Goal: Task Accomplishment & Management: Manage account settings

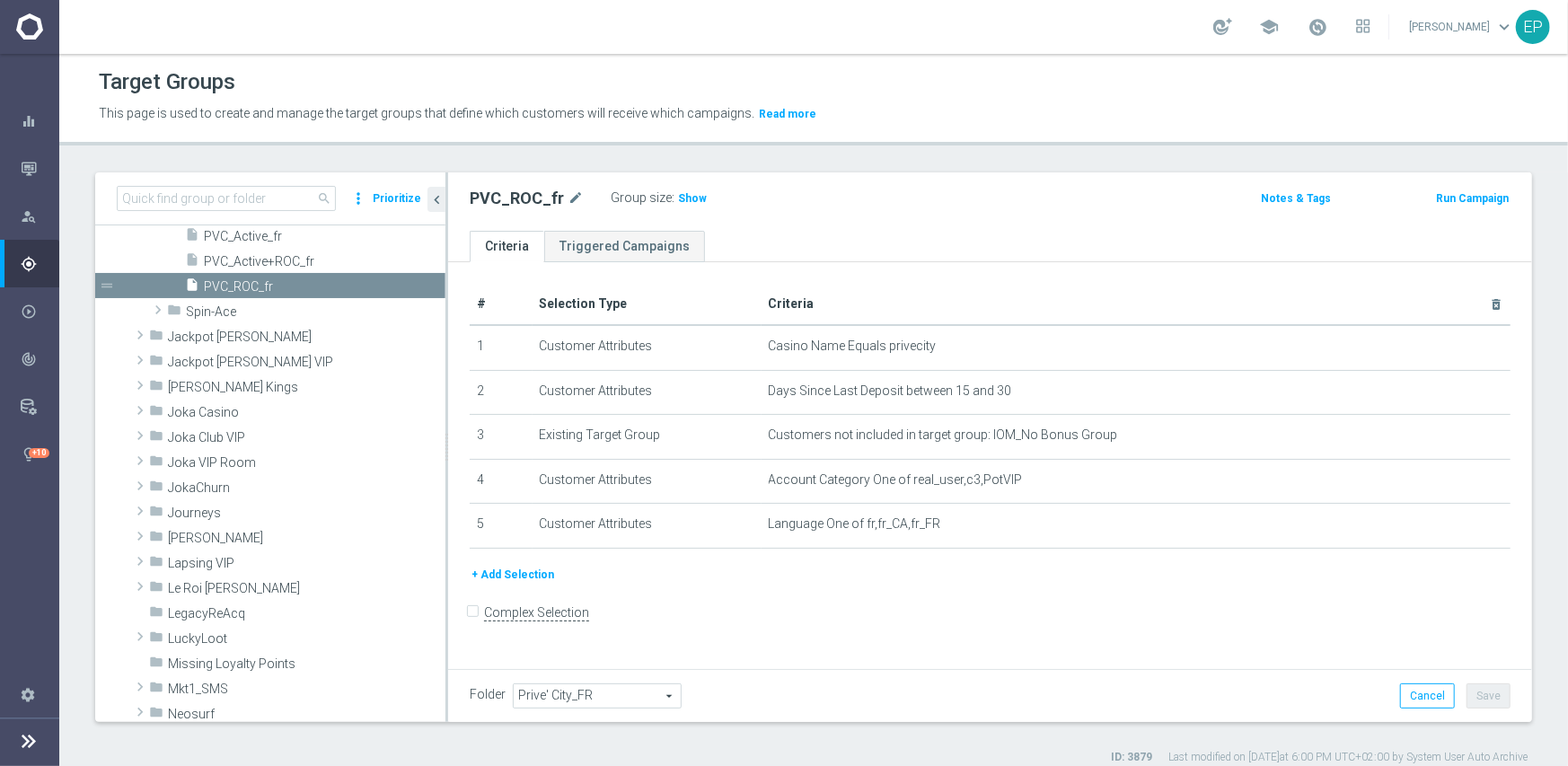
scroll to position [674, 0]
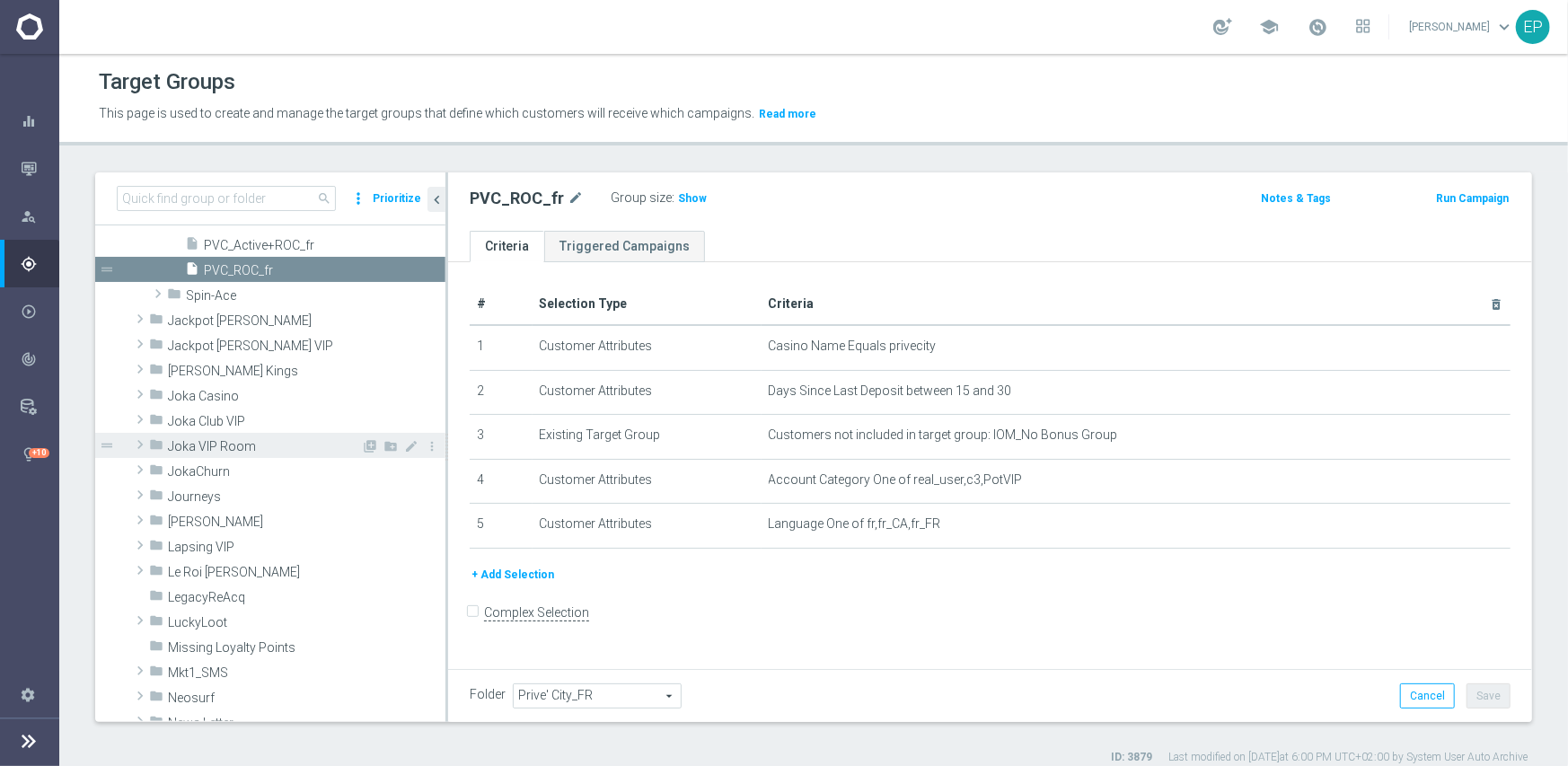
drag, startPoint x: 205, startPoint y: 443, endPoint x: 305, endPoint y: 451, distance: 100.3
click at [205, 443] on span "Joka VIP Room" at bounding box center [264, 447] width 193 height 16
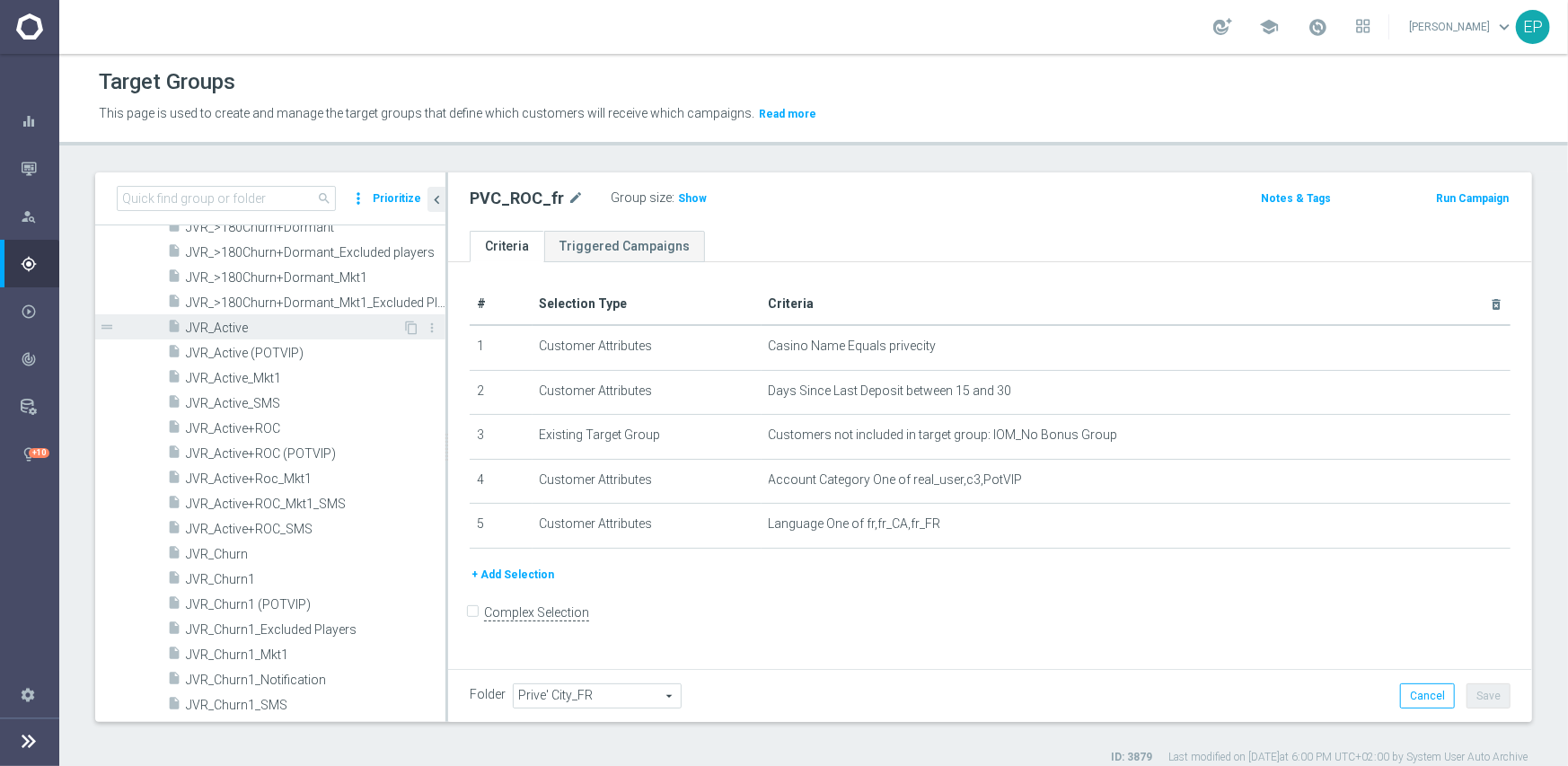
click at [235, 326] on span "JVR_Active" at bounding box center [293, 329] width 216 height 16
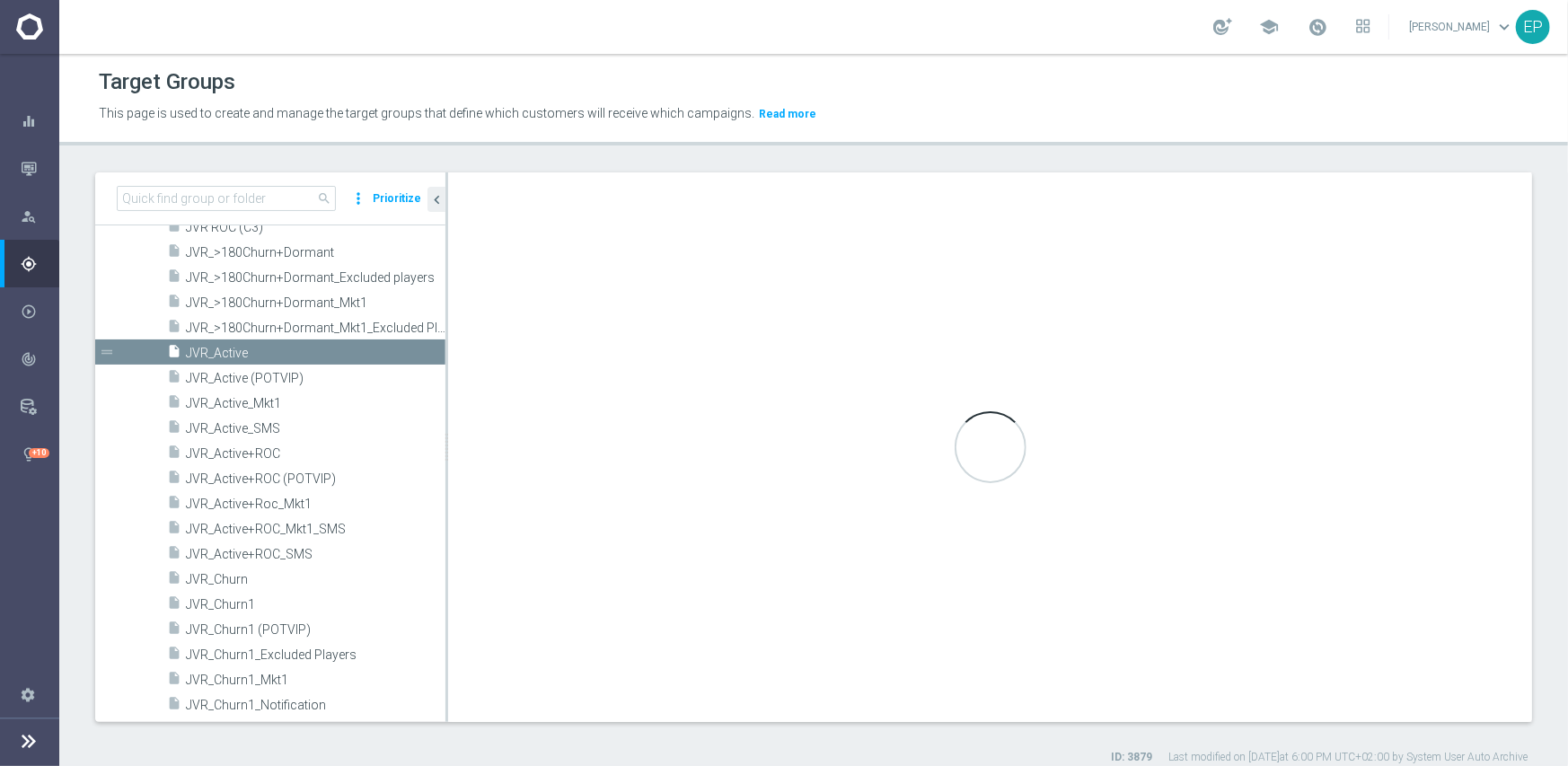
scroll to position [826, 0]
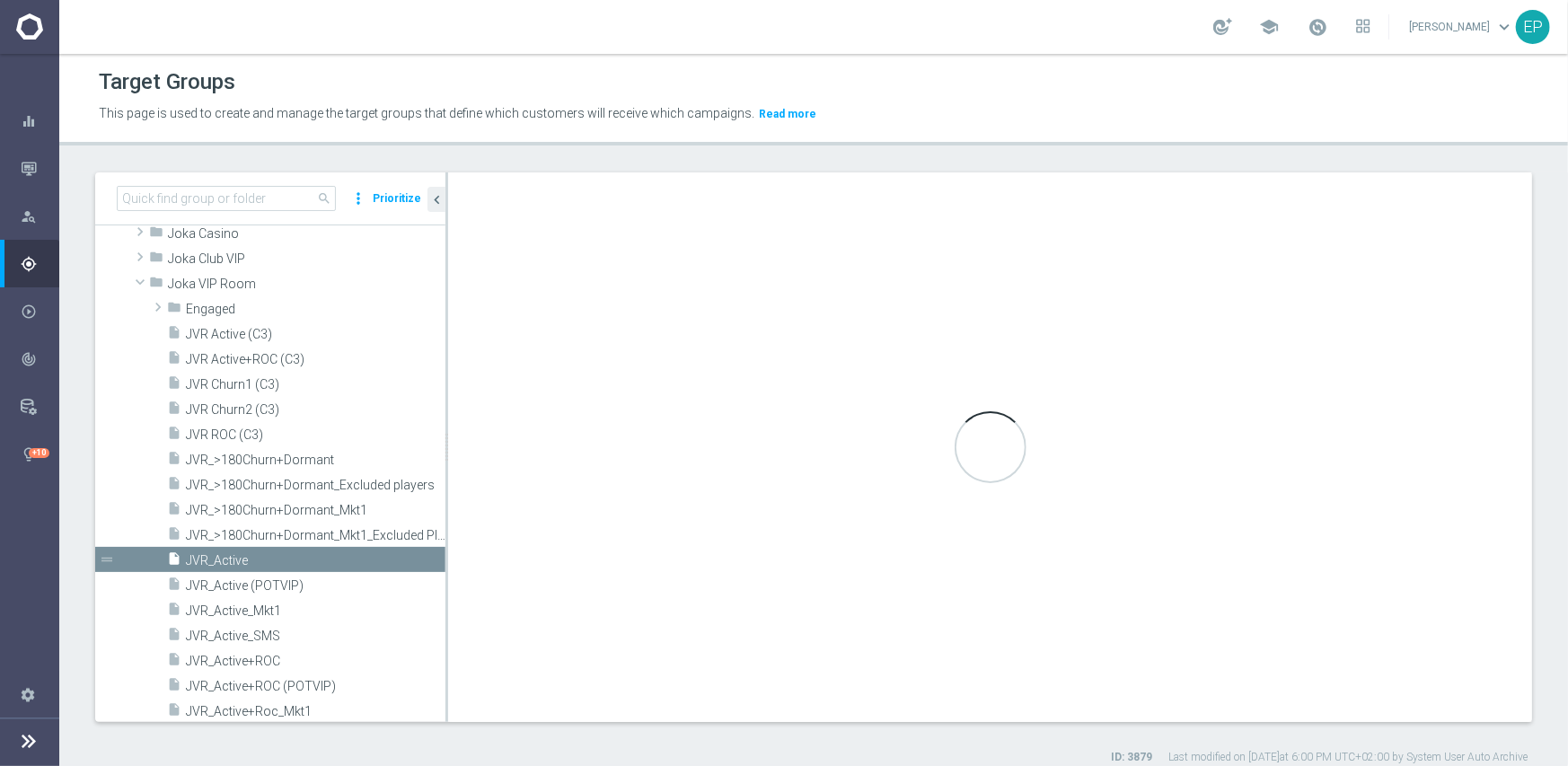
checkbox input "true"
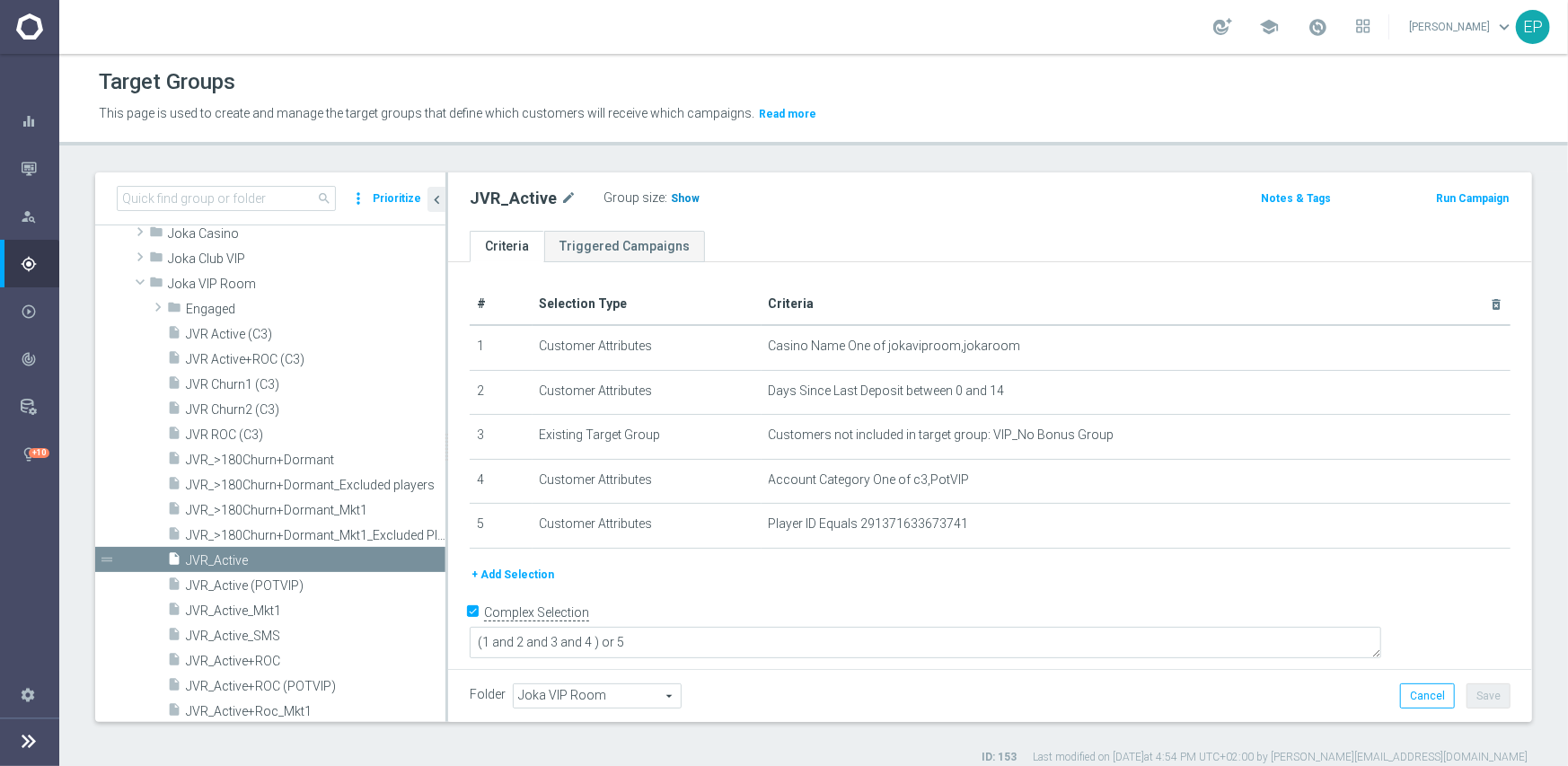
click at [673, 200] on span "Show" at bounding box center [685, 198] width 28 height 13
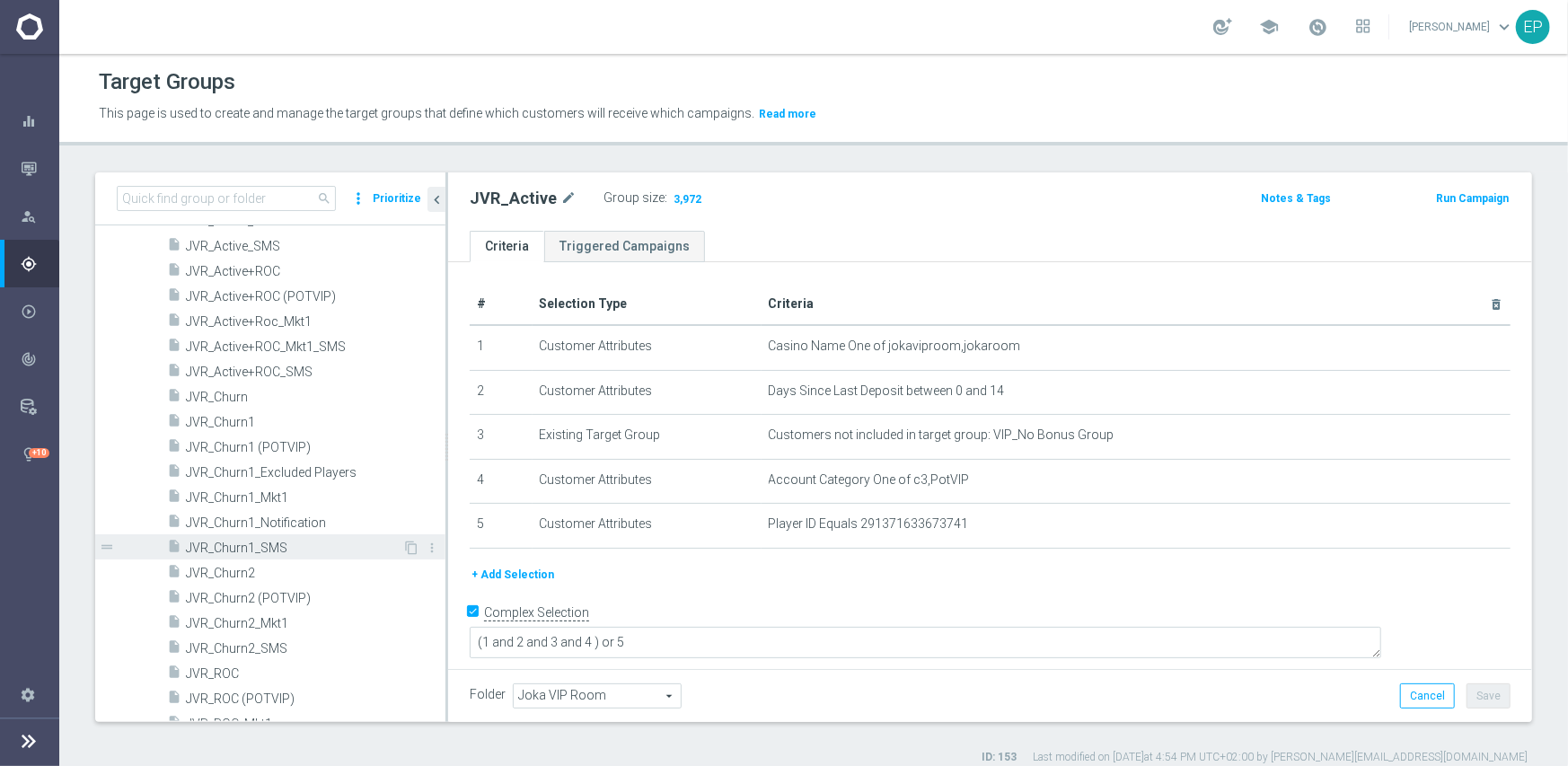
scroll to position [1275, 0]
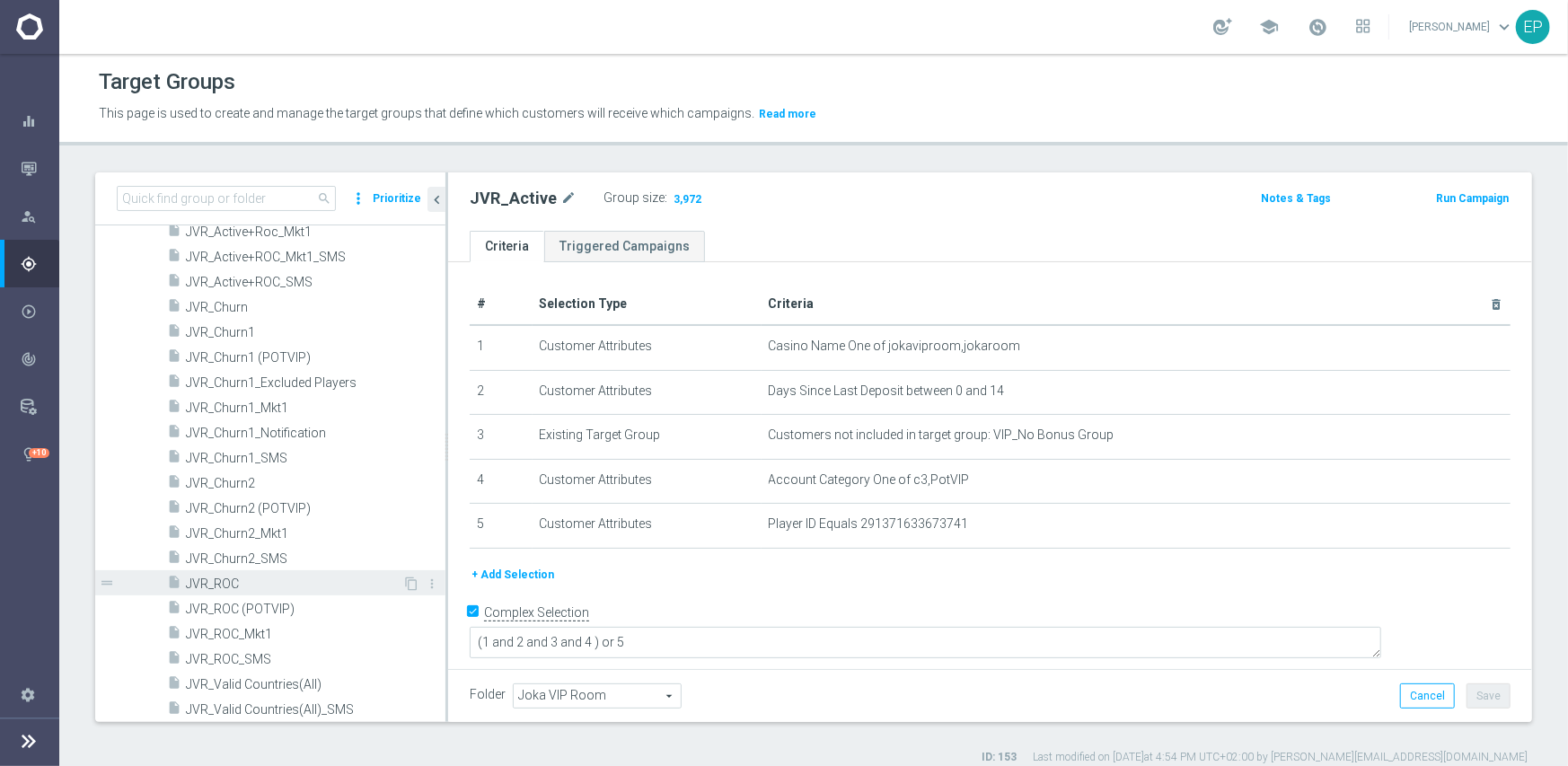
click at [225, 576] on span "JVR_ROC" at bounding box center [293, 584] width 216 height 16
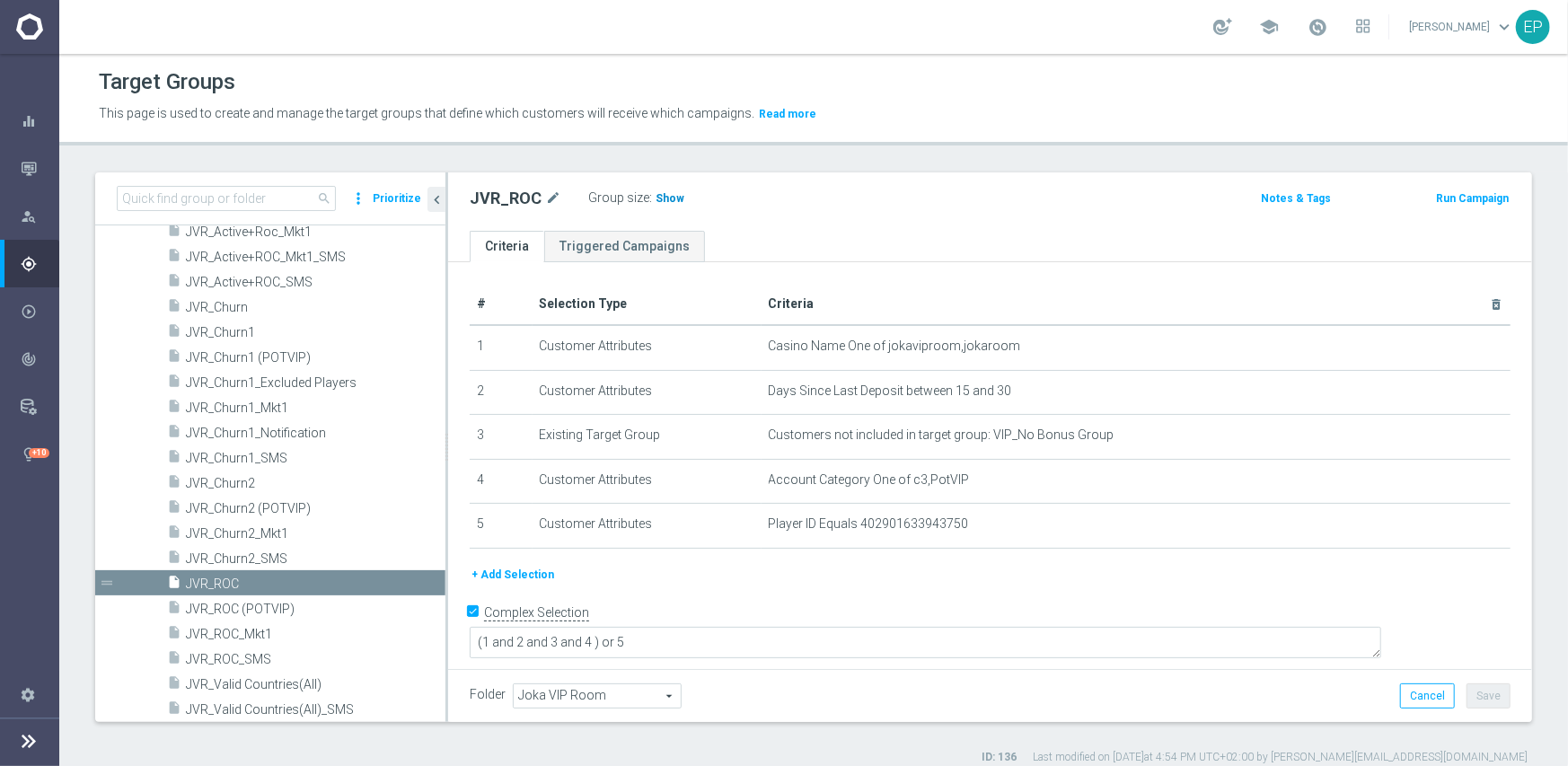
click at [656, 201] on span "Show" at bounding box center [669, 198] width 28 height 13
click at [260, 332] on span "JVR_Churn1" at bounding box center [293, 333] width 216 height 16
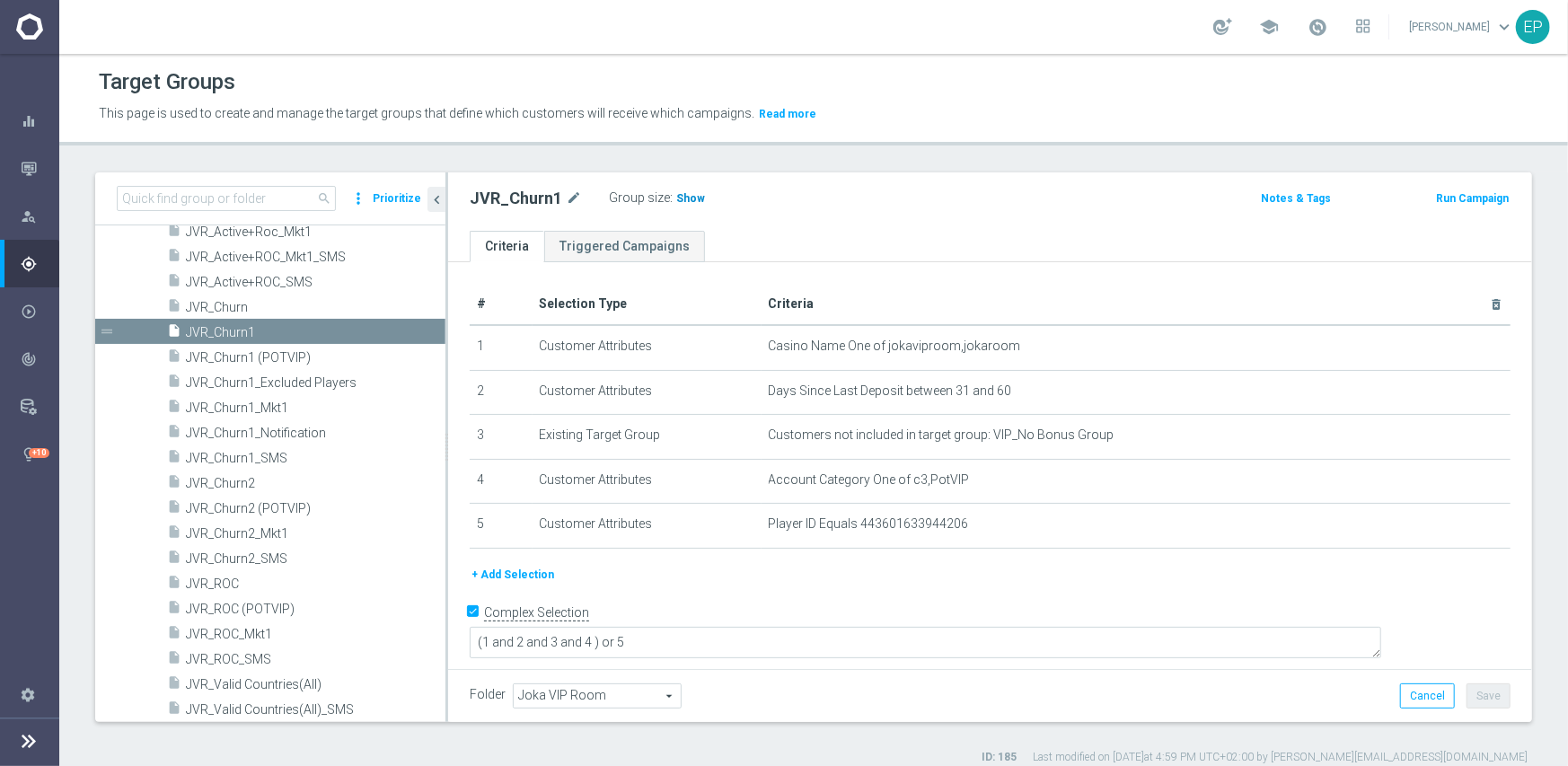
click at [679, 192] on span "Show" at bounding box center [690, 198] width 28 height 13
click at [266, 475] on span "JVR_Churn2" at bounding box center [293, 483] width 216 height 16
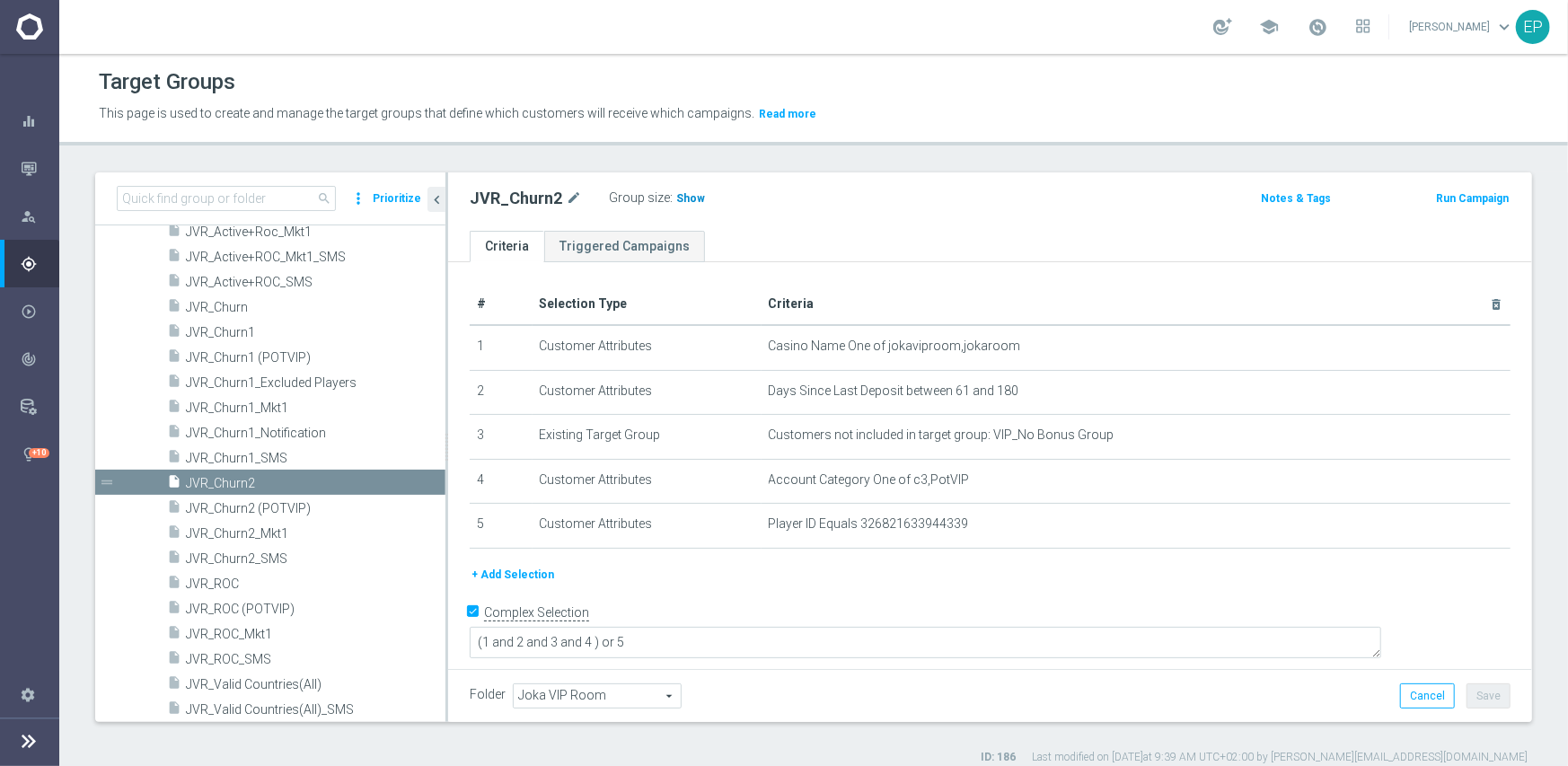
click at [676, 203] on span "Show" at bounding box center [690, 198] width 28 height 13
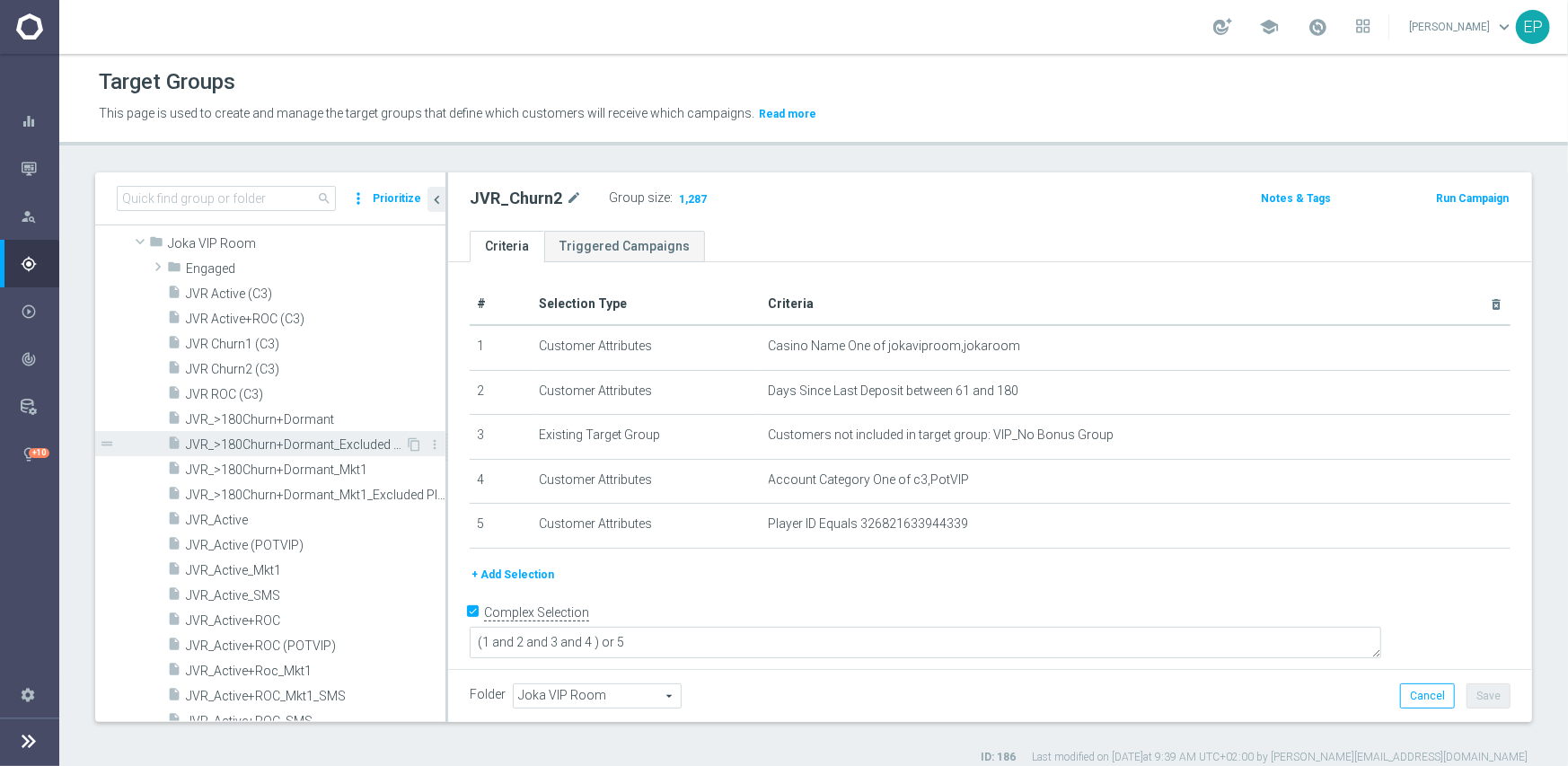
scroll to position [826, 0]
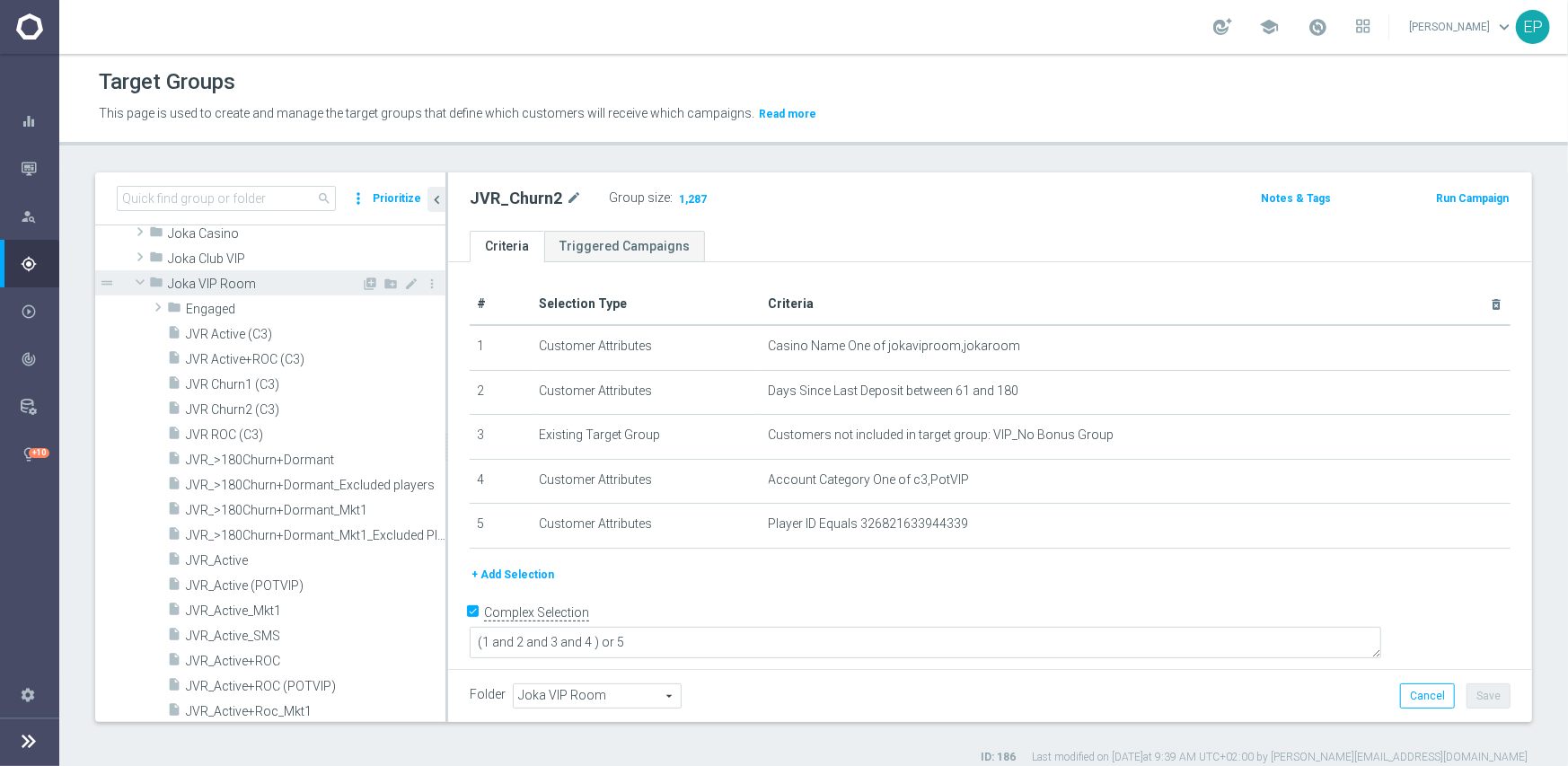
click at [216, 282] on span "Joka VIP Room" at bounding box center [264, 285] width 193 height 16
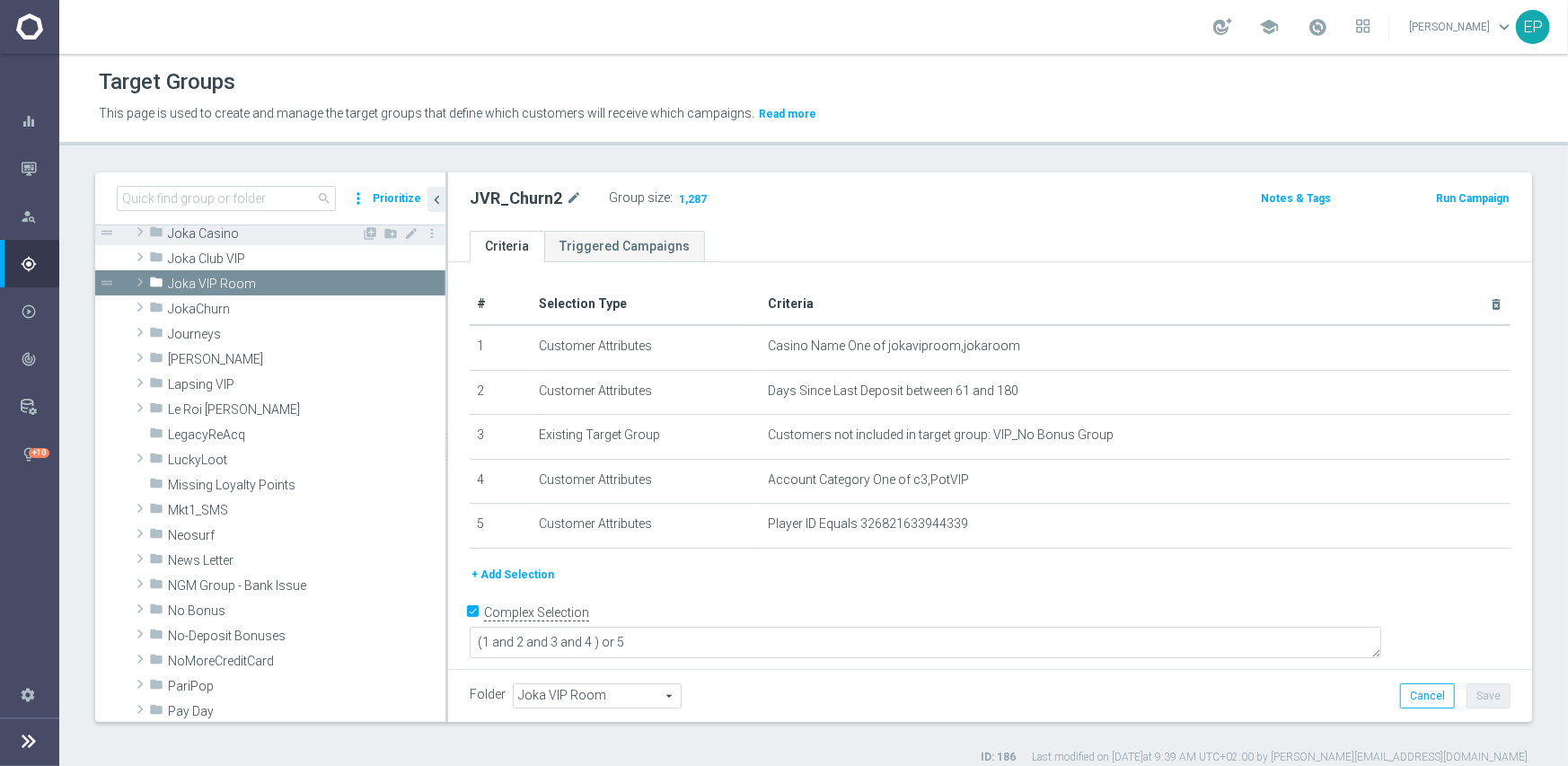
click at [197, 230] on span "Joka Casino" at bounding box center [264, 234] width 193 height 16
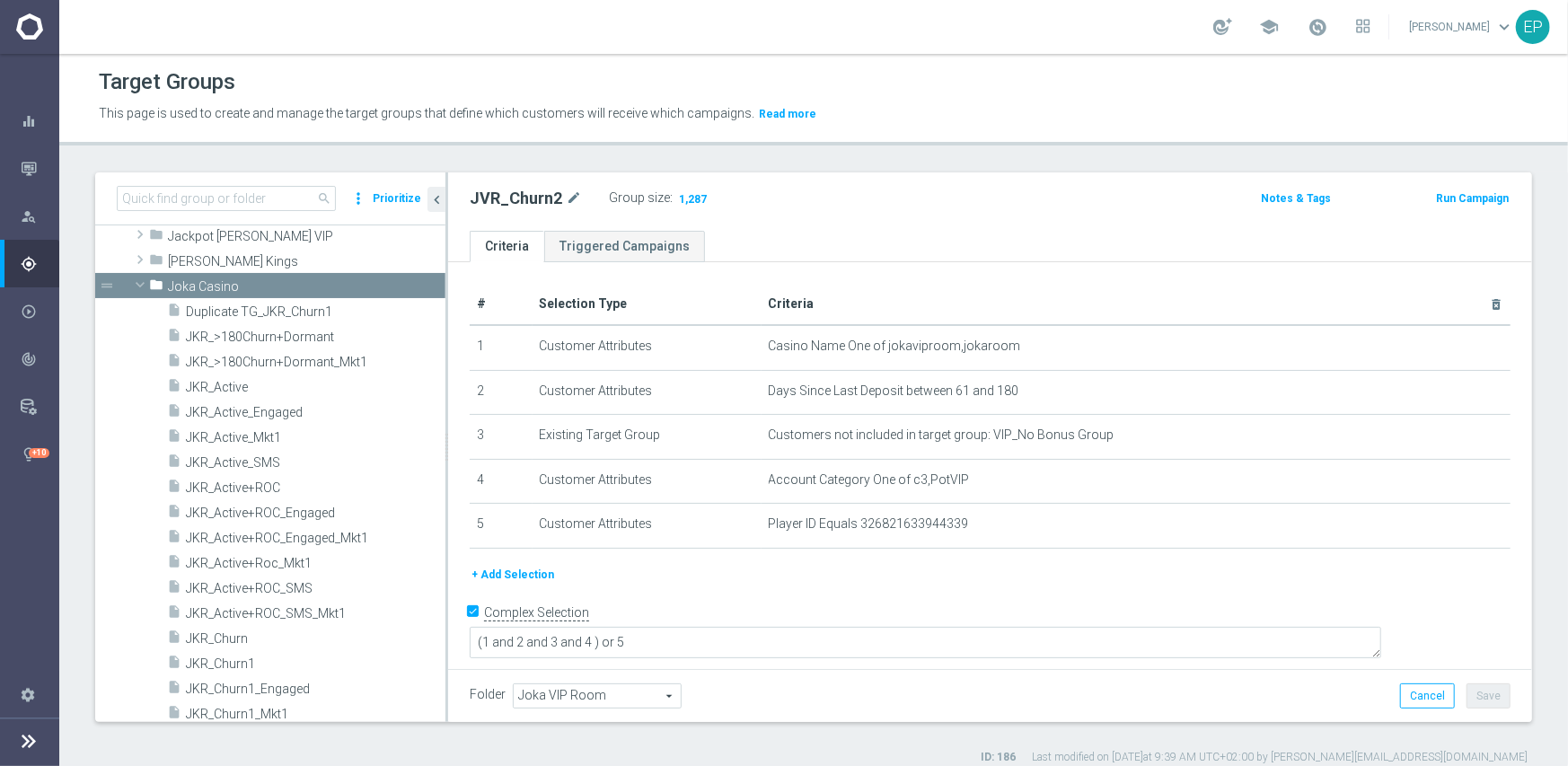
scroll to position [791, 0]
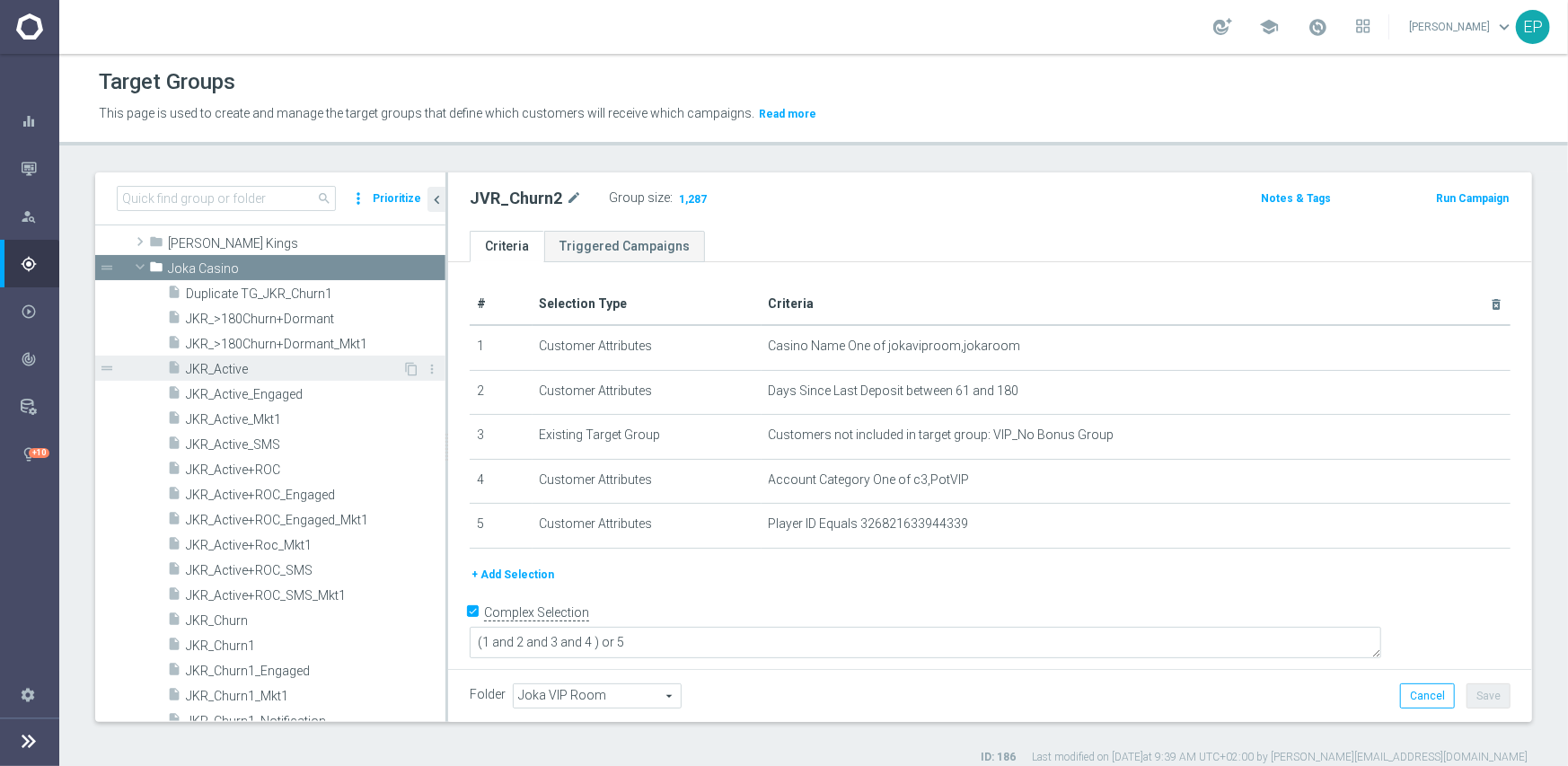
click at [273, 370] on span "JKR_Active" at bounding box center [293, 370] width 216 height 16
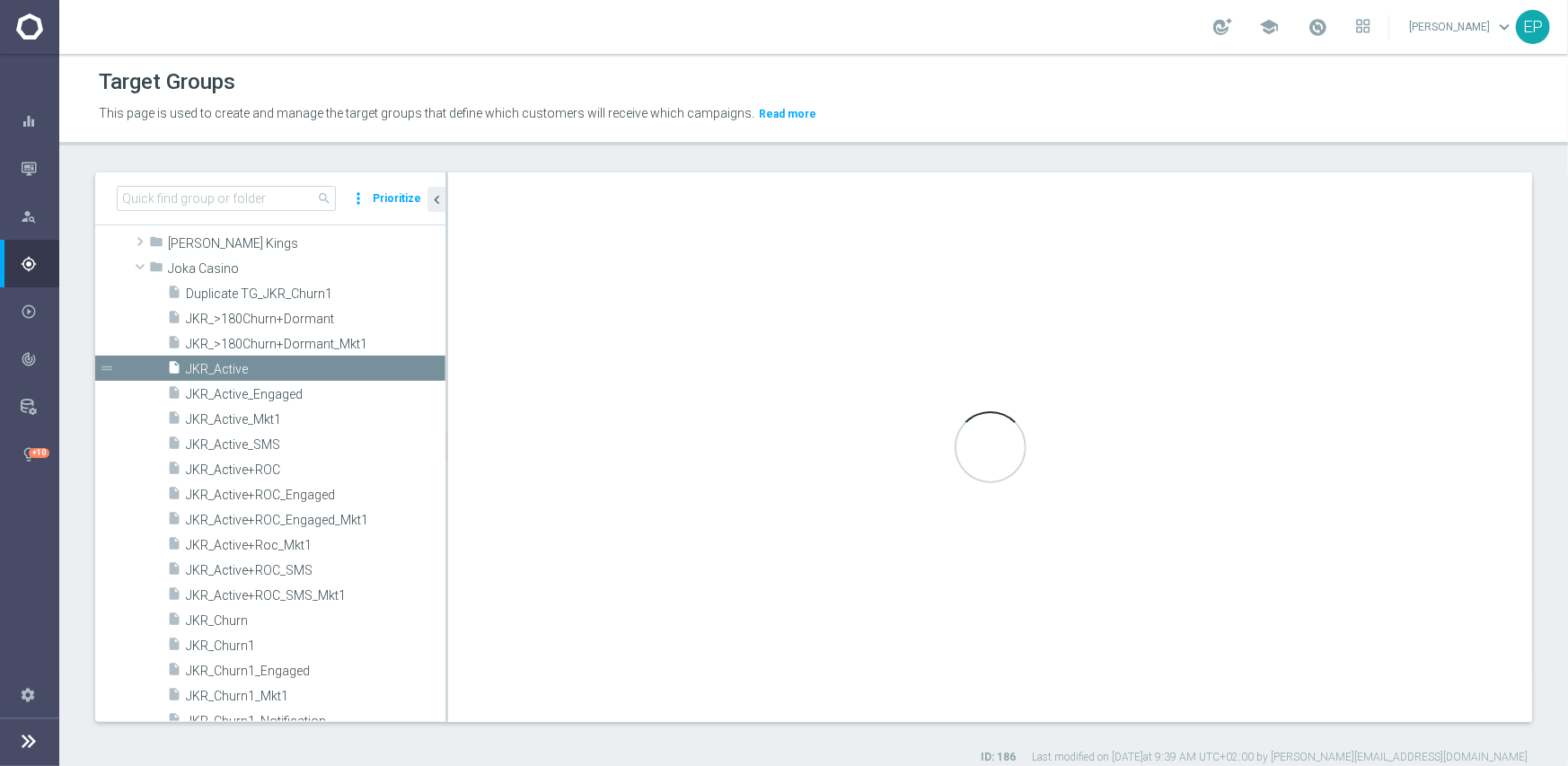
type input "Joka Casino"
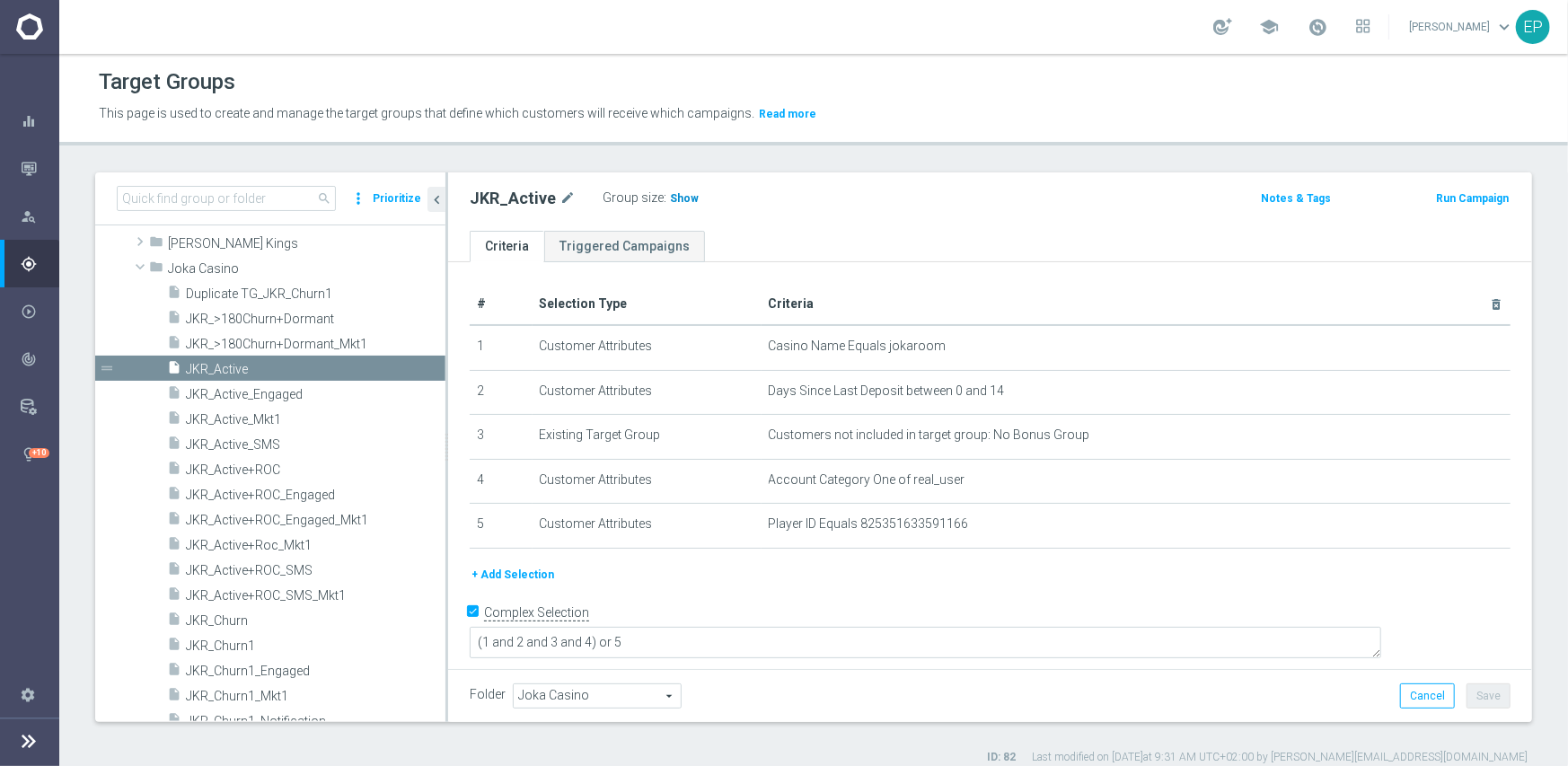
click at [670, 192] on span "Show" at bounding box center [684, 198] width 28 height 13
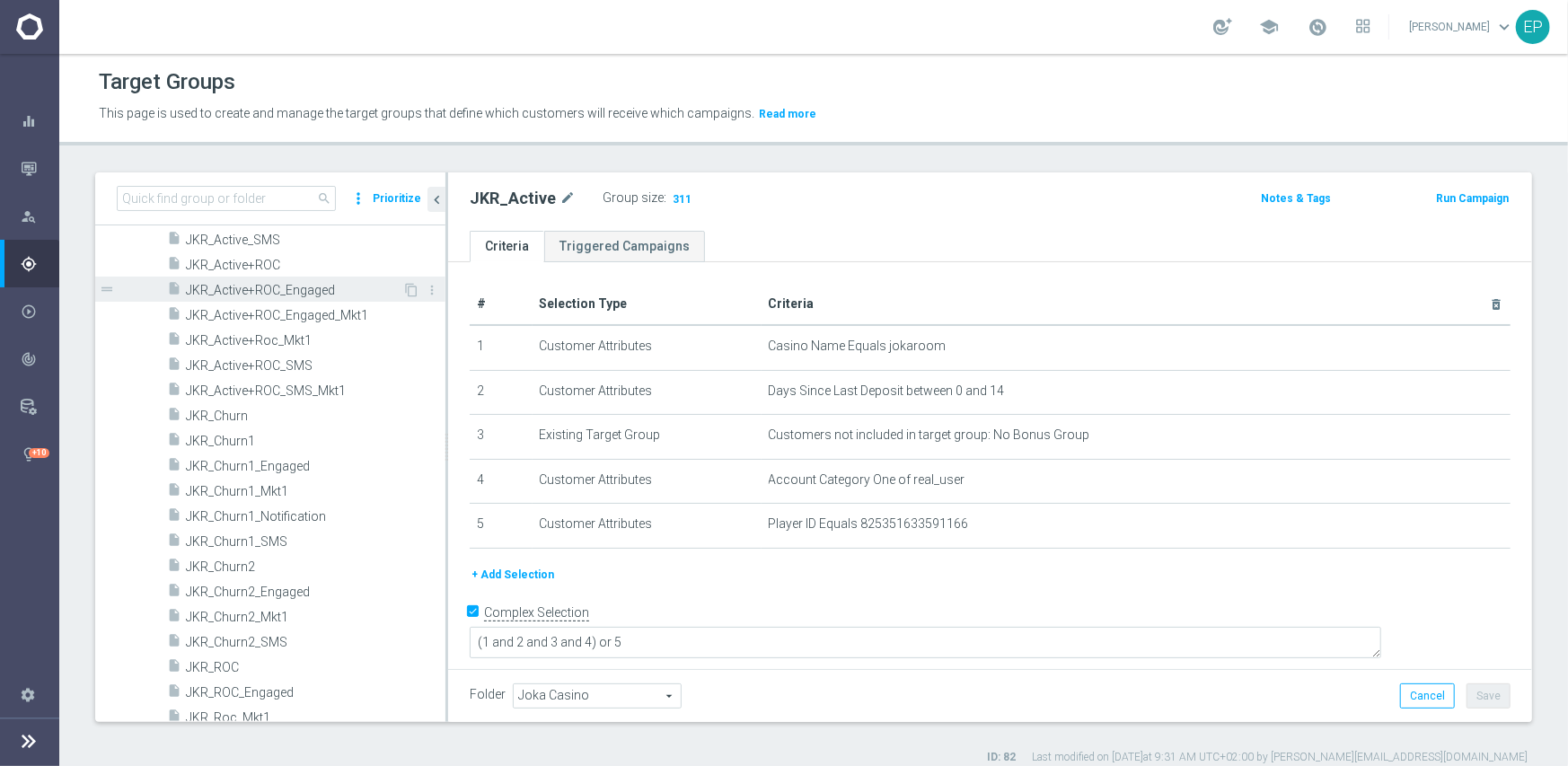
scroll to position [1060, 0]
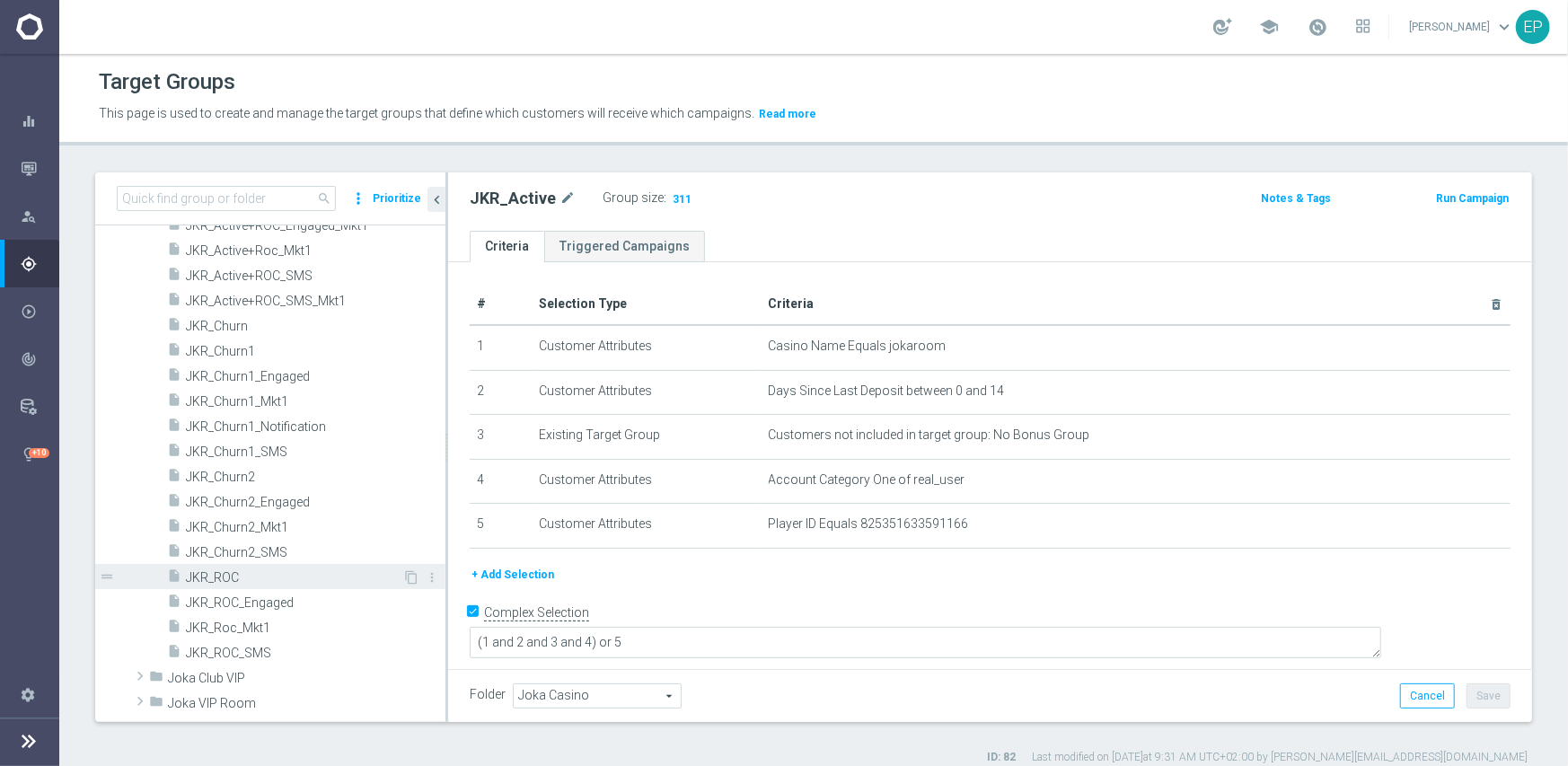
click at [258, 579] on span "JKR_ROC" at bounding box center [293, 578] width 216 height 16
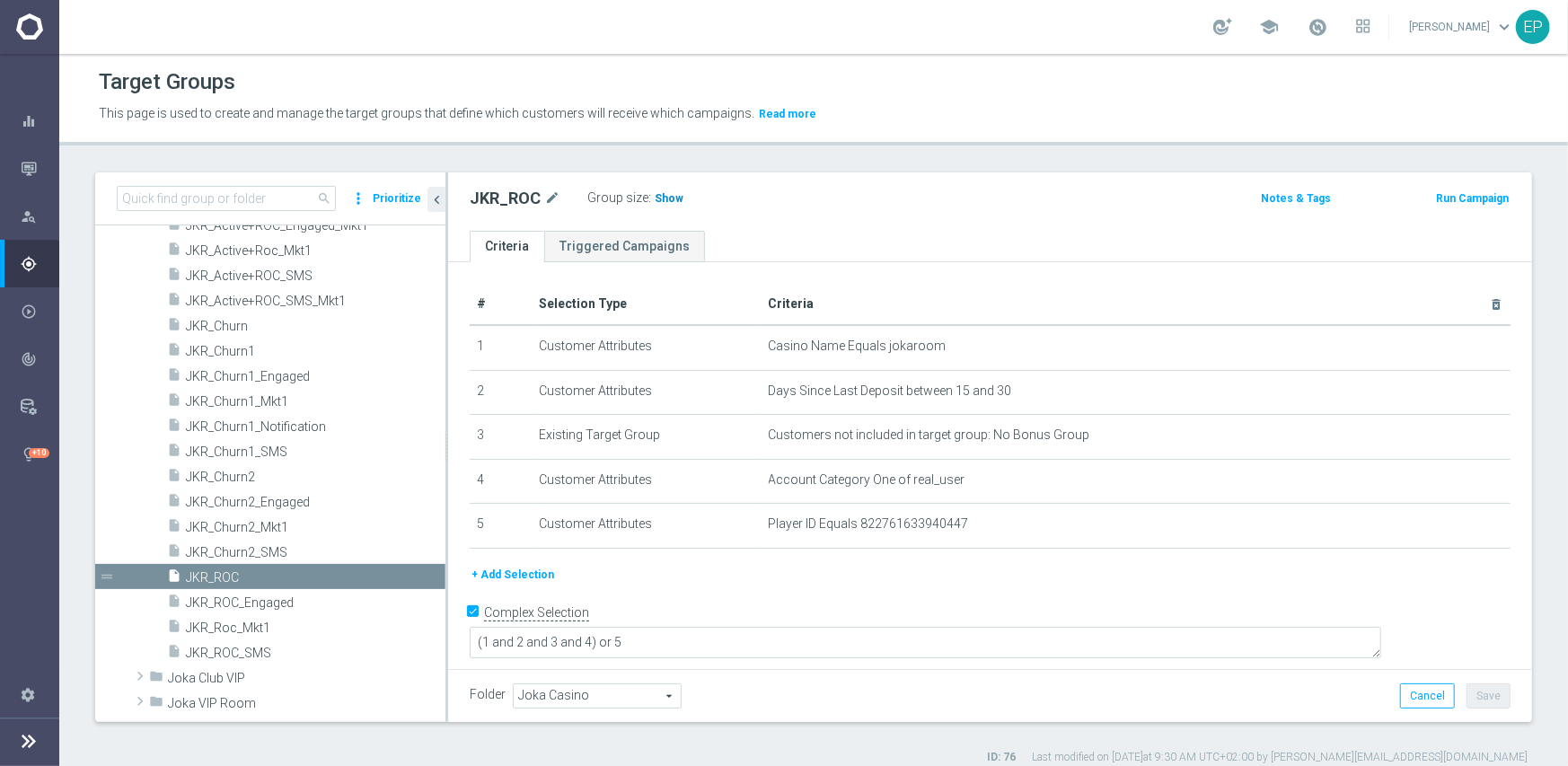
click at [657, 189] on h3 "Show" at bounding box center [668, 199] width 32 height 20
click at [260, 356] on span "JKR_Churn1" at bounding box center [293, 352] width 216 height 16
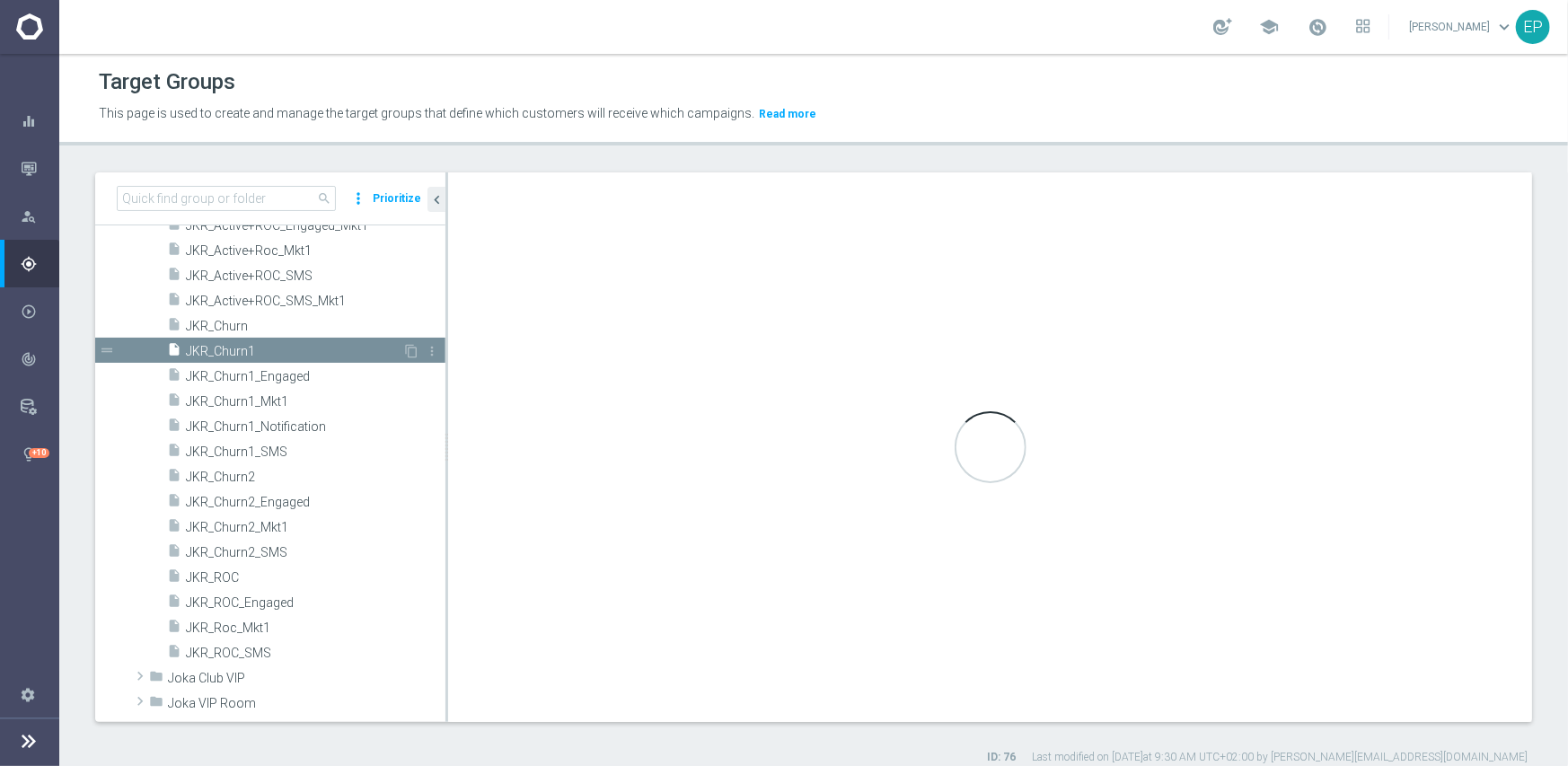
type textarea "(1 and 2 and 3 and 4 ) or 5"
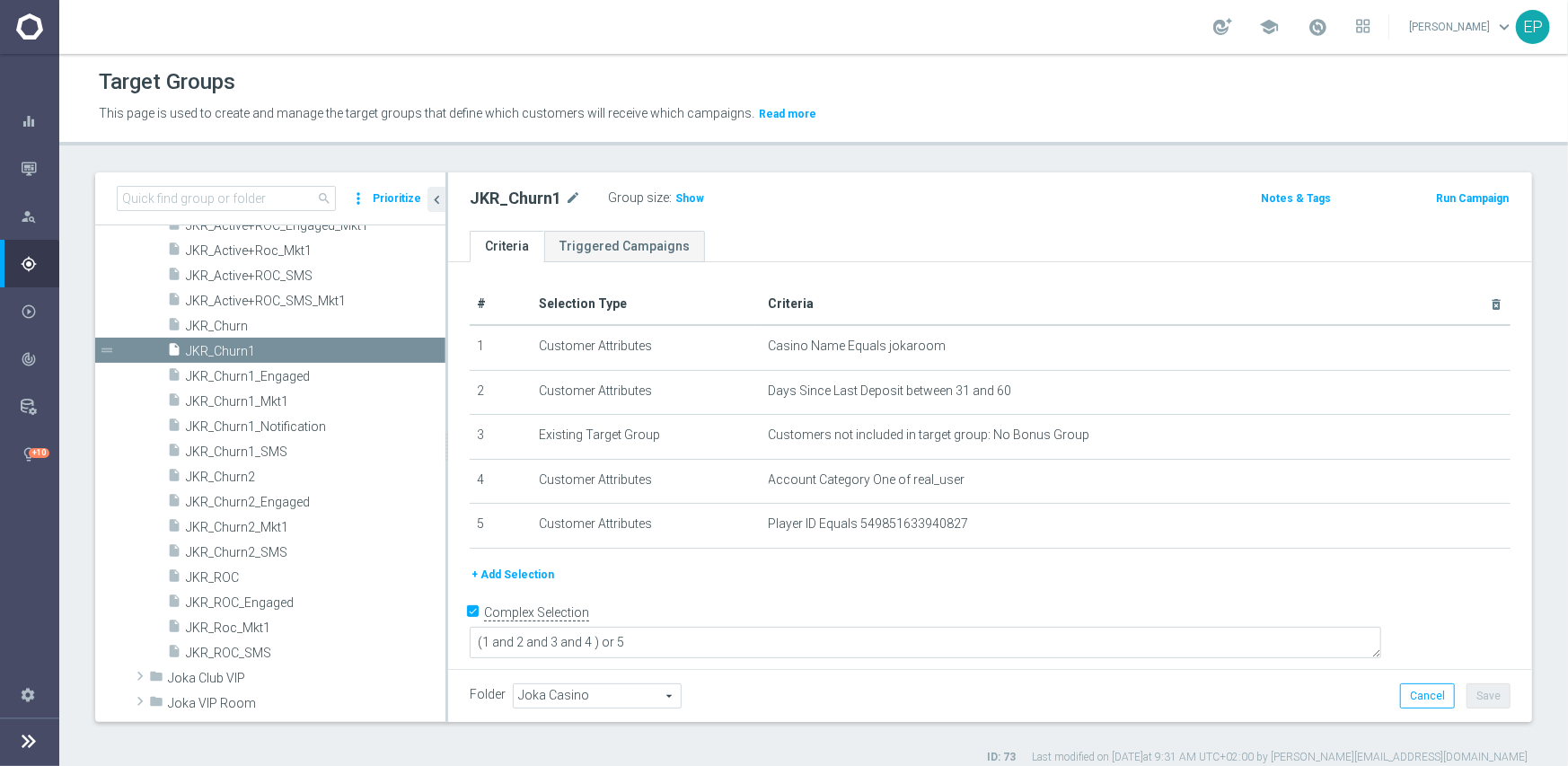
click at [685, 199] on span "Show" at bounding box center [689, 198] width 28 height 13
click at [232, 471] on span "JKR_Churn2" at bounding box center [293, 477] width 216 height 16
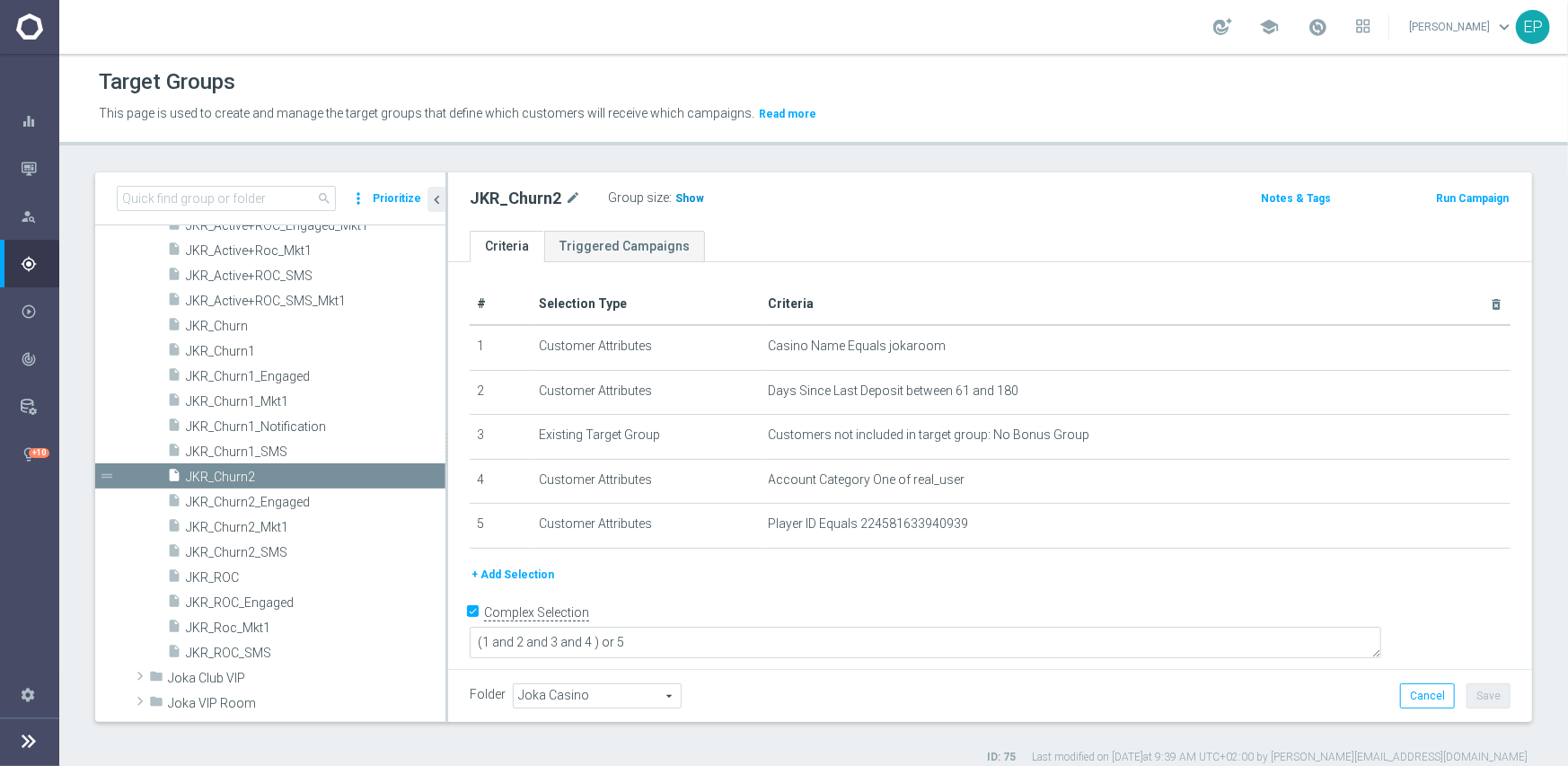
click at [691, 197] on span "Show" at bounding box center [689, 198] width 28 height 13
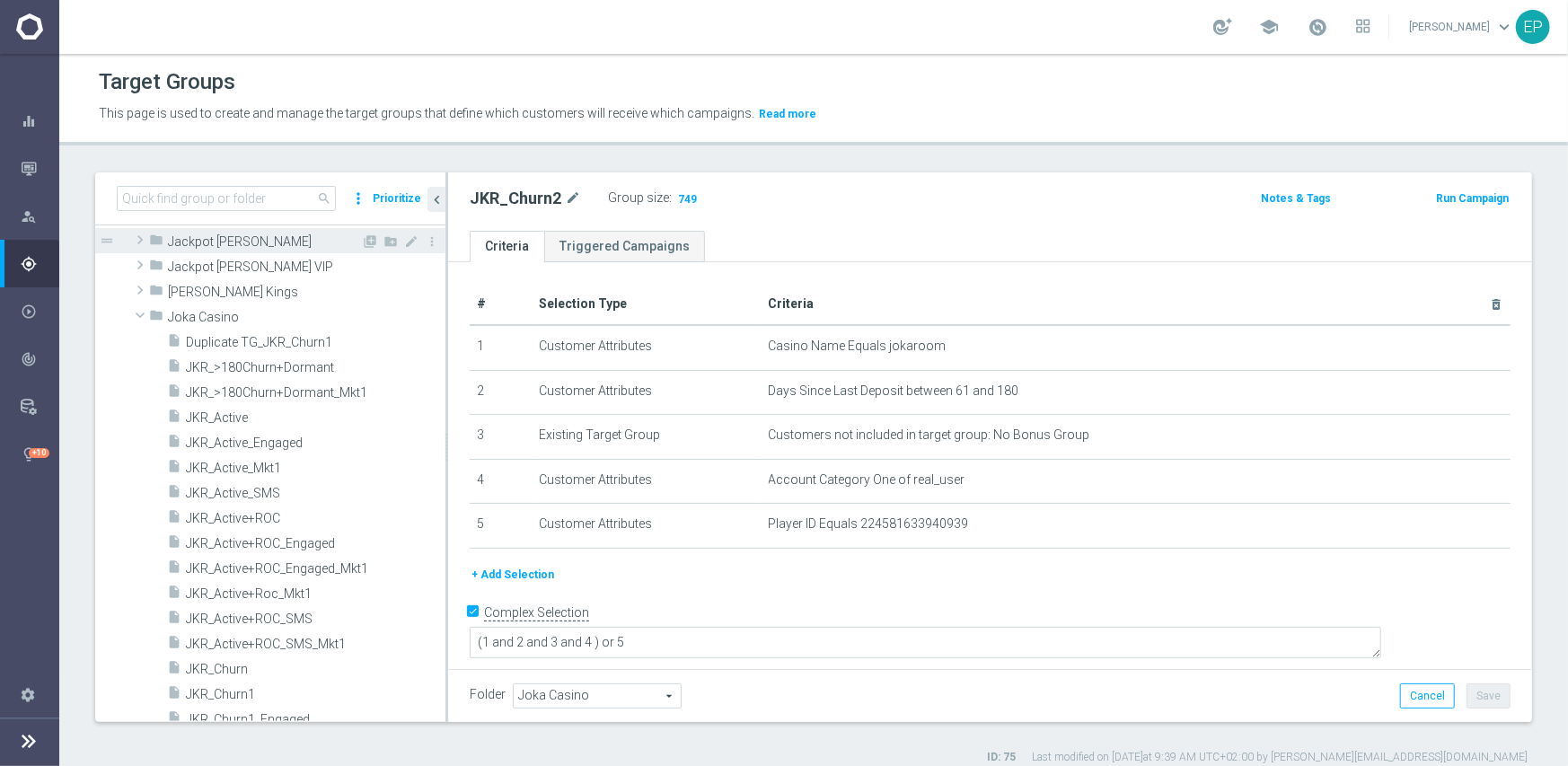
scroll to position [611, 0]
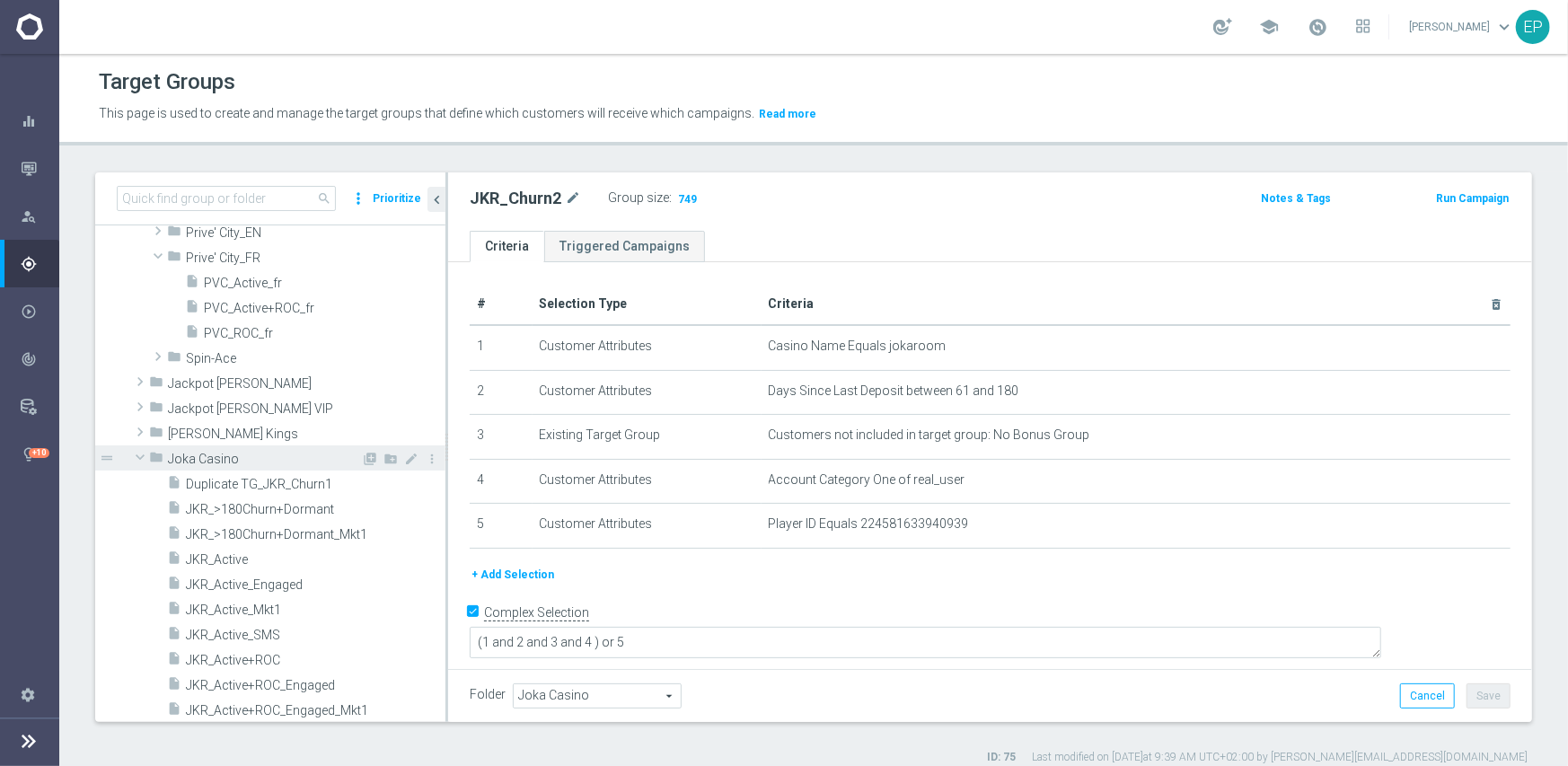
click at [141, 456] on span at bounding box center [140, 457] width 22 height 18
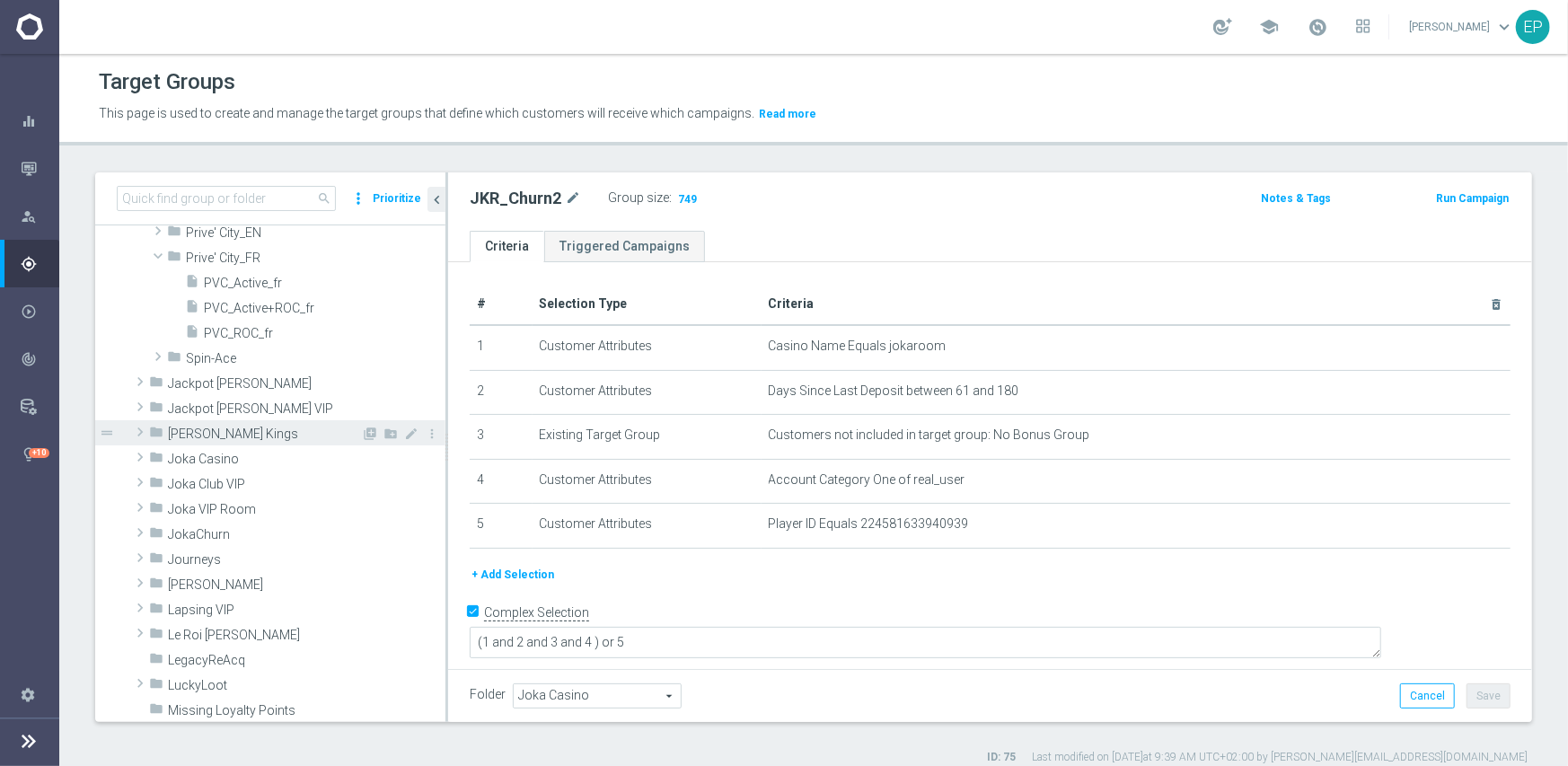
click at [248, 432] on span "[PERSON_NAME] Kings" at bounding box center [264, 434] width 193 height 16
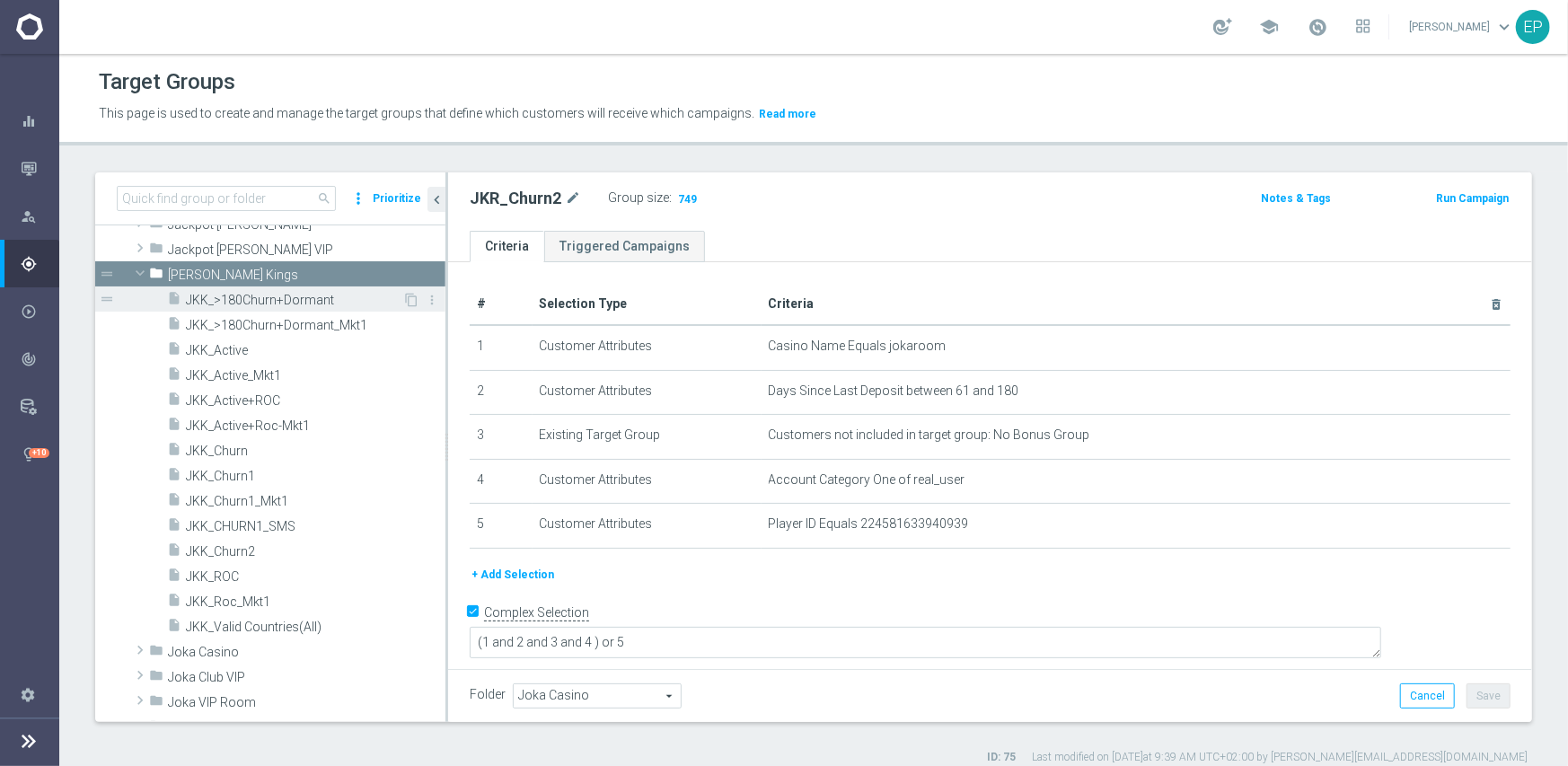
scroll to position [791, 0]
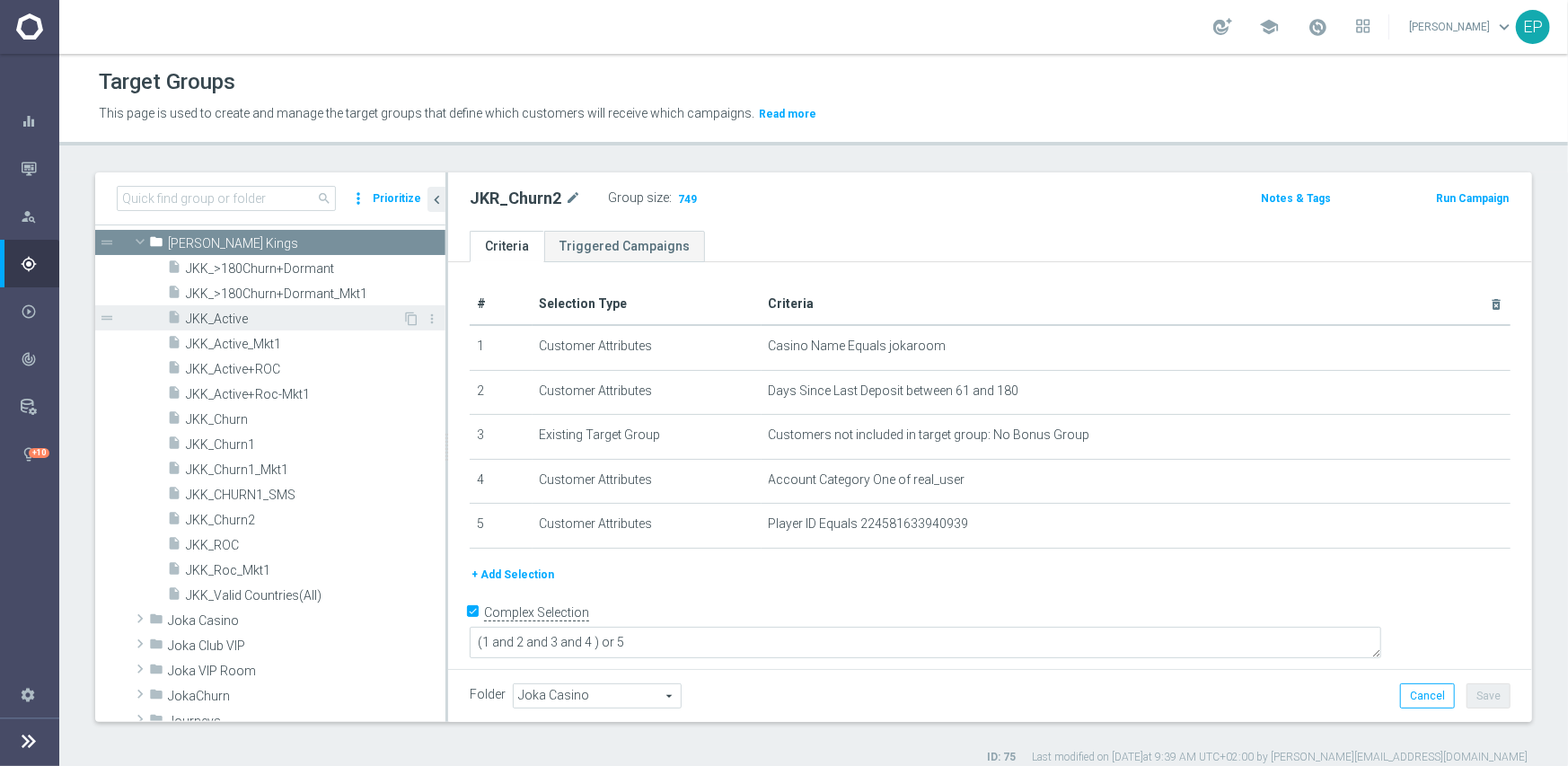
click at [232, 322] on span "JKK_Active" at bounding box center [293, 320] width 216 height 16
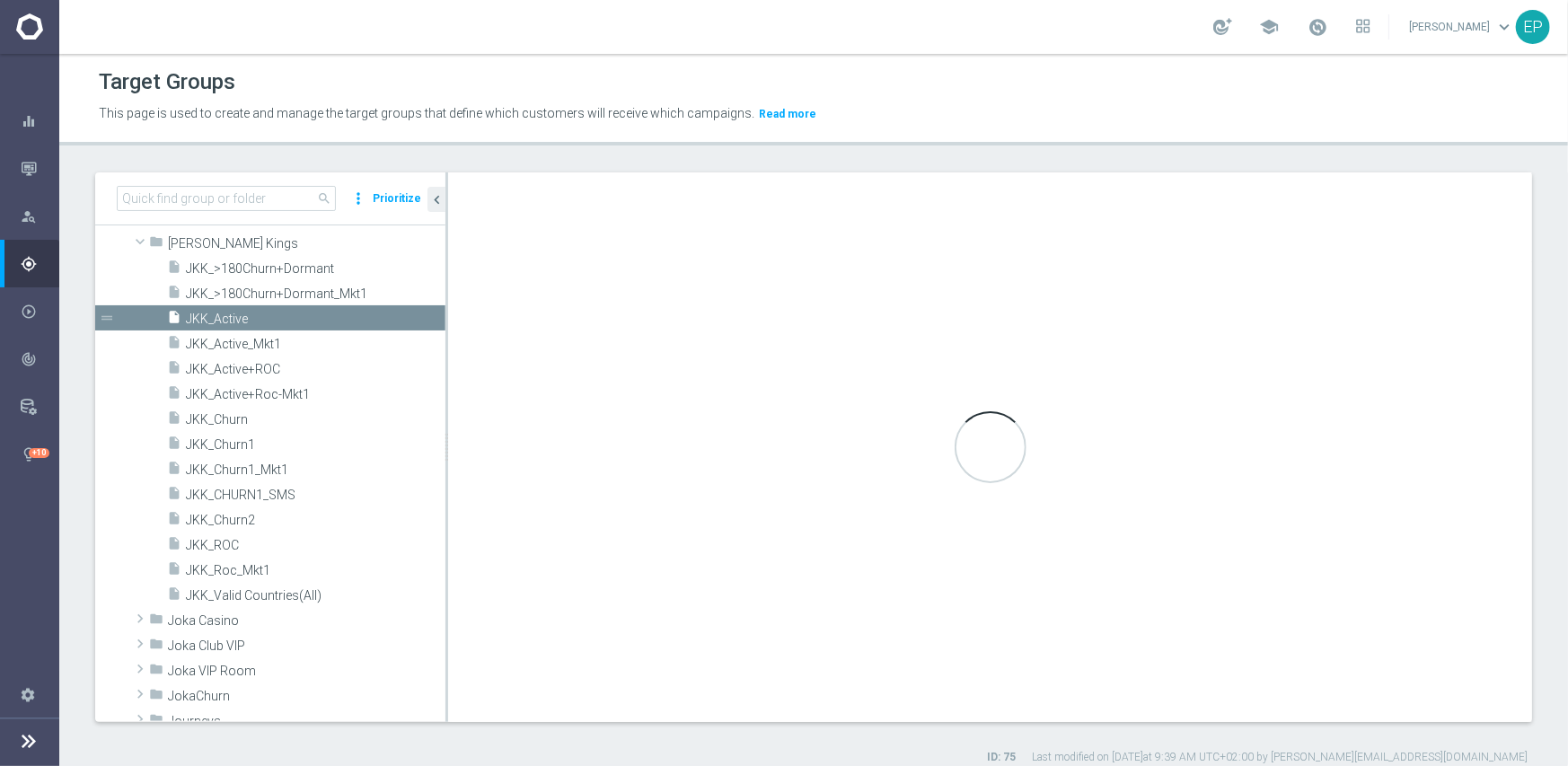
type input "[PERSON_NAME] Kings"
type textarea "(1 and 2 and 3 and 4) or 5"
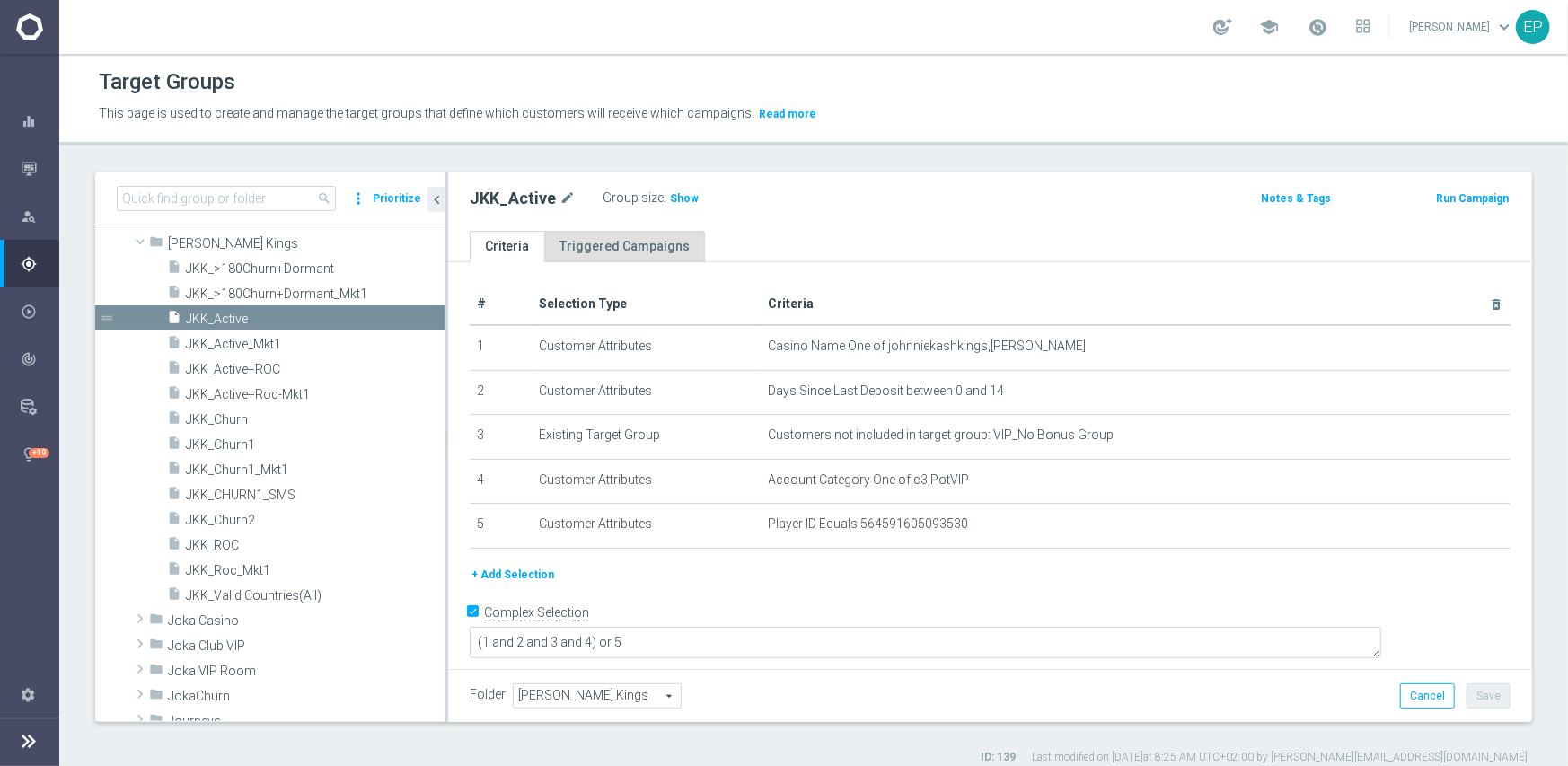
drag, startPoint x: 678, startPoint y: 198, endPoint x: 636, endPoint y: 235, distance: 56.0
click at [678, 198] on span "Show" at bounding box center [684, 198] width 28 height 13
drag, startPoint x: 229, startPoint y: 542, endPoint x: 251, endPoint y: 533, distance: 23.8
click at [229, 542] on span "JKK_ROC" at bounding box center [293, 546] width 216 height 16
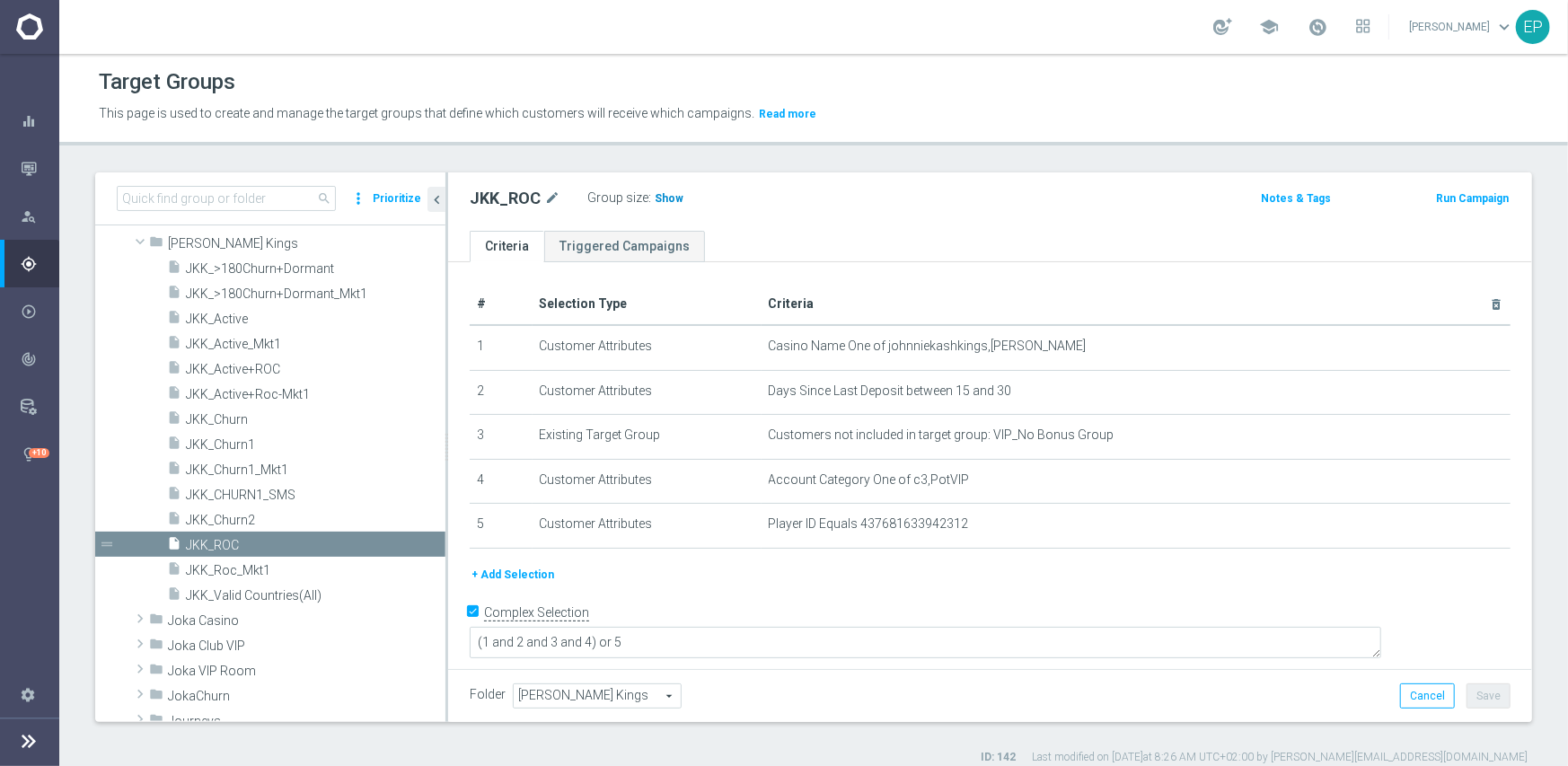
click at [664, 202] on span "Show" at bounding box center [668, 198] width 28 height 13
drag, startPoint x: 181, startPoint y: 236, endPoint x: 158, endPoint y: 208, distance: 36.2
click at [181, 236] on span "[PERSON_NAME] Kings" at bounding box center [307, 244] width 278 height 16
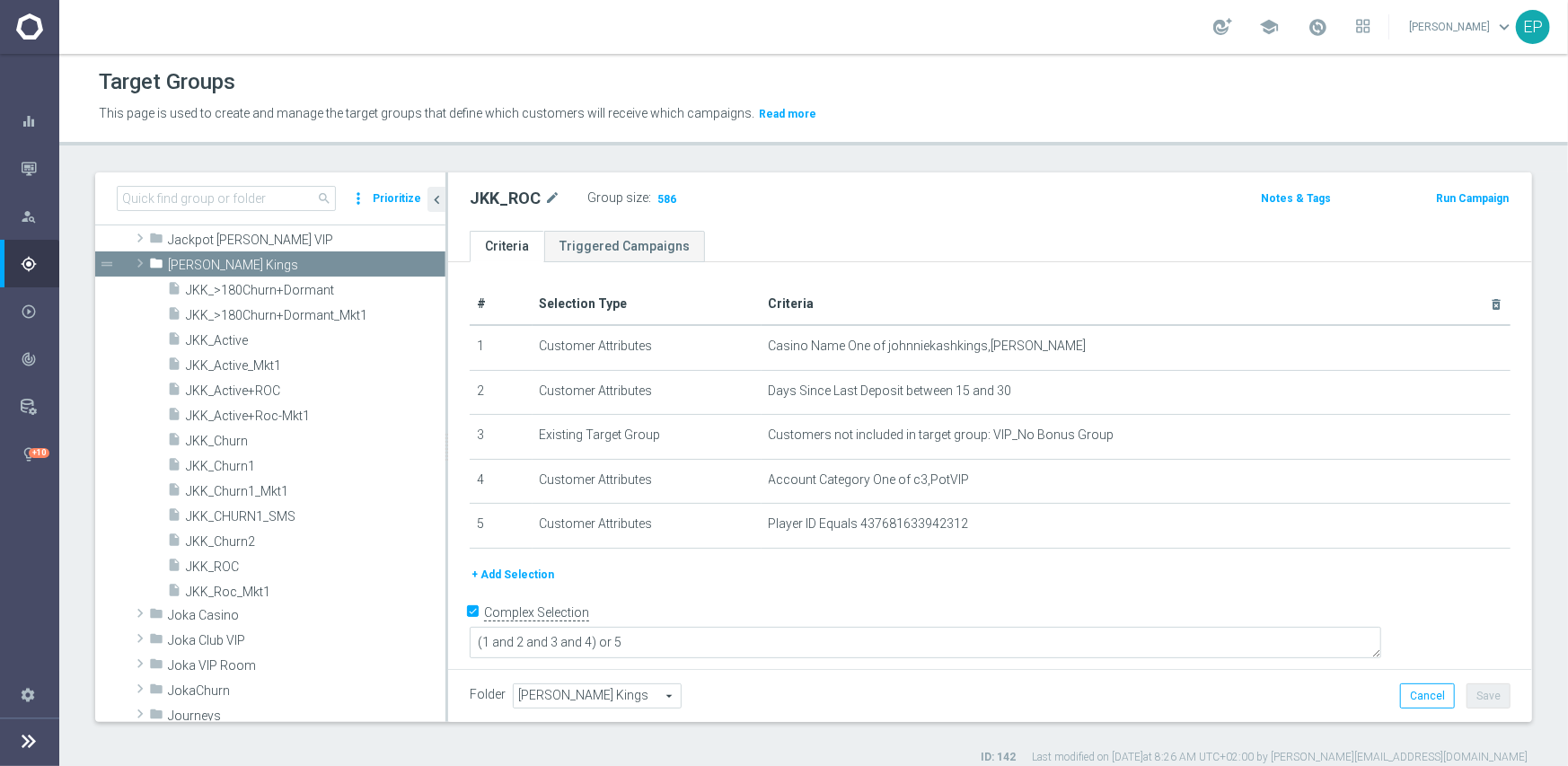
scroll to position [499, 0]
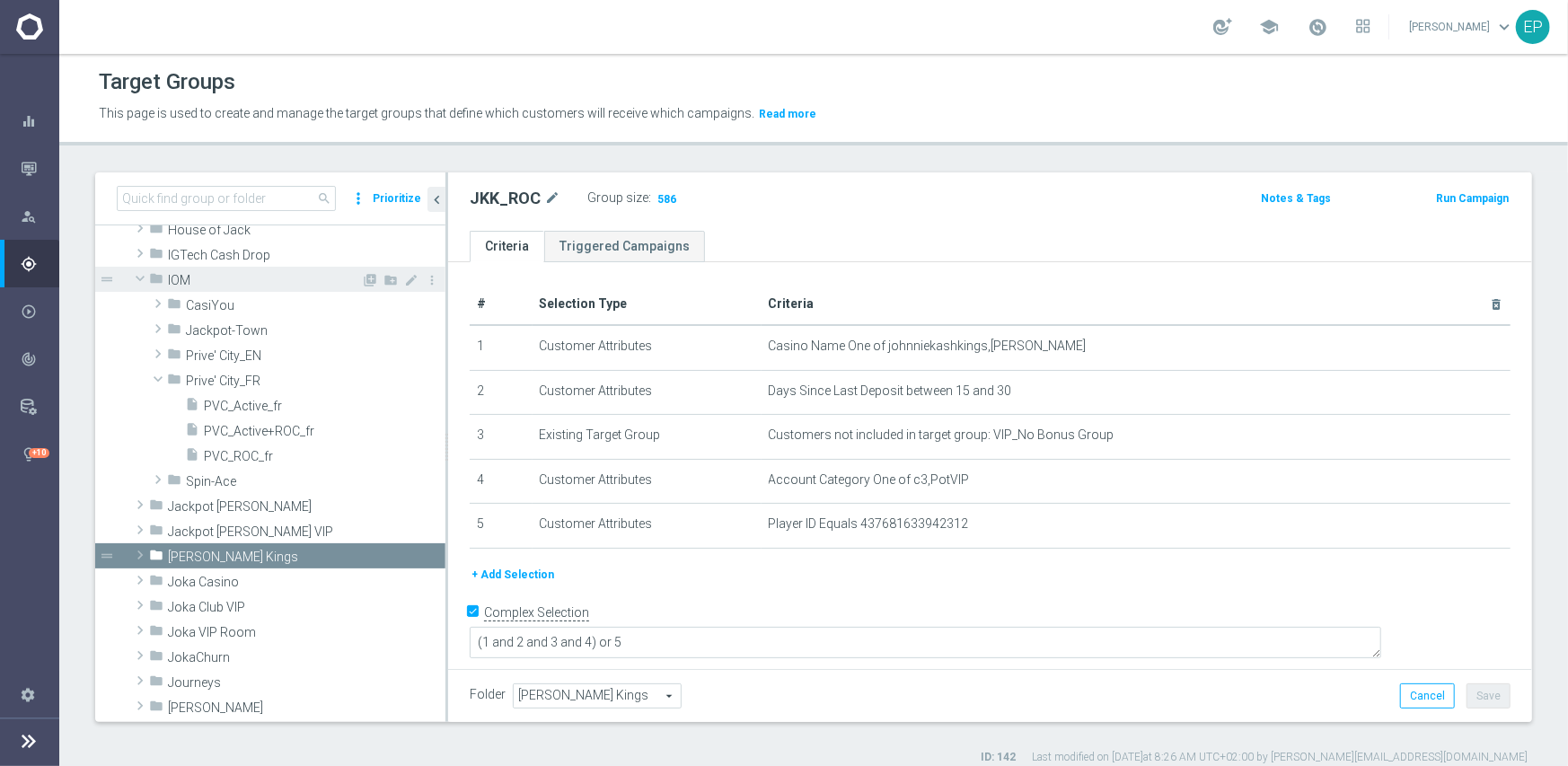
click at [175, 267] on div "folder IOM" at bounding box center [254, 280] width 212 height 25
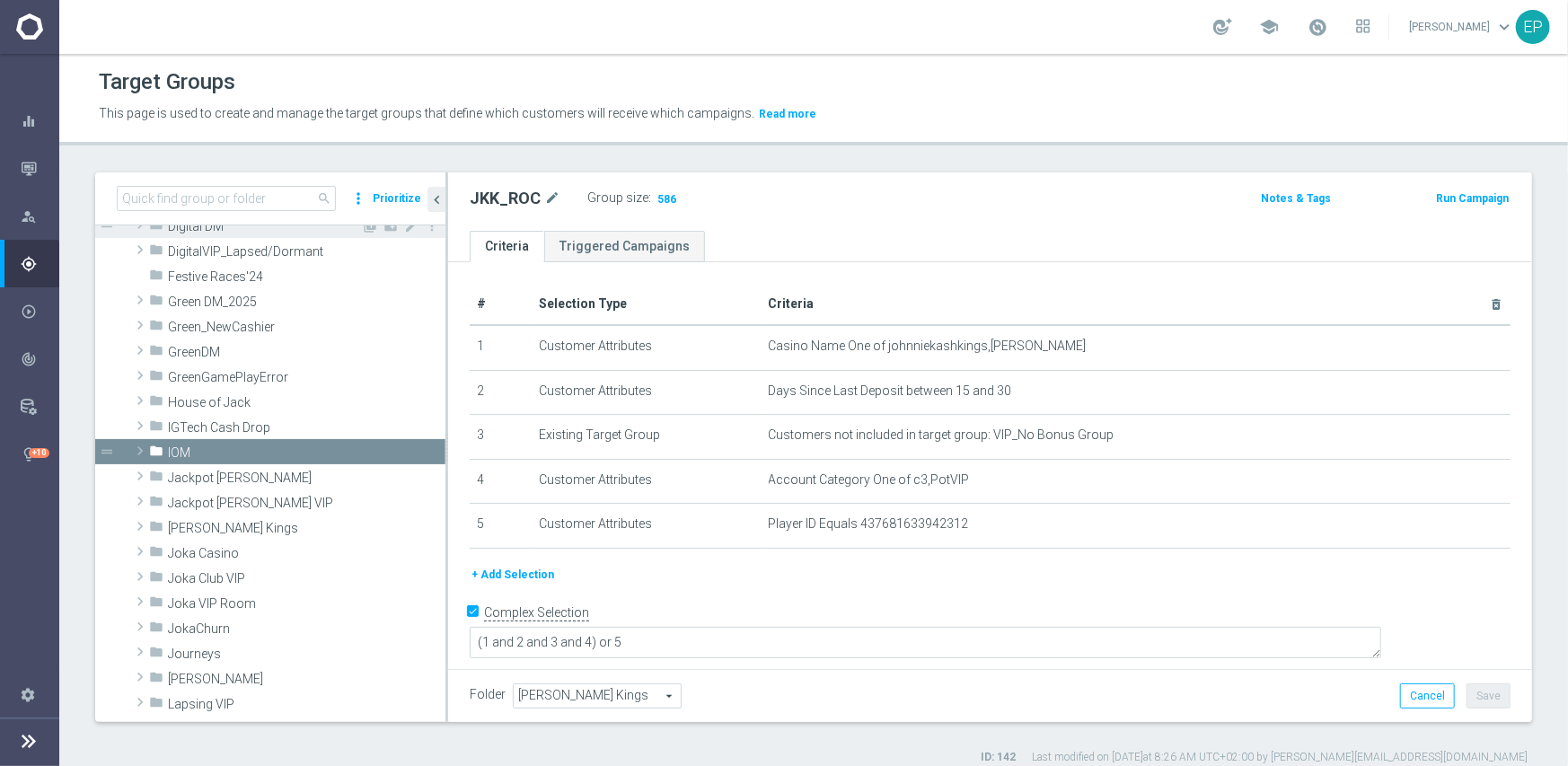
scroll to position [422, 0]
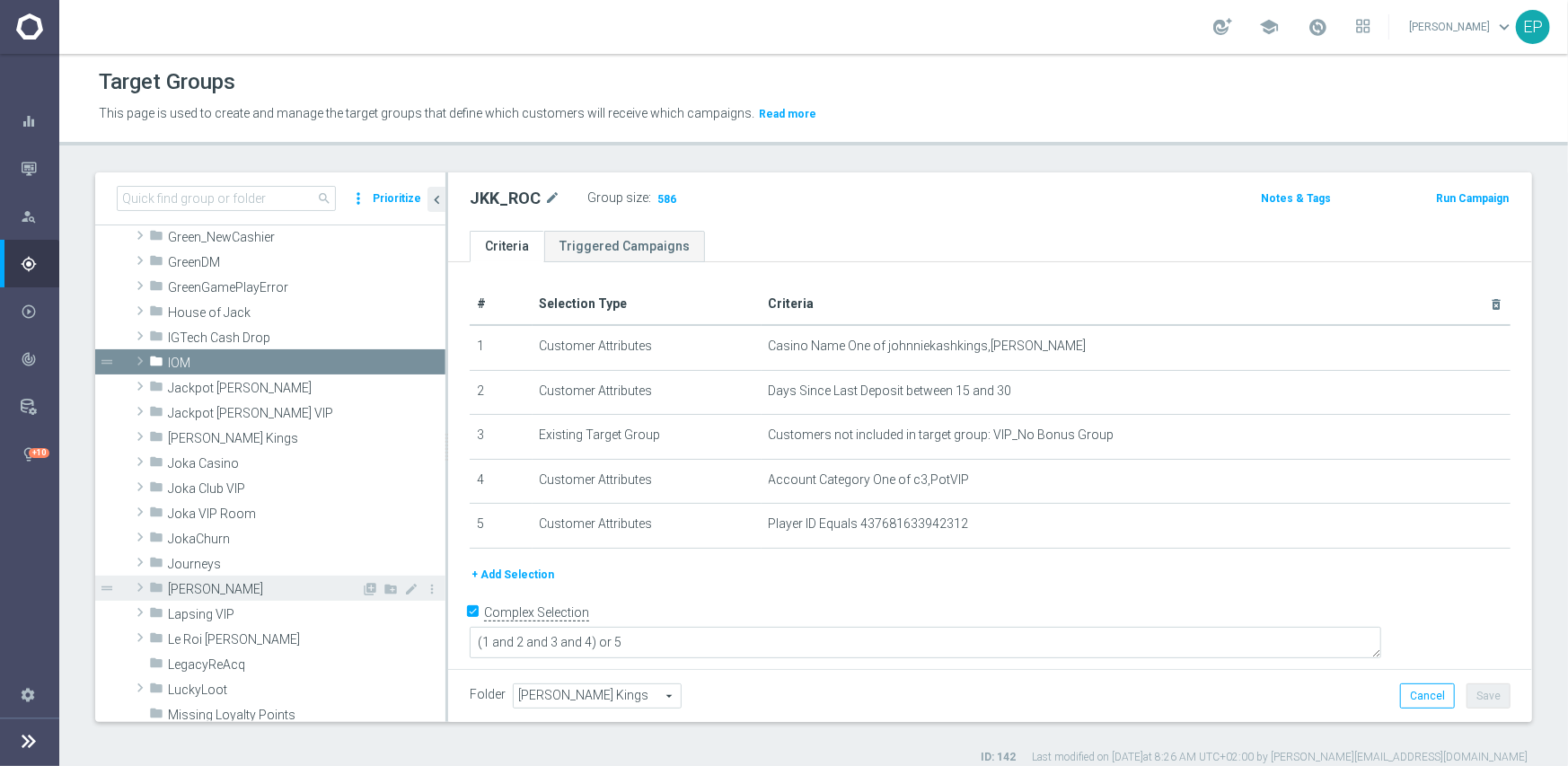
click at [227, 590] on span "[PERSON_NAME]" at bounding box center [264, 590] width 193 height 16
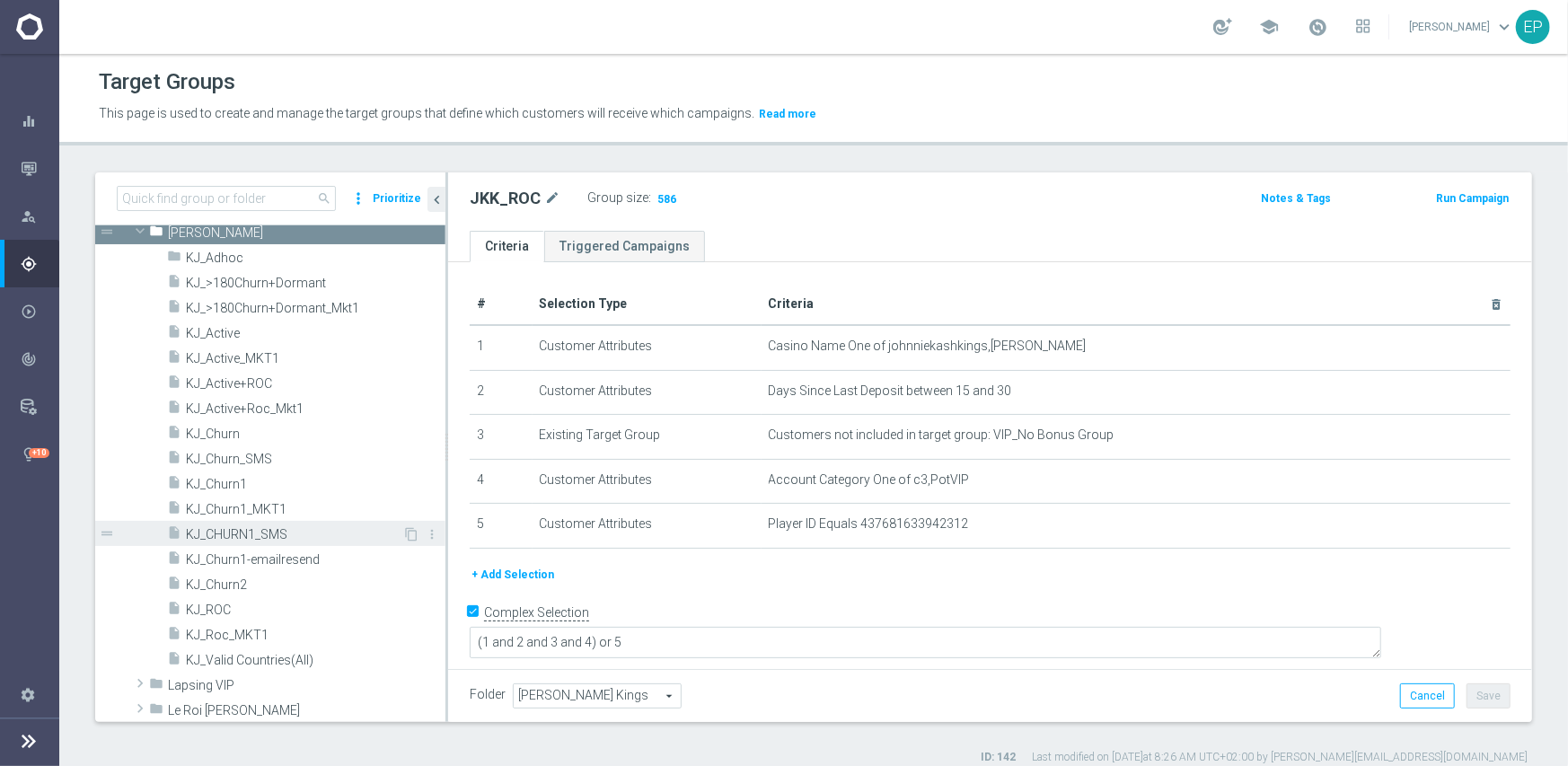
scroll to position [782, 0]
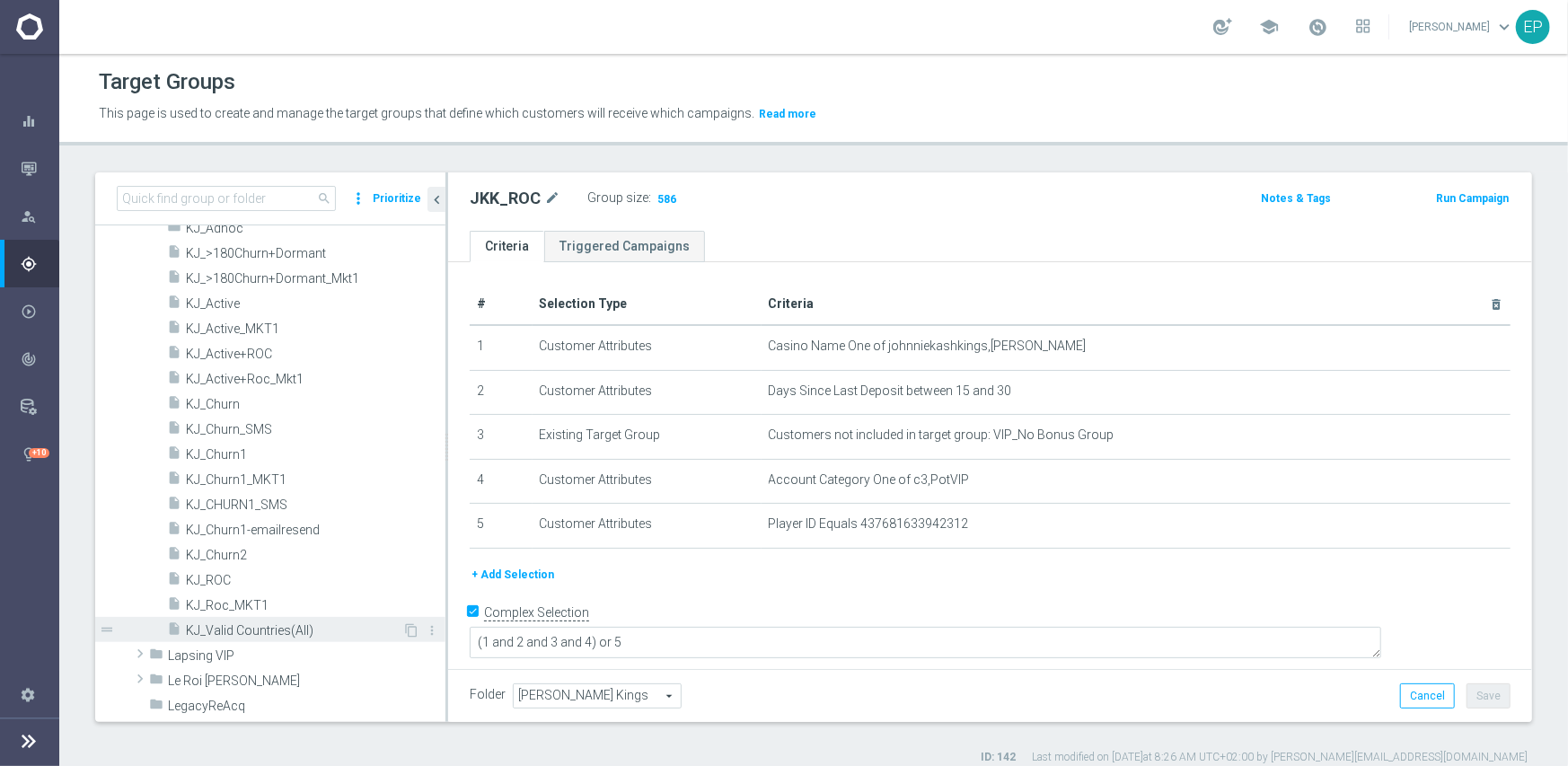
click at [283, 629] on span "KJ_Valid Countries(All)" at bounding box center [293, 631] width 216 height 16
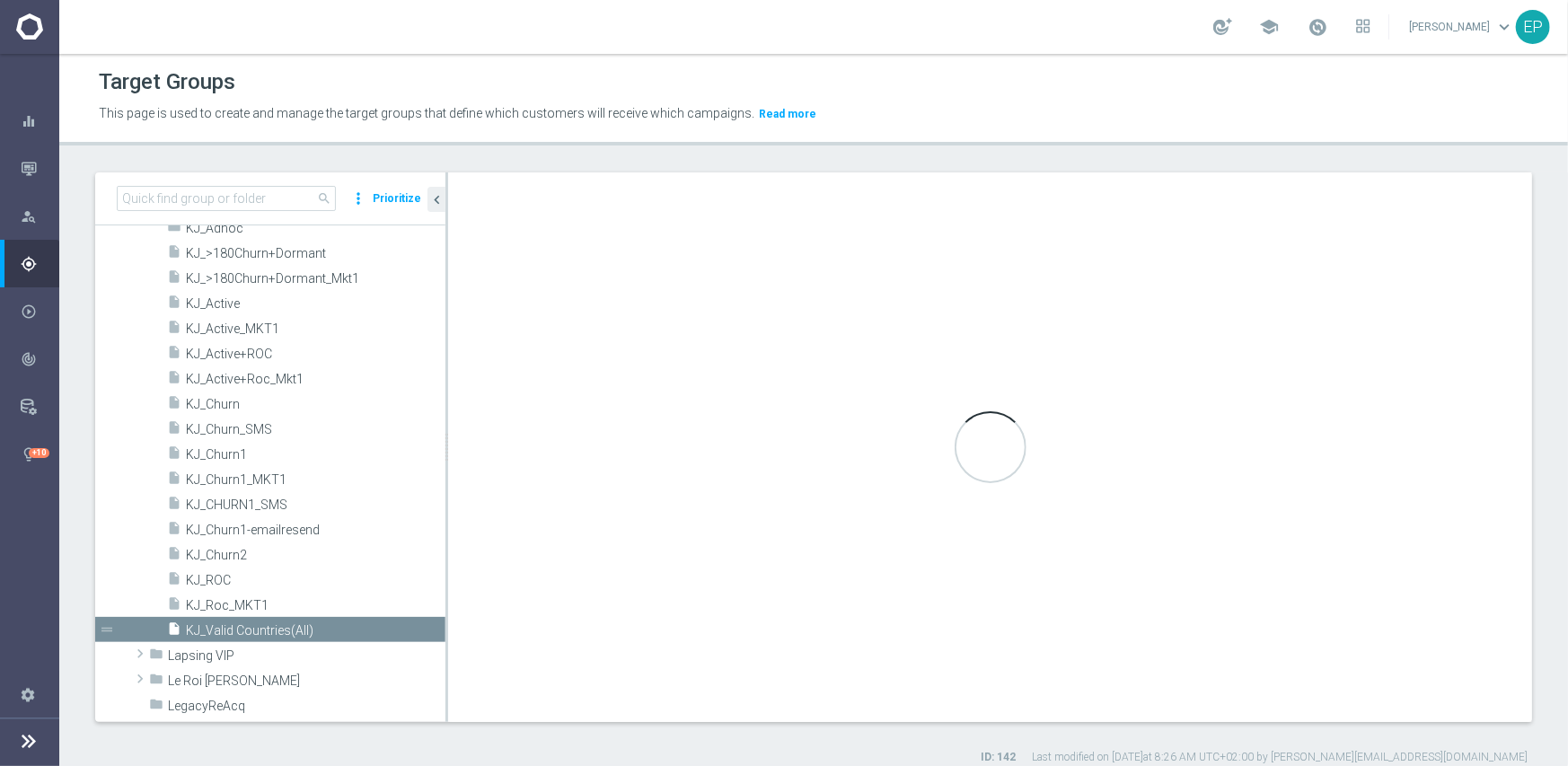
type input "[PERSON_NAME]"
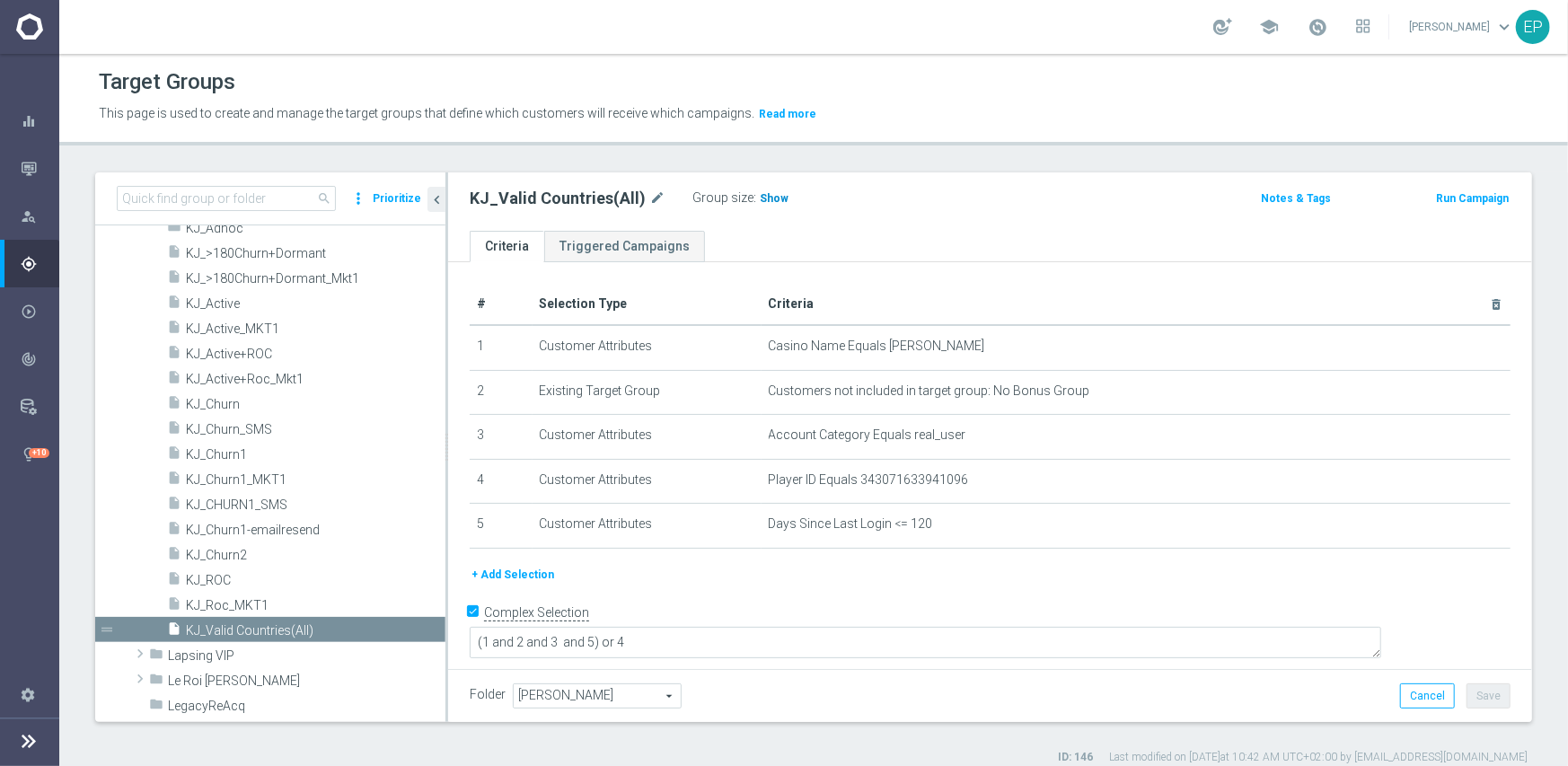
click at [760, 203] on span "Show" at bounding box center [774, 198] width 28 height 13
drag, startPoint x: 227, startPoint y: 293, endPoint x: 359, endPoint y: 307, distance: 132.7
click at [227, 293] on div "insert_drive_file KJ_Active" at bounding box center [306, 302] width 279 height 25
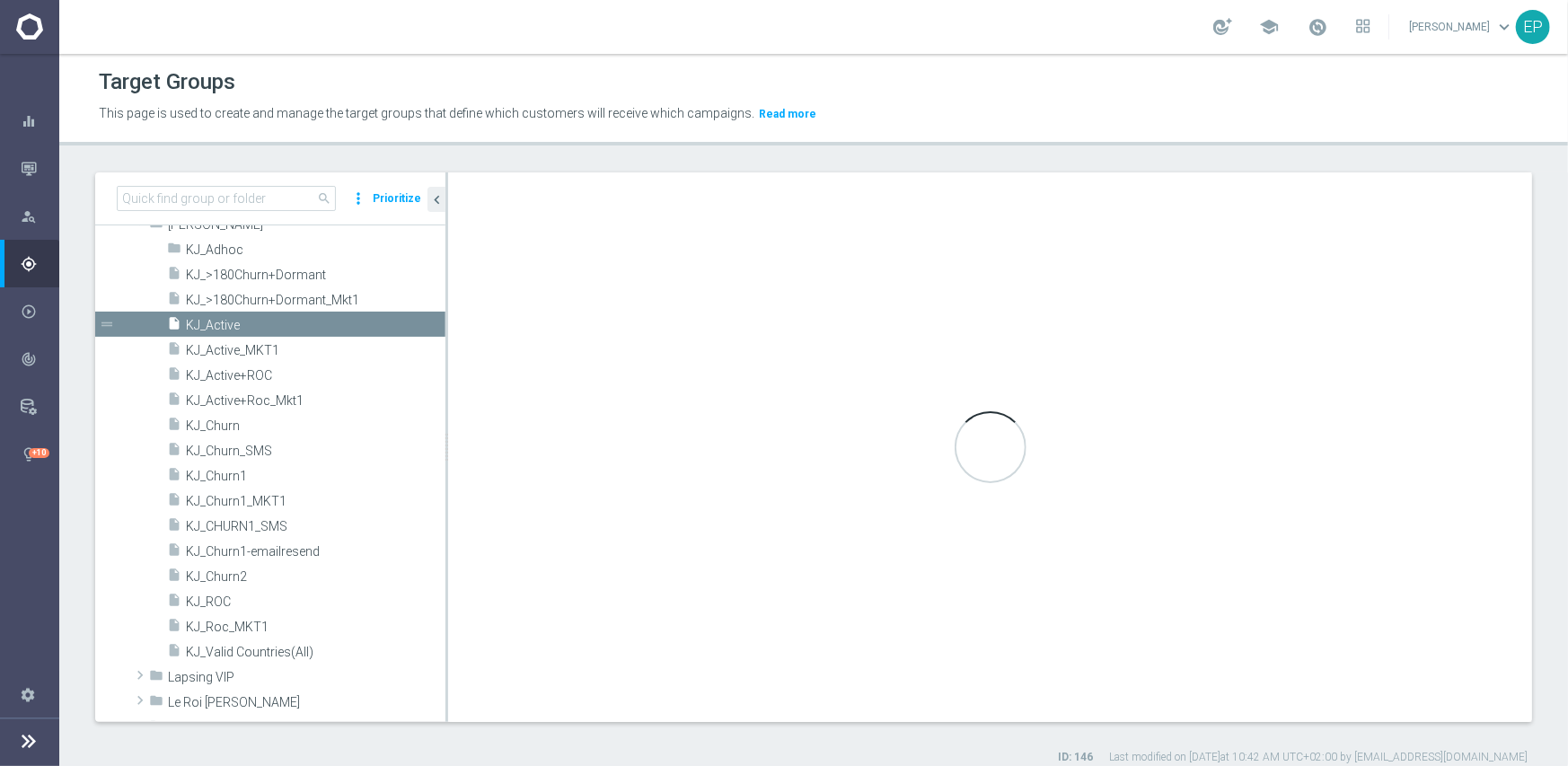
scroll to position [546, 0]
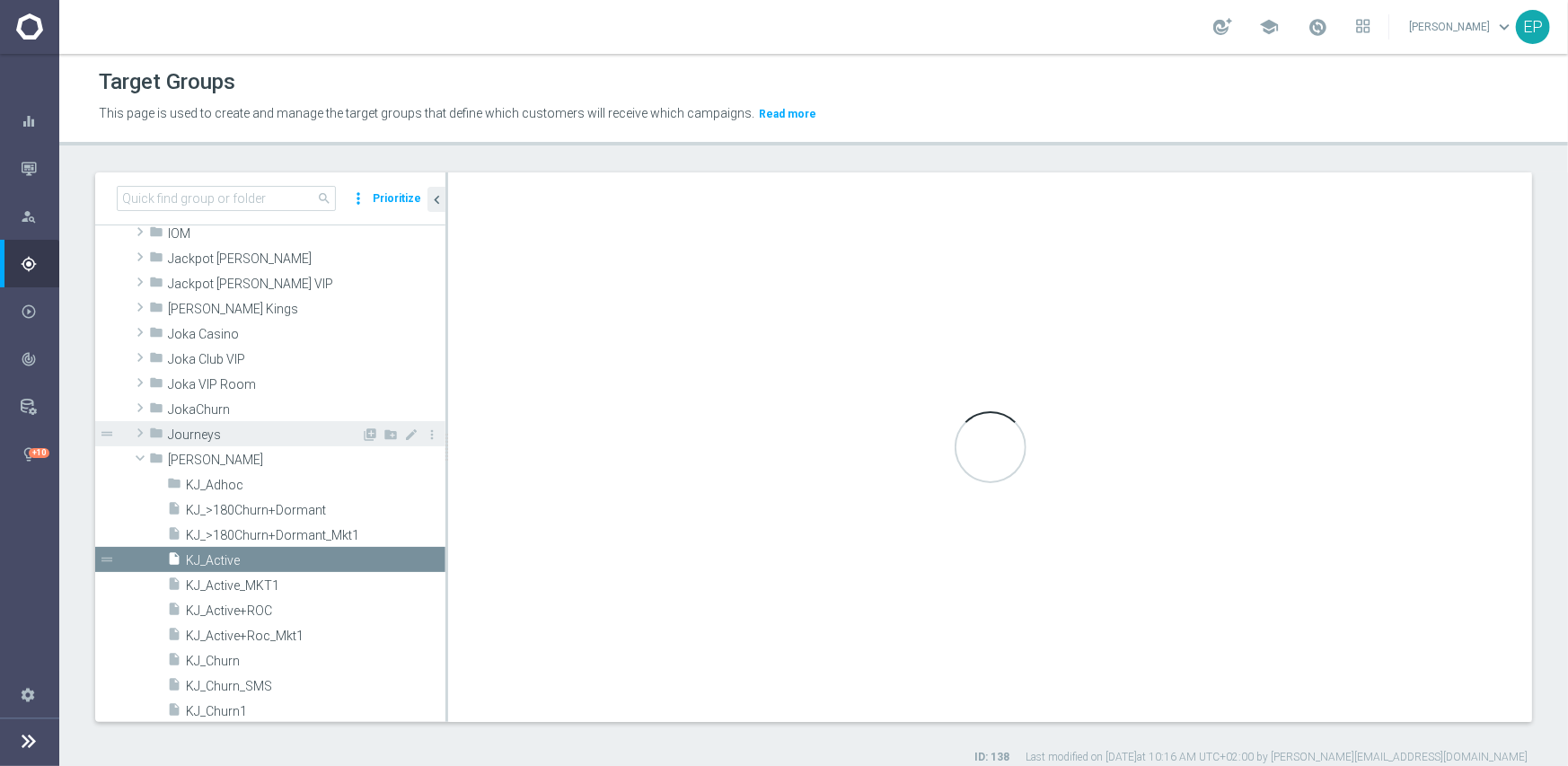
type textarea "(1 and 2 and 3 and 4 ) or 5"
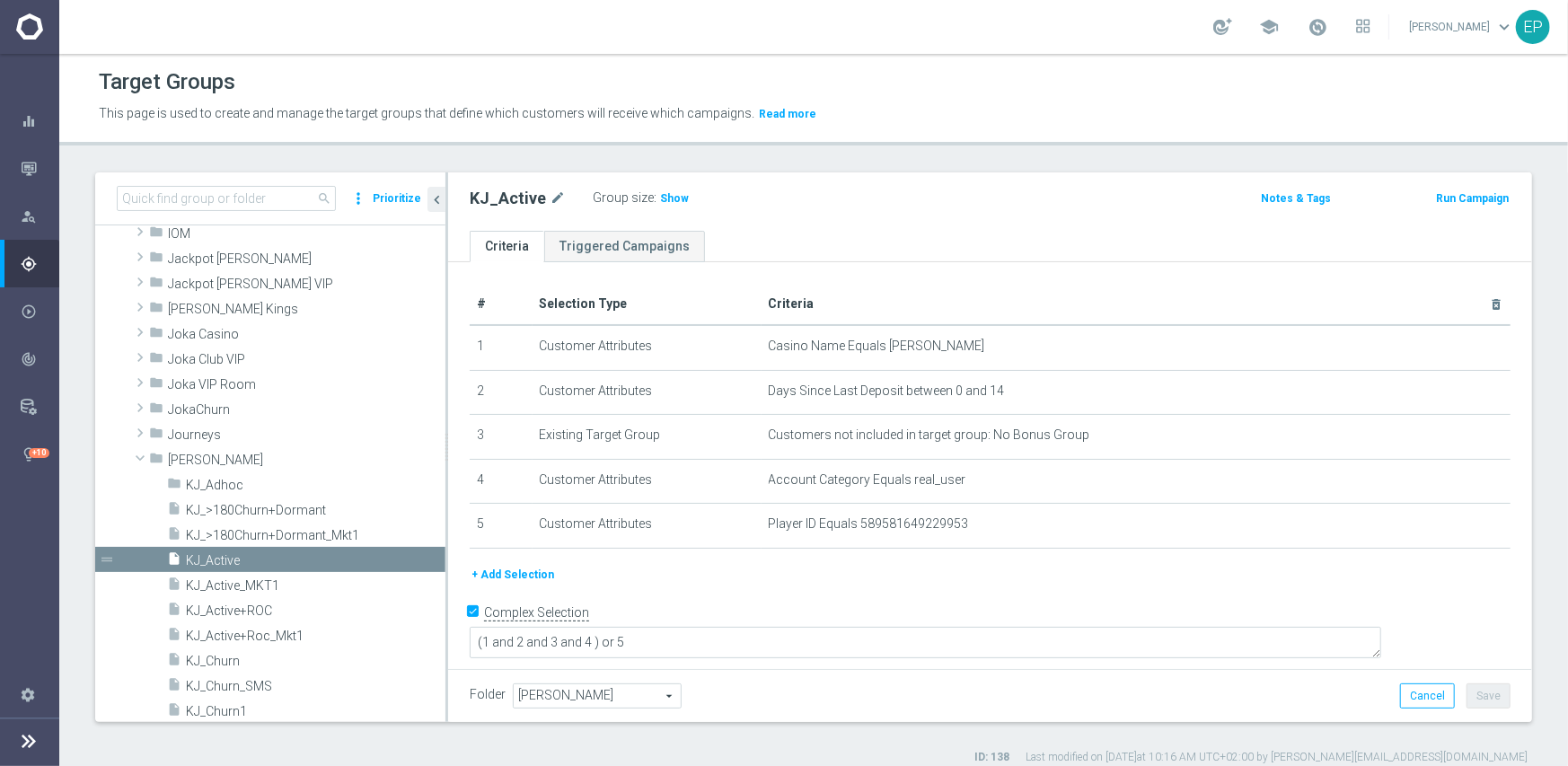
drag, startPoint x: 665, startPoint y: 194, endPoint x: 660, endPoint y: 205, distance: 12.1
click at [665, 194] on span "Show" at bounding box center [674, 198] width 28 height 13
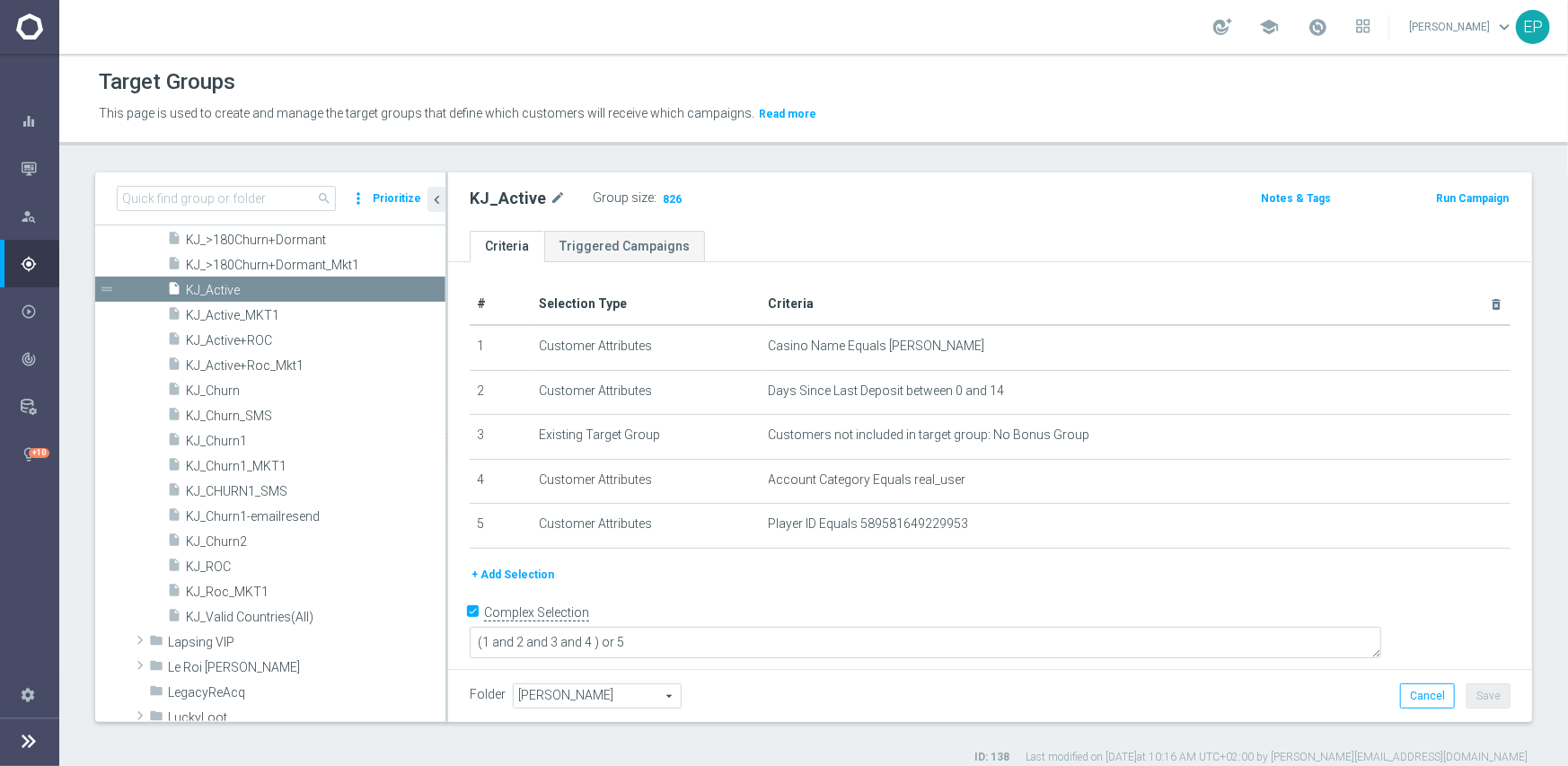
scroll to position [815, 0]
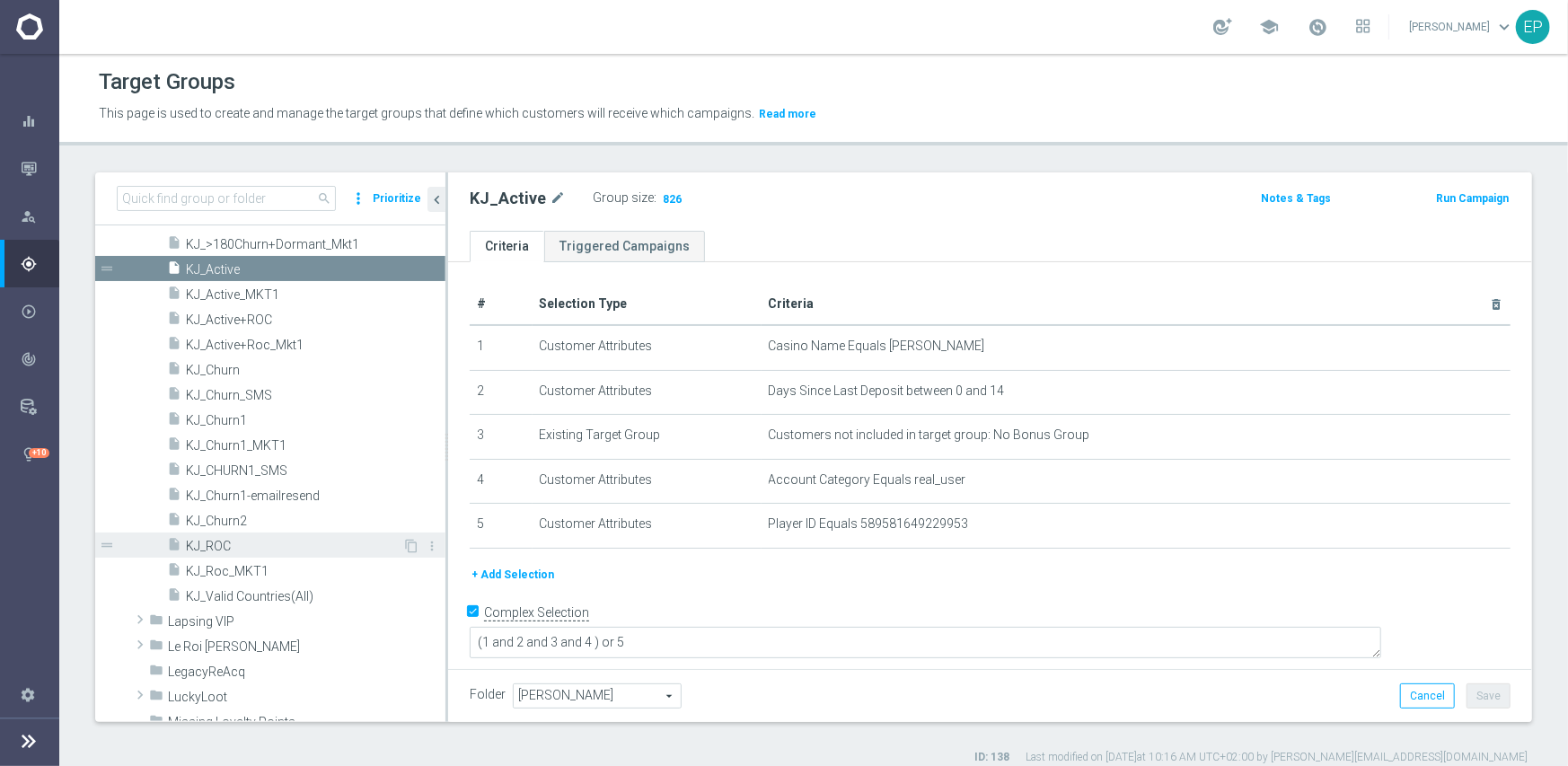
drag, startPoint x: 223, startPoint y: 544, endPoint x: 270, endPoint y: 538, distance: 47.4
click at [223, 544] on span "KJ_ROC" at bounding box center [293, 547] width 216 height 16
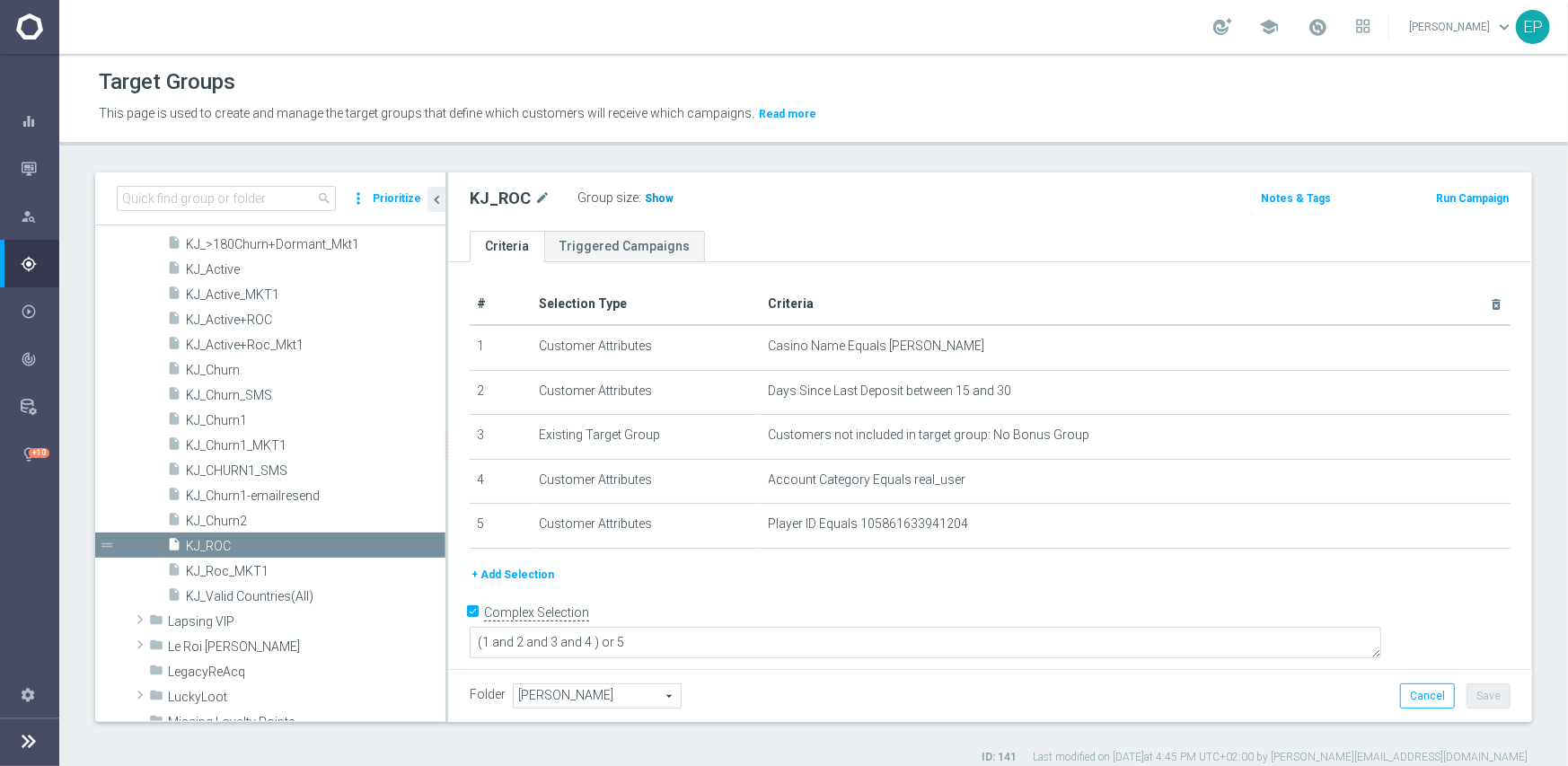
click at [655, 197] on span "Show" at bounding box center [658, 198] width 28 height 13
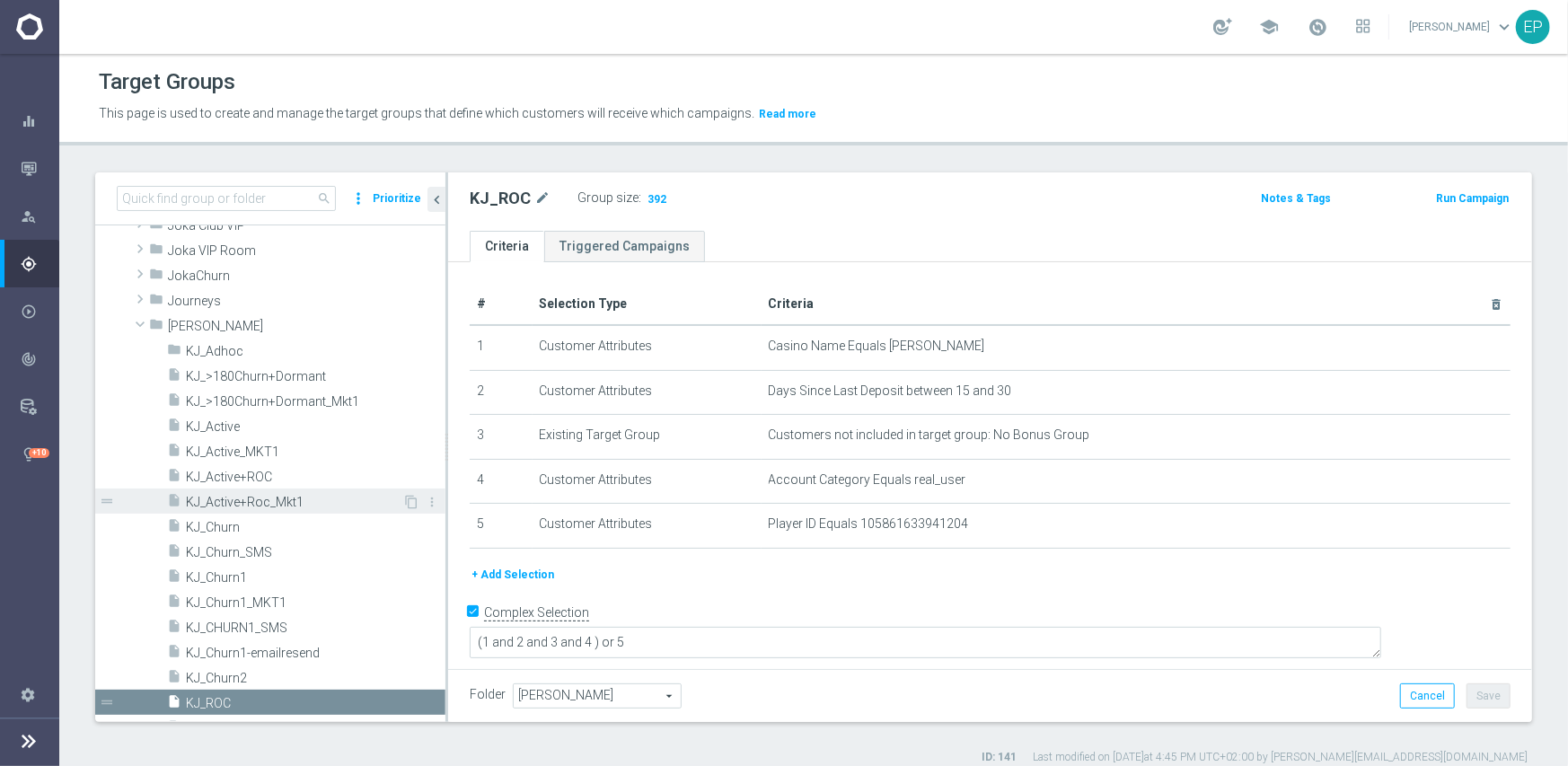
scroll to position [636, 0]
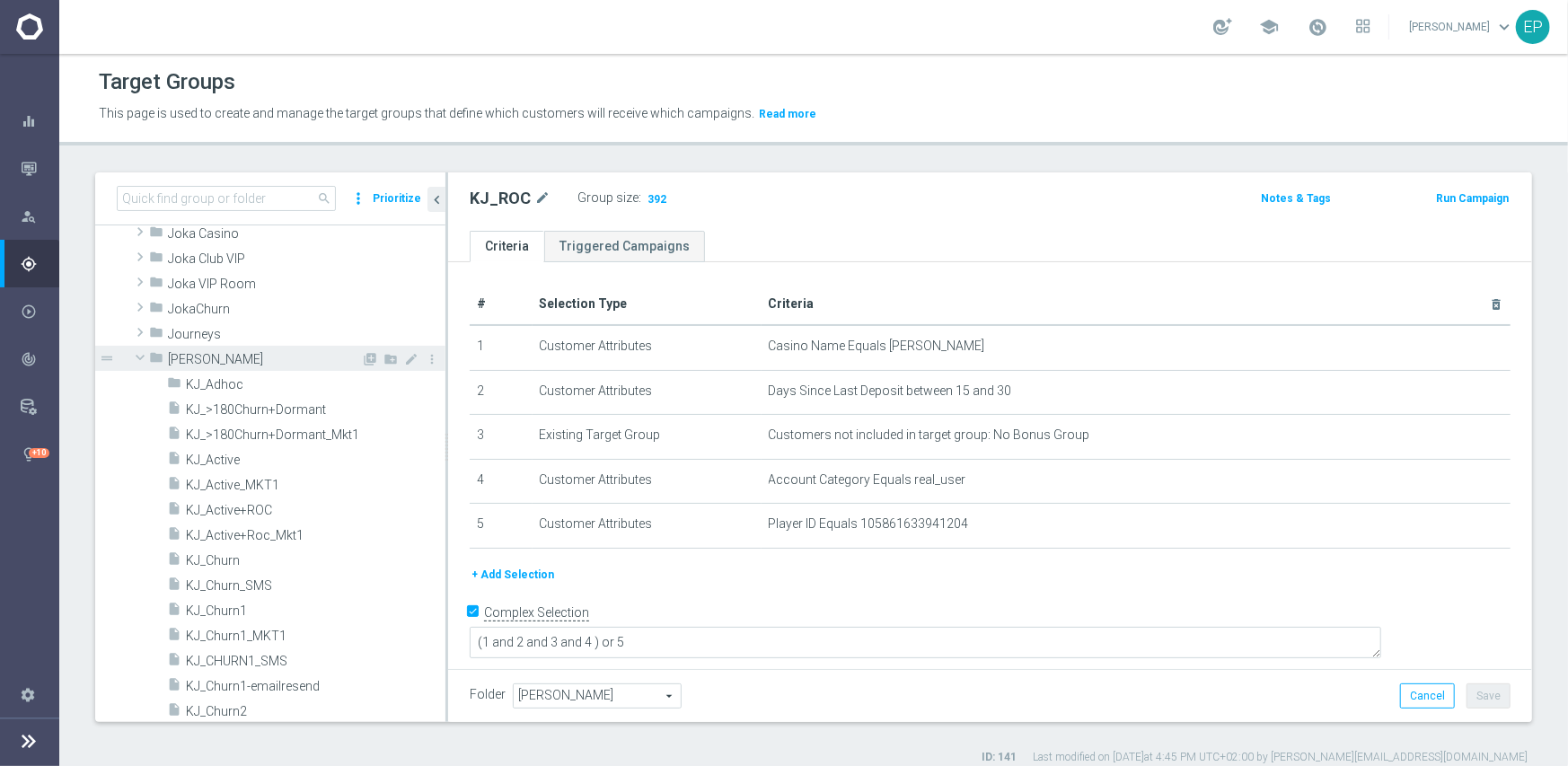
click at [144, 356] on span at bounding box center [140, 357] width 22 height 18
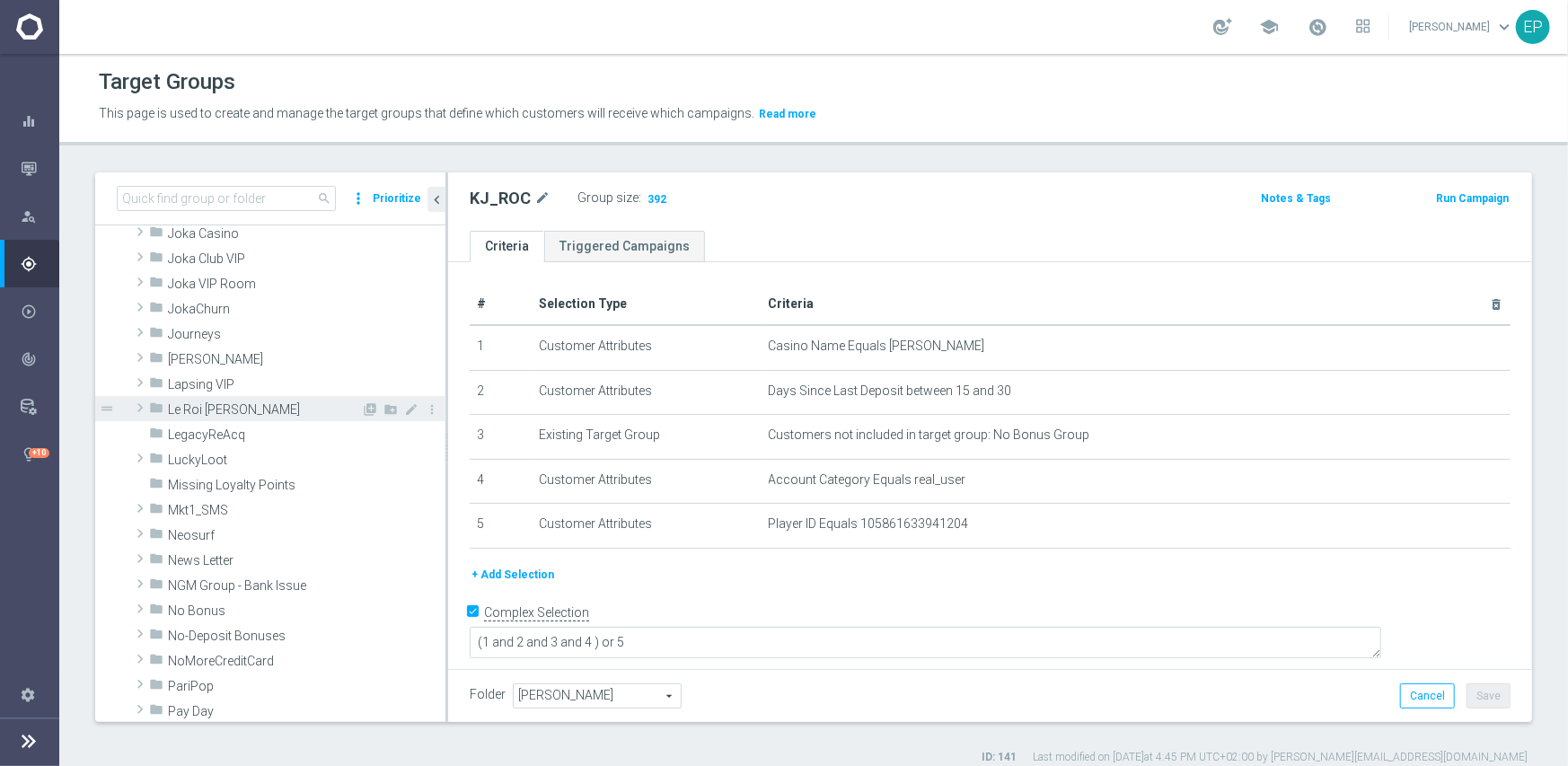
click at [213, 413] on span "Le Roi Johnny" at bounding box center [264, 410] width 193 height 16
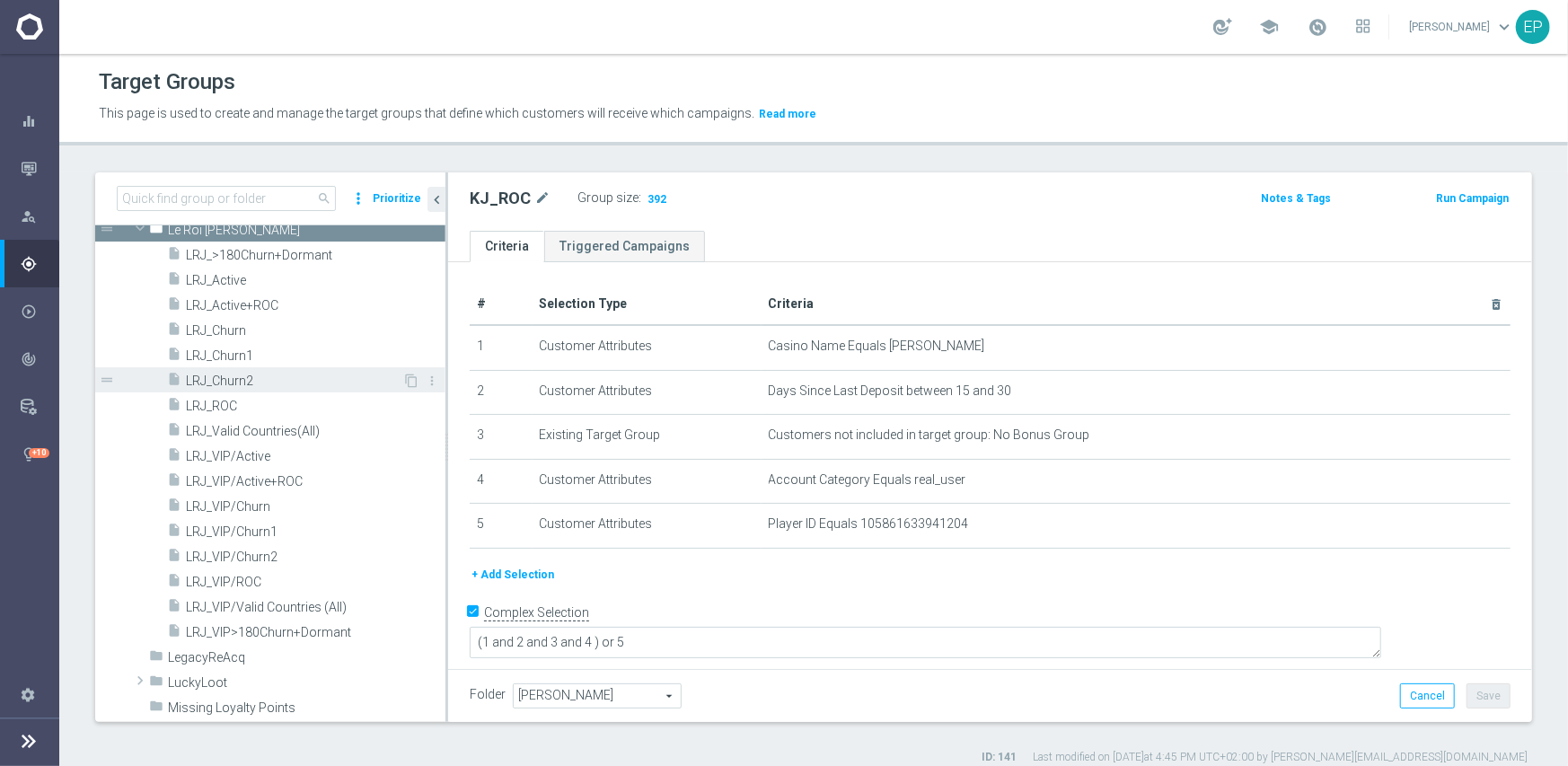
scroll to position [815, 0]
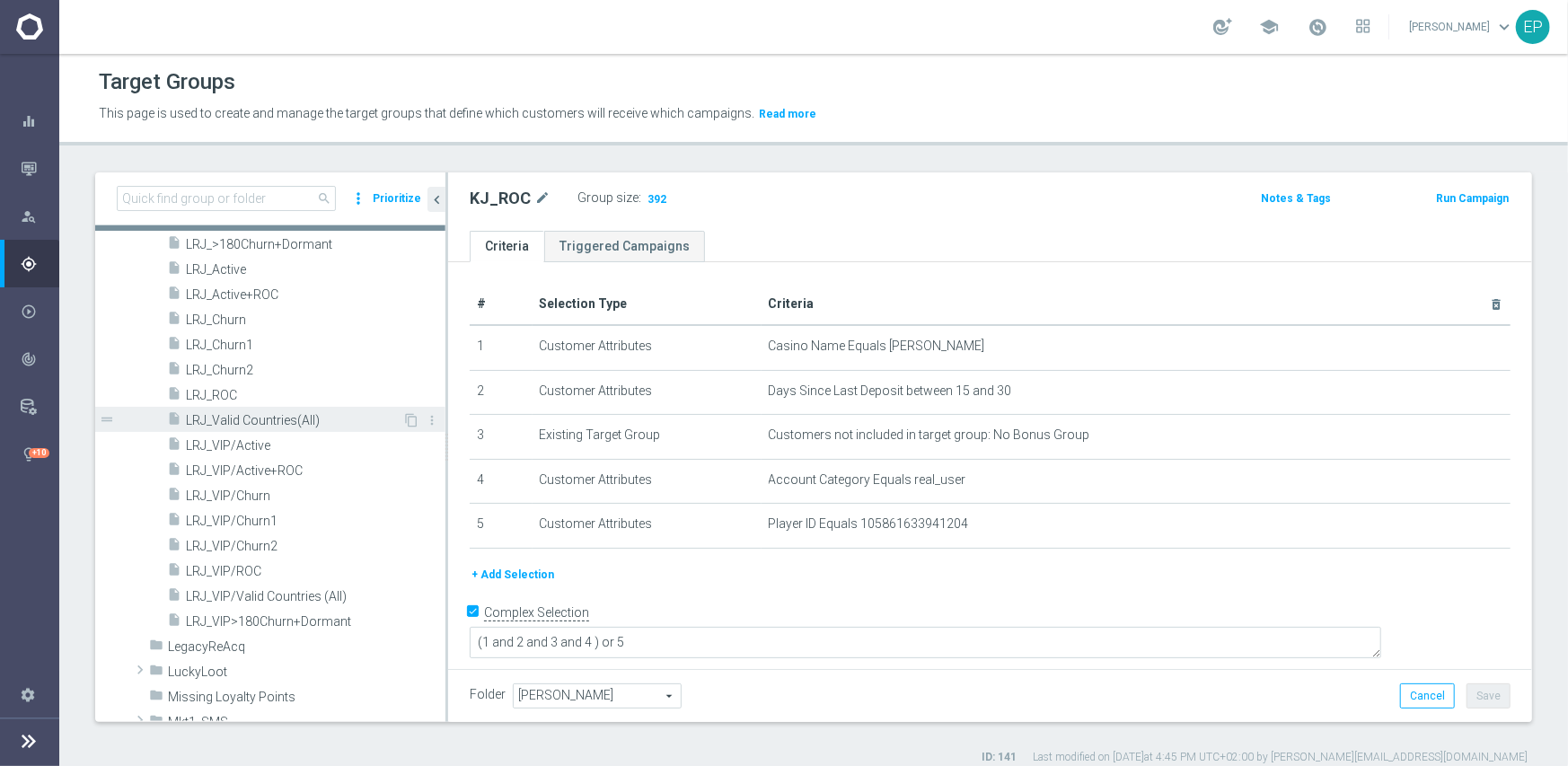
click at [263, 420] on span "LRJ_Valid Countries(All)" at bounding box center [293, 421] width 216 height 16
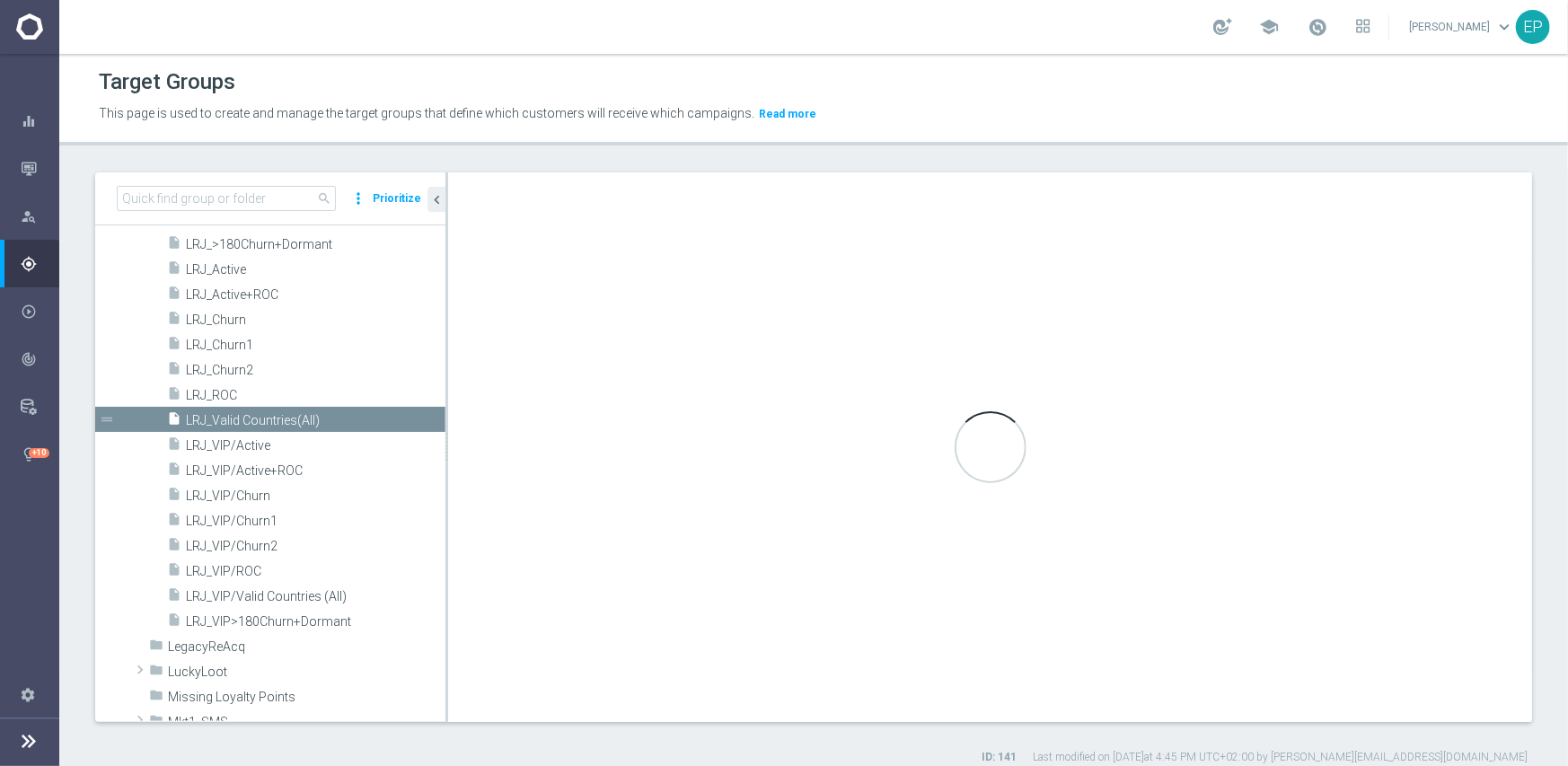
type input "Le Roi Johnny"
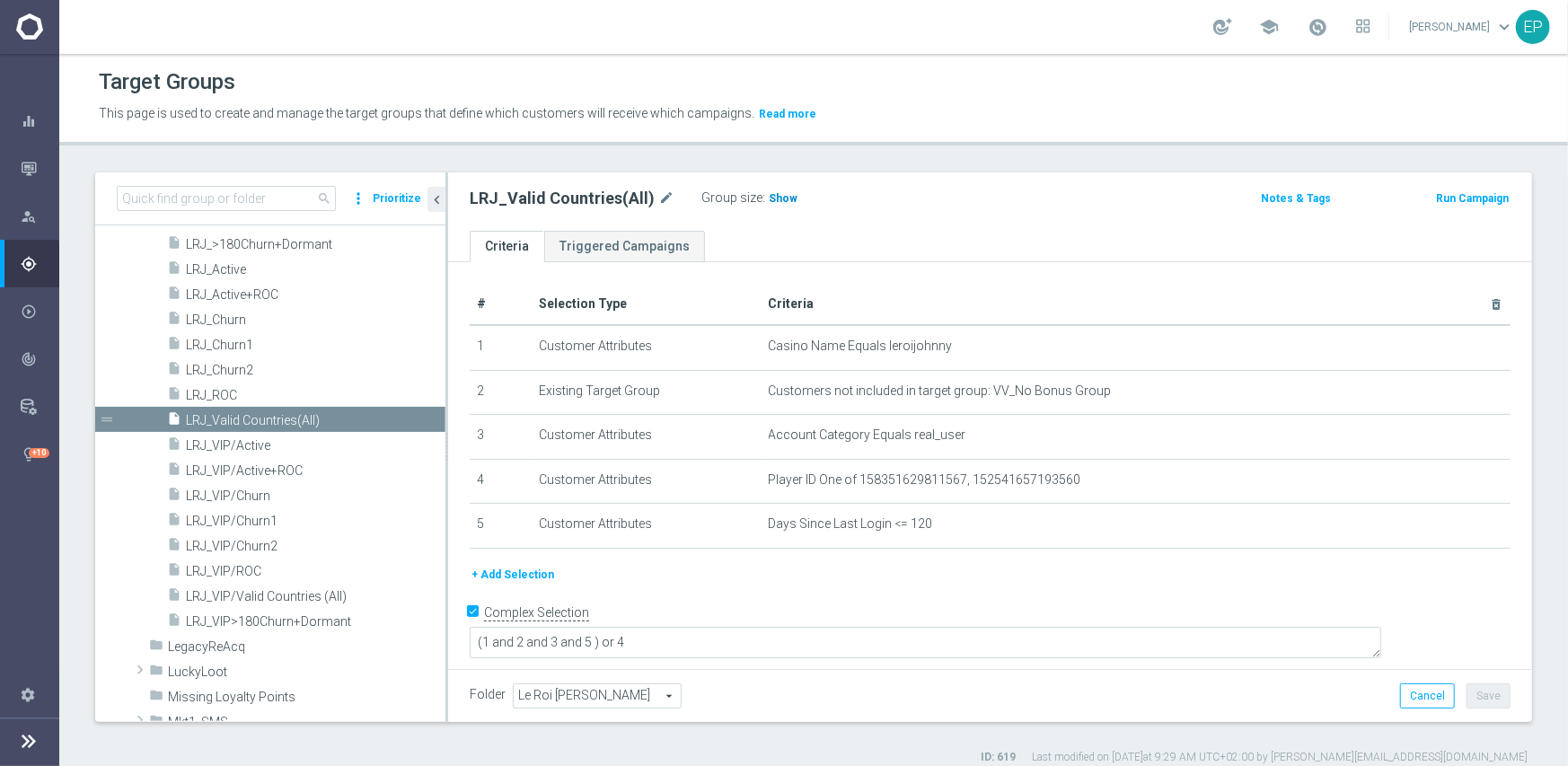
click at [769, 201] on span "Show" at bounding box center [783, 198] width 28 height 13
click at [312, 597] on span "LRJ_VIP/Valid Countries (All)" at bounding box center [293, 597] width 216 height 16
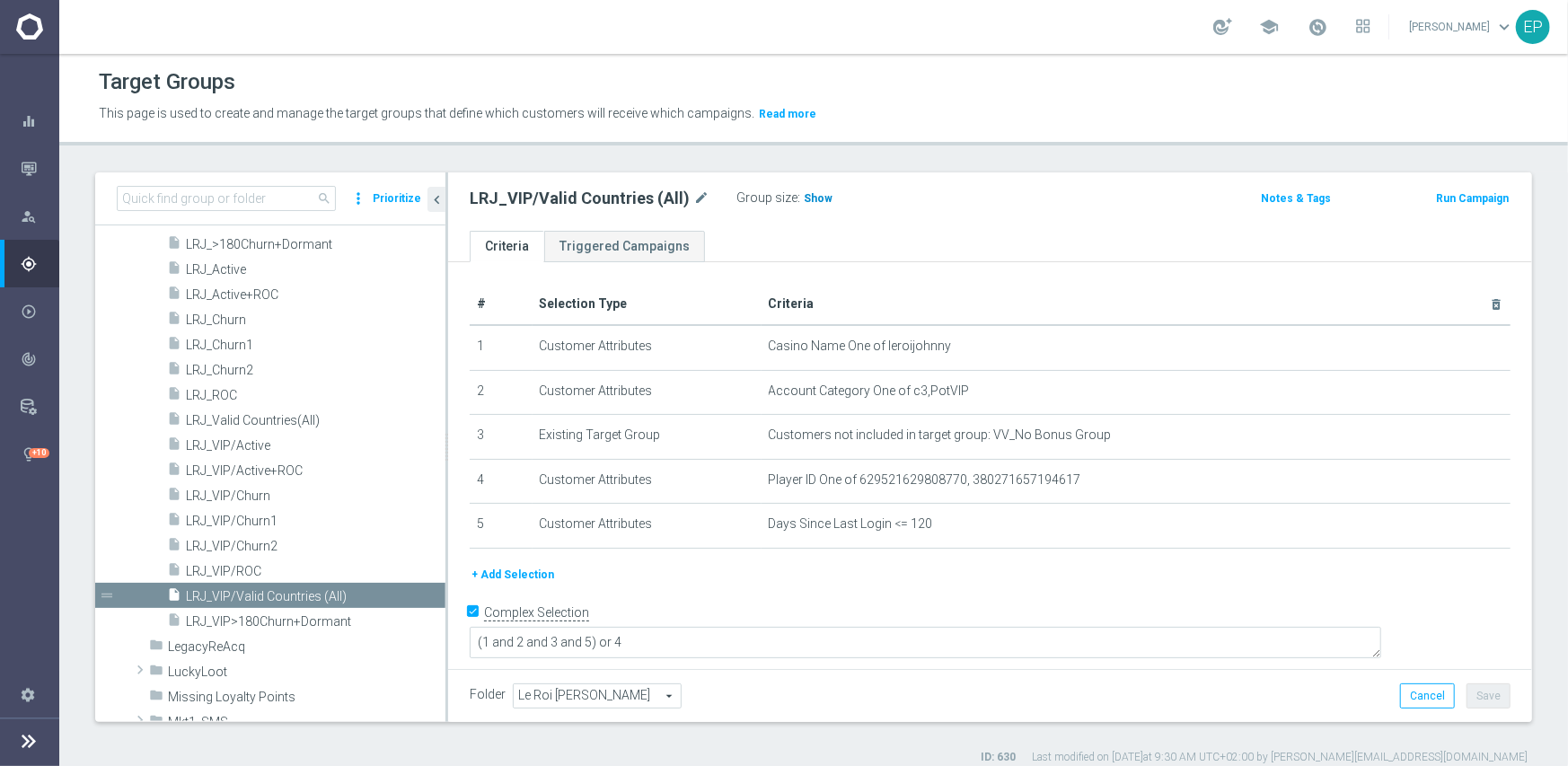
click at [804, 199] on span "Show" at bounding box center [818, 198] width 28 height 13
drag, startPoint x: 258, startPoint y: 270, endPoint x: 309, endPoint y: 282, distance: 52.4
click at [258, 270] on span "LRJ_Active" at bounding box center [315, 270] width 259 height 16
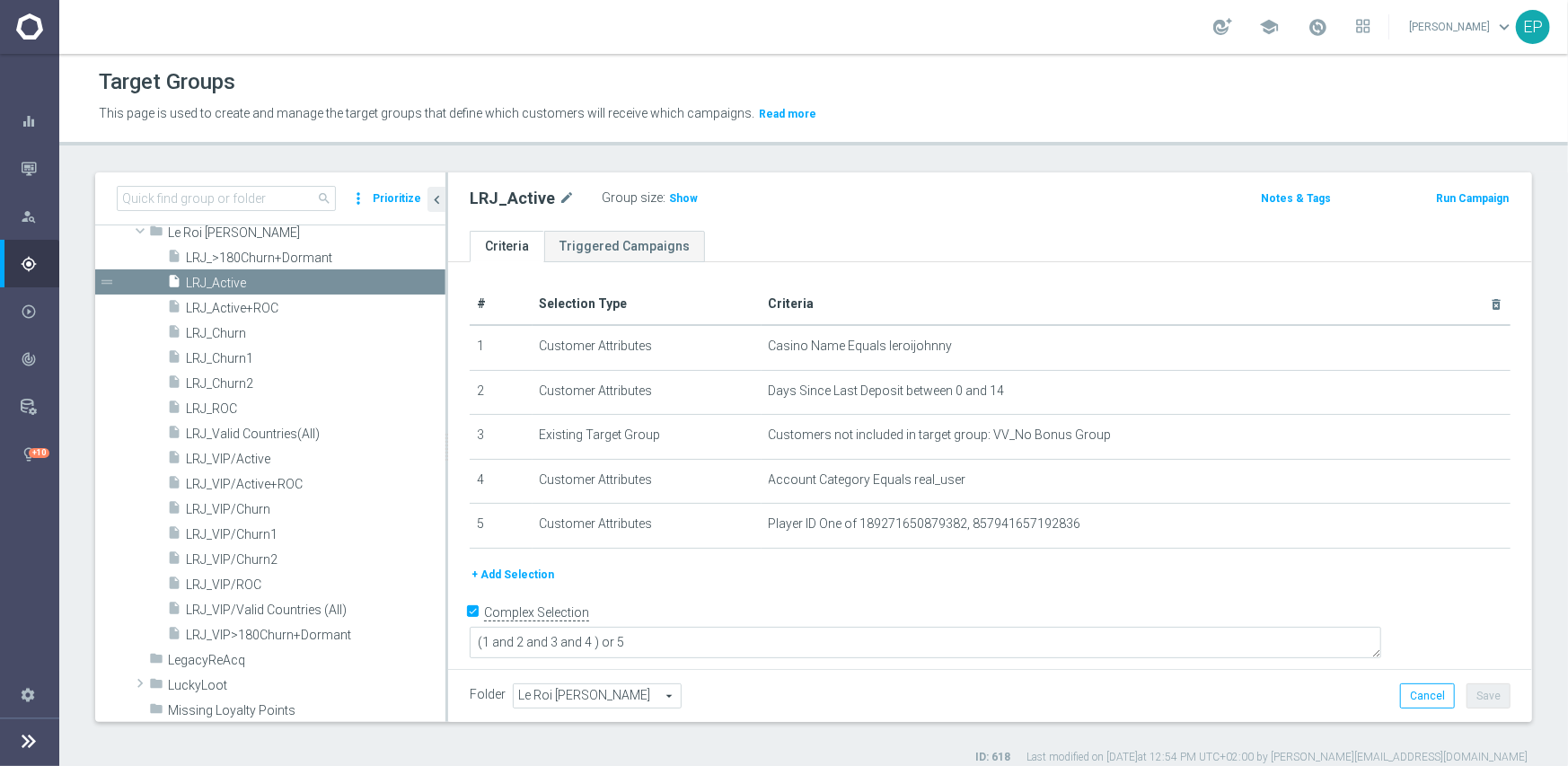
scroll to position [787, 0]
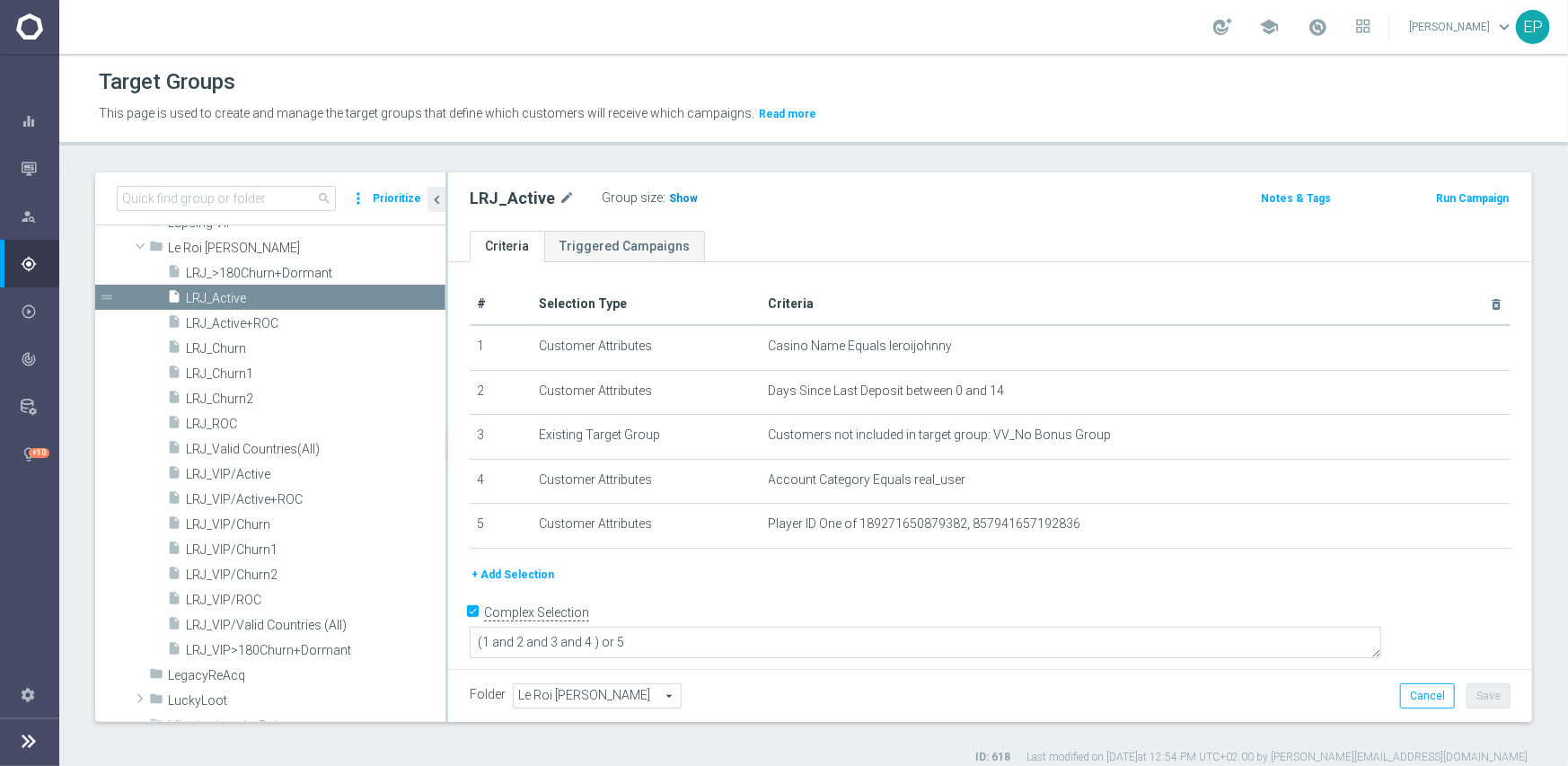
click at [672, 200] on span "Show" at bounding box center [683, 198] width 28 height 13
click at [238, 421] on span "LRJ_ROC" at bounding box center [293, 425] width 216 height 16
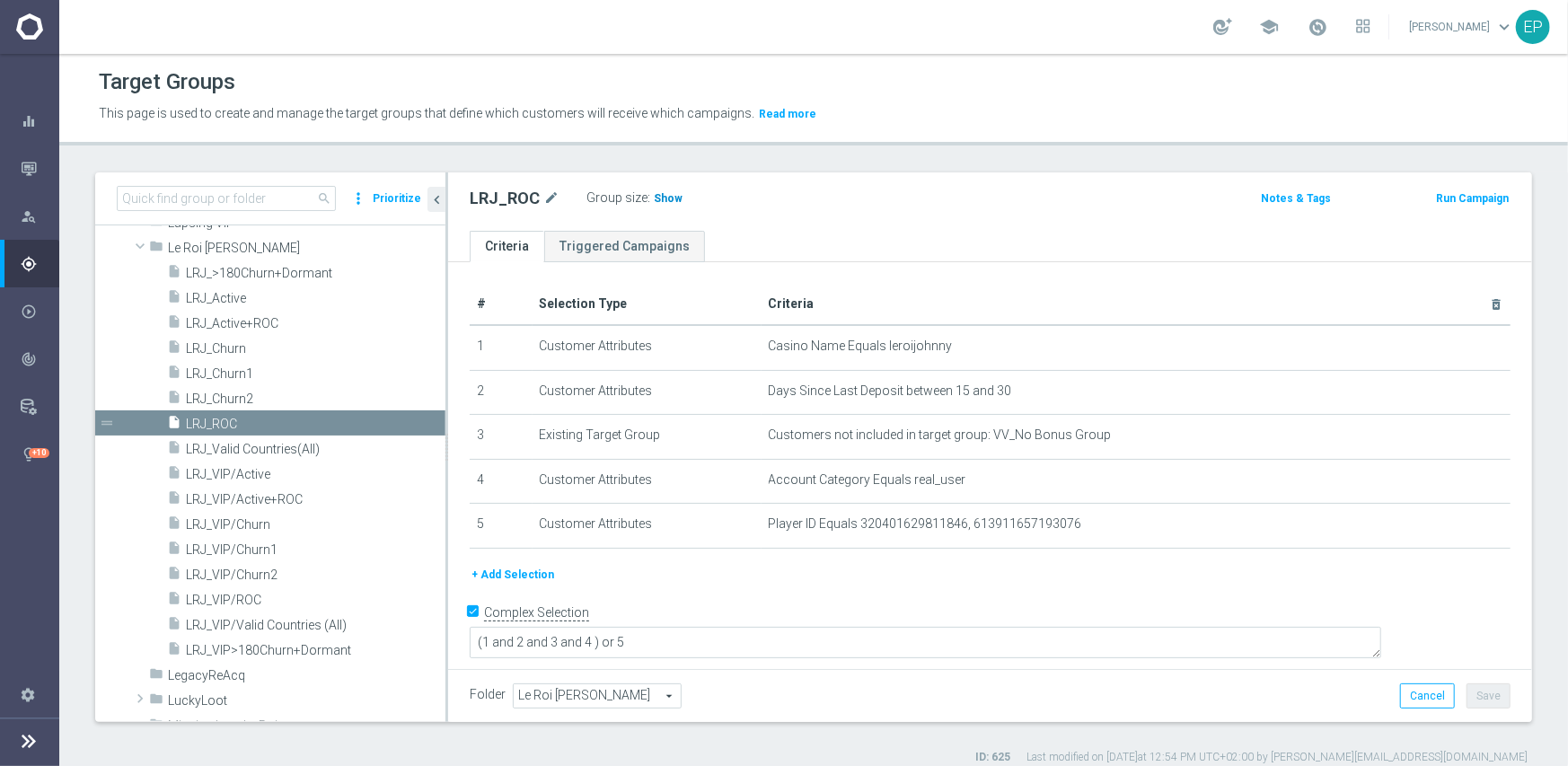
click at [660, 199] on span "Show" at bounding box center [667, 198] width 28 height 13
drag, startPoint x: 235, startPoint y: 470, endPoint x: 367, endPoint y: 470, distance: 132.0
click at [235, 470] on span "LRJ_VIP/Active" at bounding box center [293, 474] width 216 height 16
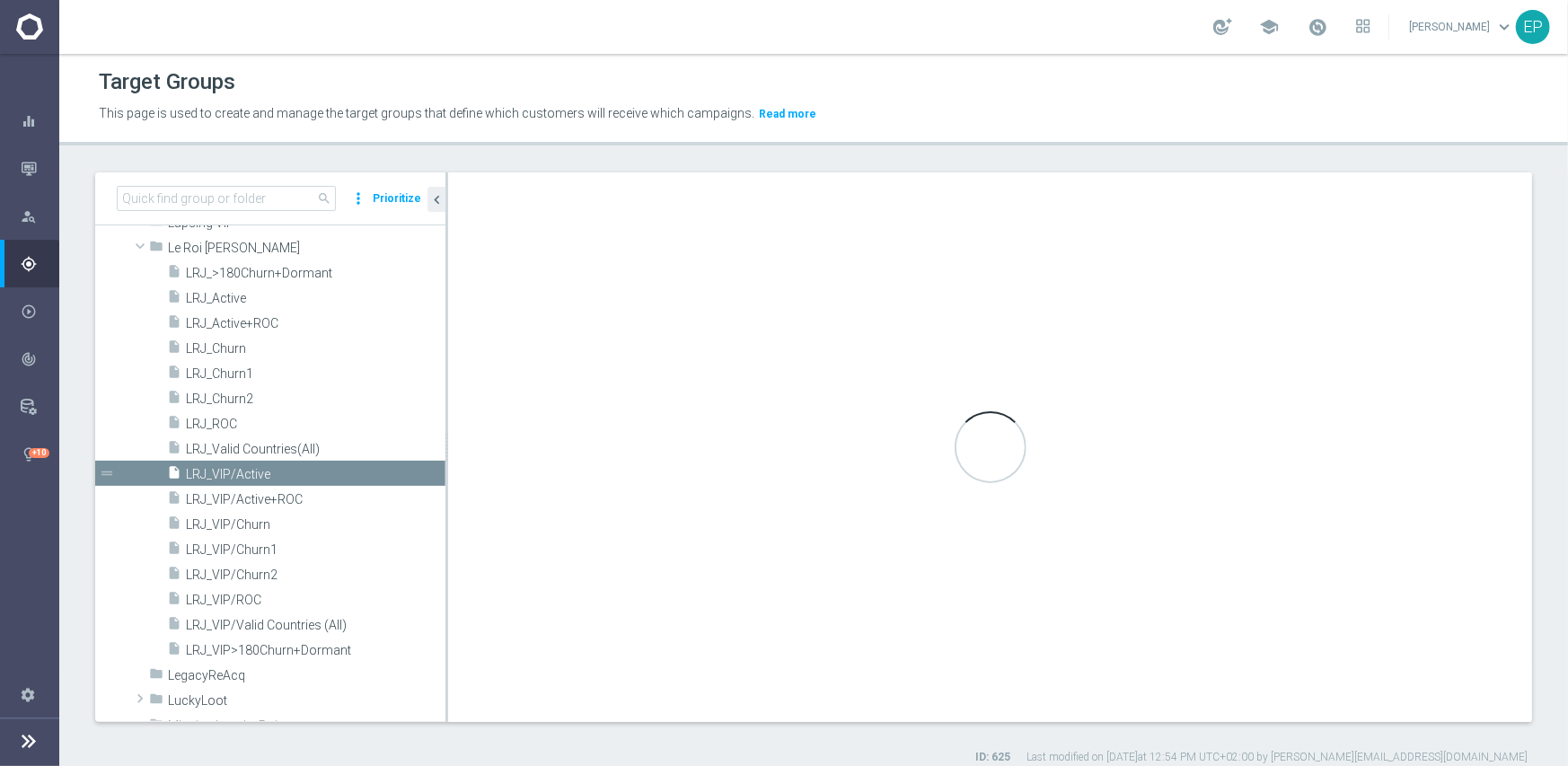
type textarea "(1 and 2 and 3 and 4) or 5"
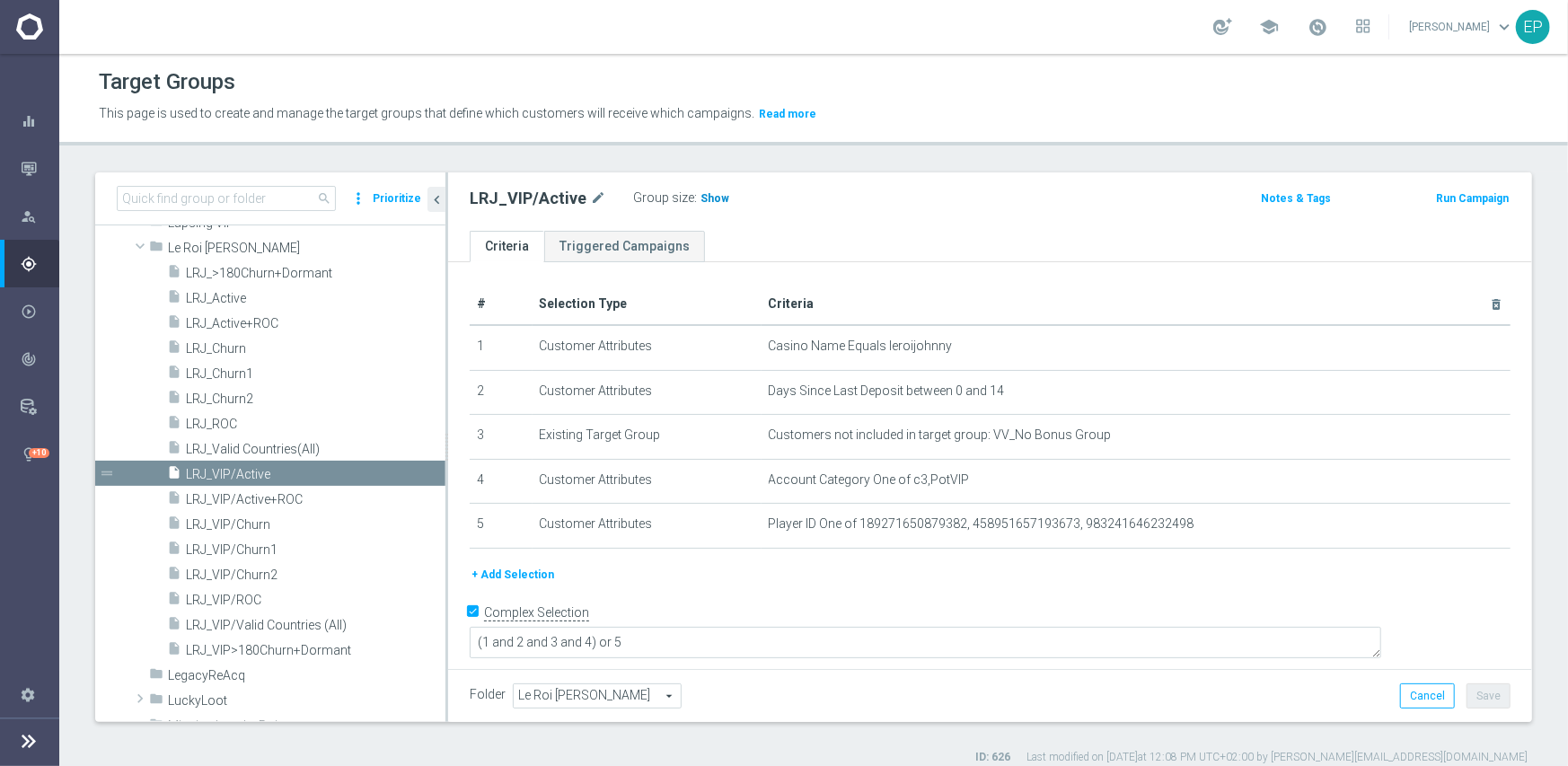
click at [702, 200] on span "Show" at bounding box center [714, 198] width 28 height 13
click at [236, 598] on span "LRJ_VIP/ROC" at bounding box center [293, 601] width 216 height 16
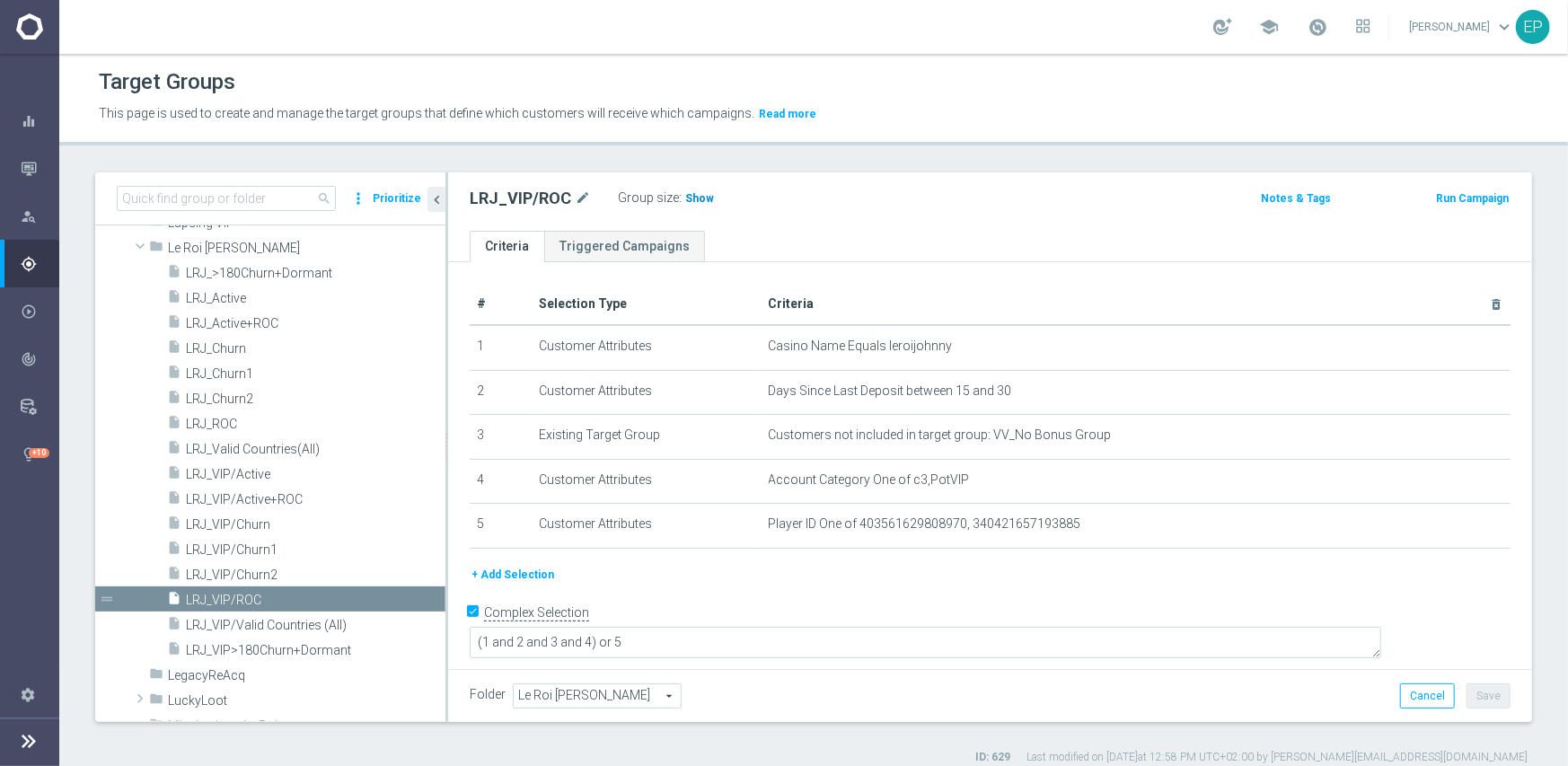
click at [691, 203] on span "Show" at bounding box center [698, 198] width 28 height 13
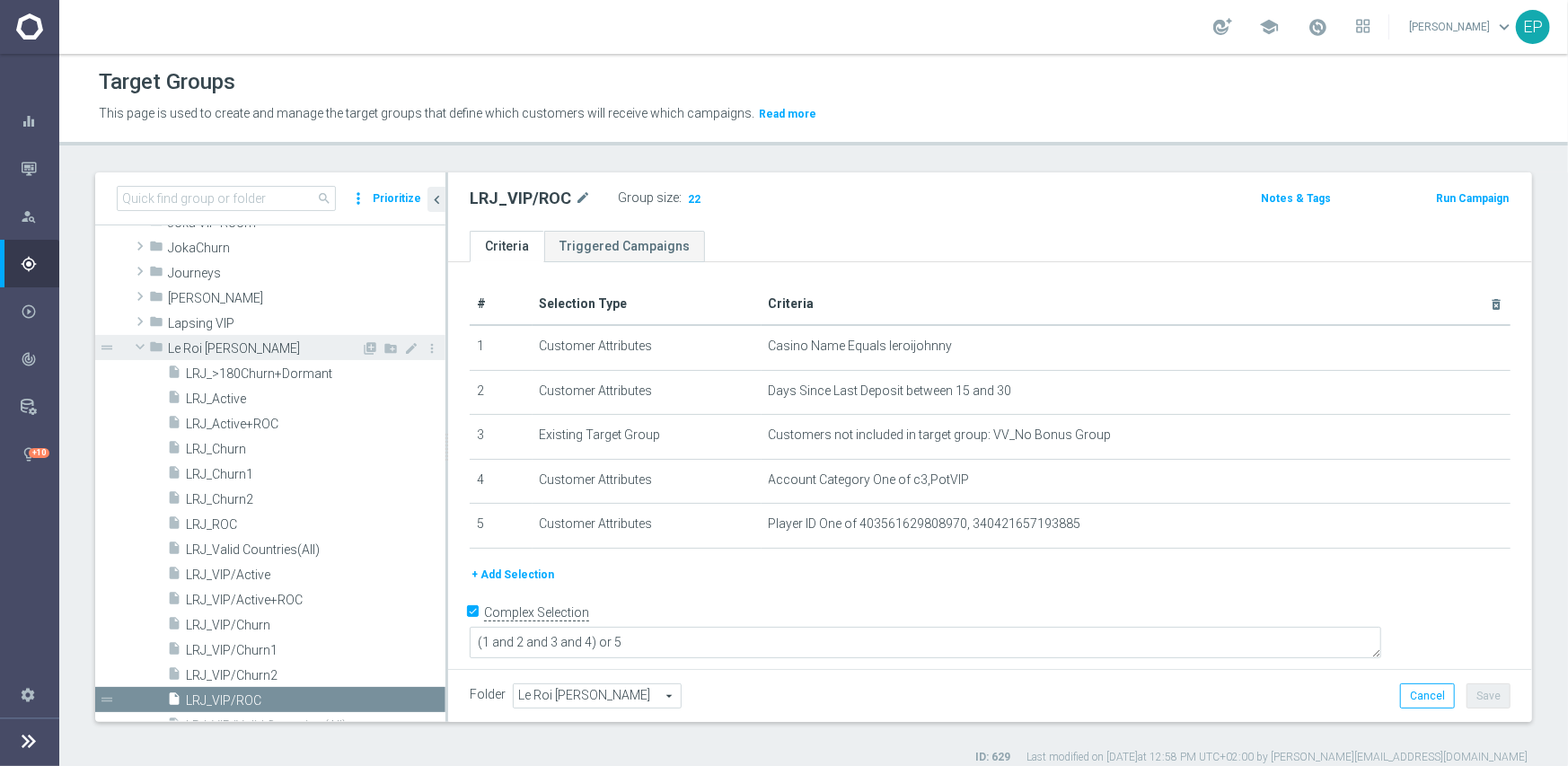
click at [141, 344] on span at bounding box center [140, 346] width 22 height 18
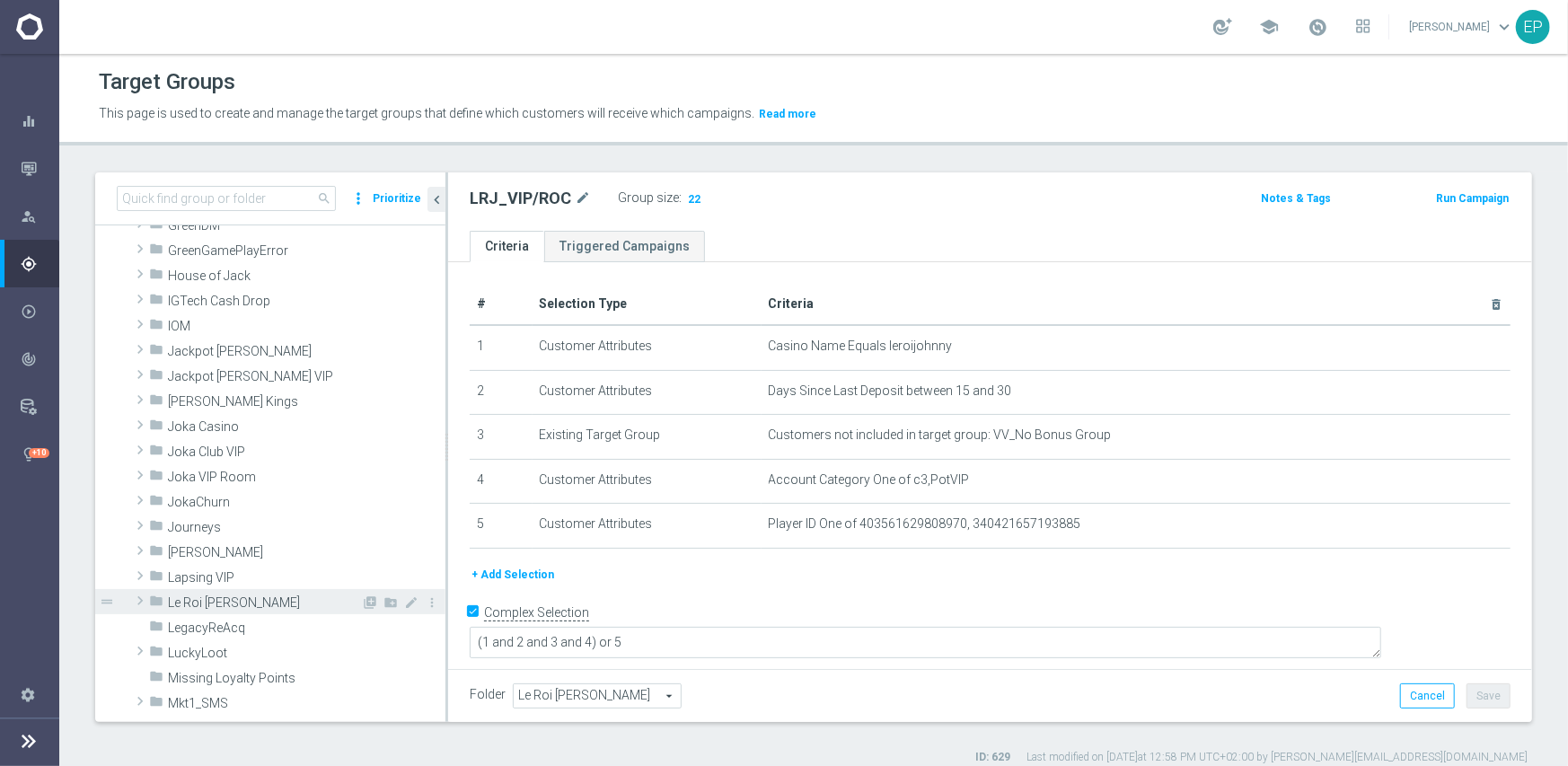
scroll to position [428, 0]
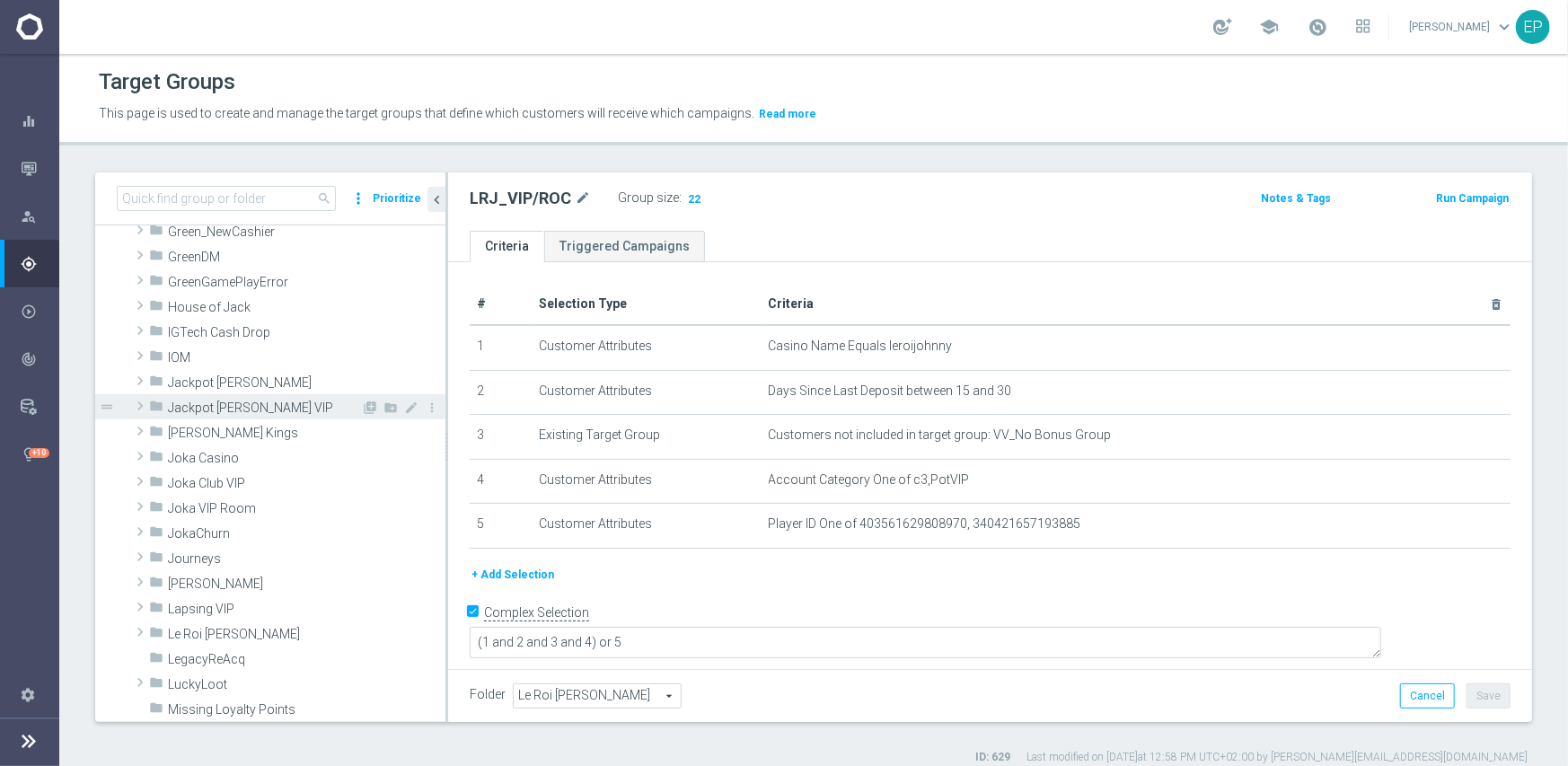
click at [213, 416] on div "folder Jackpot Jill VIP" at bounding box center [254, 407] width 212 height 25
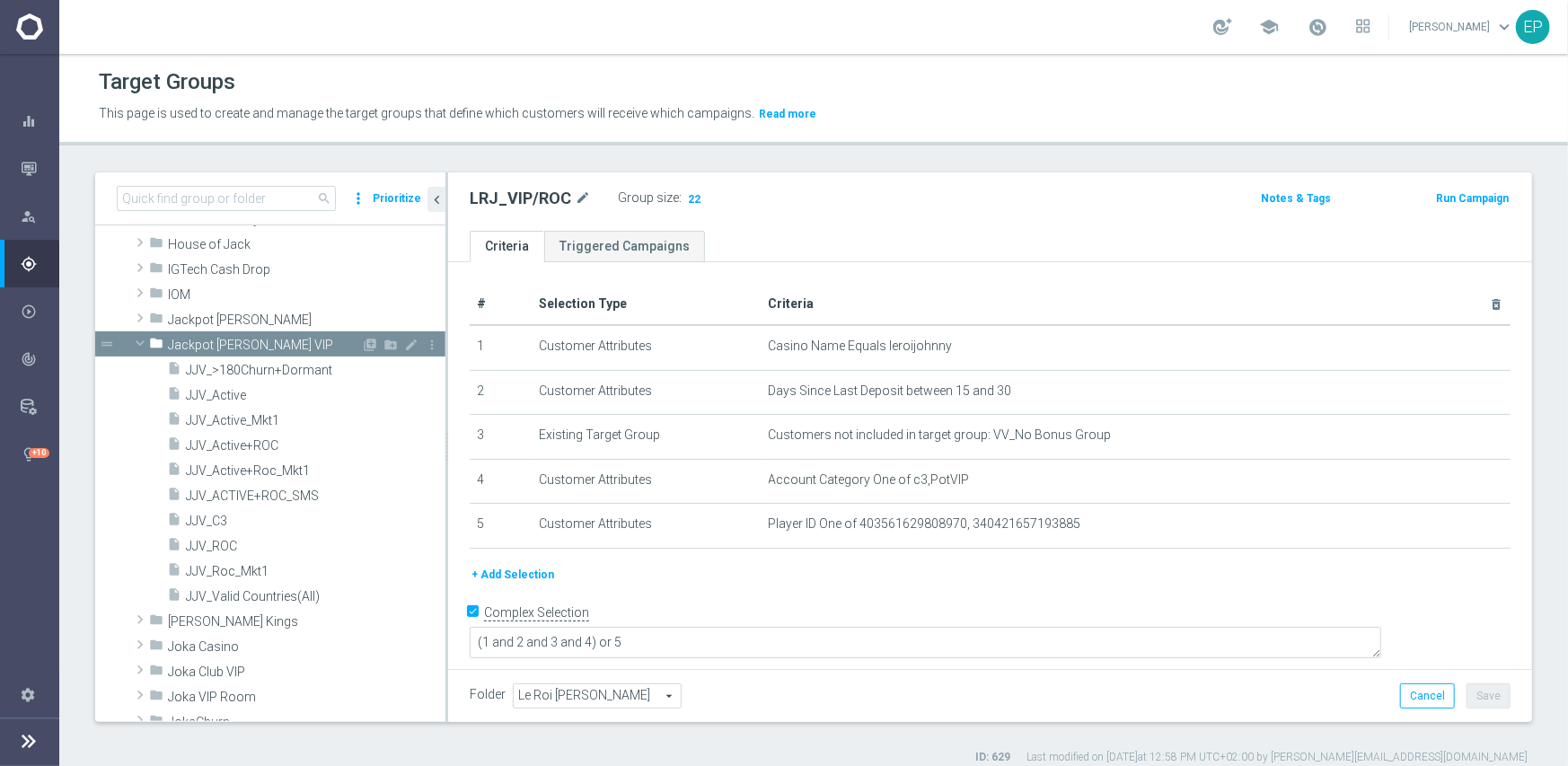
scroll to position [518, 0]
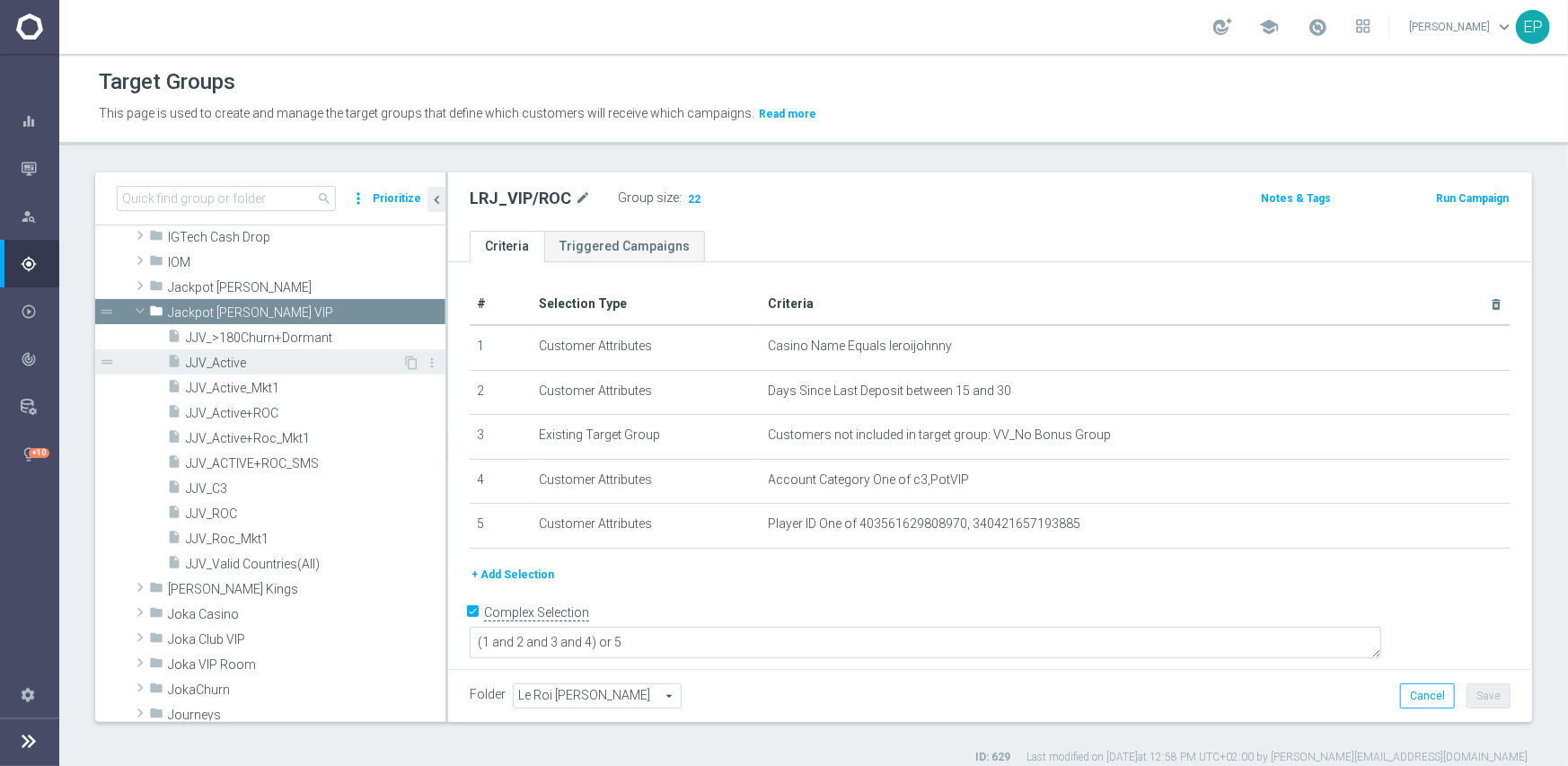
click at [245, 355] on span "JJV_Active" at bounding box center [293, 363] width 216 height 16
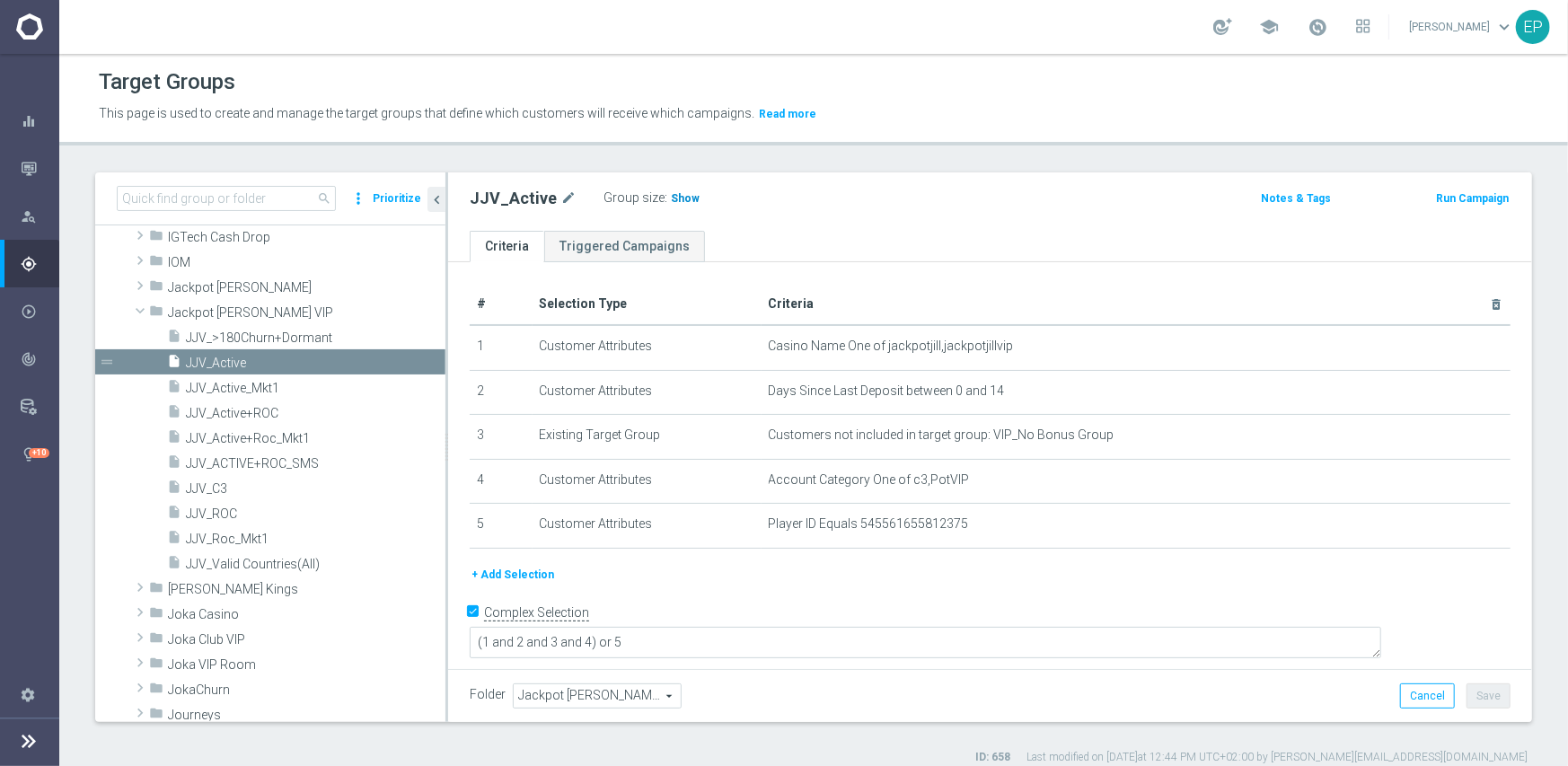
click at [671, 200] on span "Show" at bounding box center [685, 198] width 28 height 13
click at [234, 518] on span "JJV_ROC" at bounding box center [293, 515] width 216 height 16
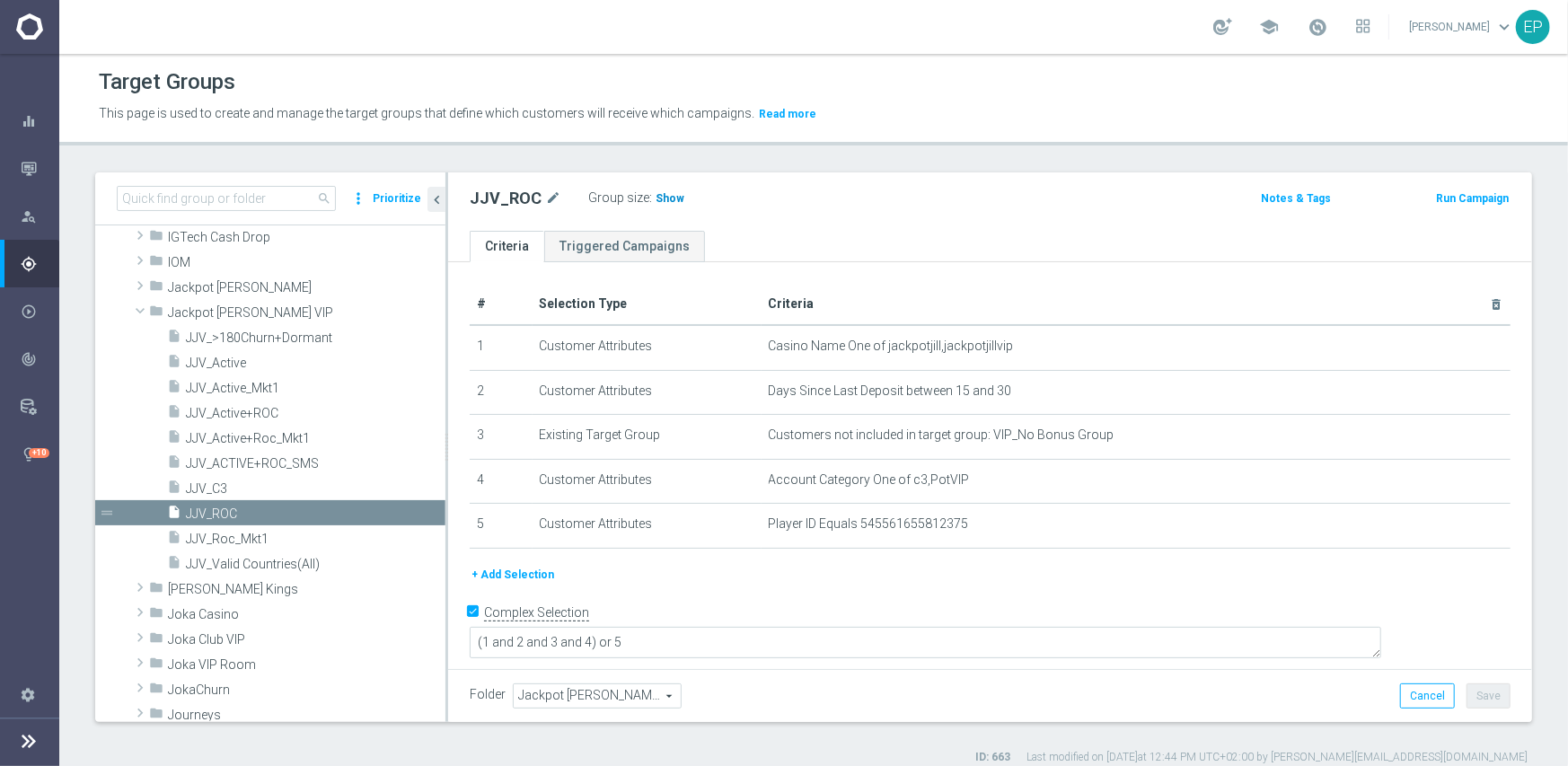
click at [659, 204] on h3 "Show" at bounding box center [669, 199] width 32 height 20
click at [191, 285] on span "Jackpot [PERSON_NAME]" at bounding box center [307, 288] width 278 height 16
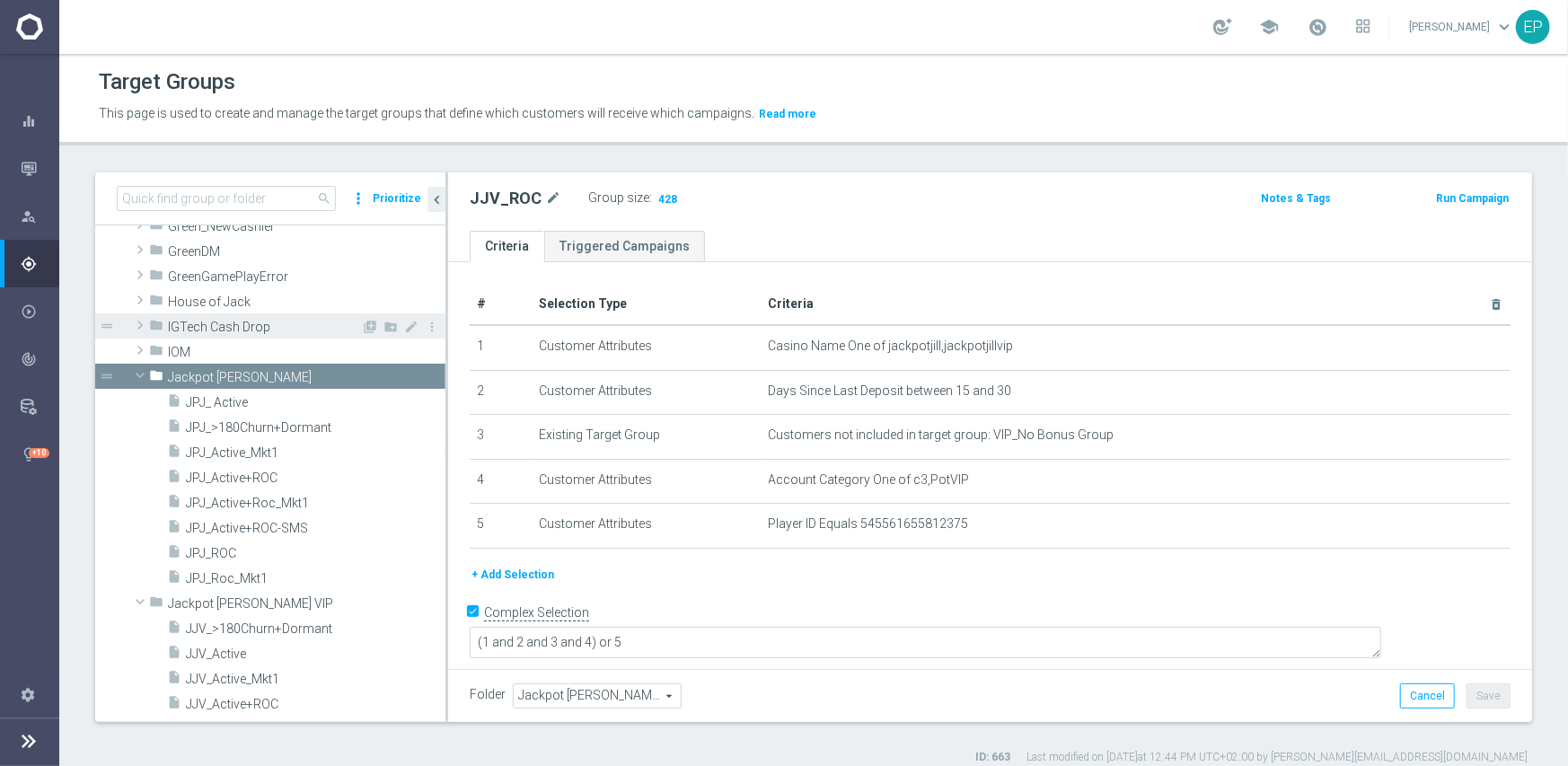
scroll to position [445, 0]
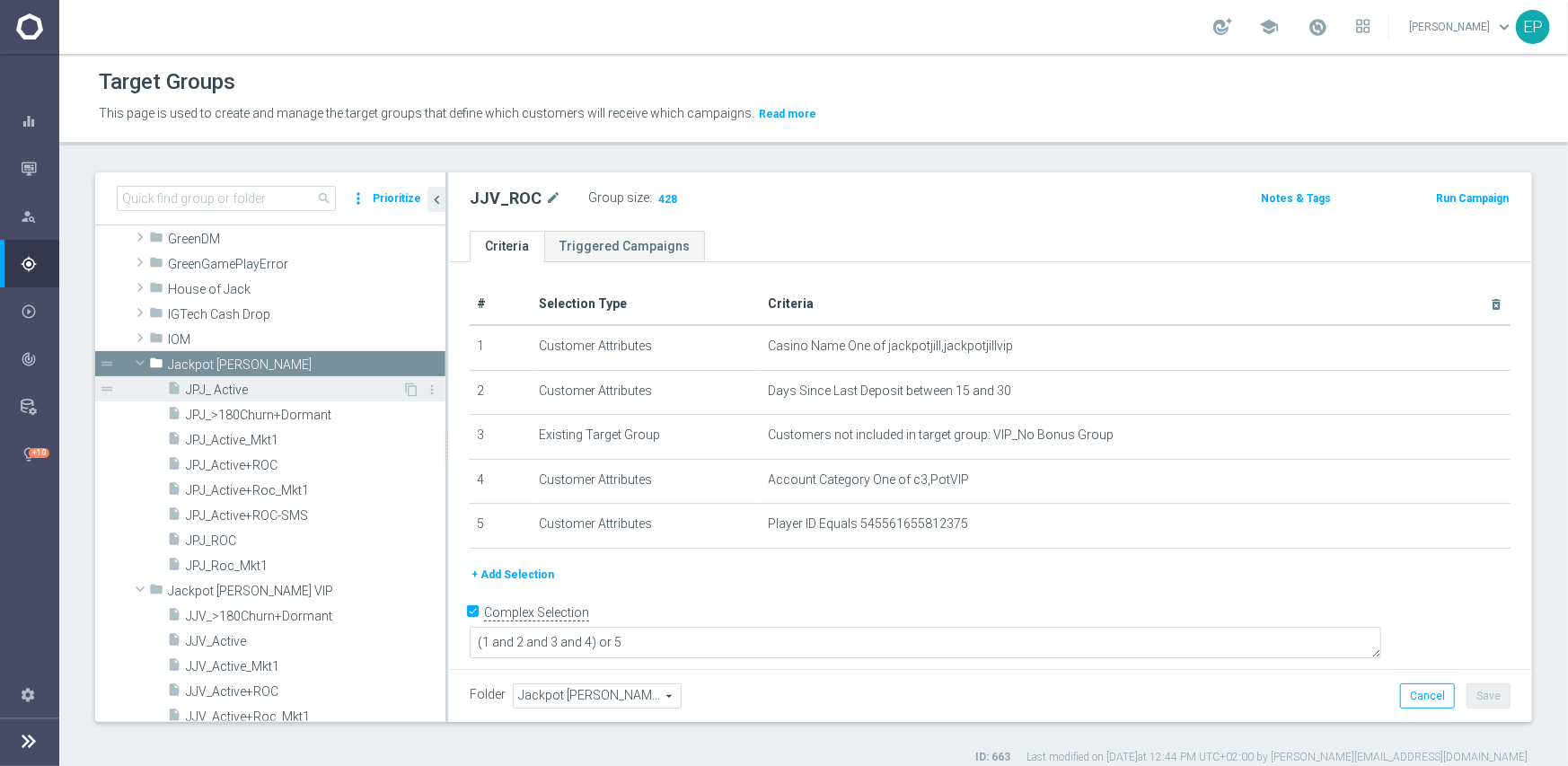
click at [236, 388] on span "JPJ_ Active" at bounding box center [293, 390] width 216 height 16
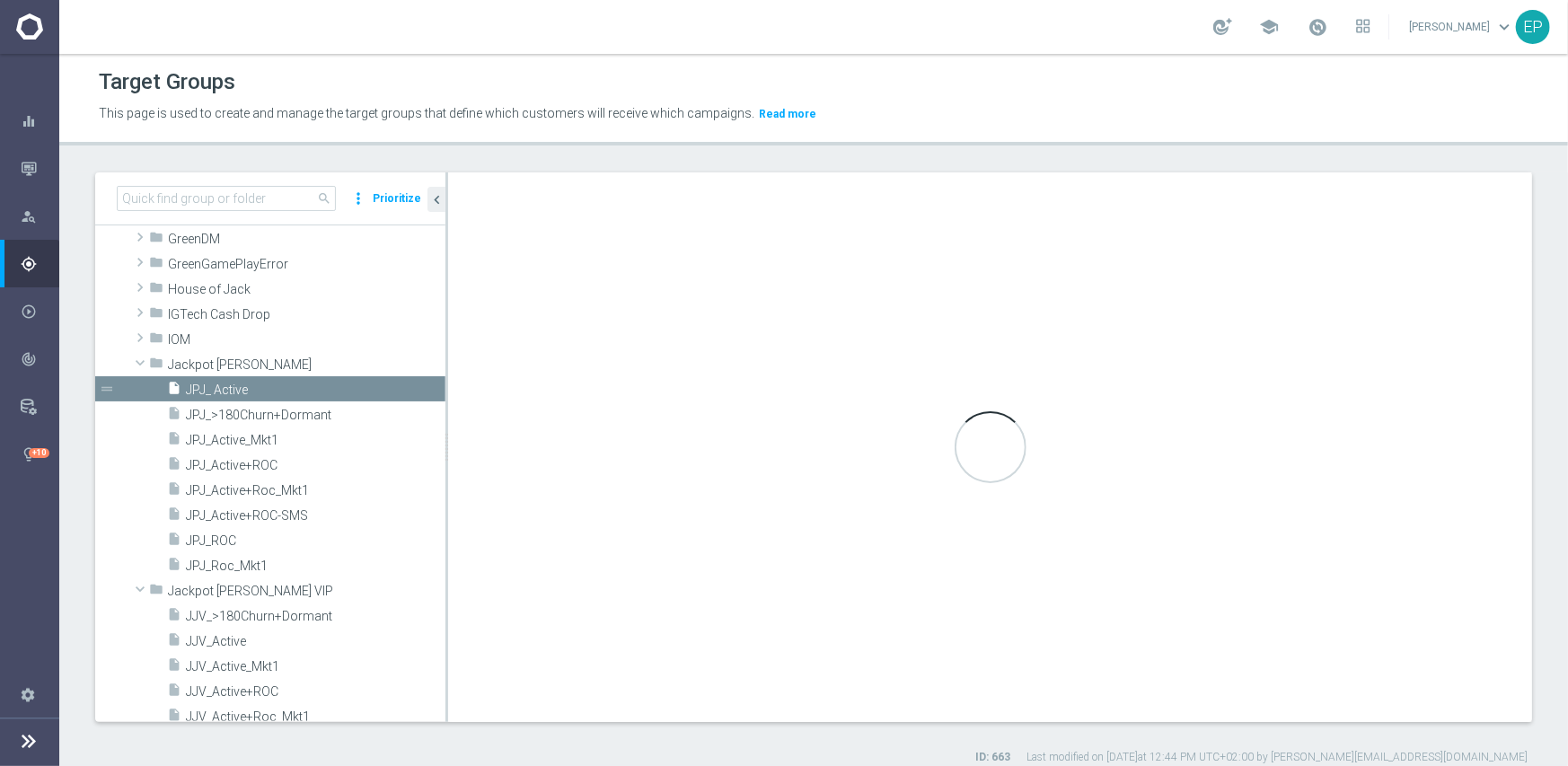
type input "Jackpot [PERSON_NAME]"
type textarea "(1 and 2 and 3 and 4 ) or 5"
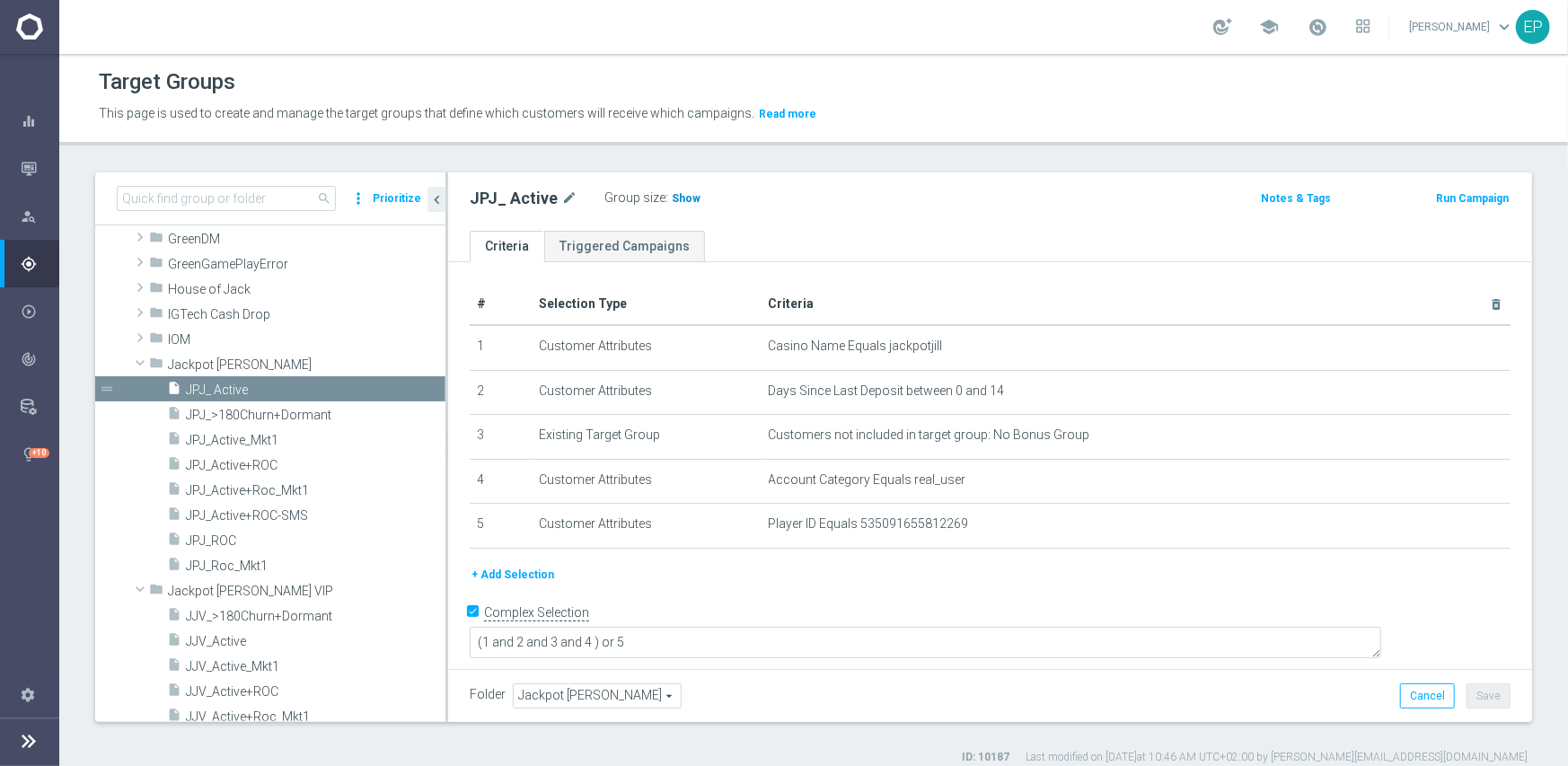
click at [675, 197] on span "Show" at bounding box center [686, 198] width 28 height 13
click at [230, 538] on span "JPJ_ROC" at bounding box center [293, 541] width 216 height 16
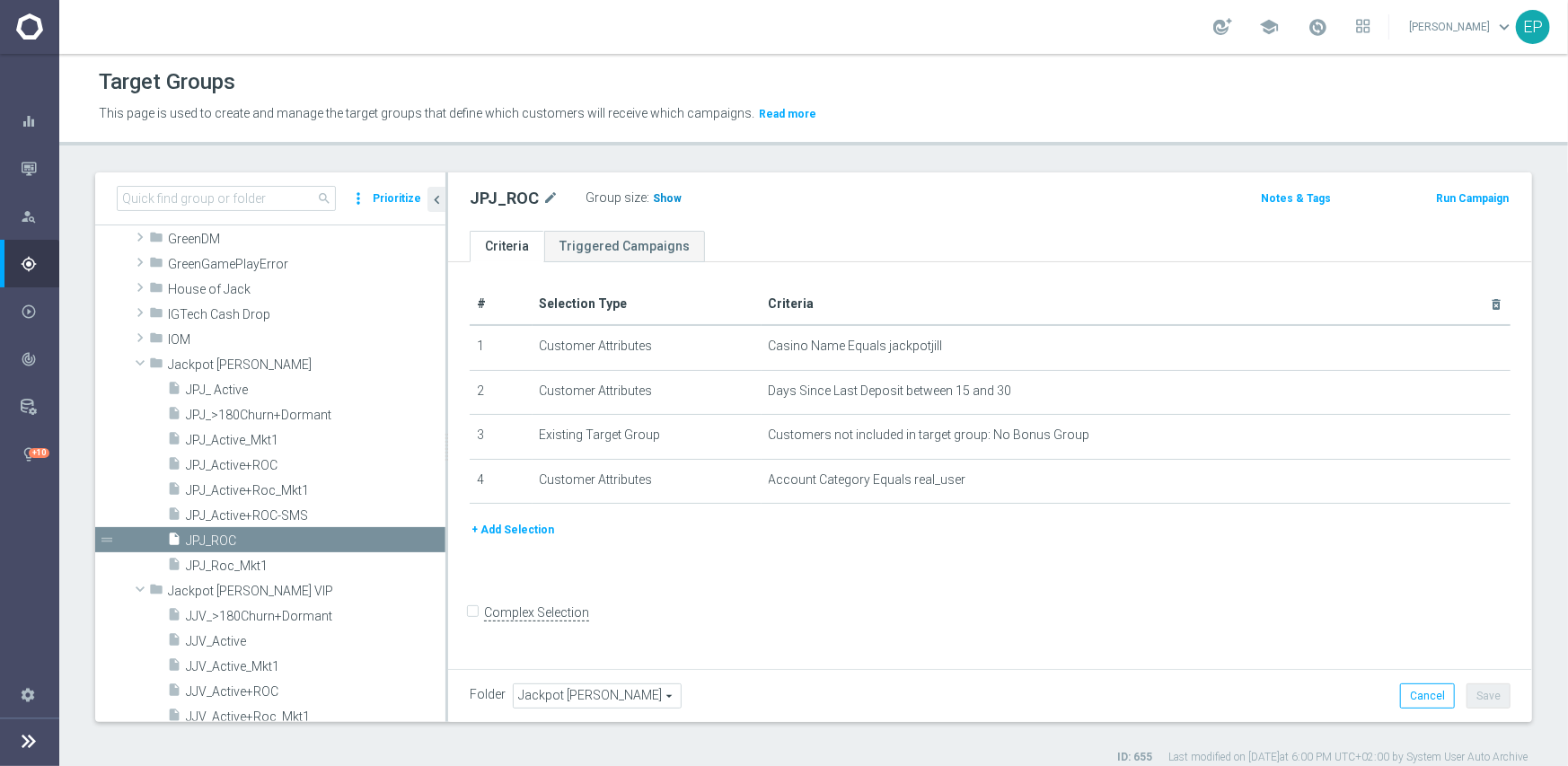
click at [652, 201] on span "Show" at bounding box center [666, 198] width 28 height 13
click at [188, 363] on span "Jackpot [PERSON_NAME]" at bounding box center [264, 365] width 193 height 16
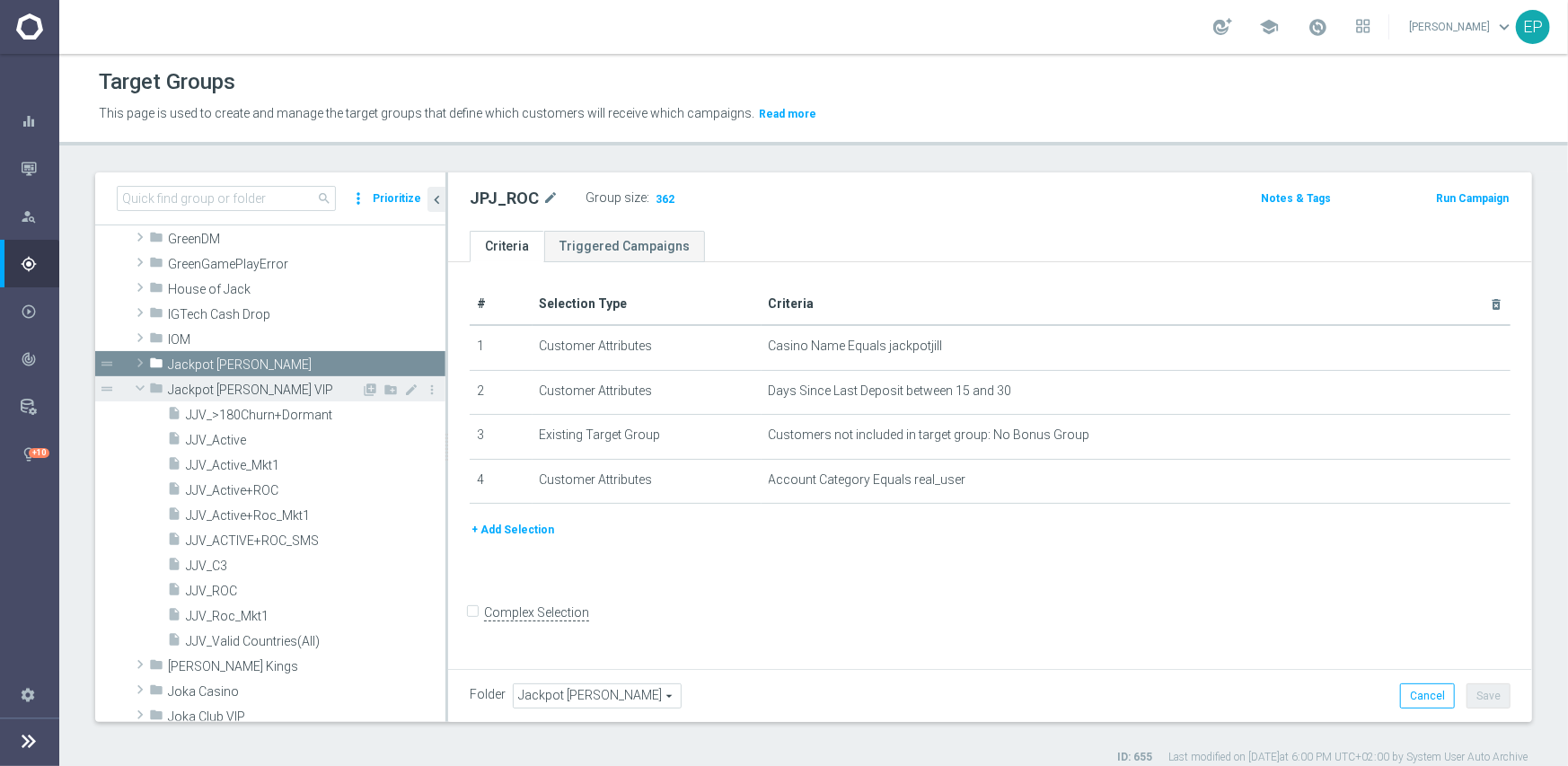
click at [178, 384] on span "Jackpot Jill VIP" at bounding box center [264, 390] width 193 height 16
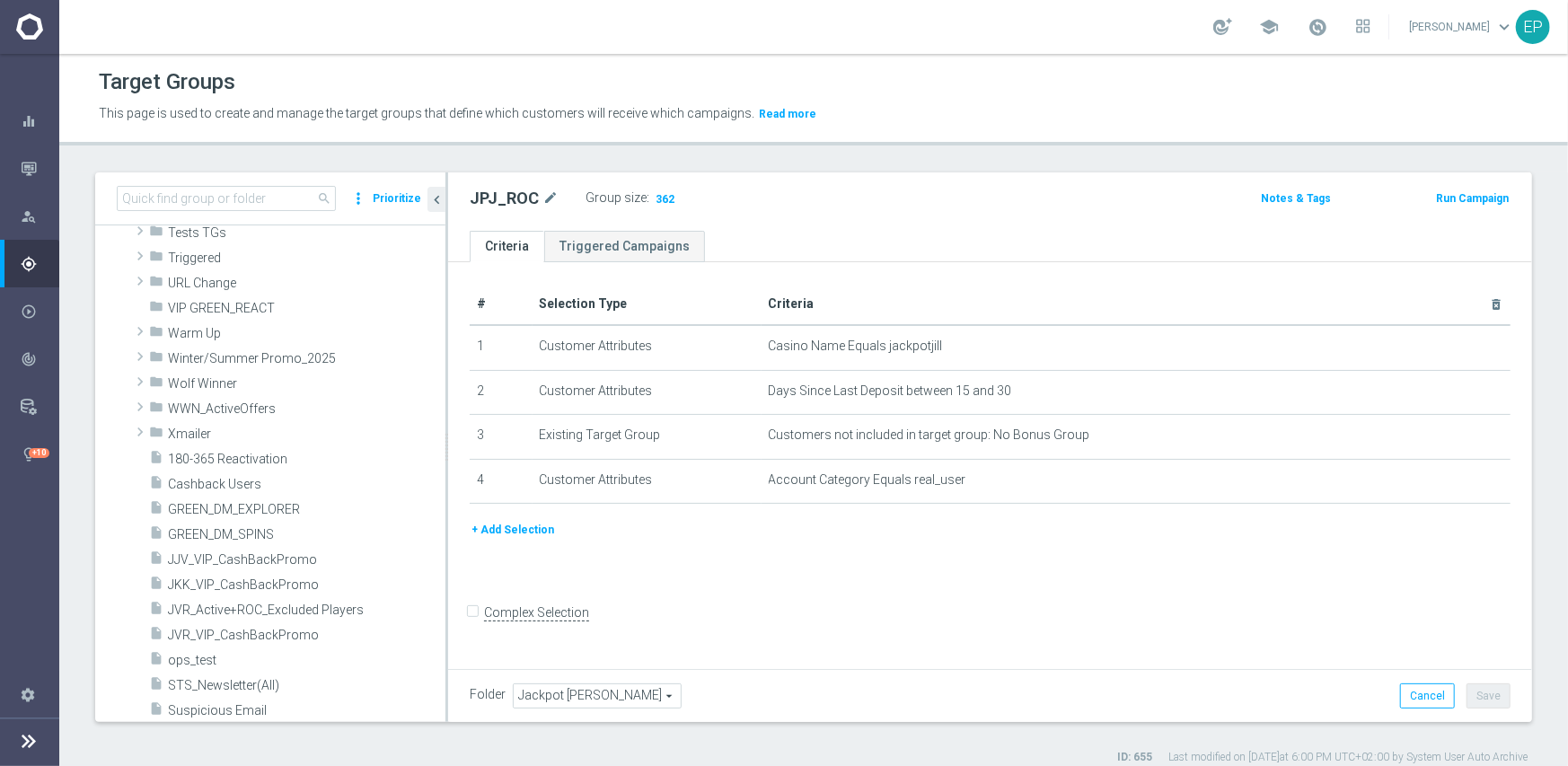
scroll to position [1343, 0]
click at [192, 378] on span "Wolf Winner" at bounding box center [264, 380] width 193 height 16
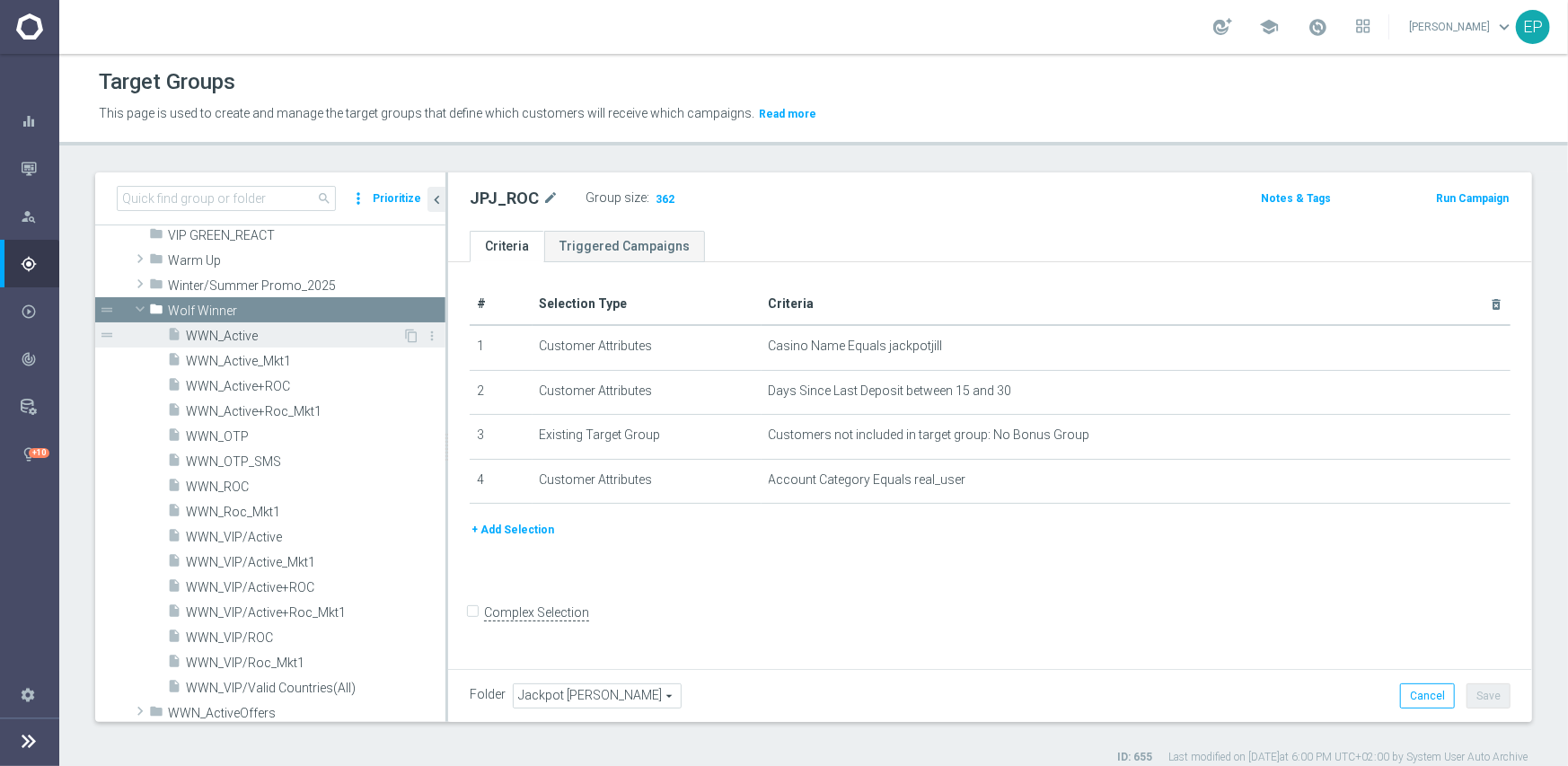
scroll to position [1433, 0]
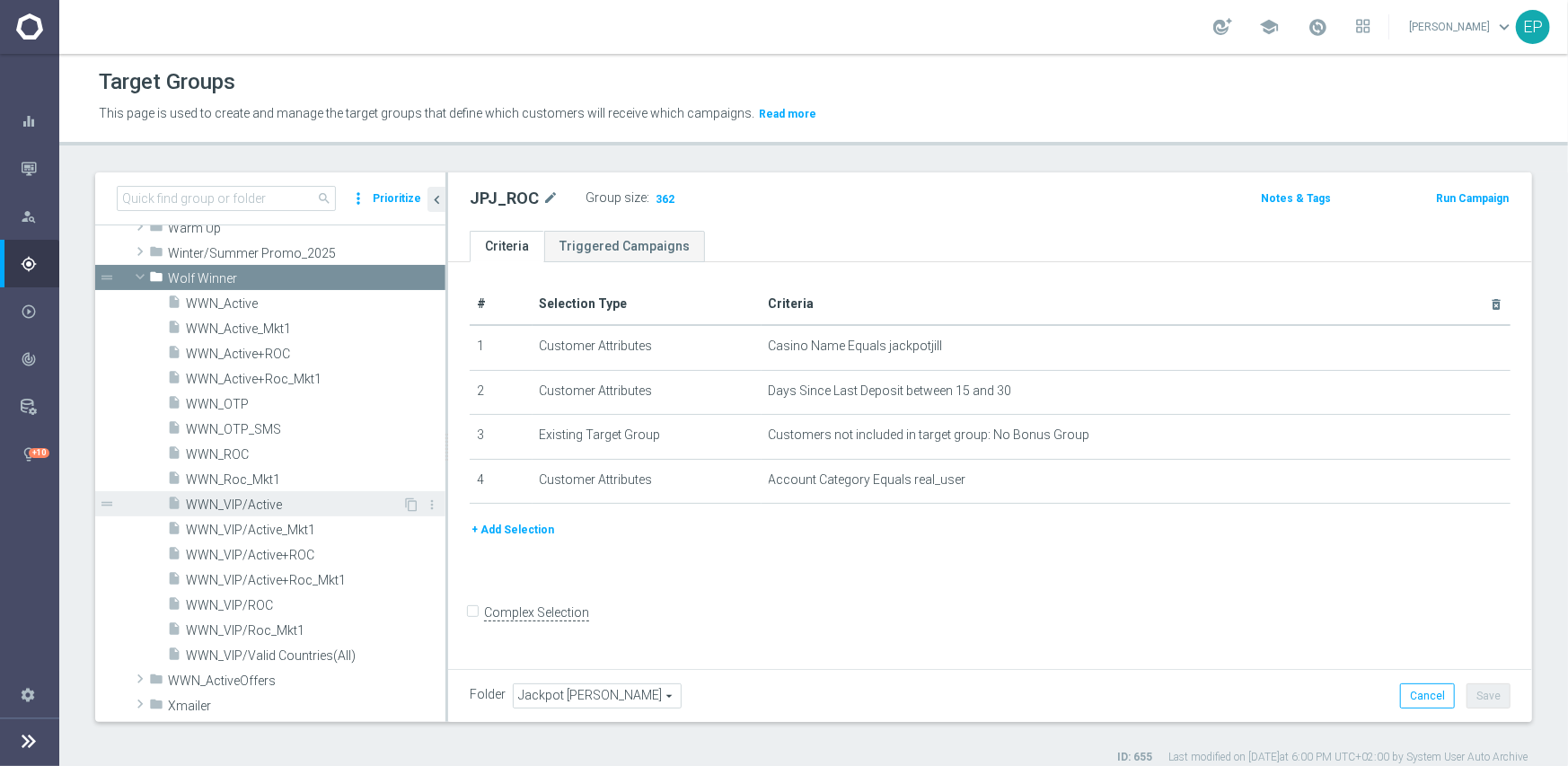
click at [251, 498] on span "WWN_VIP/Active" at bounding box center [293, 506] width 216 height 16
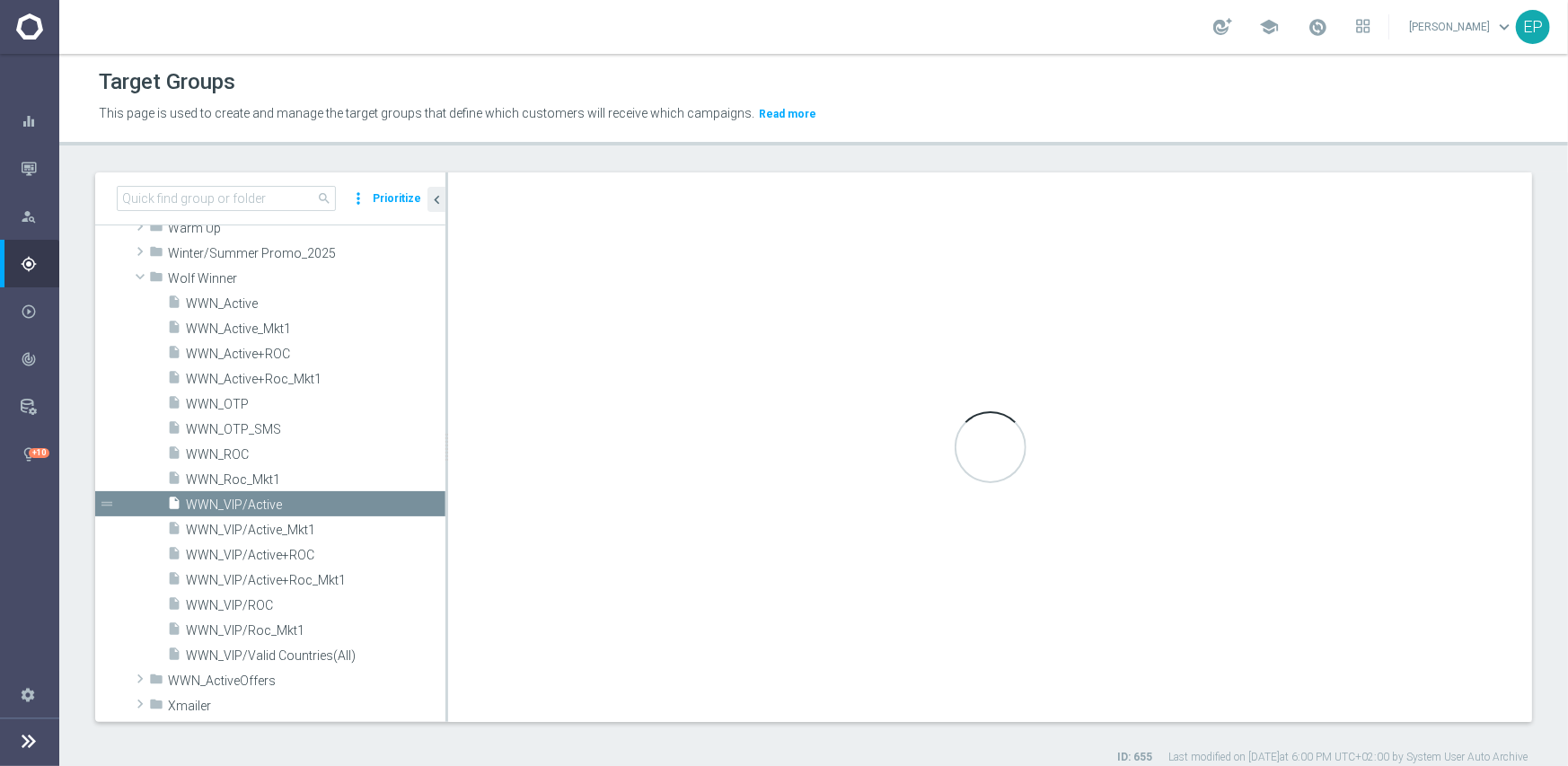
checkbox input "true"
type input "Wolf Winner"
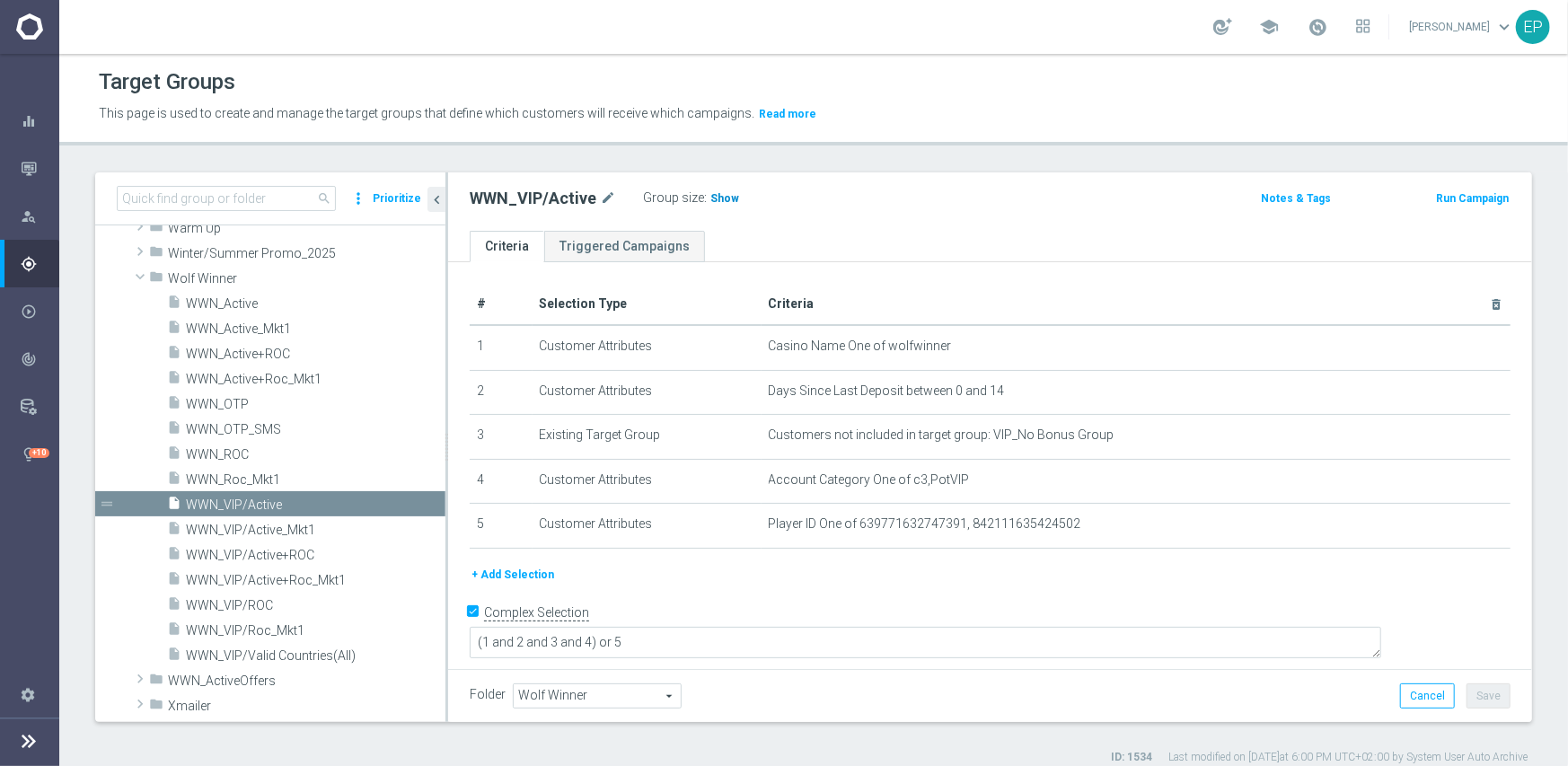
click at [714, 196] on span "Show" at bounding box center [724, 198] width 28 height 13
click at [257, 608] on span "WWN_VIP/ROC" at bounding box center [293, 606] width 216 height 16
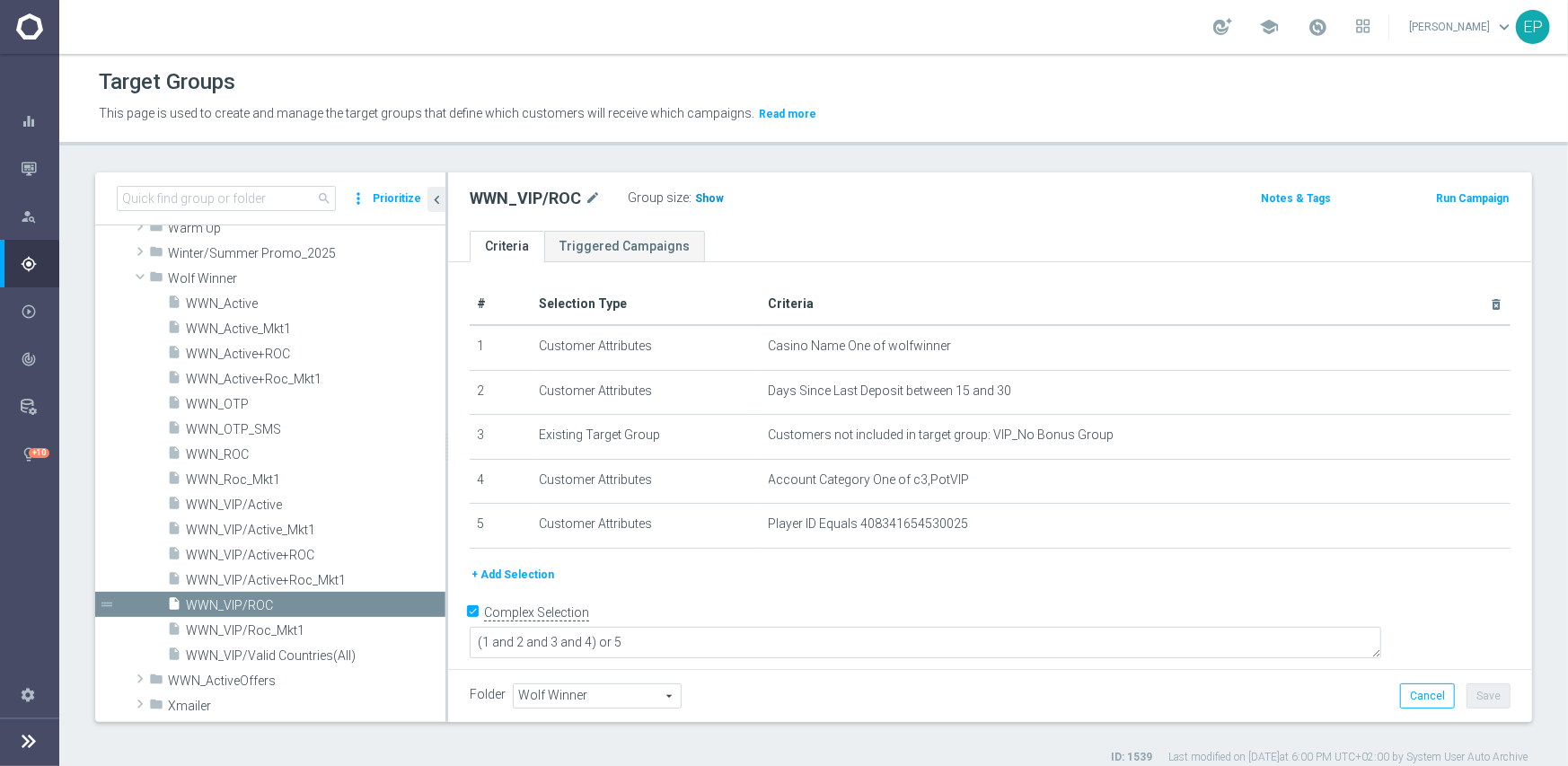
click at [701, 197] on span "Show" at bounding box center [708, 198] width 28 height 13
click at [294, 307] on span "WWN_Active" at bounding box center [293, 304] width 216 height 16
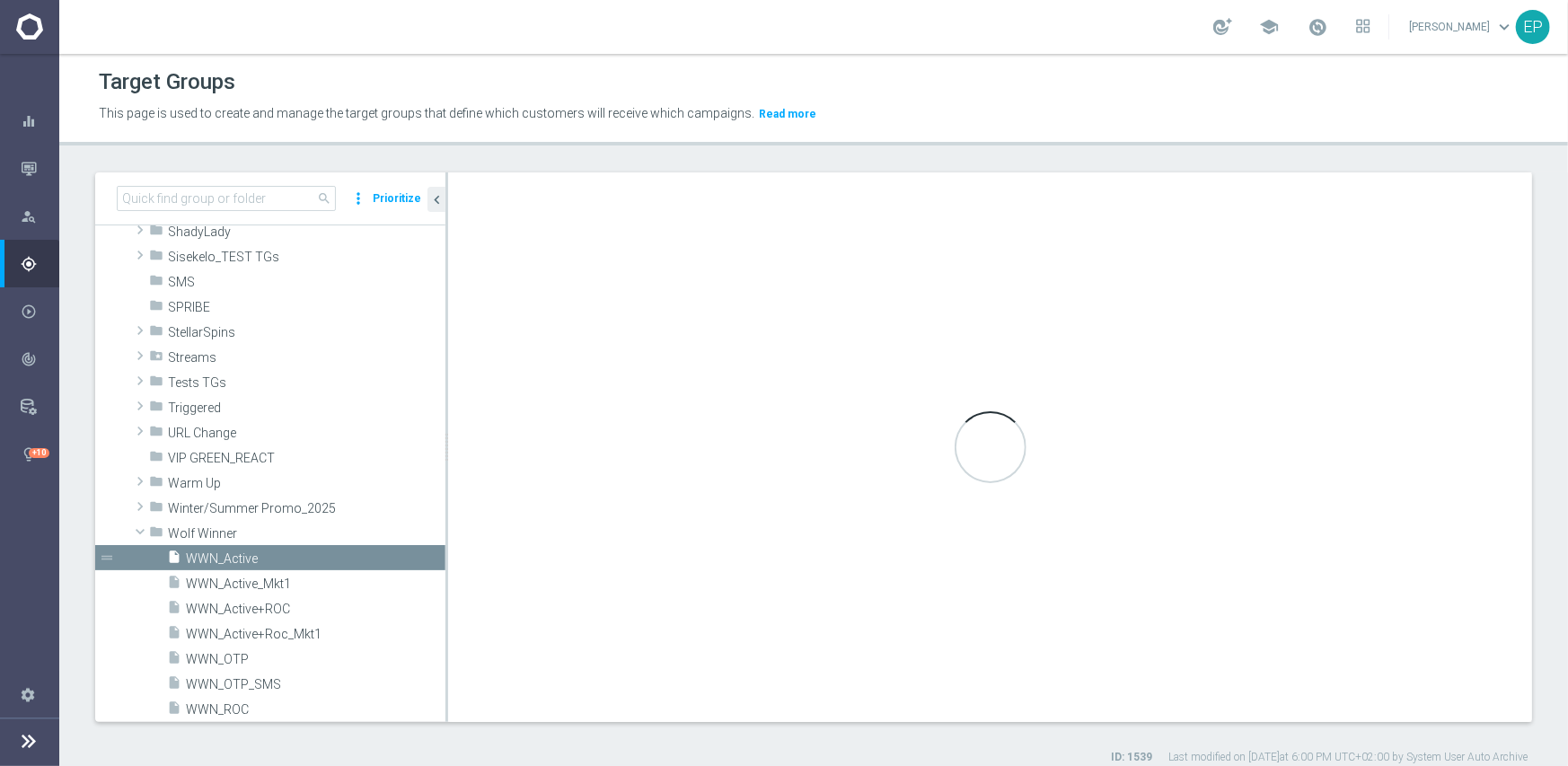
type textarea "(1 and 2 and 3 and 4 ) or 5"
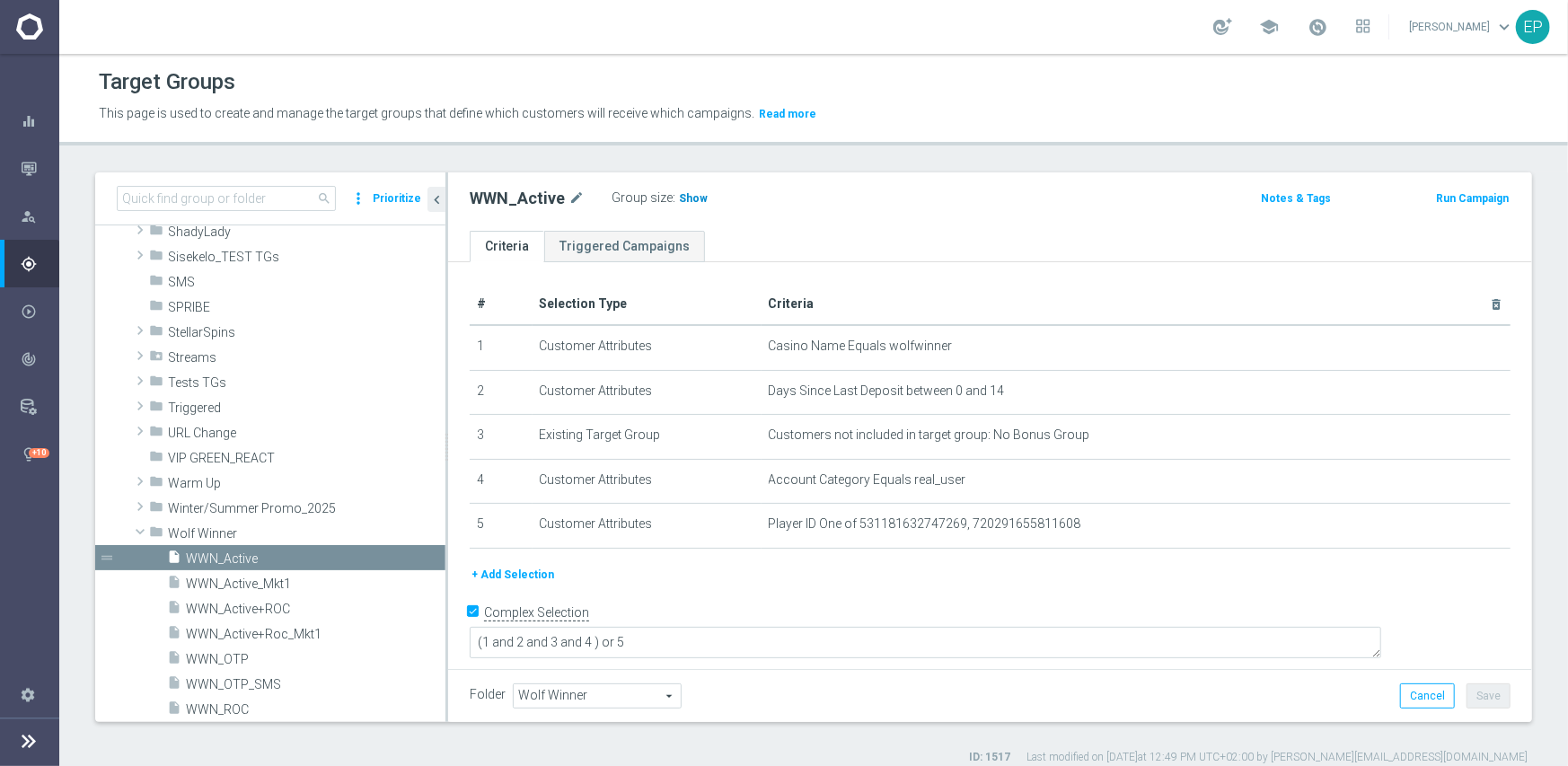
click at [688, 203] on span "Show" at bounding box center [693, 198] width 28 height 13
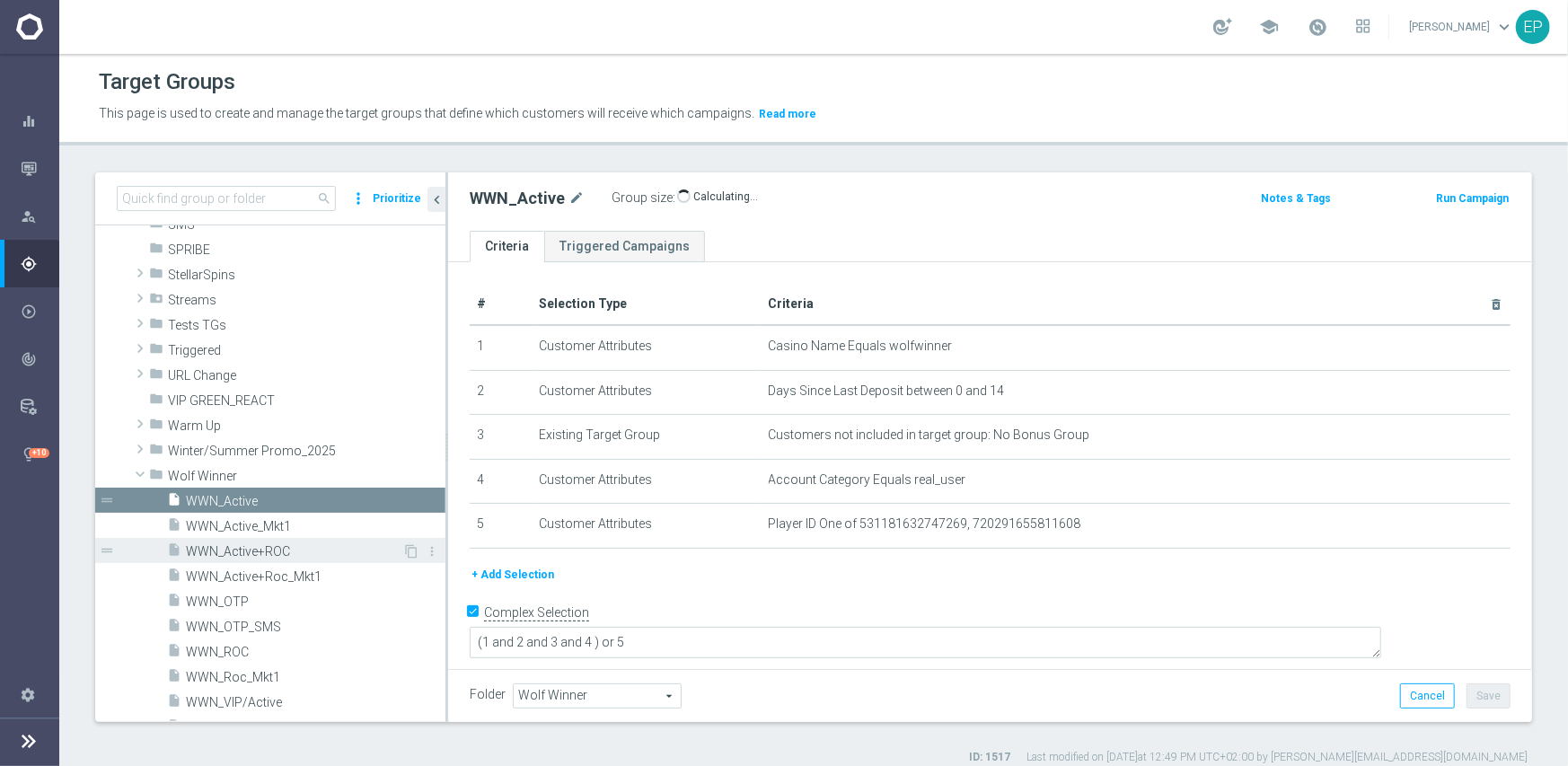
scroll to position [1289, 0]
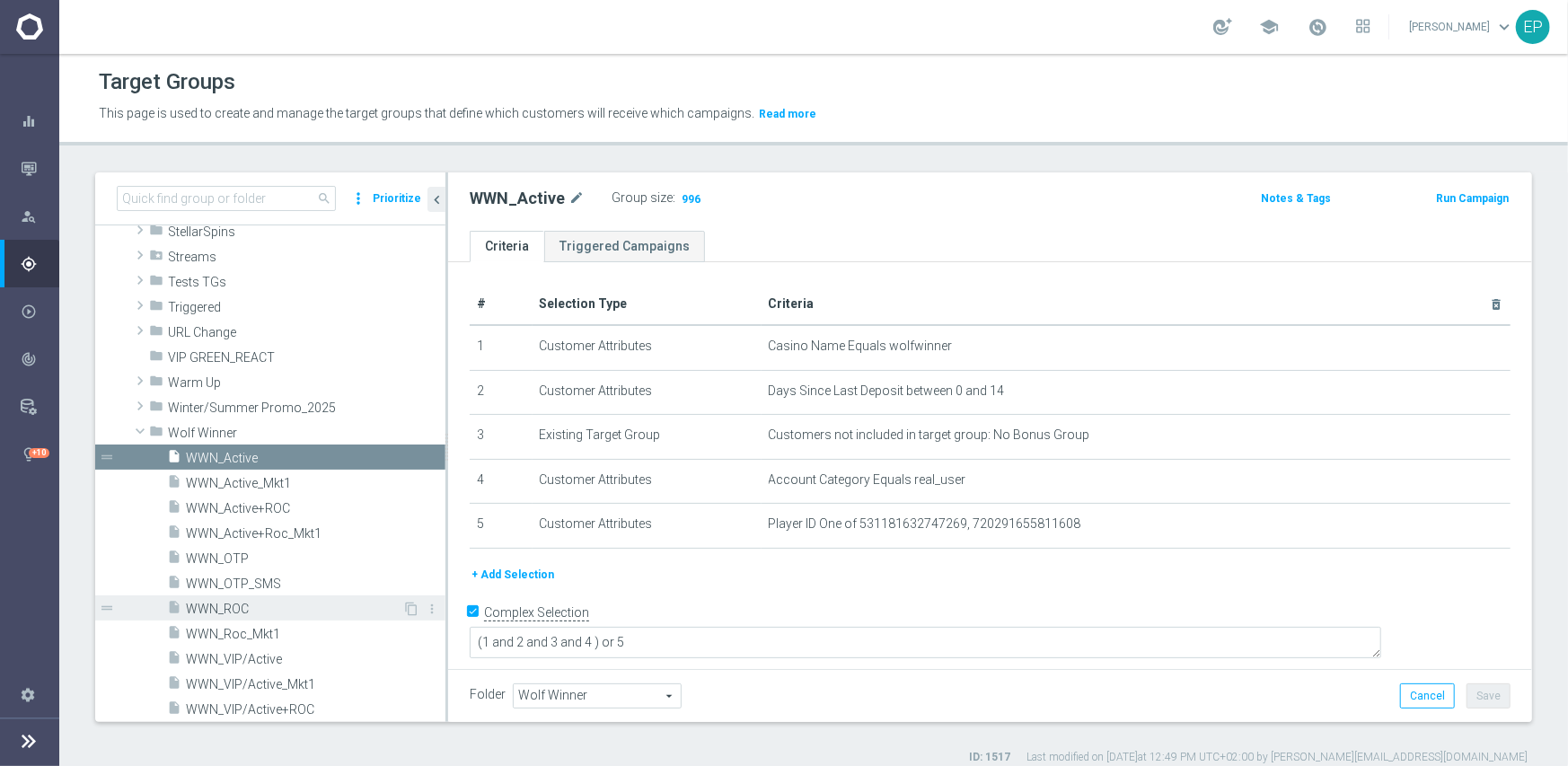
click at [225, 608] on span "WWN_ROC" at bounding box center [293, 609] width 216 height 16
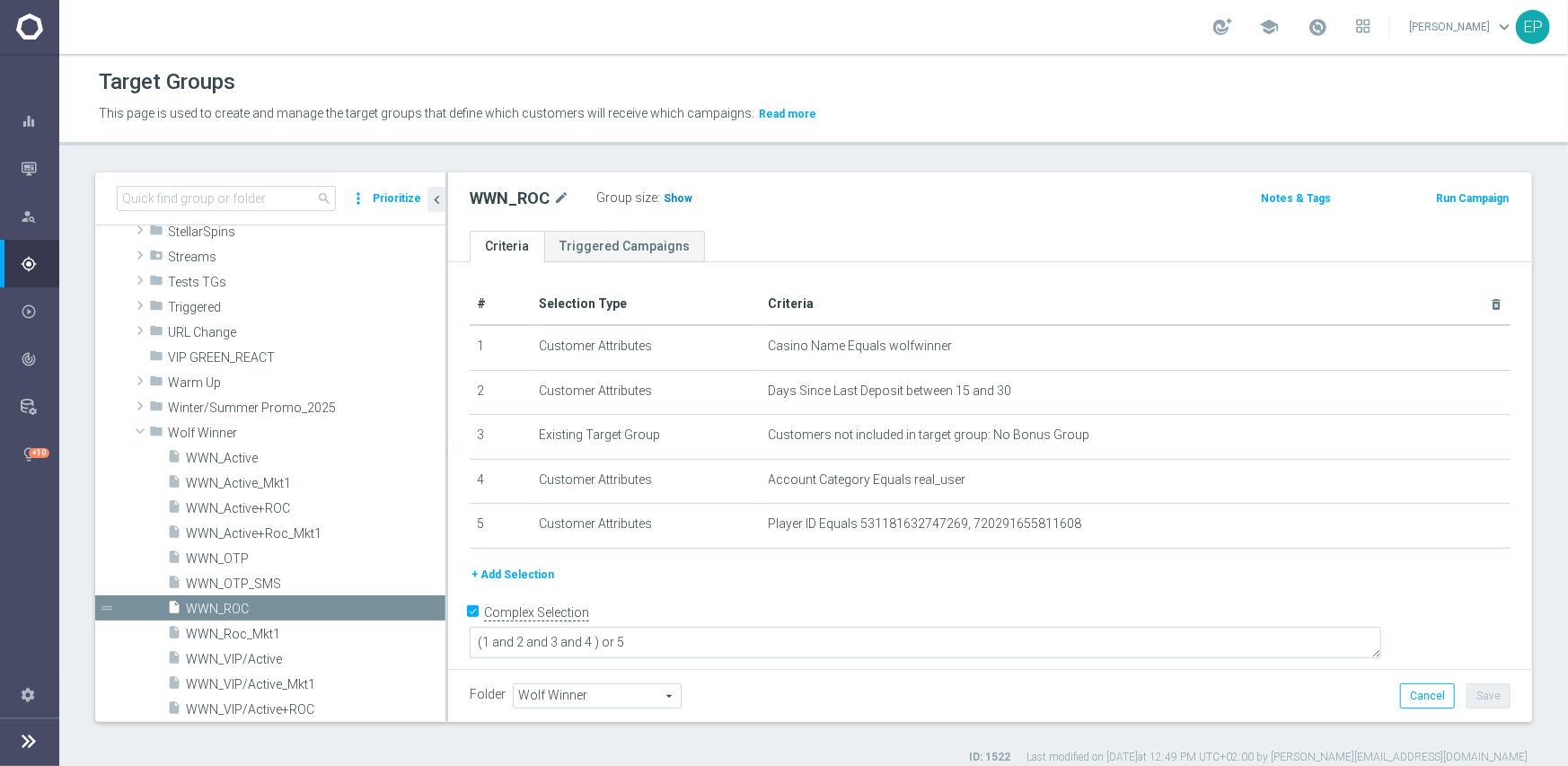
click at [672, 202] on span "Show" at bounding box center [677, 198] width 28 height 13
click at [174, 426] on span "Wolf Winner" at bounding box center [264, 433] width 193 height 16
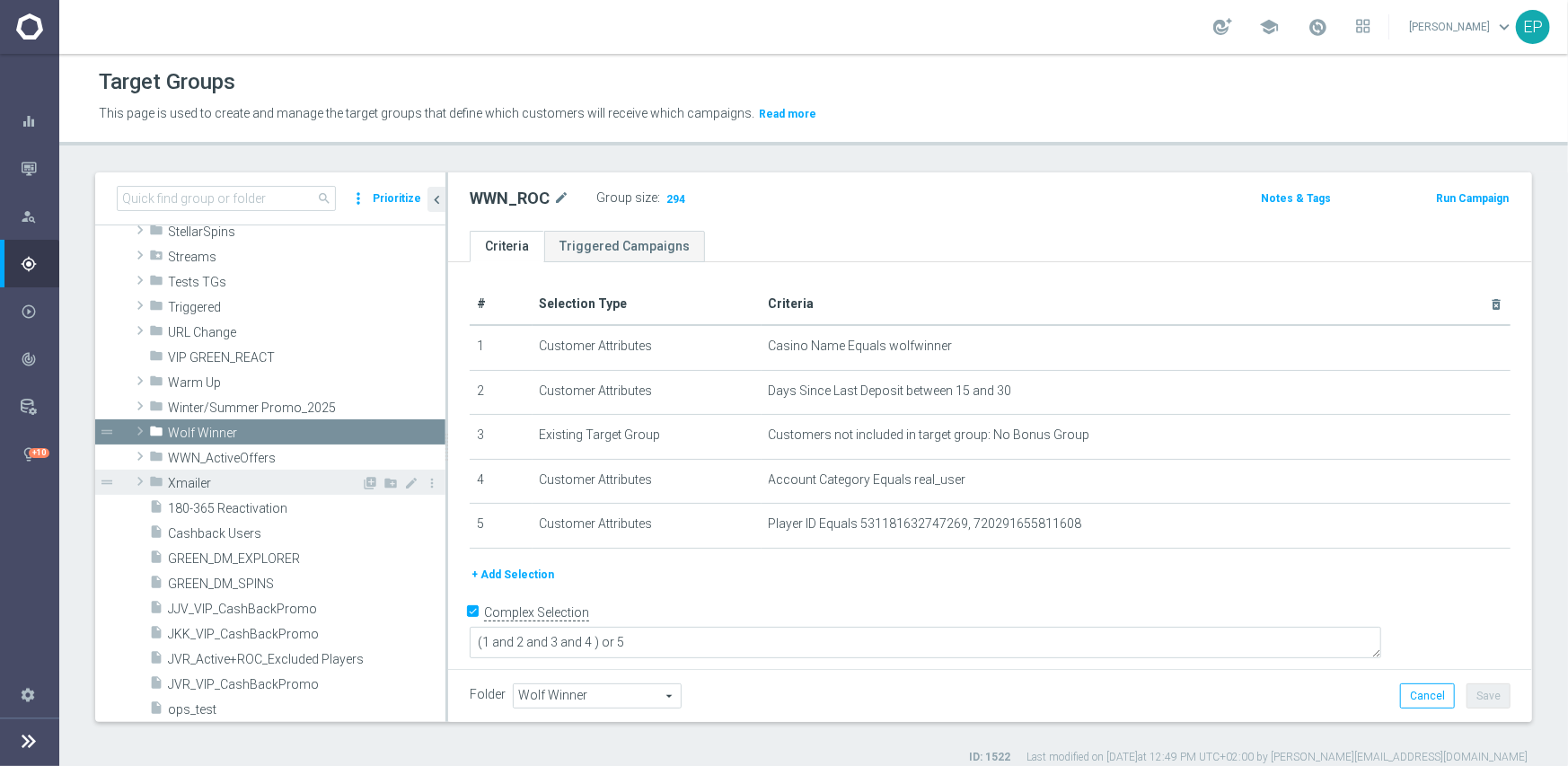
scroll to position [1199, 0]
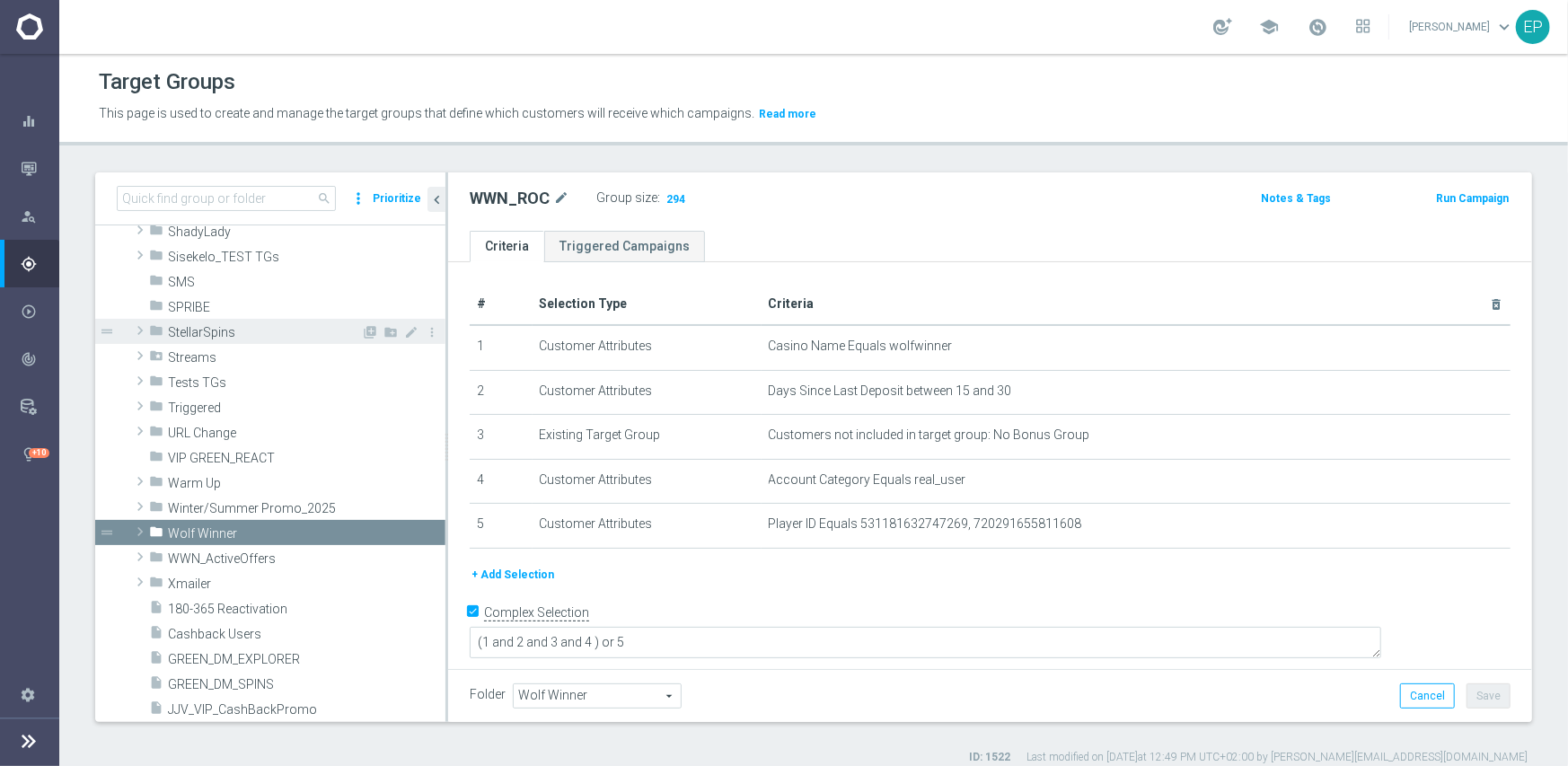
click at [202, 332] on span "StellarSpins" at bounding box center [264, 333] width 193 height 16
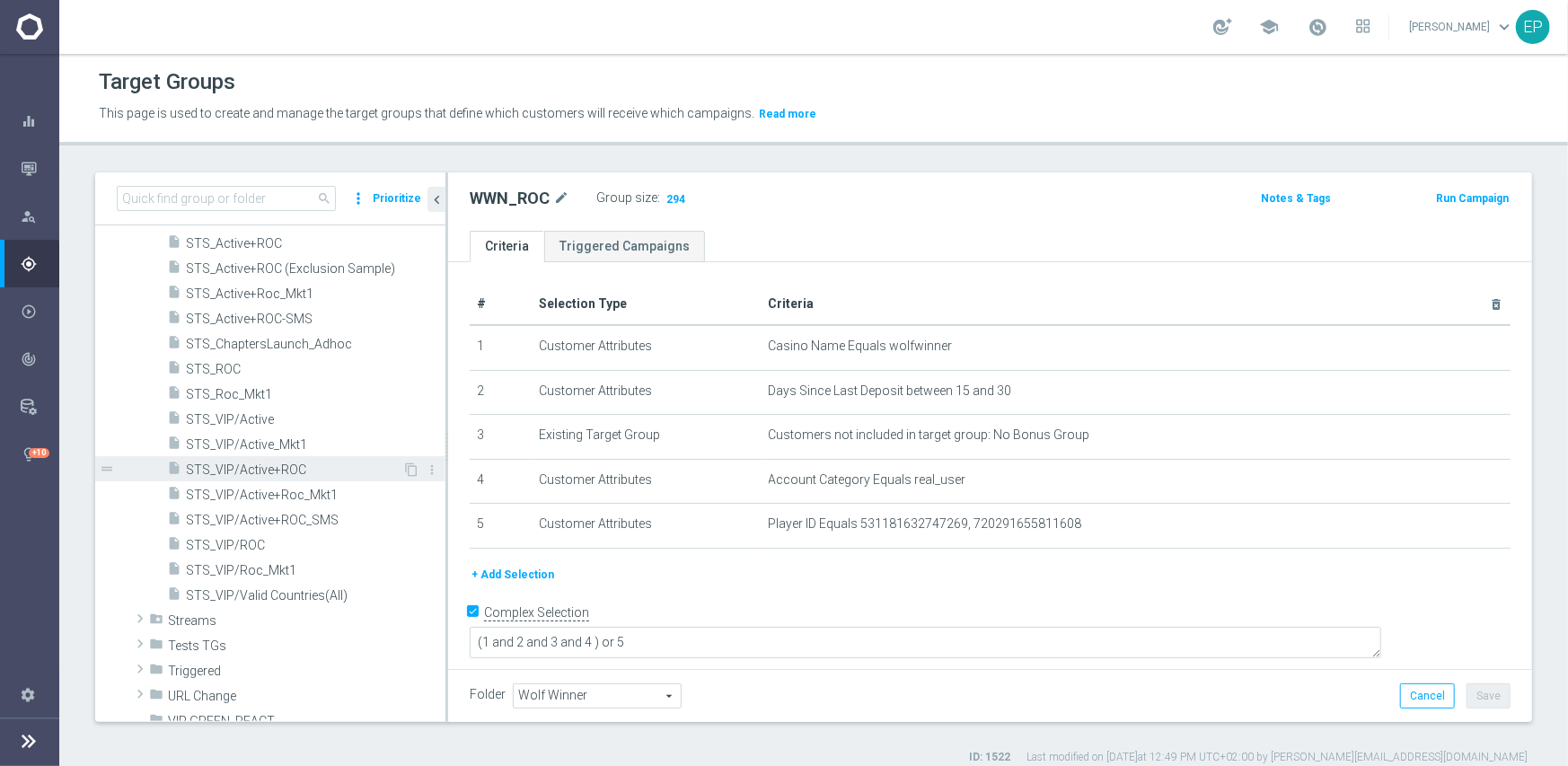
scroll to position [1379, 0]
click at [247, 411] on span "STS_VIP/Active" at bounding box center [293, 419] width 216 height 16
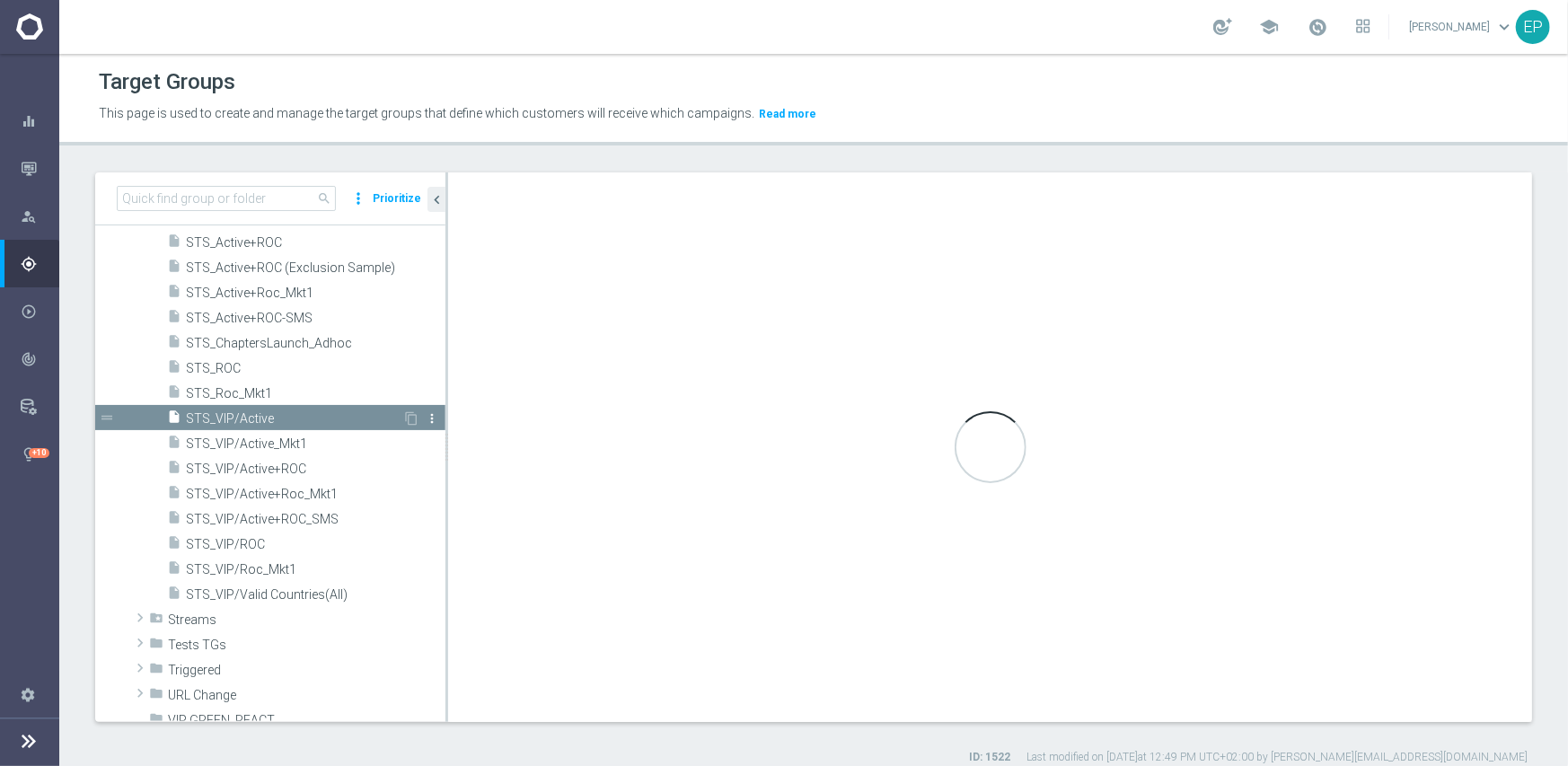
type input "StellarSpins"
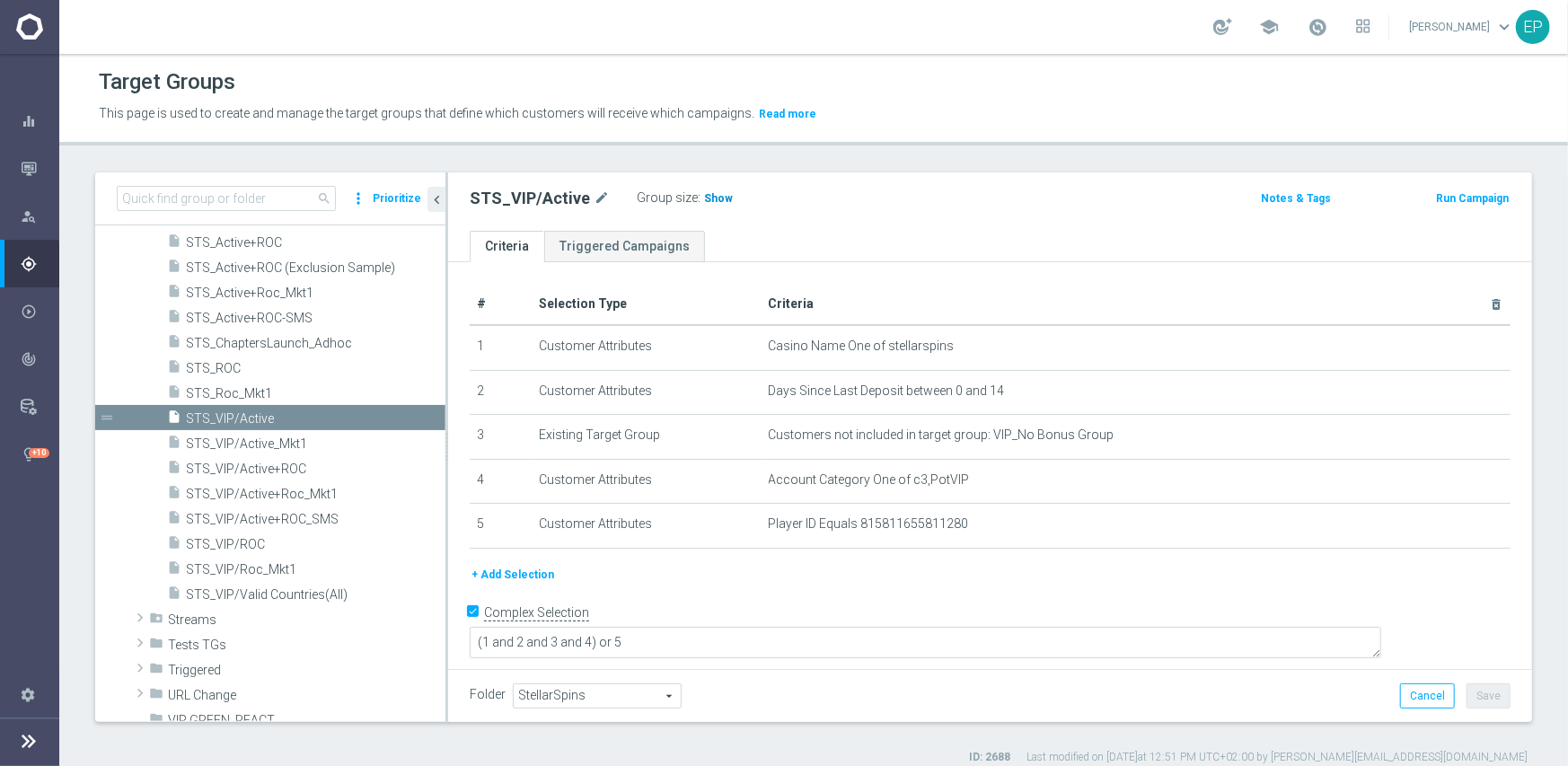
click at [709, 197] on span "Show" at bounding box center [718, 198] width 28 height 13
click at [246, 542] on span "STS_VIP/ROC" at bounding box center [293, 545] width 216 height 16
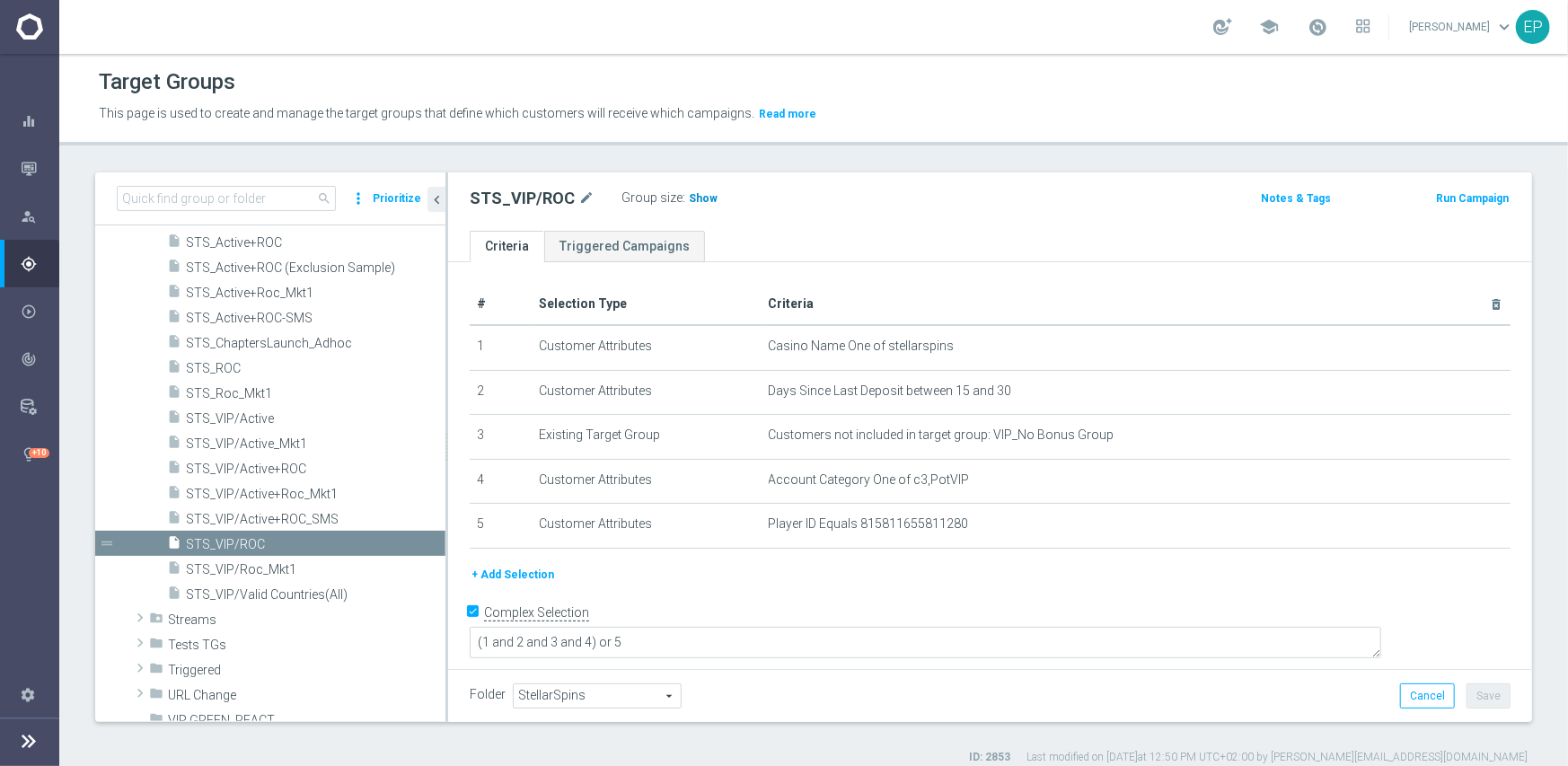
click at [697, 196] on span "Show" at bounding box center [702, 198] width 28 height 13
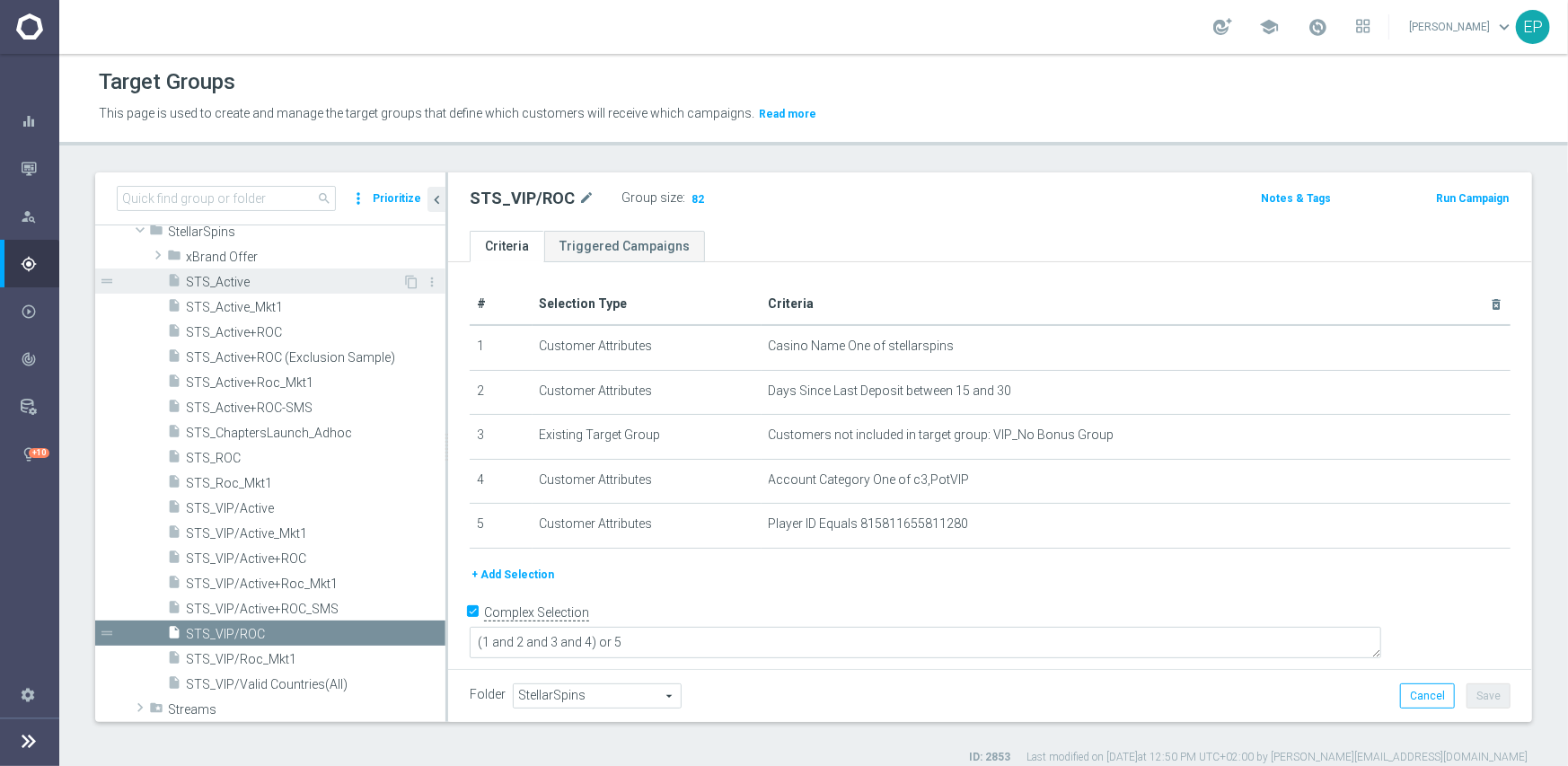
click at [231, 281] on span "STS_Active" at bounding box center [293, 283] width 216 height 16
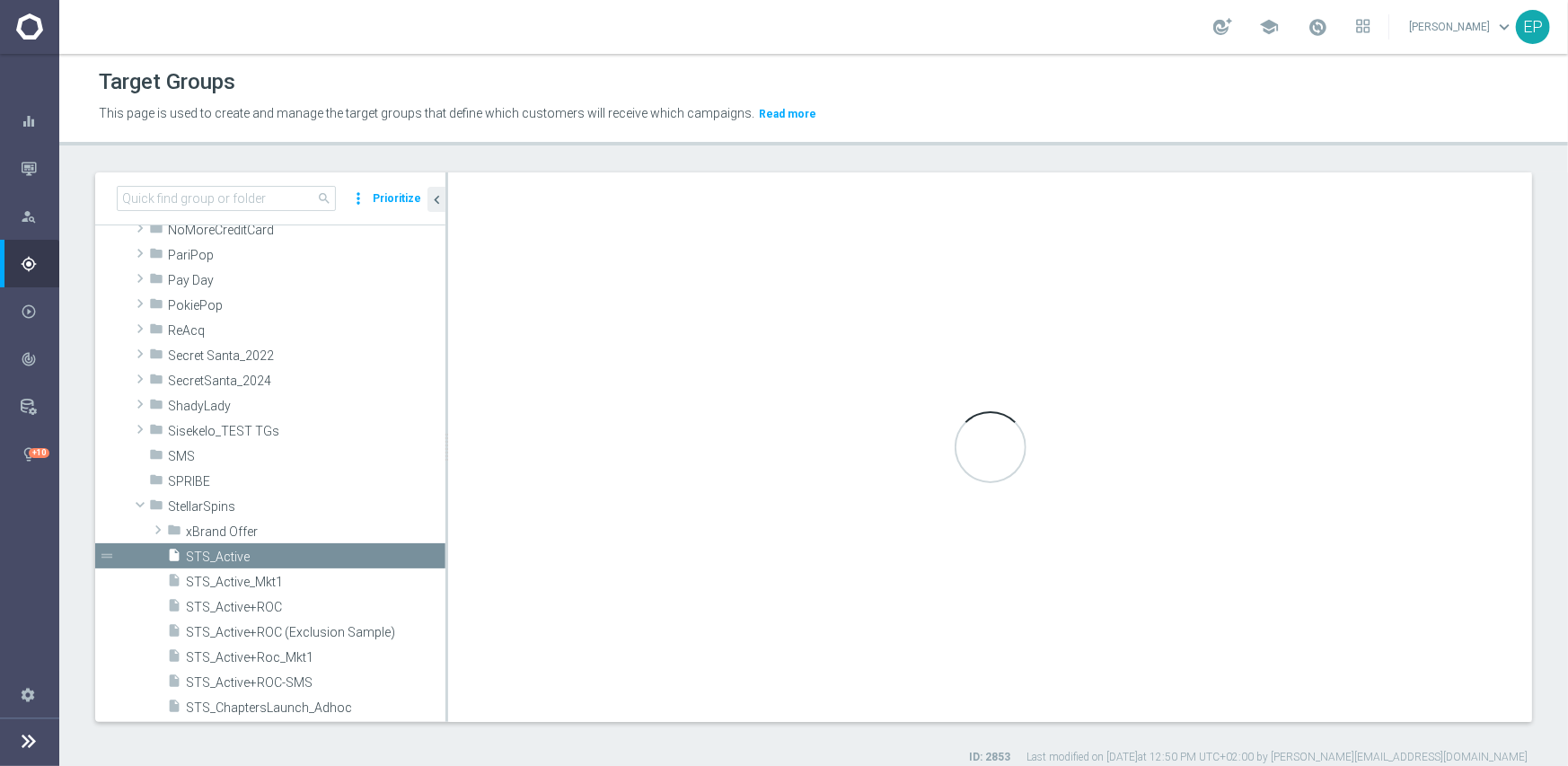
type textarea "(1 and 2 and 3 and 4 ) or 5"
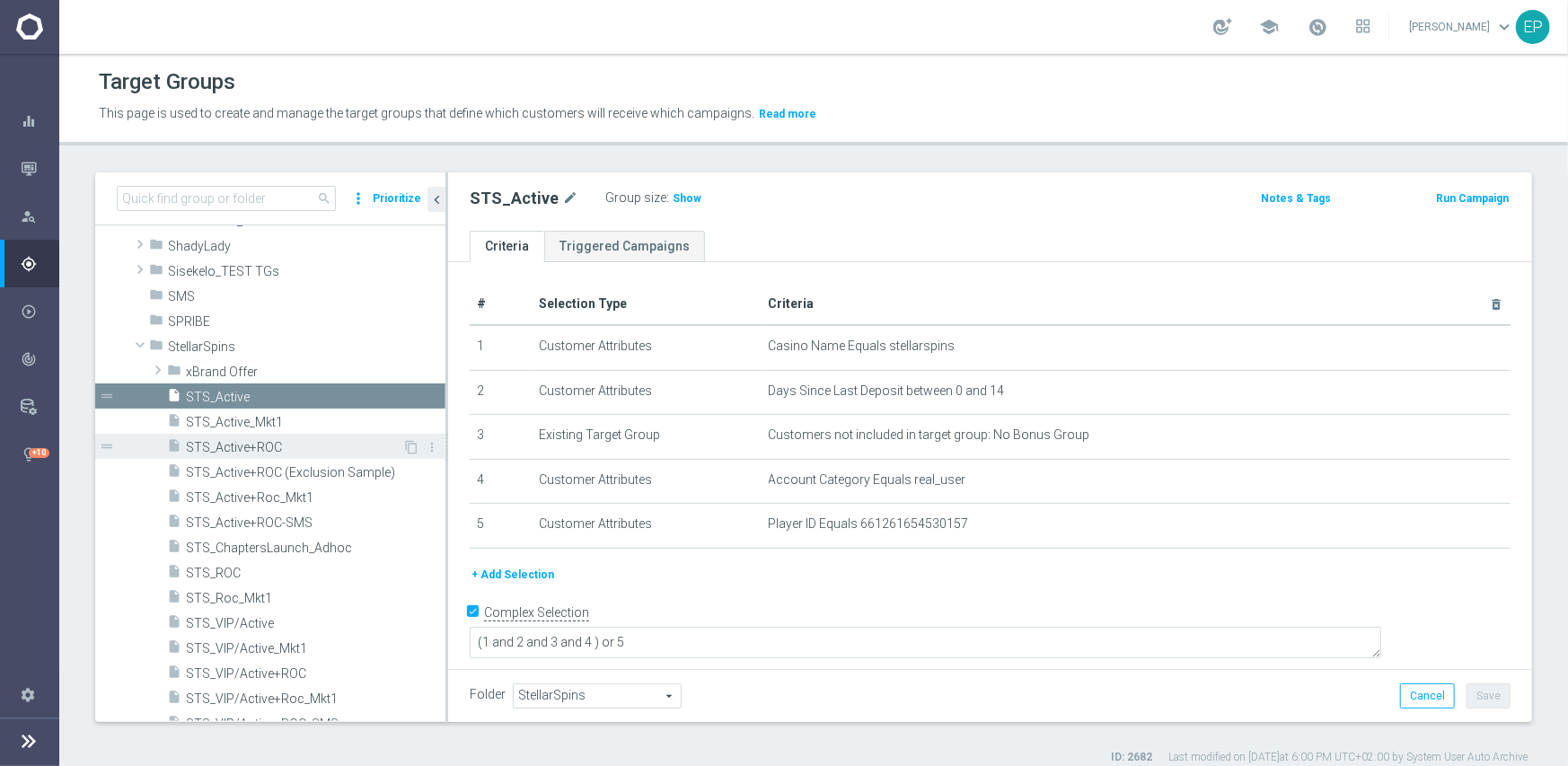
scroll to position [1216, 0]
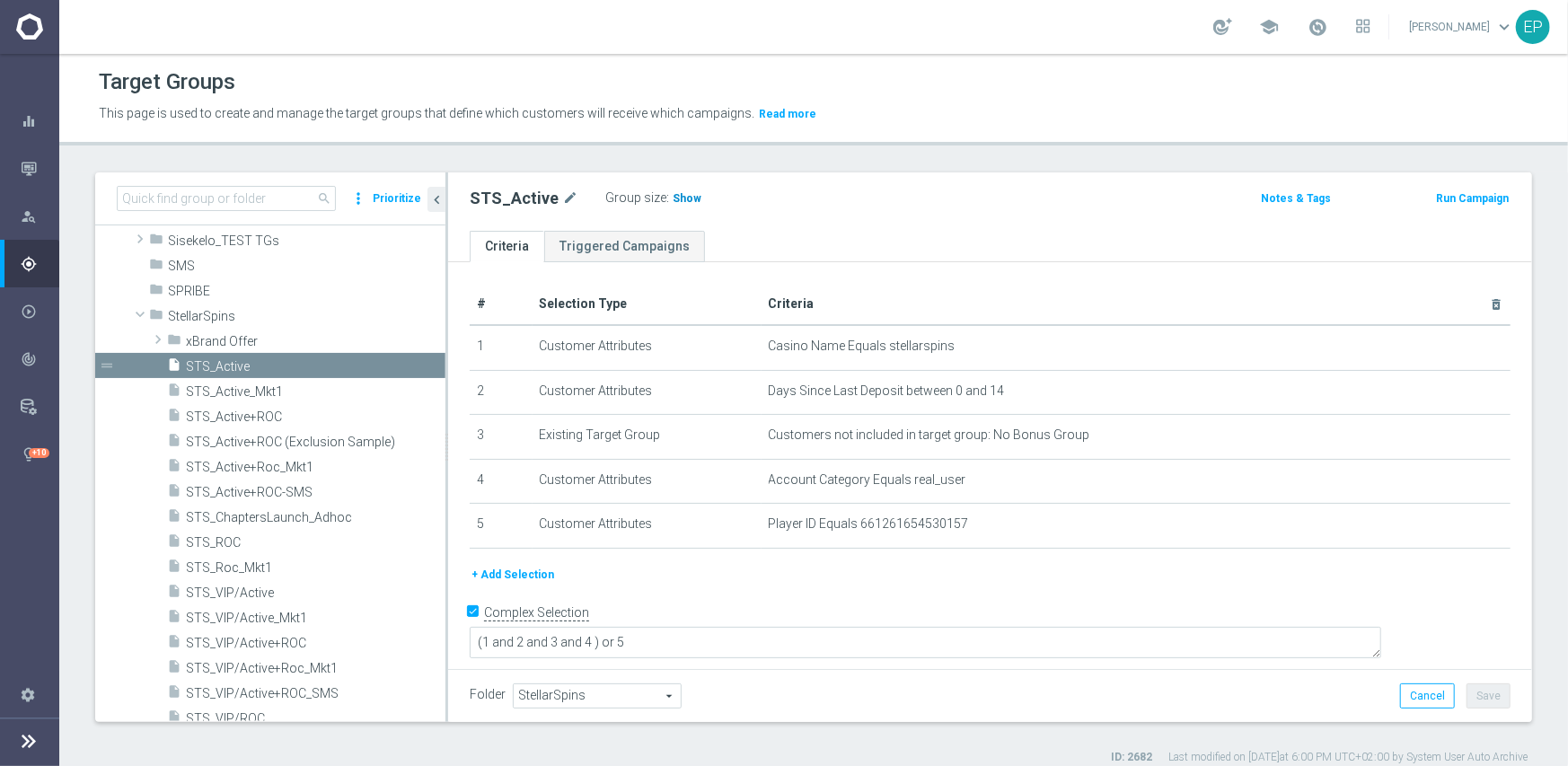
click at [676, 203] on span "Show" at bounding box center [687, 198] width 28 height 13
drag, startPoint x: 228, startPoint y: 544, endPoint x: 246, endPoint y: 538, distance: 19.0
click at [228, 544] on span "STS_ROC" at bounding box center [293, 543] width 216 height 16
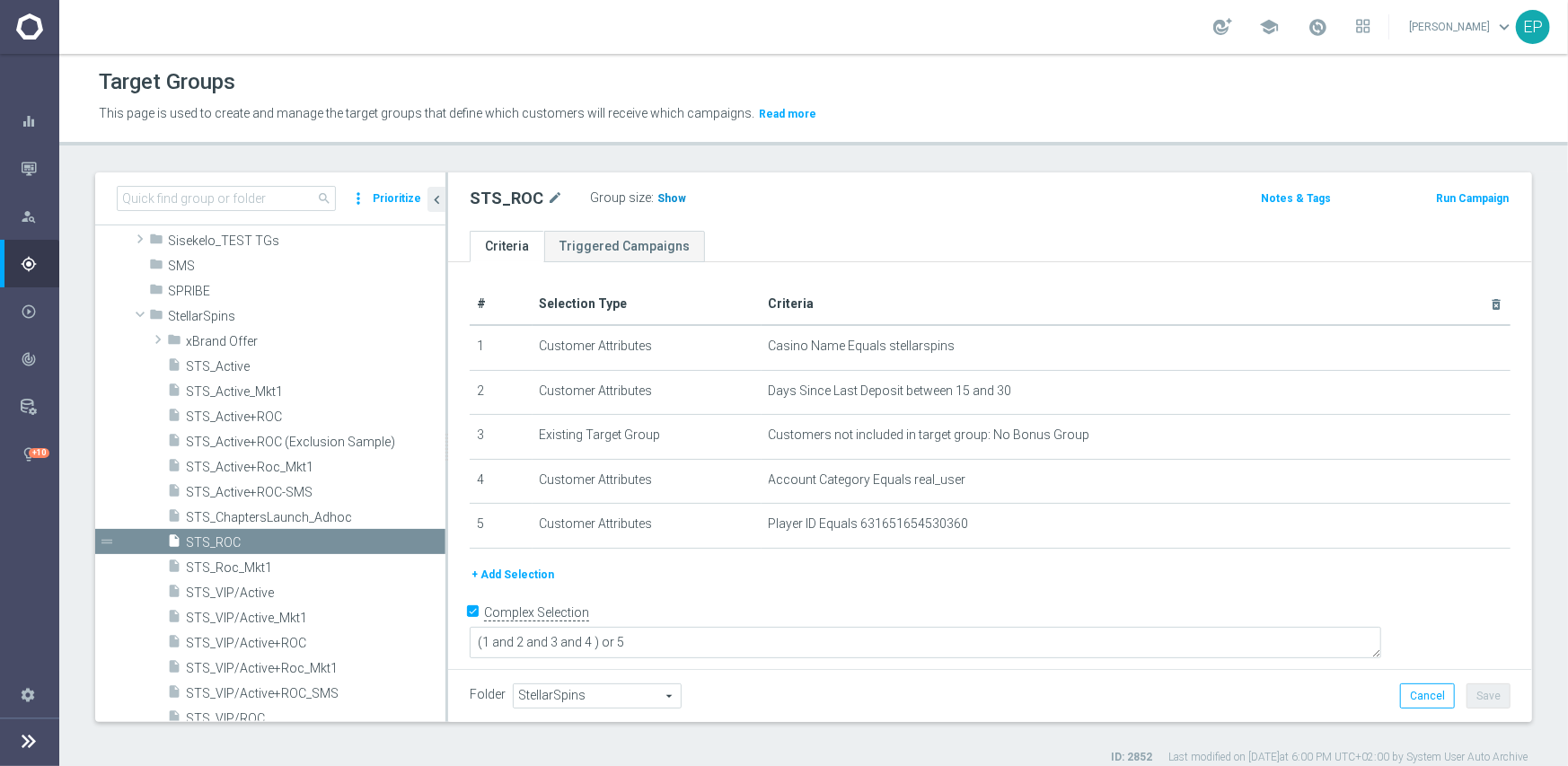
click at [665, 200] on span "Show" at bounding box center [671, 198] width 28 height 13
drag, startPoint x: 194, startPoint y: 312, endPoint x: 204, endPoint y: 323, distance: 14.9
click at [193, 312] on span "StellarSpins" at bounding box center [264, 317] width 193 height 16
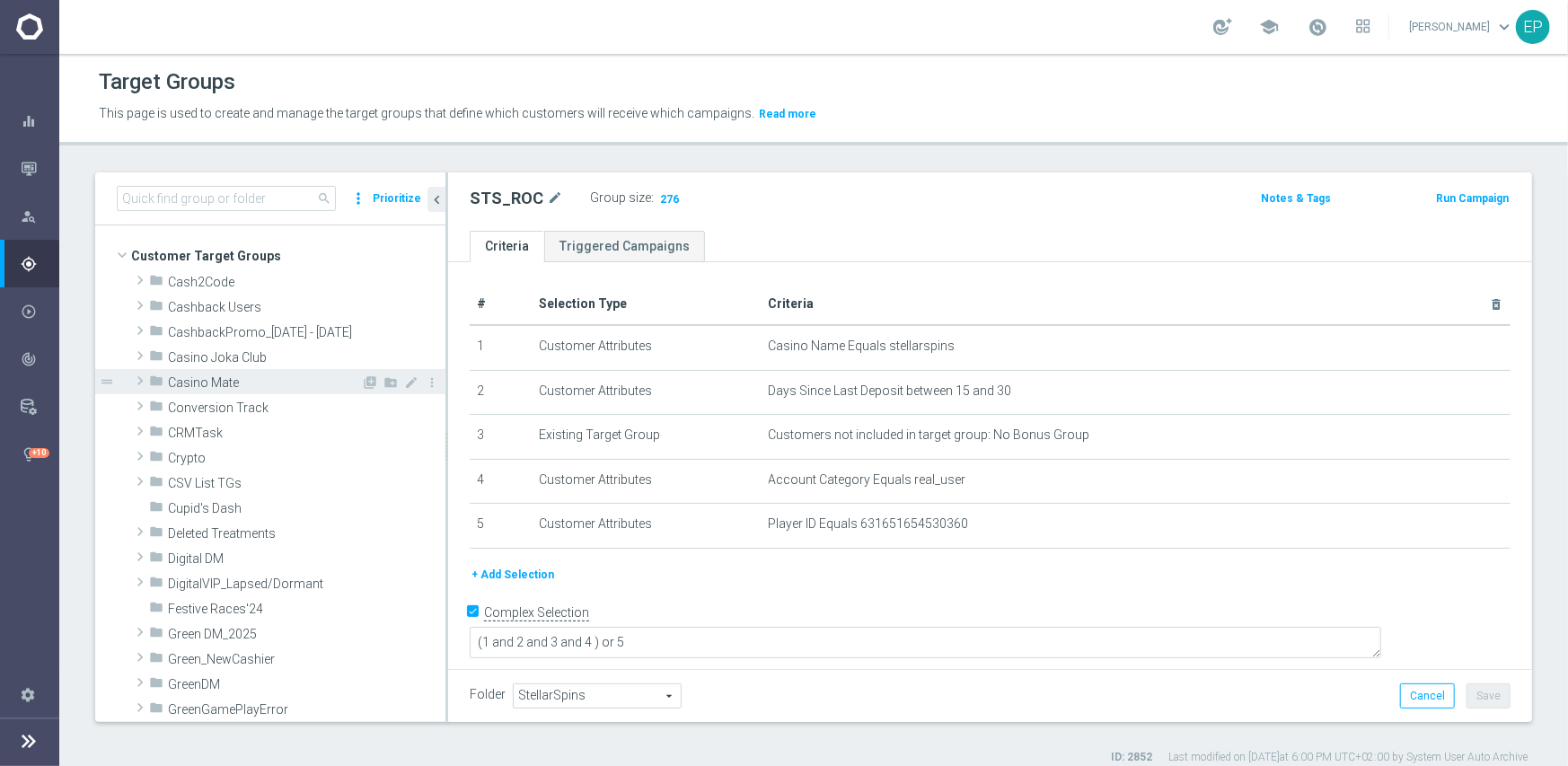
click at [228, 386] on span "Casino Mate" at bounding box center [264, 383] width 193 height 16
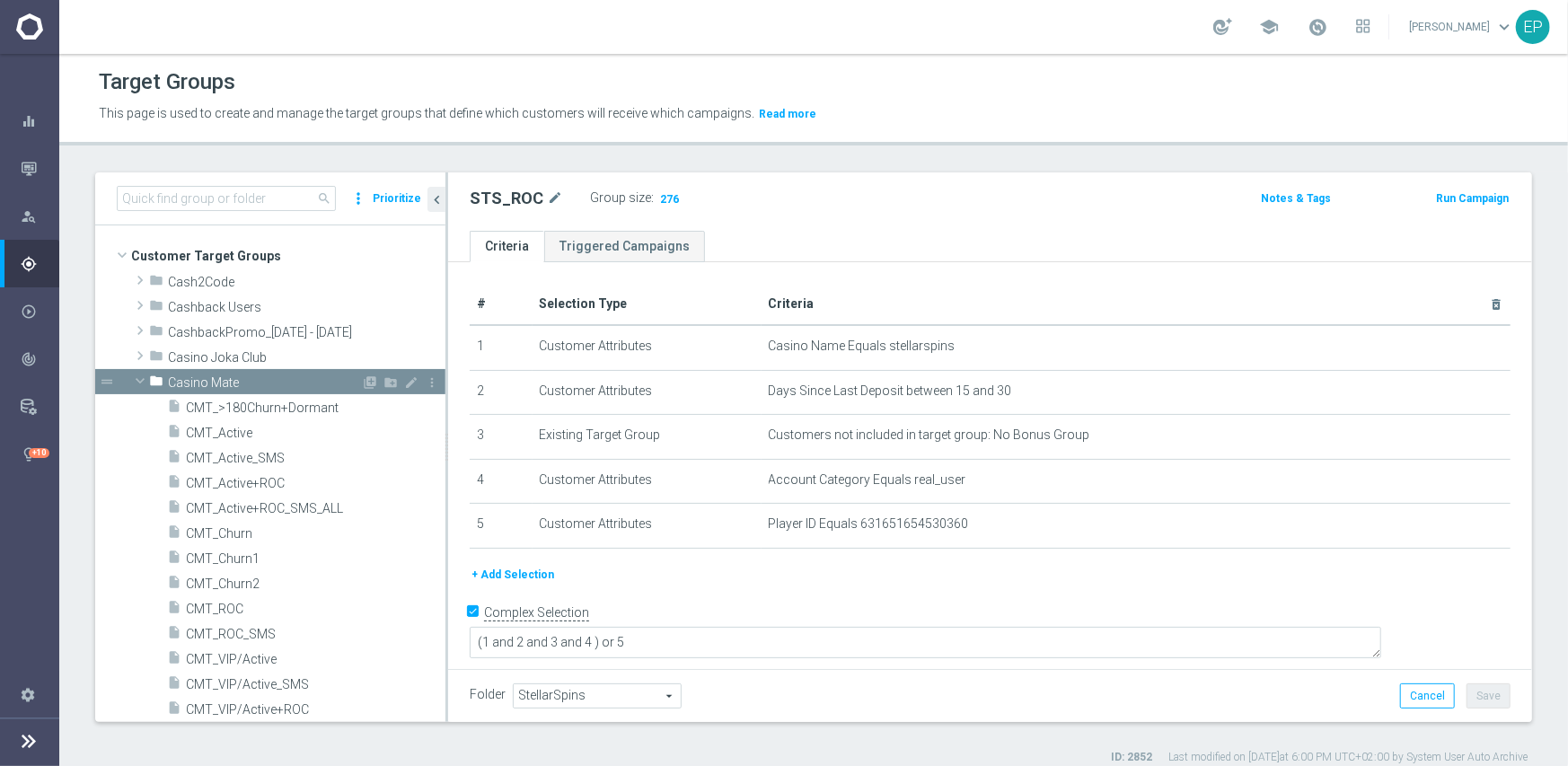
scroll to position [90, 0]
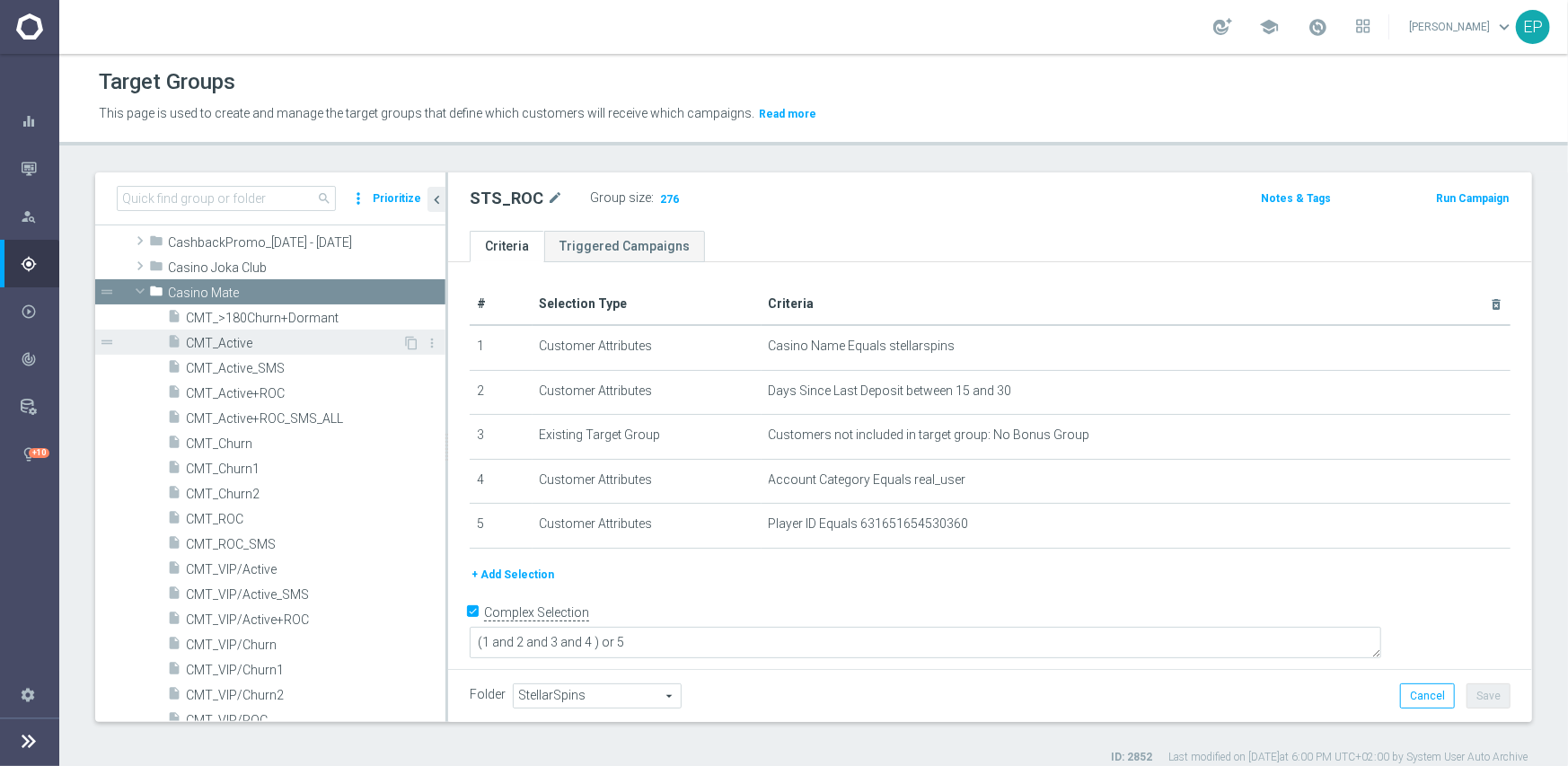
click at [233, 341] on span "CMT_Active" at bounding box center [293, 343] width 216 height 16
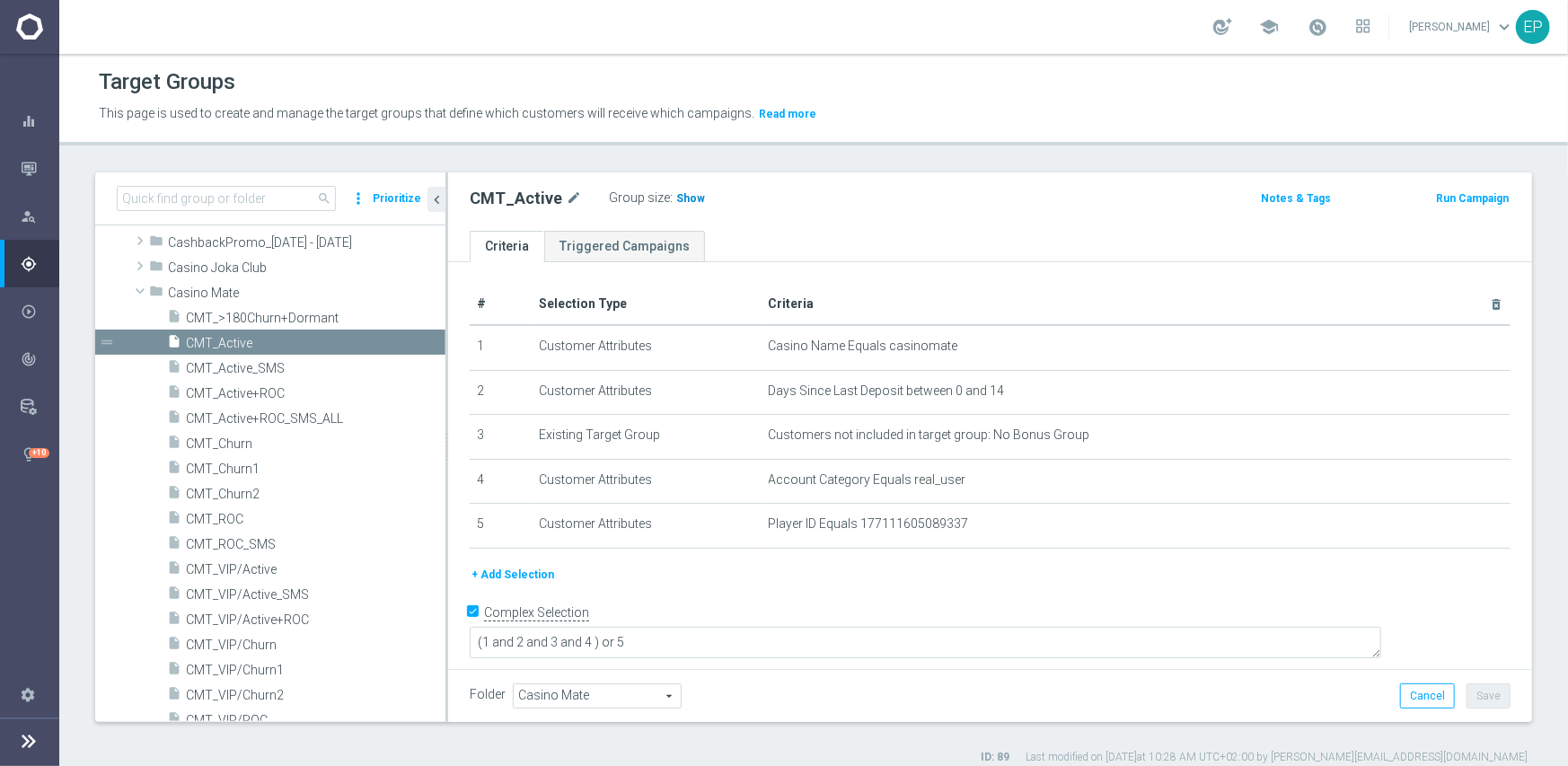
click at [676, 195] on span "Show" at bounding box center [690, 198] width 28 height 13
click at [249, 514] on span "CMT_ROC" at bounding box center [293, 519] width 216 height 16
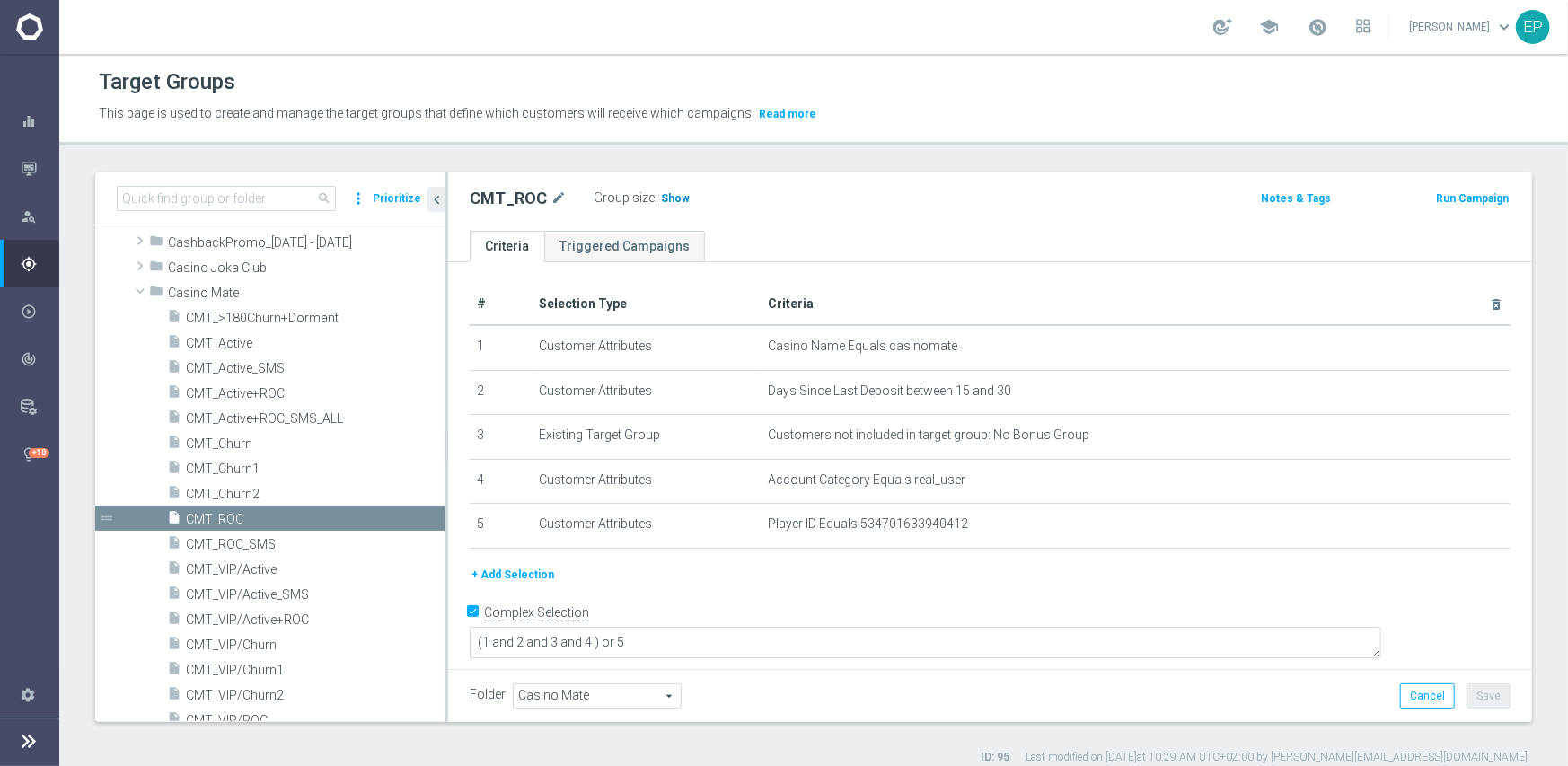
click at [668, 196] on span "Show" at bounding box center [675, 198] width 28 height 13
click at [270, 463] on span "CMT_Churn1" at bounding box center [293, 470] width 216 height 16
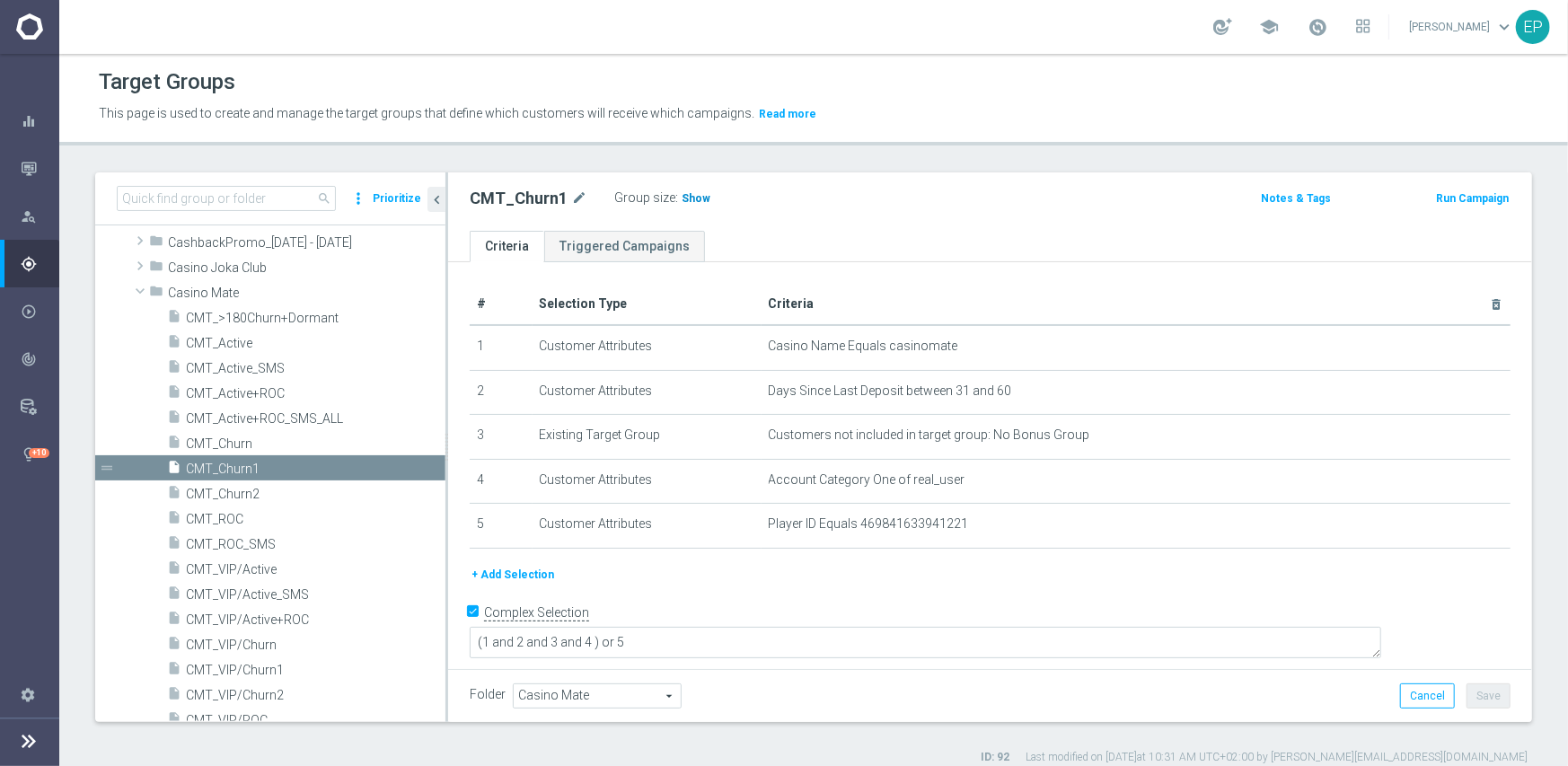
click at [680, 198] on h3 "Show" at bounding box center [695, 199] width 32 height 20
click at [301, 492] on span "CMT_Churn2" at bounding box center [293, 495] width 216 height 16
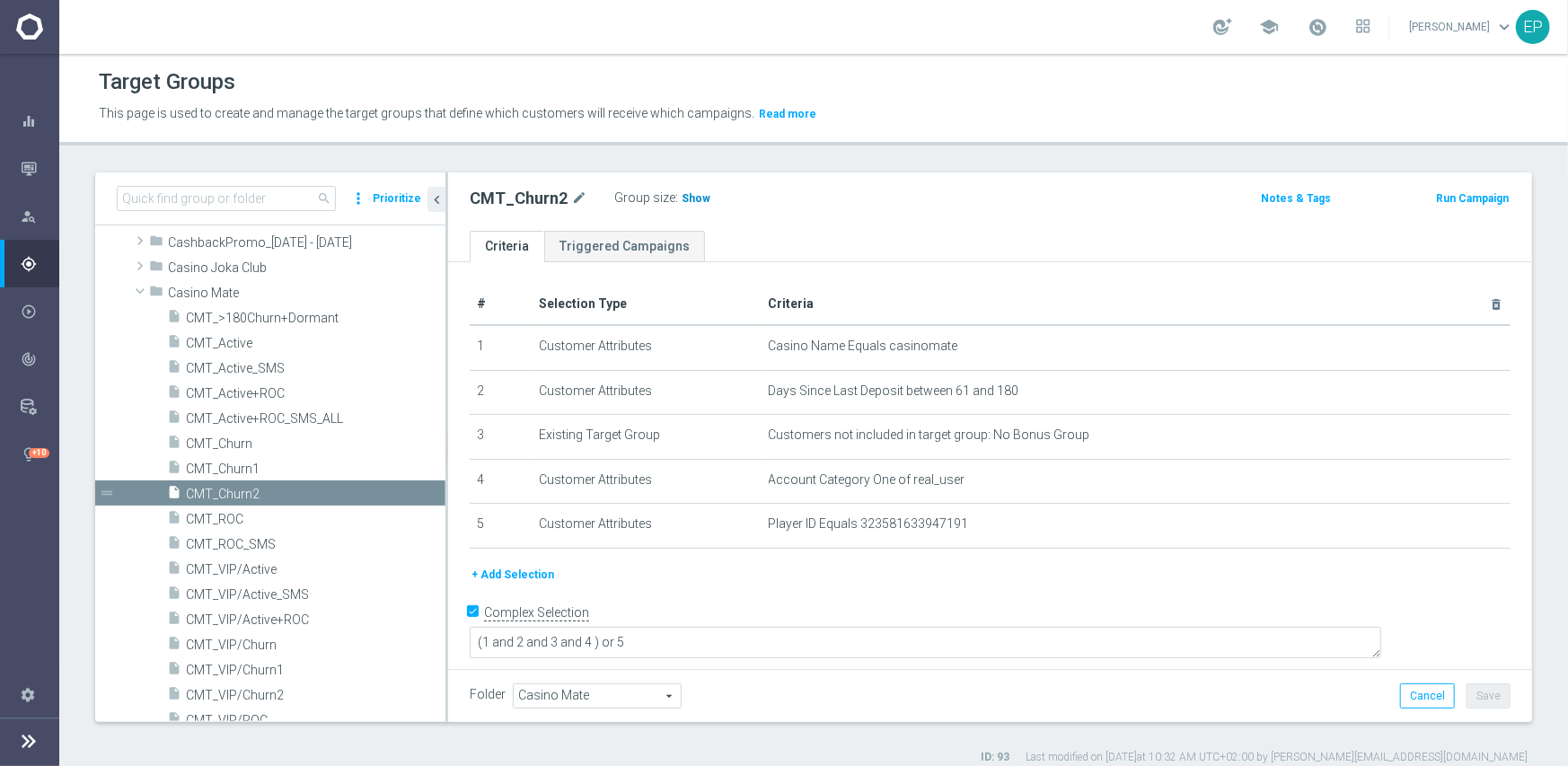
click at [688, 197] on span "Show" at bounding box center [695, 198] width 28 height 13
click at [199, 283] on div "folder Casino Mate" at bounding box center [296, 292] width 296 height 25
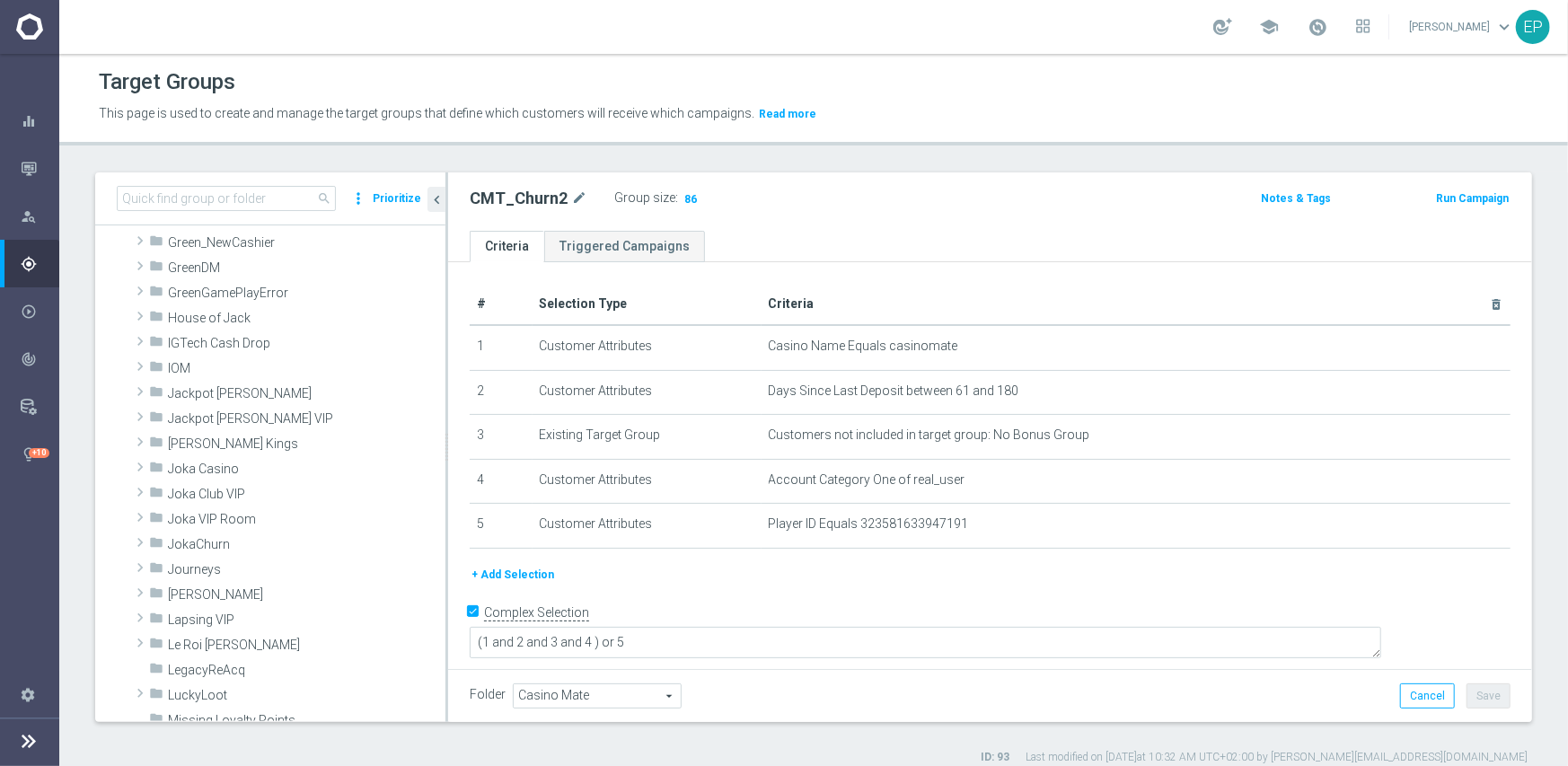
scroll to position [449, 0]
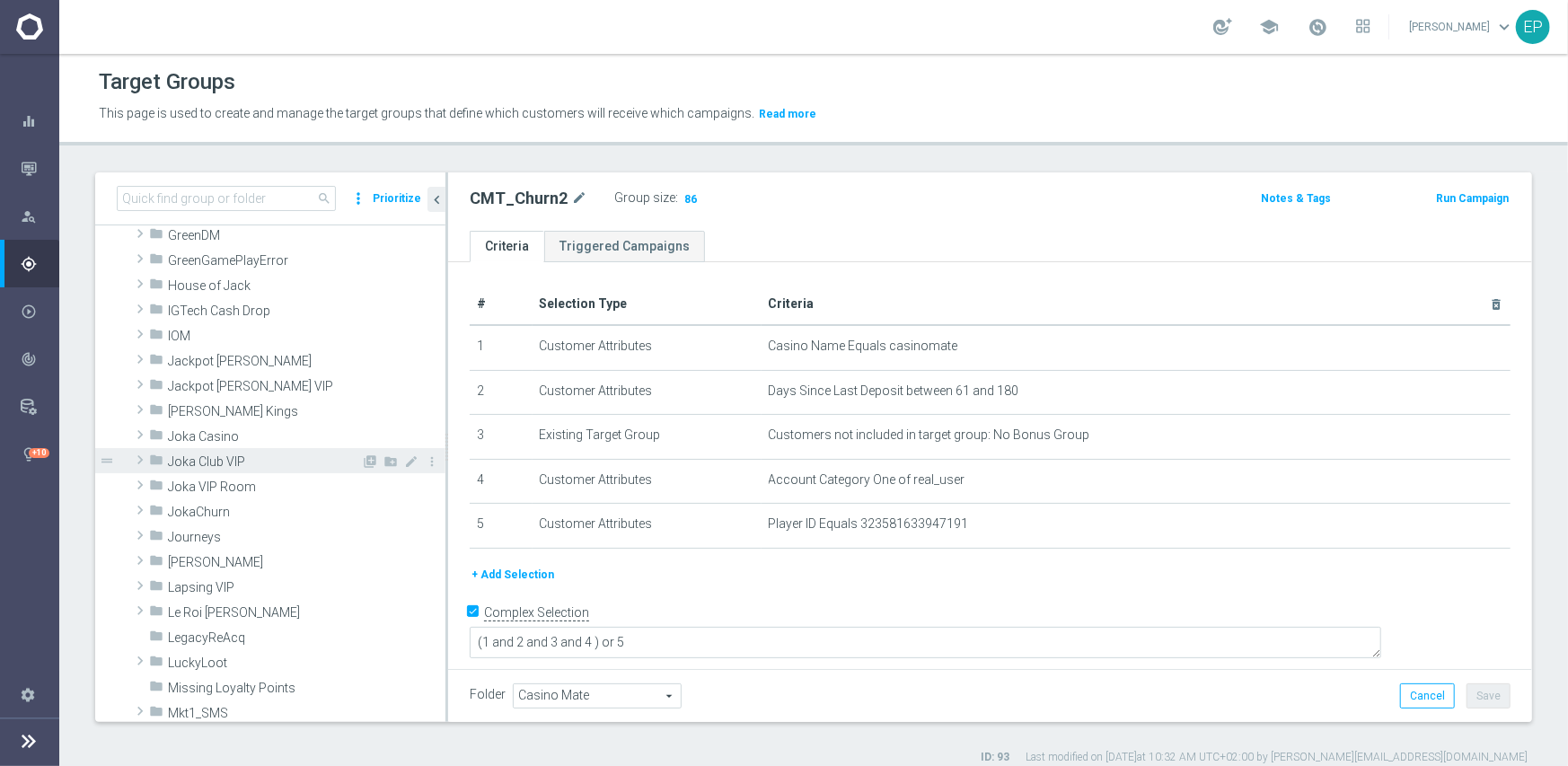
click at [245, 466] on span "Joka Club VIP" at bounding box center [264, 462] width 193 height 16
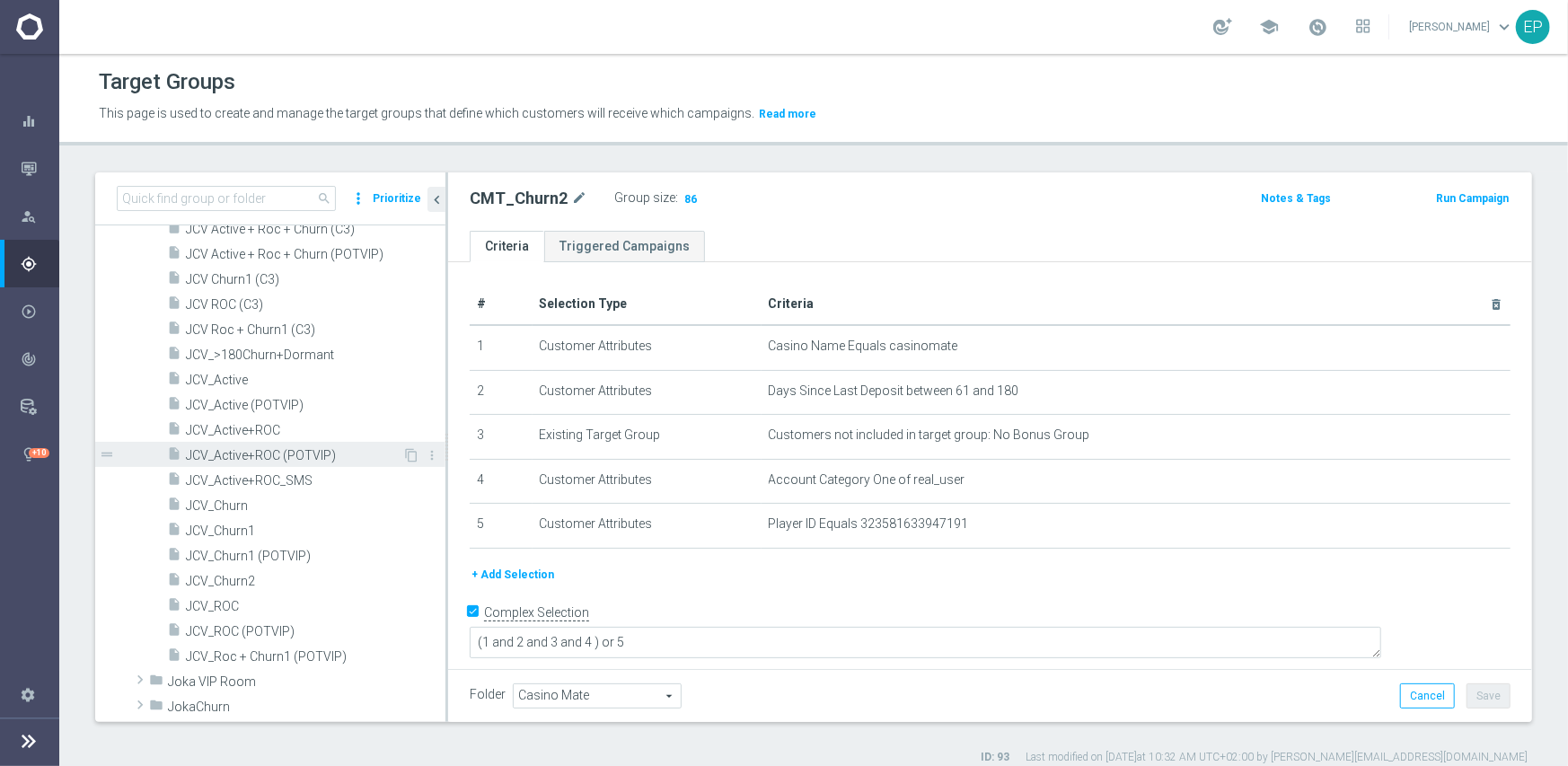
scroll to position [808, 0]
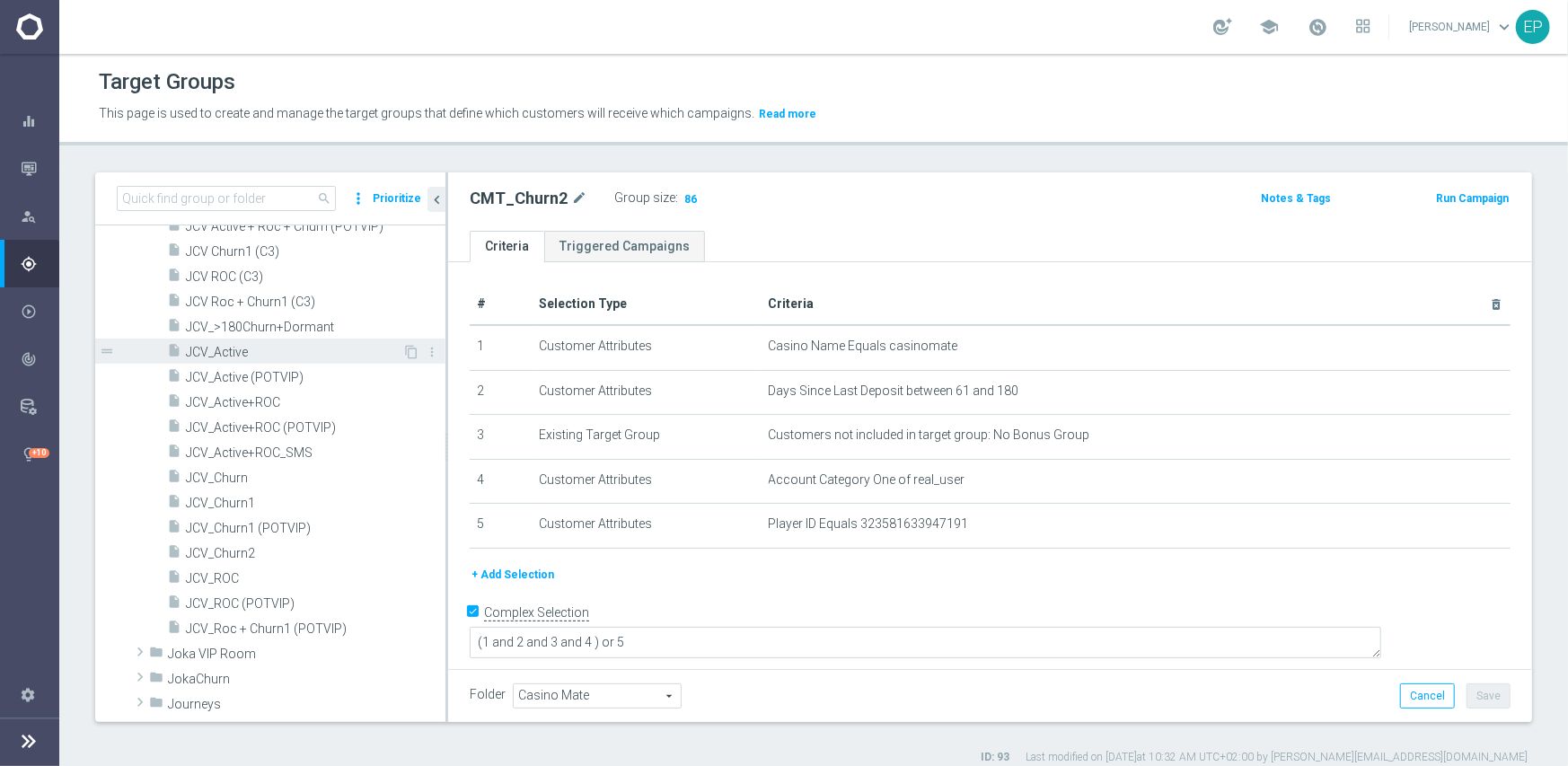
click at [233, 352] on span "JCV_Active" at bounding box center [293, 352] width 216 height 16
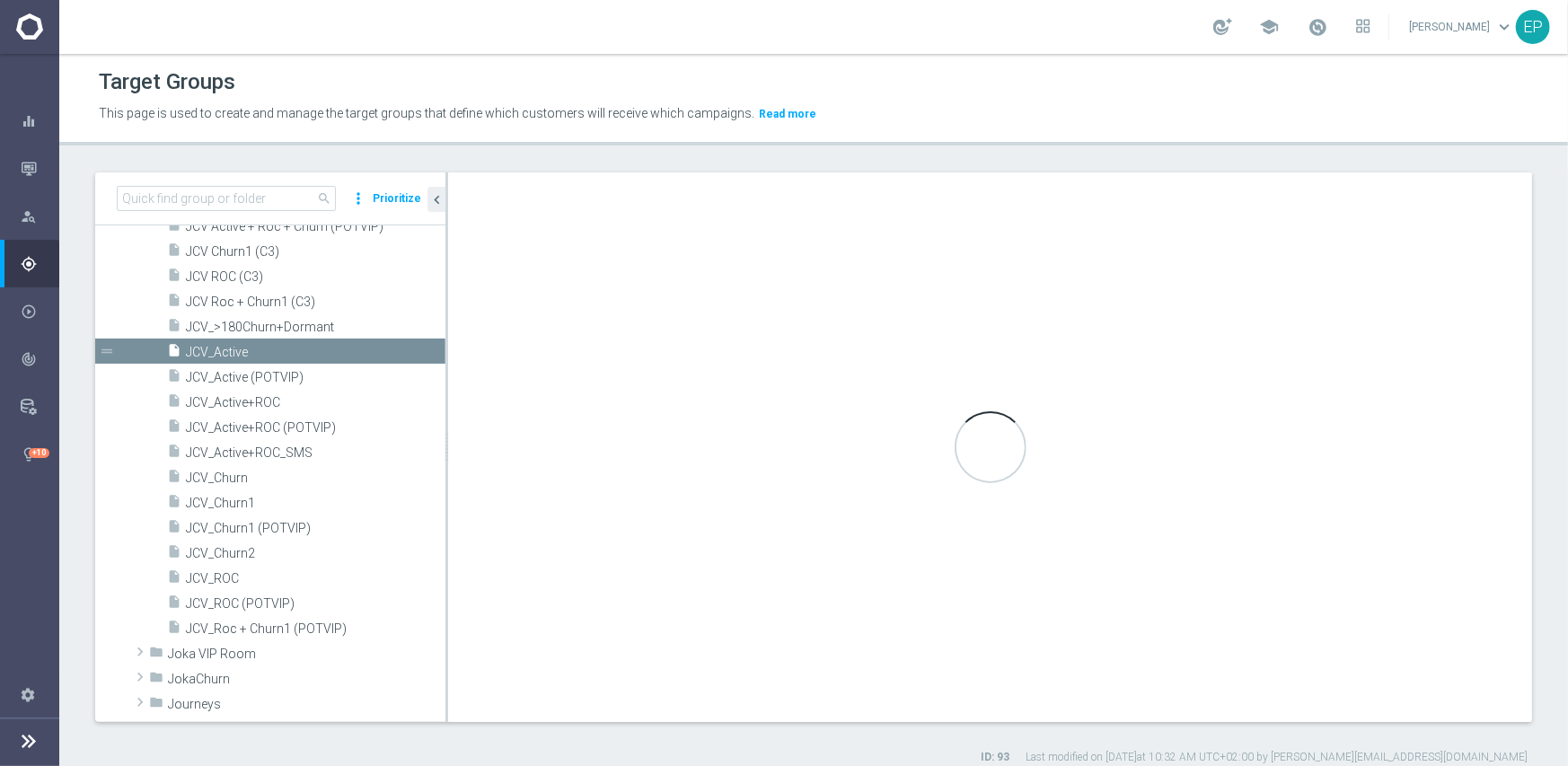
type input "Joka Club VIP"
type textarea "(1 and 2 and 3 and 4) or 5"
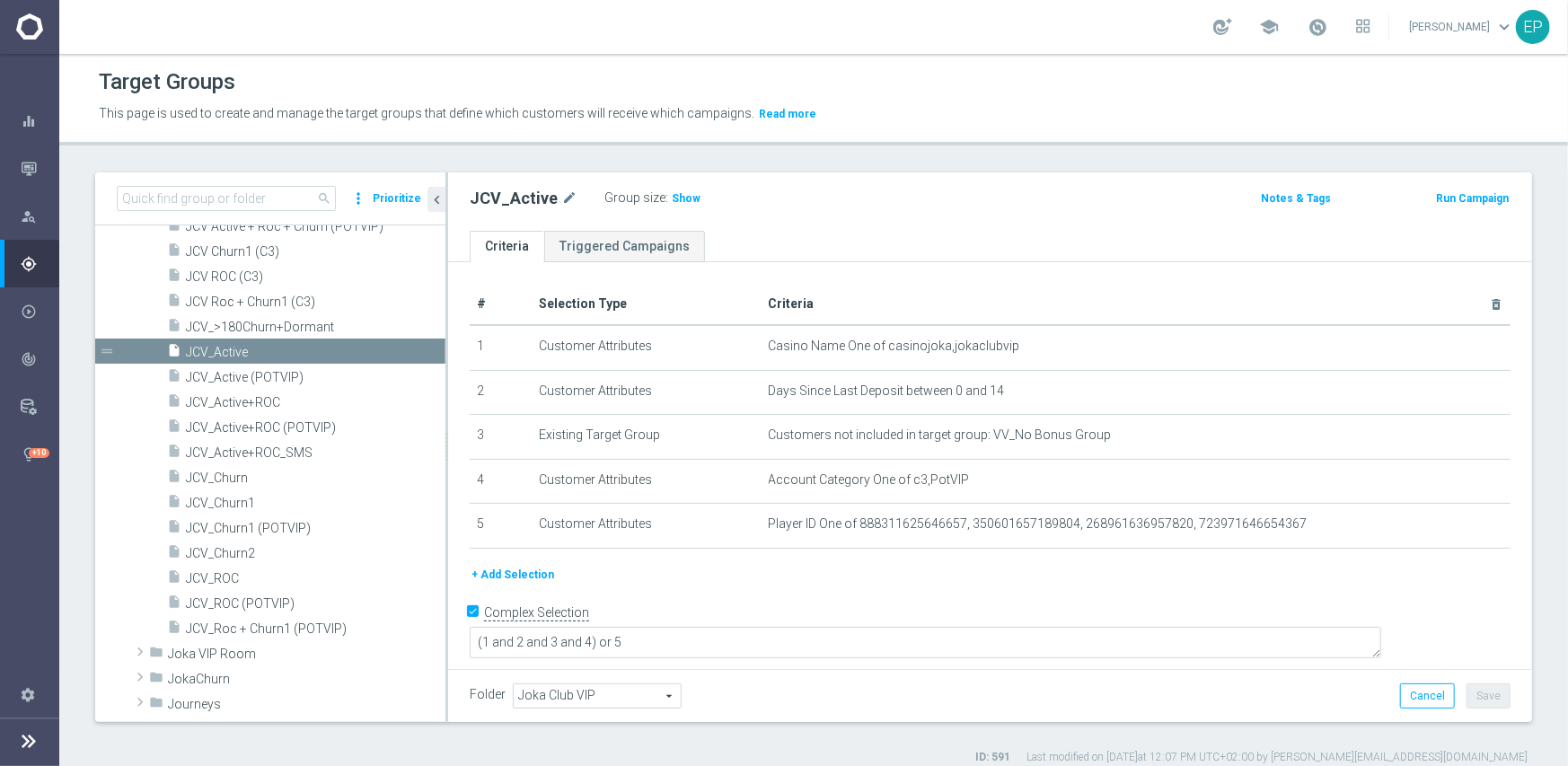
drag, startPoint x: 672, startPoint y: 199, endPoint x: 662, endPoint y: 203, distance: 10.8
click at [672, 199] on span "Show" at bounding box center [686, 198] width 28 height 13
click at [231, 576] on span "JCV_ROC" at bounding box center [293, 579] width 216 height 16
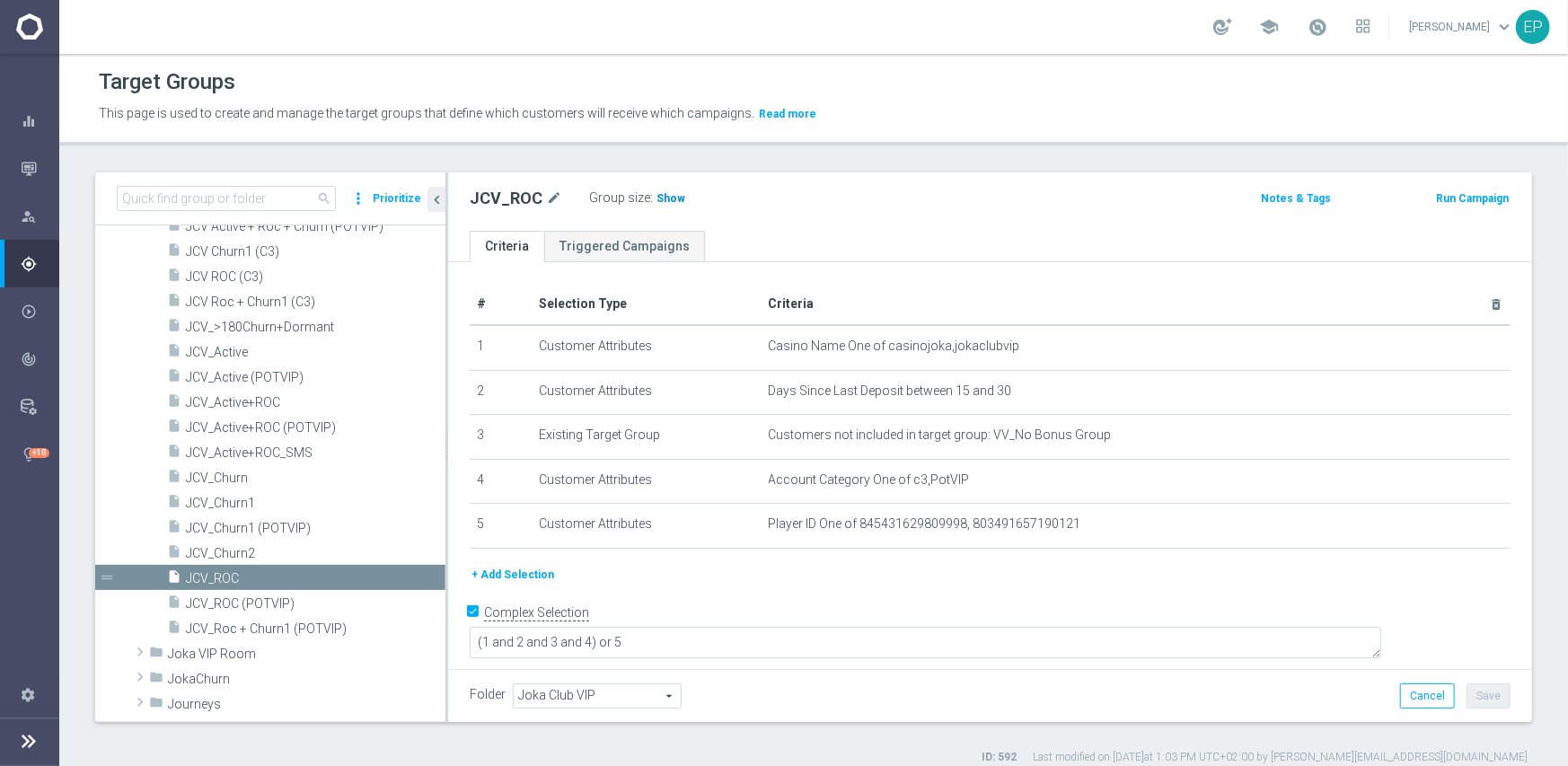
click at [661, 195] on span "Show" at bounding box center [670, 198] width 28 height 13
click at [251, 505] on span "JCV_Churn1" at bounding box center [293, 504] width 216 height 16
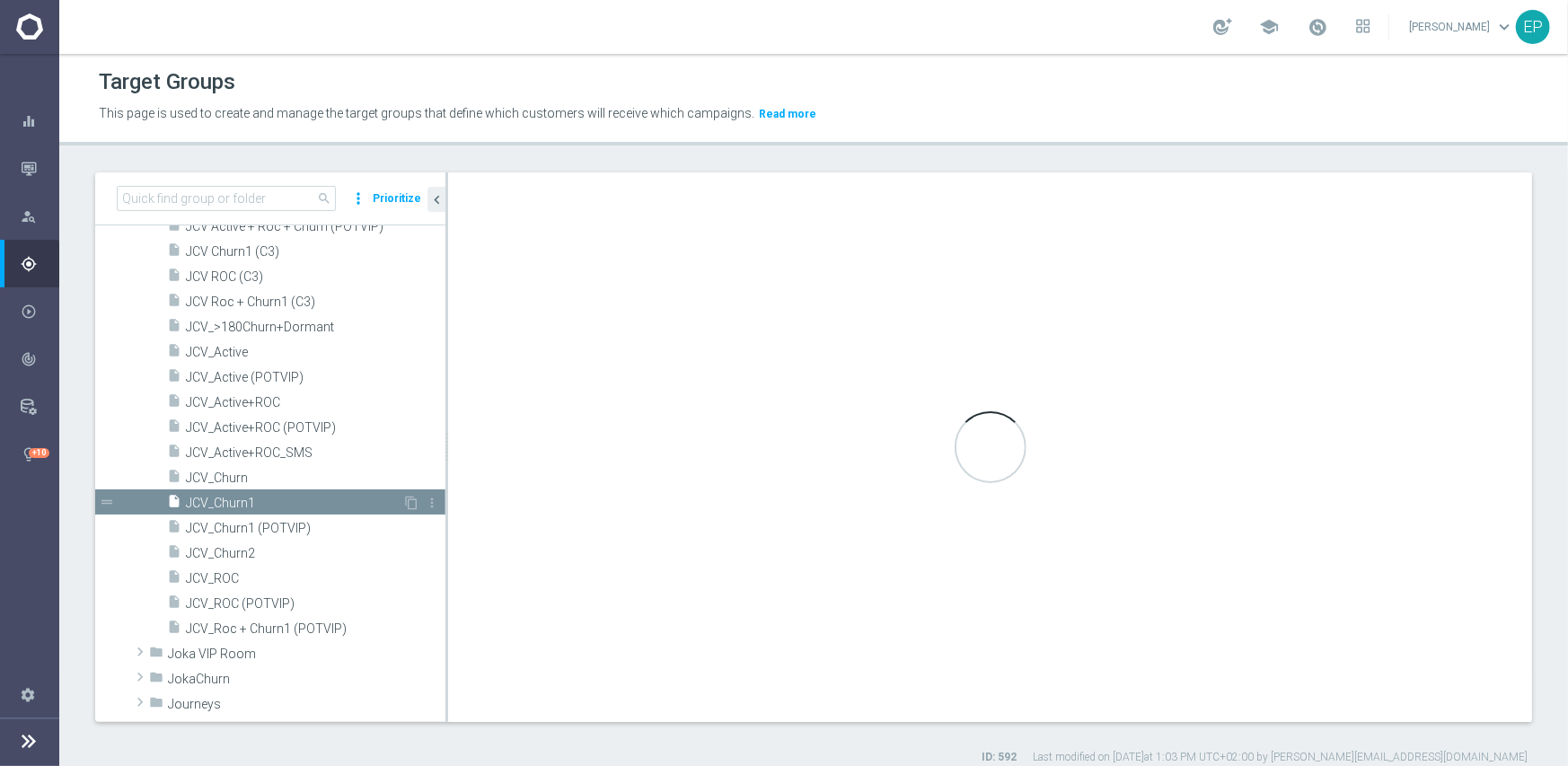
click at [227, 502] on span "JCV_Churn1" at bounding box center [293, 504] width 216 height 16
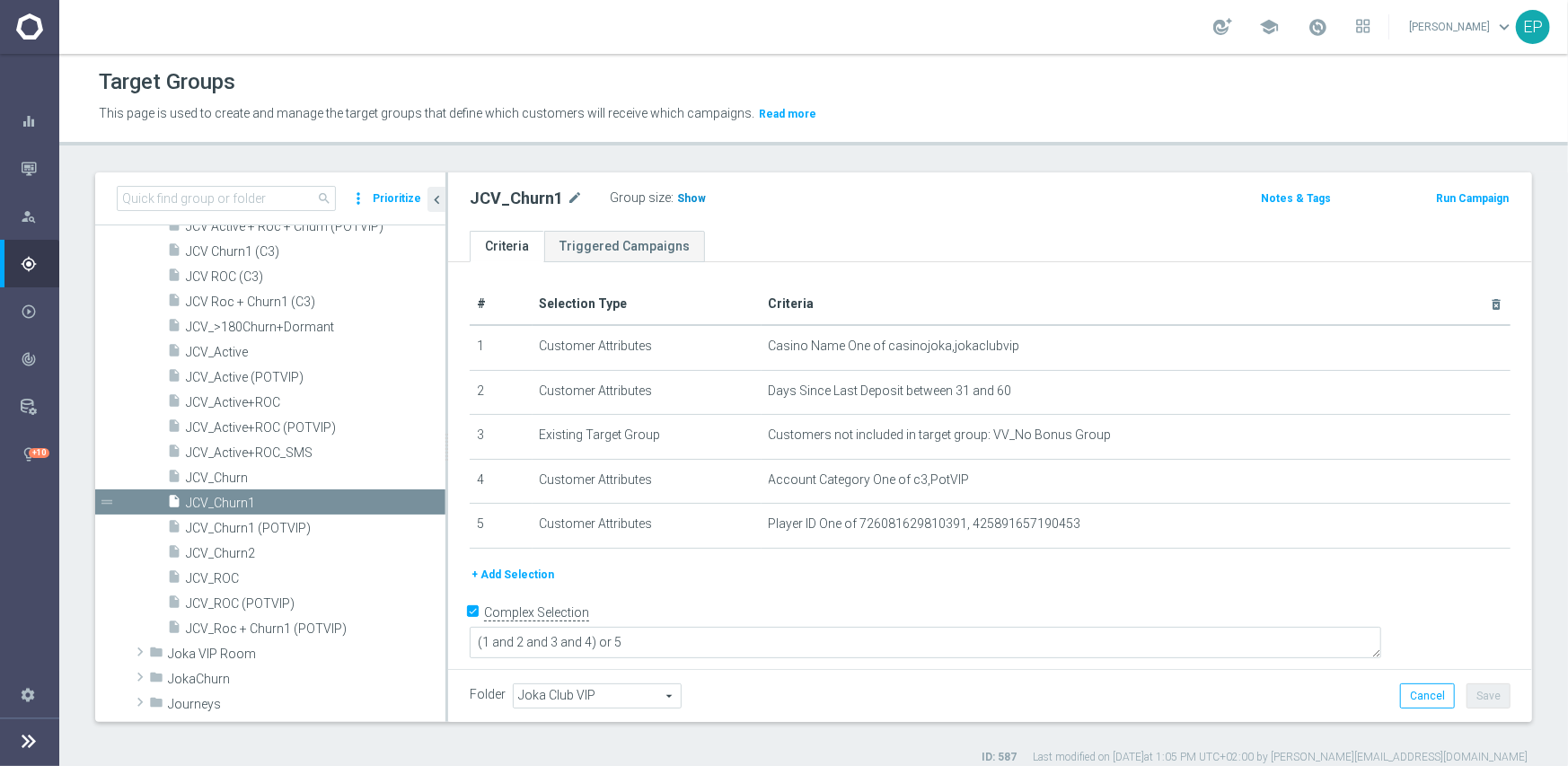
click at [684, 200] on span "Show" at bounding box center [691, 198] width 28 height 13
click at [239, 554] on span "JCV_Churn2" at bounding box center [293, 554] width 216 height 16
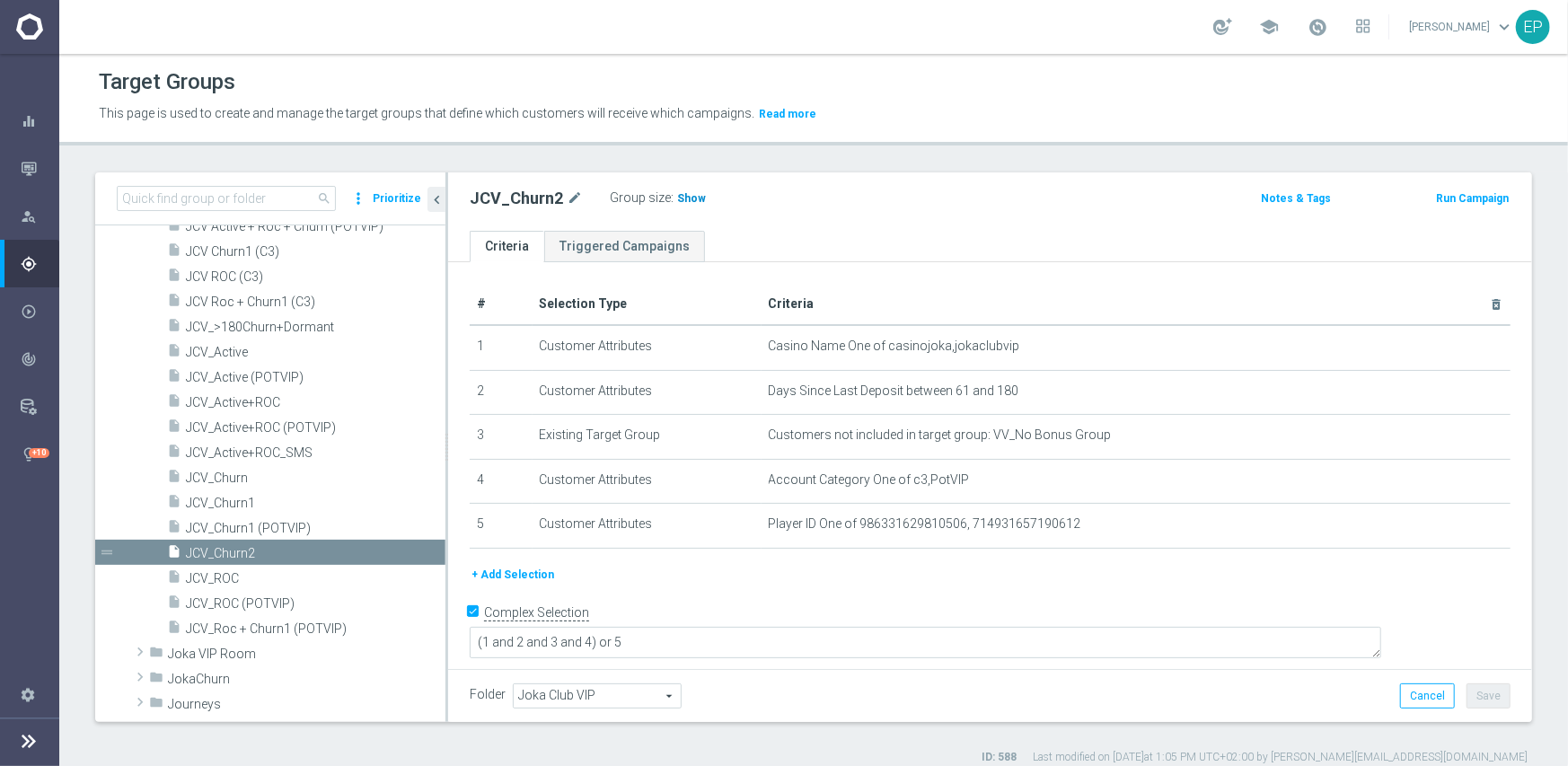
click at [677, 198] on span "Show" at bounding box center [691, 198] width 28 height 13
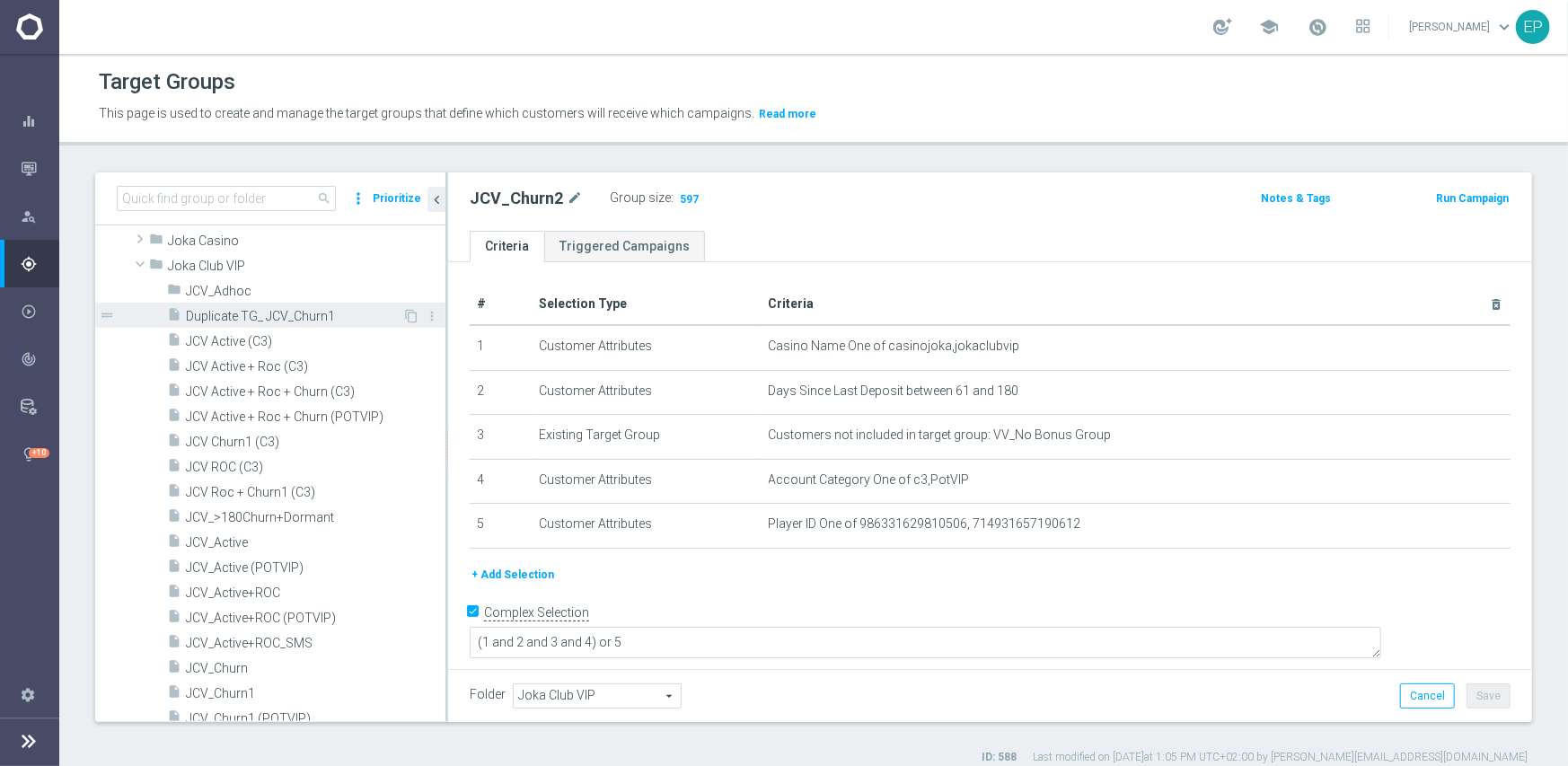
scroll to position [539, 0]
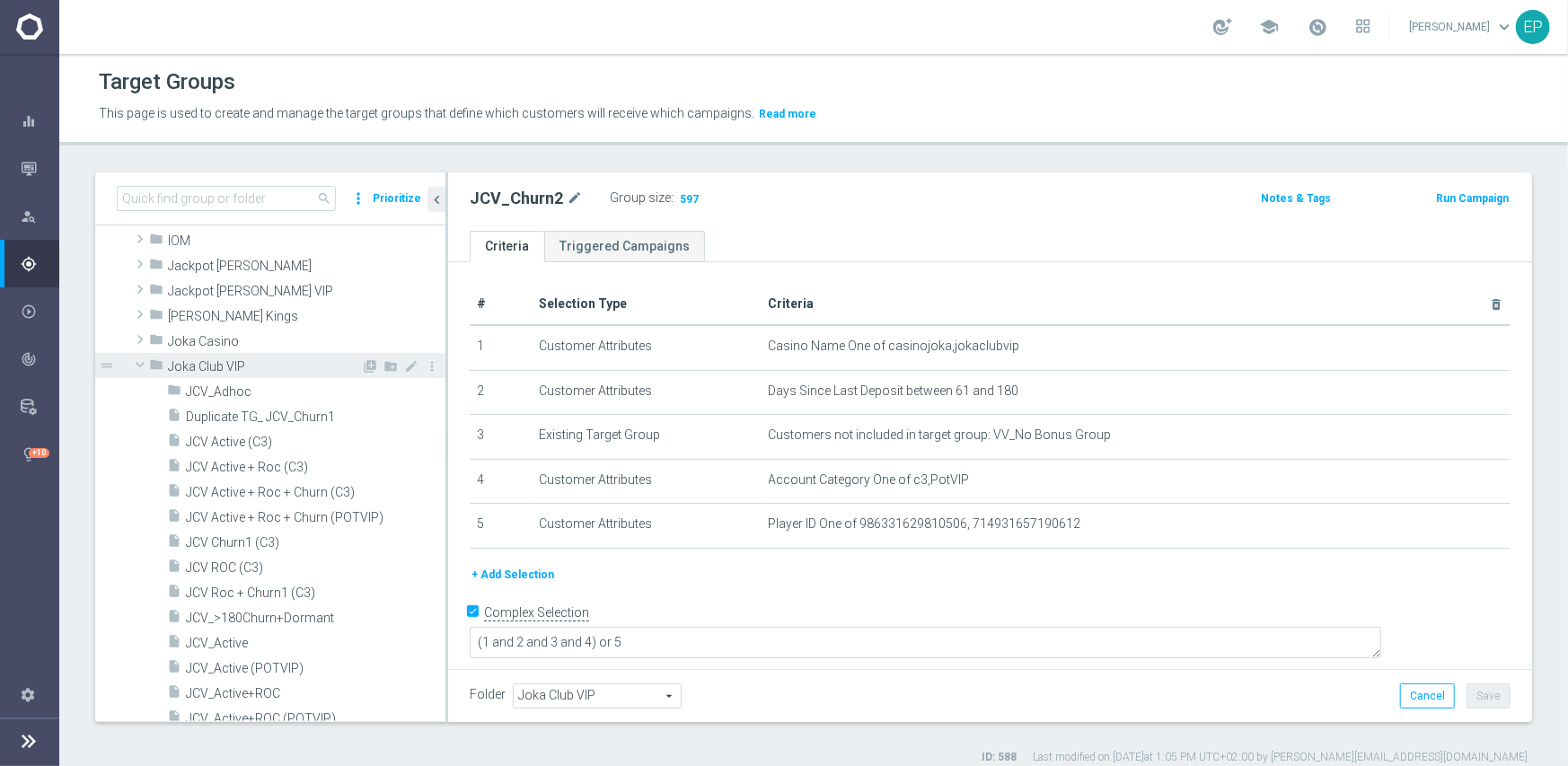
click at [189, 361] on span "Joka Club VIP" at bounding box center [264, 367] width 193 height 16
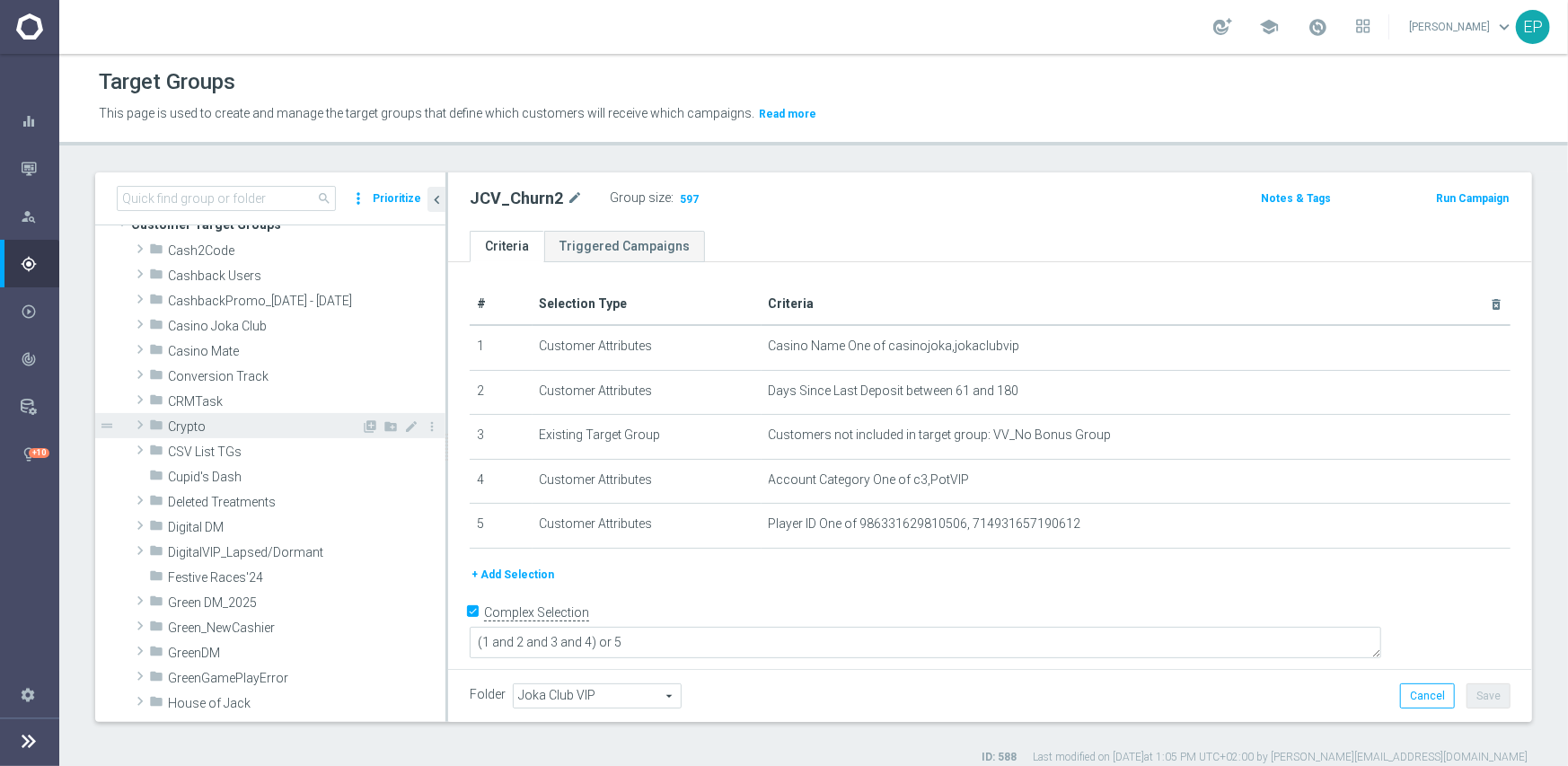
scroll to position [0, 0]
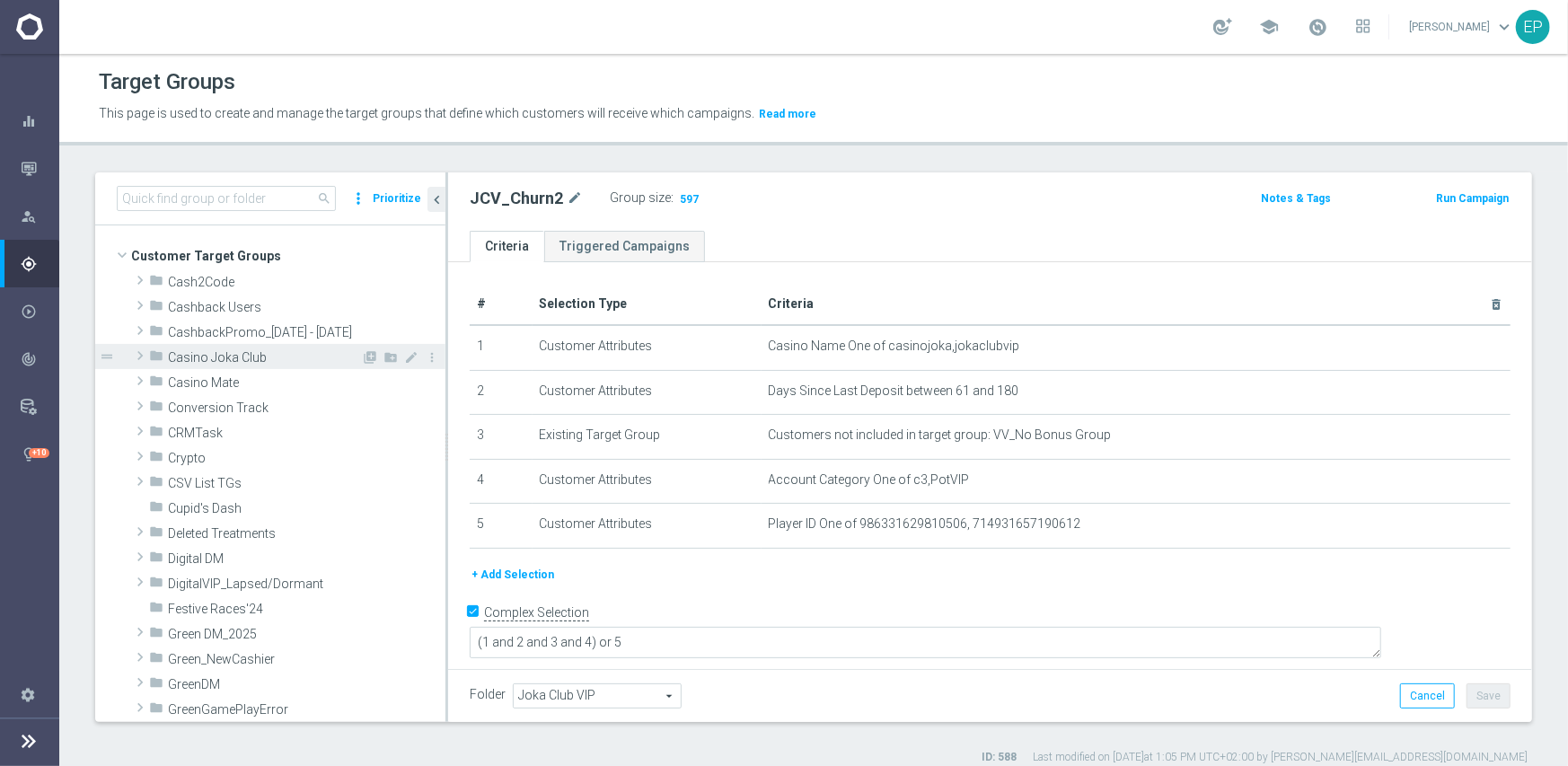
click at [224, 358] on span "Casino Joka Club" at bounding box center [264, 358] width 193 height 16
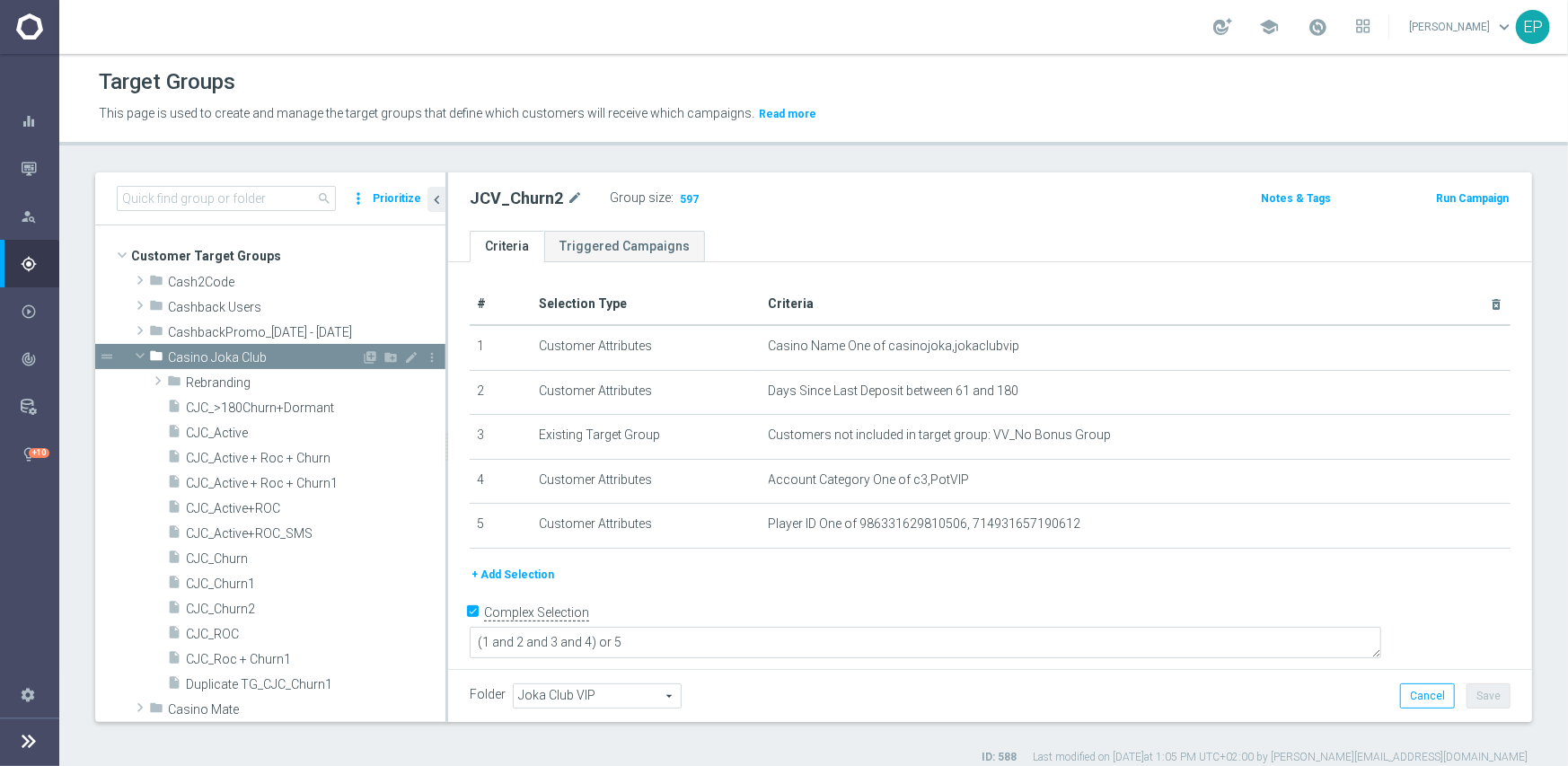
scroll to position [90, 0]
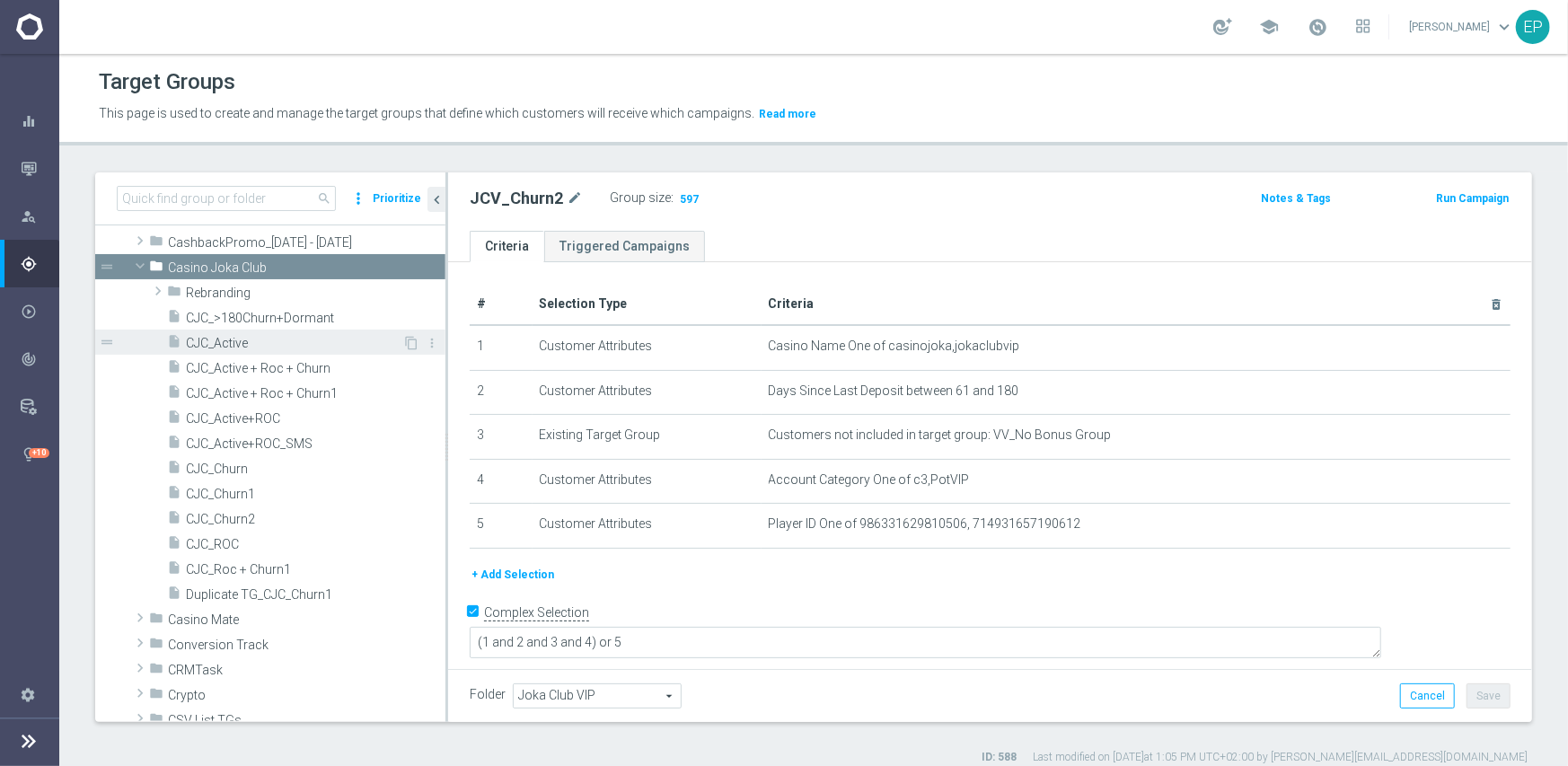
click at [249, 343] on span "CJC_Active" at bounding box center [293, 343] width 216 height 16
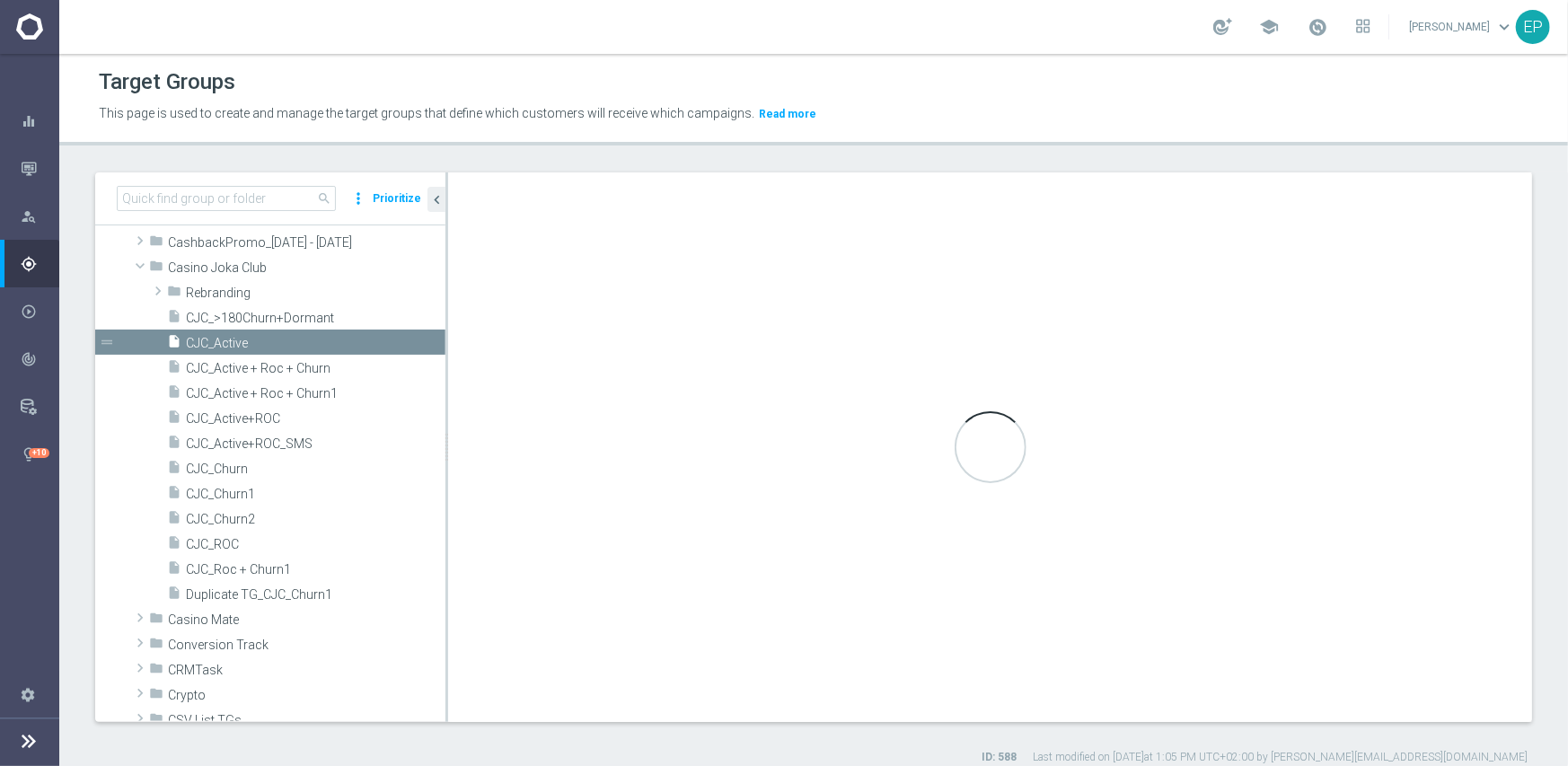
type input "Casino Joka Club"
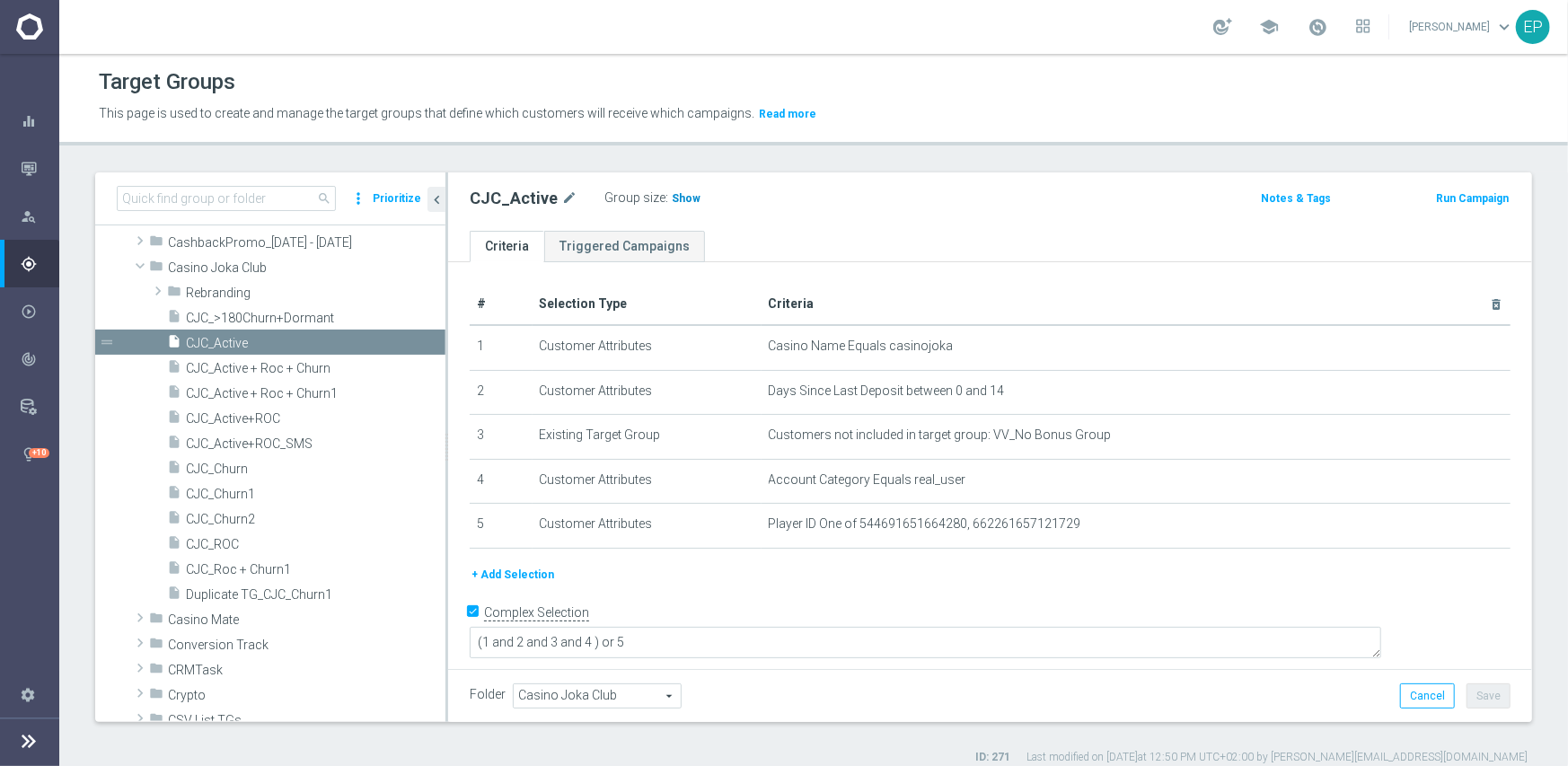
click at [685, 198] on span "Show" at bounding box center [686, 198] width 28 height 13
click at [229, 542] on span "CJC_ROC" at bounding box center [293, 545] width 216 height 16
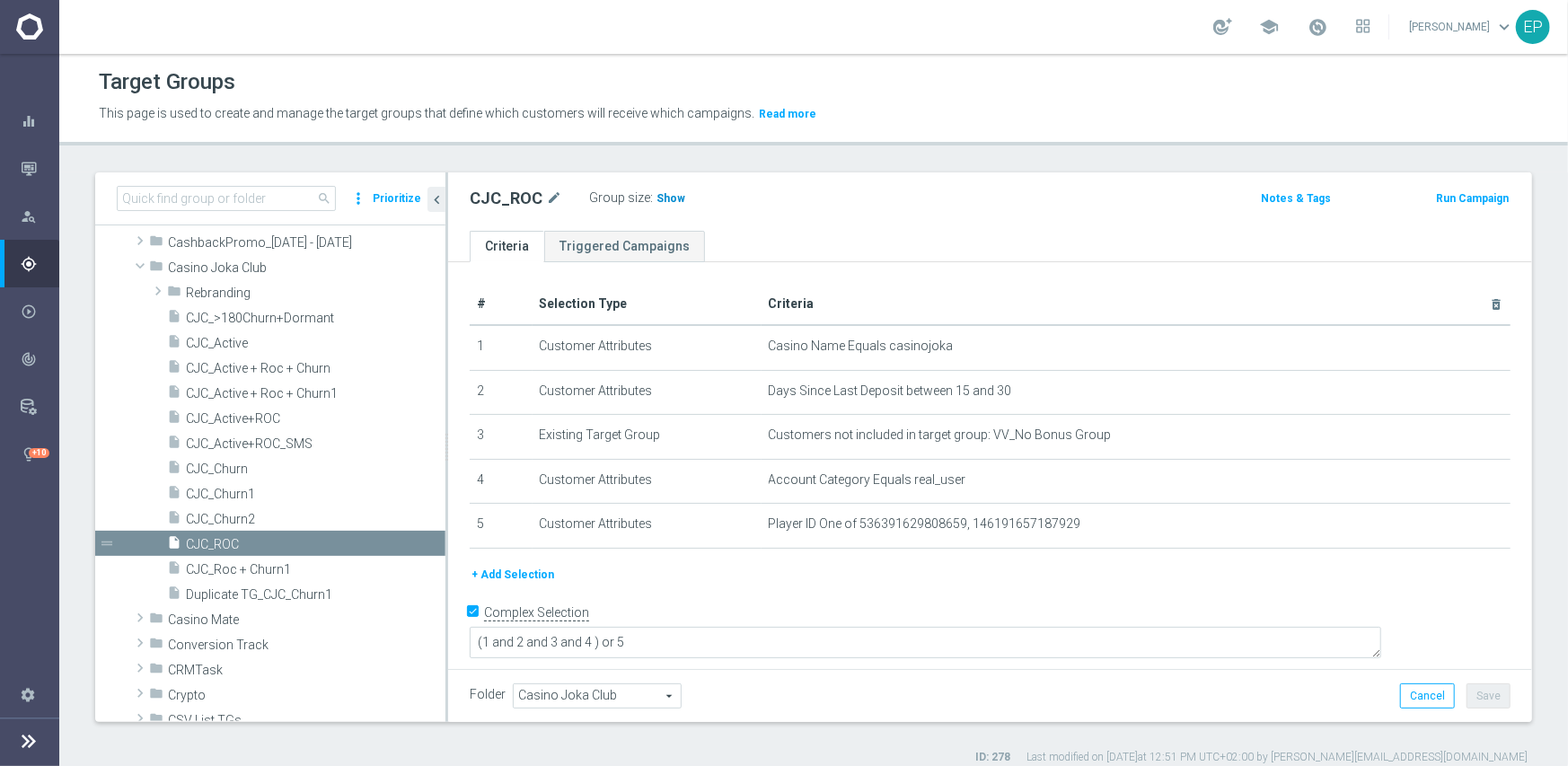
click at [660, 202] on span "Show" at bounding box center [670, 198] width 28 height 13
click at [233, 487] on span "CJC_Churn1" at bounding box center [293, 495] width 216 height 16
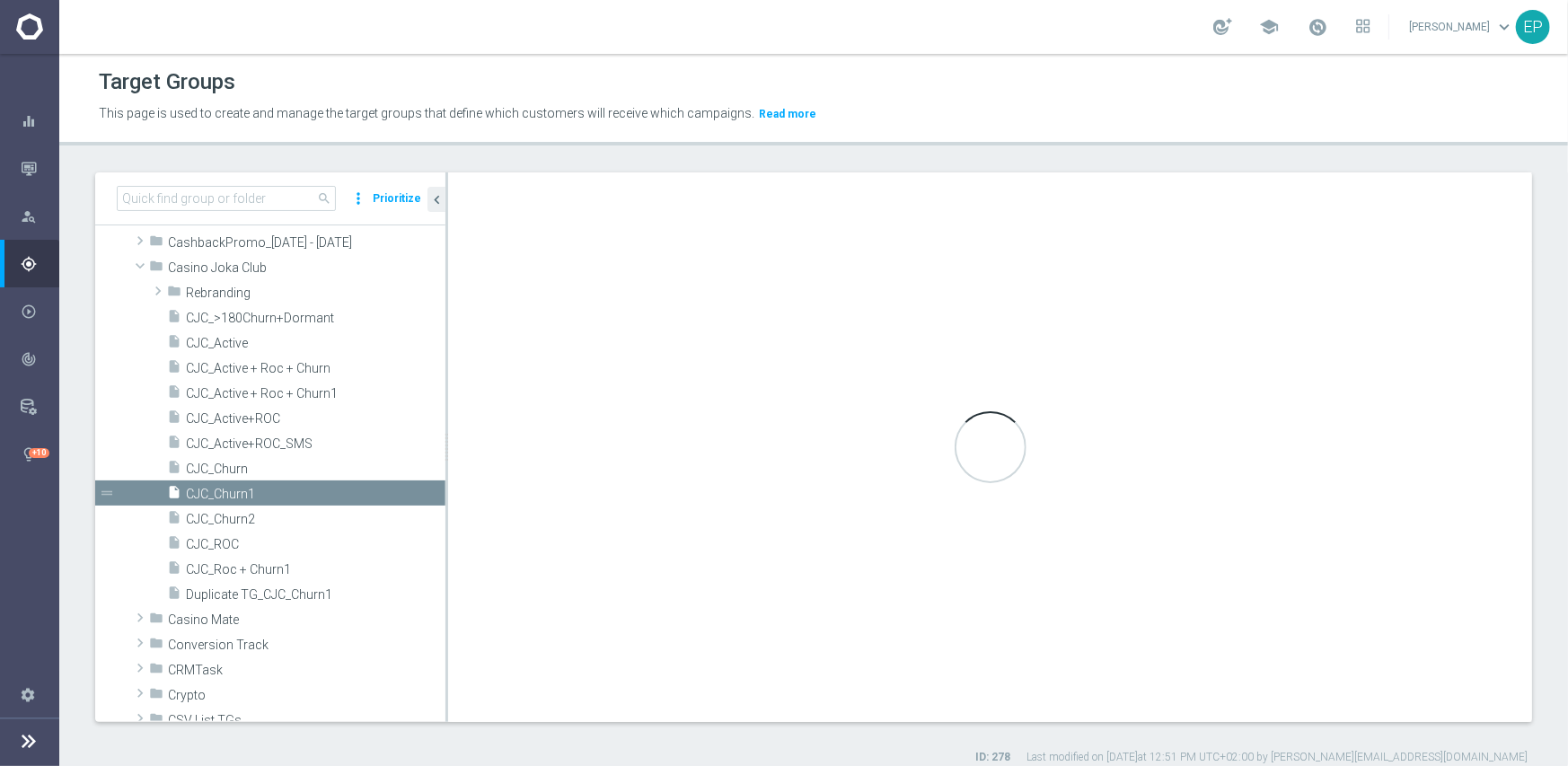
type textarea "(1 and 2 and 3 and 4) or 5"
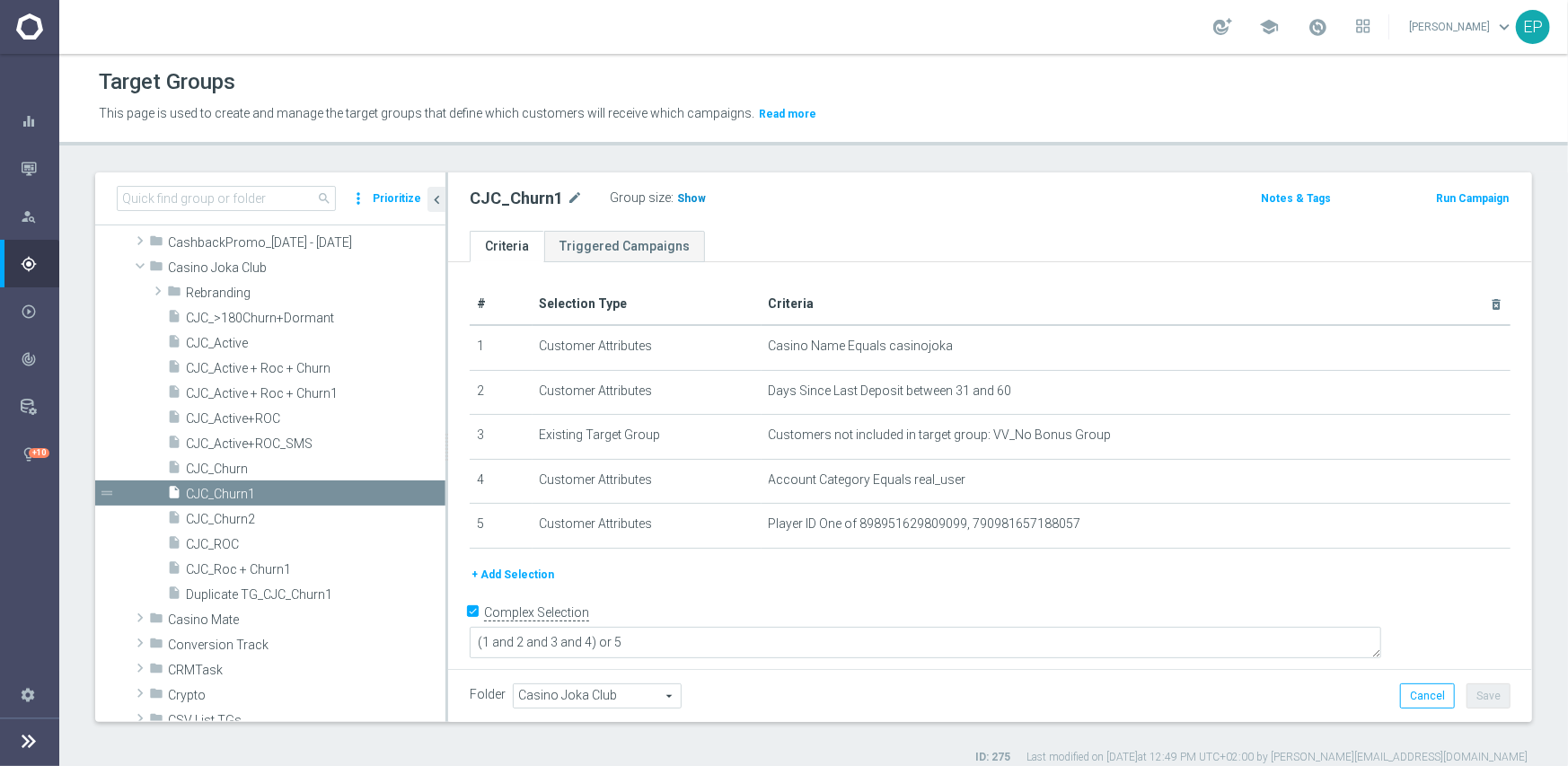
click at [684, 202] on span "Show" at bounding box center [691, 198] width 28 height 13
click at [245, 520] on span "CJC_Churn2" at bounding box center [293, 519] width 216 height 16
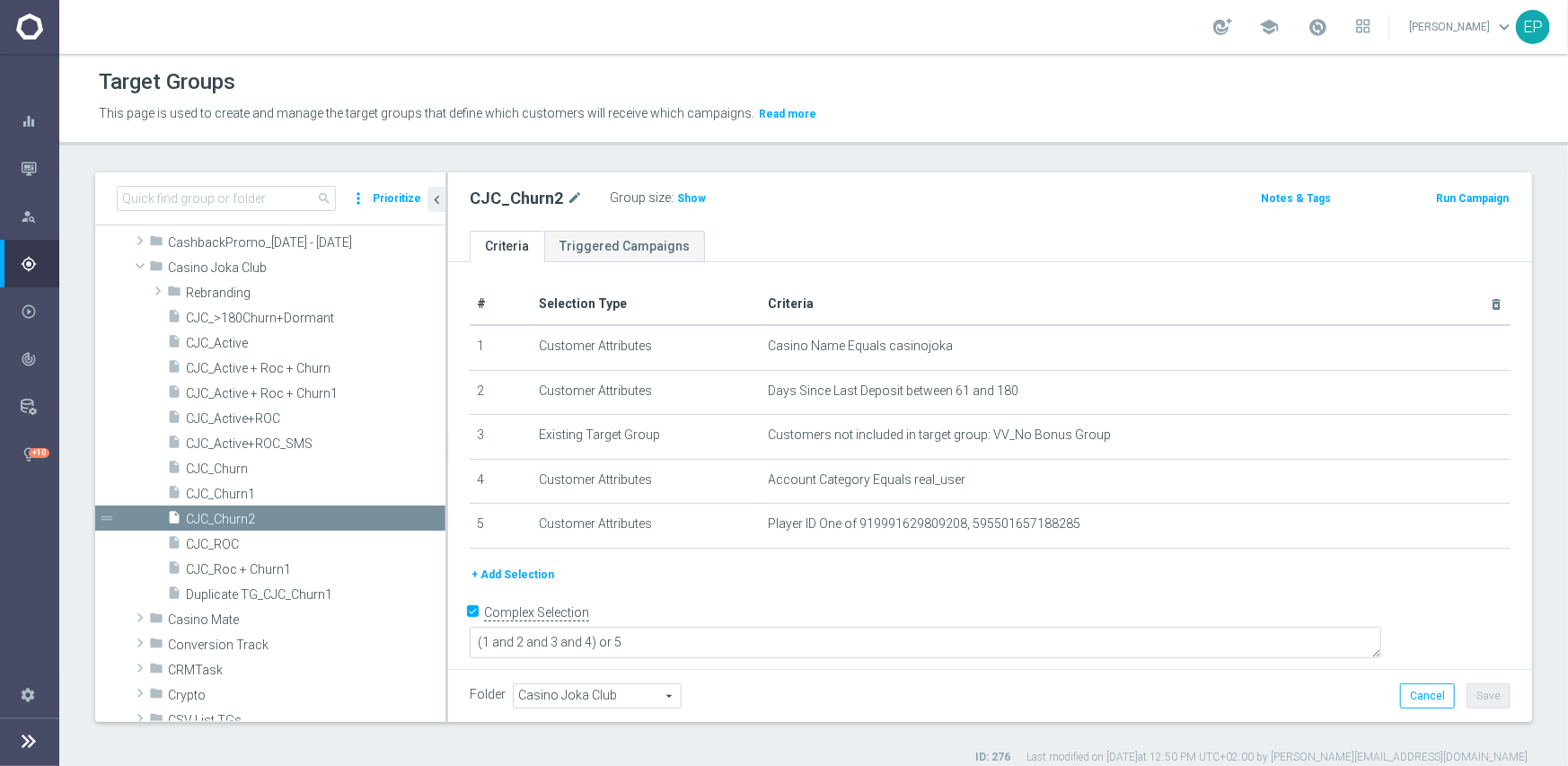
drag, startPoint x: 684, startPoint y: 198, endPoint x: 728, endPoint y: 207, distance: 44.9
click at [684, 197] on span "Show" at bounding box center [691, 198] width 28 height 13
click at [214, 268] on span "Casino Joka Club" at bounding box center [264, 268] width 193 height 16
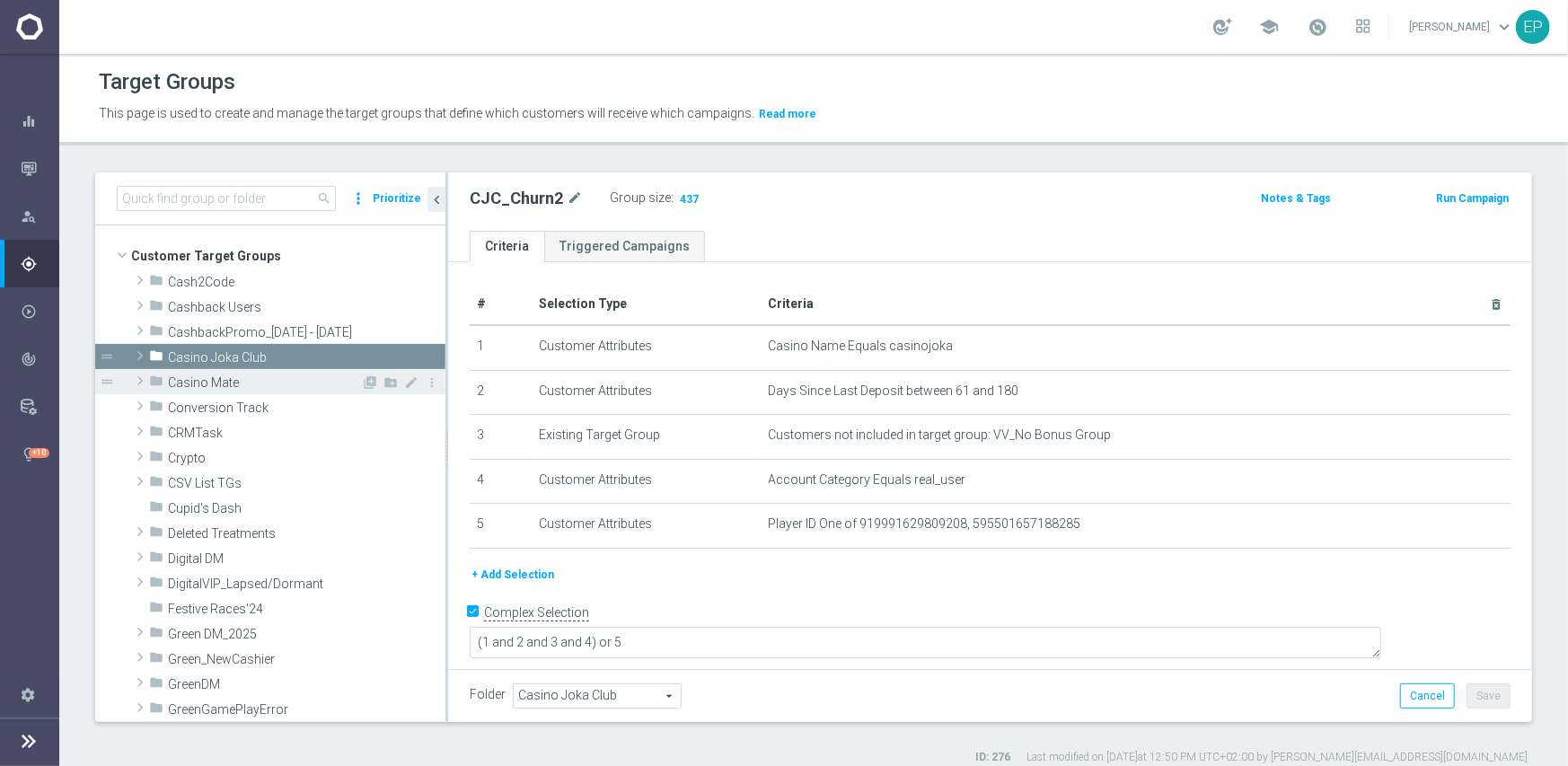
click at [192, 385] on span "Casino Mate" at bounding box center [264, 383] width 193 height 16
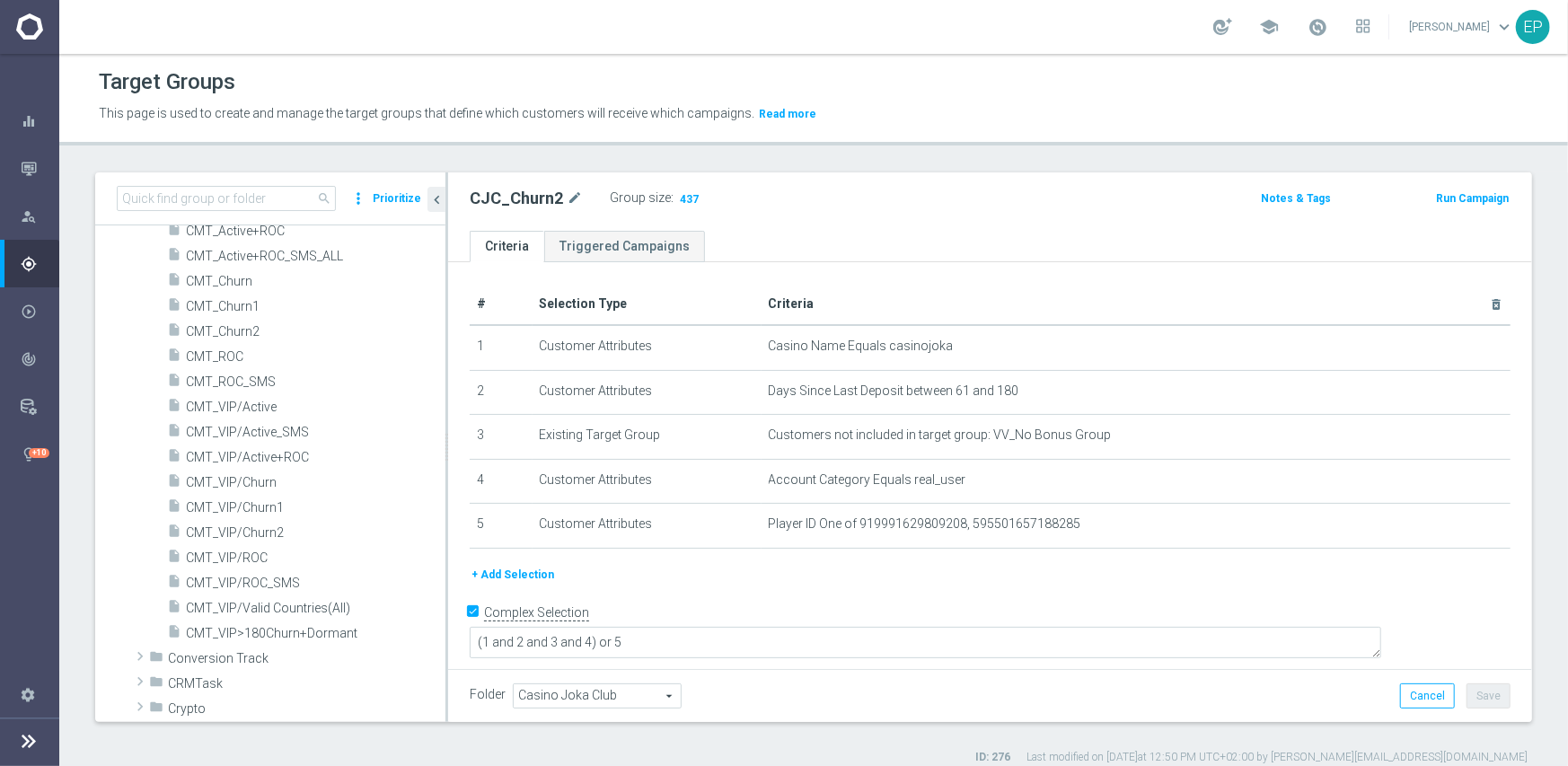
scroll to position [269, 0]
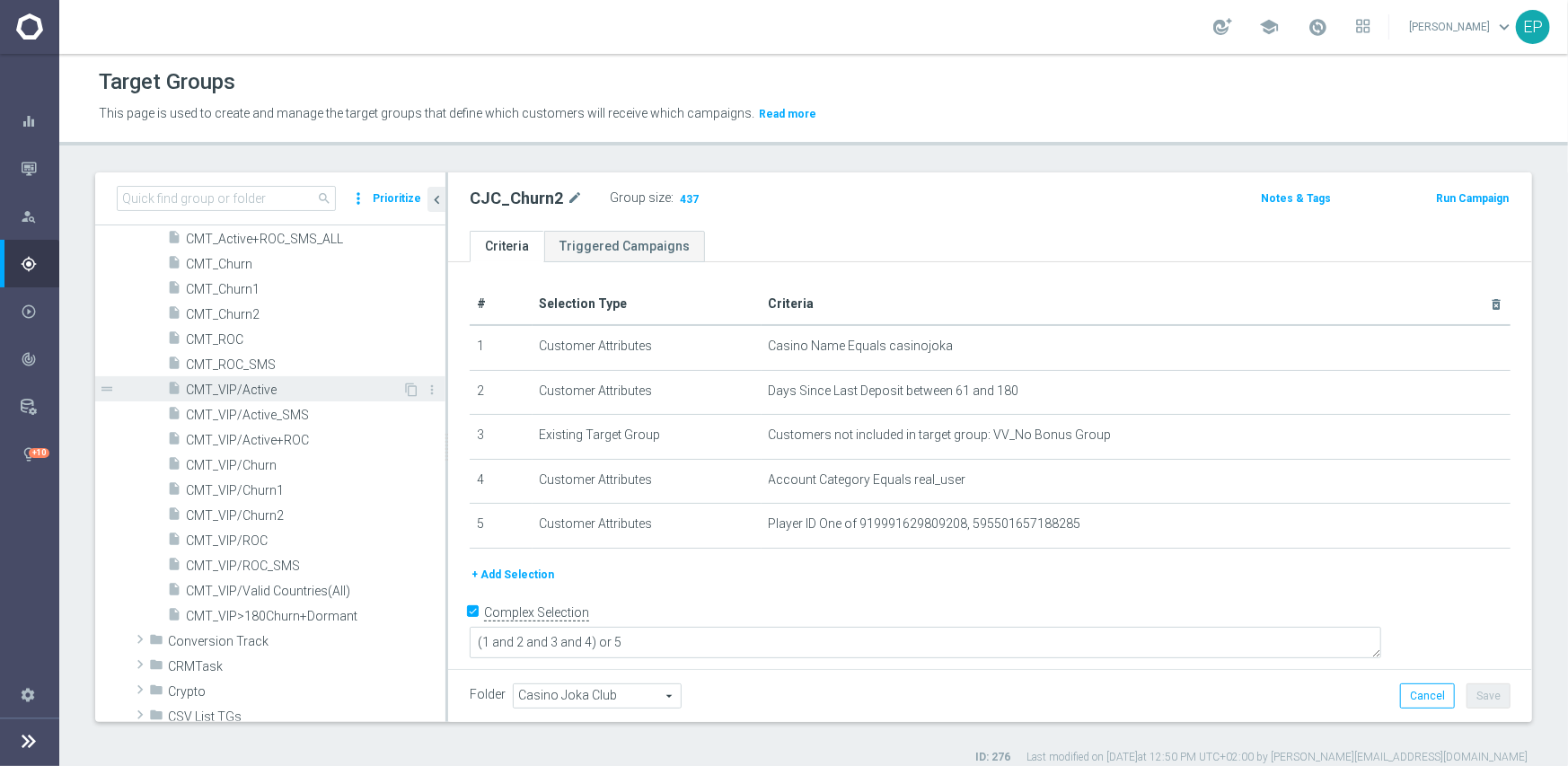
click at [240, 390] on span "CMT_VIP/Active" at bounding box center [293, 390] width 216 height 16
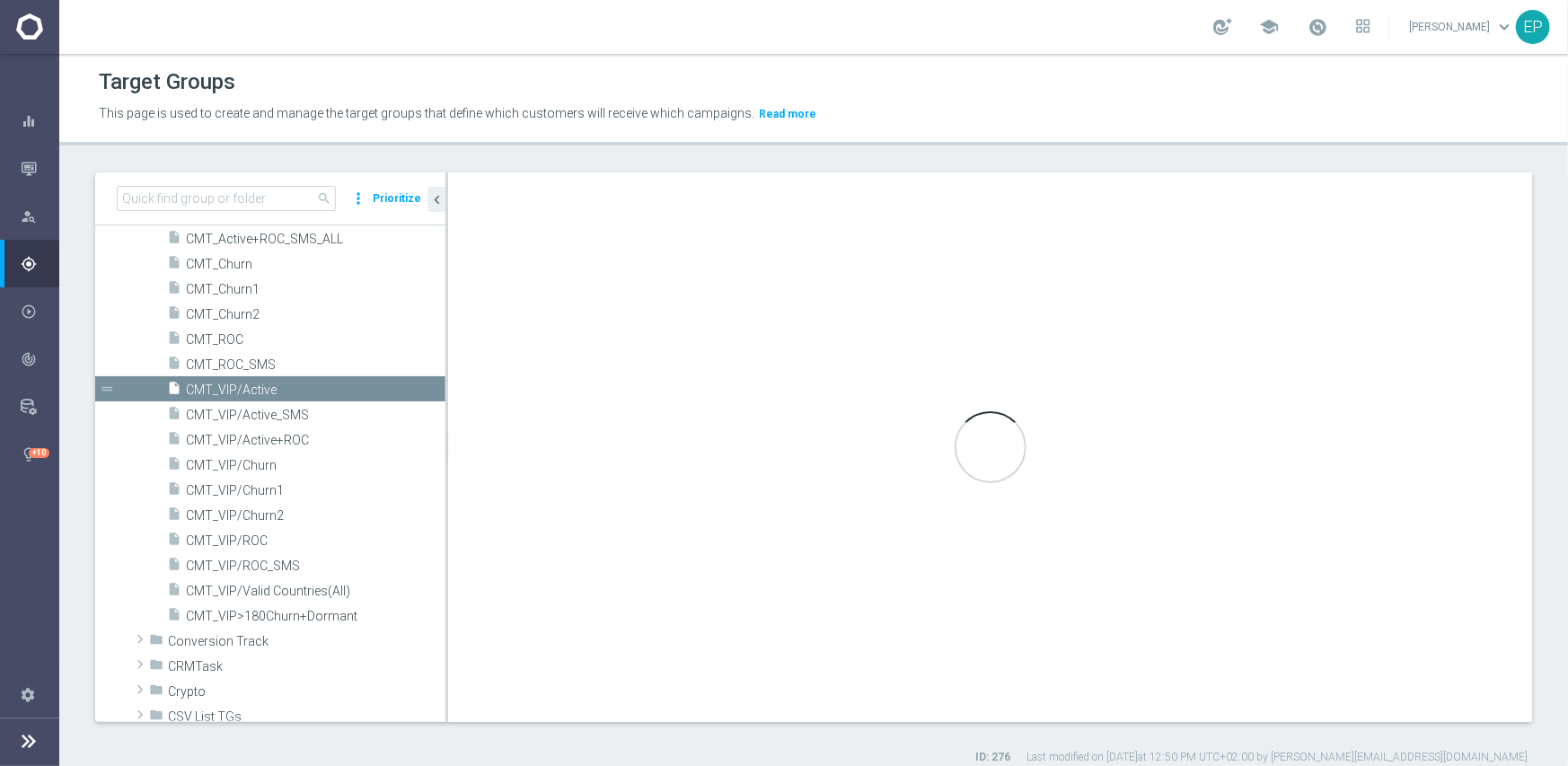
type input "Casino Mate"
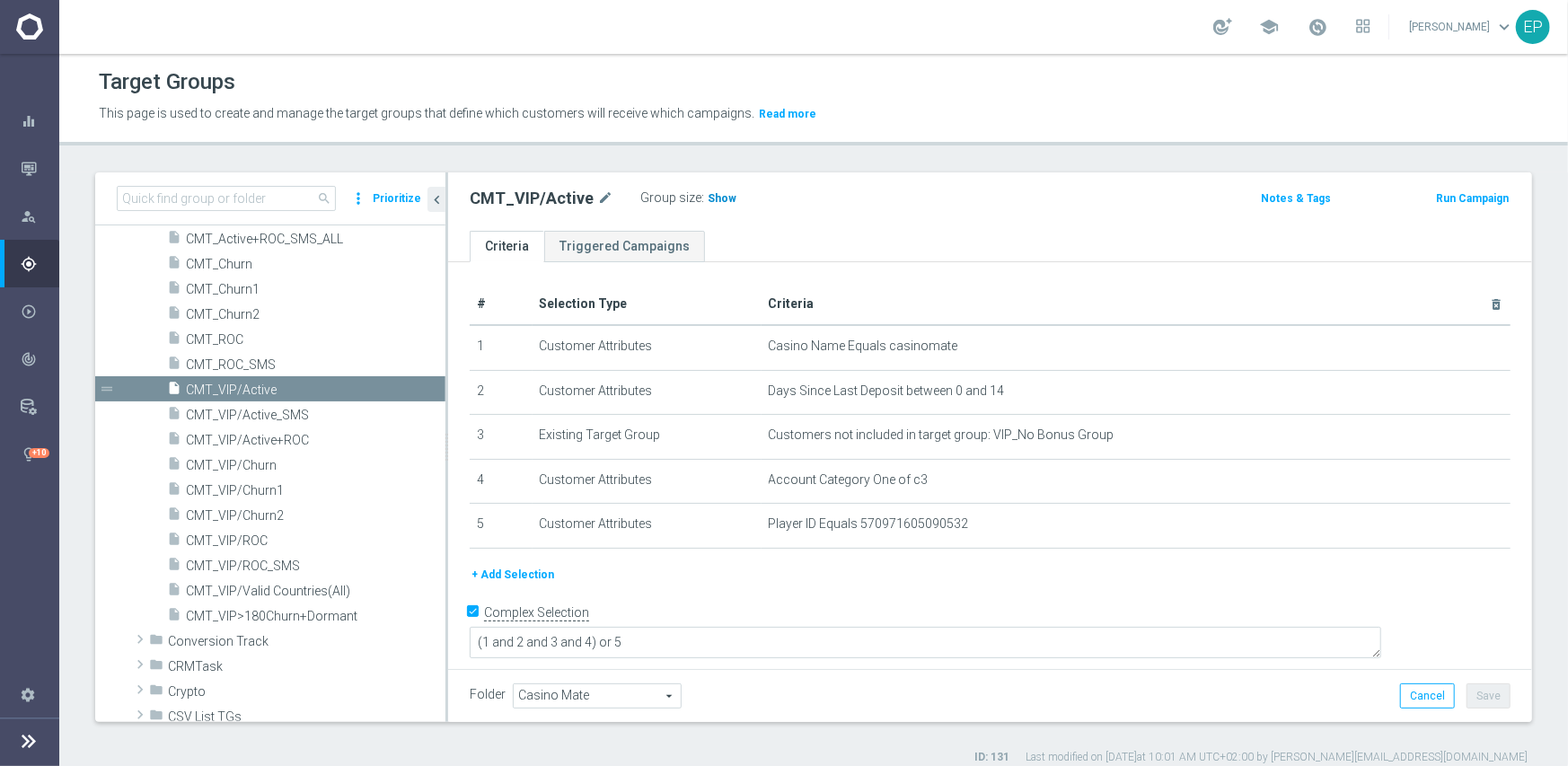
click at [717, 200] on span "Show" at bounding box center [721, 198] width 28 height 13
click at [251, 542] on span "CMT_VIP/ROC" at bounding box center [293, 541] width 216 height 16
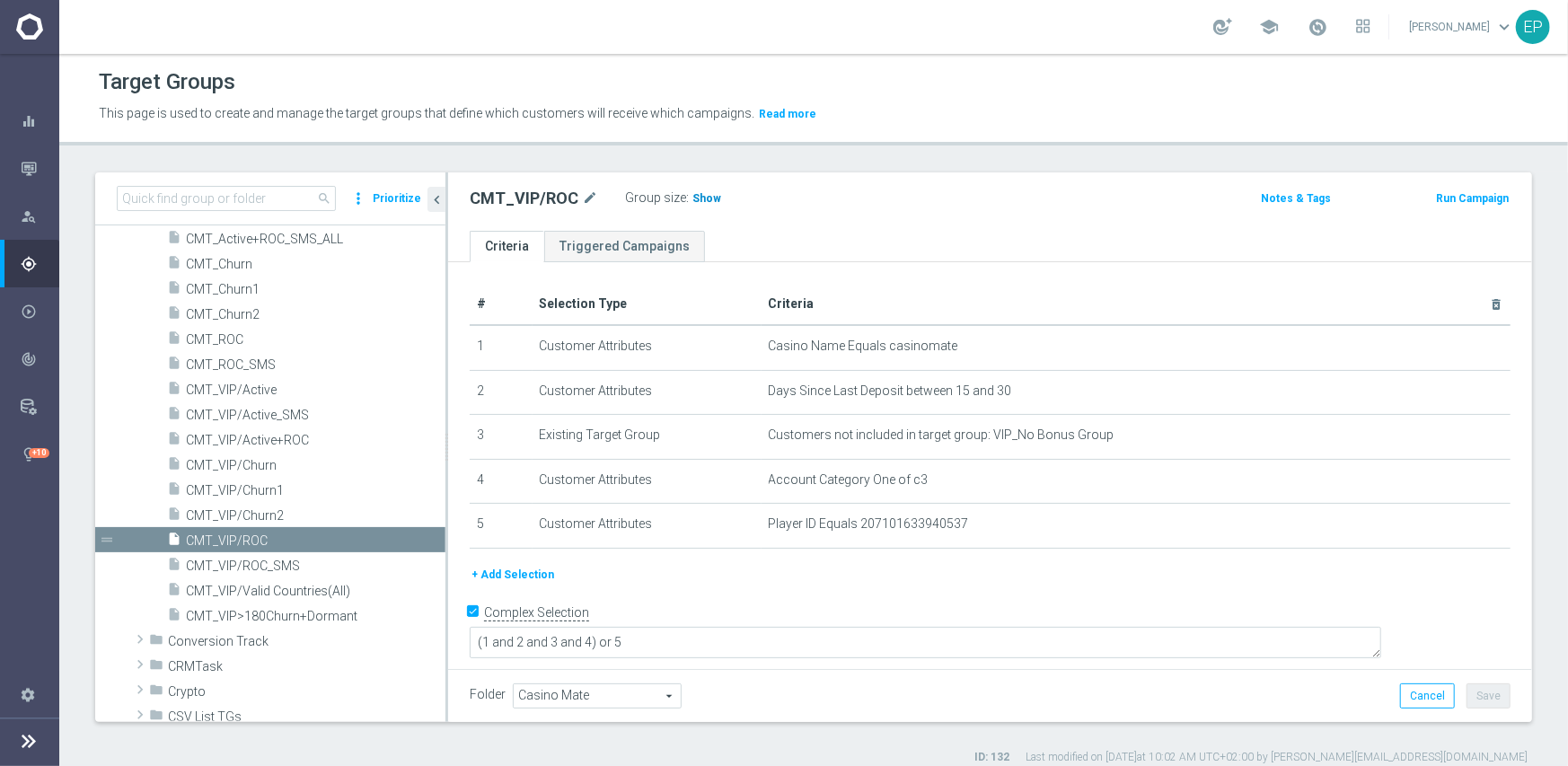
click at [704, 201] on span "Show" at bounding box center [706, 198] width 28 height 13
drag, startPoint x: 286, startPoint y: 497, endPoint x: 321, endPoint y: 489, distance: 35.9
click at [286, 496] on span "CMT_VIP/Churn1" at bounding box center [293, 491] width 216 height 16
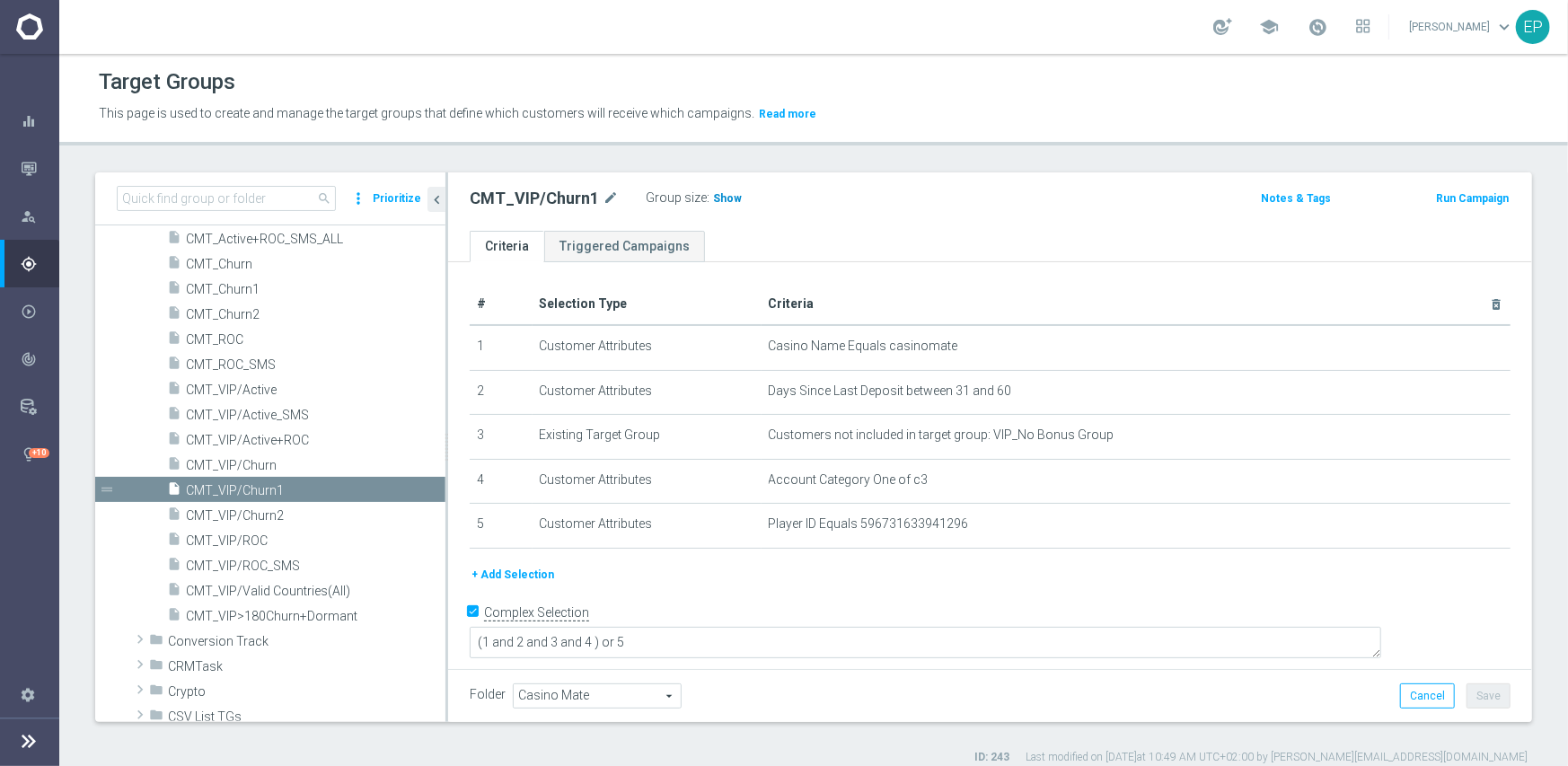
click at [715, 194] on span "Show" at bounding box center [727, 198] width 28 height 13
click at [254, 519] on span "CMT_VIP/Churn2" at bounding box center [293, 517] width 216 height 16
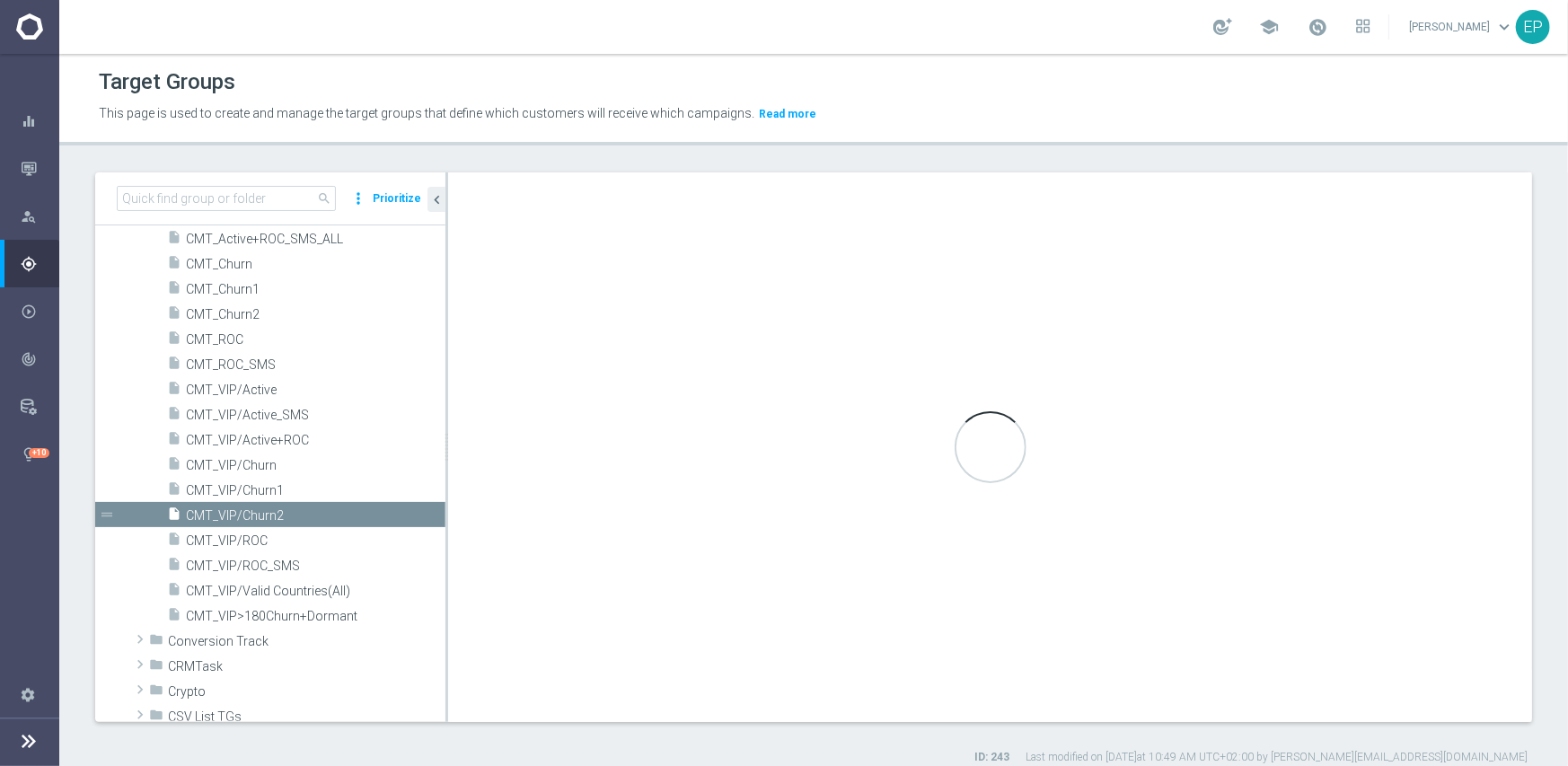
type textarea "(1 and 2 and 3 and 4) or 5"
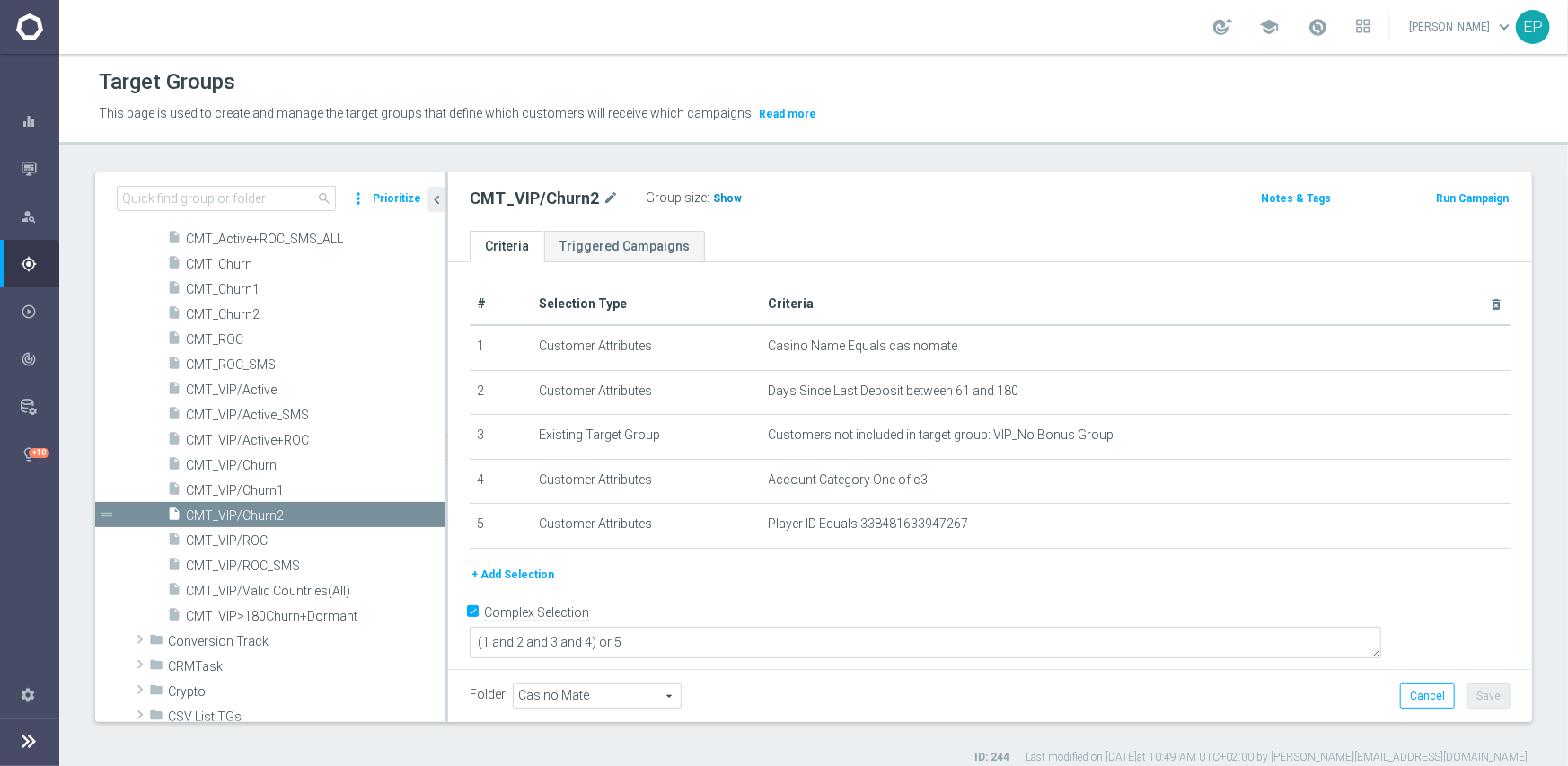
click at [726, 203] on span "Show" at bounding box center [727, 198] width 28 height 13
drag, startPoint x: 246, startPoint y: 541, endPoint x: 269, endPoint y: 535, distance: 23.8
click at [246, 541] on span "CMT_VIP/ROC" at bounding box center [293, 541] width 216 height 16
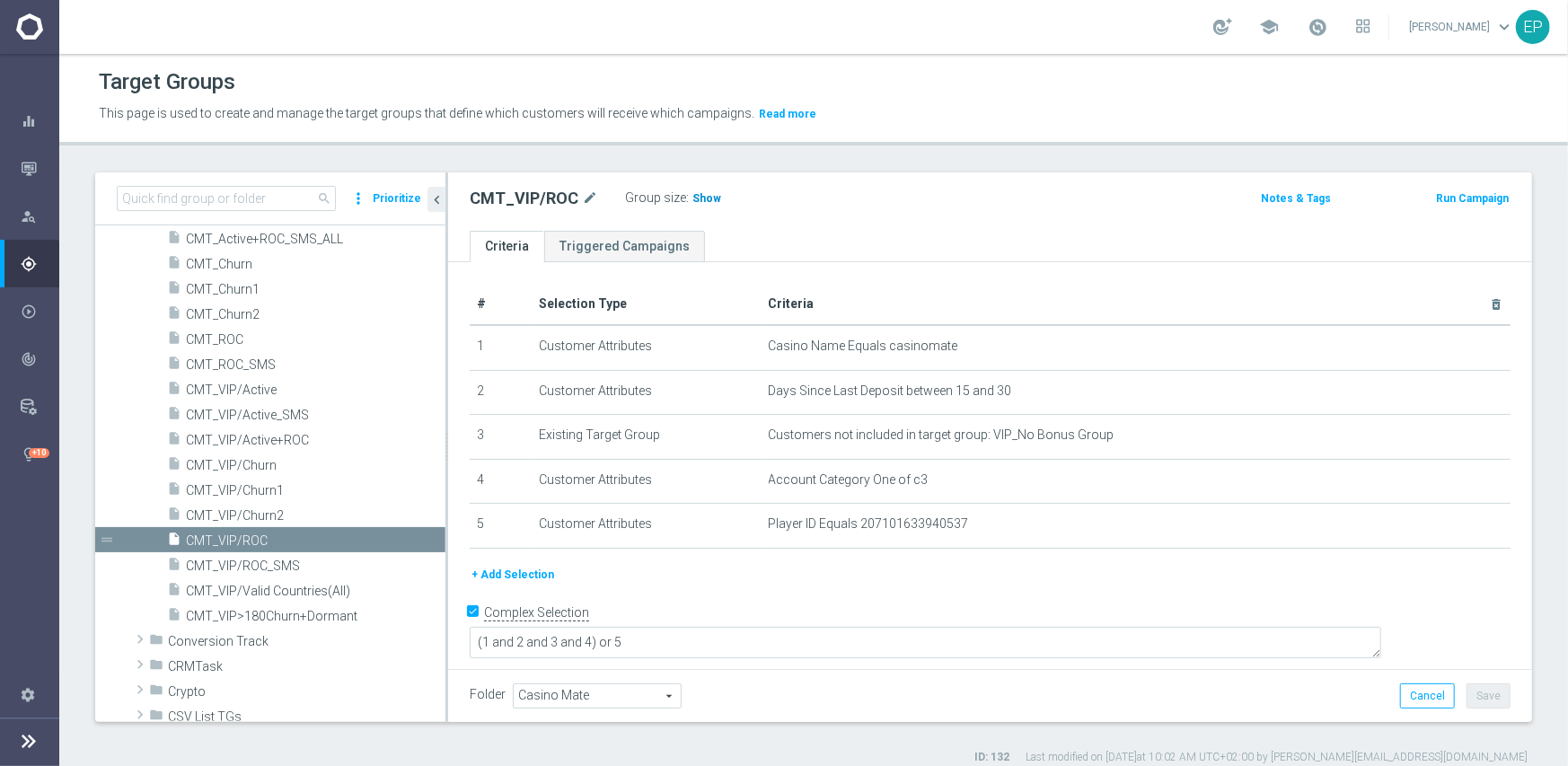
click at [701, 201] on span "Show" at bounding box center [706, 198] width 28 height 13
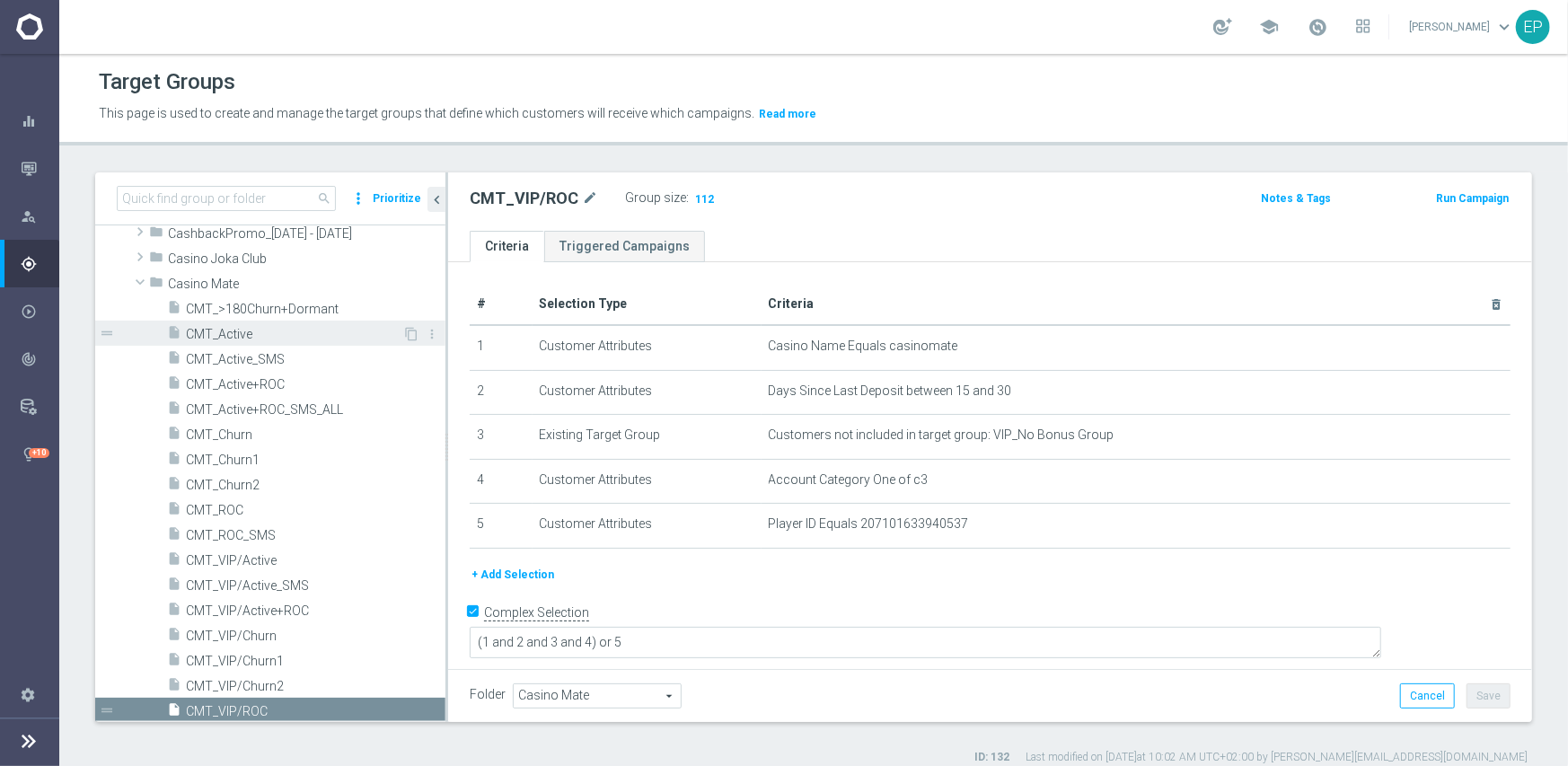
scroll to position [90, 0]
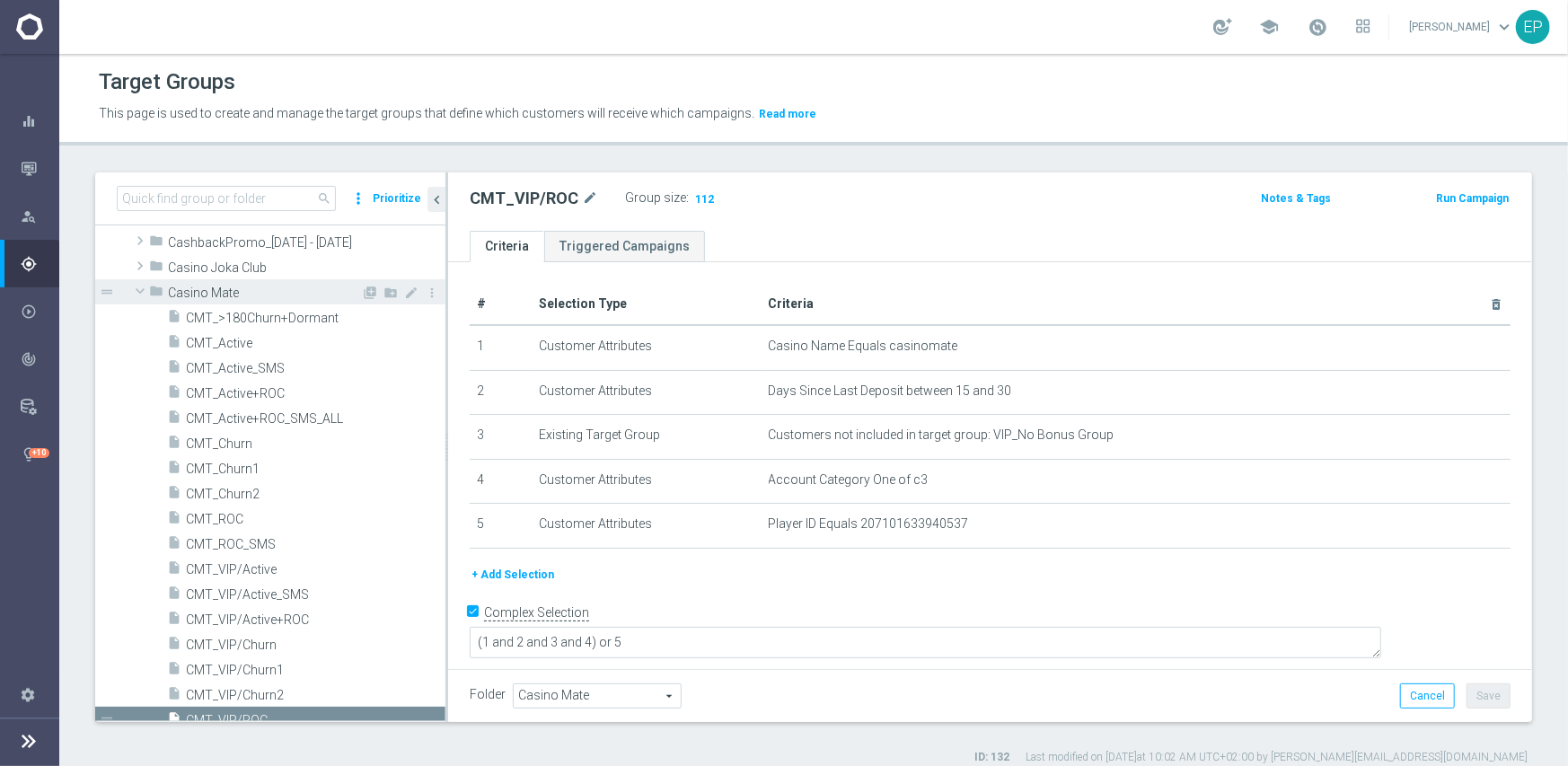
click at [192, 293] on span "Casino Mate" at bounding box center [264, 293] width 193 height 16
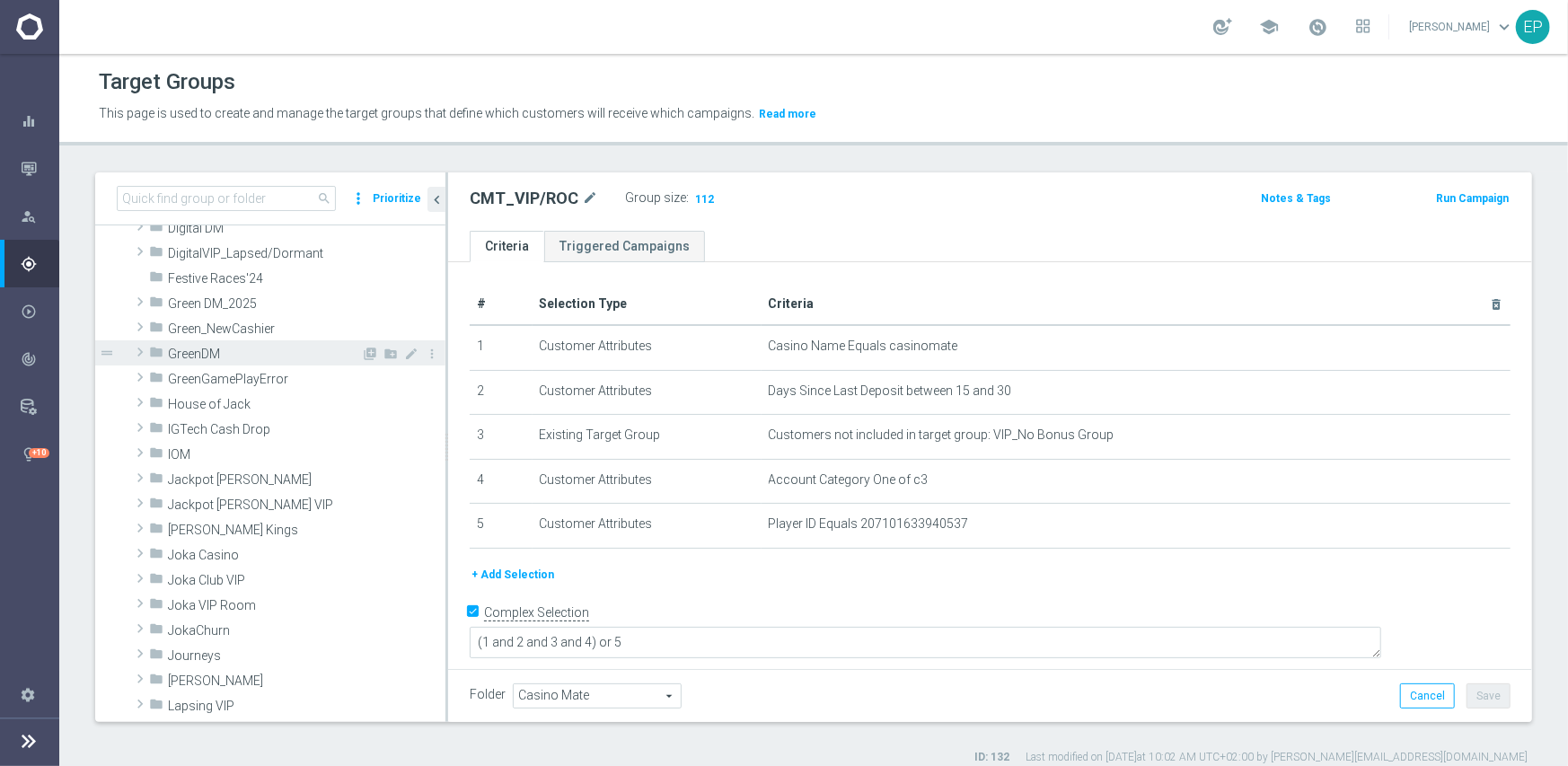
scroll to position [359, 0]
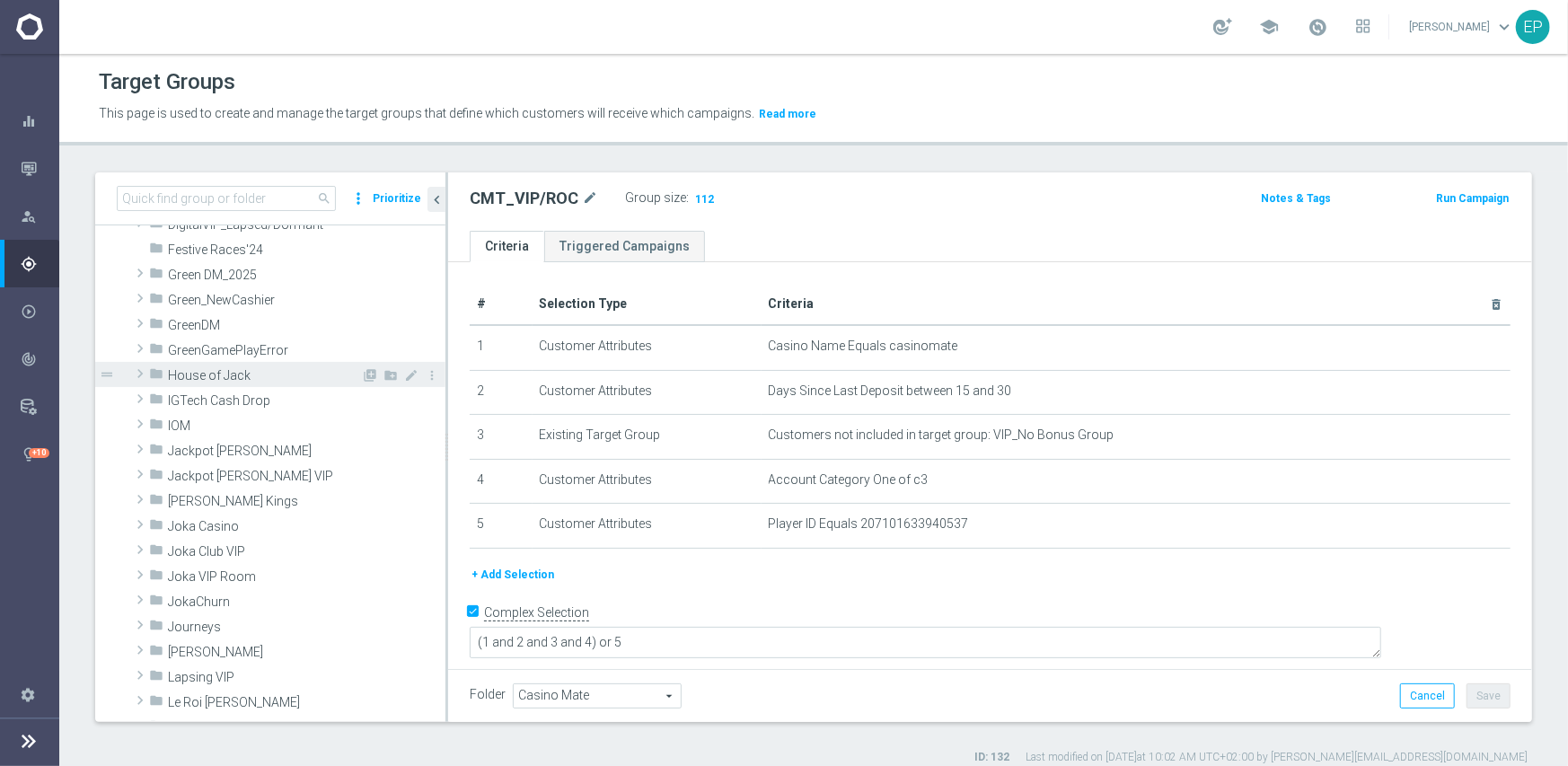
click at [217, 375] on span "House of Jack" at bounding box center [264, 376] width 193 height 16
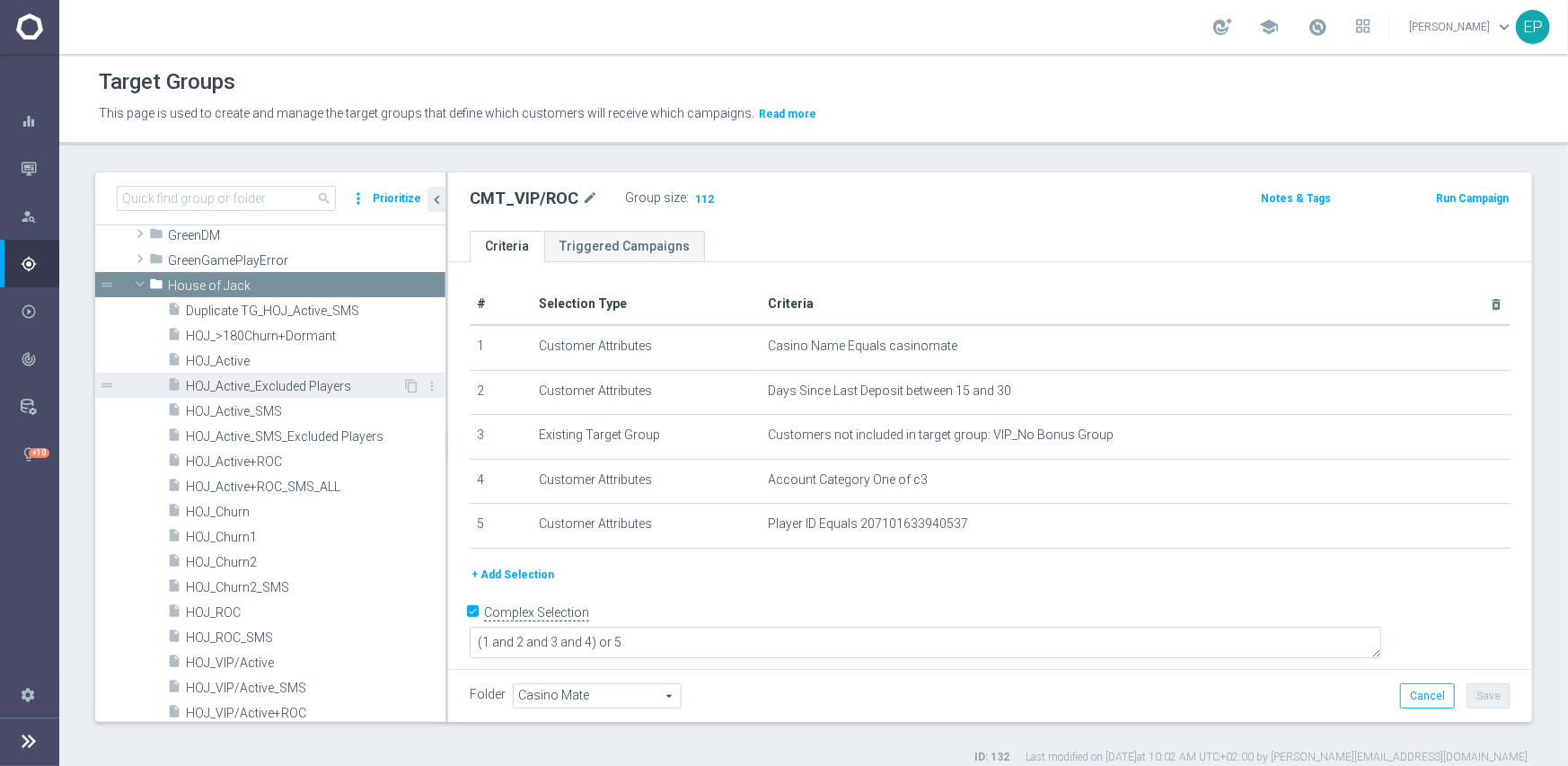
scroll to position [539, 0]
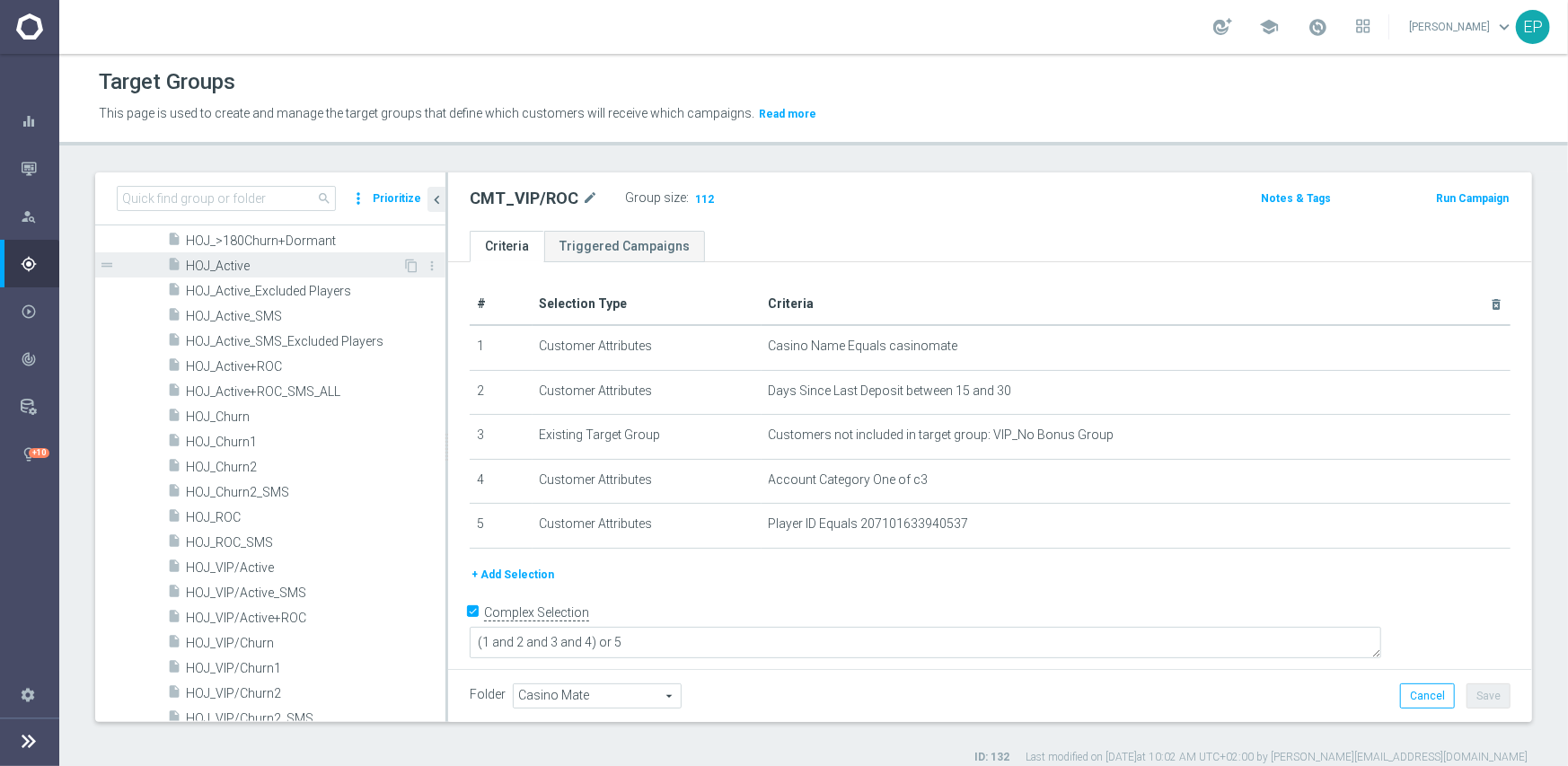
click at [223, 265] on span "HOJ_Active" at bounding box center [293, 266] width 216 height 16
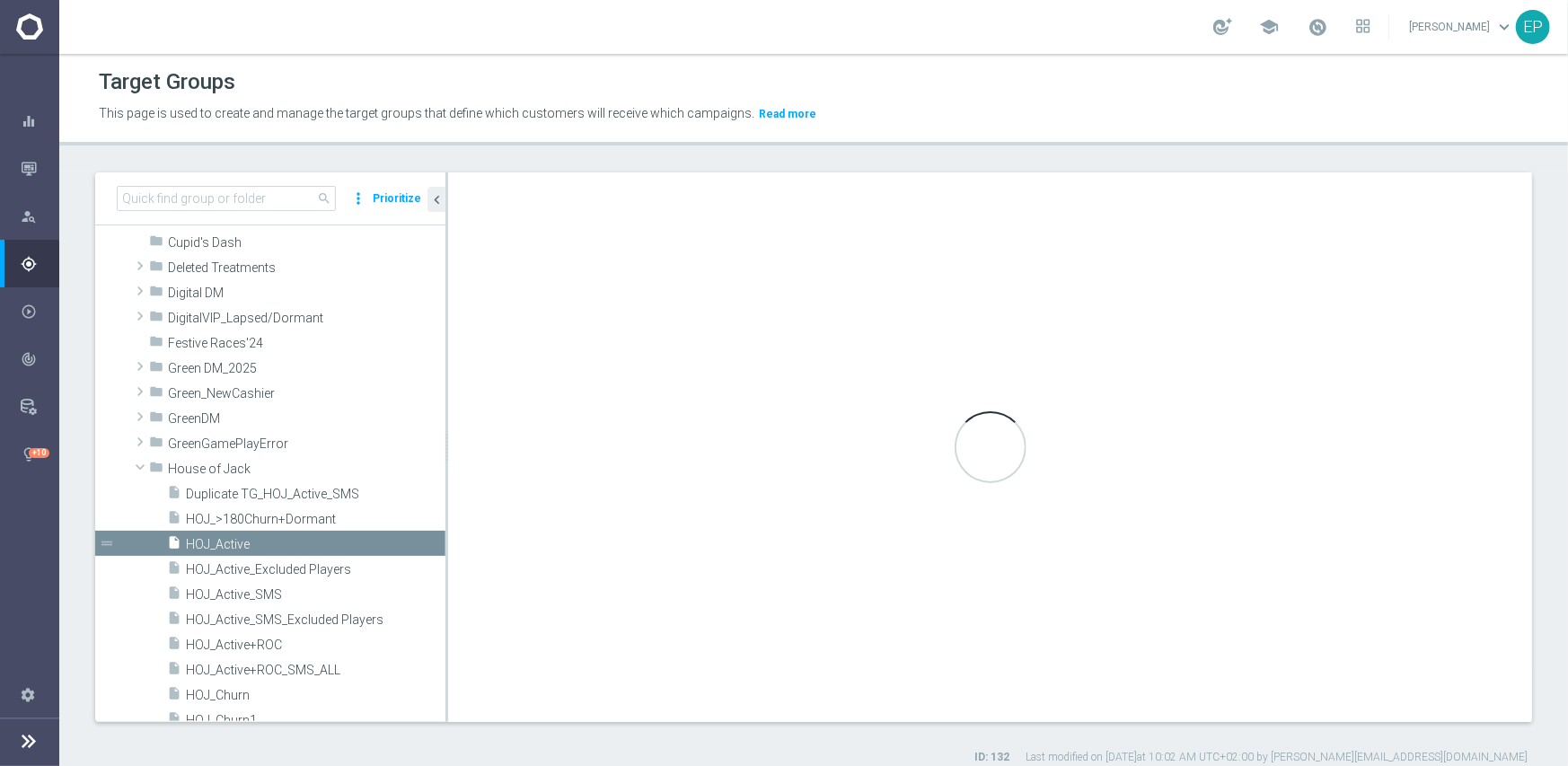
type input "House of Jack"
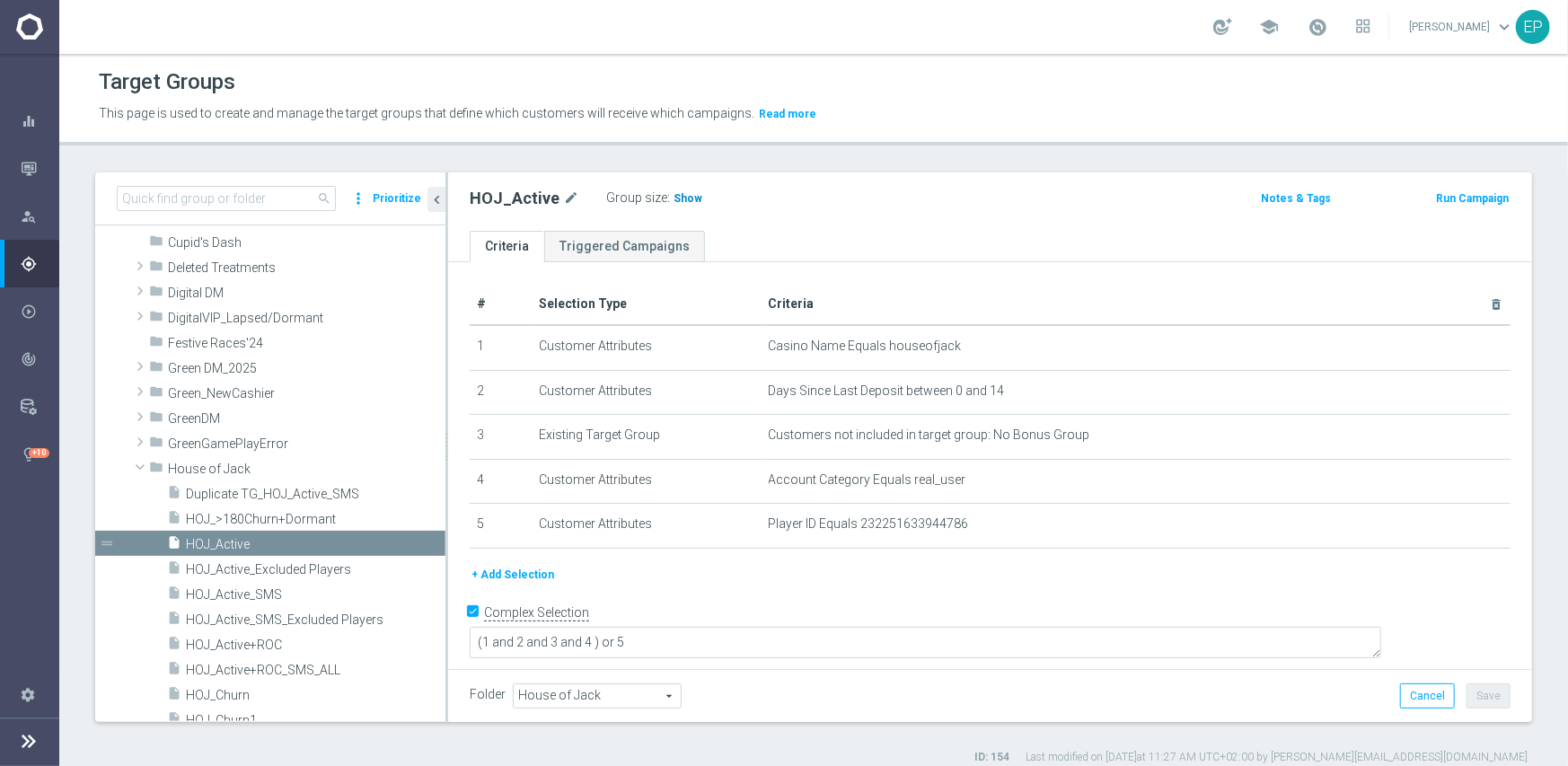
click at [673, 199] on span "Show" at bounding box center [687, 198] width 28 height 13
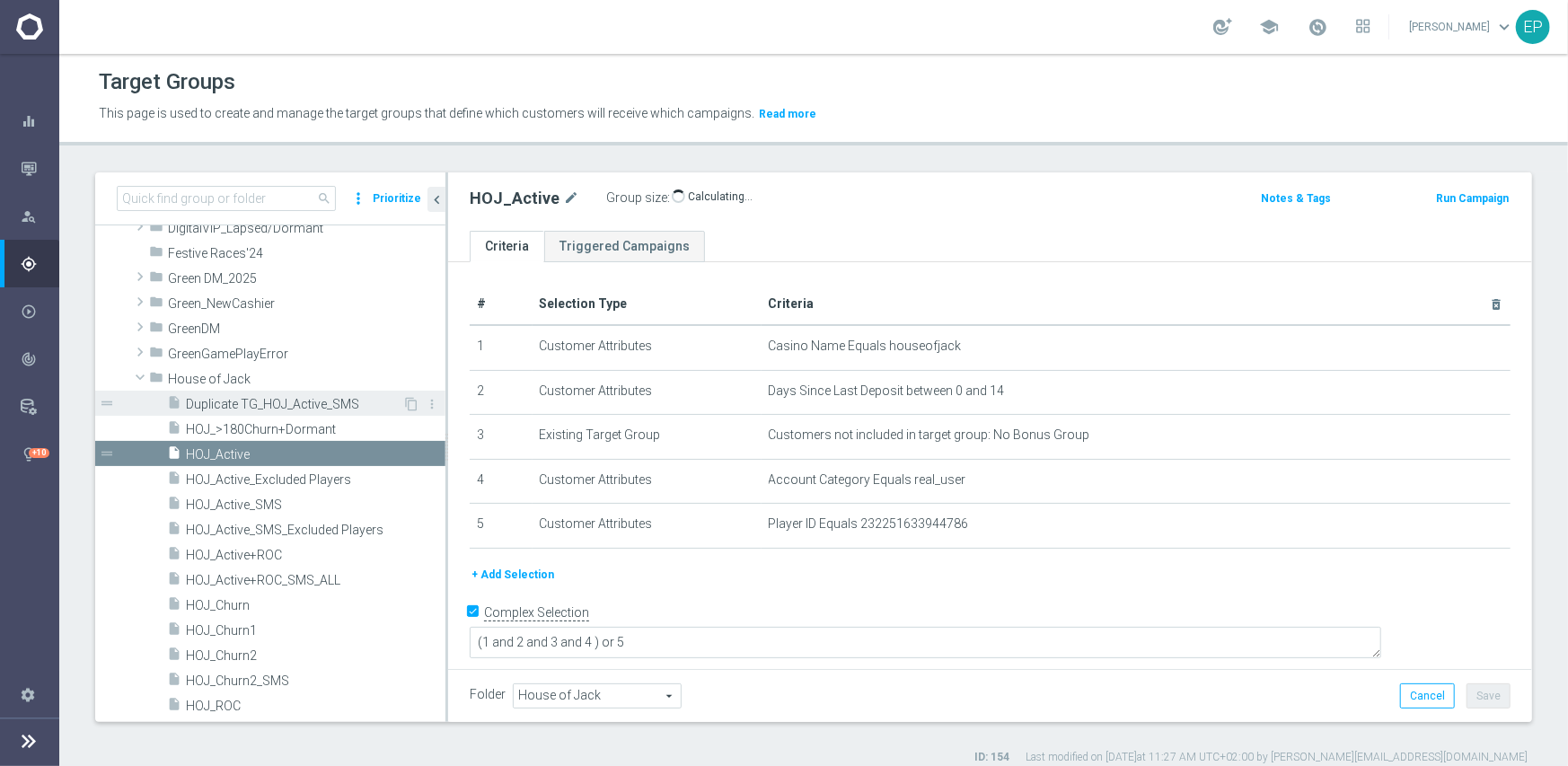
scroll to position [445, 0]
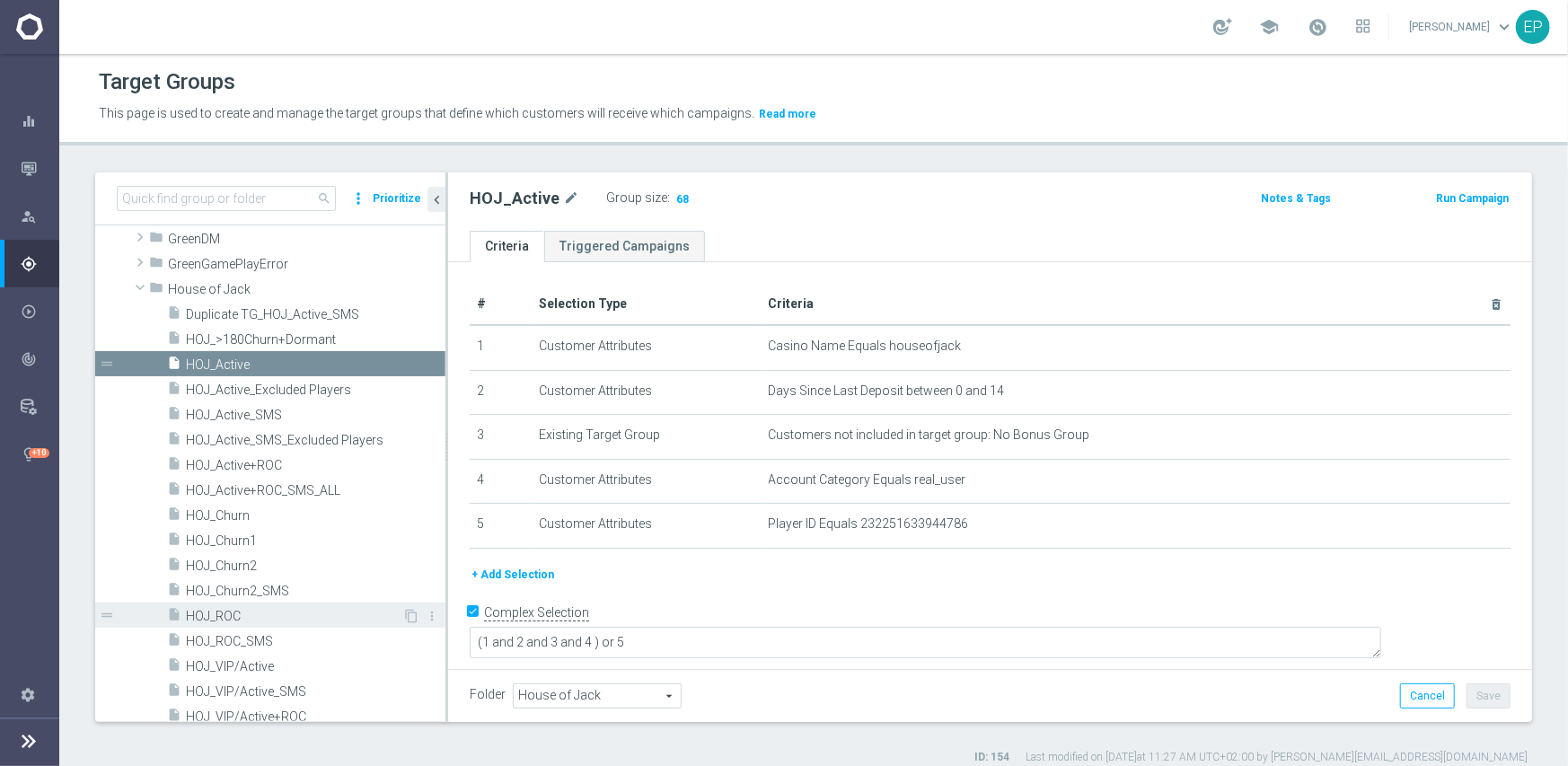
click at [247, 617] on span "HOJ_ROC" at bounding box center [293, 616] width 216 height 16
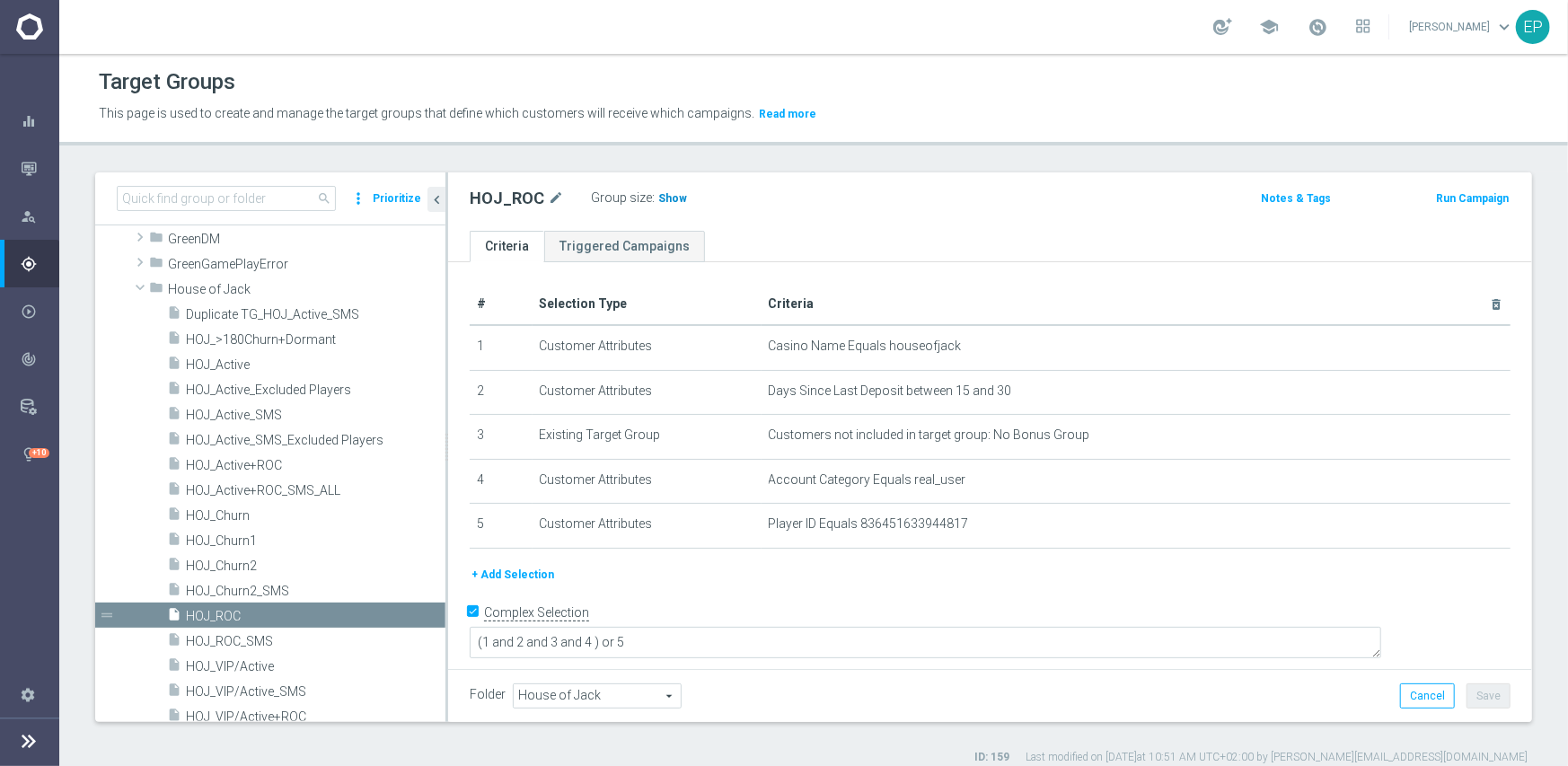
click at [664, 197] on span "Show" at bounding box center [672, 198] width 28 height 13
click at [249, 539] on span "HOJ_Churn1" at bounding box center [293, 541] width 216 height 16
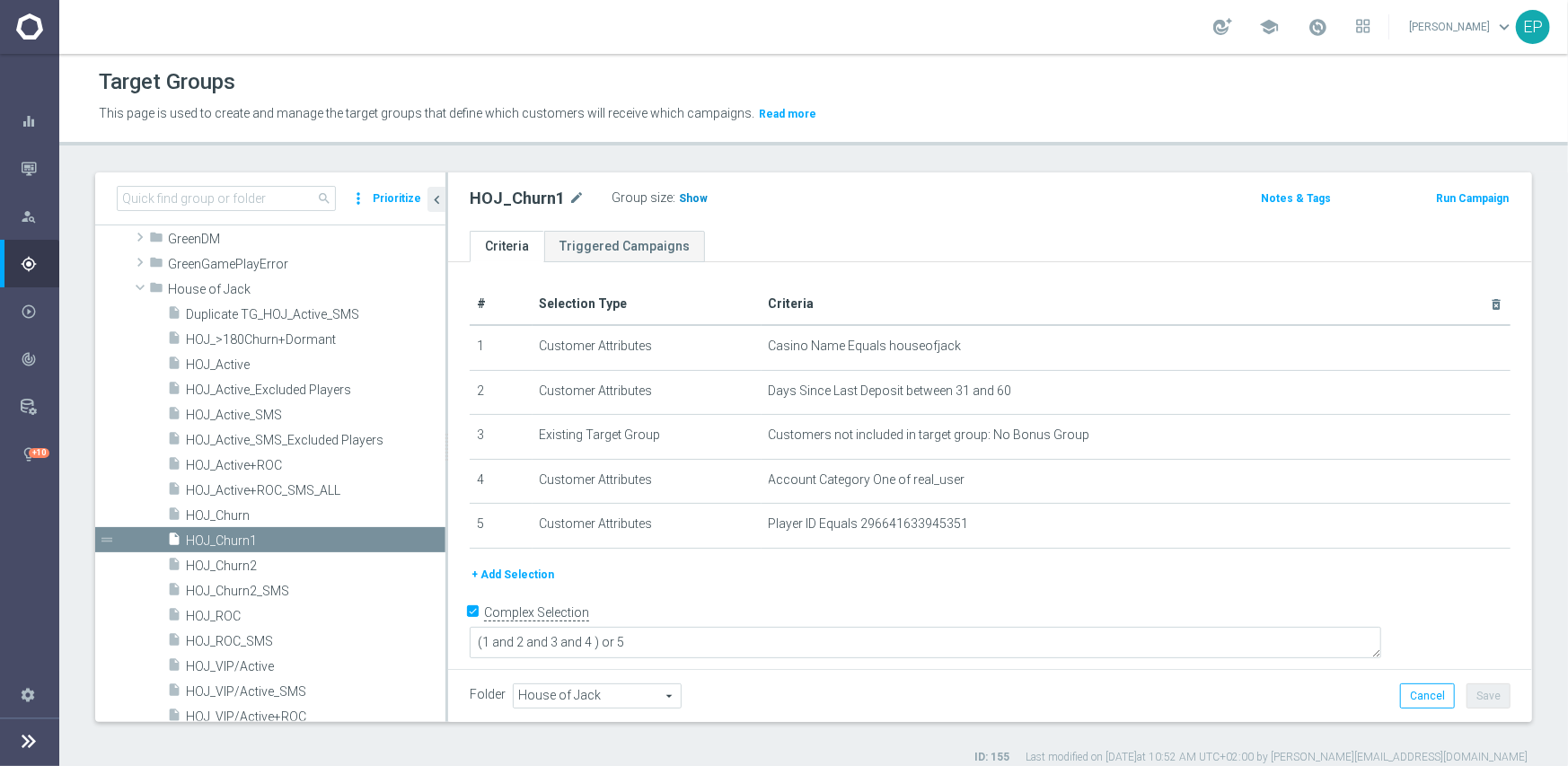
click at [679, 199] on span "Show" at bounding box center [693, 198] width 28 height 13
click at [274, 560] on span "HOJ_Churn2" at bounding box center [293, 566] width 216 height 16
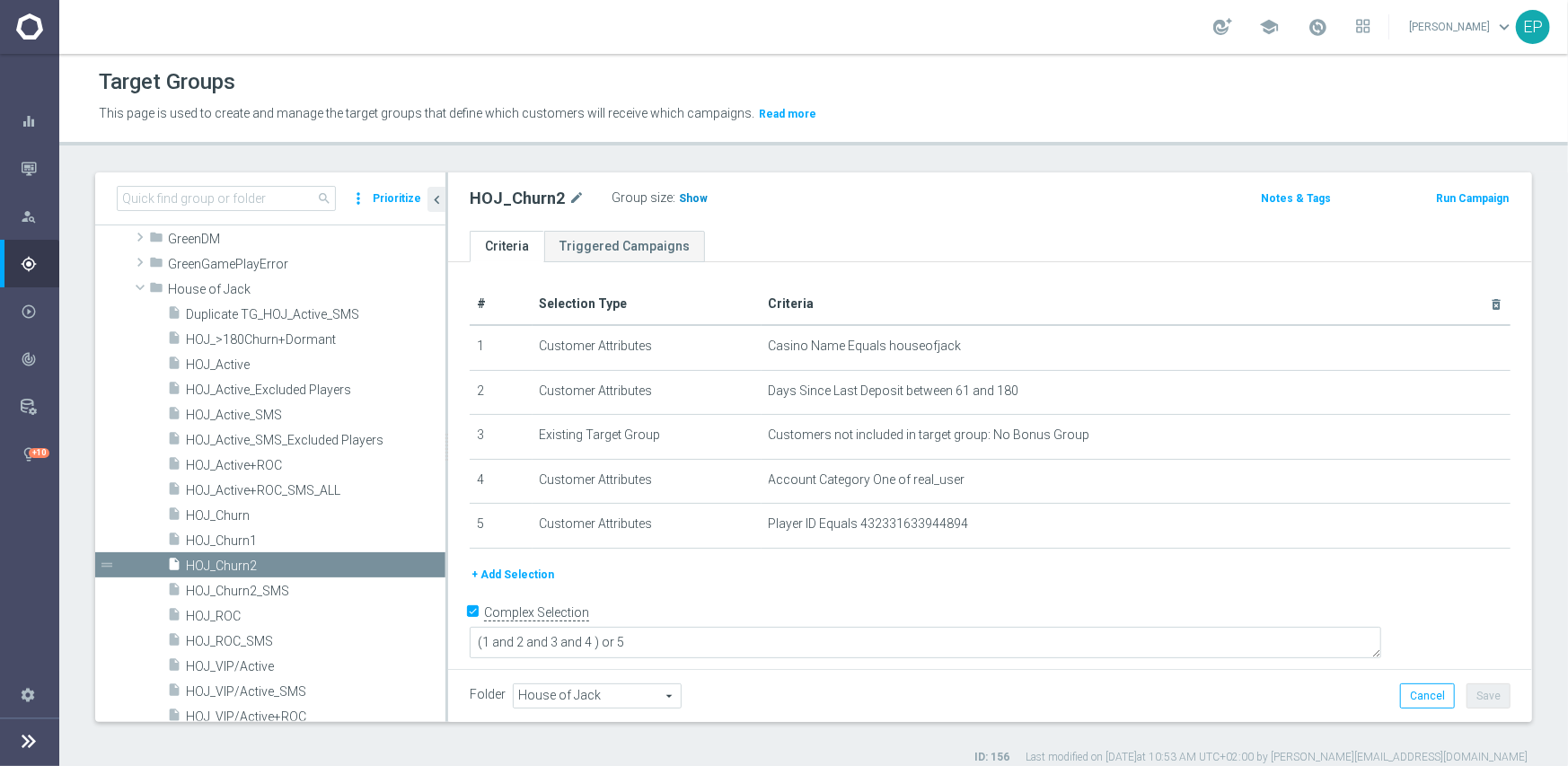
click at [691, 196] on span "Show" at bounding box center [693, 198] width 28 height 13
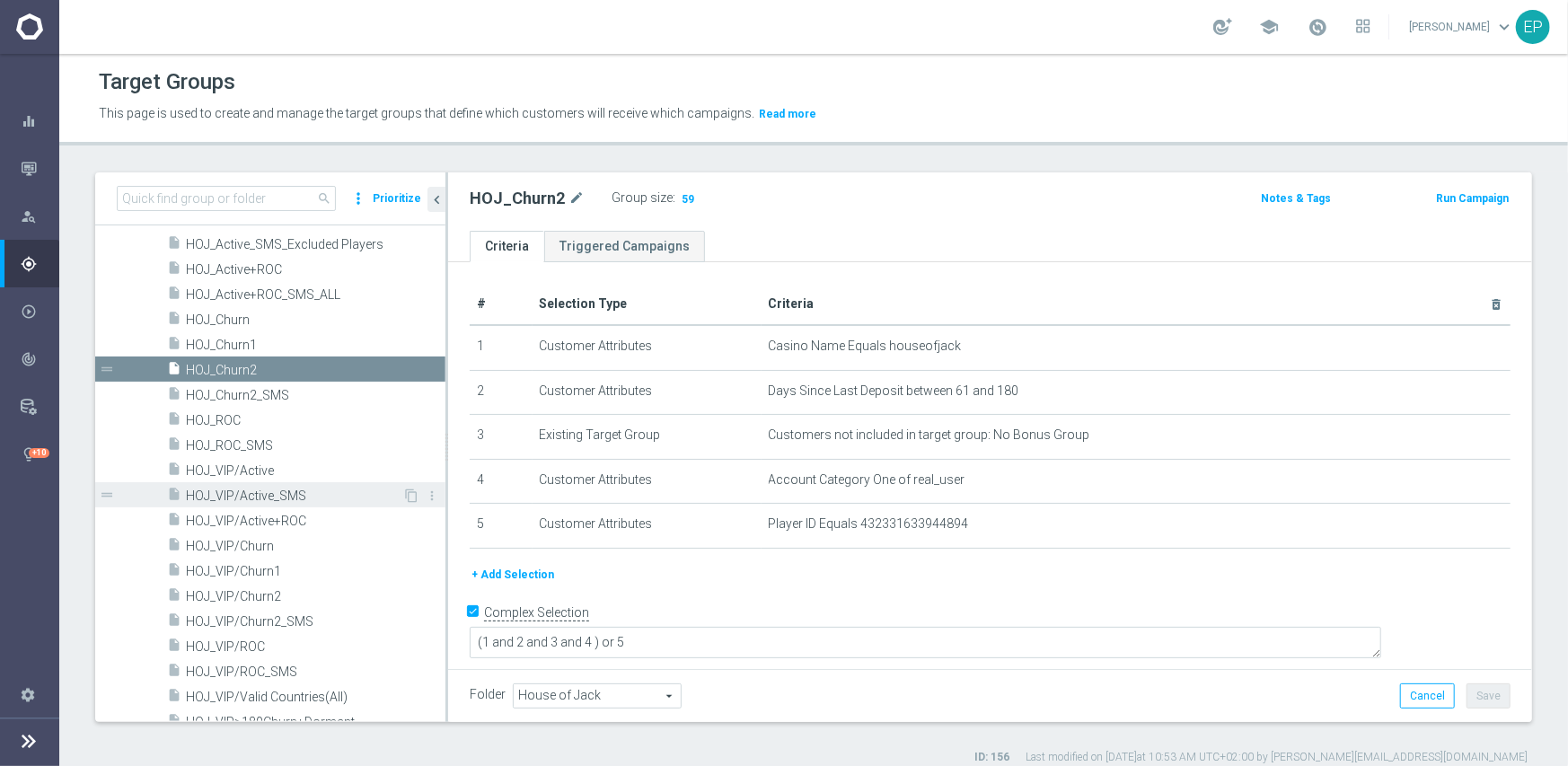
scroll to position [715, 0]
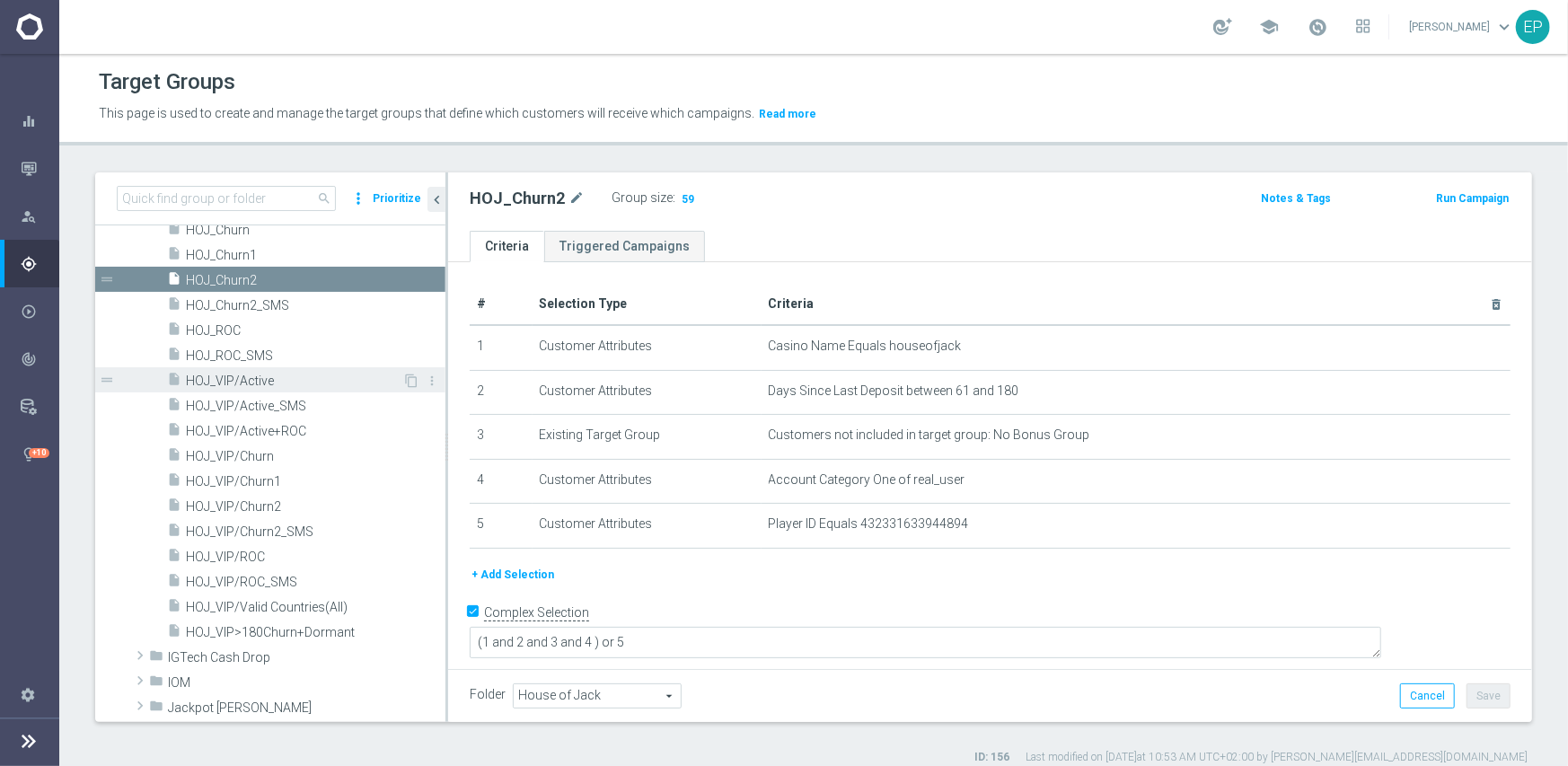
drag, startPoint x: 270, startPoint y: 381, endPoint x: 387, endPoint y: 380, distance: 117.0
click at [270, 381] on span "HOJ_VIP/Active" at bounding box center [293, 382] width 216 height 16
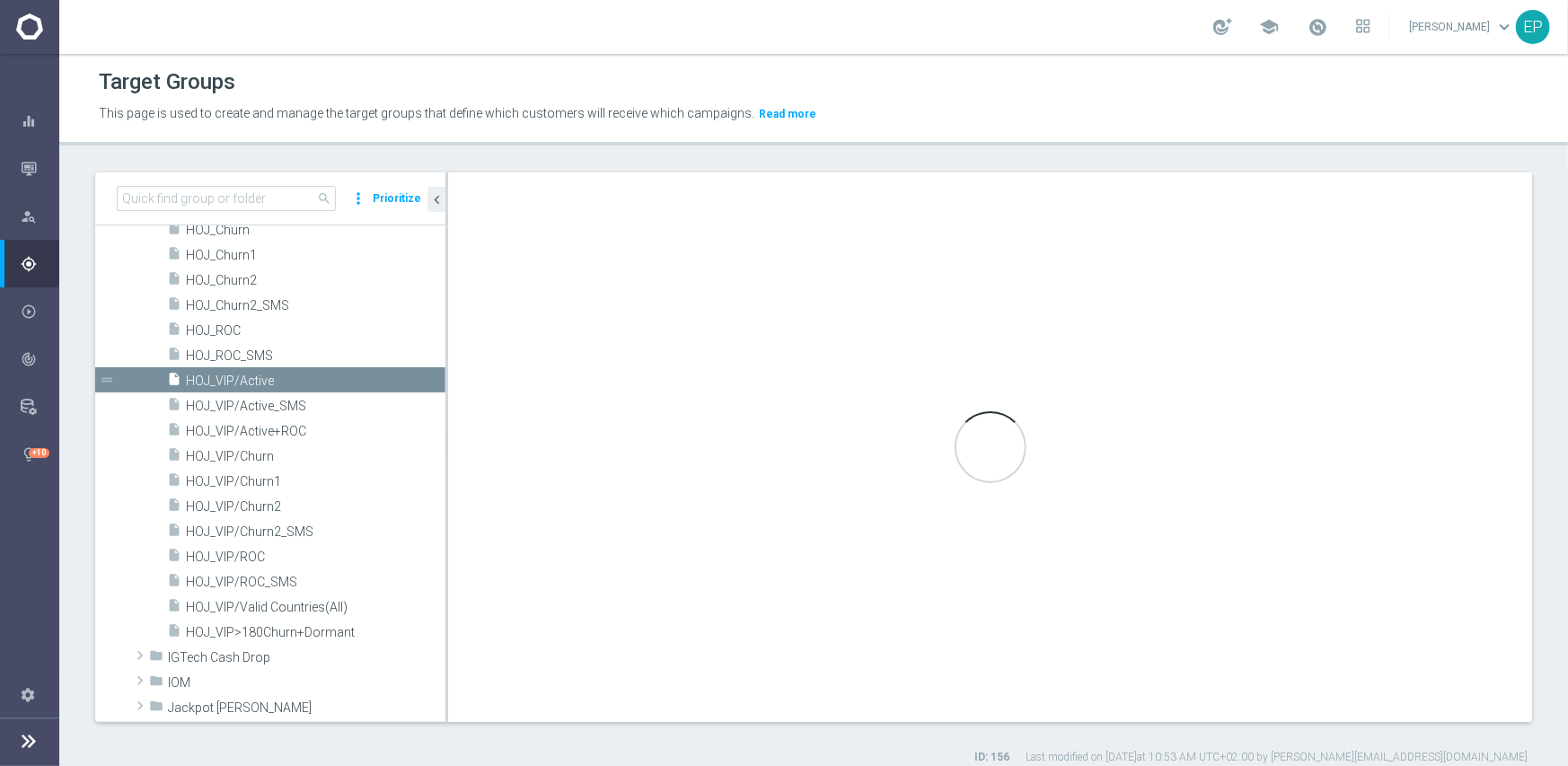
type textarea "(1 and 2 and 3 and 4) or 5"
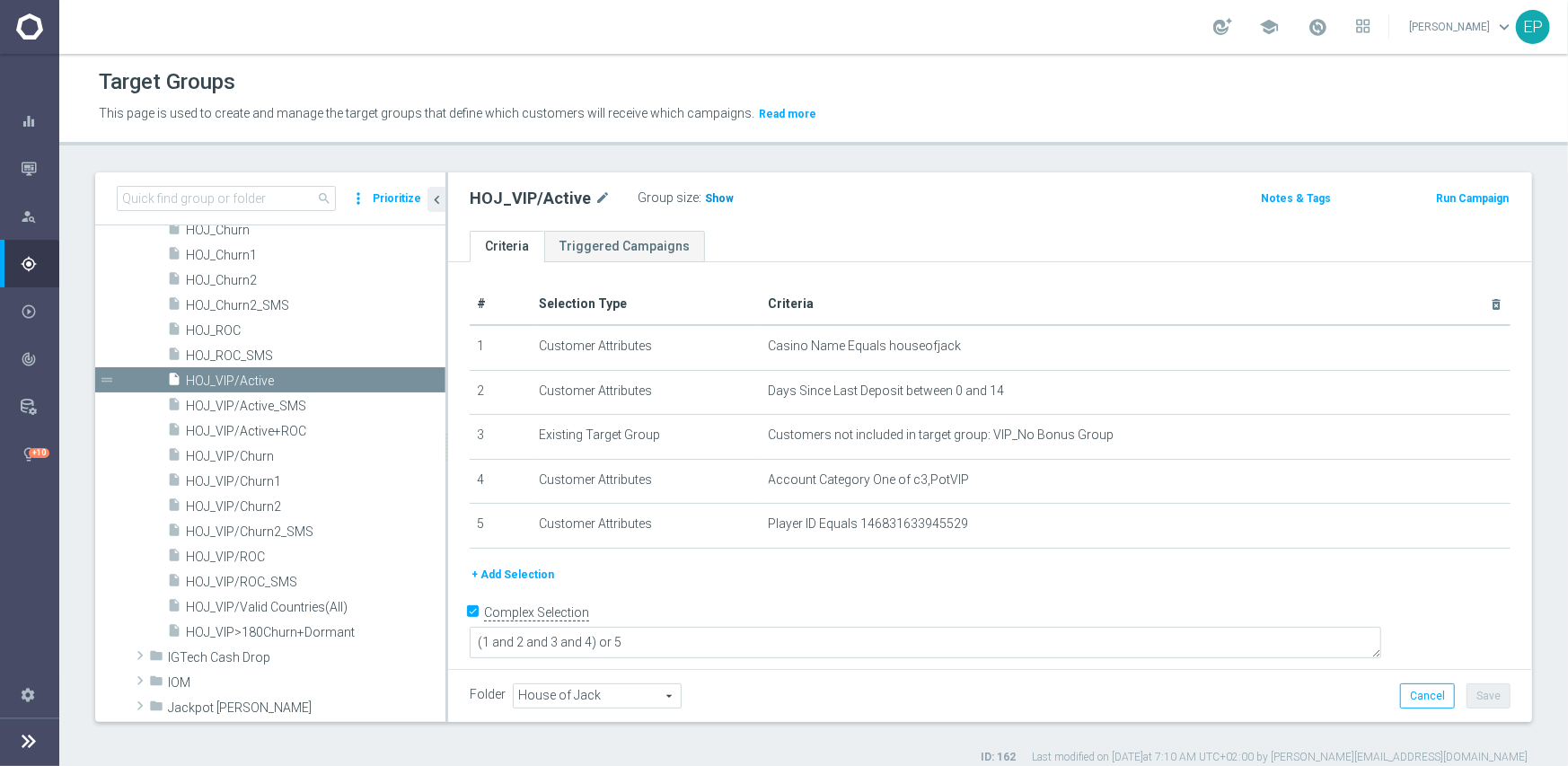
click at [708, 205] on h3 "Show" at bounding box center [719, 199] width 32 height 20
click at [242, 552] on span "HOJ_VIP/ROC" at bounding box center [293, 558] width 216 height 16
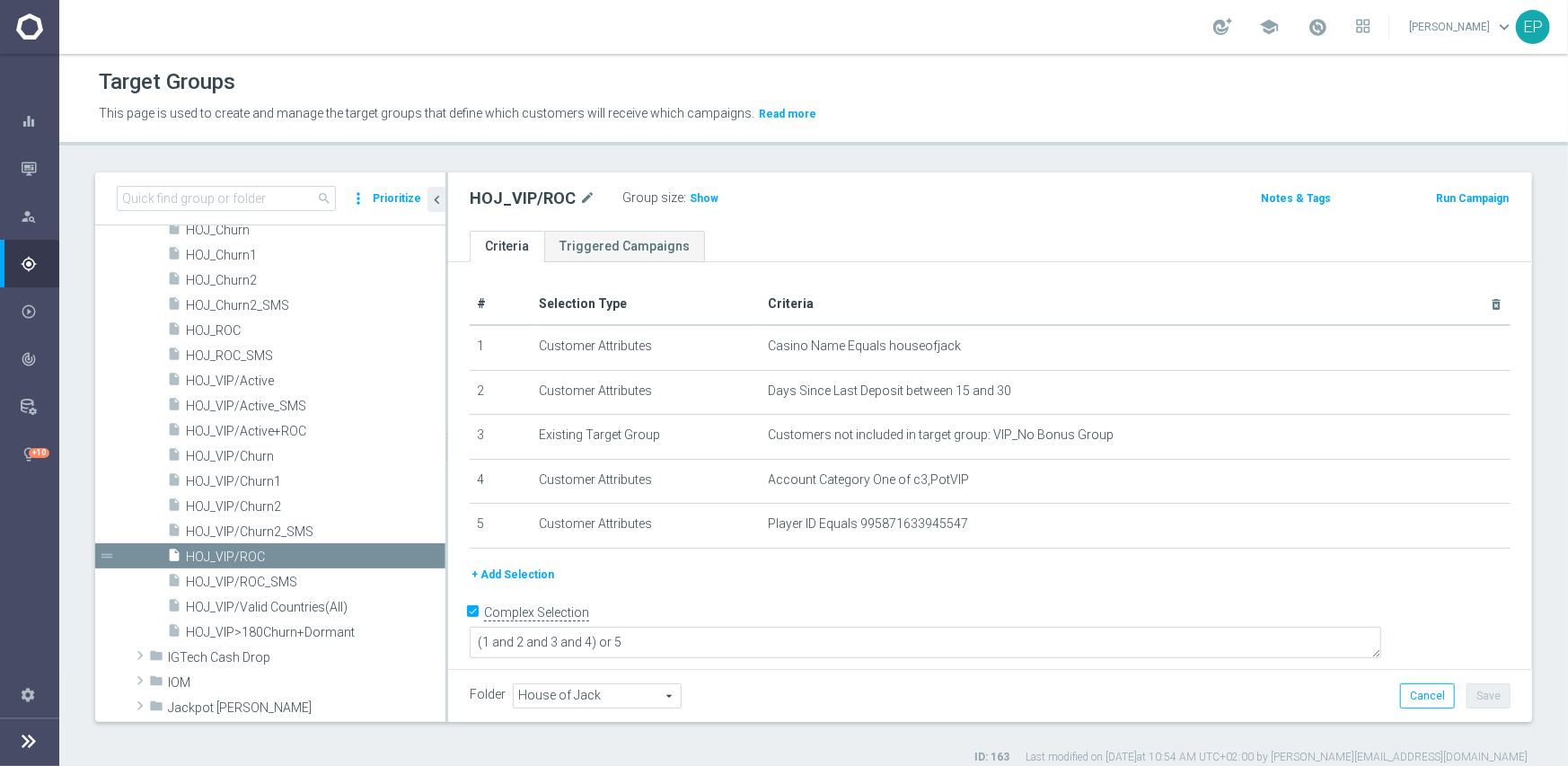
drag, startPoint x: 693, startPoint y: 201, endPoint x: 1237, endPoint y: 301, distance: 553.1
click at [694, 201] on span "Show" at bounding box center [703, 198] width 28 height 13
click at [226, 481] on span "HOJ_VIP/Churn1" at bounding box center [293, 482] width 216 height 16
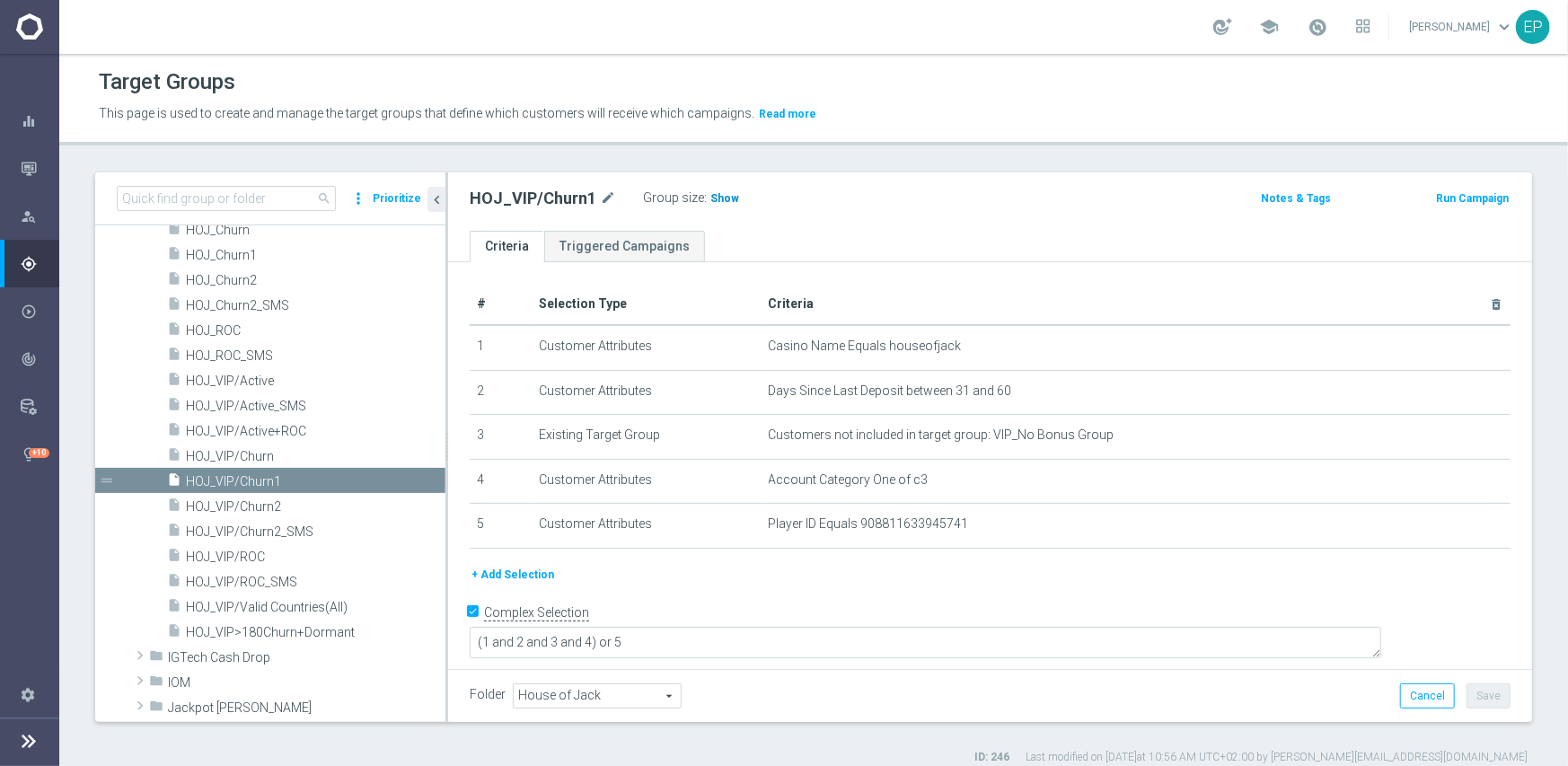
click at [712, 196] on span "Show" at bounding box center [724, 198] width 28 height 13
click at [260, 509] on span "HOJ_VIP/Churn2" at bounding box center [293, 507] width 216 height 16
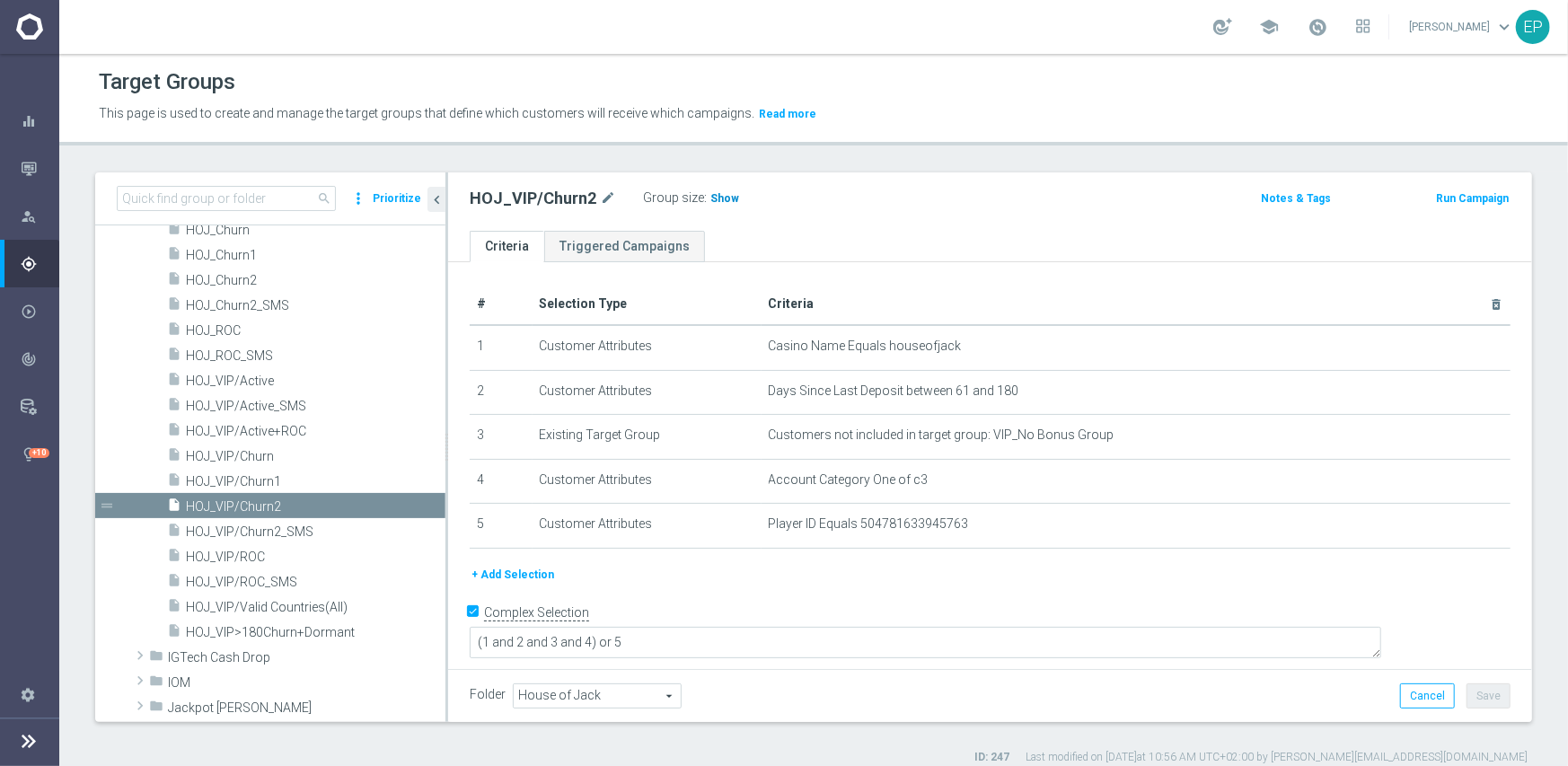
click at [710, 201] on span "Show" at bounding box center [724, 198] width 28 height 13
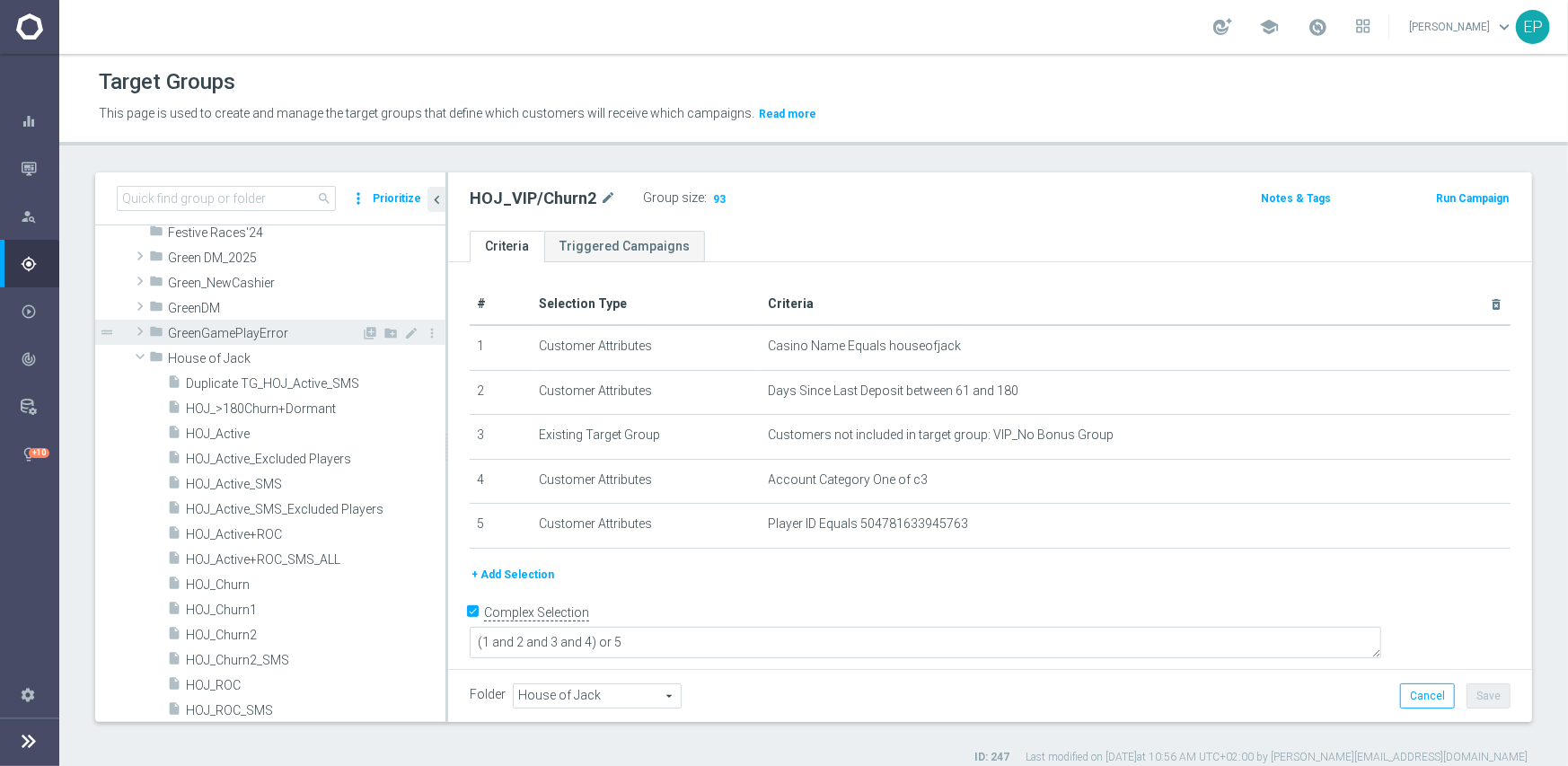
scroll to position [355, 0]
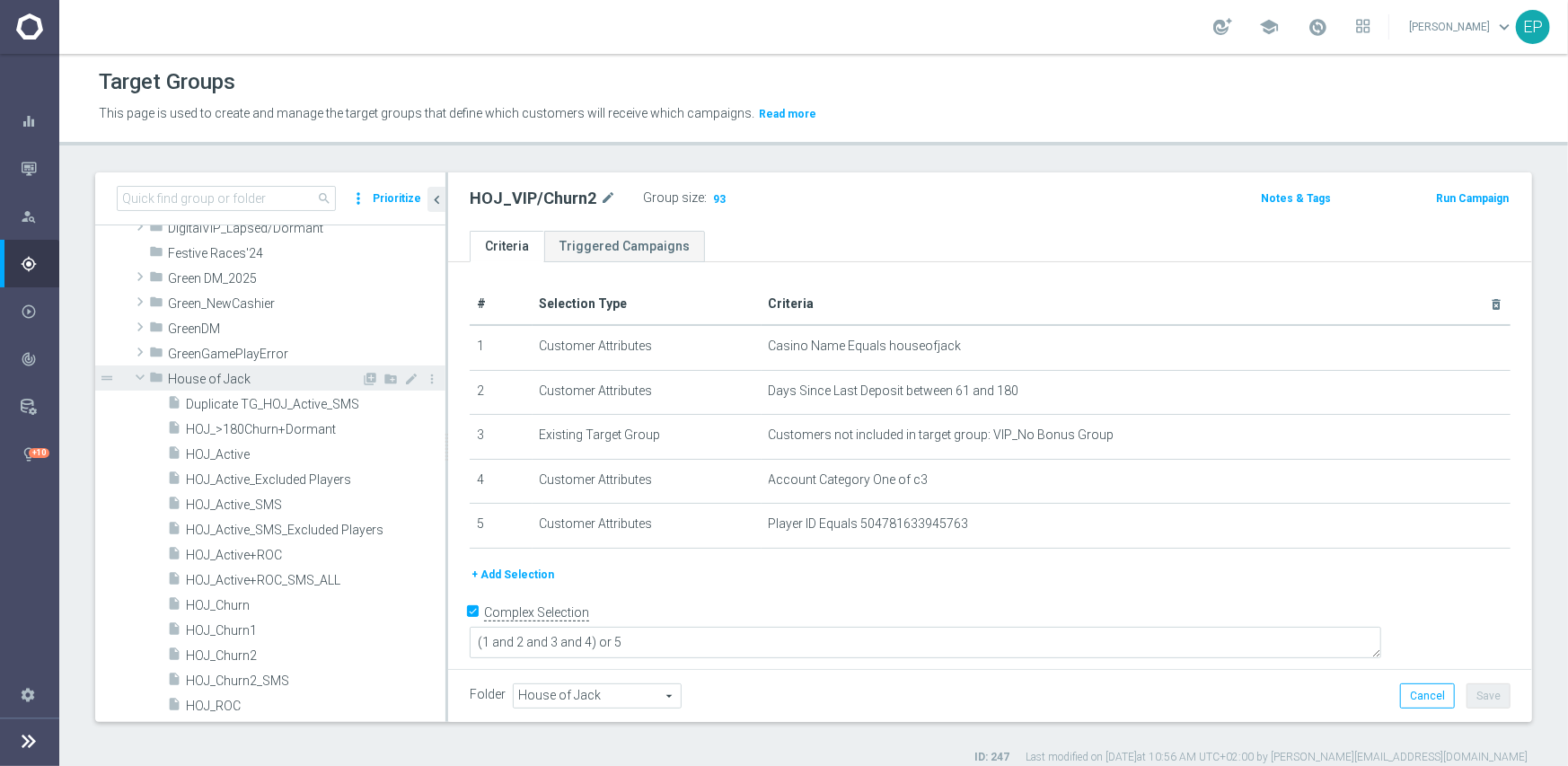
click at [194, 380] on span "House of Jack" at bounding box center [264, 380] width 193 height 16
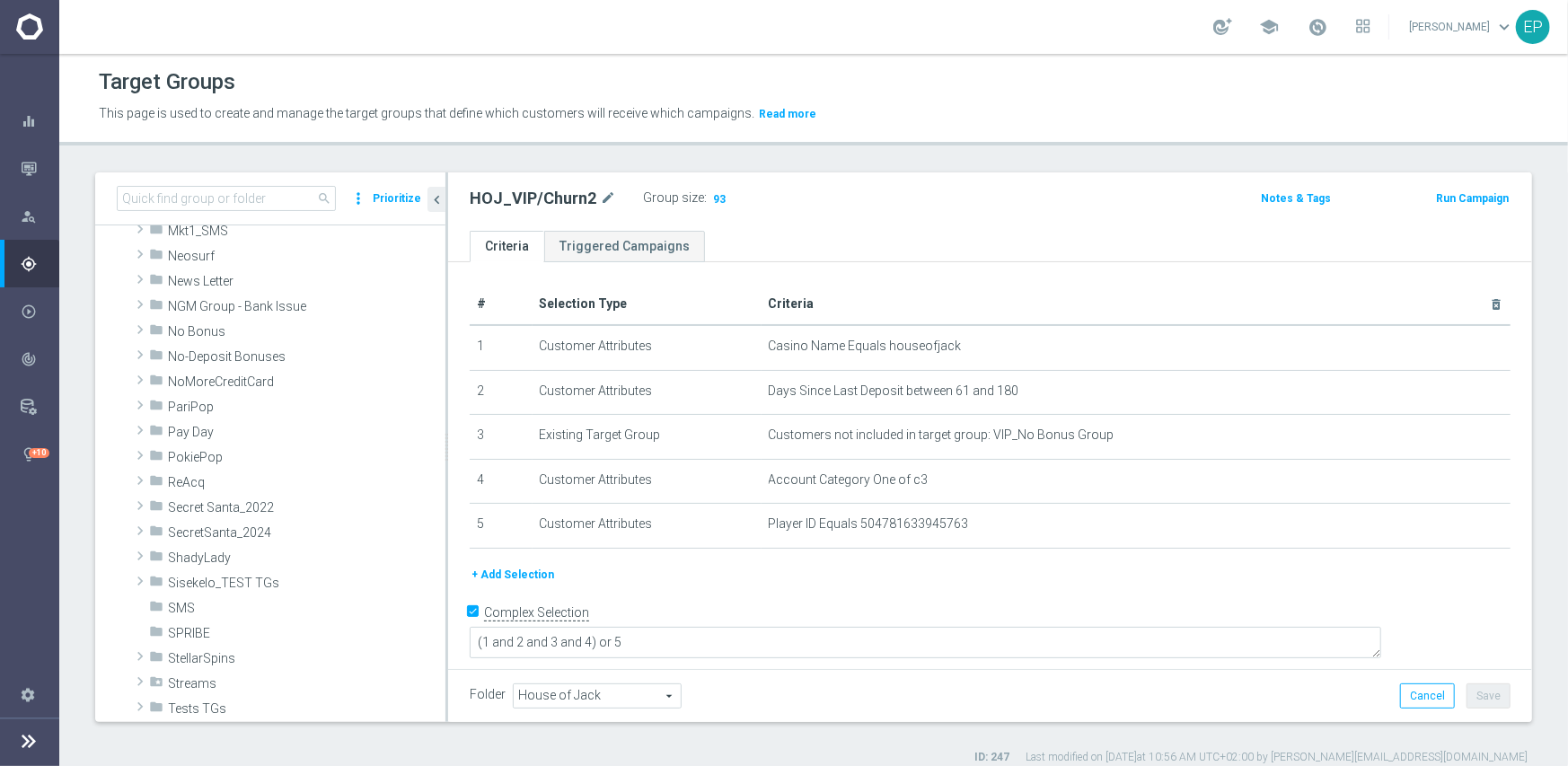
scroll to position [894, 0]
drag, startPoint x: 202, startPoint y: 452, endPoint x: 243, endPoint y: 452, distance: 41.0
click at [202, 452] on span "PokiePop" at bounding box center [264, 457] width 193 height 16
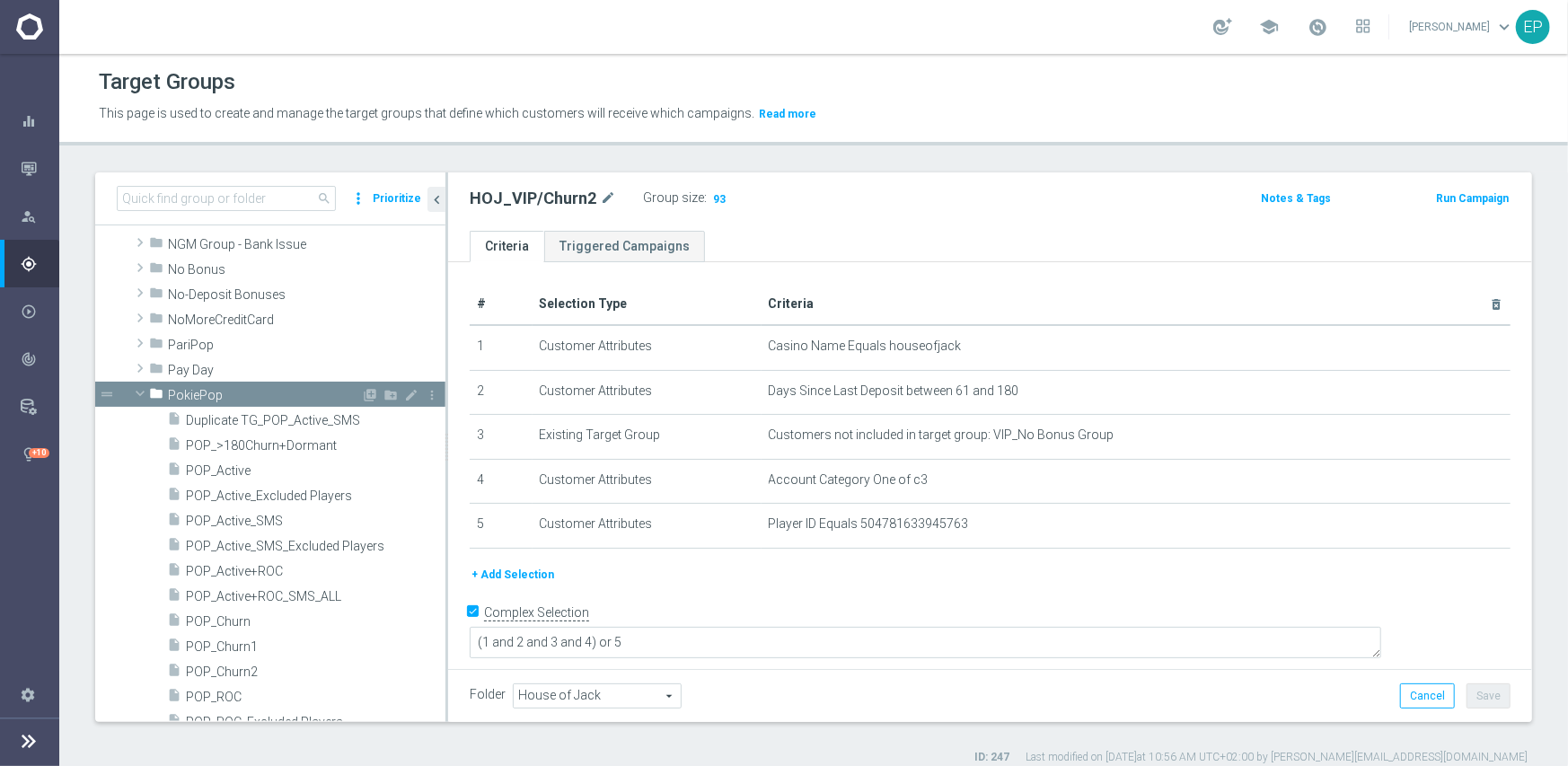
scroll to position [984, 0]
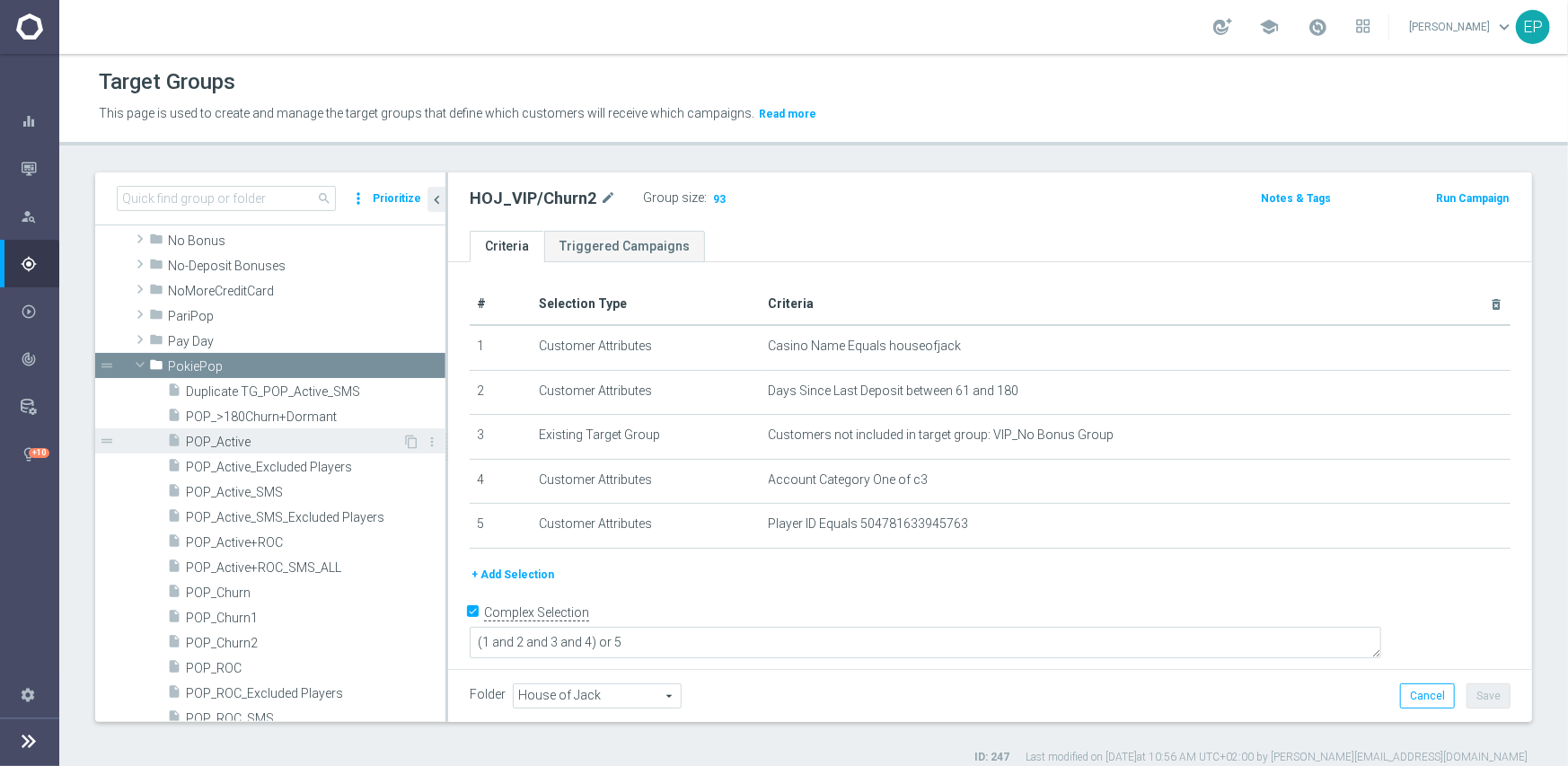
click at [217, 432] on div "insert_drive_file POP_Active" at bounding box center [285, 441] width 235 height 25
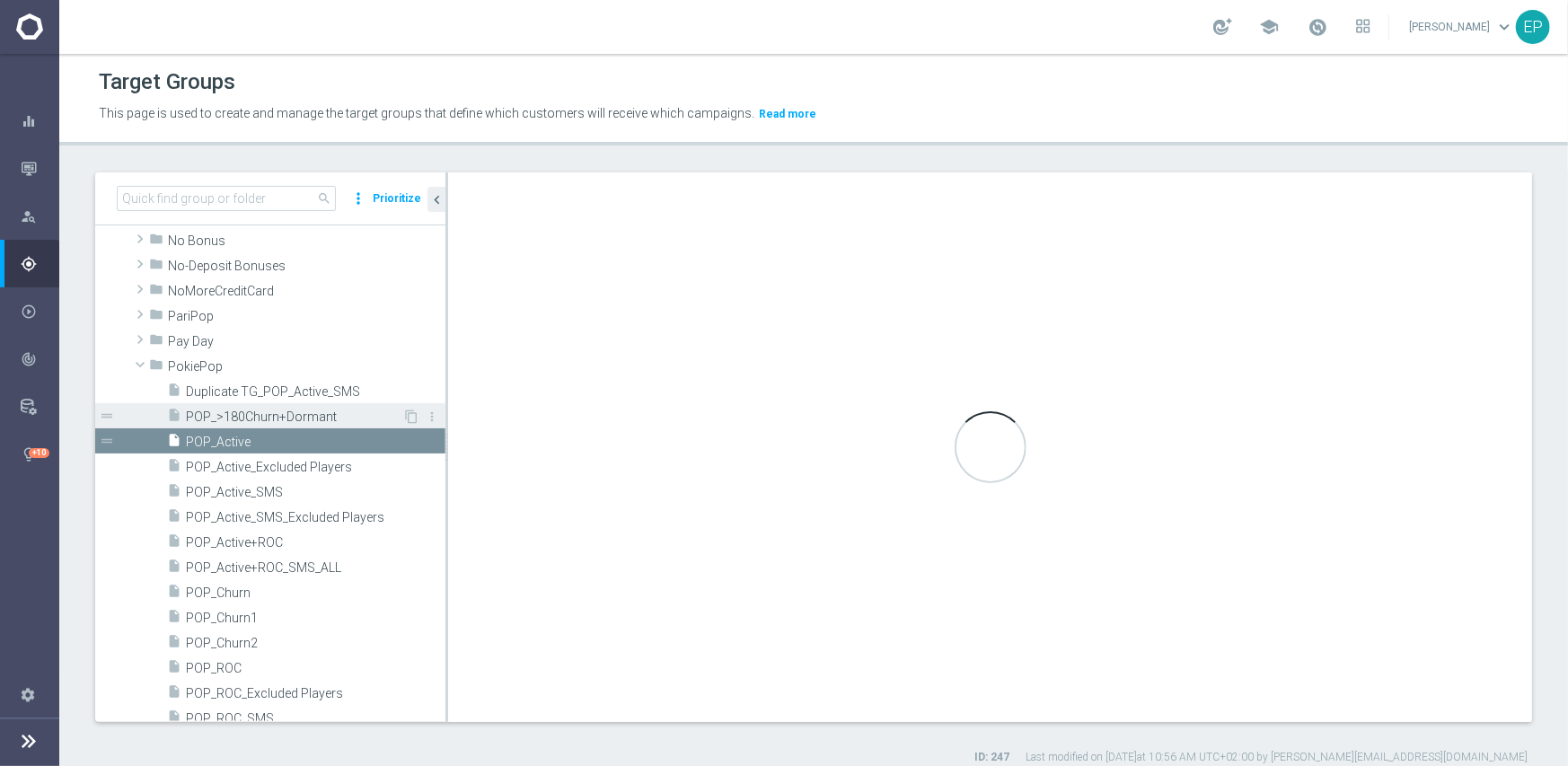
scroll to position [1074, 0]
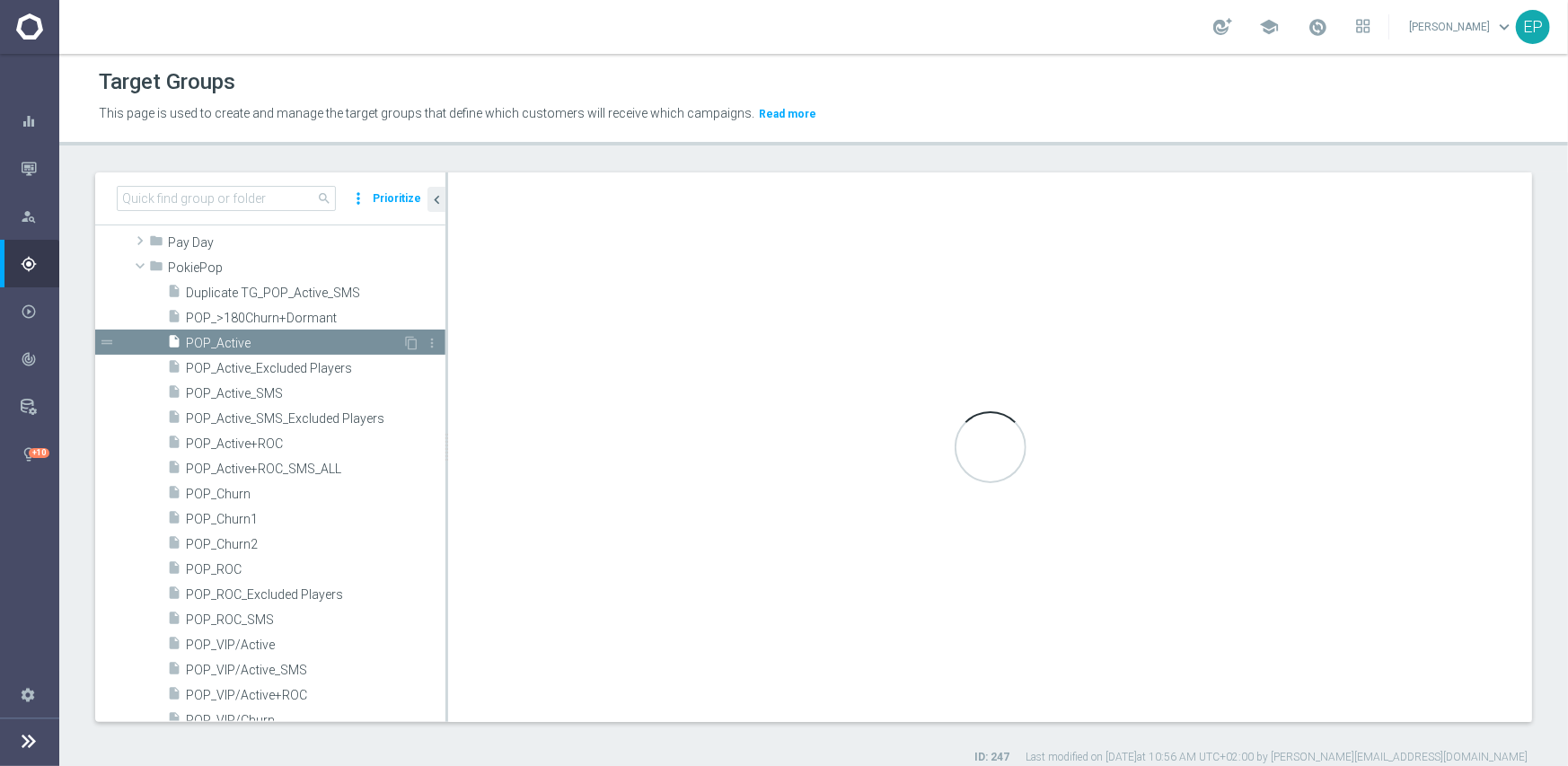
click at [240, 343] on span "POP_Active" at bounding box center [293, 343] width 216 height 16
type input "PokiePop"
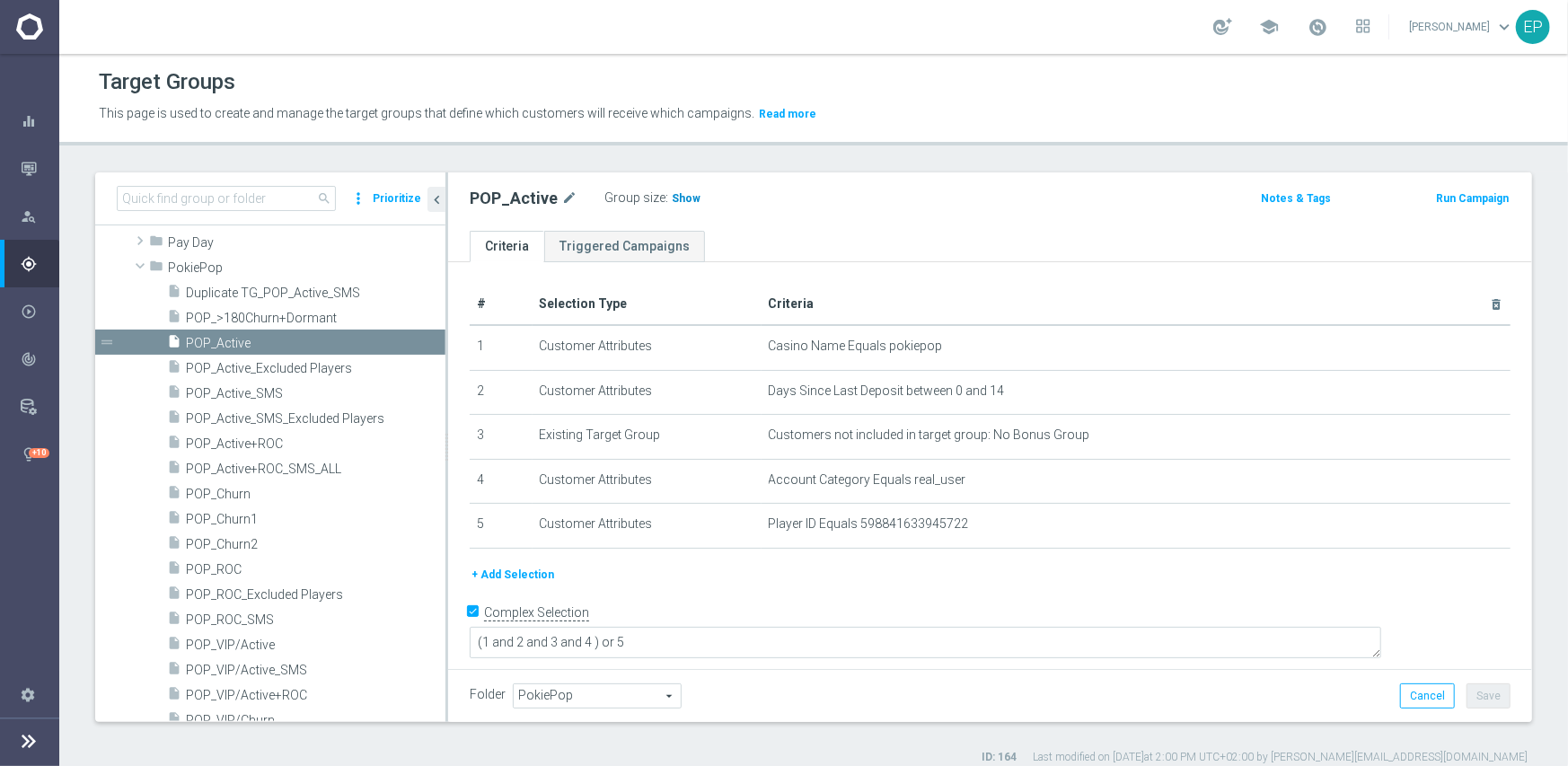
click at [674, 194] on span "Show" at bounding box center [686, 198] width 28 height 13
drag, startPoint x: 259, startPoint y: 563, endPoint x: 357, endPoint y: 561, distance: 98.0
click at [259, 563] on span "POP_ROC" at bounding box center [293, 570] width 216 height 16
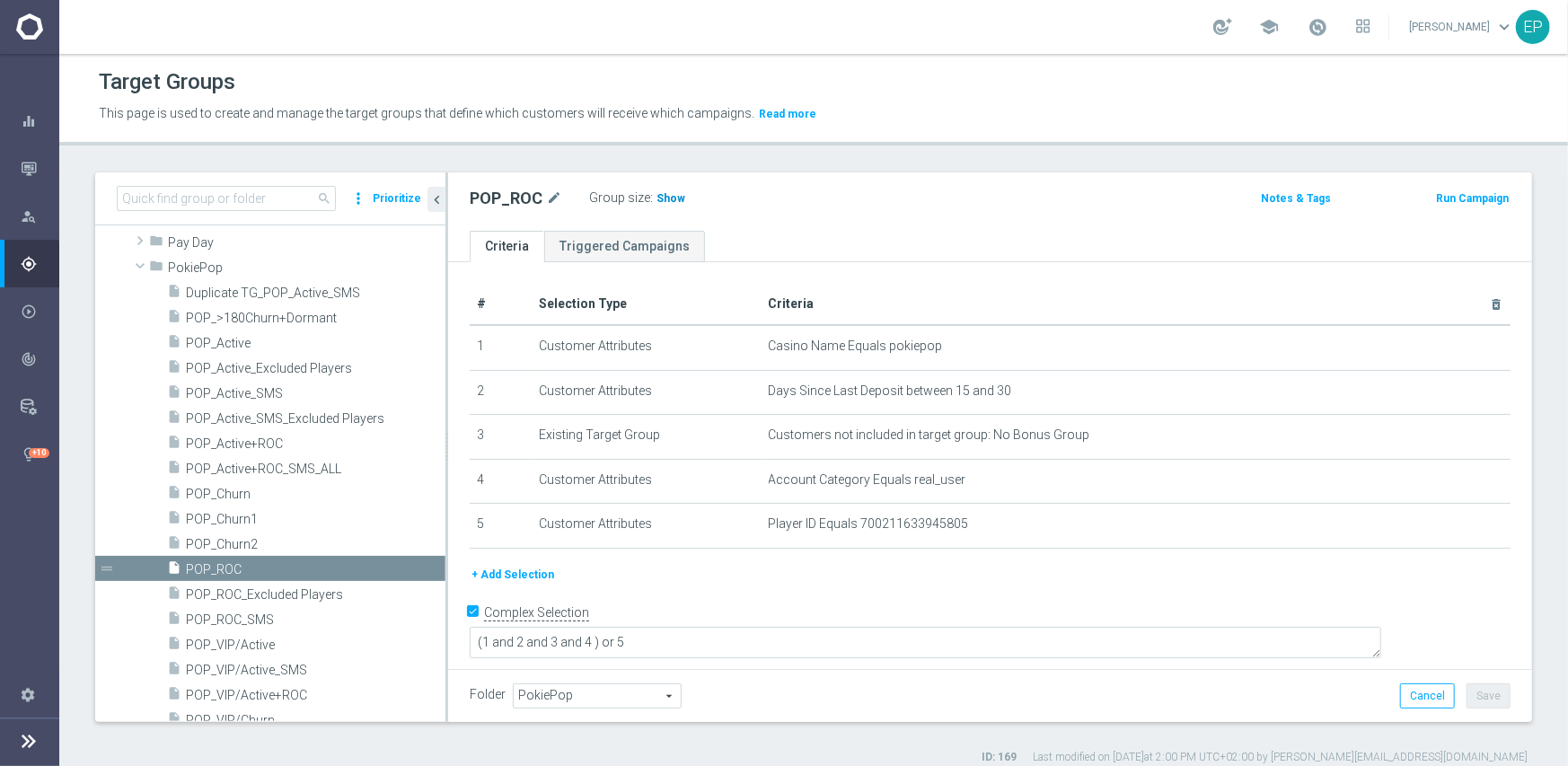
click at [661, 200] on span "Show" at bounding box center [670, 198] width 28 height 13
click at [284, 513] on span "POP_Churn1" at bounding box center [293, 519] width 216 height 16
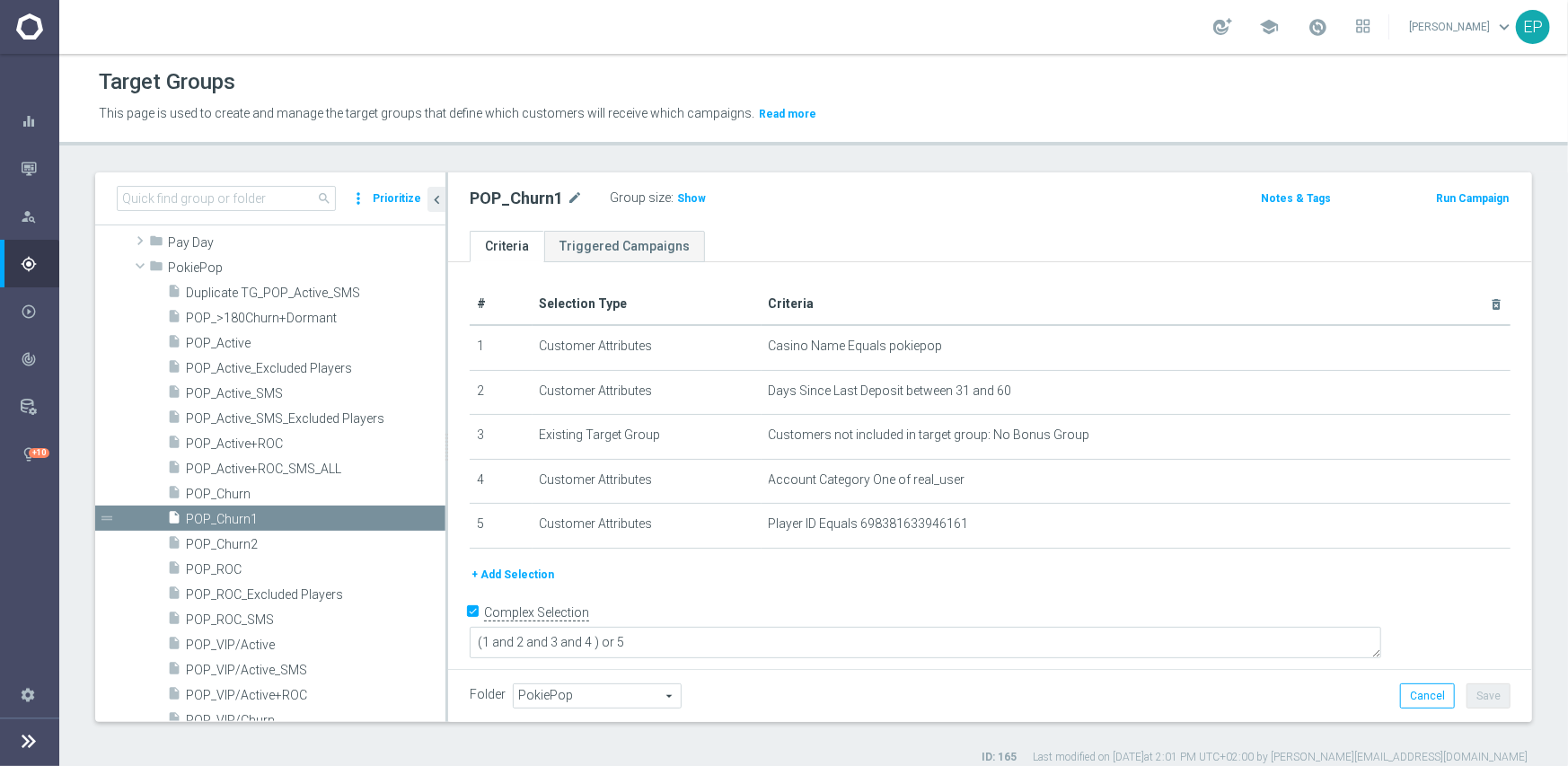
click at [684, 201] on span "Show" at bounding box center [691, 198] width 28 height 13
click at [261, 546] on span "POP_Churn2" at bounding box center [293, 545] width 216 height 16
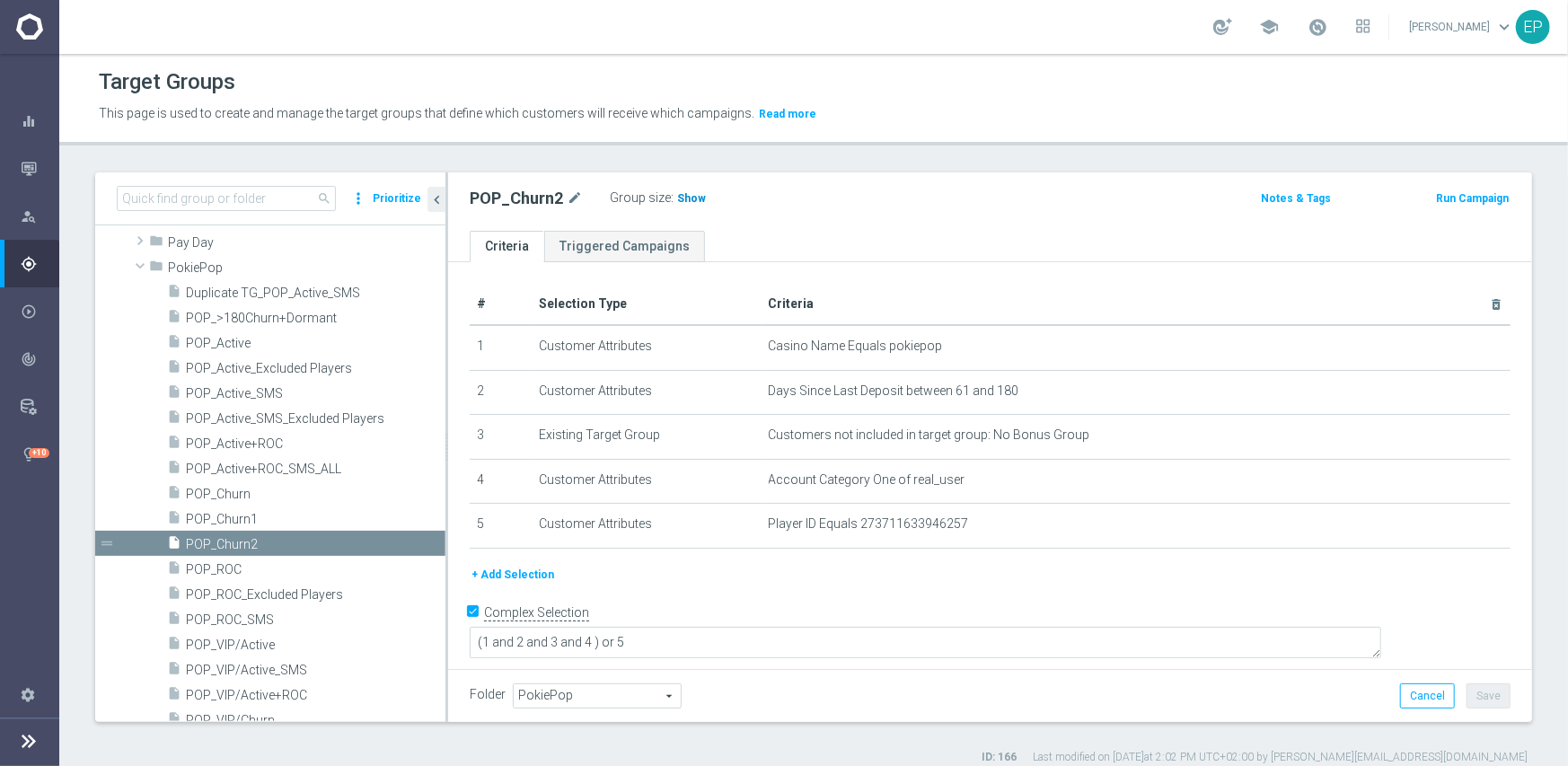
click at [687, 194] on span "Show" at bounding box center [691, 198] width 28 height 13
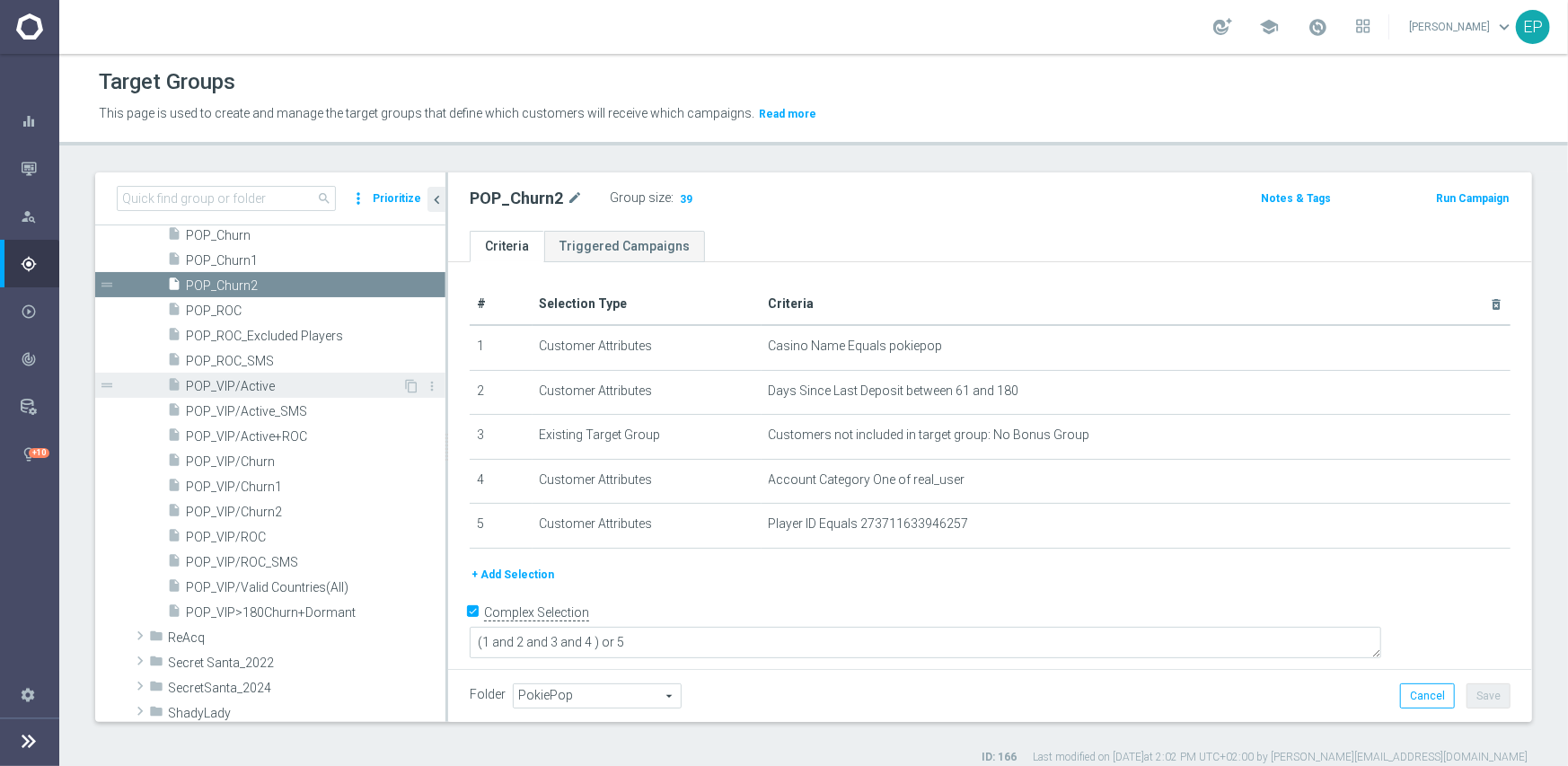
scroll to position [1343, 0]
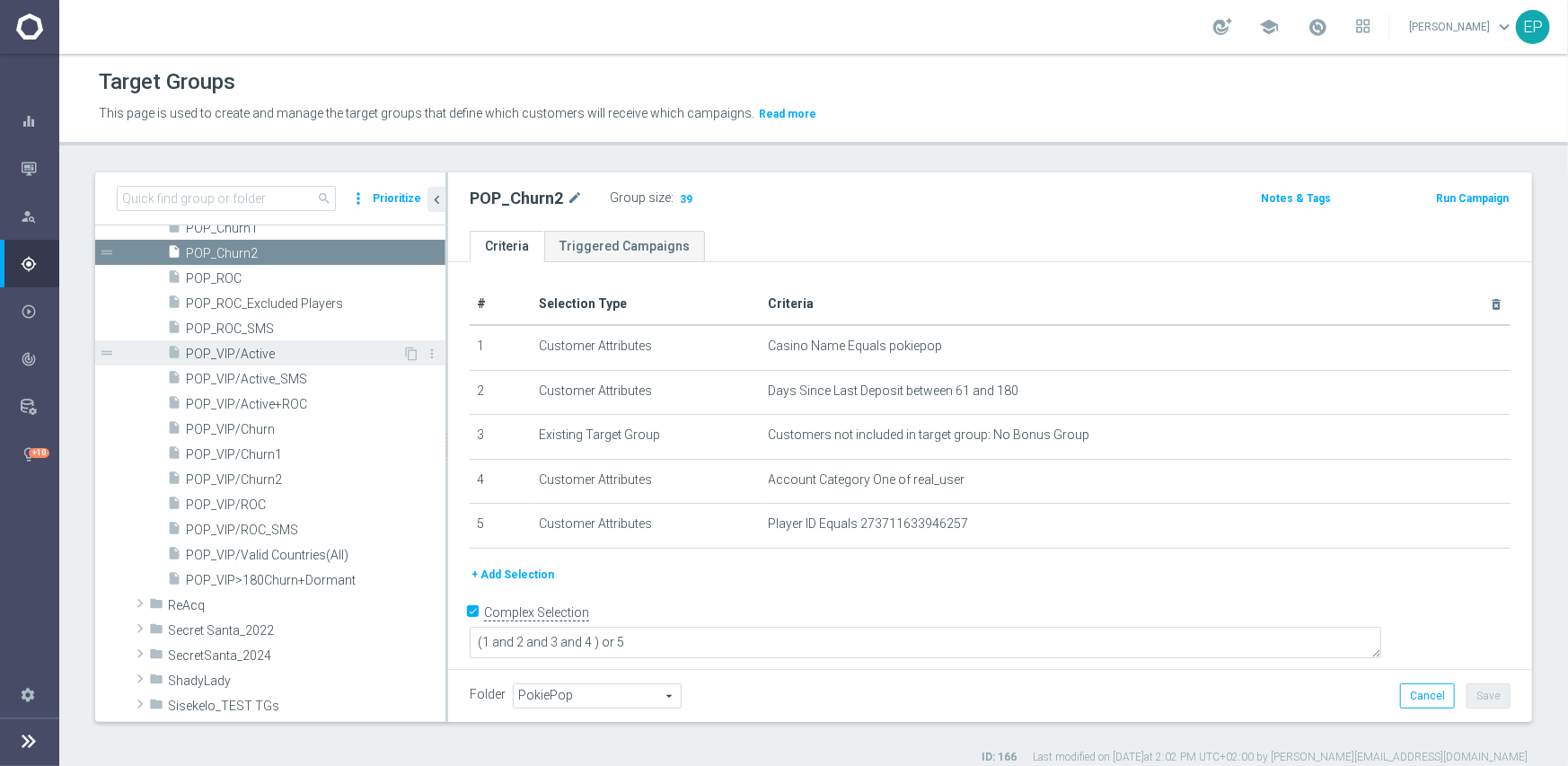
drag, startPoint x: 262, startPoint y: 350, endPoint x: 347, endPoint y: 361, distance: 85.7
click at [262, 350] on span "POP_VIP/Active" at bounding box center [293, 354] width 216 height 16
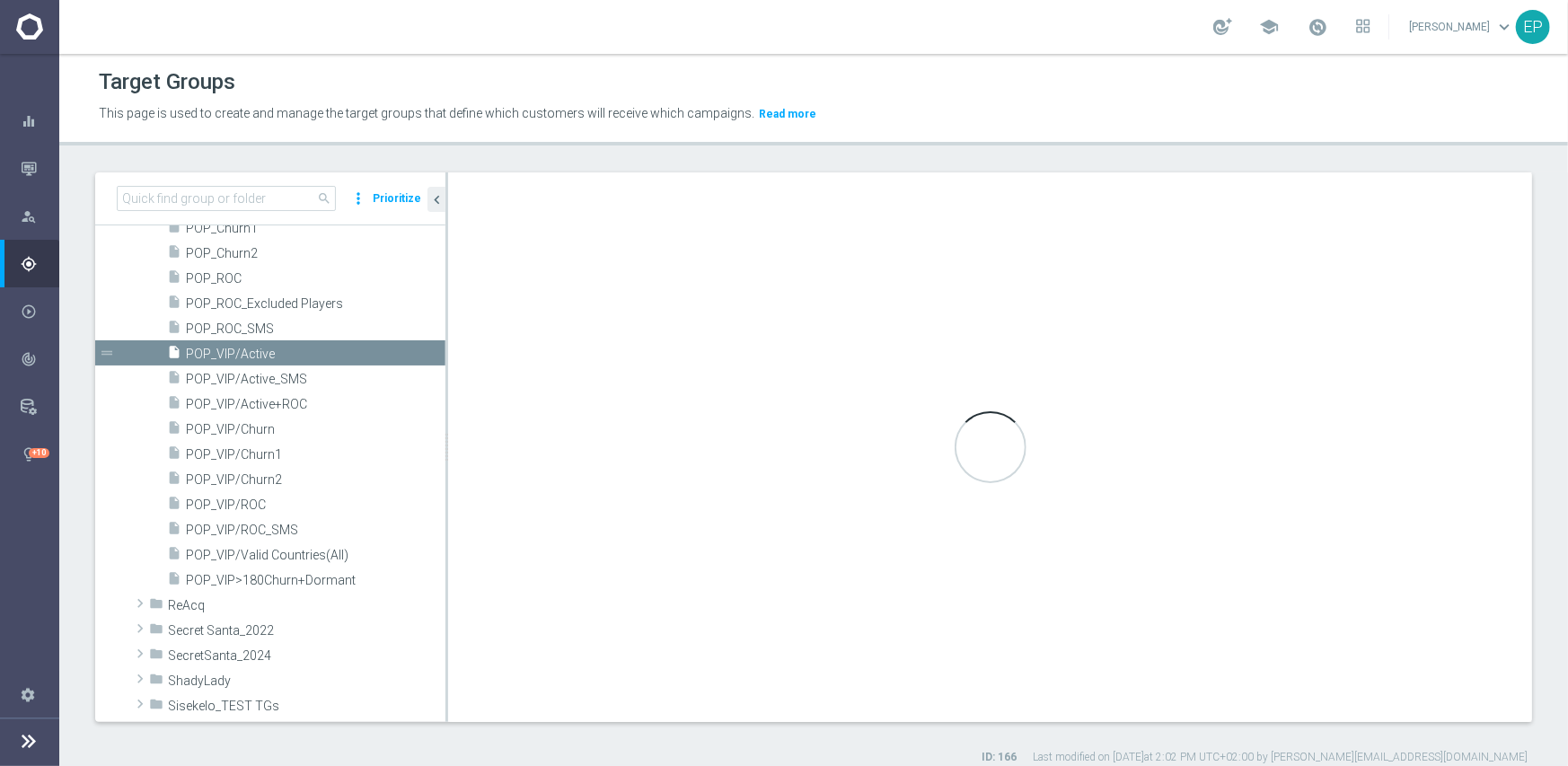
type textarea "(1 and 2 and 3 and 4) or 5"
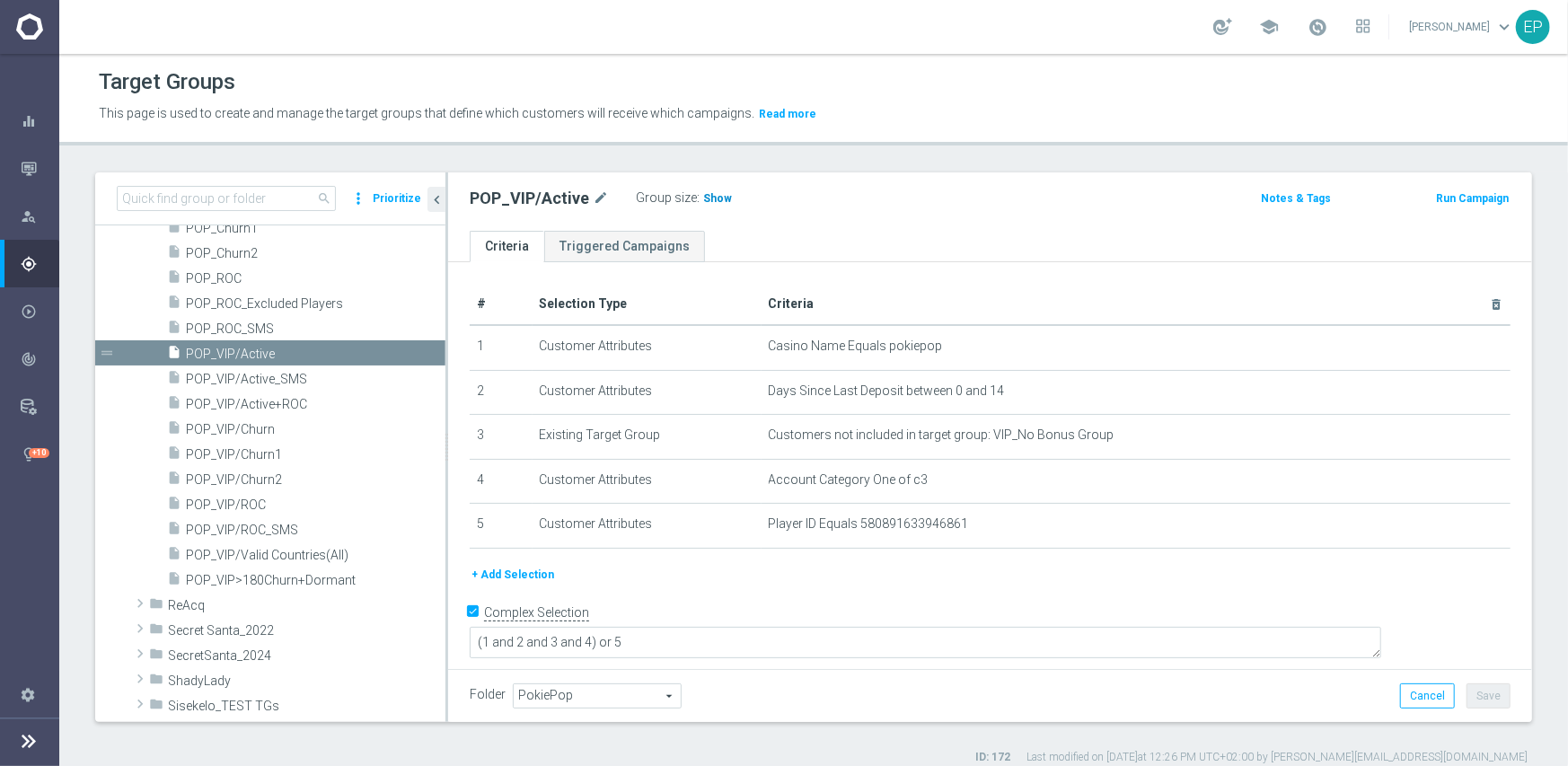
click at [703, 197] on span "Show" at bounding box center [717, 198] width 28 height 13
drag, startPoint x: 257, startPoint y: 502, endPoint x: 335, endPoint y: 497, distance: 78.2
click at [257, 502] on span "POP_VIP/ROC" at bounding box center [293, 506] width 216 height 16
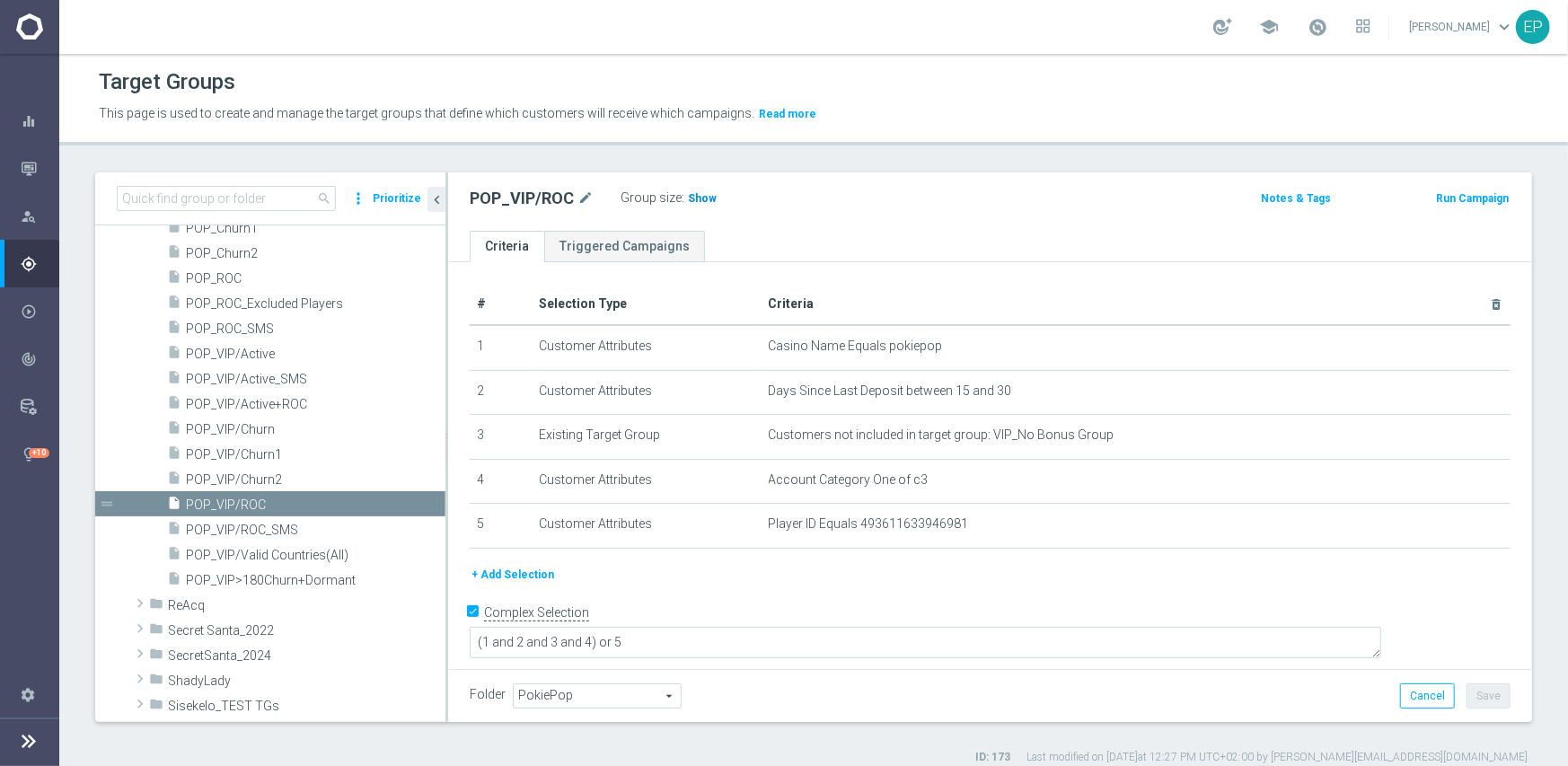
click at [695, 195] on span "Show" at bounding box center [701, 198] width 28 height 13
click at [247, 196] on input at bounding box center [226, 199] width 219 height 25
paste input "STS_ND>New_Stream2 Exit Criteria"
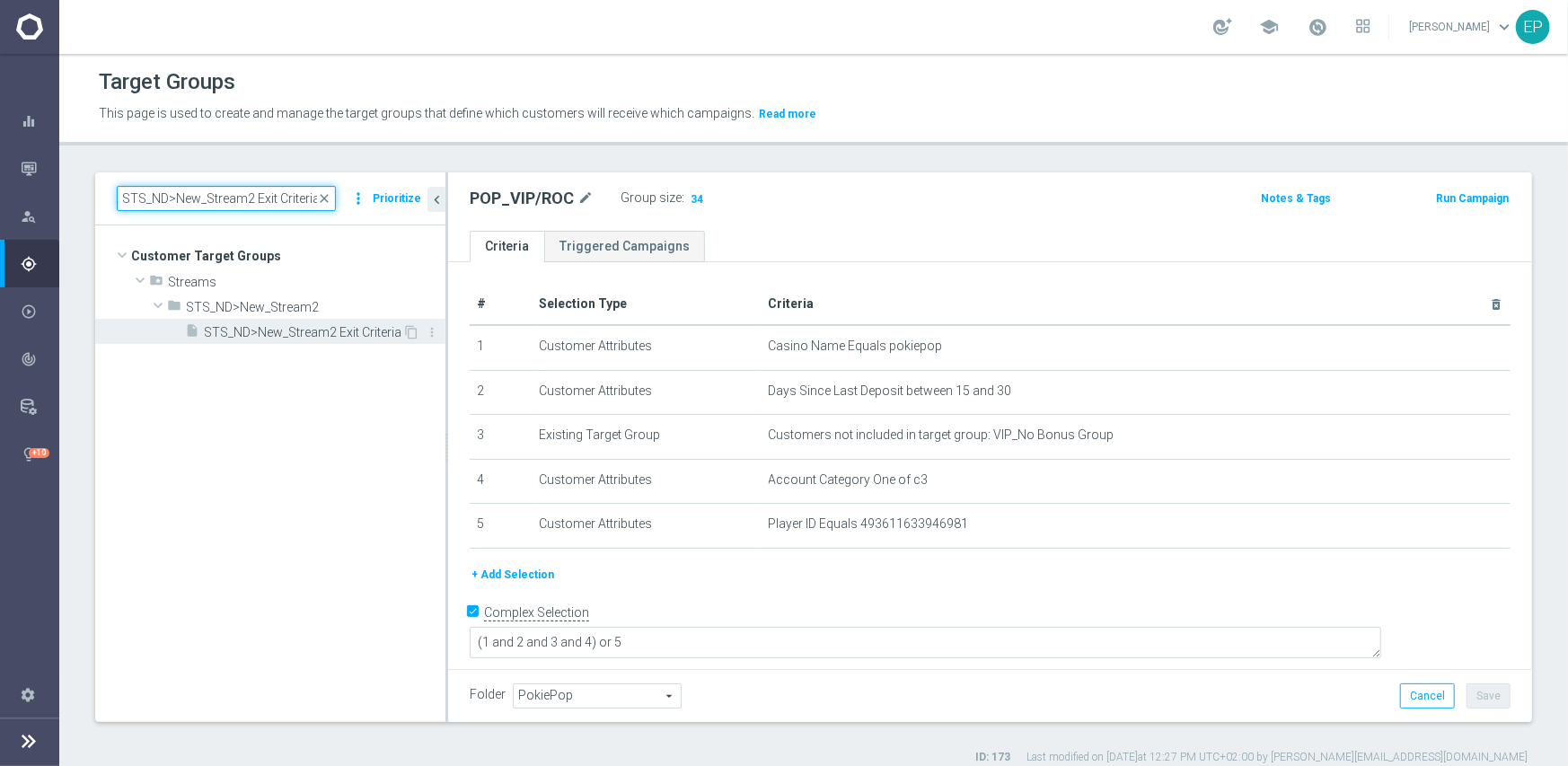
type input "STS_ND>New_Stream2 Exit Criteria"
click at [324, 333] on span "STS_ND>New_Stream2 Exit Criteria" at bounding box center [302, 333] width 199 height 16
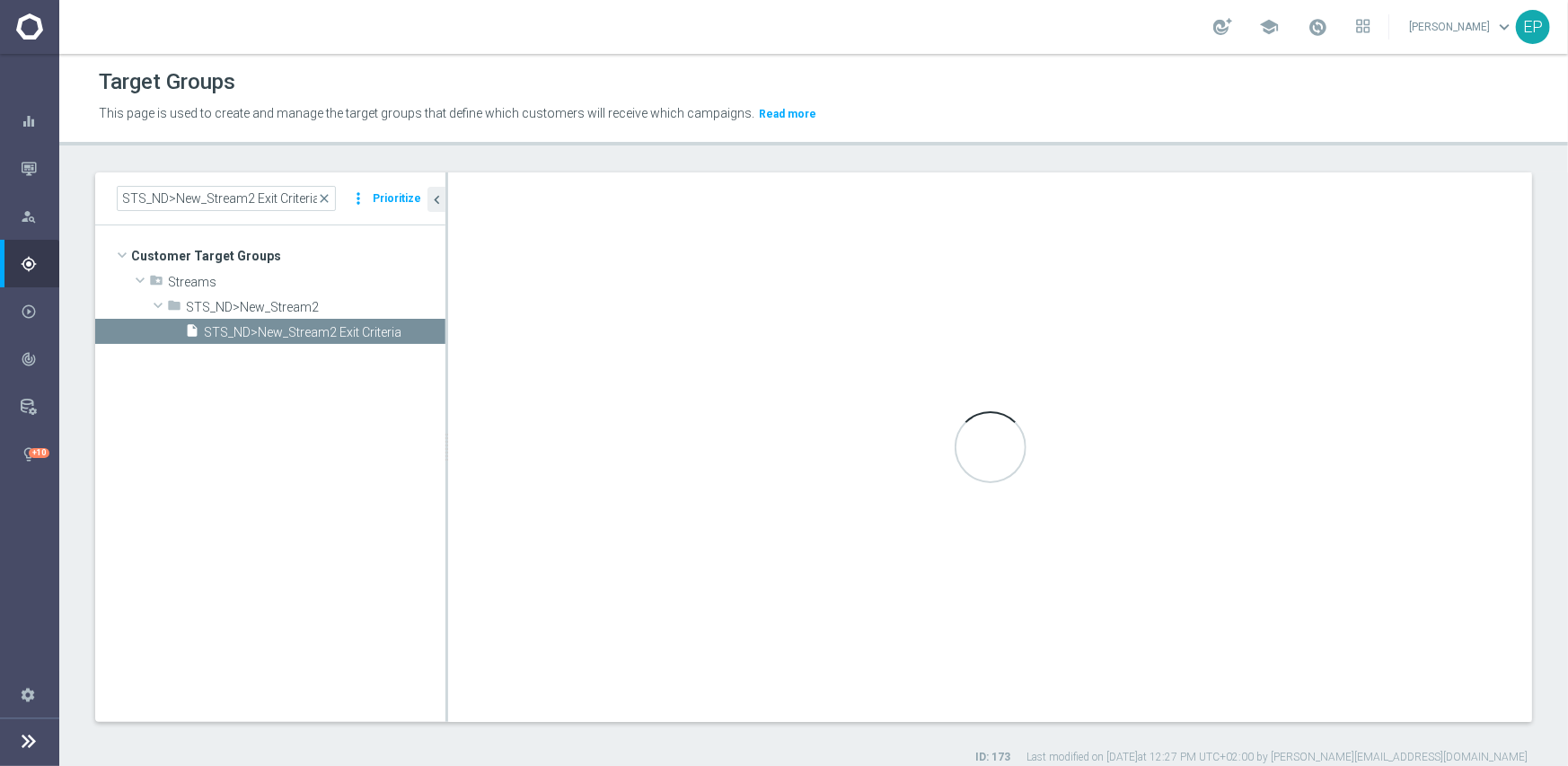
type input "STS_ND>New_Stream2"
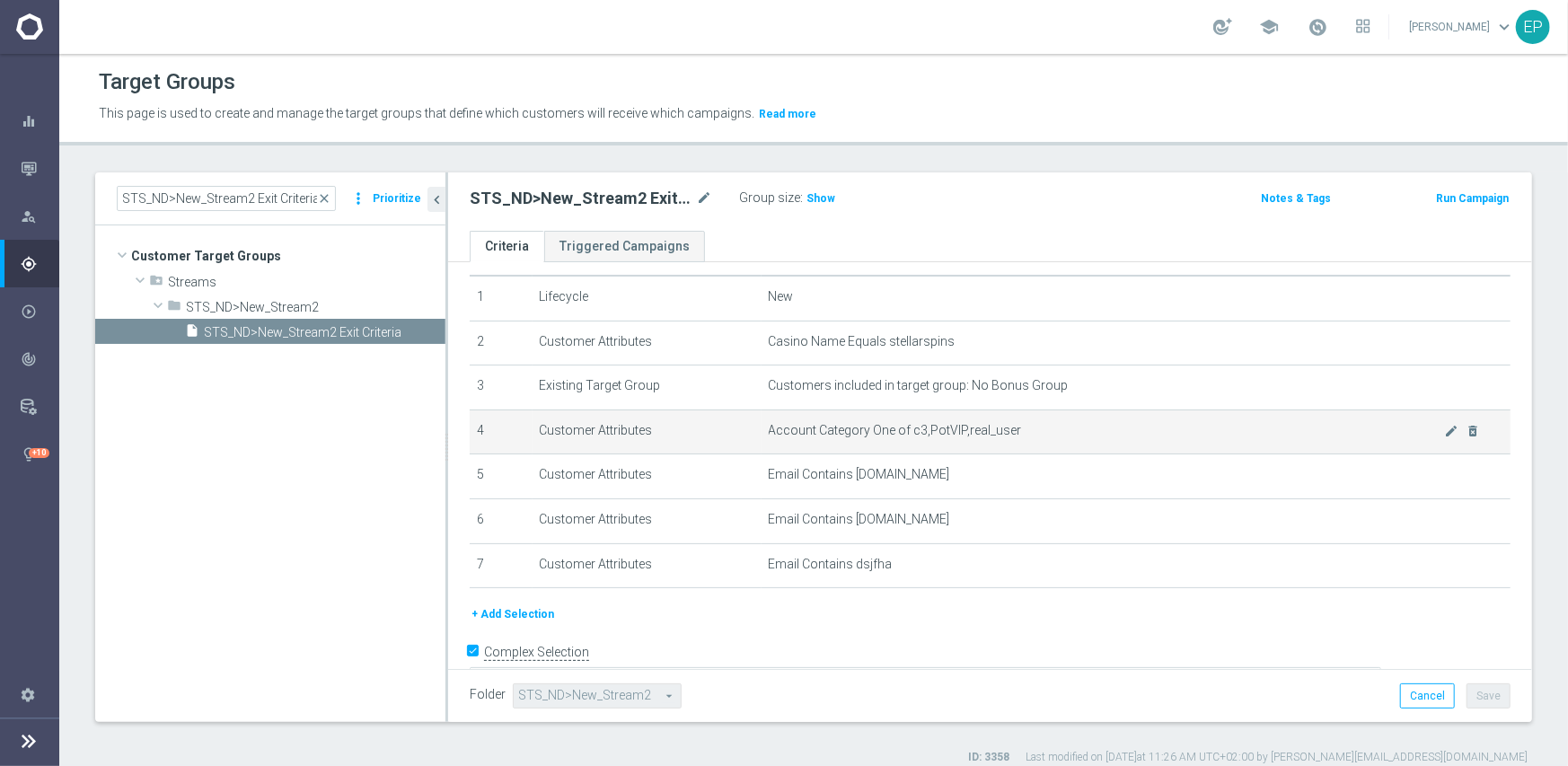
scroll to position [71, 0]
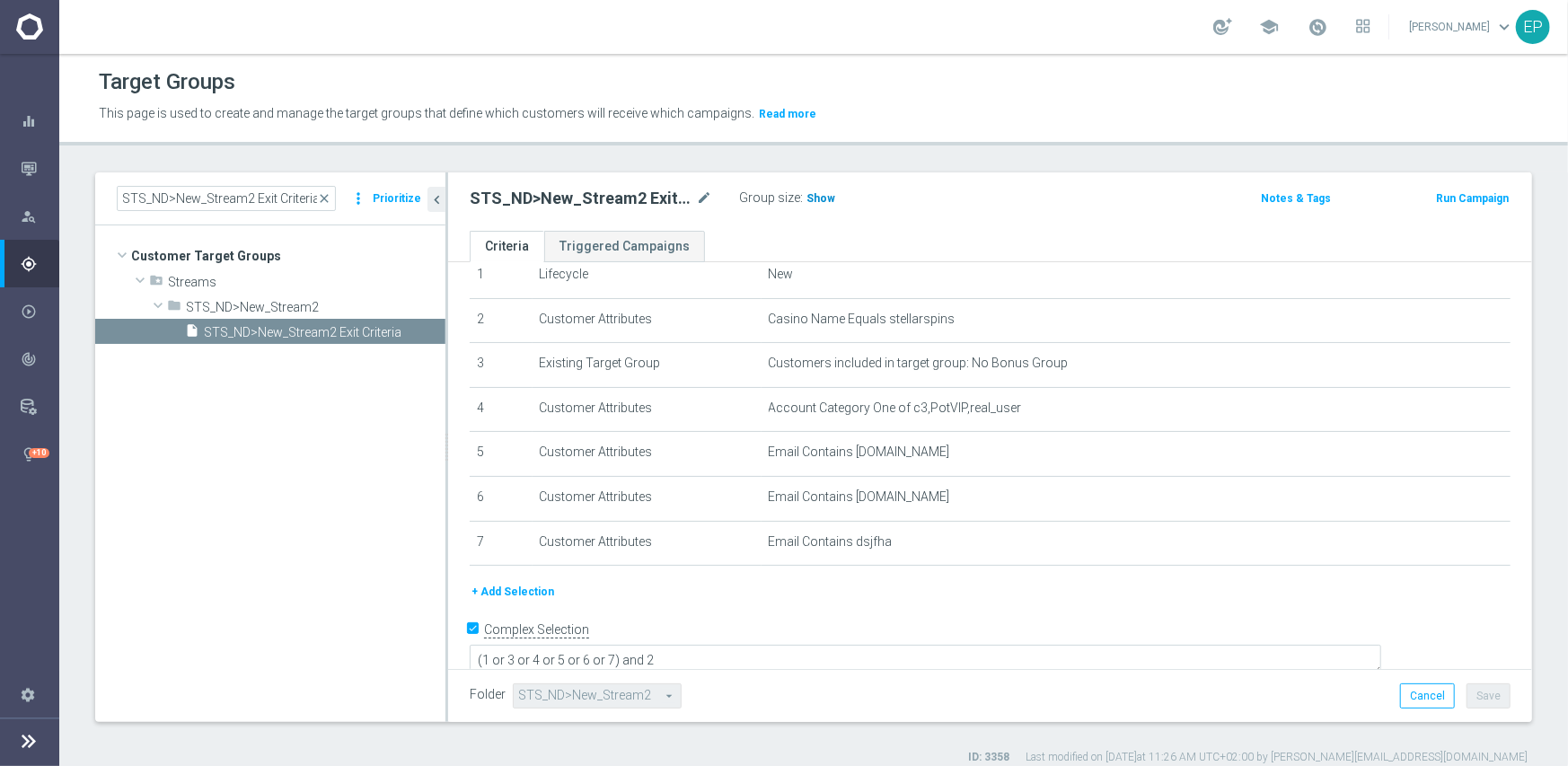
click at [815, 203] on span "Show" at bounding box center [820, 198] width 28 height 13
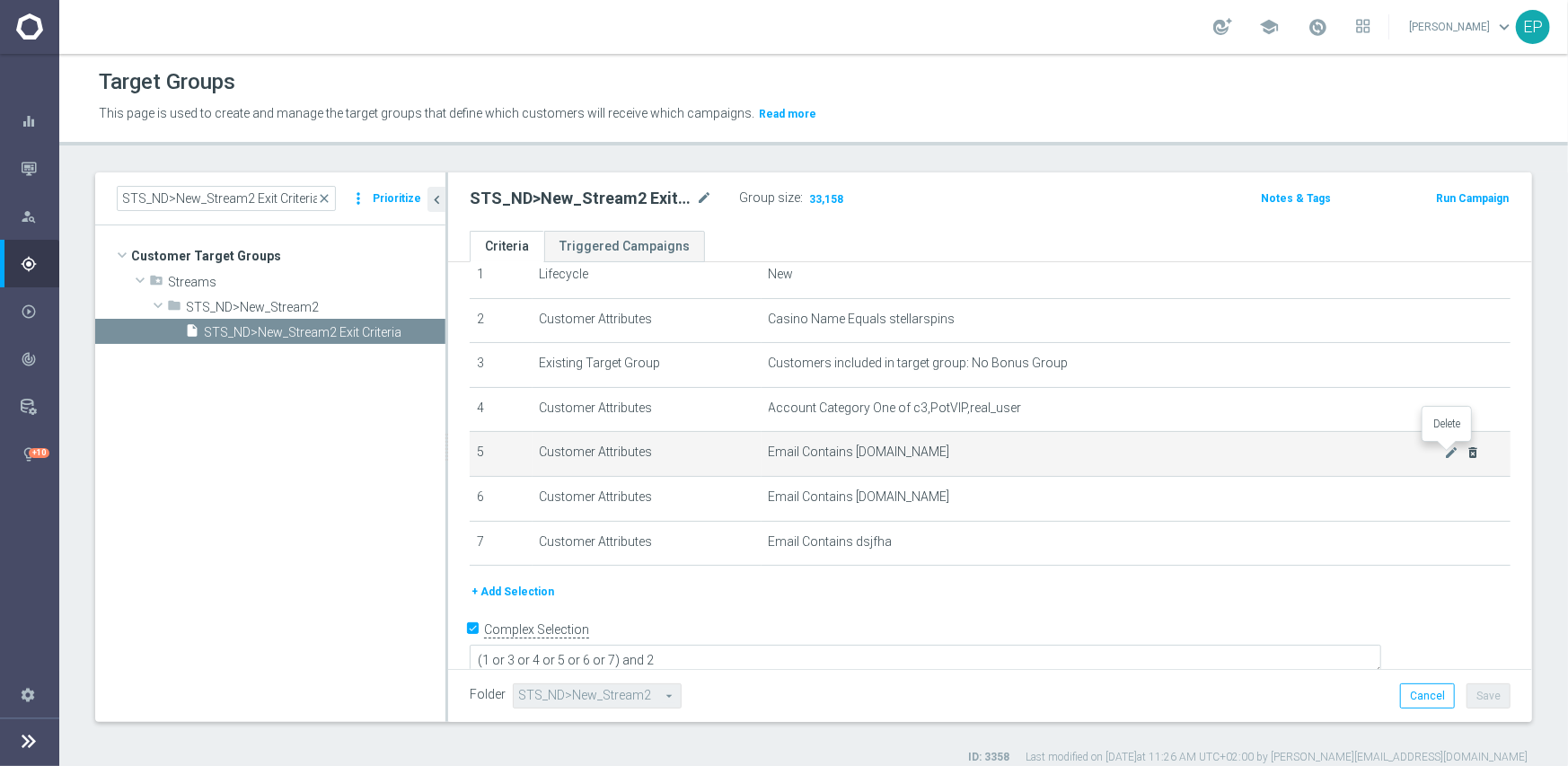
click at [1466, 456] on icon "delete_forever" at bounding box center [1473, 452] width 15 height 15
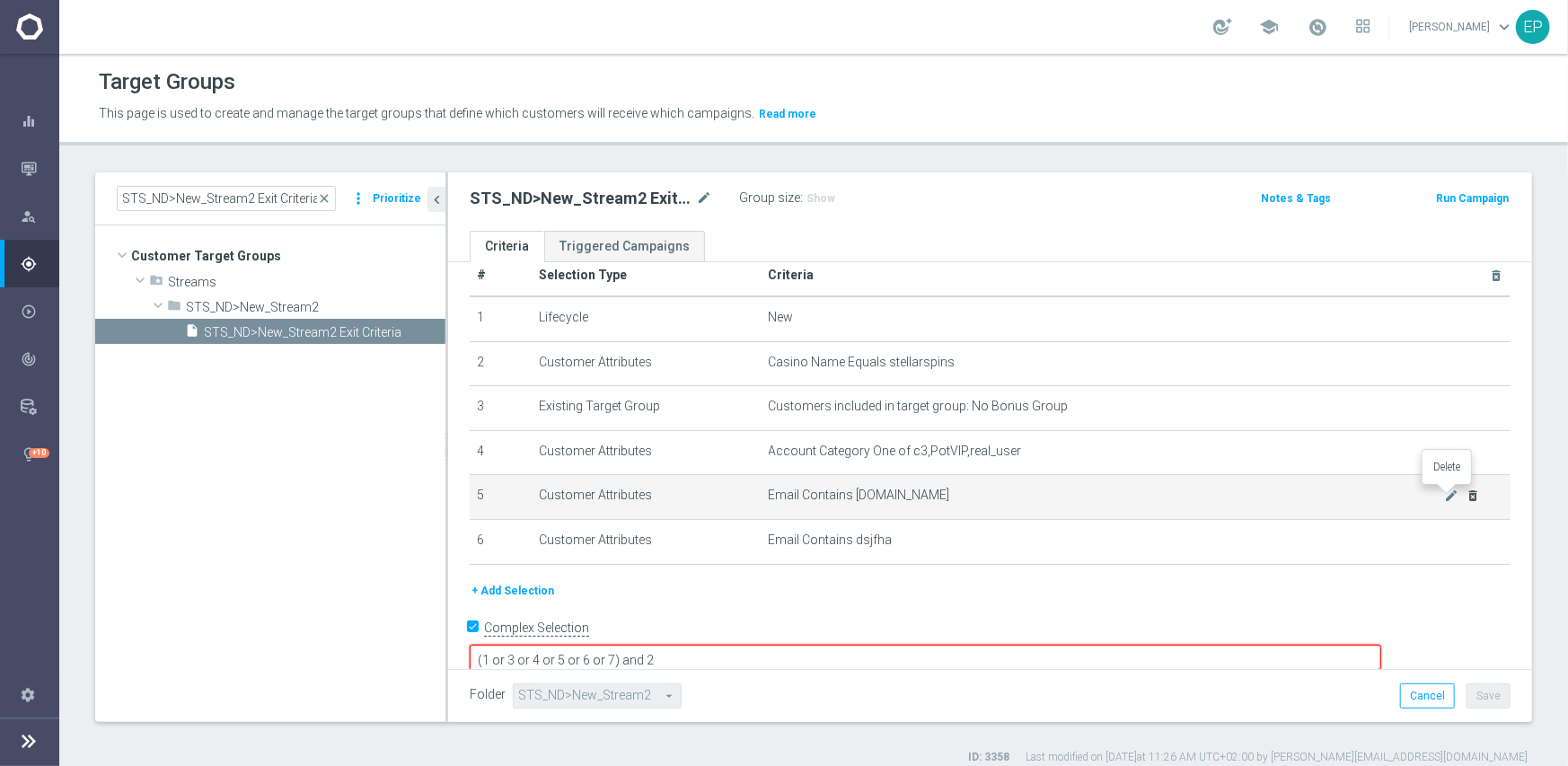
click at [1466, 497] on icon "delete_forever" at bounding box center [1473, 495] width 15 height 15
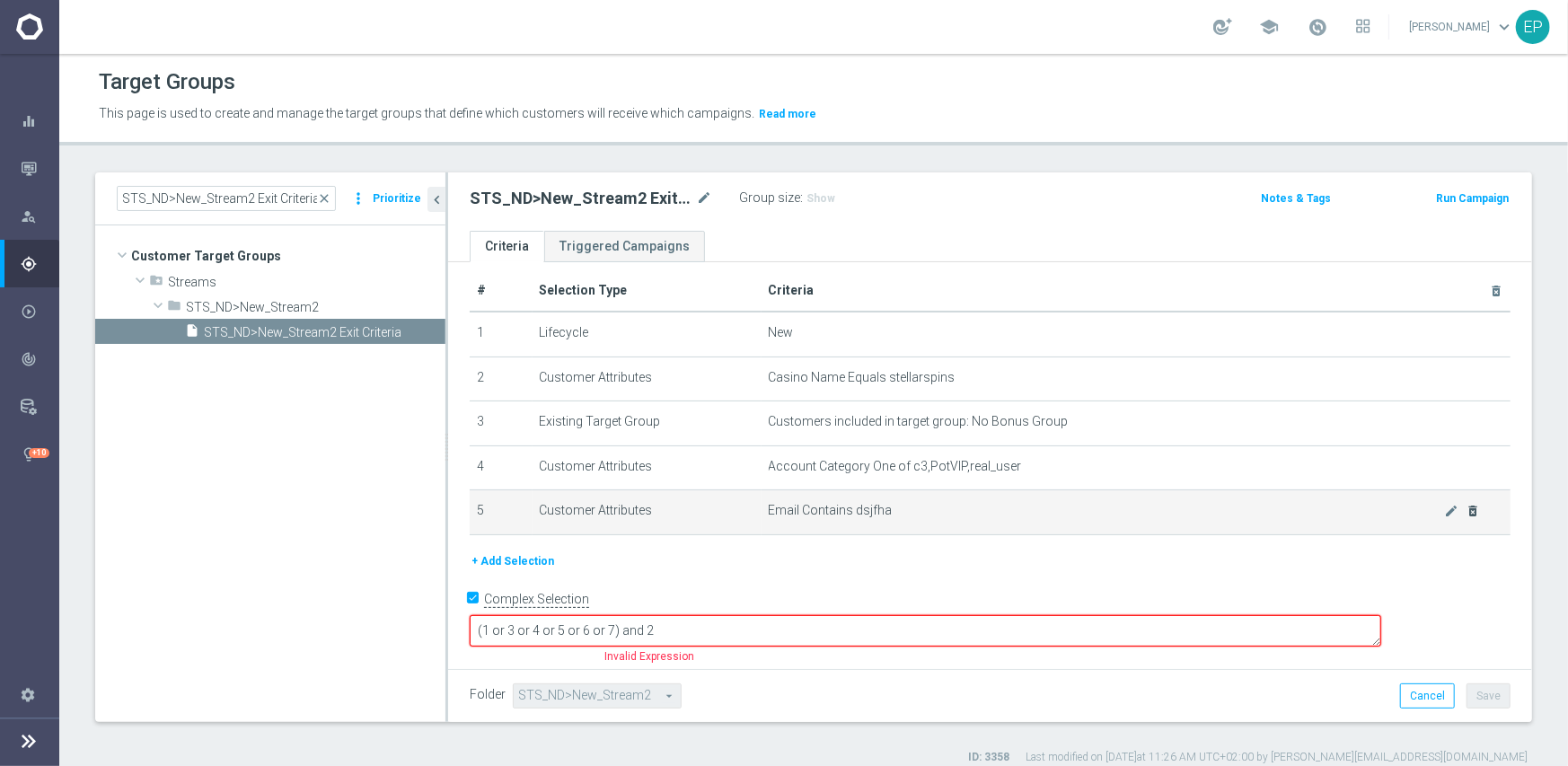
scroll to position [0, 0]
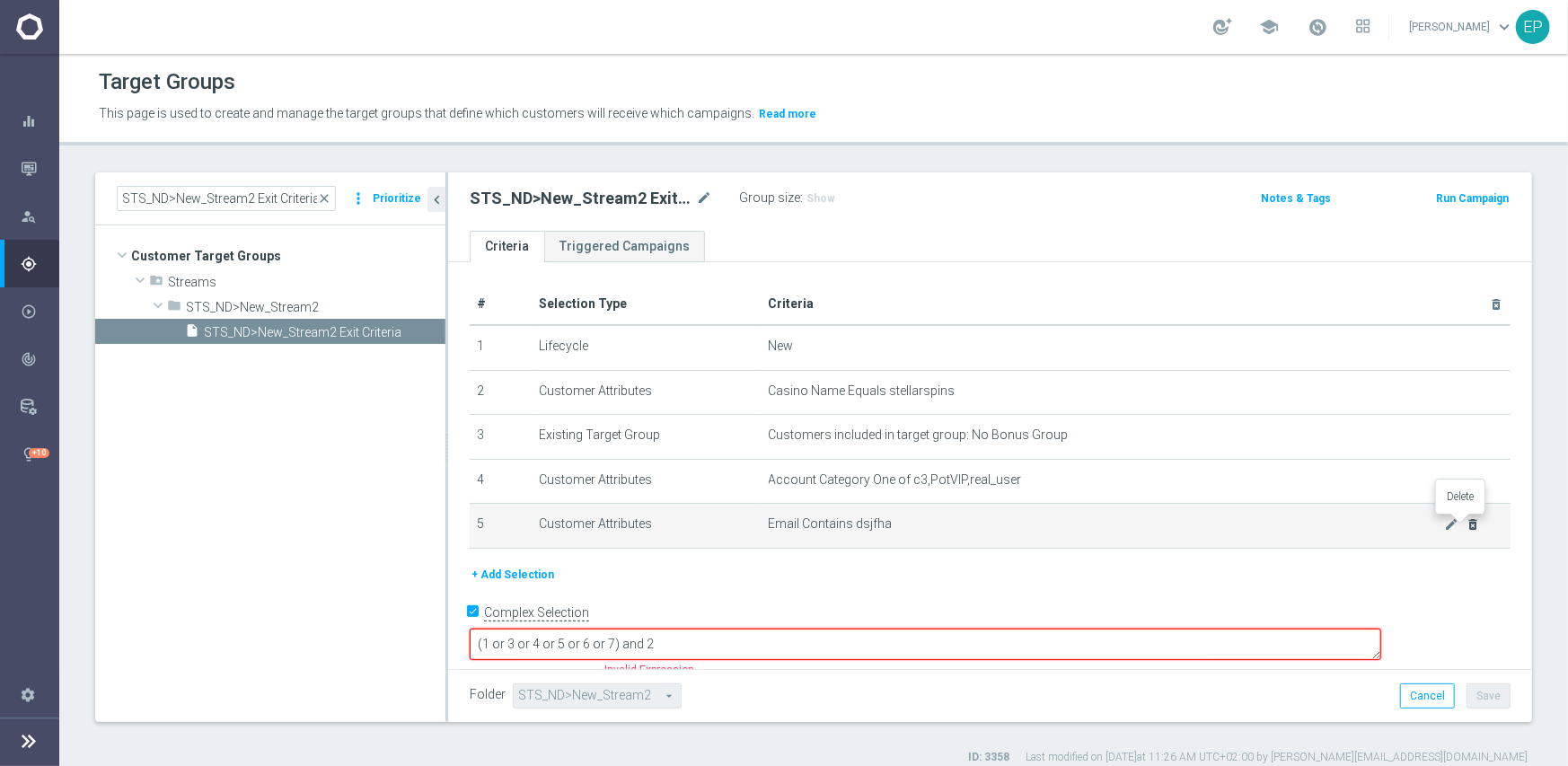
click at [1466, 525] on icon "delete_forever" at bounding box center [1473, 524] width 15 height 15
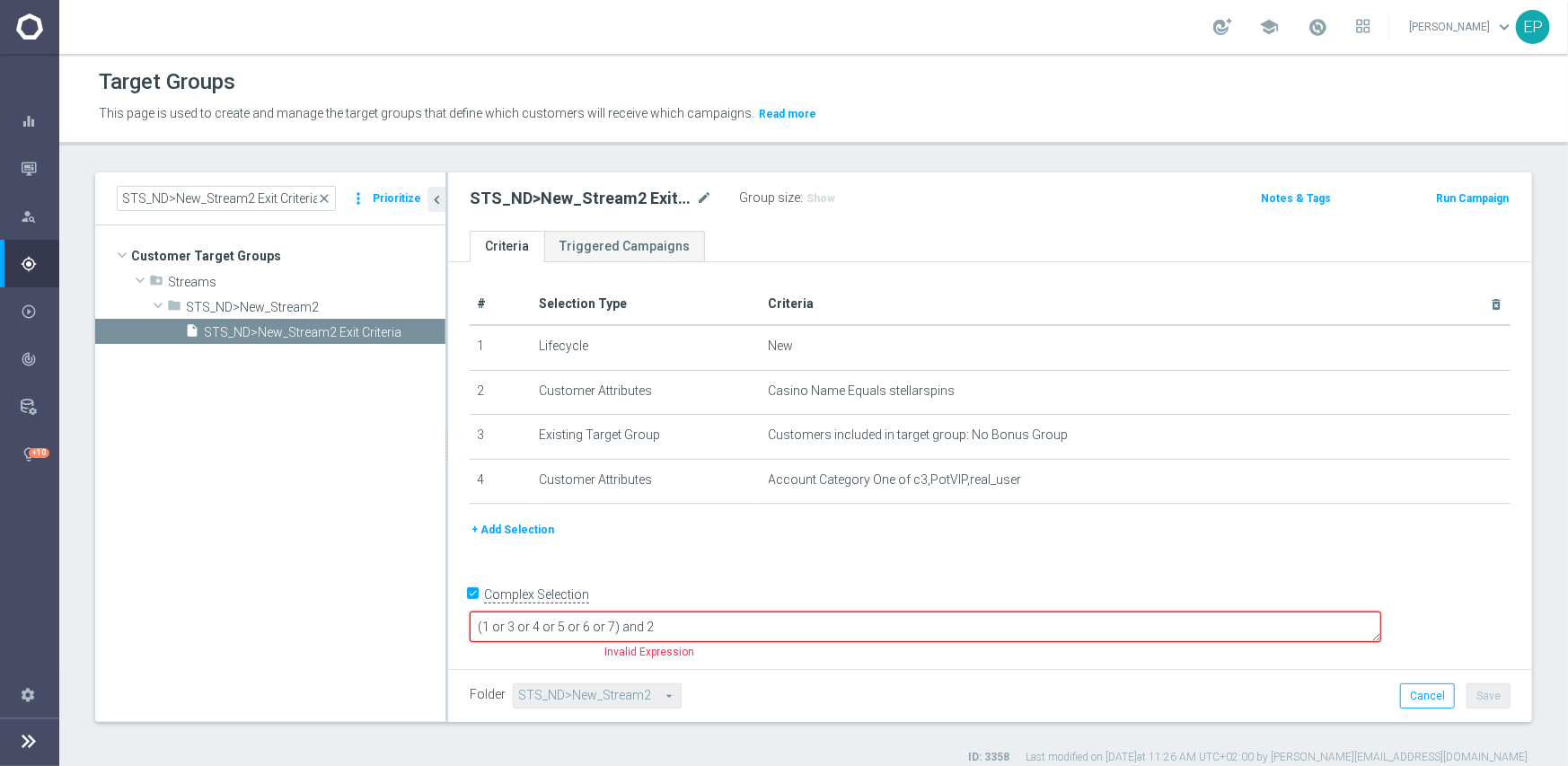
click at [669, 624] on textarea "(1 or 3 or 4 or 5 or 6 or 7) and 2" at bounding box center [925, 627] width 912 height 31
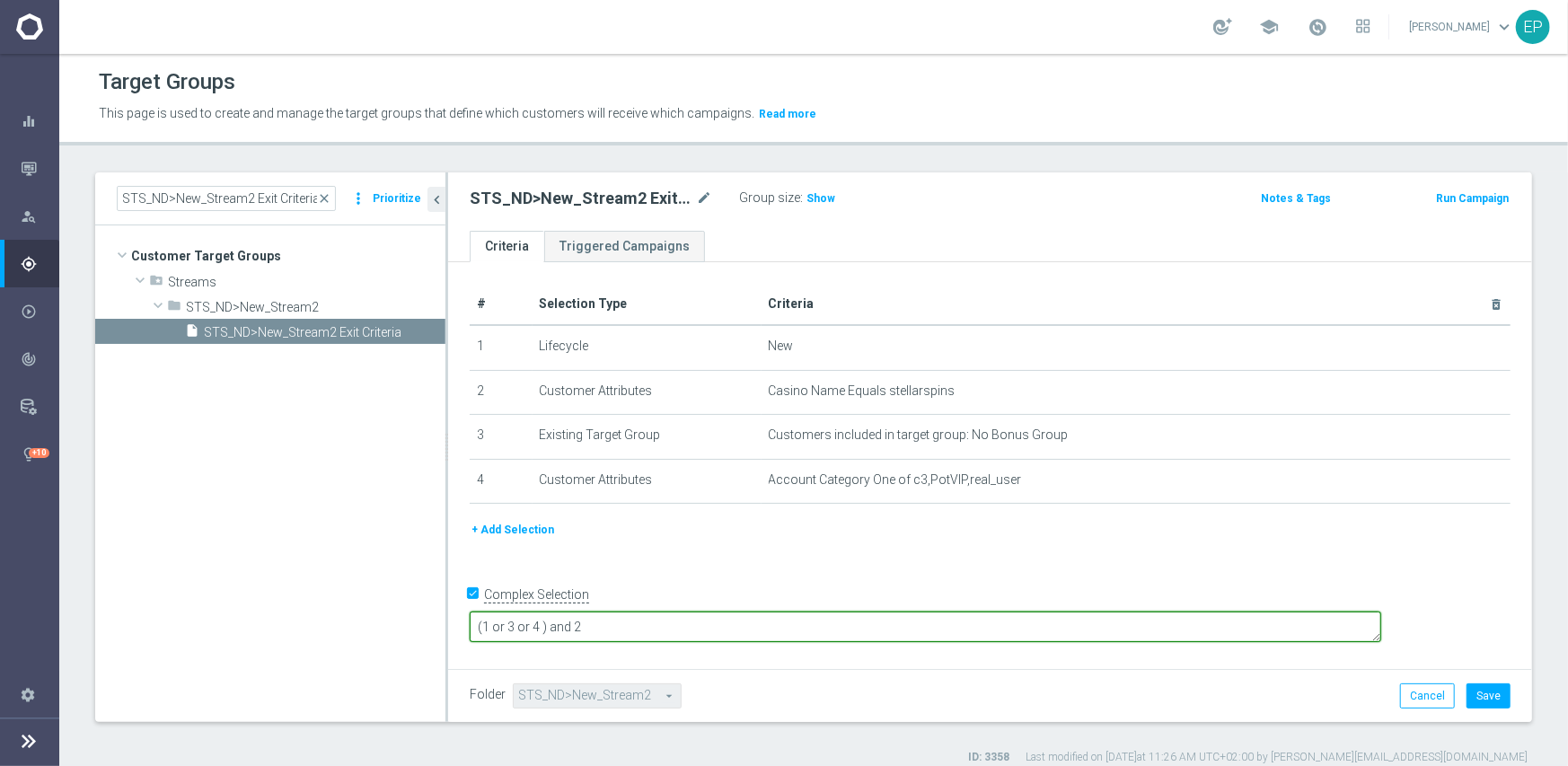
type textarea "(1 or 3 or 4 ) and 2"
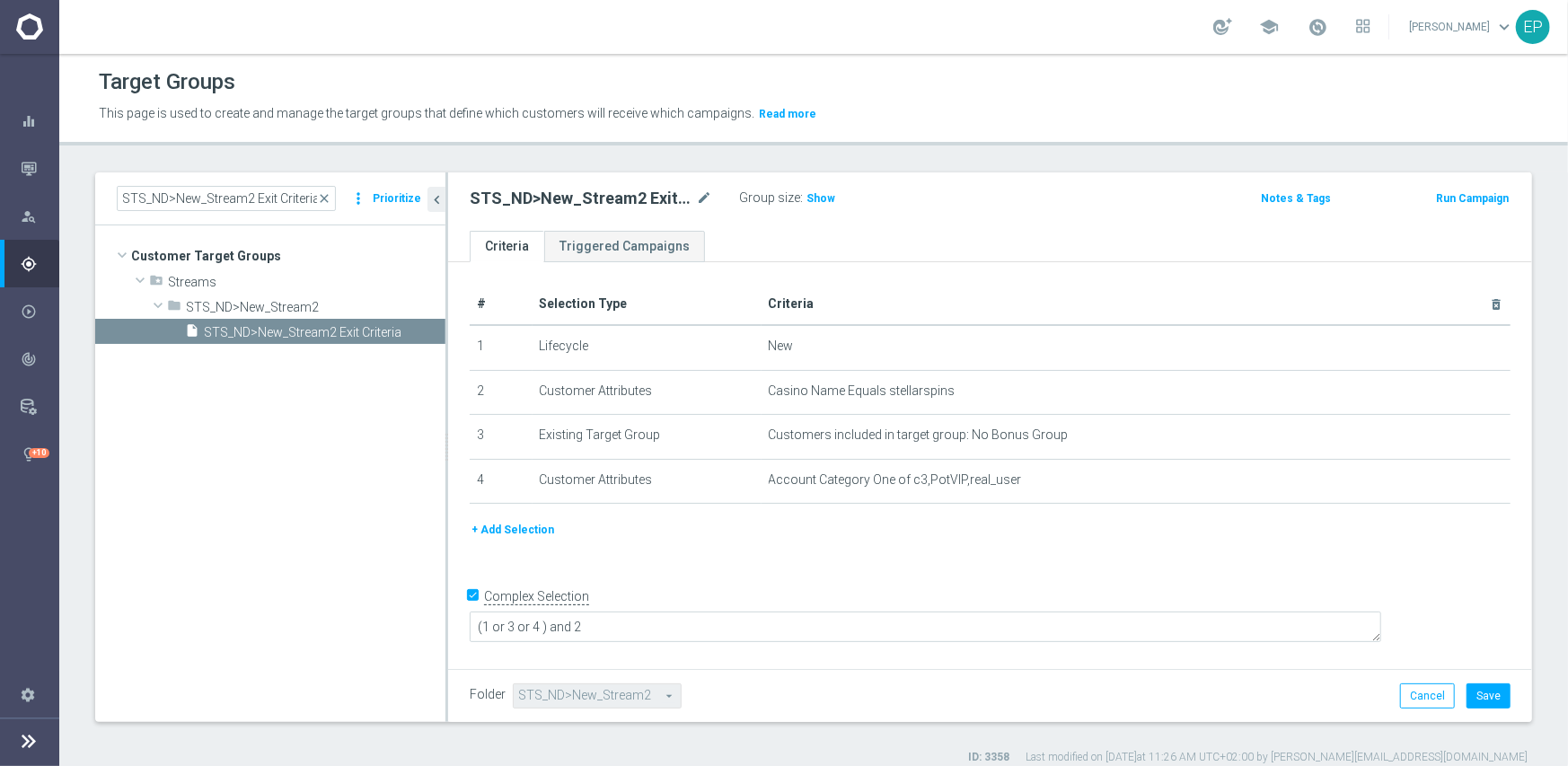
click at [793, 547] on div "+ Add Selection" at bounding box center [989, 536] width 1067 height 33
click at [813, 201] on span "Show" at bounding box center [820, 198] width 28 height 13
click at [1409, 703] on button "Cancel" at bounding box center [1427, 697] width 55 height 25
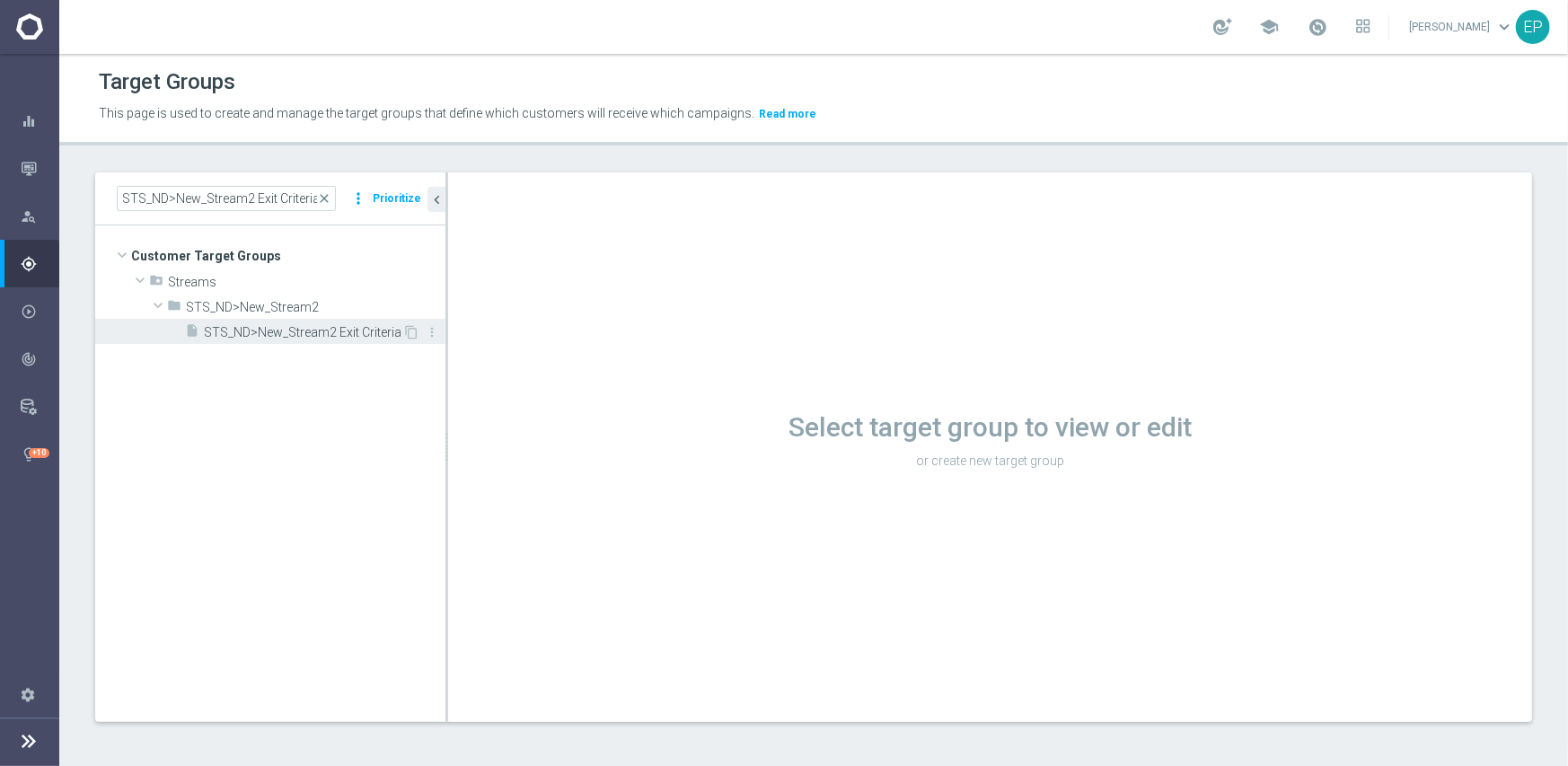
click at [254, 334] on span "STS_ND>New_Stream2 Exit Criteria" at bounding box center [302, 333] width 199 height 16
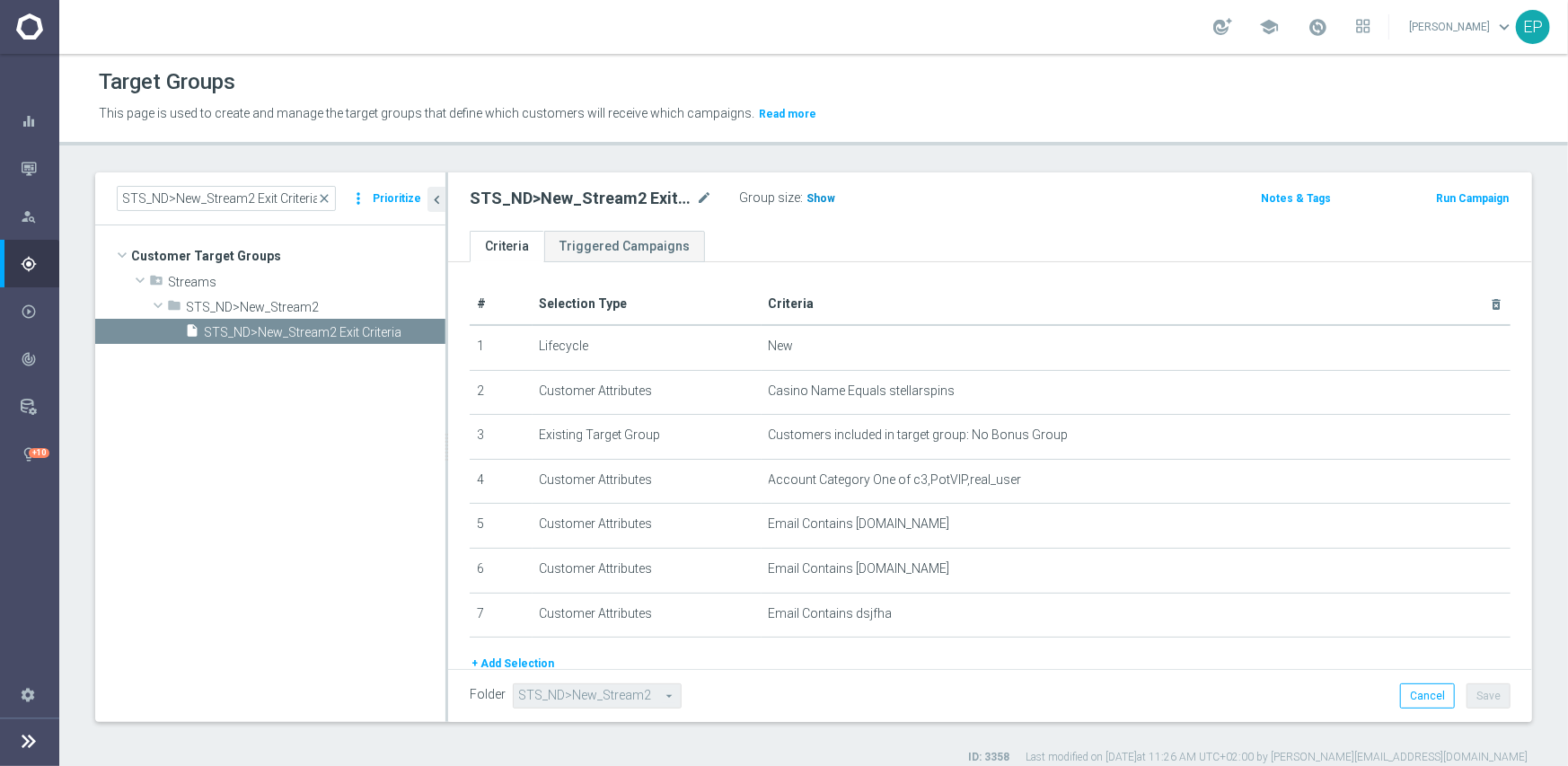
click at [806, 199] on span "Show" at bounding box center [820, 198] width 28 height 13
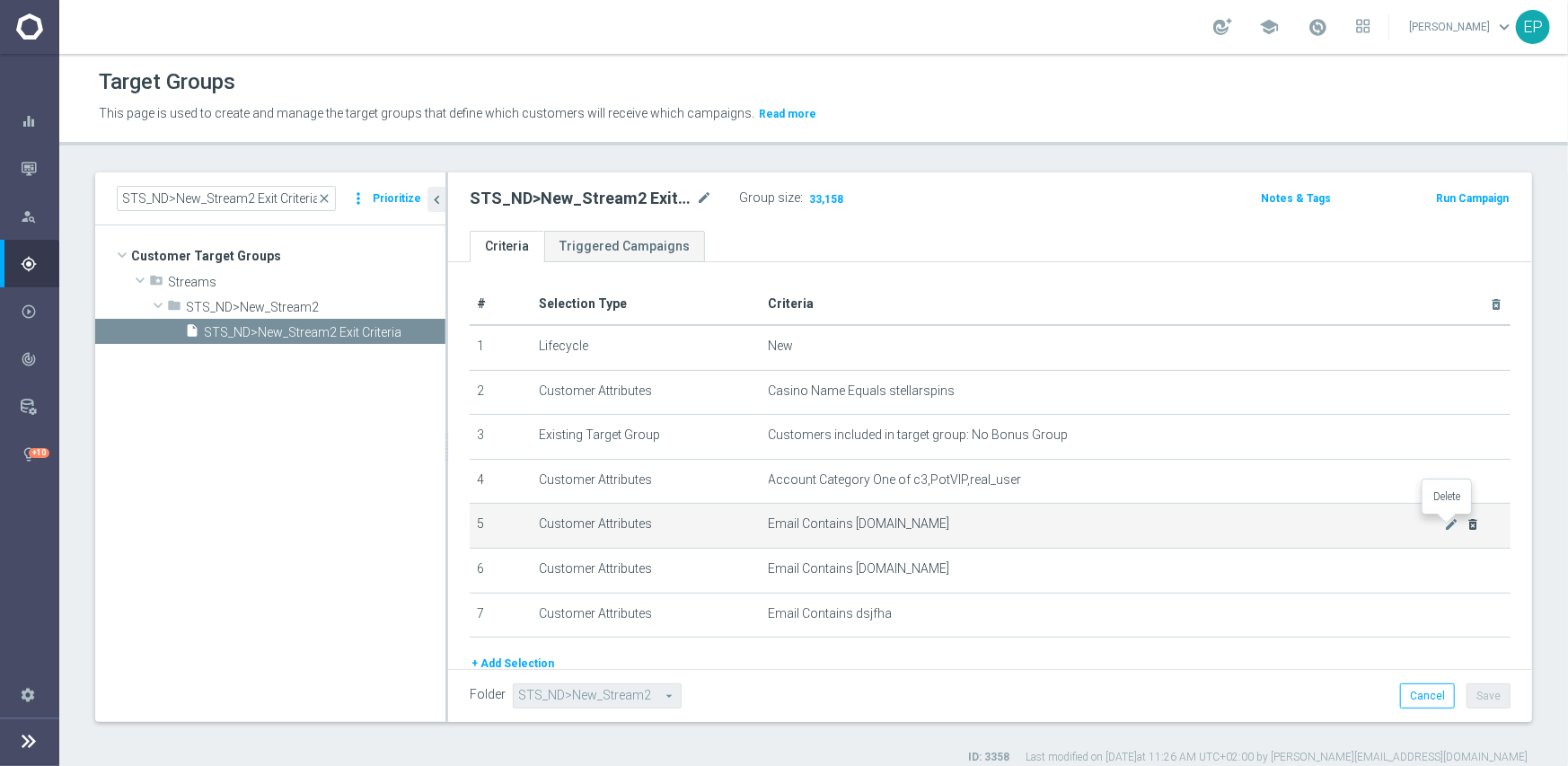
click at [1466, 524] on icon "delete_forever" at bounding box center [1473, 524] width 15 height 15
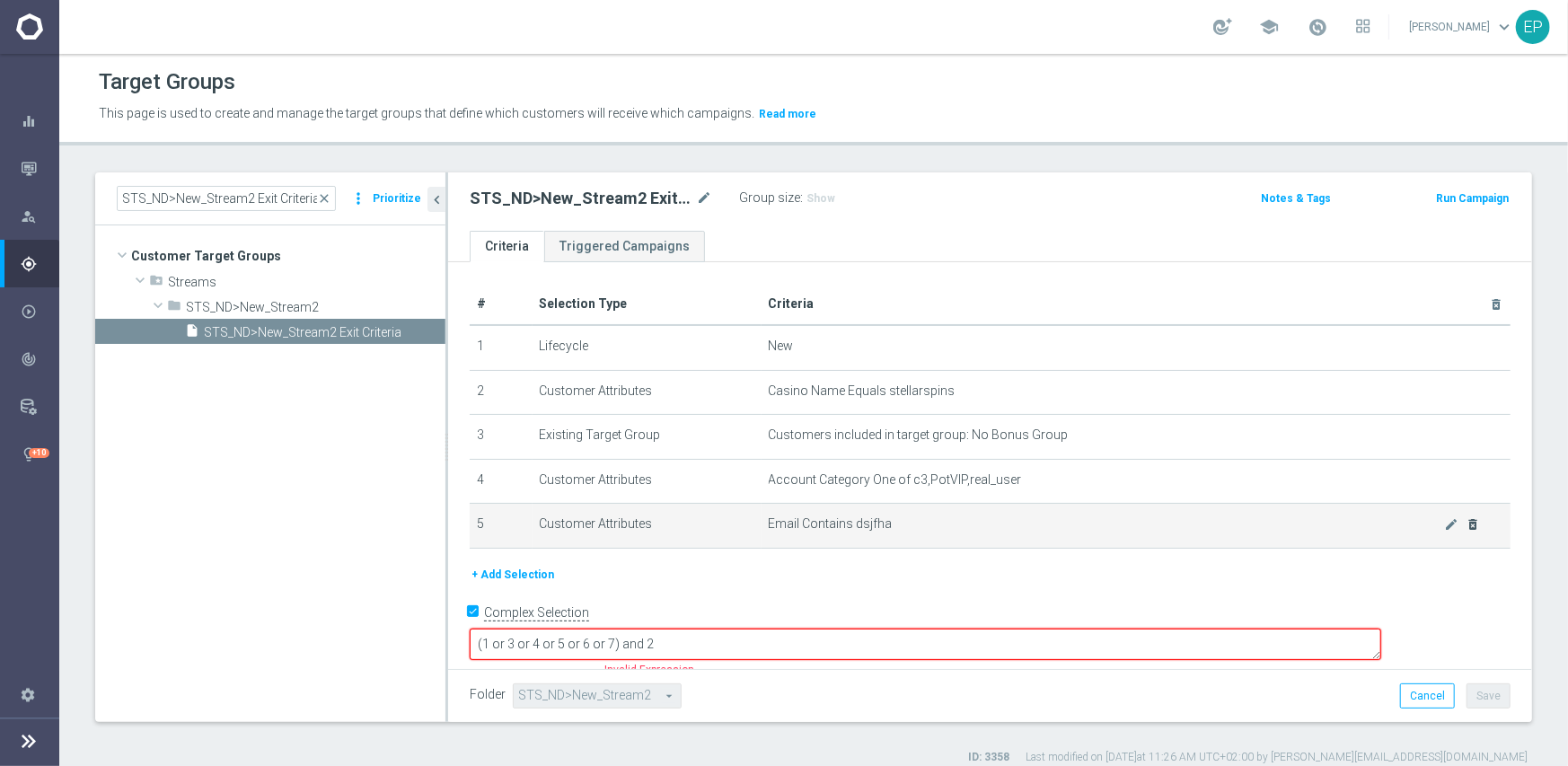
click at [1447, 524] on div "mode_edit delete_forever" at bounding box center [1462, 524] width 36 height 16
click at [1466, 525] on icon "delete_forever" at bounding box center [1473, 524] width 15 height 15
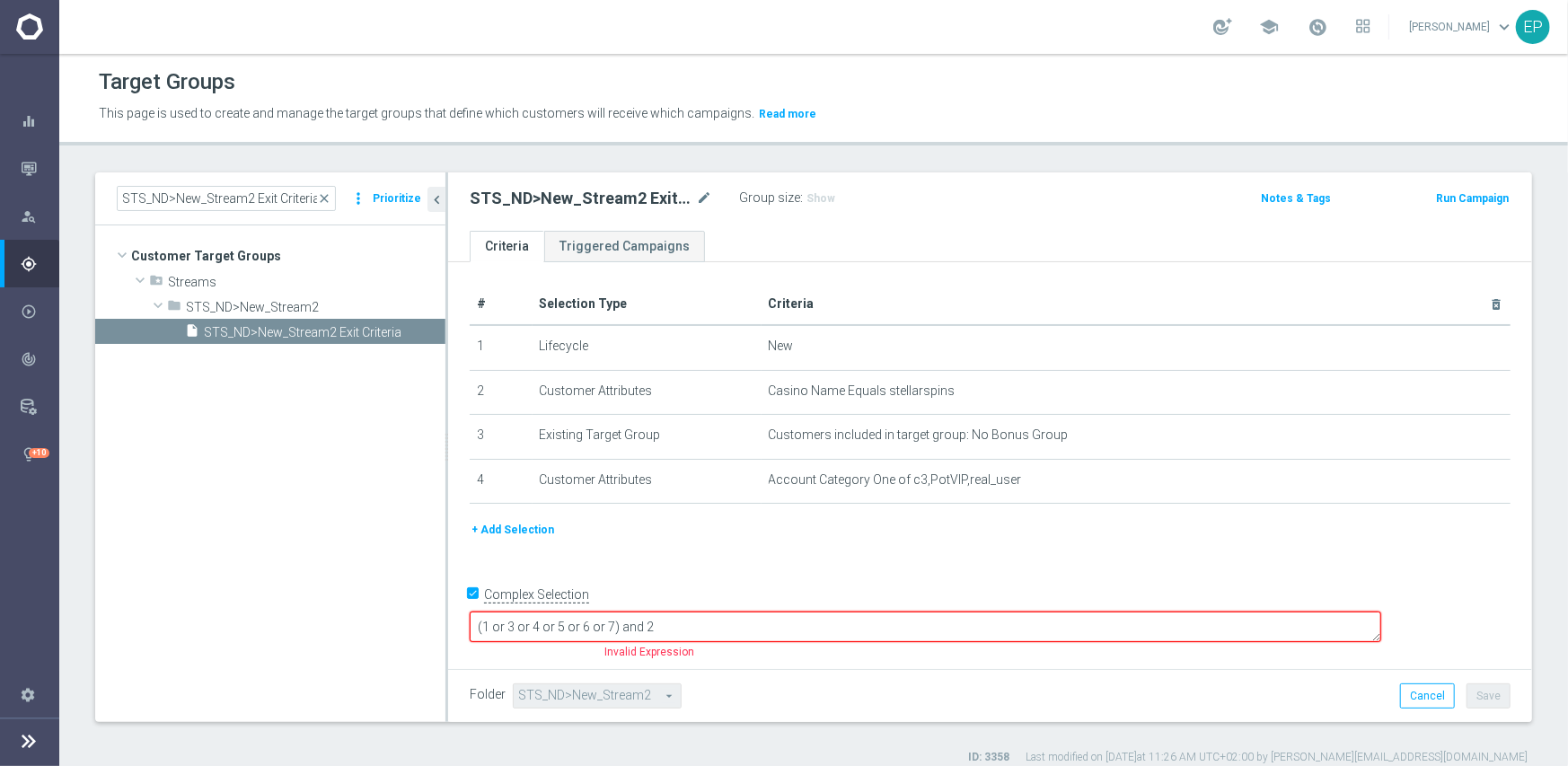
click at [666, 622] on textarea "(1 or 3 or 4 or 5 or 6 or 7) and 2" at bounding box center [925, 627] width 912 height 31
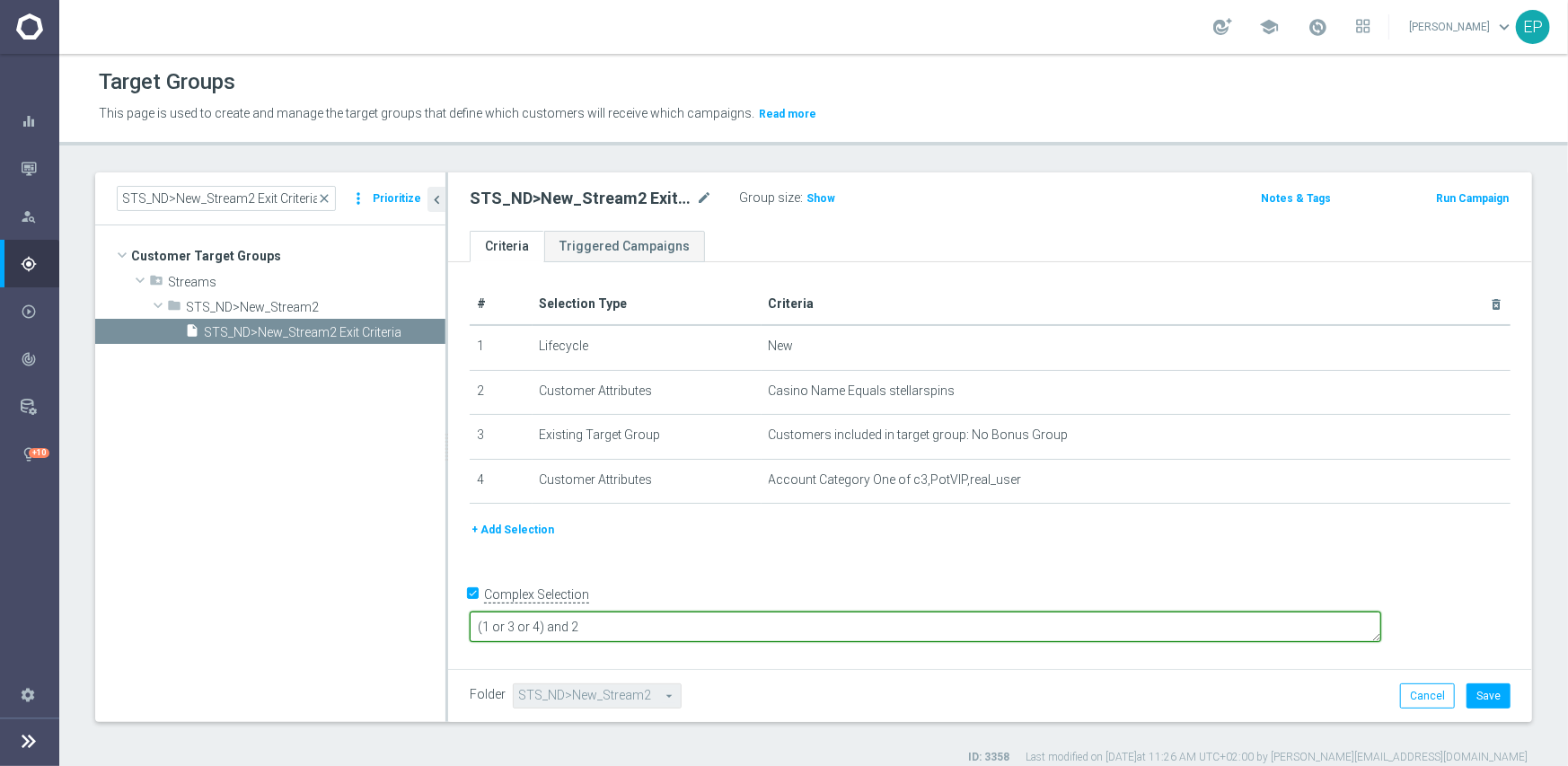
type textarea "(1 or 3 or 4) and 2"
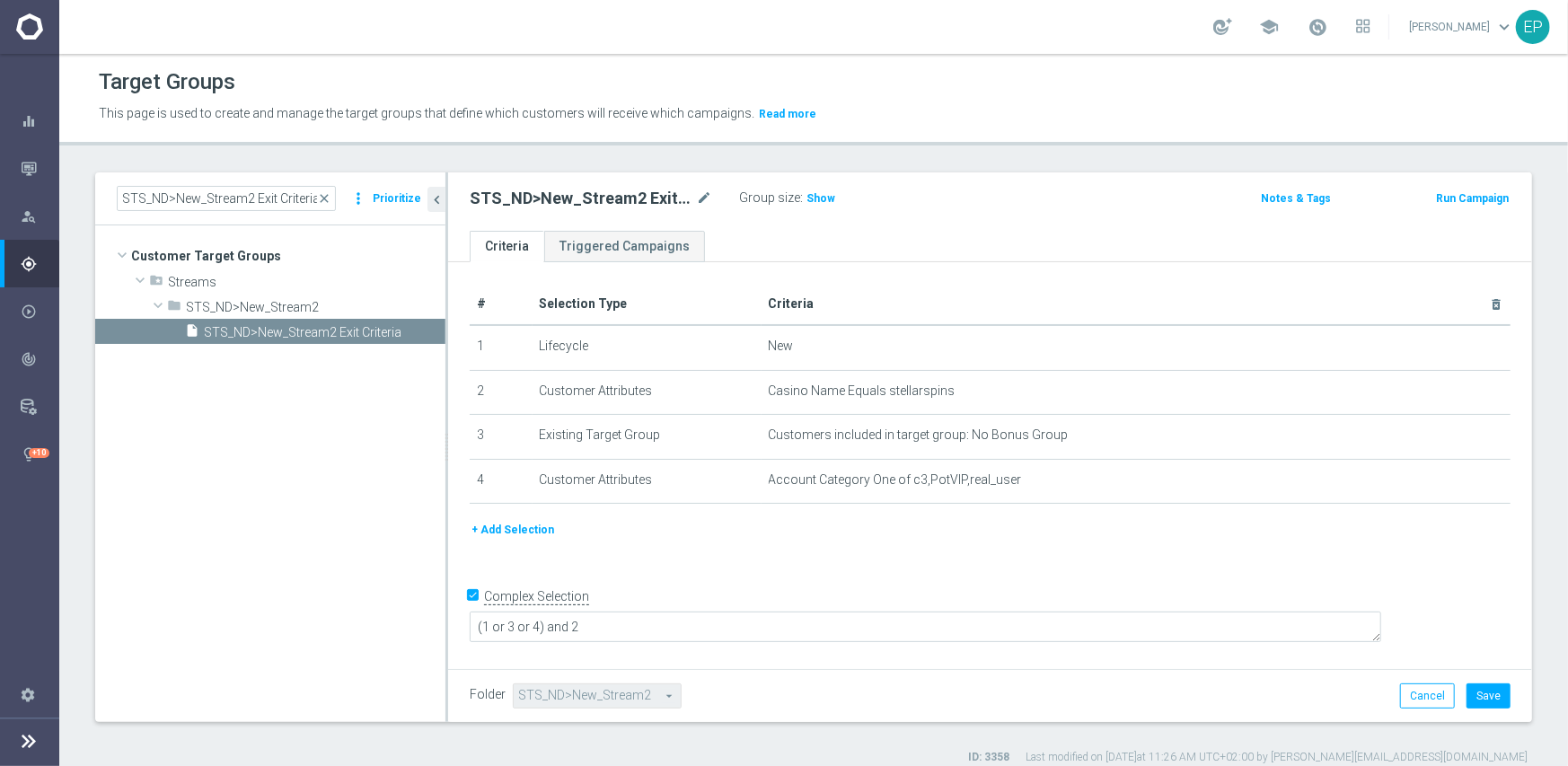
click at [919, 565] on div "# Selection Type Criteria delete_forever 1 Lifecycle New mode_edit delete_forev…" at bounding box center [990, 463] width 1084 height 402
click at [822, 198] on span "Show" at bounding box center [820, 198] width 28 height 13
click at [1400, 697] on button "Cancel" at bounding box center [1427, 697] width 55 height 25
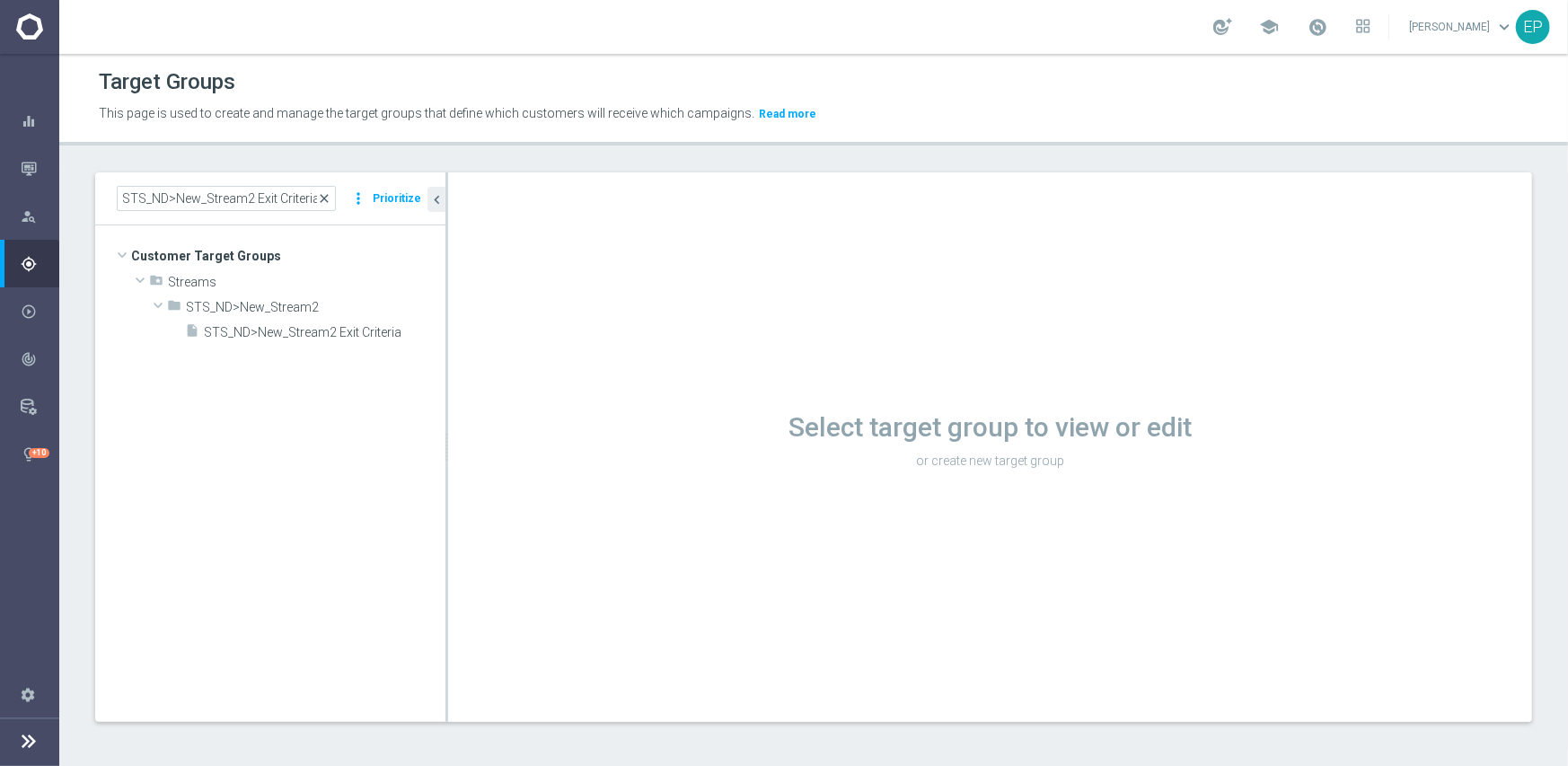
click at [327, 198] on span "close" at bounding box center [324, 199] width 15 height 15
drag, startPoint x: 227, startPoint y: 253, endPoint x: 457, endPoint y: 295, distance: 233.8
click at [228, 253] on span "Customer Target Groups" at bounding box center [288, 256] width 314 height 25
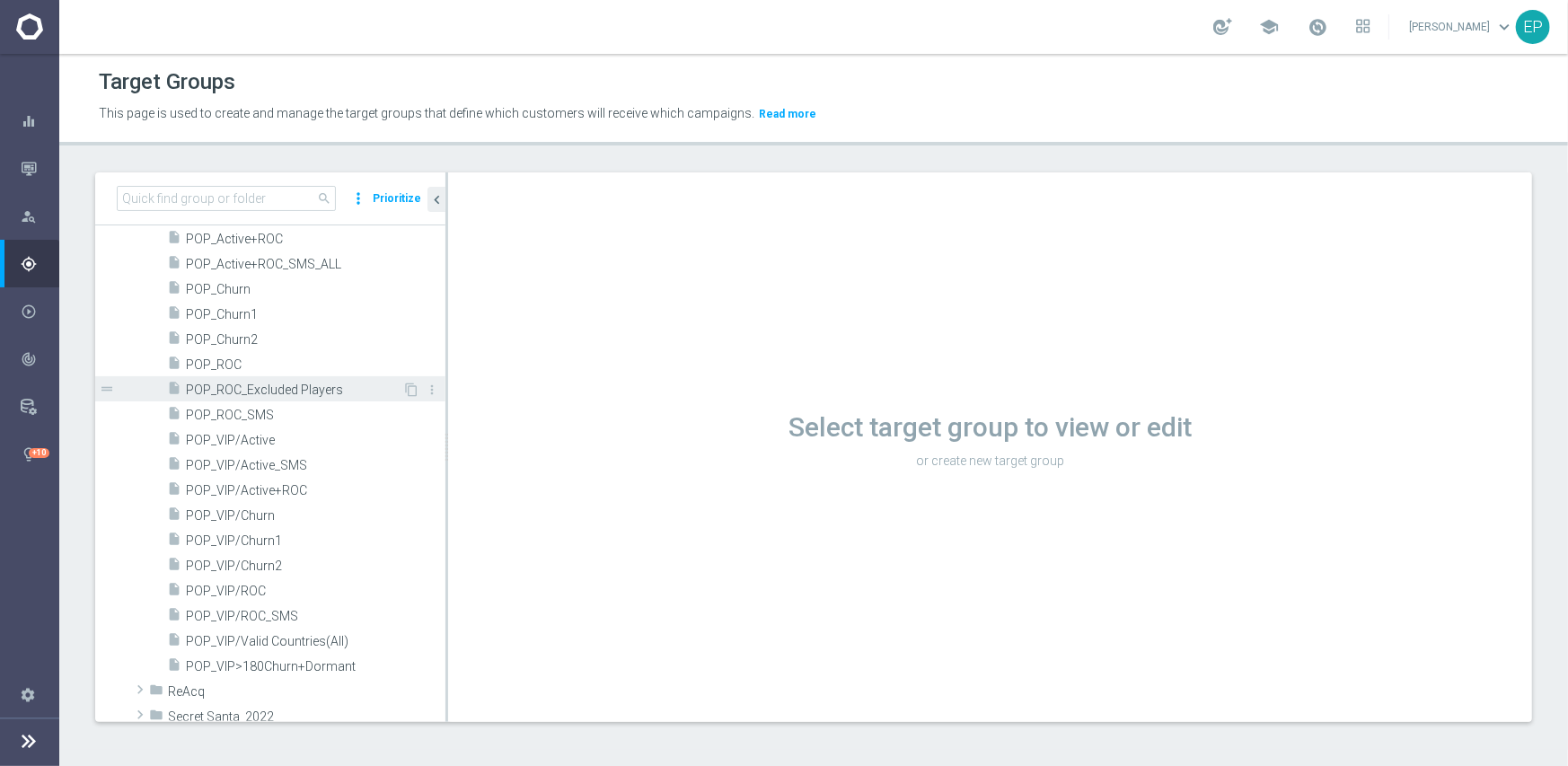
scroll to position [1347, 0]
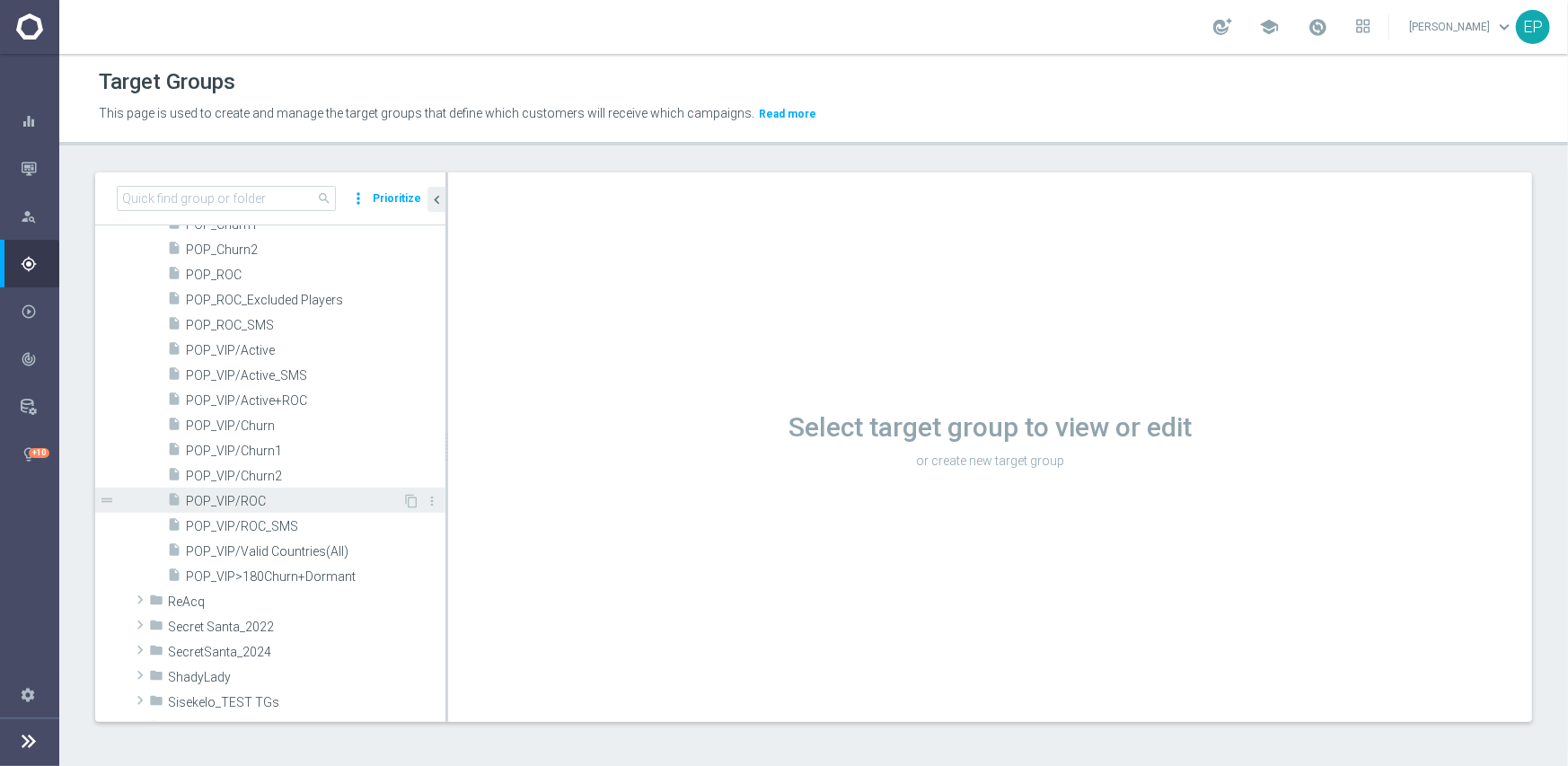
click at [250, 489] on div "insert_drive_file POP_VIP/ROC" at bounding box center [285, 500] width 235 height 25
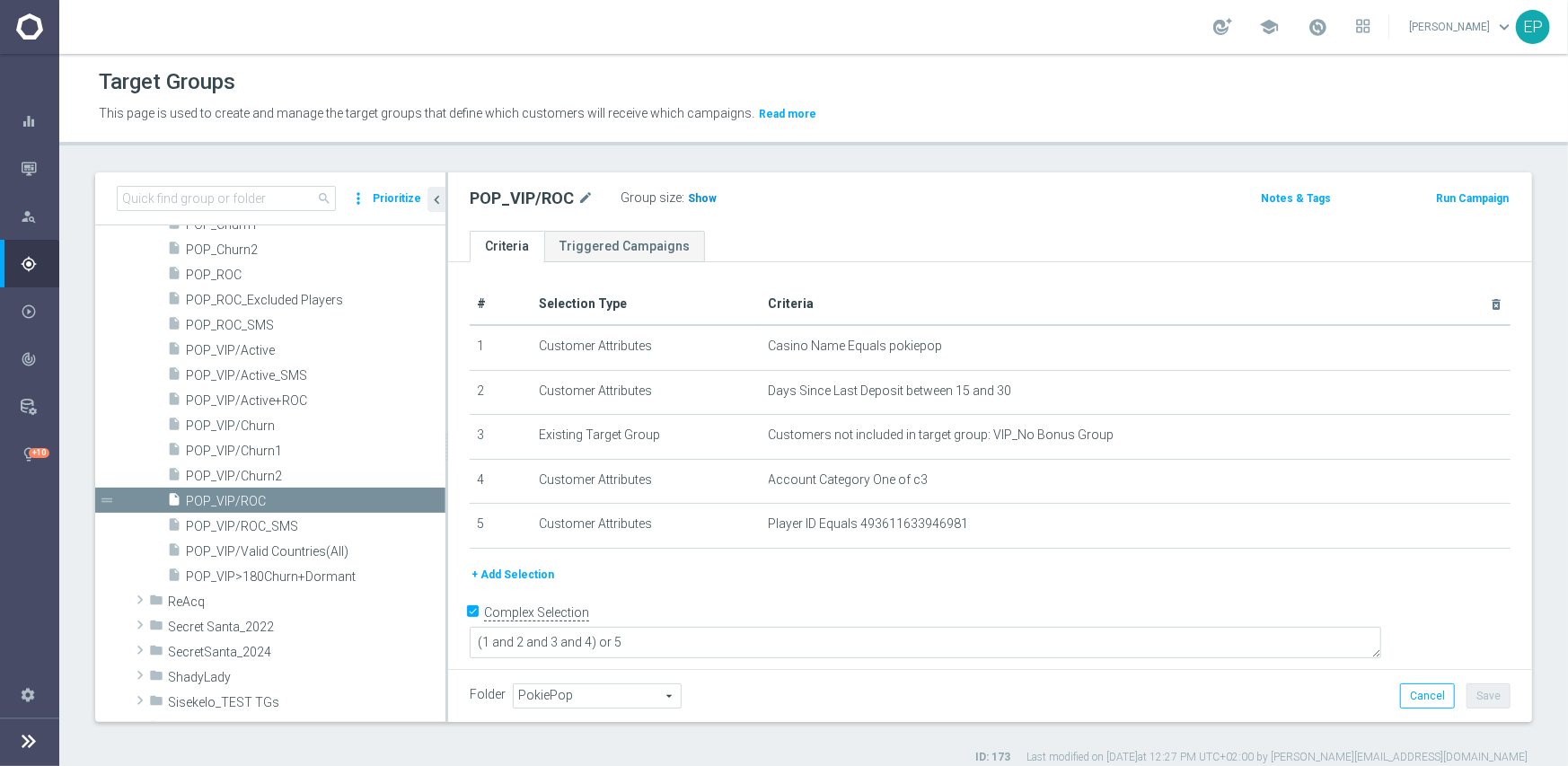
click at [697, 195] on span "Show" at bounding box center [701, 198] width 28 height 13
drag, startPoint x: 268, startPoint y: 455, endPoint x: 292, endPoint y: 454, distance: 24.0
click at [268, 455] on span "POP_VIP/Churn1" at bounding box center [293, 451] width 216 height 16
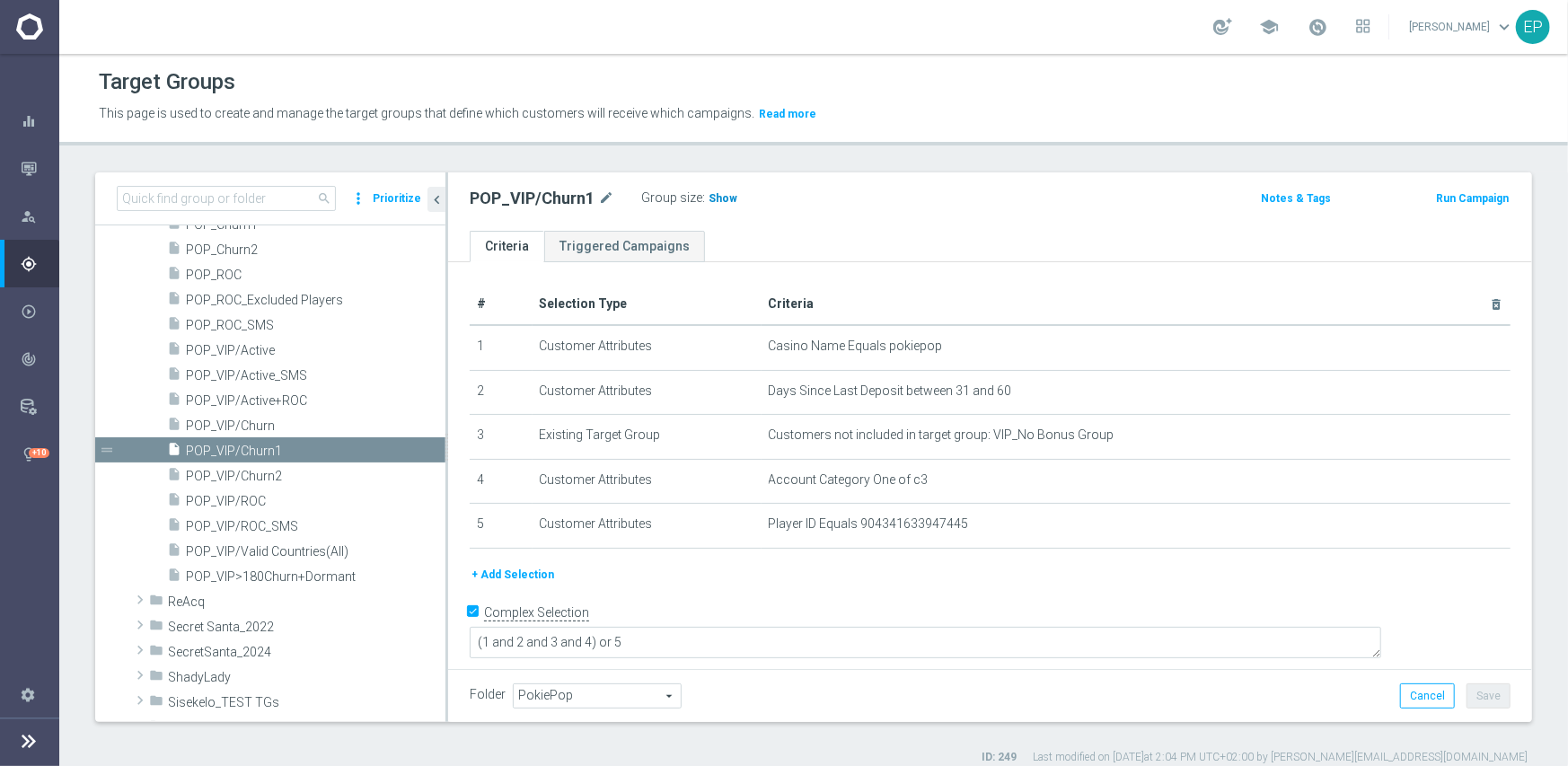
click at [712, 201] on span "Show" at bounding box center [722, 198] width 28 height 13
click at [251, 470] on span "POP_VIP/Churn2" at bounding box center [293, 476] width 216 height 16
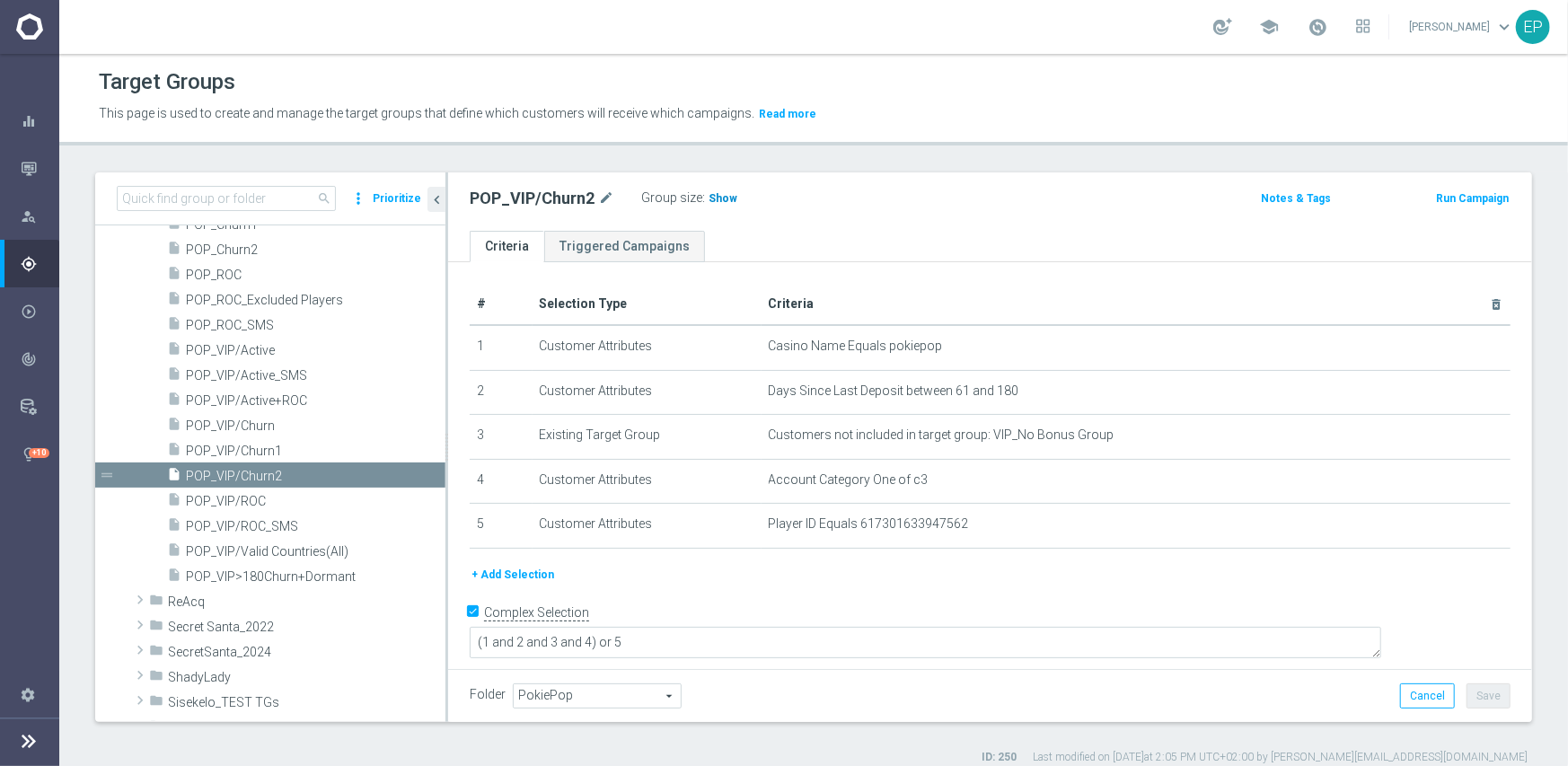
click at [720, 203] on span "Show" at bounding box center [722, 198] width 28 height 13
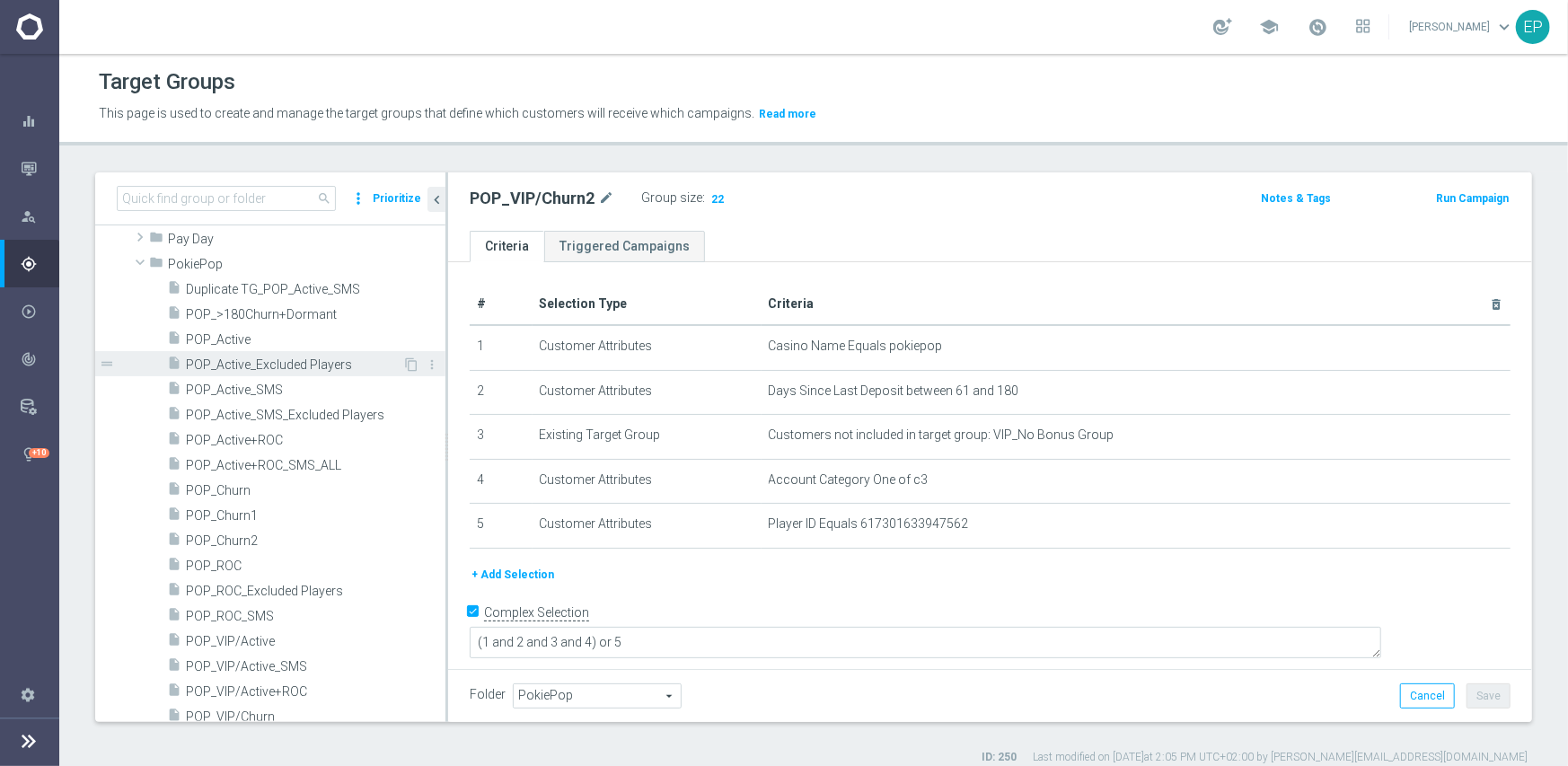
scroll to position [988, 0]
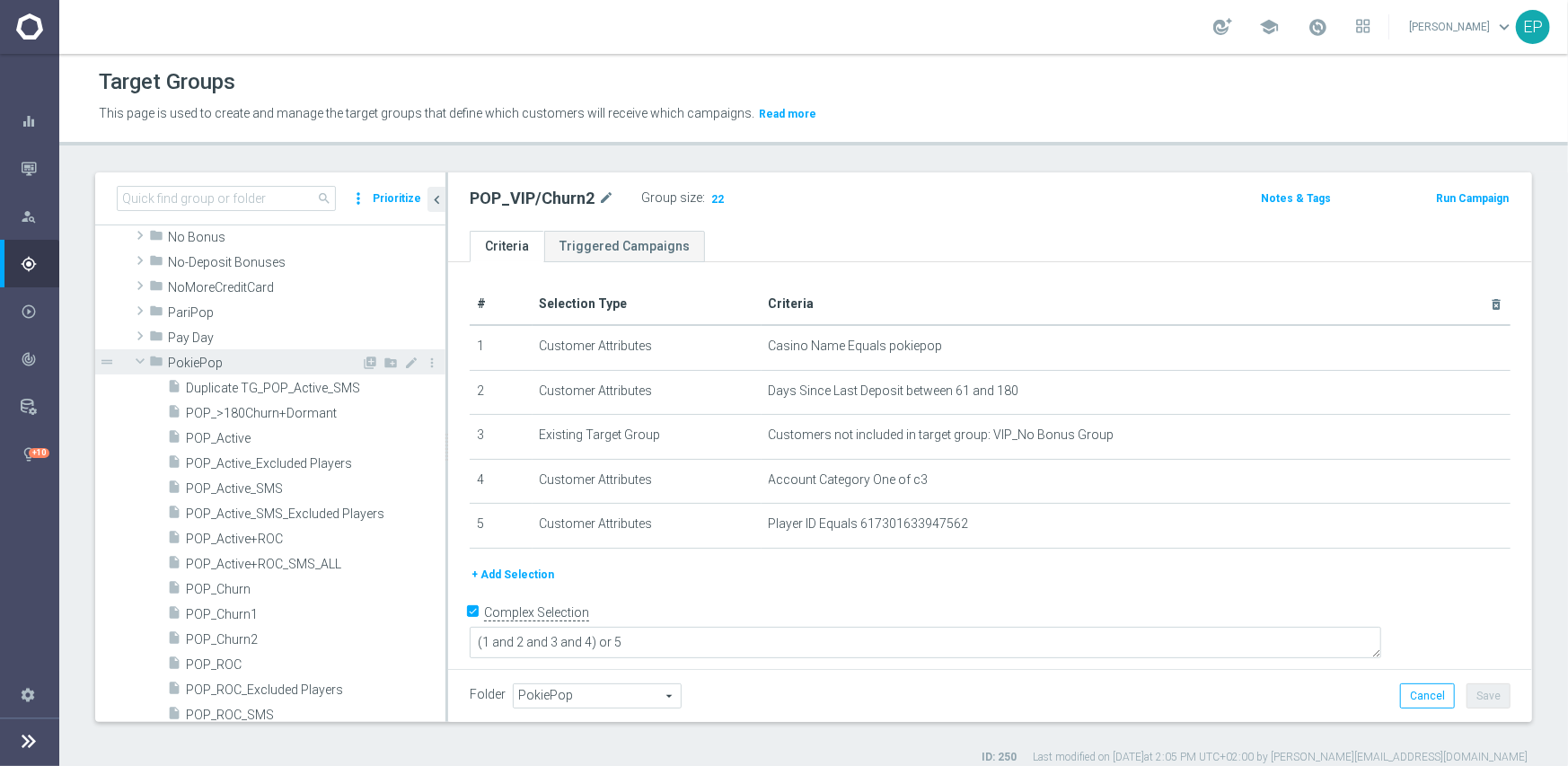
click at [197, 367] on span "PokiePop" at bounding box center [264, 363] width 193 height 16
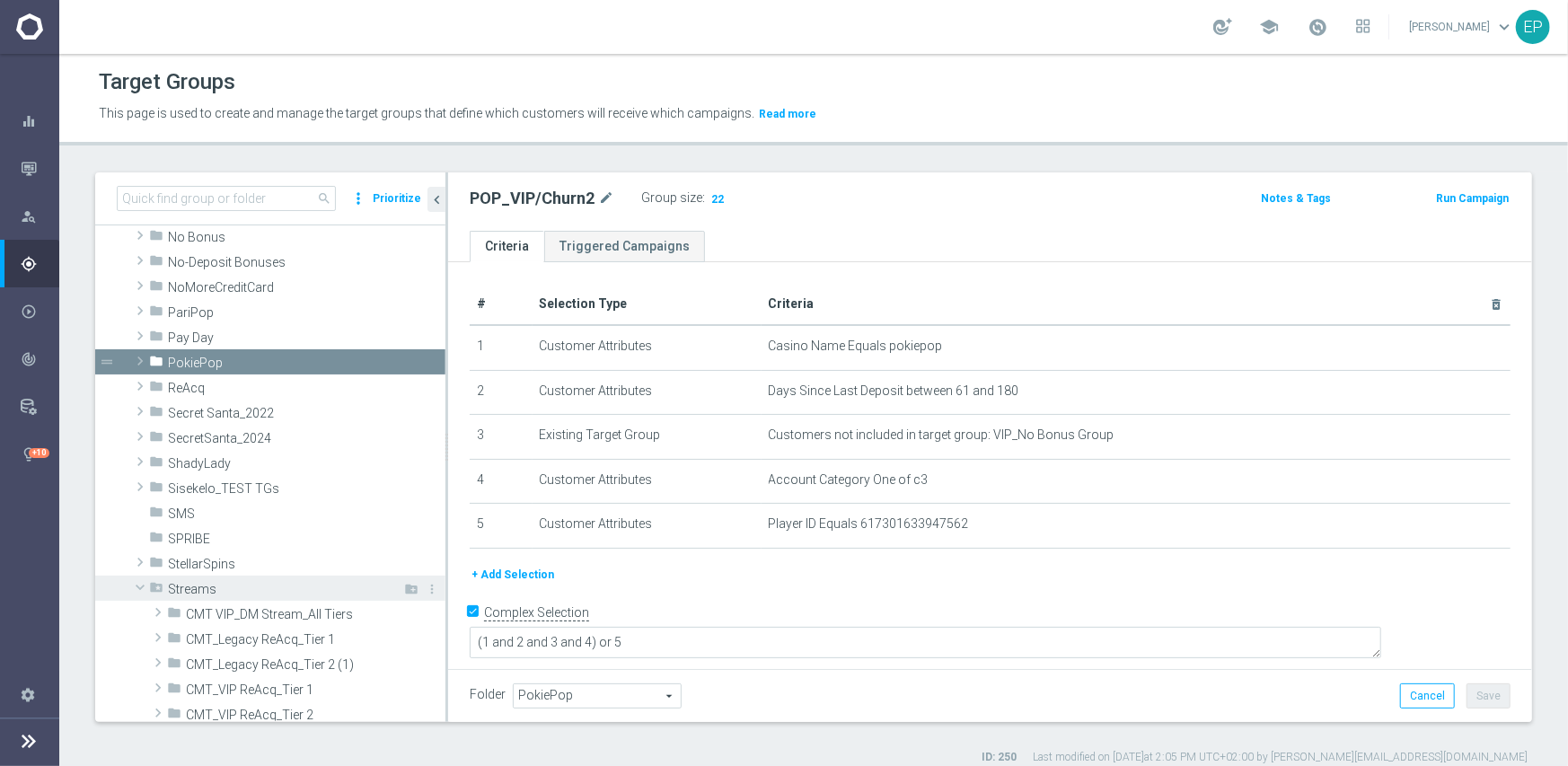
click at [198, 589] on span "Streams" at bounding box center [265, 590] width 195 height 16
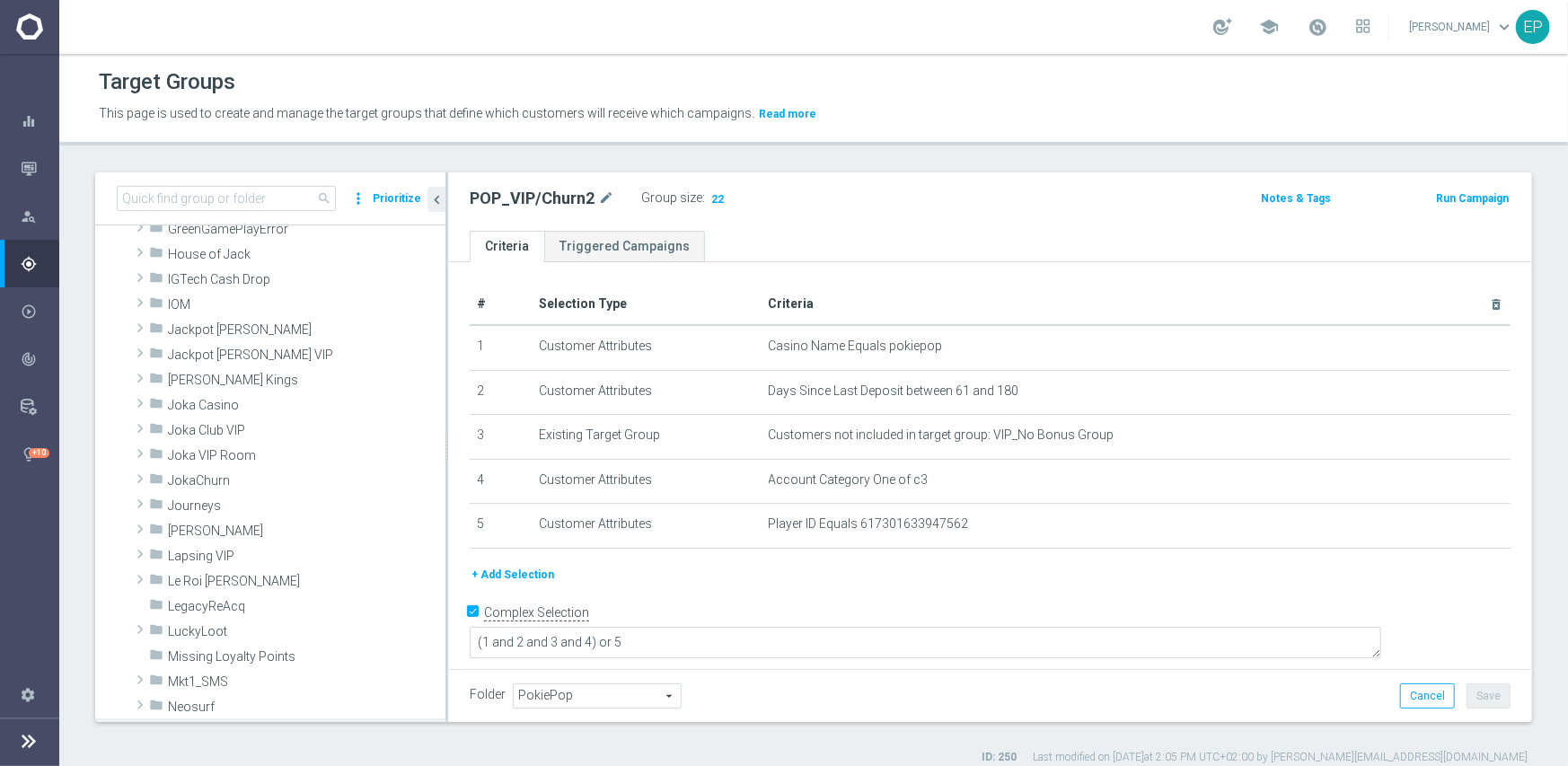
scroll to position [449, 0]
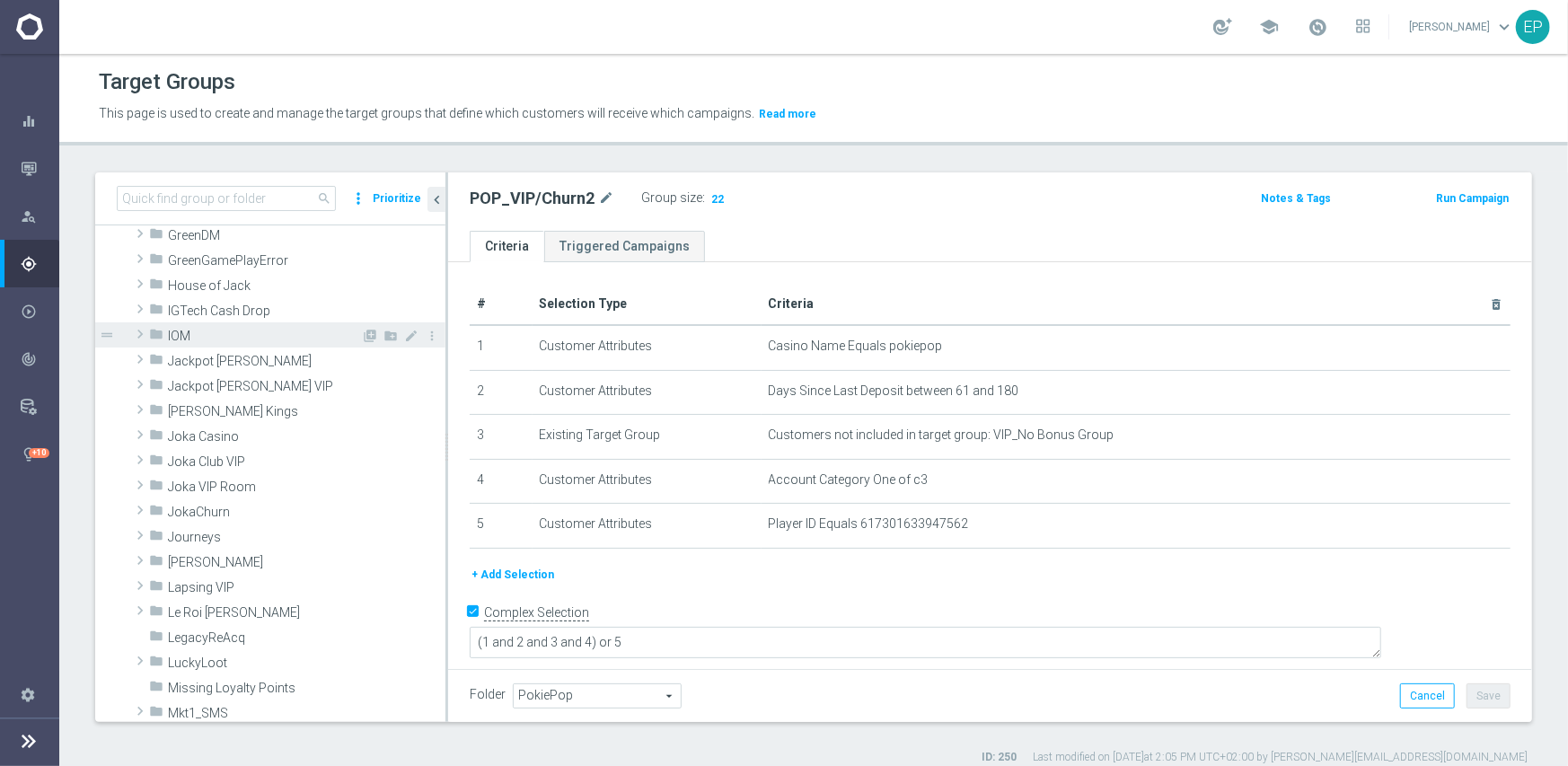
click at [184, 334] on span "IOM" at bounding box center [264, 337] width 193 height 16
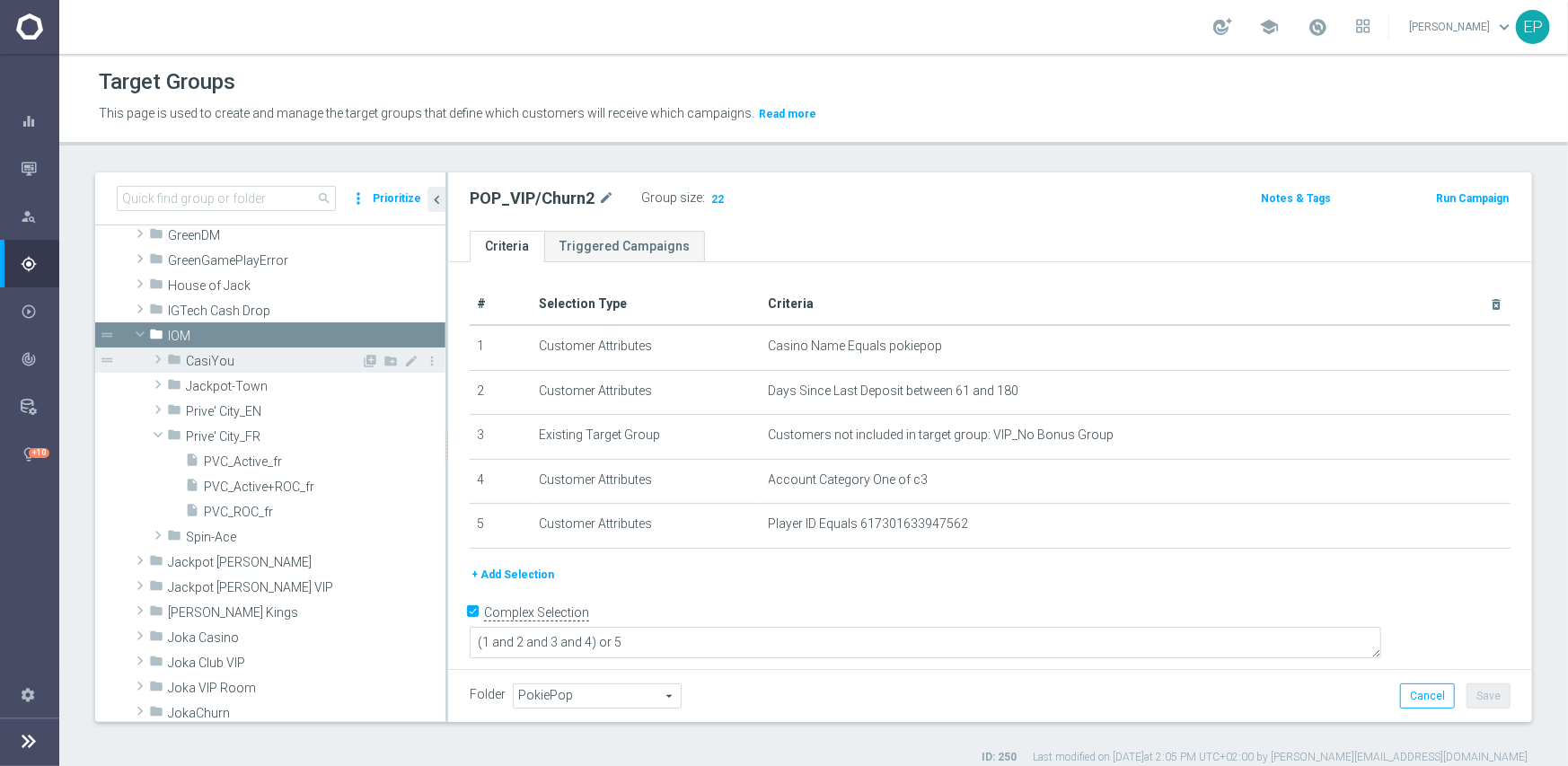
click at [211, 361] on span "CasiYou" at bounding box center [273, 362] width 175 height 16
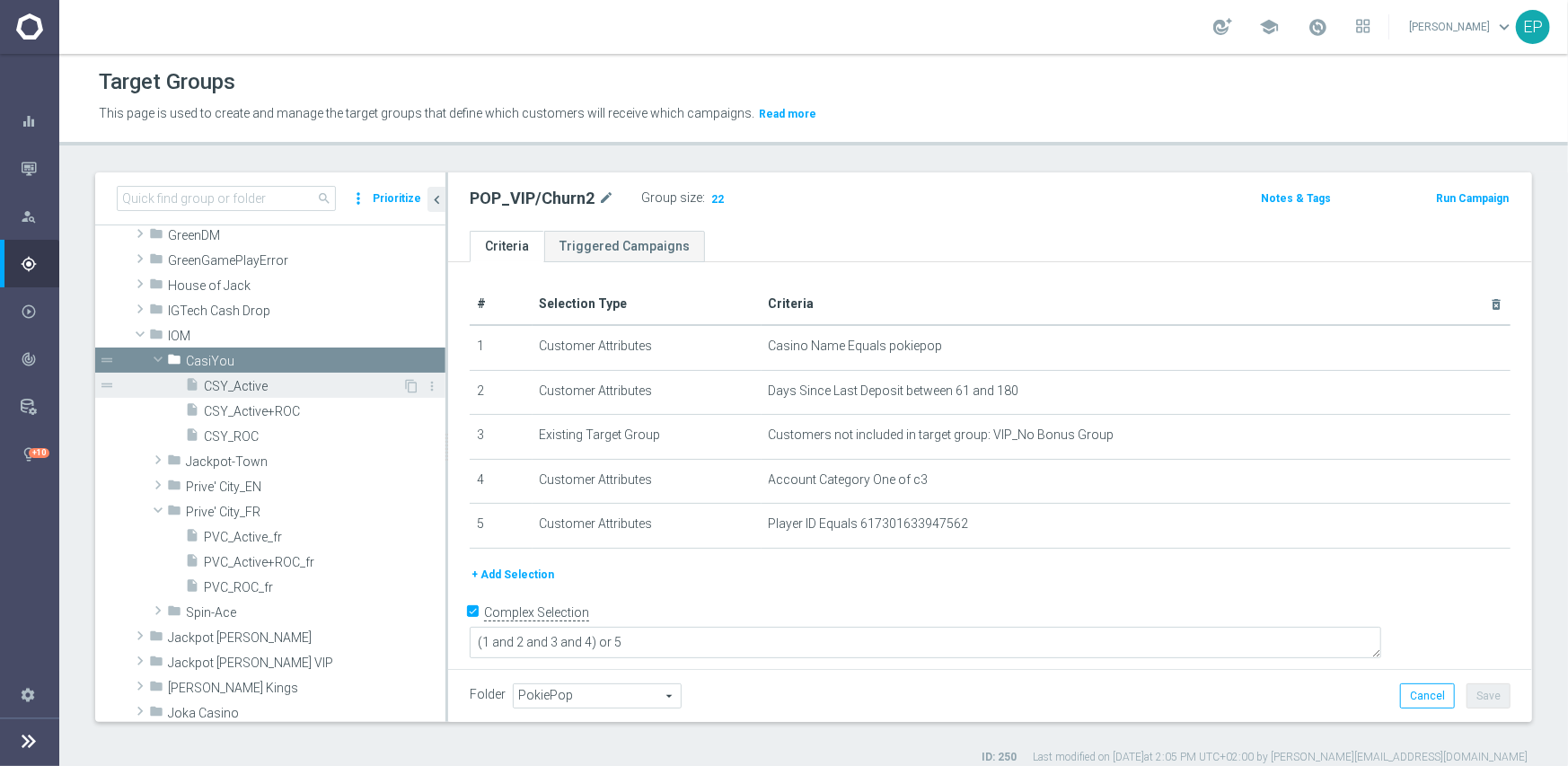
click at [224, 388] on span "CSY_Active" at bounding box center [302, 386] width 199 height 16
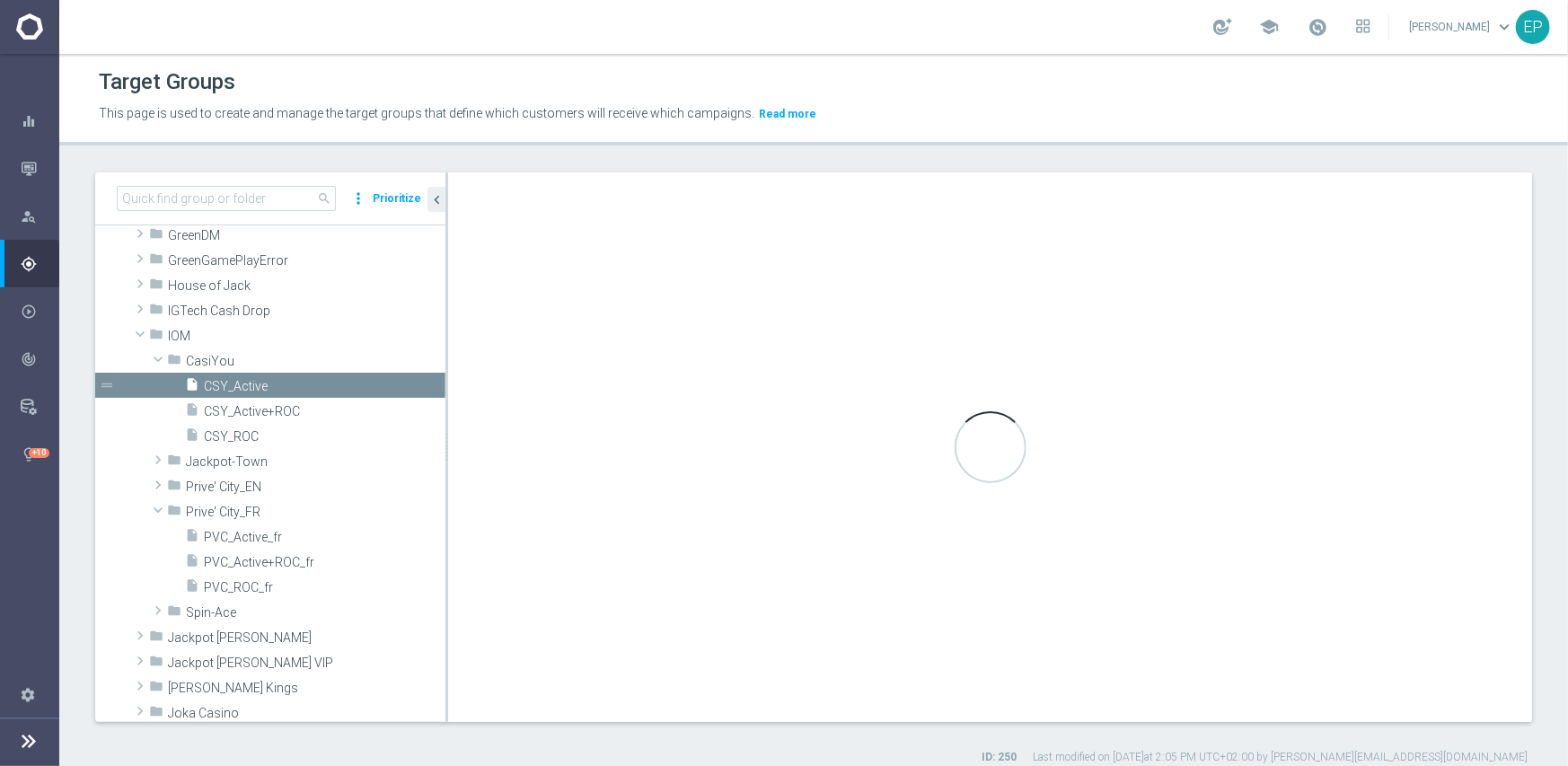
checkbox input "false"
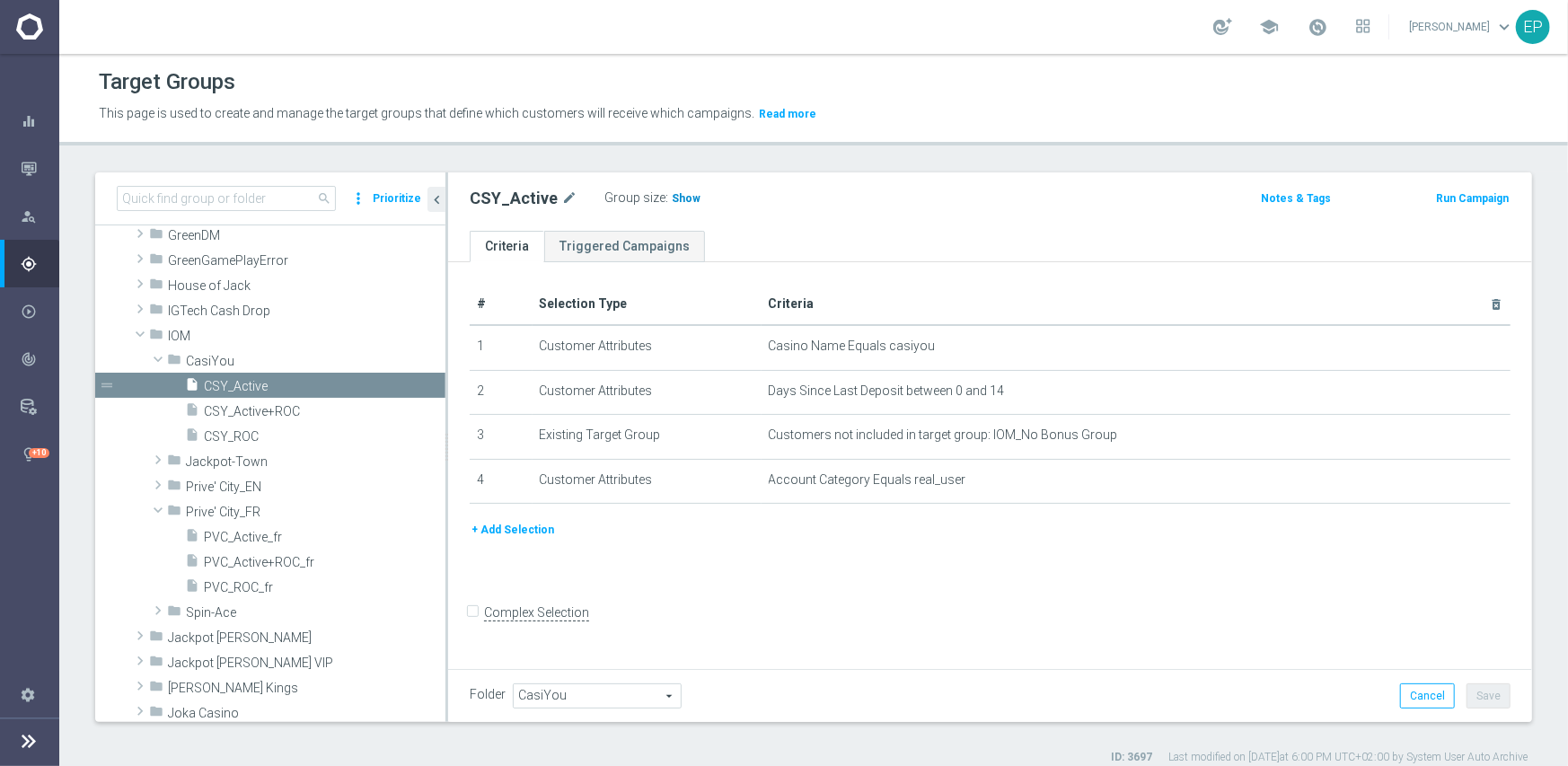
click at [678, 203] on span "Show" at bounding box center [686, 198] width 28 height 13
click at [243, 439] on span "CSY_ROC" at bounding box center [302, 437] width 199 height 16
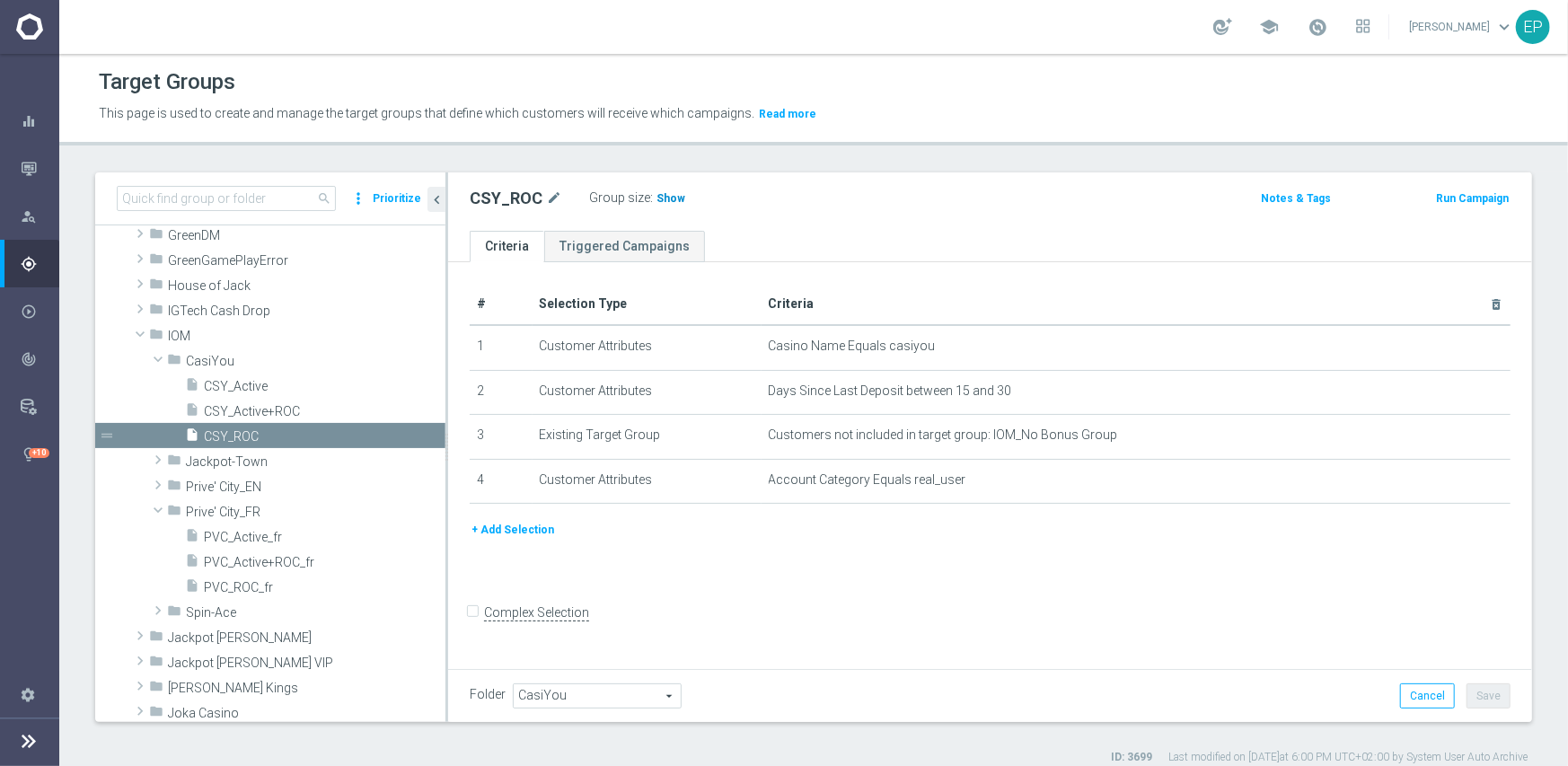
click at [654, 204] on h3 "Show" at bounding box center [670, 199] width 32 height 20
drag, startPoint x: 224, startPoint y: 485, endPoint x: 248, endPoint y: 491, distance: 24.7
click at [224, 485] on span "Prive' City_EN" at bounding box center [273, 487] width 175 height 16
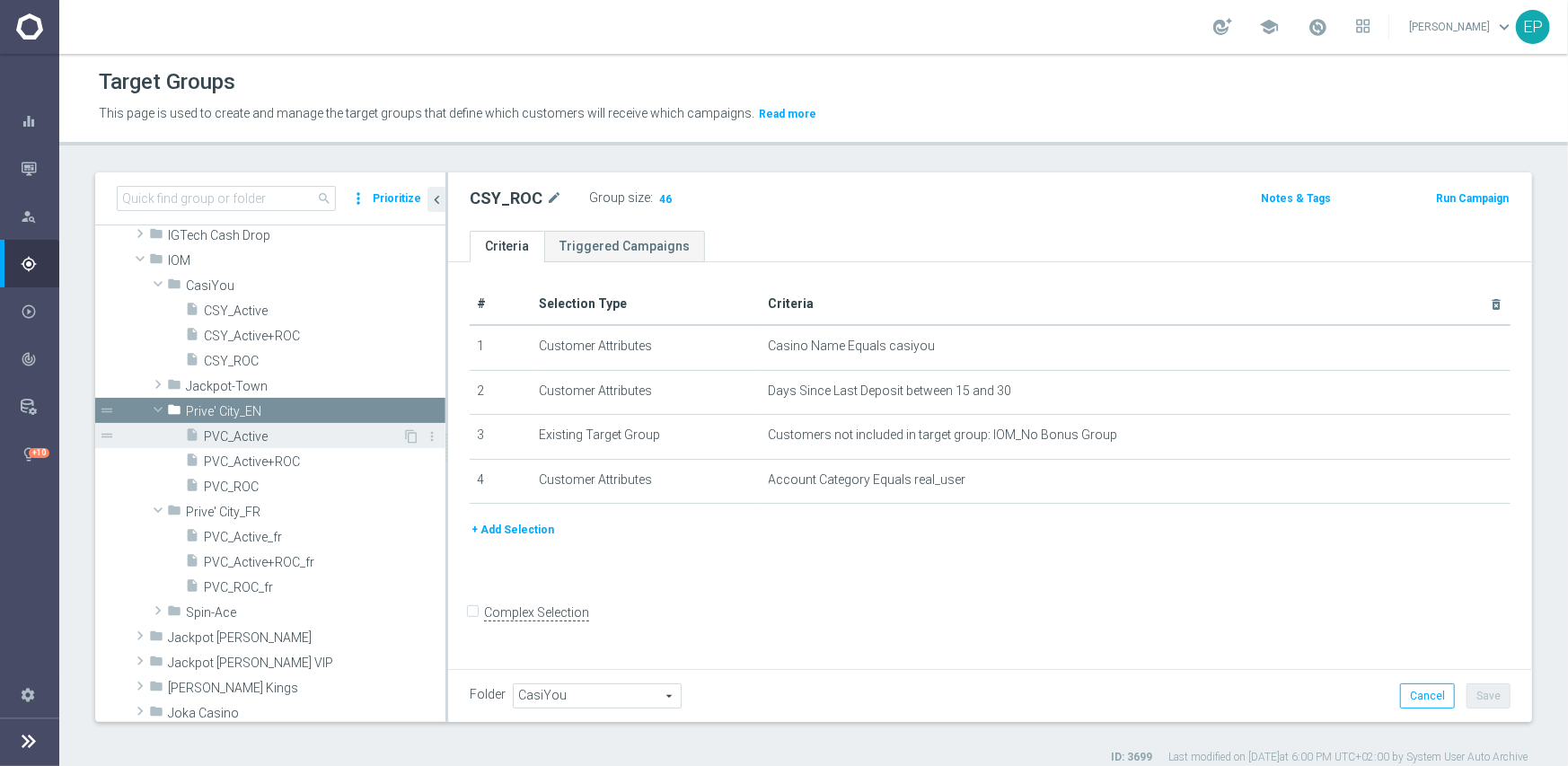
scroll to position [539, 0]
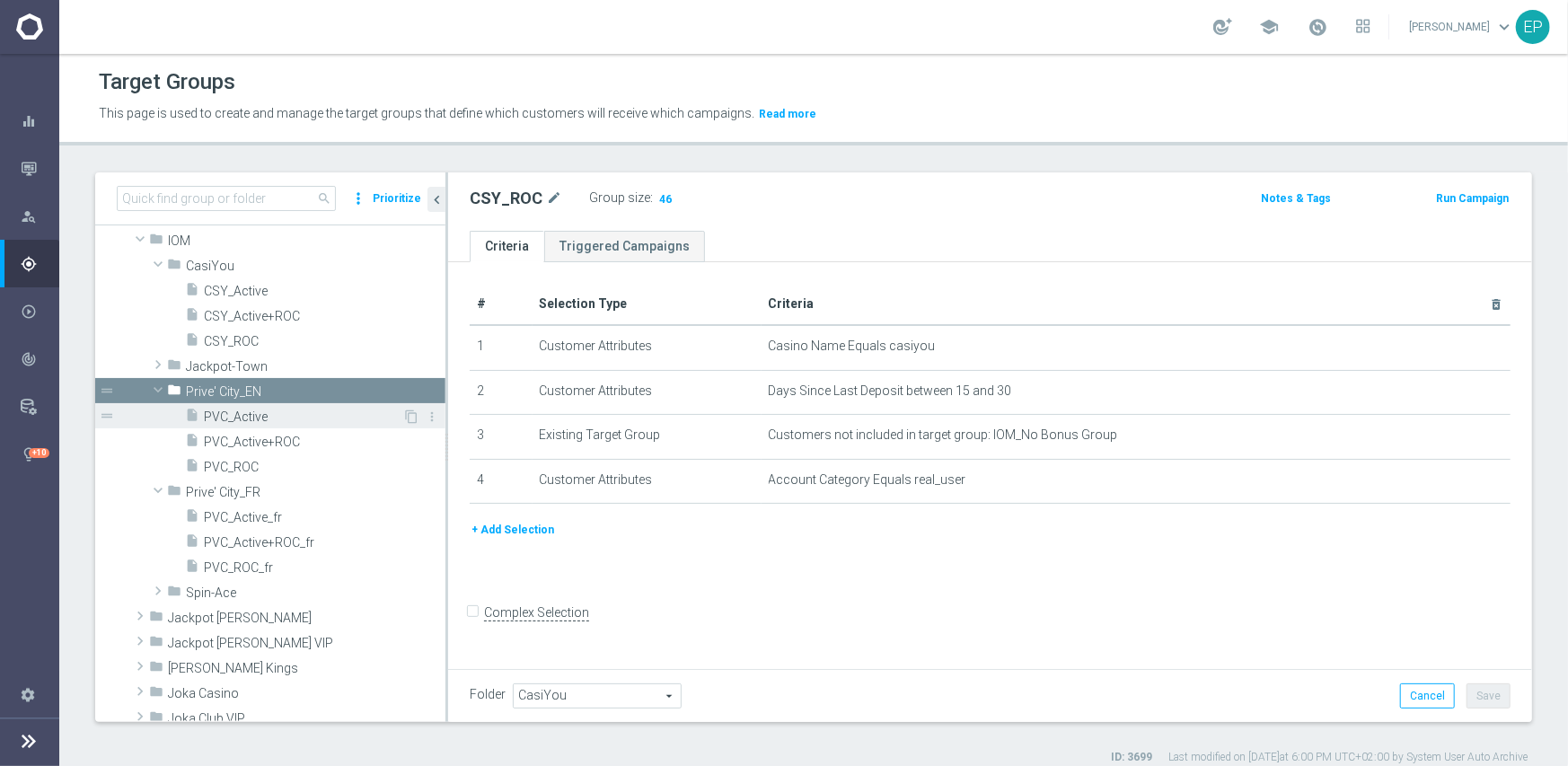
click at [254, 419] on span "PVC_Active" at bounding box center [302, 418] width 199 height 16
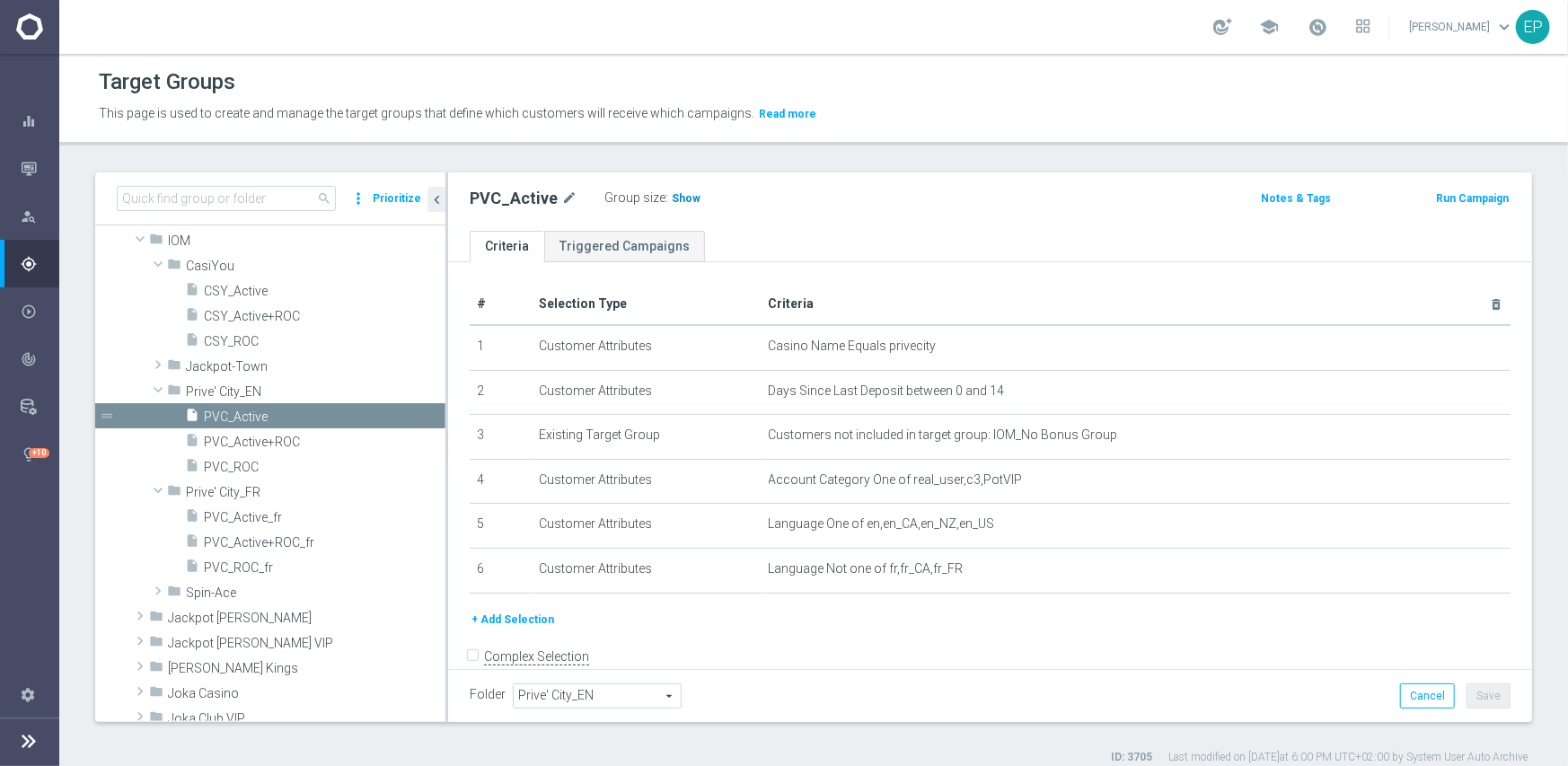
click at [678, 199] on span "Show" at bounding box center [686, 198] width 28 height 13
click at [243, 468] on span "PVC_ROC" at bounding box center [302, 468] width 199 height 16
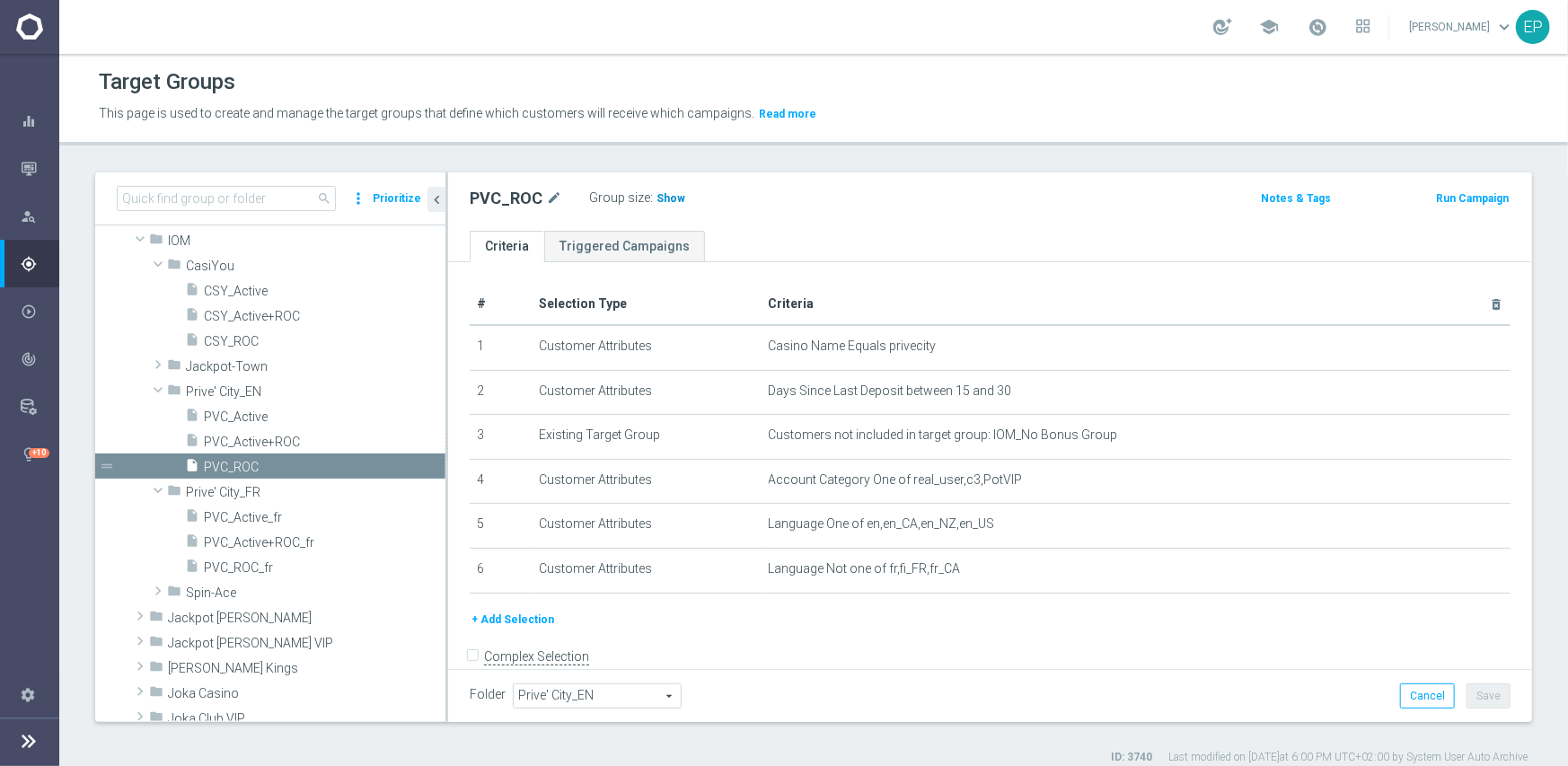
click at [662, 199] on span "Show" at bounding box center [670, 198] width 28 height 13
click at [224, 599] on span "Spin-Ace" at bounding box center [273, 593] width 175 height 16
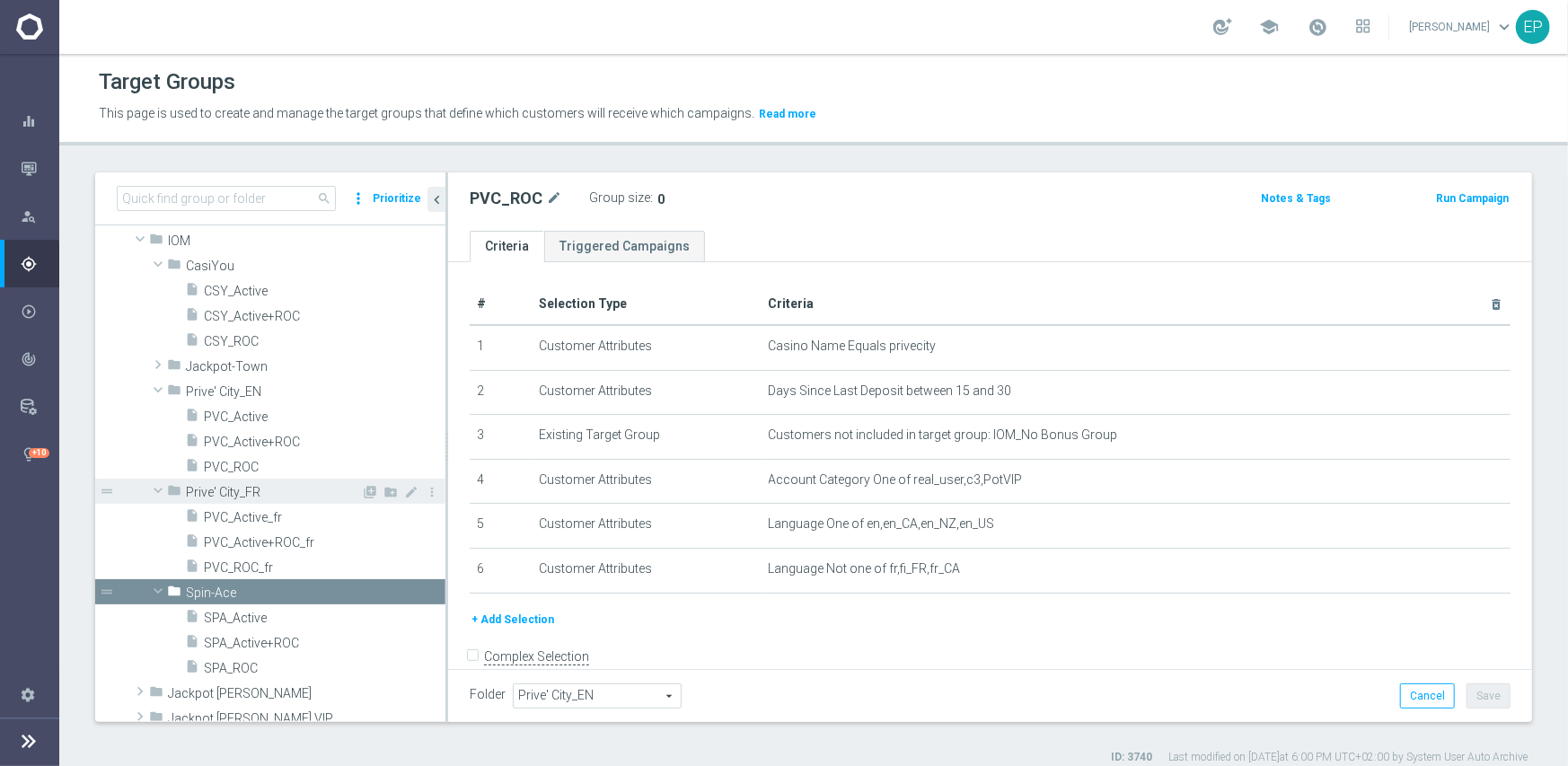
scroll to position [629, 0]
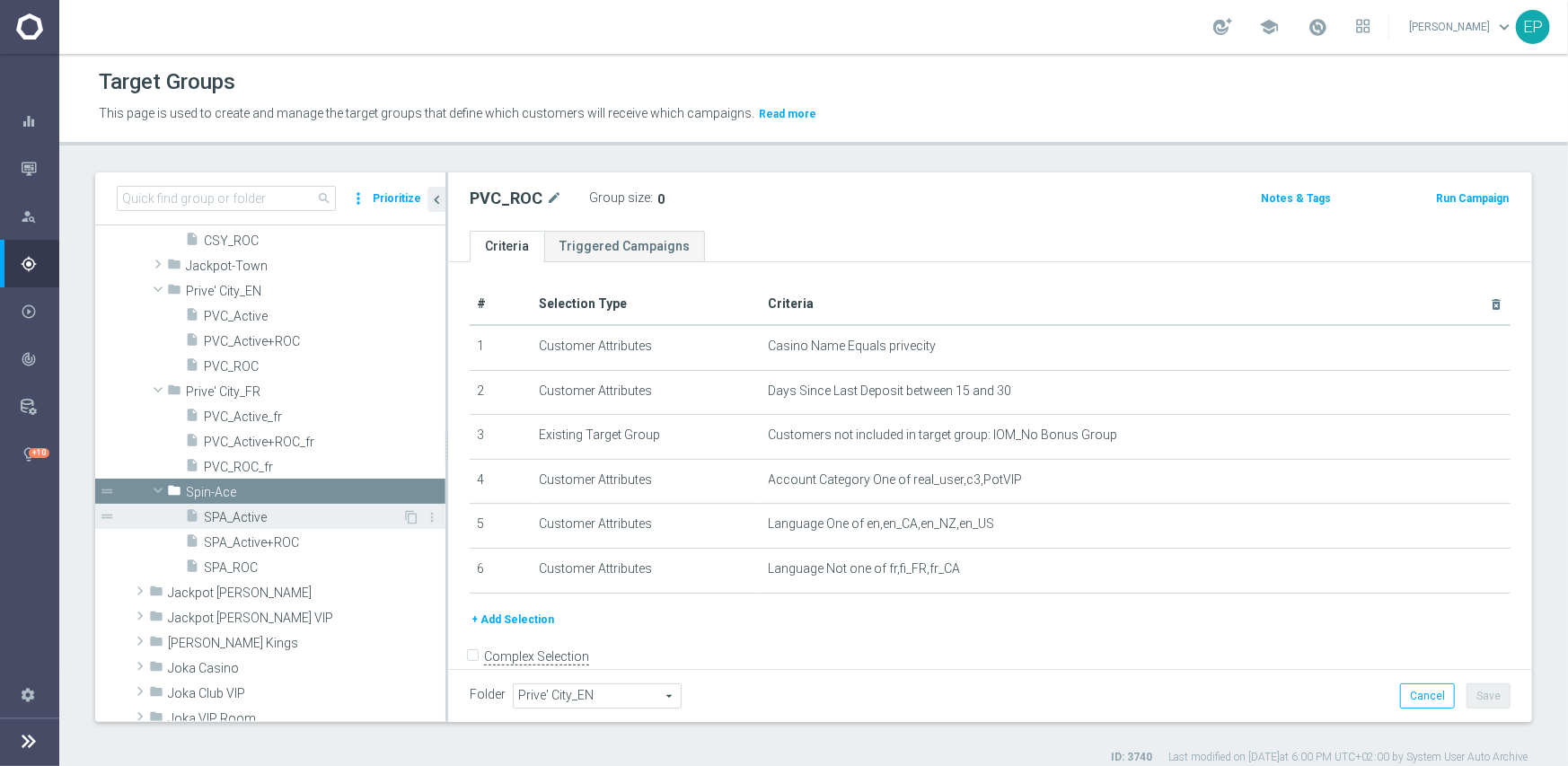
click at [245, 523] on div "insert_drive_file SPA_Active" at bounding box center [293, 517] width 217 height 25
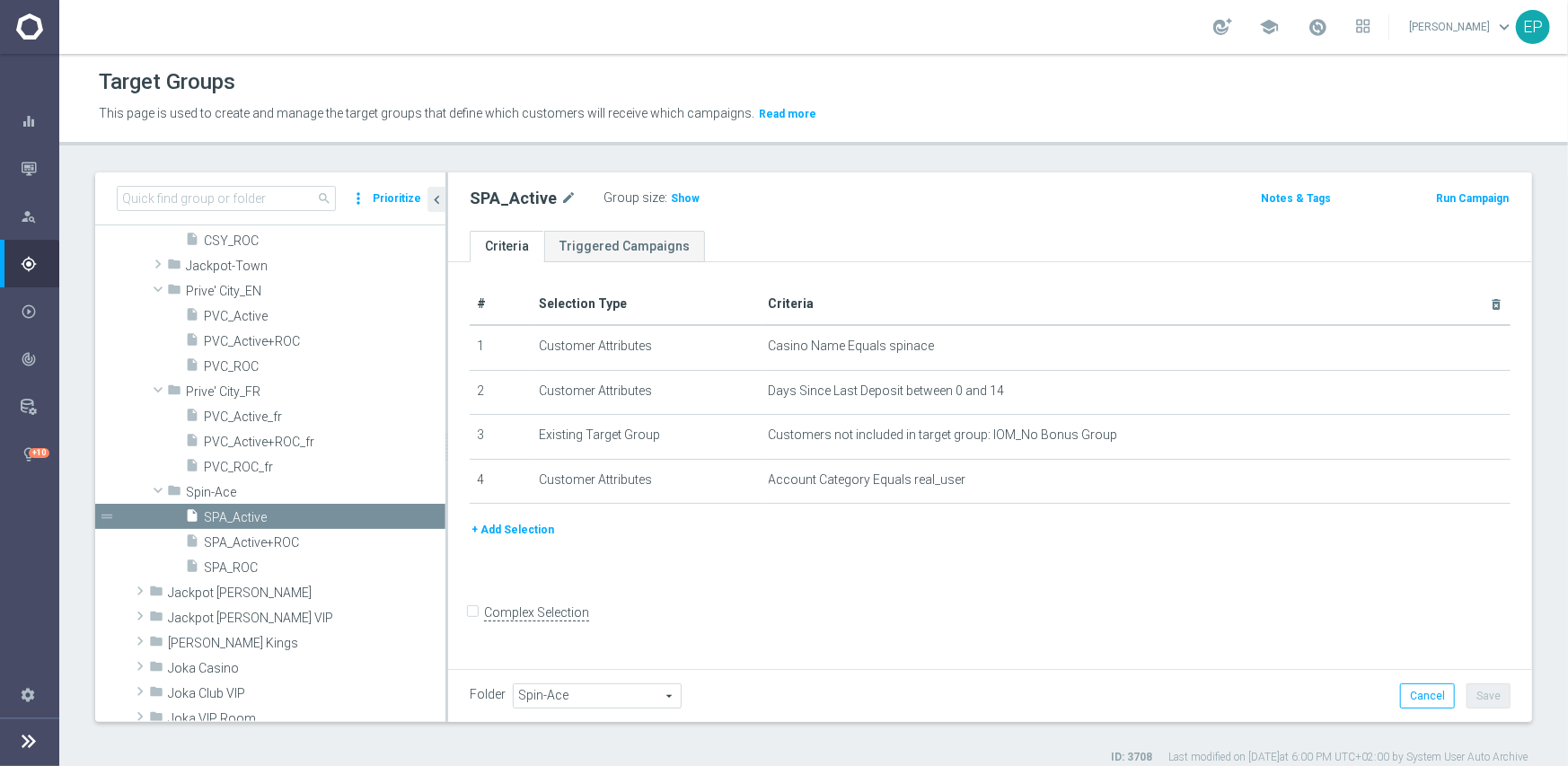
click at [673, 204] on h3 "Show" at bounding box center [685, 199] width 32 height 20
click at [239, 568] on span "SPA_ROC" at bounding box center [302, 568] width 199 height 16
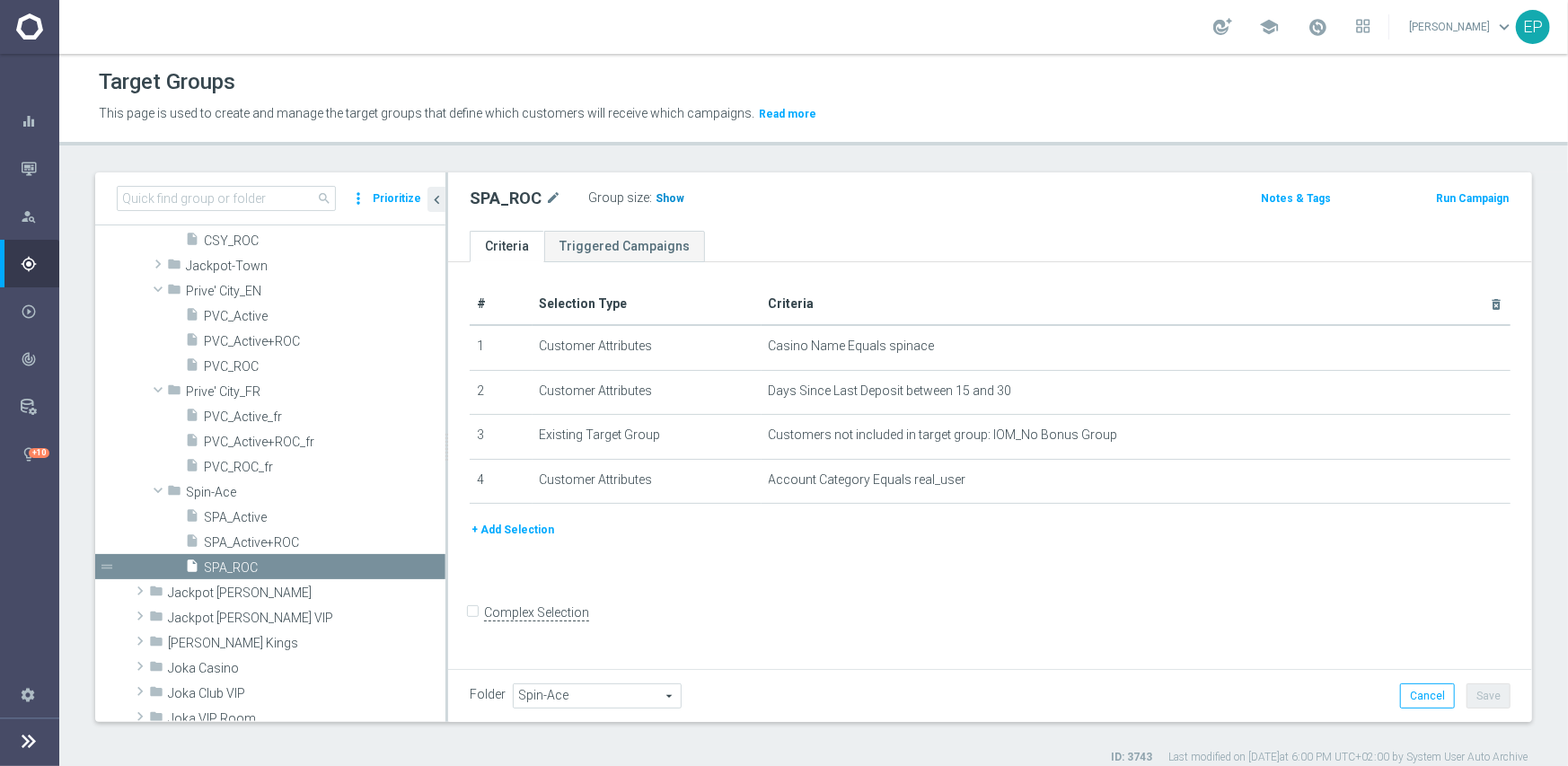
click at [660, 203] on h3 "Show" at bounding box center [669, 199] width 32 height 20
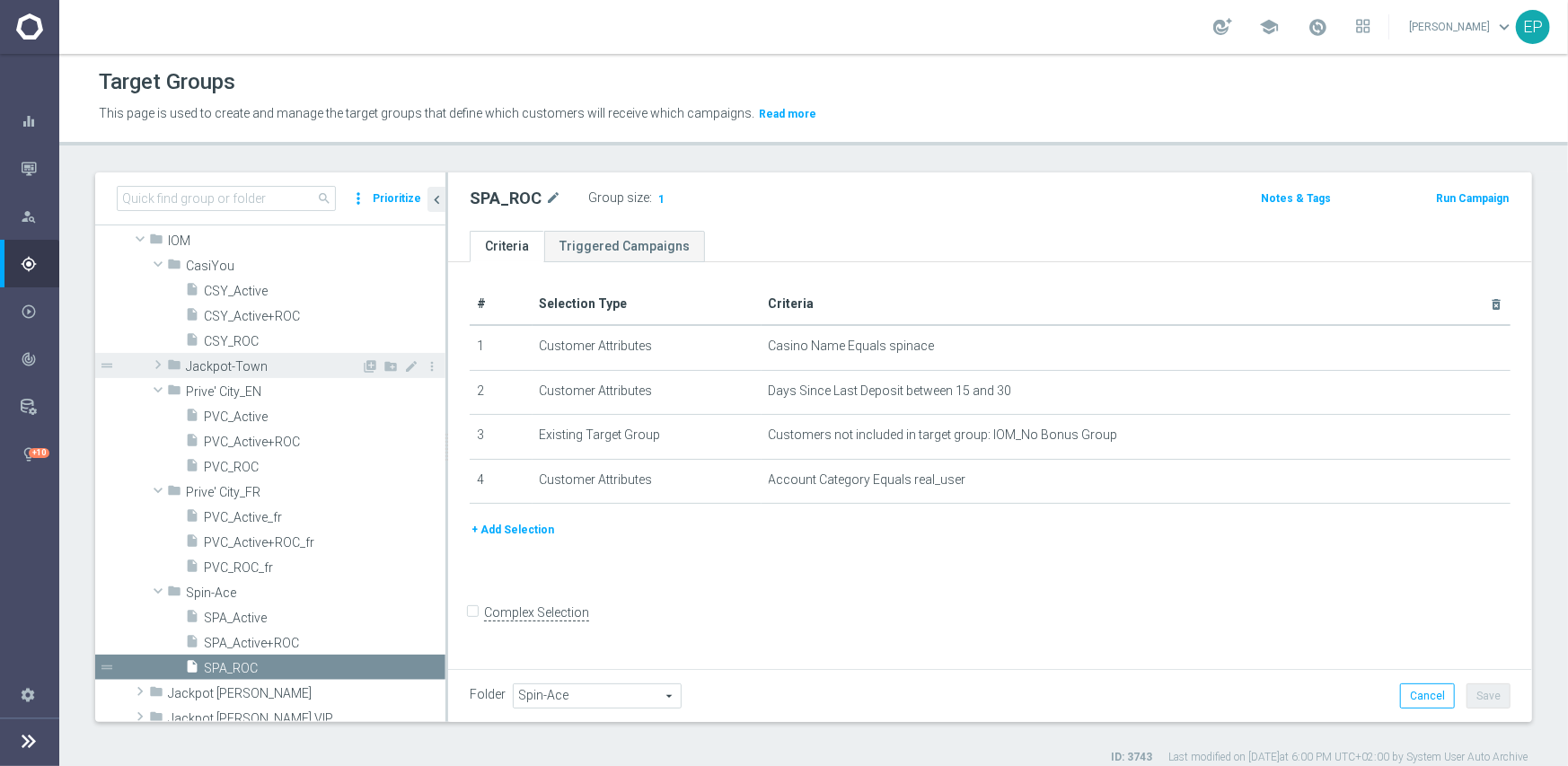
drag, startPoint x: 243, startPoint y: 369, endPoint x: 257, endPoint y: 368, distance: 14.0
click at [243, 369] on span "Jackpot-Town" at bounding box center [273, 367] width 175 height 16
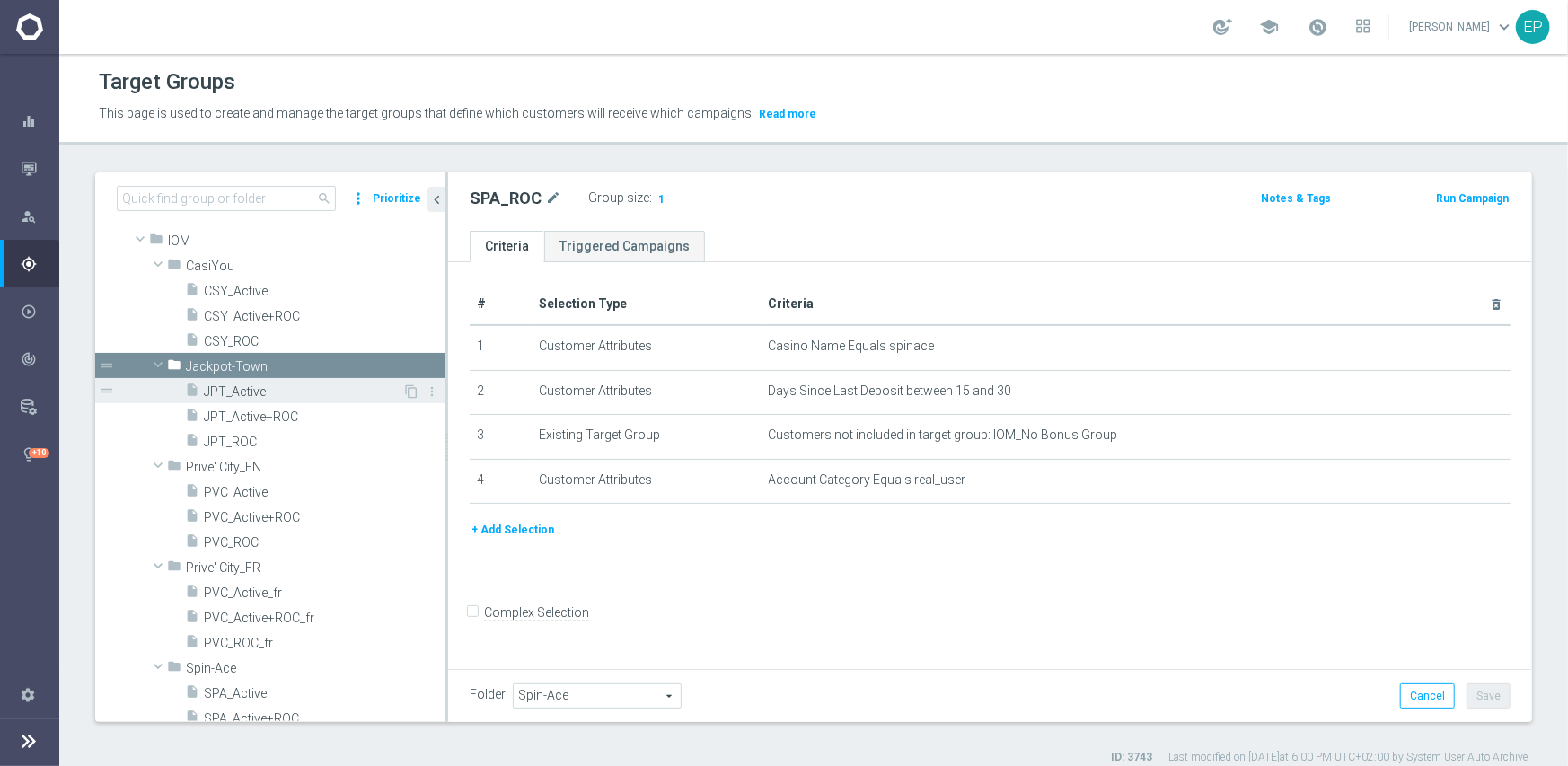
click at [248, 387] on span "JPT_Active" at bounding box center [302, 392] width 199 height 16
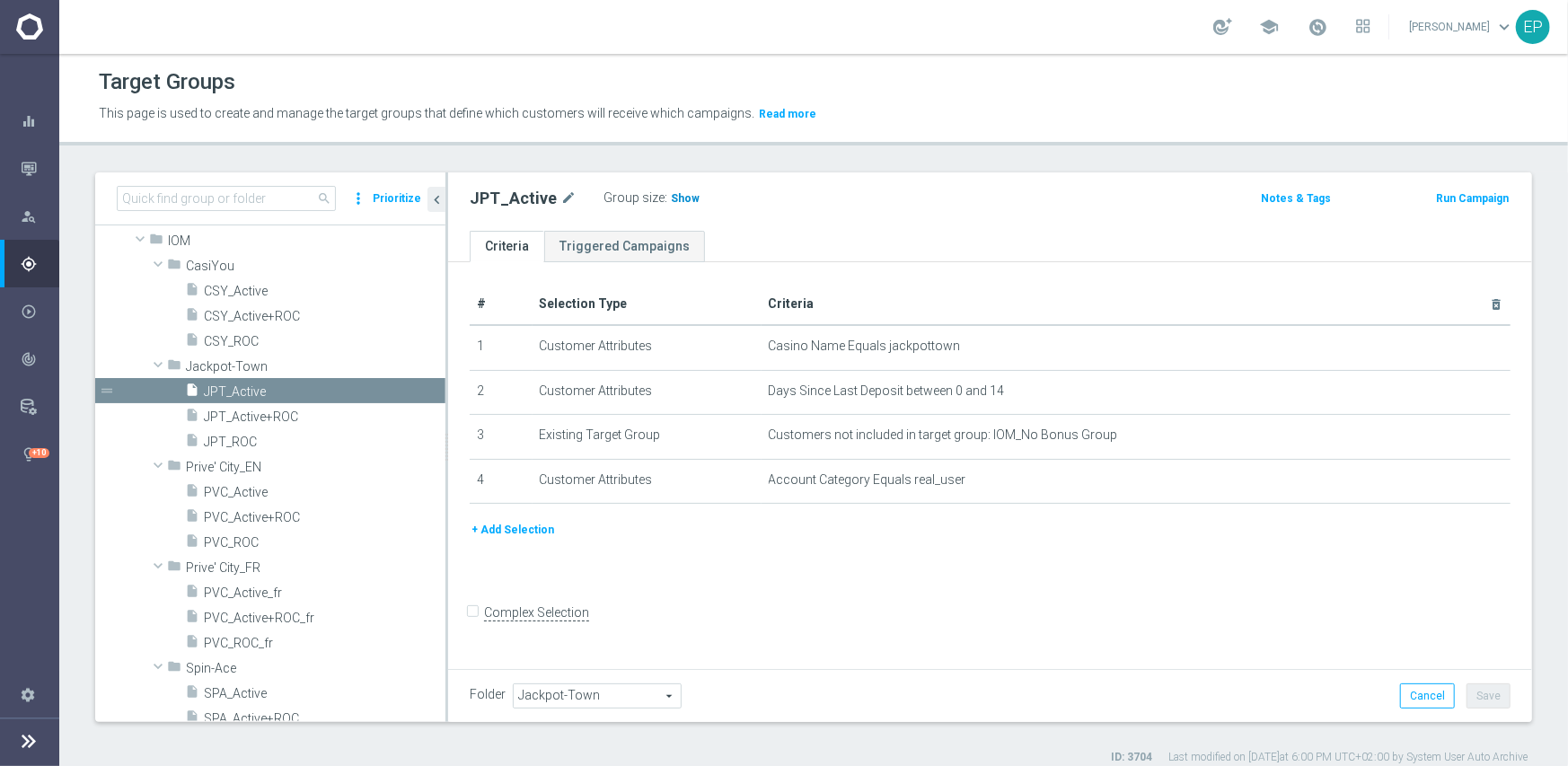
click at [673, 201] on span "Show" at bounding box center [685, 198] width 28 height 13
click at [245, 440] on span "JPT_ROC" at bounding box center [302, 442] width 199 height 16
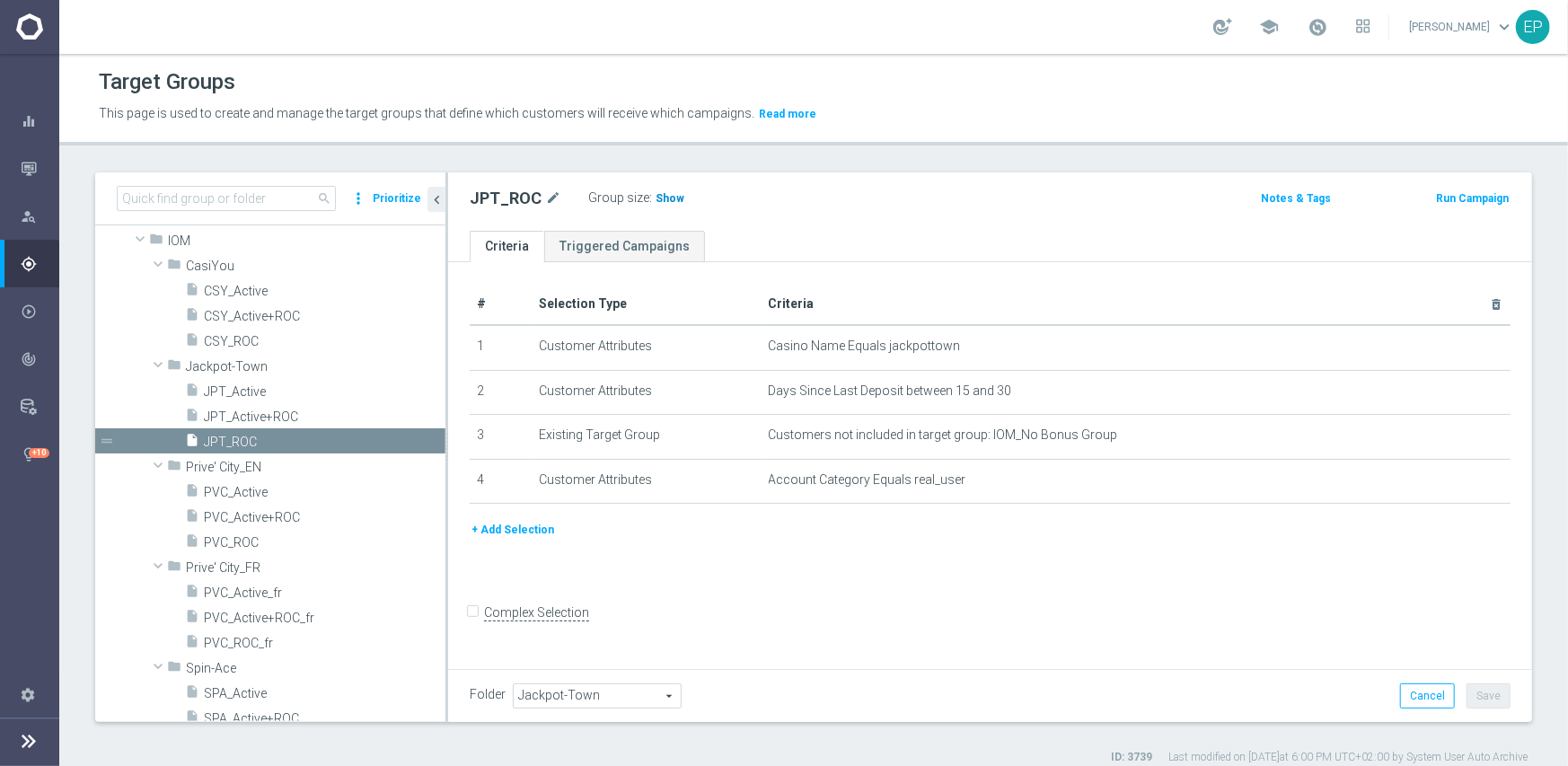
click at [661, 198] on span "Show" at bounding box center [669, 198] width 28 height 13
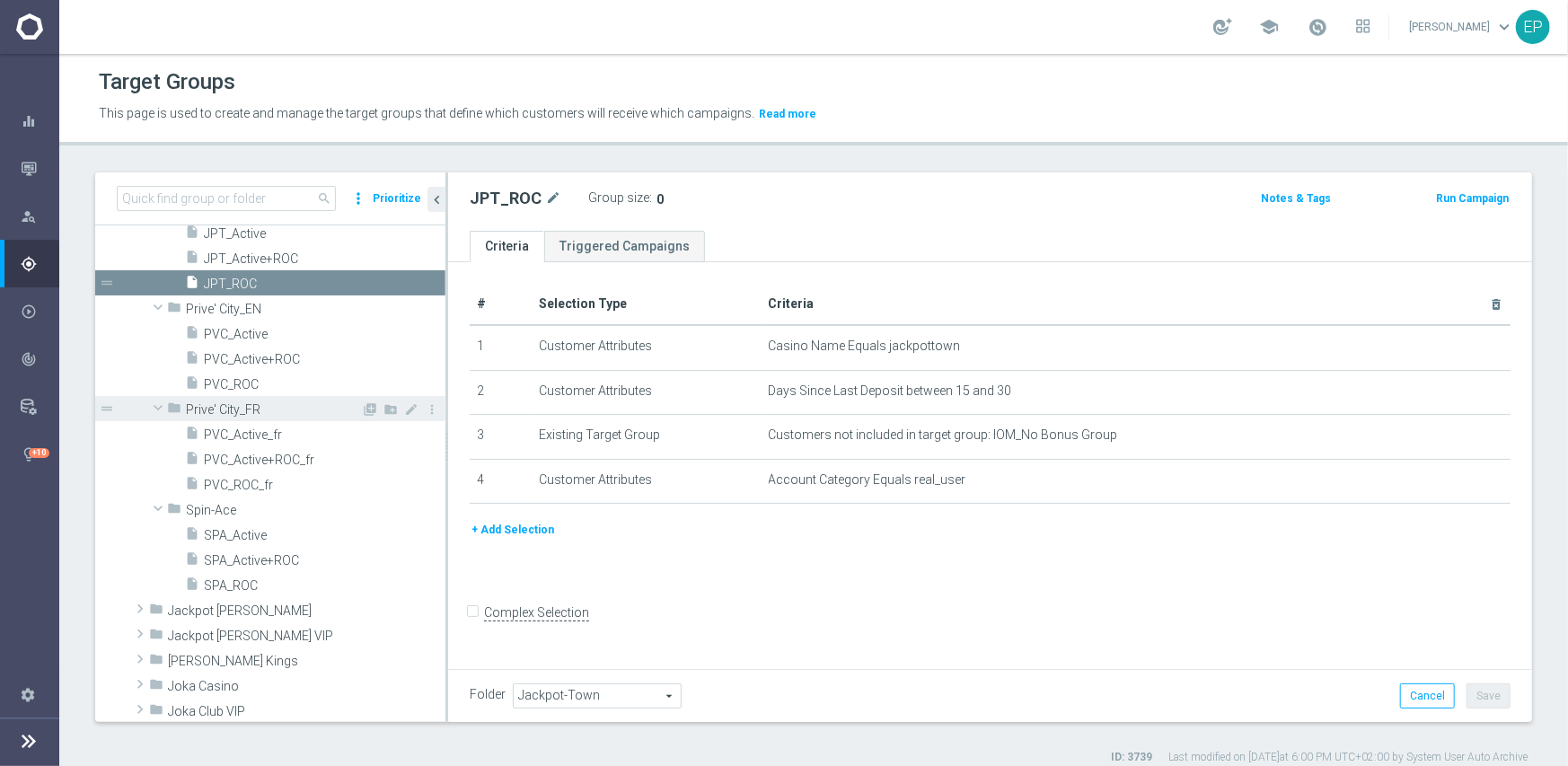
scroll to position [718, 0]
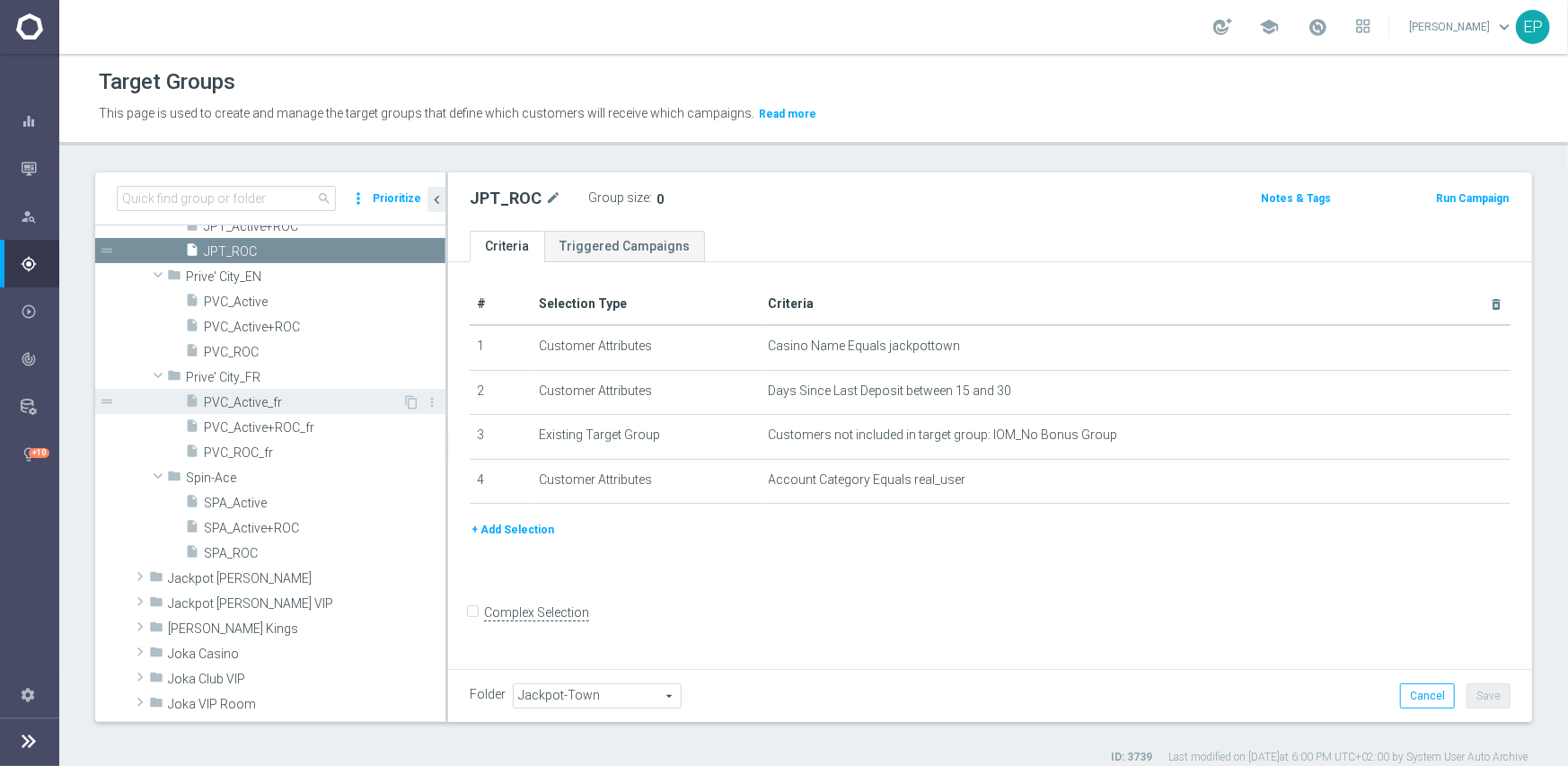
drag, startPoint x: 257, startPoint y: 402, endPoint x: 279, endPoint y: 401, distance: 22.0
click at [257, 402] on span "PVC_Active_fr" at bounding box center [302, 403] width 199 height 16
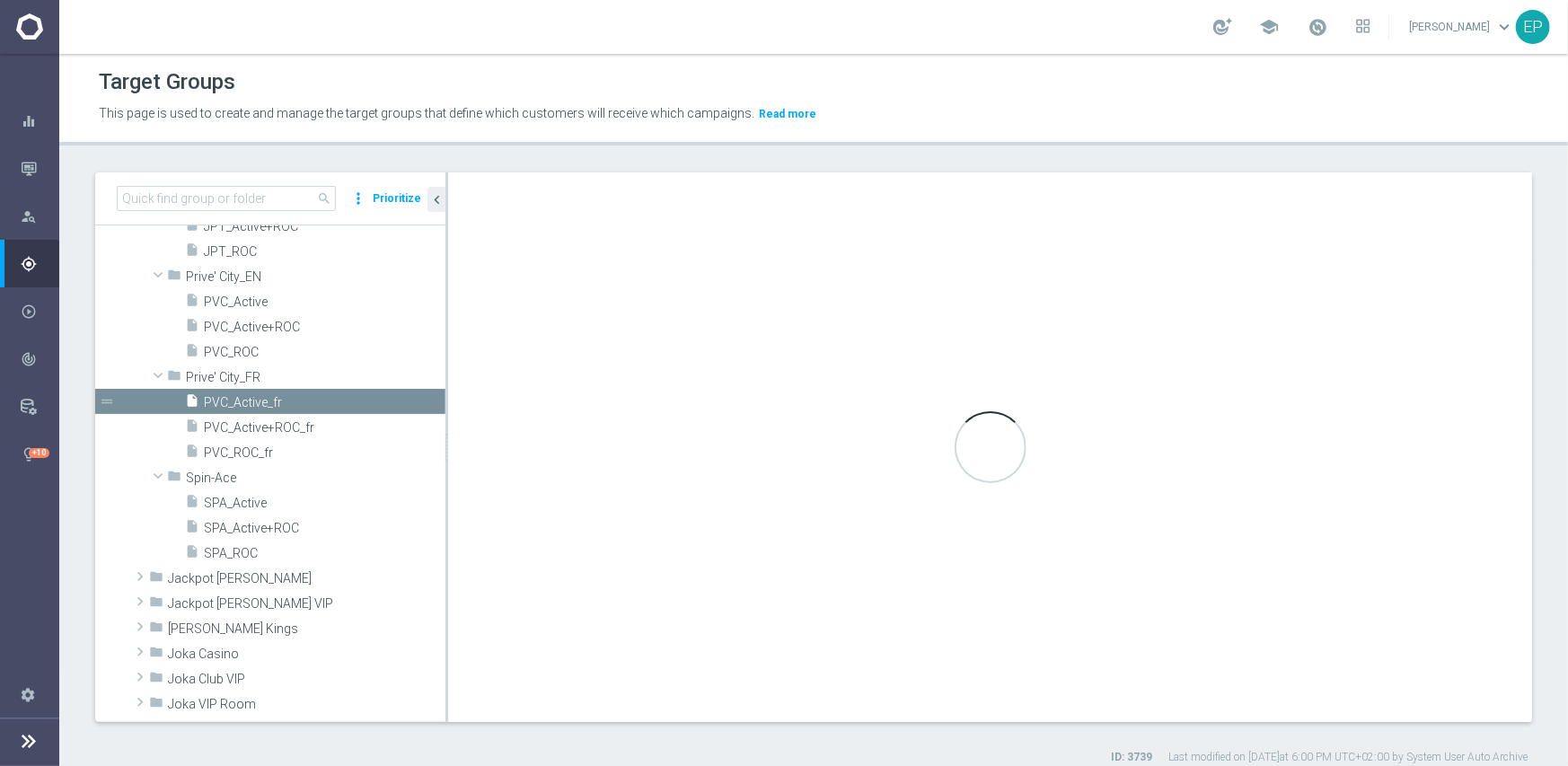
type input "Prive' City_FR"
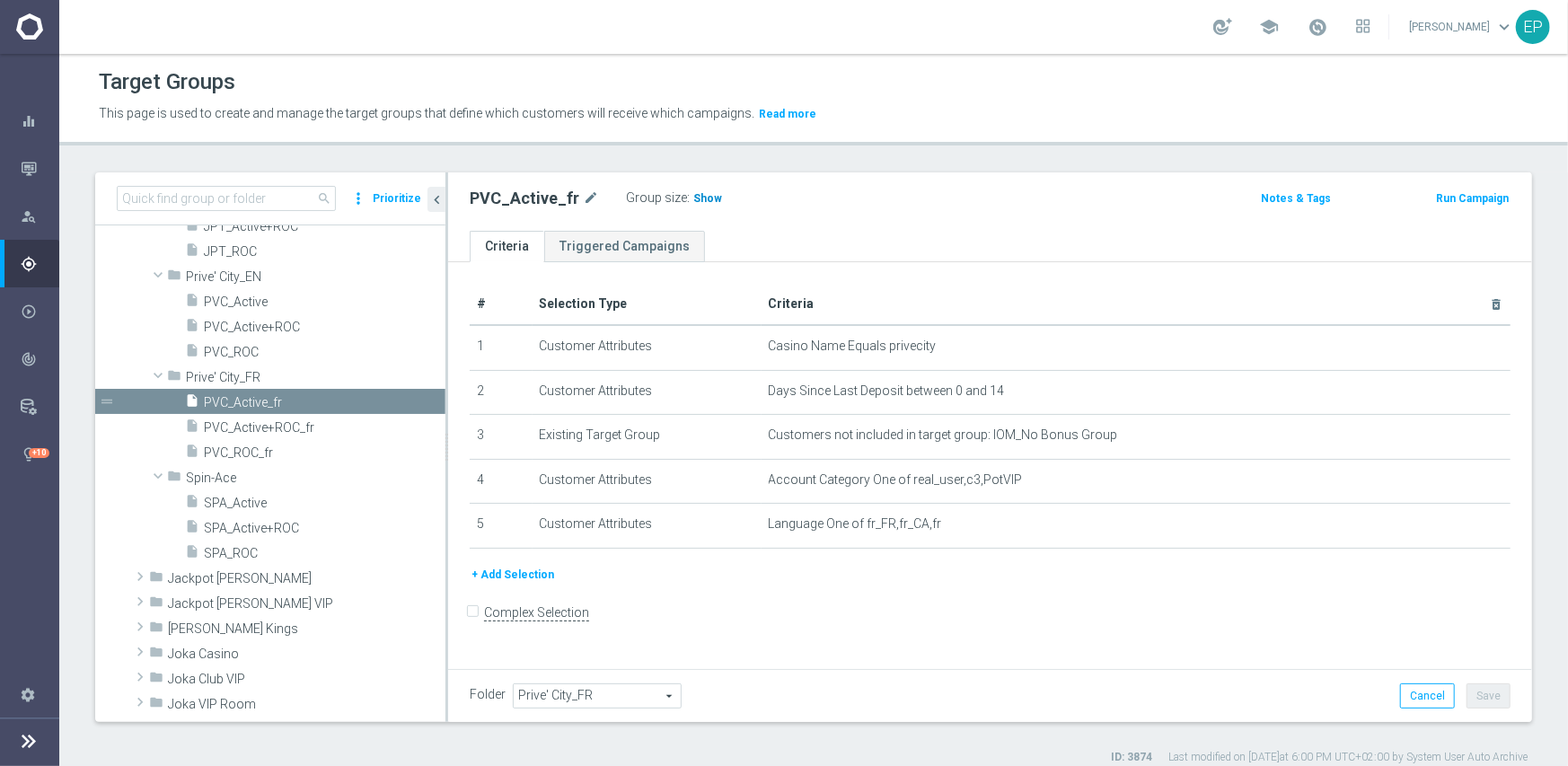
click at [694, 194] on span "Show" at bounding box center [707, 198] width 28 height 13
click at [253, 454] on span "PVC_ROC_fr" at bounding box center [302, 453] width 199 height 16
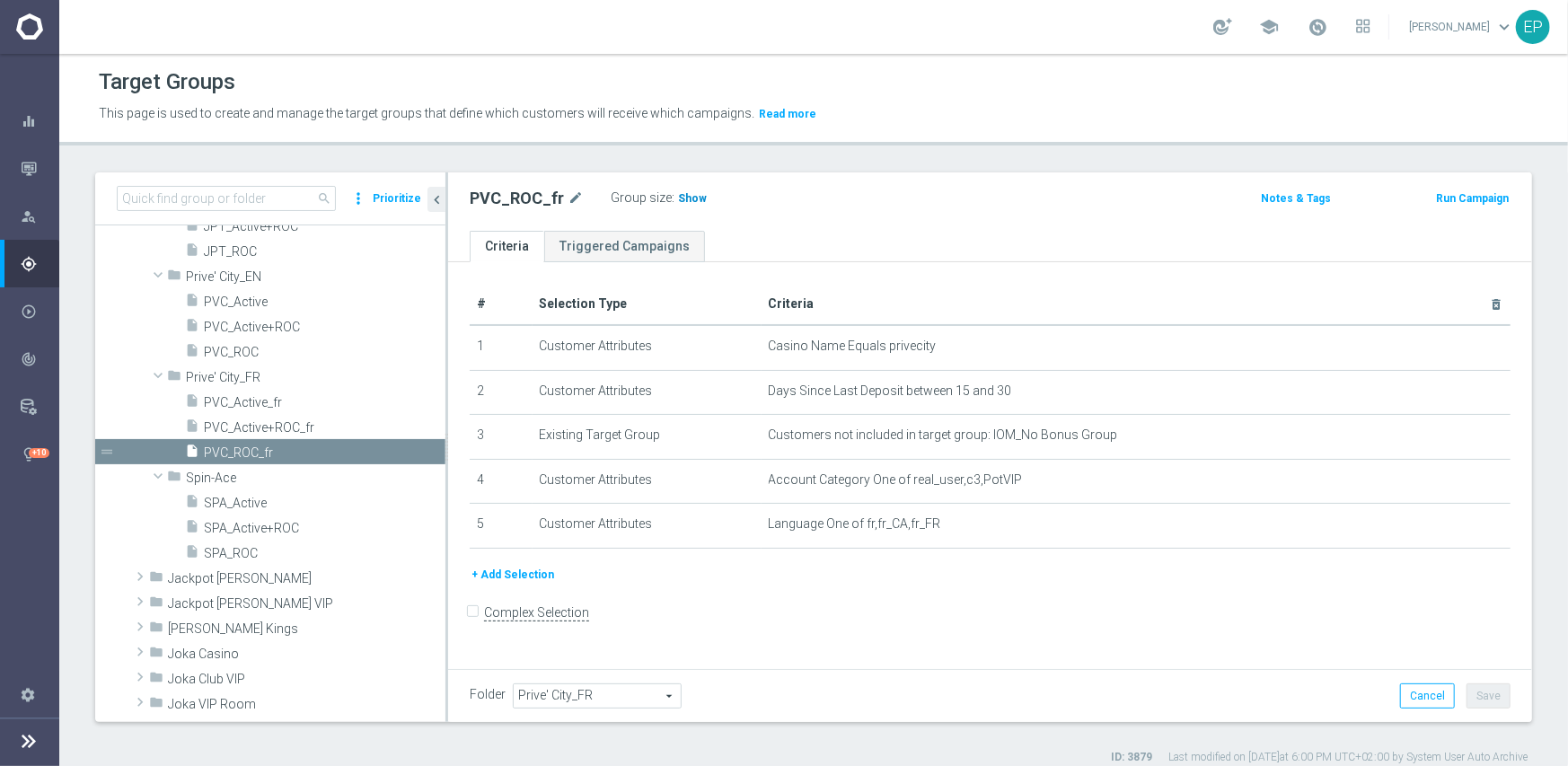
click at [682, 203] on h3 "Show" at bounding box center [692, 199] width 32 height 20
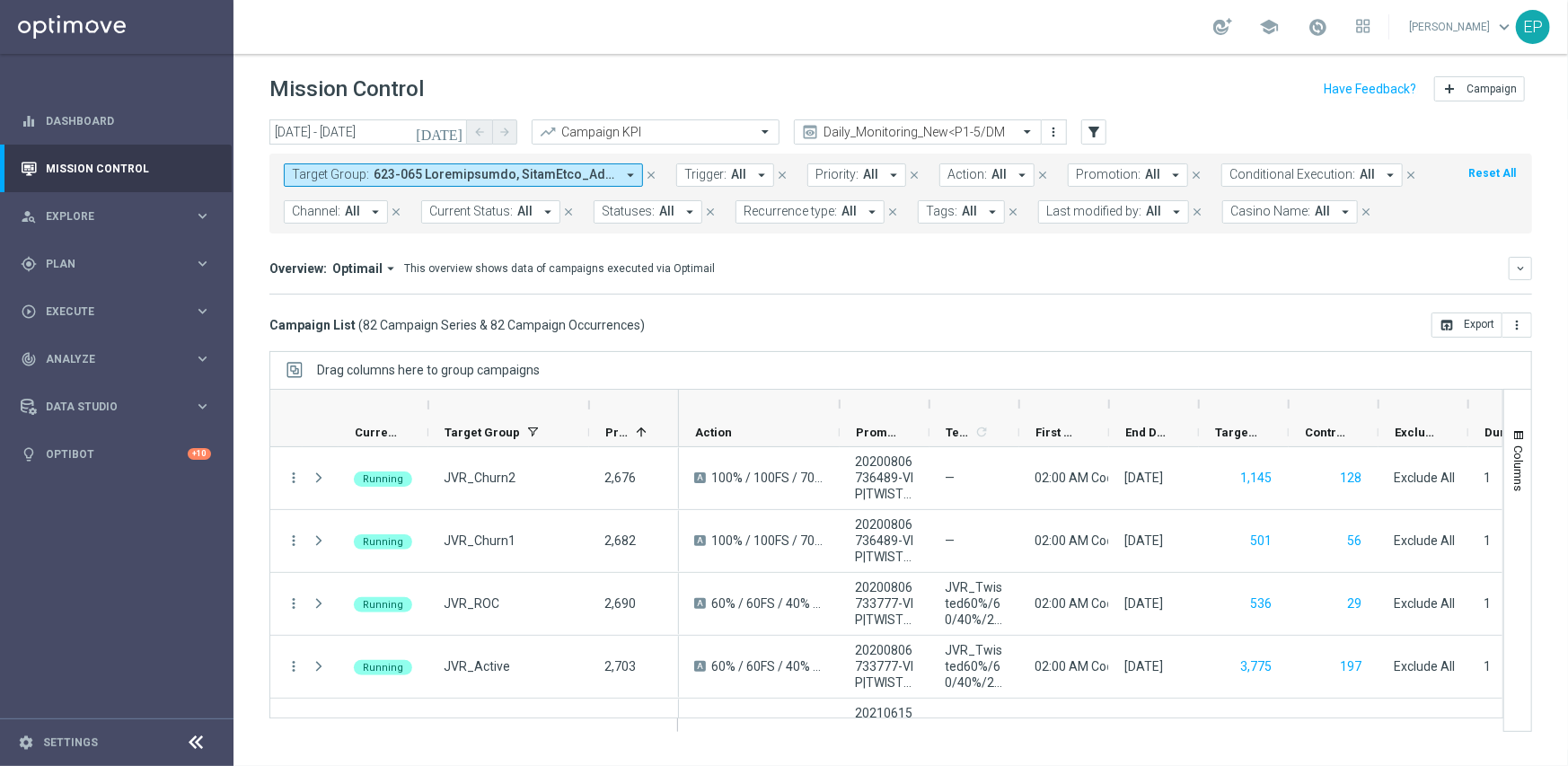
click at [924, 338] on div "today 26 Aug 2025 - 26 Aug 2025 arrow_back arrow_forward Campaign KPI trending_…" at bounding box center [901, 434] width 1334 height 630
drag, startPoint x: 192, startPoint y: 743, endPoint x: 299, endPoint y: 720, distance: 109.4
click at [192, 743] on icon at bounding box center [197, 743] width 22 height 22
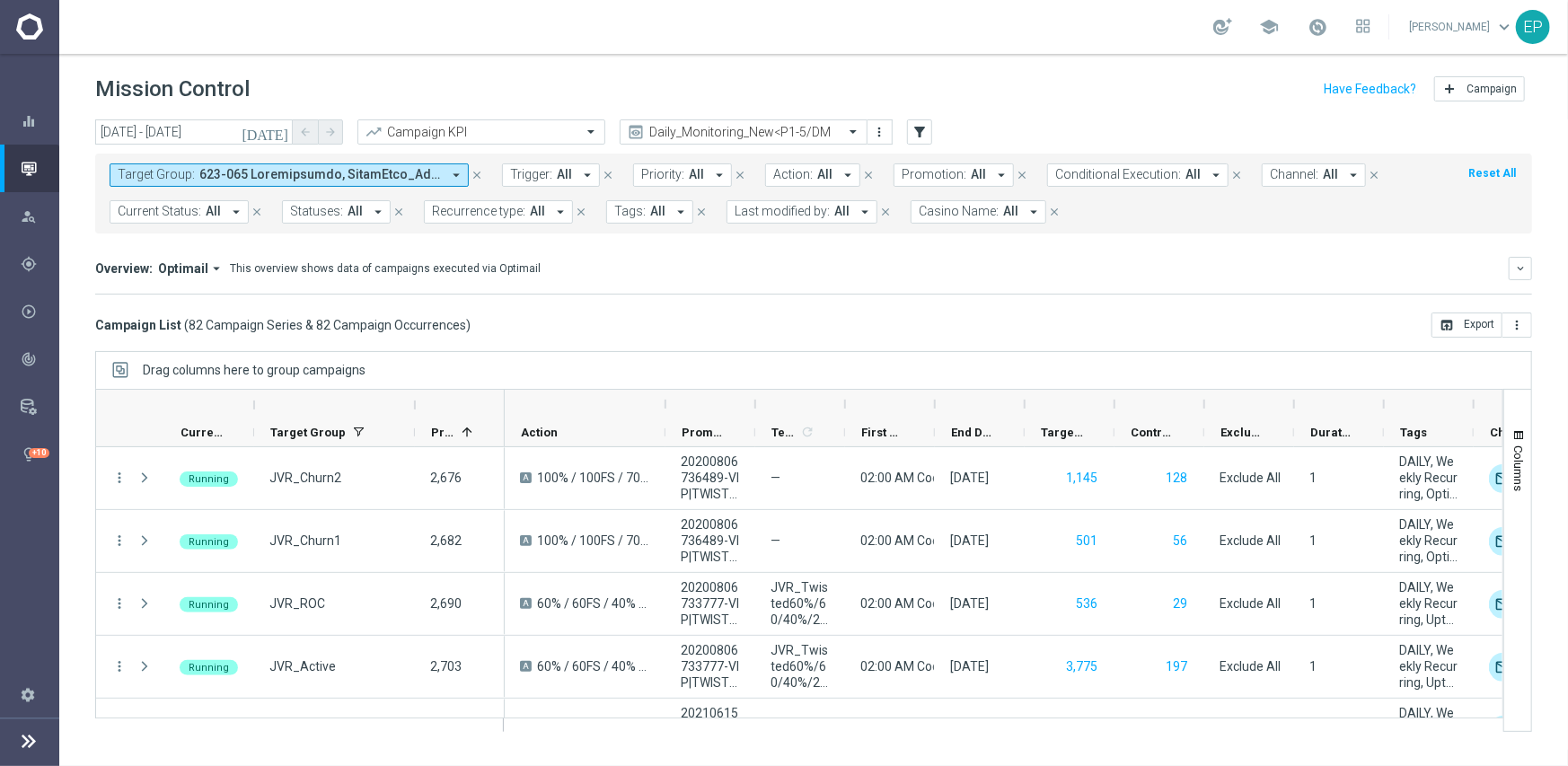
click at [1220, 281] on div "Overview: Optimail arrow_drop_down This overview shows data of campaigns execut…" at bounding box center [813, 276] width 1437 height 38
drag, startPoint x: 178, startPoint y: 135, endPoint x: 169, endPoint y: 117, distance: 20.1
click at [178, 135] on input "26 Aug 2025 - 26 Aug 2025" at bounding box center [194, 132] width 198 height 25
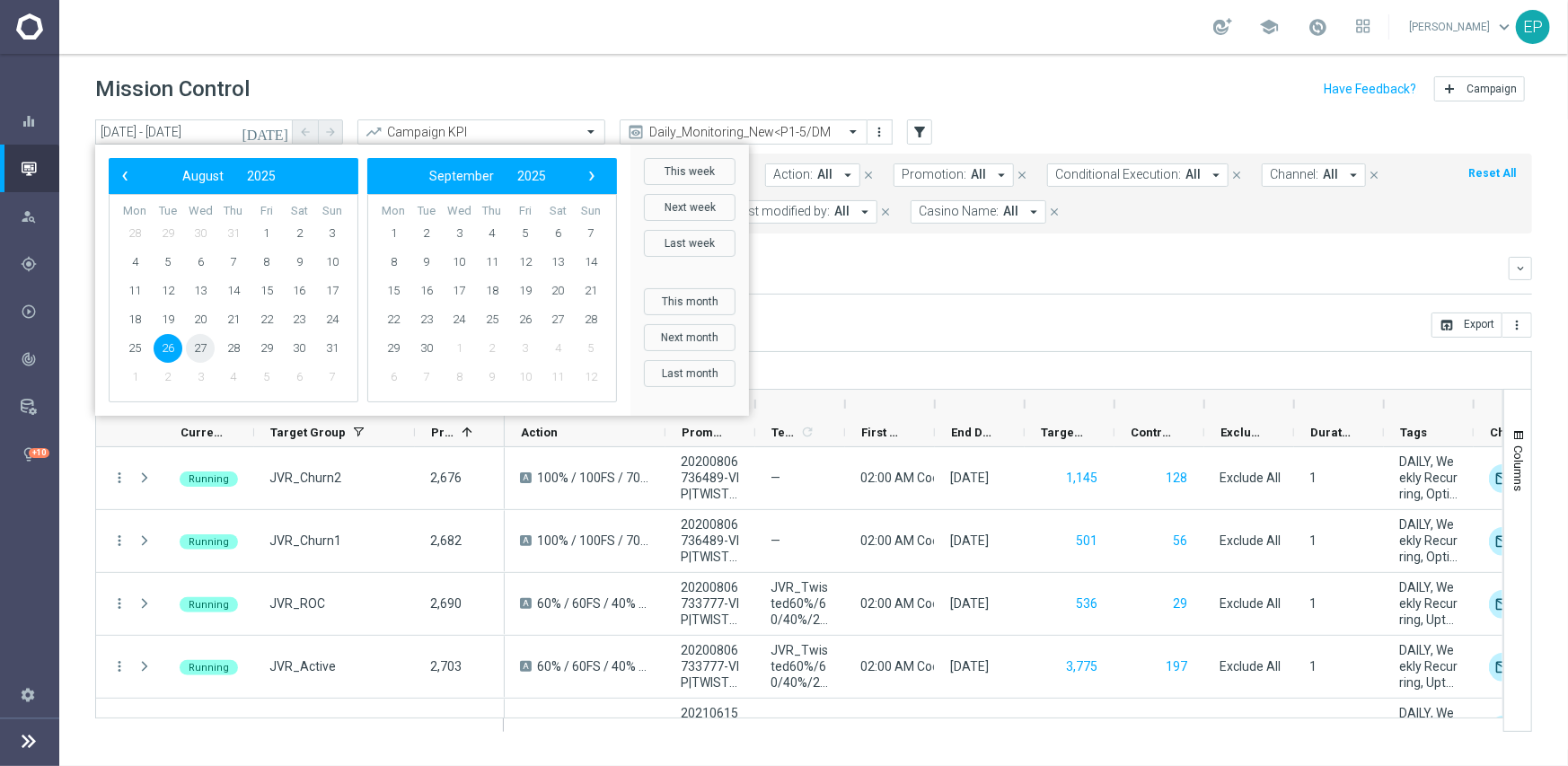
click at [199, 351] on span "27" at bounding box center [200, 347] width 28 height 28
type input "27 Aug 2025 - 27 Aug 2025"
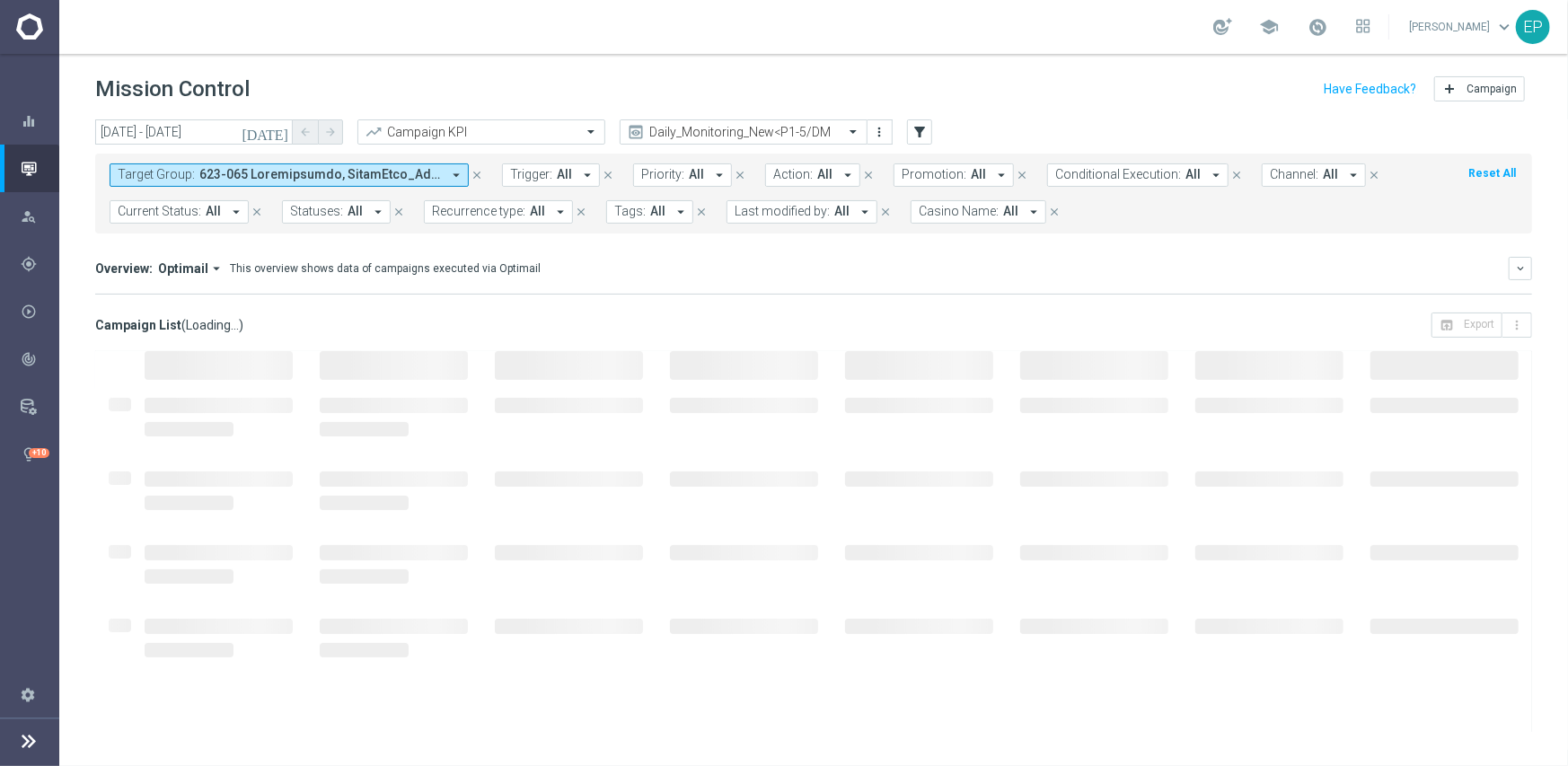
click at [1060, 281] on div "Overview: Optimail arrow_drop_down This overview shows data of campaigns execut…" at bounding box center [813, 276] width 1437 height 38
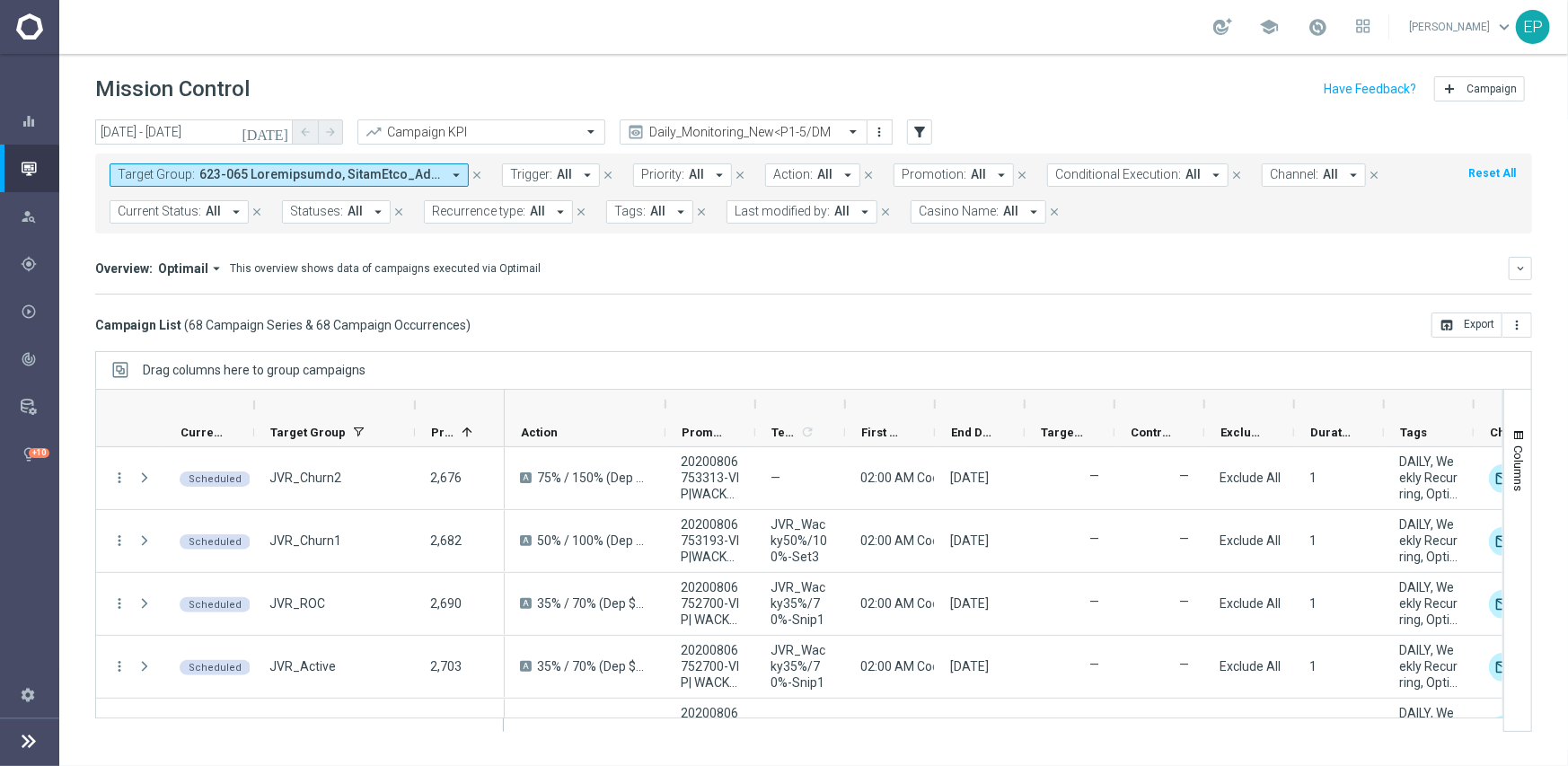
click at [743, 296] on mini-dashboard "Overview: Optimail arrow_drop_down This overview shows data of campaigns execut…" at bounding box center [813, 273] width 1437 height 79
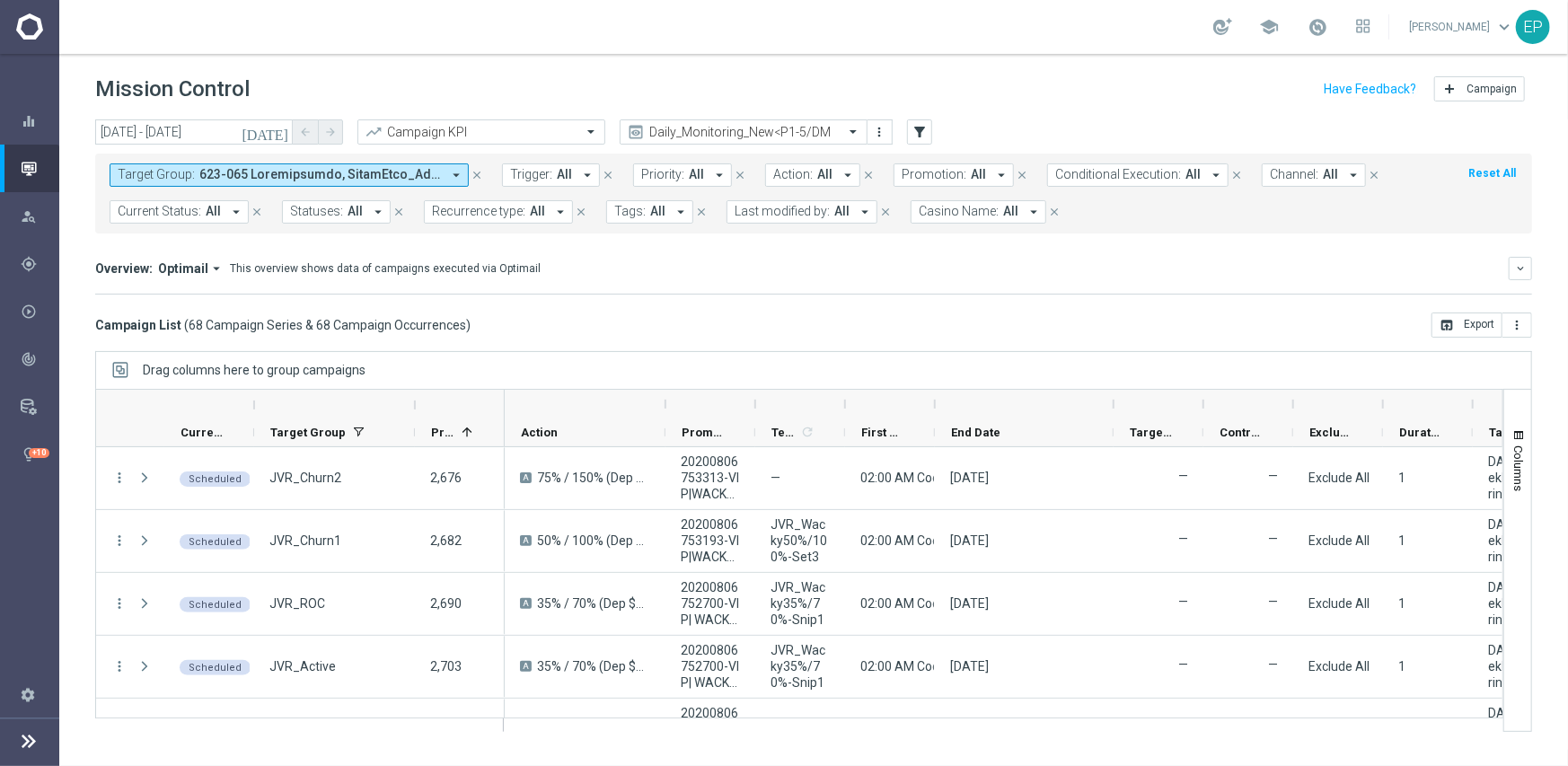
drag, startPoint x: 1023, startPoint y: 406, endPoint x: 1111, endPoint y: 406, distance: 88.0
click at [1111, 406] on div at bounding box center [1113, 403] width 7 height 28
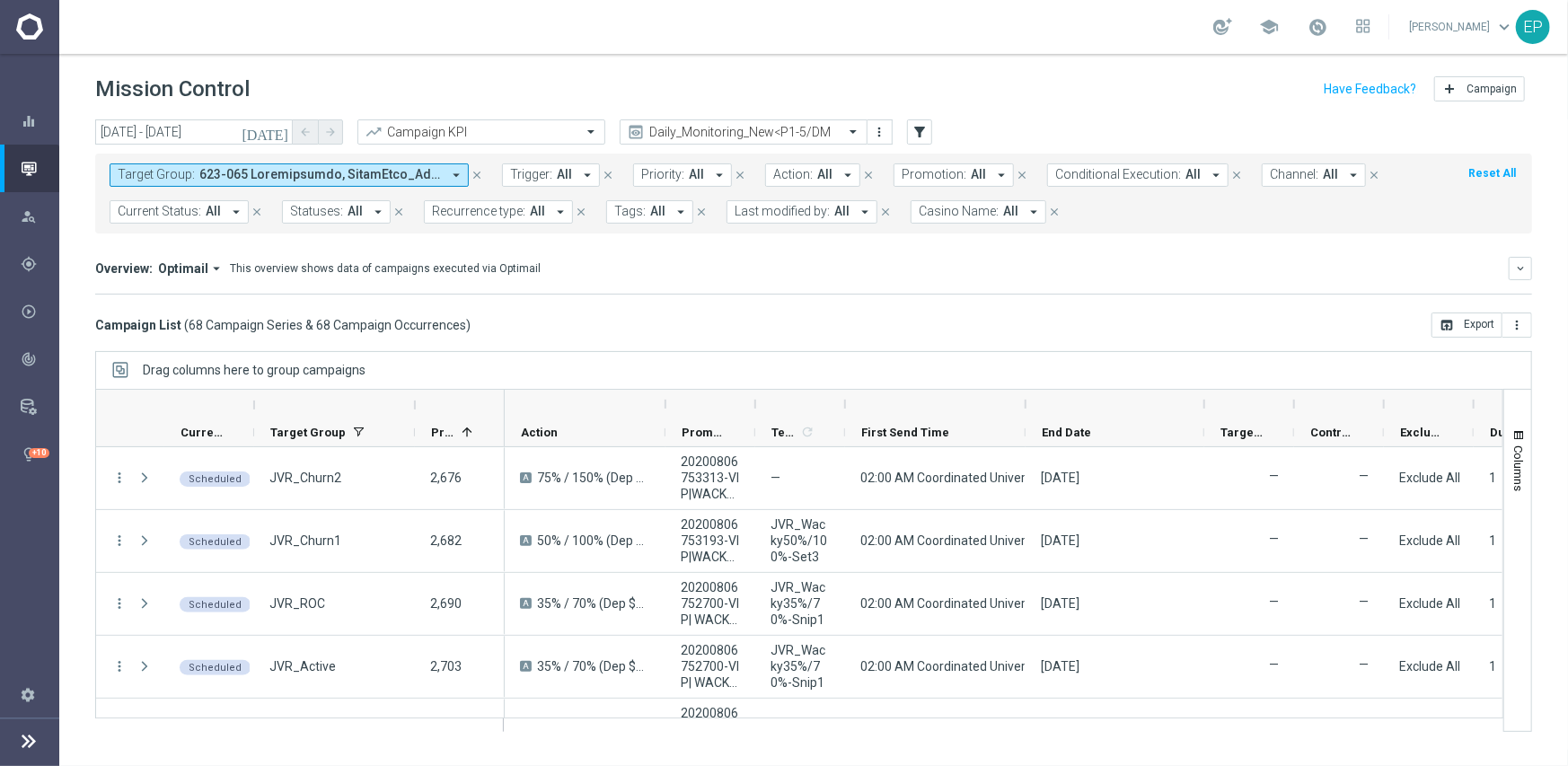
drag, startPoint x: 931, startPoint y: 402, endPoint x: 1022, endPoint y: 410, distance: 91.4
click at [1022, 410] on div at bounding box center [1025, 403] width 7 height 28
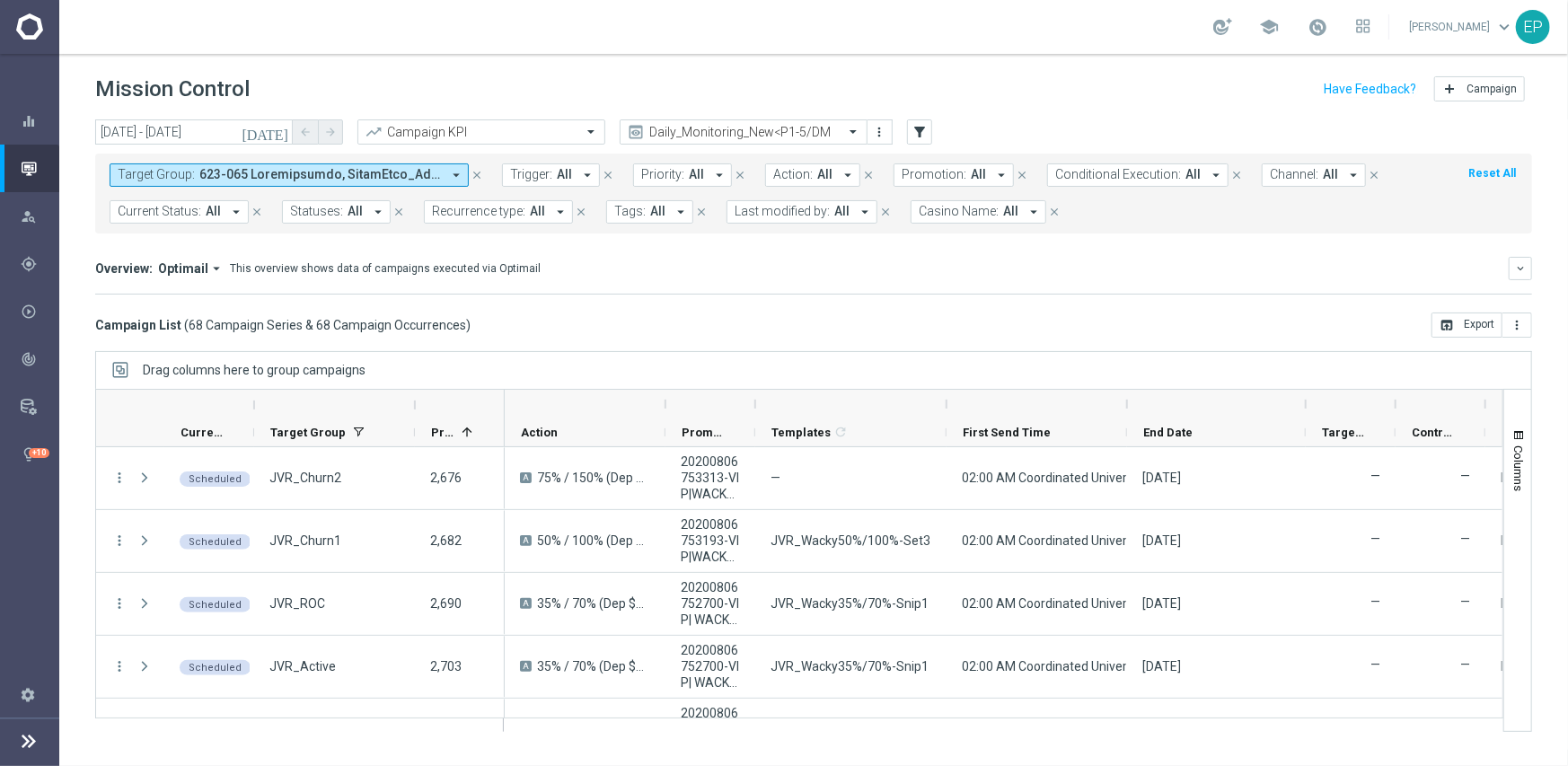
drag, startPoint x: 844, startPoint y: 407, endPoint x: 946, endPoint y: 400, distance: 102.2
click at [946, 400] on div at bounding box center [946, 403] width 7 height 28
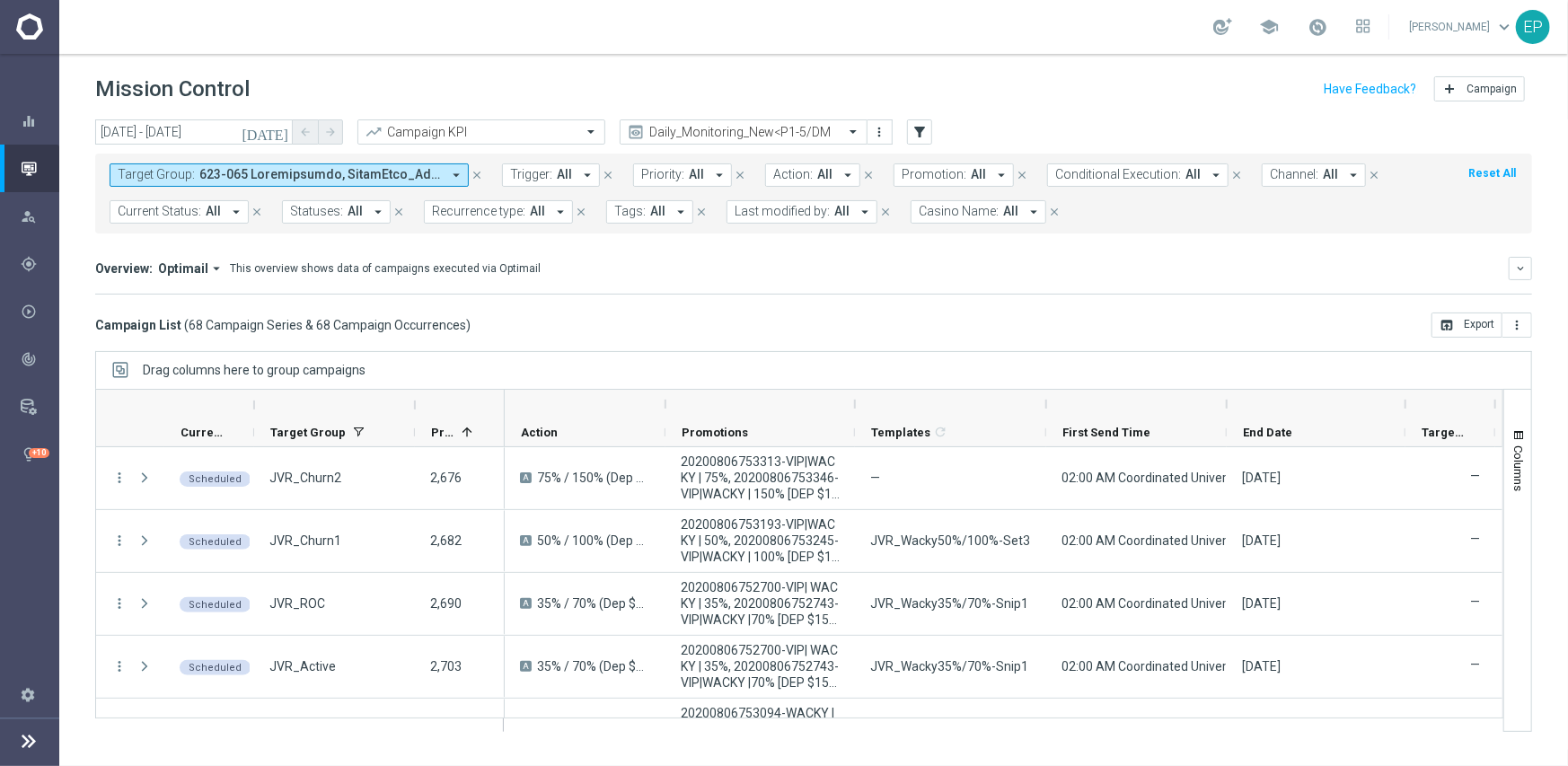
drag, startPoint x: 756, startPoint y: 409, endPoint x: 856, endPoint y: 406, distance: 100.0
click at [856, 406] on div at bounding box center [854, 403] width 7 height 28
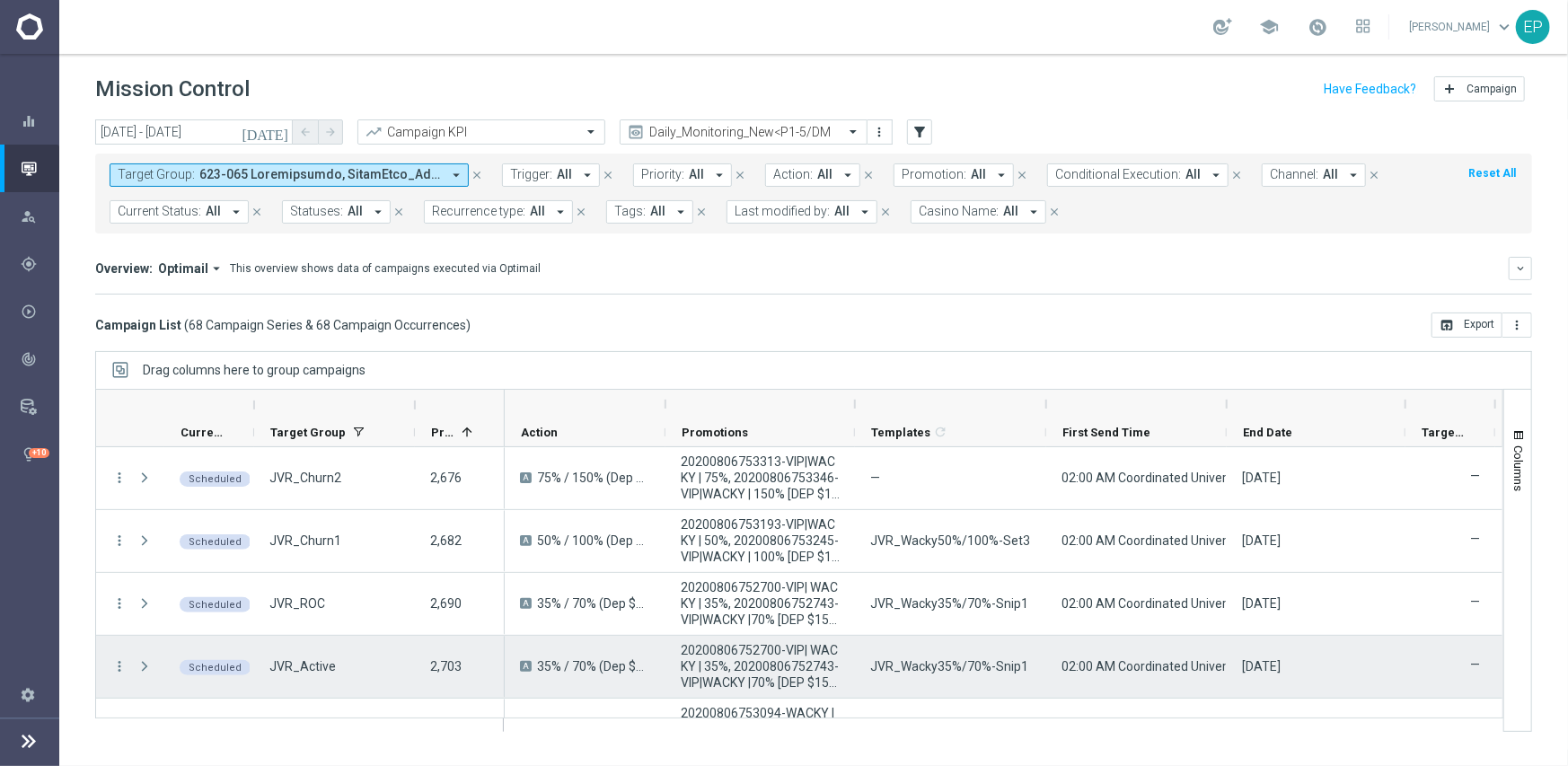
scroll to position [90, 0]
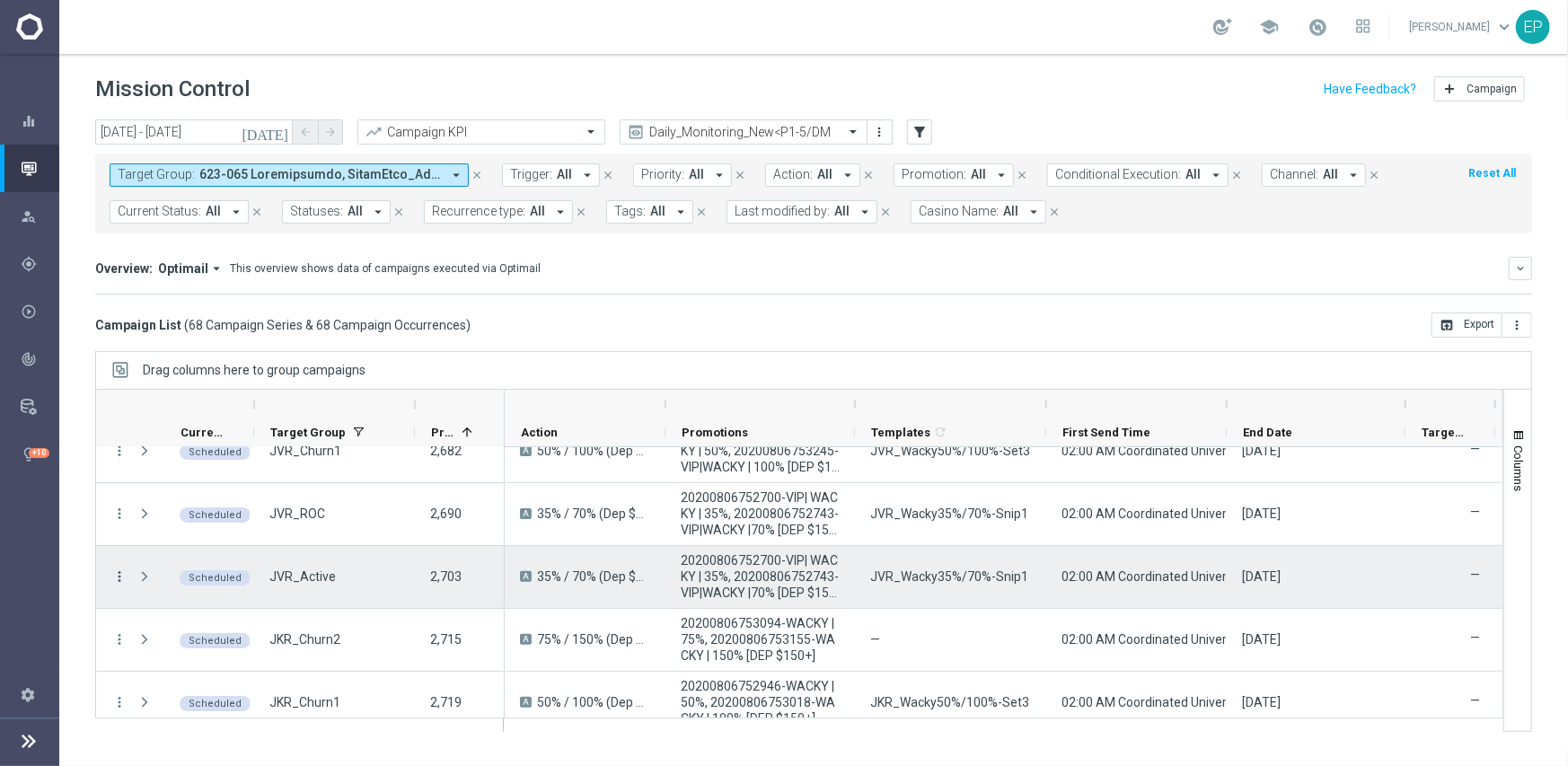
click at [120, 572] on icon "more_vert" at bounding box center [119, 576] width 17 height 17
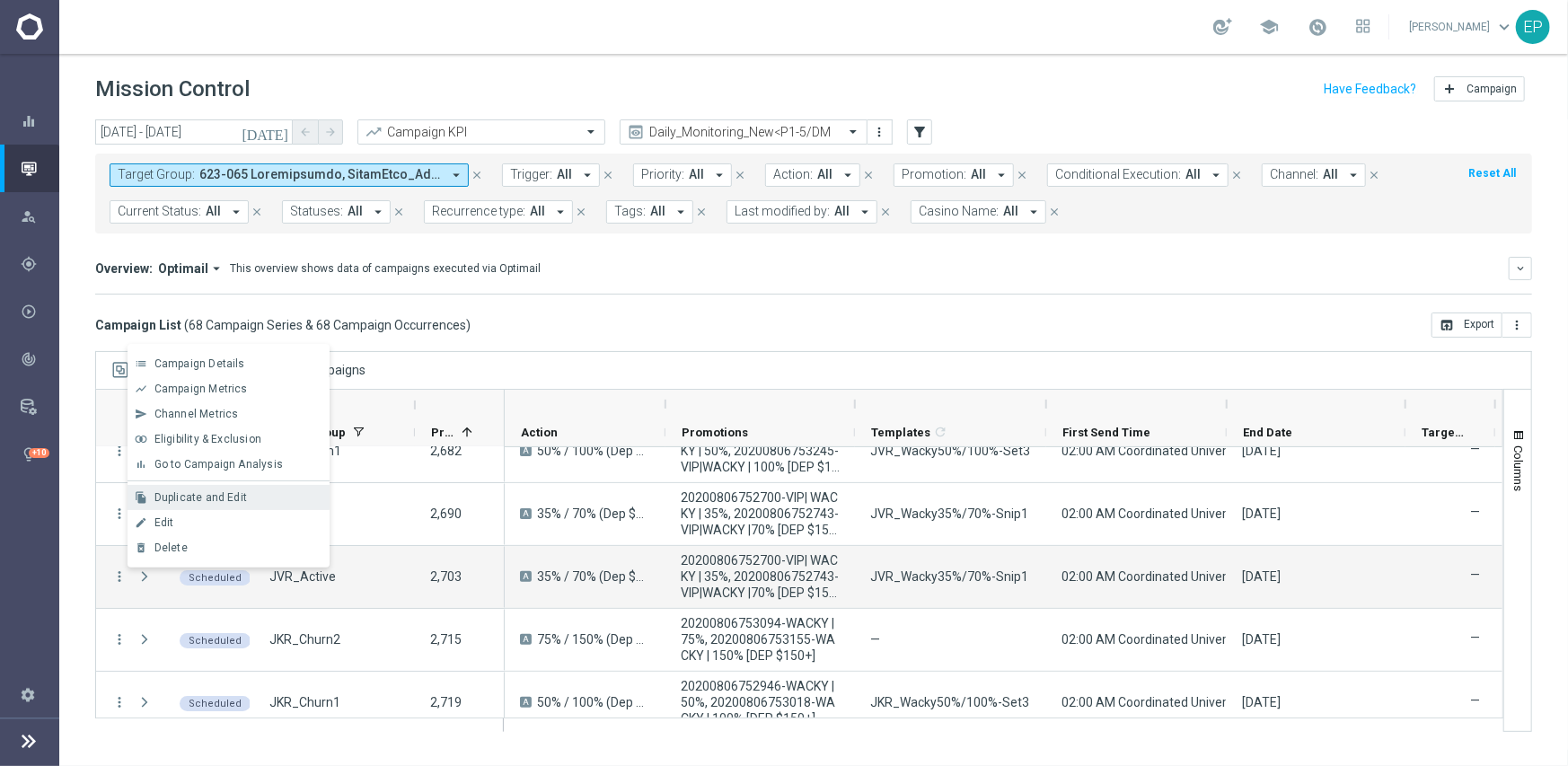
click at [204, 491] on span "Duplicate and Edit" at bounding box center [201, 497] width 93 height 13
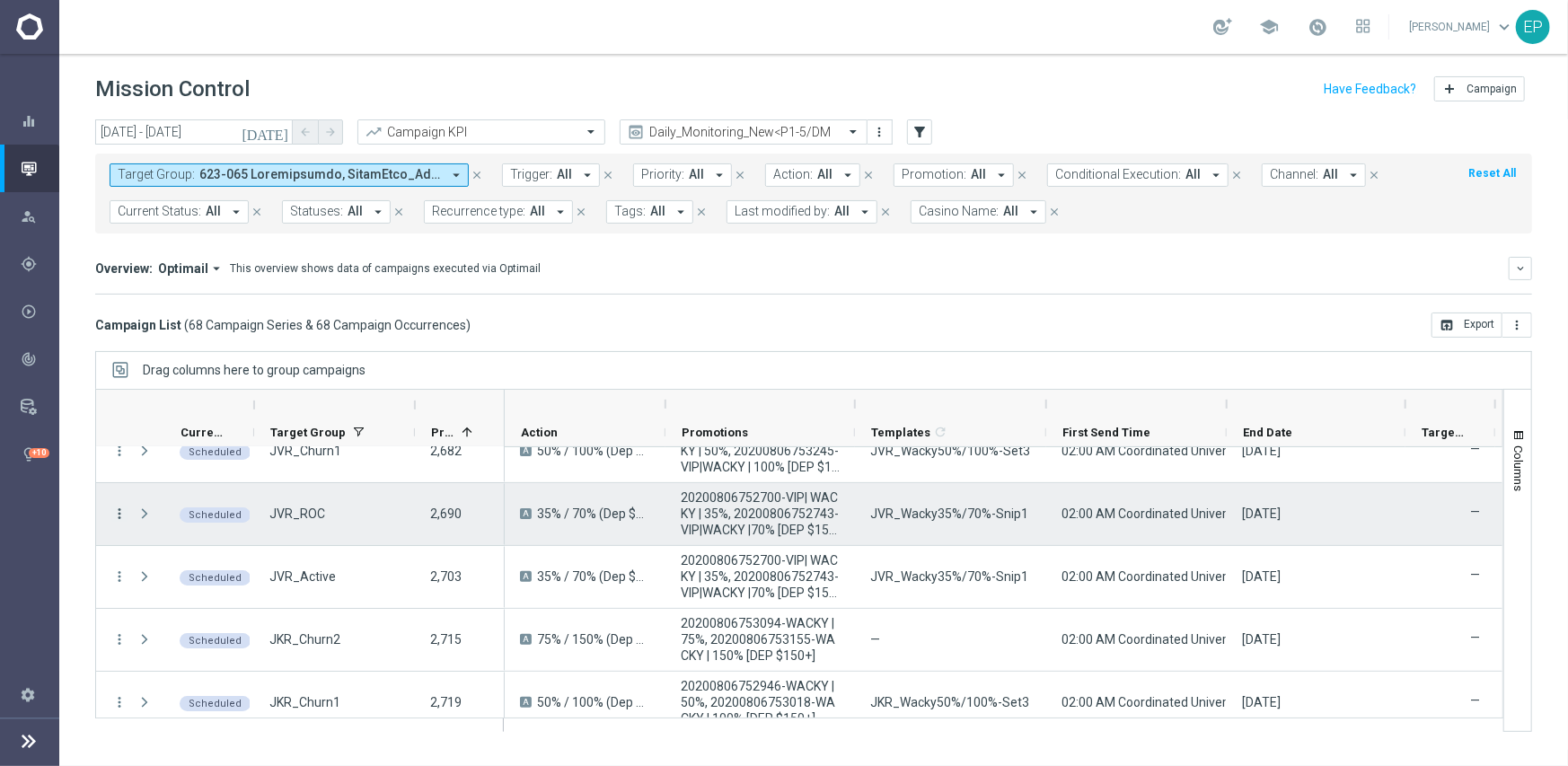
click at [117, 509] on icon "more_vert" at bounding box center [119, 514] width 17 height 17
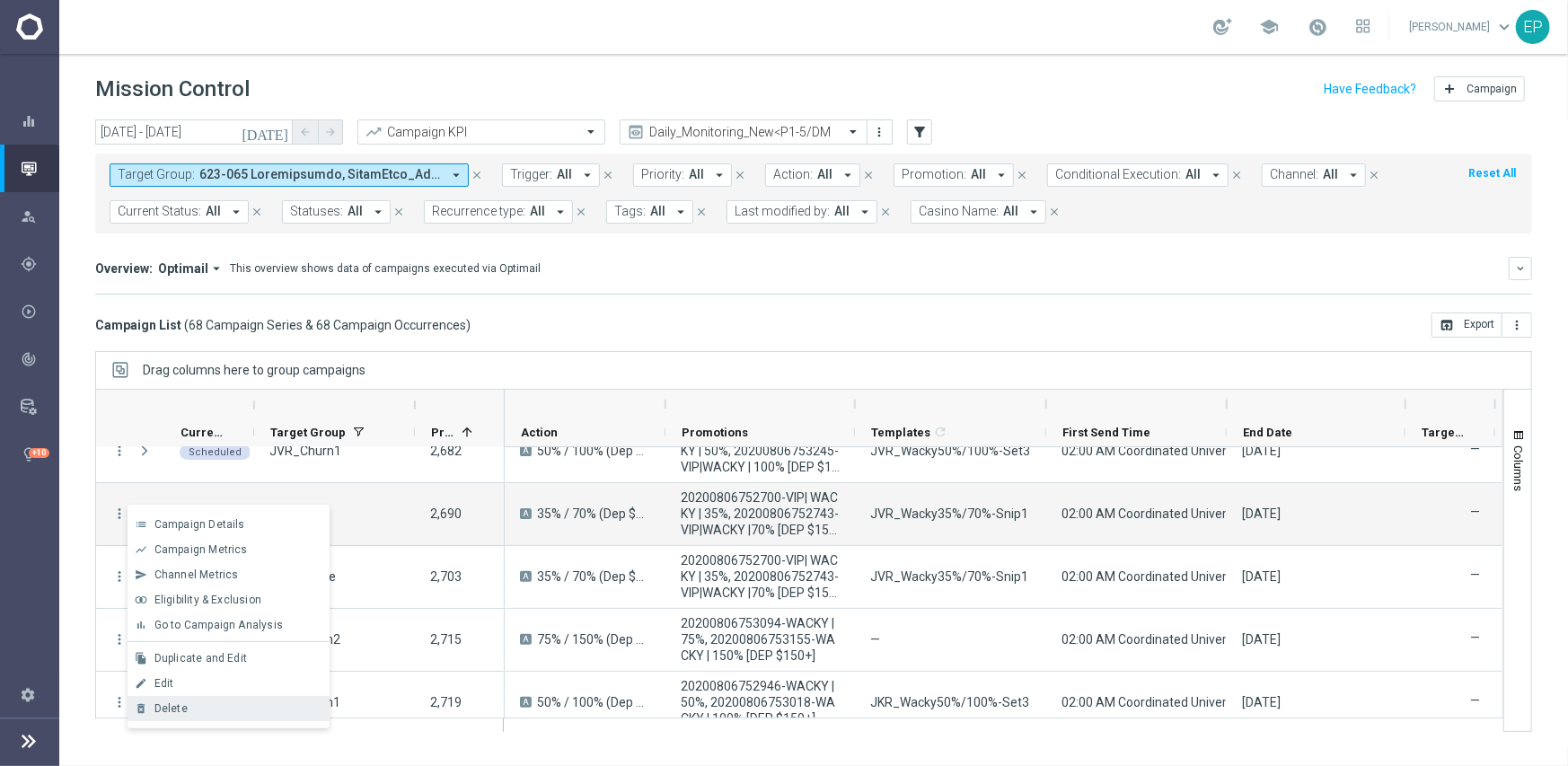
click at [216, 702] on div "Delete" at bounding box center [238, 708] width 167 height 13
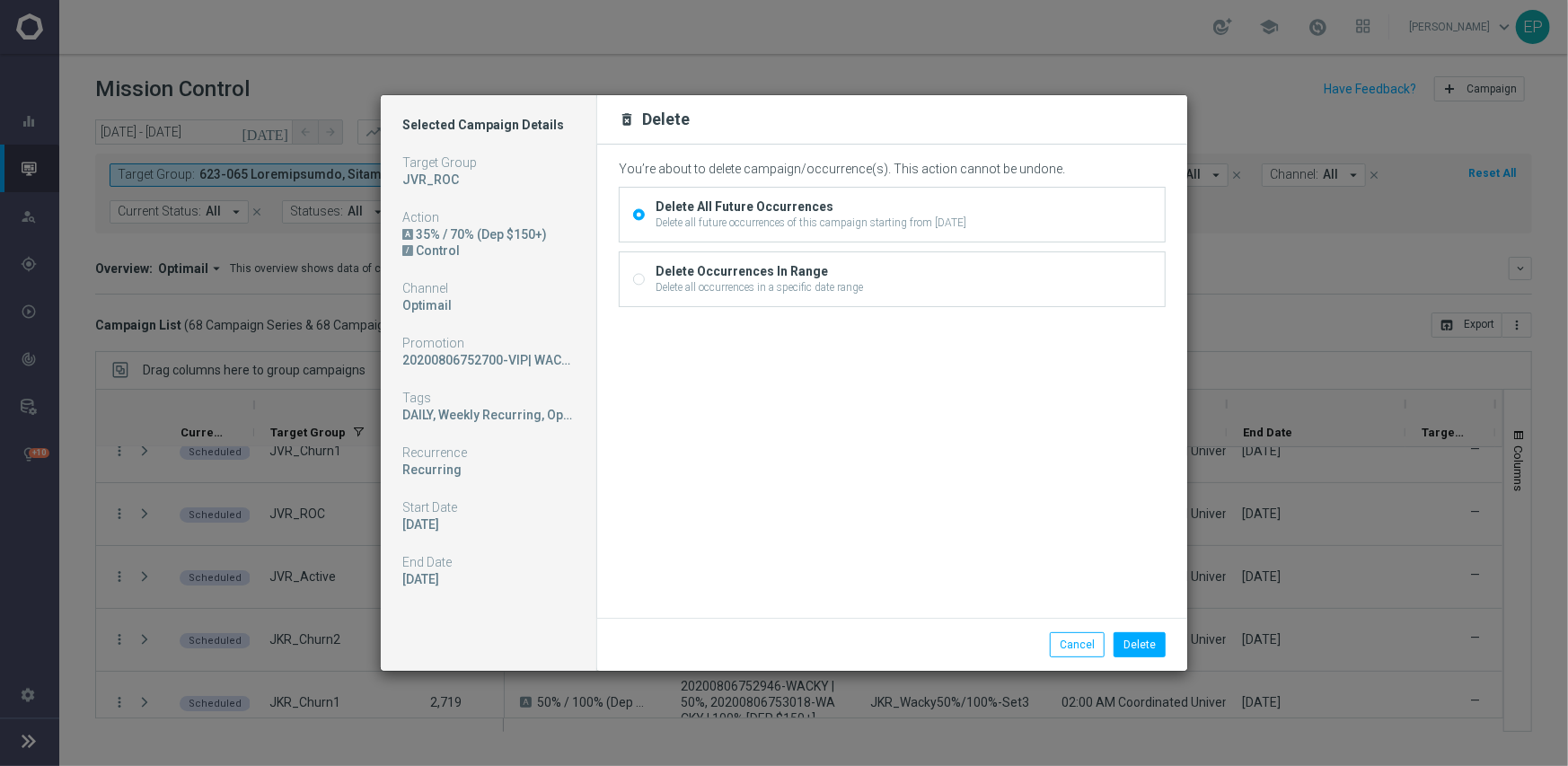
click at [650, 272] on label "Delete Occurrences In Range Delete all occurrences in a specific date range" at bounding box center [756, 279] width 212 height 32
click at [645, 275] on input "Delete Occurrences In Range Delete all occurrences in a specific date range" at bounding box center [639, 281] width 12 height 12
radio input "true"
radio input "false"
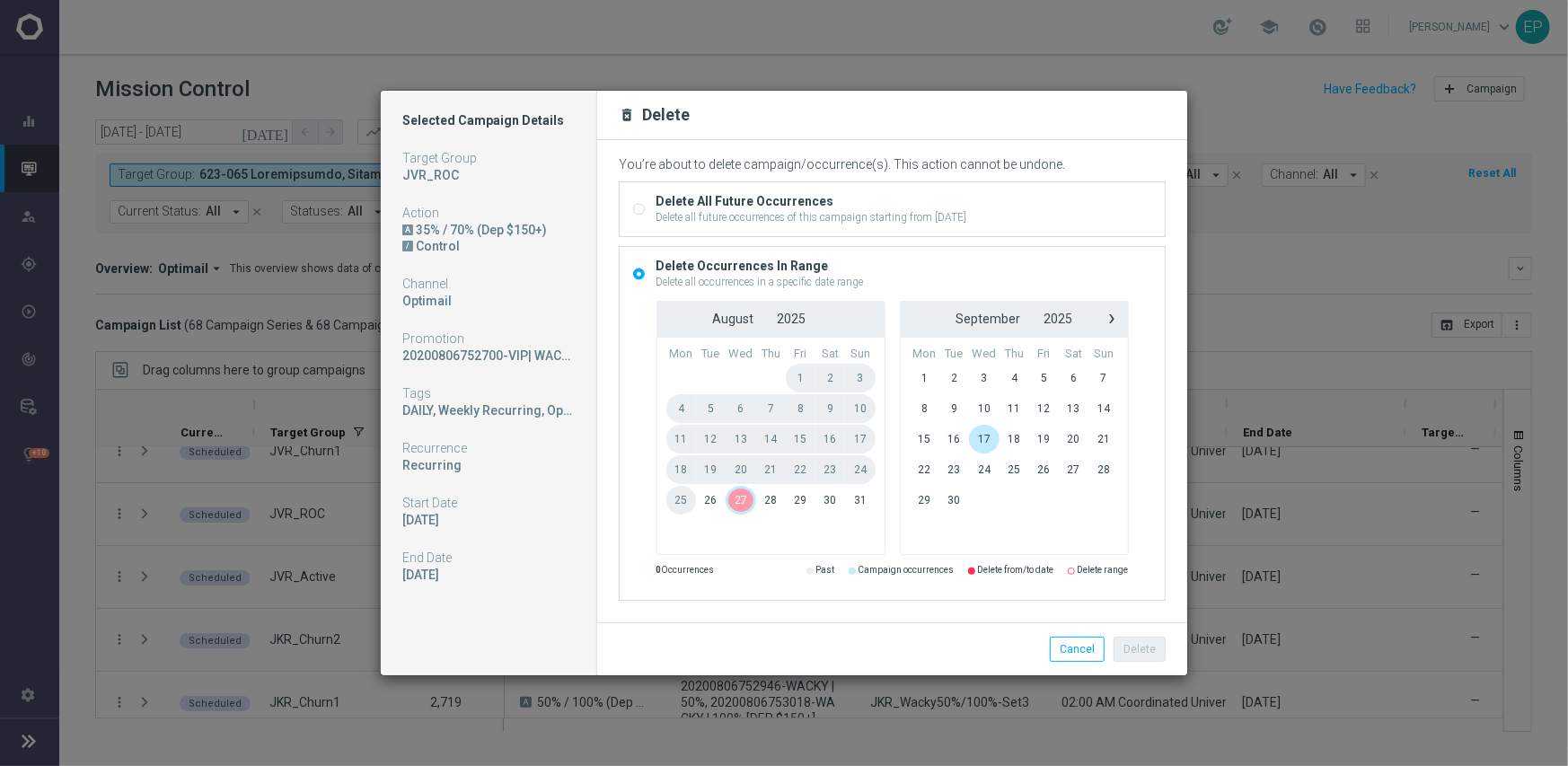
click at [740, 502] on span "27" at bounding box center [740, 500] width 30 height 28
click at [1144, 652] on button "Delete" at bounding box center [1139, 650] width 52 height 25
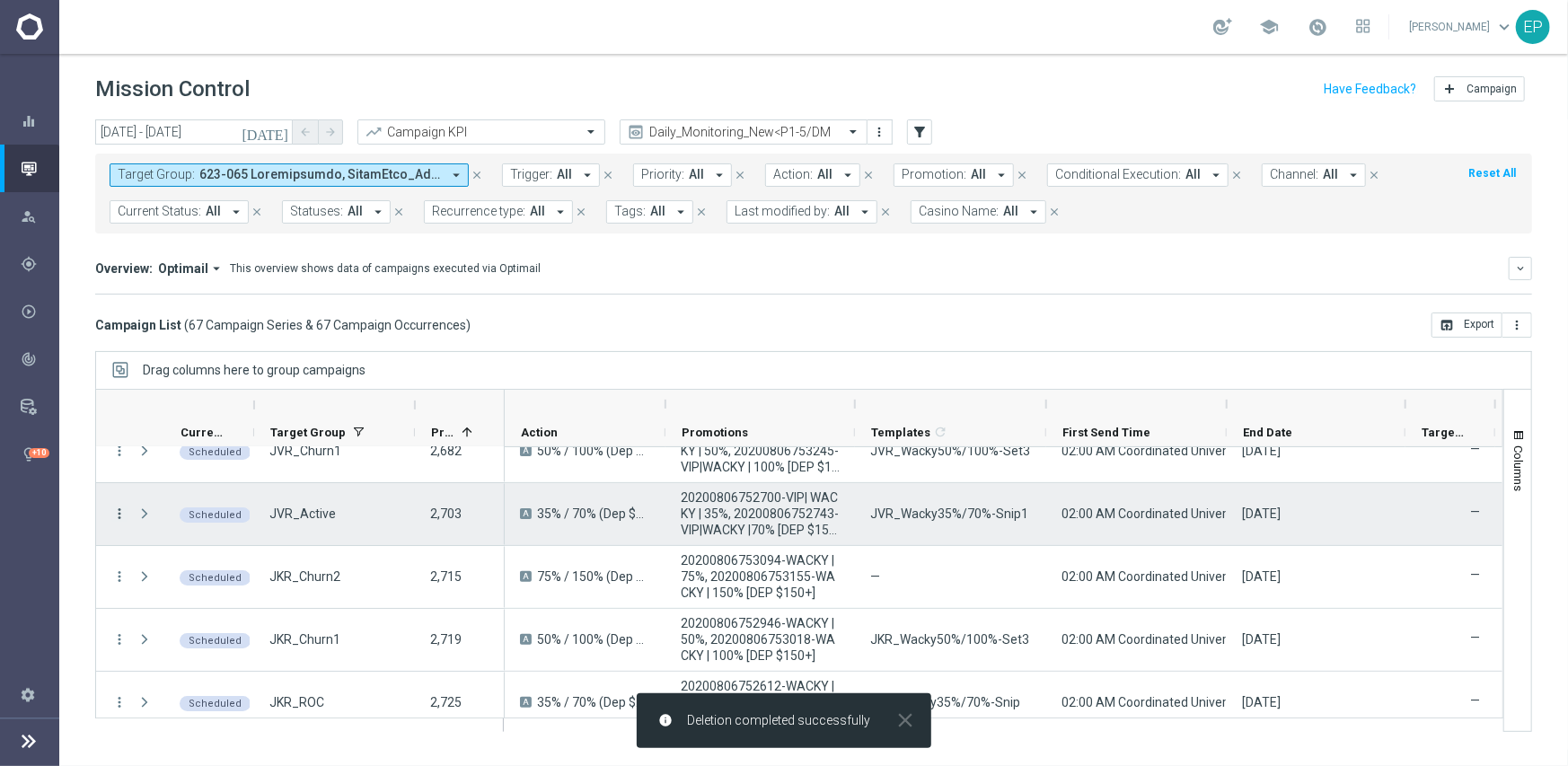
click at [117, 509] on icon "more_vert" at bounding box center [119, 514] width 17 height 17
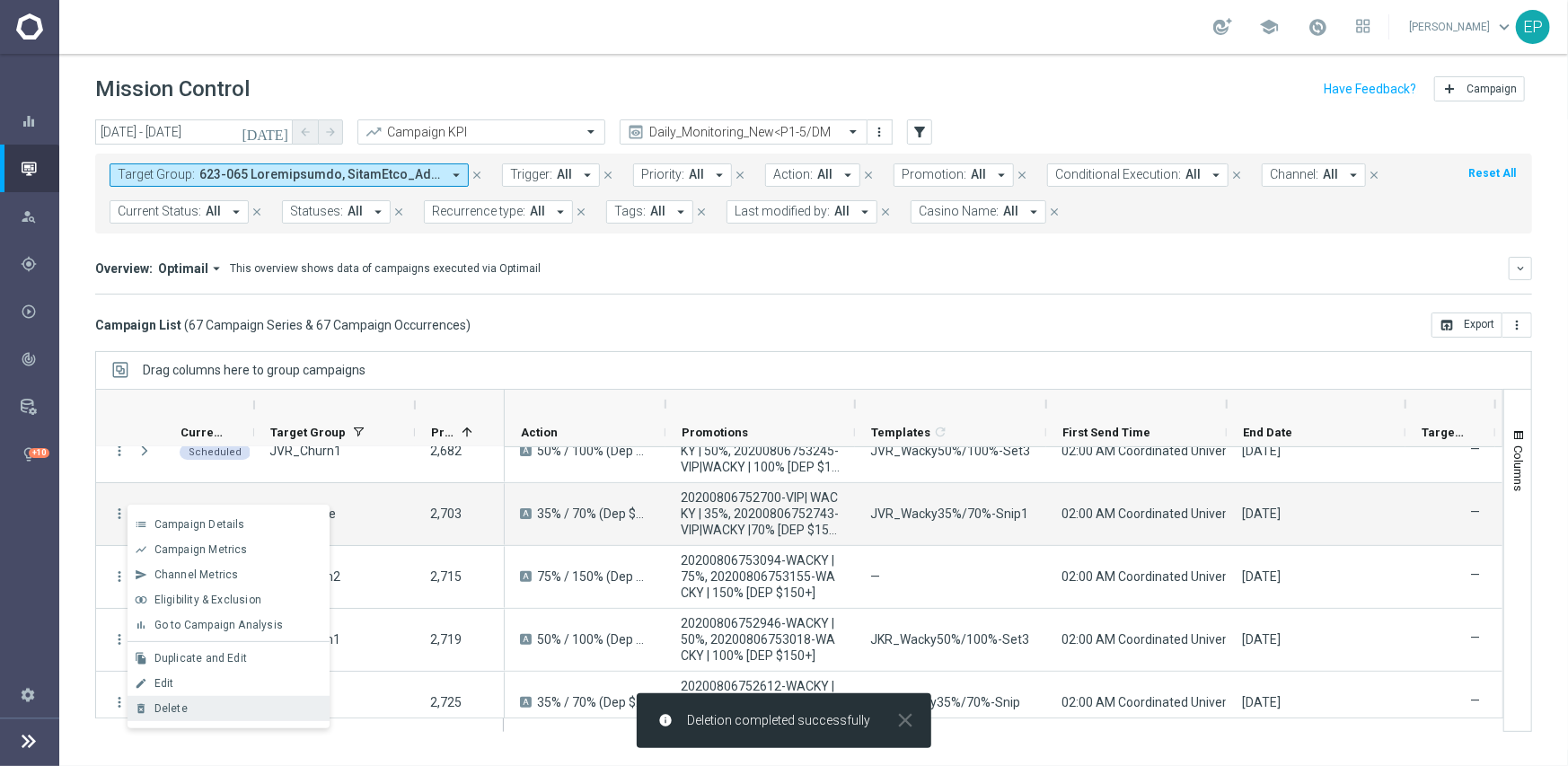
click at [182, 702] on span "Delete" at bounding box center [171, 708] width 33 height 13
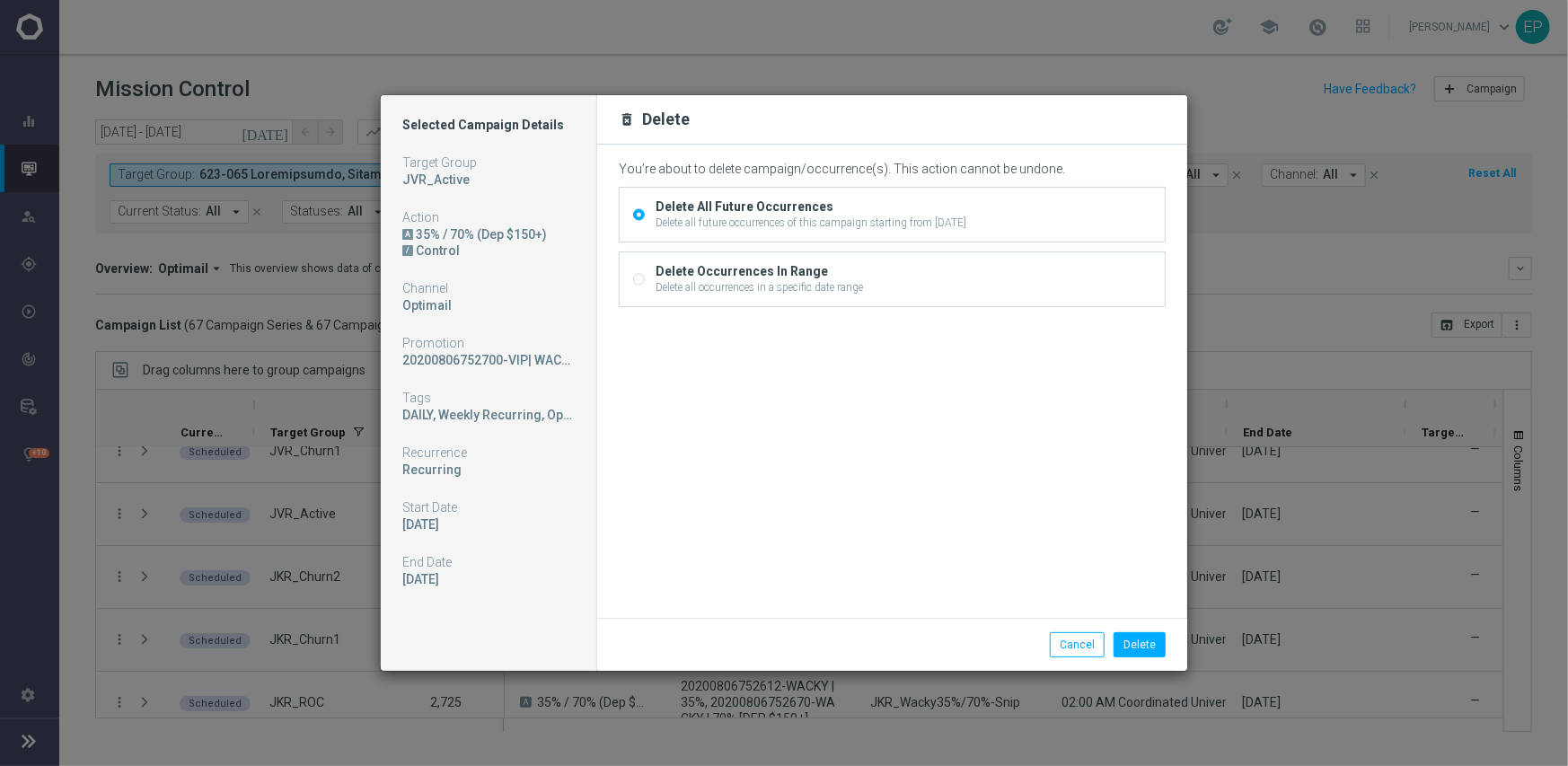
drag, startPoint x: 631, startPoint y: 277, endPoint x: 678, endPoint y: 299, distance: 51.9
click at [634, 279] on div "Delete Occurrences In Range Delete all occurrences in a specific date range" at bounding box center [891, 279] width 545 height 54
click at [636, 280] on input "Delete Occurrences In Range Delete all occurrences in a specific date range" at bounding box center [639, 281] width 12 height 12
radio input "true"
radio input "false"
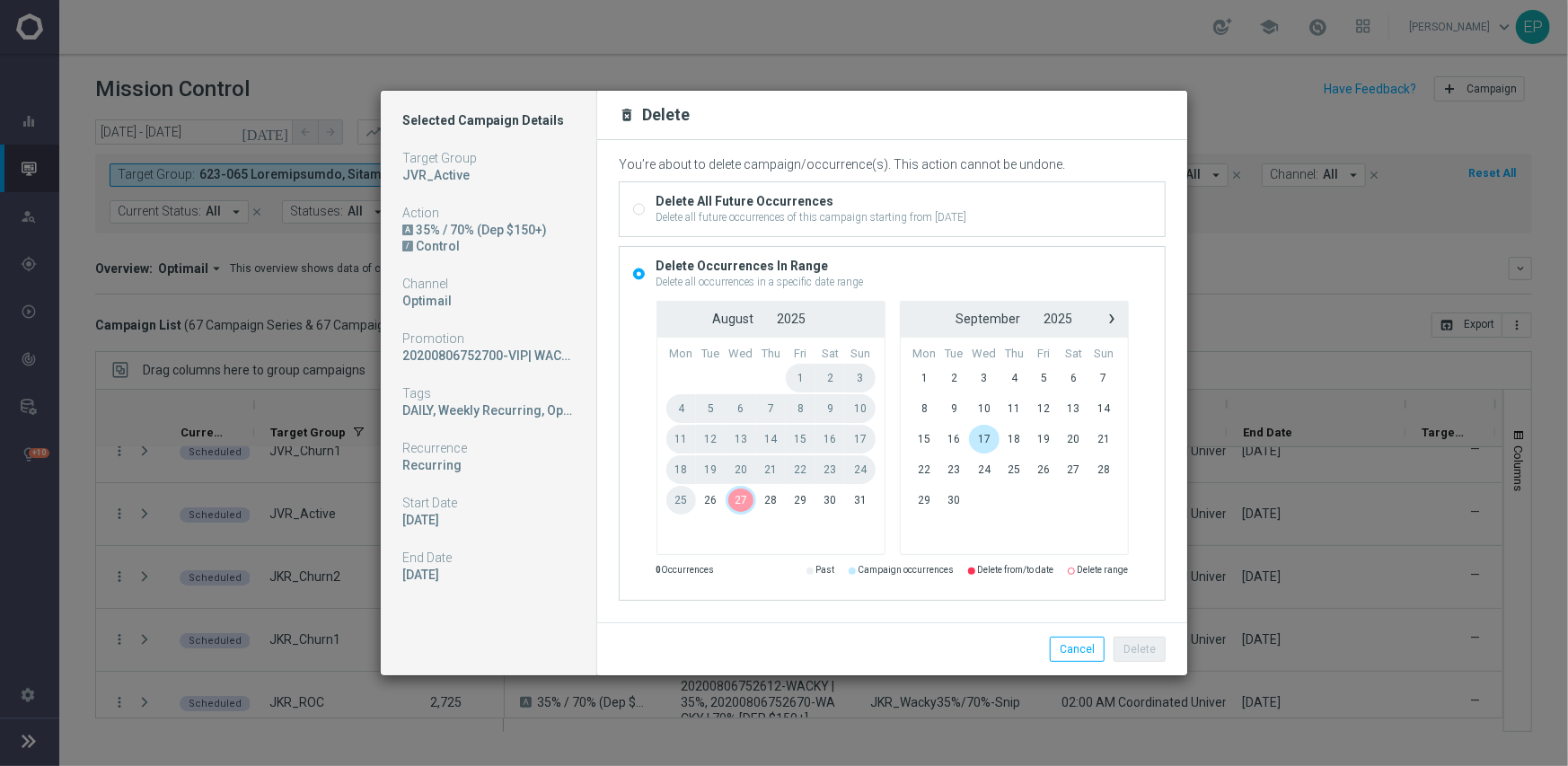
click at [736, 497] on span "27" at bounding box center [740, 500] width 30 height 28
click at [1141, 641] on button "Delete" at bounding box center [1139, 650] width 52 height 25
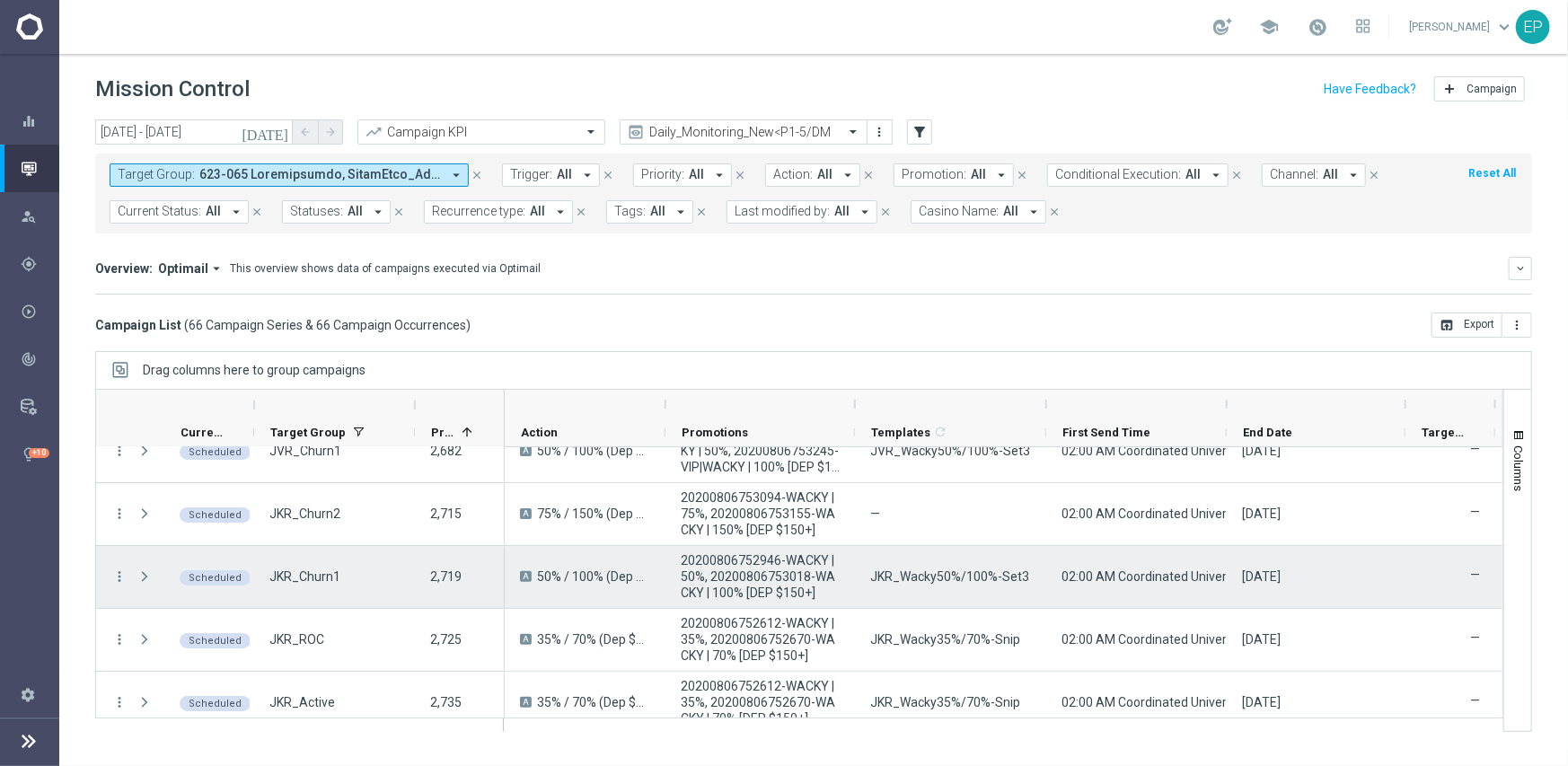
scroll to position [180, 0]
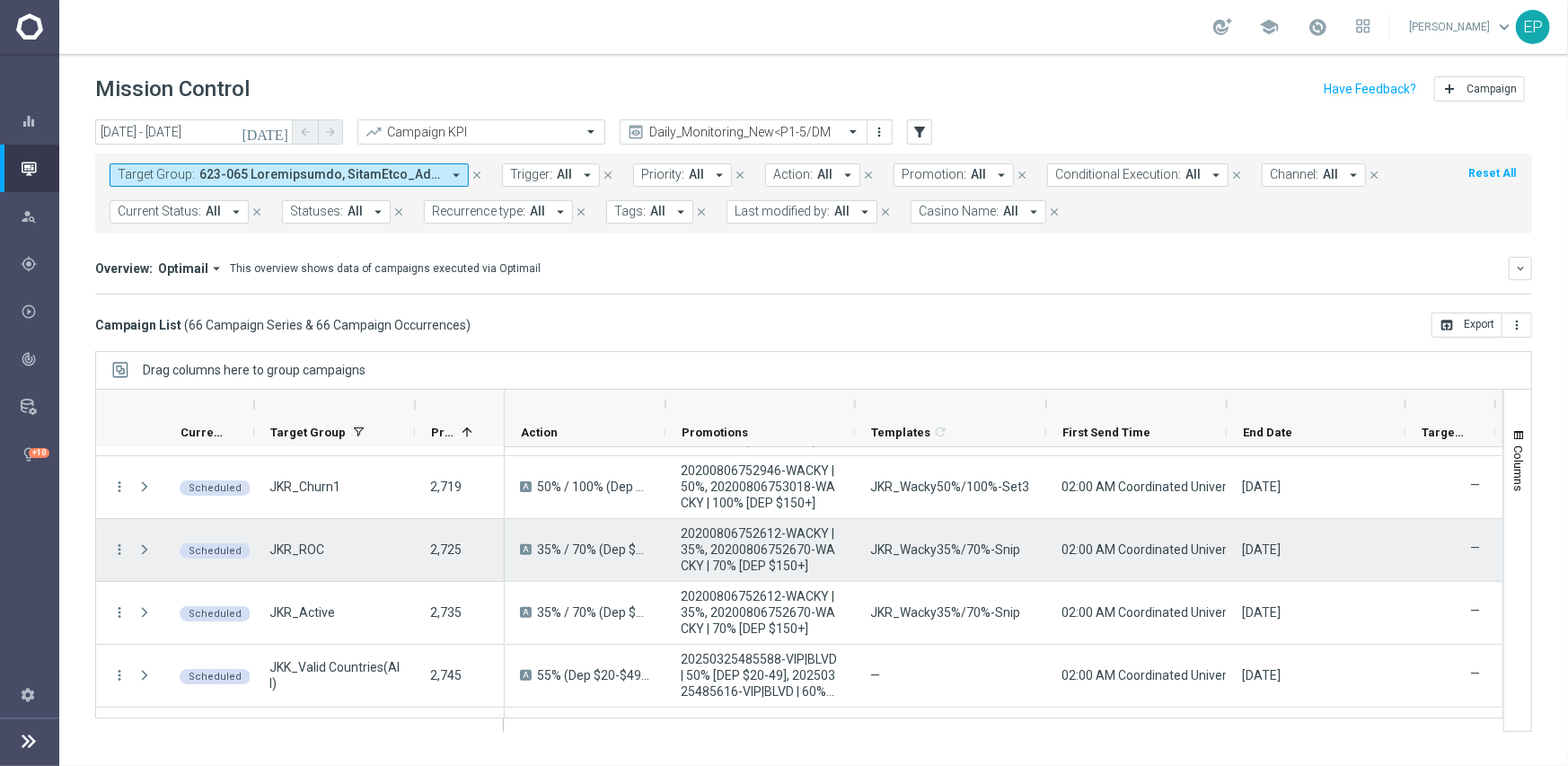
click at [128, 547] on div "Press SPACE to select this row." at bounding box center [146, 550] width 36 height 62
click at [121, 548] on icon "more_vert" at bounding box center [119, 550] width 17 height 17
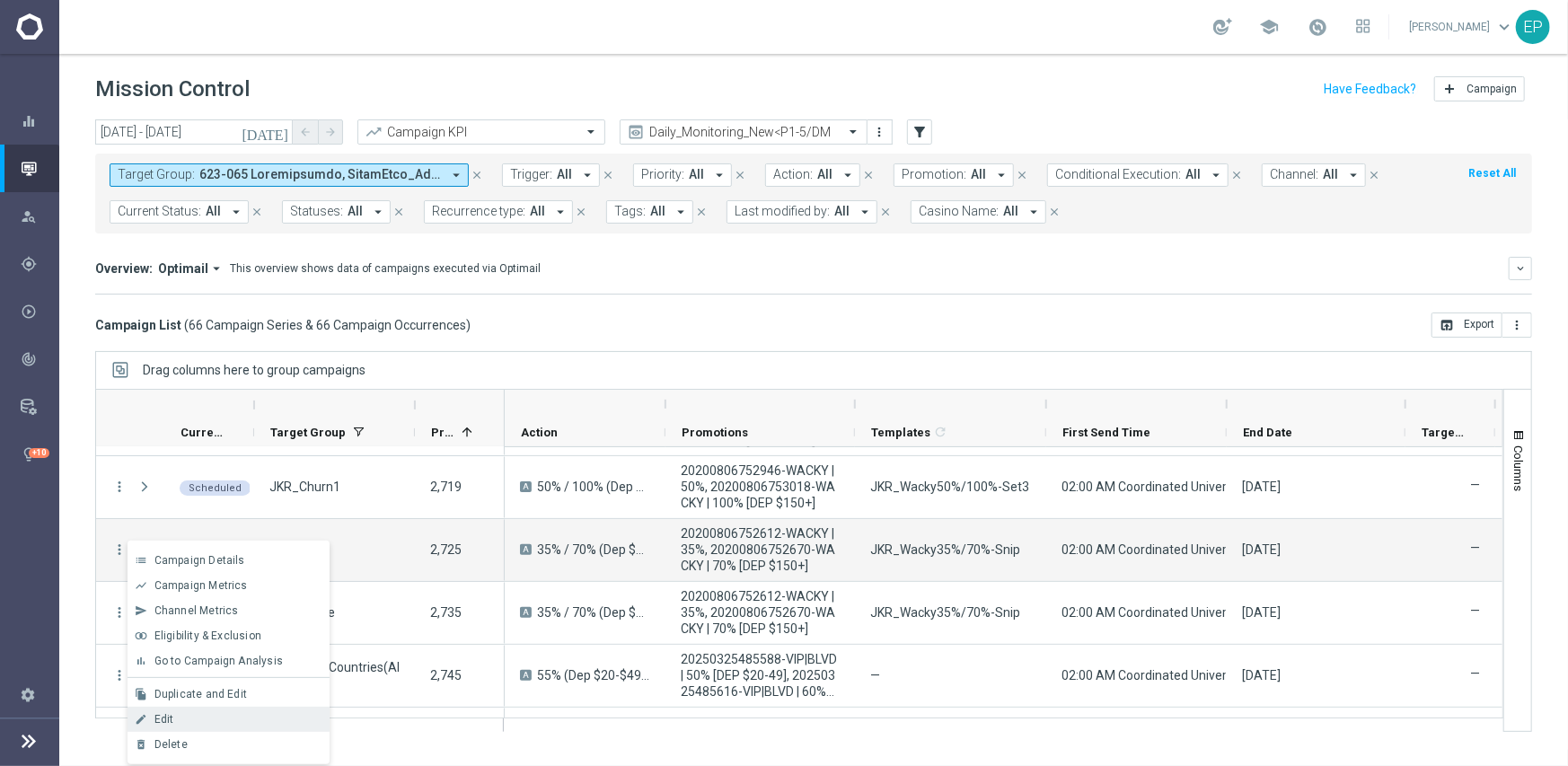
click at [204, 717] on div "Edit" at bounding box center [238, 719] width 167 height 13
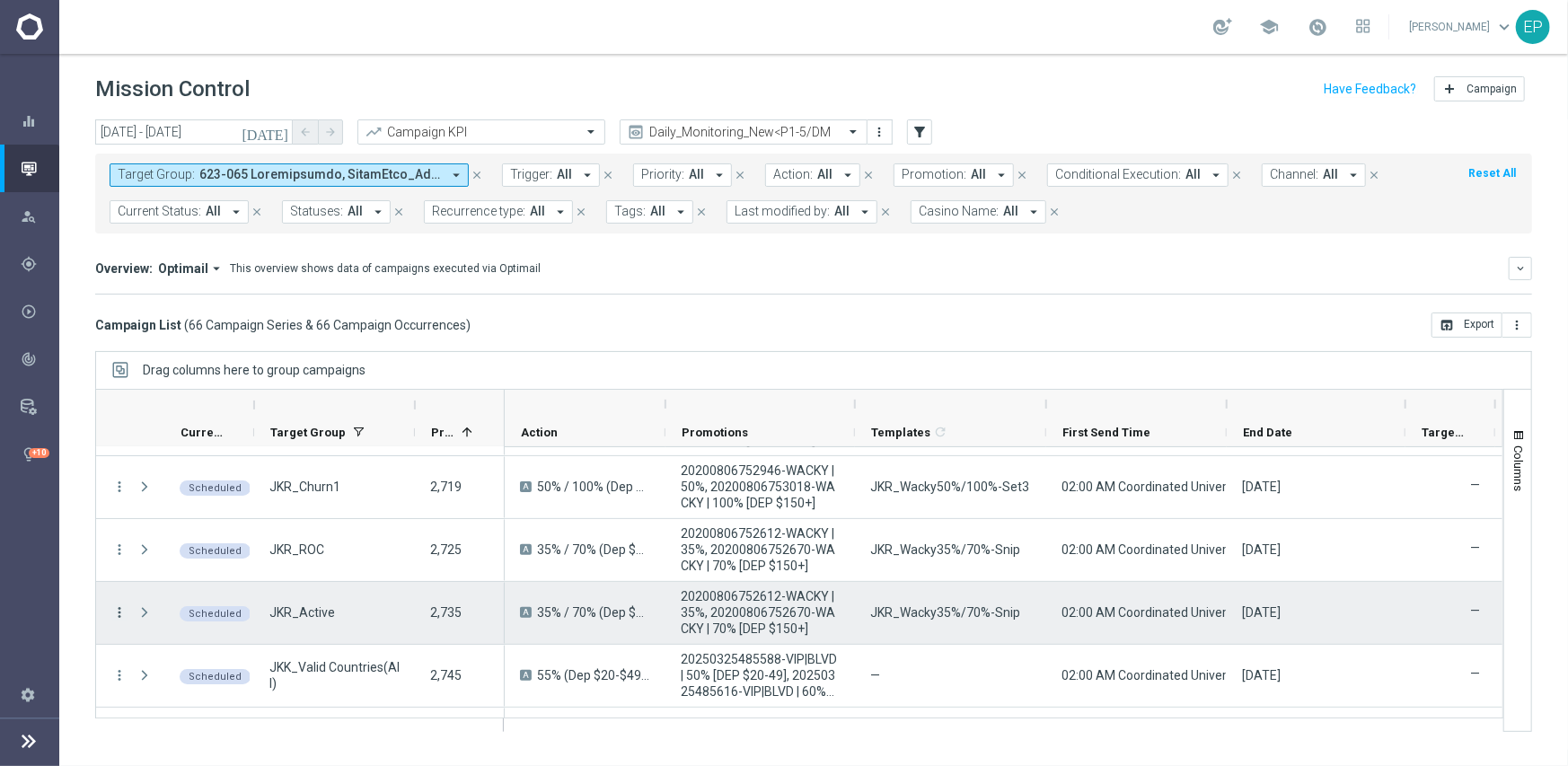
click at [121, 615] on icon "more_vert" at bounding box center [119, 612] width 17 height 17
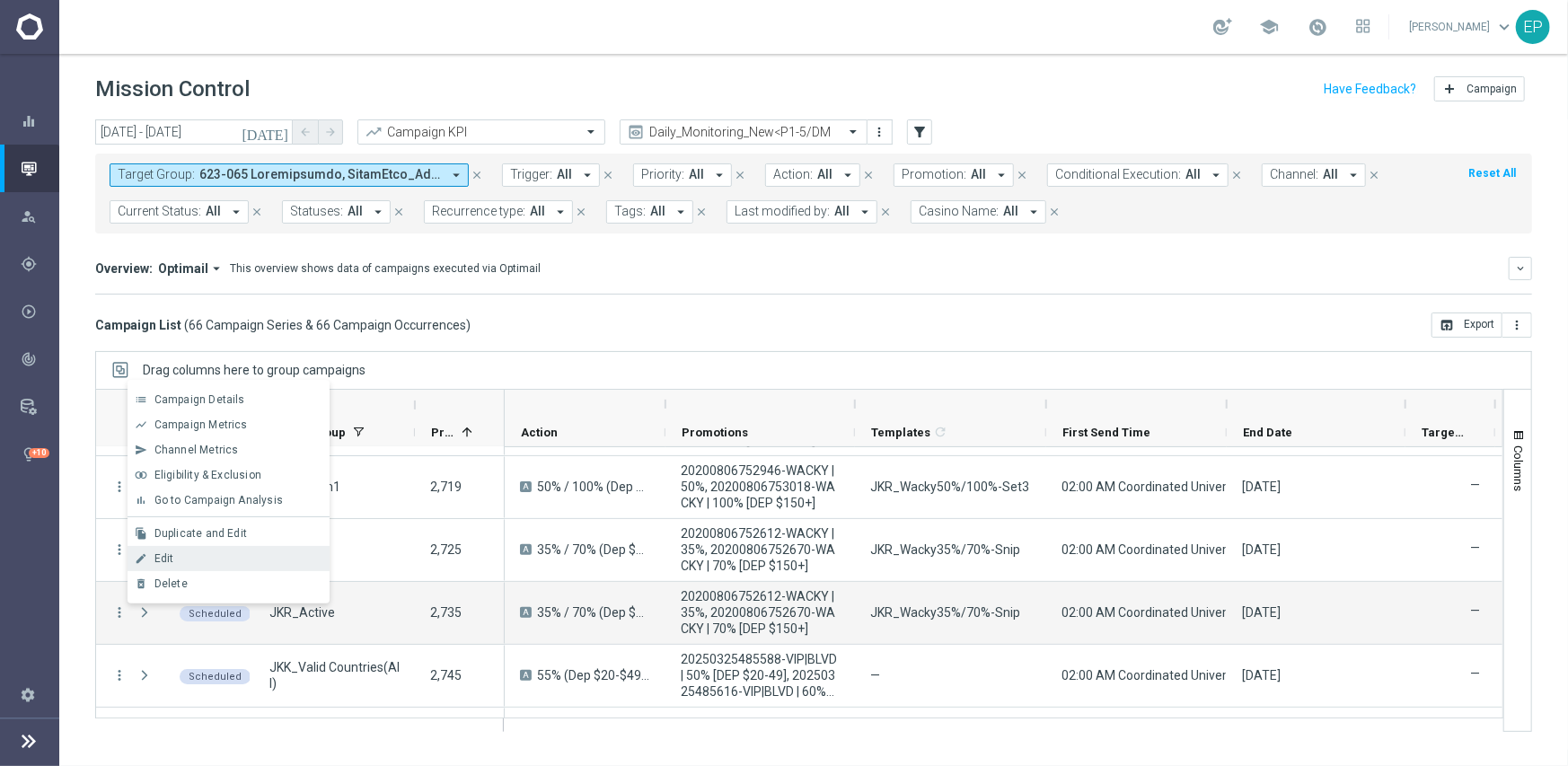
click at [179, 560] on div "Edit" at bounding box center [238, 559] width 167 height 13
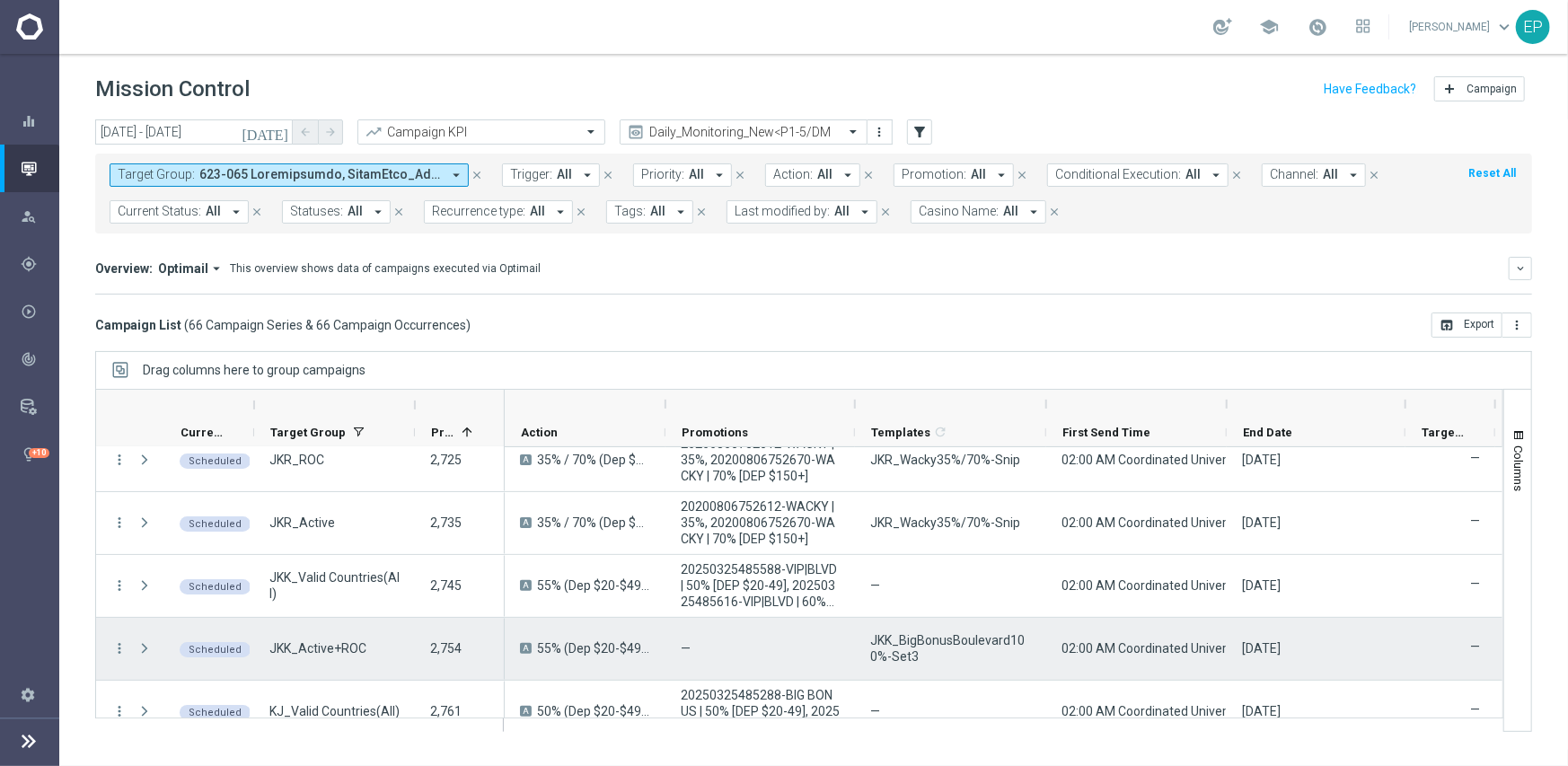
scroll to position [359, 0]
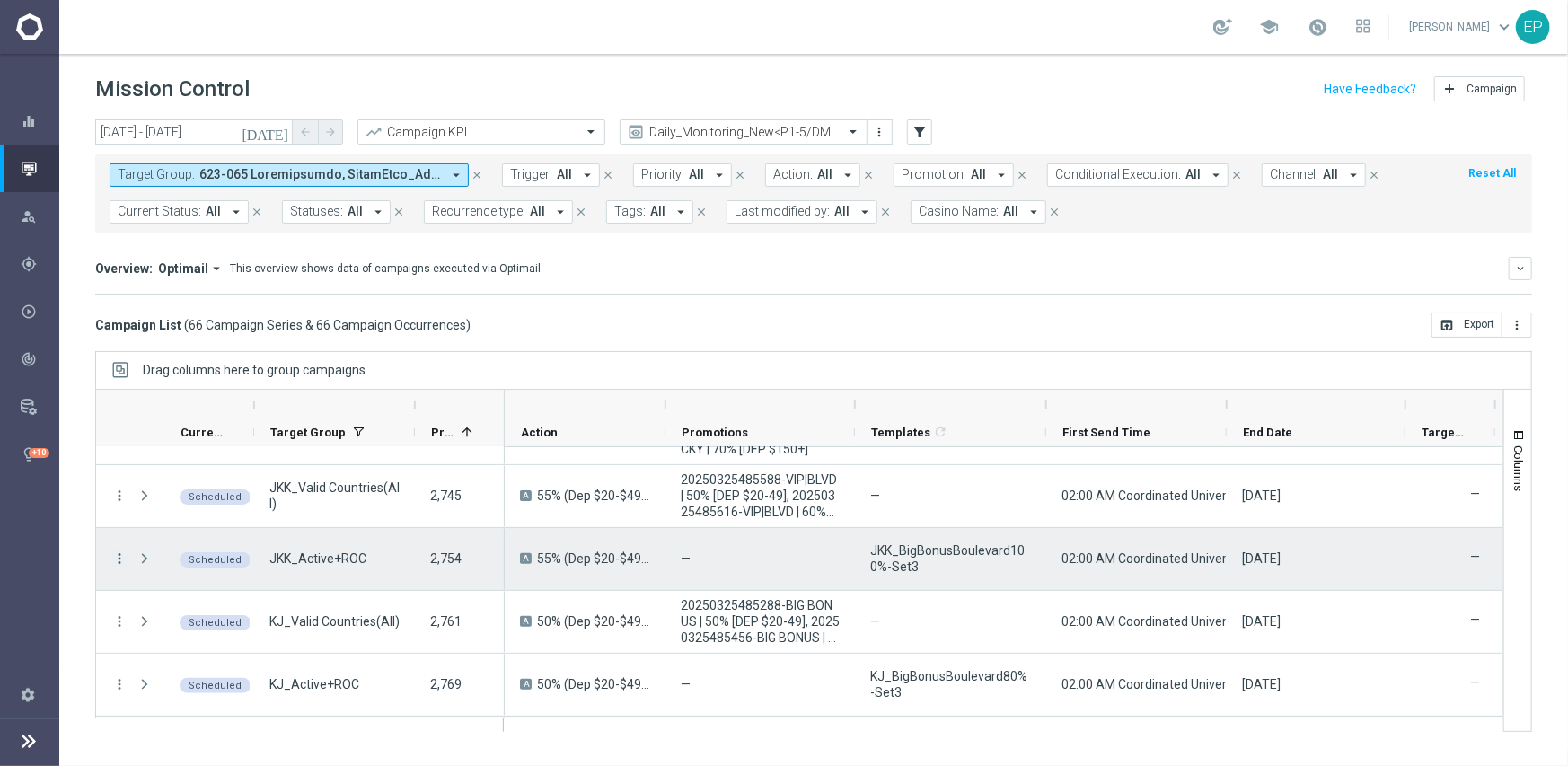
click at [122, 559] on icon "more_vert" at bounding box center [119, 559] width 17 height 17
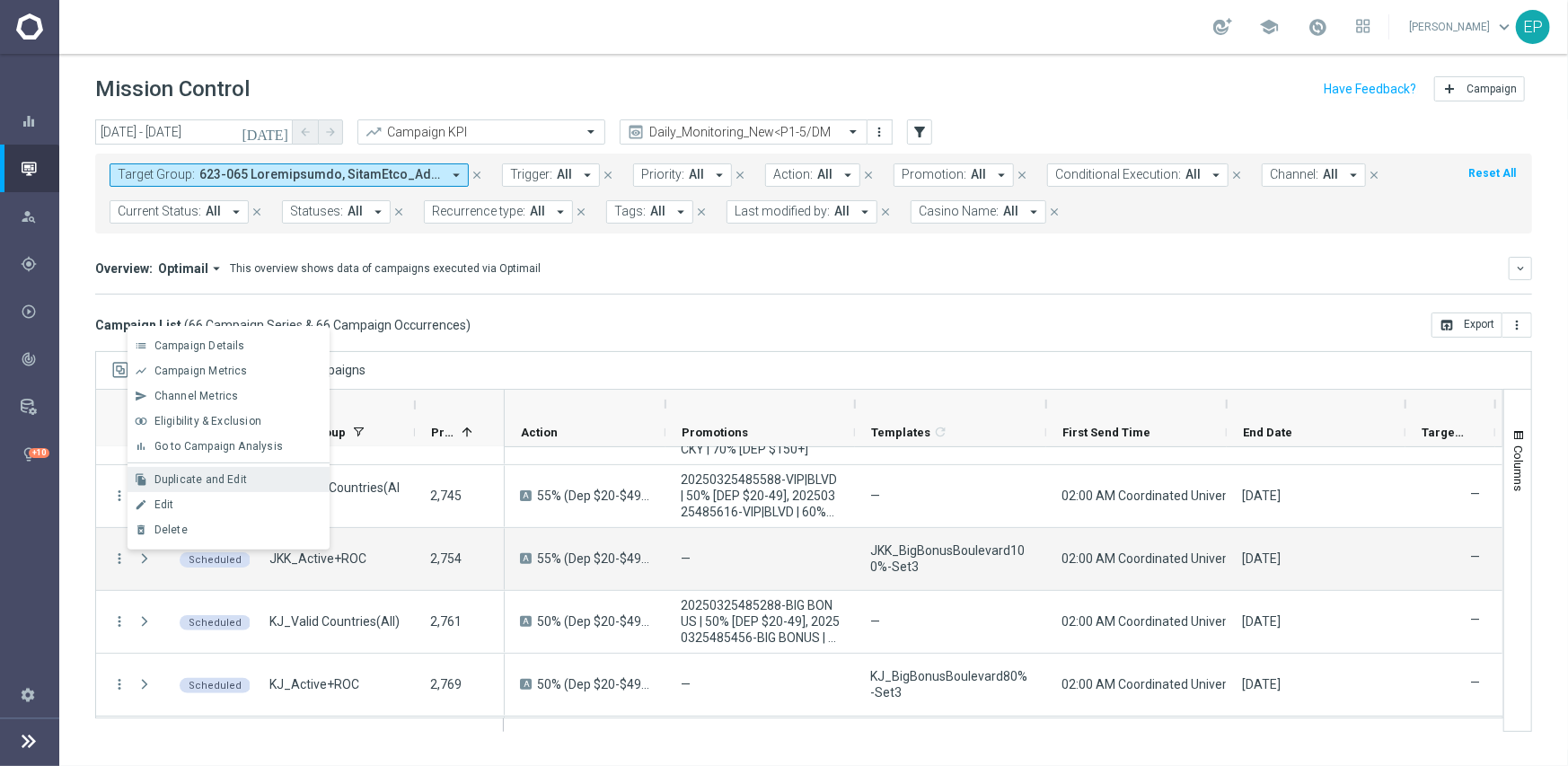
click at [236, 479] on span "Duplicate and Edit" at bounding box center [201, 479] width 93 height 13
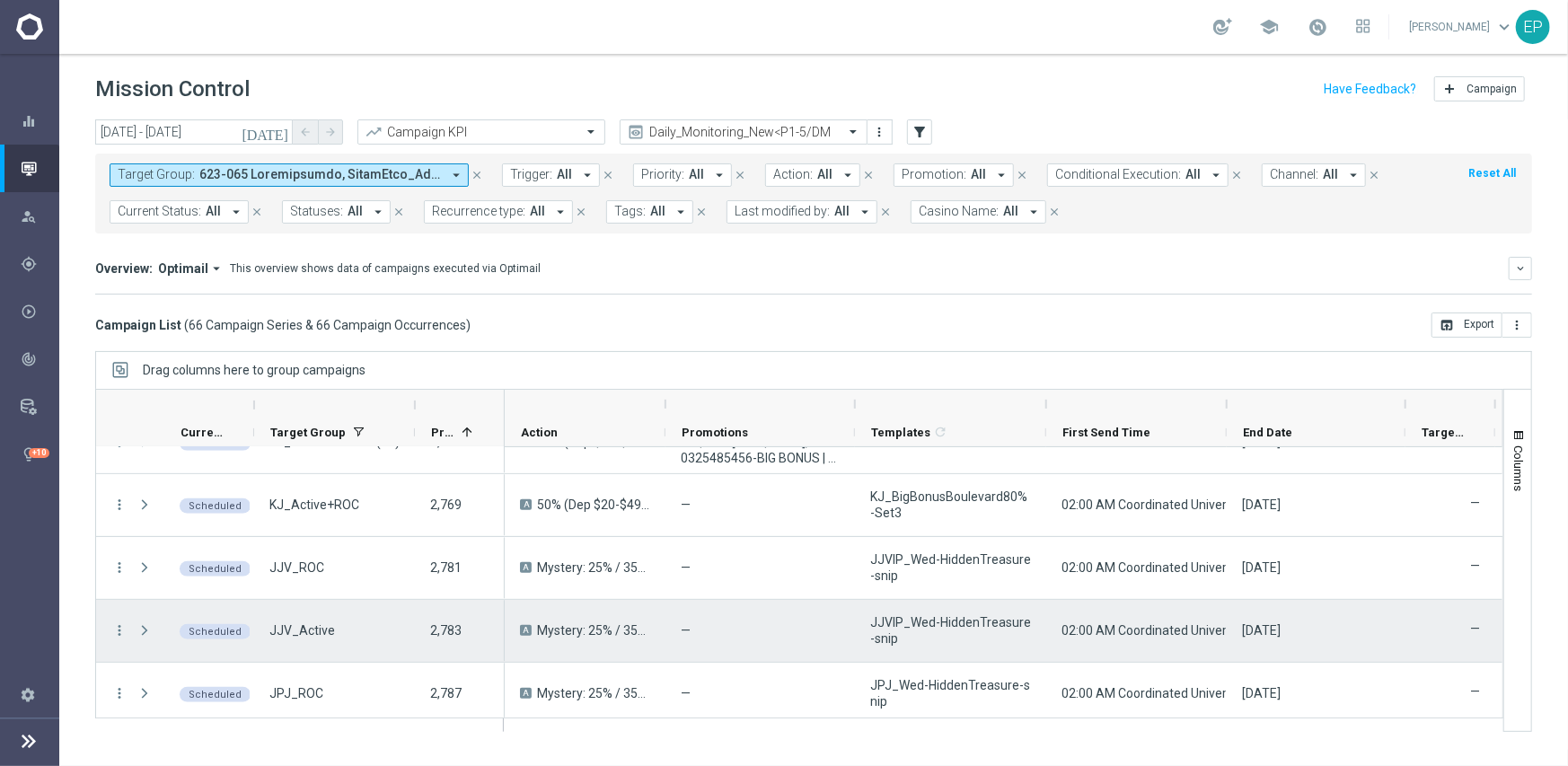
scroll to position [629, 0]
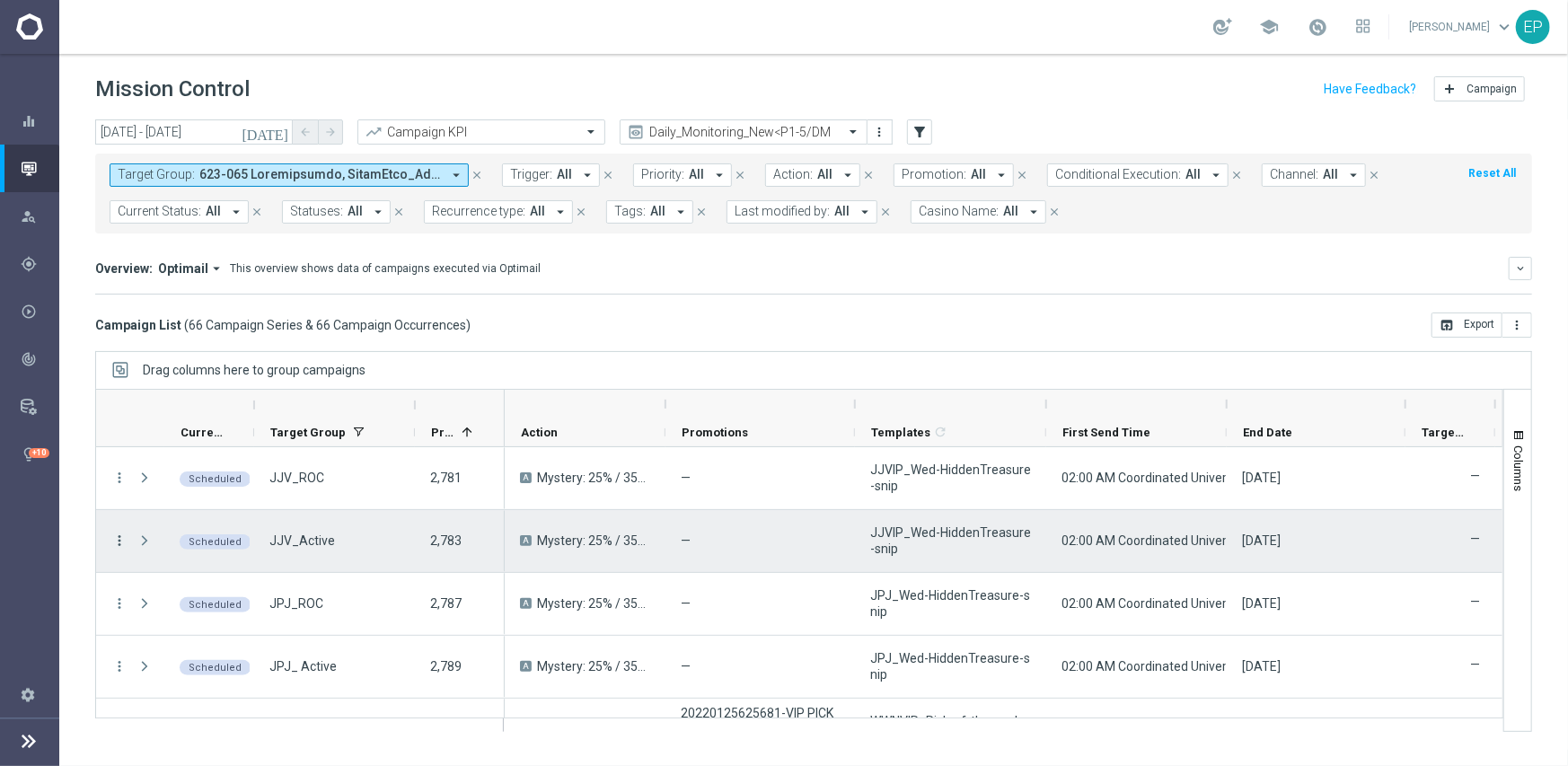
click at [119, 537] on icon "more_vert" at bounding box center [119, 540] width 17 height 17
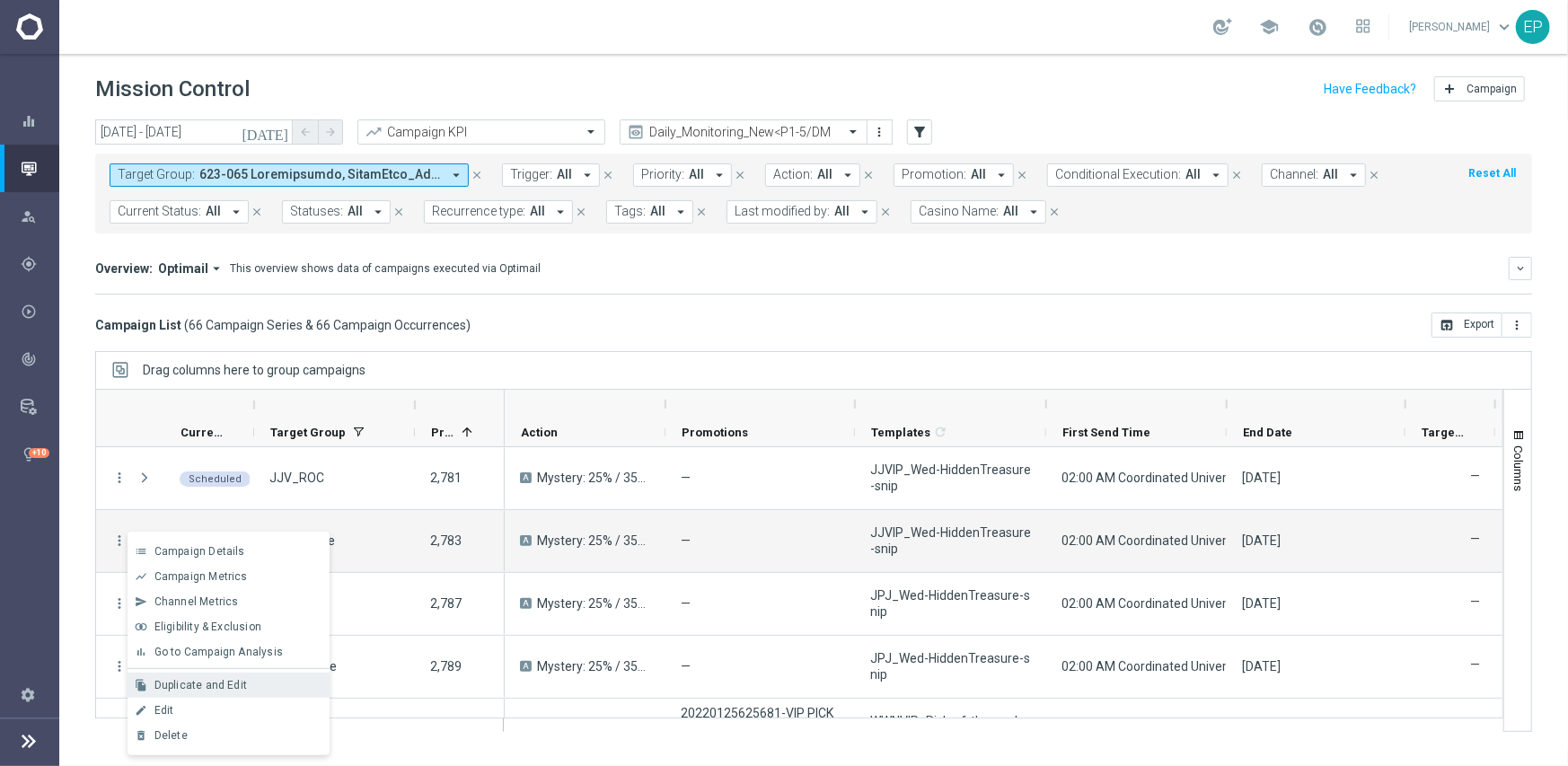
click at [194, 681] on span "Duplicate and Edit" at bounding box center [201, 685] width 93 height 13
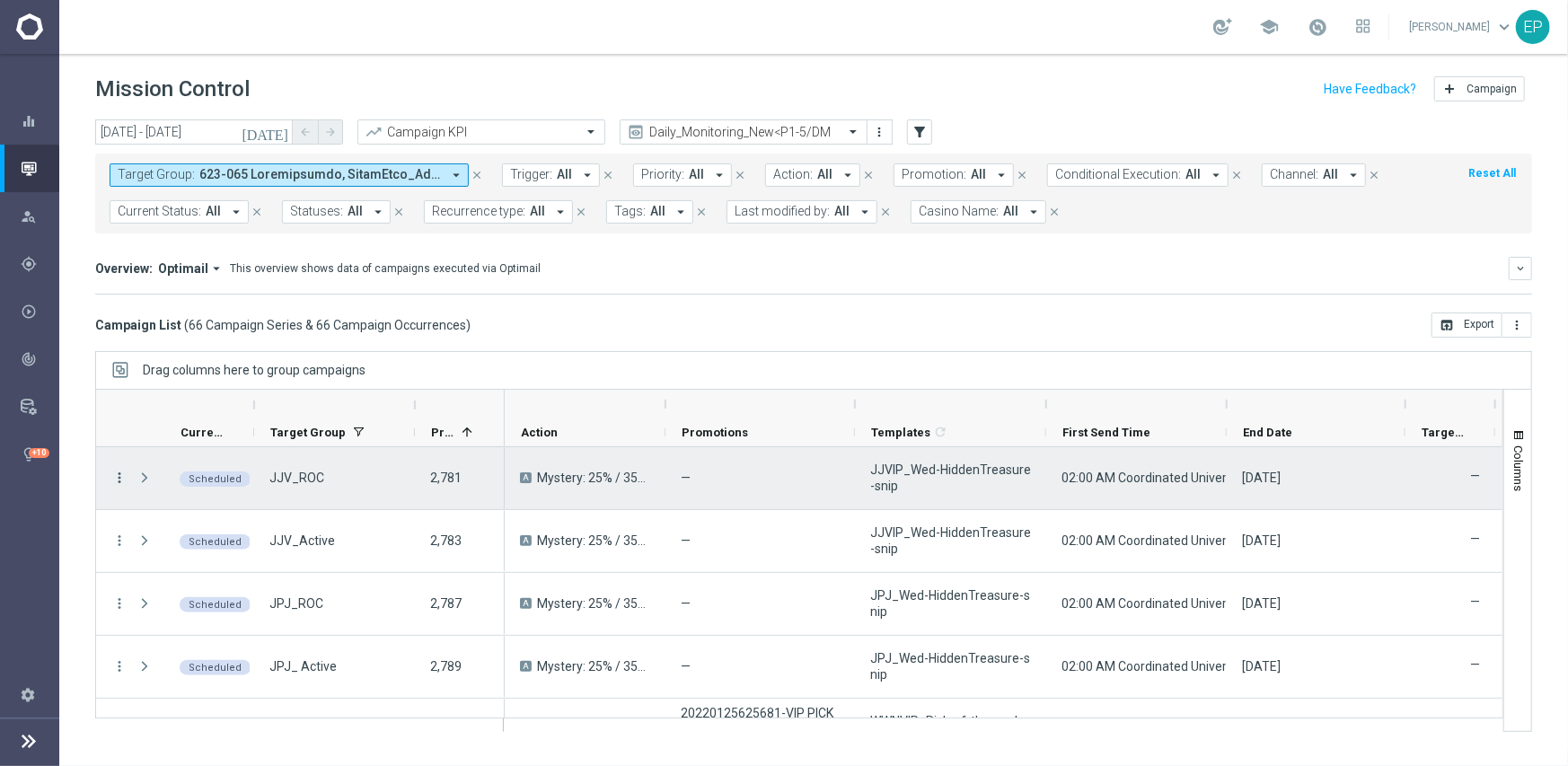
click at [116, 478] on icon "more_vert" at bounding box center [119, 477] width 17 height 17
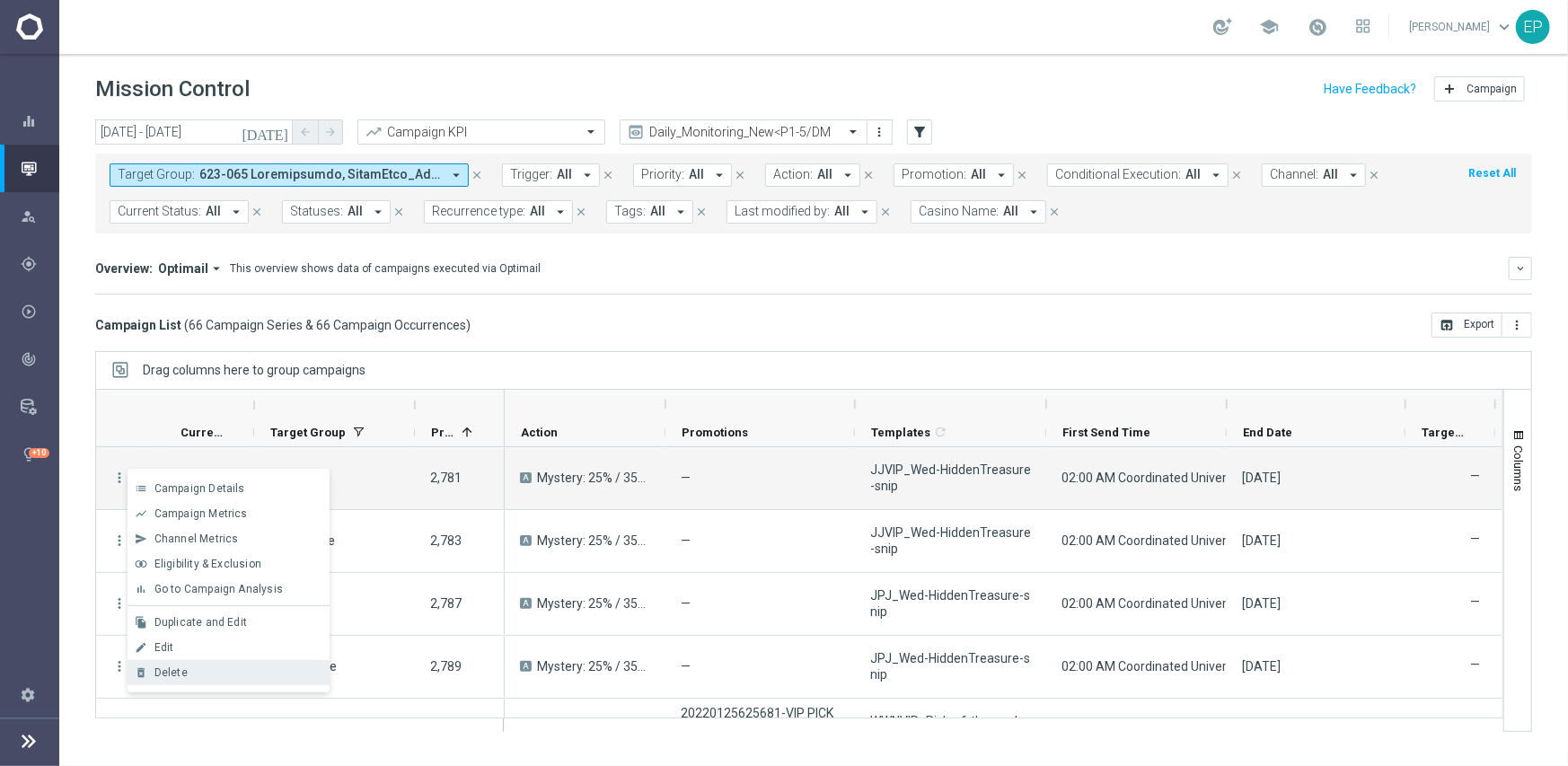
click at [184, 674] on span "Delete" at bounding box center [171, 672] width 33 height 13
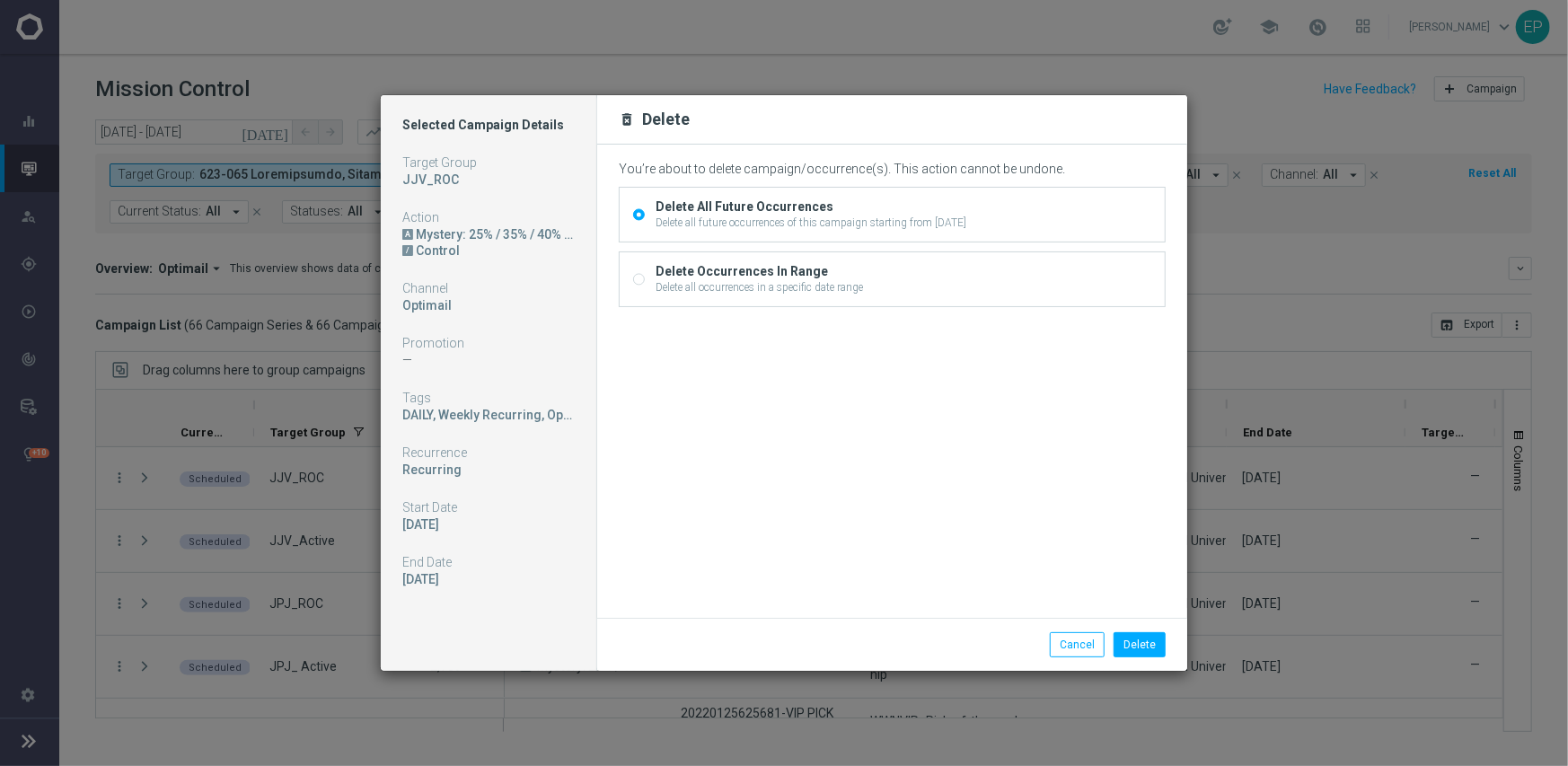
click at [656, 275] on div "Delete Occurrences In Range" at bounding box center [759, 271] width 207 height 17
click at [645, 275] on input "Delete Occurrences In Range Delete all occurrences in a specific date range" at bounding box center [639, 281] width 12 height 12
radio input "true"
radio input "false"
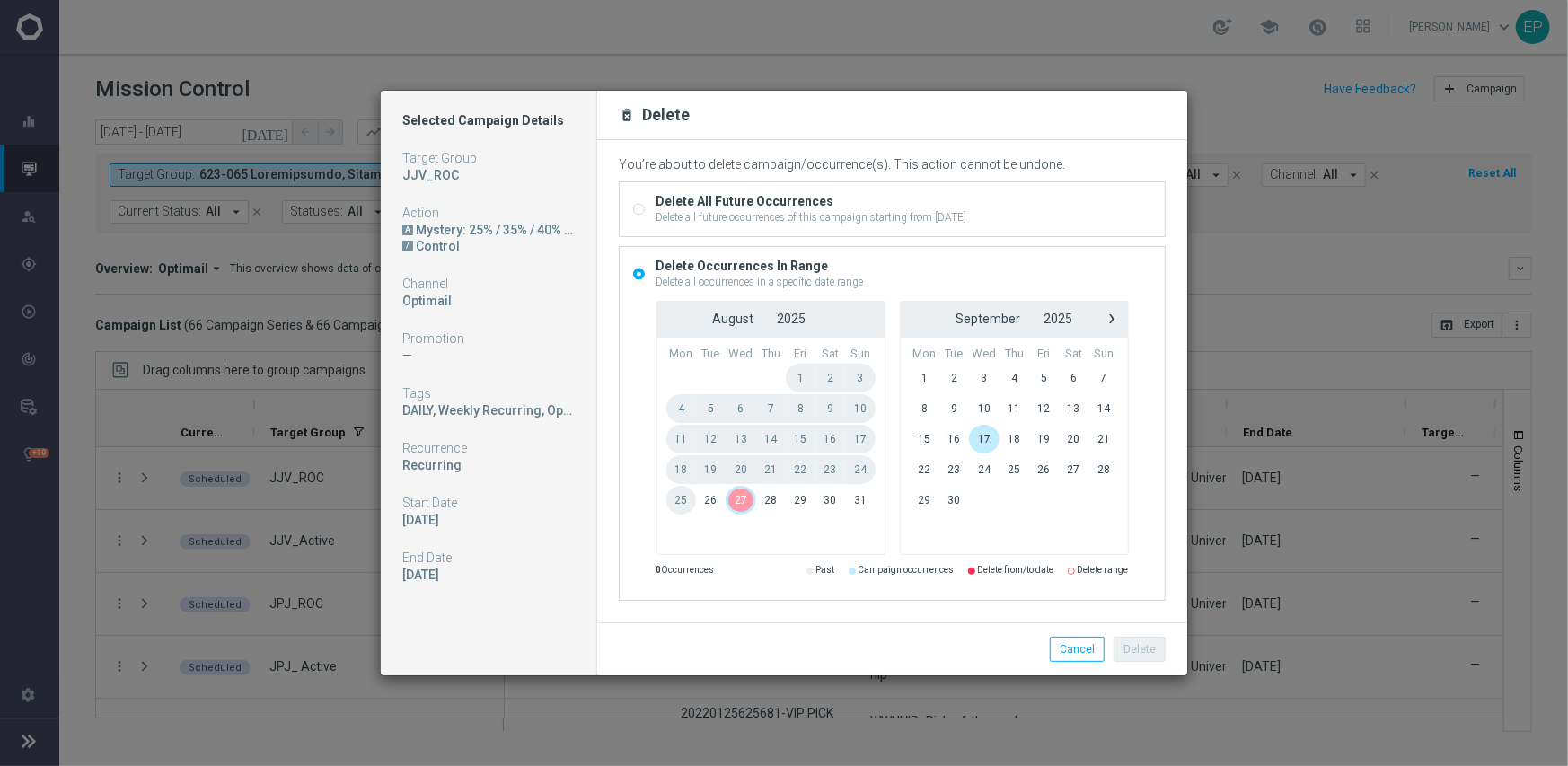
click at [737, 499] on span "27" at bounding box center [740, 500] width 30 height 28
click at [1149, 652] on button "Delete" at bounding box center [1139, 650] width 52 height 25
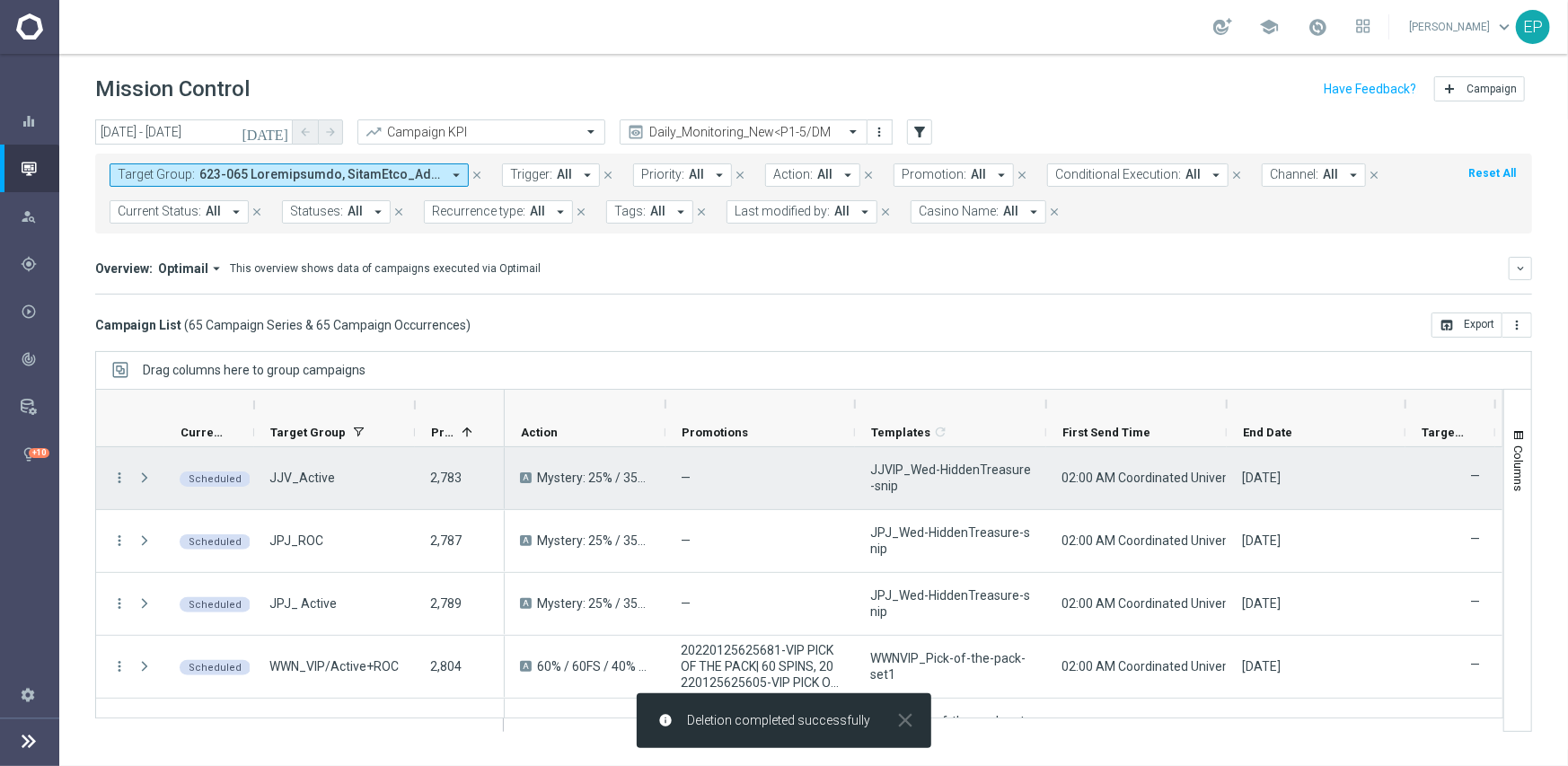
drag, startPoint x: 121, startPoint y: 475, endPoint x: 124, endPoint y: 466, distance: 9.5
click at [122, 475] on icon "more_vert" at bounding box center [119, 477] width 17 height 17
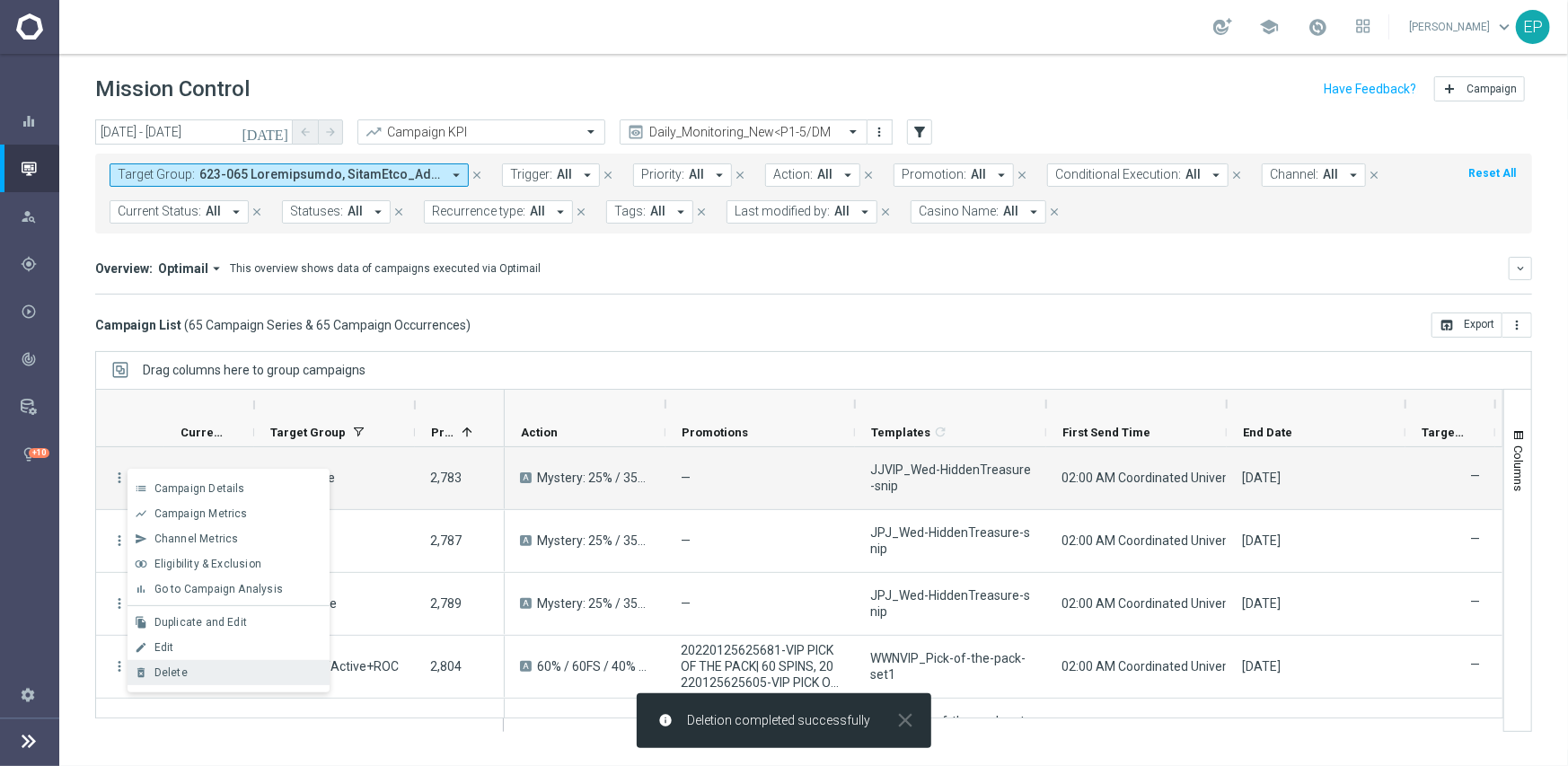
click at [192, 667] on div "Delete" at bounding box center [238, 672] width 167 height 13
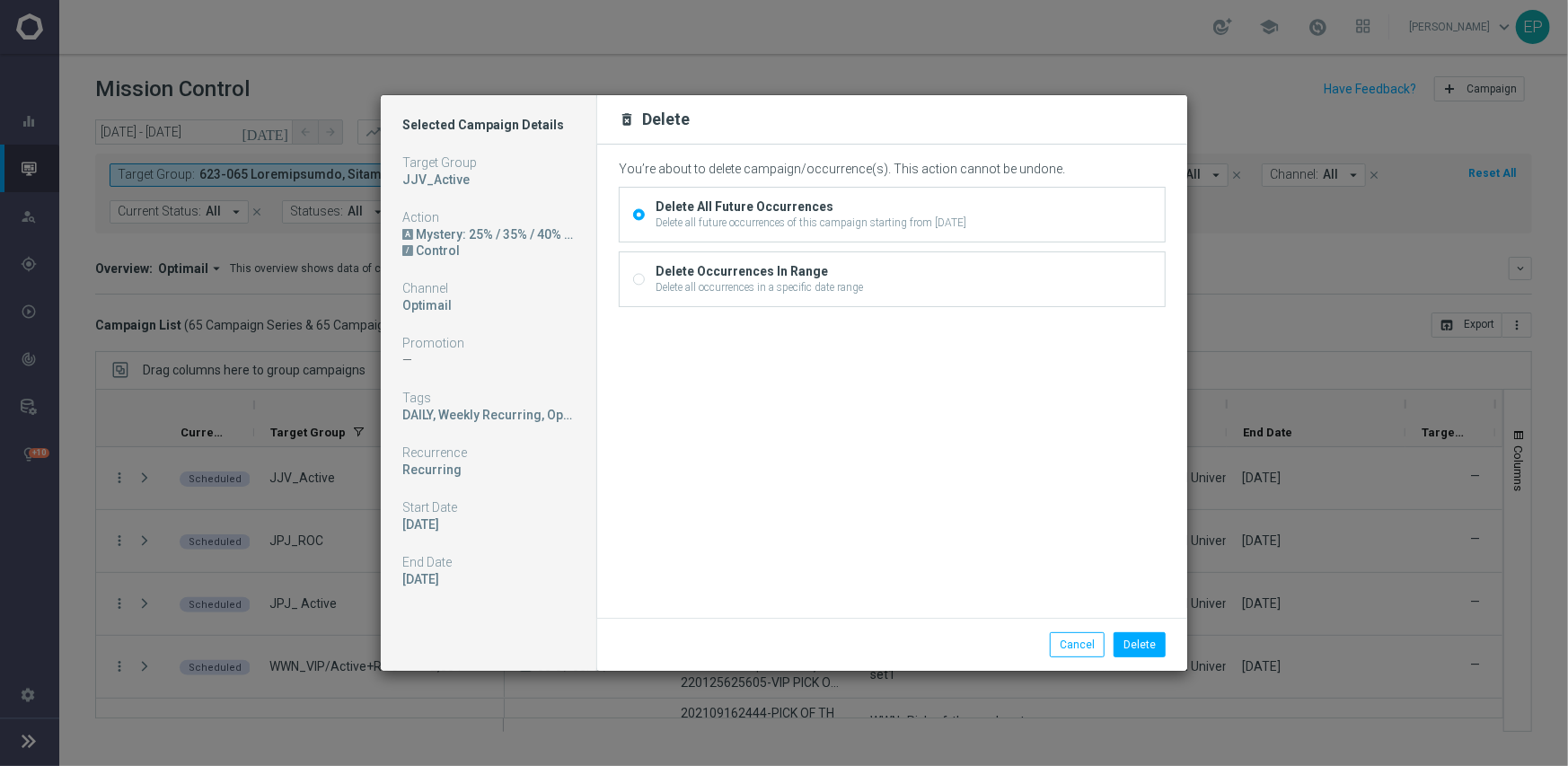
drag, startPoint x: 672, startPoint y: 277, endPoint x: 718, endPoint y: 300, distance: 51.4
click at [673, 277] on div "Delete Occurrences In Range" at bounding box center [759, 271] width 207 height 17
click at [672, 291] on div "Delete all occurrences in a specific date range" at bounding box center [759, 287] width 207 height 17
click at [645, 287] on input "Delete Occurrences In Range Delete all occurrences in a specific date range" at bounding box center [639, 281] width 12 height 12
radio input "true"
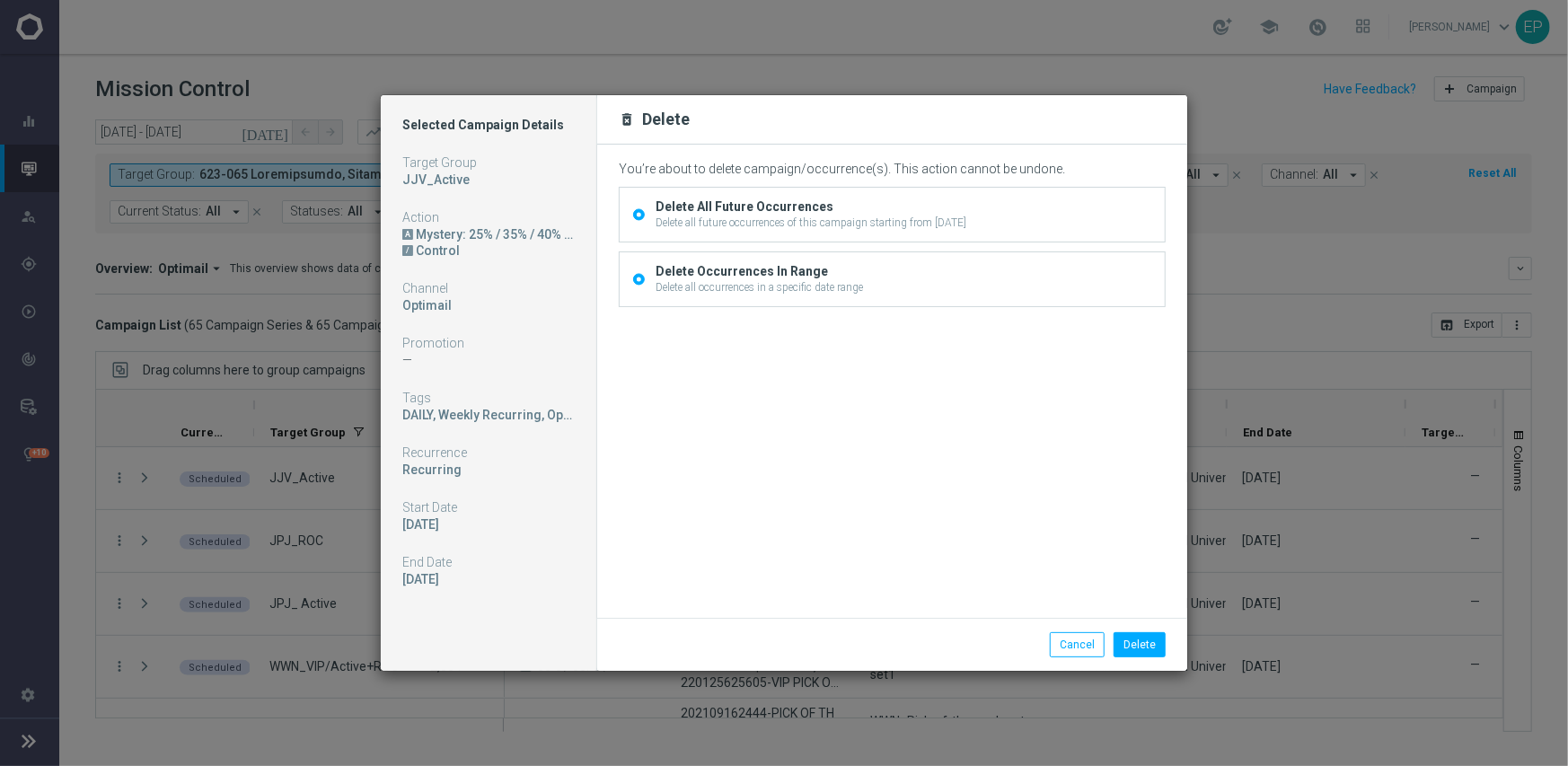
radio input "false"
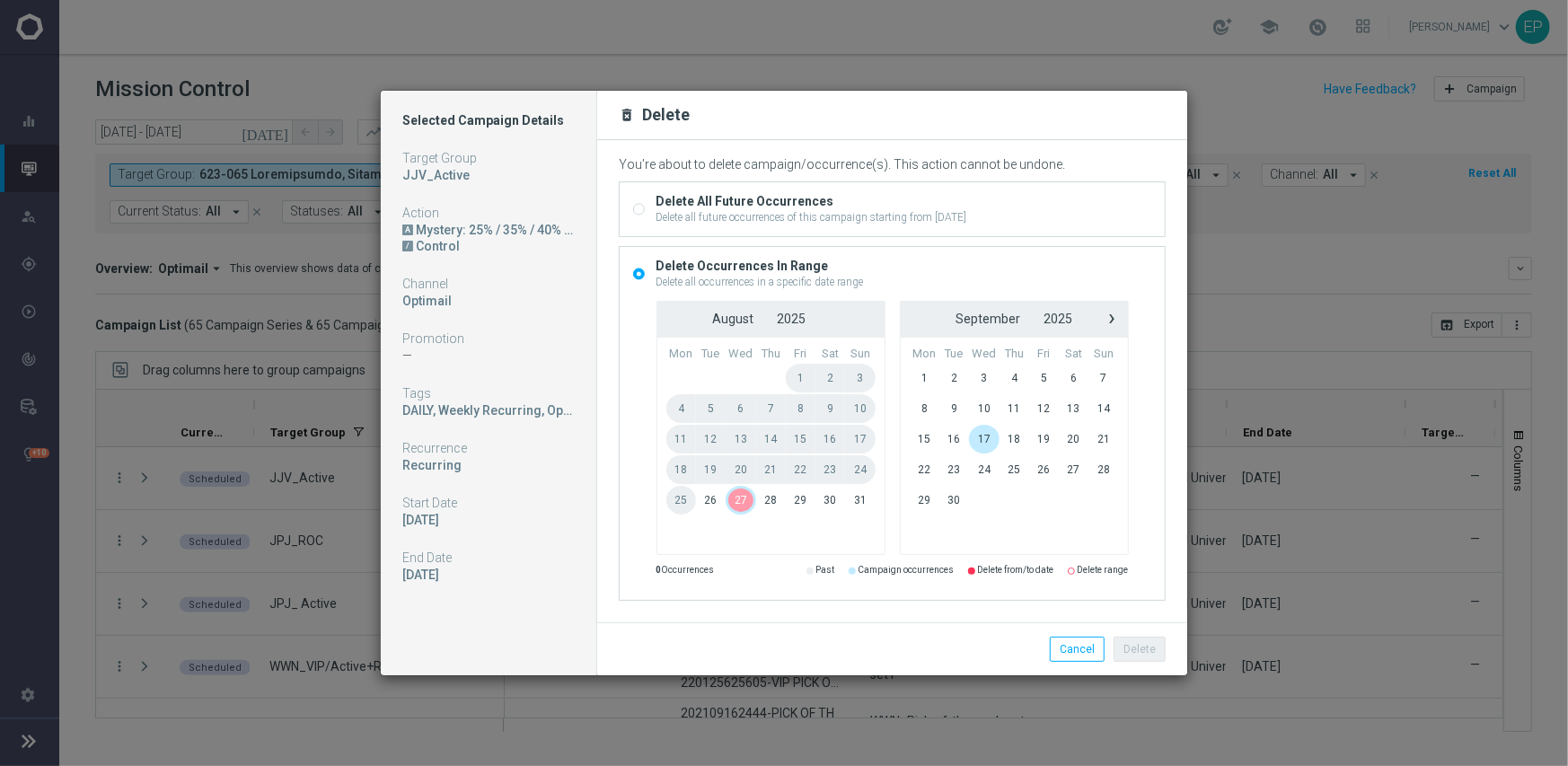
click at [735, 505] on span "27" at bounding box center [740, 500] width 30 height 28
click at [1141, 652] on button "Delete" at bounding box center [1139, 650] width 52 height 25
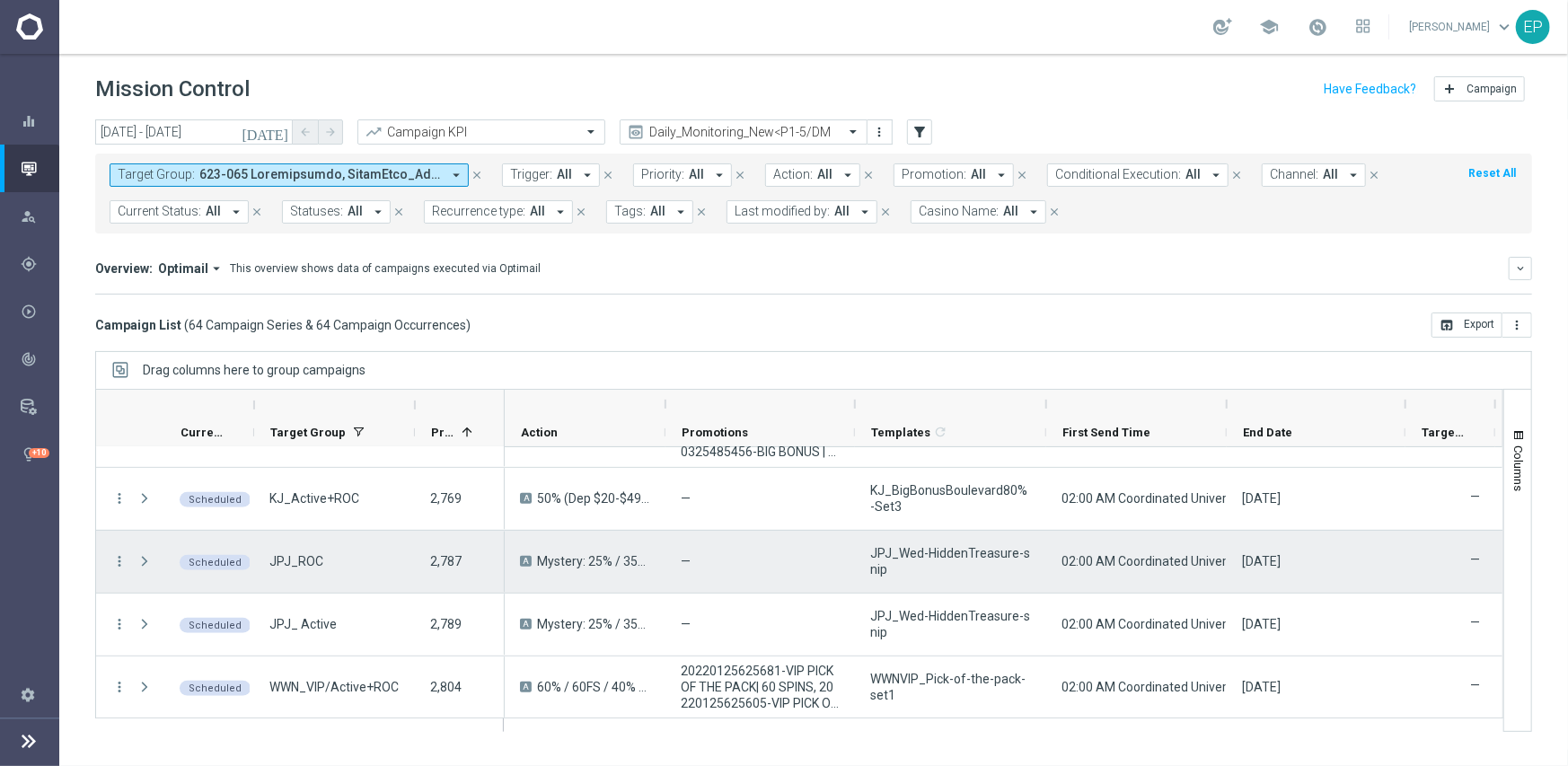
scroll to position [539, 0]
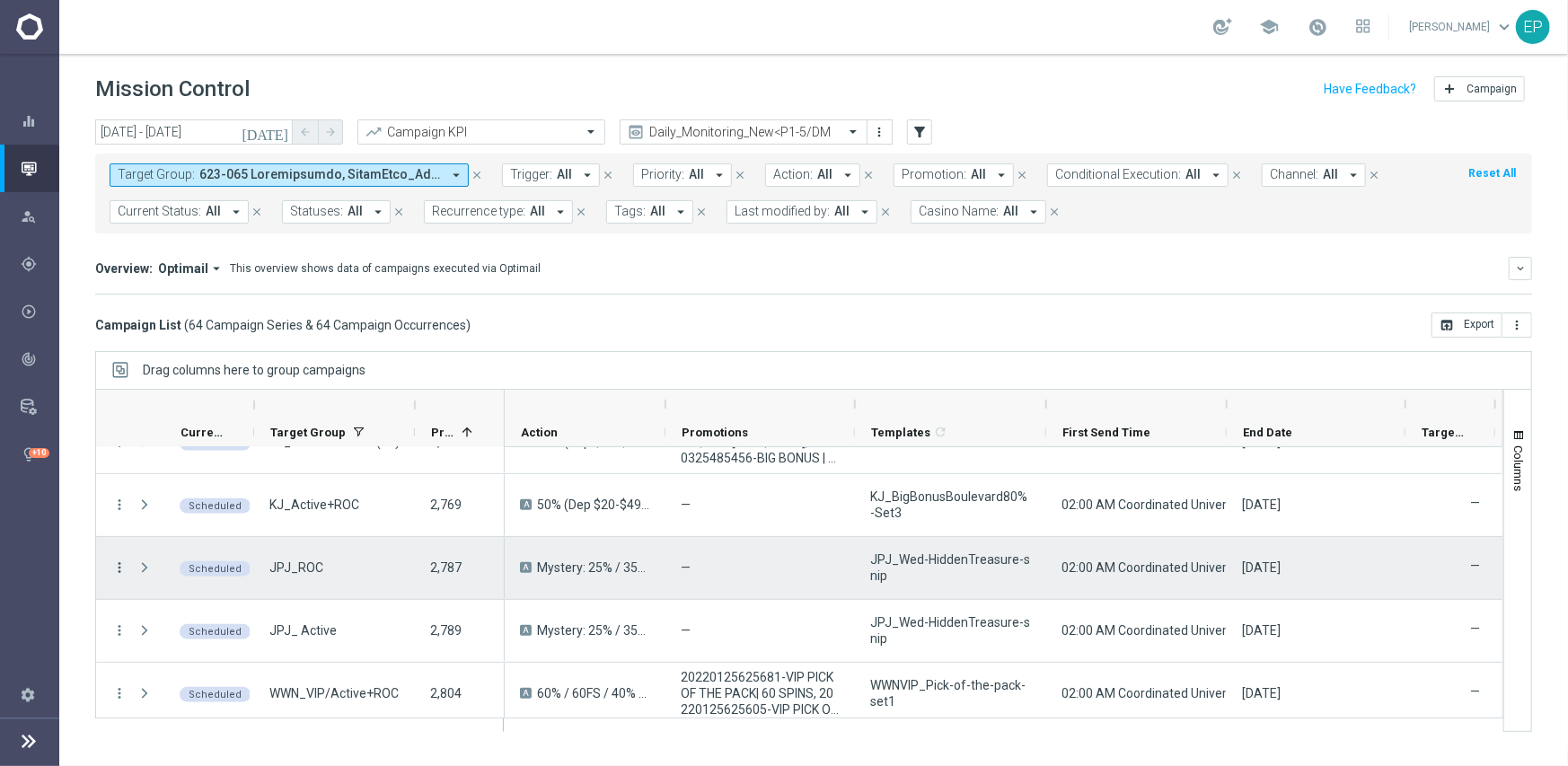
click at [116, 566] on icon "more_vert" at bounding box center [119, 567] width 17 height 17
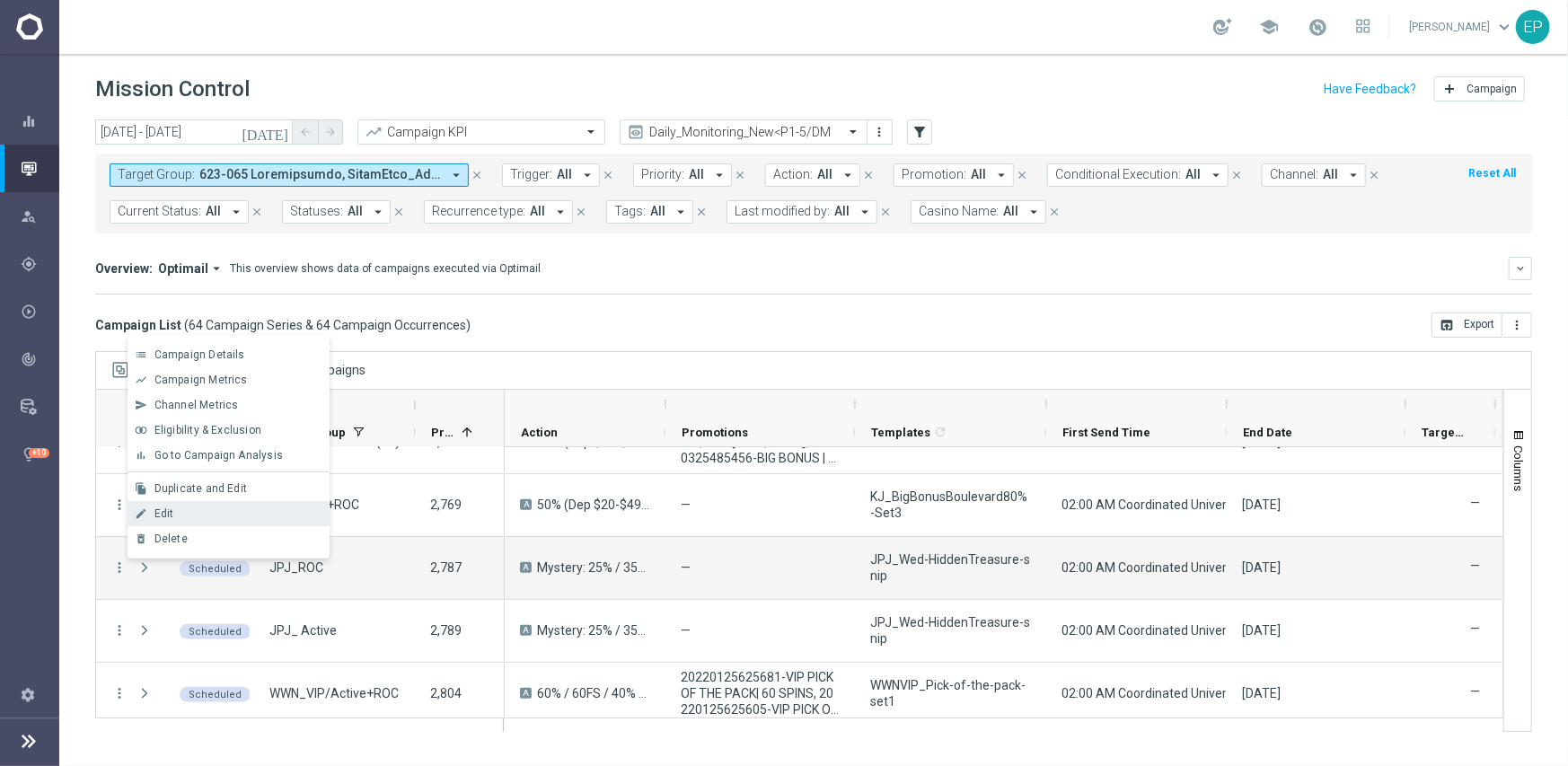
click at [182, 511] on div "Edit" at bounding box center [238, 514] width 167 height 13
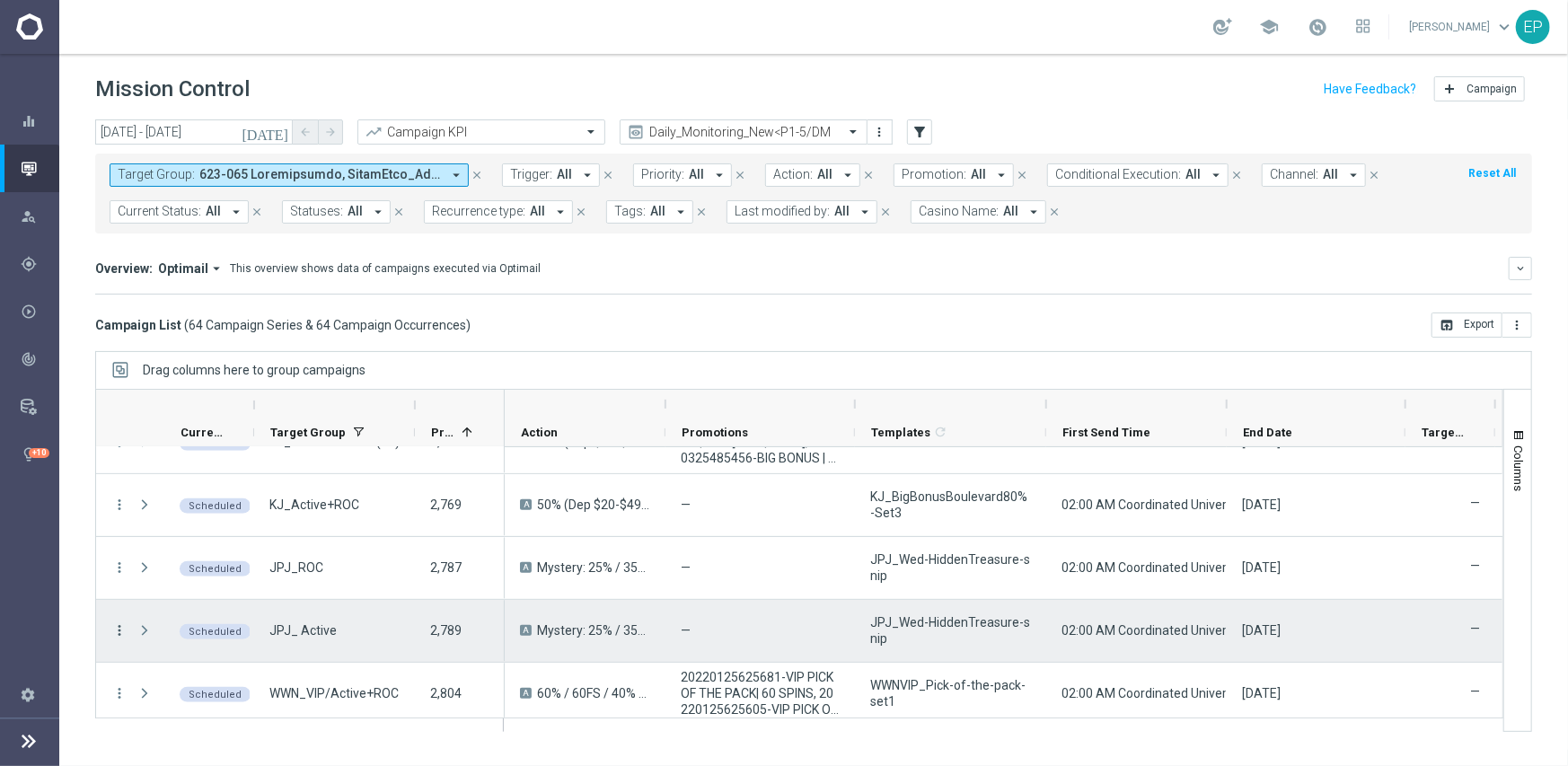
click at [117, 629] on icon "more_vert" at bounding box center [119, 630] width 17 height 17
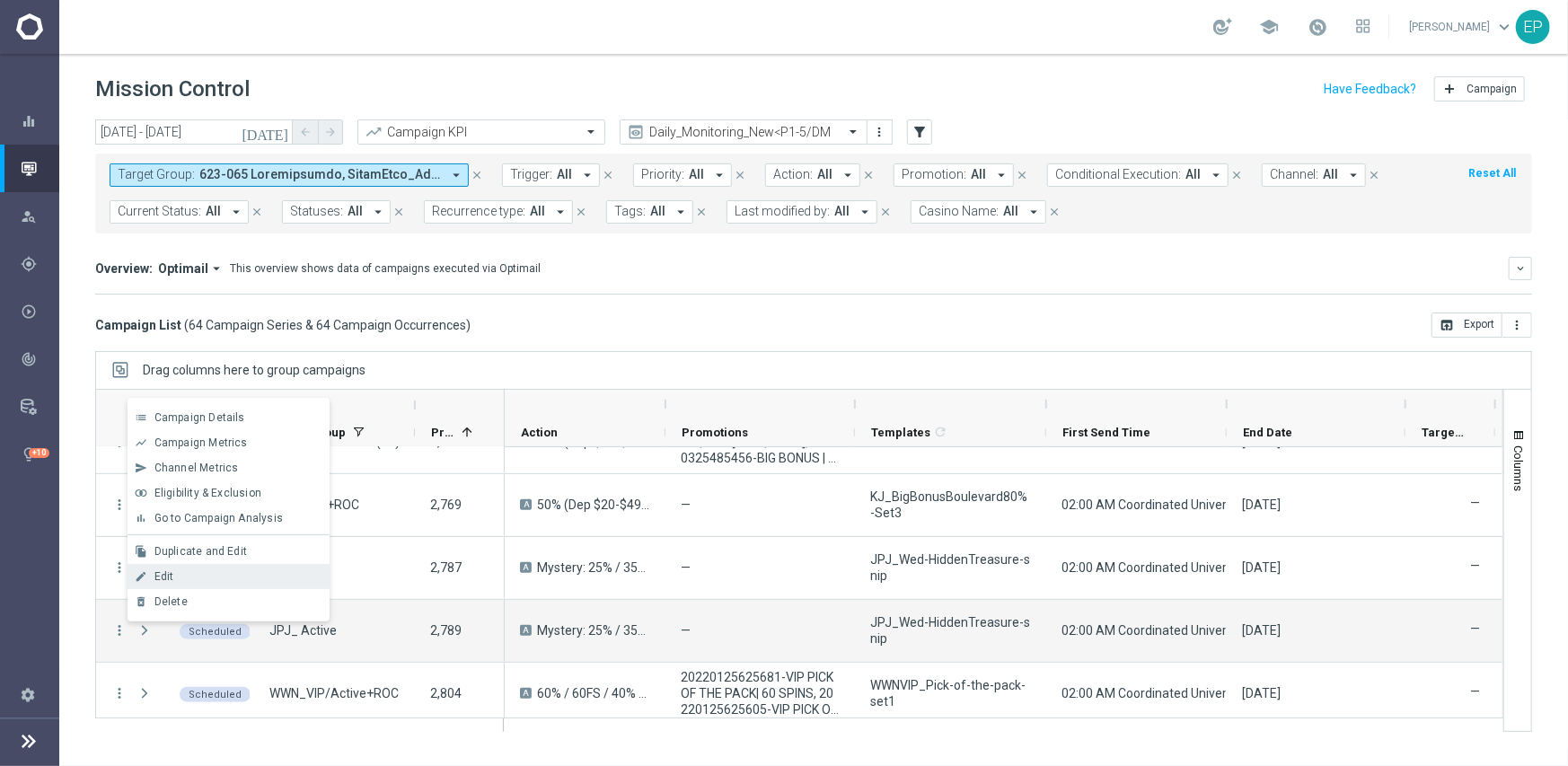
click at [179, 576] on div "Edit" at bounding box center [238, 576] width 167 height 13
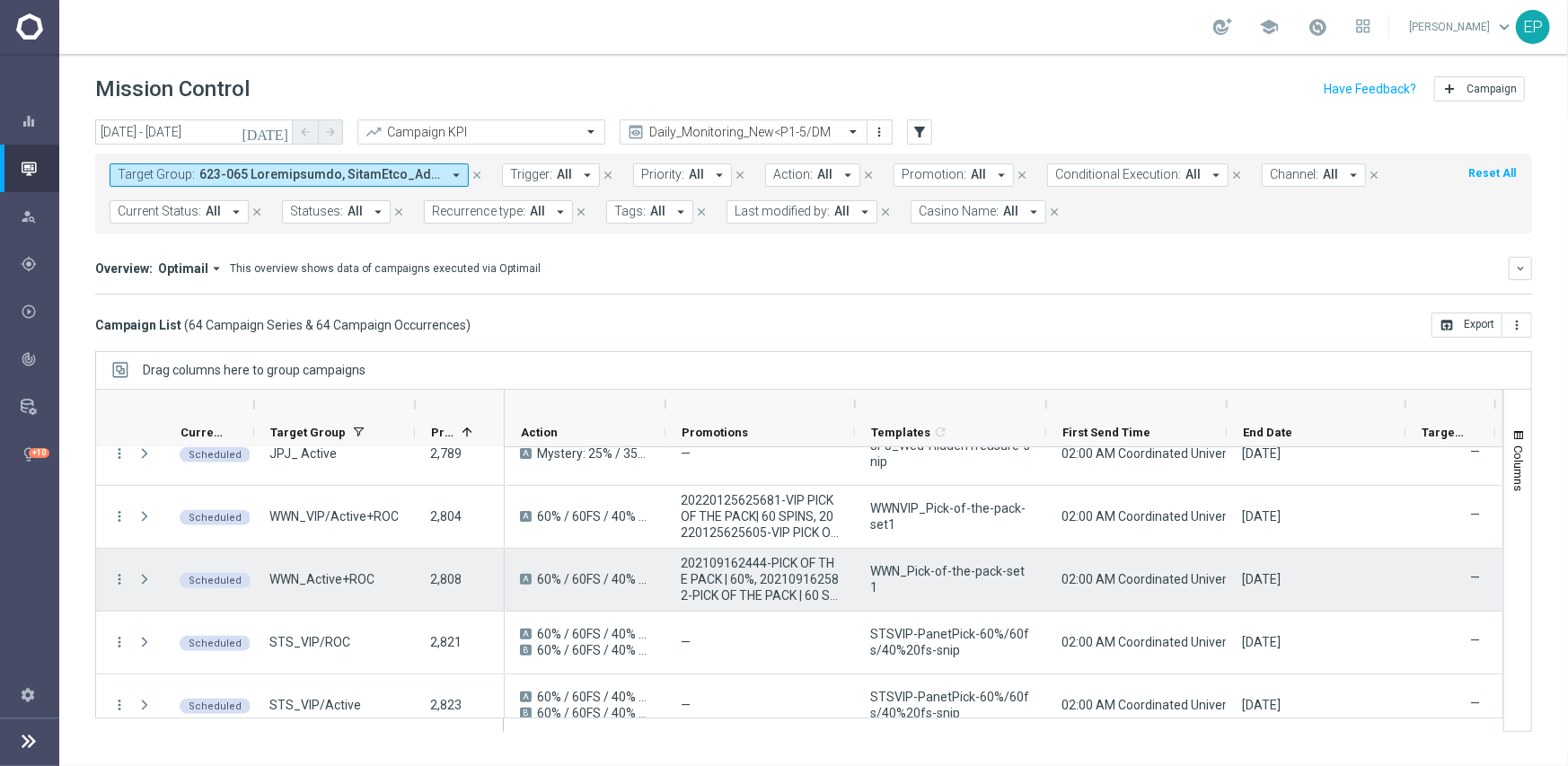
scroll to position [718, 0]
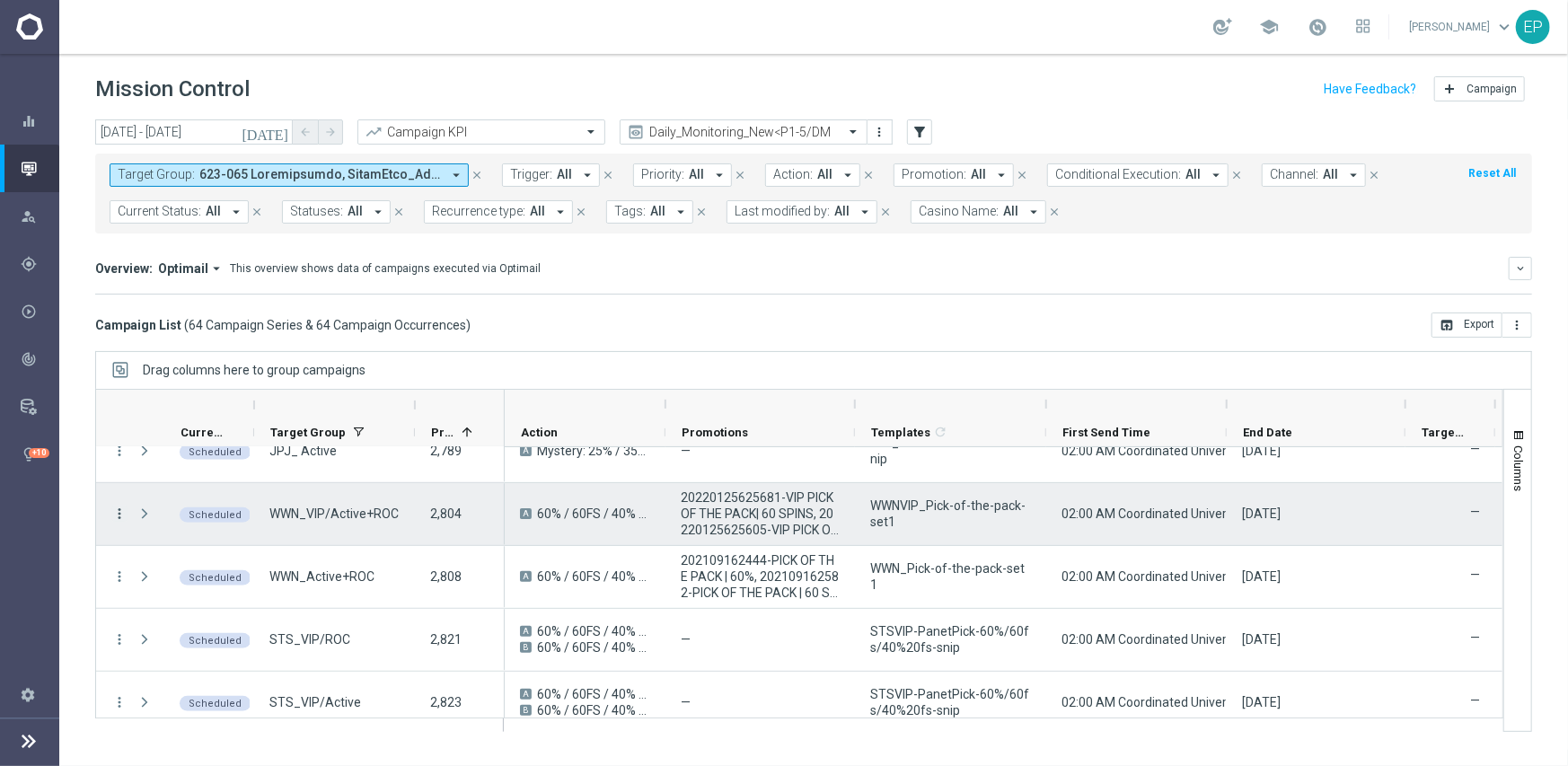
click at [119, 511] on icon "more_vert" at bounding box center [119, 514] width 17 height 17
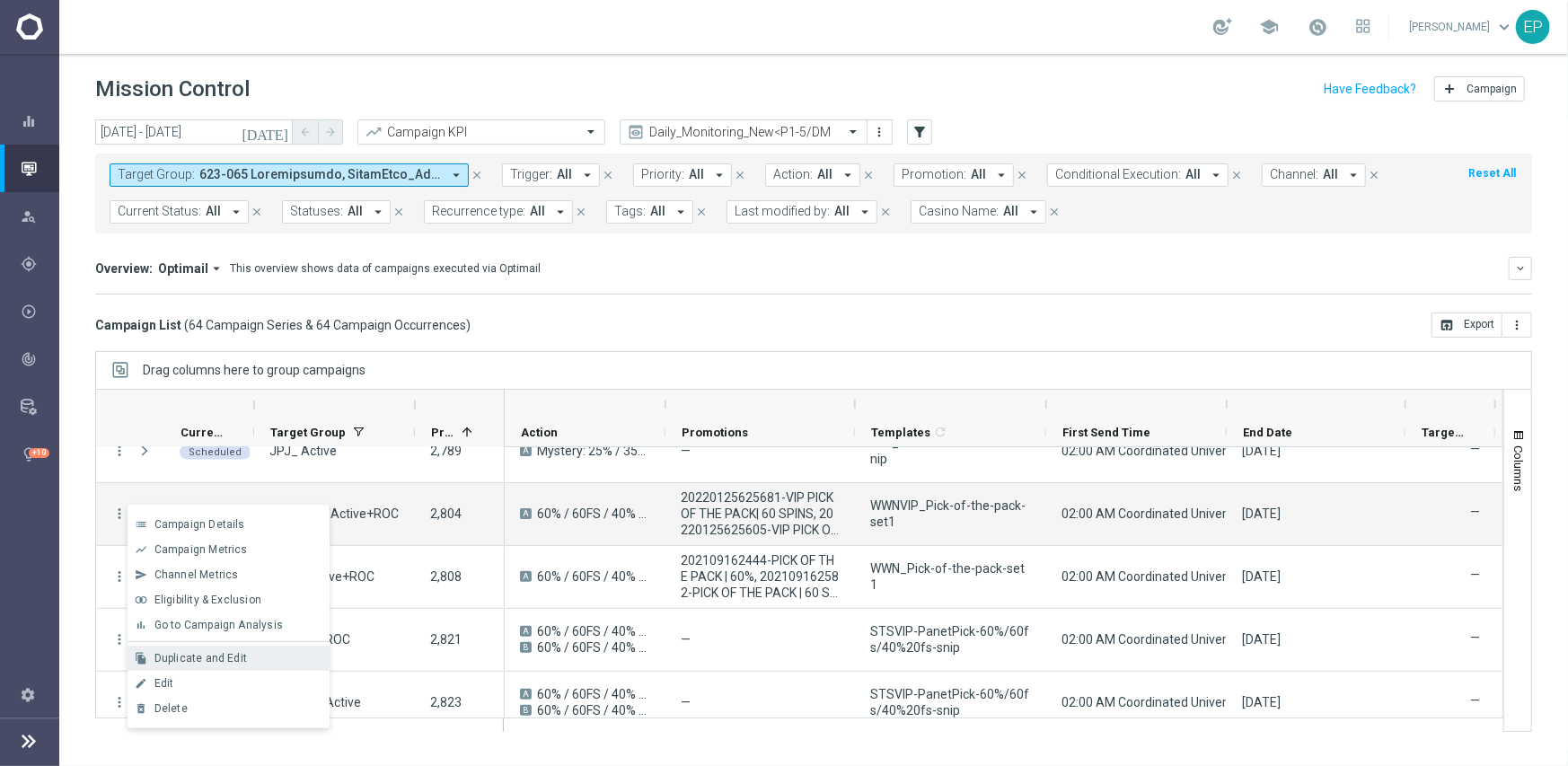
click at [242, 656] on span "Duplicate and Edit" at bounding box center [201, 657] width 93 height 13
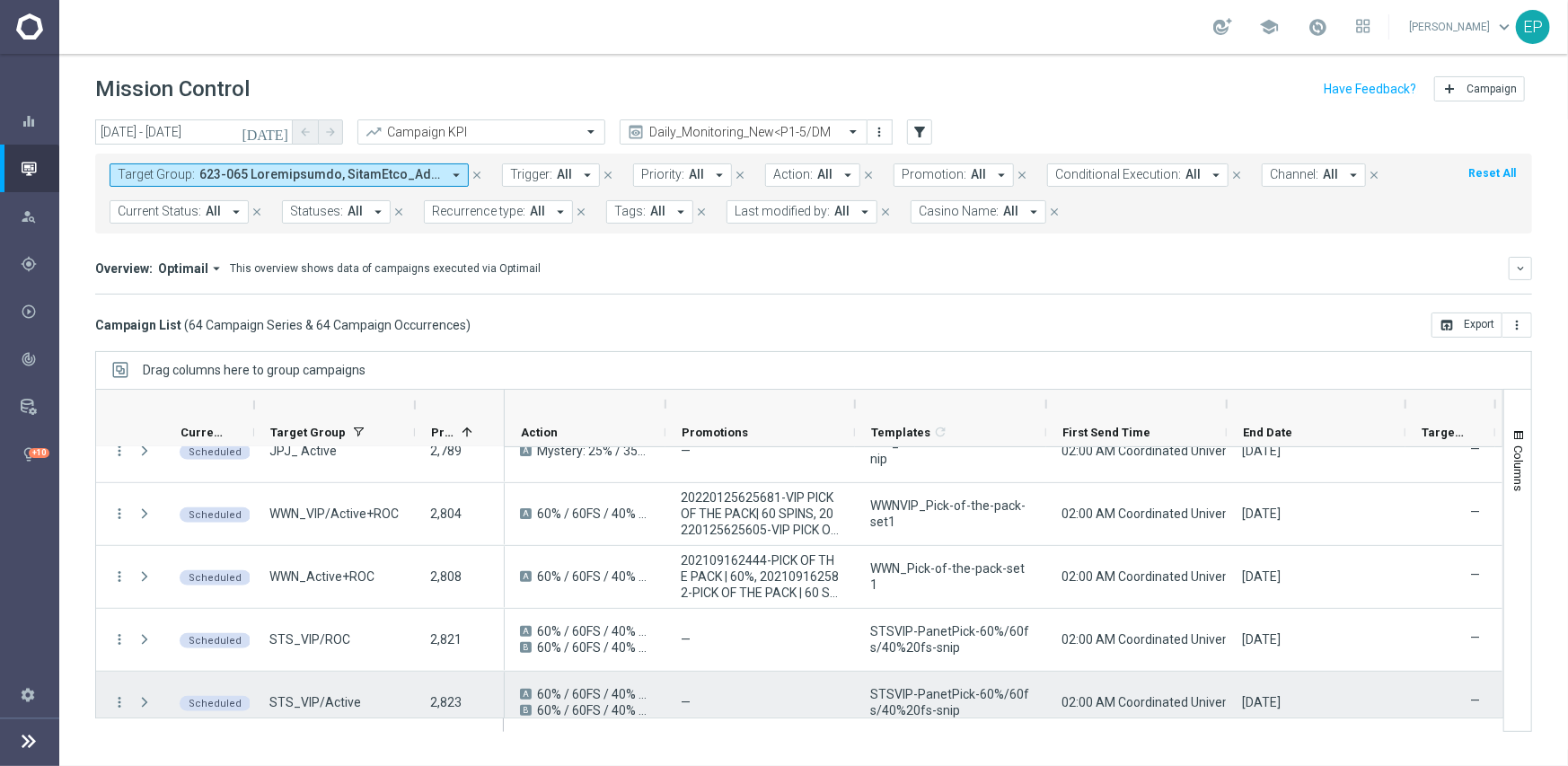
scroll to position [808, 0]
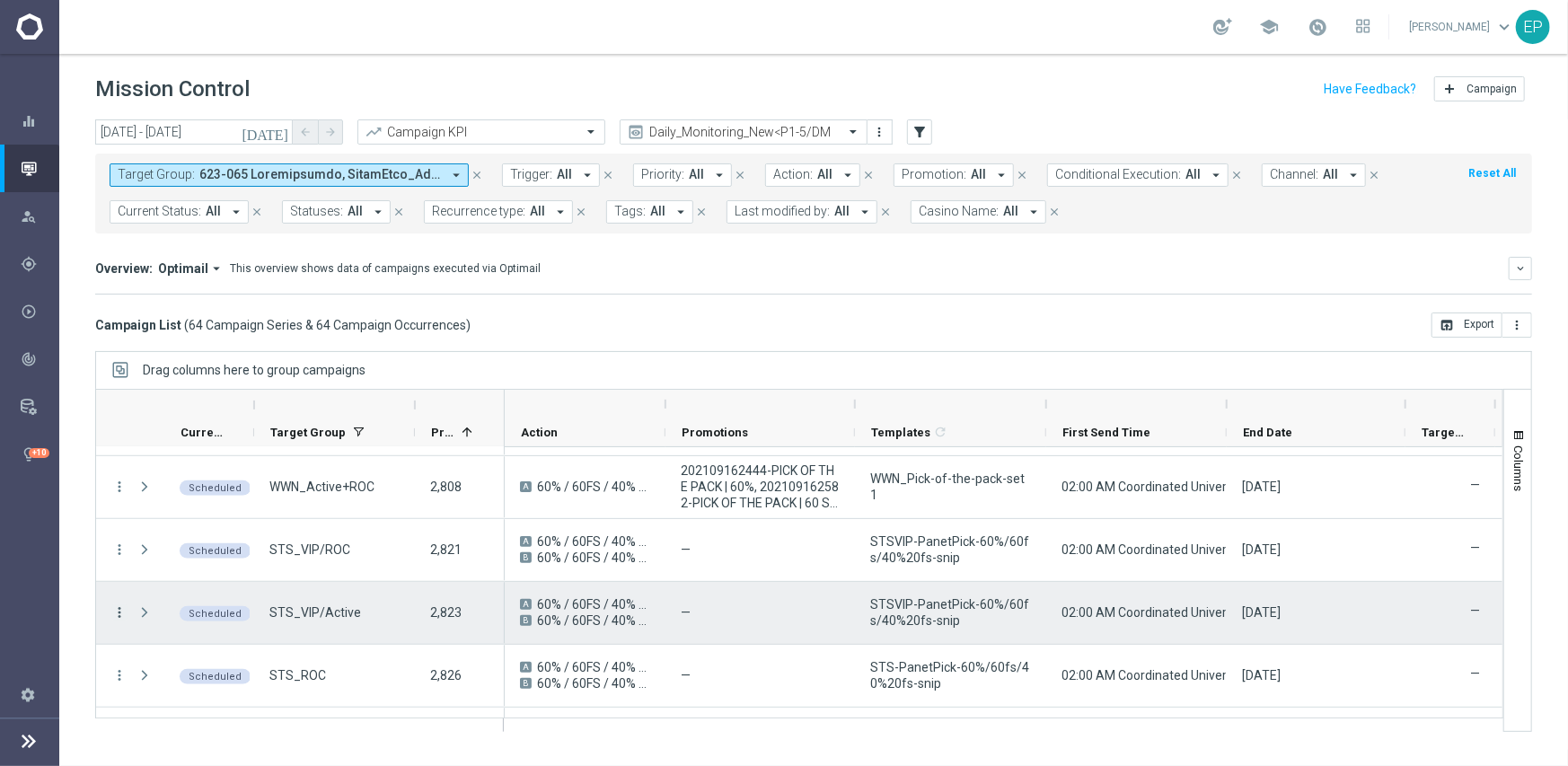
click at [114, 611] on icon "more_vert" at bounding box center [119, 612] width 17 height 17
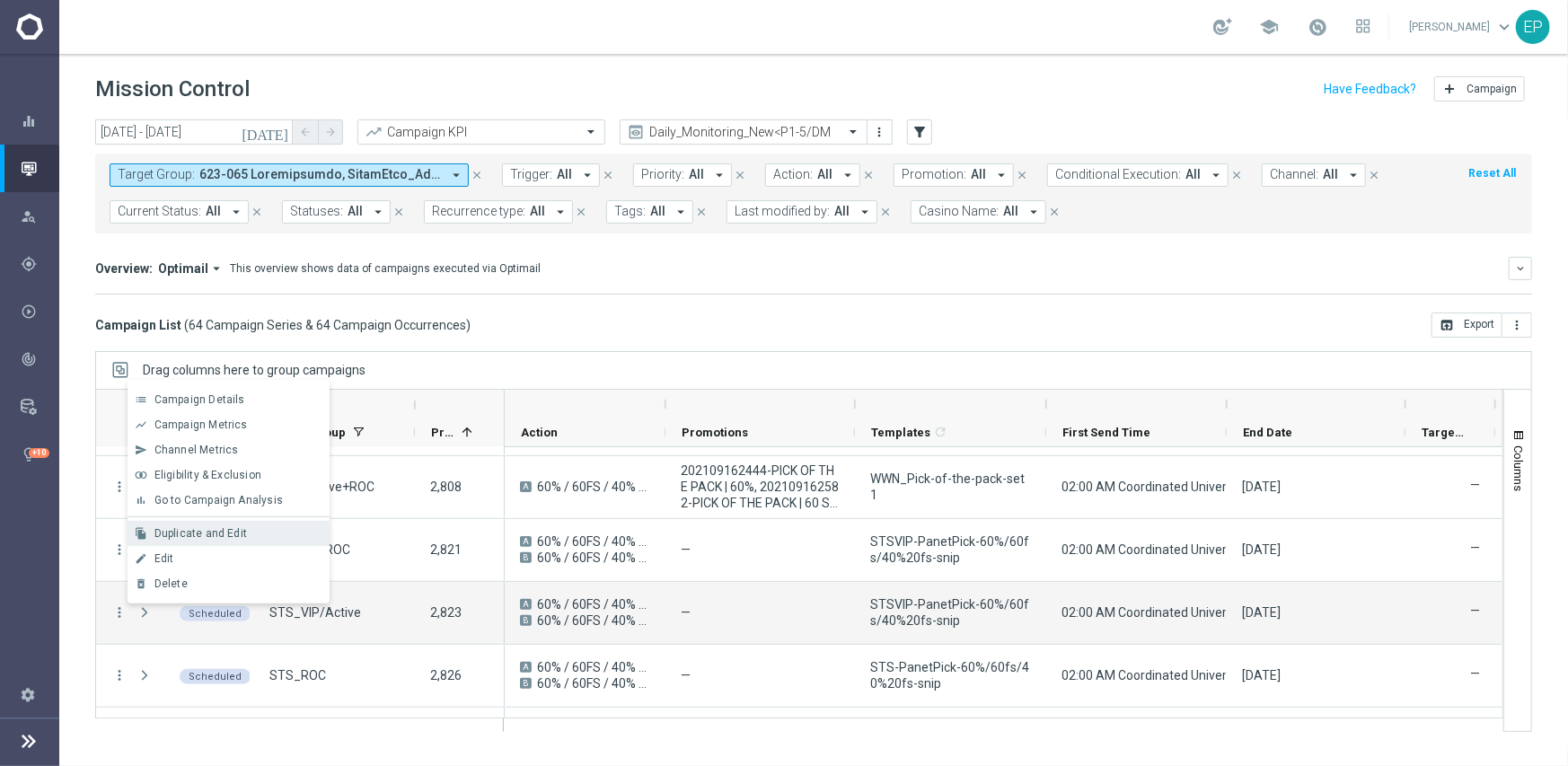
click at [209, 537] on span "Duplicate and Edit" at bounding box center [201, 533] width 93 height 13
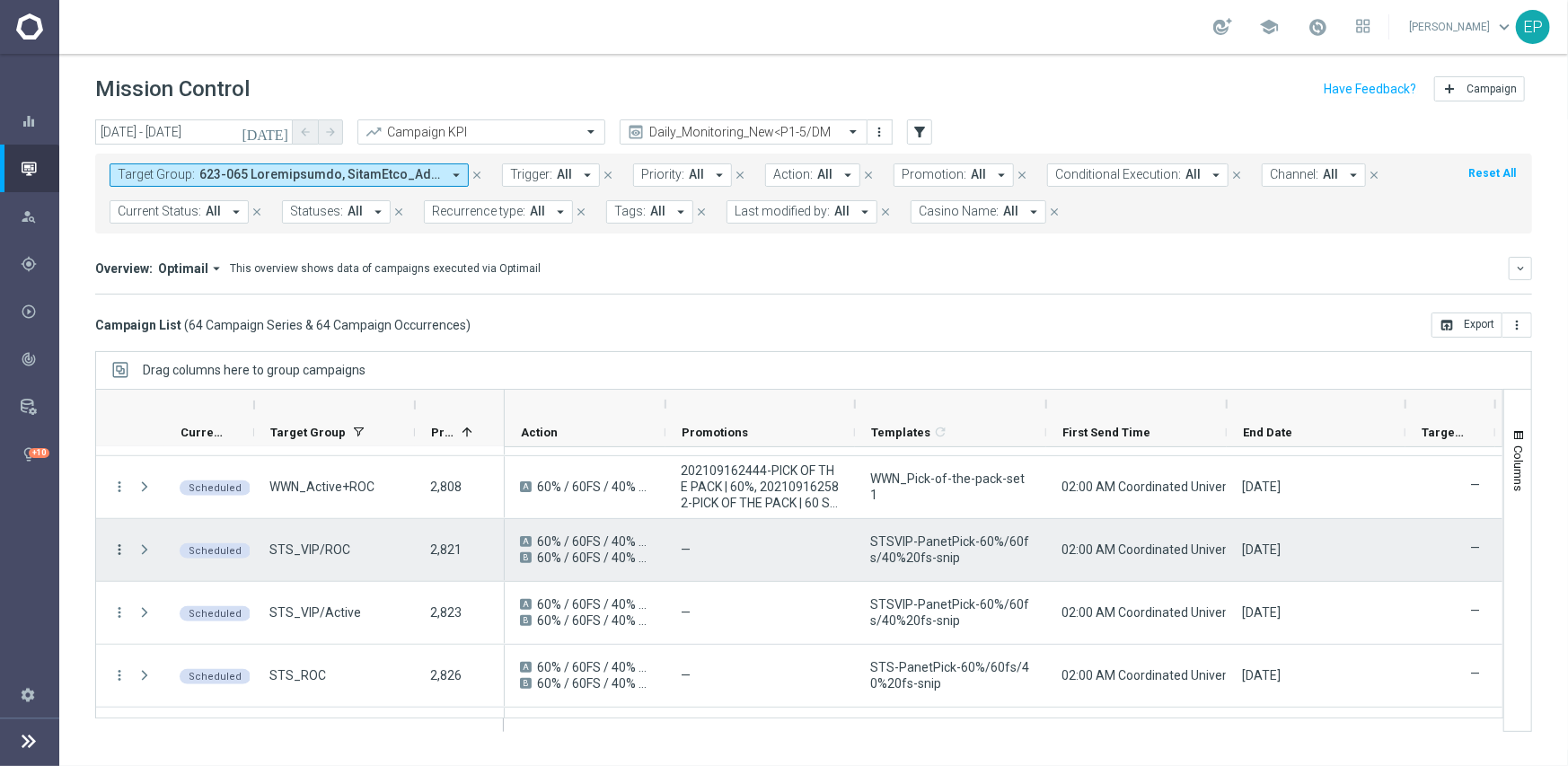
click at [116, 547] on icon "more_vert" at bounding box center [119, 550] width 17 height 17
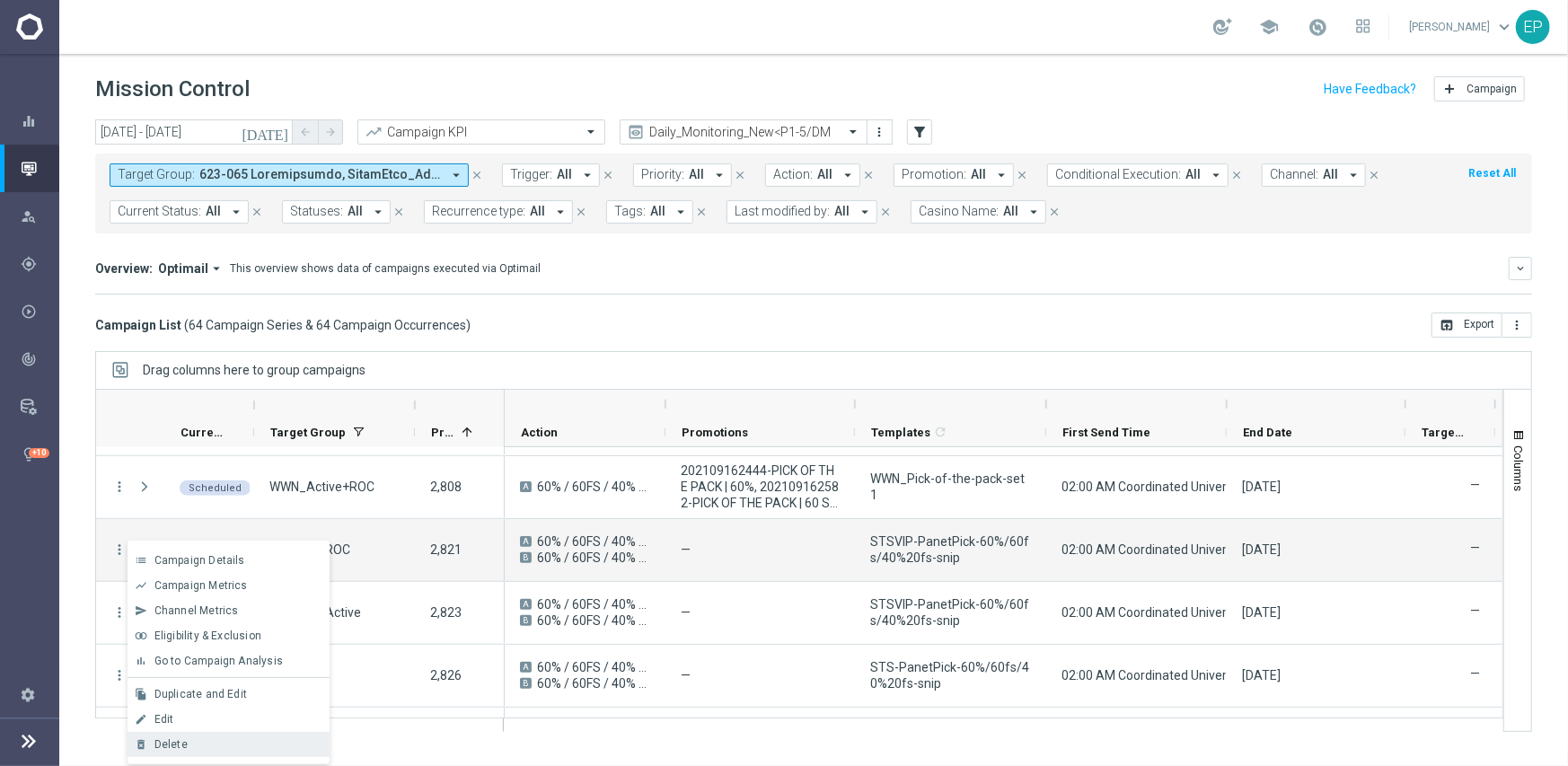
click at [191, 743] on div "Delete" at bounding box center [238, 744] width 167 height 13
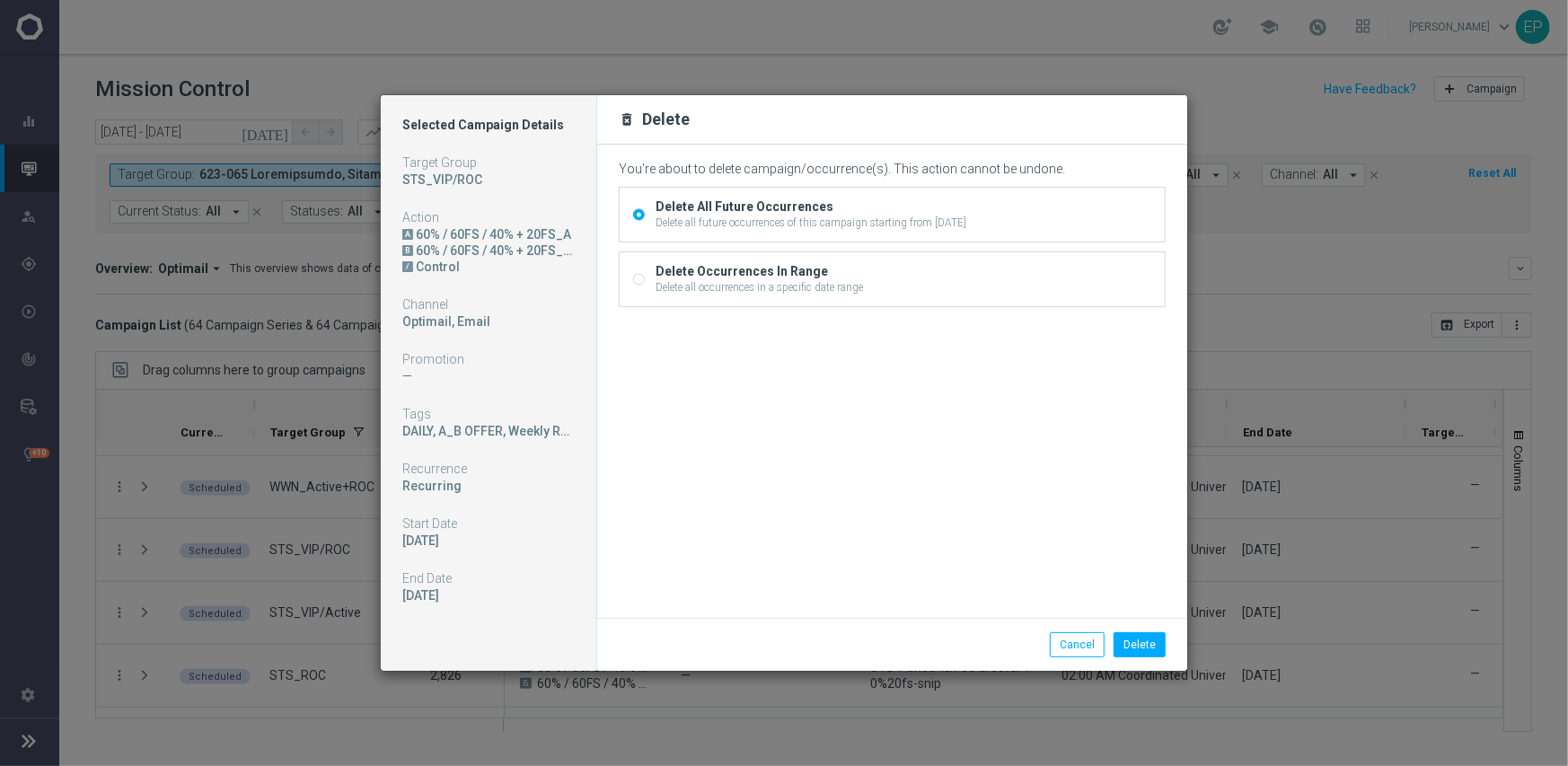
click at [674, 279] on div "Delete all occurrences in a specific date range" at bounding box center [759, 287] width 207 height 17
click at [645, 279] on input "Delete Occurrences In Range Delete all occurrences in a specific date range" at bounding box center [639, 281] width 12 height 12
radio input "true"
radio input "false"
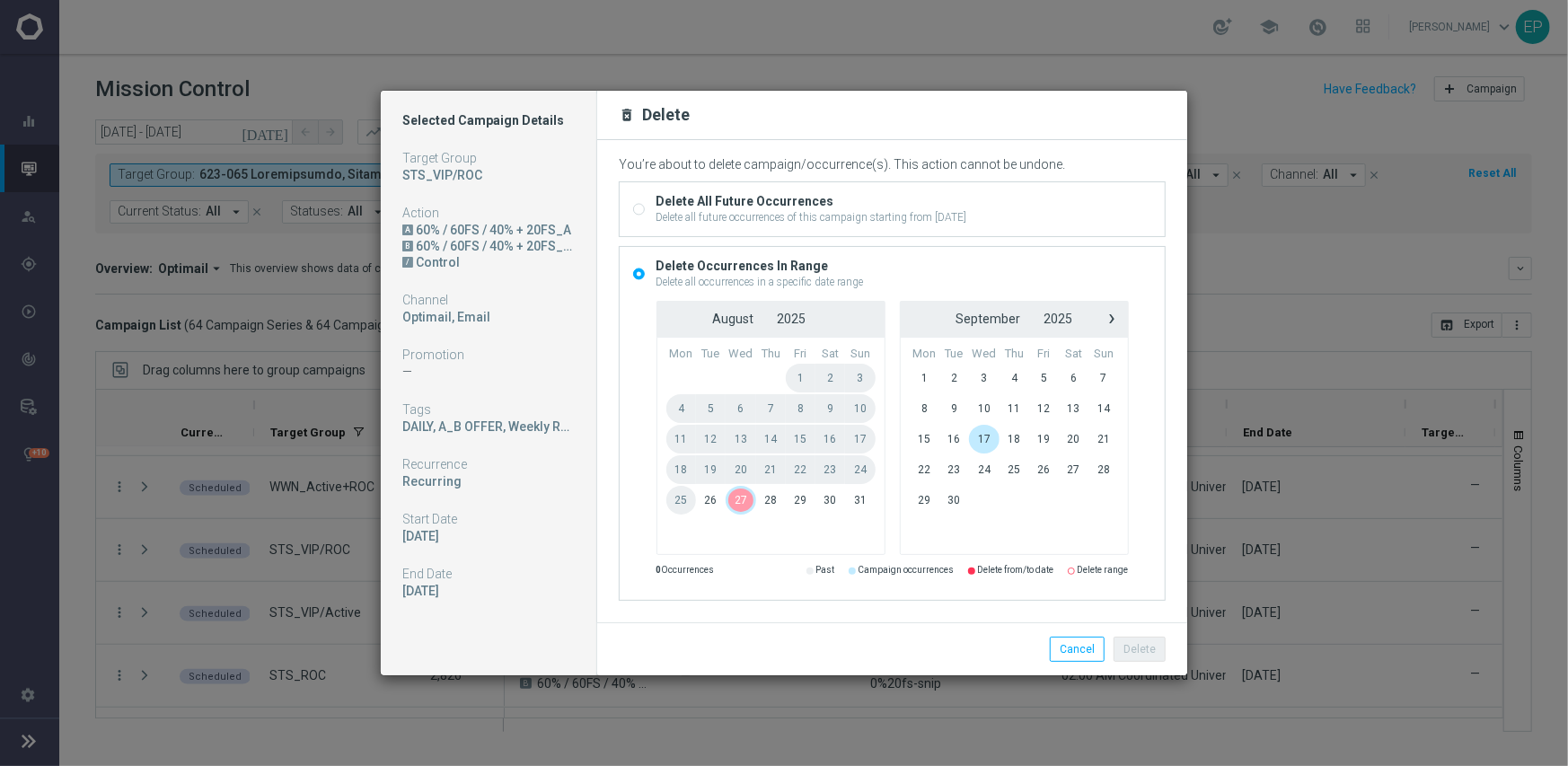
click at [739, 499] on span "27" at bounding box center [740, 500] width 30 height 28
click at [1143, 651] on button "Delete" at bounding box center [1139, 650] width 52 height 25
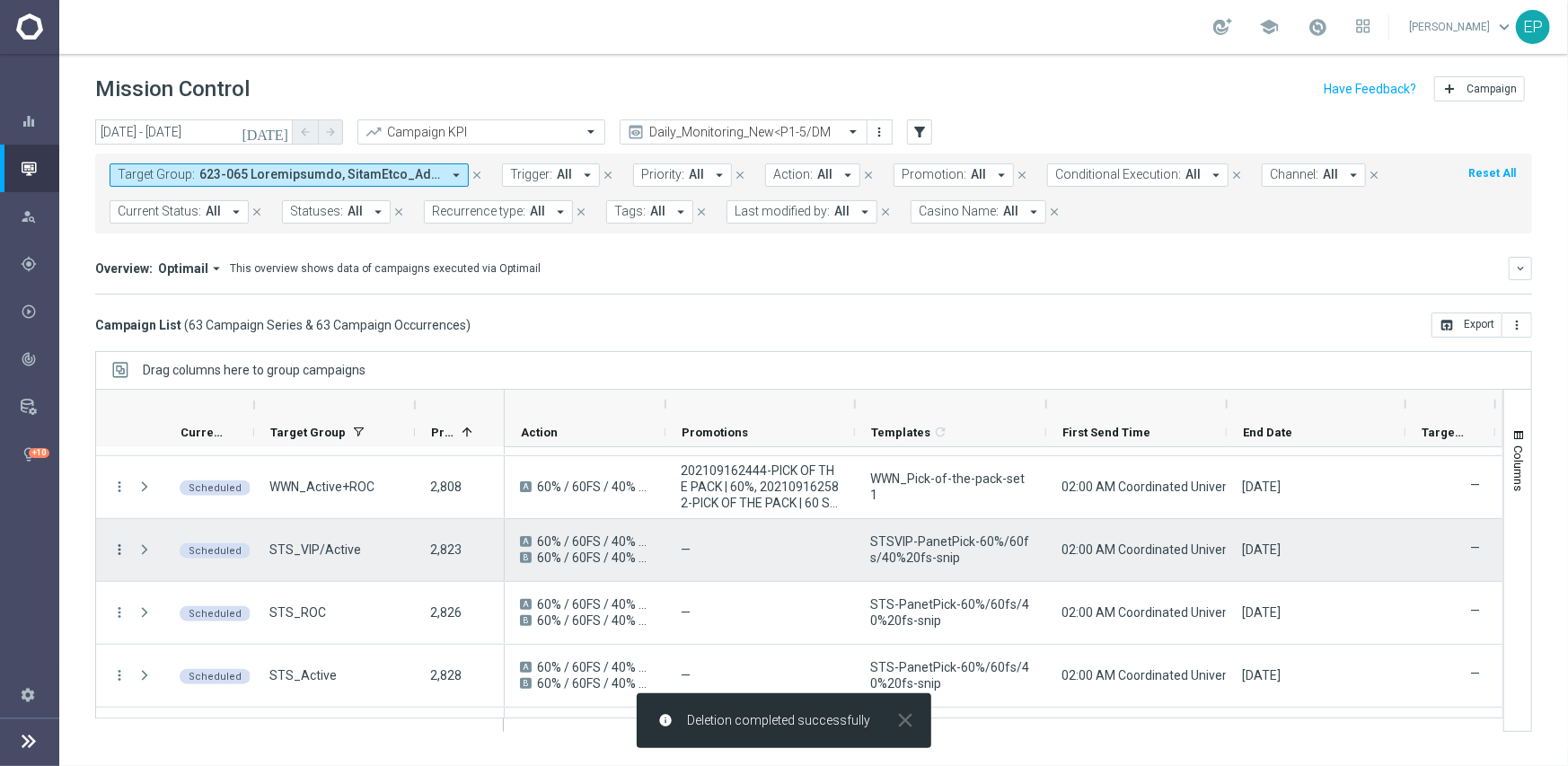
click at [120, 542] on icon "more_vert" at bounding box center [119, 550] width 17 height 17
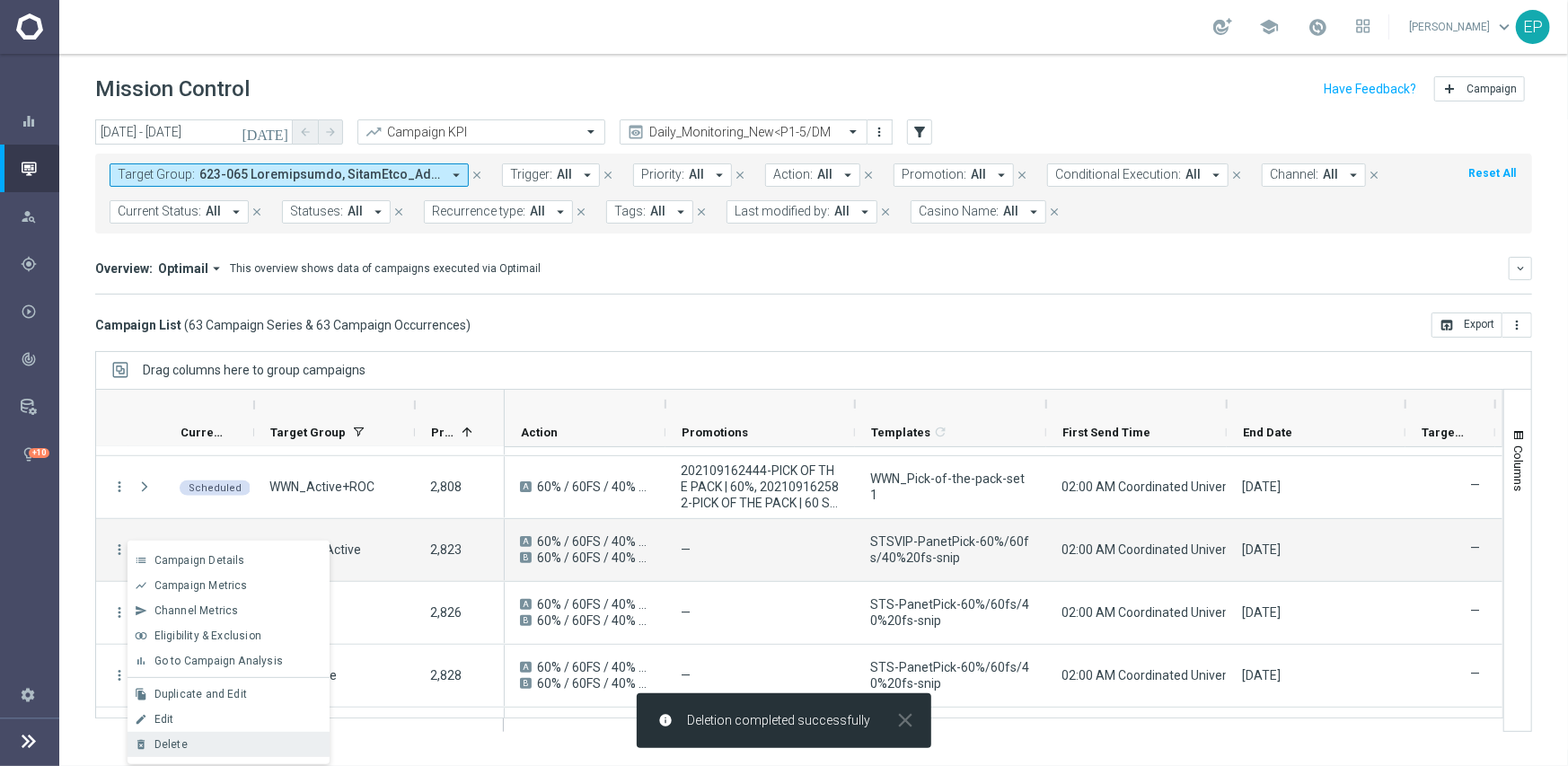
click at [214, 741] on div "Delete" at bounding box center [238, 744] width 167 height 13
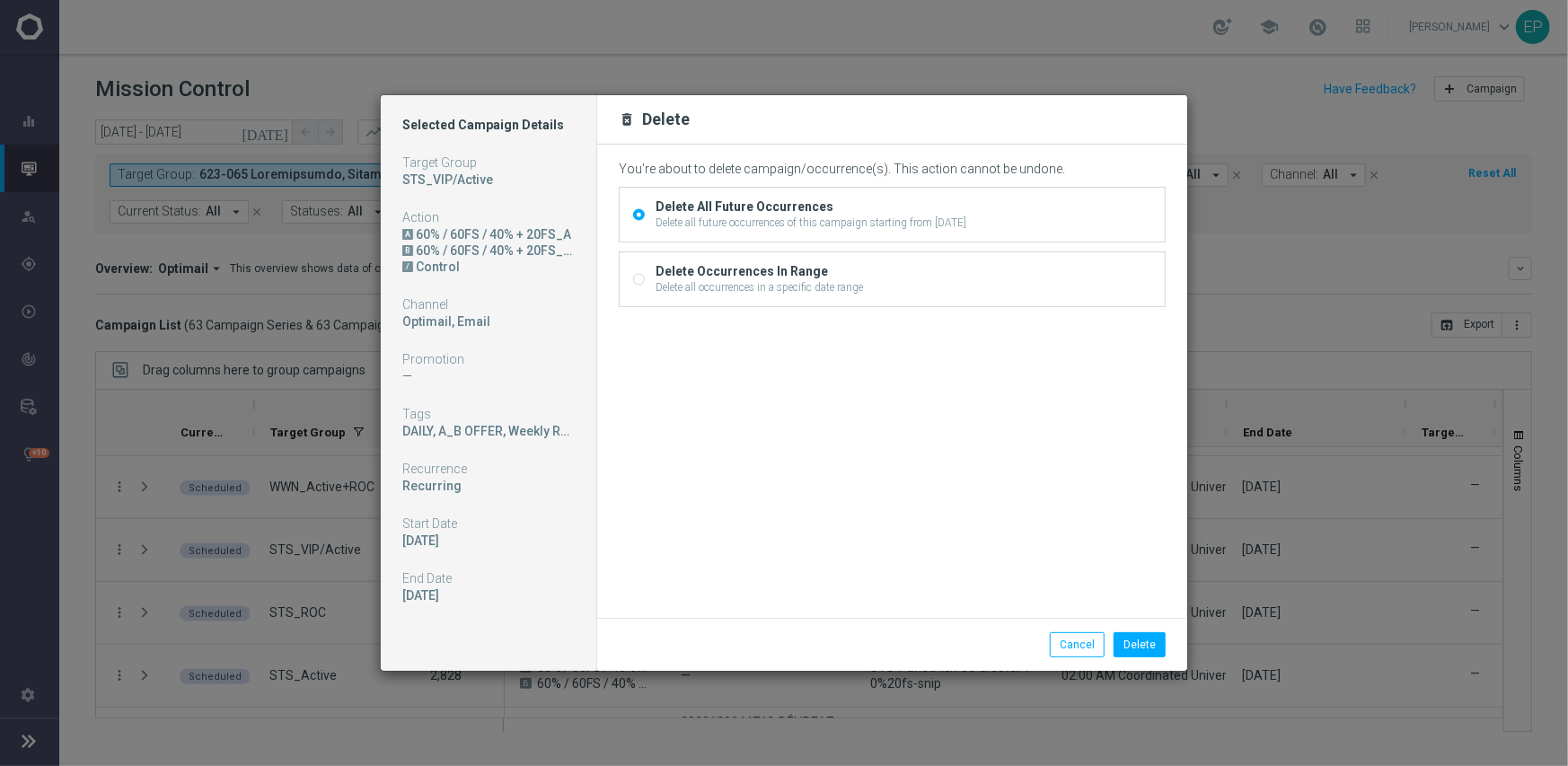
click at [640, 278] on input "Delete Occurrences In Range Delete all occurrences in a specific date range" at bounding box center [639, 281] width 12 height 12
radio input "true"
radio input "false"
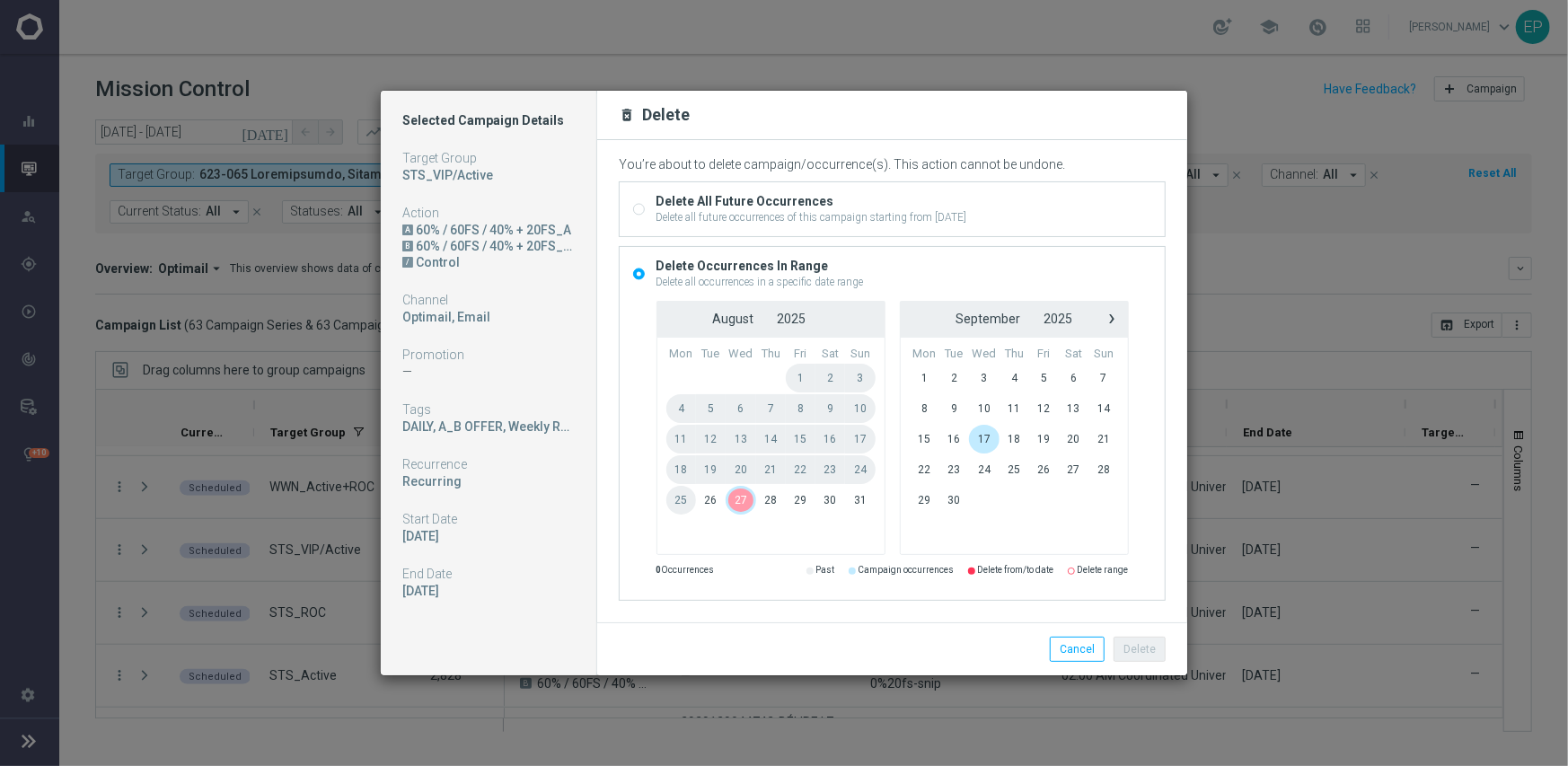
click at [739, 506] on span "27" at bounding box center [740, 500] width 30 height 28
click at [1147, 650] on button "Delete" at bounding box center [1139, 650] width 52 height 25
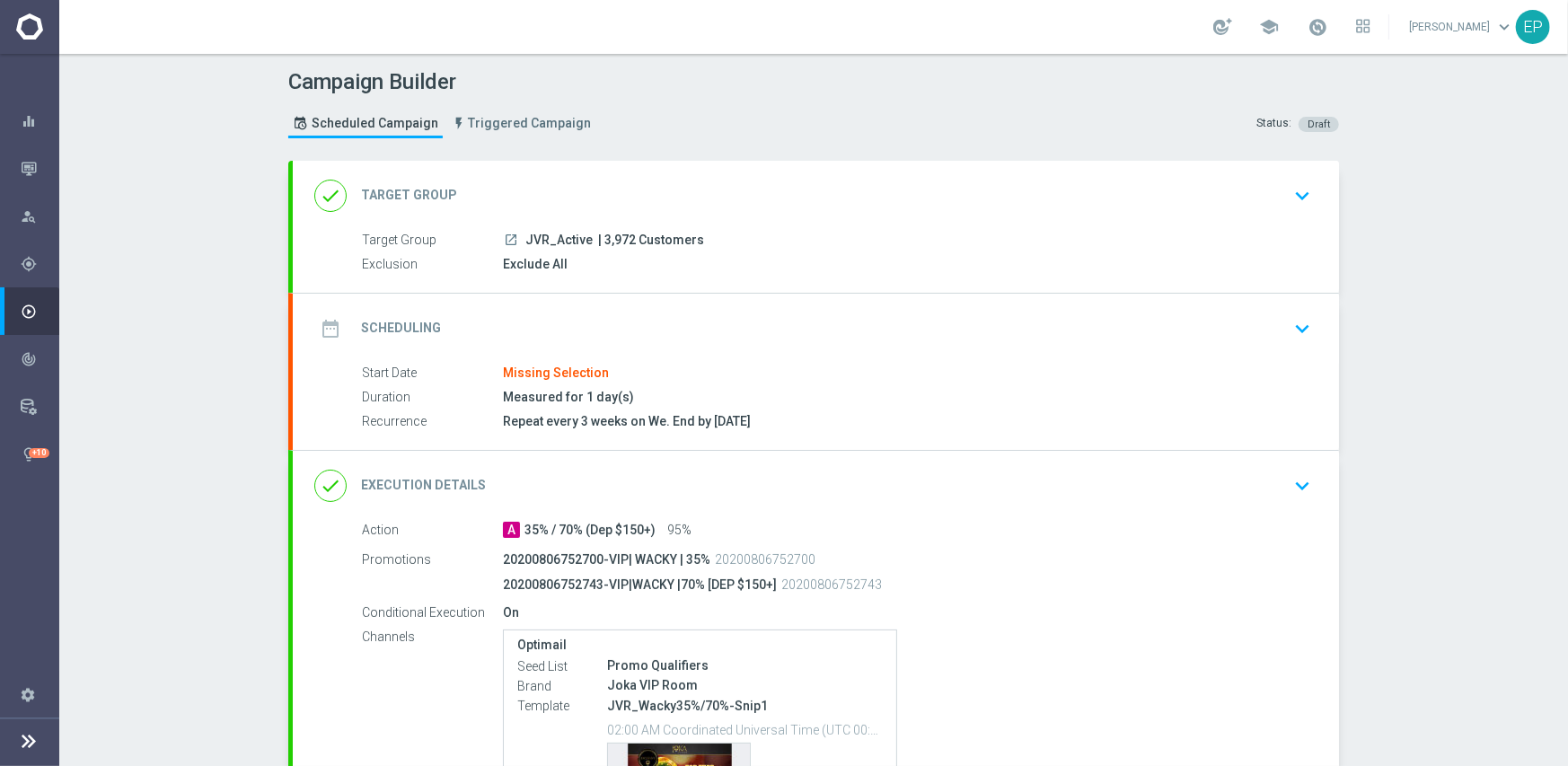
drag, startPoint x: 519, startPoint y: 238, endPoint x: 530, endPoint y: 238, distance: 11.0
click at [530, 238] on span "JVR_Active" at bounding box center [559, 241] width 67 height 17
click at [602, 316] on div "date_range Scheduling keyboard_arrow_down" at bounding box center [815, 329] width 1003 height 34
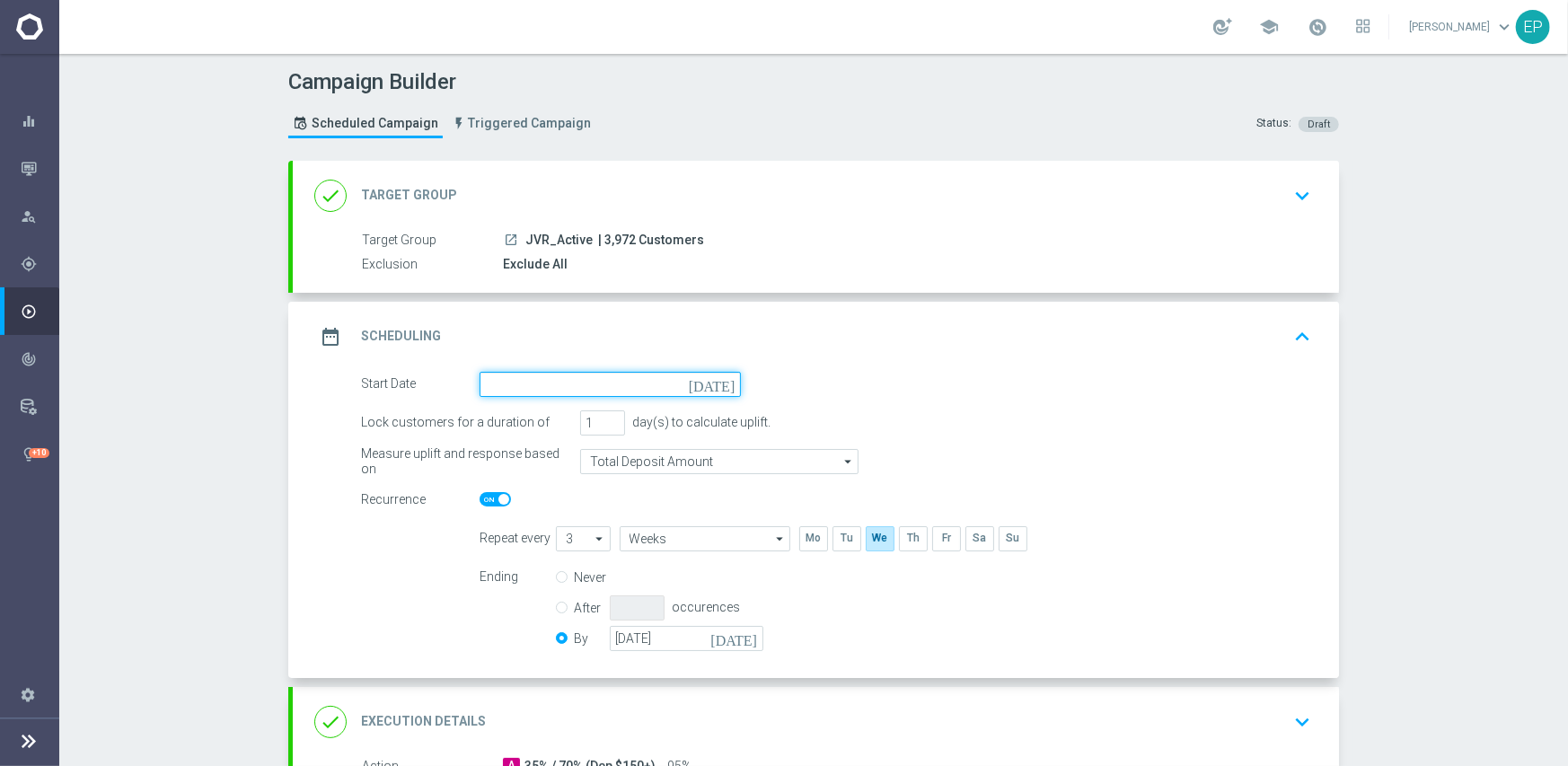
click at [592, 387] on input at bounding box center [609, 384] width 261 height 25
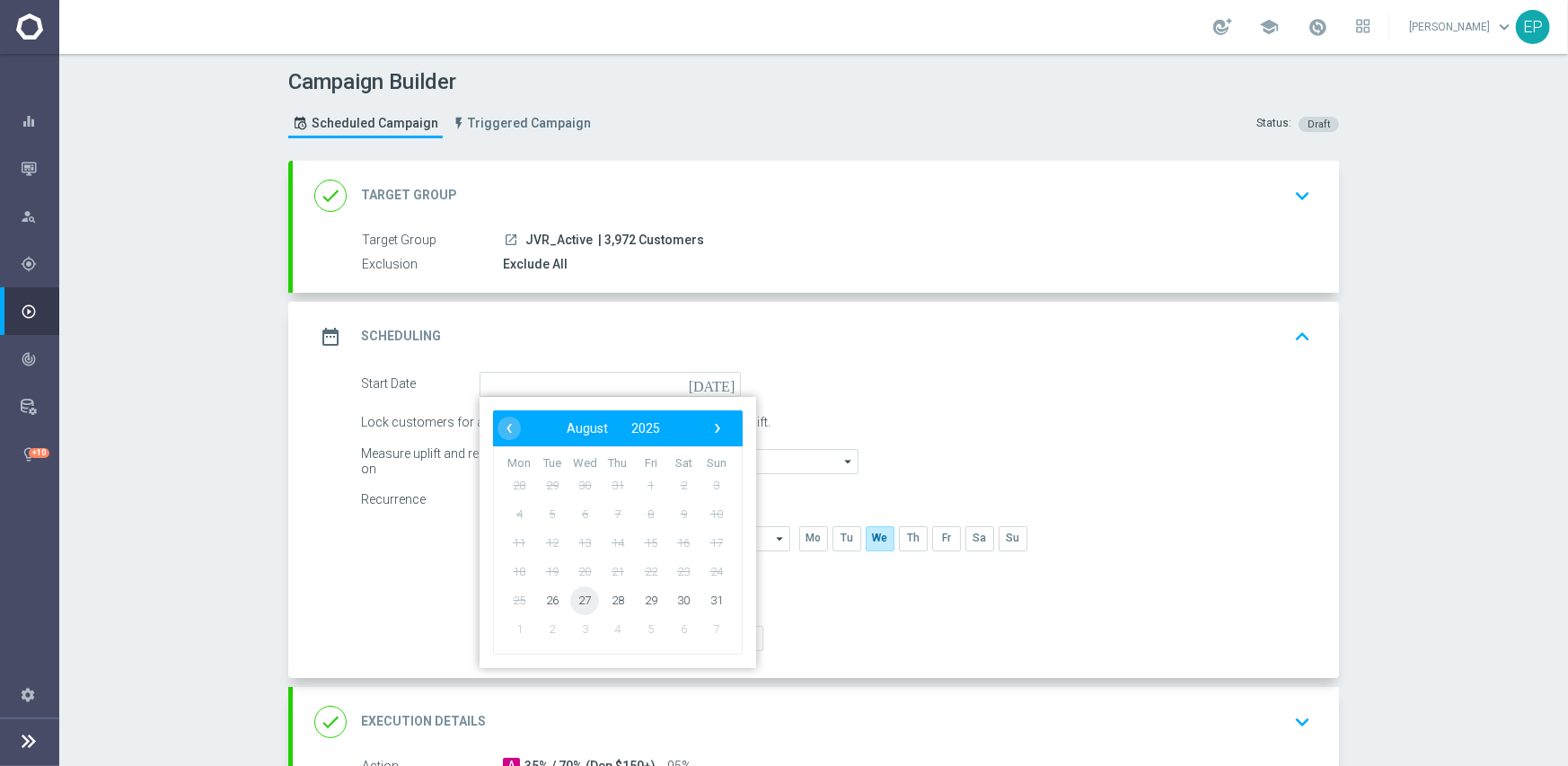
click at [574, 604] on span "27" at bounding box center [584, 599] width 28 height 28
type input "27 Aug 2025"
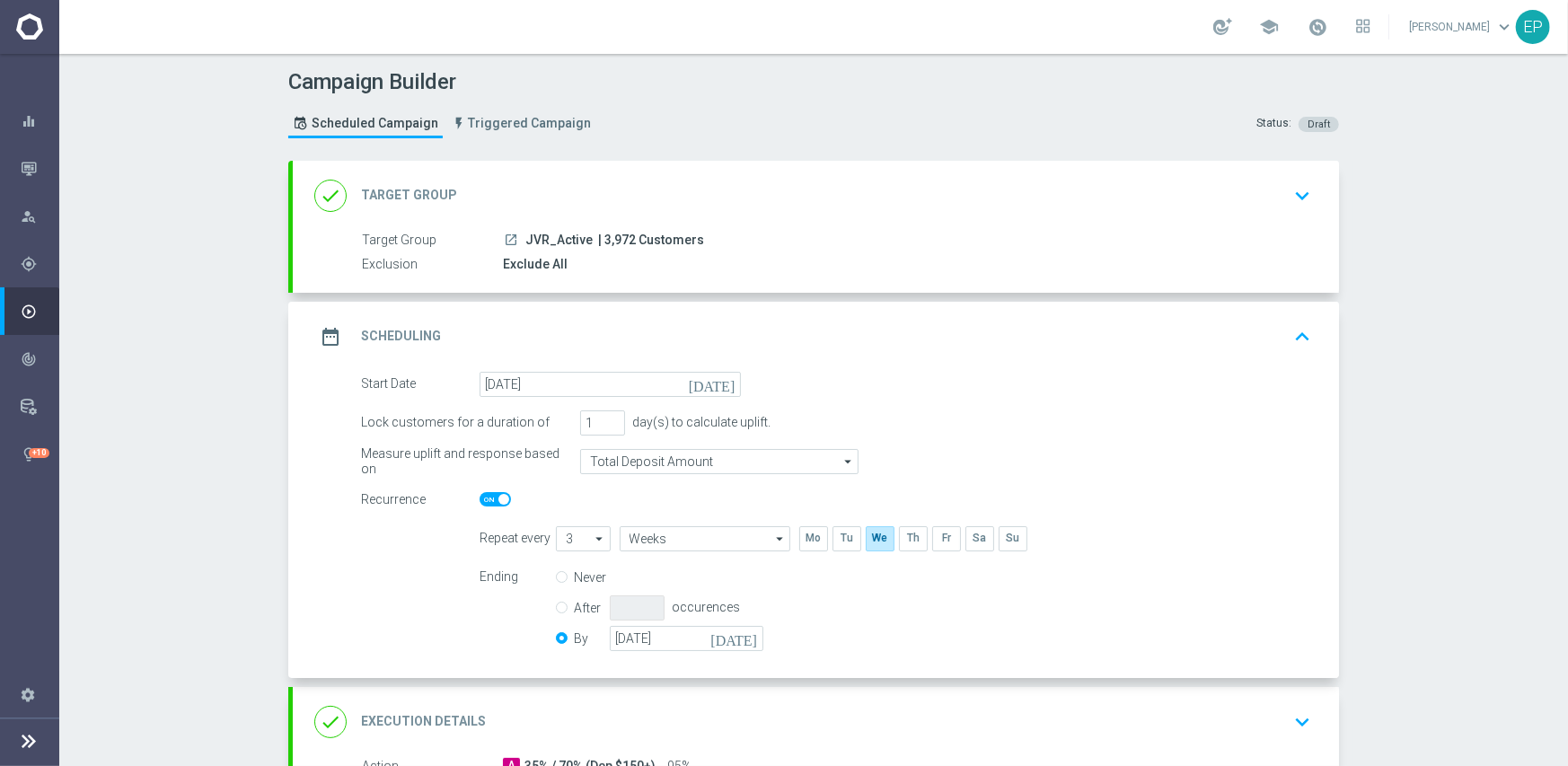
drag, startPoint x: 484, startPoint y: 497, endPoint x: 578, endPoint y: 498, distance: 94.0
click at [484, 498] on span at bounding box center [495, 499] width 31 height 15
click at [484, 498] on input "checkbox" at bounding box center [495, 499] width 31 height 15
checkbox input "false"
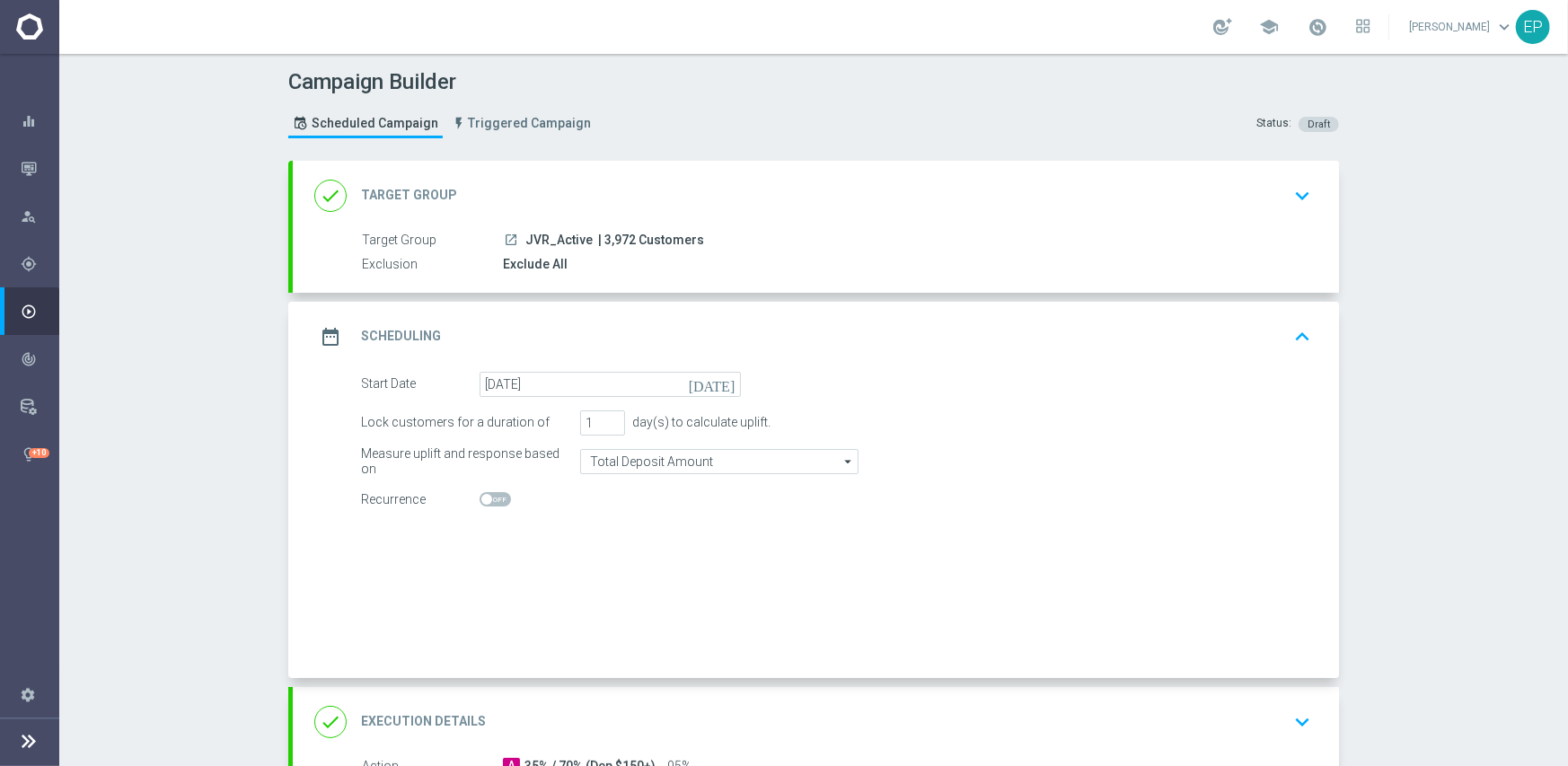
radio input "true"
radio input "false"
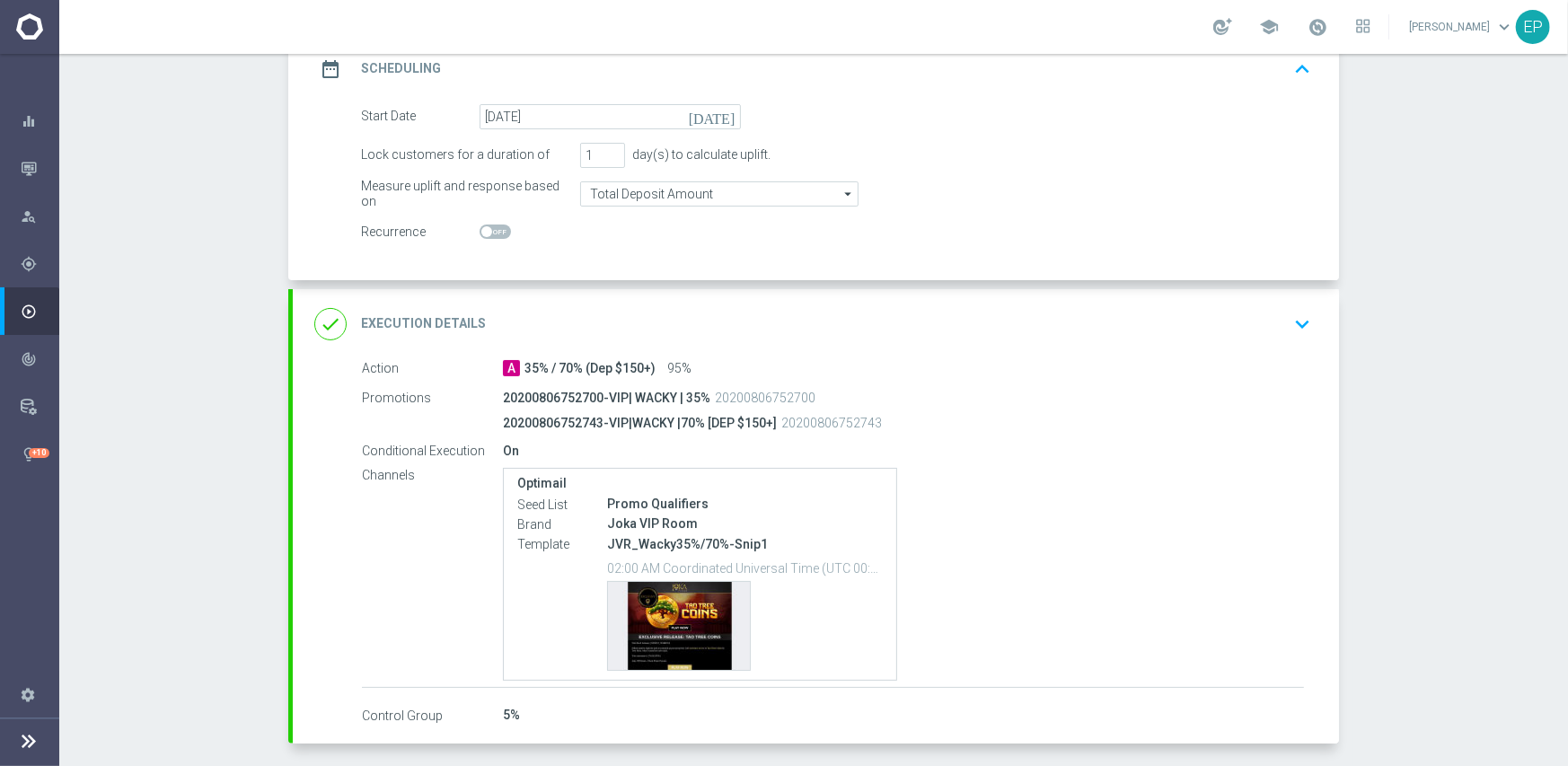
scroll to position [269, 0]
click at [590, 316] on div "done Execution Details keyboard_arrow_down" at bounding box center [815, 322] width 1003 height 34
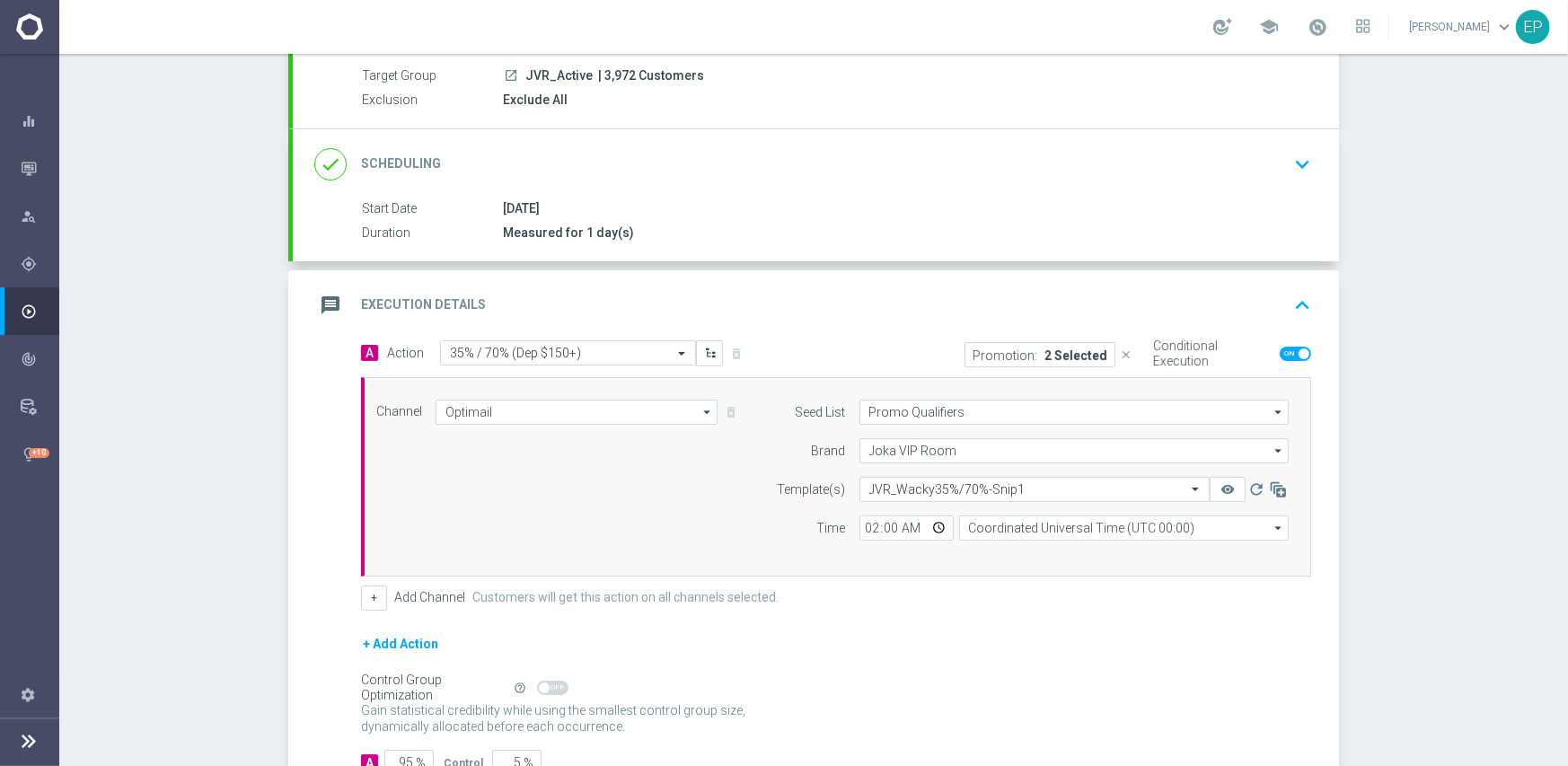
scroll to position [90, 0]
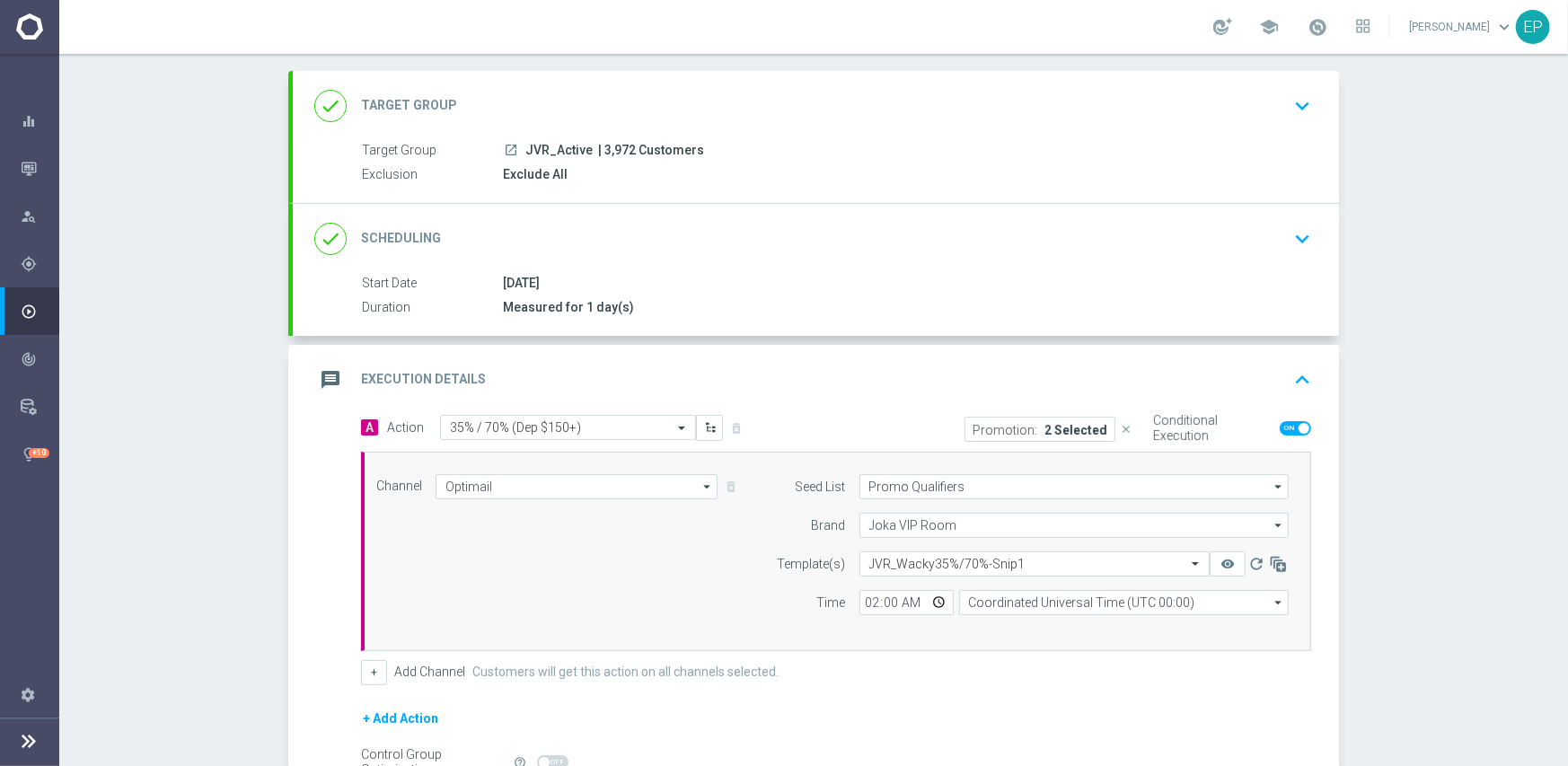
click at [728, 235] on div "done Scheduling keyboard_arrow_down" at bounding box center [815, 239] width 1003 height 34
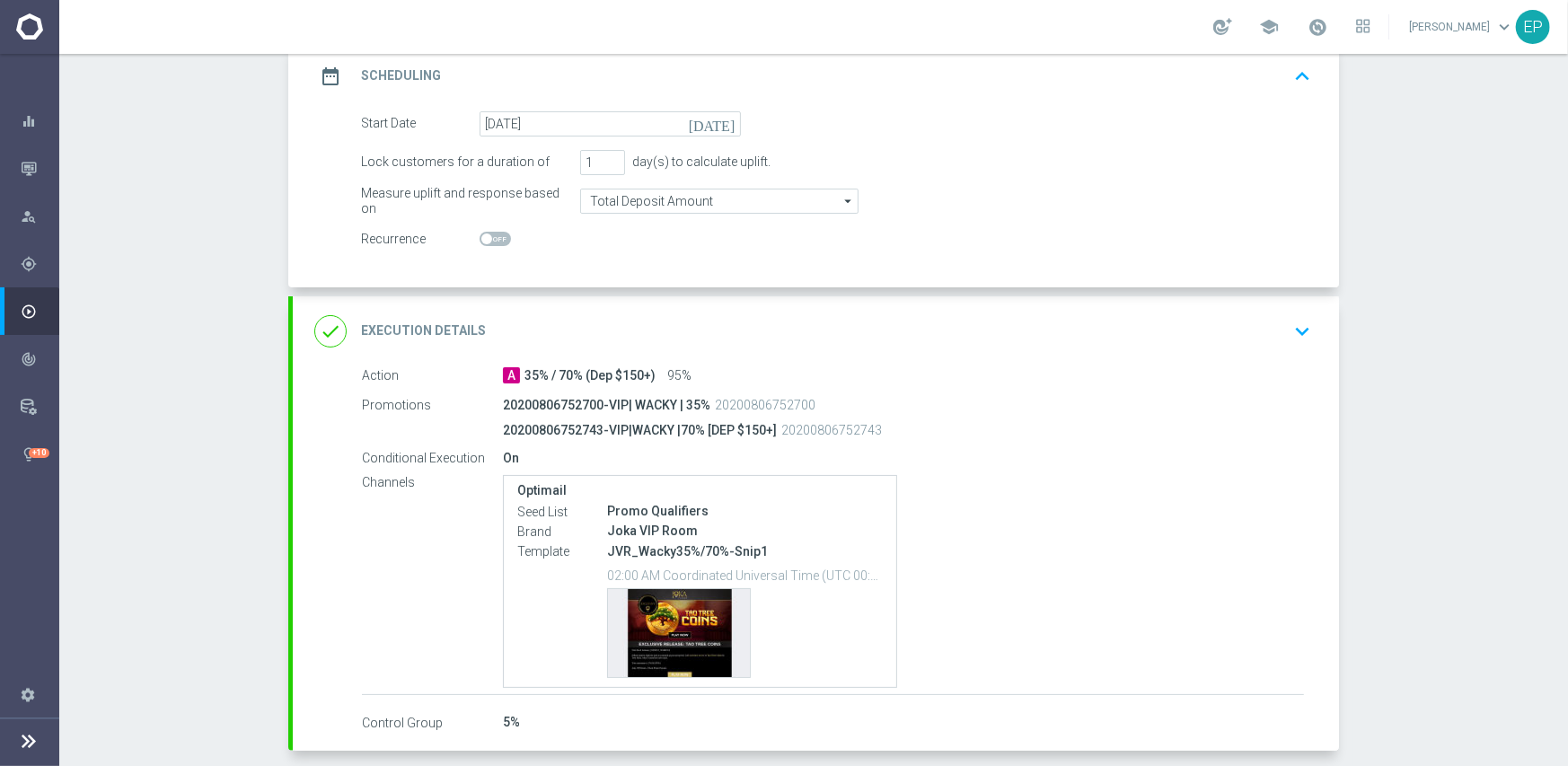
scroll to position [269, 0]
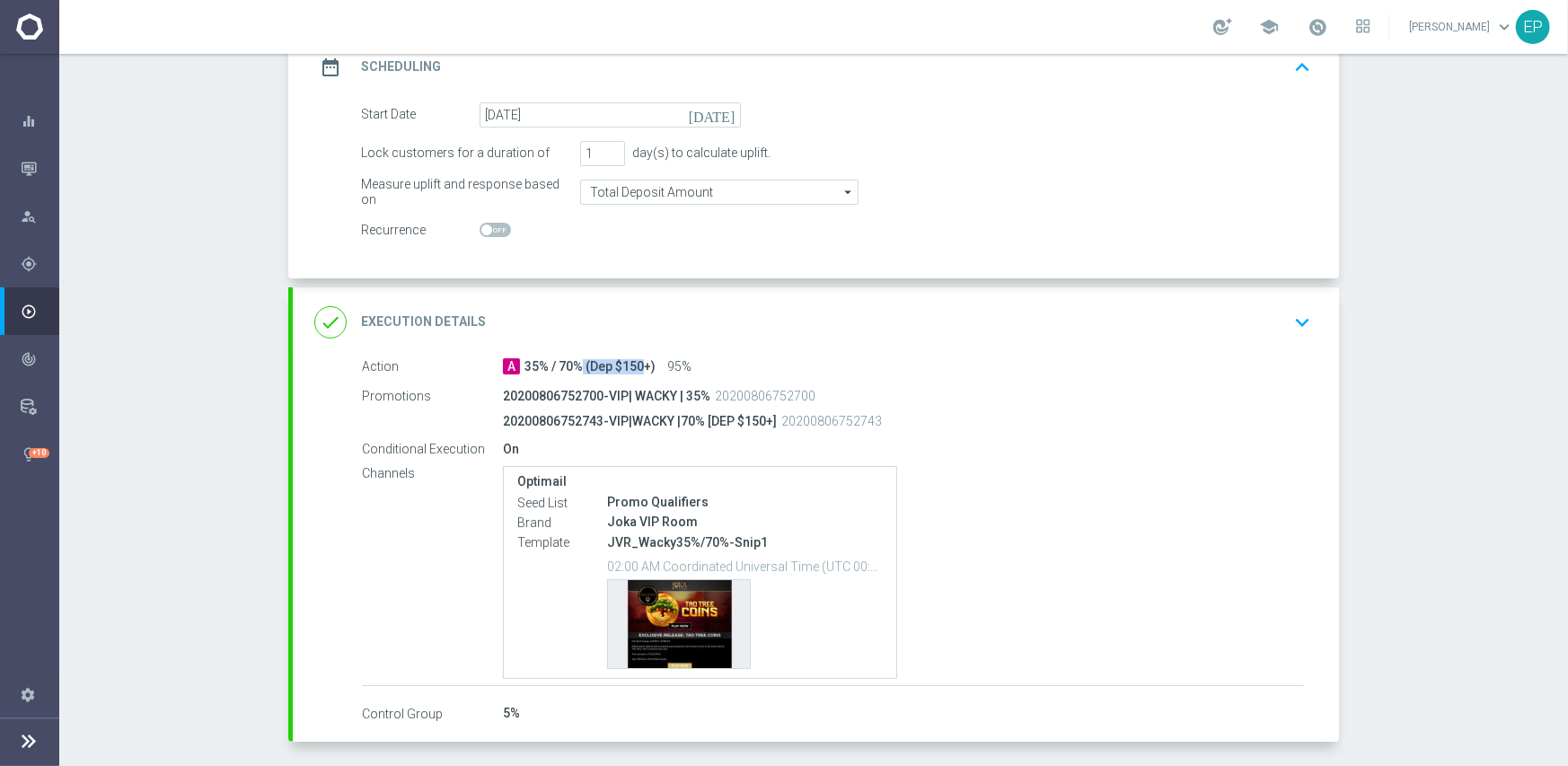
drag, startPoint x: 518, startPoint y: 363, endPoint x: 578, endPoint y: 367, distance: 60.1
click at [578, 367] on span "35% / 70% (Dep $150+)" at bounding box center [590, 367] width 131 height 17
copy span "35% / 70%"
drag, startPoint x: 613, startPoint y: 282, endPoint x: 621, endPoint y: 290, distance: 11.3
click at [615, 281] on accordion "done Target Group keyboard_arrow_down Target Group launch JVR_Active | 3,972 Cu…" at bounding box center [814, 317] width 1051 height 851
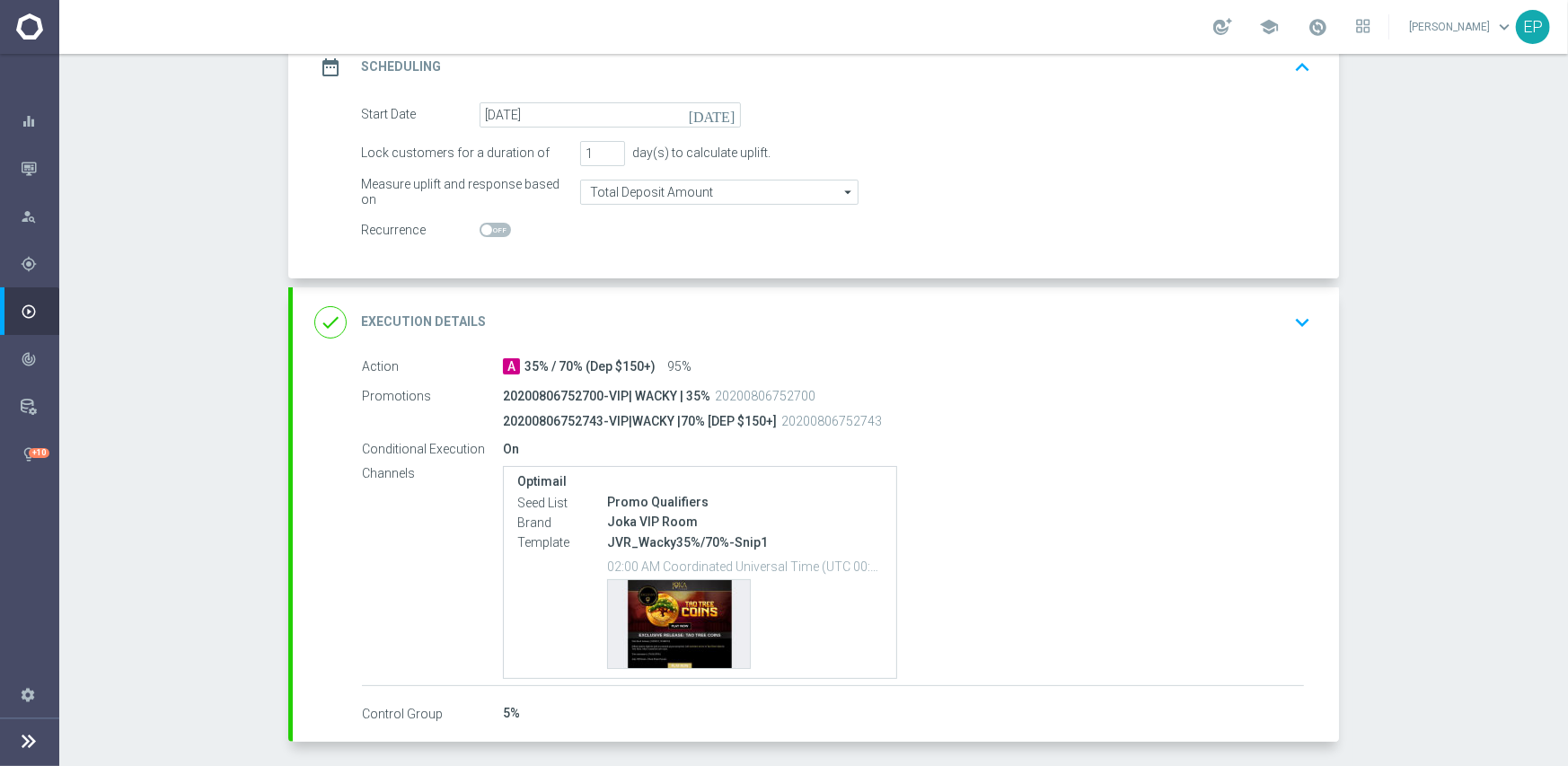
drag, startPoint x: 611, startPoint y: 301, endPoint x: 621, endPoint y: 301, distance: 10.0
click at [612, 301] on div "done Execution Details keyboard_arrow_down" at bounding box center [815, 323] width 1046 height 70
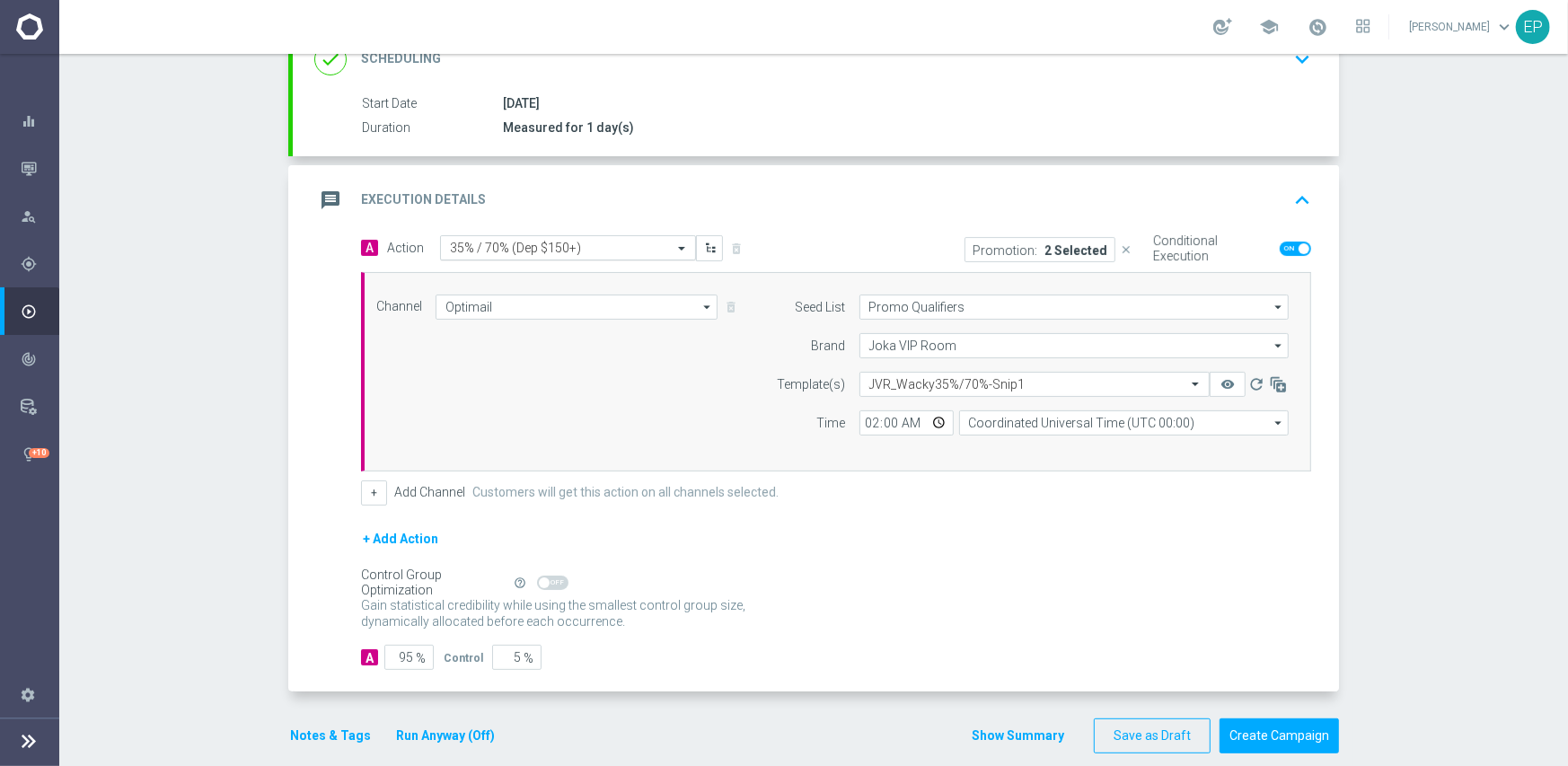
click at [607, 248] on input "text" at bounding box center [550, 248] width 201 height 16
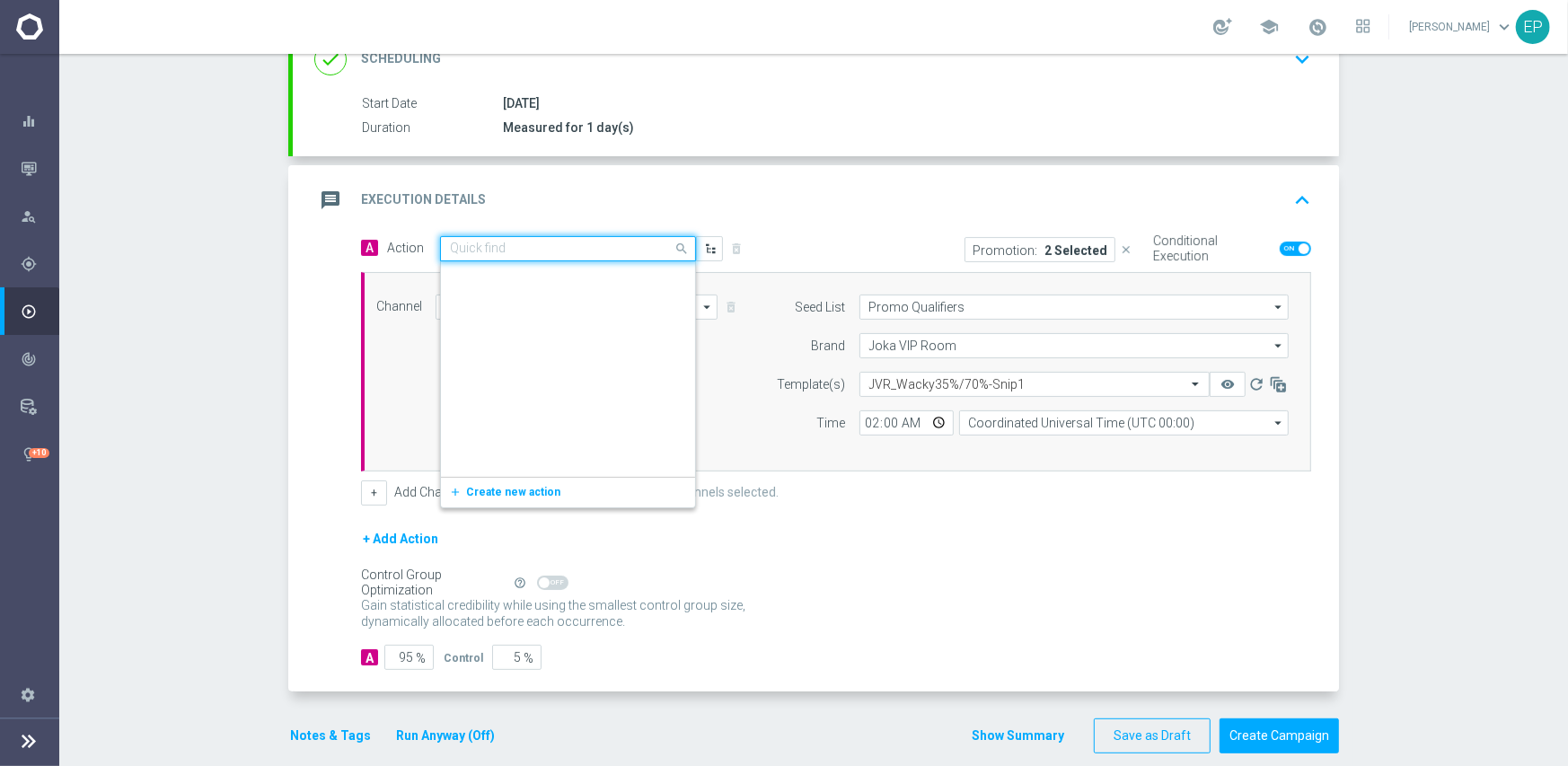
scroll to position [3377, 0]
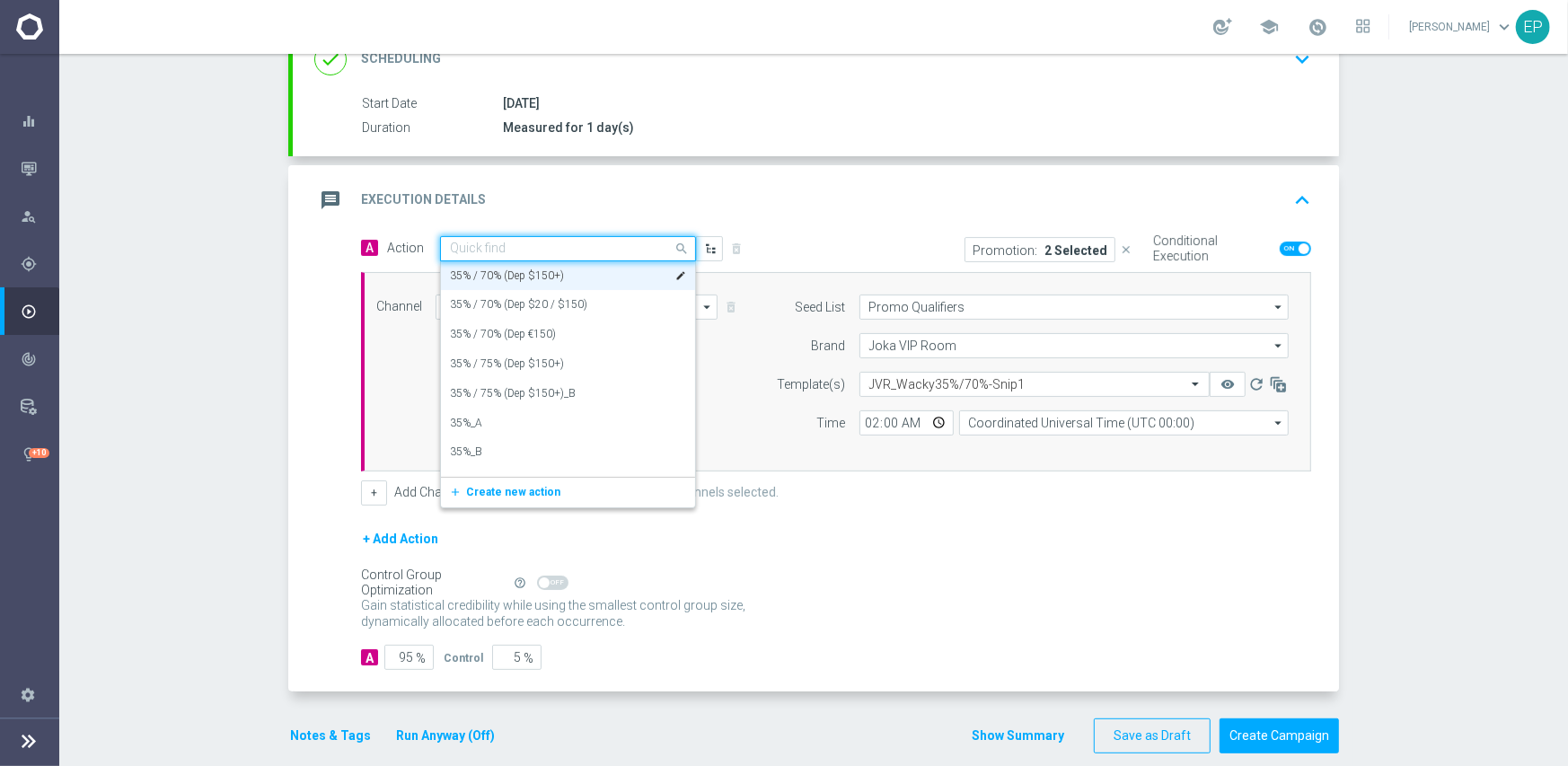
paste input "35% / 70%"
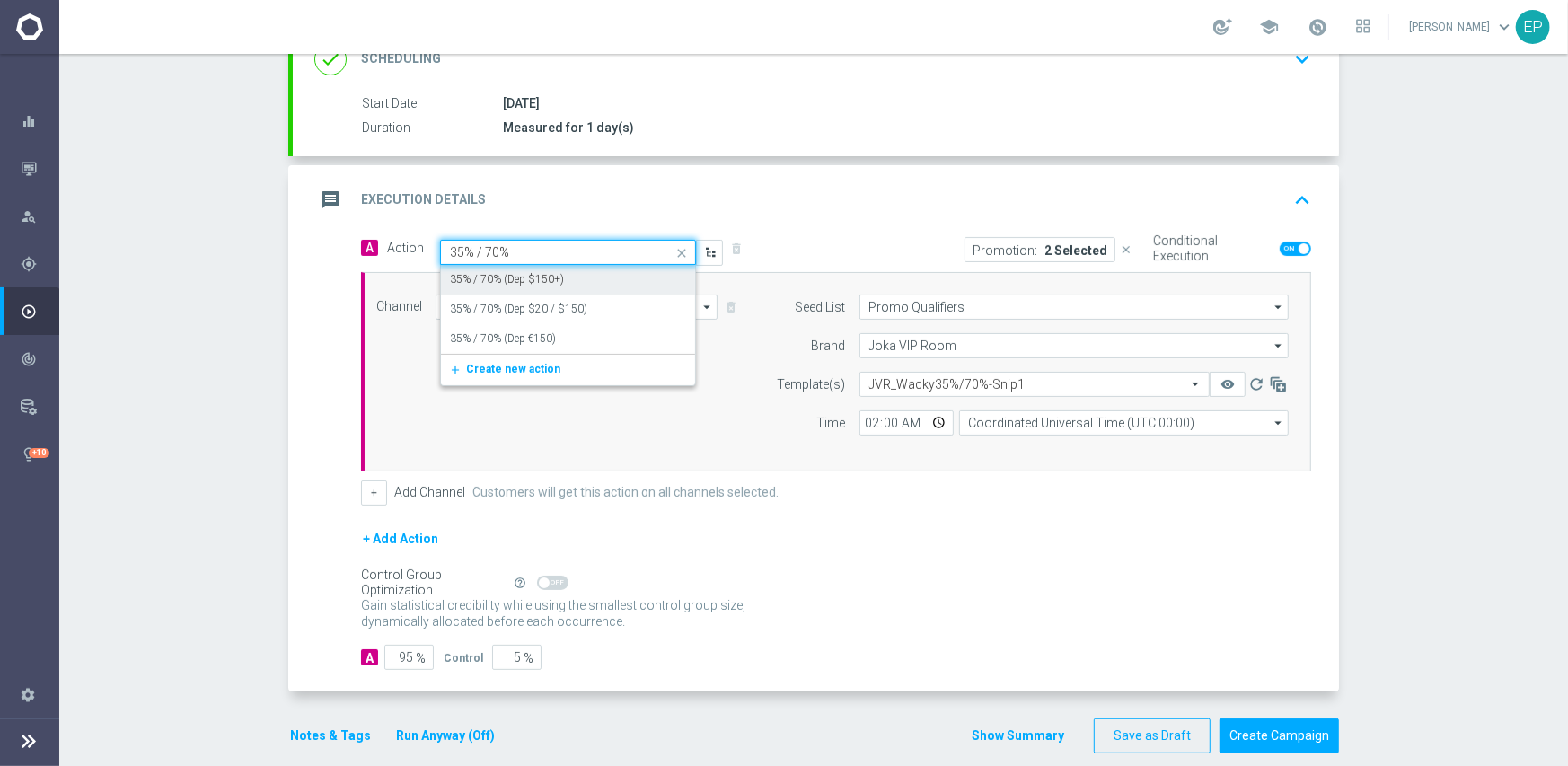
scroll to position [0, 0]
type input "35% / 70%"
click at [595, 368] on label "VIP Exclusive: Reduced Wagering (x21): 35% / 70%" at bounding box center [569, 369] width 240 height 16
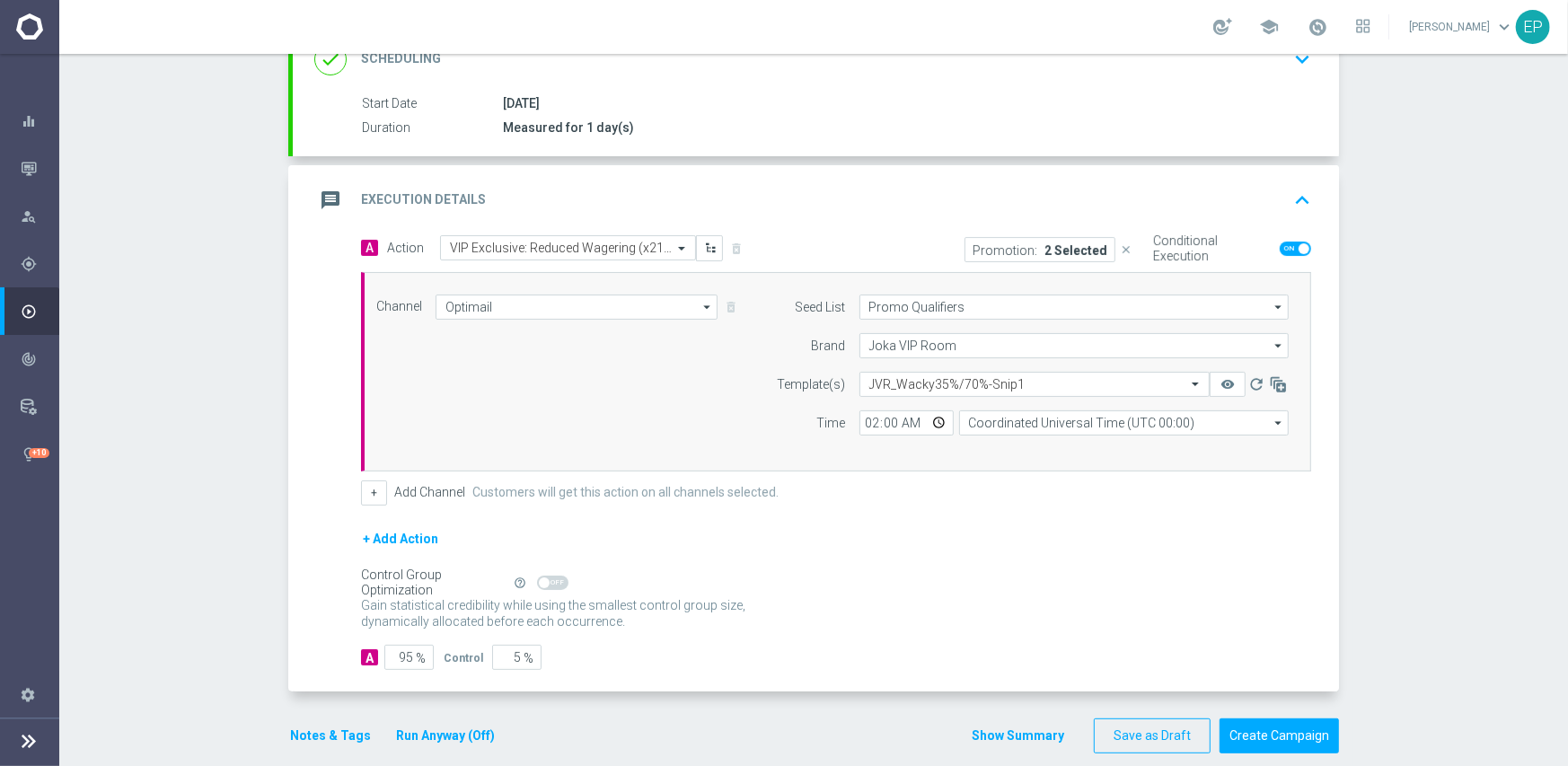
click at [1120, 247] on icon "close" at bounding box center [1126, 249] width 13 height 13
click at [1279, 247] on span at bounding box center [1295, 248] width 31 height 15
click at [1279, 247] on input "checkbox" at bounding box center [1295, 248] width 31 height 15
checkbox input "false"
click at [967, 378] on input "text" at bounding box center [1016, 385] width 294 height 16
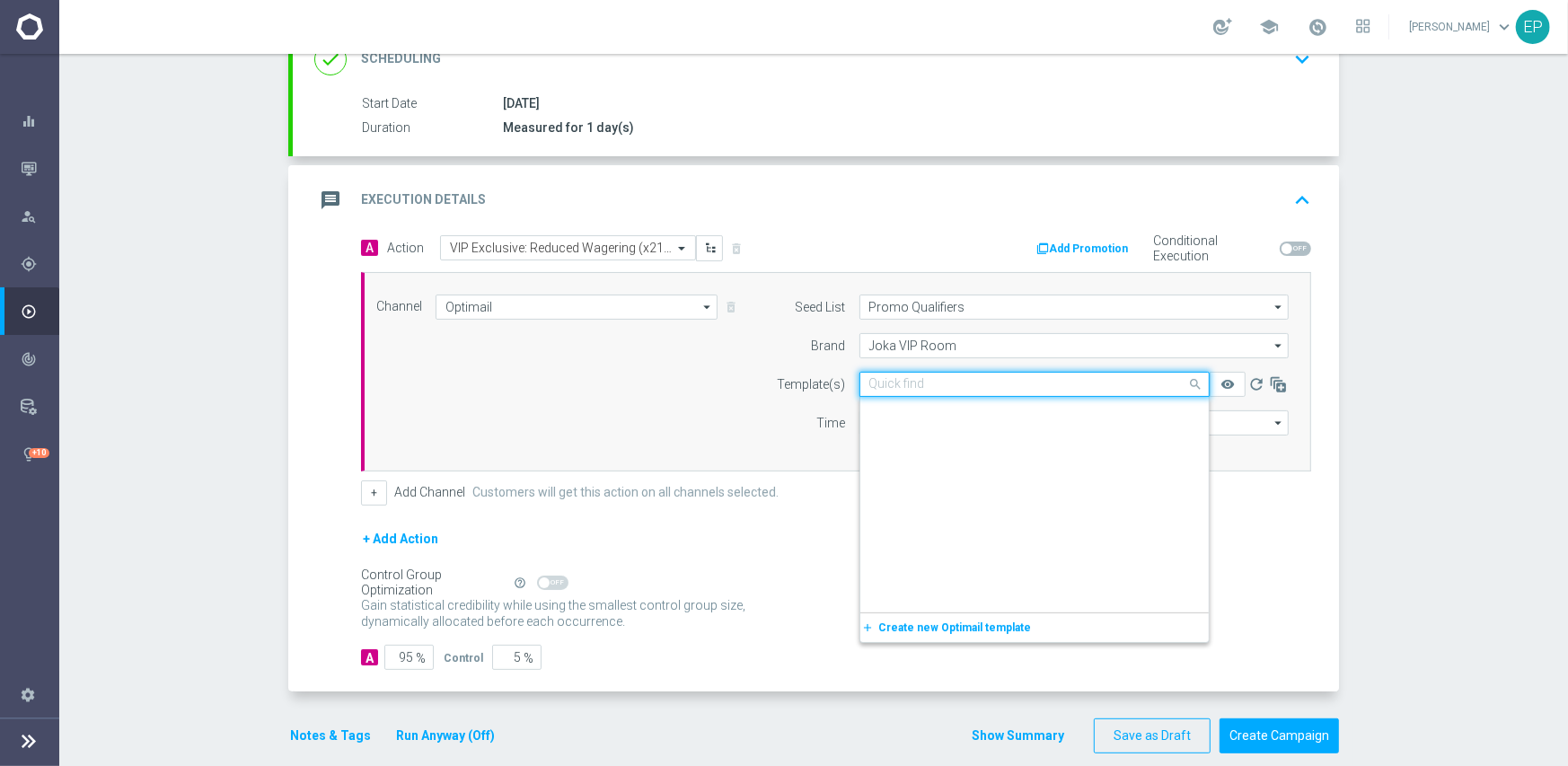
scroll to position [18462, 0]
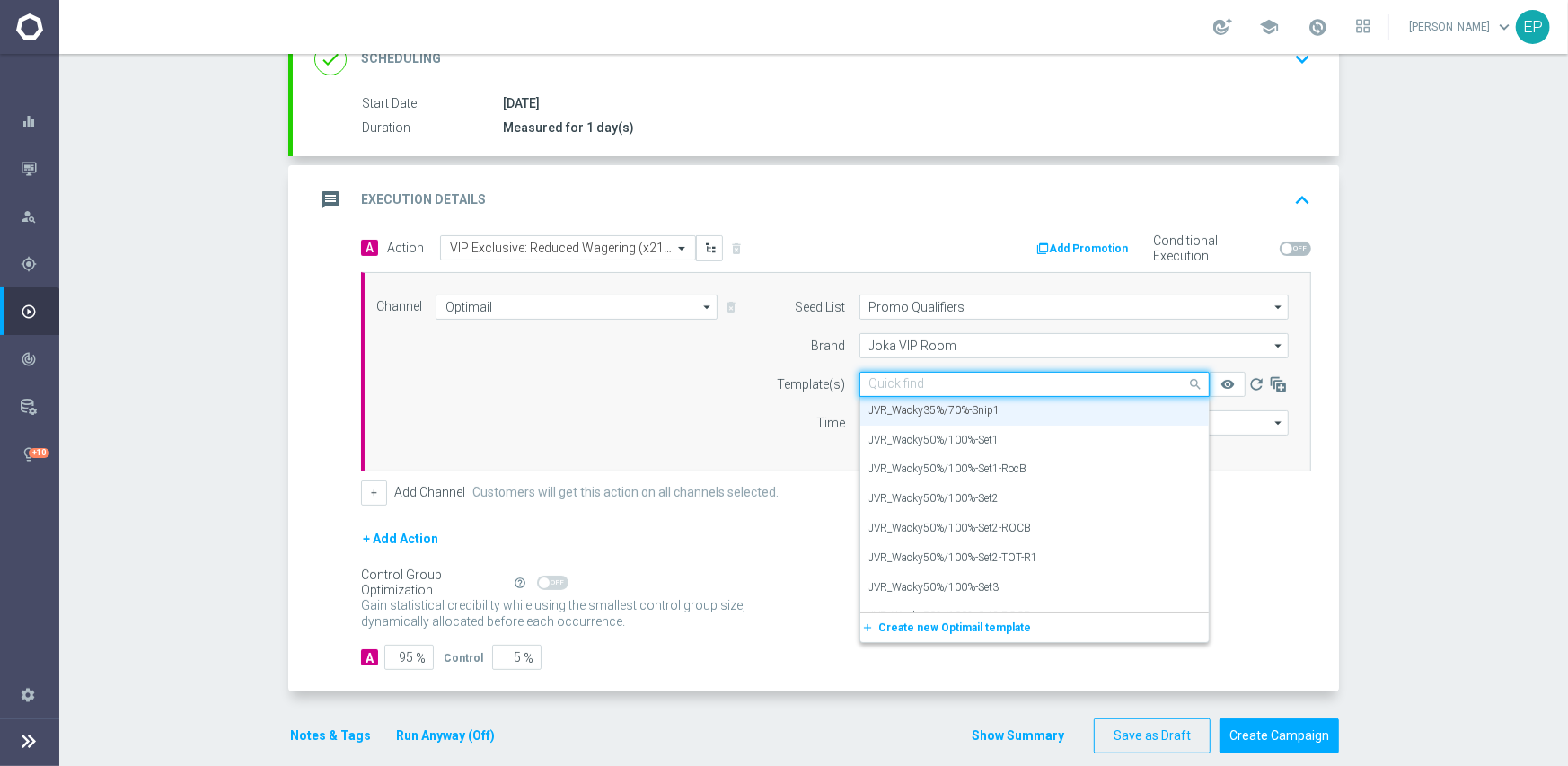
paste input "JVR-21xWager-Wacky35%/70%-27-08-2025"
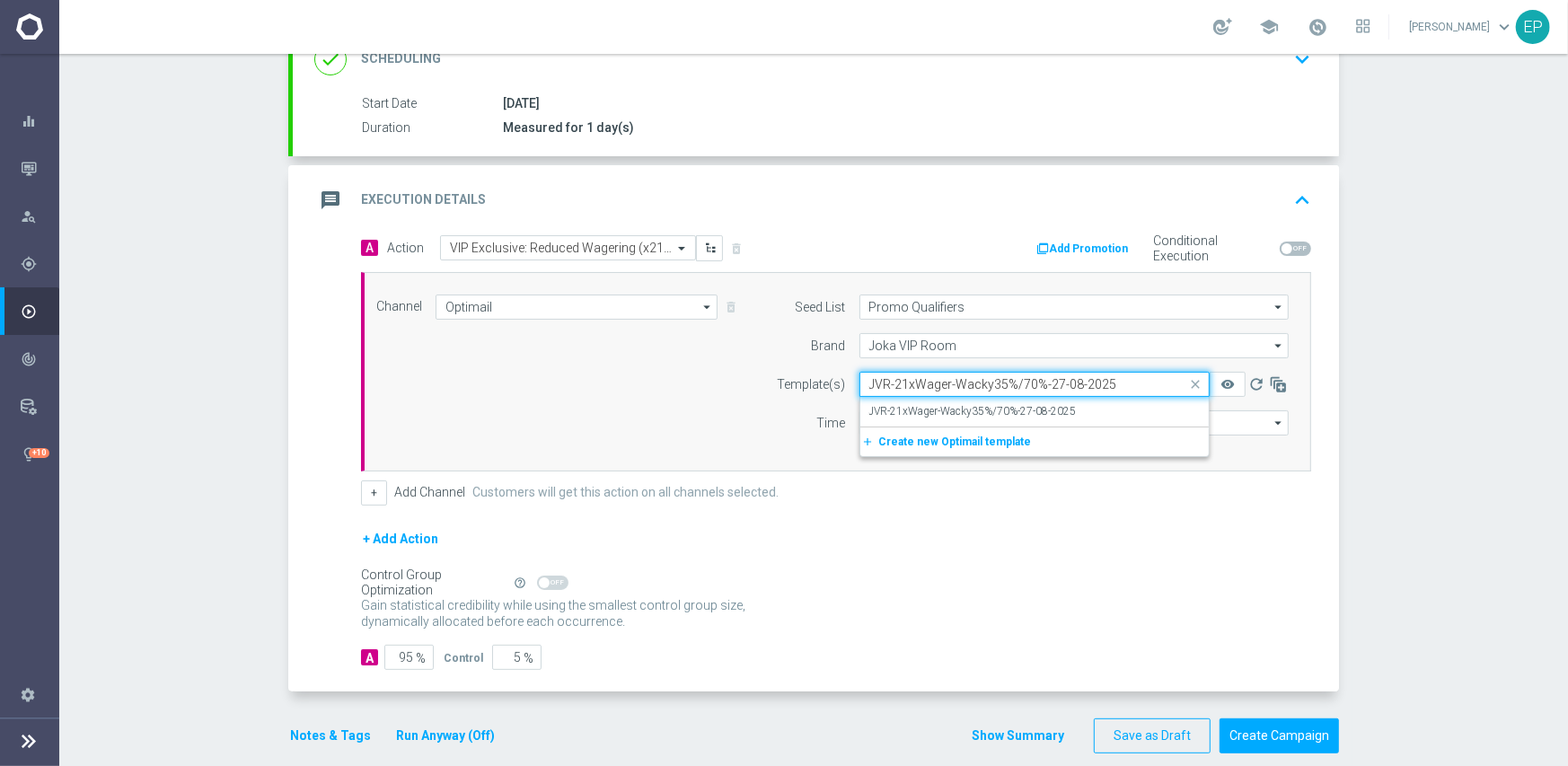
scroll to position [0, 0]
click at [933, 404] on label "JVR-21xWager-Wacky35%/70%-27-08-2025" at bounding box center [973, 412] width 207 height 16
type input "JVR-21xWager-Wacky35%/70%-27-08-2025"
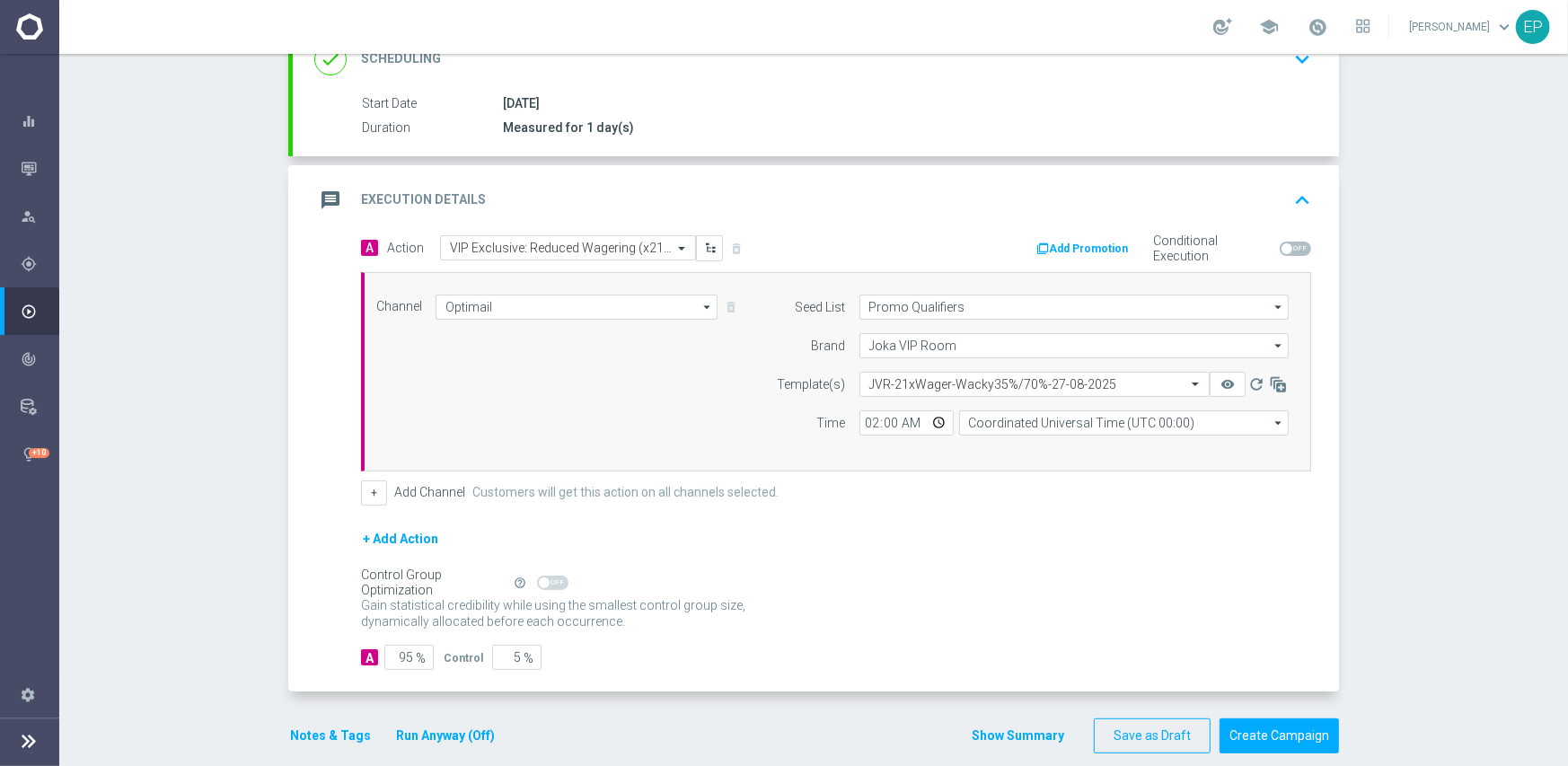
click at [781, 487] on div "+ Add Channel Customers will get this action on all channels selected." at bounding box center [835, 493] width 950 height 25
click at [316, 738] on button "Notes & Tags" at bounding box center [331, 736] width 84 height 23
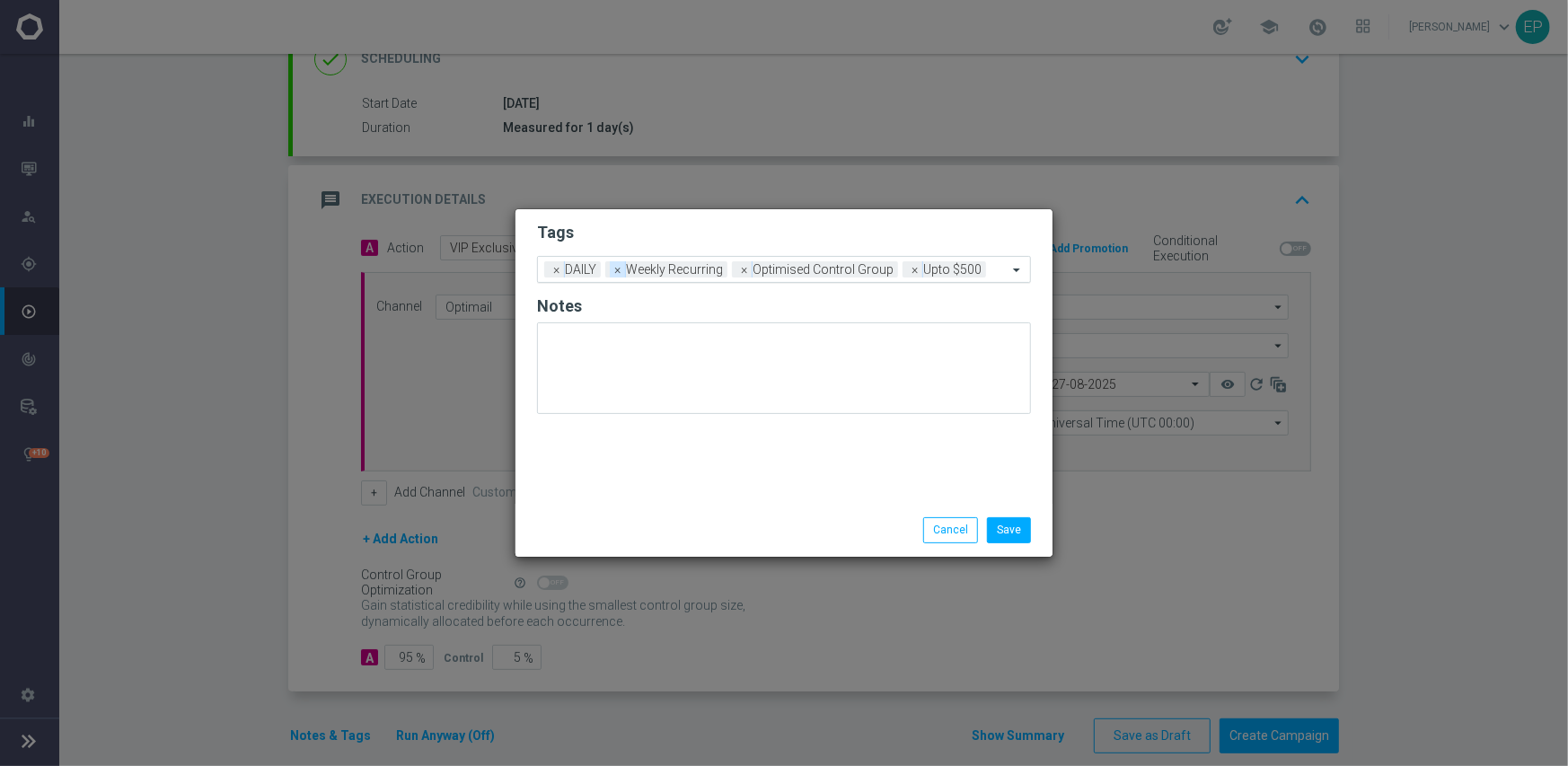
click at [619, 274] on span "×" at bounding box center [617, 269] width 17 height 17
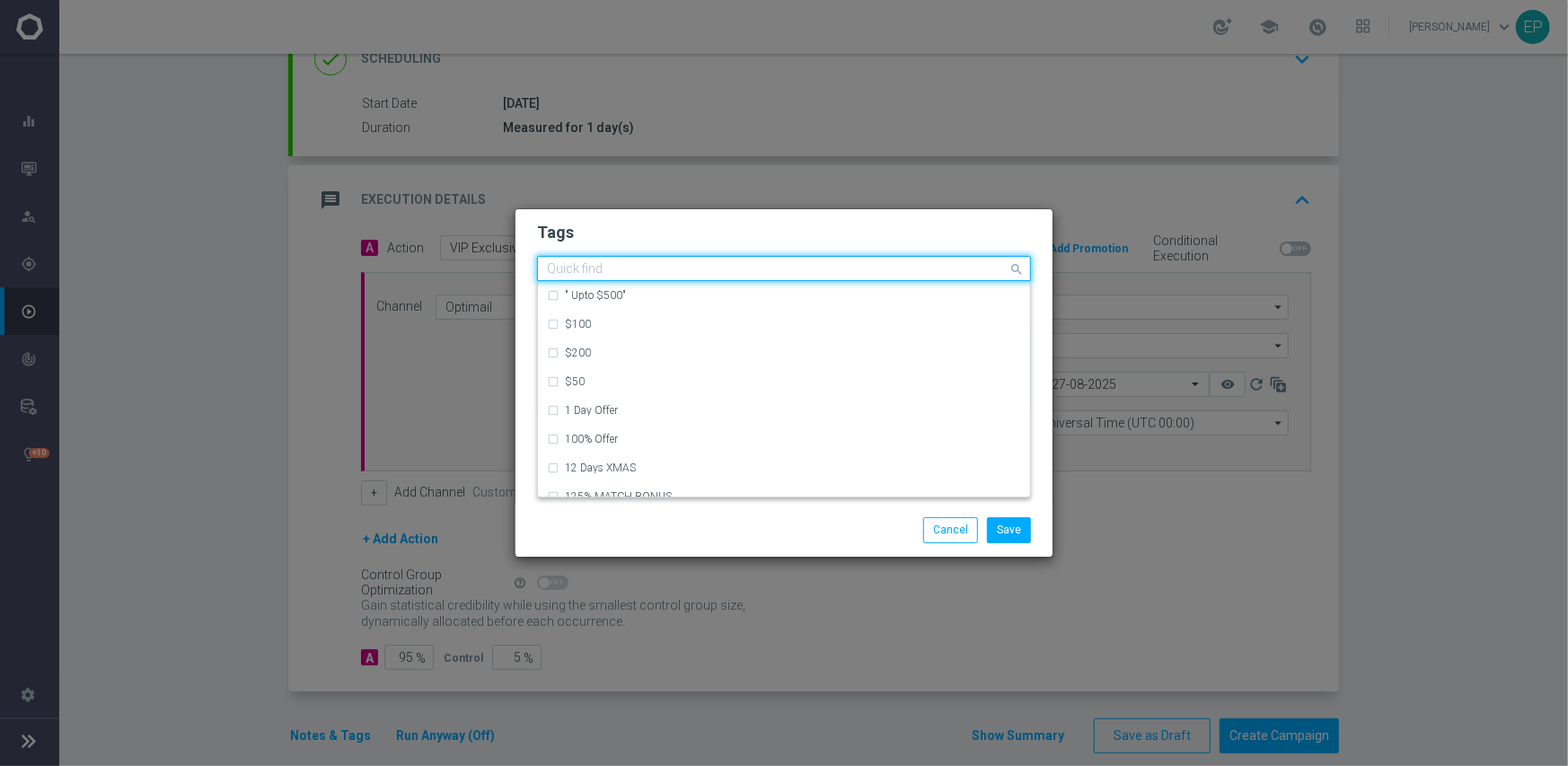
click at [810, 269] on input "text" at bounding box center [777, 270] width 461 height 16
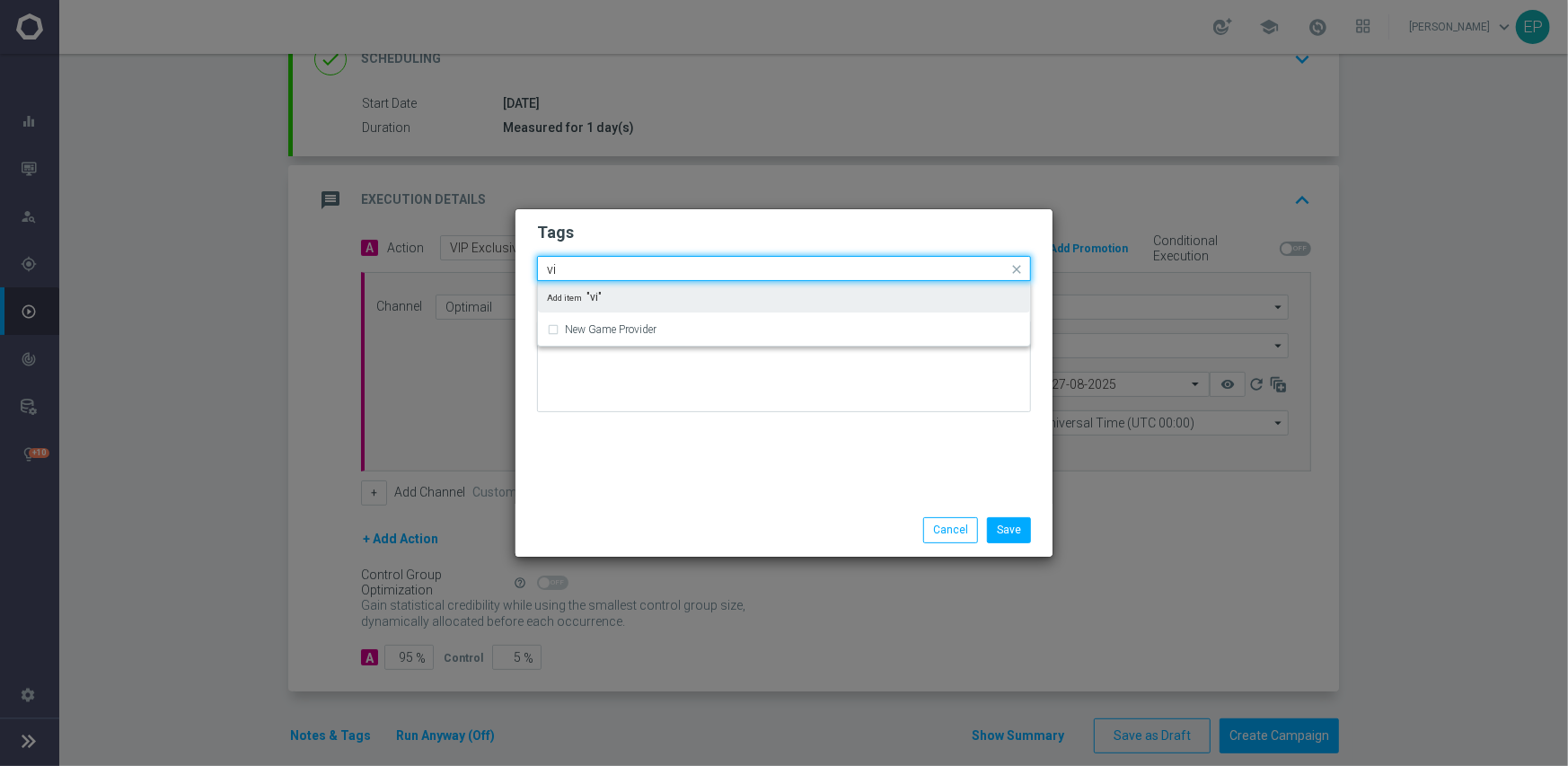
type input "v"
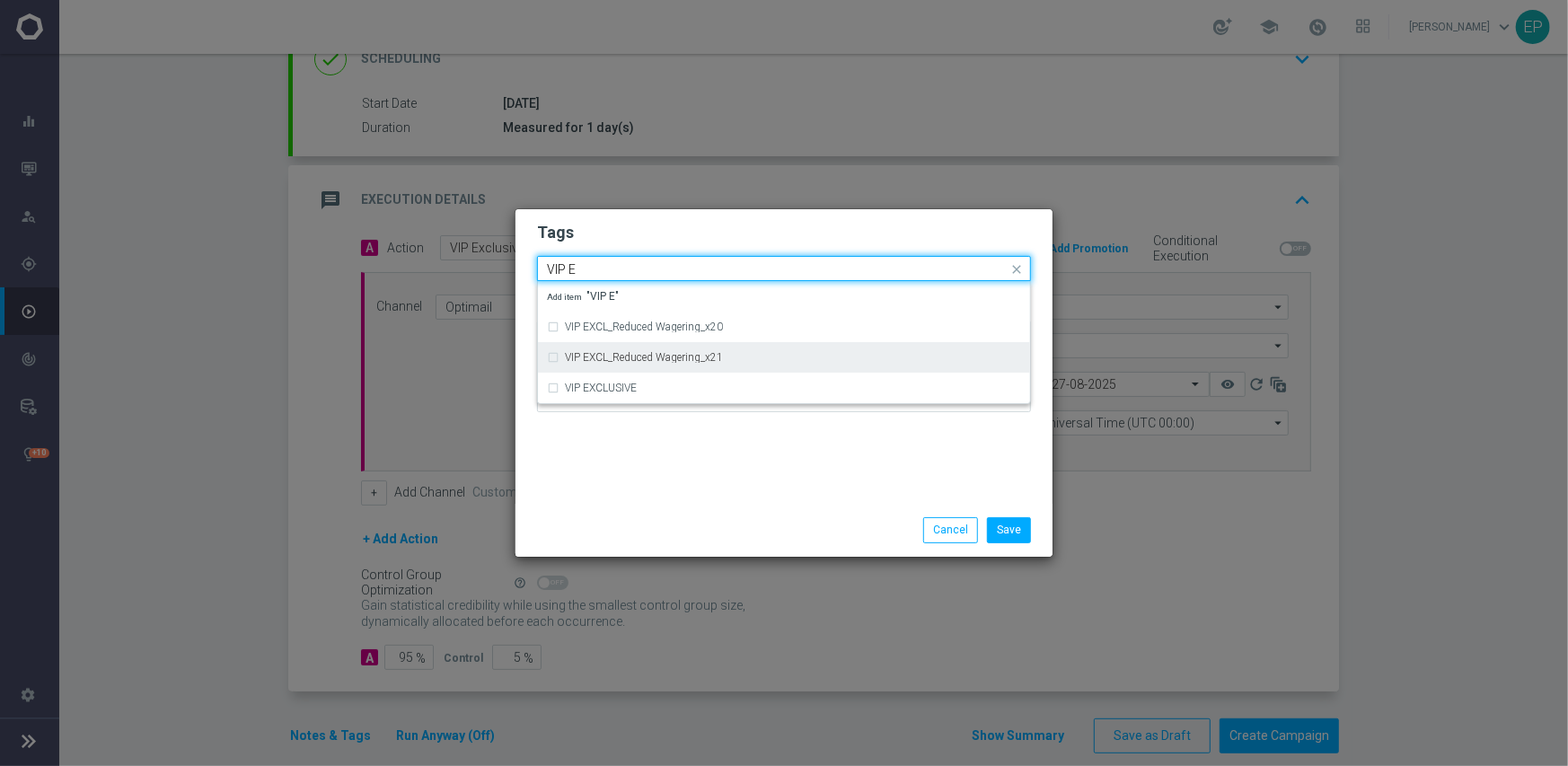
click at [710, 368] on div "VIP EXCL_Reduced Wagering_x21" at bounding box center [784, 357] width 474 height 28
type input "VIP E"
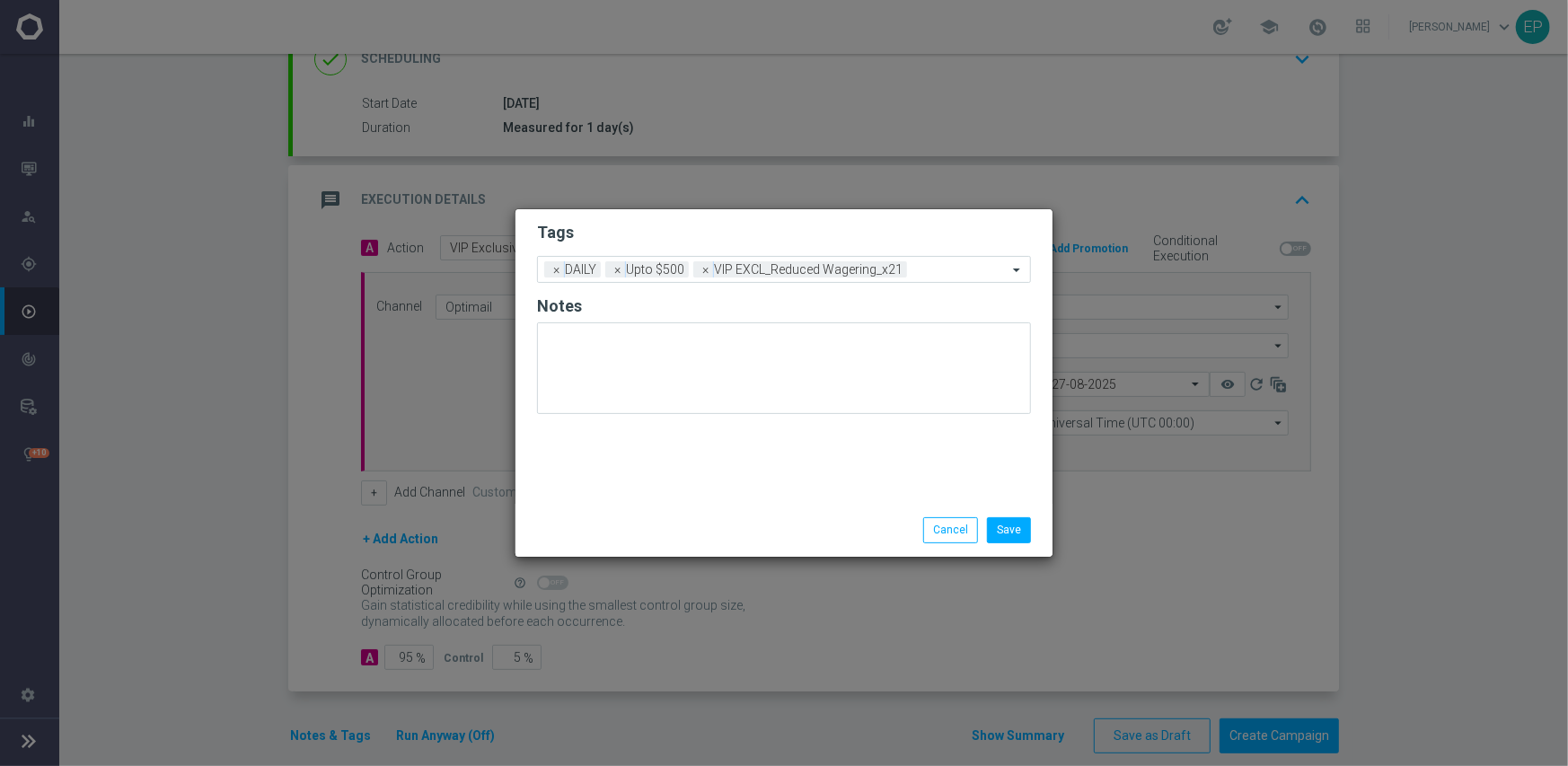
click at [810, 509] on div "Save Cancel" at bounding box center [784, 529] width 537 height 52
click at [1005, 527] on button "Save" at bounding box center [1008, 530] width 44 height 25
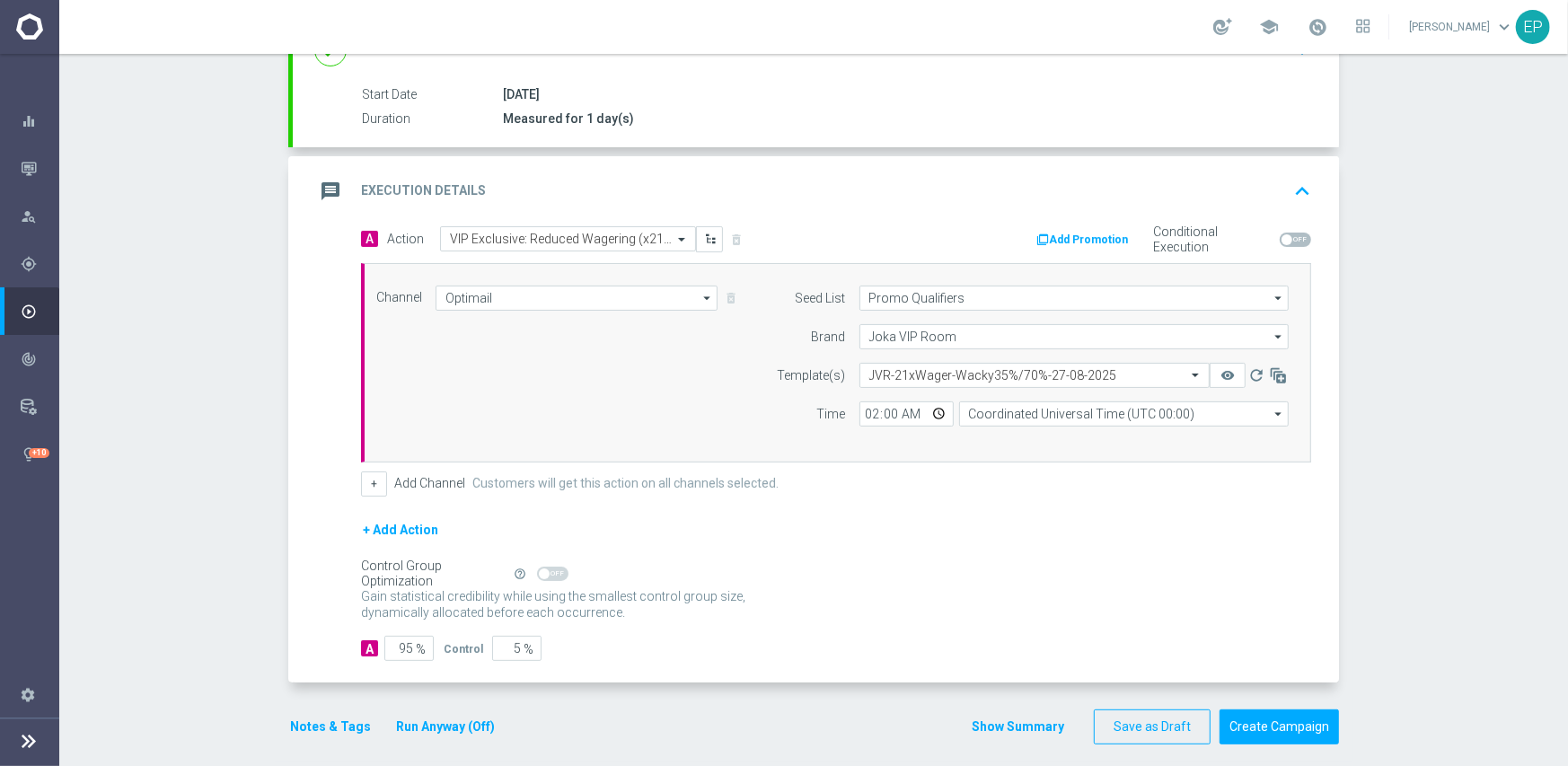
scroll to position [290, 0]
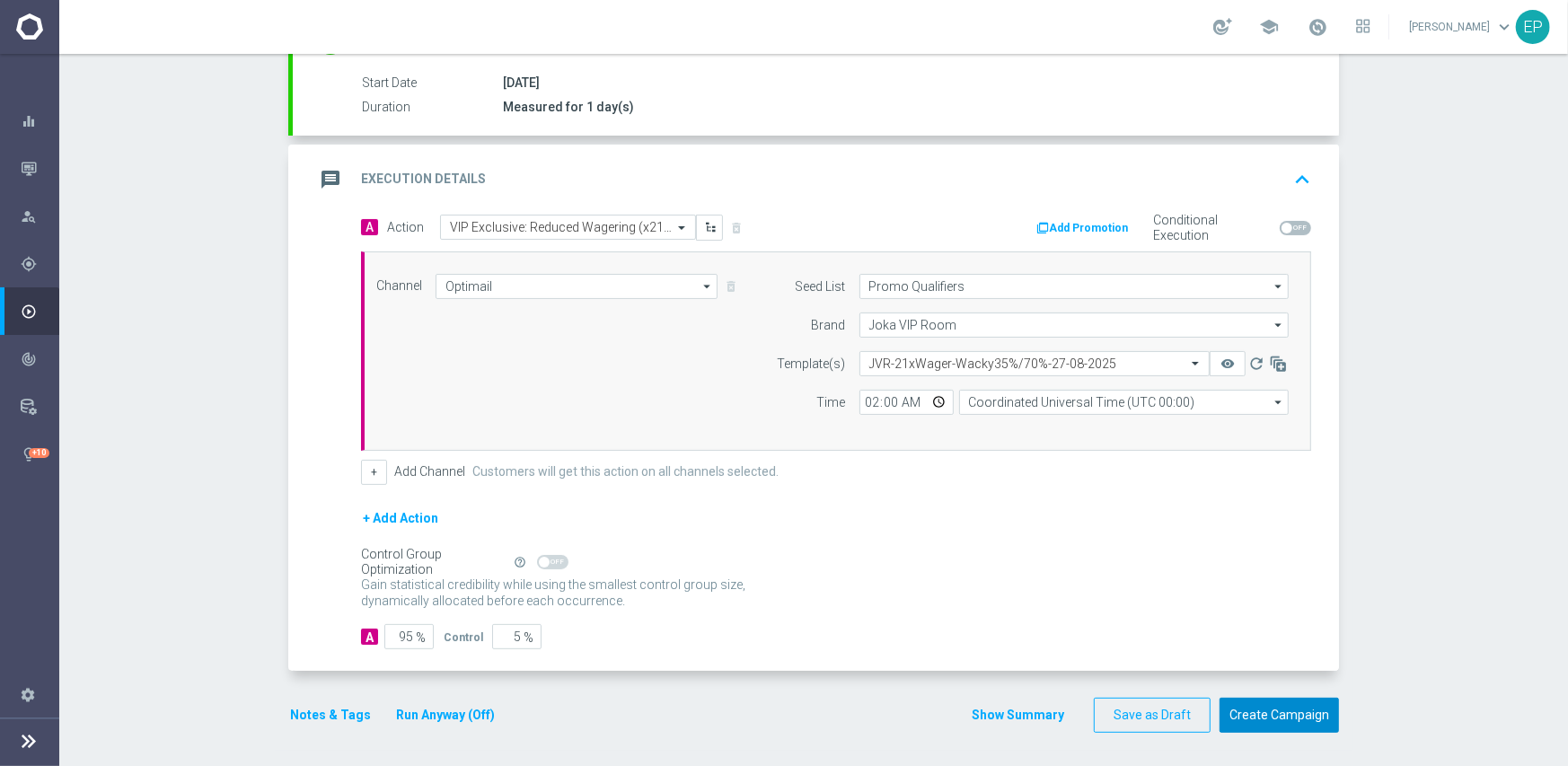
drag, startPoint x: 1265, startPoint y: 720, endPoint x: 1208, endPoint y: 624, distance: 111.6
click at [1253, 649] on form "done Target Group keyboard_arrow_down Target Group launch JVR_Active | 3,972 Cu…" at bounding box center [814, 301] width 1051 height 862
click at [1265, 711] on button "Create Campaign" at bounding box center [1279, 715] width 119 height 35
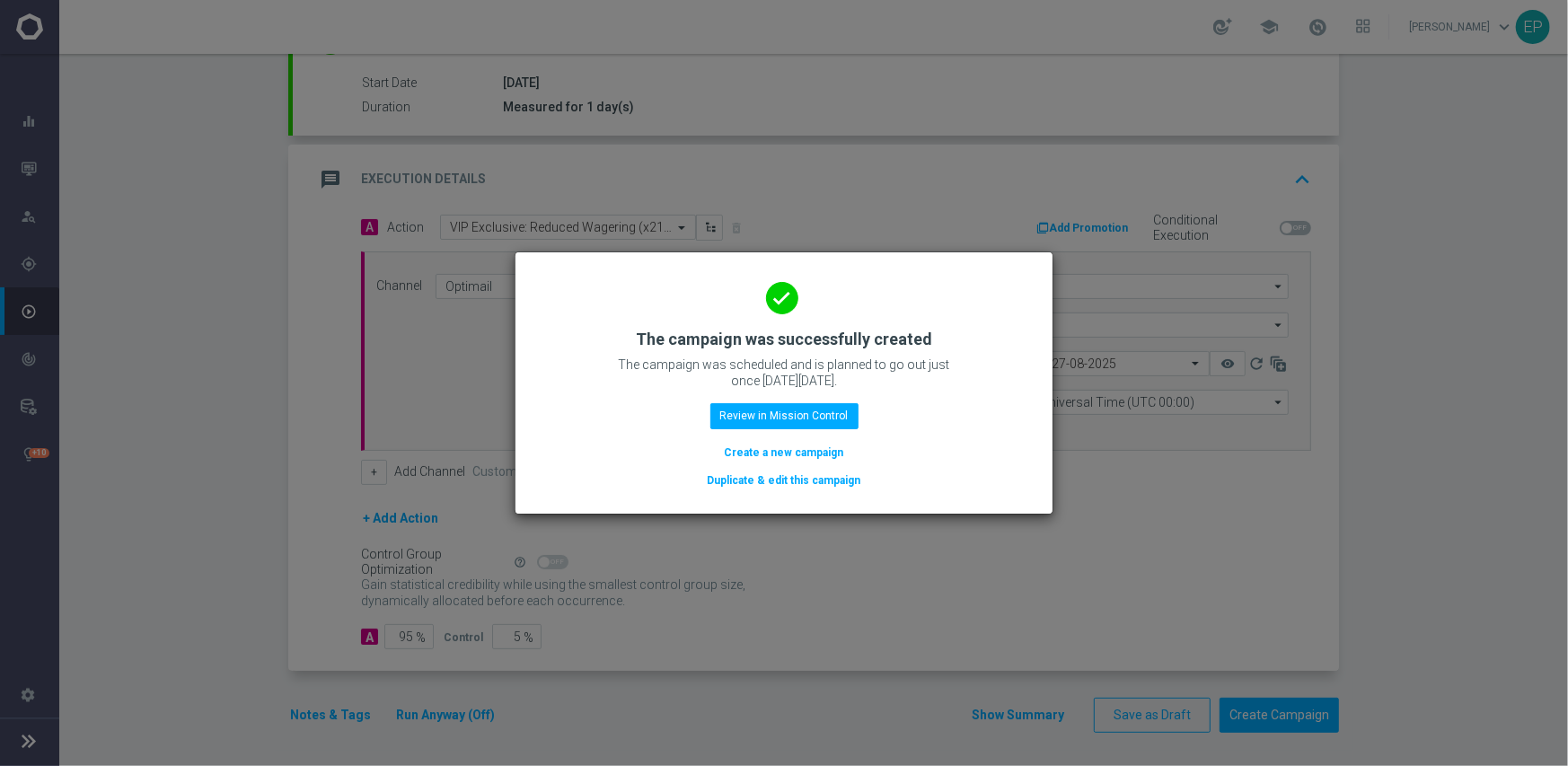
drag, startPoint x: 785, startPoint y: 483, endPoint x: 843, endPoint y: 482, distance: 58.0
click at [784, 483] on button "Duplicate & edit this campaign" at bounding box center [784, 480] width 157 height 20
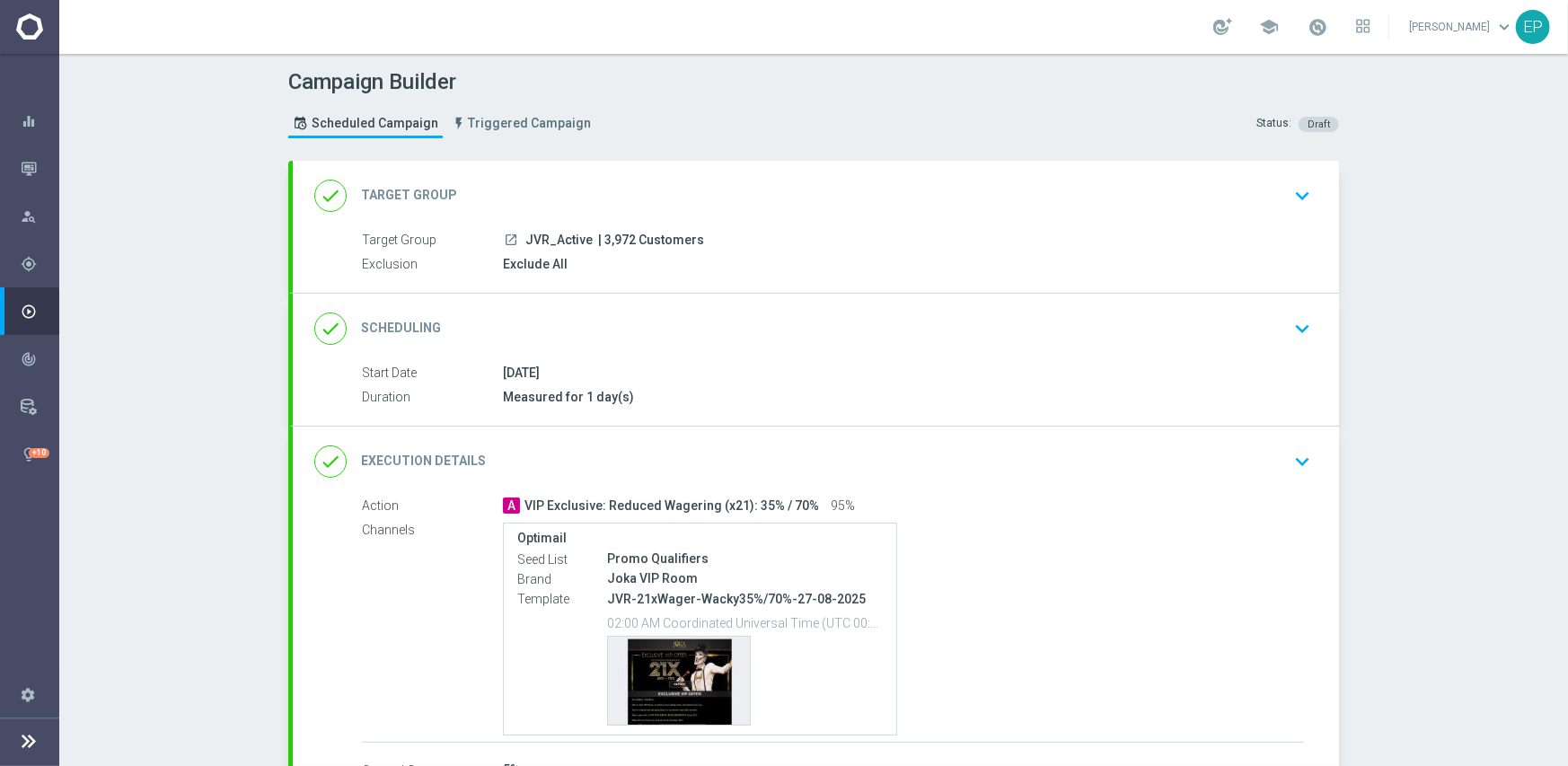
drag, startPoint x: 515, startPoint y: 235, endPoint x: 546, endPoint y: 242, distance: 31.8
click at [546, 242] on div "launch JVR_Active | 3,972 Customers" at bounding box center [903, 240] width 801 height 18
copy span "JVR_"
click at [601, 175] on div "done Target Group keyboard_arrow_down" at bounding box center [815, 196] width 1046 height 70
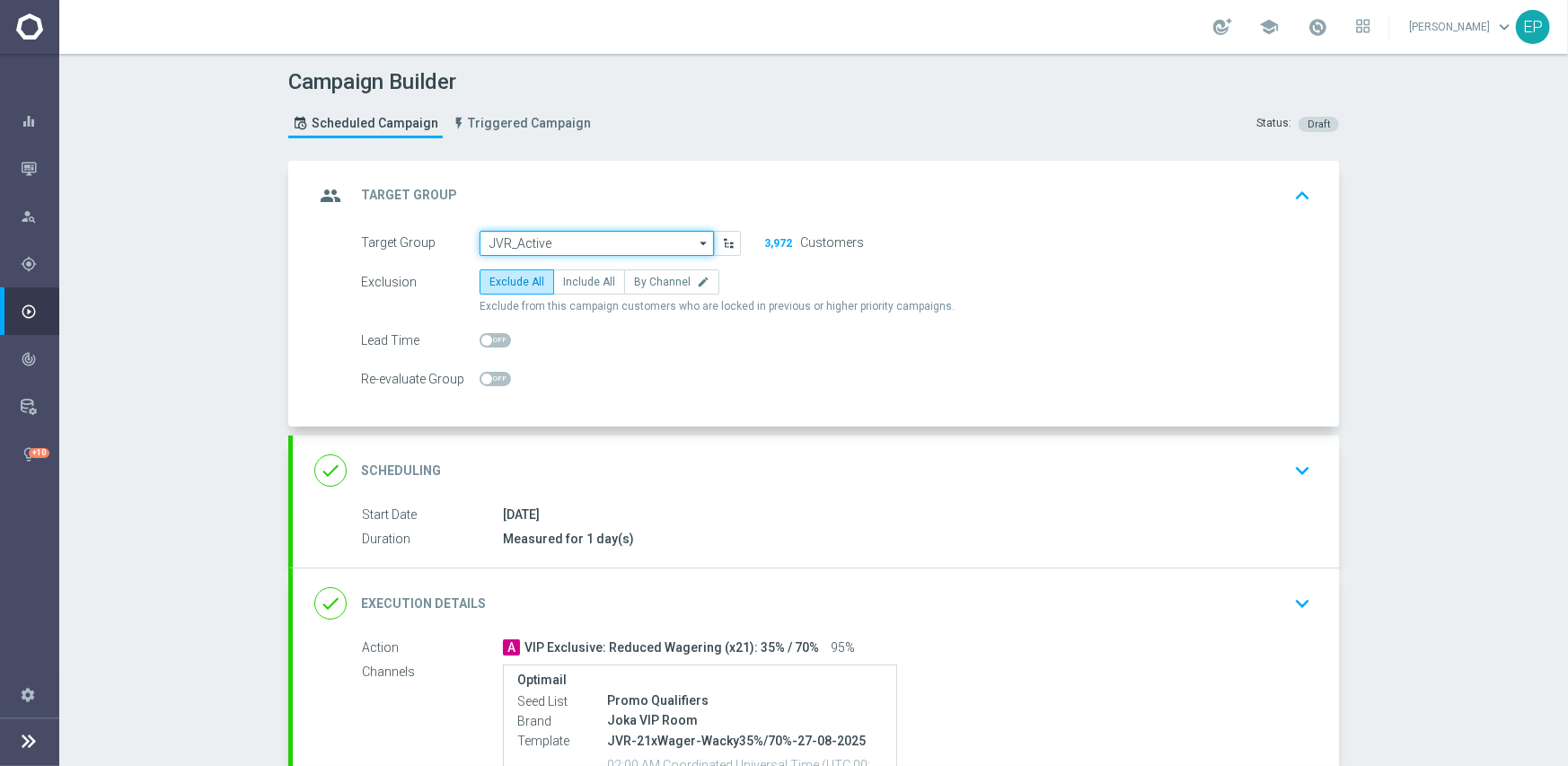
click at [544, 240] on input "JVR_Active" at bounding box center [597, 244] width 235 height 25
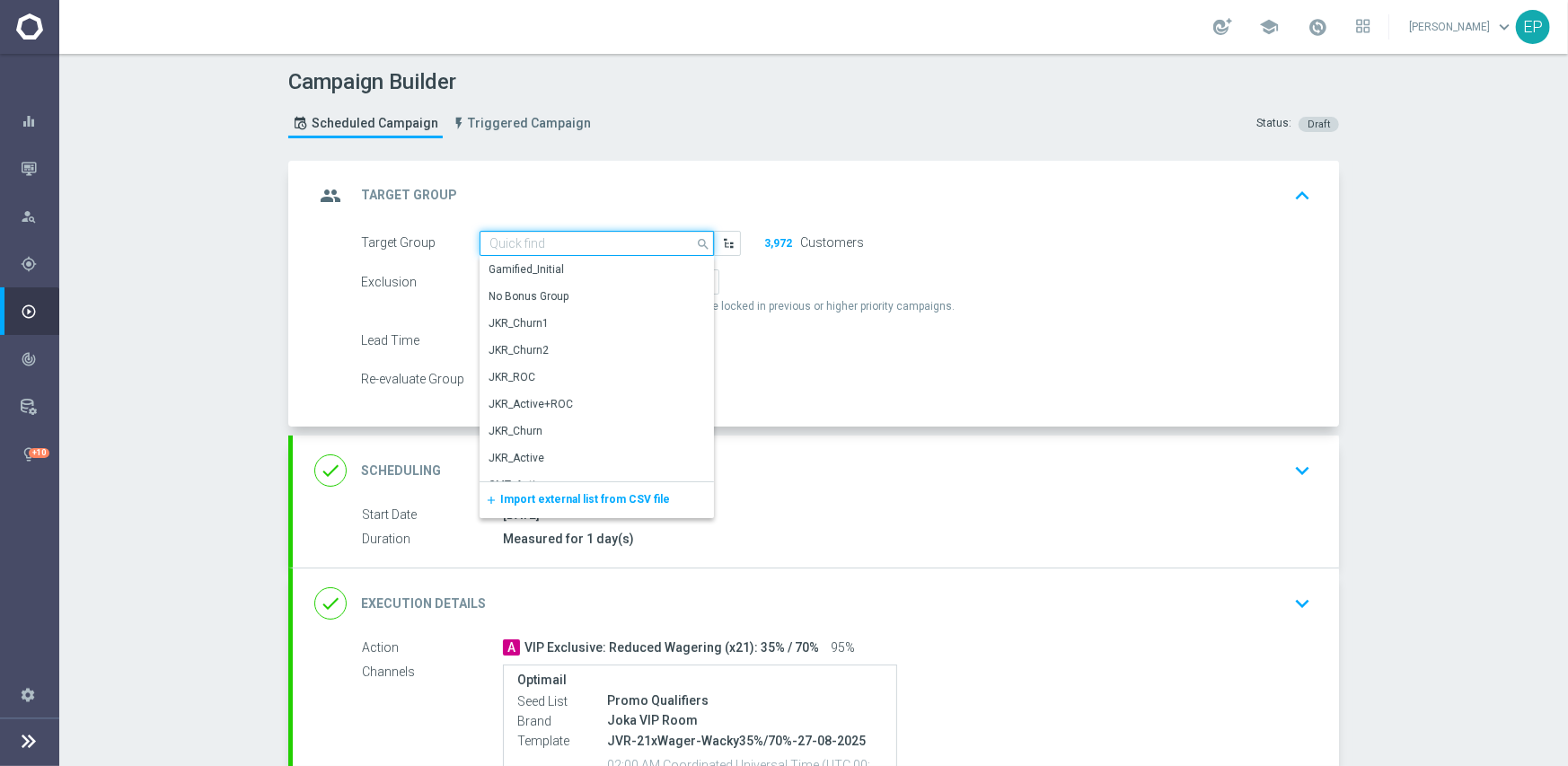
paste input "JVR_"
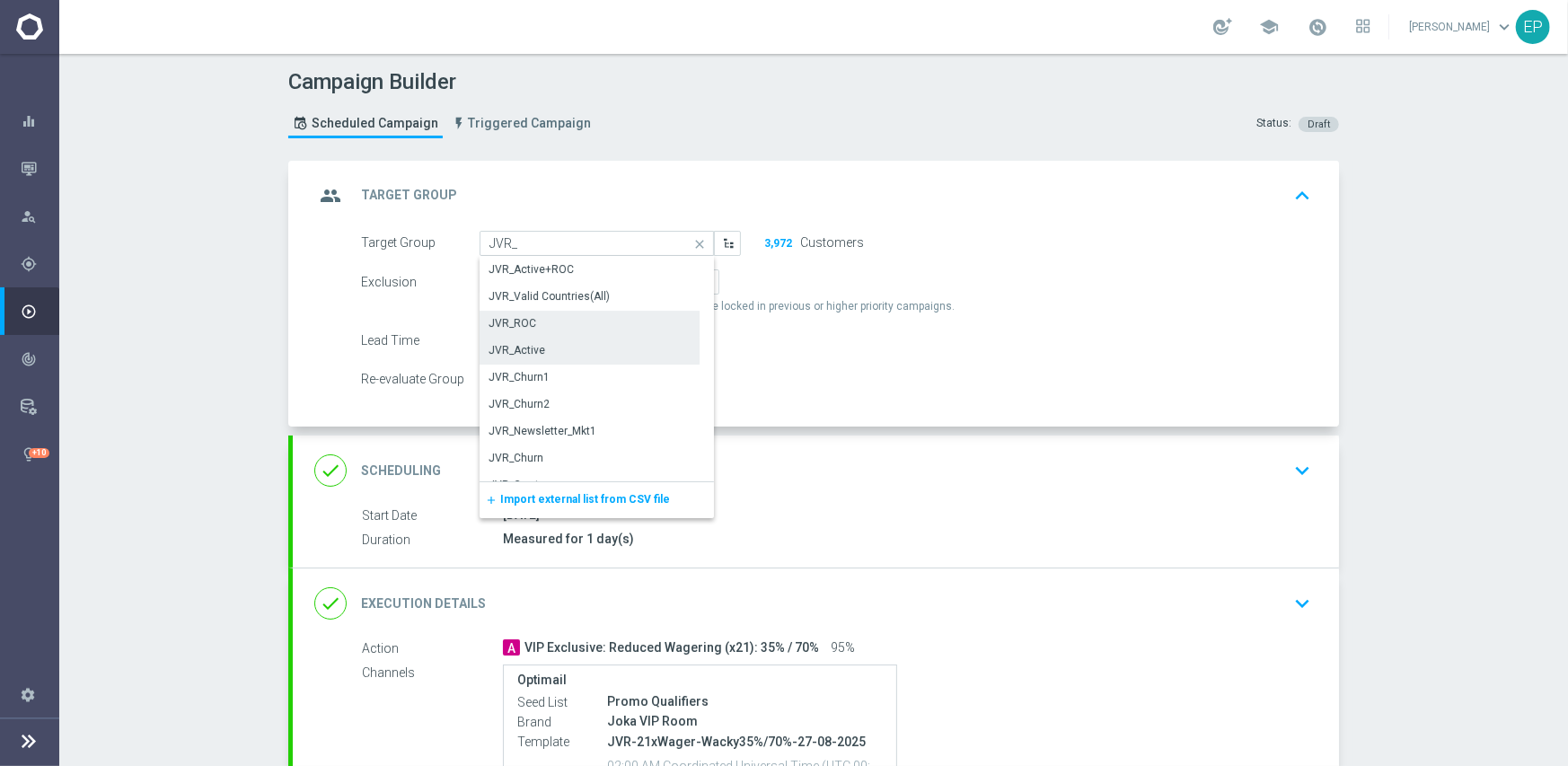
click at [522, 319] on div "JVR_ROC" at bounding box center [512, 323] width 48 height 17
type input "JVR_ROC"
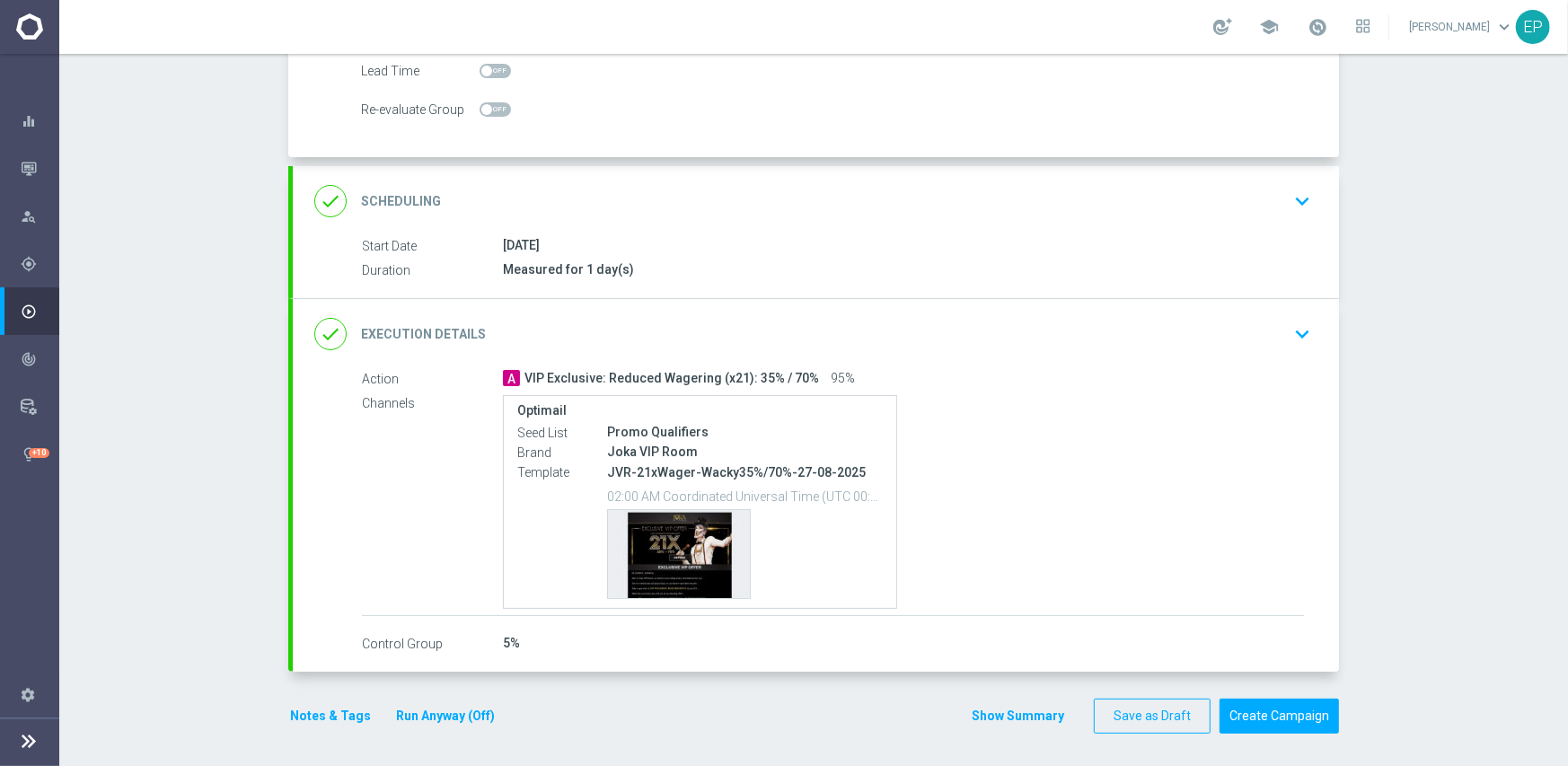
scroll to position [270, 0]
click at [1268, 711] on button "Create Campaign" at bounding box center [1279, 715] width 119 height 35
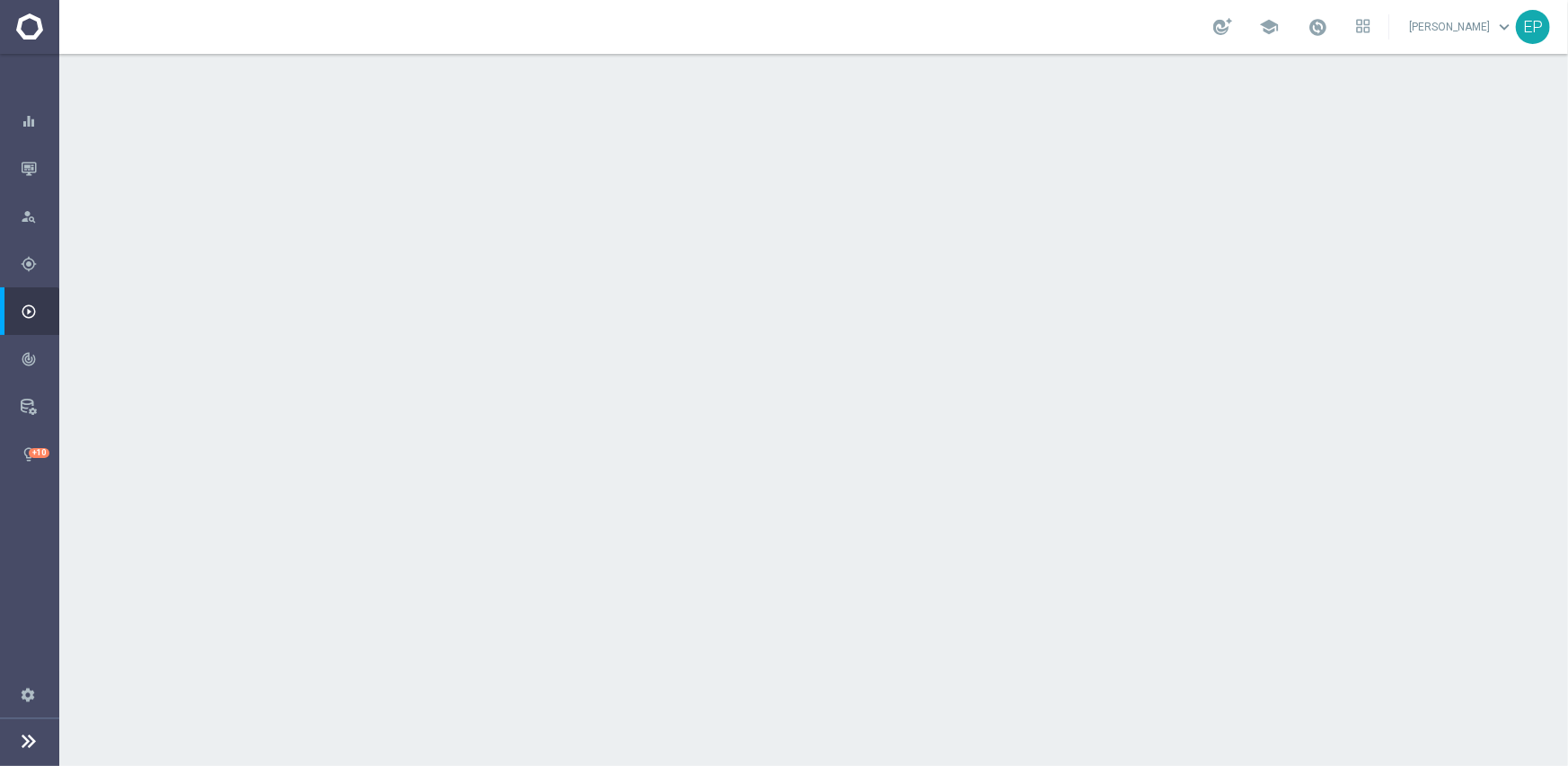
scroll to position [235, 0]
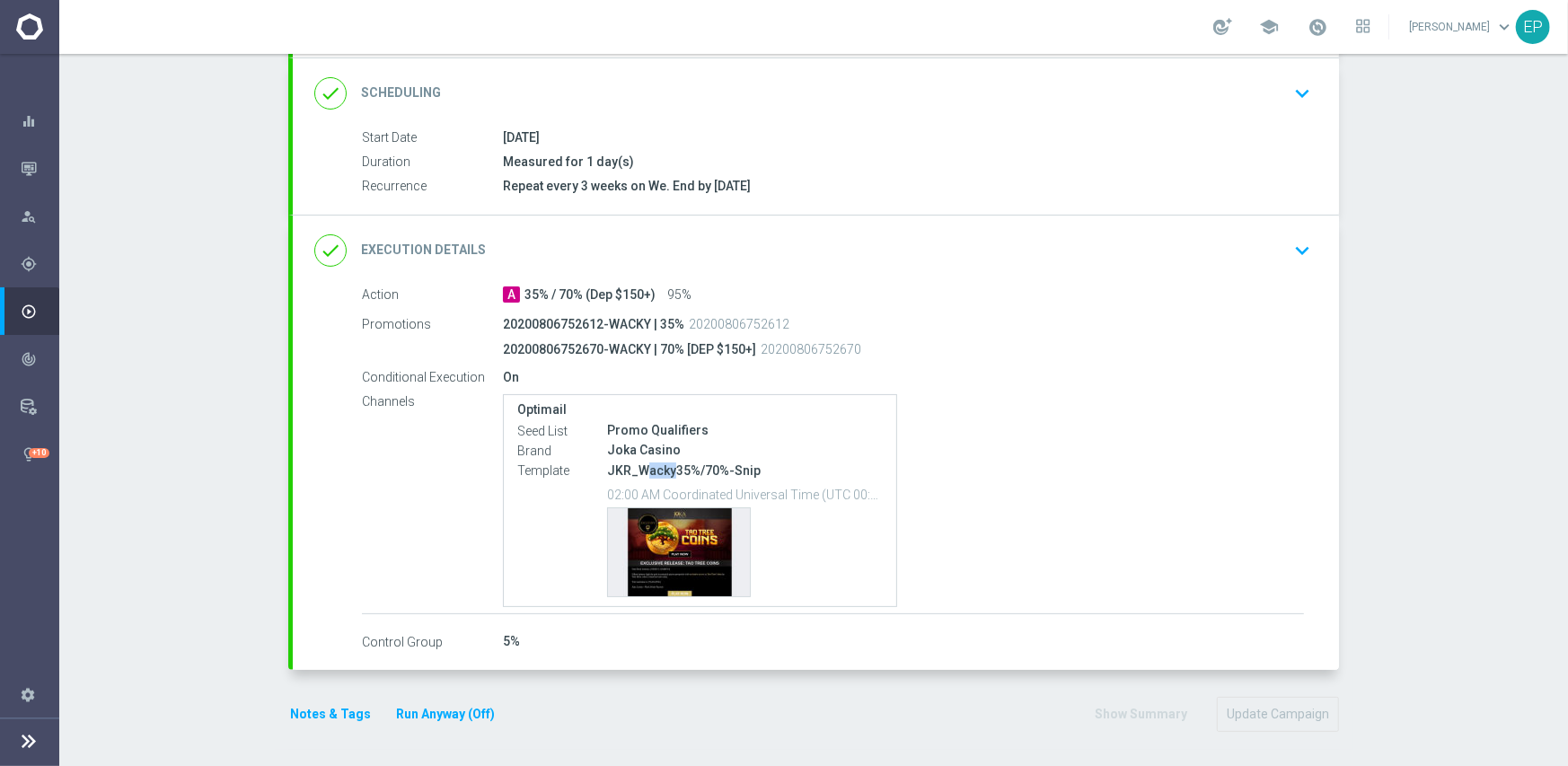
drag, startPoint x: 636, startPoint y: 467, endPoint x: 662, endPoint y: 468, distance: 26.0
click at [662, 468] on p "JKR_Wacky35%/70%-Snip" at bounding box center [745, 471] width 276 height 17
drag, startPoint x: 610, startPoint y: 470, endPoint x: 698, endPoint y: 470, distance: 88.0
click at [698, 470] on p "JKR_Wacky35%/70%-Snip" at bounding box center [745, 471] width 276 height 17
copy p "R_Wacky35%/7"
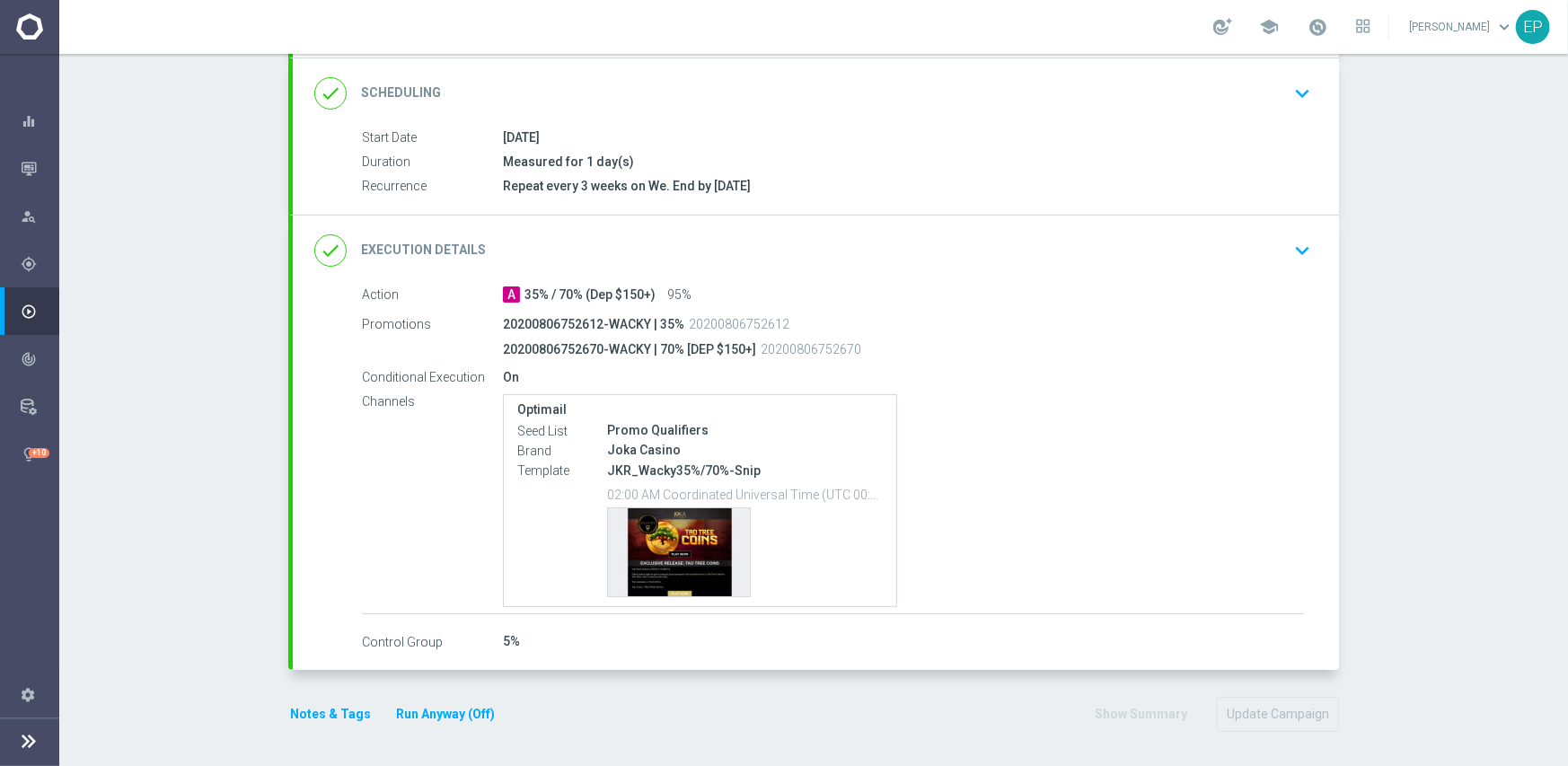
click at [815, 251] on div "done Execution Details keyboard_arrow_down" at bounding box center [815, 250] width 1003 height 34
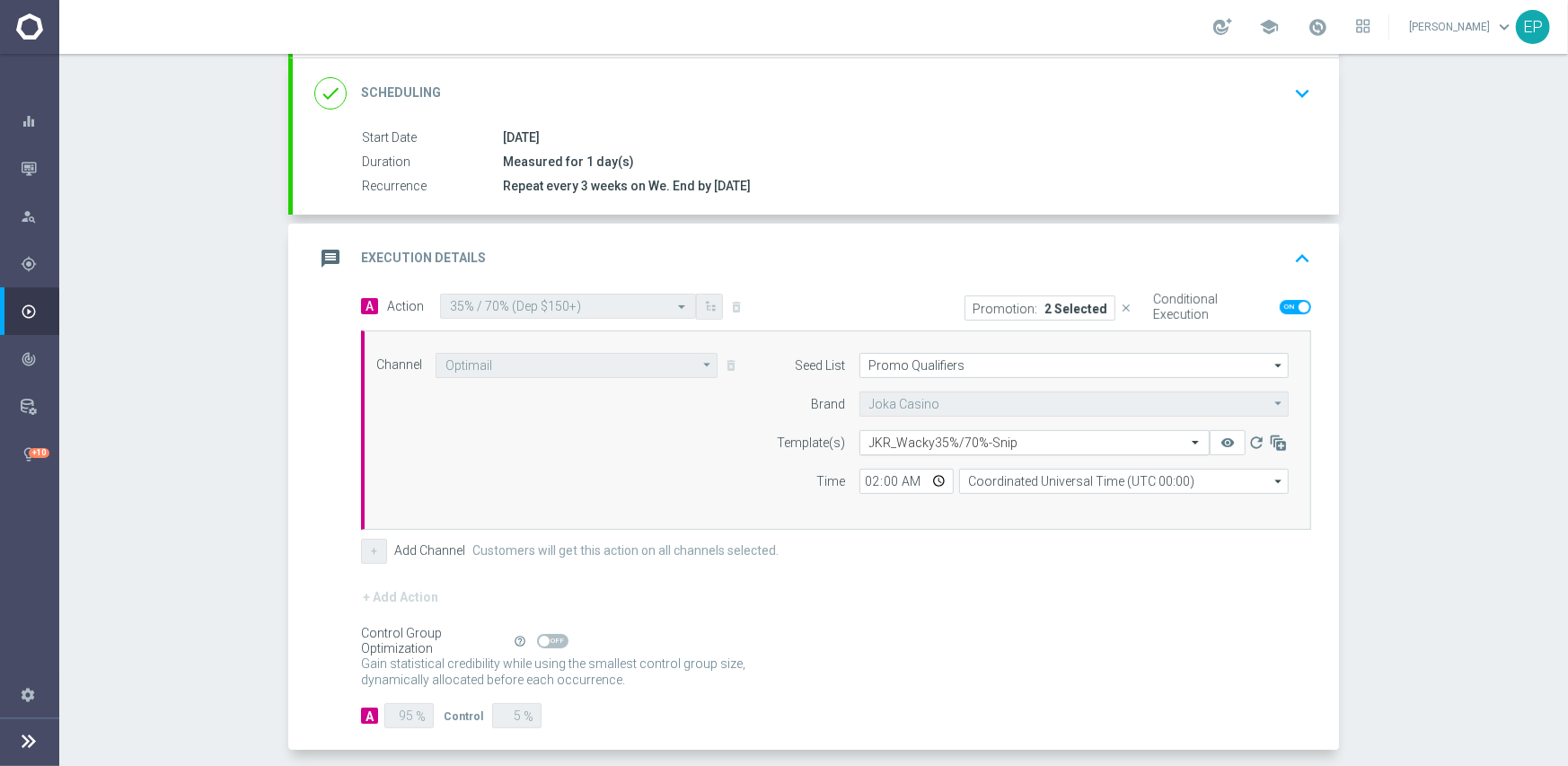
click at [964, 439] on input "text" at bounding box center [1016, 443] width 294 height 16
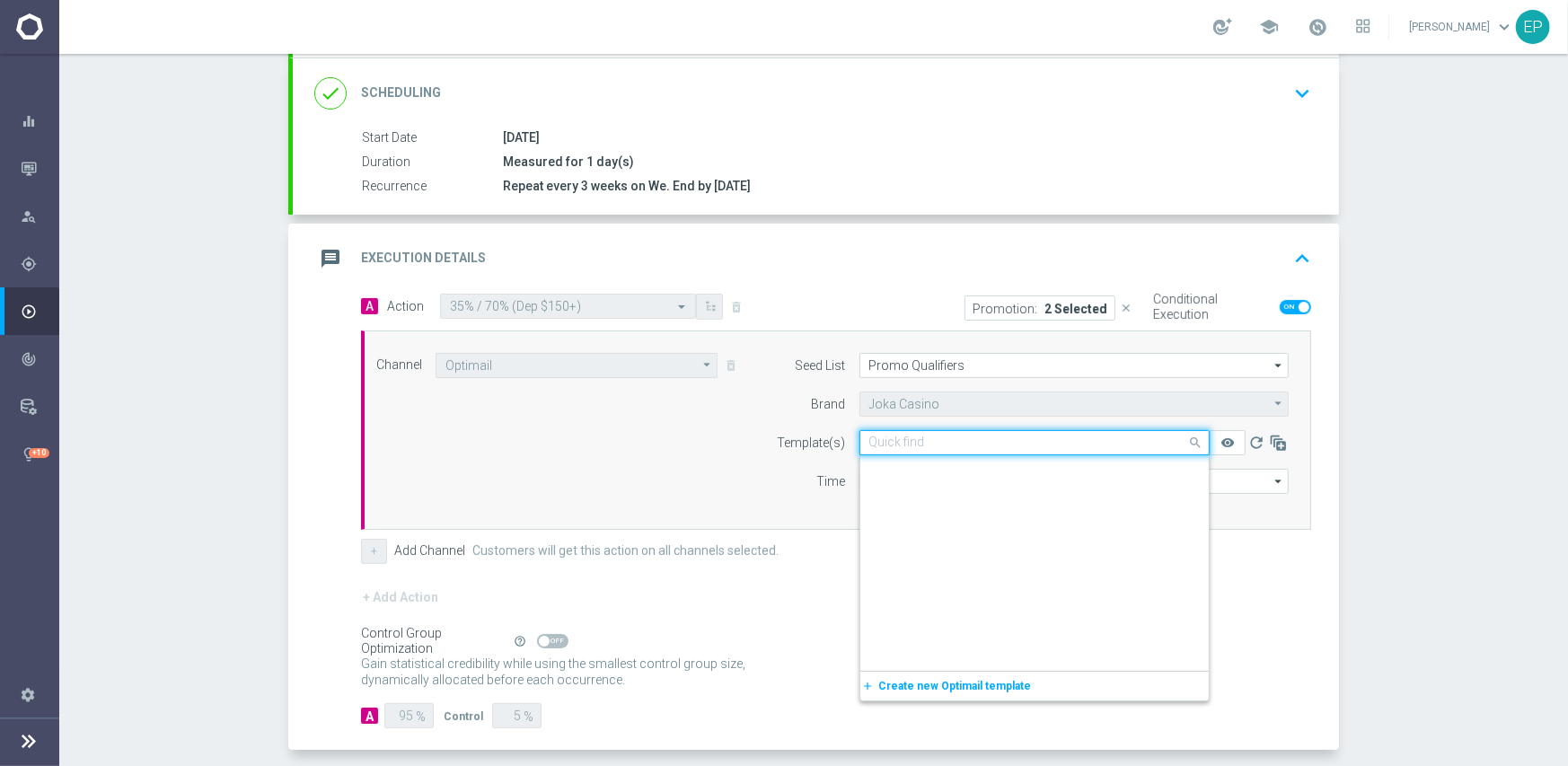
scroll to position [6964, 0]
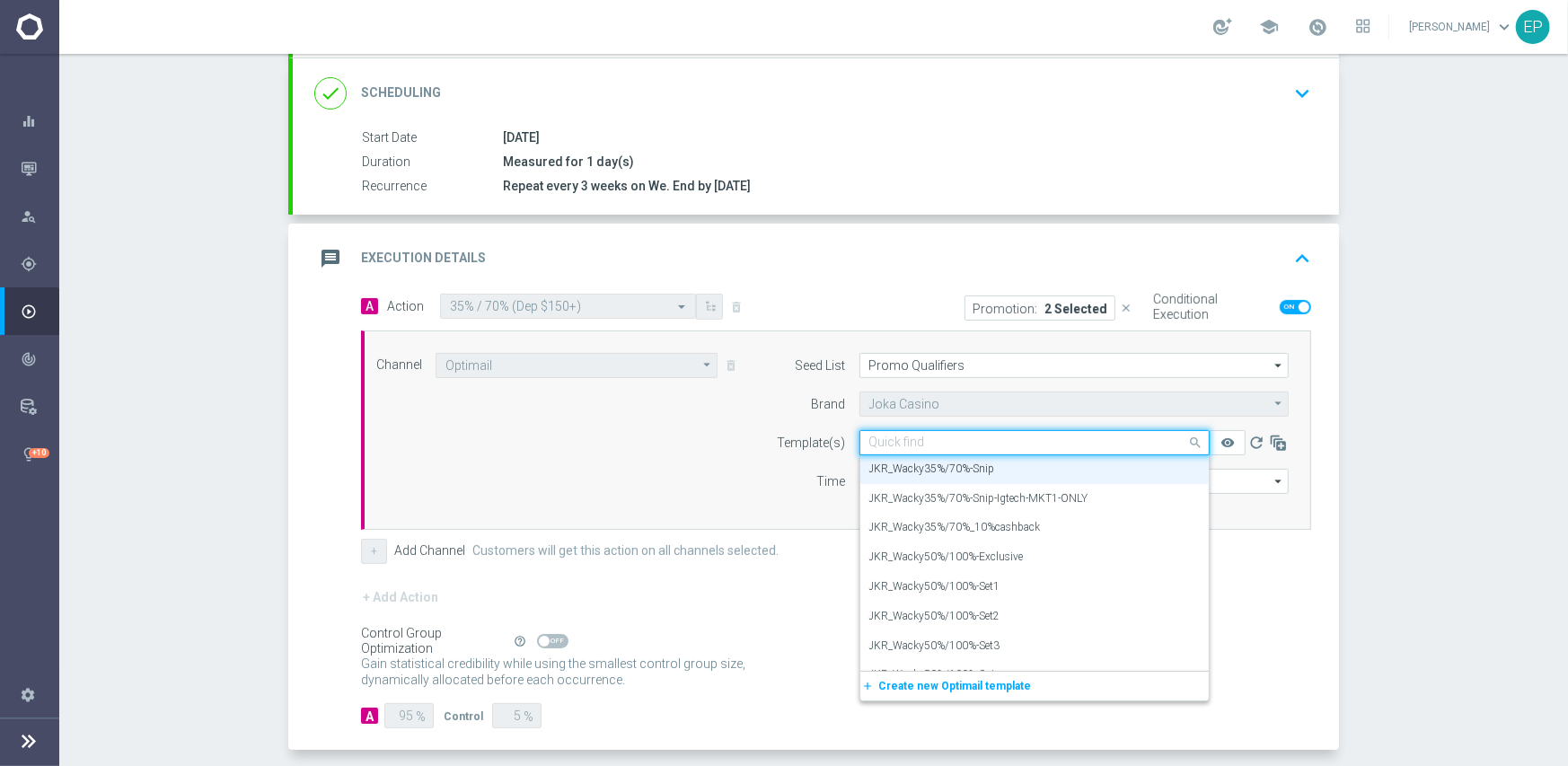
paste input "R_Wacky35%/7"
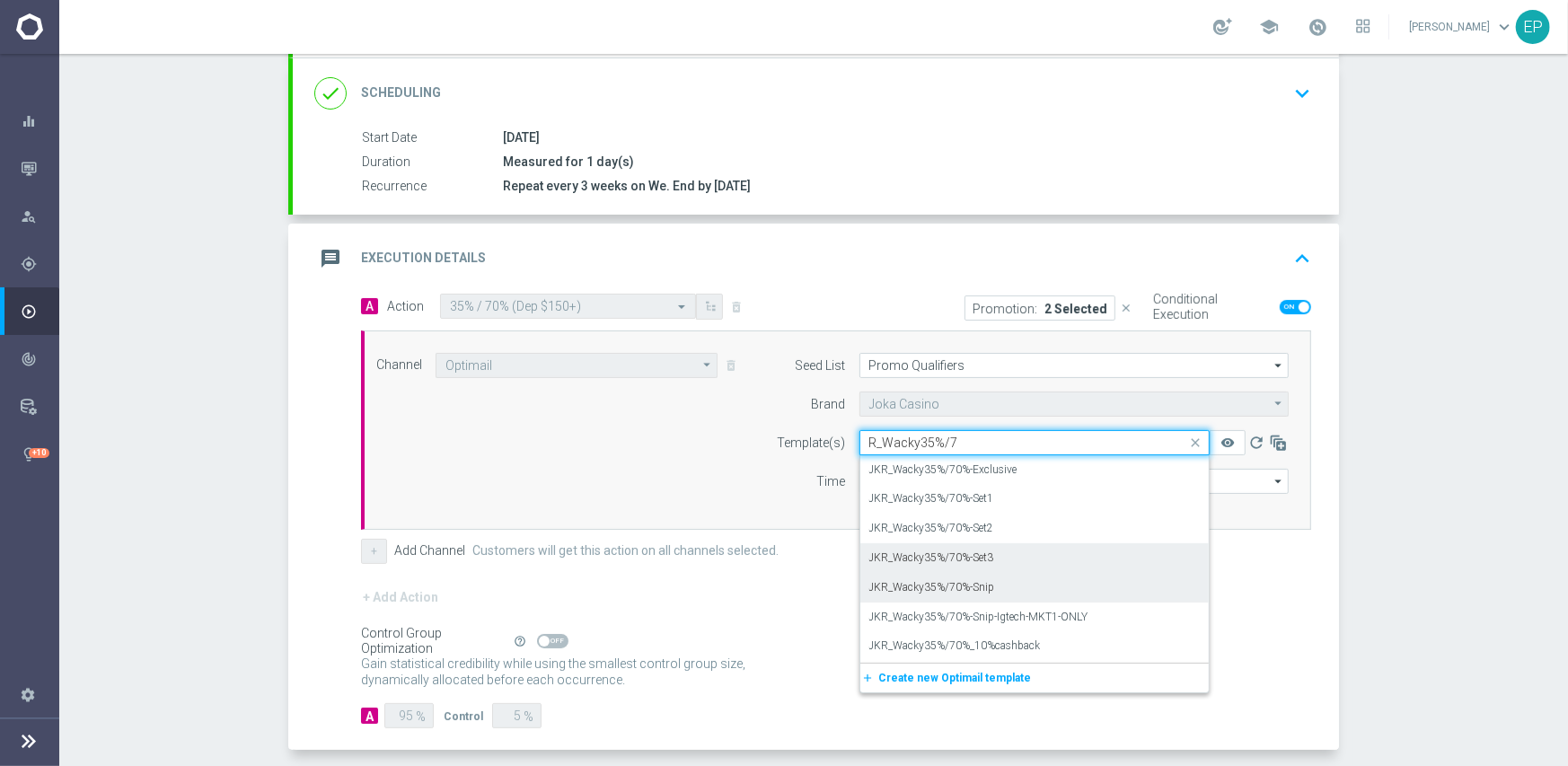
click at [975, 562] on label "JKR_Wacky35%/70%-Set3" at bounding box center [932, 559] width 125 height 16
type input "R_Wacky35%/7"
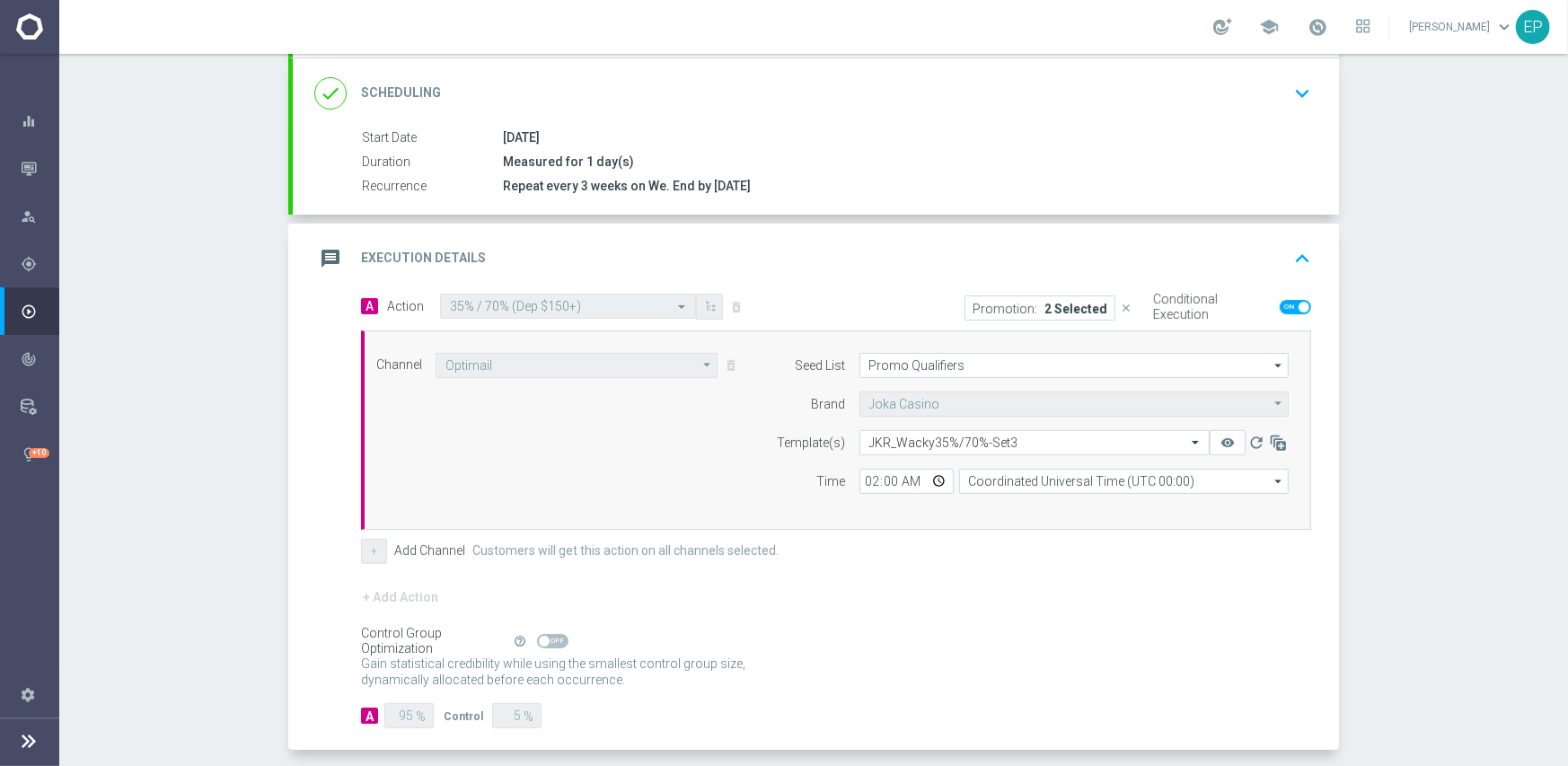
click at [948, 598] on div "+ Add Action" at bounding box center [835, 608] width 950 height 45
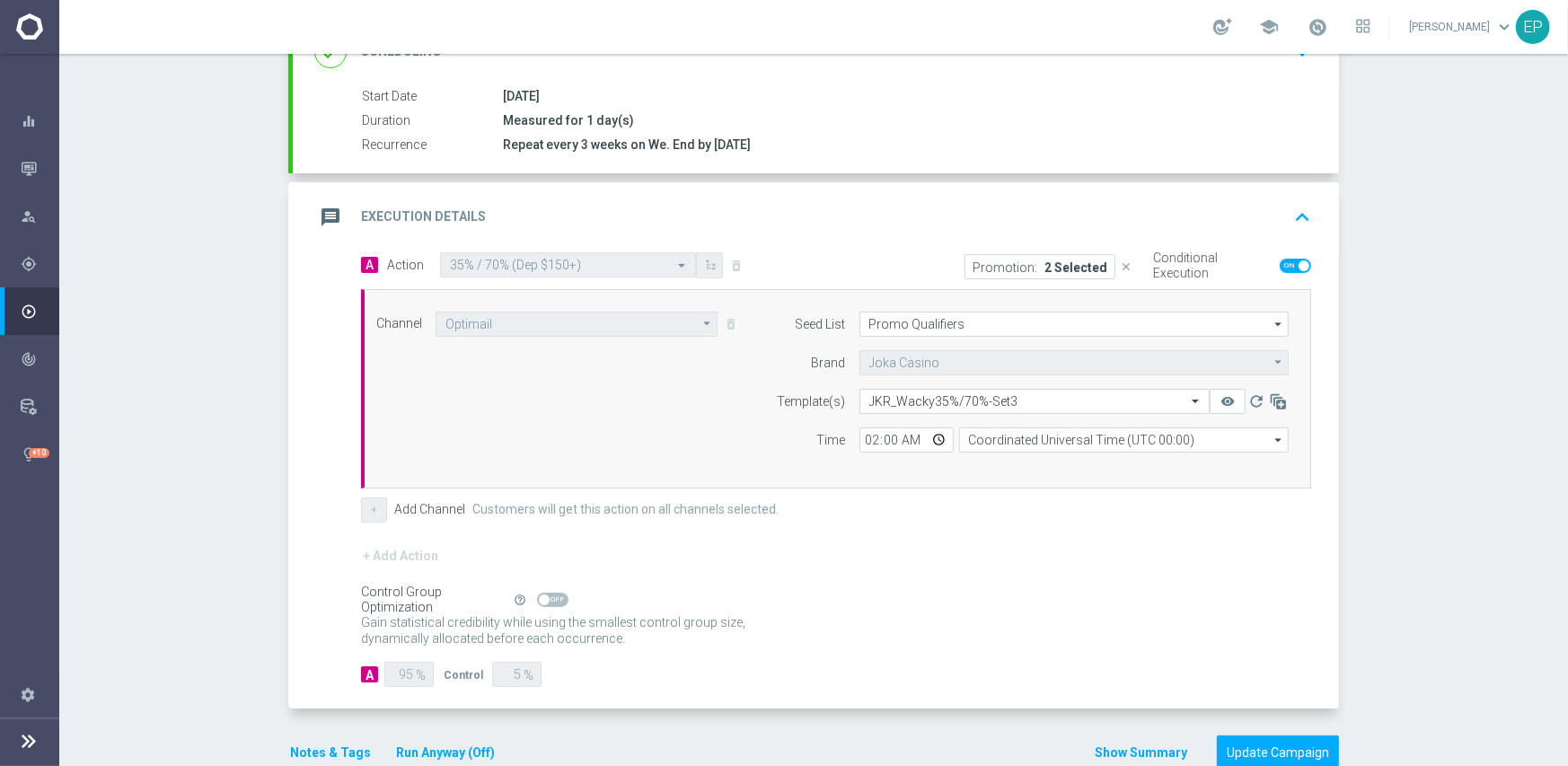
scroll to position [314, 0]
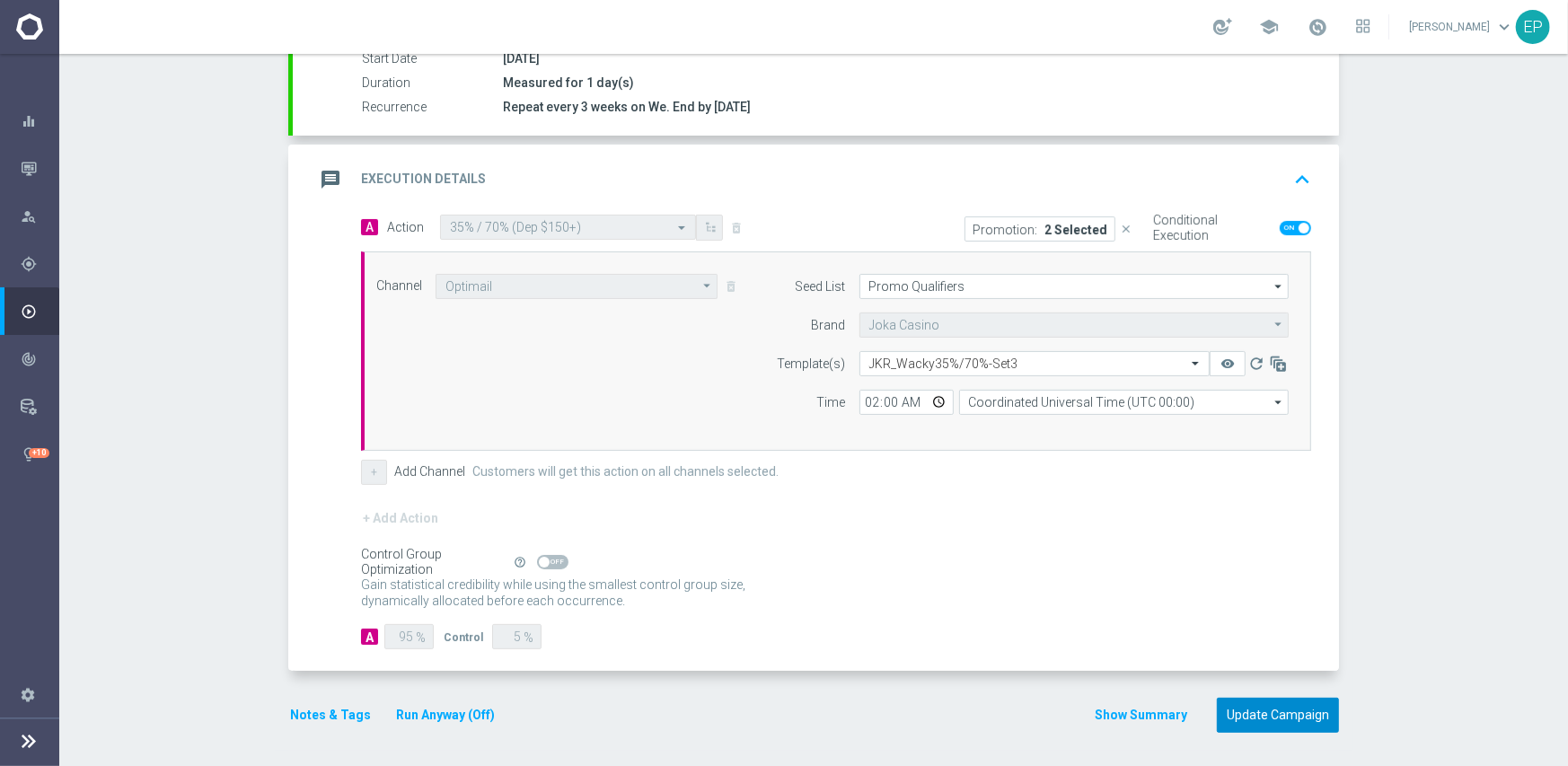
click at [1267, 711] on button "Update Campaign" at bounding box center [1277, 715] width 122 height 35
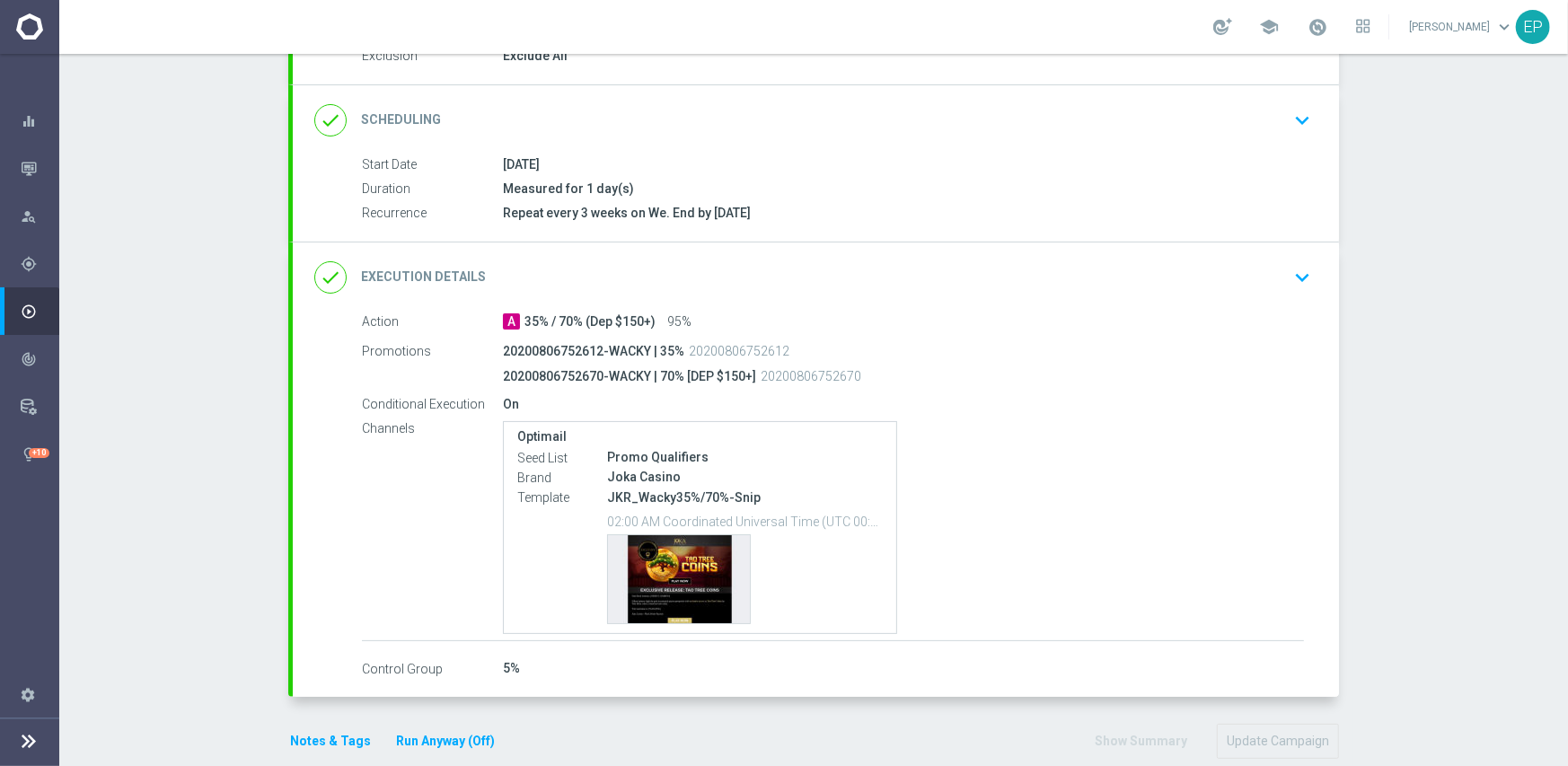
scroll to position [235, 0]
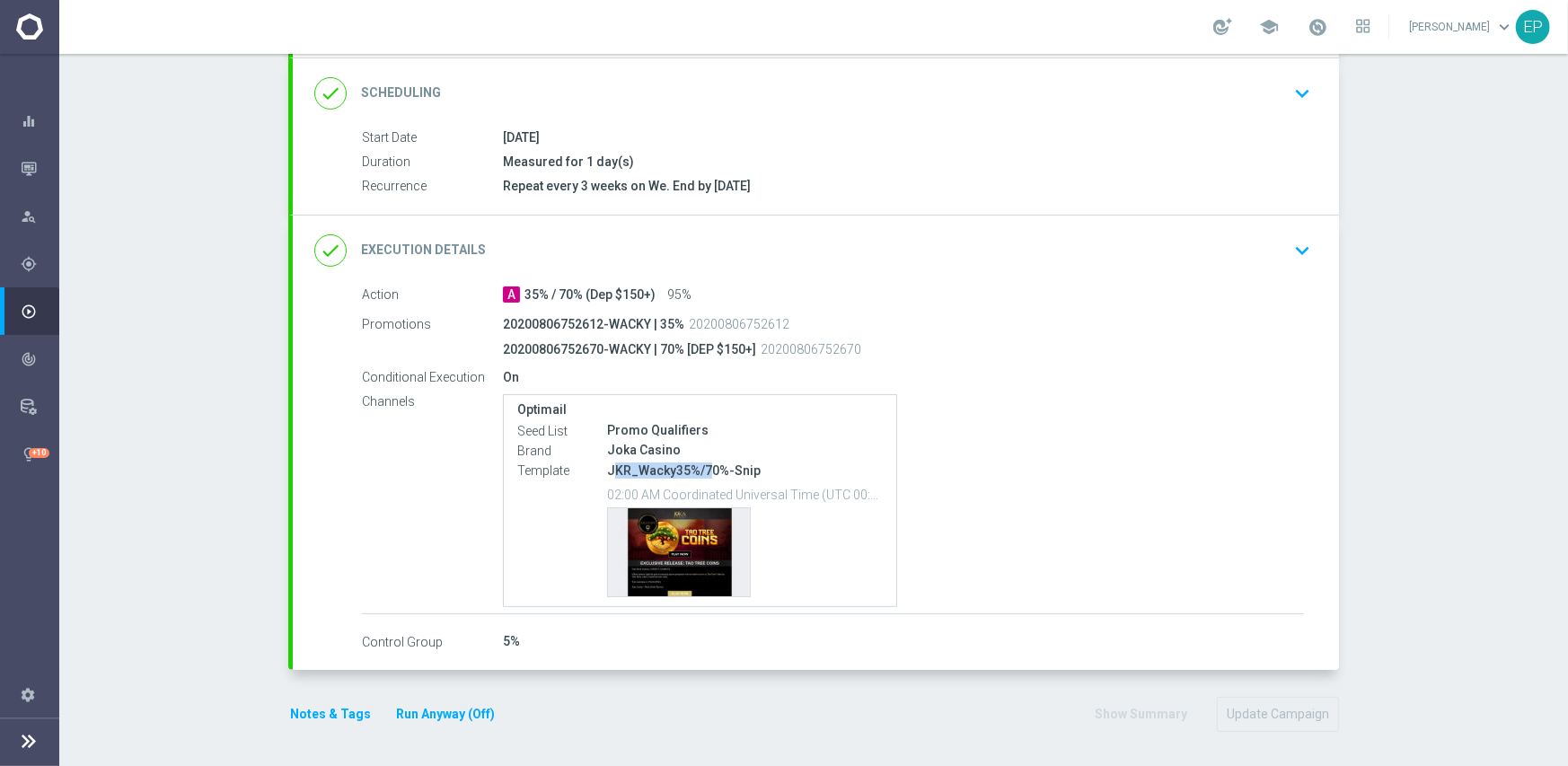
drag, startPoint x: 607, startPoint y: 470, endPoint x: 701, endPoint y: 470, distance: 94.0
click at [701, 470] on p "JKR_Wacky35%/70%-Snip" at bounding box center [745, 471] width 276 height 17
copy p "KR_Wacky35%/7"
click at [803, 235] on div "done Execution Details keyboard_arrow_down" at bounding box center [815, 250] width 1003 height 34
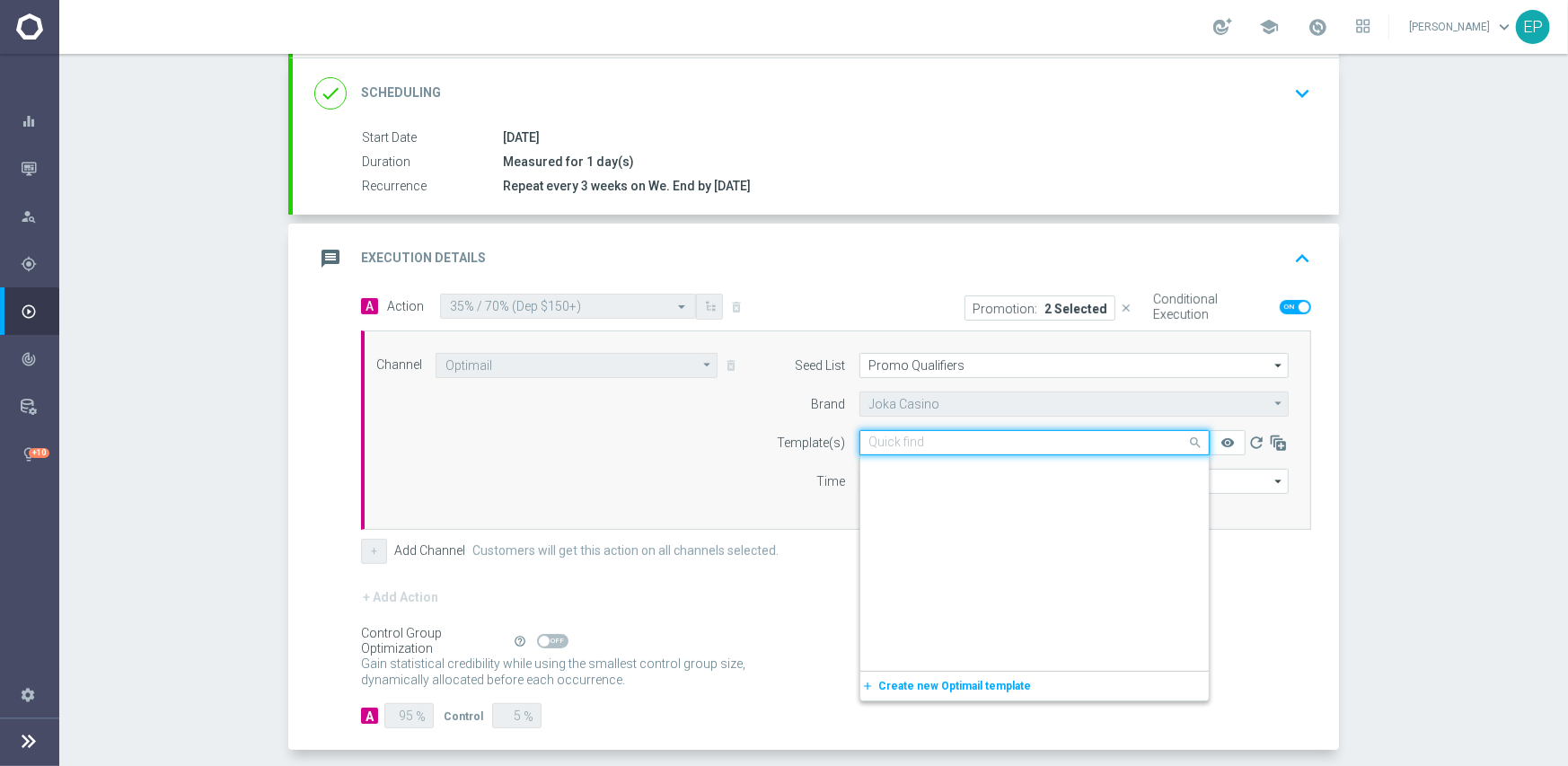
click at [946, 431] on div "Quick find JKR_Wacky35%/70%-Snip" at bounding box center [1034, 443] width 350 height 25
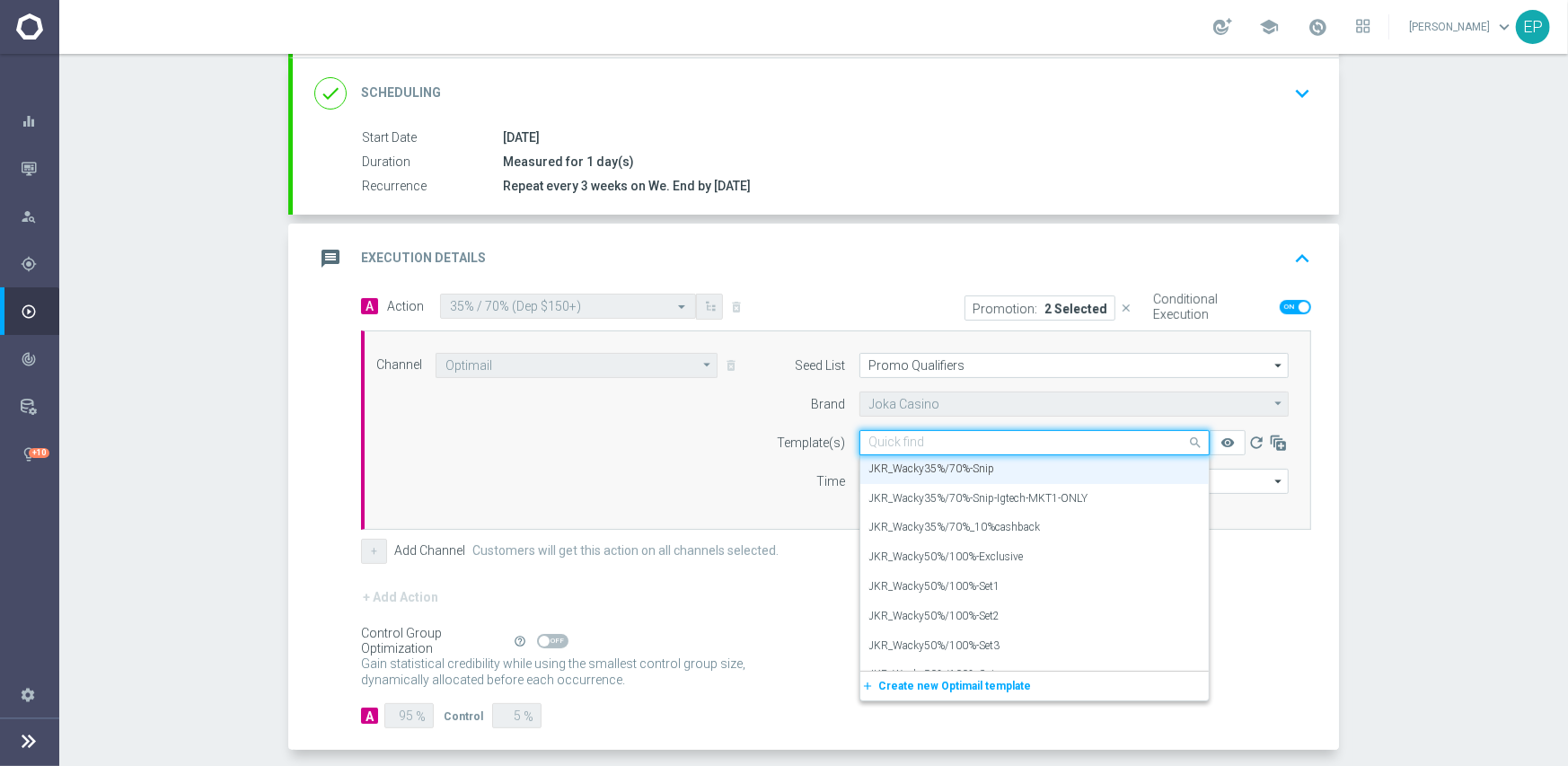
paste input "KR_Wacky35%/7"
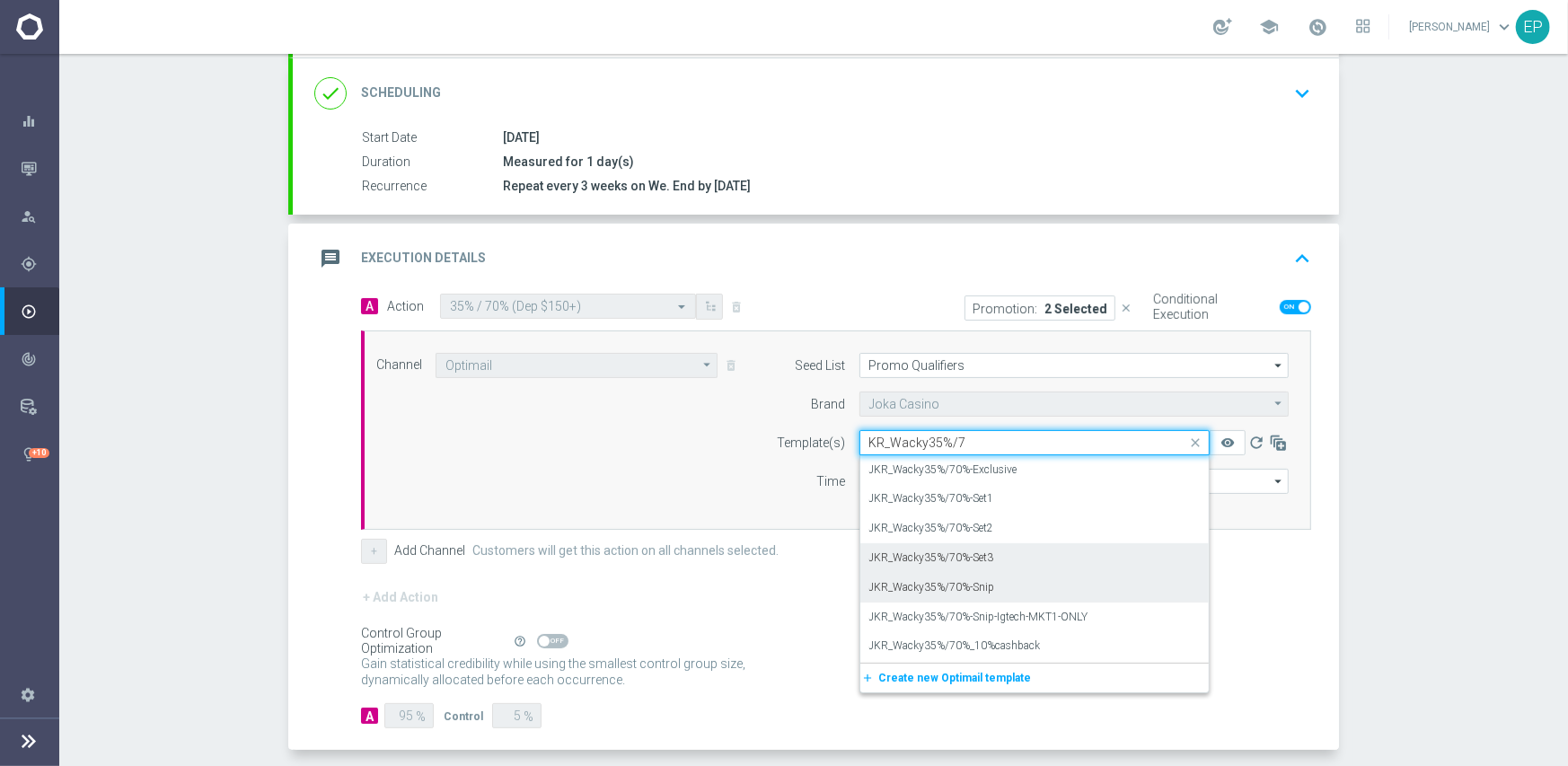
click at [971, 552] on label "JKR_Wacky35%/70%-Set3" at bounding box center [932, 559] width 125 height 16
type input "KR_Wacky35%/7"
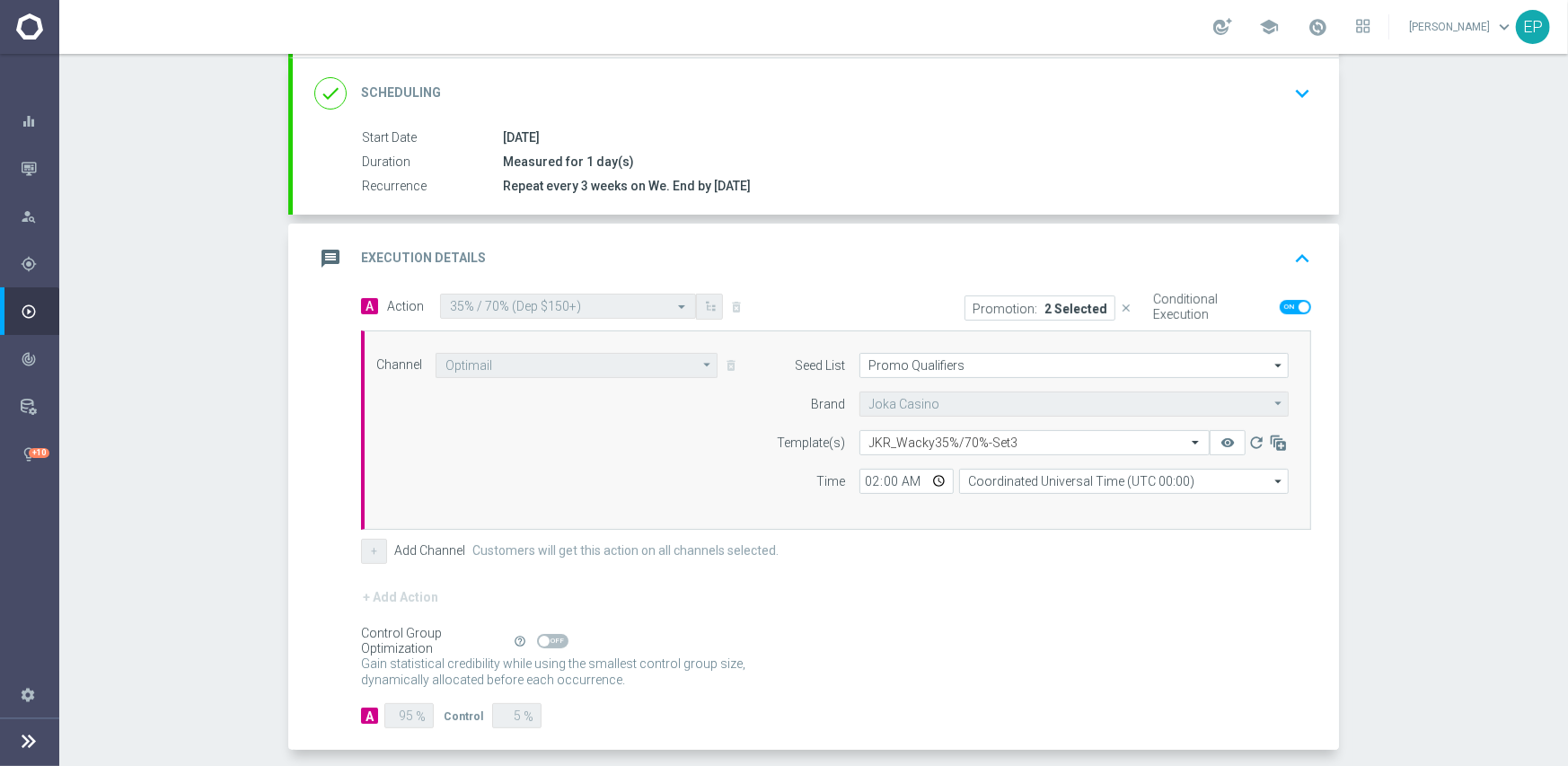
click at [924, 611] on div "+ Add Action" at bounding box center [835, 608] width 950 height 45
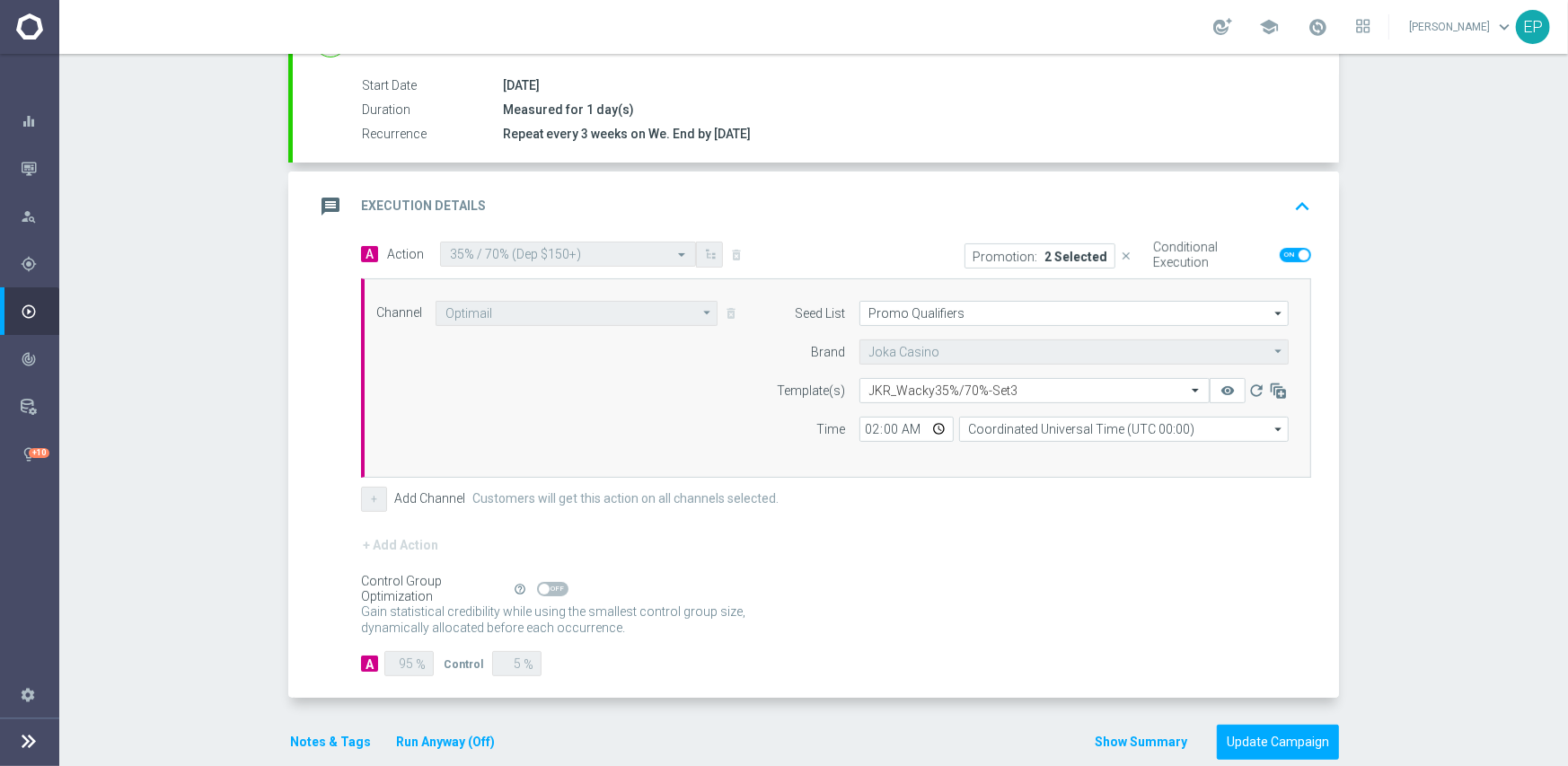
scroll to position [314, 0]
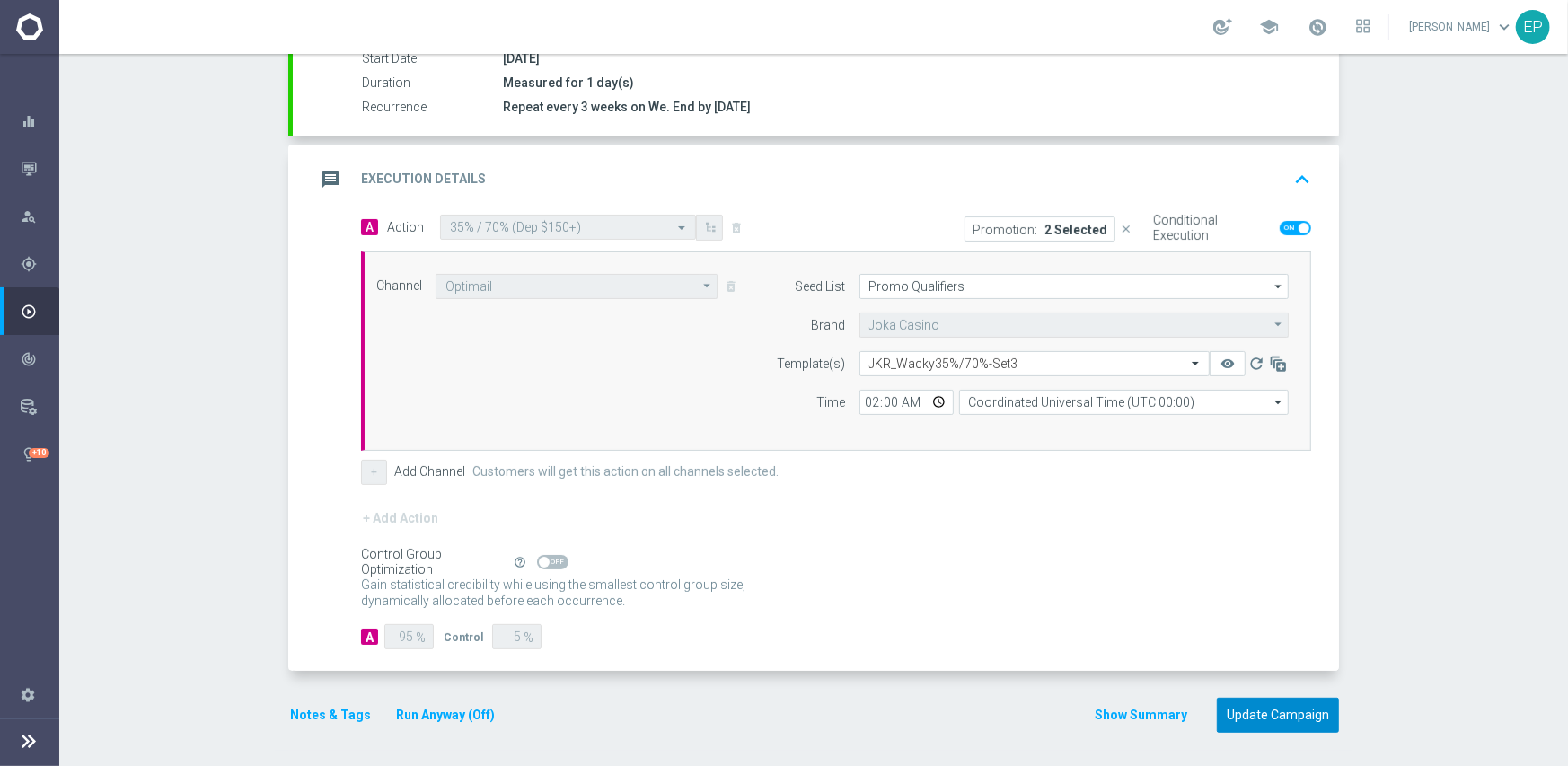
click at [1281, 715] on button "Update Campaign" at bounding box center [1277, 715] width 122 height 35
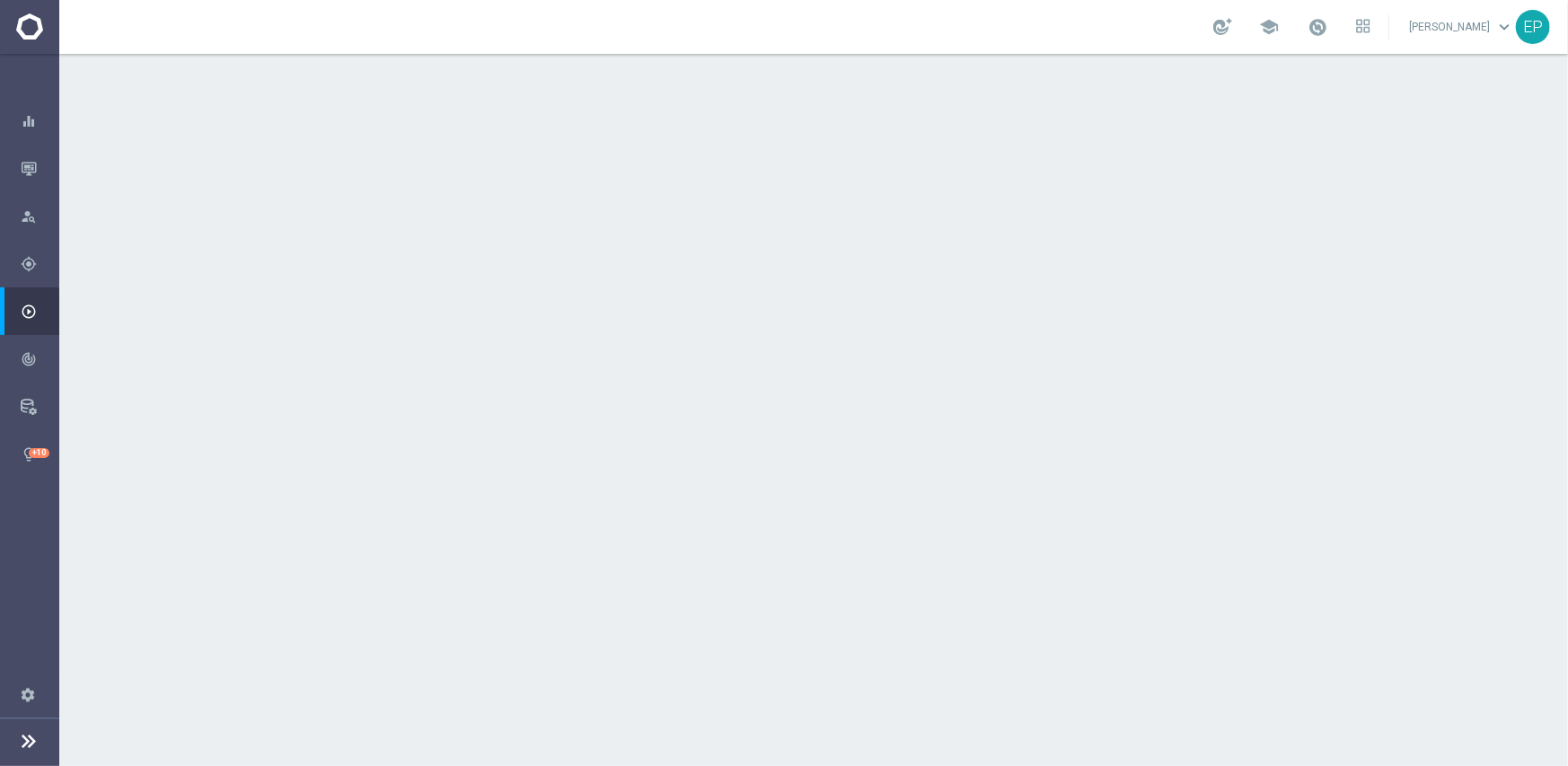
drag, startPoint x: 521, startPoint y: 239, endPoint x: 565, endPoint y: 236, distance: 44.1
click at [565, 236] on span "JKK_Active+ROC" at bounding box center [575, 241] width 100 height 17
copy span "KK_Act"
click at [603, 165] on div "done Target Group keyboard_arrow_down" at bounding box center [815, 196] width 1046 height 70
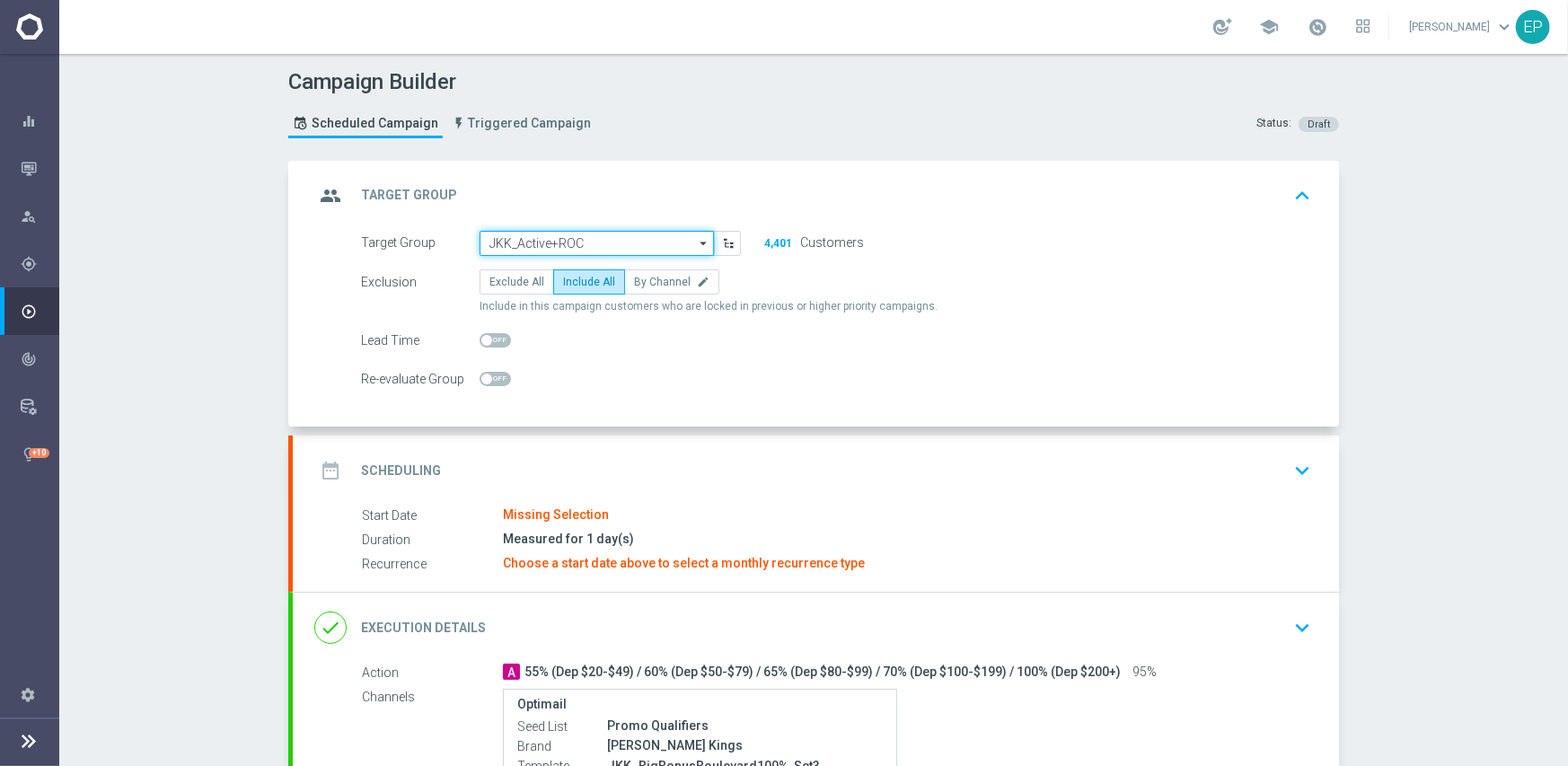
click at [542, 235] on input "JKK_Active+ROC" at bounding box center [597, 244] width 235 height 25
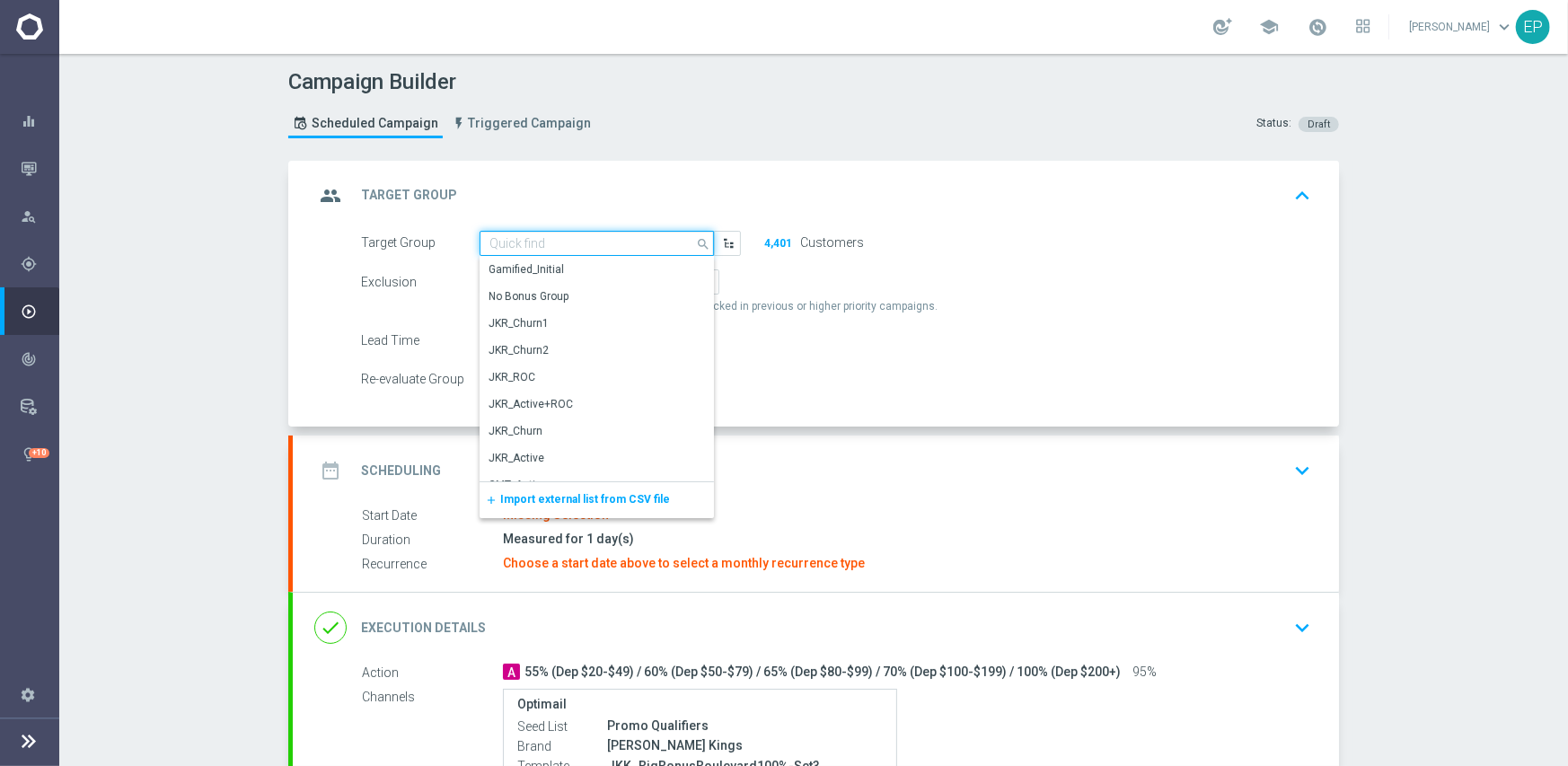
paste input "KK_Act"
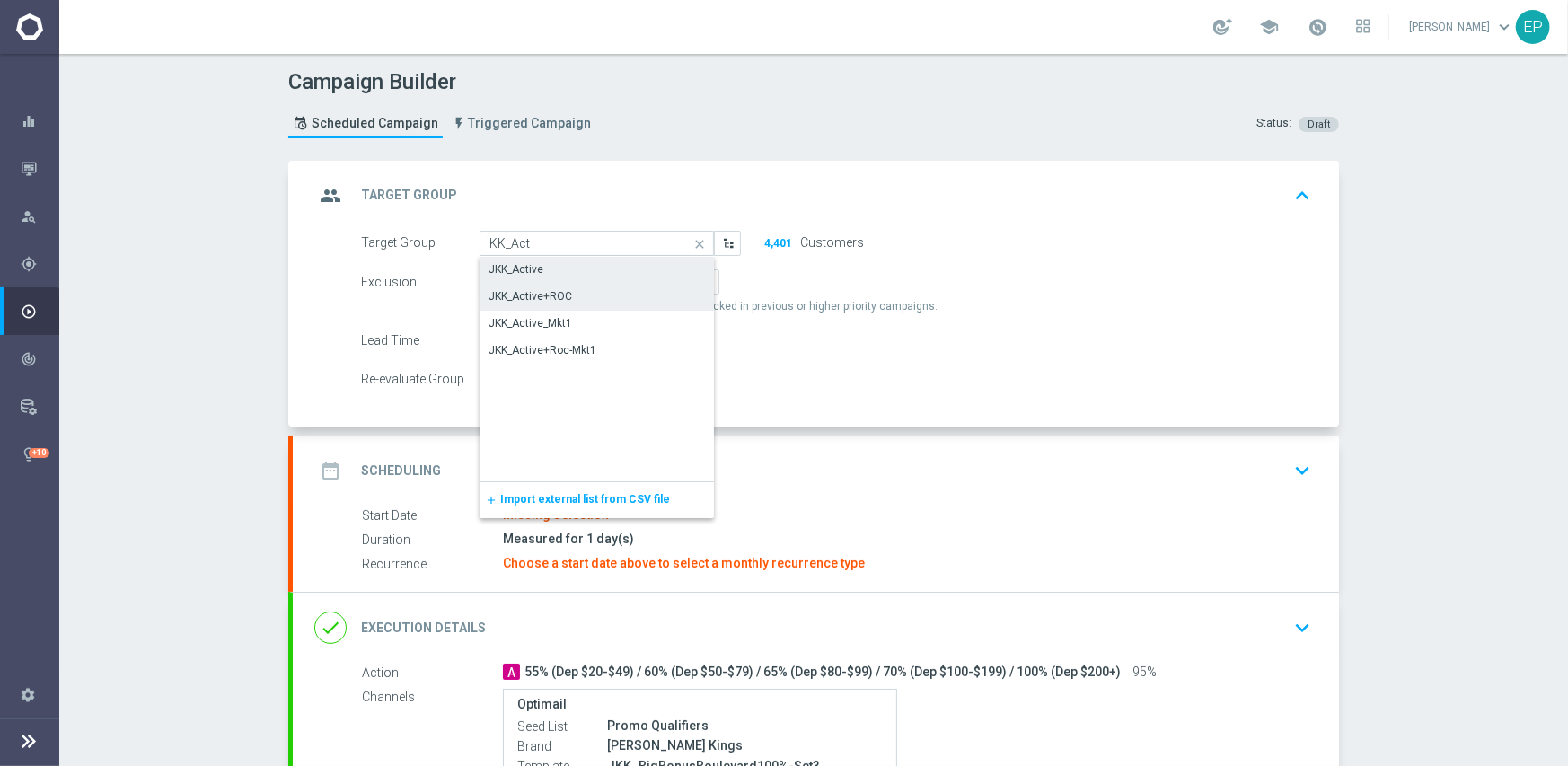
drag, startPoint x: 534, startPoint y: 266, endPoint x: 583, endPoint y: 355, distance: 101.6
click at [534, 265] on div "JKK_Active" at bounding box center [515, 269] width 55 height 17
type input "JKK_Active"
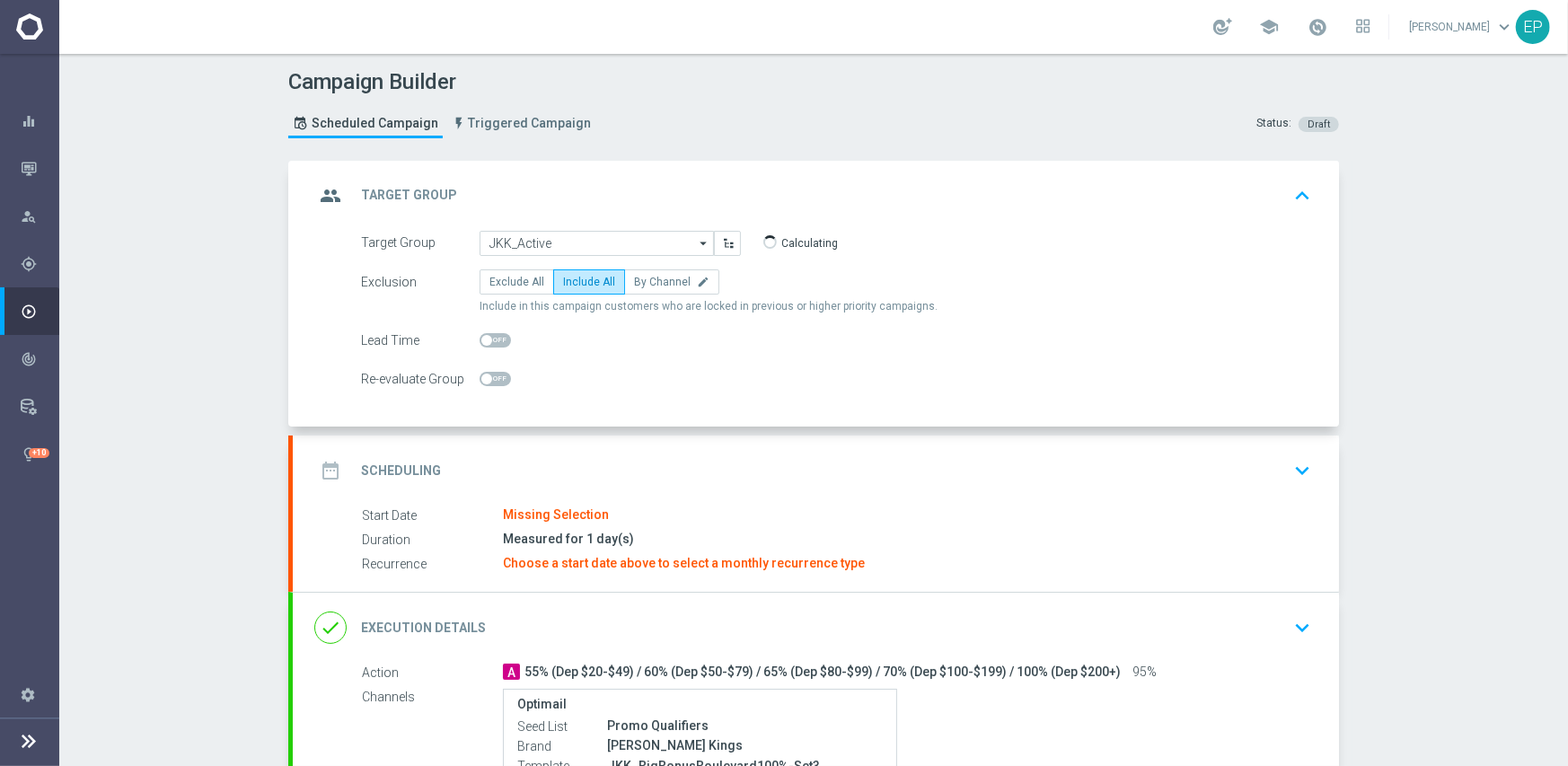
click at [637, 468] on div "date_range Scheduling keyboard_arrow_down" at bounding box center [815, 471] width 1003 height 34
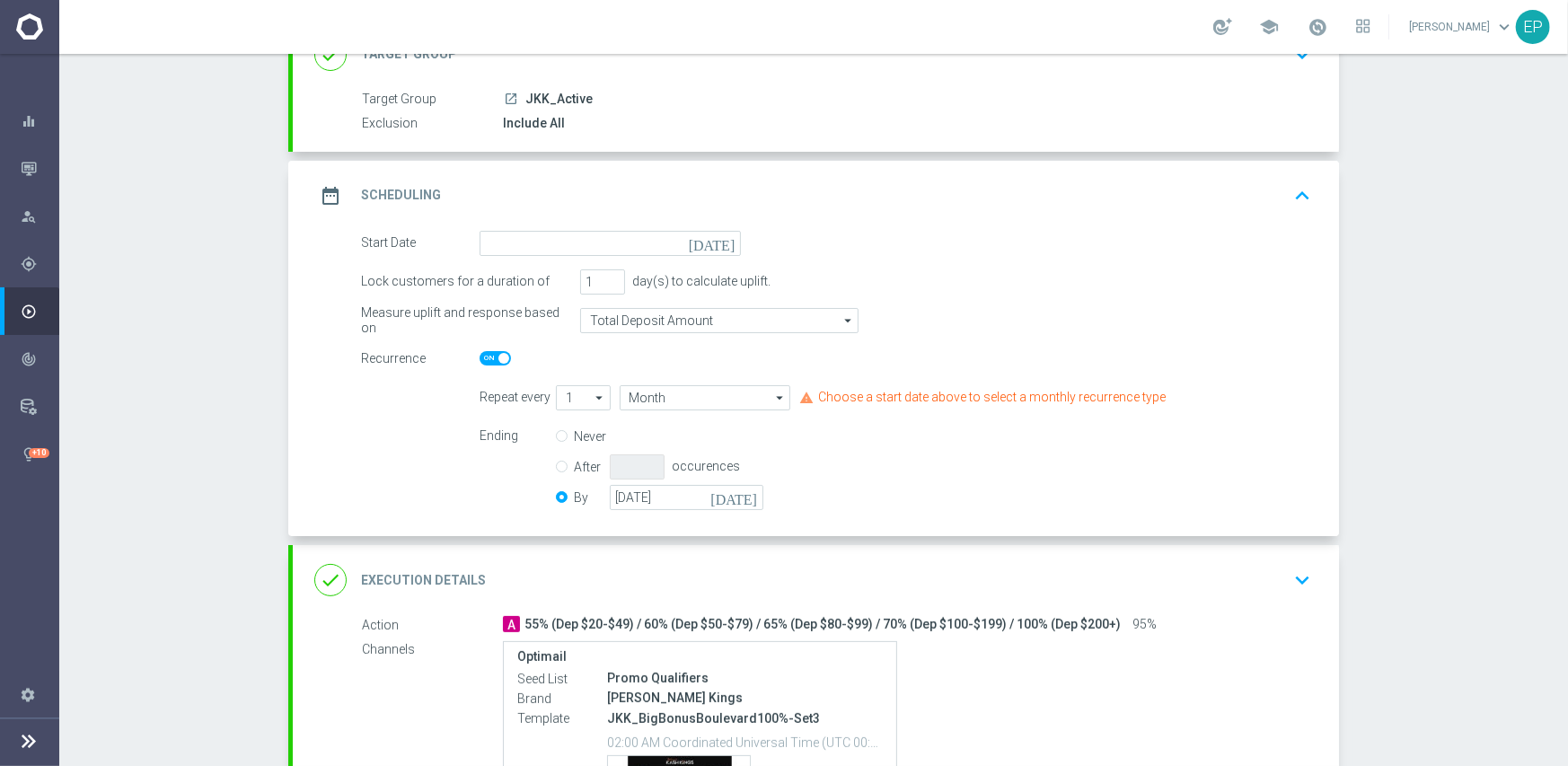
scroll to position [180, 0]
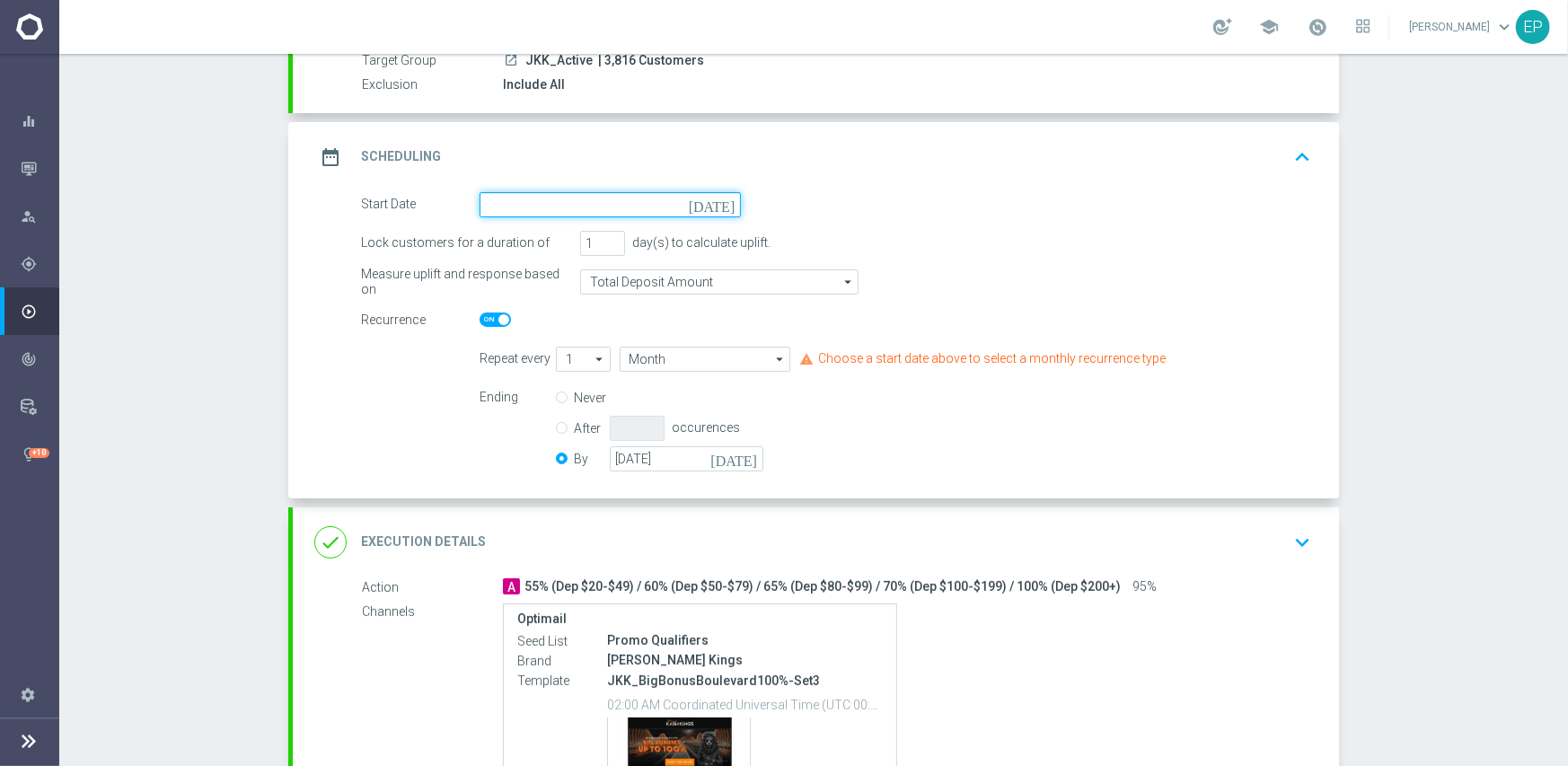
click at [584, 202] on input at bounding box center [609, 204] width 261 height 25
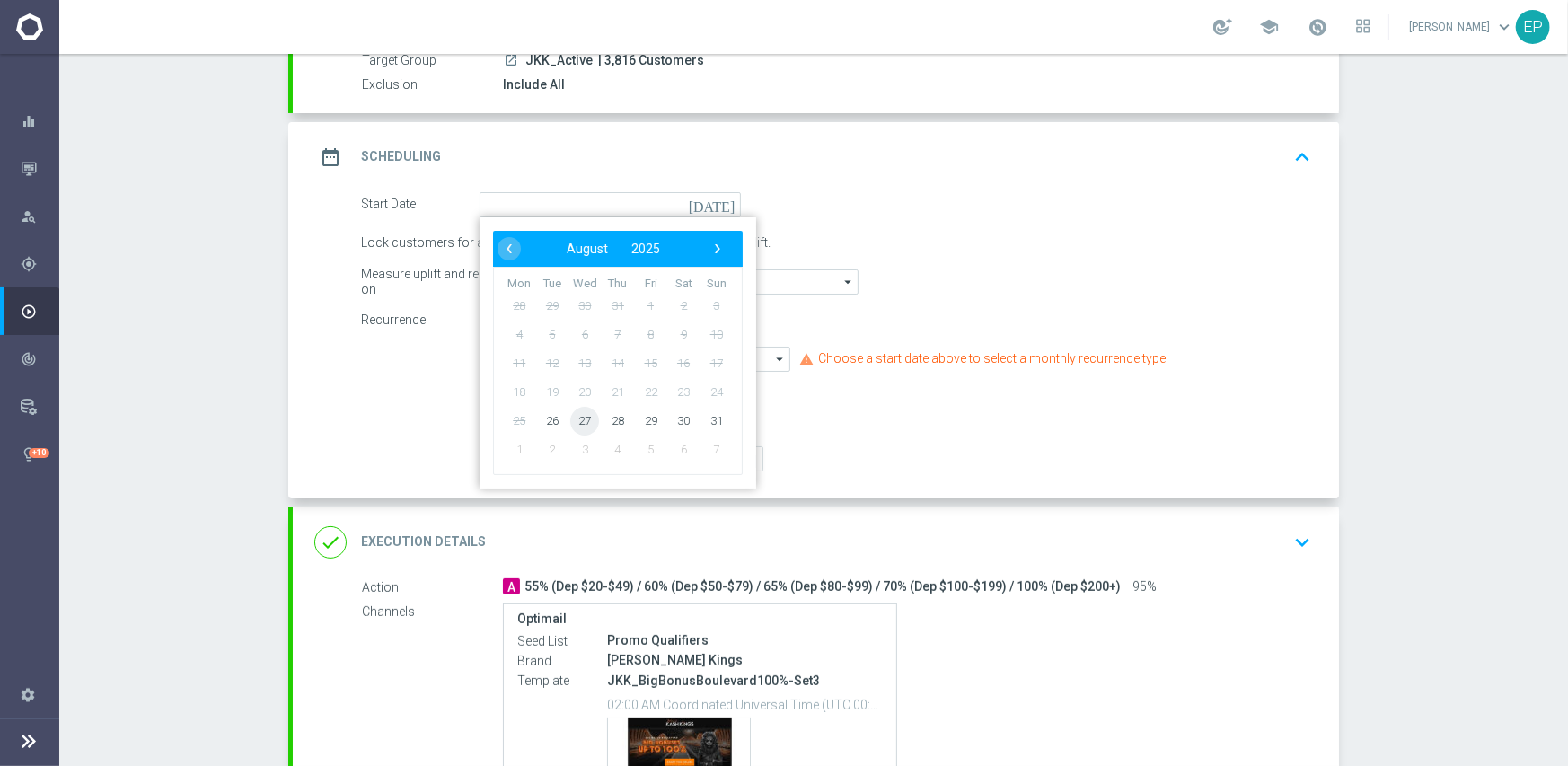
click at [574, 423] on span "27" at bounding box center [584, 420] width 28 height 28
type input "[DATE]"
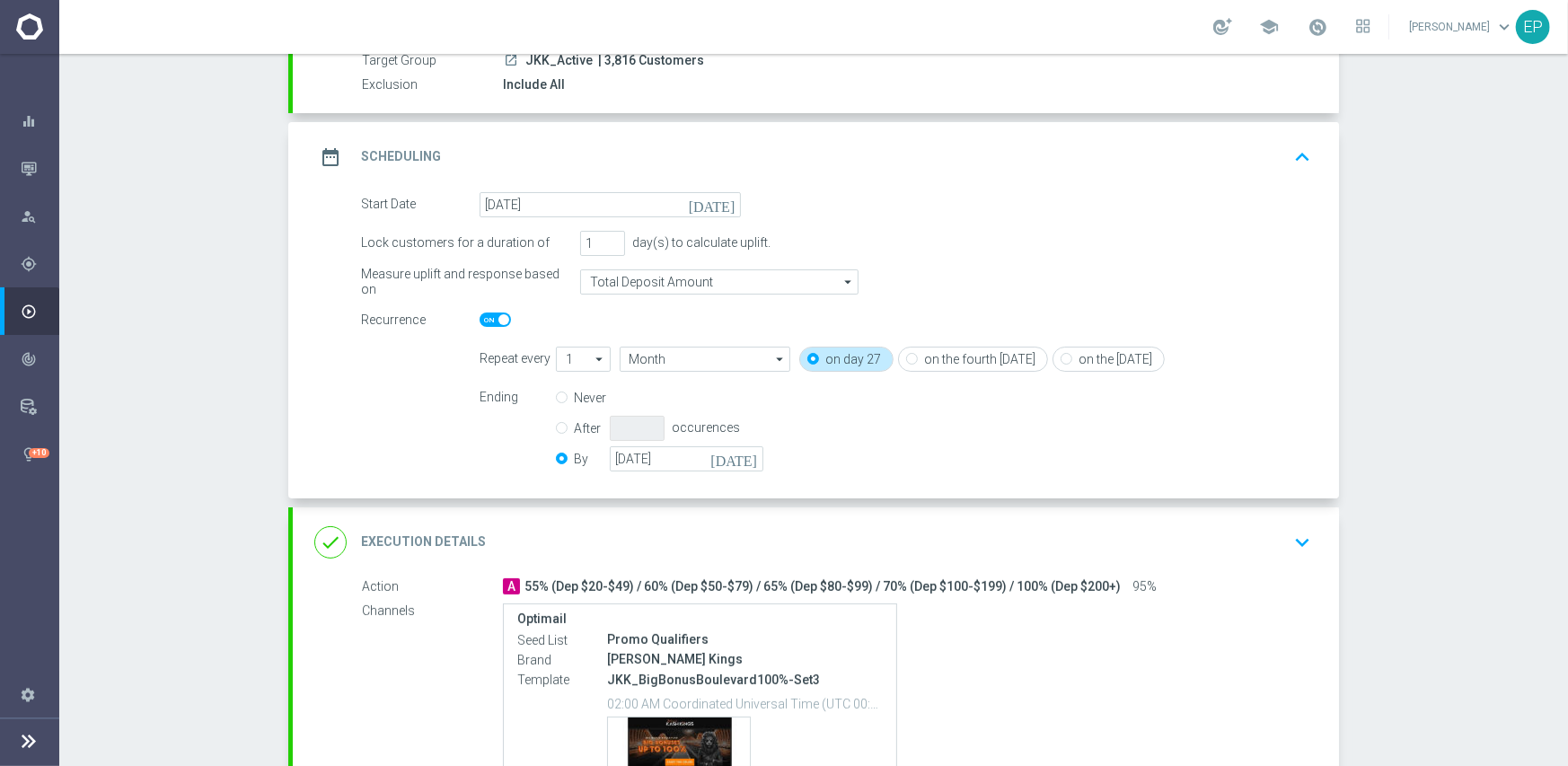
click at [479, 316] on span at bounding box center [495, 319] width 31 height 15
click at [479, 316] on input "checkbox" at bounding box center [495, 319] width 31 height 15
checkbox input "false"
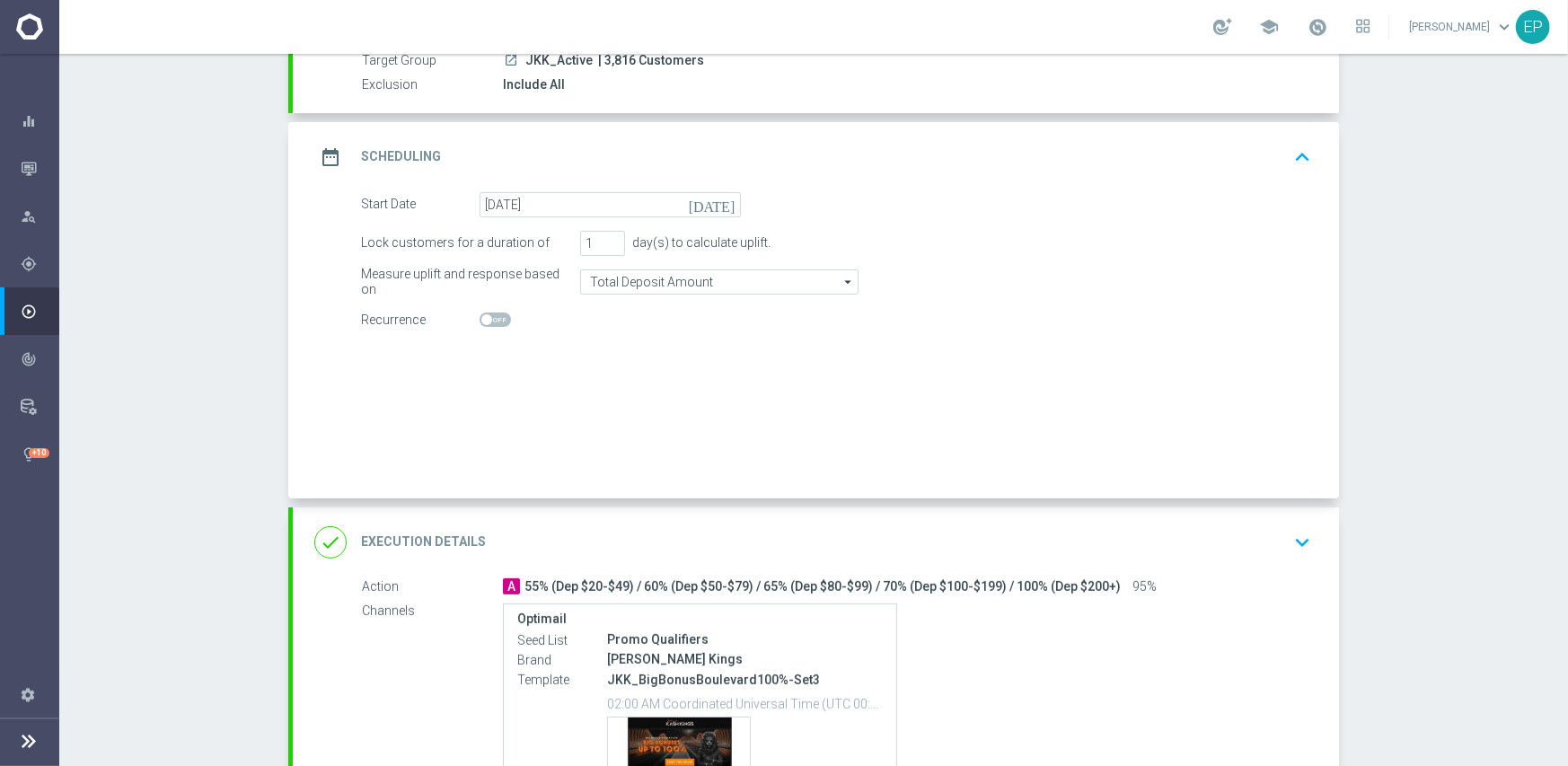
radio input "true"
radio input "false"
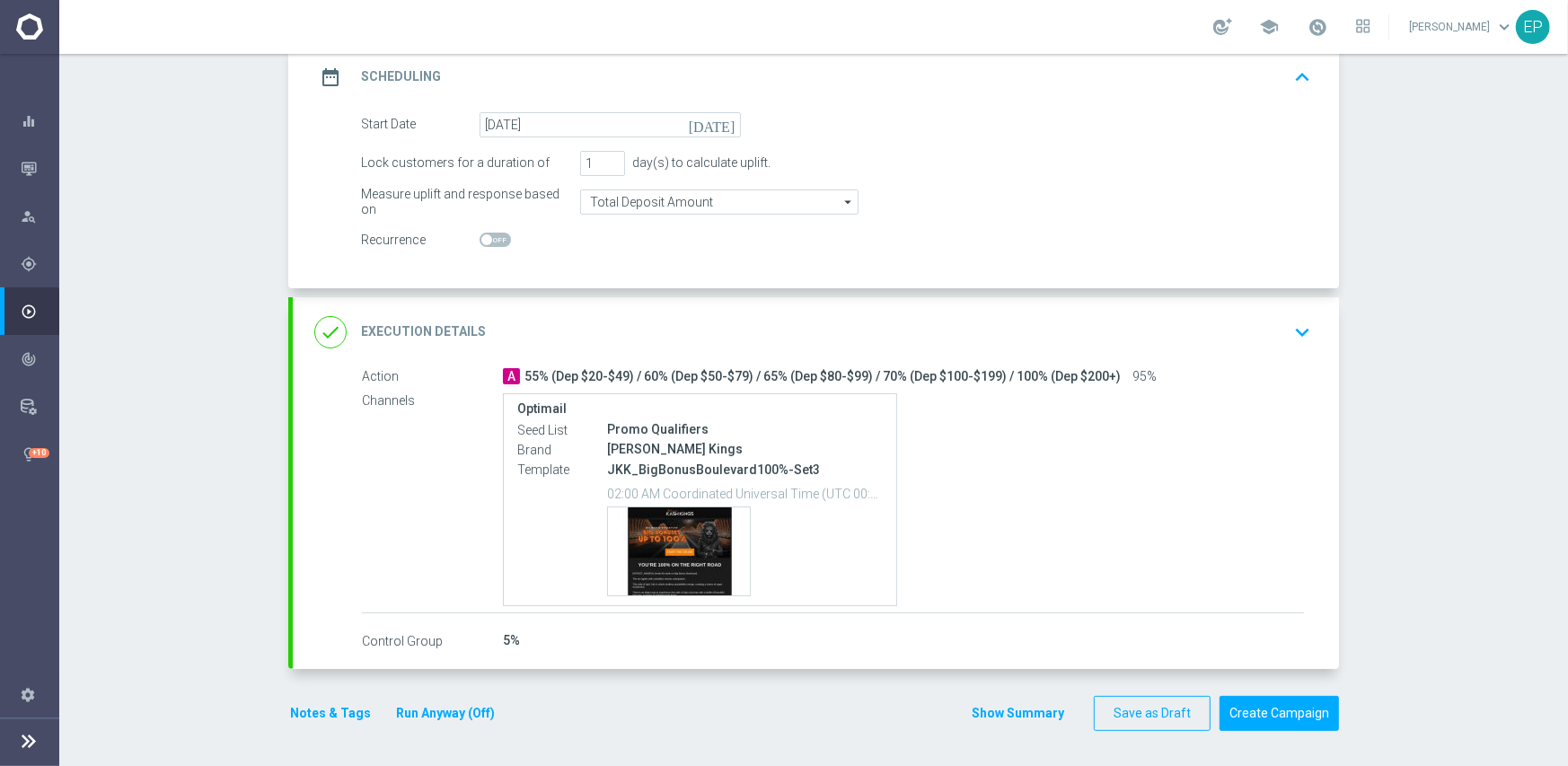
click at [611, 312] on div "done Execution Details keyboard_arrow_down" at bounding box center [815, 333] width 1046 height 70
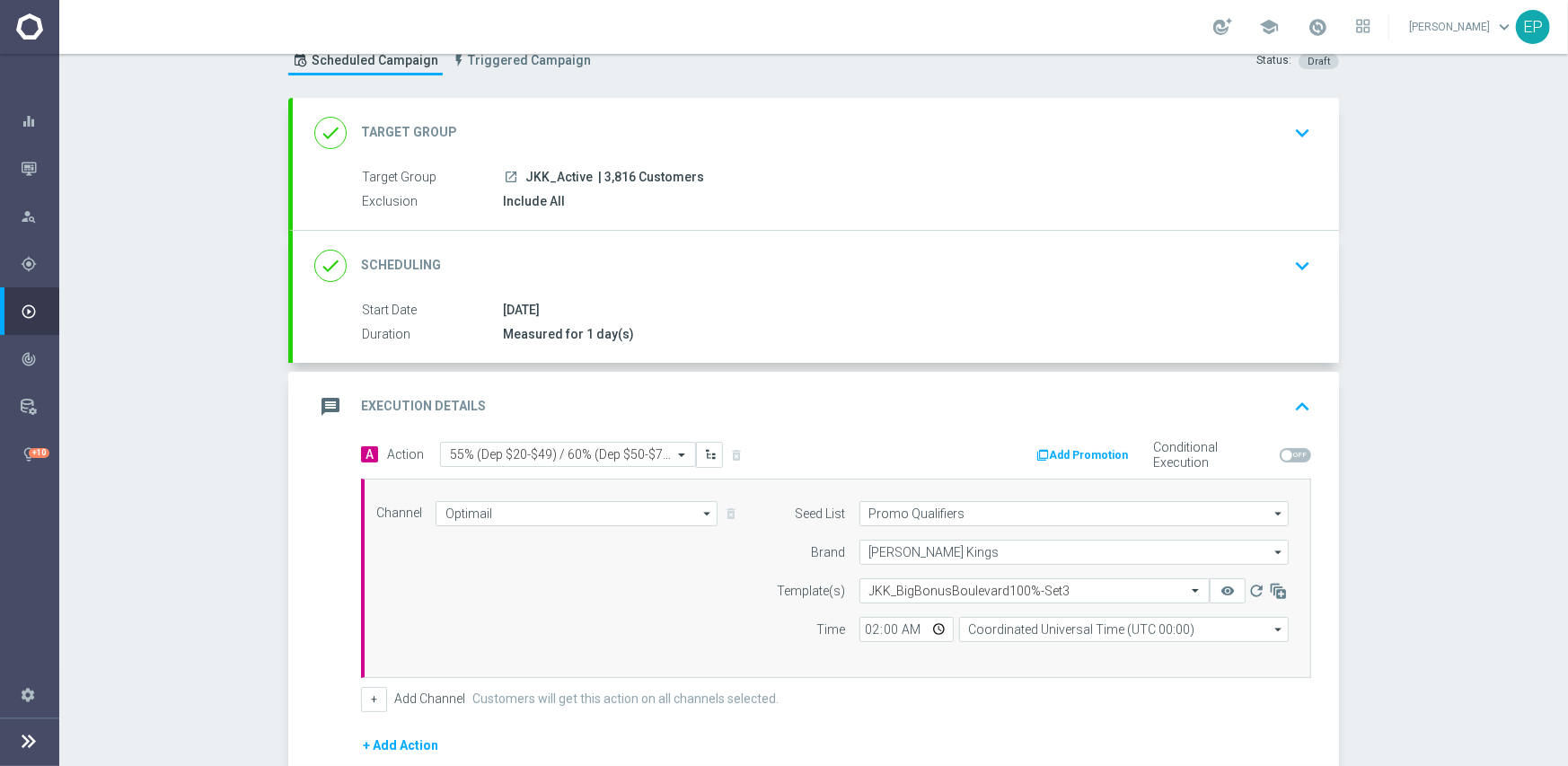
click at [647, 256] on div "done Scheduling keyboard_arrow_down" at bounding box center [815, 265] width 1003 height 34
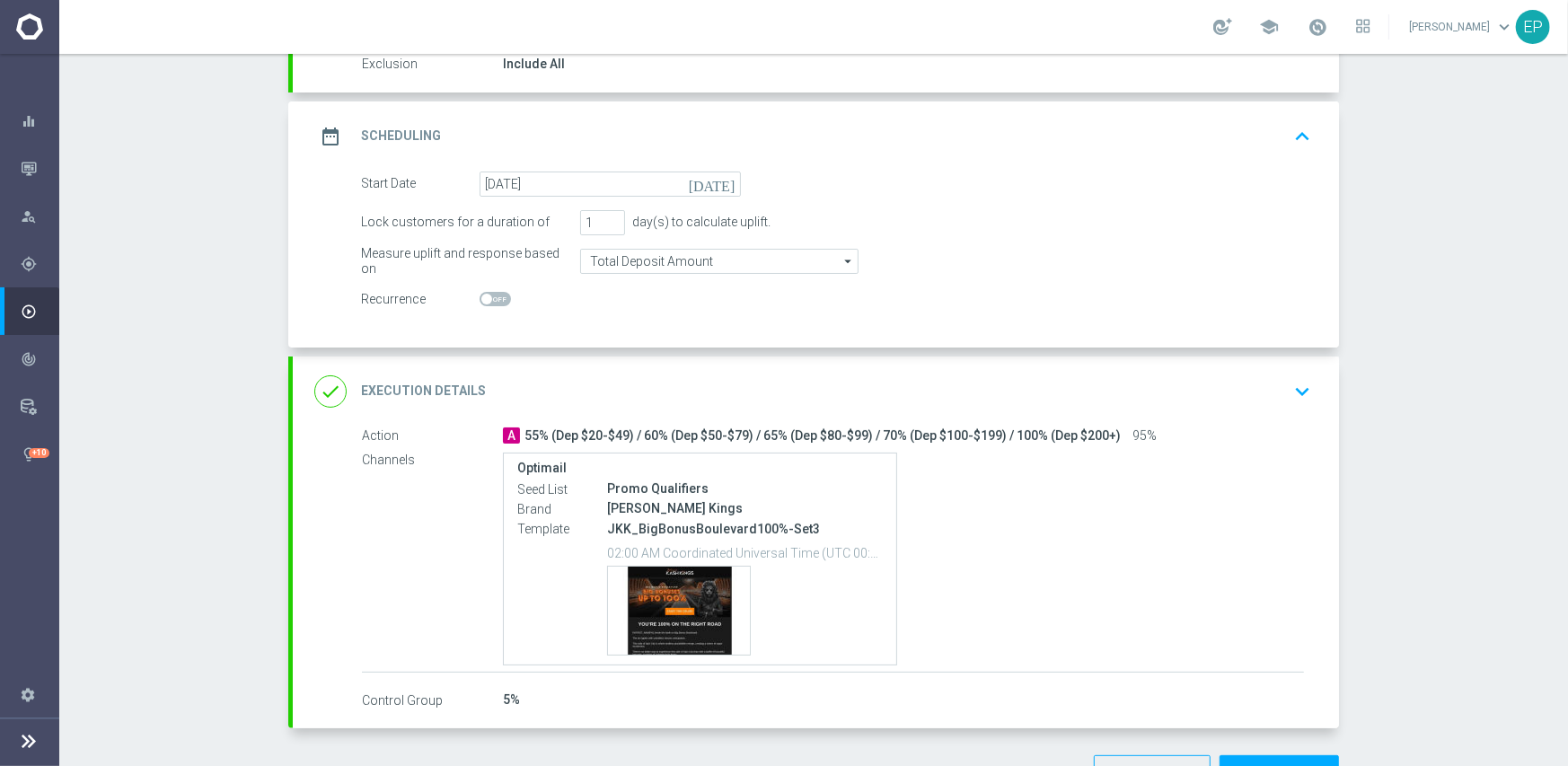
scroll to position [259, 0]
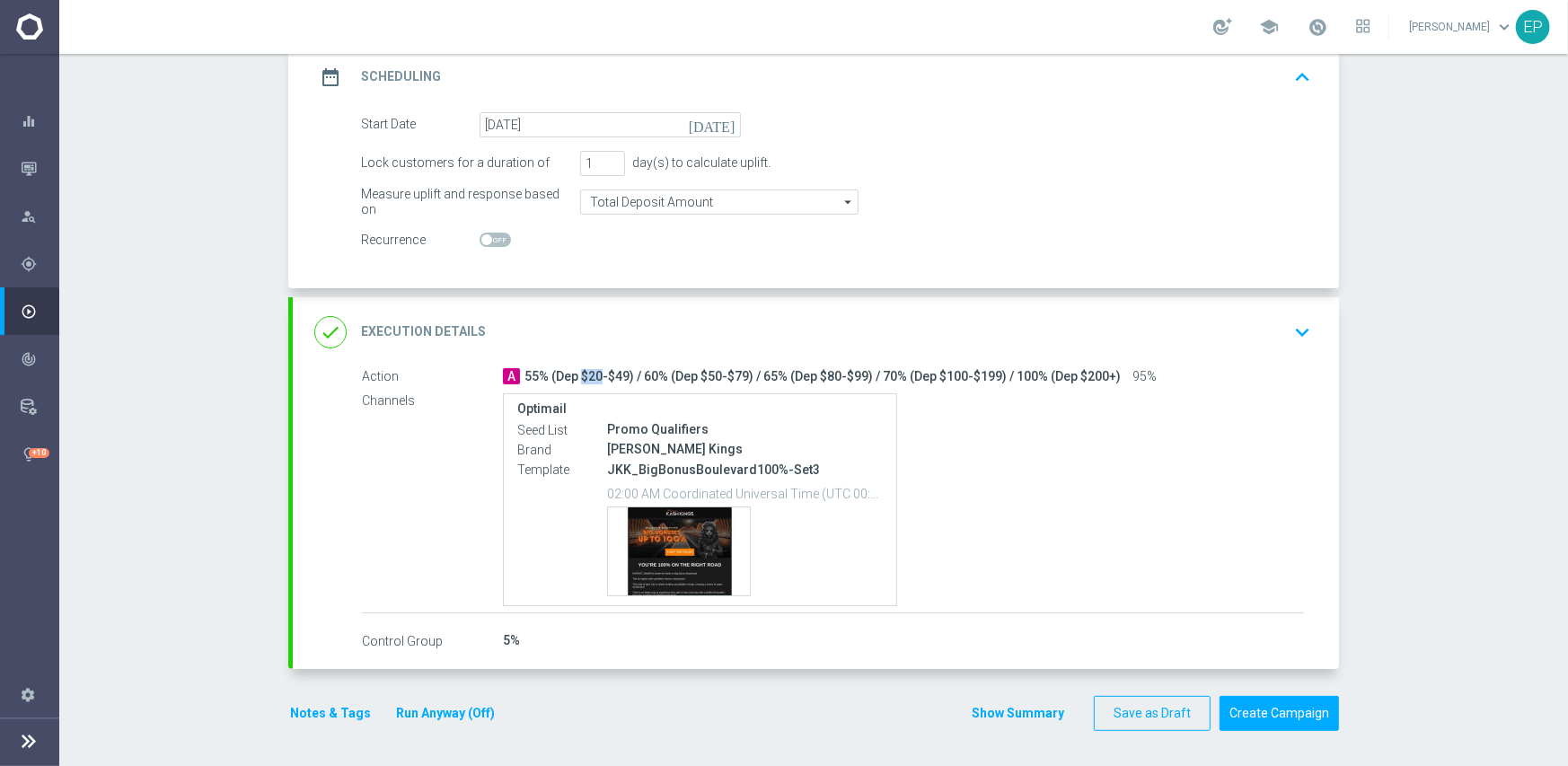
drag, startPoint x: 516, startPoint y: 378, endPoint x: 538, endPoint y: 379, distance: 22.0
click at [538, 379] on span "55% (Dep $20-$49) / 60% (Dep $50-$79) / 65% (Dep $80-$99) / 70% (Dep $100-$199)…" at bounding box center [823, 377] width 597 height 17
copy span "55%"
click at [577, 317] on div "done Execution Details keyboard_arrow_down" at bounding box center [815, 332] width 1003 height 34
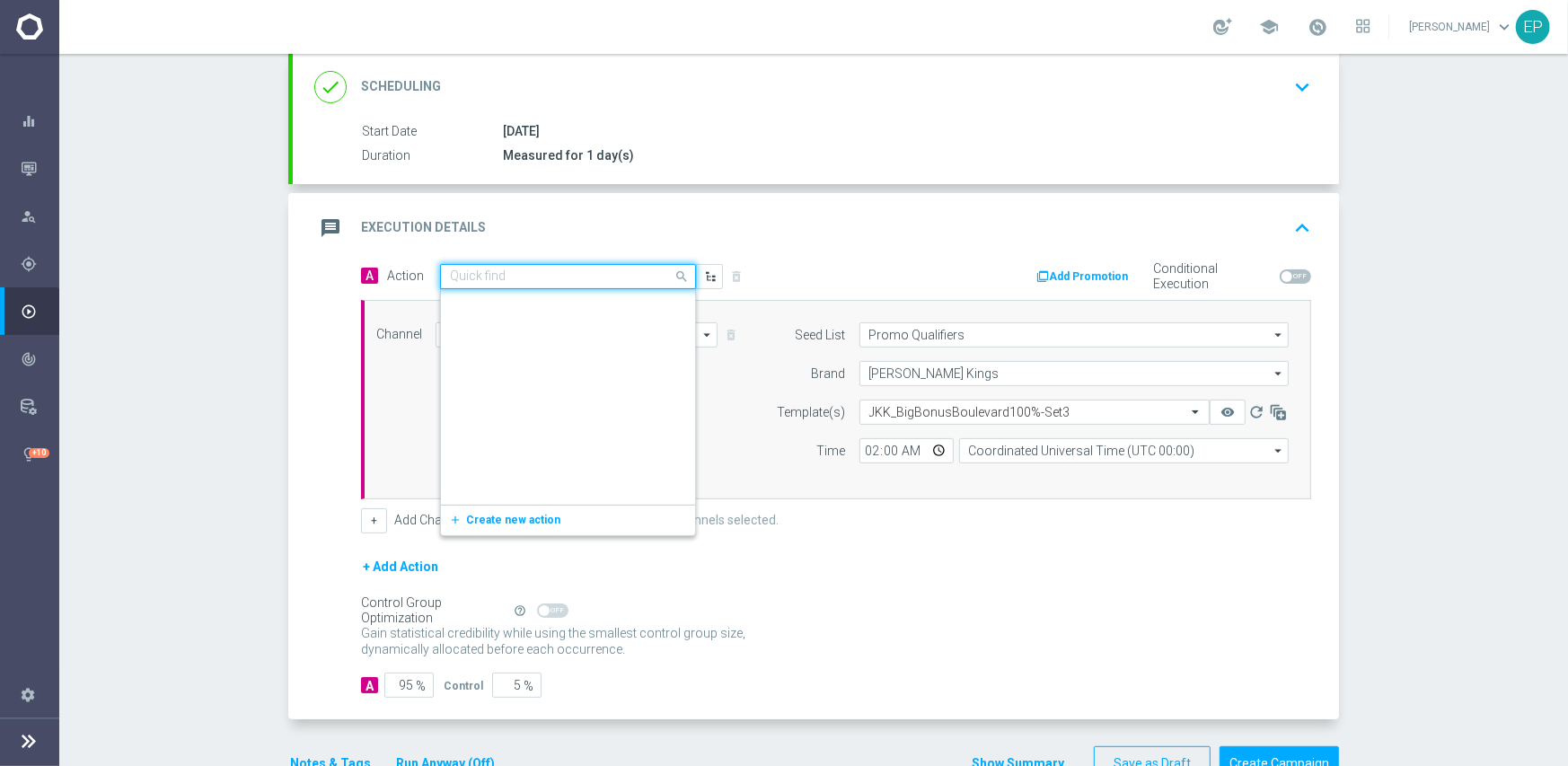
click at [578, 269] on input "text" at bounding box center [550, 277] width 201 height 16
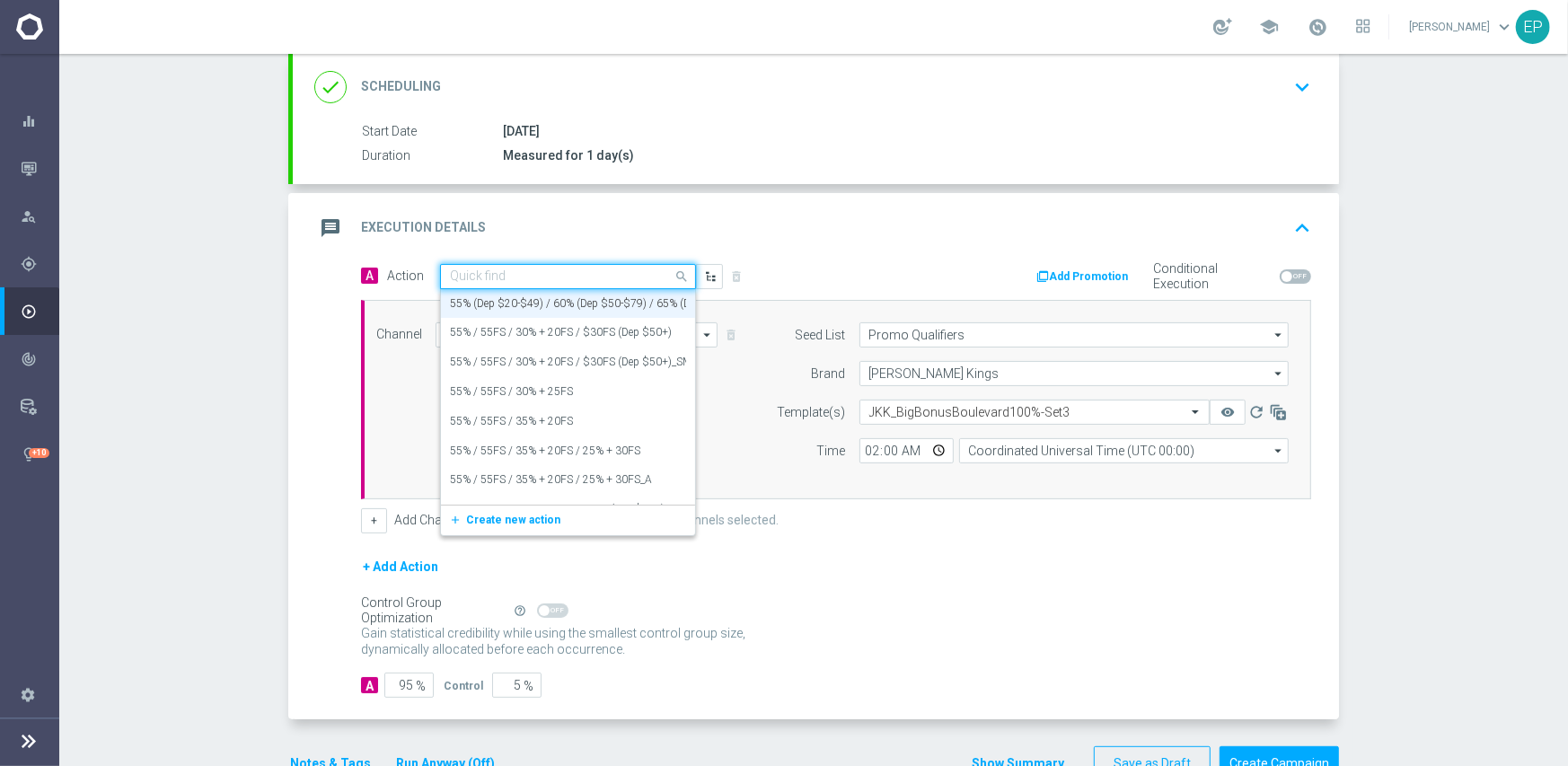
paste input "55%"
type input "55%"
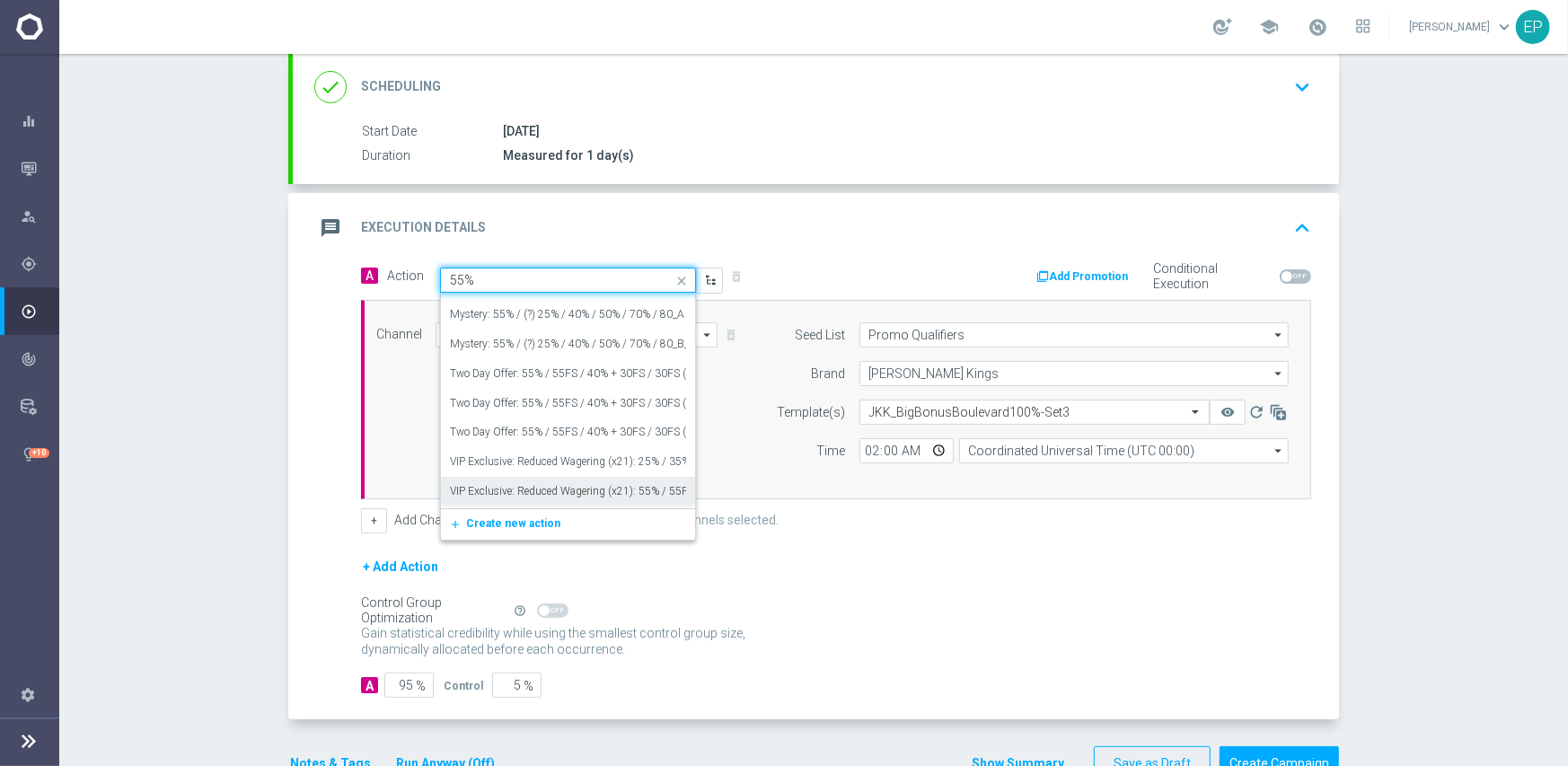
click at [605, 495] on label "VIP Exclusive: Reduced Wagering (x21): 55% / 55FS / 35% + 20FS / 25% + 30FS" at bounding box center [639, 492] width 379 height 16
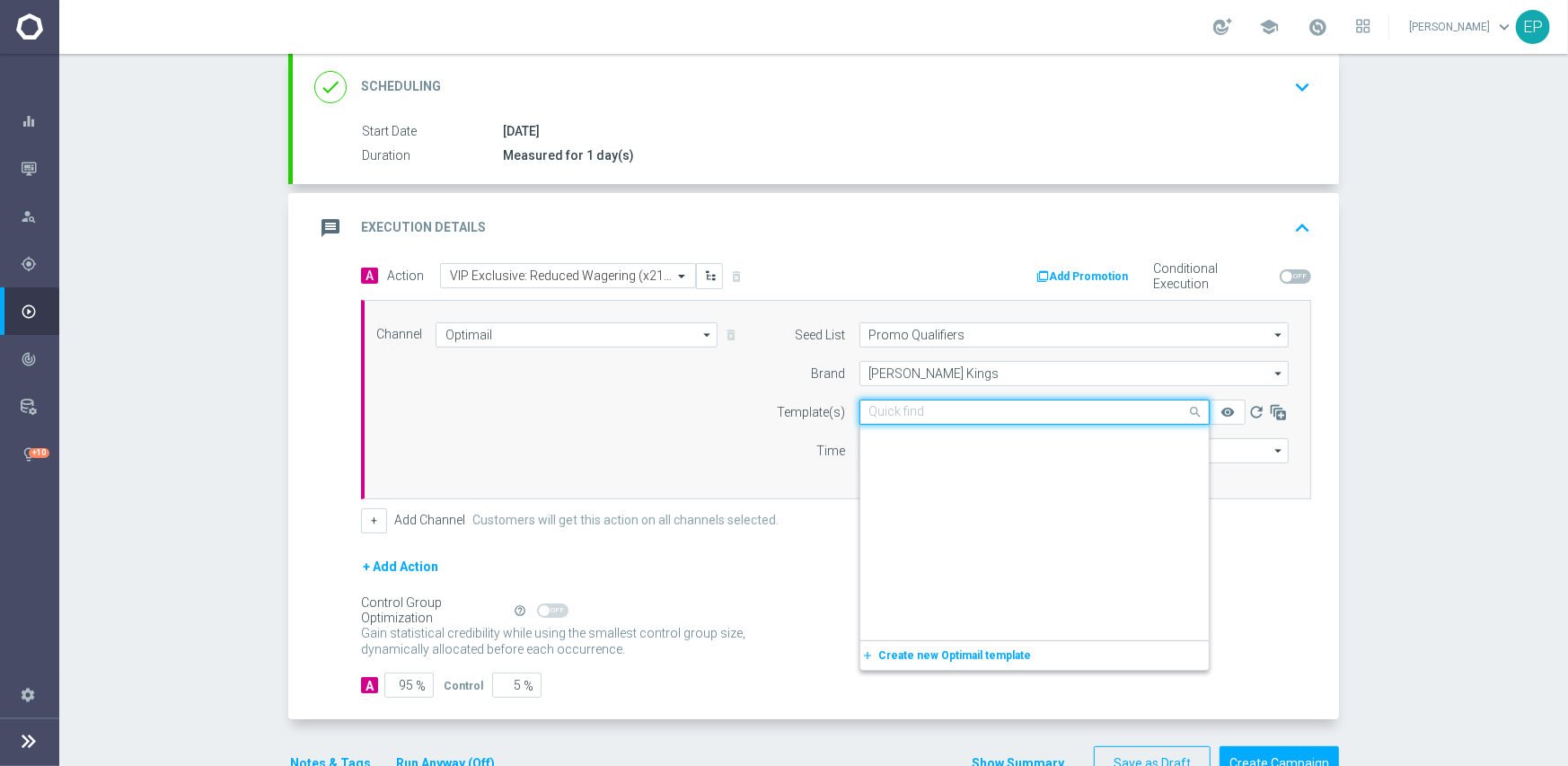
click at [919, 410] on input "text" at bounding box center [1016, 413] width 294 height 16
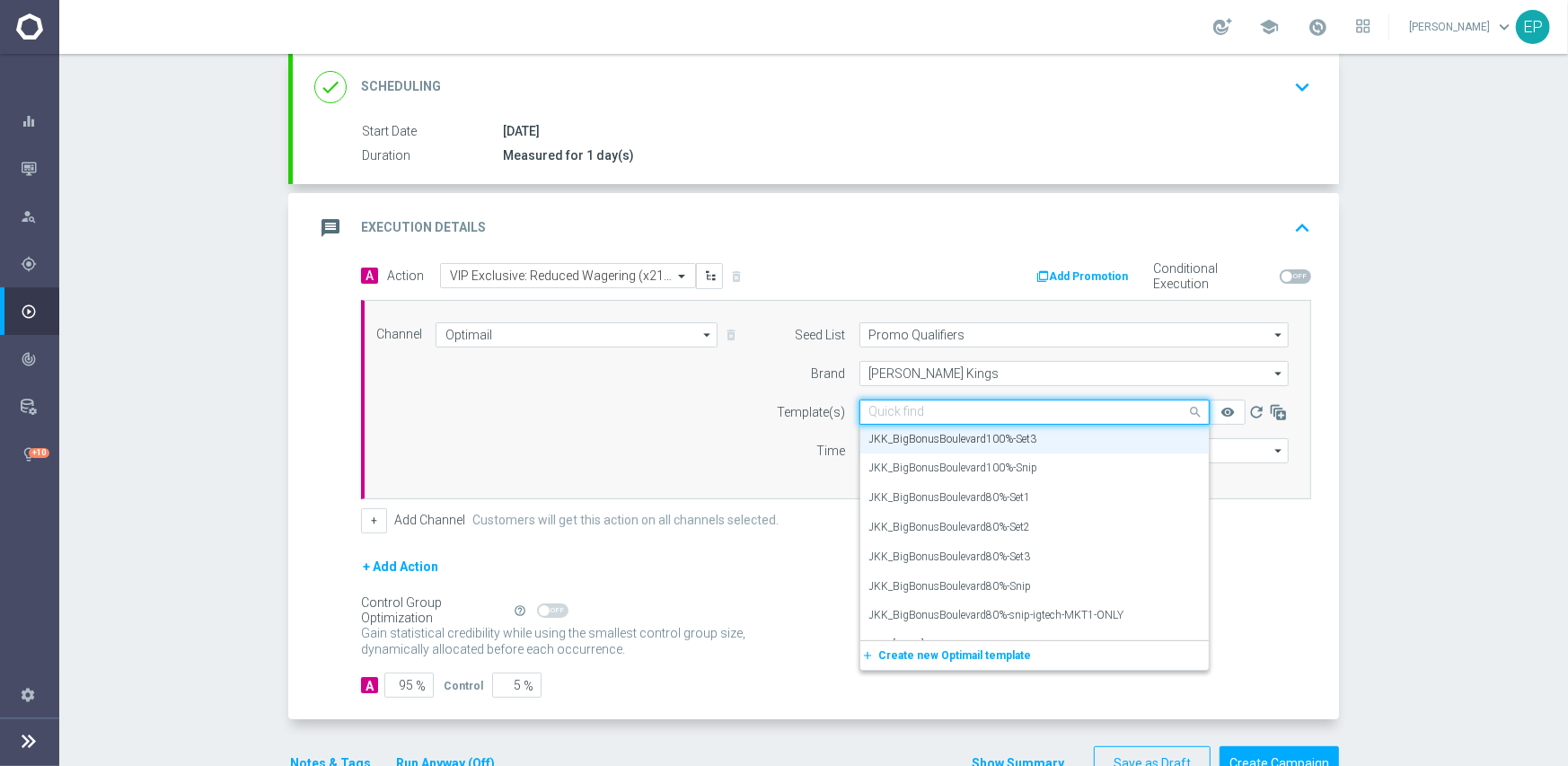
paste input "JKK-21xWager-BigBonus-Boulevard-27-08-2025"
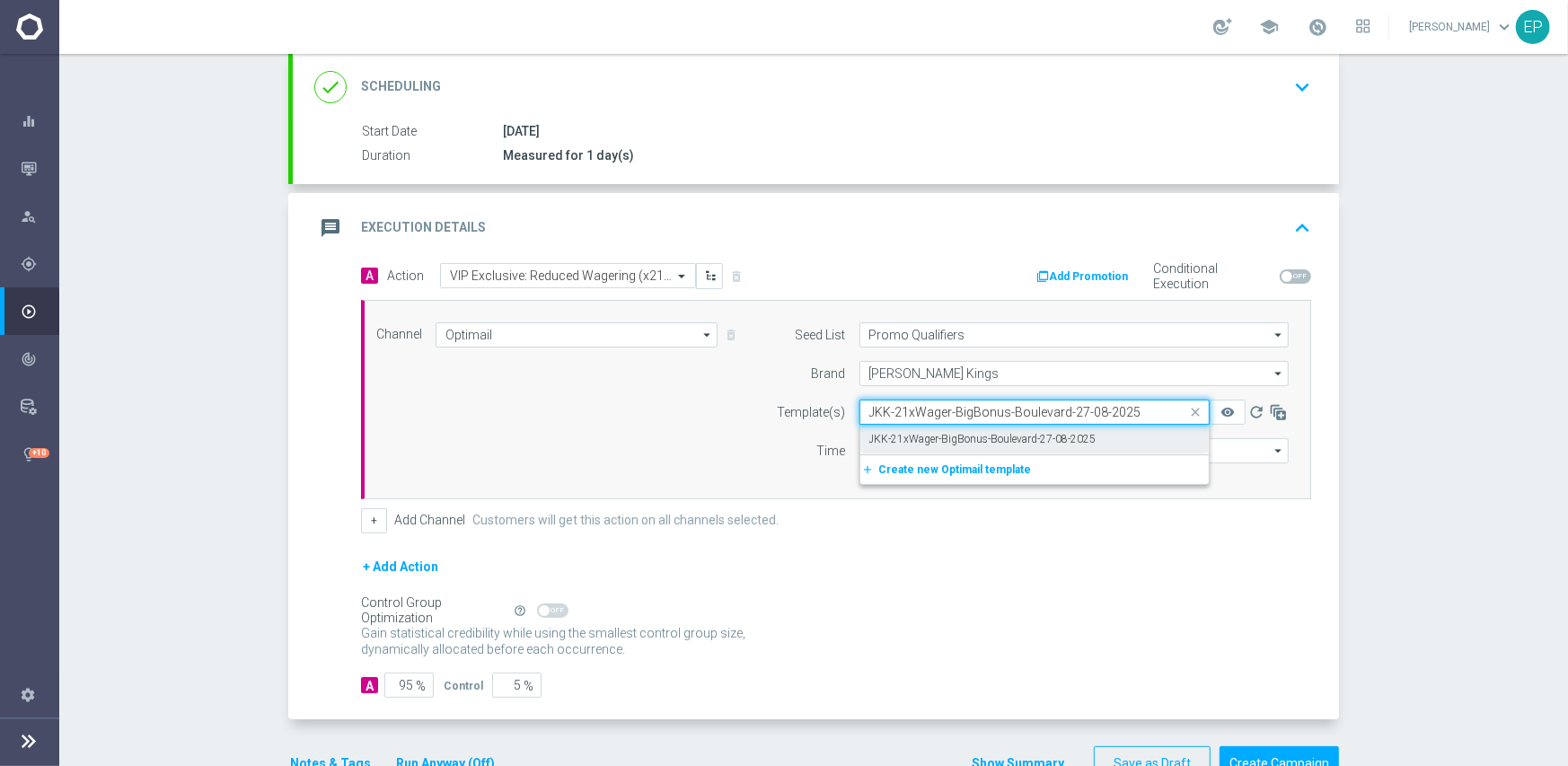
click at [922, 435] on label "JKK-21xWager-BigBonus-Boulevard-27-08-2025" at bounding box center [983, 440] width 227 height 16
type input "JKK-21xWager-BigBonus-Boulevard-27-08-2025"
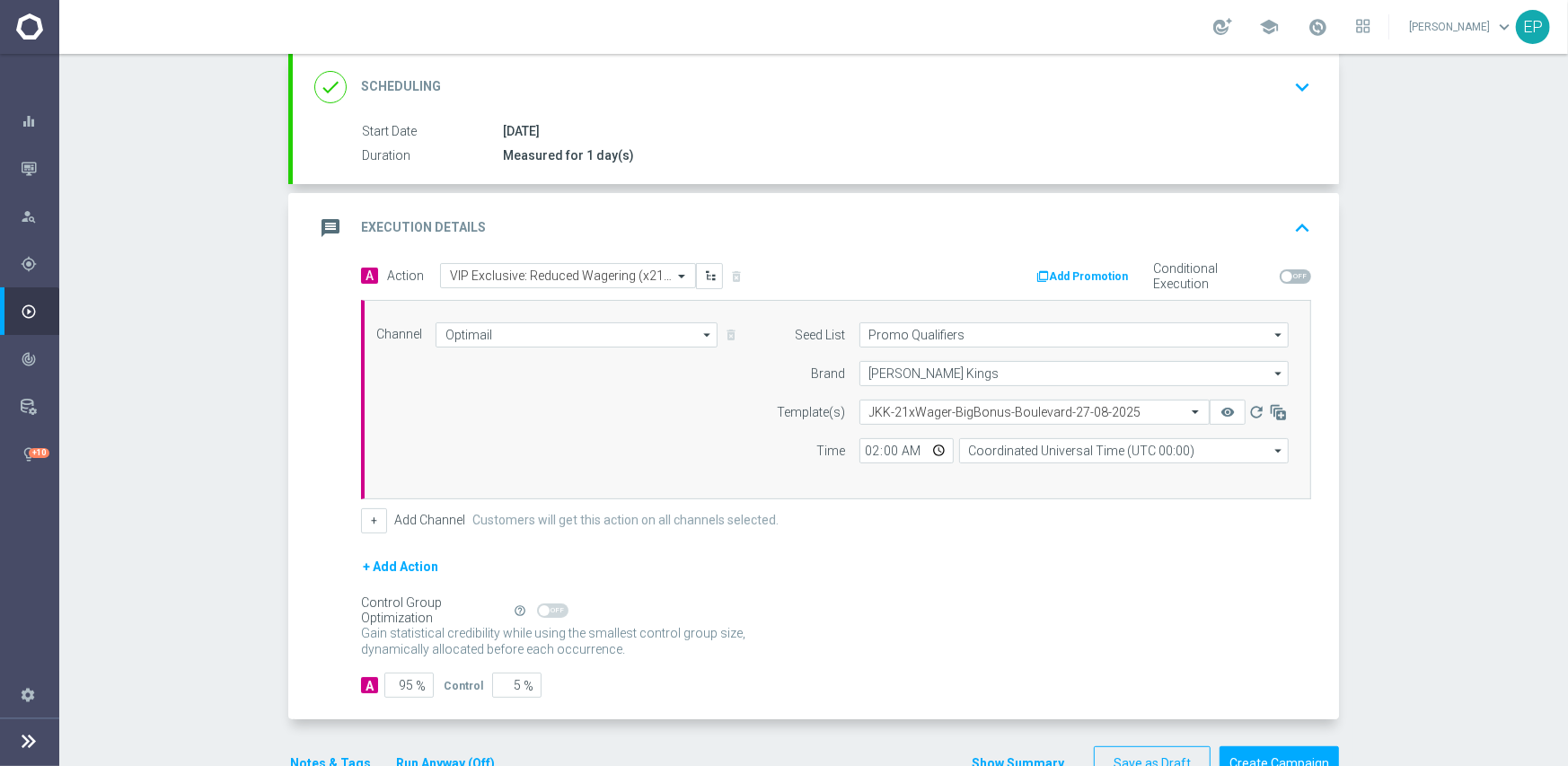
click at [650, 553] on form "A Action Select action VIP Exclusive: Reduced Wagering (x21): 55% / 55FS / 35% …" at bounding box center [835, 480] width 950 height 435
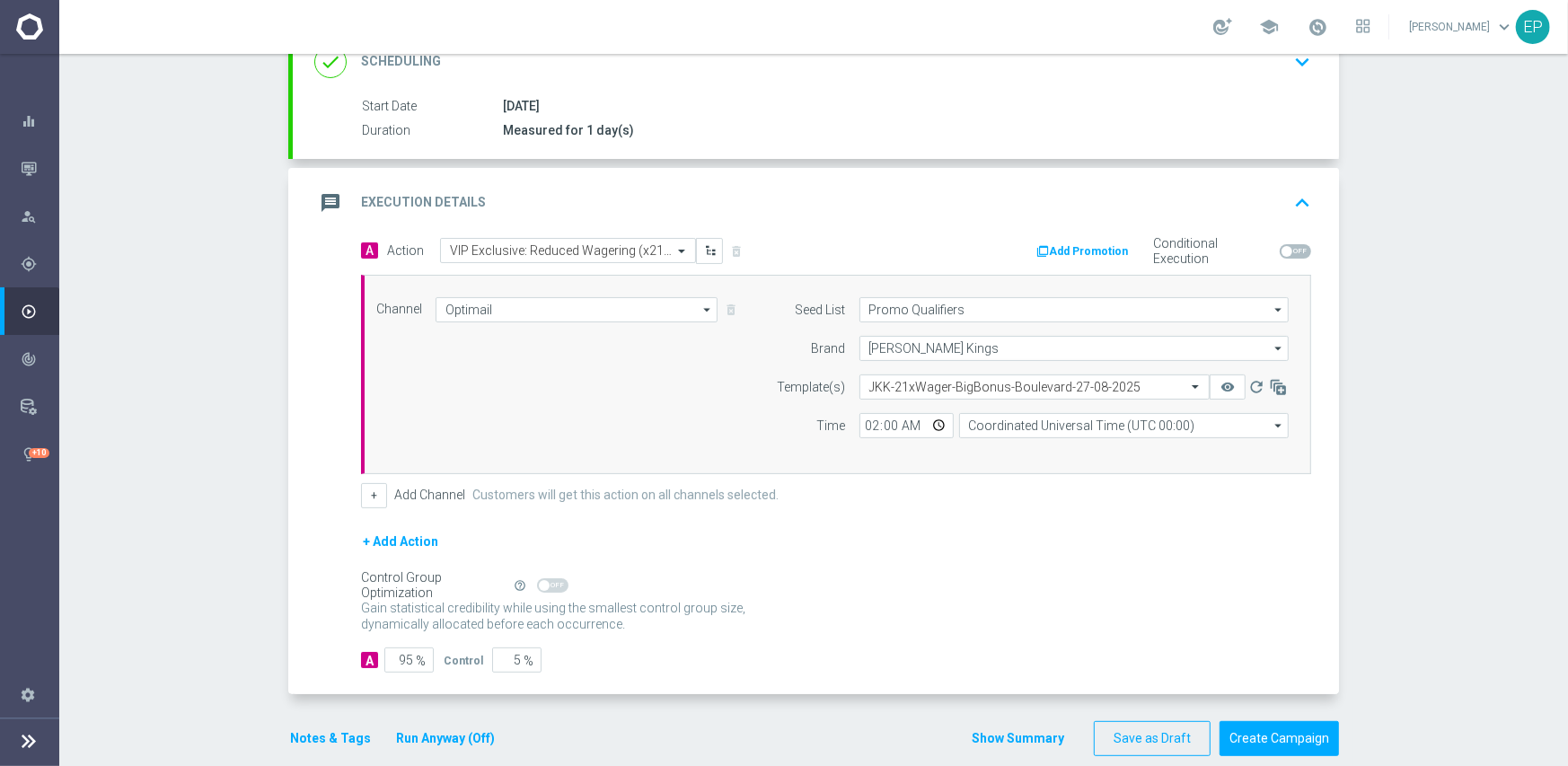
scroll to position [290, 0]
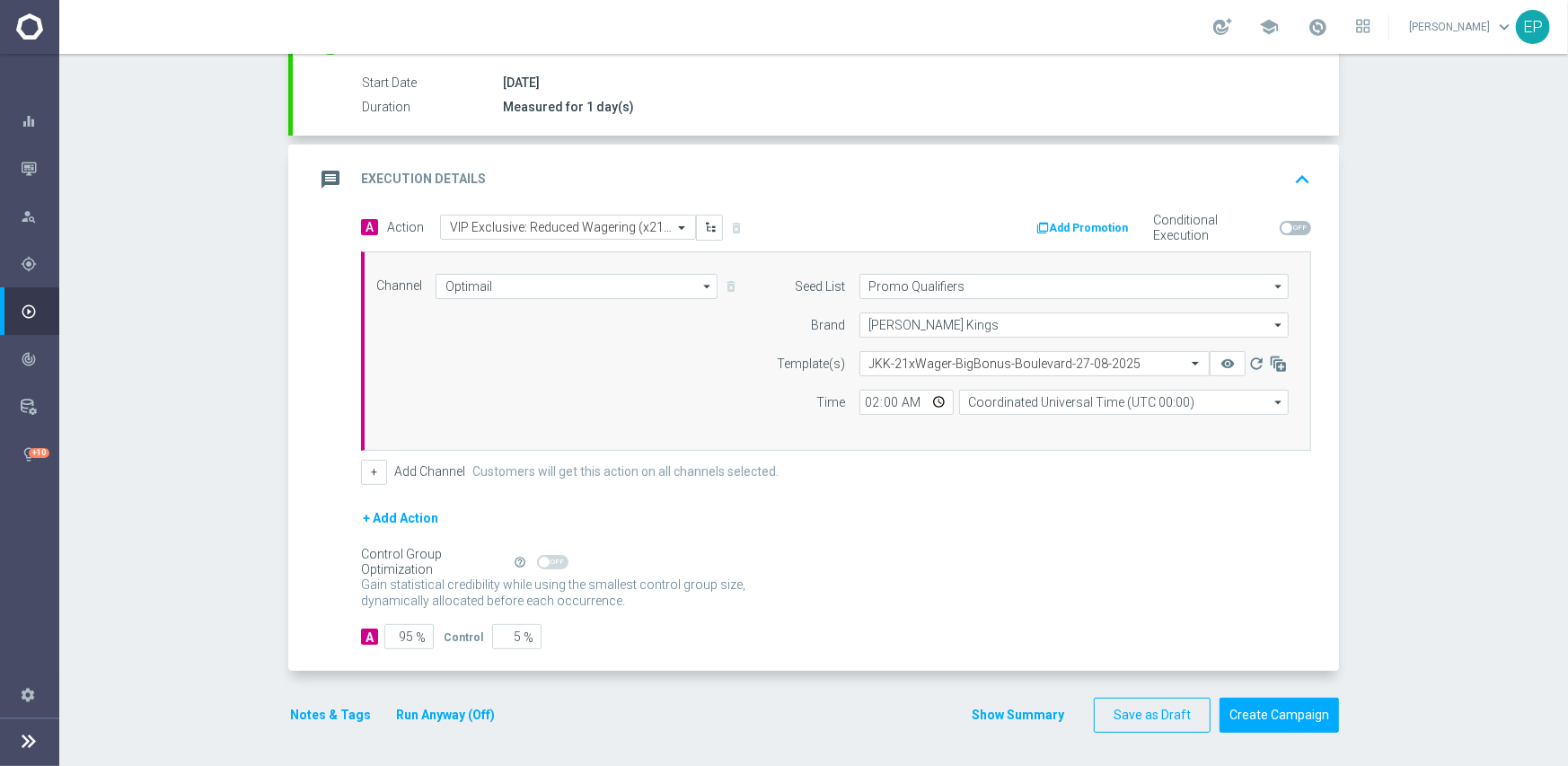
click at [289, 717] on button "Notes & Tags" at bounding box center [331, 715] width 84 height 23
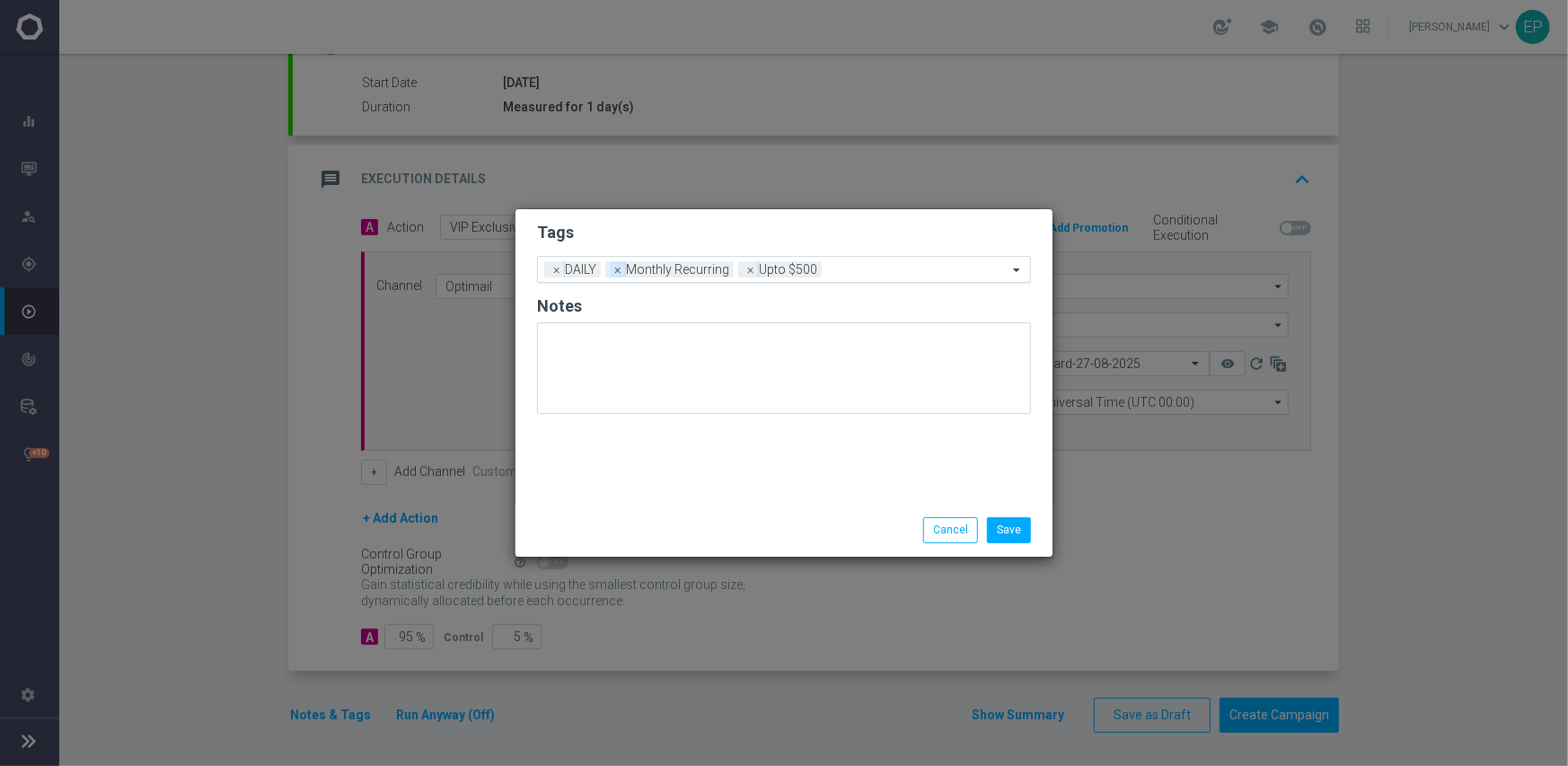
click at [614, 274] on span "×" at bounding box center [617, 269] width 17 height 17
click at [772, 262] on div "Add a new tag × DAILY × Upto $500" at bounding box center [773, 270] width 470 height 25
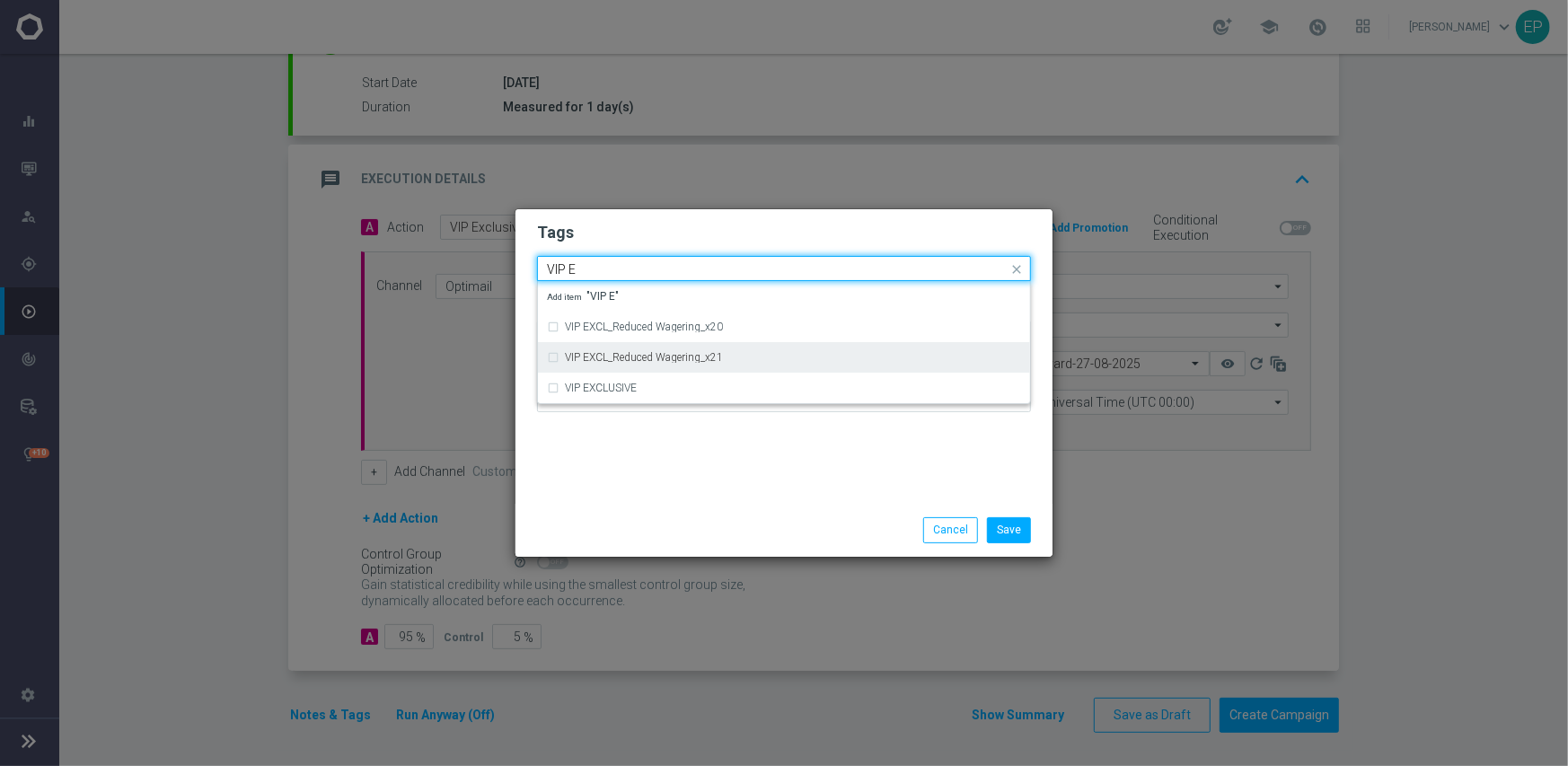
click at [721, 362] on div "VIP EXCL_Reduced Wagering_x21" at bounding box center [784, 357] width 474 height 28
type input "VIP E"
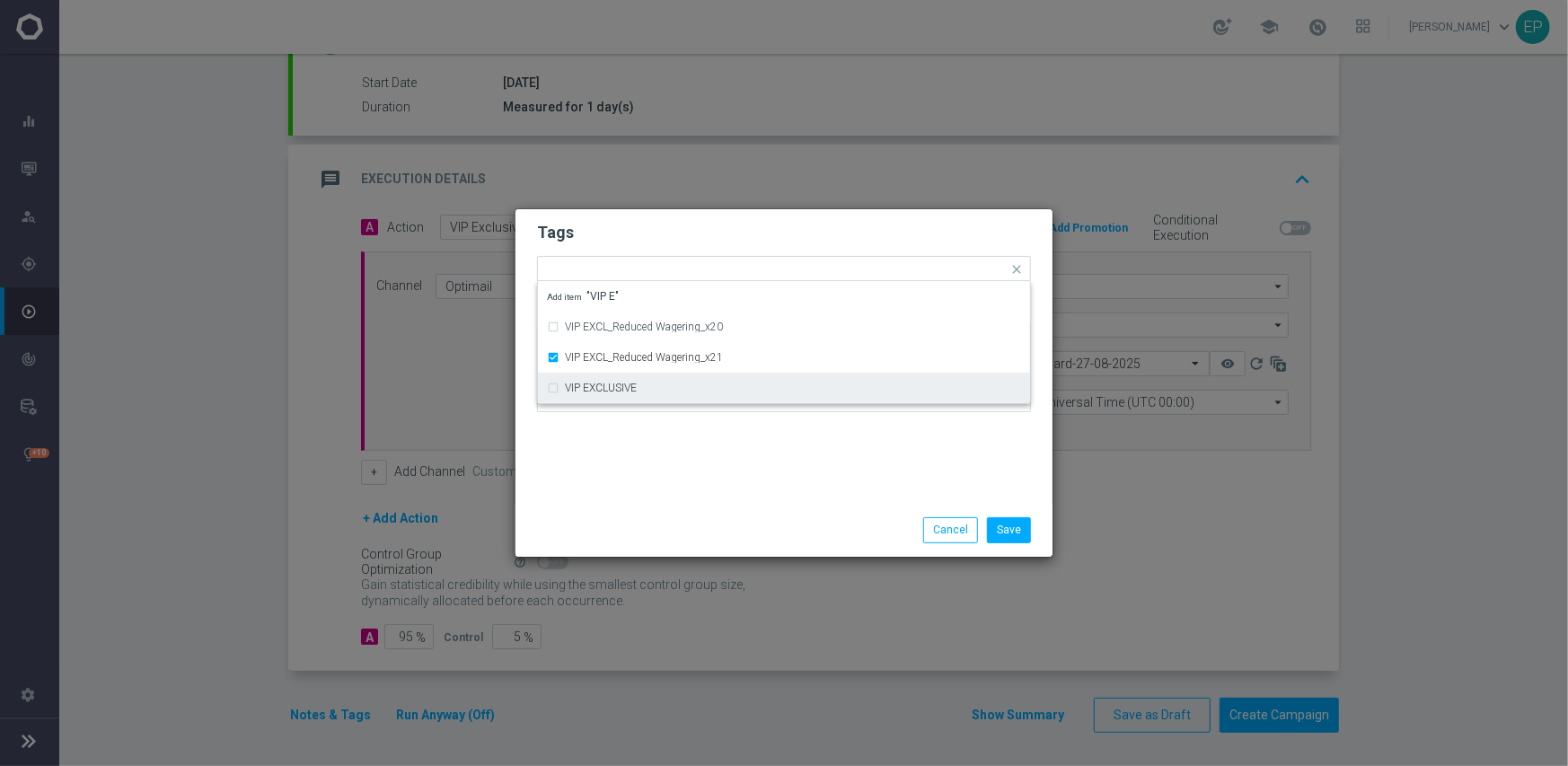
click at [709, 510] on div "Save Cancel" at bounding box center [784, 529] width 537 height 52
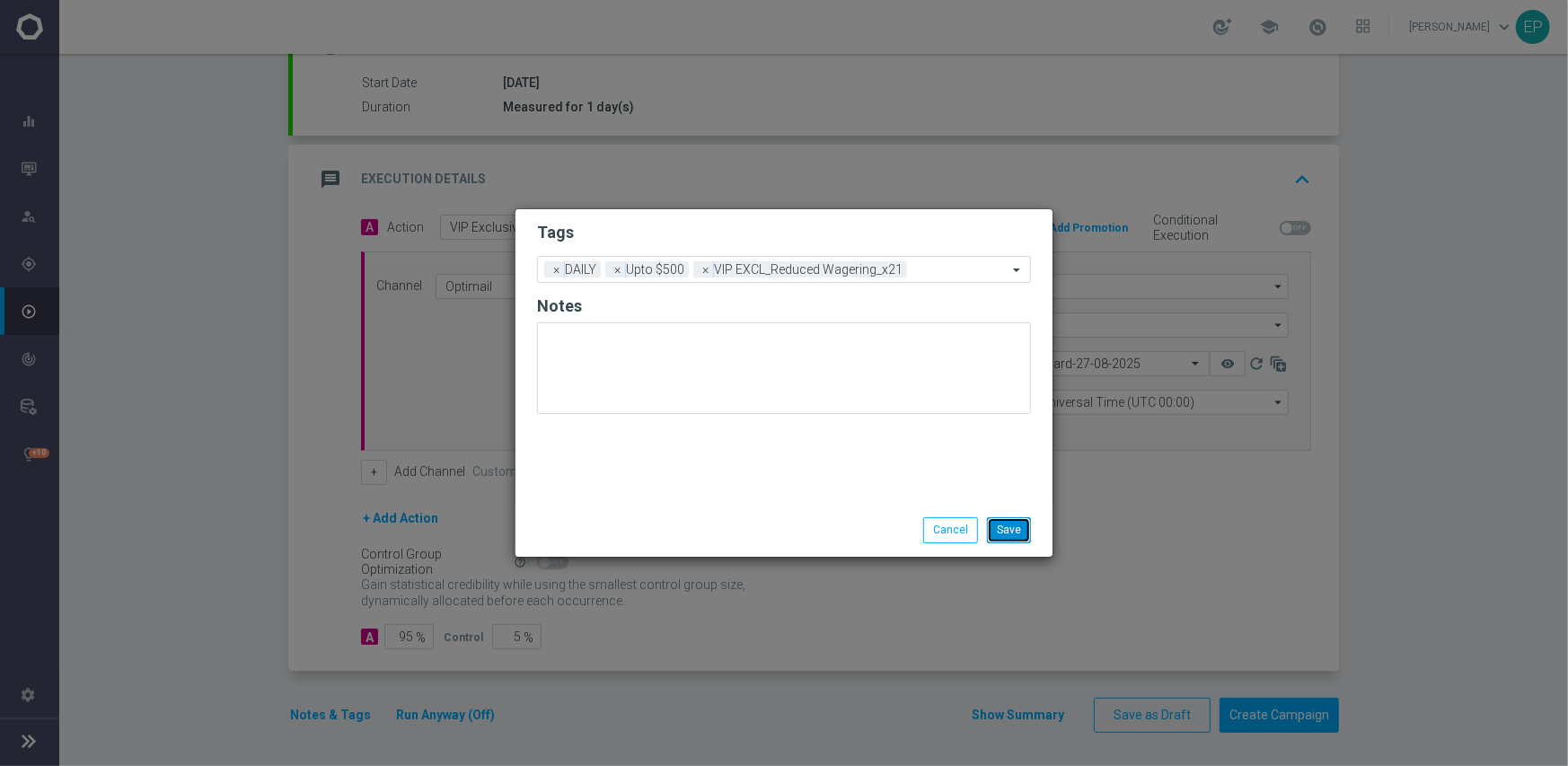
click at [1006, 526] on button "Save" at bounding box center [1008, 530] width 44 height 25
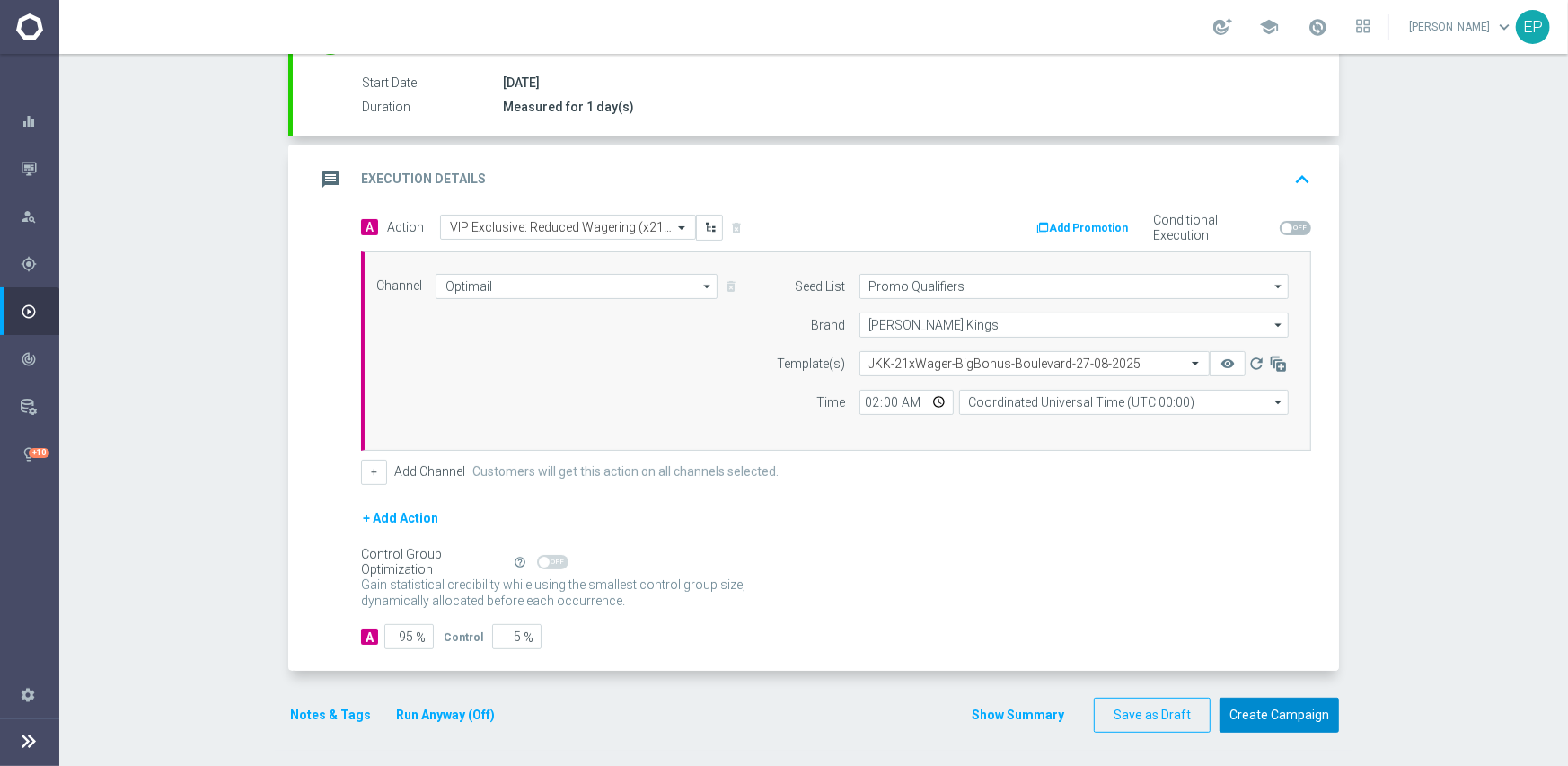
click at [1258, 707] on button "Create Campaign" at bounding box center [1279, 715] width 119 height 35
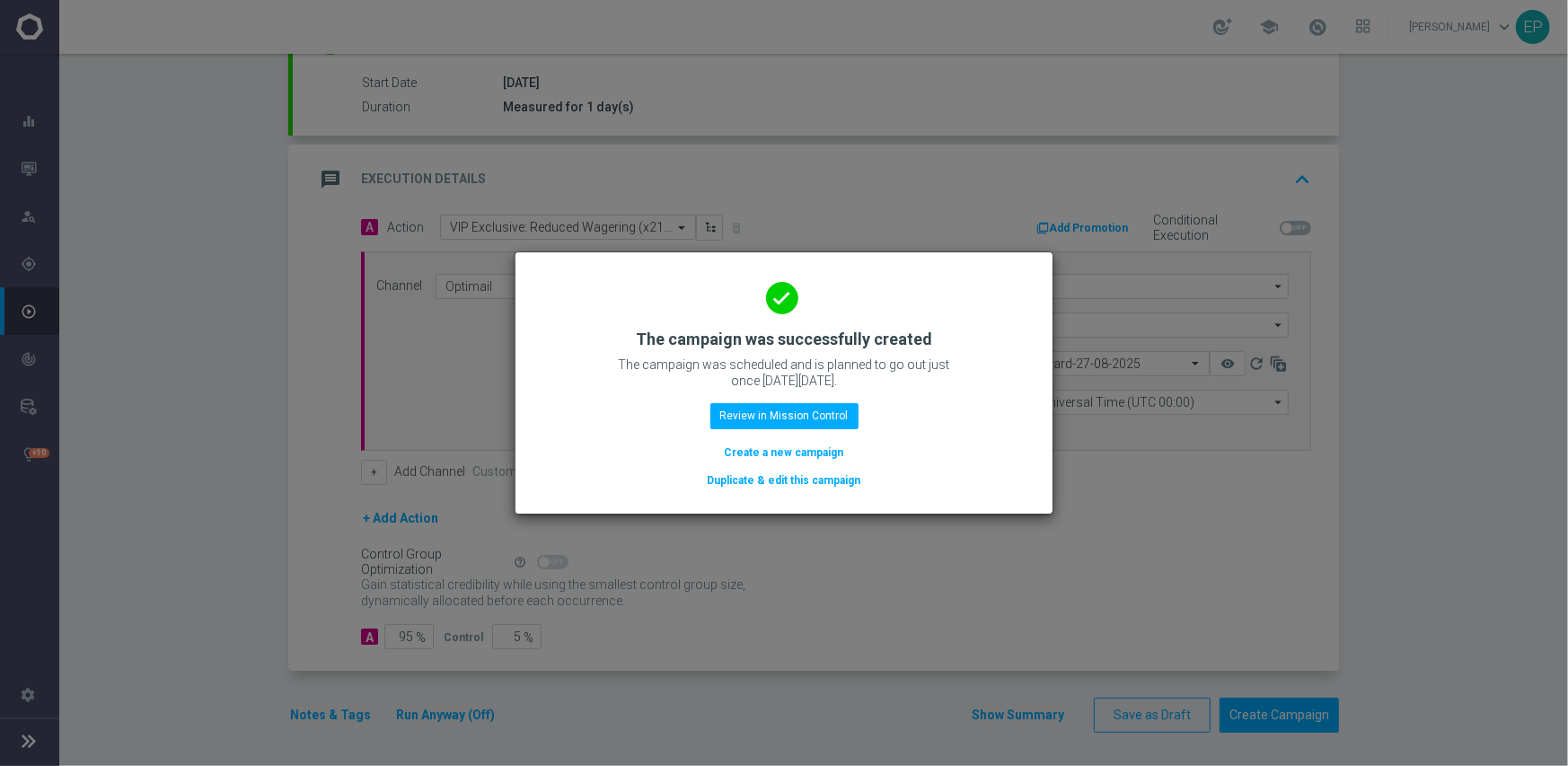
click at [798, 477] on button "Duplicate & edit this campaign" at bounding box center [784, 480] width 157 height 20
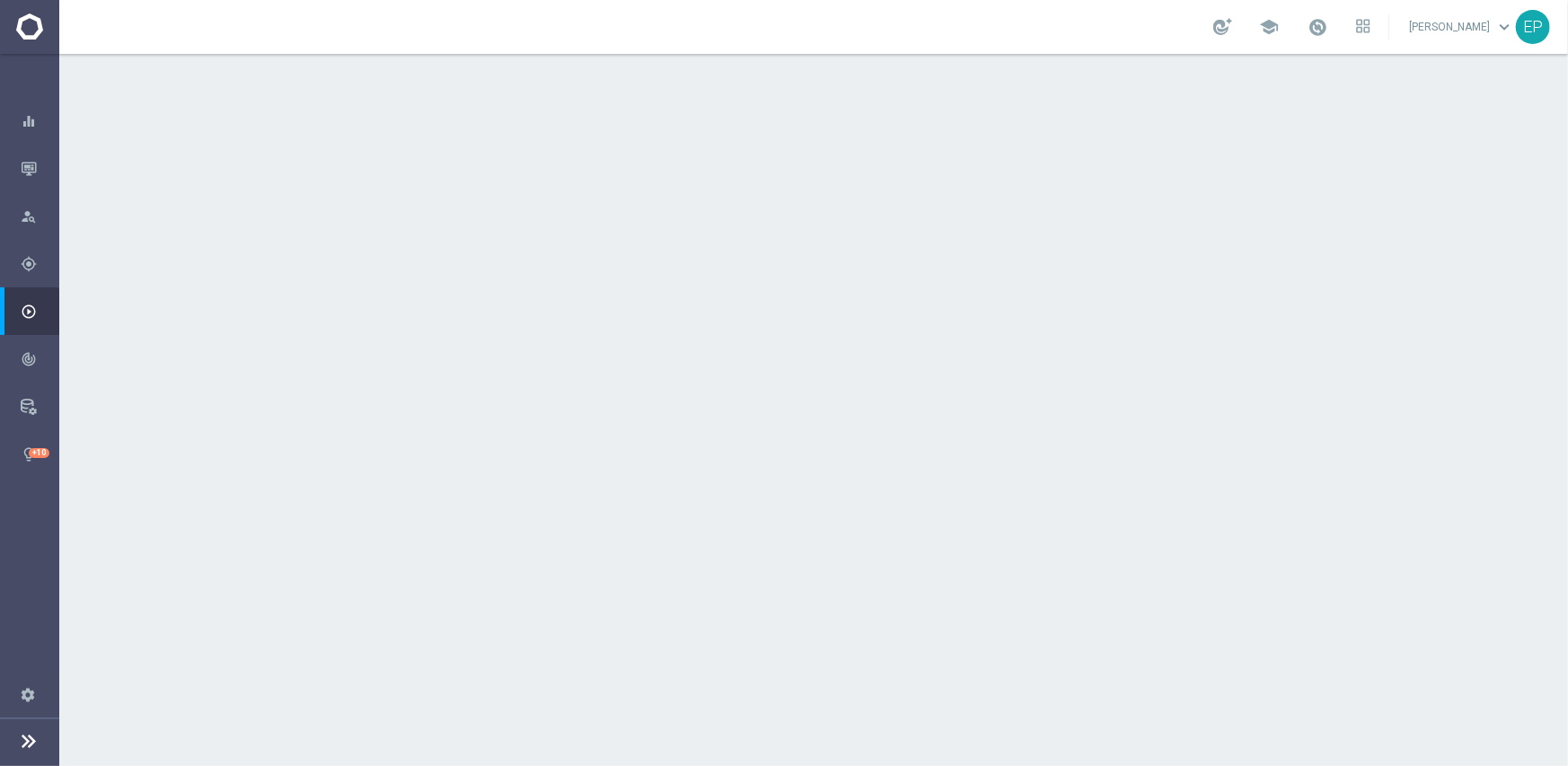
click at [629, 166] on div "done Target Group keyboard_arrow_down" at bounding box center [815, 196] width 1046 height 70
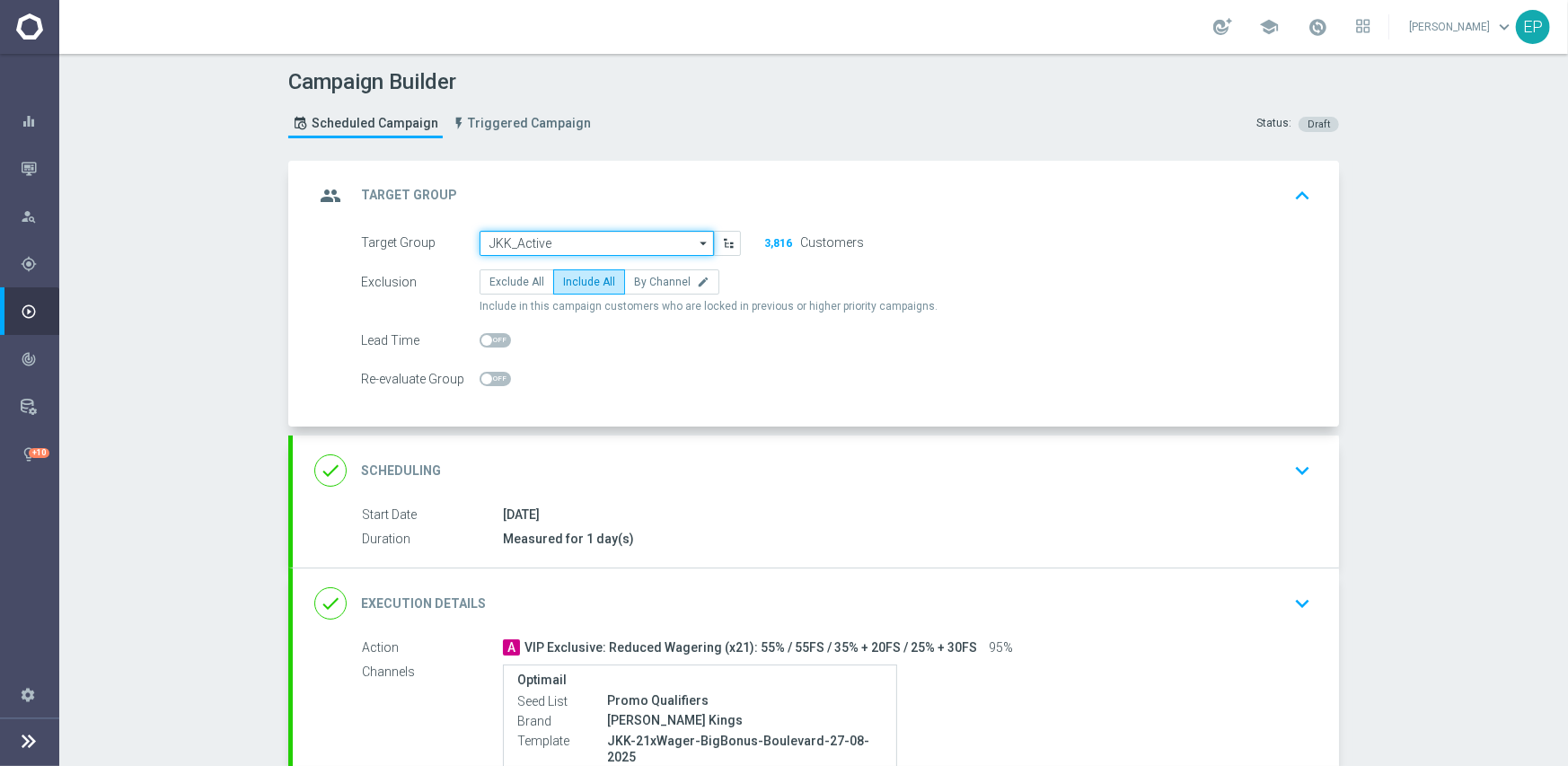
click at [563, 237] on input "JKK_Active" at bounding box center [597, 244] width 235 height 25
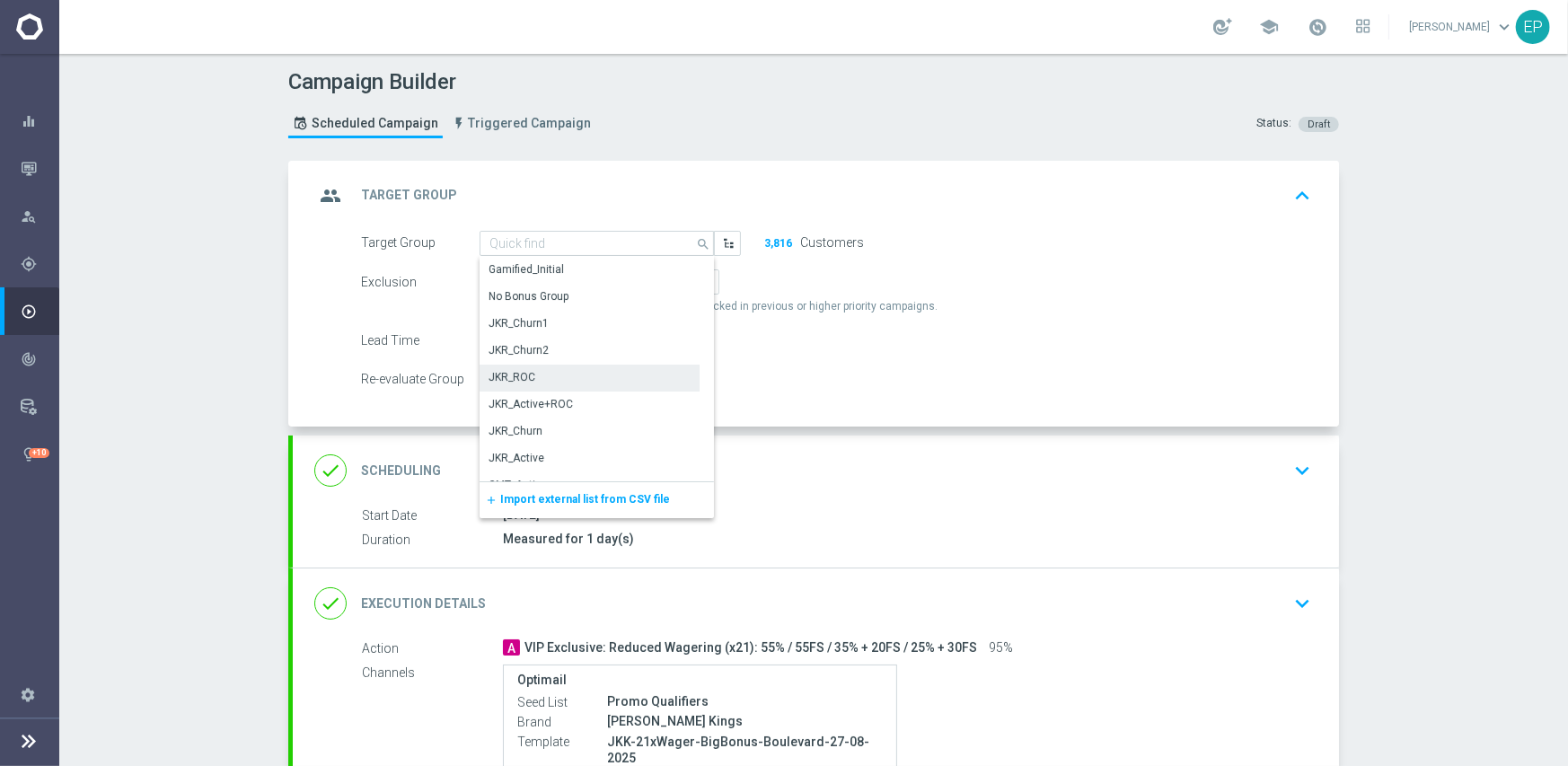
click at [541, 376] on div "JKR_ROC" at bounding box center [589, 378] width 220 height 25
type input "JKR_ROC"
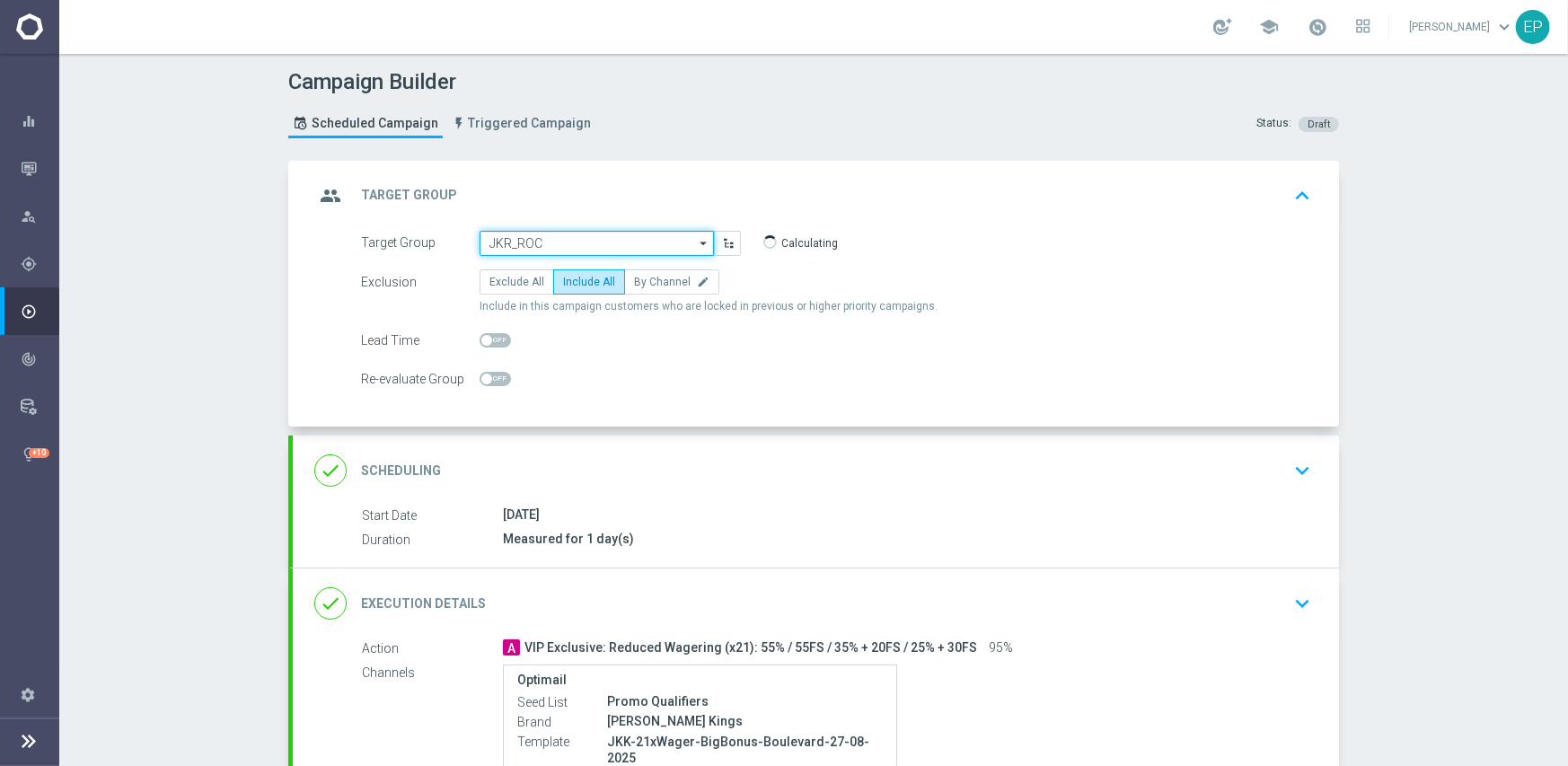
click at [584, 246] on input "JKR_ROC" at bounding box center [597, 244] width 235 height 25
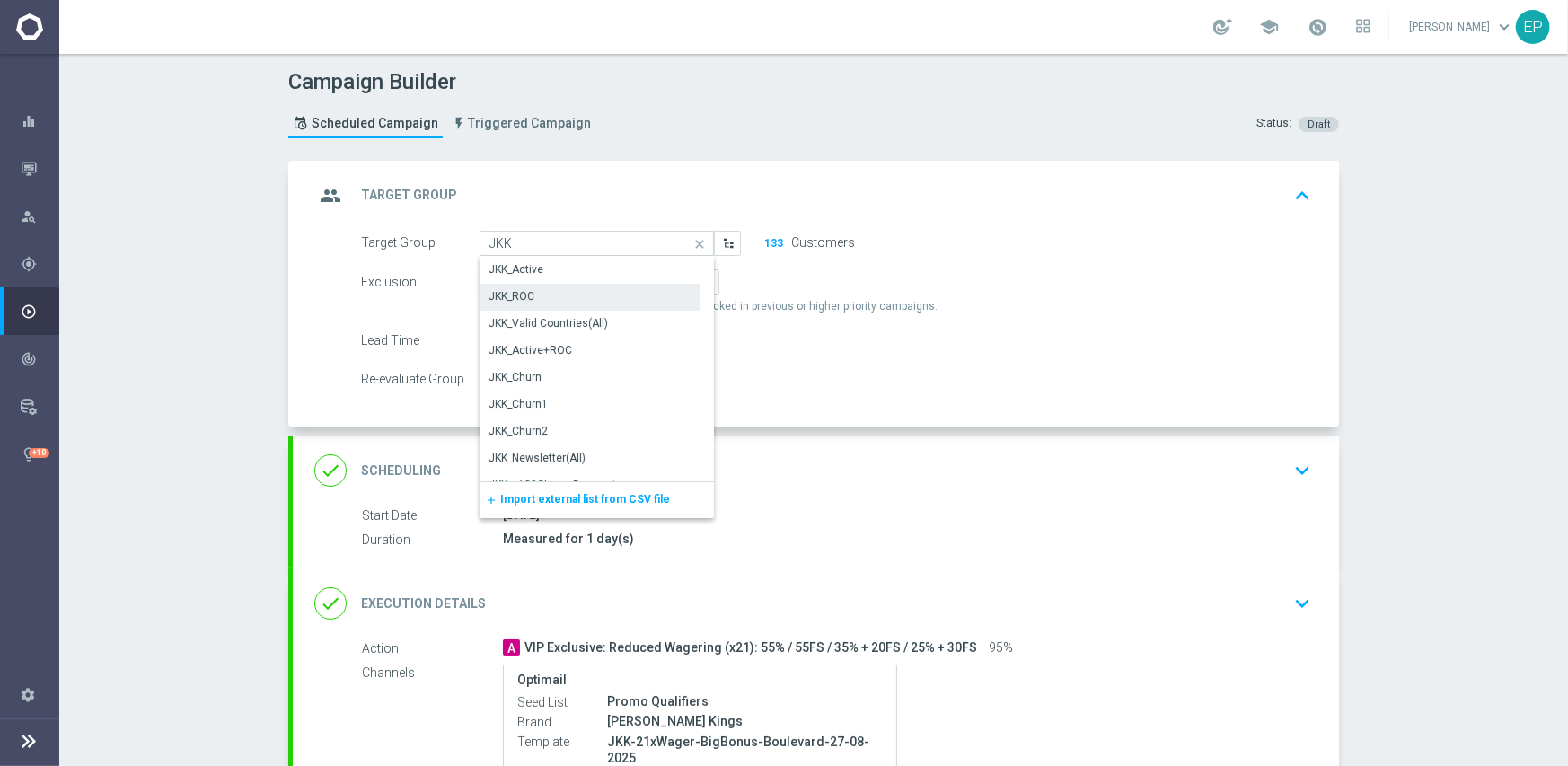
click at [548, 300] on div "JKK_ROC" at bounding box center [589, 296] width 220 height 25
type input "JKK_ROC"
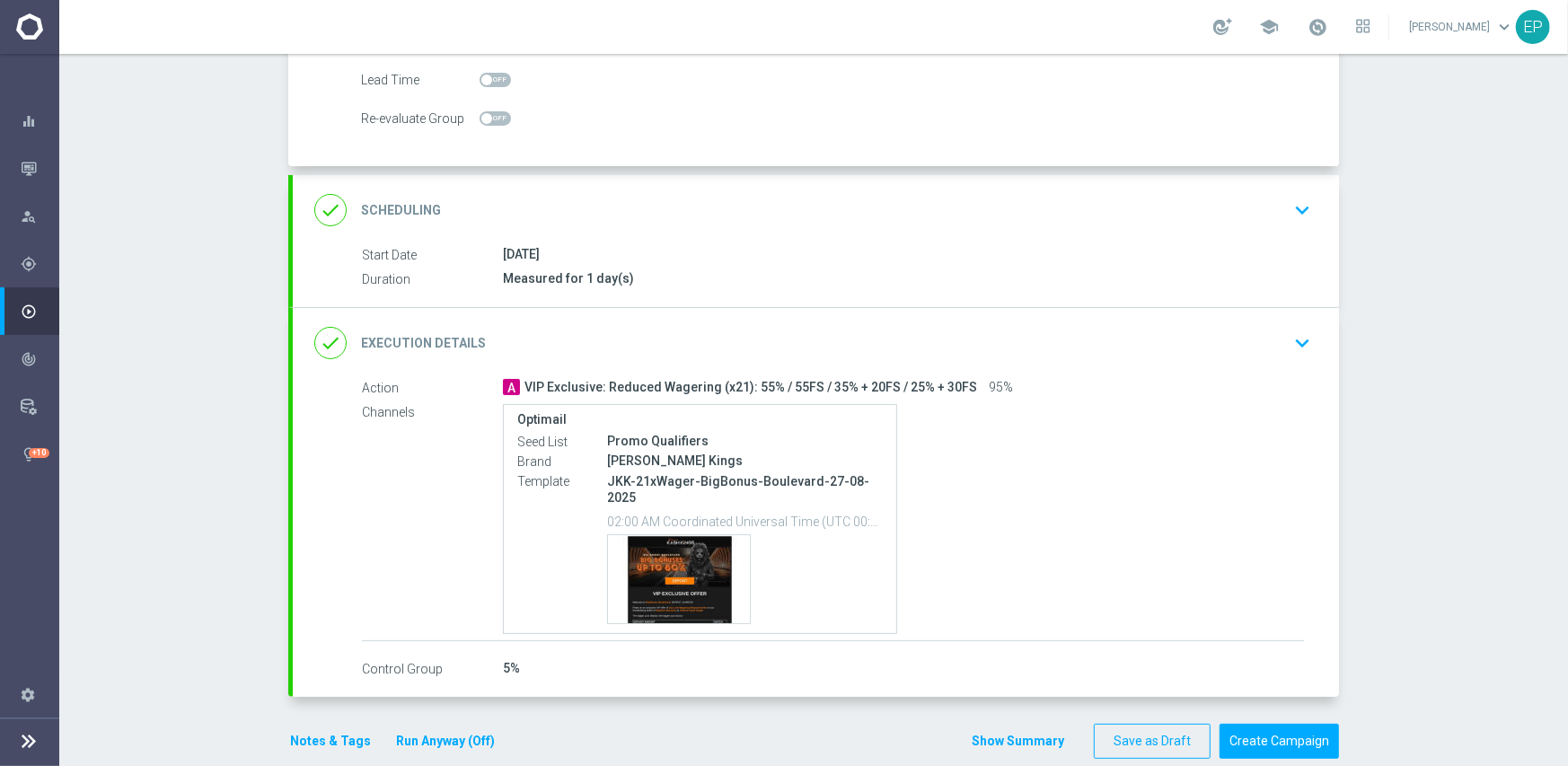
scroll to position [270, 0]
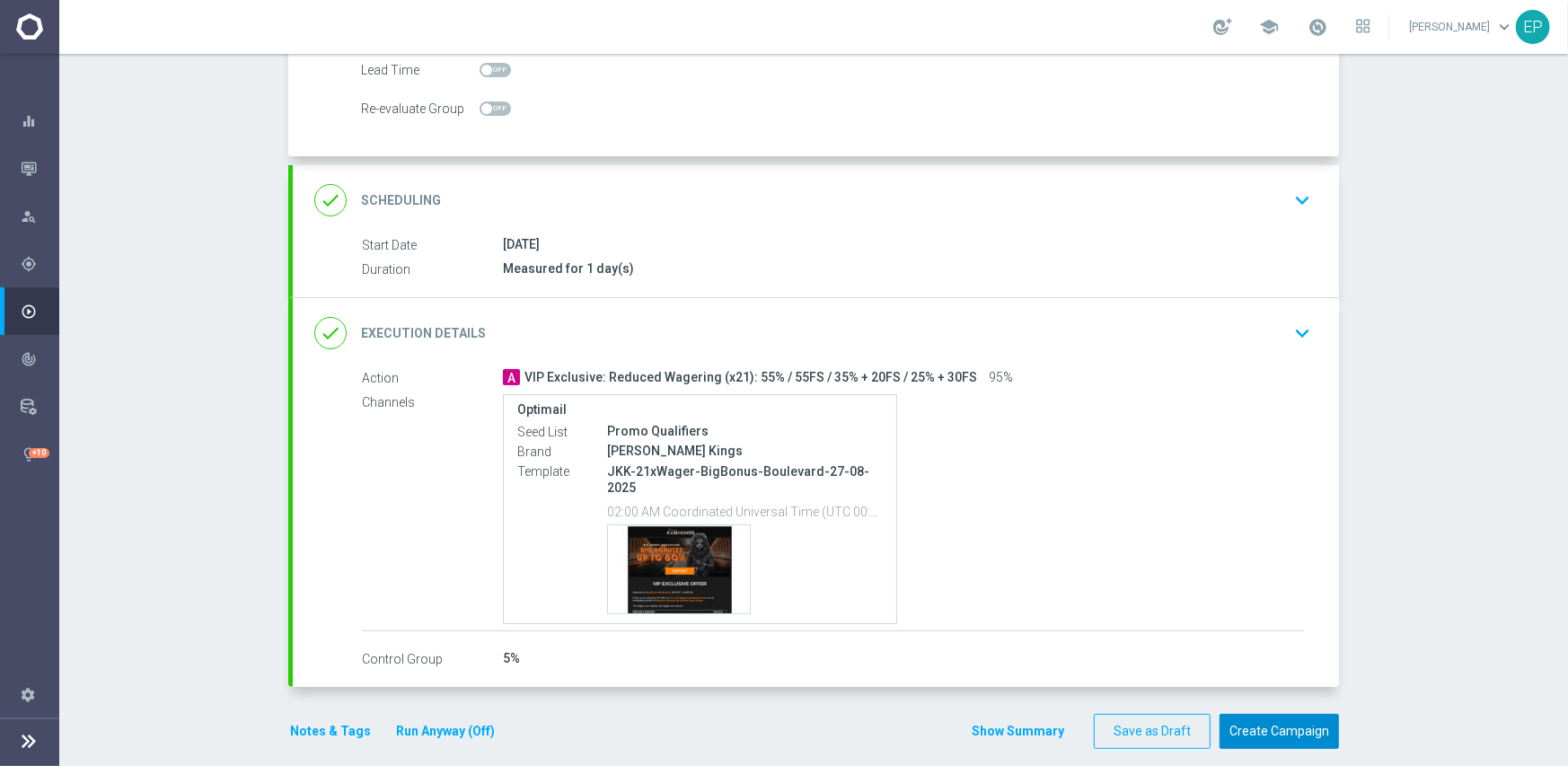
click at [1283, 718] on button "Create Campaign" at bounding box center [1279, 732] width 119 height 35
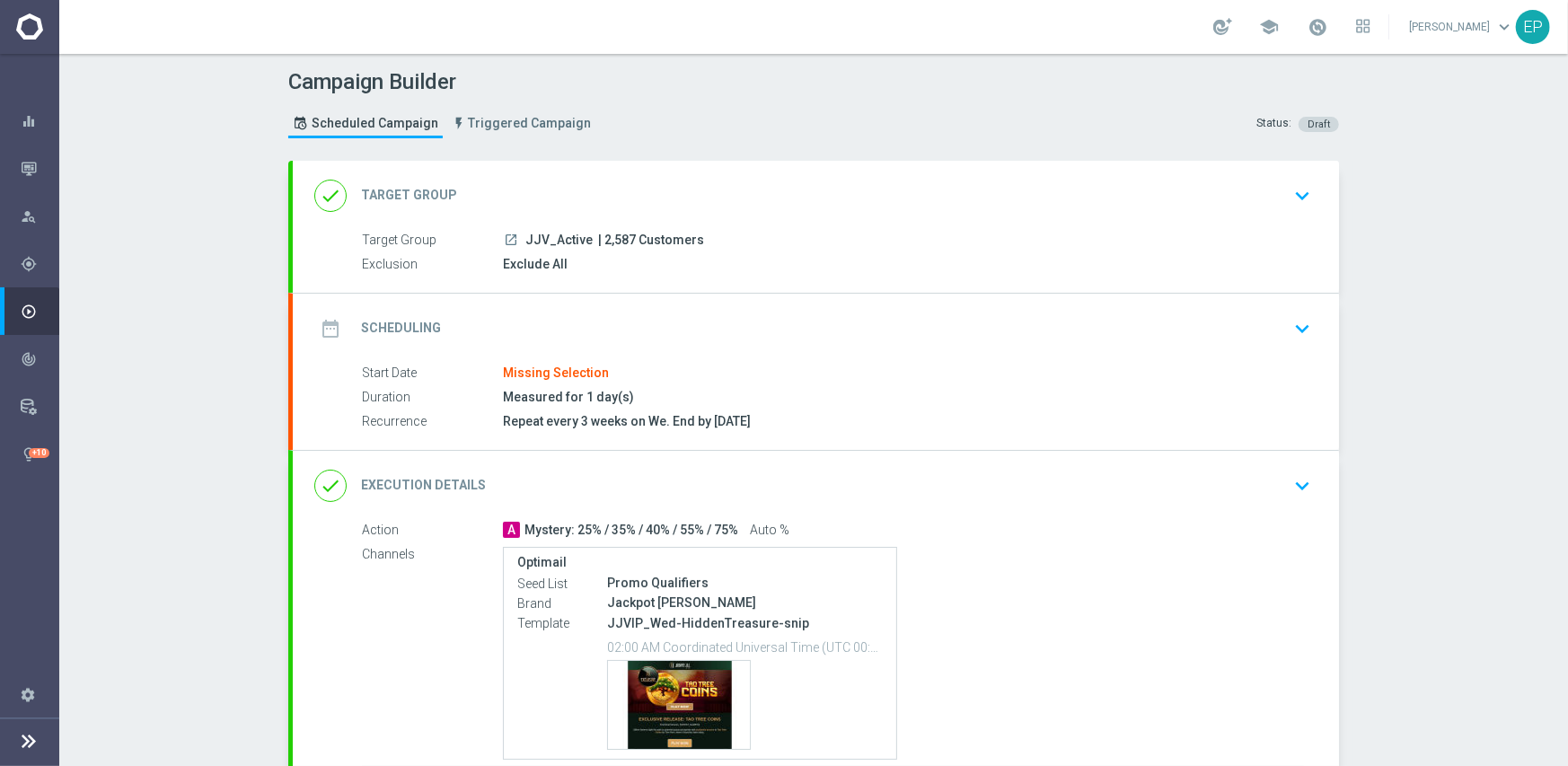
click at [589, 313] on div "date_range Scheduling keyboard_arrow_down" at bounding box center [815, 329] width 1003 height 34
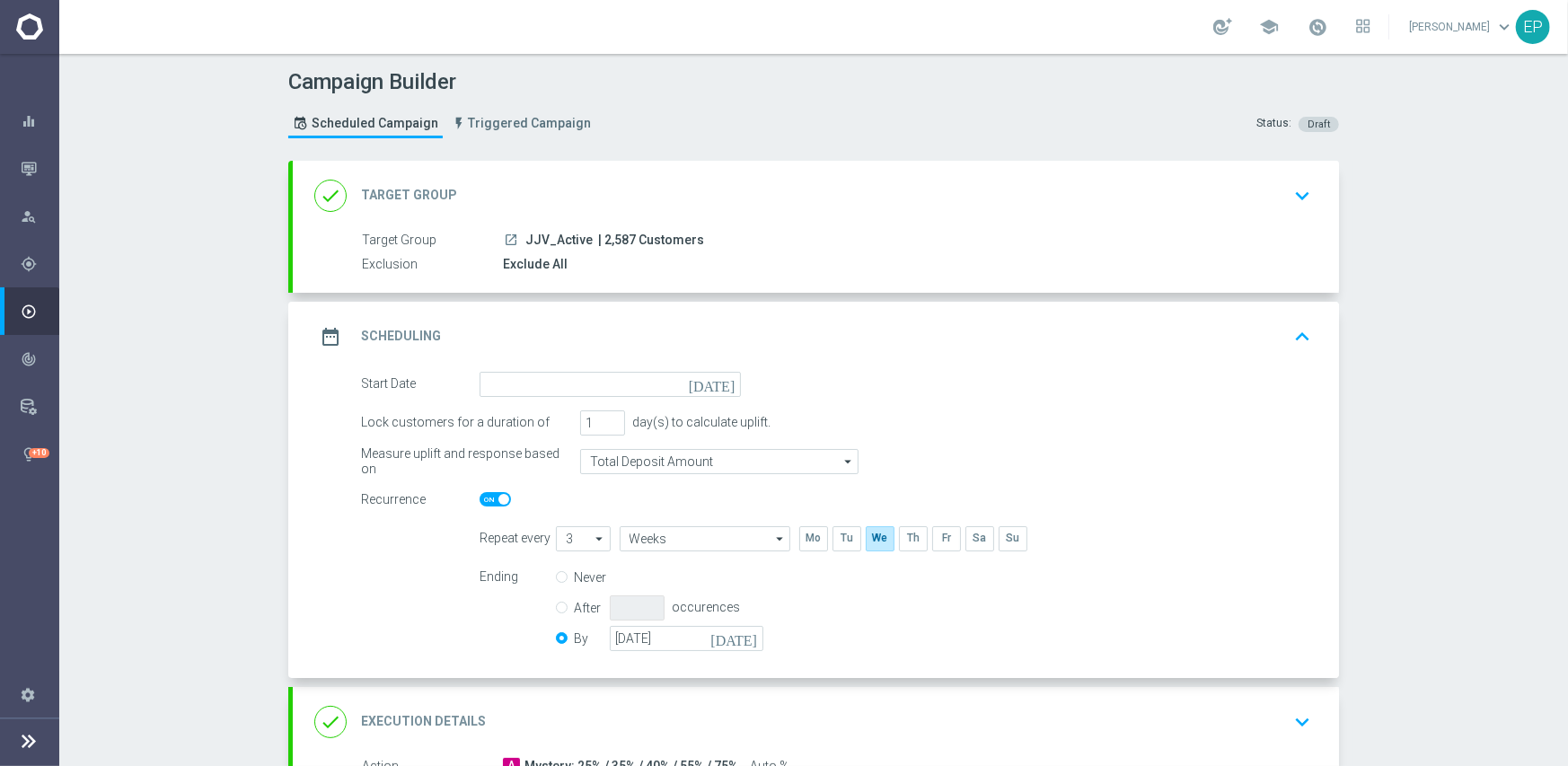
scroll to position [90, 0]
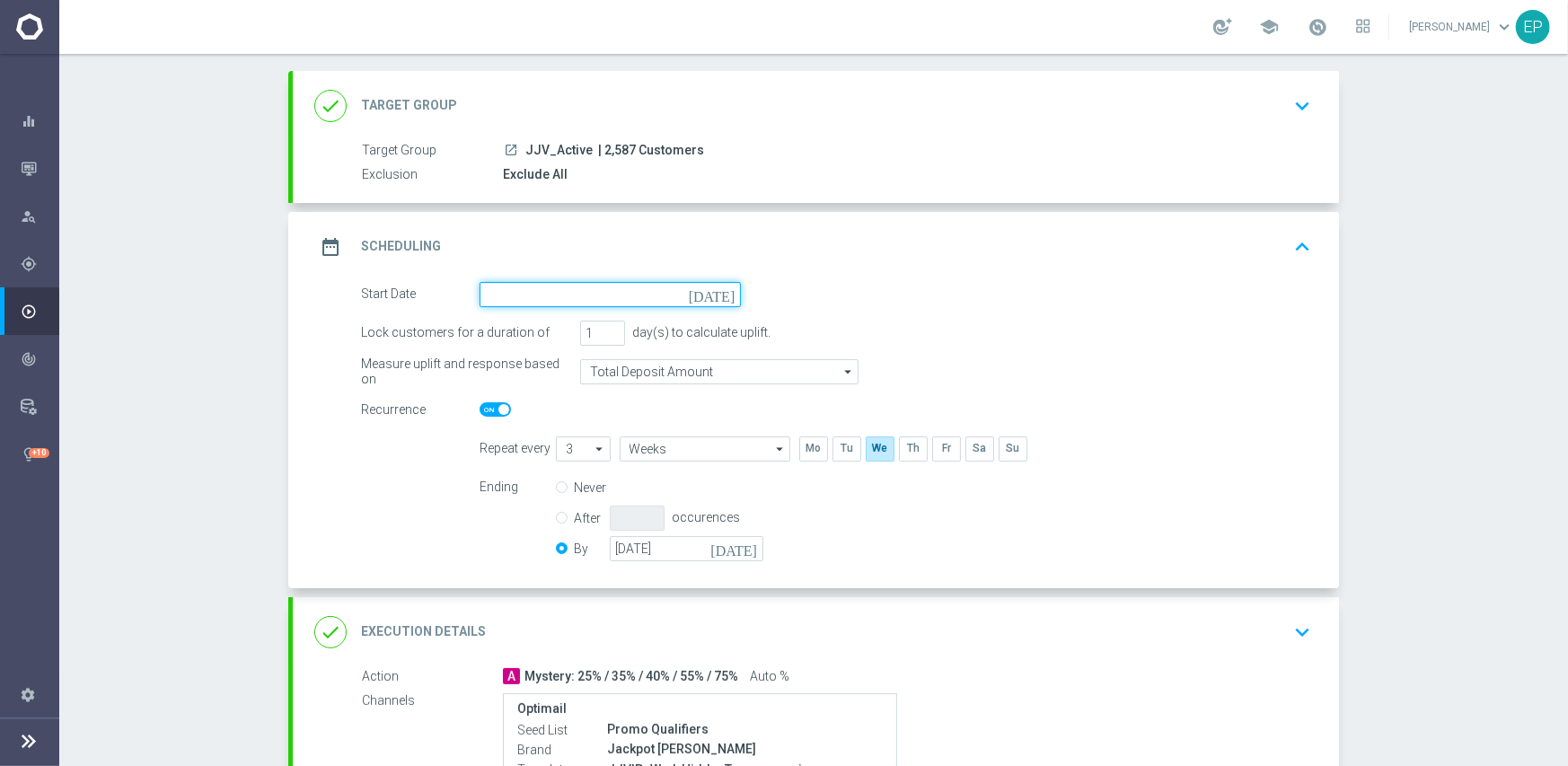
click at [591, 298] on input at bounding box center [609, 294] width 261 height 25
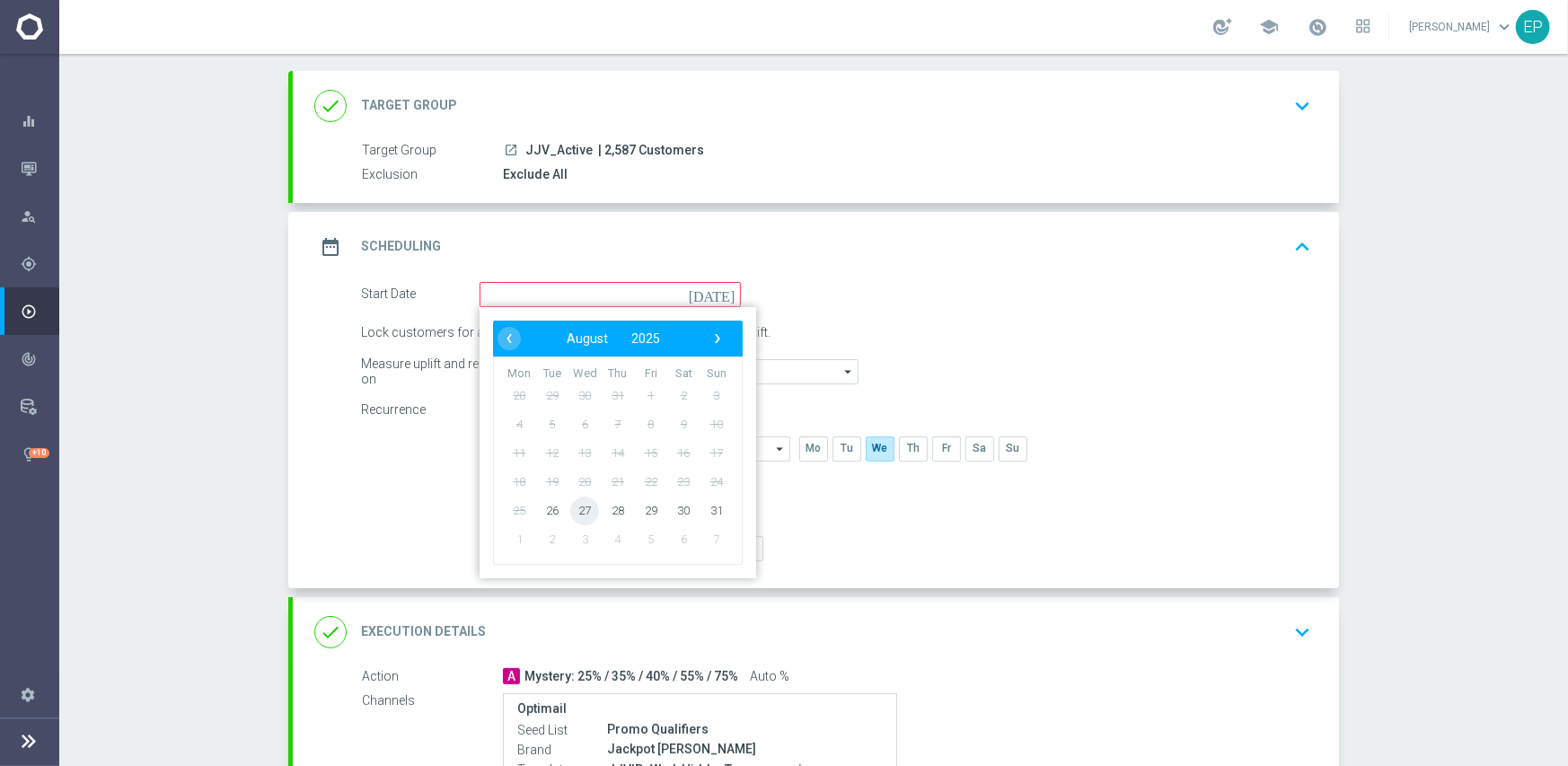
click at [570, 505] on span "27" at bounding box center [584, 510] width 28 height 28
type input "[DATE]"
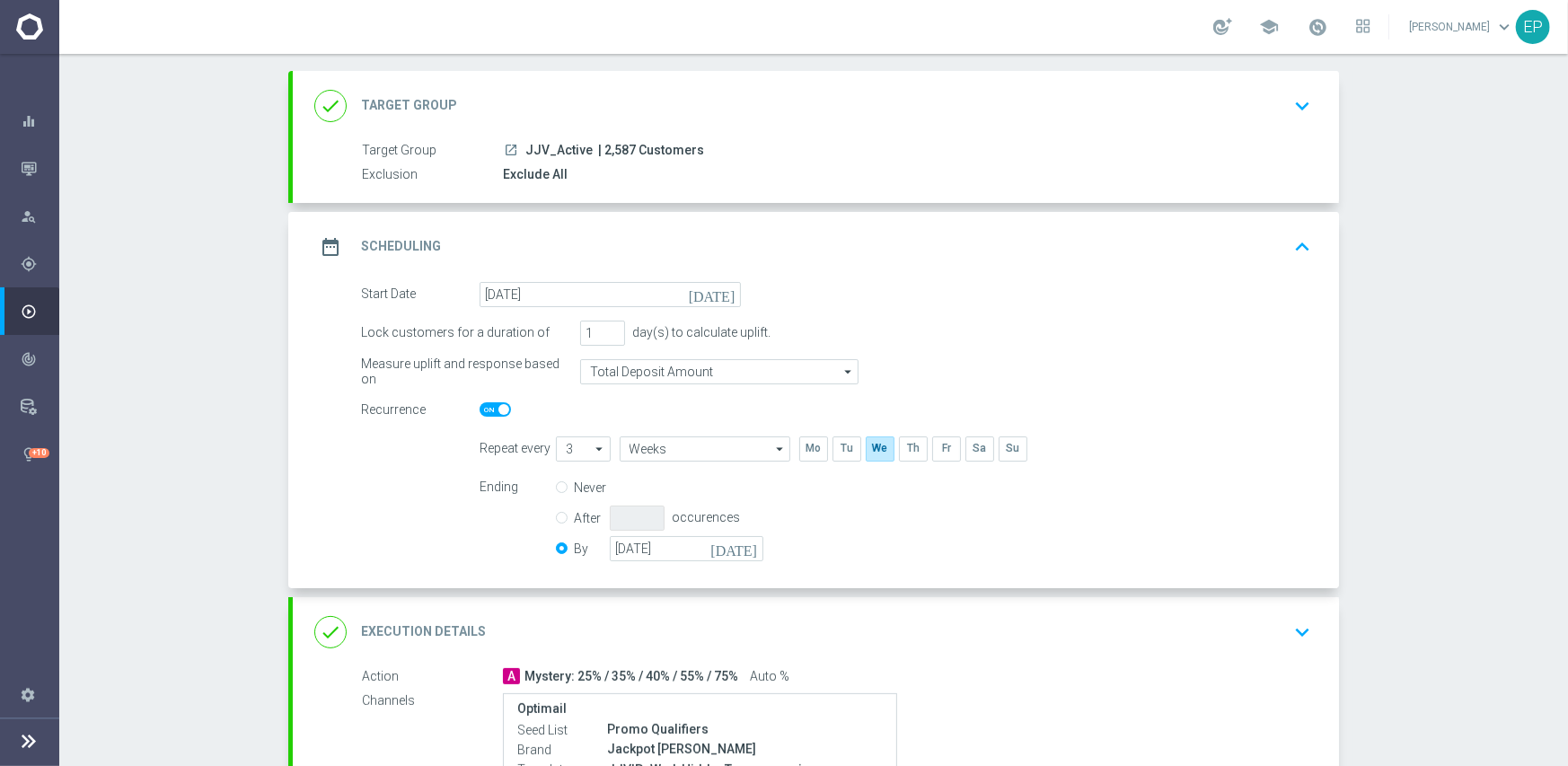
click at [479, 409] on span at bounding box center [495, 409] width 31 height 15
click at [479, 409] on input "checkbox" at bounding box center [495, 409] width 31 height 15
checkbox input "false"
radio input "true"
radio input "false"
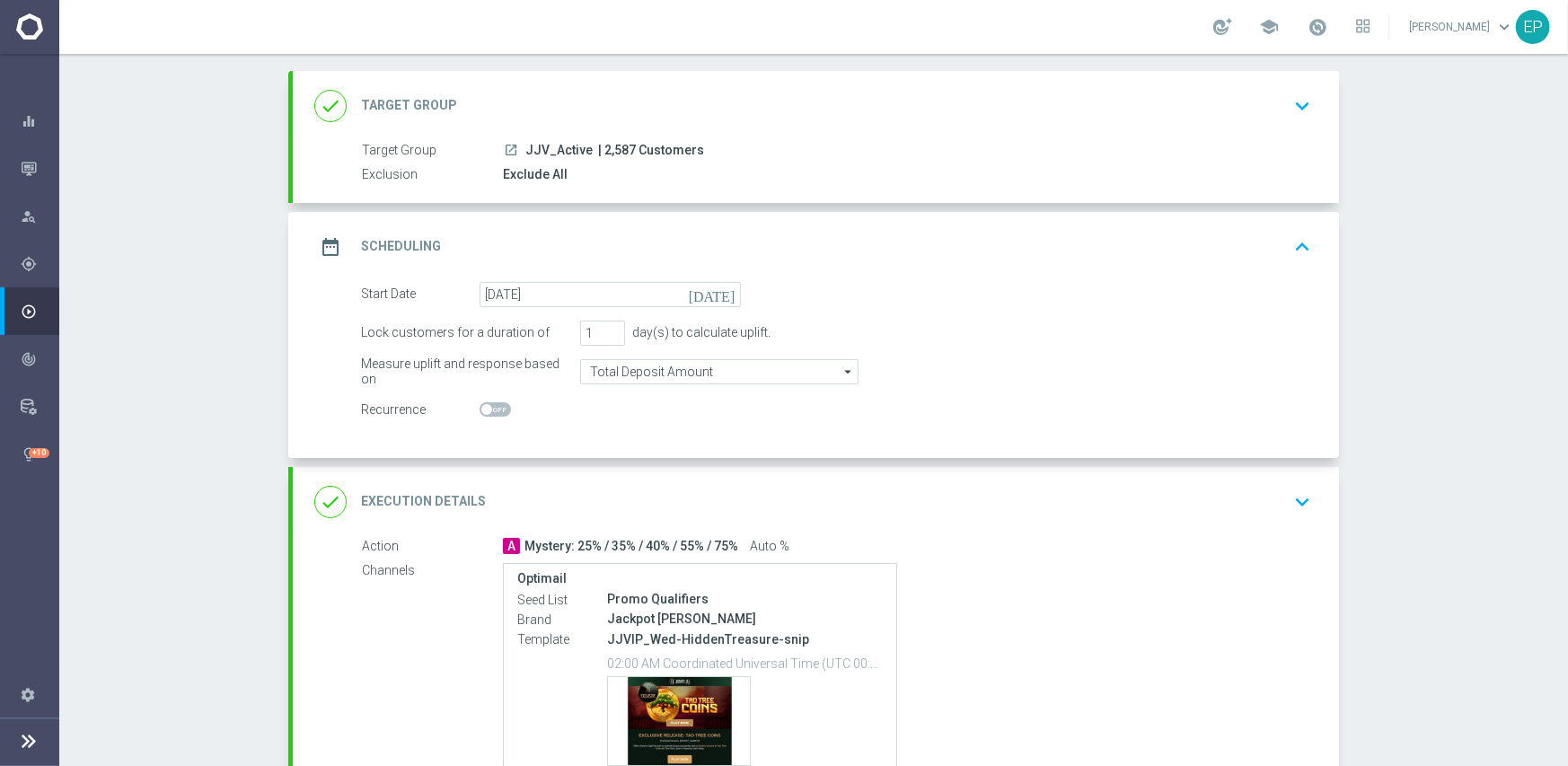
scroll to position [180, 0]
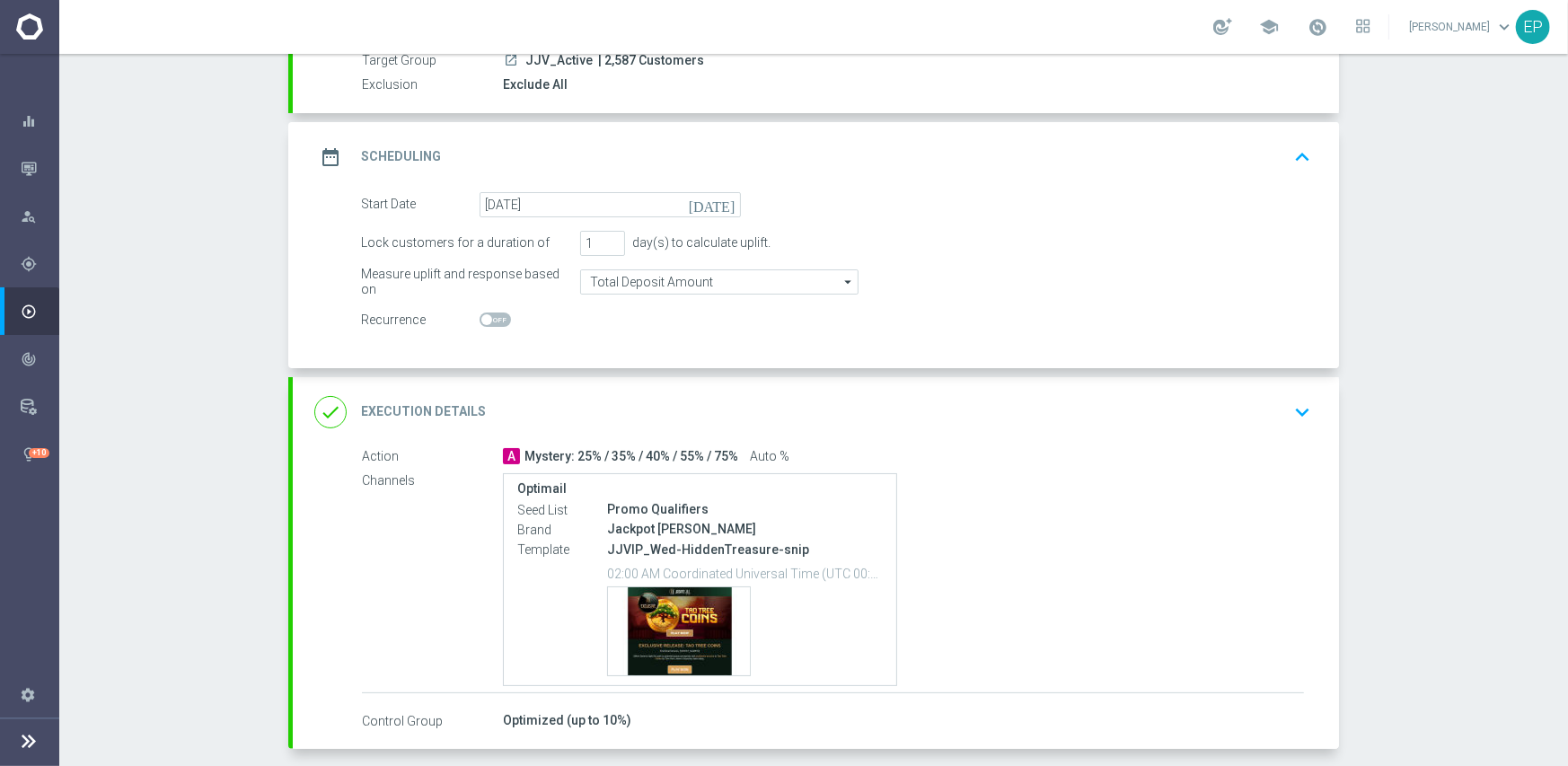
click at [778, 399] on div "done Execution Details keyboard_arrow_down" at bounding box center [815, 412] width 1003 height 34
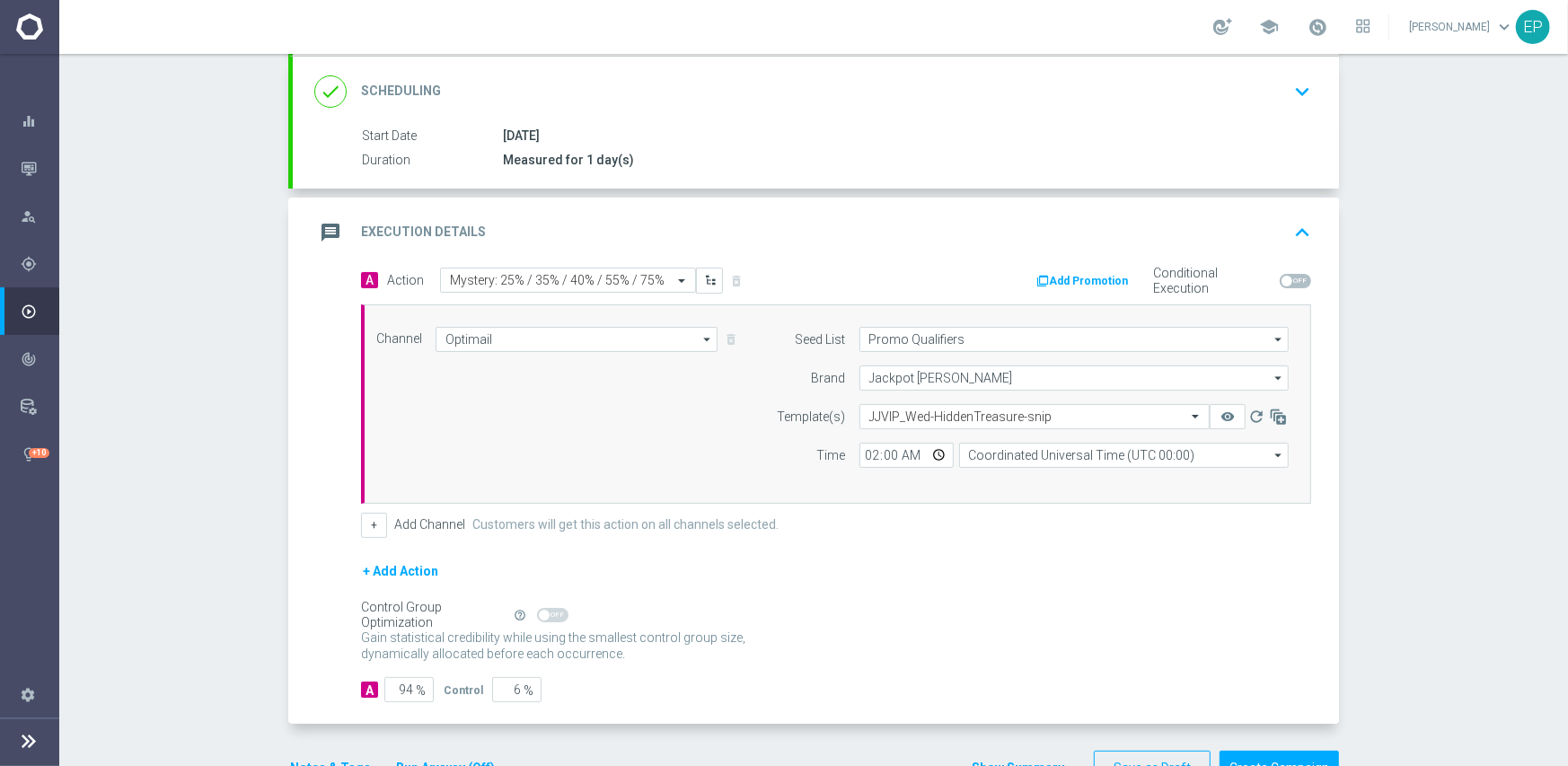
scroll to position [269, 0]
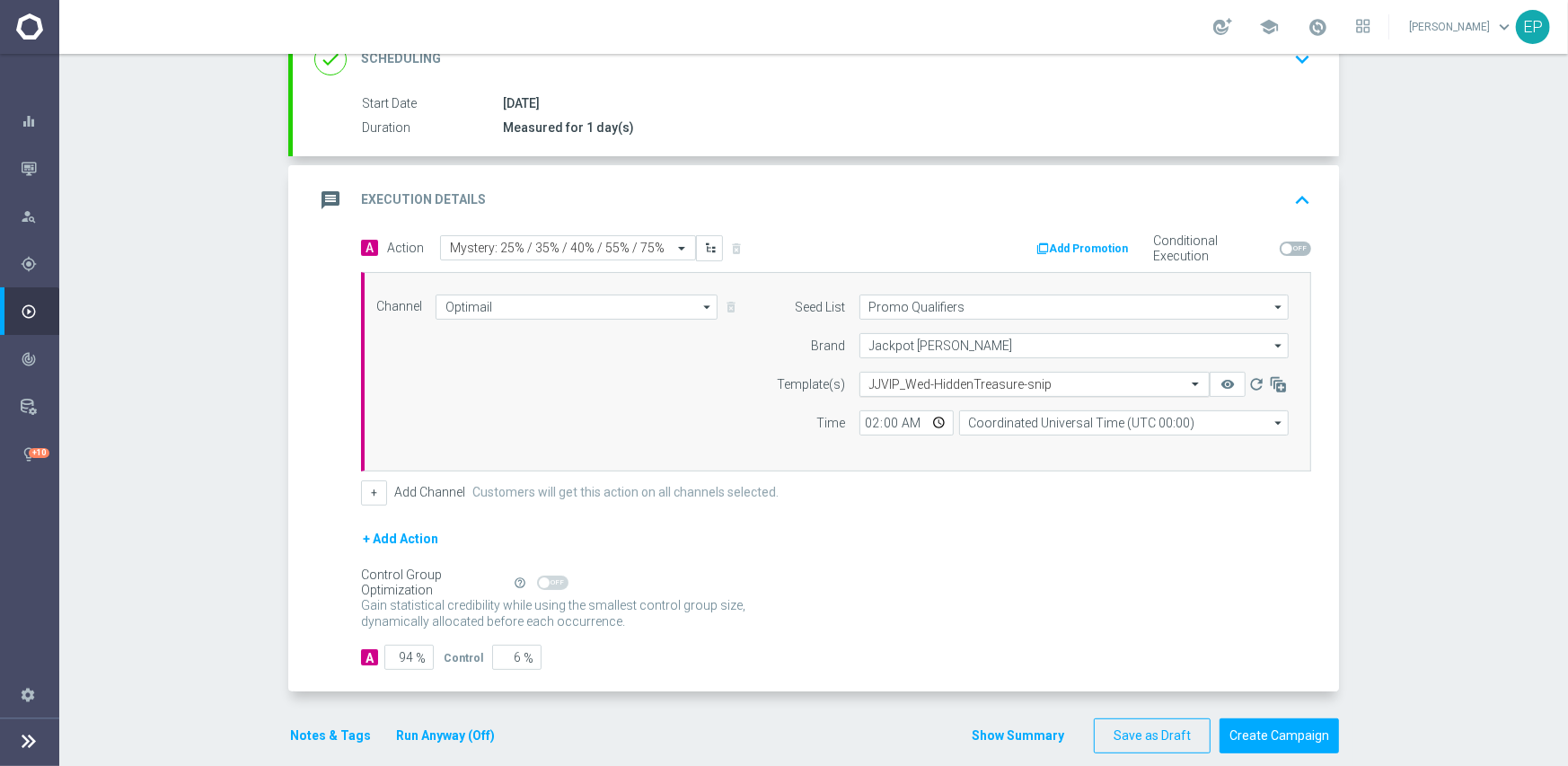
click at [935, 378] on input "text" at bounding box center [1016, 385] width 294 height 16
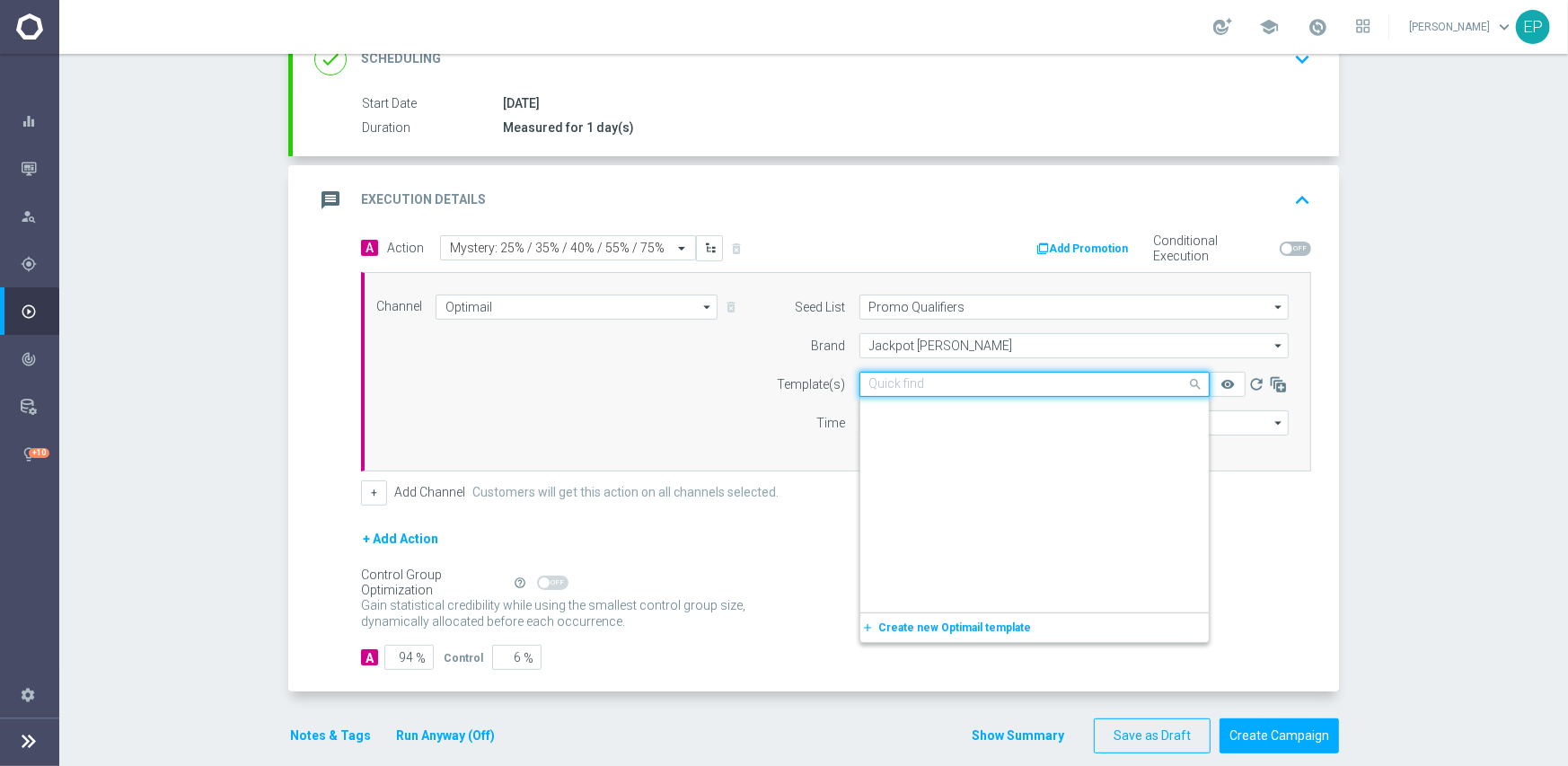
paste input "JJVIP-21x-Wager-Mystery-Bonus-27-08-2025"
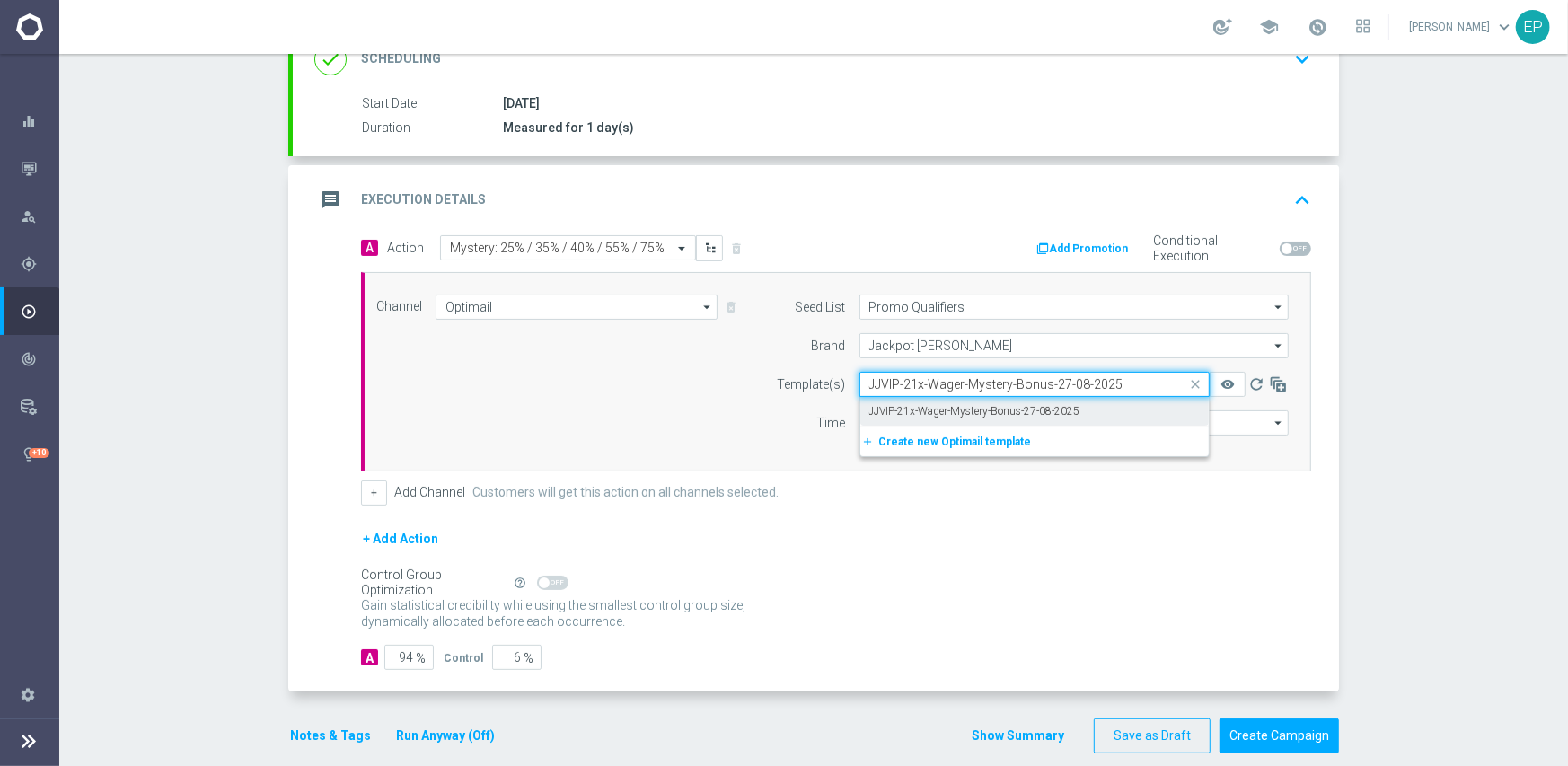
click at [930, 407] on label "JJVIP-21x-Wager-Mystery-Bonus-27-08-2025" at bounding box center [975, 412] width 211 height 16
type input "JJVIP-21x-Wager-Mystery-Bonus-27-08-2025"
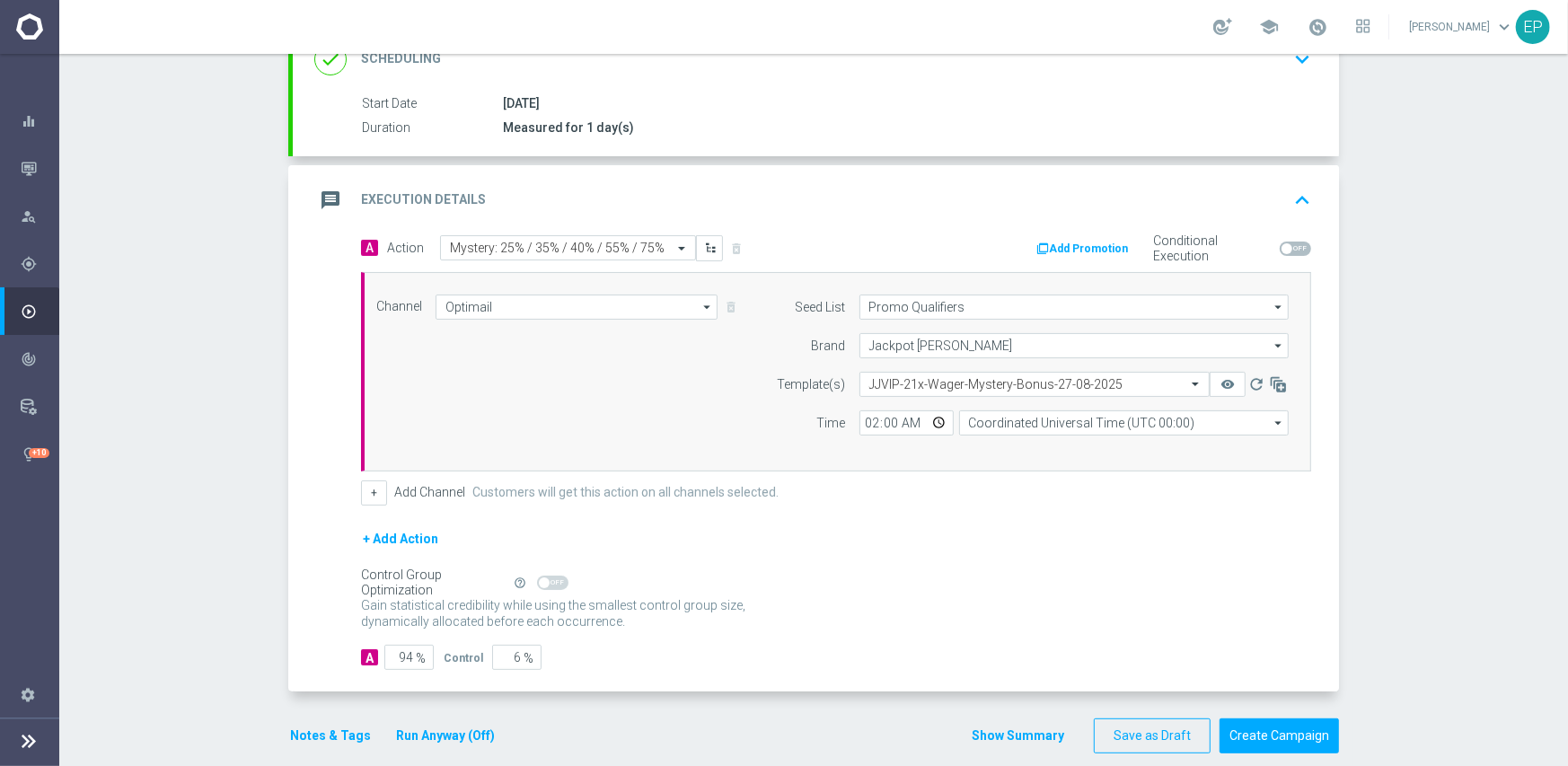
click at [634, 619] on p "Gain higher response rates by matching the most effective action with each cust…" at bounding box center [562, 621] width 404 height 49
click at [399, 657] on input "94" at bounding box center [409, 657] width 49 height 25
type input "9"
type input "91"
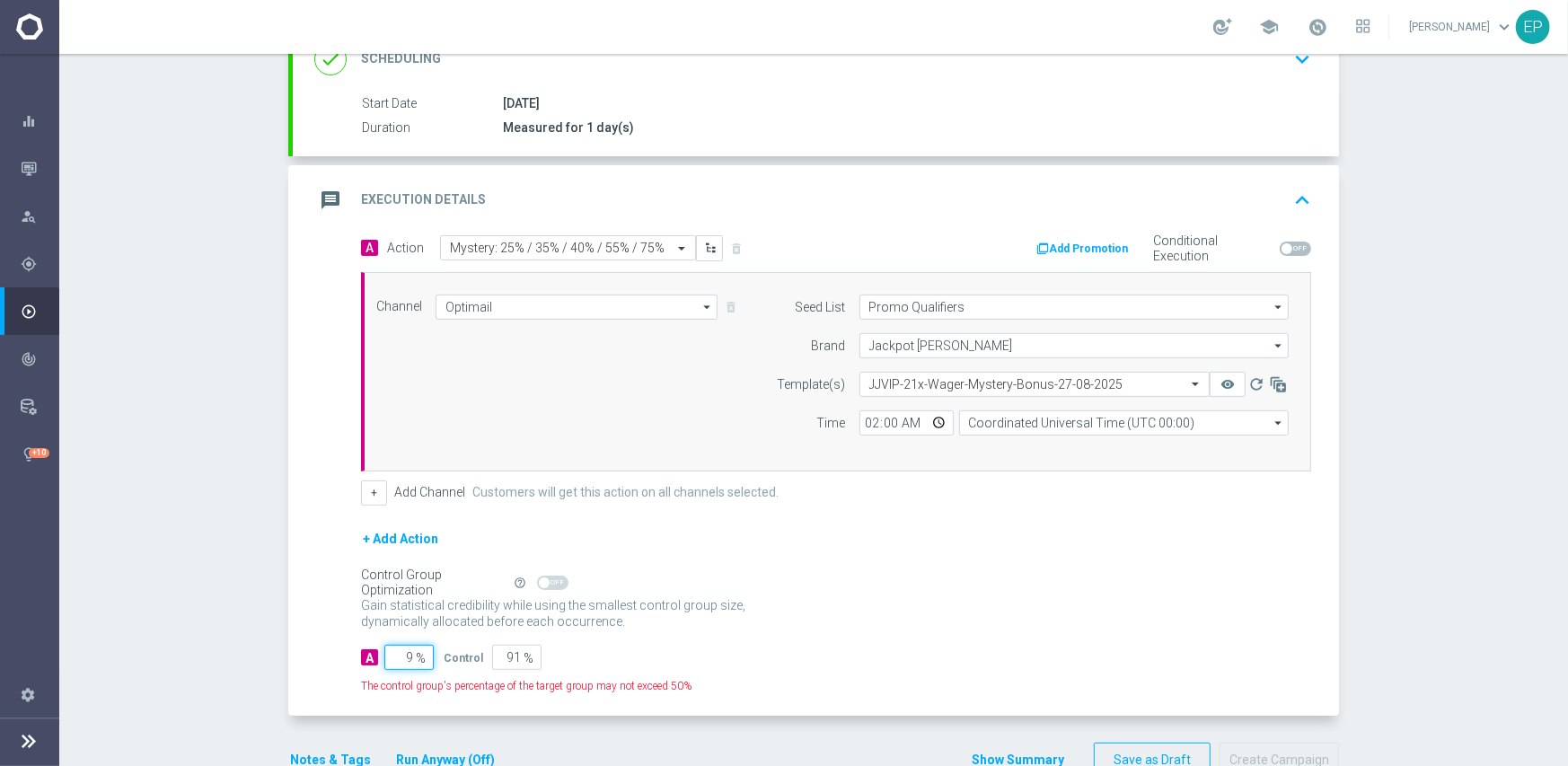
type input "95"
type input "5"
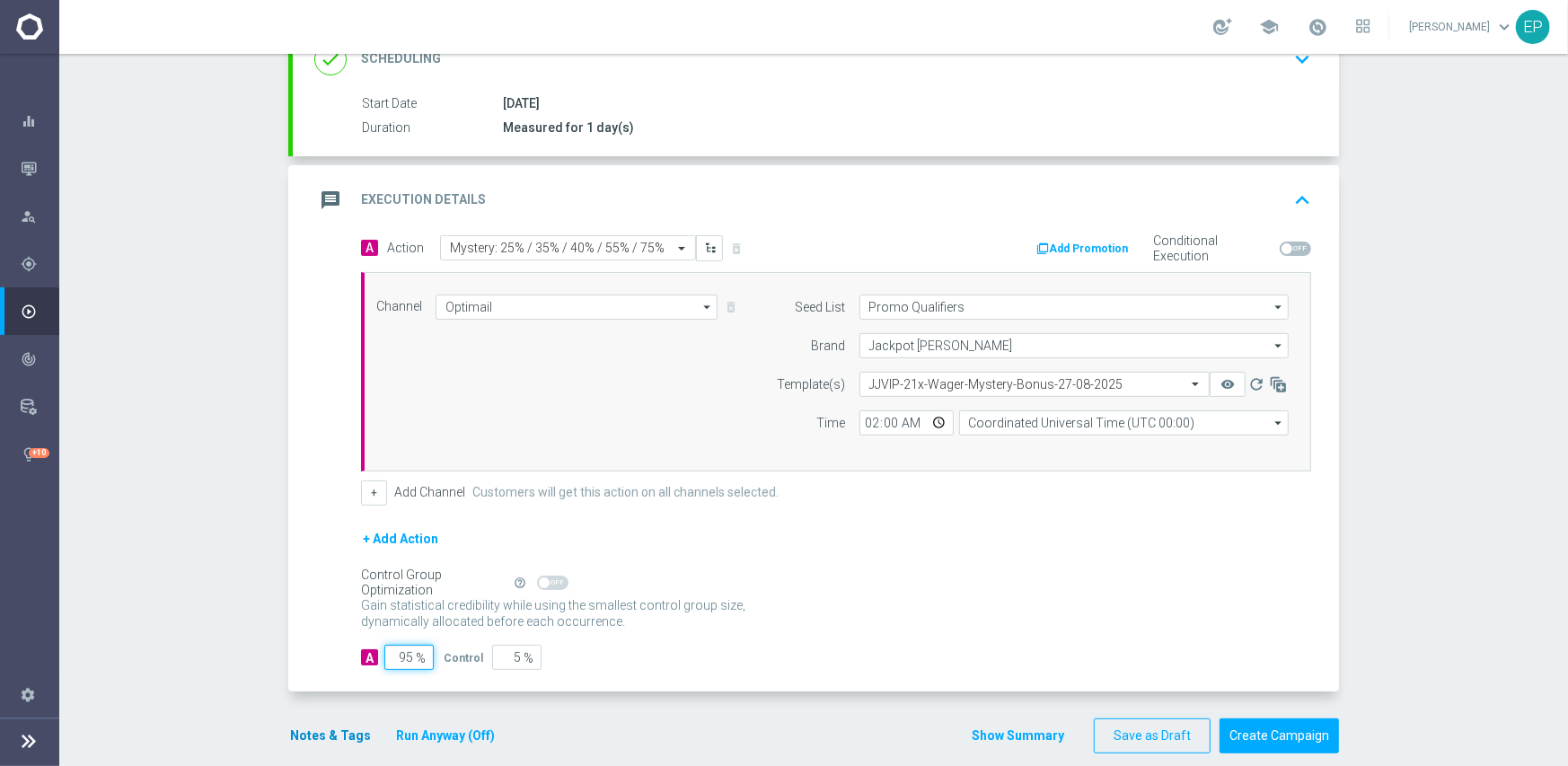
type input "95"
click at [324, 733] on button "Notes & Tags" at bounding box center [331, 736] width 84 height 23
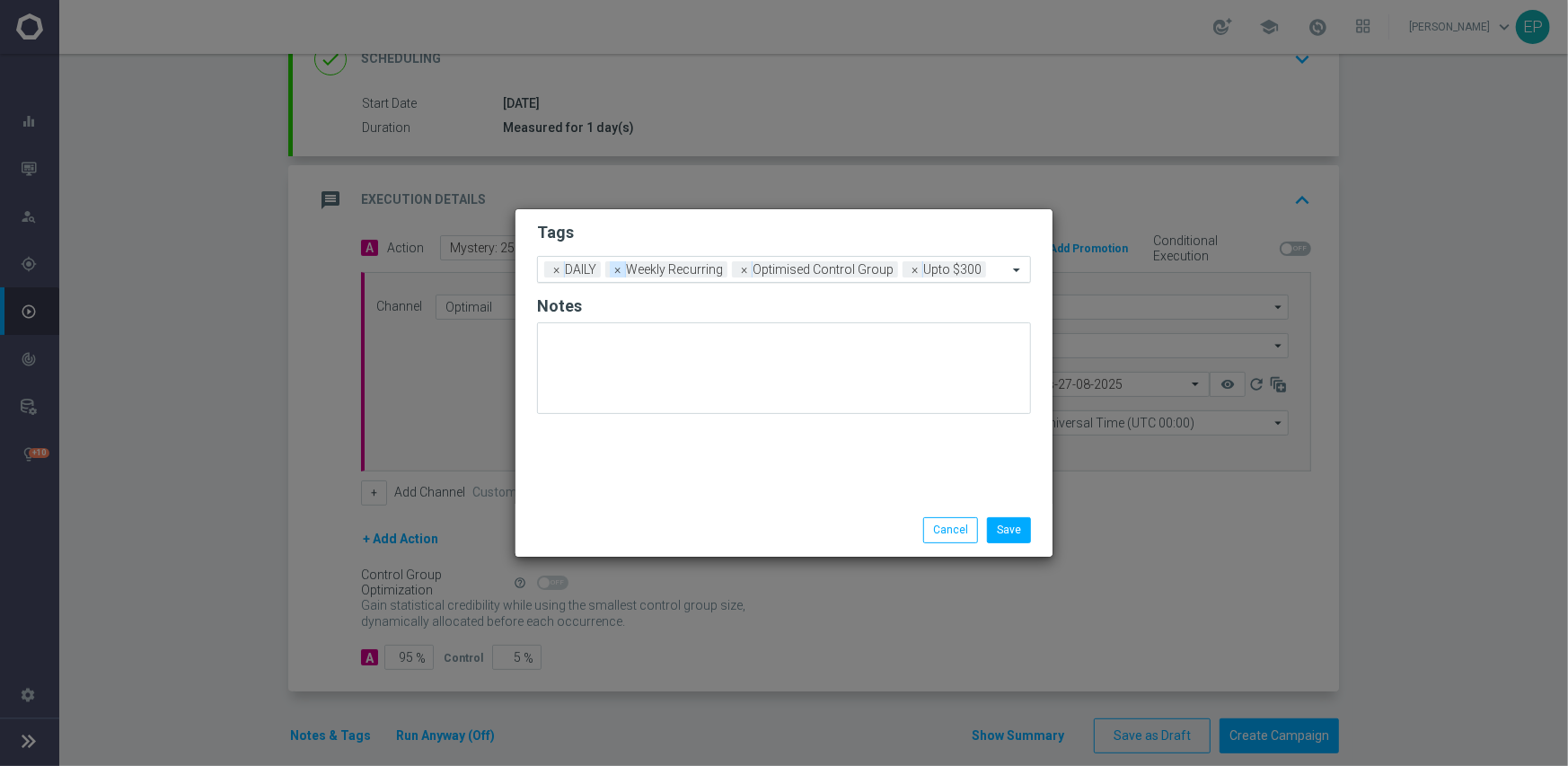
click at [620, 269] on span "×" at bounding box center [617, 269] width 17 height 17
click at [618, 272] on span "×" at bounding box center [617, 269] width 17 height 17
click at [759, 272] on input "text" at bounding box center [851, 271] width 312 height 16
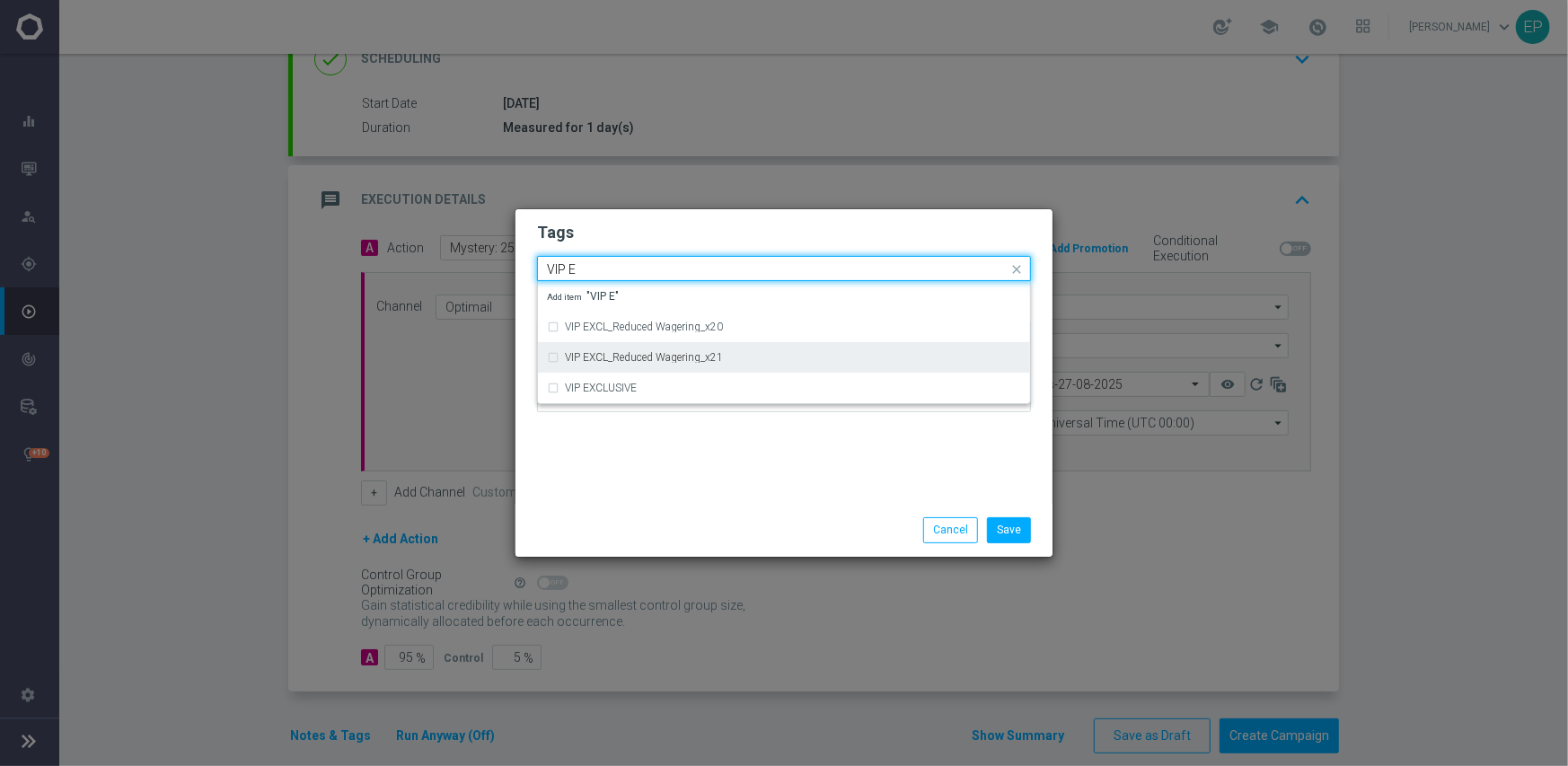
click at [705, 358] on label "VIP EXCL_Reduced Wagering_x21" at bounding box center [644, 357] width 158 height 11
type input "VIP E"
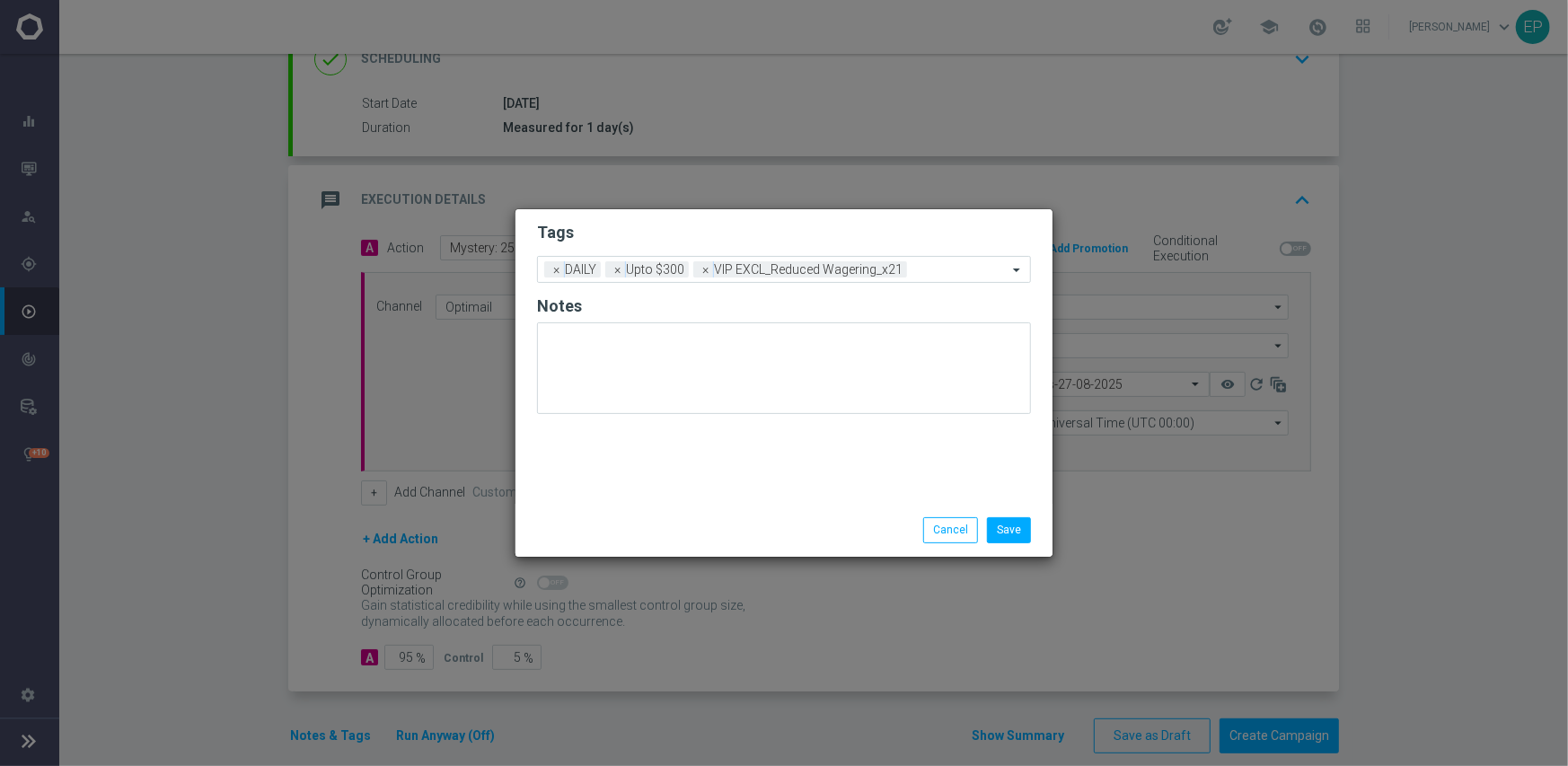
click at [739, 479] on div "Tags Add a new tag × DAILY × Upto $300 × VIP EXCL_Reduced Wagering_x21 Notes" at bounding box center [784, 356] width 537 height 294
click at [1010, 527] on button "Save" at bounding box center [1008, 530] width 44 height 25
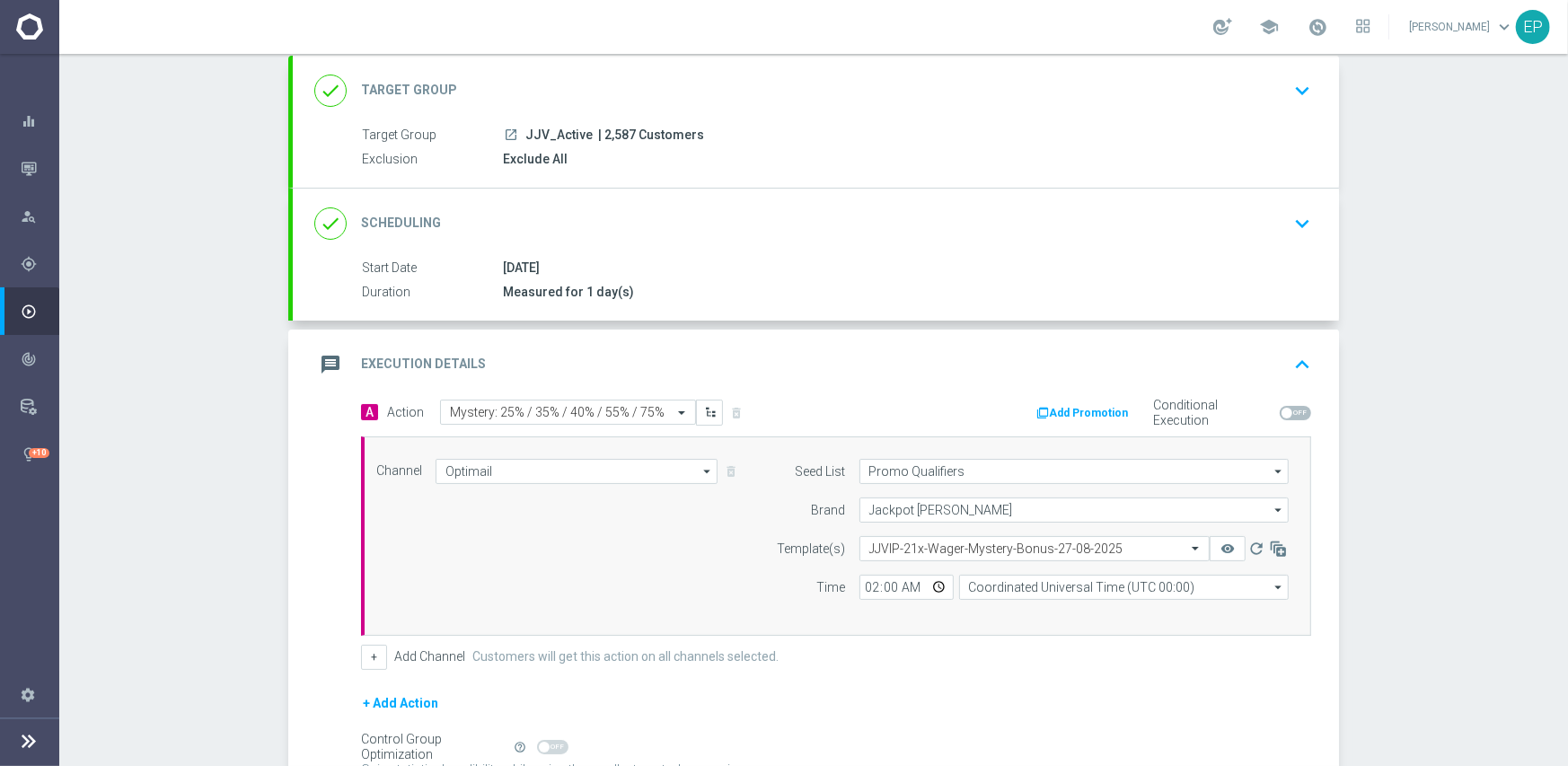
scroll to position [290, 0]
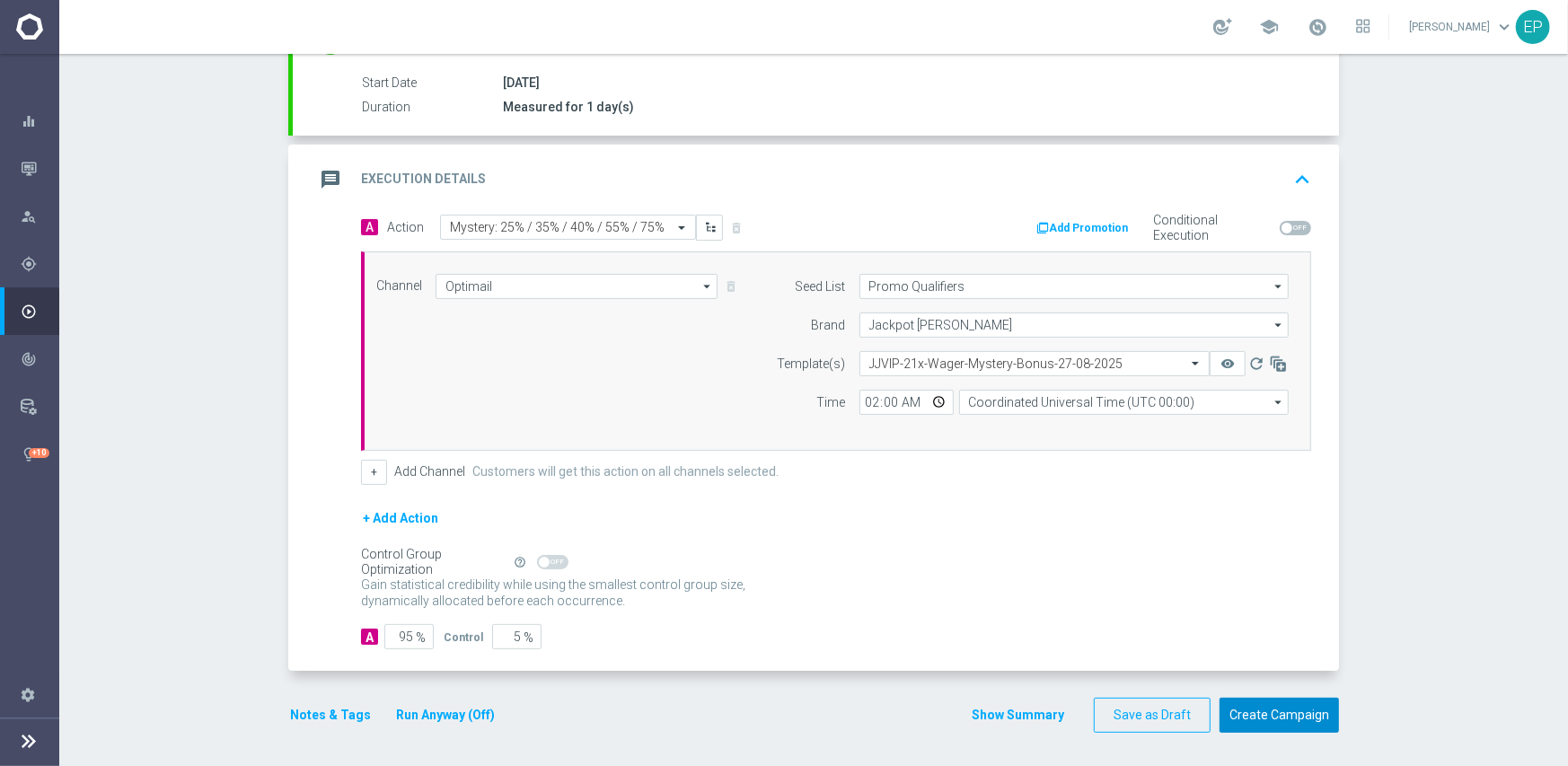
click at [1293, 712] on button "Create Campaign" at bounding box center [1279, 715] width 119 height 35
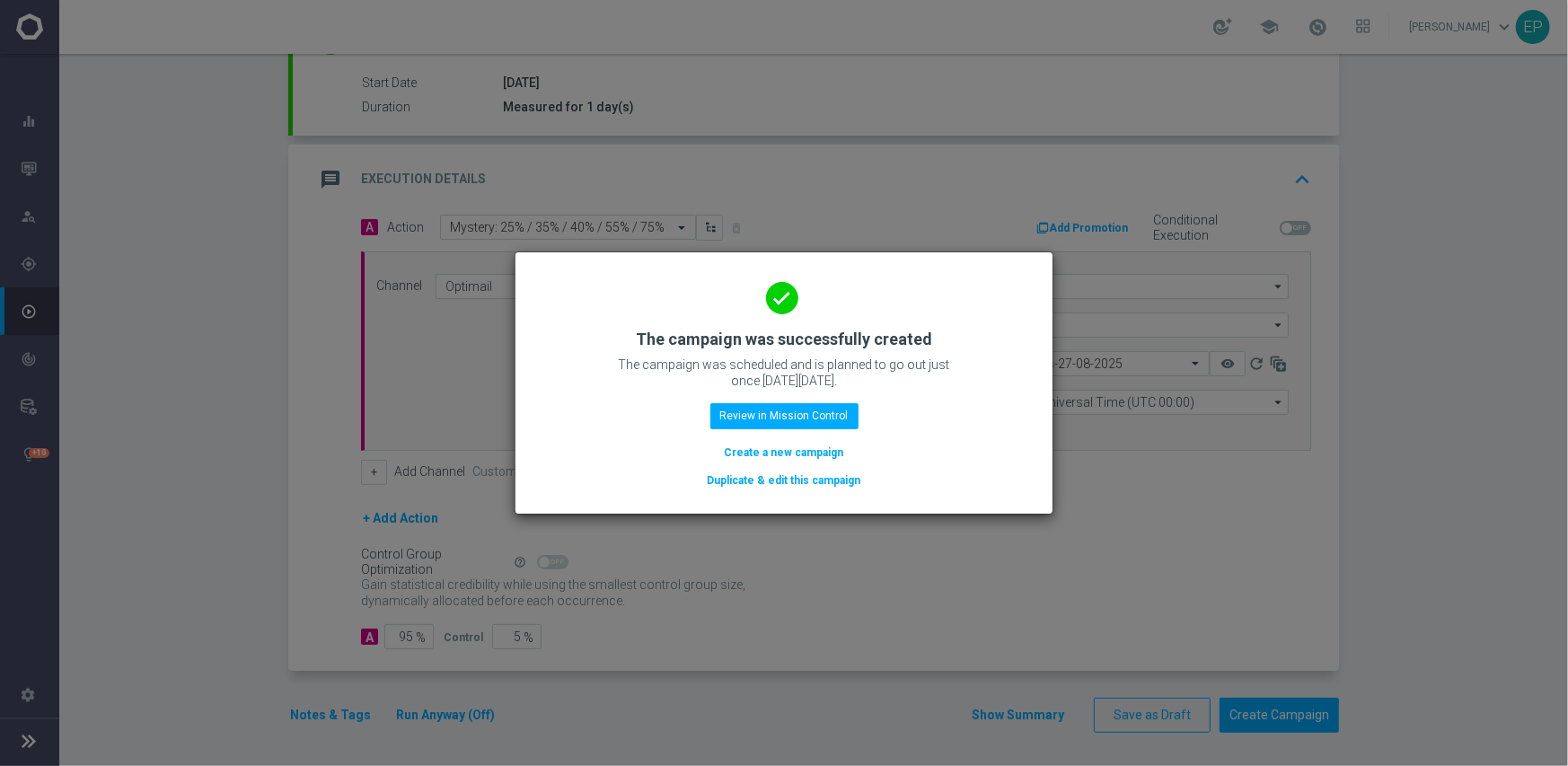
click at [760, 478] on button "Duplicate & edit this campaign" at bounding box center [784, 480] width 157 height 20
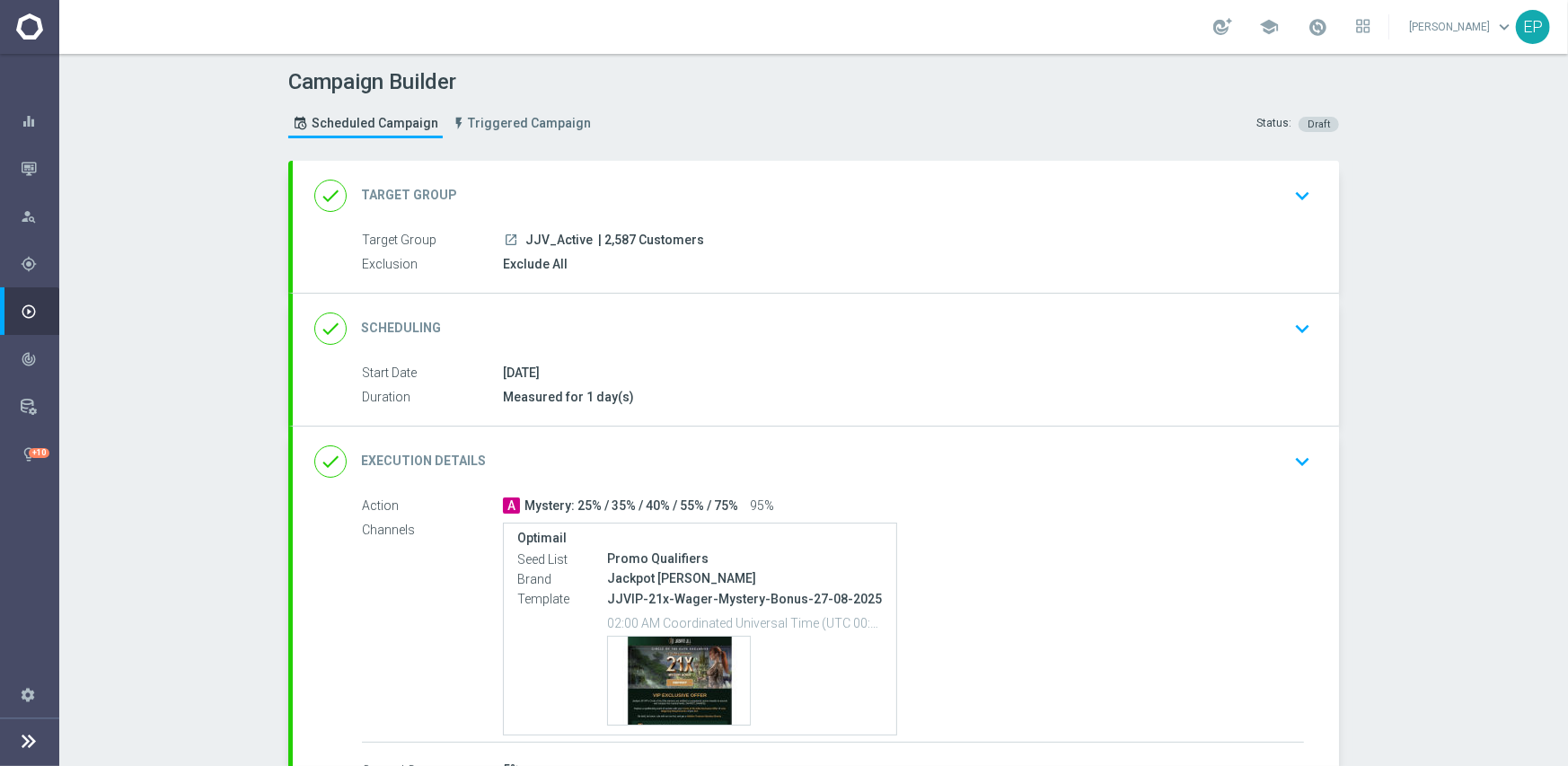
drag, startPoint x: 518, startPoint y: 241, endPoint x: 543, endPoint y: 247, distance: 25.7
click at [543, 247] on div "launch JJV_Active | 2,587 Customers" at bounding box center [903, 240] width 801 height 18
copy span "JJV_"
drag, startPoint x: 586, startPoint y: 189, endPoint x: 585, endPoint y: 203, distance: 14.0
click at [587, 189] on div "done Target Group keyboard_arrow_down" at bounding box center [815, 196] width 1003 height 34
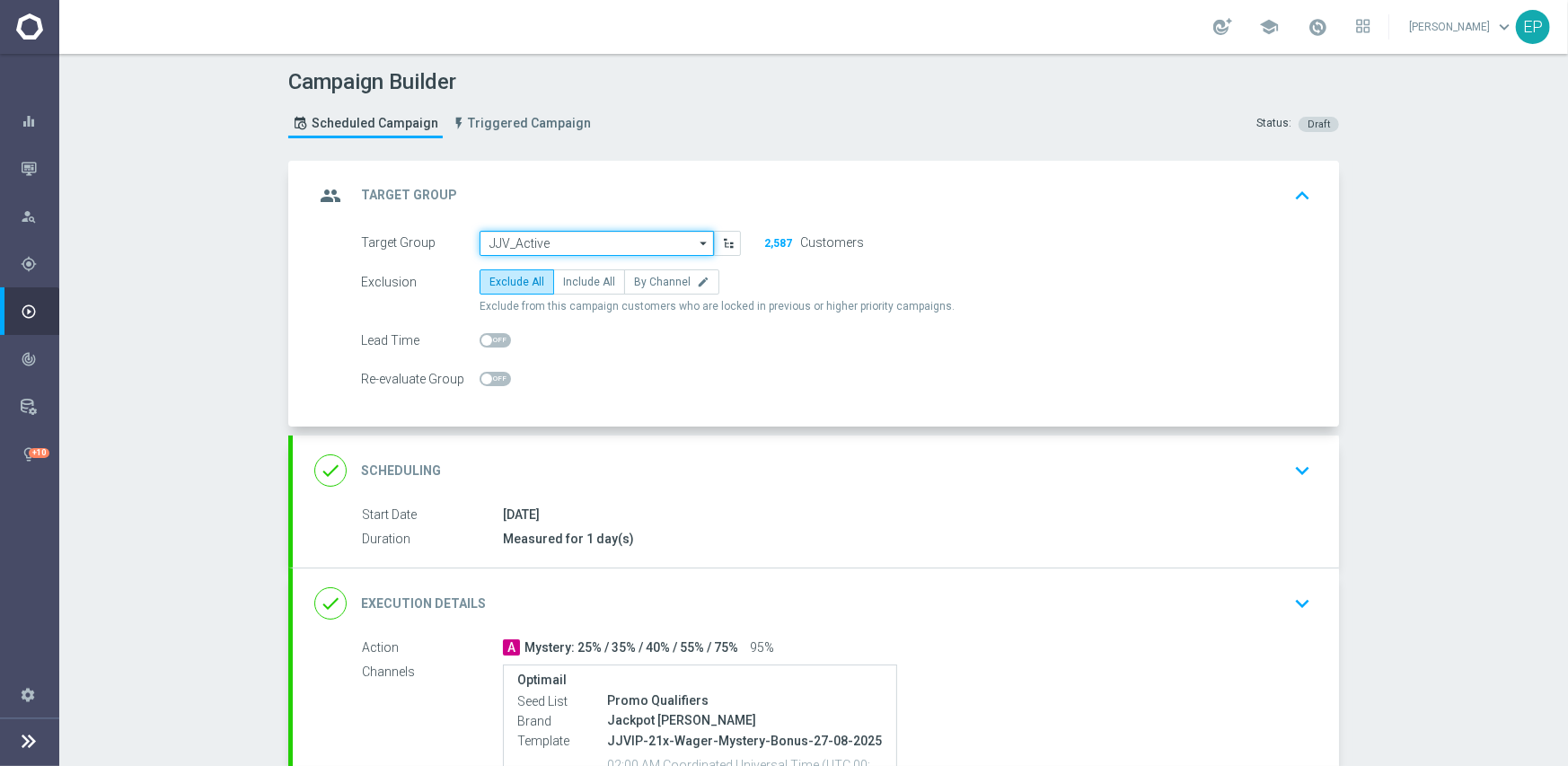
click at [557, 236] on input "JJV_Active" at bounding box center [597, 244] width 235 height 25
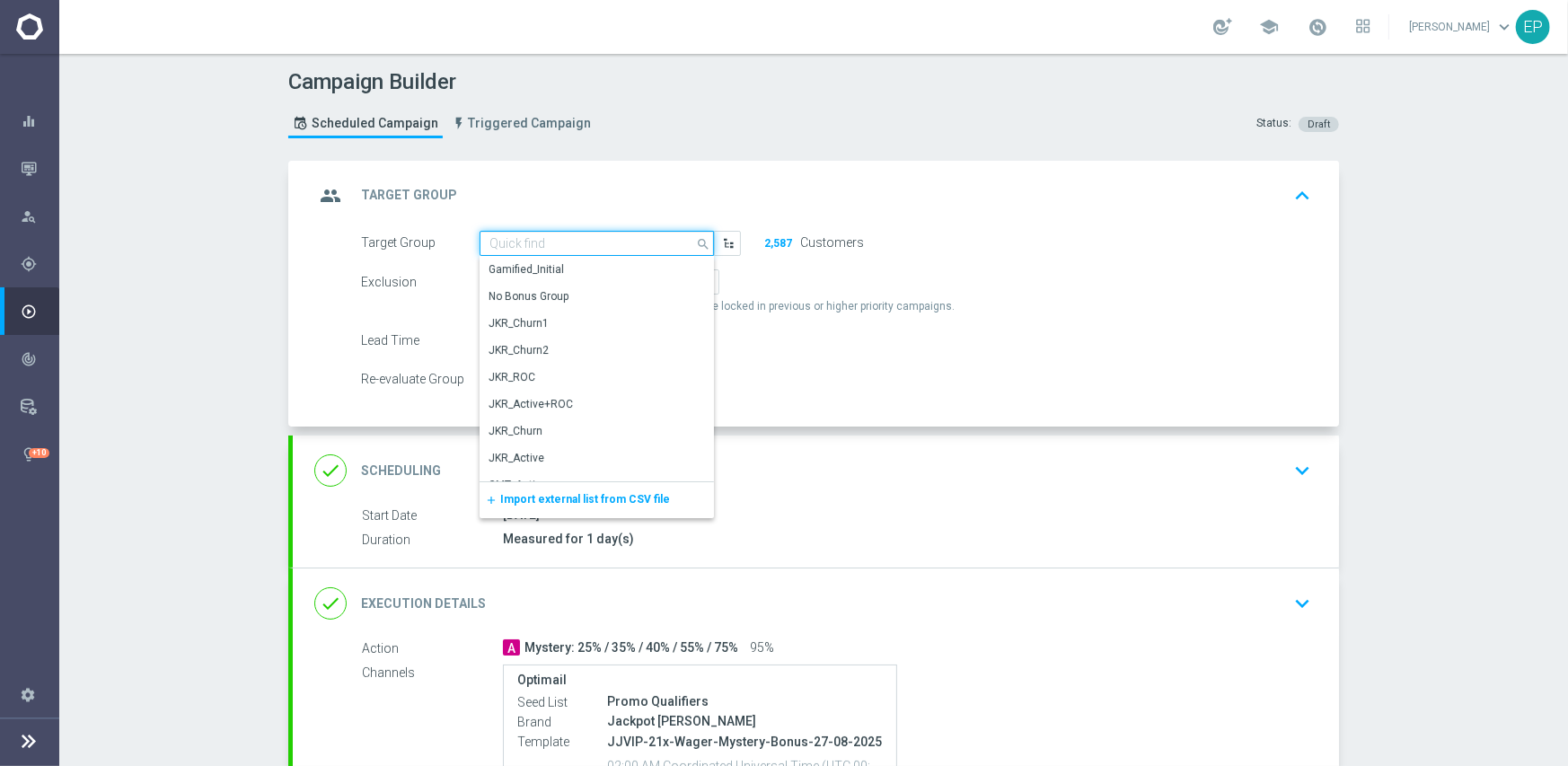
paste input "JJV_"
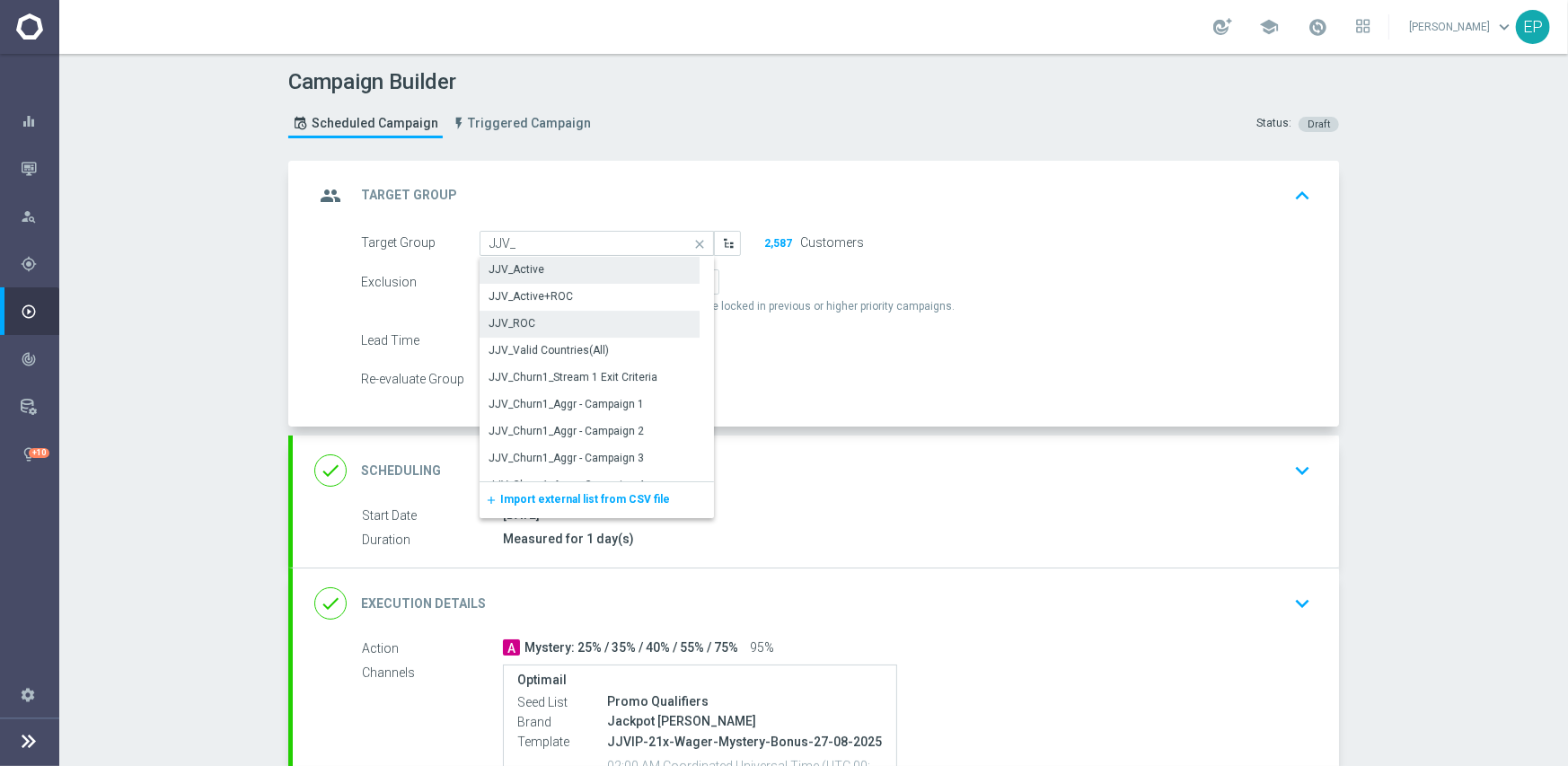
click at [545, 321] on div "JJV_ROC" at bounding box center [589, 324] width 220 height 25
type input "JJV_ROC"
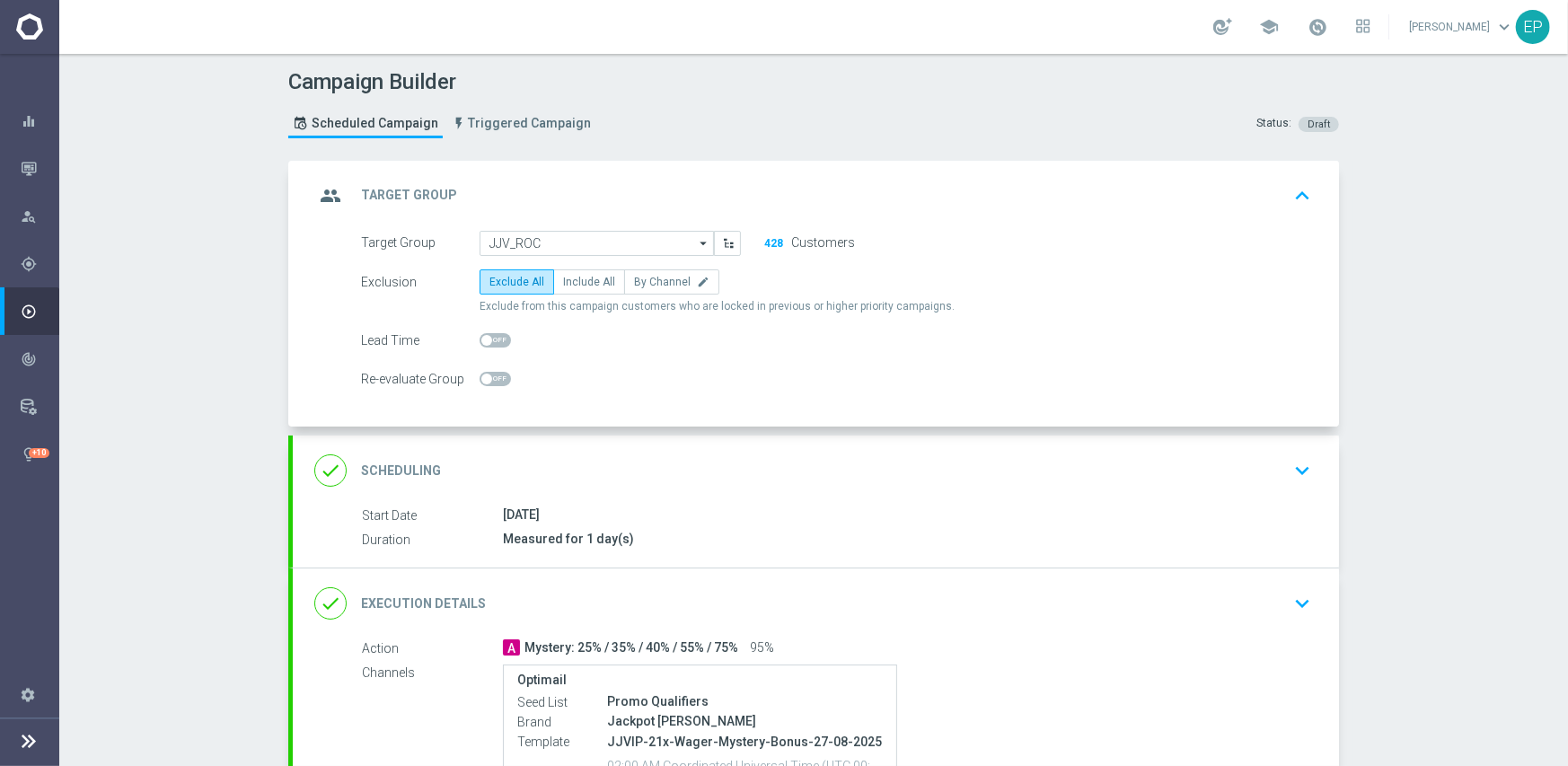
click at [924, 587] on div "done Execution Details keyboard_arrow_down" at bounding box center [815, 603] width 1003 height 34
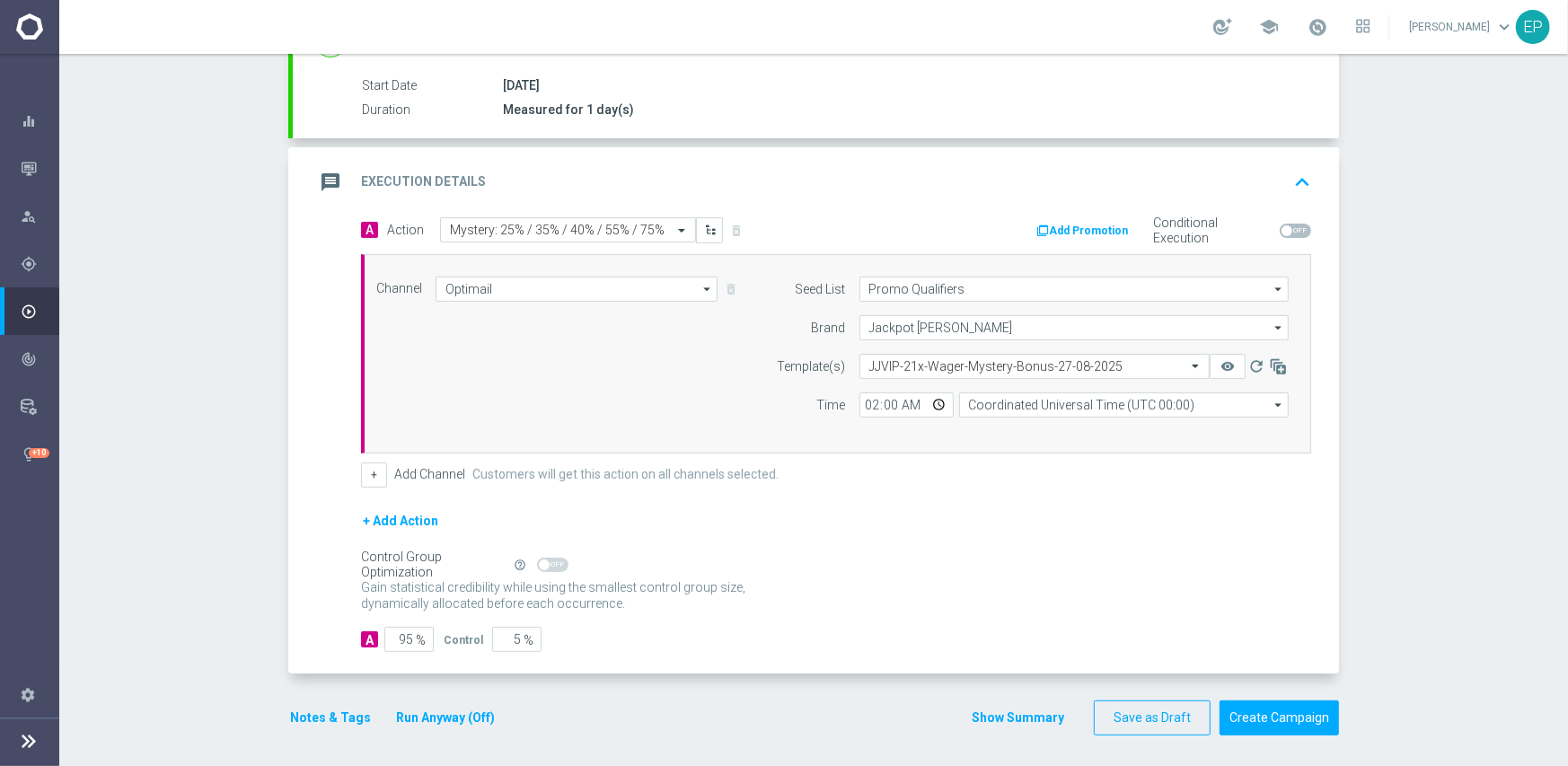
scroll to position [290, 0]
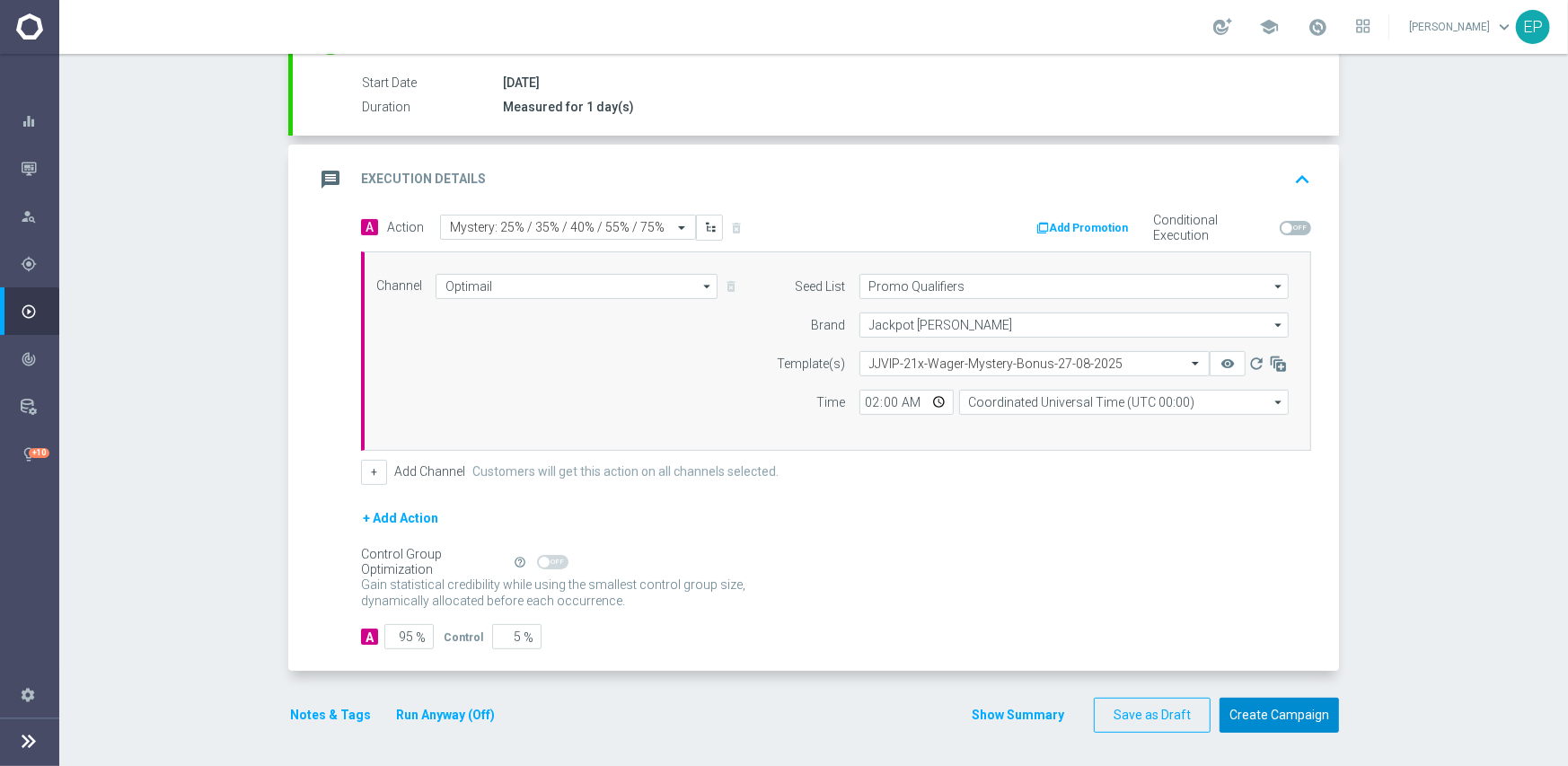
click at [1278, 710] on button "Create Campaign" at bounding box center [1279, 715] width 119 height 35
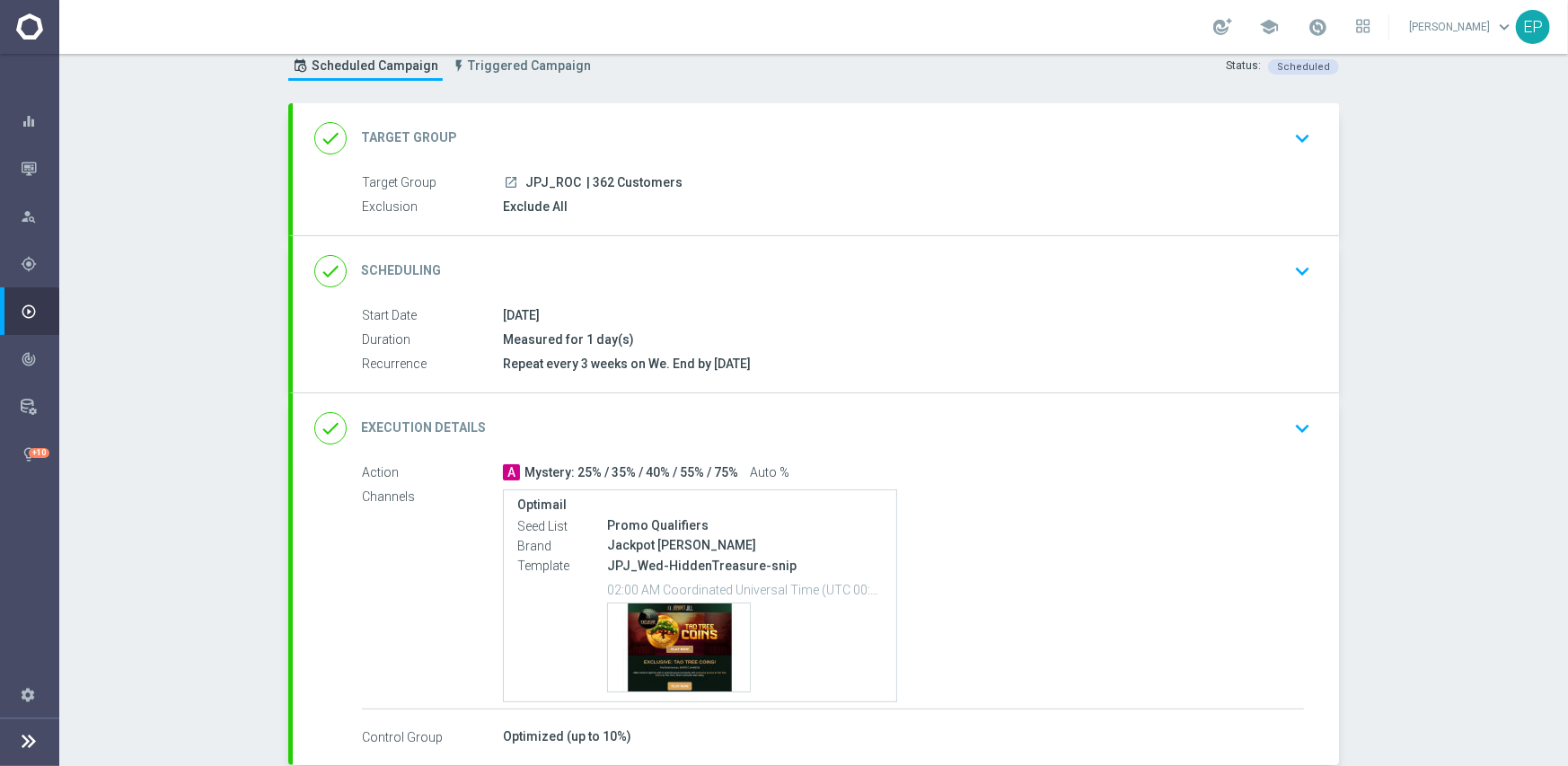
scroll to position [90, 0]
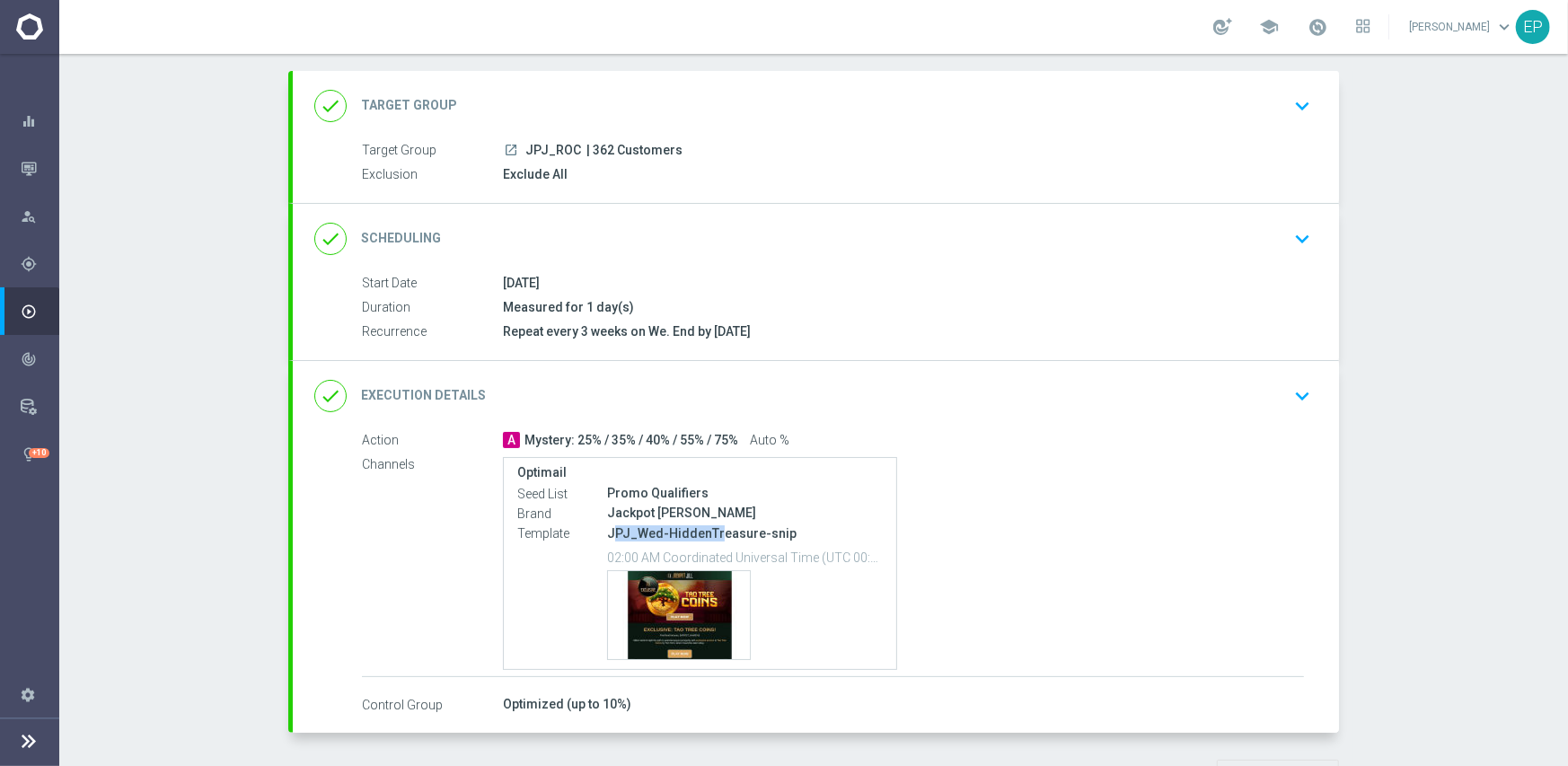
drag, startPoint x: 604, startPoint y: 528, endPoint x: 707, endPoint y: 531, distance: 103.0
click at [707, 531] on p "JPJ_Wed-HiddenTreasure-snip" at bounding box center [745, 533] width 276 height 17
copy p "PJ_Wed-HiddenTr"
click at [837, 399] on div "done Execution Details keyboard_arrow_down" at bounding box center [815, 395] width 1003 height 34
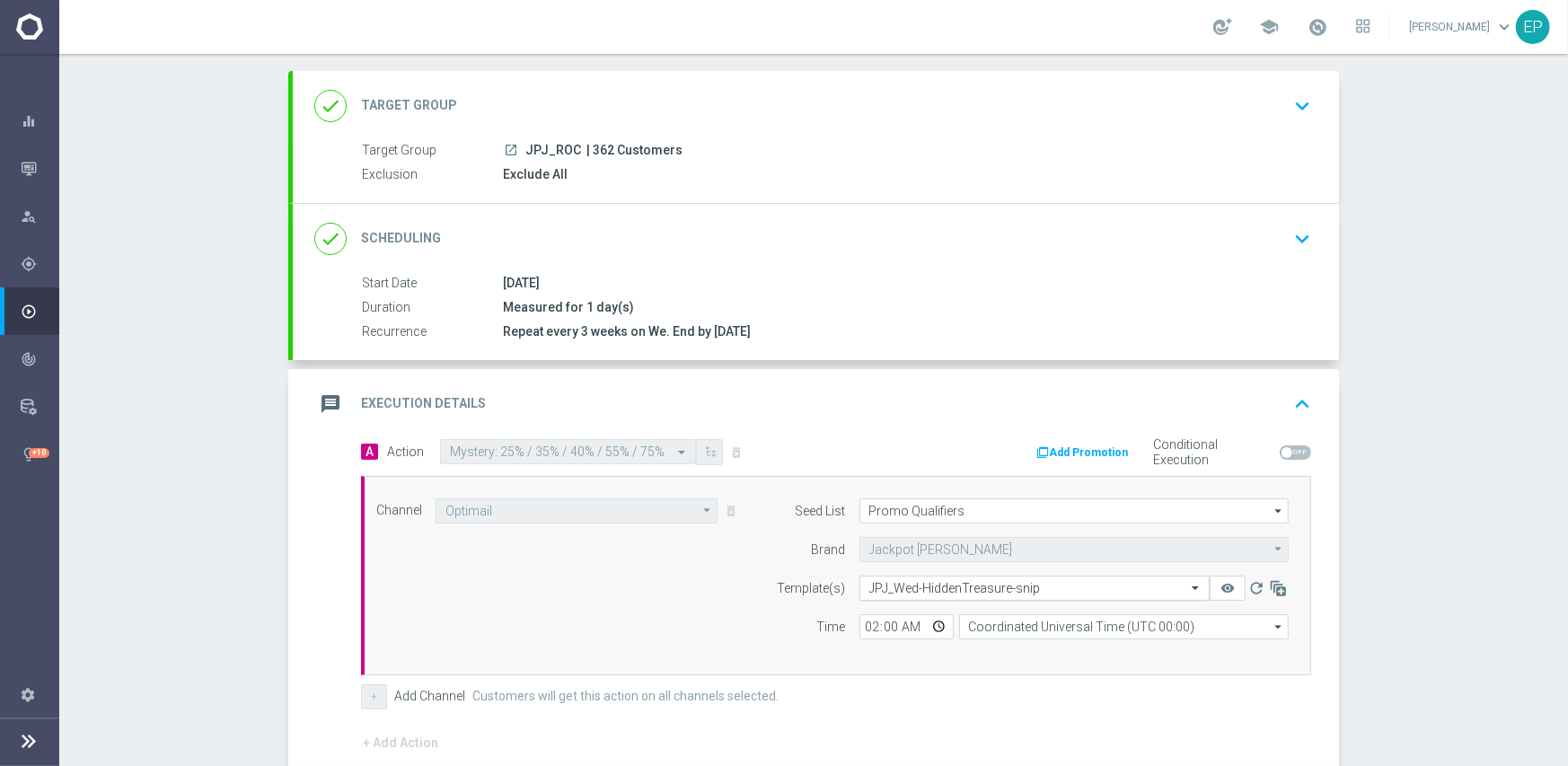
click at [983, 589] on input "text" at bounding box center [1016, 589] width 294 height 16
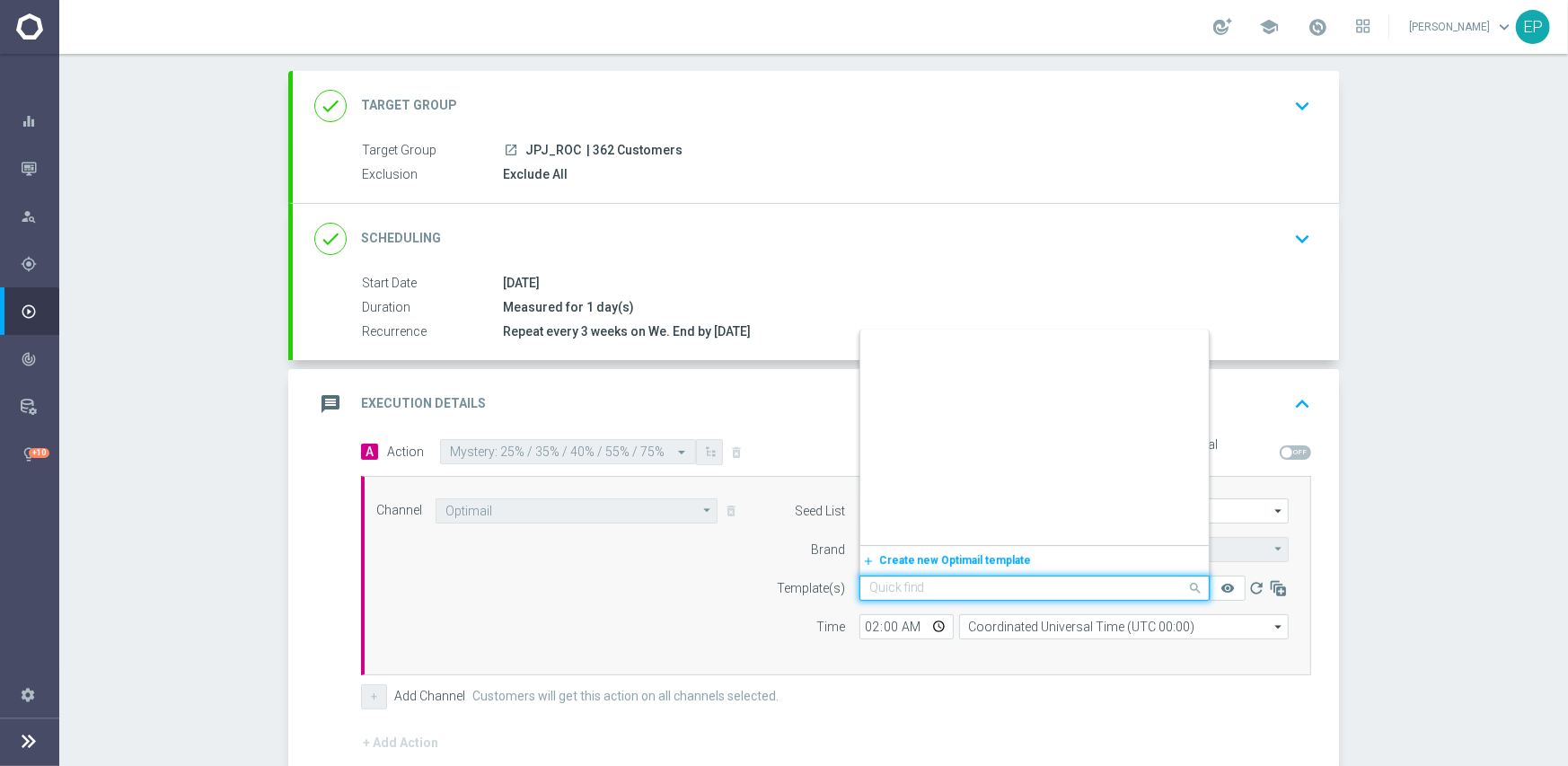
scroll to position [24685, 0]
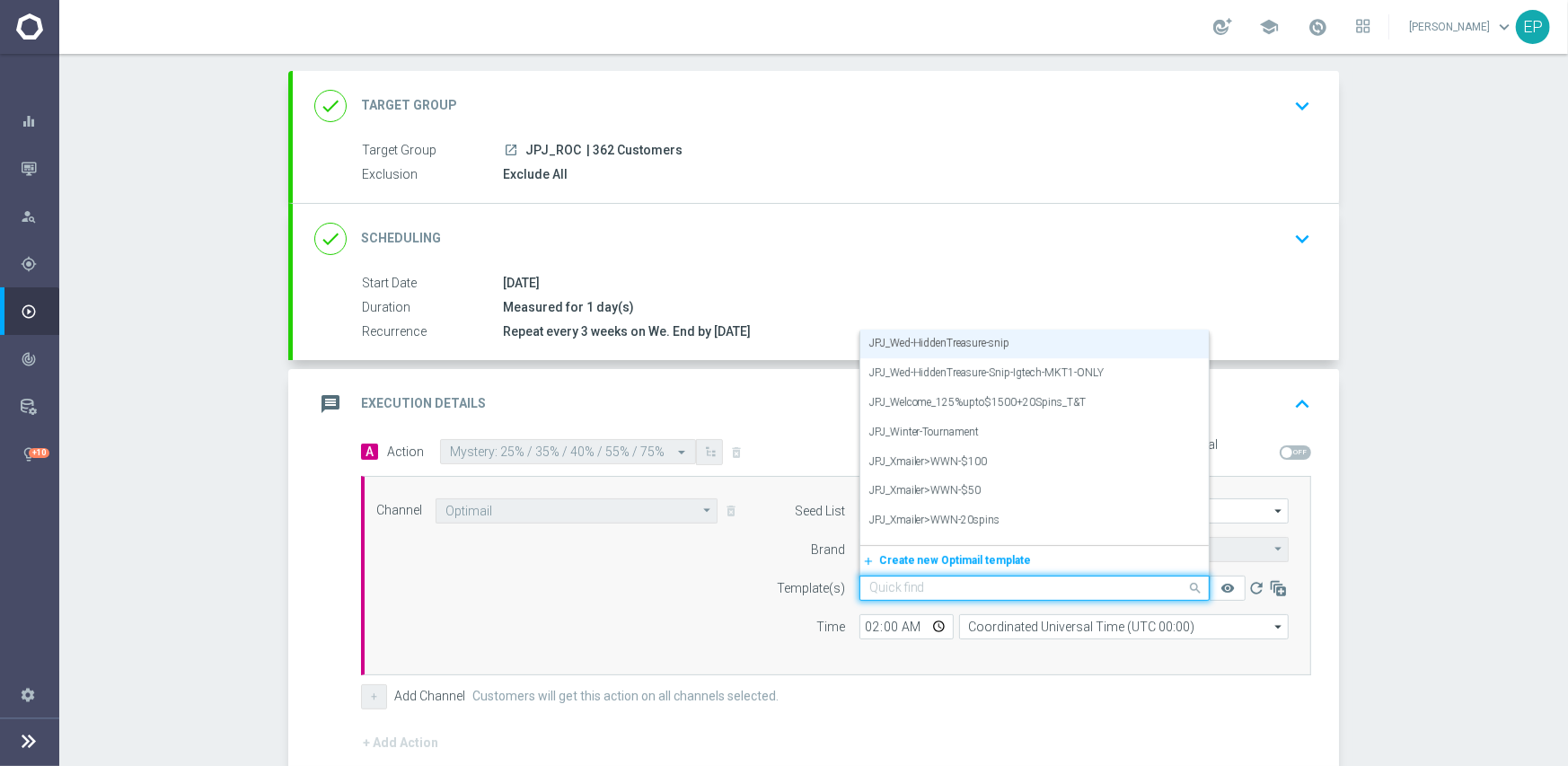
paste input "PJ_Wed-HiddenTr"
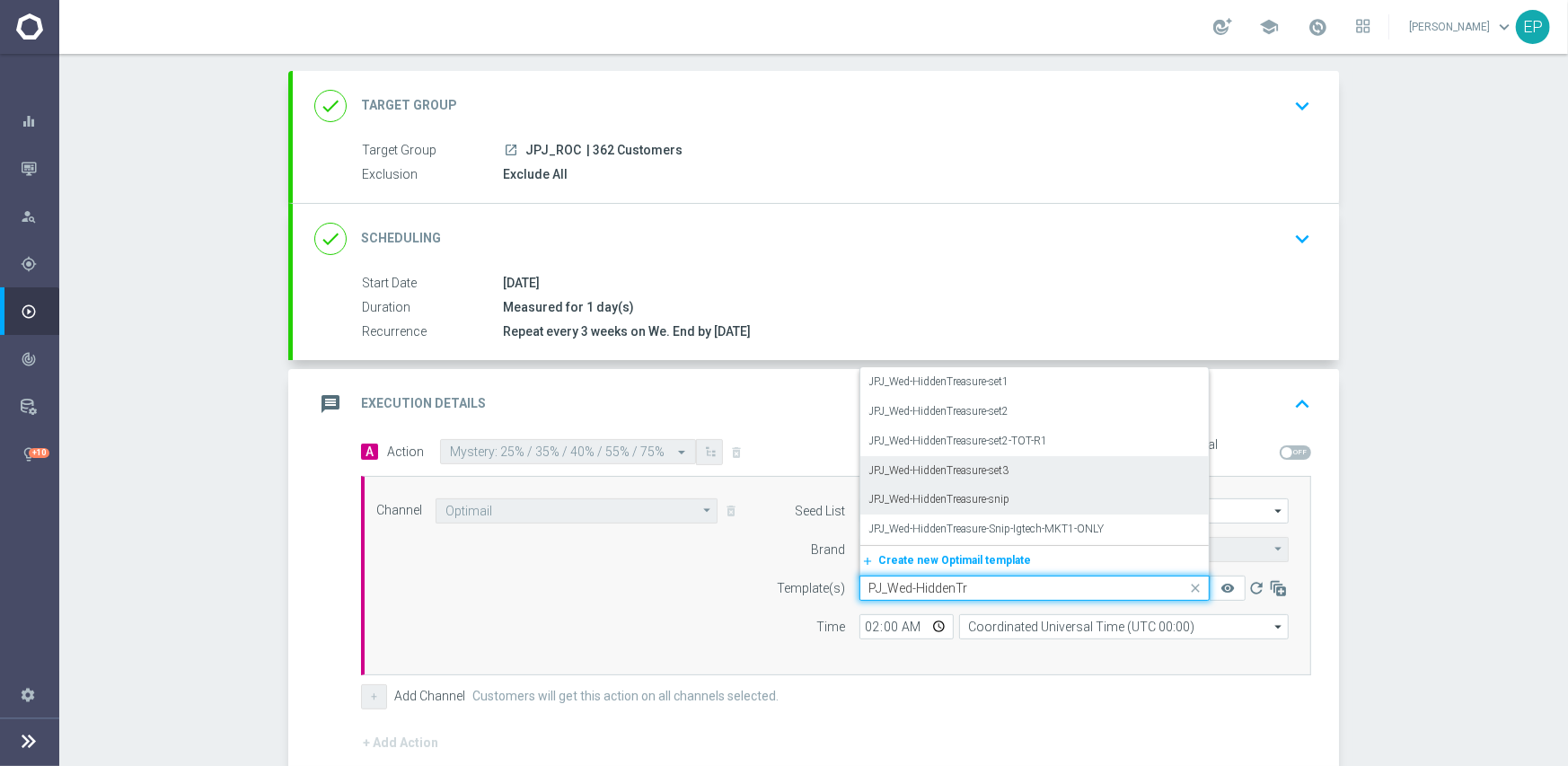
click at [1008, 470] on div "JPJ_Wed-HiddenTreasure-set3" at bounding box center [1035, 471] width 331 height 29
type input "PJ_Wed-HiddenTr"
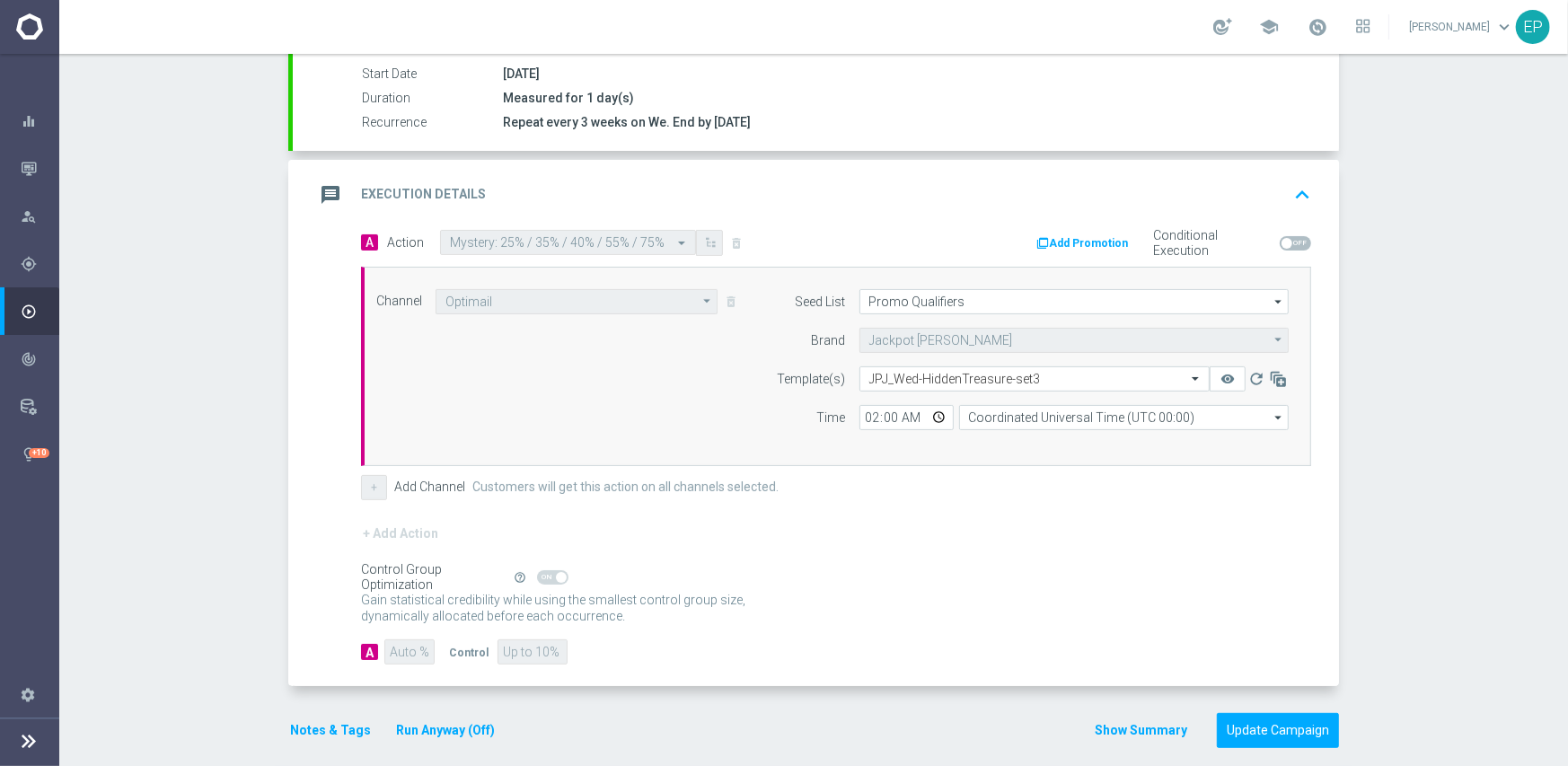
scroll to position [314, 0]
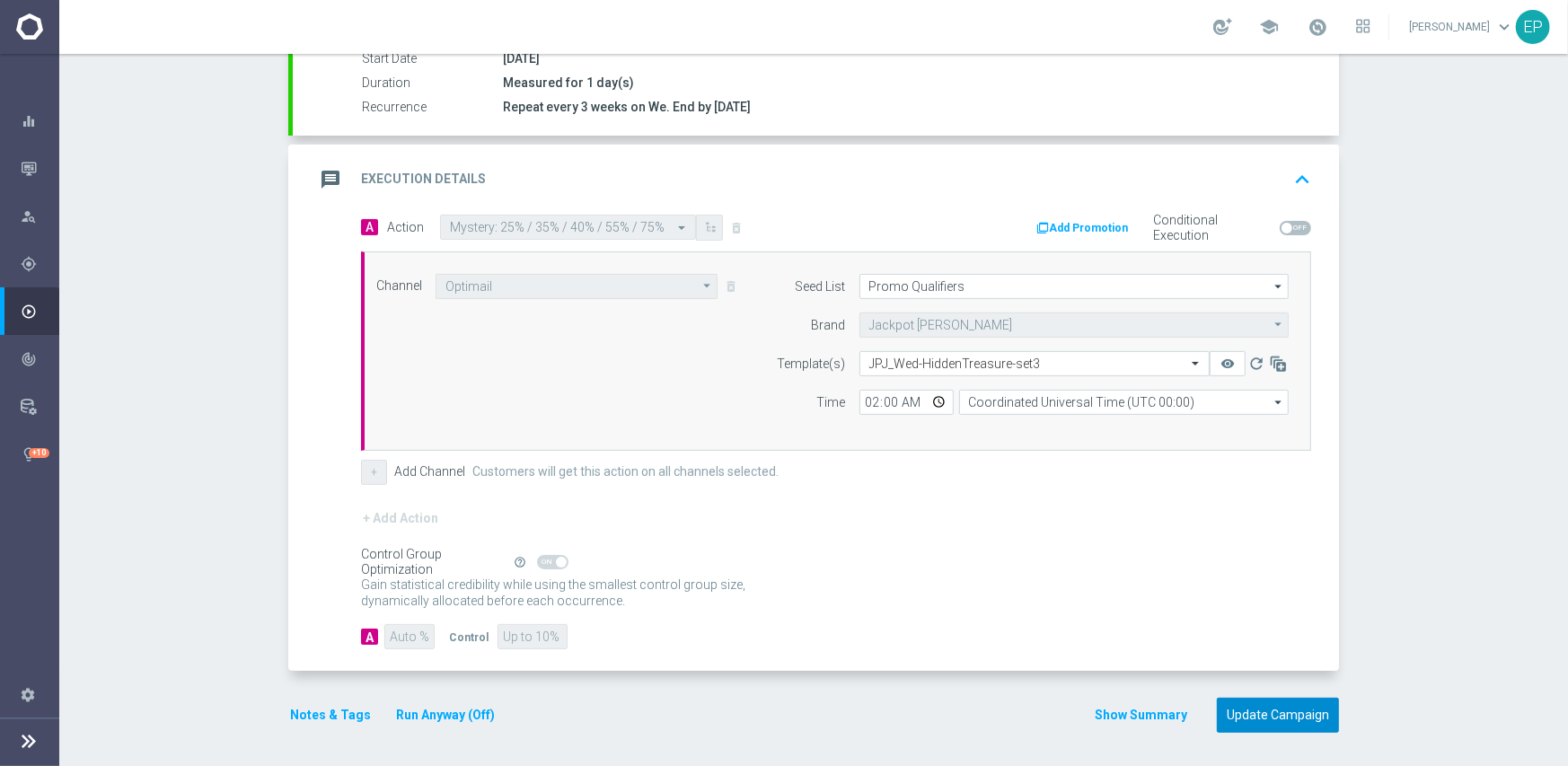
click at [1285, 708] on button "Update Campaign" at bounding box center [1277, 715] width 122 height 35
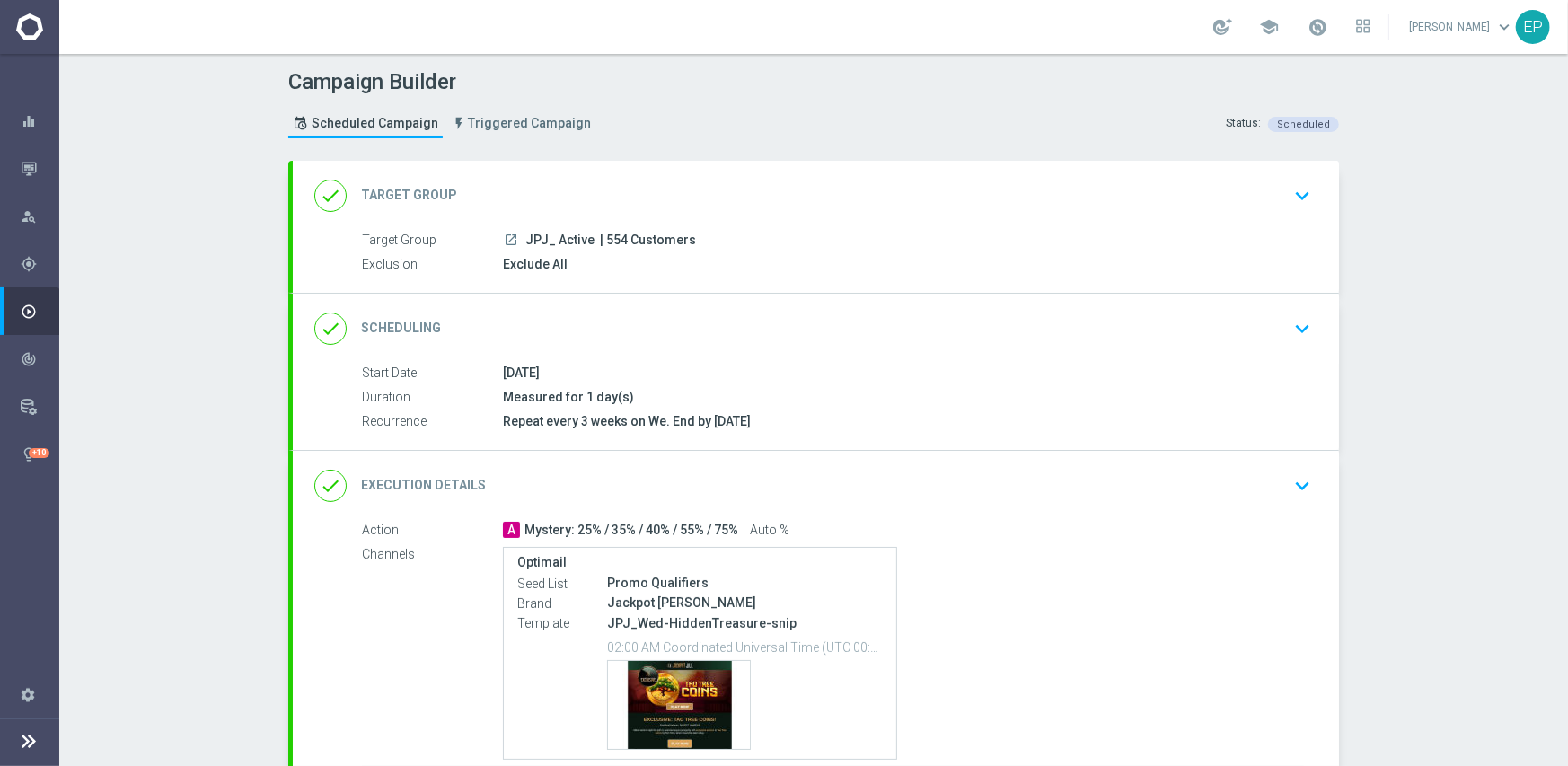
click at [838, 490] on div "done Execution Details keyboard_arrow_down" at bounding box center [815, 485] width 1003 height 34
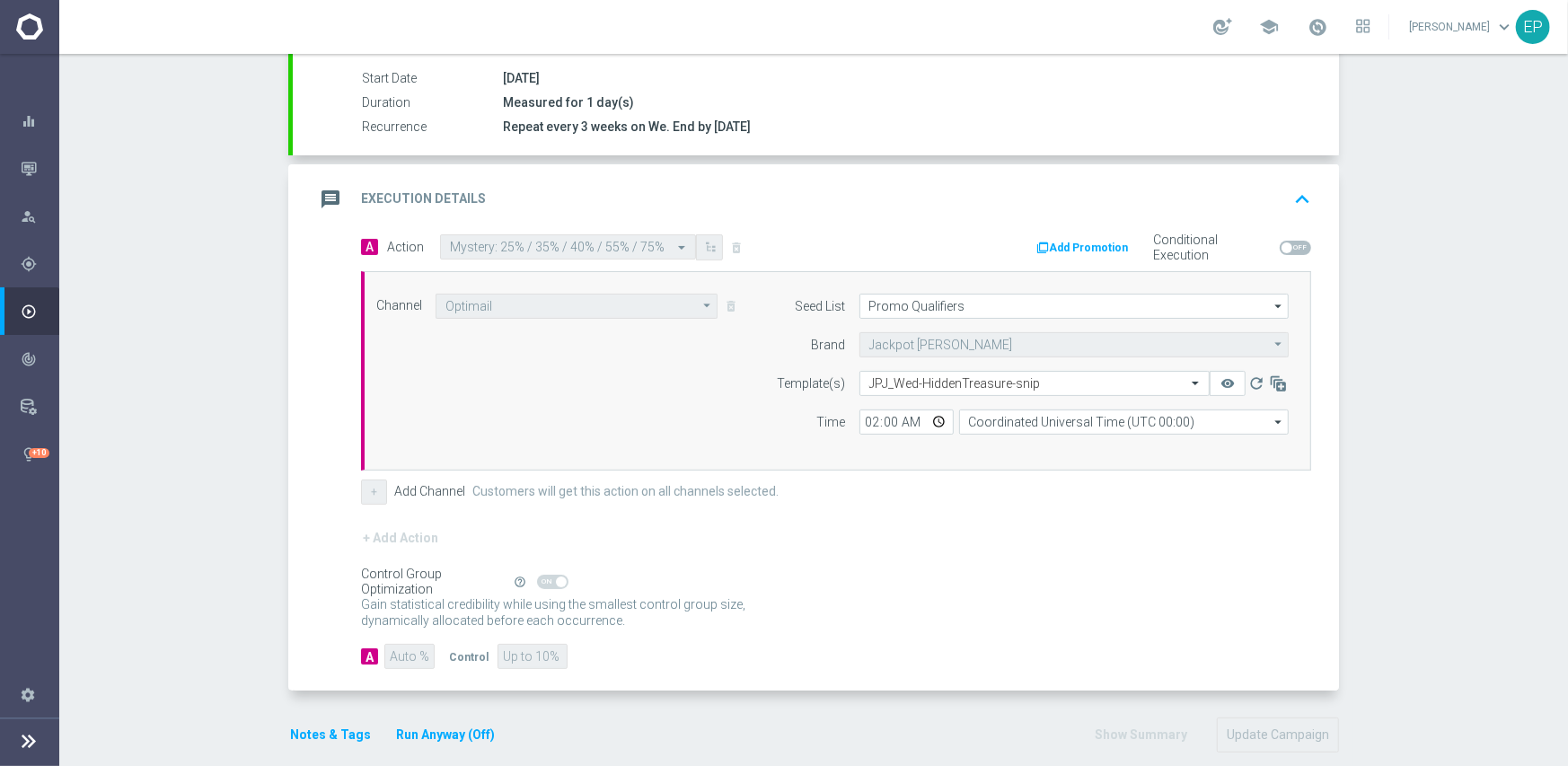
scroll to position [314, 0]
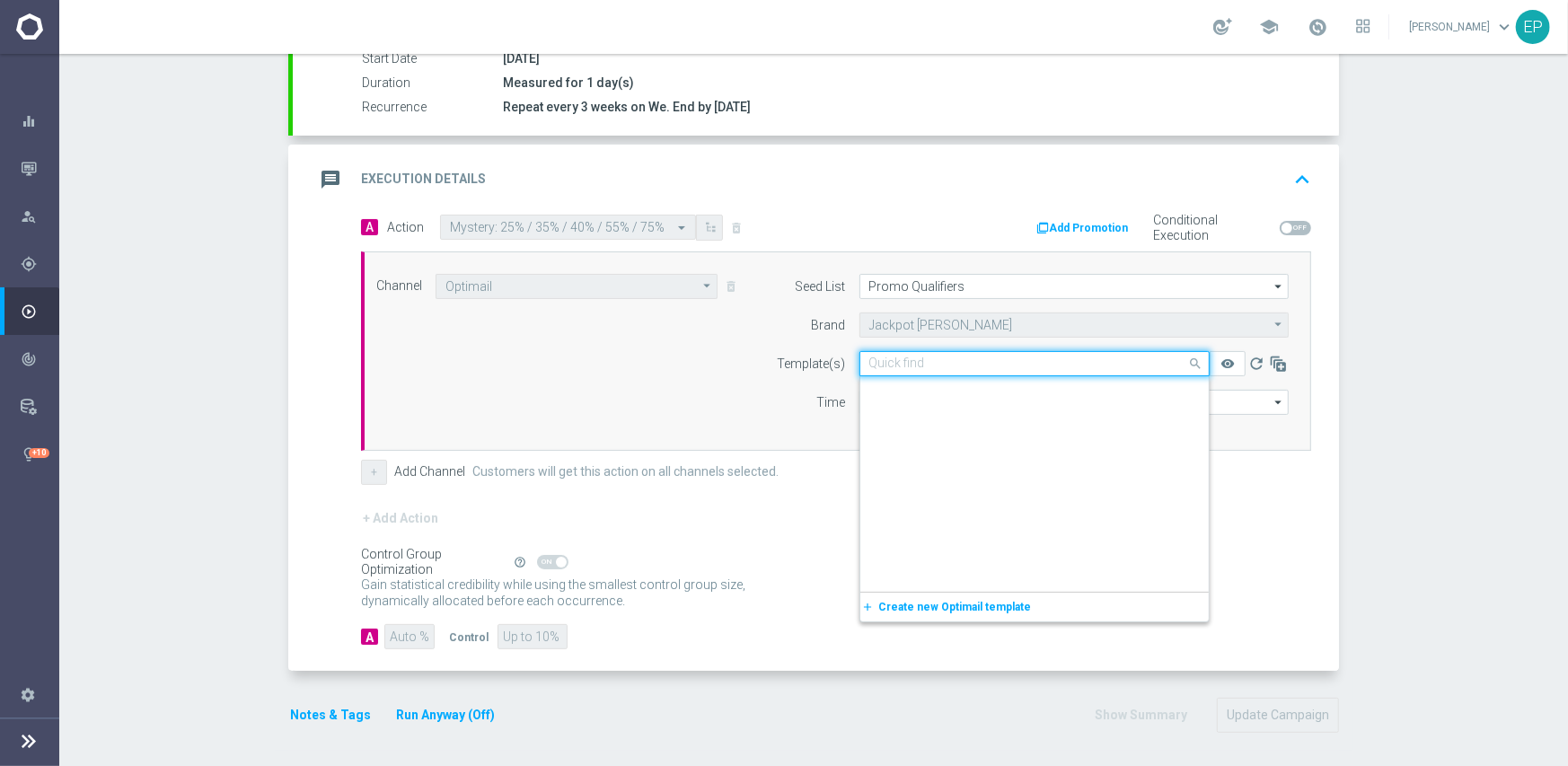
click at [1016, 361] on input "text" at bounding box center [1016, 364] width 294 height 16
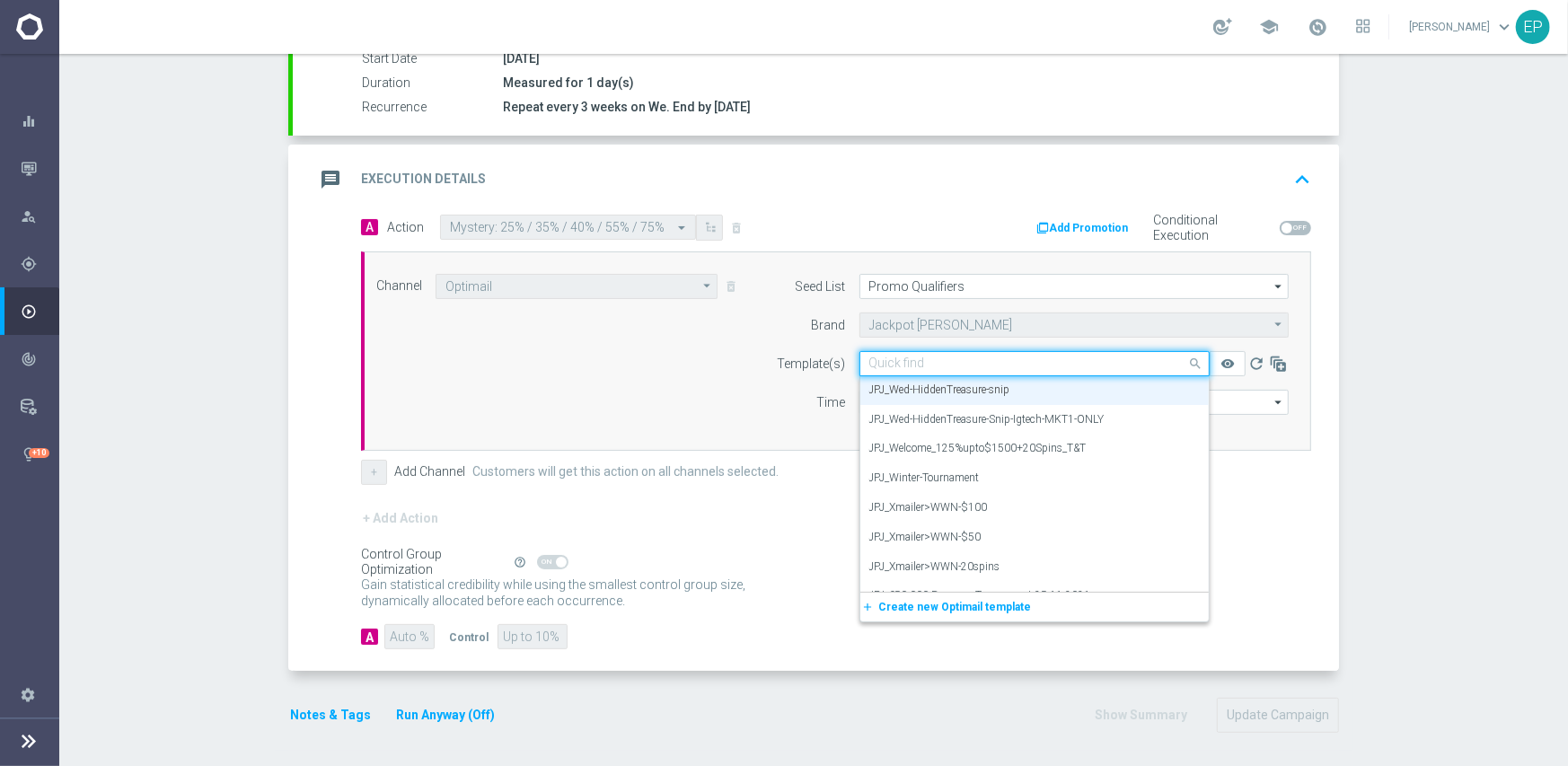
paste input "PJ_Wed-HiddenTr"
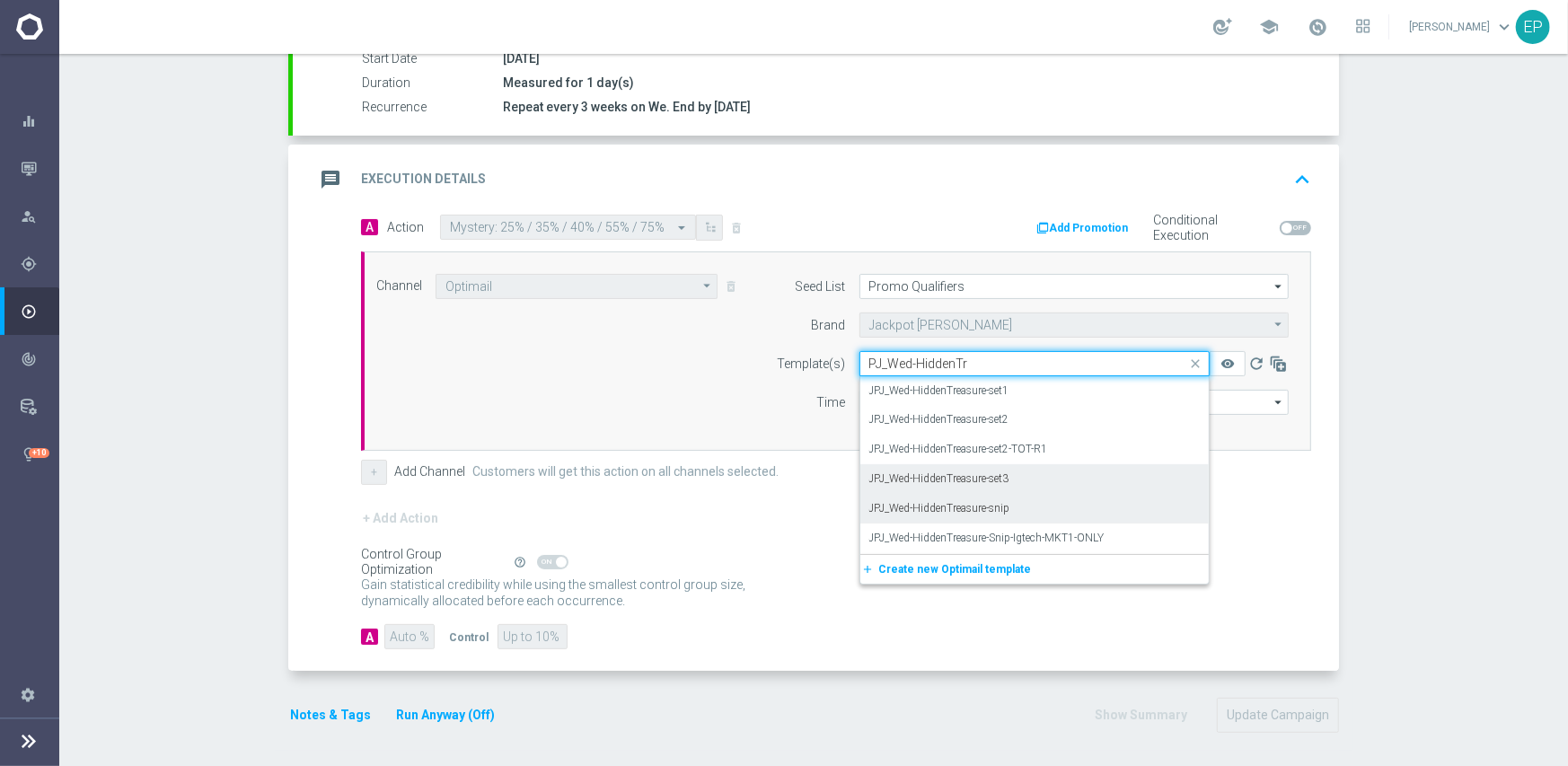
click at [1010, 473] on div "JPJ_Wed-HiddenTreasure-set3" at bounding box center [1035, 479] width 331 height 29
type input "PJ_Wed-HiddenTr"
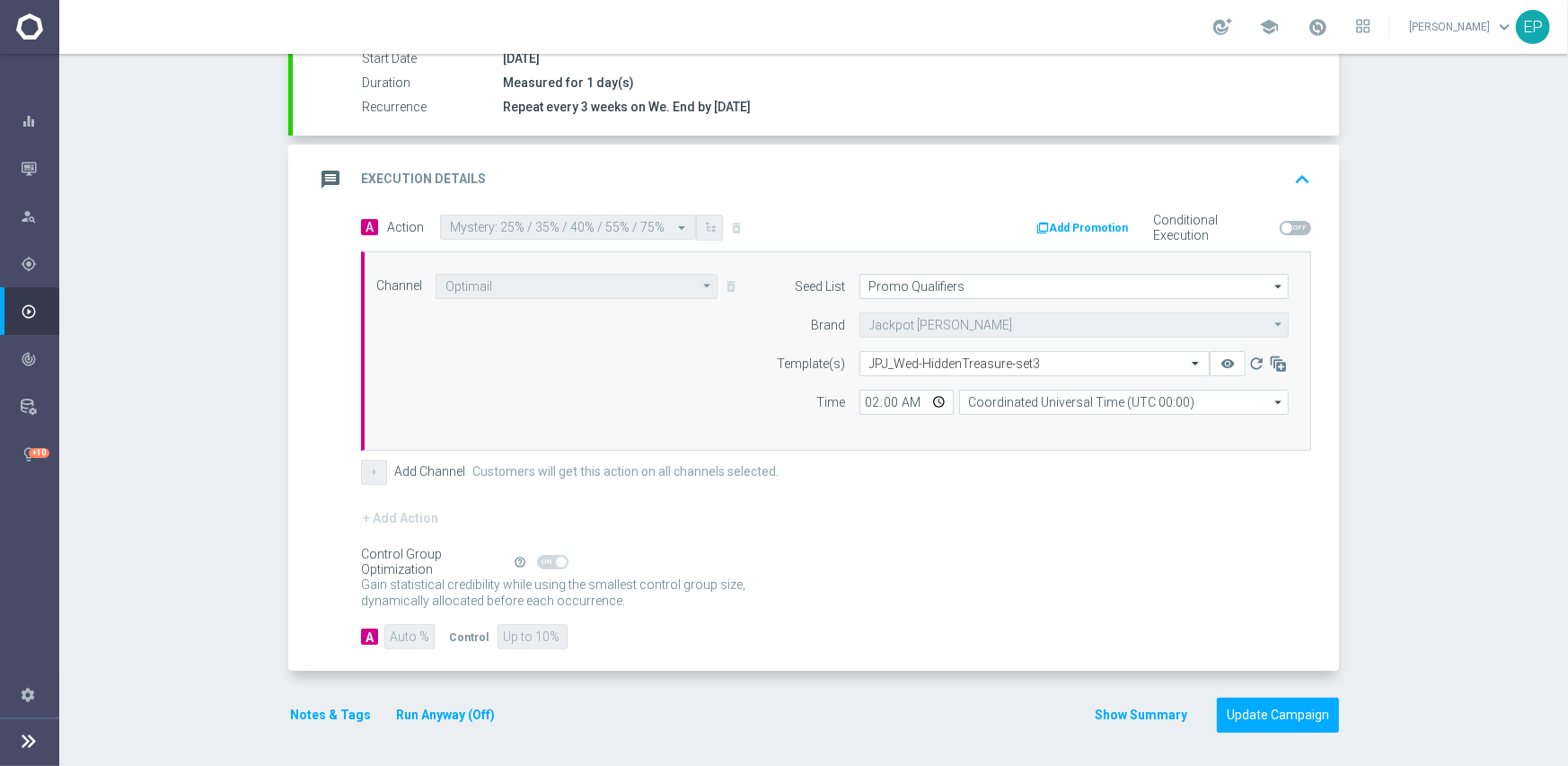
click at [1024, 510] on div "+ Add Action" at bounding box center [835, 530] width 950 height 45
click at [1238, 703] on button "Update Campaign" at bounding box center [1277, 715] width 122 height 35
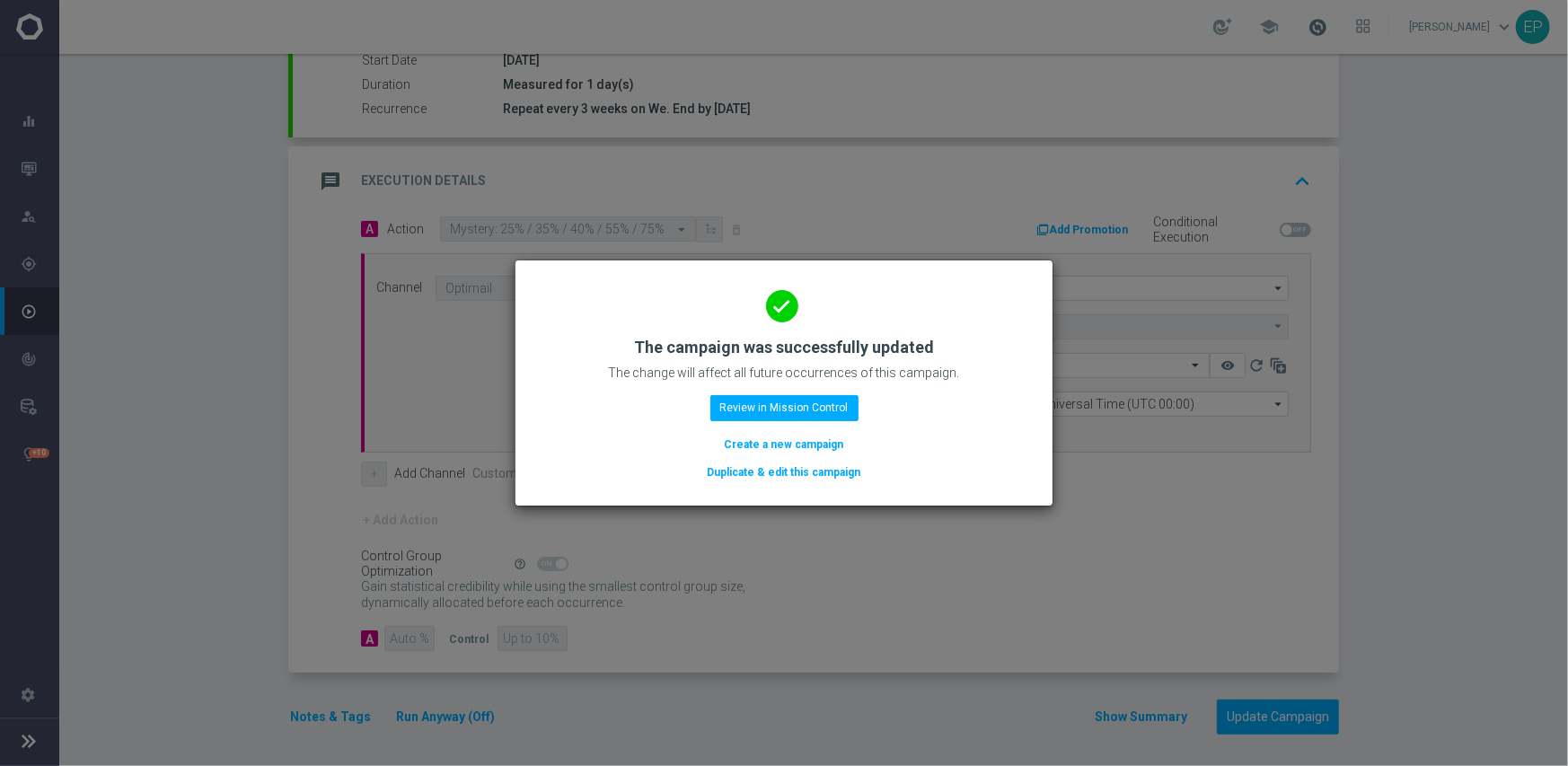
scroll to position [314, 0]
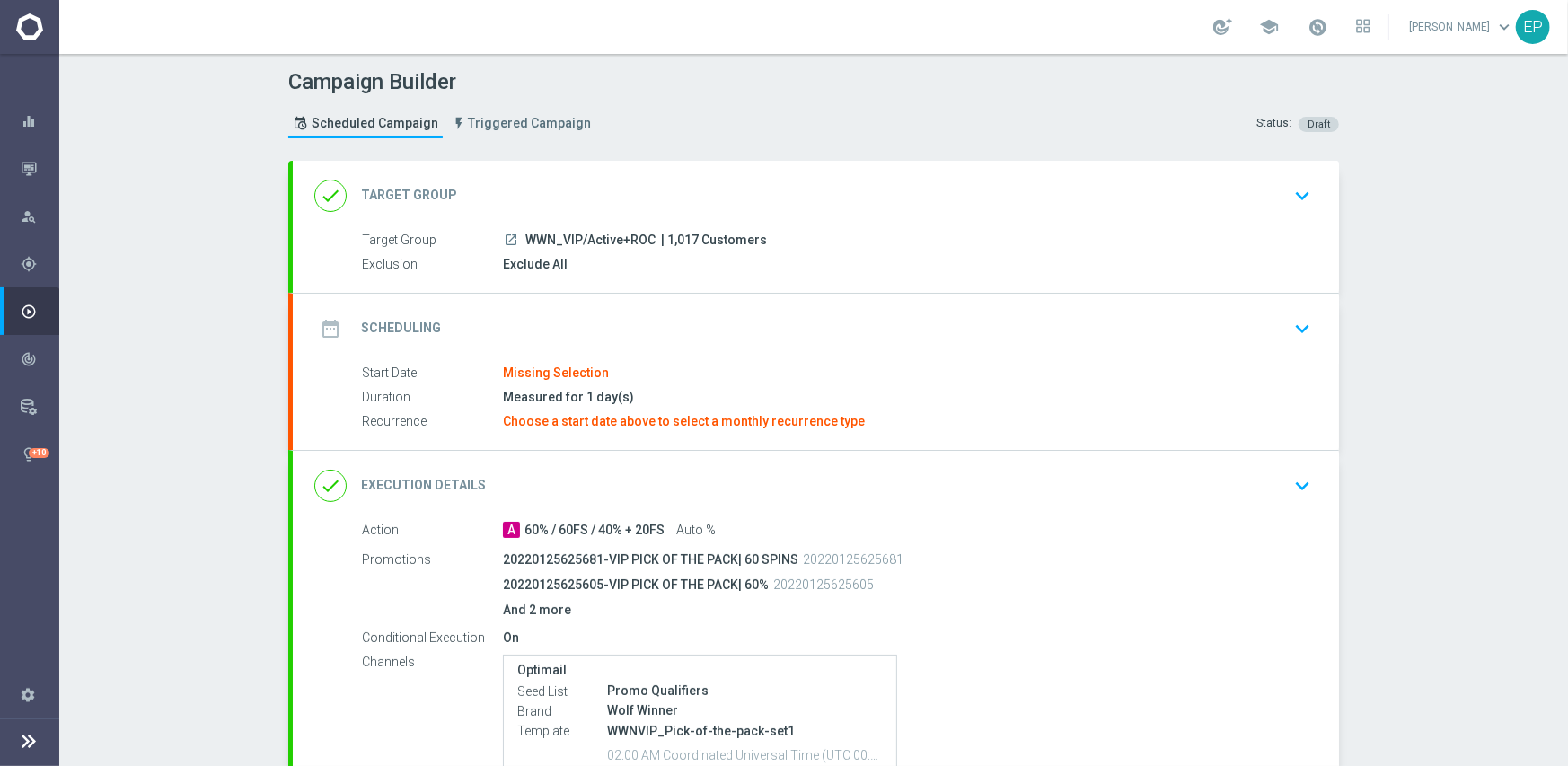
drag, startPoint x: 520, startPoint y: 243, endPoint x: 593, endPoint y: 242, distance: 73.0
click at [593, 242] on span "WWN_VIP/Active+ROC" at bounding box center [590, 241] width 130 height 17
click at [575, 187] on div "done Target Group keyboard_arrow_down" at bounding box center [815, 196] width 1003 height 34
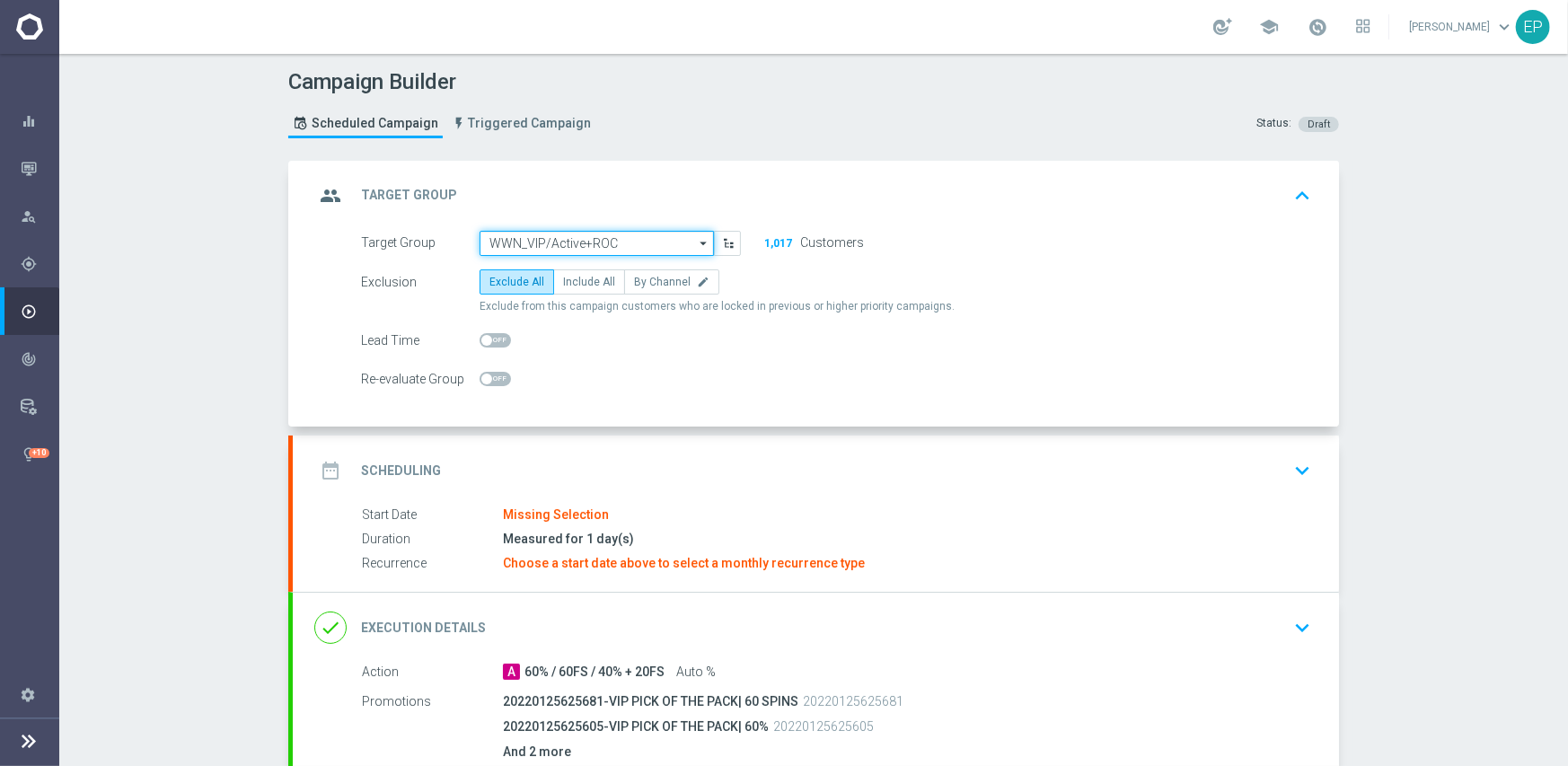
click at [561, 242] on input "WWN_VIP/Active+ROC" at bounding box center [597, 244] width 235 height 25
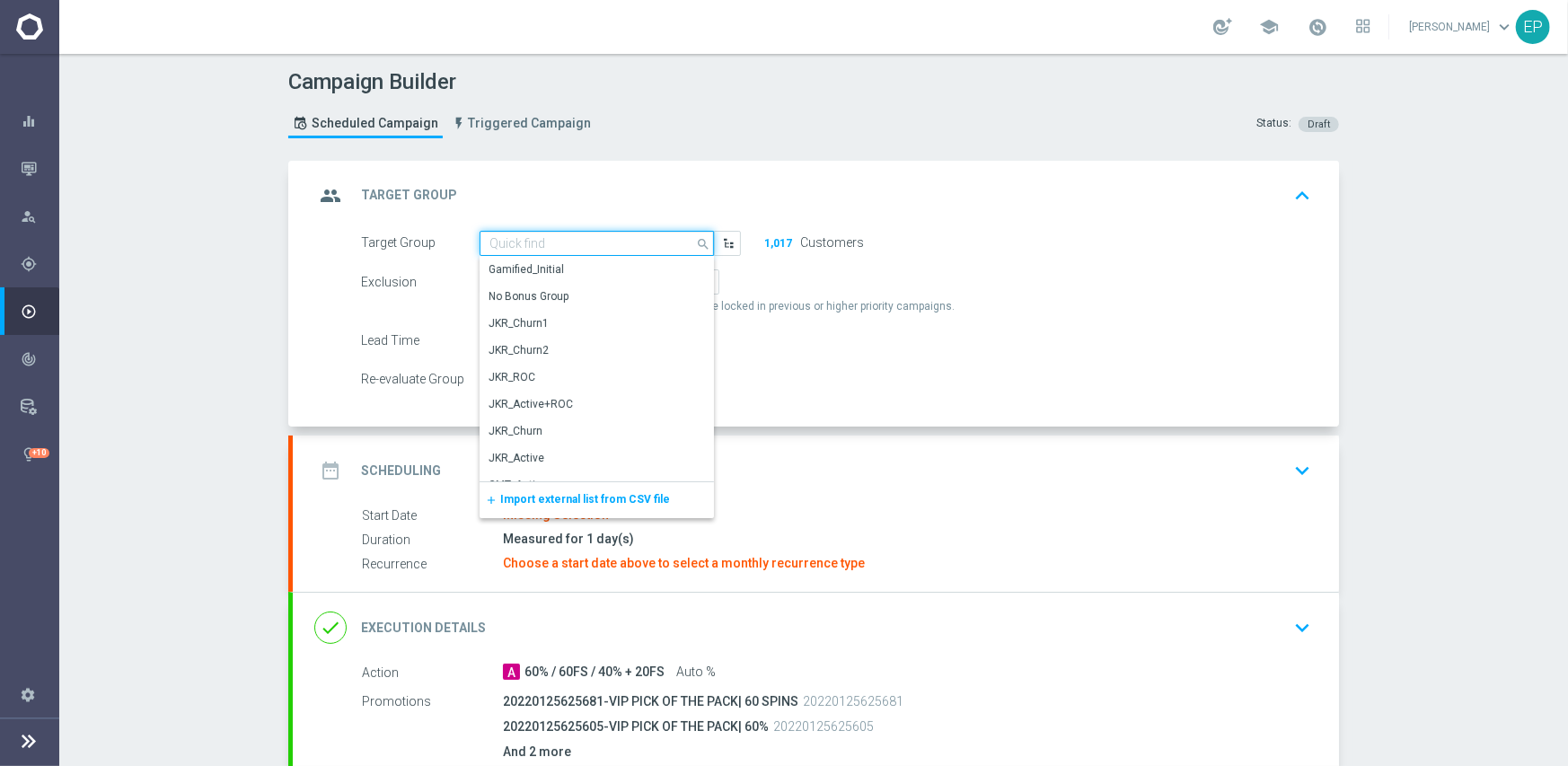
paste input "WWN_VIP/Ac"
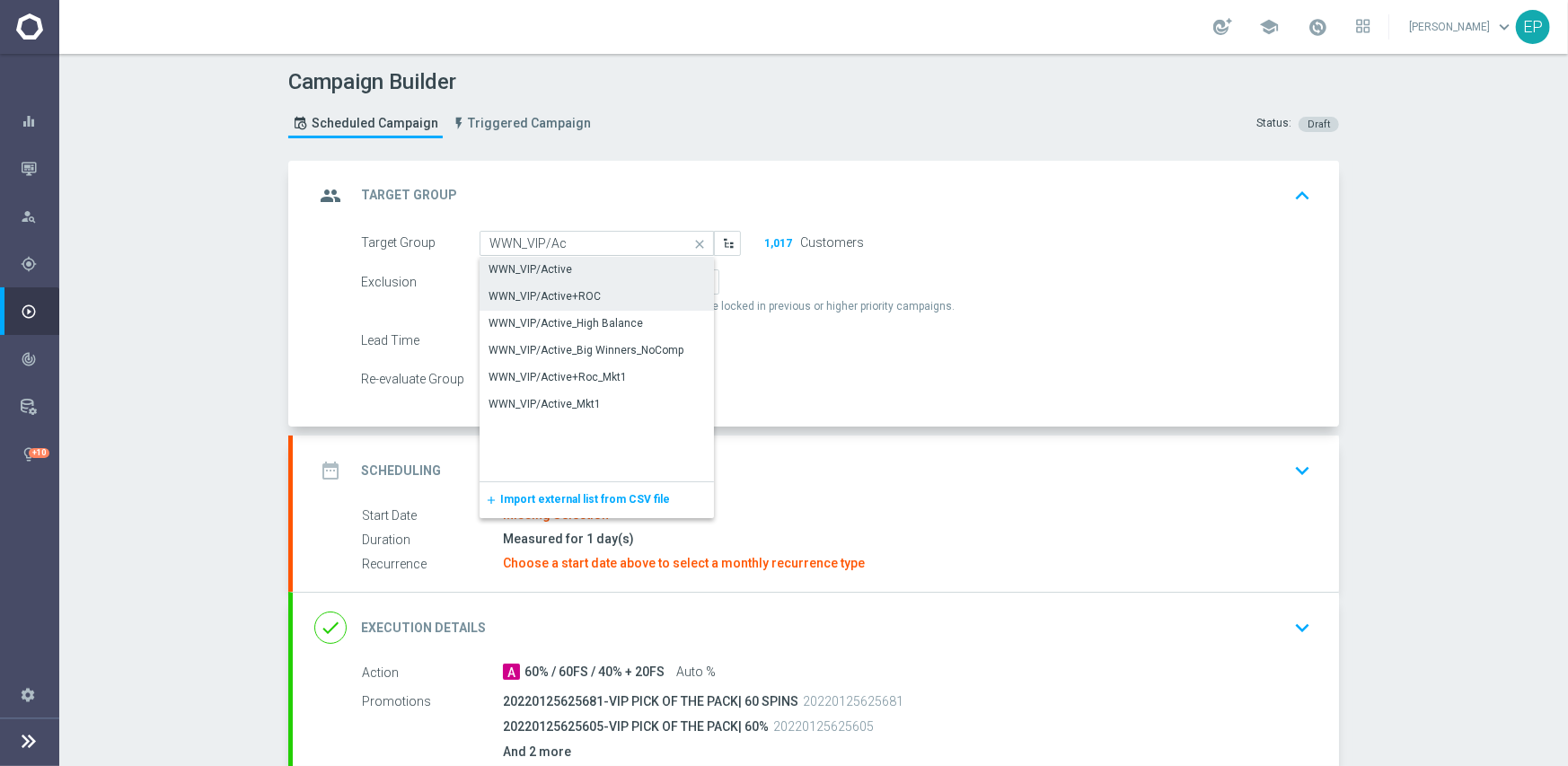
click at [548, 271] on div "WWN_VIP/Active" at bounding box center [529, 269] width 83 height 17
type input "WWN_VIP/Active"
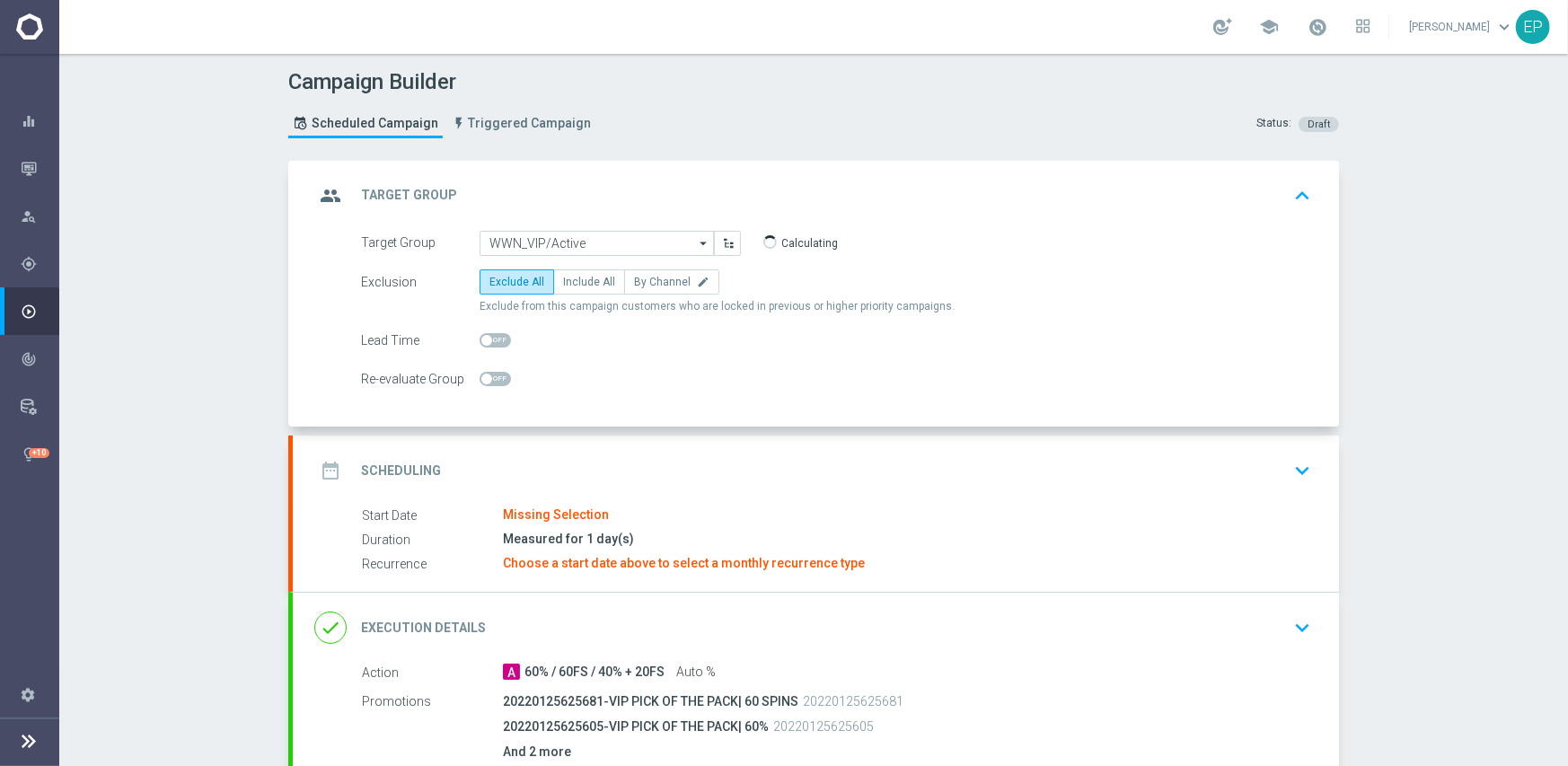
click at [648, 454] on div "date_range Scheduling keyboard_arrow_down" at bounding box center [815, 471] width 1003 height 34
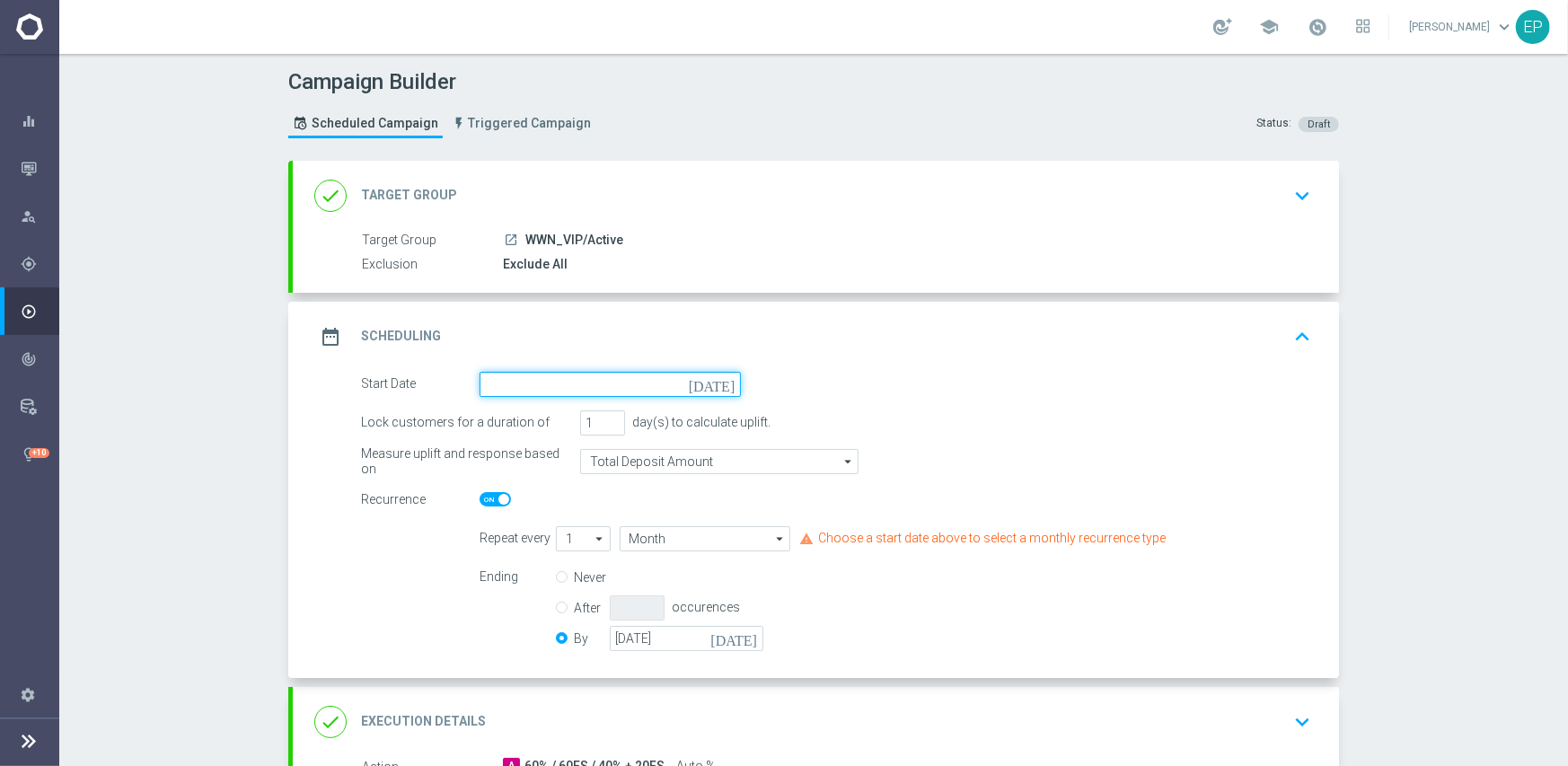
click at [610, 387] on input at bounding box center [609, 384] width 261 height 25
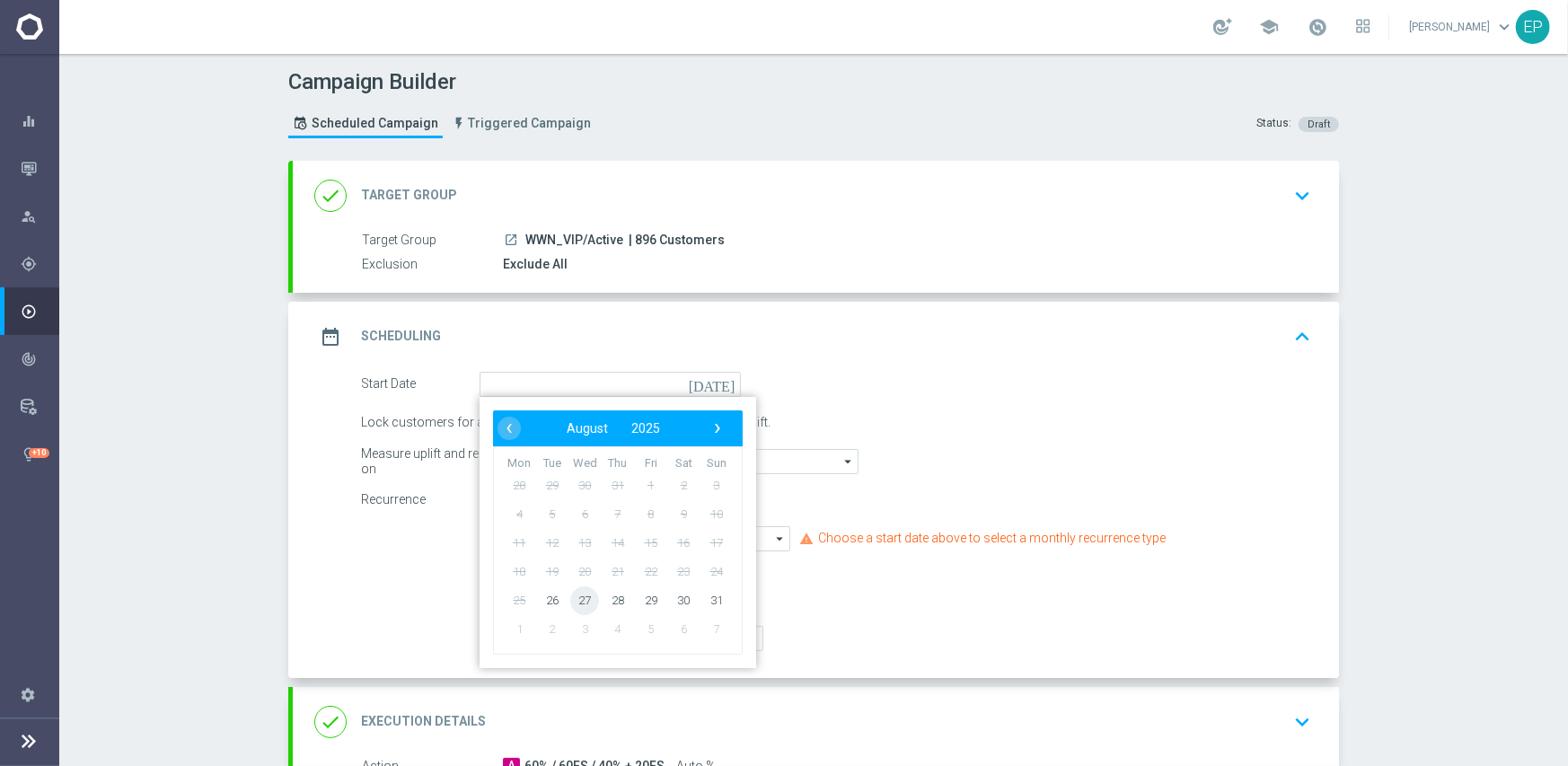
click at [584, 604] on span "27" at bounding box center [584, 599] width 28 height 28
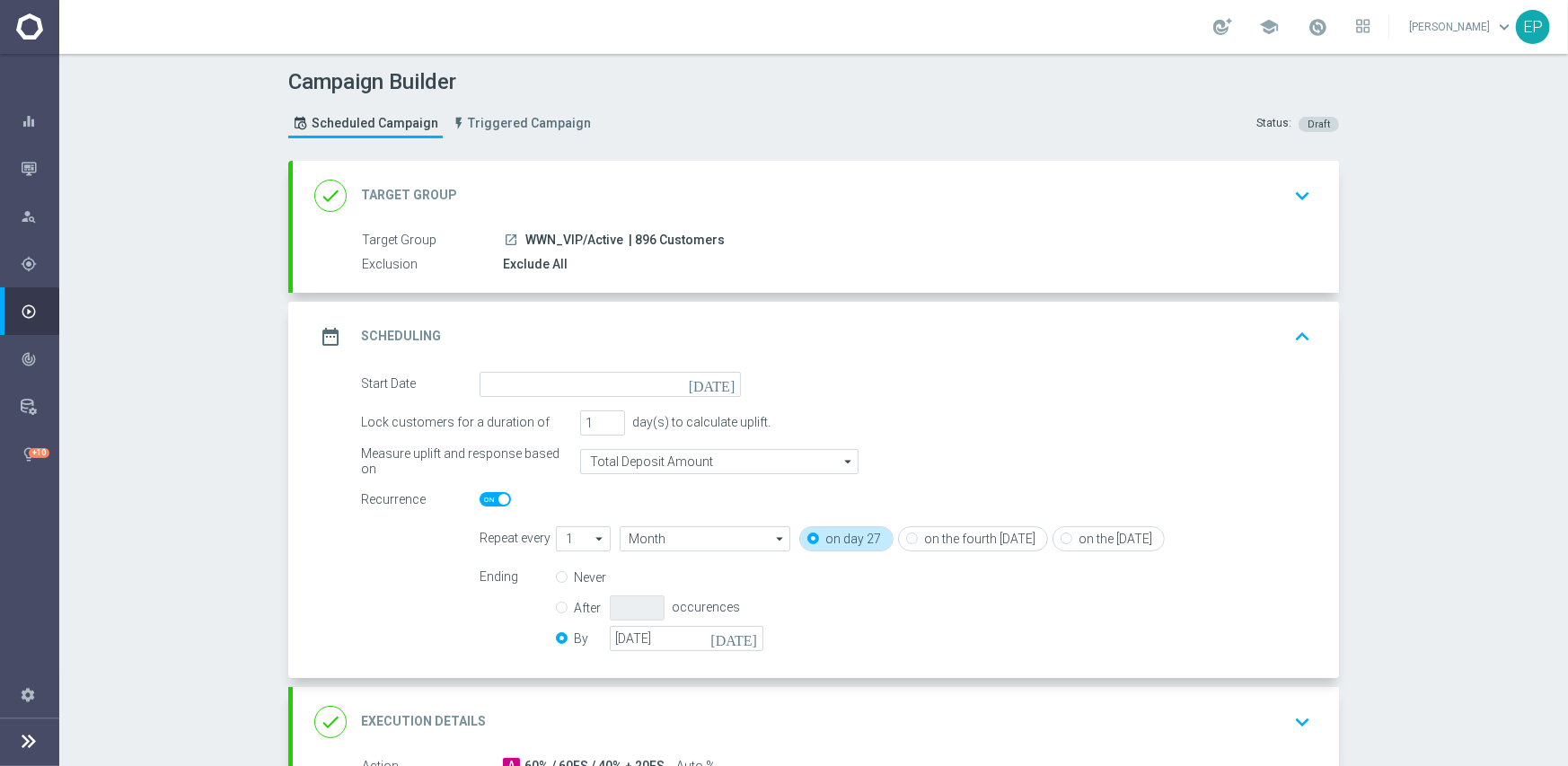
type input "[DATE]"
click at [479, 499] on span at bounding box center [495, 499] width 31 height 15
click at [479, 499] on input "checkbox" at bounding box center [495, 499] width 31 height 15
checkbox input "false"
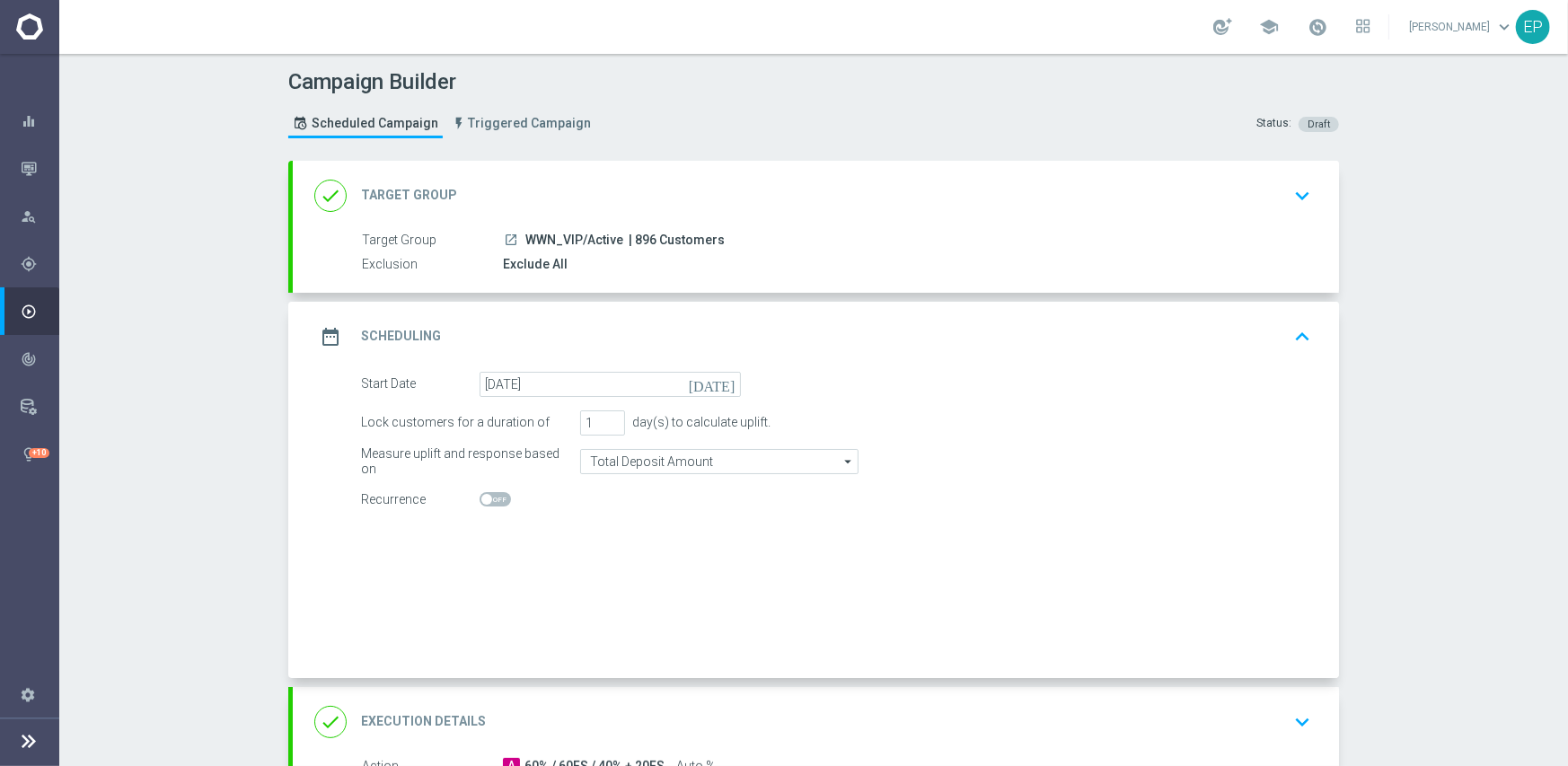
radio input "true"
radio input "false"
checkbox input "false"
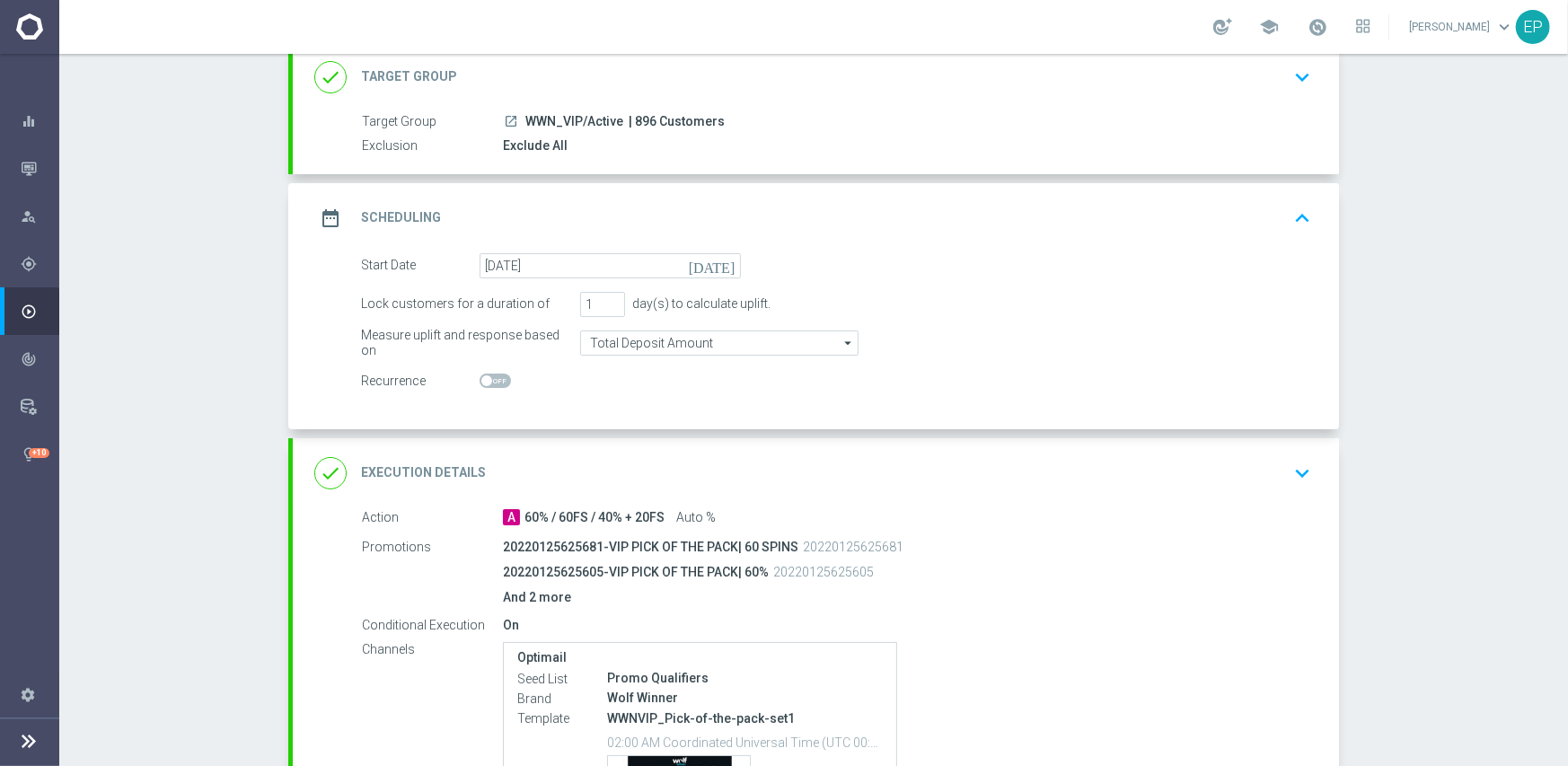
scroll to position [180, 0]
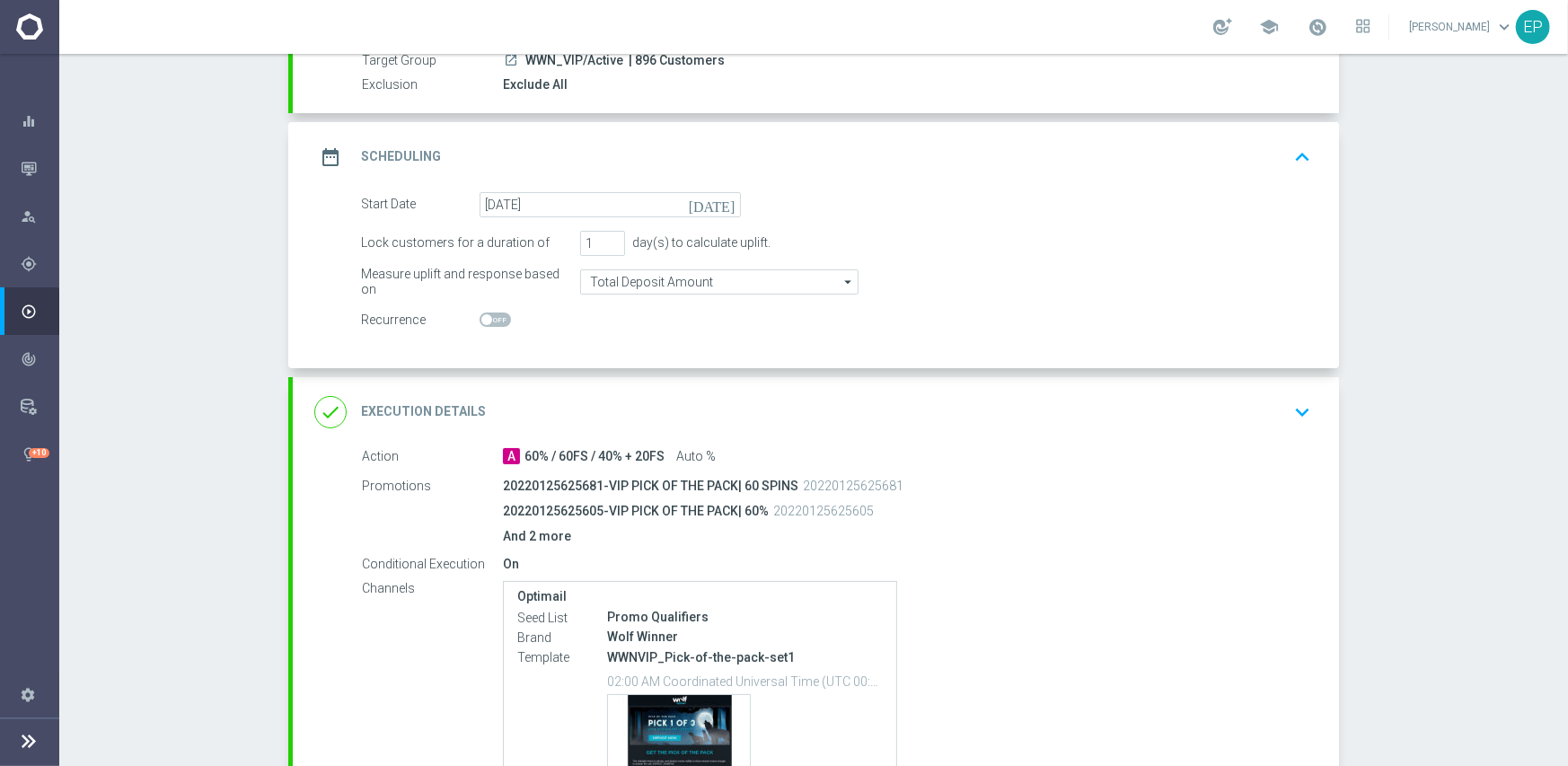
click at [662, 400] on div "done Execution Details keyboard_arrow_down" at bounding box center [815, 412] width 1003 height 34
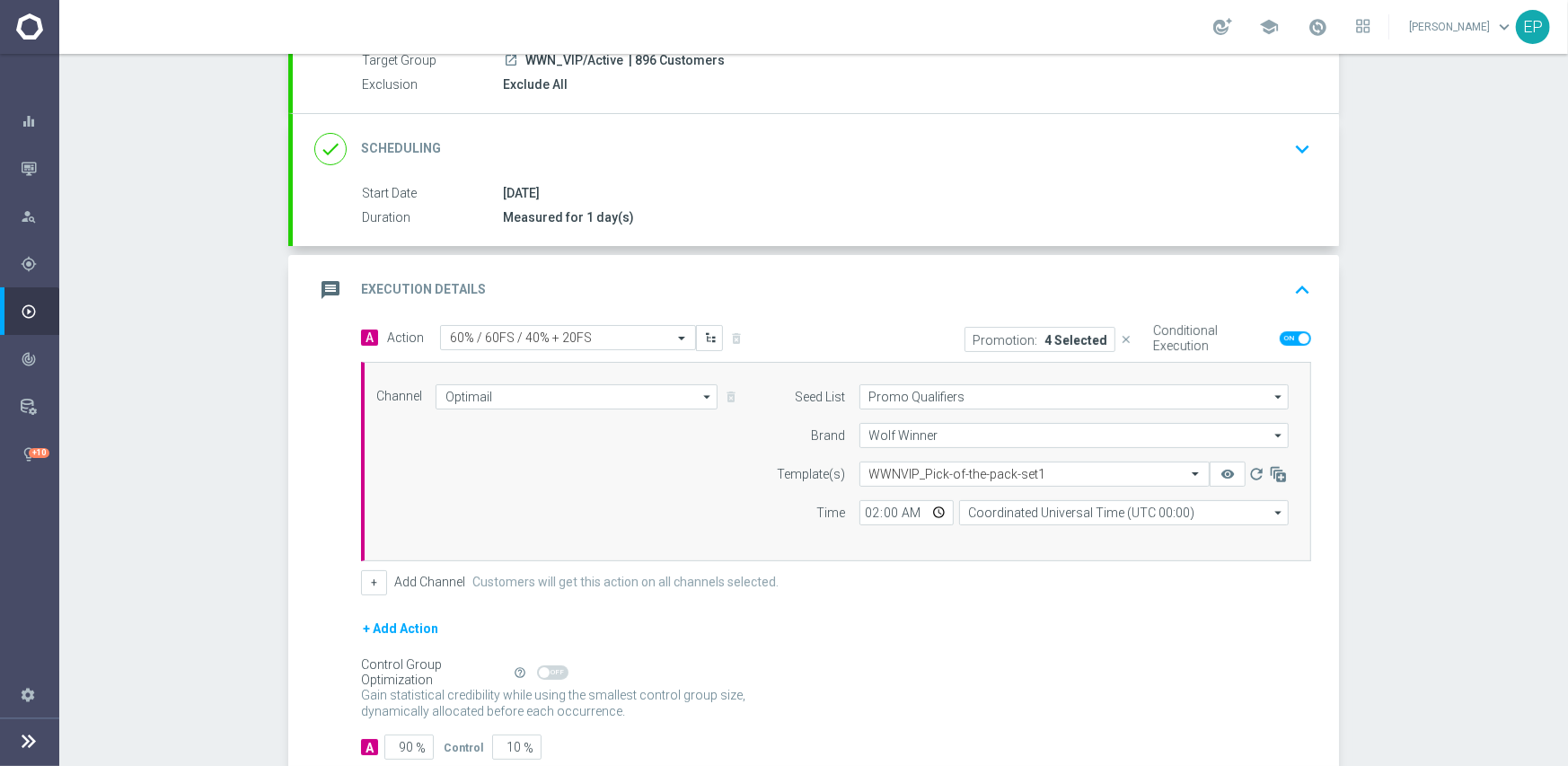
click at [1122, 340] on icon "close" at bounding box center [1126, 339] width 13 height 13
drag, startPoint x: 1283, startPoint y: 337, endPoint x: 1249, endPoint y: 343, distance: 34.5
click at [1283, 338] on span at bounding box center [1295, 338] width 31 height 15
click at [1283, 338] on input "checkbox" at bounding box center [1295, 338] width 31 height 15
checkbox input "false"
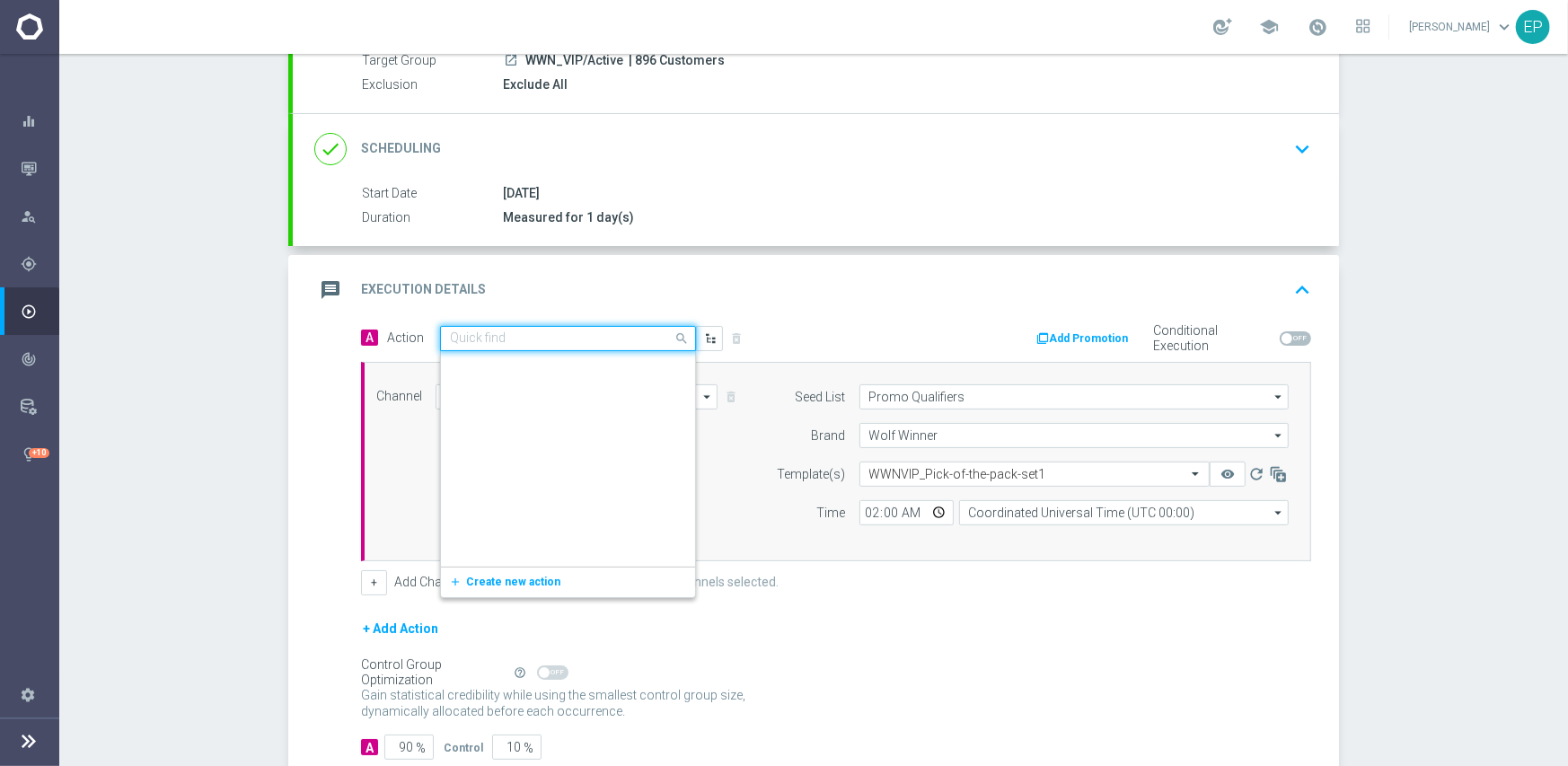
click at [558, 332] on input "text" at bounding box center [550, 339] width 201 height 16
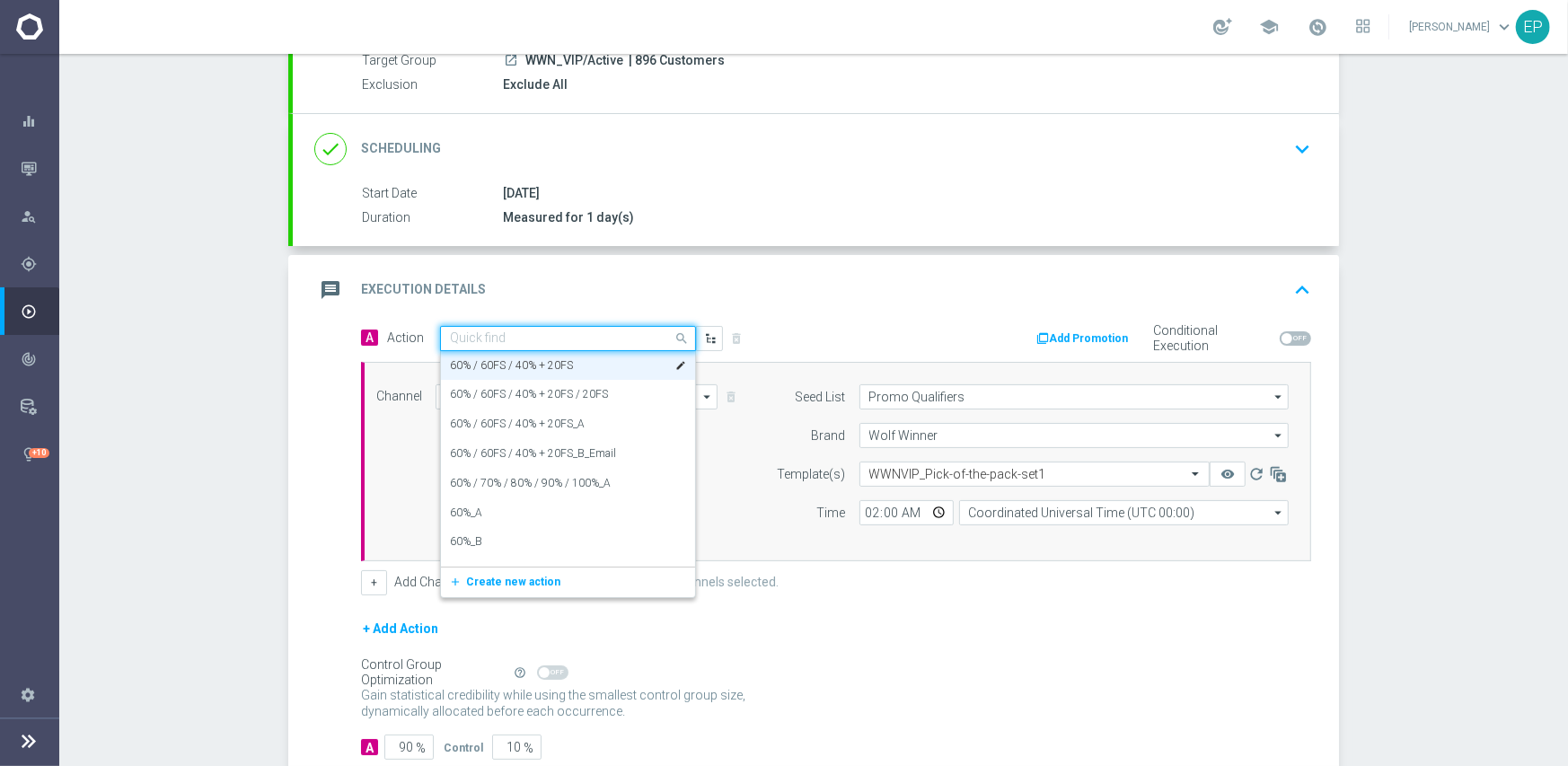
click at [721, 134] on div "done Scheduling keyboard_arrow_down" at bounding box center [815, 149] width 1003 height 34
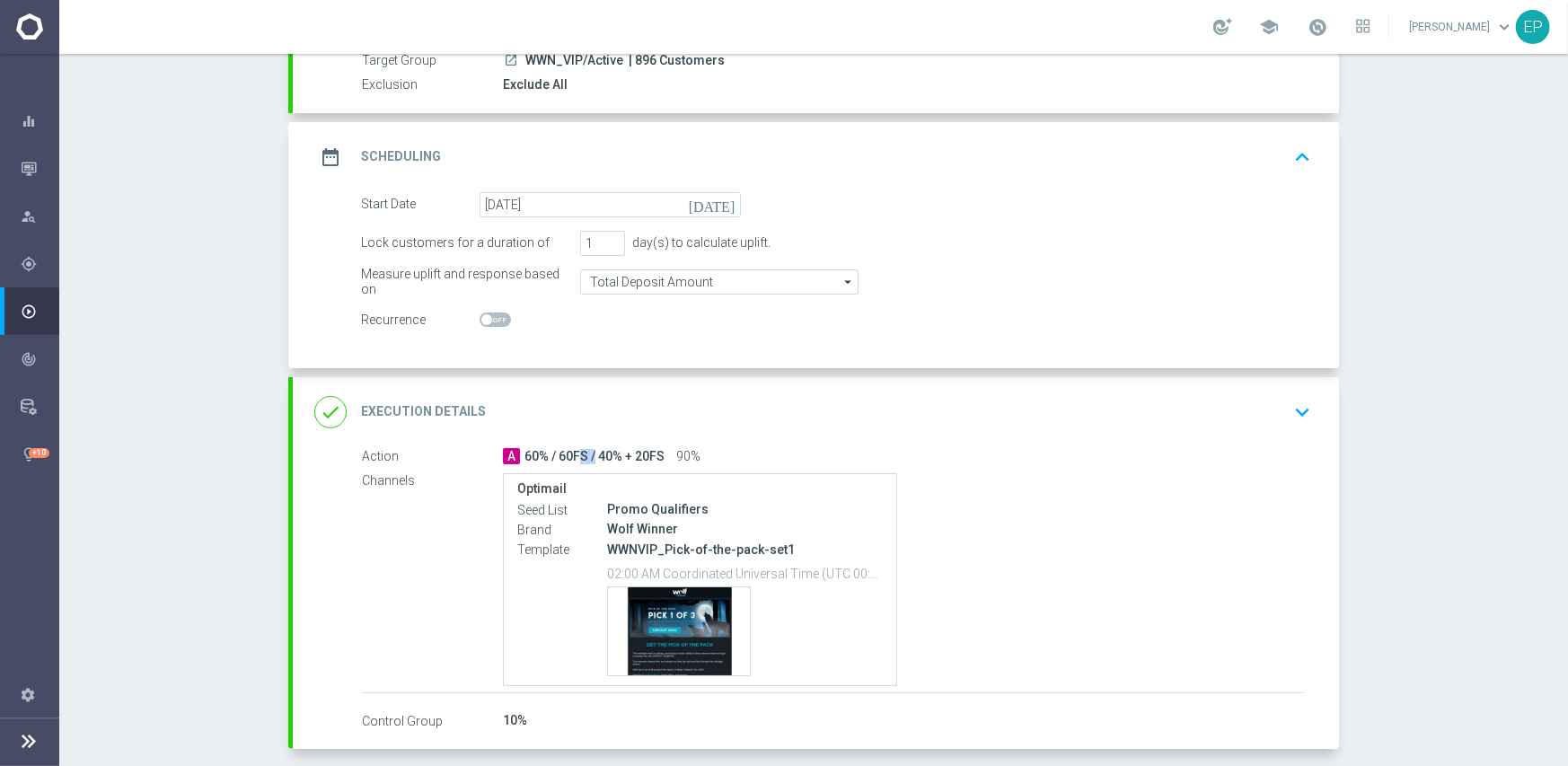
drag, startPoint x: 515, startPoint y: 457, endPoint x: 542, endPoint y: 459, distance: 27.1
click at [542, 459] on div "A 60% / 60FS / 40% + 20FS 90%" at bounding box center [903, 456] width 801 height 18
copy span "60%"
click at [577, 397] on div "done Execution Details keyboard_arrow_down" at bounding box center [815, 412] width 1003 height 34
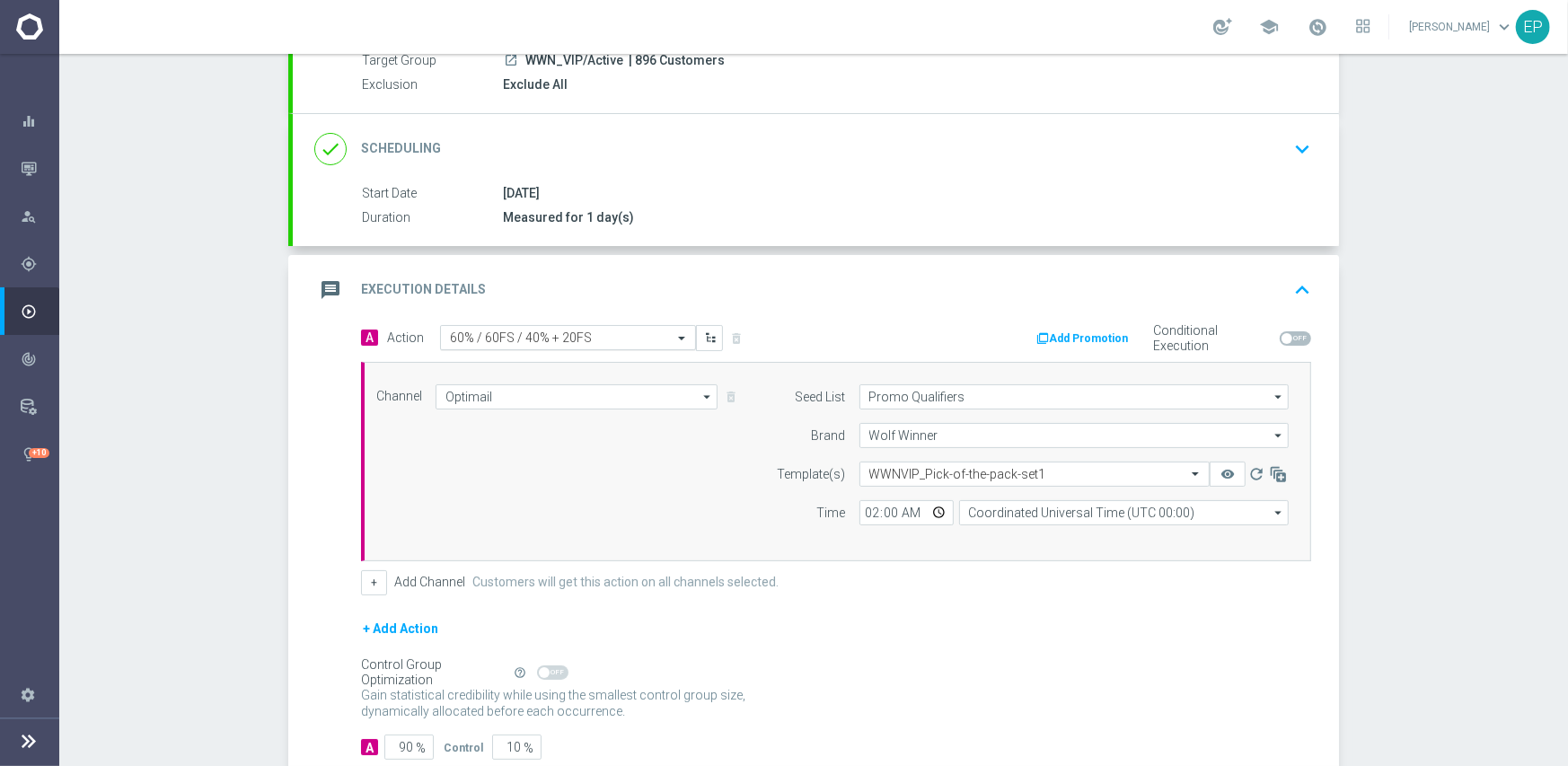
click at [605, 339] on input "text" at bounding box center [550, 338] width 201 height 16
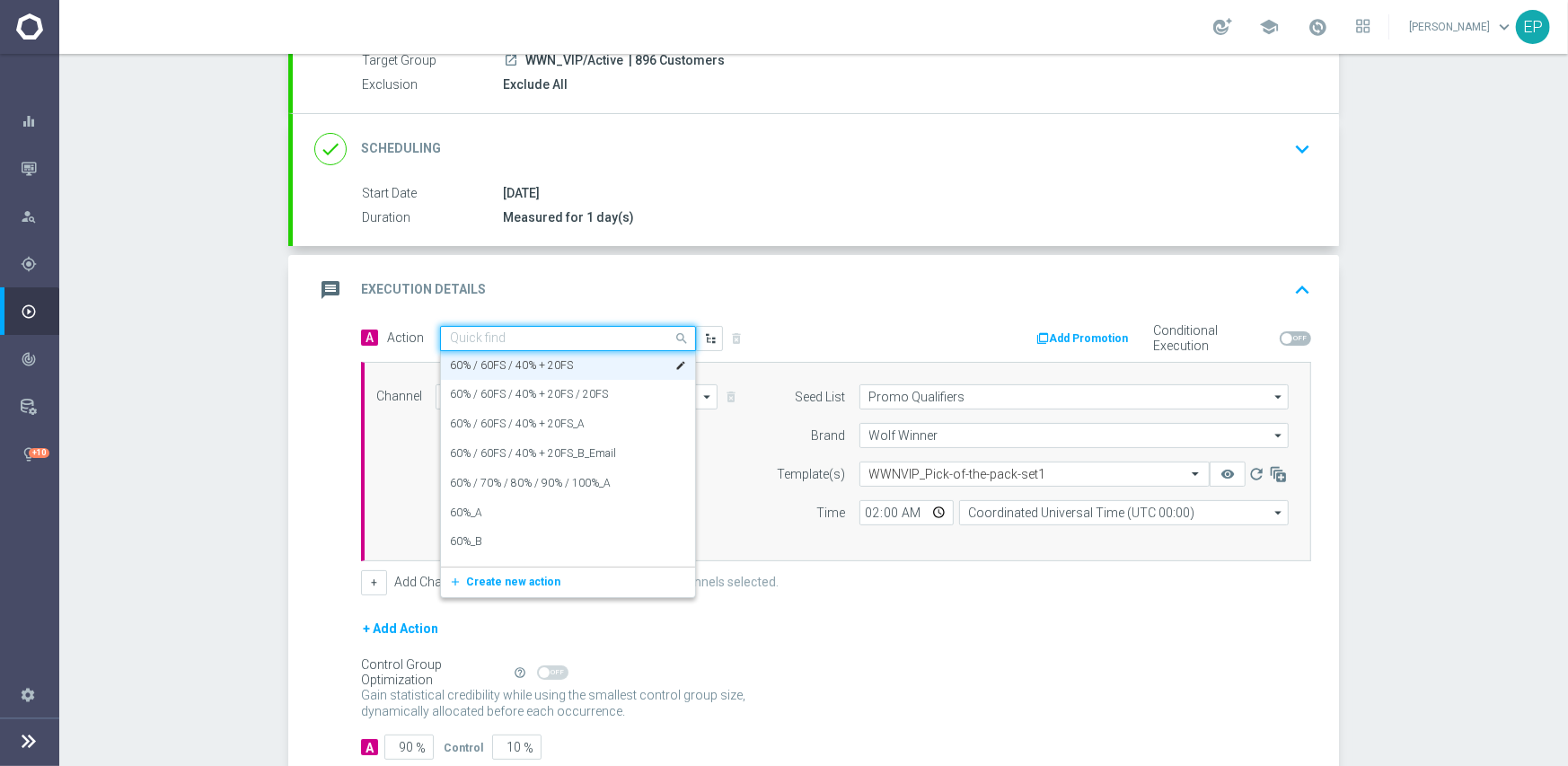
paste input "60%"
type input "60%"
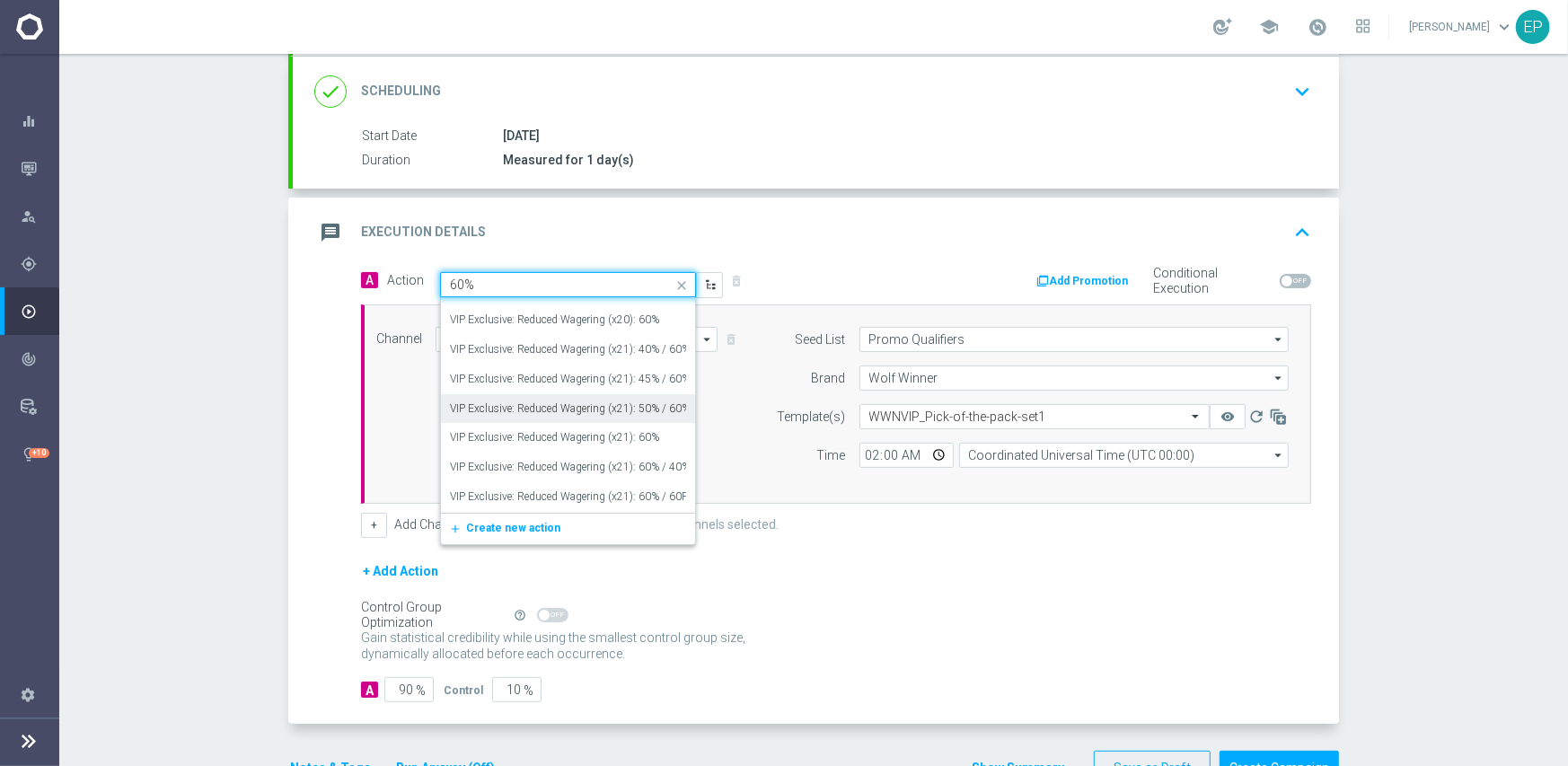
scroll to position [269, 0]
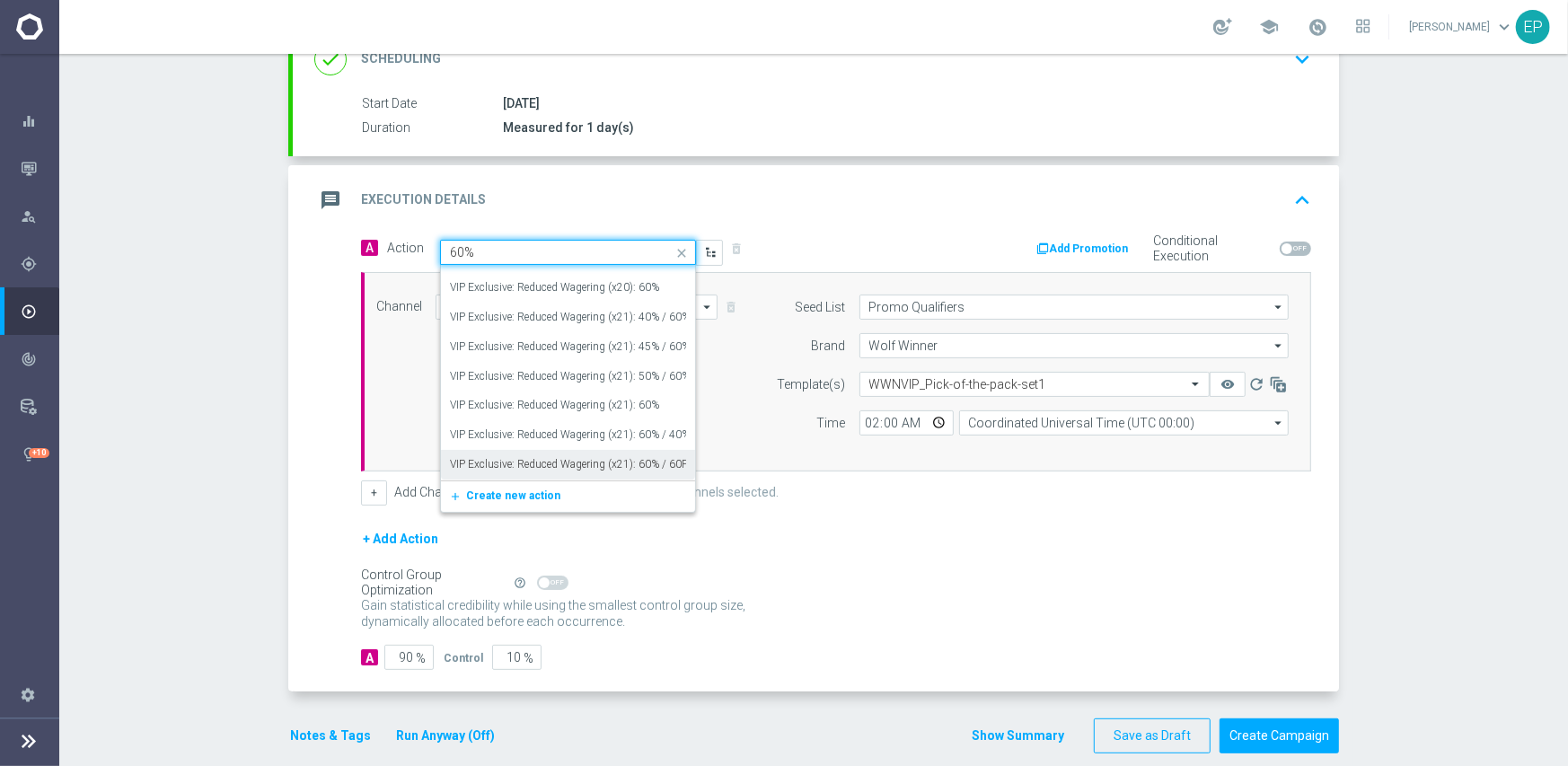
click at [605, 461] on label "VIP Exclusive: Reduced Wagering (x21): 60% / 60FS / 40% + 20FS" at bounding box center [605, 465] width 312 height 16
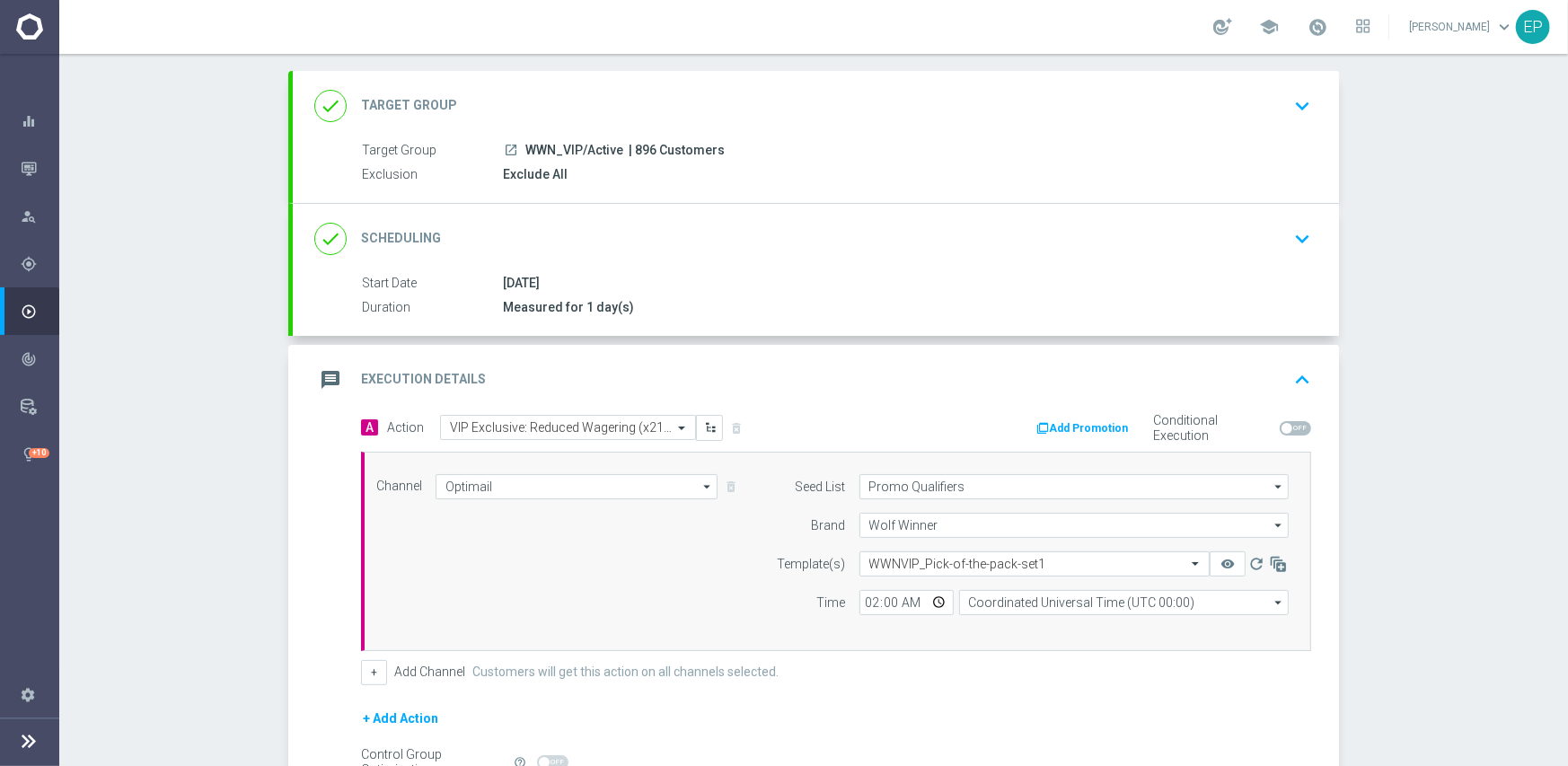
scroll to position [90, 0]
click at [696, 208] on div "done Scheduling keyboard_arrow_down" at bounding box center [815, 239] width 1046 height 70
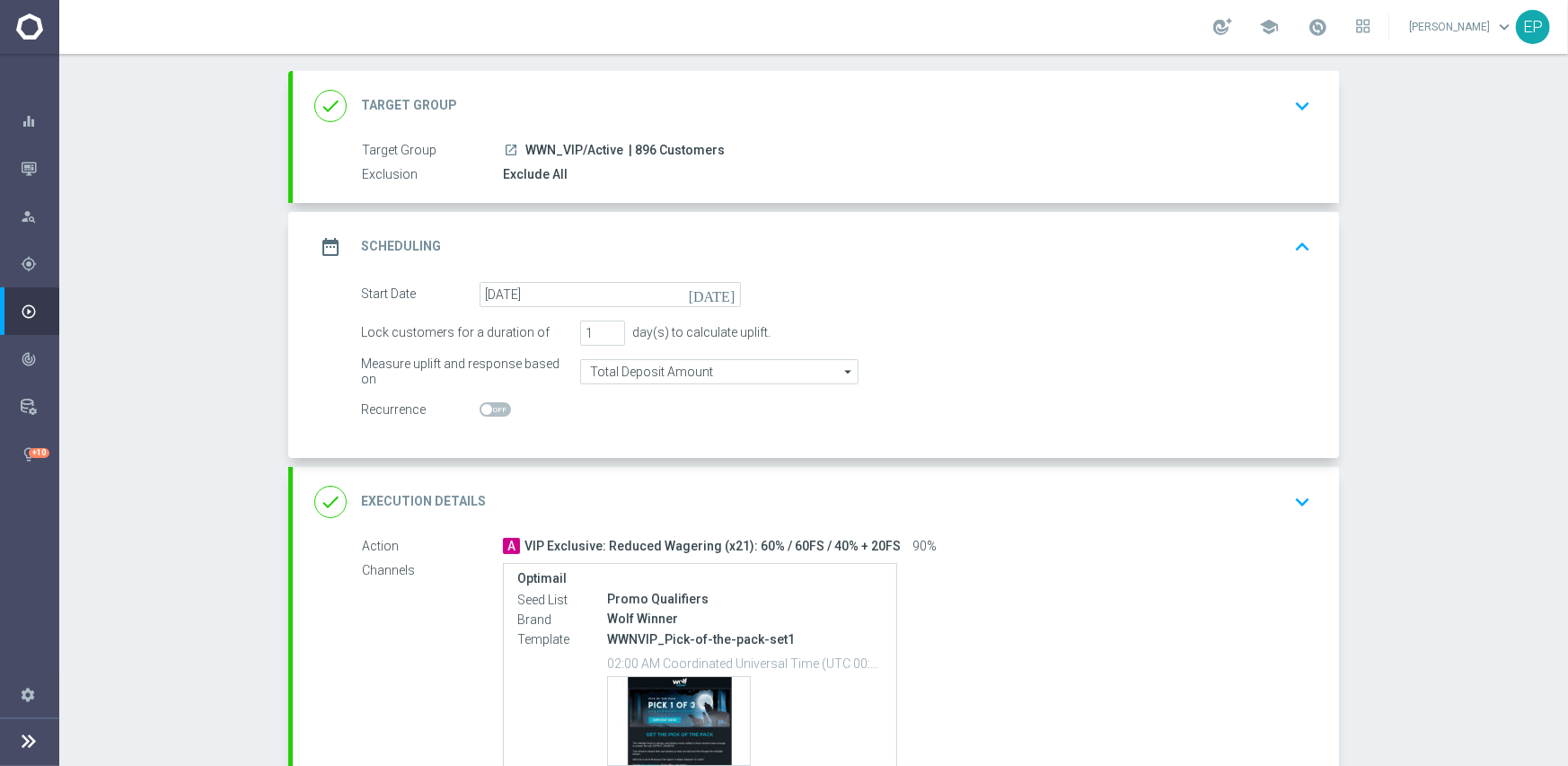
click at [674, 491] on div "done Execution Details keyboard_arrow_down" at bounding box center [815, 502] width 1003 height 34
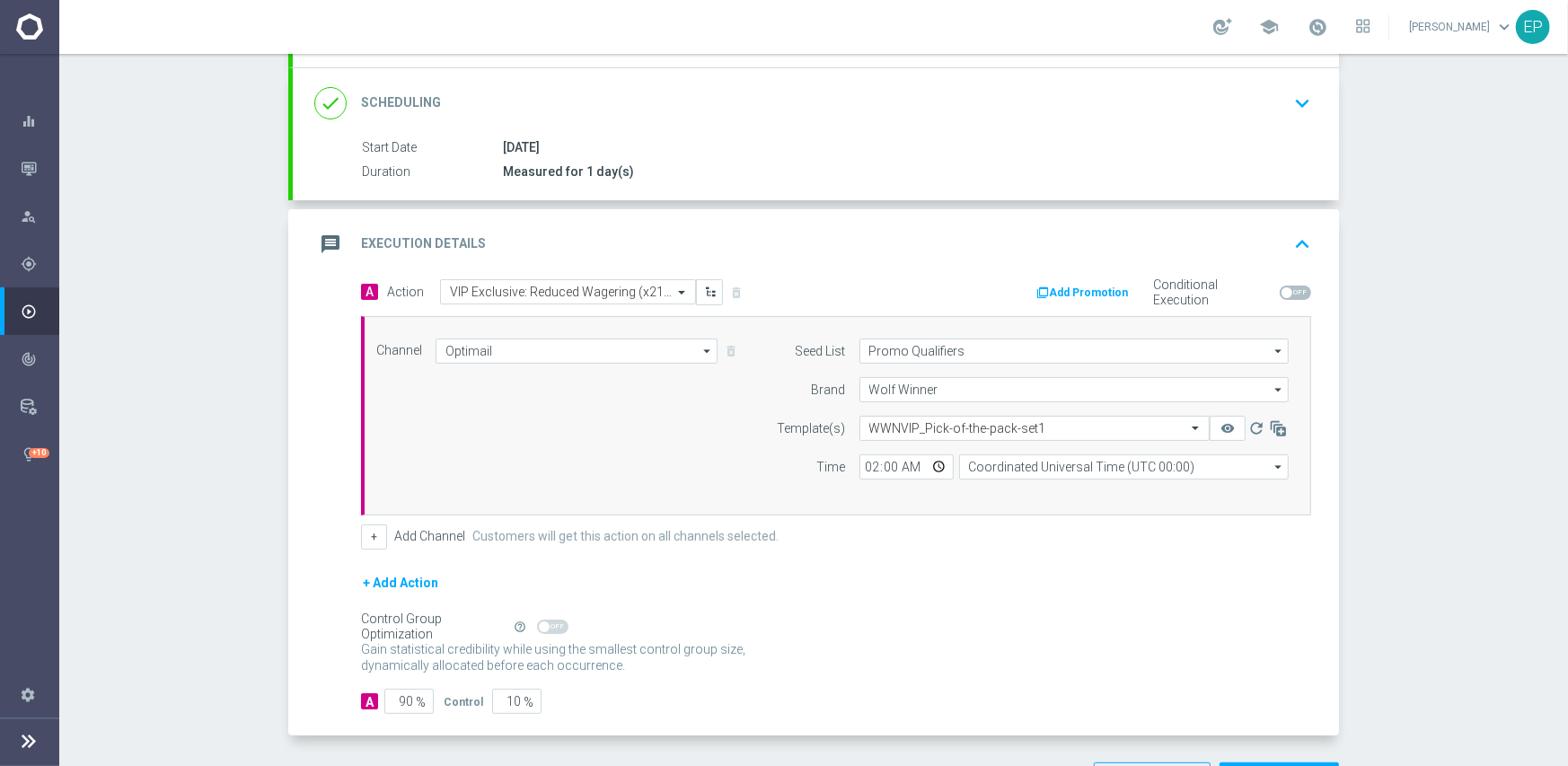
scroll to position [269, 0]
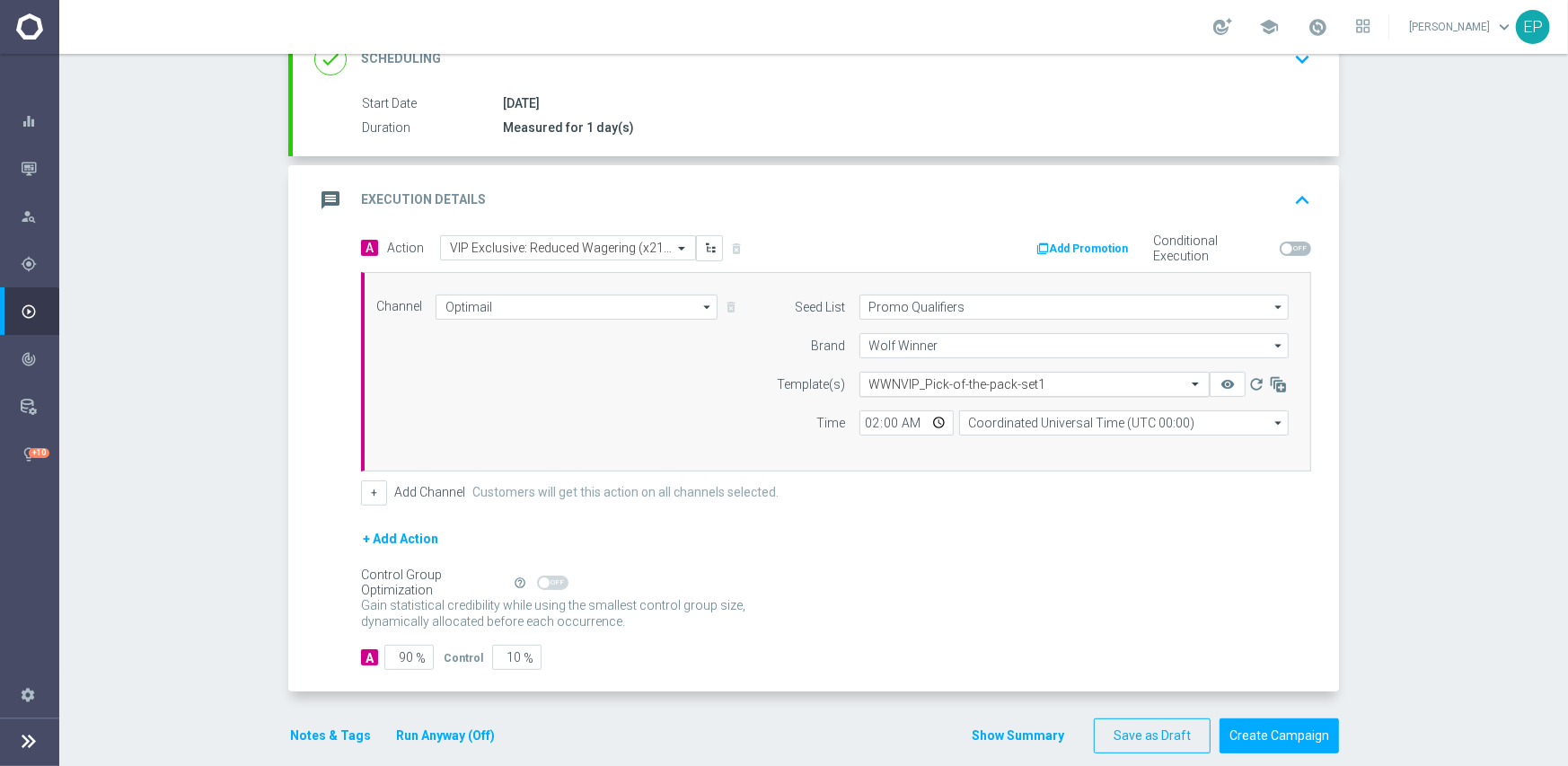
click at [975, 379] on input "text" at bounding box center [1016, 385] width 294 height 16
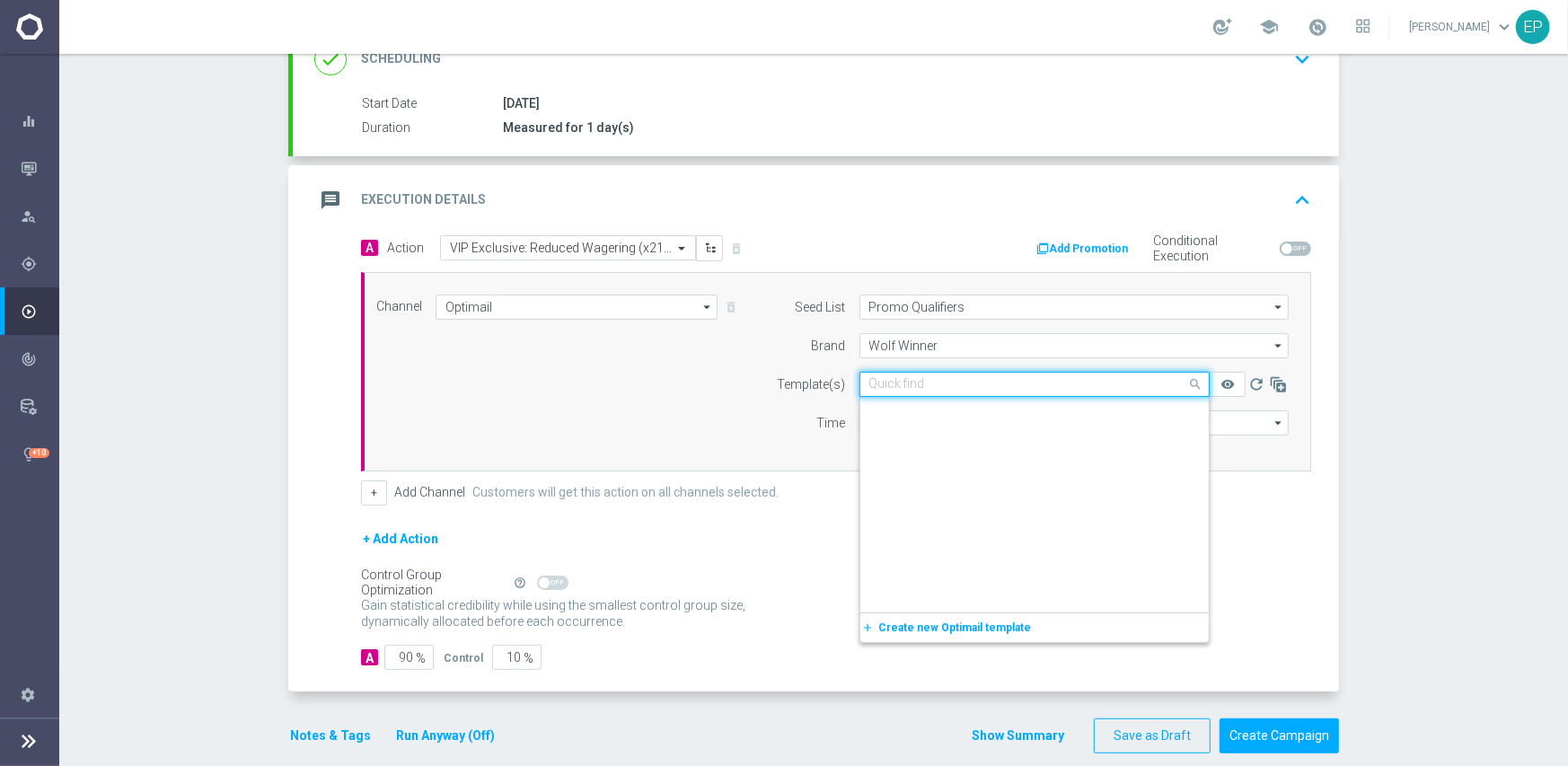
scroll to position [18966, 0]
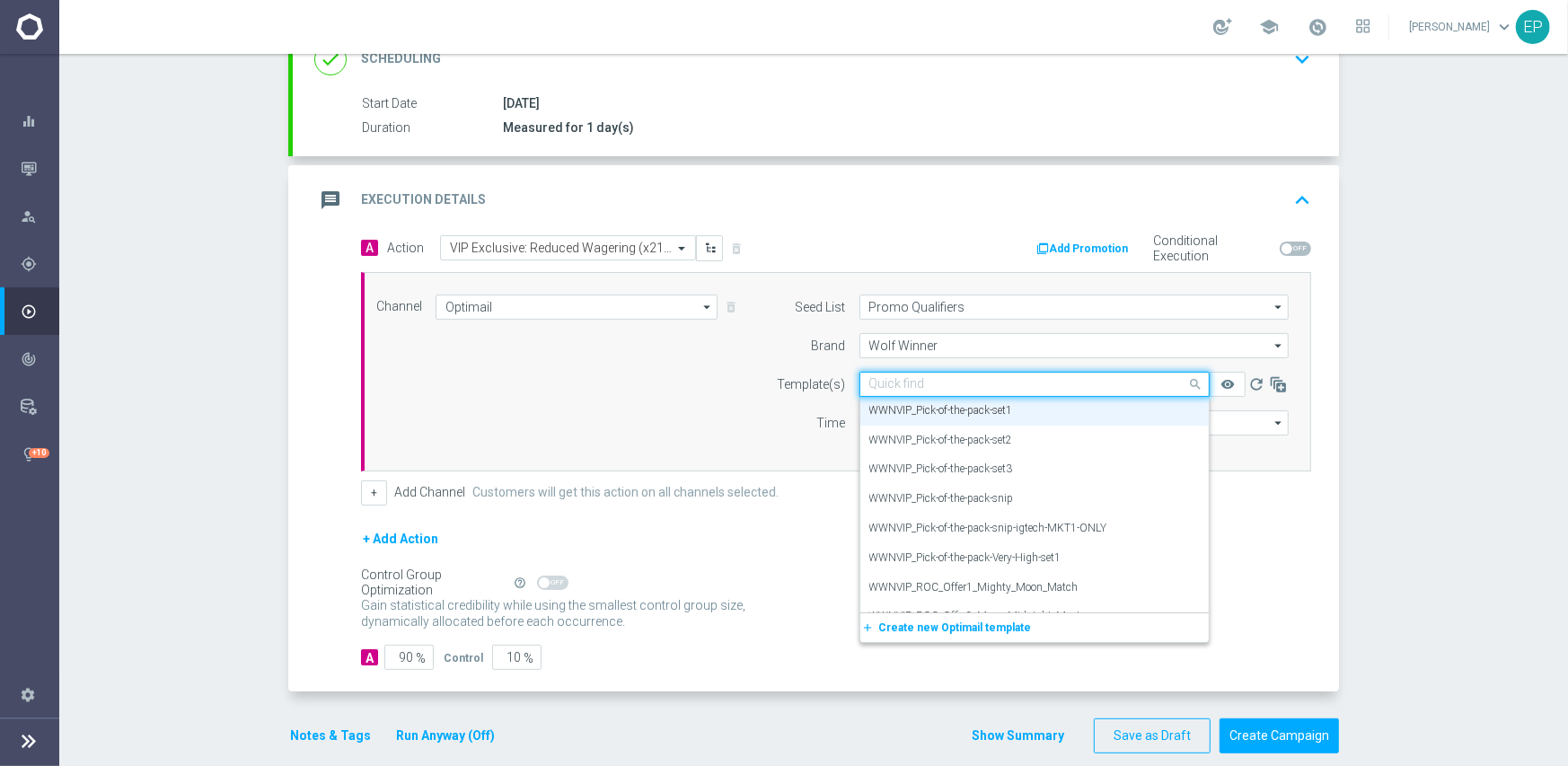
paste input "WWNVIP-21xWager-Pick-1of3-27-08-2025"
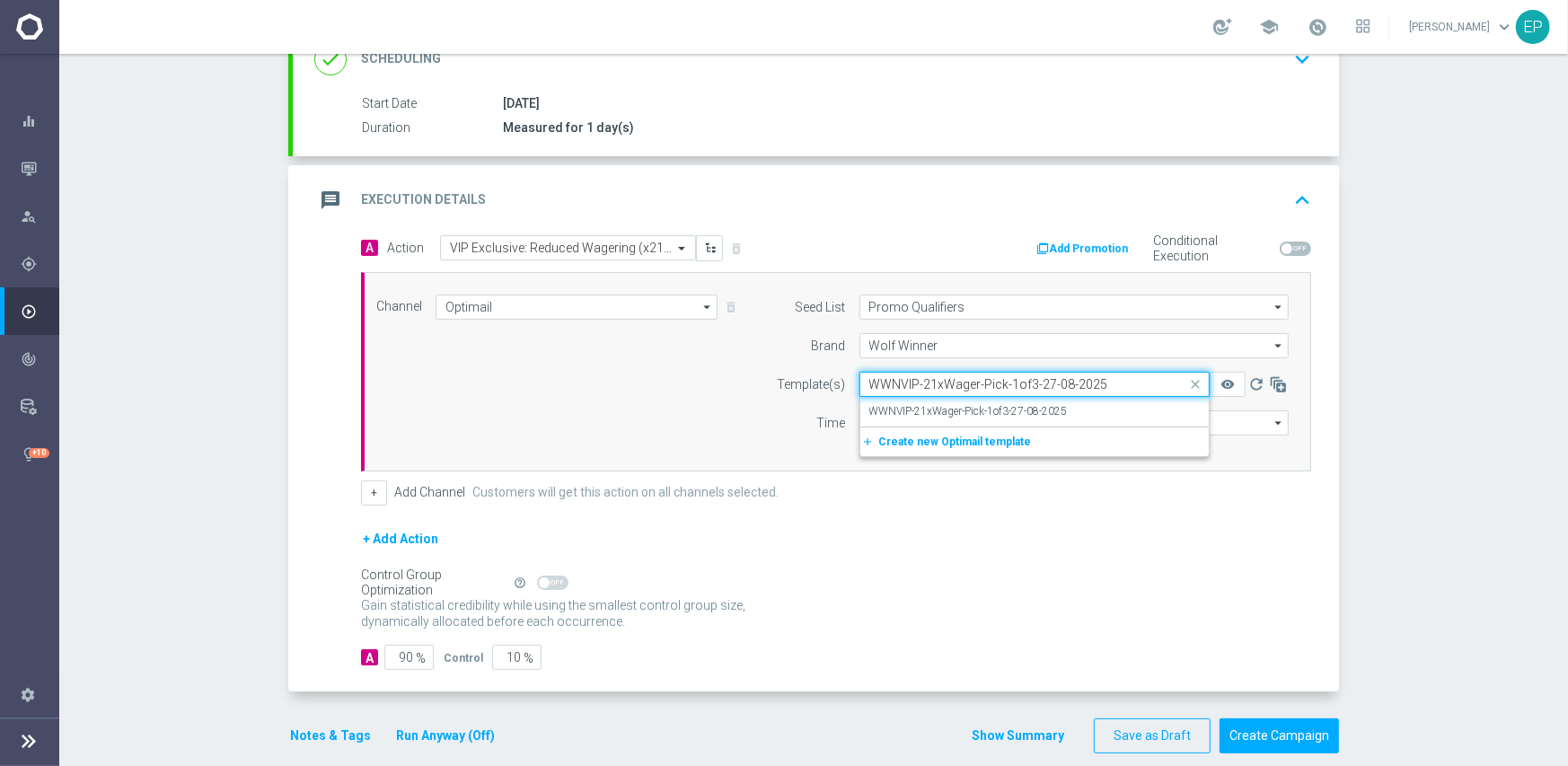
scroll to position [0, 0]
drag, startPoint x: 984, startPoint y: 415, endPoint x: 958, endPoint y: 427, distance: 28.6
click at [984, 415] on label "WWNVIP-21xWager-Pick-1of3-27-08-2025" at bounding box center [968, 412] width 199 height 16
type input "WWNVIP-21xWager-Pick-1of3-27-08-2025"
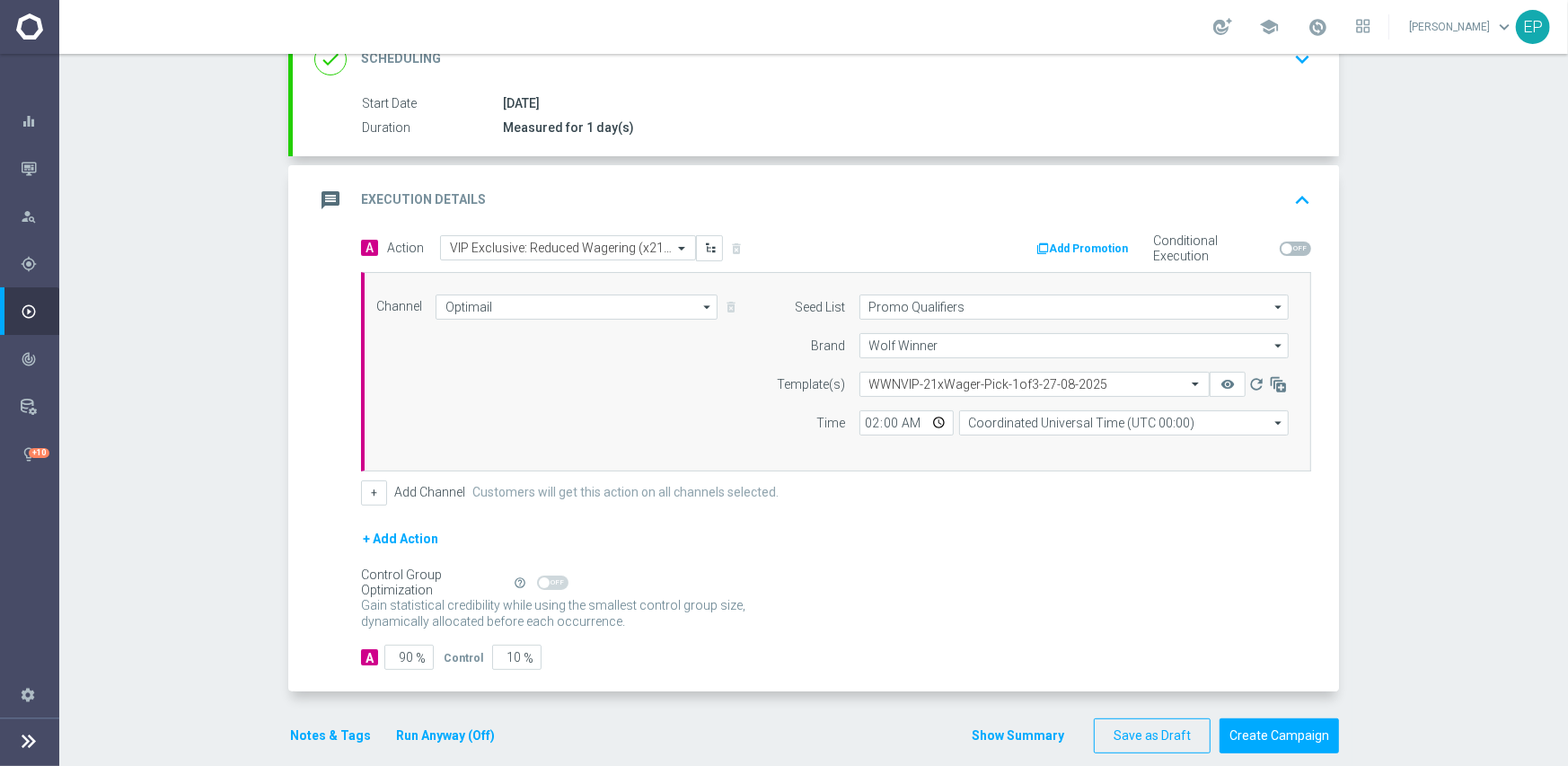
click at [768, 563] on div "+ Add Action" at bounding box center [835, 551] width 950 height 45
click at [398, 655] on input "90" at bounding box center [409, 657] width 49 height 25
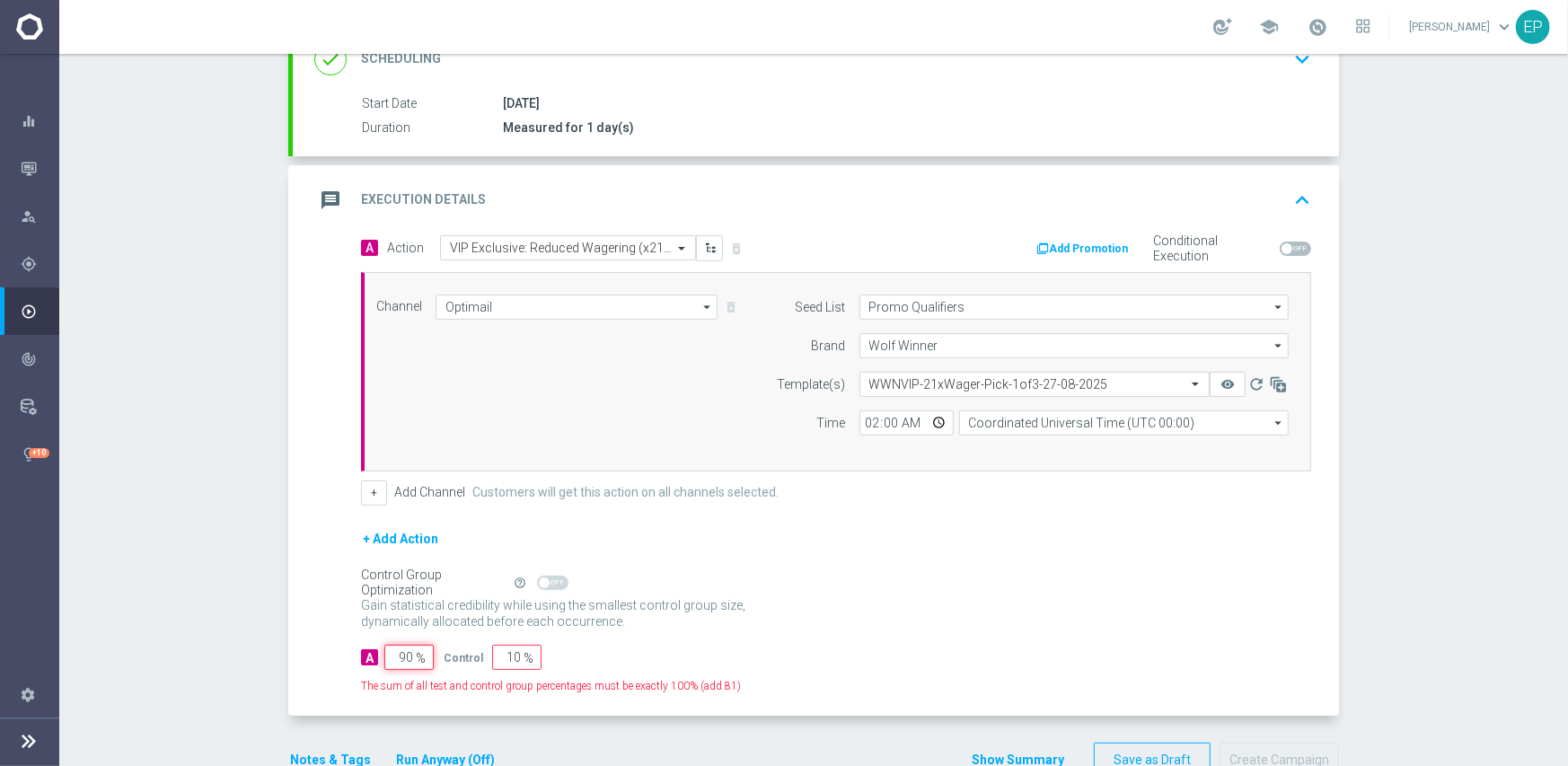
type input "9"
type input "91"
type input "95"
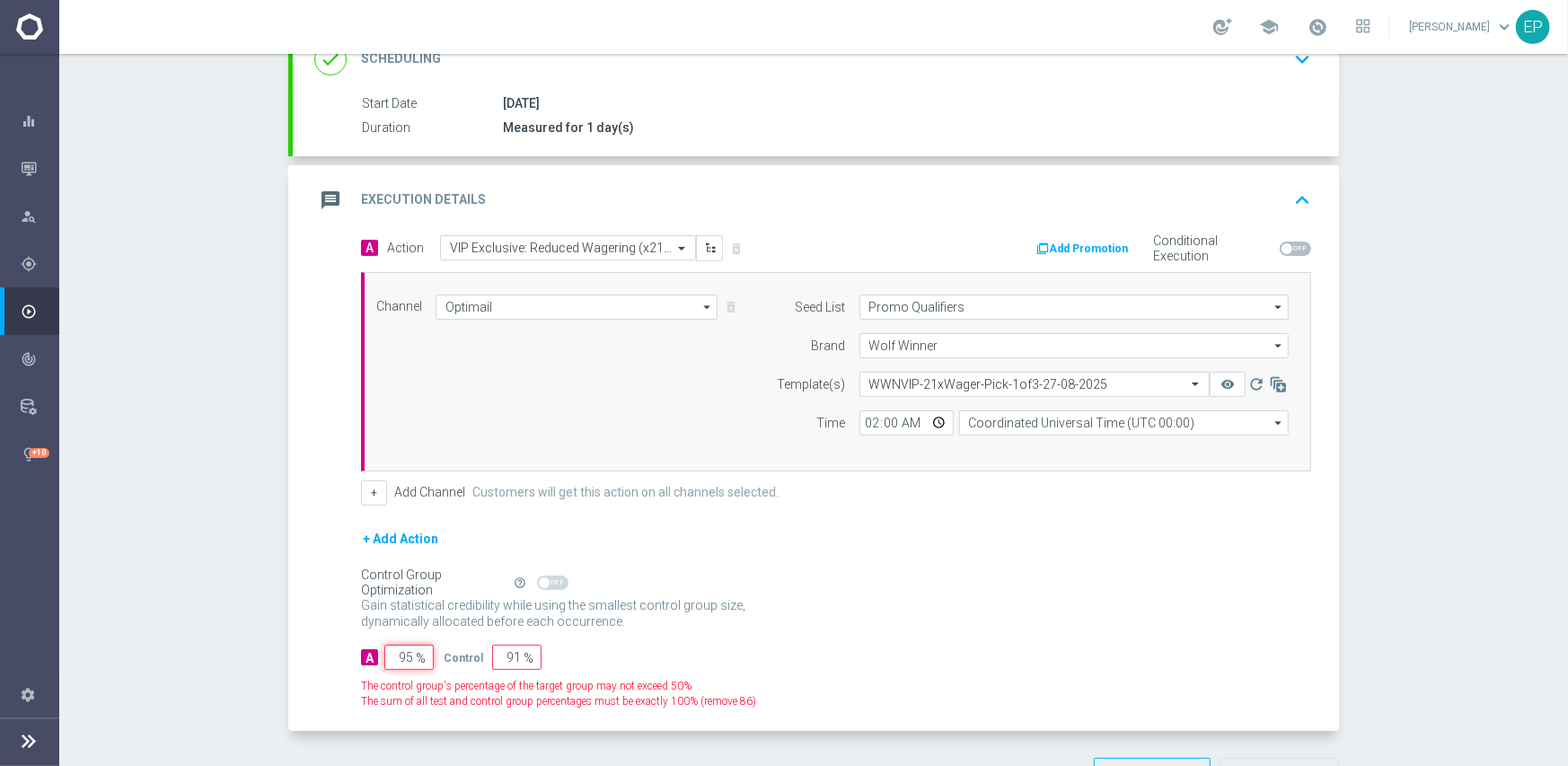
type input "5"
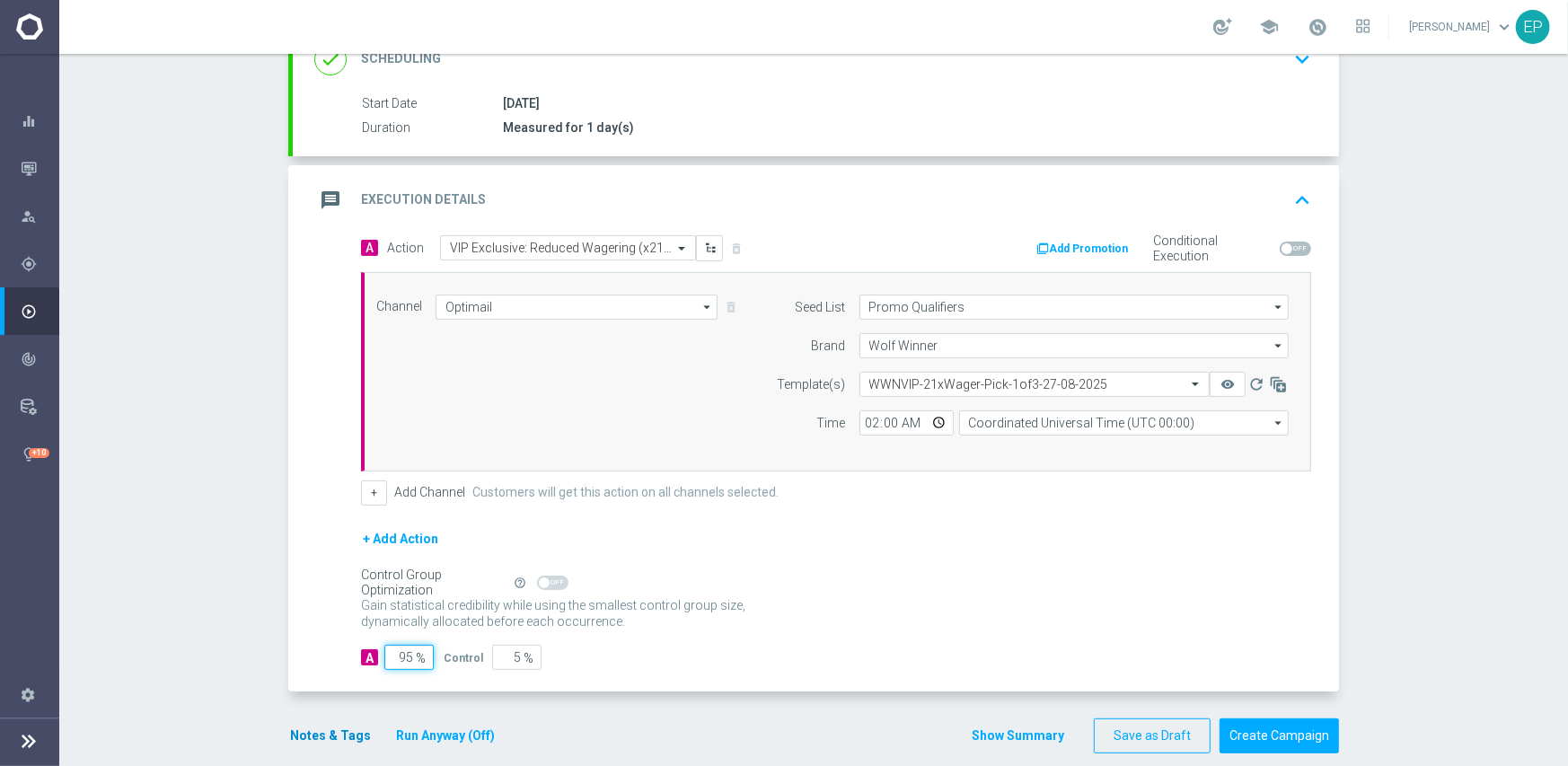
type input "95"
click at [308, 735] on button "Notes & Tags" at bounding box center [331, 736] width 84 height 23
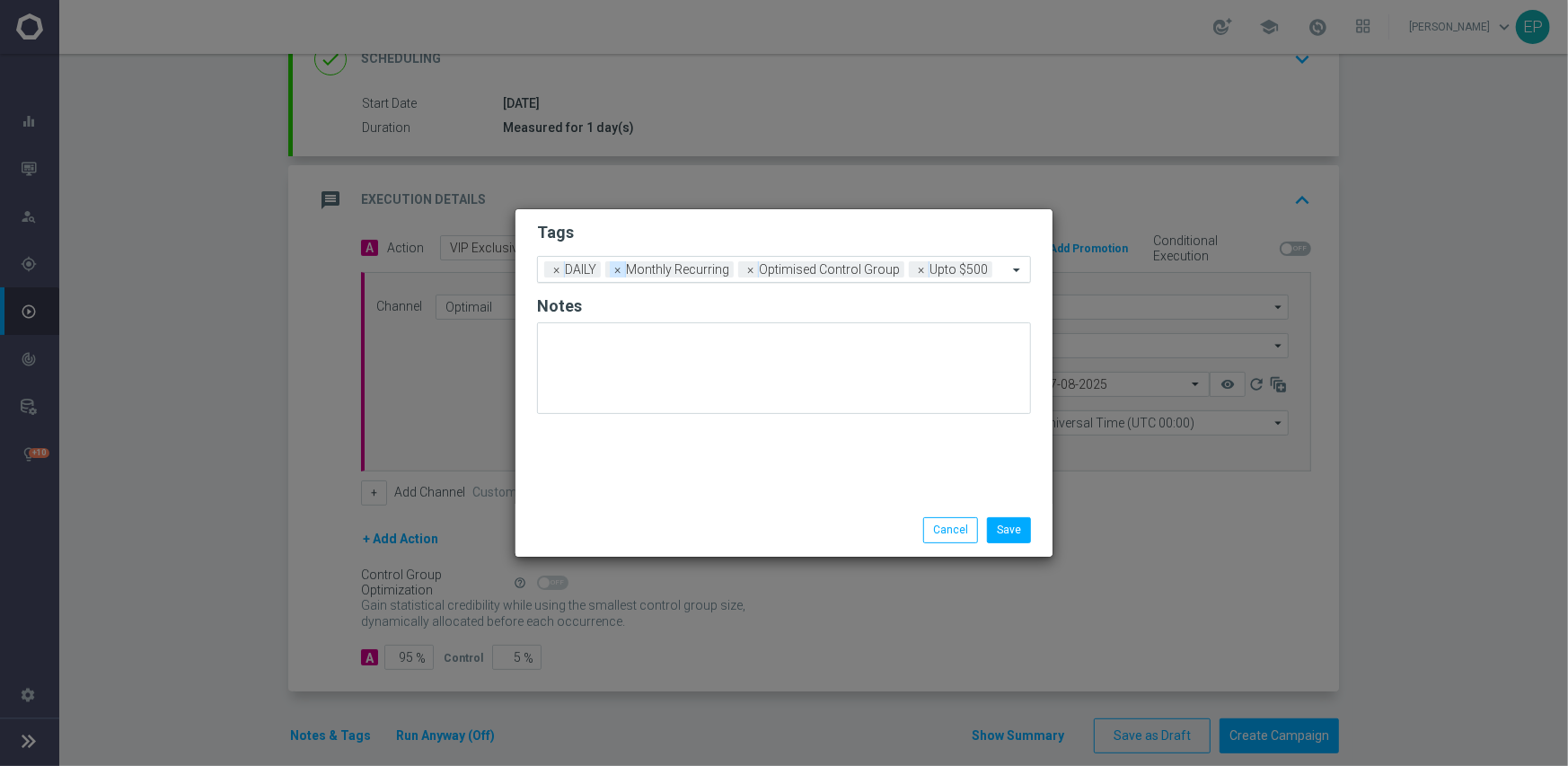
click at [615, 277] on span "×" at bounding box center [617, 269] width 17 height 17
click at [618, 276] on span "×" at bounding box center [617, 269] width 17 height 17
click at [790, 263] on input "text" at bounding box center [851, 271] width 312 height 16
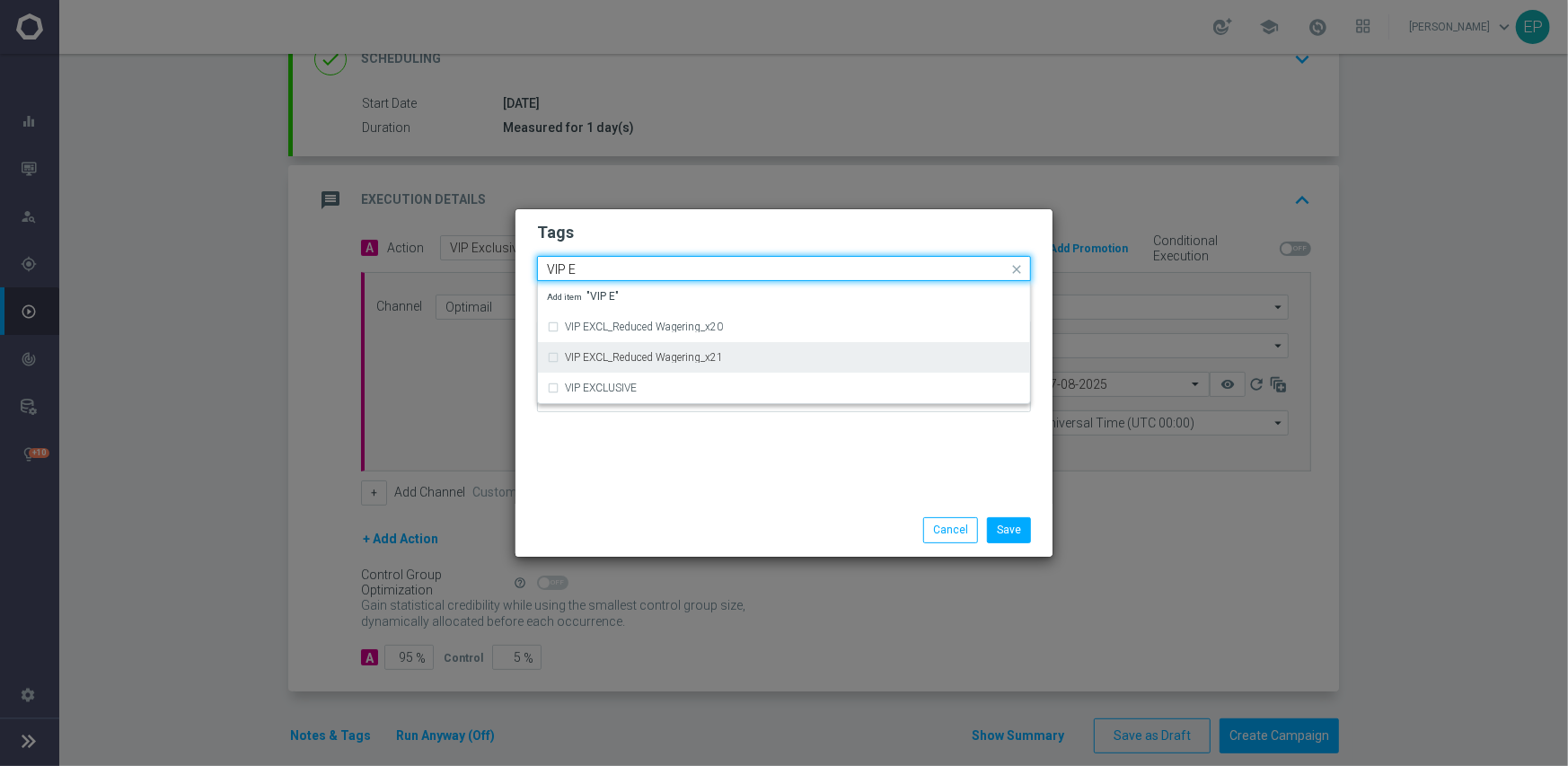
click at [737, 355] on div "VIP EXCL_Reduced Wagering_x21" at bounding box center [792, 357] width 456 height 11
type input "VIP E"
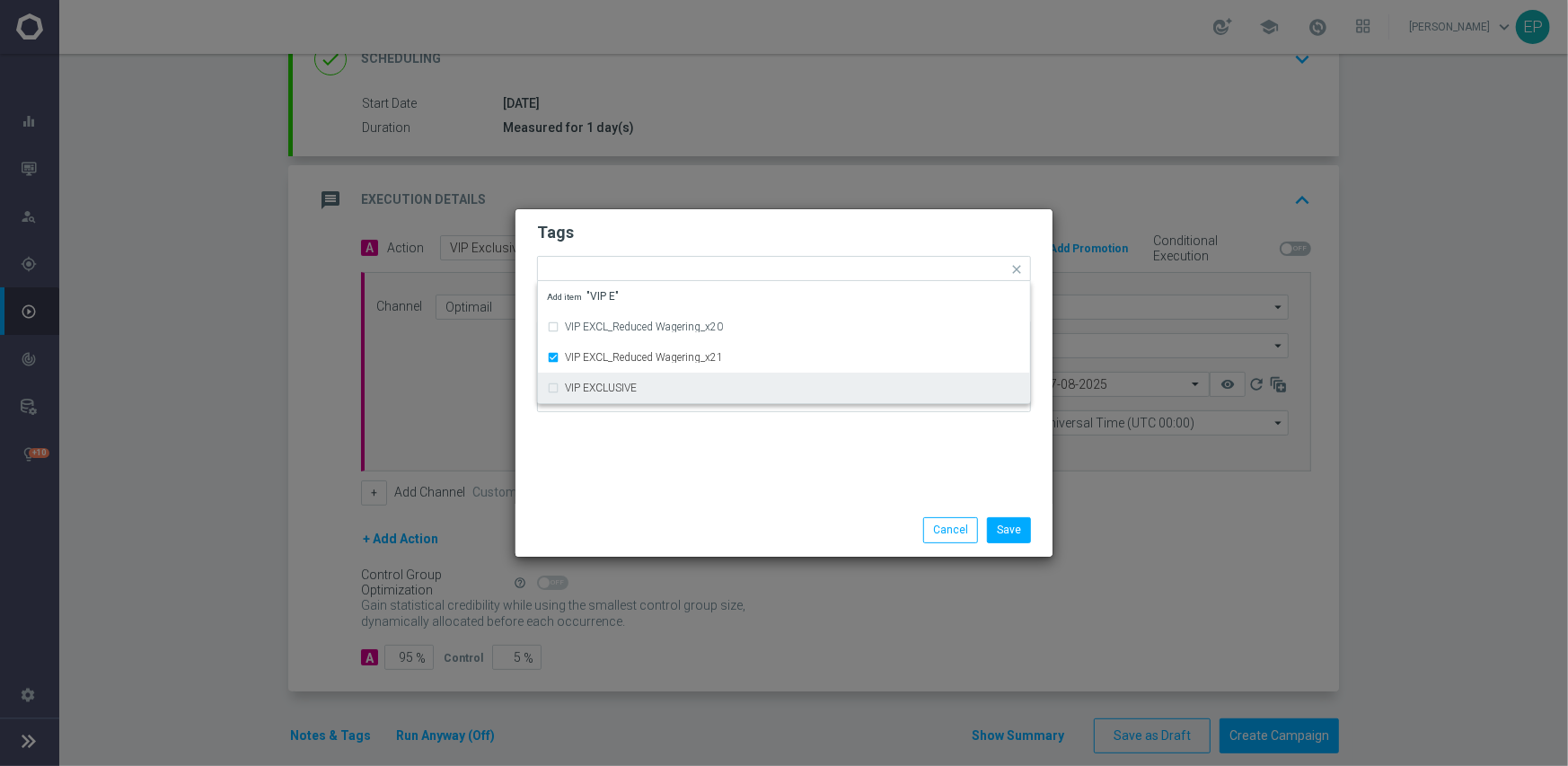
click at [748, 487] on div "Tags Quick find × DAILY × Upto $500 × VIP EXCL_Reduced Wagering_x21 VIP EXCL_Re…" at bounding box center [784, 356] width 537 height 294
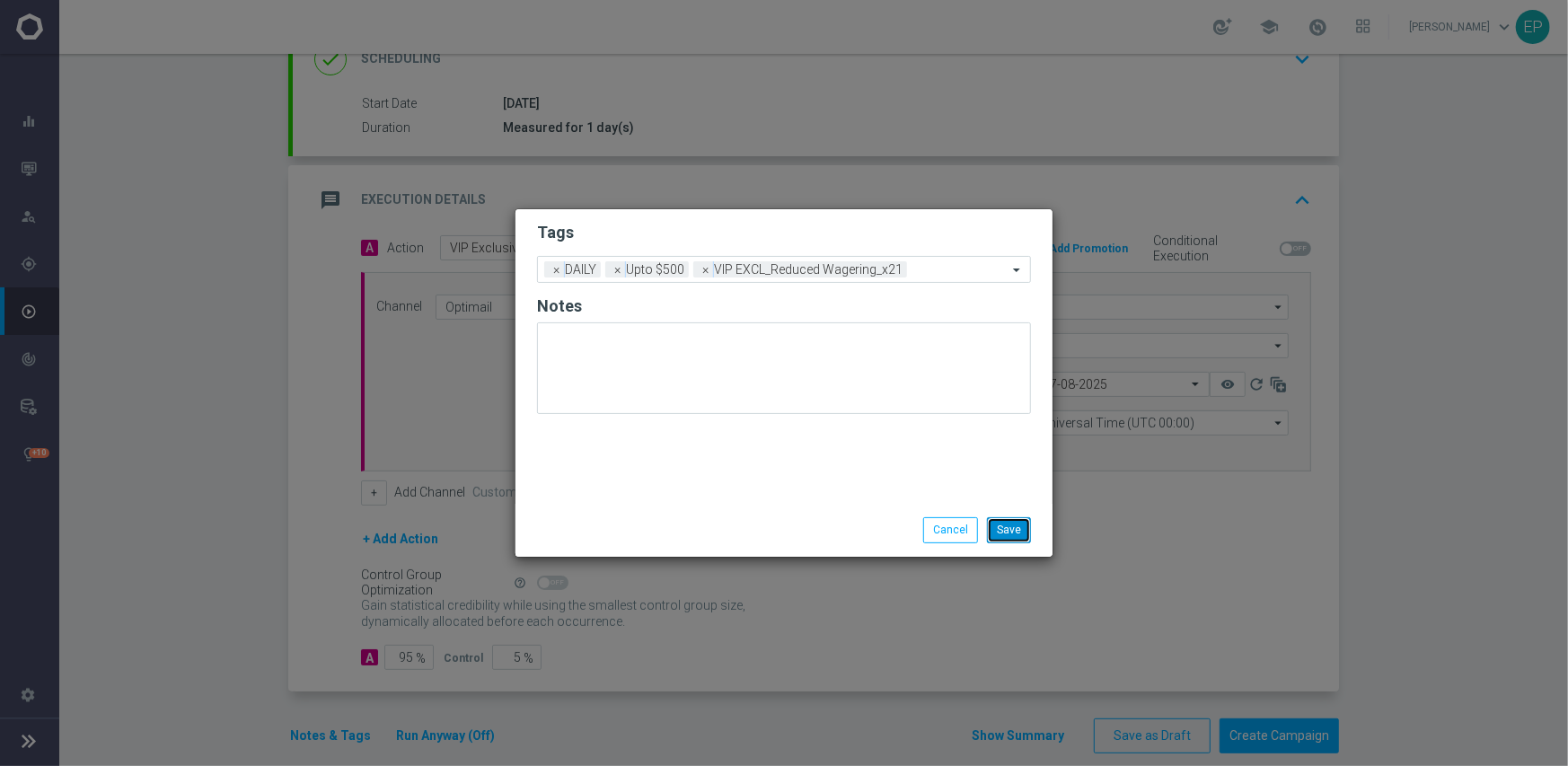
click at [1012, 532] on button "Save" at bounding box center [1008, 530] width 44 height 25
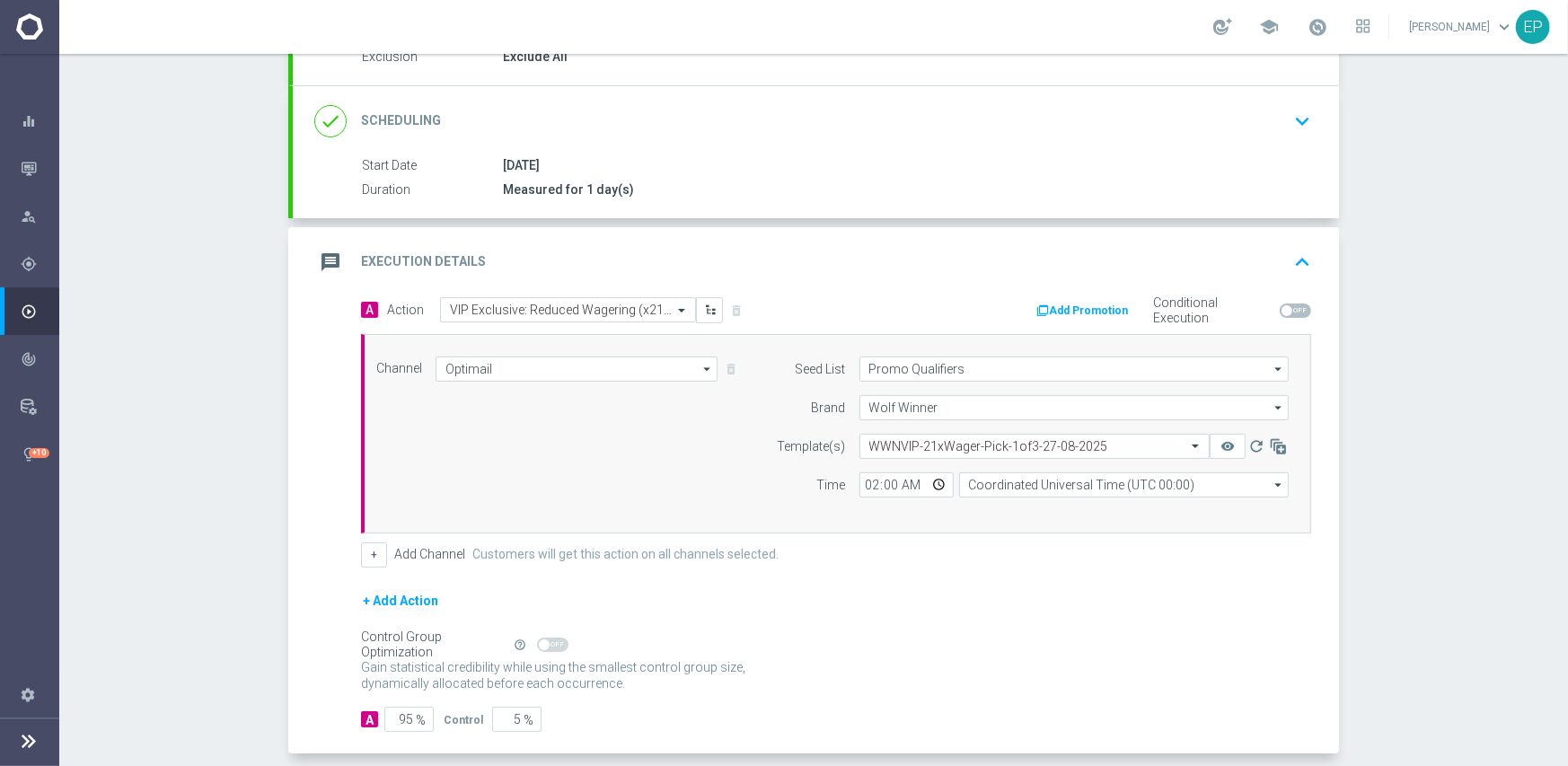
scroll to position [290, 0]
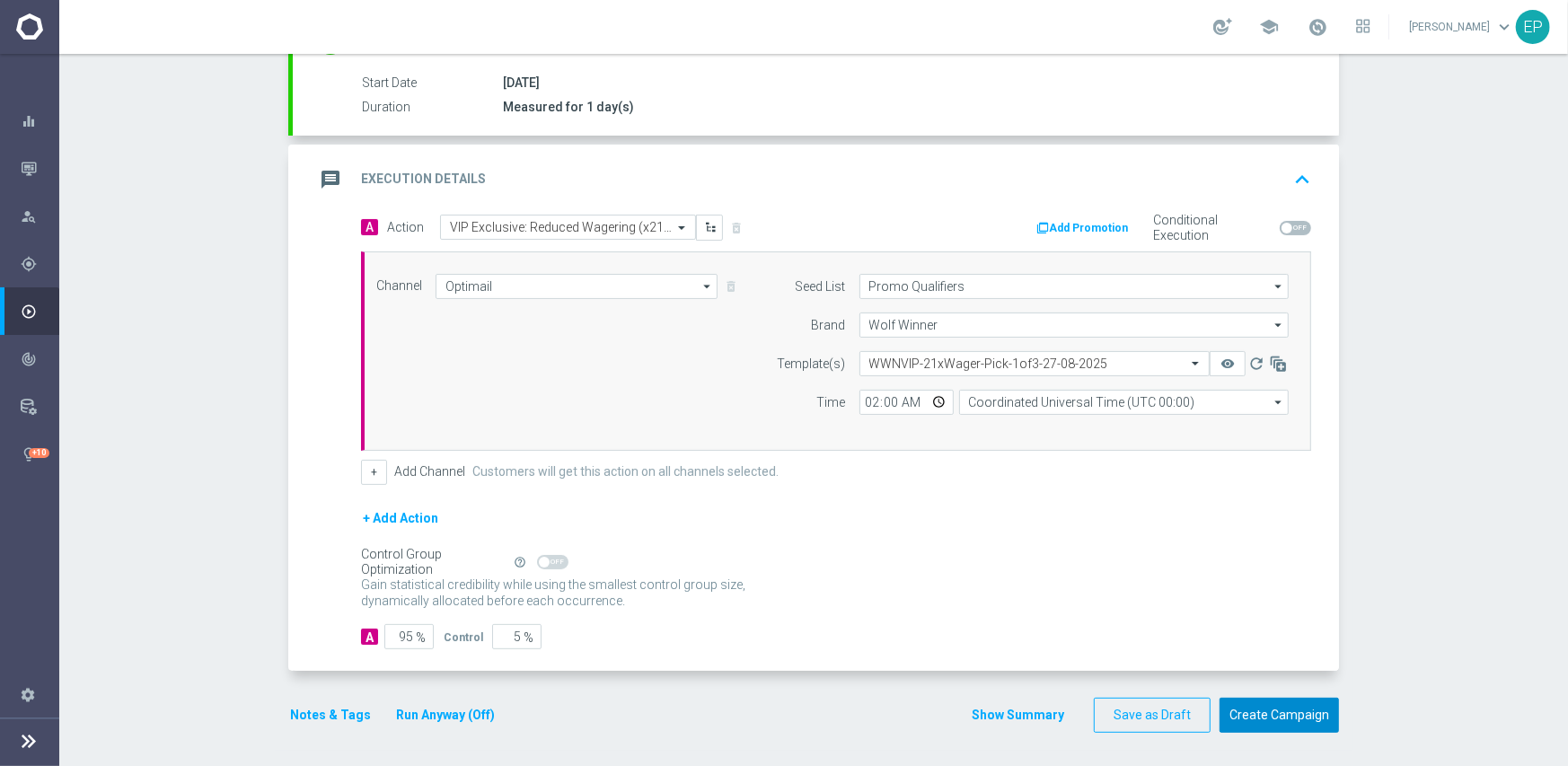
click at [1293, 714] on button "Create Campaign" at bounding box center [1279, 715] width 119 height 35
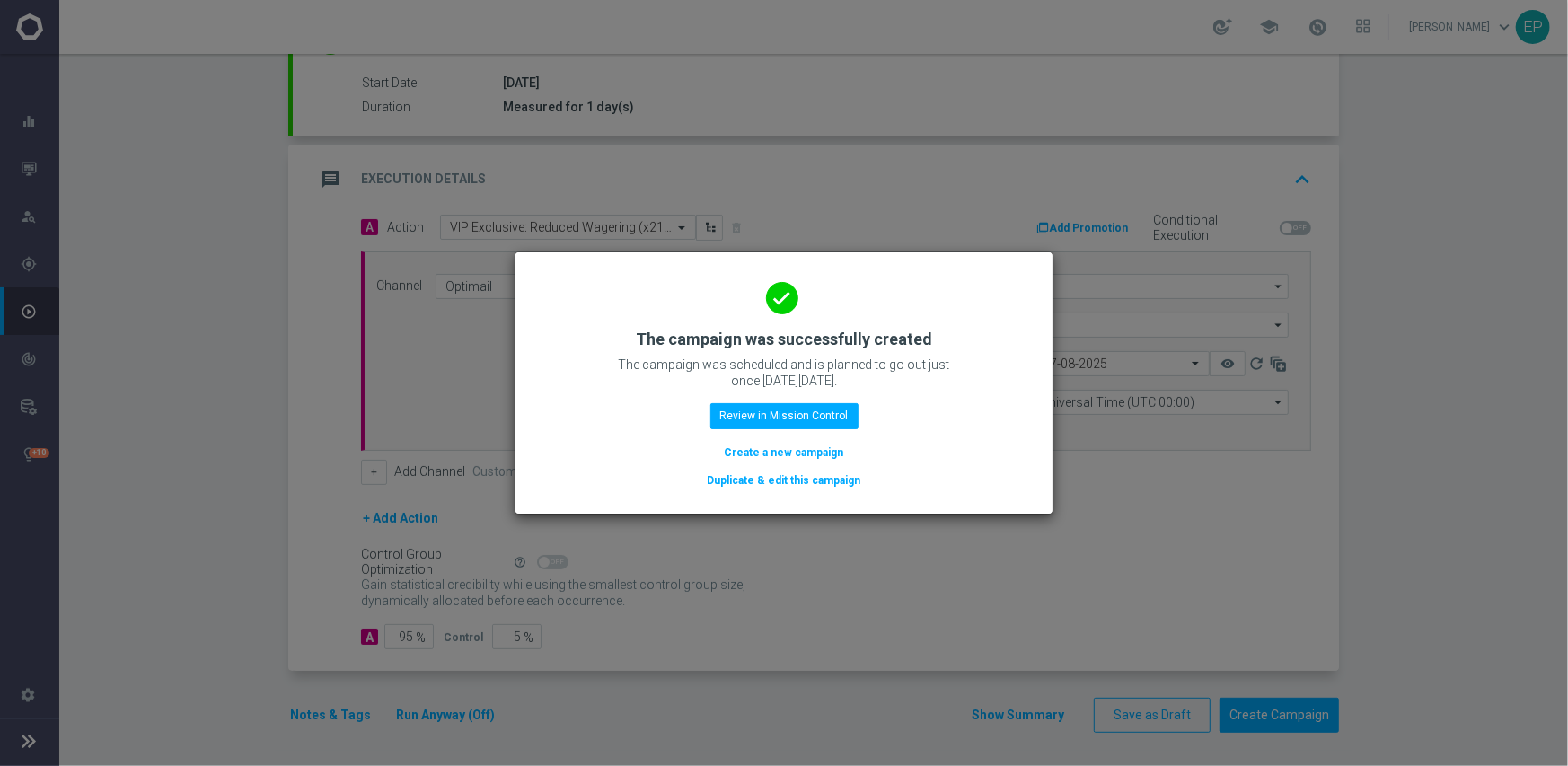
click at [783, 479] on button "Duplicate & edit this campaign" at bounding box center [784, 480] width 157 height 20
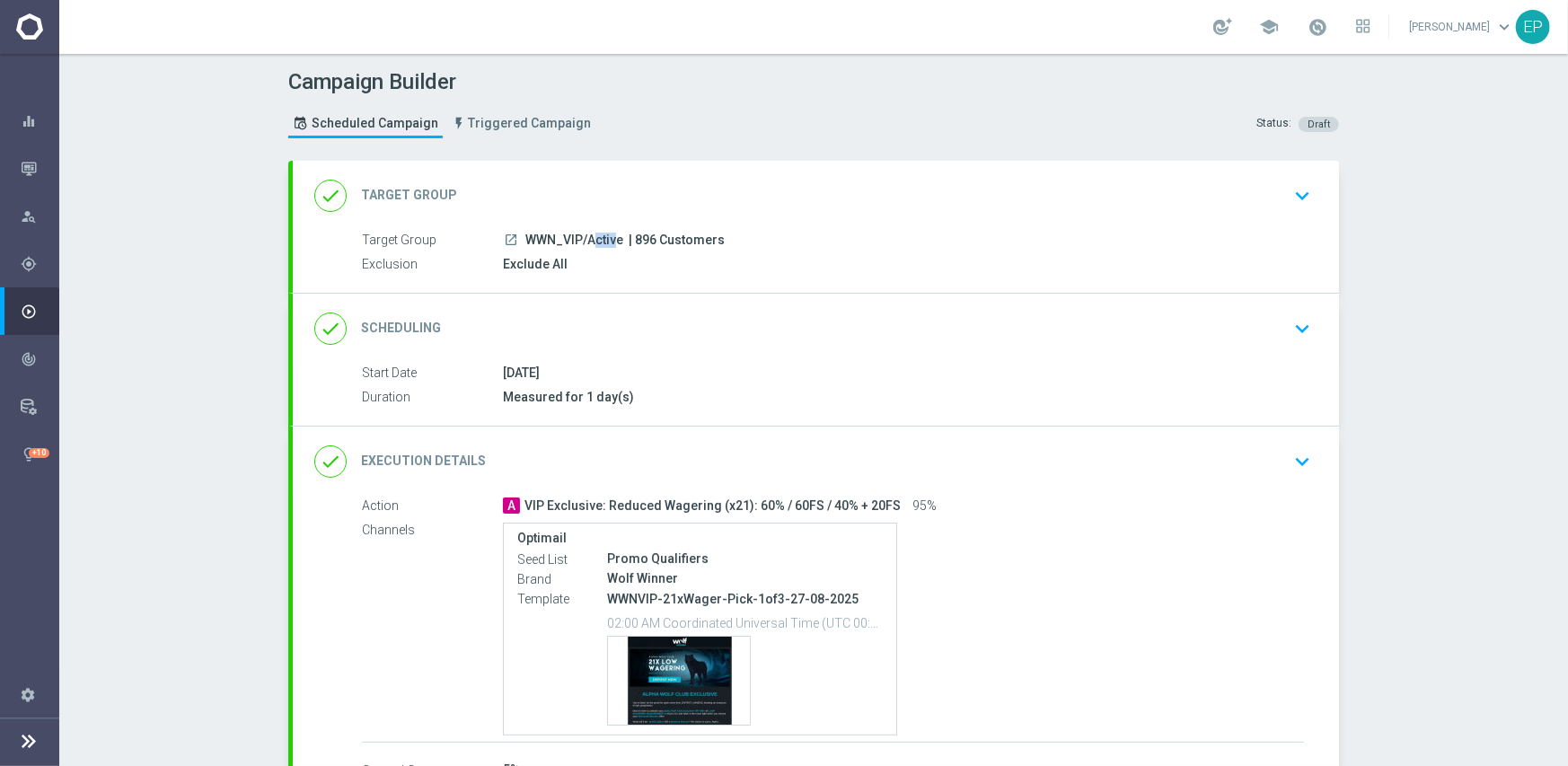
drag, startPoint x: 515, startPoint y: 241, endPoint x: 554, endPoint y: 243, distance: 39.1
click at [554, 243] on div "launch WWN_VIP/Active | 896 Customers" at bounding box center [903, 240] width 801 height 18
copy span "WWN_"
click at [592, 181] on div "done Target Group keyboard_arrow_down" at bounding box center [815, 196] width 1003 height 34
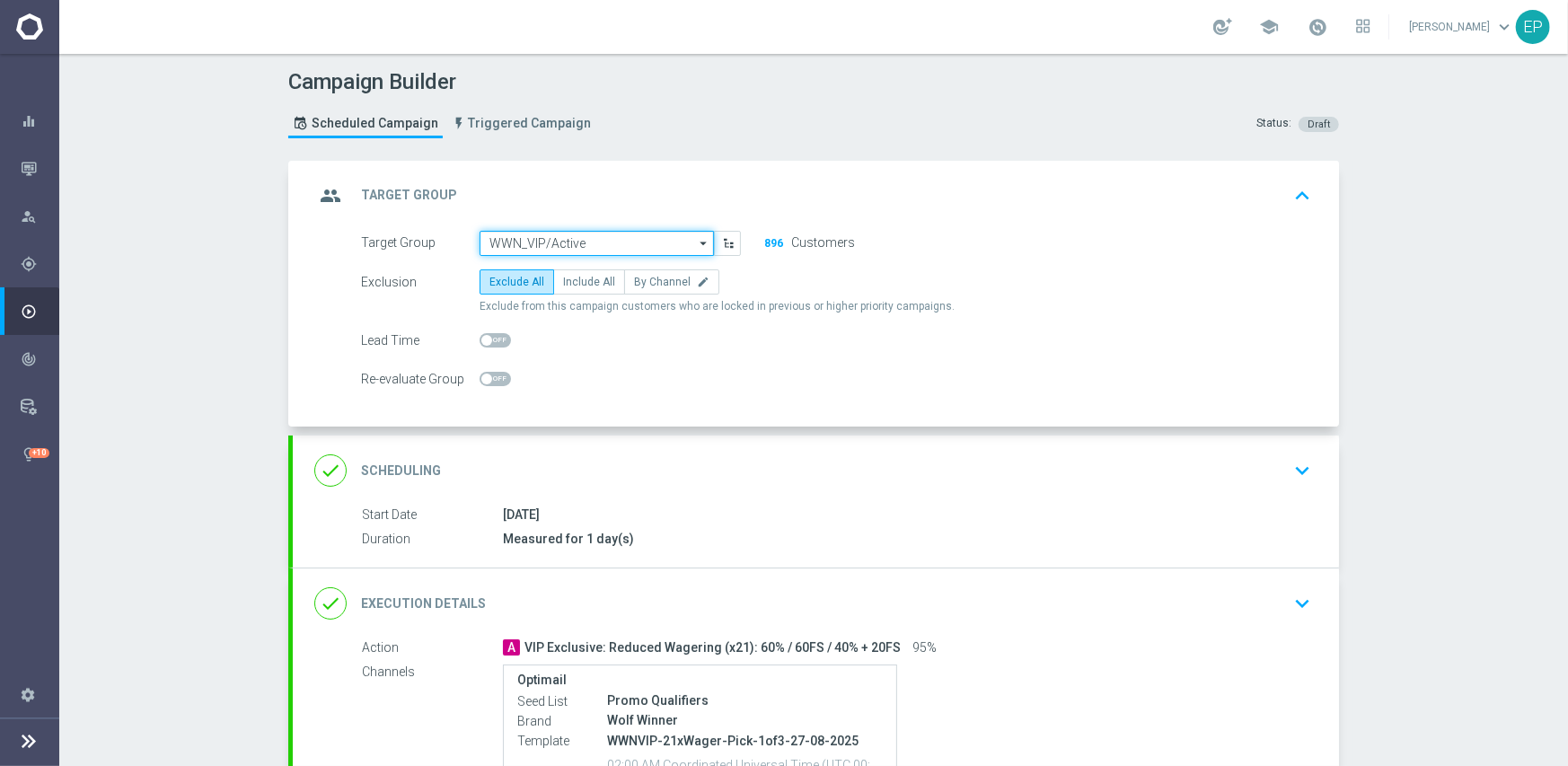
click at [555, 241] on input "WWN_VIP/Active" at bounding box center [597, 244] width 235 height 25
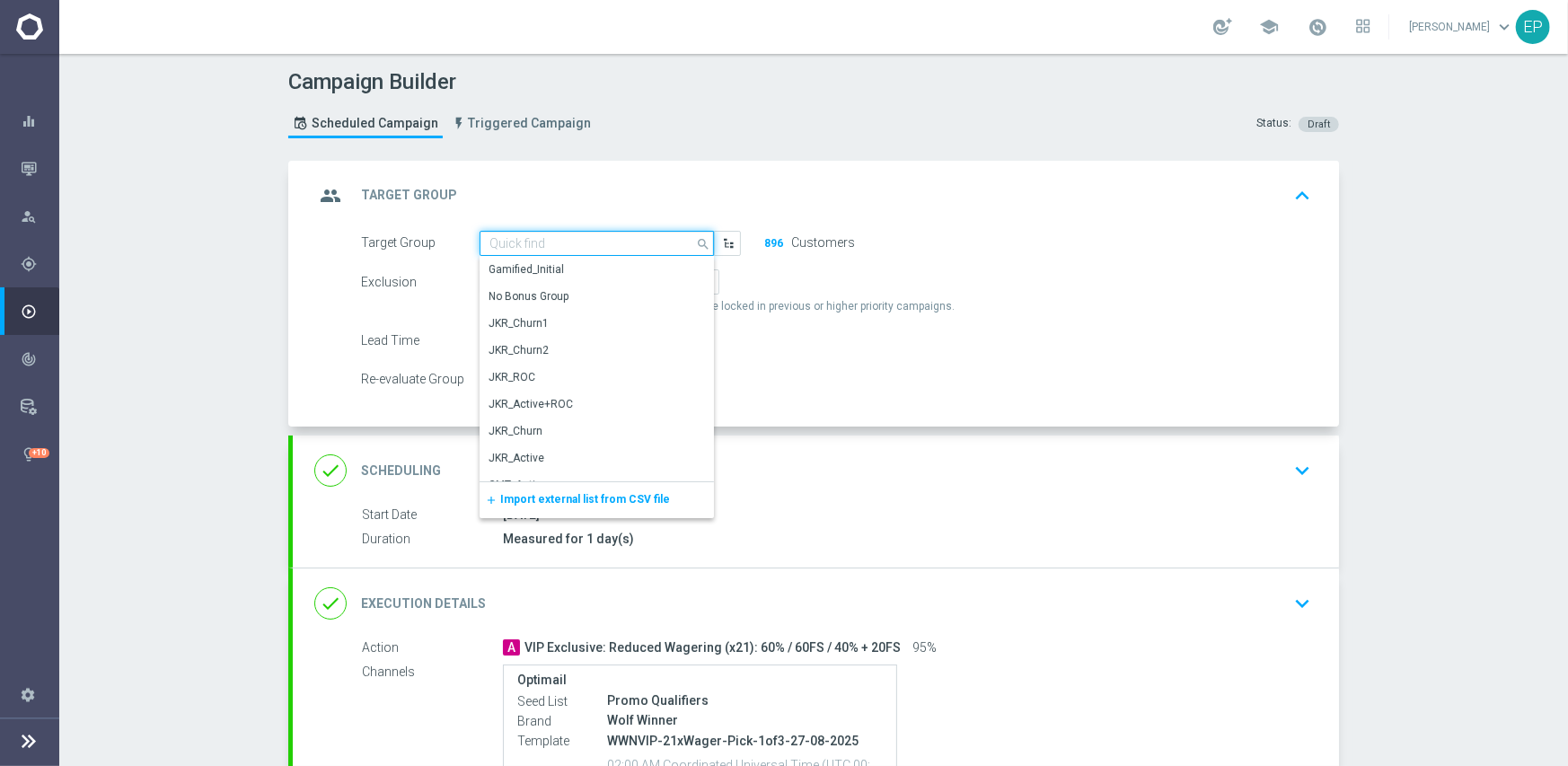
paste input "WWN_"
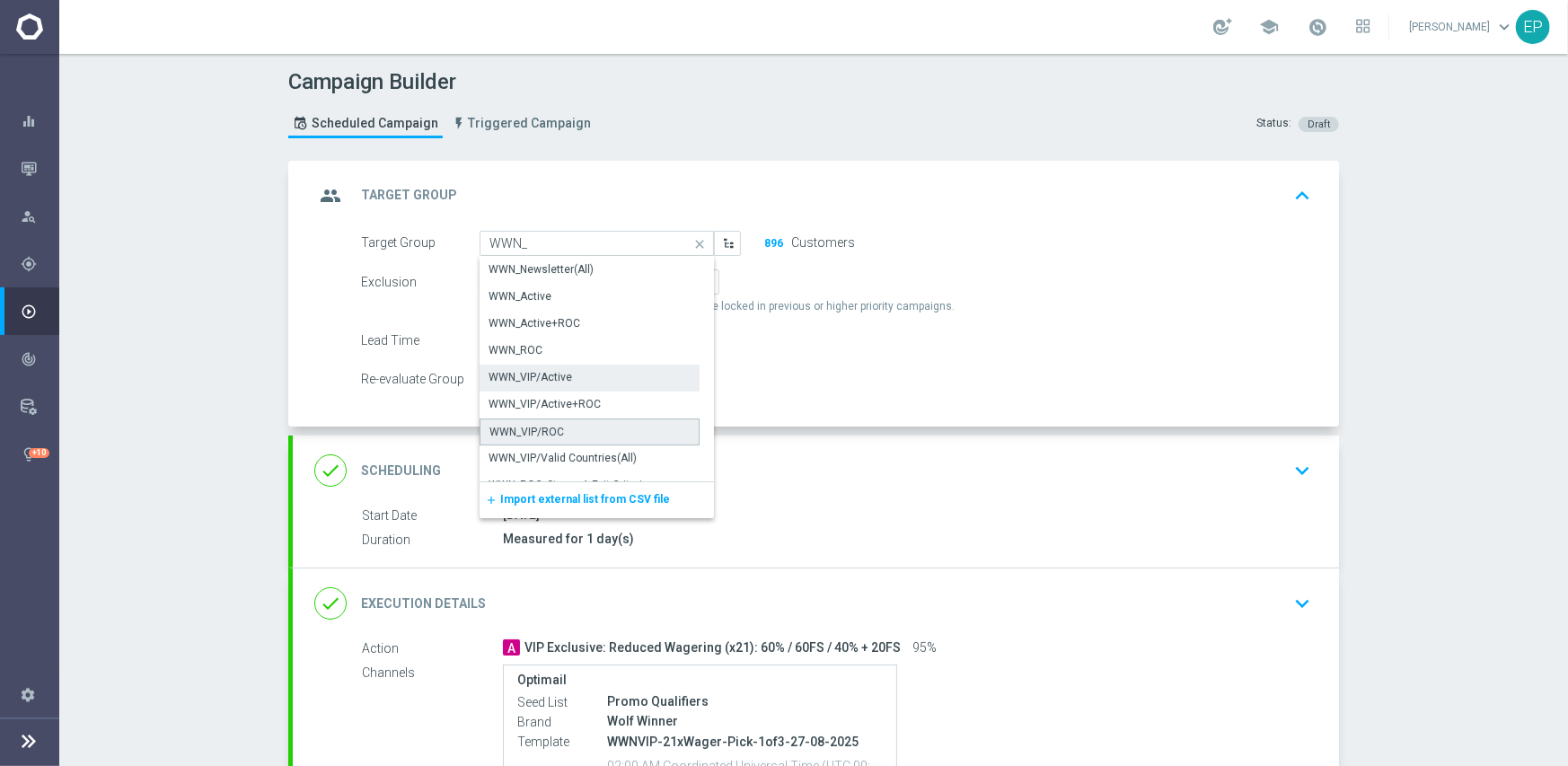
click at [539, 431] on div "WWN_VIP/ROC" at bounding box center [526, 431] width 74 height 17
type input "WWN_VIP/ROC"
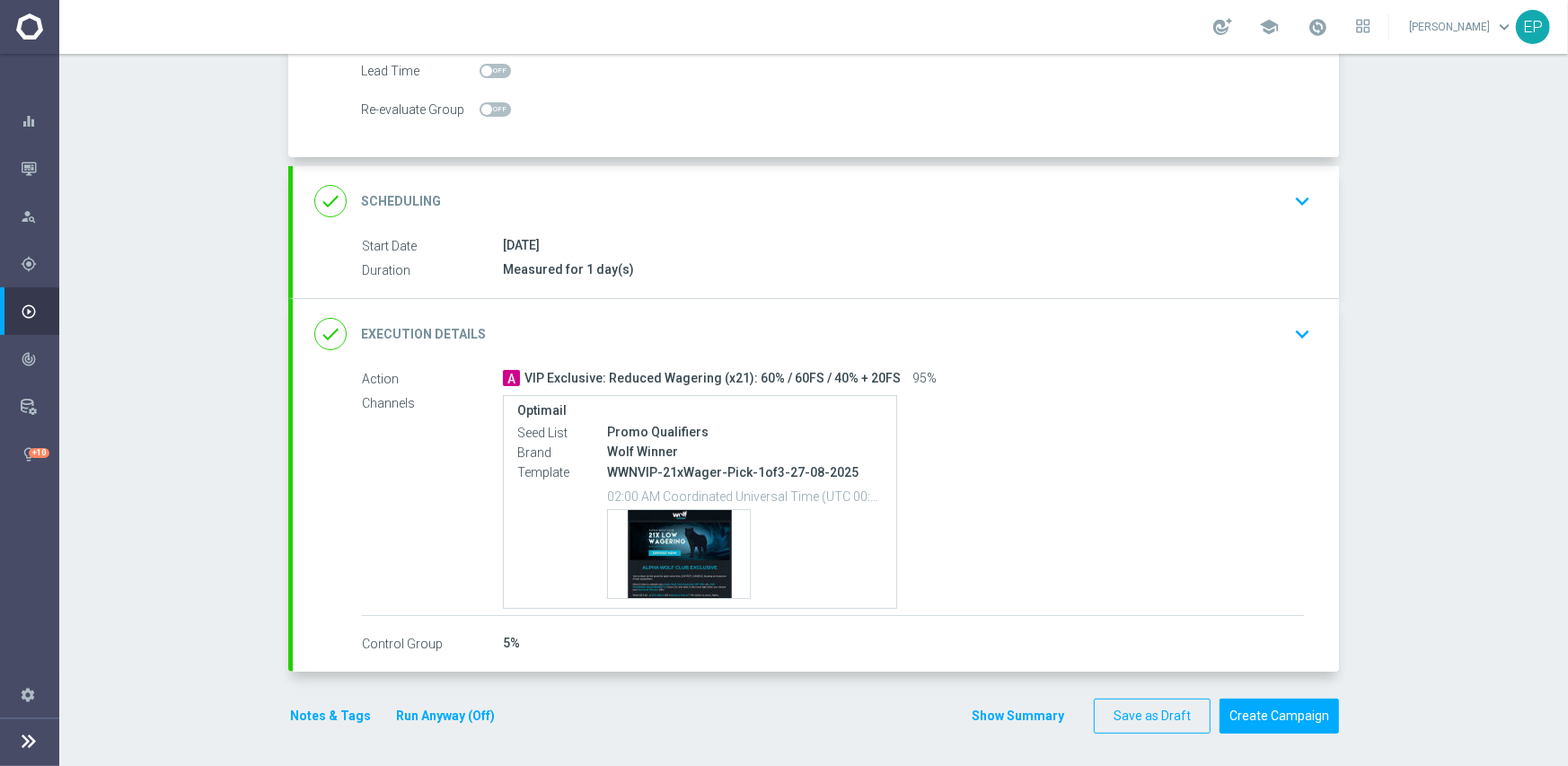
scroll to position [270, 0]
click at [1290, 708] on button "Create Campaign" at bounding box center [1279, 715] width 119 height 35
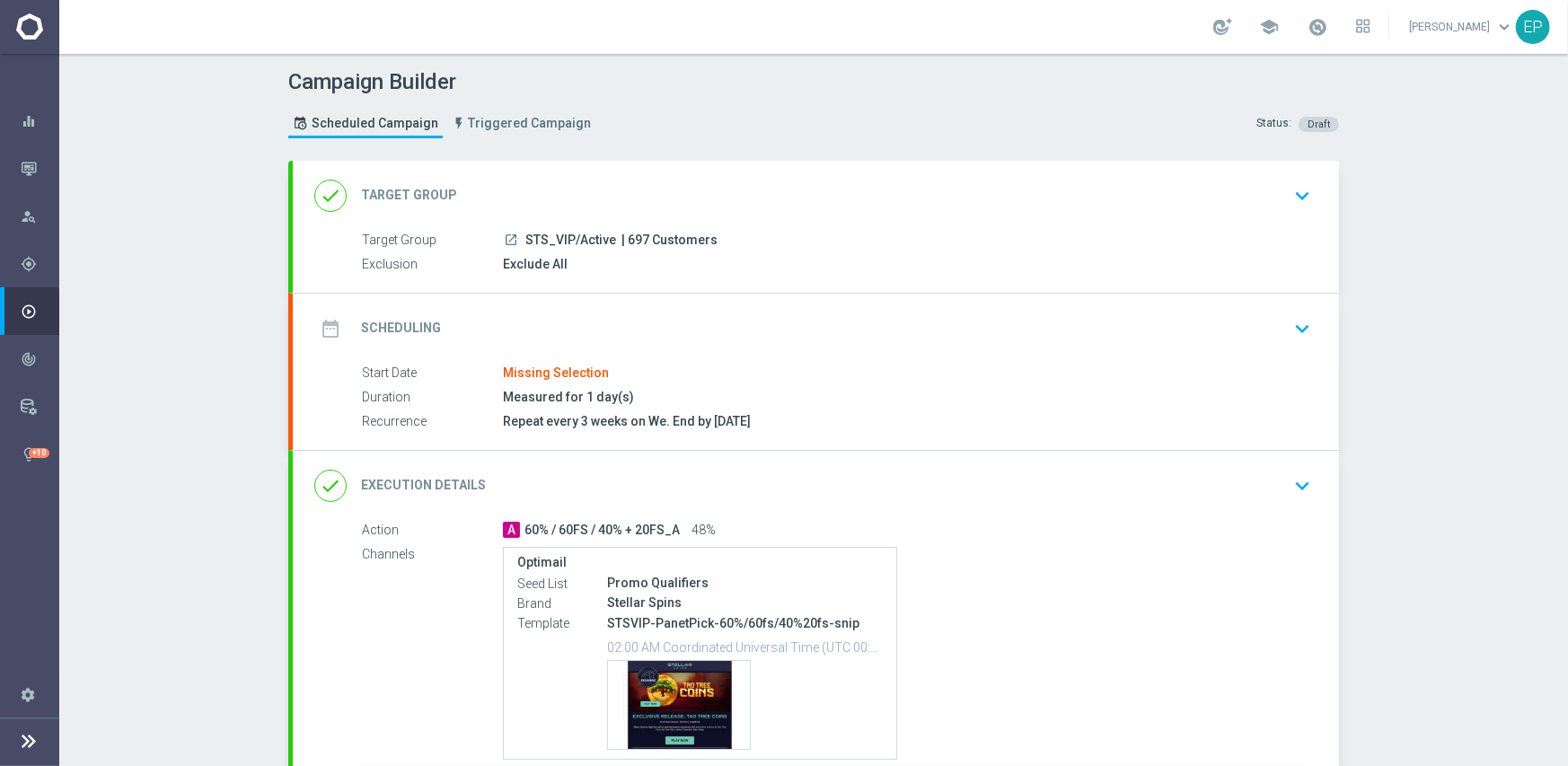
drag, startPoint x: 513, startPoint y: 237, endPoint x: 585, endPoint y: 245, distance: 72.4
click at [585, 245] on div "launch STS_VIP/Active | 697 Customers" at bounding box center [903, 240] width 801 height 18
click at [645, 319] on div "date_range Scheduling keyboard_arrow_down" at bounding box center [815, 329] width 1003 height 34
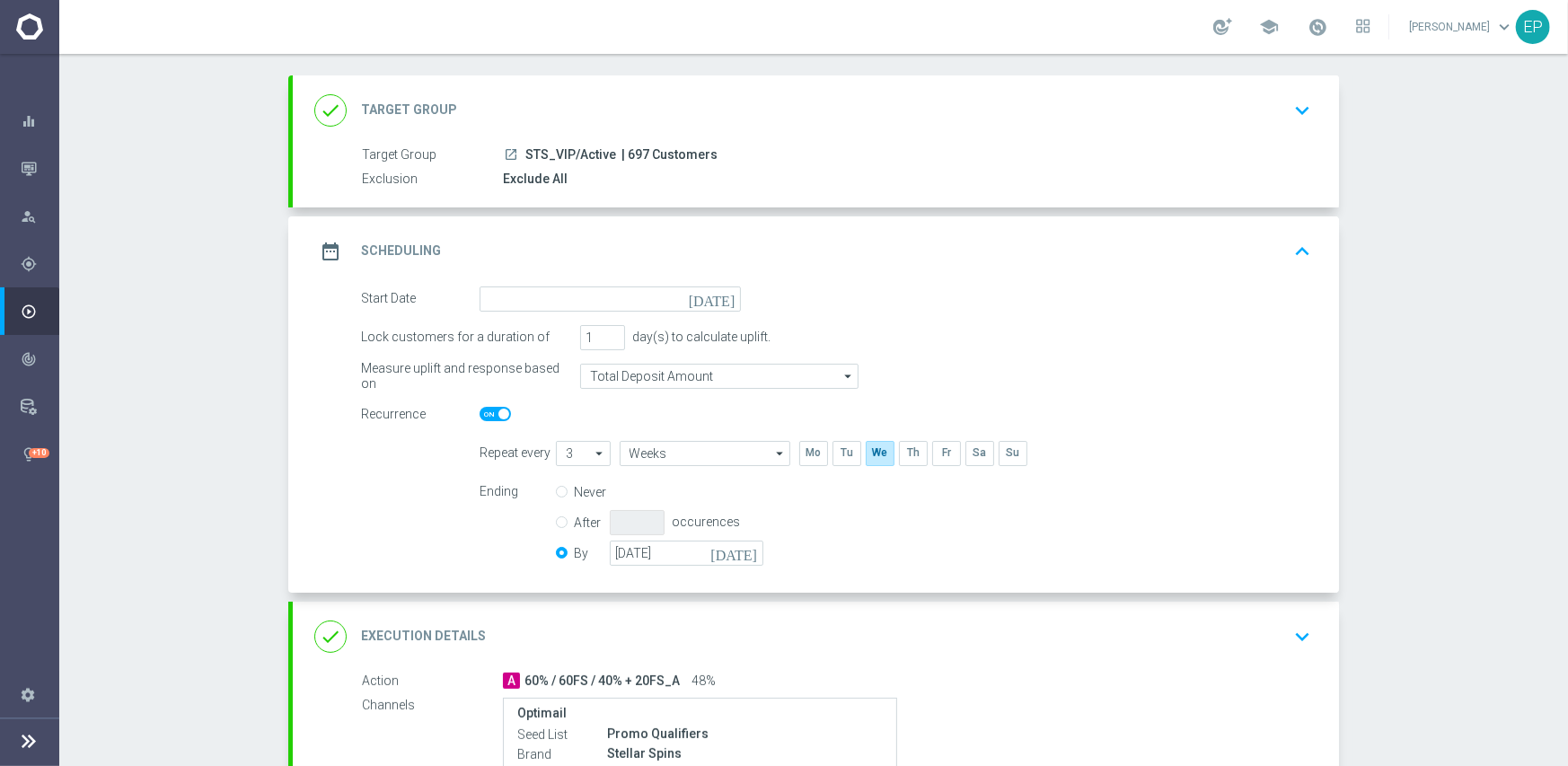
scroll to position [180, 0]
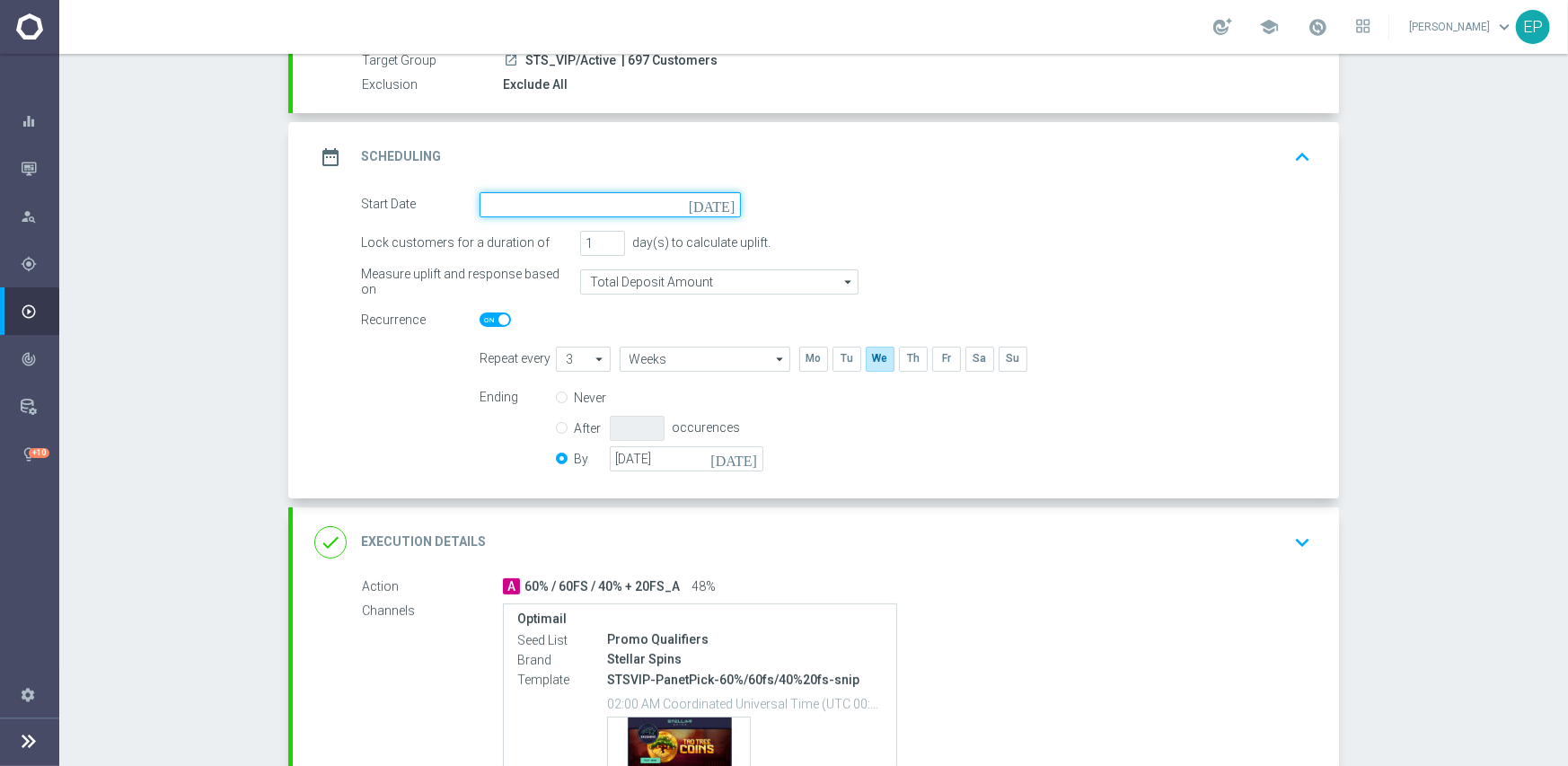
click at [607, 209] on input at bounding box center [609, 204] width 261 height 25
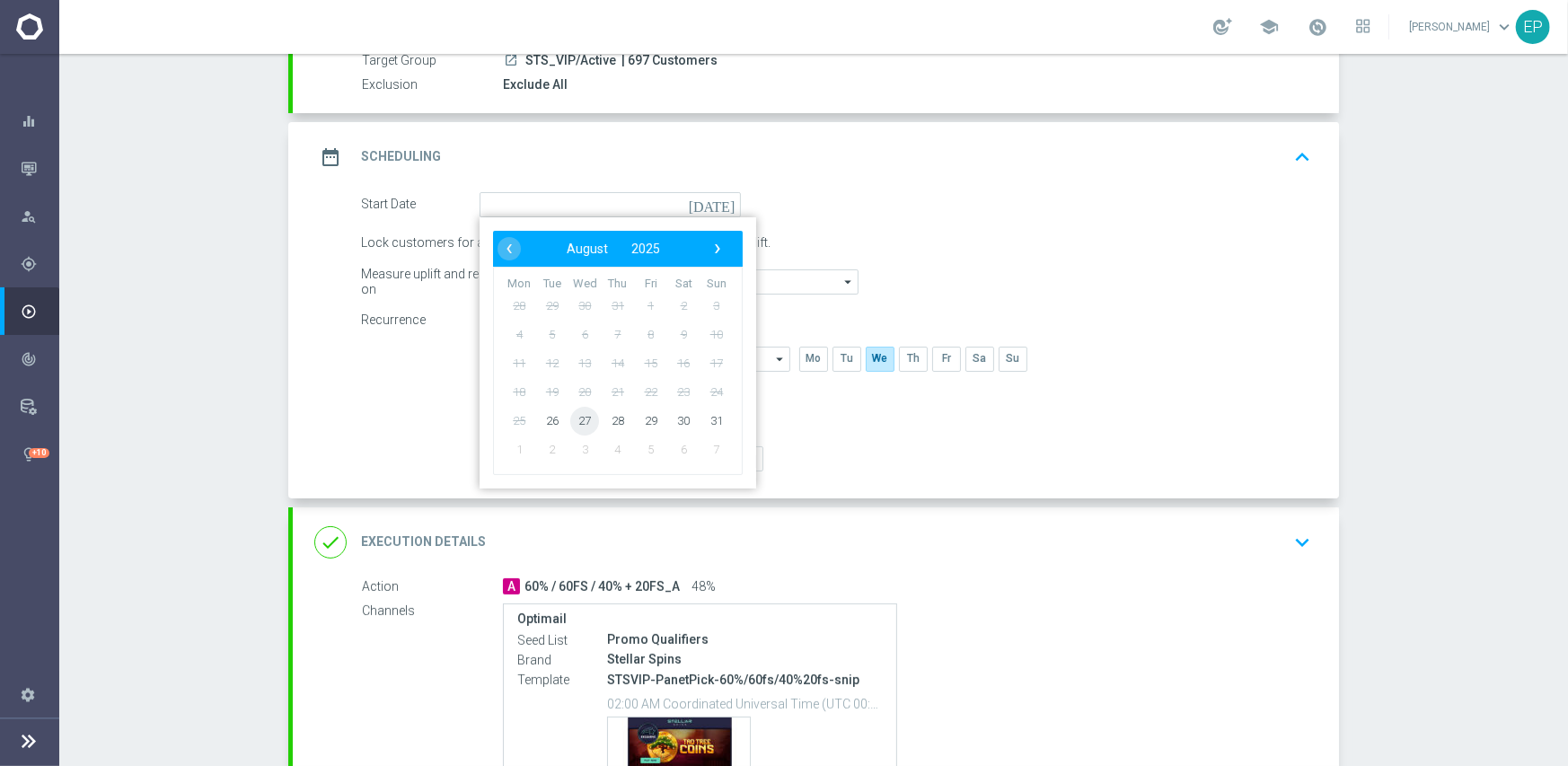
click at [581, 419] on span "27" at bounding box center [584, 420] width 28 height 28
type input "[DATE]"
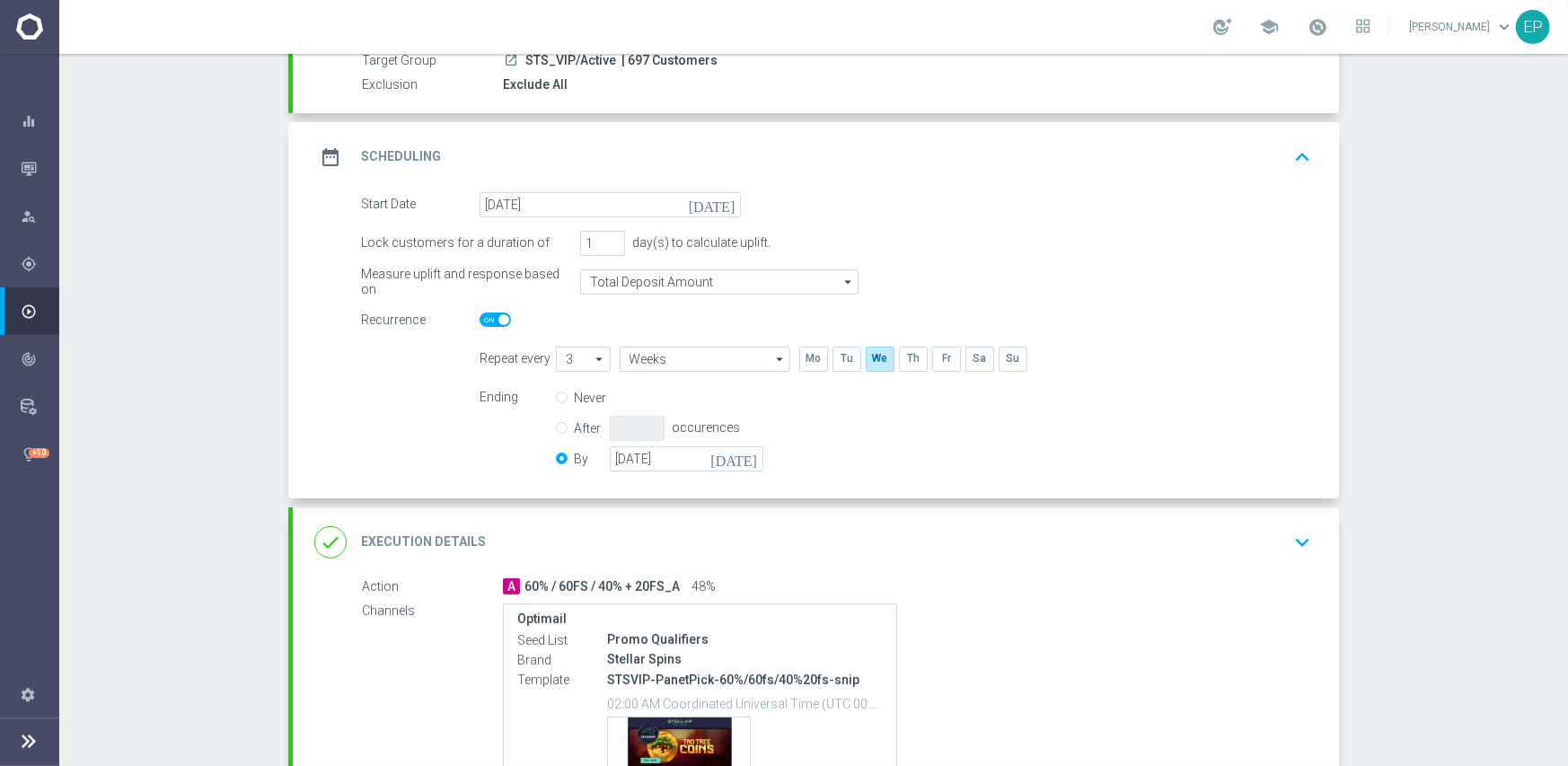
click at [483, 323] on span at bounding box center [495, 319] width 31 height 15
click at [483, 323] on input "checkbox" at bounding box center [495, 319] width 31 height 15
checkbox input "false"
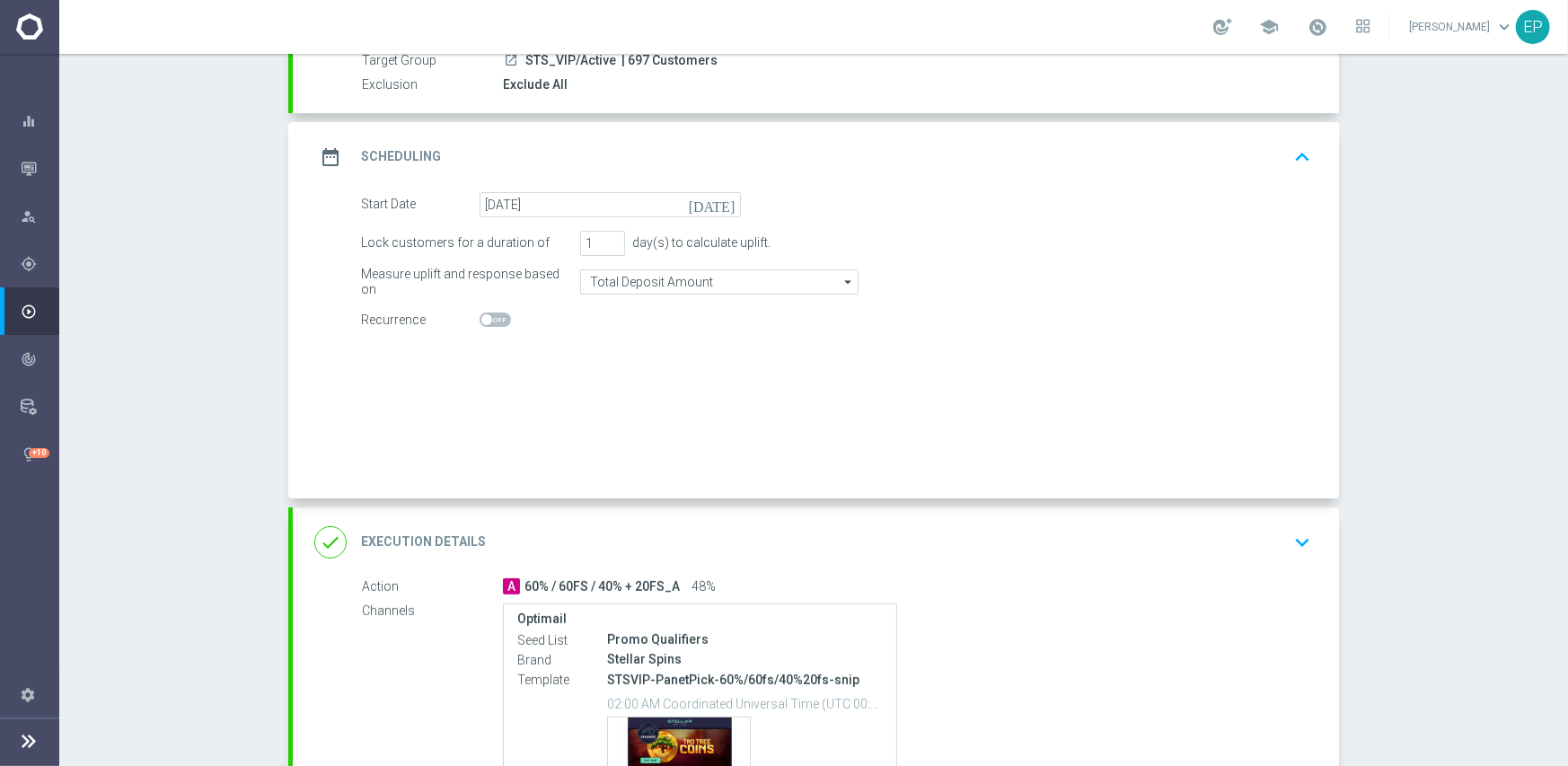
radio input "true"
radio input "false"
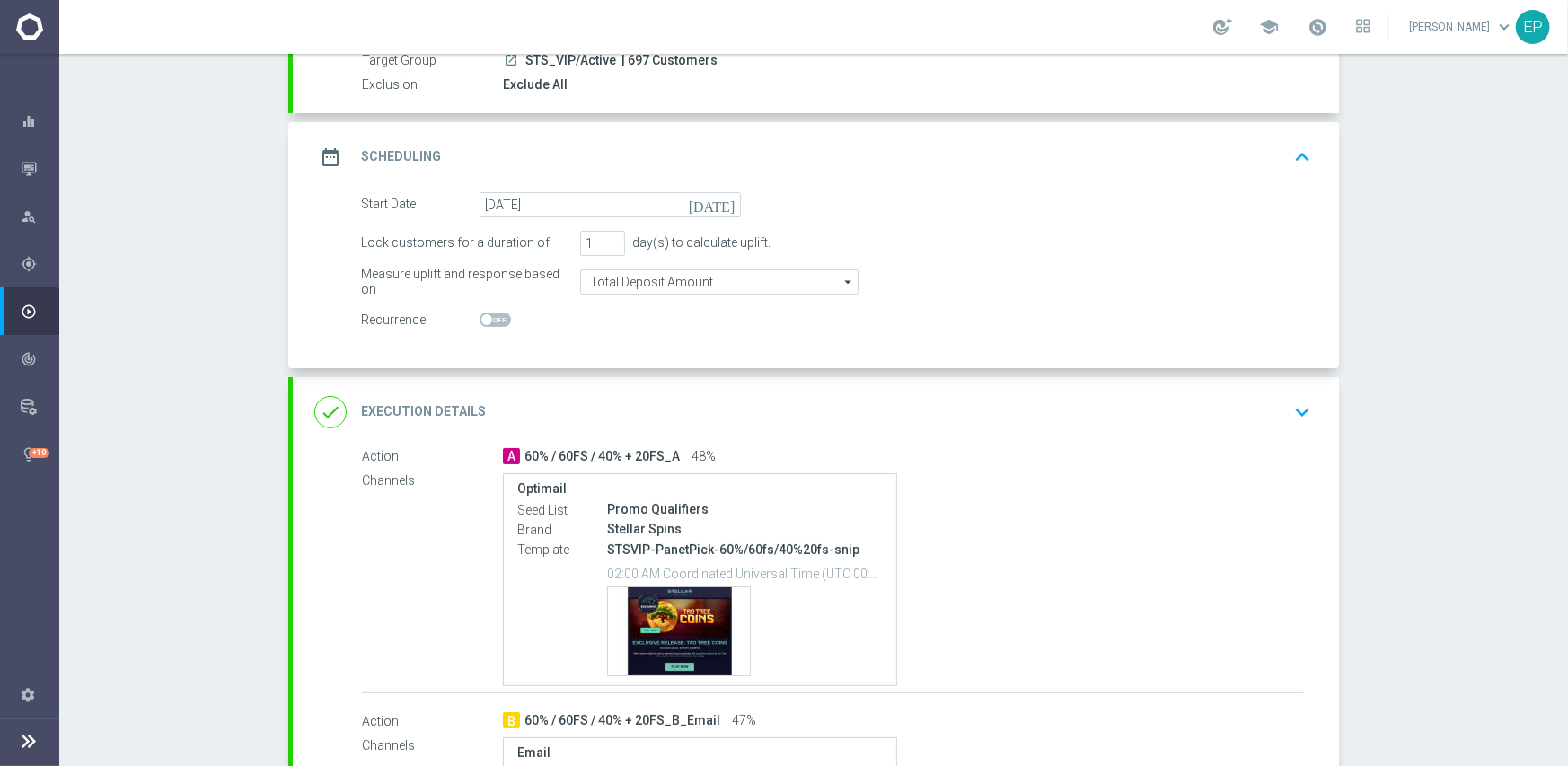
scroll to position [269, 0]
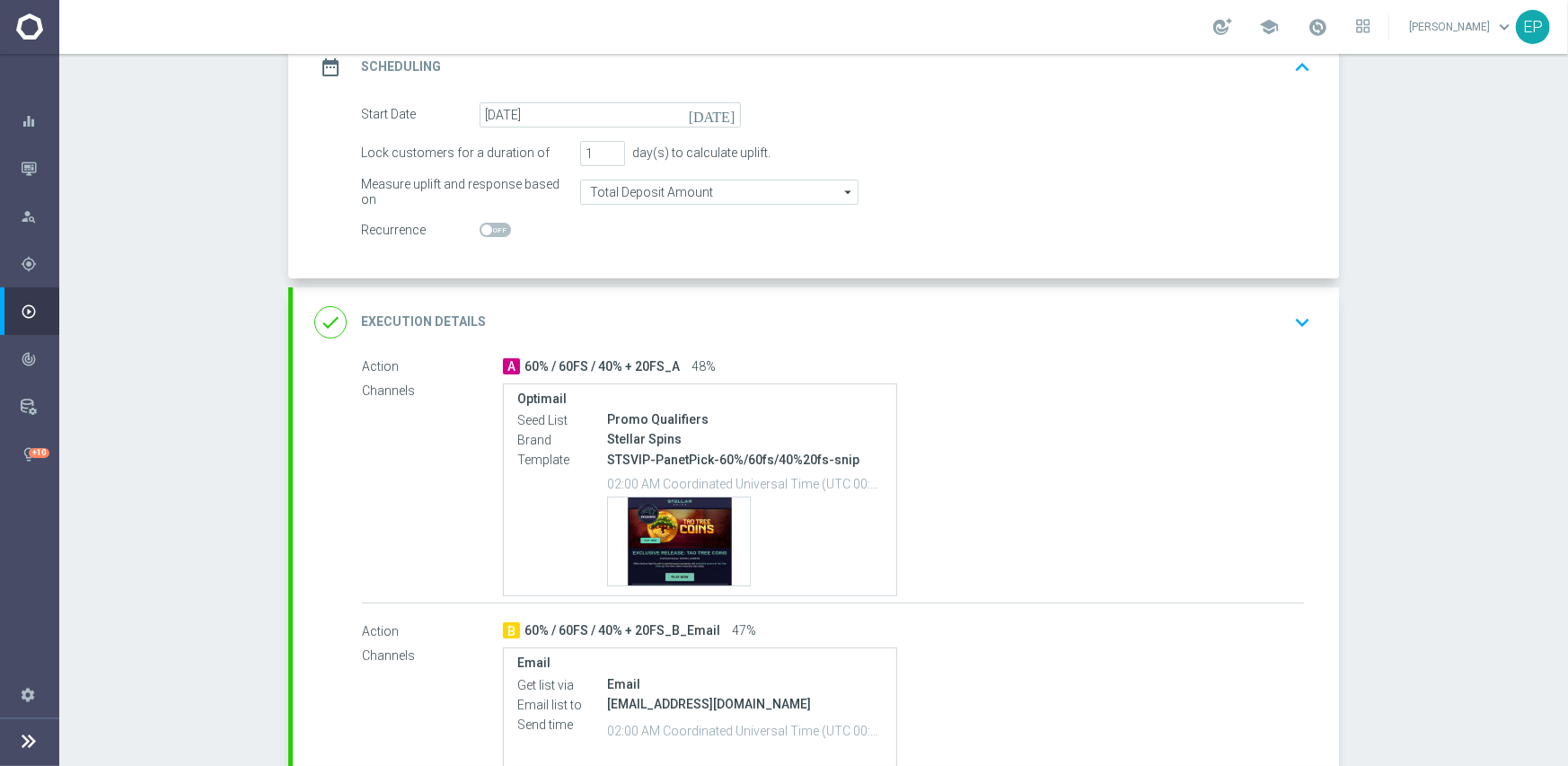
drag, startPoint x: 517, startPoint y: 367, endPoint x: 655, endPoint y: 368, distance: 138.0
click at [655, 368] on span "60% / 60FS / 40% + 20FS_A" at bounding box center [602, 367] width 156 height 17
copy span "60% / 60FS / 40% + 20FS"
click at [646, 300] on div "done Execution Details keyboard_arrow_down" at bounding box center [815, 323] width 1046 height 70
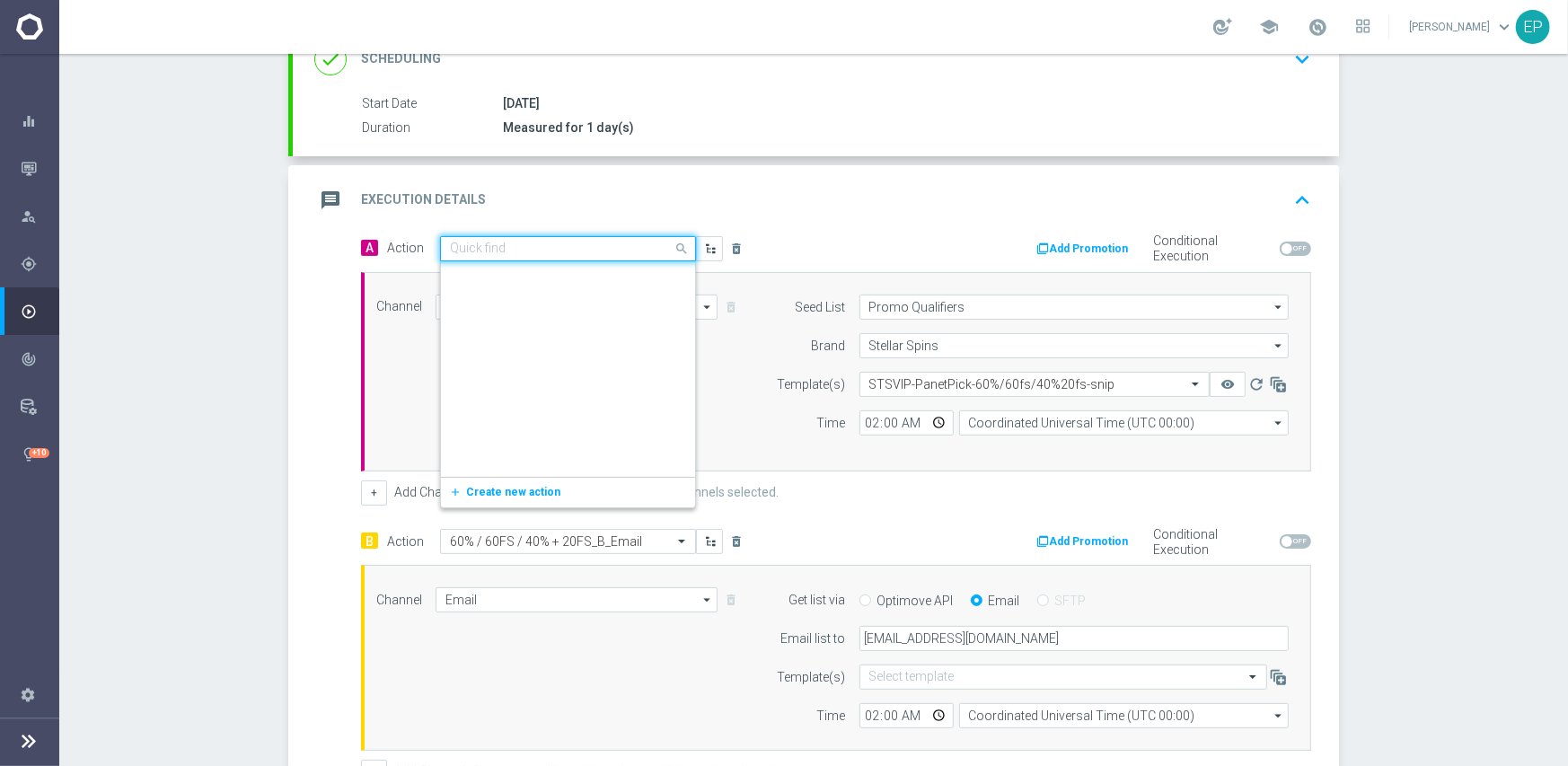
click at [574, 248] on input "text" at bounding box center [550, 249] width 201 height 16
paste input "60% / 60FS / 40% + 20FS"
type input "60% / 60FS / 40% + 20FS"
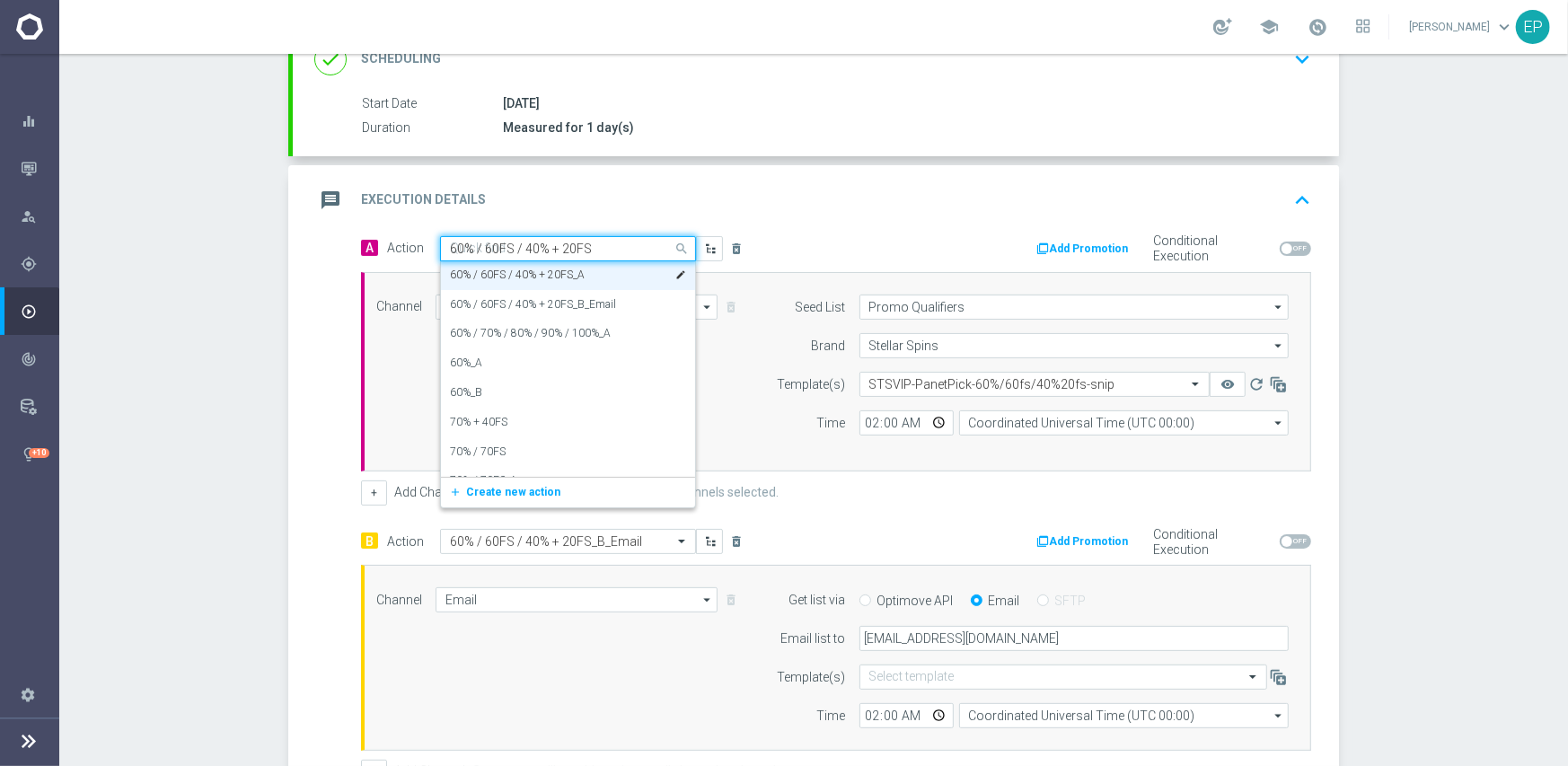
scroll to position [0, 0]
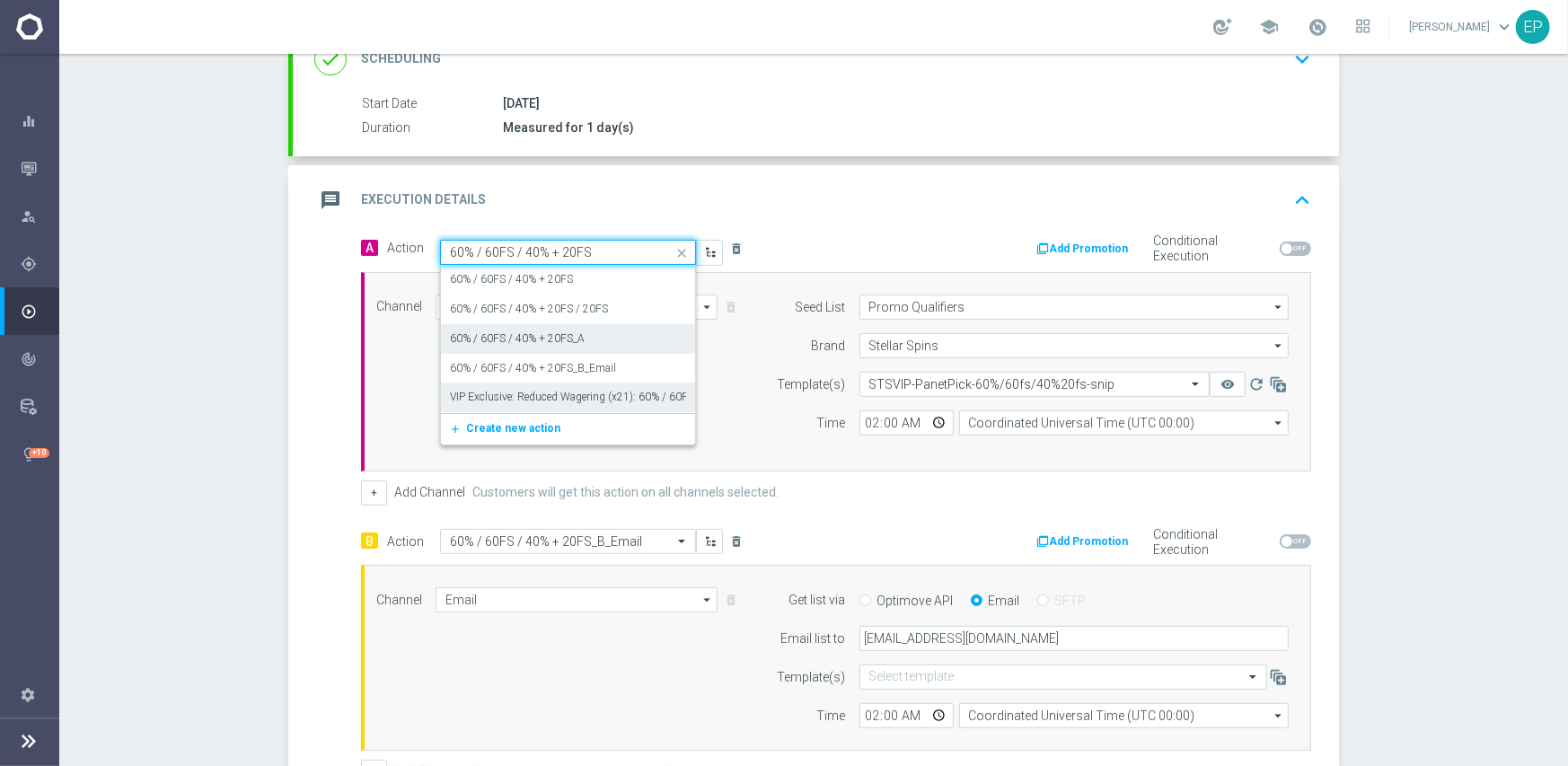
click at [605, 394] on label "VIP Exclusive: Reduced Wagering (x21): 60% / 60FS / 40% + 20FS" at bounding box center [605, 397] width 312 height 16
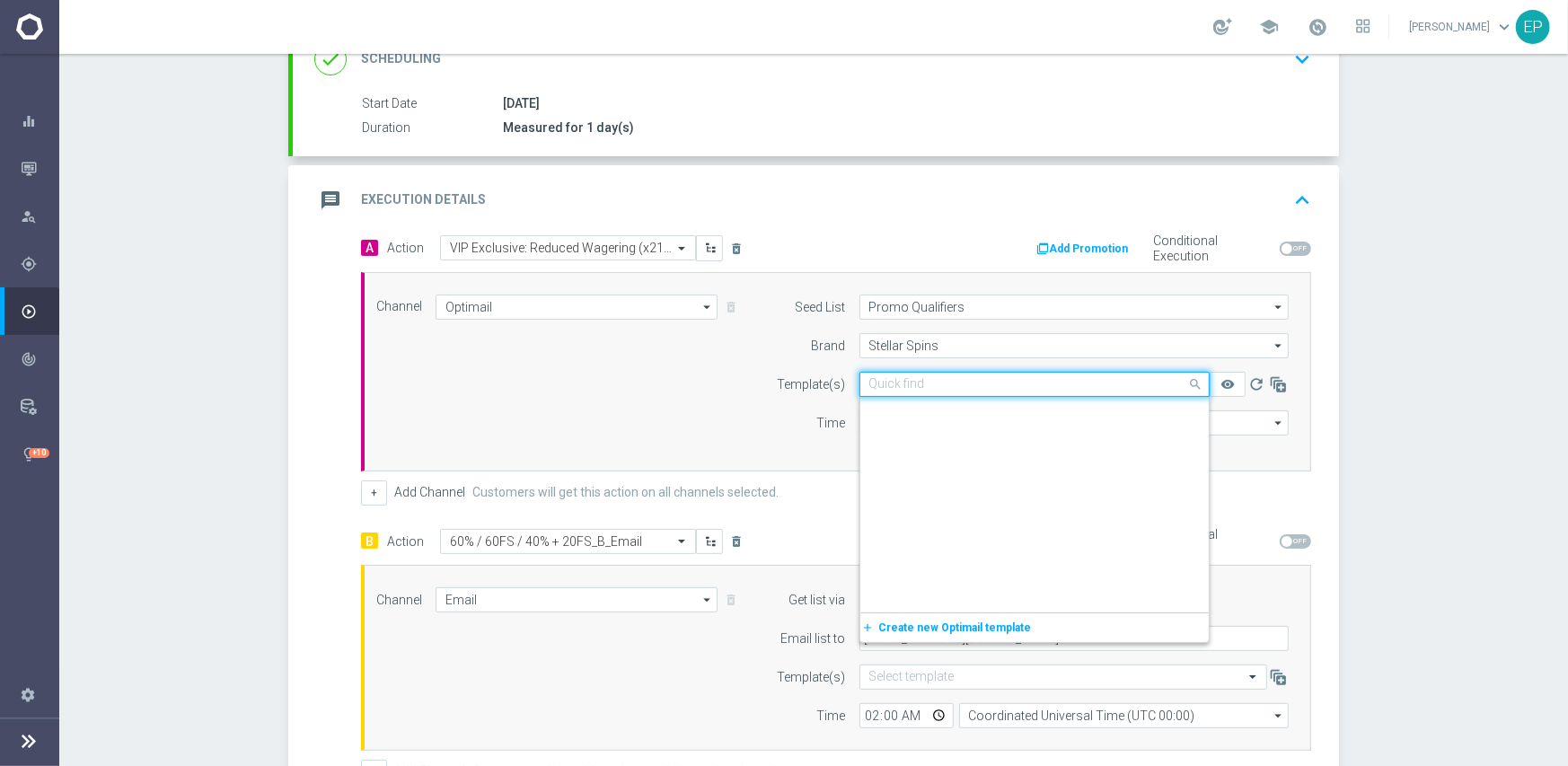
click at [935, 388] on input "text" at bounding box center [1016, 385] width 294 height 16
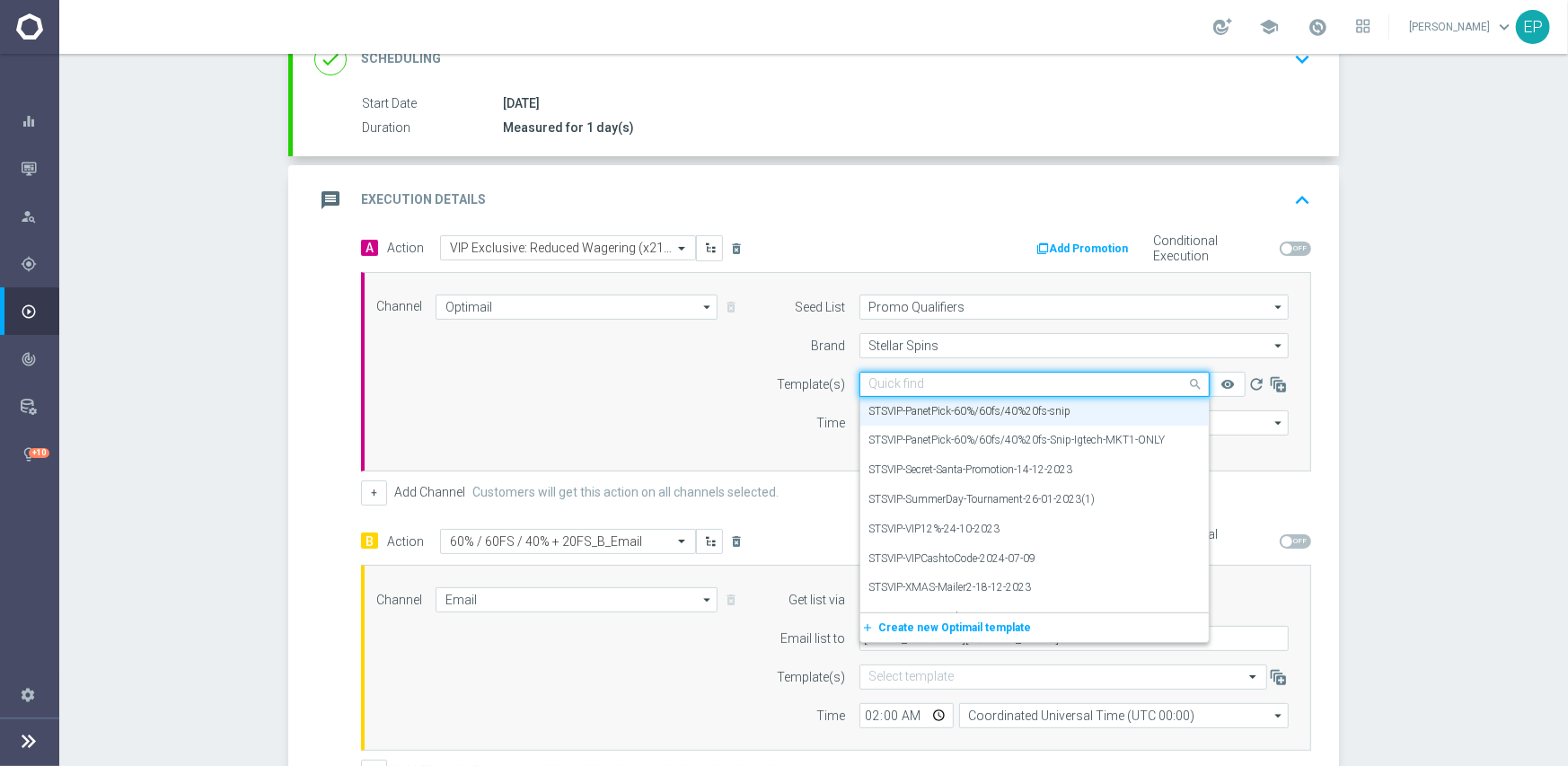
paste input "STS-VIP-21x-PlanetPick-60%/60fs/40%20fs-27-08-2025"
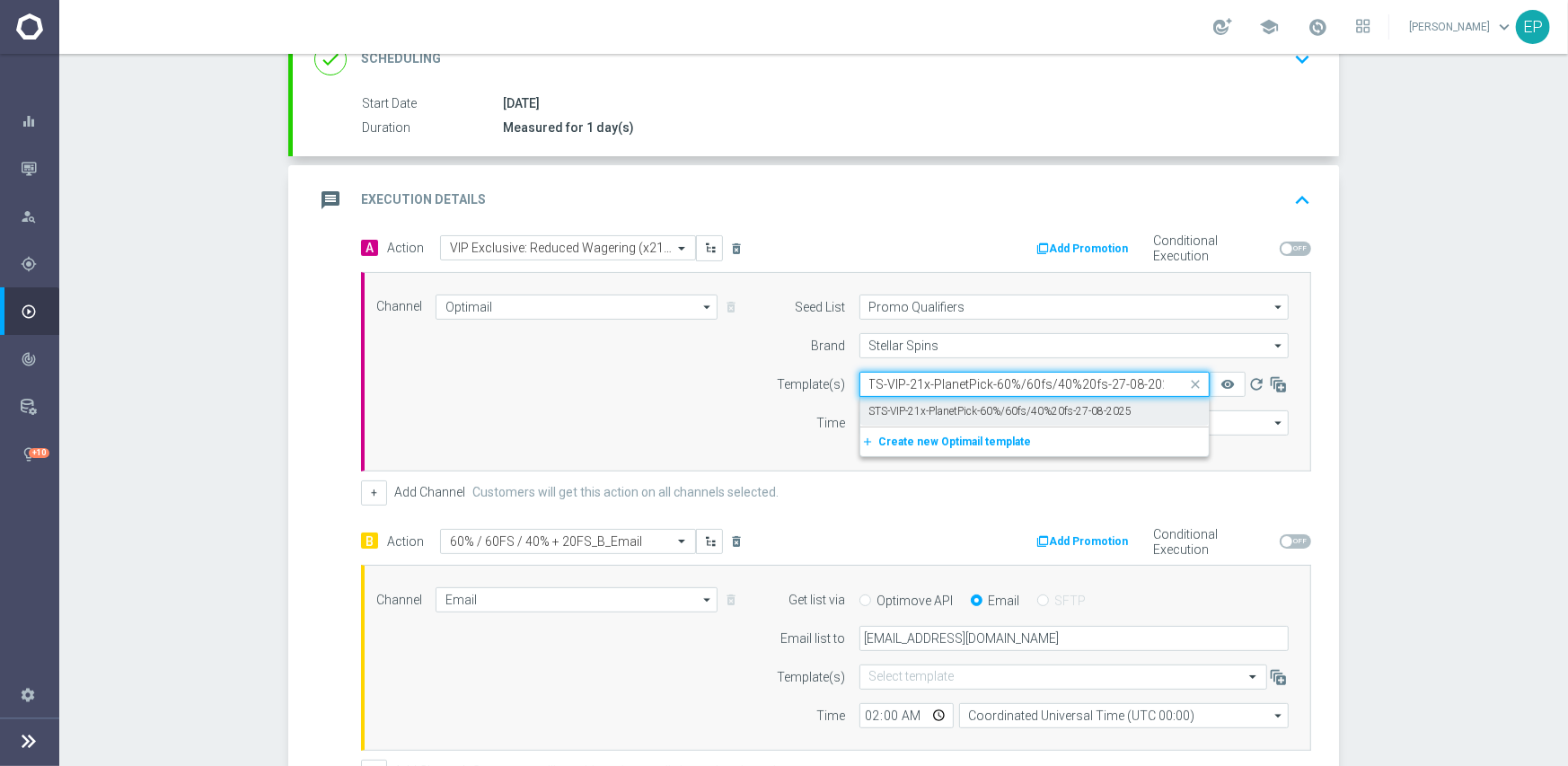
click at [932, 413] on label "STS-VIP-21x-PlanetPick-60%/60fs/40%20fs-27-08-2025" at bounding box center [1001, 412] width 263 height 16
type input "STS-VIP-21x-PlanetPick-60%/60fs/40%20fs-27-08-2025"
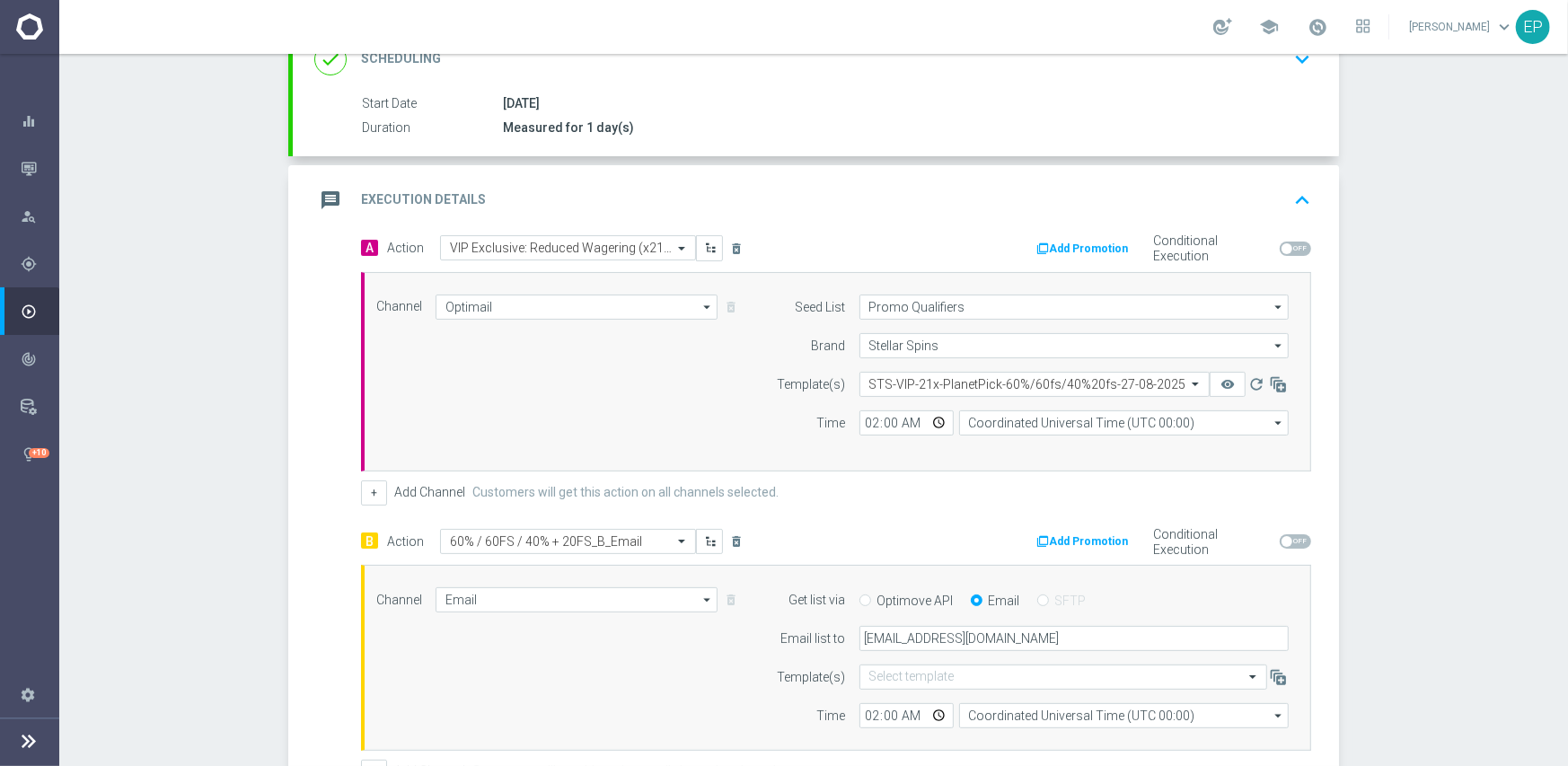
click at [634, 430] on div "Channel Optimail Optimail arrow_drop_down Show Selected 1 of 21 Facebook Custom…" at bounding box center [832, 372] width 939 height 155
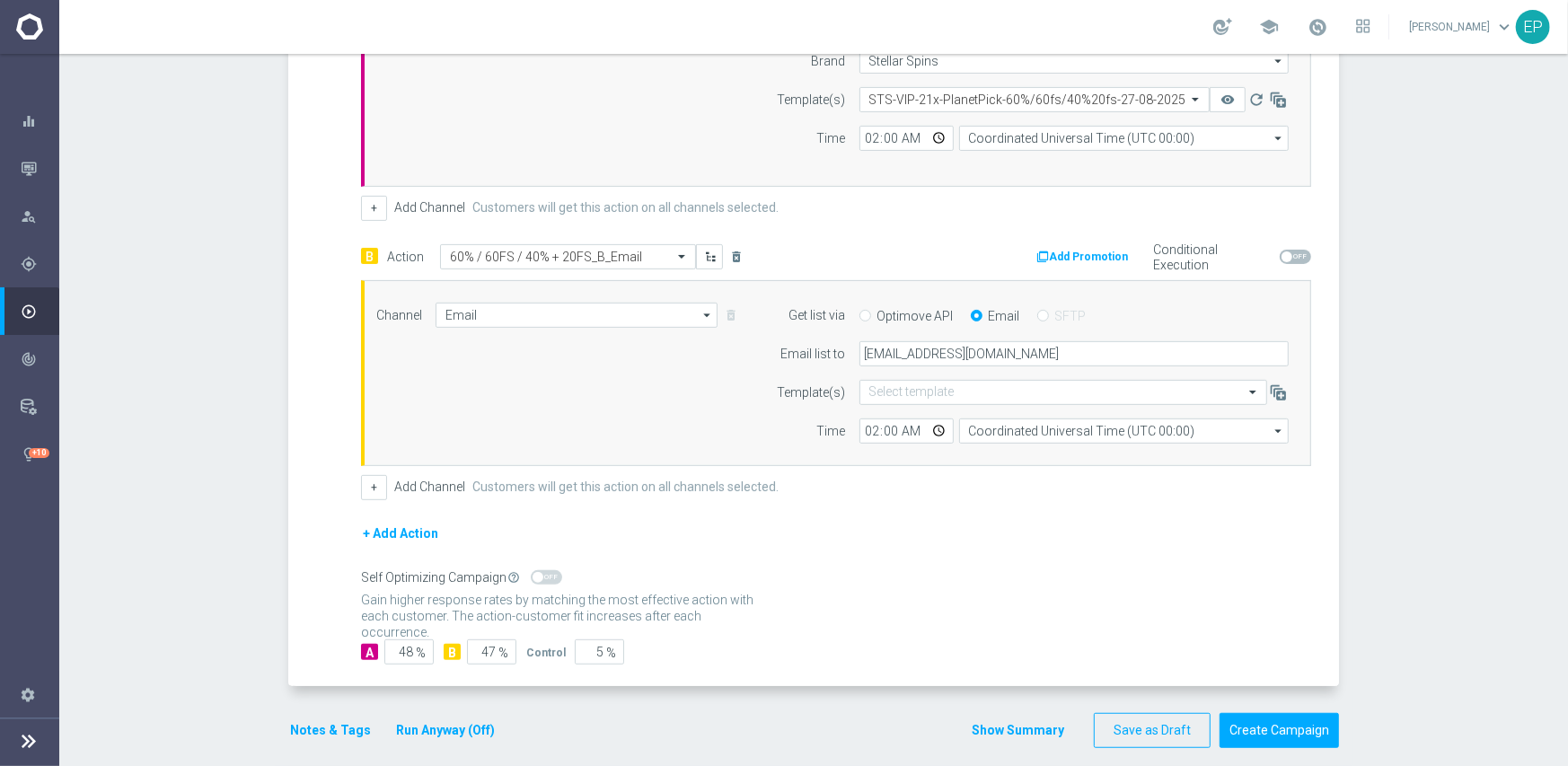
scroll to position [569, 0]
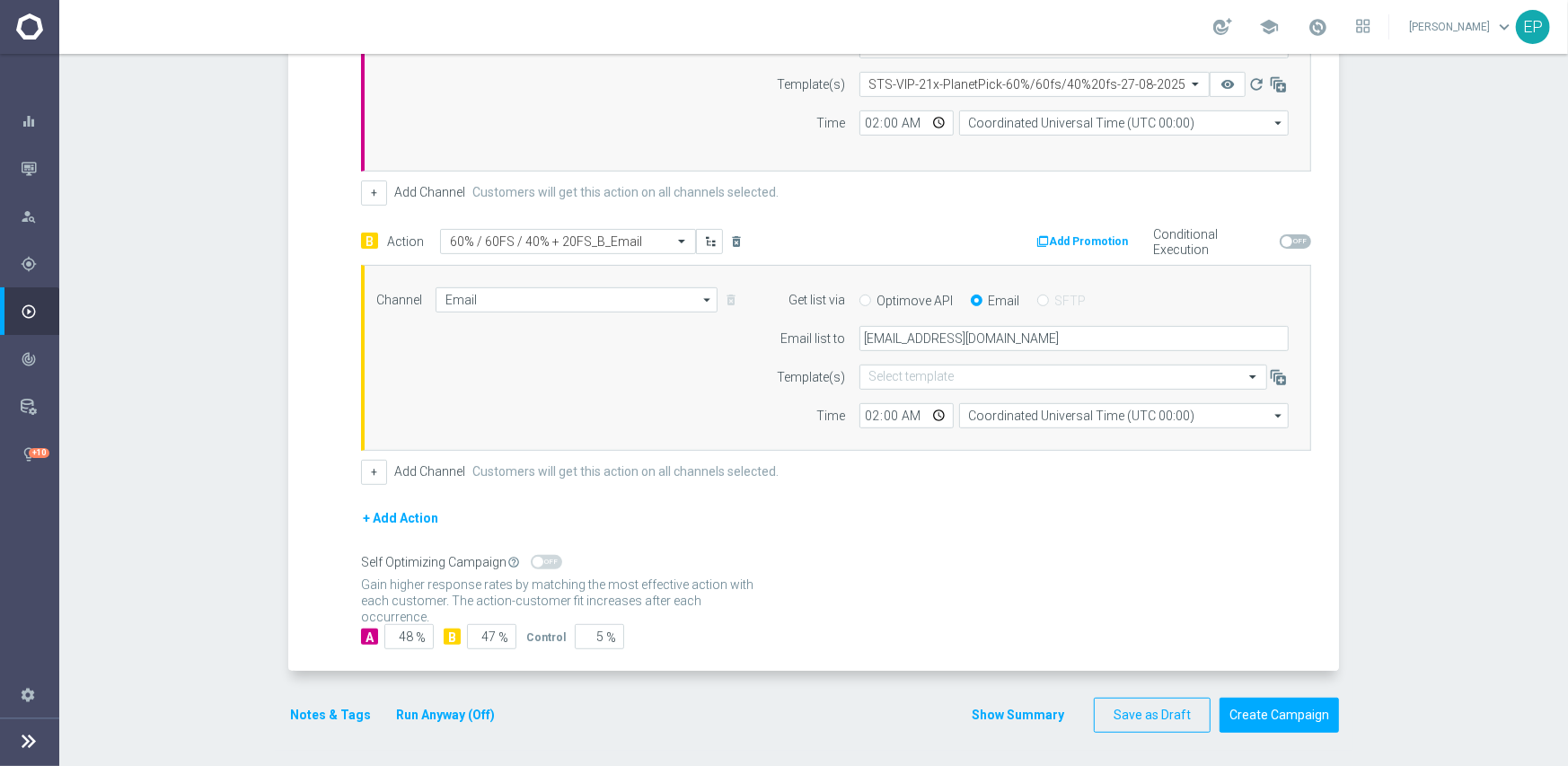
click at [336, 719] on button "Notes & Tags" at bounding box center [331, 715] width 84 height 23
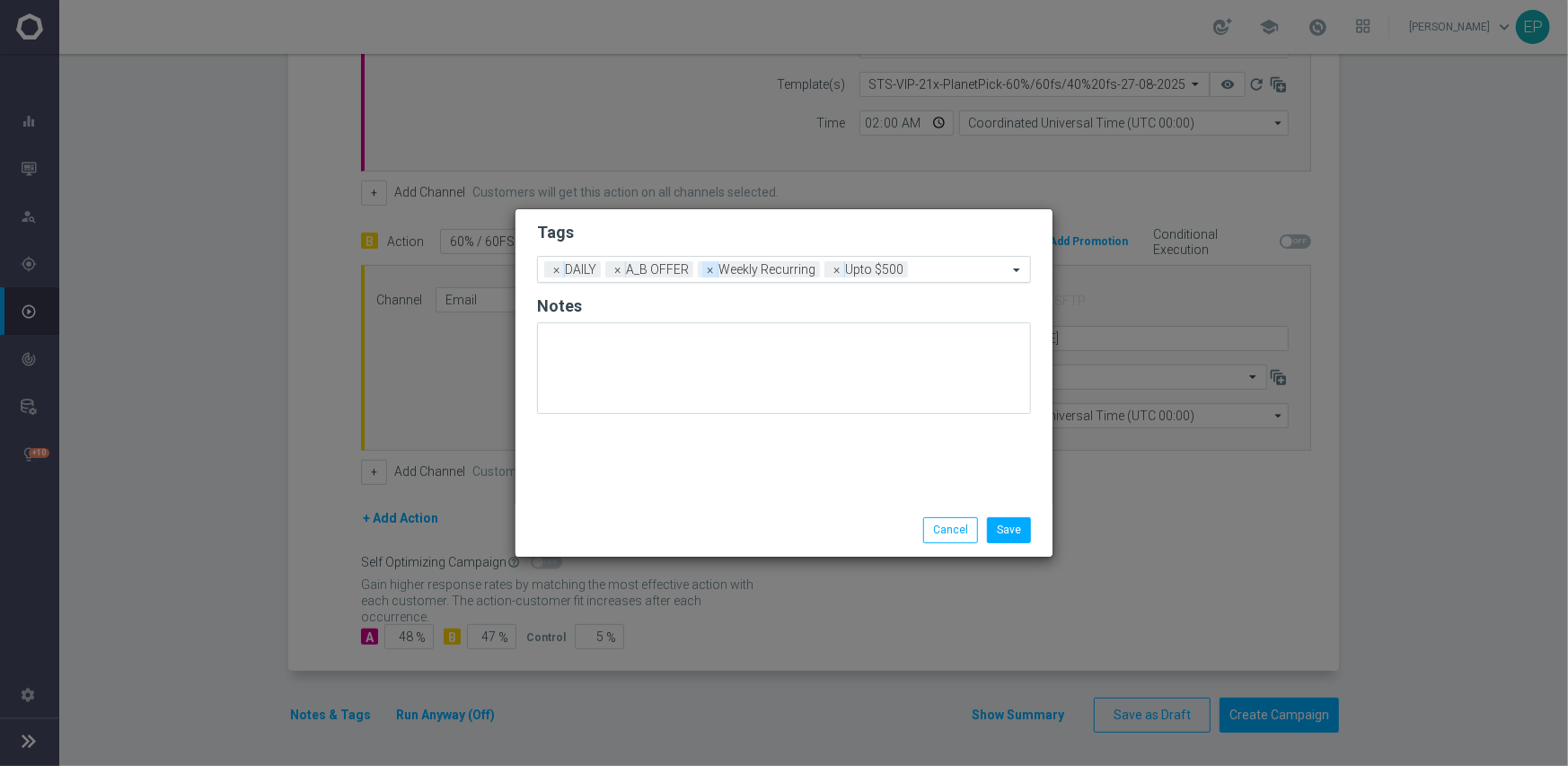
click at [710, 272] on span "×" at bounding box center [710, 269] width 17 height 17
click at [817, 272] on input "text" at bounding box center [898, 271] width 219 height 16
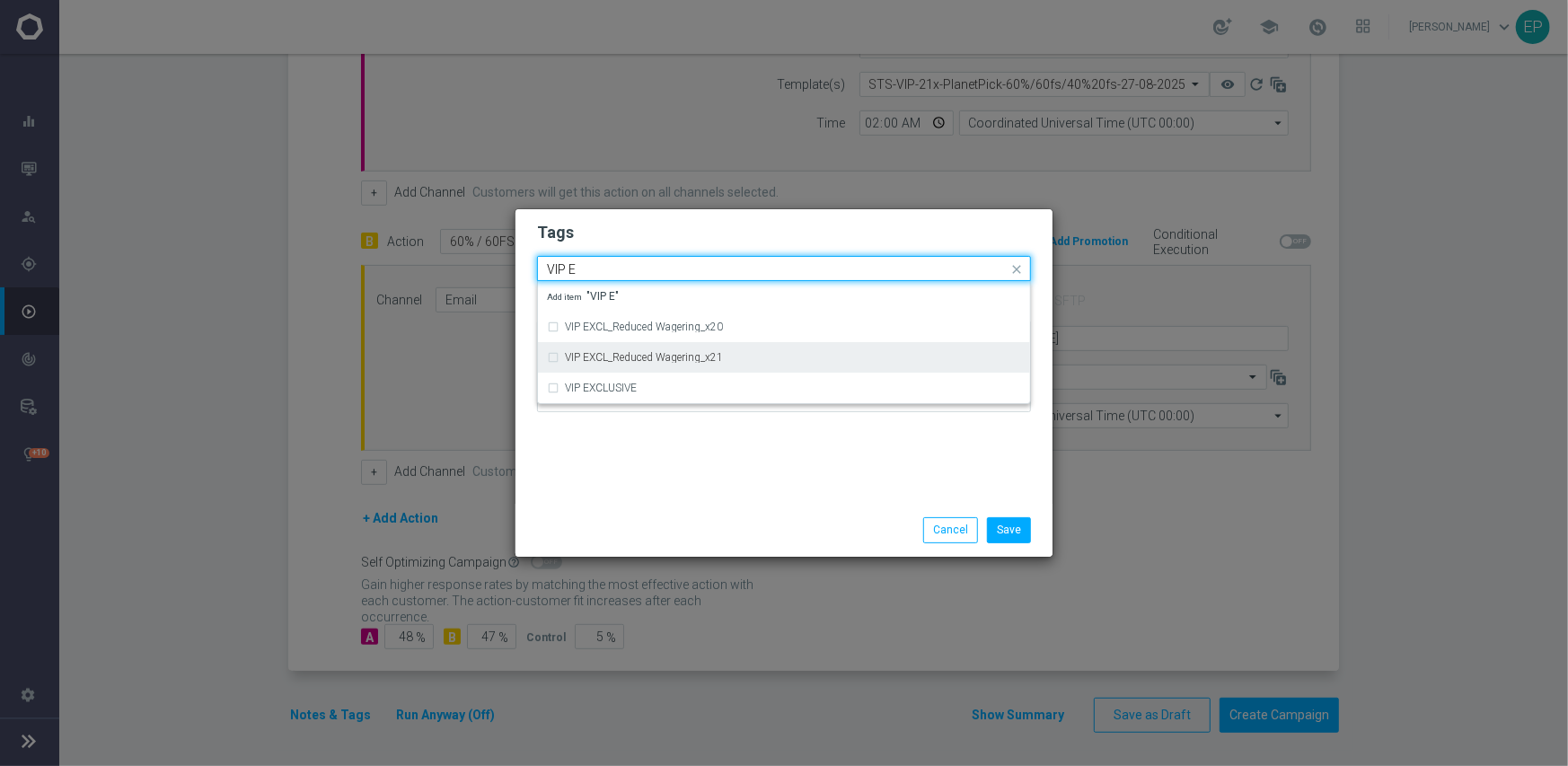
click at [703, 360] on label "VIP EXCL_Reduced Wagering_x21" at bounding box center [644, 357] width 158 height 11
type input "VIP E"
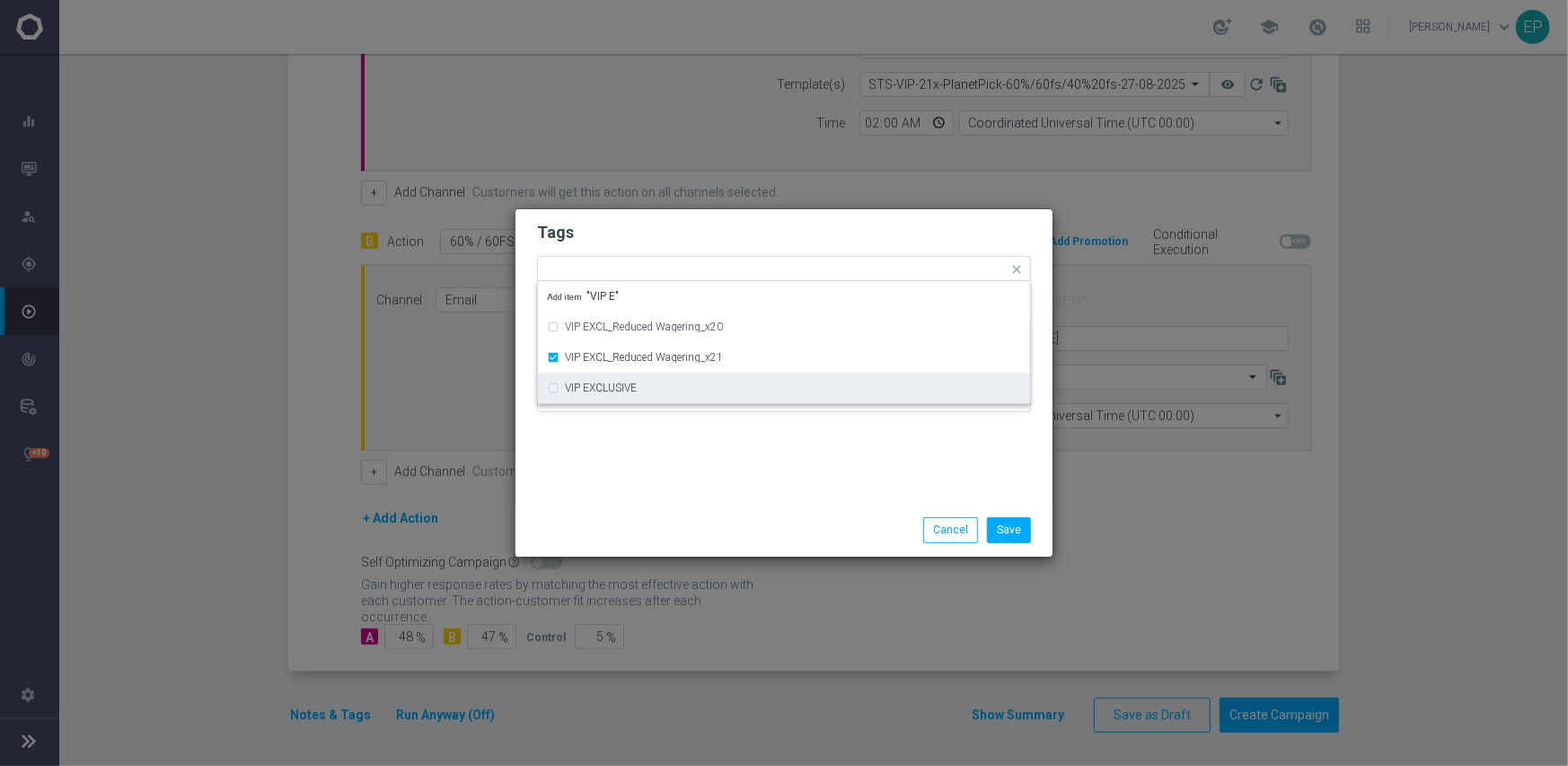
click at [770, 516] on div "Save Cancel" at bounding box center [784, 529] width 537 height 52
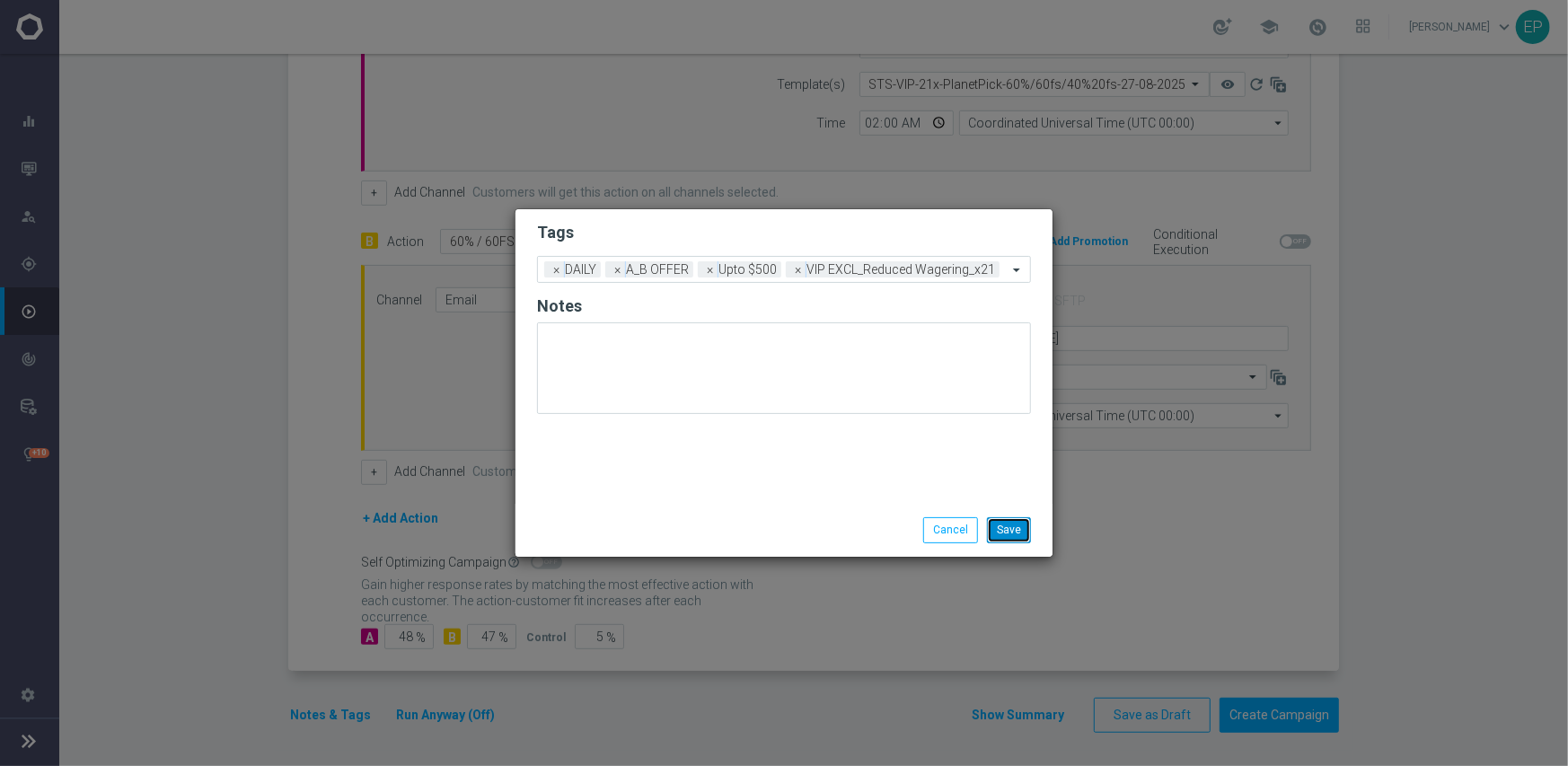
click at [1006, 530] on button "Save" at bounding box center [1008, 530] width 44 height 25
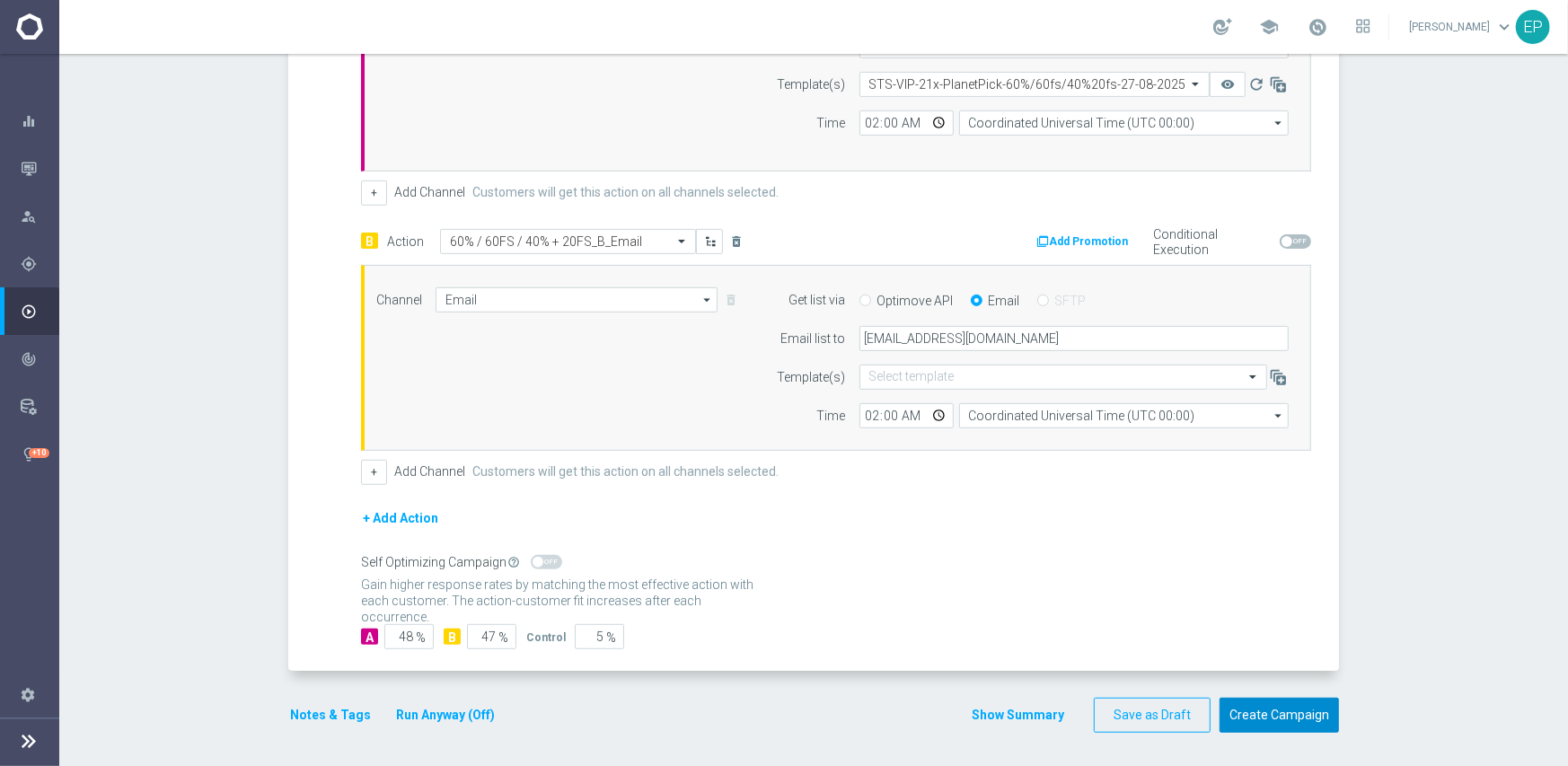
click at [1251, 715] on button "Create Campaign" at bounding box center [1279, 715] width 119 height 35
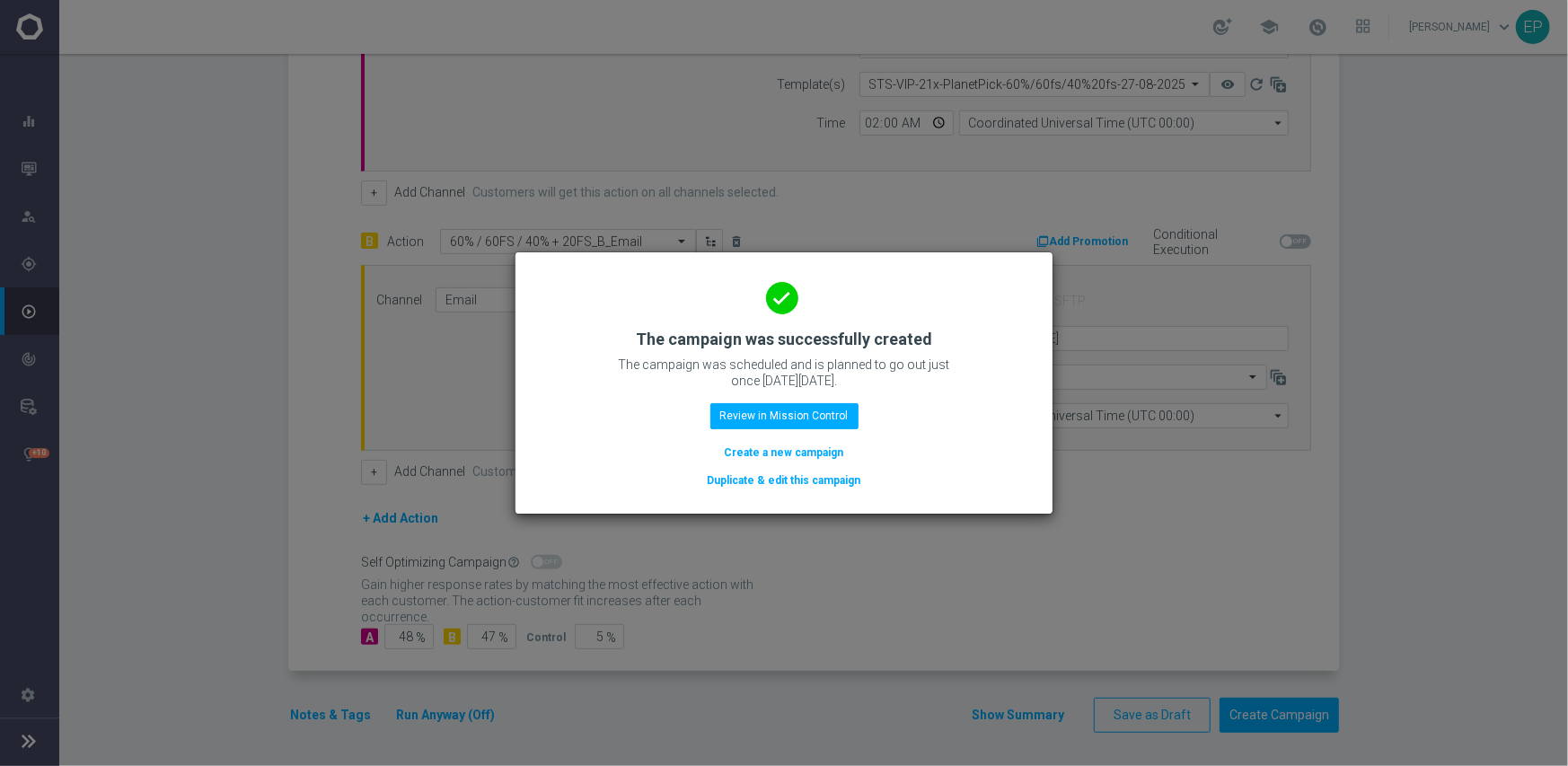
click at [797, 478] on button "Duplicate & edit this campaign" at bounding box center [784, 480] width 157 height 20
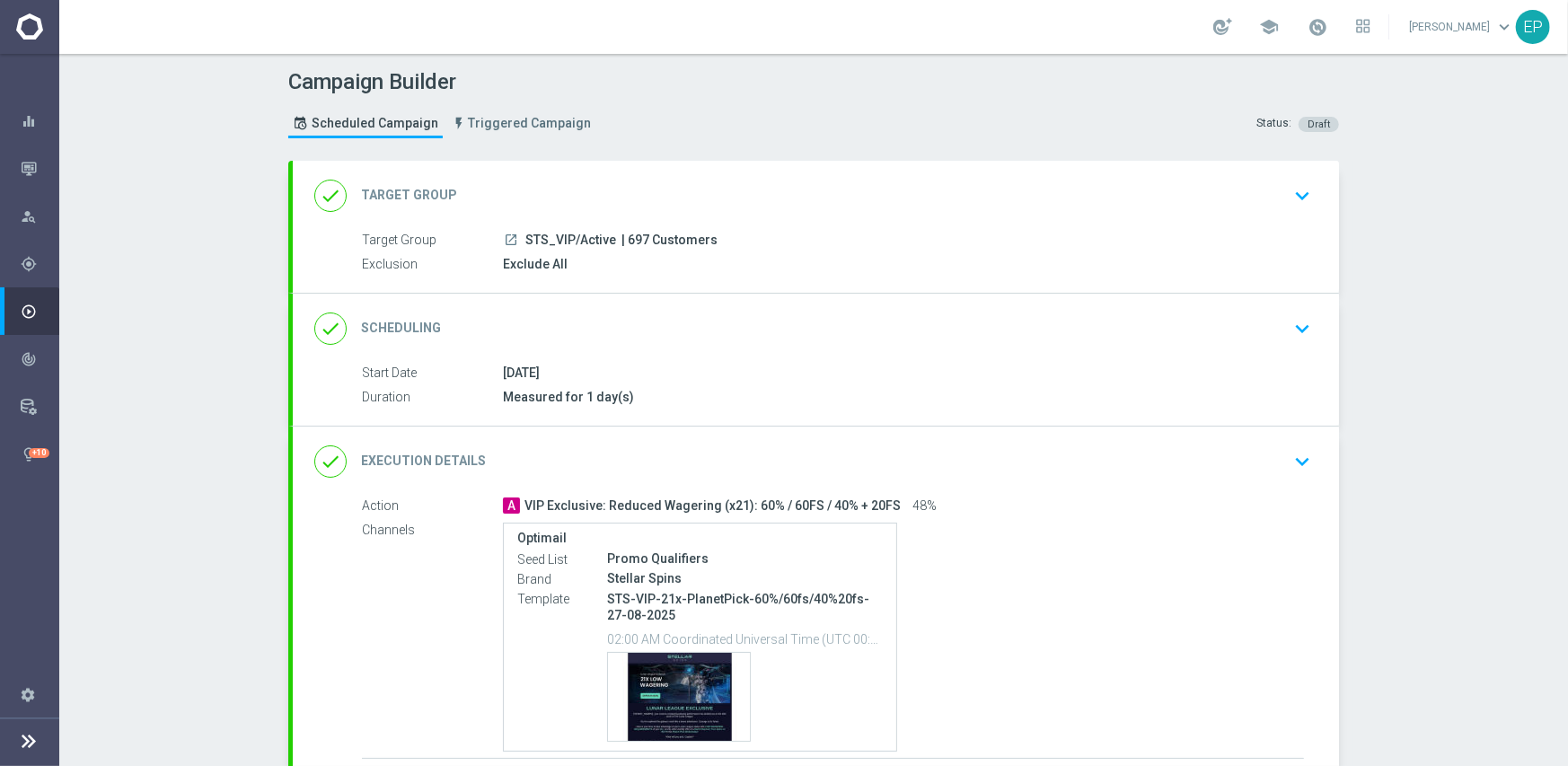
drag, startPoint x: 519, startPoint y: 239, endPoint x: 581, endPoint y: 236, distance: 62.1
click at [581, 236] on span "STS_VIP/Active" at bounding box center [570, 241] width 91 height 17
click at [545, 236] on span "STS_VIP/Active" at bounding box center [570, 241] width 91 height 17
drag, startPoint x: 517, startPoint y: 237, endPoint x: 570, endPoint y: 244, distance: 53.5
click at [570, 244] on span "STS_VIP/Active" at bounding box center [570, 241] width 91 height 17
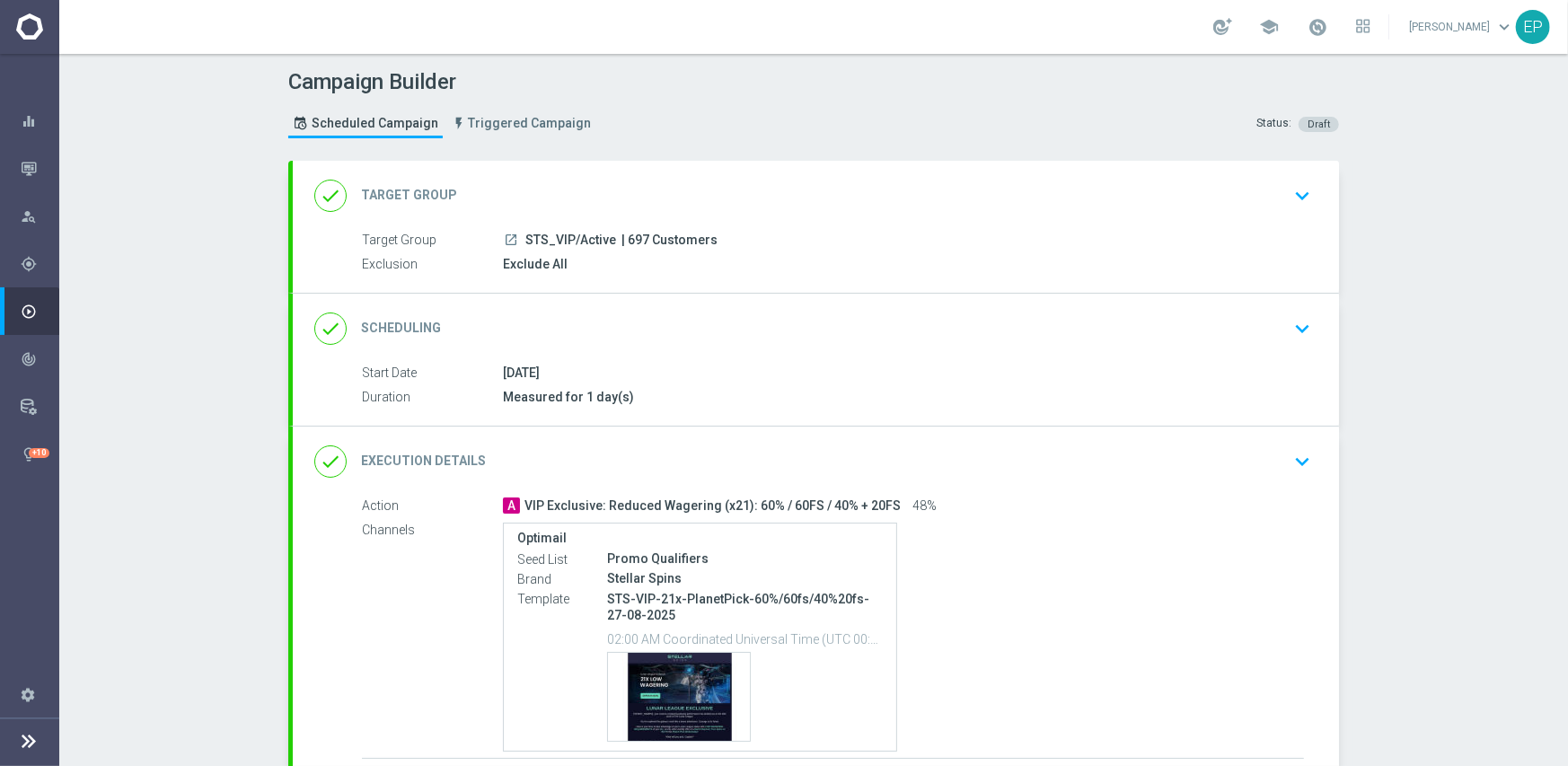
copy span "STS_VIP/"
click at [594, 180] on div "done Target Group keyboard_arrow_down" at bounding box center [815, 196] width 1003 height 34
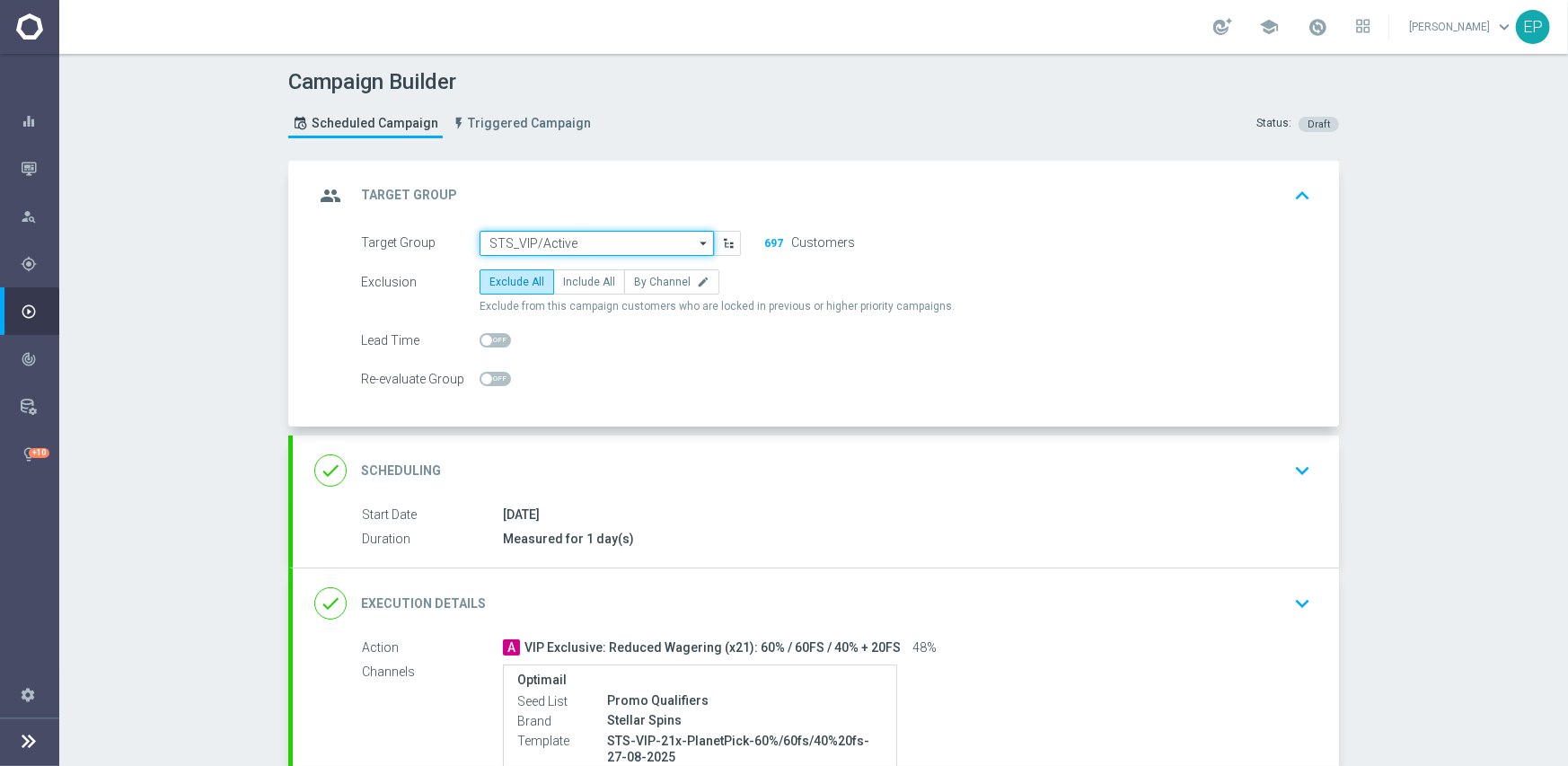
click at [560, 235] on input "STS_VIP/Active" at bounding box center [597, 244] width 235 height 25
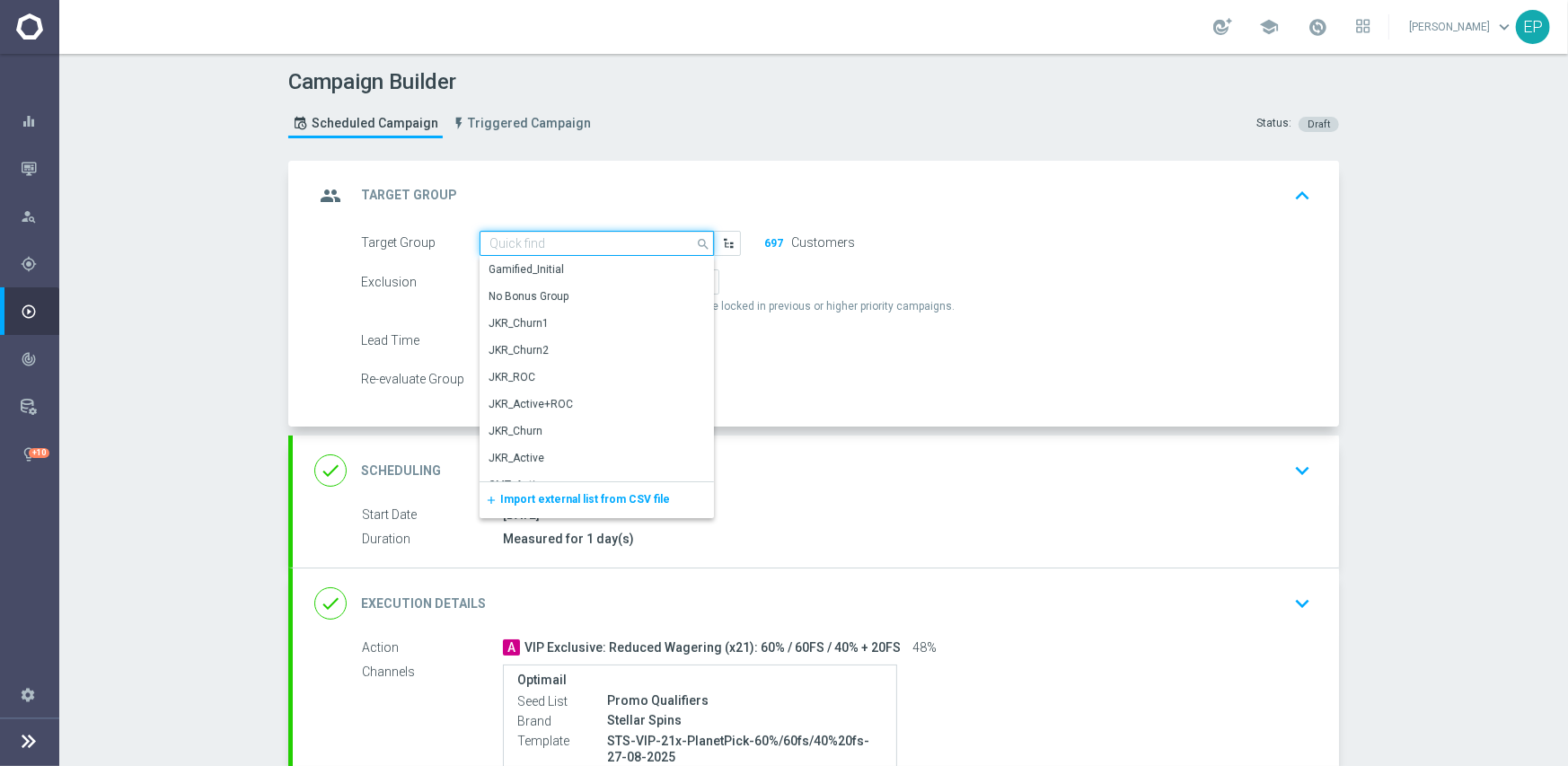
paste input "STS_VIP/"
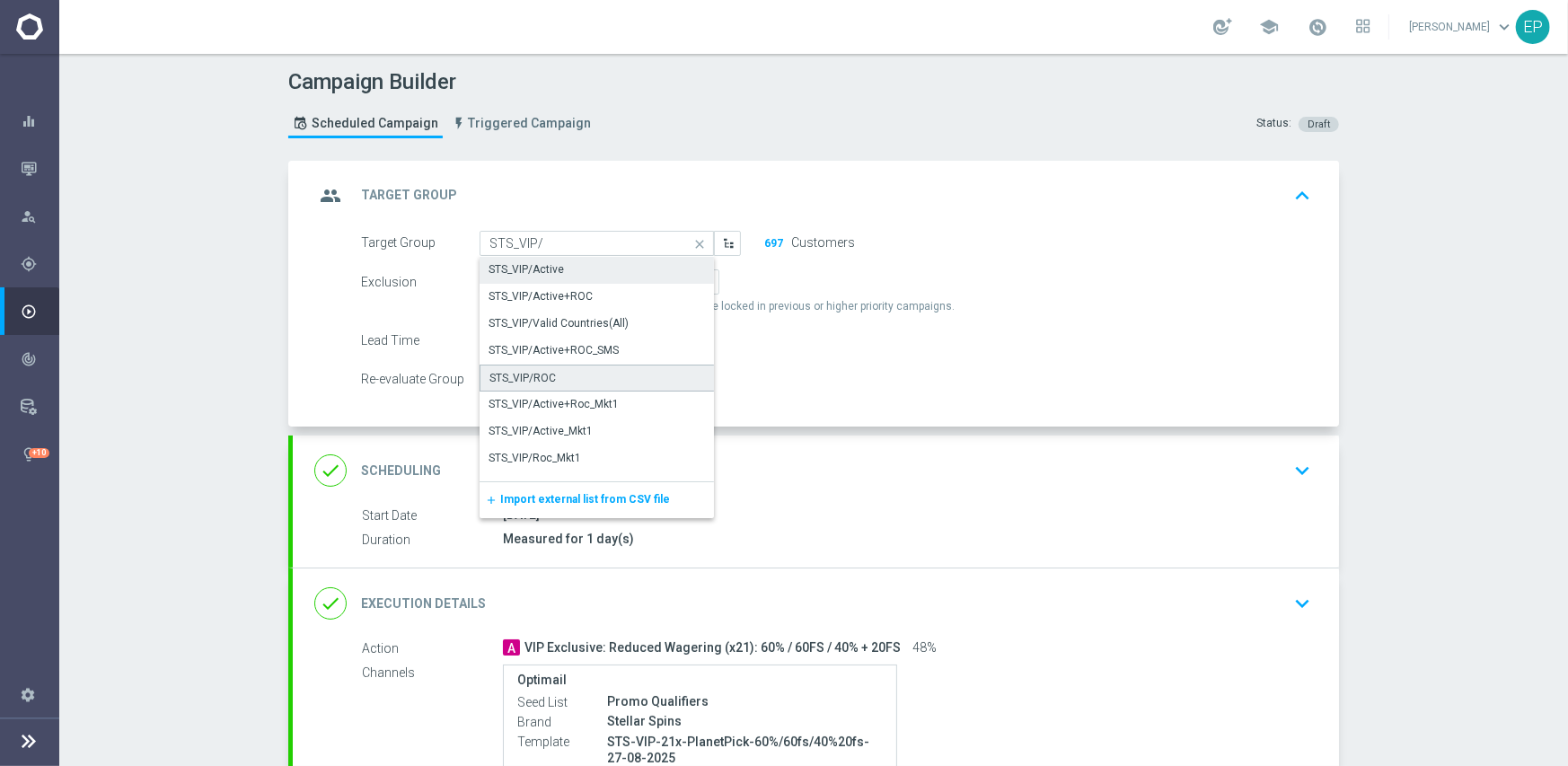
click at [574, 379] on div "STS_VIP/ROC" at bounding box center [597, 379] width 235 height 27
type input "STS_VIP/ROC"
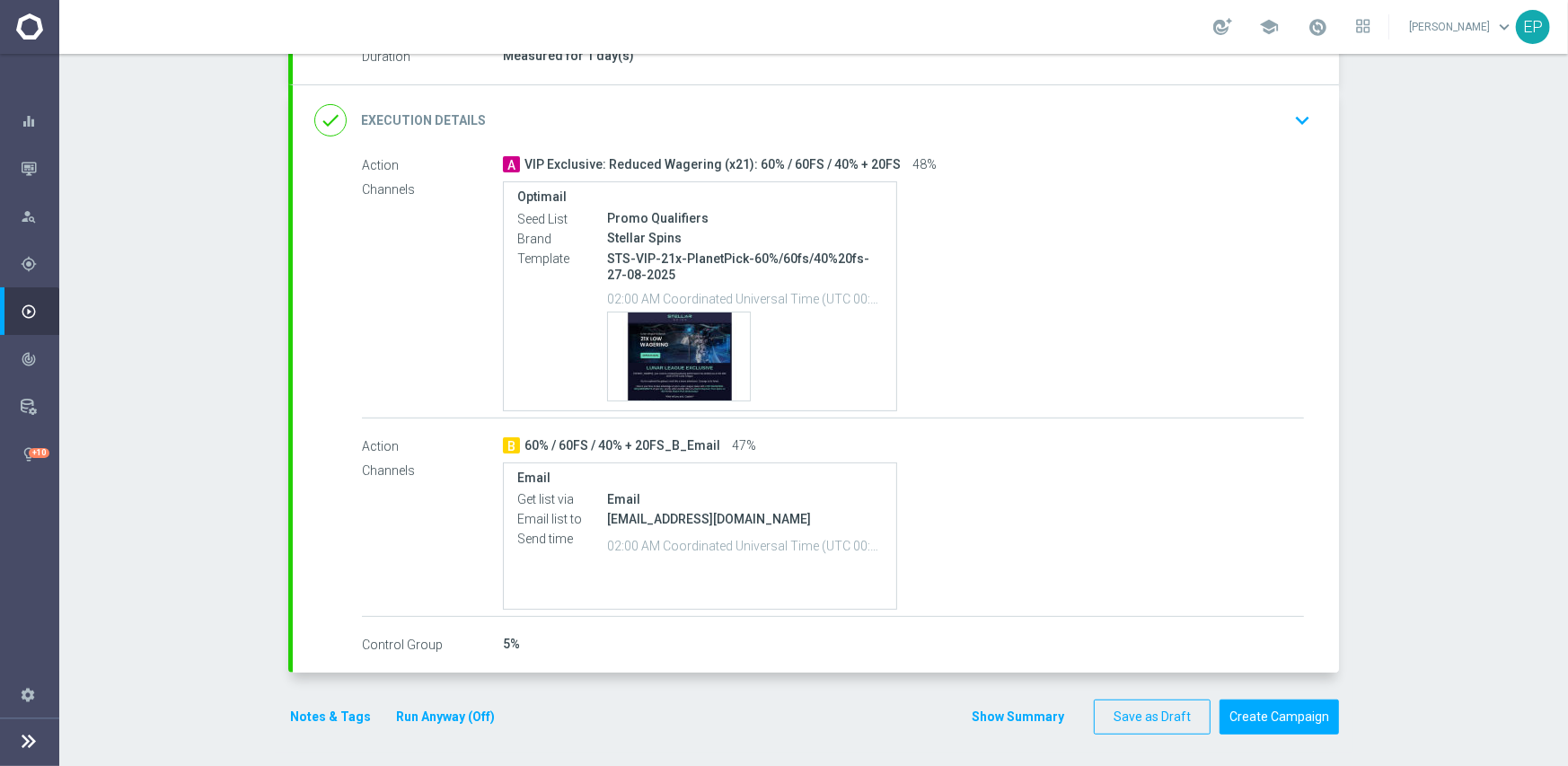
scroll to position [485, 0]
click at [1264, 706] on button "Create Campaign" at bounding box center [1279, 715] width 119 height 35
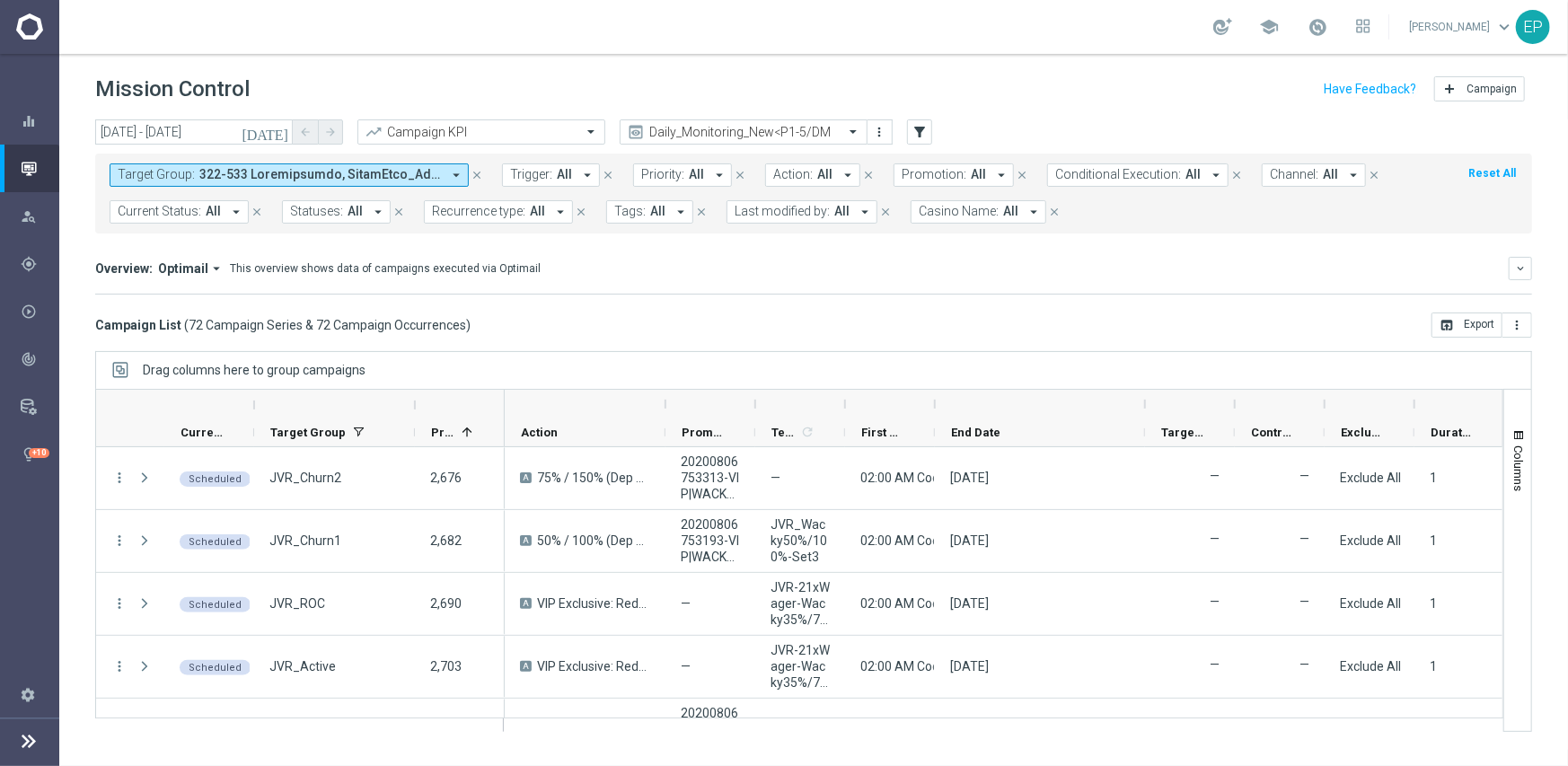
drag, startPoint x: 1025, startPoint y: 402, endPoint x: 1145, endPoint y: 398, distance: 120.1
click at [1145, 398] on div at bounding box center [1144, 403] width 7 height 28
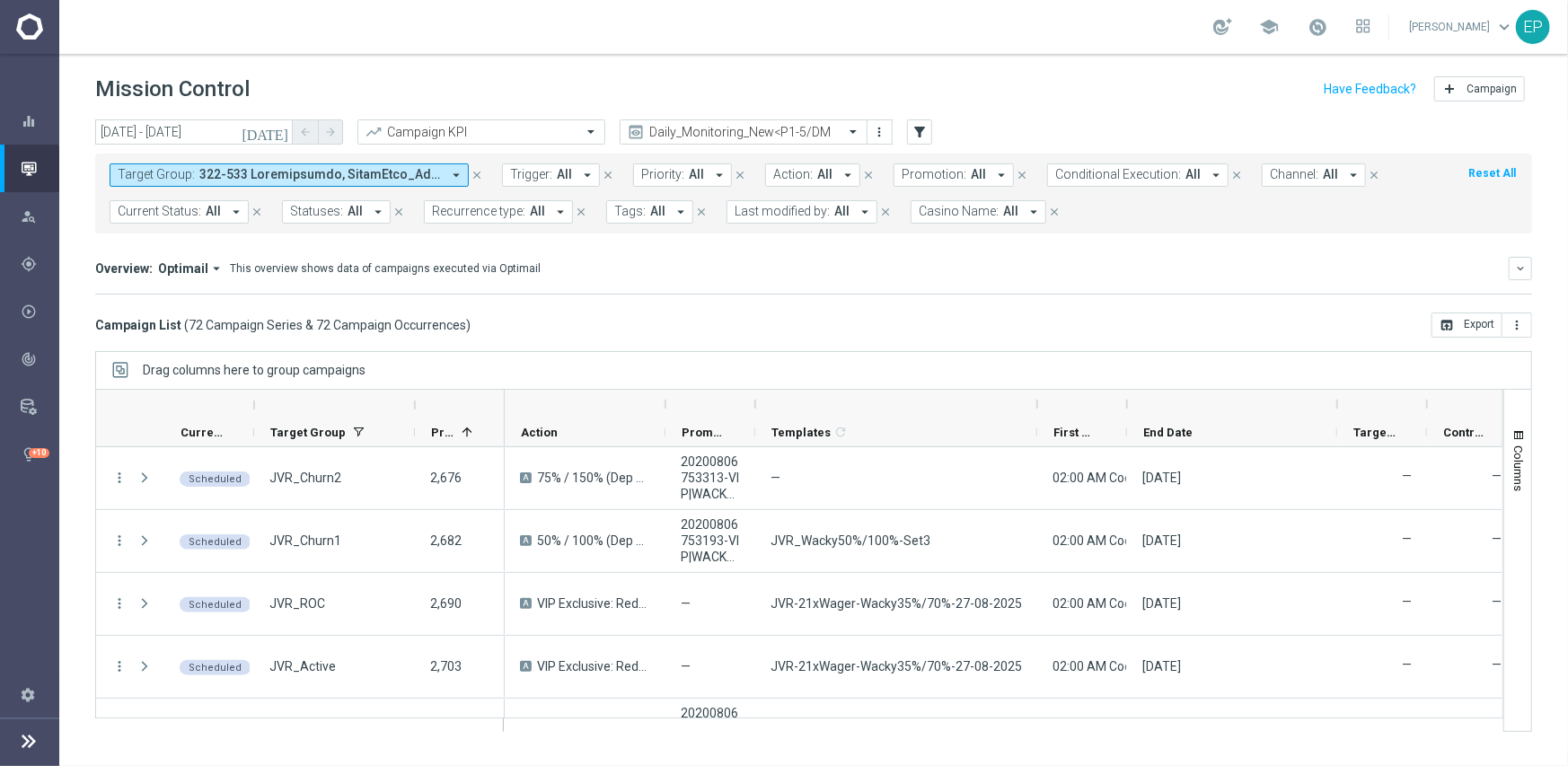
drag, startPoint x: 840, startPoint y: 414, endPoint x: 1033, endPoint y: 409, distance: 193.1
click at [1034, 409] on div at bounding box center [1037, 403] width 7 height 28
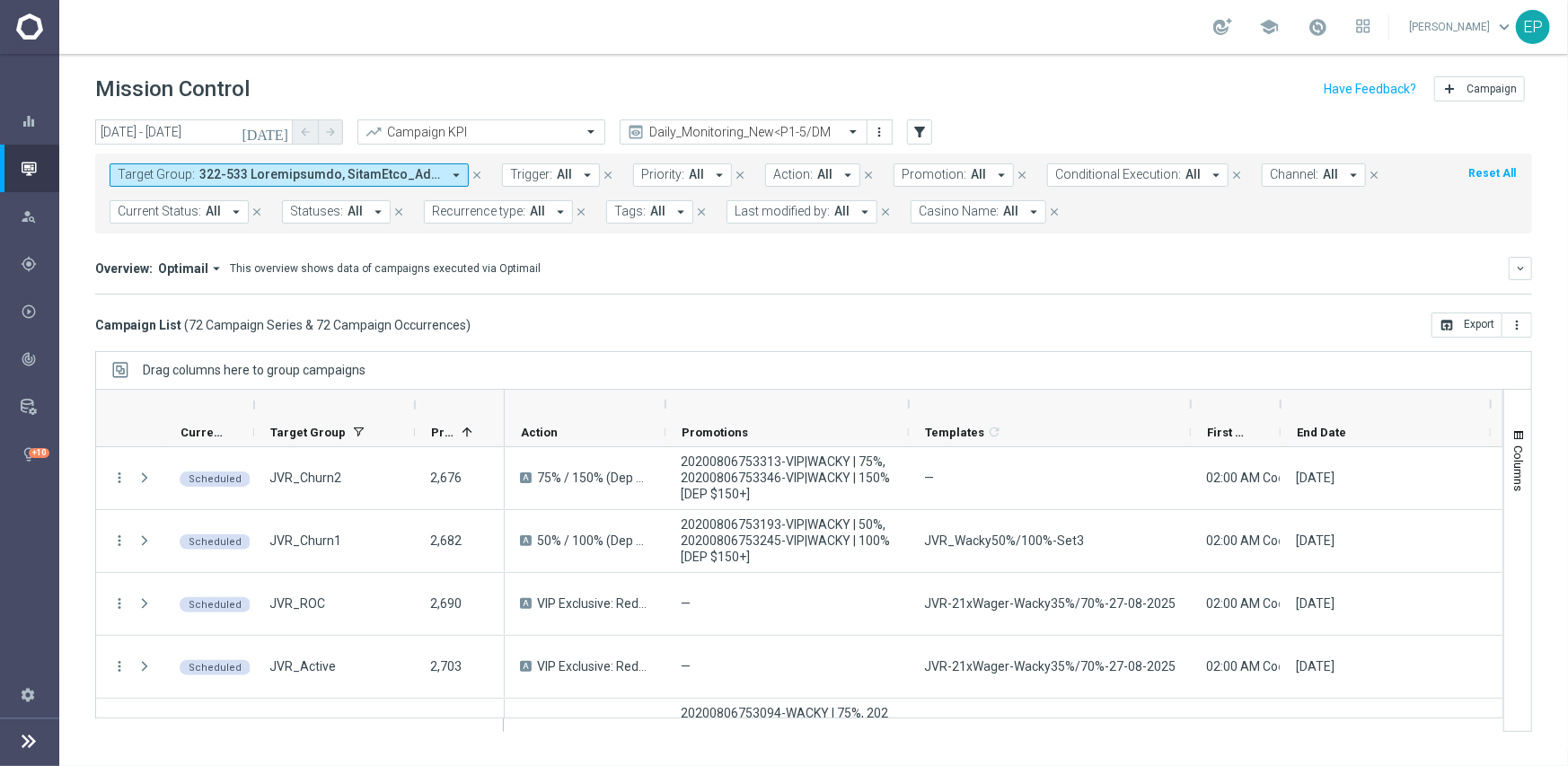
drag, startPoint x: 752, startPoint y: 399, endPoint x: 906, endPoint y: 399, distance: 154.0
click at [906, 399] on div at bounding box center [908, 403] width 7 height 28
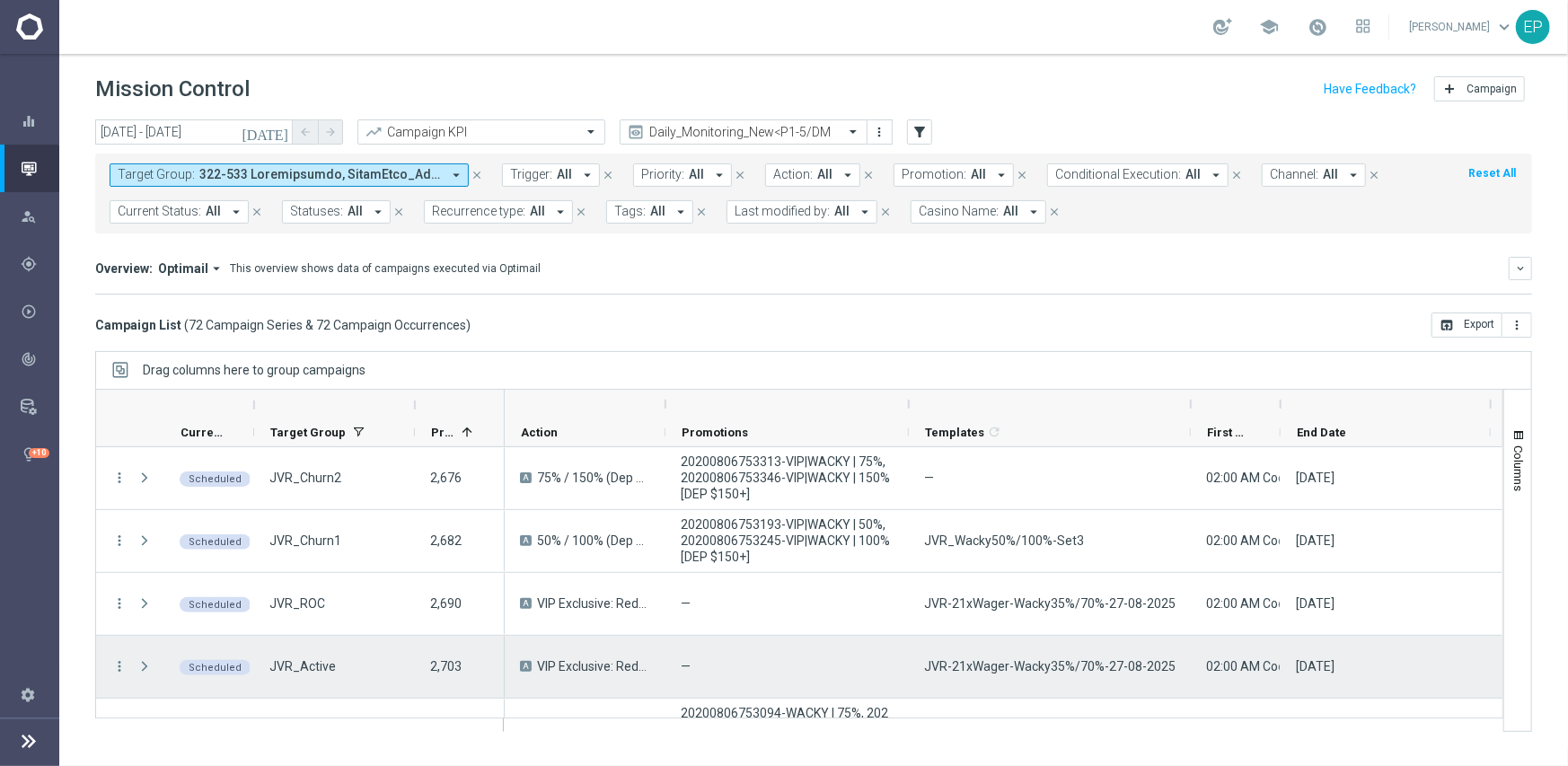
click at [1051, 665] on span "JVR-21xWager-Wacky35%/70%-27-08-2025" at bounding box center [1050, 666] width 251 height 17
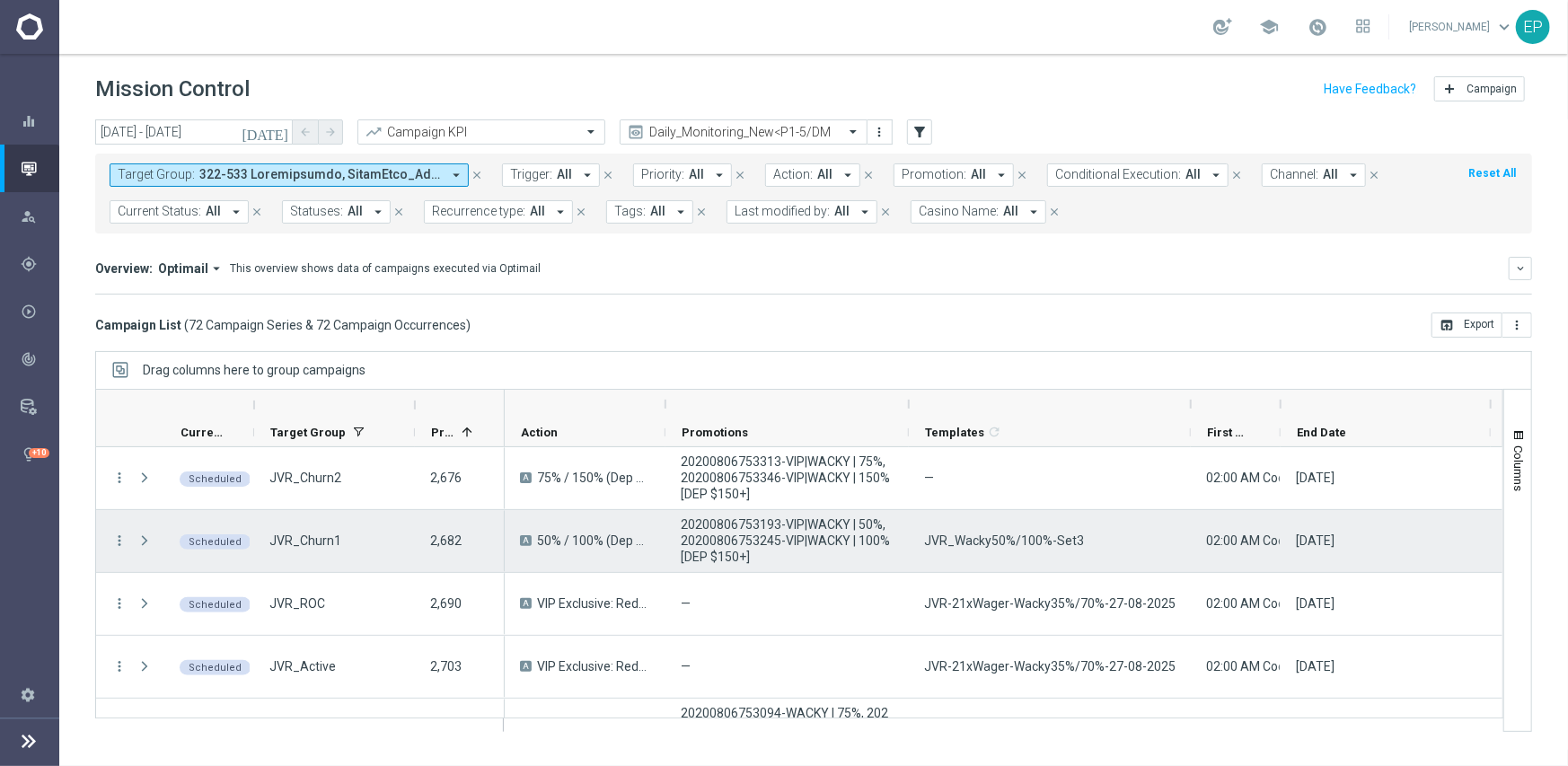
click at [992, 535] on span "JVR_Wacky50%/100%-Set3" at bounding box center [1004, 540] width 159 height 17
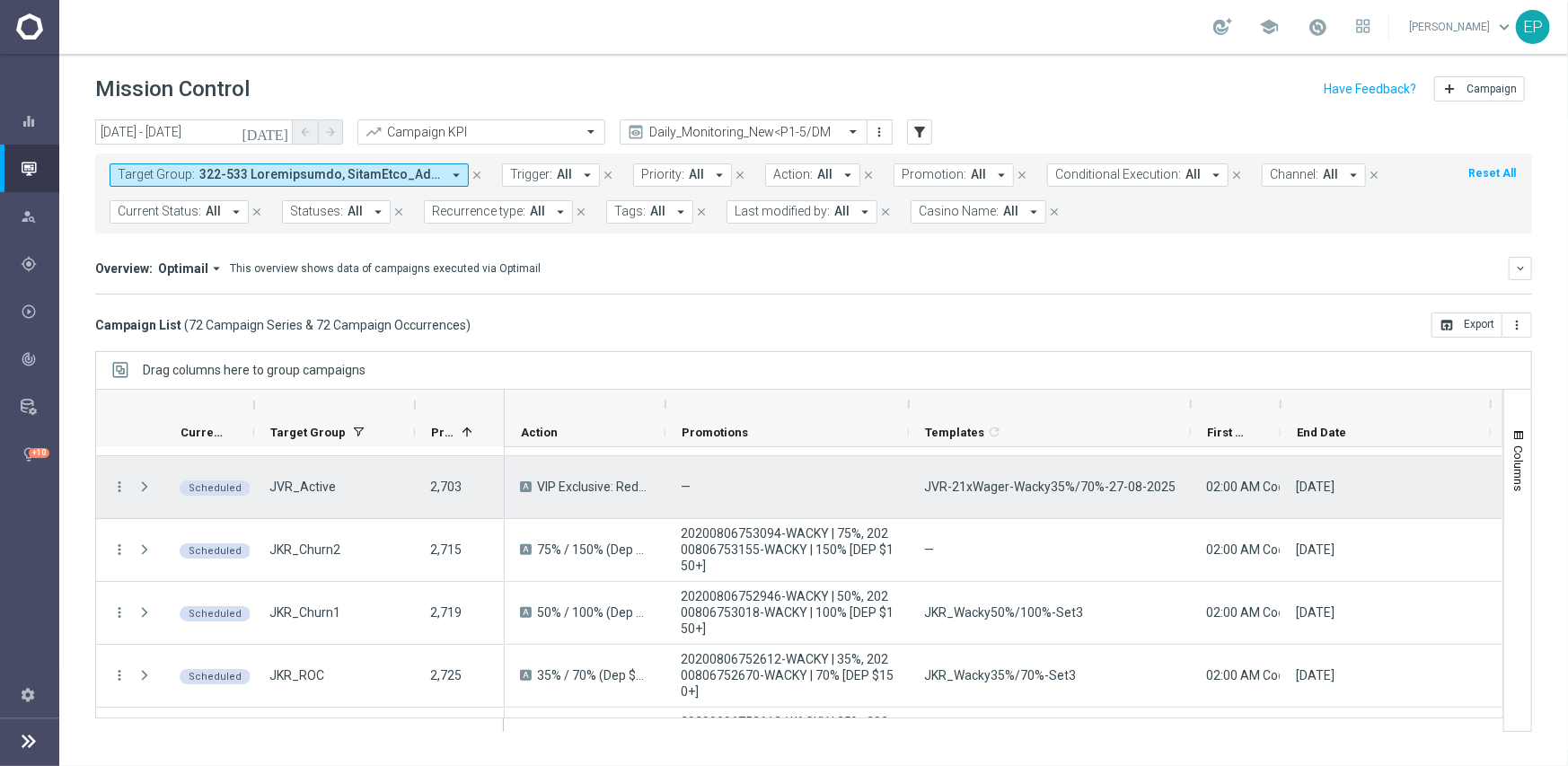
scroll to position [269, 0]
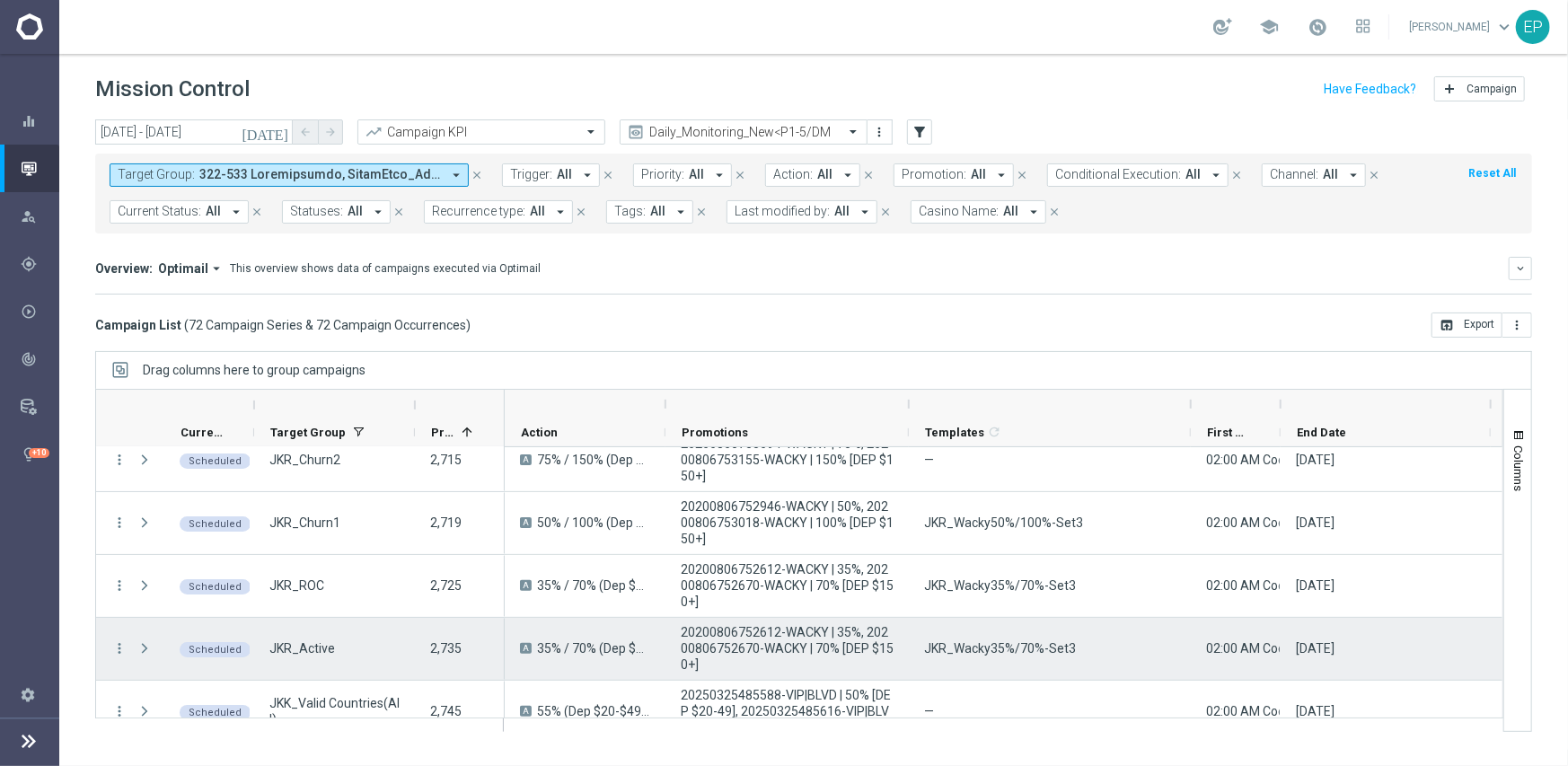
click at [1031, 653] on span "JKR_Wacky35%/70%-Set3" at bounding box center [1000, 648] width 152 height 17
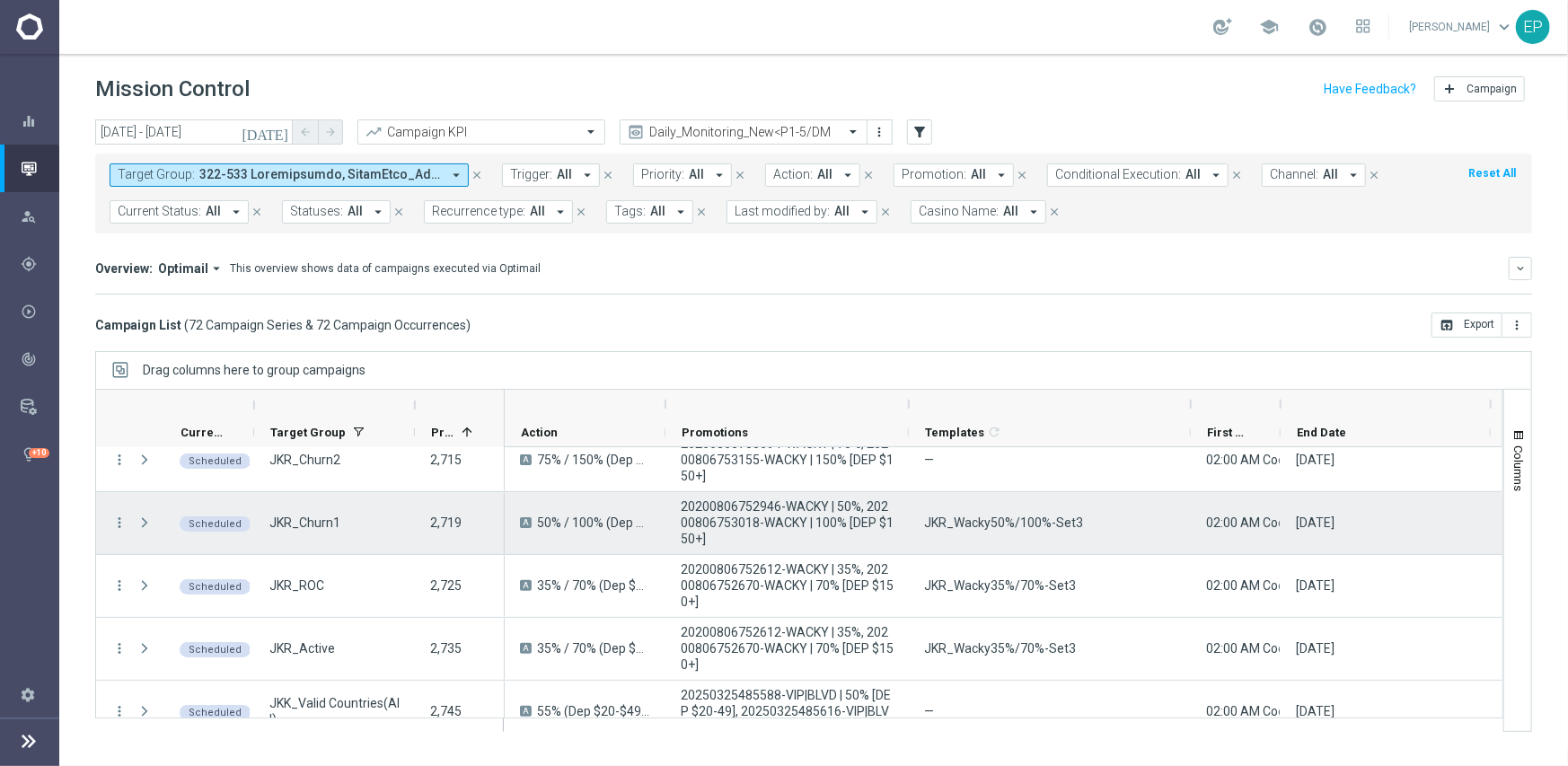
click at [969, 530] on div "JKR_Wacky50%/100%-Set3" at bounding box center [1050, 522] width 282 height 62
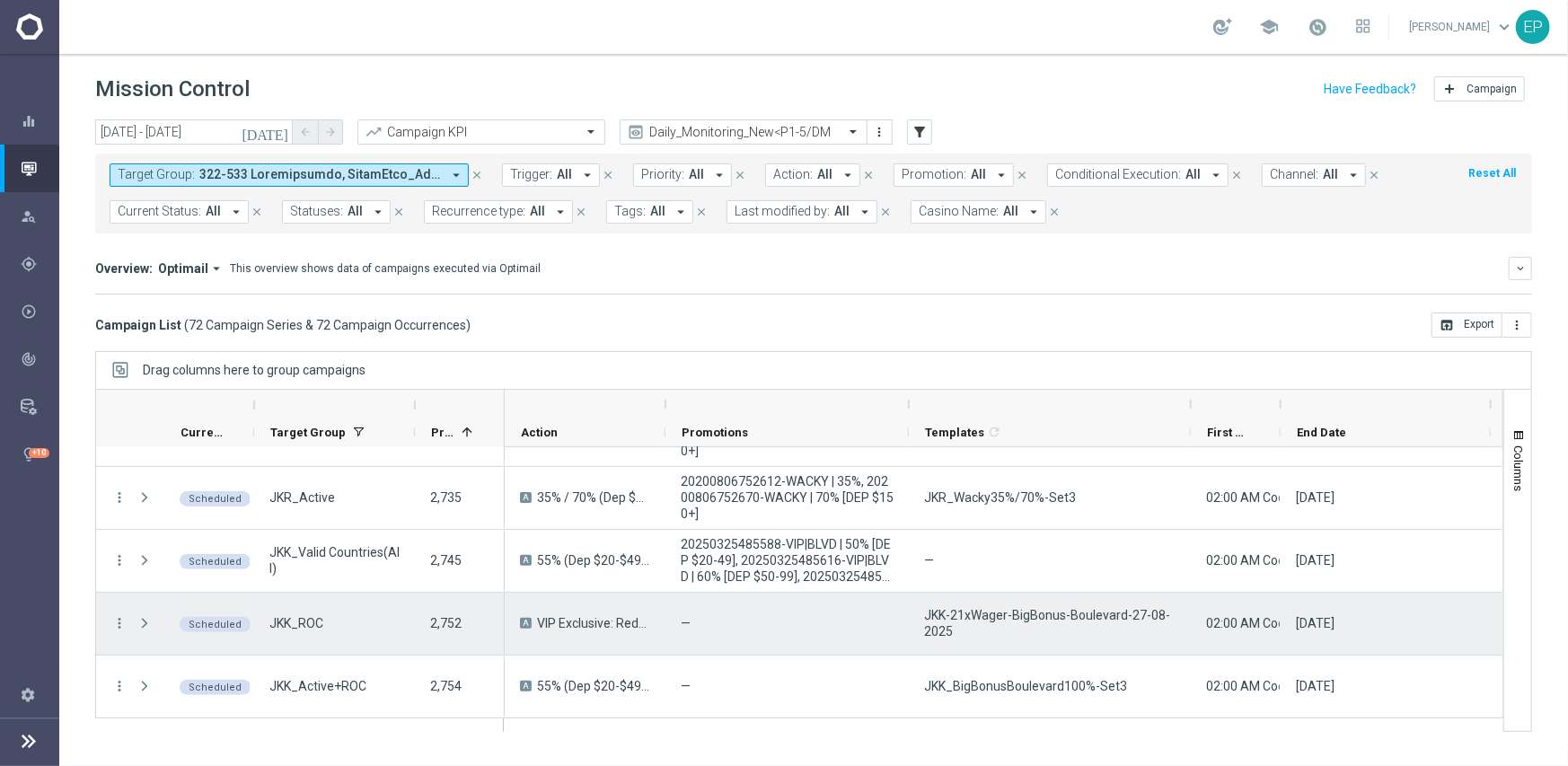
scroll to position [449, 0]
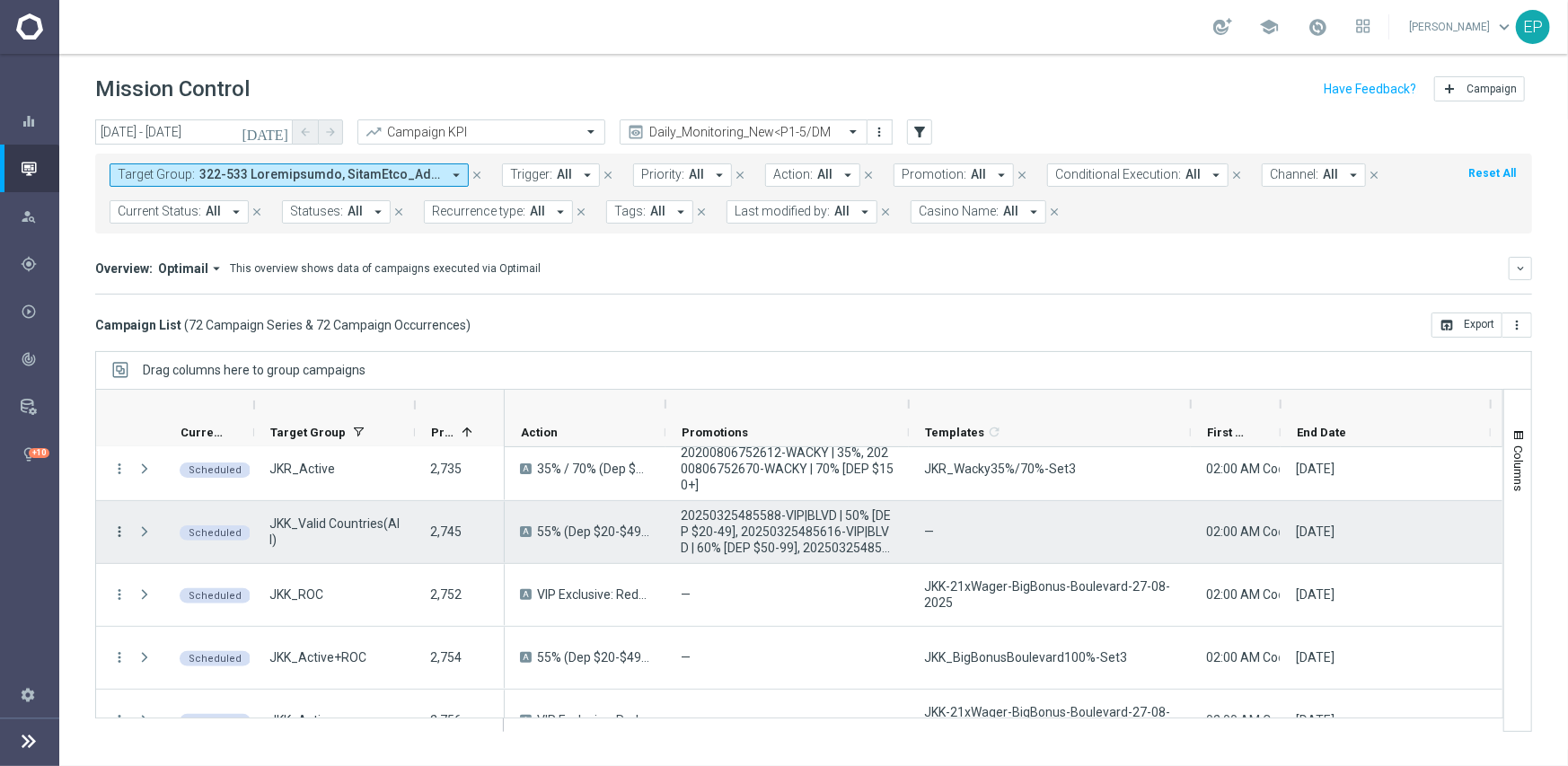
click at [117, 524] on icon "more_vert" at bounding box center [119, 531] width 17 height 17
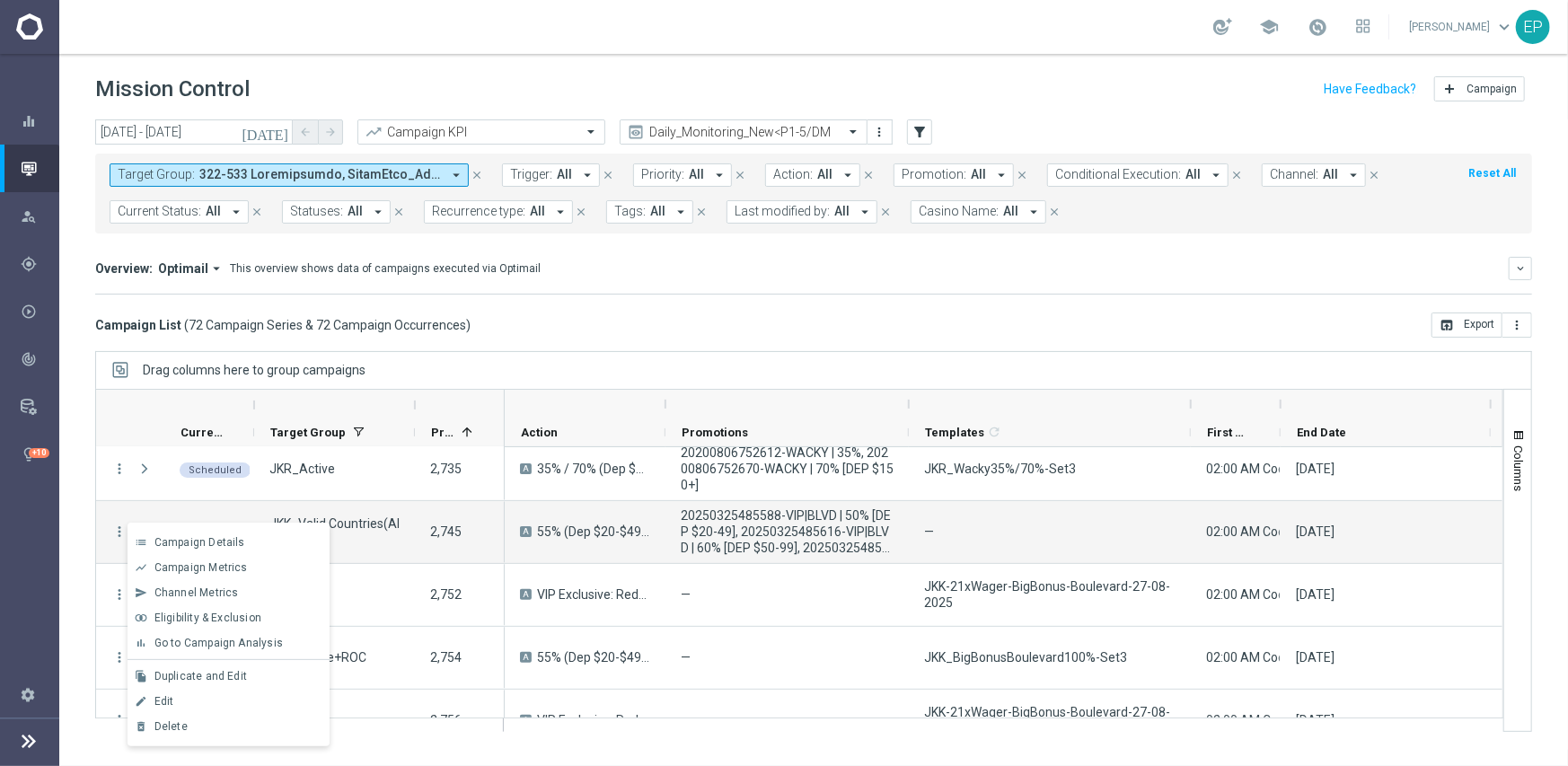
click at [722, 328] on div "Campaign List ( 72 Campaign Series & 72 Campaign Occurrences ) open_in_browser …" at bounding box center [813, 325] width 1437 height 25
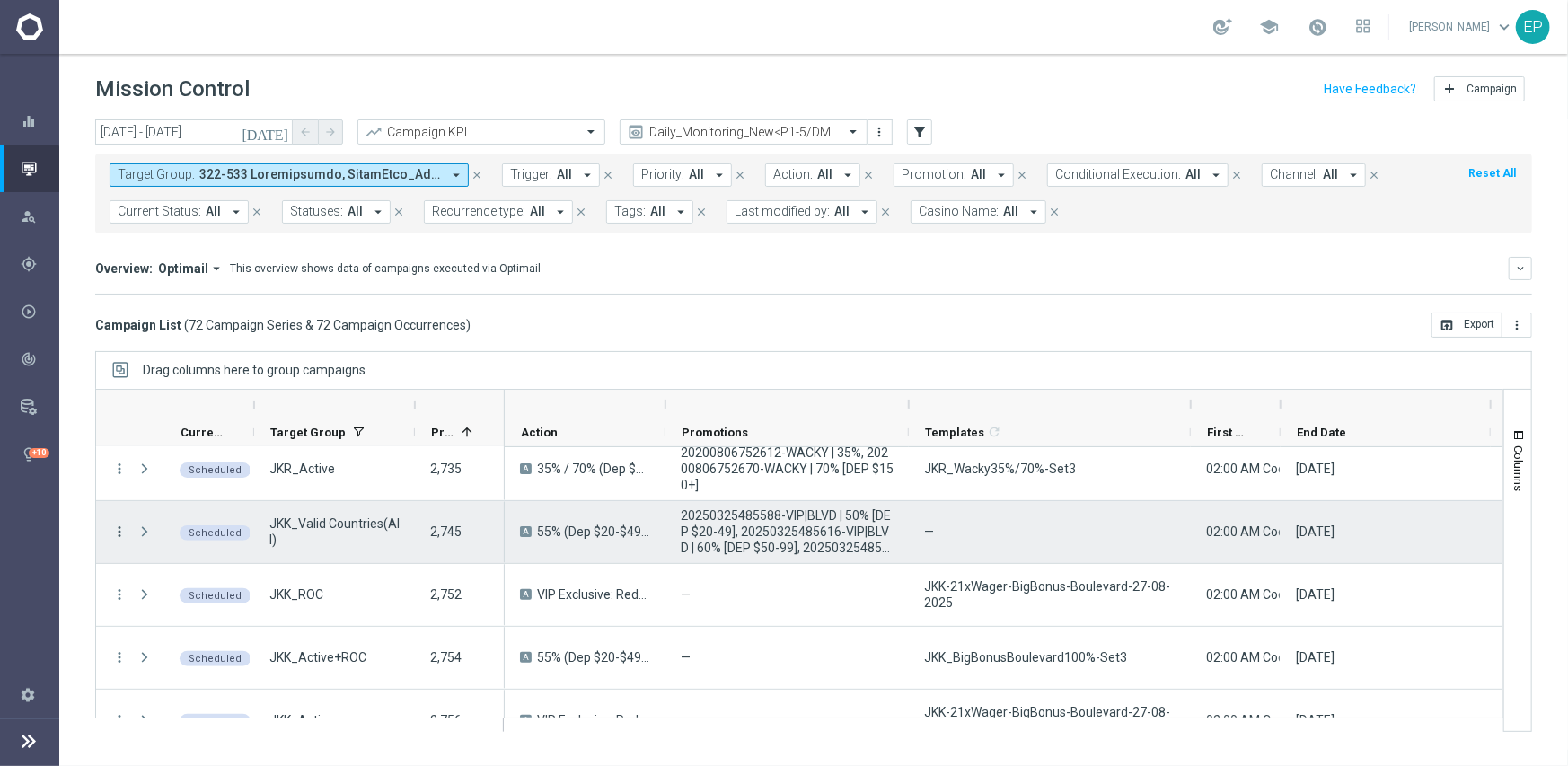
click at [116, 530] on icon "more_vert" at bounding box center [119, 531] width 17 height 17
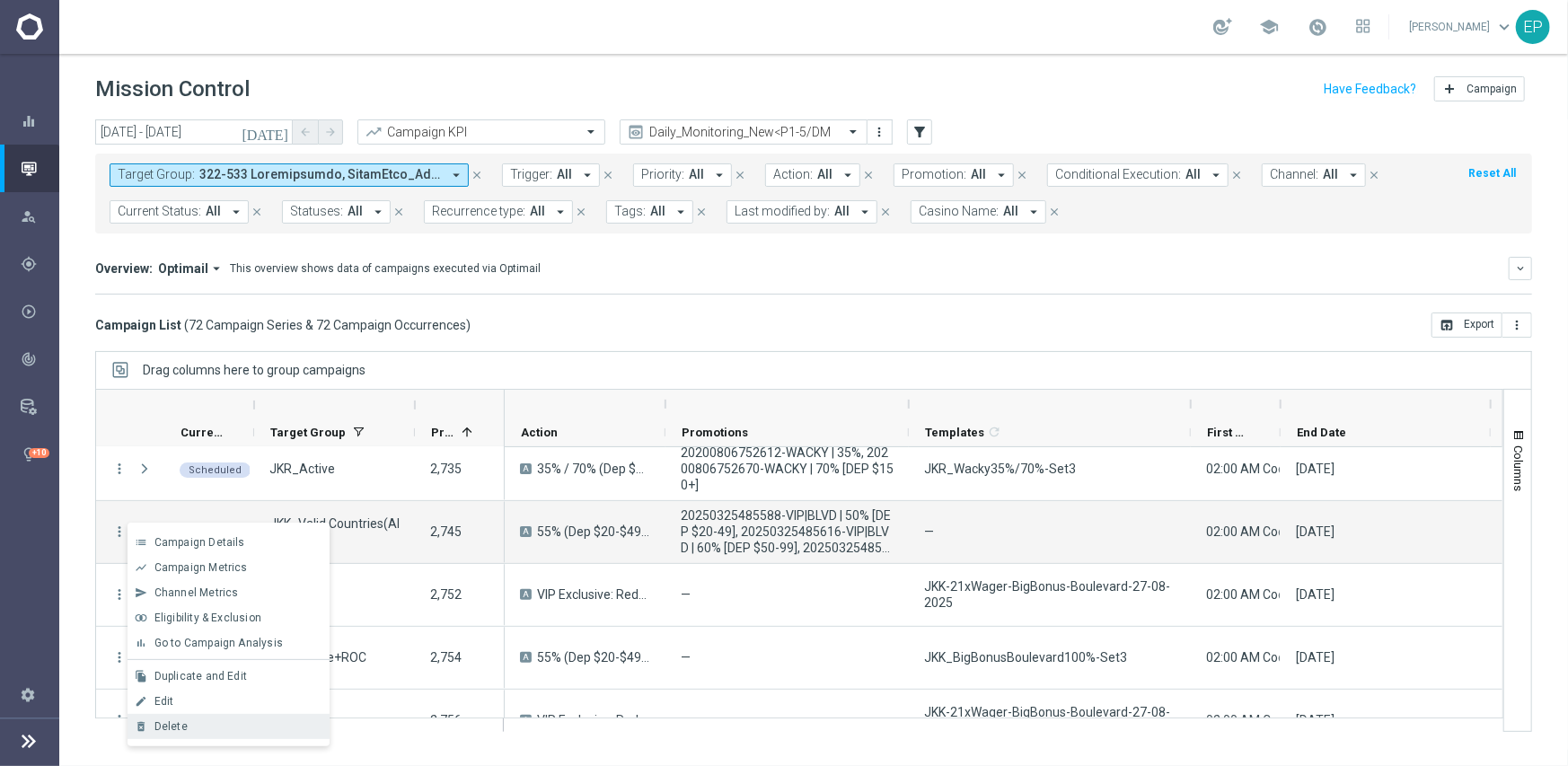
click at [189, 720] on div "Delete" at bounding box center [238, 726] width 167 height 13
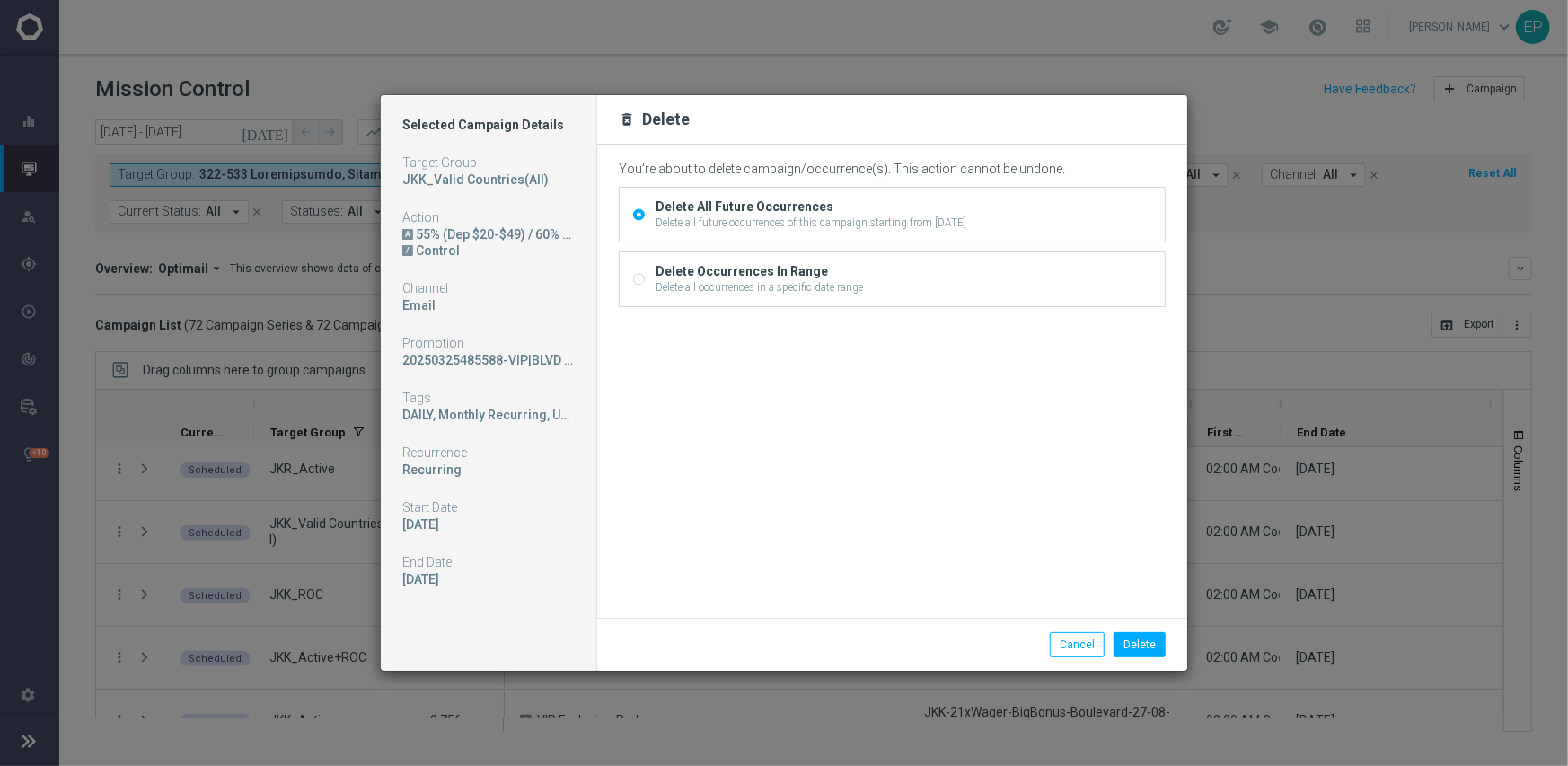
click at [679, 286] on div "Delete all occurrences in a specific date range" at bounding box center [759, 287] width 207 height 17
click at [645, 286] on input "Delete Occurrences In Range Delete all occurrences in a specific date range" at bounding box center [639, 281] width 12 height 12
radio input "true"
radio input "false"
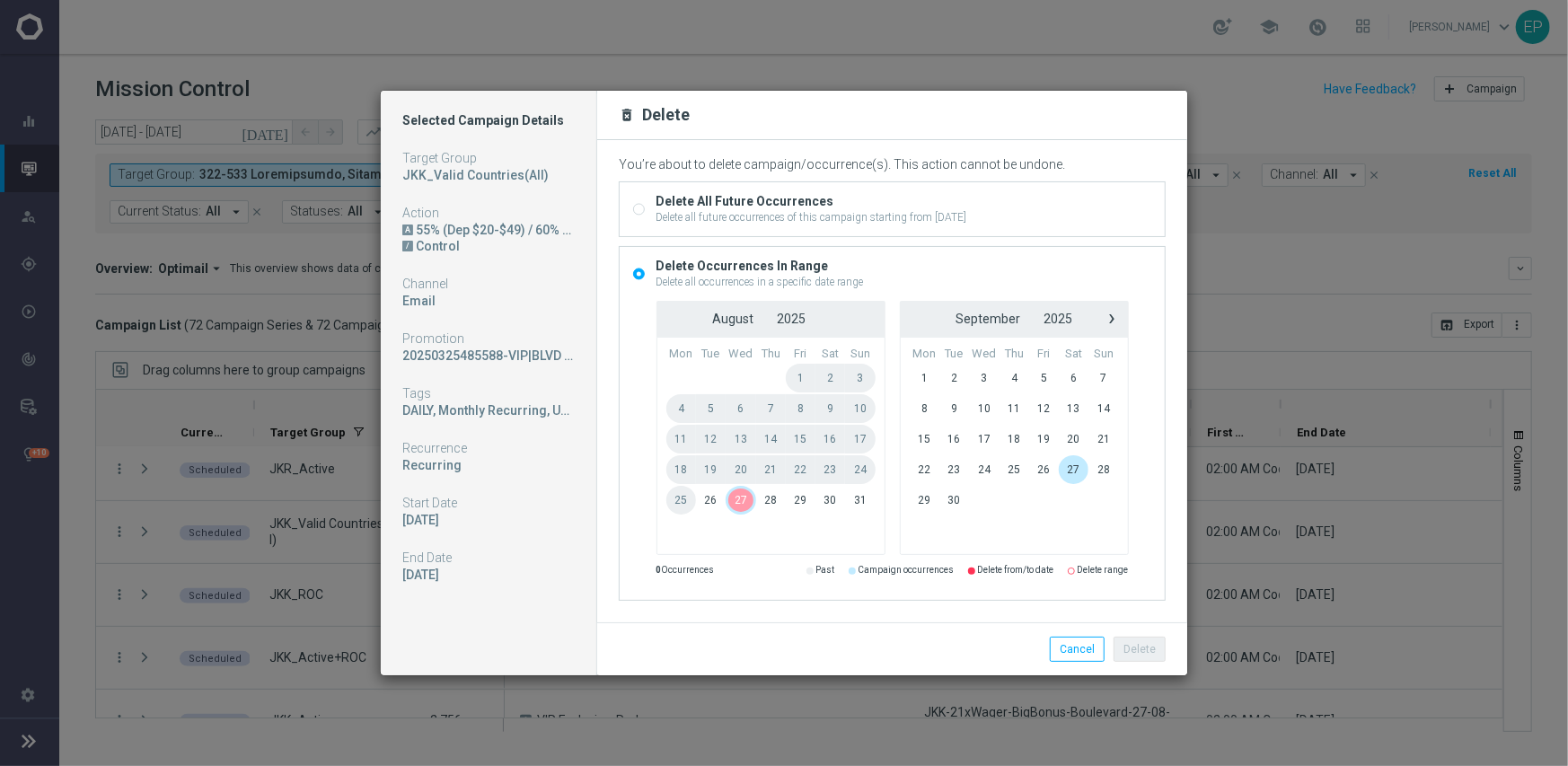
click at [737, 497] on span "27" at bounding box center [740, 500] width 30 height 28
click at [1149, 651] on button "Delete" at bounding box center [1139, 650] width 52 height 25
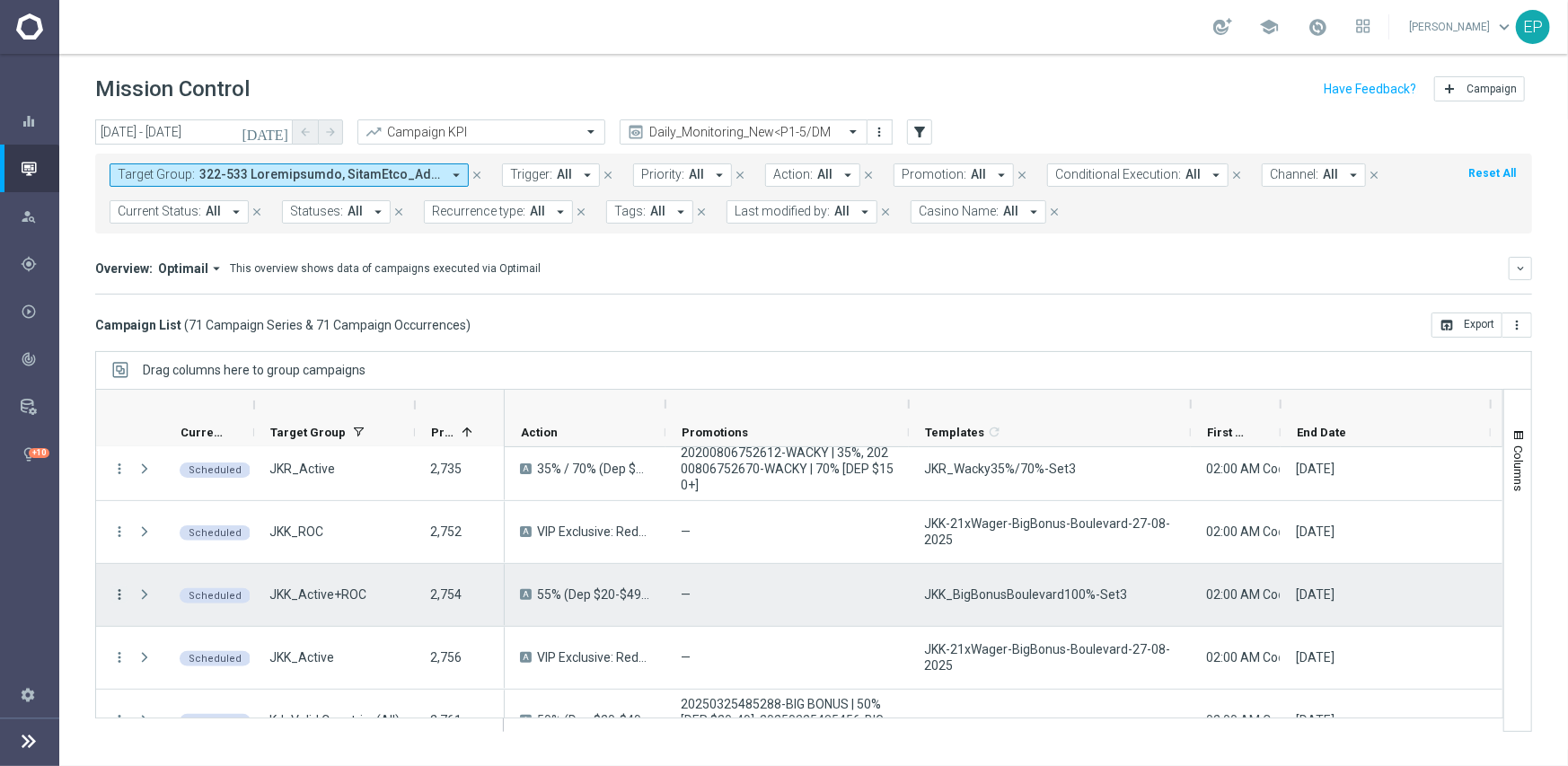
click at [116, 594] on icon "more_vert" at bounding box center [119, 594] width 17 height 17
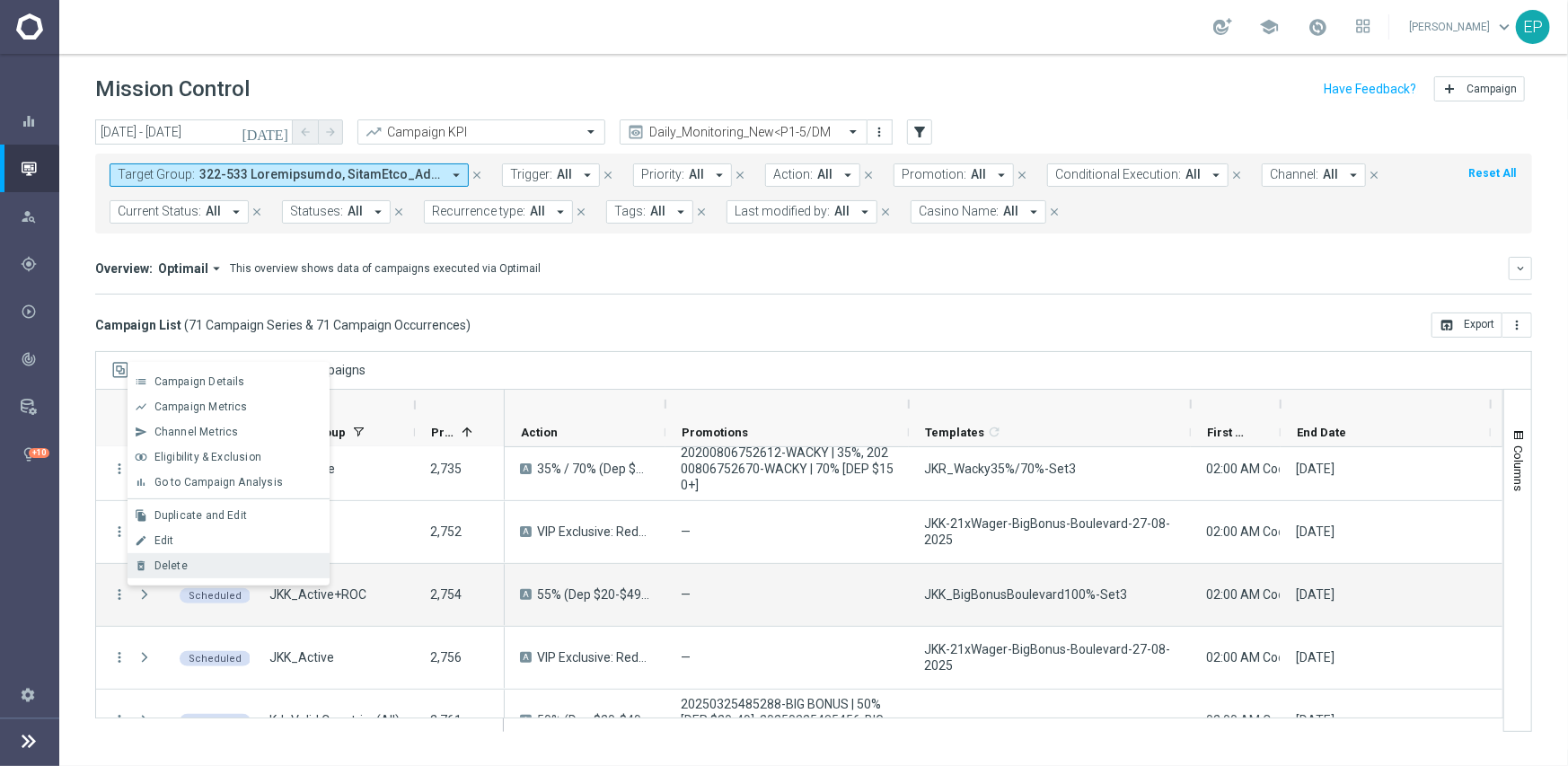
click at [203, 564] on div "Delete" at bounding box center [238, 565] width 167 height 13
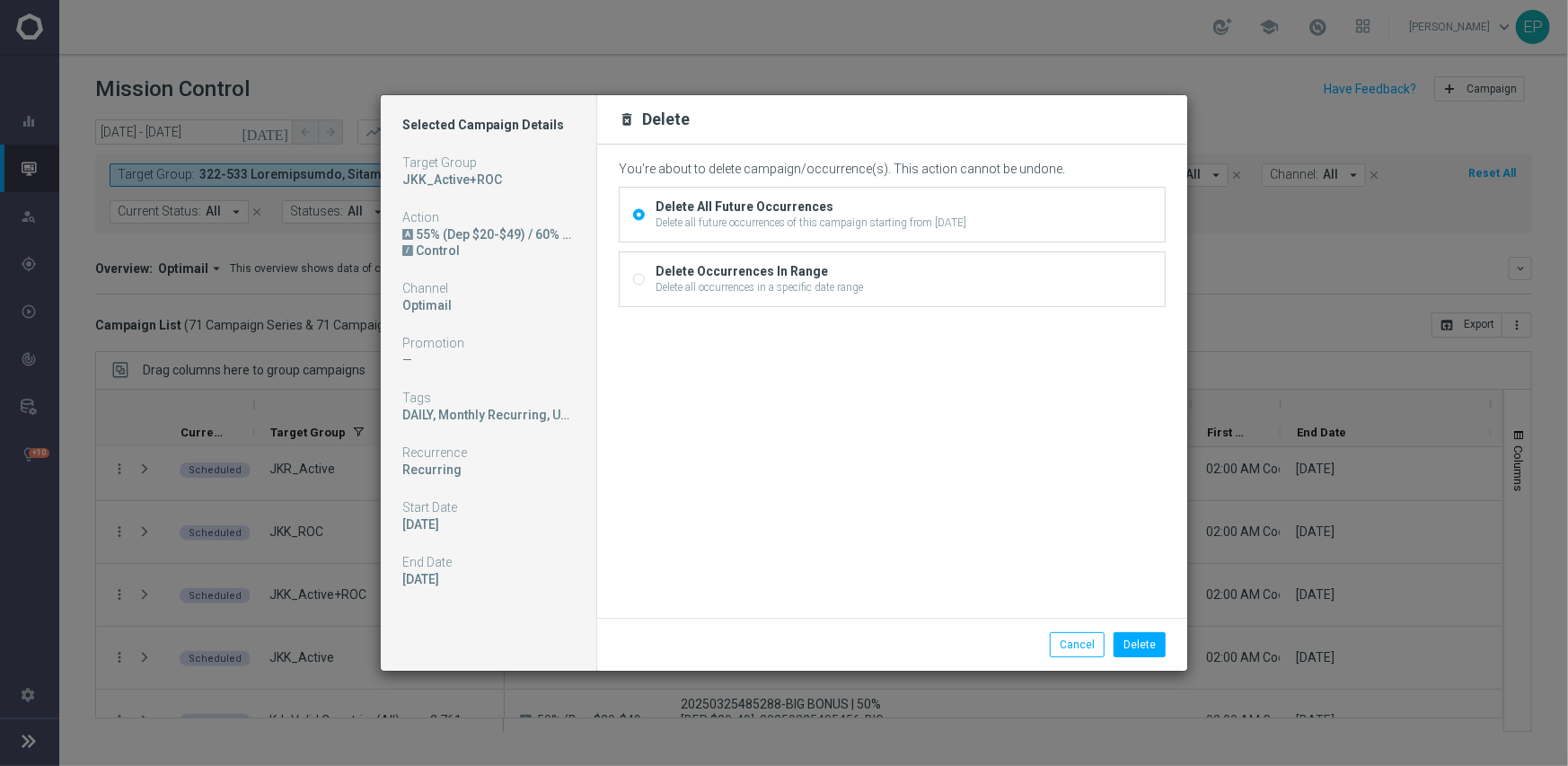
drag, startPoint x: 664, startPoint y: 281, endPoint x: 684, endPoint y: 325, distance: 48.3
click at [664, 281] on div "Delete all occurrences in a specific date range" at bounding box center [759, 287] width 207 height 17
click at [645, 281] on input "Delete Occurrences In Range Delete all occurrences in a specific date range" at bounding box center [639, 281] width 12 height 12
radio input "true"
radio input "false"
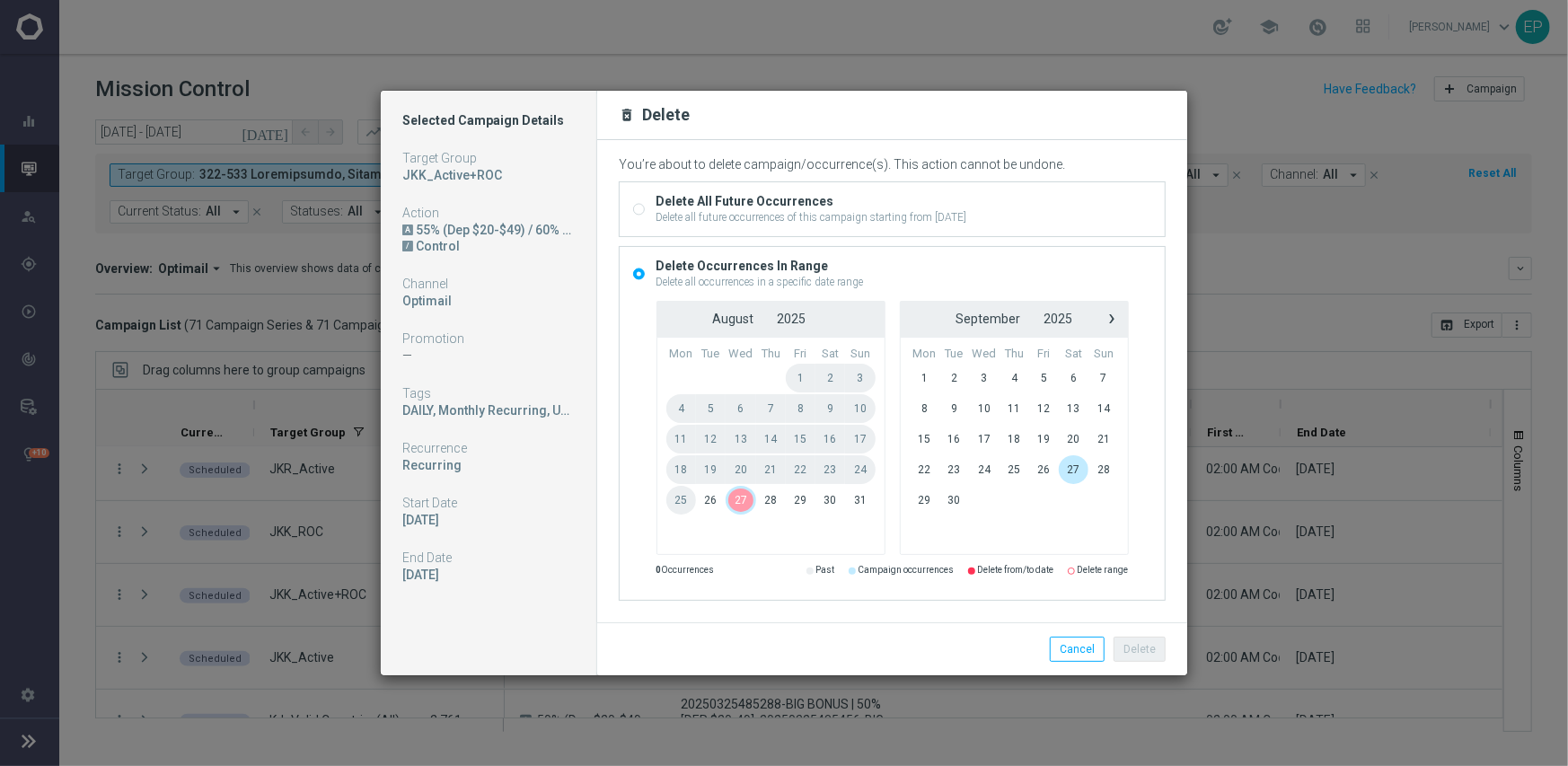
click at [730, 497] on span "27" at bounding box center [740, 500] width 30 height 28
click at [1141, 645] on button "Delete" at bounding box center [1139, 650] width 52 height 25
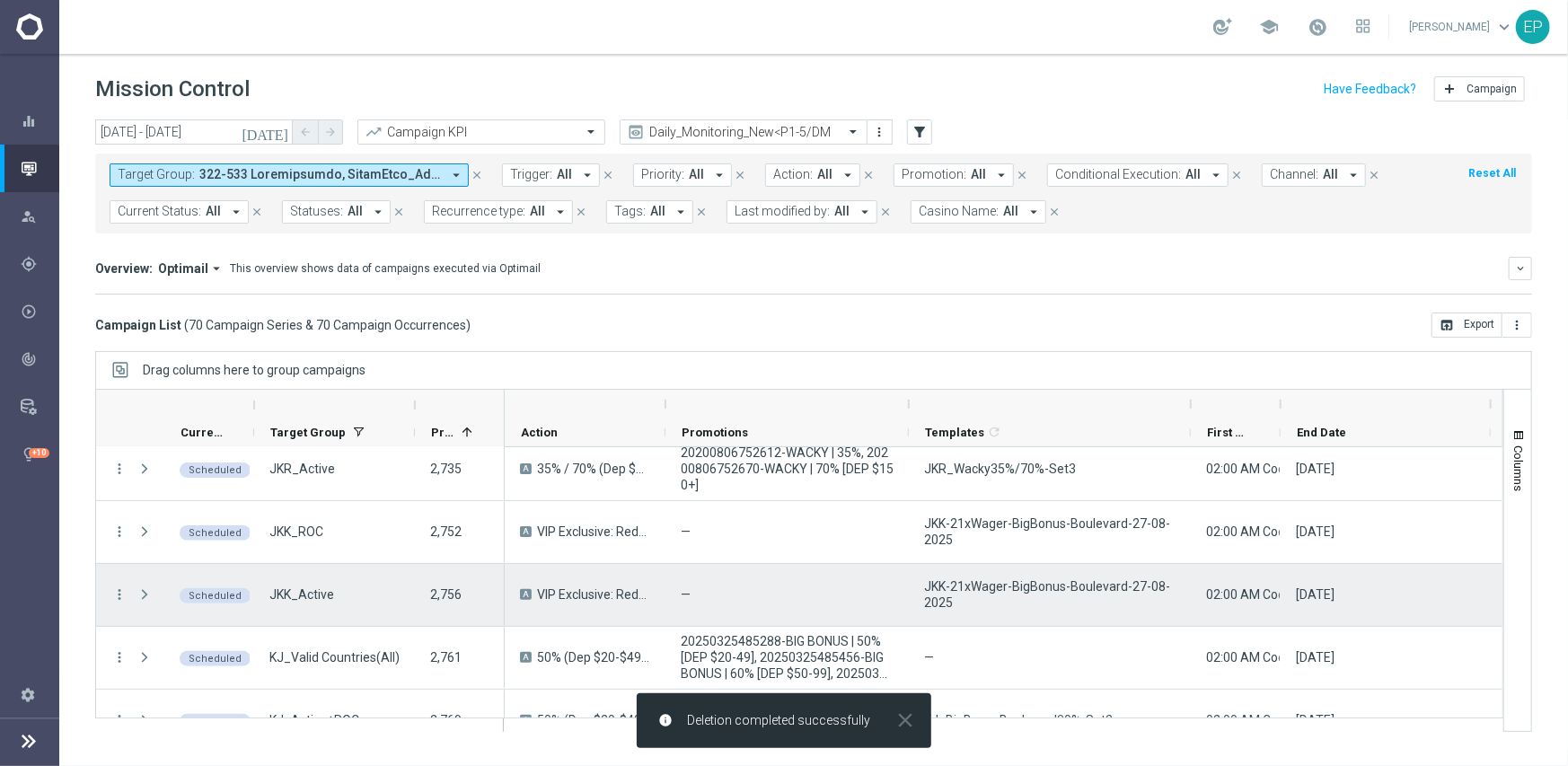
click at [1074, 581] on span "JKK-21xWager-BigBonus-Boulevard-27-08-2025" at bounding box center [1050, 594] width 251 height 32
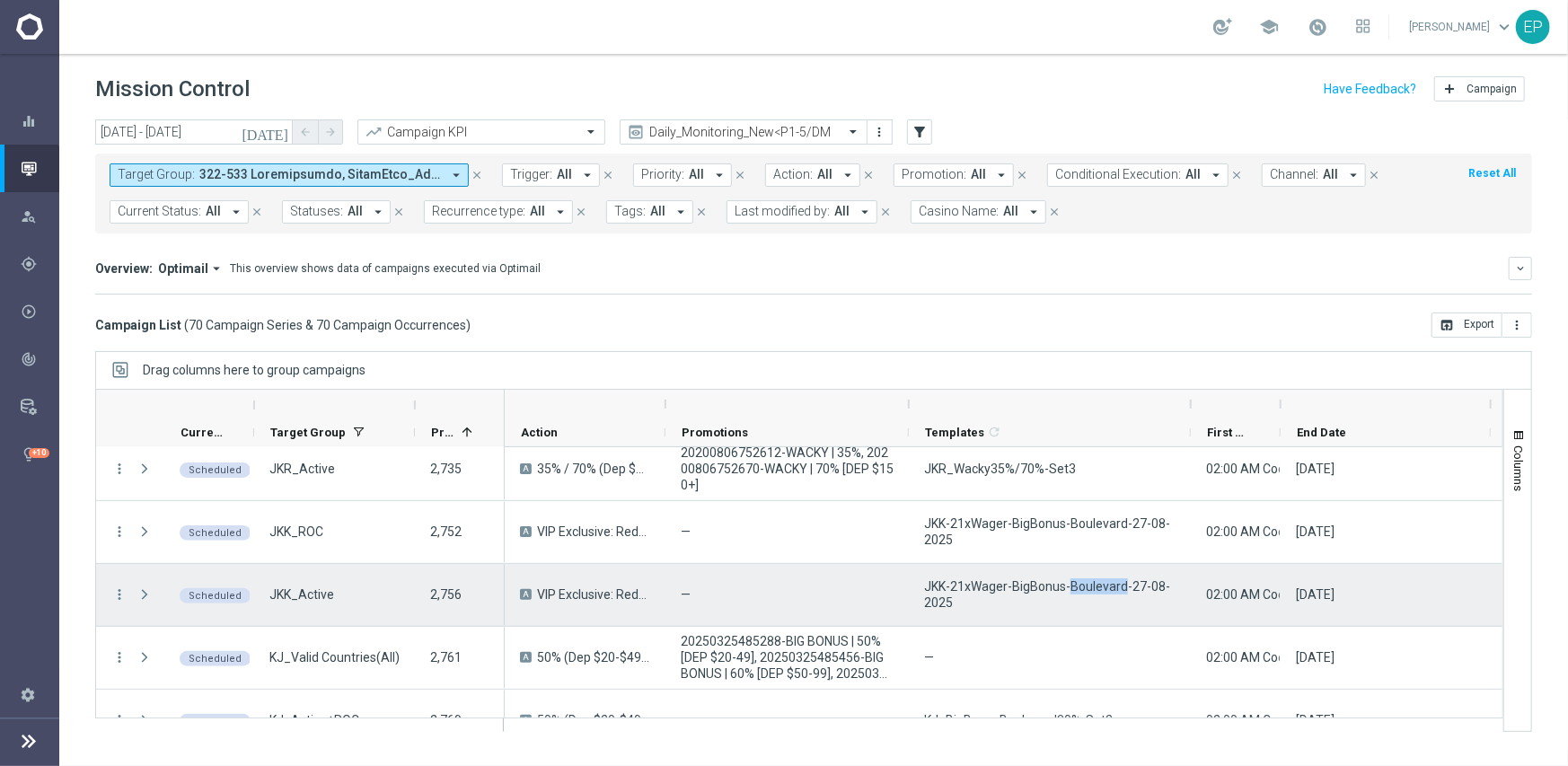
click at [1073, 580] on span "JKK-21xWager-BigBonus-Boulevard-27-08-2025" at bounding box center [1050, 594] width 251 height 32
click at [1073, 579] on span "JKK-21xWager-BigBonus-Boulevard-27-08-2025" at bounding box center [1050, 594] width 251 height 32
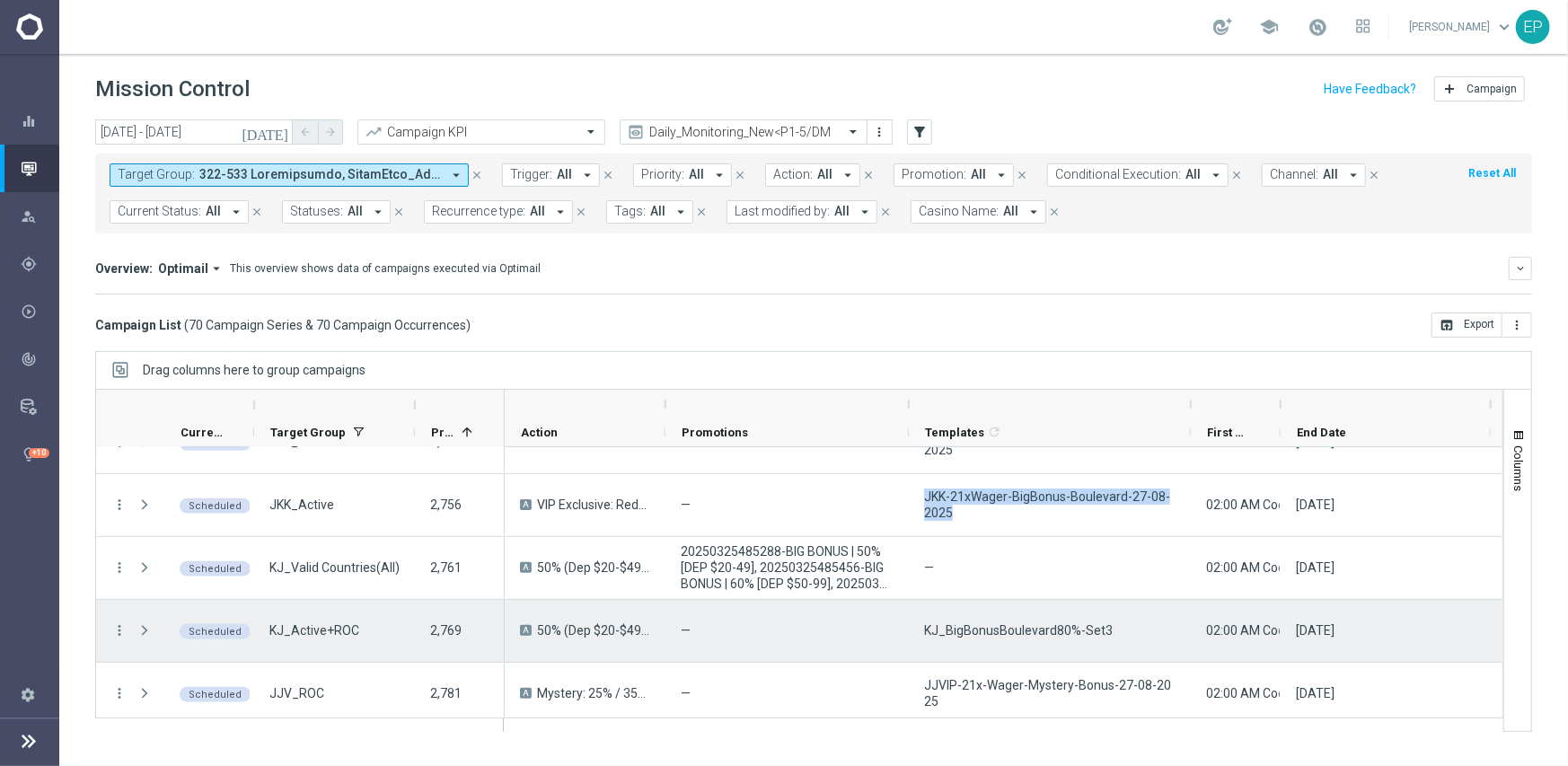
scroll to position [629, 0]
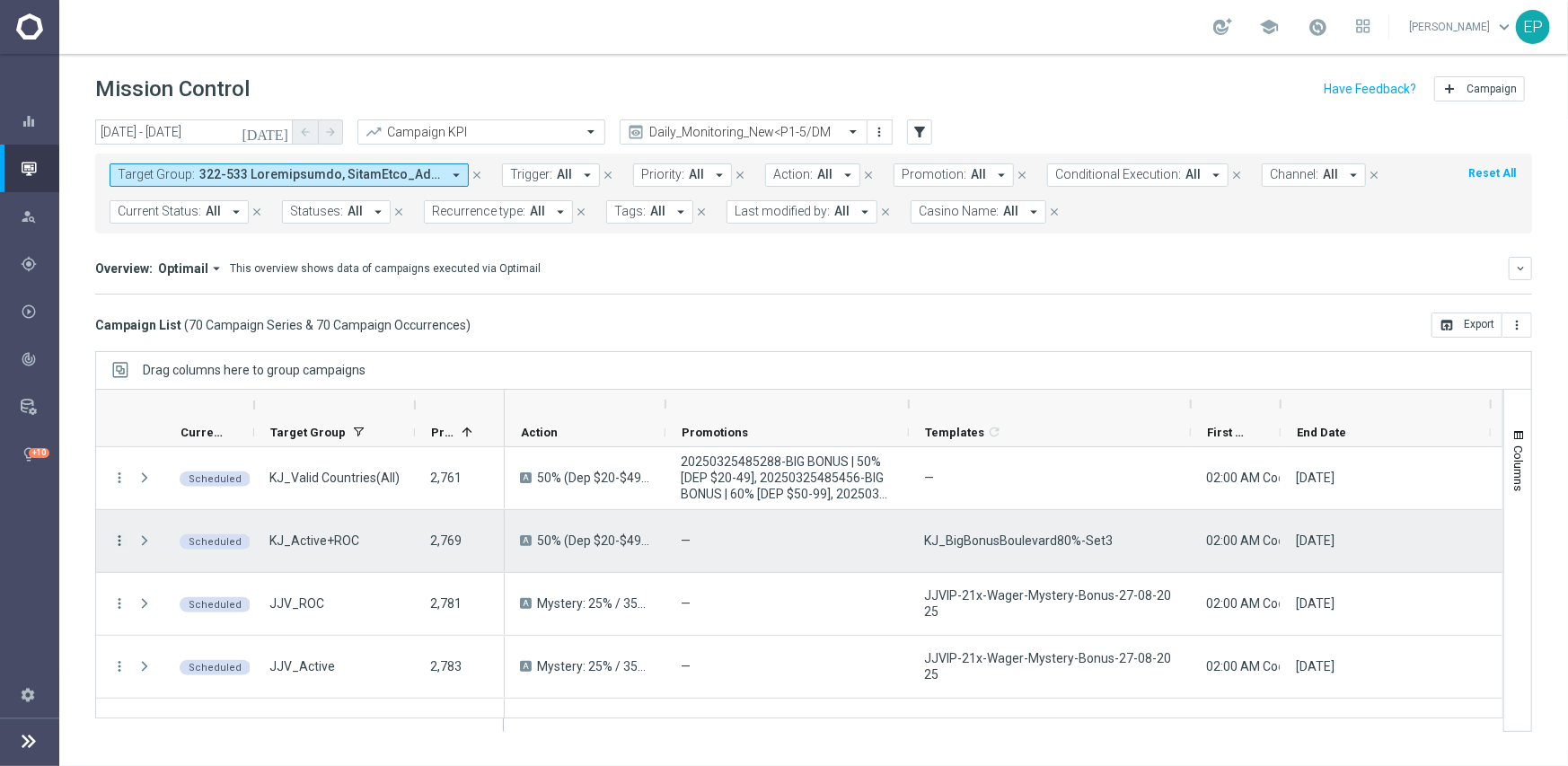
click at [121, 539] on icon "more_vert" at bounding box center [119, 540] width 17 height 17
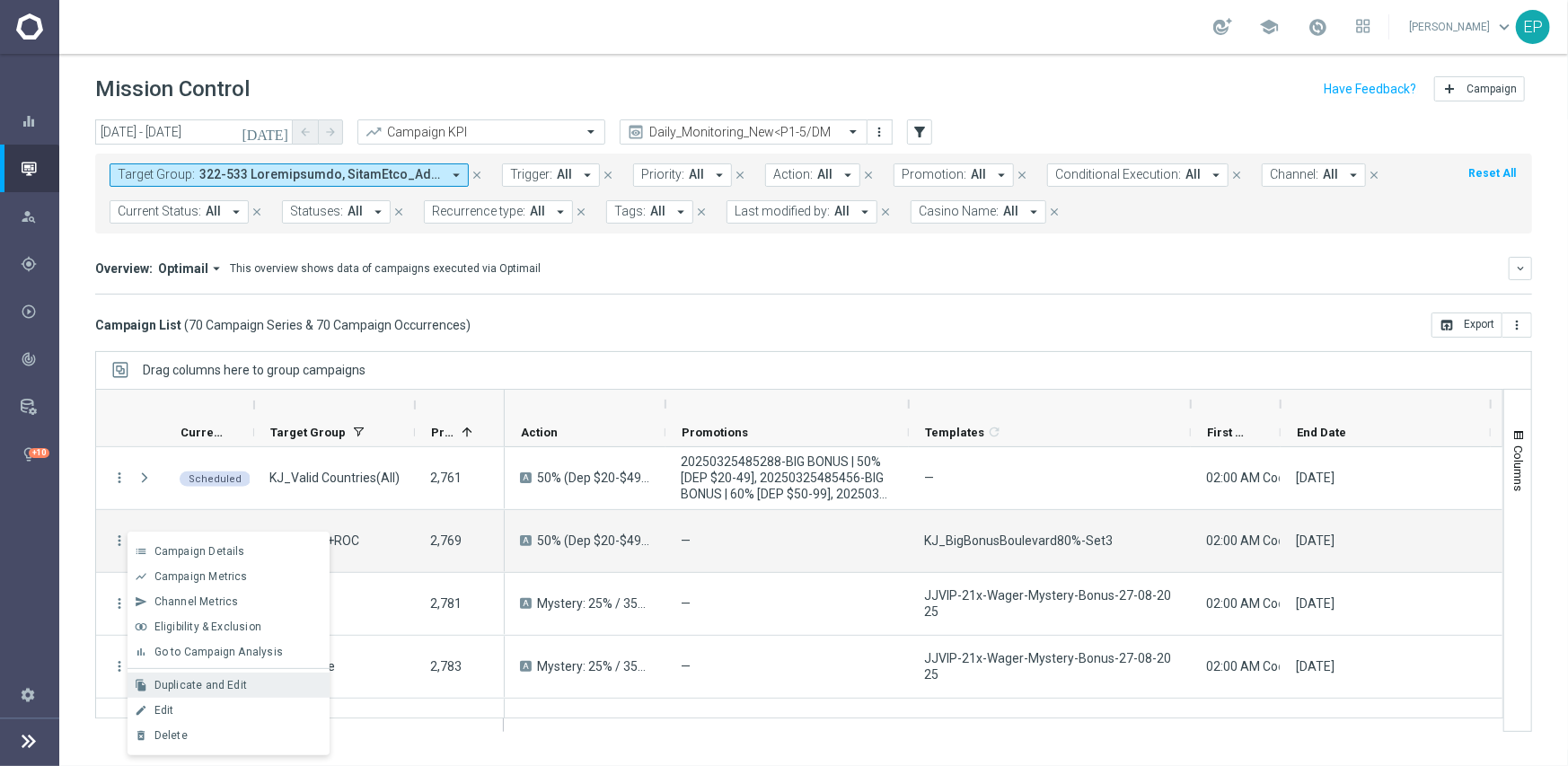
click at [214, 681] on span "Duplicate and Edit" at bounding box center [201, 685] width 93 height 13
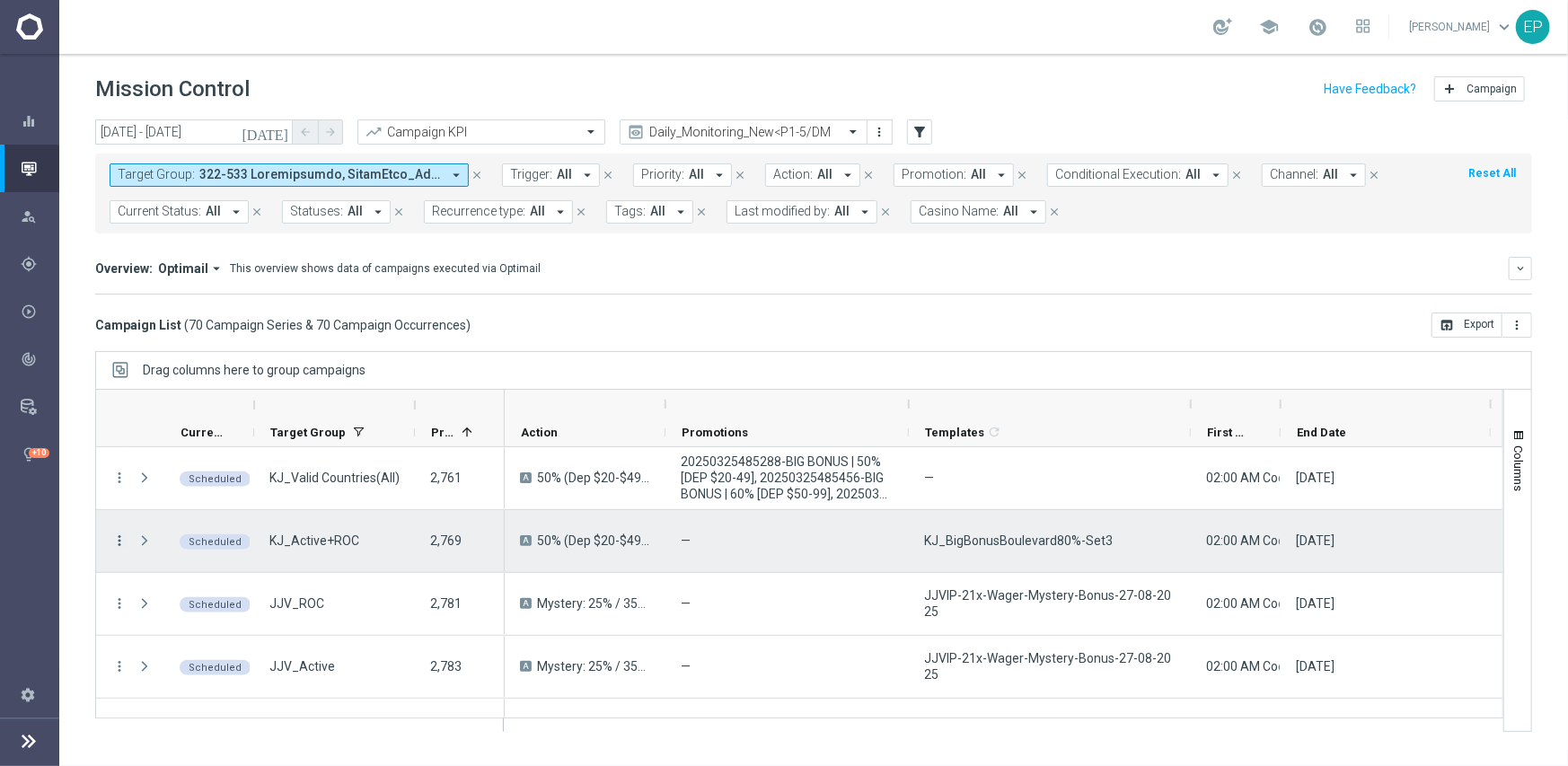
click at [117, 539] on icon "more_vert" at bounding box center [119, 540] width 17 height 17
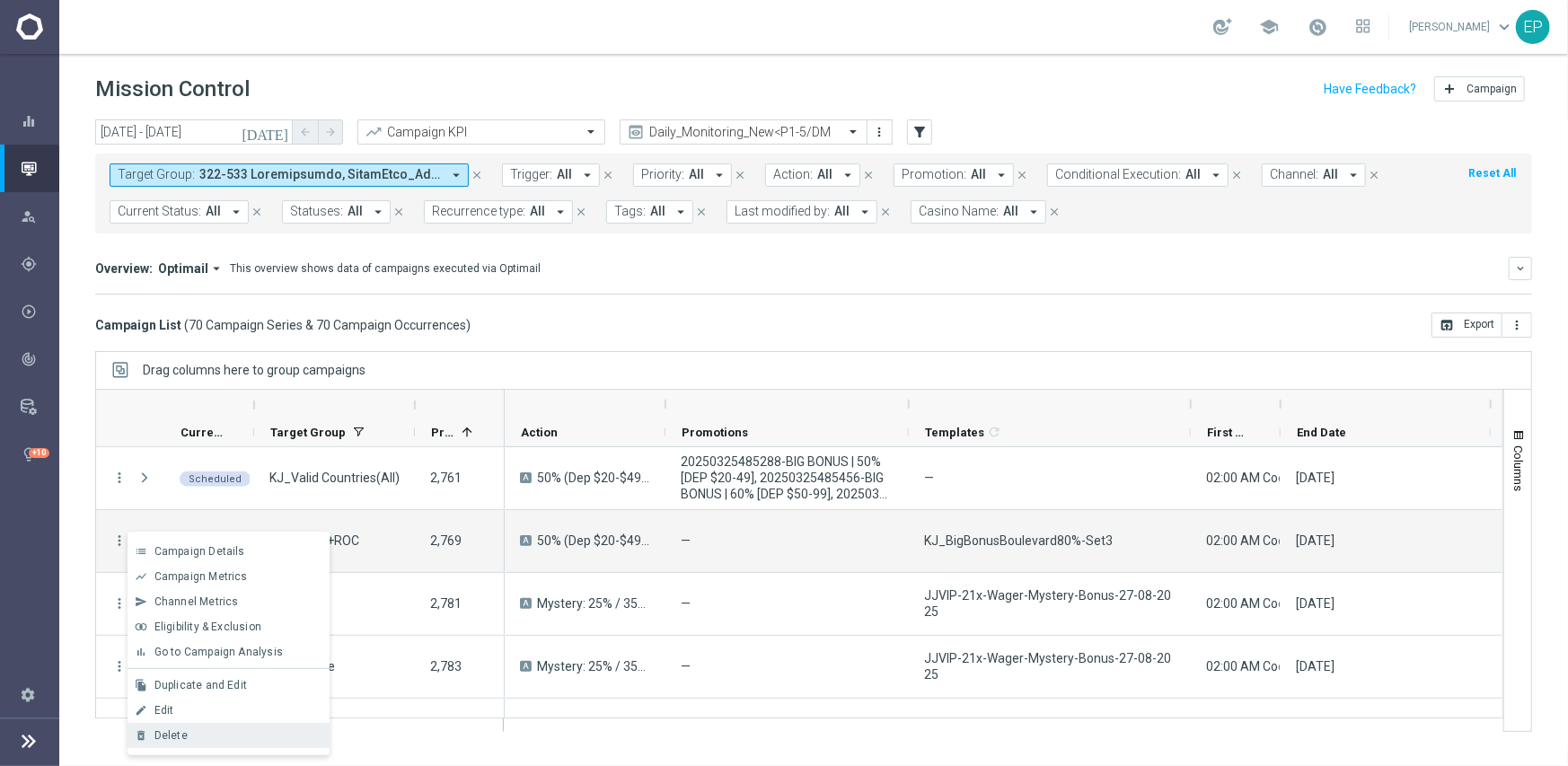
click at [189, 739] on div "Delete" at bounding box center [238, 735] width 167 height 13
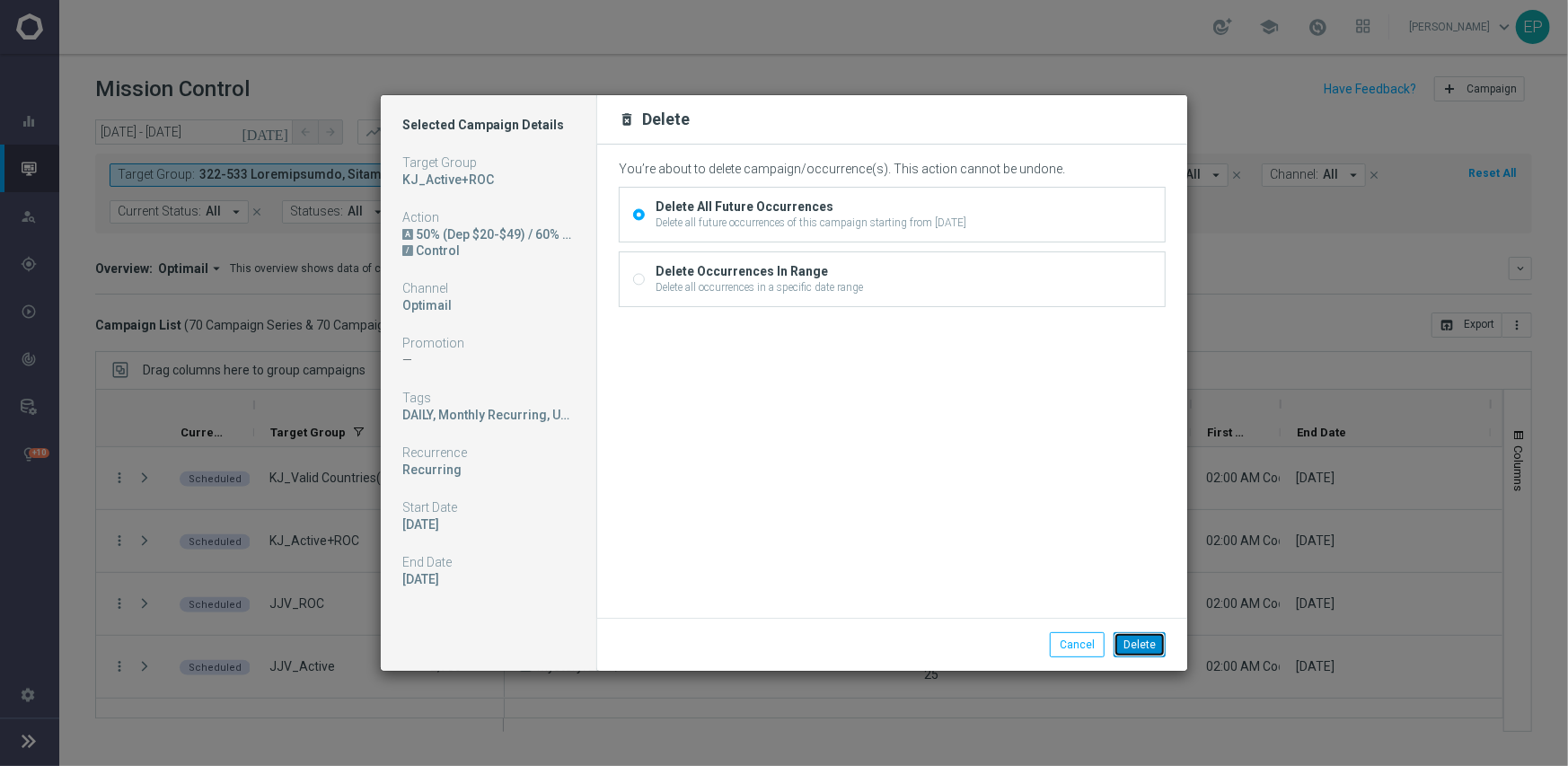
click at [1149, 643] on button "Delete" at bounding box center [1139, 645] width 52 height 25
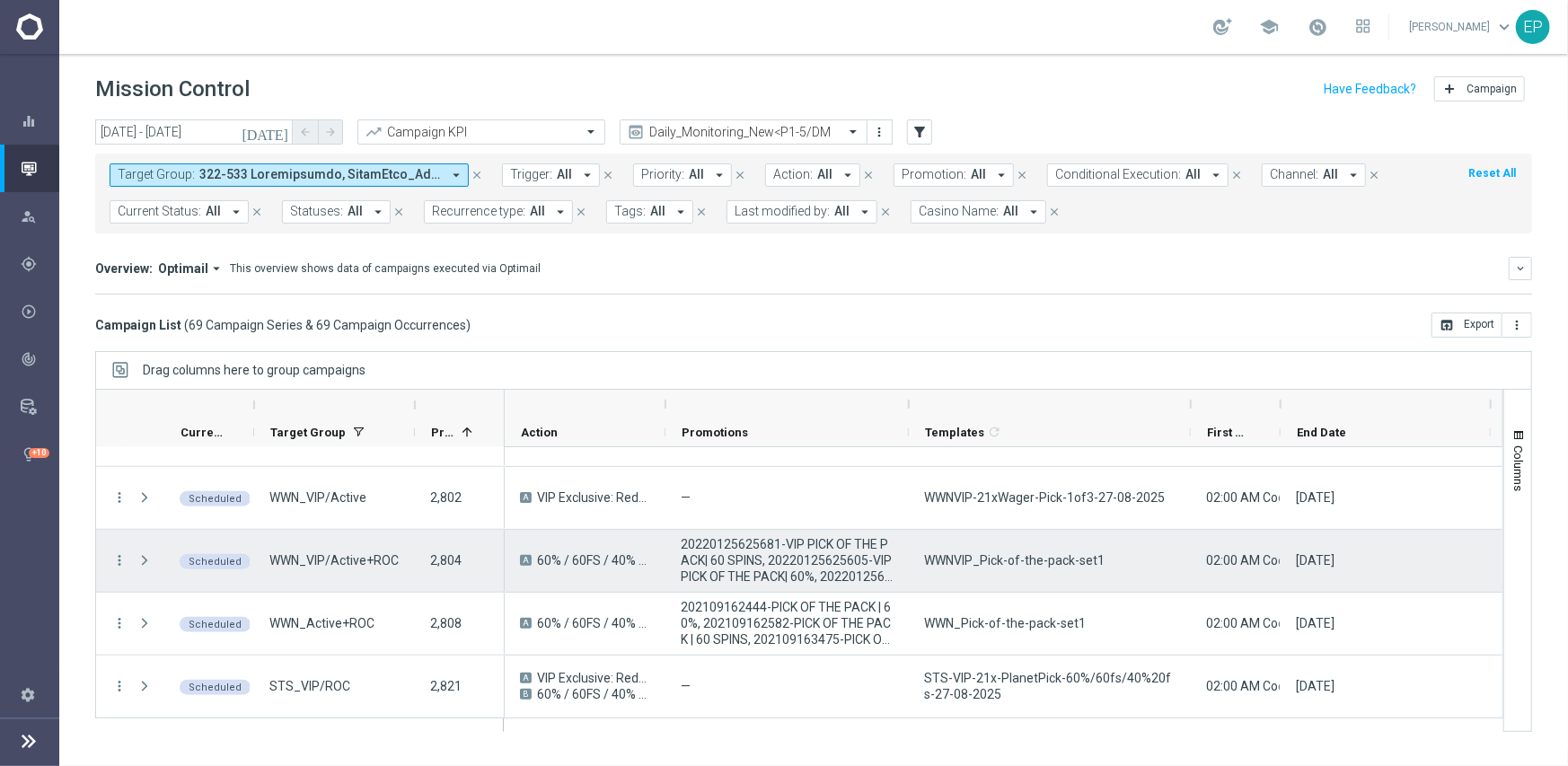
scroll to position [988, 0]
click at [126, 559] on icon "more_vert" at bounding box center [119, 559] width 17 height 17
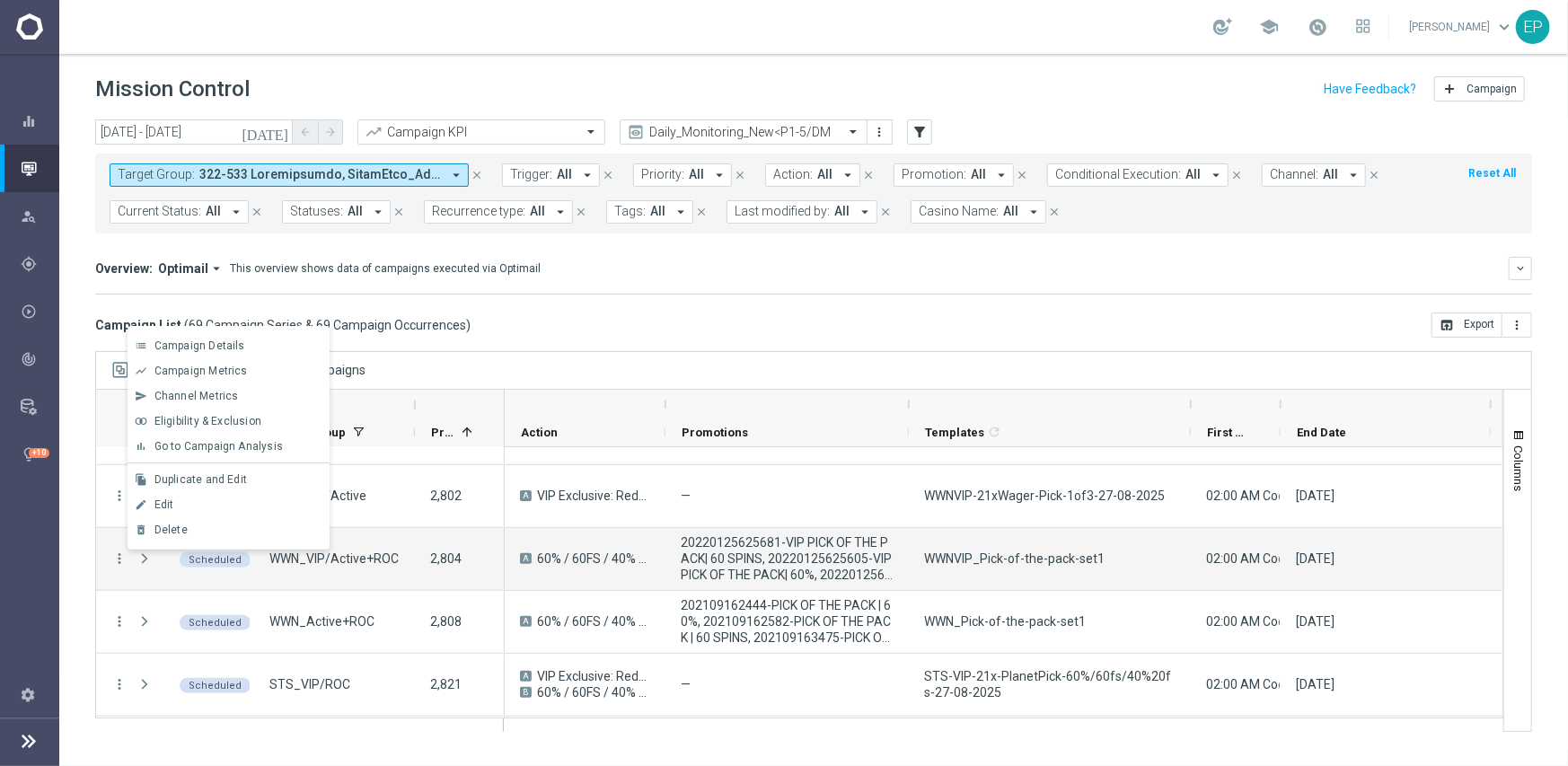
click at [700, 304] on mini-dashboard "Overview: Optimail arrow_drop_down This overview shows data of campaigns execut…" at bounding box center [813, 273] width 1437 height 79
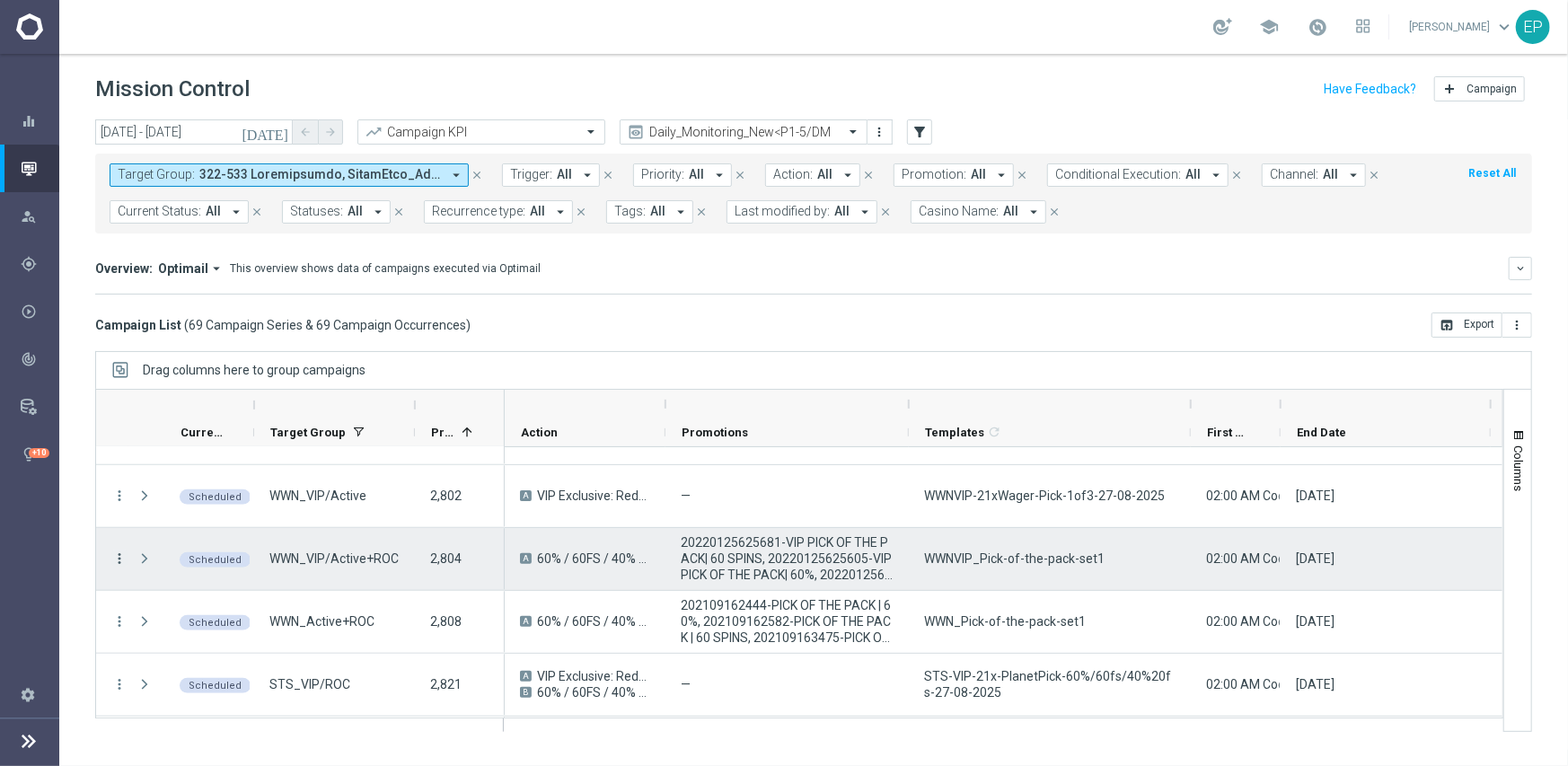
click at [117, 559] on icon "more_vert" at bounding box center [119, 559] width 17 height 17
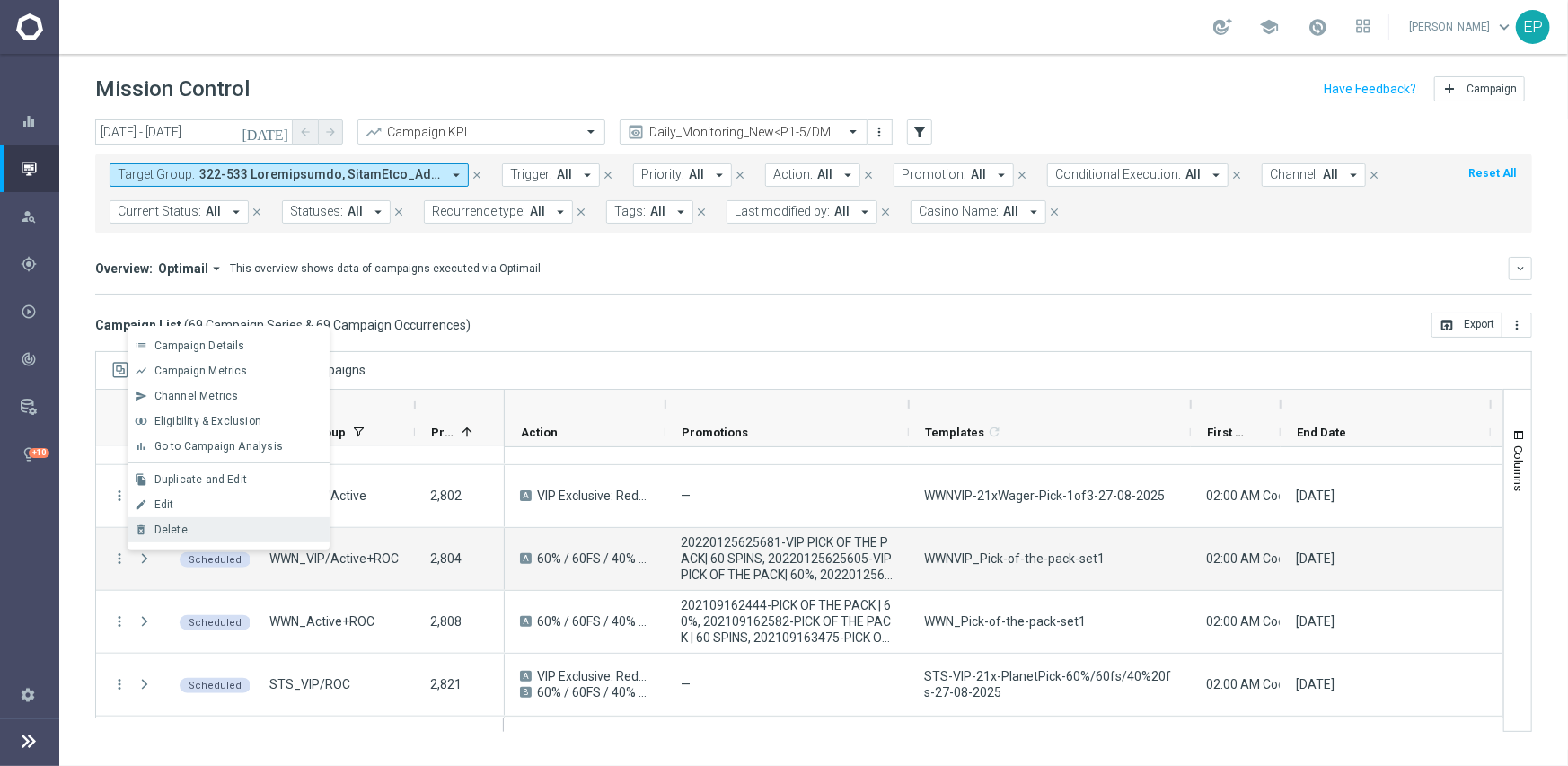
click at [197, 531] on div "Delete" at bounding box center [238, 529] width 167 height 13
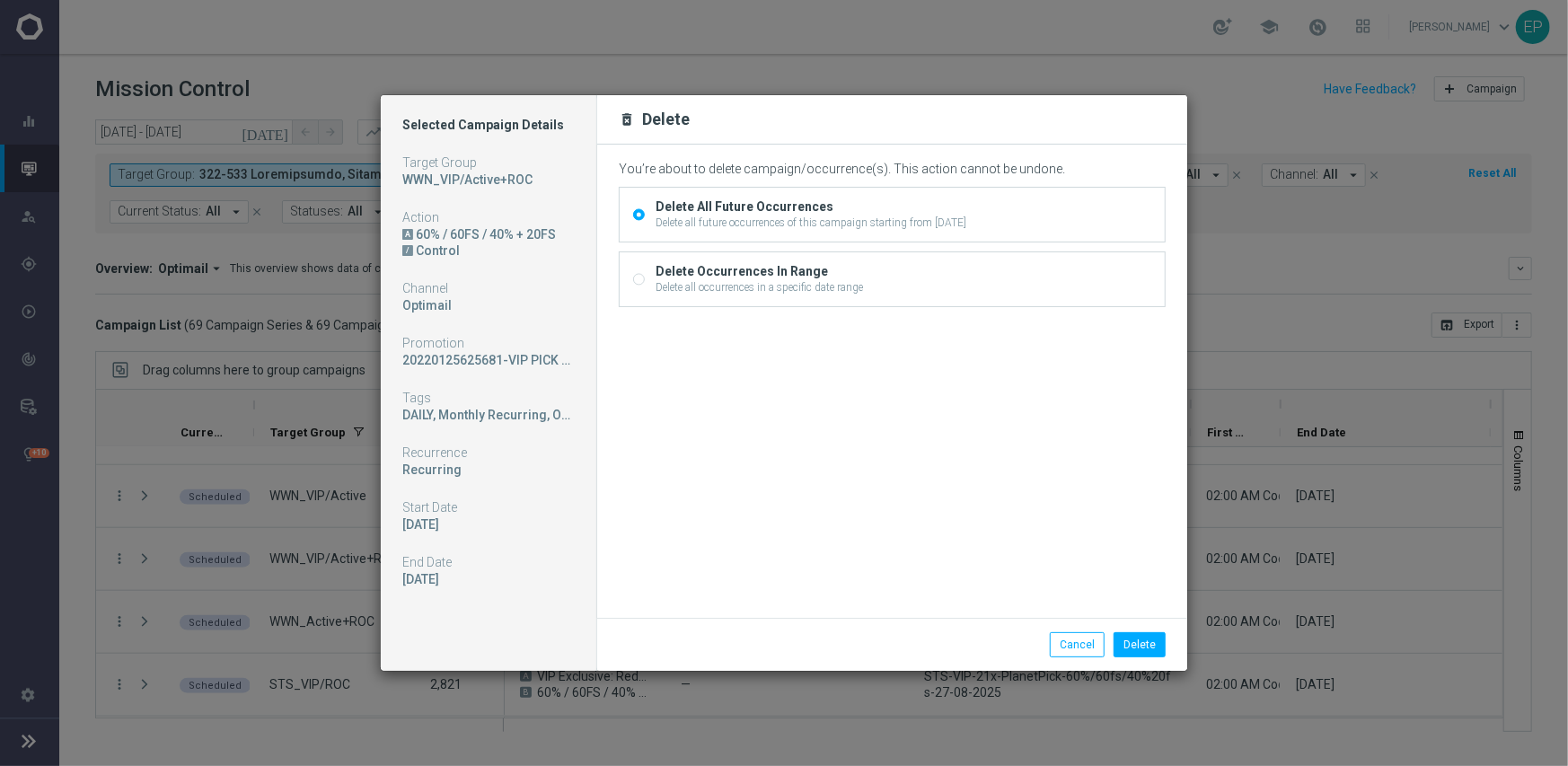
click at [679, 287] on div "Delete all occurrences in a specific date range" at bounding box center [759, 287] width 207 height 17
click at [645, 287] on input "Delete Occurrences In Range Delete all occurrences in a specific date range" at bounding box center [639, 281] width 12 height 12
radio input "true"
radio input "false"
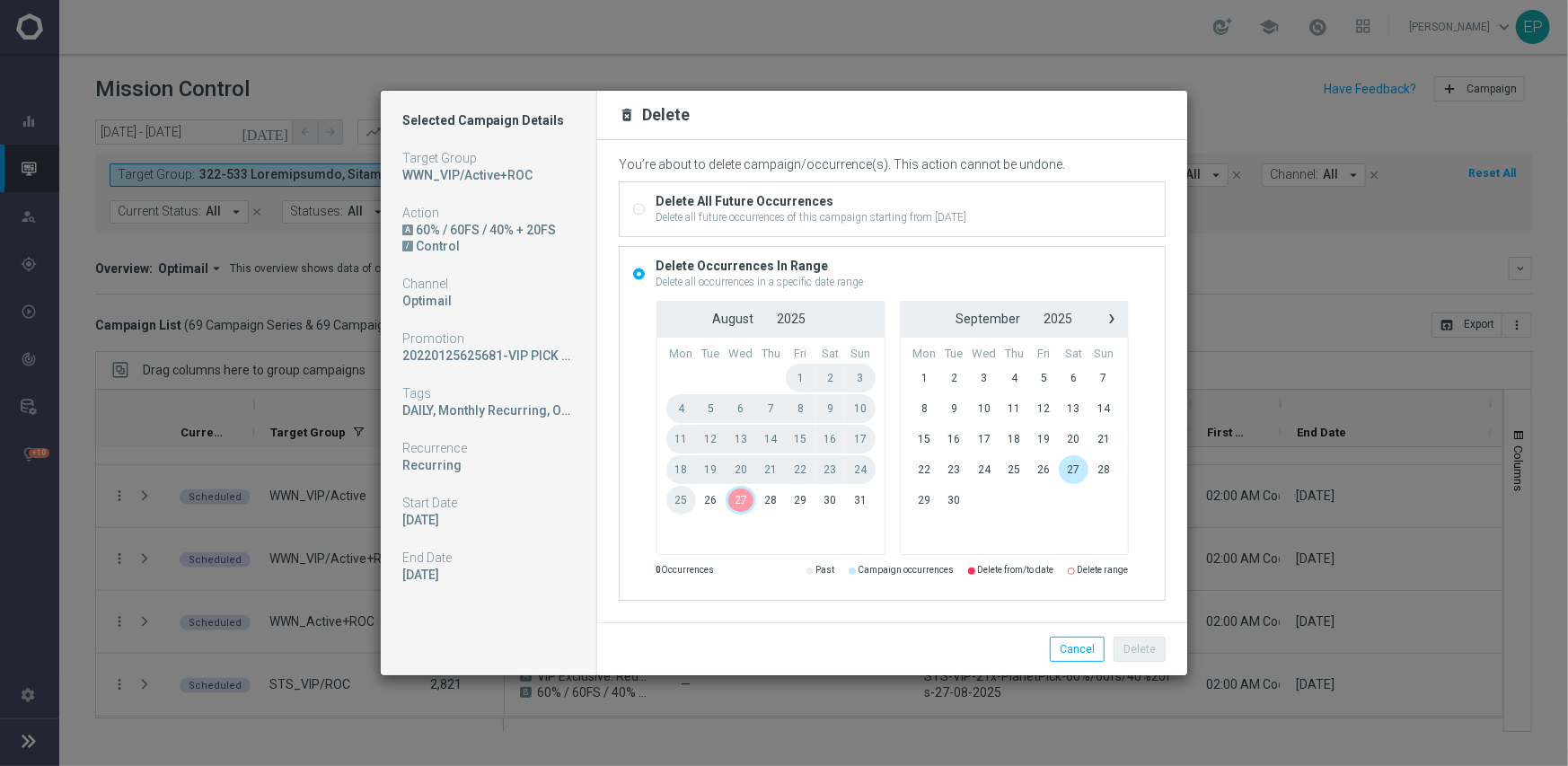
click at [745, 502] on span "27" at bounding box center [740, 500] width 30 height 28
click at [1137, 651] on button "Delete" at bounding box center [1139, 650] width 52 height 25
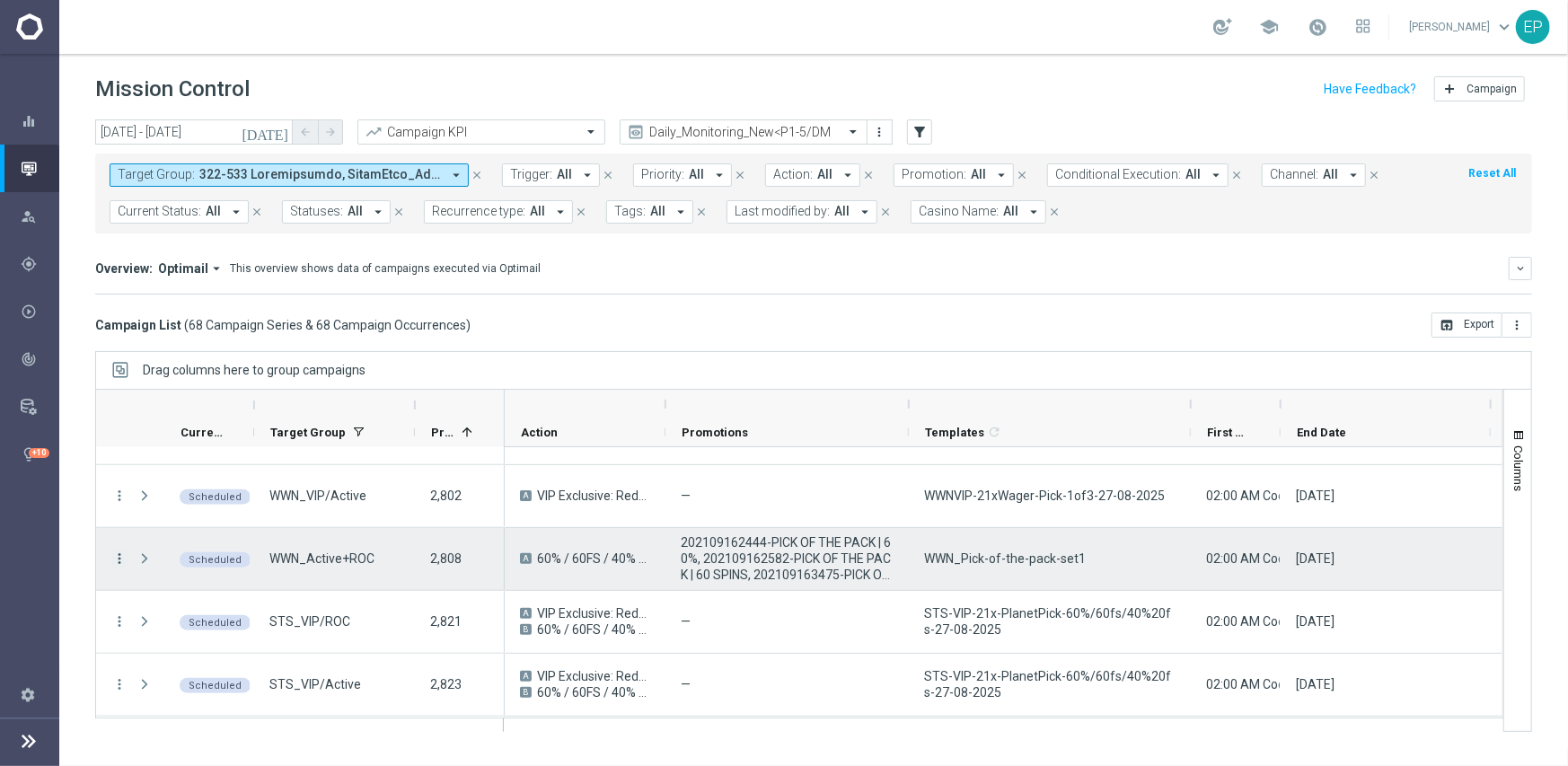
click at [116, 554] on icon "more_vert" at bounding box center [119, 559] width 17 height 17
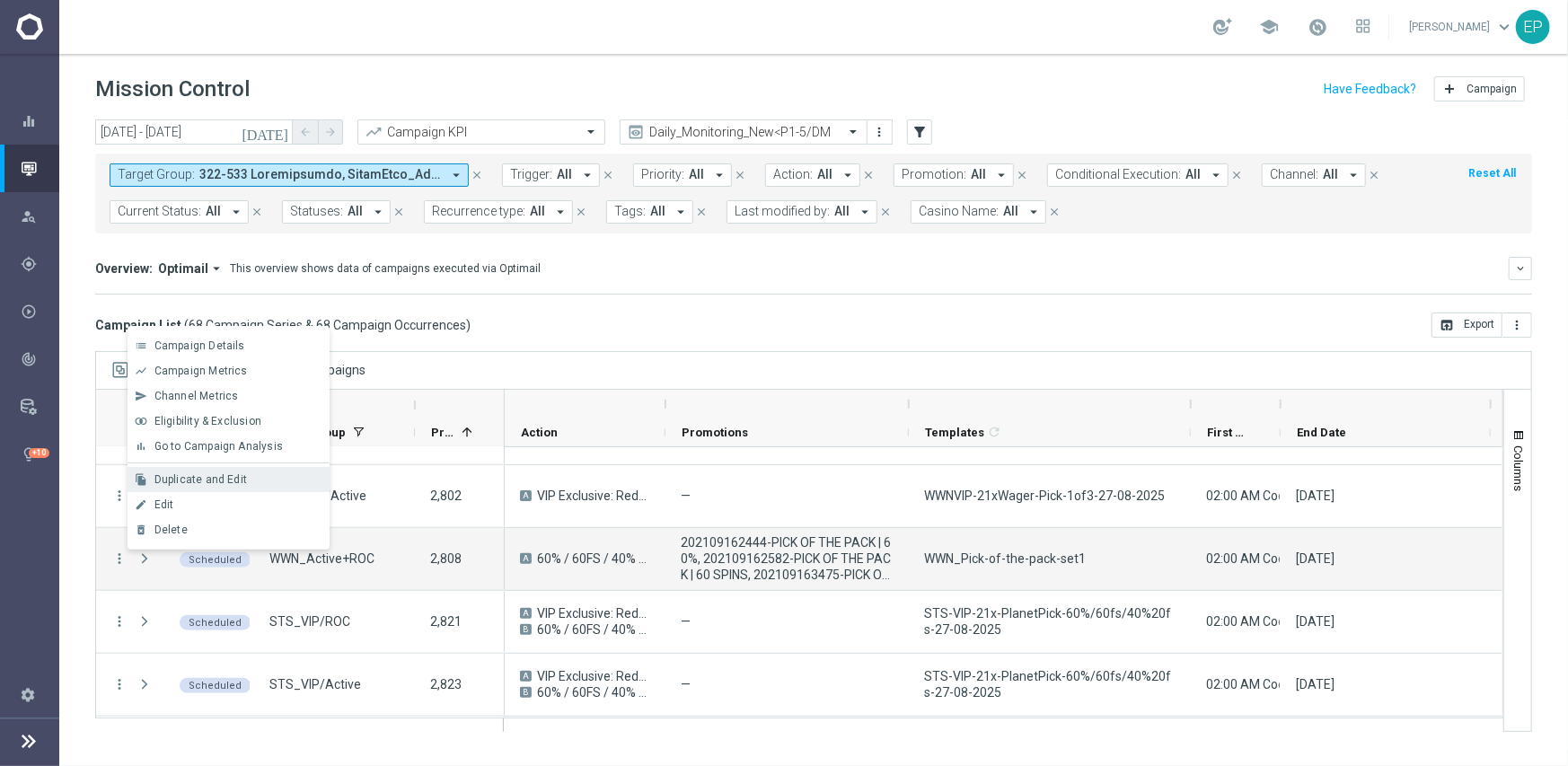
click at [228, 478] on span "Duplicate and Edit" at bounding box center [201, 479] width 93 height 13
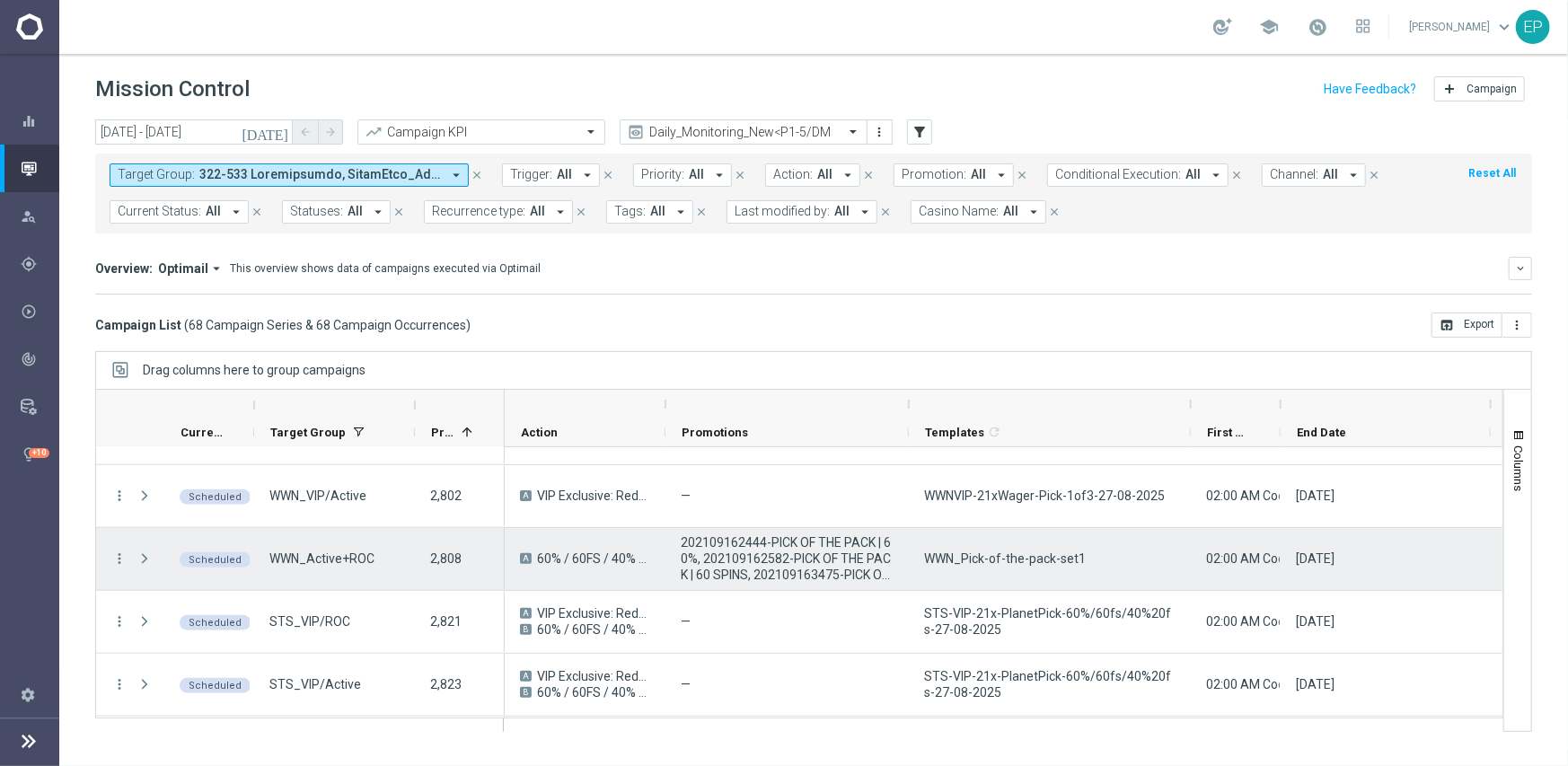
drag, startPoint x: 115, startPoint y: 555, endPoint x: 112, endPoint y: 535, distance: 20.2
click at [114, 555] on icon "more_vert" at bounding box center [119, 559] width 17 height 17
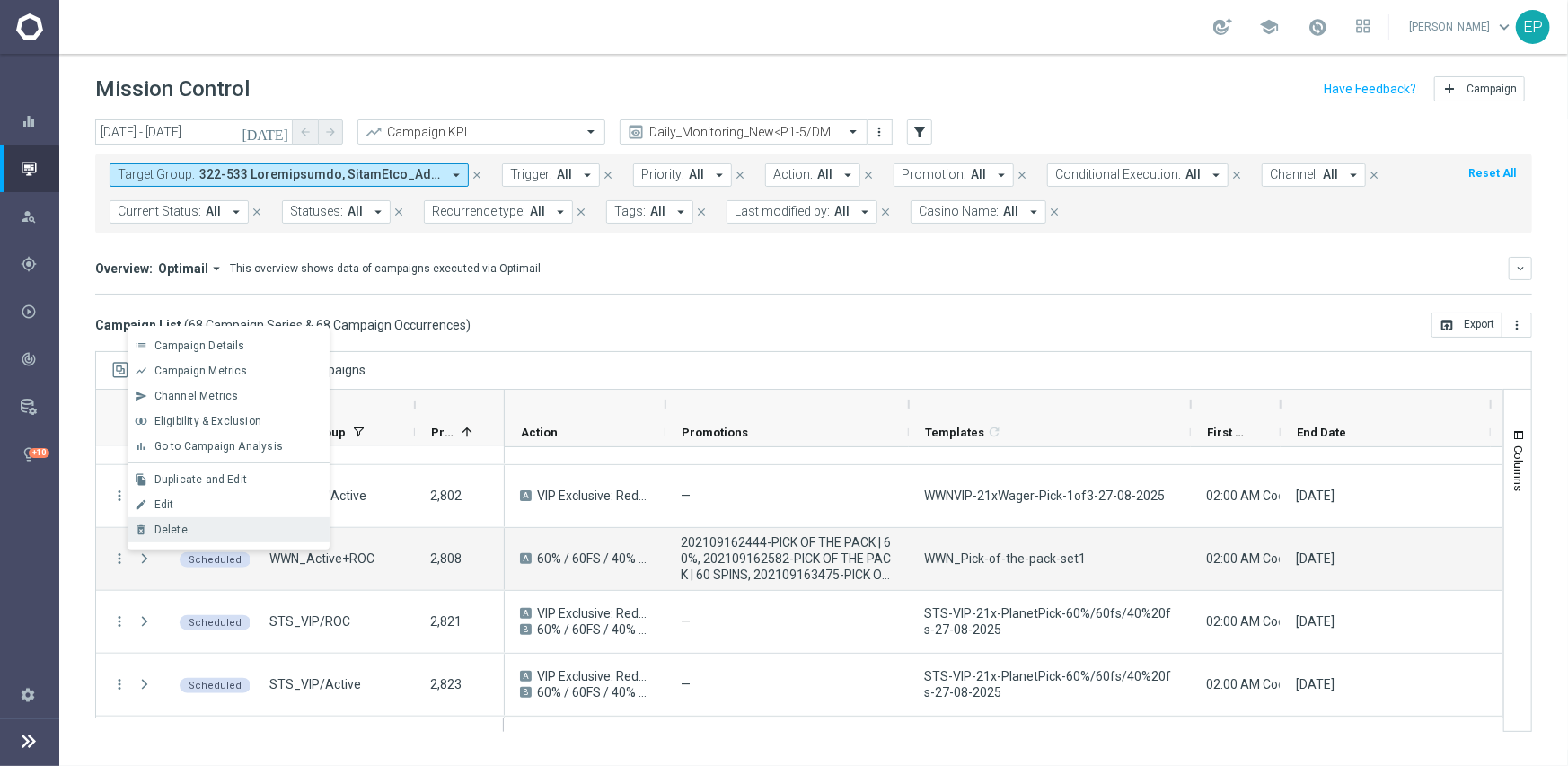
click at [205, 526] on div "Delete" at bounding box center [238, 529] width 167 height 13
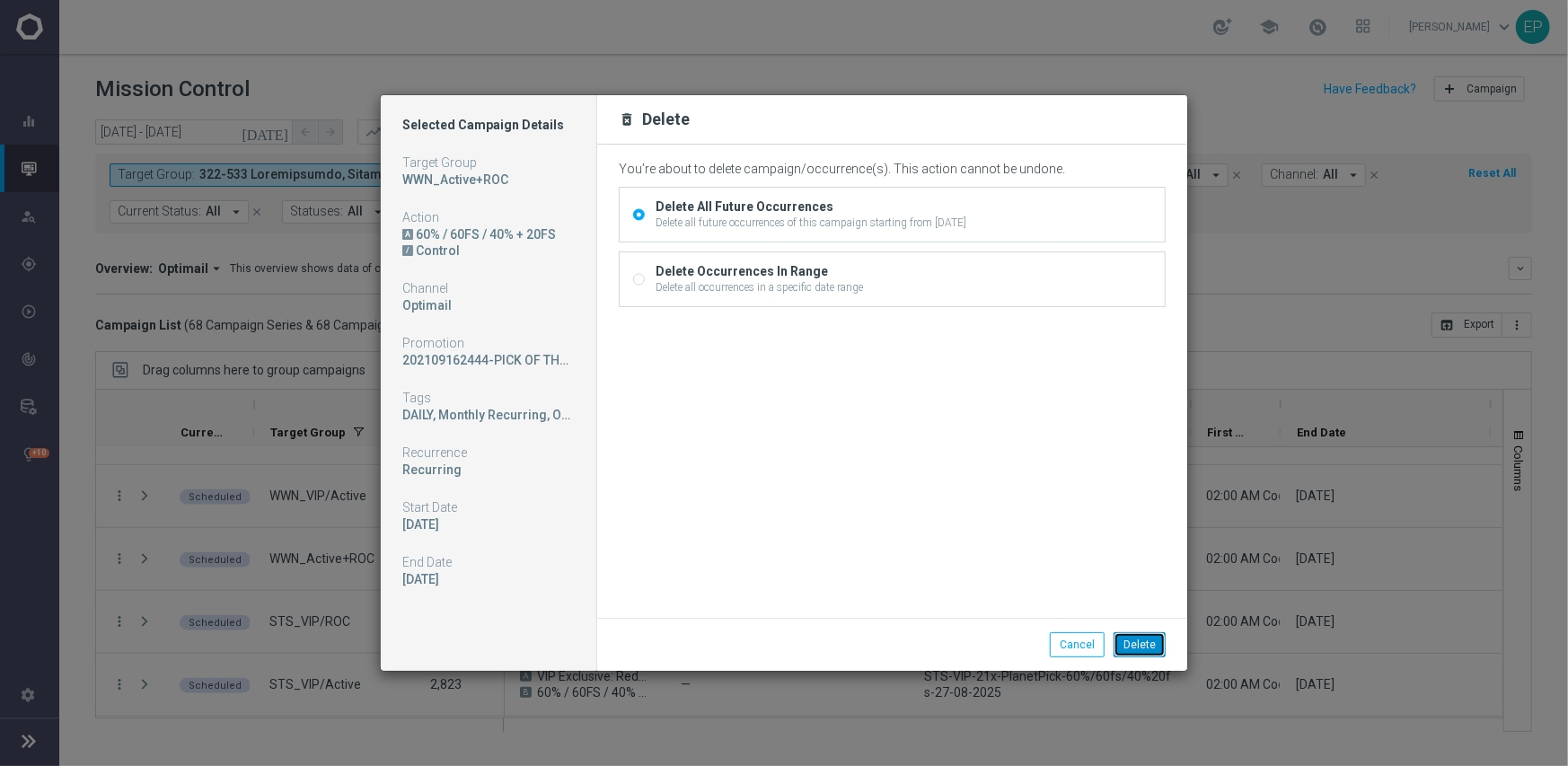
drag, startPoint x: 1128, startPoint y: 641, endPoint x: 1087, endPoint y: 641, distance: 41.0
click at [1130, 641] on button "Delete" at bounding box center [1139, 645] width 52 height 25
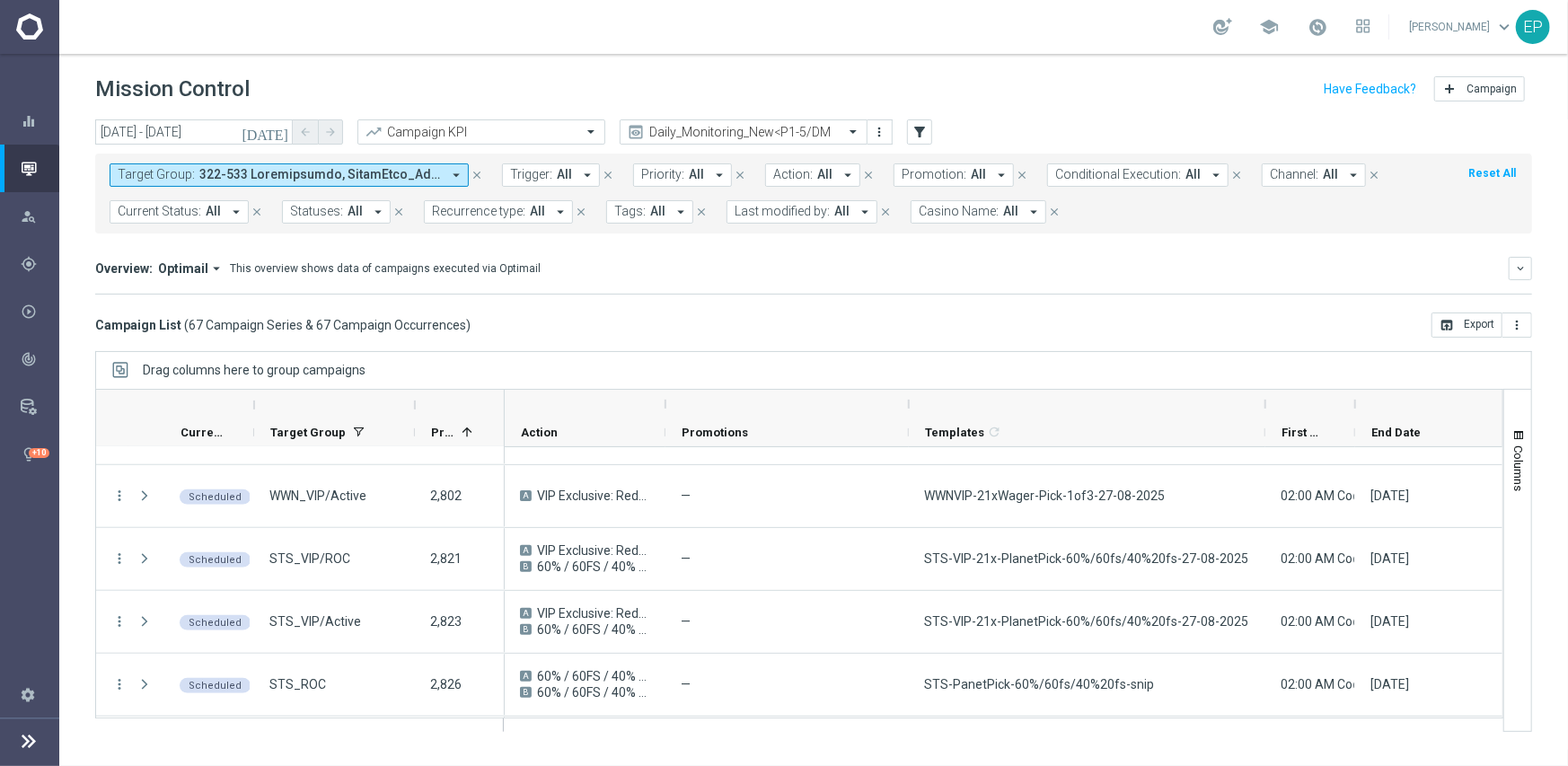
drag, startPoint x: 1187, startPoint y: 401, endPoint x: 1262, endPoint y: 396, distance: 75.2
click at [1262, 396] on div at bounding box center [1265, 403] width 7 height 28
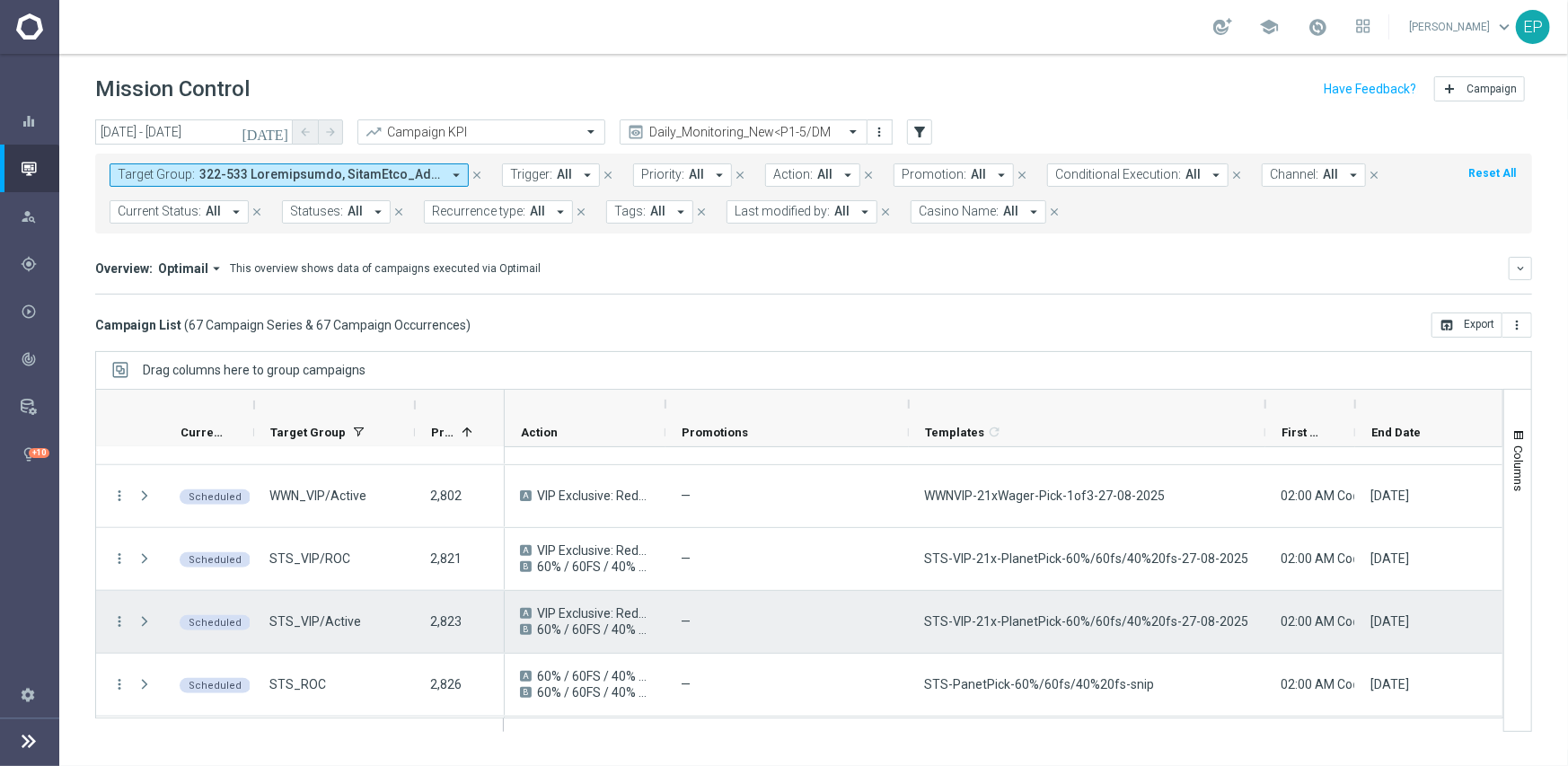
scroll to position [1078, 0]
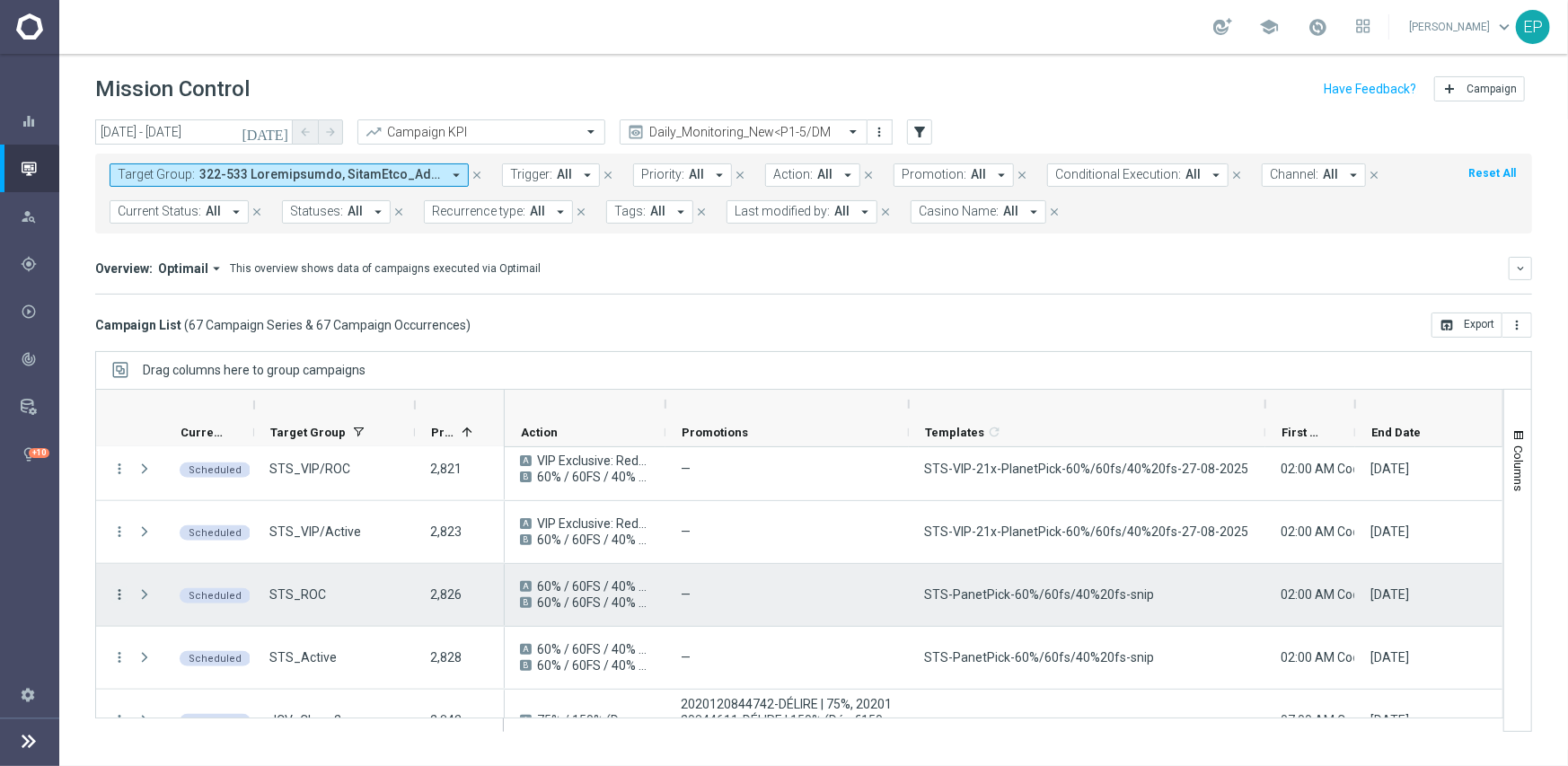
click at [123, 595] on icon "more_vert" at bounding box center [119, 594] width 17 height 17
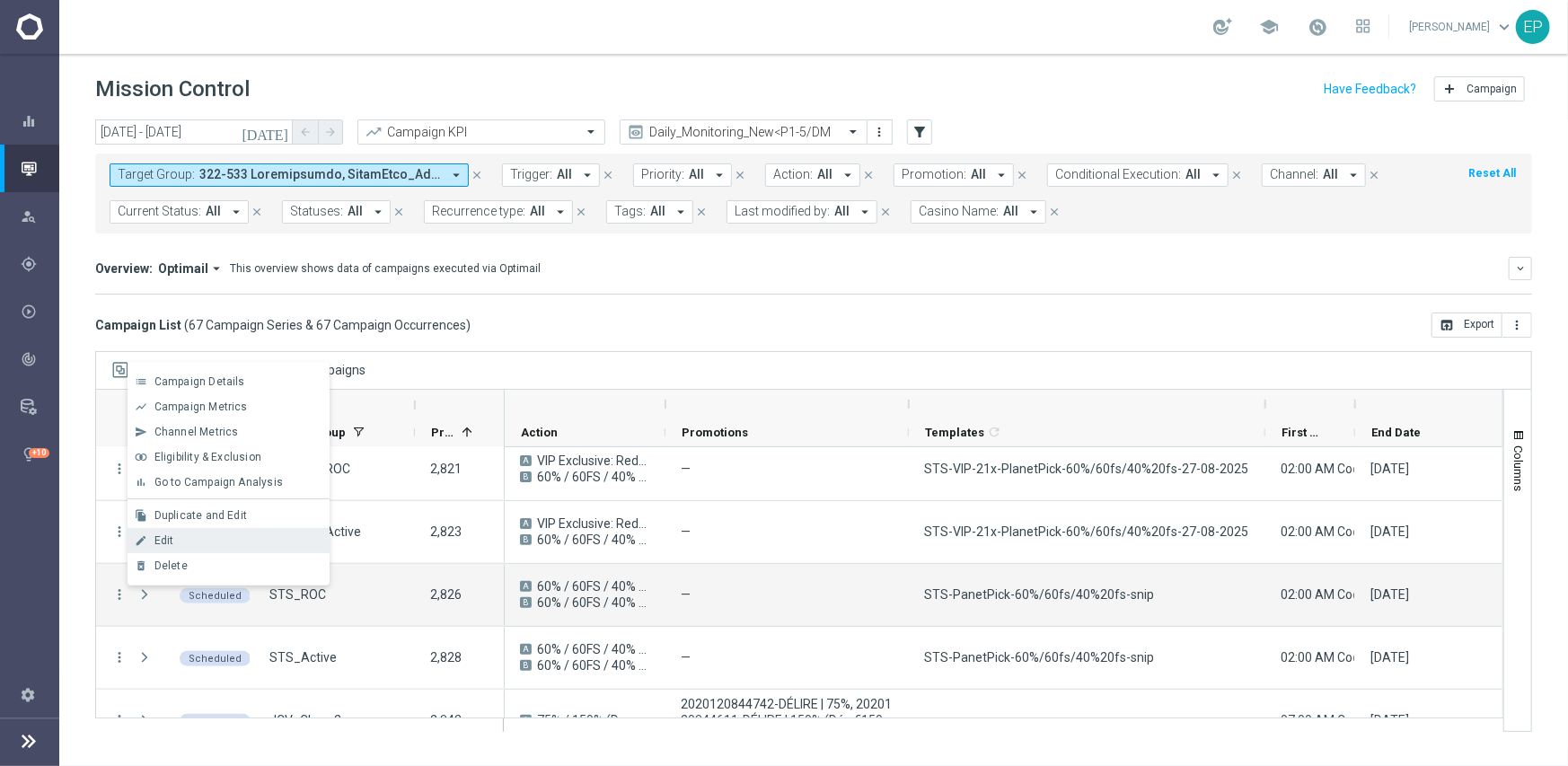
click at [189, 537] on div "Edit" at bounding box center [238, 540] width 167 height 13
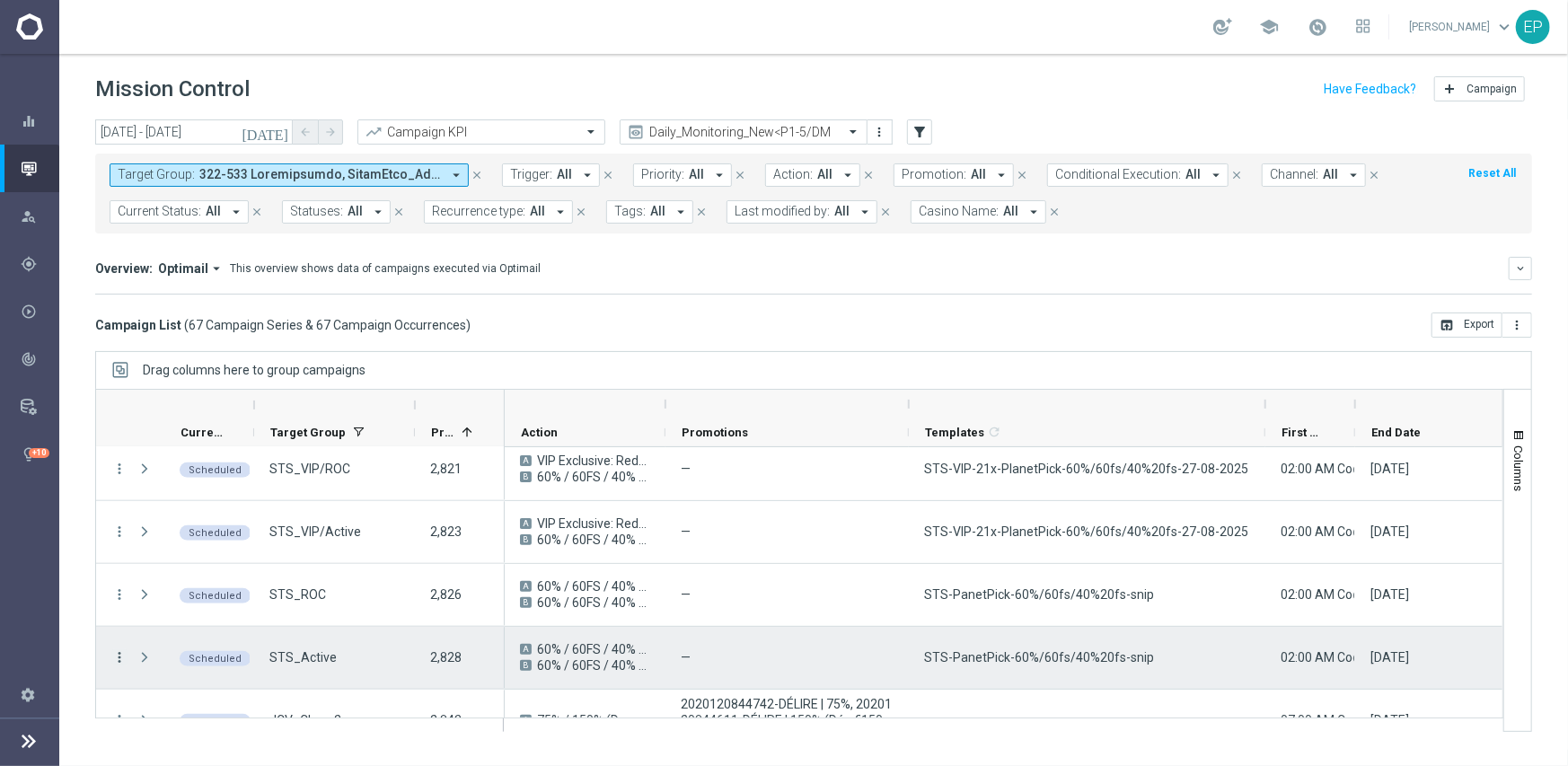
click at [119, 653] on icon "more_vert" at bounding box center [119, 657] width 17 height 17
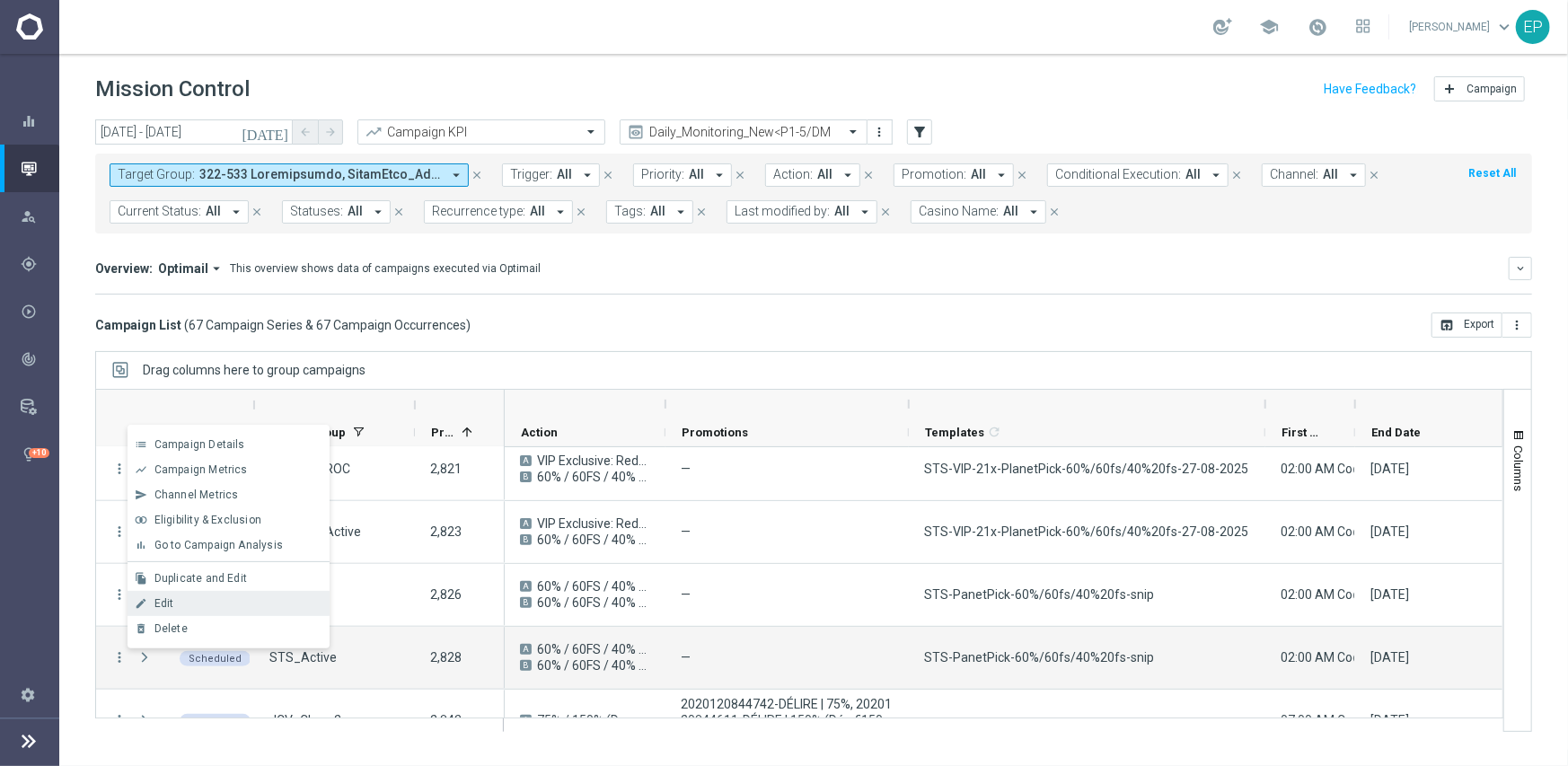
click at [168, 601] on span "Edit" at bounding box center [164, 603] width 20 height 13
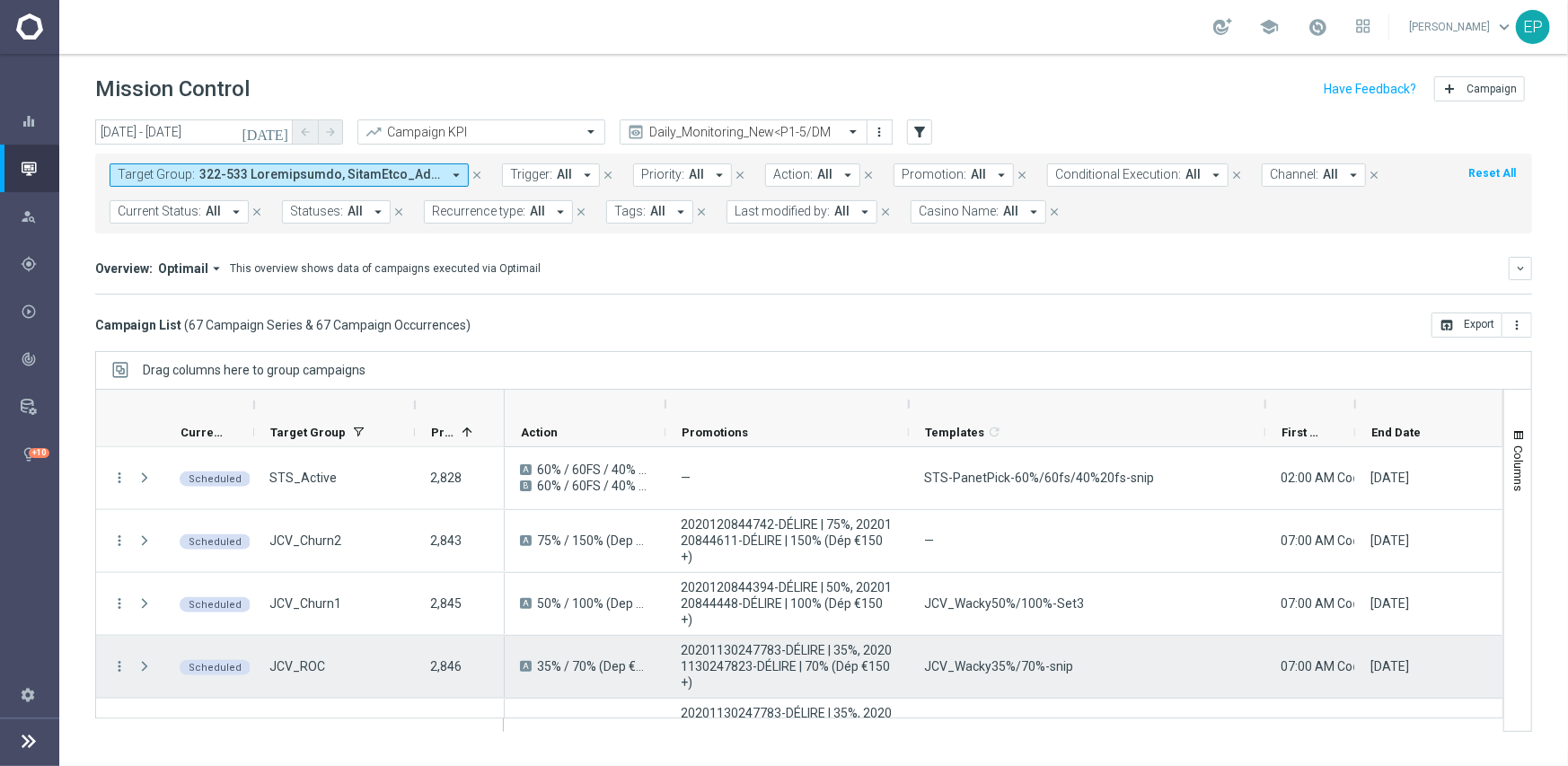
scroll to position [1347, 0]
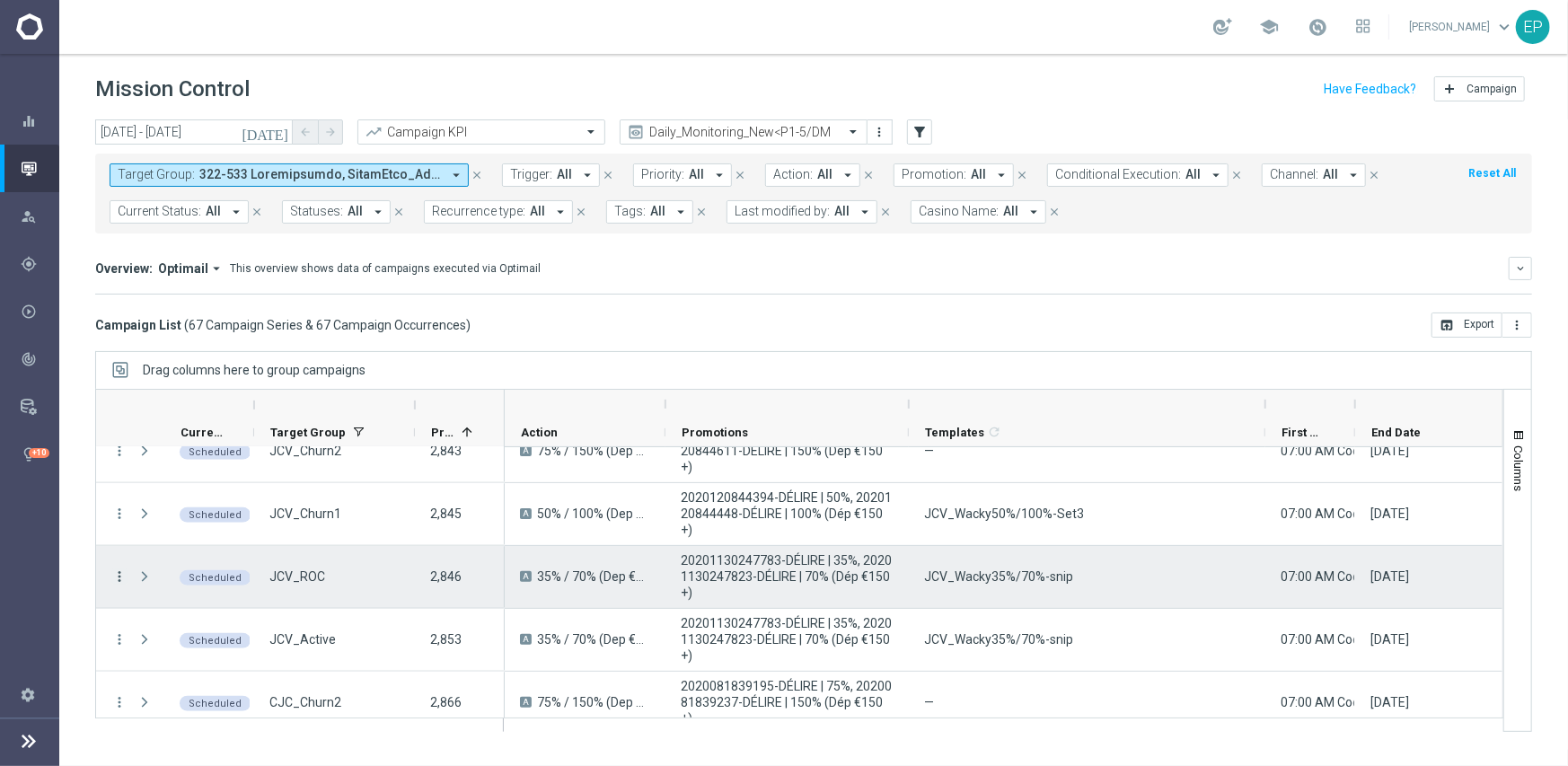
click at [116, 574] on icon "more_vert" at bounding box center [119, 576] width 17 height 17
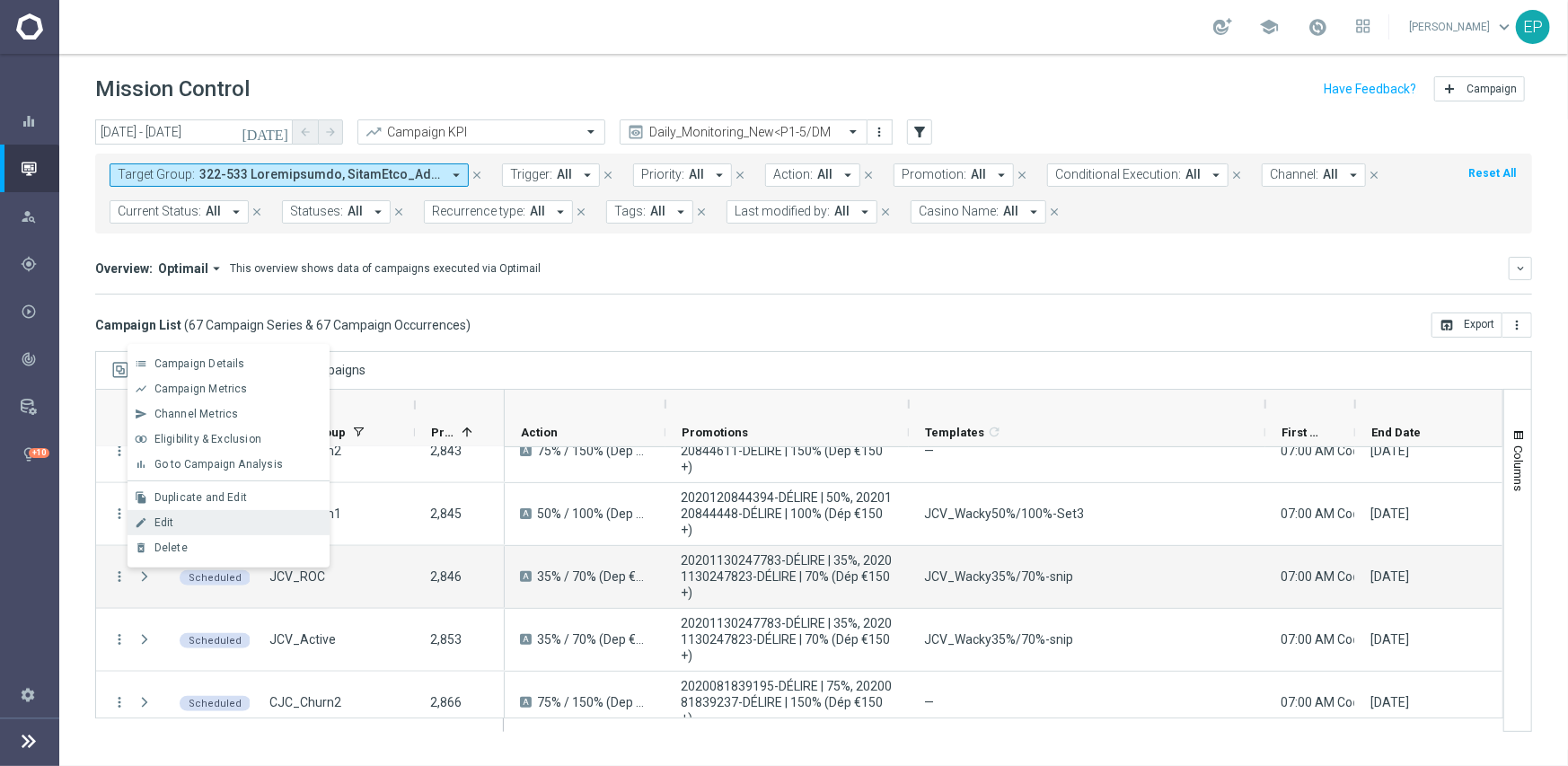
click at [198, 512] on div "edit Edit" at bounding box center [228, 522] width 202 height 25
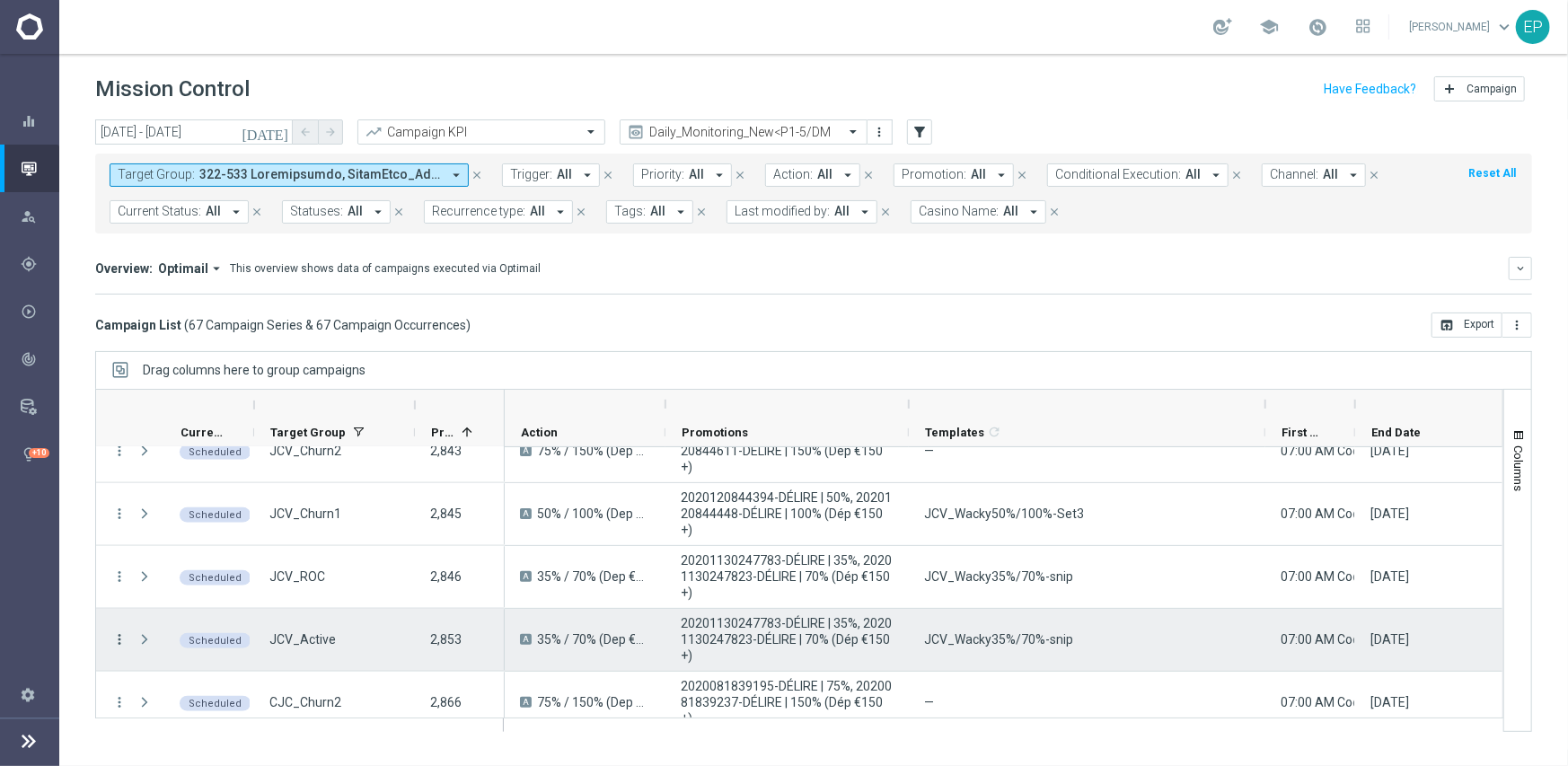
click at [116, 635] on icon "more_vert" at bounding box center [119, 639] width 17 height 17
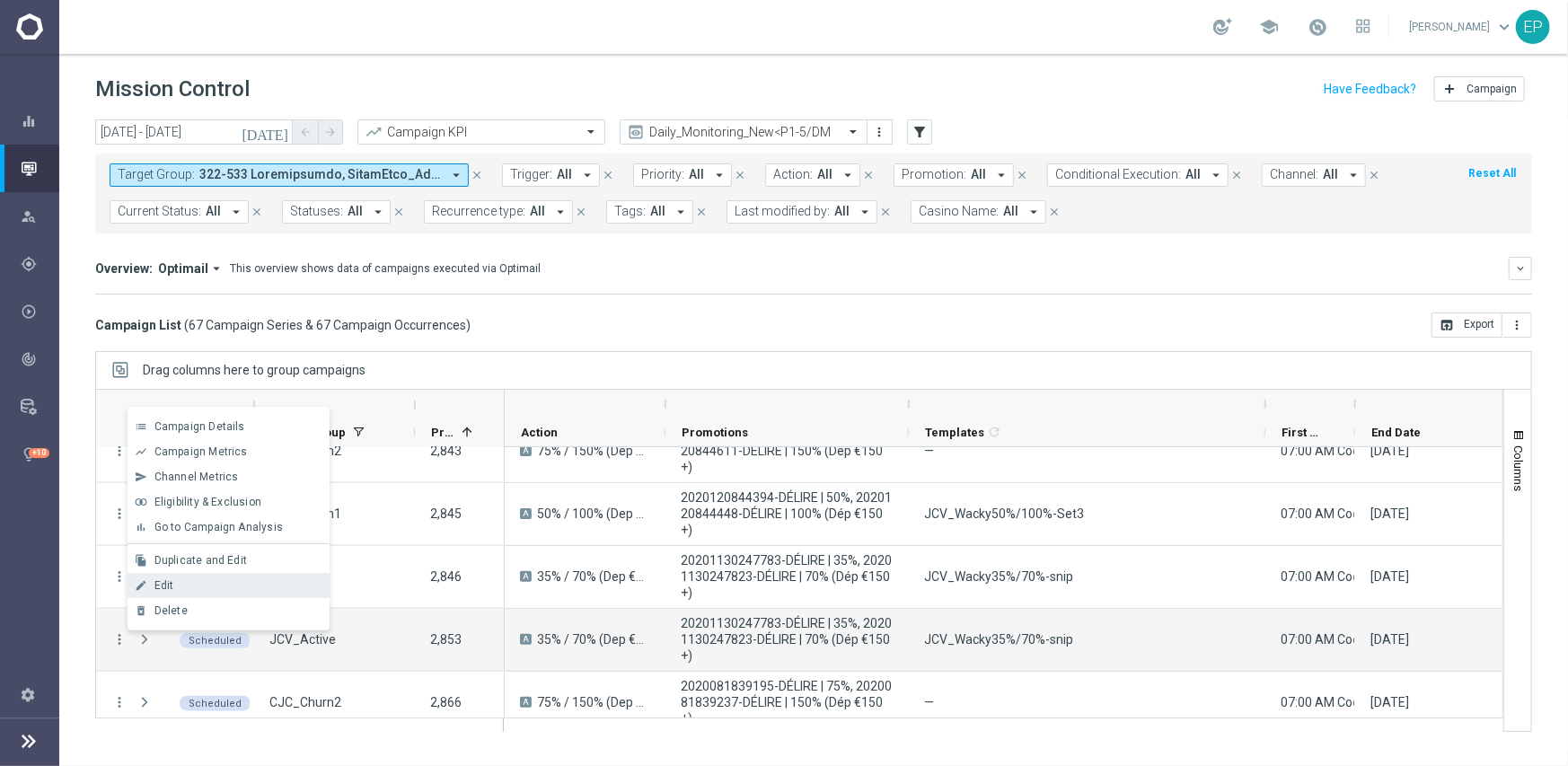
click at [162, 588] on span "Edit" at bounding box center [164, 585] width 20 height 13
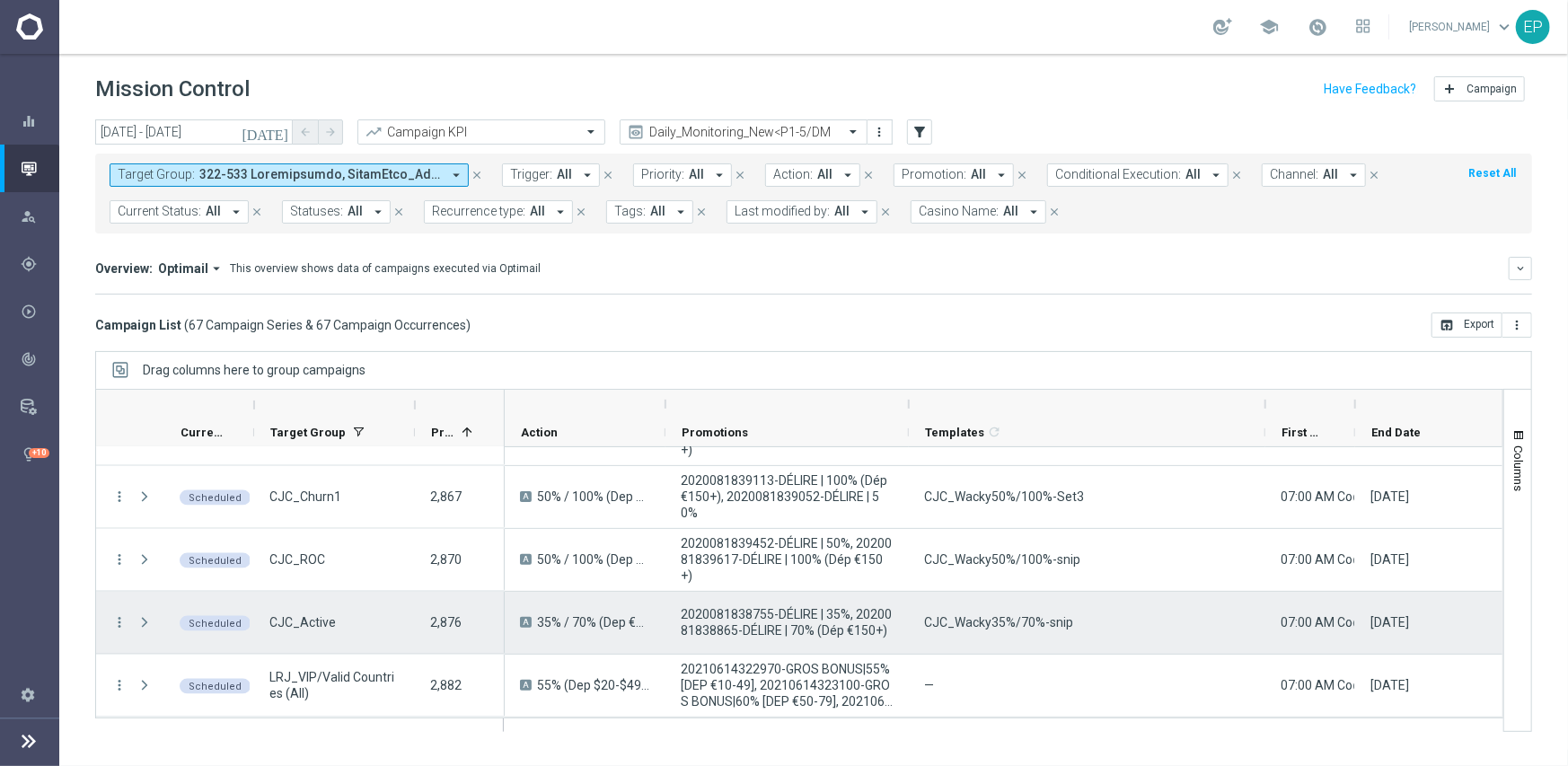
scroll to position [1616, 0]
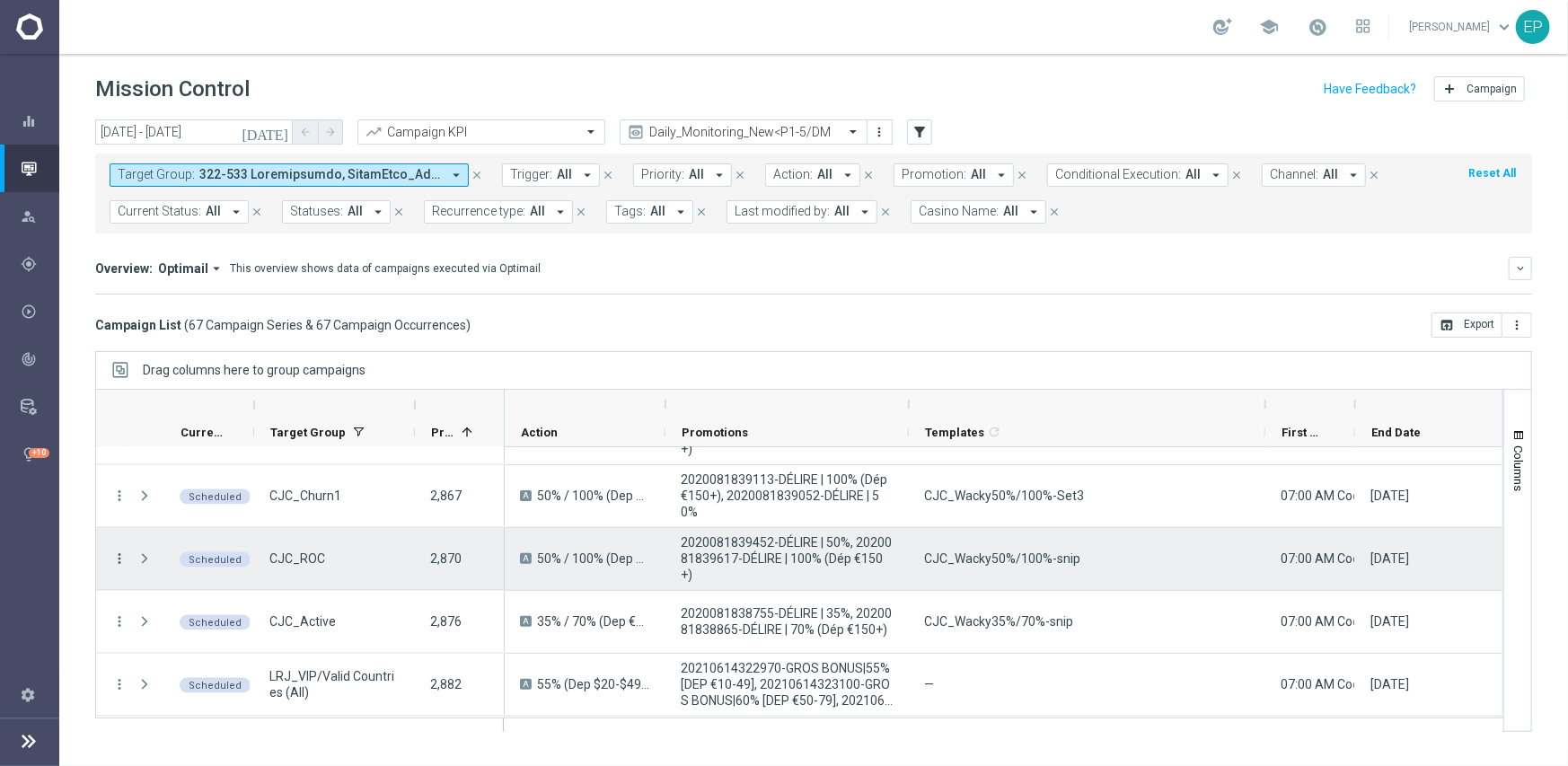
click at [117, 557] on icon "more_vert" at bounding box center [119, 559] width 17 height 17
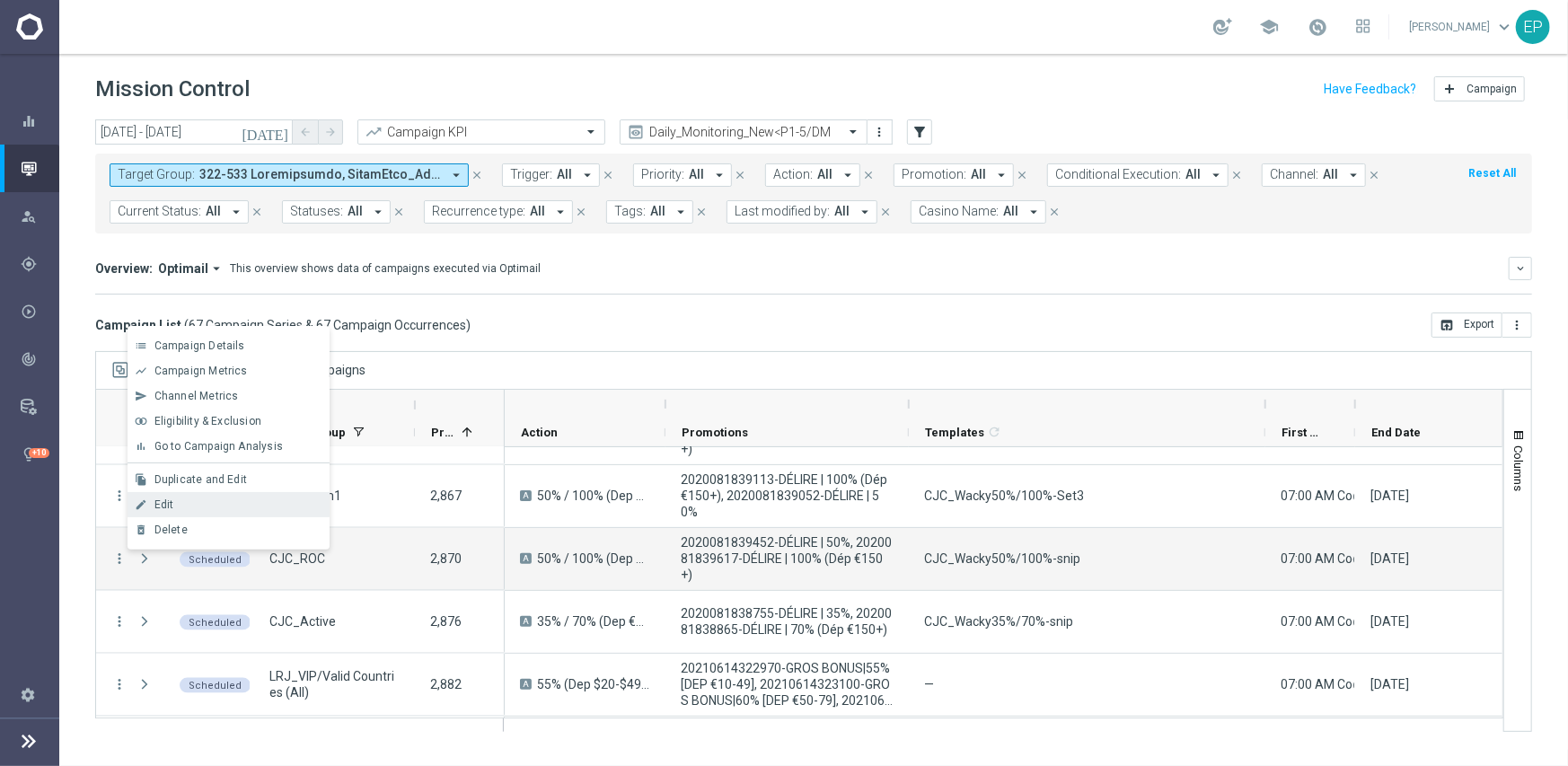
click at [181, 498] on div "Edit" at bounding box center [238, 504] width 167 height 13
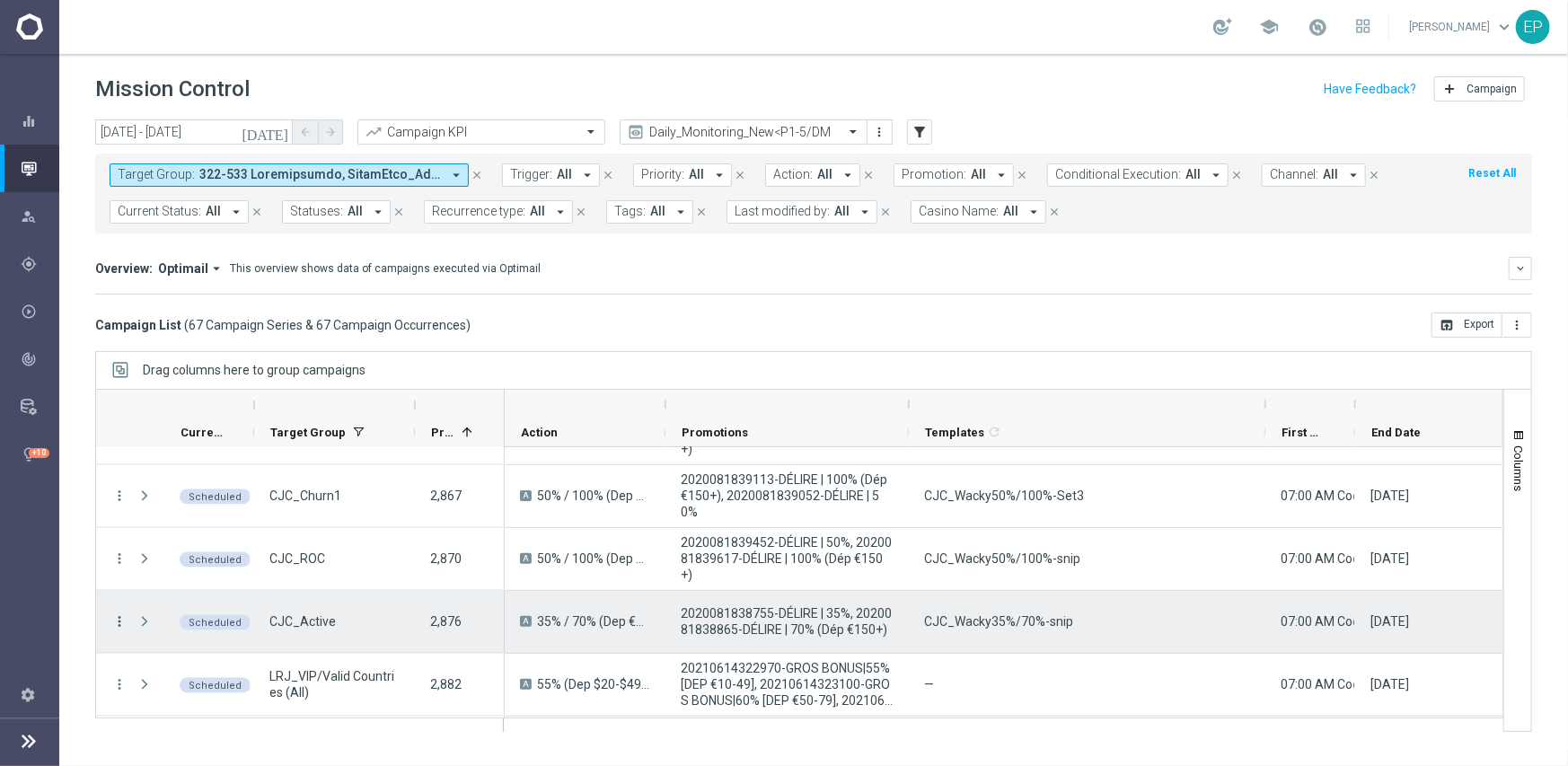
click at [115, 614] on icon "more_vert" at bounding box center [119, 621] width 17 height 17
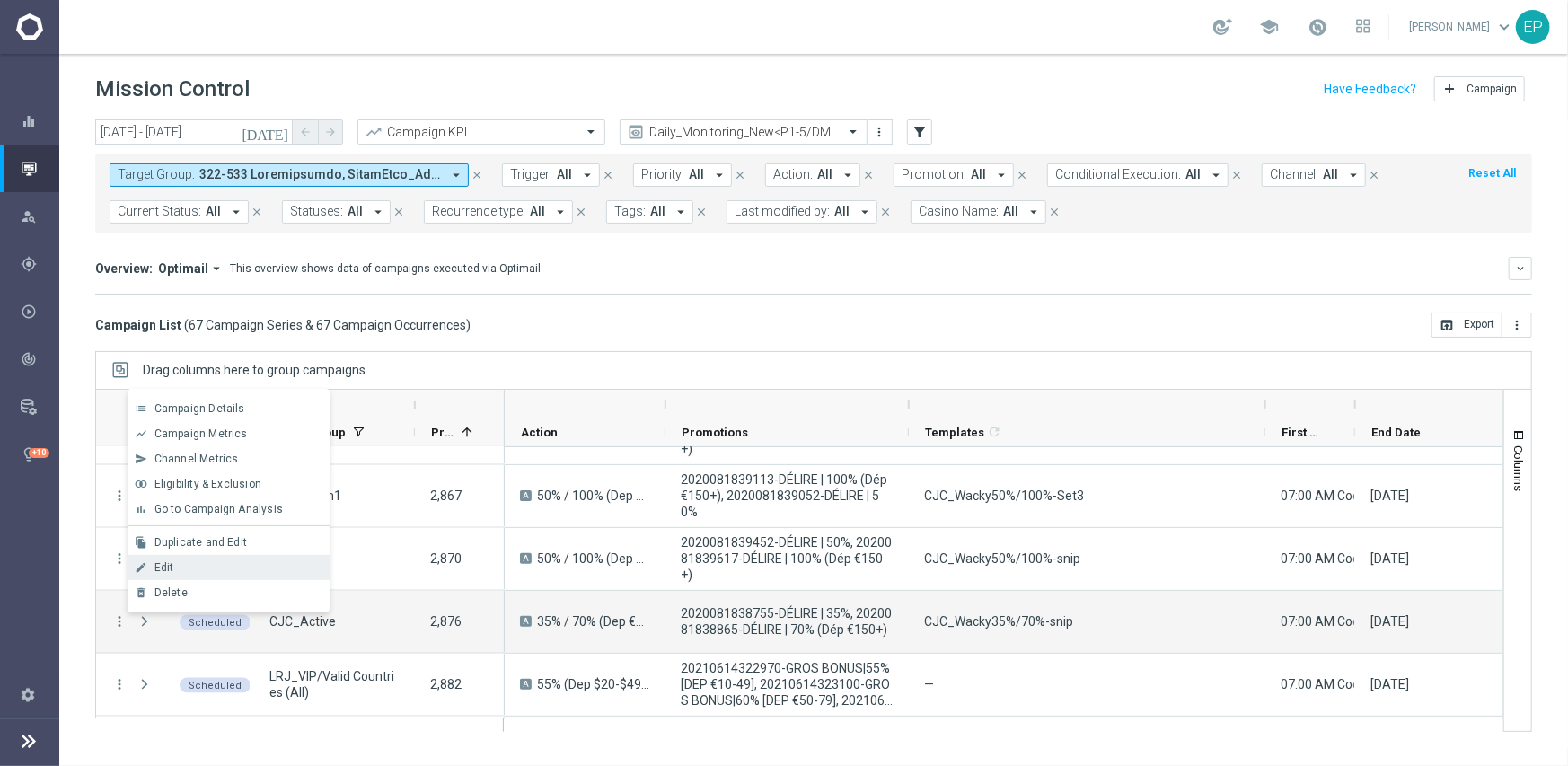
click at [180, 568] on div "Edit" at bounding box center [238, 567] width 167 height 13
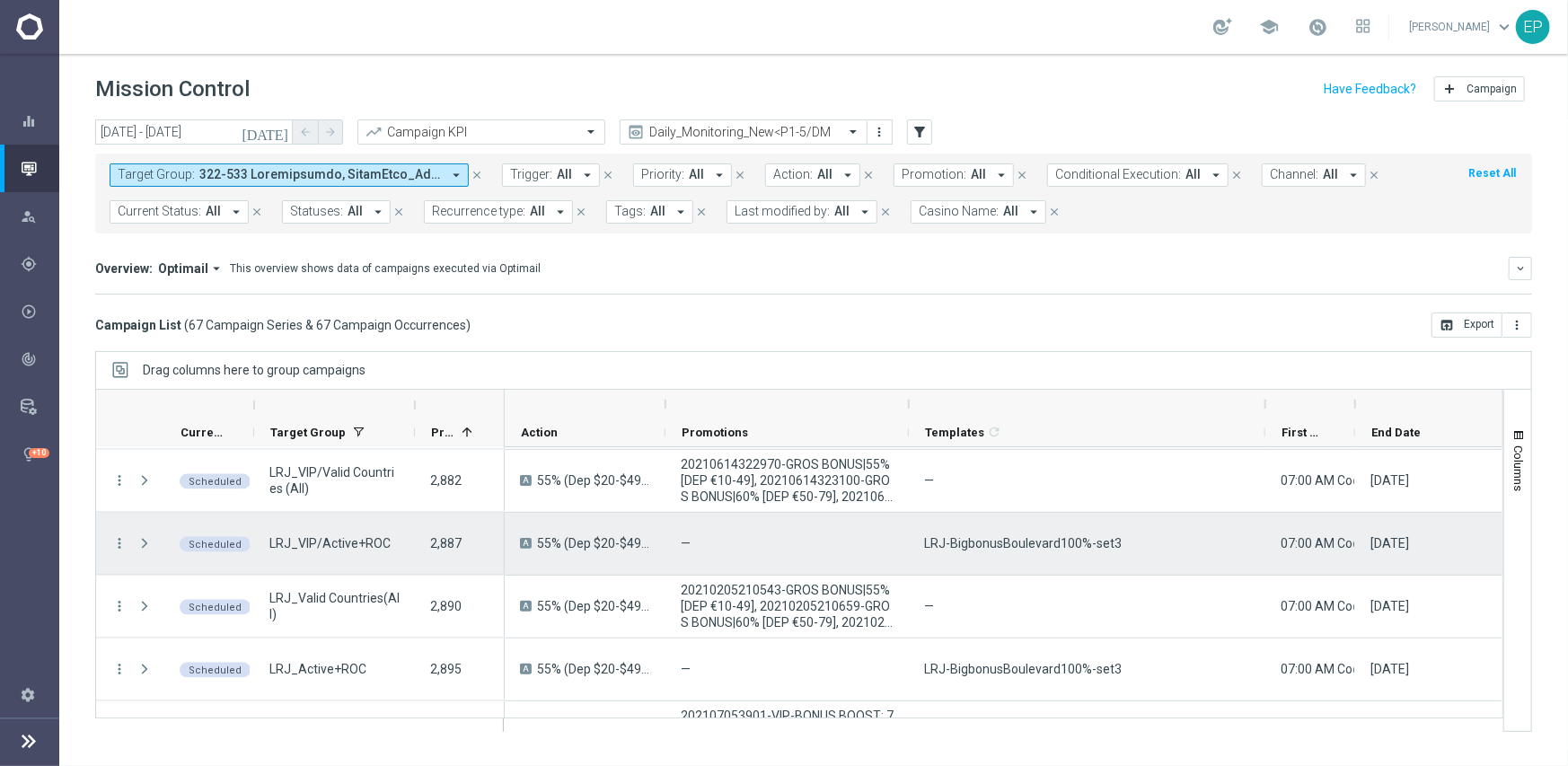
scroll to position [1796, 0]
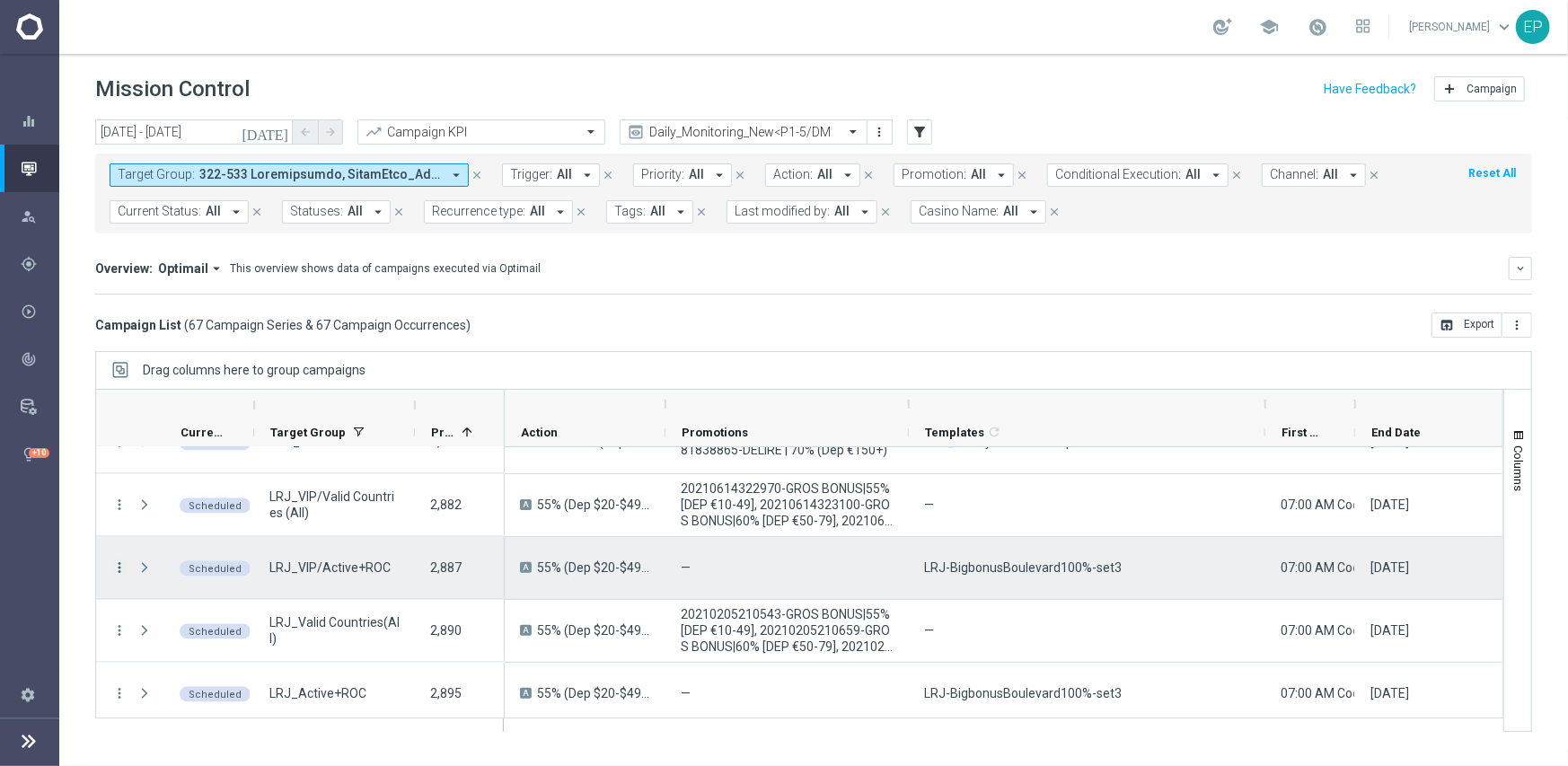
click at [114, 567] on icon "more_vert" at bounding box center [119, 567] width 17 height 17
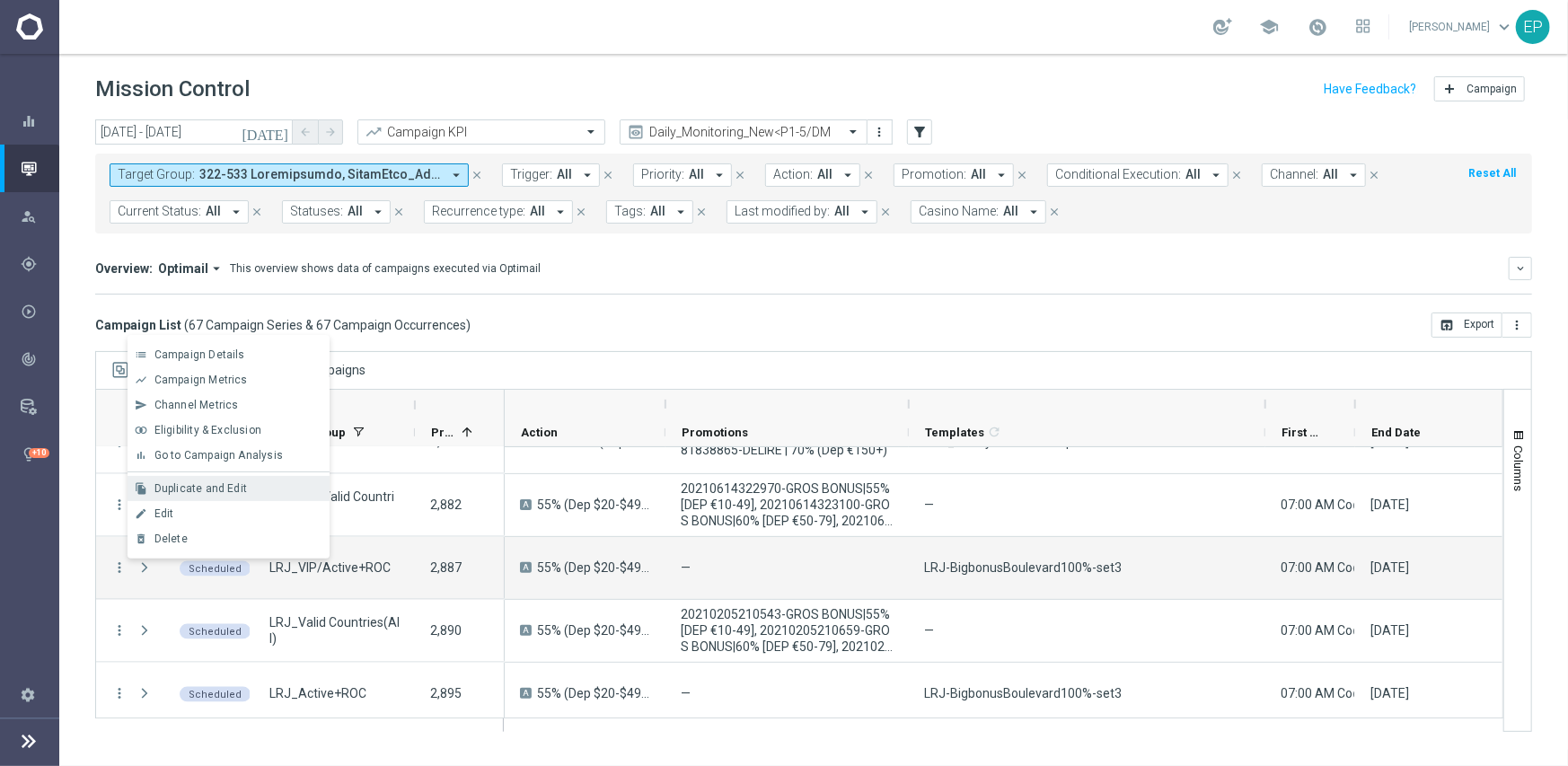
click at [205, 487] on span "Duplicate and Edit" at bounding box center [201, 488] width 93 height 13
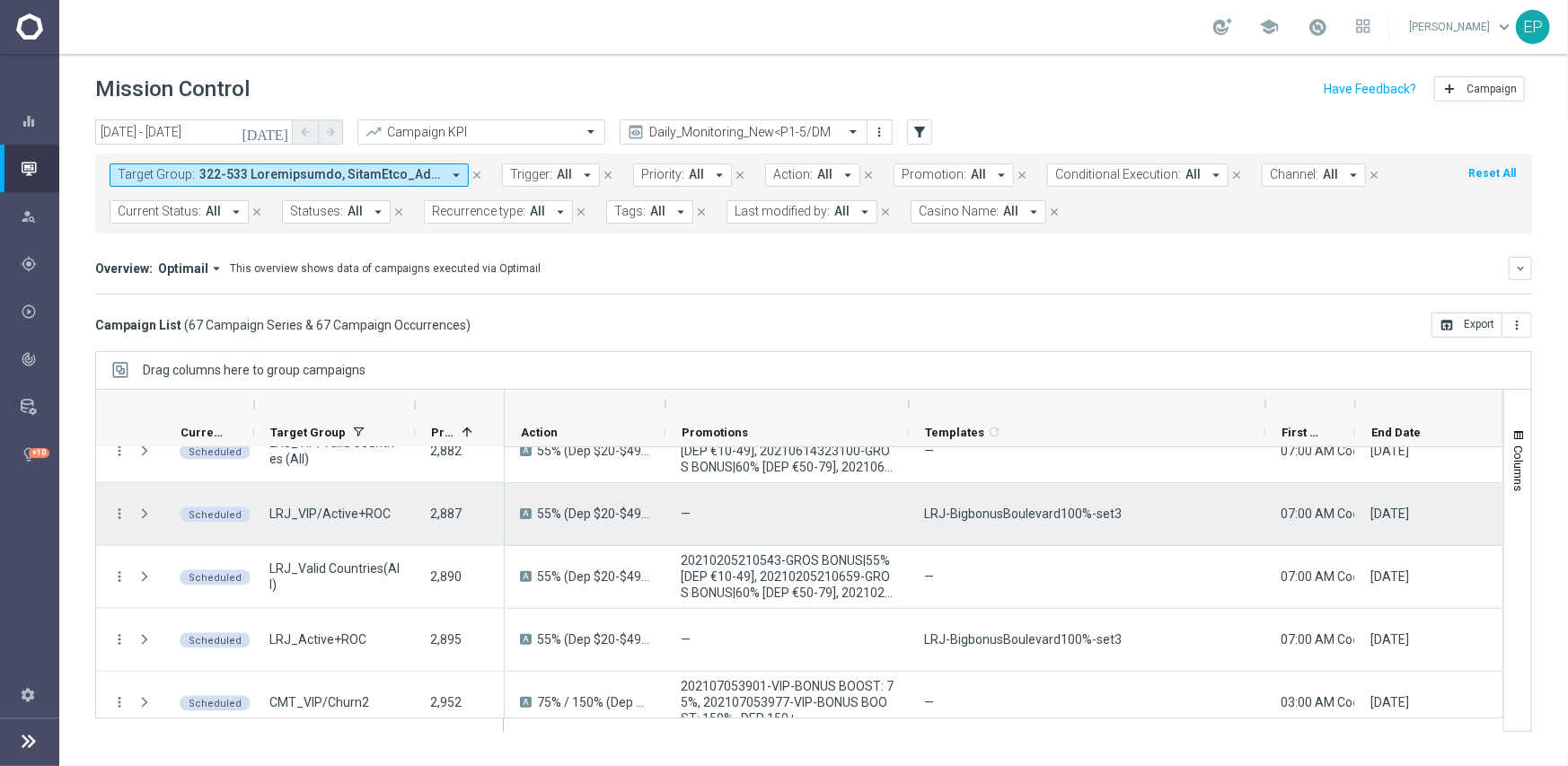
scroll to position [1886, 0]
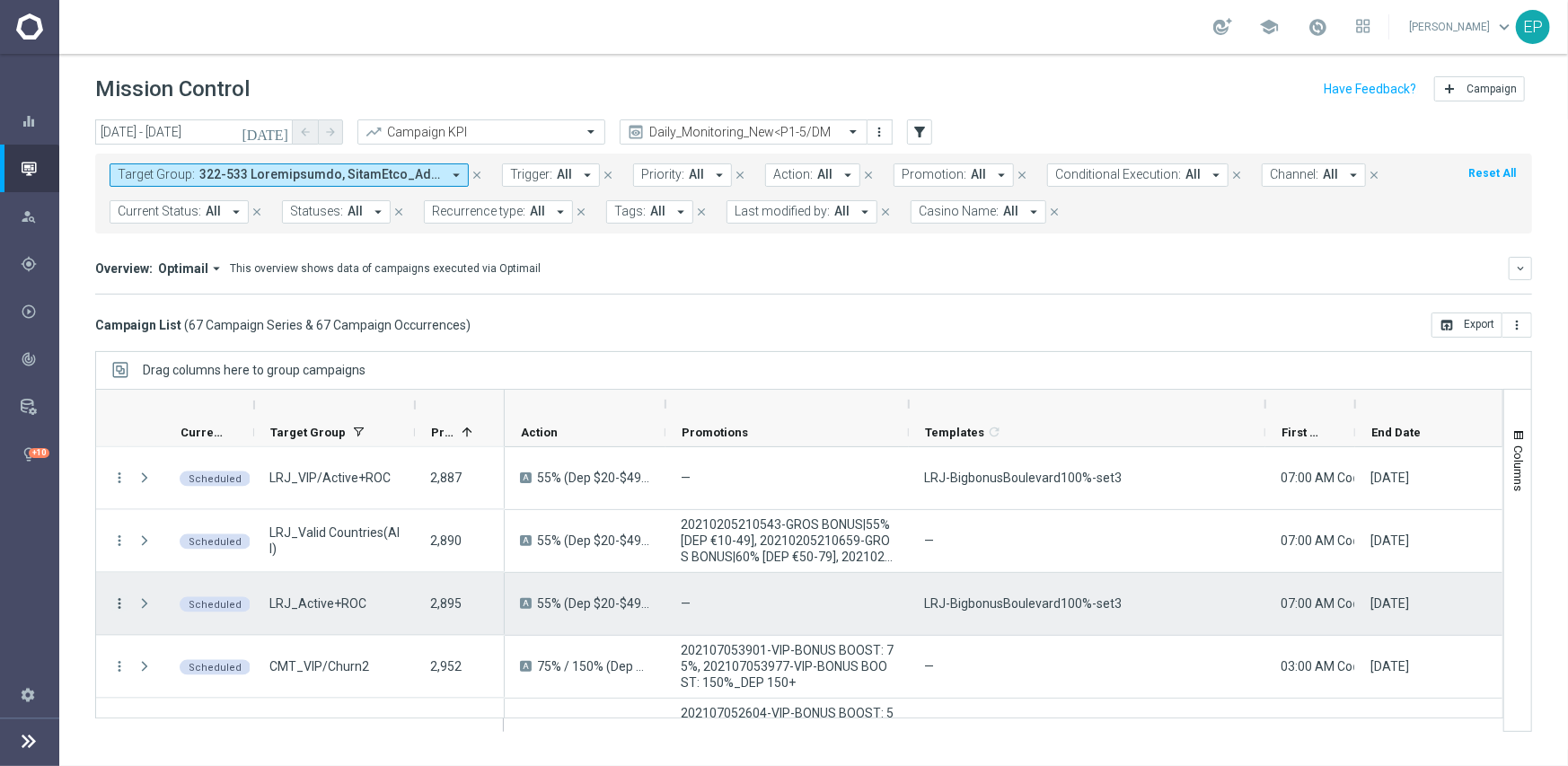
click at [122, 604] on icon "more_vert" at bounding box center [119, 604] width 17 height 17
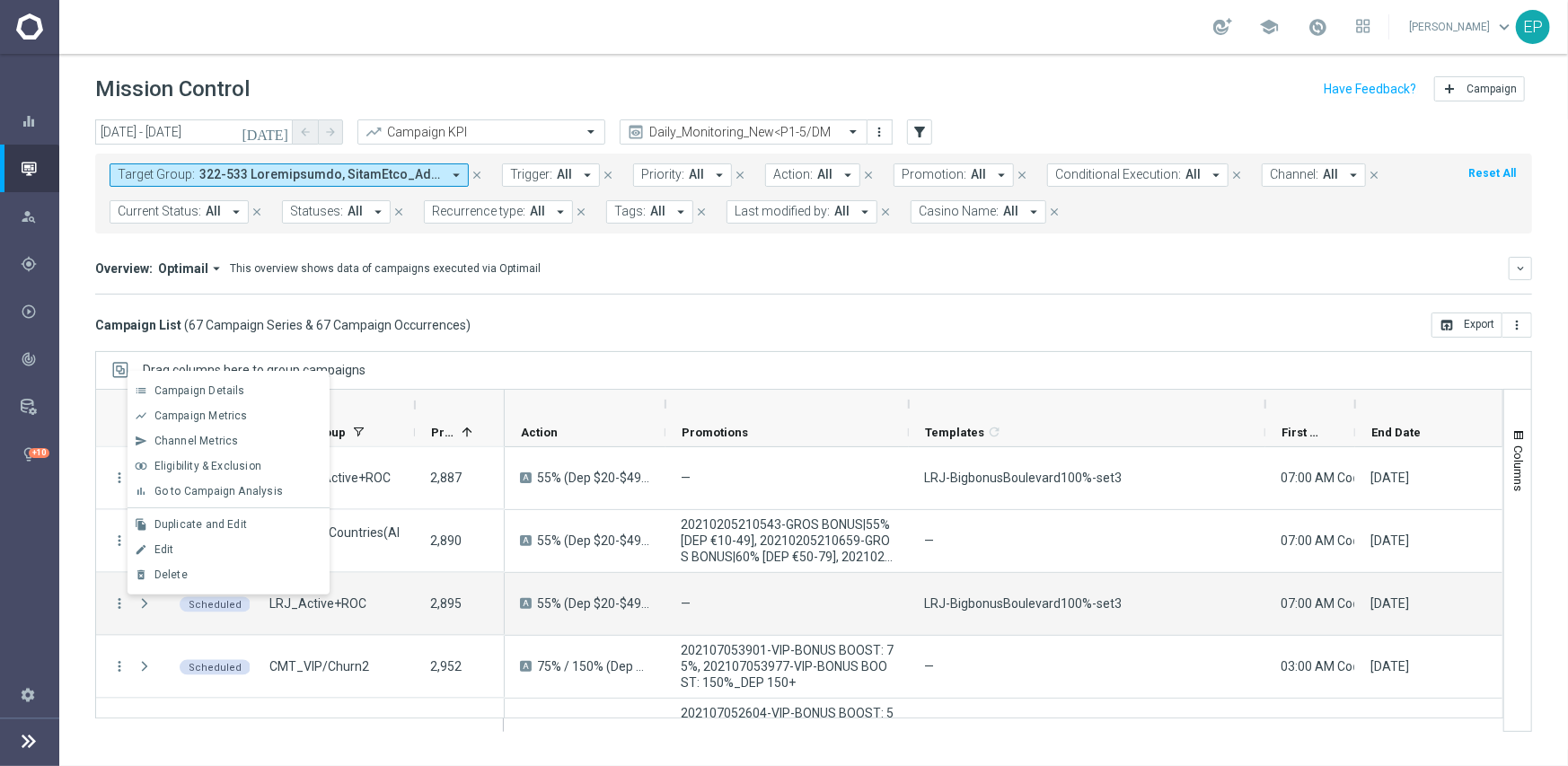
click at [181, 524] on span "Duplicate and Edit" at bounding box center [201, 524] width 93 height 13
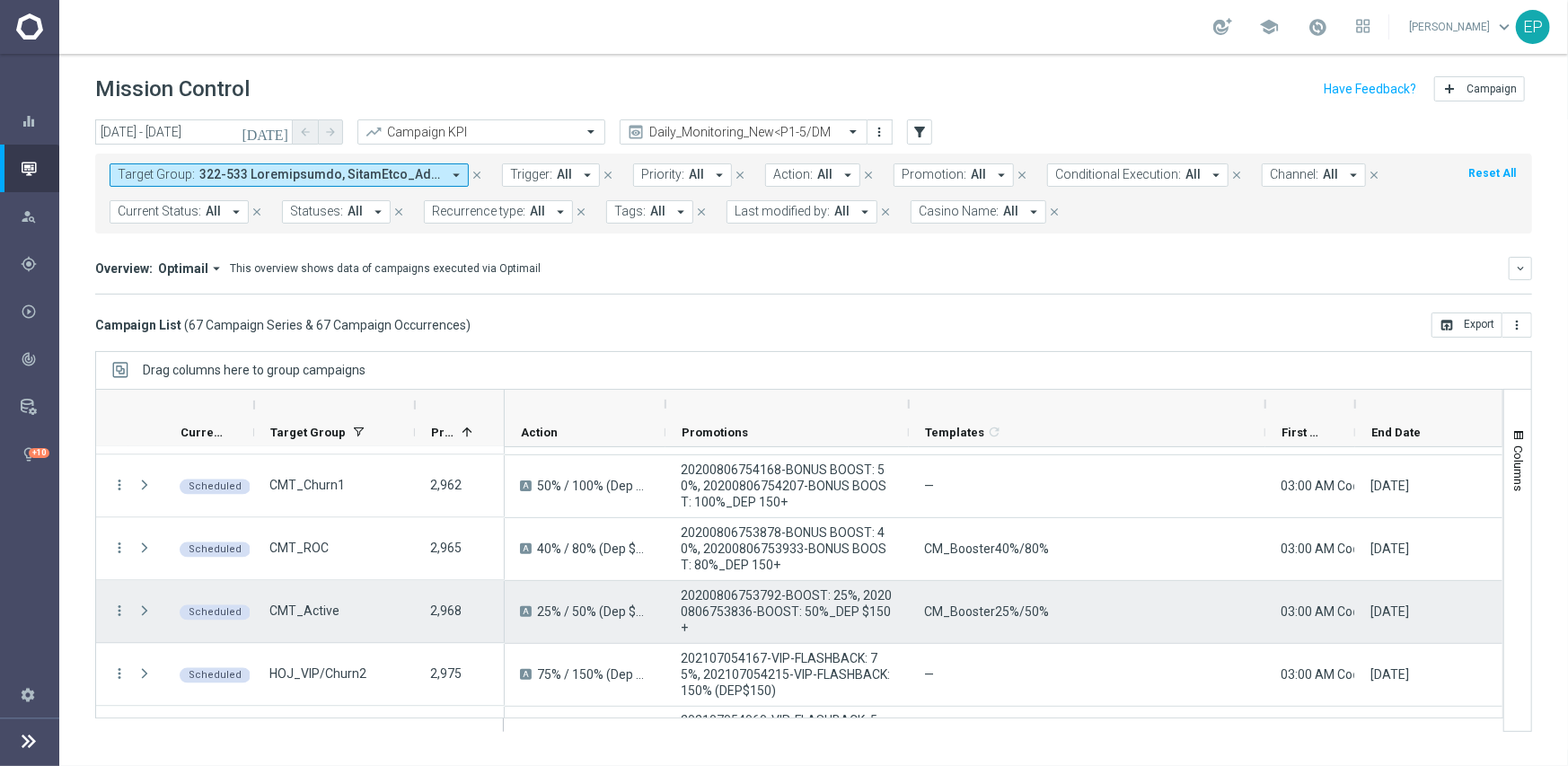
scroll to position [2424, 0]
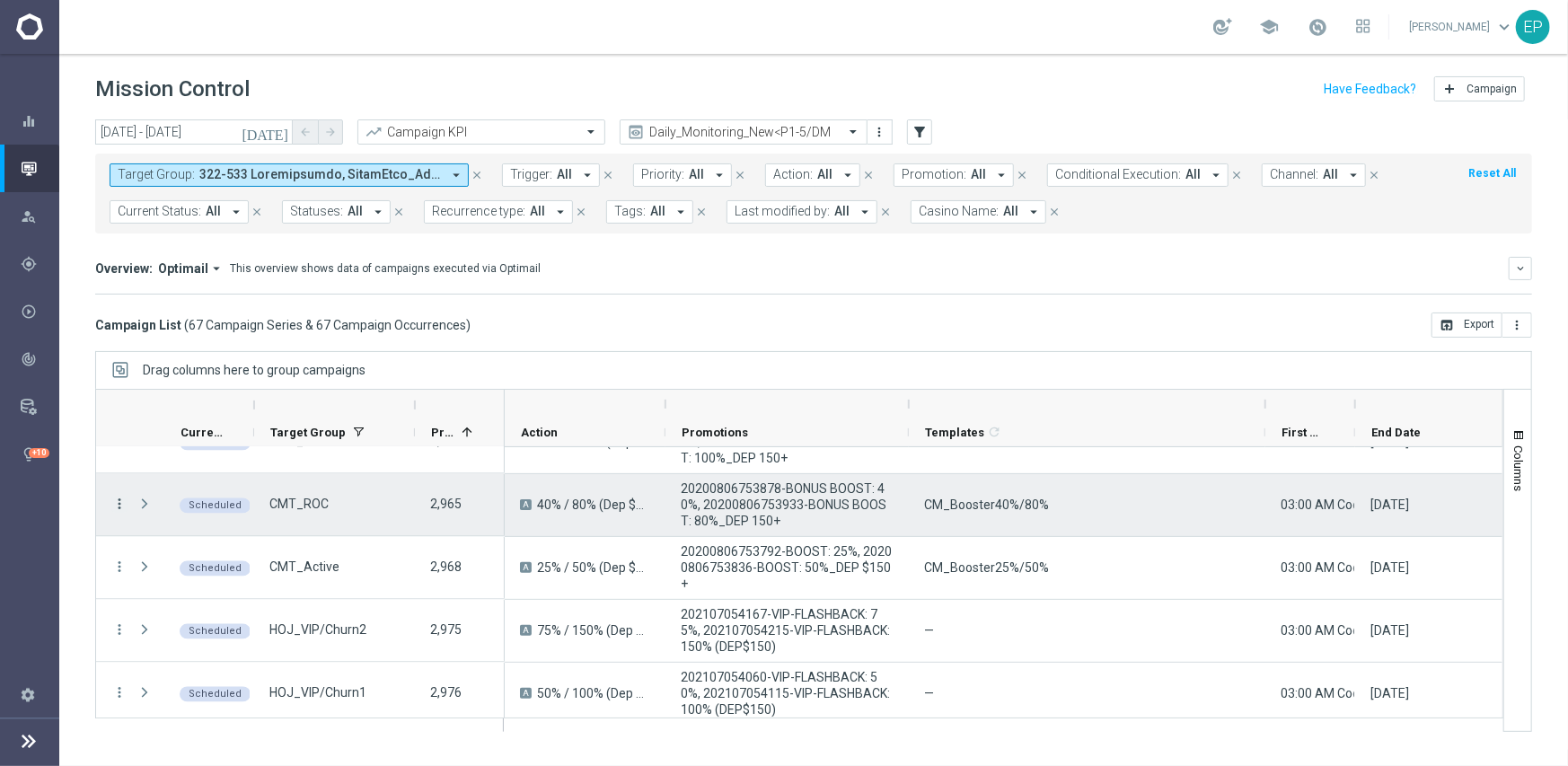
click at [118, 500] on icon "more_vert" at bounding box center [119, 505] width 17 height 17
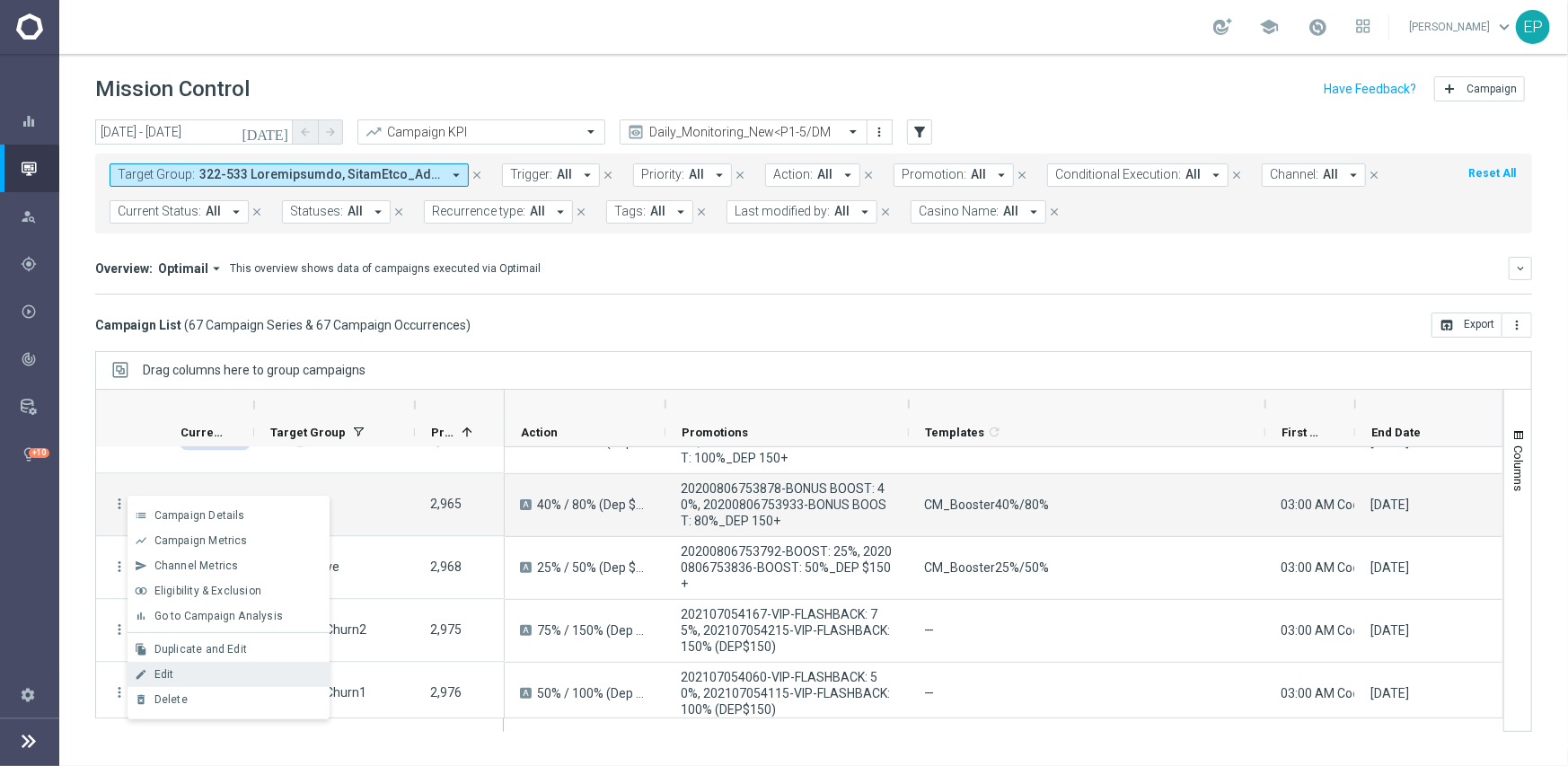
click at [217, 669] on div "Edit" at bounding box center [238, 674] width 167 height 13
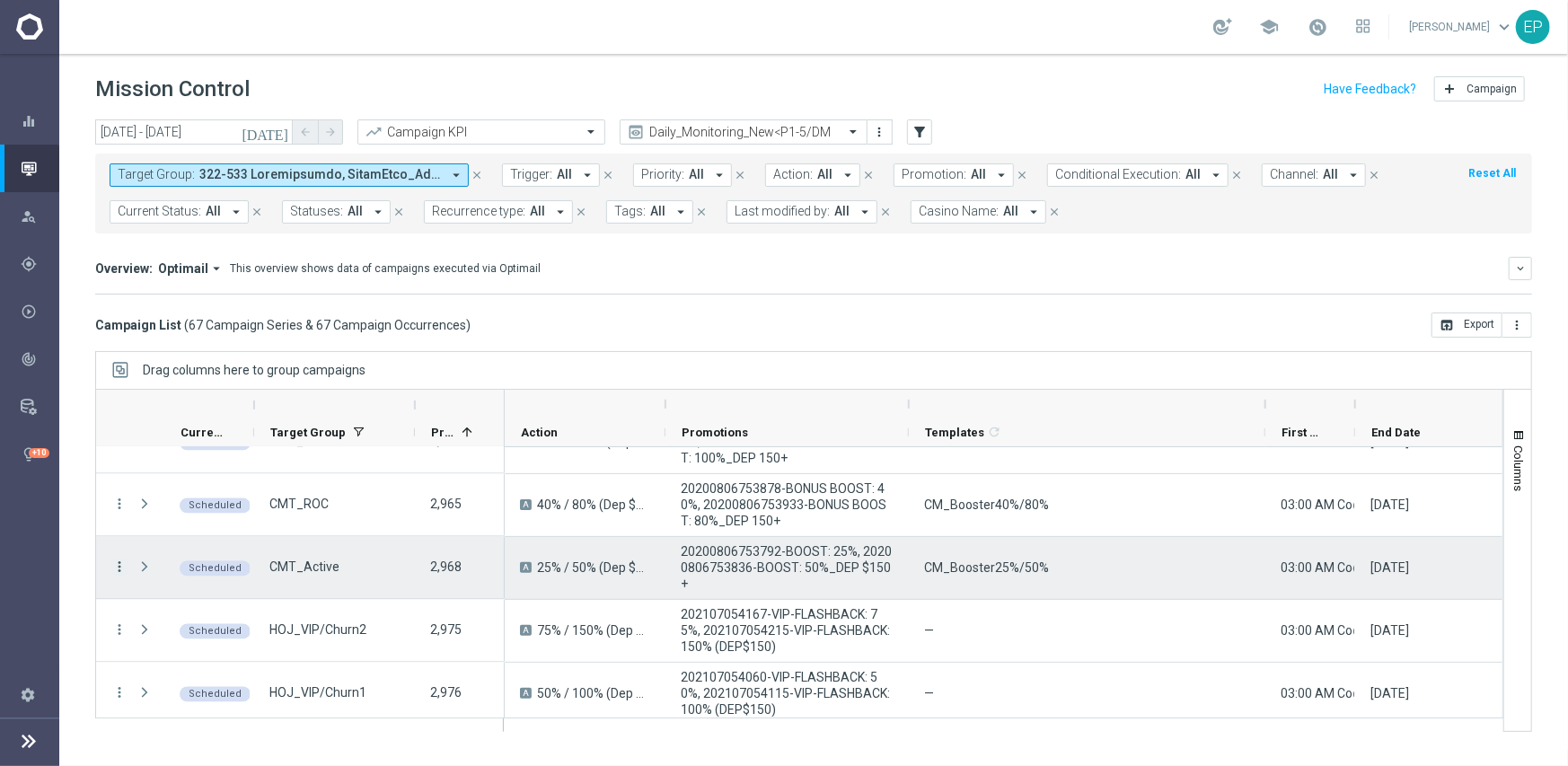
click at [118, 565] on icon "more_vert" at bounding box center [119, 567] width 17 height 17
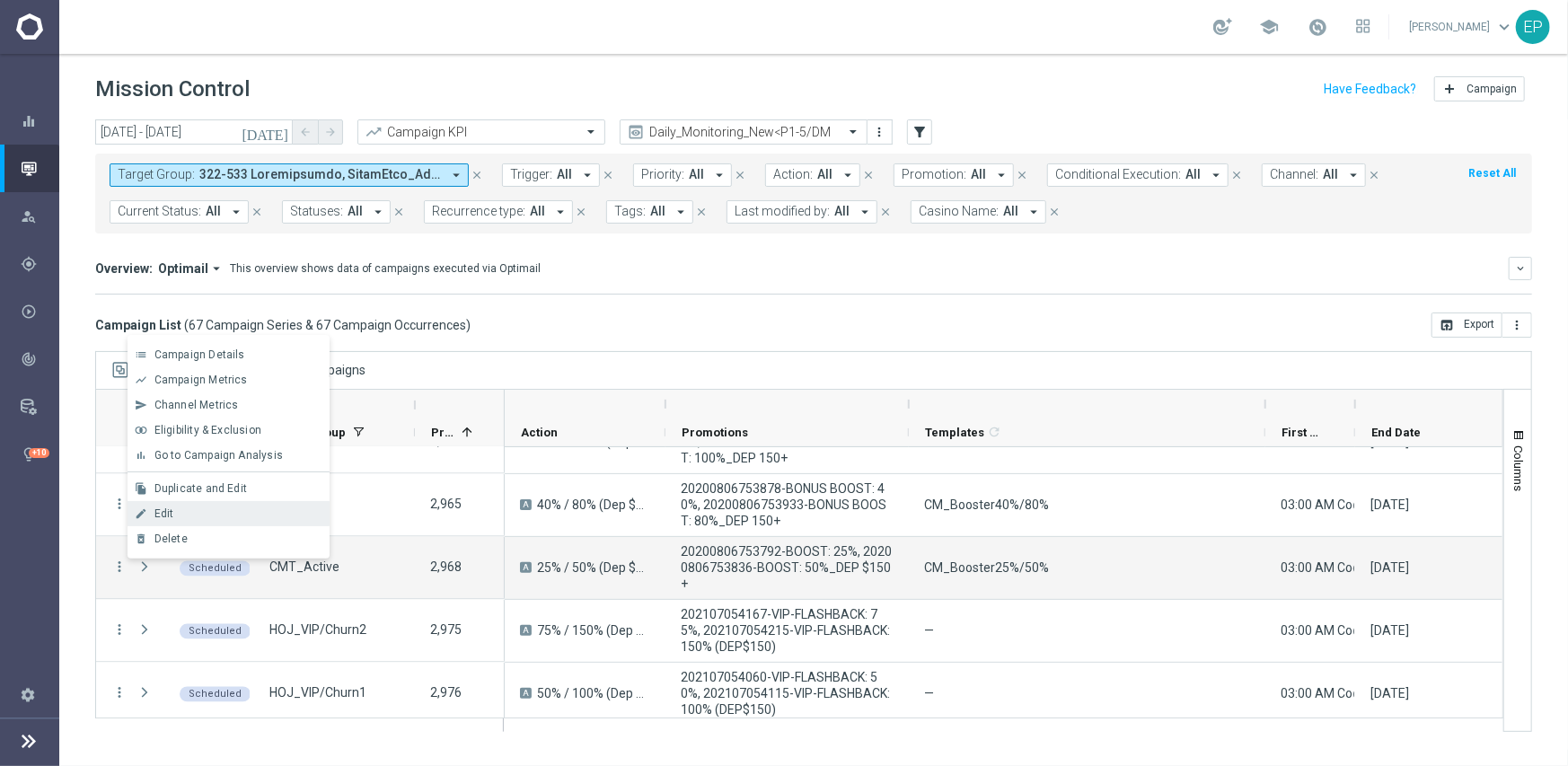
click at [180, 514] on div "Edit" at bounding box center [238, 514] width 167 height 13
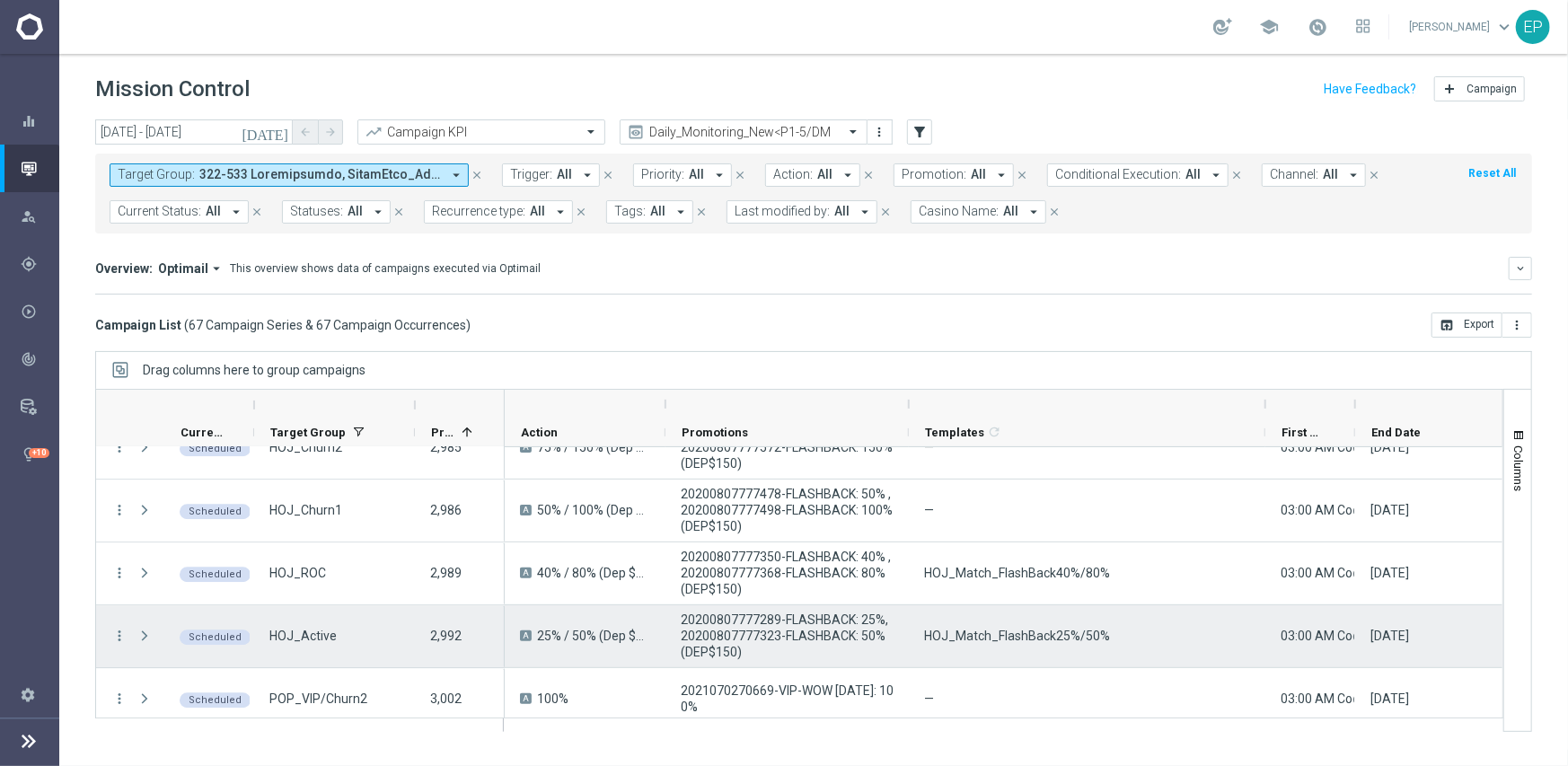
scroll to position [2873, 0]
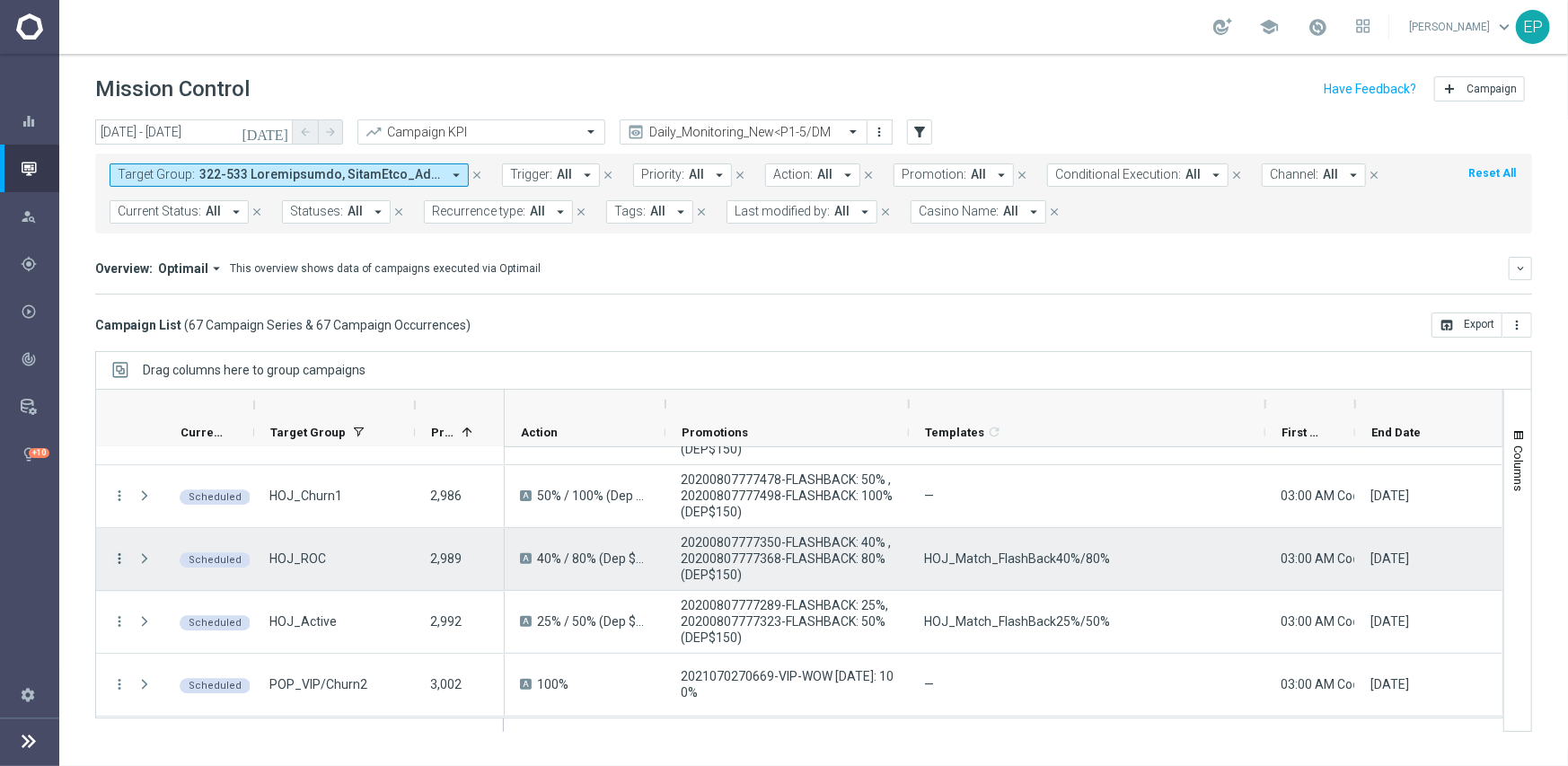
click at [116, 553] on icon "more_vert" at bounding box center [119, 559] width 17 height 17
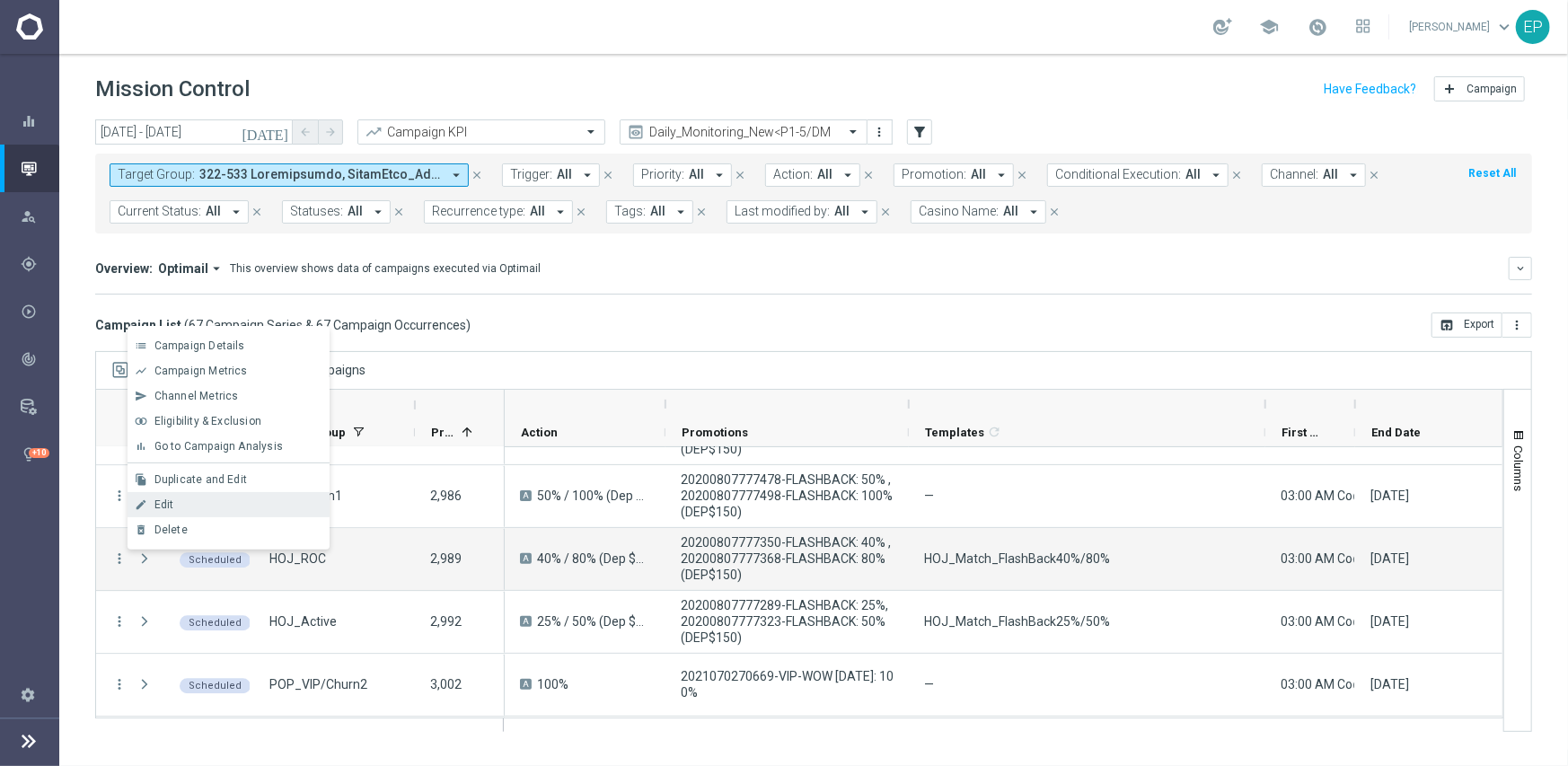
click at [202, 505] on div "Edit" at bounding box center [238, 504] width 167 height 13
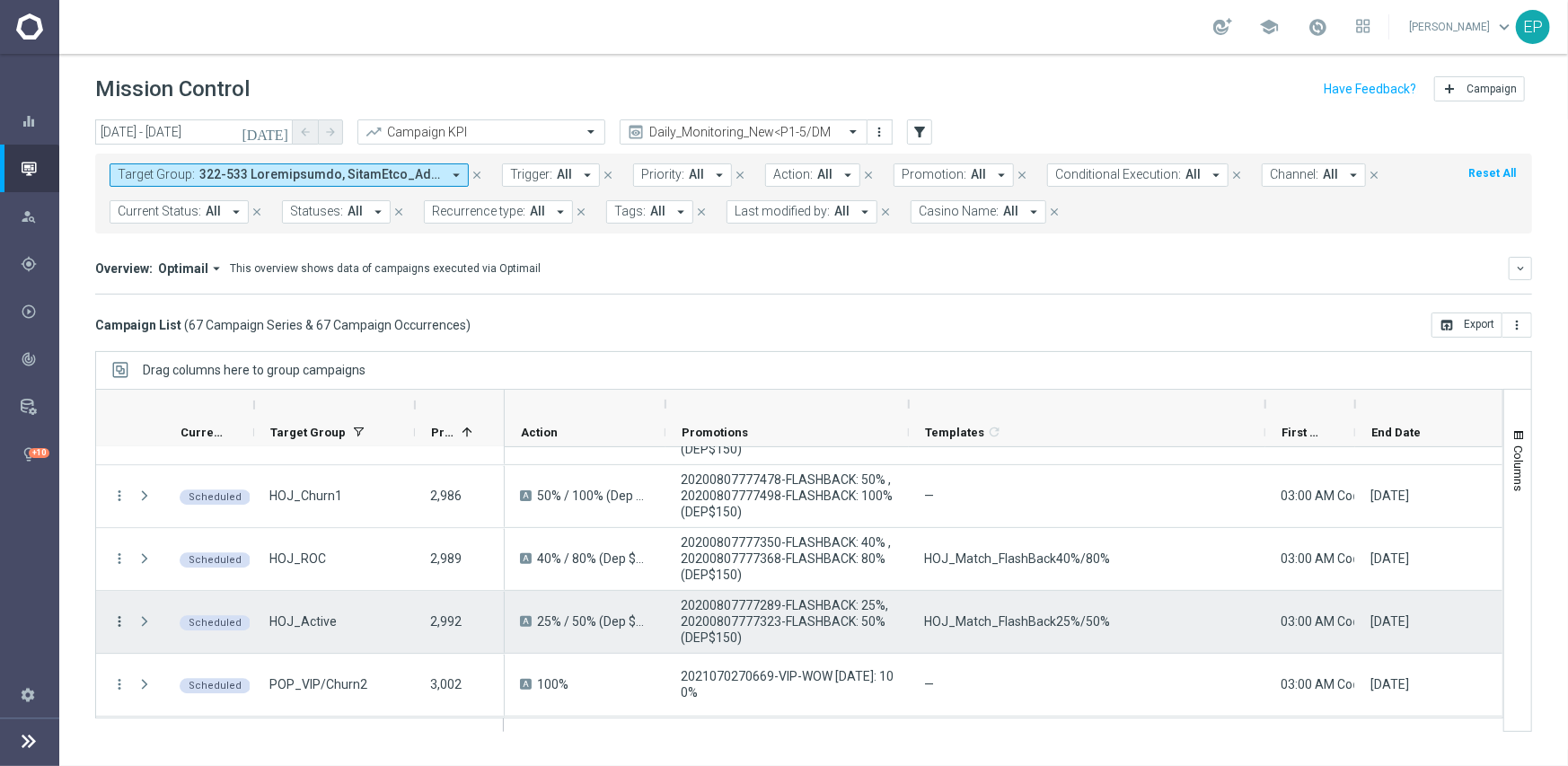
click at [121, 619] on icon "more_vert" at bounding box center [119, 621] width 17 height 17
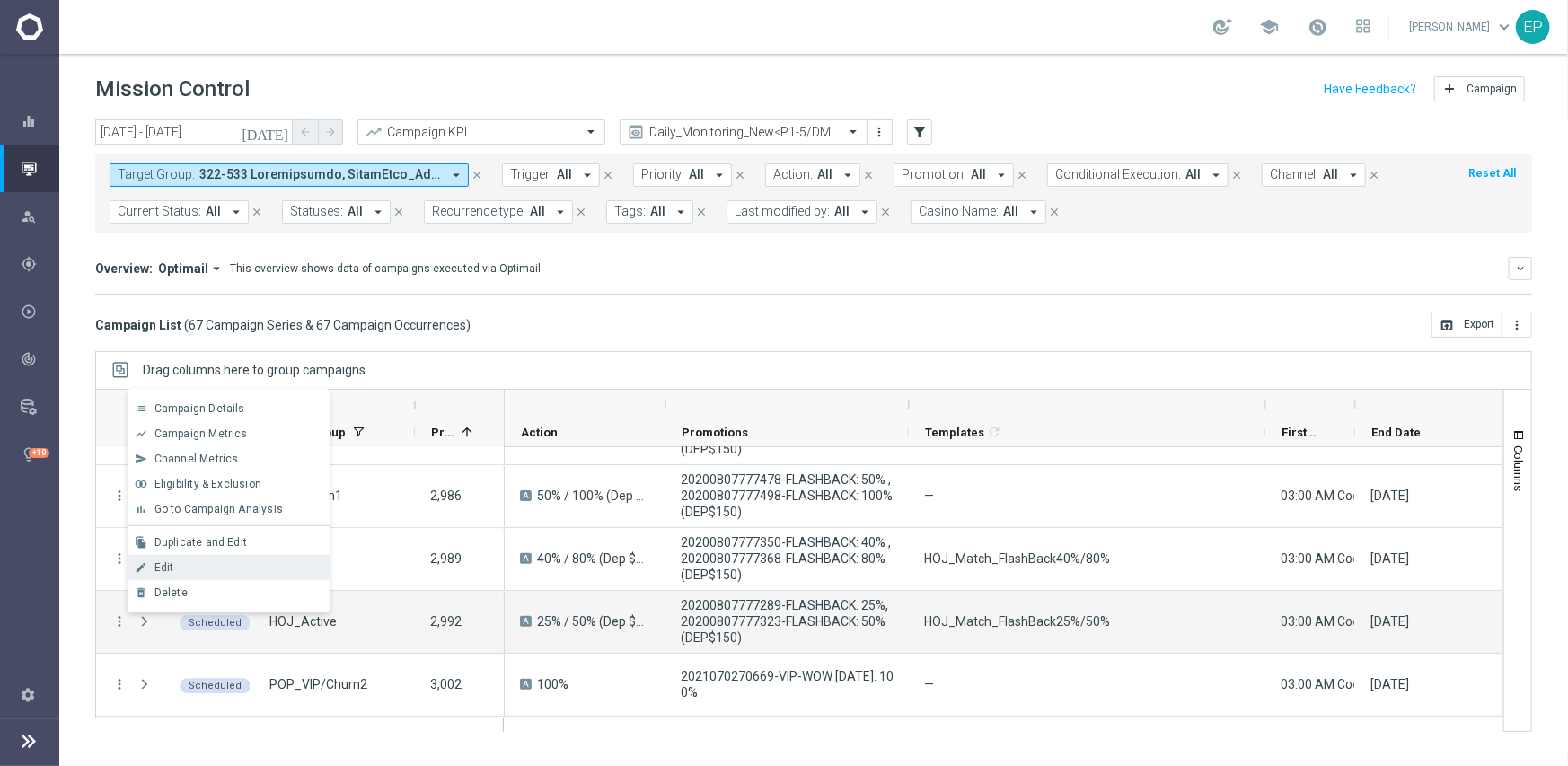
click at [195, 562] on div "Edit" at bounding box center [238, 567] width 167 height 13
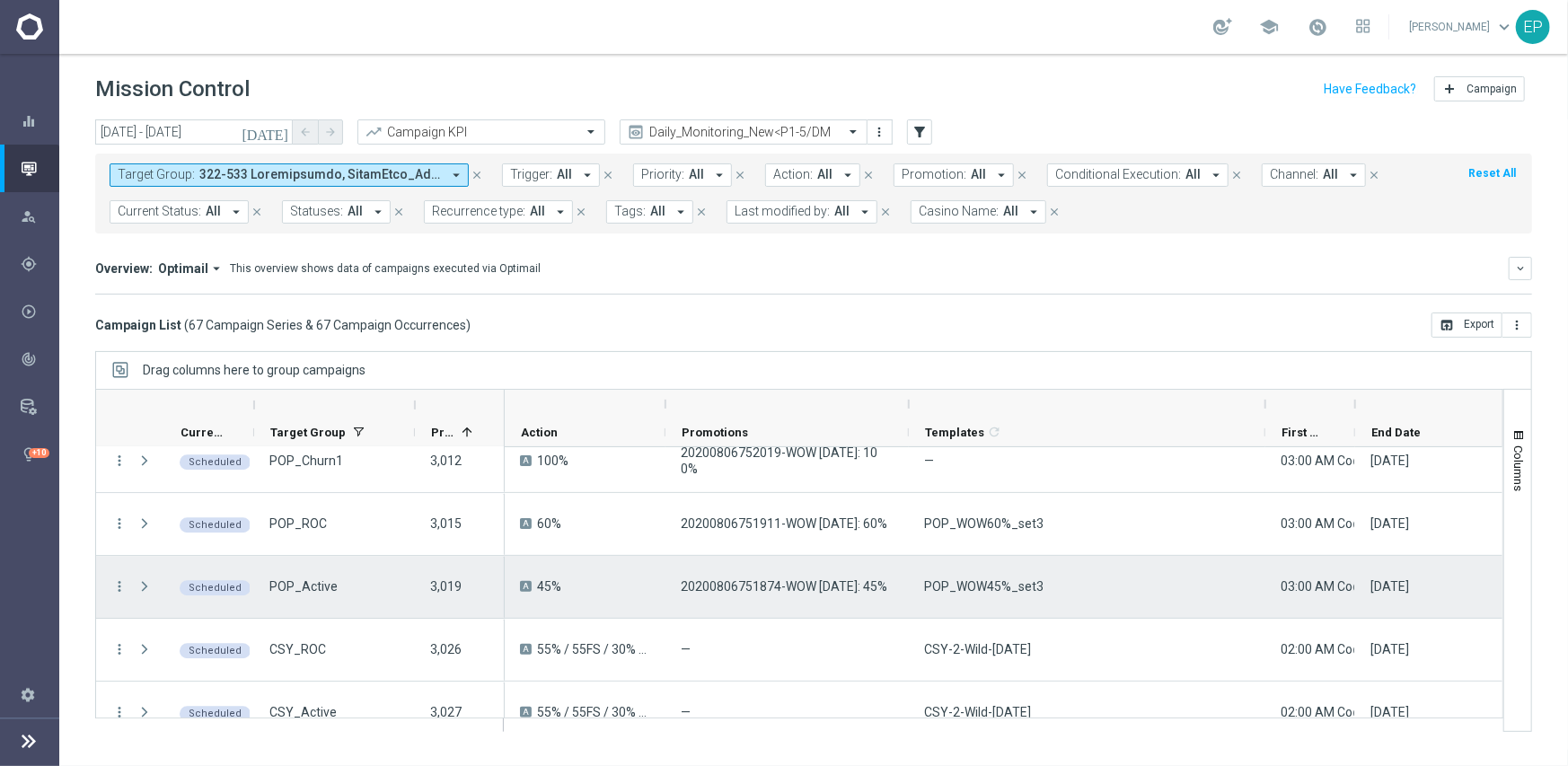
scroll to position [3412, 0]
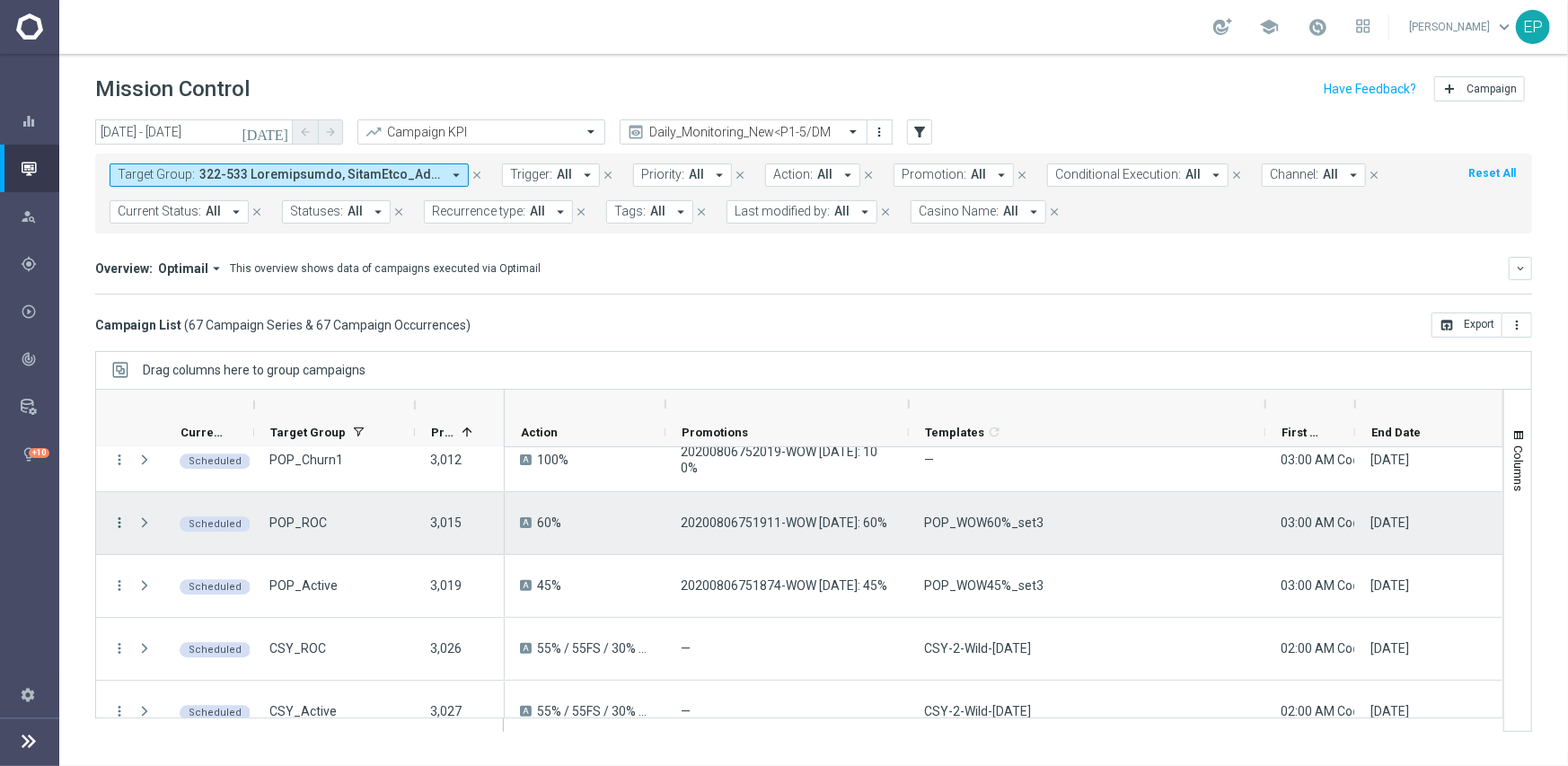
click at [122, 519] on icon "more_vert" at bounding box center [119, 522] width 17 height 17
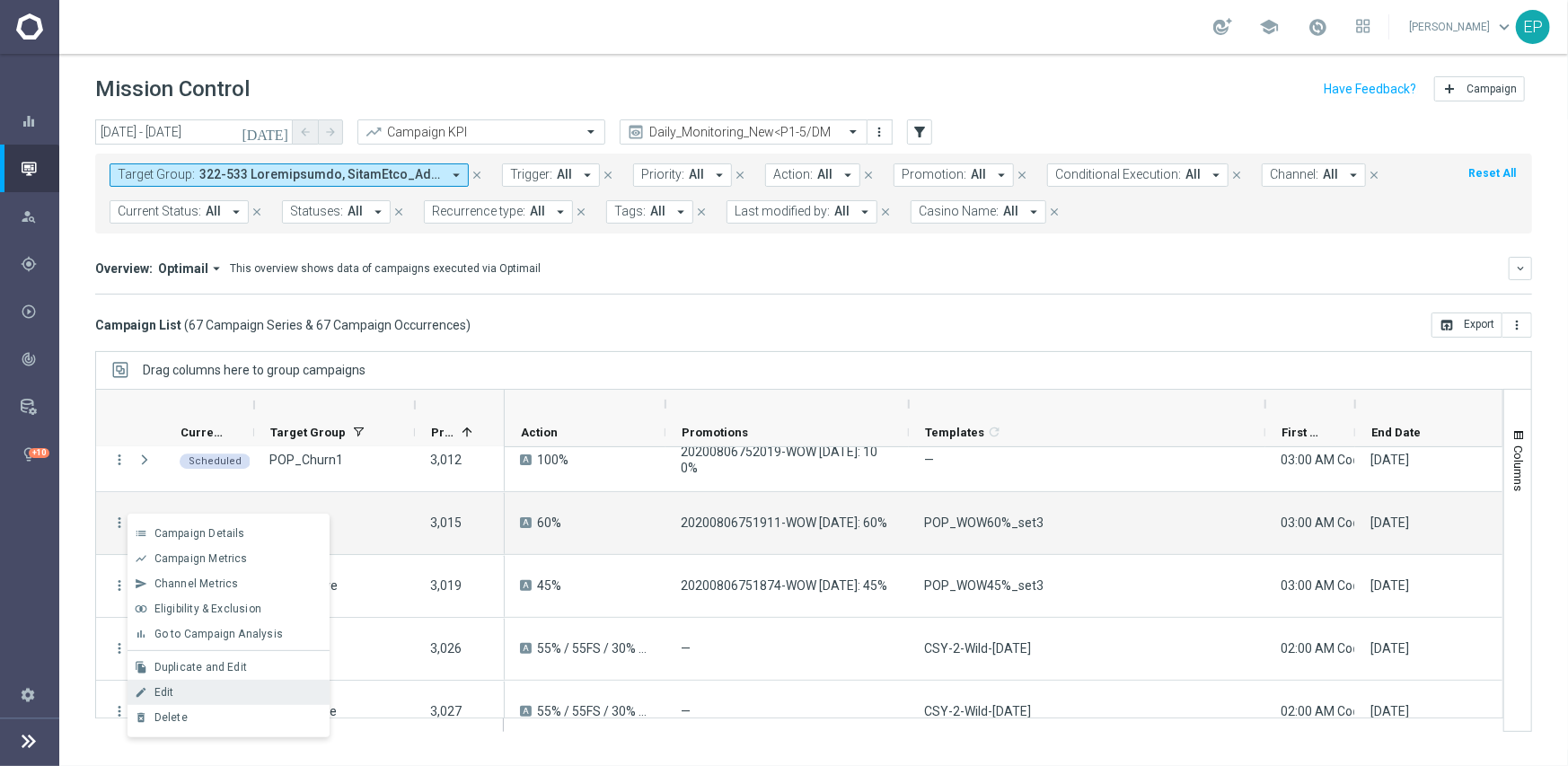
click at [180, 691] on div "Edit" at bounding box center [238, 692] width 167 height 13
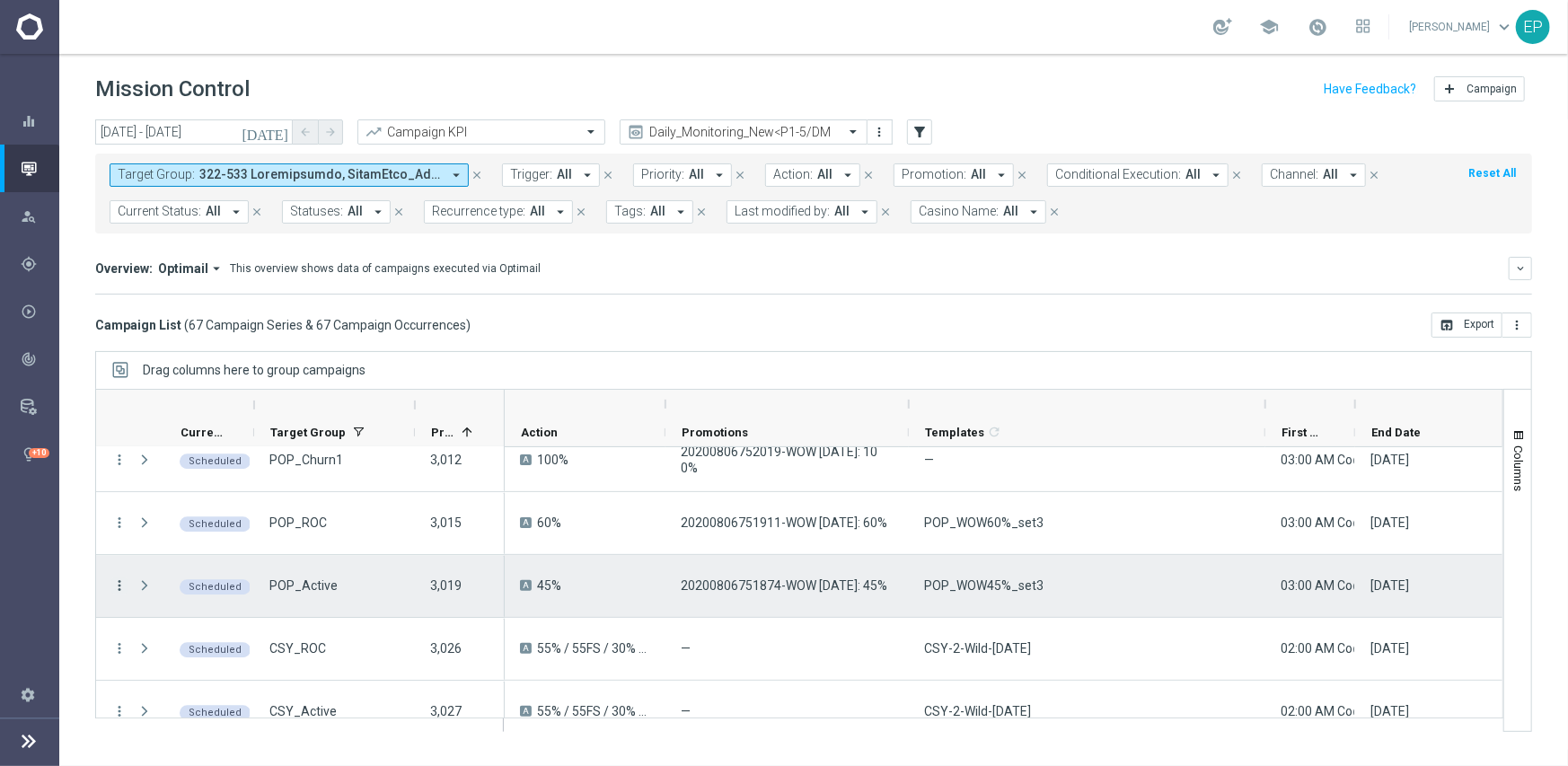
click at [117, 588] on icon "more_vert" at bounding box center [119, 585] width 17 height 17
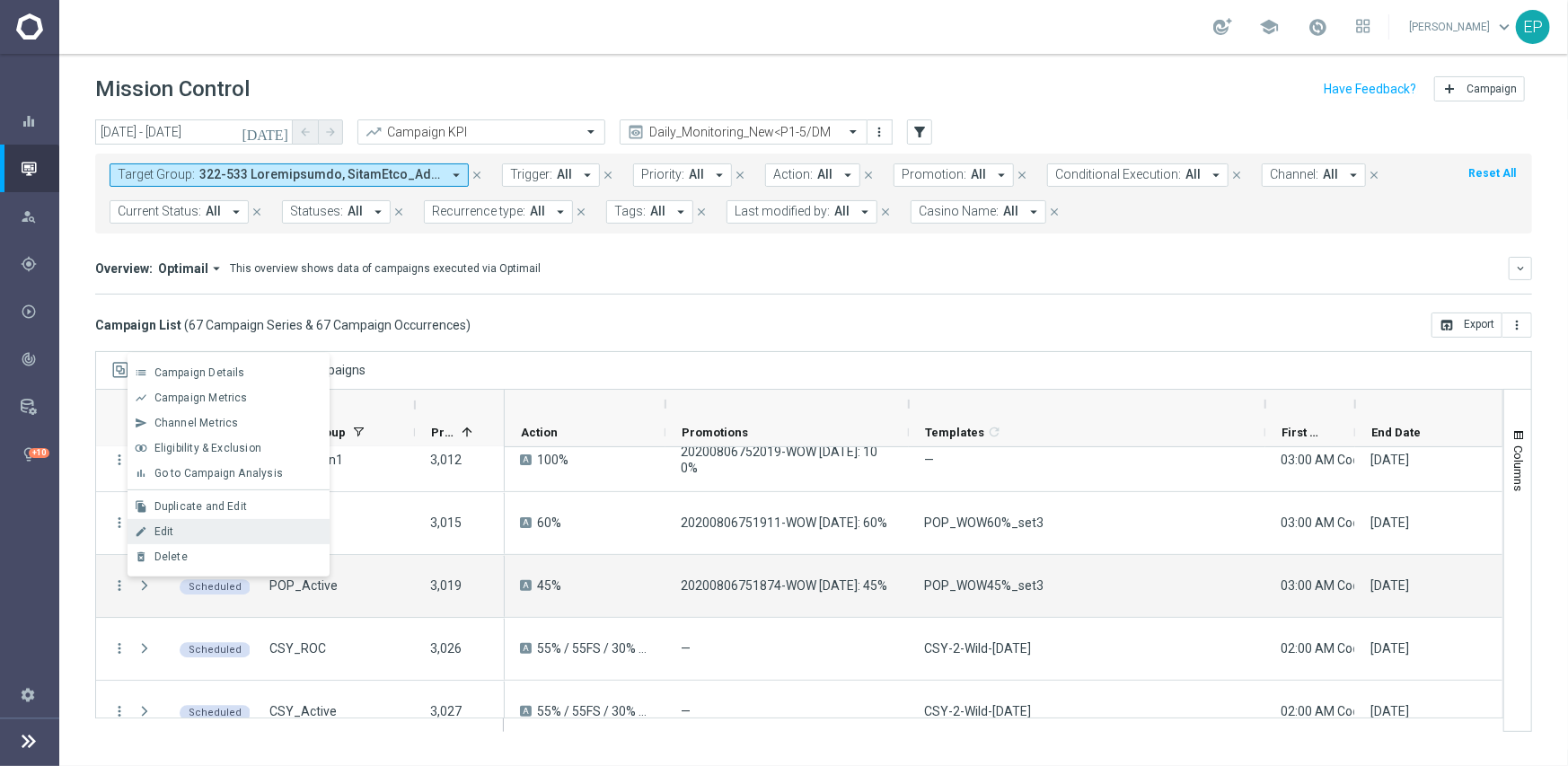
click at [163, 532] on span "Edit" at bounding box center [164, 531] width 20 height 13
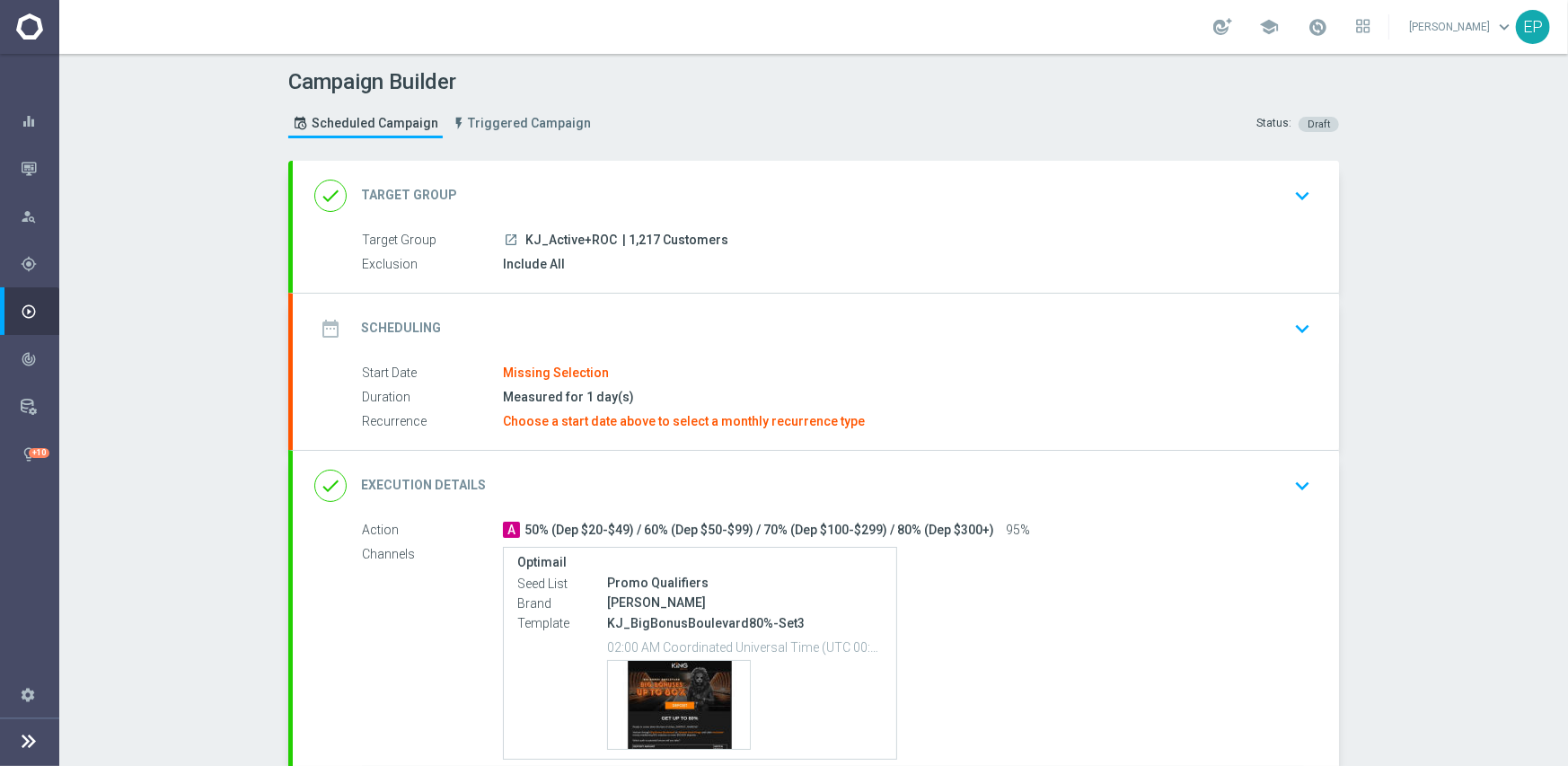
drag, startPoint x: 516, startPoint y: 238, endPoint x: 557, endPoint y: 245, distance: 41.6
click at [557, 245] on div "launch KJ_Active+ROC | 1,217 Customers" at bounding box center [903, 240] width 801 height 18
copy span "KJ_Act"
click at [657, 185] on div "done Target Group keyboard_arrow_down" at bounding box center [815, 196] width 1003 height 34
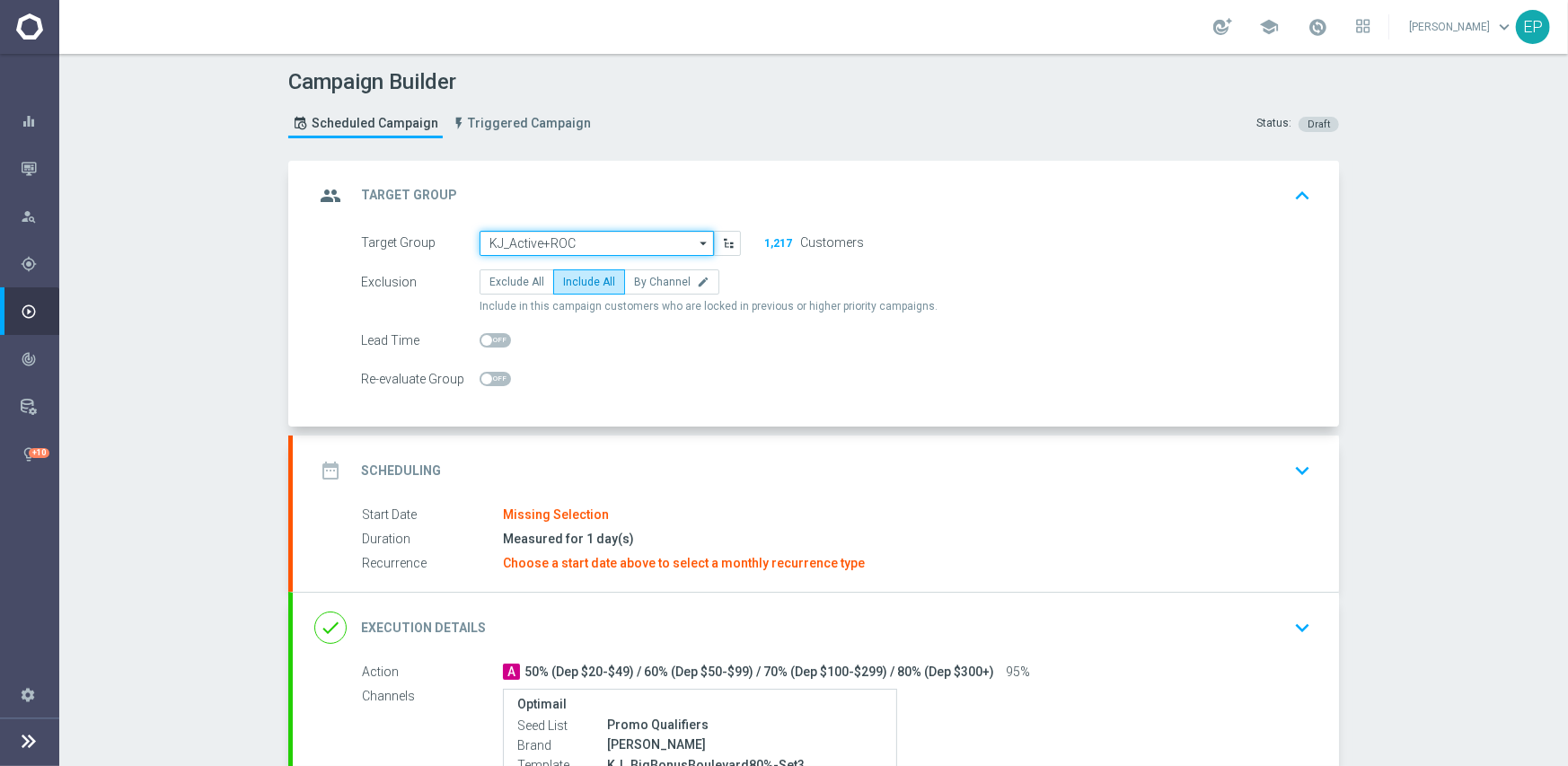
click at [582, 236] on input "KJ_Active+ROC" at bounding box center [597, 244] width 235 height 25
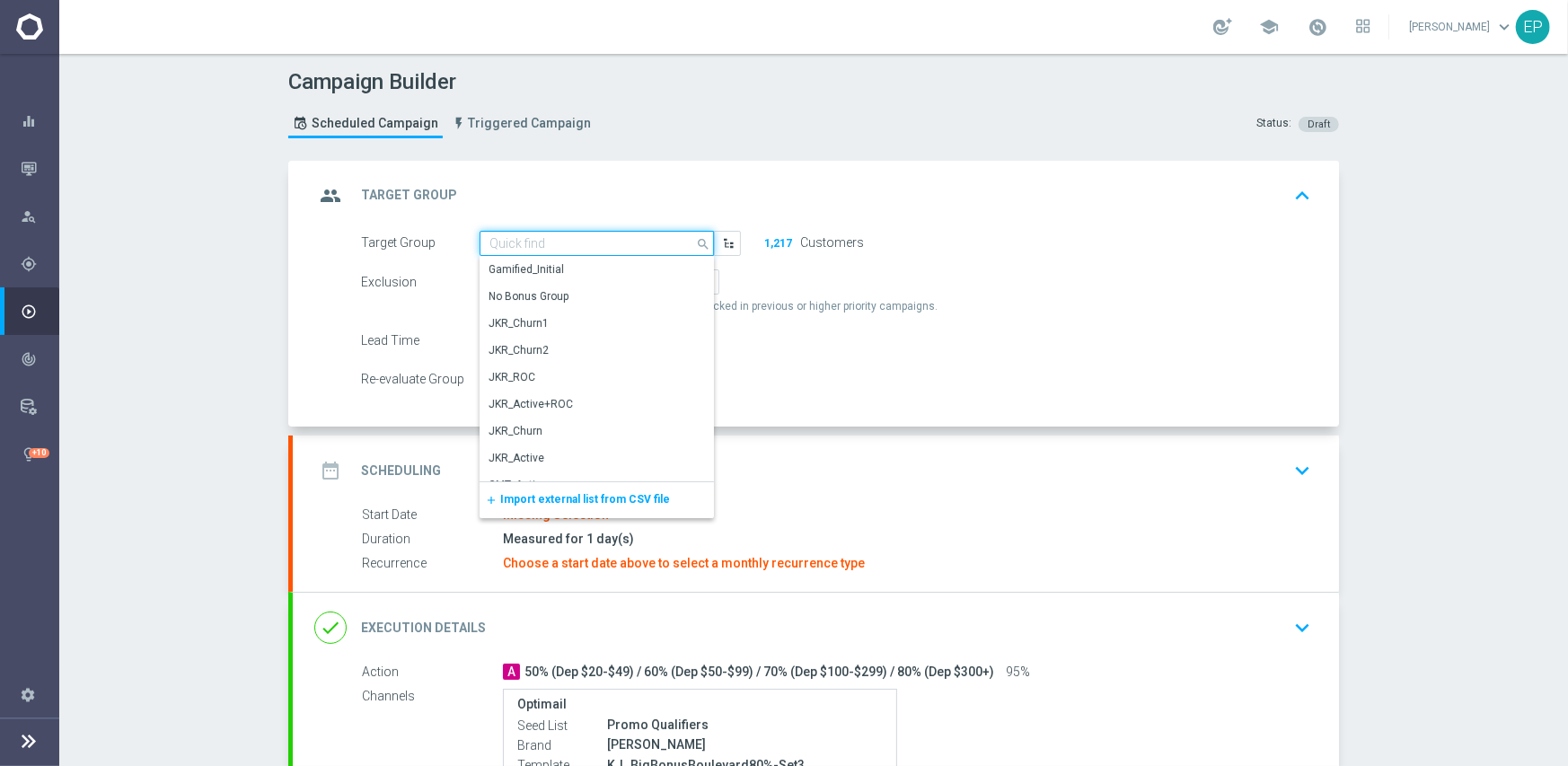
paste input "KJ_Act"
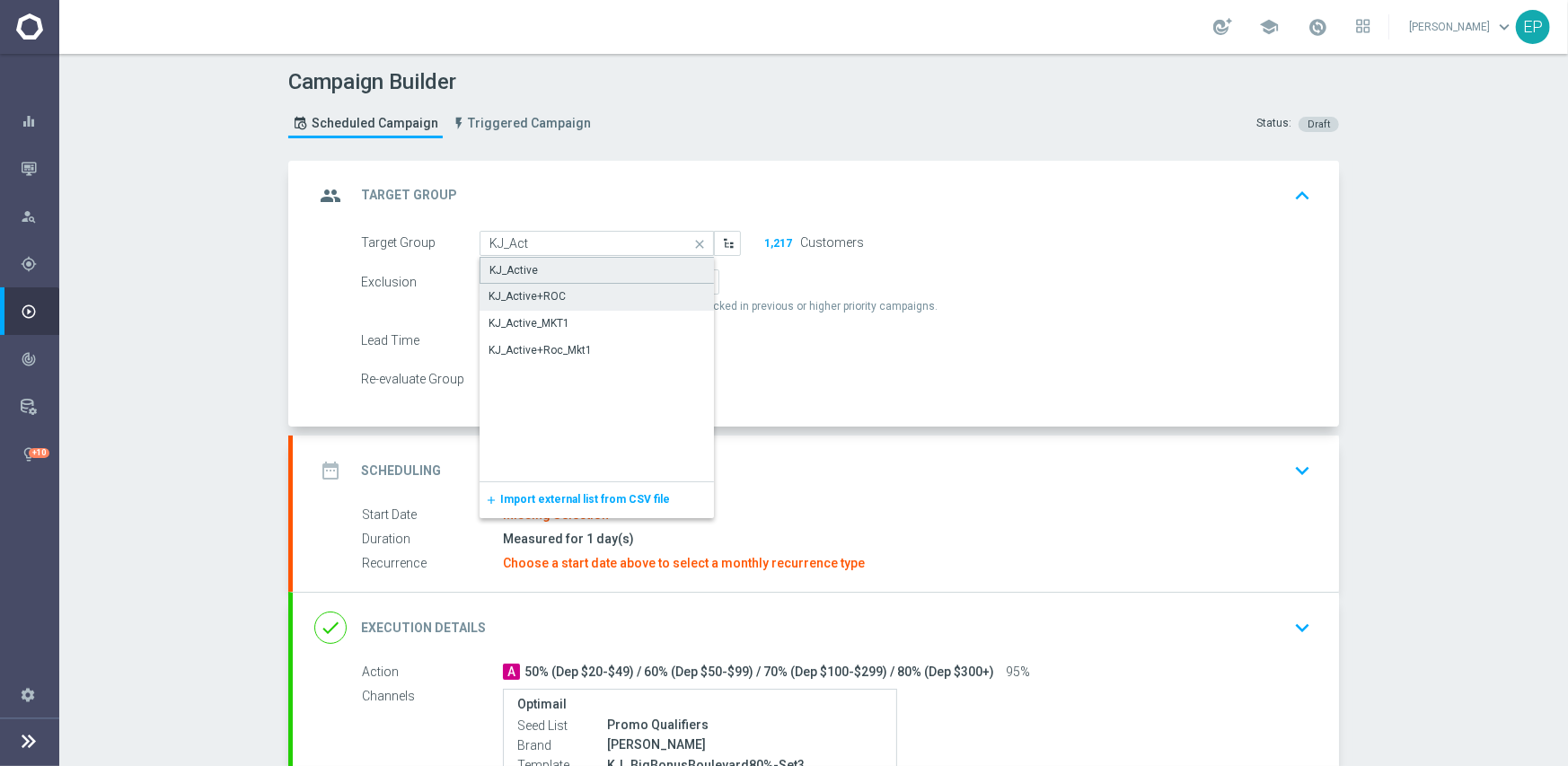
click at [560, 268] on div "KJ_Active" at bounding box center [597, 271] width 235 height 27
type input "KJ_Active"
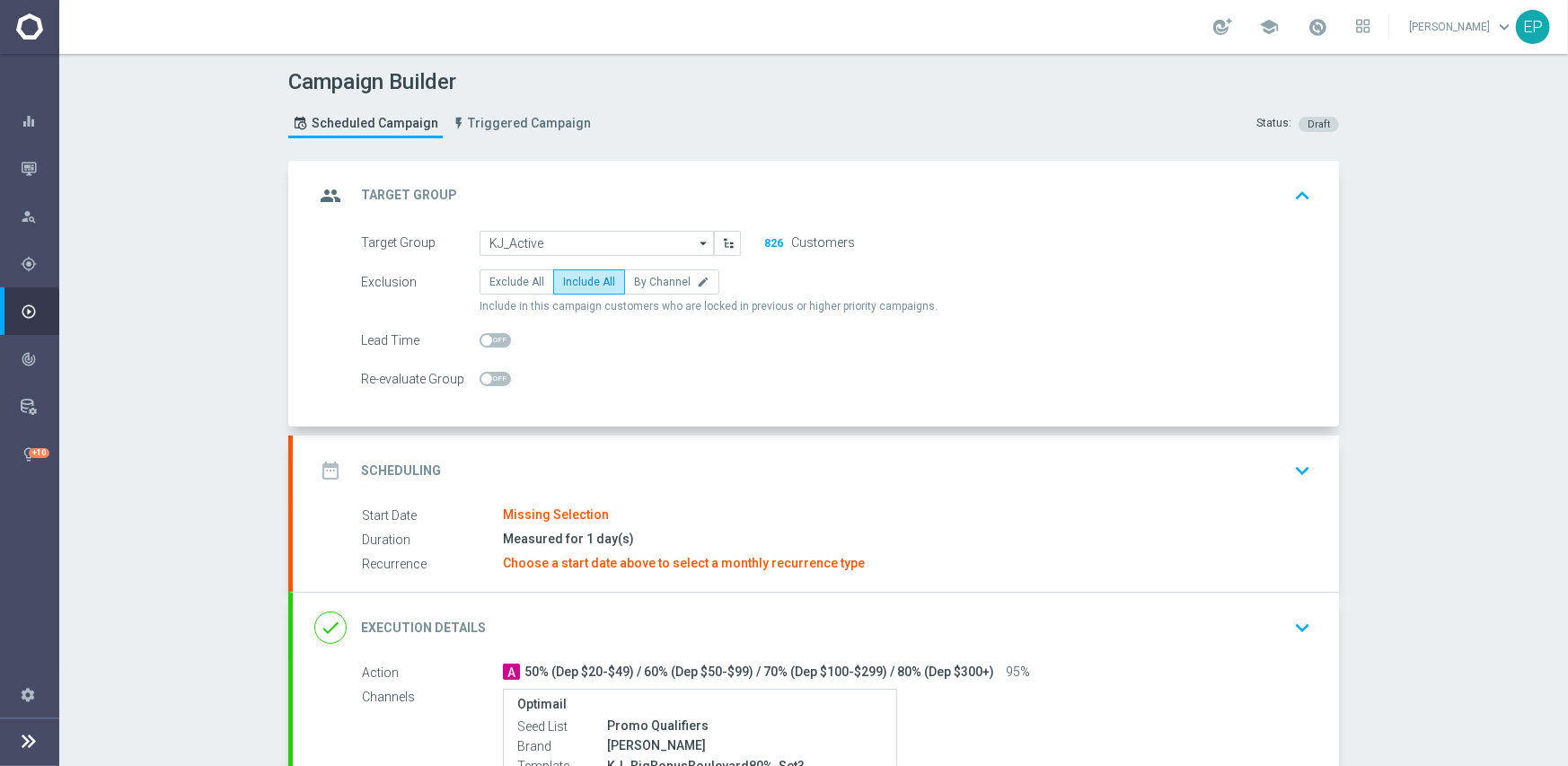
click at [650, 462] on div "date_range Scheduling keyboard_arrow_down" at bounding box center [815, 471] width 1003 height 34
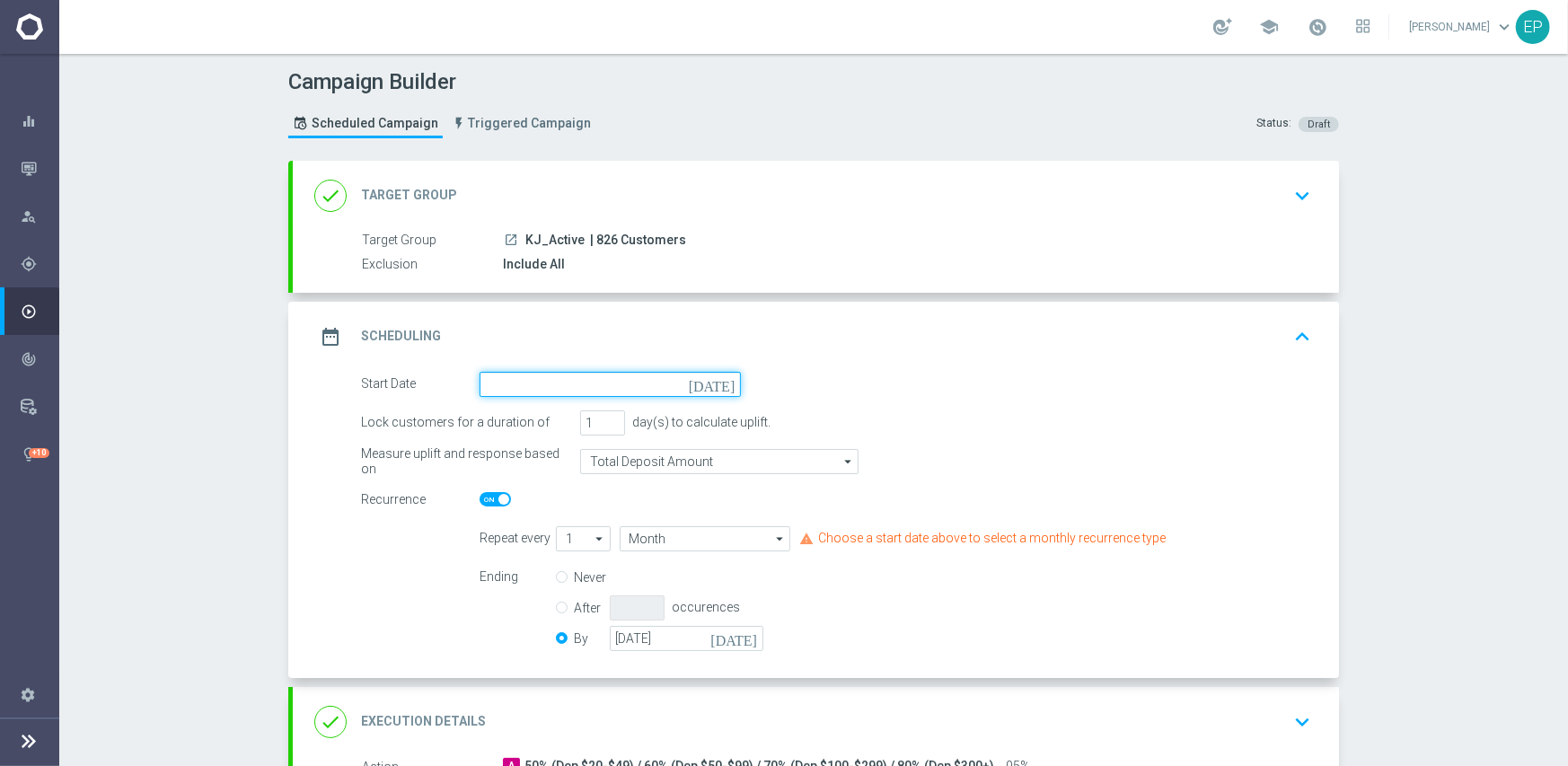
drag, startPoint x: 596, startPoint y: 380, endPoint x: 589, endPoint y: 361, distance: 20.2
click at [597, 380] on input at bounding box center [609, 384] width 261 height 25
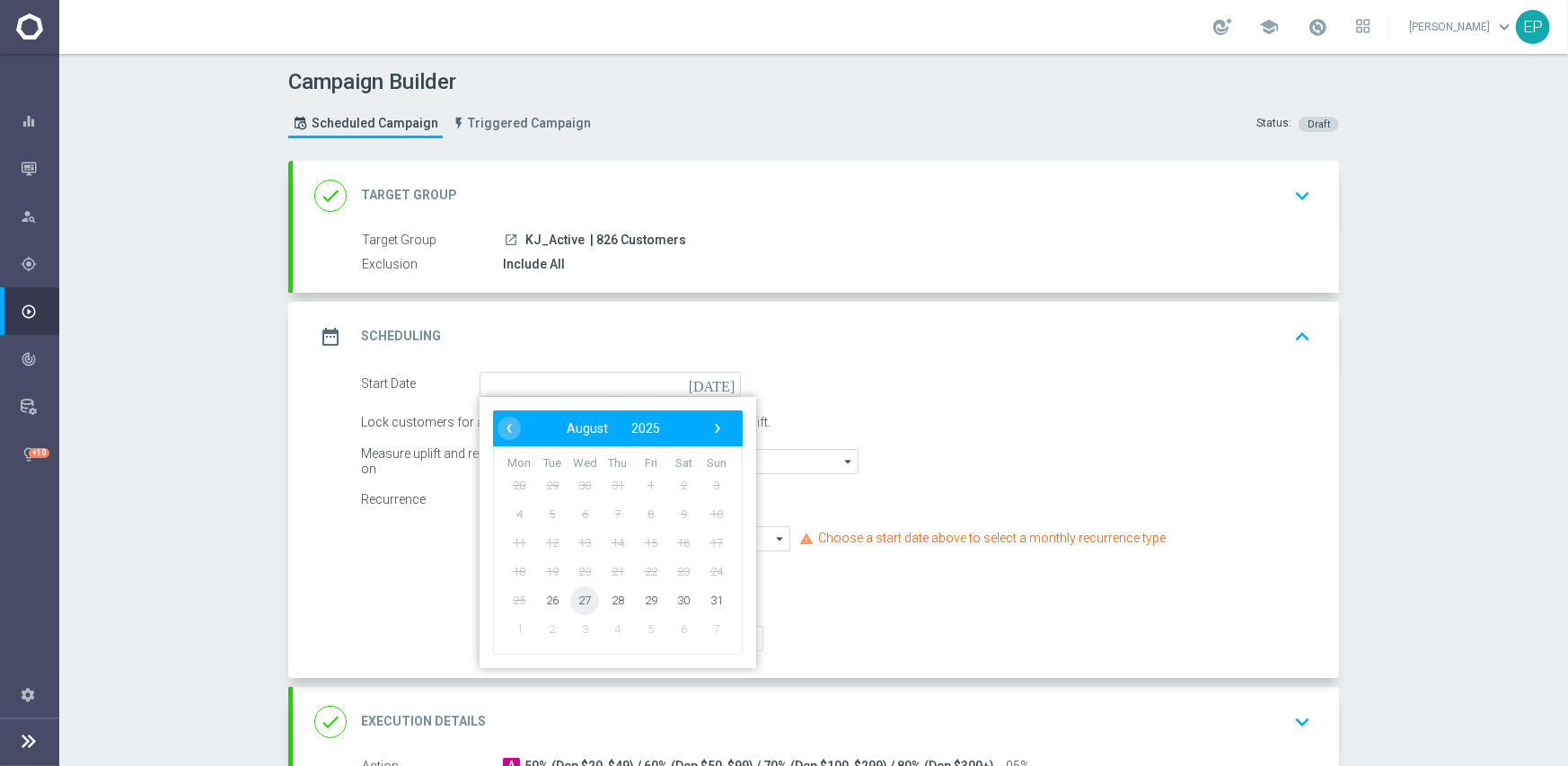
click at [574, 602] on span "27" at bounding box center [584, 599] width 28 height 28
type input "27 Aug 2025"
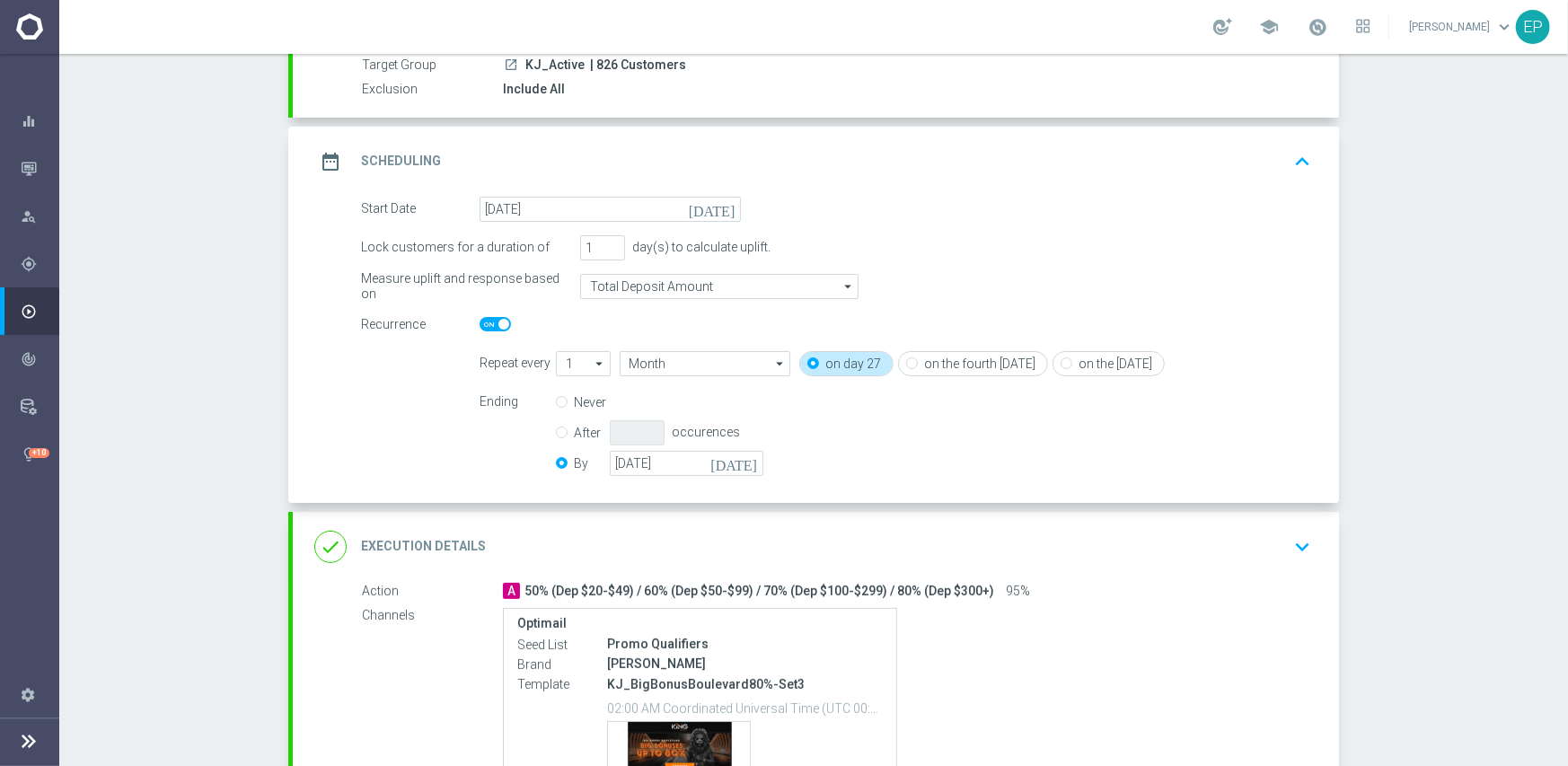
scroll to position [180, 0]
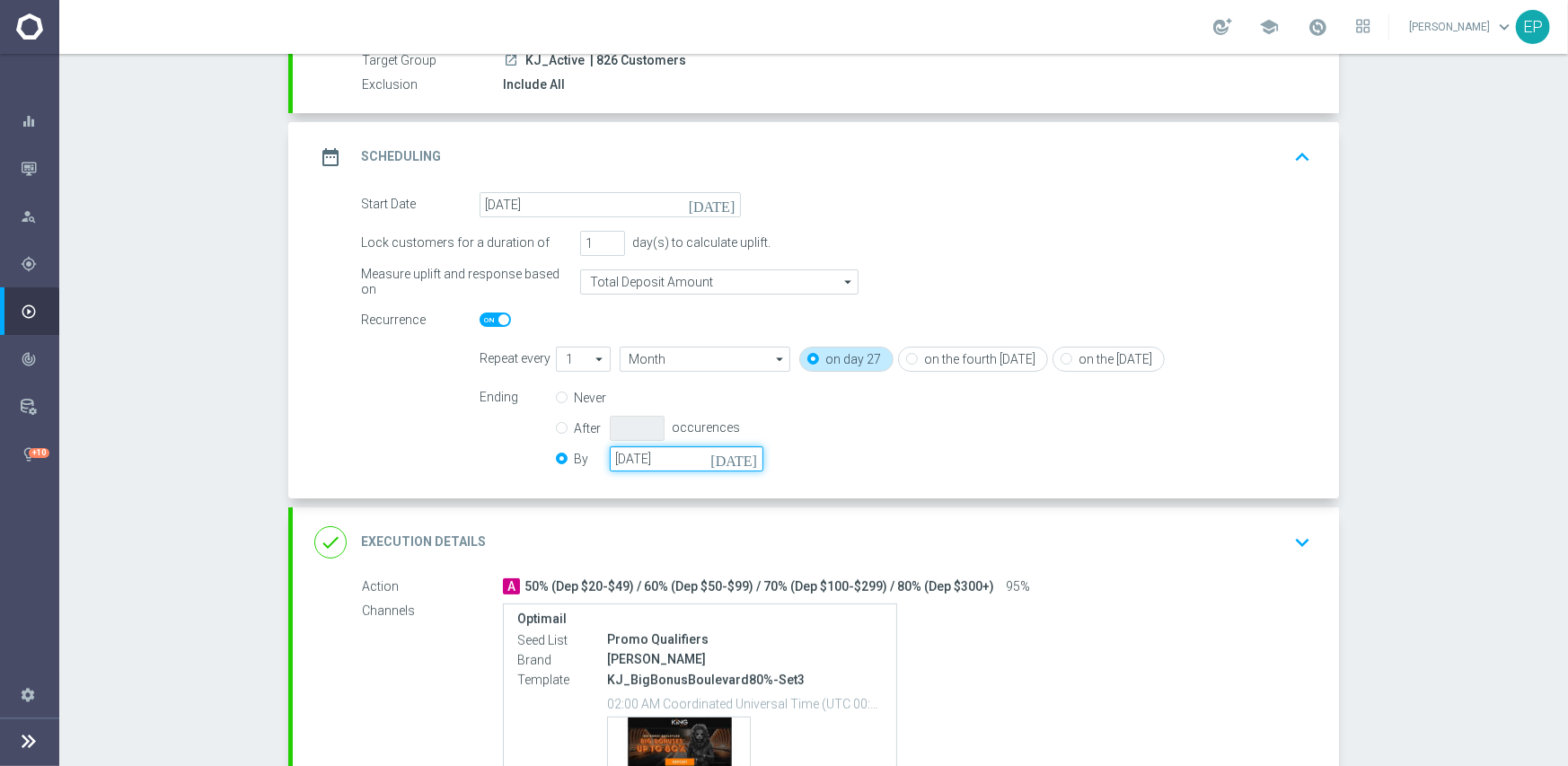
drag, startPoint x: 642, startPoint y: 454, endPoint x: 703, endPoint y: 454, distance: 61.0
click at [646, 454] on input "31 Oct 2025" at bounding box center [686, 459] width 154 height 25
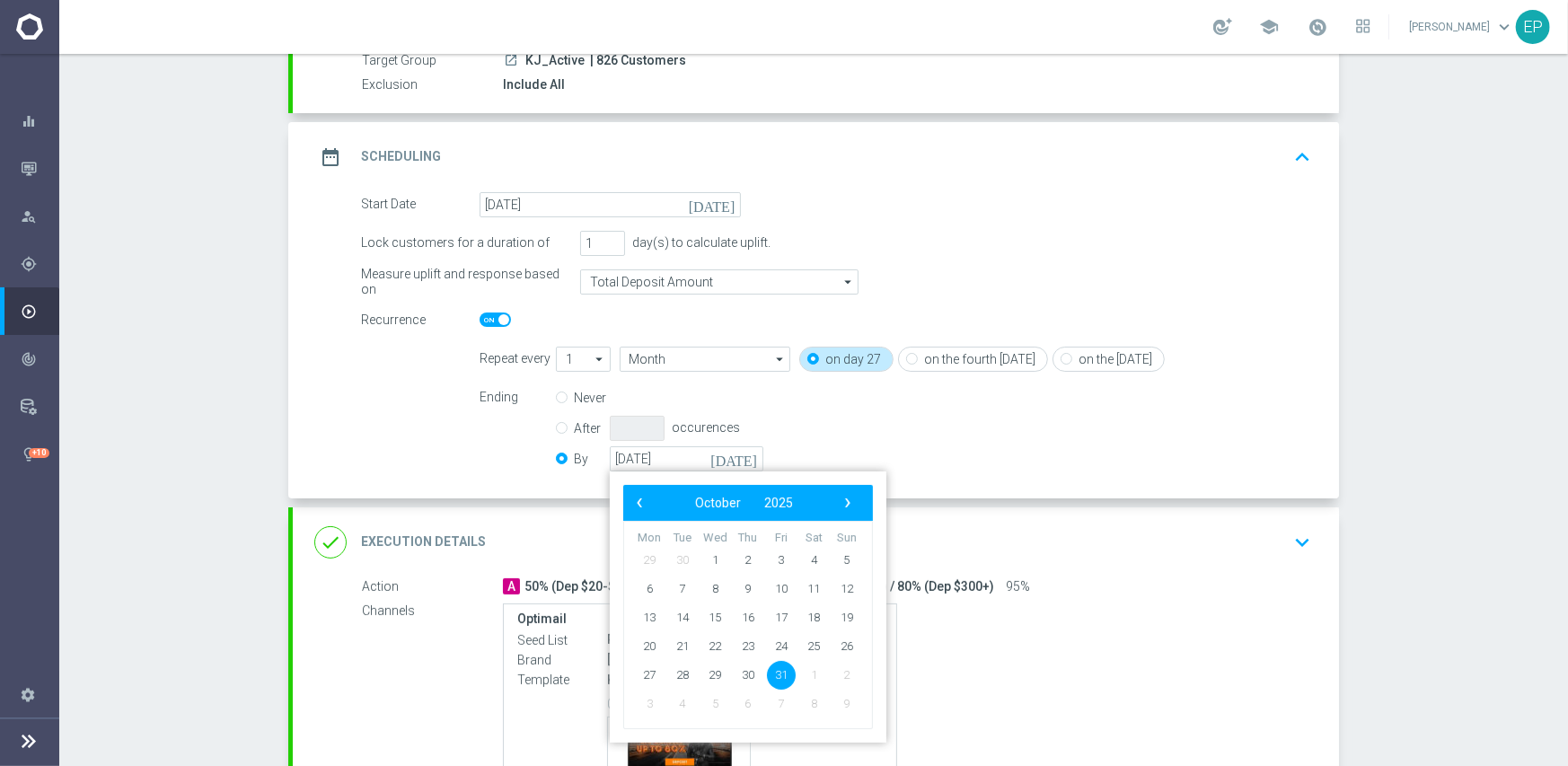
click at [854, 499] on div "‹ ​ October ​ 2025 ​ ›" at bounding box center [747, 503] width 249 height 36
click at [836, 501] on span "›" at bounding box center [848, 503] width 23 height 23
click at [837, 673] on span "30" at bounding box center [846, 674] width 28 height 28
type input "30 Nov 2025"
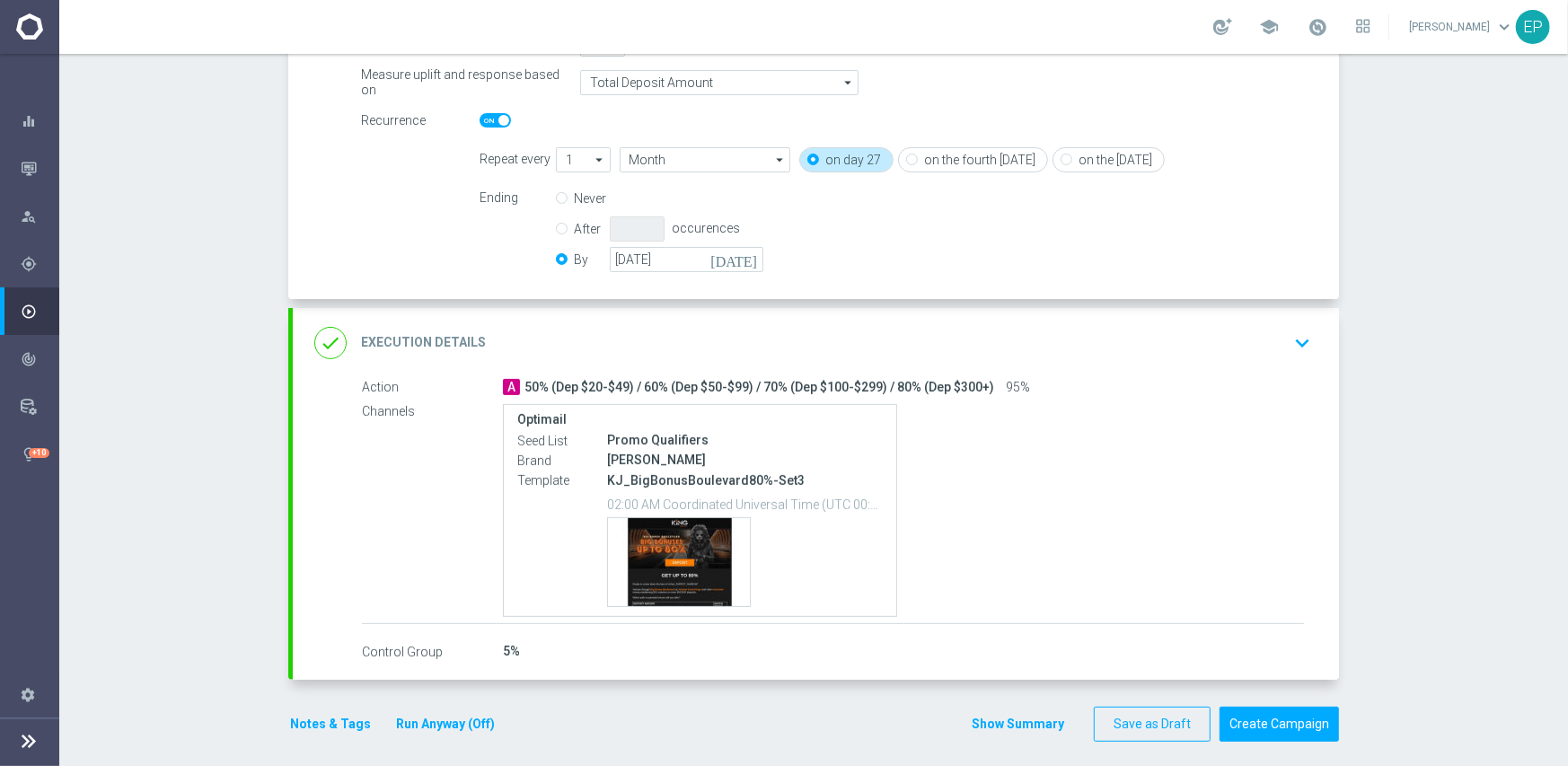
scroll to position [388, 0]
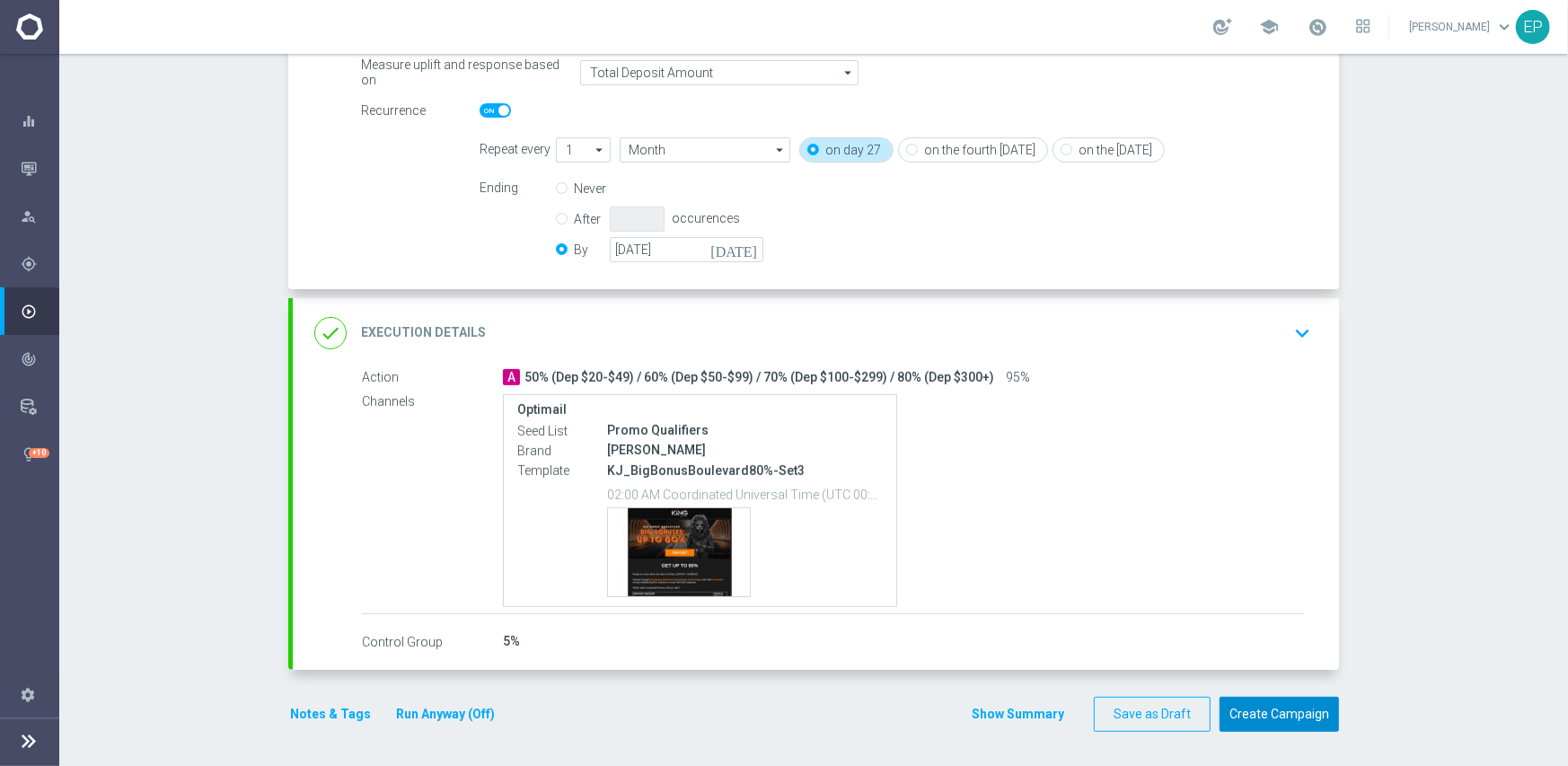
click at [1290, 717] on button "Create Campaign" at bounding box center [1279, 714] width 119 height 35
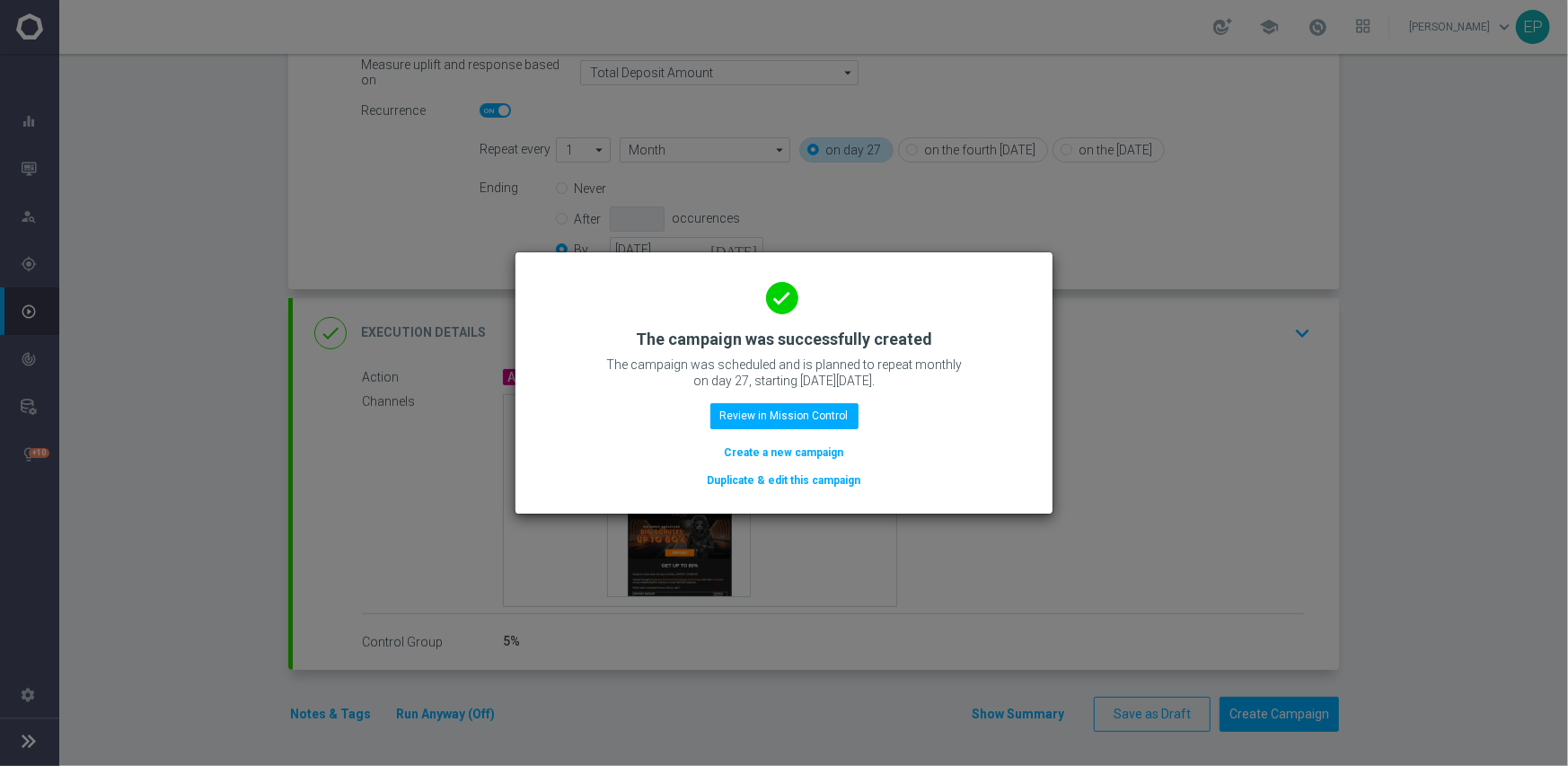
click at [793, 477] on button "Duplicate & edit this campaign" at bounding box center [784, 480] width 157 height 20
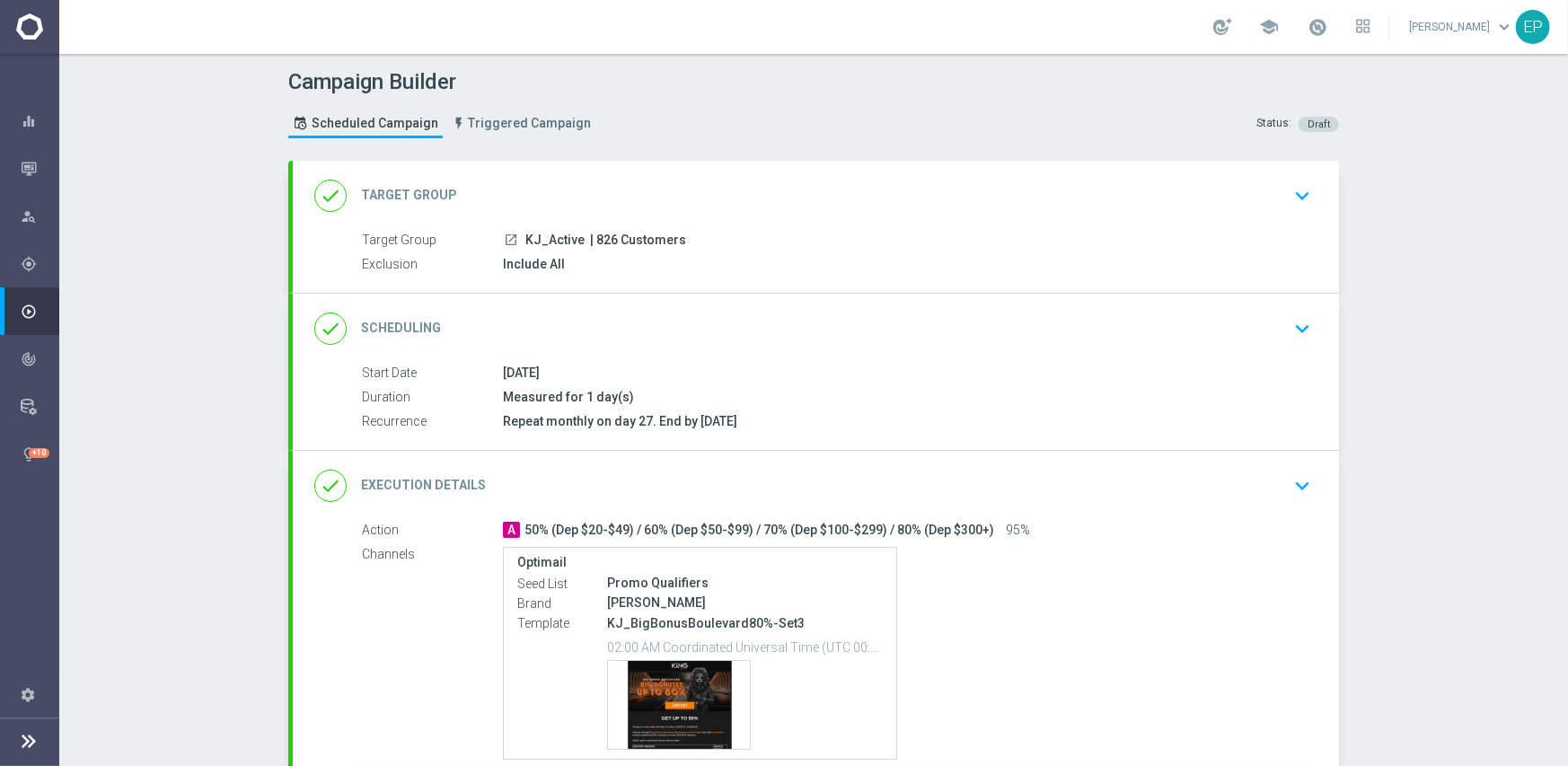
drag, startPoint x: 513, startPoint y: 239, endPoint x: 540, endPoint y: 238, distance: 27.0
click at [540, 238] on div "launch KJ_Active | 826 Customers" at bounding box center [903, 240] width 801 height 18
copy div "KJ_"
click at [604, 182] on div "done Target Group keyboard_arrow_down" at bounding box center [815, 196] width 1003 height 34
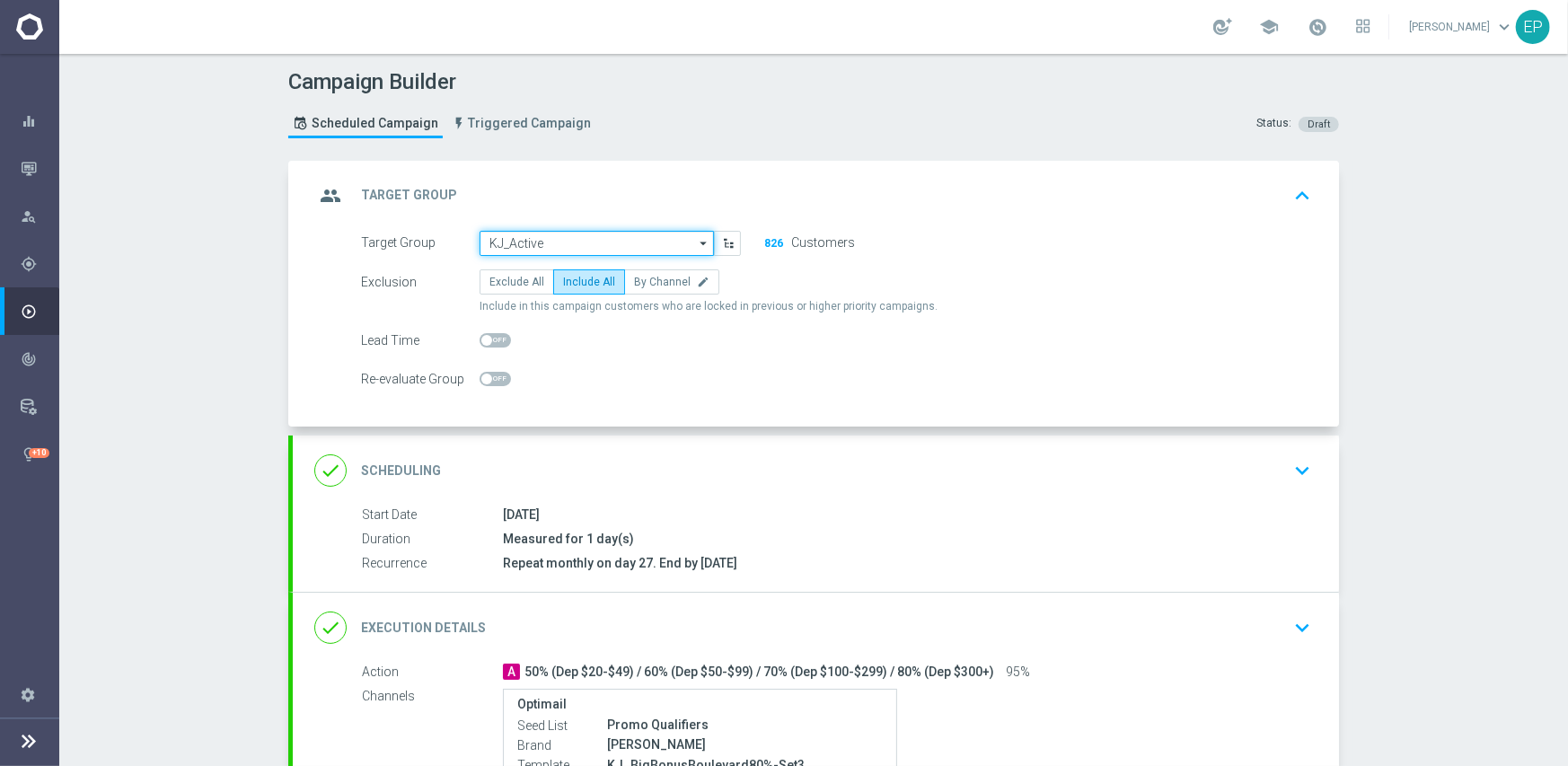
click at [561, 238] on input "KJ_Active" at bounding box center [597, 244] width 235 height 25
paste input "KJ_"
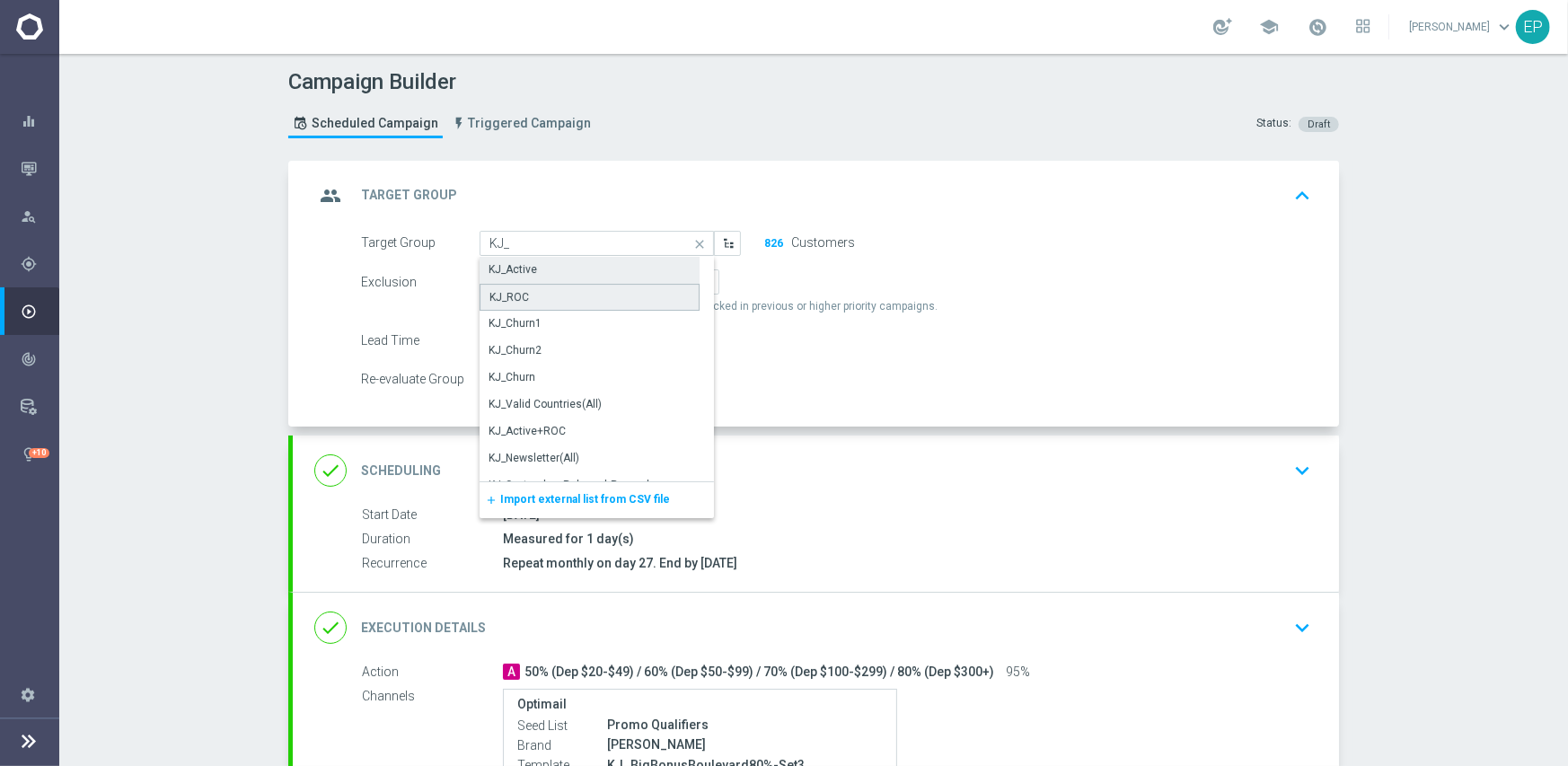
click at [530, 293] on div "KJ_ROC" at bounding box center [589, 297] width 220 height 27
type input "KJ_ROC"
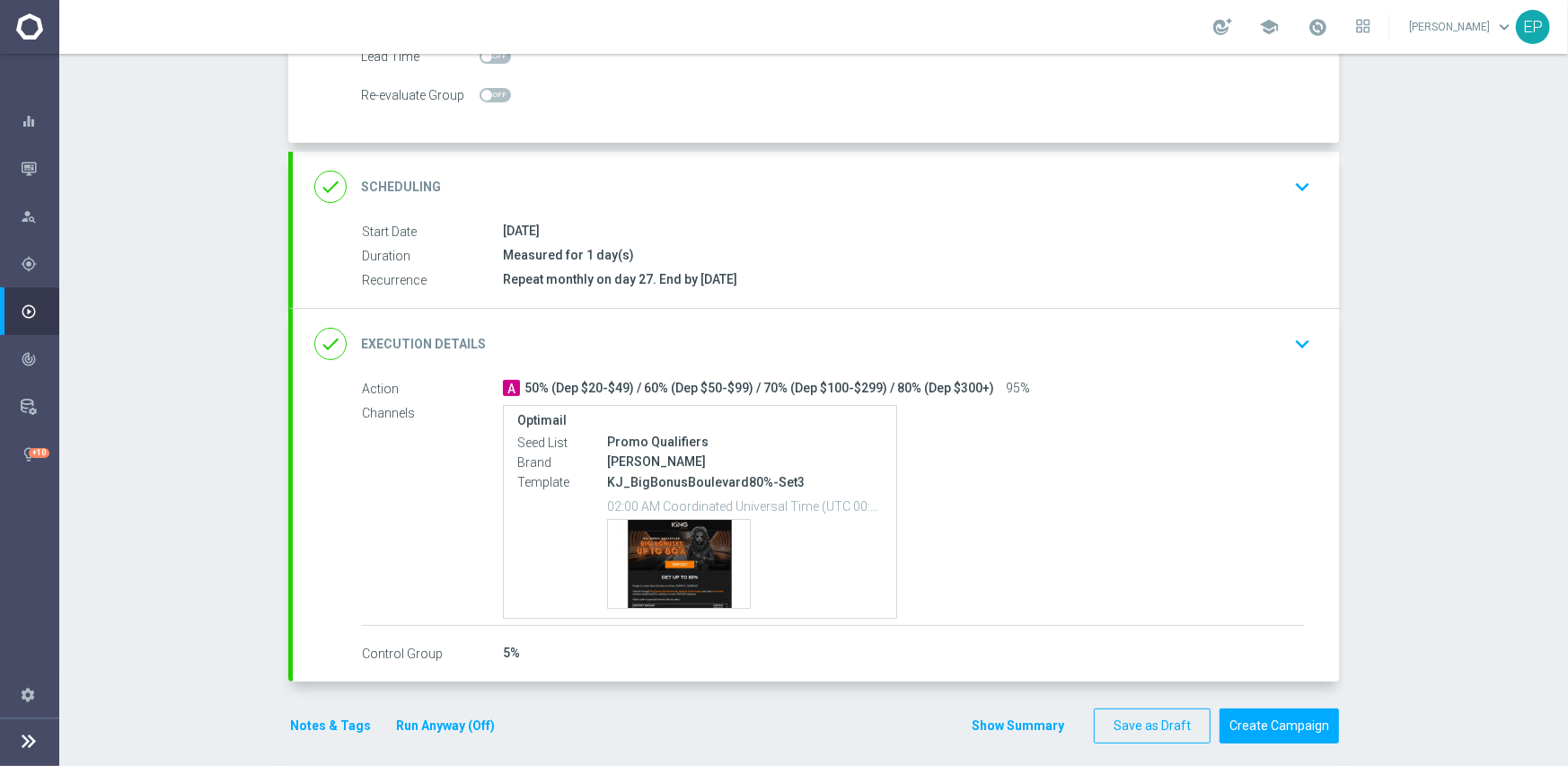
scroll to position [295, 0]
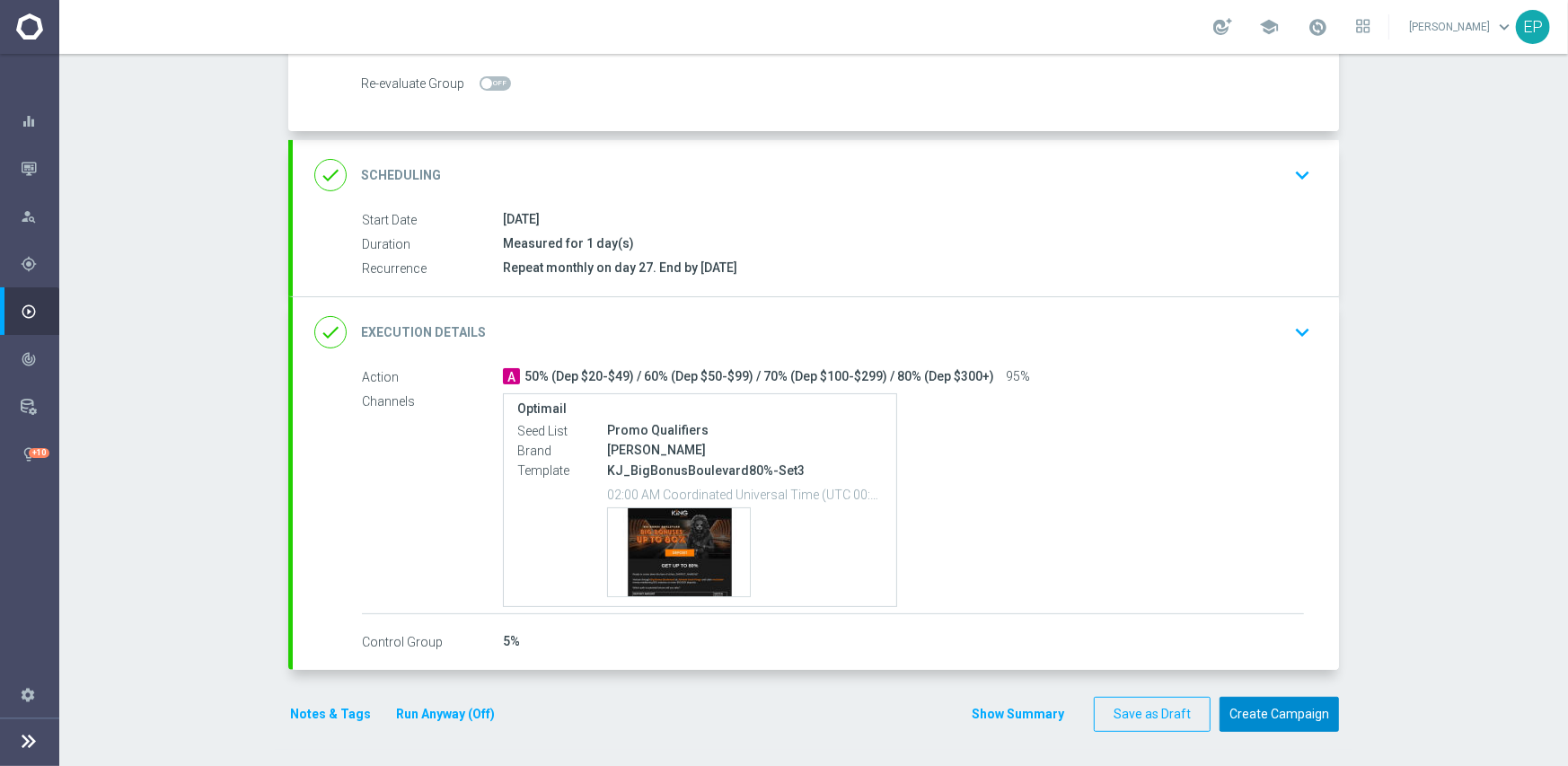
click at [1257, 711] on button "Create Campaign" at bounding box center [1279, 714] width 119 height 35
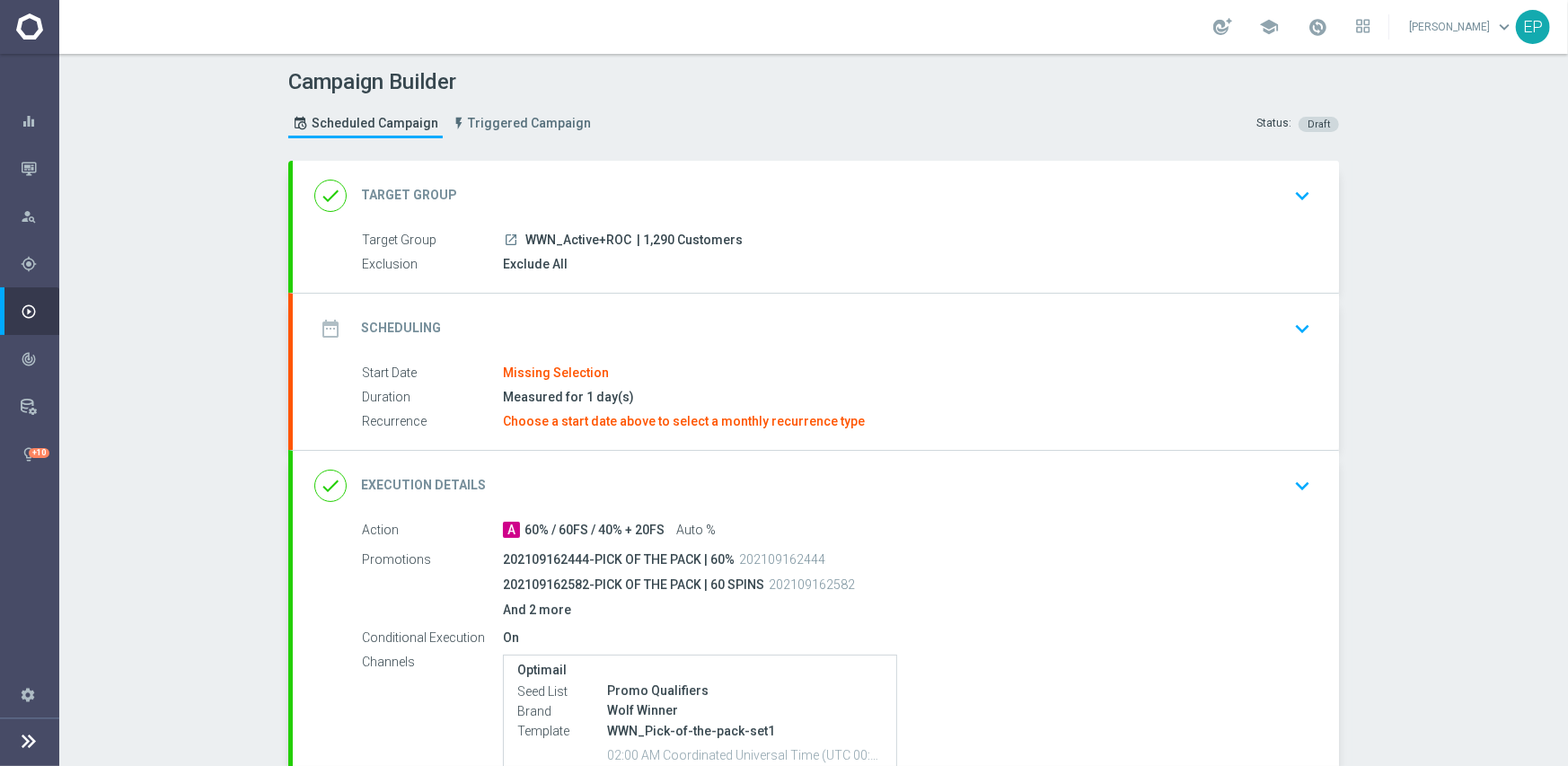
drag, startPoint x: 522, startPoint y: 239, endPoint x: 570, endPoint y: 239, distance: 48.0
click at [570, 239] on span "WWN_Active+ROC" at bounding box center [578, 241] width 106 height 17
copy span "WWN_Ac"
click at [609, 179] on div "done Target Group keyboard_arrow_down" at bounding box center [815, 196] width 1003 height 34
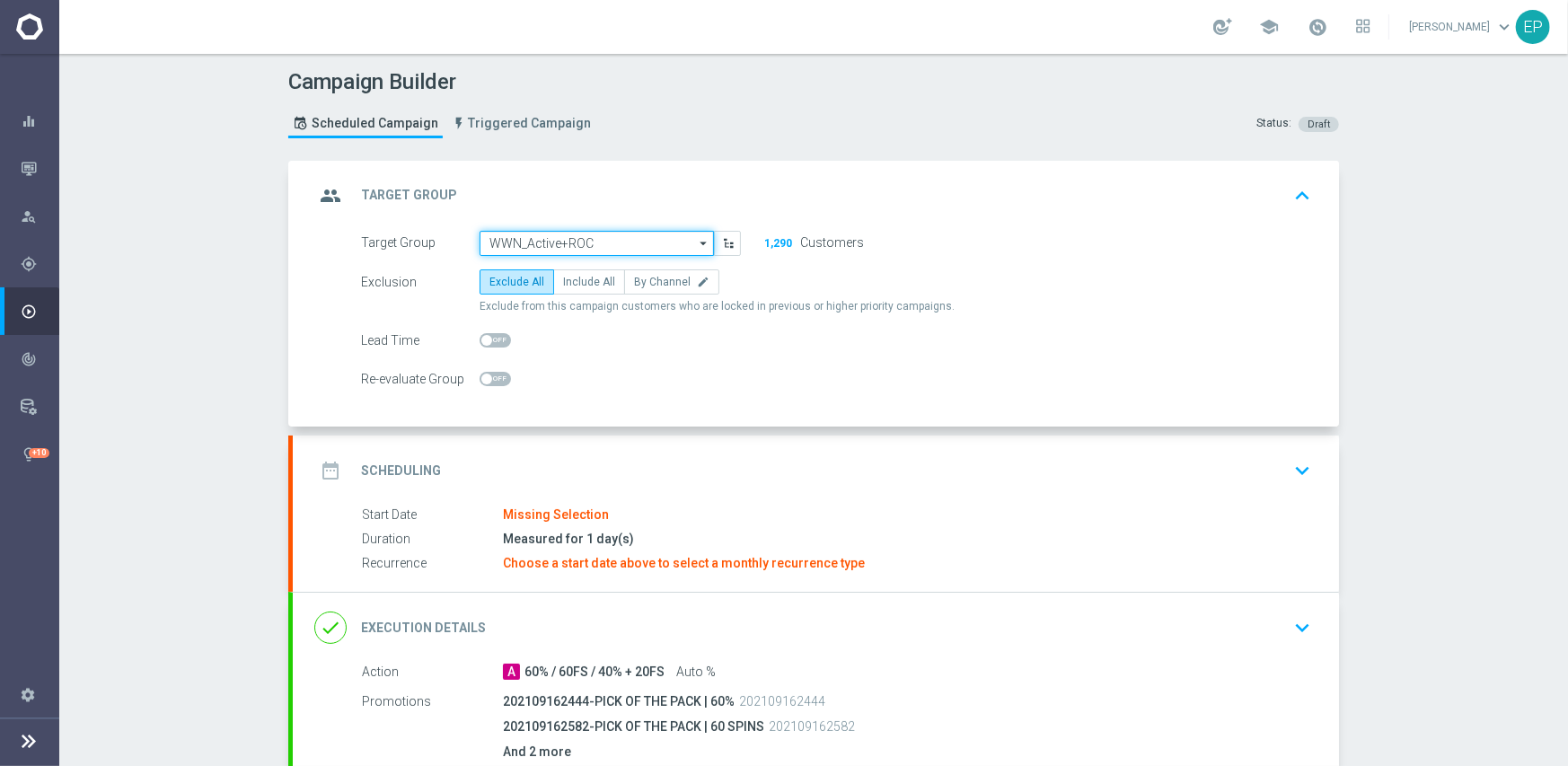
click at [583, 233] on input "WWN_Active+ROC" at bounding box center [597, 244] width 235 height 25
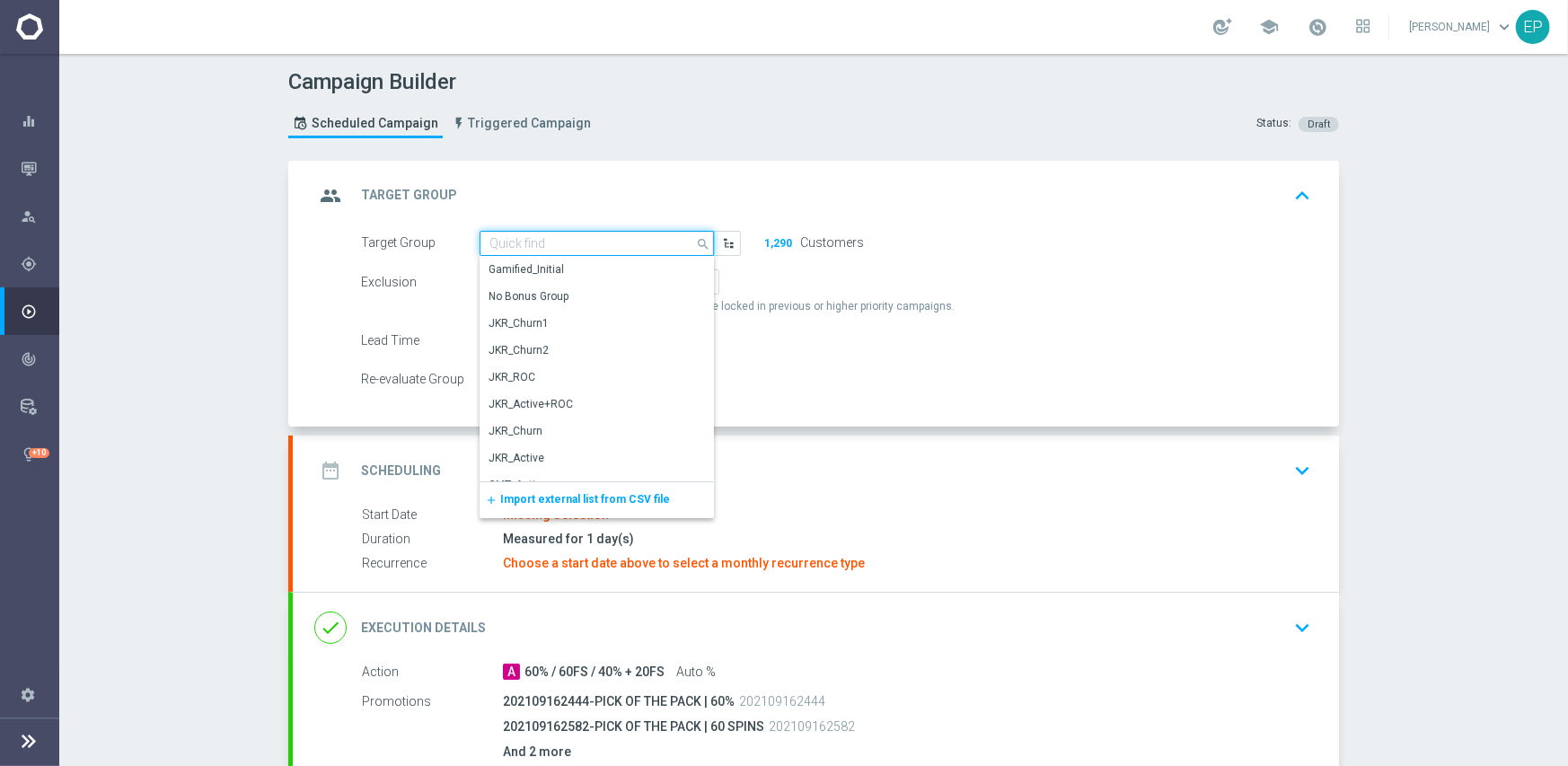
paste input "WWN_Ac"
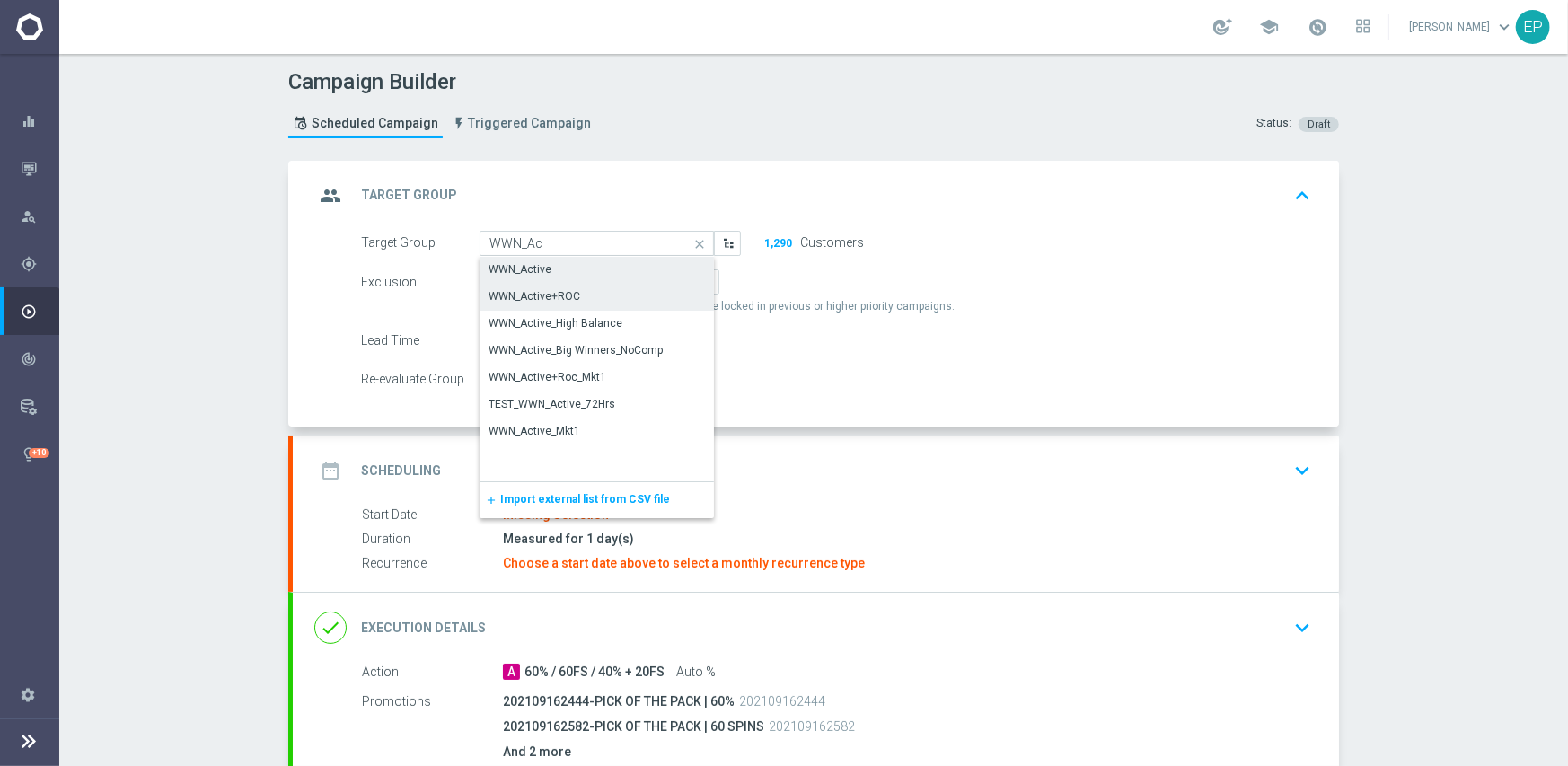
click at [542, 266] on div "WWN_Active" at bounding box center [597, 270] width 235 height 25
type input "WWN_Active"
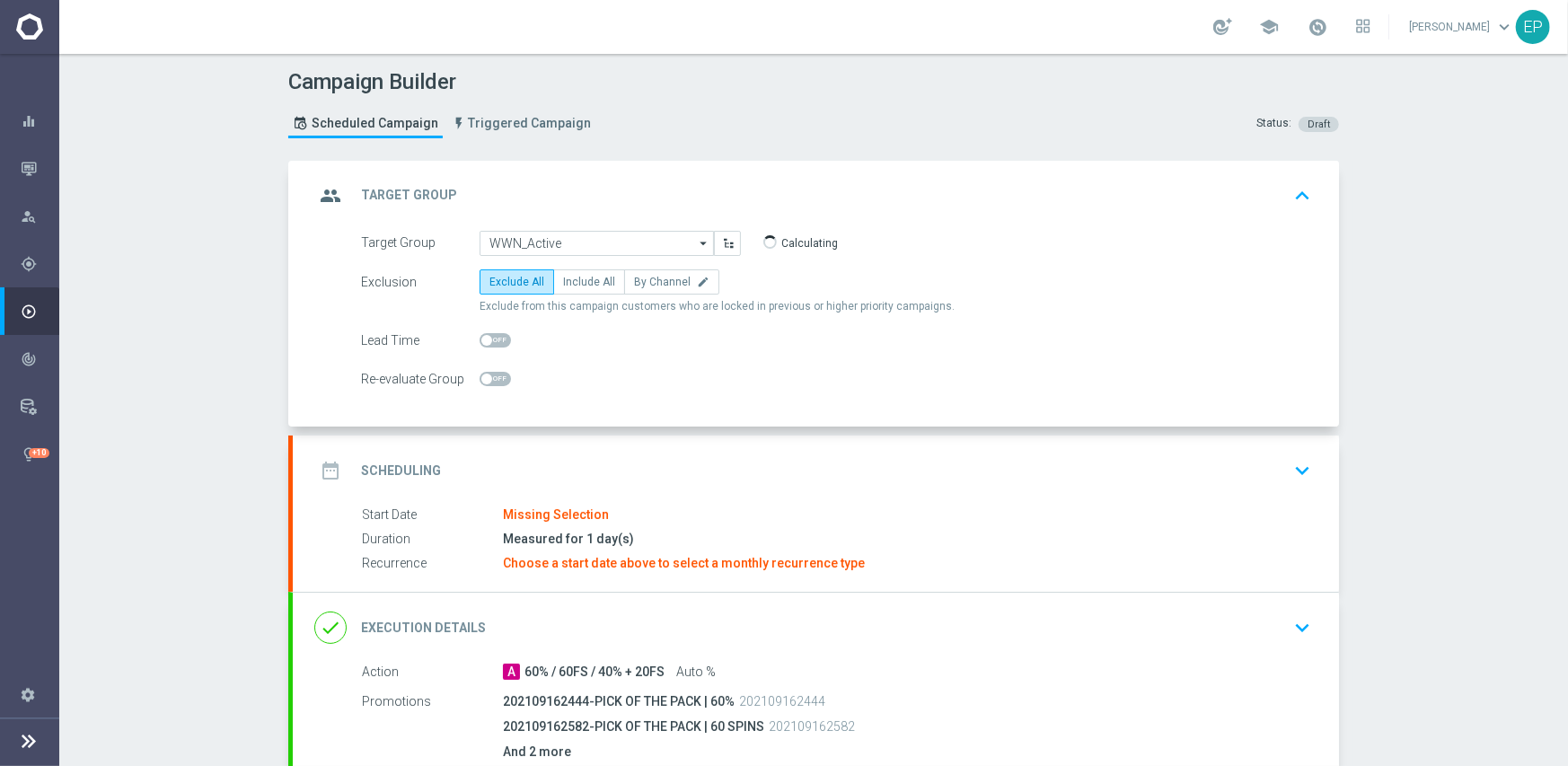
click at [622, 444] on div "date_range Scheduling keyboard_arrow_down" at bounding box center [815, 471] width 1046 height 70
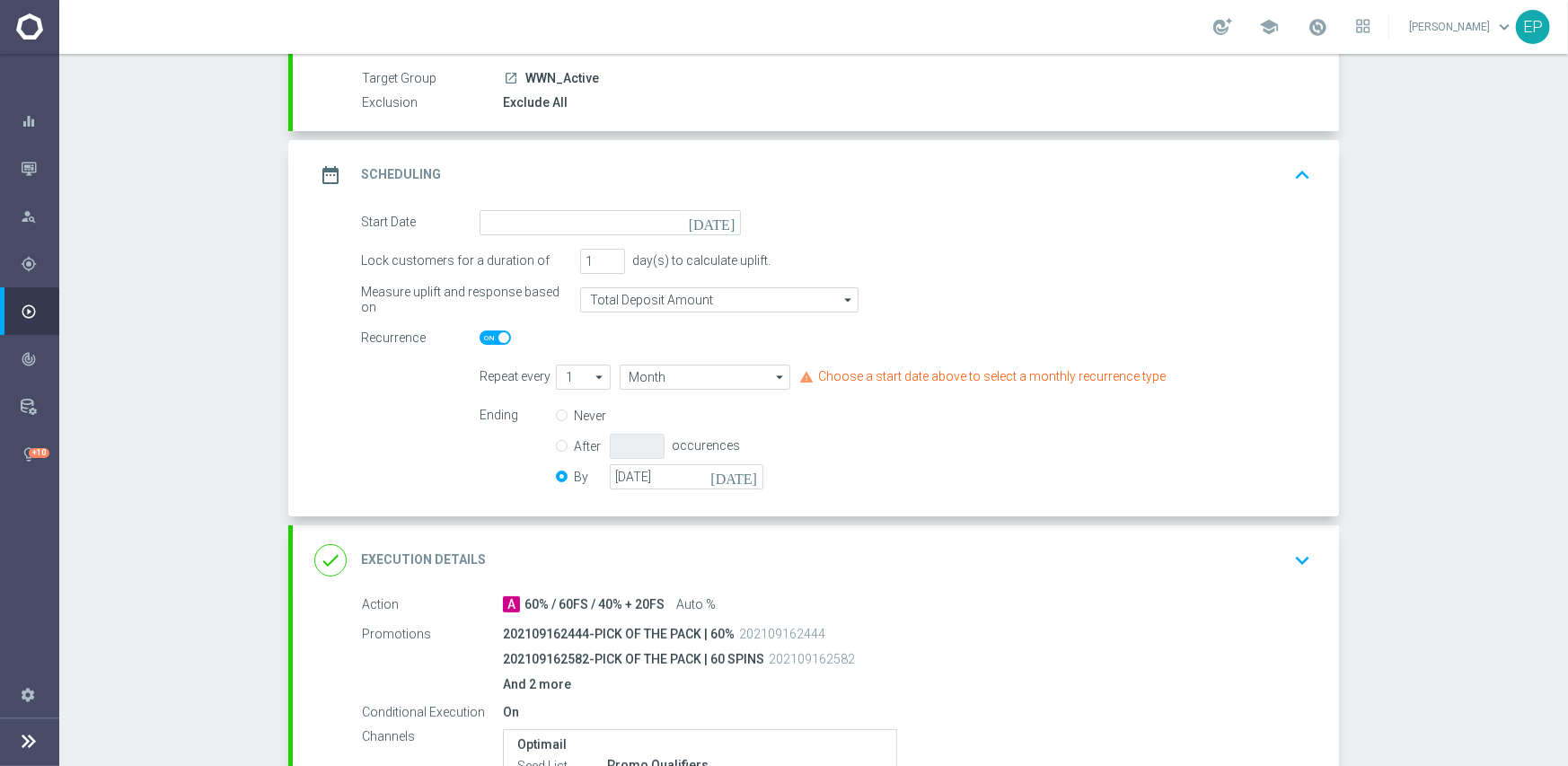
scroll to position [180, 0]
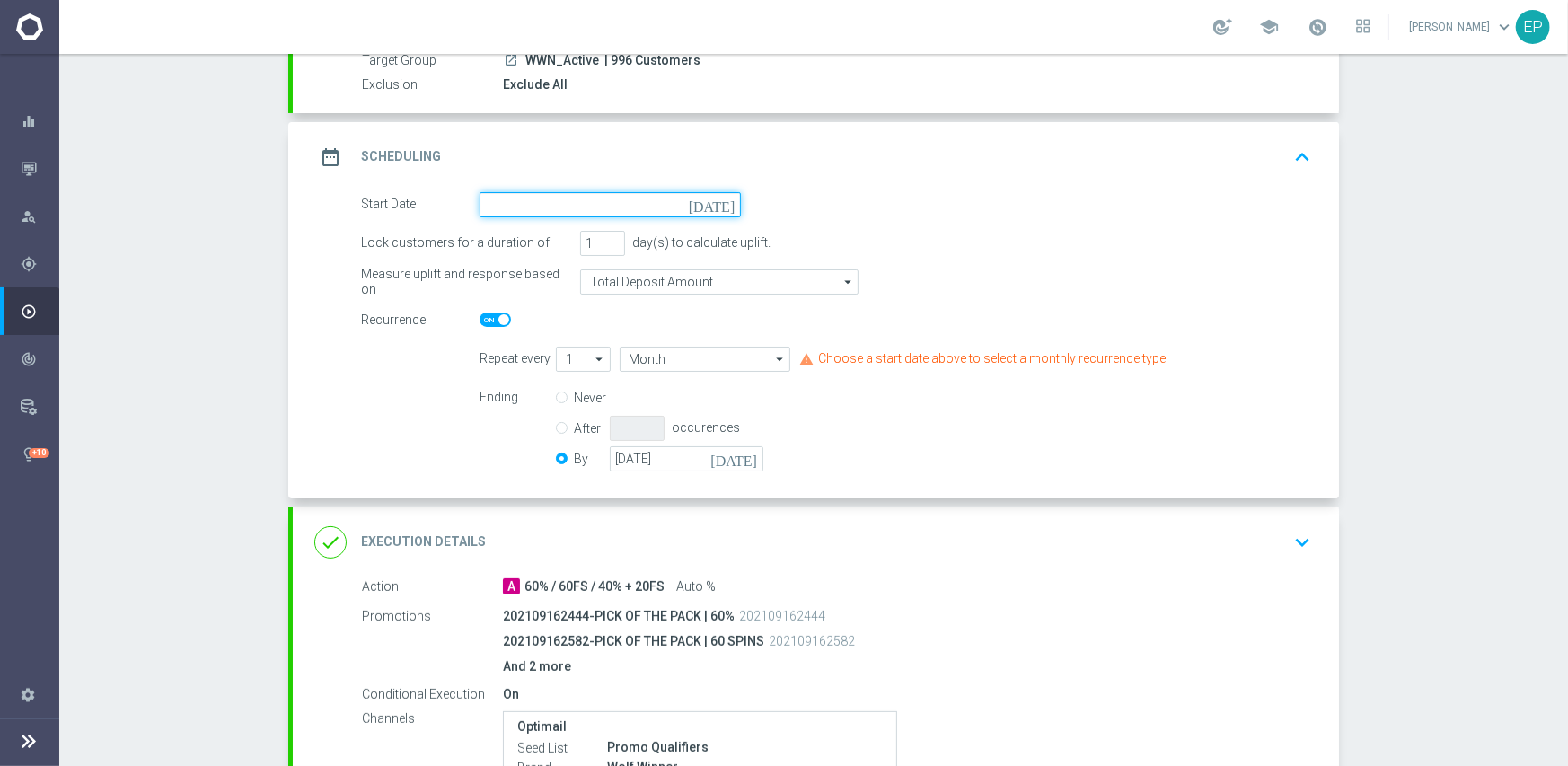
drag, startPoint x: 563, startPoint y: 201, endPoint x: 576, endPoint y: 203, distance: 13.2
click at [563, 202] on input at bounding box center [609, 204] width 261 height 25
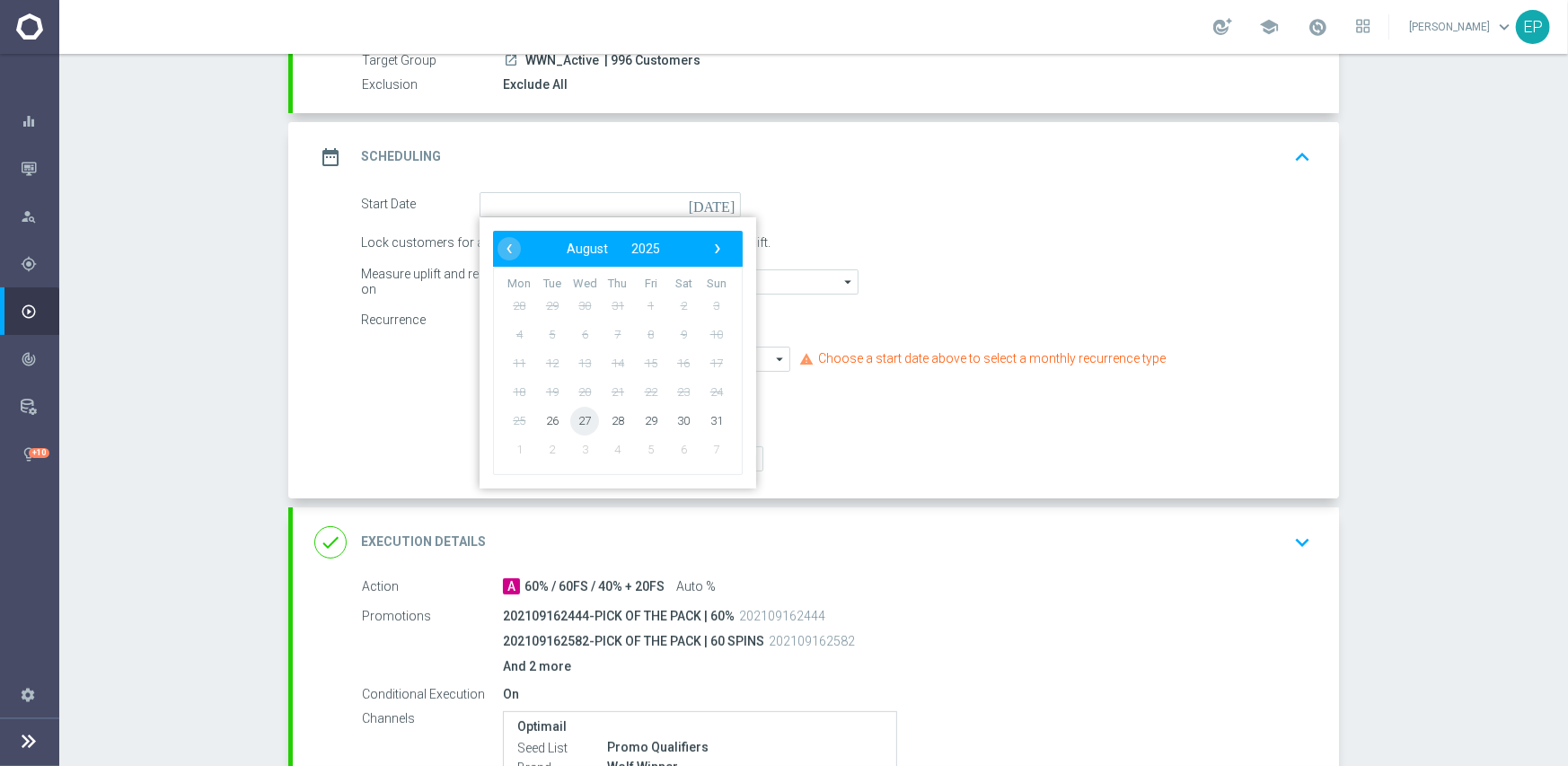
click at [577, 417] on span "27" at bounding box center [584, 420] width 28 height 28
type input "[DATE]"
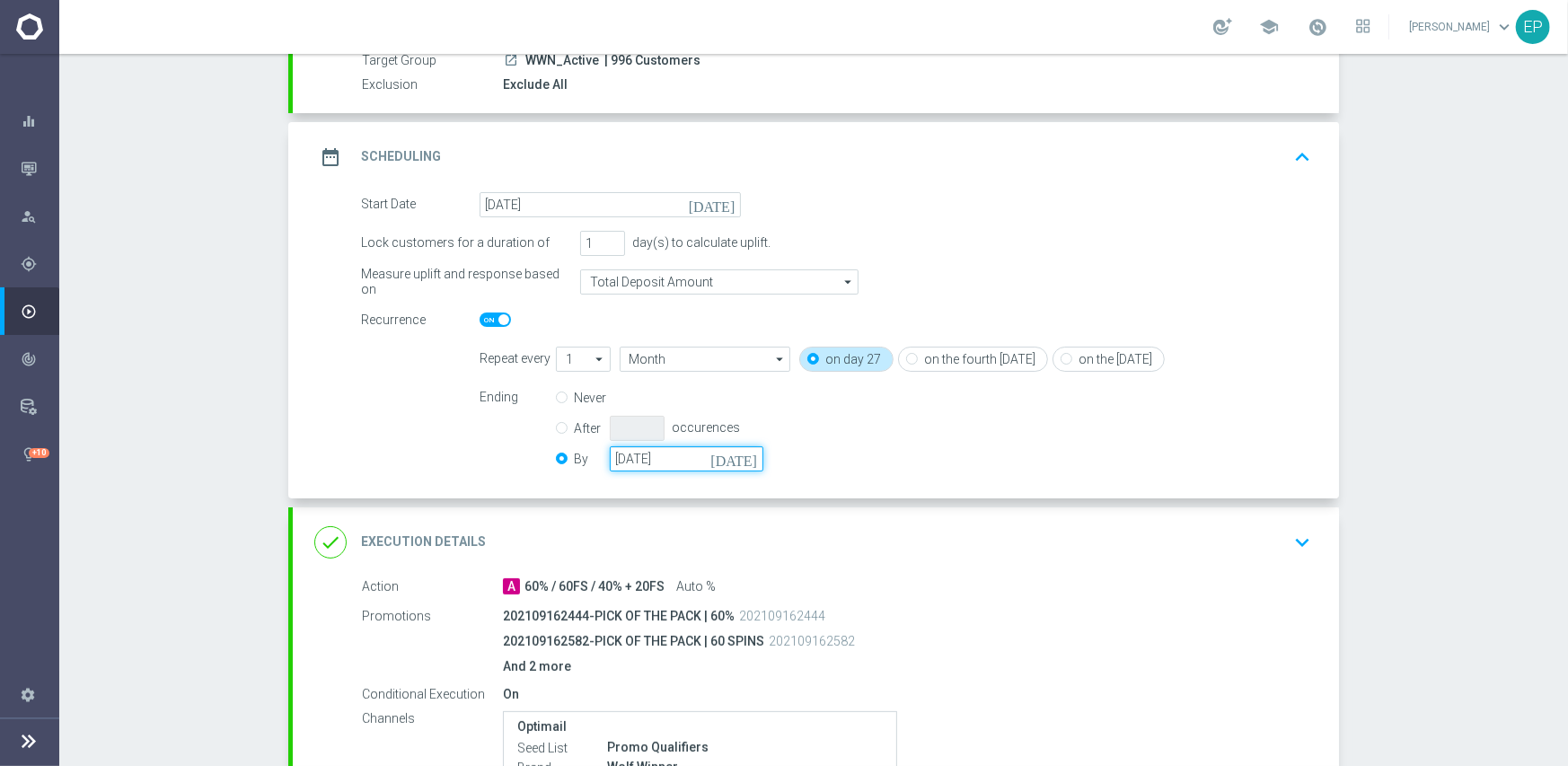
click at [648, 460] on input "[DATE]" at bounding box center [686, 459] width 154 height 25
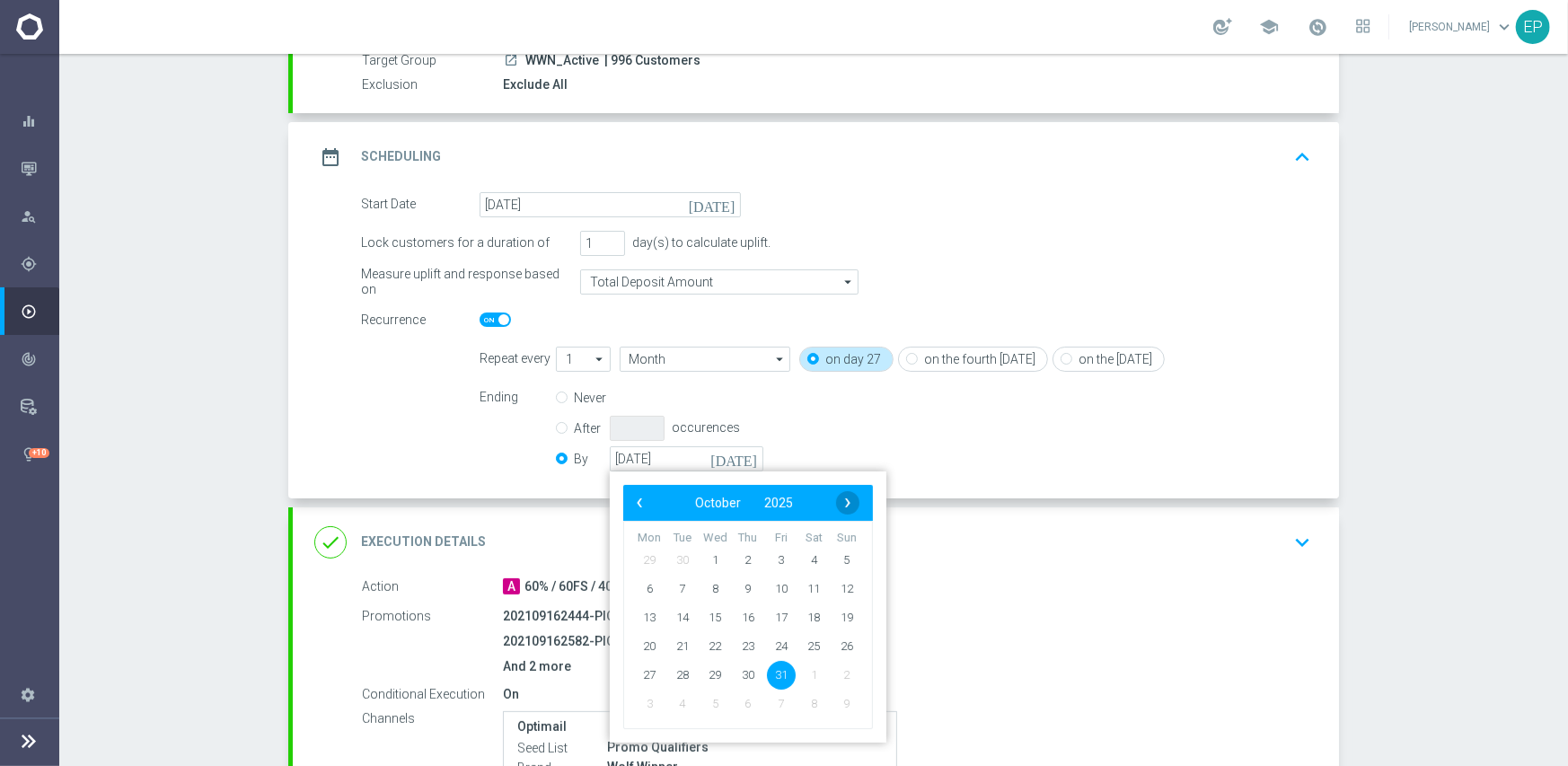
click at [842, 504] on span "›" at bounding box center [848, 503] width 23 height 23
click at [838, 675] on span "30" at bounding box center [846, 674] width 28 height 28
type input "[DATE]"
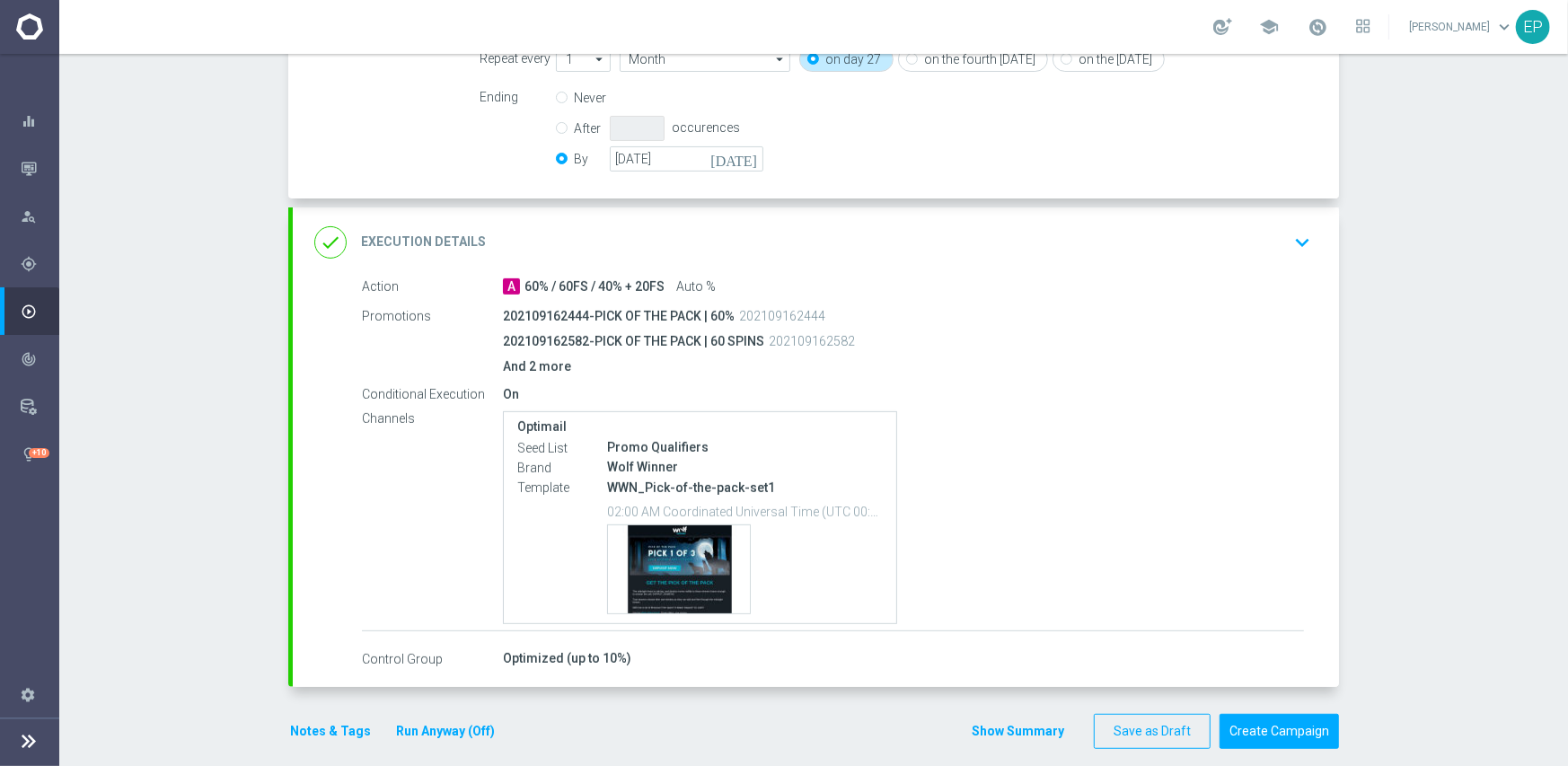
scroll to position [497, 0]
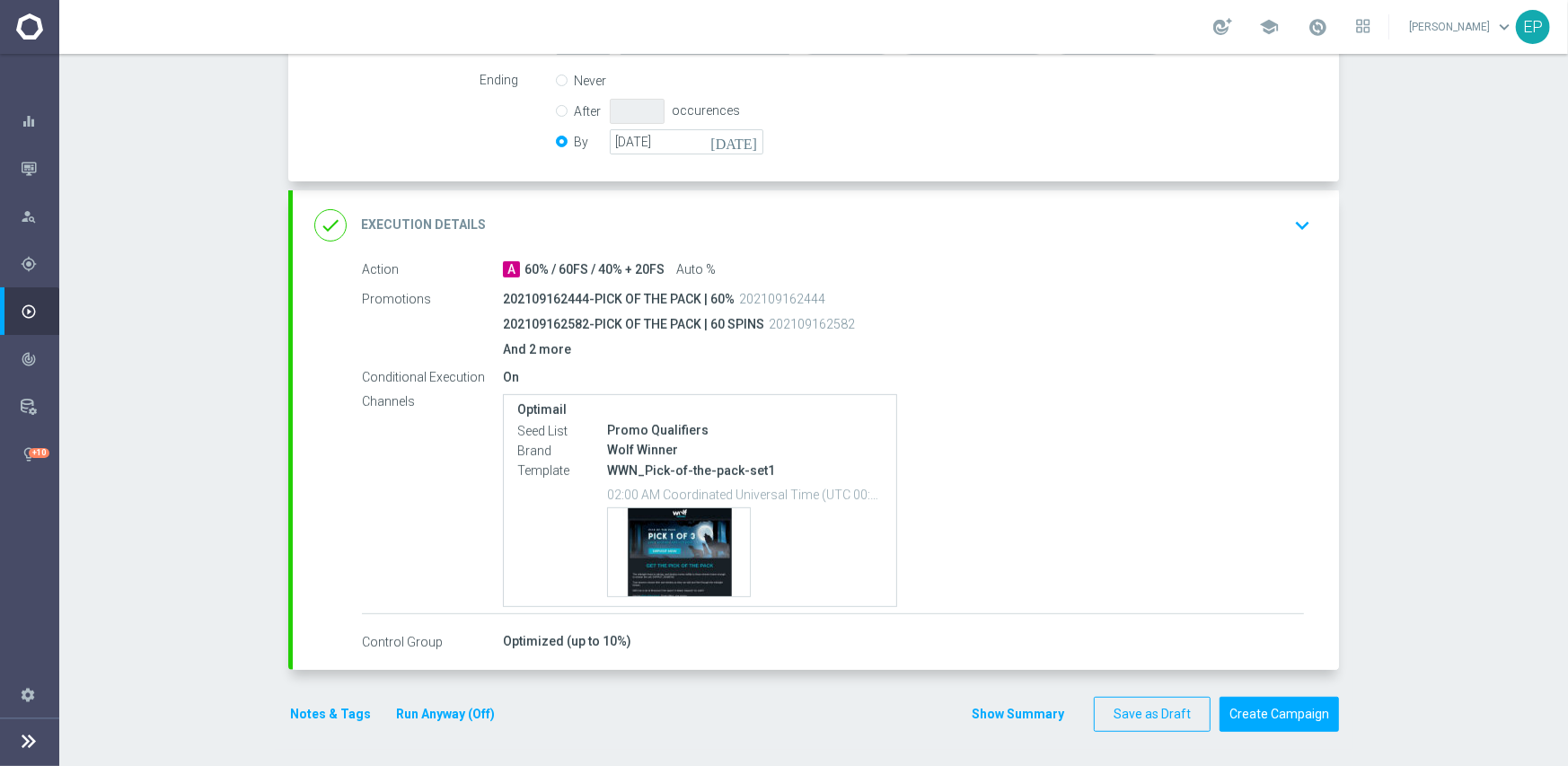
click at [323, 714] on button "Notes & Tags" at bounding box center [331, 714] width 84 height 23
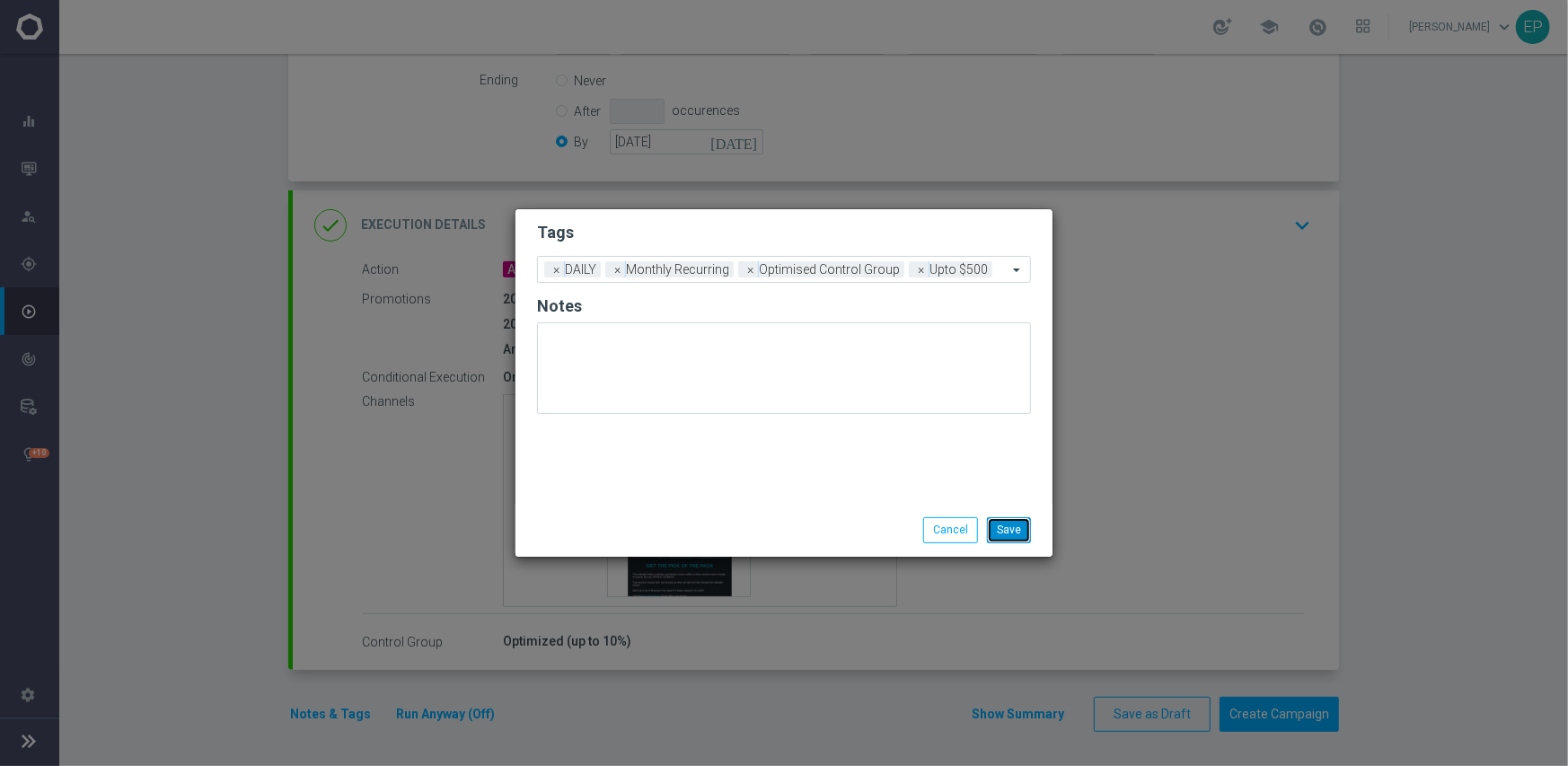
click at [1018, 526] on button "Save" at bounding box center [1008, 530] width 44 height 25
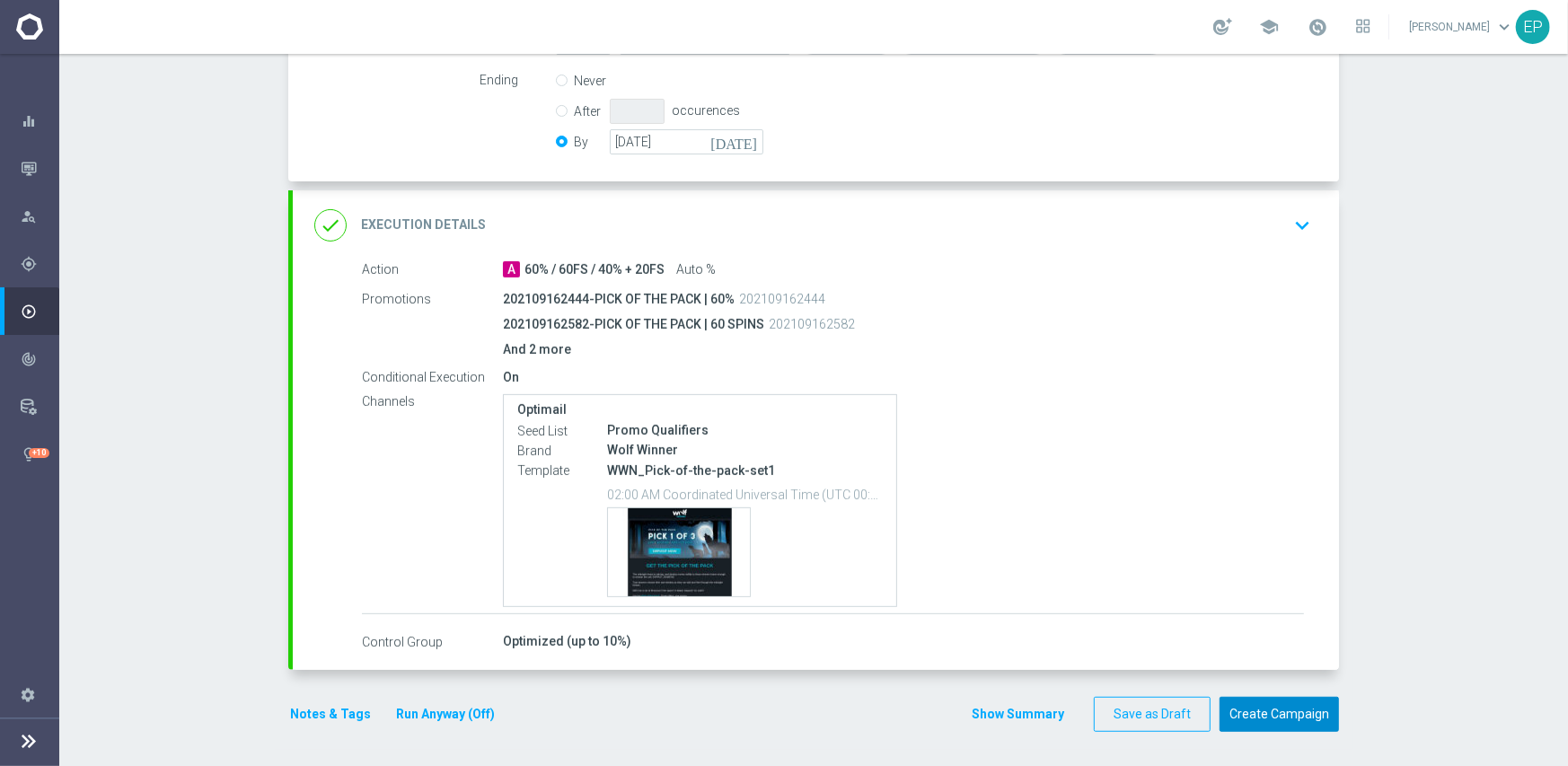
click at [1283, 714] on button "Create Campaign" at bounding box center [1279, 714] width 119 height 35
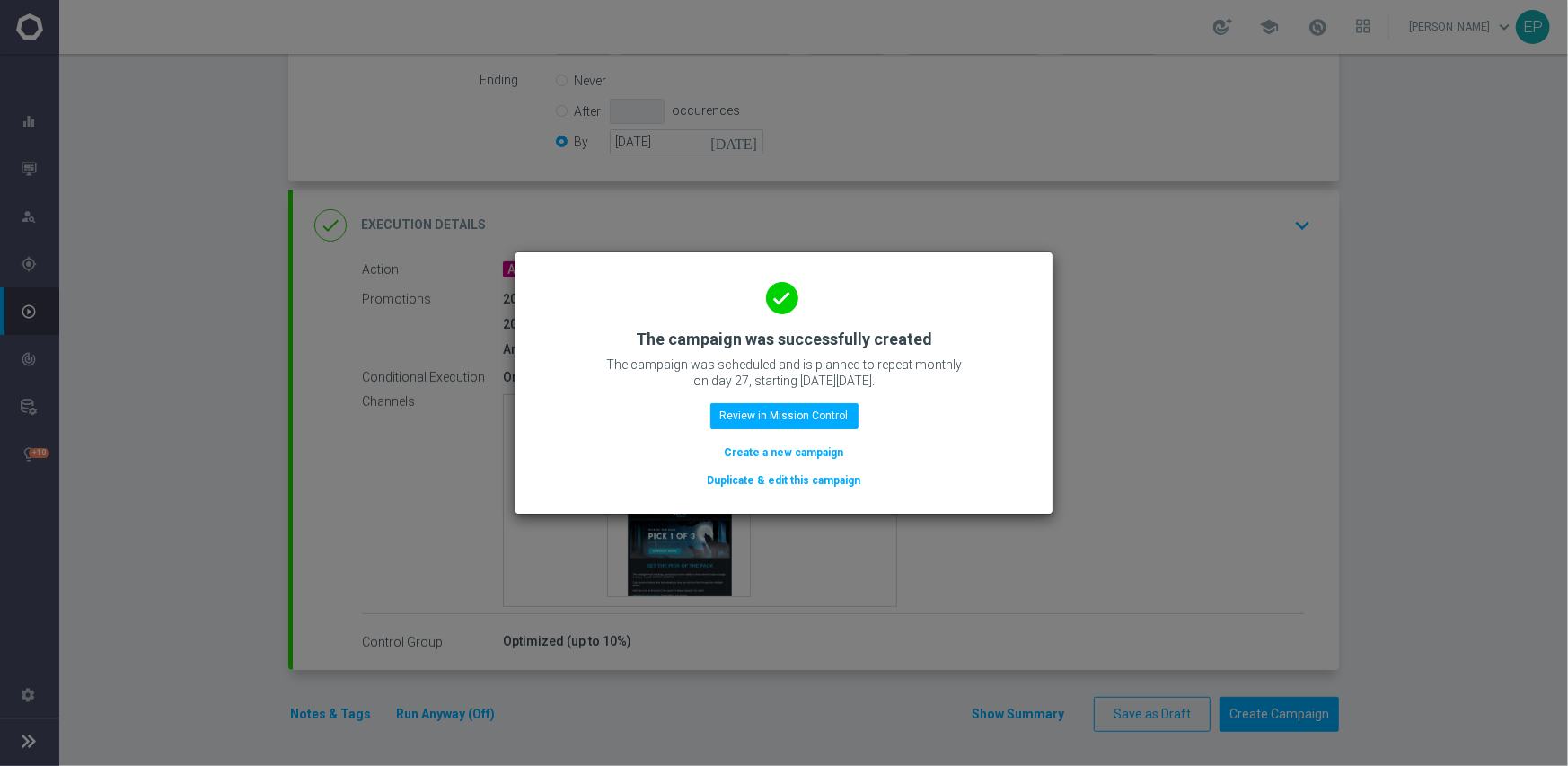
click at [803, 477] on button "Duplicate & edit this campaign" at bounding box center [784, 480] width 157 height 20
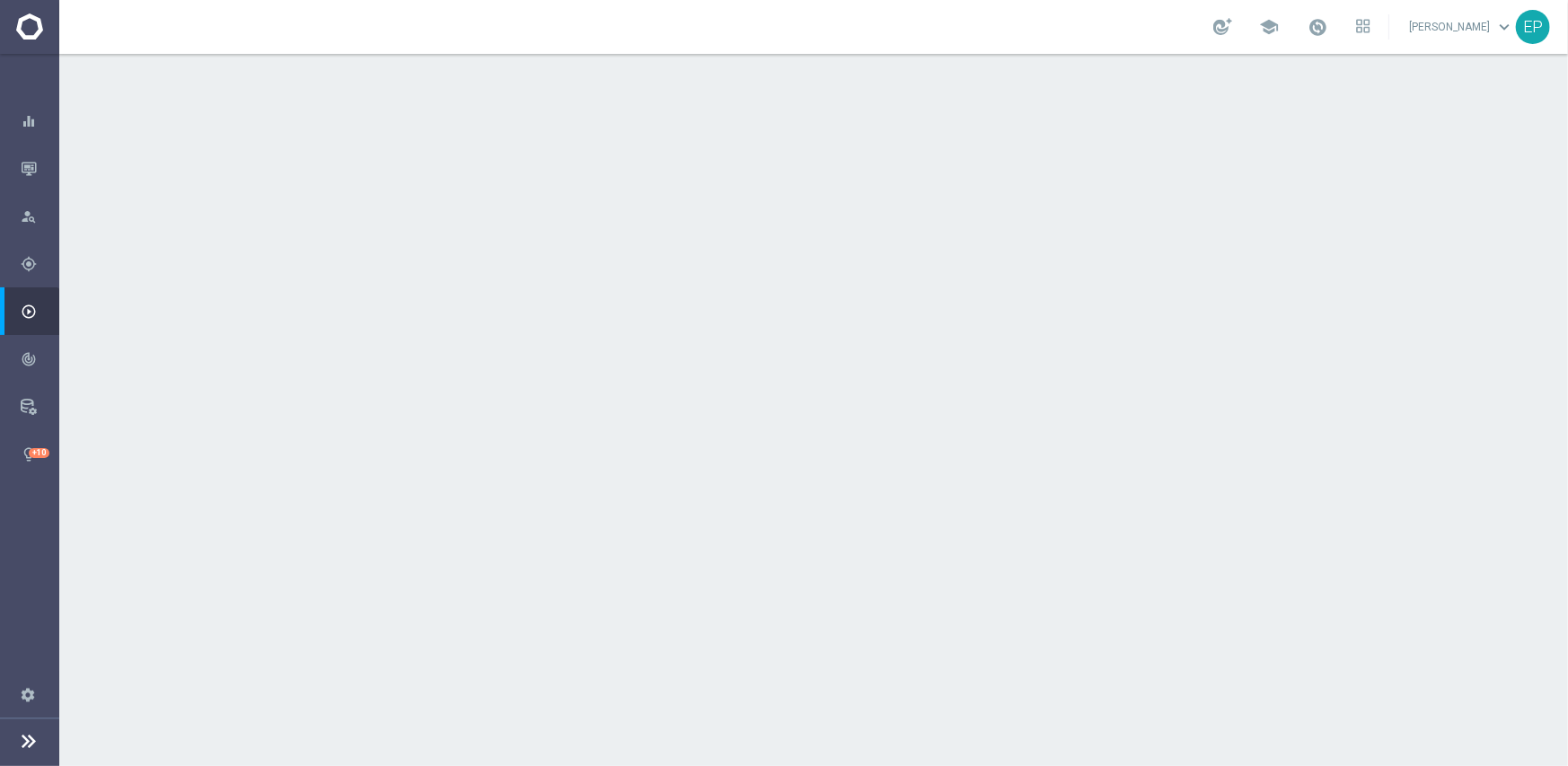
drag, startPoint x: 516, startPoint y: 239, endPoint x: 556, endPoint y: 243, distance: 40.2
click at [556, 243] on div "launch WWN_Active | 996 Customers" at bounding box center [903, 240] width 801 height 18
copy span "WWN_"
drag, startPoint x: 585, startPoint y: 184, endPoint x: 587, endPoint y: 207, distance: 23.1
click at [585, 183] on div "done Target Group keyboard_arrow_down" at bounding box center [815, 196] width 1003 height 34
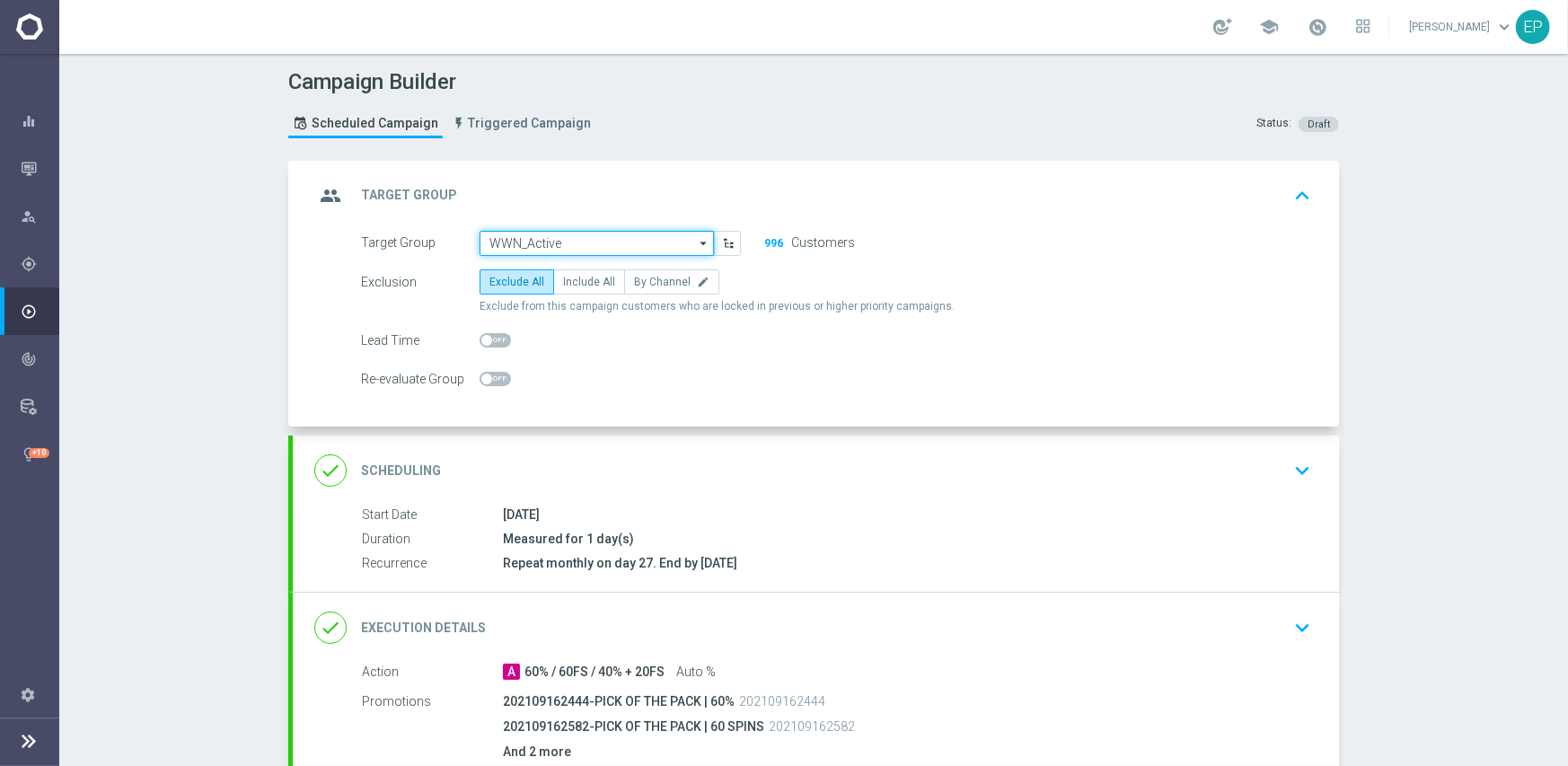
click at [568, 242] on input "WWN_Active" at bounding box center [597, 244] width 235 height 25
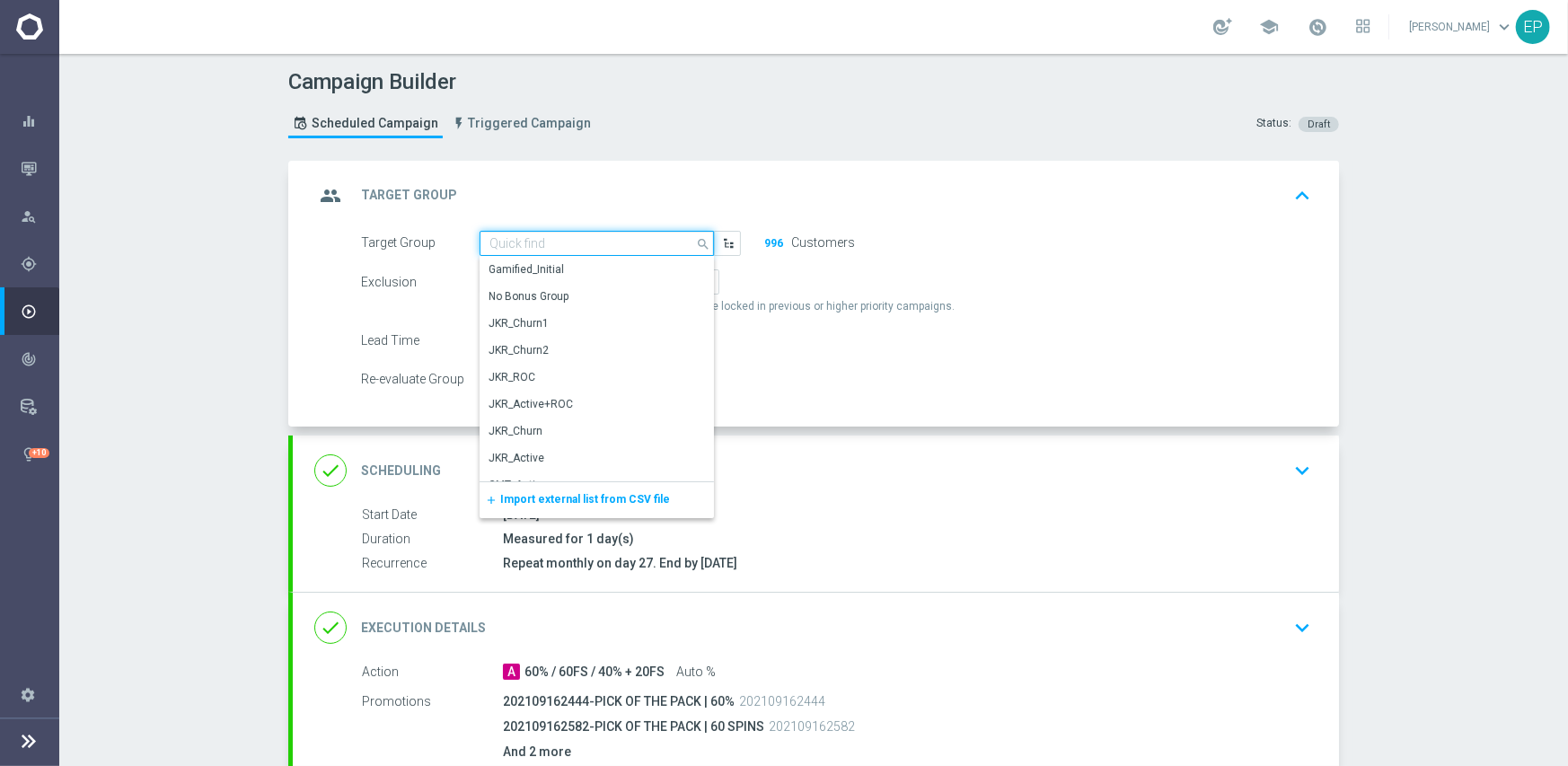
paste input "WWN_"
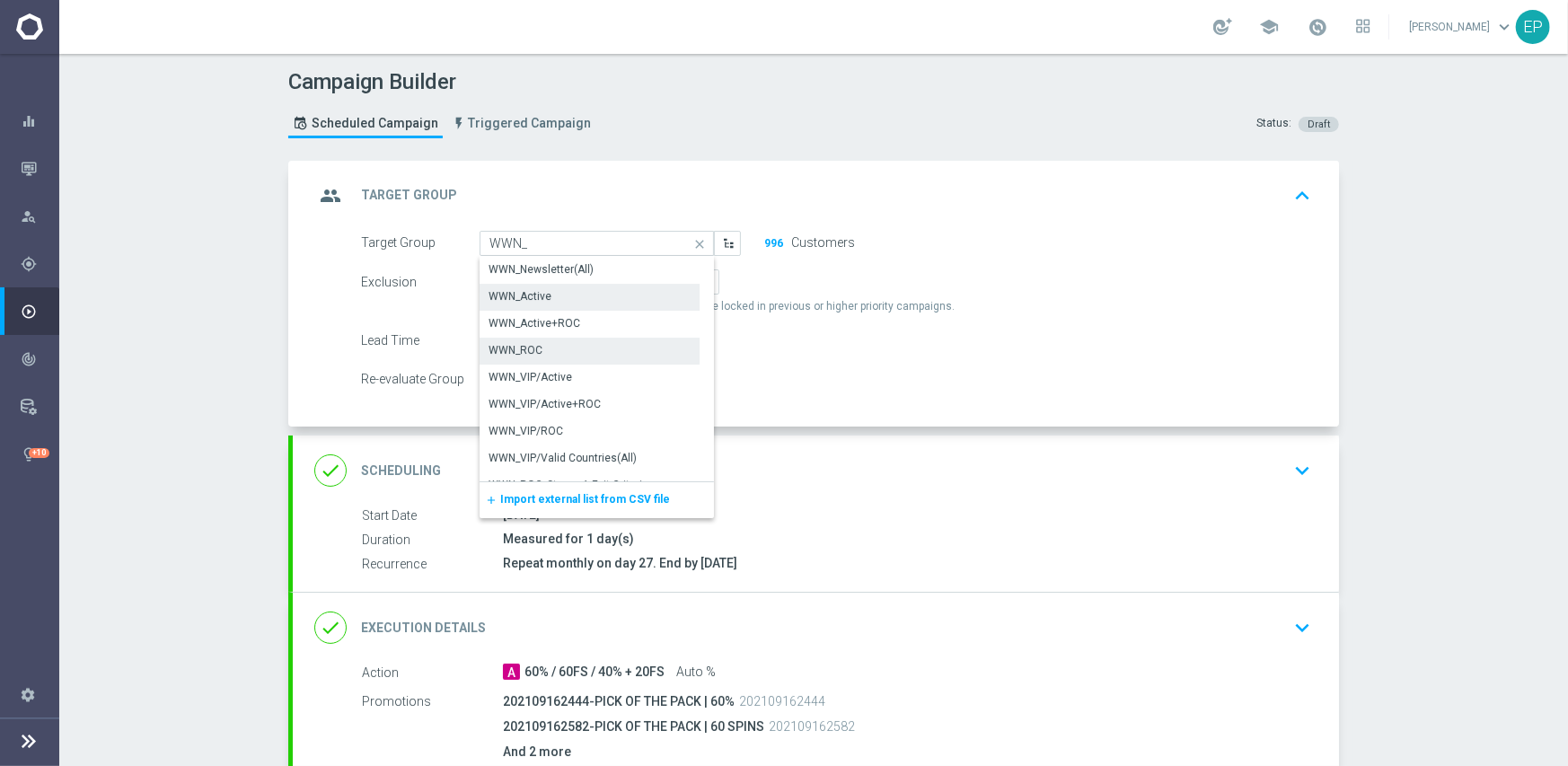
click at [557, 350] on div "WWN_ROC" at bounding box center [589, 350] width 220 height 25
type input "WWN_ROC"
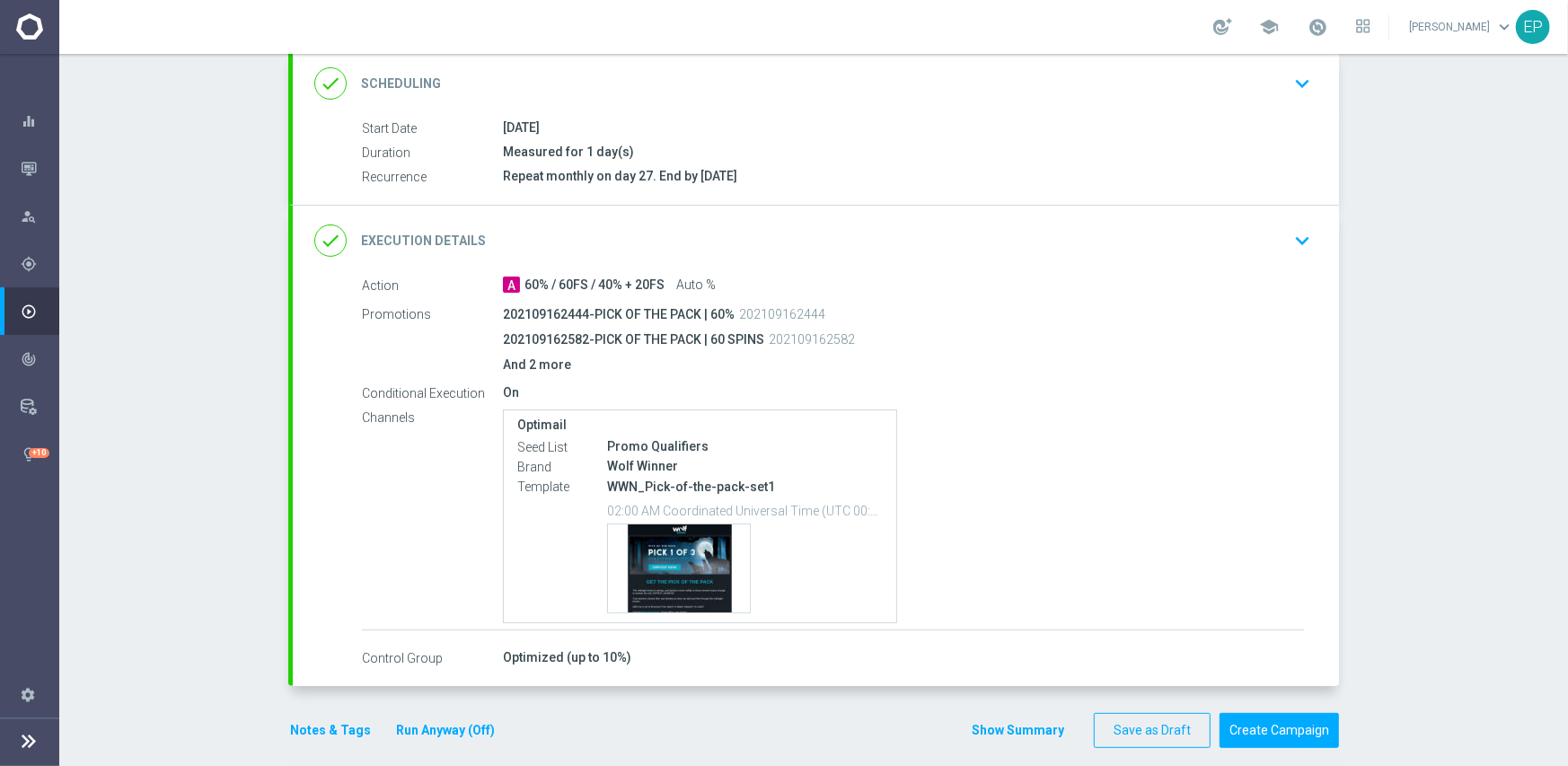
scroll to position [403, 0]
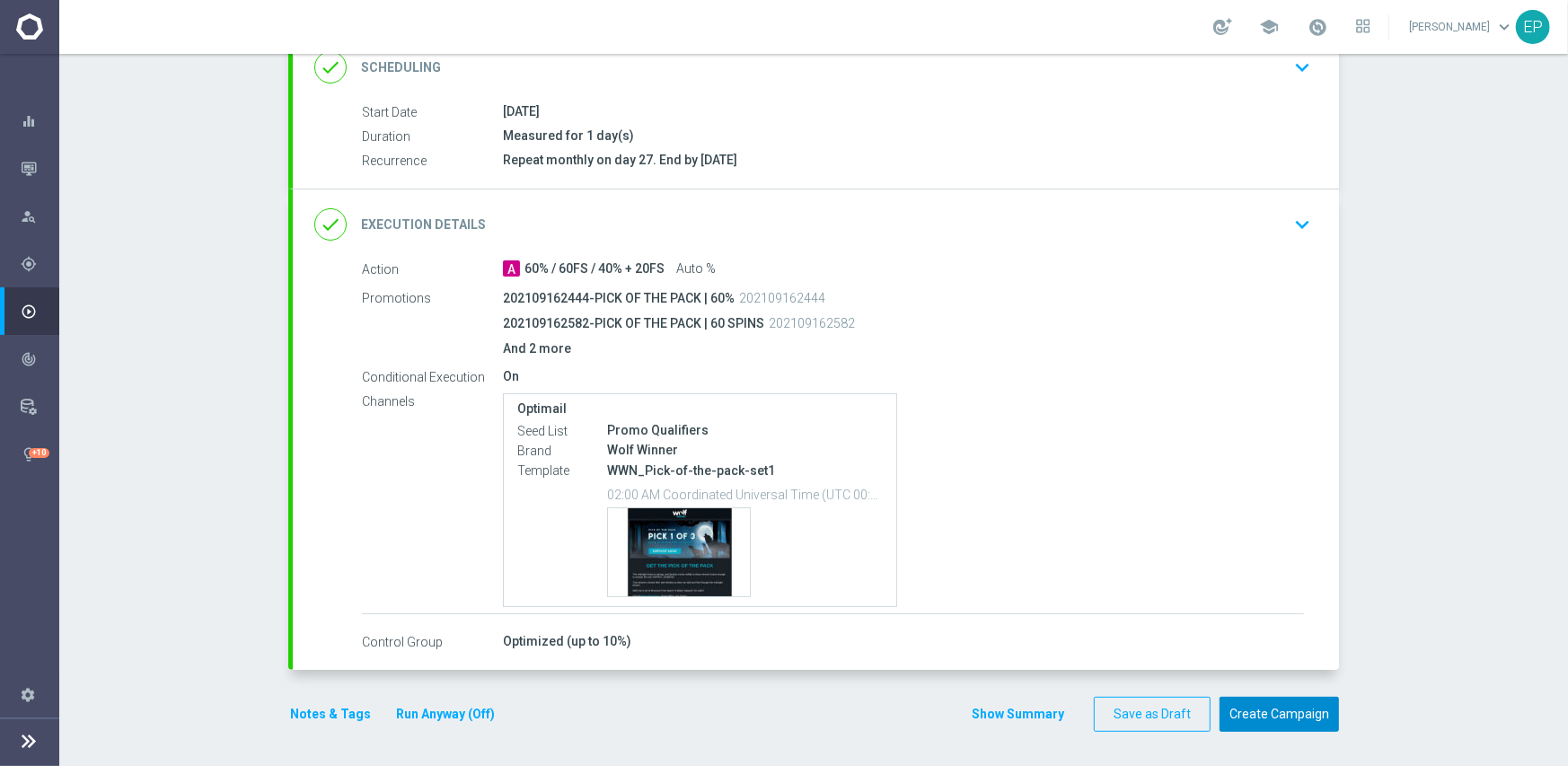
click at [1278, 712] on button "Create Campaign" at bounding box center [1279, 714] width 119 height 35
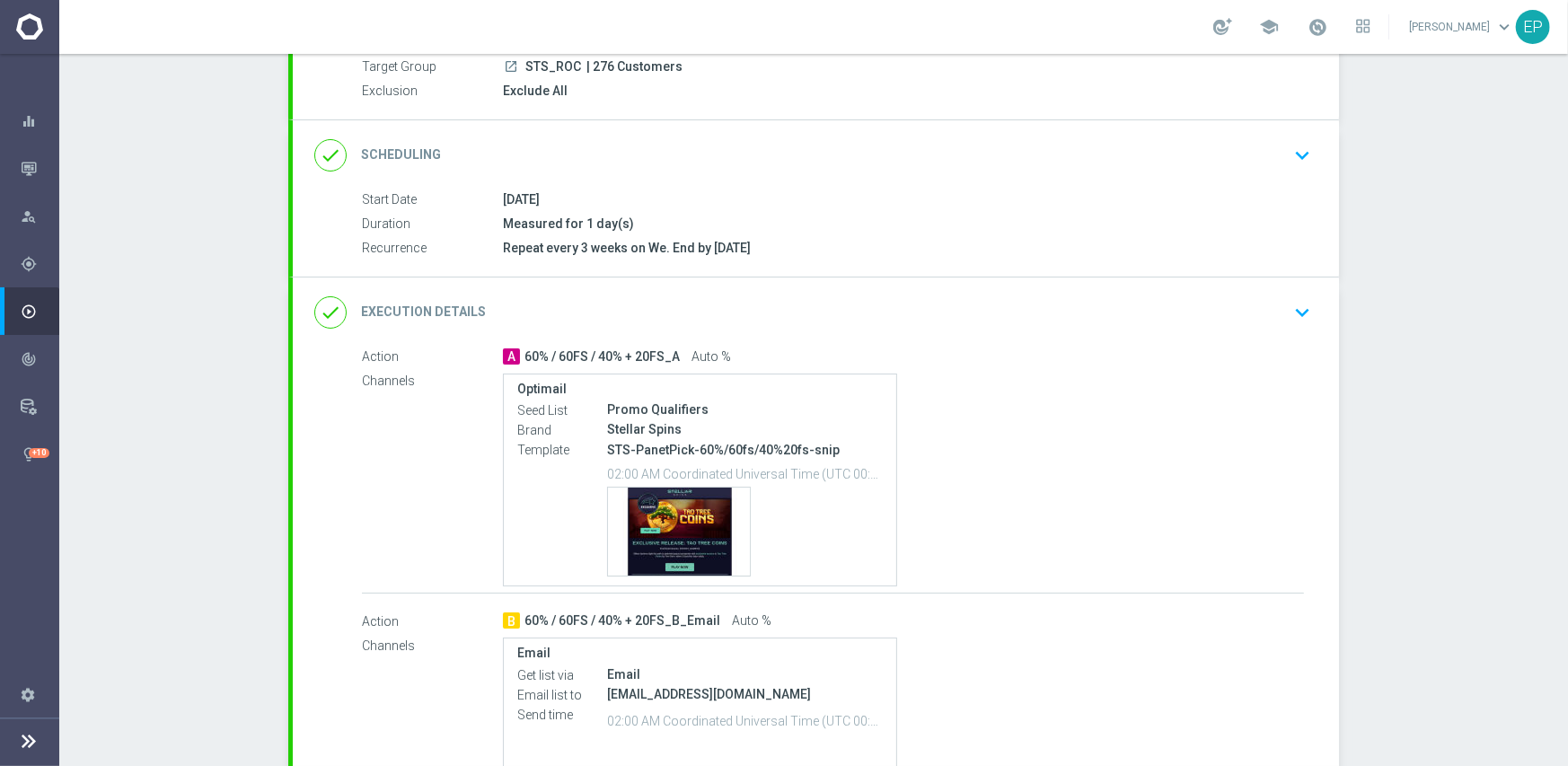
scroll to position [180, 0]
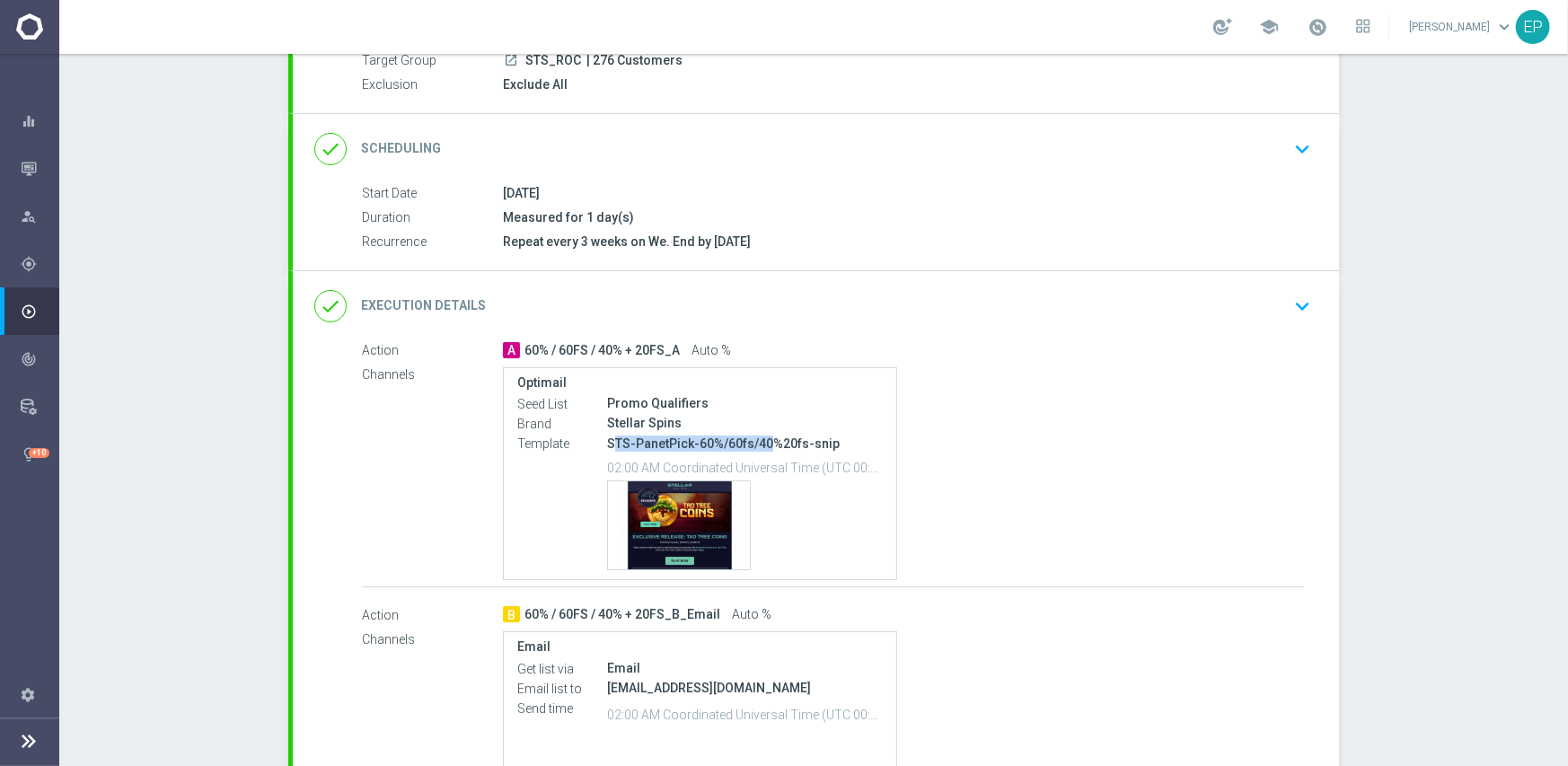
drag, startPoint x: 607, startPoint y: 448, endPoint x: 759, endPoint y: 443, distance: 152.1
click at [759, 443] on p "STS-PanetPick-60%/60fs/40%20fs-snip" at bounding box center [745, 443] width 276 height 17
copy p "TS-PanetPick-60%/60fs/40"
click at [784, 290] on div "done Execution Details keyboard_arrow_down" at bounding box center [815, 306] width 1003 height 34
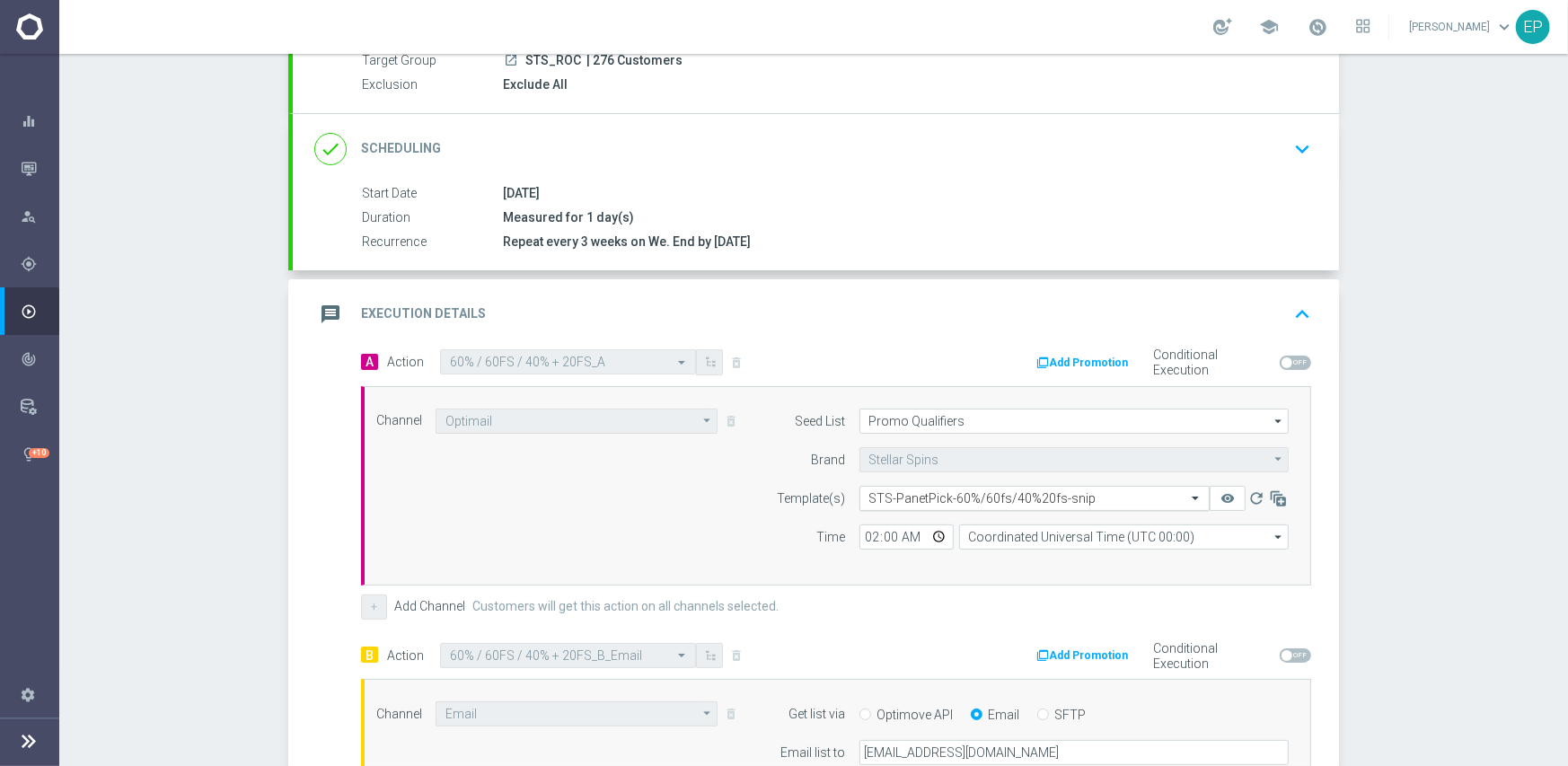
click at [949, 496] on input "text" at bounding box center [1016, 499] width 294 height 16
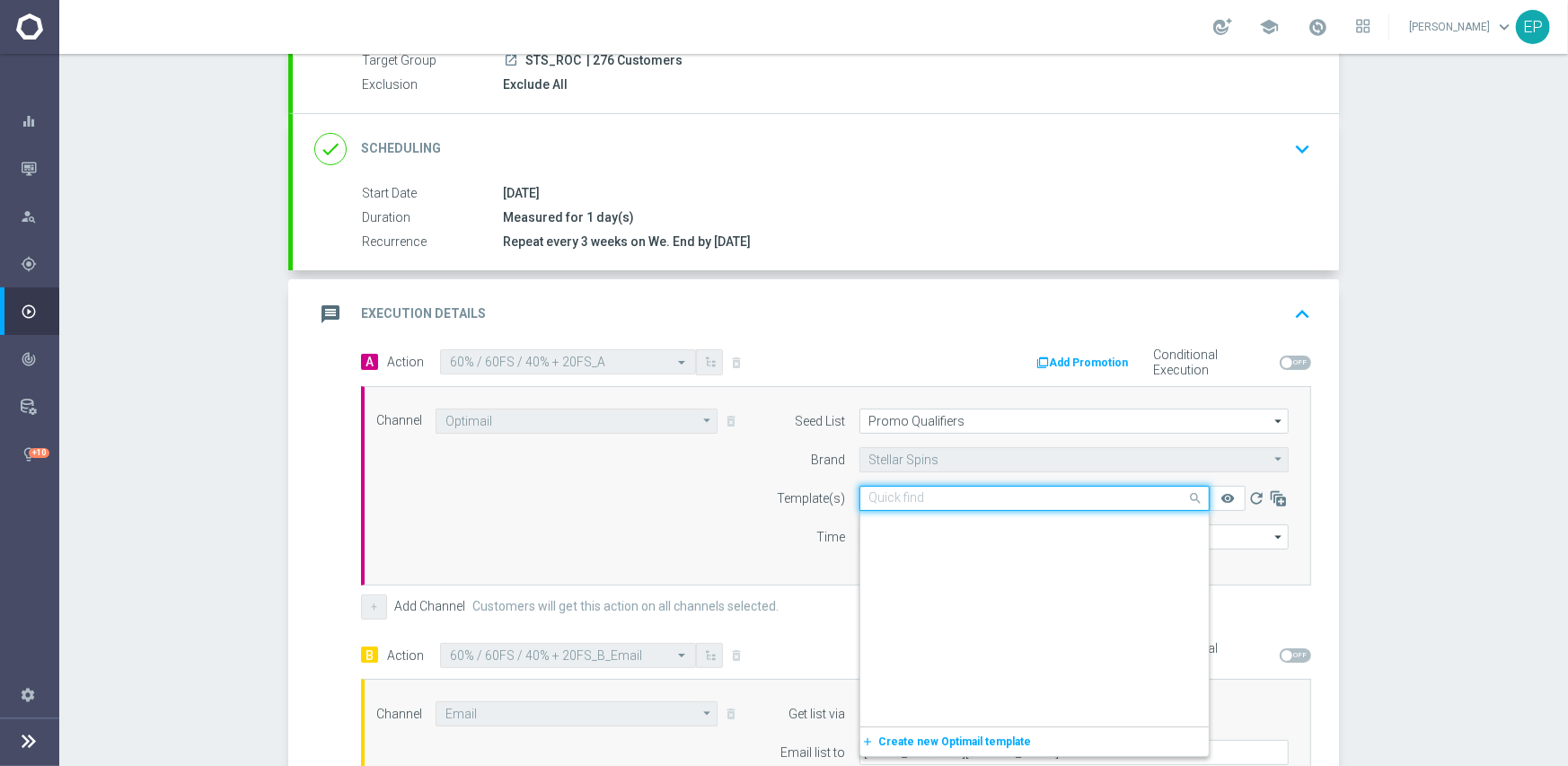
scroll to position [7822, 0]
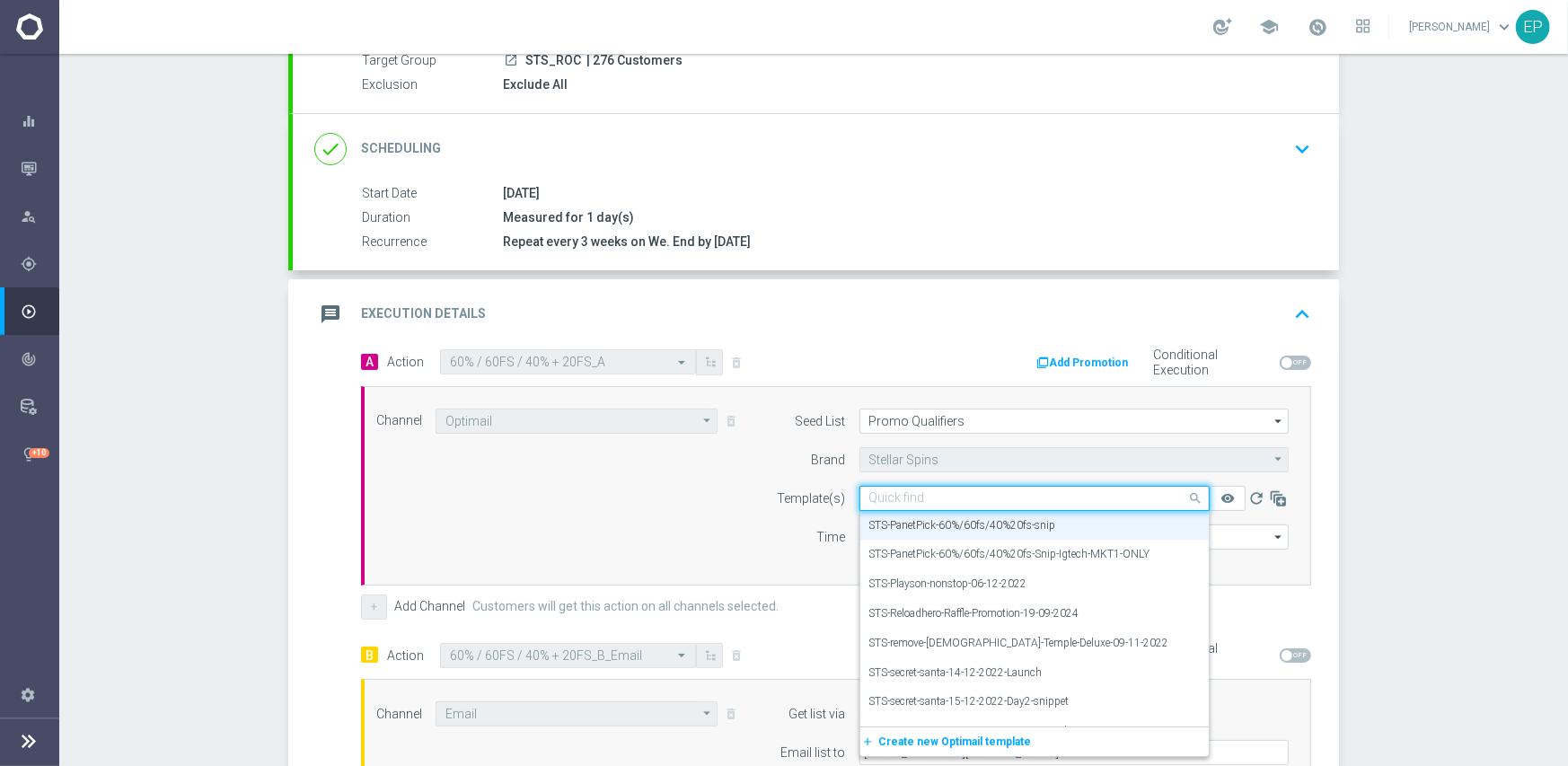
paste input "TS-PanetPick-60%/60fs/40"
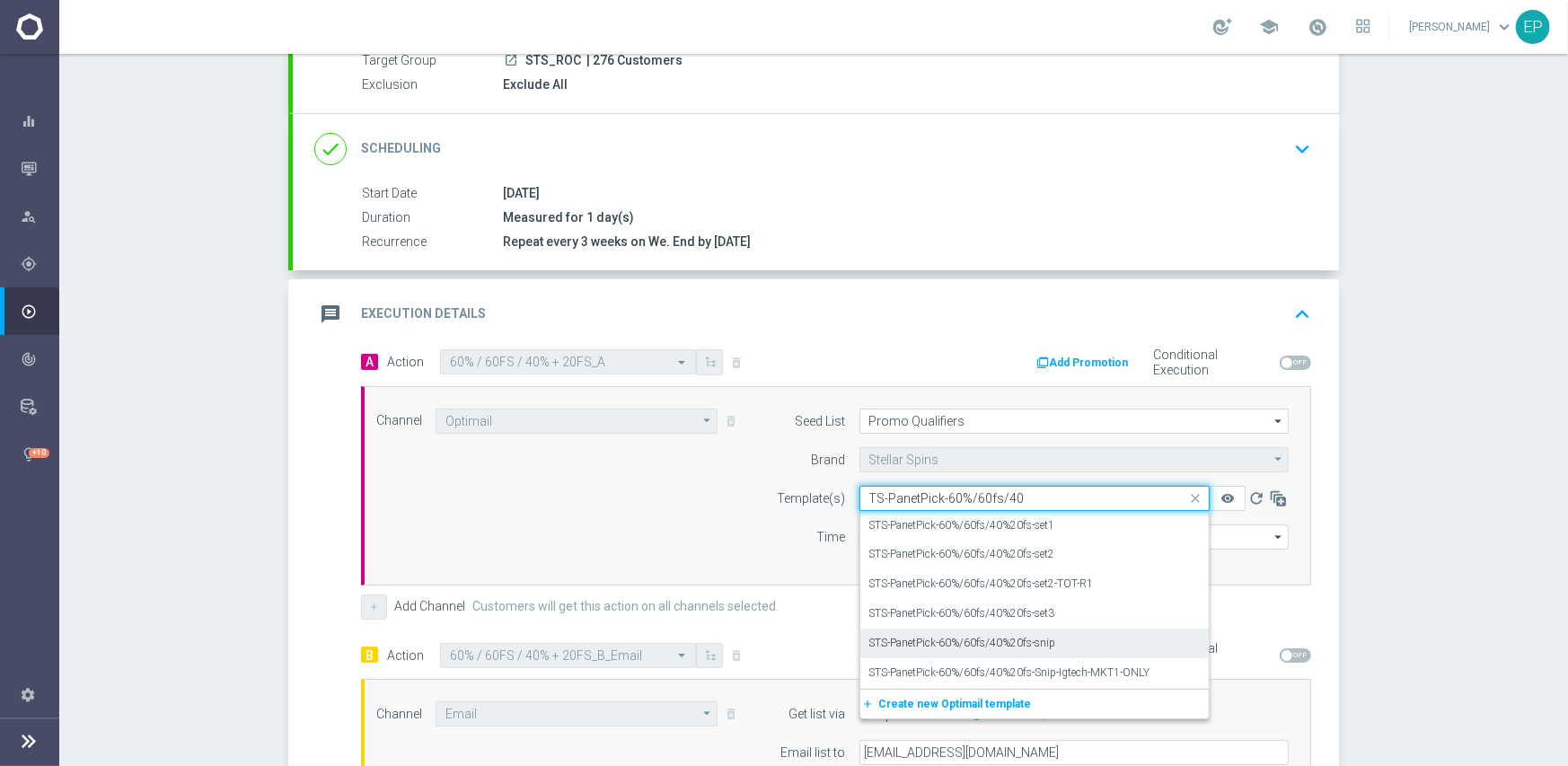
scroll to position [0, 0]
click at [1008, 608] on label "STS-PanetPick-60%/60fs/40%20fs-set3" at bounding box center [963, 614] width 186 height 16
type input "TS-PanetPick-60%/60fs/40"
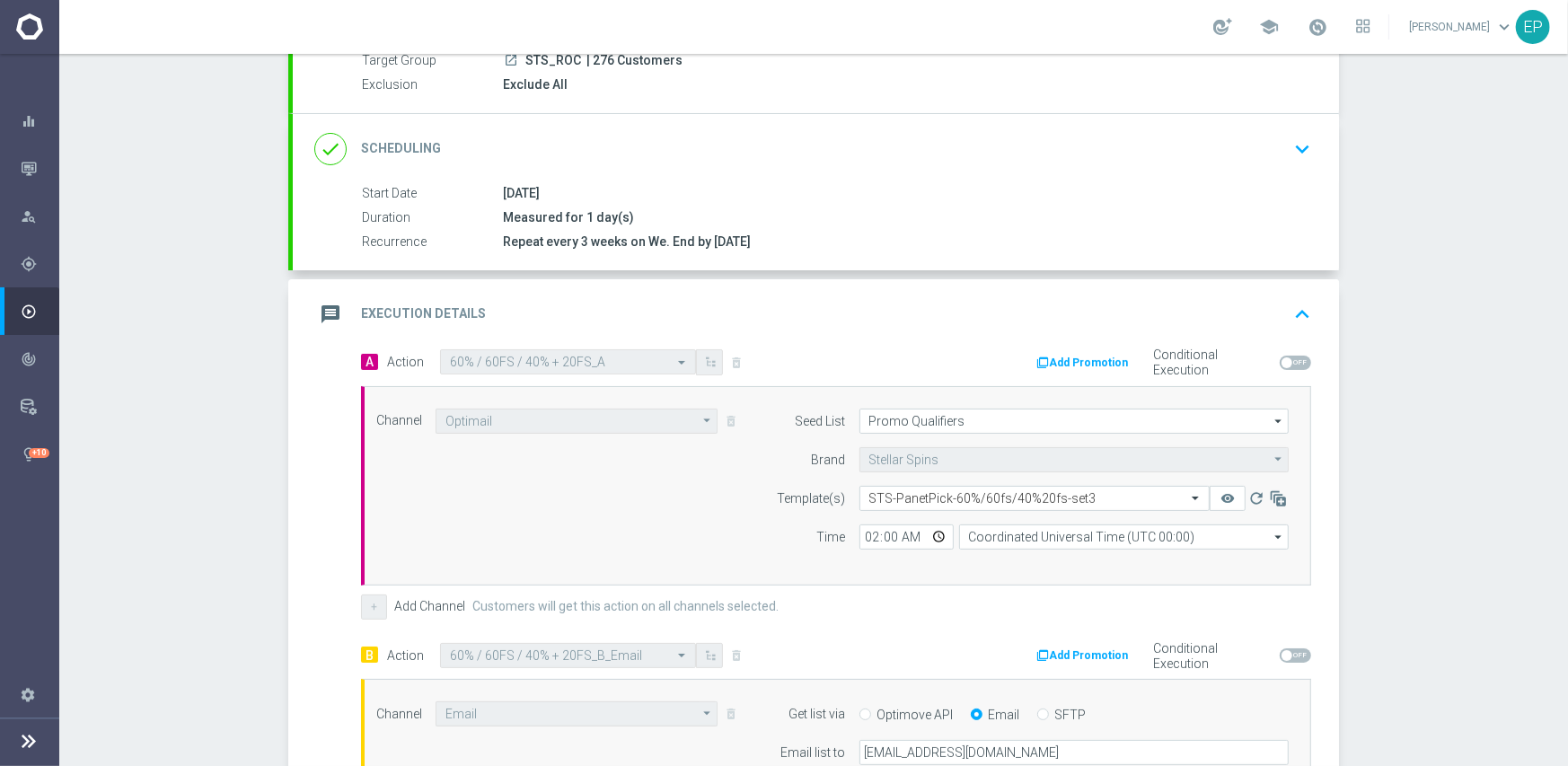
click at [782, 563] on div "Channel Optimail Optimail arrow_drop_down Show Selected 1 of 21 Facebook Custom…" at bounding box center [835, 486] width 950 height 200
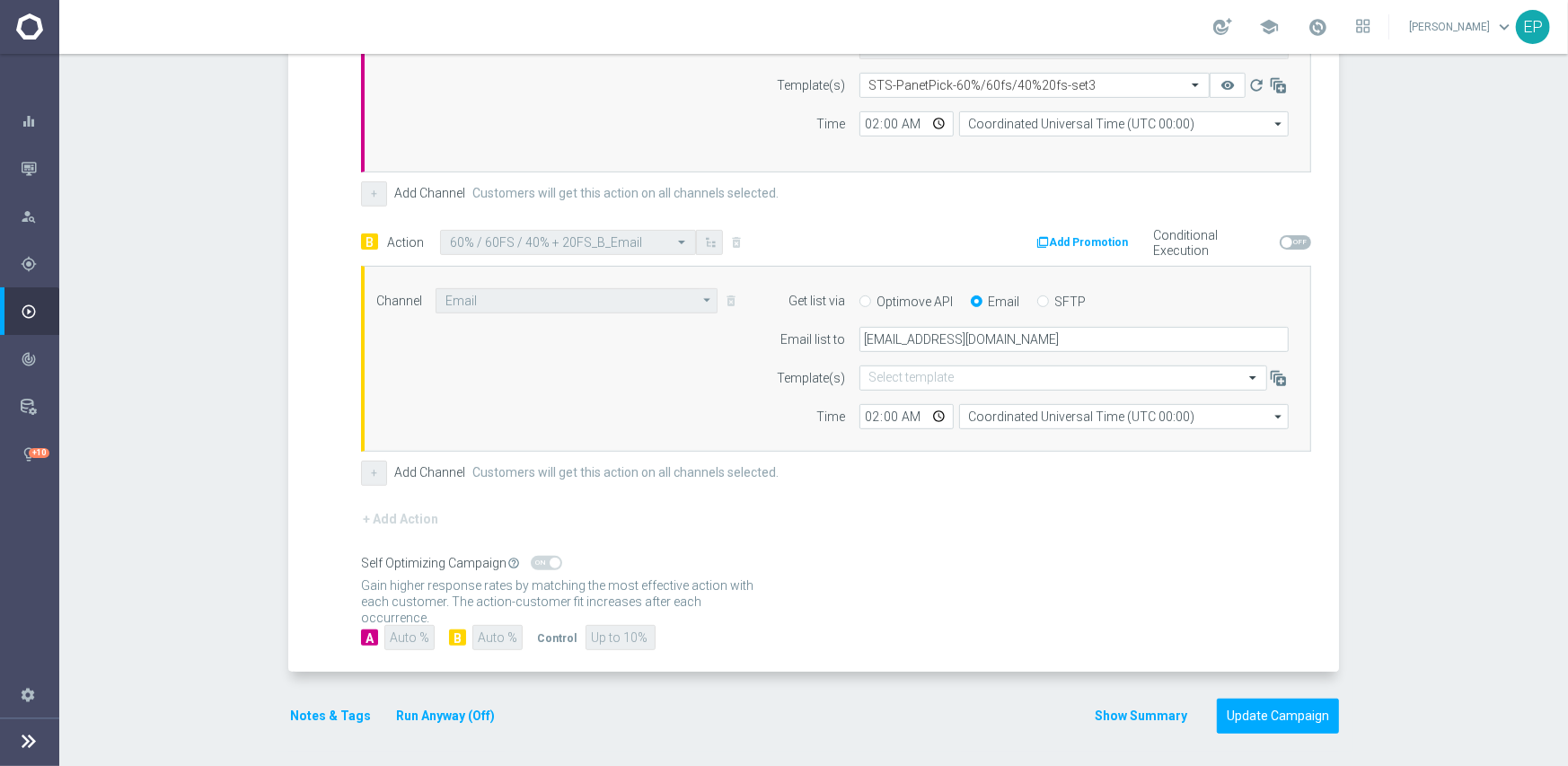
scroll to position [594, 0]
click at [1290, 716] on button "Update Campaign" at bounding box center [1277, 715] width 122 height 35
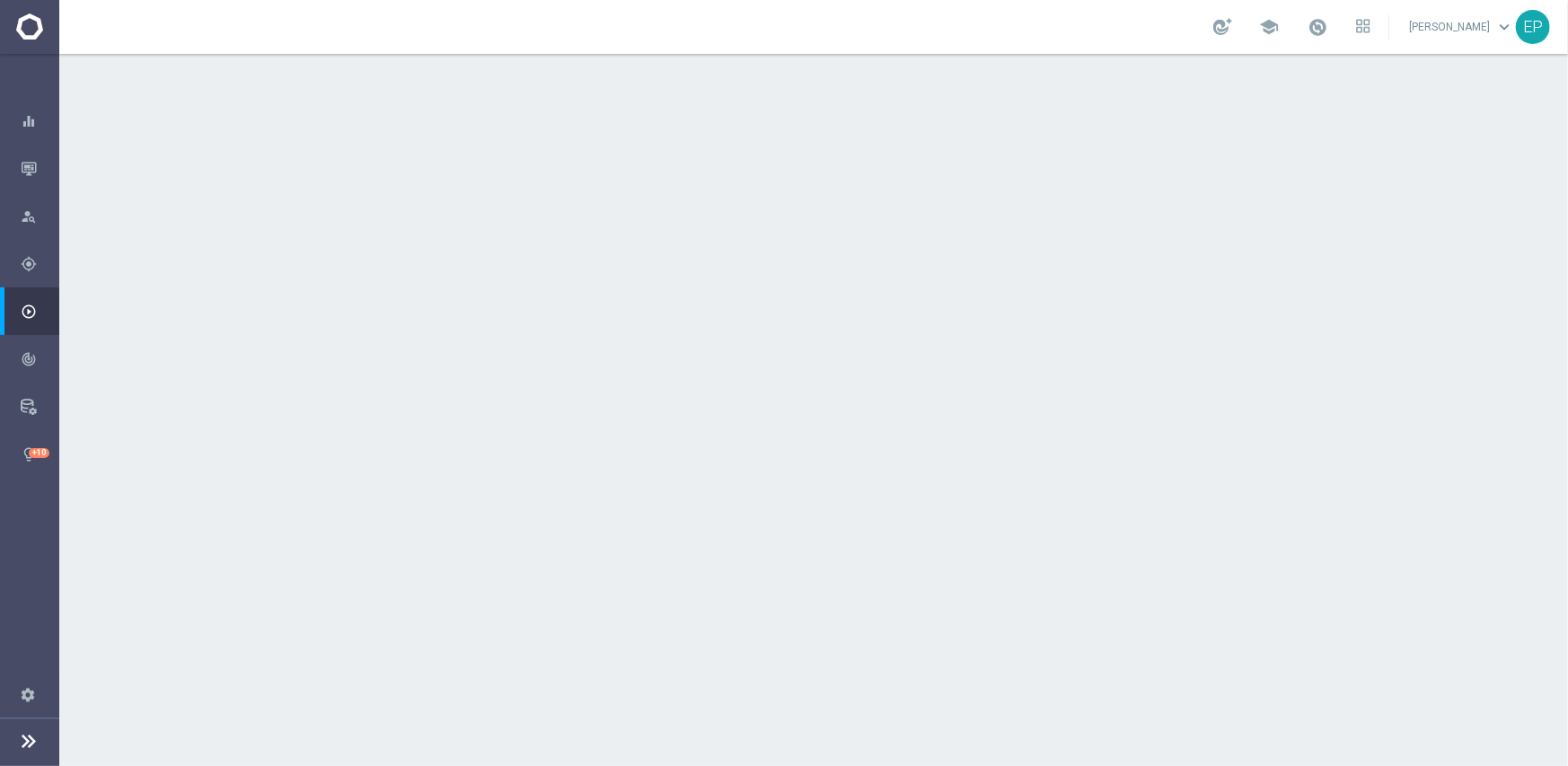
scroll to position [180, 0]
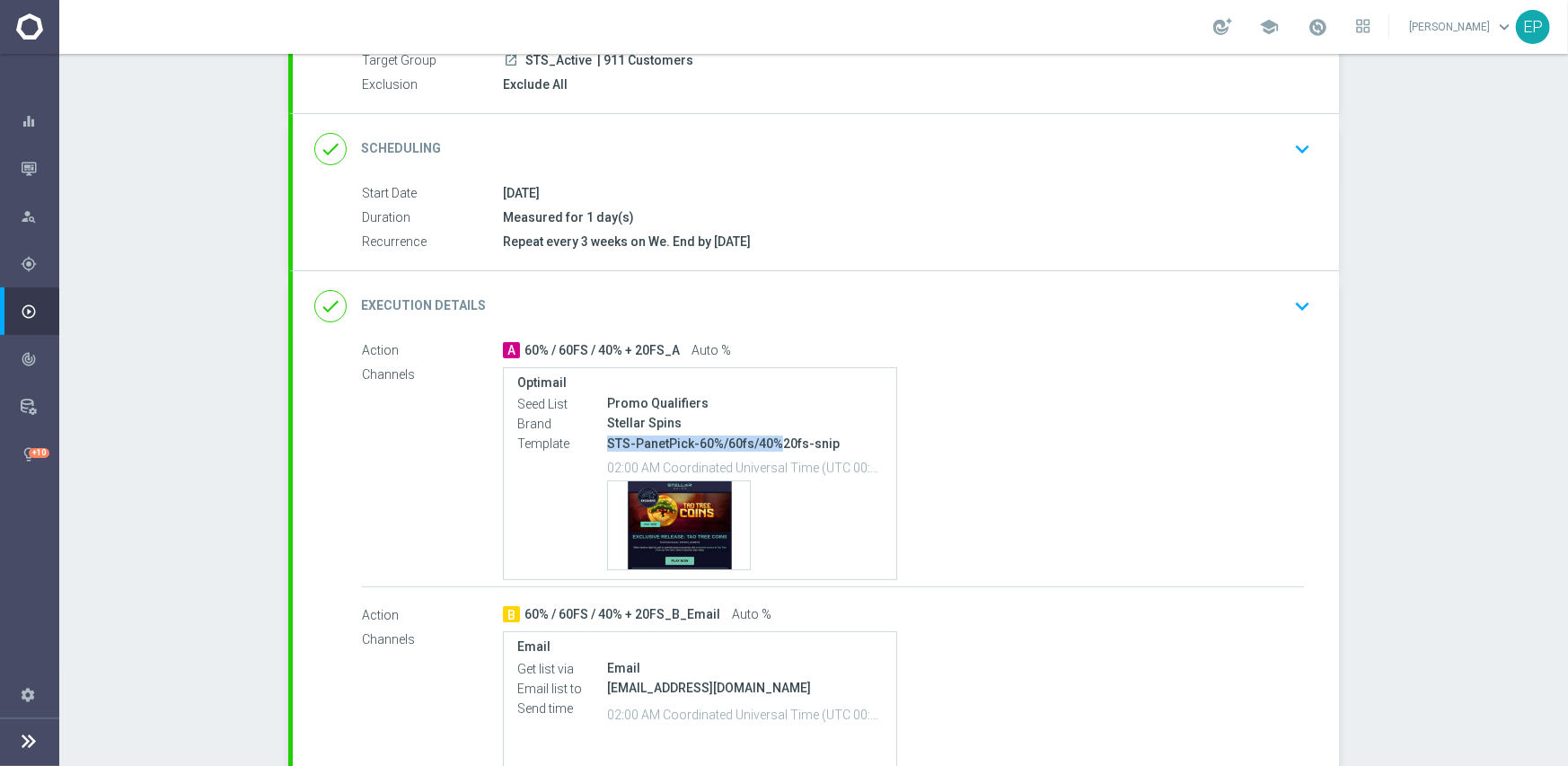
drag, startPoint x: 602, startPoint y: 442, endPoint x: 771, endPoint y: 450, distance: 169.2
click at [771, 450] on p "STS-PanetPick-60%/60fs/40%20fs-snip" at bounding box center [745, 443] width 276 height 17
click at [805, 290] on div "done Execution Details keyboard_arrow_down" at bounding box center [815, 306] width 1003 height 34
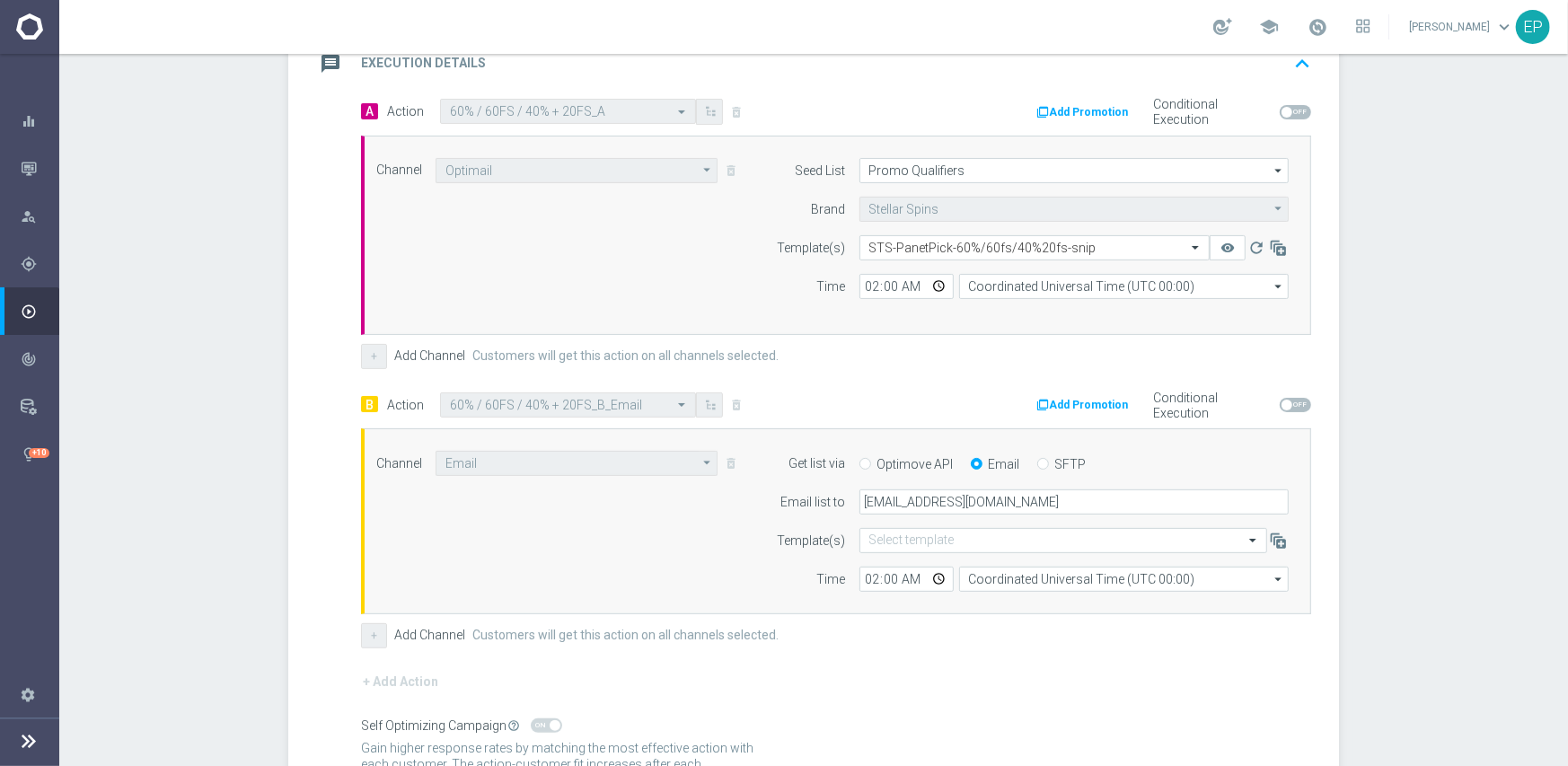
scroll to position [449, 0]
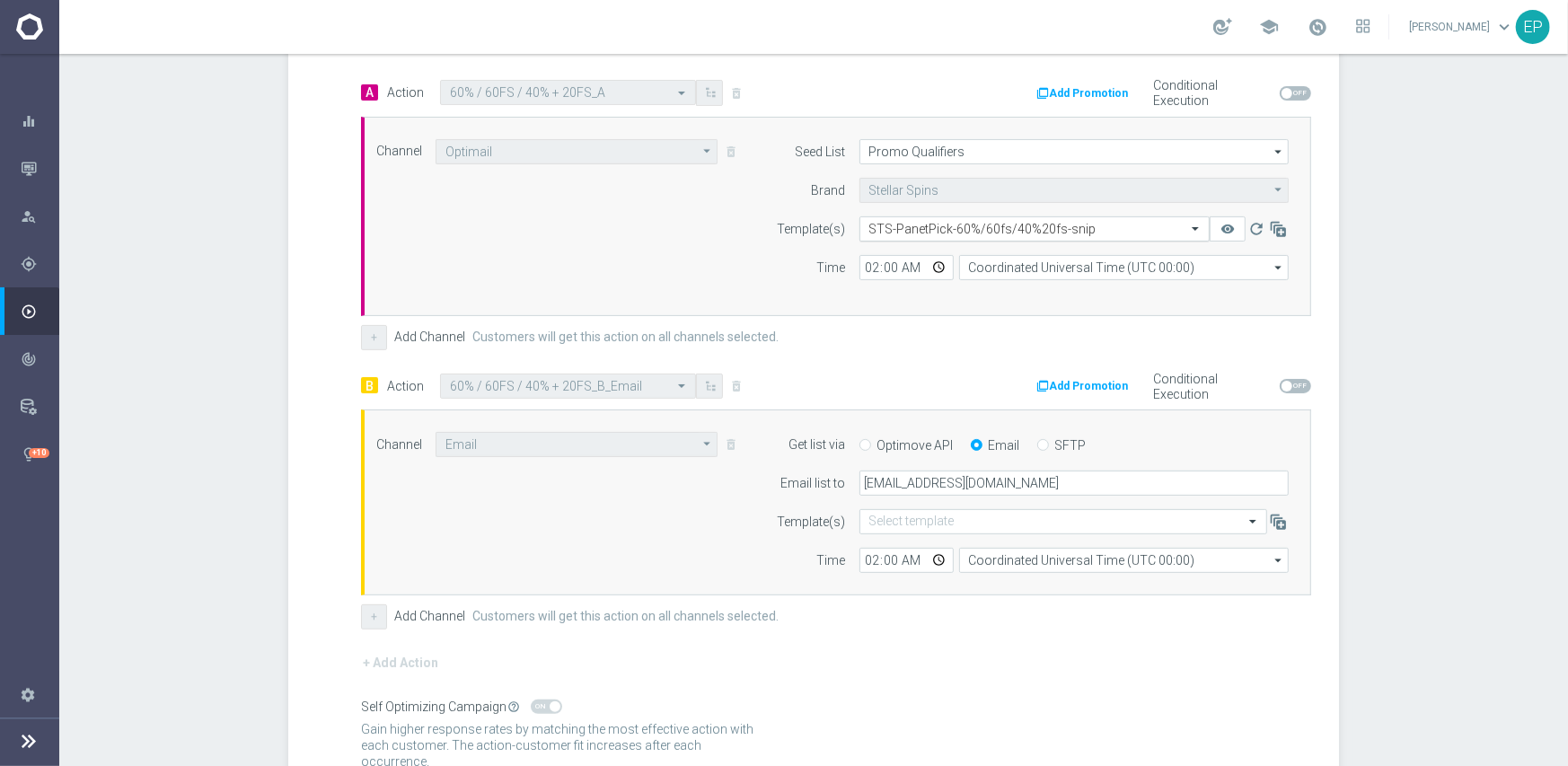
click at [1023, 223] on input "text" at bounding box center [1016, 230] width 294 height 16
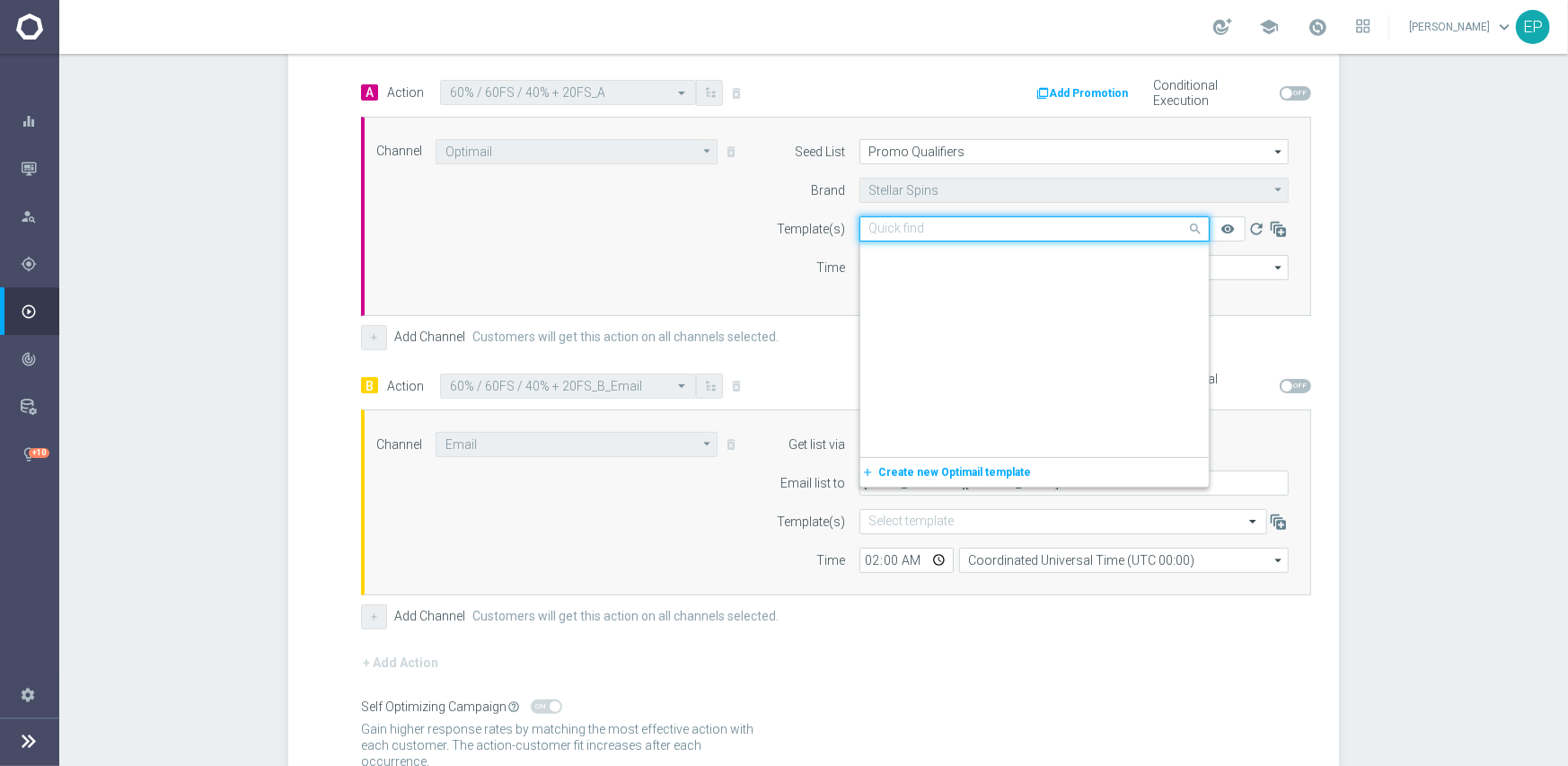
paste input "STS-PanetPick-60%/60fs/40%"
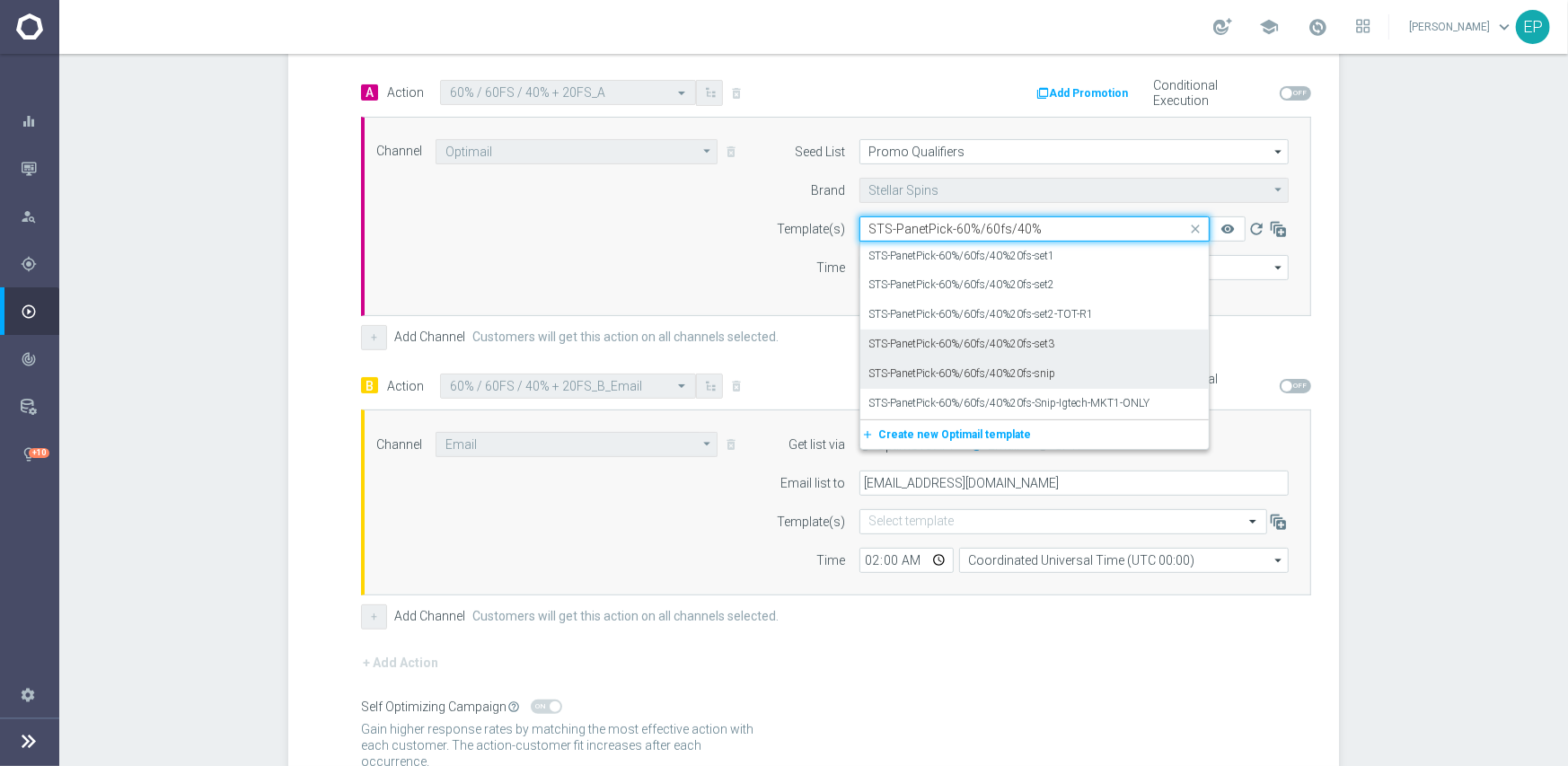
click at [990, 337] on label "STS-PanetPick-60%/60fs/40%20fs-set3" at bounding box center [963, 344] width 186 height 16
type input "STS-PanetPick-60%/60fs/40%"
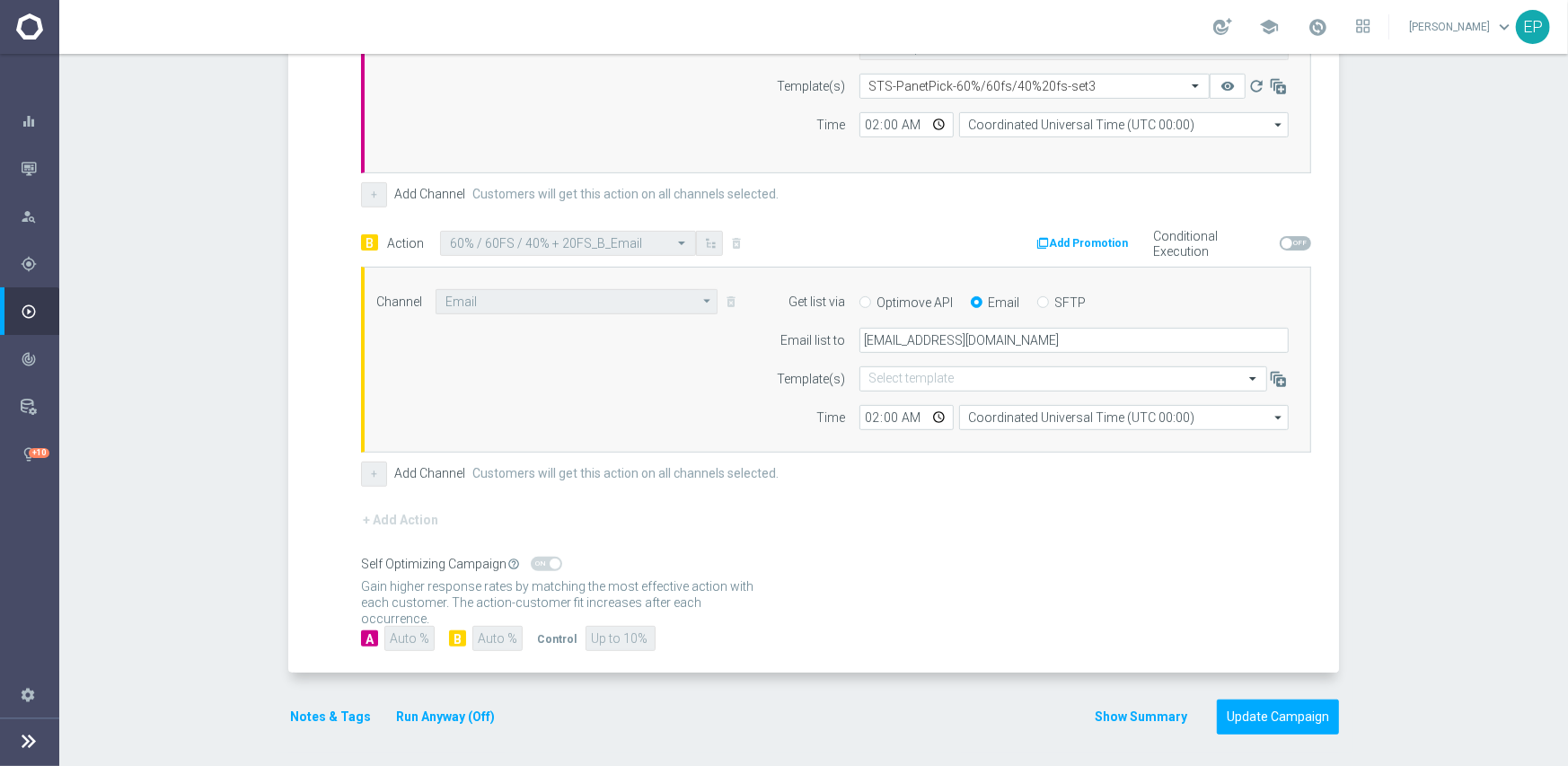
scroll to position [594, 0]
click at [1275, 721] on button "Update Campaign" at bounding box center [1277, 715] width 122 height 35
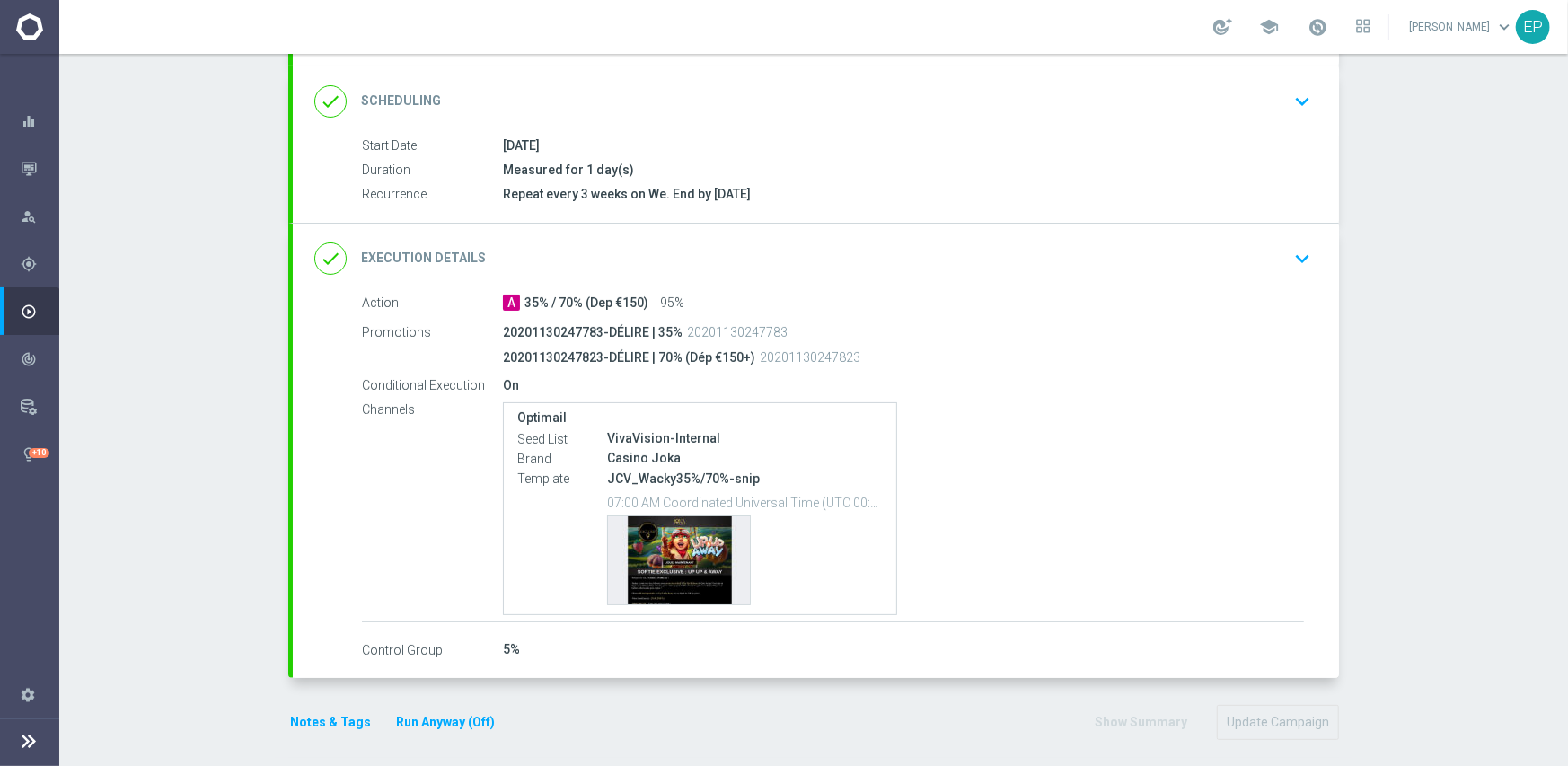
scroll to position [235, 0]
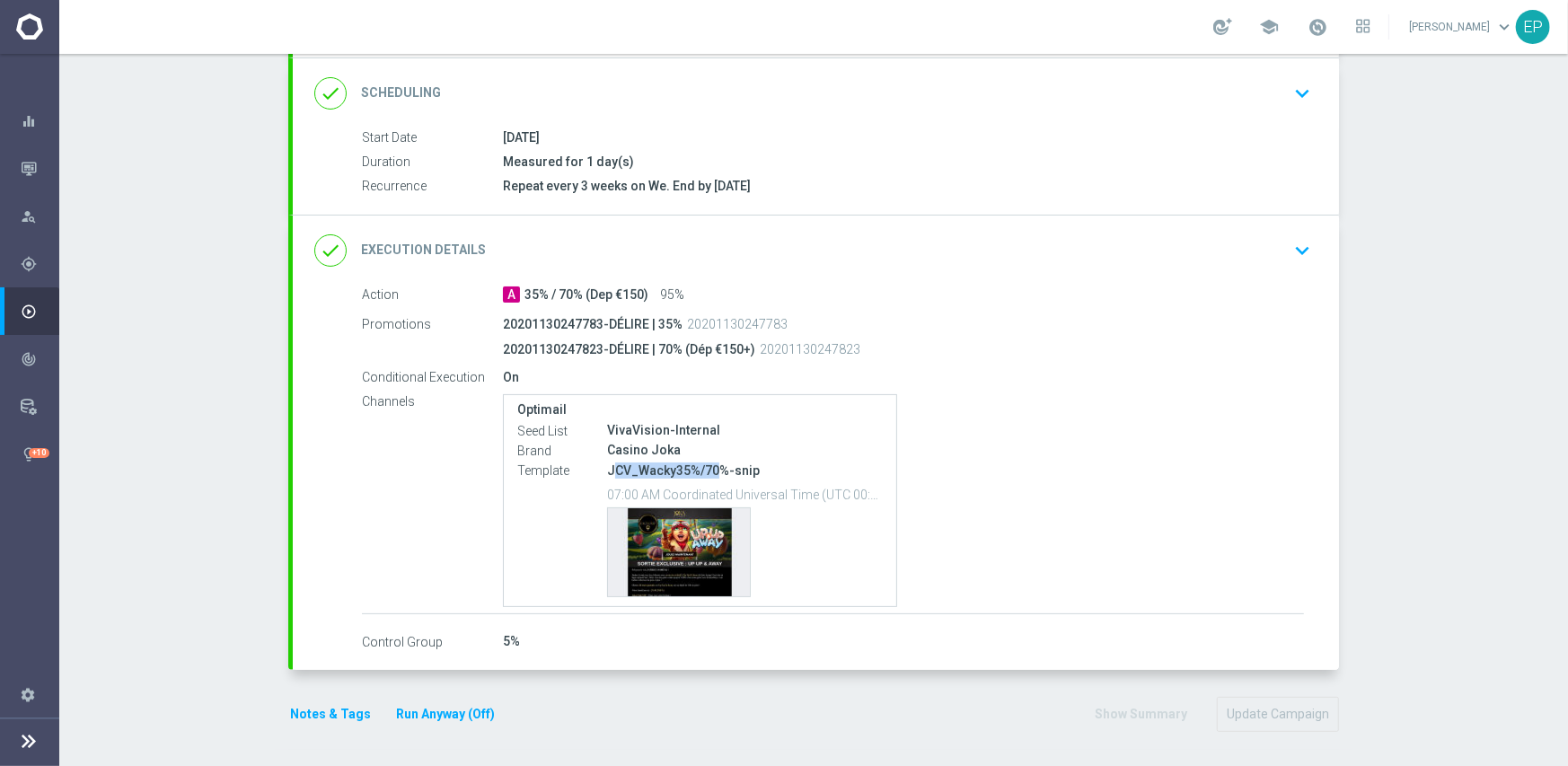
drag, startPoint x: 608, startPoint y: 470, endPoint x: 705, endPoint y: 476, distance: 97.2
click at [705, 476] on div "JCV_Wacky35%/70%-snip 07:00 AM Coordinated Universal Time (UTC 00:00) Template …" at bounding box center [745, 529] width 276 height 137
copy p "CV_Wacky35%/70"
drag, startPoint x: 837, startPoint y: 239, endPoint x: 854, endPoint y: 250, distance: 20.2
click at [838, 239] on div "done Execution Details keyboard_arrow_down" at bounding box center [815, 250] width 1003 height 34
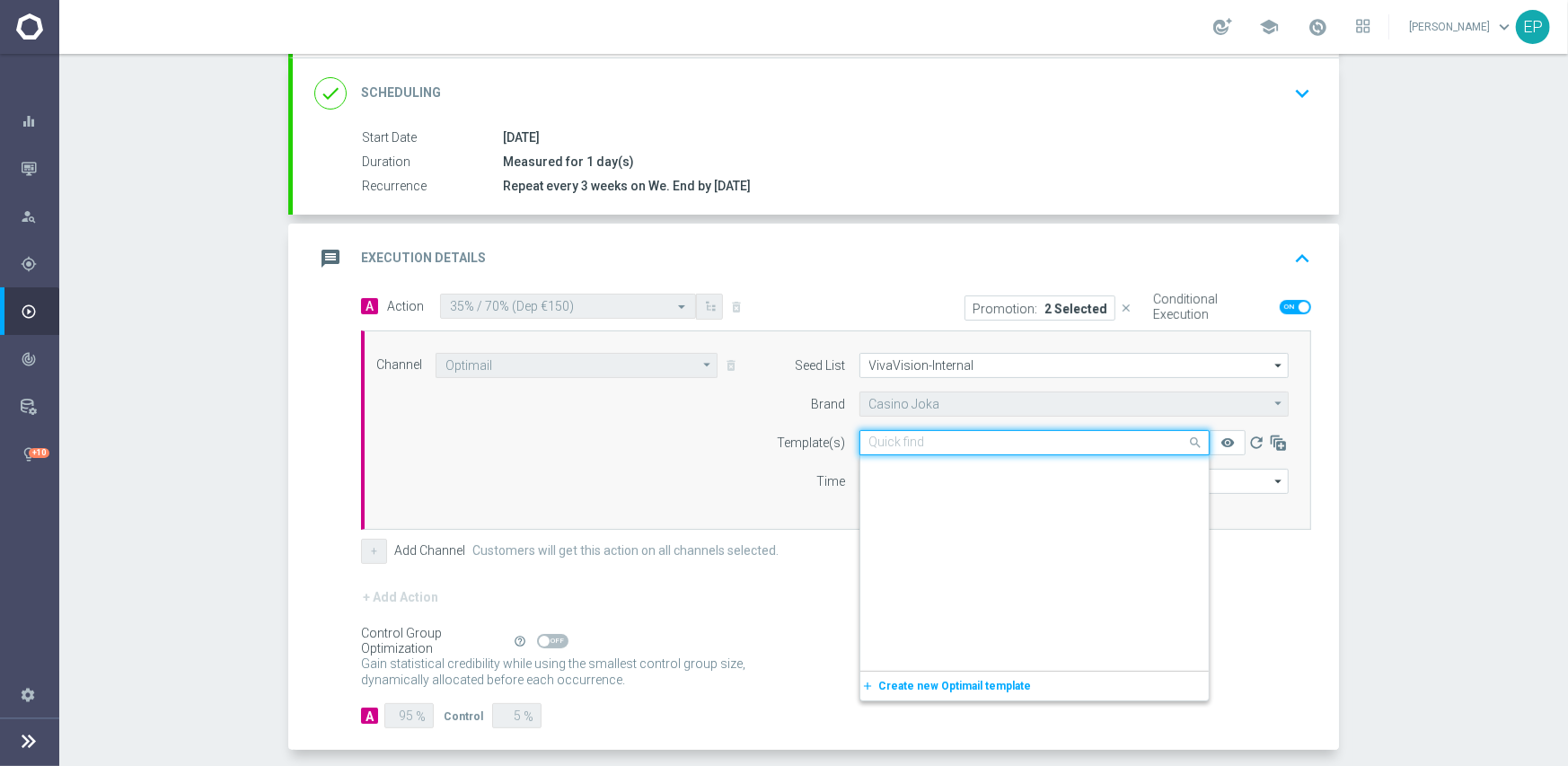
click at [933, 448] on div "Quick find JCV_Wacky35%/70%-snip" at bounding box center [1034, 443] width 350 height 25
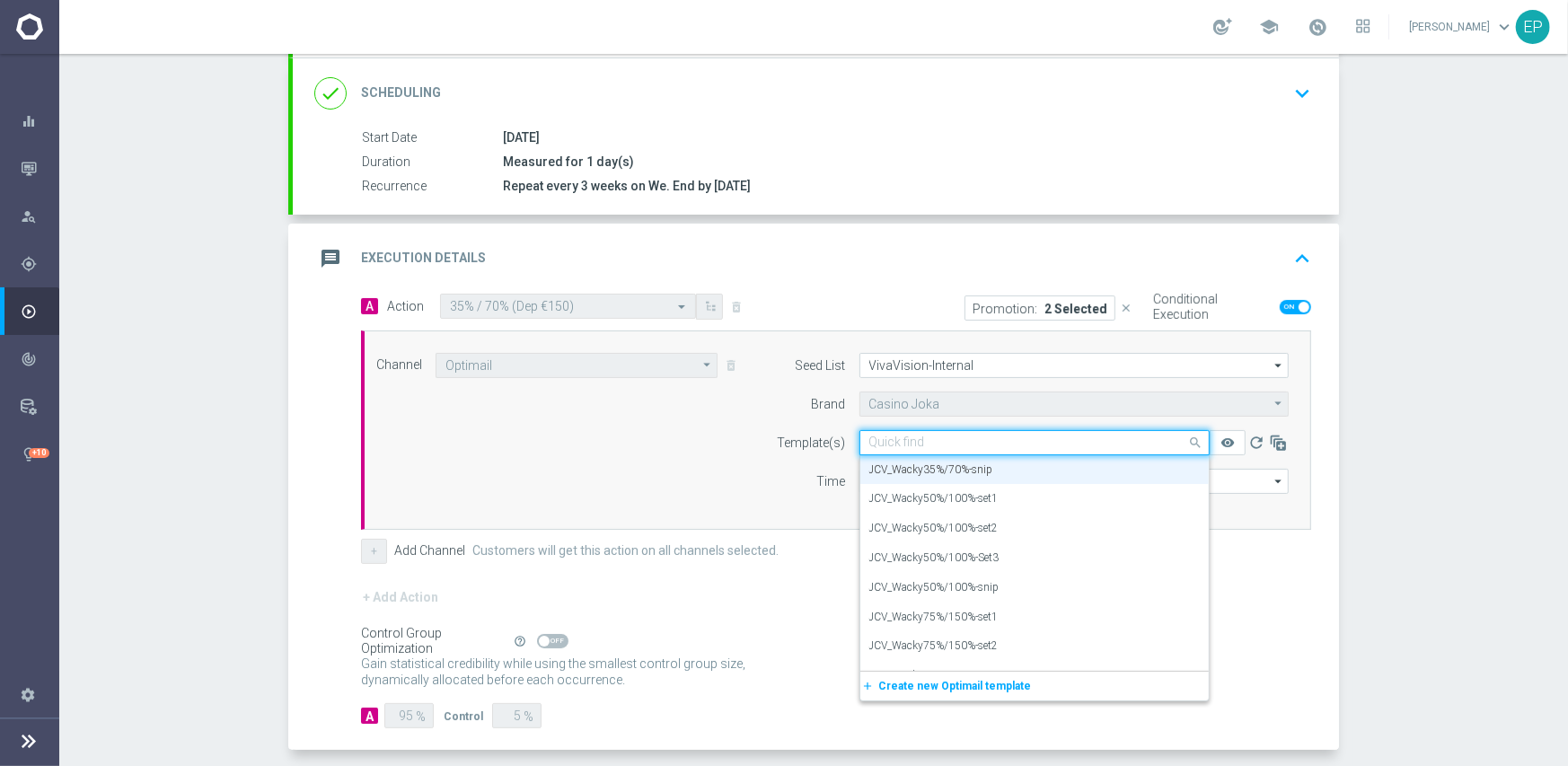
paste input "CV_Wacky35%/70"
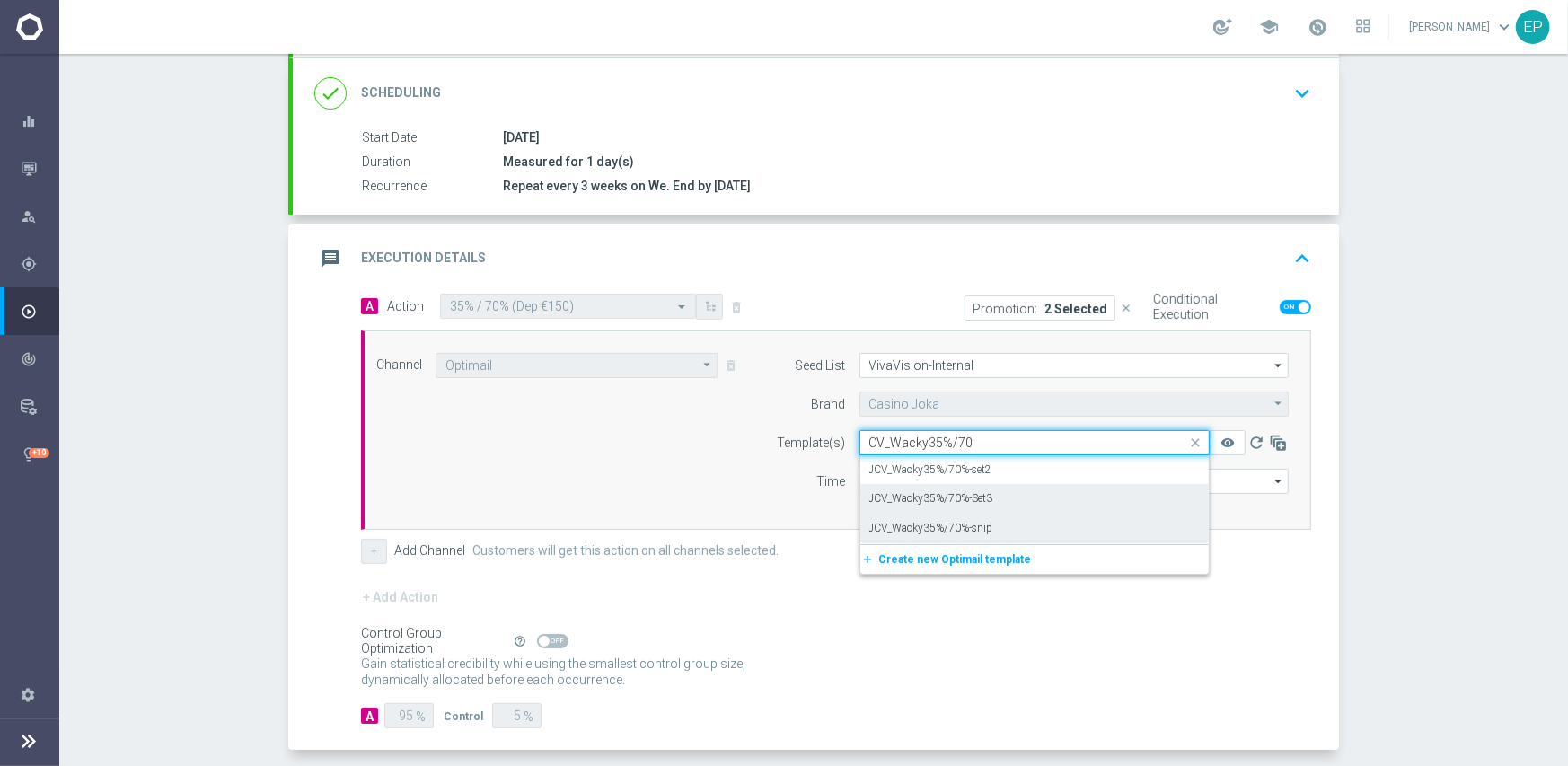
click at [980, 498] on label "JCV_Wacky35%/70%-Set3" at bounding box center [931, 499] width 124 height 16
type input "CV_Wacky35%/70"
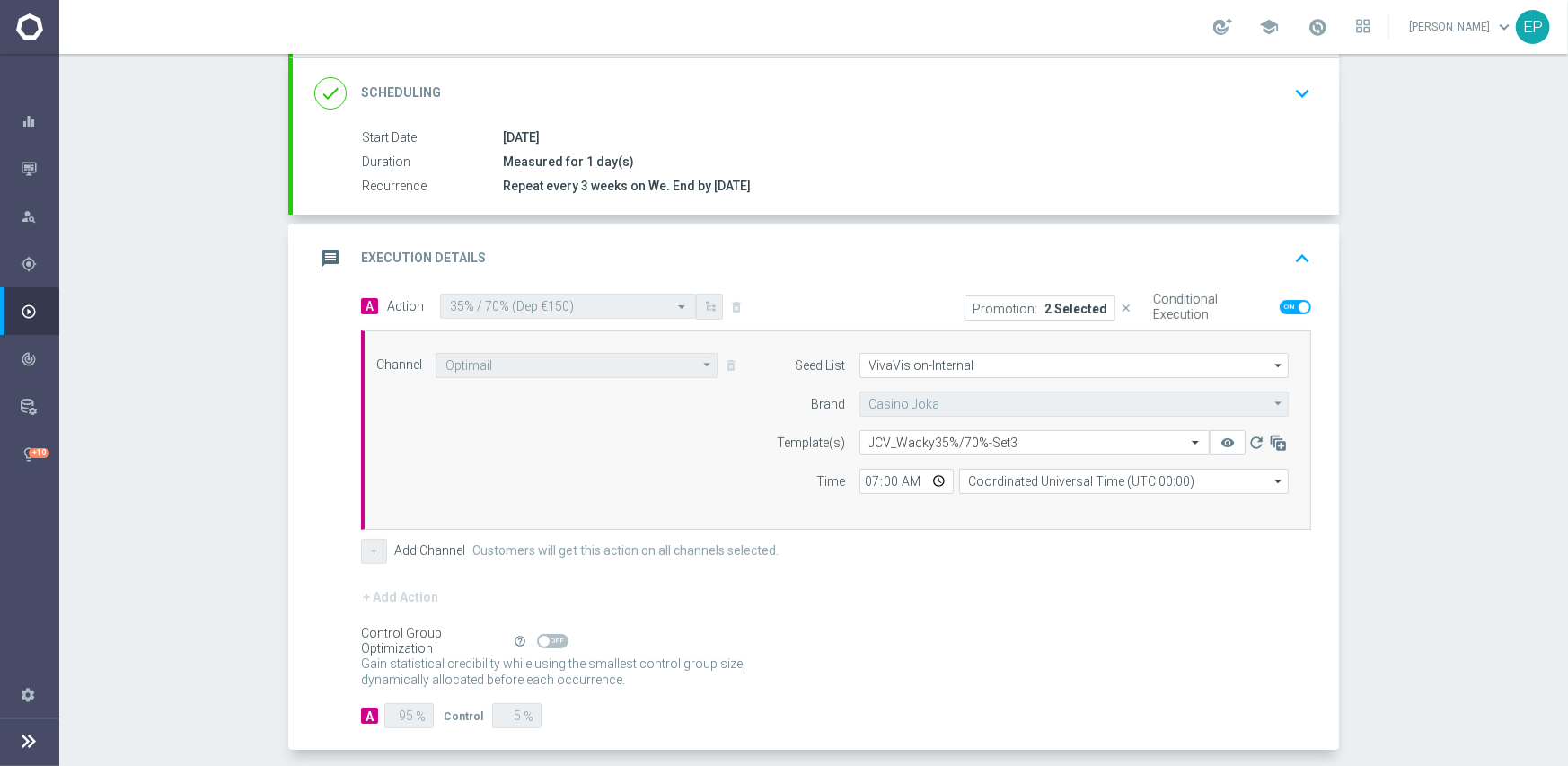
click at [967, 601] on div "+ Add Action" at bounding box center [835, 608] width 950 height 45
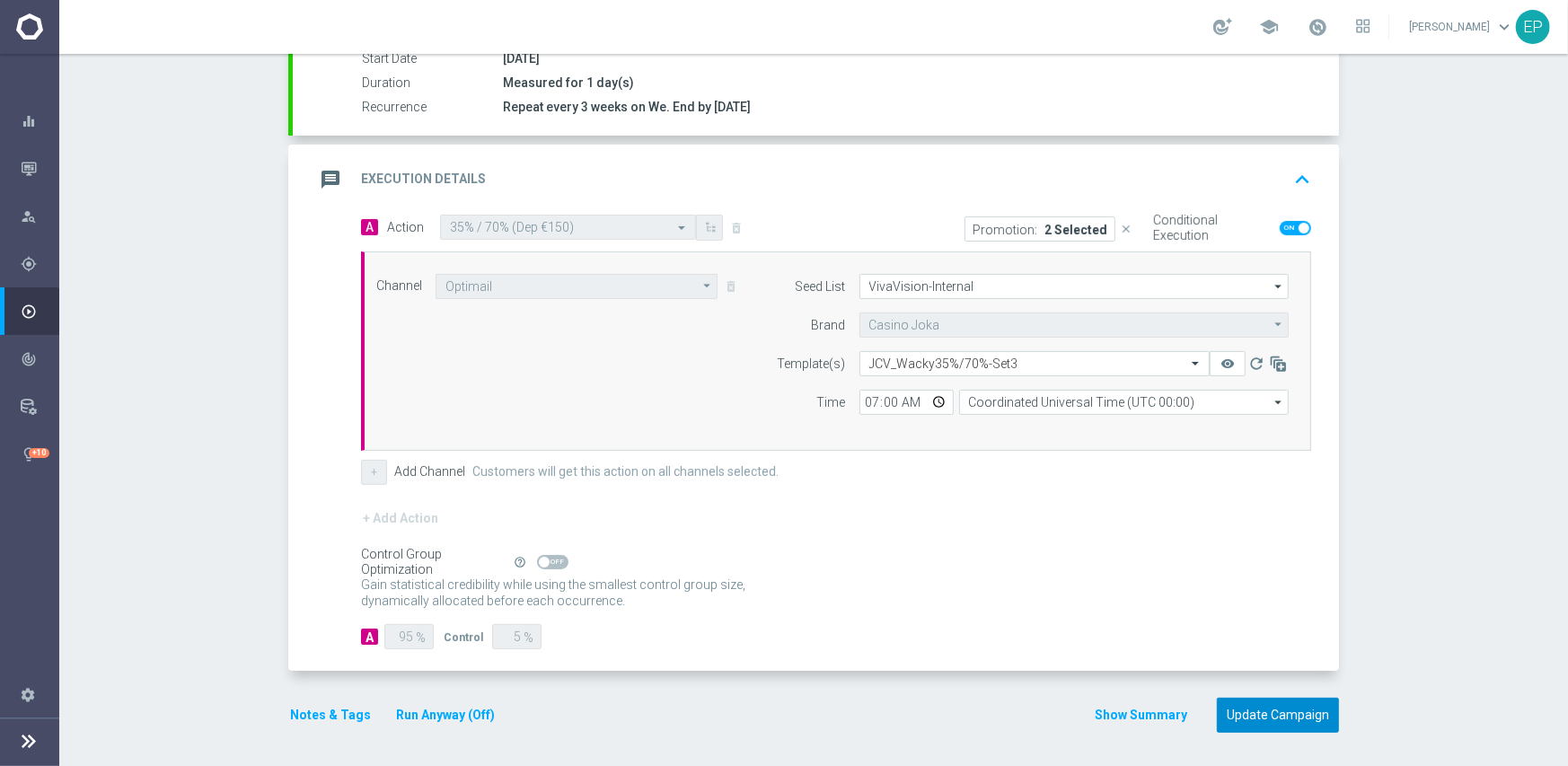
click at [1250, 711] on button "Update Campaign" at bounding box center [1277, 715] width 122 height 35
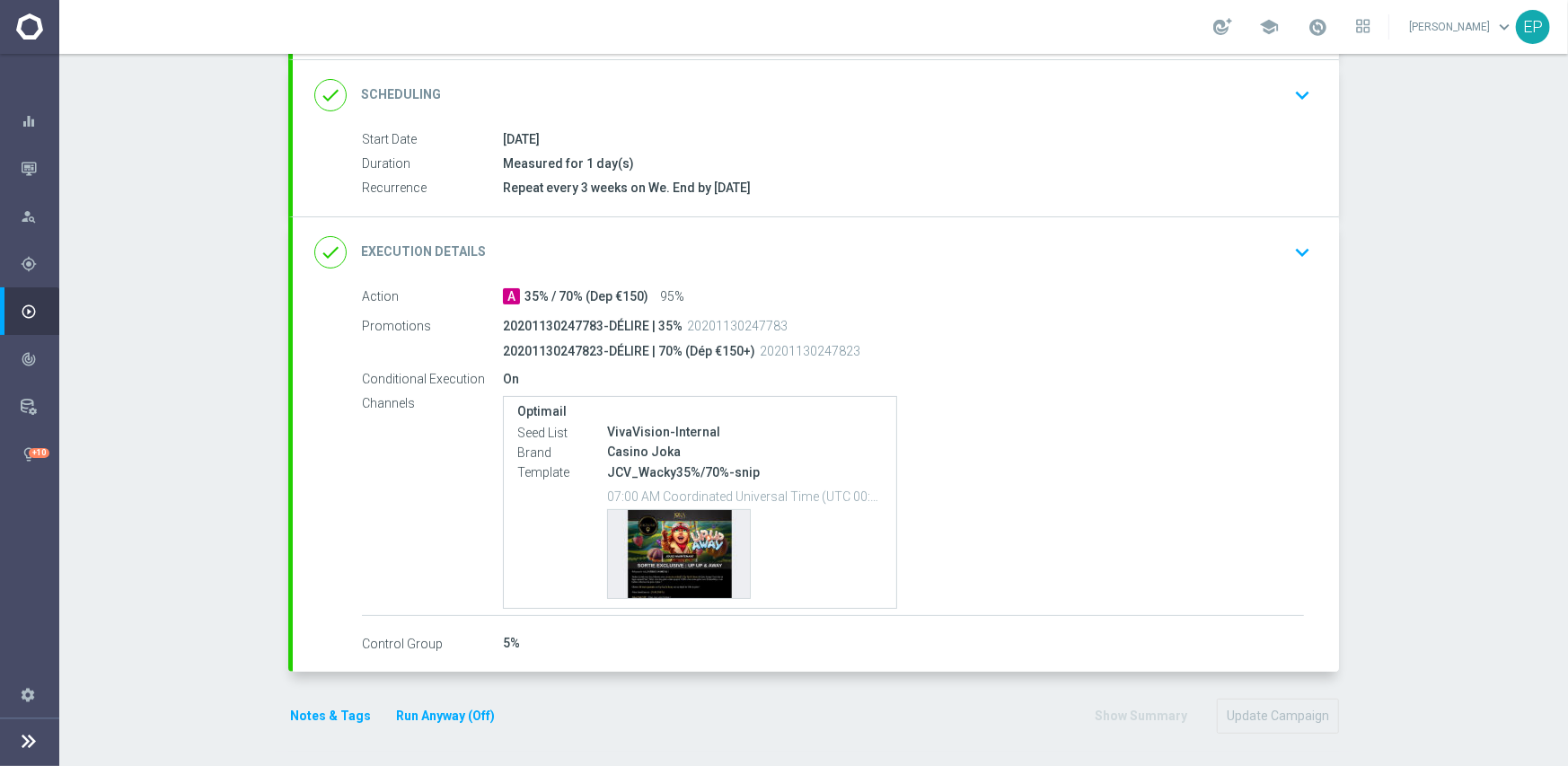
scroll to position [235, 0]
drag, startPoint x: 607, startPoint y: 467, endPoint x: 699, endPoint y: 467, distance: 92.0
click at [699, 467] on p "JCV_Wacky35%/70%-snip" at bounding box center [745, 471] width 276 height 17
copy p "CV_Wacky35%/7"
click at [852, 244] on div "done Execution Details keyboard_arrow_down" at bounding box center [815, 250] width 1003 height 34
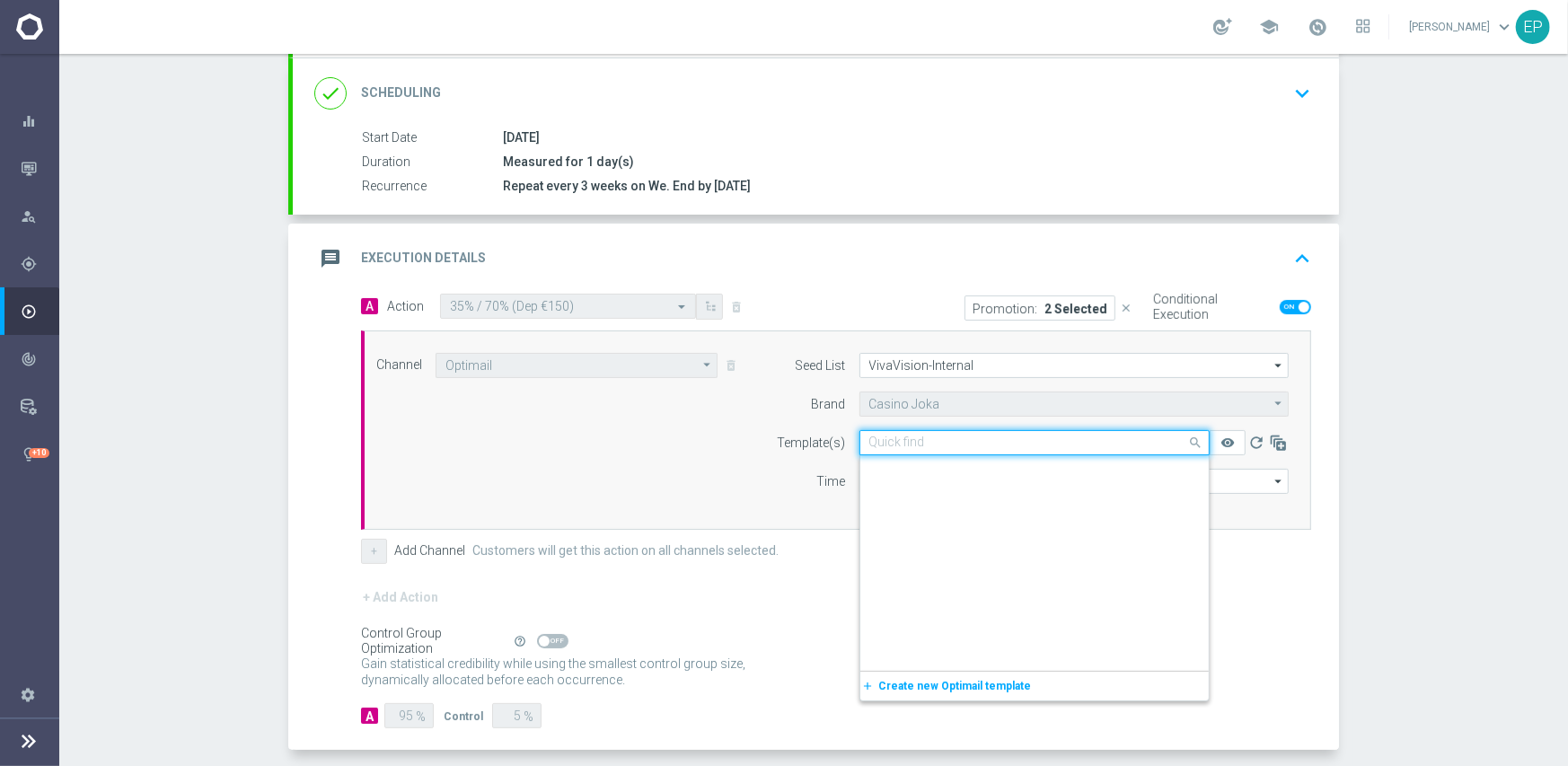
click at [946, 440] on input "text" at bounding box center [1016, 443] width 294 height 16
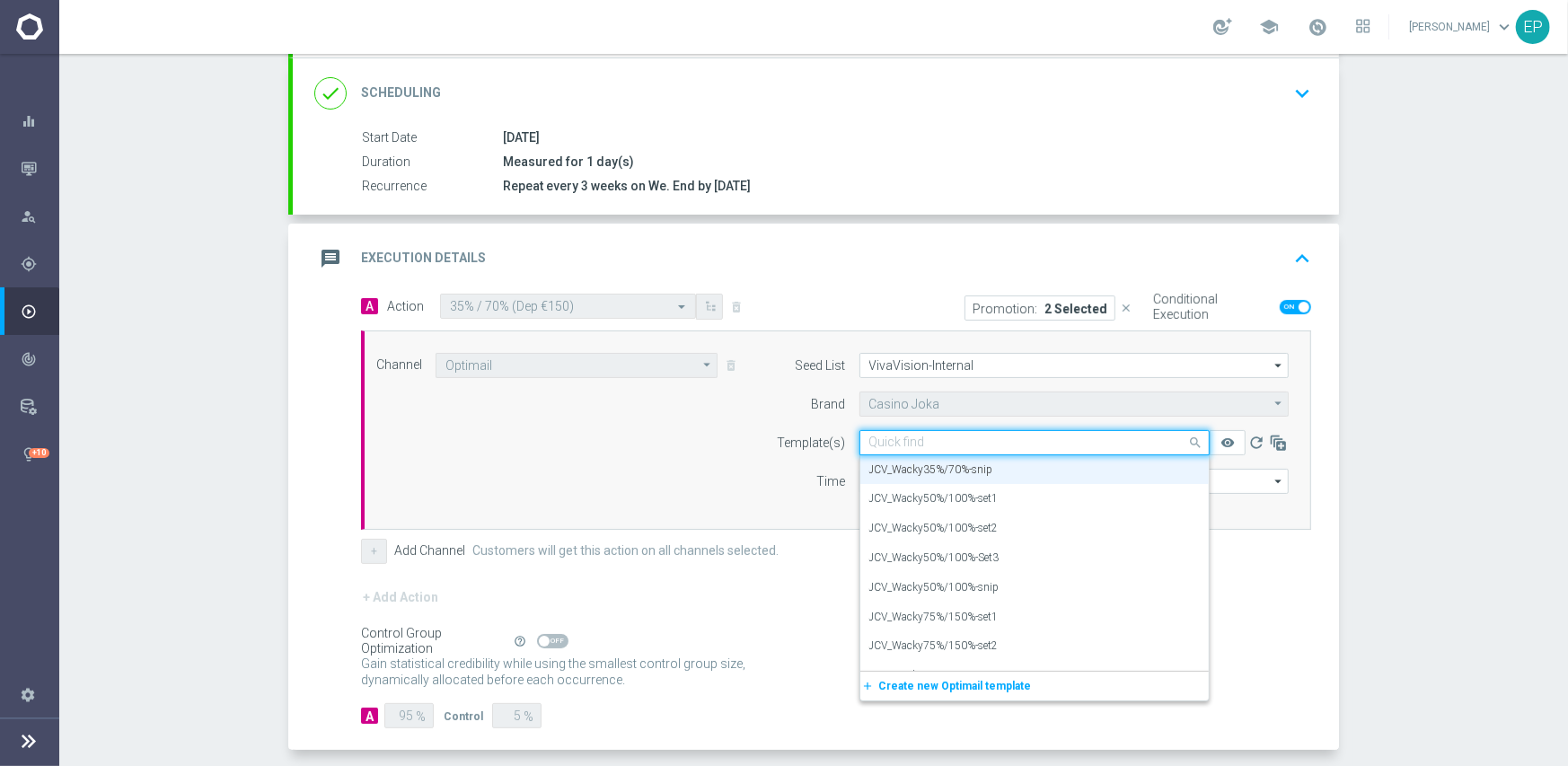
paste input "CV_Wacky35%/7"
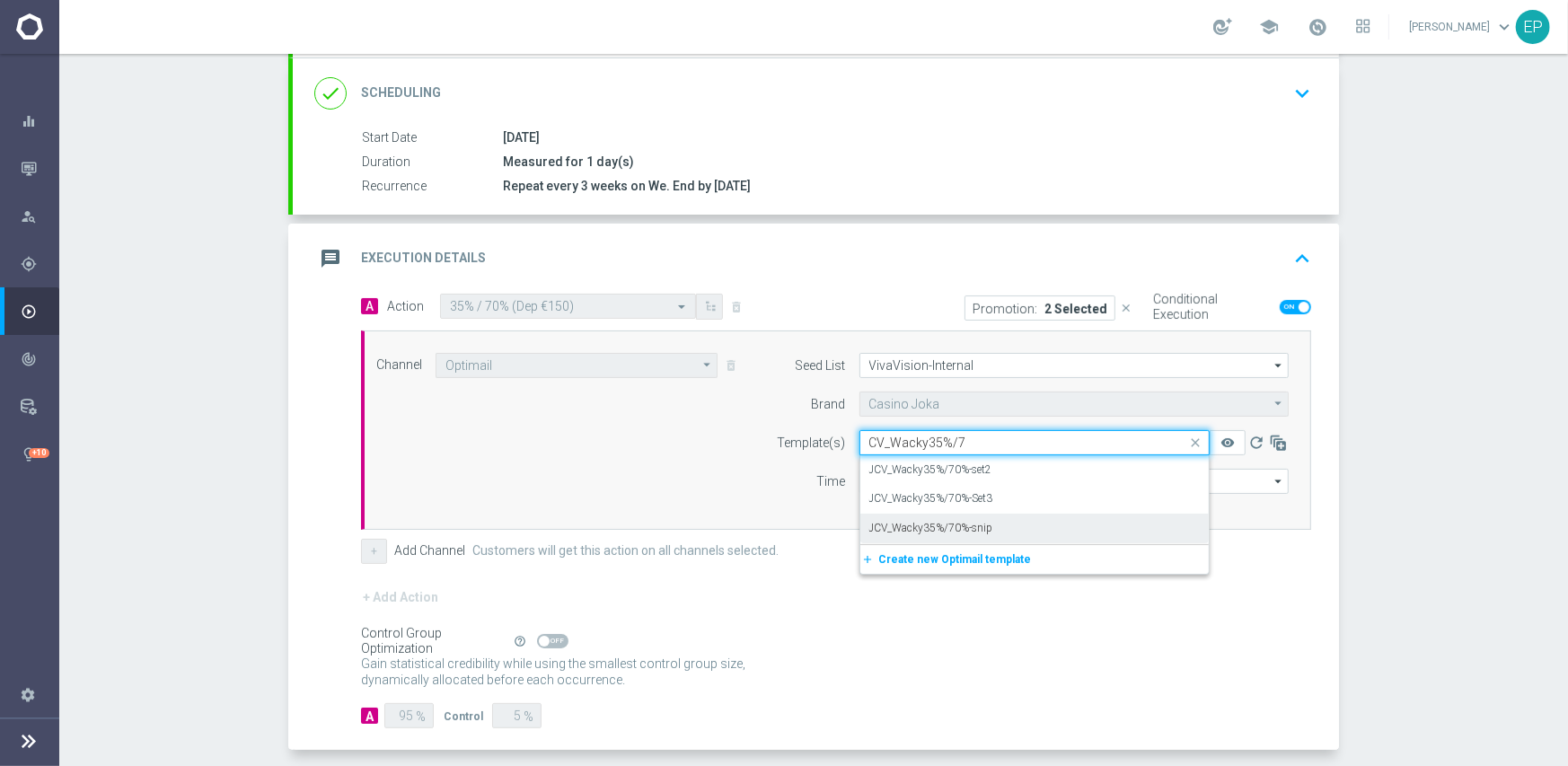
scroll to position [0, 0]
click at [988, 496] on div "JCV_Wacky35%/70%-Set3" at bounding box center [1035, 499] width 331 height 29
type input "CV_Wacky35%/7"
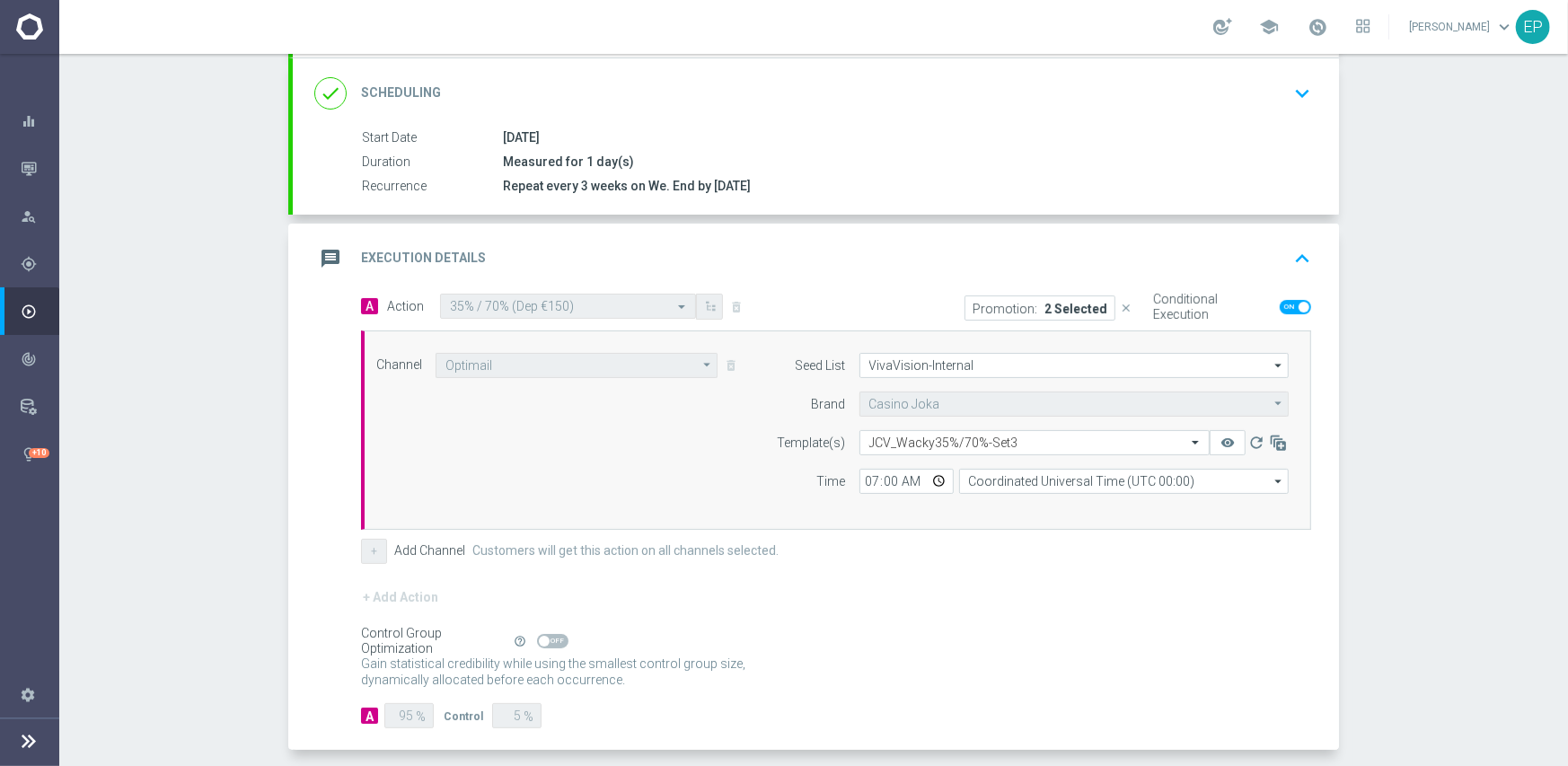
click at [869, 549] on div "+ Add Channel Customers will get this action on all channels selected." at bounding box center [835, 552] width 950 height 25
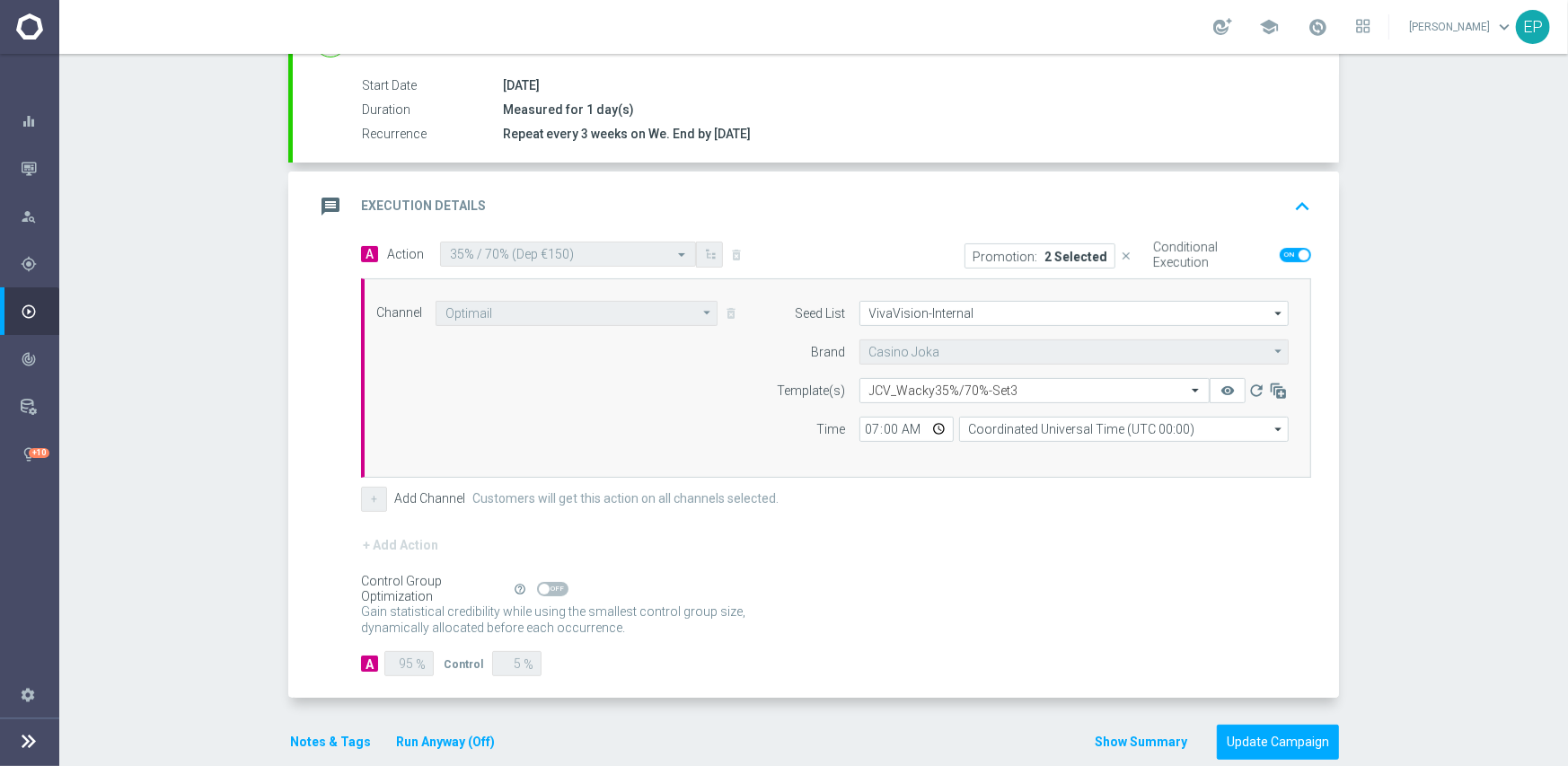
scroll to position [314, 0]
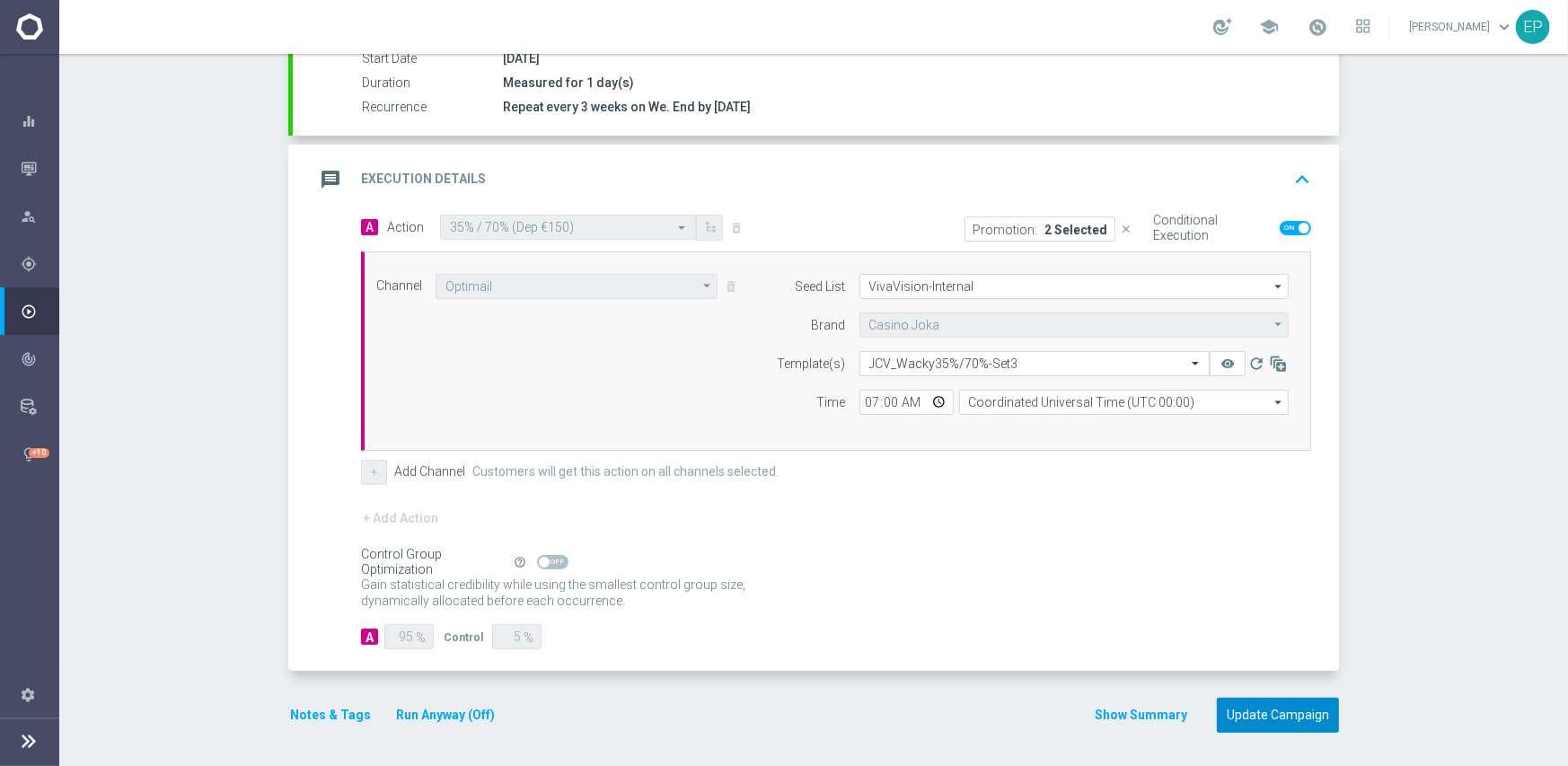
drag, startPoint x: 1295, startPoint y: 713, endPoint x: 1287, endPoint y: 702, distance: 13.6
click at [1295, 714] on button "Update Campaign" at bounding box center [1277, 715] width 122 height 35
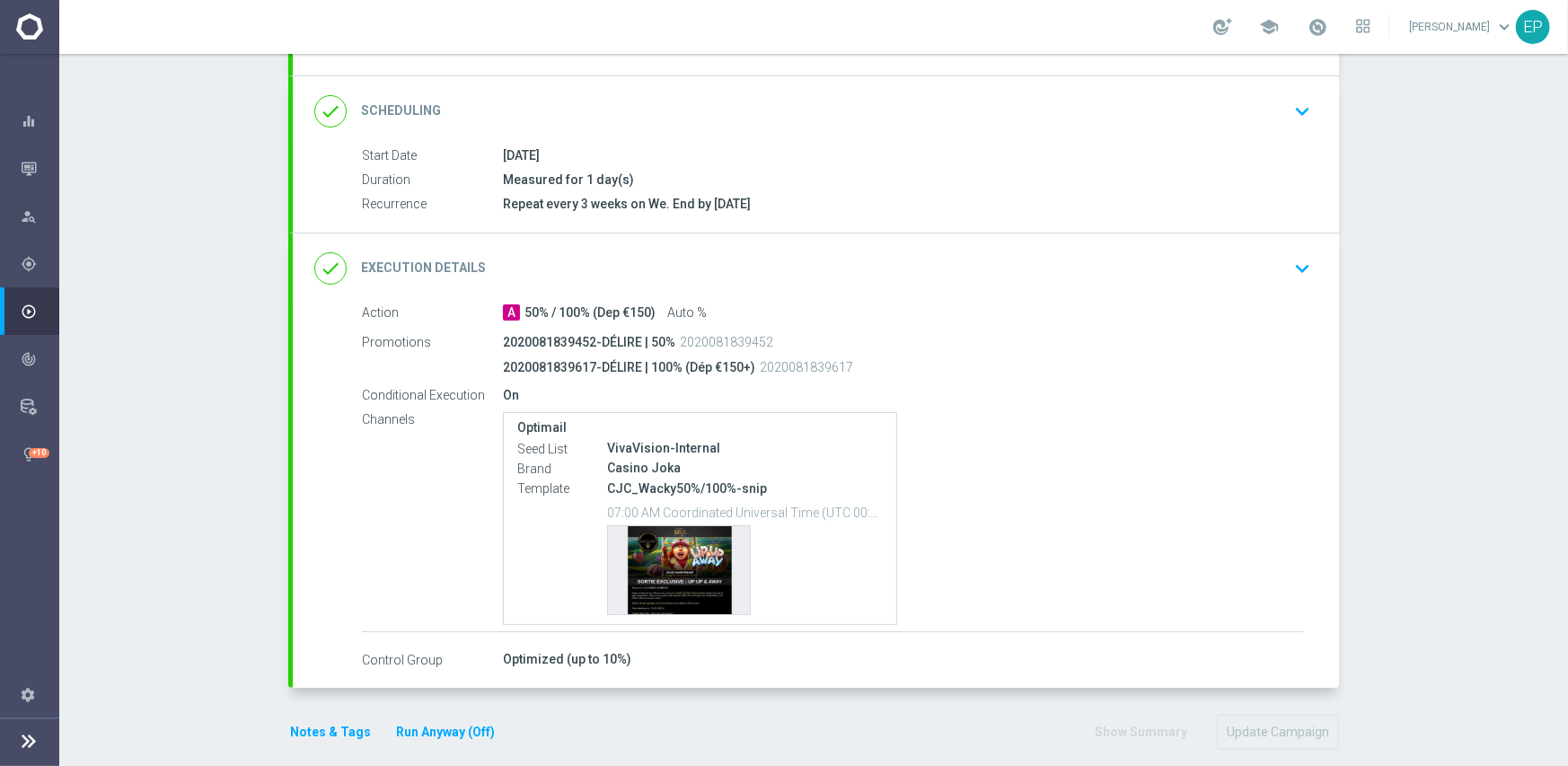
scroll to position [235, 0]
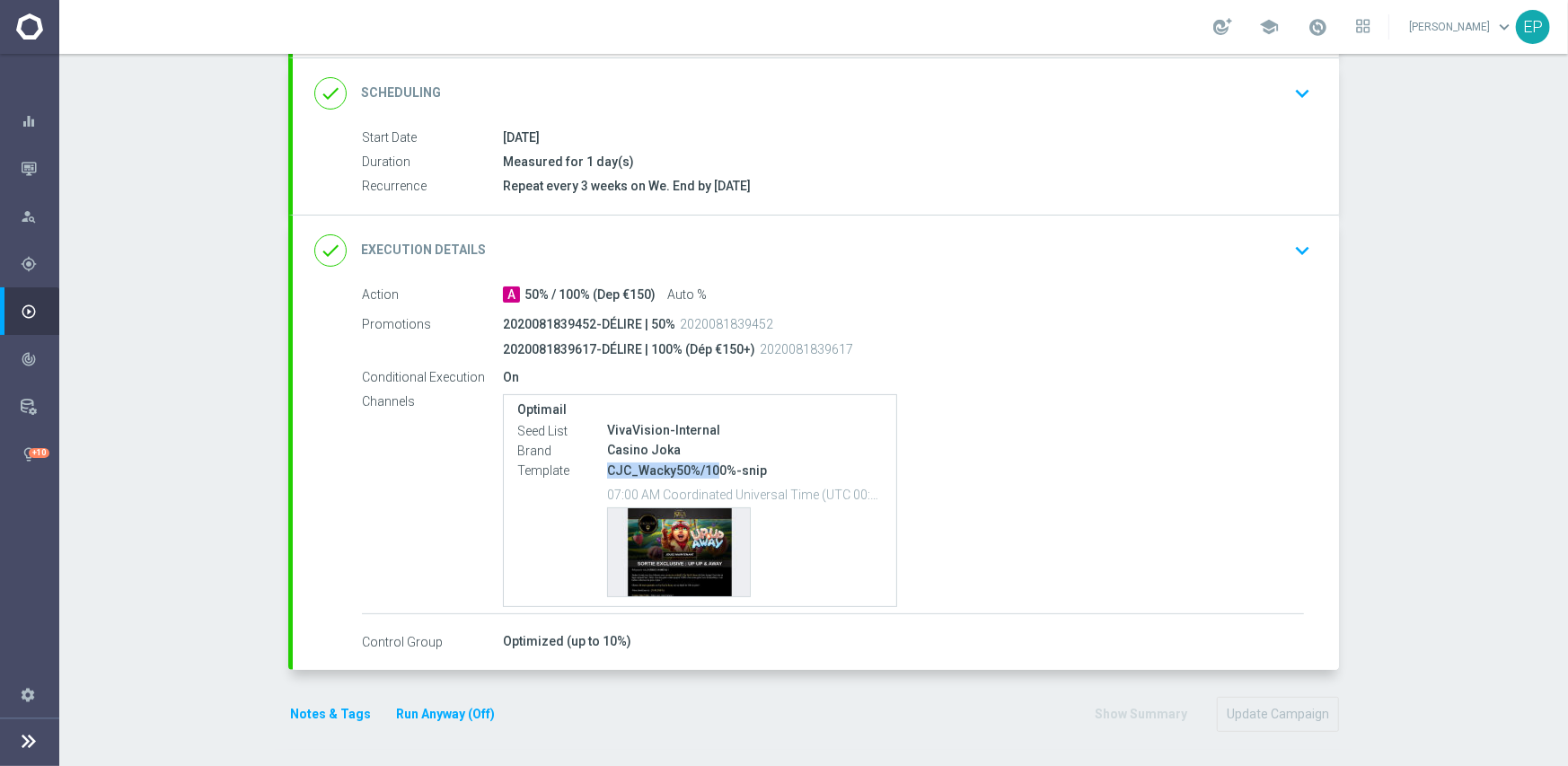
drag, startPoint x: 603, startPoint y: 469, endPoint x: 707, endPoint y: 476, distance: 104.2
click at [707, 476] on div "CJC_Wacky50%/100%-snip 07:00 AM Coordinated Universal Time (UTC 00:00) Template…" at bounding box center [745, 529] width 276 height 137
copy p "CJC_Wacky50%/10"
click at [813, 234] on div "done Execution Details keyboard_arrow_down" at bounding box center [815, 250] width 1003 height 34
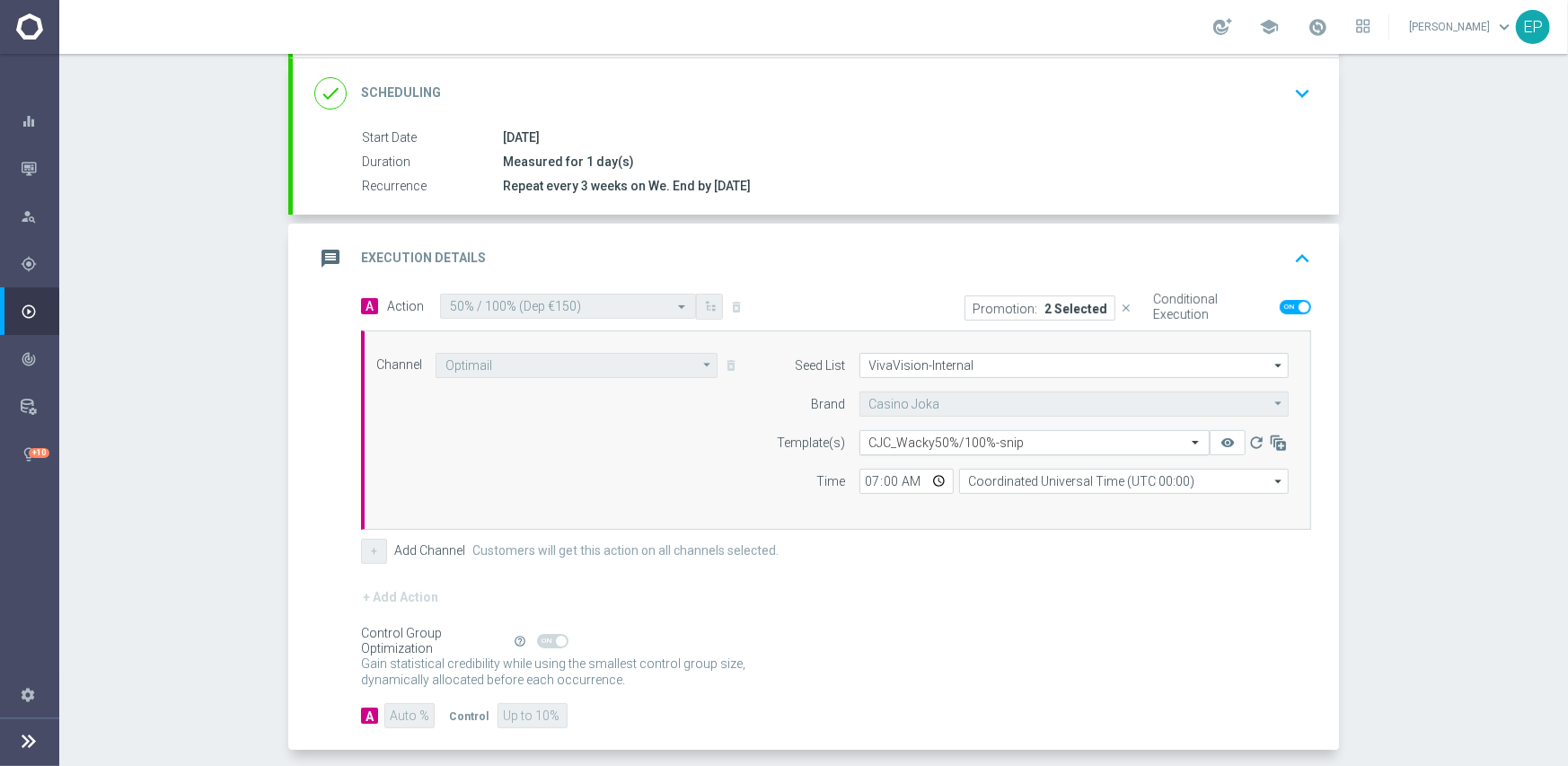
click at [999, 439] on input "text" at bounding box center [1016, 443] width 294 height 16
paste input "CJC_Wacky50%/10"
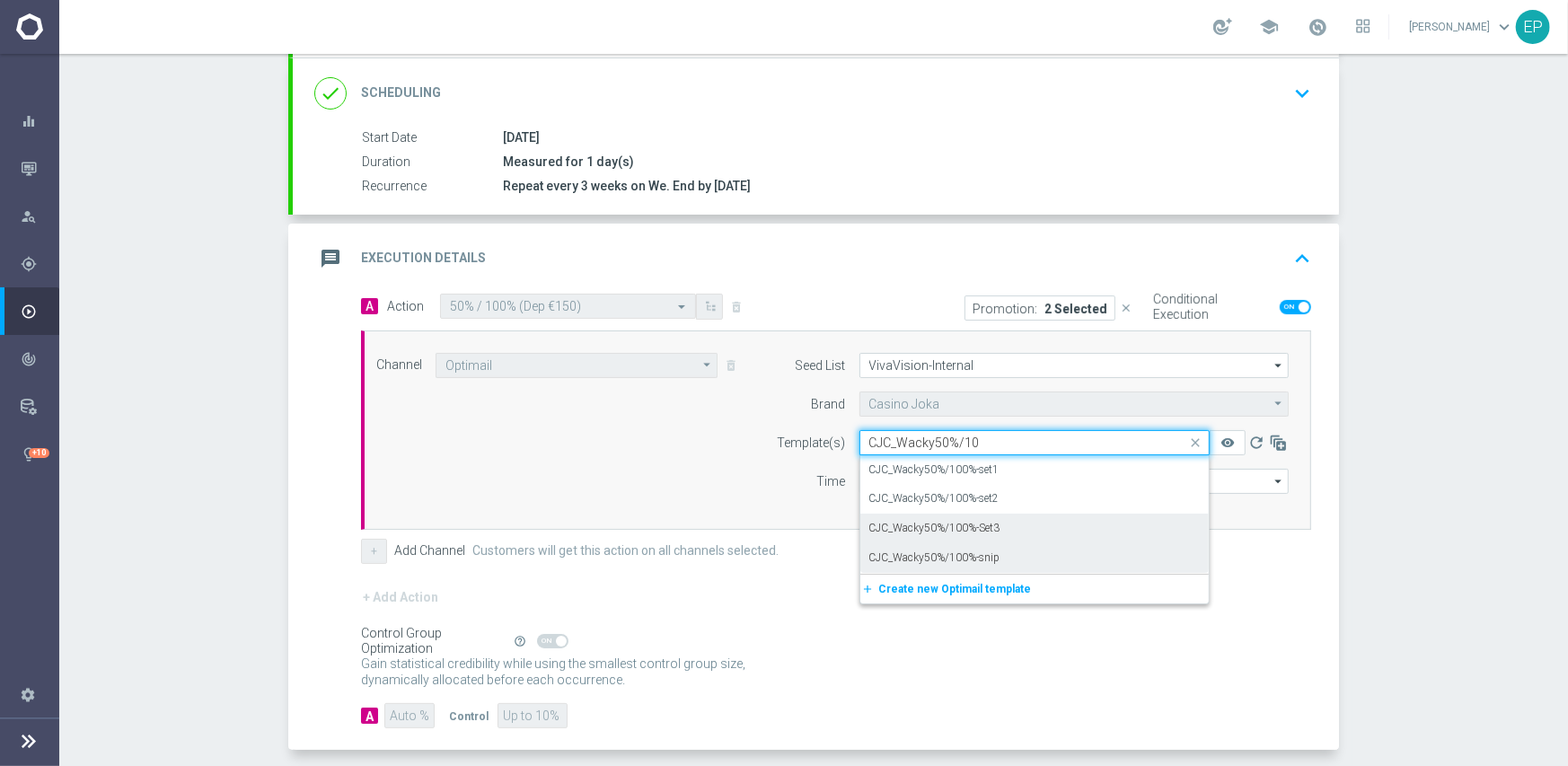
click at [987, 526] on label "CJC_Wacky50%/100%-Set3" at bounding box center [935, 528] width 131 height 16
type input "CJC_Wacky50%/10"
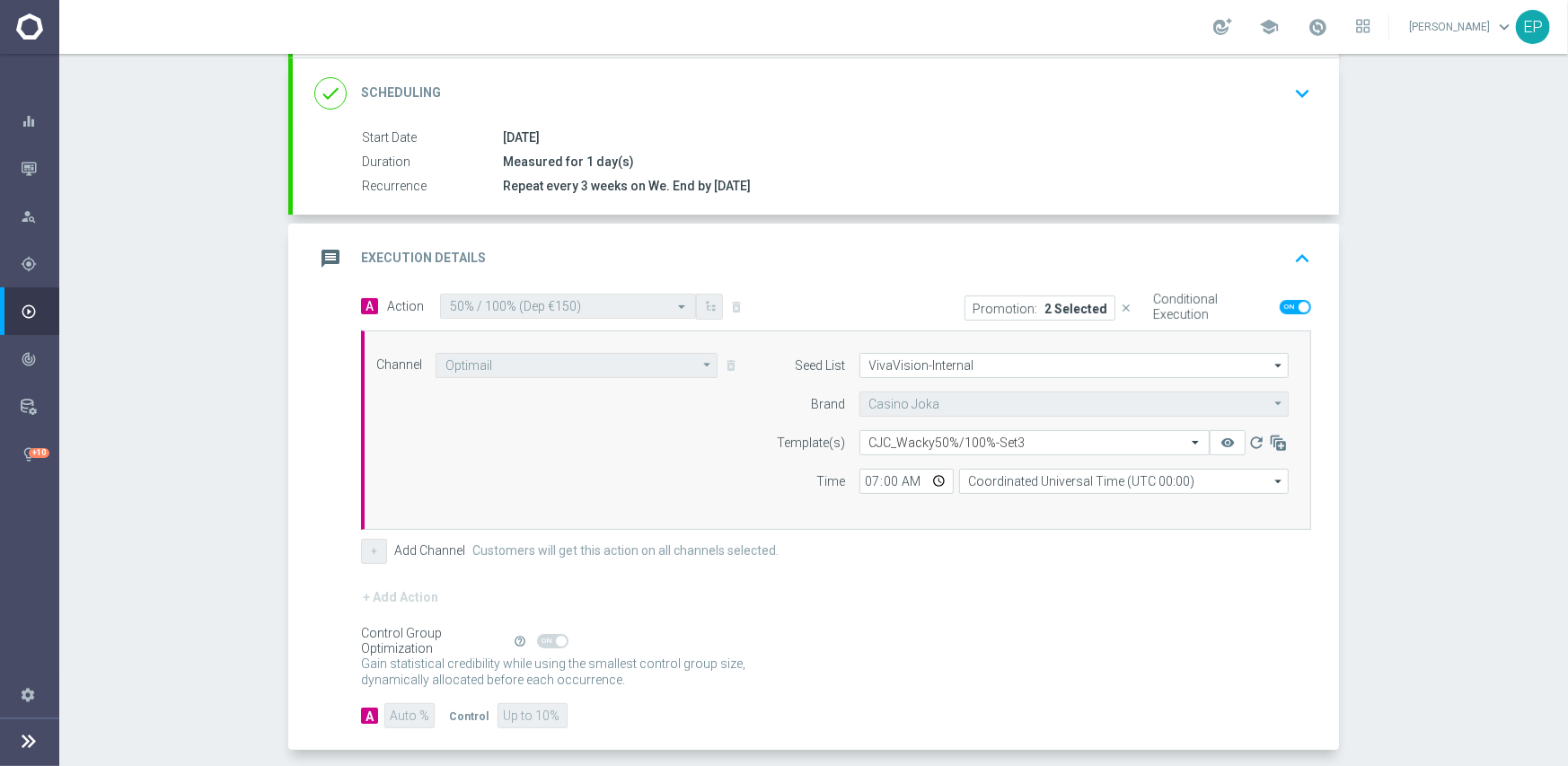
click at [985, 577] on form "A Action Select action 50% / 100% (Dep €150) delete_forever Promotion: 2 Select…" at bounding box center [835, 511] width 950 height 435
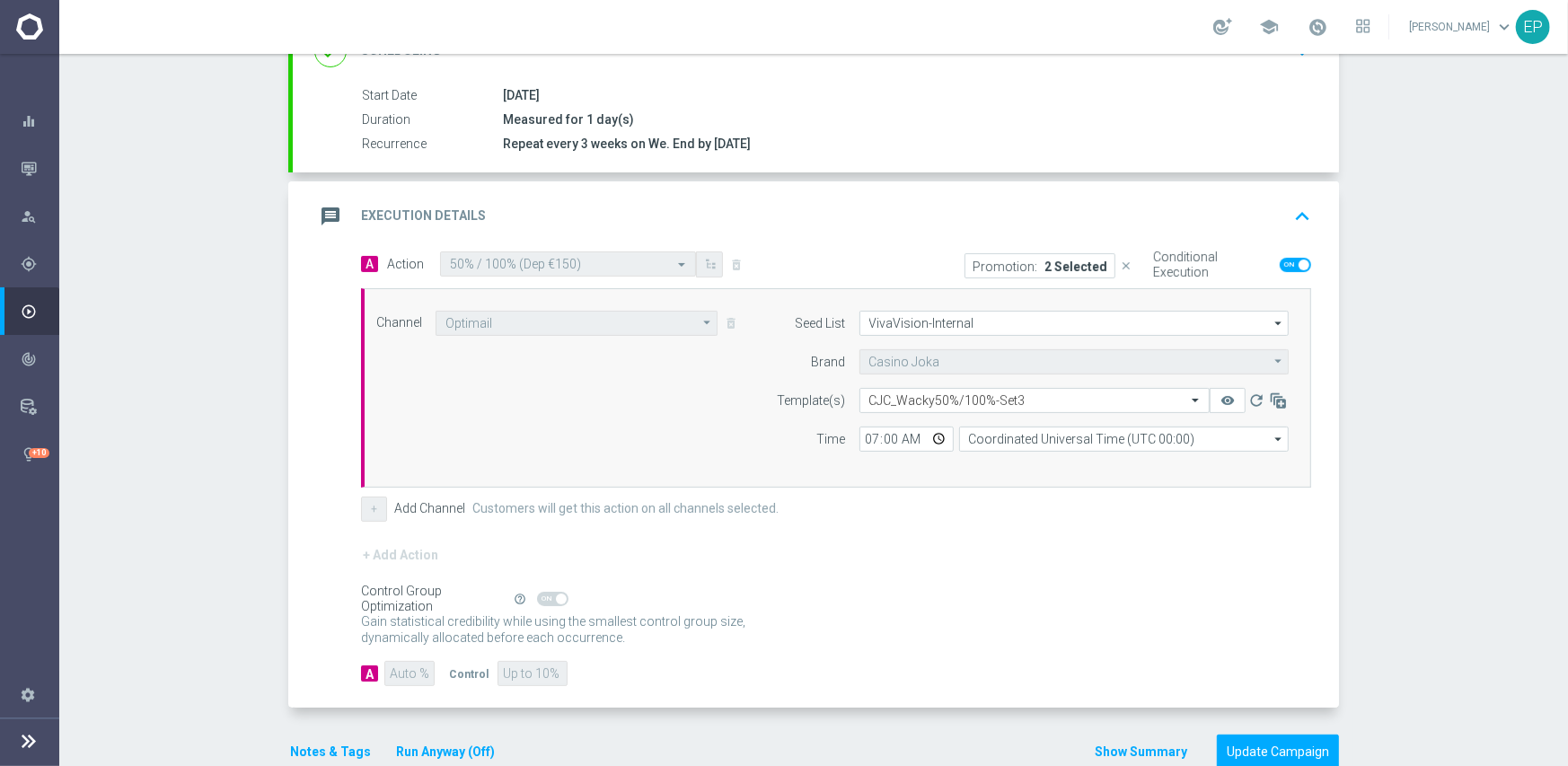
scroll to position [314, 0]
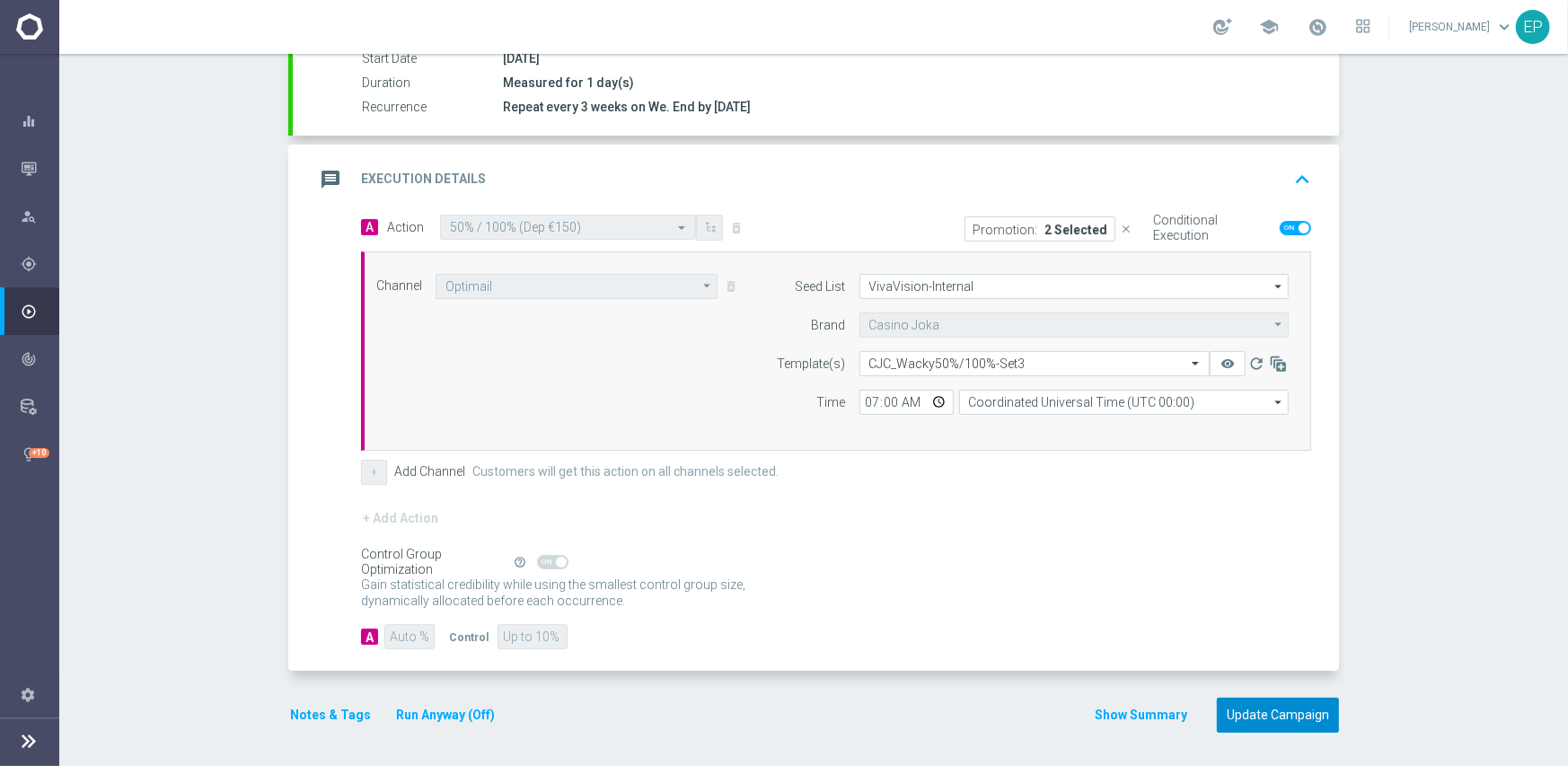
click at [1252, 706] on button "Update Campaign" at bounding box center [1277, 715] width 122 height 35
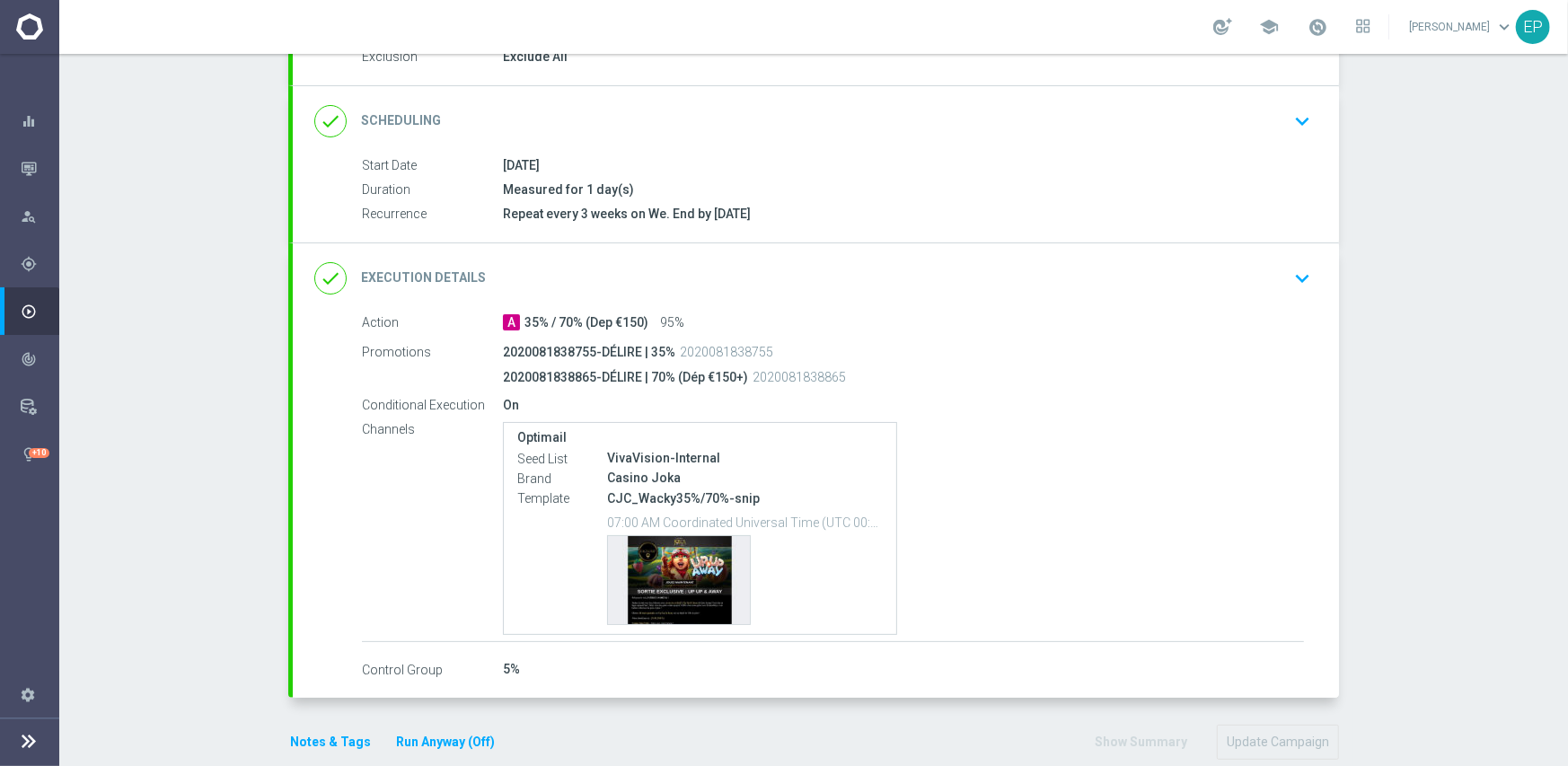
scroll to position [235, 0]
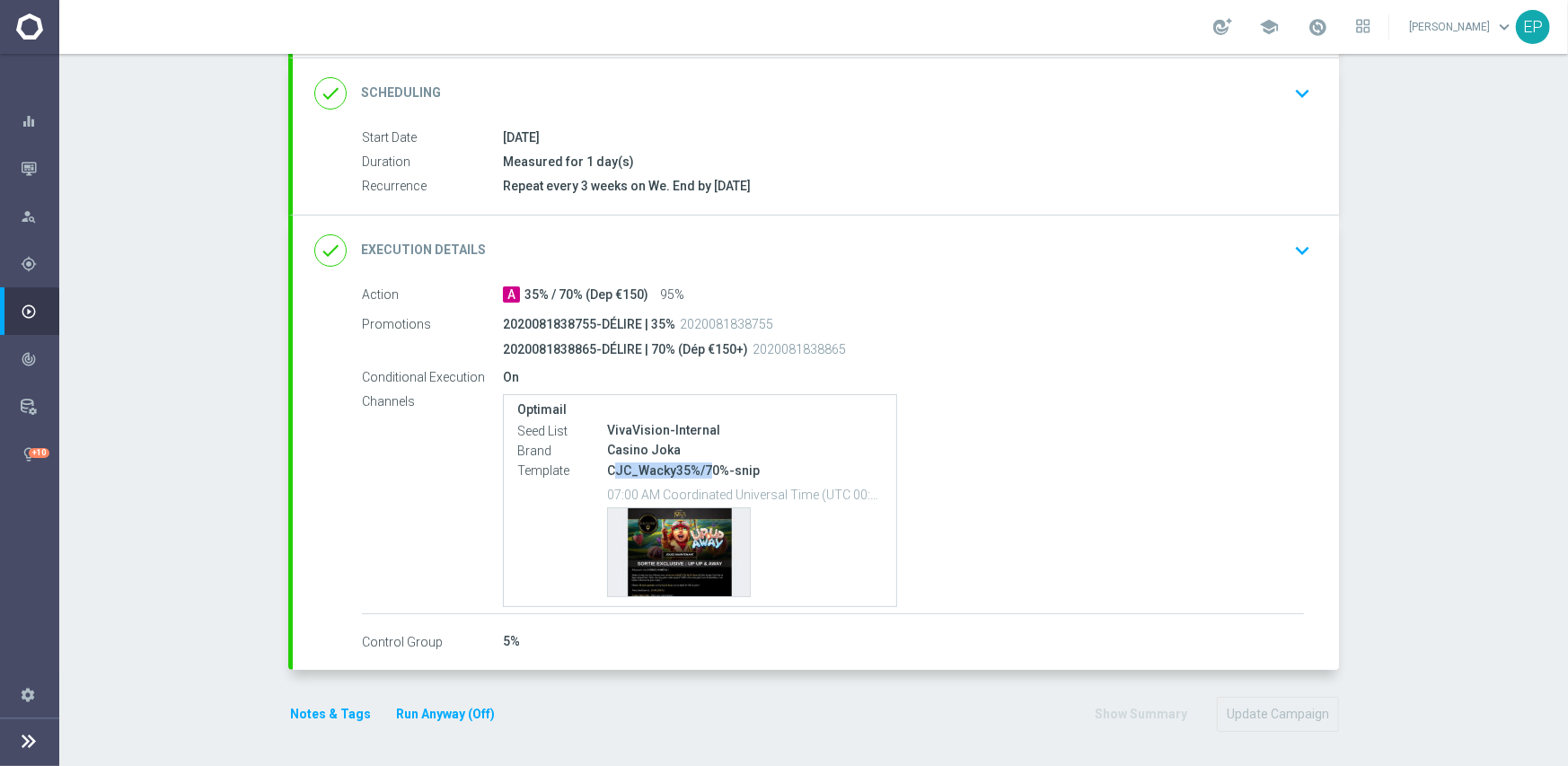
drag, startPoint x: 605, startPoint y: 471, endPoint x: 702, endPoint y: 472, distance: 97.0
click at [702, 472] on p "CJC_Wacky35%/70%-snip" at bounding box center [745, 471] width 276 height 17
copy p "JC_Wacky35%/7"
click at [869, 279] on div "done Execution Details keyboard_arrow_down" at bounding box center [815, 250] width 1046 height 70
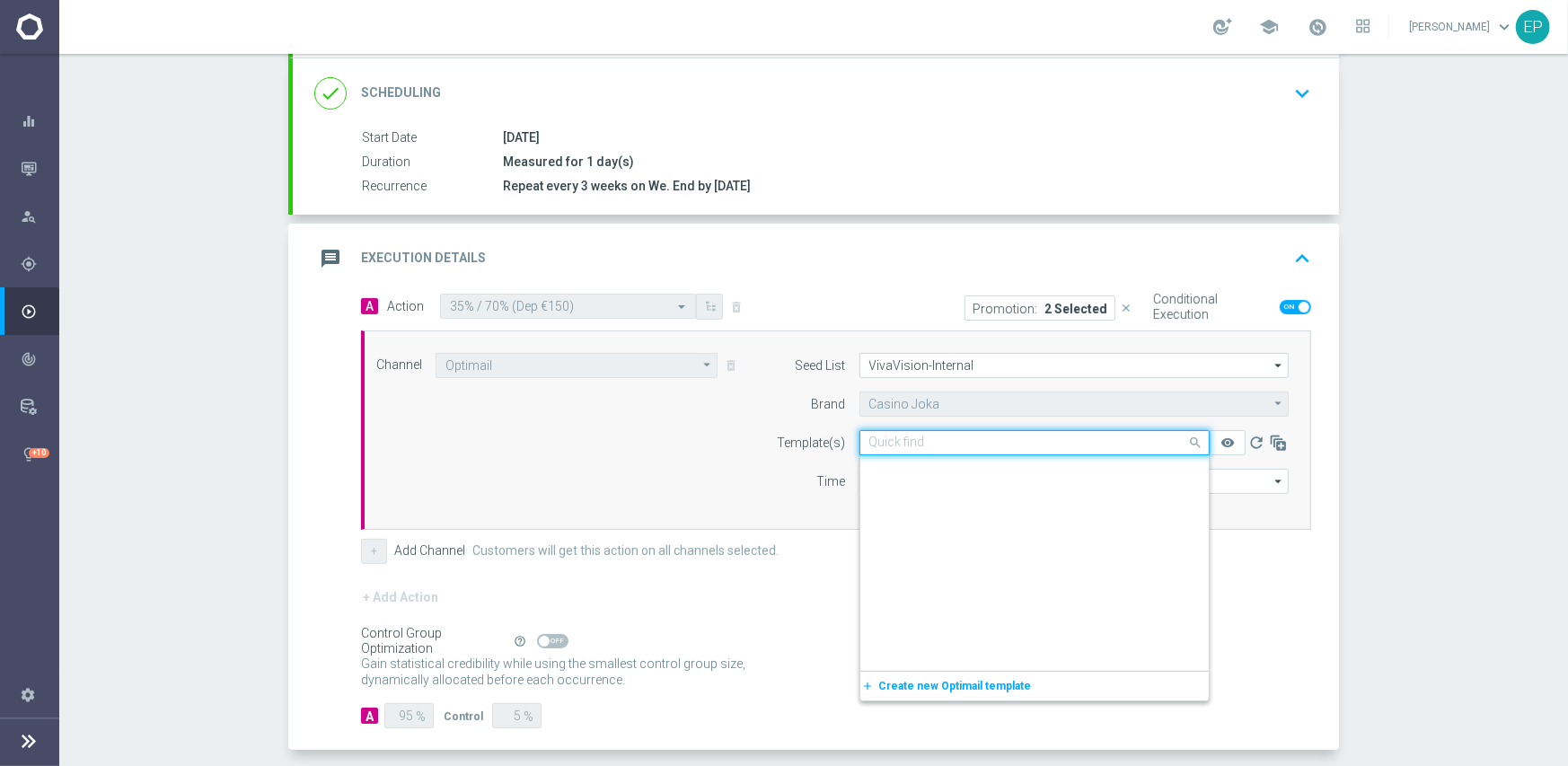
click at [975, 440] on input "text" at bounding box center [1016, 443] width 294 height 16
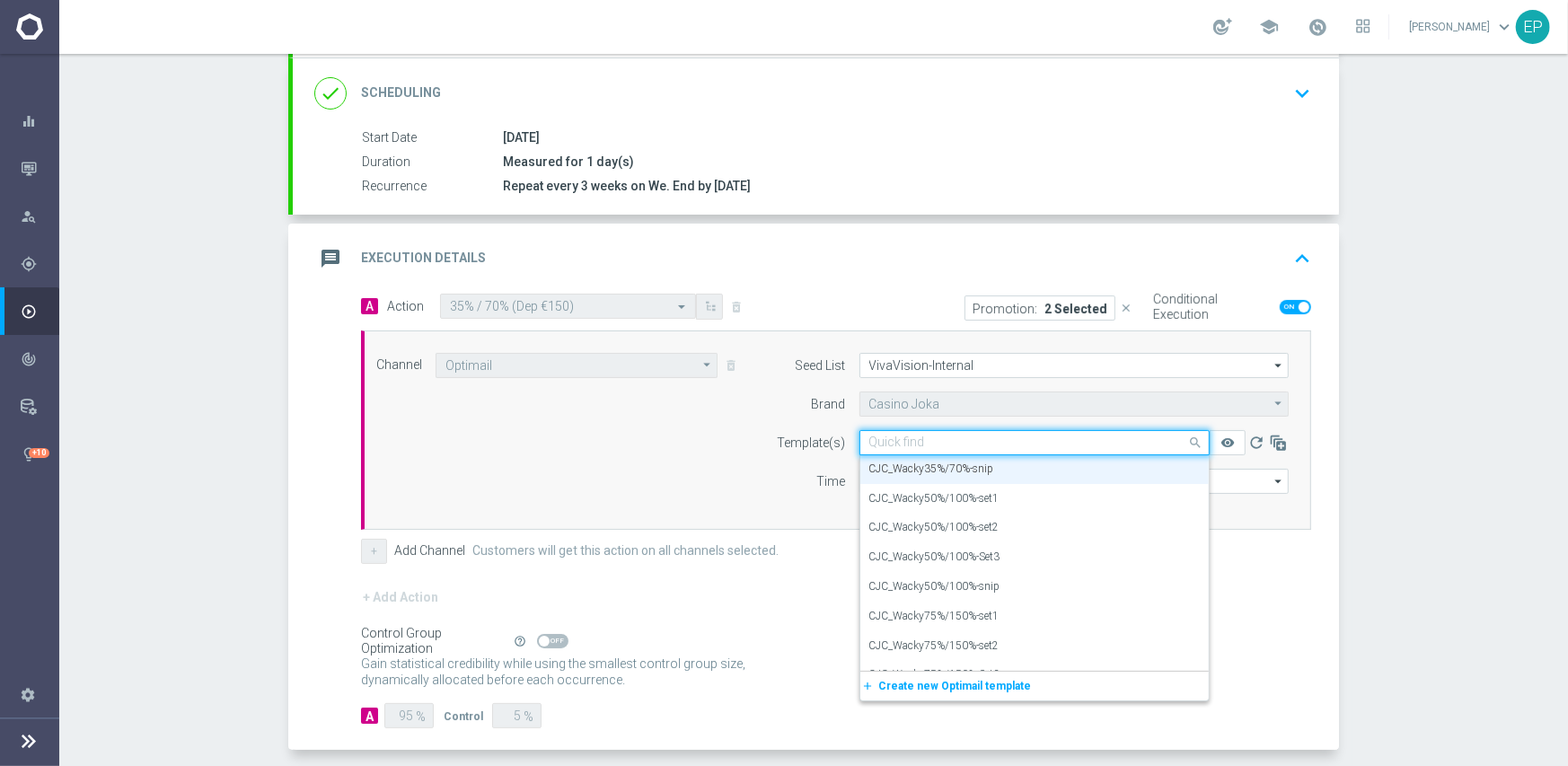
paste input "JC_Wacky35%/7"
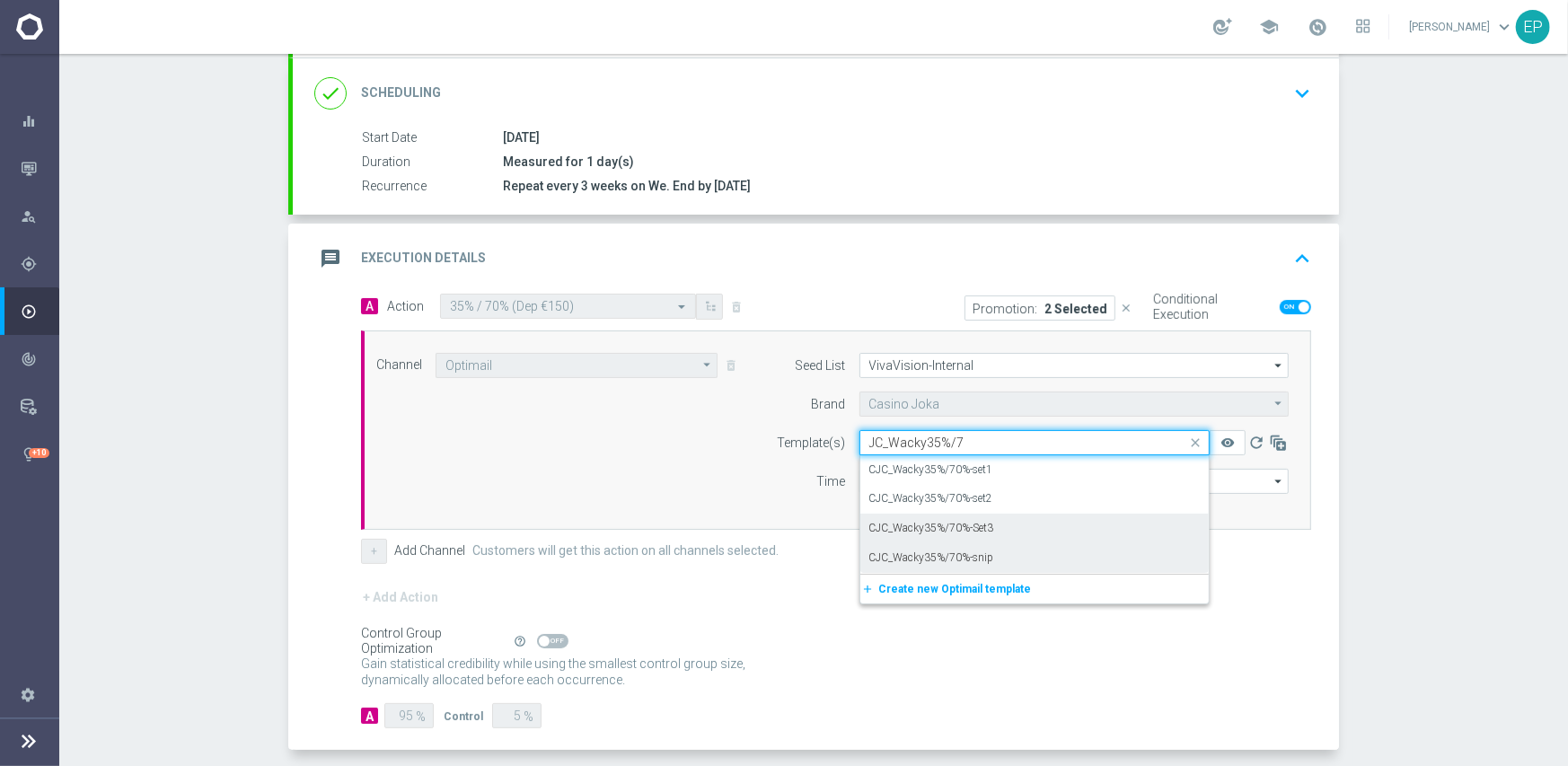
click at [979, 531] on label "CJC_Wacky35%/70%-Set3" at bounding box center [932, 528] width 125 height 16
type input "JC_Wacky35%/7"
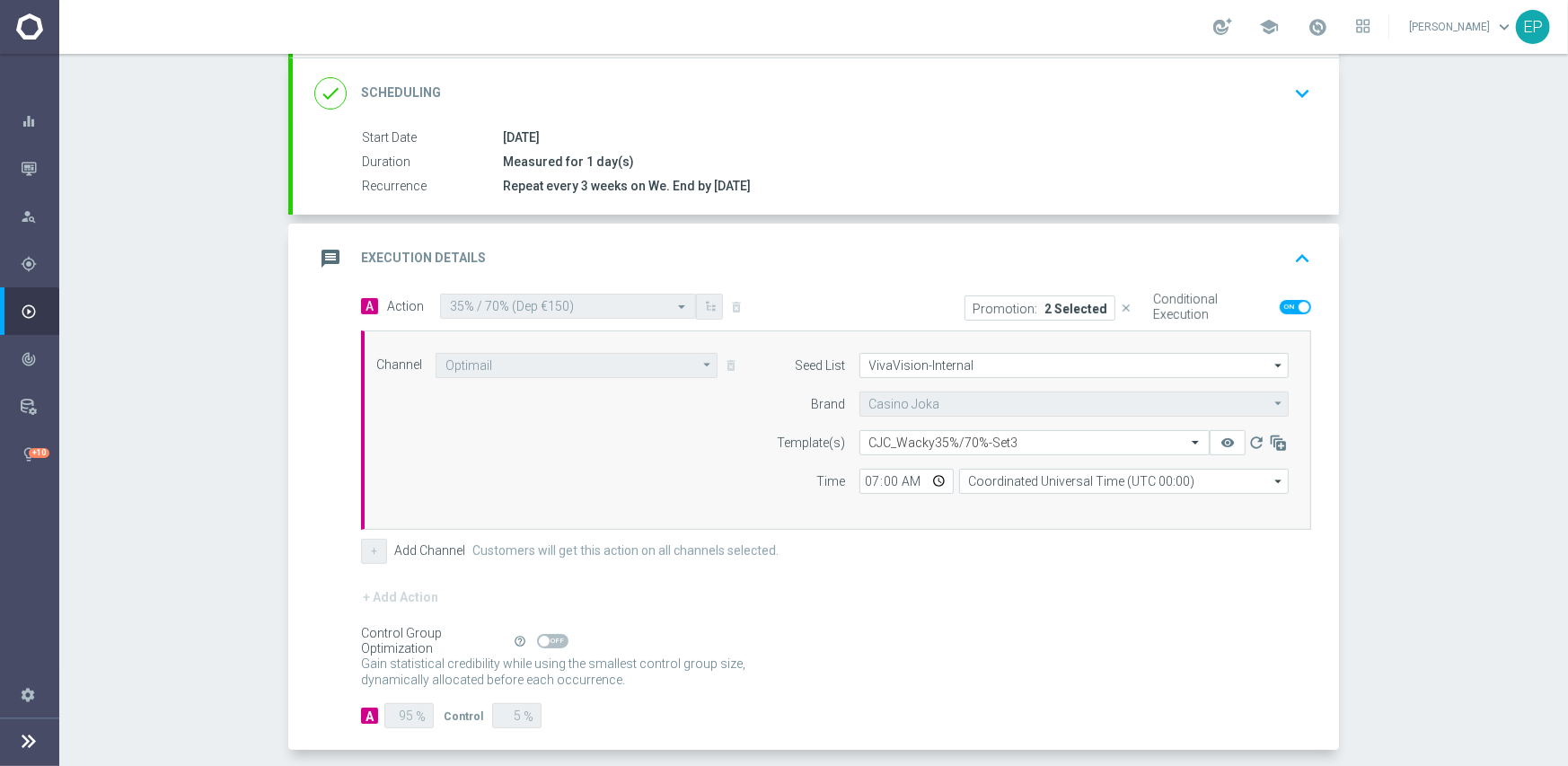
click at [963, 580] on form "A Action Select action 35% / 70% (Dep €150) delete_forever Promotion: 2 Selecte…" at bounding box center [835, 511] width 950 height 435
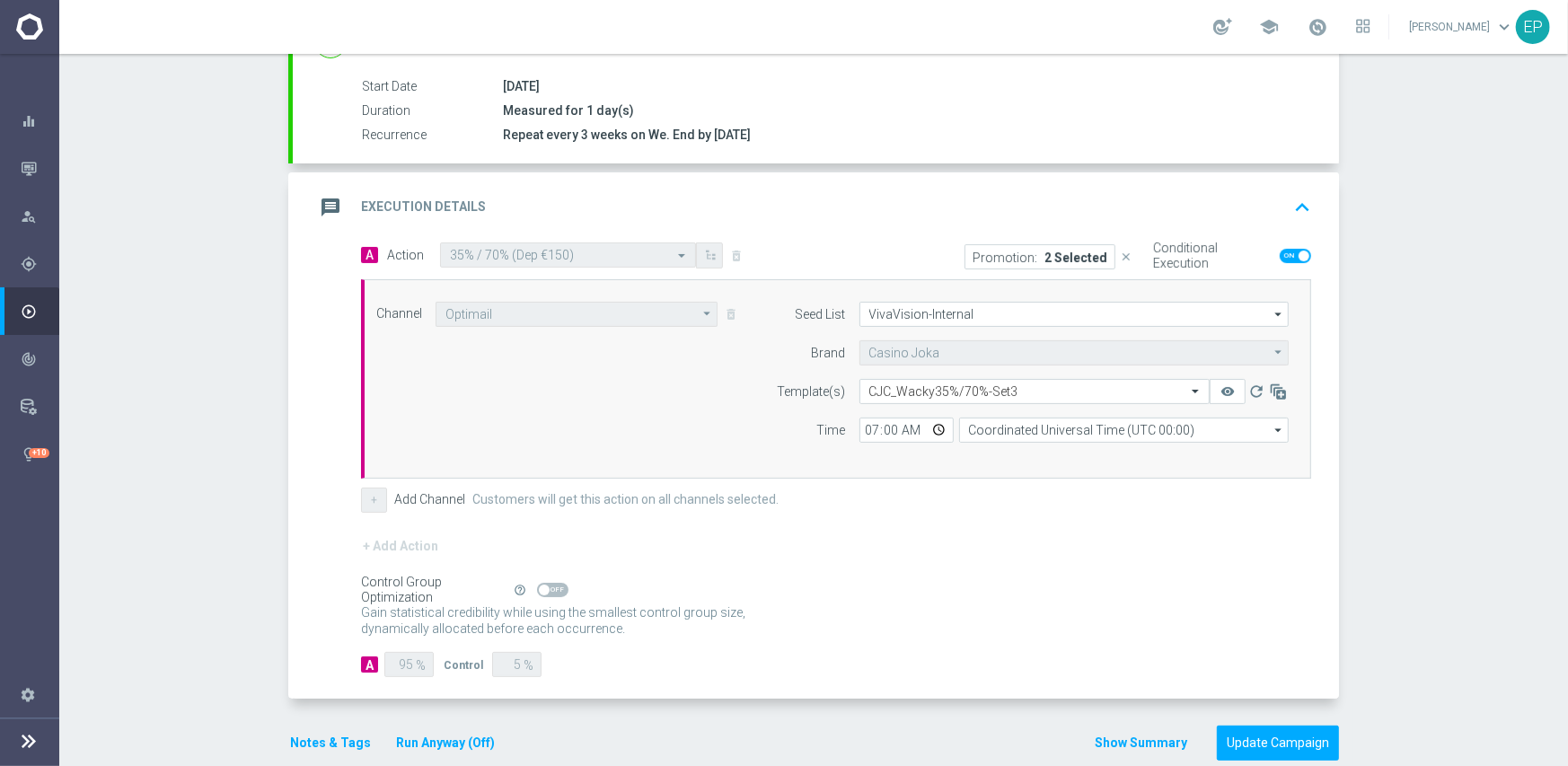
scroll to position [314, 0]
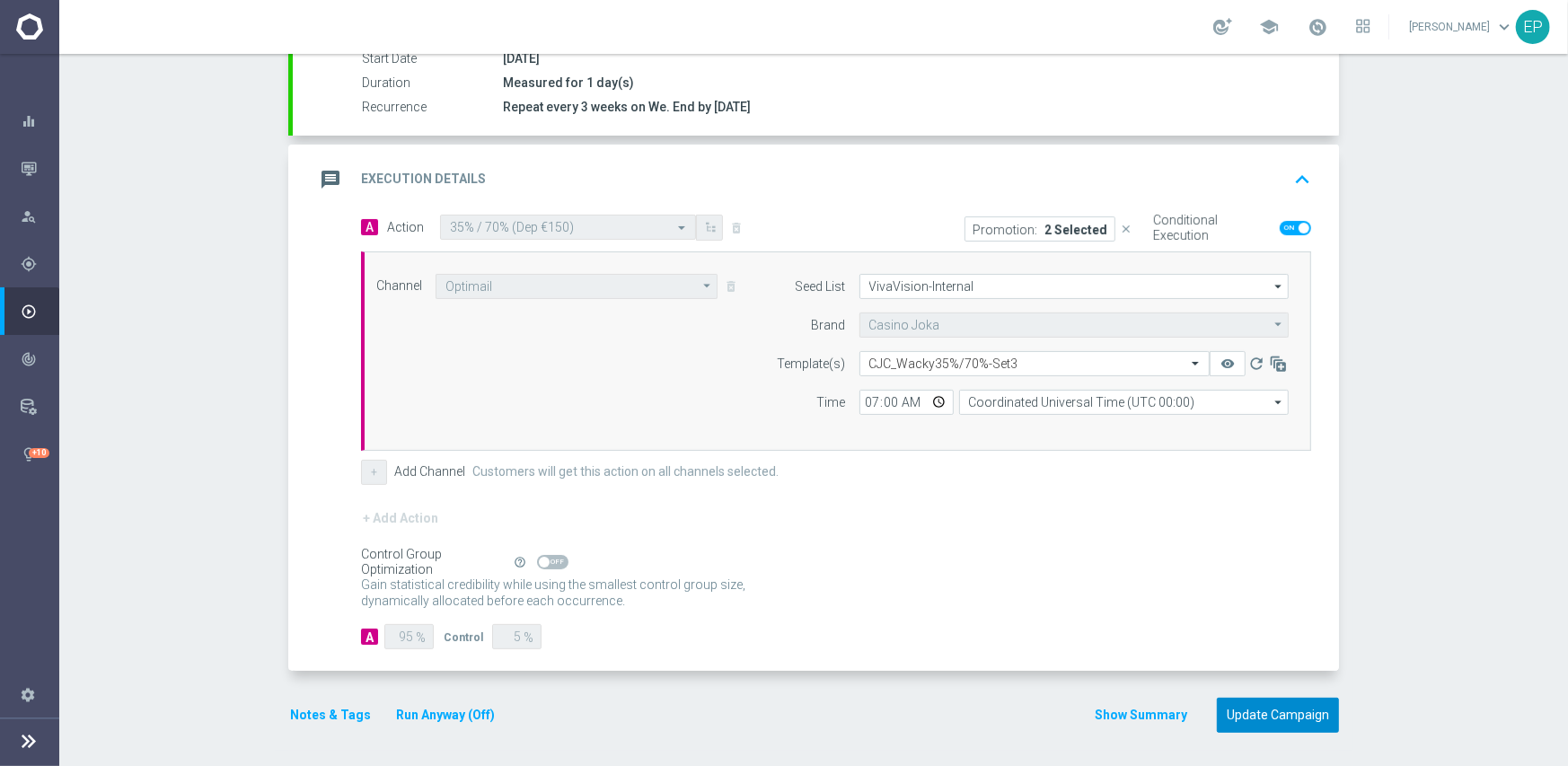
click at [1282, 711] on button "Update Campaign" at bounding box center [1277, 715] width 122 height 35
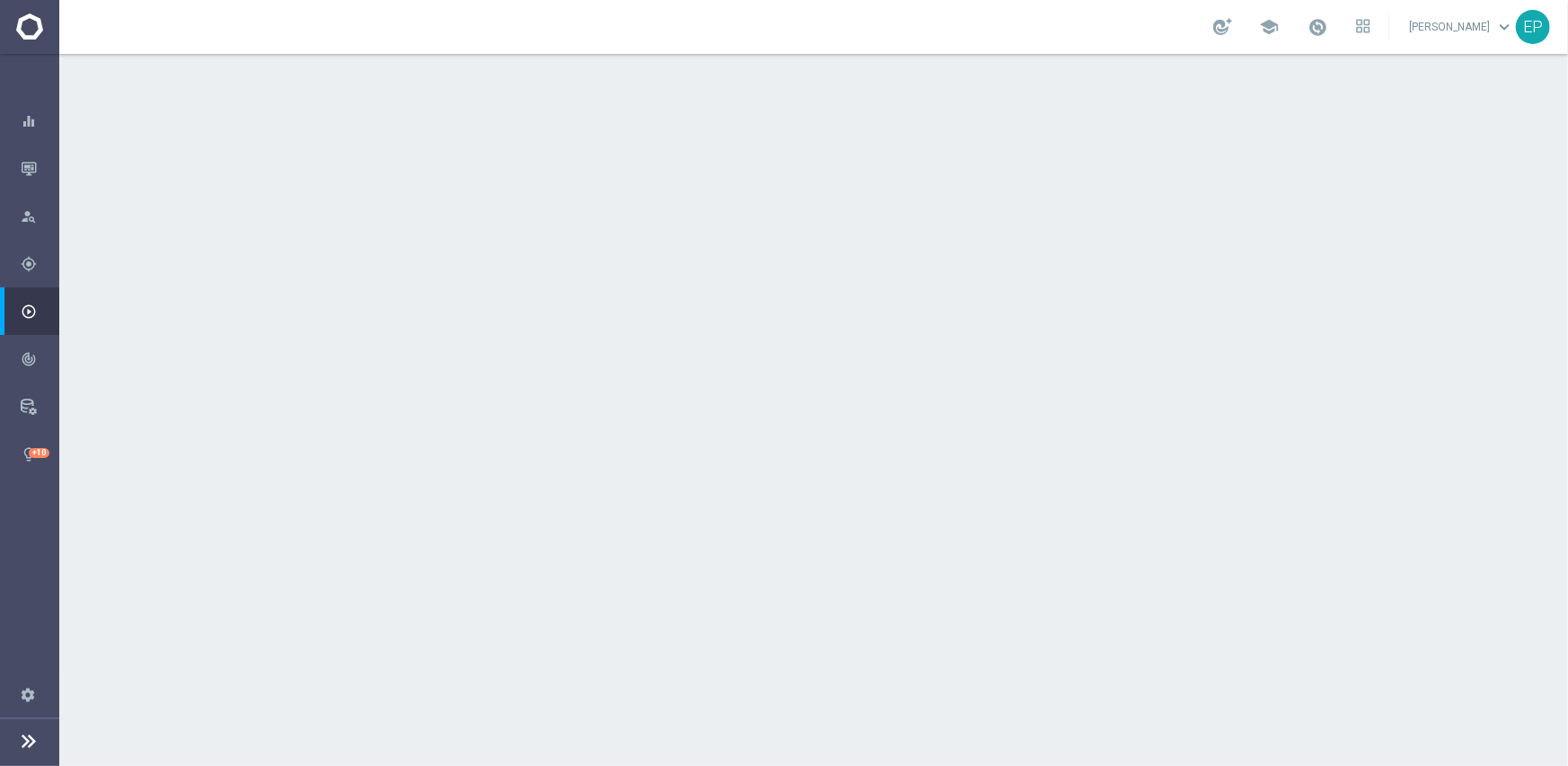
drag, startPoint x: 519, startPoint y: 239, endPoint x: 585, endPoint y: 239, distance: 66.0
click at [585, 239] on span "LRJ_VIP/Active+ROC" at bounding box center [586, 241] width 122 height 17
copy span "LRJ_VIP/Ac"
click at [609, 182] on div "done Target Group keyboard_arrow_down" at bounding box center [815, 196] width 1003 height 34
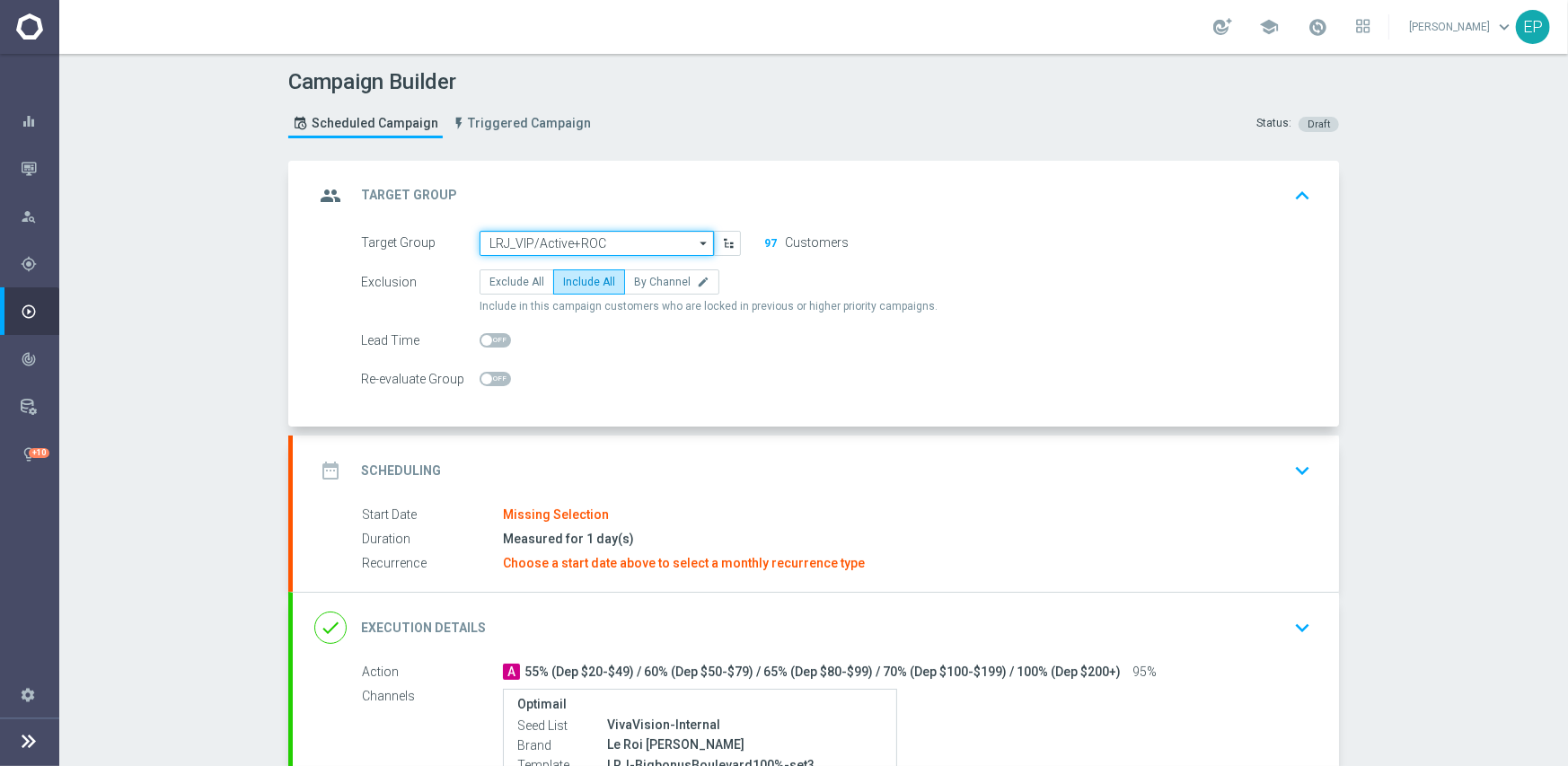
click at [585, 246] on input "LRJ_VIP/Active+ROC" at bounding box center [597, 244] width 235 height 25
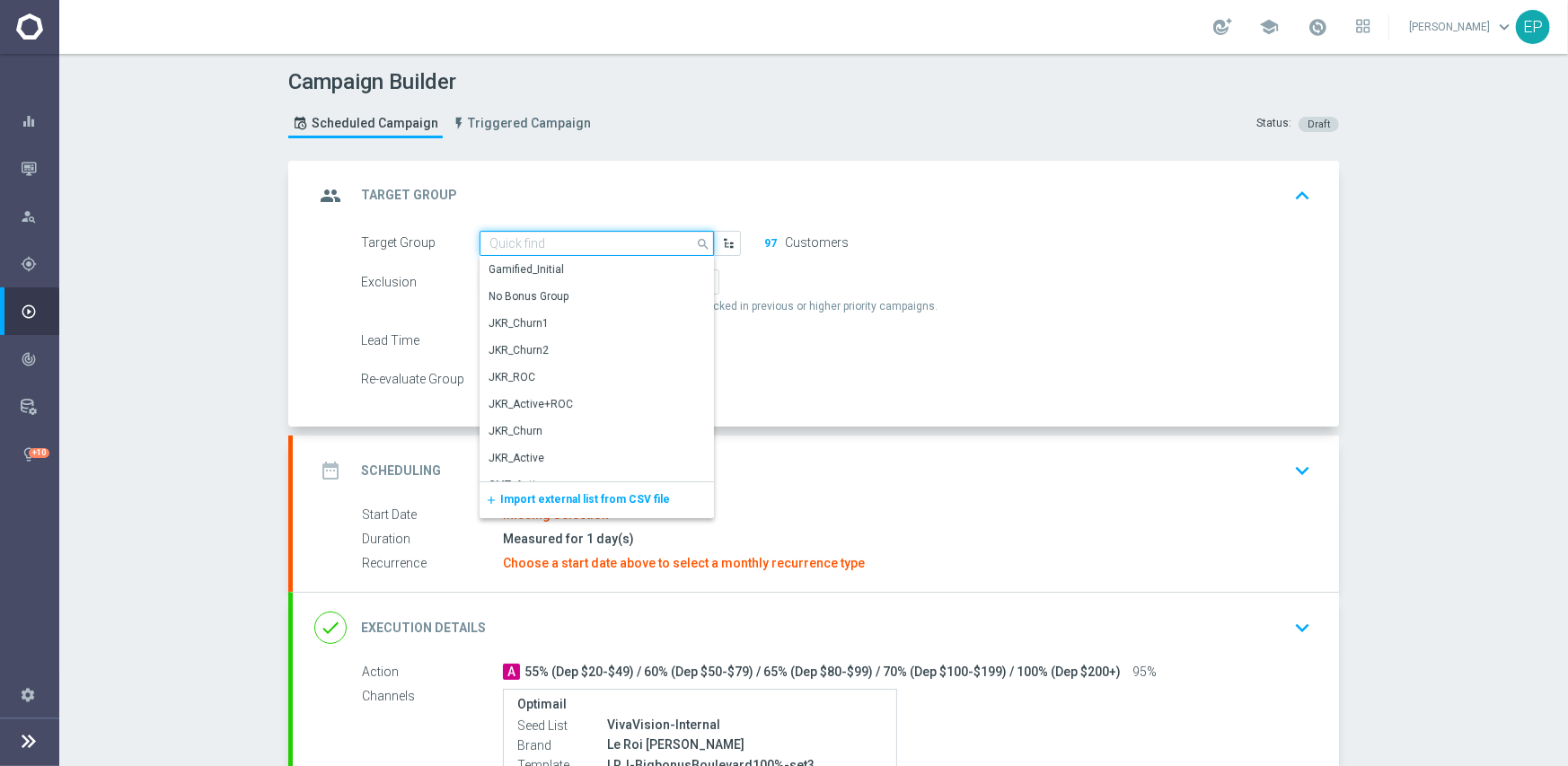
paste input "LRJ_VIP/Ac"
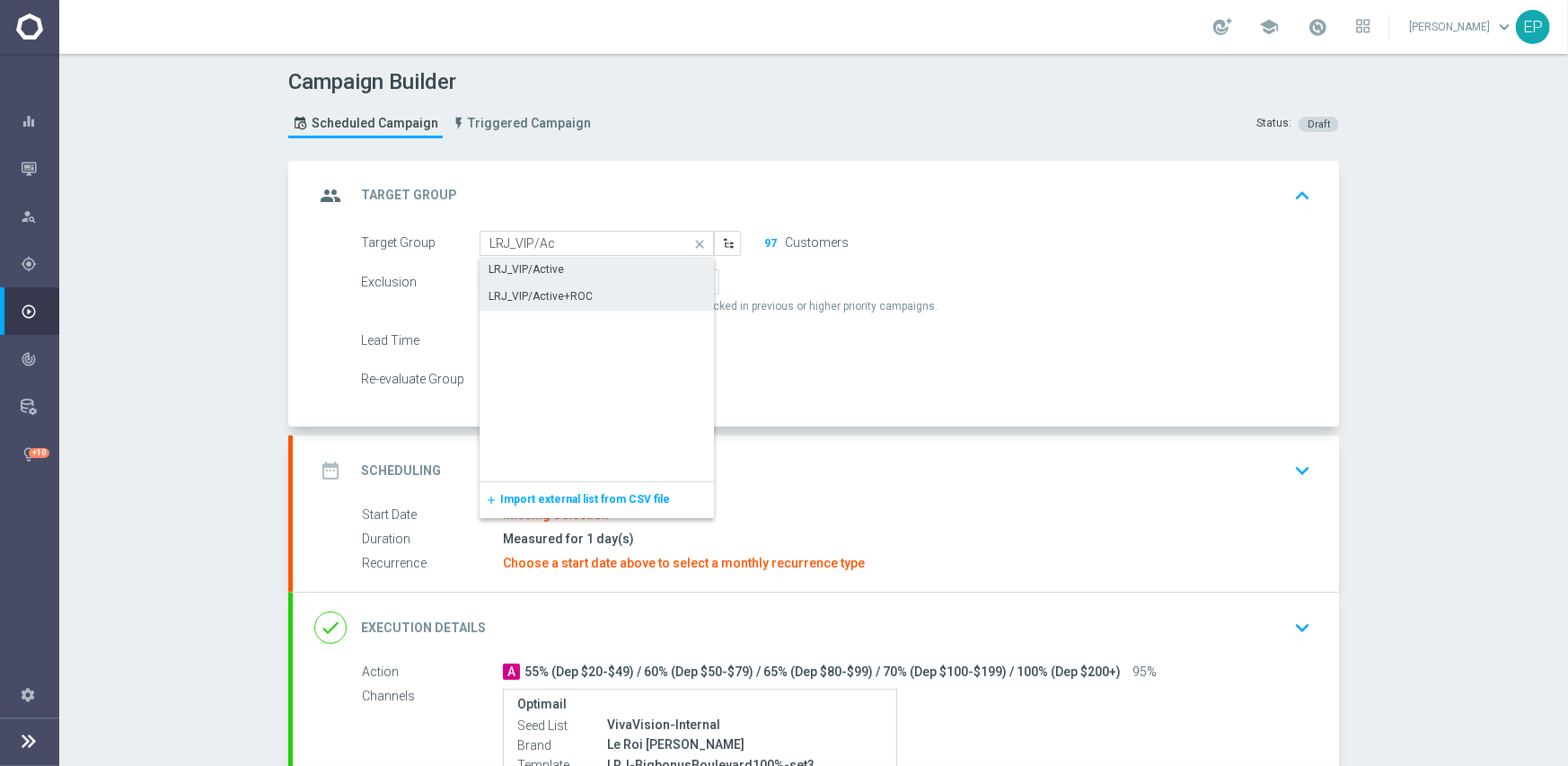
click at [563, 266] on div "LRJ_VIP/Active" at bounding box center [597, 270] width 235 height 25
type input "LRJ_VIP/Active"
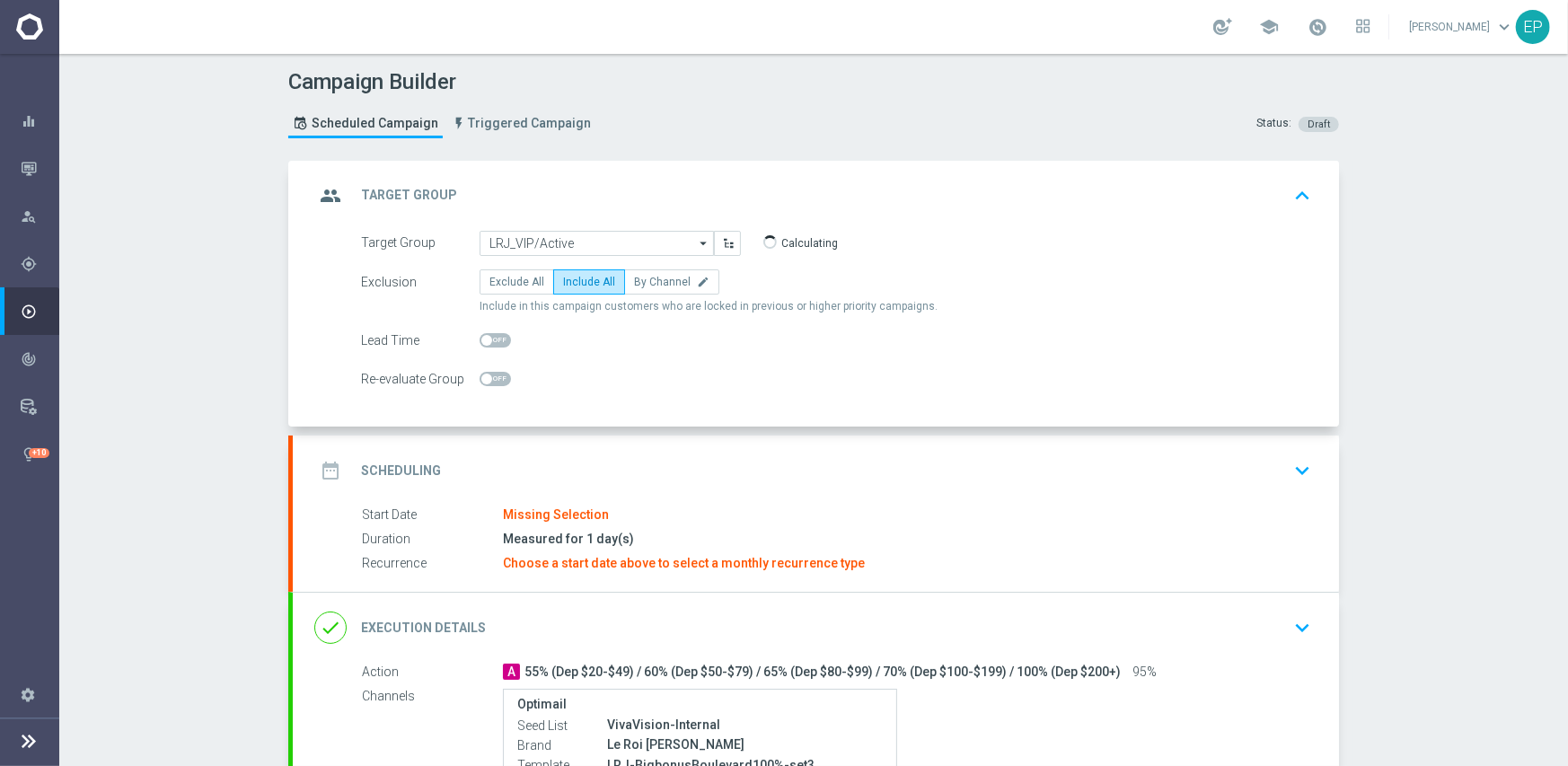
click at [679, 484] on div "date_range Scheduling keyboard_arrow_down" at bounding box center [815, 471] width 1003 height 34
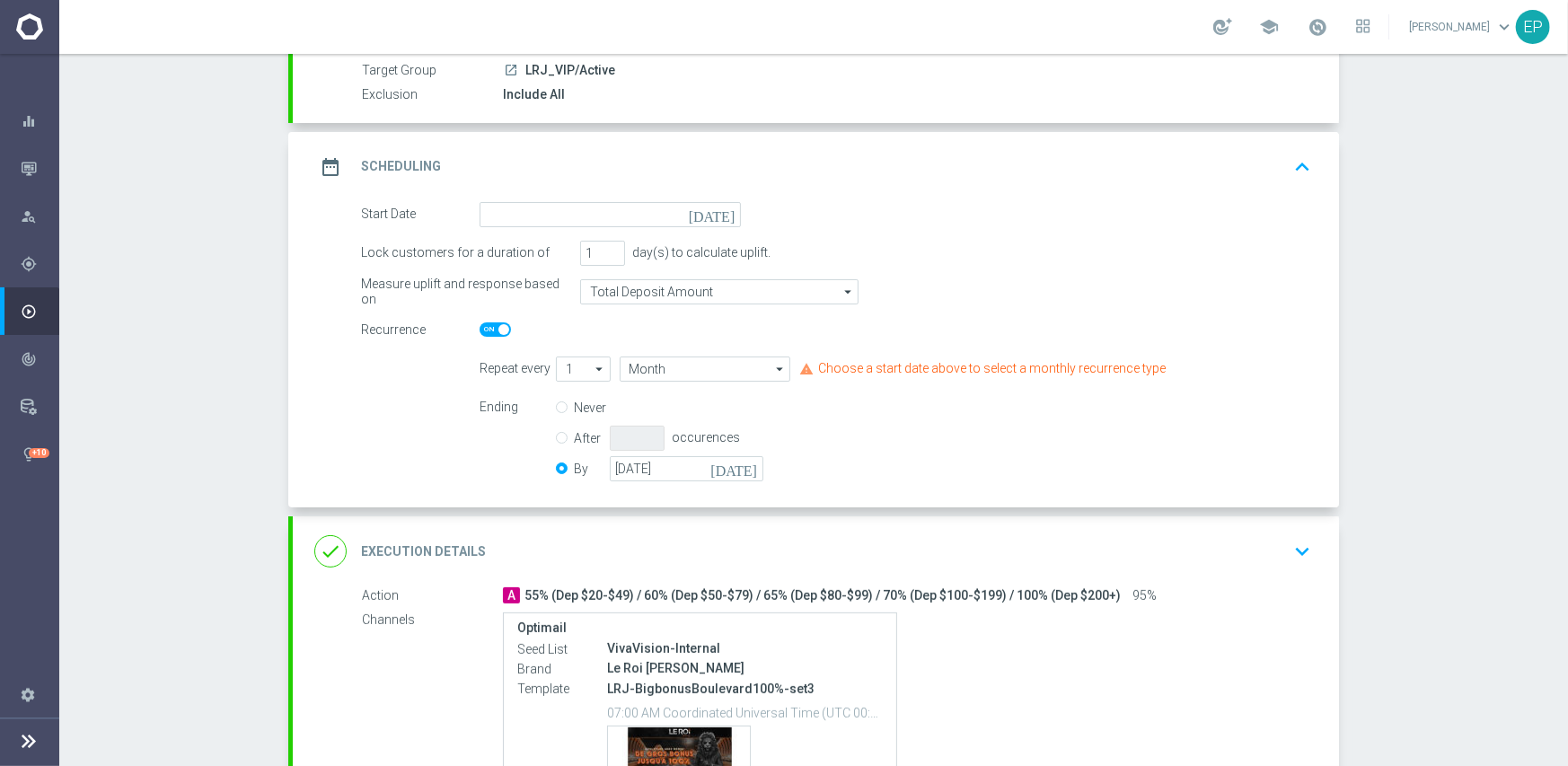
scroll to position [180, 0]
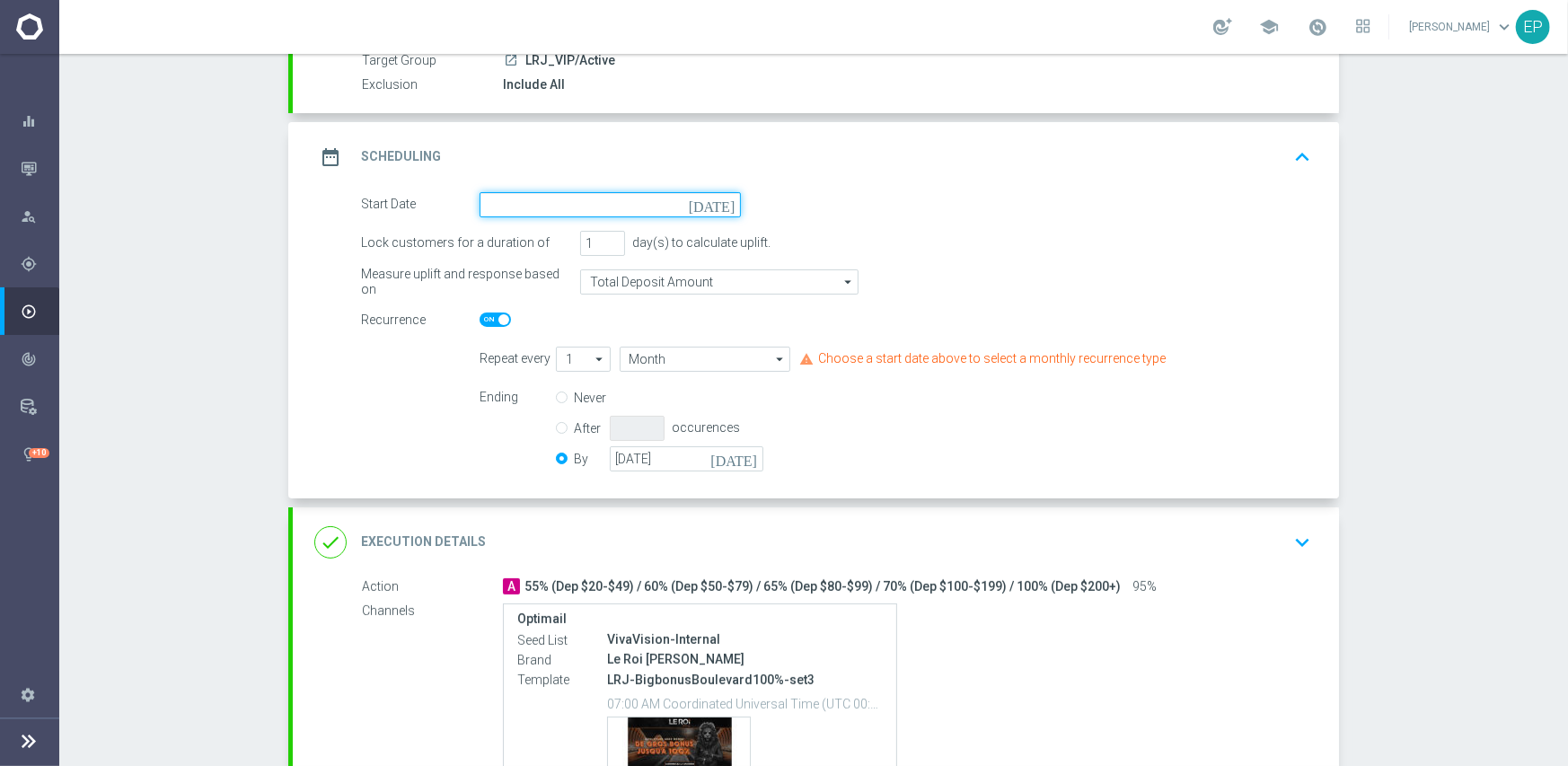
click at [568, 203] on input at bounding box center [609, 204] width 261 height 25
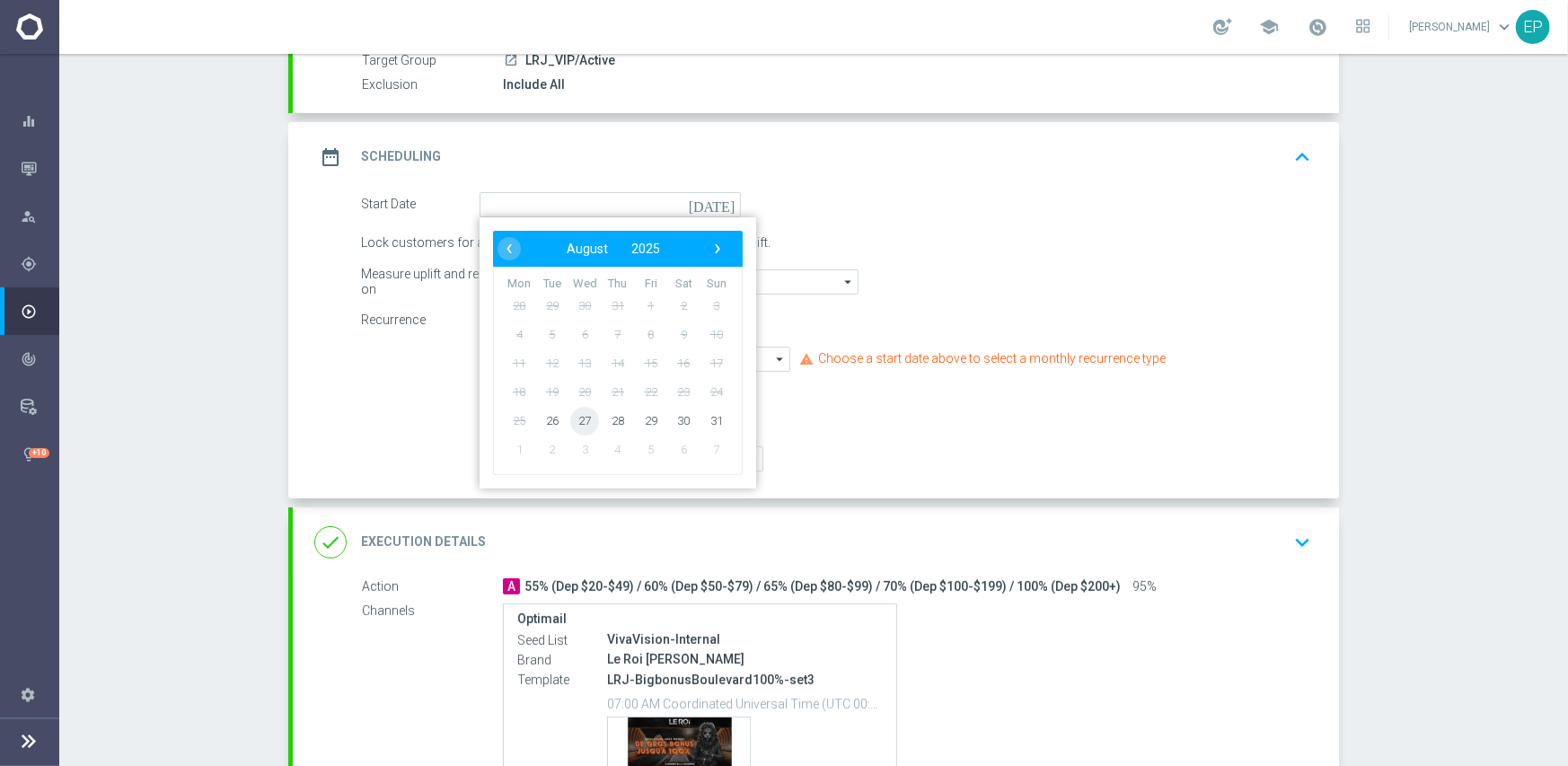
click at [579, 422] on span "27" at bounding box center [584, 420] width 28 height 28
type input "[DATE]"
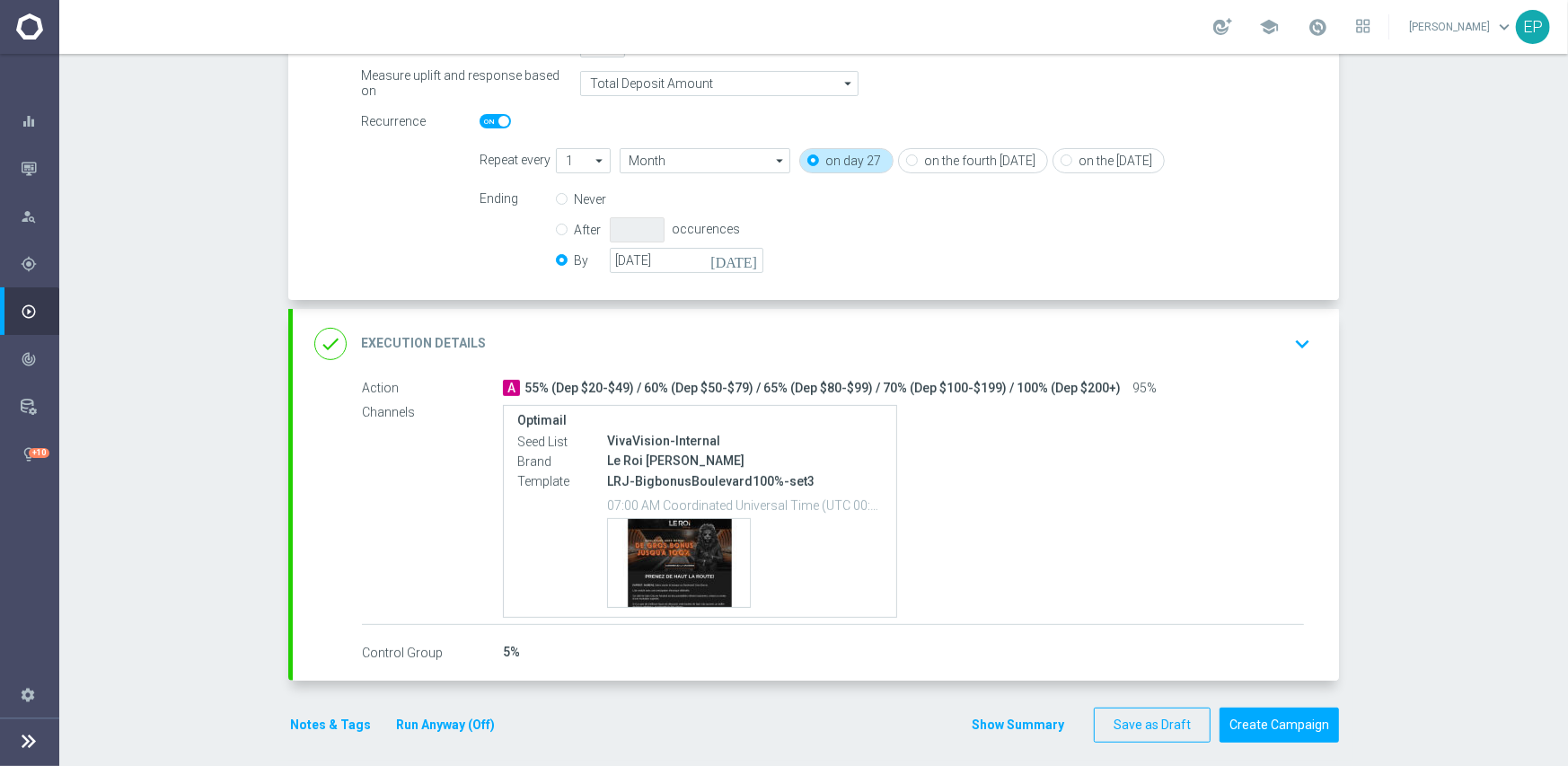
scroll to position [388, 0]
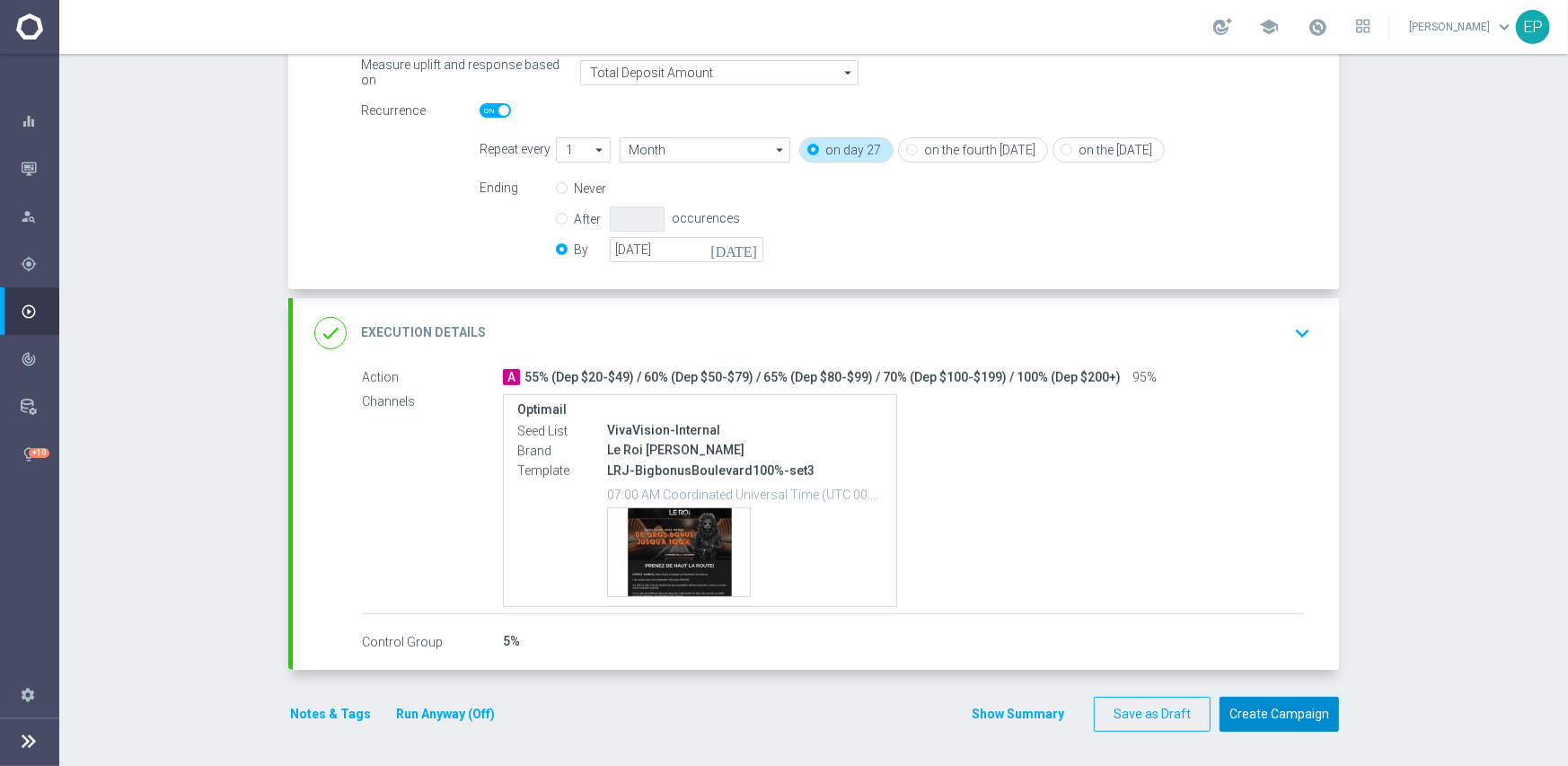
click at [1275, 706] on button "Create Campaign" at bounding box center [1279, 714] width 119 height 35
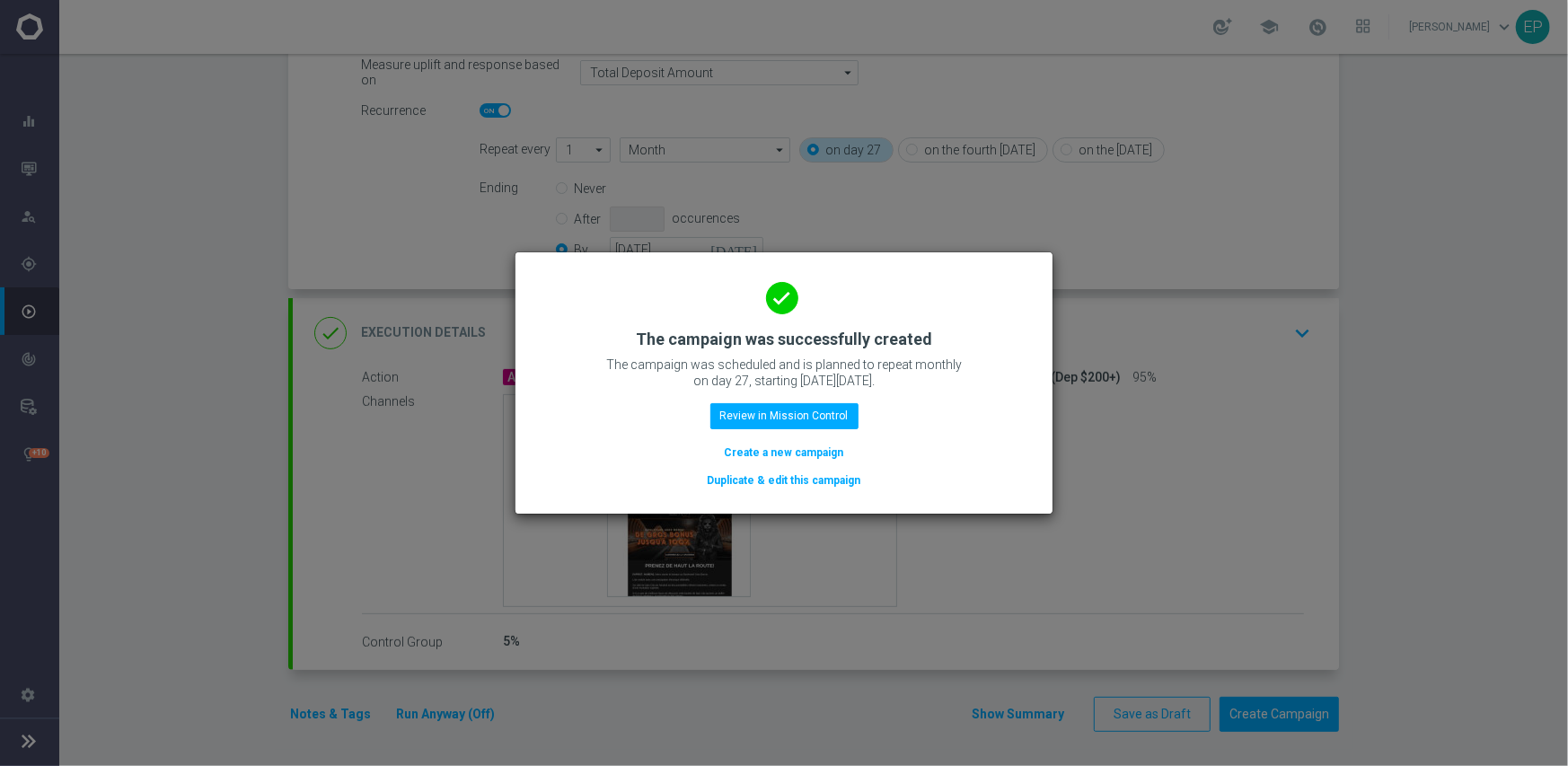
click at [771, 480] on button "Duplicate & edit this campaign" at bounding box center [784, 480] width 157 height 20
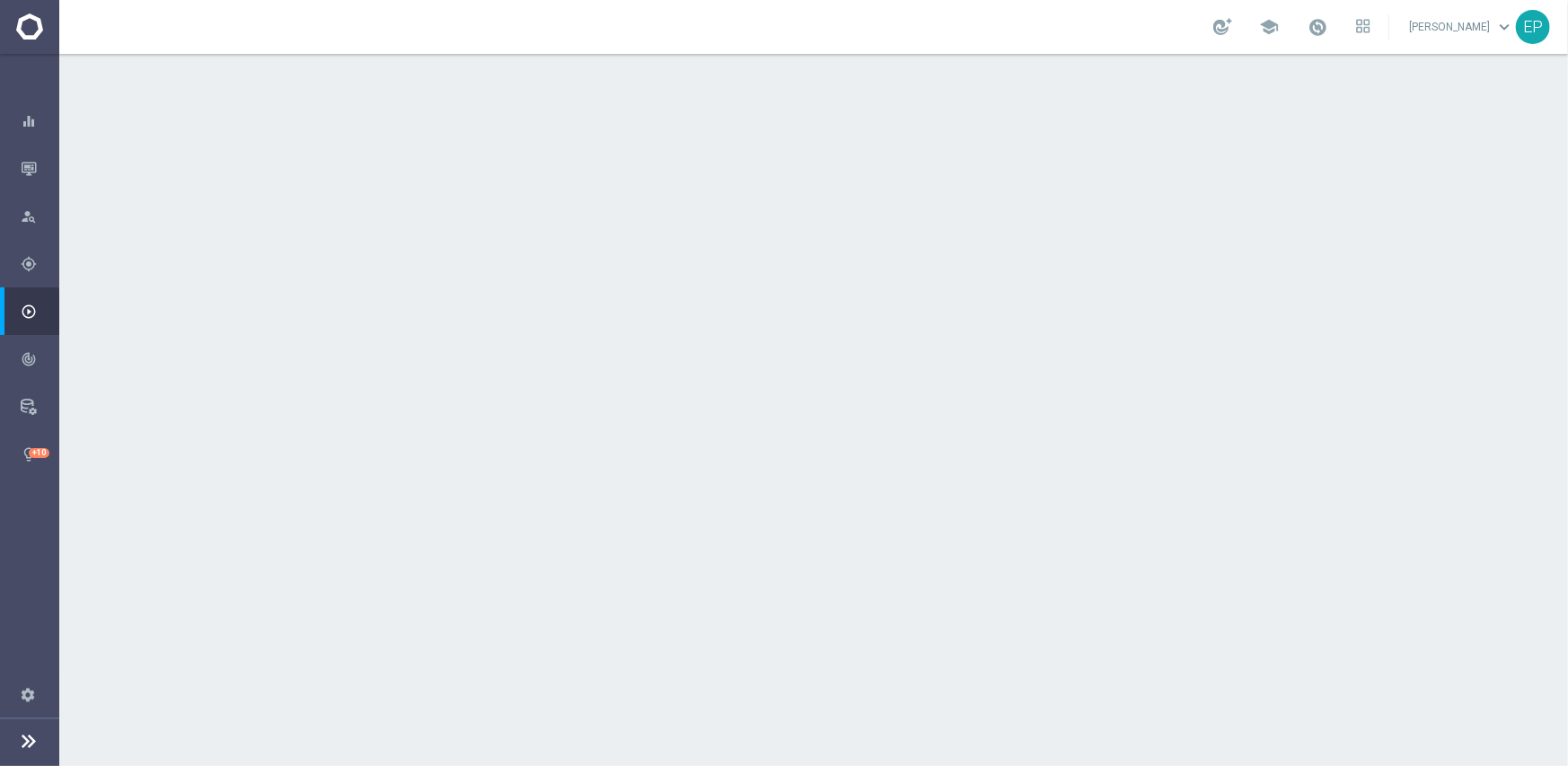
drag, startPoint x: 516, startPoint y: 239, endPoint x: 569, endPoint y: 240, distance: 53.0
click at [569, 240] on div "launch LRJ_VIP/Active | 77 Customers" at bounding box center [903, 240] width 801 height 18
copy span "LRJ_VIP/"
click at [632, 181] on div "done Target Group keyboard_arrow_down" at bounding box center [815, 196] width 1003 height 34
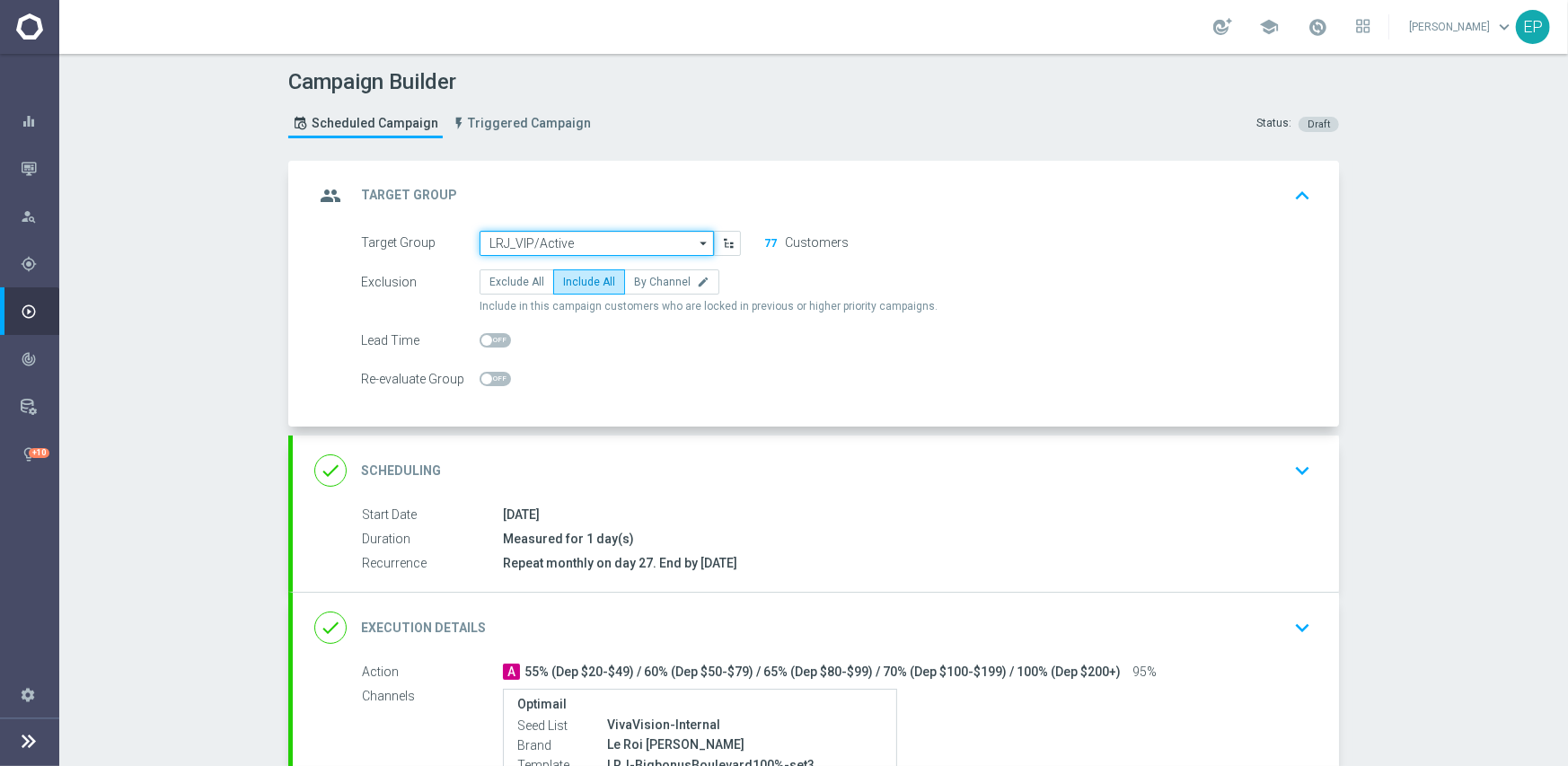
click at [581, 245] on input "LRJ_VIP/Active" at bounding box center [597, 244] width 235 height 25
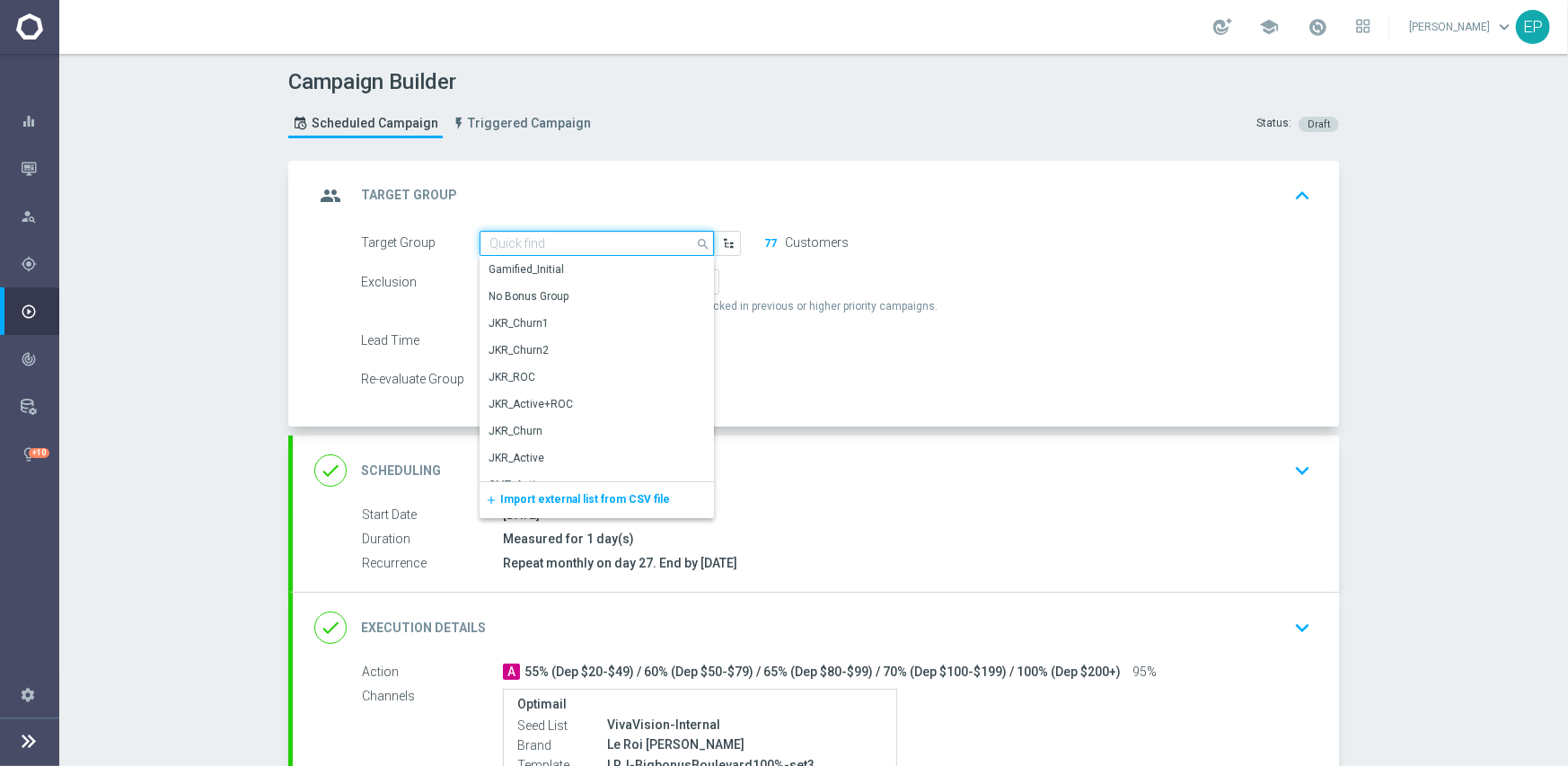
paste input "LRJ_VIP/"
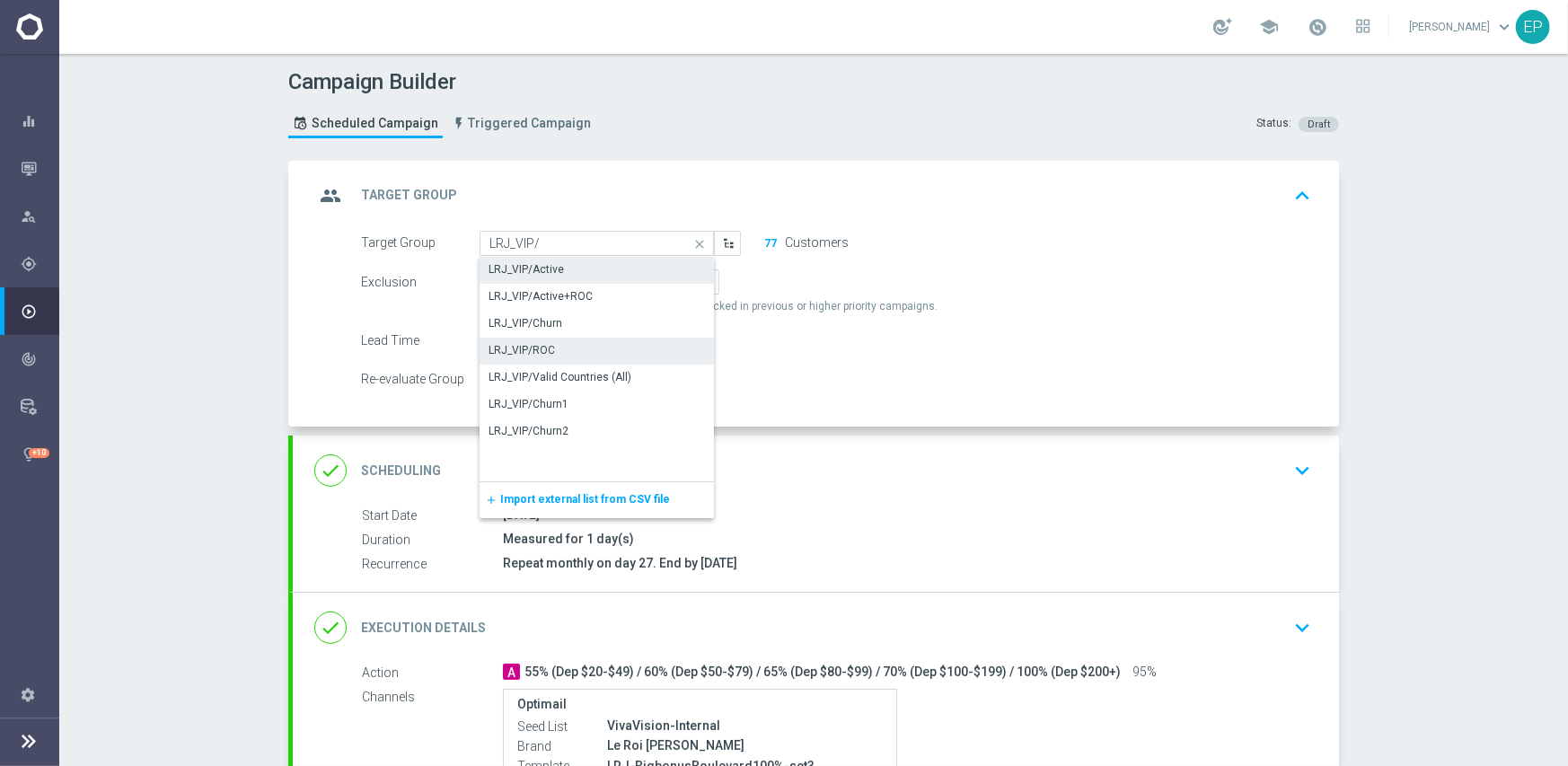
click at [543, 354] on div "LRJ_VIP/ROC" at bounding box center [521, 350] width 67 height 17
type input "LRJ_VIP/ROC"
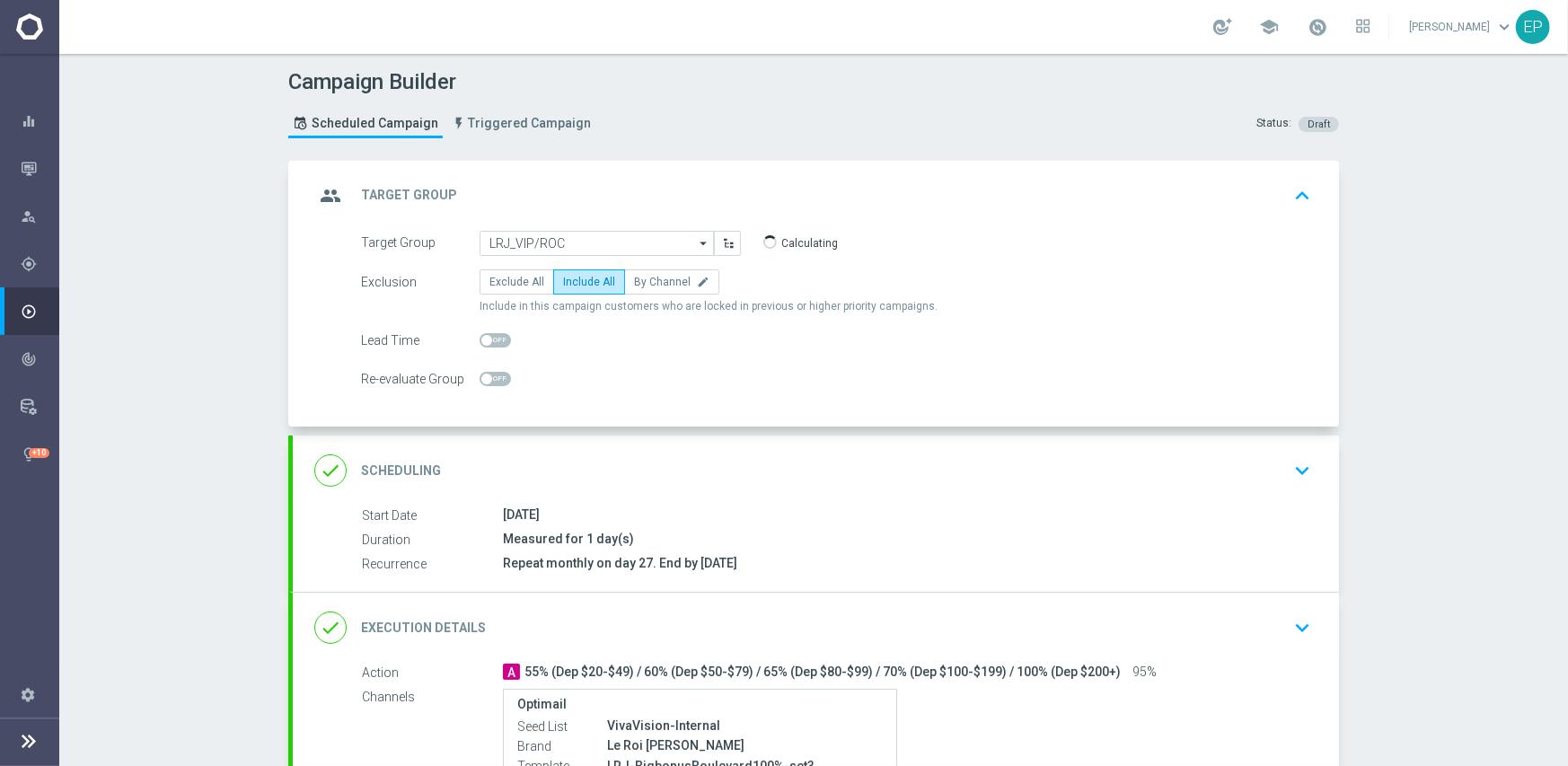
scroll to position [90, 0]
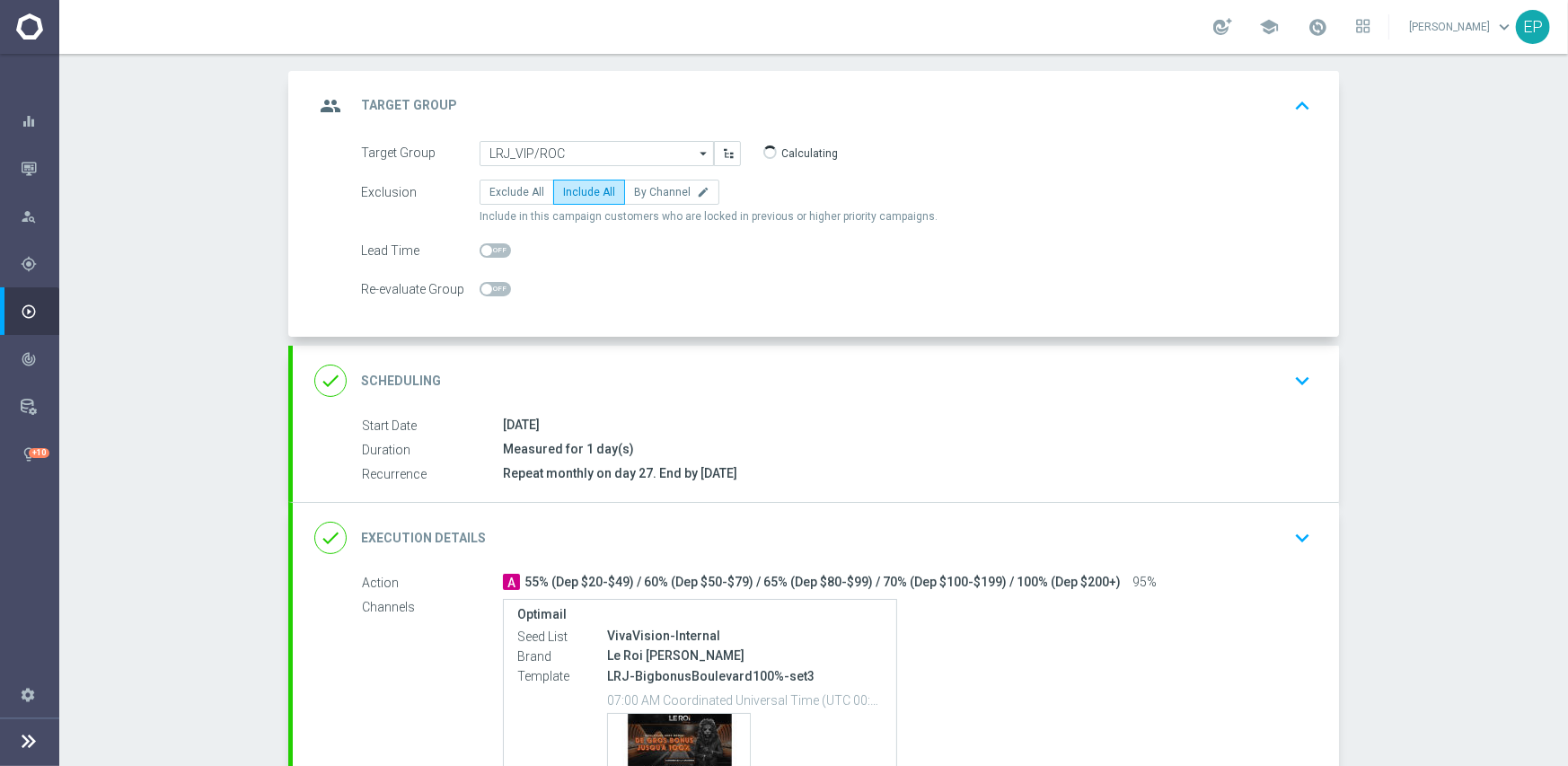
click at [816, 383] on div "done Scheduling keyboard_arrow_down" at bounding box center [815, 381] width 1003 height 34
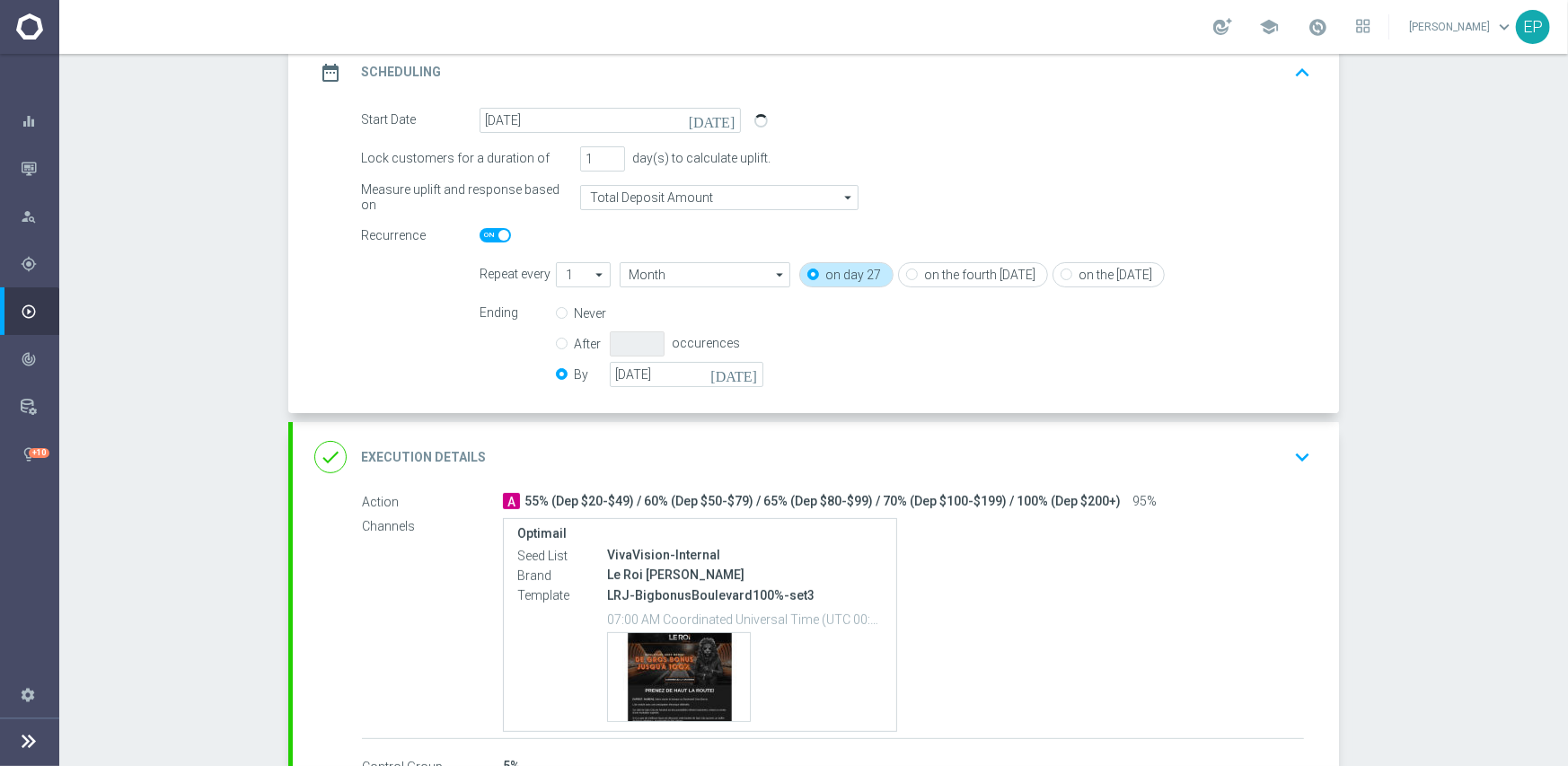
scroll to position [269, 0]
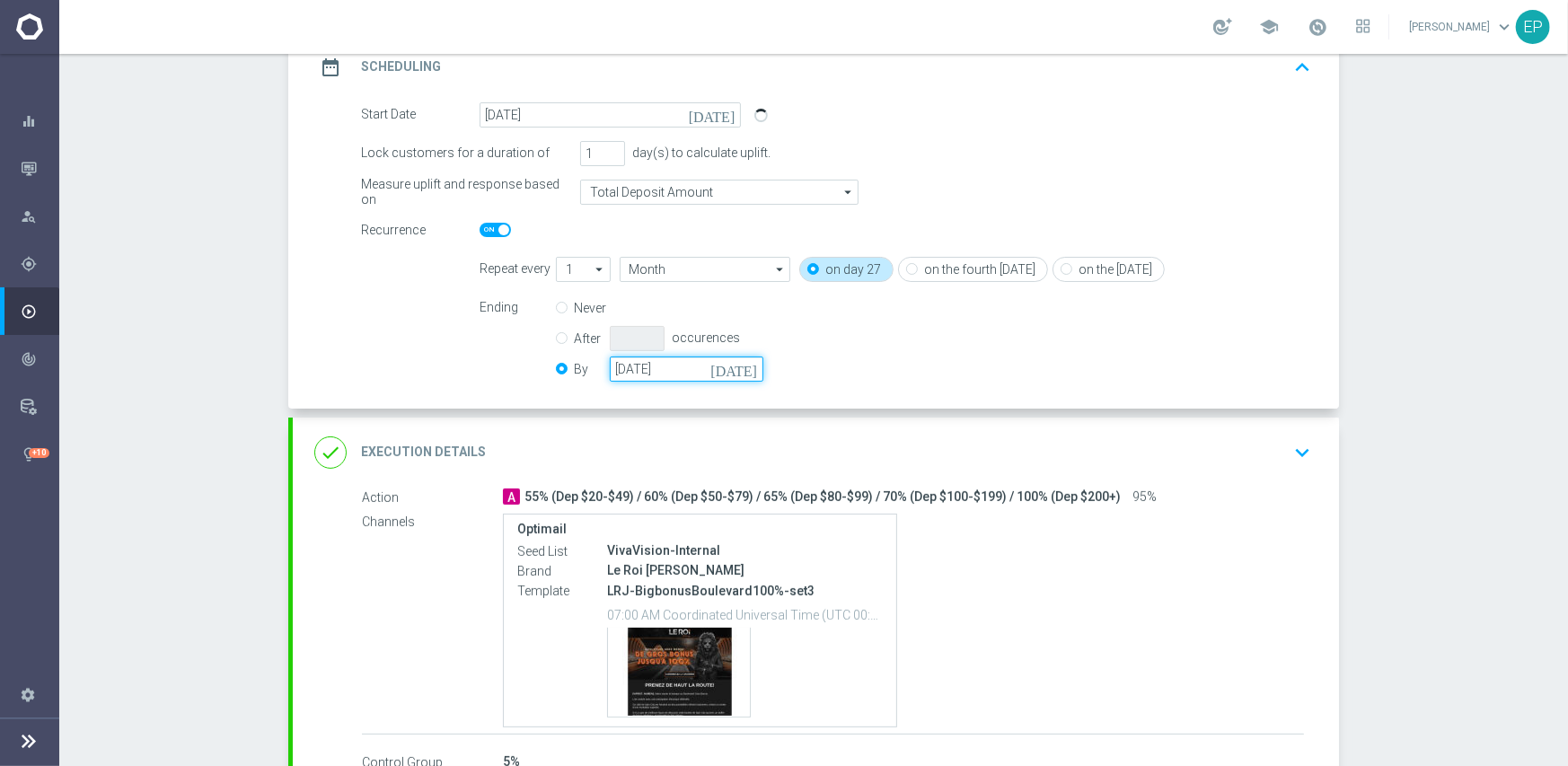
click at [690, 370] on input "31 Oct 2025" at bounding box center [686, 369] width 154 height 25
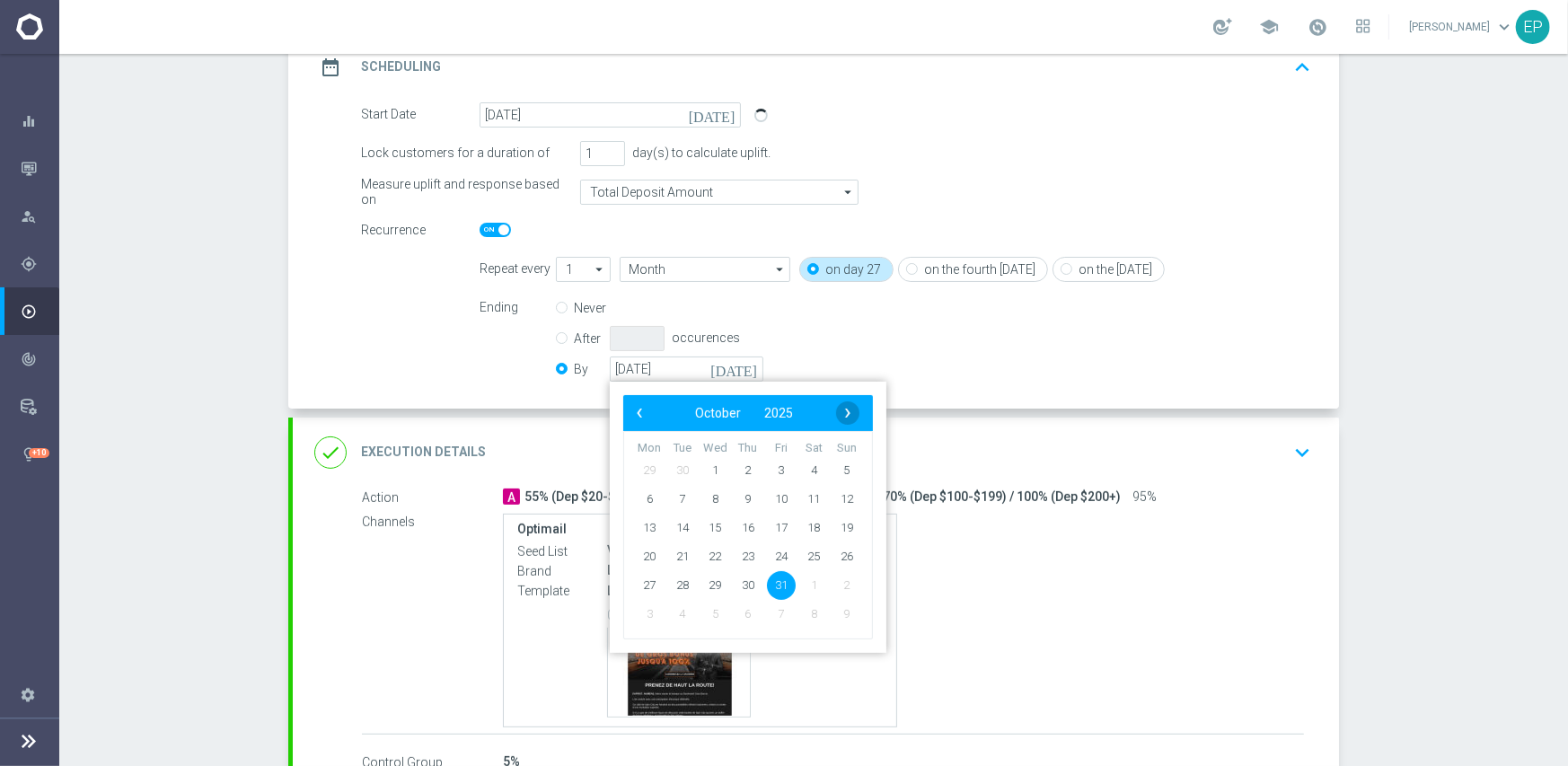
click at [842, 408] on span "›" at bounding box center [848, 413] width 23 height 23
drag, startPoint x: 838, startPoint y: 567, endPoint x: 834, endPoint y: 588, distance: 21.4
click at [834, 588] on span "30" at bounding box center [846, 584] width 28 height 28
type input "[DATE]"
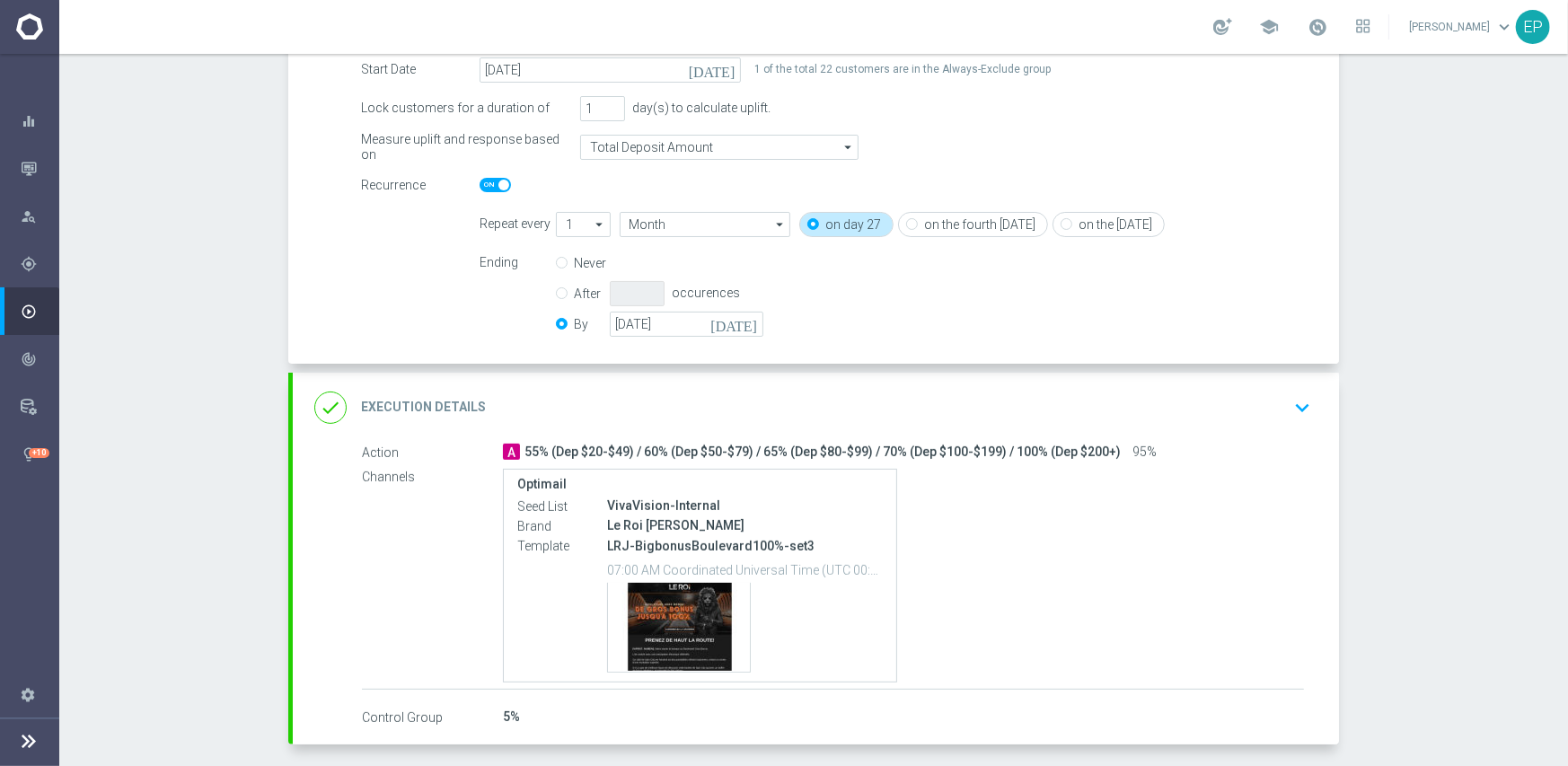
scroll to position [388, 0]
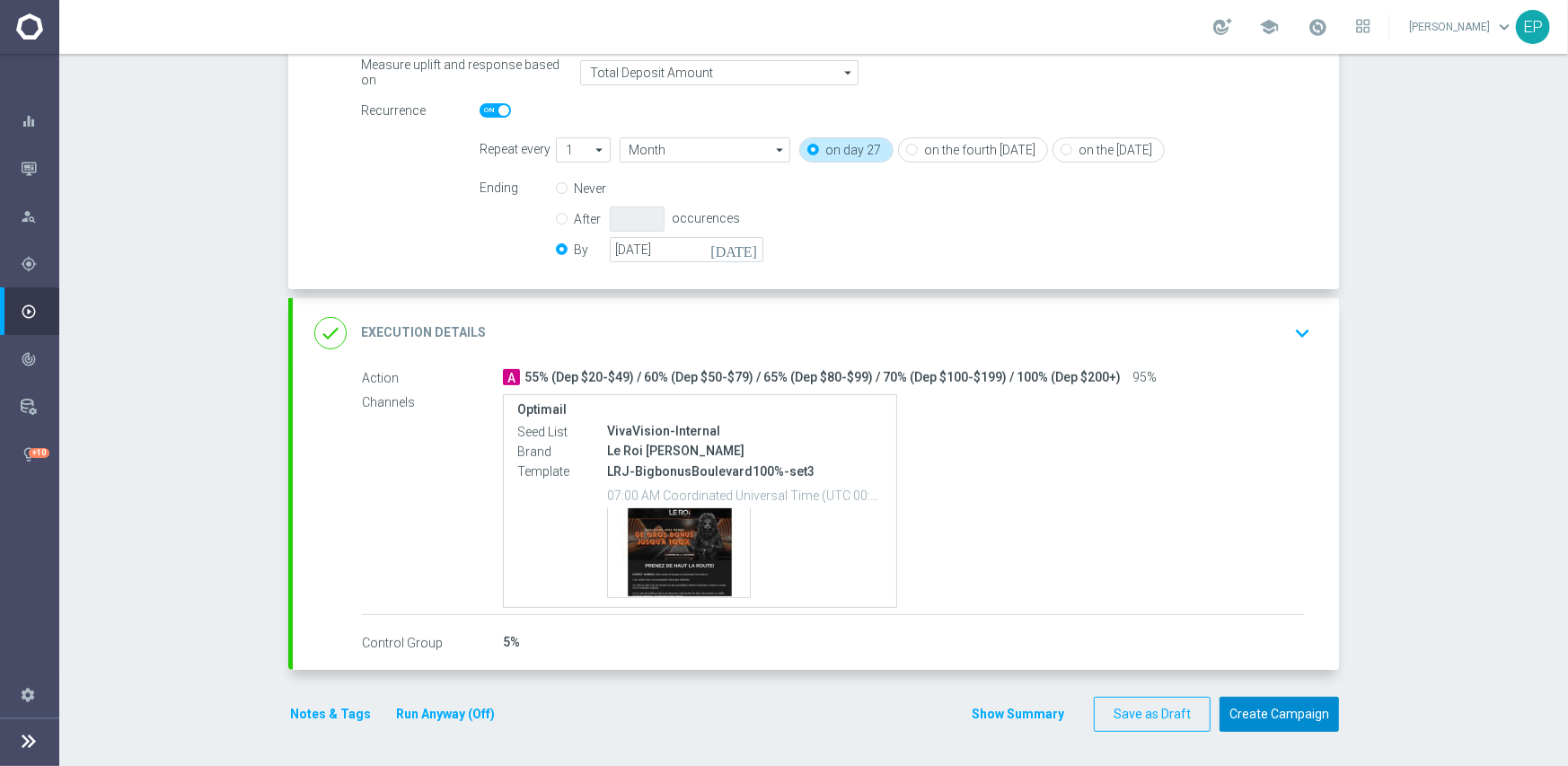
click at [1274, 710] on button "Create Campaign" at bounding box center [1279, 714] width 119 height 35
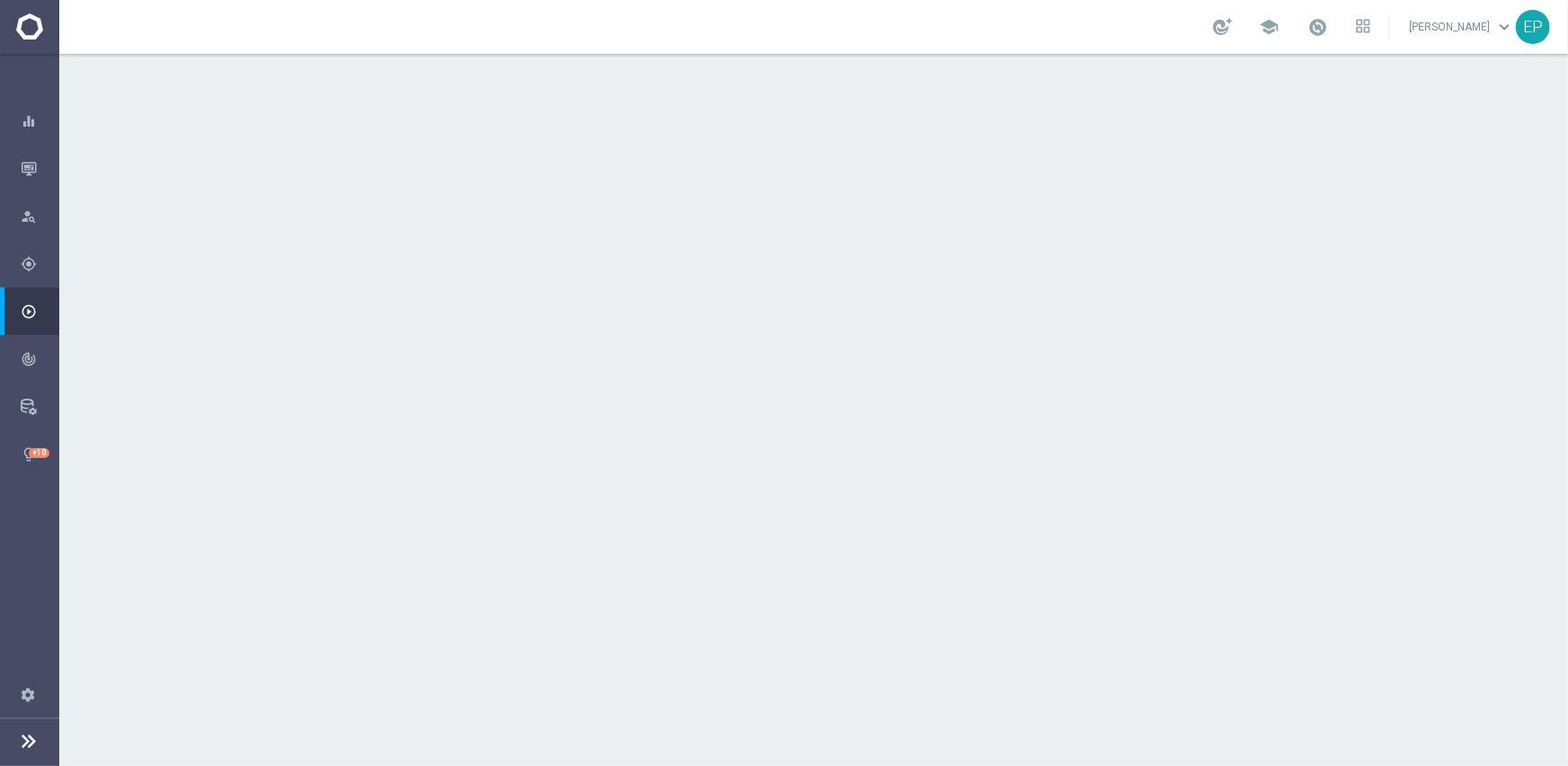
drag, startPoint x: 514, startPoint y: 240, endPoint x: 563, endPoint y: 239, distance: 49.0
click at [563, 239] on div "launch LRJ_Active+ROC | 31 Customers" at bounding box center [903, 240] width 801 height 18
click at [594, 182] on div "done Target Group keyboard_arrow_down" at bounding box center [815, 196] width 1003 height 34
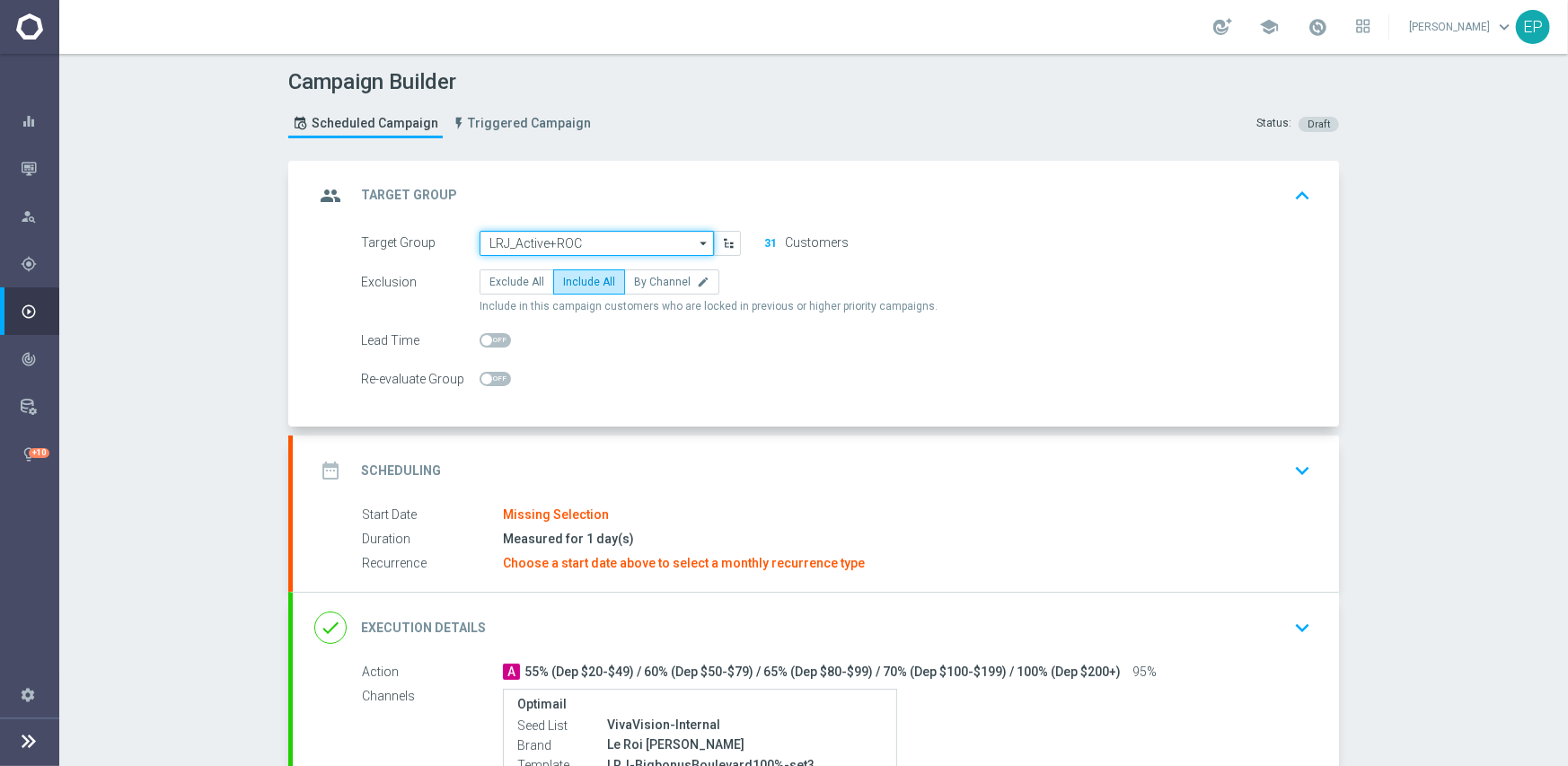
click at [553, 244] on input "LRJ_Active+ROC" at bounding box center [597, 244] width 235 height 25
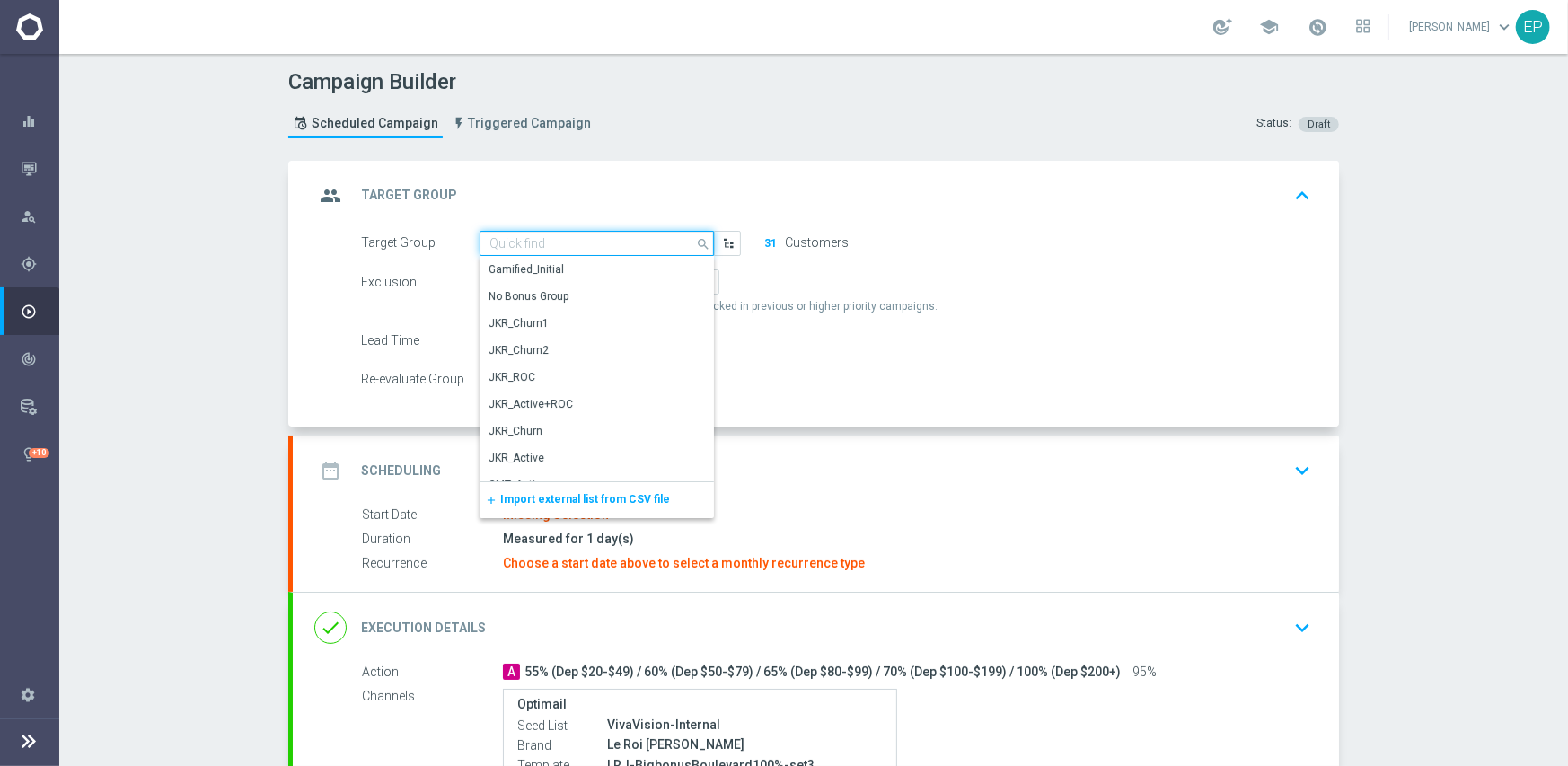
paste input "LRJ_Act"
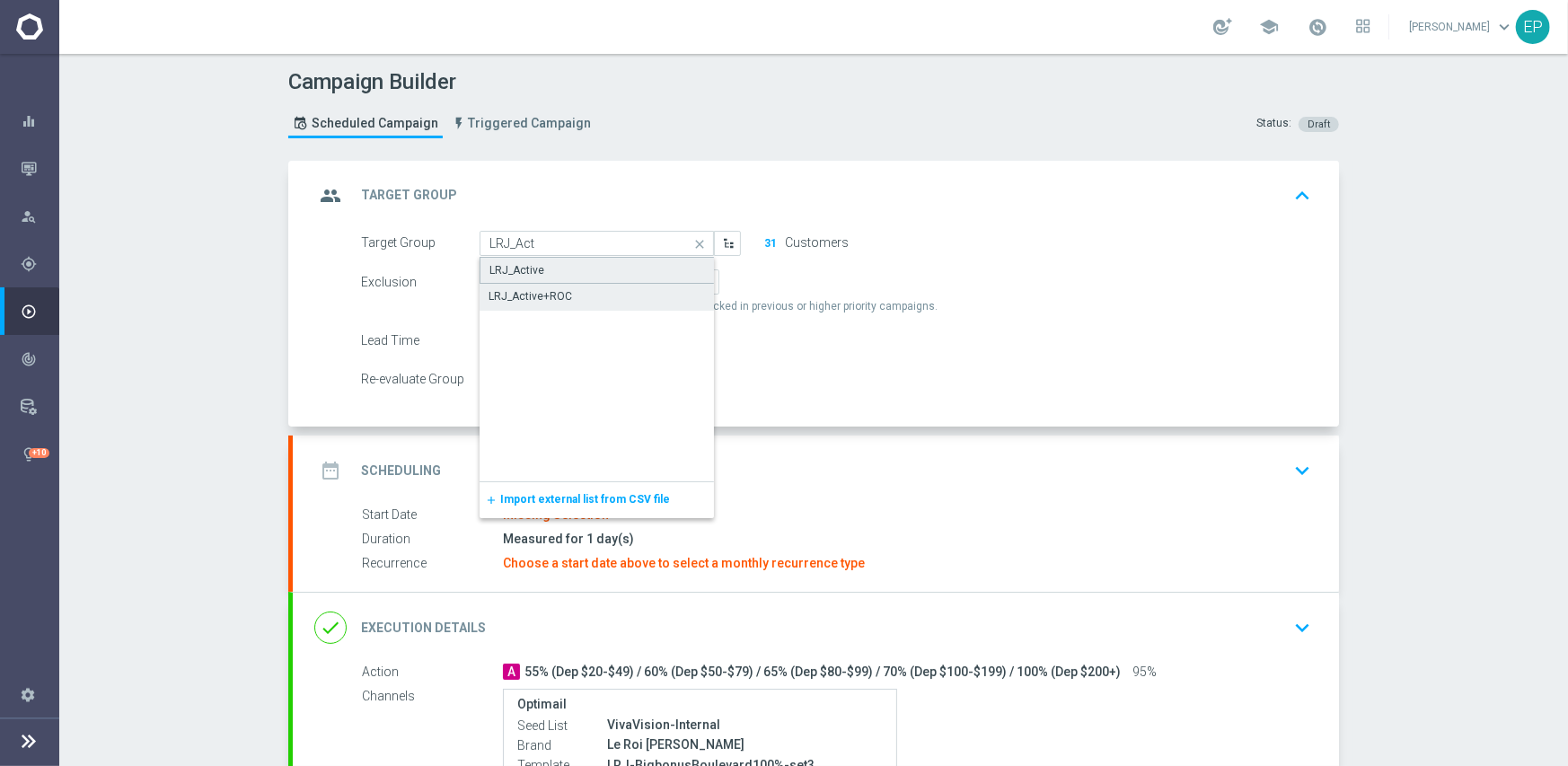
click at [551, 268] on div "LRJ_Active" at bounding box center [597, 271] width 235 height 27
type input "LRJ_Active"
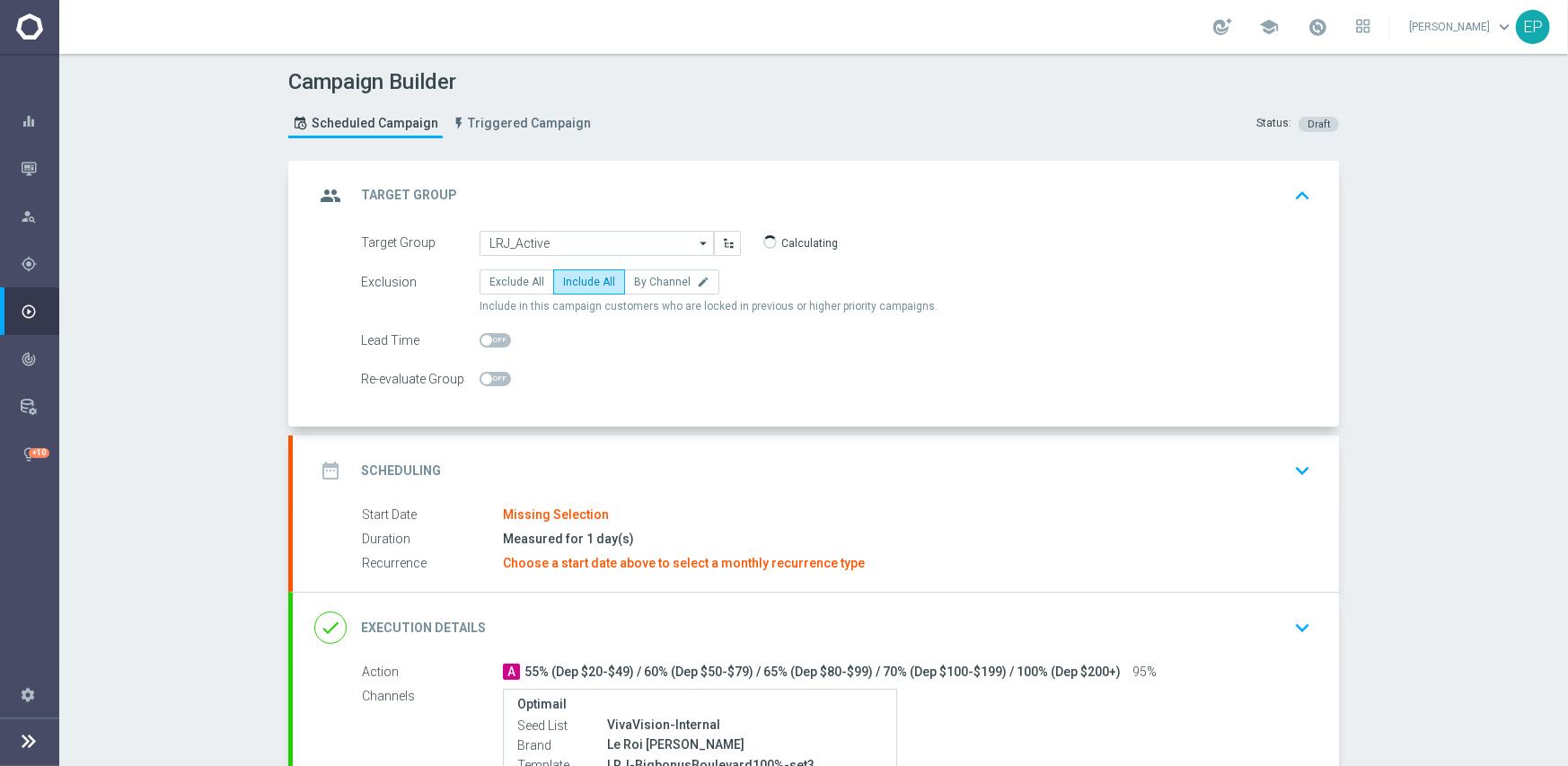
click at [667, 460] on div "date_range Scheduling keyboard_arrow_down" at bounding box center [815, 471] width 1003 height 34
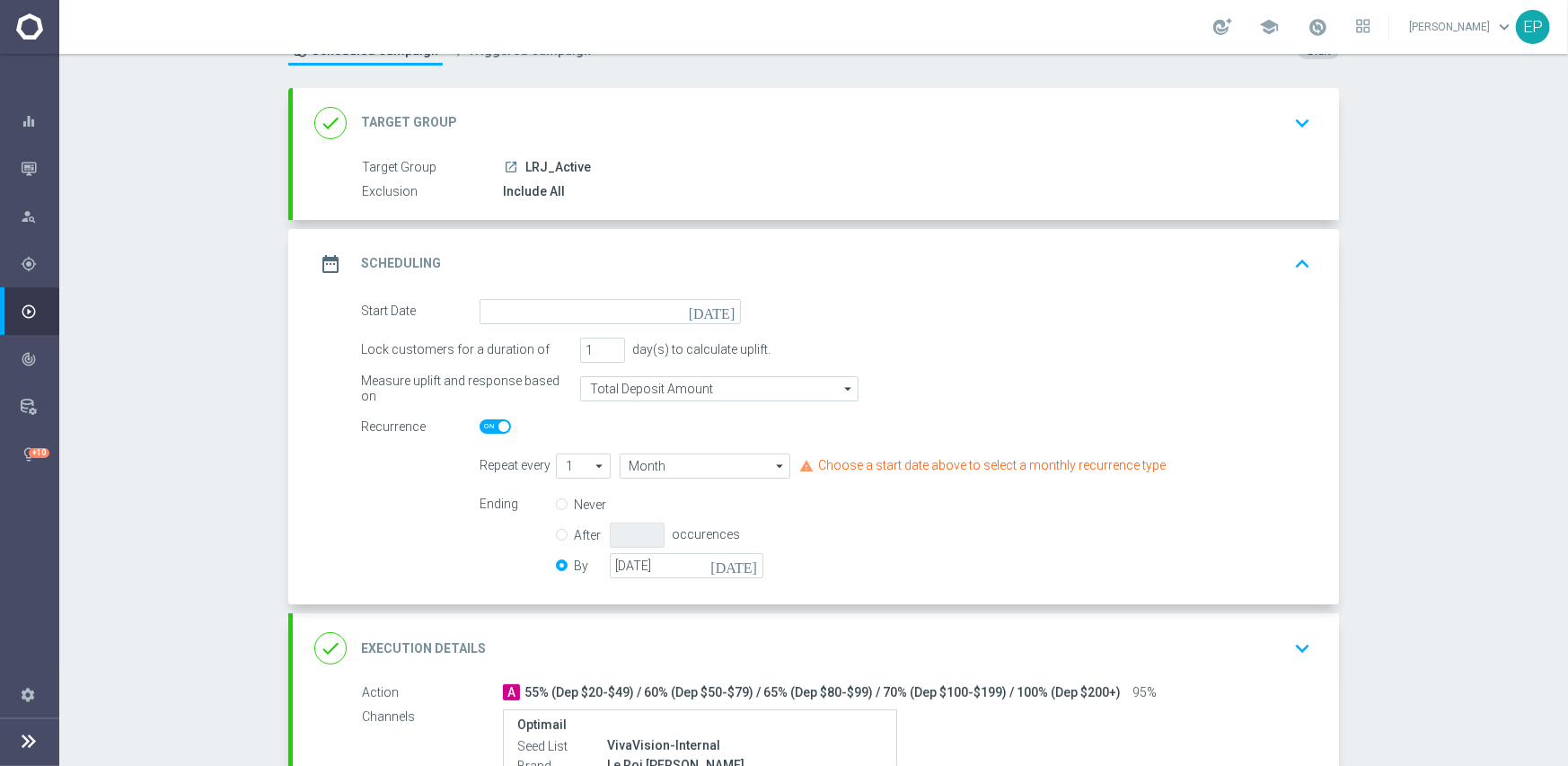
scroll to position [180, 0]
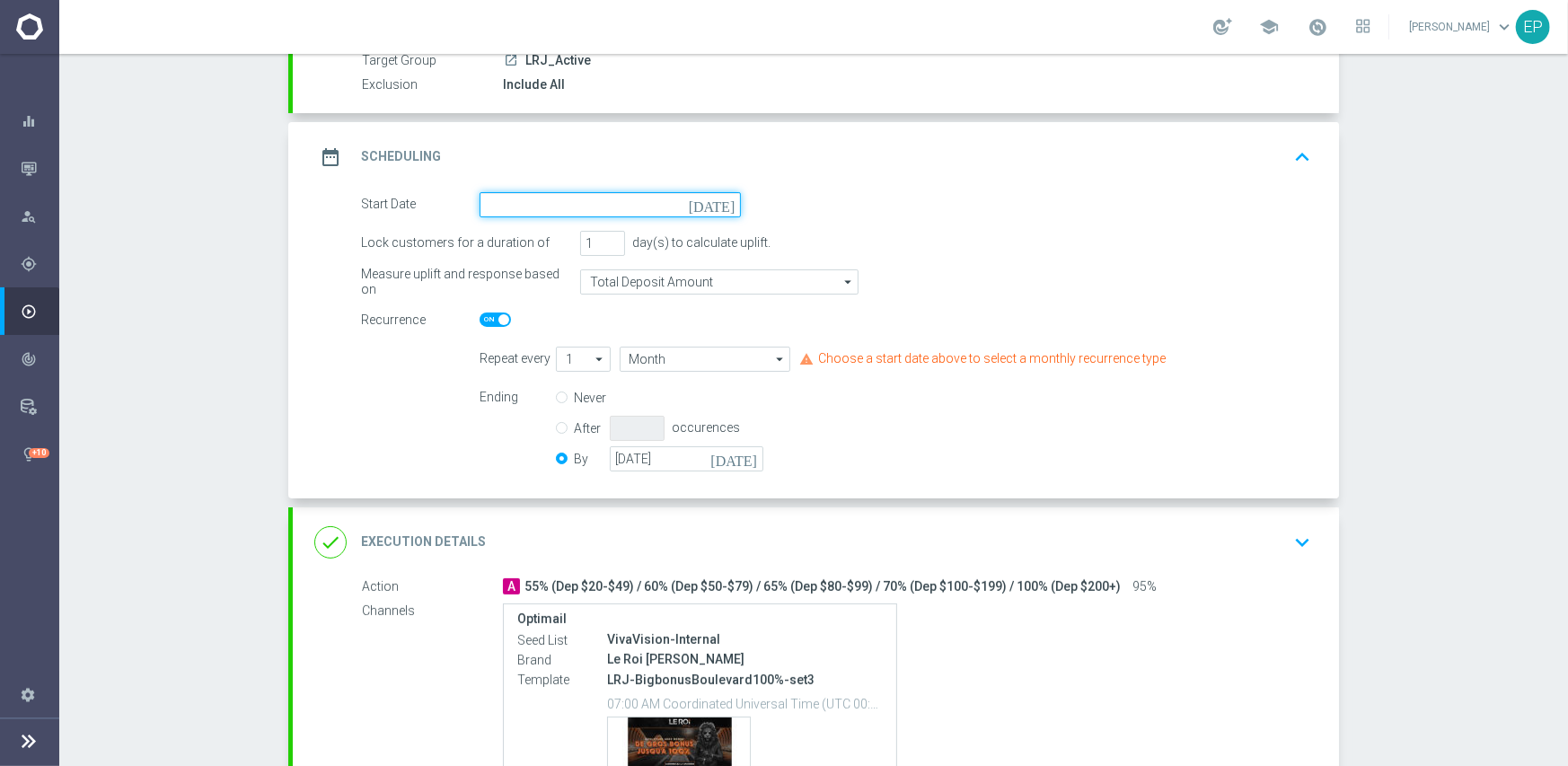
drag, startPoint x: 593, startPoint y: 195, endPoint x: 610, endPoint y: 201, distance: 18.0
click at [594, 195] on input at bounding box center [609, 204] width 261 height 25
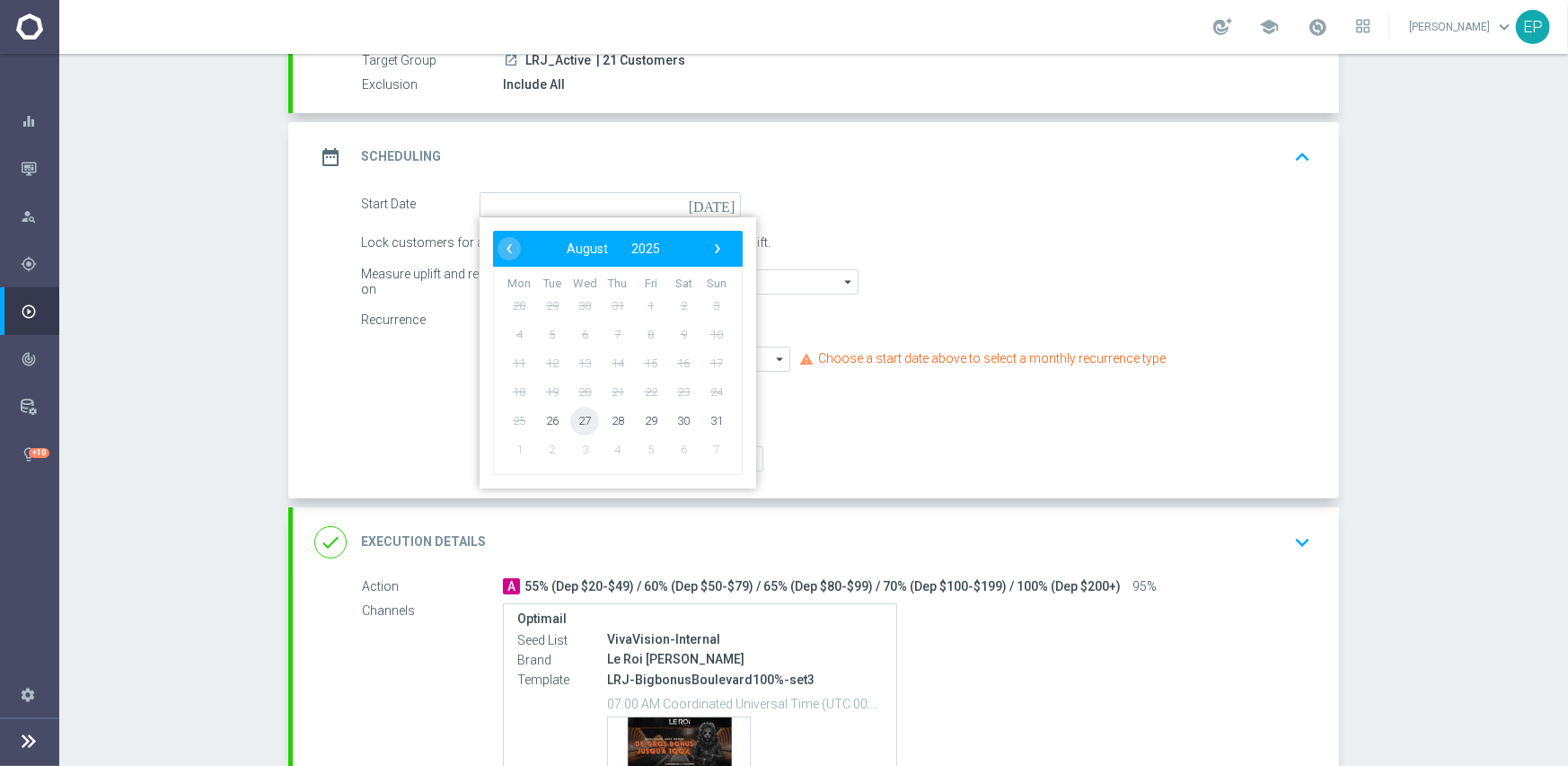
click at [576, 422] on span "27" at bounding box center [584, 420] width 28 height 28
type input "[DATE]"
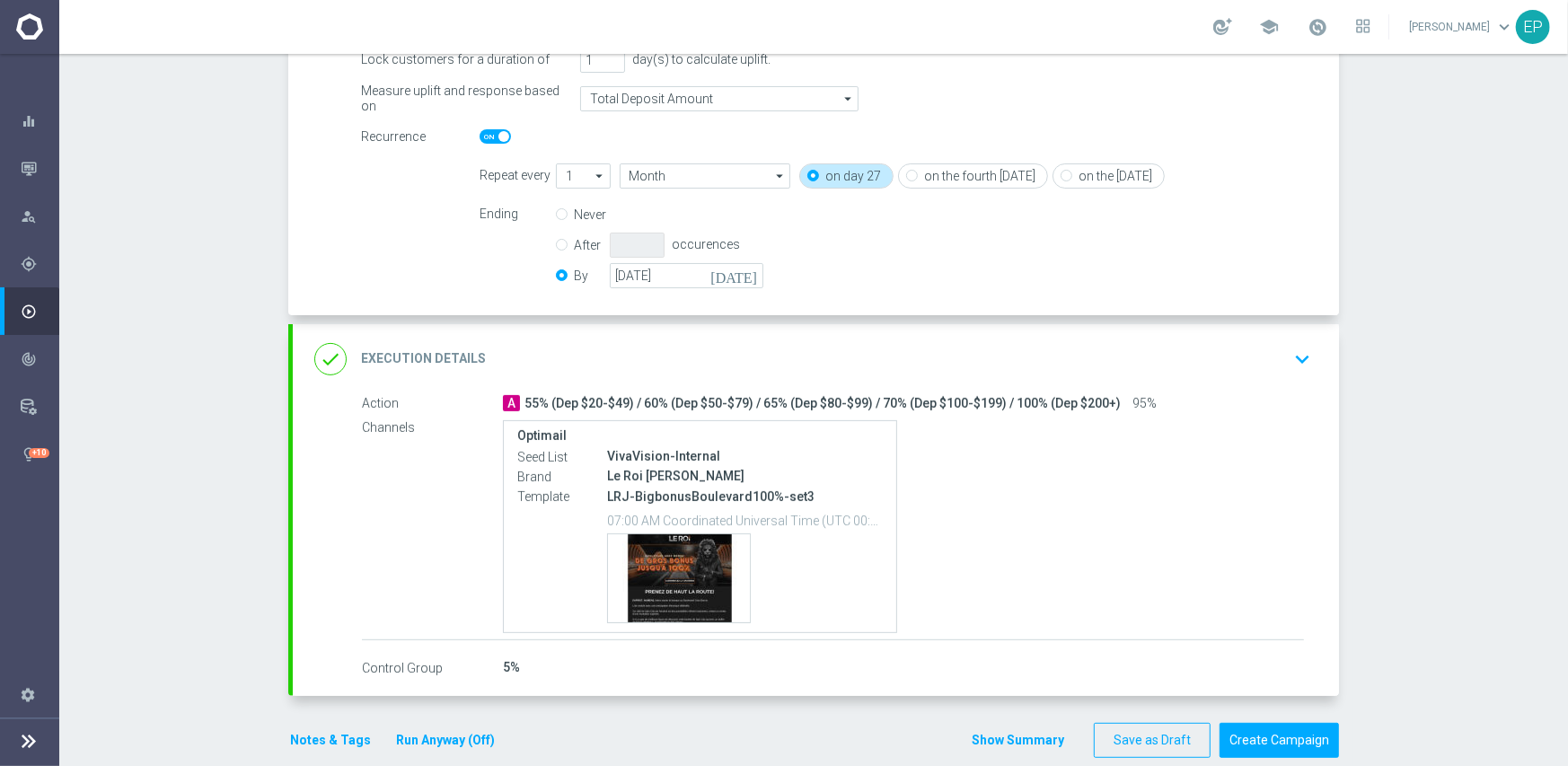
scroll to position [388, 0]
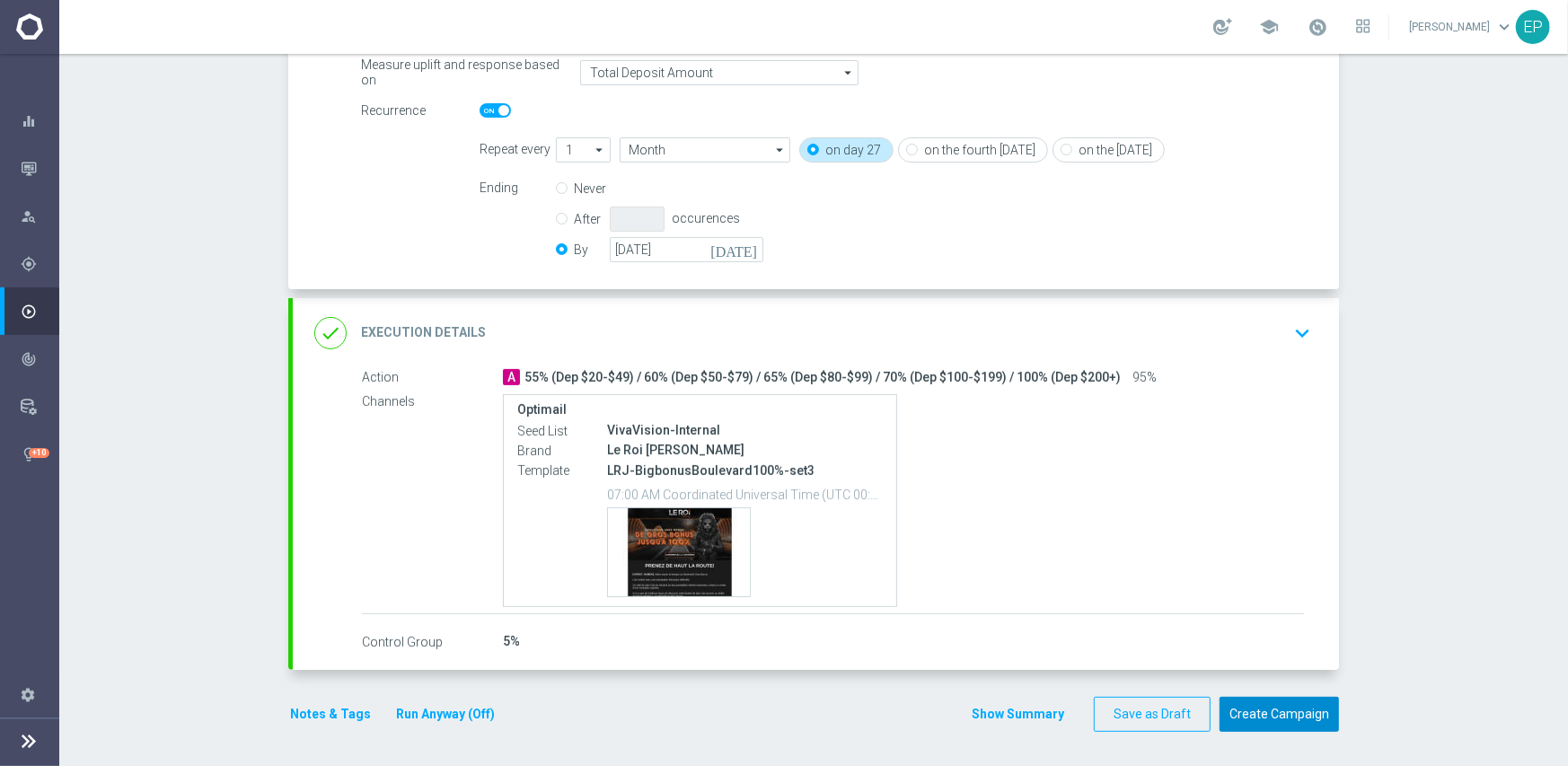
click at [1250, 711] on button "Create Campaign" at bounding box center [1279, 714] width 119 height 35
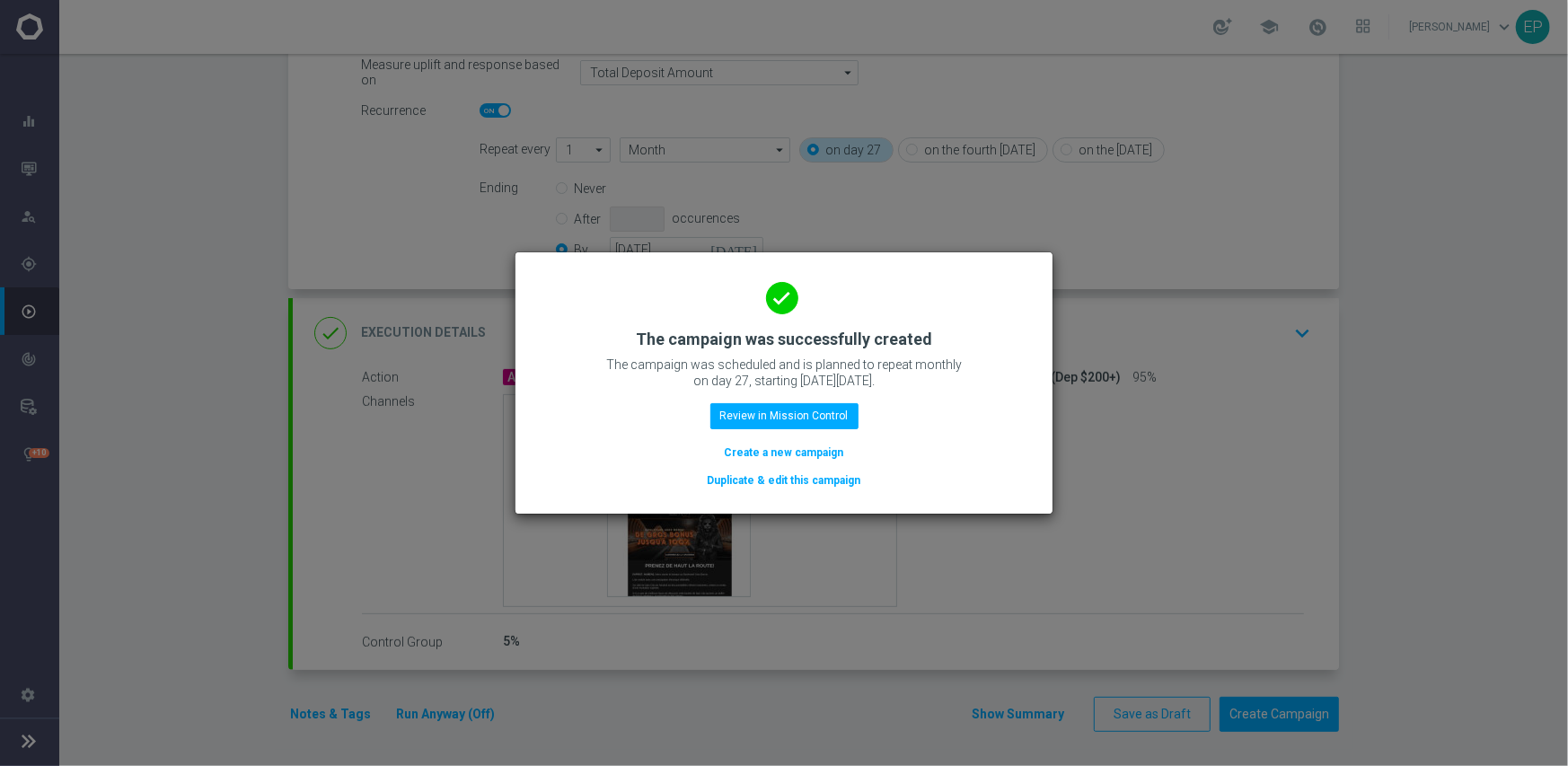
click at [806, 475] on button "Duplicate & edit this campaign" at bounding box center [784, 480] width 157 height 20
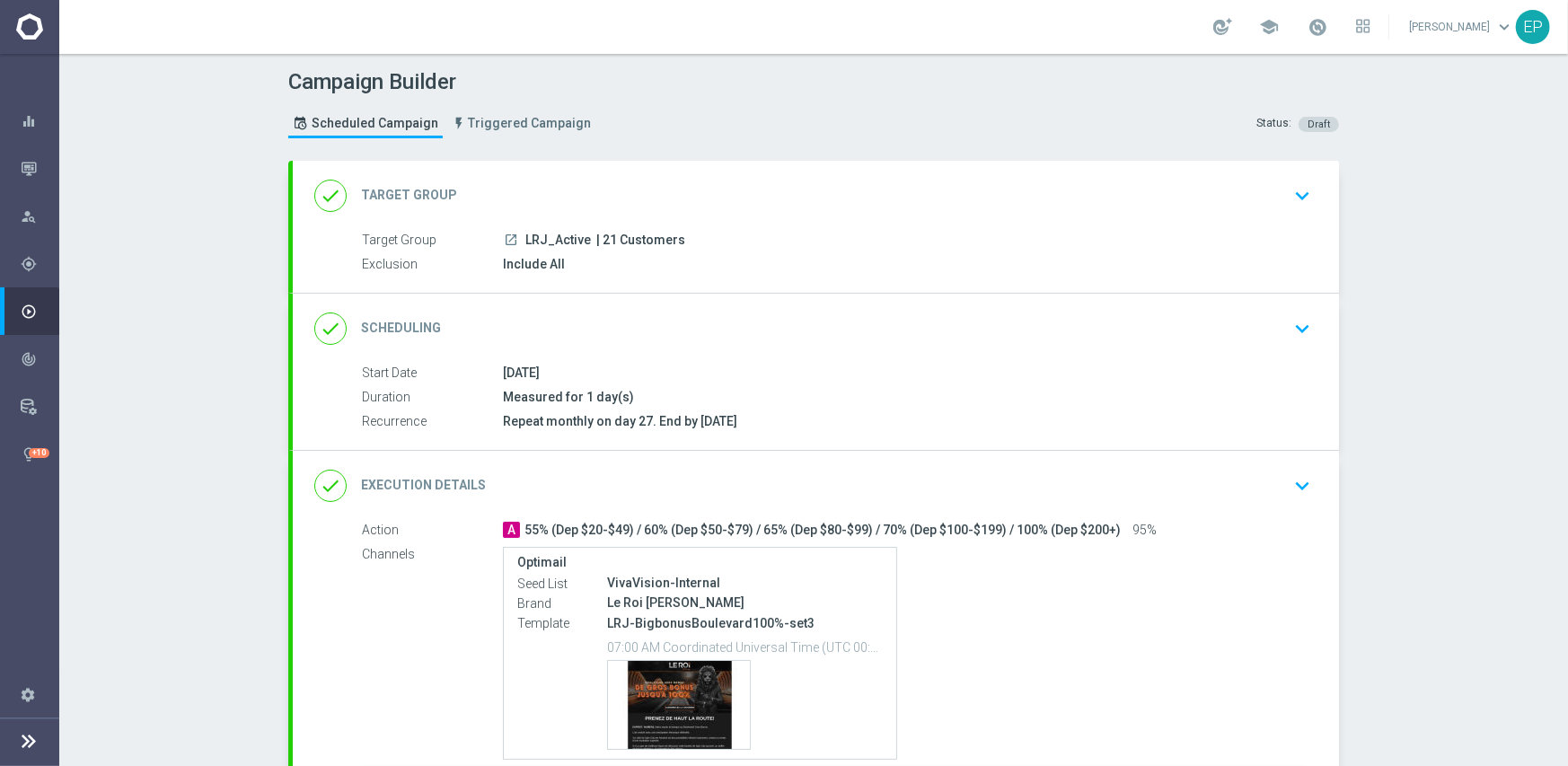
drag, startPoint x: 515, startPoint y: 236, endPoint x: 544, endPoint y: 246, distance: 30.7
click at [544, 246] on div "launch LRJ_Active | 21 Customers" at bounding box center [903, 240] width 801 height 18
copy span "LRJ_"
click at [565, 172] on div "done Target Group keyboard_arrow_down" at bounding box center [815, 196] width 1046 height 70
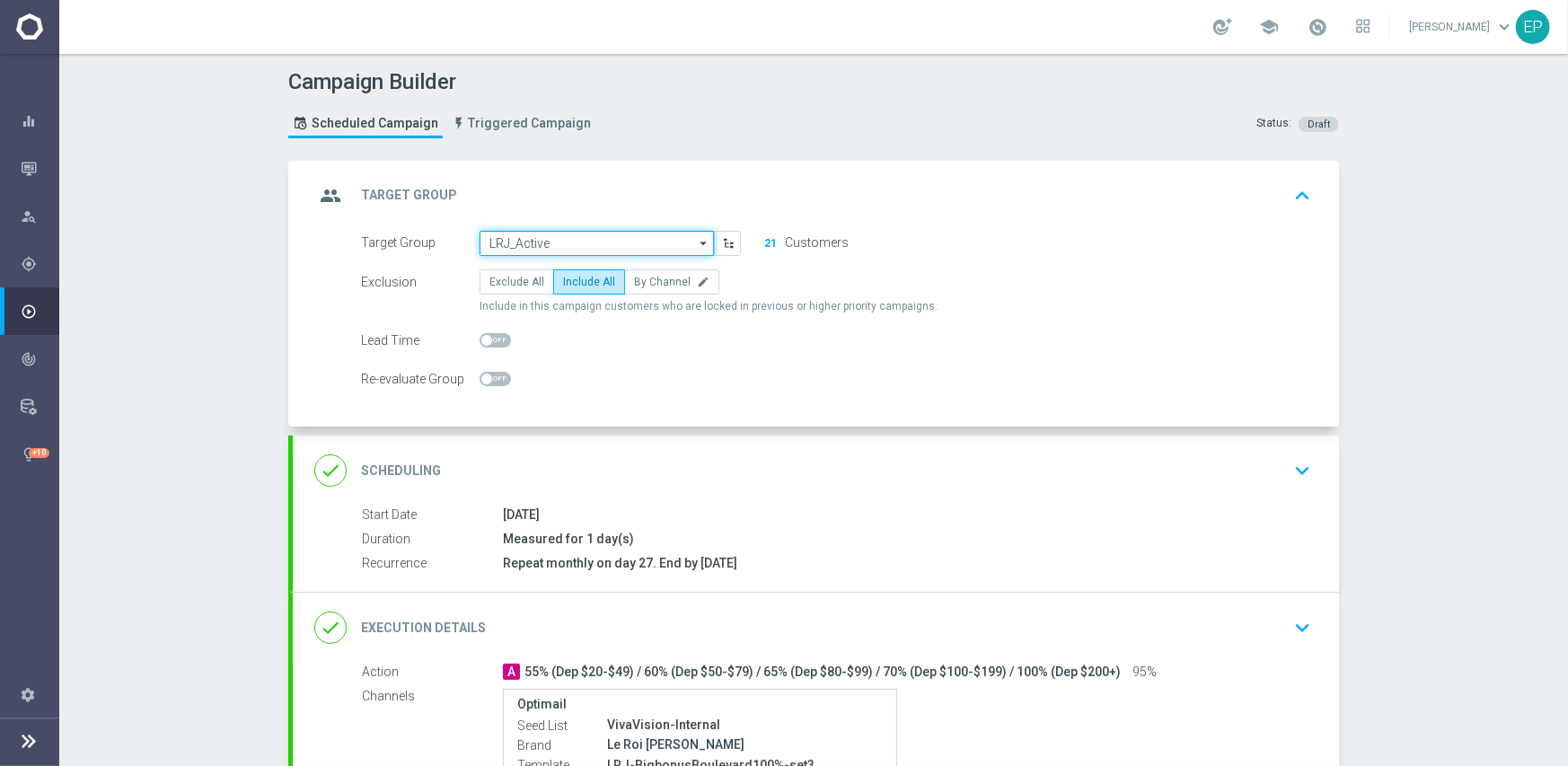
click at [548, 241] on input "LRJ_Active" at bounding box center [597, 244] width 235 height 25
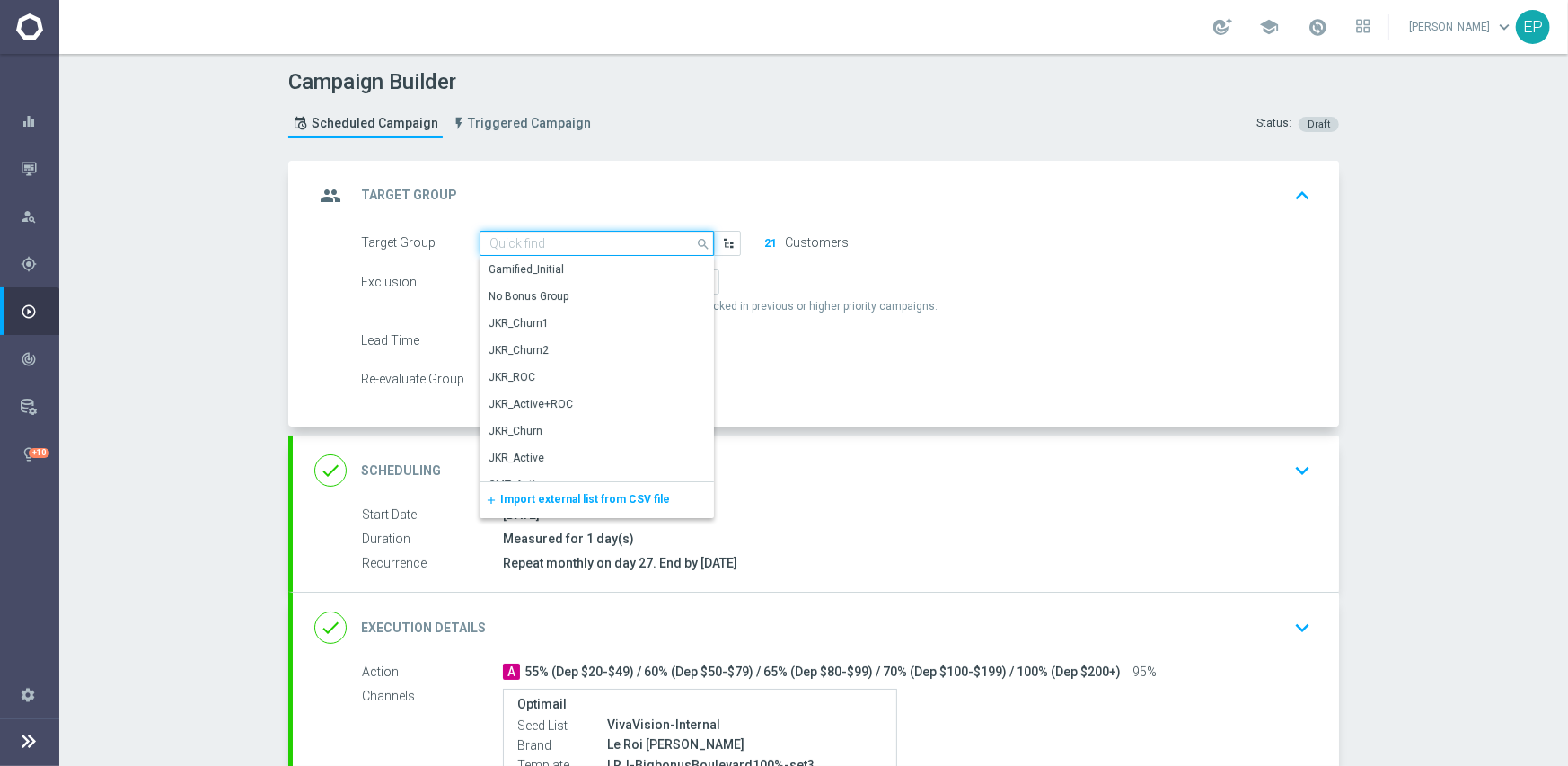
paste input "LRJ_"
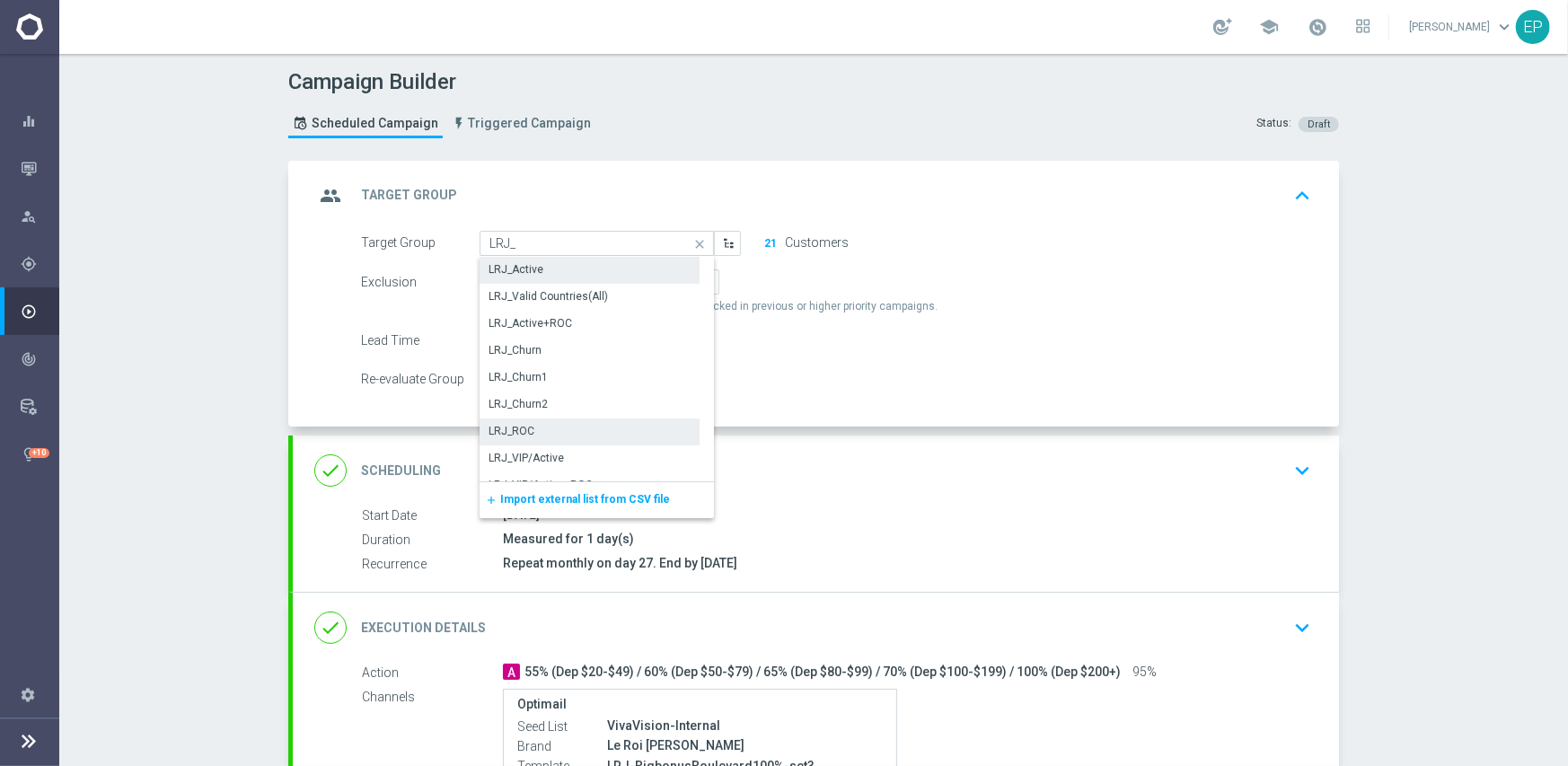
click at [515, 430] on div "LRJ_ROC" at bounding box center [511, 430] width 46 height 17
type input "LRJ_ROC"
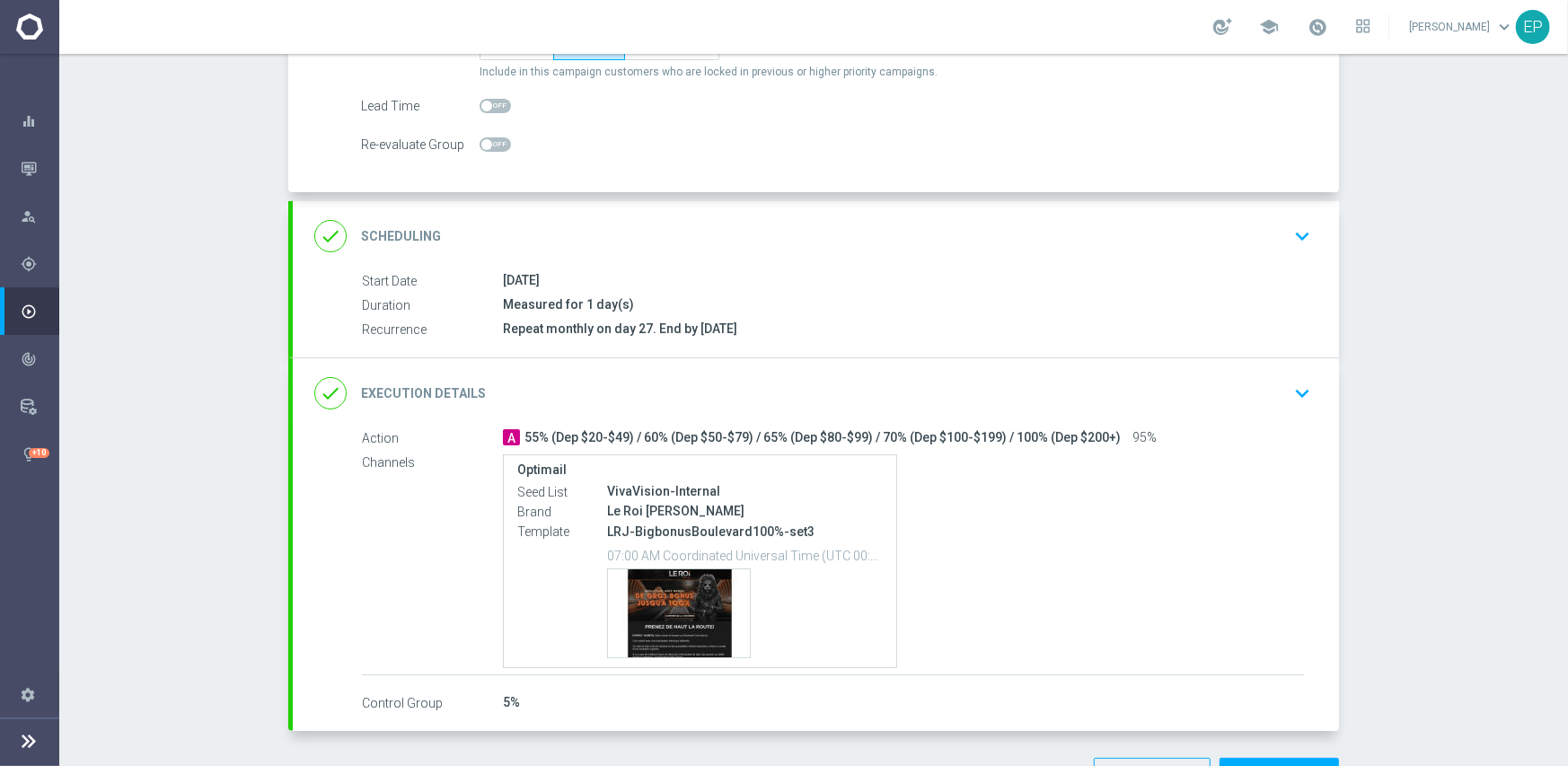
scroll to position [295, 0]
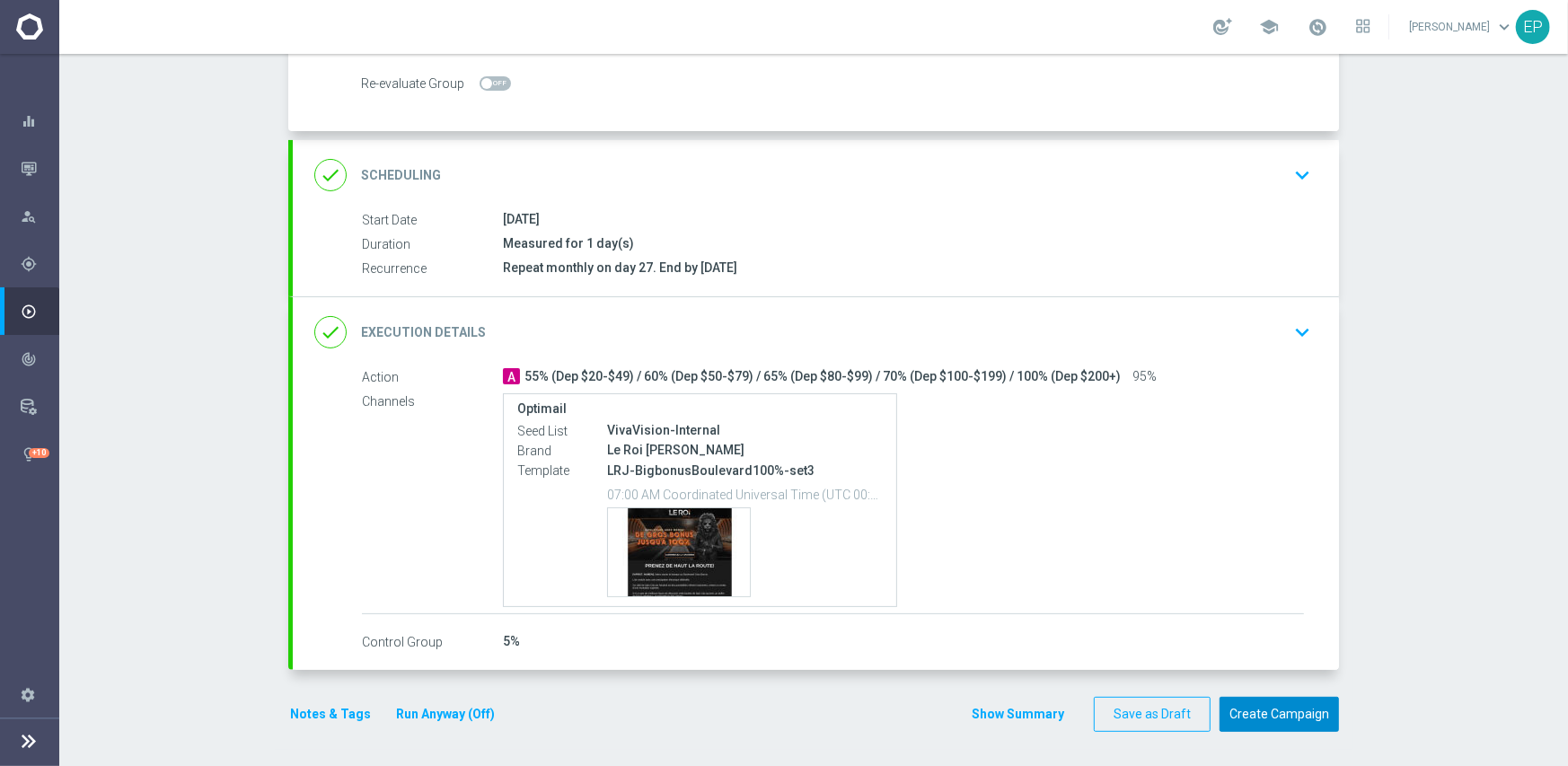
click at [1275, 710] on button "Create Campaign" at bounding box center [1279, 714] width 119 height 35
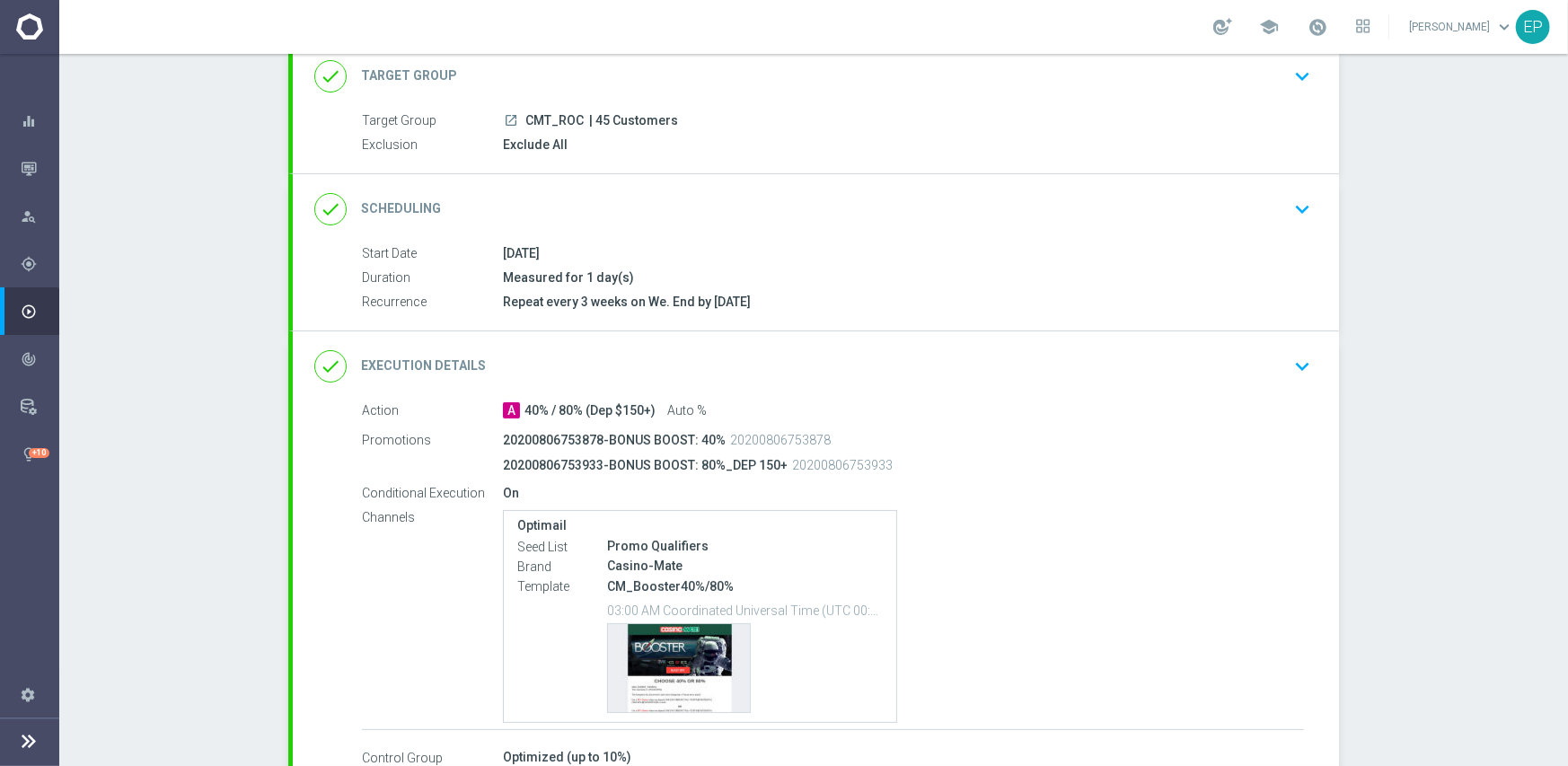
scroll to position [180, 0]
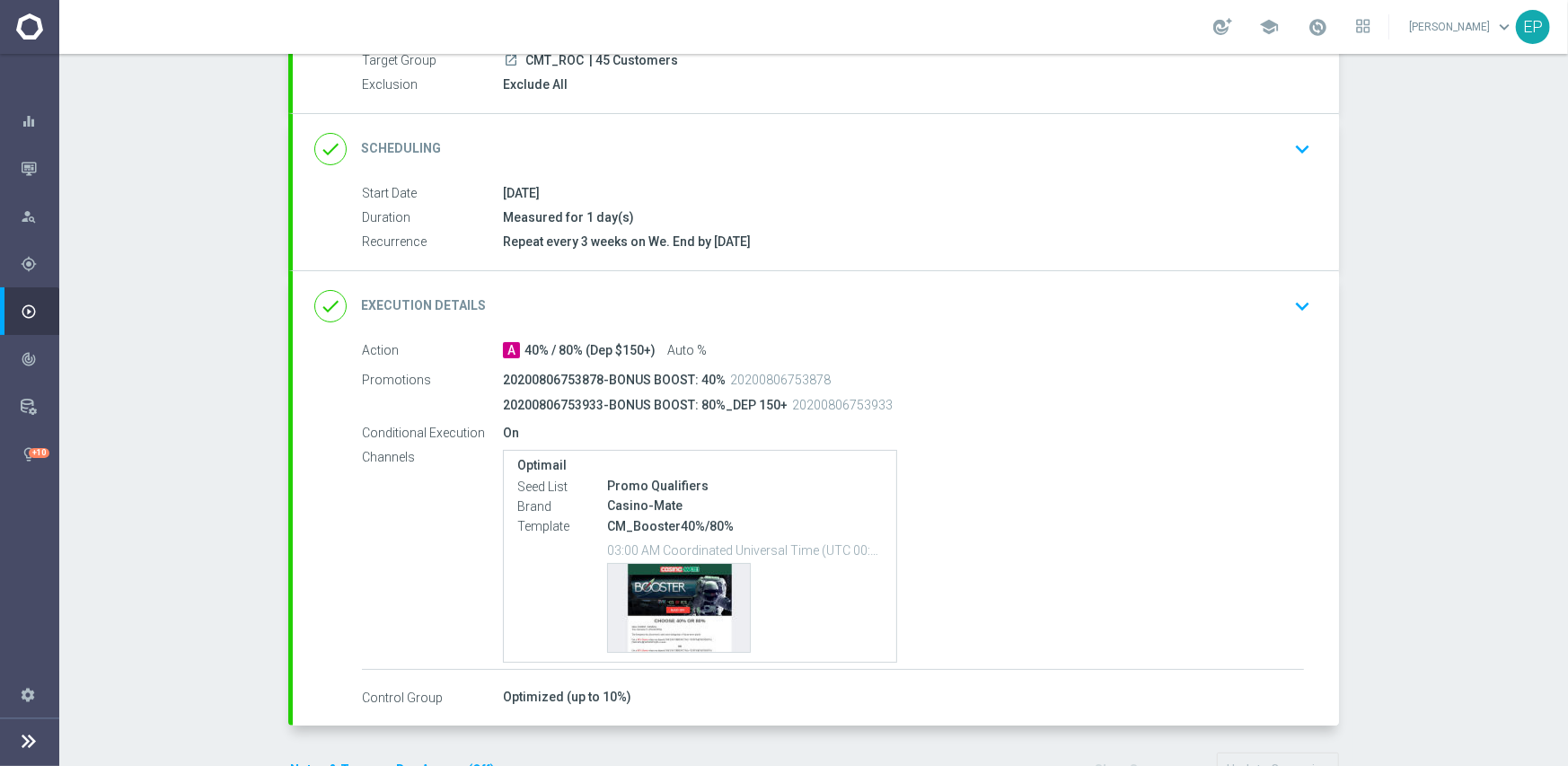
click at [607, 522] on p "CM_Booster40%/80%" at bounding box center [745, 526] width 276 height 17
drag, startPoint x: 629, startPoint y: 523, endPoint x: 709, endPoint y: 525, distance: 80.0
click at [709, 525] on p "CM_Booster40%/80%" at bounding box center [745, 526] width 276 height 17
copy p "ooster40%/80"
click at [853, 316] on div "done Execution Details keyboard_arrow_down" at bounding box center [815, 306] width 1003 height 34
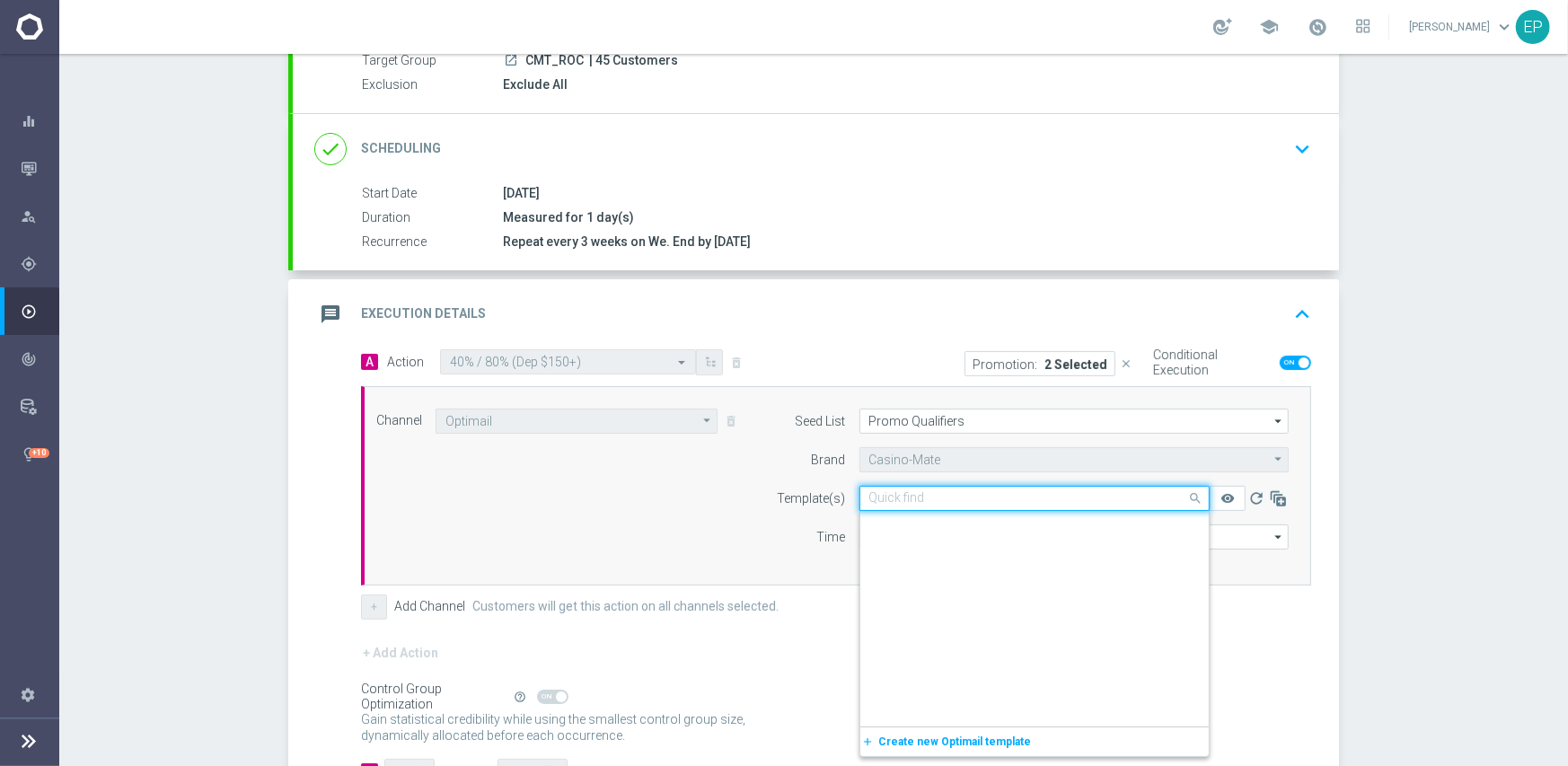
click at [914, 491] on input "text" at bounding box center [1016, 499] width 294 height 16
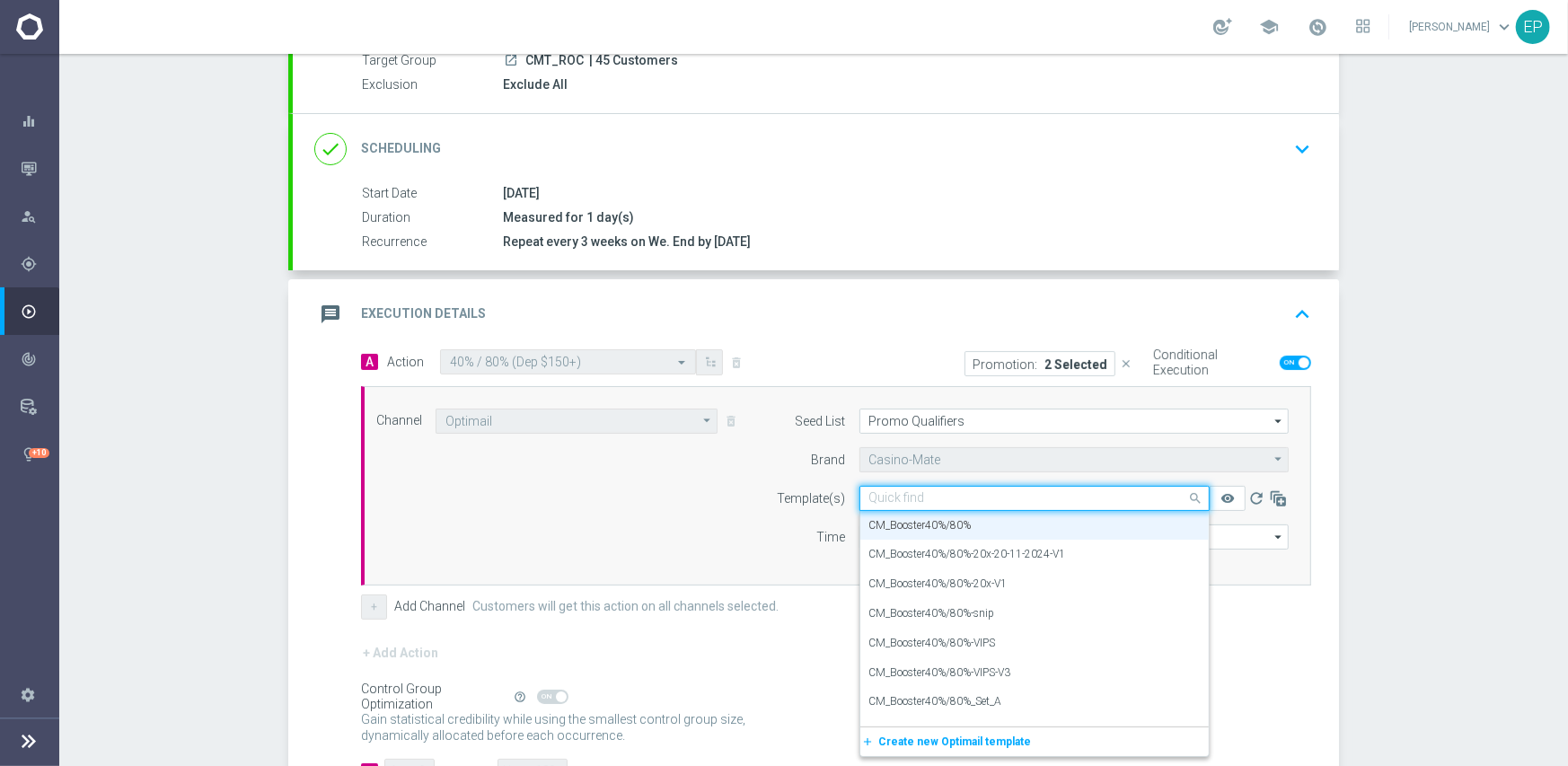
paste input "ooster40%/80"
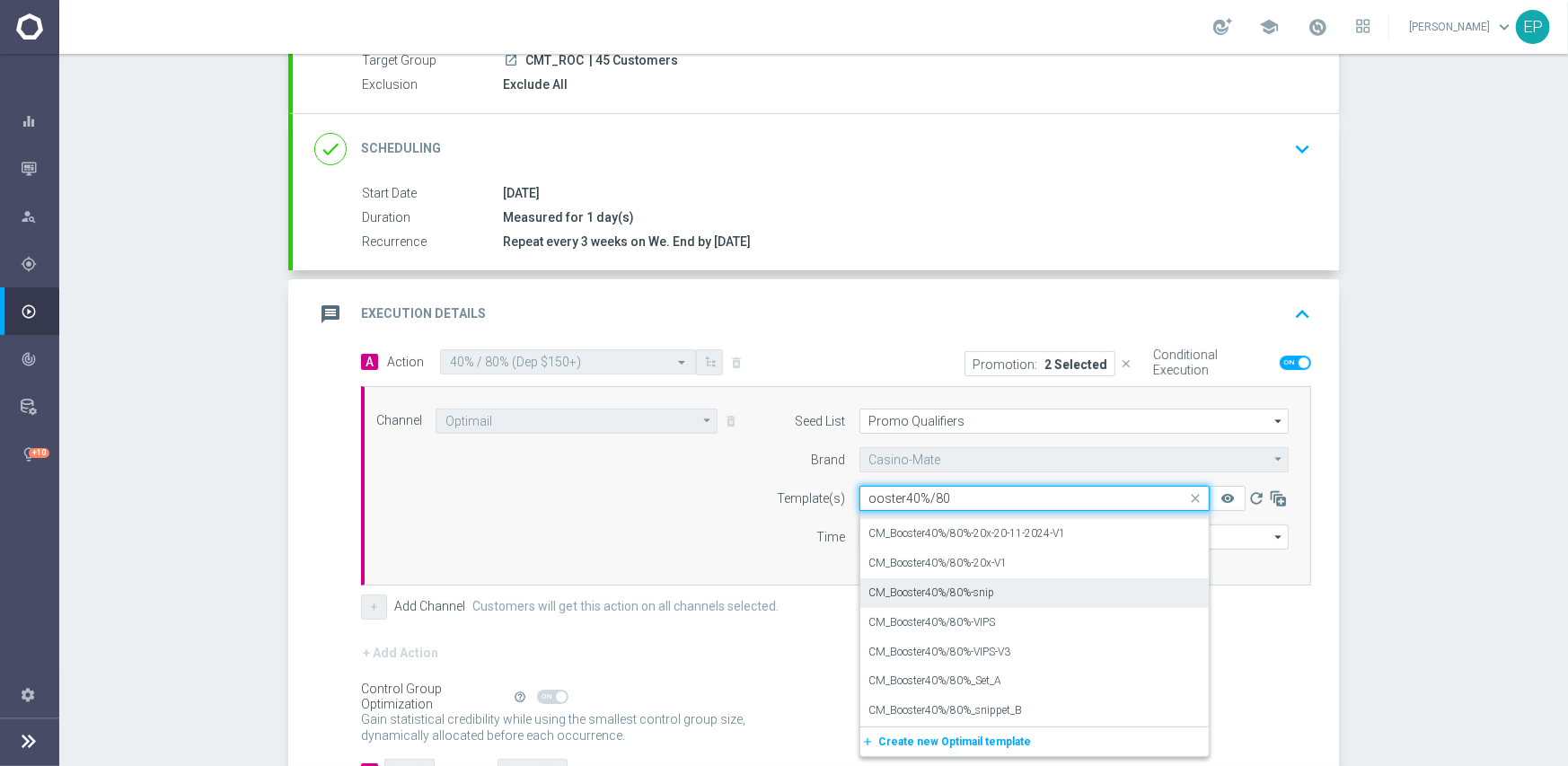
click at [980, 588] on label "CM_Booster40%/80%-snip" at bounding box center [932, 593] width 126 height 16
type input "ooster40%/80"
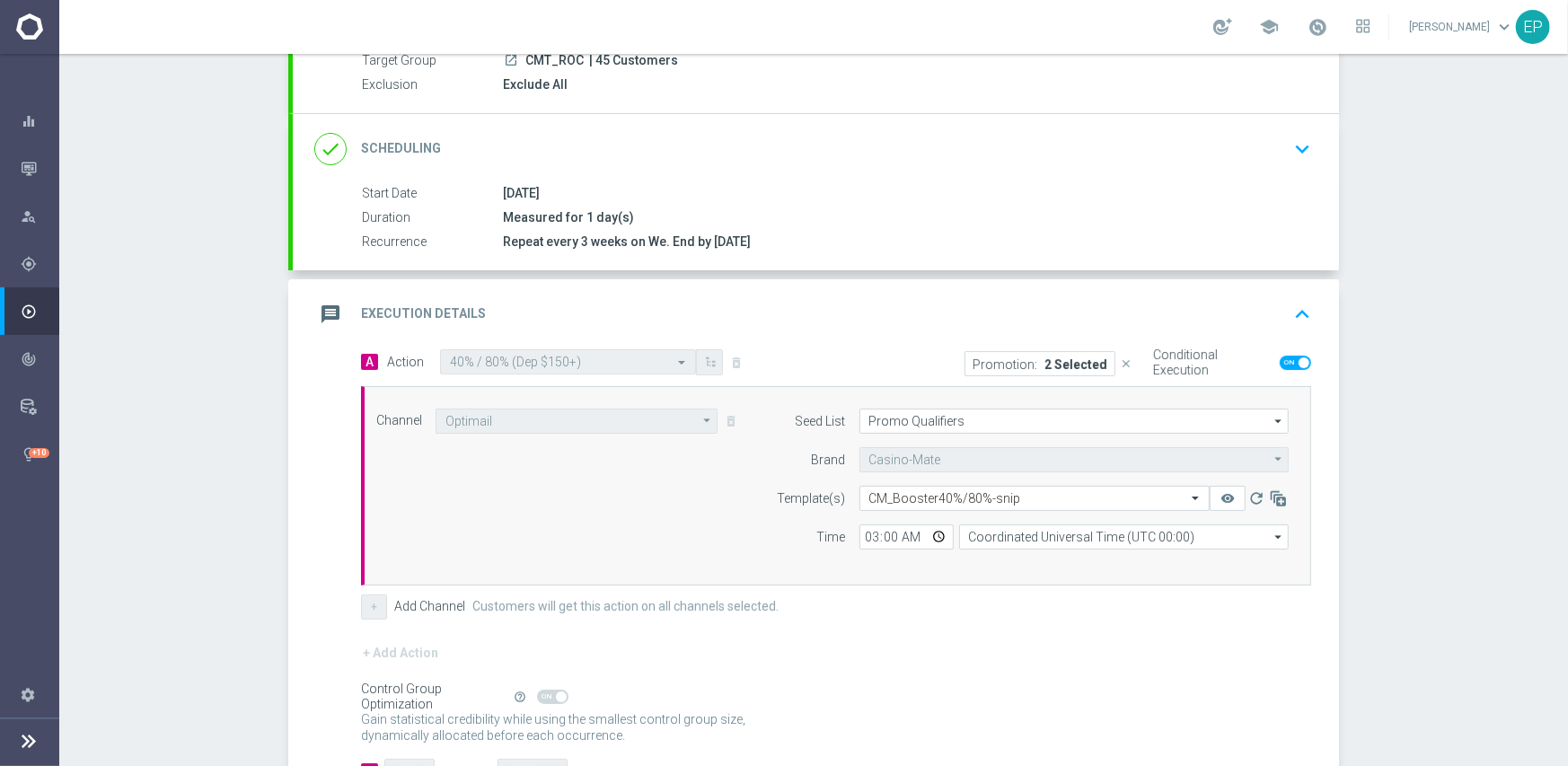
click at [858, 609] on div "+ Add Channel Customers will get this action on all channels selected." at bounding box center [835, 608] width 950 height 25
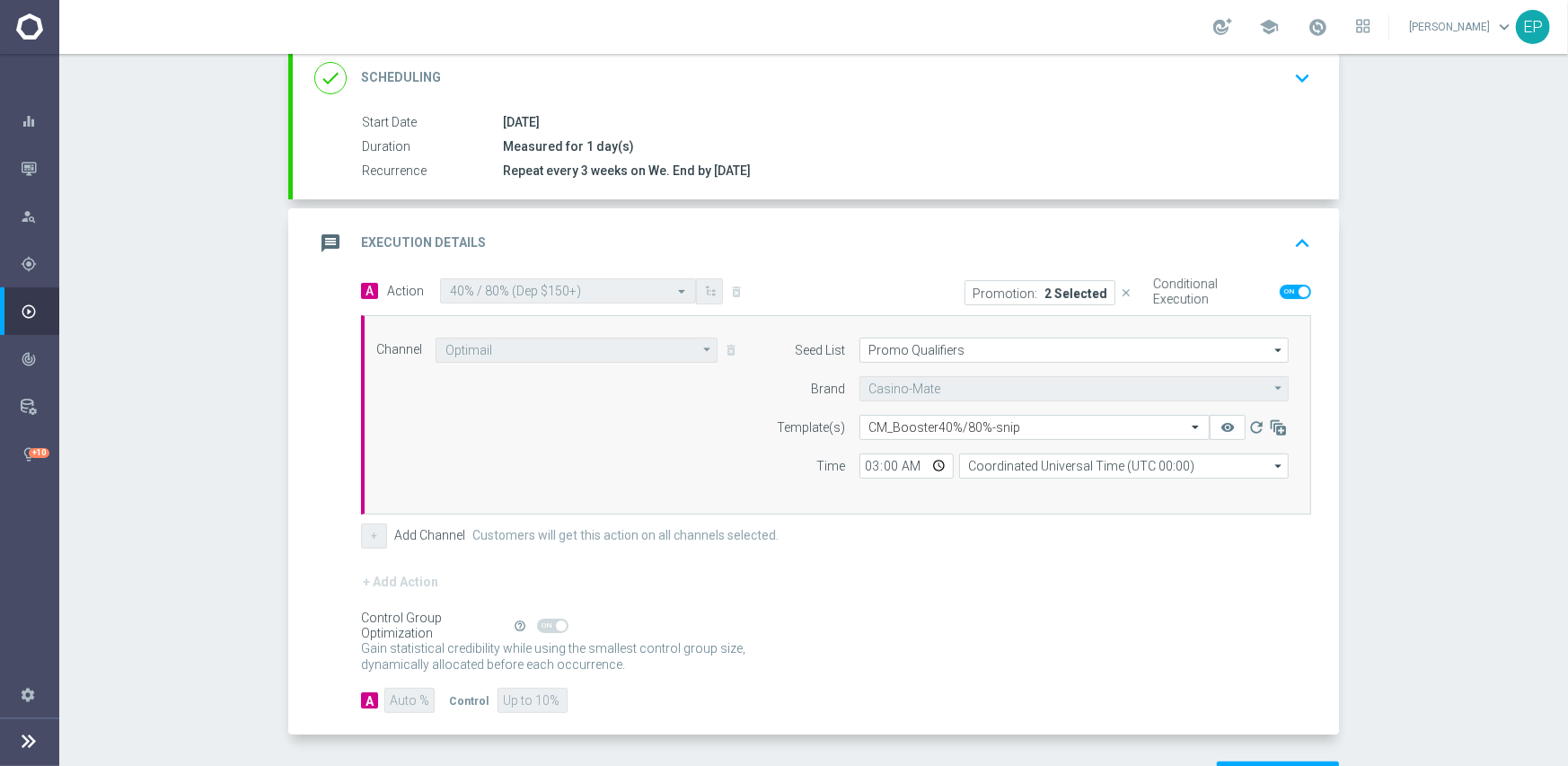
scroll to position [314, 0]
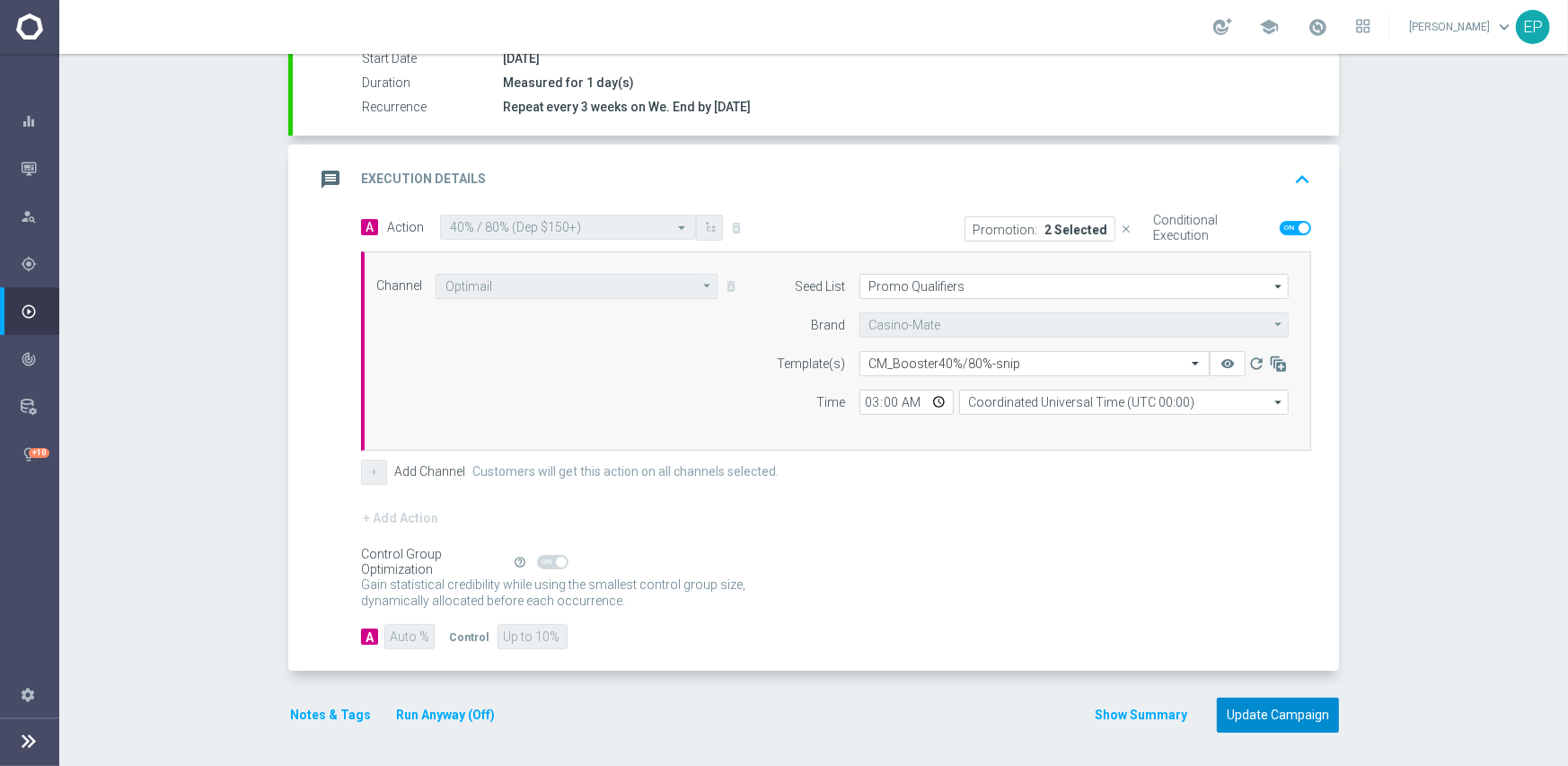
click at [1254, 710] on button "Update Campaign" at bounding box center [1277, 715] width 122 height 35
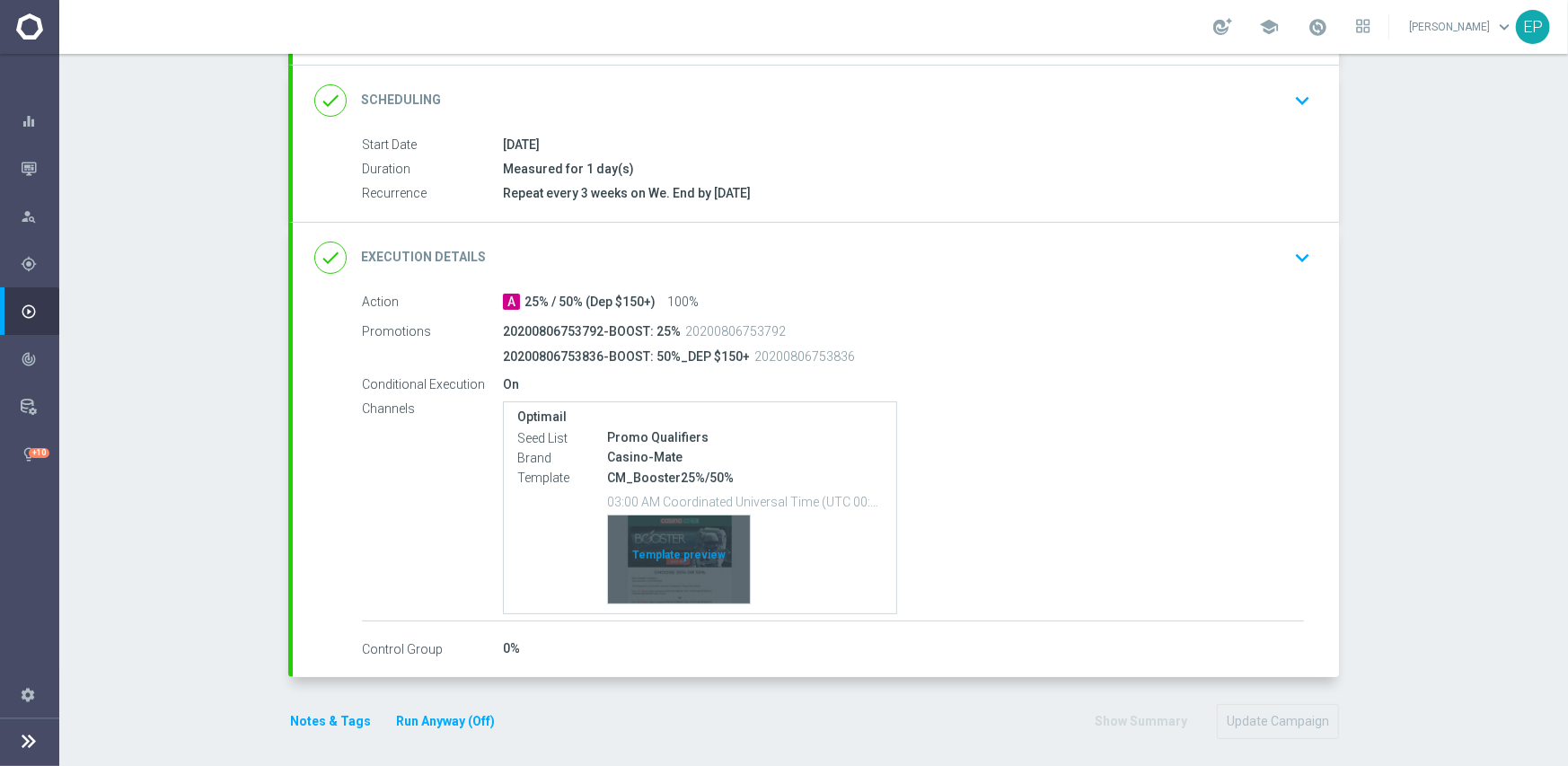
scroll to position [235, 0]
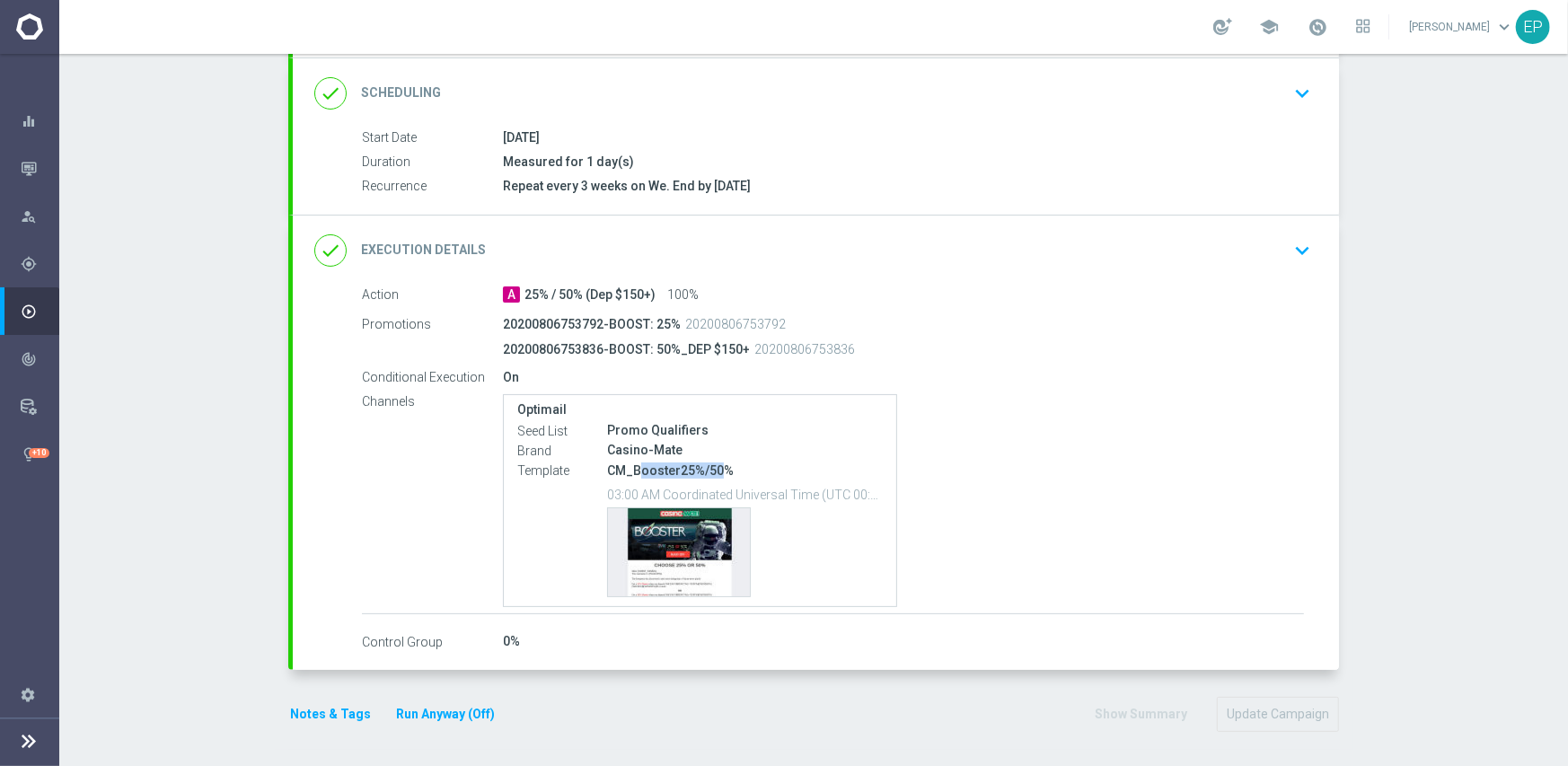
drag, startPoint x: 635, startPoint y: 467, endPoint x: 709, endPoint y: 467, distance: 74.0
click at [709, 467] on p "CM_Booster25%/50%" at bounding box center [745, 471] width 276 height 17
copy p "ooster25%/50"
click at [879, 255] on div "done Execution Details keyboard_arrow_down" at bounding box center [815, 250] width 1003 height 34
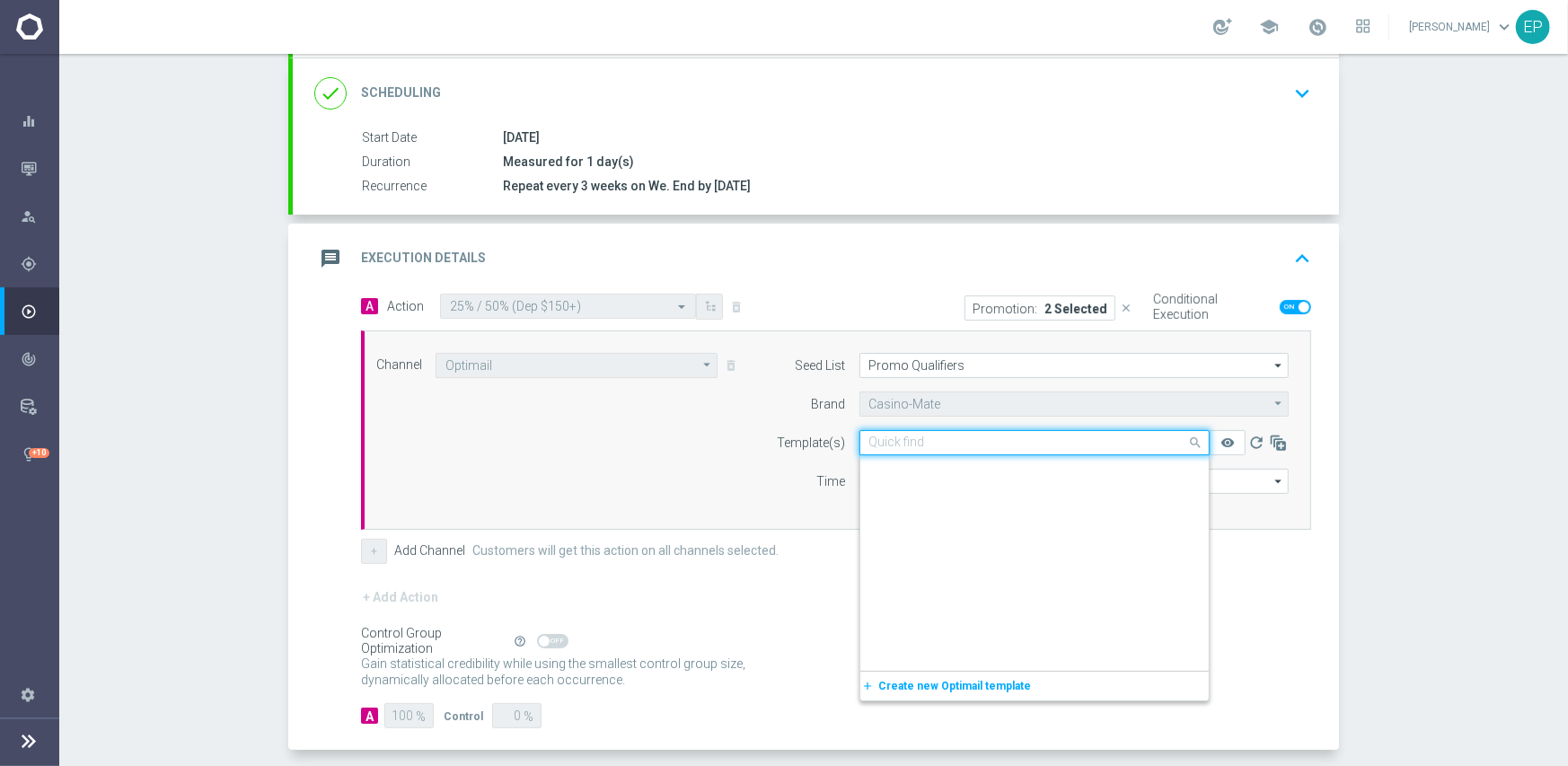
click at [991, 439] on input "text" at bounding box center [1016, 443] width 294 height 16
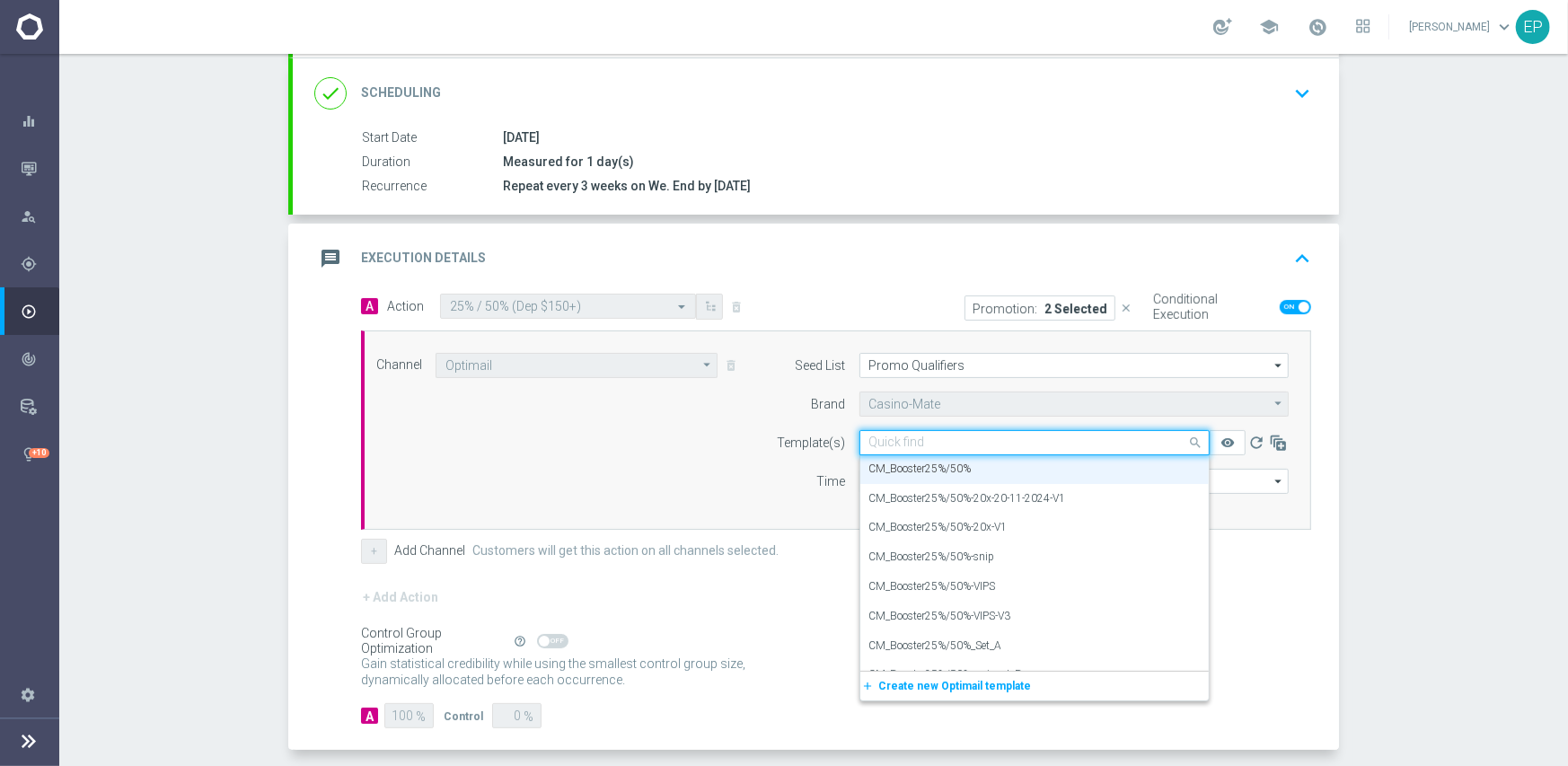
paste input "ooster25%/50"
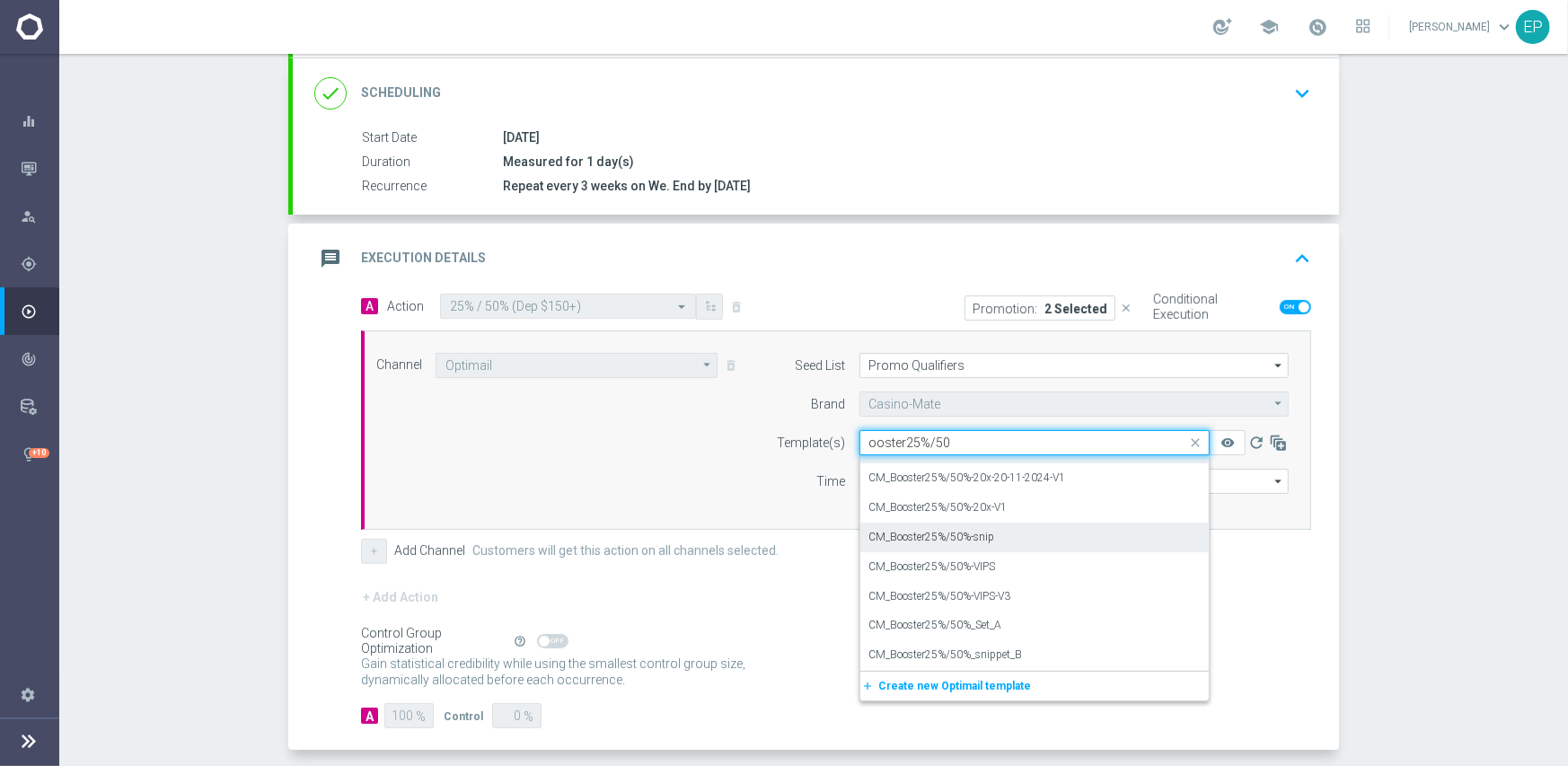
click at [993, 536] on div "CM_Booster25%/50%-snip" at bounding box center [1035, 537] width 331 height 29
type input "ooster25%/50"
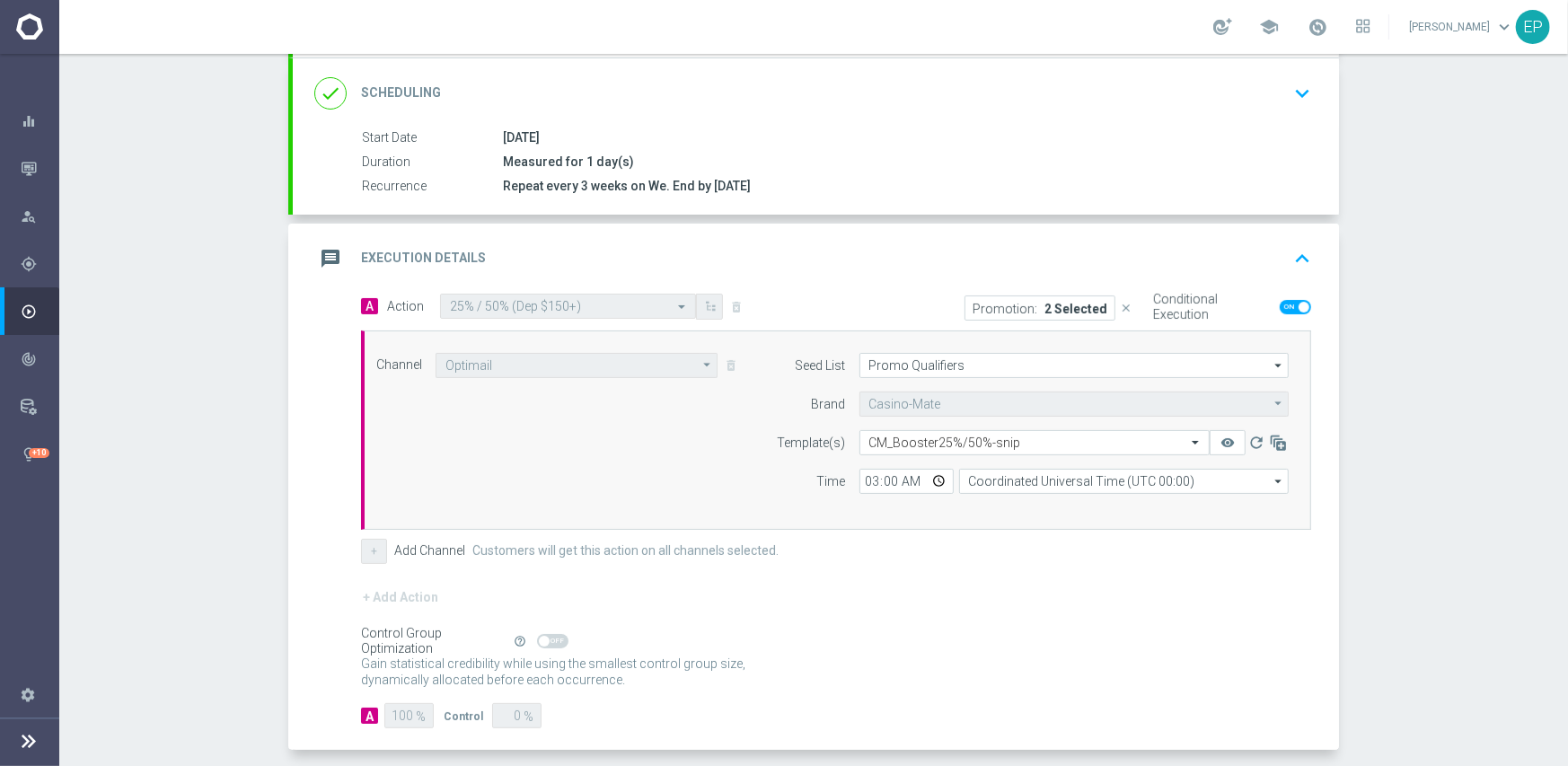
click at [984, 560] on div "+ Add Channel Customers will get this action on all channels selected." at bounding box center [835, 552] width 950 height 25
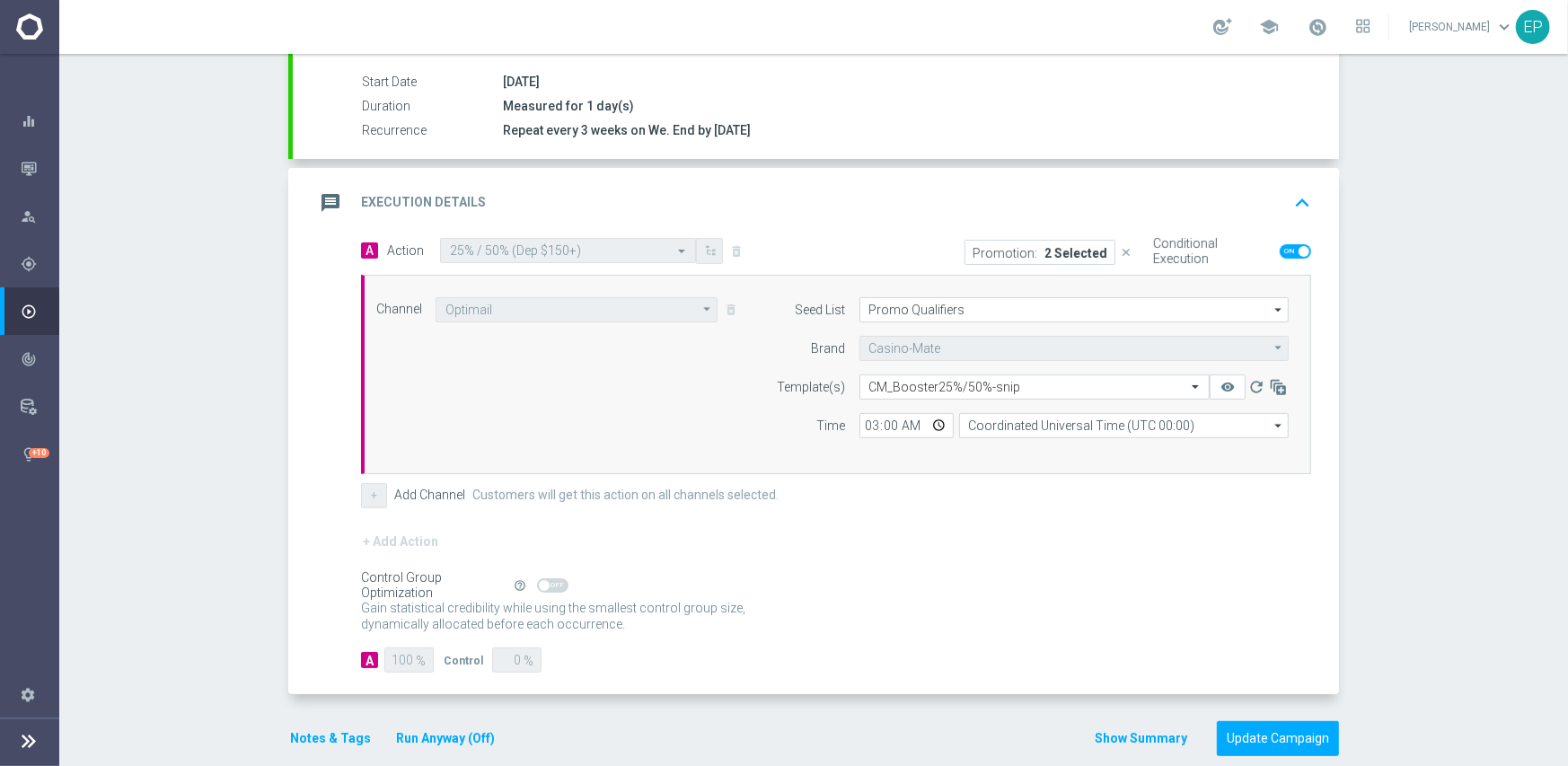
scroll to position [314, 0]
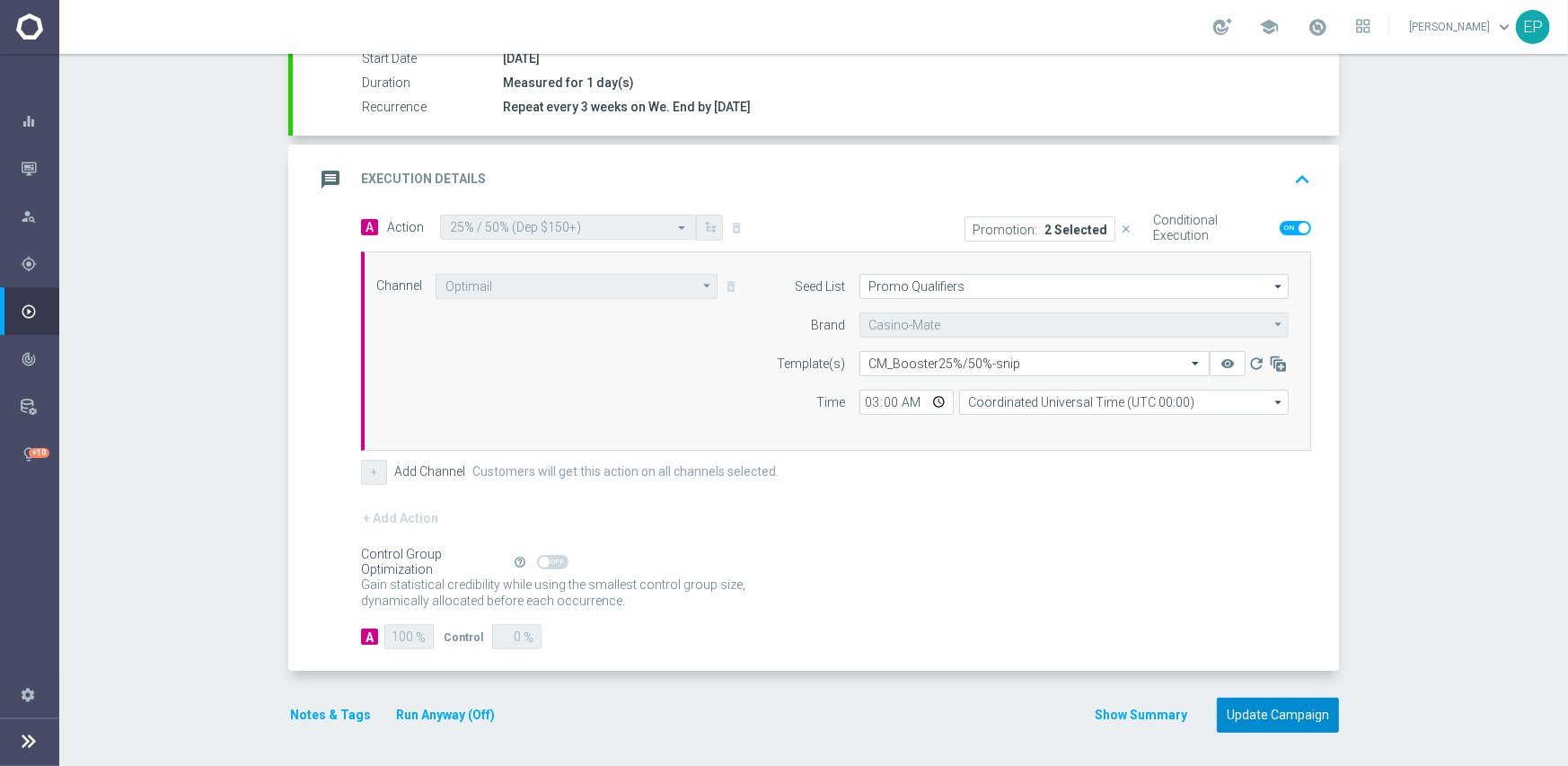
click at [1264, 714] on button "Update Campaign" at bounding box center [1277, 715] width 122 height 35
click at [1389, 266] on div at bounding box center [766, 383] width 1568 height 766
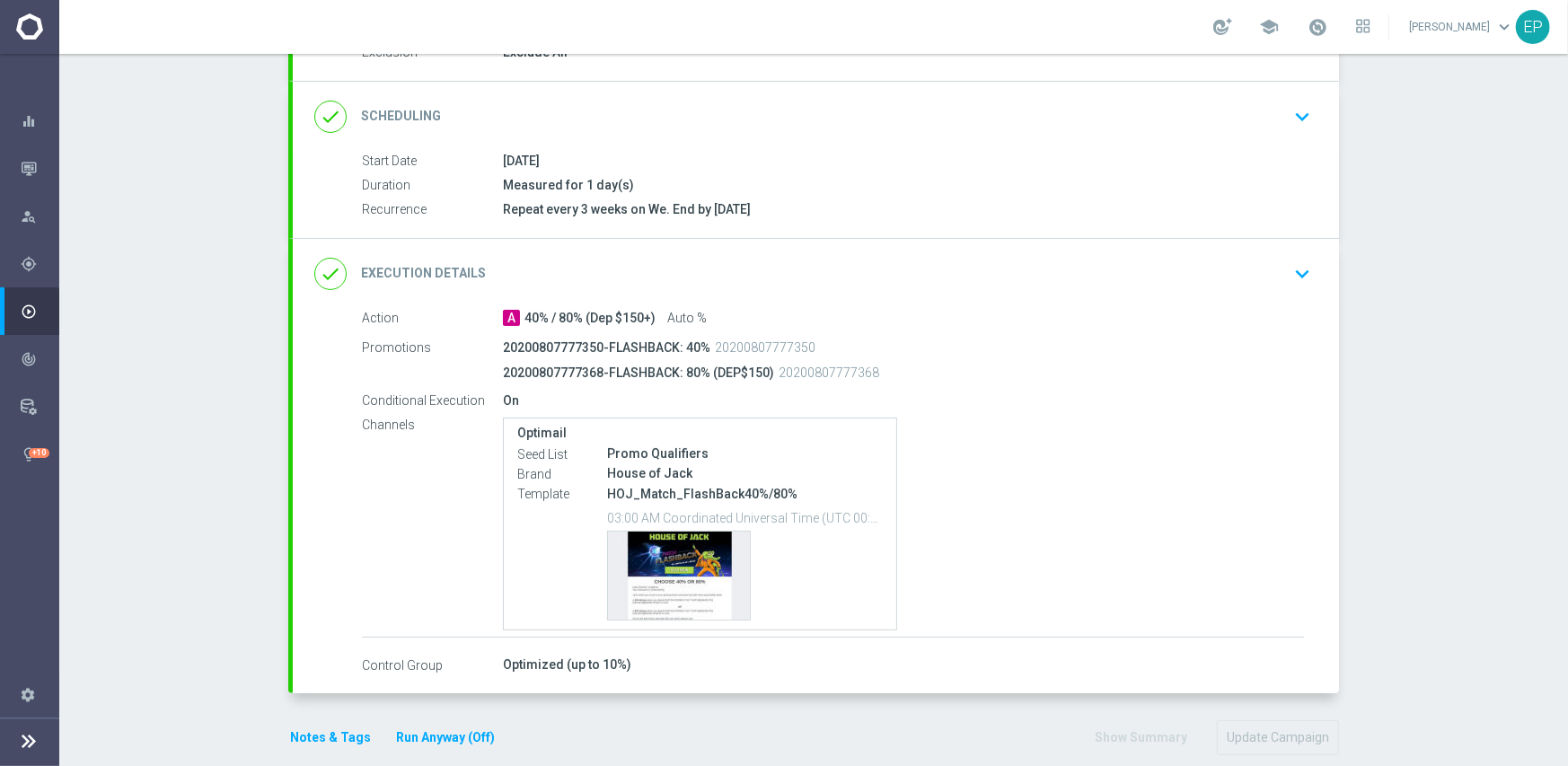
scroll to position [235, 0]
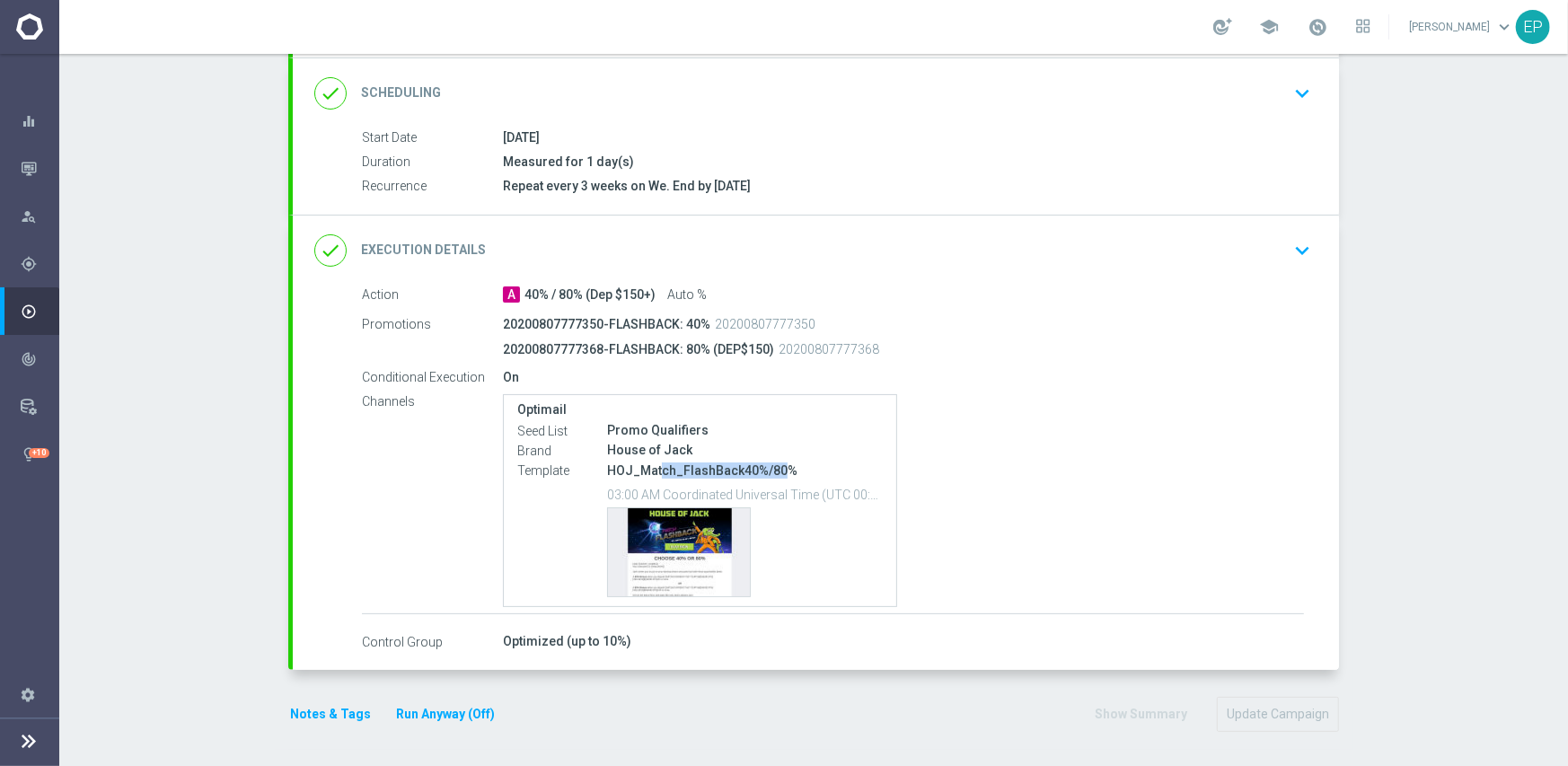
drag, startPoint x: 651, startPoint y: 471, endPoint x: 771, endPoint y: 473, distance: 120.0
click at [771, 473] on p "HOJ_Match_FlashBack40%/80%" at bounding box center [745, 471] width 276 height 17
copy p "ch_FlashBack40%/80"
click at [891, 255] on div "done Execution Details keyboard_arrow_down" at bounding box center [815, 250] width 1003 height 34
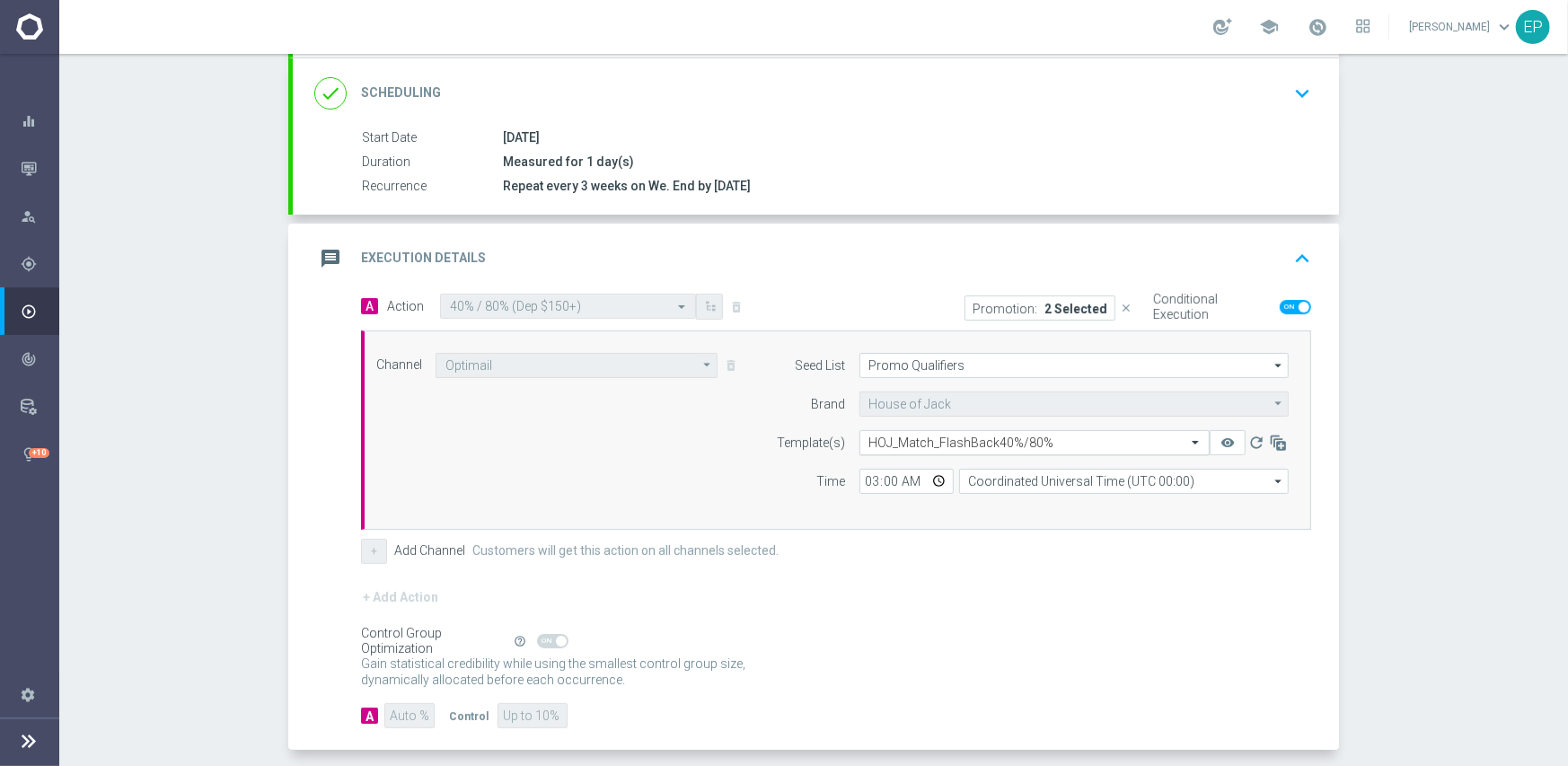
click at [971, 437] on input "text" at bounding box center [1016, 443] width 294 height 16
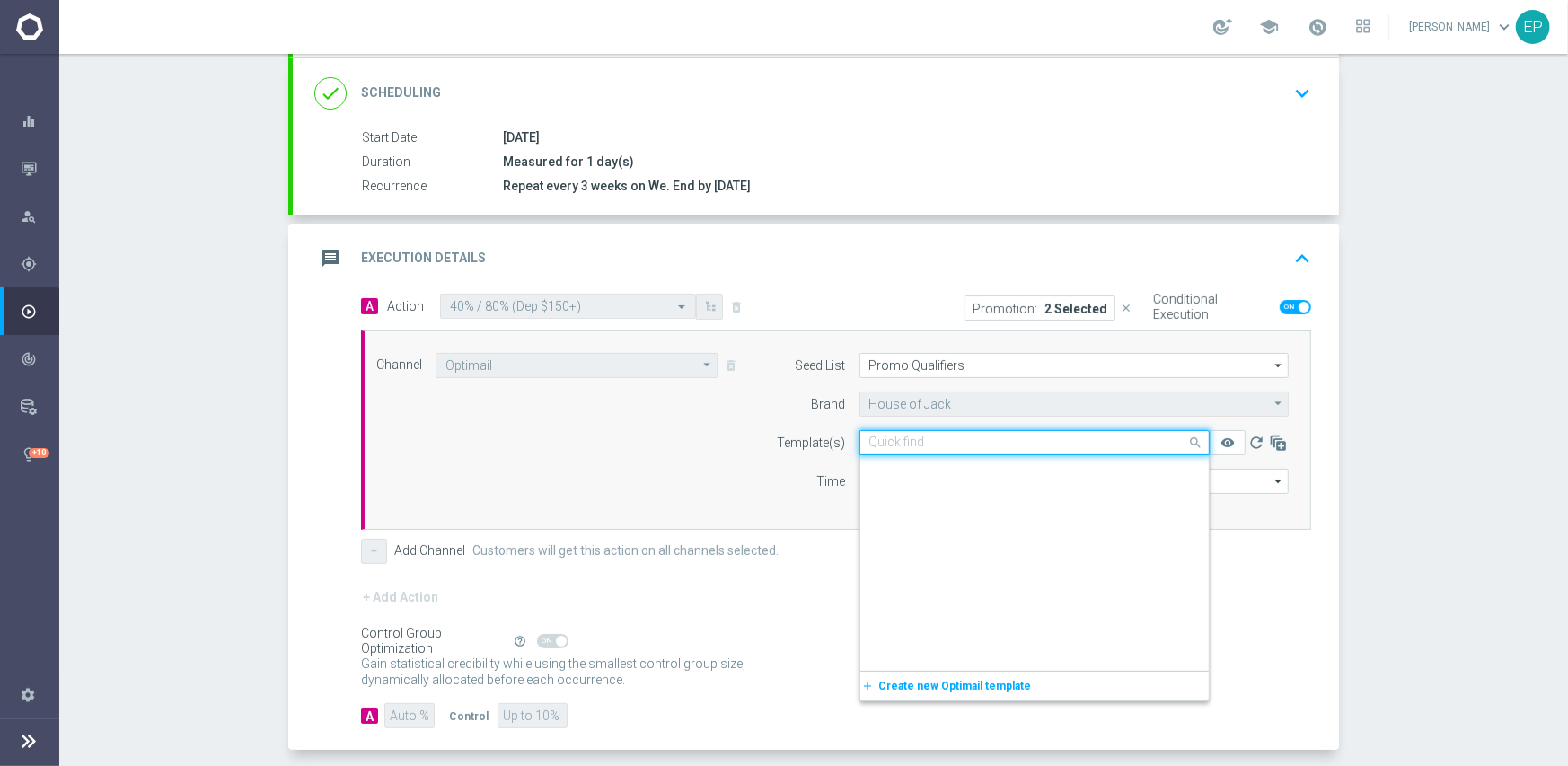
scroll to position [10550, 0]
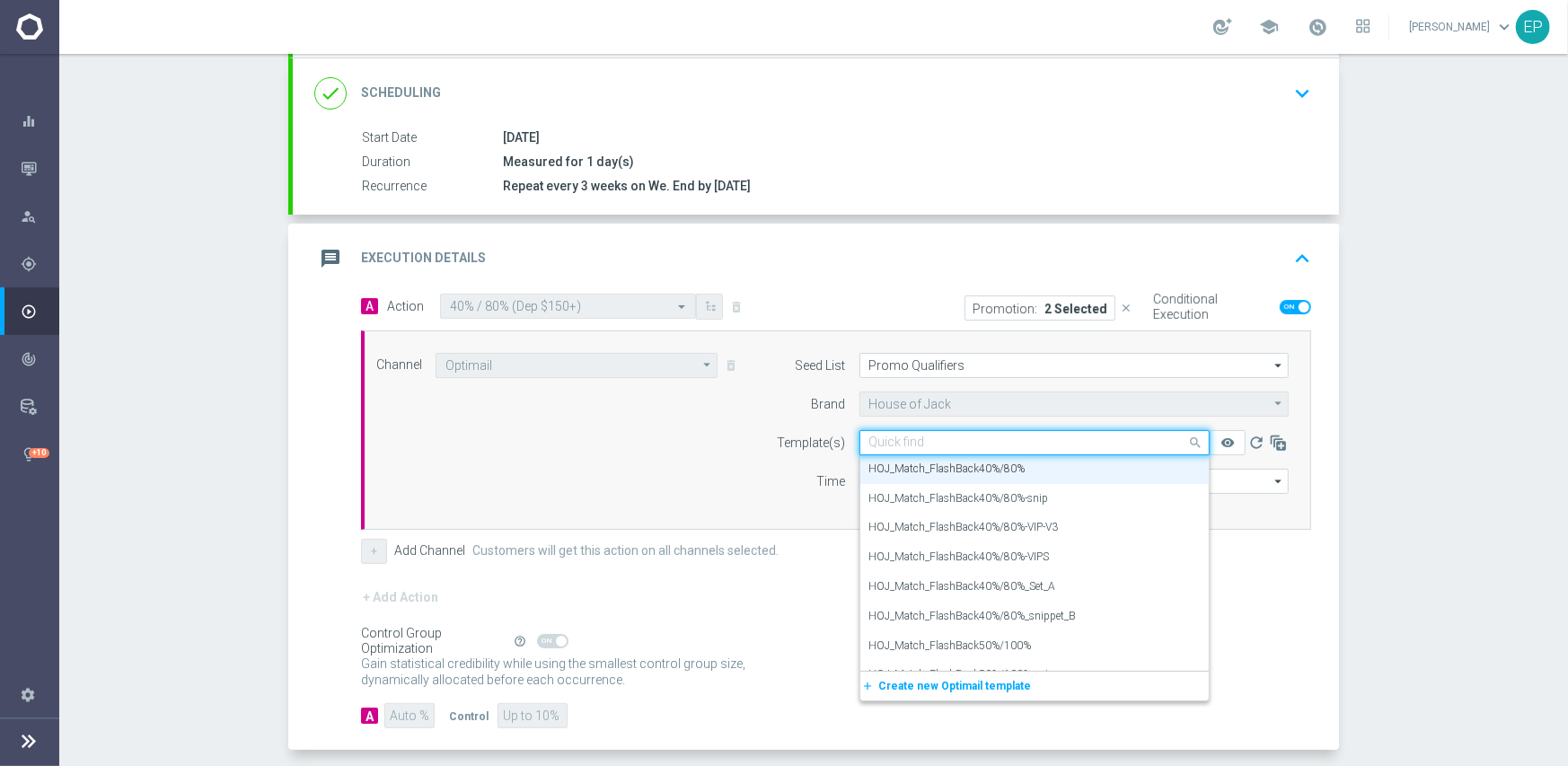
paste input "ch_FlashBack40%/80"
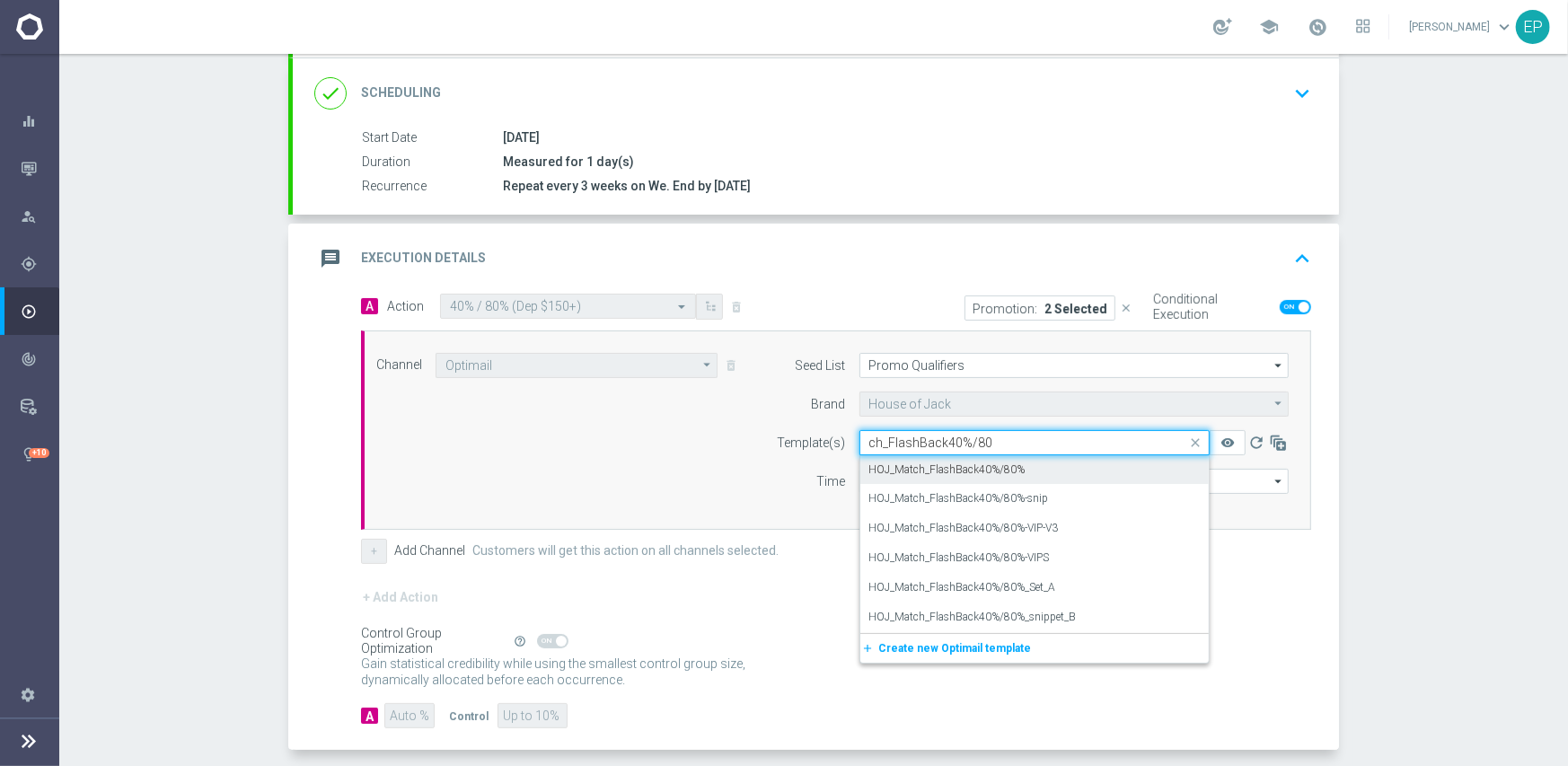
scroll to position [0, 0]
click at [1014, 503] on label "HOJ_Match_FlashBack40%/80%-snip" at bounding box center [960, 499] width 180 height 16
type input "ch_FlashBack40%/80"
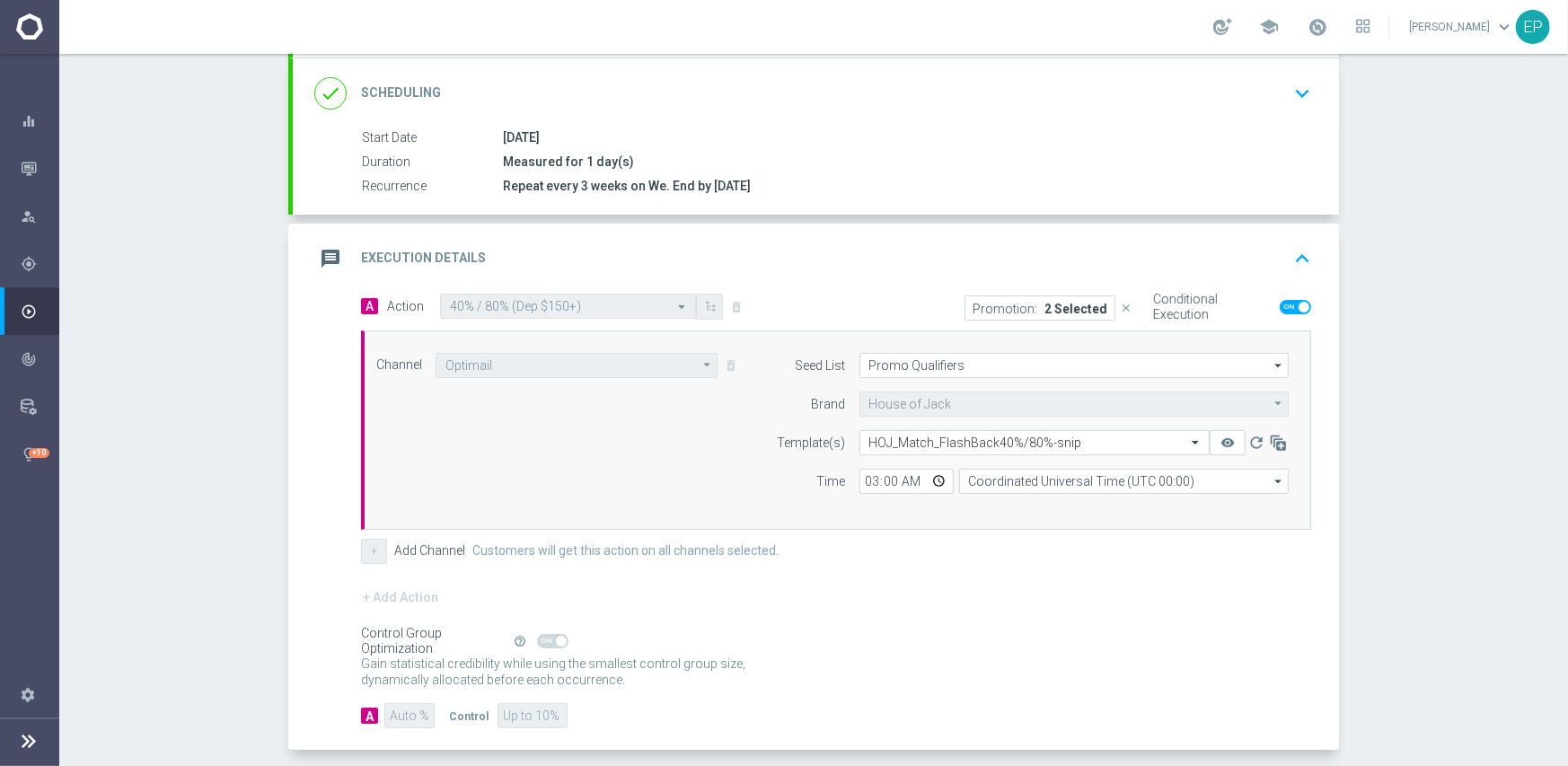
click at [984, 586] on div "+ Add Action" at bounding box center [835, 608] width 950 height 45
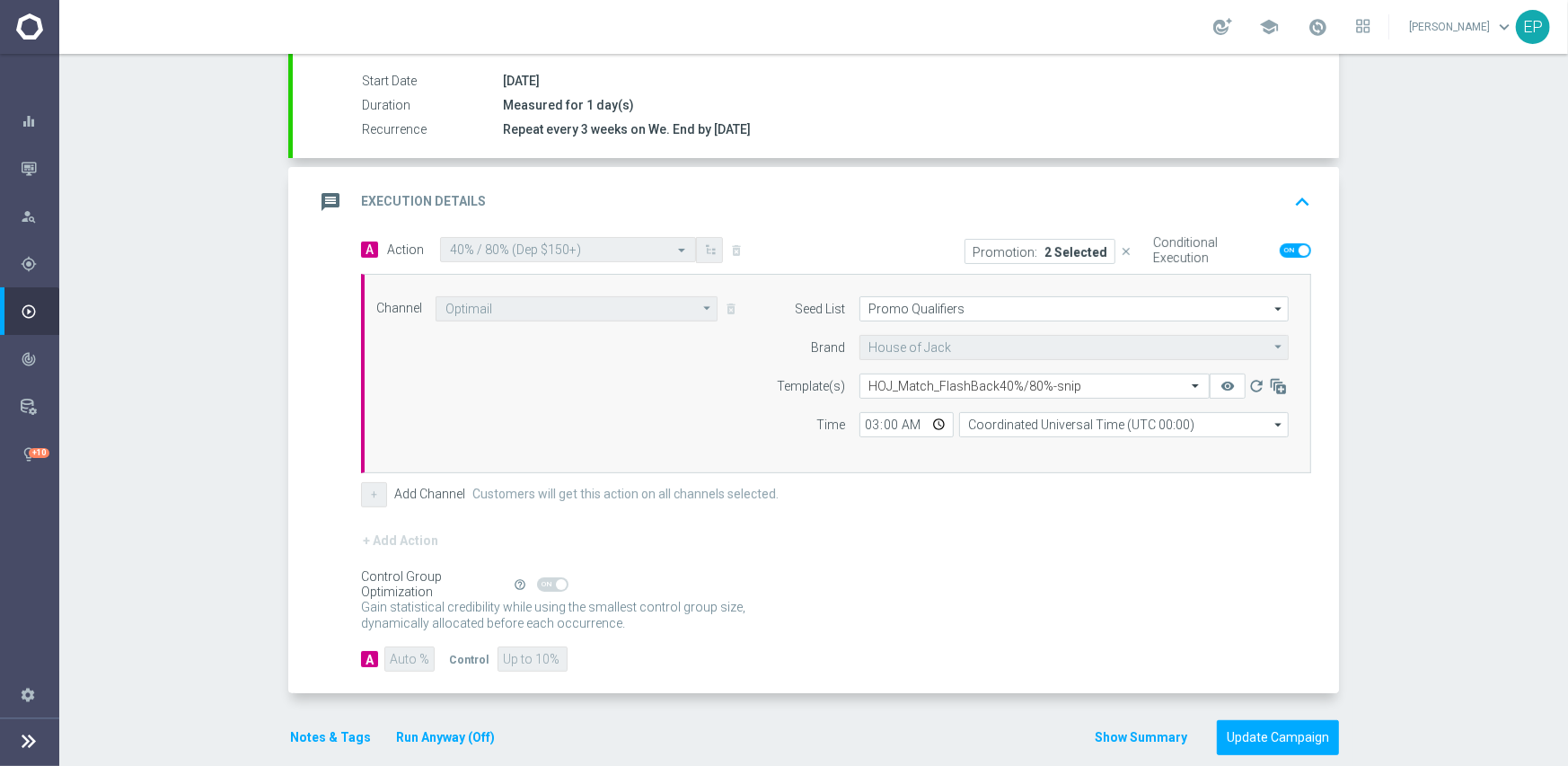
scroll to position [314, 0]
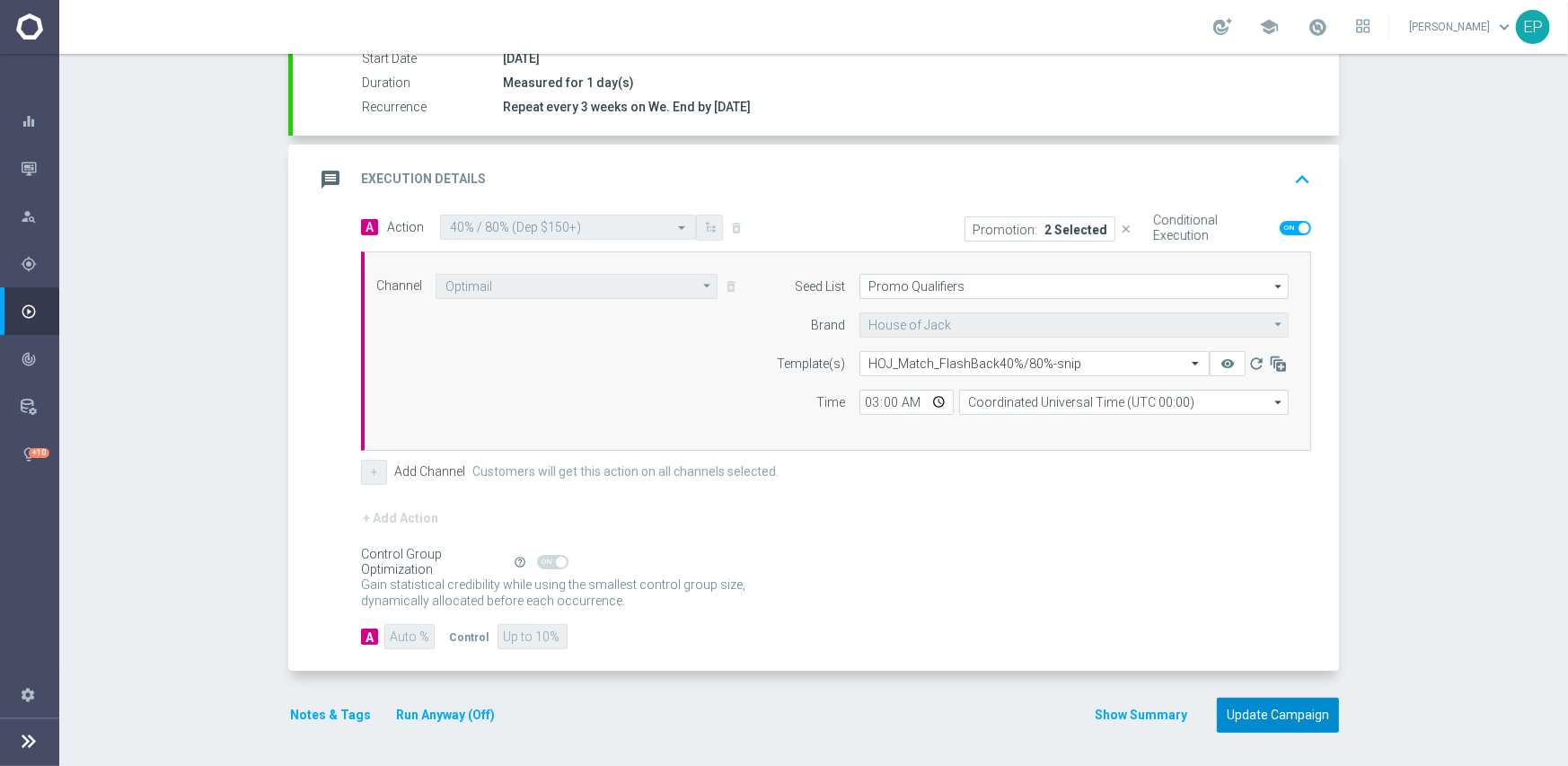
click at [1253, 720] on button "Update Campaign" at bounding box center [1277, 715] width 122 height 35
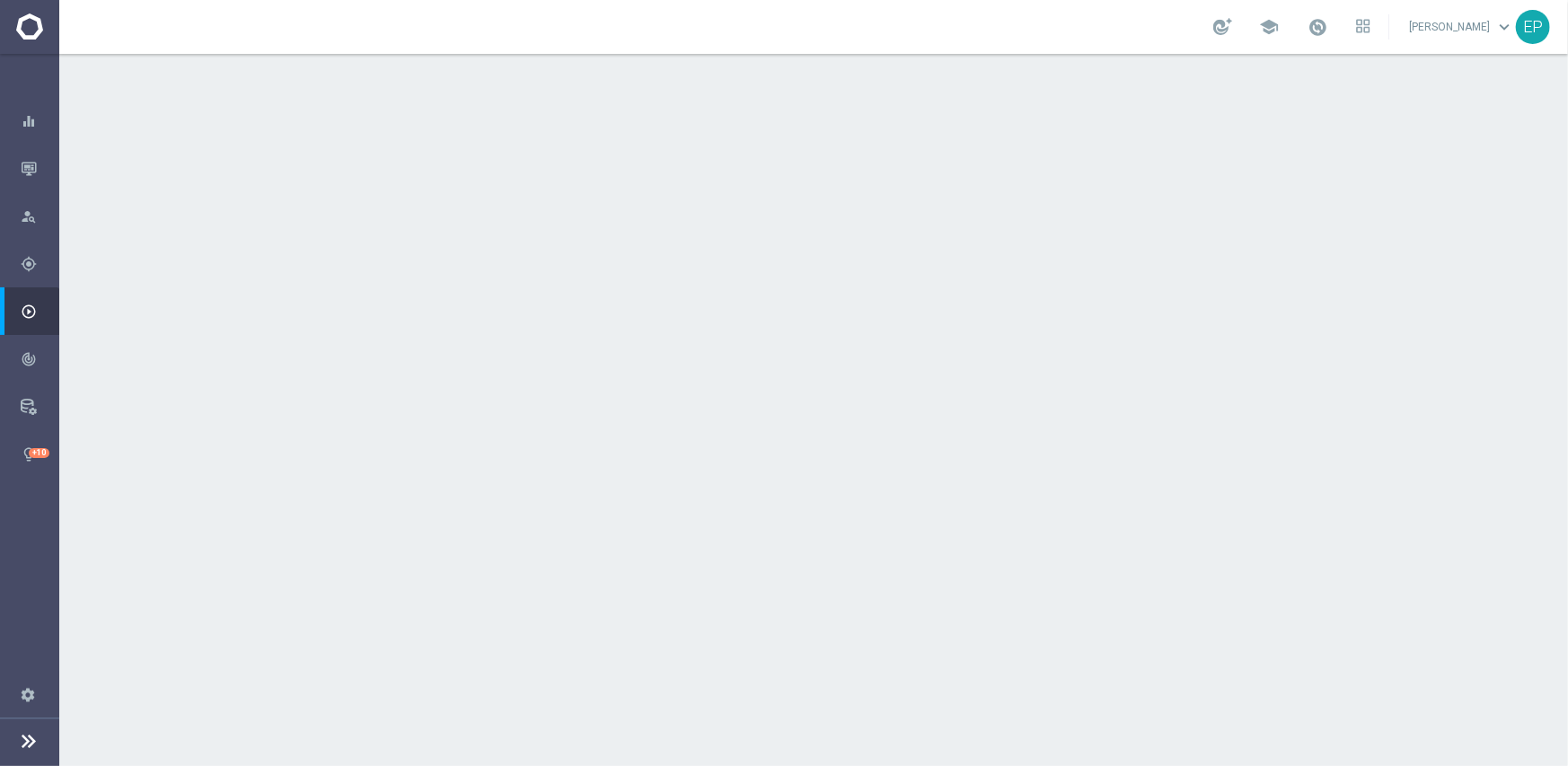
scroll to position [180, 0]
click at [773, 137] on div "done Scheduling keyboard_arrow_down" at bounding box center [815, 149] width 1003 height 34
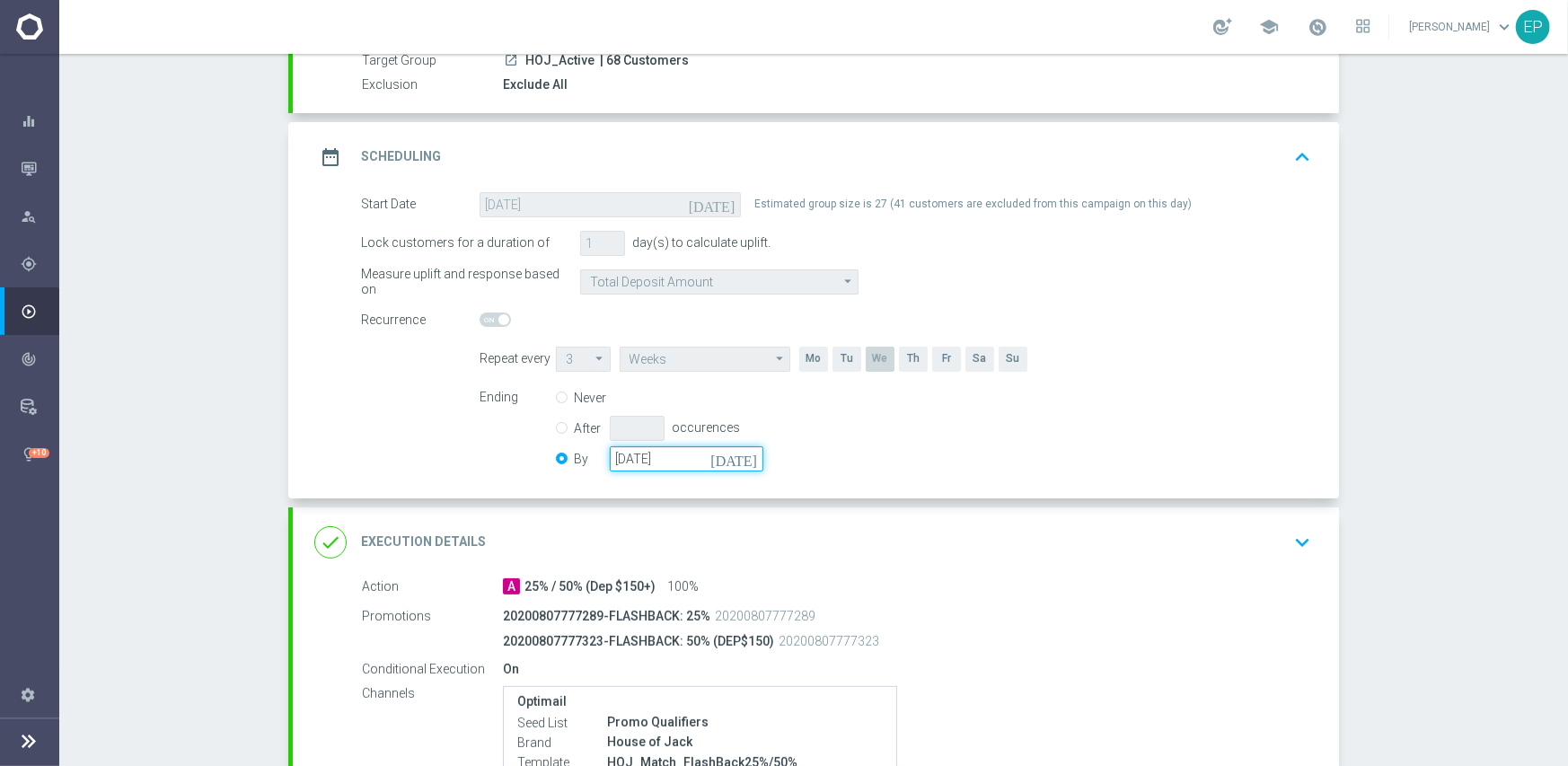
click at [691, 461] on input "[DATE]" at bounding box center [686, 459] width 154 height 25
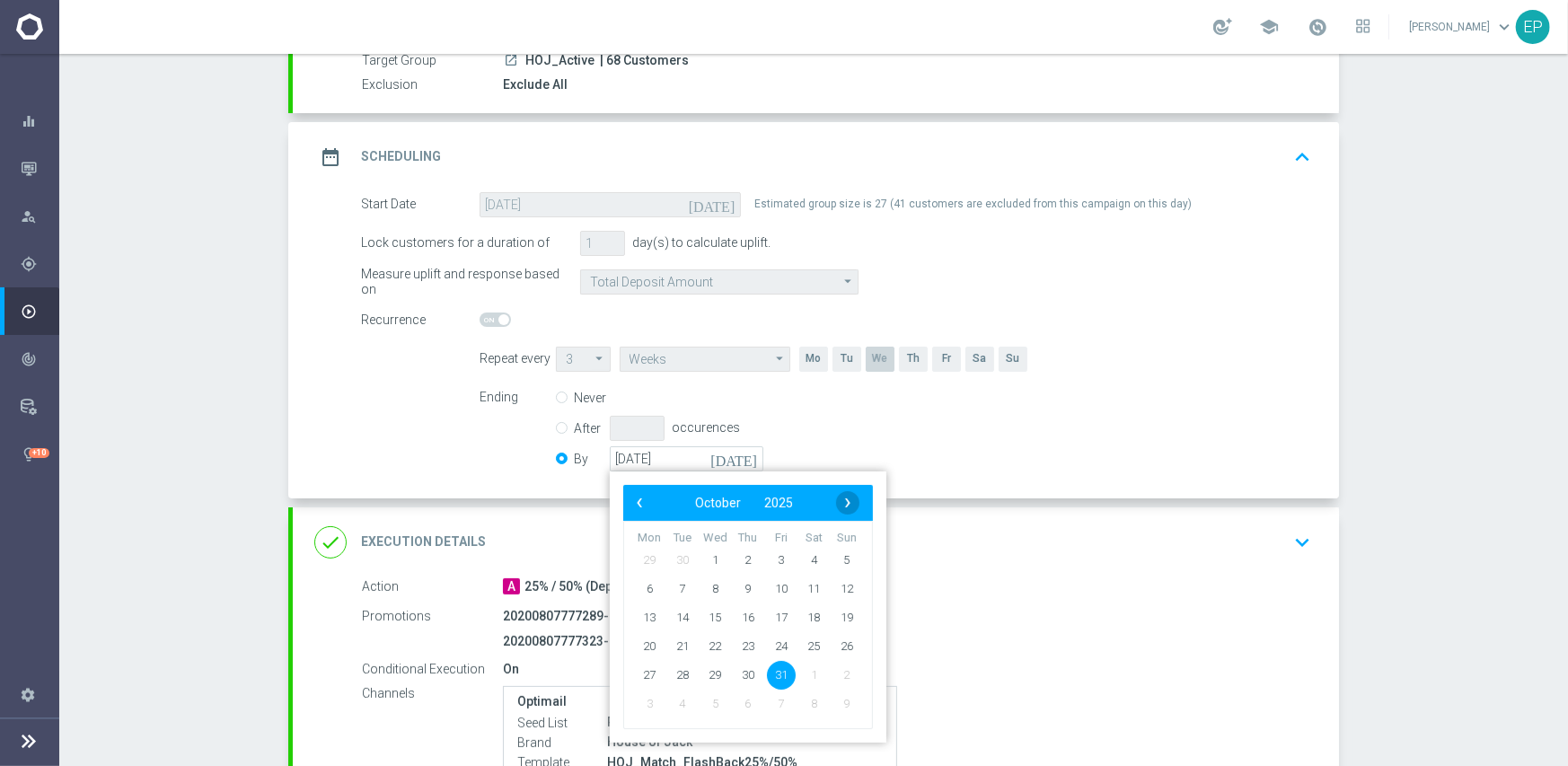
click at [837, 498] on span "›" at bounding box center [848, 503] width 23 height 23
click at [838, 674] on span "30" at bounding box center [846, 674] width 28 height 28
type input "[DATE]"
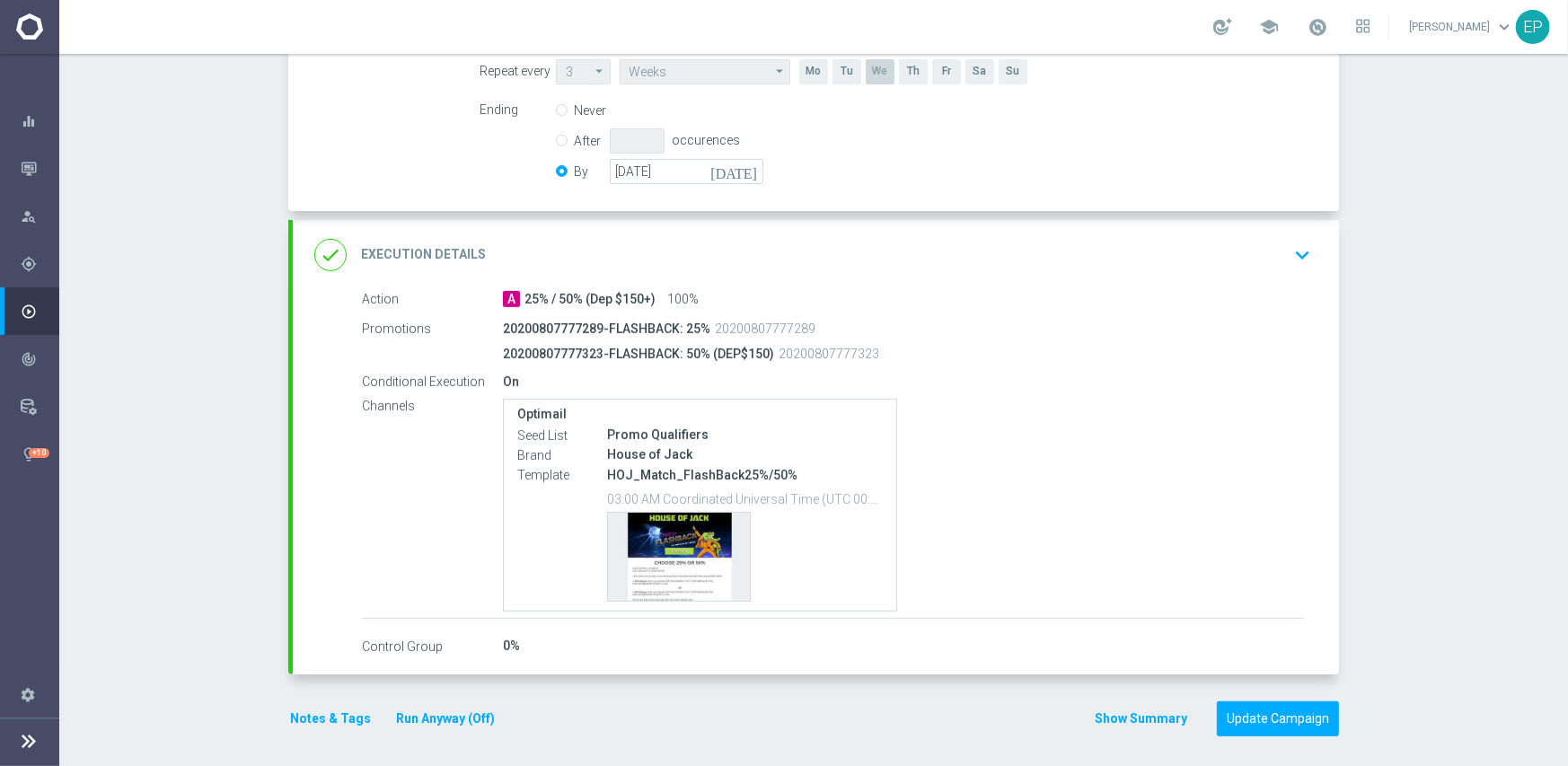
scroll to position [472, 0]
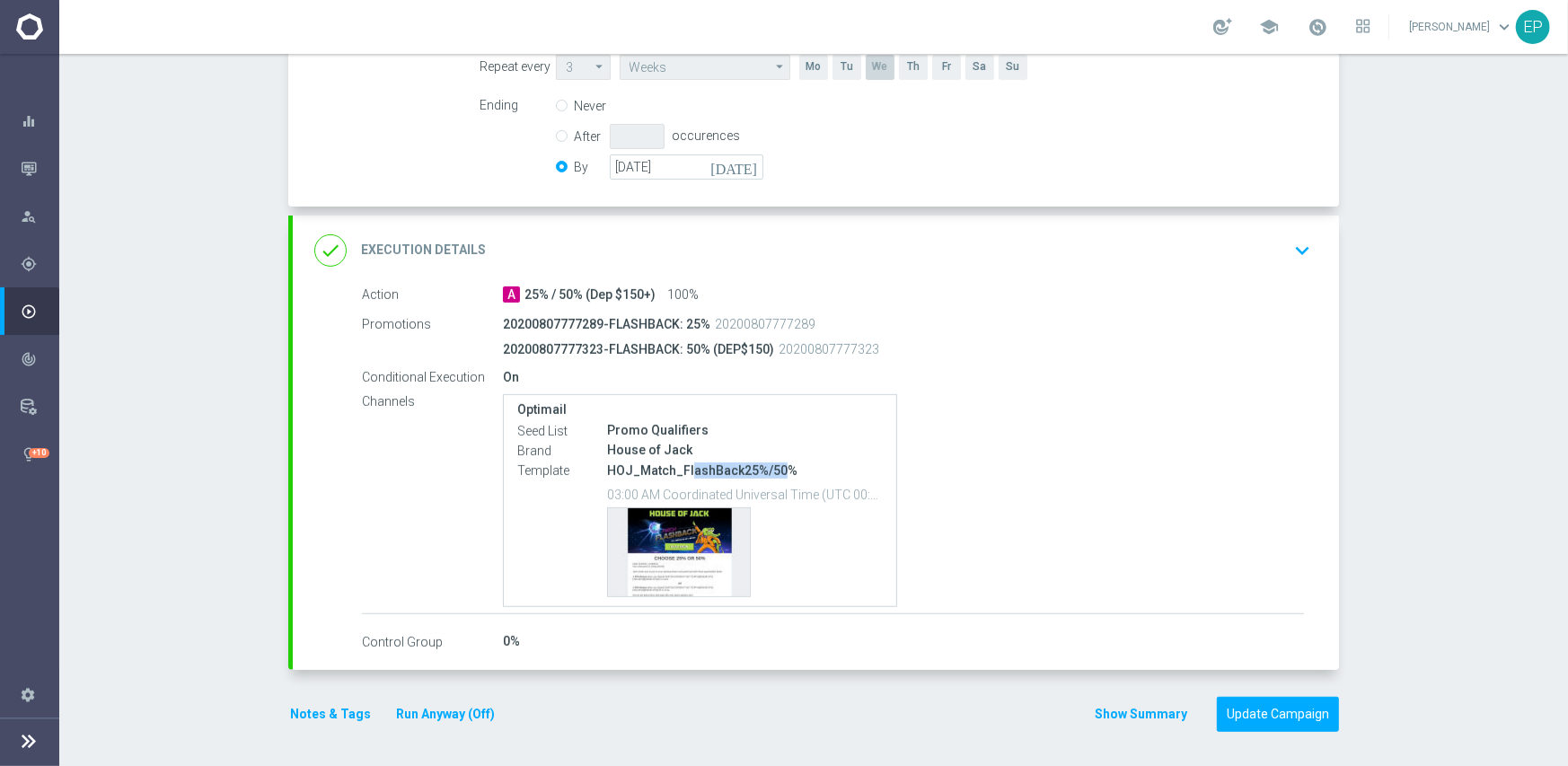
drag, startPoint x: 680, startPoint y: 470, endPoint x: 770, endPoint y: 467, distance: 90.0
click at [770, 467] on p "HOJ_Match_FlashBack25%/50%" at bounding box center [745, 471] width 276 height 17
copy p "ashBack25%/50"
click at [852, 254] on div "done Execution Details keyboard_arrow_down" at bounding box center [815, 250] width 1003 height 34
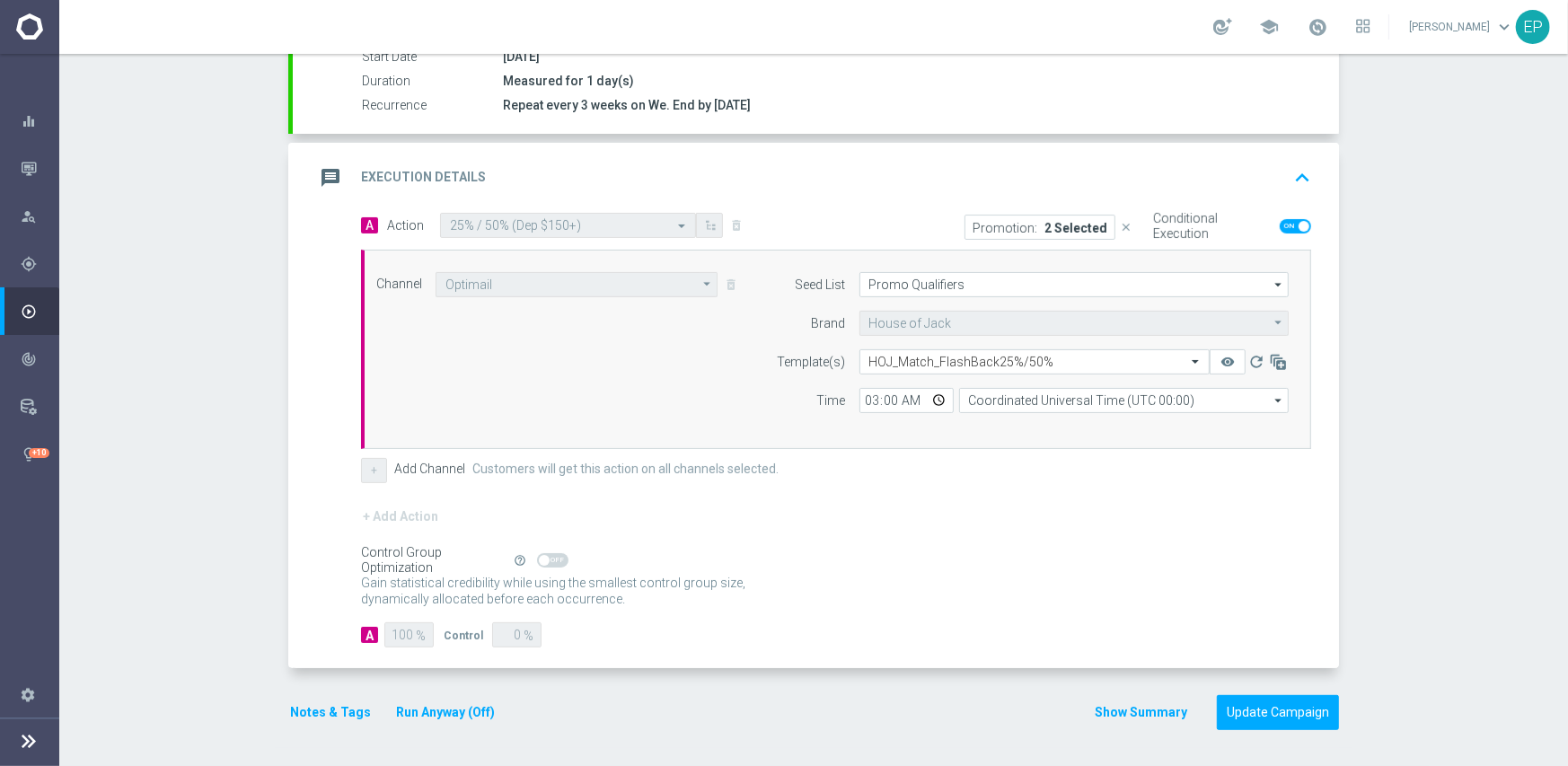
scroll to position [314, 0]
click at [996, 360] on input "text" at bounding box center [1016, 364] width 294 height 16
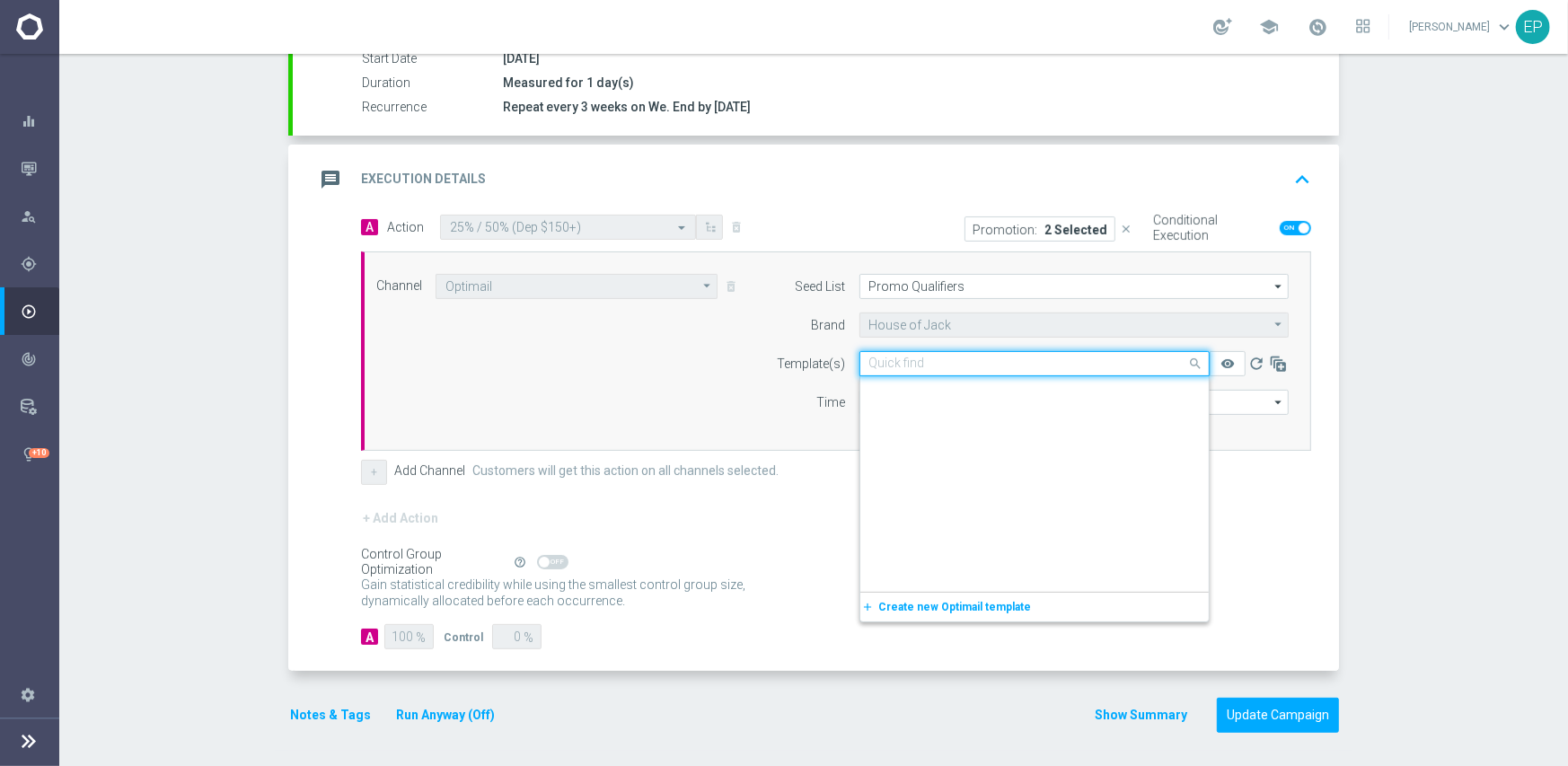
paste input "ashBack25%/50"
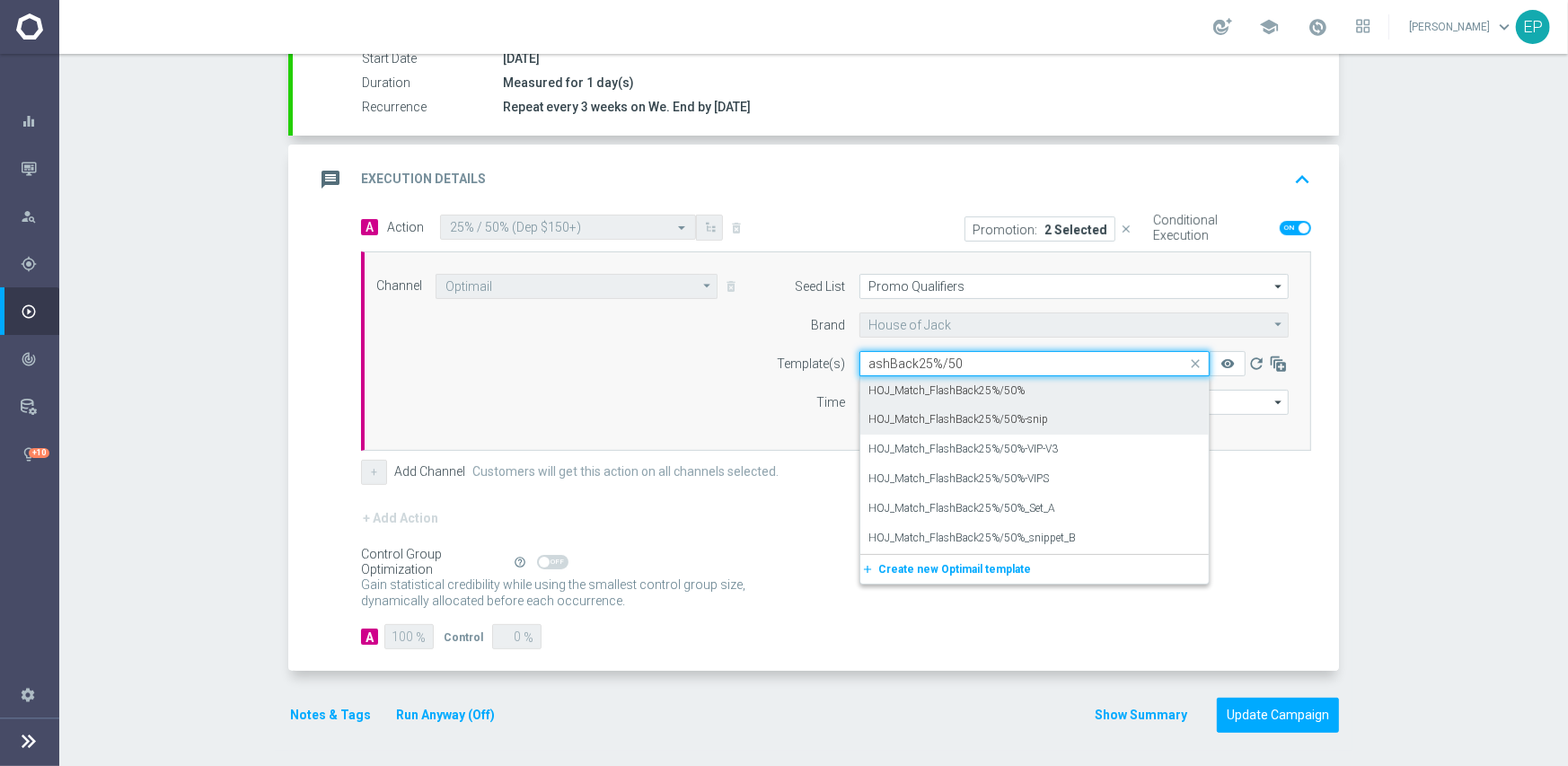
click at [992, 409] on div "HOJ_Match_FlashBack25%/50%-snip" at bounding box center [1035, 420] width 331 height 29
type input "ashBack25%/50"
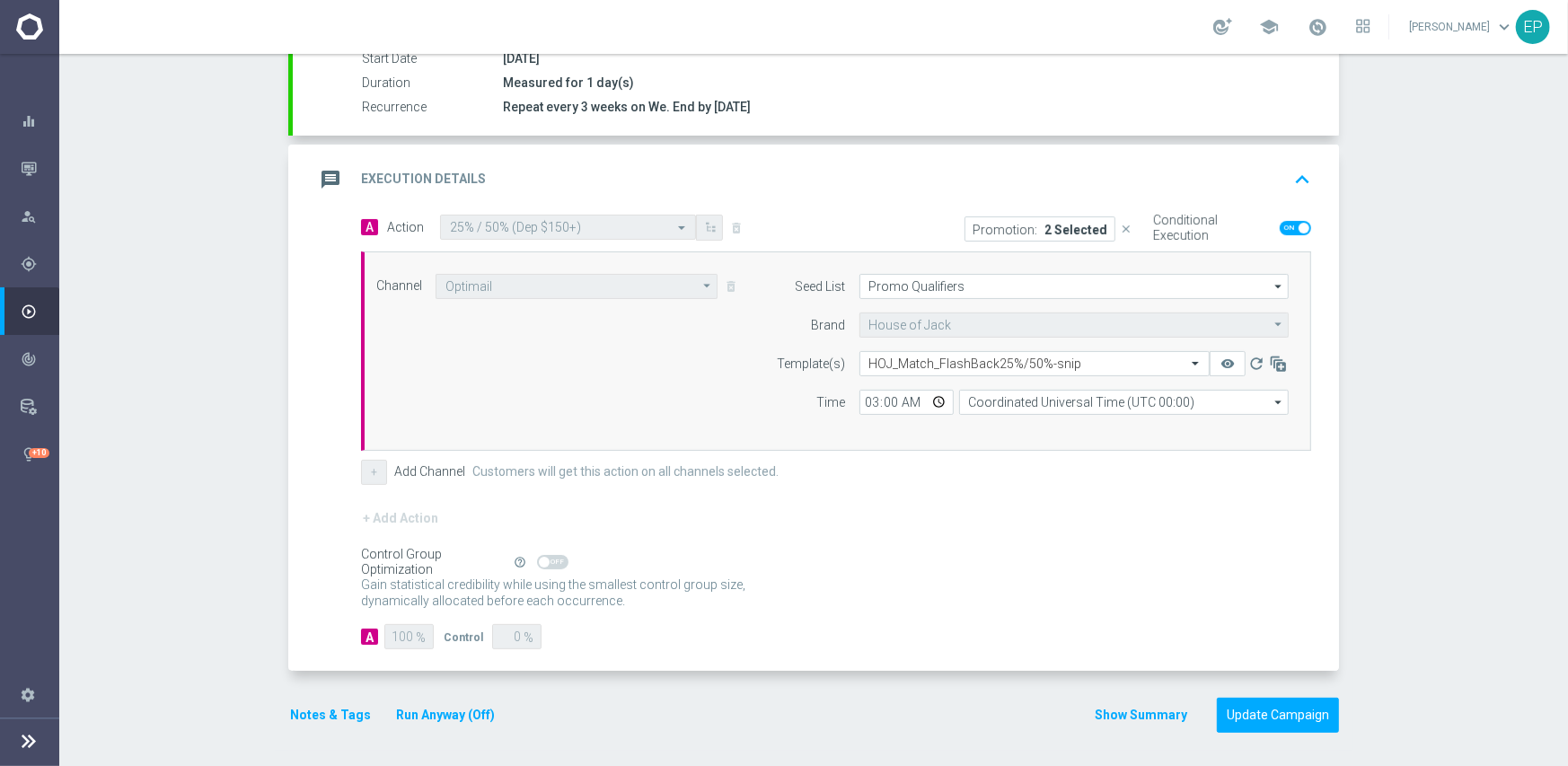
click at [908, 538] on div "+ Add Action" at bounding box center [835, 530] width 950 height 45
click at [1274, 711] on button "Update Campaign" at bounding box center [1277, 715] width 122 height 35
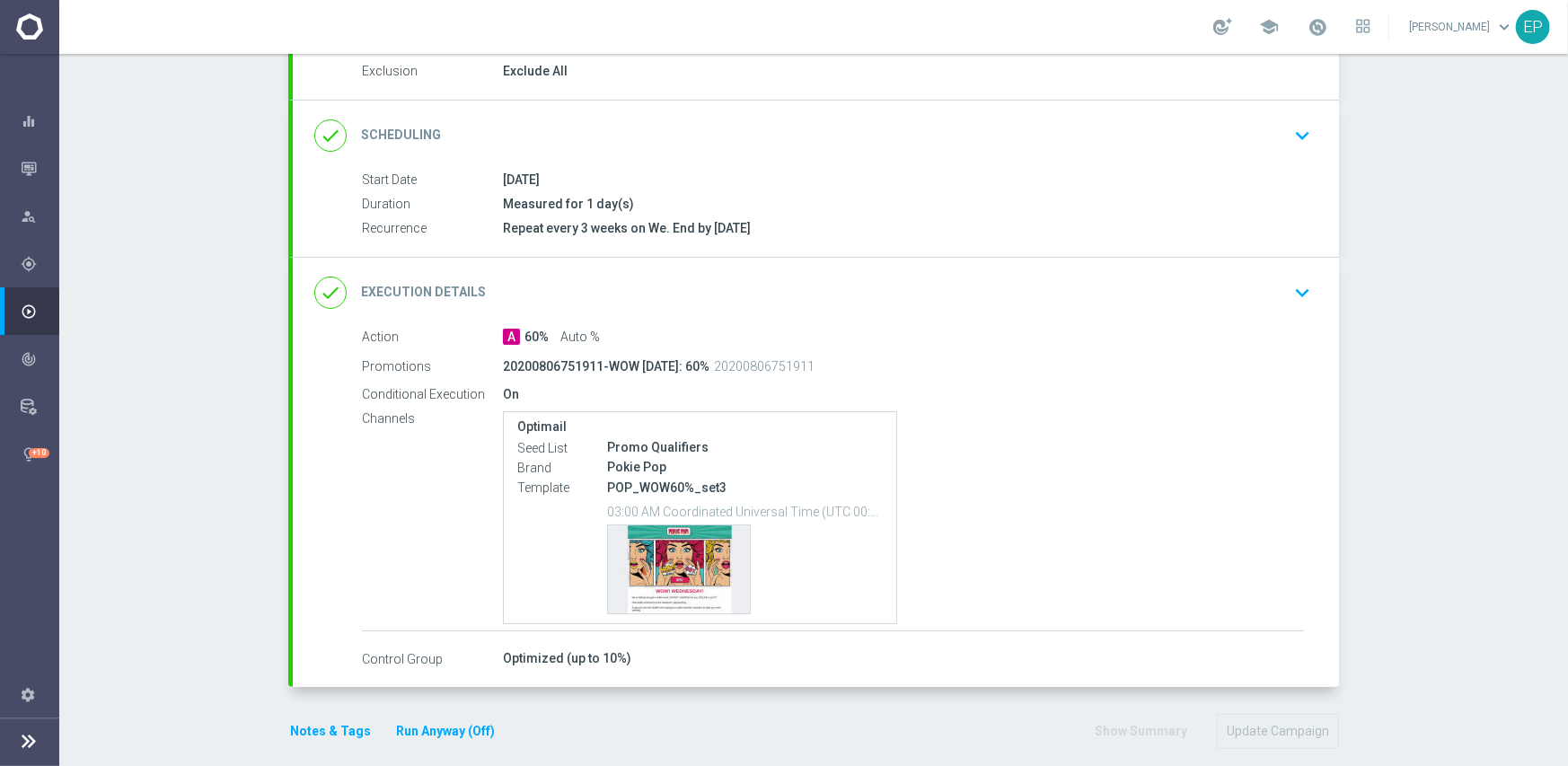
scroll to position [210, 0]
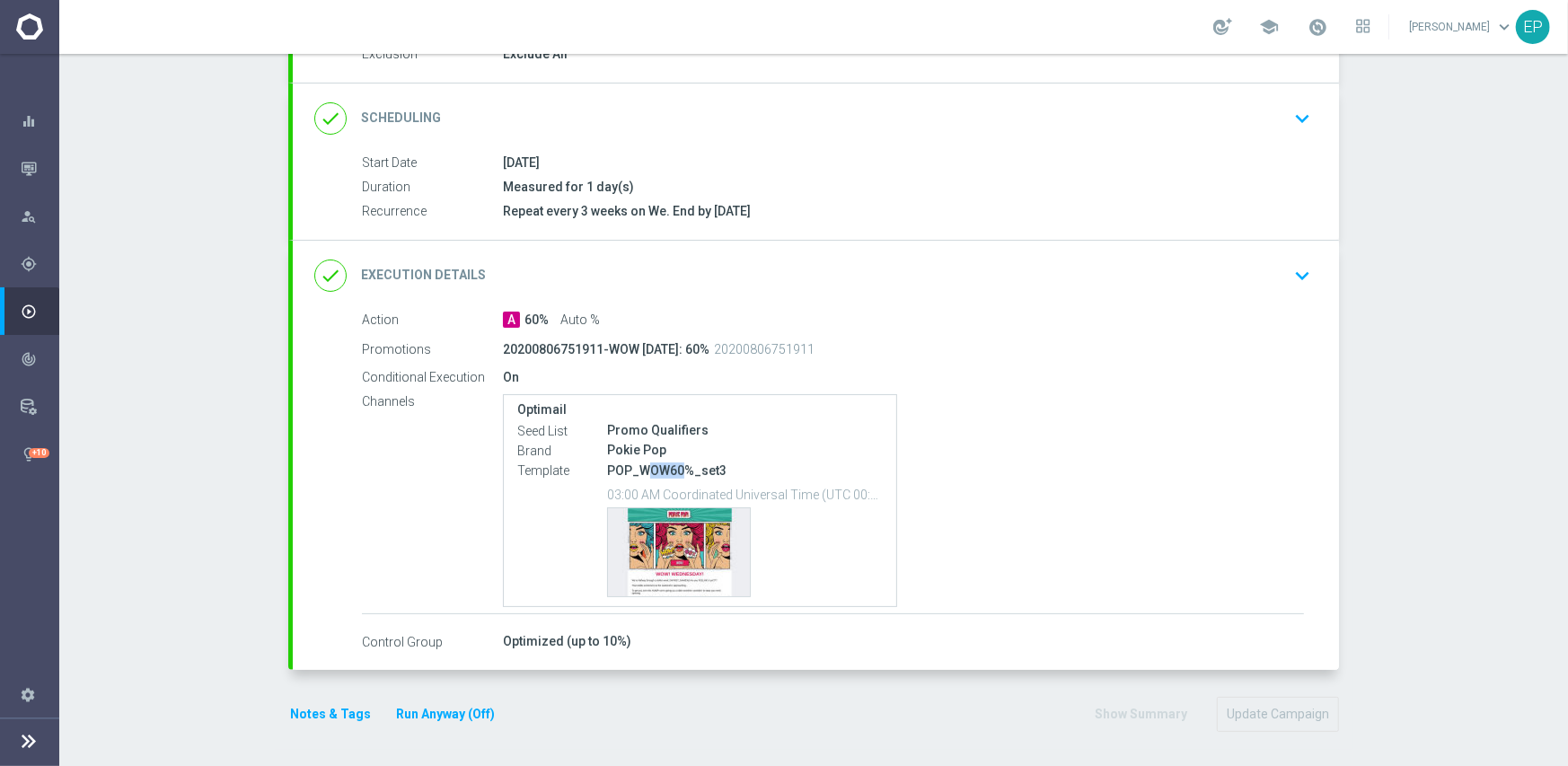
drag, startPoint x: 641, startPoint y: 467, endPoint x: 677, endPoint y: 467, distance: 36.0
click at [677, 467] on p "POP_WOW60%_set3" at bounding box center [745, 471] width 276 height 17
copy p "OW60"
click at [808, 269] on div "done Execution Details keyboard_arrow_down" at bounding box center [815, 275] width 1003 height 34
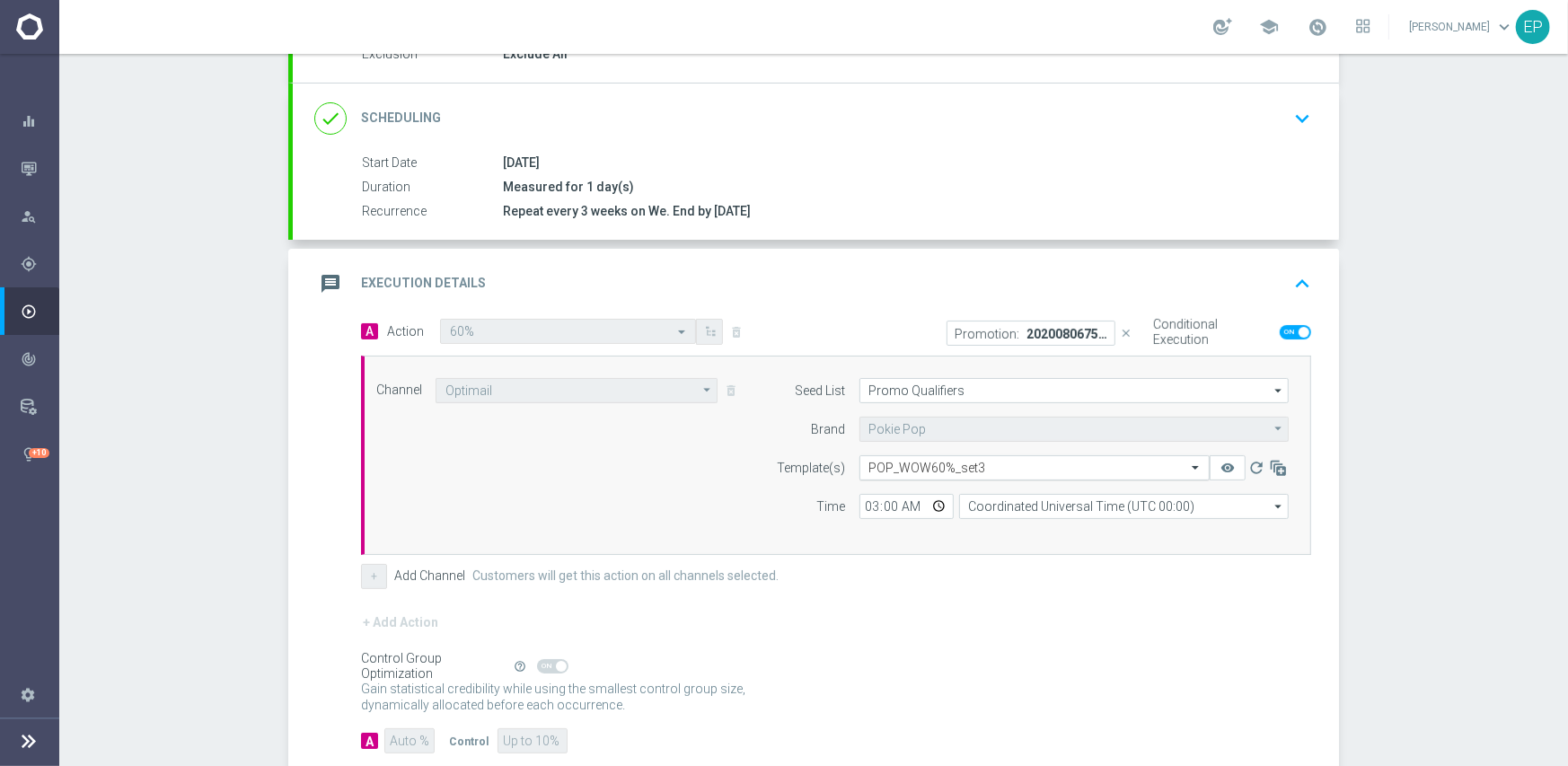
click at [1010, 468] on input "text" at bounding box center [1016, 469] width 294 height 16
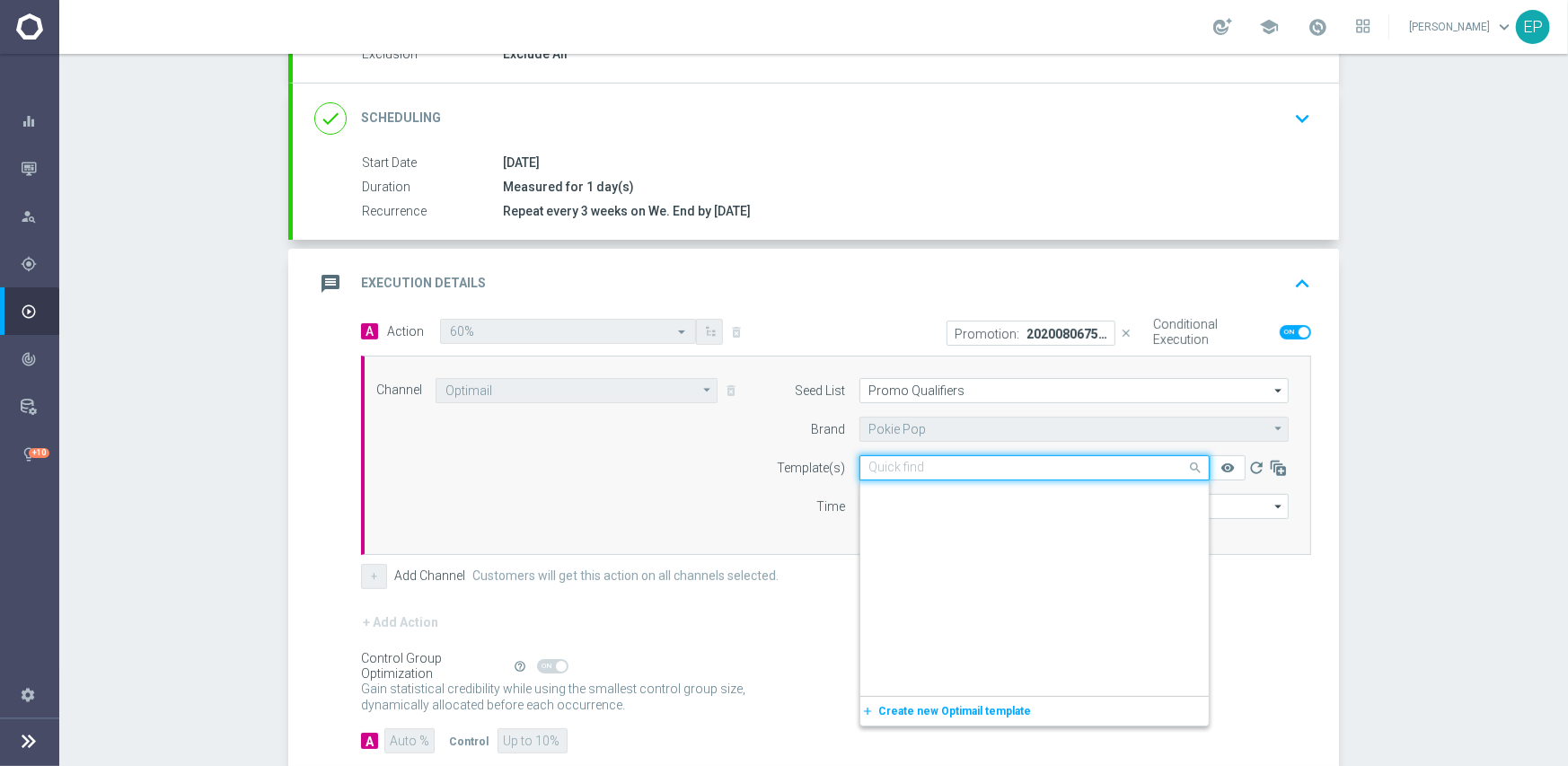
paste input "OW60"
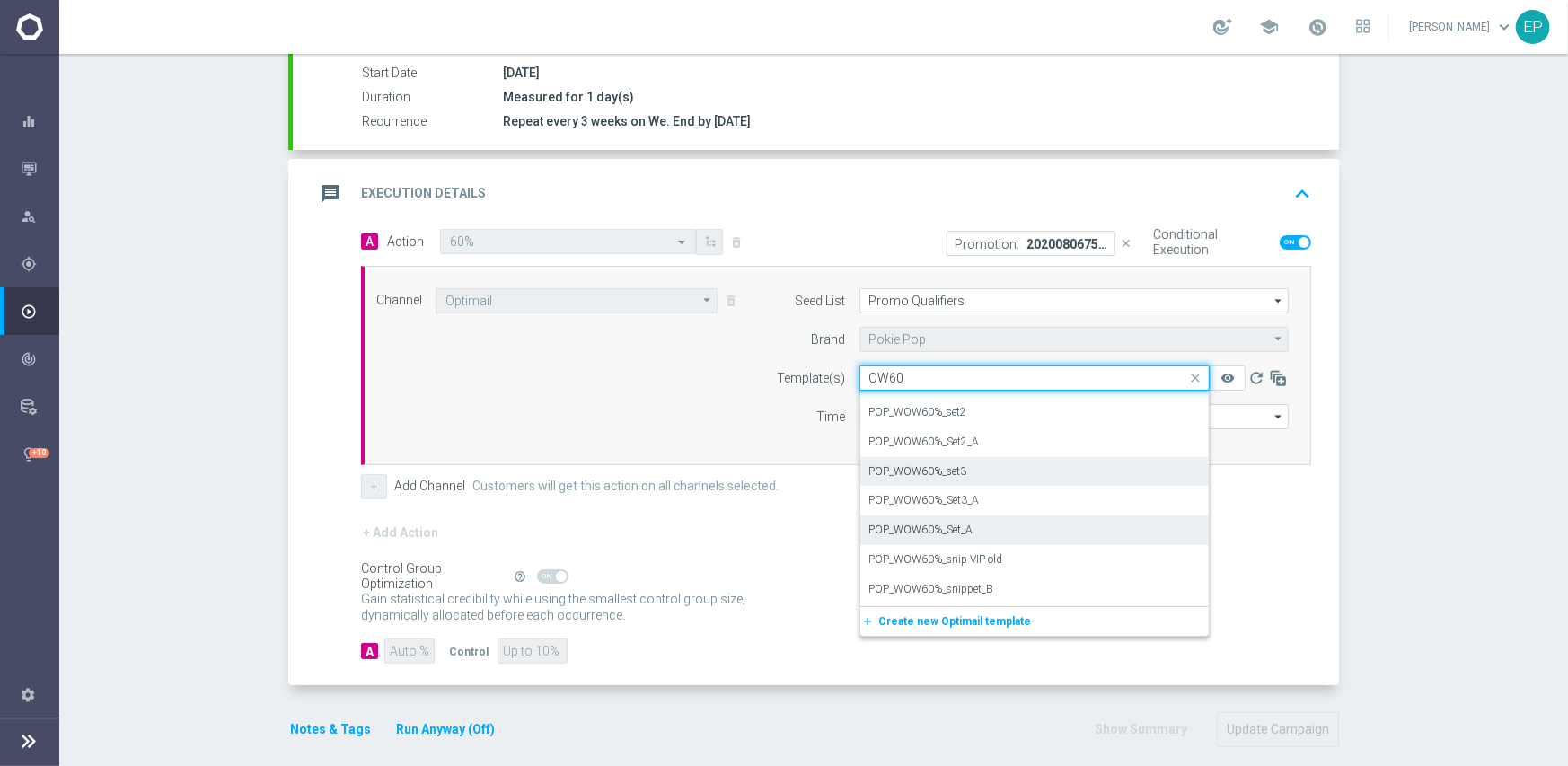
scroll to position [0, 0]
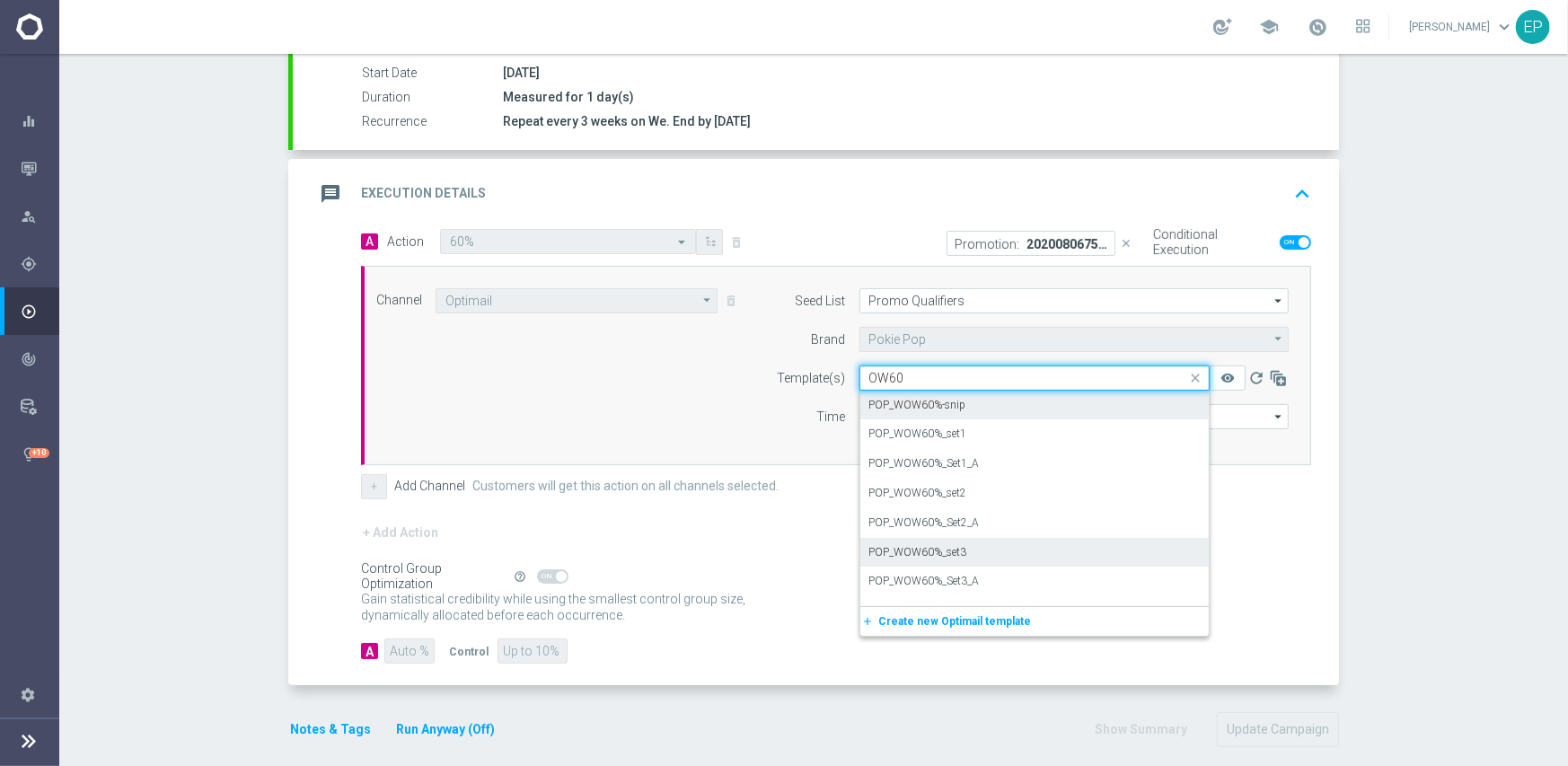
click at [958, 401] on div "POP_WOW60%-snip" at bounding box center [1035, 405] width 331 height 29
type input "OW60"
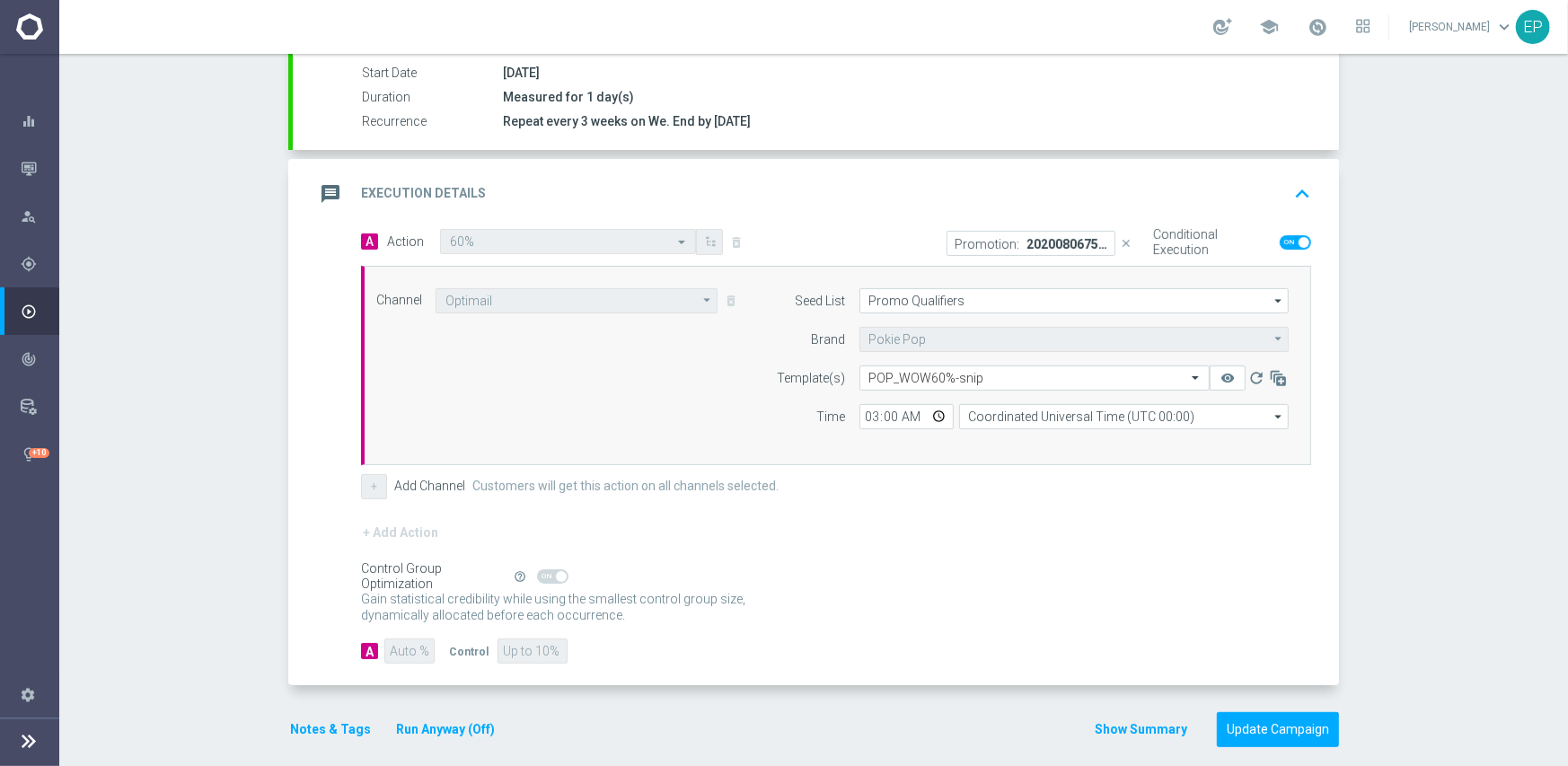
click at [977, 540] on div "+ Add Action" at bounding box center [835, 544] width 950 height 45
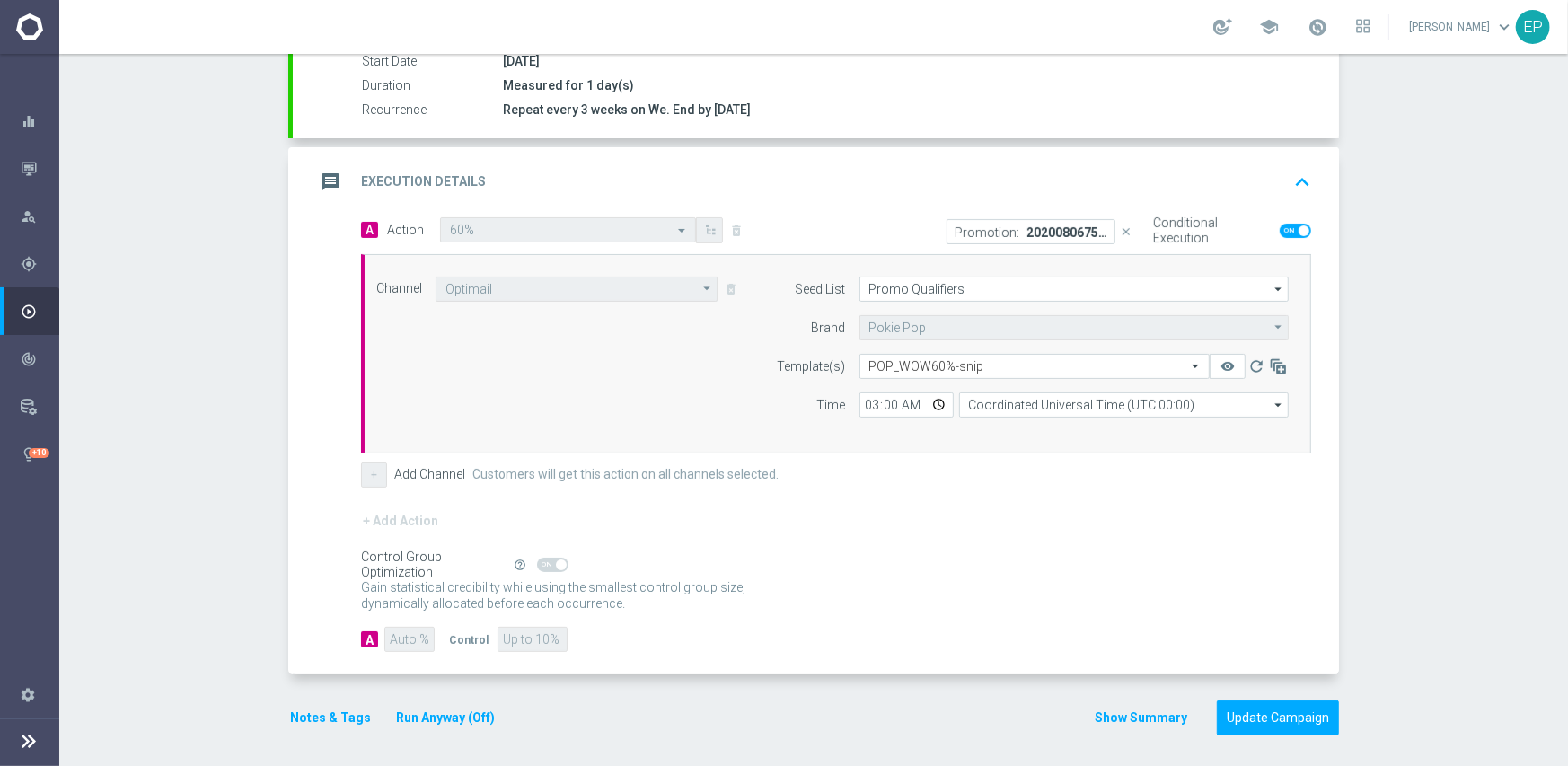
scroll to position [314, 0]
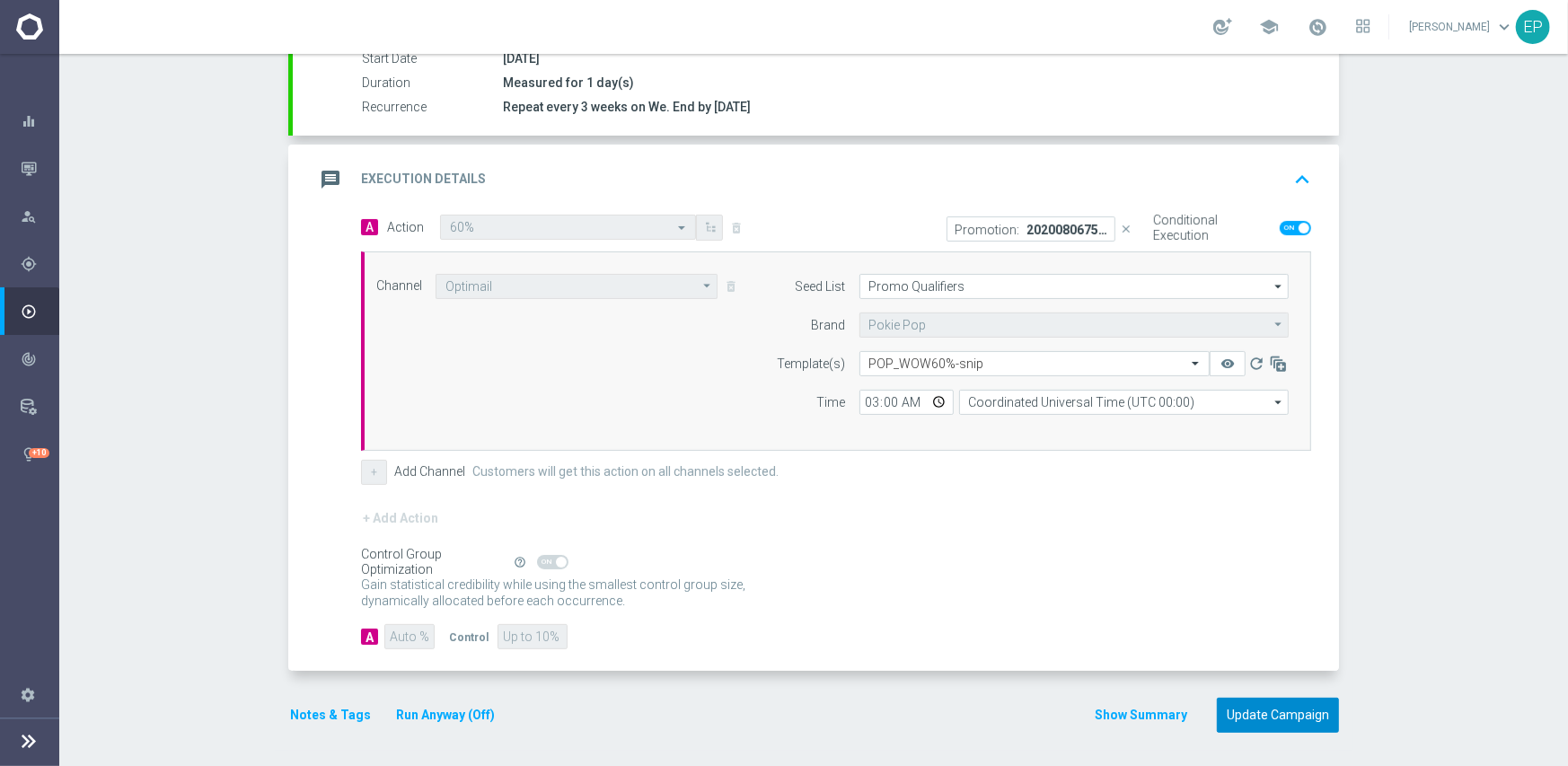
click at [1274, 718] on button "Update Campaign" at bounding box center [1277, 715] width 122 height 35
click at [1470, 312] on div at bounding box center [766, 383] width 1568 height 766
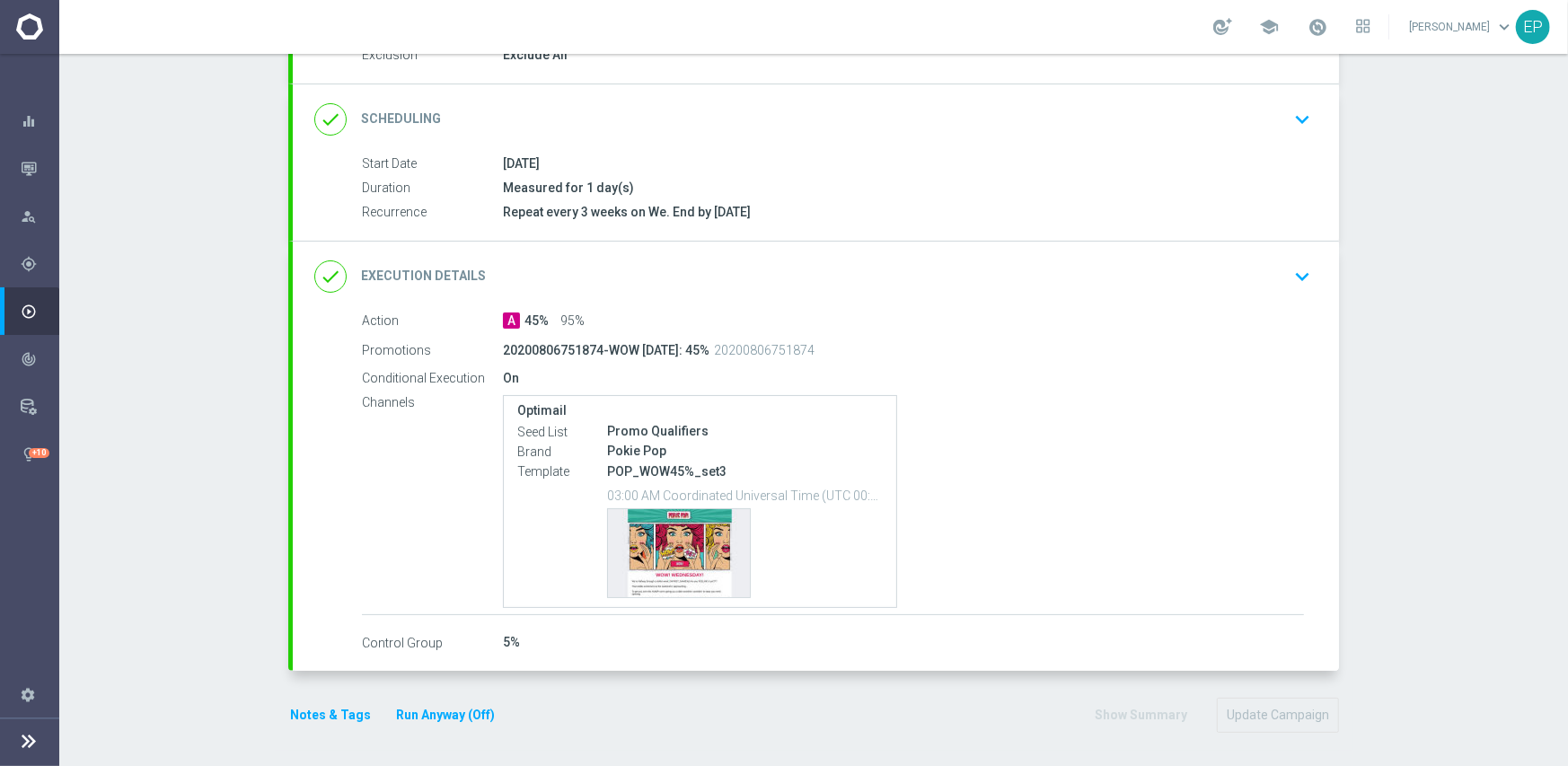
scroll to position [210, 0]
drag, startPoint x: 645, startPoint y: 472, endPoint x: 675, endPoint y: 473, distance: 30.0
click at [675, 473] on p "POP_WOW45%_set3" at bounding box center [745, 471] width 276 height 17
copy p "OW45"
click at [899, 248] on div "done Execution Details keyboard_arrow_down" at bounding box center [815, 276] width 1046 height 70
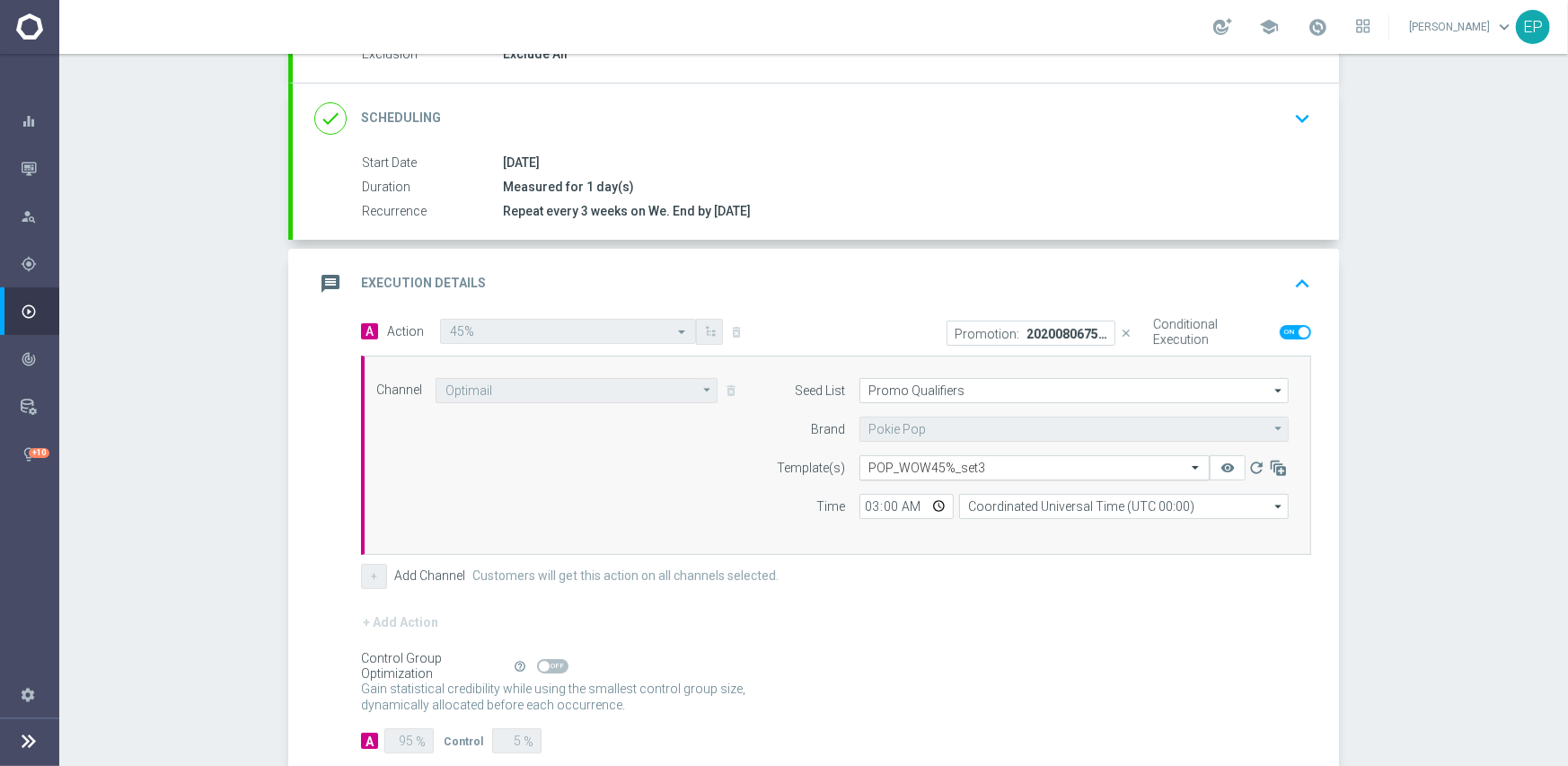
click at [1045, 471] on input "text" at bounding box center [1016, 469] width 294 height 16
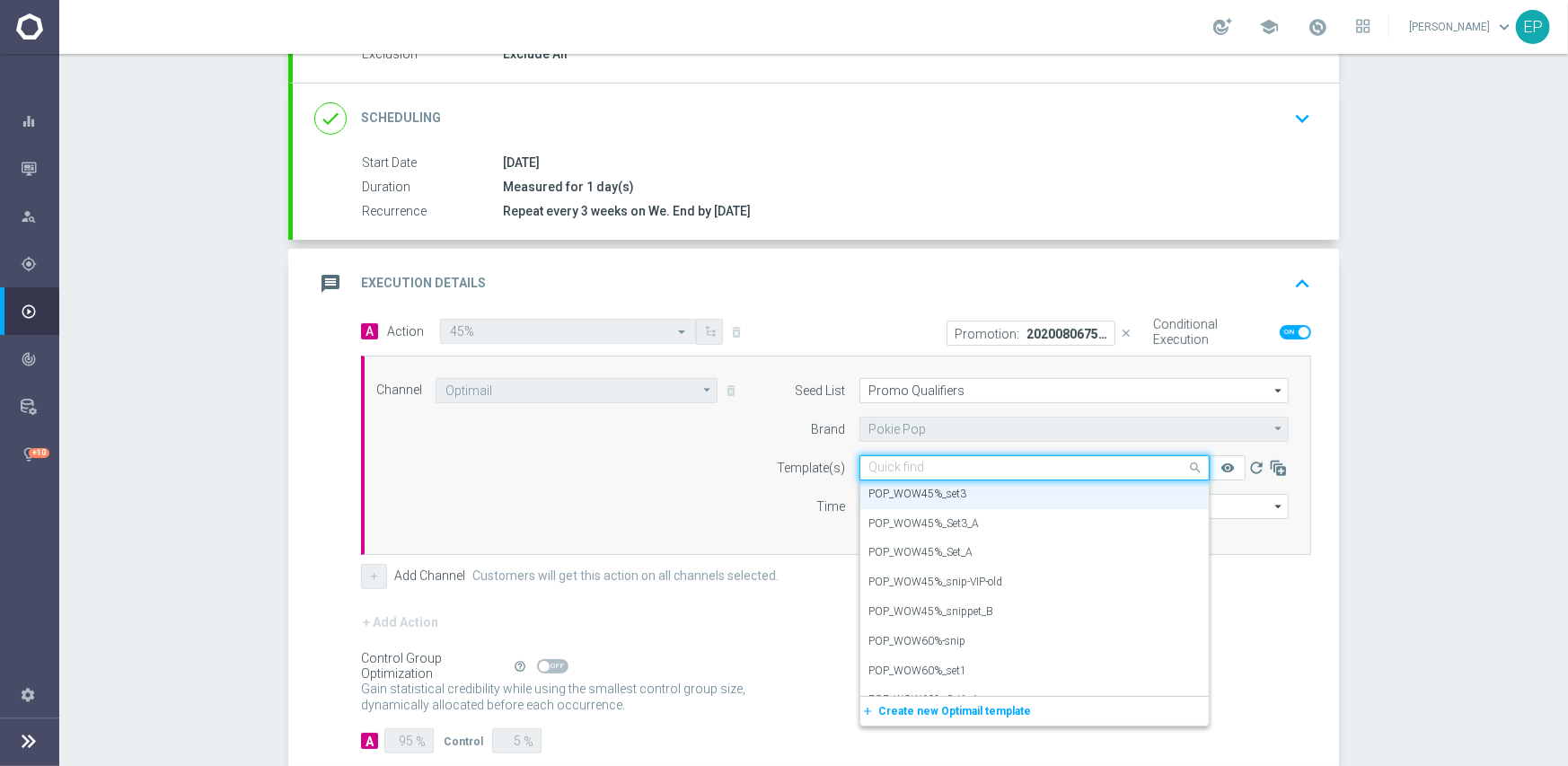
paste input "OW45"
drag, startPoint x: 921, startPoint y: 498, endPoint x: 908, endPoint y: 550, distance: 53.6
click at [921, 497] on label "POP_WOW45%-snip" at bounding box center [918, 495] width 97 height 16
type input "OW45"
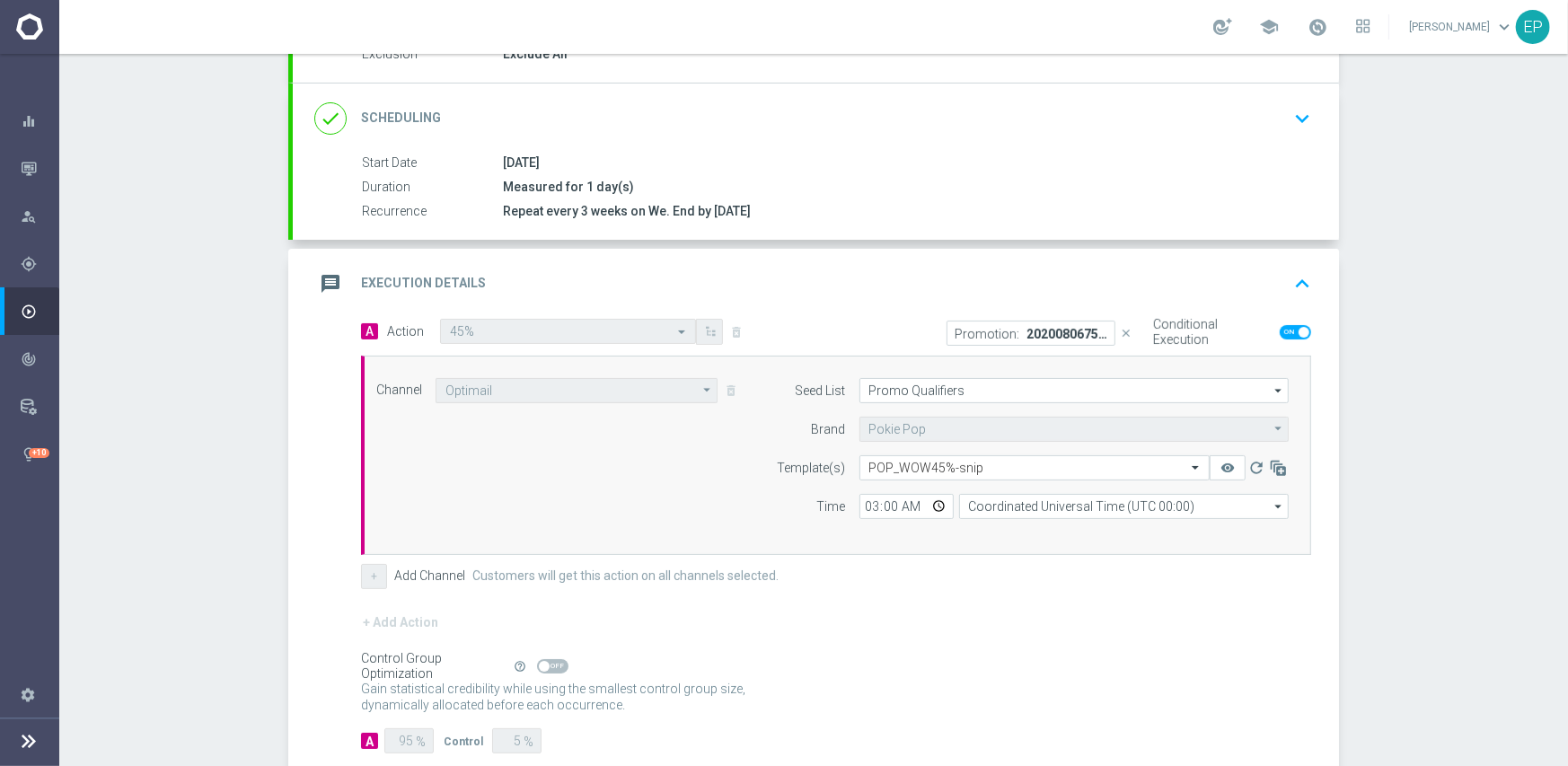
click at [903, 571] on div "+ Add Channel Customers will get this action on all channels selected." at bounding box center [835, 576] width 950 height 25
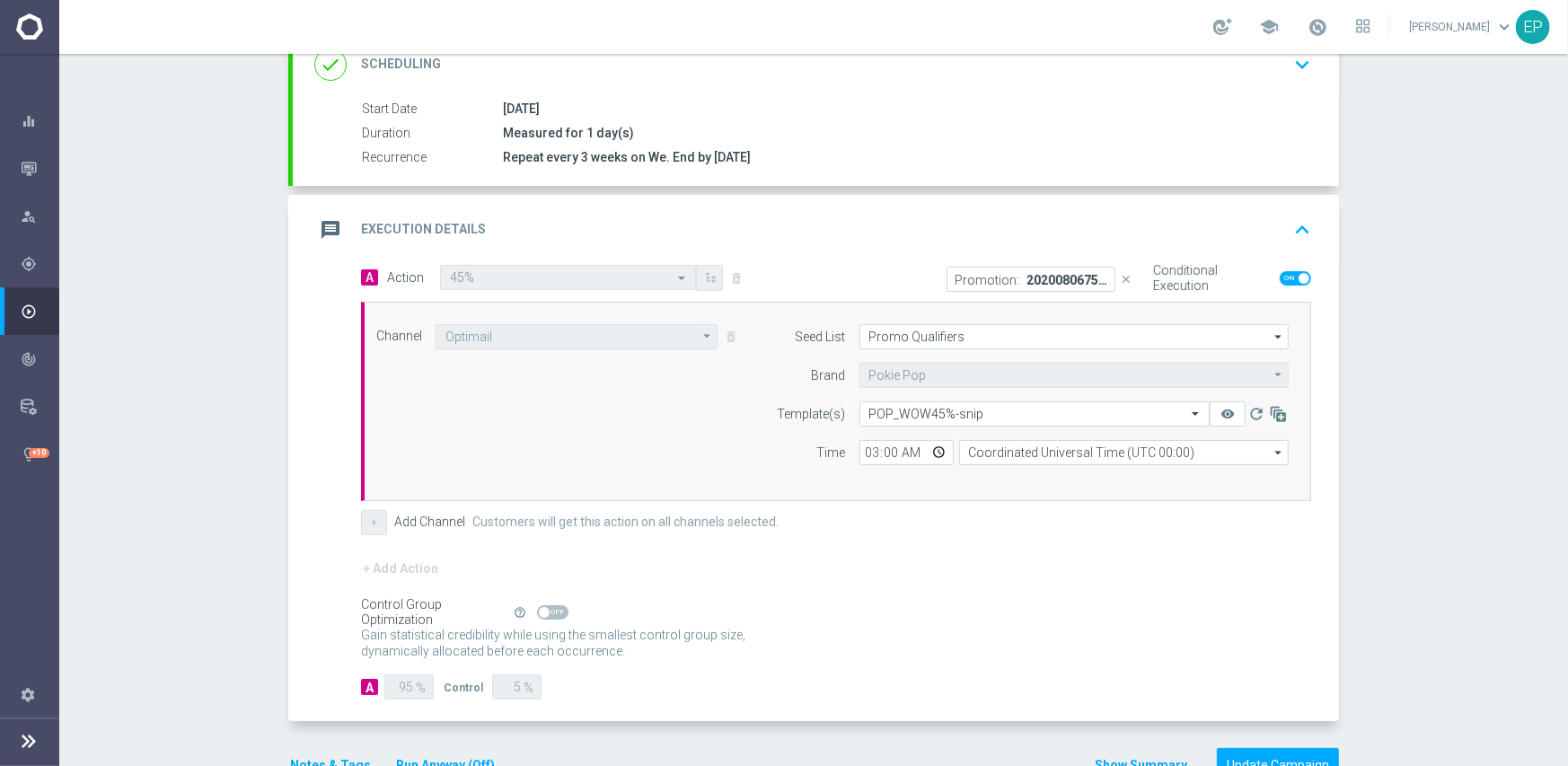
scroll to position [314, 0]
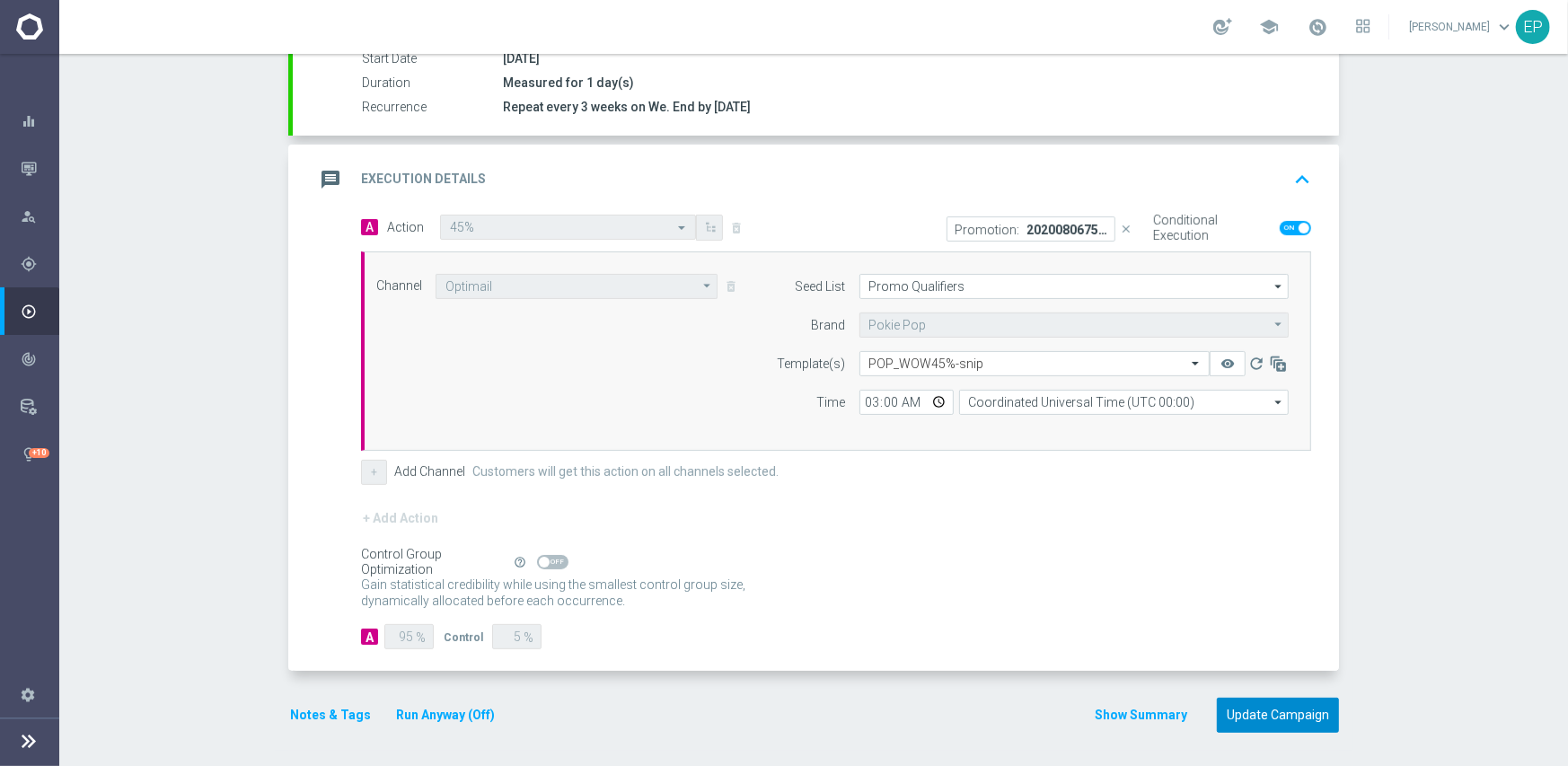
click at [1271, 705] on button "Update Campaign" at bounding box center [1277, 715] width 122 height 35
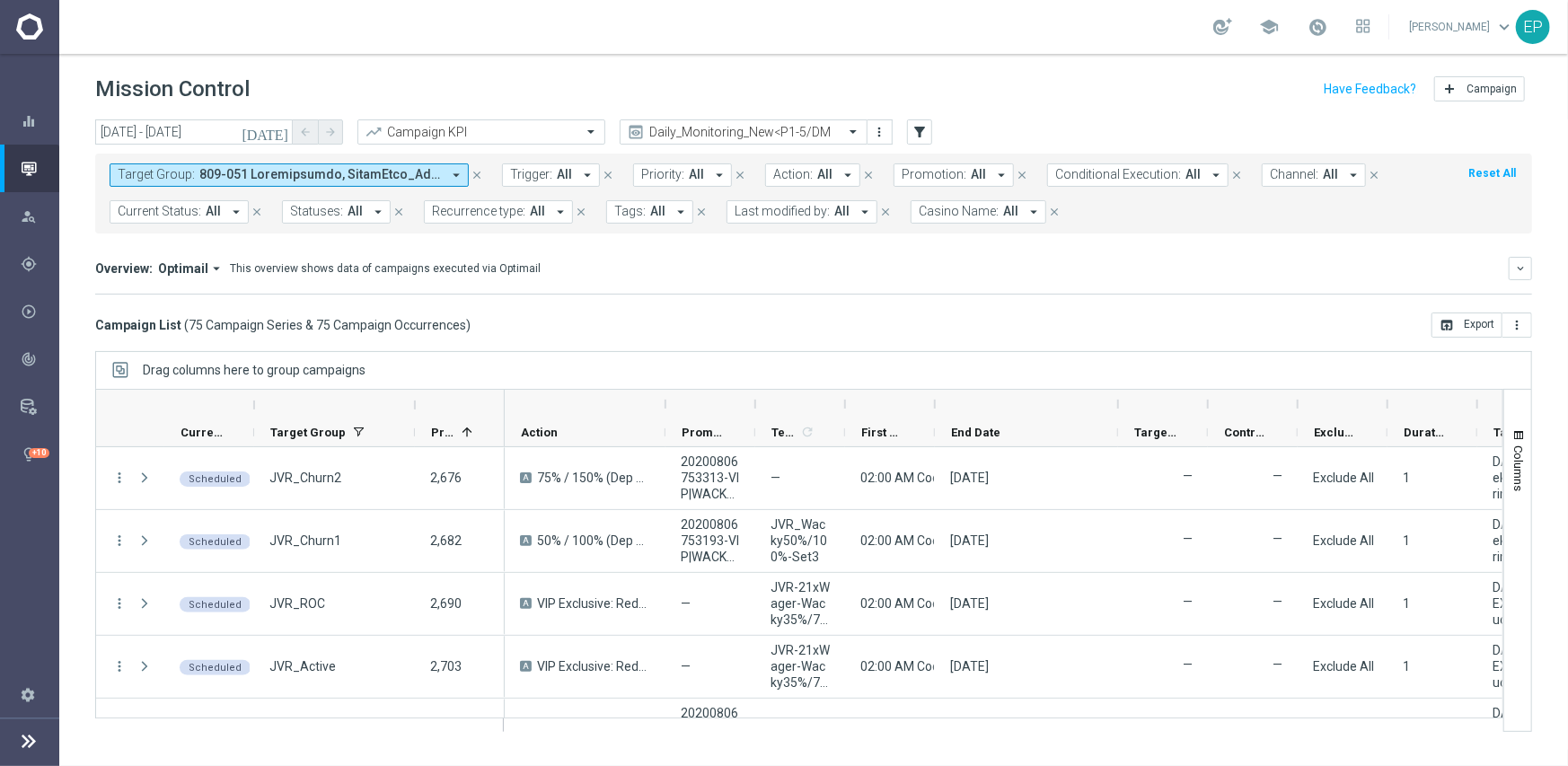
drag, startPoint x: 1023, startPoint y: 408, endPoint x: 1117, endPoint y: 405, distance: 94.0
click at [1117, 405] on div at bounding box center [1117, 403] width 7 height 28
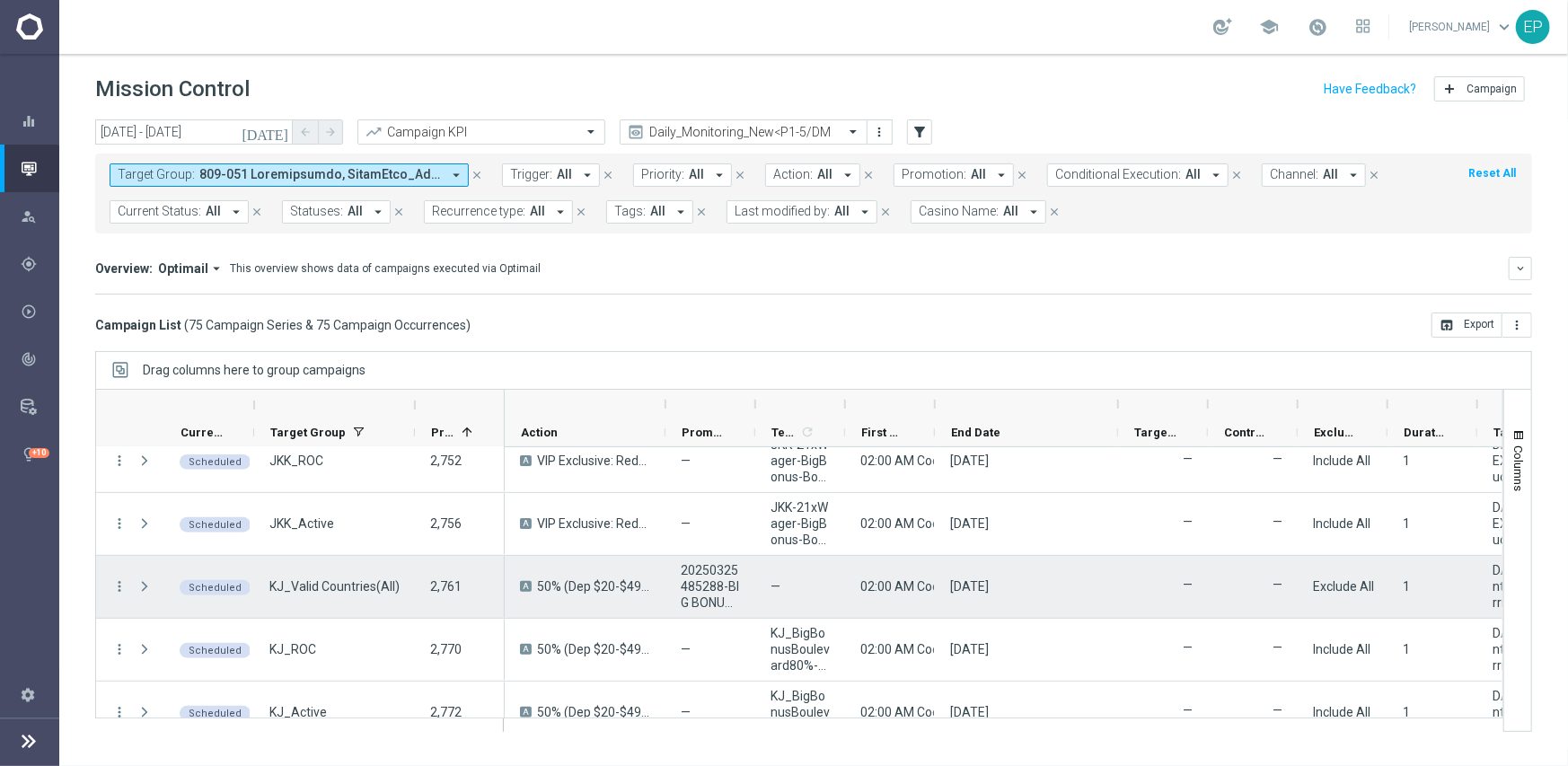
scroll to position [539, 0]
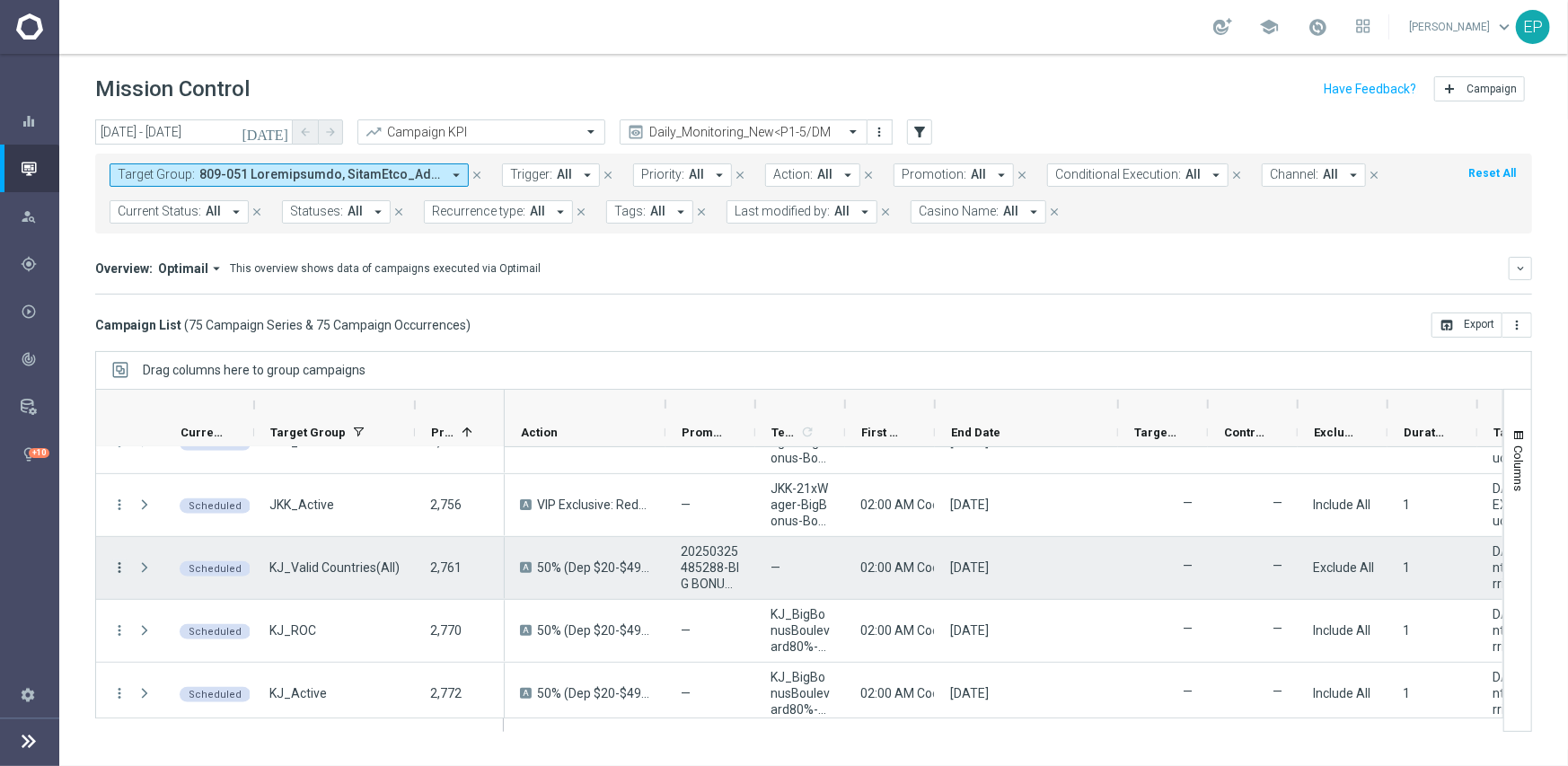
click at [118, 563] on icon "more_vert" at bounding box center [119, 567] width 17 height 17
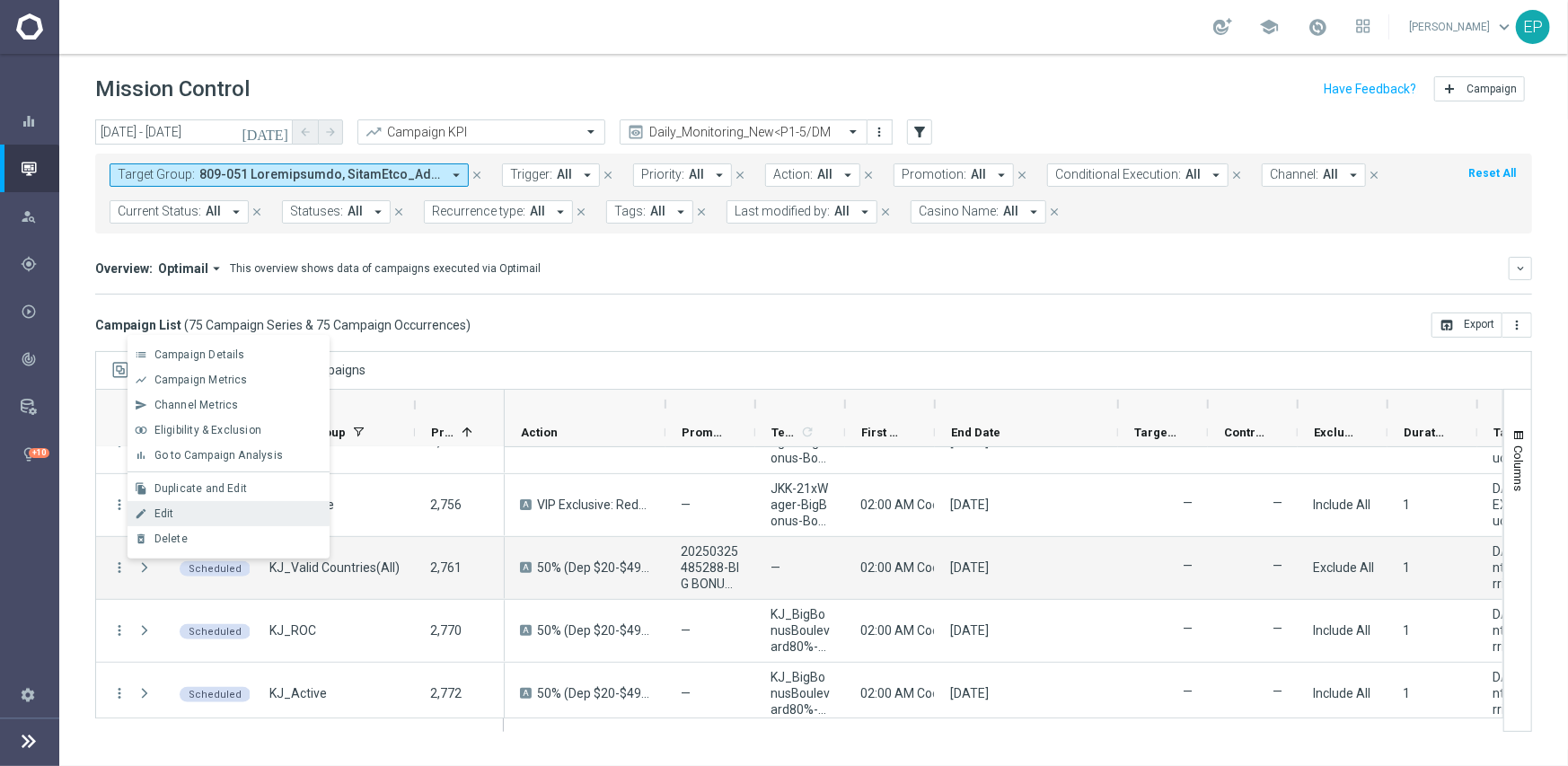
click at [192, 510] on div "Edit" at bounding box center [238, 514] width 167 height 13
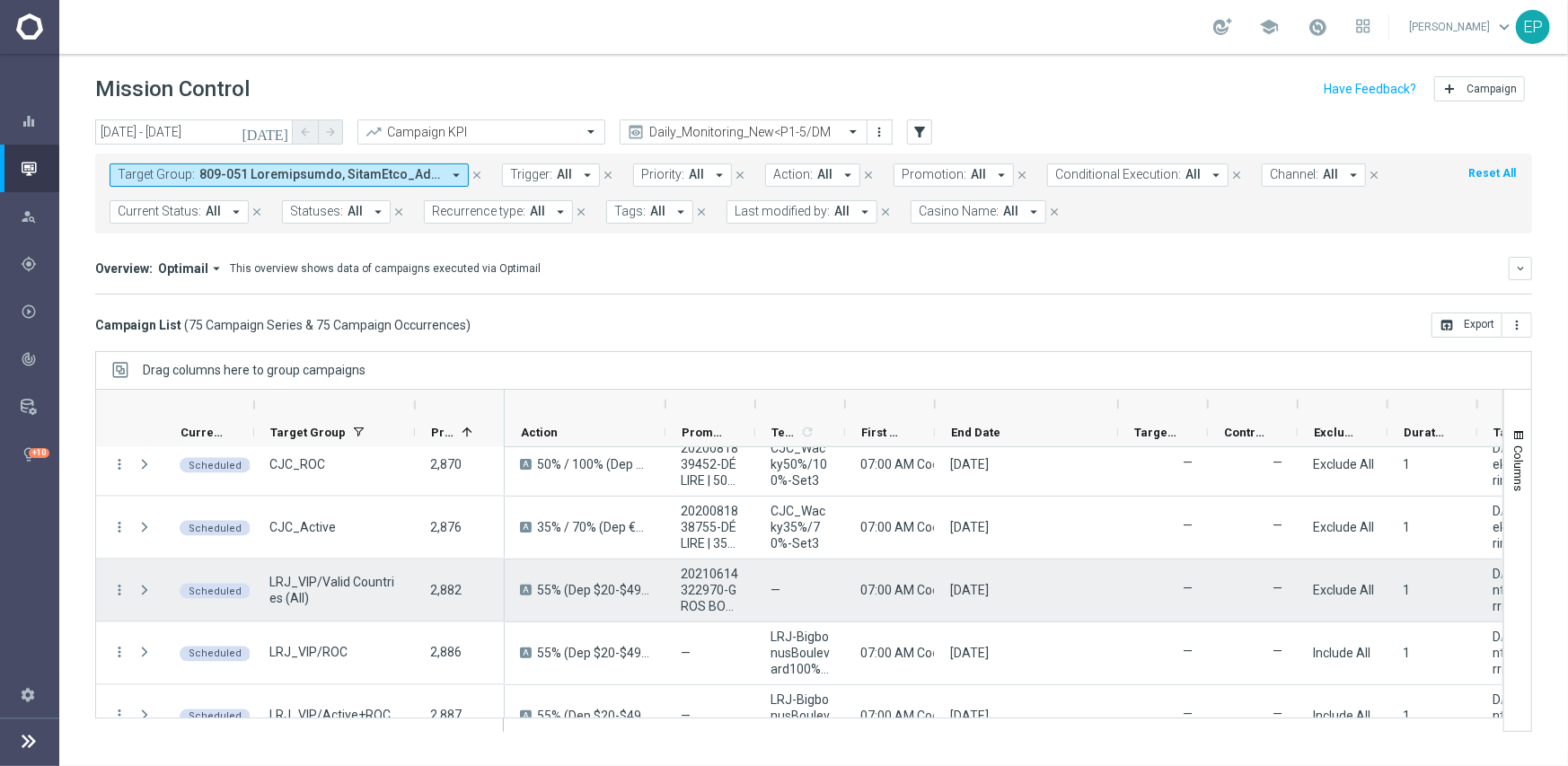
scroll to position [1975, 0]
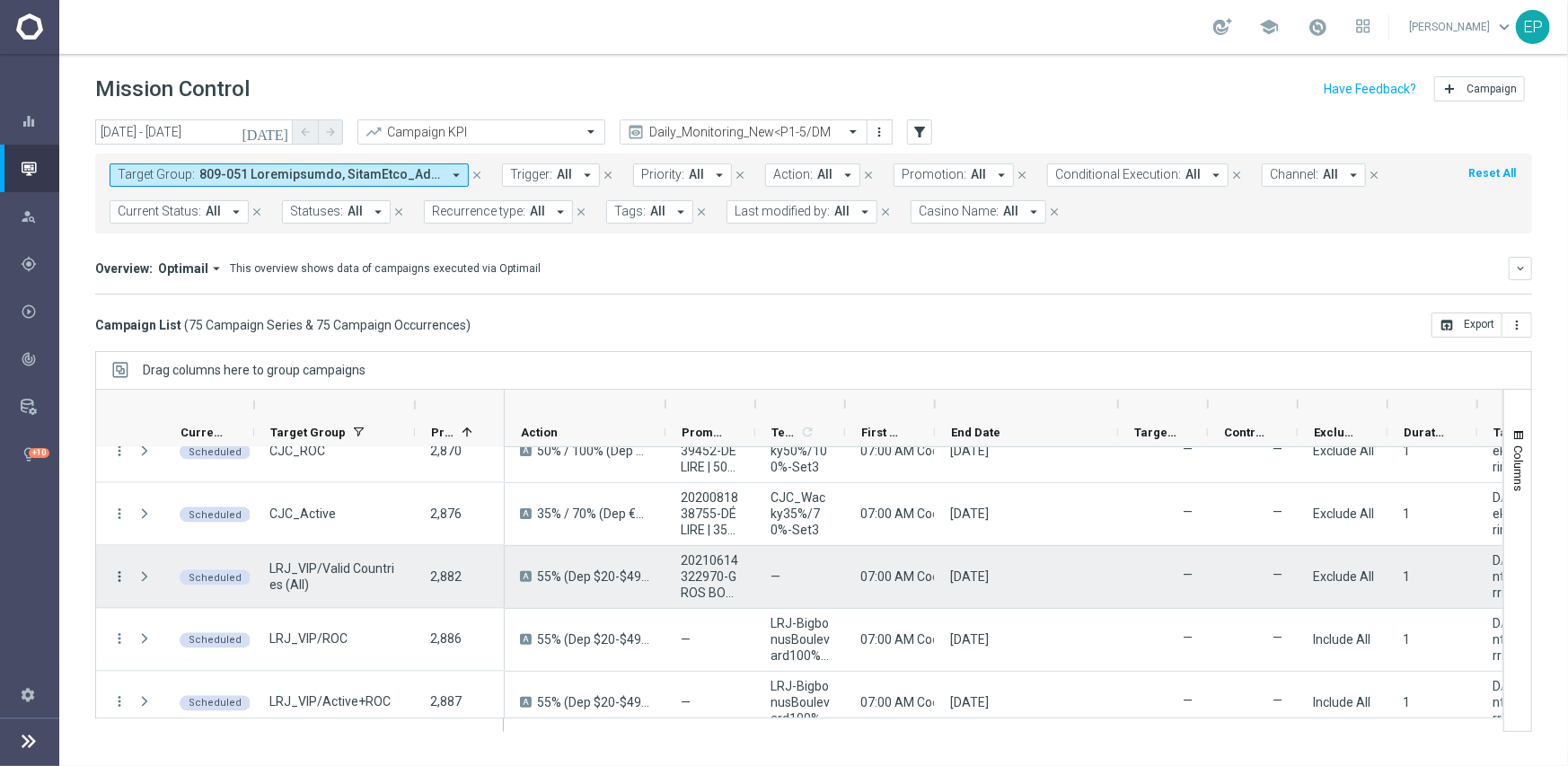
click at [116, 576] on icon "more_vert" at bounding box center [119, 576] width 17 height 17
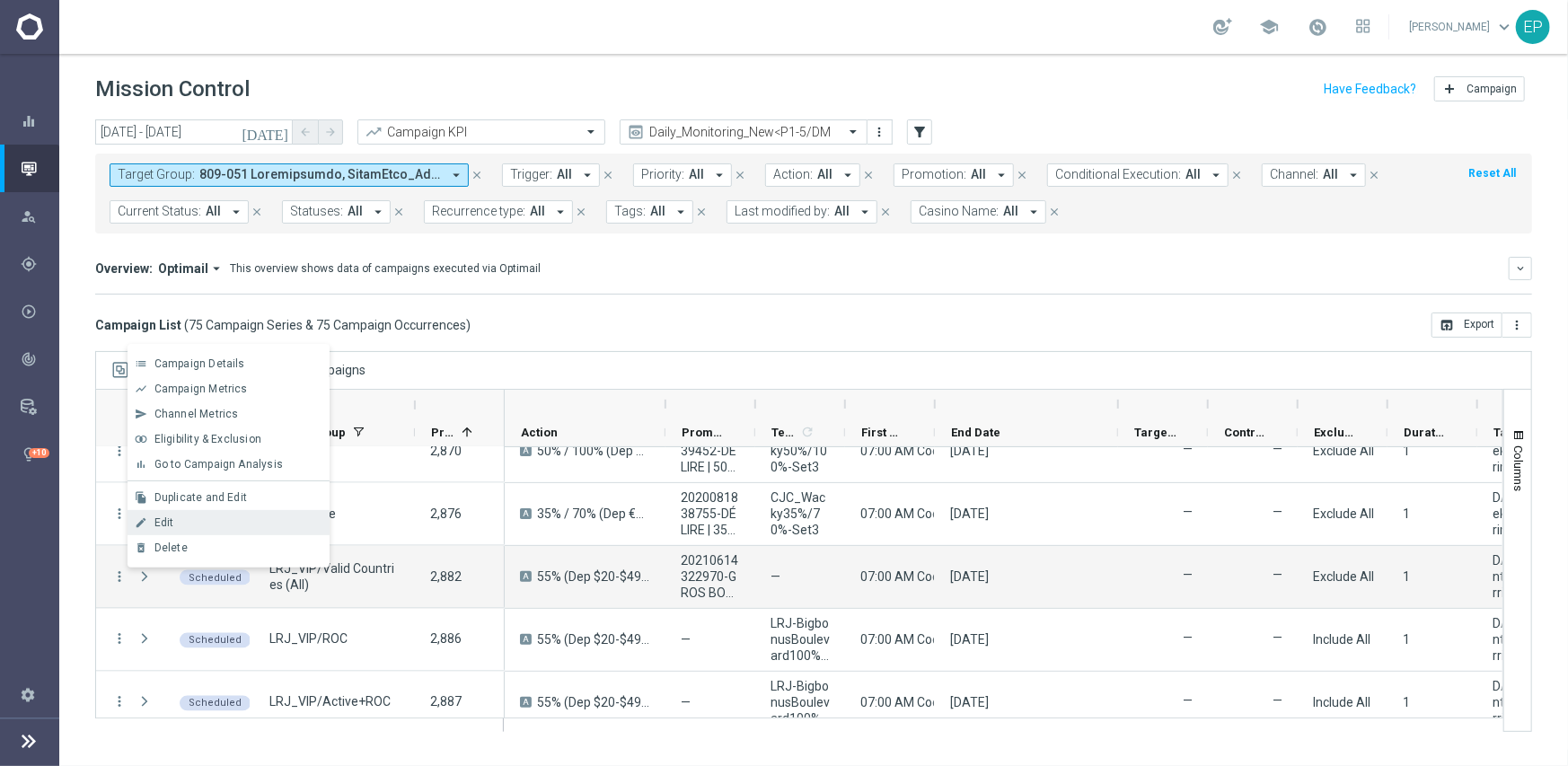
click at [178, 525] on div "Edit" at bounding box center [238, 522] width 167 height 13
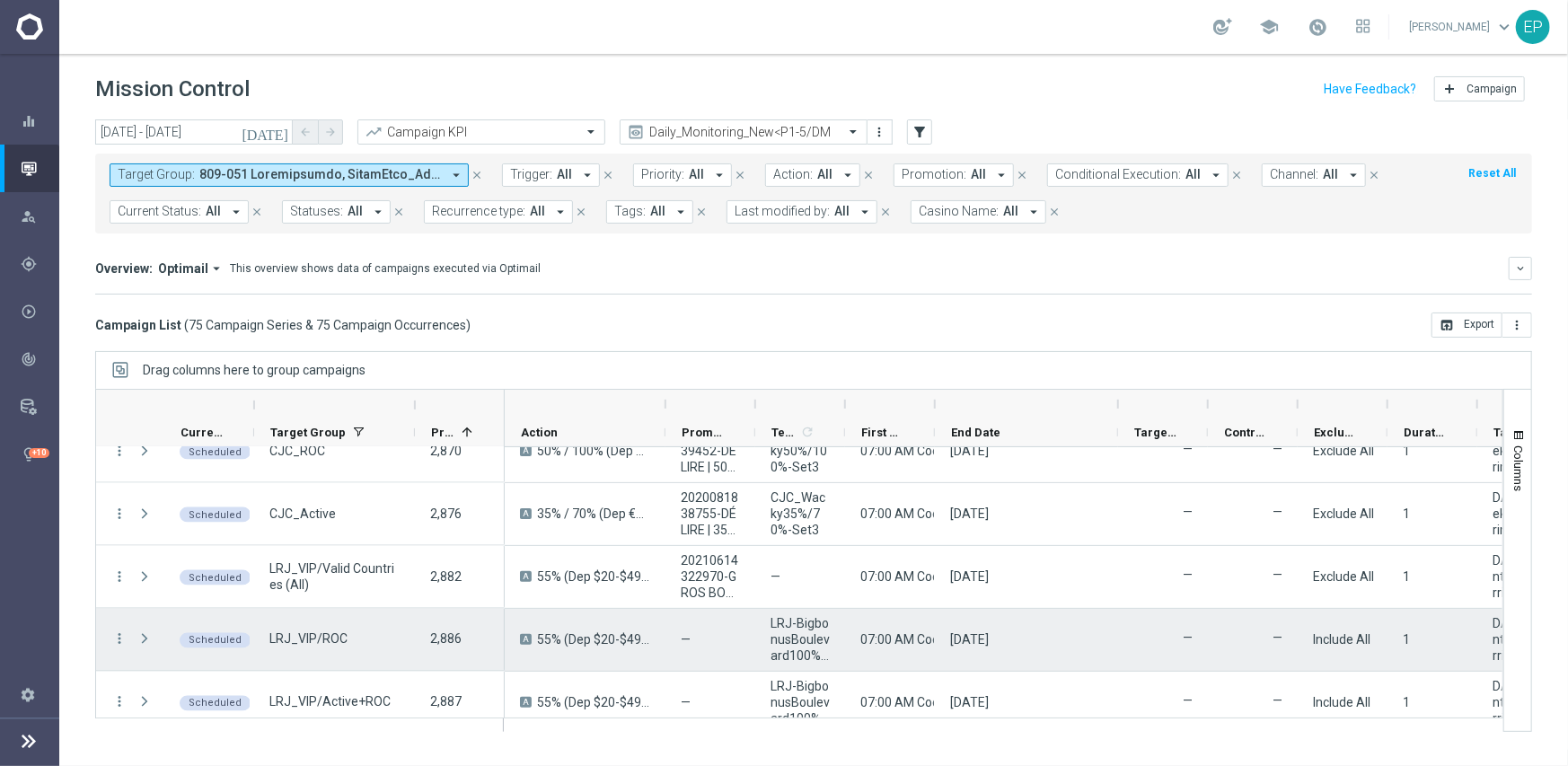
scroll to position [2065, 0]
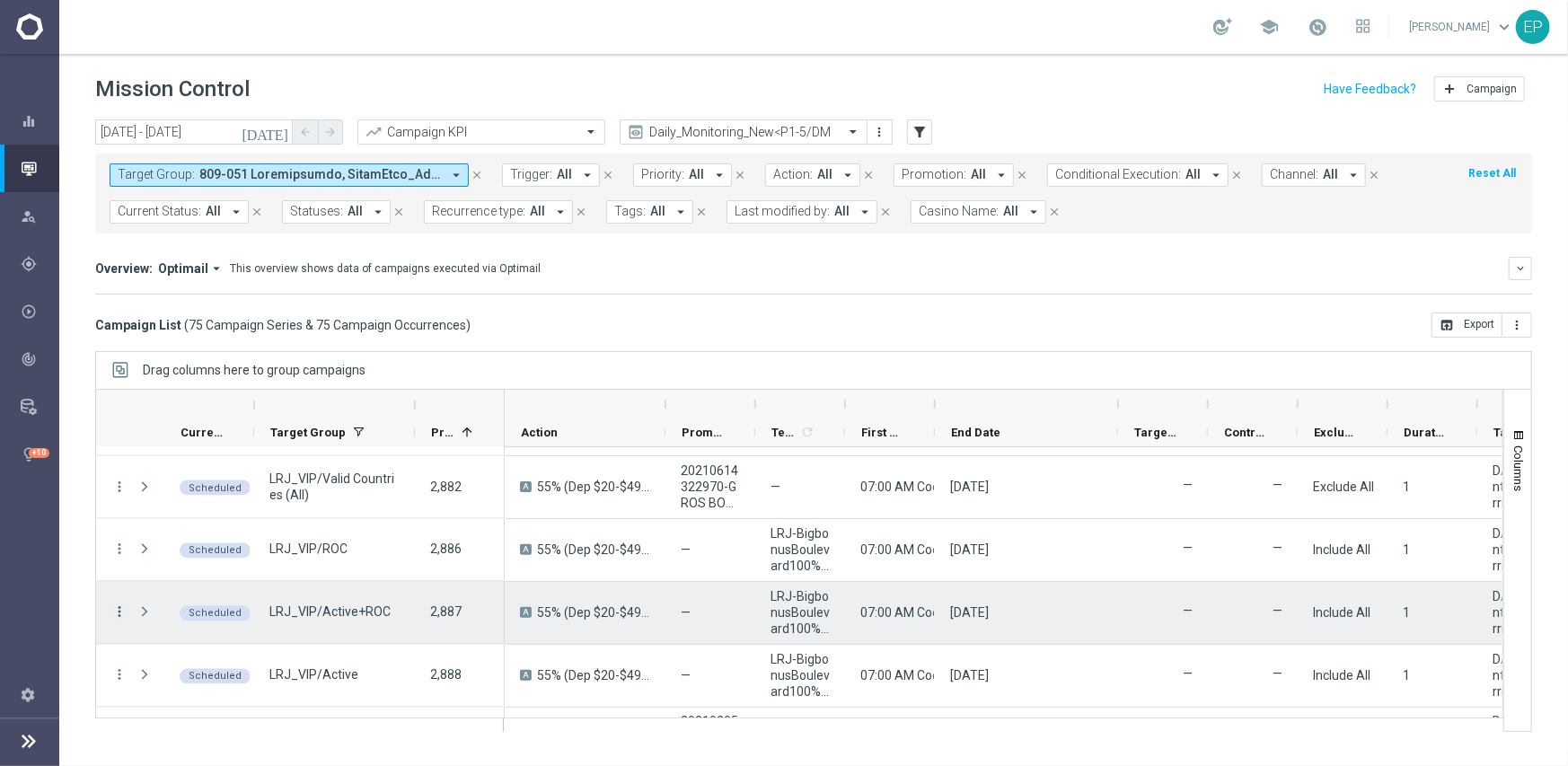
click at [119, 609] on icon "more_vert" at bounding box center [119, 612] width 17 height 17
click at [173, 588] on span "Delete" at bounding box center [171, 583] width 33 height 13
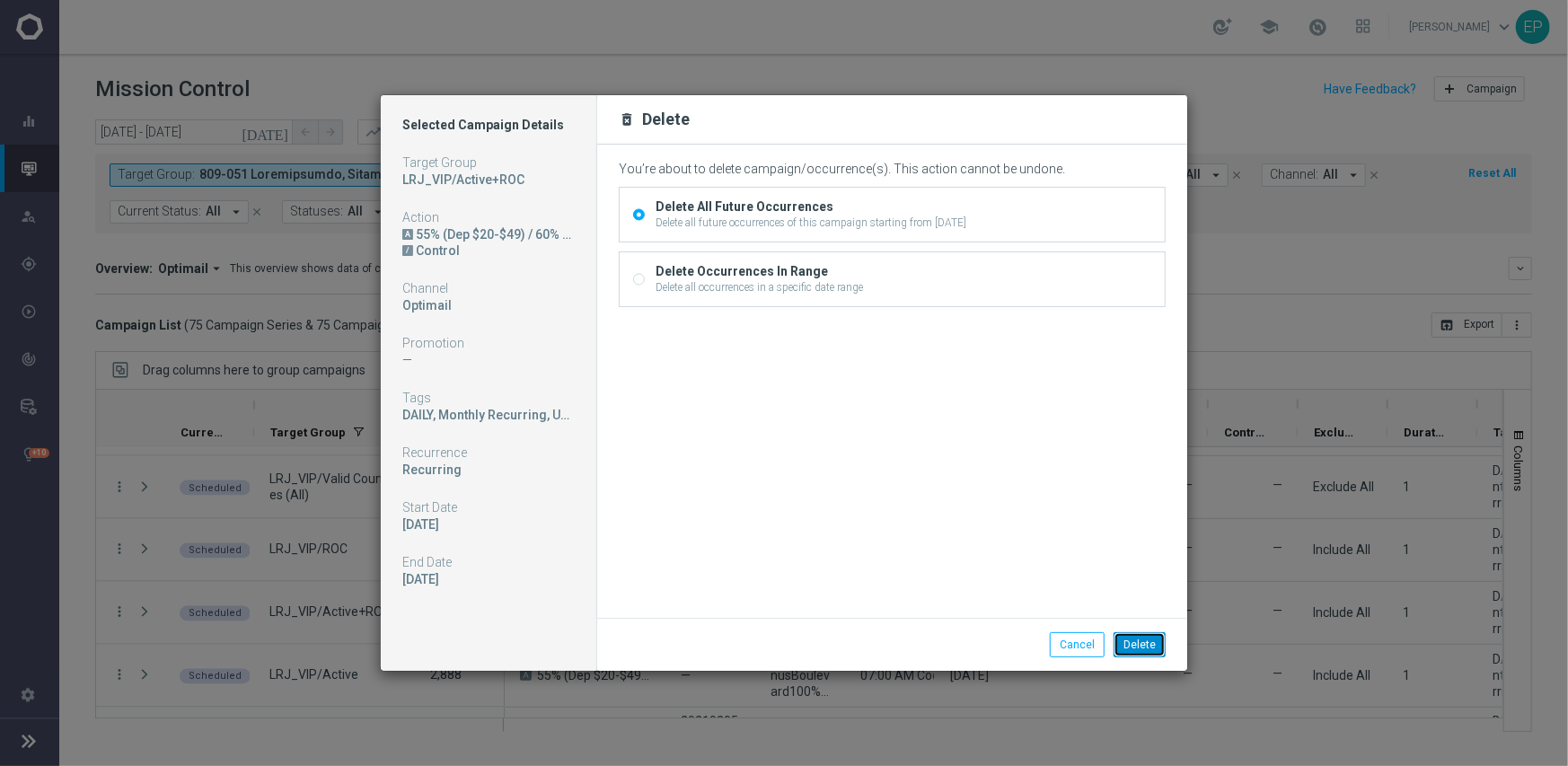
click at [1145, 641] on button "Delete" at bounding box center [1139, 645] width 52 height 25
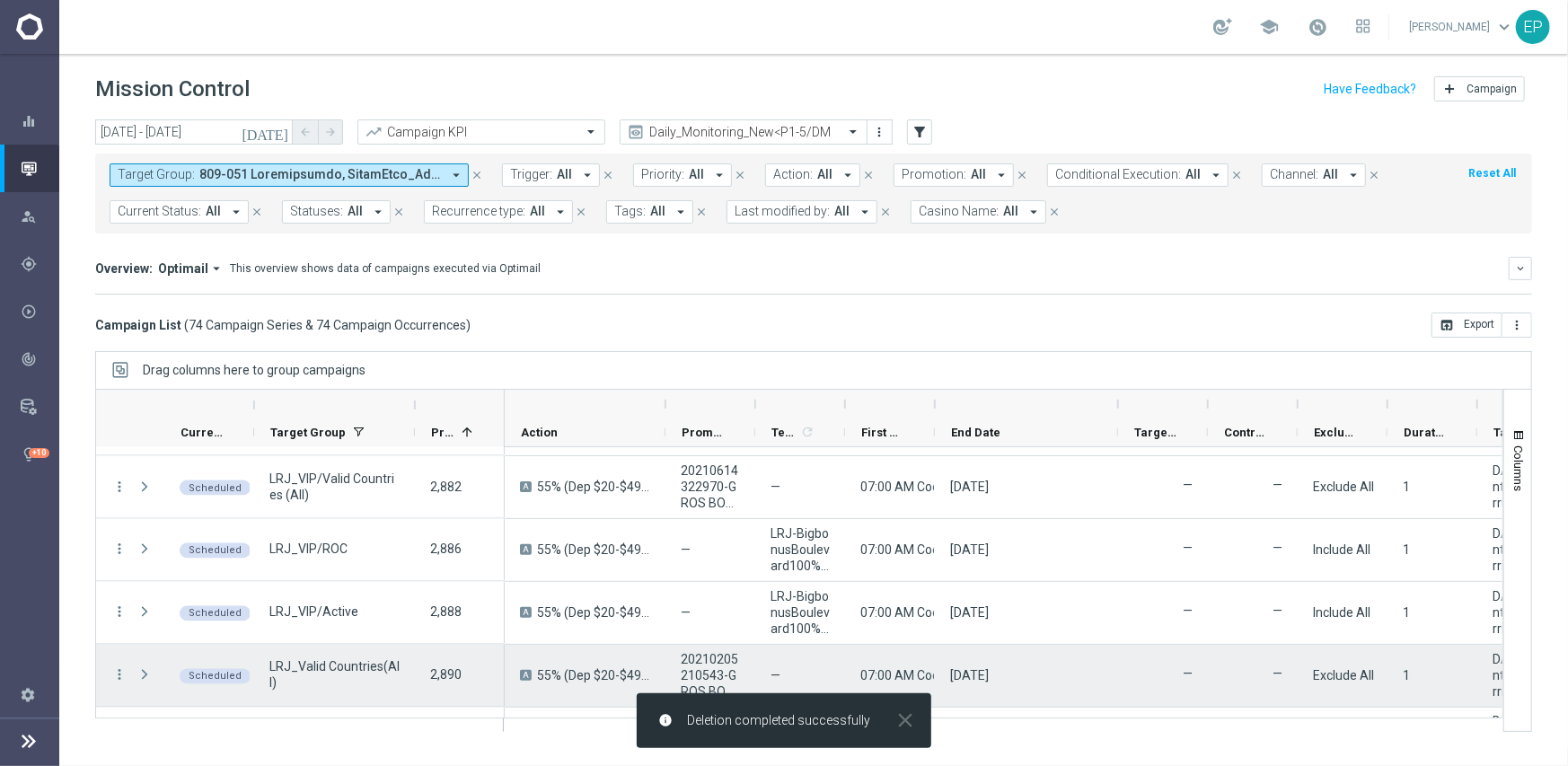
scroll to position [2155, 0]
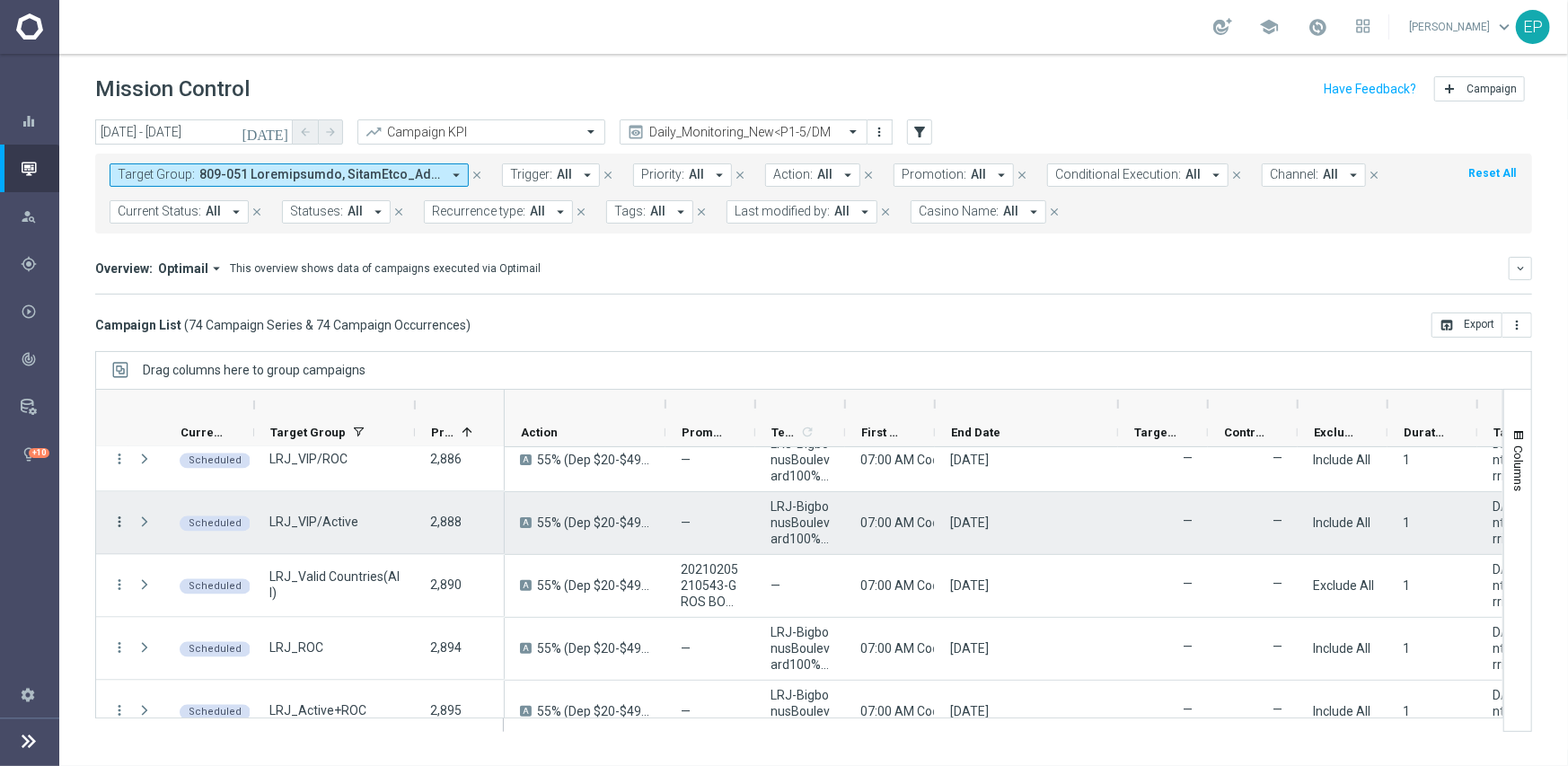
click at [120, 520] on icon "more_vert" at bounding box center [119, 522] width 17 height 17
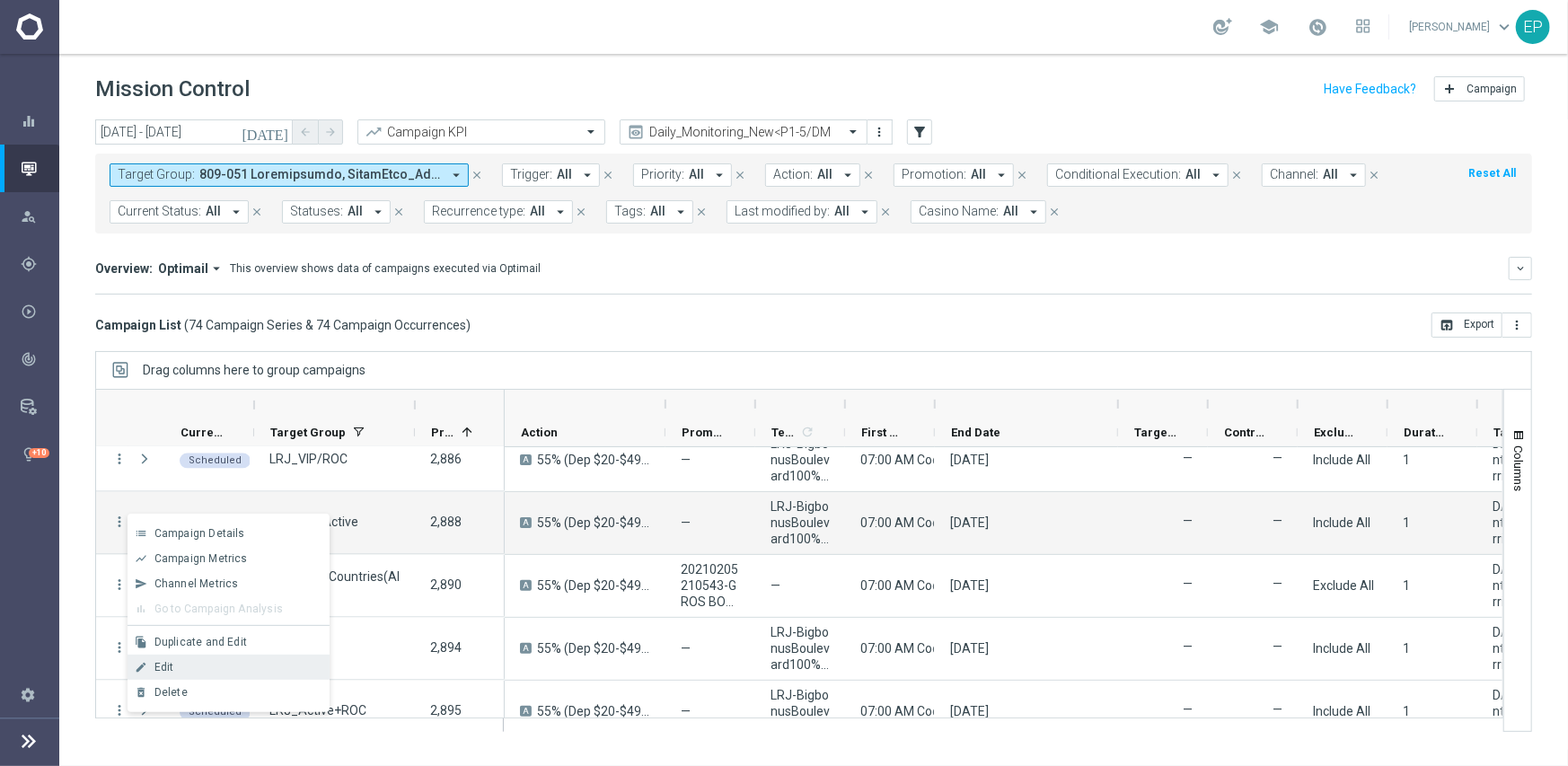
click at [235, 666] on div "Edit" at bounding box center [238, 667] width 167 height 13
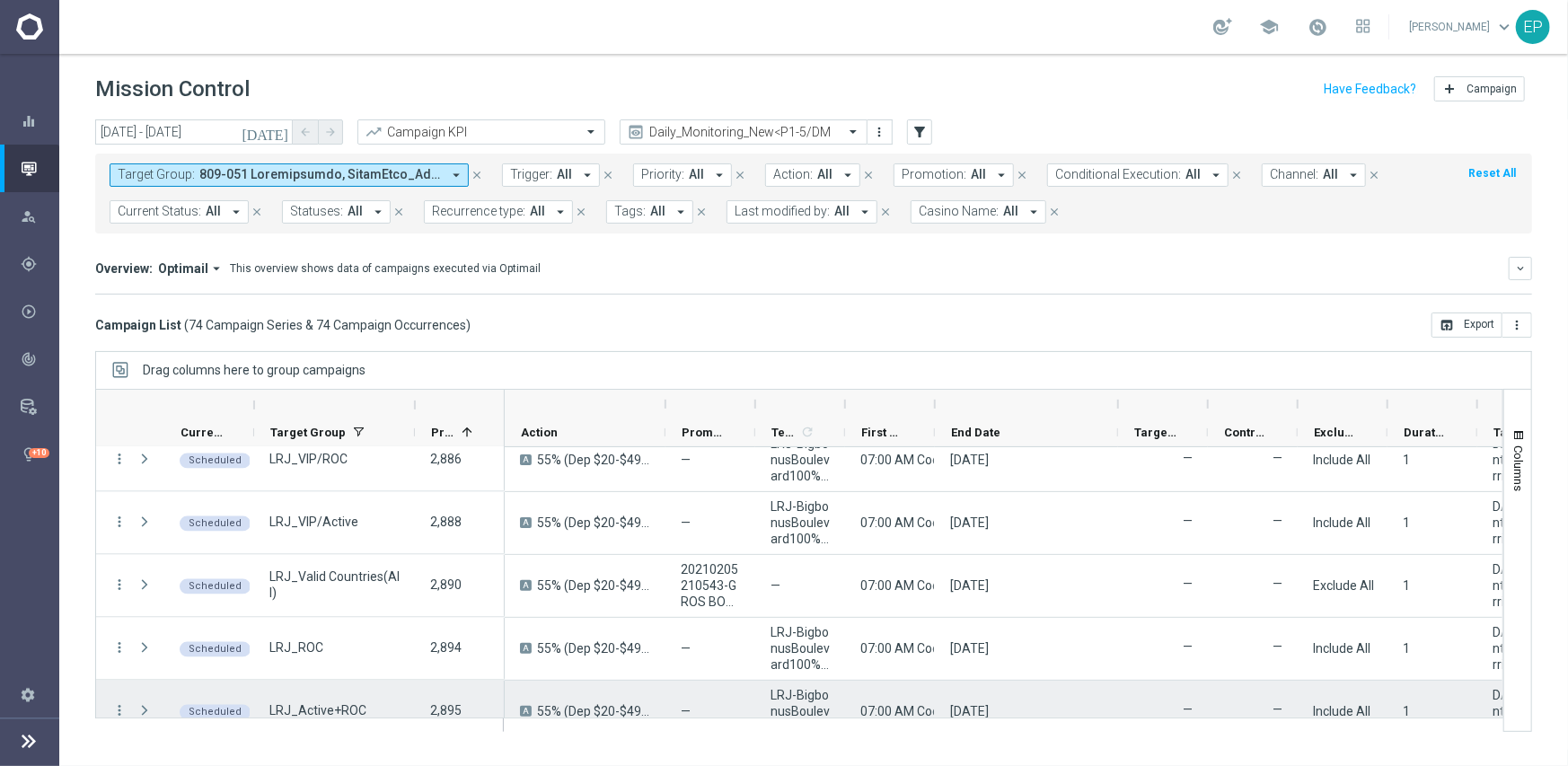
scroll to position [2245, 0]
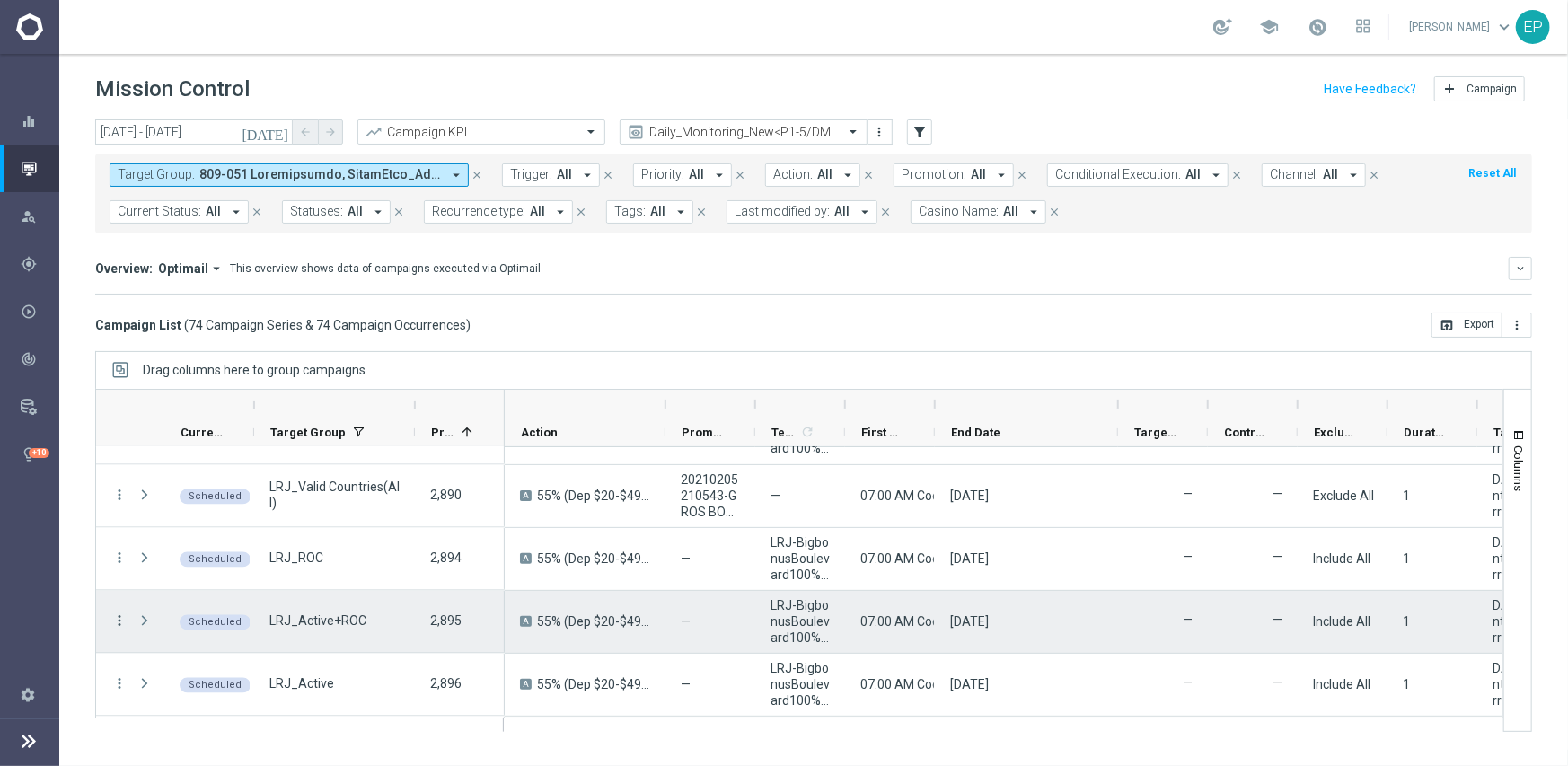
click at [125, 621] on icon "more_vert" at bounding box center [119, 621] width 17 height 17
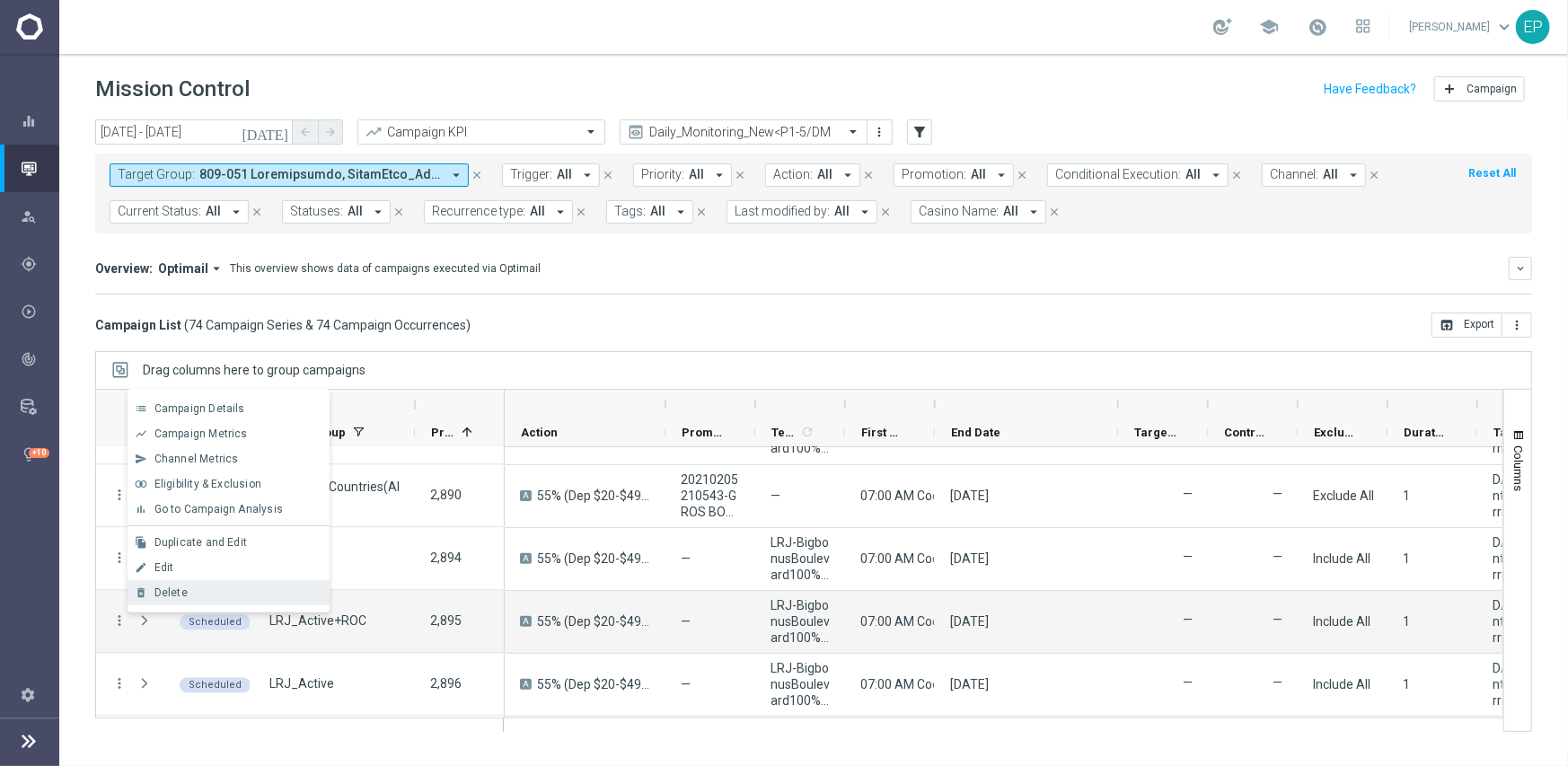
click at [197, 595] on div "Delete" at bounding box center [238, 592] width 167 height 13
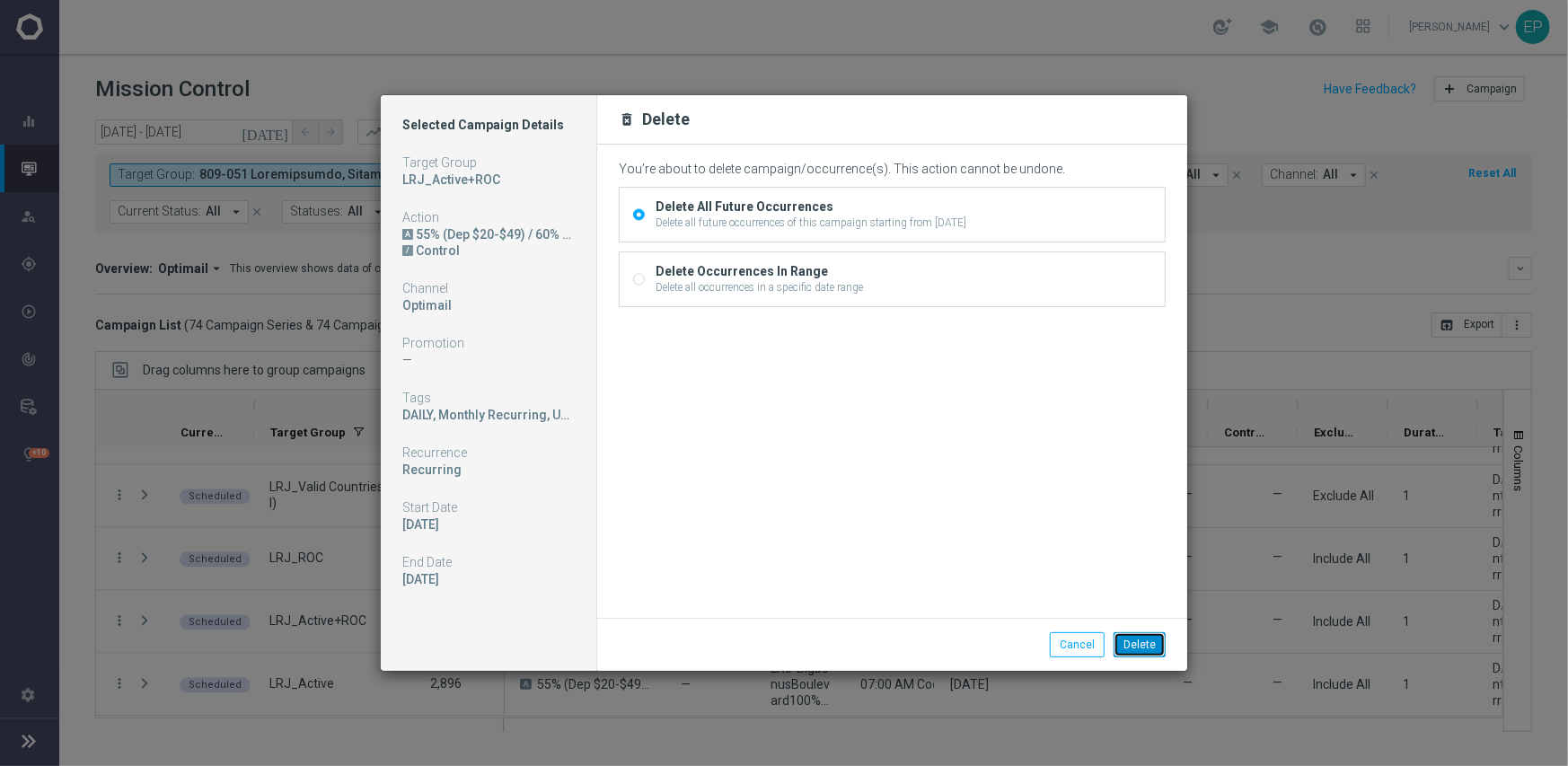
click at [1141, 646] on button "Delete" at bounding box center [1139, 645] width 52 height 25
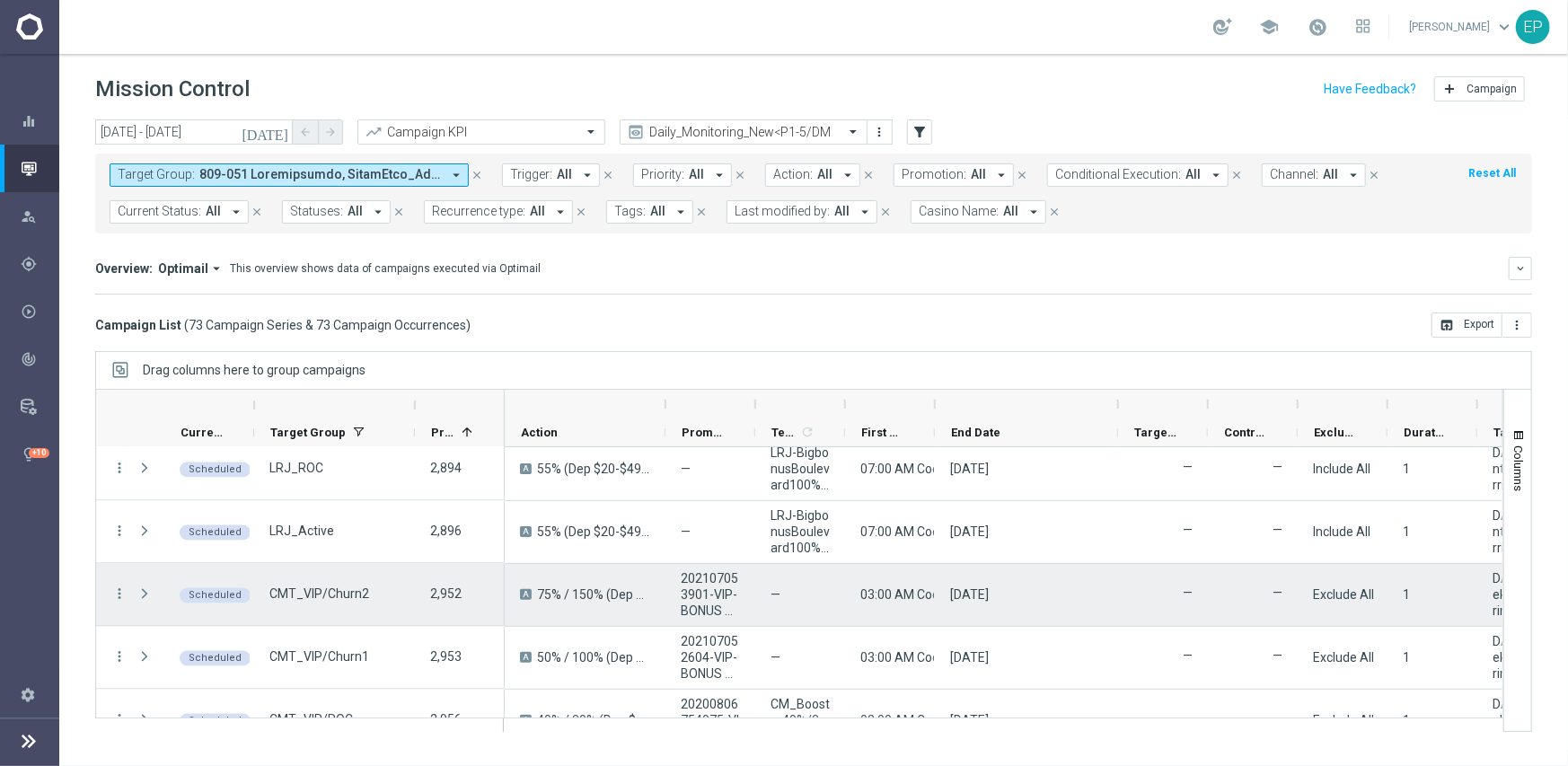
scroll to position [2424, 0]
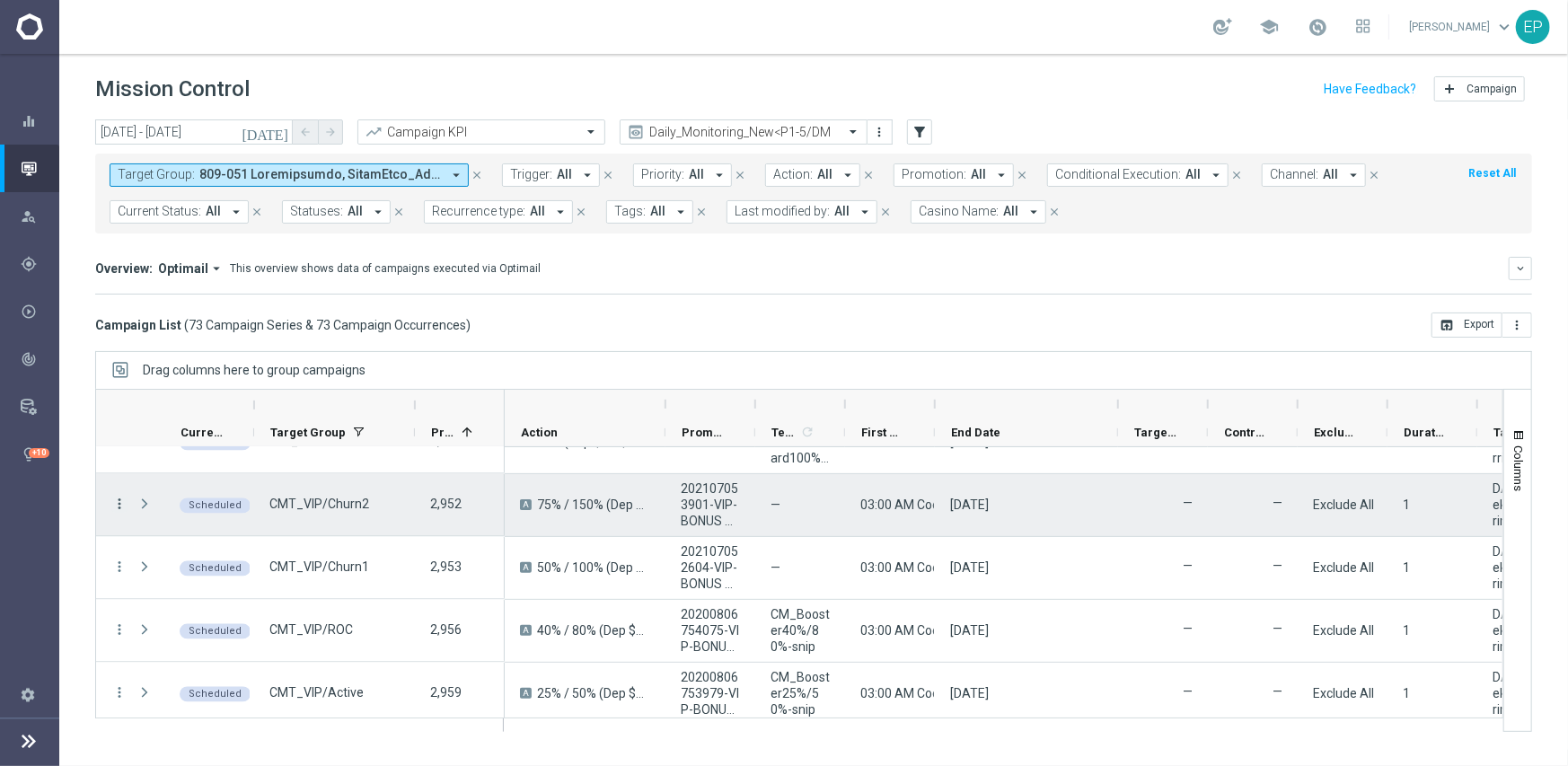
click at [118, 503] on icon "more_vert" at bounding box center [119, 505] width 17 height 17
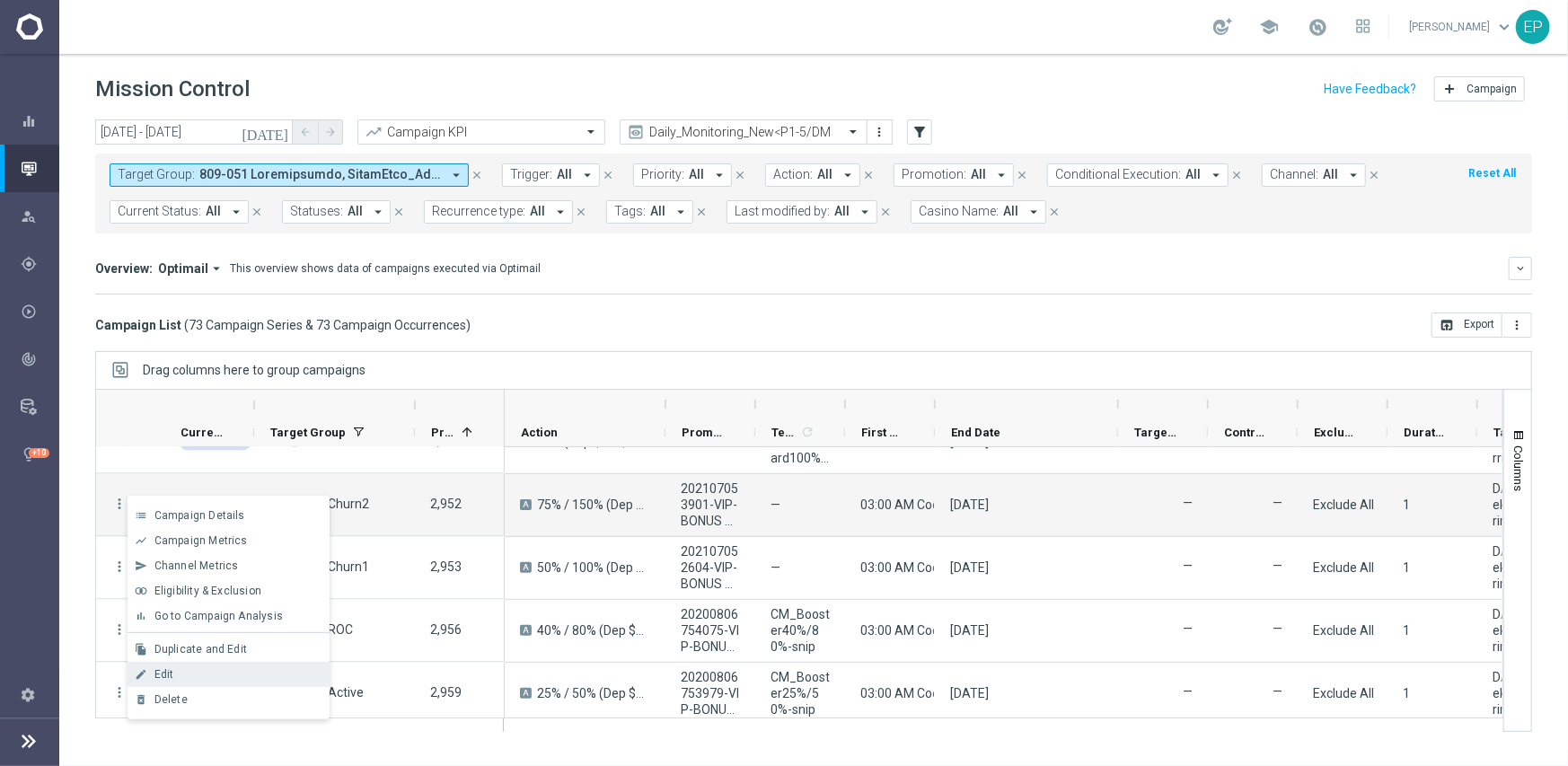
click at [195, 676] on div "Edit" at bounding box center [238, 674] width 167 height 13
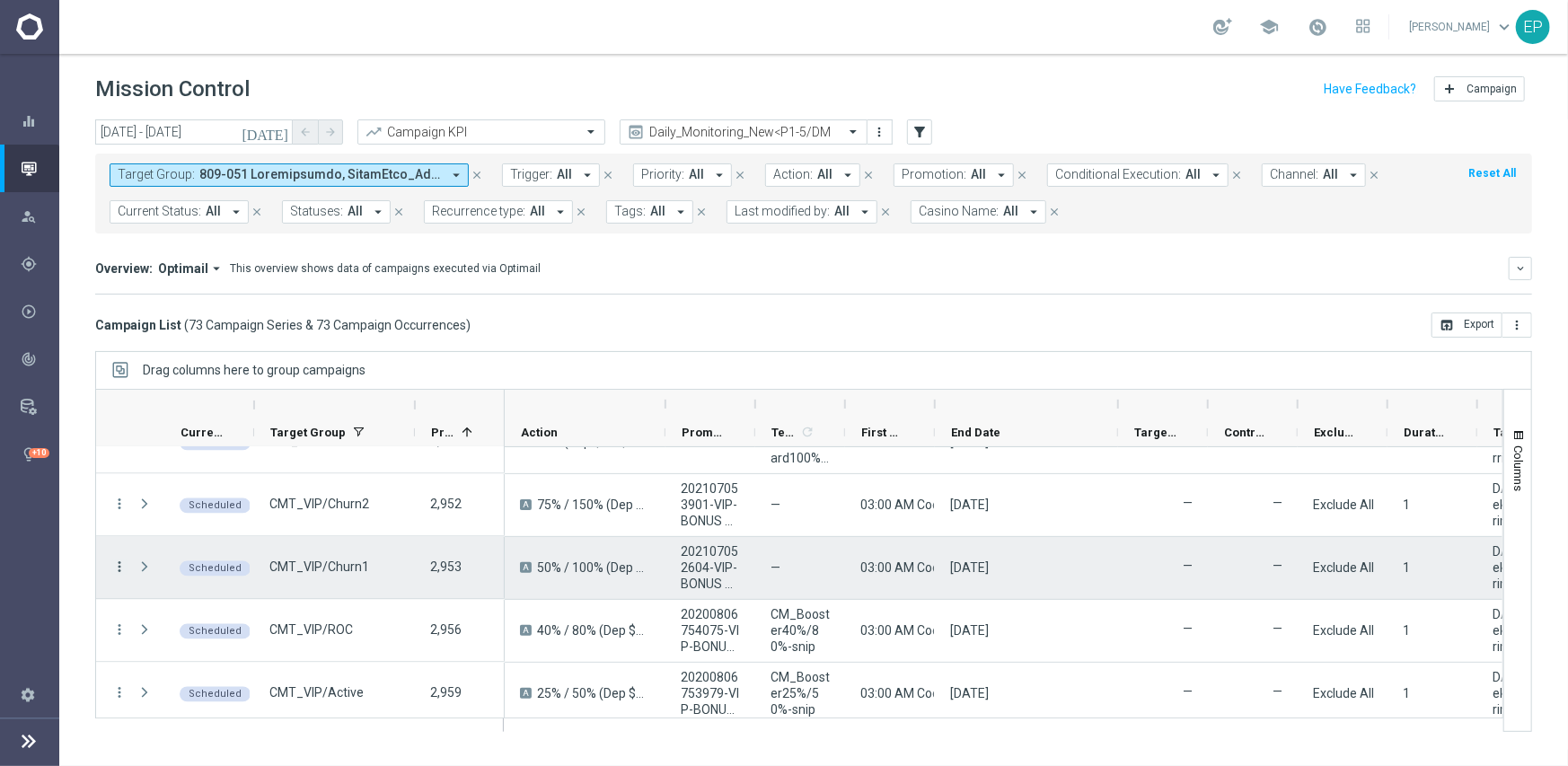
click at [117, 566] on icon "more_vert" at bounding box center [119, 567] width 17 height 17
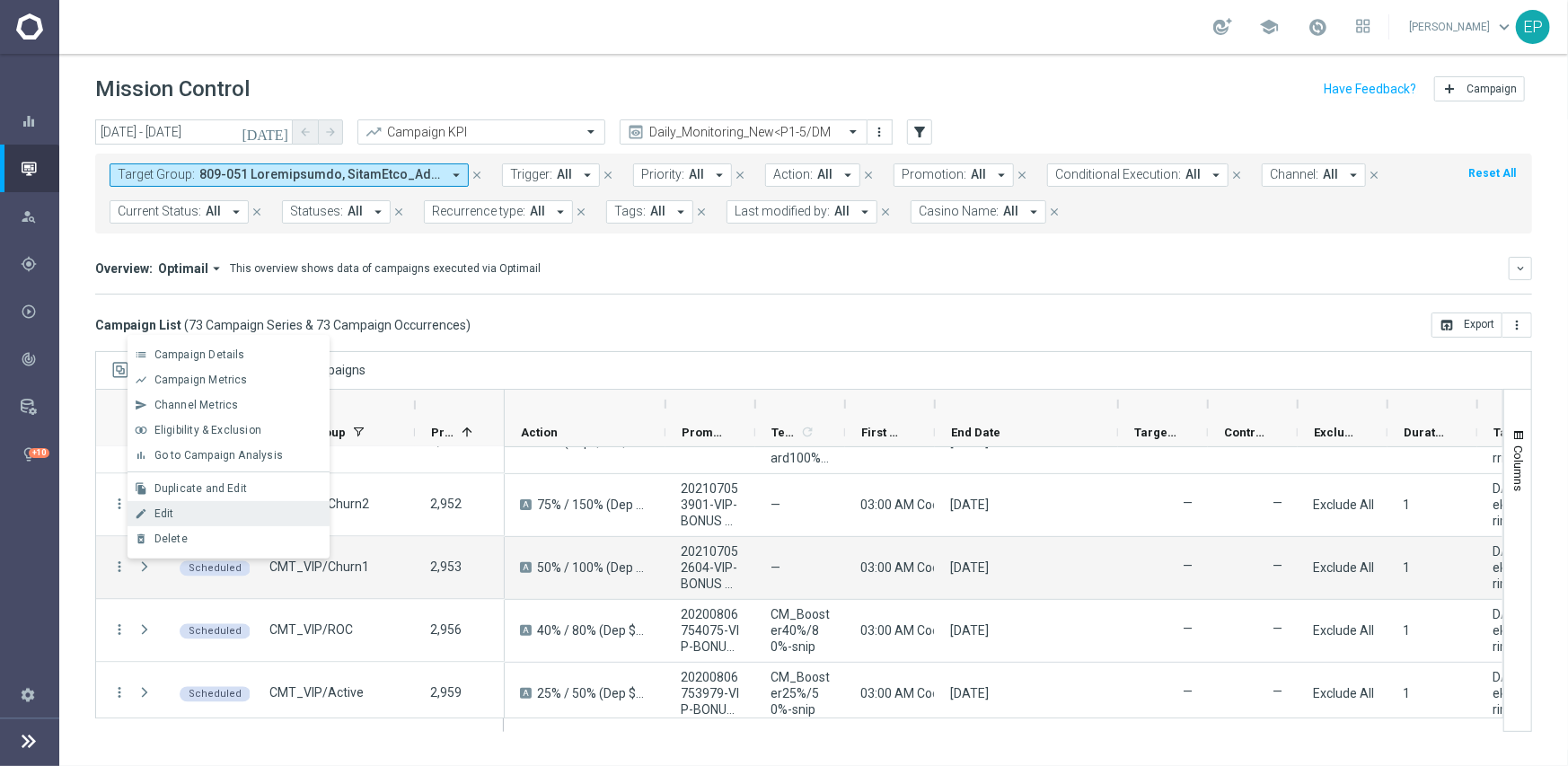
click at [183, 517] on div "Edit" at bounding box center [238, 514] width 167 height 13
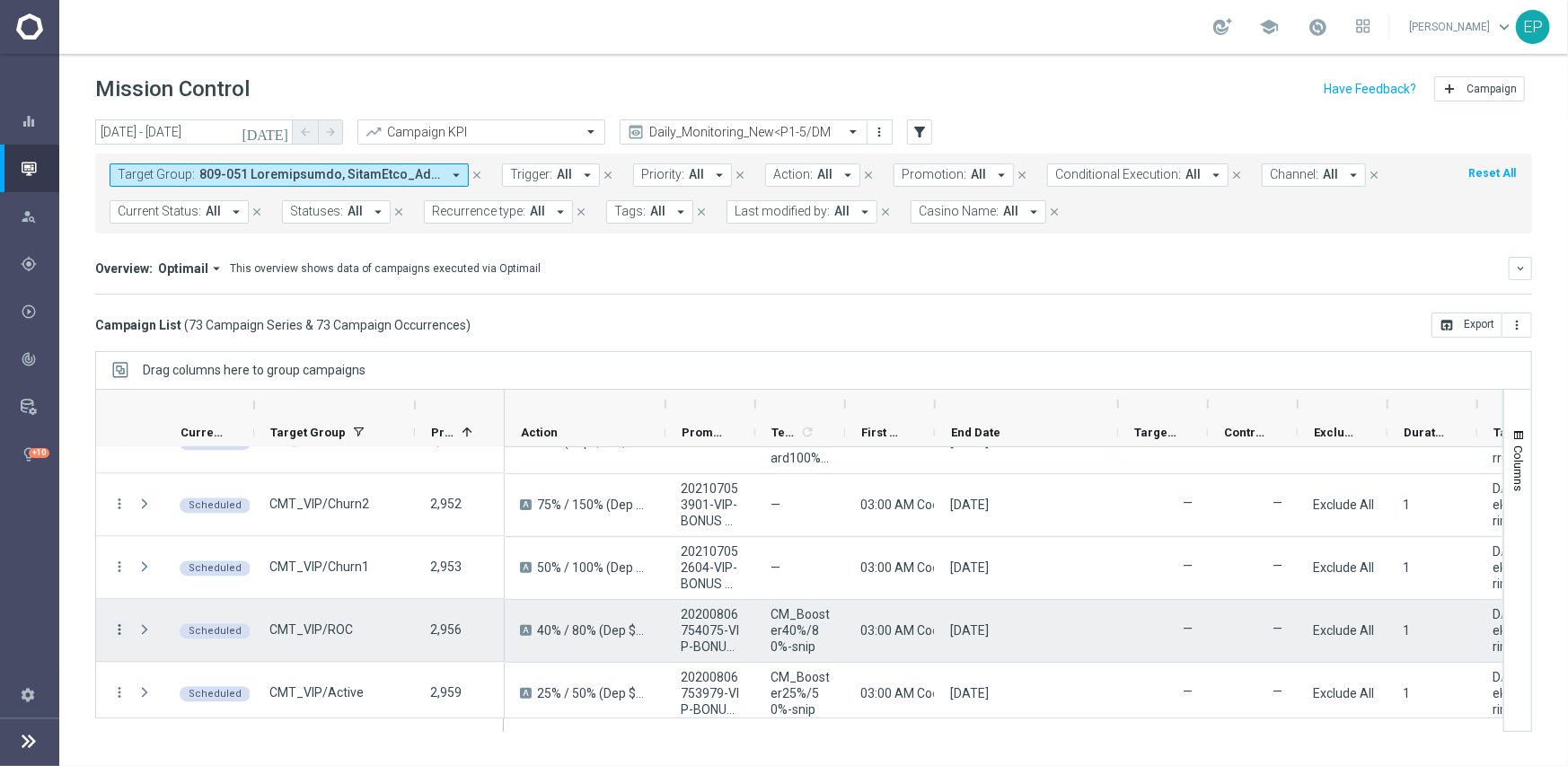
click at [120, 626] on icon "more_vert" at bounding box center [119, 630] width 17 height 17
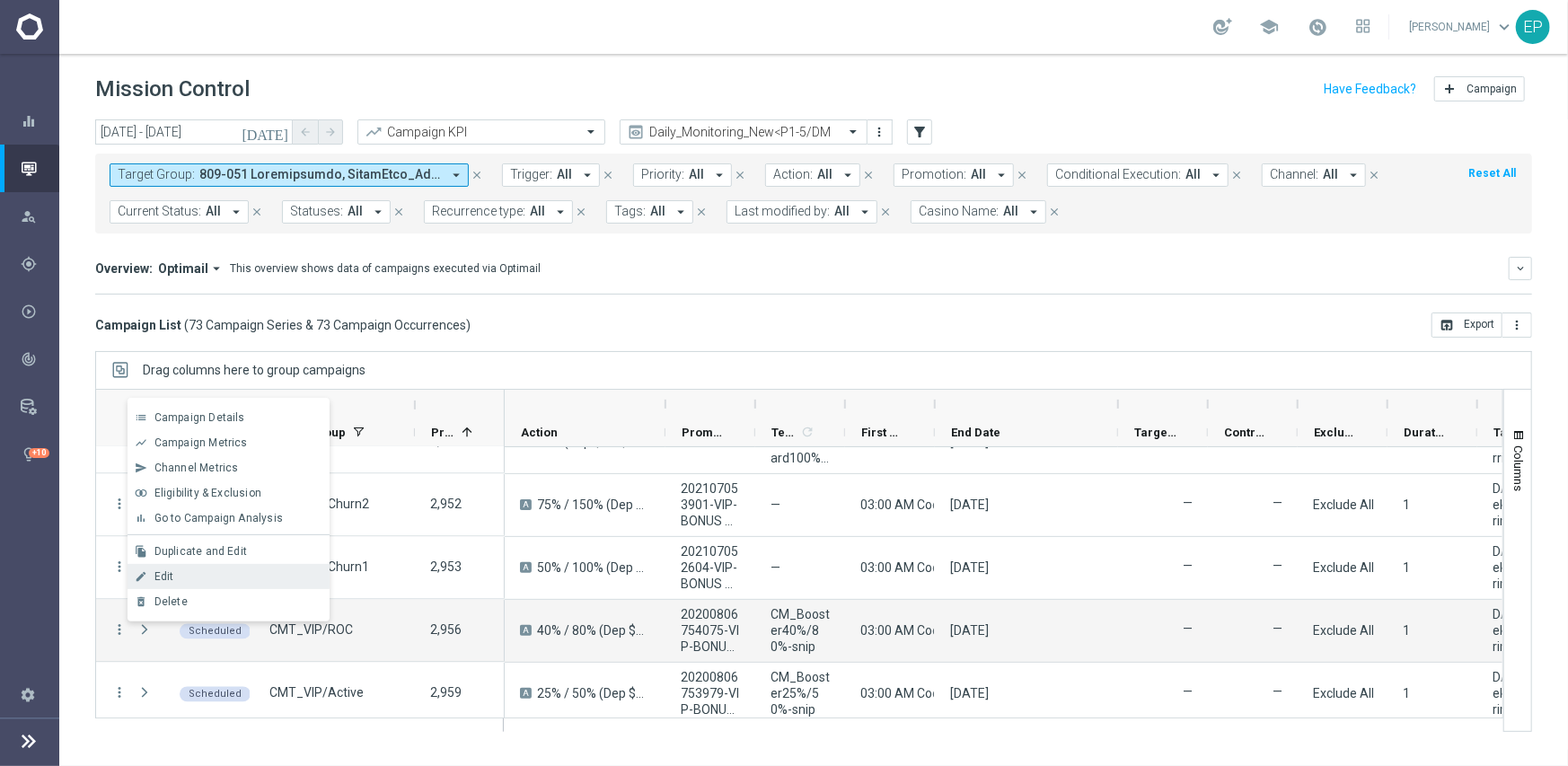
click at [189, 579] on div "Edit" at bounding box center [238, 576] width 167 height 13
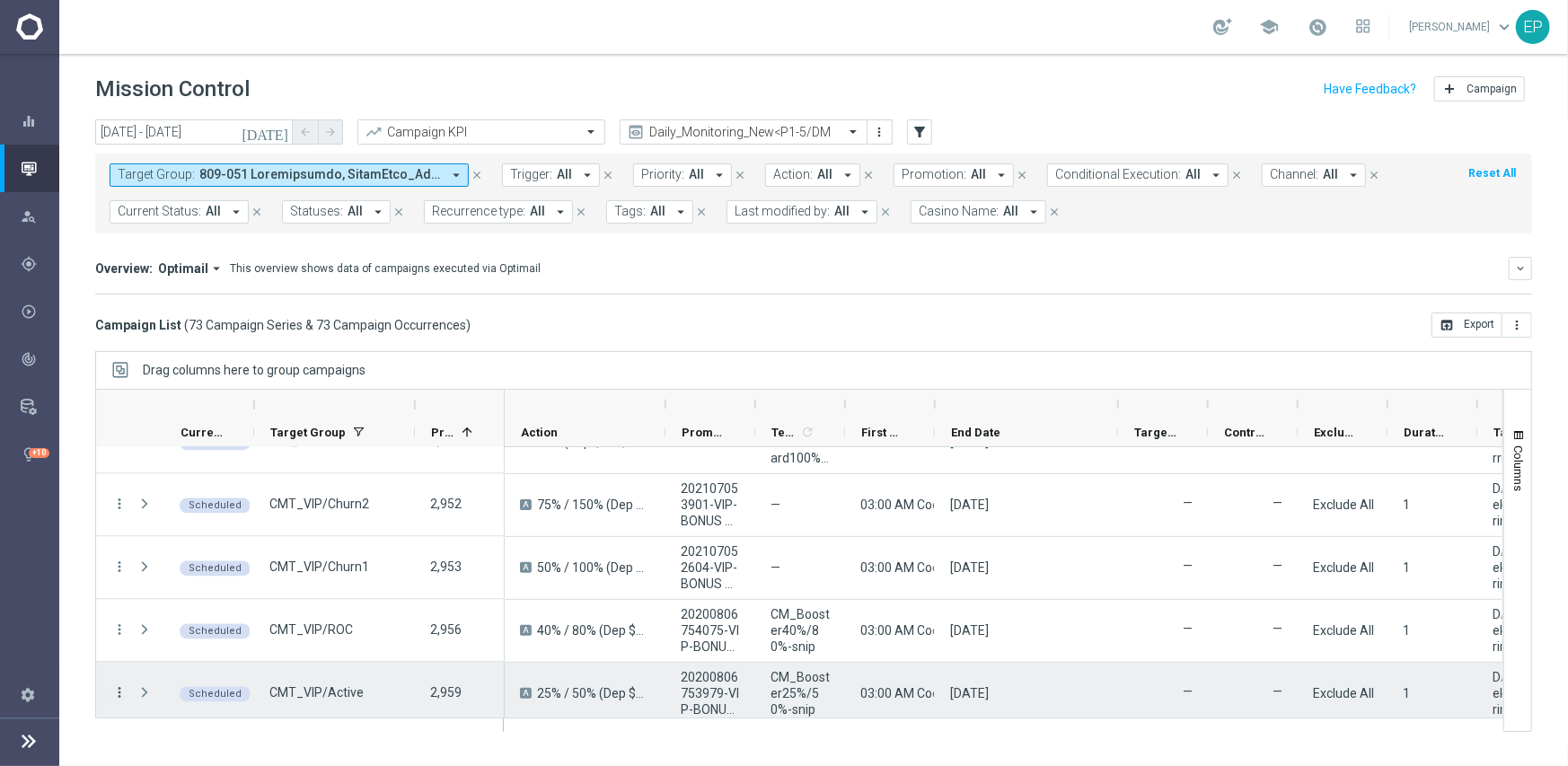
click at [122, 694] on icon "more_vert" at bounding box center [119, 693] width 17 height 17
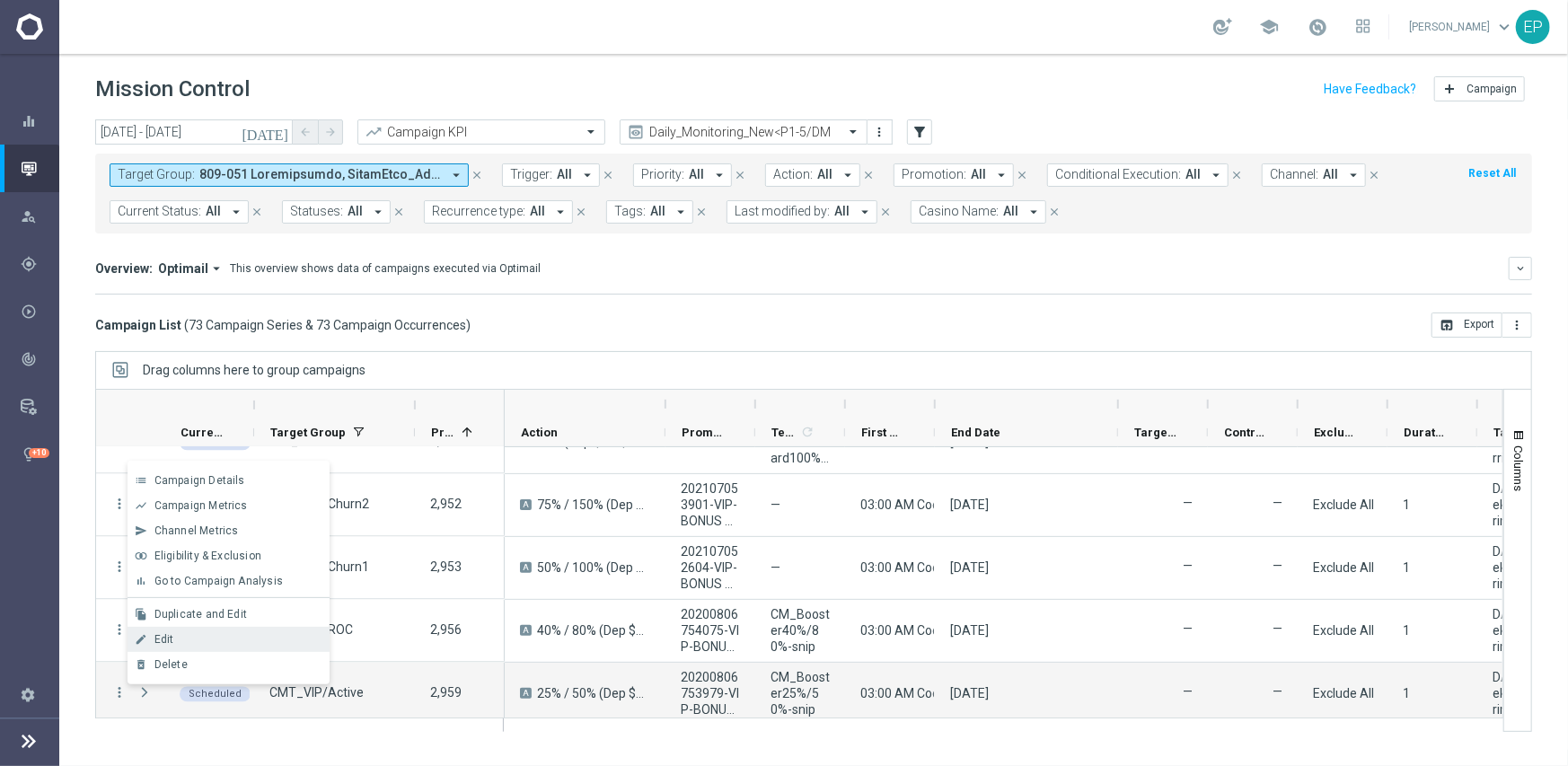
click at [173, 643] on div "Edit" at bounding box center [238, 639] width 167 height 13
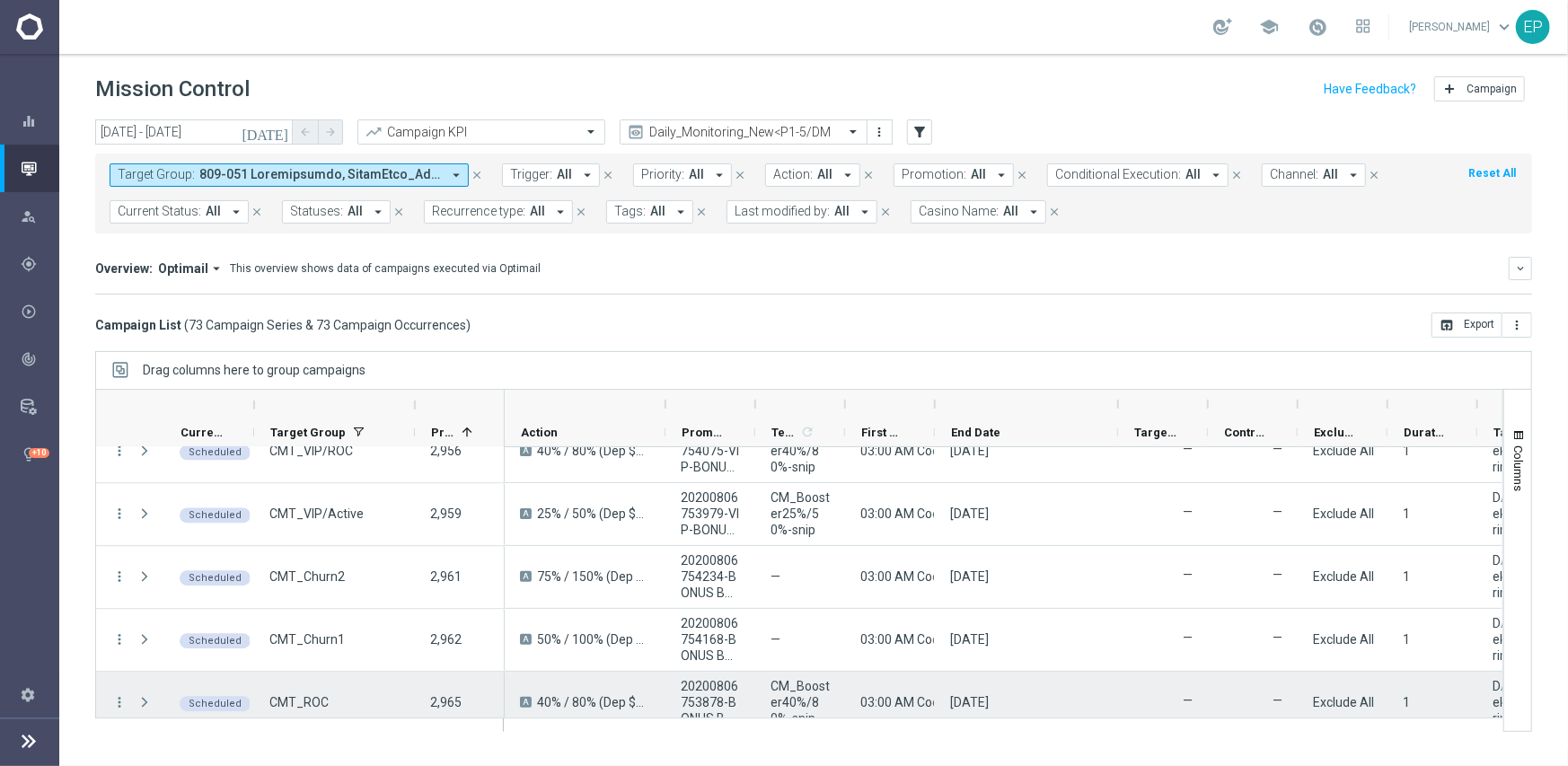
scroll to position [2694, 0]
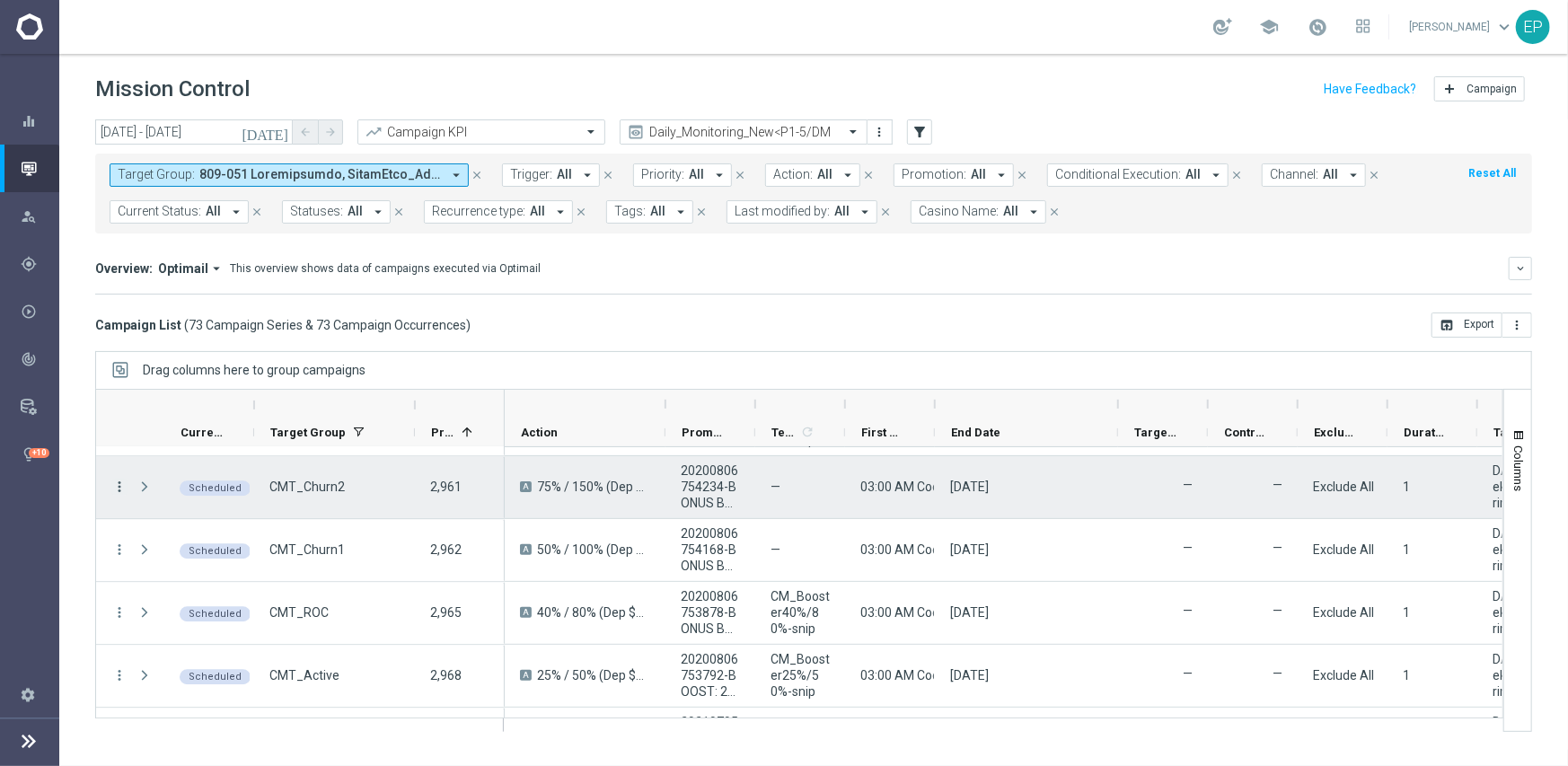
click at [122, 479] on icon "more_vert" at bounding box center [119, 486] width 17 height 17
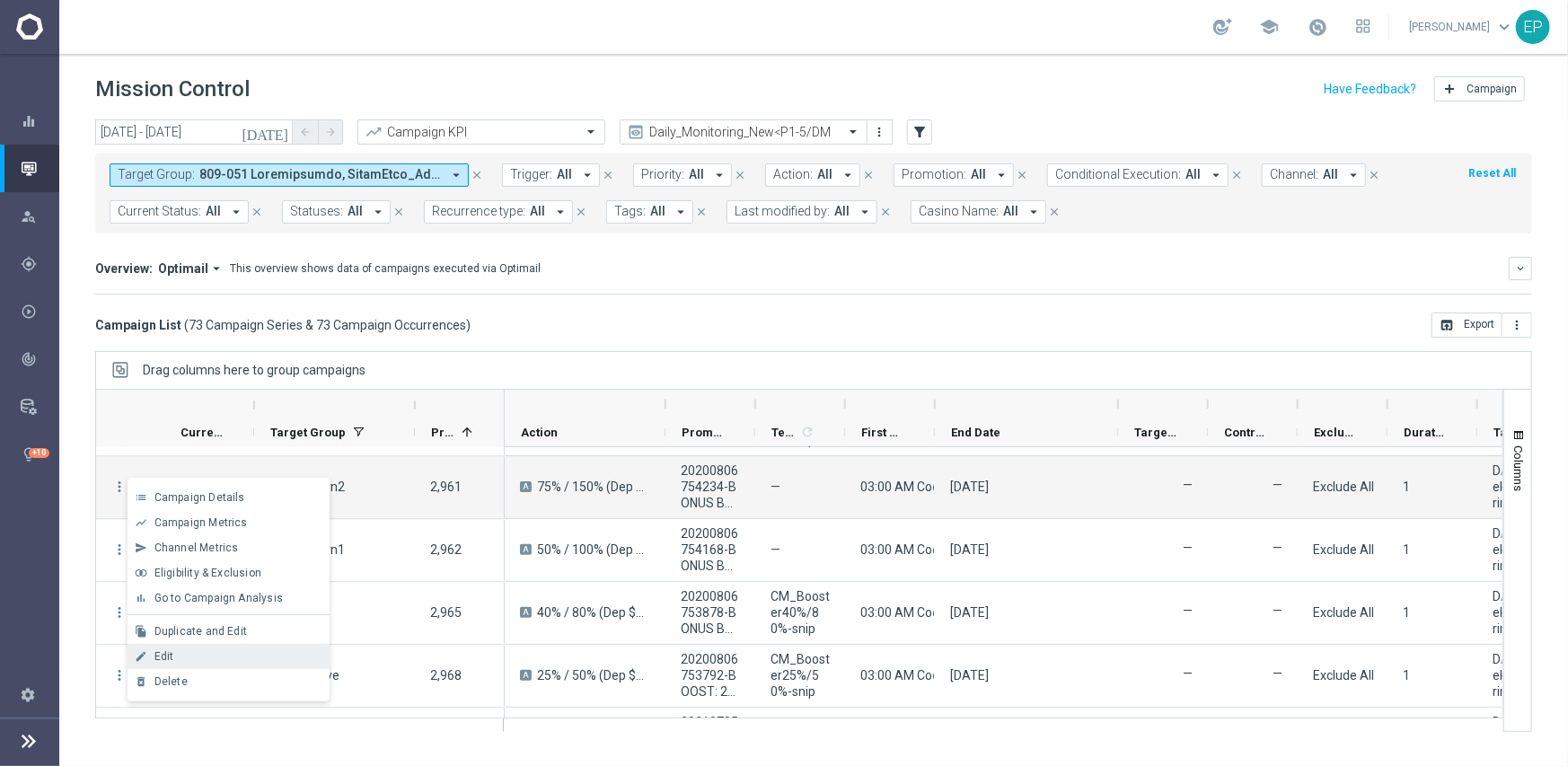
click at [195, 651] on div "Edit" at bounding box center [238, 656] width 167 height 13
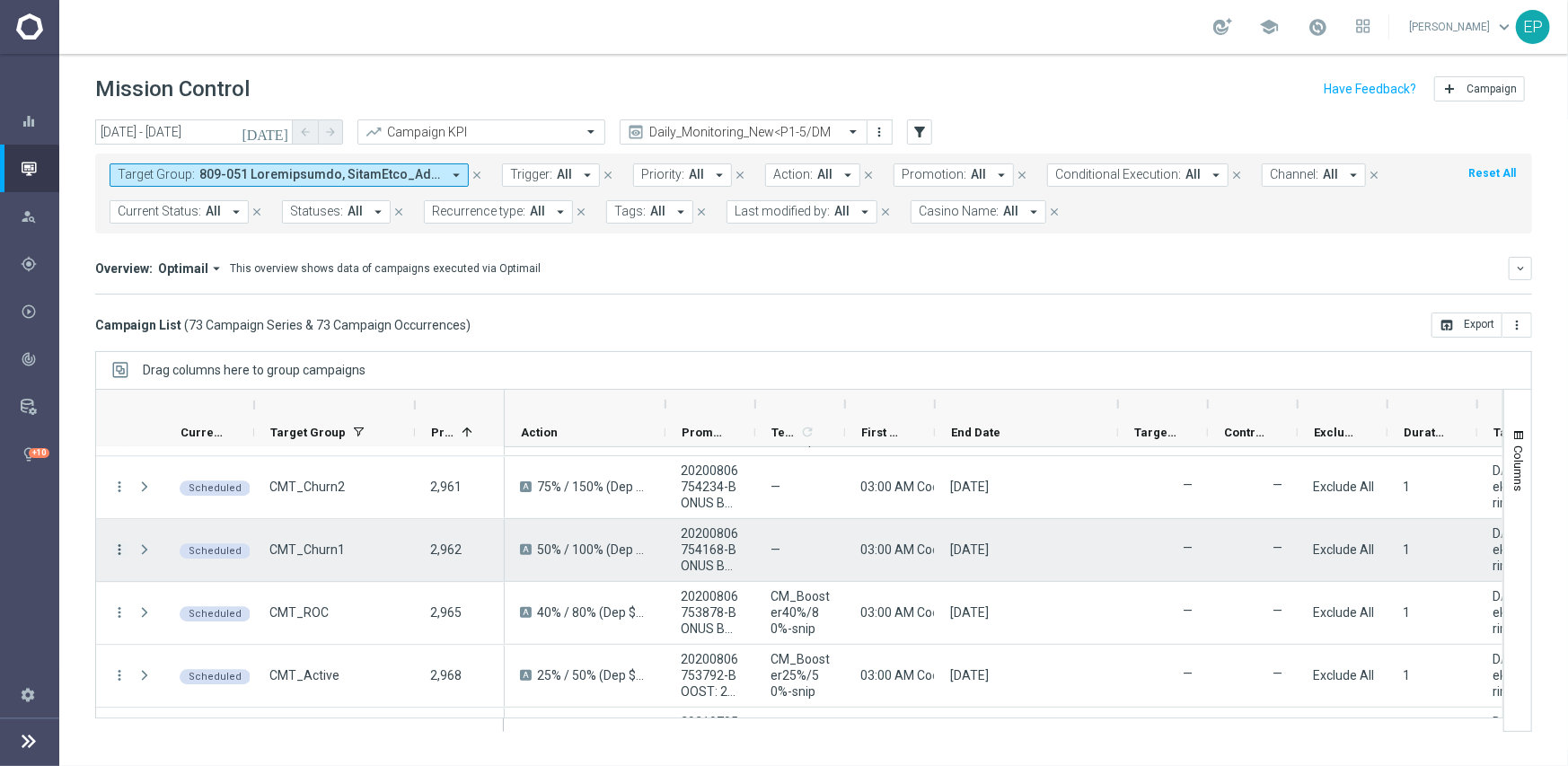
click at [121, 549] on icon "more_vert" at bounding box center [119, 550] width 17 height 17
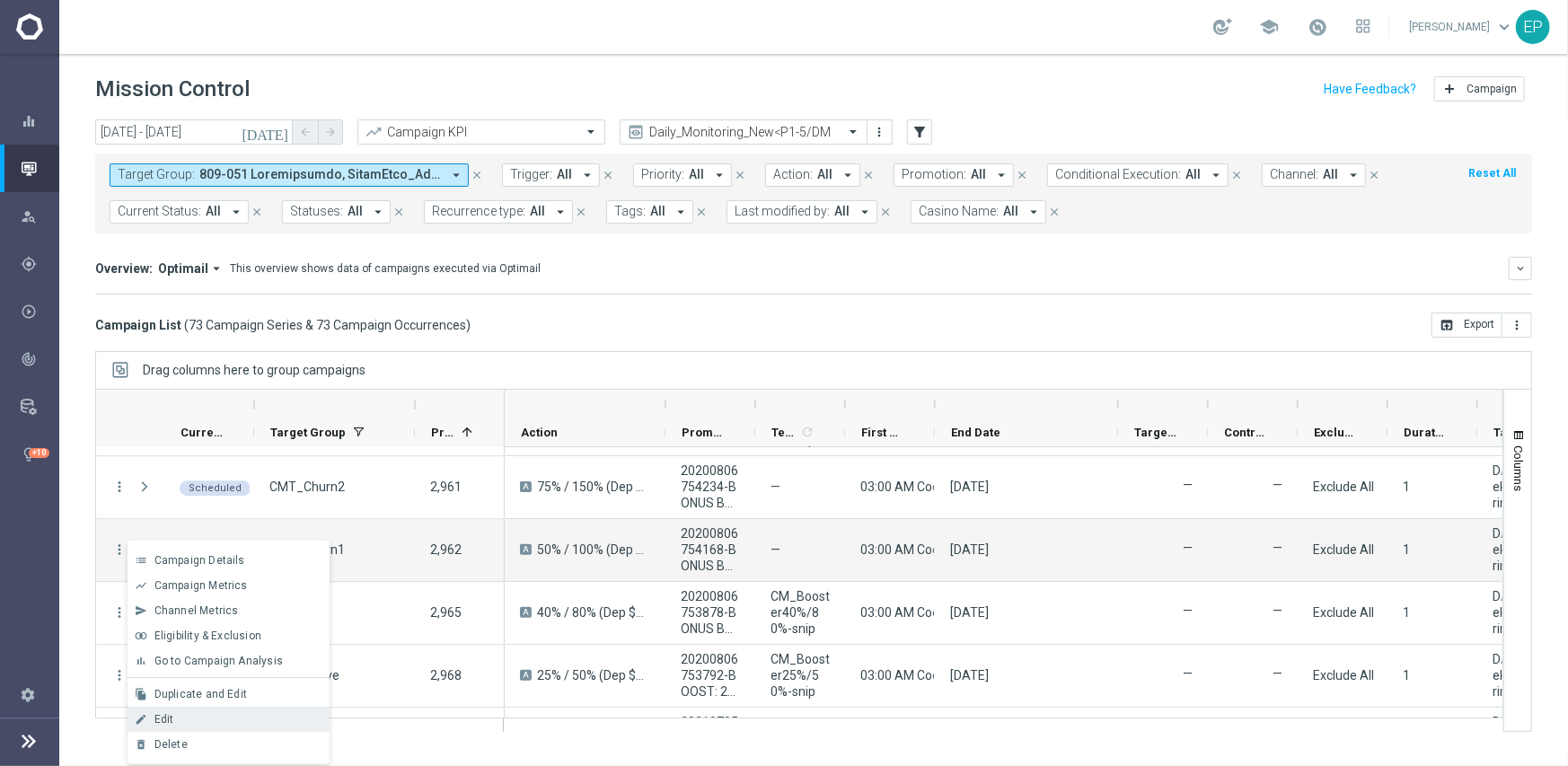
click at [180, 715] on div "Edit" at bounding box center [238, 719] width 167 height 13
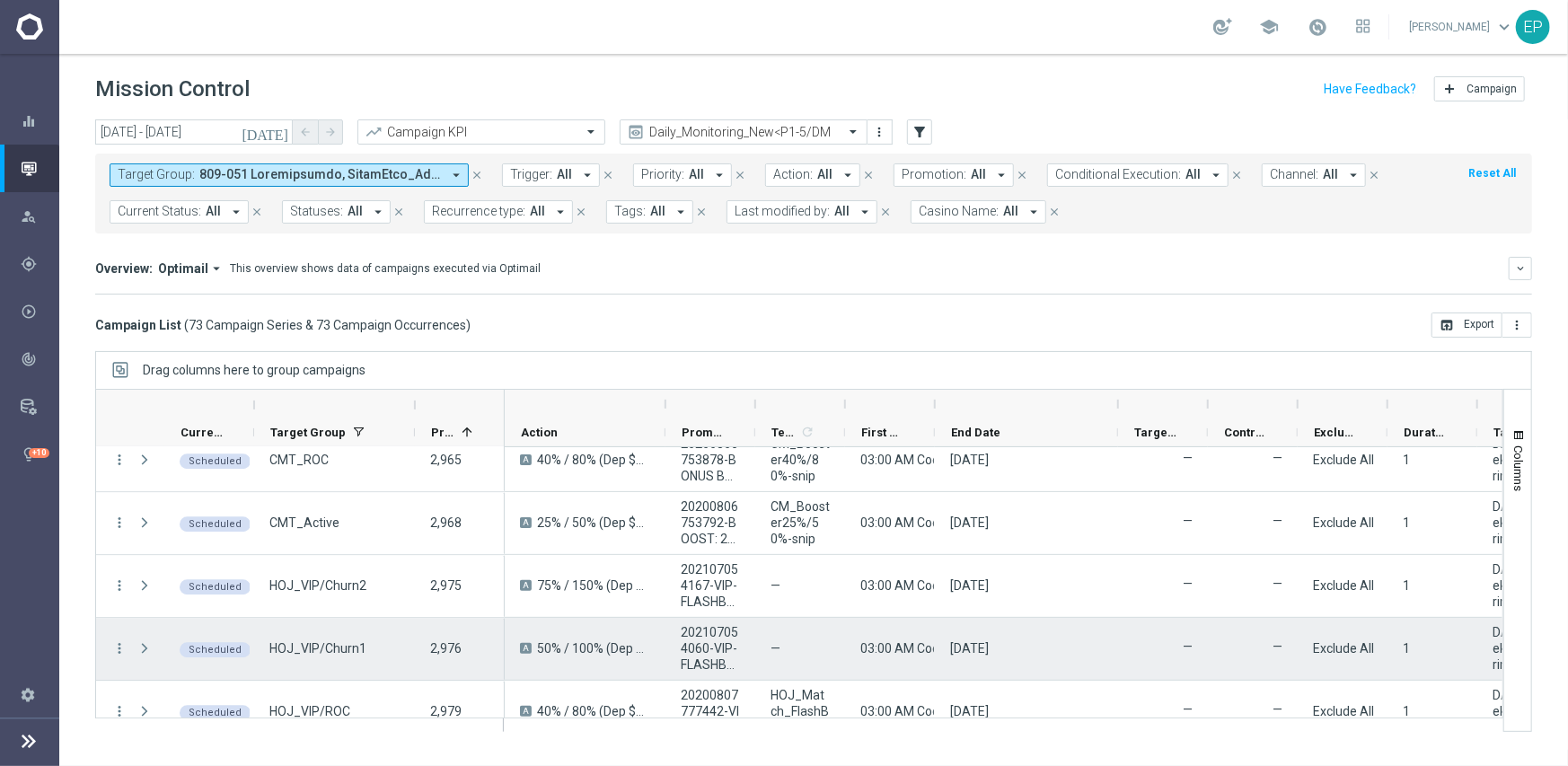
scroll to position [2873, 0]
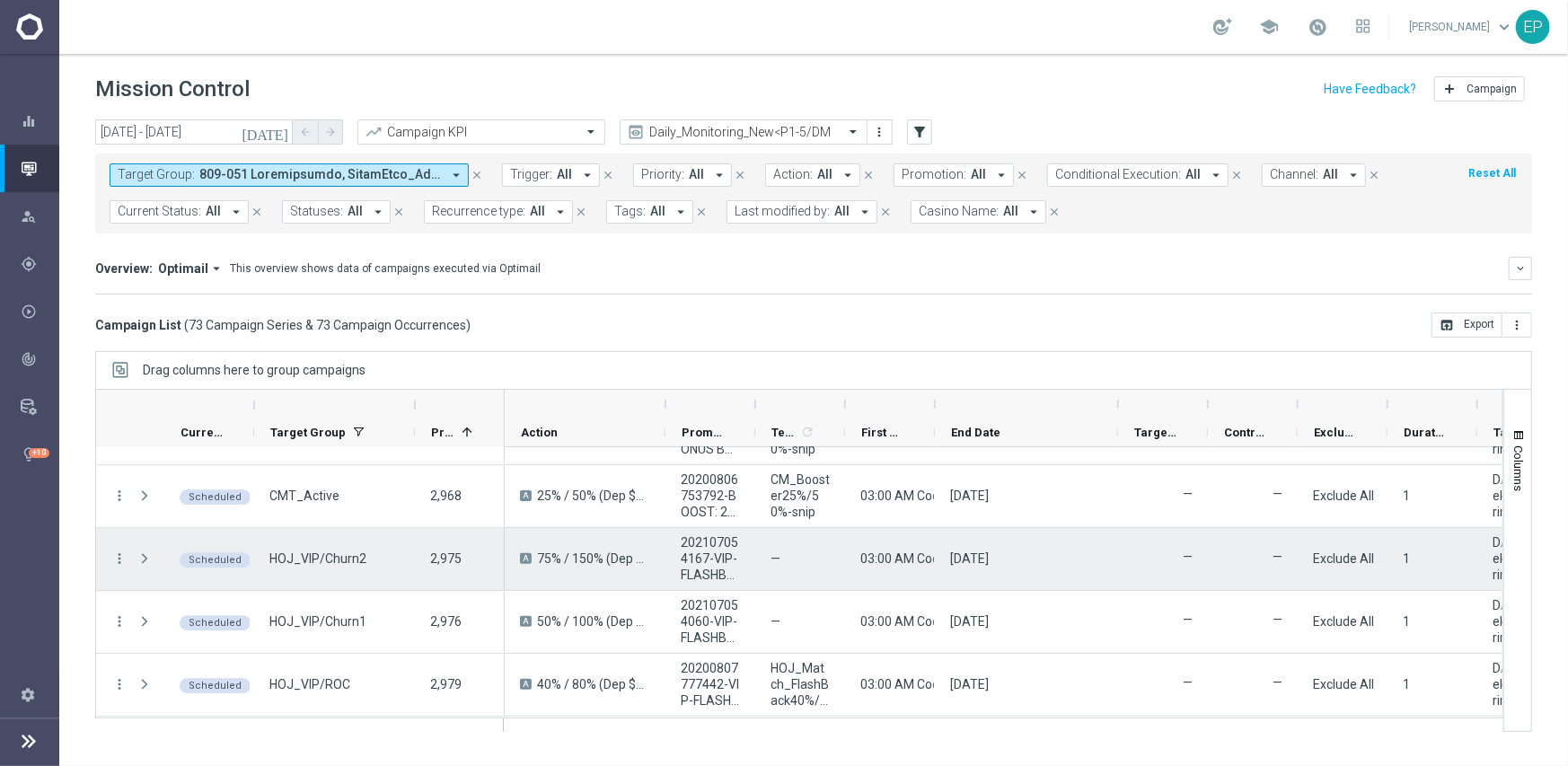
click at [119, 557] on icon "more_vert" at bounding box center [119, 559] width 17 height 17
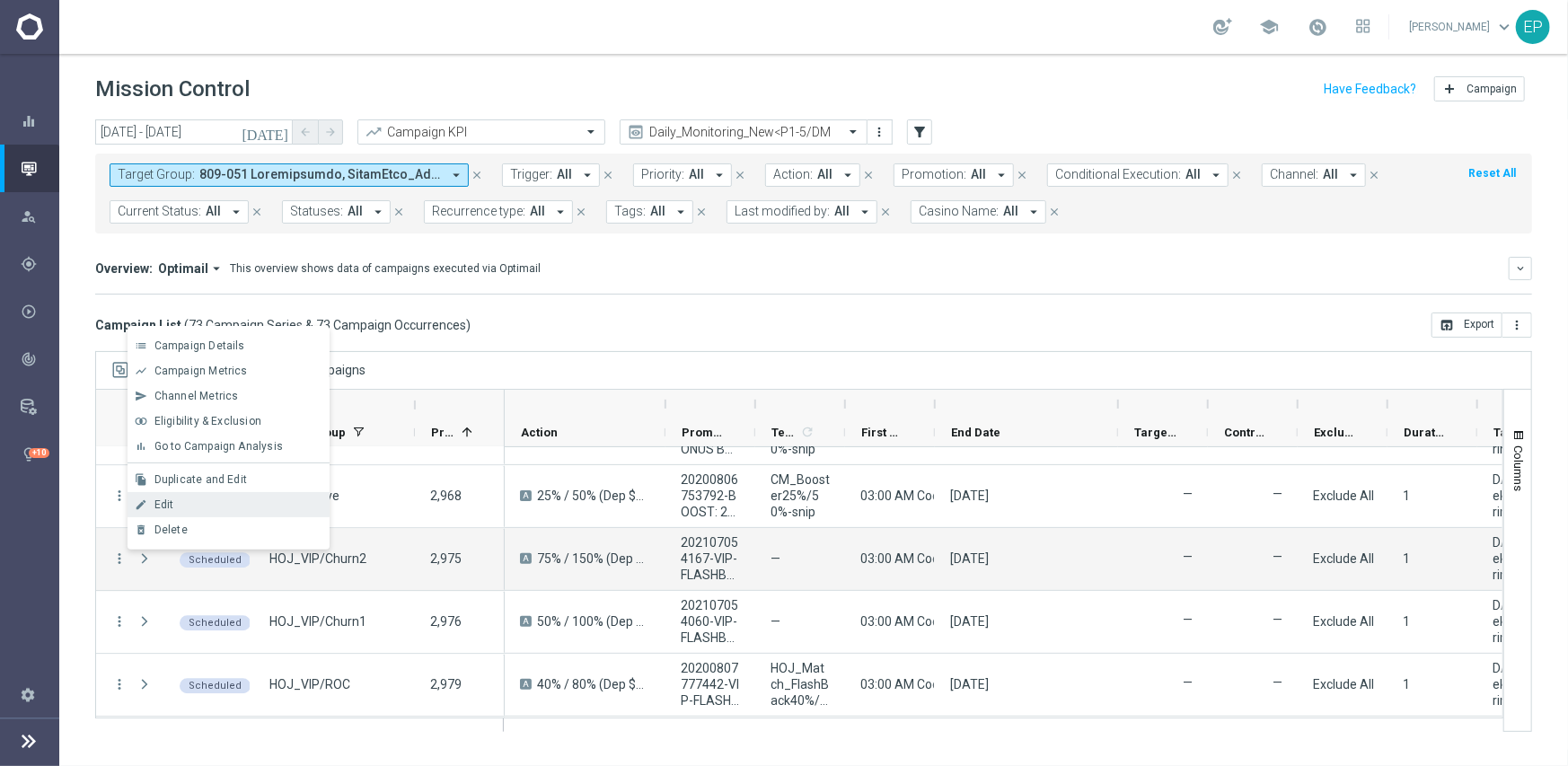
click at [170, 502] on span "Edit" at bounding box center [164, 504] width 20 height 13
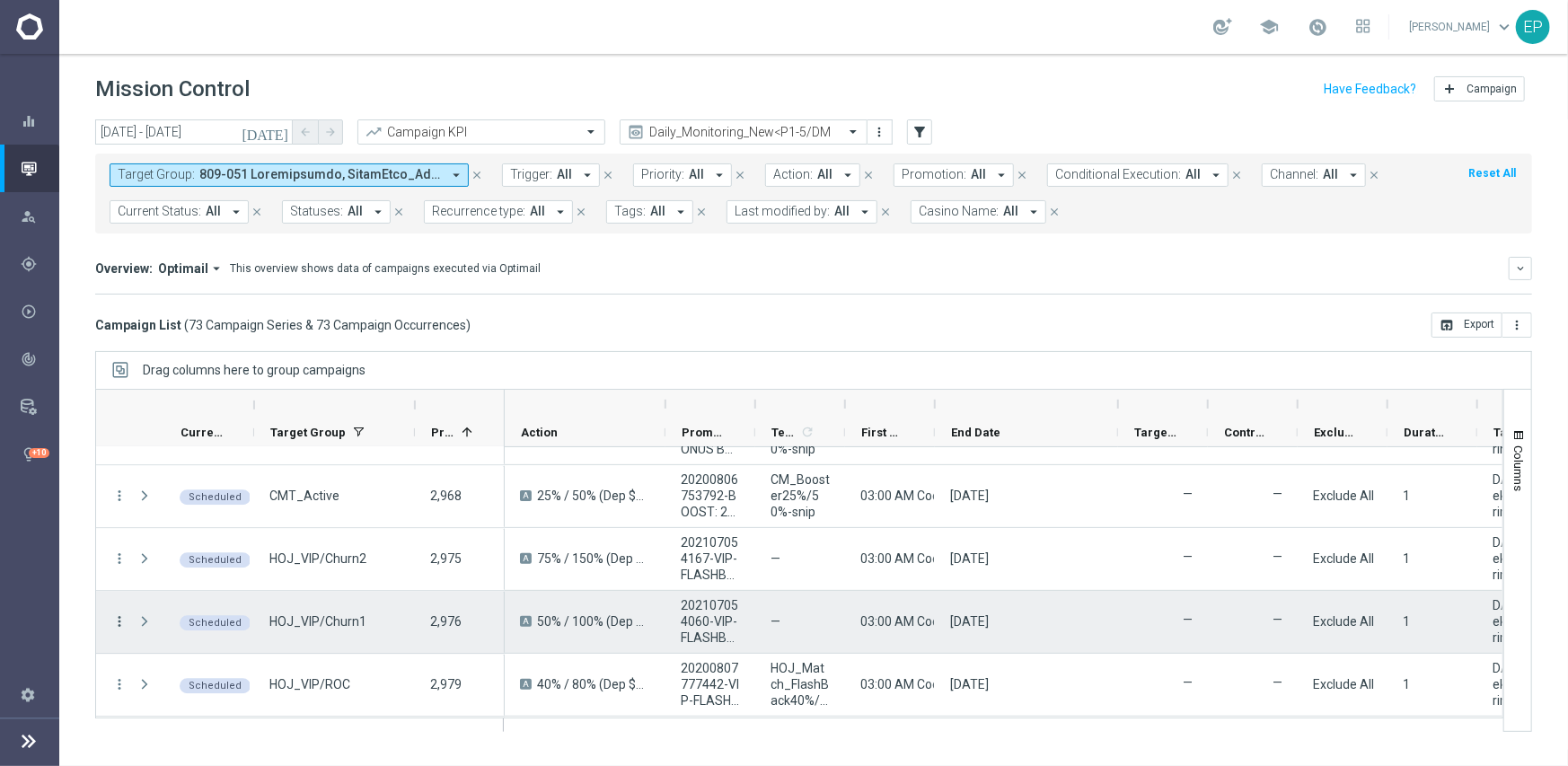
click at [118, 619] on icon "more_vert" at bounding box center [119, 621] width 17 height 17
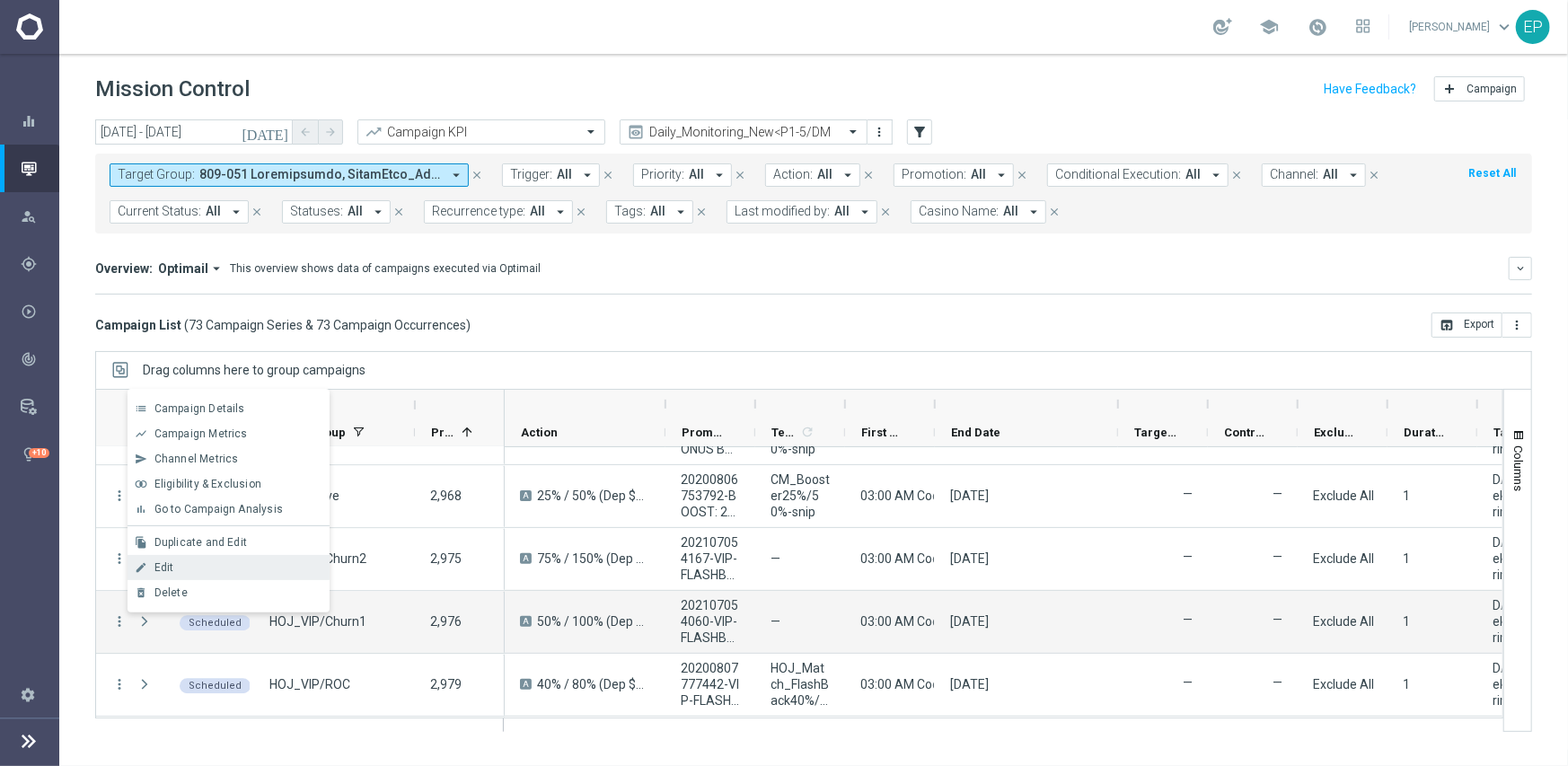
click at [173, 572] on div "Edit" at bounding box center [238, 567] width 167 height 13
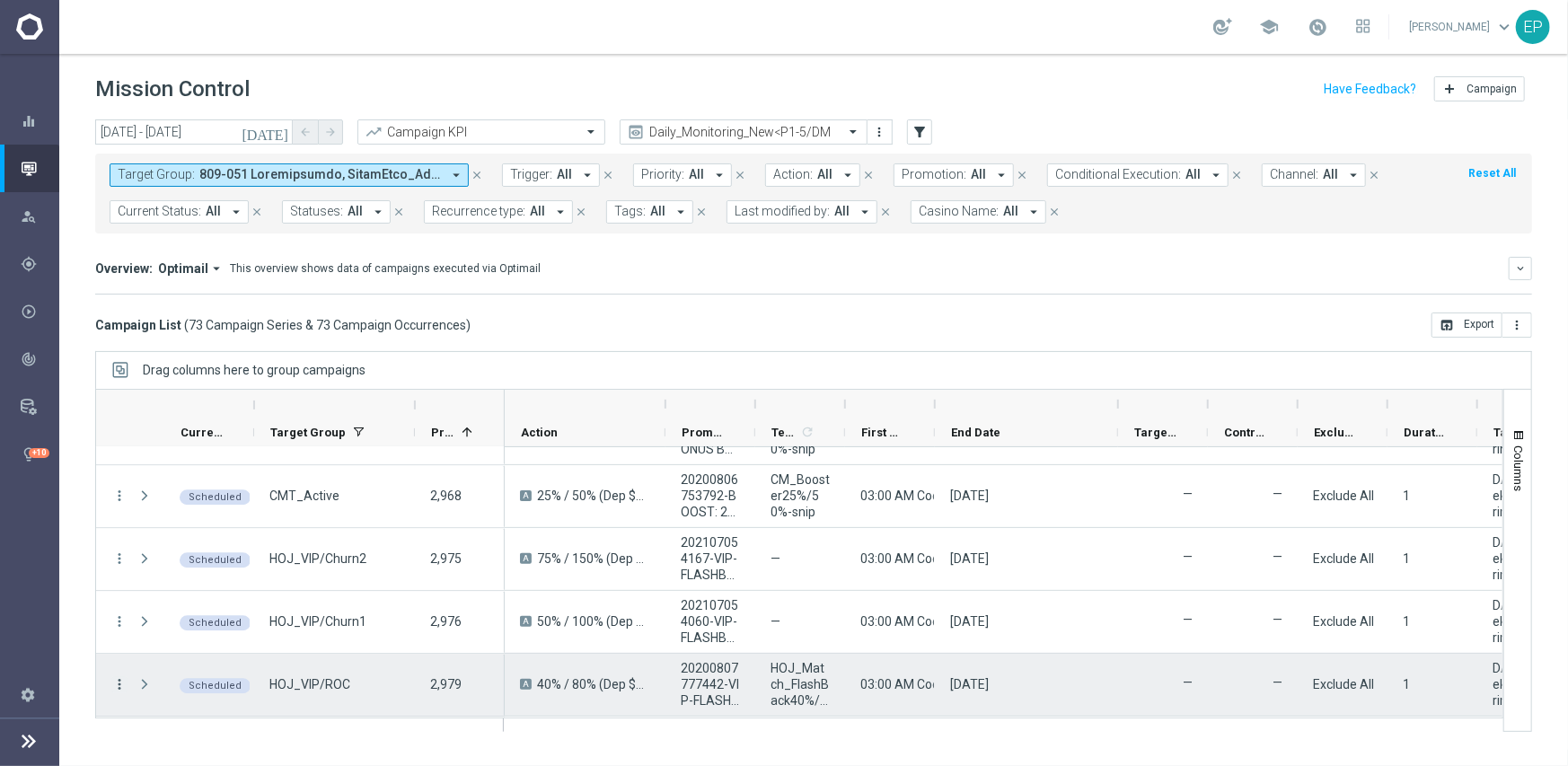
click at [115, 680] on icon "more_vert" at bounding box center [119, 684] width 17 height 17
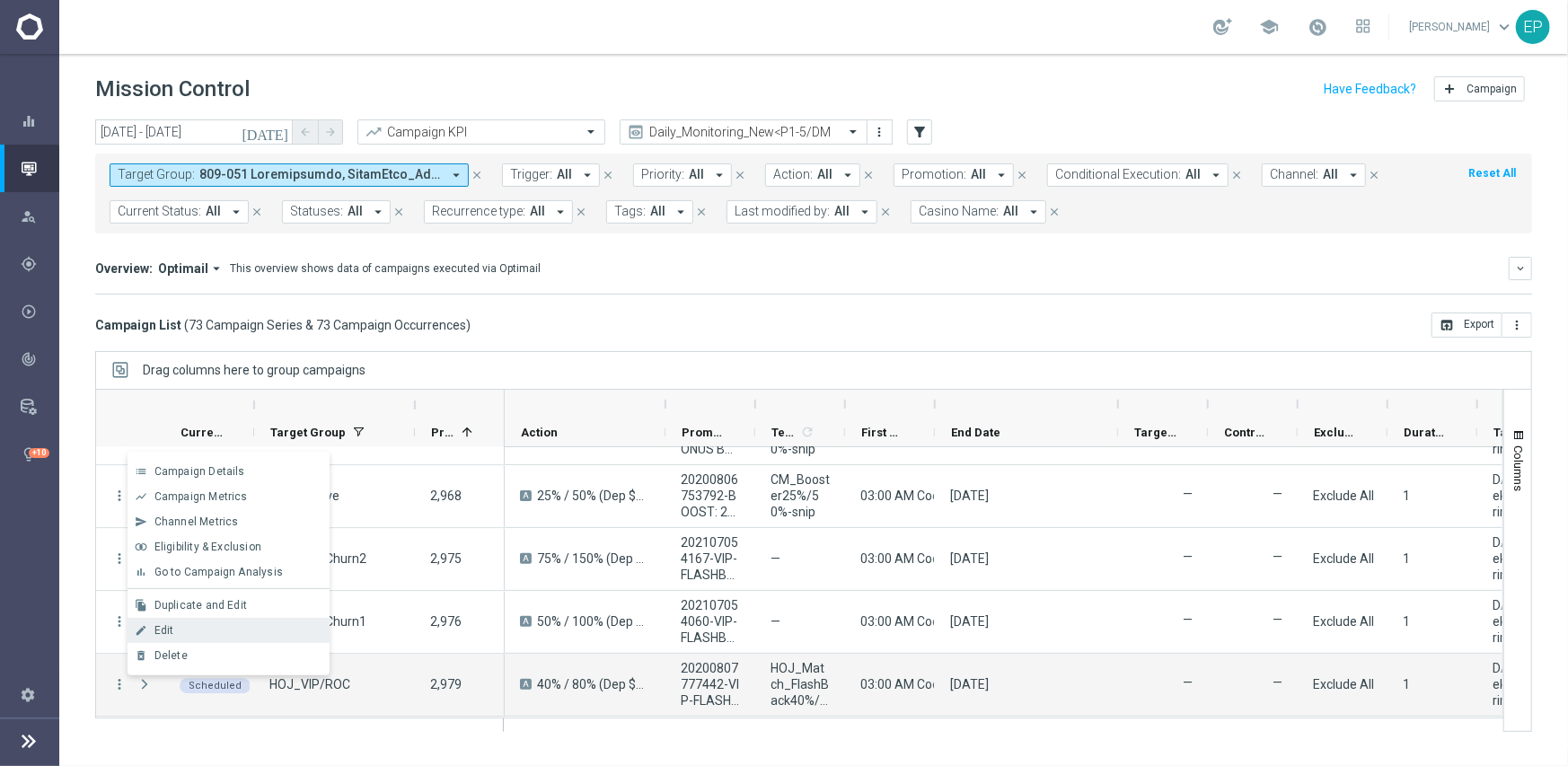
click at [170, 624] on span "Edit" at bounding box center [164, 630] width 20 height 13
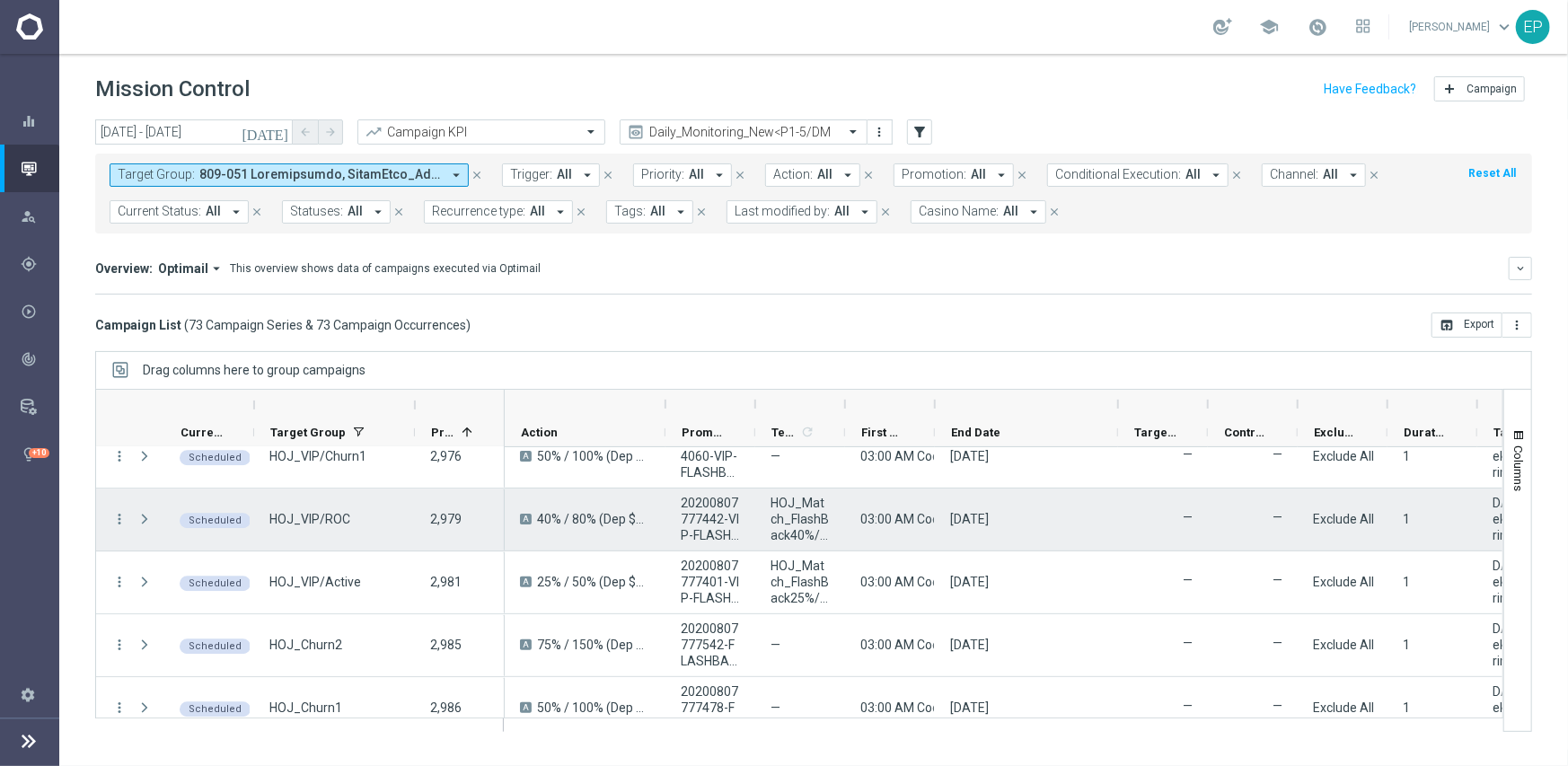
scroll to position [3053, 0]
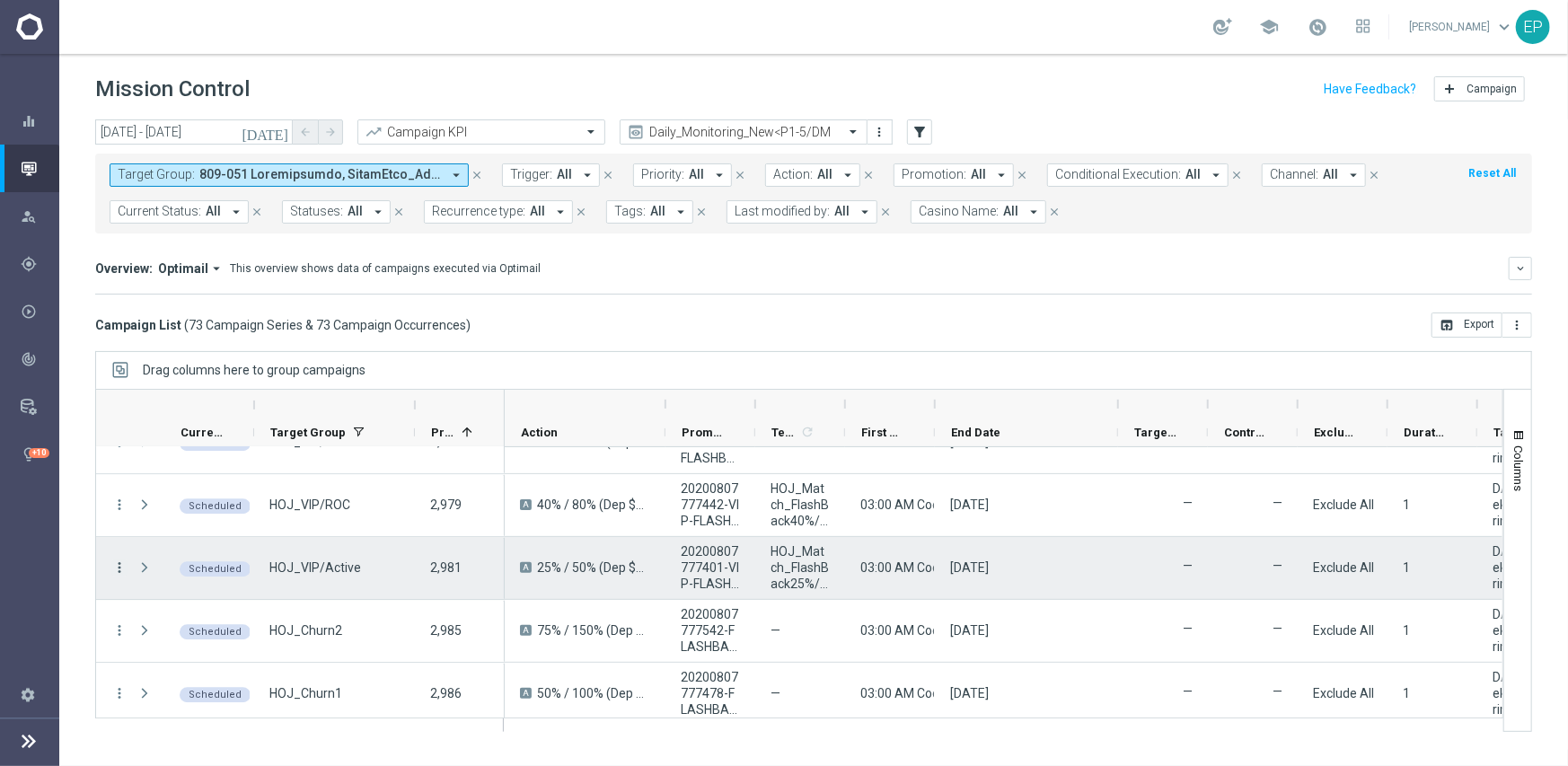
click at [116, 569] on icon "more_vert" at bounding box center [119, 567] width 17 height 17
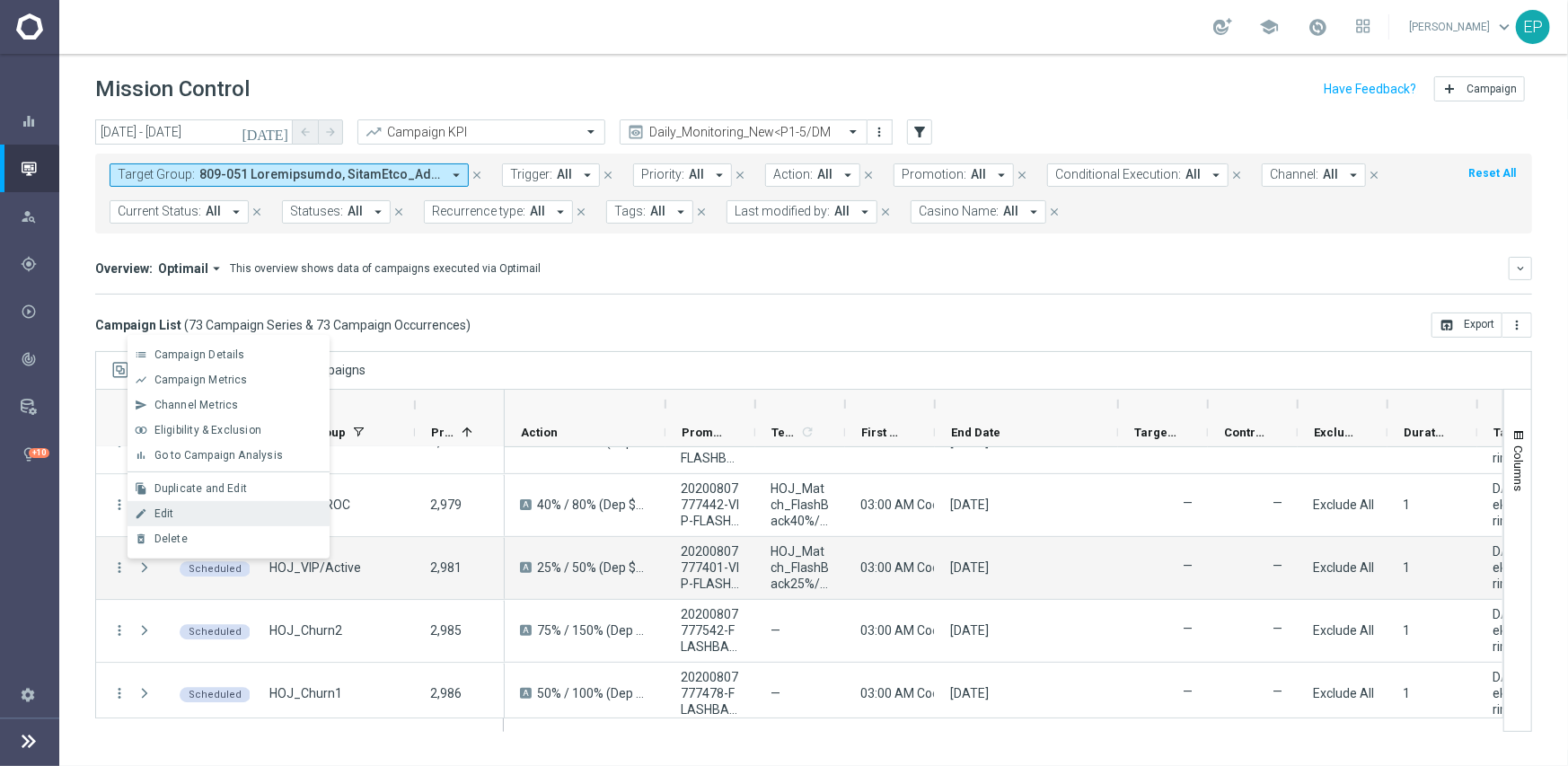
click at [179, 503] on div "edit Edit" at bounding box center [228, 514] width 202 height 25
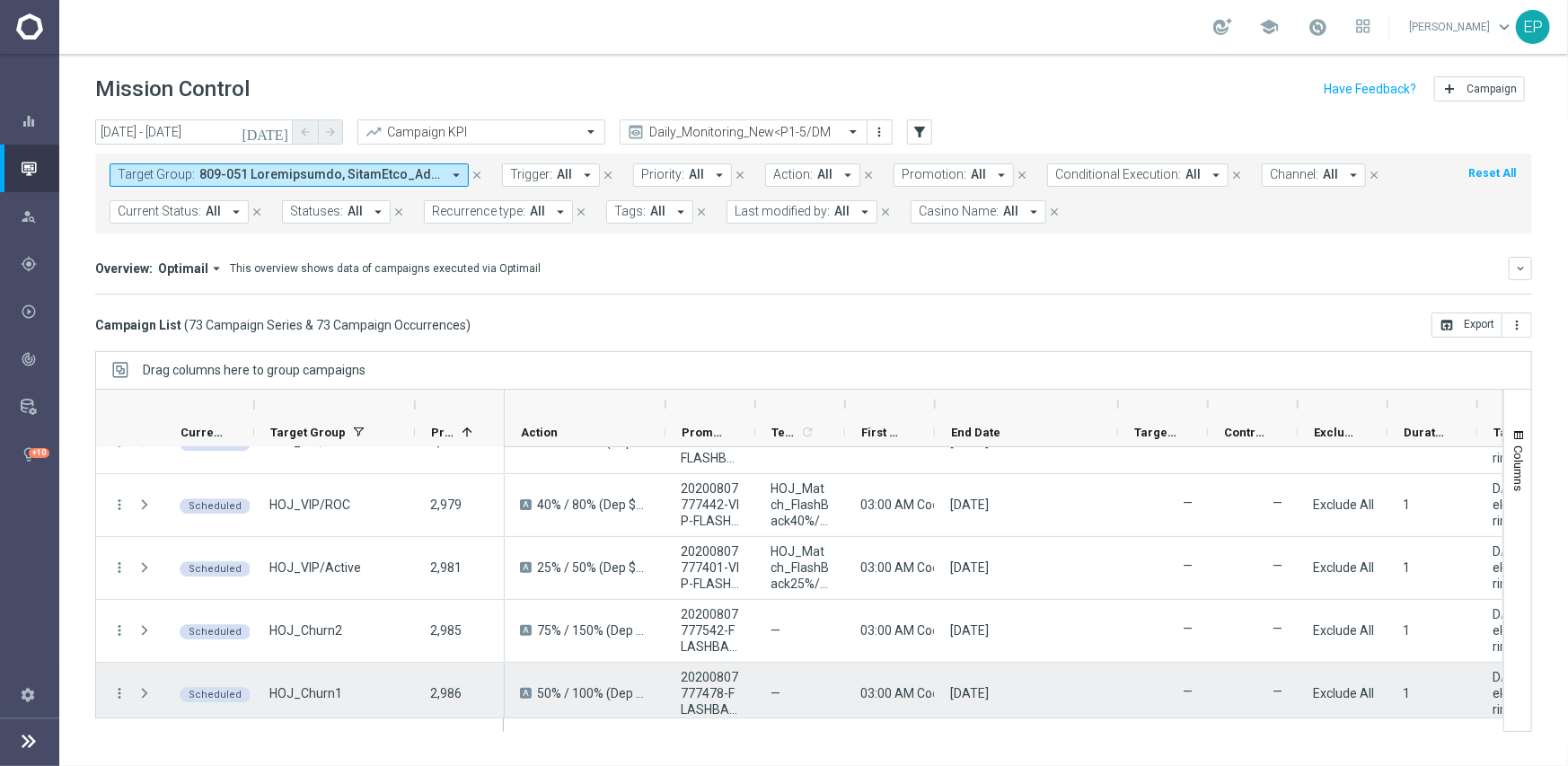
scroll to position [3143, 0]
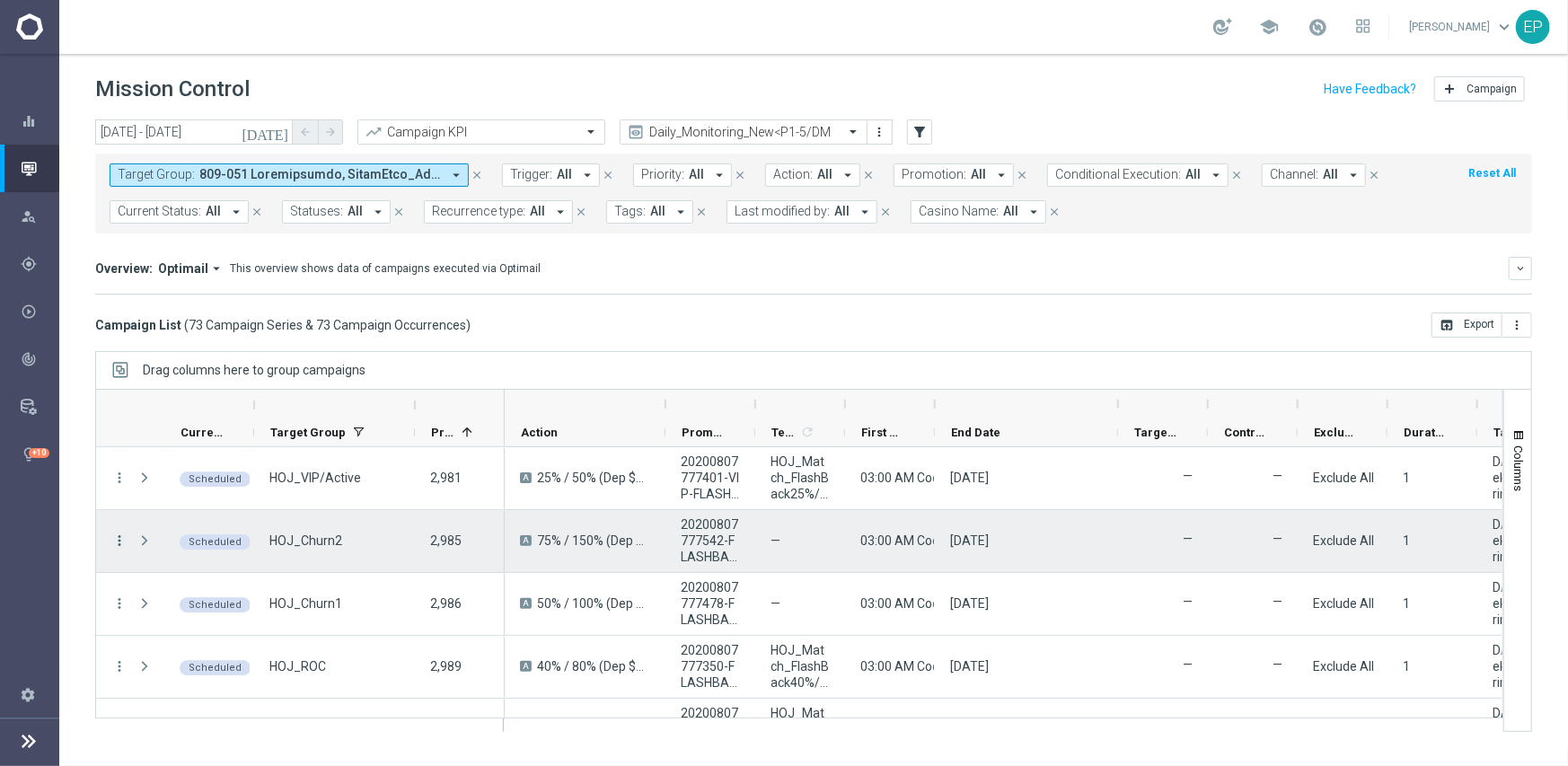
click at [117, 542] on icon "more_vert" at bounding box center [119, 540] width 17 height 17
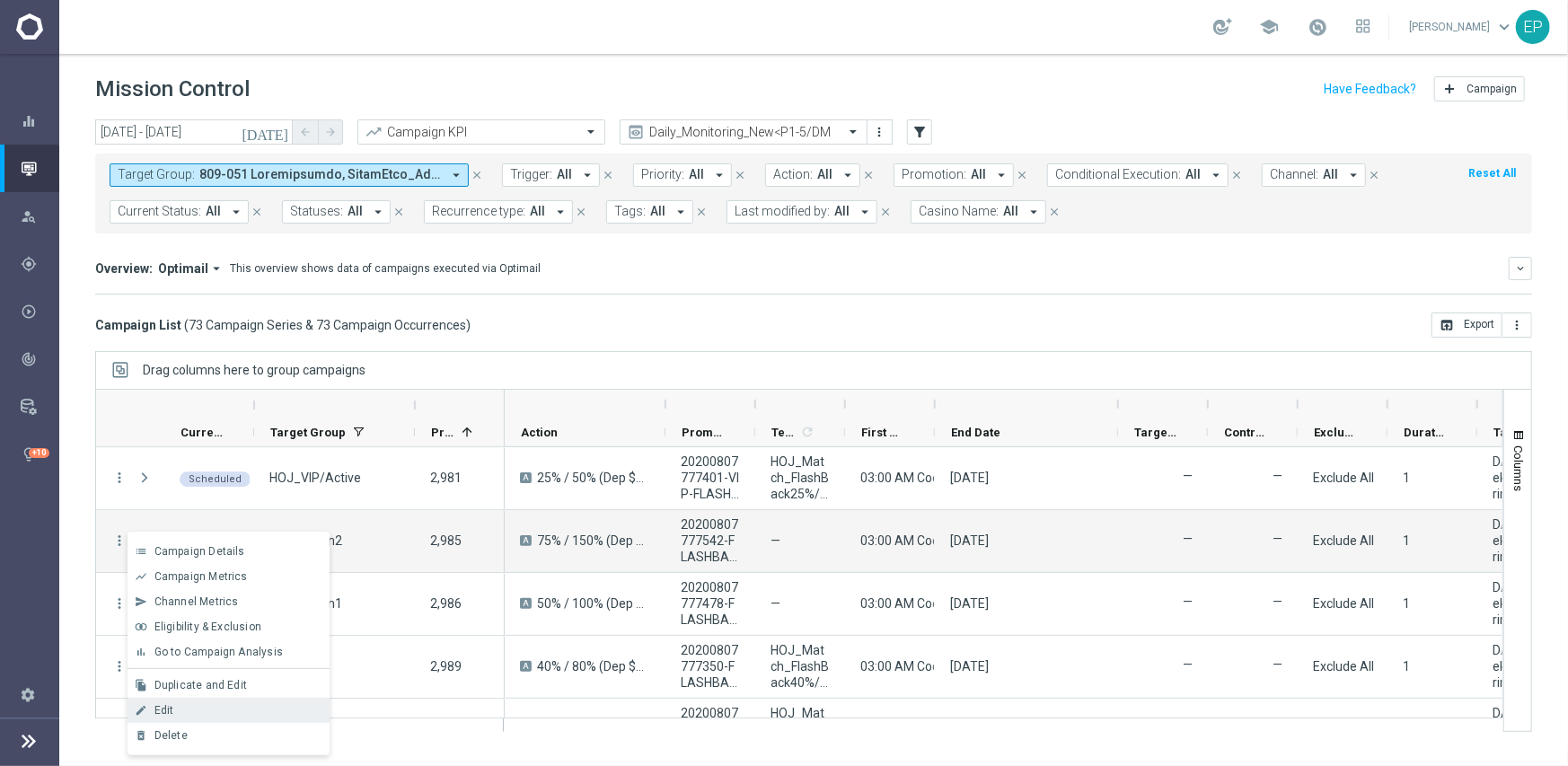
click at [214, 707] on div "Edit" at bounding box center [238, 710] width 167 height 13
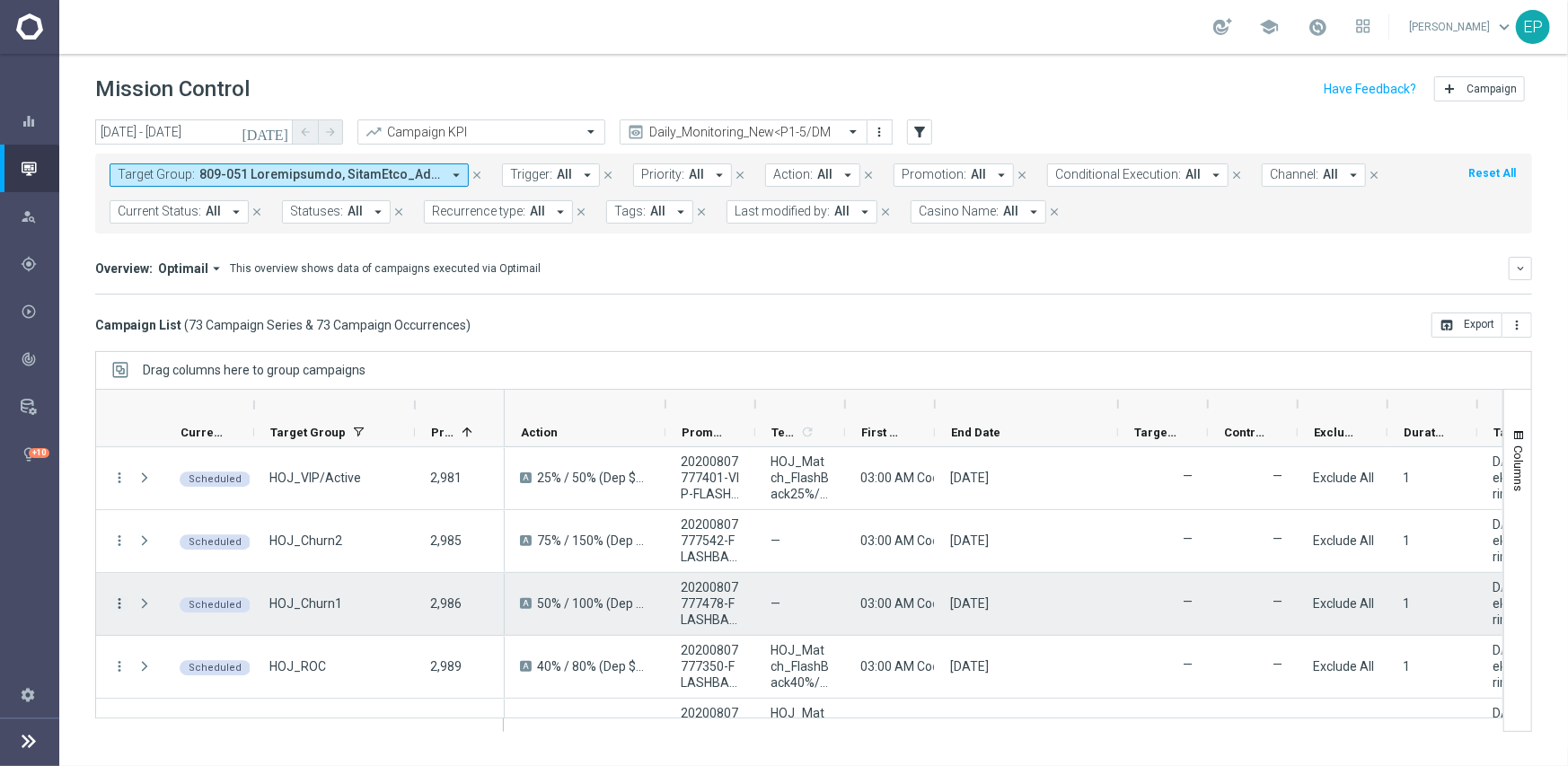
click at [119, 600] on icon "more_vert" at bounding box center [119, 604] width 17 height 17
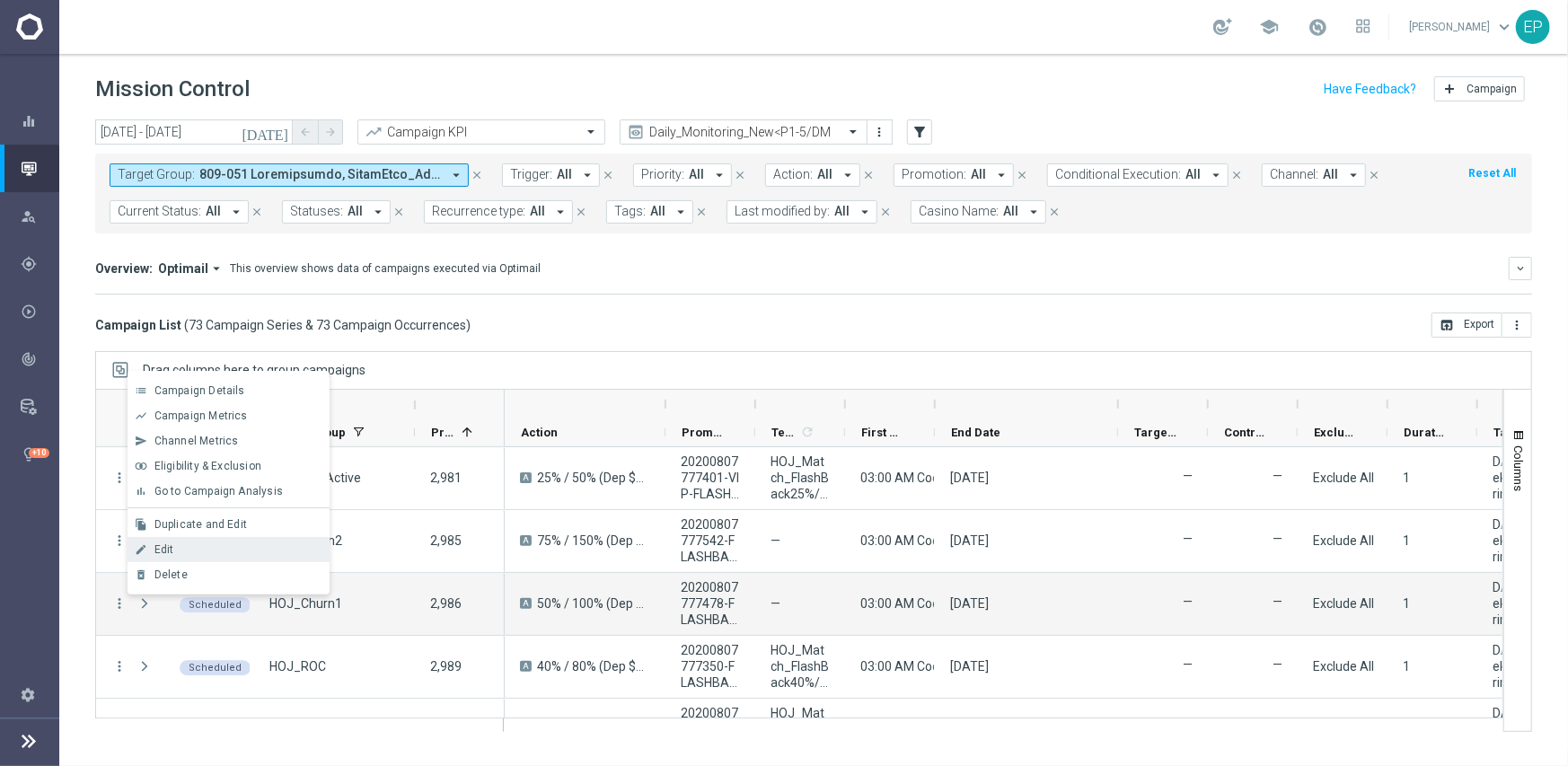
click at [169, 549] on span "Edit" at bounding box center [164, 549] width 20 height 13
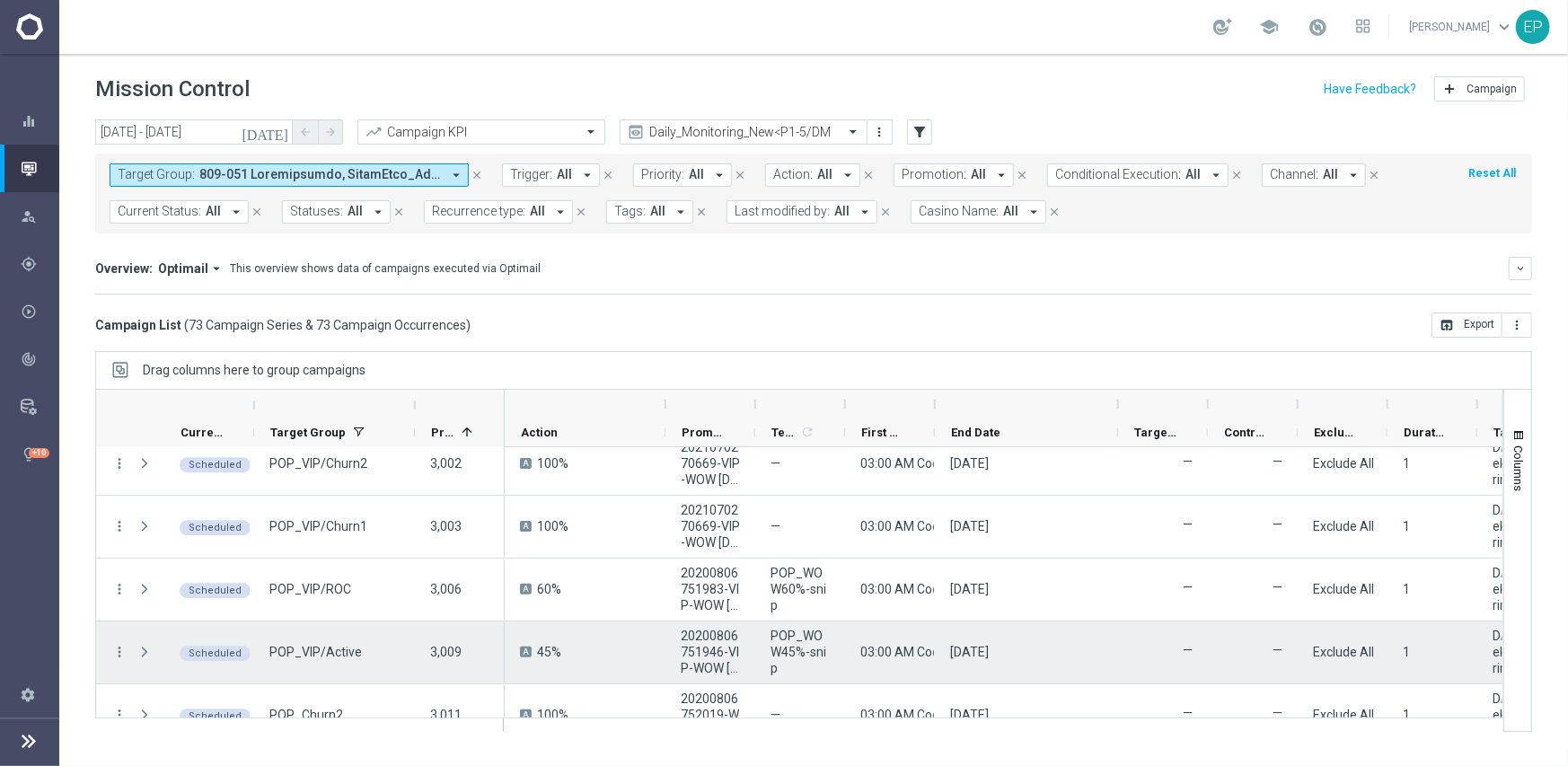
scroll to position [3502, 0]
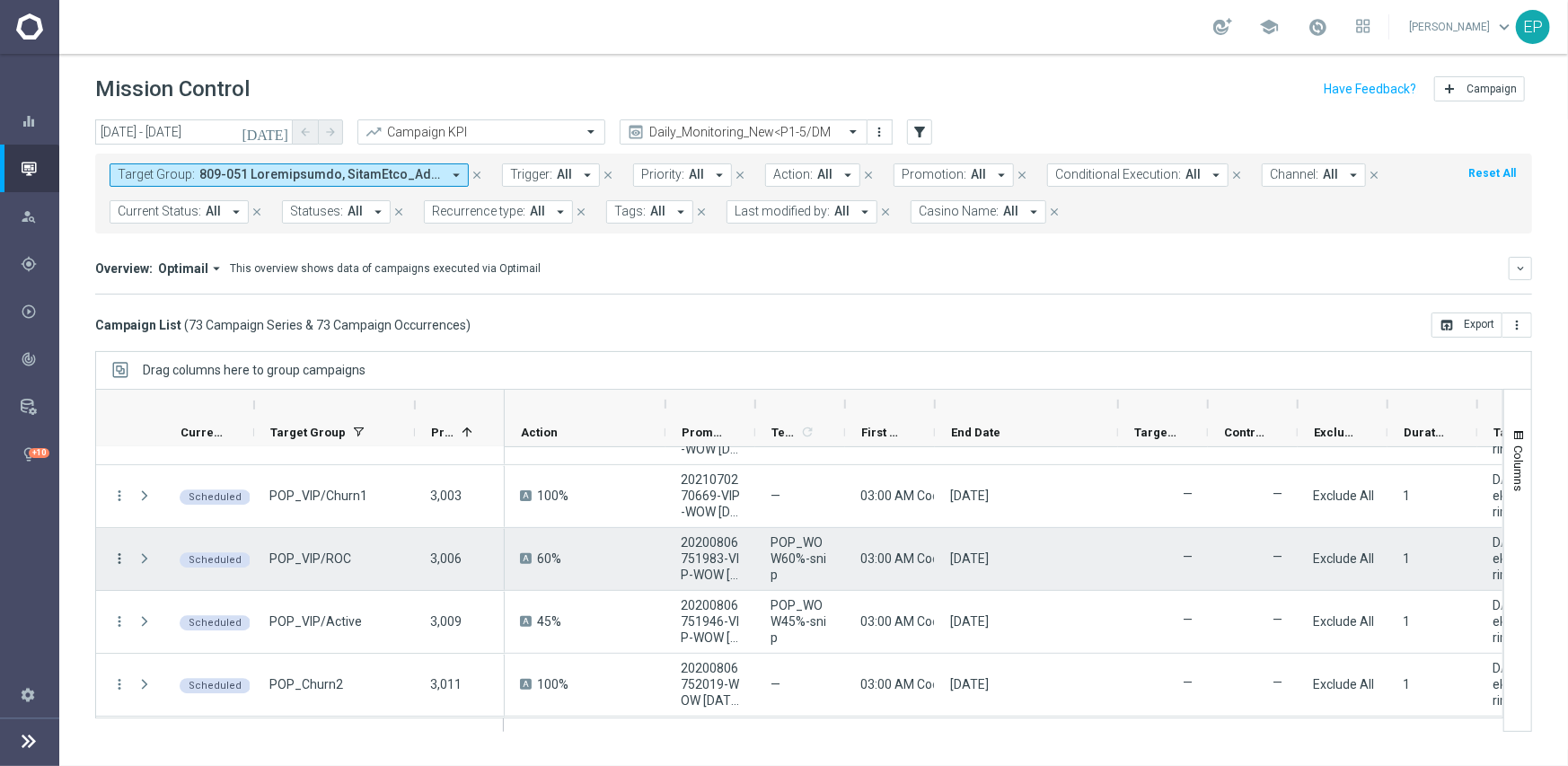
click at [115, 553] on icon "more_vert" at bounding box center [119, 559] width 17 height 17
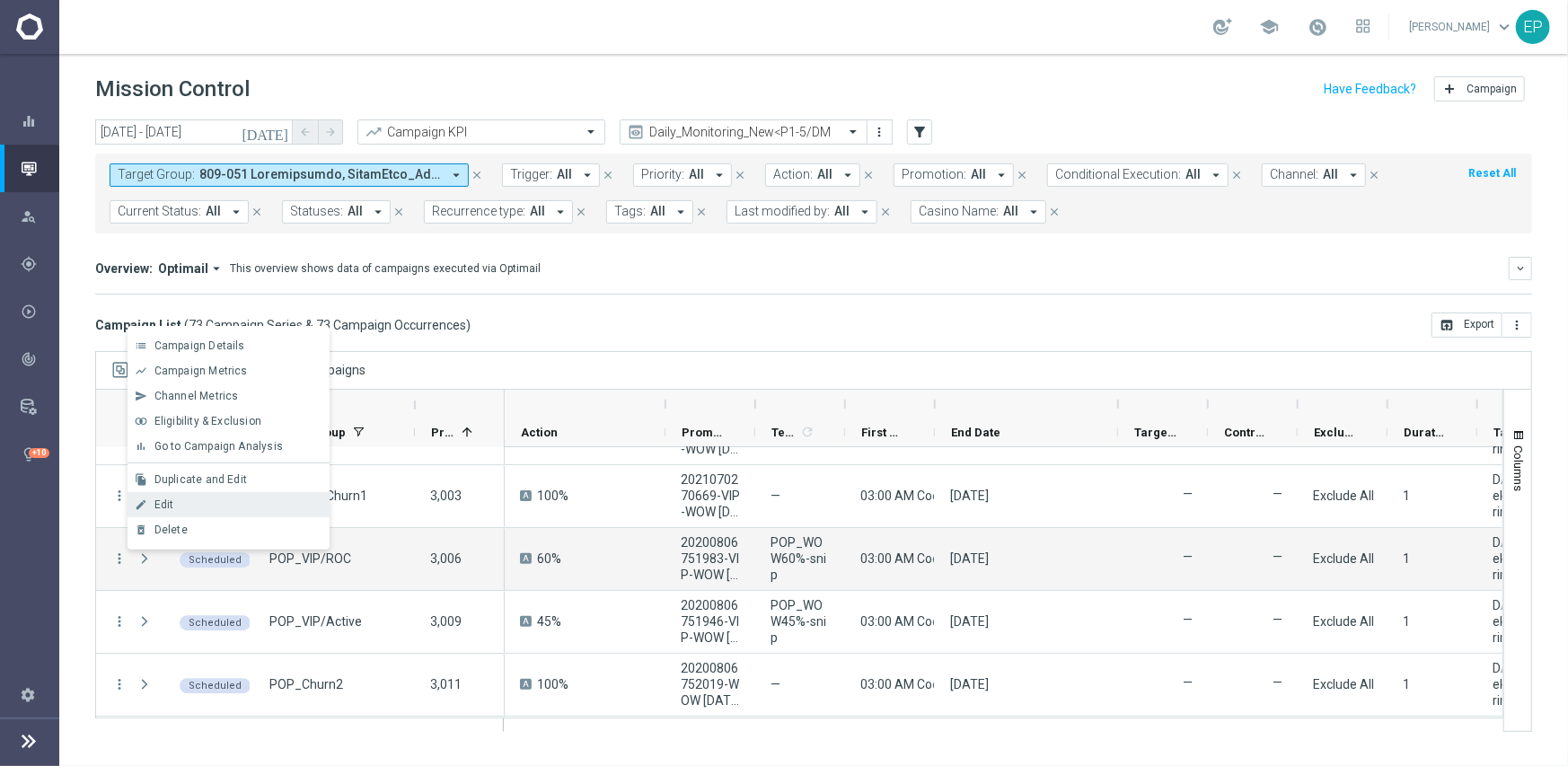
click at [176, 505] on div "Edit" at bounding box center [238, 504] width 167 height 13
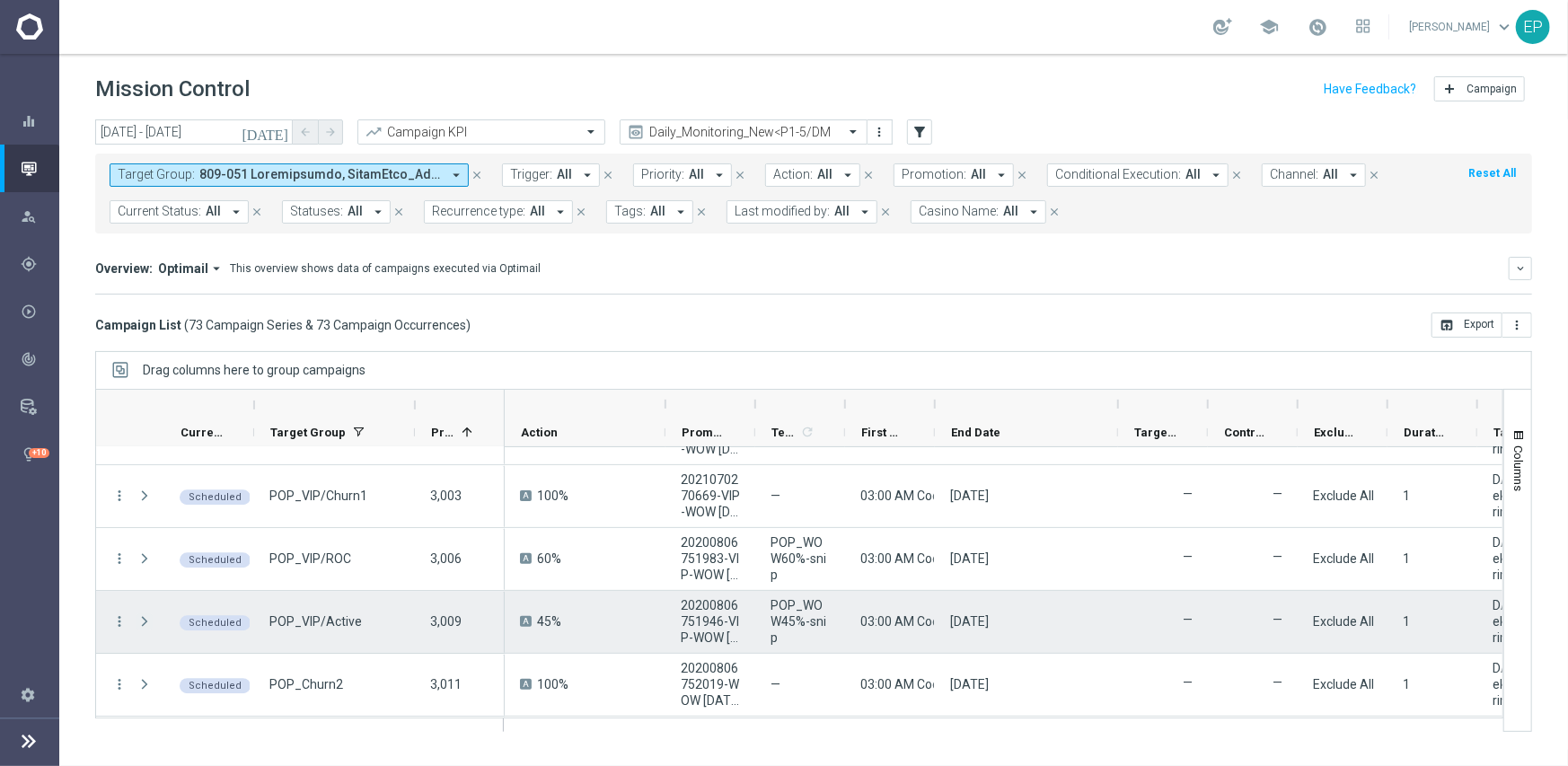
drag, startPoint x: 119, startPoint y: 612, endPoint x: 144, endPoint y: 612, distance: 25.0
click at [119, 615] on icon "more_vert" at bounding box center [119, 621] width 17 height 17
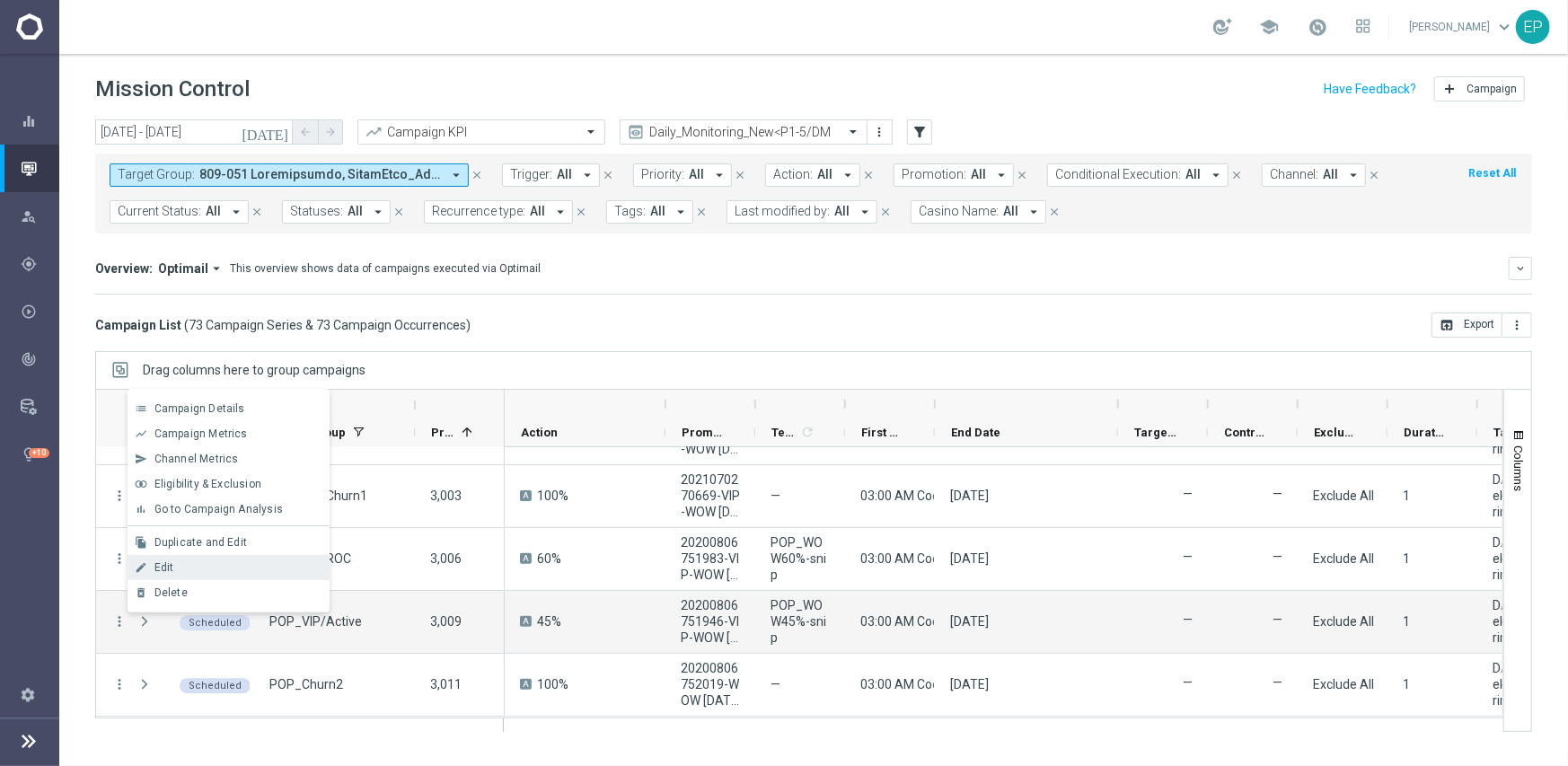
click at [182, 567] on div "Edit" at bounding box center [238, 567] width 167 height 13
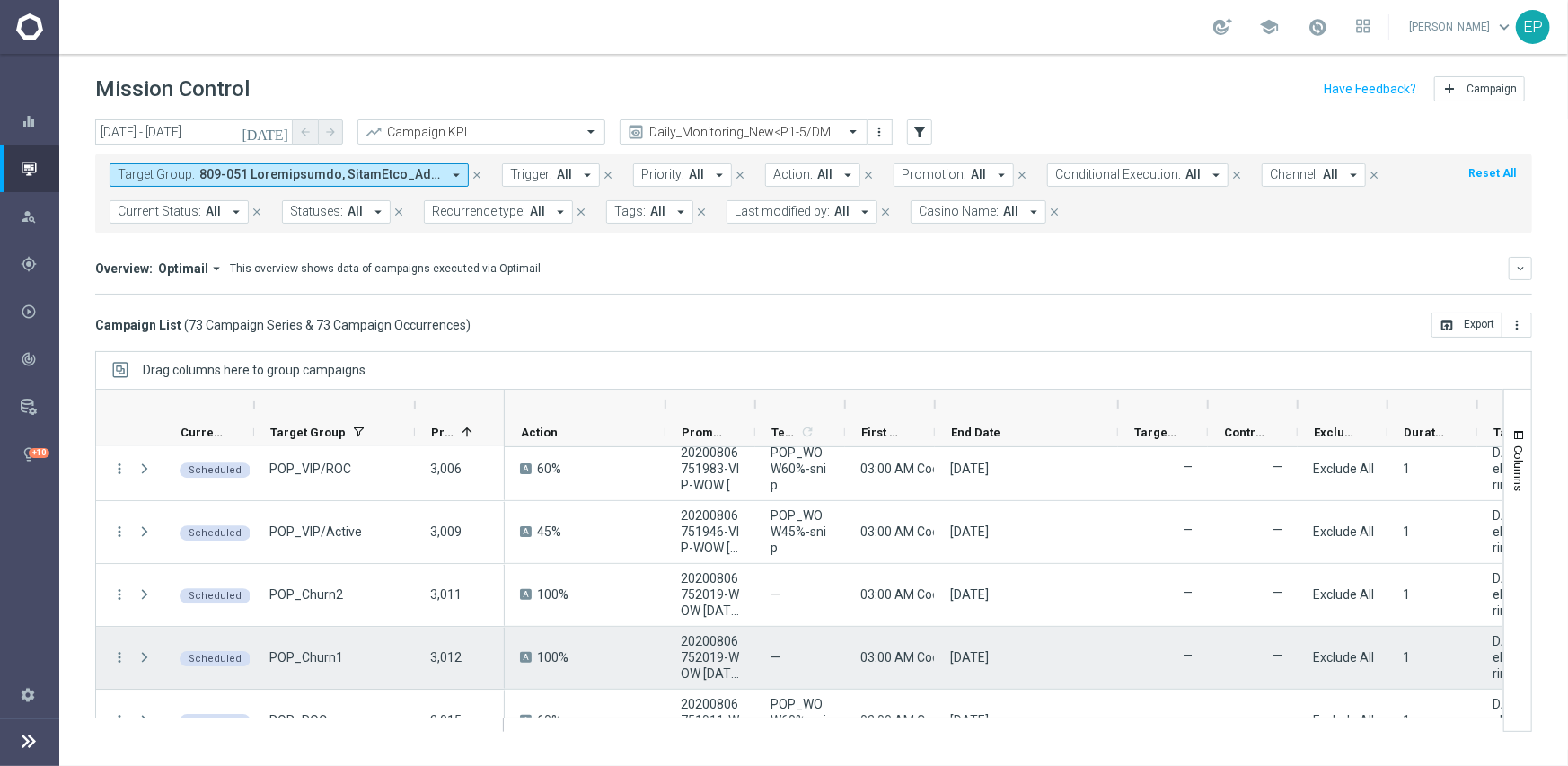
scroll to position [3681, 0]
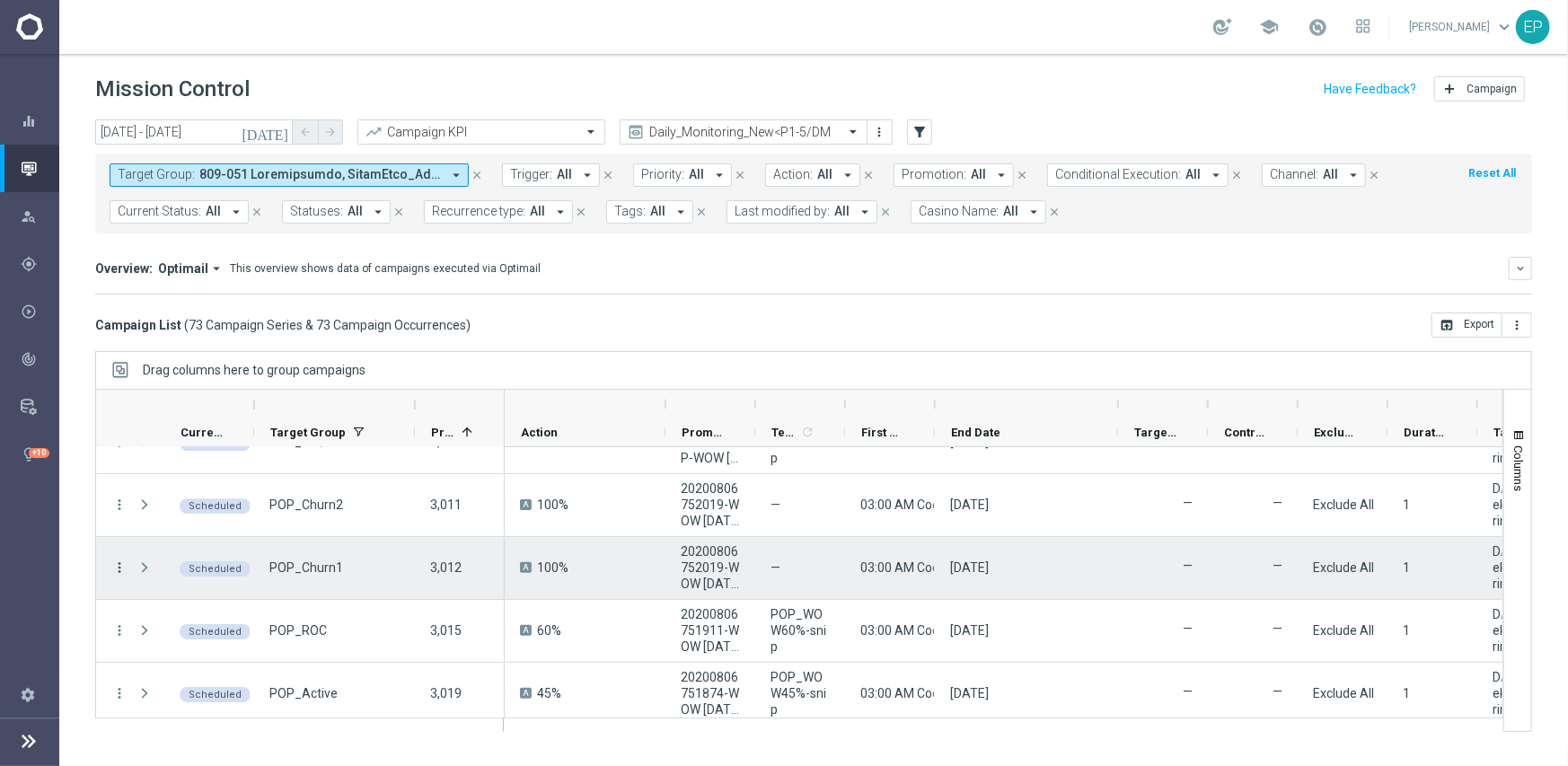
click at [114, 565] on icon "more_vert" at bounding box center [119, 567] width 17 height 17
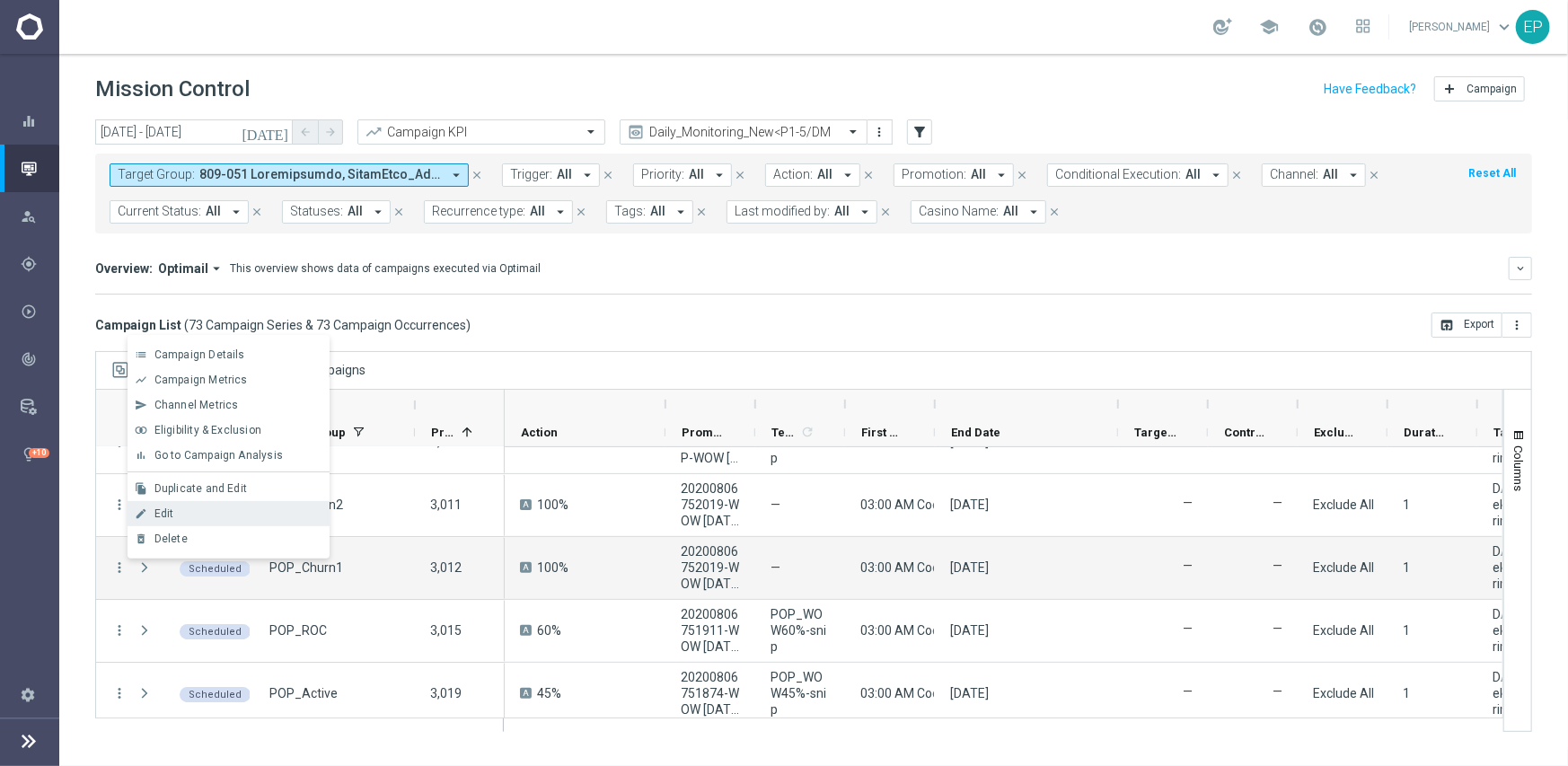
click at [188, 515] on div "Edit" at bounding box center [238, 514] width 167 height 13
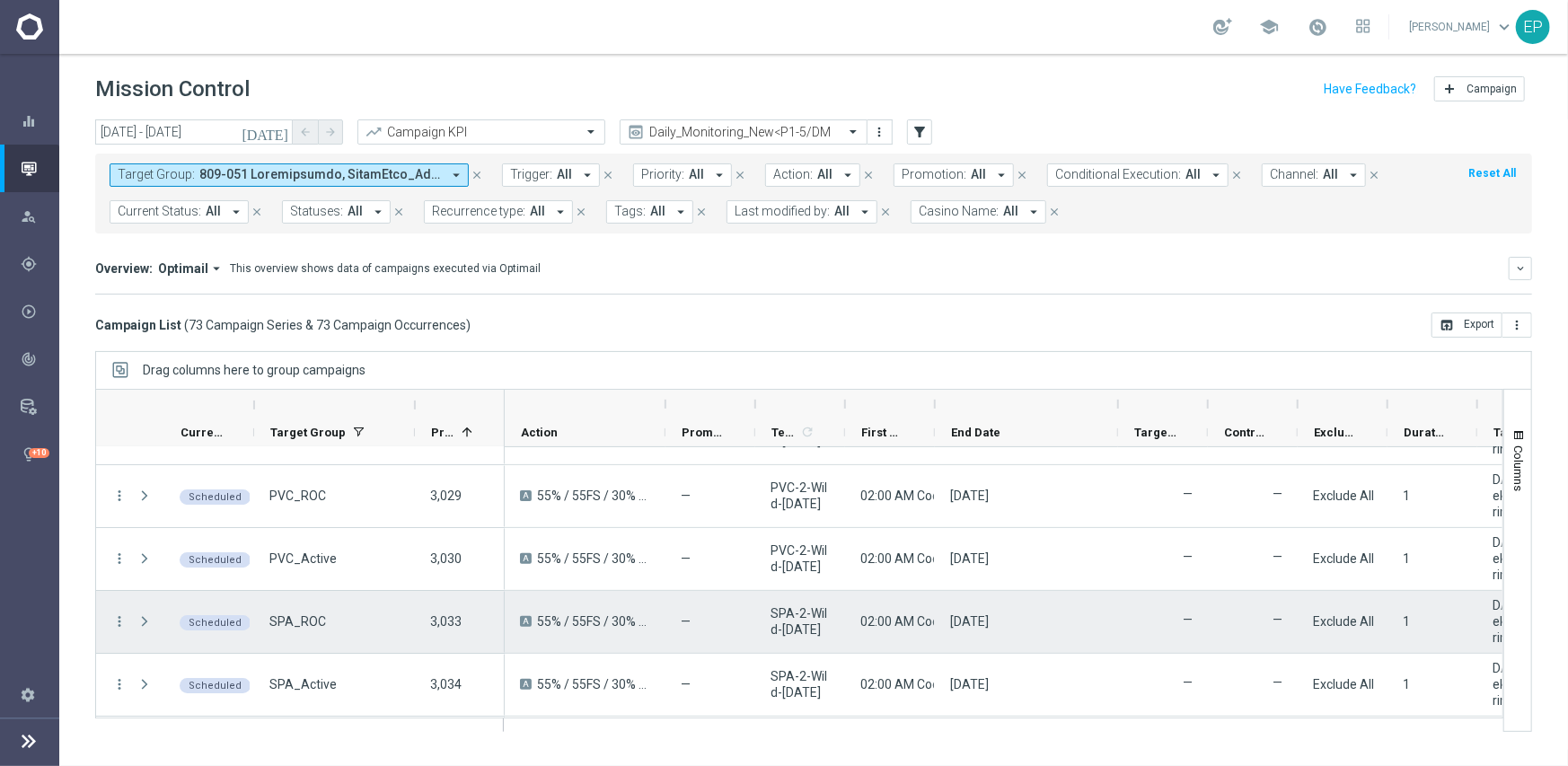
scroll to position [4041, 0]
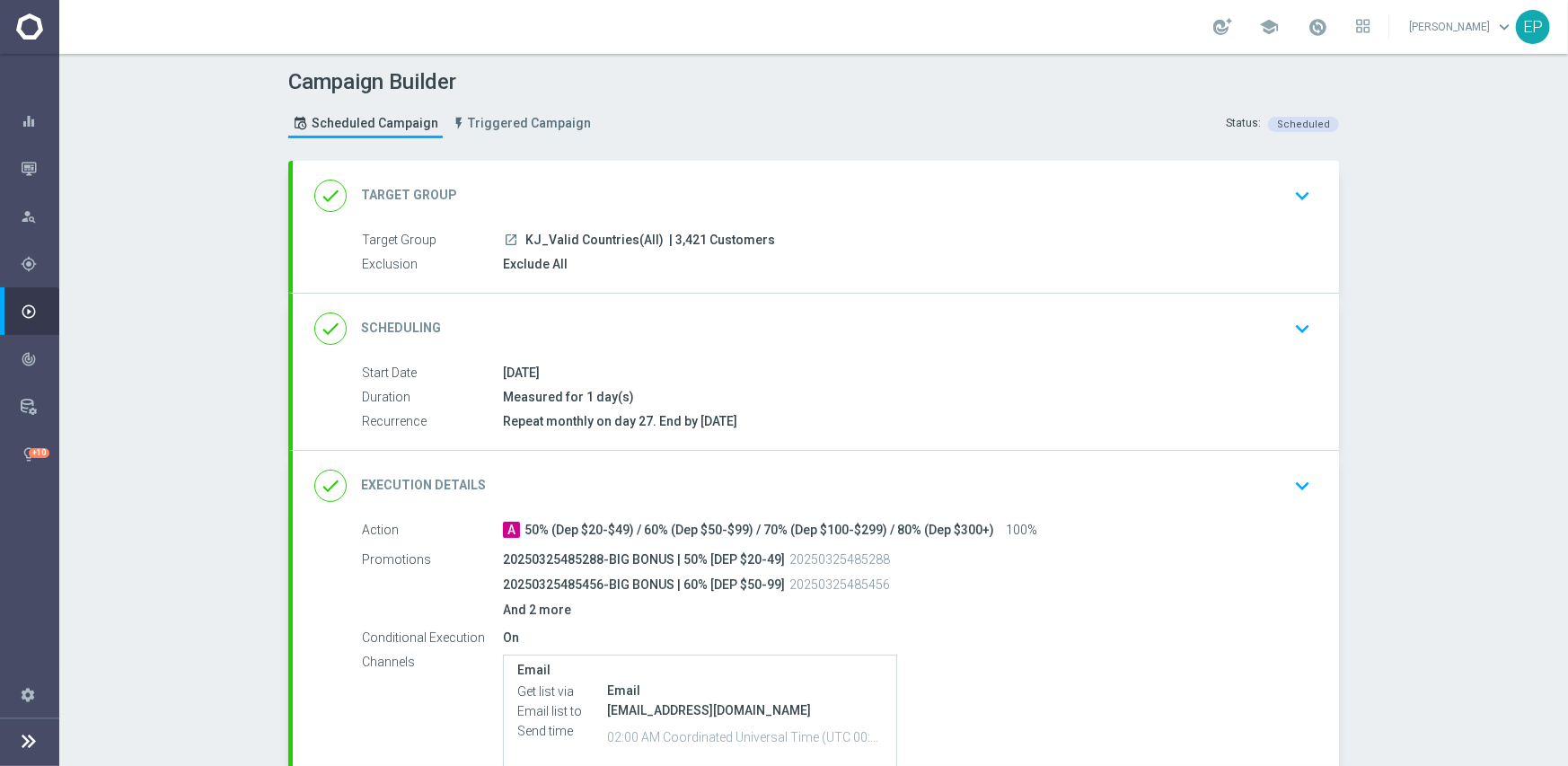
click at [812, 309] on div "done Scheduling keyboard_arrow_down" at bounding box center [815, 329] width 1046 height 70
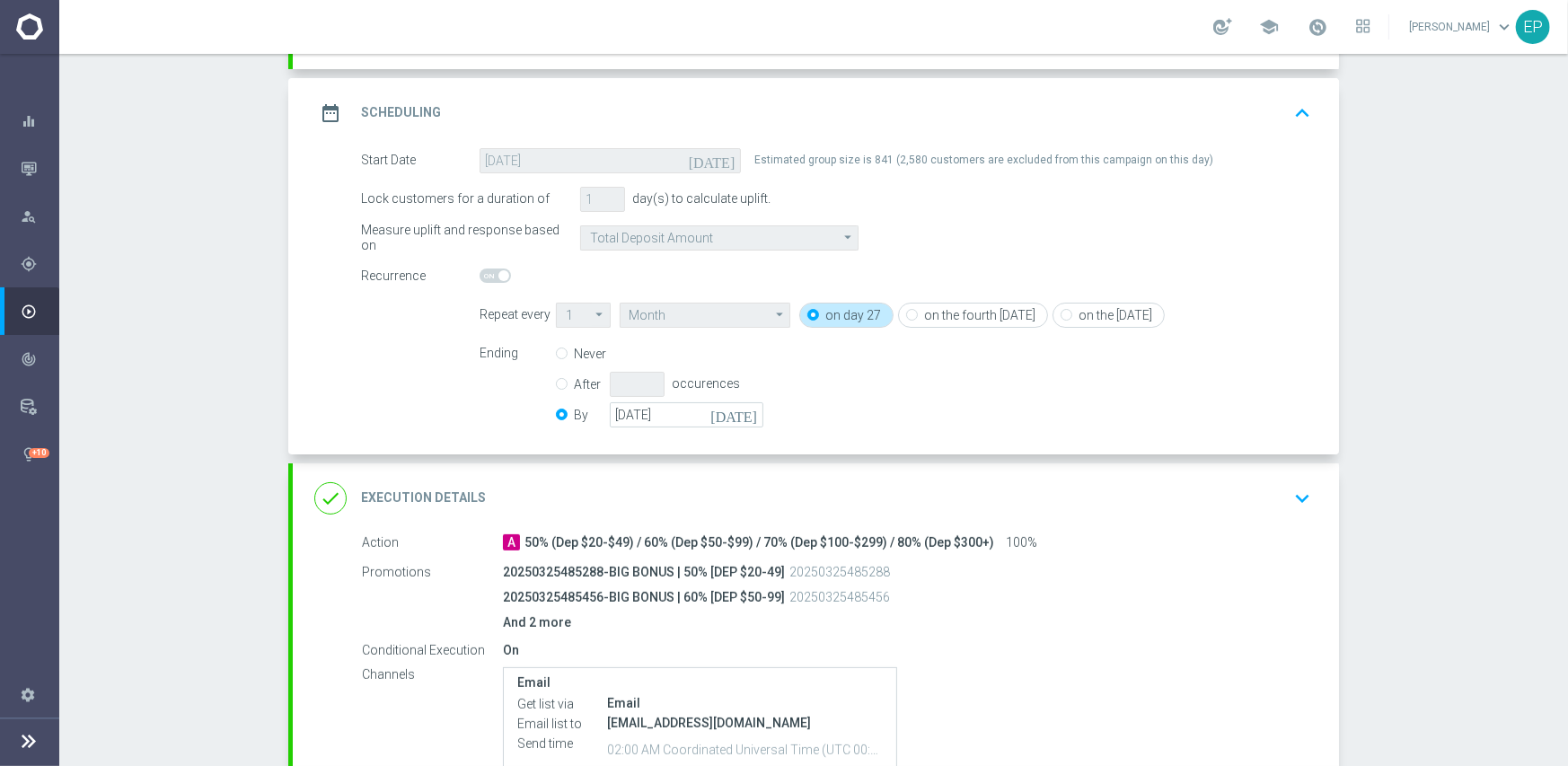
scroll to position [269, 0]
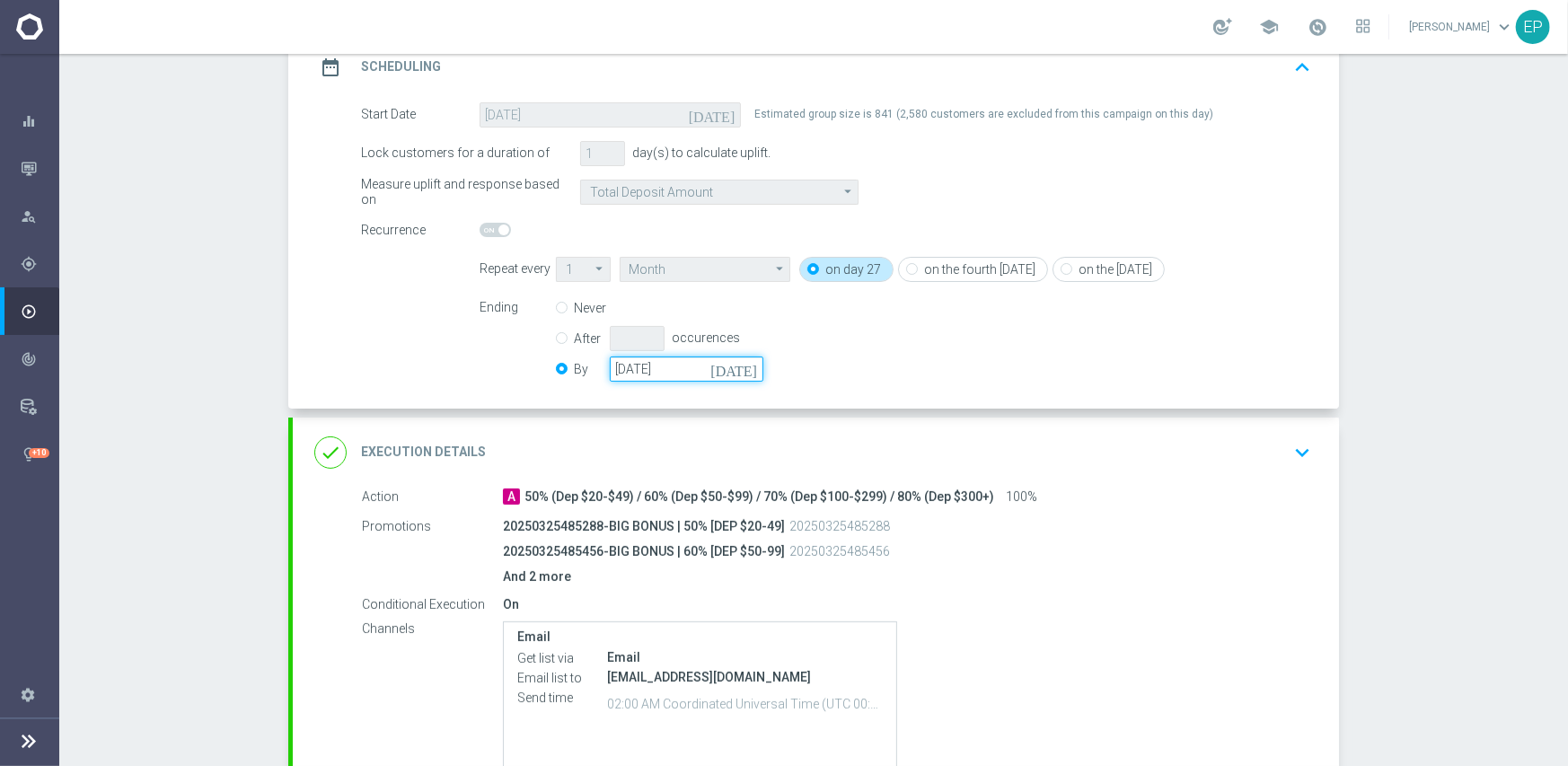
click at [668, 360] on input "[DATE]" at bounding box center [686, 369] width 154 height 25
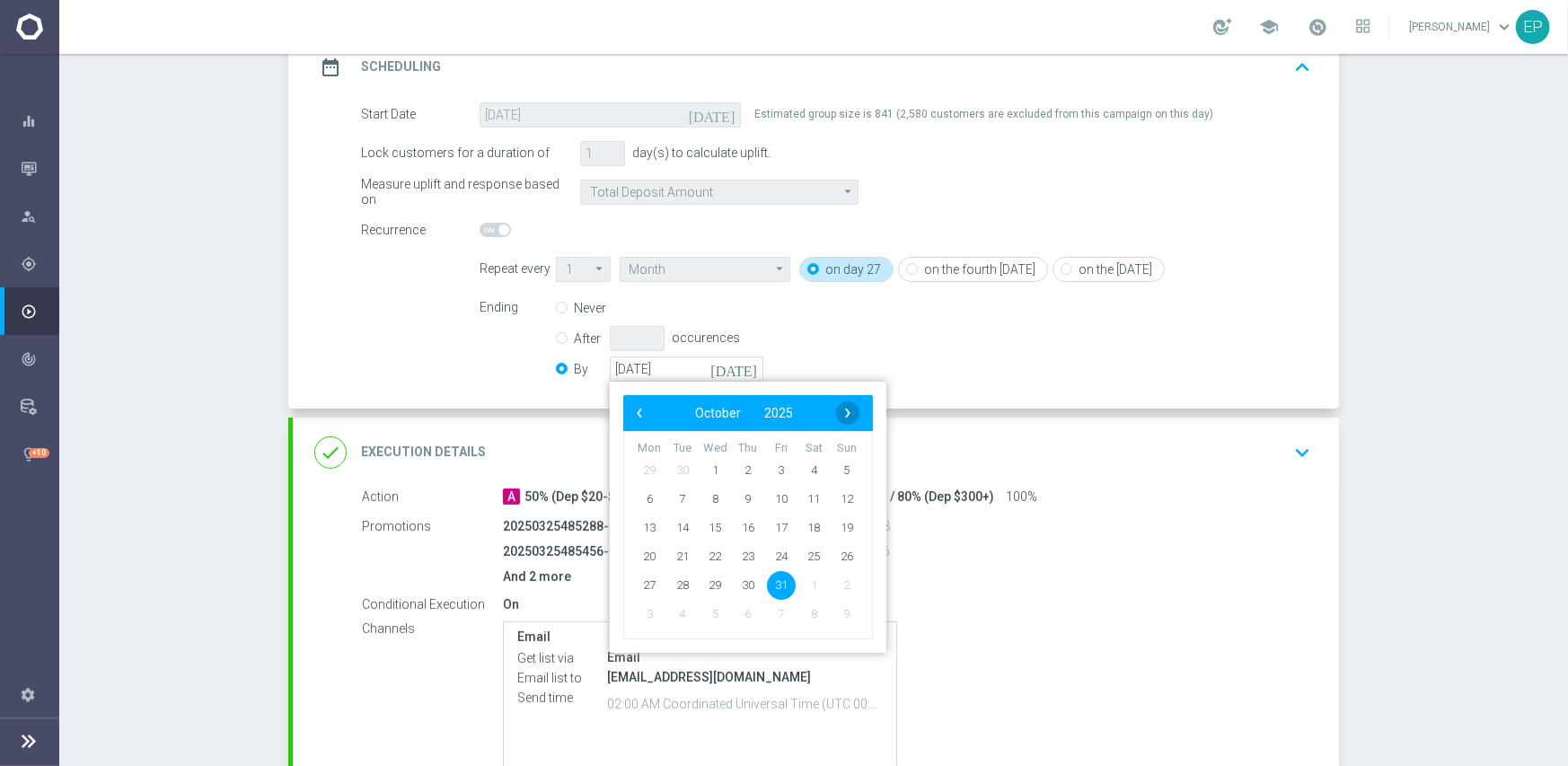
click at [844, 407] on span "›" at bounding box center [848, 413] width 23 height 23
click at [834, 584] on span "30" at bounding box center [846, 584] width 28 height 28
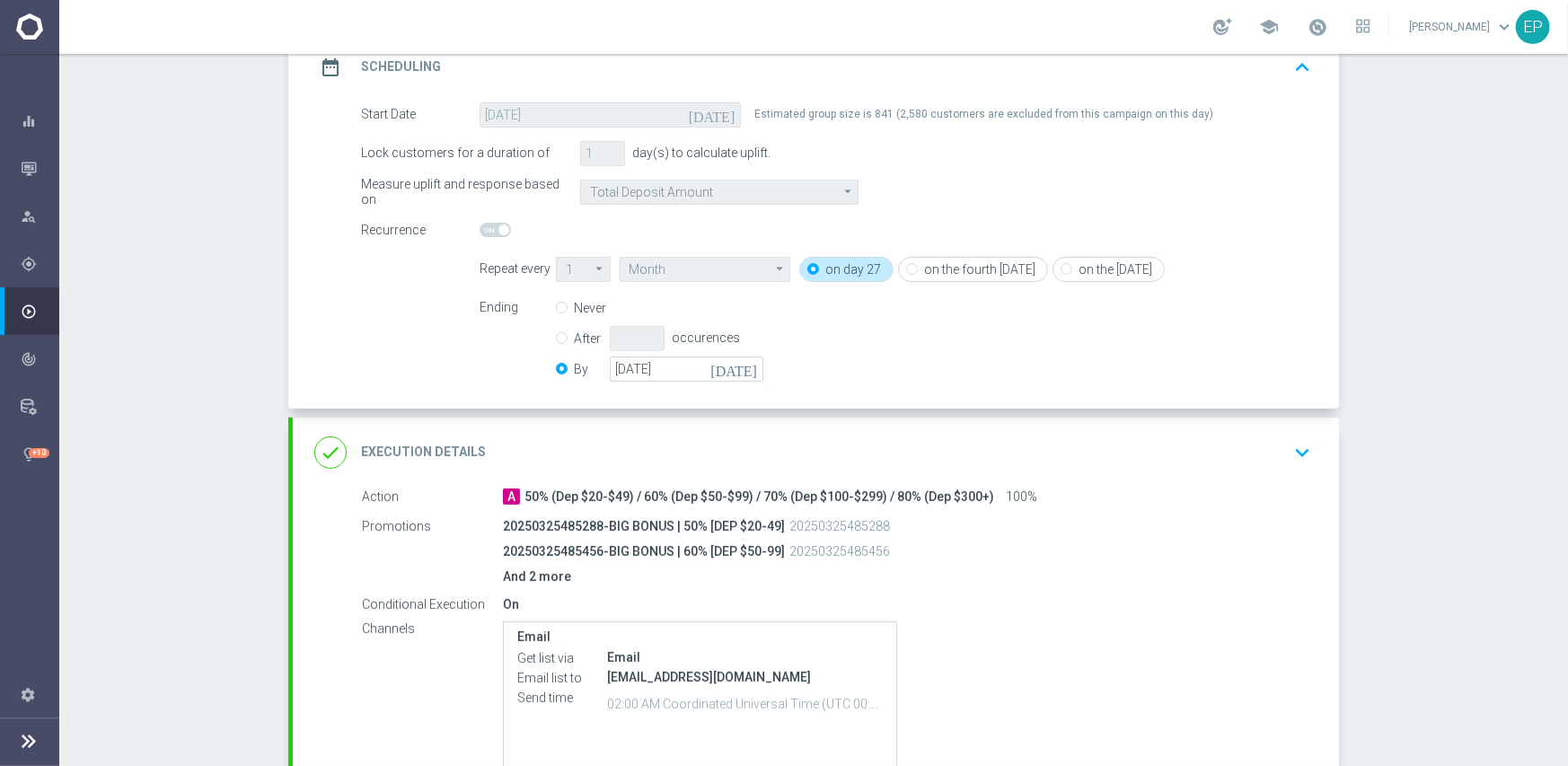
type input "[DATE]"
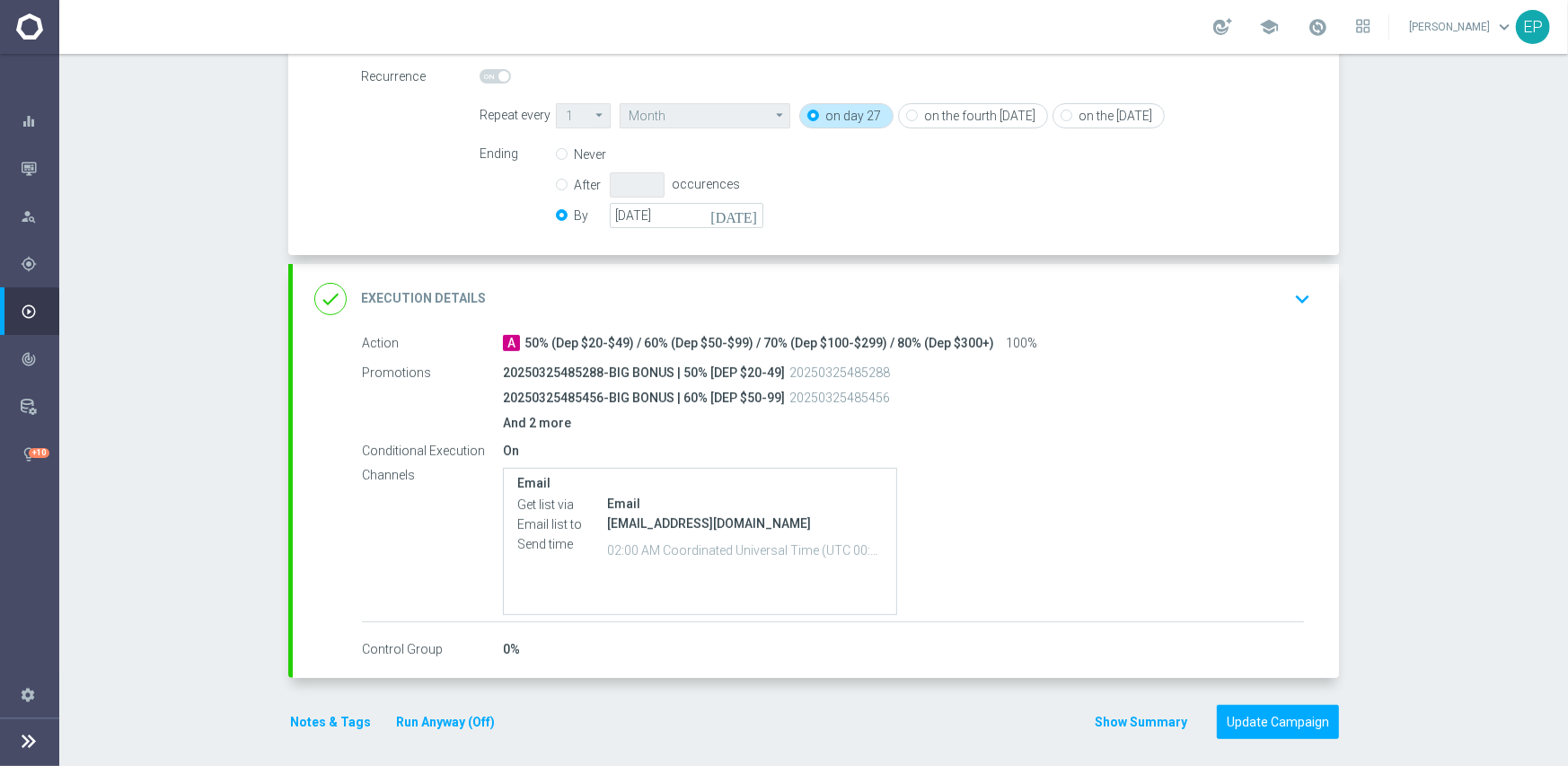
scroll to position [431, 0]
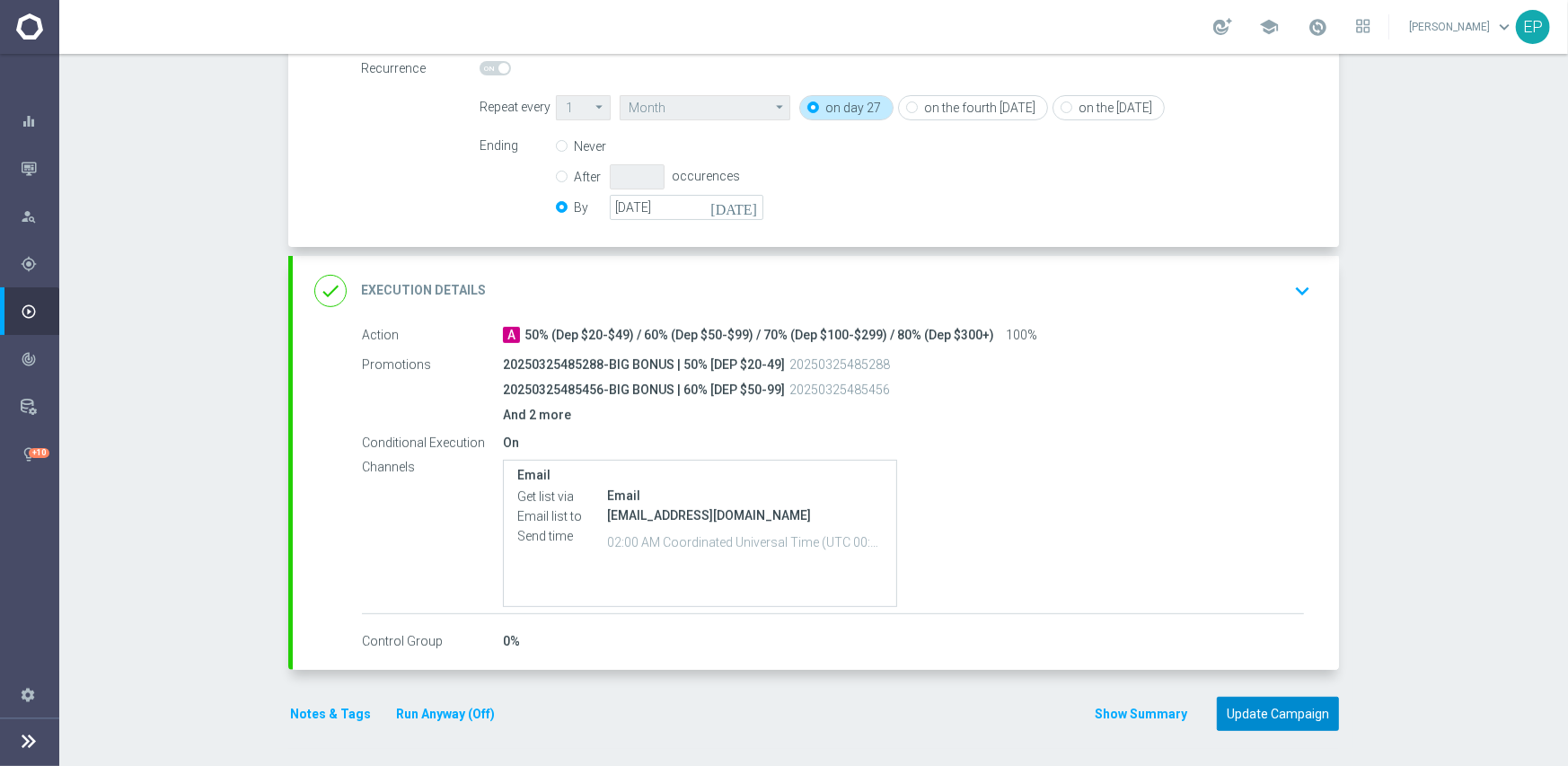
click at [1257, 706] on button "Update Campaign" at bounding box center [1277, 714] width 122 height 35
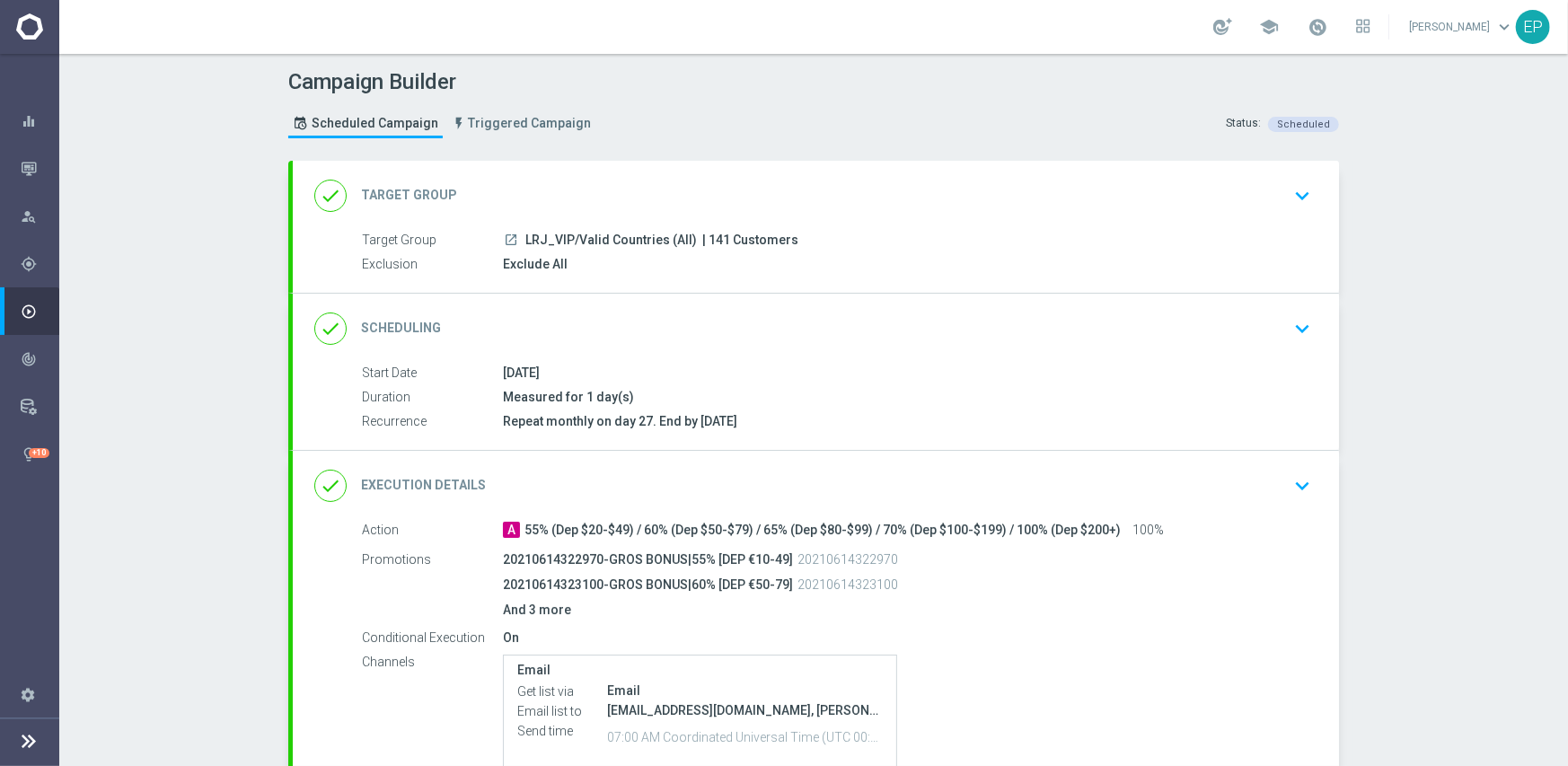
click at [771, 328] on div "done Scheduling keyboard_arrow_down" at bounding box center [815, 329] width 1003 height 34
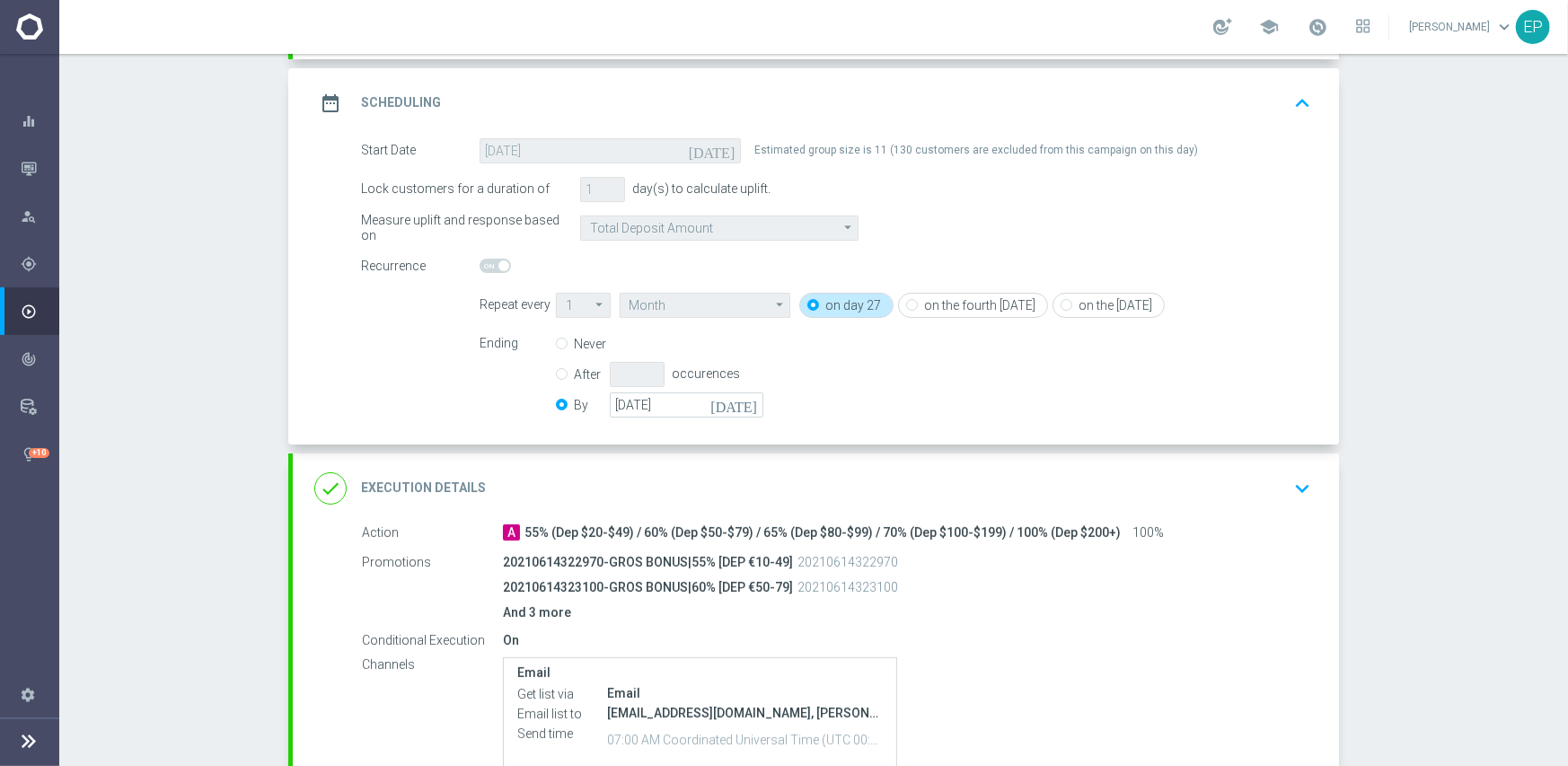
scroll to position [269, 0]
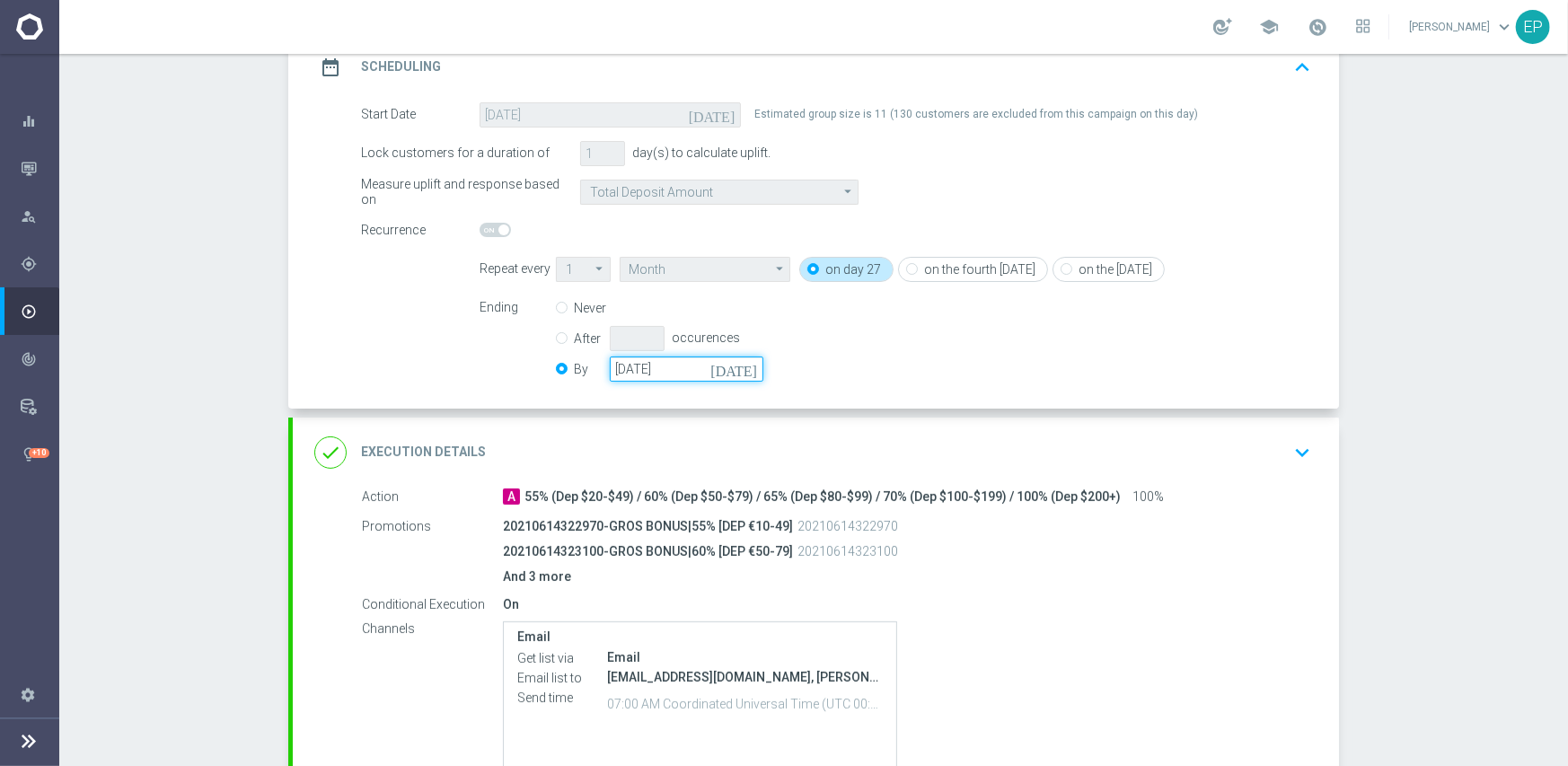
click at [654, 359] on input "[DATE]" at bounding box center [686, 369] width 154 height 25
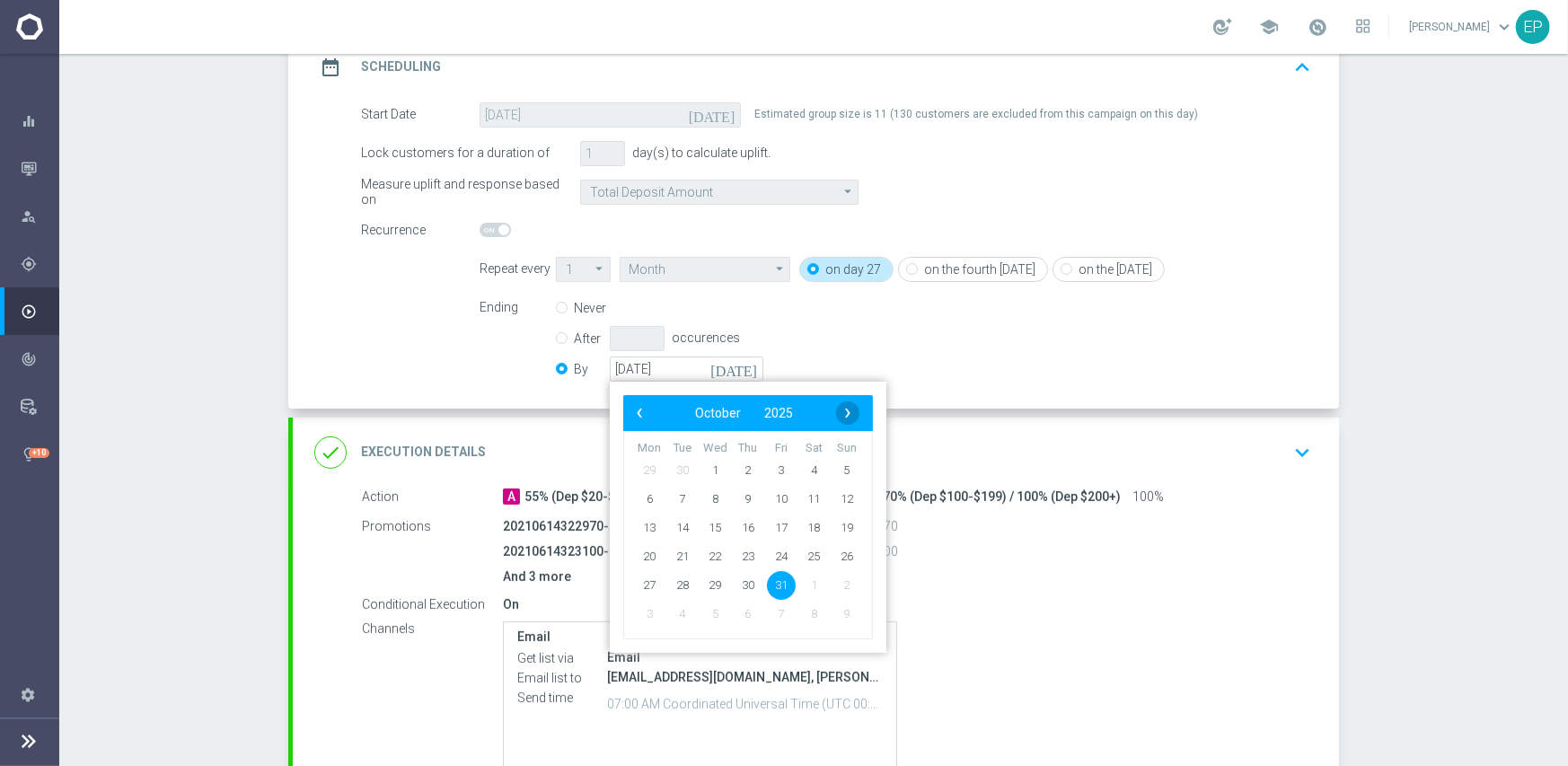
click at [836, 410] on span "›" at bounding box center [848, 413] width 23 height 23
click at [842, 589] on span "30" at bounding box center [846, 584] width 28 height 28
type input "[DATE]"
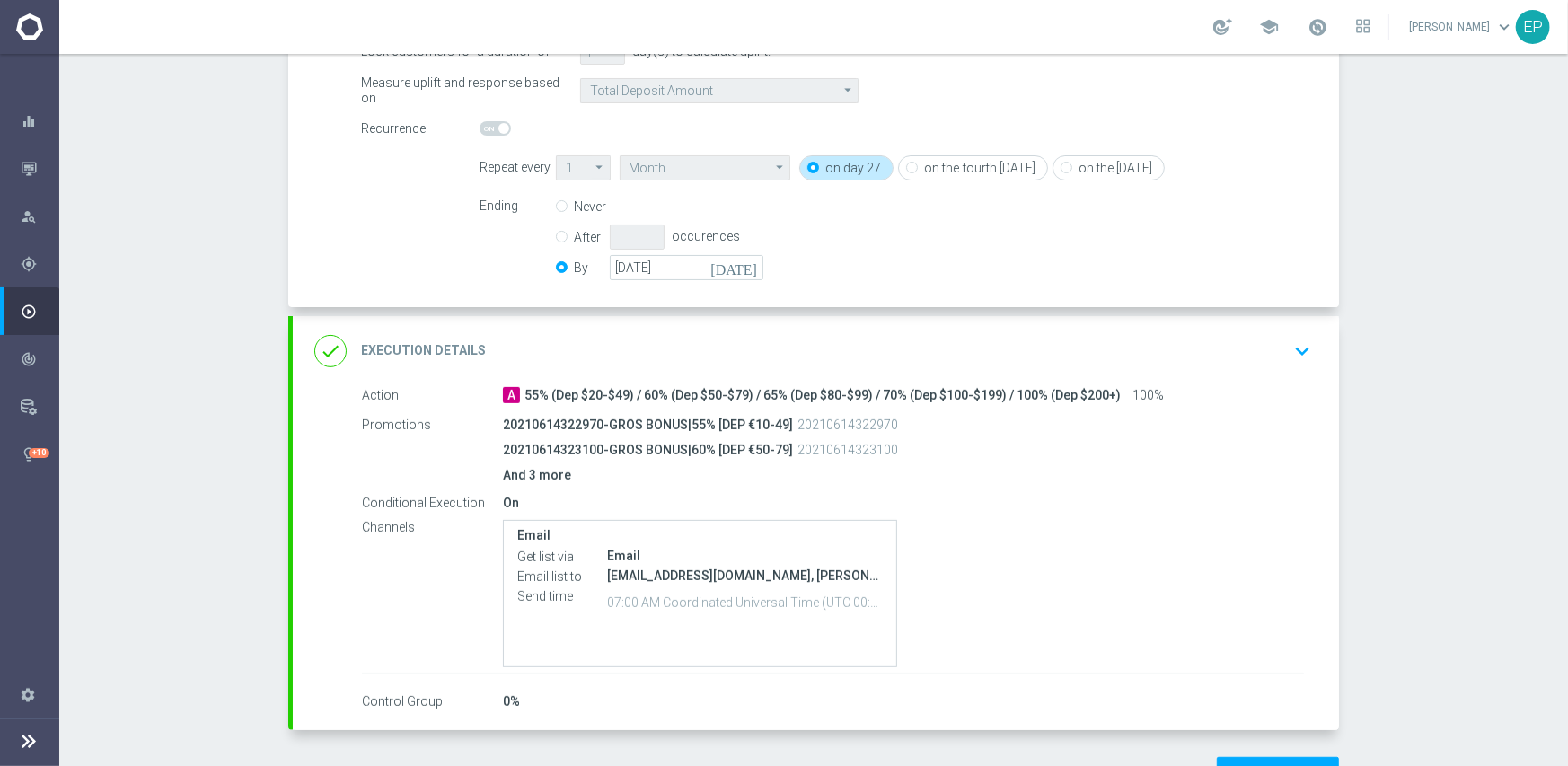
scroll to position [431, 0]
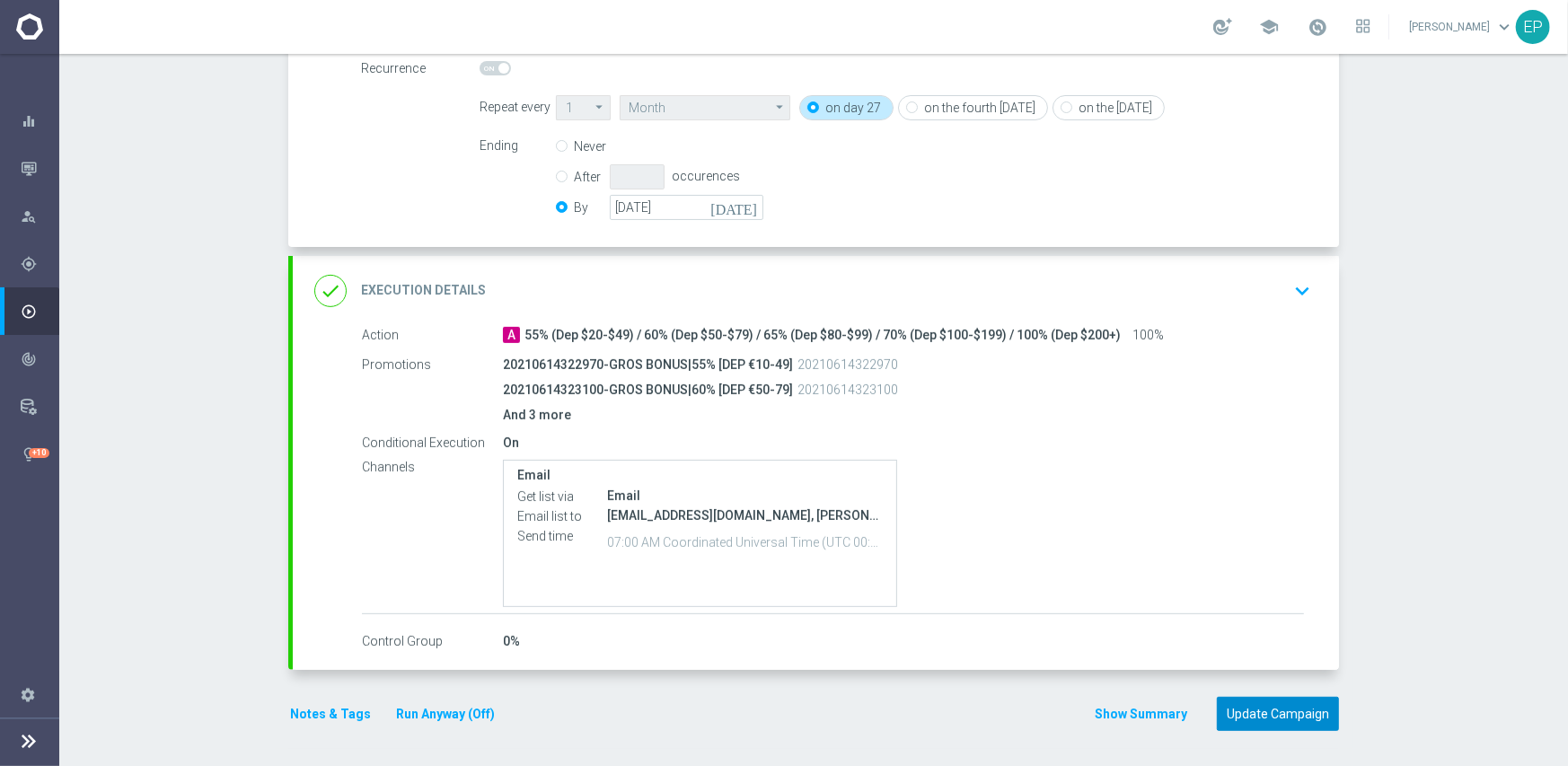
click at [1270, 715] on button "Update Campaign" at bounding box center [1277, 714] width 122 height 35
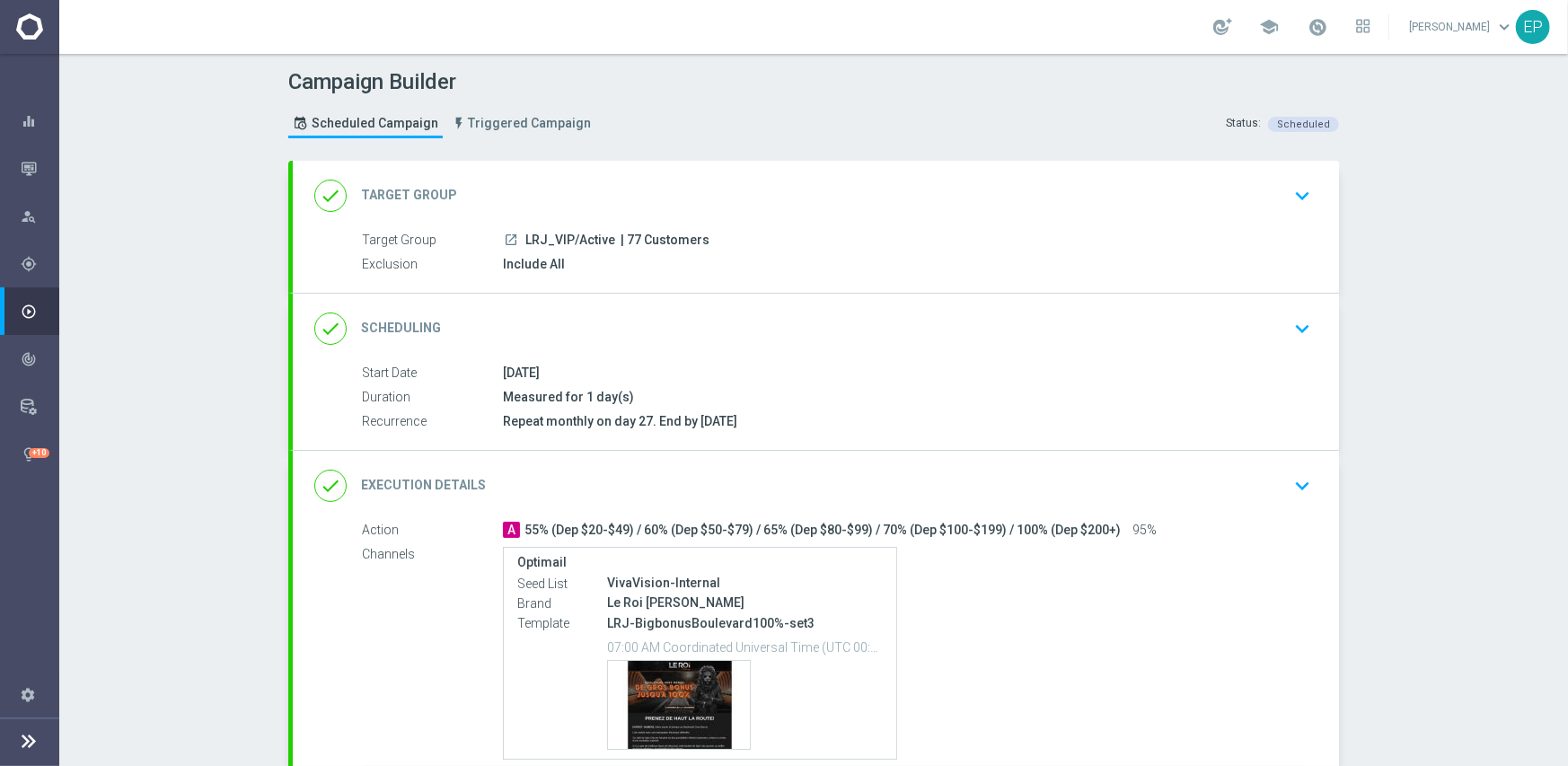
click at [795, 320] on div "done Scheduling keyboard_arrow_down" at bounding box center [815, 329] width 1003 height 34
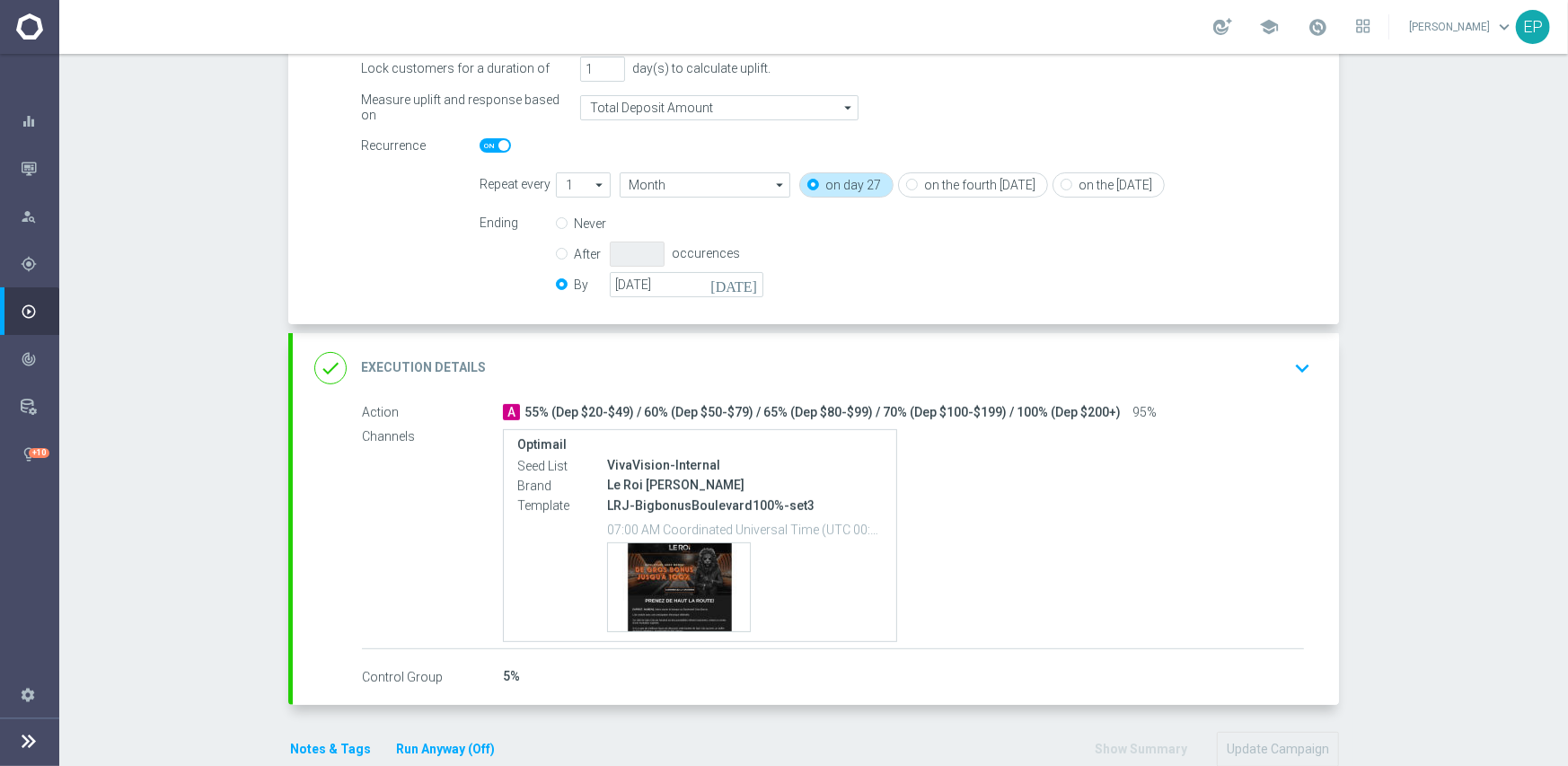
scroll to position [359, 0]
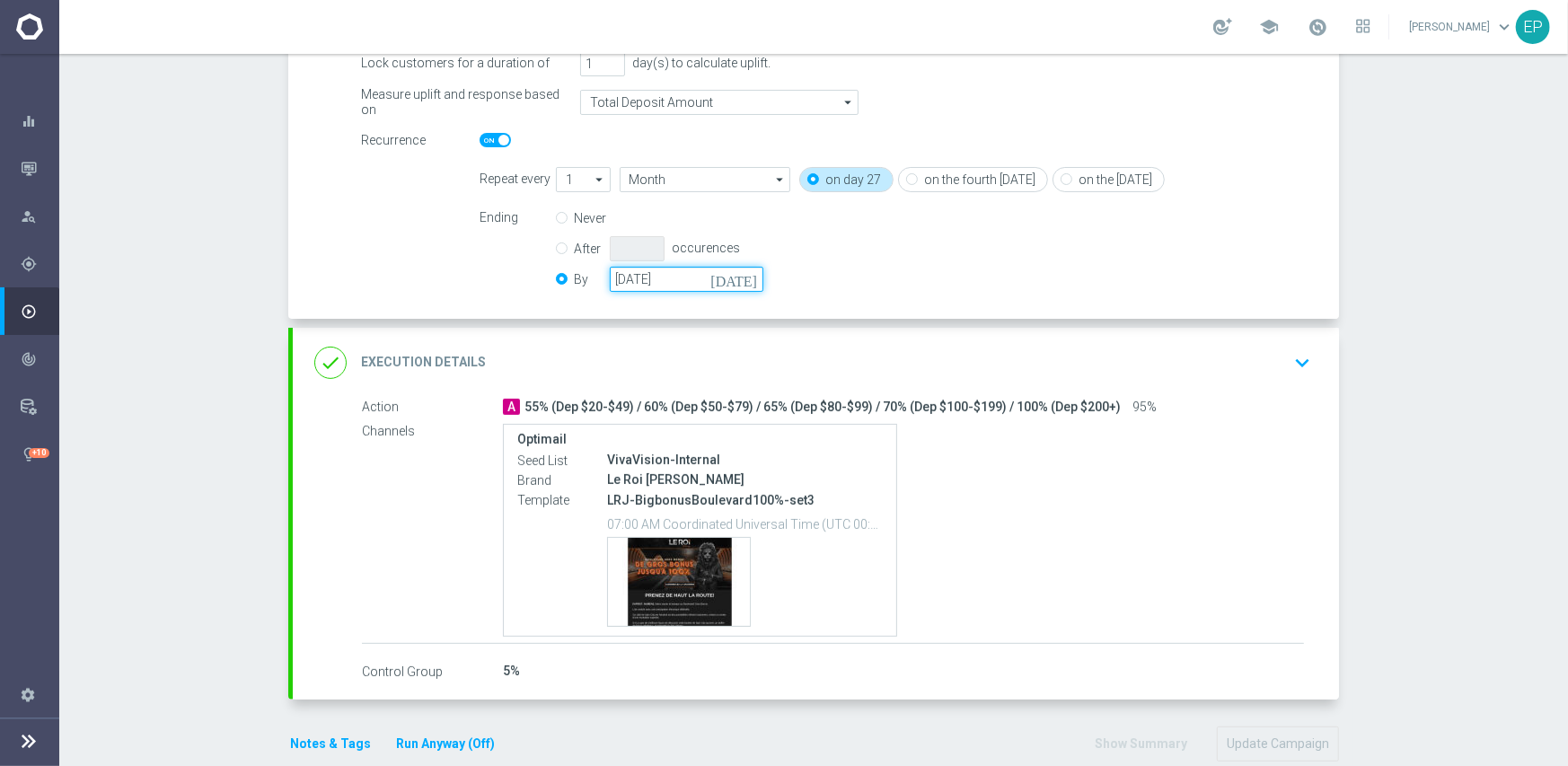
click at [663, 273] on input "[DATE]" at bounding box center [686, 280] width 154 height 25
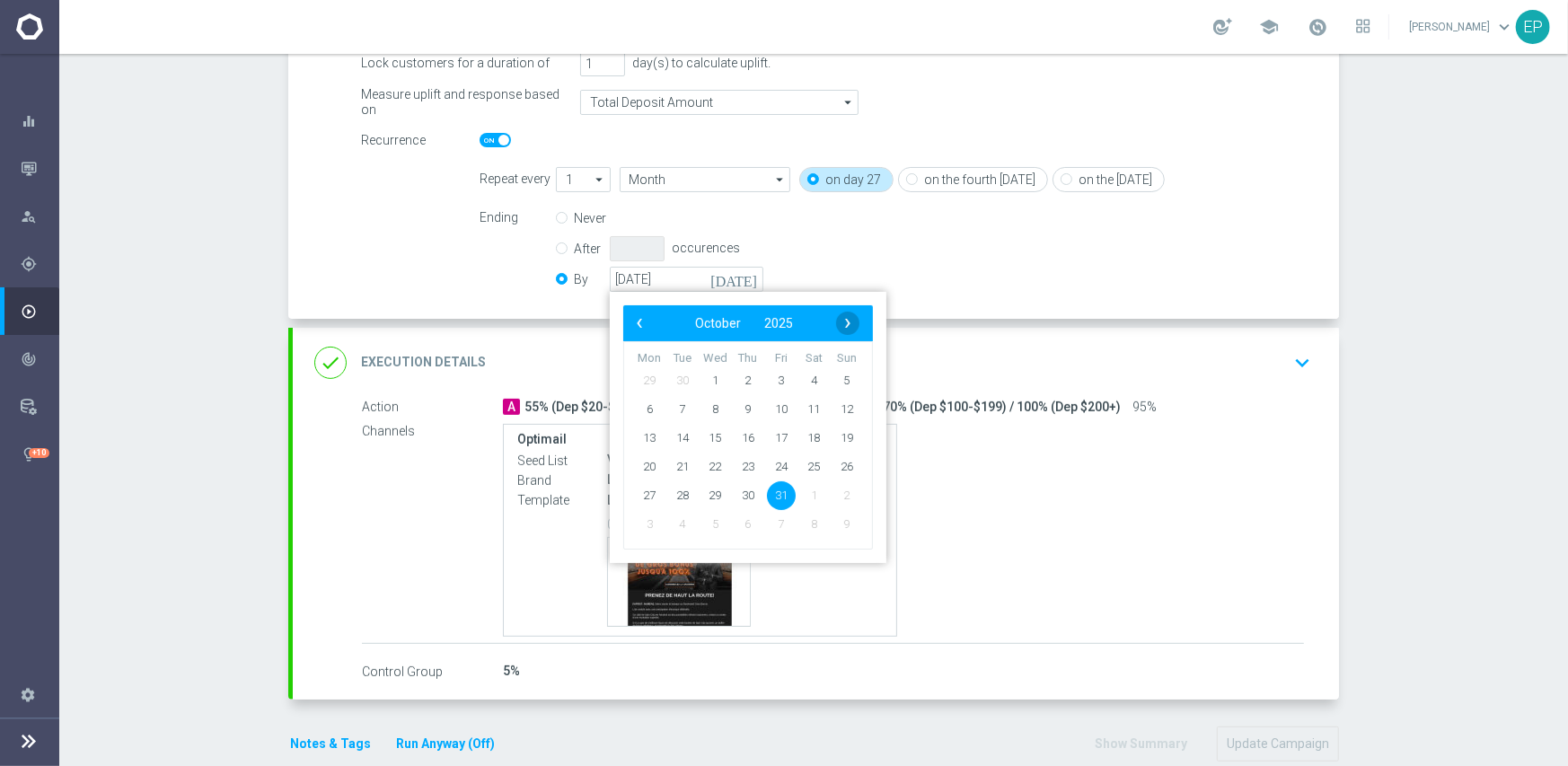
click at [844, 320] on span "›" at bounding box center [848, 324] width 23 height 23
click at [840, 496] on span "30" at bounding box center [846, 494] width 28 height 28
type input "[DATE]"
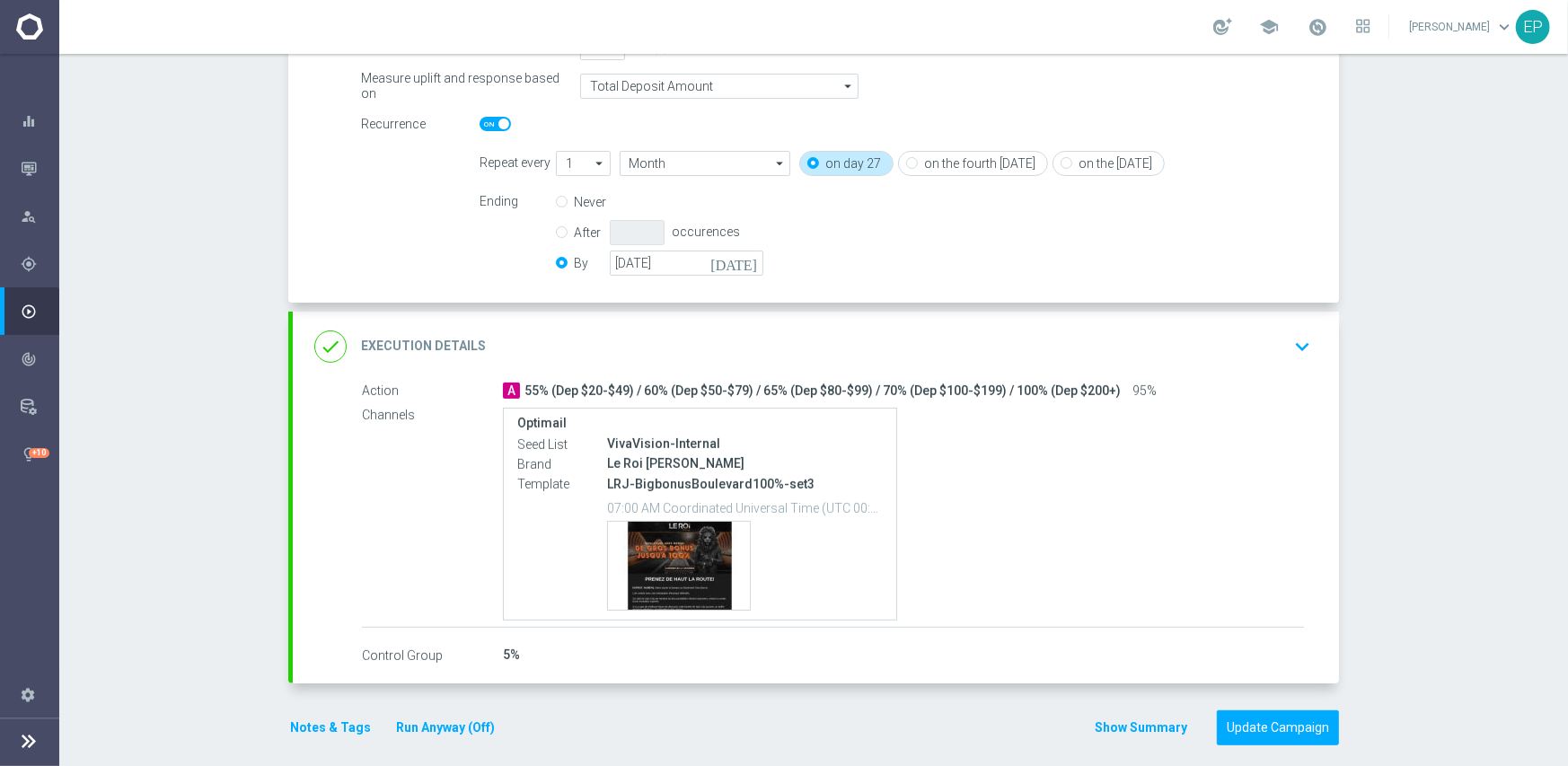
scroll to position [388, 0]
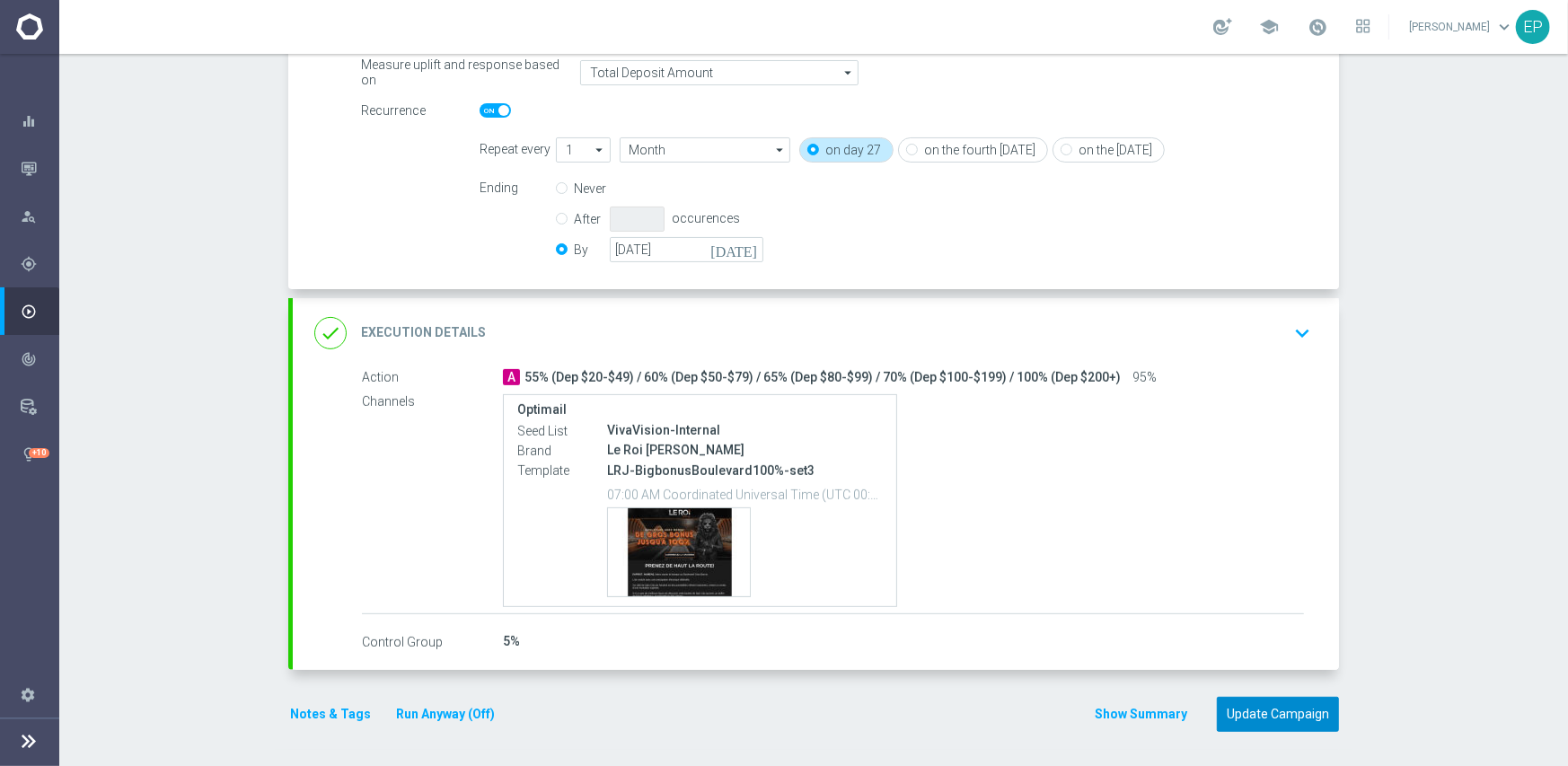
click at [1289, 717] on button "Update Campaign" at bounding box center [1277, 714] width 122 height 35
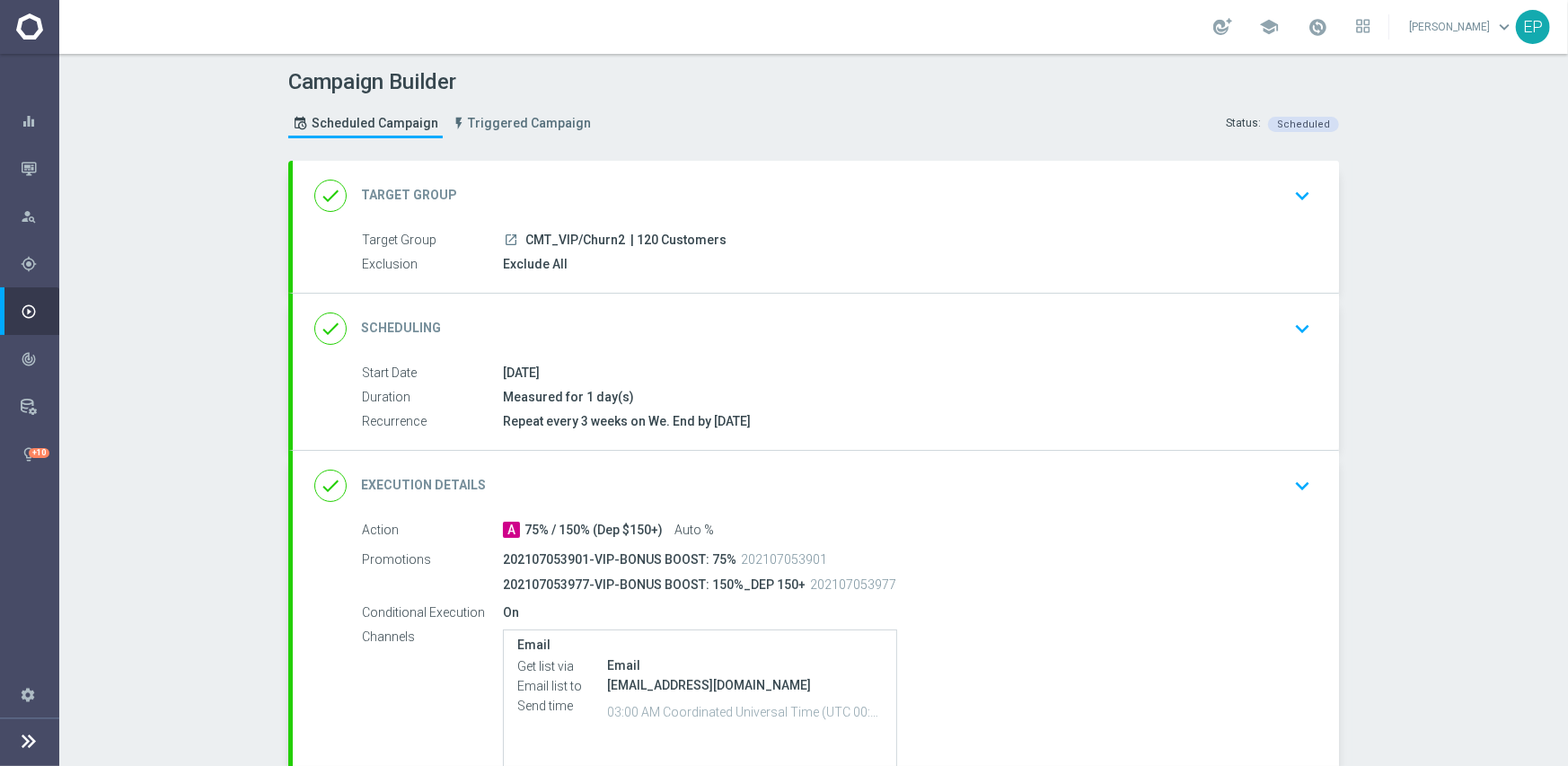
click at [852, 334] on div "done Scheduling keyboard_arrow_down" at bounding box center [815, 329] width 1003 height 34
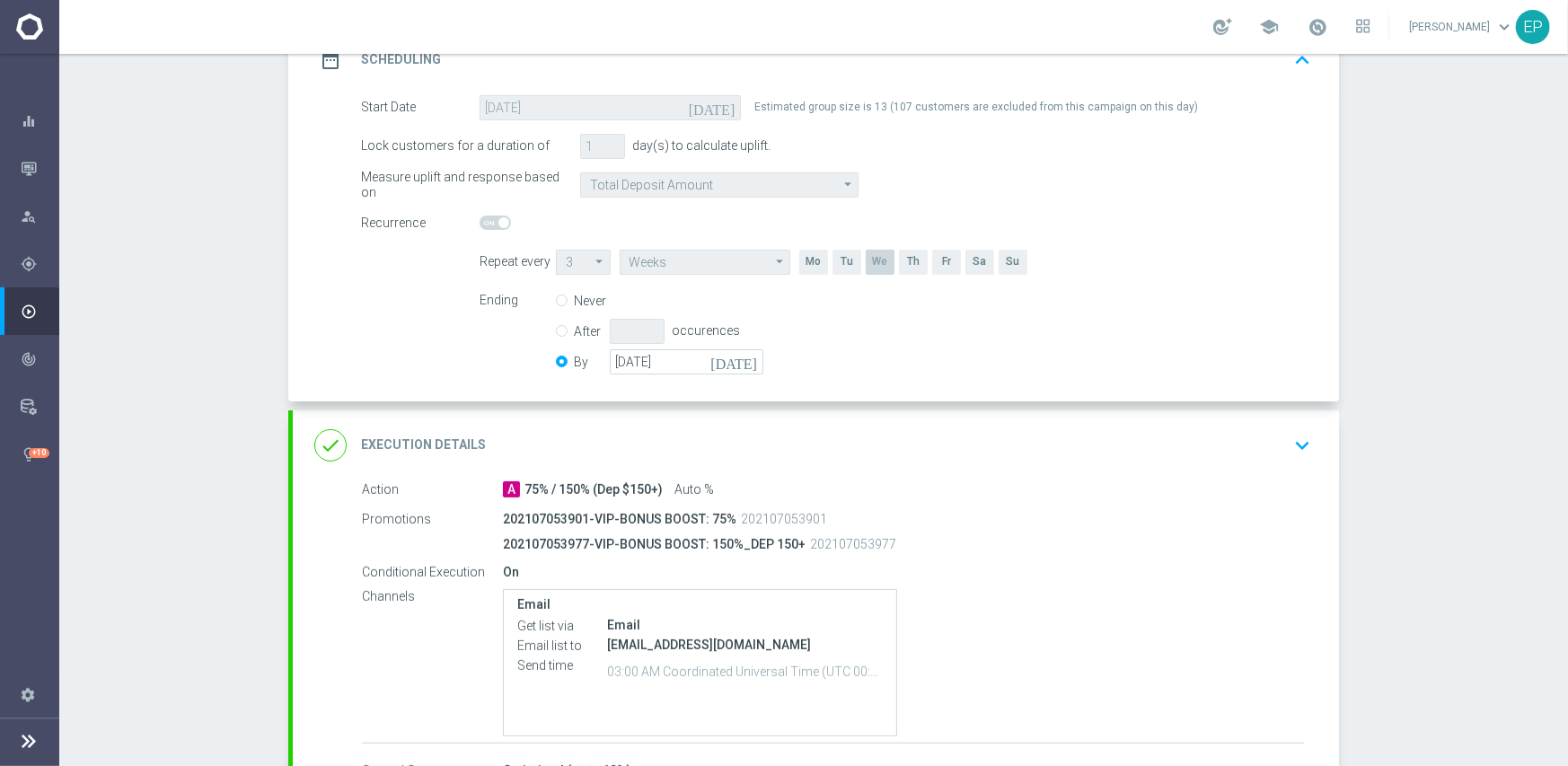
scroll to position [359, 0]
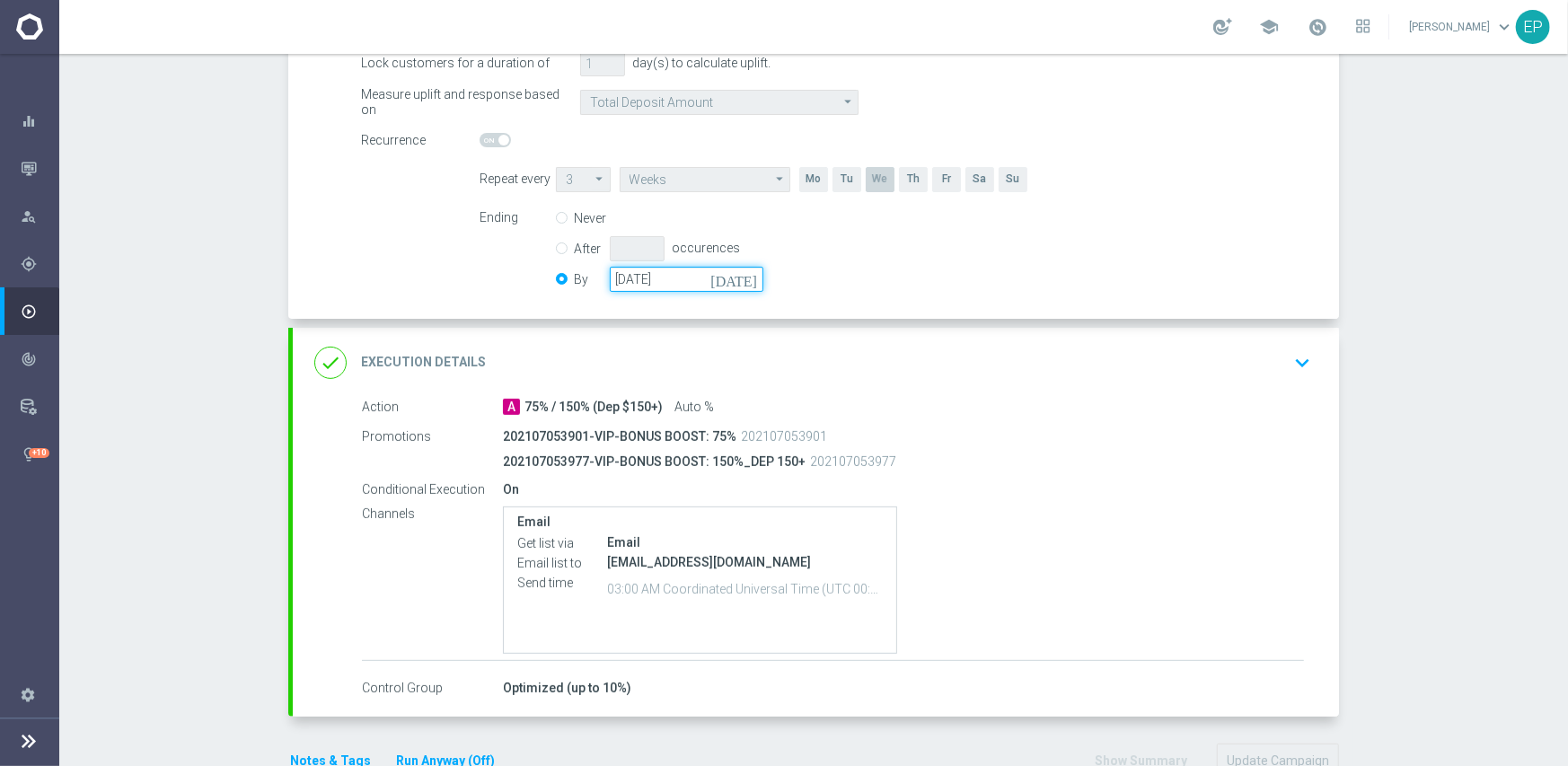
click at [679, 279] on input "[DATE]" at bounding box center [686, 280] width 154 height 25
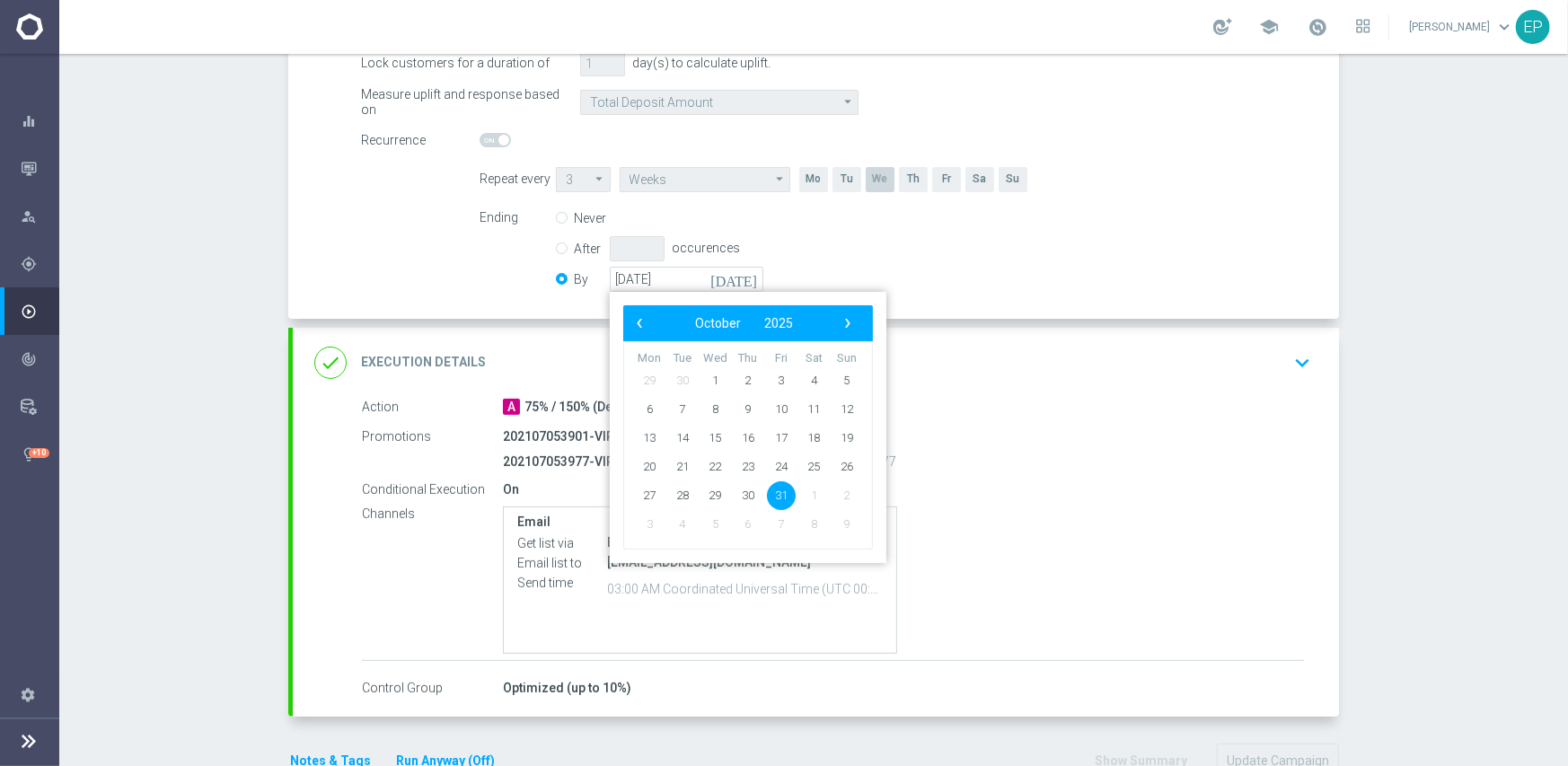
drag, startPoint x: 840, startPoint y: 319, endPoint x: 870, endPoint y: 425, distance: 110.2
click at [840, 321] on span "›" at bounding box center [848, 324] width 23 height 23
click at [848, 489] on span "30" at bounding box center [846, 494] width 28 height 28
type input "[DATE]"
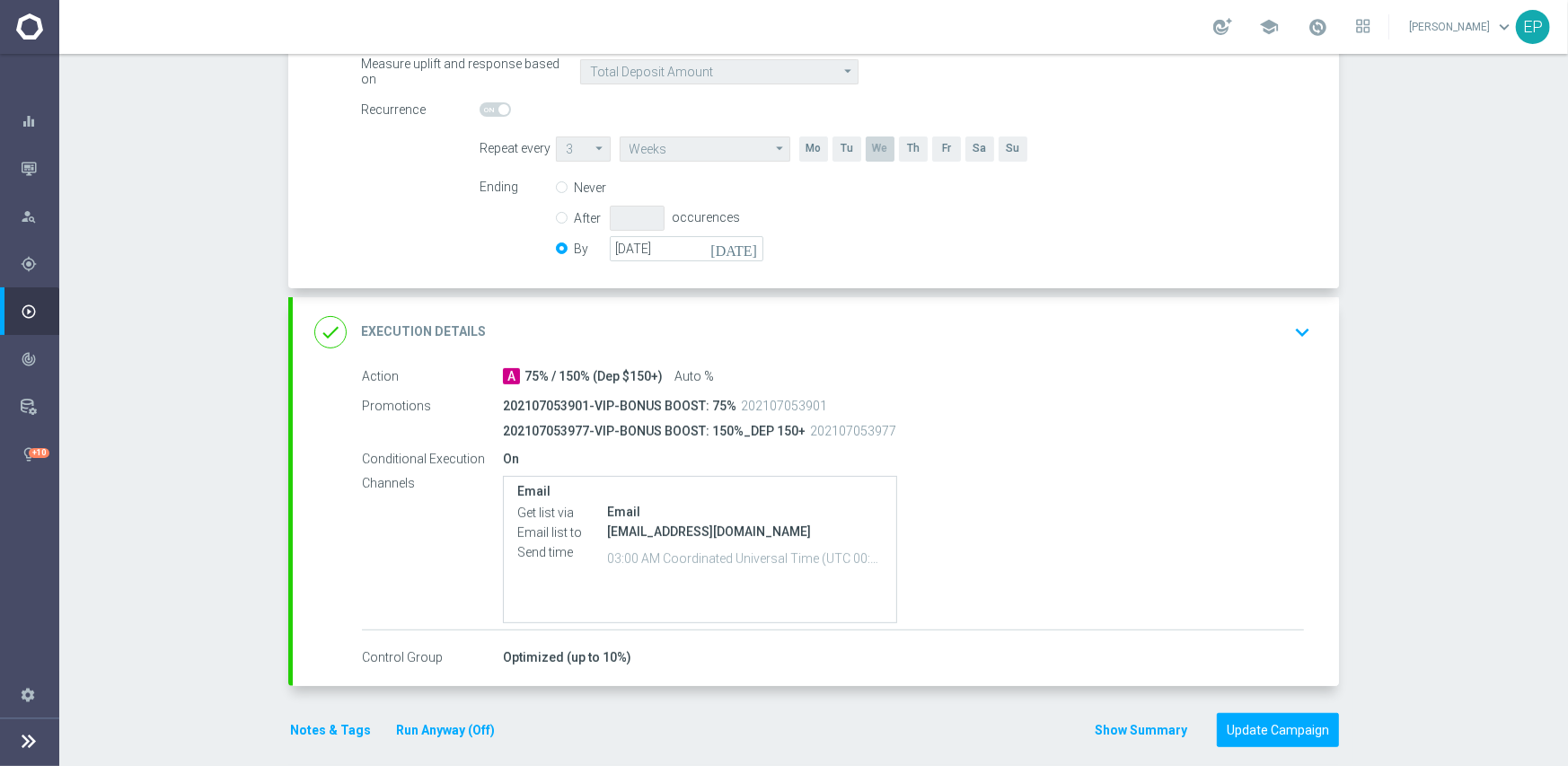
scroll to position [405, 0]
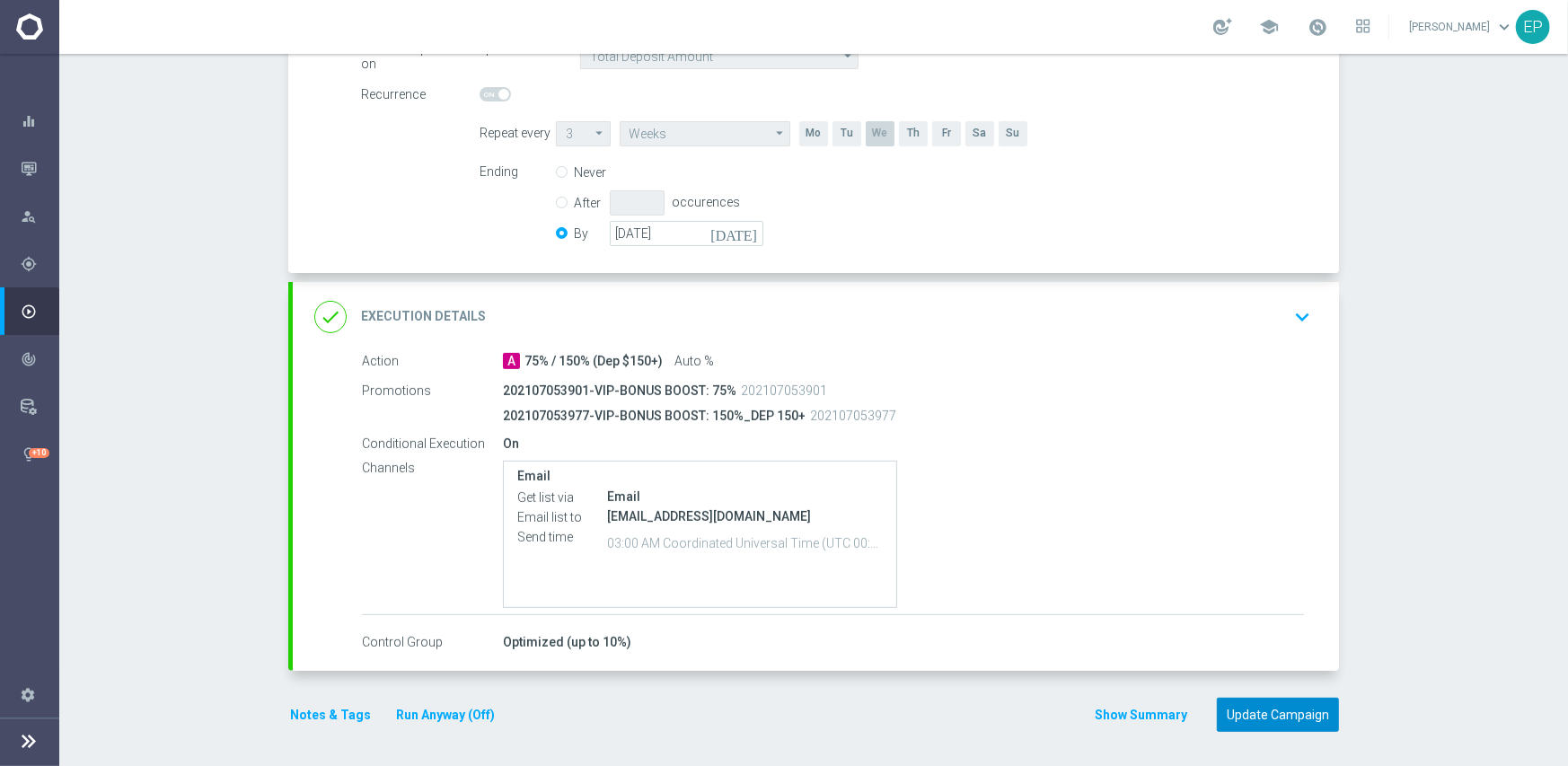
click at [1261, 709] on button "Update Campaign" at bounding box center [1277, 715] width 122 height 35
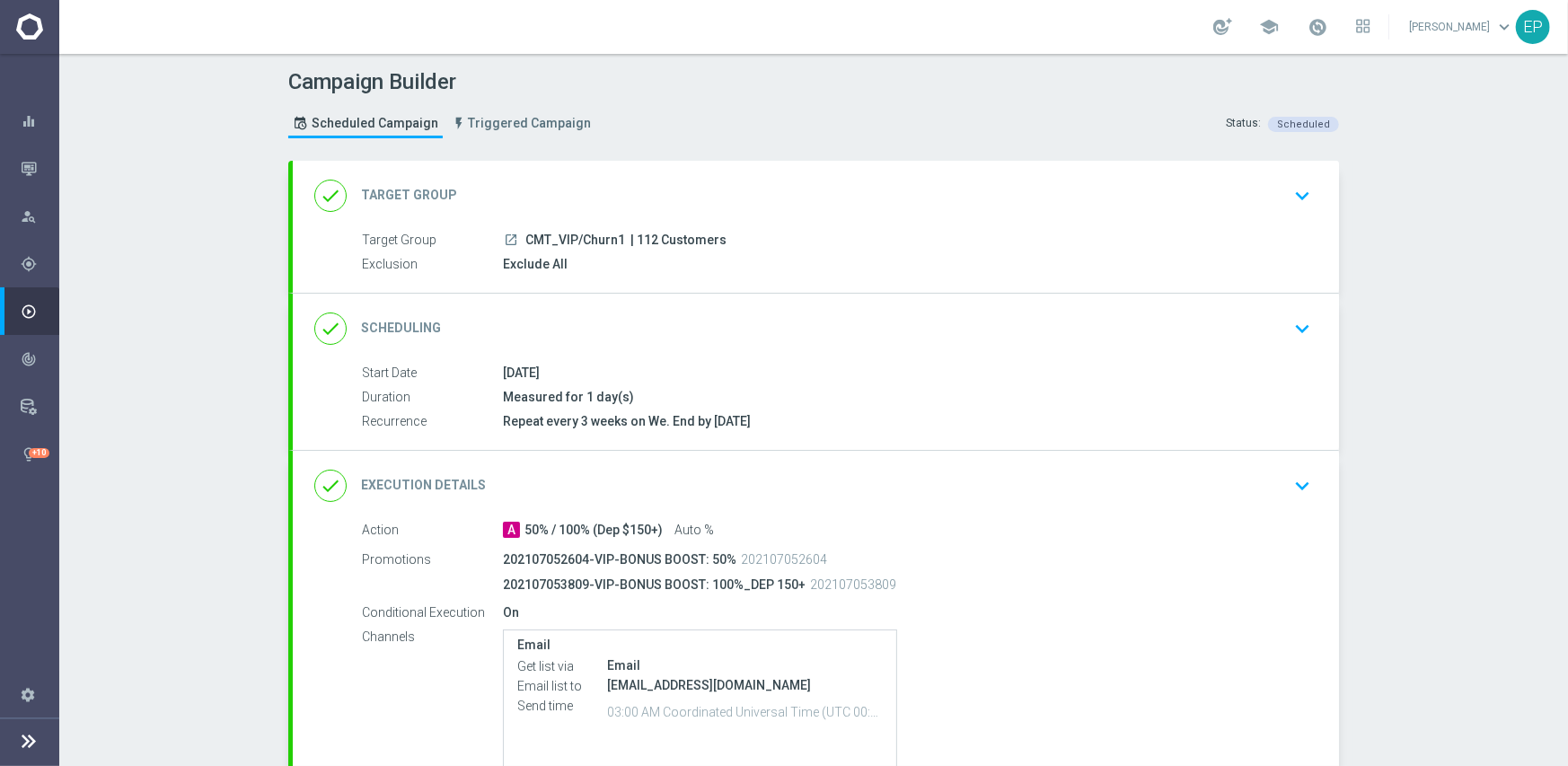
click at [770, 307] on div "done Scheduling keyboard_arrow_down" at bounding box center [815, 329] width 1046 height 70
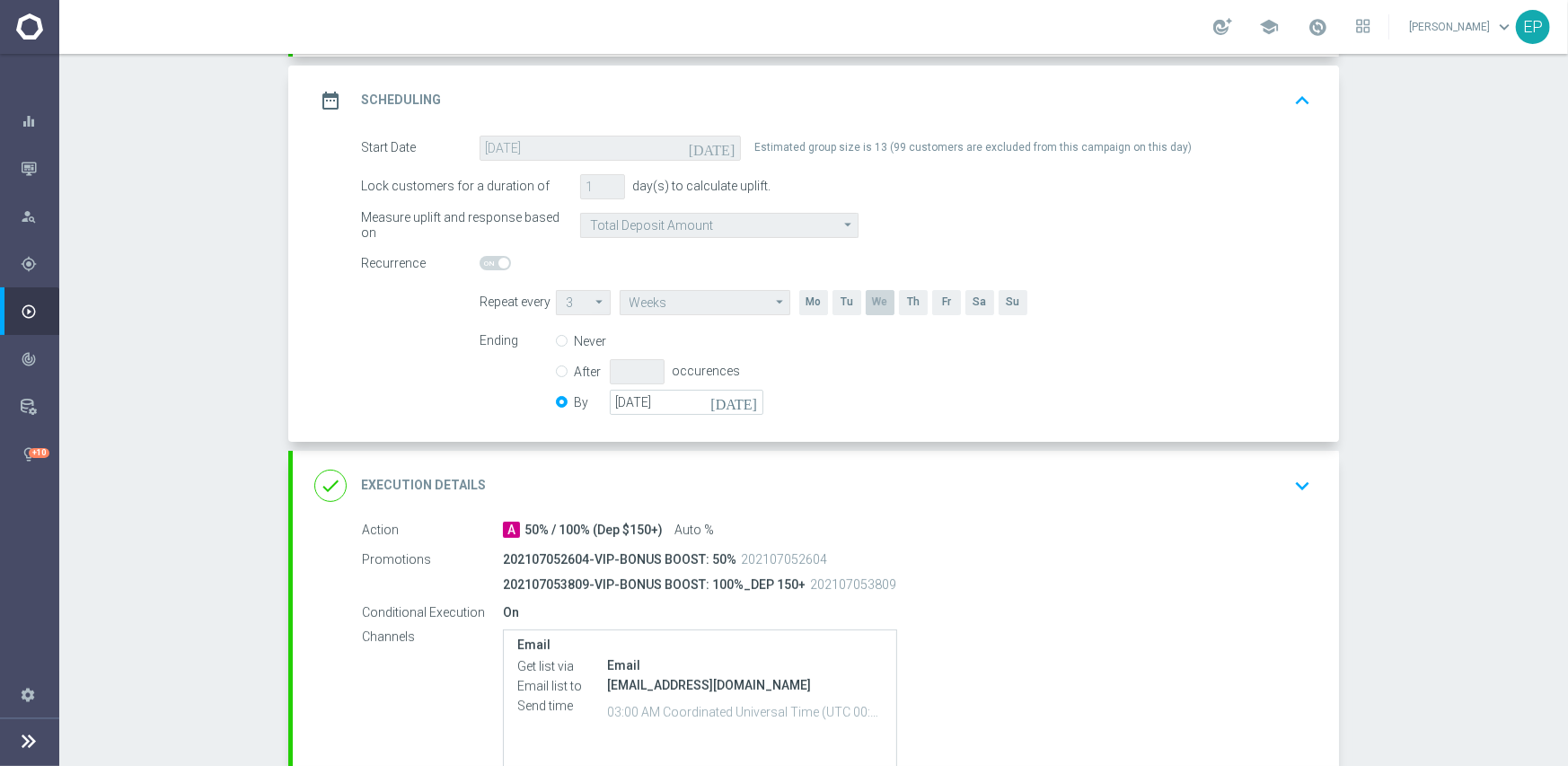
scroll to position [269, 0]
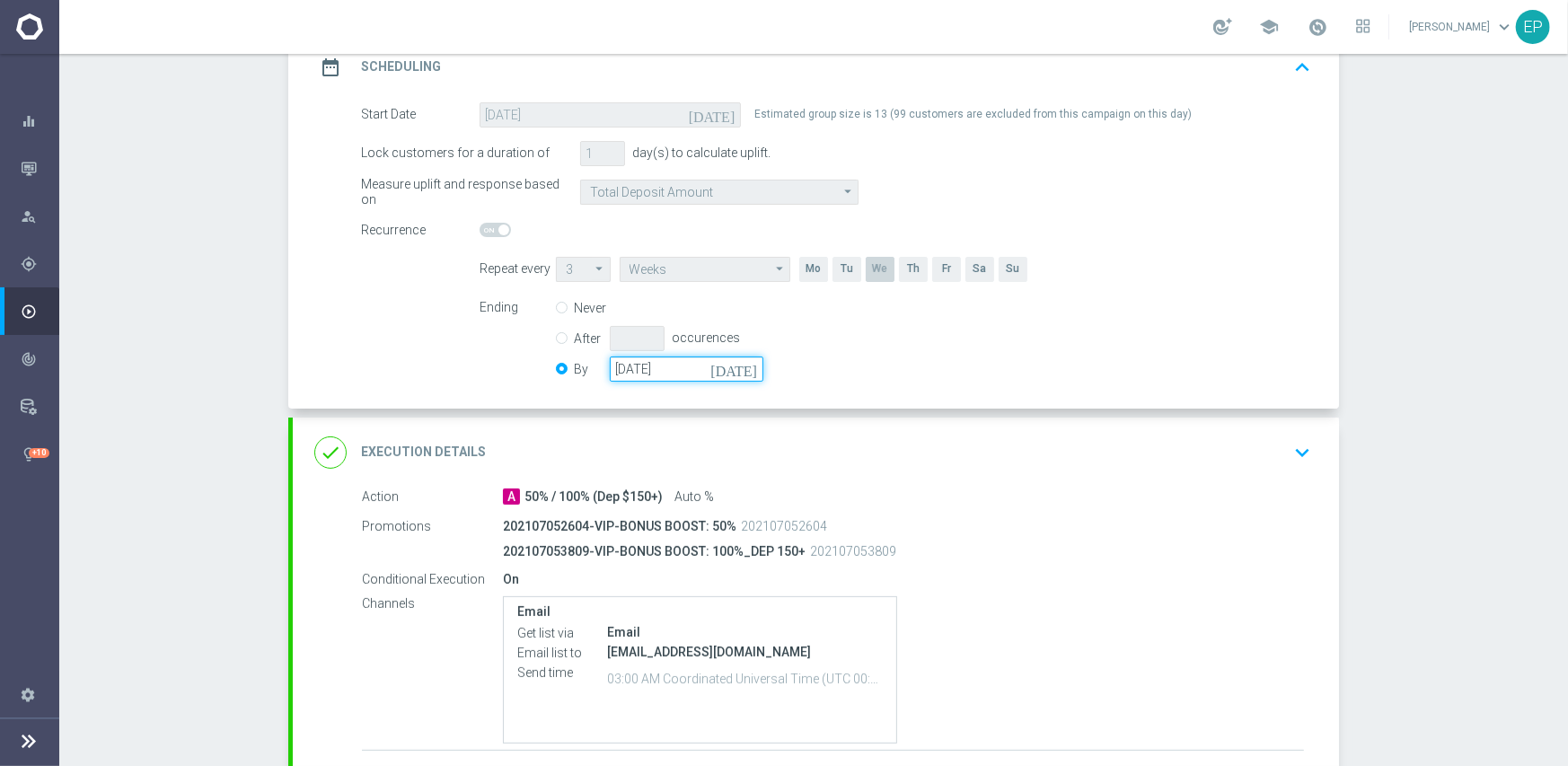
click at [673, 375] on input "[DATE]" at bounding box center [686, 369] width 154 height 25
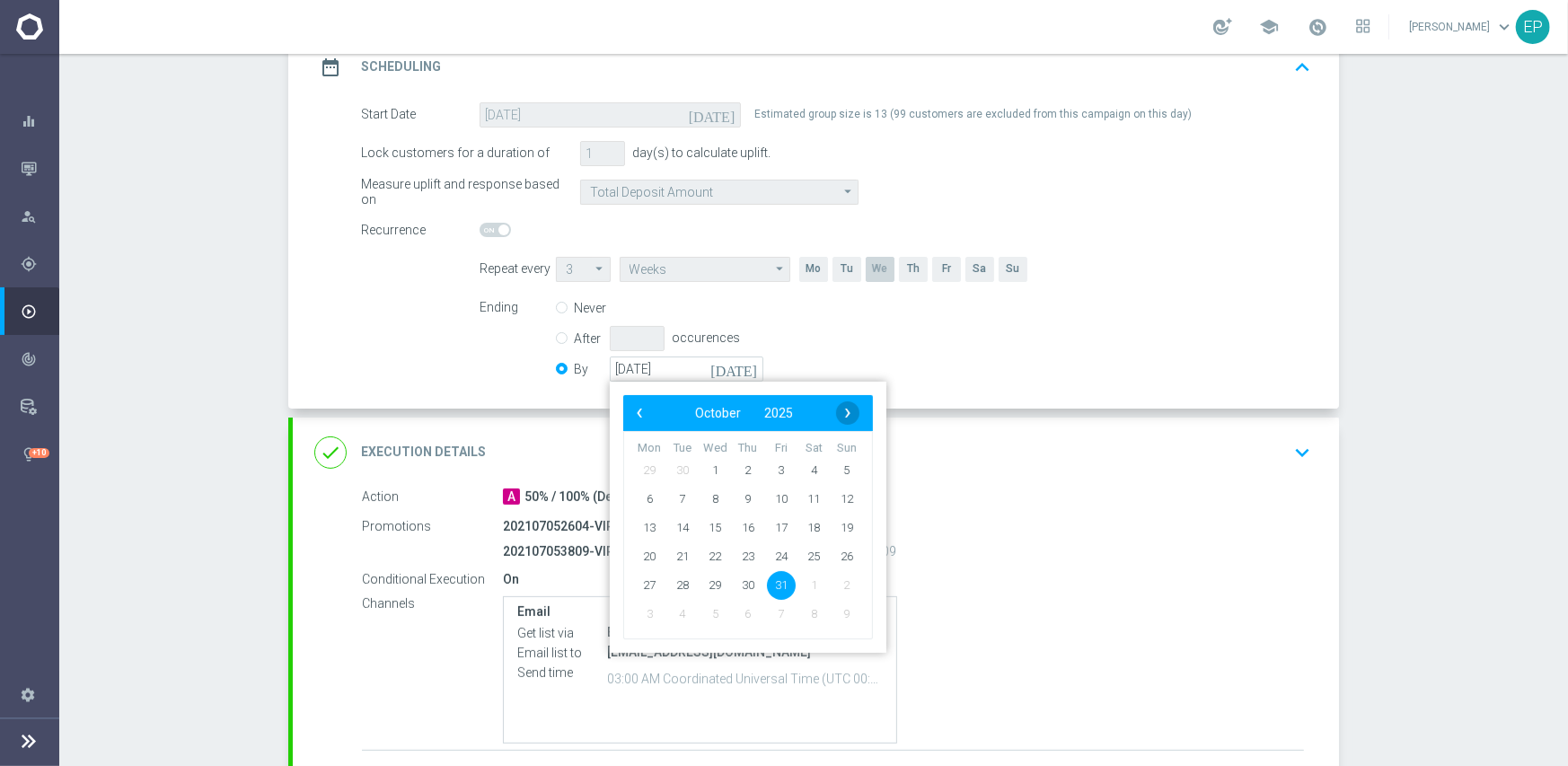
click at [848, 413] on span "›" at bounding box center [848, 413] width 23 height 23
click at [832, 577] on span "30" at bounding box center [846, 584] width 28 height 28
type input "[DATE]"
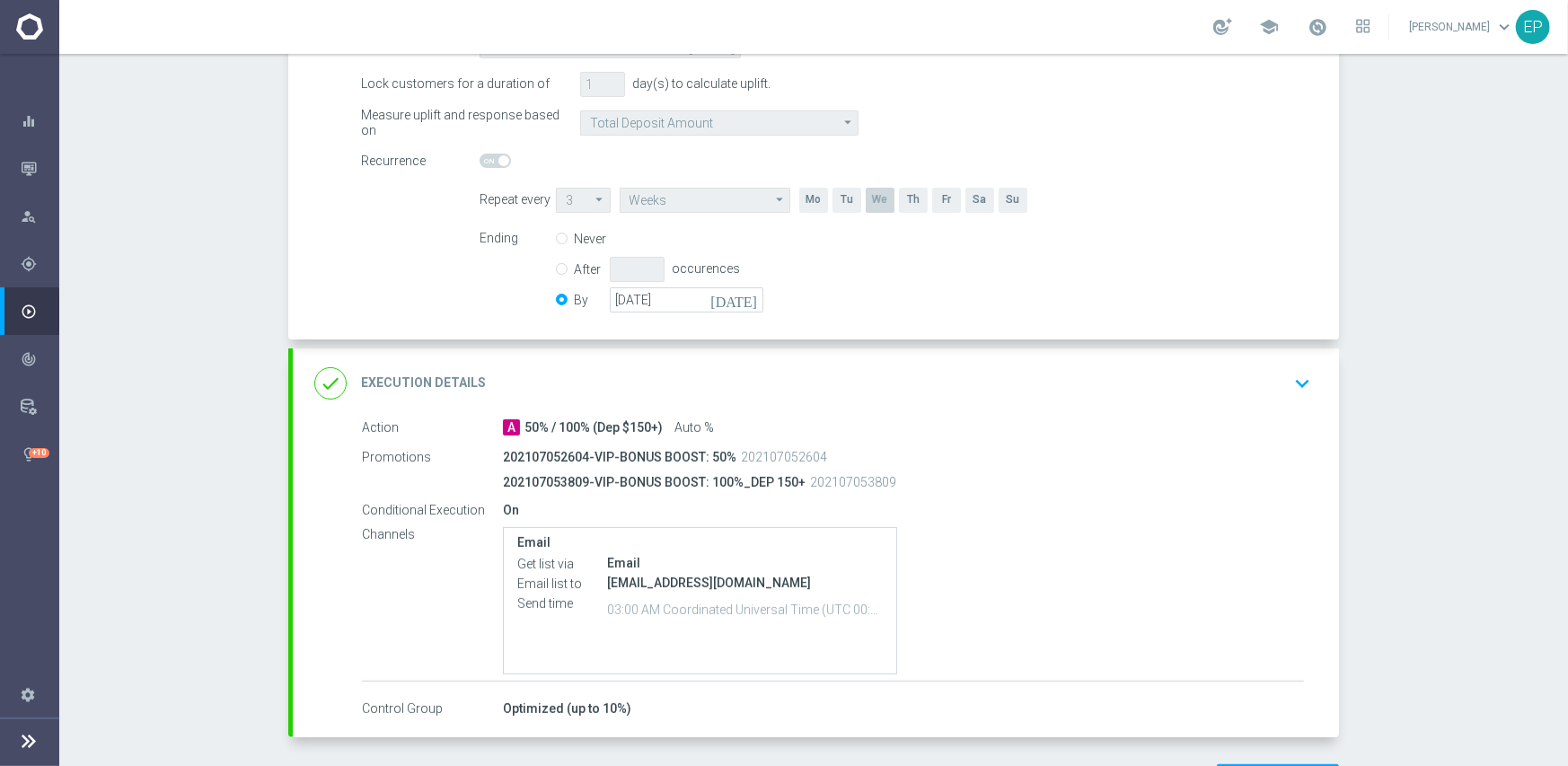
scroll to position [405, 0]
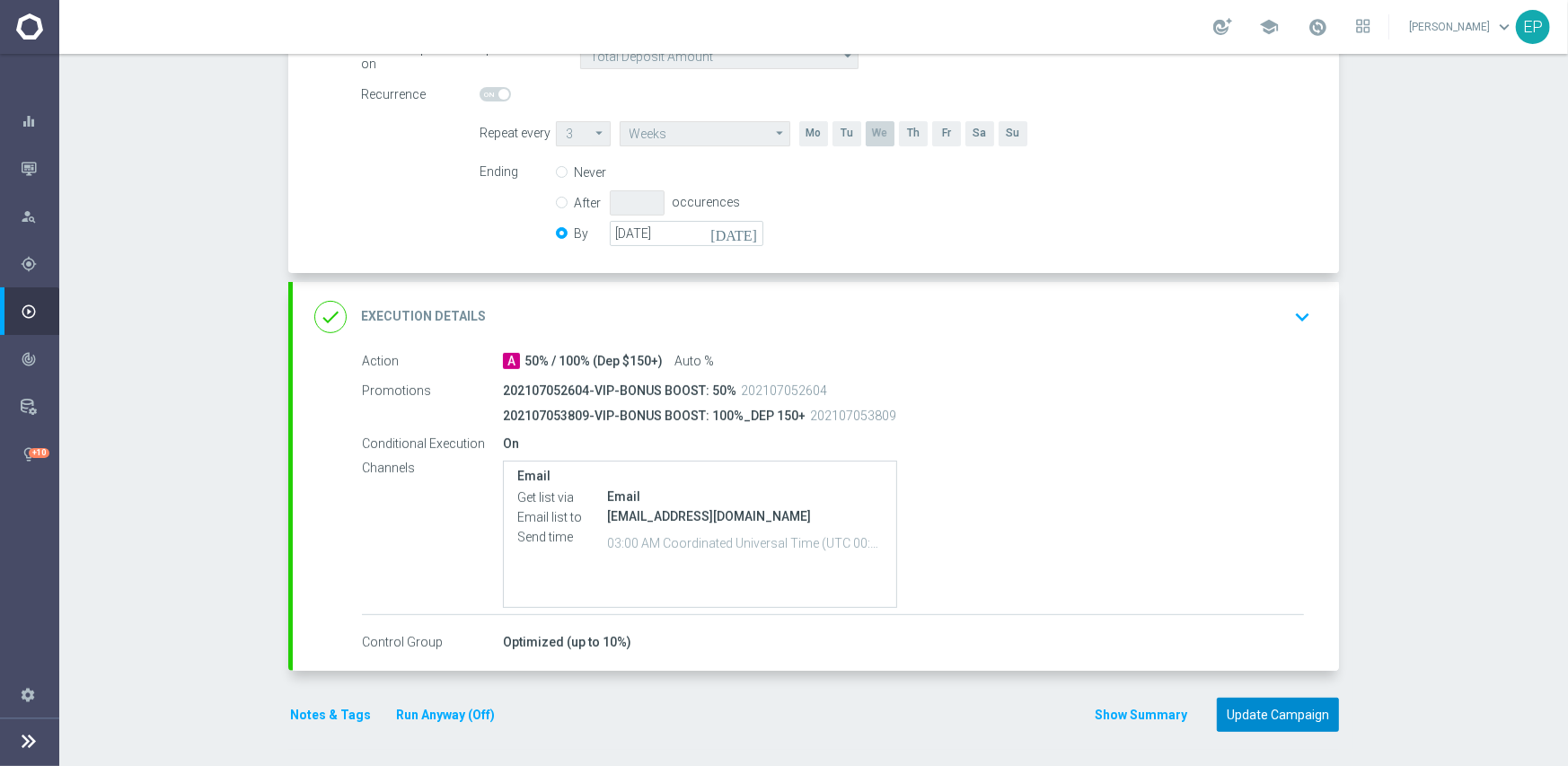
click at [1264, 711] on button "Update Campaign" at bounding box center [1277, 715] width 122 height 35
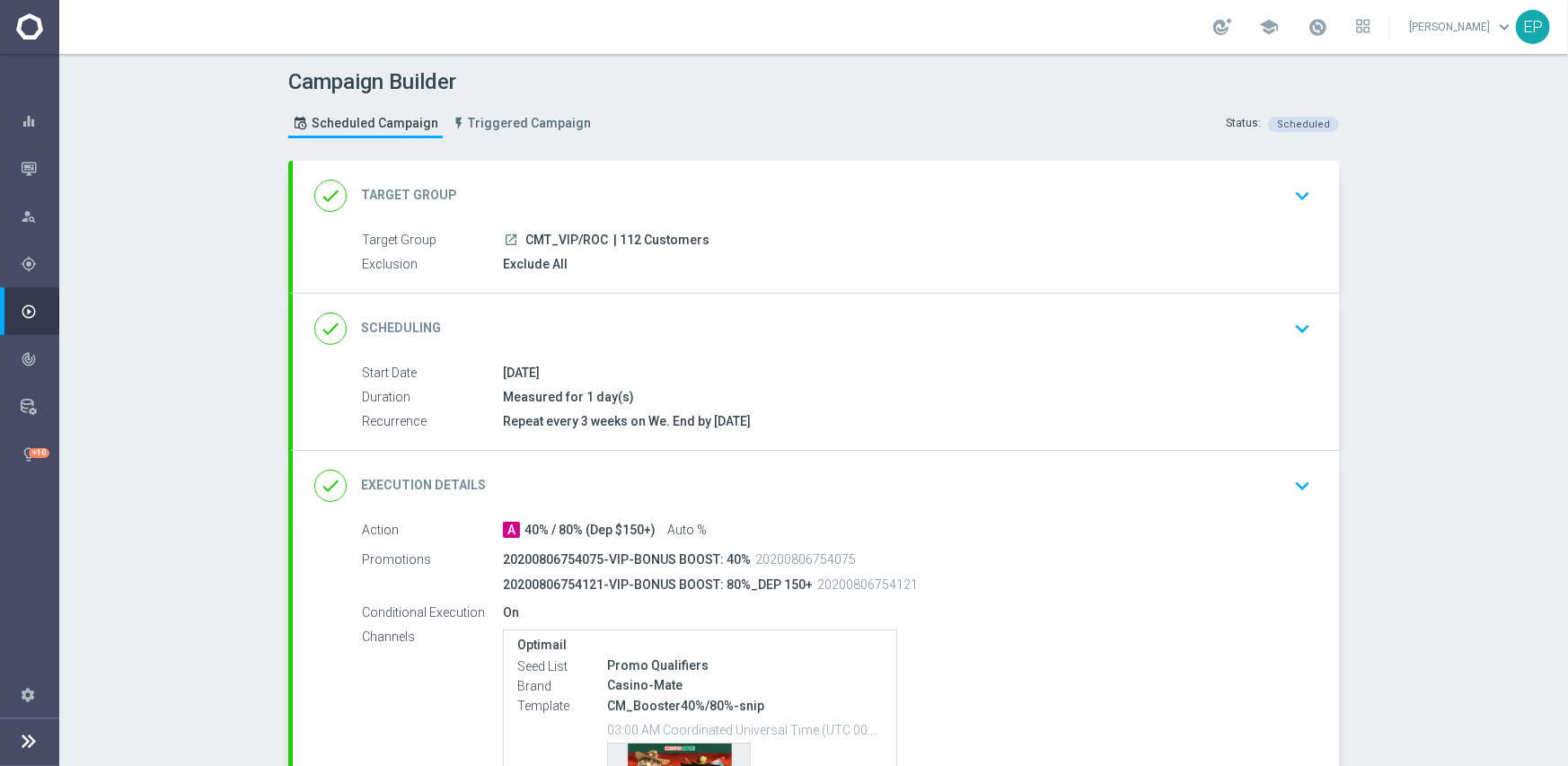
click at [771, 330] on div "done Scheduling keyboard_arrow_down" at bounding box center [815, 329] width 1003 height 34
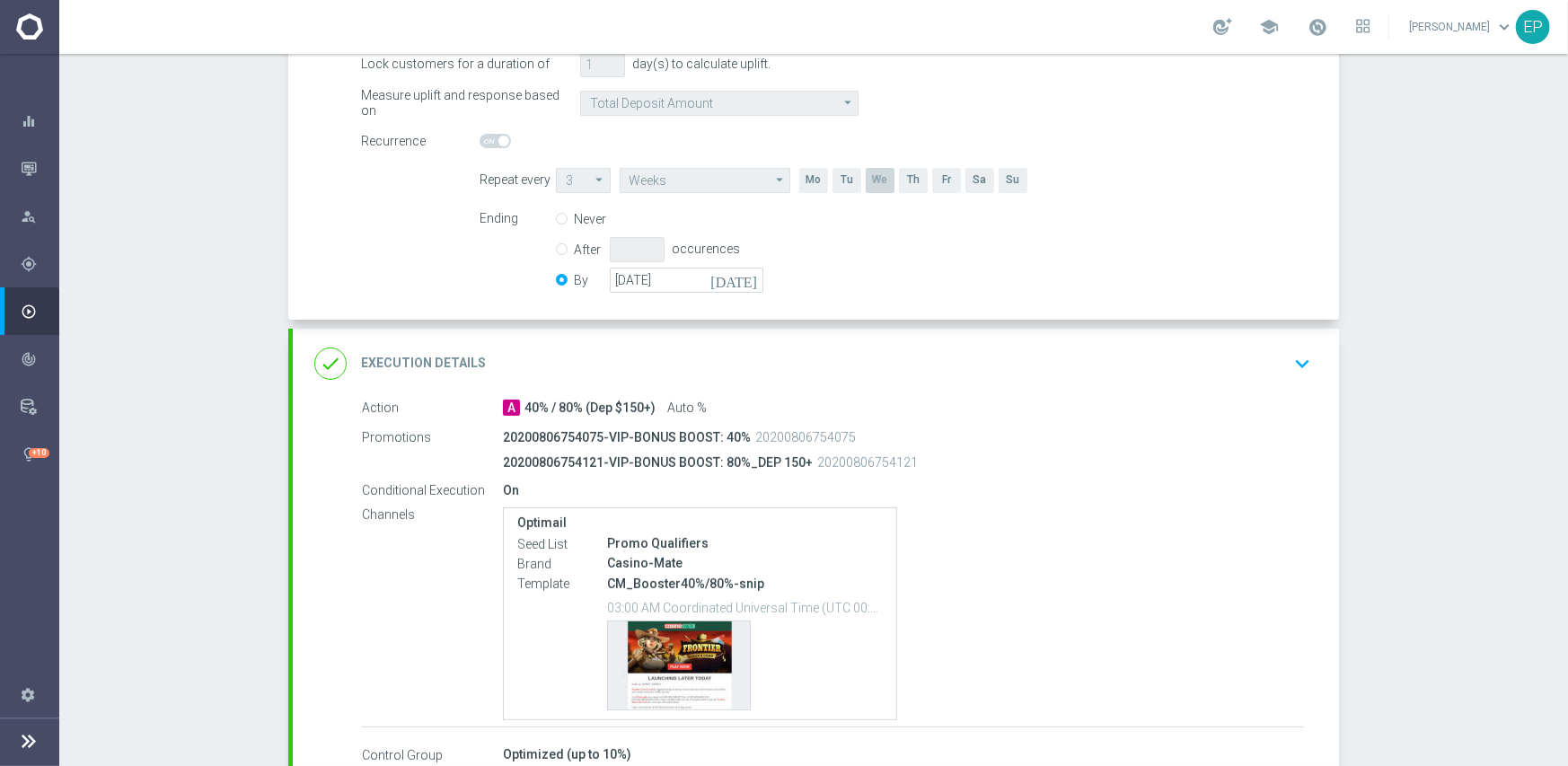
scroll to position [359, 0]
click at [687, 281] on input "[DATE]" at bounding box center [686, 280] width 154 height 25
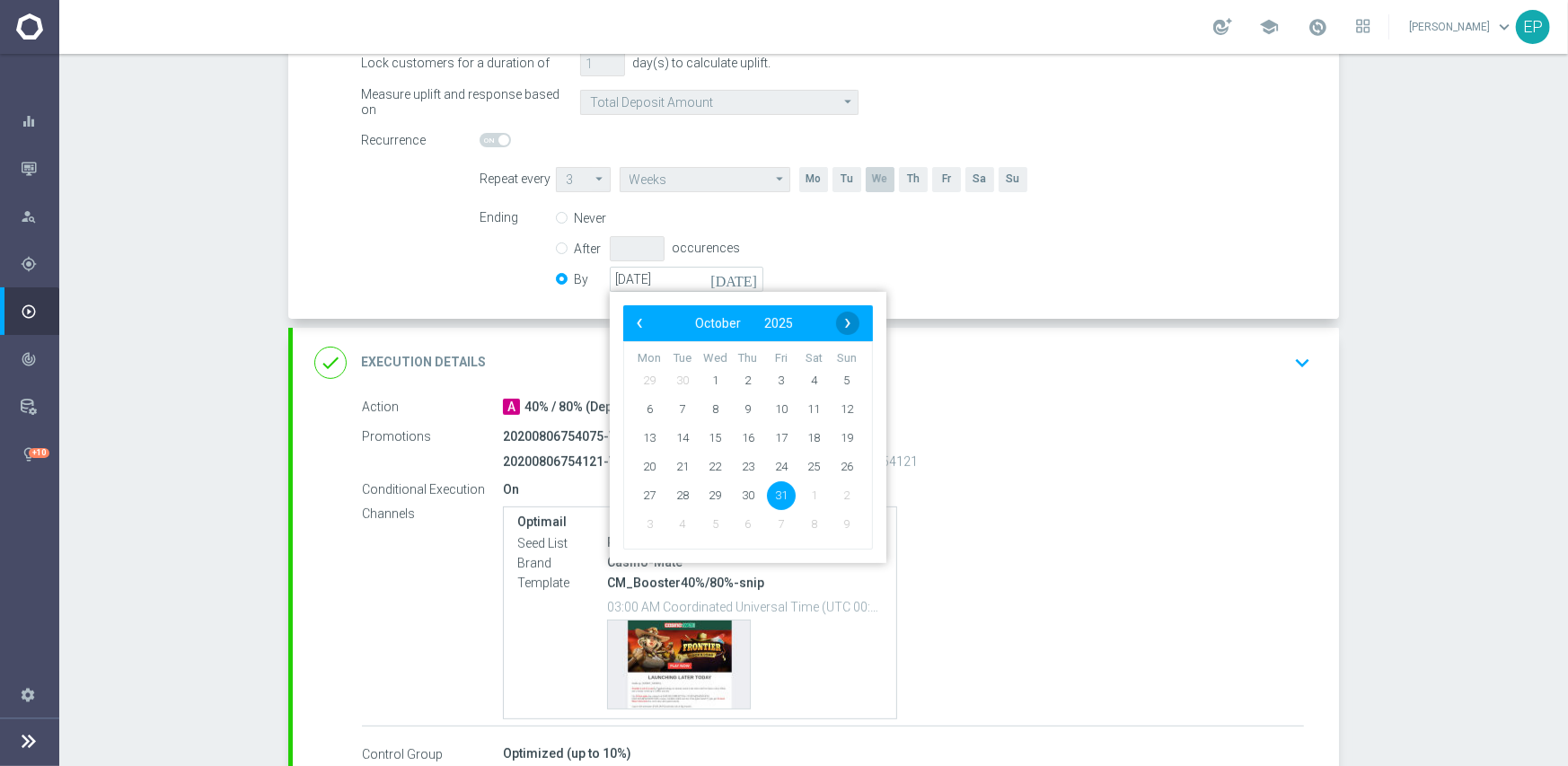
click at [841, 327] on span "›" at bounding box center [848, 324] width 23 height 23
click at [834, 498] on span "30" at bounding box center [846, 494] width 28 height 28
type input "[DATE]"
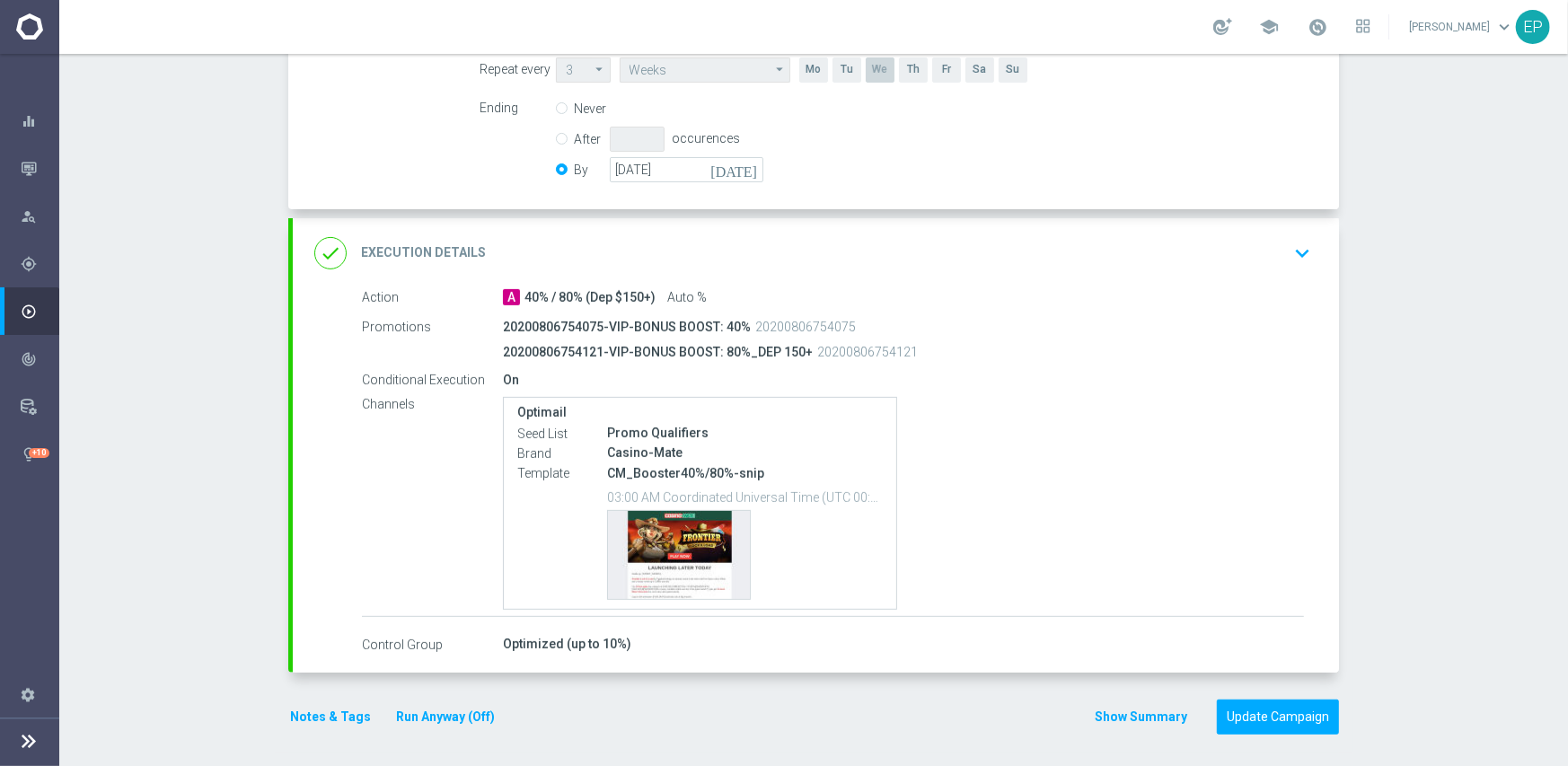
scroll to position [472, 0]
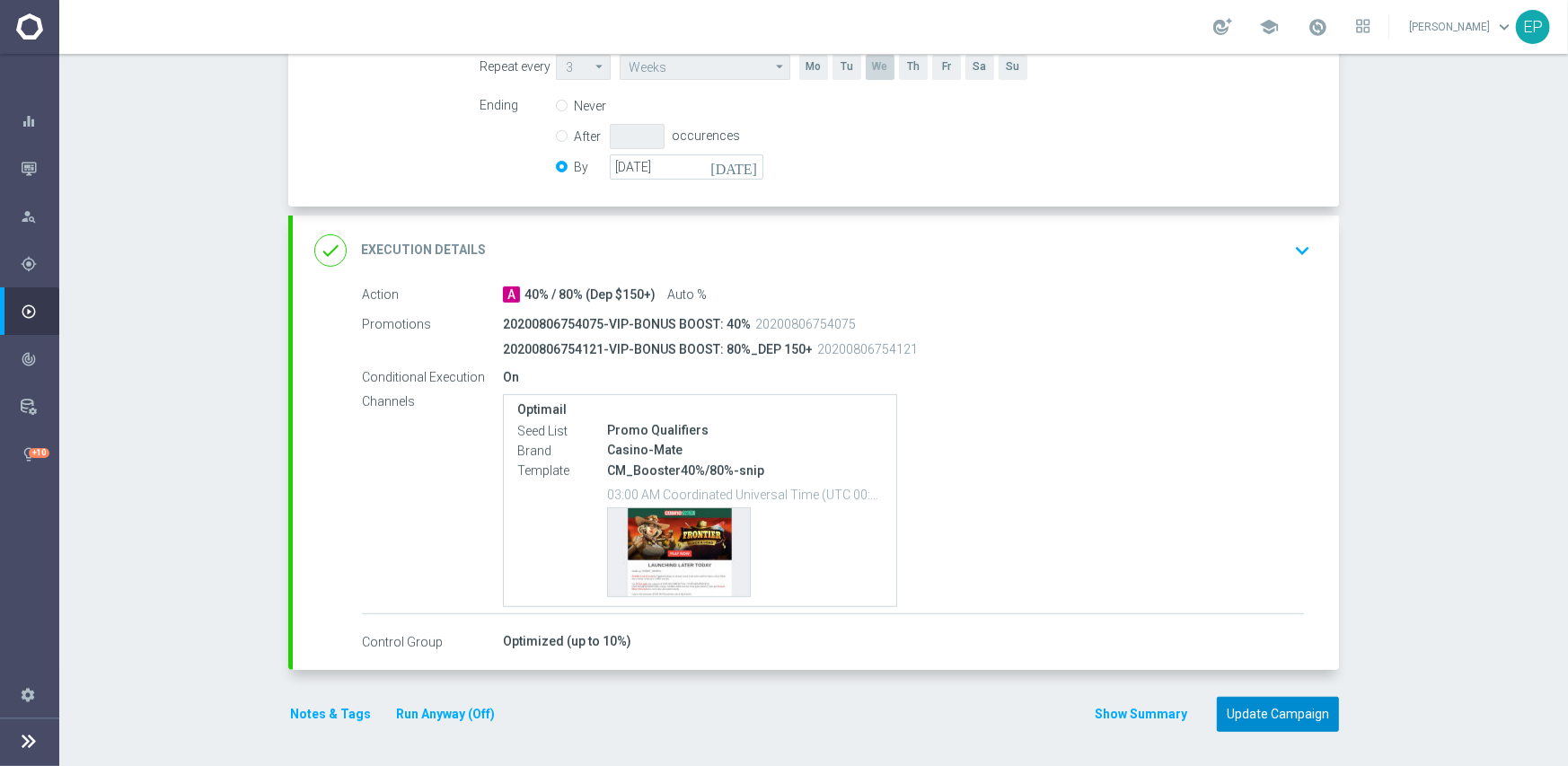
click at [1248, 708] on button "Update Campaign" at bounding box center [1277, 714] width 122 height 35
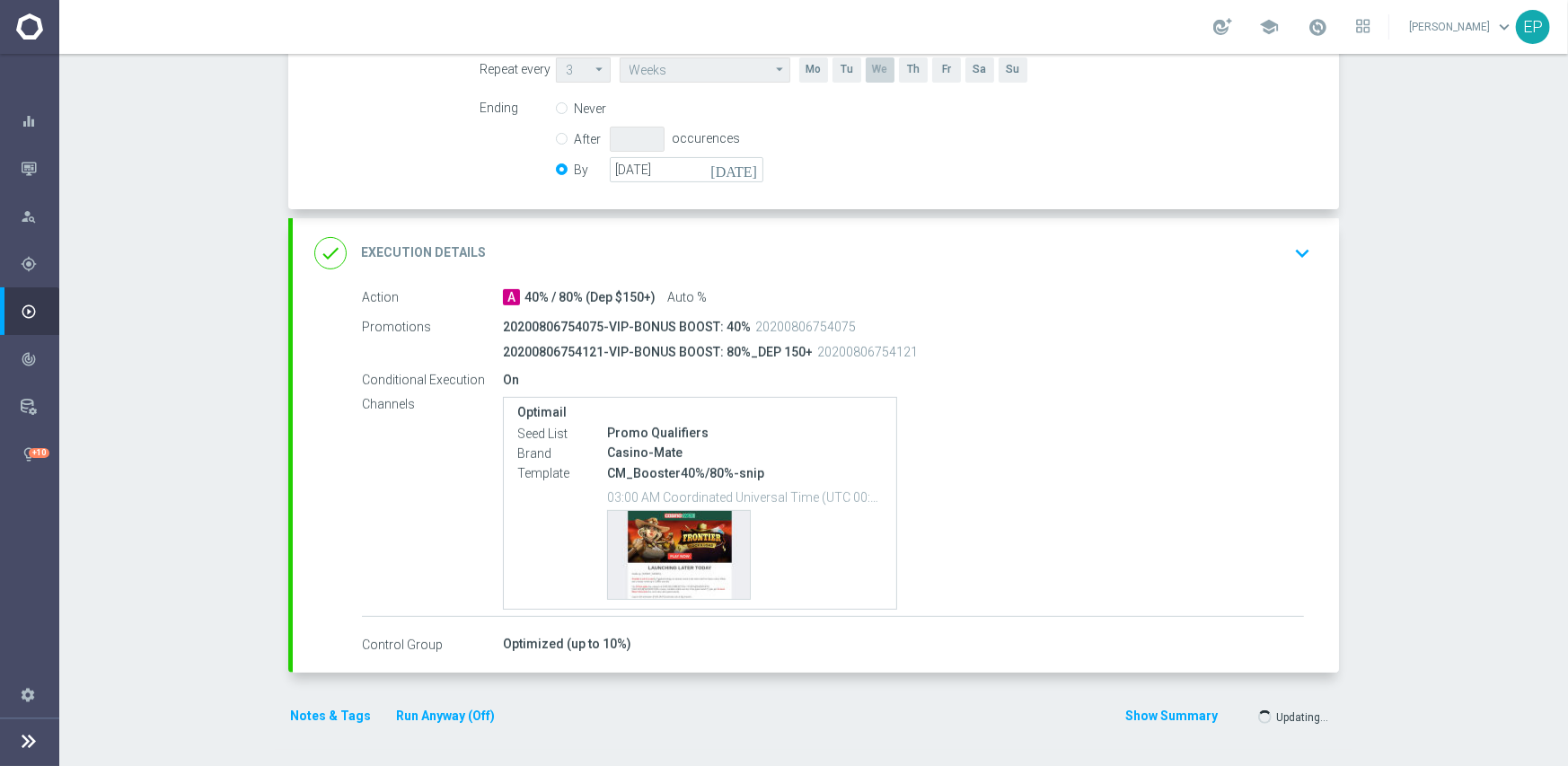
click at [1120, 343] on div at bounding box center [766, 383] width 1568 height 766
click at [1189, 287] on div at bounding box center [766, 383] width 1568 height 766
click at [1445, 223] on div at bounding box center [766, 383] width 1568 height 766
click at [1417, 241] on div at bounding box center [766, 383] width 1568 height 766
click at [1354, 343] on div at bounding box center [766, 383] width 1568 height 766
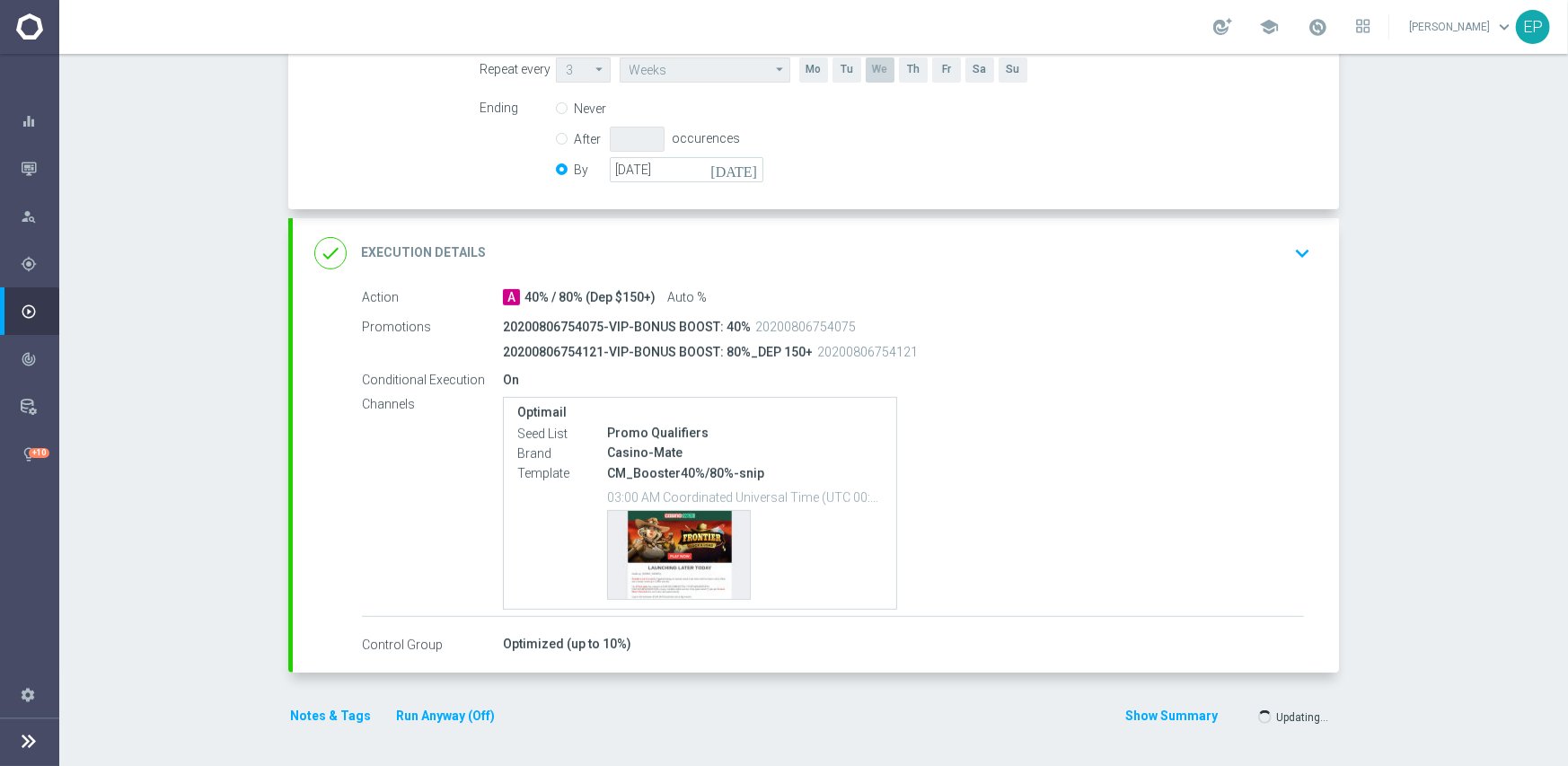
click at [1431, 434] on div at bounding box center [766, 383] width 1568 height 766
click at [1406, 417] on div at bounding box center [766, 383] width 1568 height 766
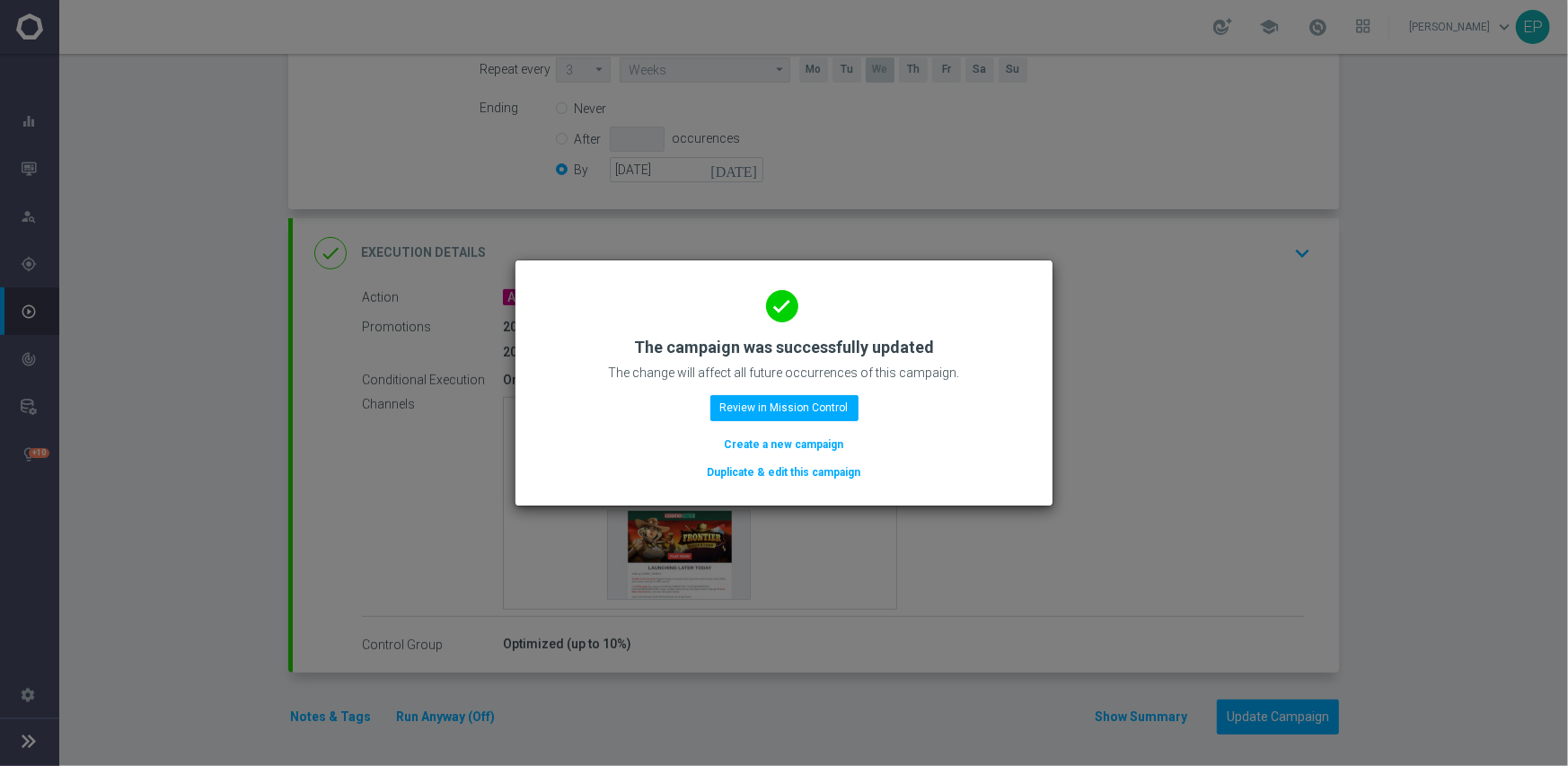
scroll to position [472, 0]
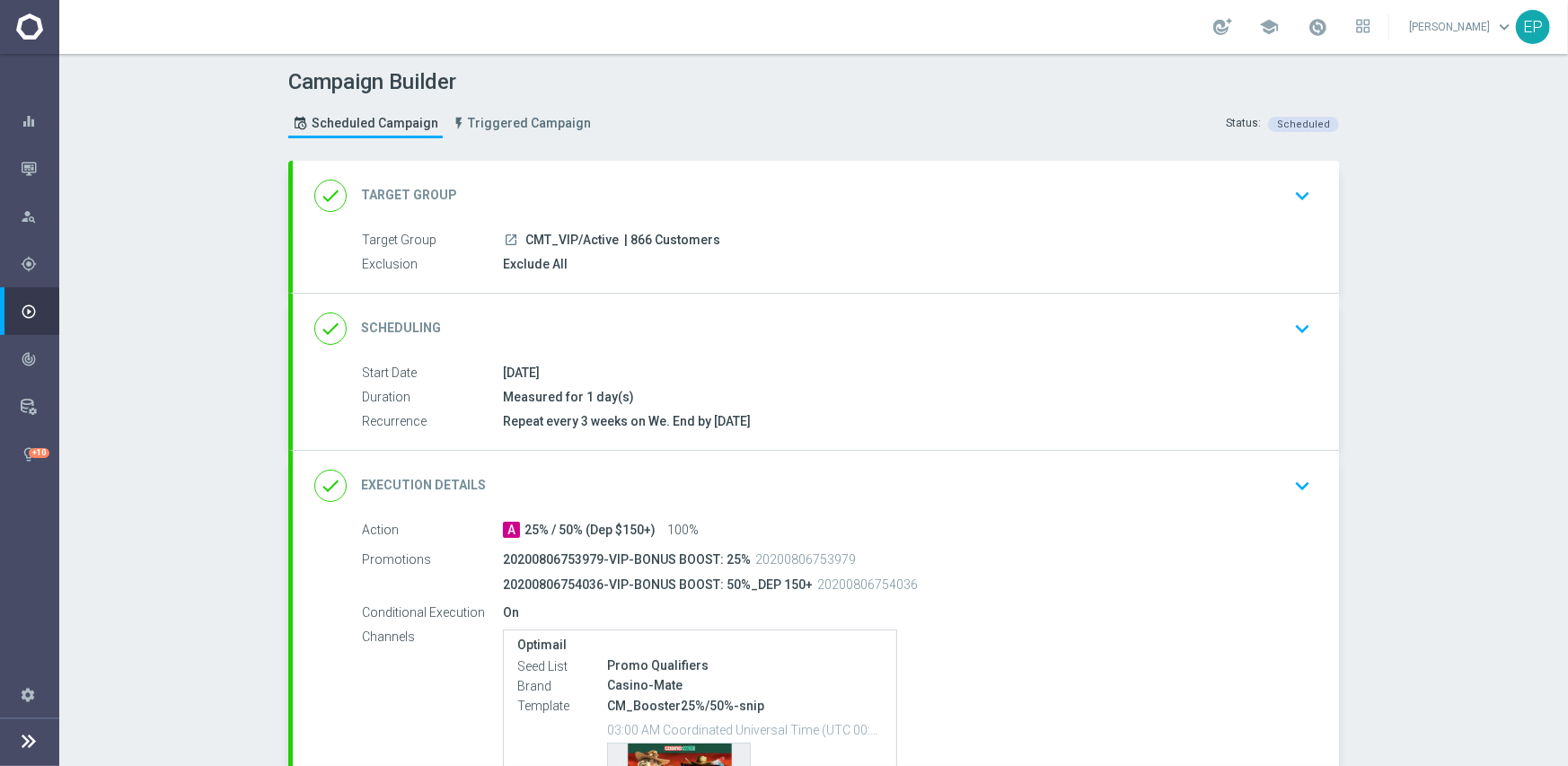
click at [813, 331] on div "done Scheduling keyboard_arrow_down" at bounding box center [815, 329] width 1003 height 34
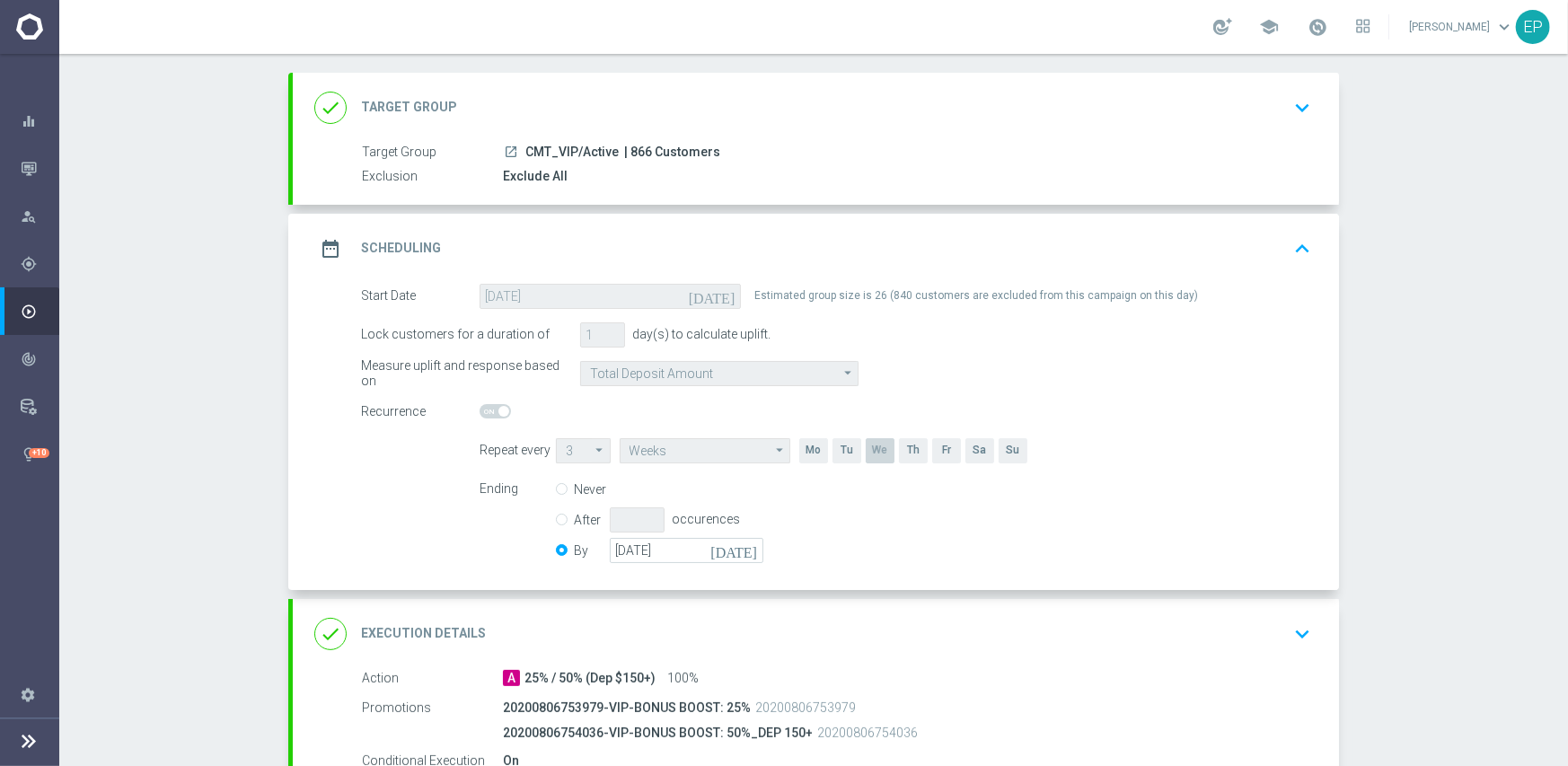
scroll to position [359, 0]
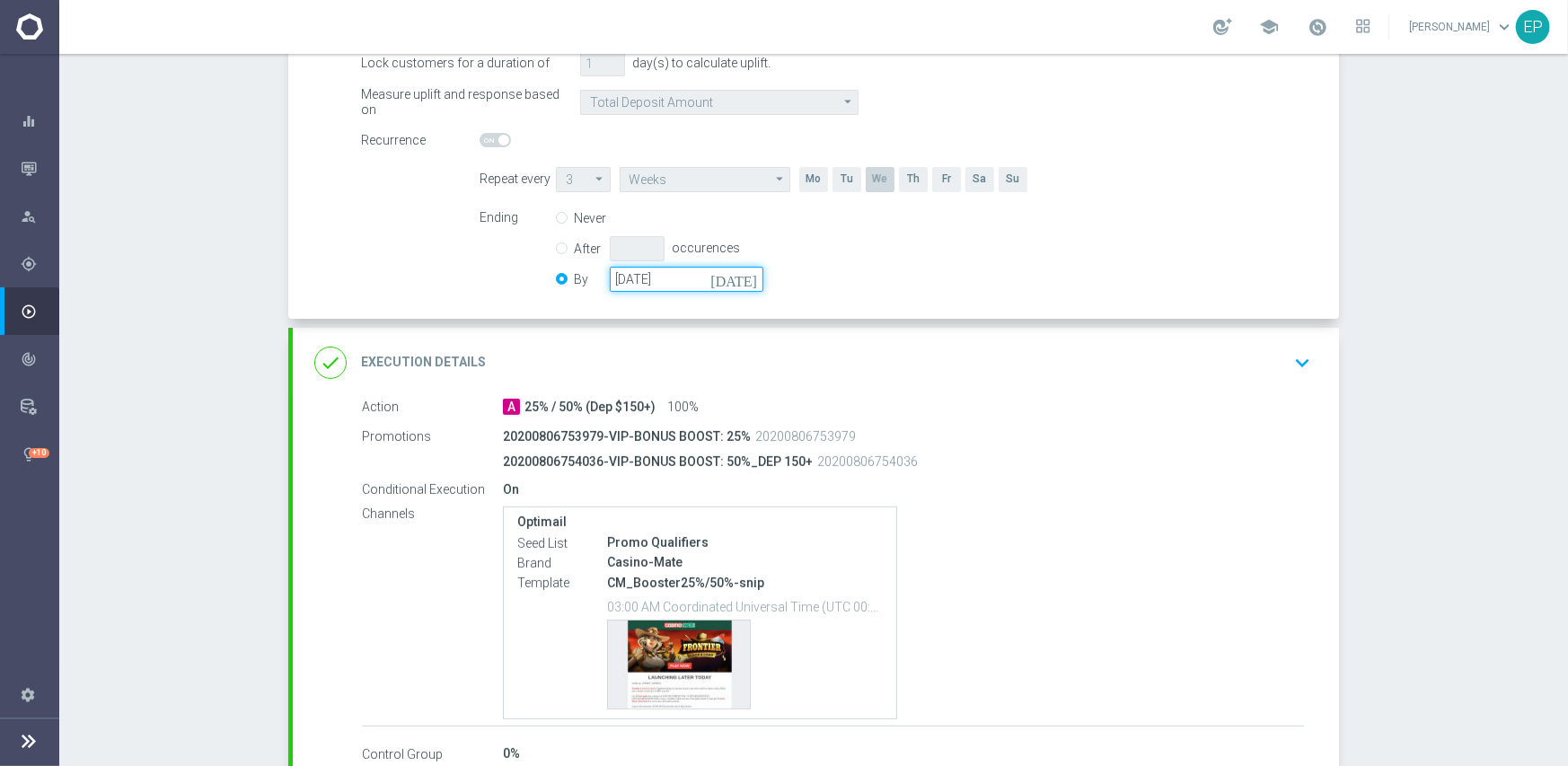
drag, startPoint x: 677, startPoint y: 284, endPoint x: 698, endPoint y: 282, distance: 21.1
click at [678, 283] on input "[DATE]" at bounding box center [686, 280] width 154 height 25
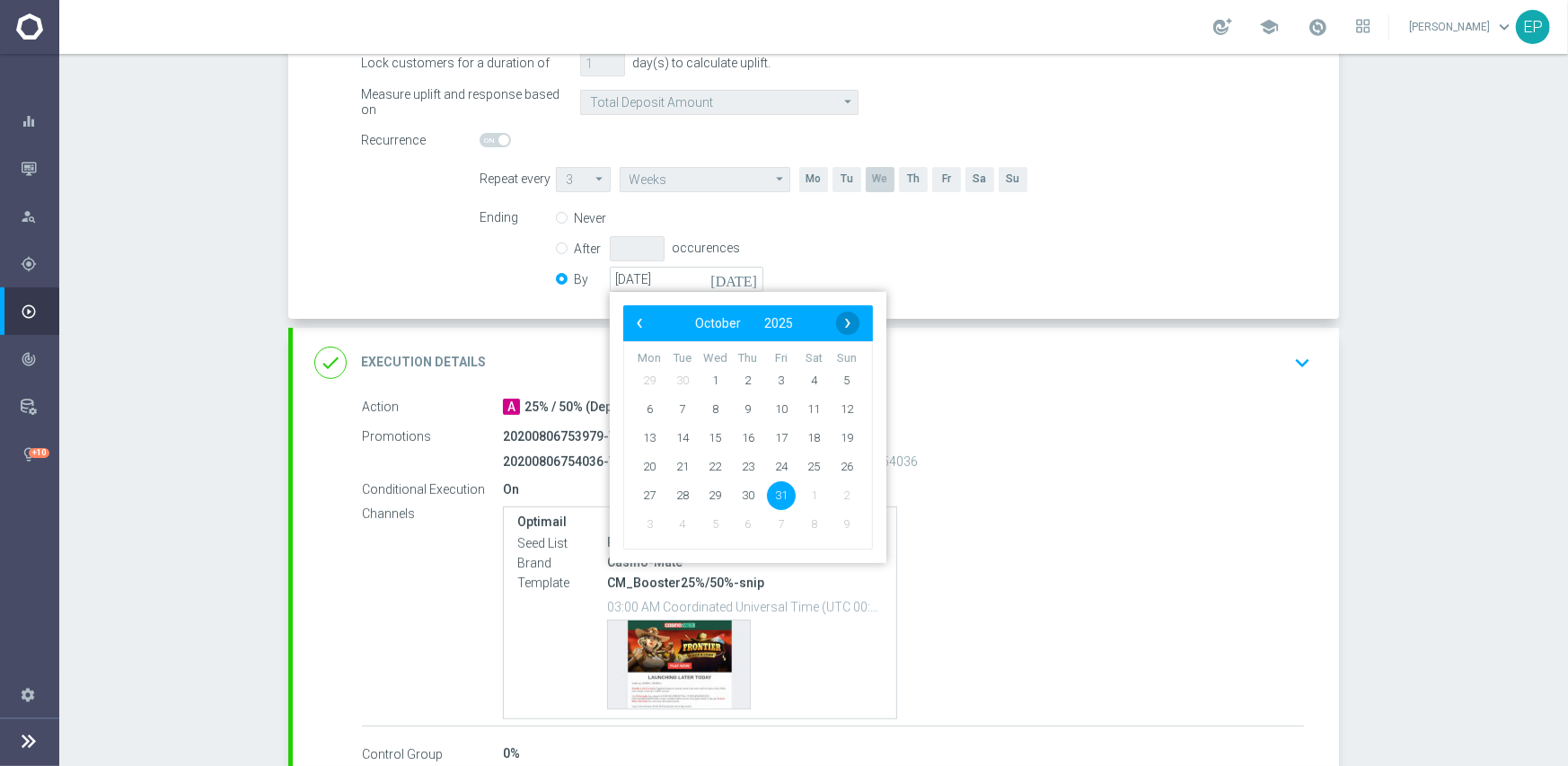
click at [836, 316] on span "›" at bounding box center [848, 324] width 23 height 23
click at [848, 497] on span "30" at bounding box center [846, 494] width 28 height 28
type input "[DATE]"
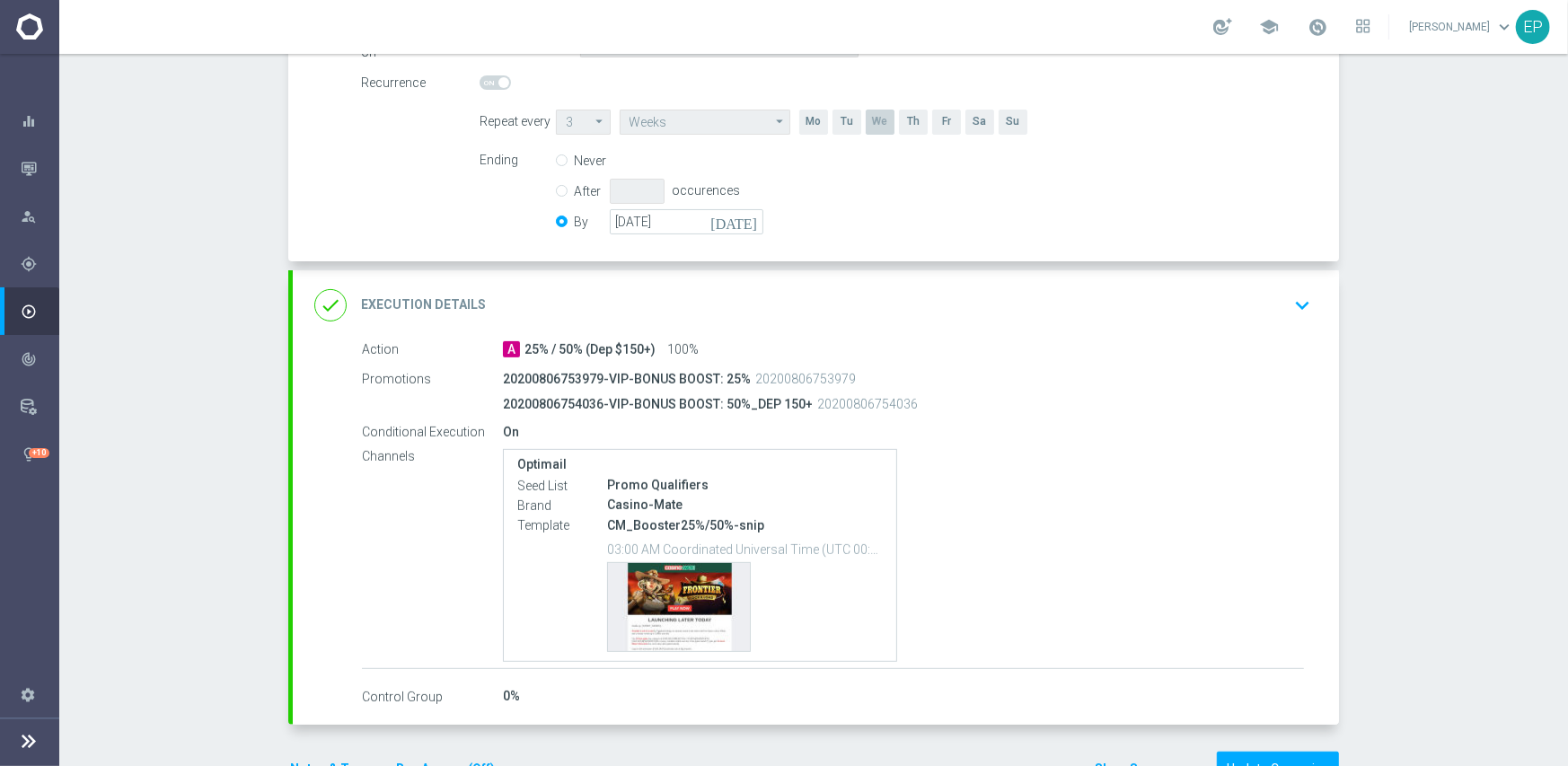
scroll to position [472, 0]
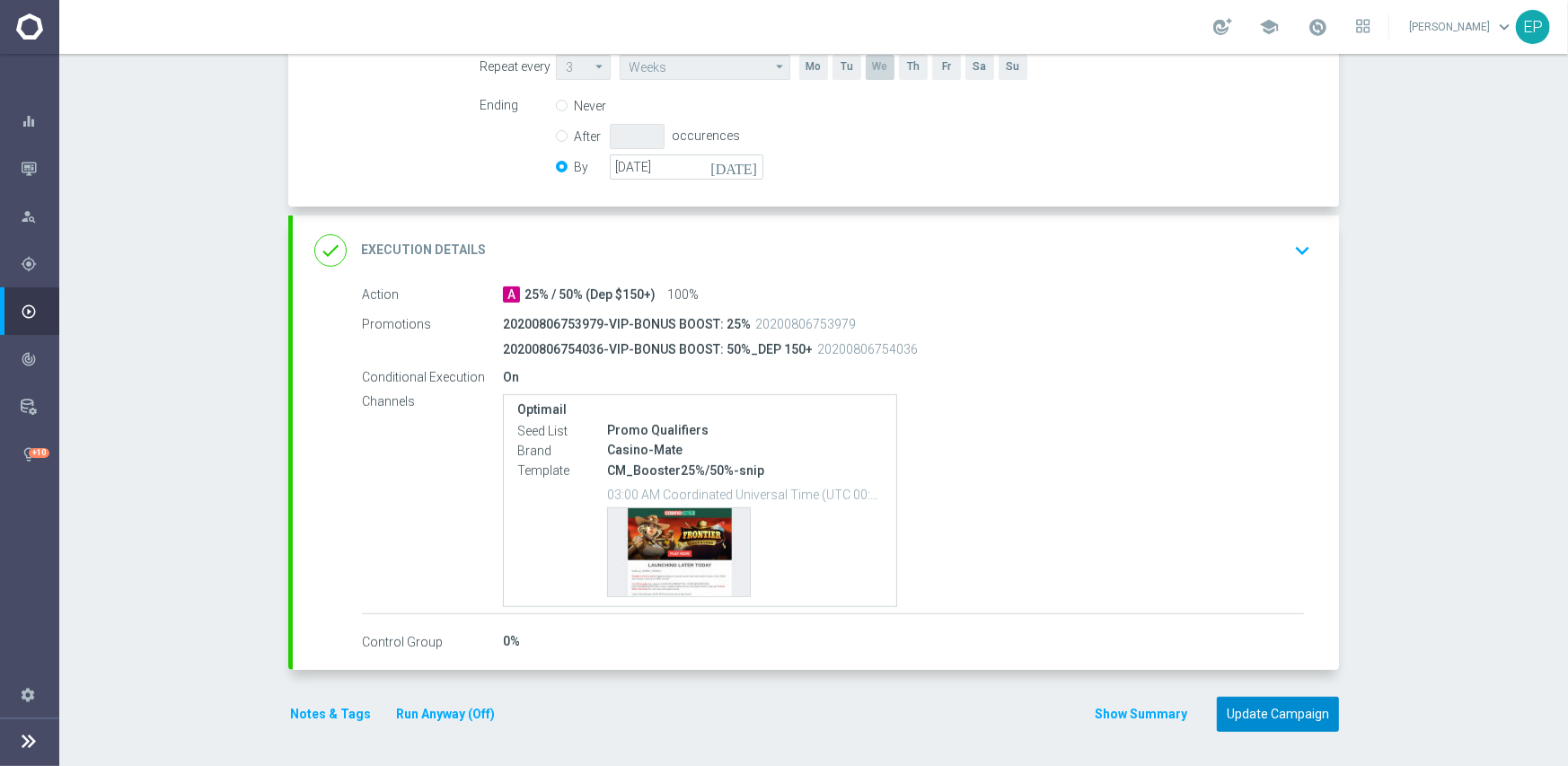
click at [1295, 723] on button "Update Campaign" at bounding box center [1277, 714] width 122 height 35
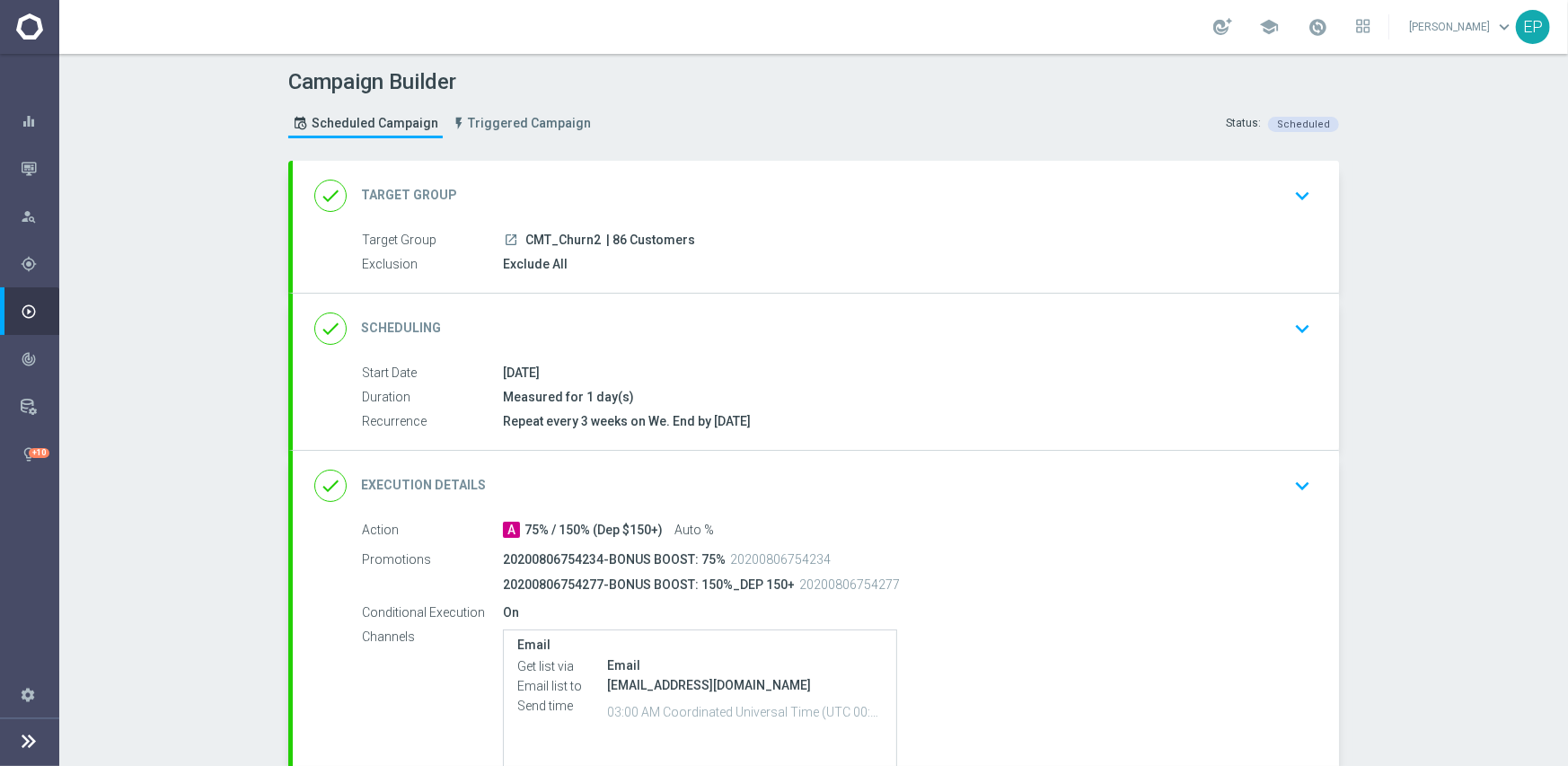
click at [788, 327] on div "done Scheduling keyboard_arrow_down" at bounding box center [815, 329] width 1003 height 34
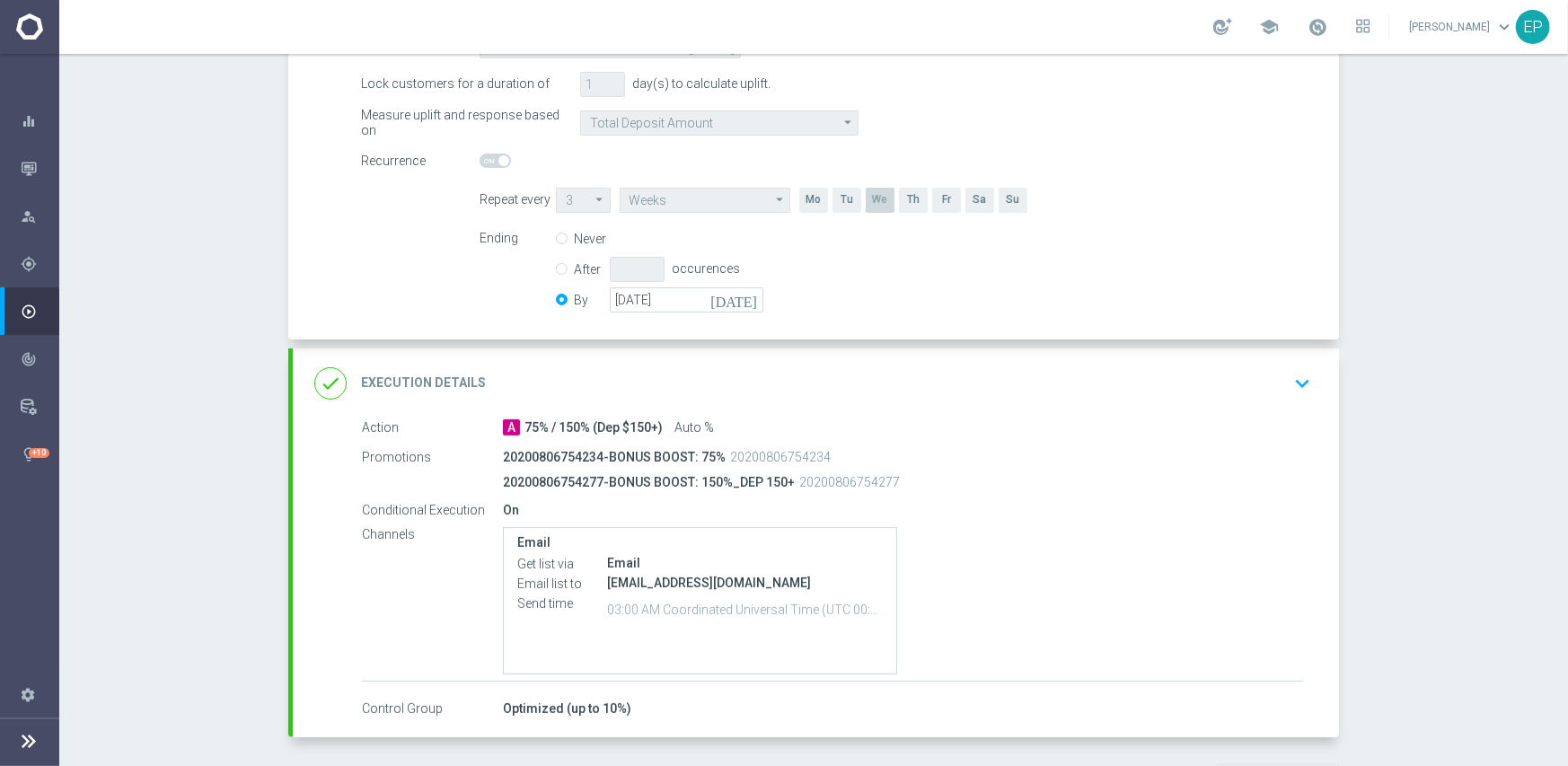
scroll to position [359, 0]
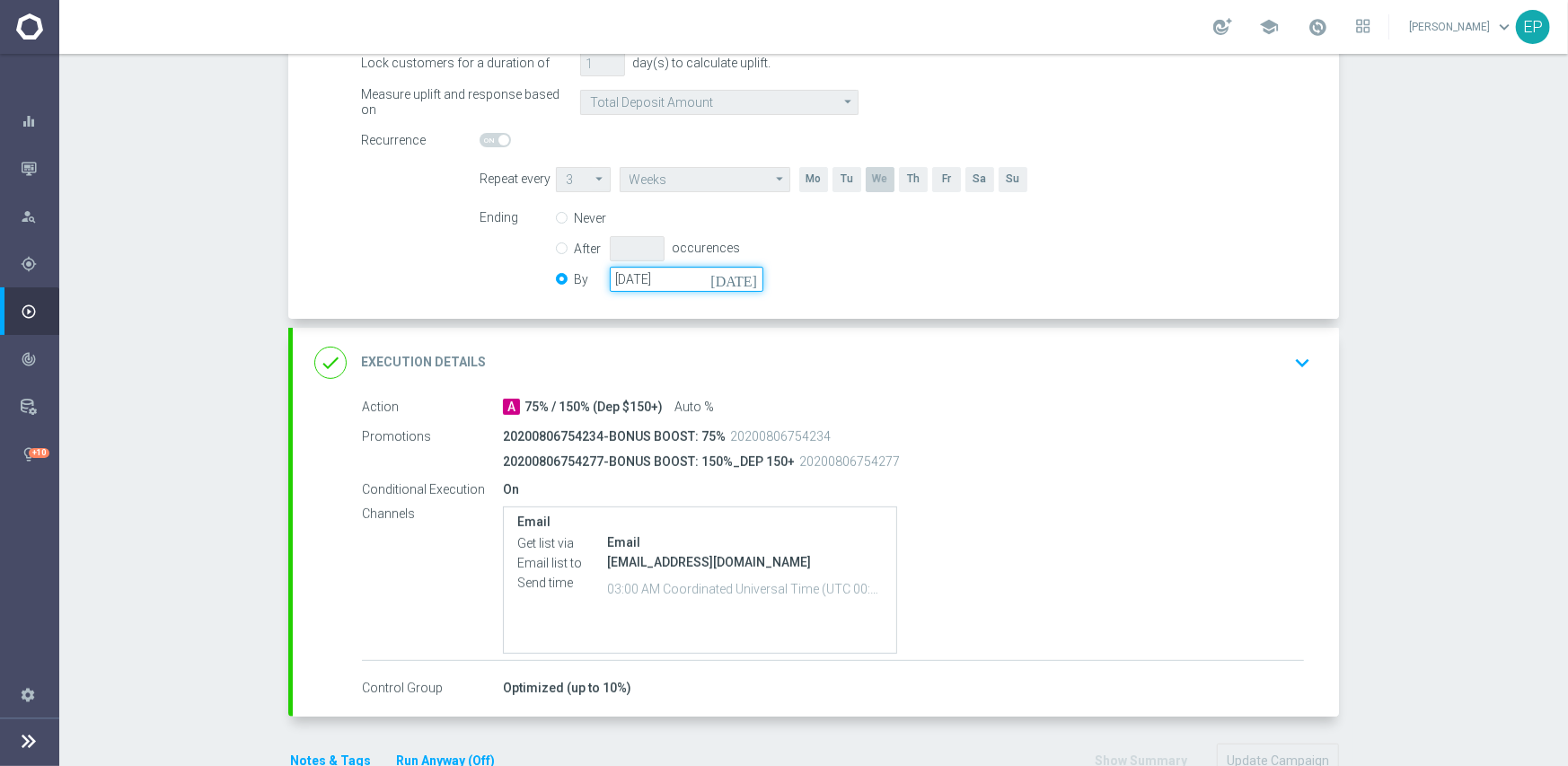
click at [647, 272] on input "[DATE]" at bounding box center [686, 280] width 154 height 25
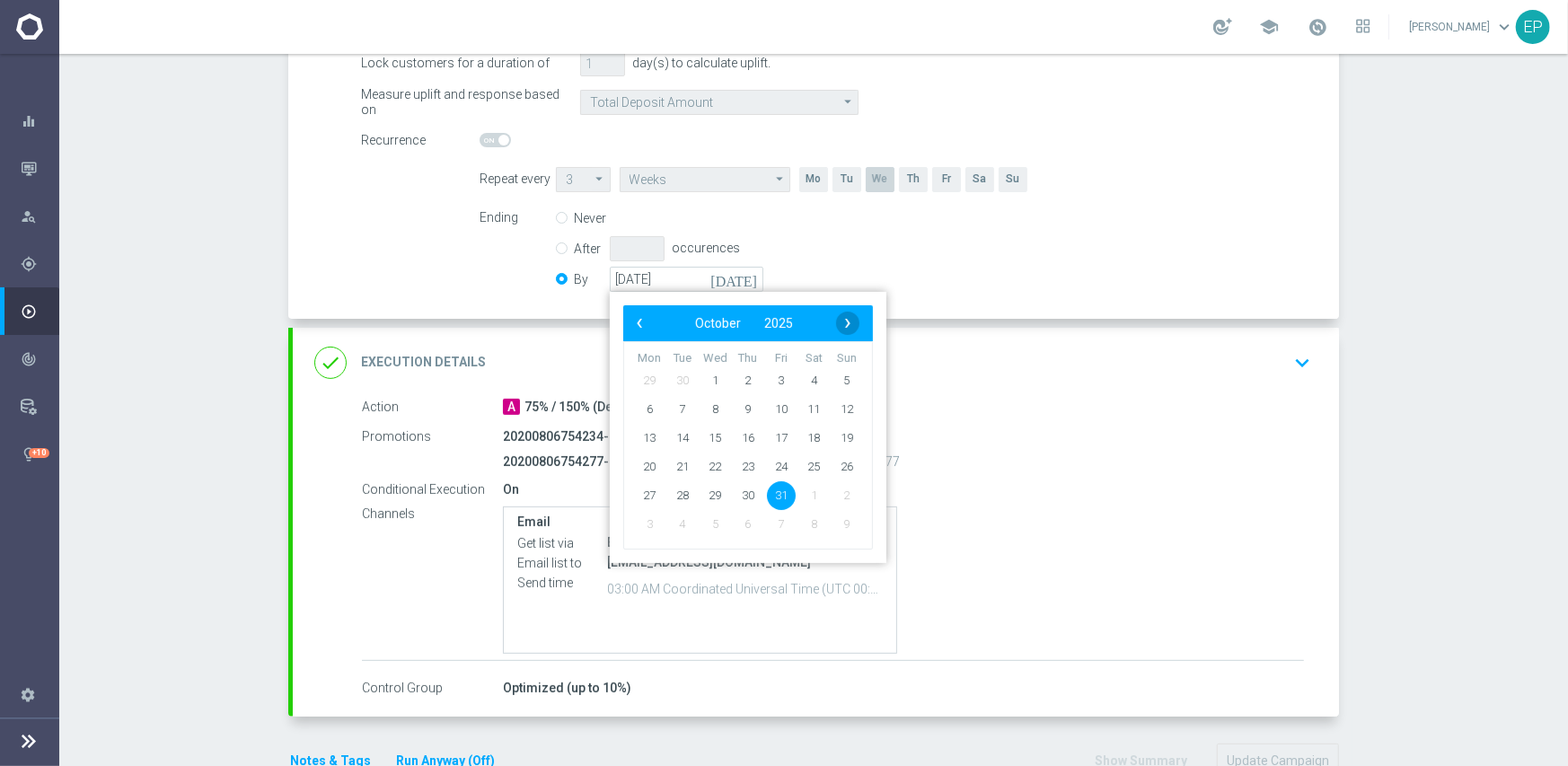
click at [836, 324] on span "›" at bounding box center [848, 324] width 23 height 23
click at [840, 493] on span "30" at bounding box center [846, 494] width 28 height 28
type input "[DATE]"
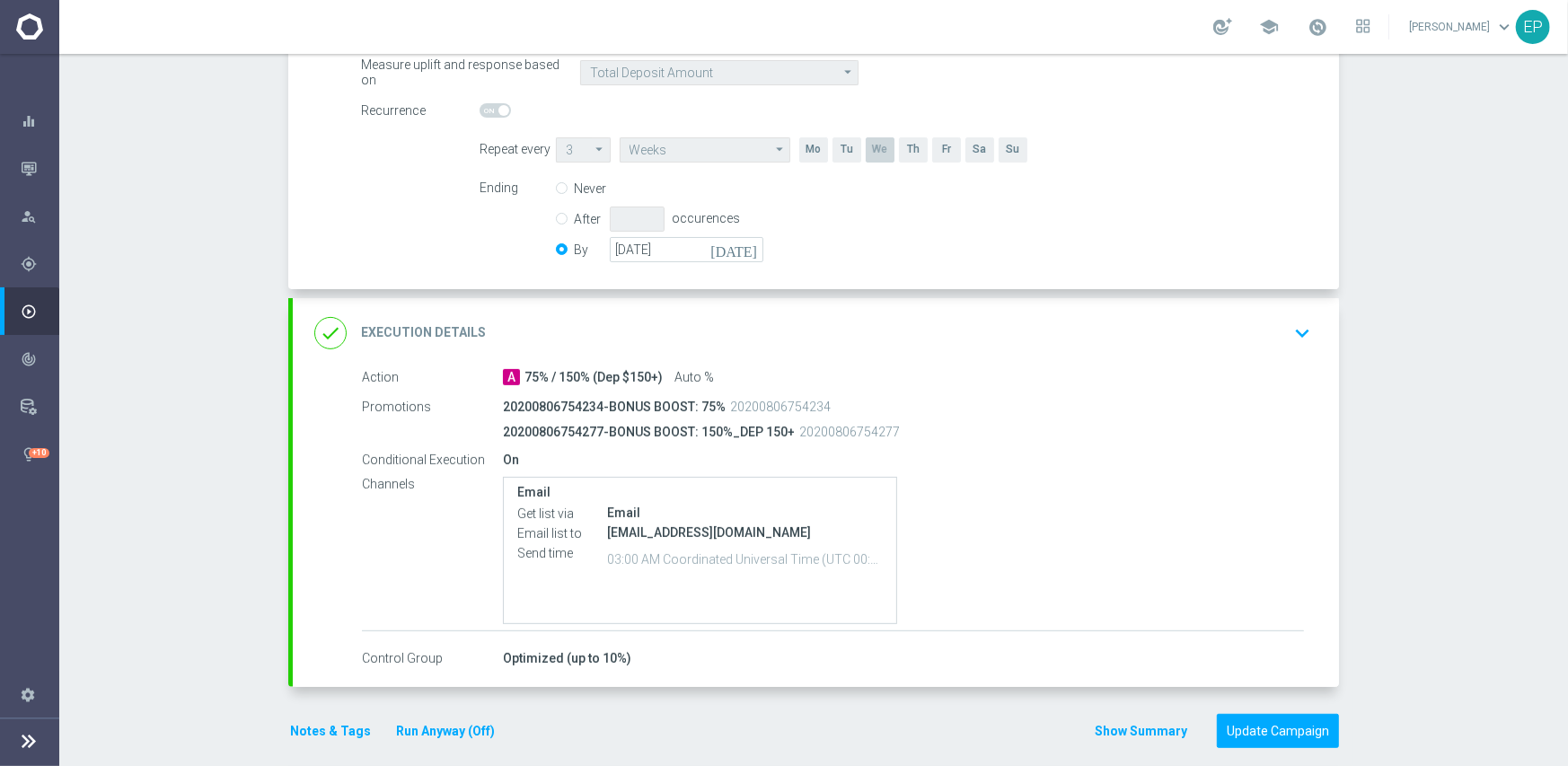
scroll to position [405, 0]
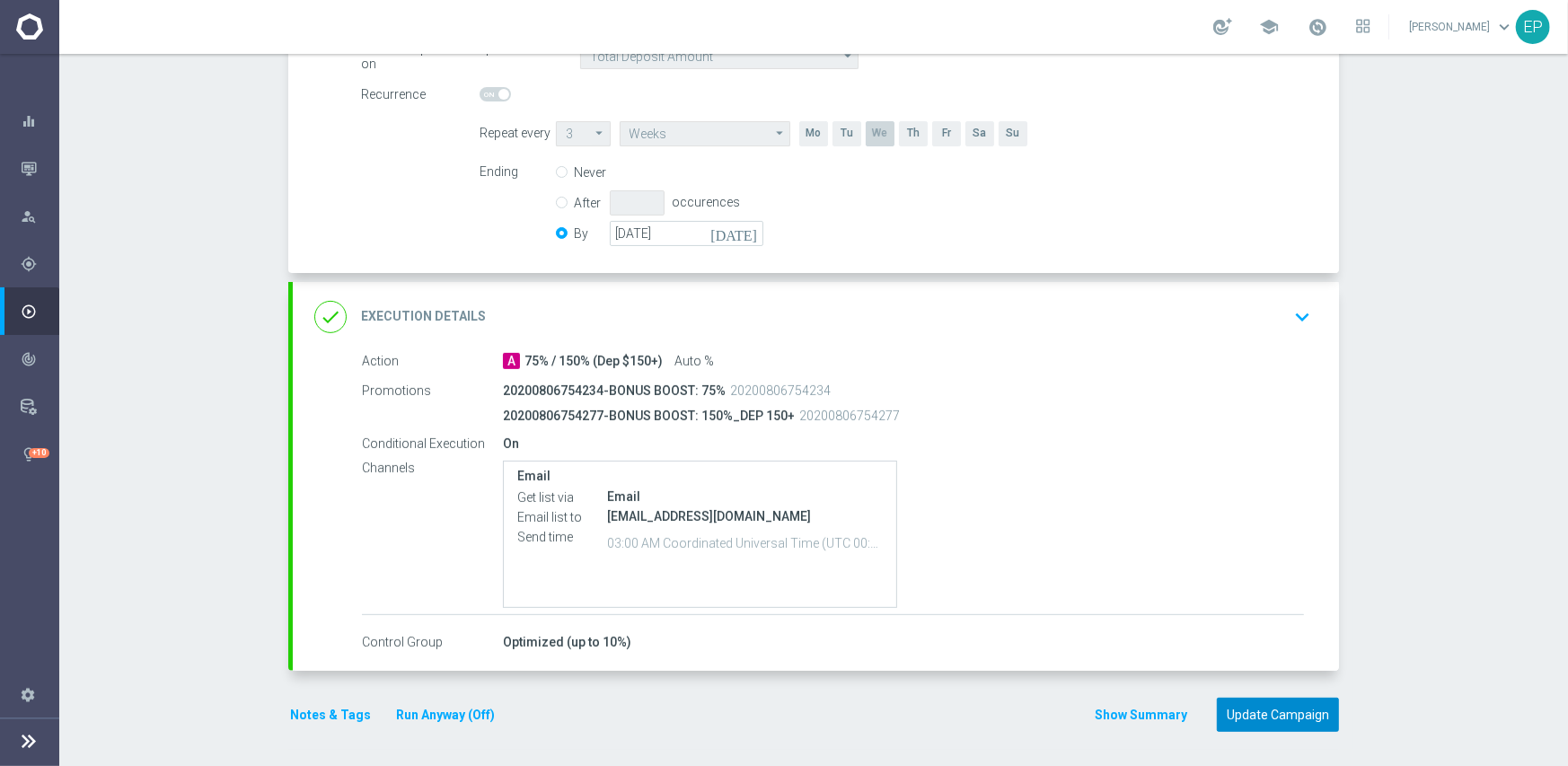
drag, startPoint x: 1262, startPoint y: 711, endPoint x: 1267, endPoint y: 695, distance: 16.8
click at [1262, 711] on button "Update Campaign" at bounding box center [1277, 715] width 122 height 35
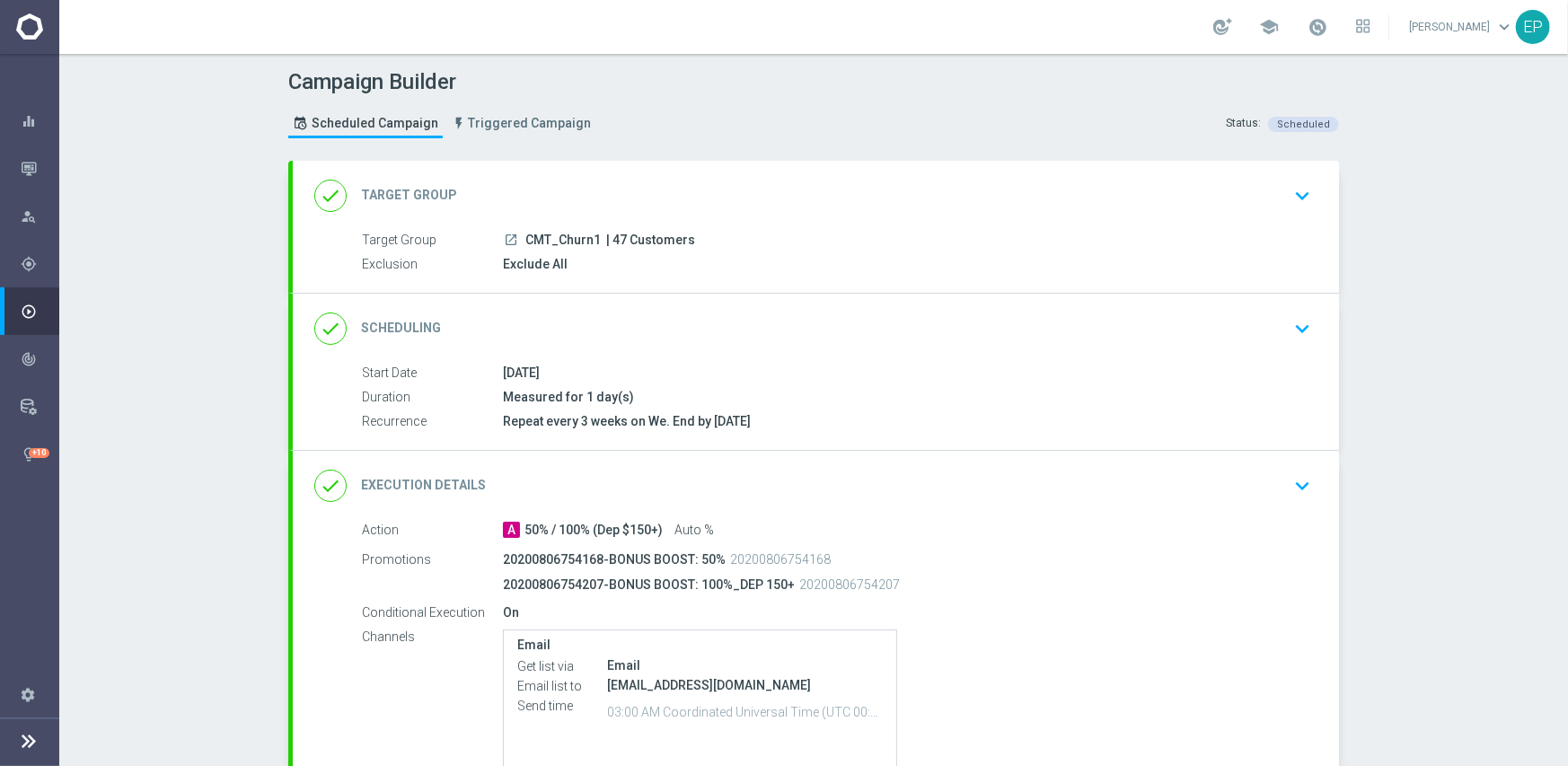
click at [783, 318] on div "done Scheduling keyboard_arrow_down" at bounding box center [815, 329] width 1003 height 34
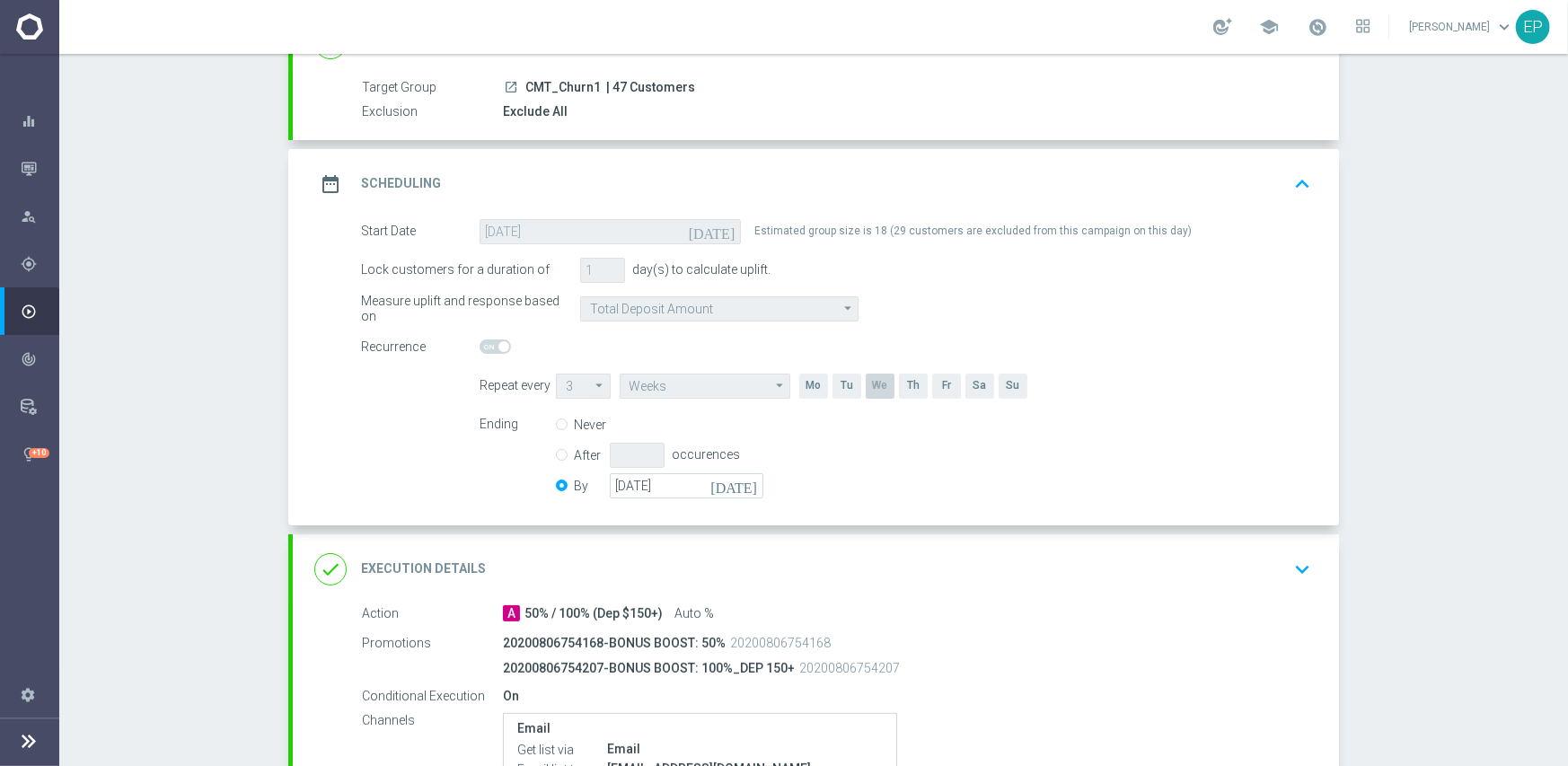
scroll to position [180, 0]
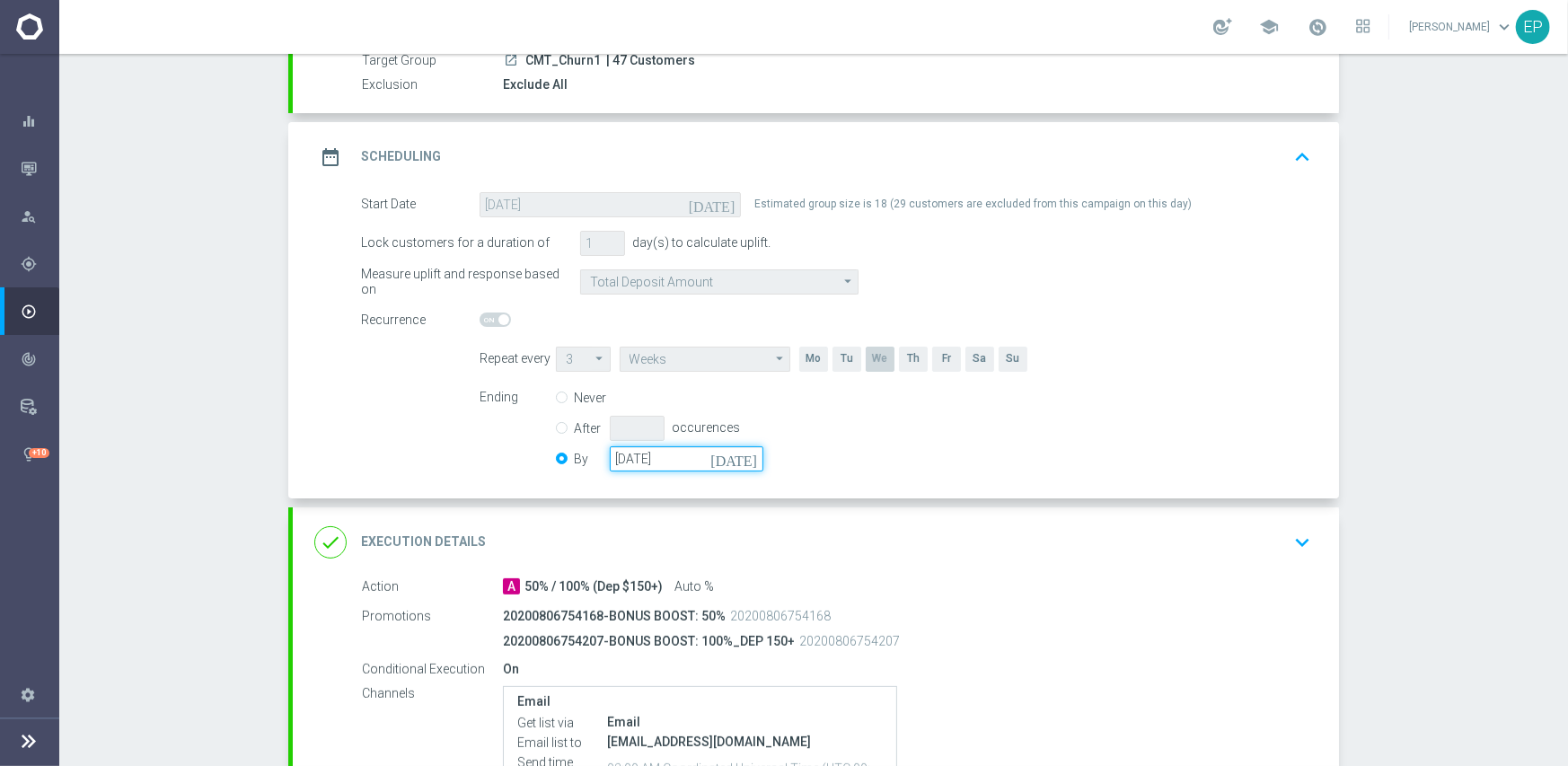
click at [684, 453] on input "[DATE]" at bounding box center [686, 459] width 154 height 25
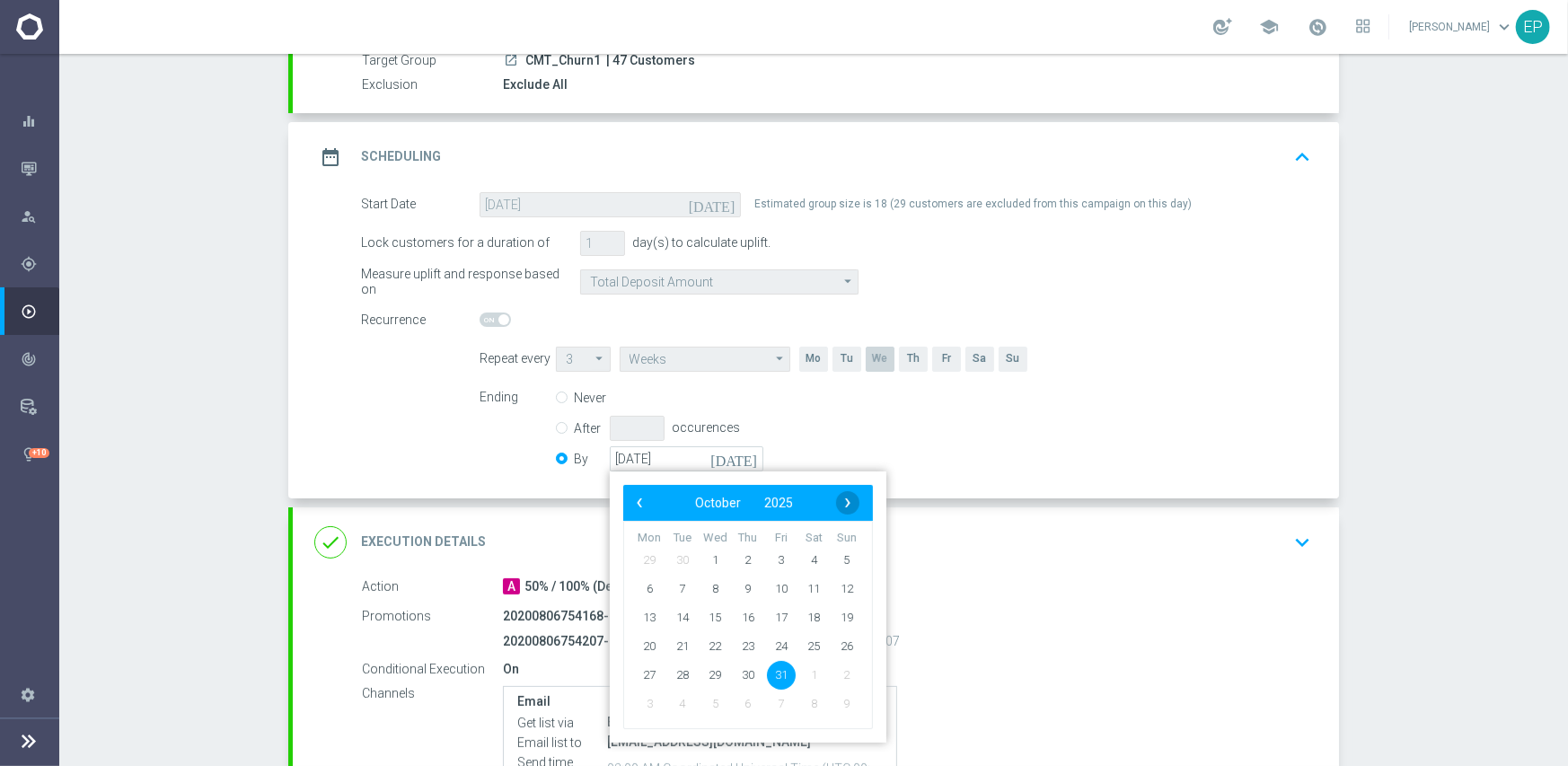
click at [836, 500] on span "›" at bounding box center [848, 503] width 23 height 23
drag, startPoint x: 847, startPoint y: 685, endPoint x: 922, endPoint y: 640, distance: 87.5
click at [842, 671] on span "30" at bounding box center [846, 674] width 28 height 28
type input "[DATE]"
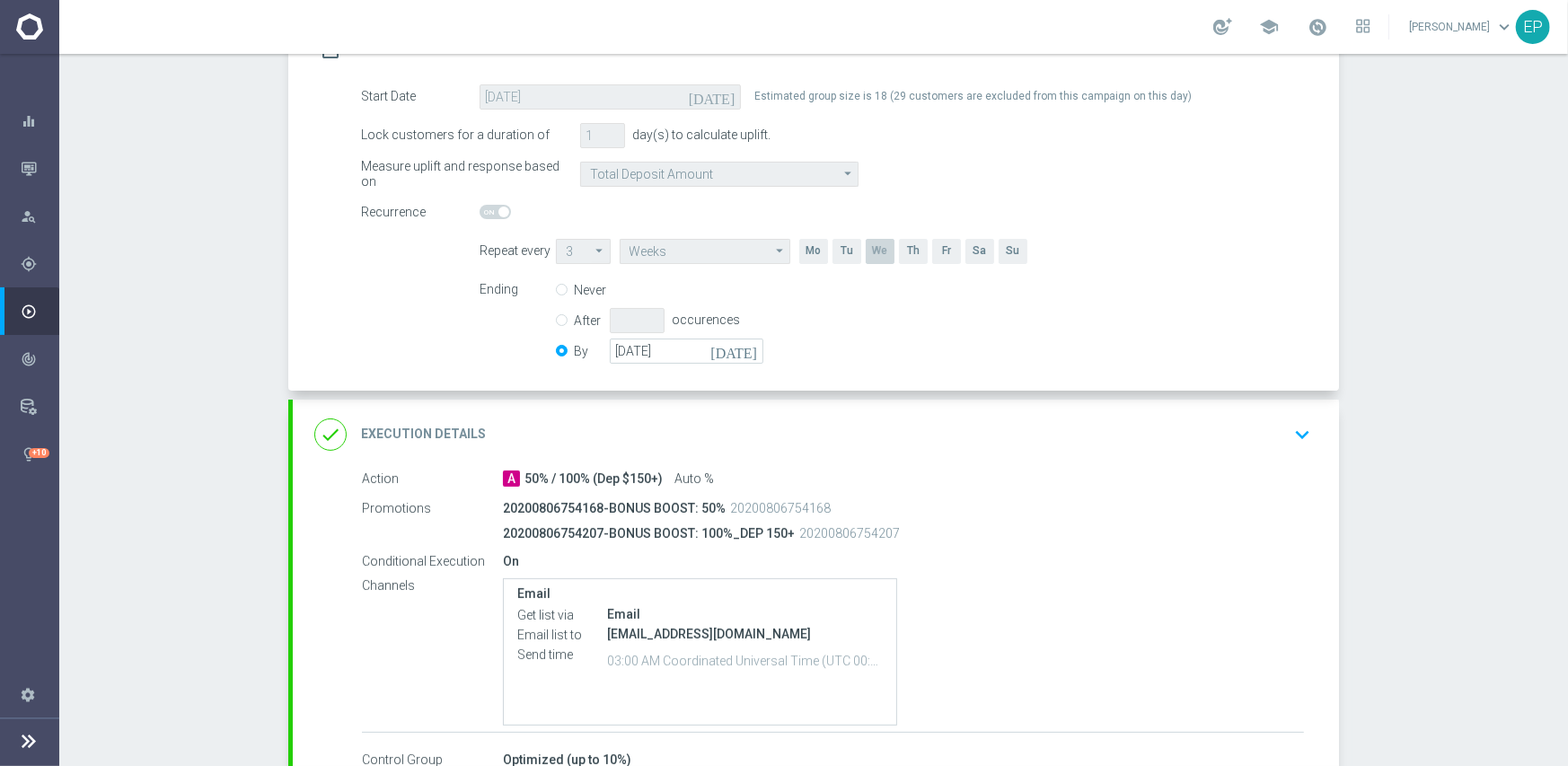
scroll to position [405, 0]
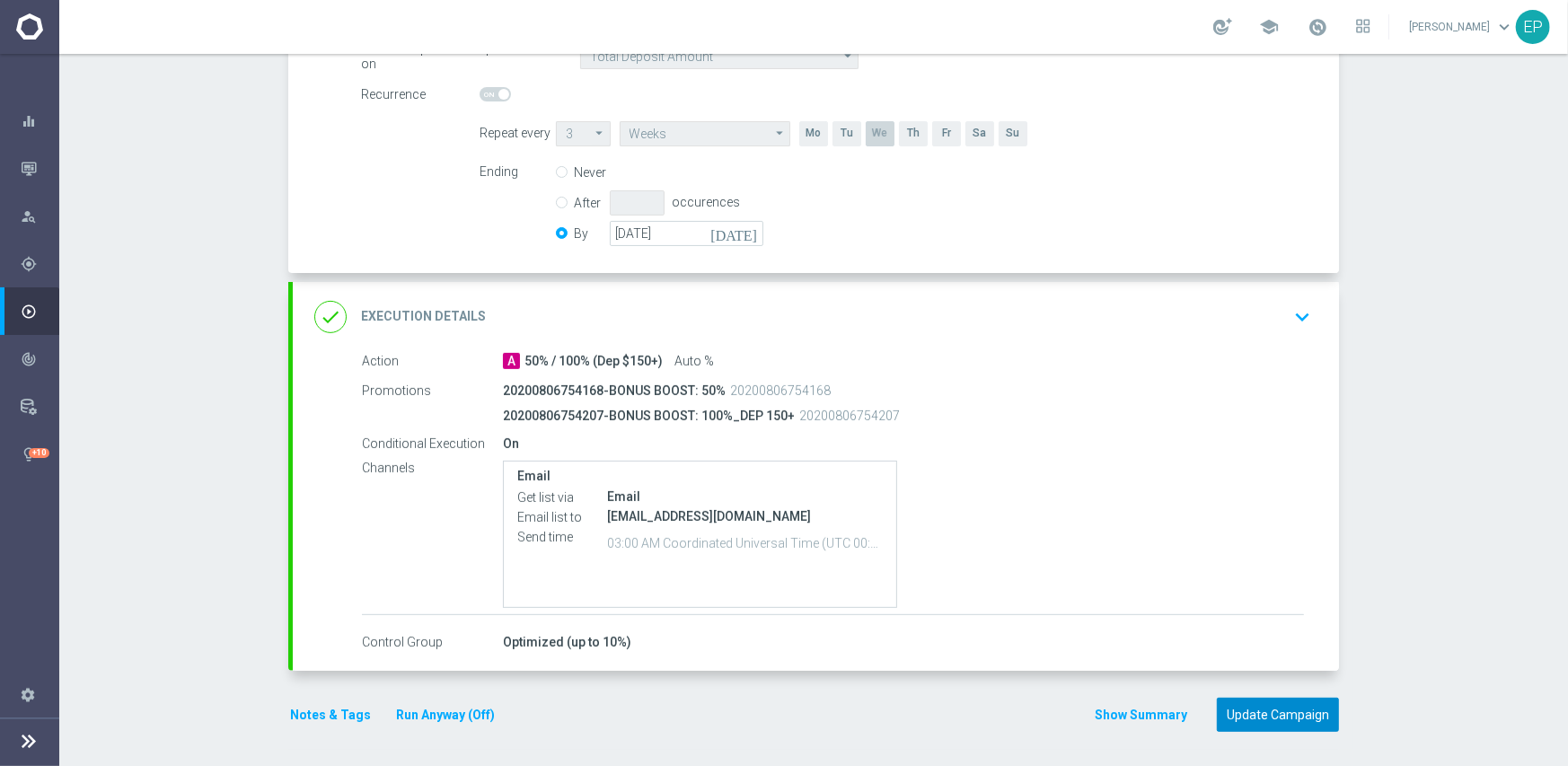
click at [1254, 705] on button "Update Campaign" at bounding box center [1277, 715] width 122 height 35
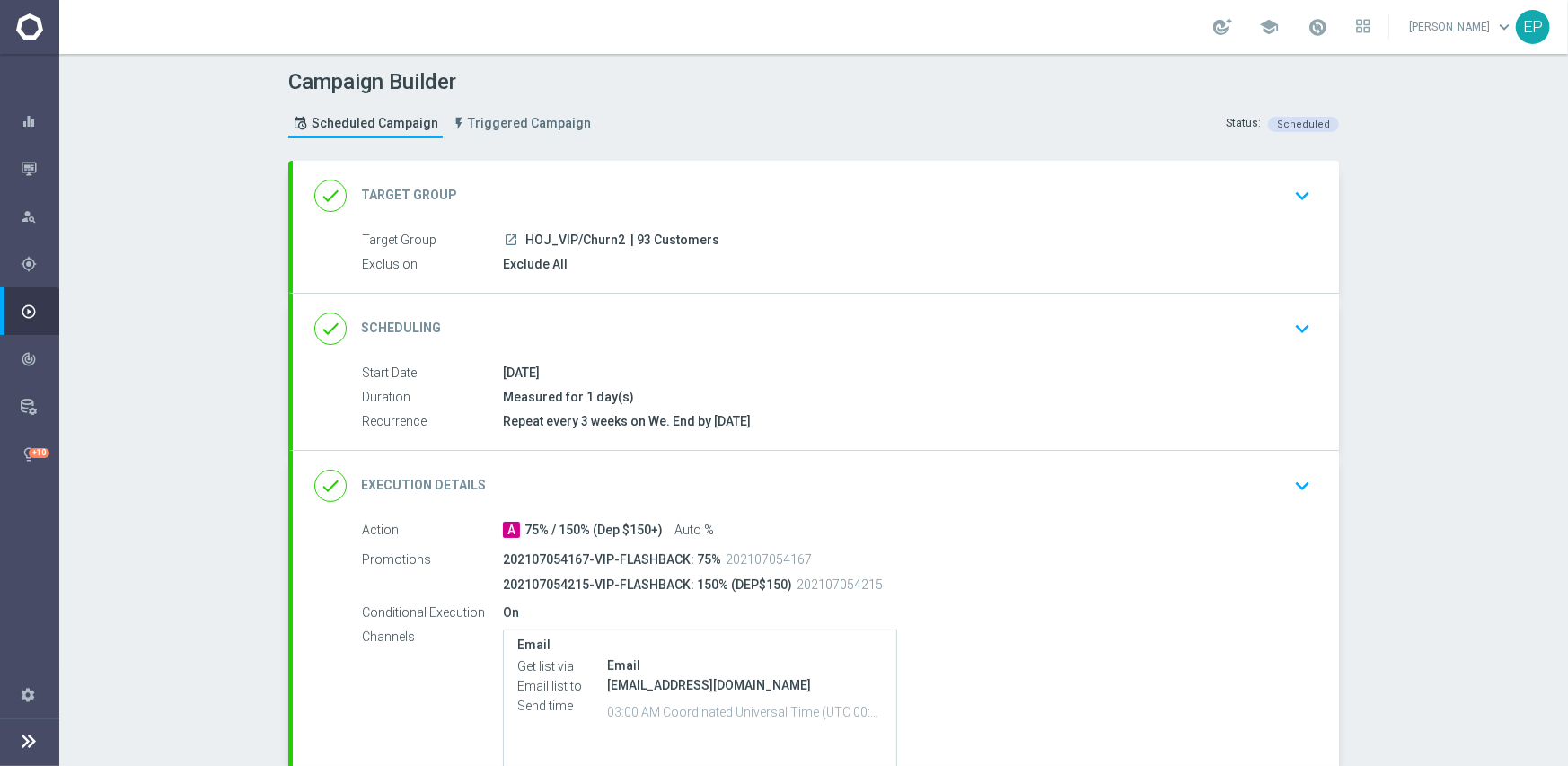
click at [638, 323] on div "done Scheduling keyboard_arrow_down" at bounding box center [815, 329] width 1003 height 34
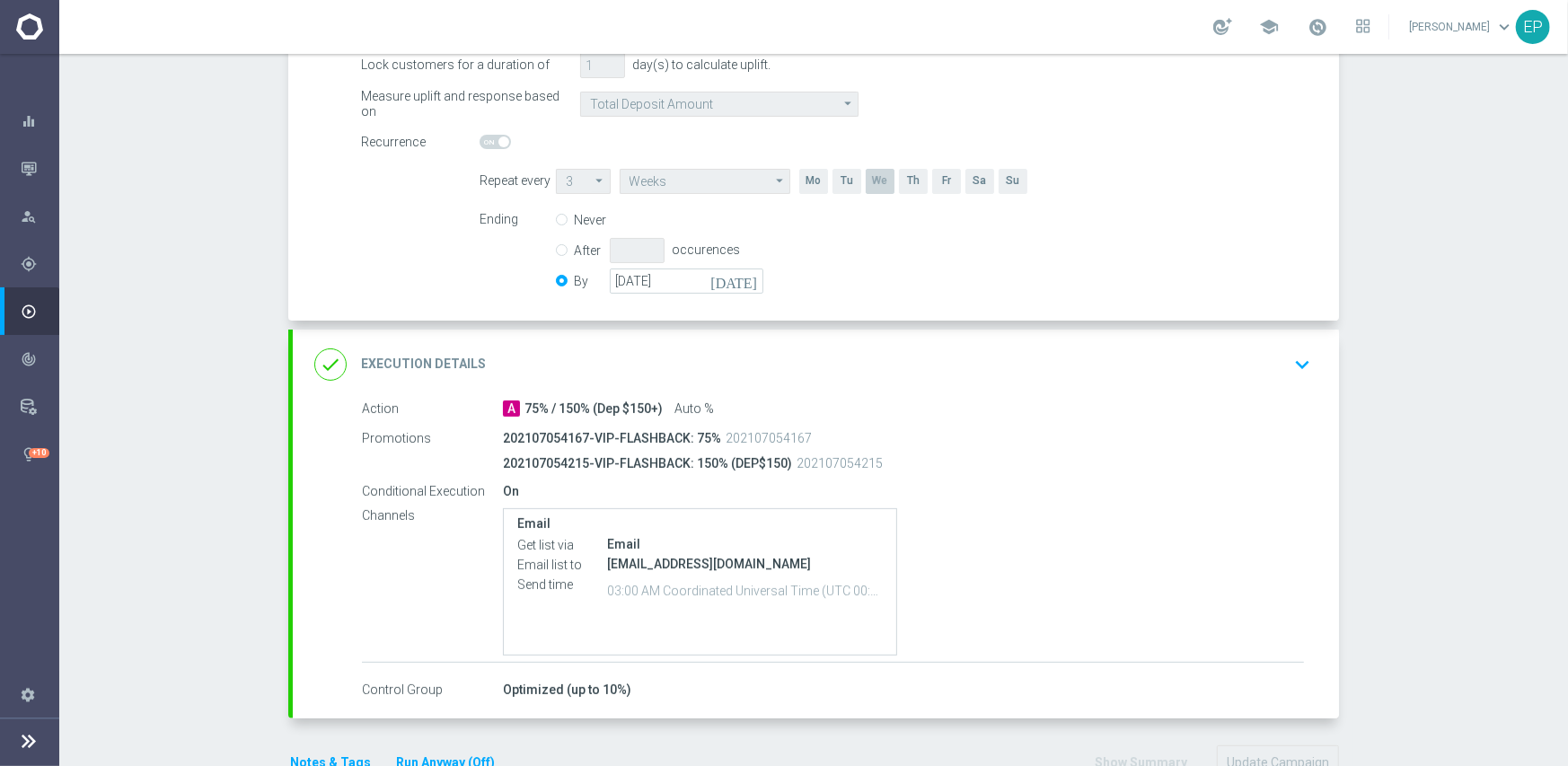
scroll to position [359, 0]
click at [640, 283] on input "[DATE]" at bounding box center [686, 280] width 154 height 25
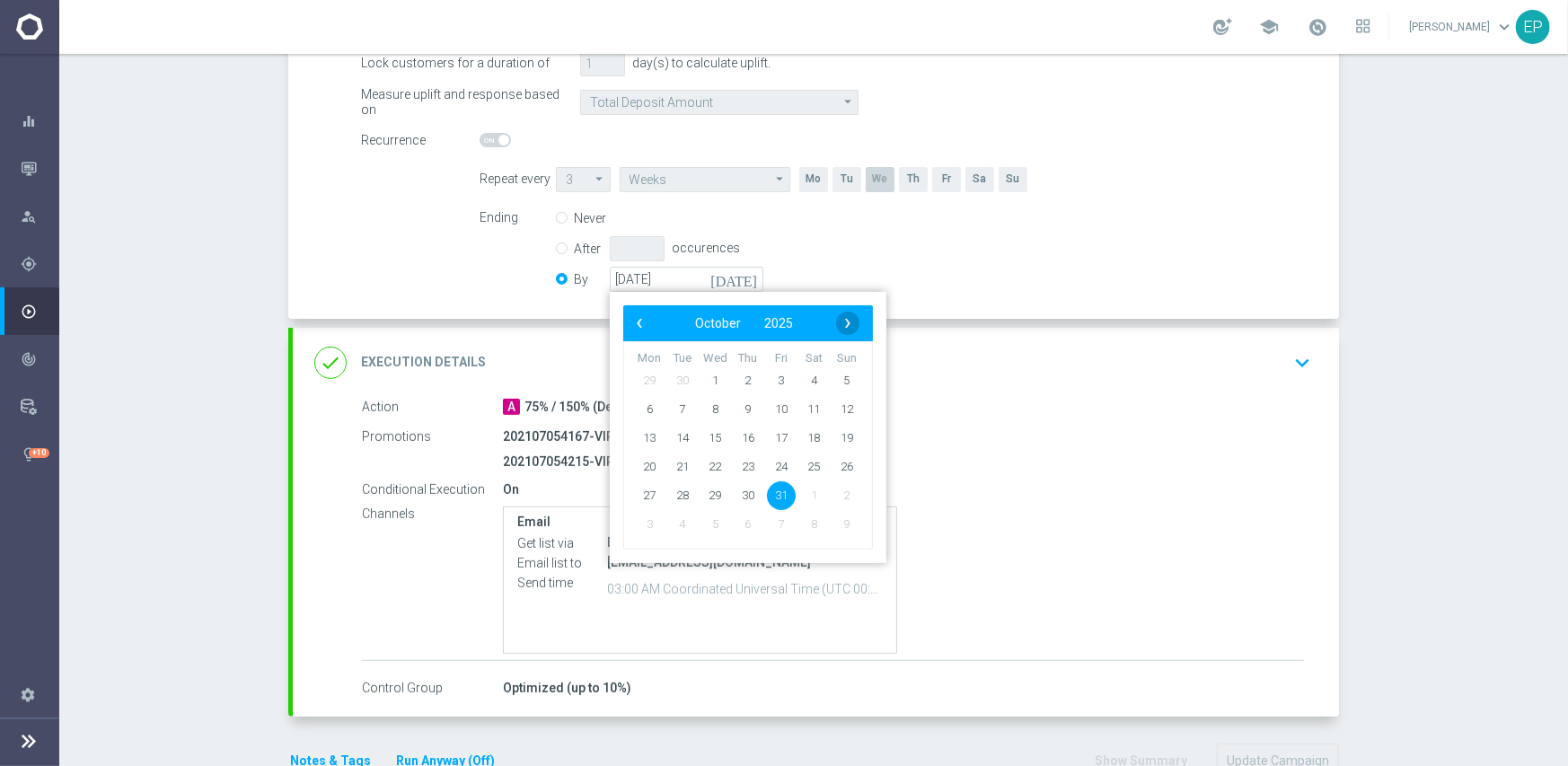
click at [843, 326] on span "›" at bounding box center [848, 324] width 23 height 23
click at [848, 492] on span "30" at bounding box center [846, 494] width 28 height 28
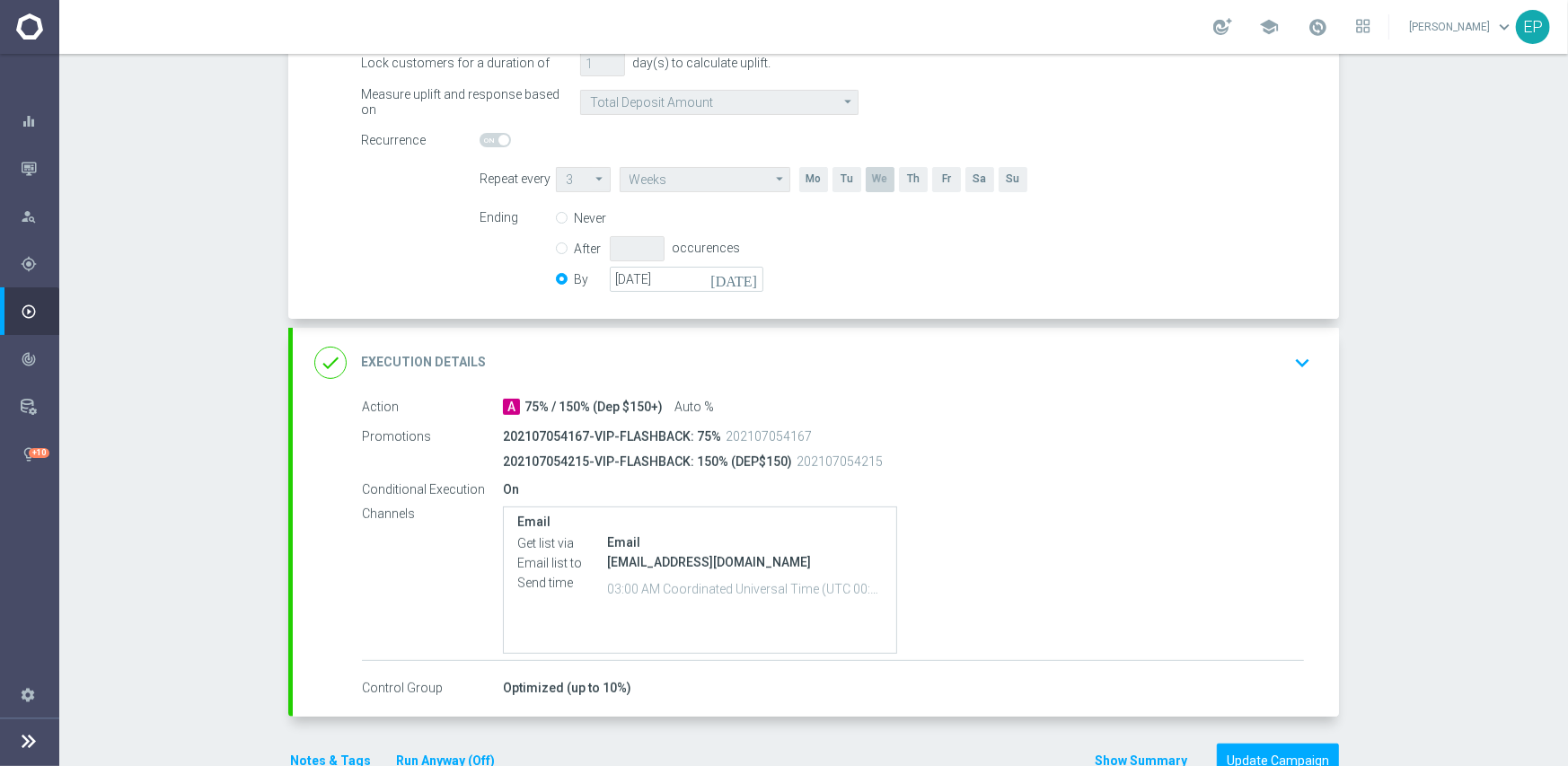
type input "[DATE]"
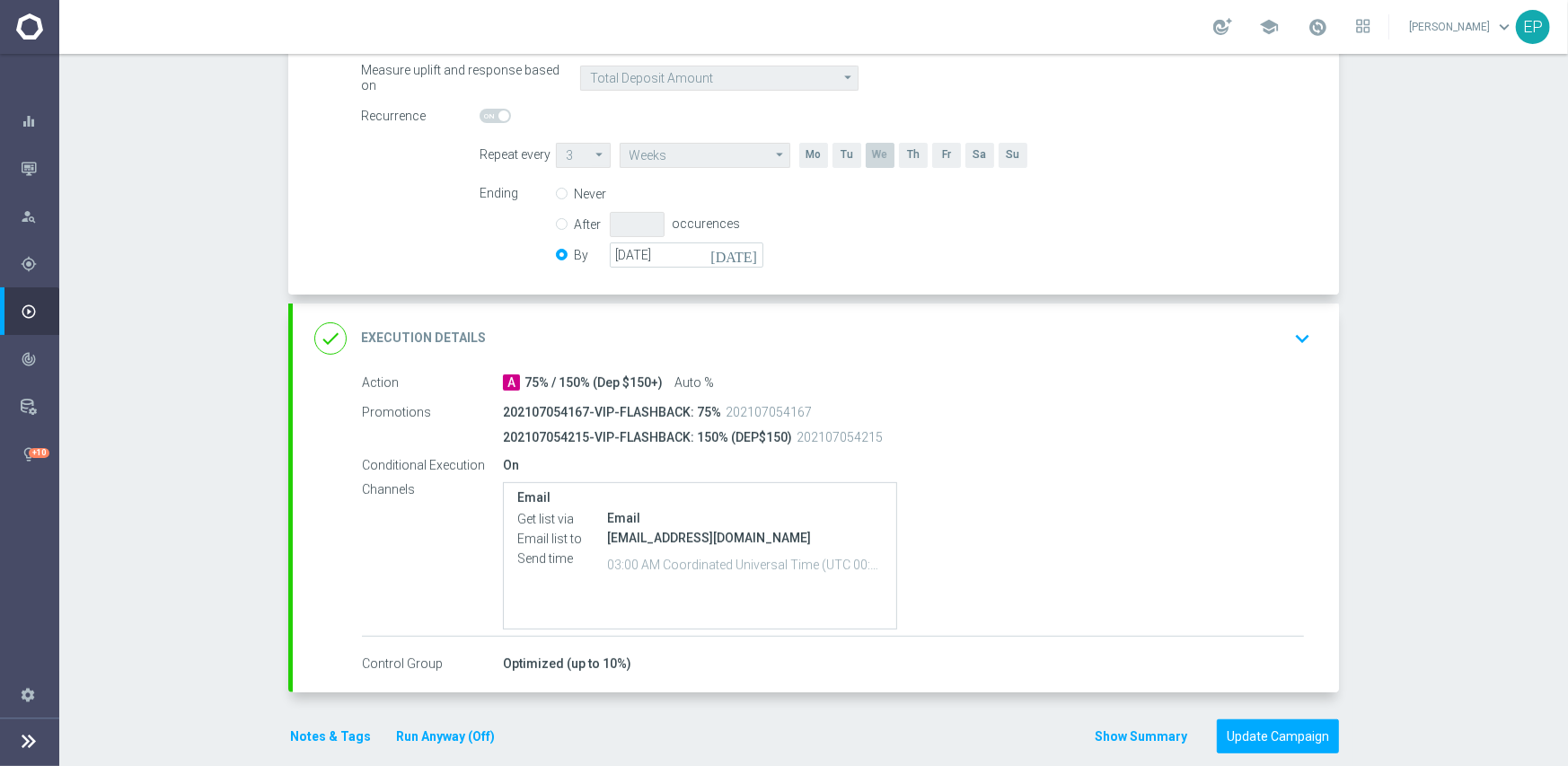
scroll to position [405, 0]
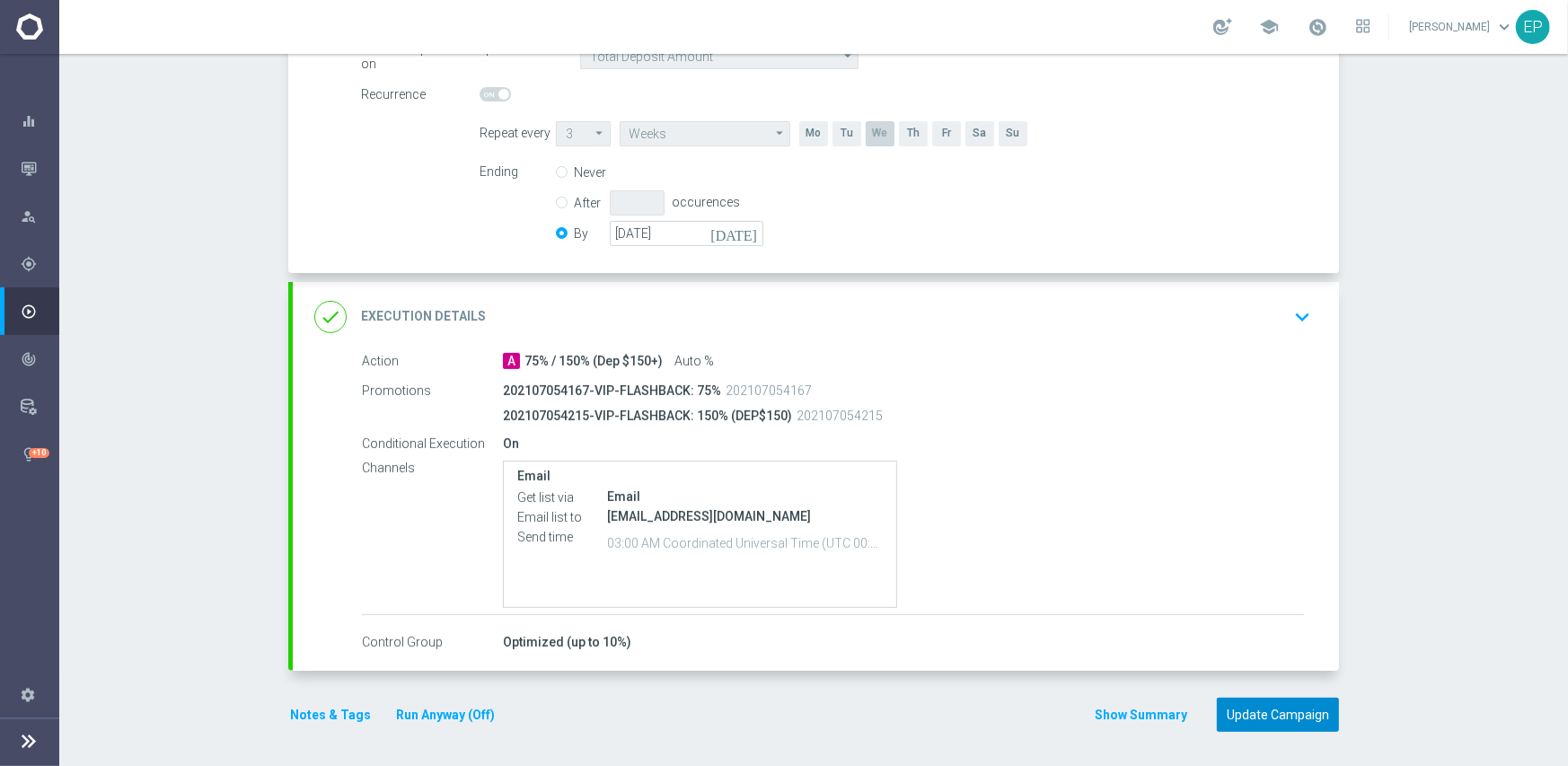
click at [1282, 710] on button "Update Campaign" at bounding box center [1277, 715] width 122 height 35
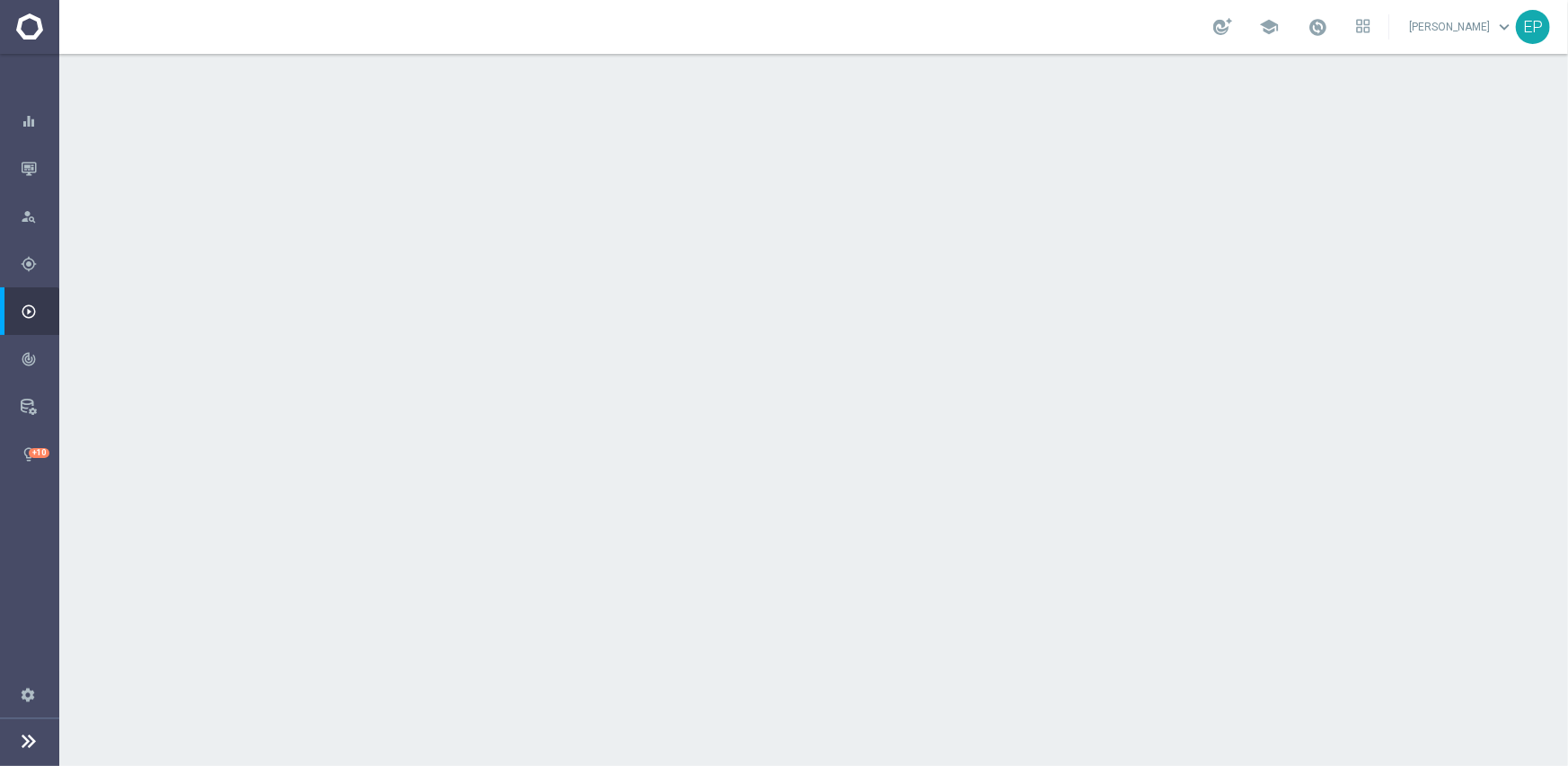
click at [784, 332] on div "done Scheduling keyboard_arrow_down" at bounding box center [815, 329] width 1003 height 34
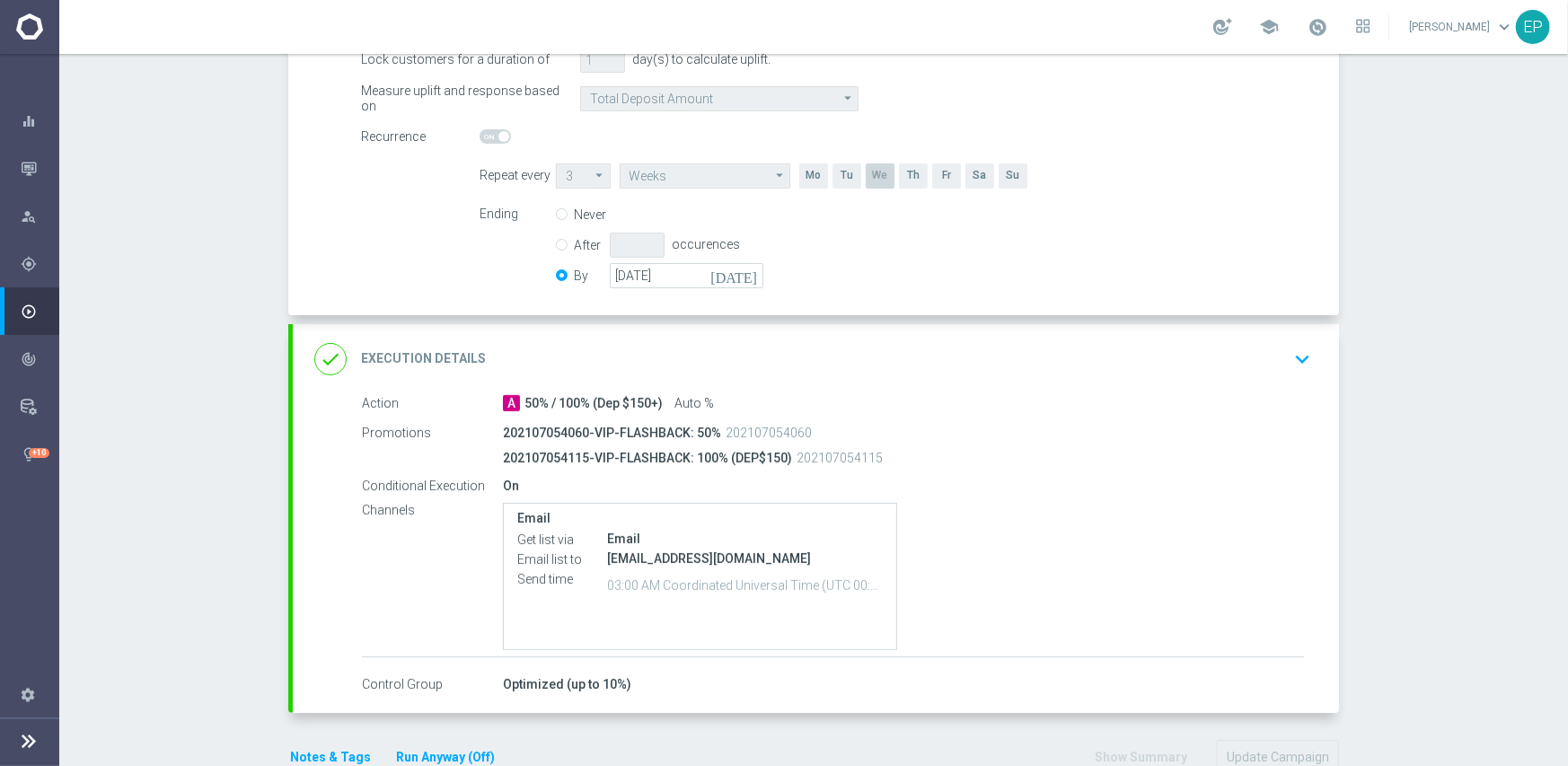
scroll to position [404, 0]
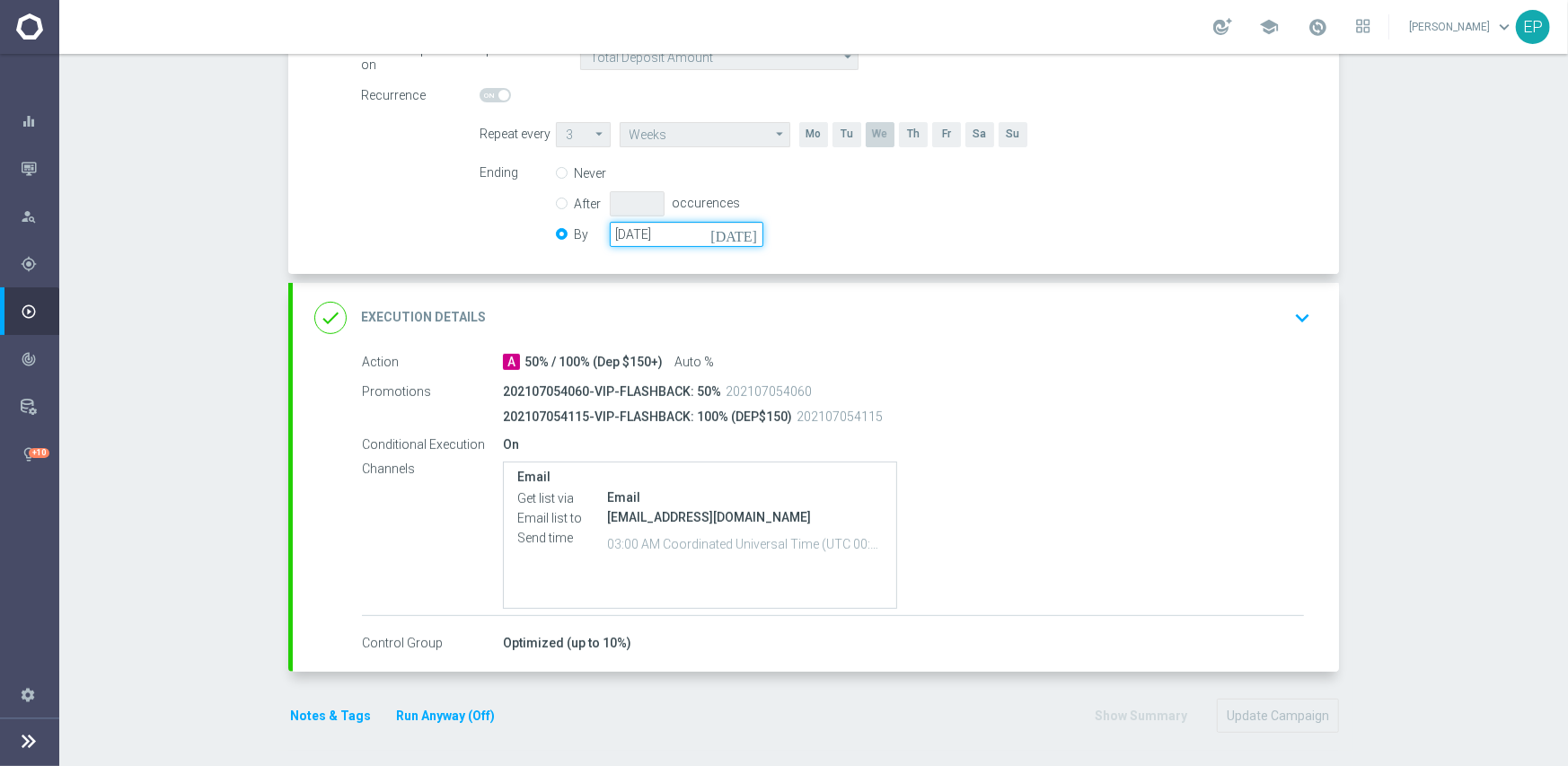
click at [693, 228] on input "[DATE]" at bounding box center [686, 235] width 154 height 25
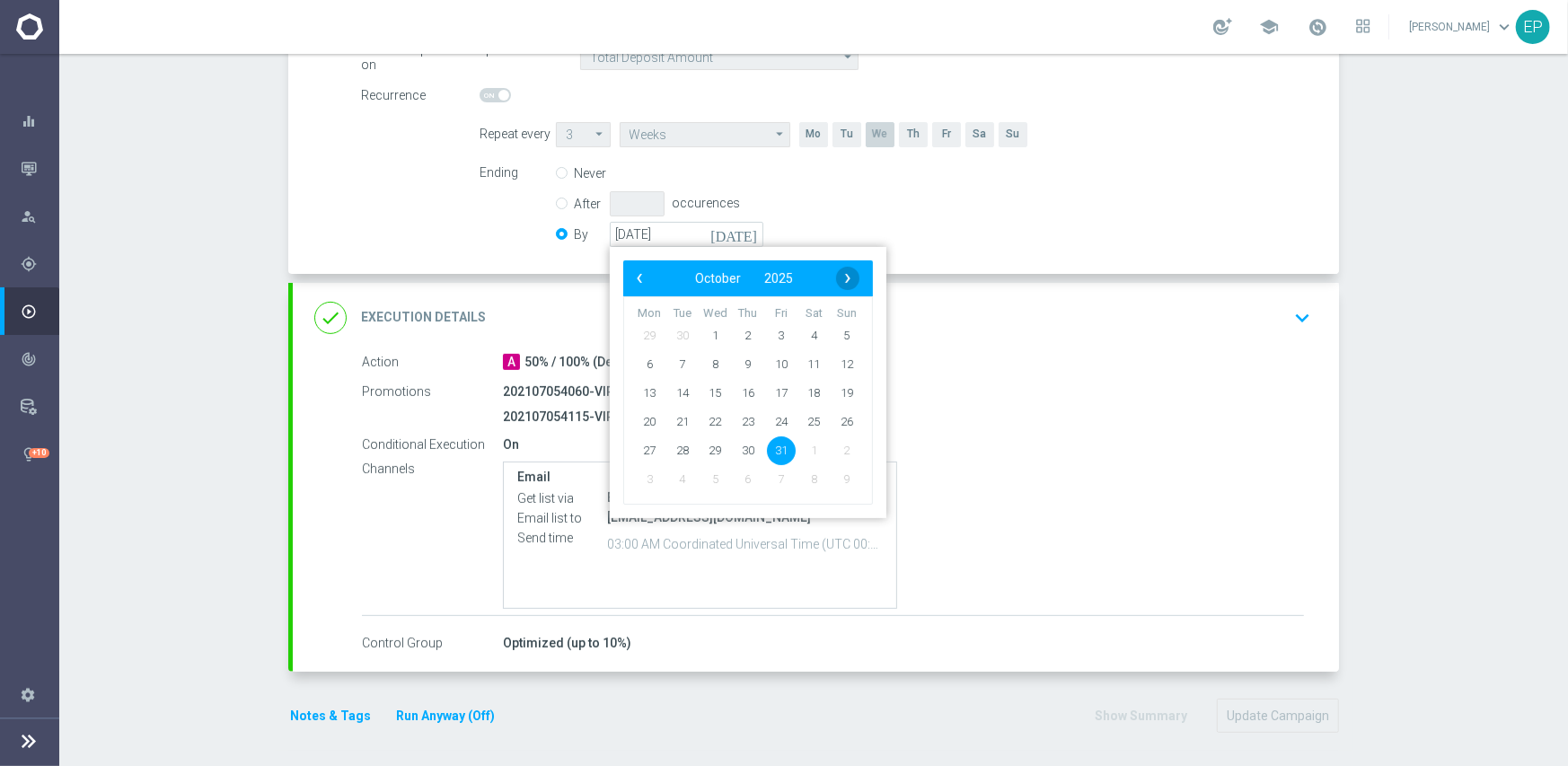
click at [836, 271] on span "›" at bounding box center [848, 279] width 23 height 23
drag, startPoint x: 840, startPoint y: 447, endPoint x: 905, endPoint y: 443, distance: 65.1
click at [840, 448] on span "30" at bounding box center [846, 449] width 28 height 28
type input "[DATE]"
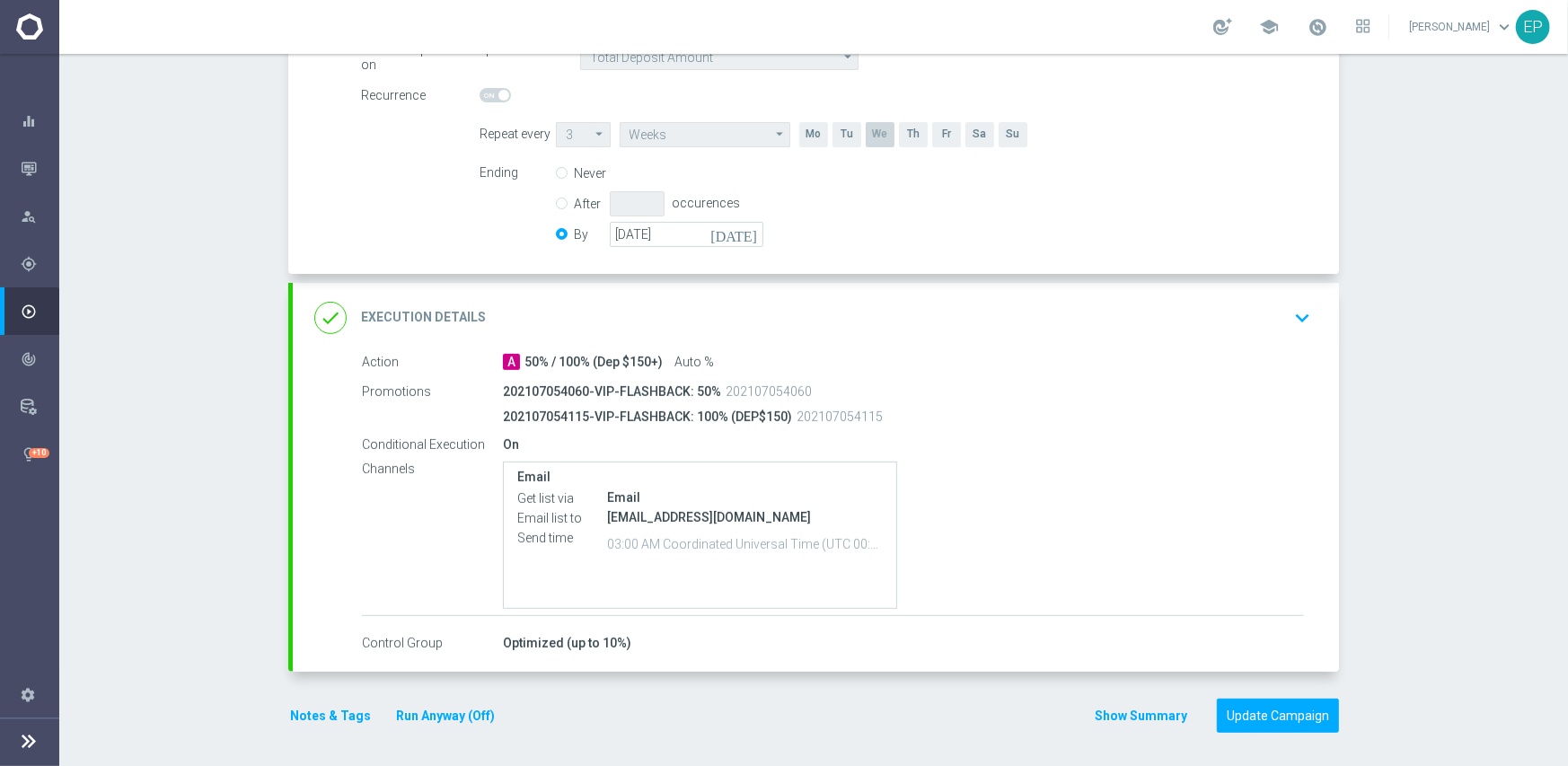
scroll to position [405, 0]
click at [1281, 710] on button "Update Campaign" at bounding box center [1277, 715] width 122 height 35
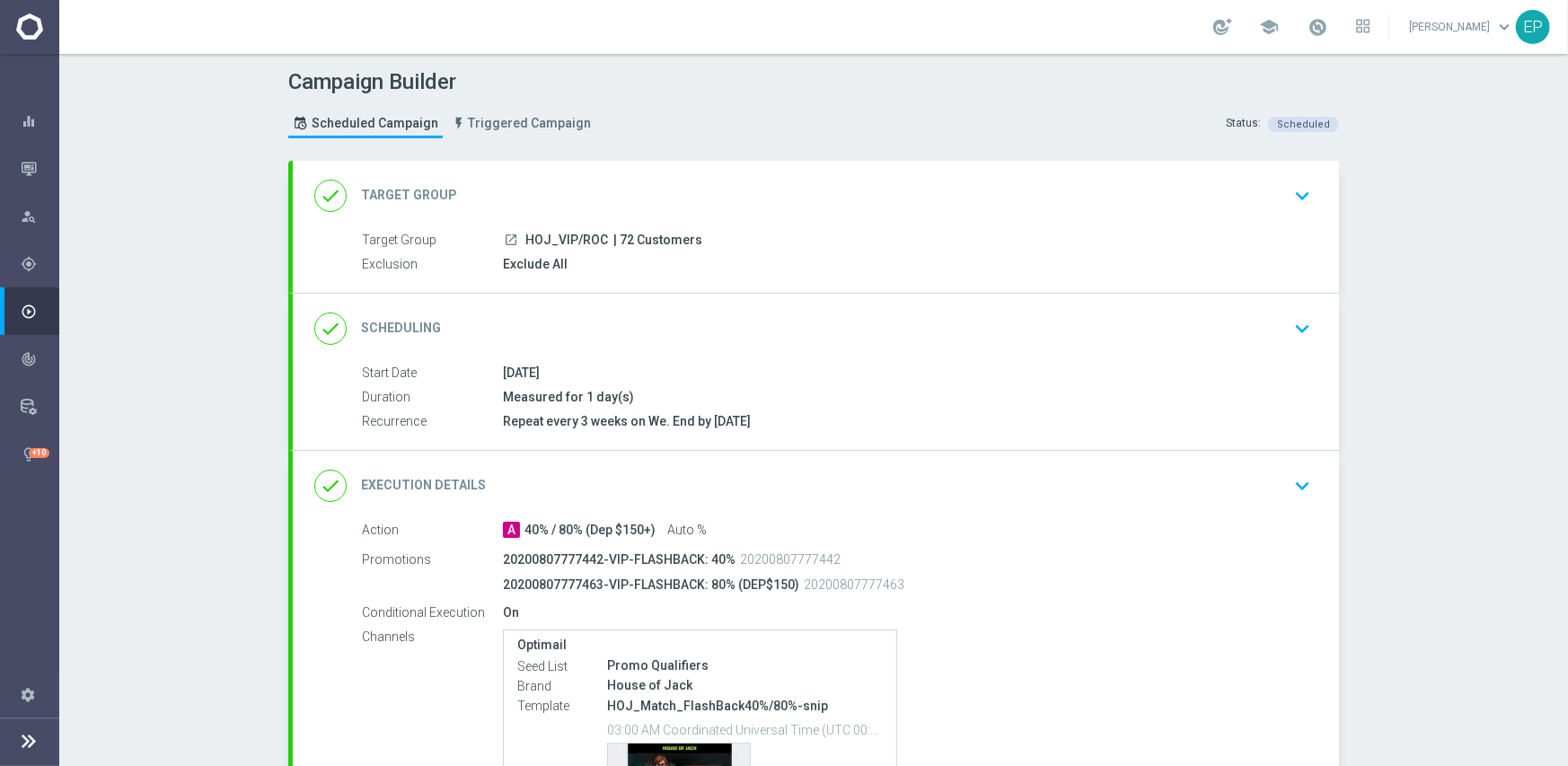
click at [689, 330] on div "done Scheduling keyboard_arrow_down" at bounding box center [815, 329] width 1003 height 34
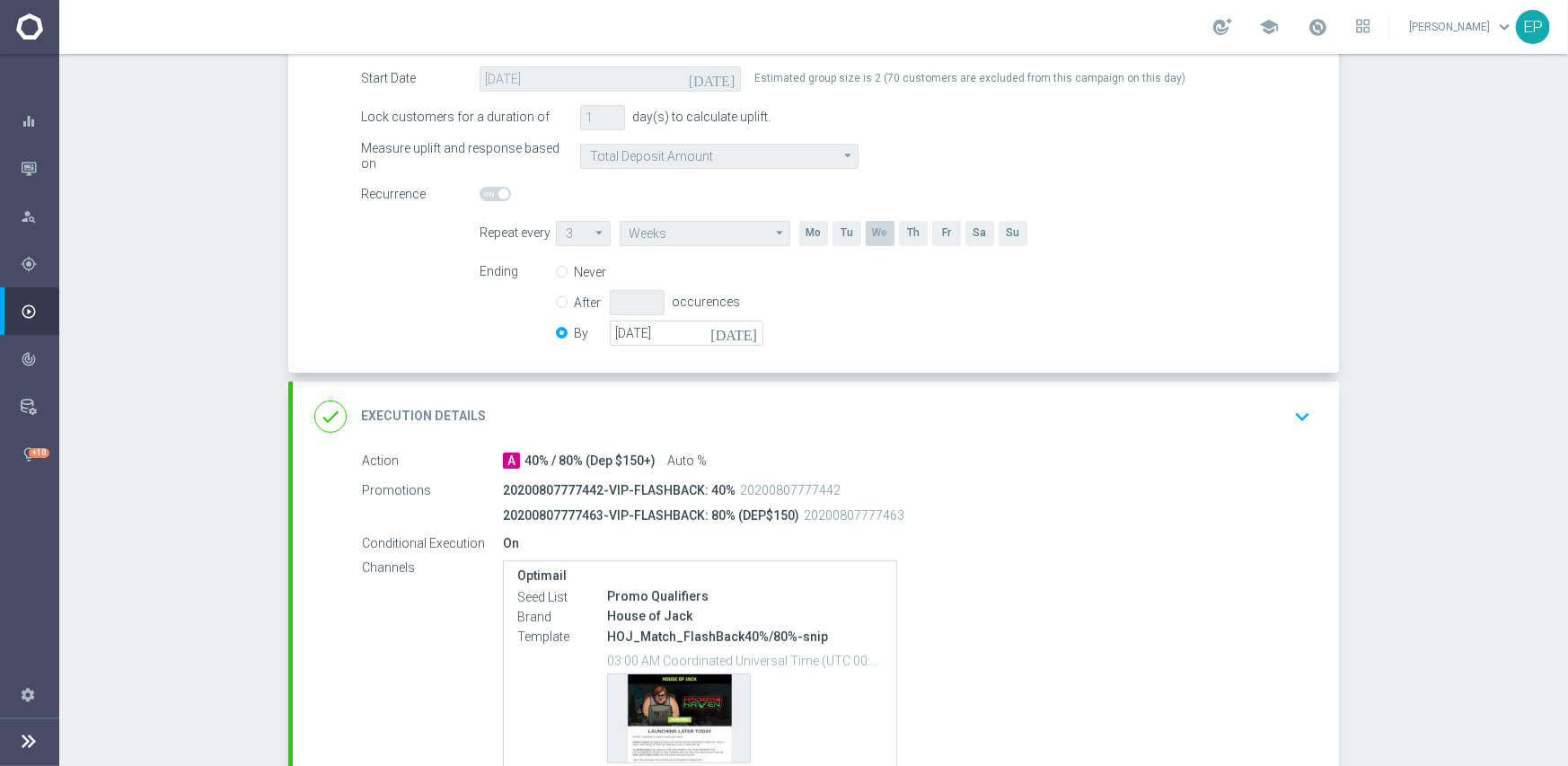
scroll to position [359, 0]
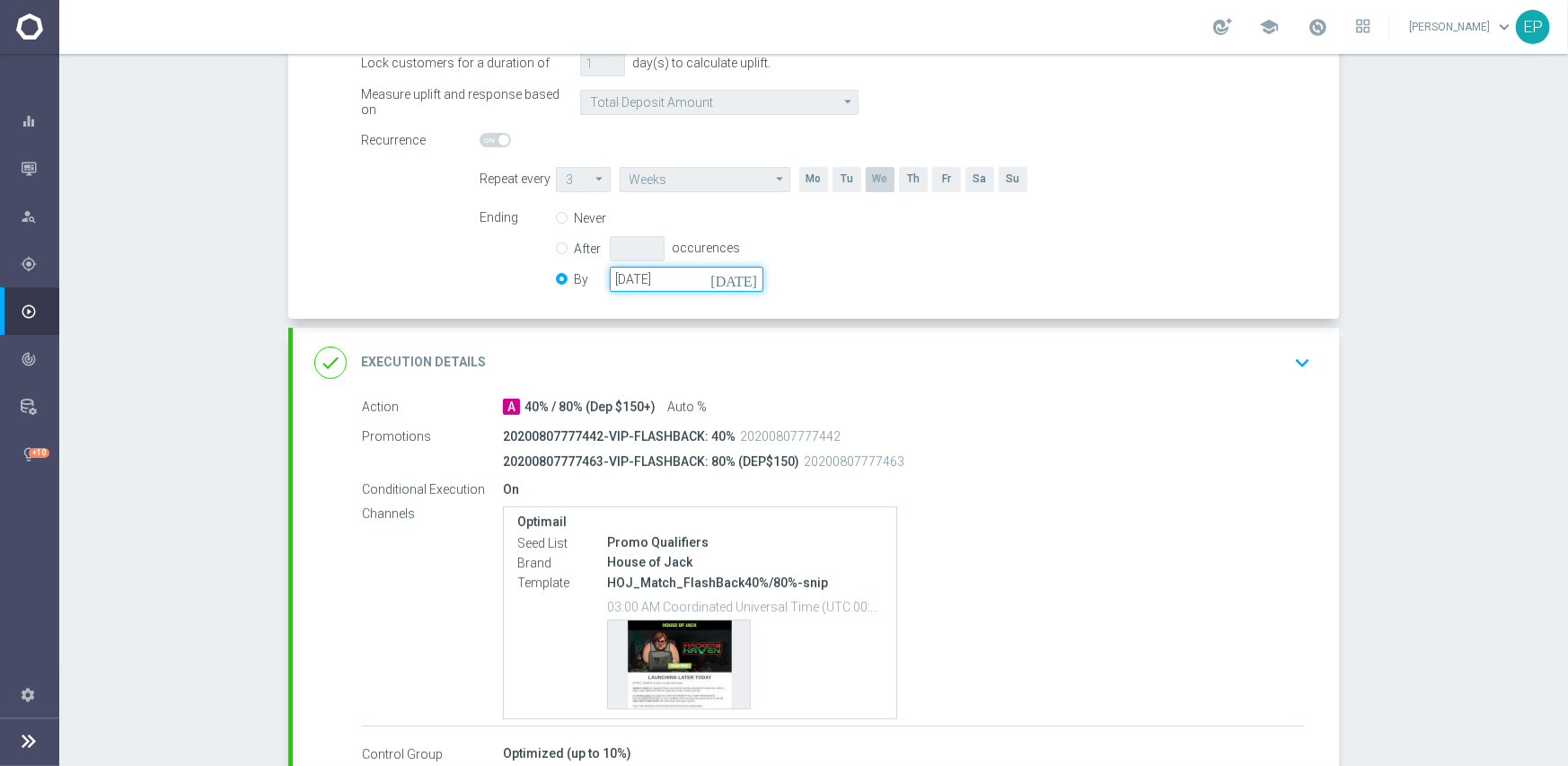
click at [673, 283] on input "[DATE]" at bounding box center [686, 280] width 154 height 25
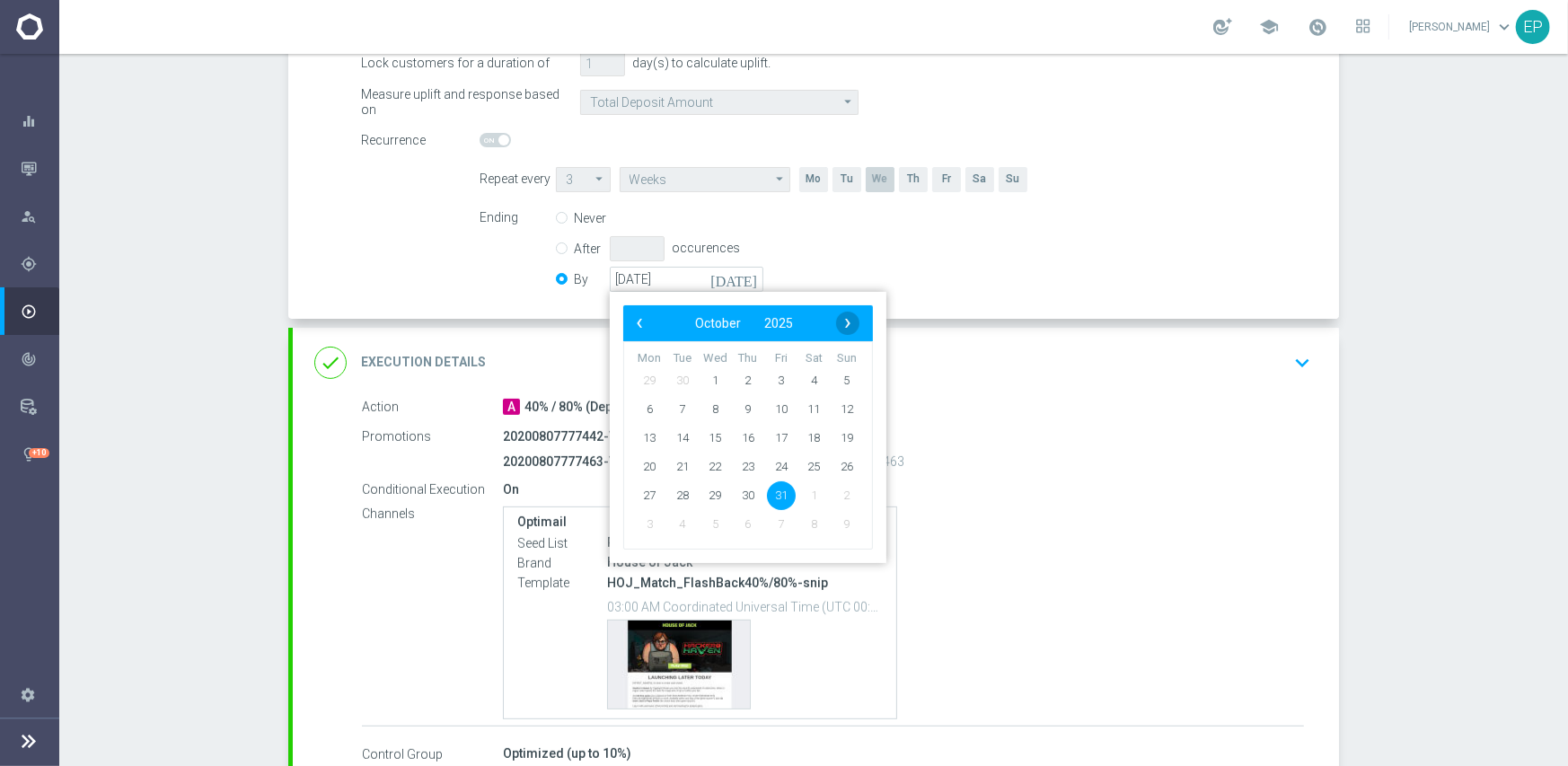
click at [837, 318] on span "›" at bounding box center [848, 324] width 23 height 23
click at [844, 499] on span "30" at bounding box center [846, 494] width 28 height 28
type input "[DATE]"
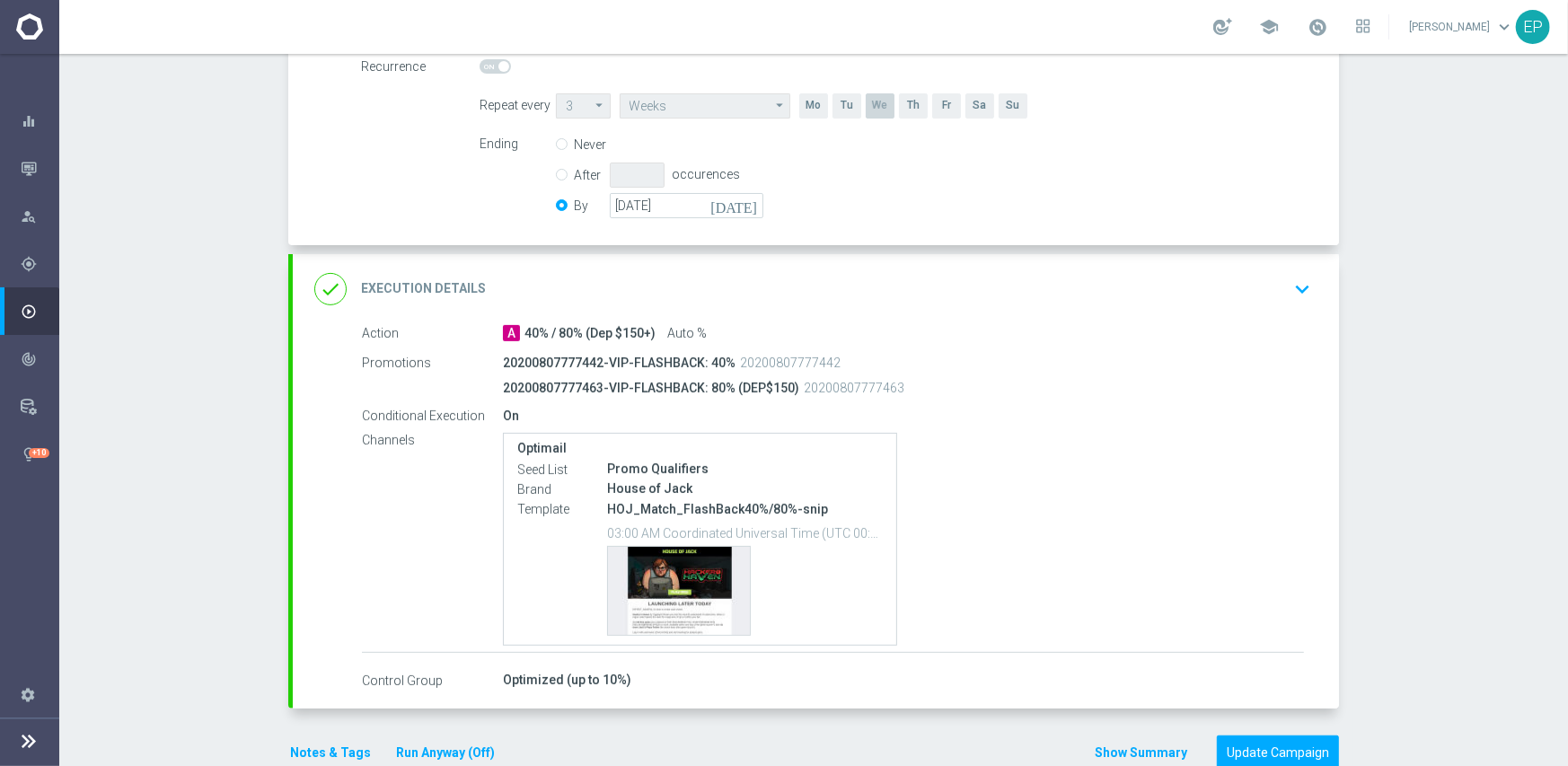
scroll to position [472, 0]
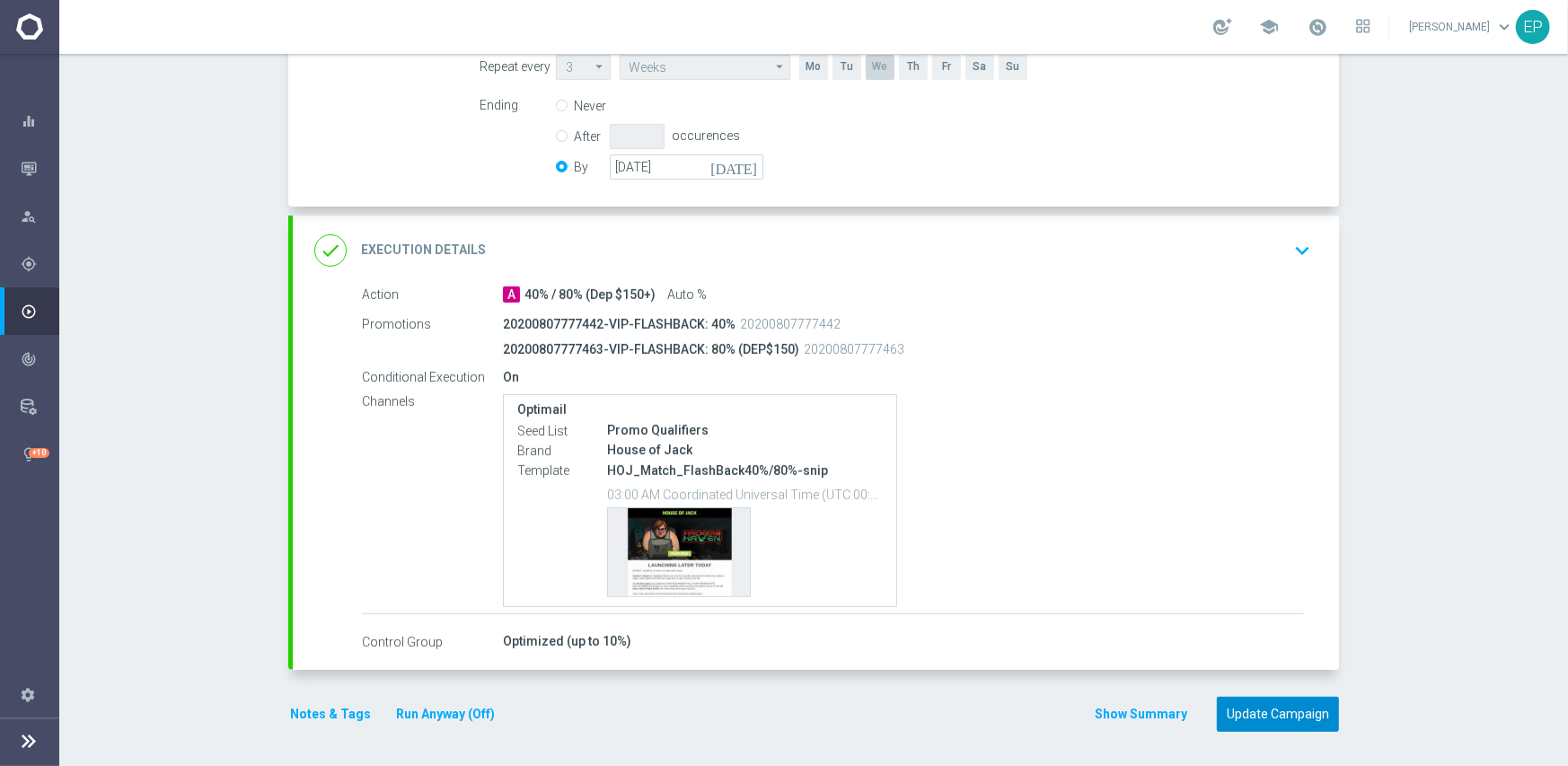
click at [1282, 727] on button "Update Campaign" at bounding box center [1277, 714] width 122 height 35
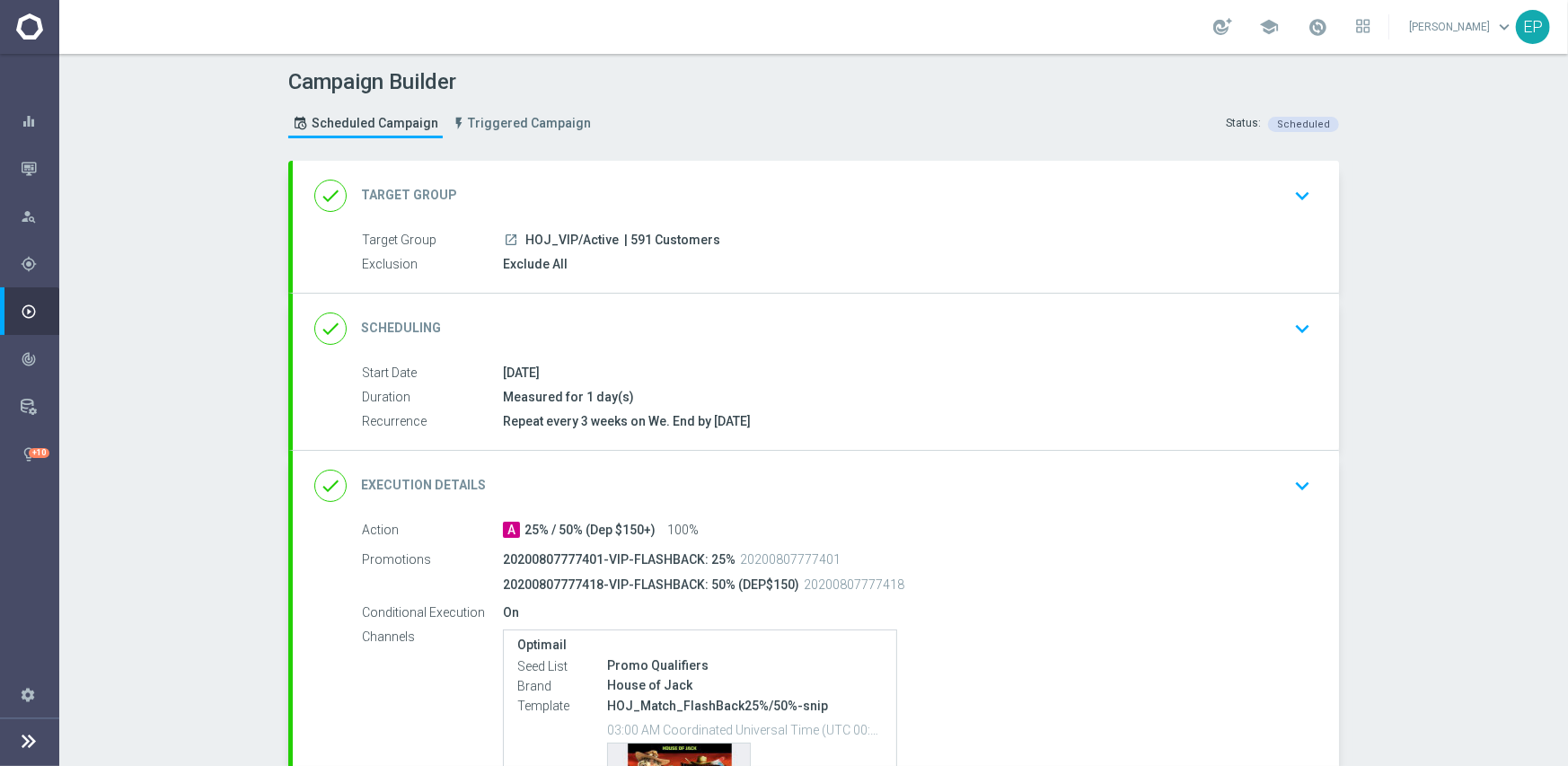
click at [804, 312] on div "done Scheduling keyboard_arrow_down" at bounding box center [815, 329] width 1003 height 34
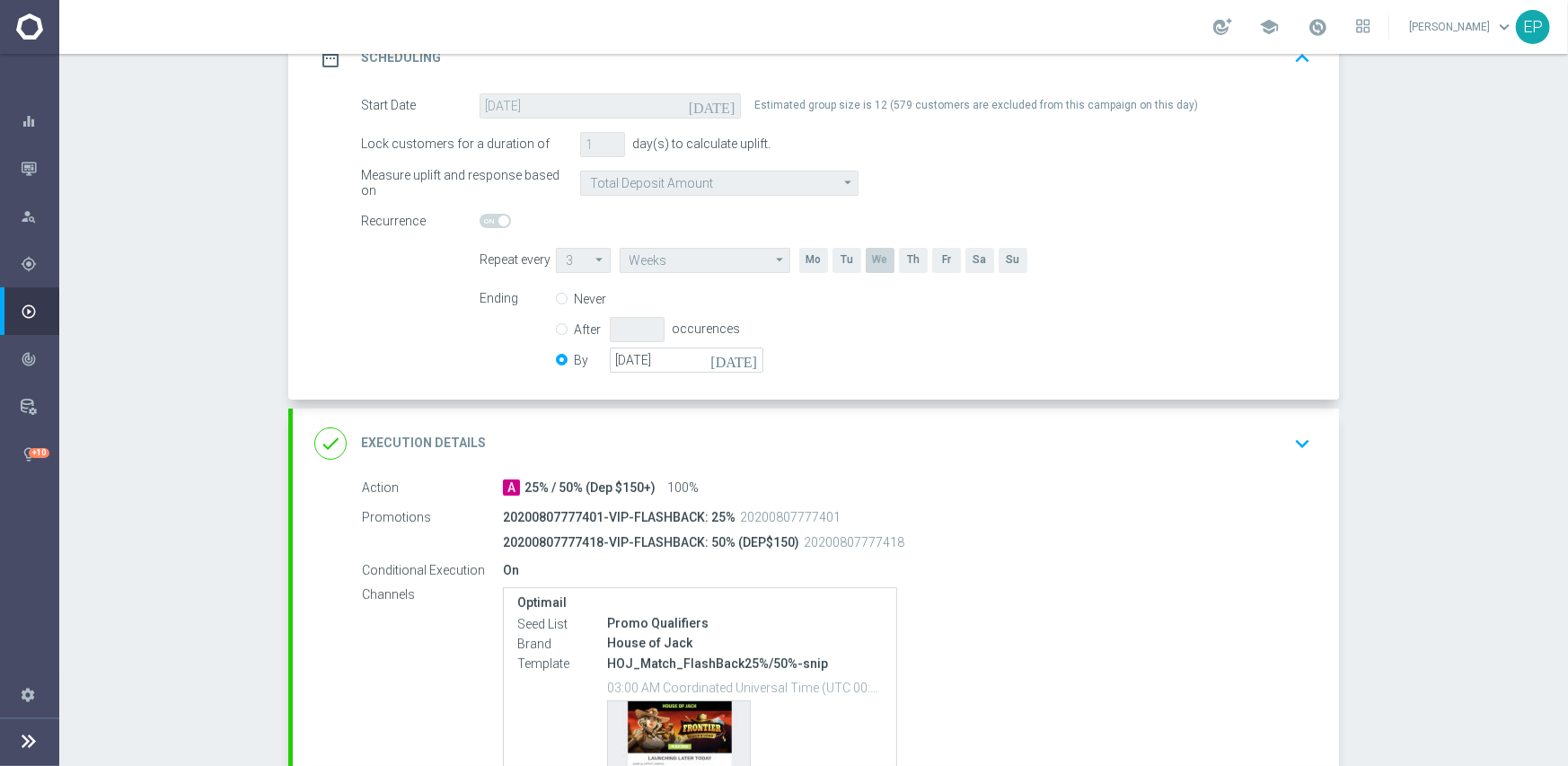
scroll to position [359, 0]
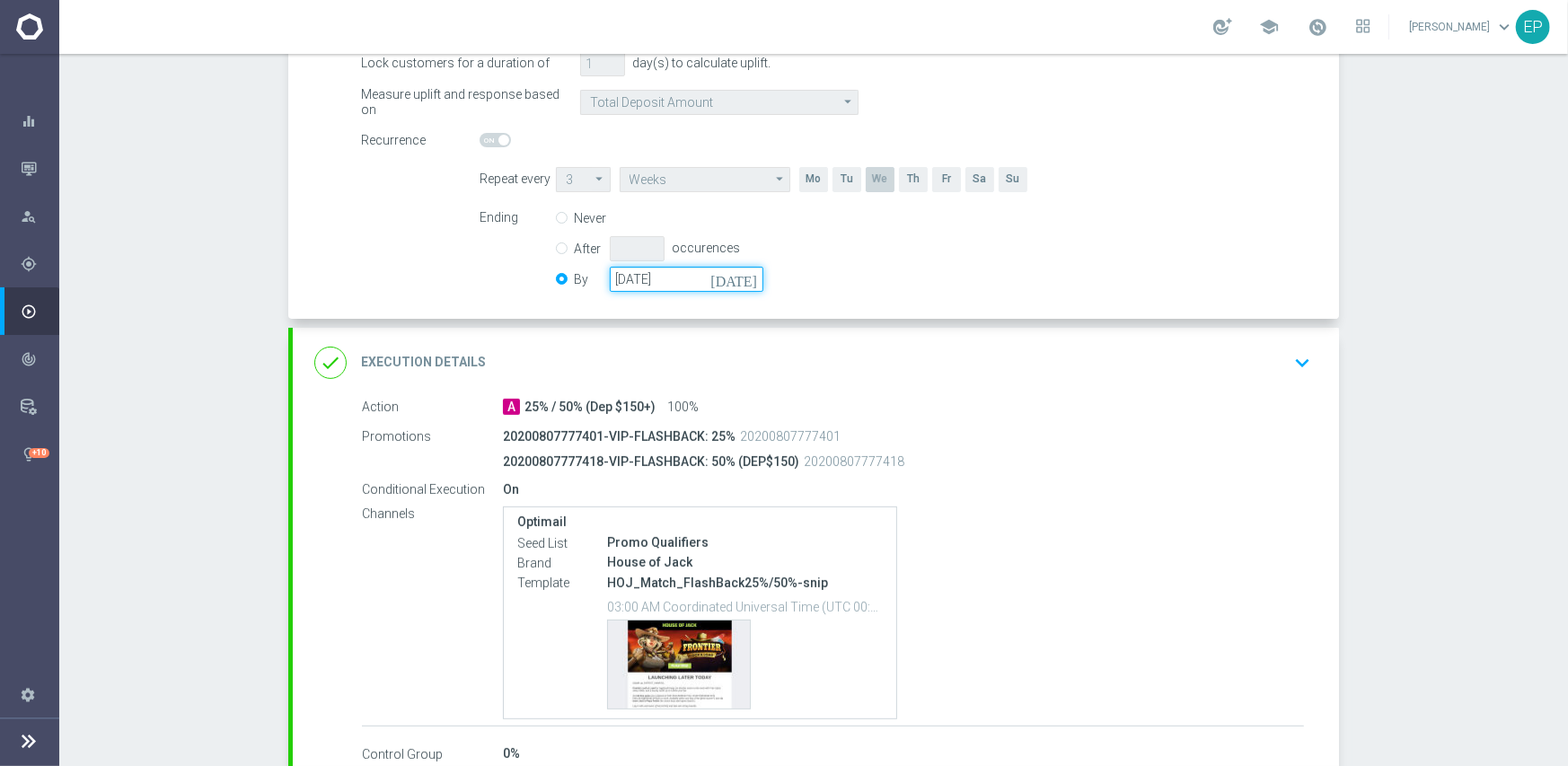
click at [684, 287] on input "[DATE]" at bounding box center [686, 280] width 154 height 25
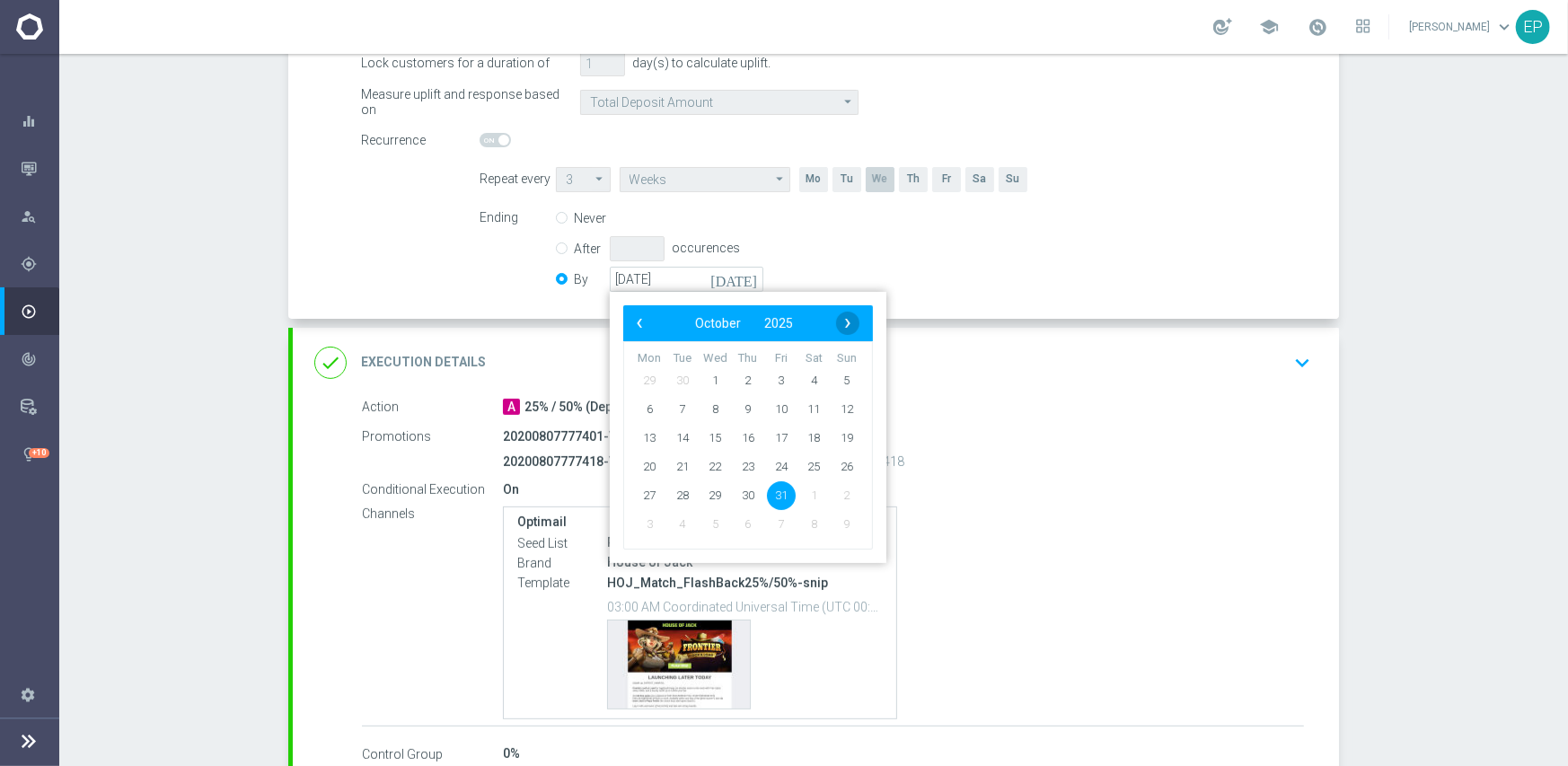
click at [838, 316] on span "›" at bounding box center [848, 324] width 23 height 23
click at [847, 497] on span "30" at bounding box center [846, 494] width 28 height 28
type input "[DATE]"
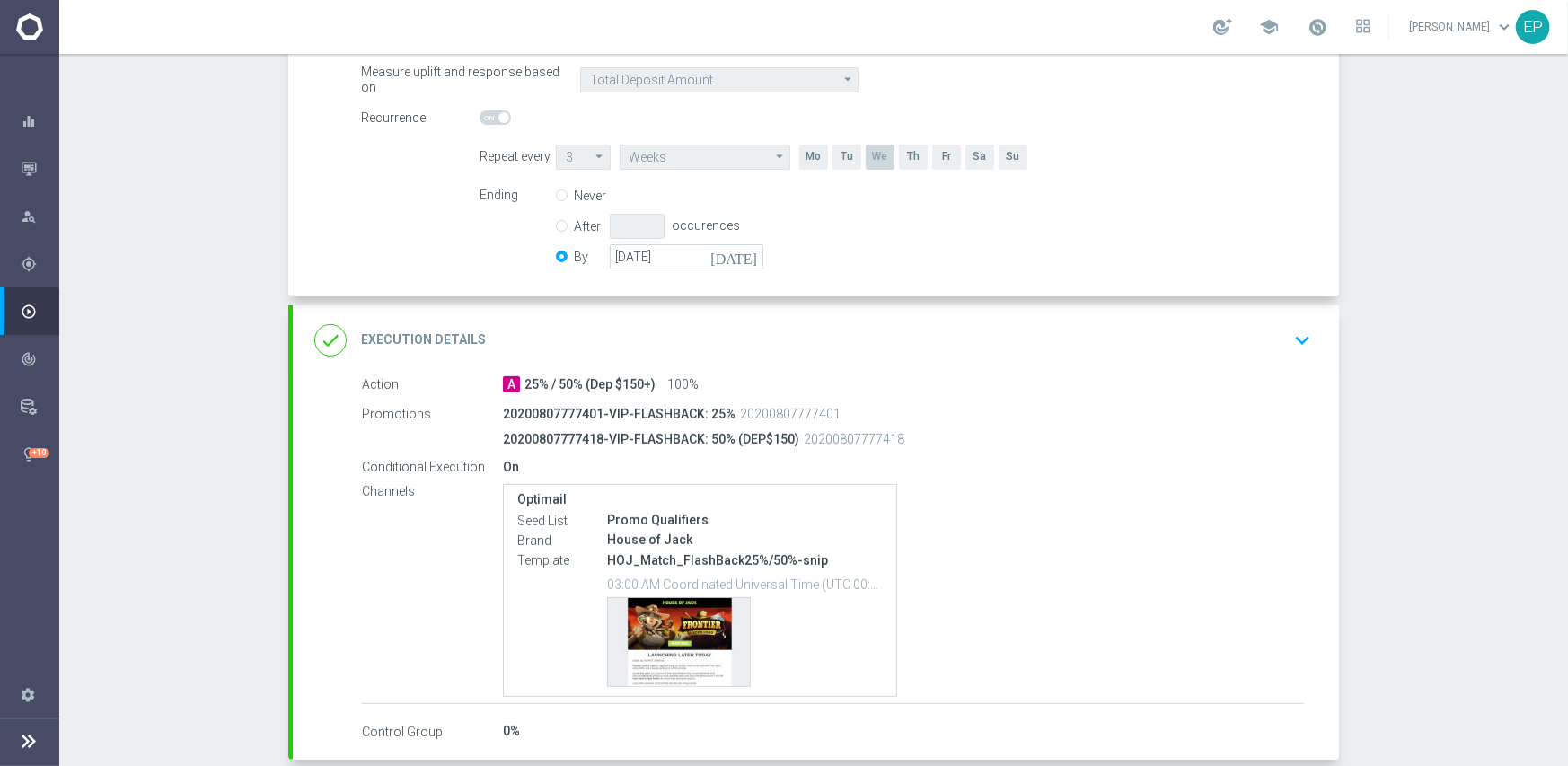
scroll to position [472, 0]
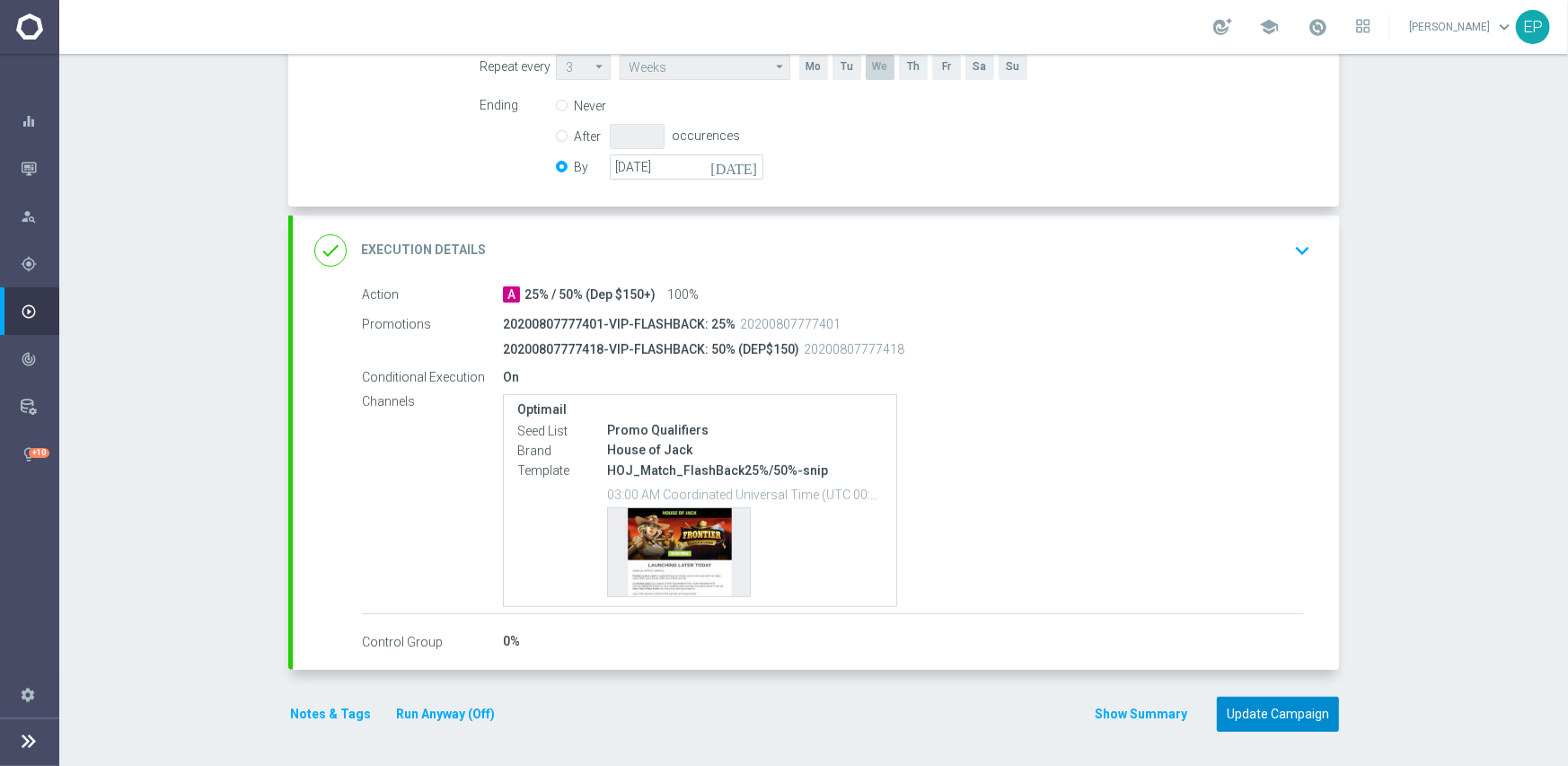
click at [1255, 711] on button "Update Campaign" at bounding box center [1277, 714] width 122 height 35
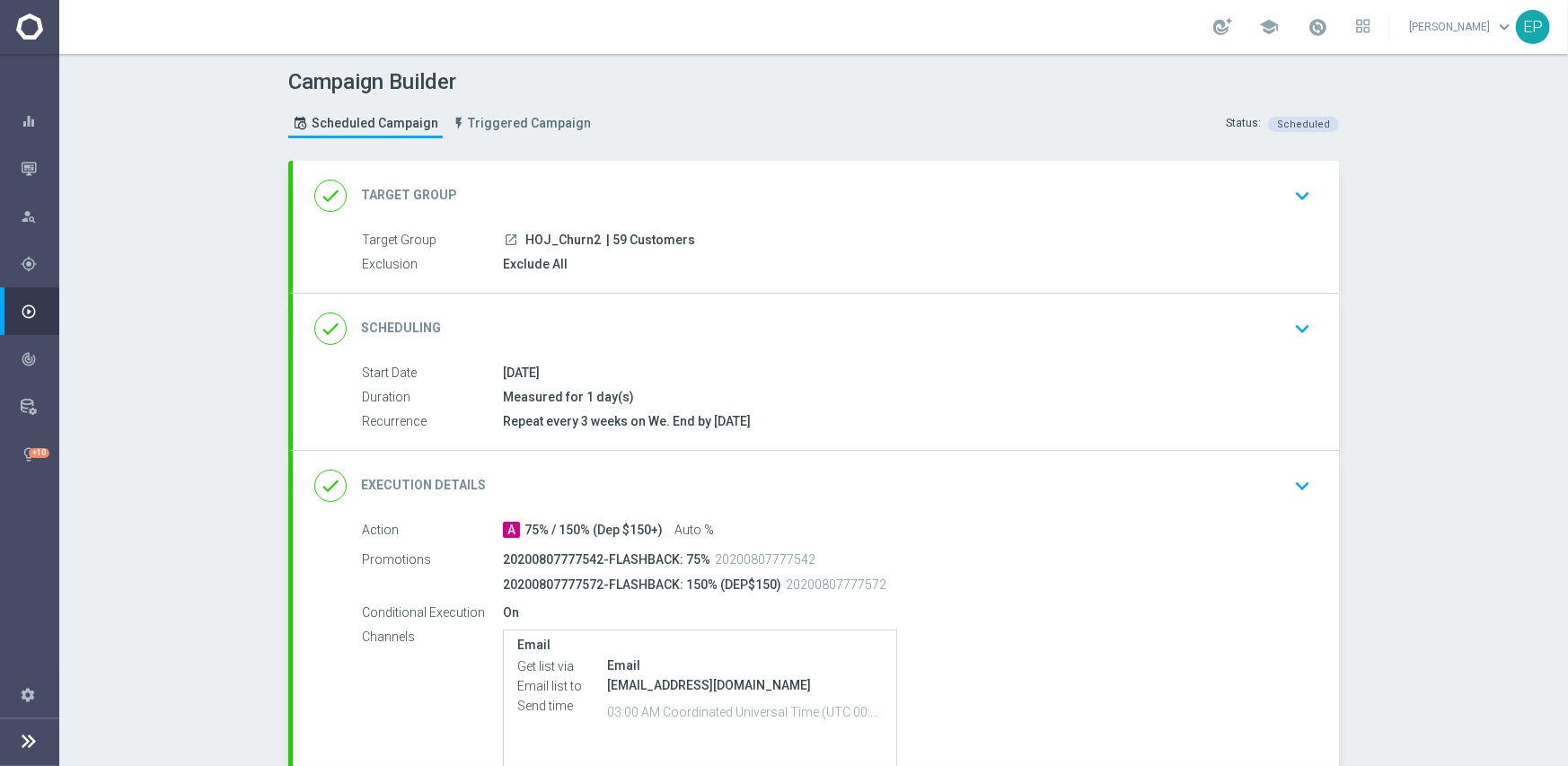
drag, startPoint x: 713, startPoint y: 325, endPoint x: 801, endPoint y: 324, distance: 88.0
click at [714, 324] on div "done Scheduling keyboard_arrow_down" at bounding box center [815, 329] width 1003 height 34
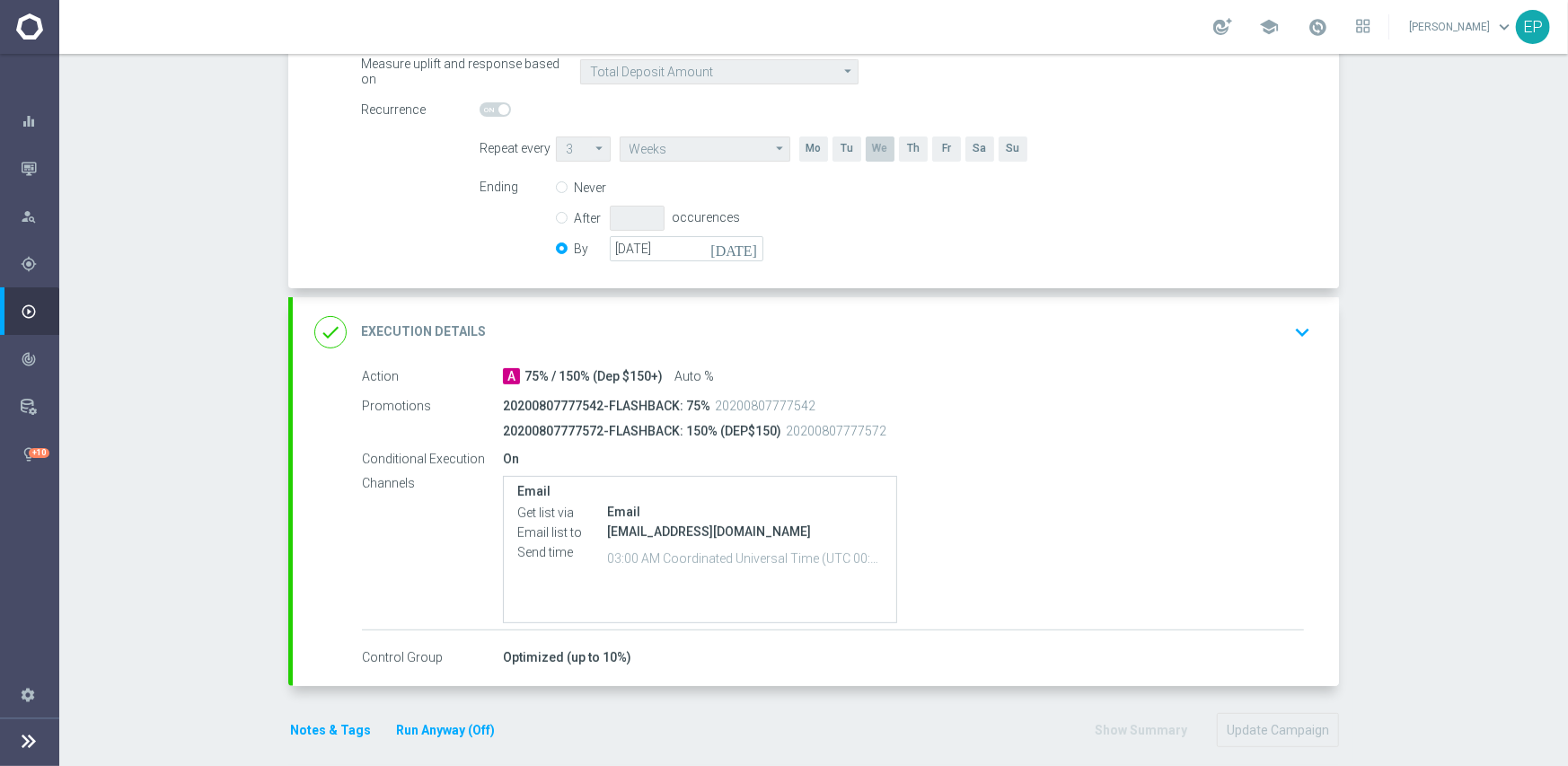
scroll to position [405, 0]
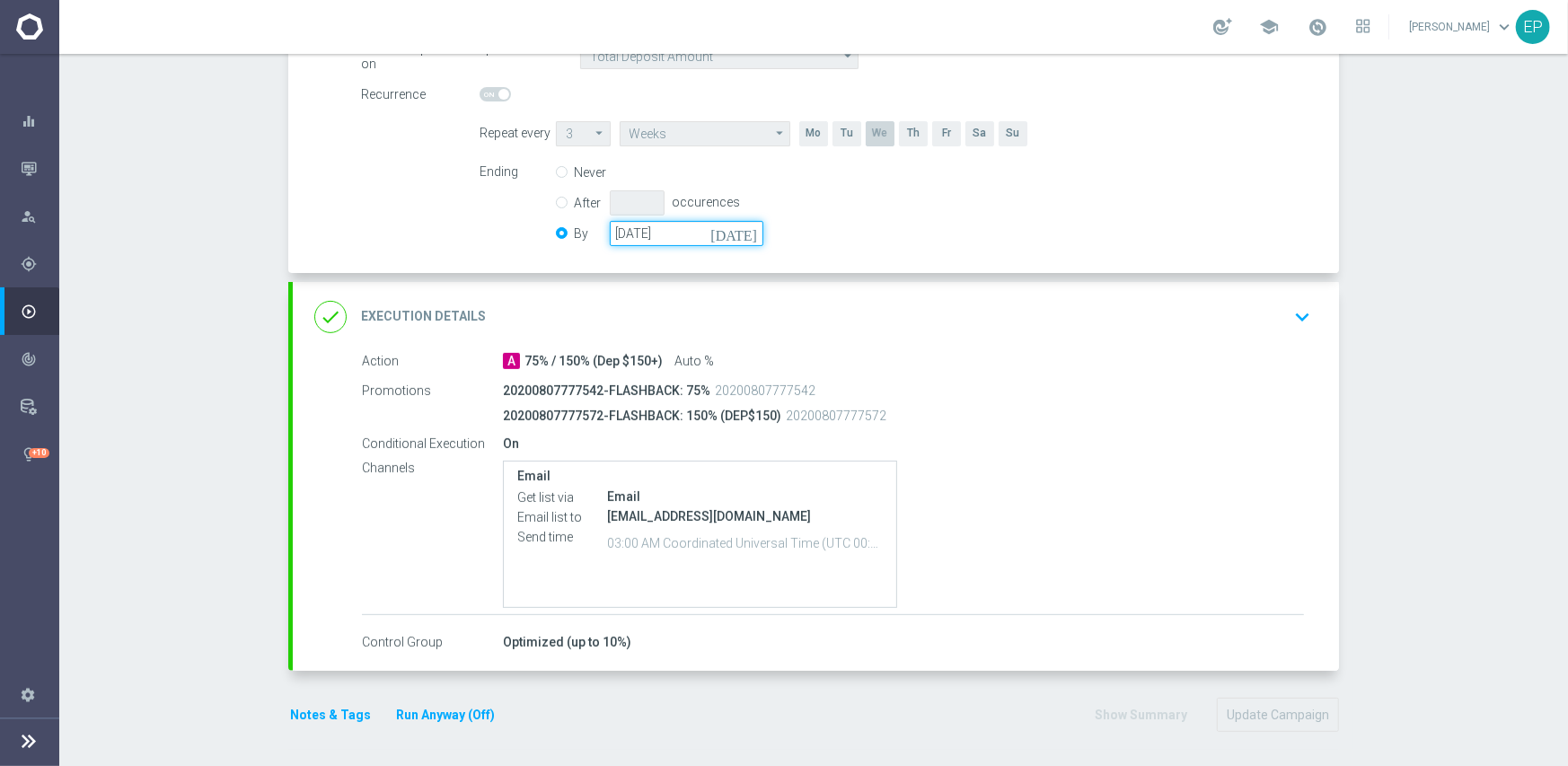
click at [663, 237] on input "[DATE]" at bounding box center [686, 234] width 154 height 25
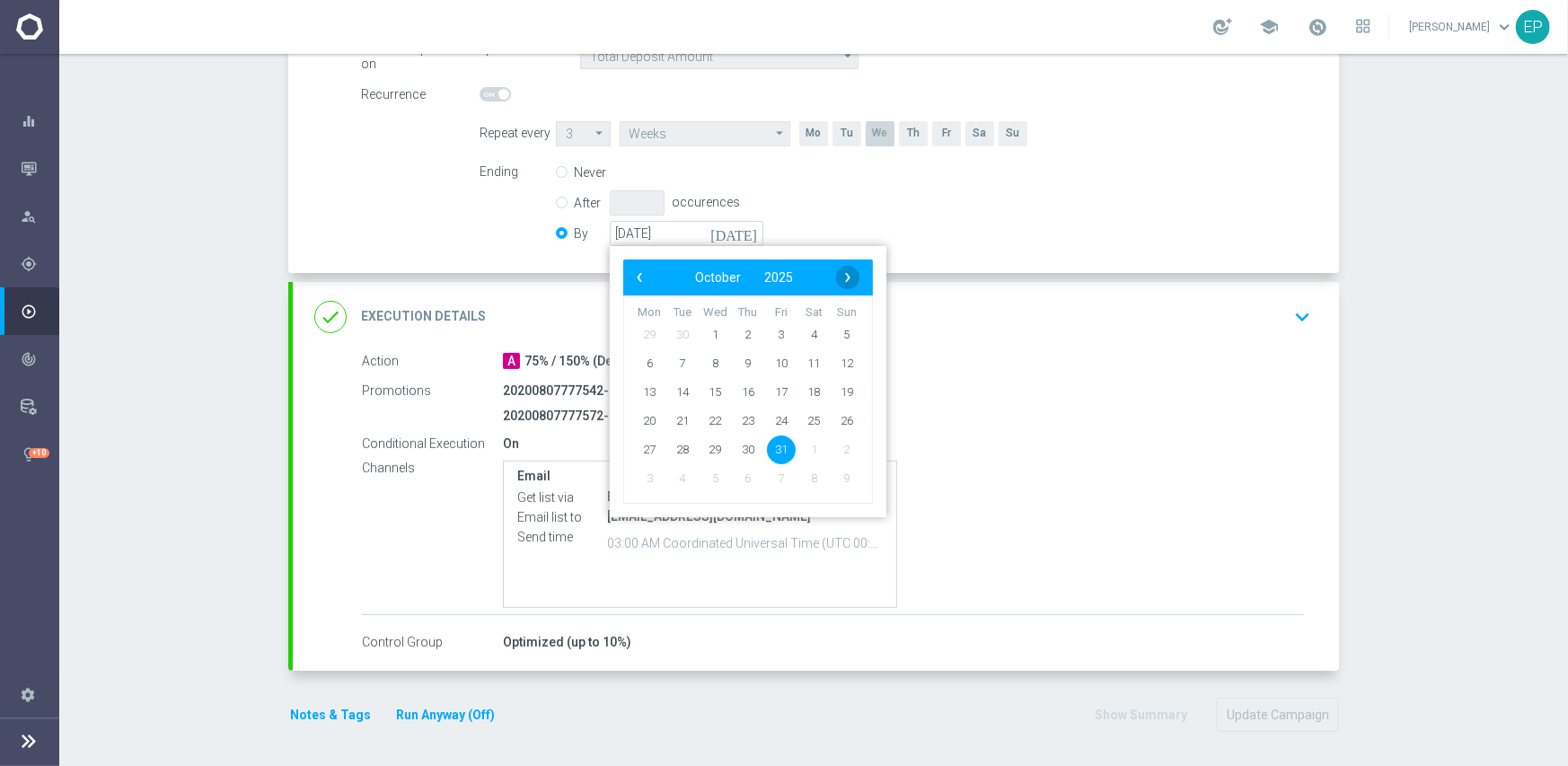
click at [836, 268] on span "›" at bounding box center [848, 278] width 23 height 23
click at [835, 447] on span "30" at bounding box center [846, 448] width 28 height 28
type input "[DATE]"
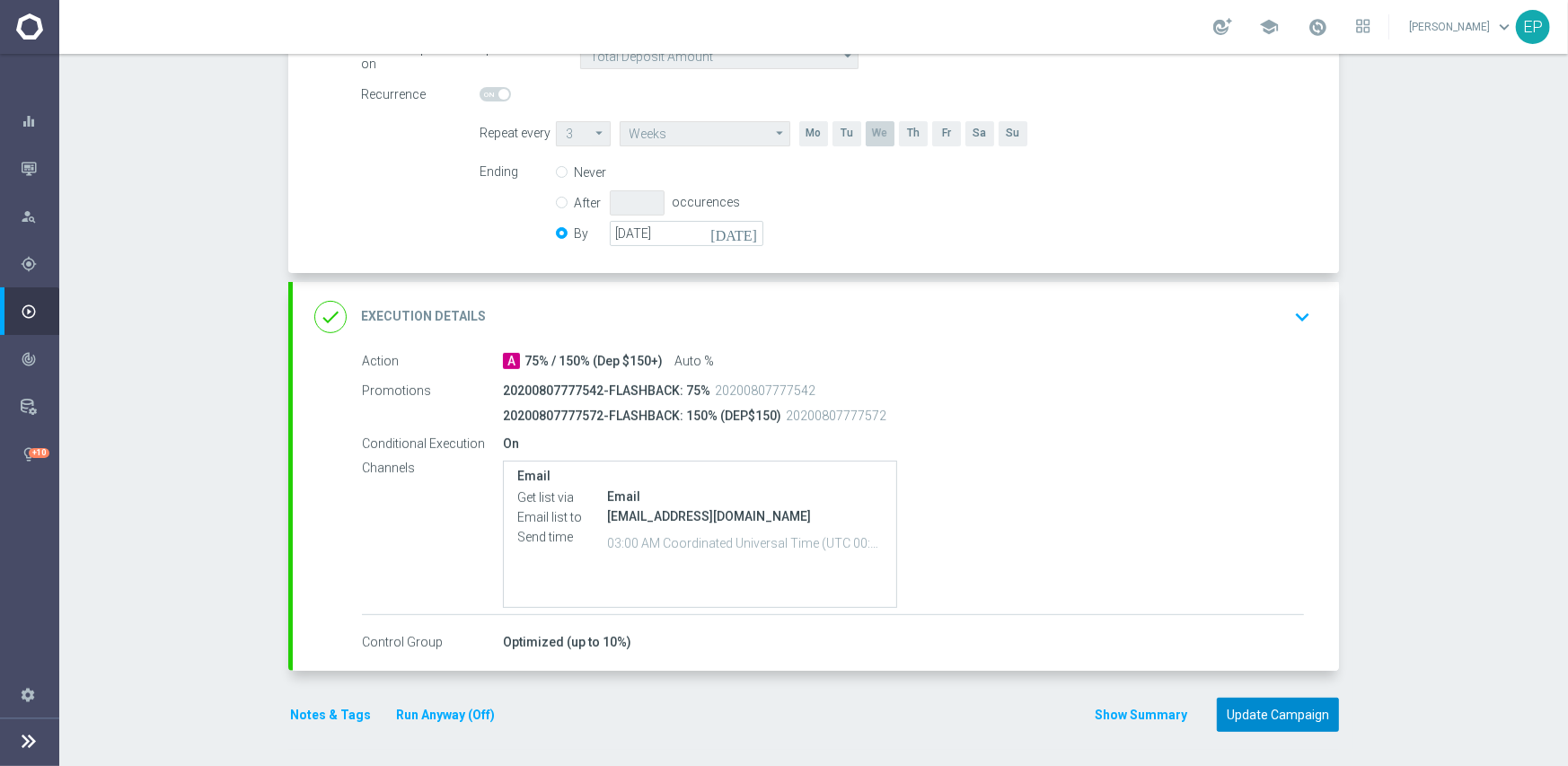
click at [1285, 711] on button "Update Campaign" at bounding box center [1277, 715] width 122 height 35
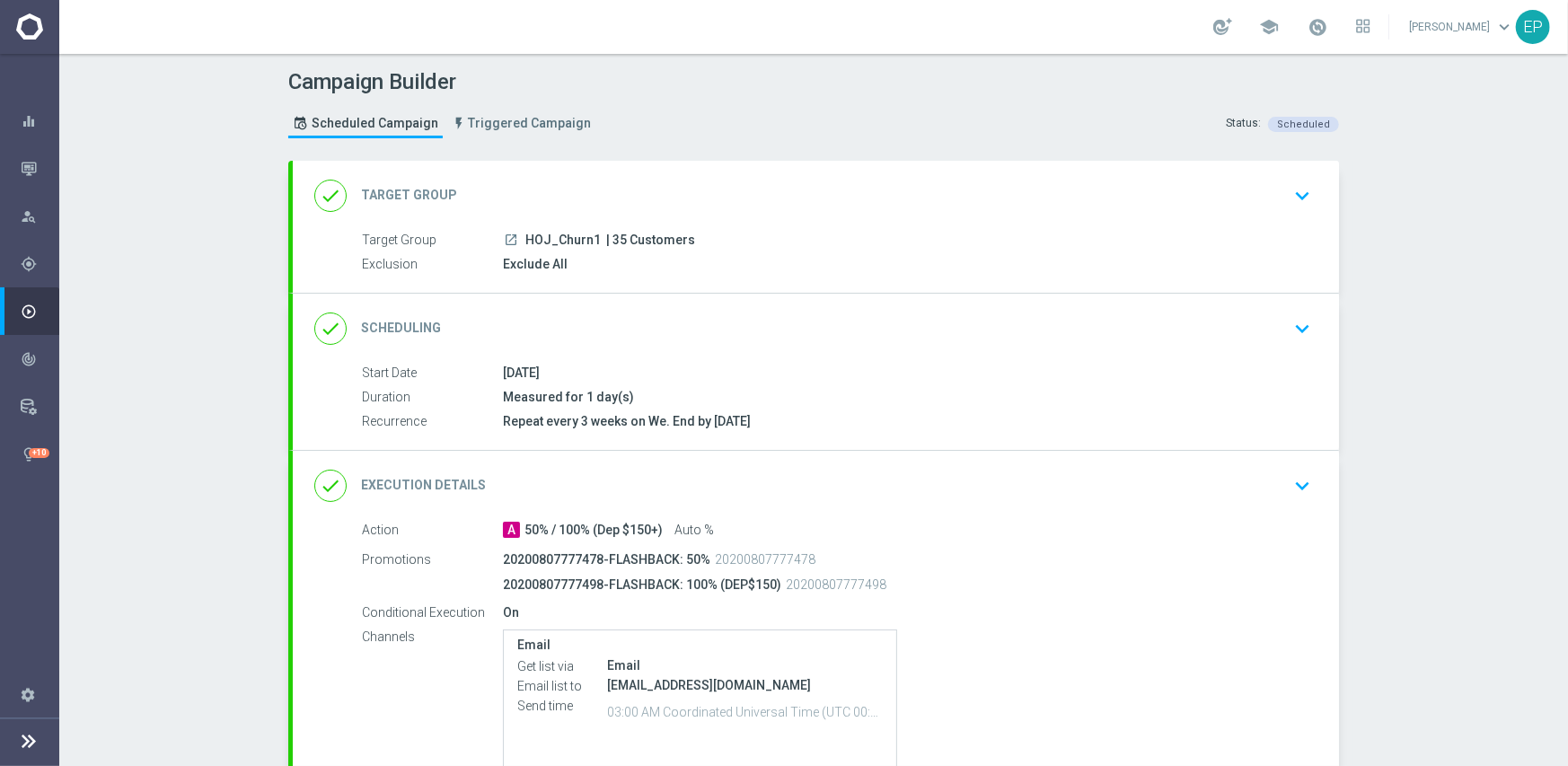
click at [754, 316] on div "done Scheduling keyboard_arrow_down" at bounding box center [815, 329] width 1003 height 34
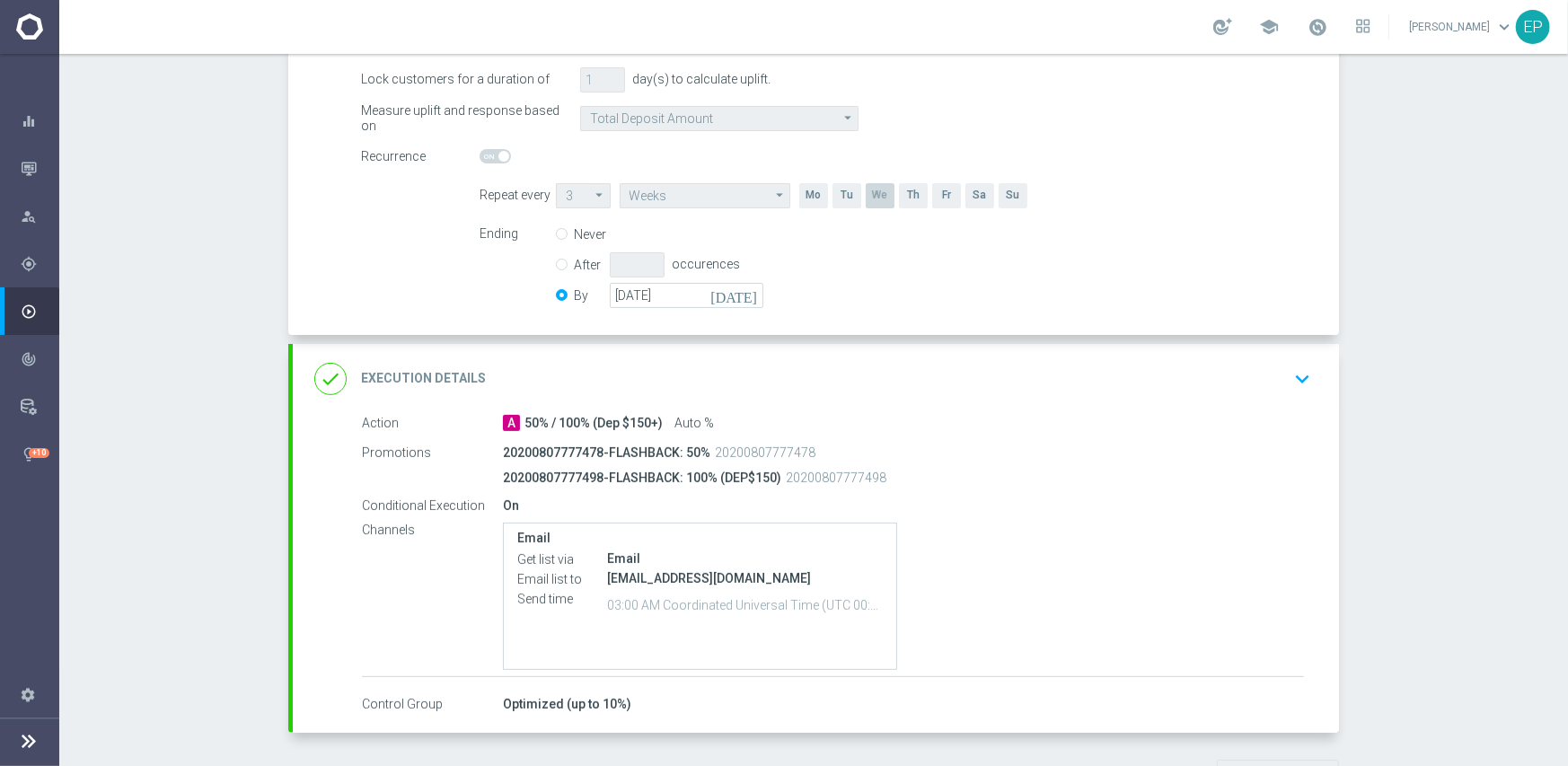
scroll to position [359, 0]
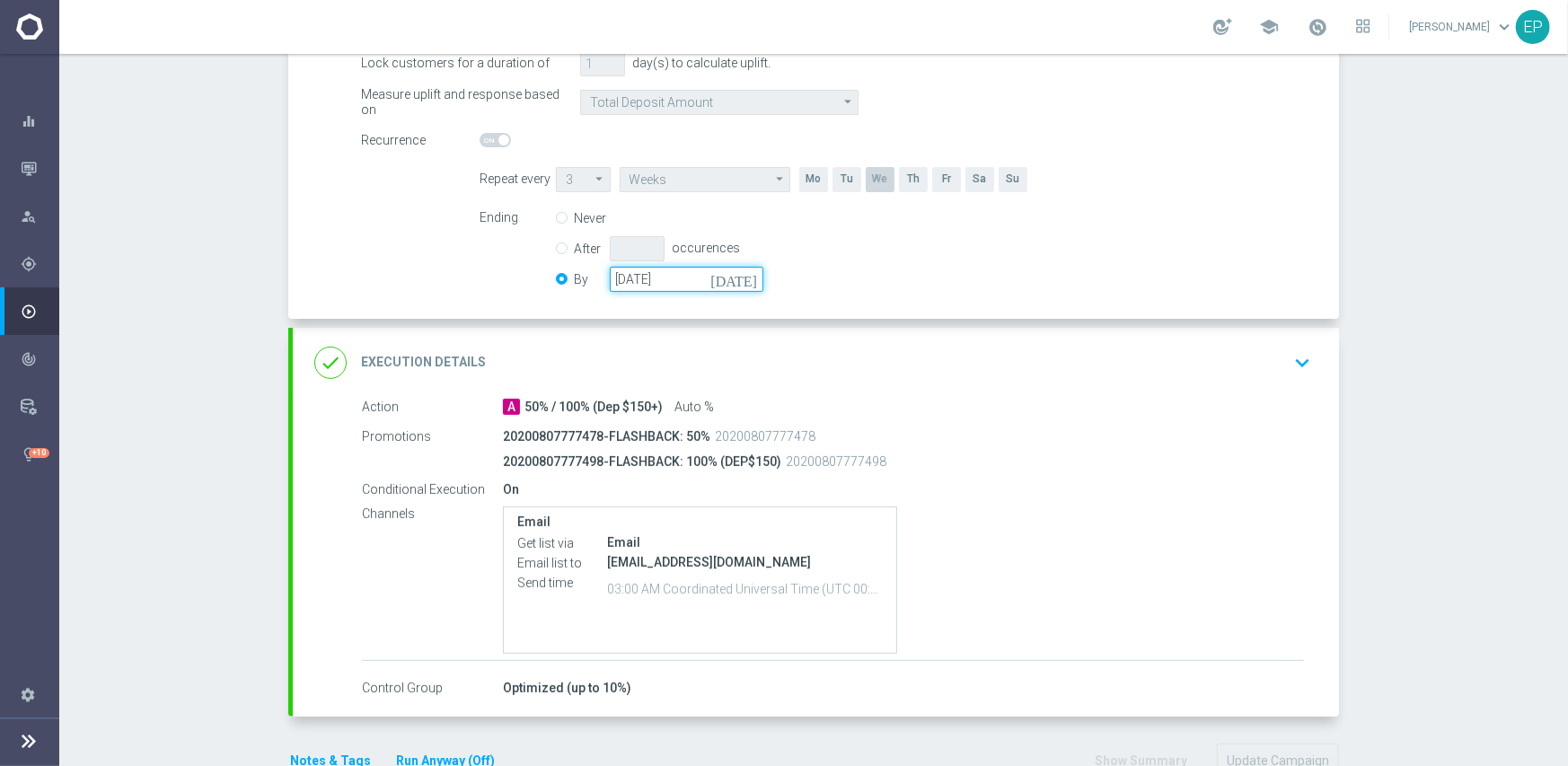
click at [650, 282] on input "[DATE]" at bounding box center [686, 280] width 154 height 25
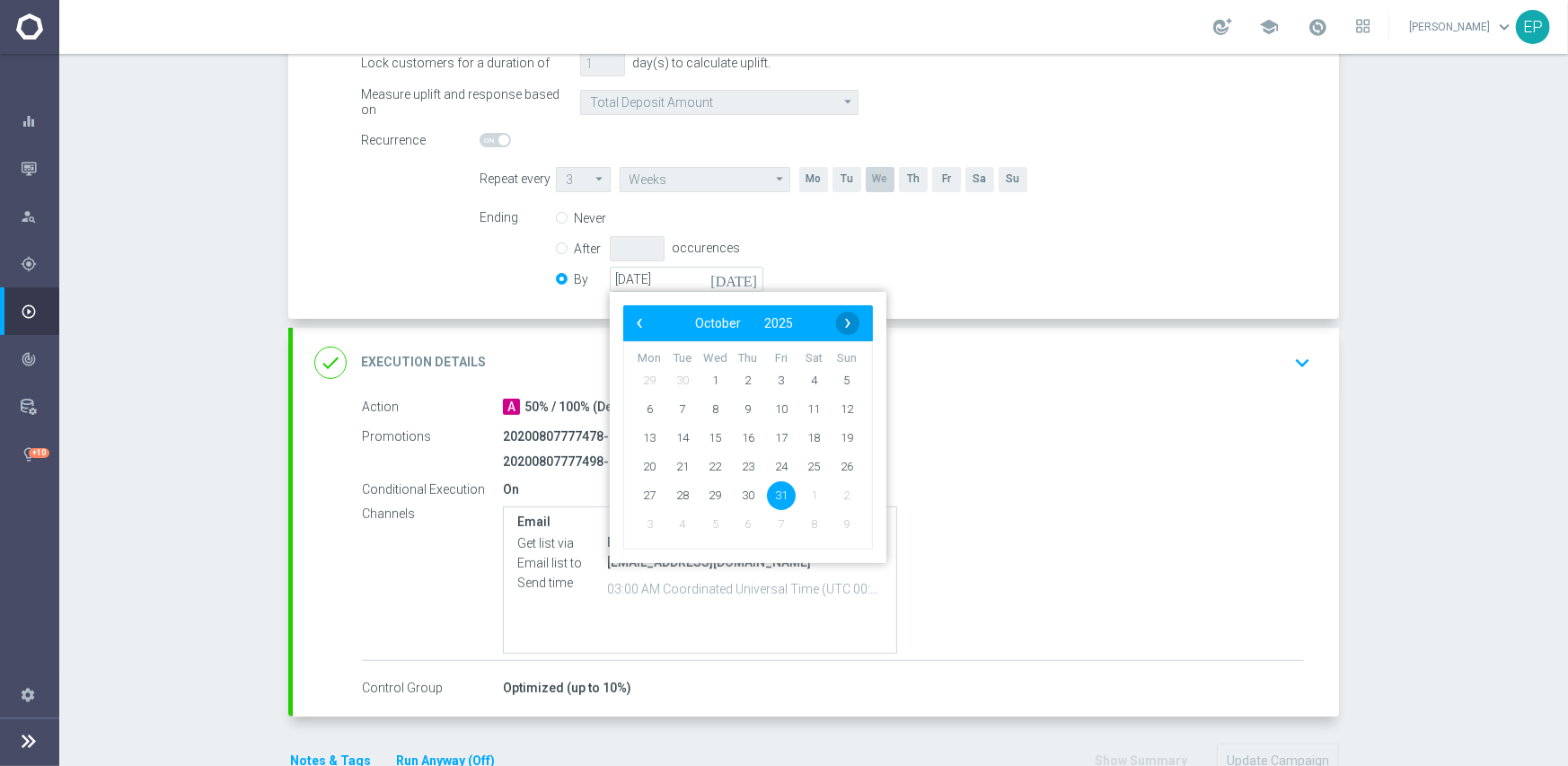
click at [842, 319] on span "›" at bounding box center [848, 324] width 23 height 23
click at [838, 495] on span "30" at bounding box center [846, 494] width 28 height 28
type input "[DATE]"
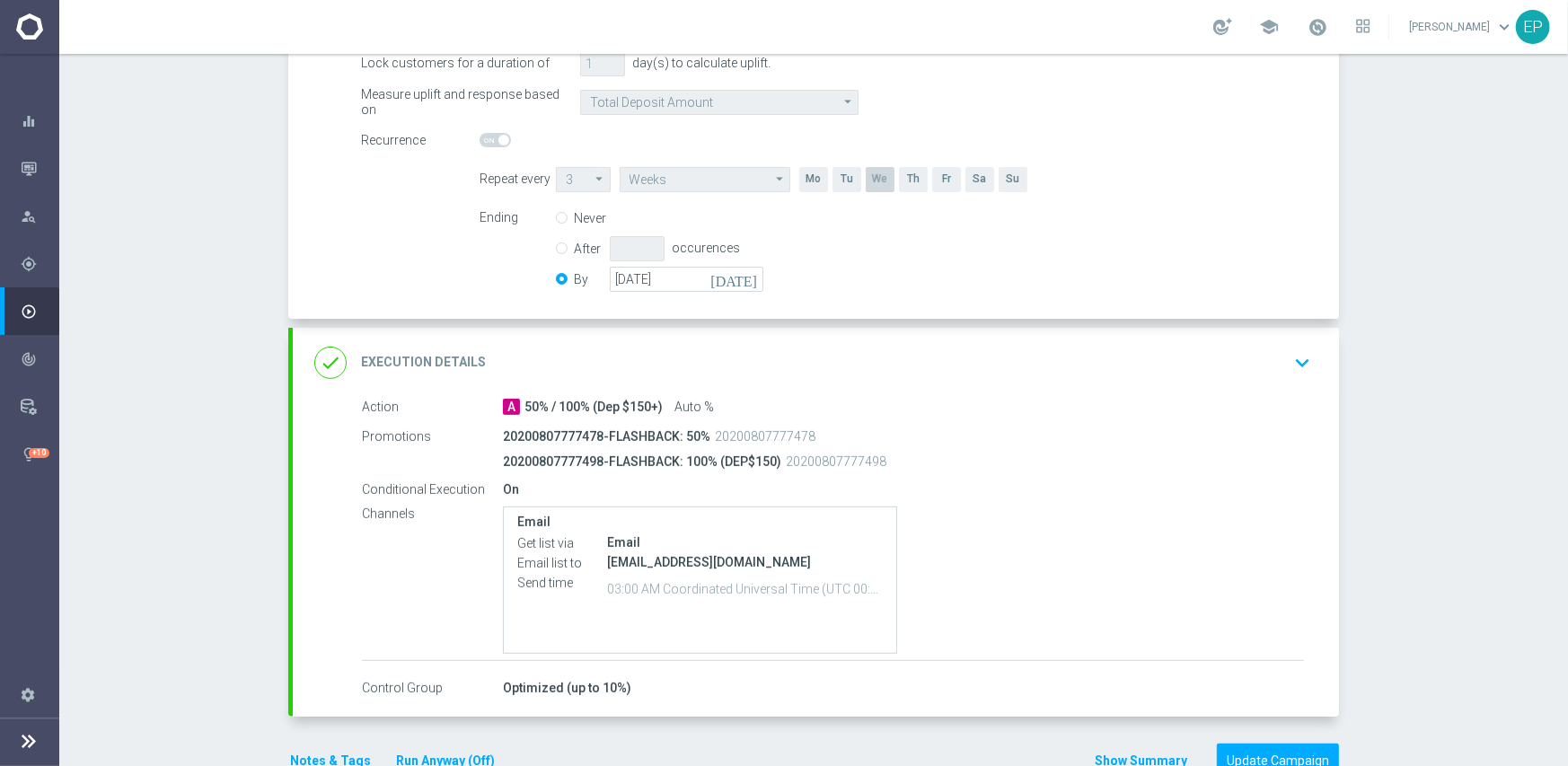
scroll to position [405, 0]
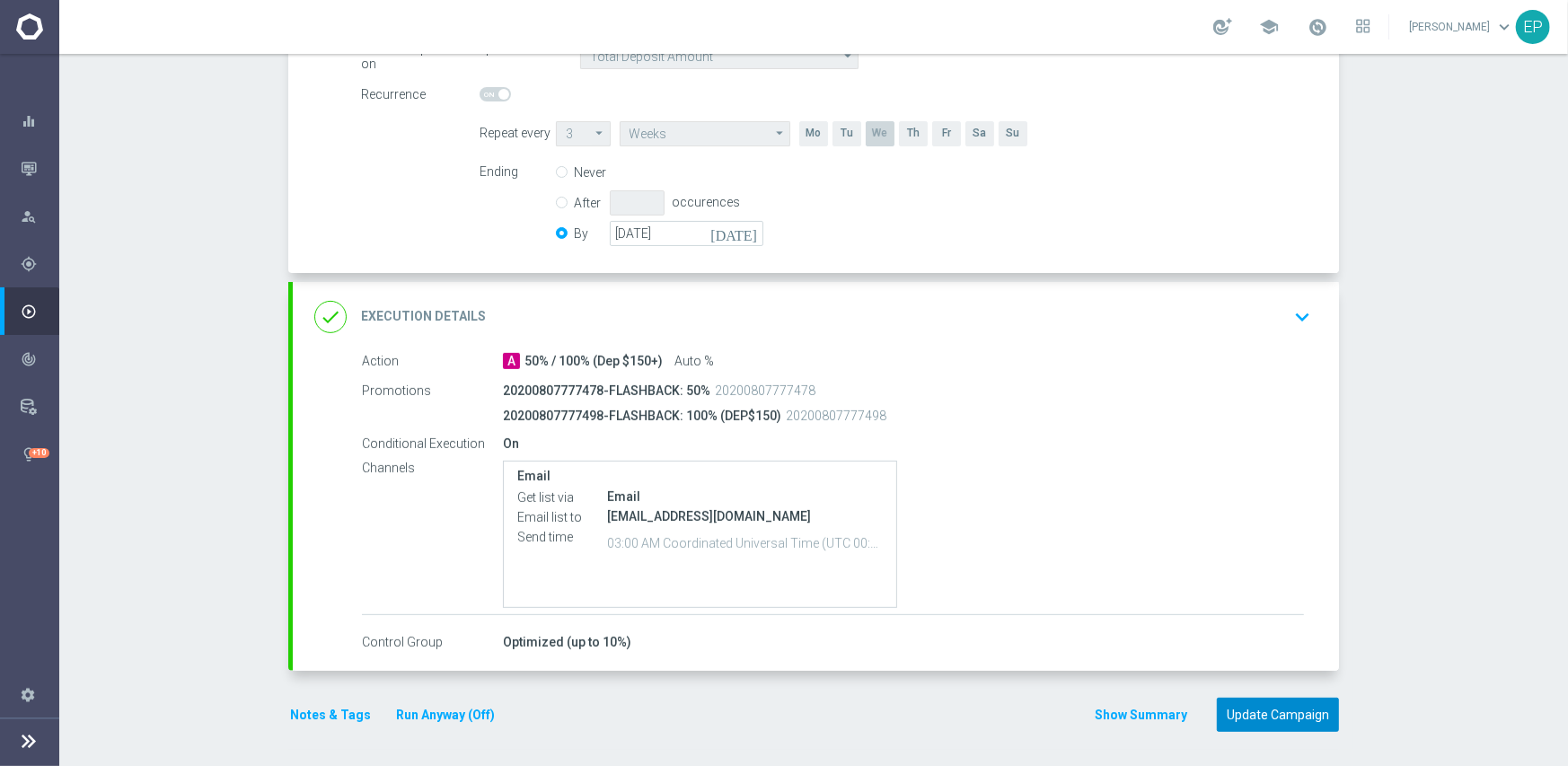
click at [1261, 717] on button "Update Campaign" at bounding box center [1277, 715] width 122 height 35
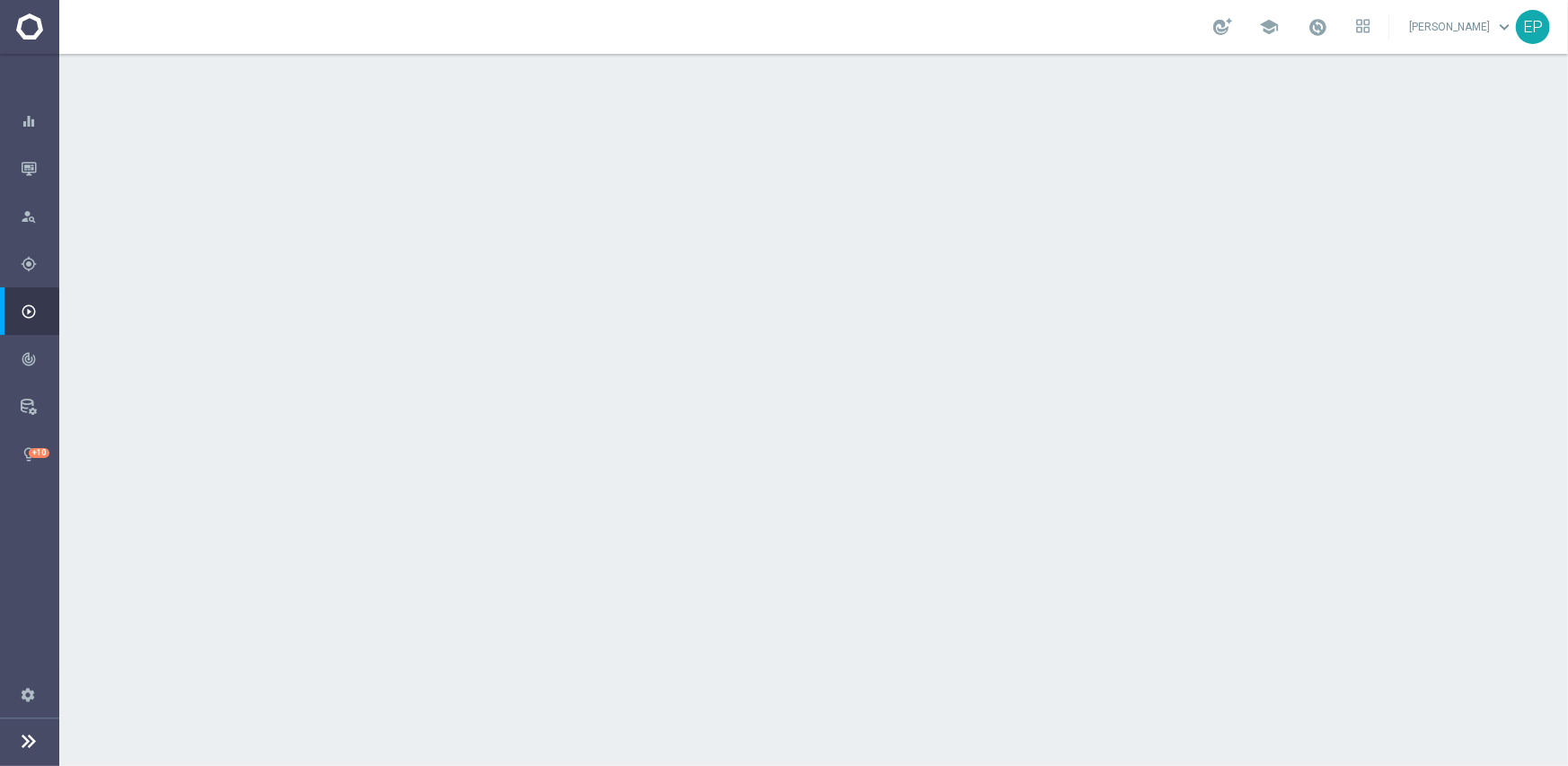
click at [687, 316] on div "done Scheduling keyboard_arrow_down" at bounding box center [815, 329] width 1003 height 34
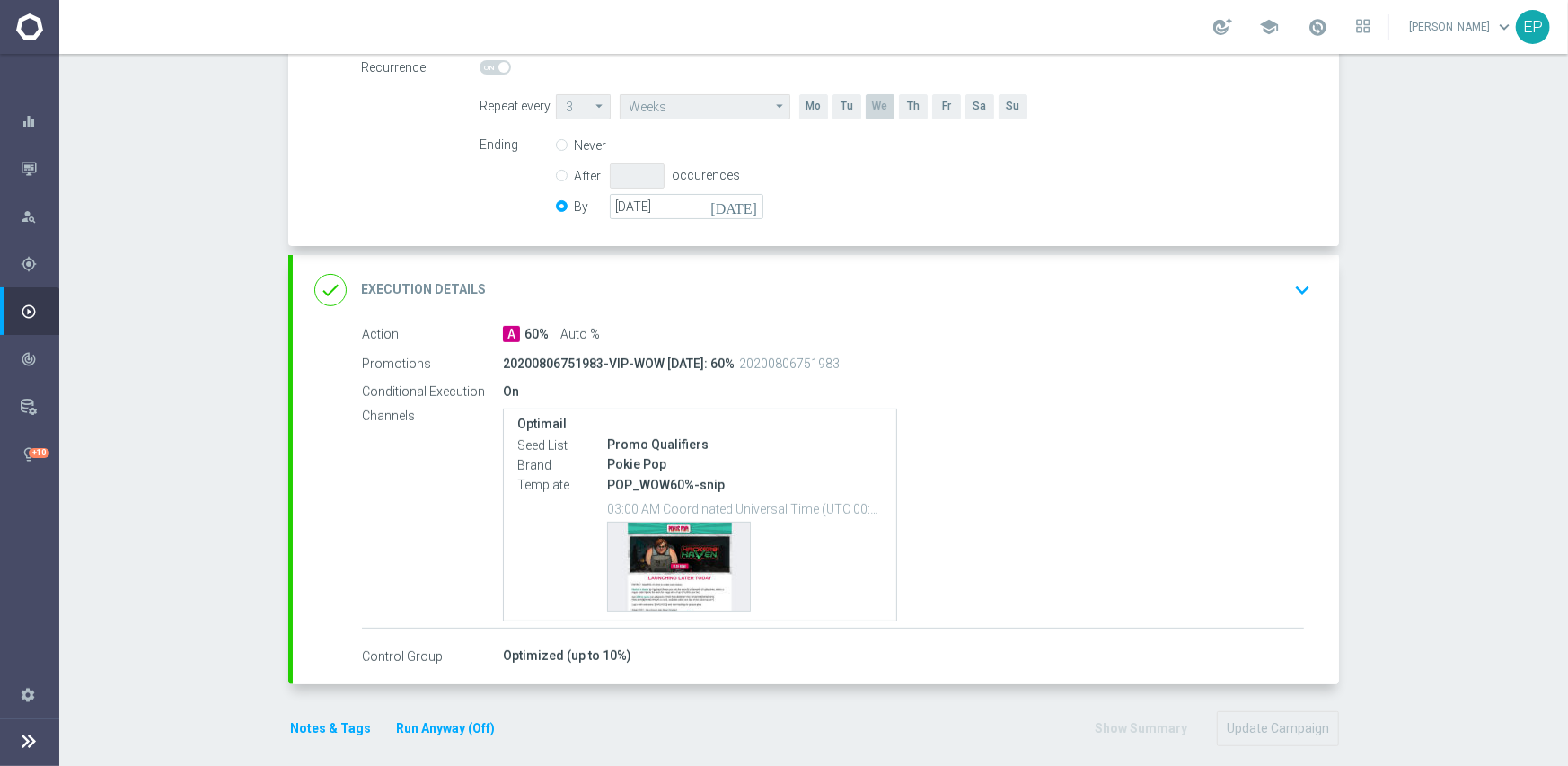
scroll to position [446, 0]
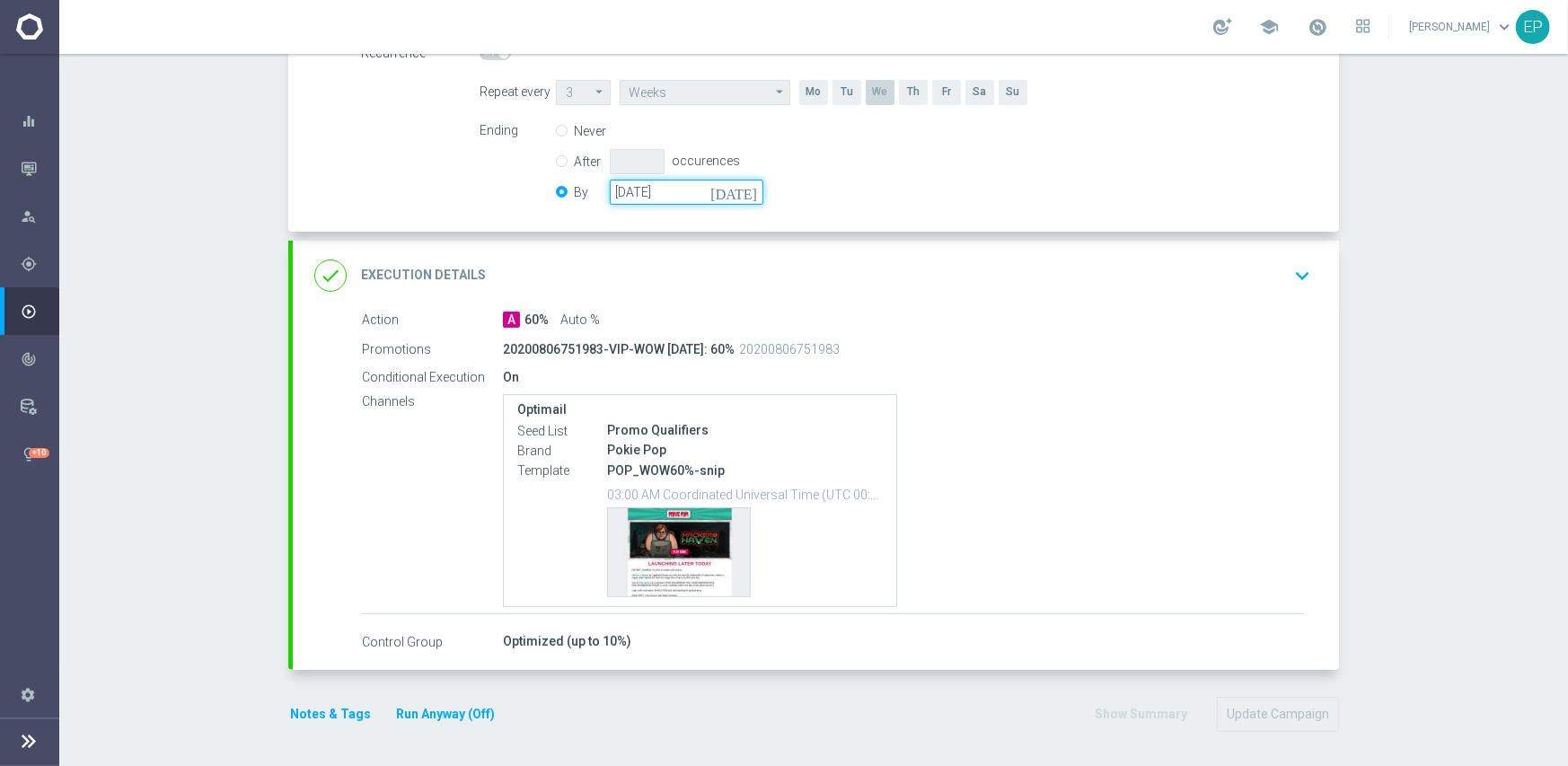
click at [688, 192] on input "[DATE]" at bounding box center [686, 193] width 154 height 25
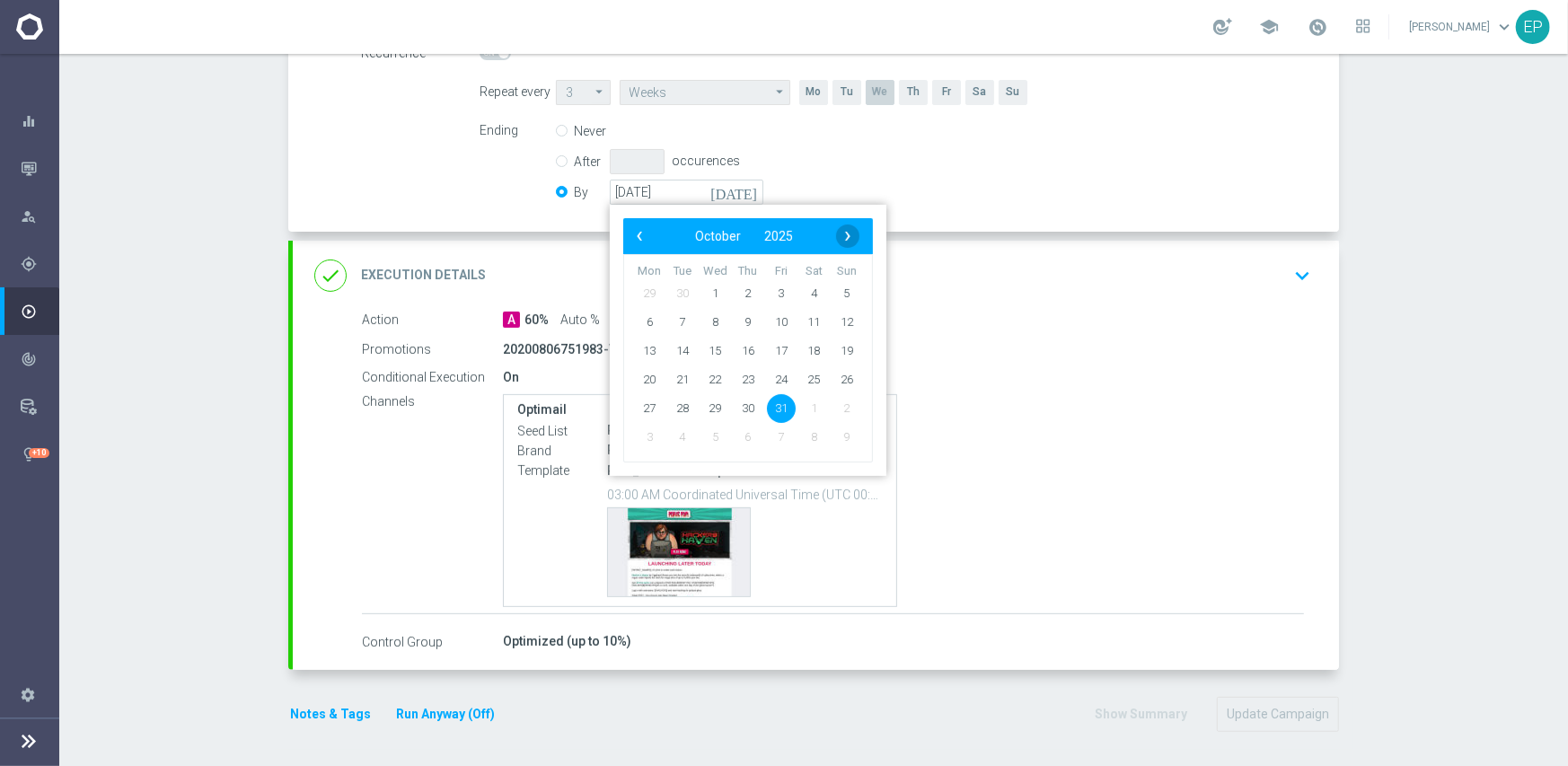
click at [848, 233] on span "›" at bounding box center [848, 236] width 23 height 23
click at [837, 405] on span "30" at bounding box center [846, 407] width 28 height 28
type input "[DATE]"
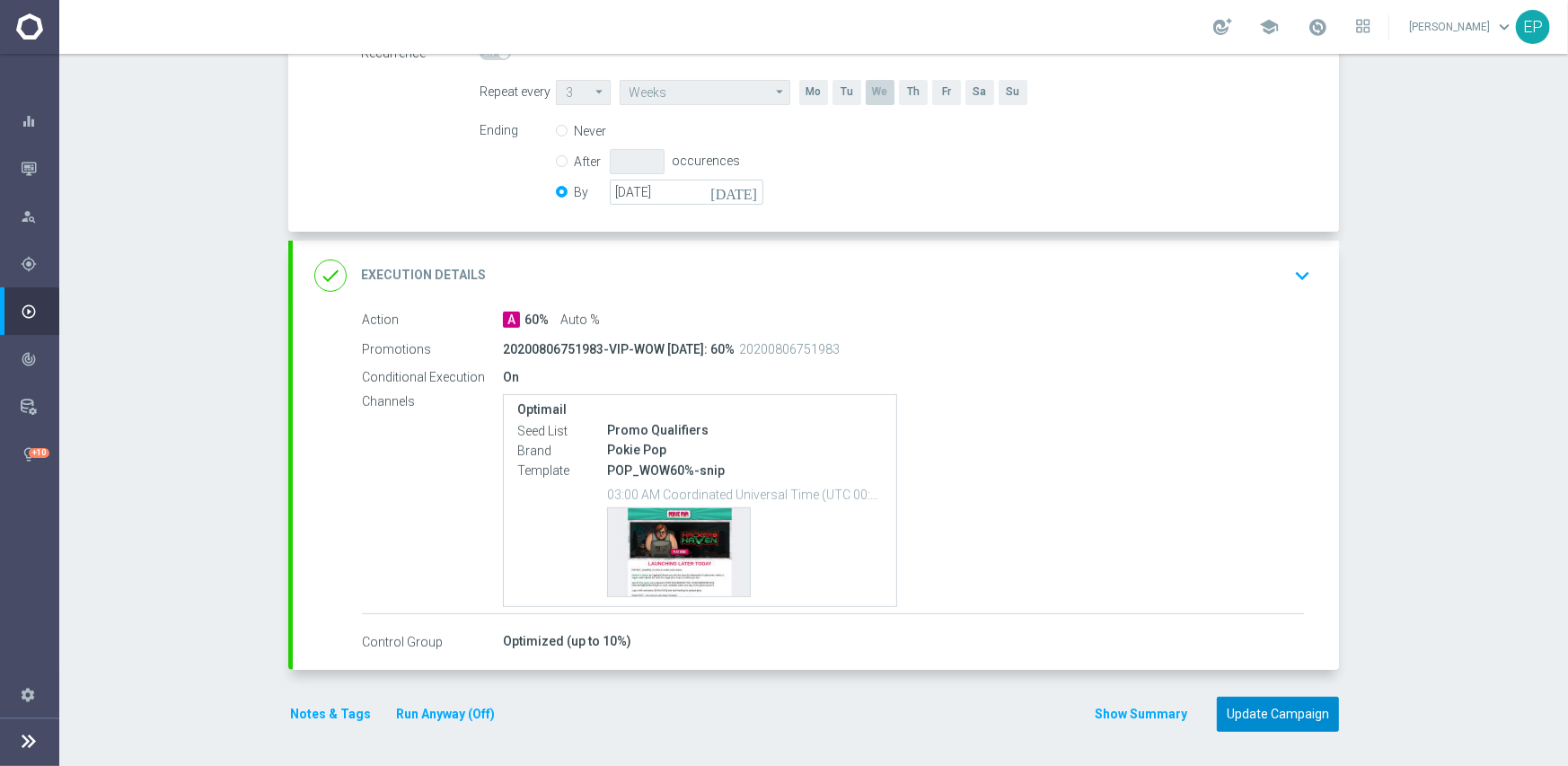
click at [1294, 729] on button "Update Campaign" at bounding box center [1277, 714] width 122 height 35
click at [1264, 707] on button "Update Campaign" at bounding box center [1277, 714] width 122 height 35
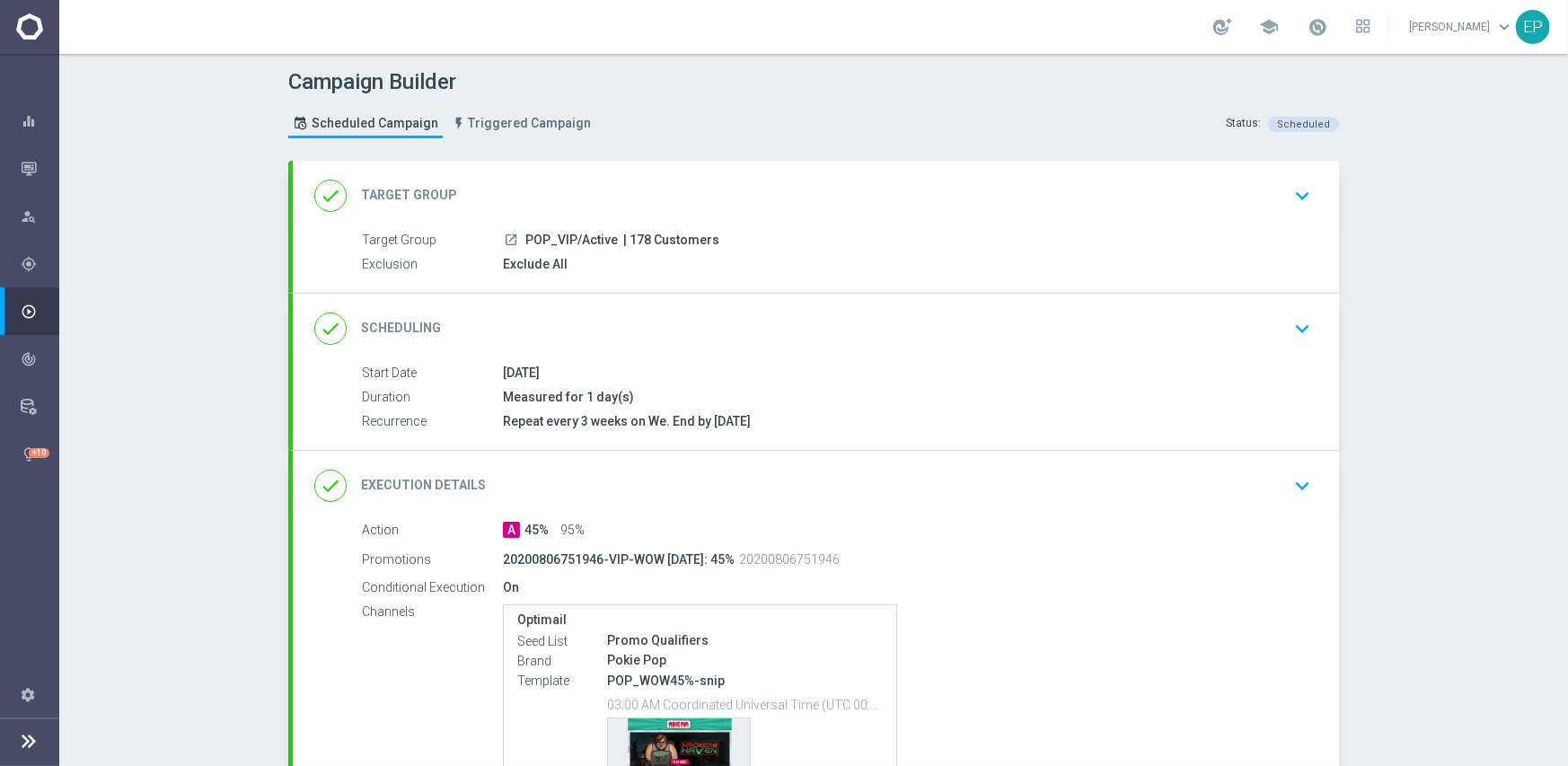
click at [712, 316] on div "done Scheduling keyboard_arrow_down" at bounding box center [815, 329] width 1003 height 34
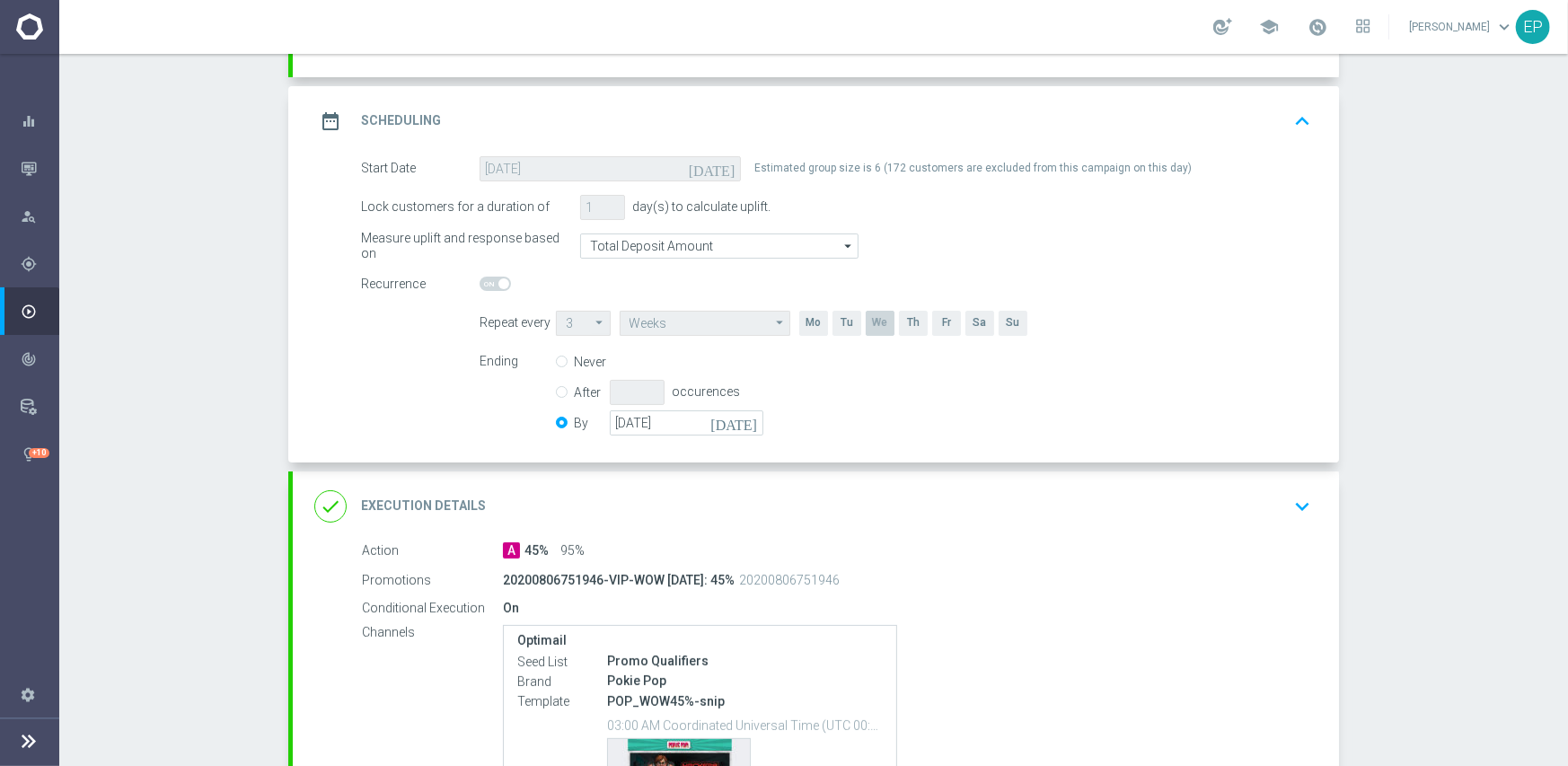
scroll to position [269, 0]
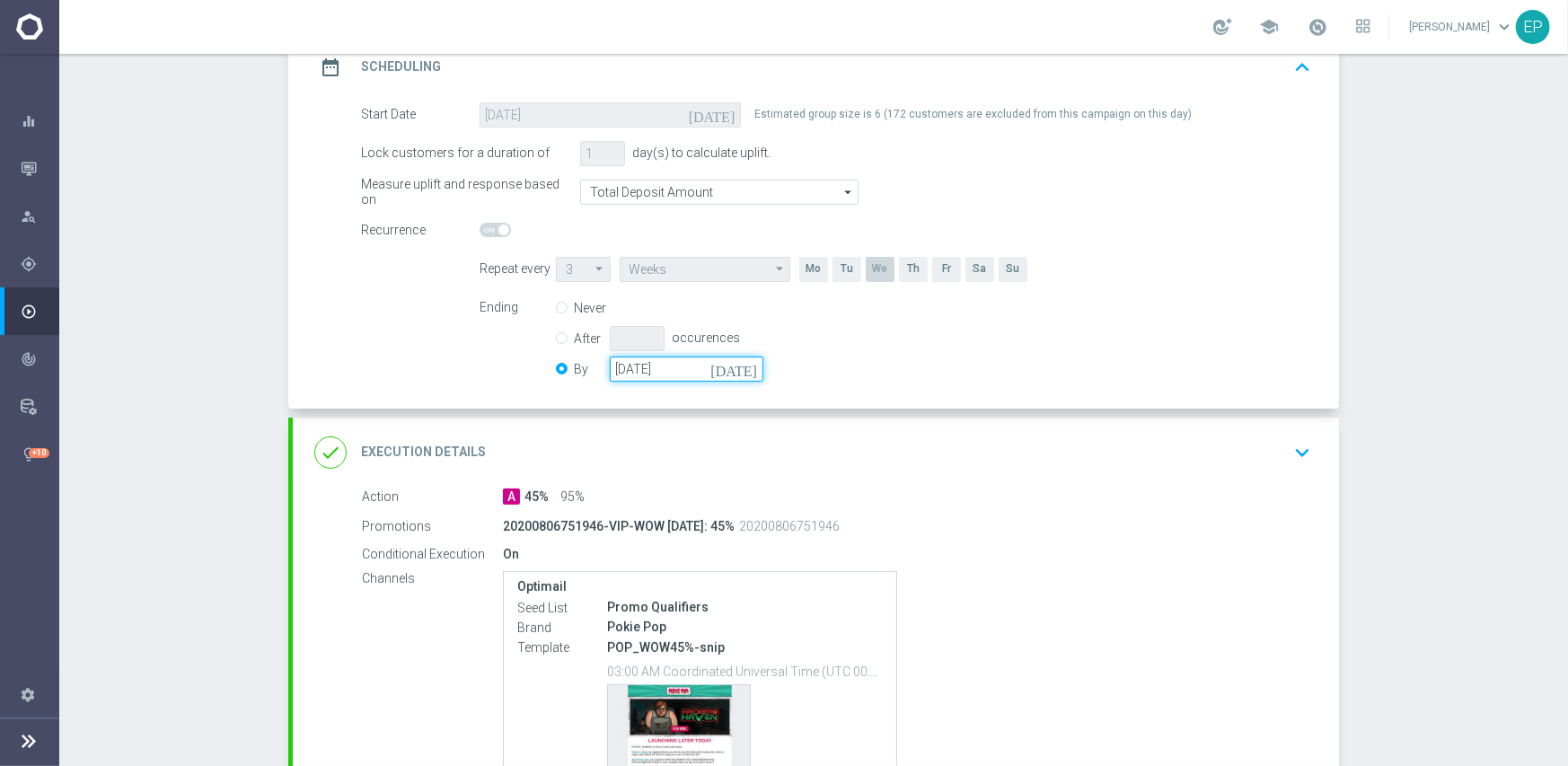
click at [715, 365] on input "[DATE]" at bounding box center [686, 369] width 154 height 25
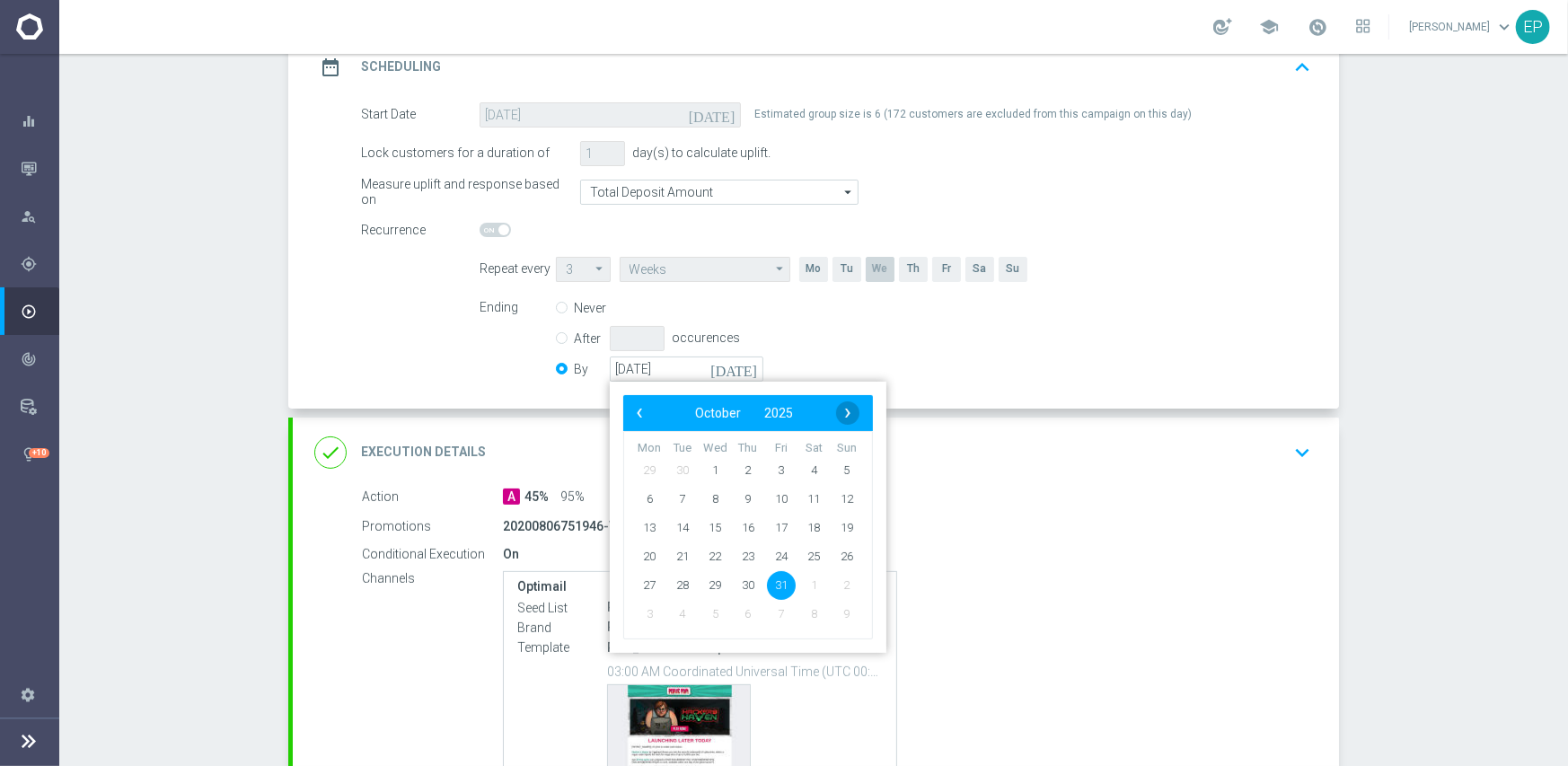
click at [847, 408] on span "›" at bounding box center [848, 413] width 23 height 23
click at [840, 587] on span "30" at bounding box center [846, 584] width 28 height 28
type input "[DATE]"
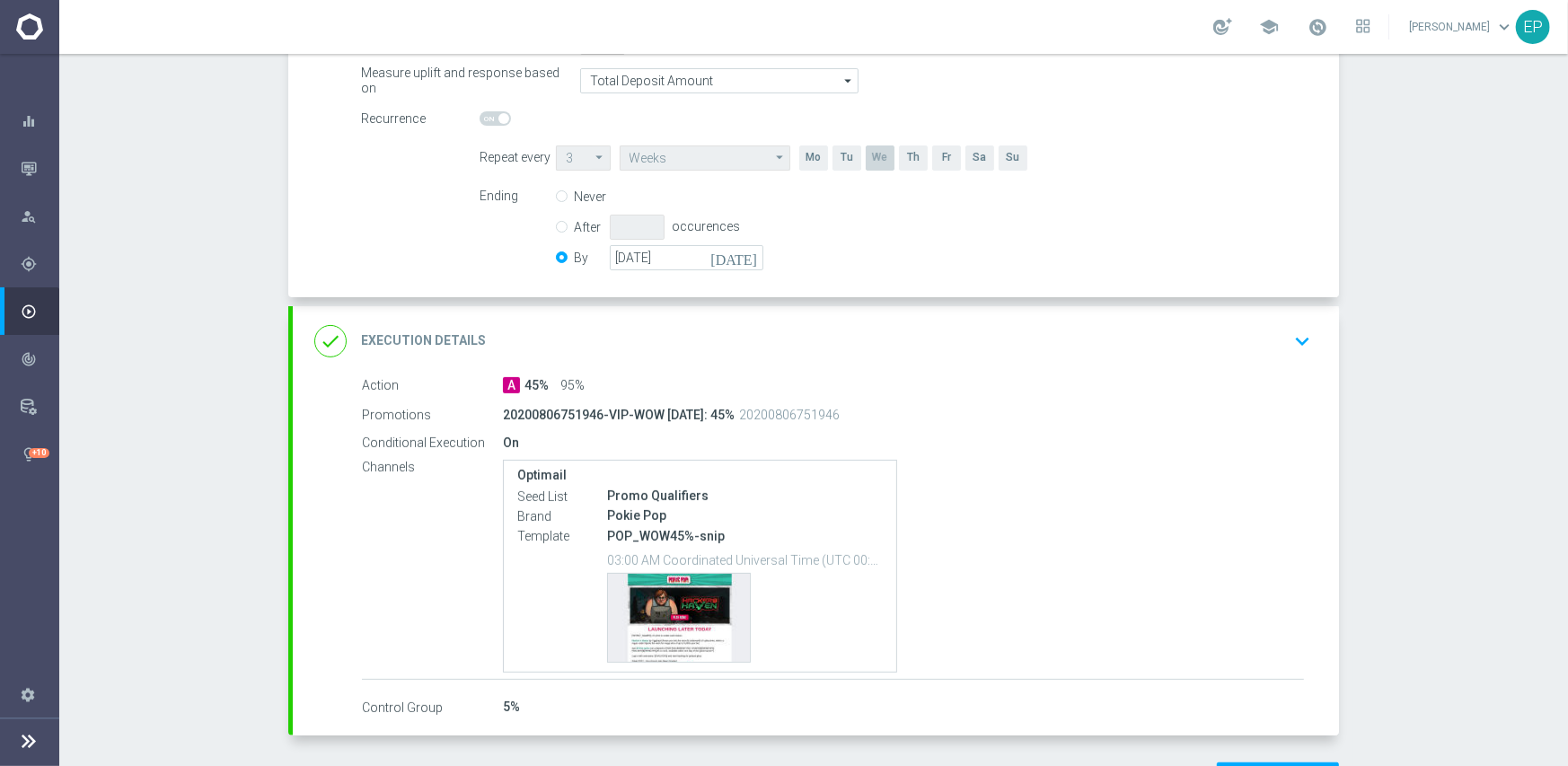
scroll to position [446, 0]
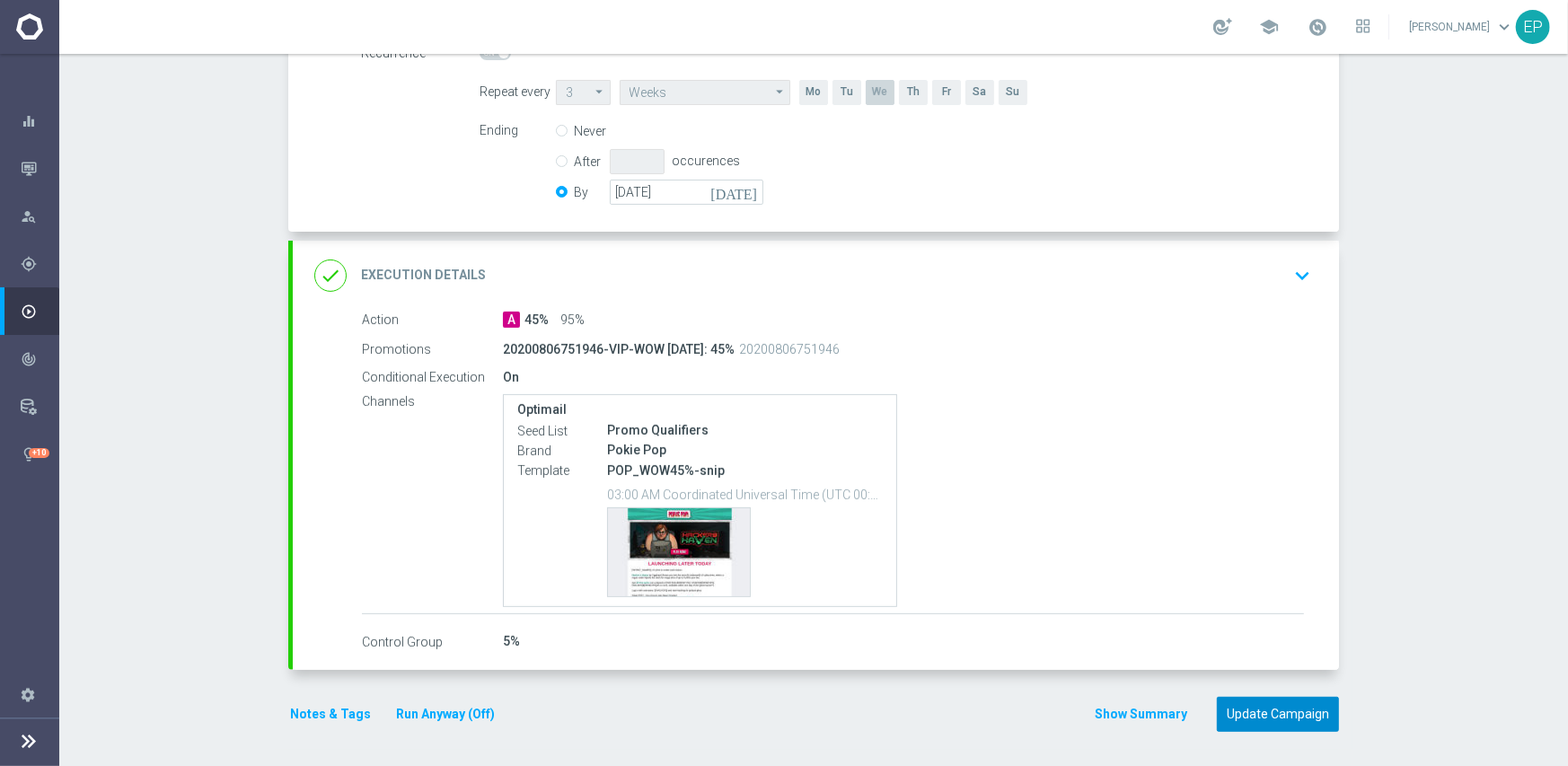
click at [1284, 705] on button "Update Campaign" at bounding box center [1277, 714] width 122 height 35
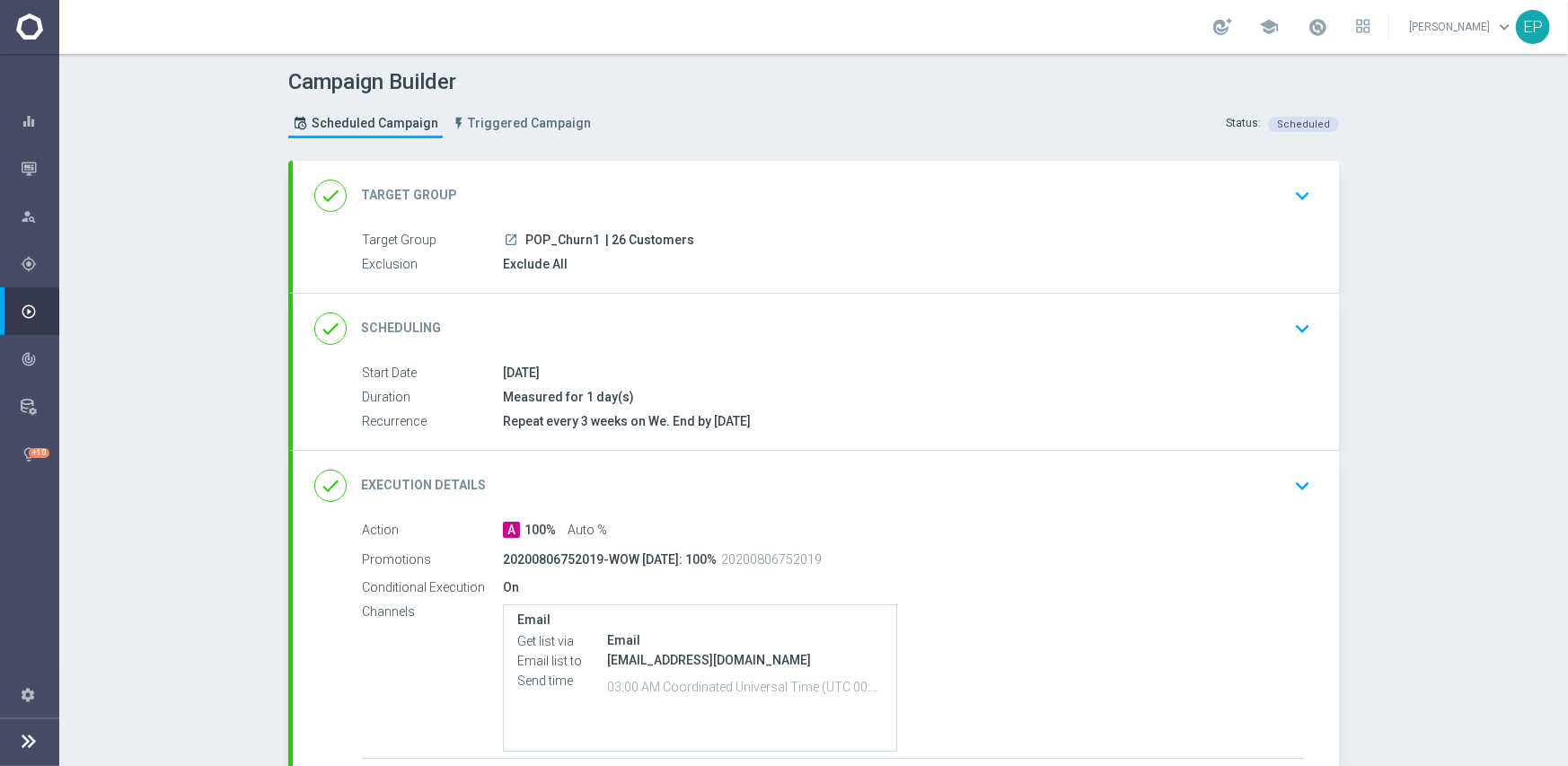
drag, startPoint x: 679, startPoint y: 317, endPoint x: 737, endPoint y: 315, distance: 58.0
click at [679, 316] on div "done Scheduling keyboard_arrow_down" at bounding box center [815, 329] width 1003 height 34
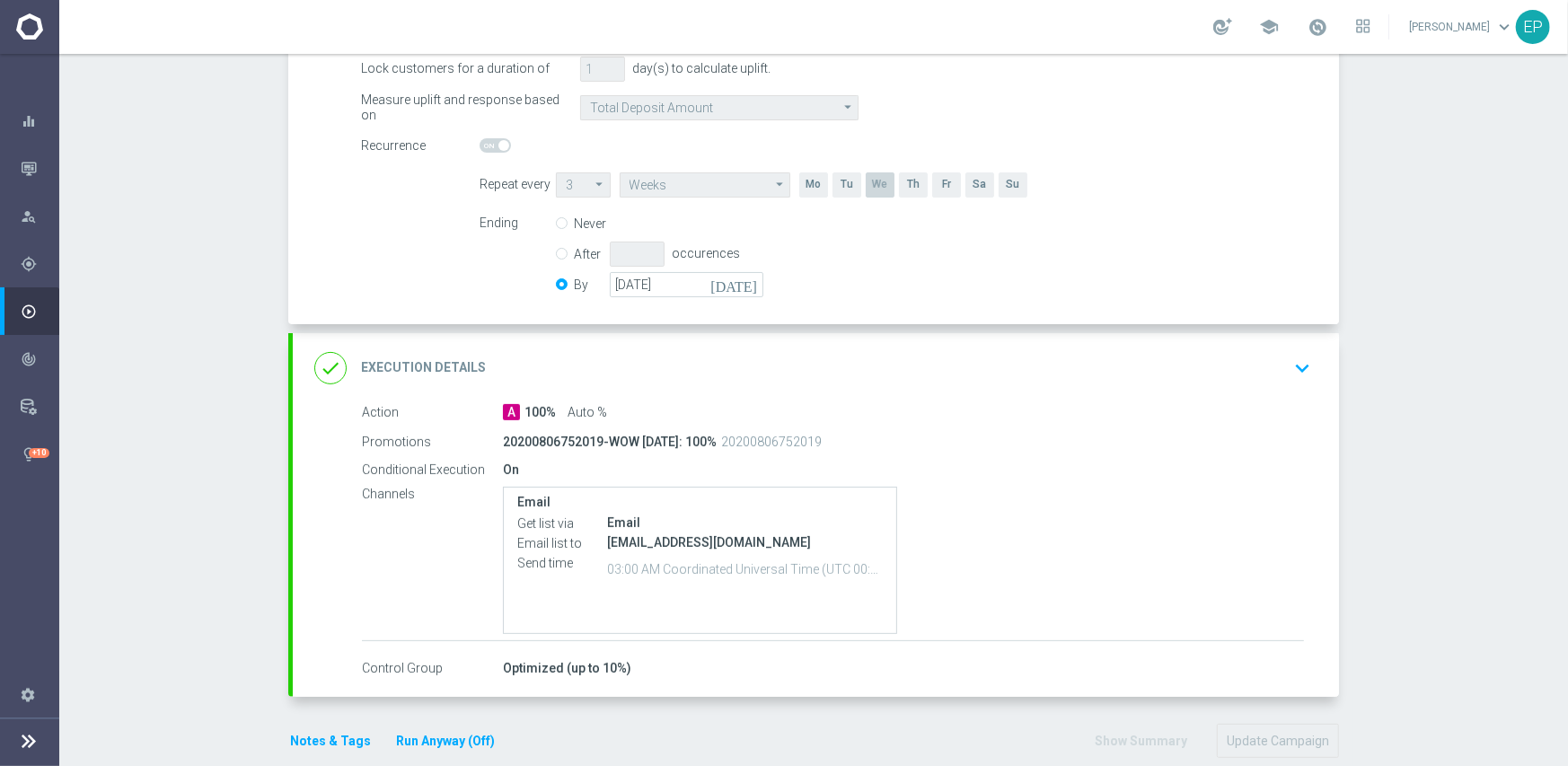
scroll to position [359, 0]
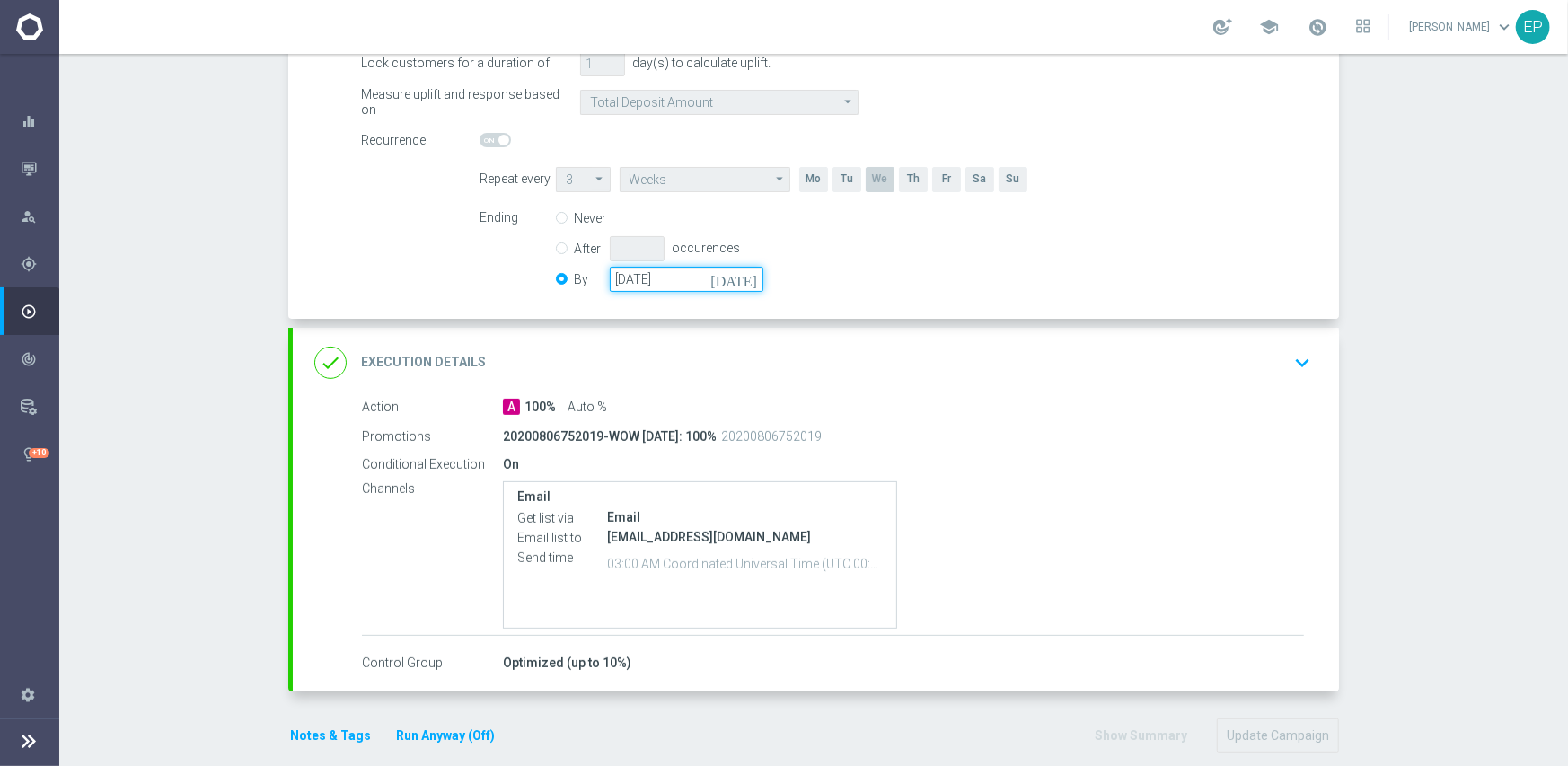
click at [694, 275] on input "[DATE]" at bounding box center [686, 280] width 154 height 25
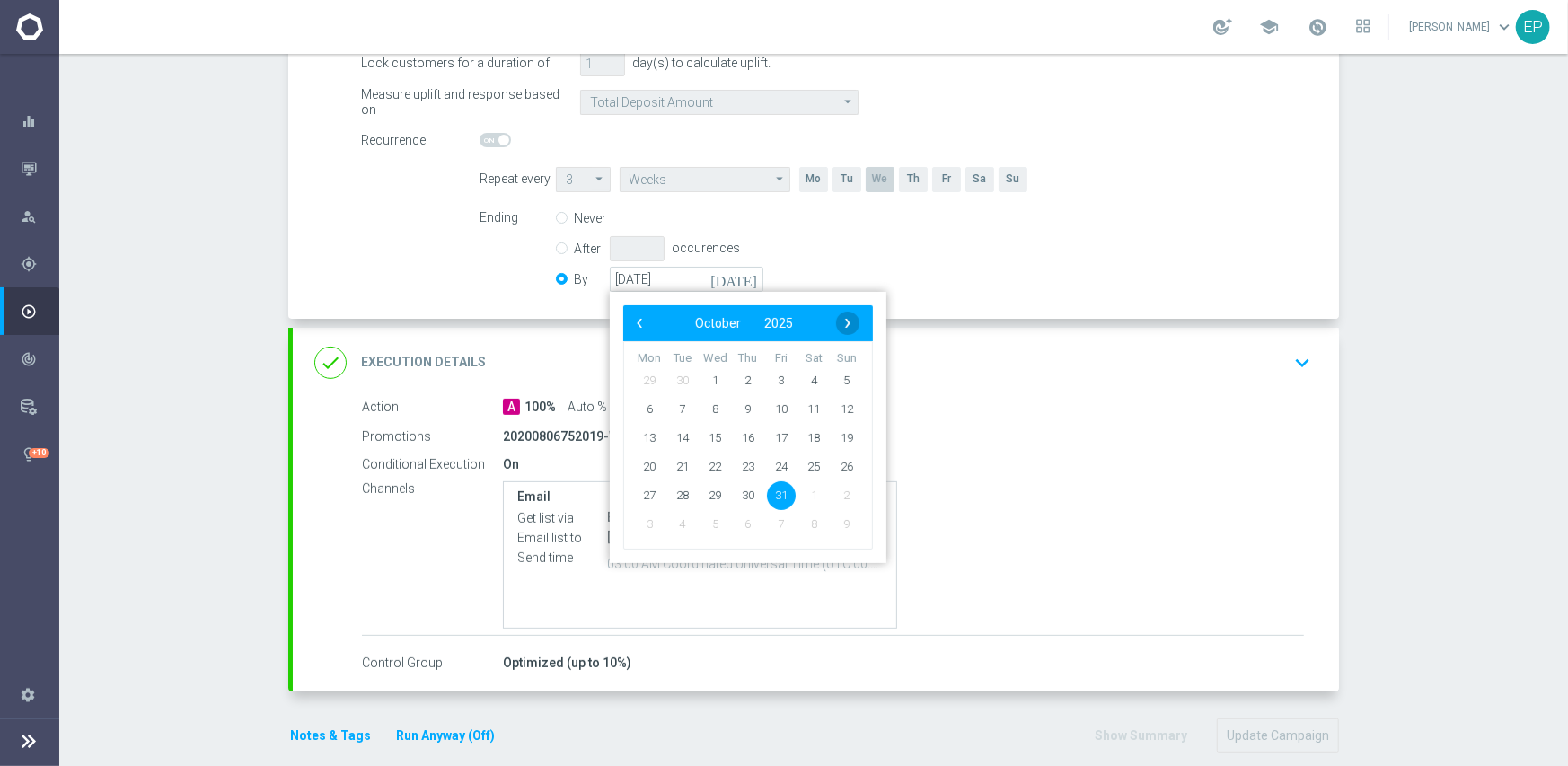
click at [836, 322] on span "›" at bounding box center [848, 324] width 23 height 23
click at [835, 493] on span "30" at bounding box center [846, 494] width 28 height 28
type input "30 Nov 2025"
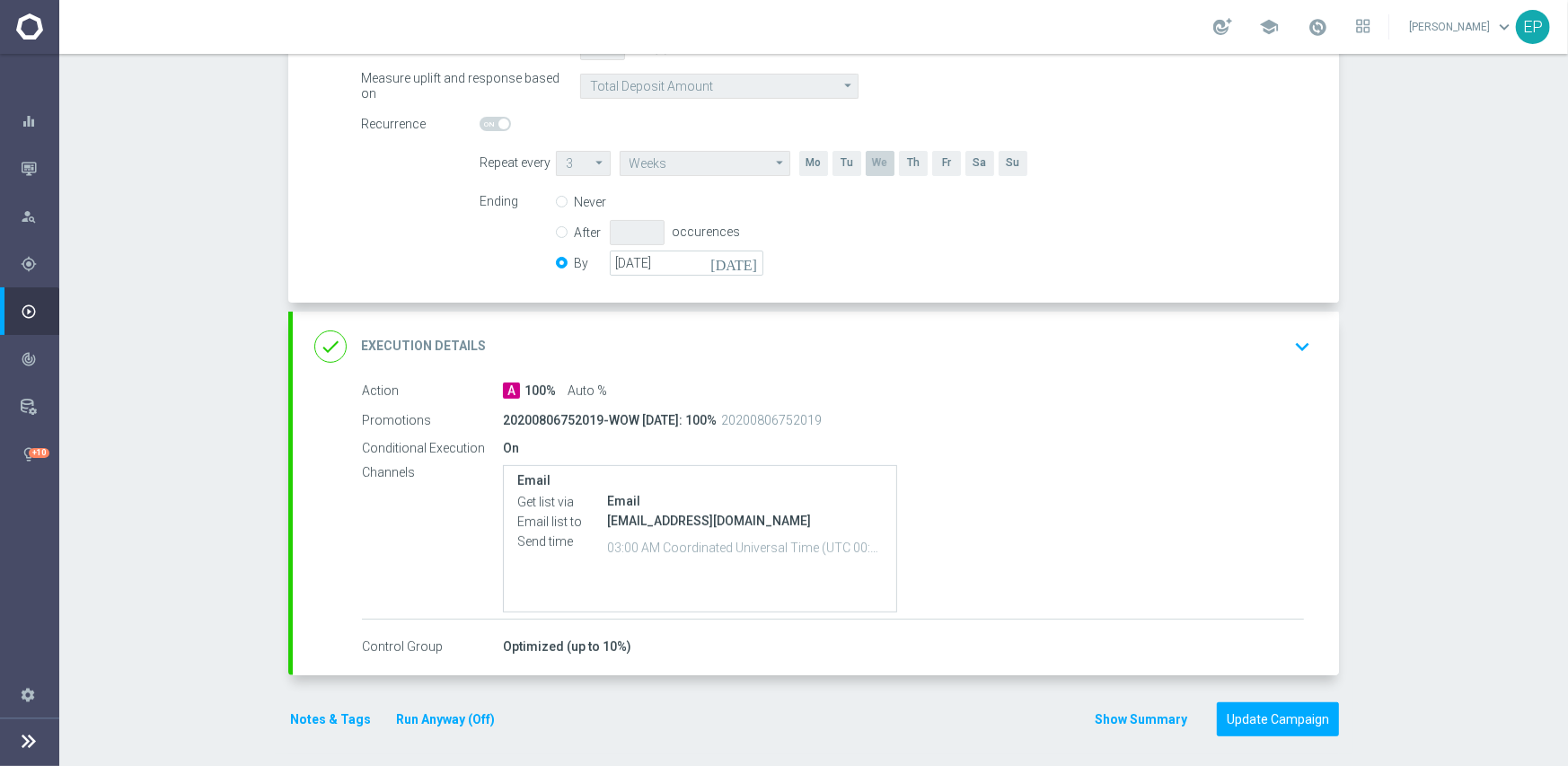
scroll to position [380, 0]
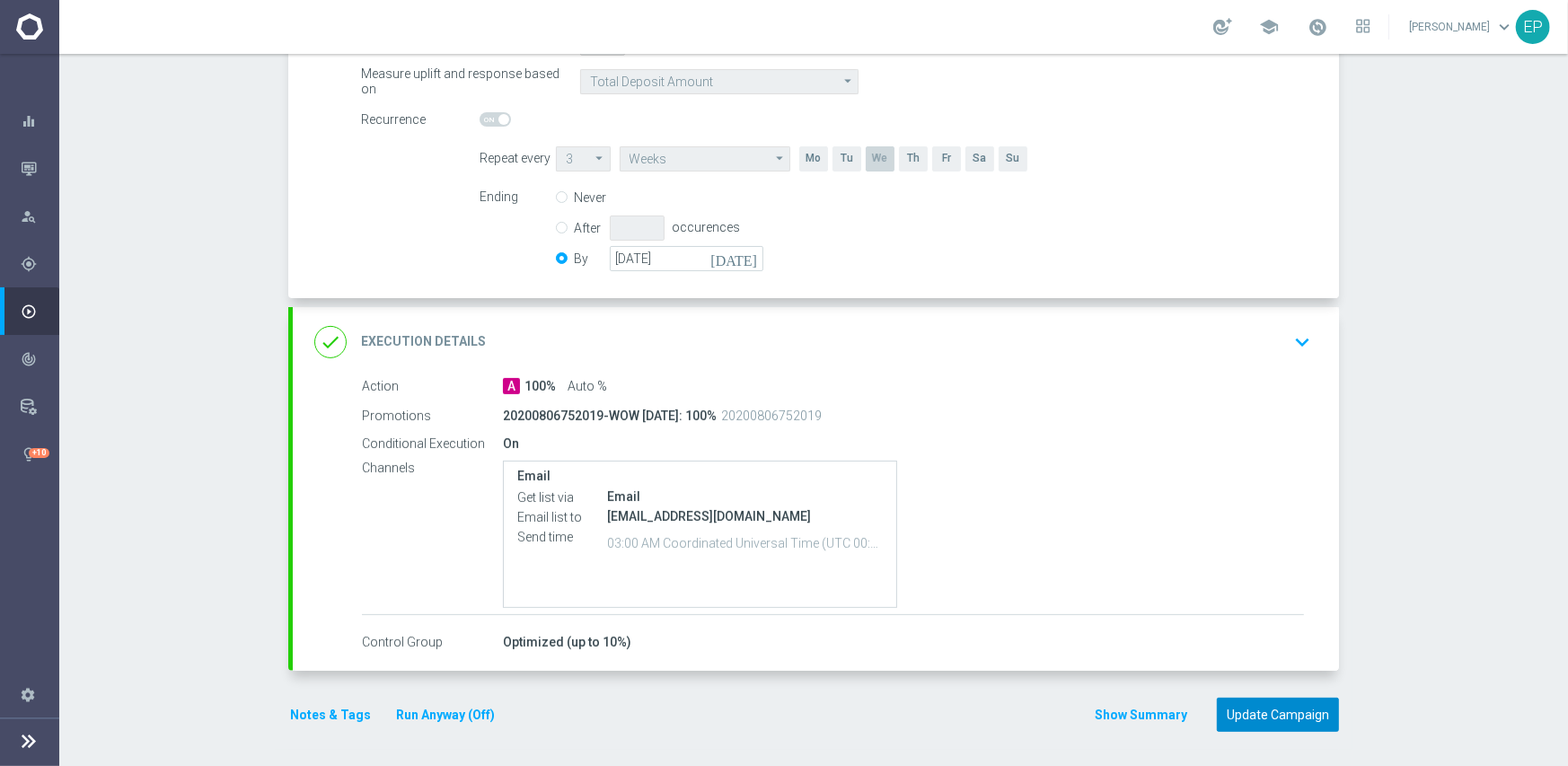
click at [1280, 715] on button "Update Campaign" at bounding box center [1277, 715] width 122 height 35
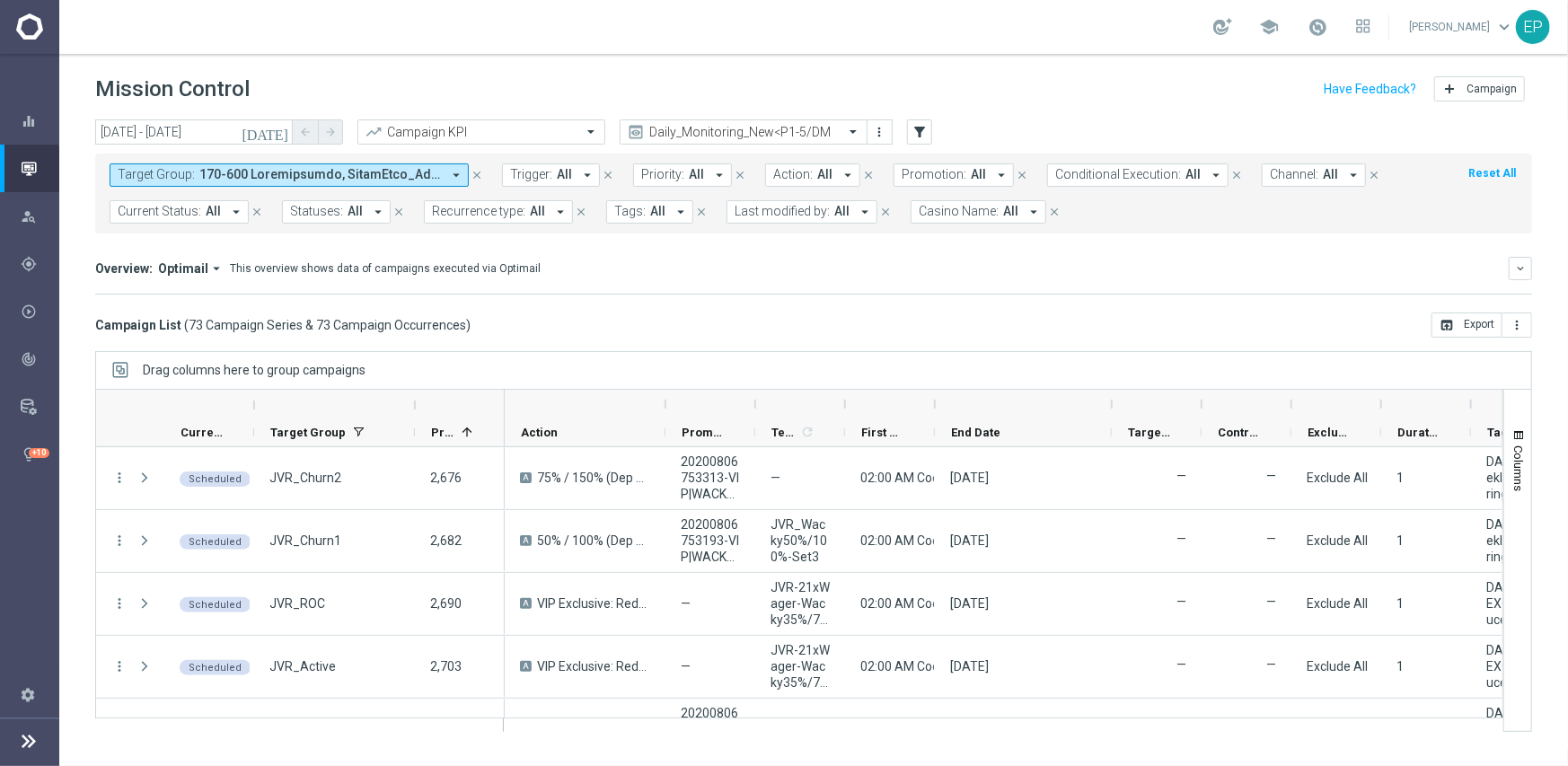
drag, startPoint x: 1026, startPoint y: 407, endPoint x: 1113, endPoint y: 405, distance: 87.0
click at [1113, 405] on div at bounding box center [1111, 403] width 7 height 28
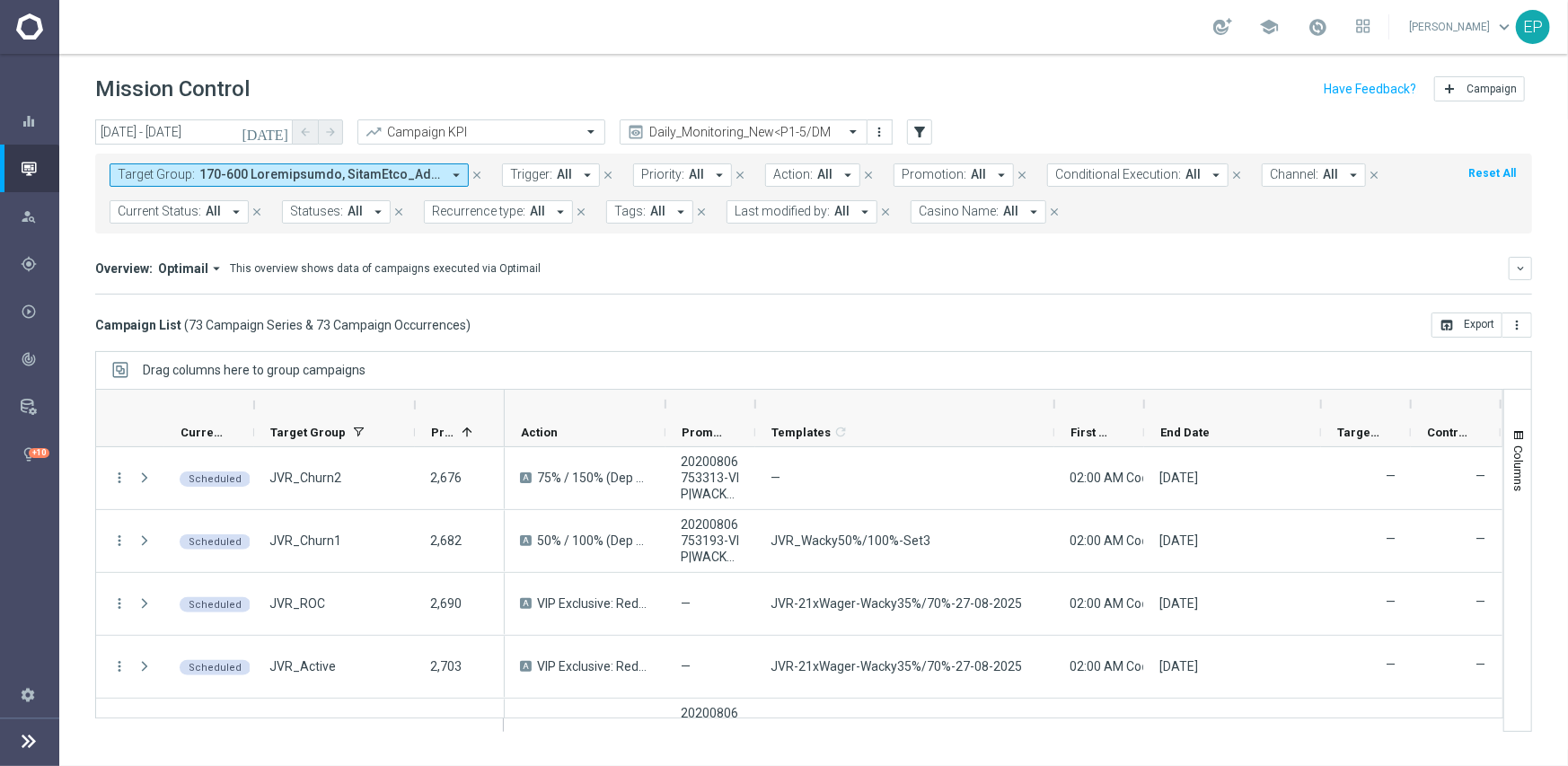
drag, startPoint x: 843, startPoint y: 403, endPoint x: 1053, endPoint y: 398, distance: 210.1
click at [1053, 398] on div at bounding box center [1053, 403] width 7 height 28
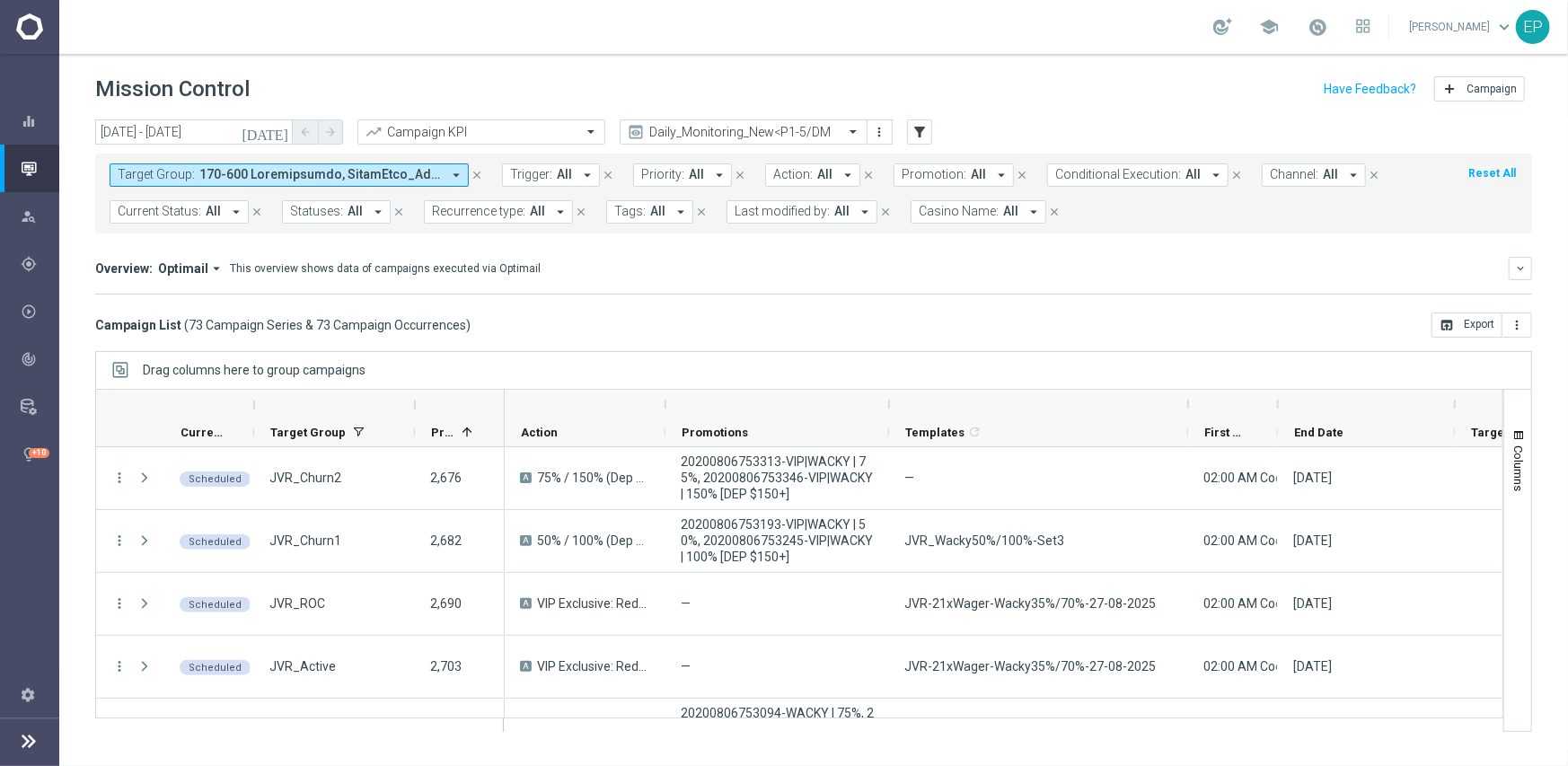
drag, startPoint x: 755, startPoint y: 402, endPoint x: 921, endPoint y: 432, distance: 168.7
click at [891, 407] on div at bounding box center [888, 403] width 7 height 28
drag, startPoint x: 888, startPoint y: 404, endPoint x: 901, endPoint y: 399, distance: 13.9
click at [901, 399] on div at bounding box center [903, 403] width 7 height 28
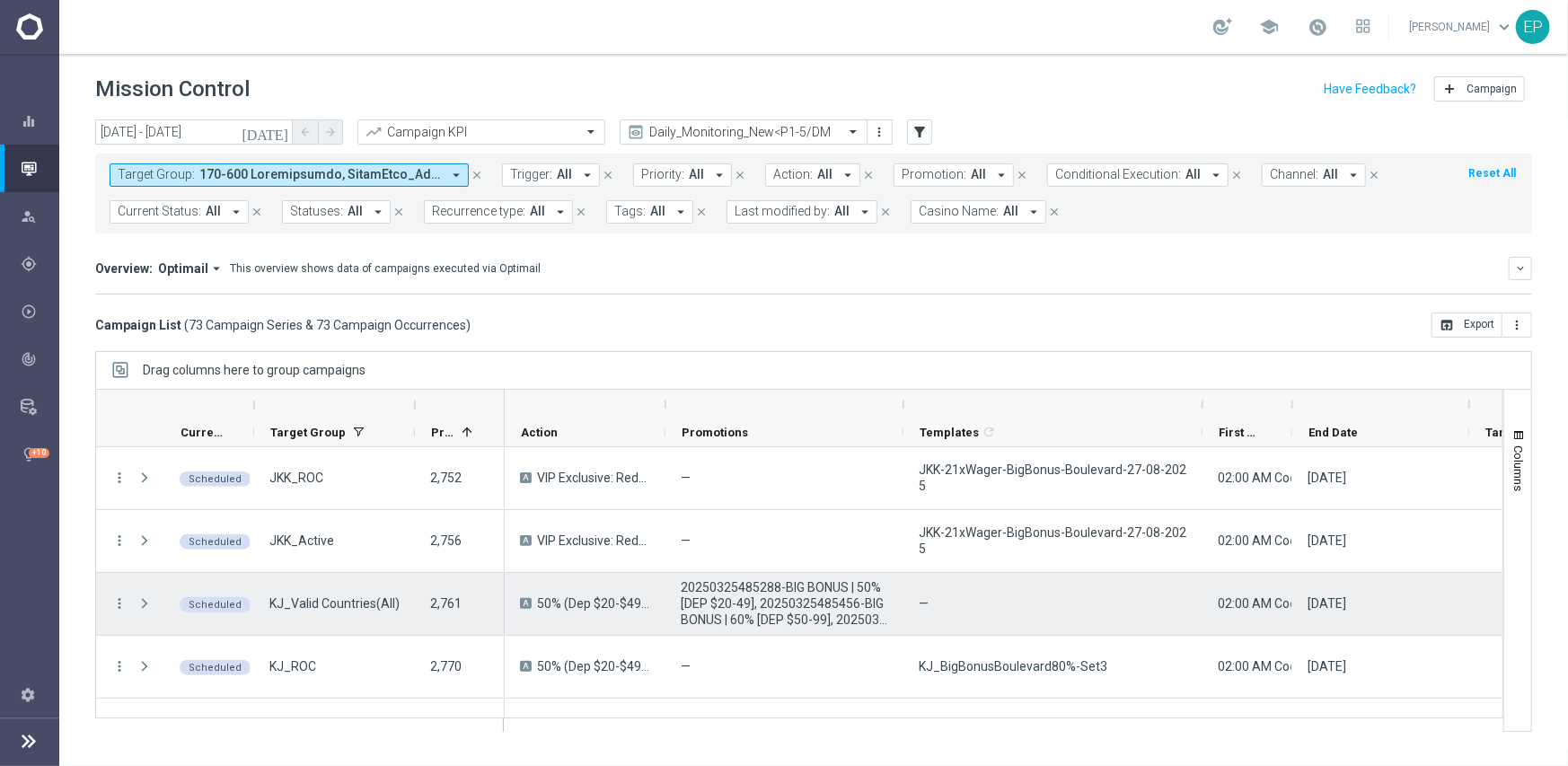
scroll to position [593, 0]
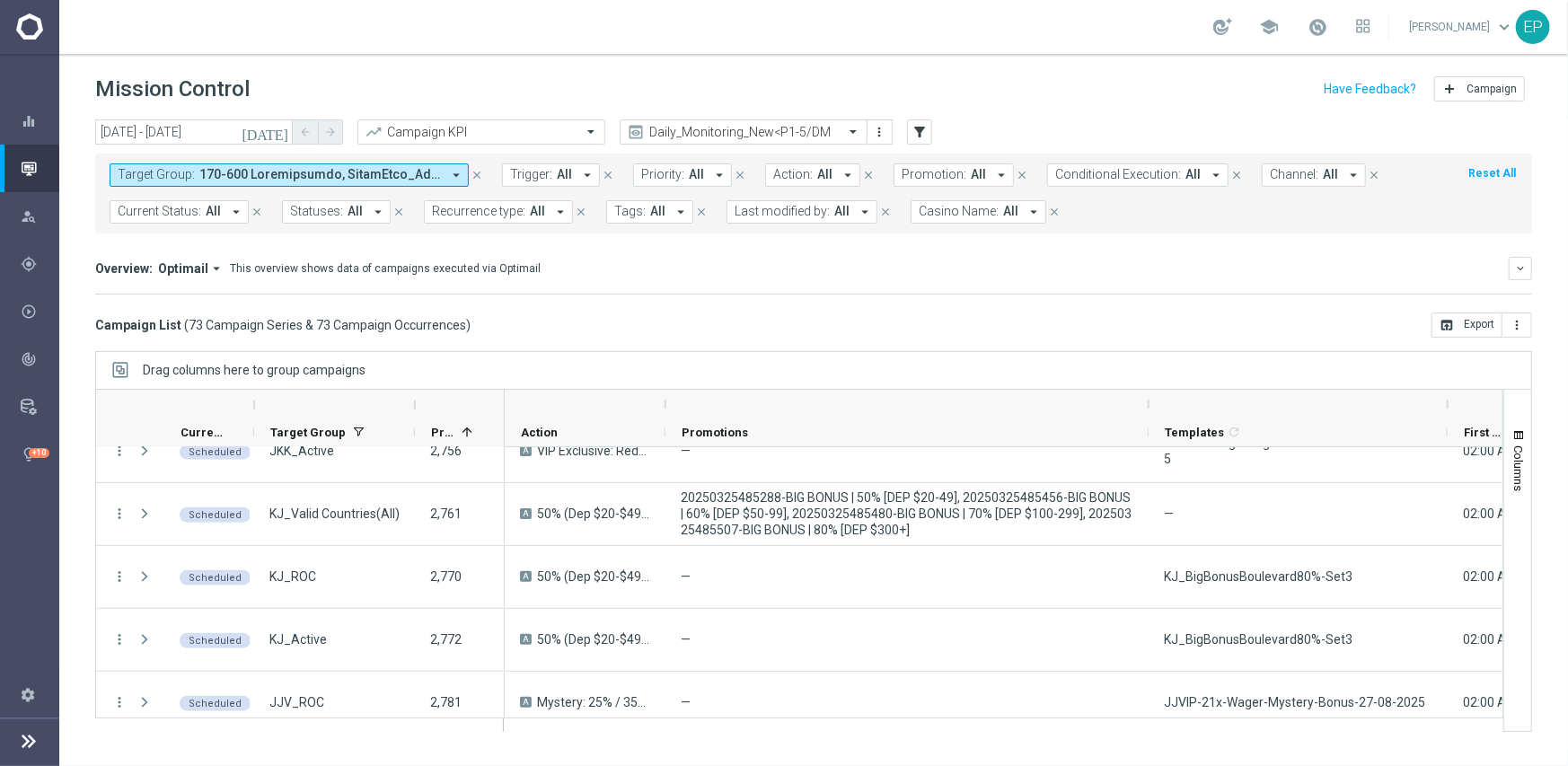
drag, startPoint x: 904, startPoint y: 408, endPoint x: 1149, endPoint y: 408, distance: 245.0
click at [1149, 408] on div at bounding box center [1147, 403] width 7 height 28
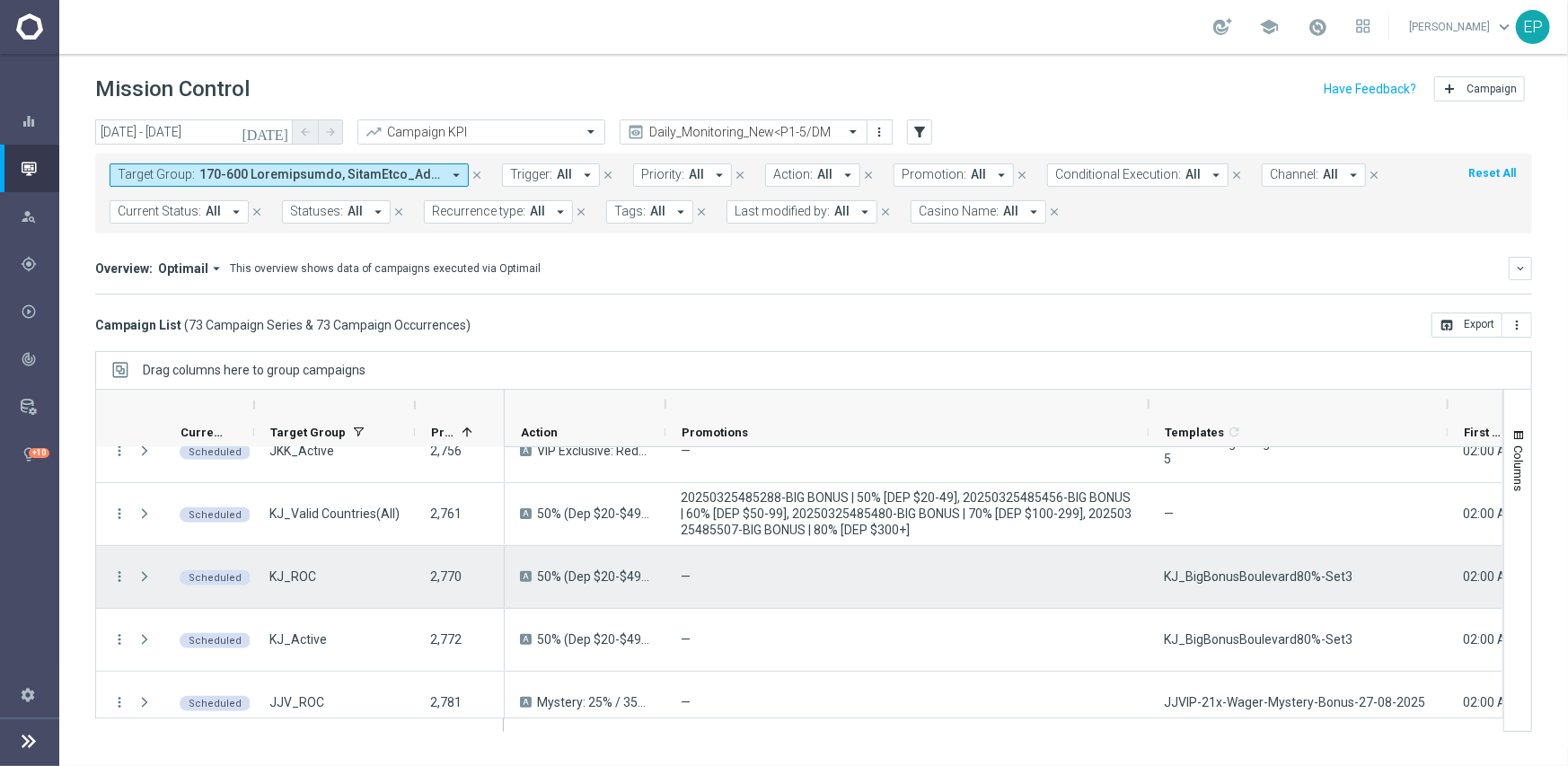
click at [1288, 585] on div "KJ_BigBonusBoulevard80%-Set3" at bounding box center [1298, 576] width 299 height 62
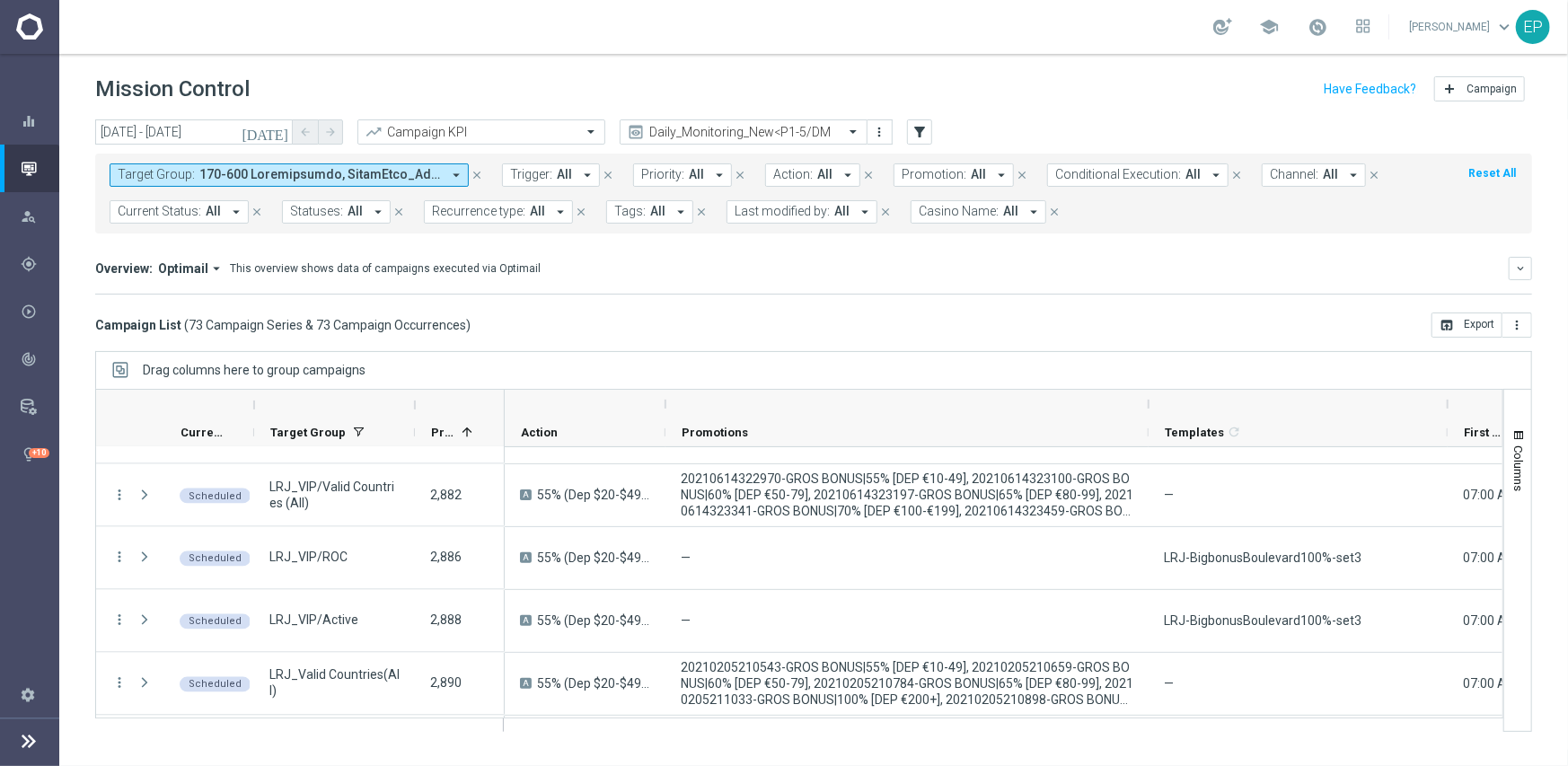
scroll to position [2030, 0]
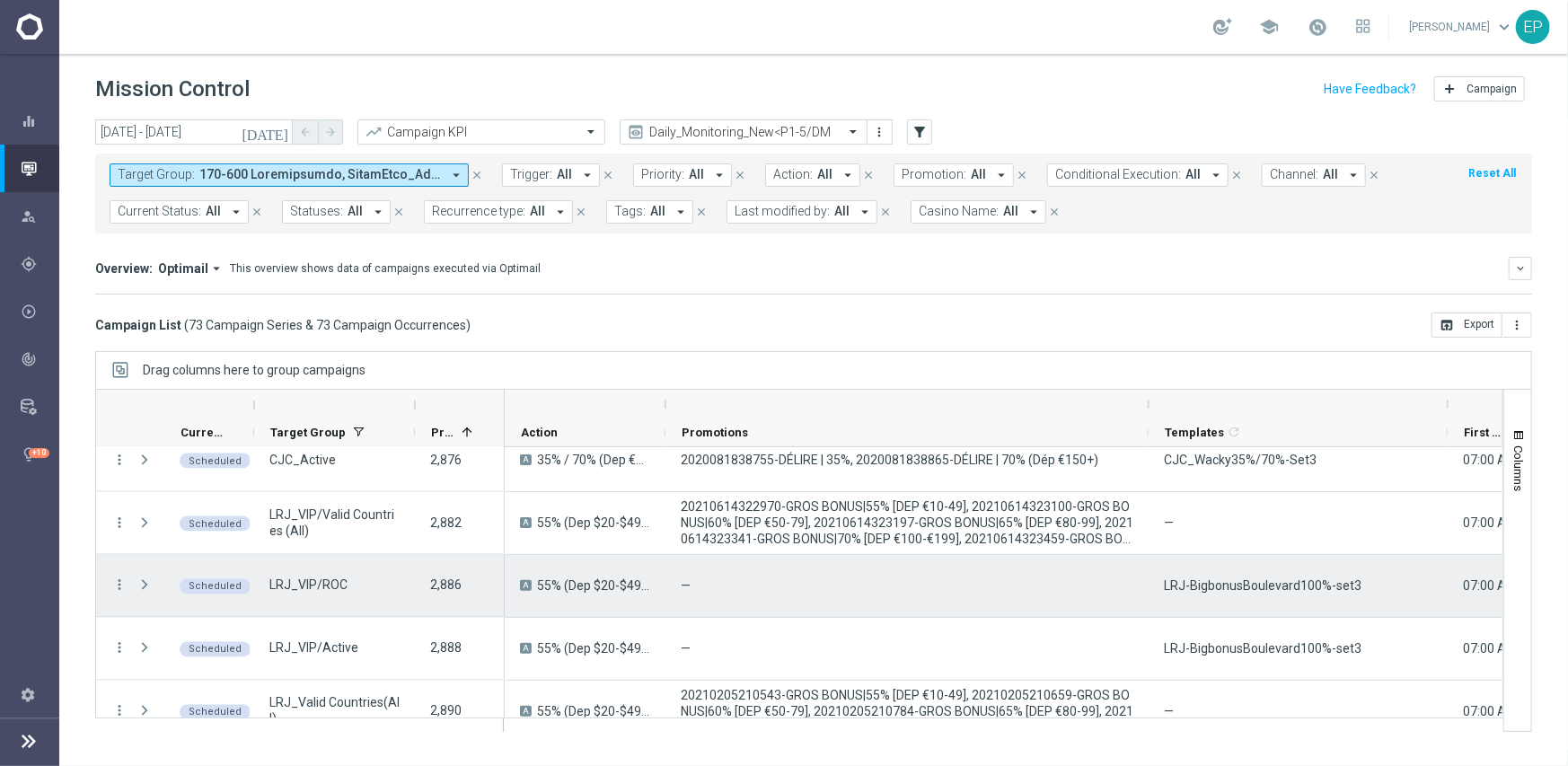
click at [1230, 585] on span "LRJ-BigbonusBoulevard100%-set3" at bounding box center [1263, 585] width 198 height 17
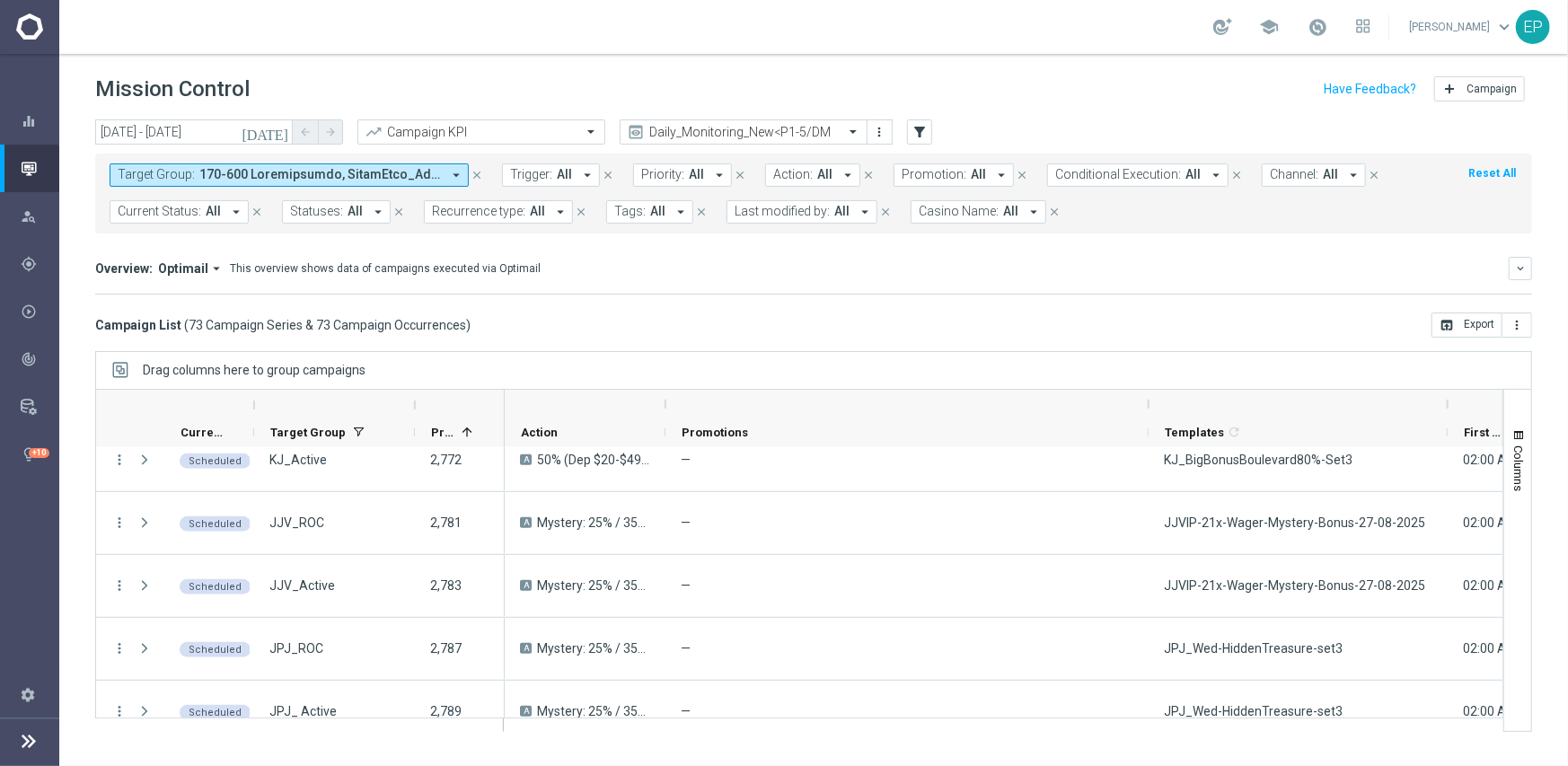
scroll to position [808, 0]
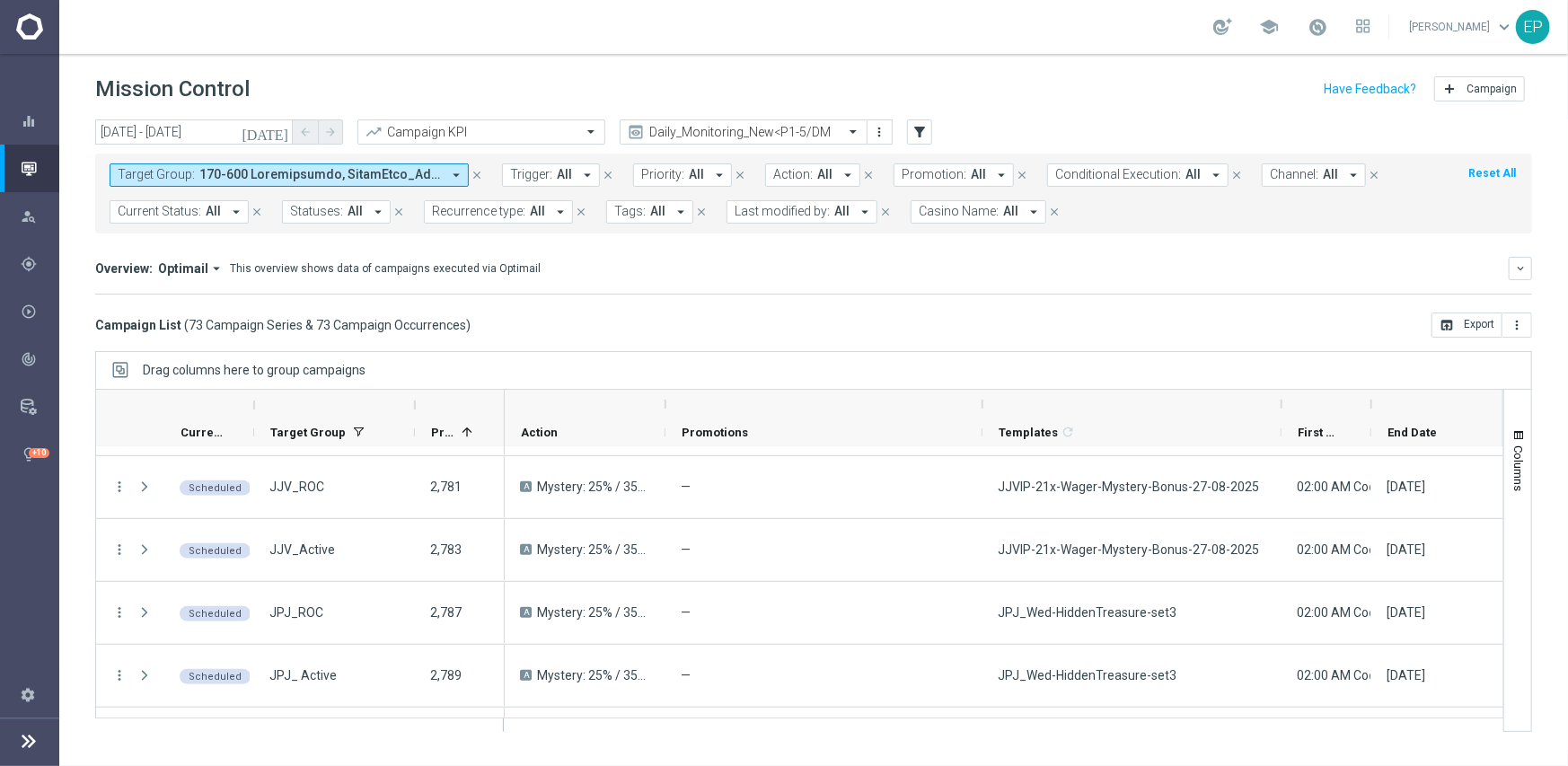
drag, startPoint x: 1149, startPoint y: 402, endPoint x: 983, endPoint y: 402, distance: 166.0
click at [983, 402] on div at bounding box center [982, 403] width 7 height 28
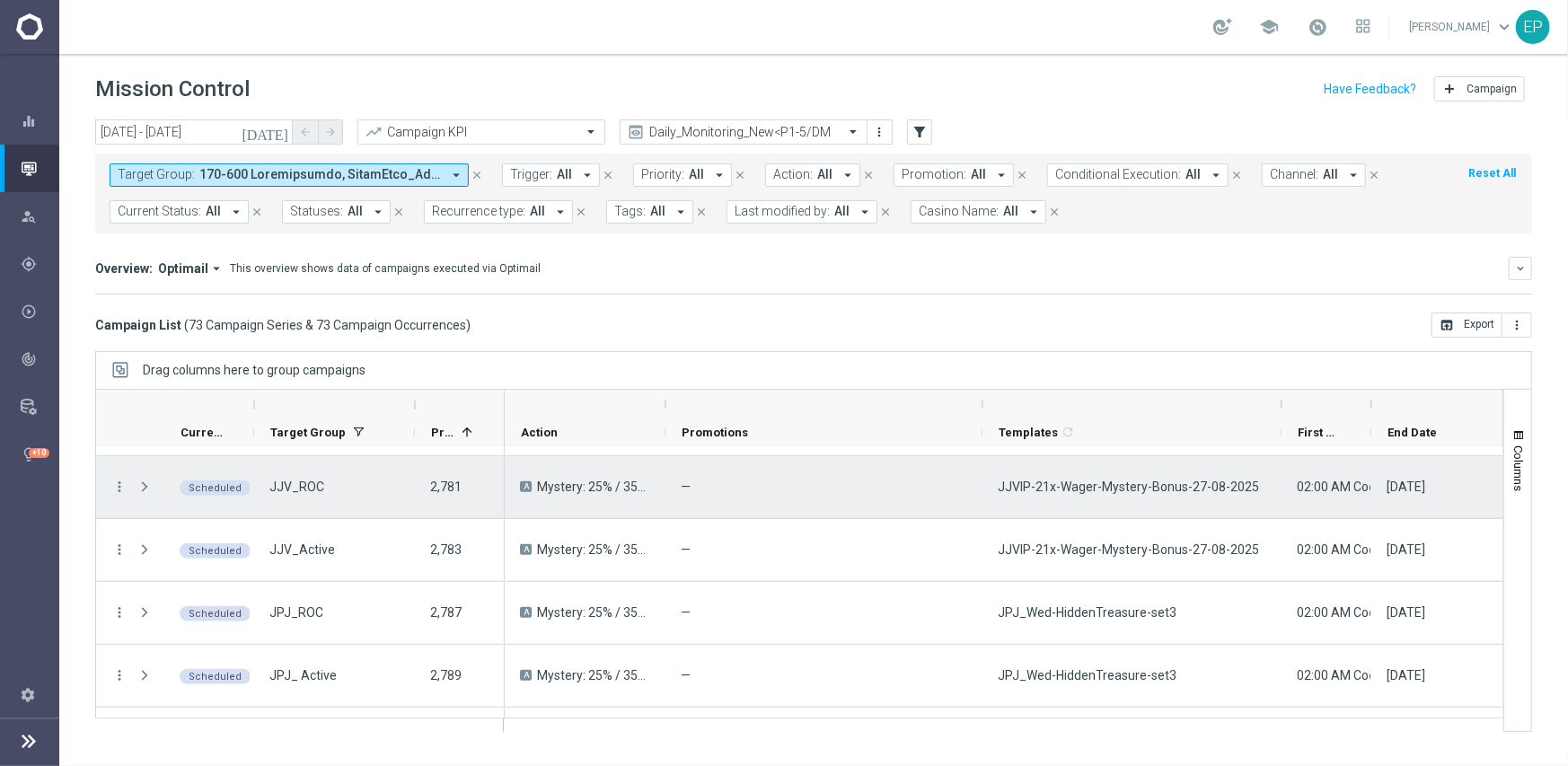
click at [1110, 484] on span "JJVIP-21x-Wager-Mystery-Bonus-27-08-2025" at bounding box center [1128, 486] width 261 height 17
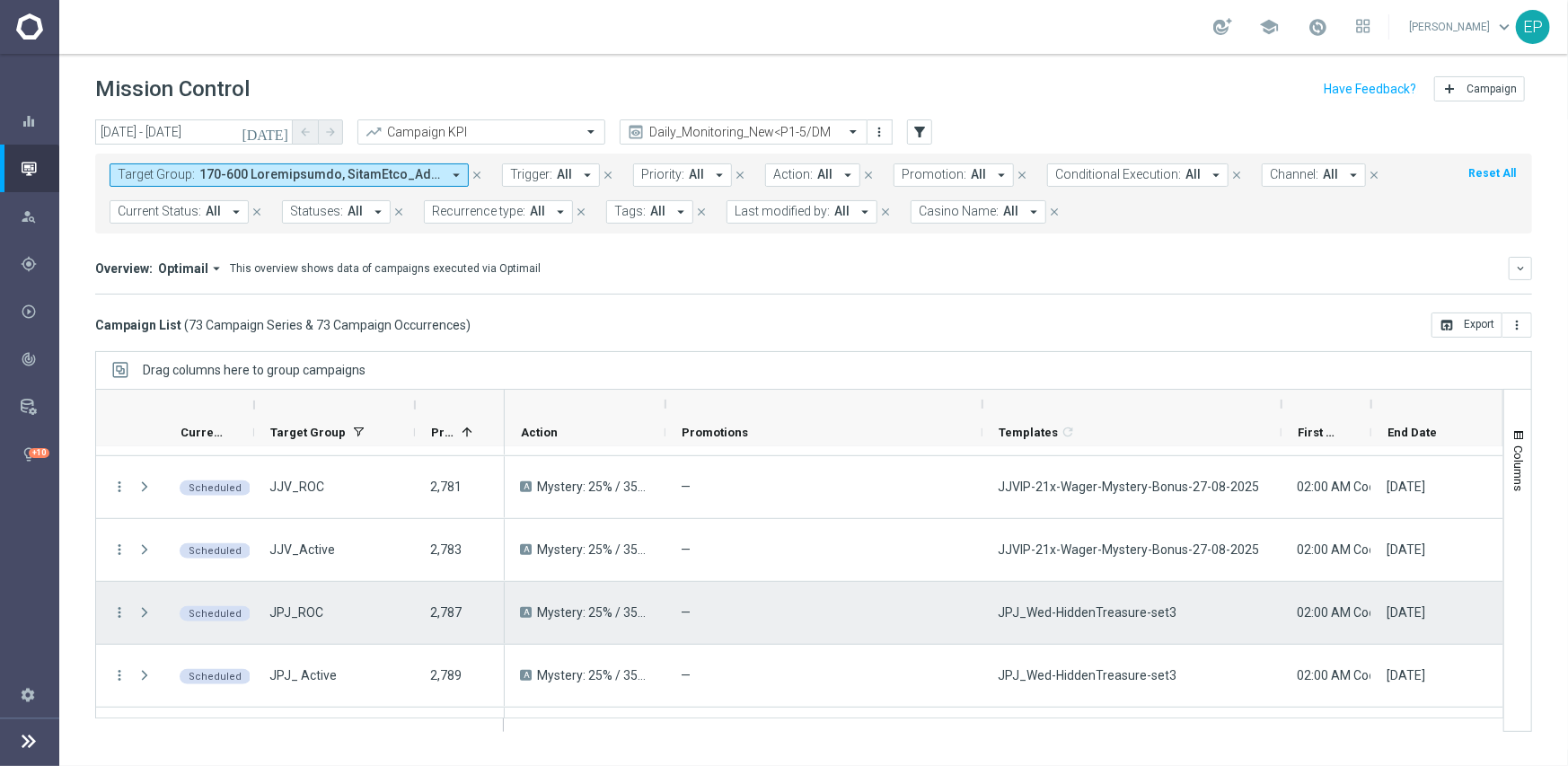
click at [1110, 609] on span "JPJ_Wed-HiddenTreasure-set3" at bounding box center [1087, 612] width 179 height 17
click at [1117, 614] on span "JPJ_Wed-HiddenTreasure-set3" at bounding box center [1087, 612] width 179 height 17
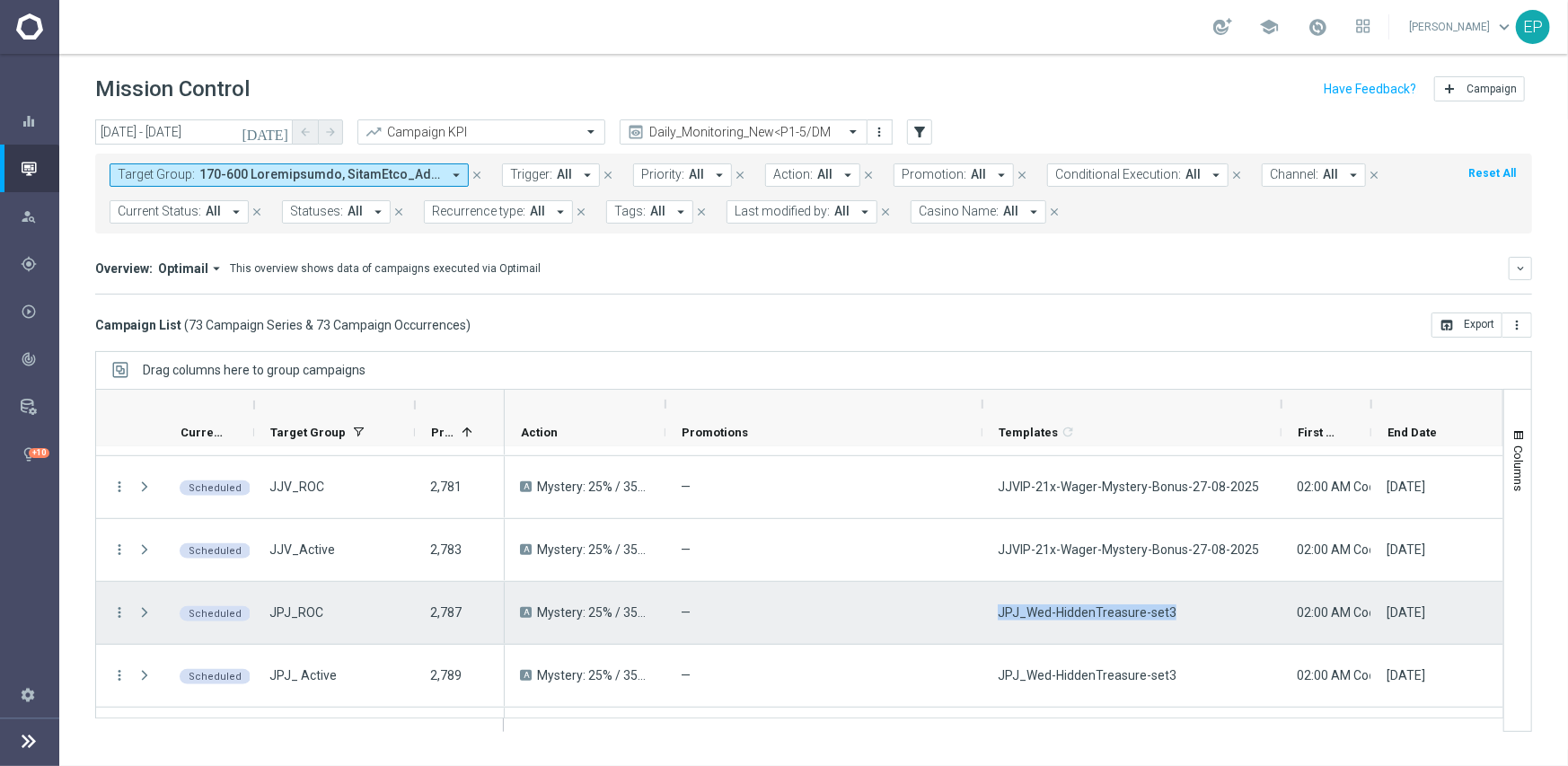
click at [1117, 614] on span "JPJ_Wed-HiddenTreasure-set3" at bounding box center [1087, 612] width 179 height 17
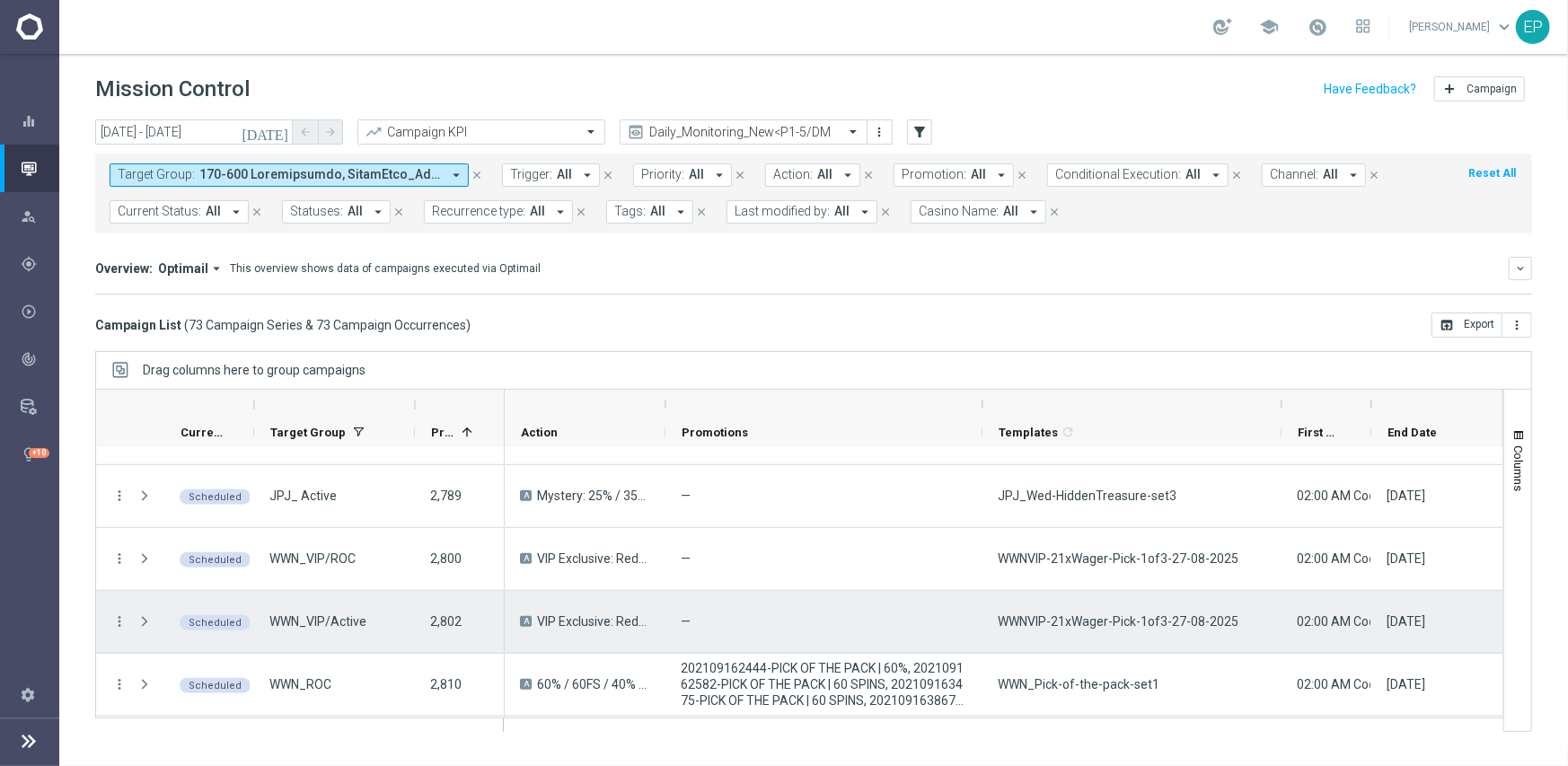
scroll to position [1078, 0]
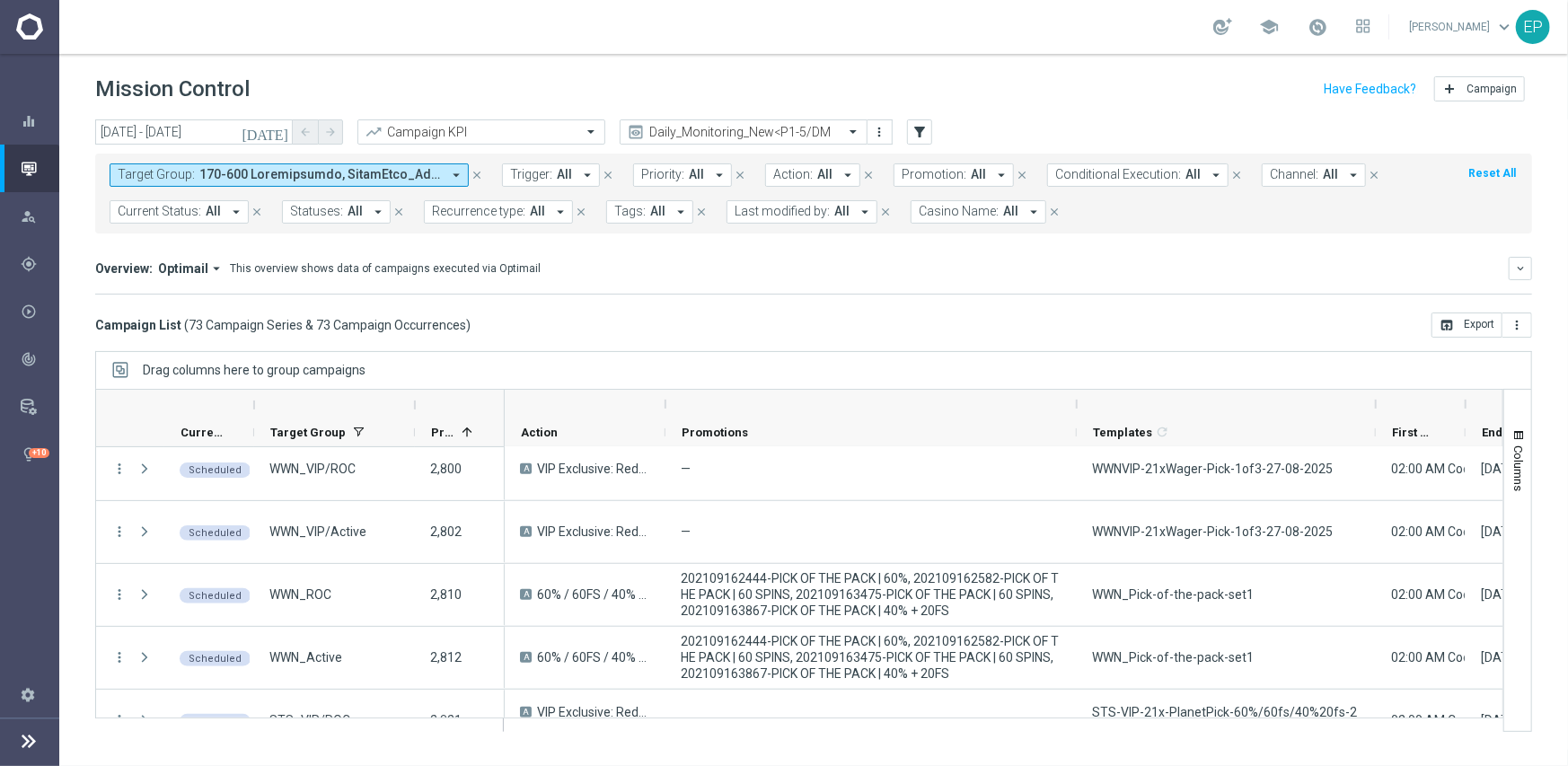
drag, startPoint x: 982, startPoint y: 404, endPoint x: 1077, endPoint y: 403, distance: 95.0
click at [1077, 403] on div at bounding box center [1076, 403] width 7 height 28
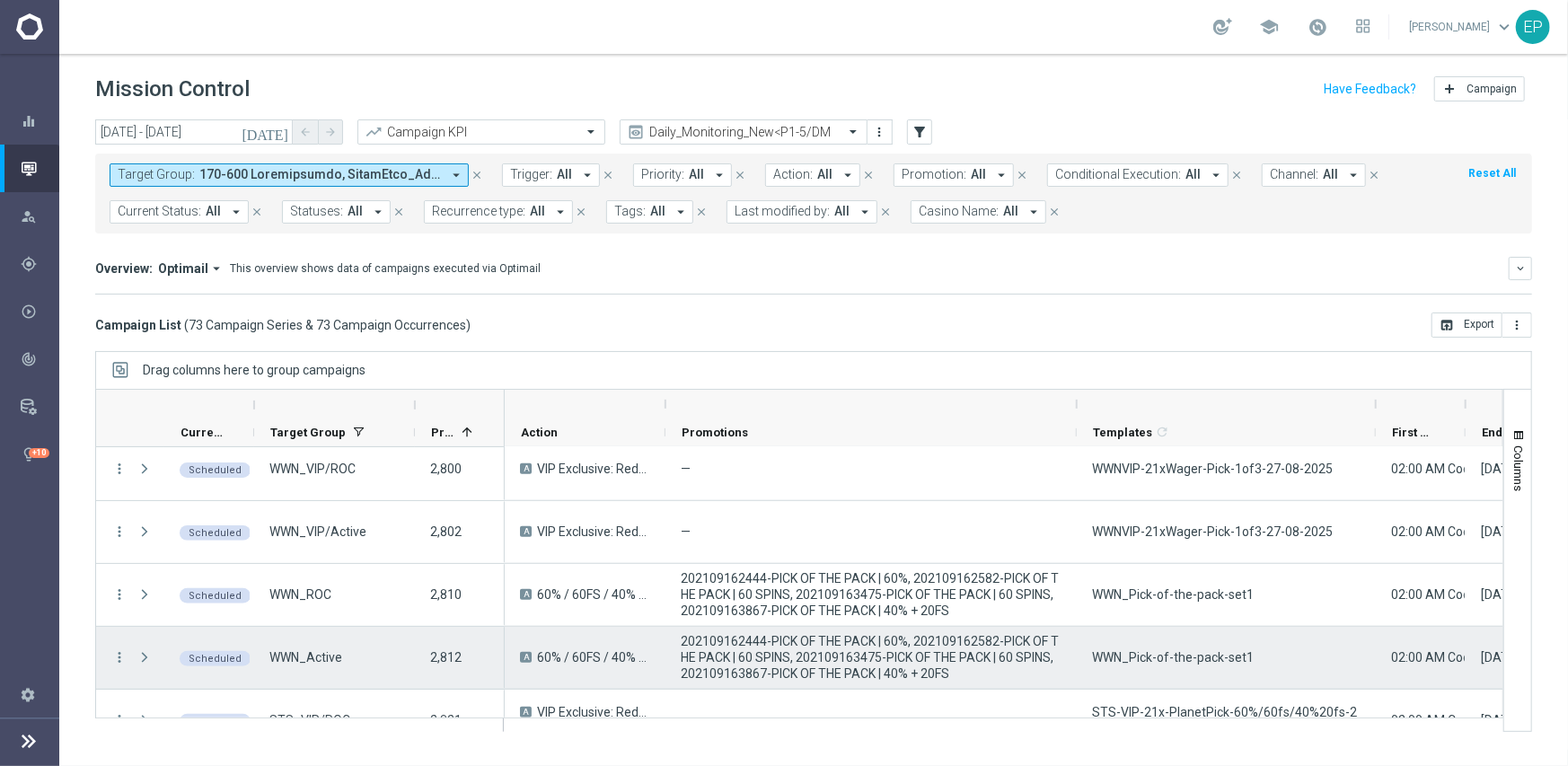
click at [1186, 665] on div "WWN_Pick-of-the-pack-set1" at bounding box center [1227, 657] width 299 height 62
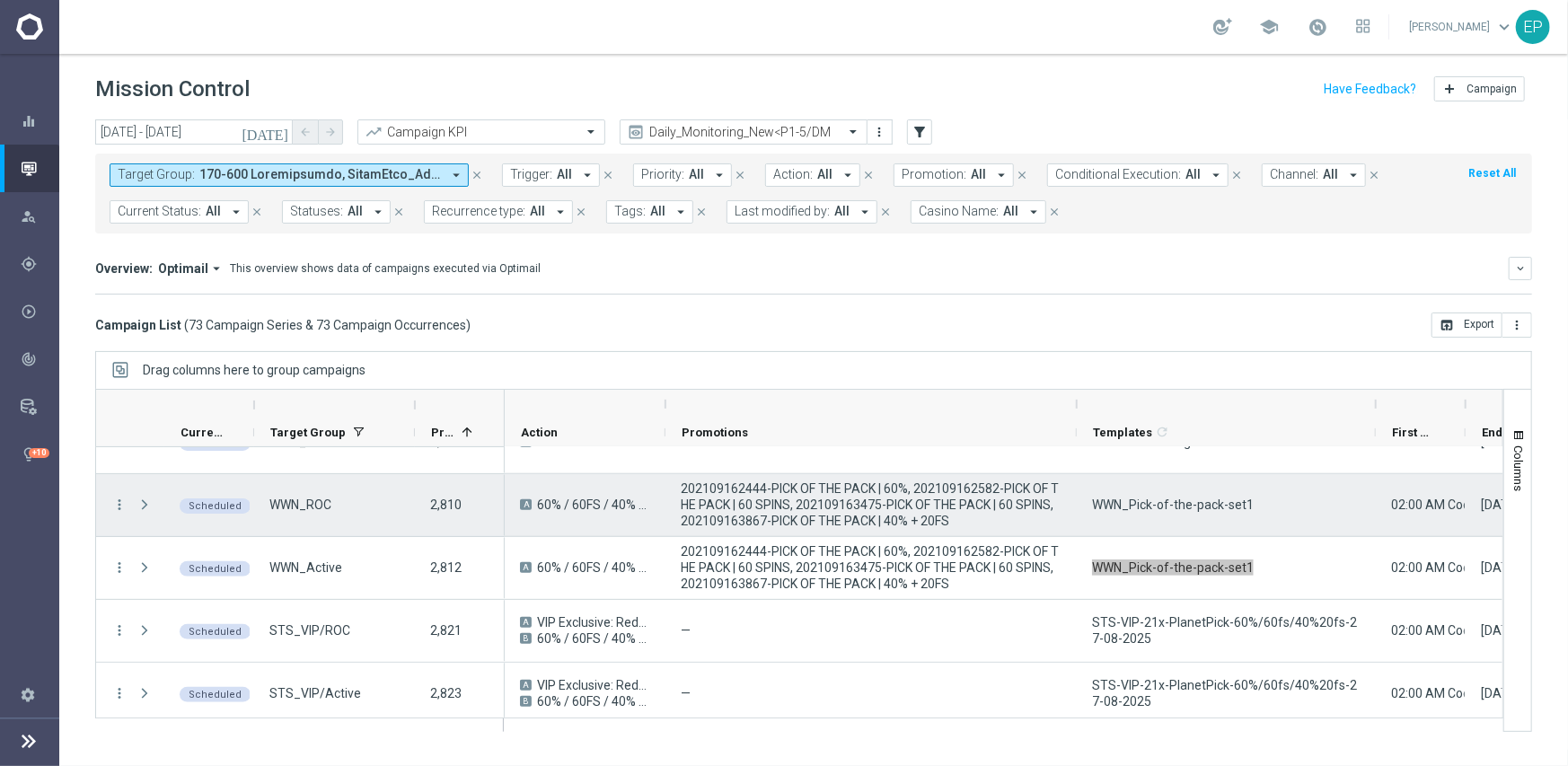
scroll to position [1257, 0]
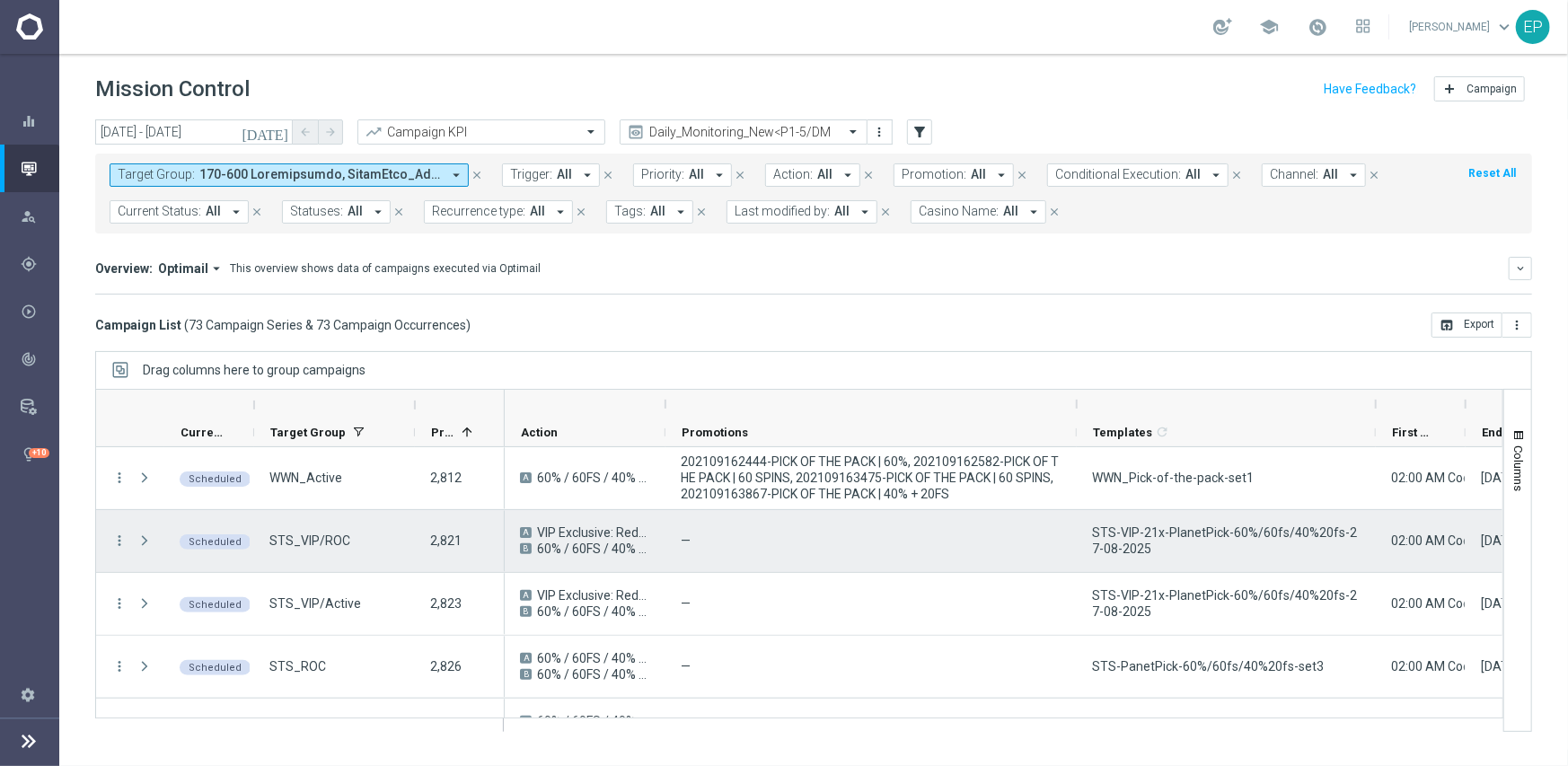
click at [1193, 535] on span "STS-VIP-21x-PlanetPick-60%/60fs/40%20fs-27-08-2025" at bounding box center [1226, 540] width 268 height 32
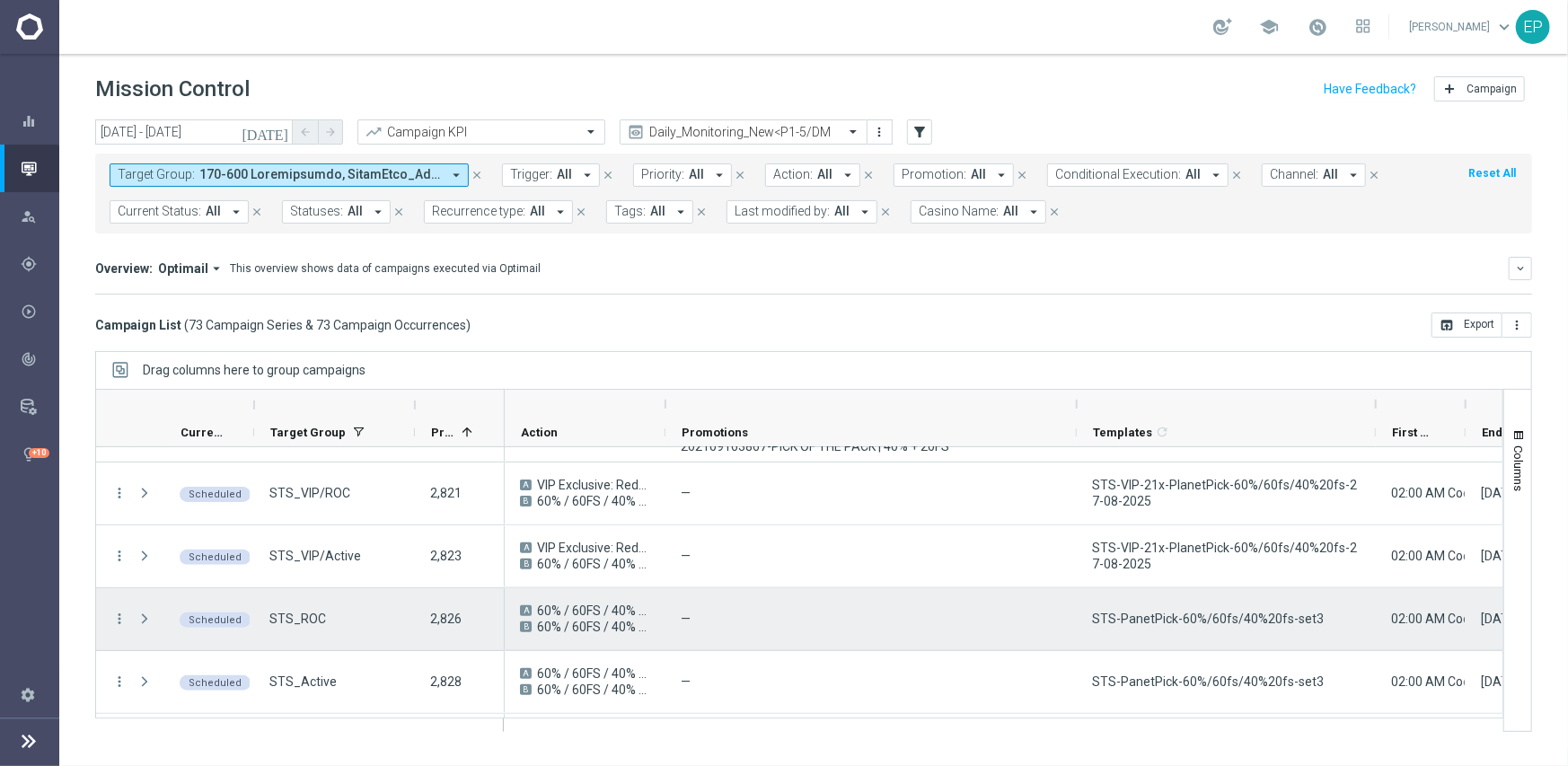
scroll to position [1347, 0]
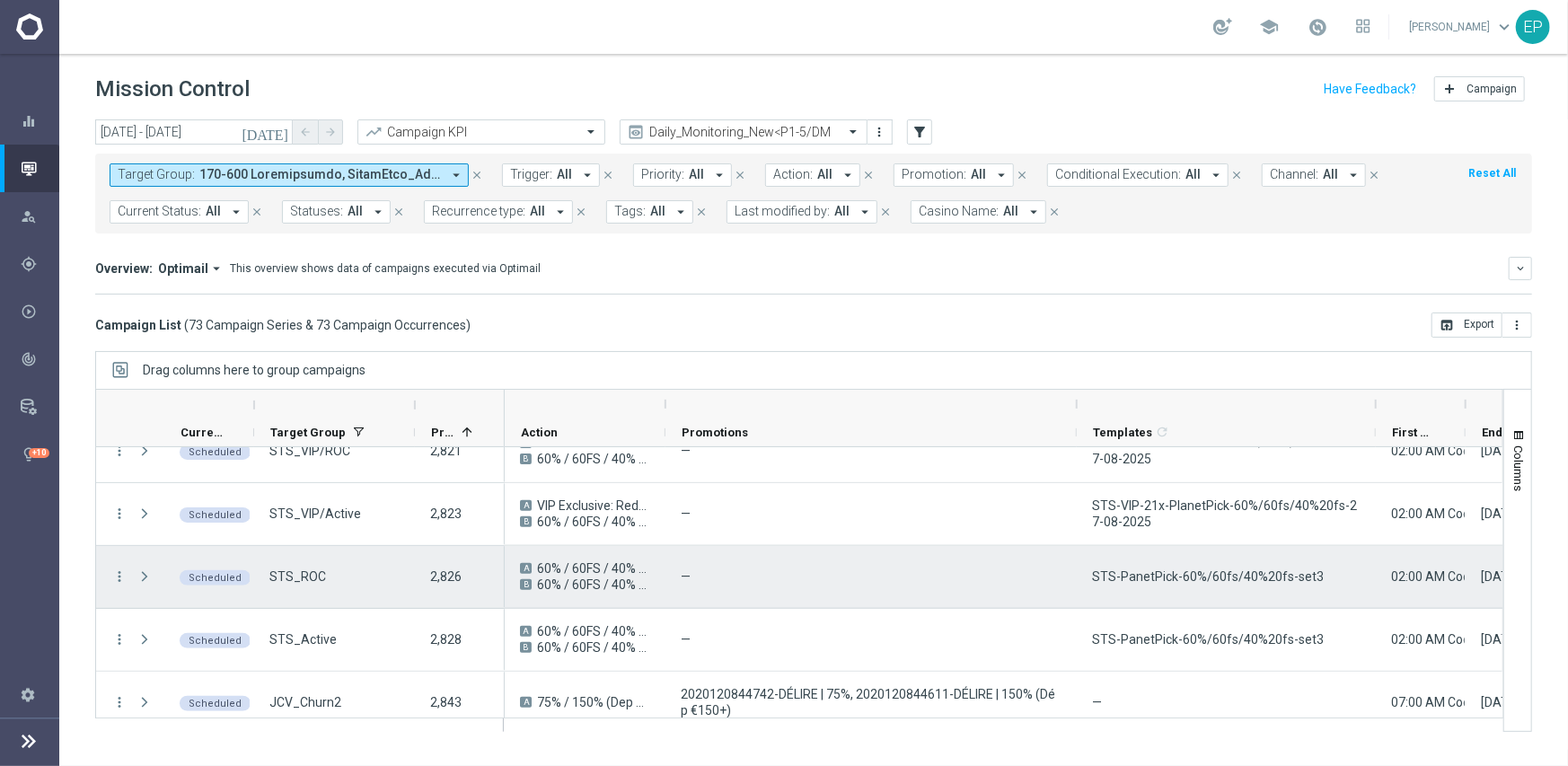
click at [1188, 582] on span "STS-PanetPick-60%/60fs/40%20fs-set3" at bounding box center [1207, 576] width 232 height 17
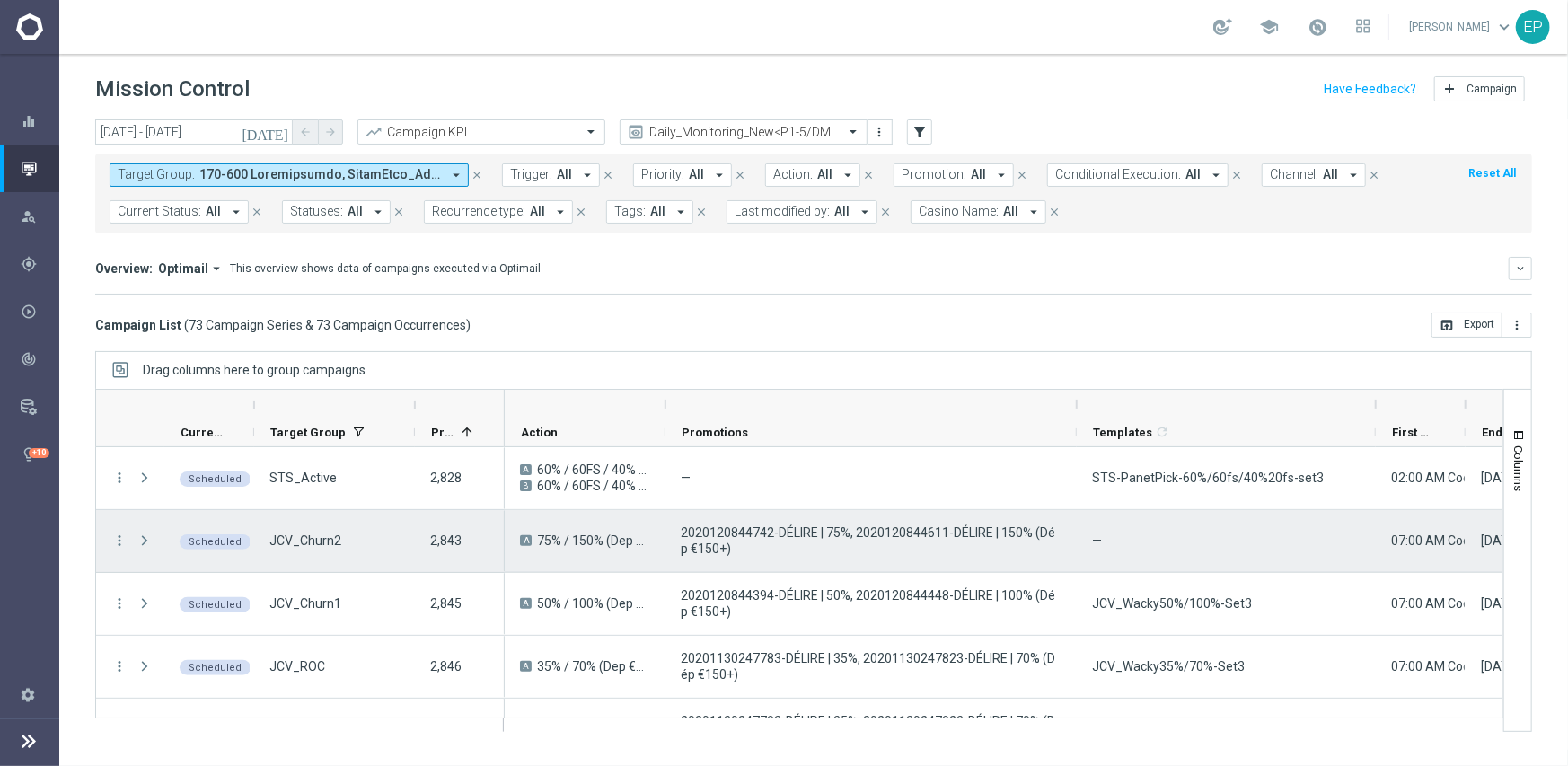
scroll to position [1526, 0]
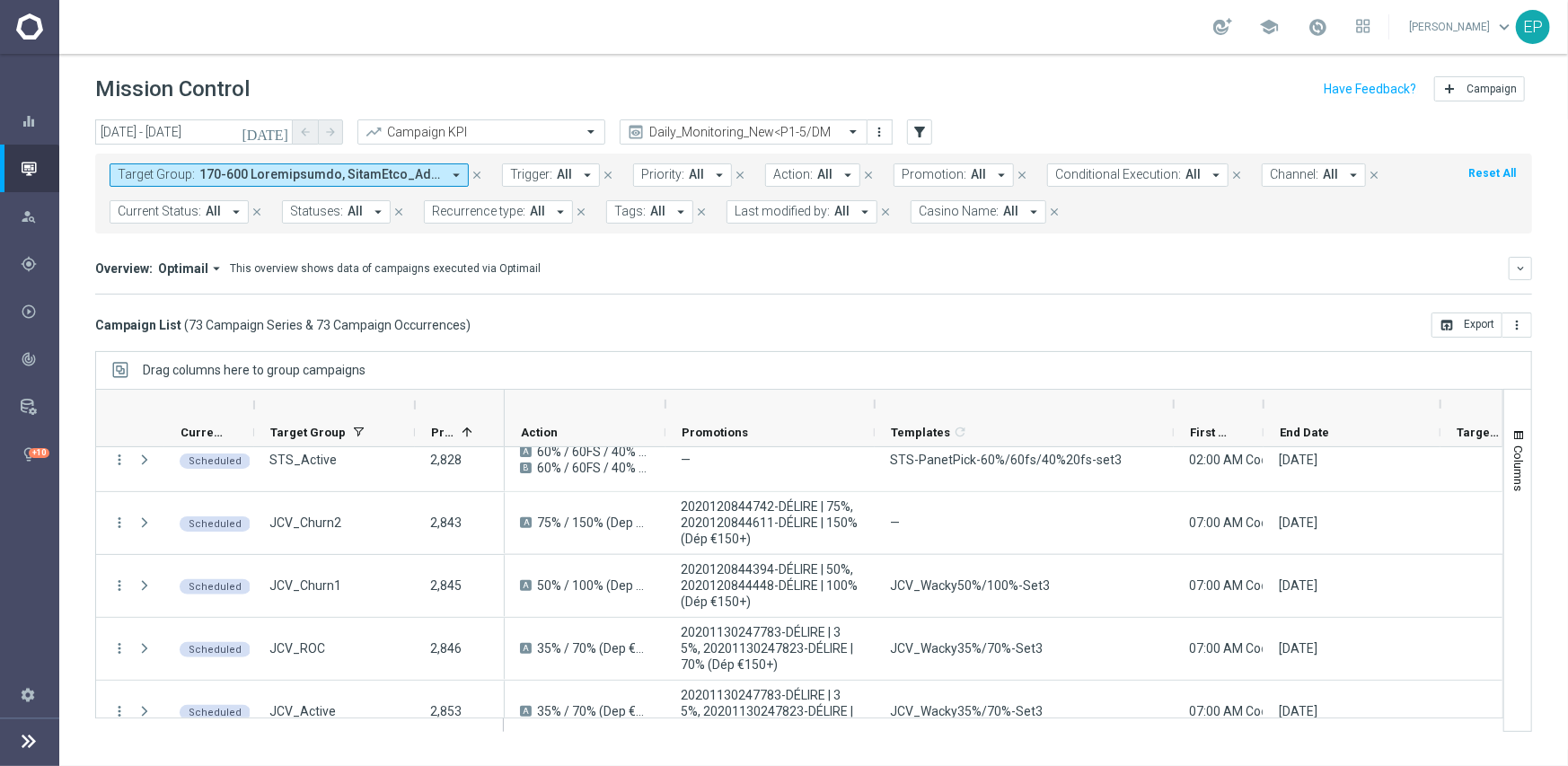
drag, startPoint x: 1074, startPoint y: 400, endPoint x: 872, endPoint y: 399, distance: 202.0
click at [872, 399] on div at bounding box center [874, 403] width 7 height 28
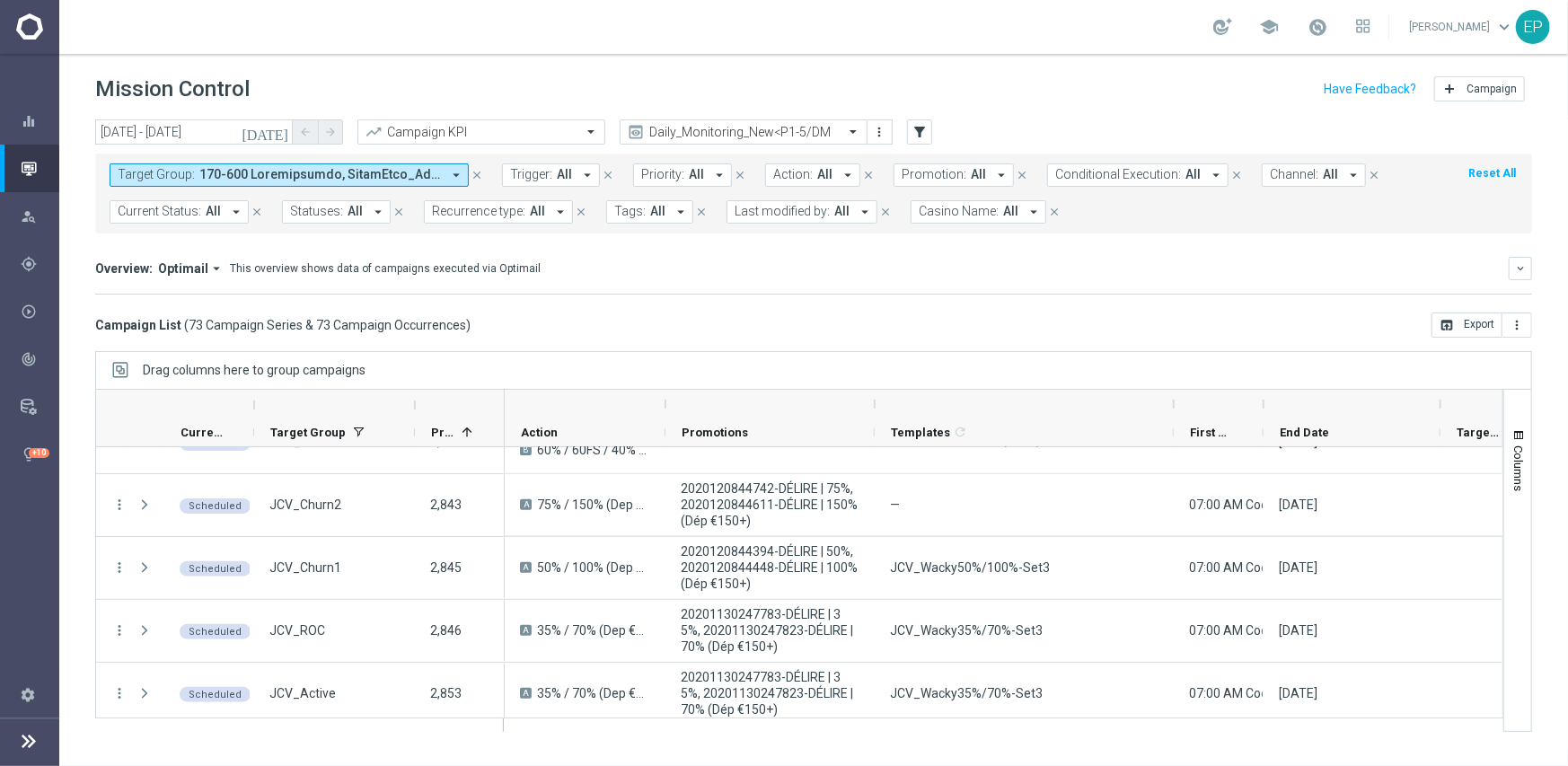
scroll to position [1562, 0]
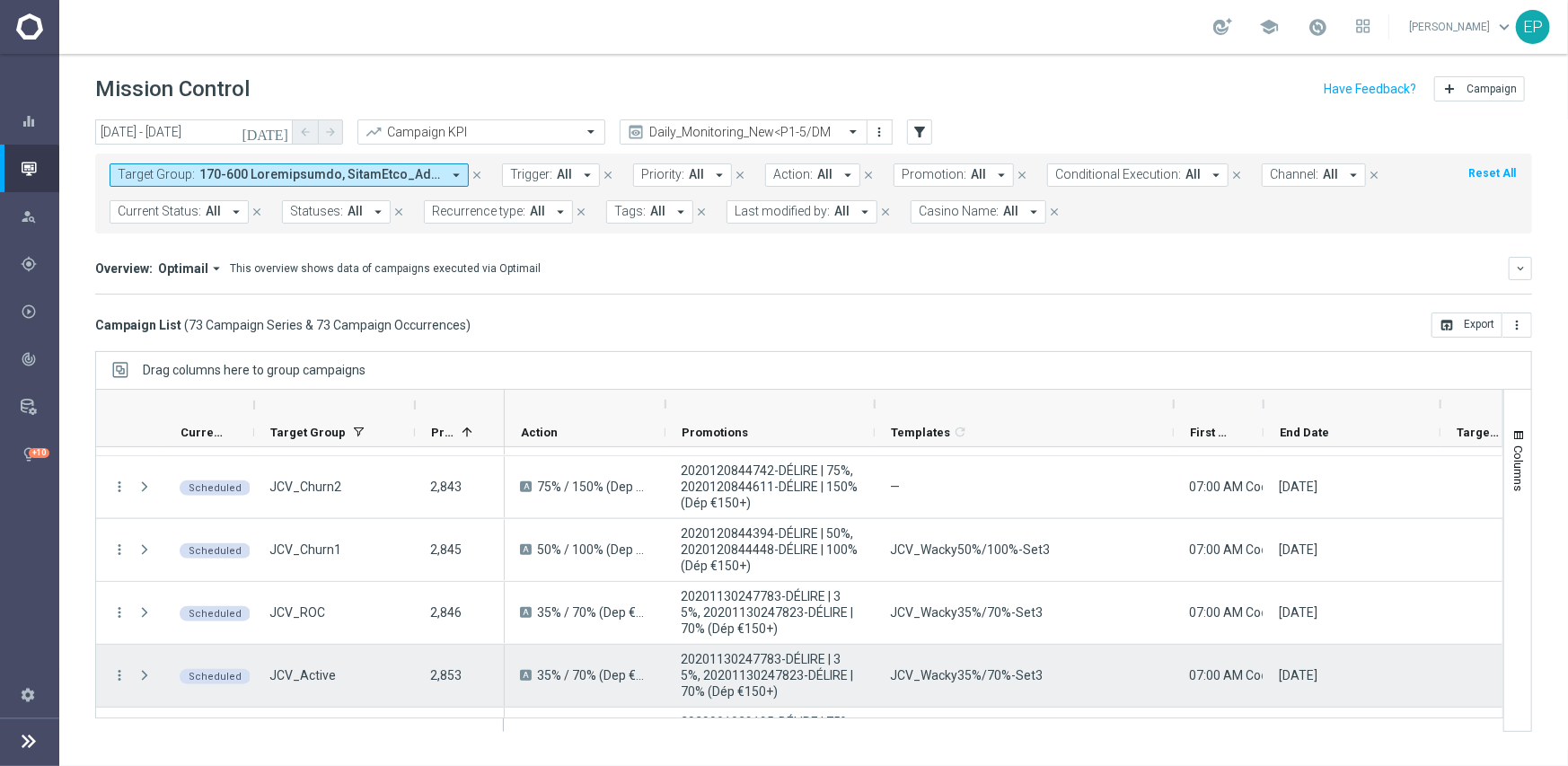
click at [983, 683] on span "JCV_Wacky35%/70%-Set3" at bounding box center [966, 675] width 153 height 17
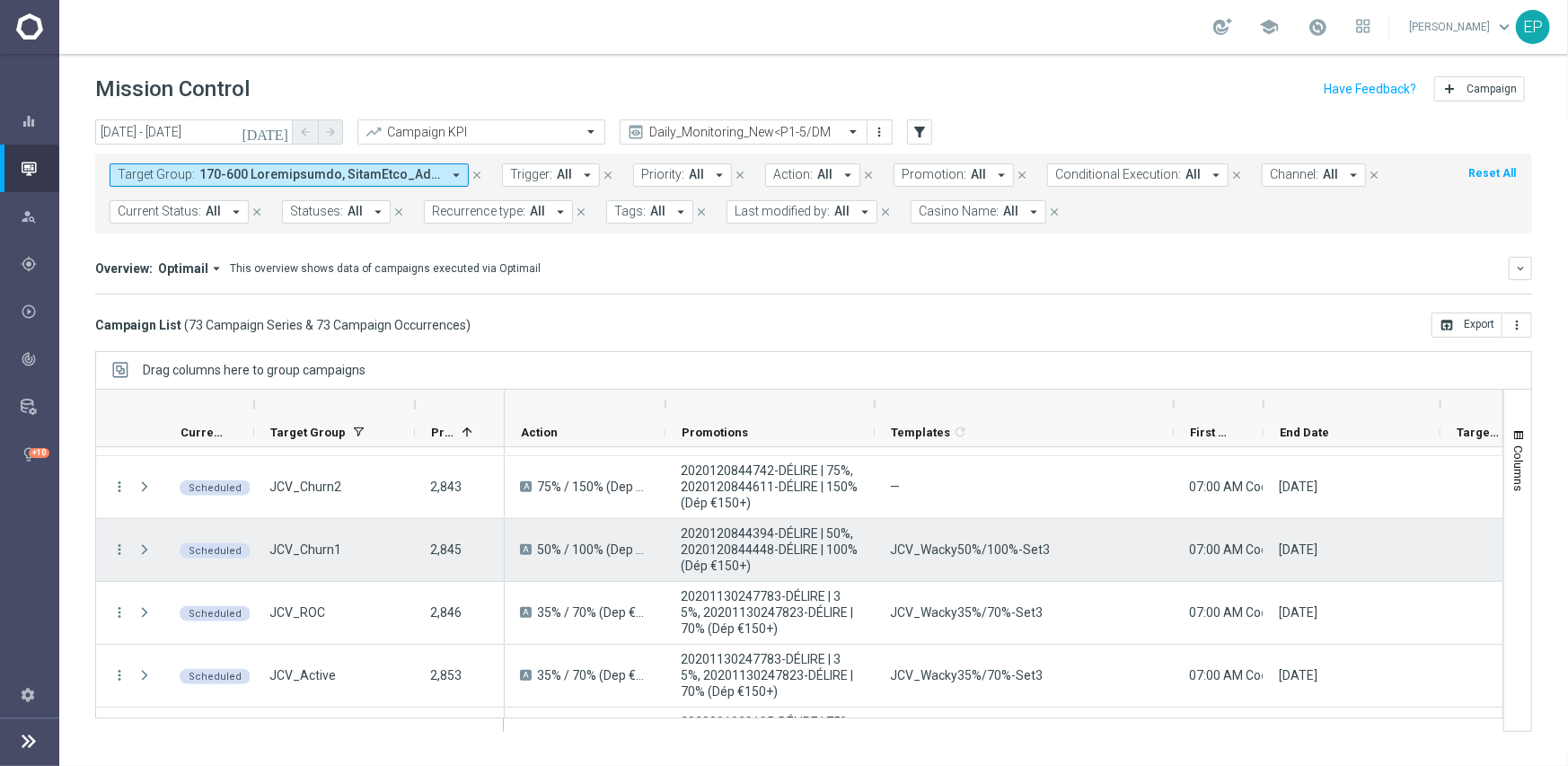
click at [946, 555] on span "JCV_Wacky50%/100%-Set3" at bounding box center [969, 550] width 159 height 17
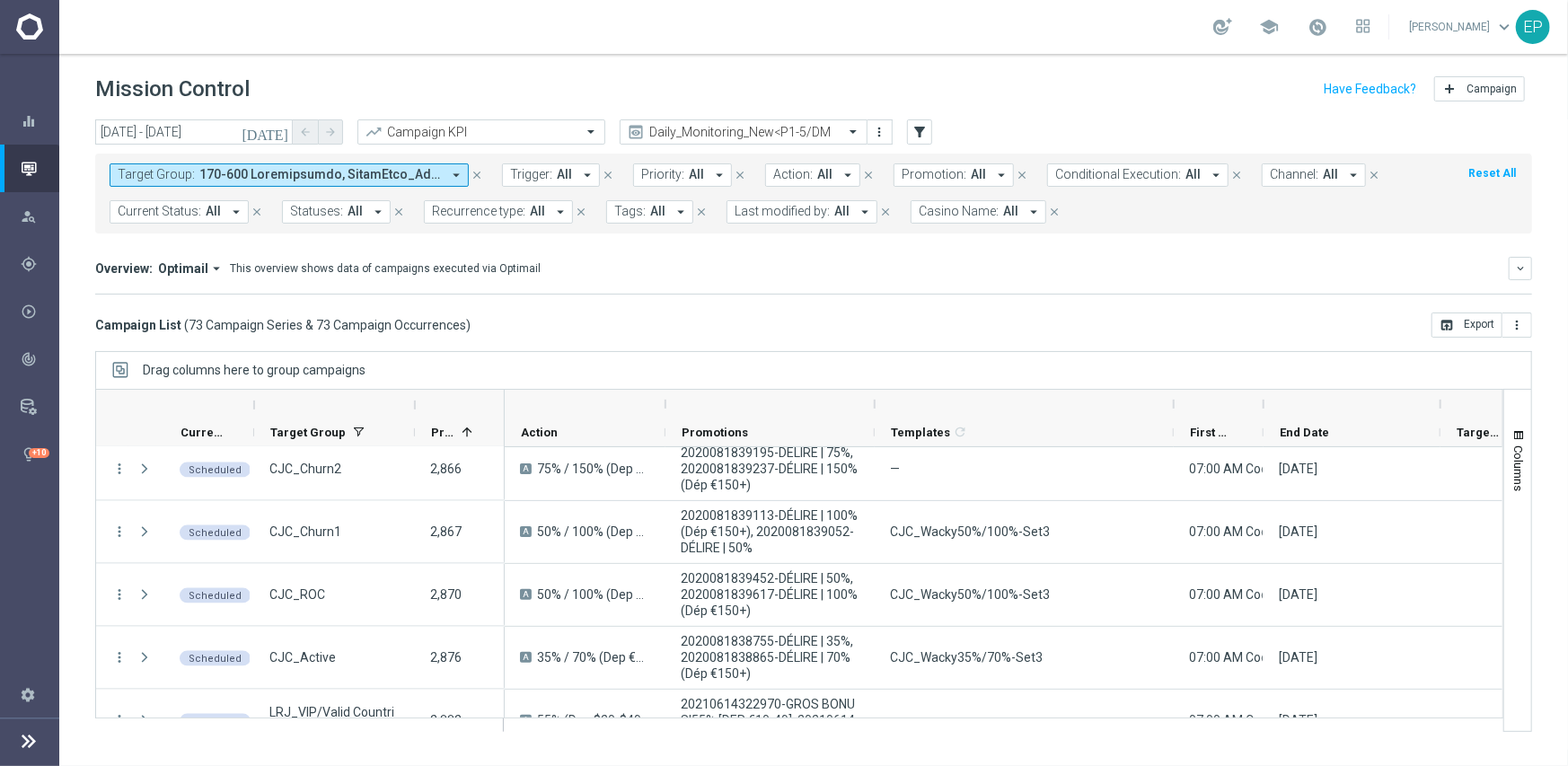
scroll to position [1796, 0]
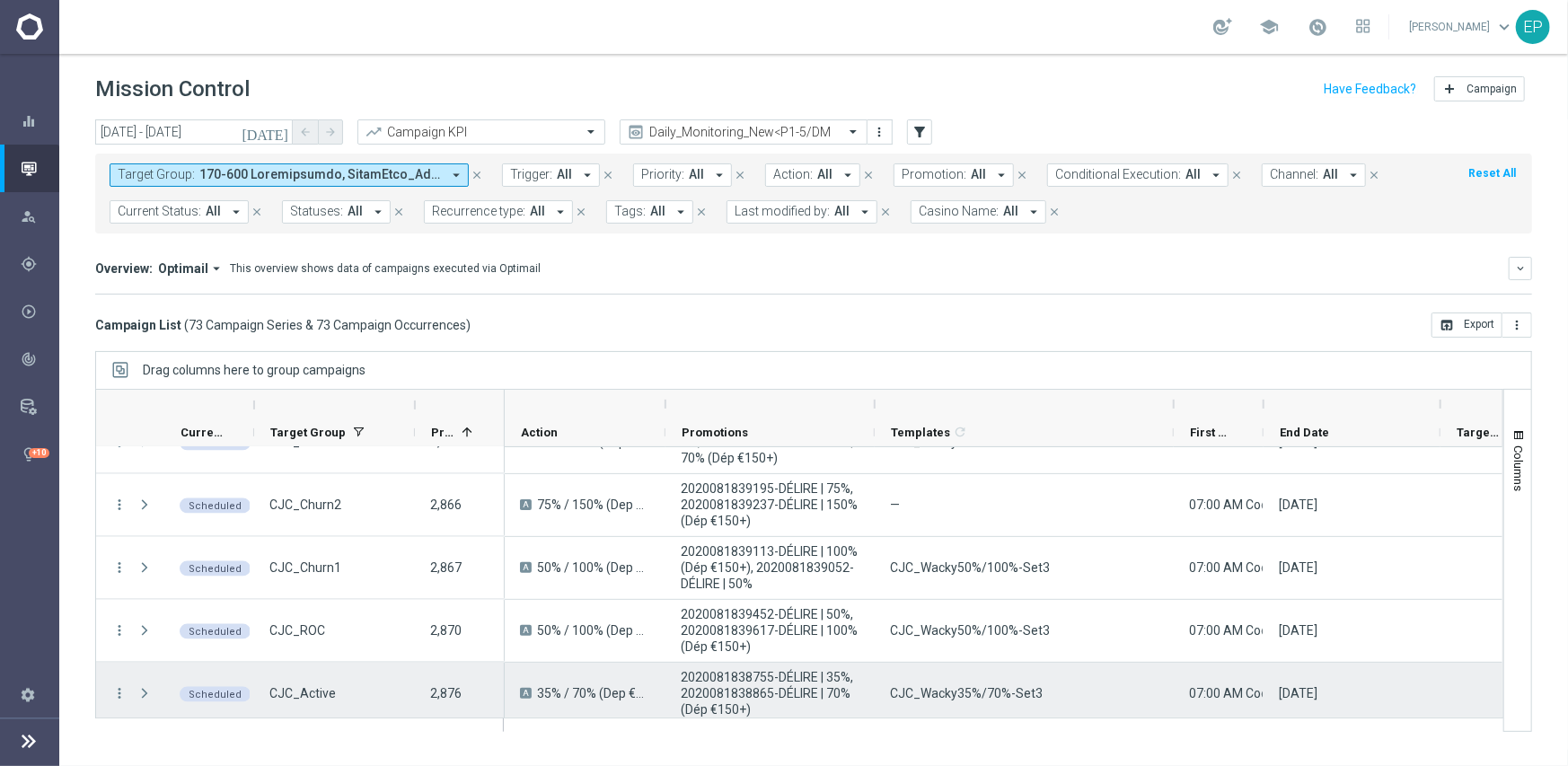
click at [1012, 693] on span "CJC_Wacky35%/70%-Set3" at bounding box center [966, 693] width 153 height 17
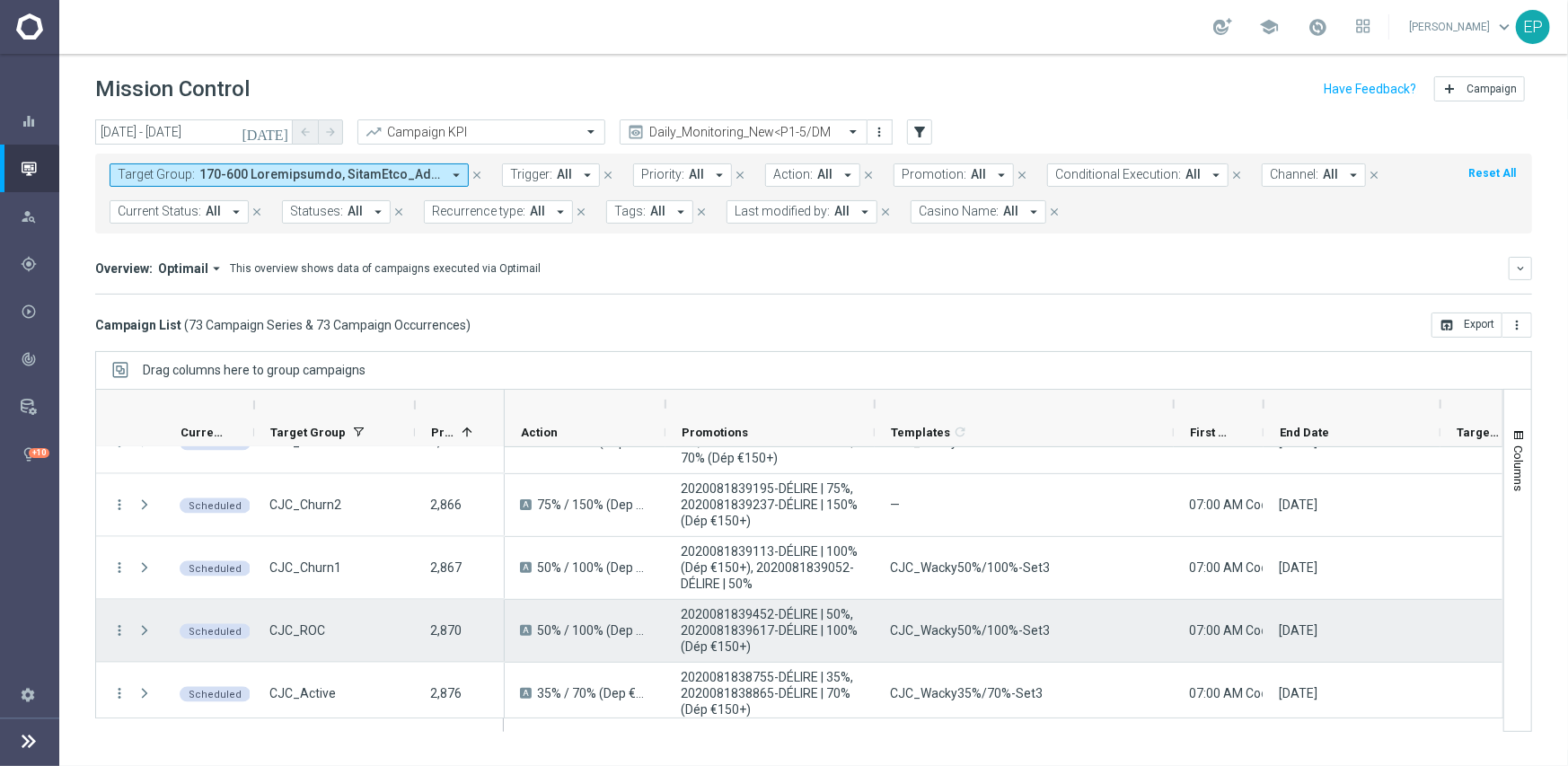
click at [935, 622] on span "CJC_Wacky50%/100%-Set3" at bounding box center [969, 630] width 159 height 17
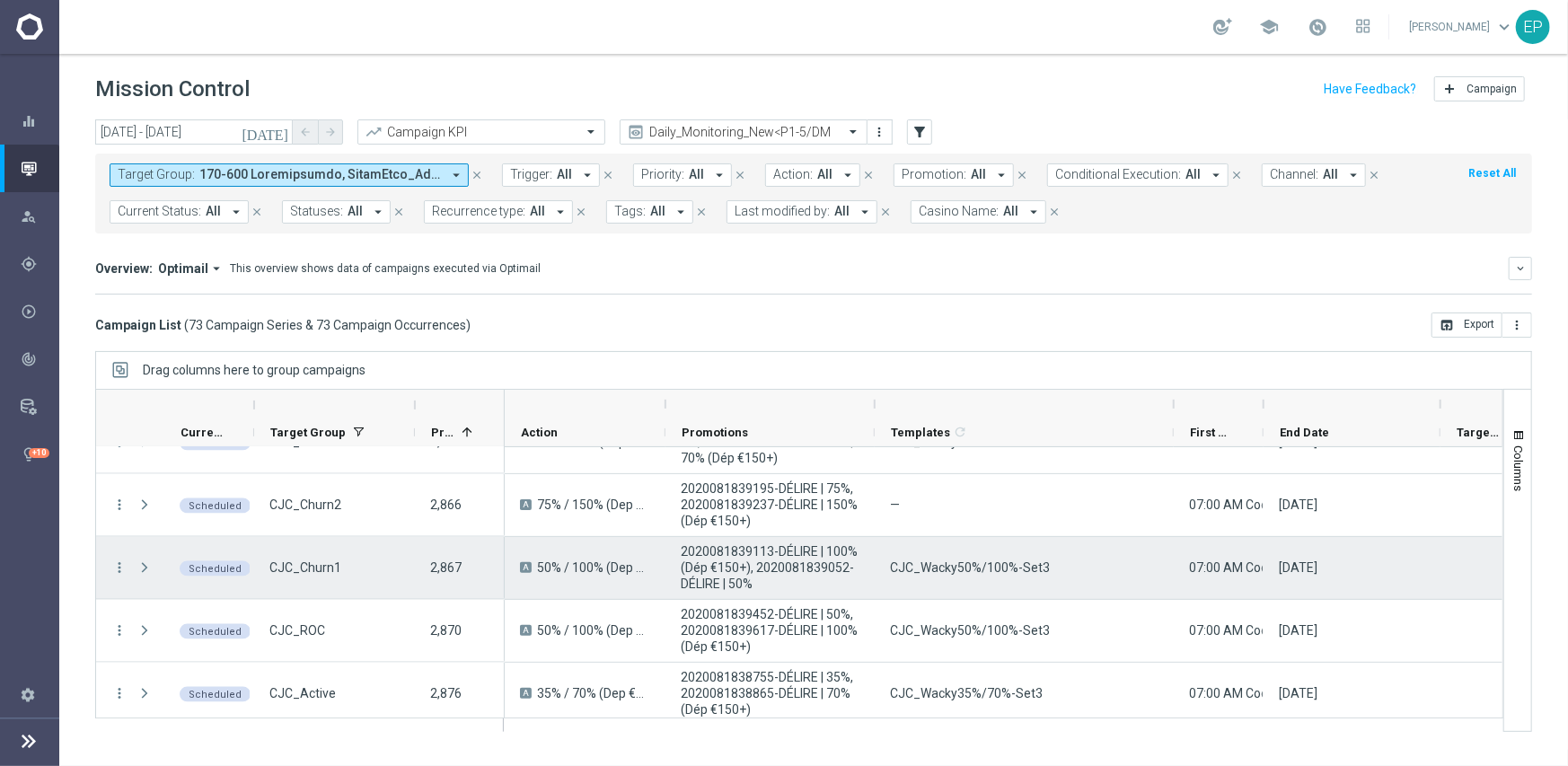
click at [935, 569] on span "CJC_Wacky50%/100%-Set3" at bounding box center [969, 567] width 159 height 17
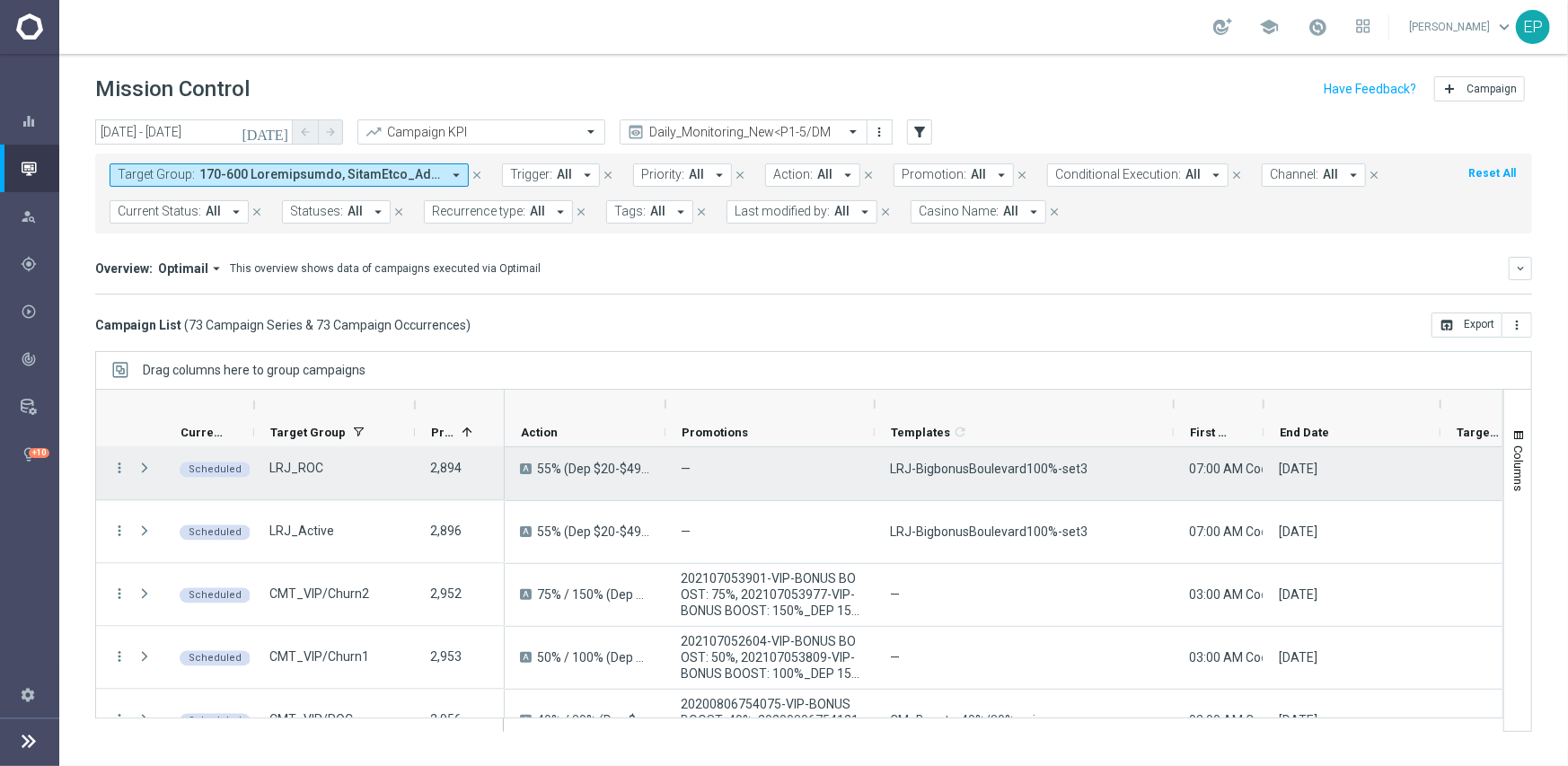
scroll to position [2424, 0]
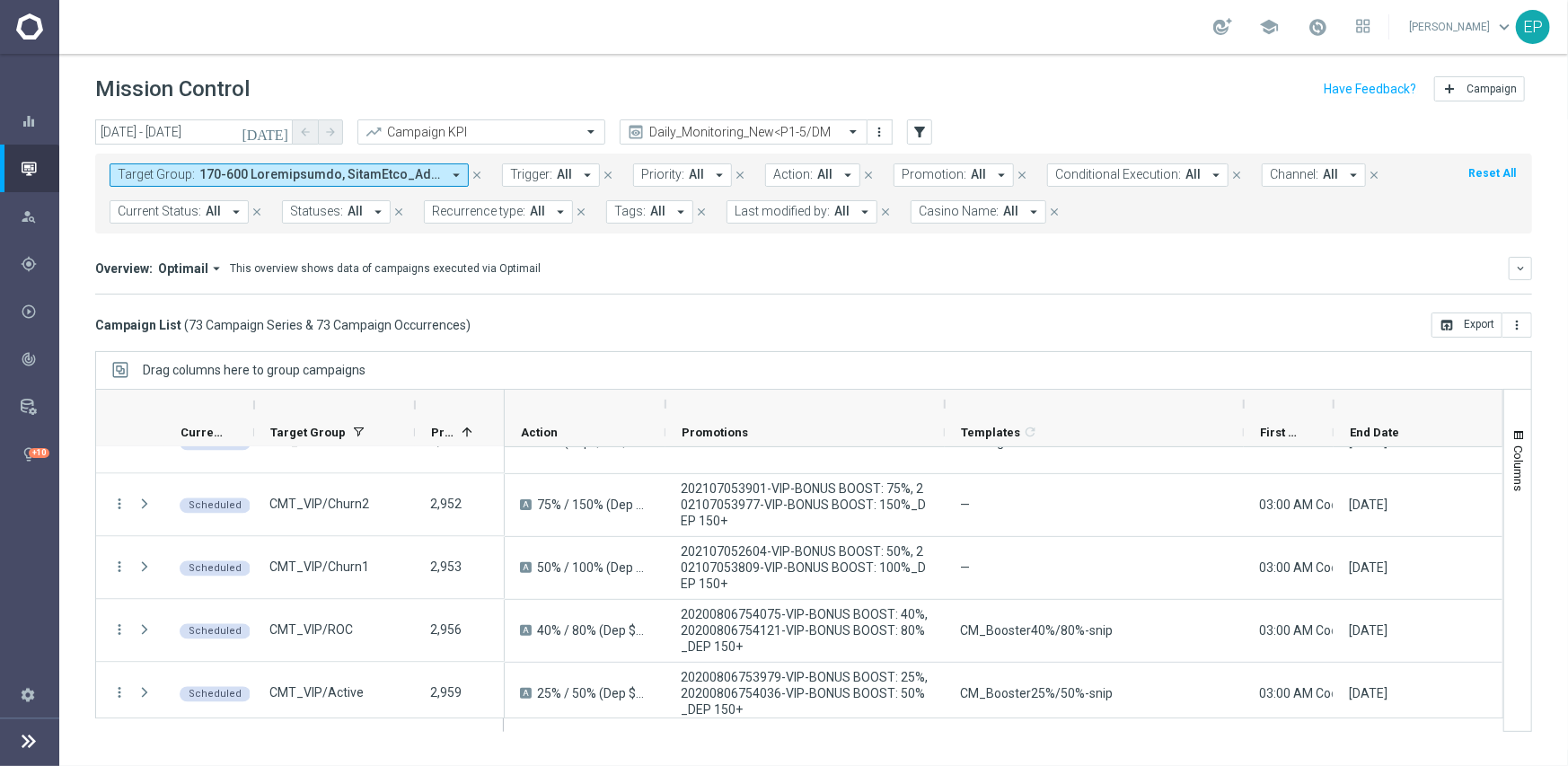
drag, startPoint x: 873, startPoint y: 405, endPoint x: 943, endPoint y: 403, distance: 70.0
click at [943, 403] on div at bounding box center [944, 403] width 7 height 28
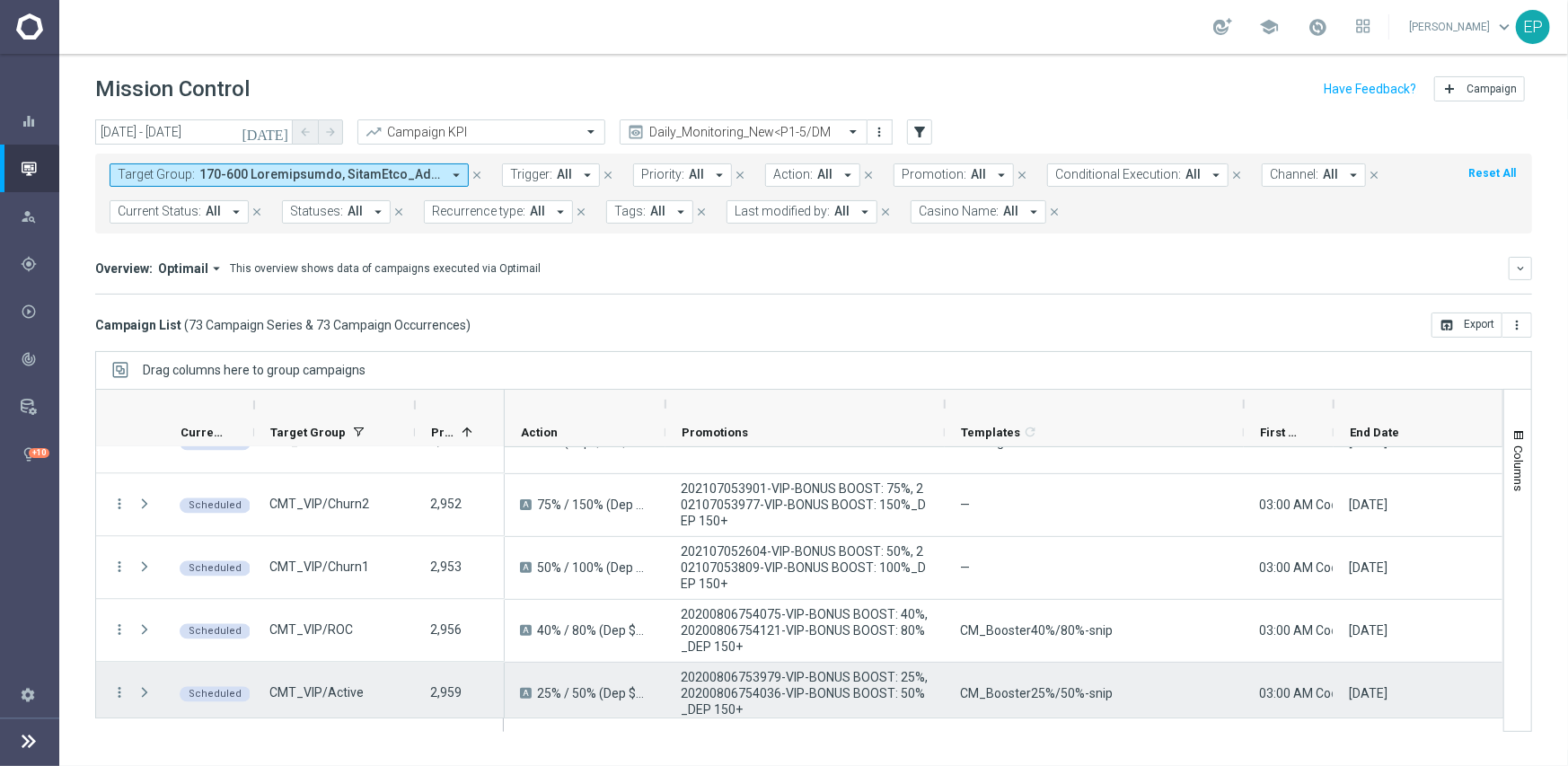
click at [1037, 689] on span "CM_Booster25%/50%-snip" at bounding box center [1036, 693] width 153 height 17
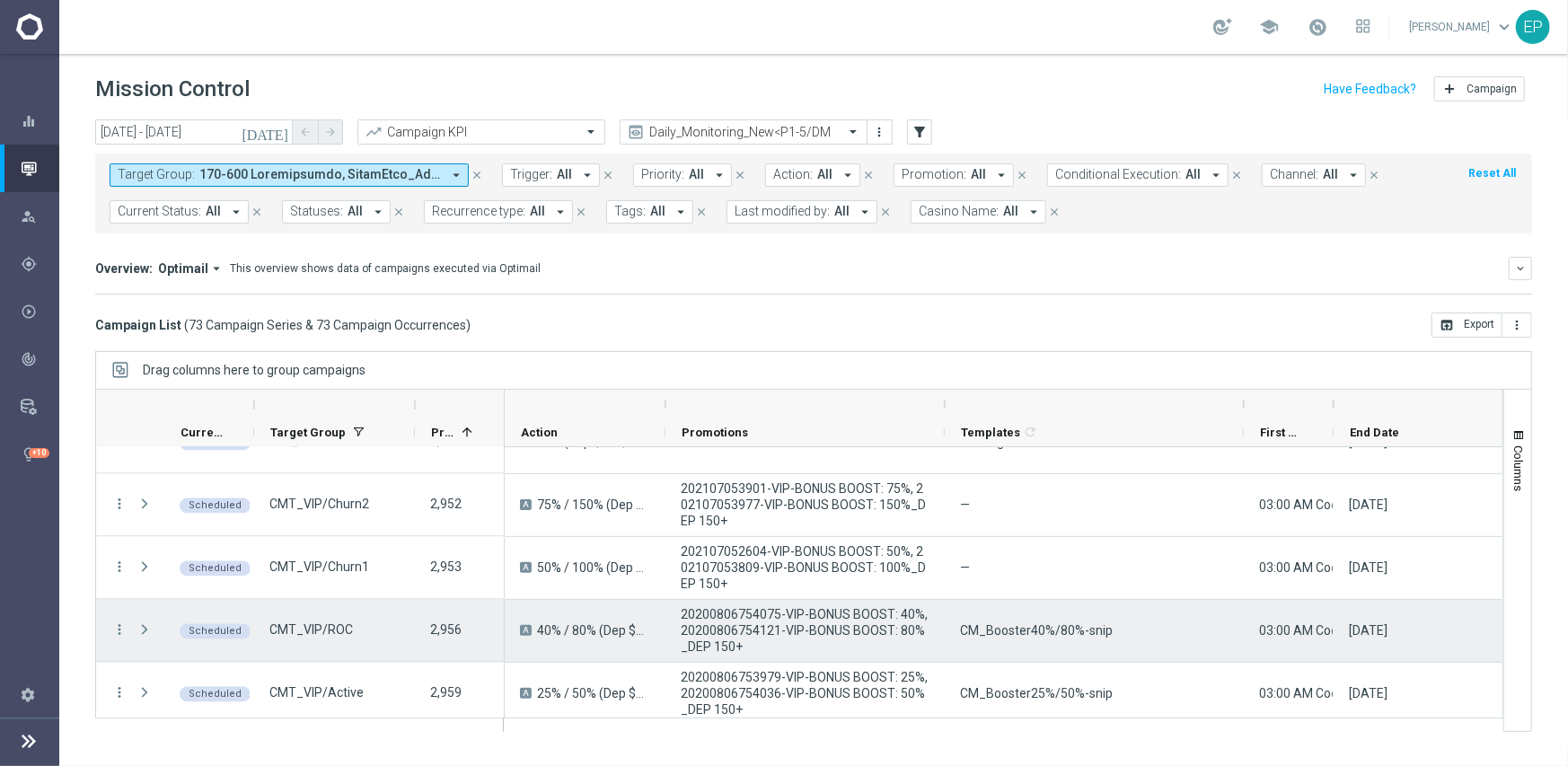
click at [1048, 632] on span "CM_Booster40%/80%-snip" at bounding box center [1036, 630] width 153 height 17
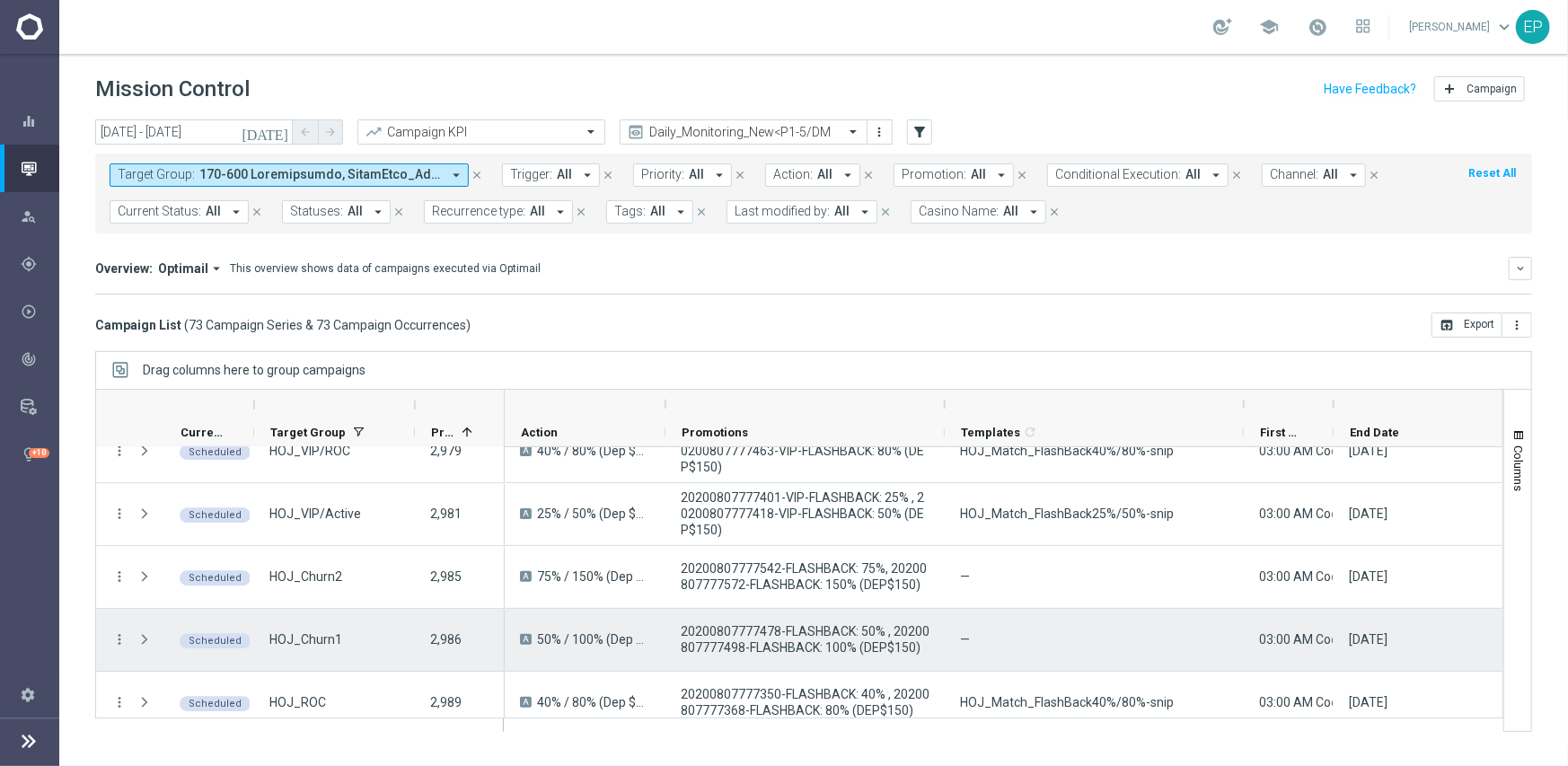
scroll to position [3197, 0]
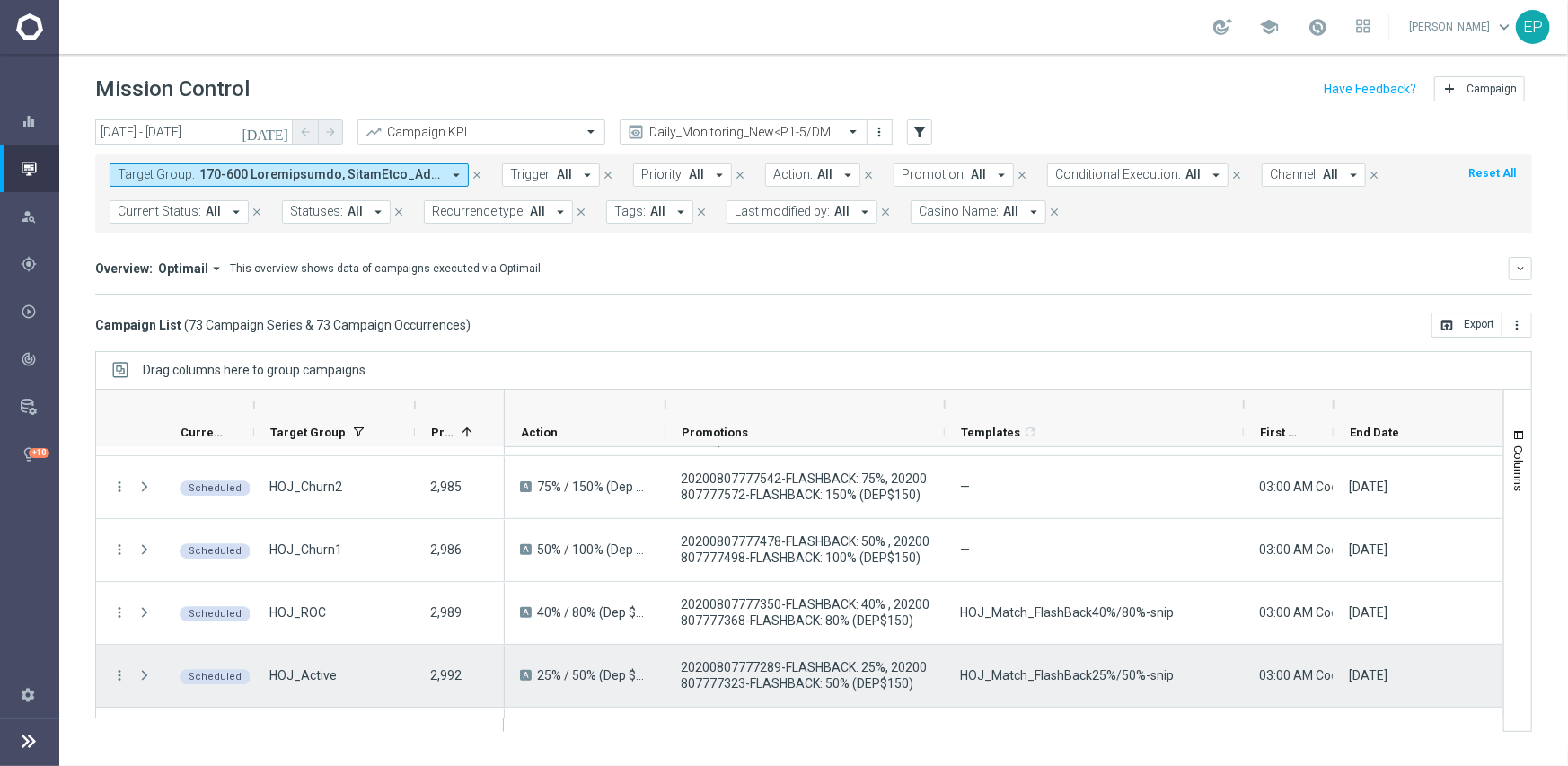
click at [1089, 675] on span "HOJ_Match_FlashBack25%/50%-snip" at bounding box center [1066, 675] width 213 height 17
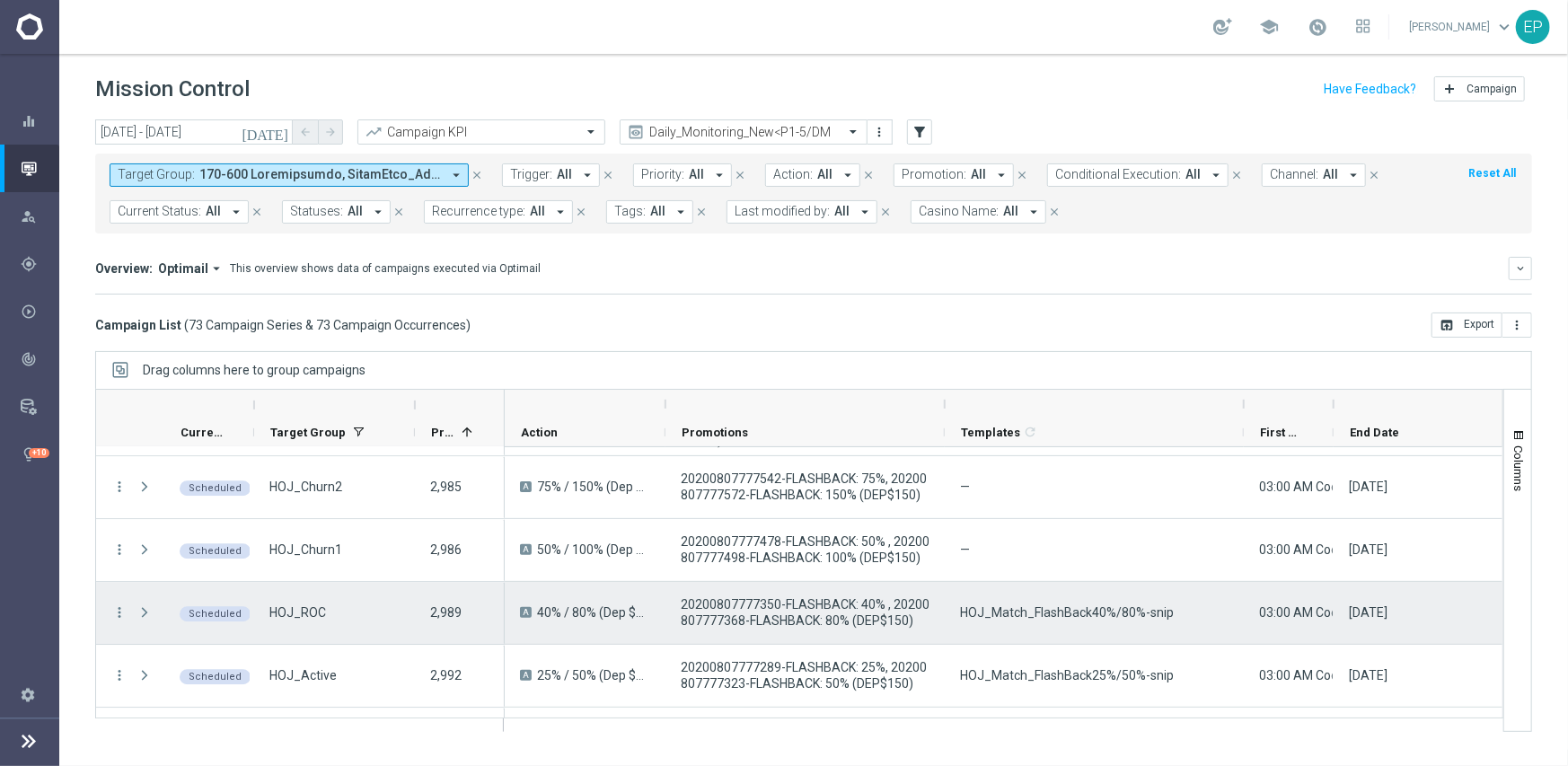
click at [1058, 621] on div "HOJ_Match_FlashBack40%/80%-snip" at bounding box center [1095, 612] width 299 height 62
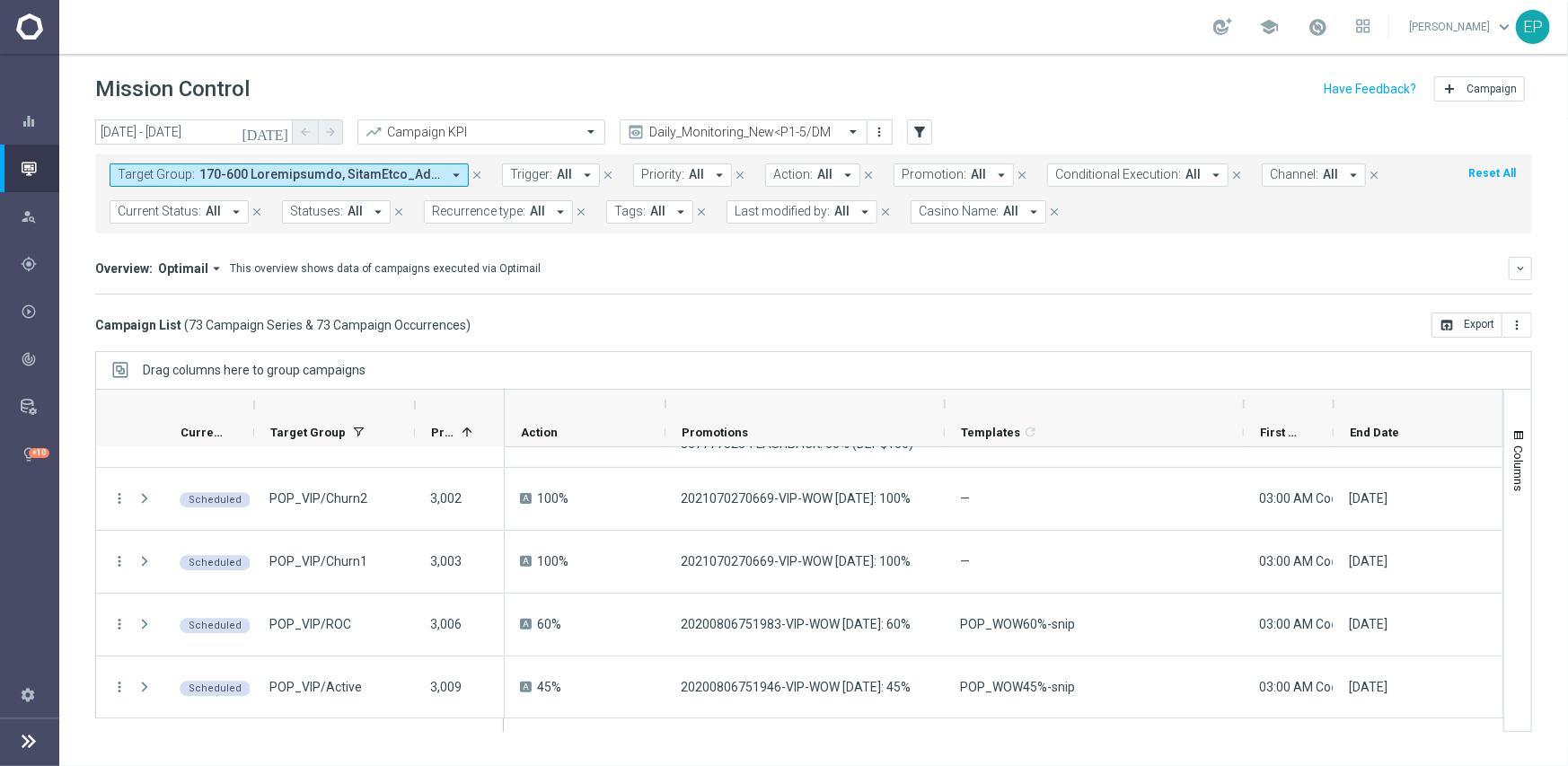
scroll to position [3448, 0]
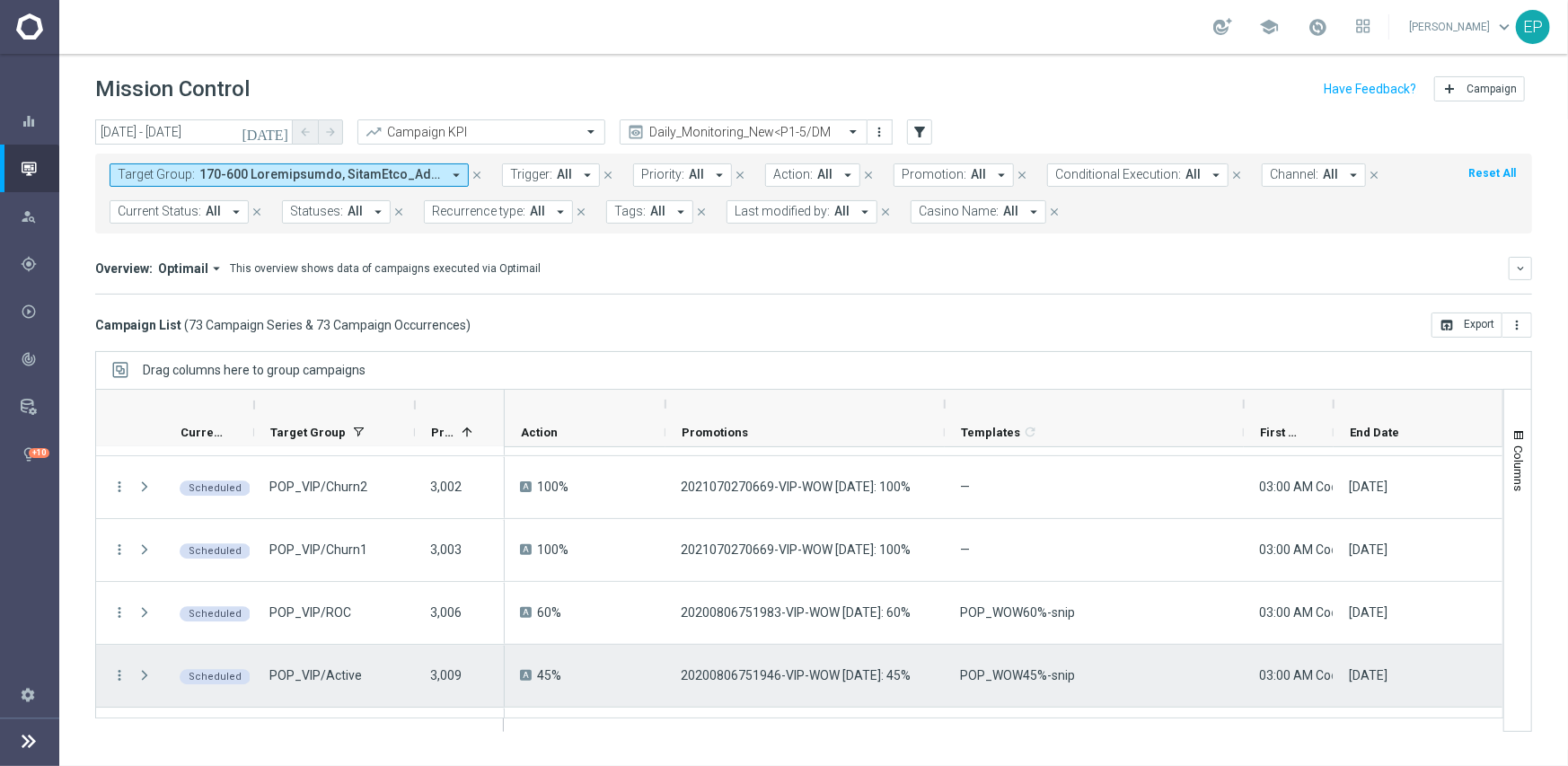
click at [1054, 675] on span "POP_WOW45%-snip" at bounding box center [1016, 675] width 114 height 17
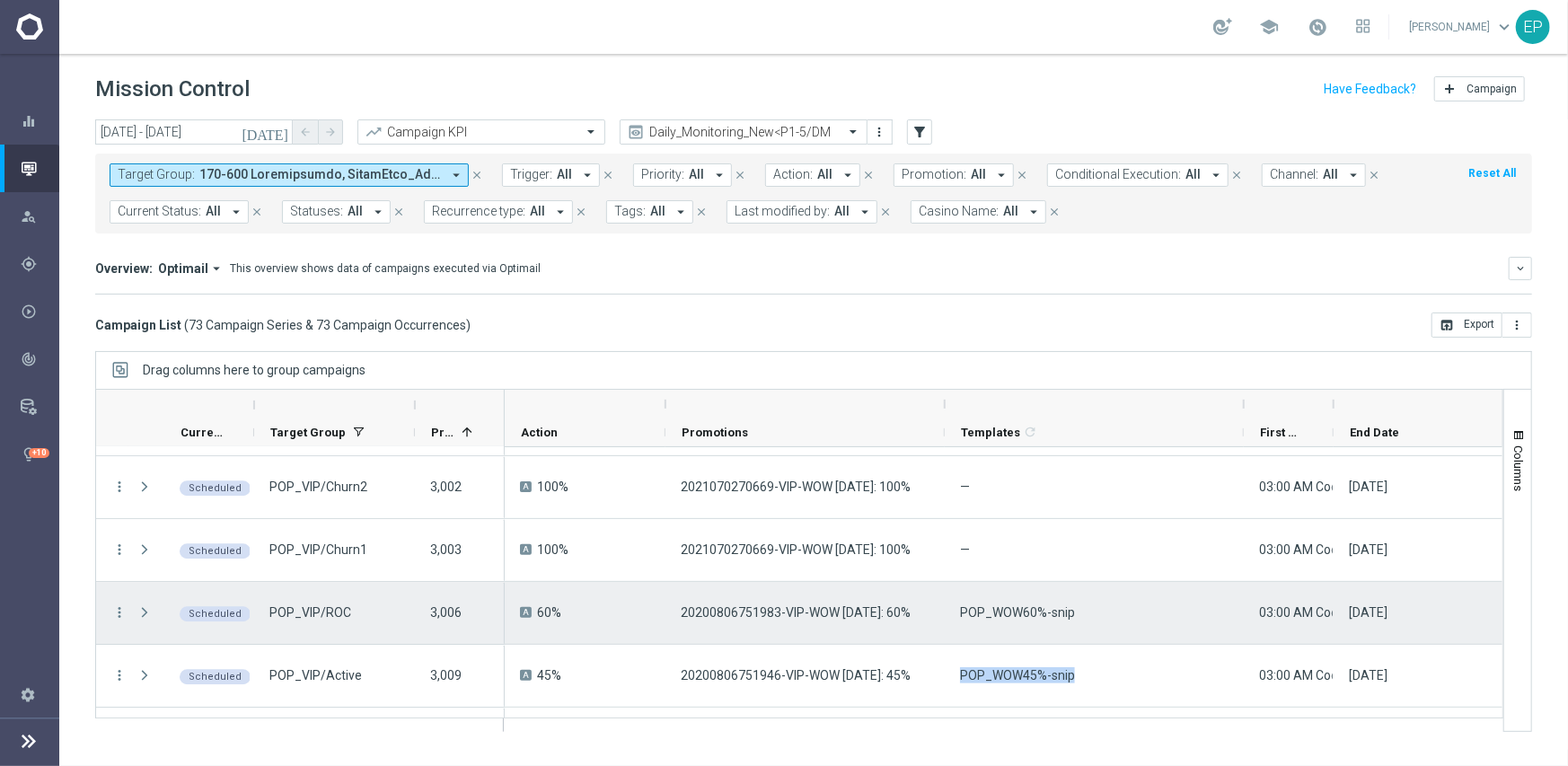
click at [1014, 609] on span "POP_WOW60%-snip" at bounding box center [1016, 612] width 114 height 17
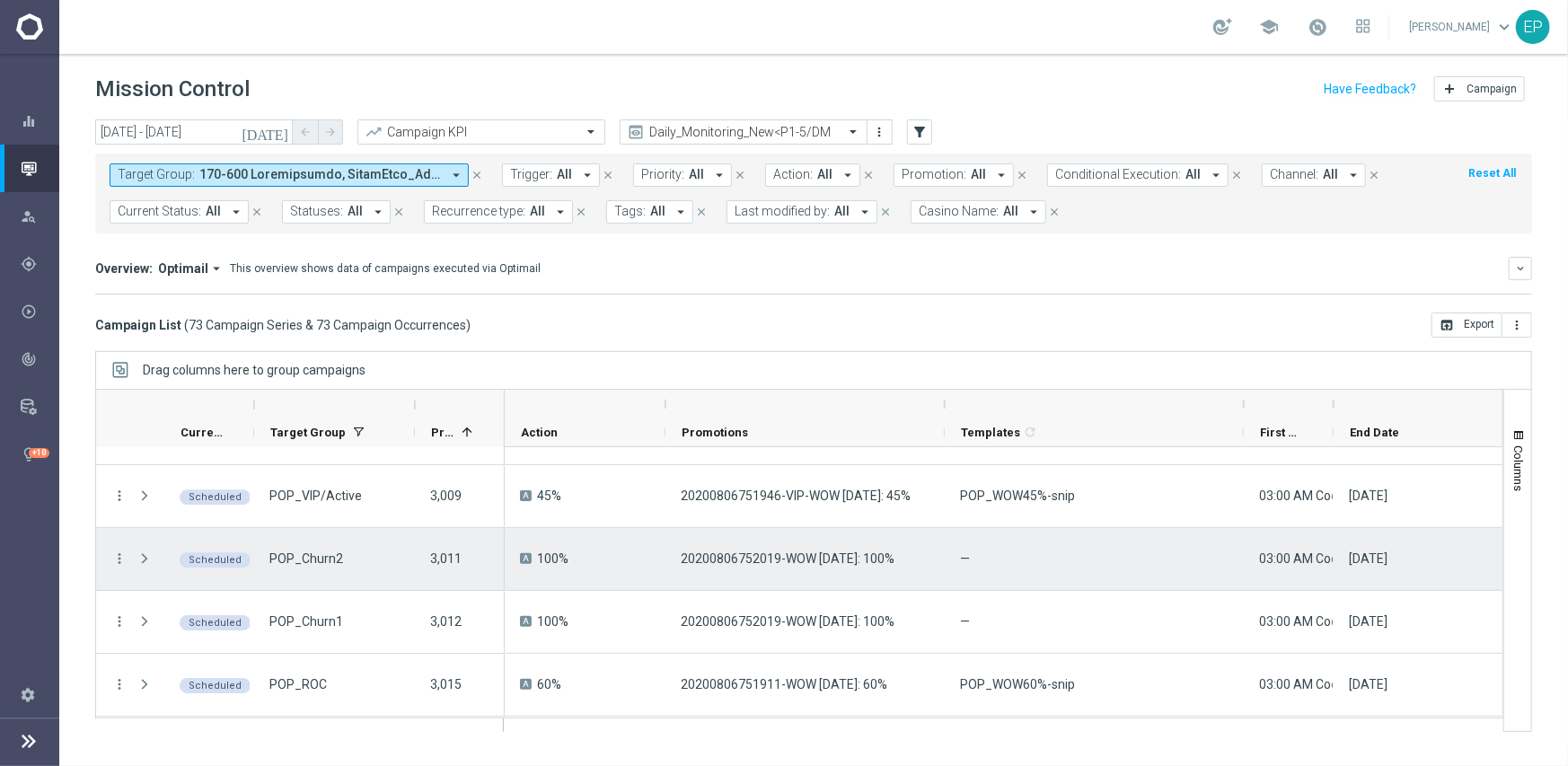
scroll to position [3717, 0]
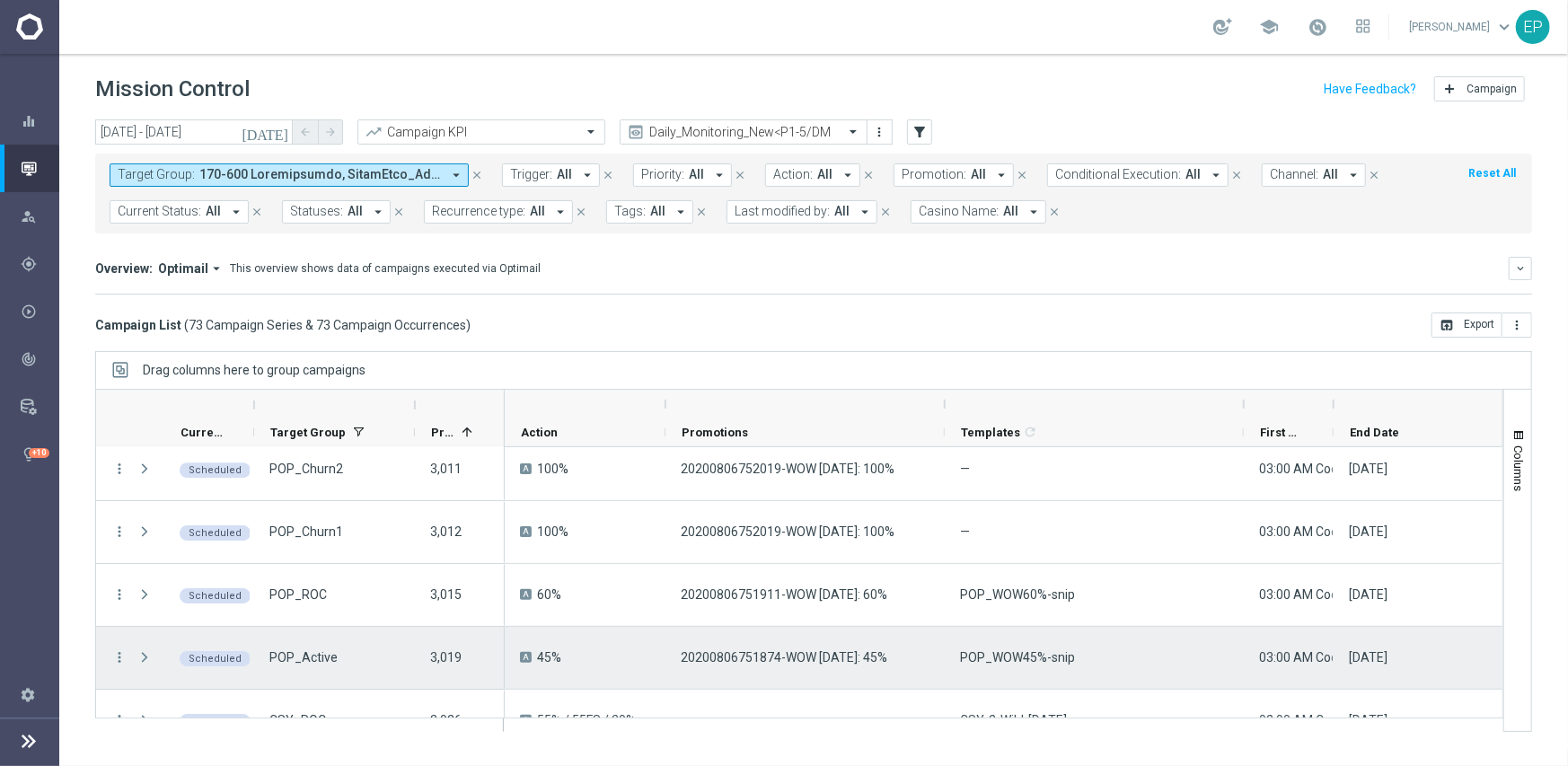
click at [1037, 655] on span "POP_WOW45%-snip" at bounding box center [1016, 657] width 114 height 17
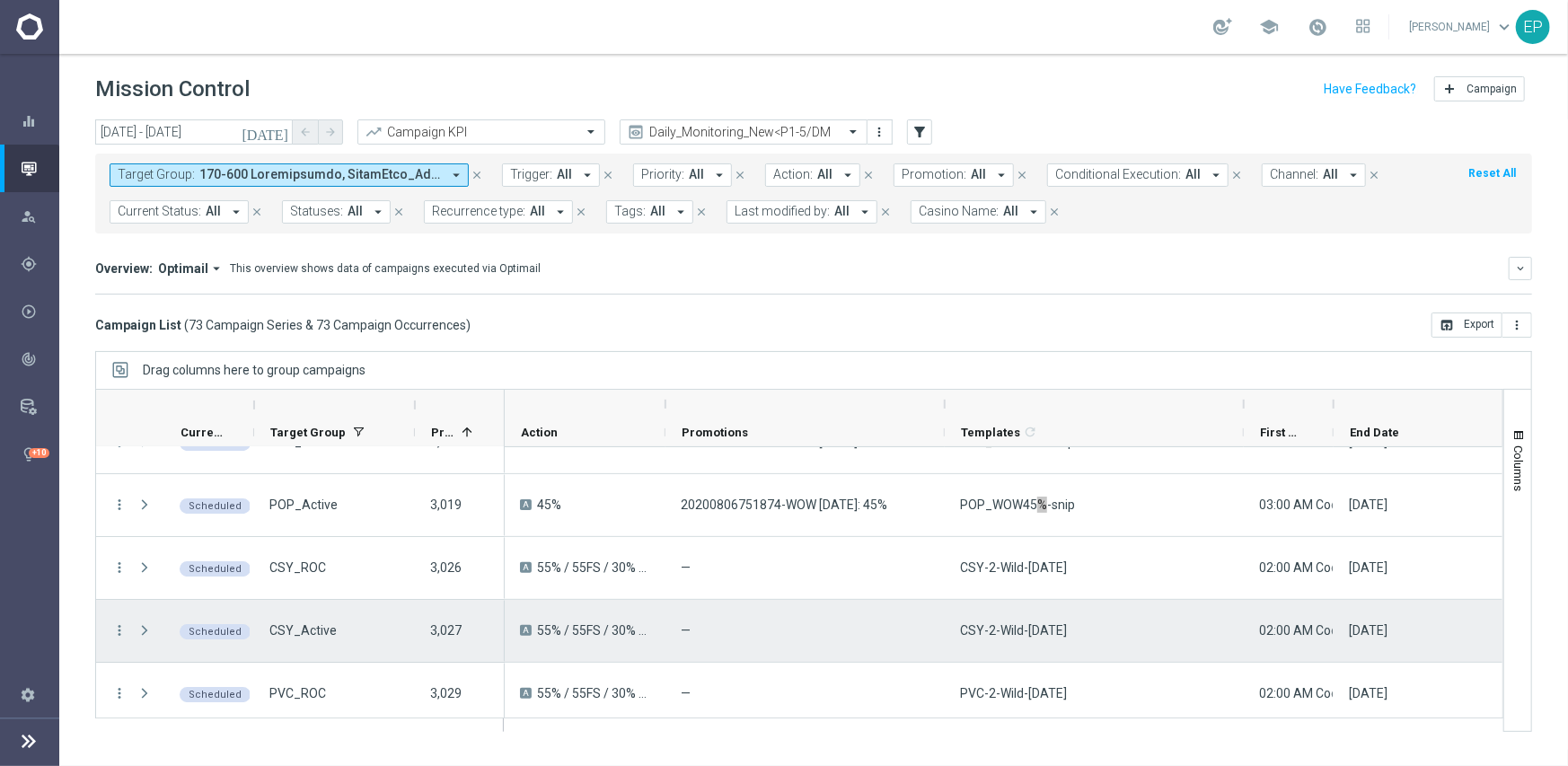
scroll to position [3898, 0]
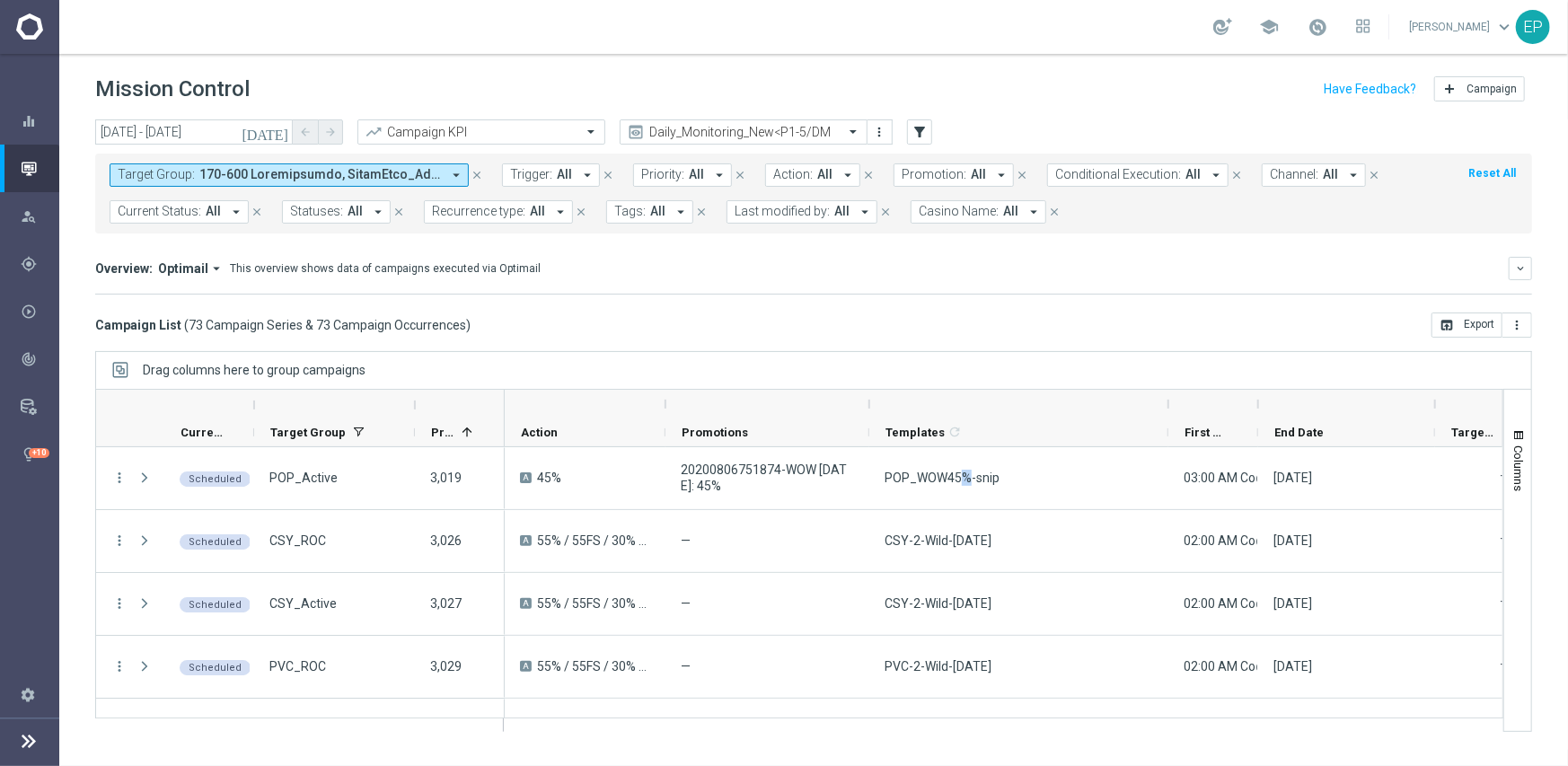
drag, startPoint x: 946, startPoint y: 398, endPoint x: 870, endPoint y: 408, distance: 76.7
click at [870, 408] on div at bounding box center [869, 403] width 7 height 28
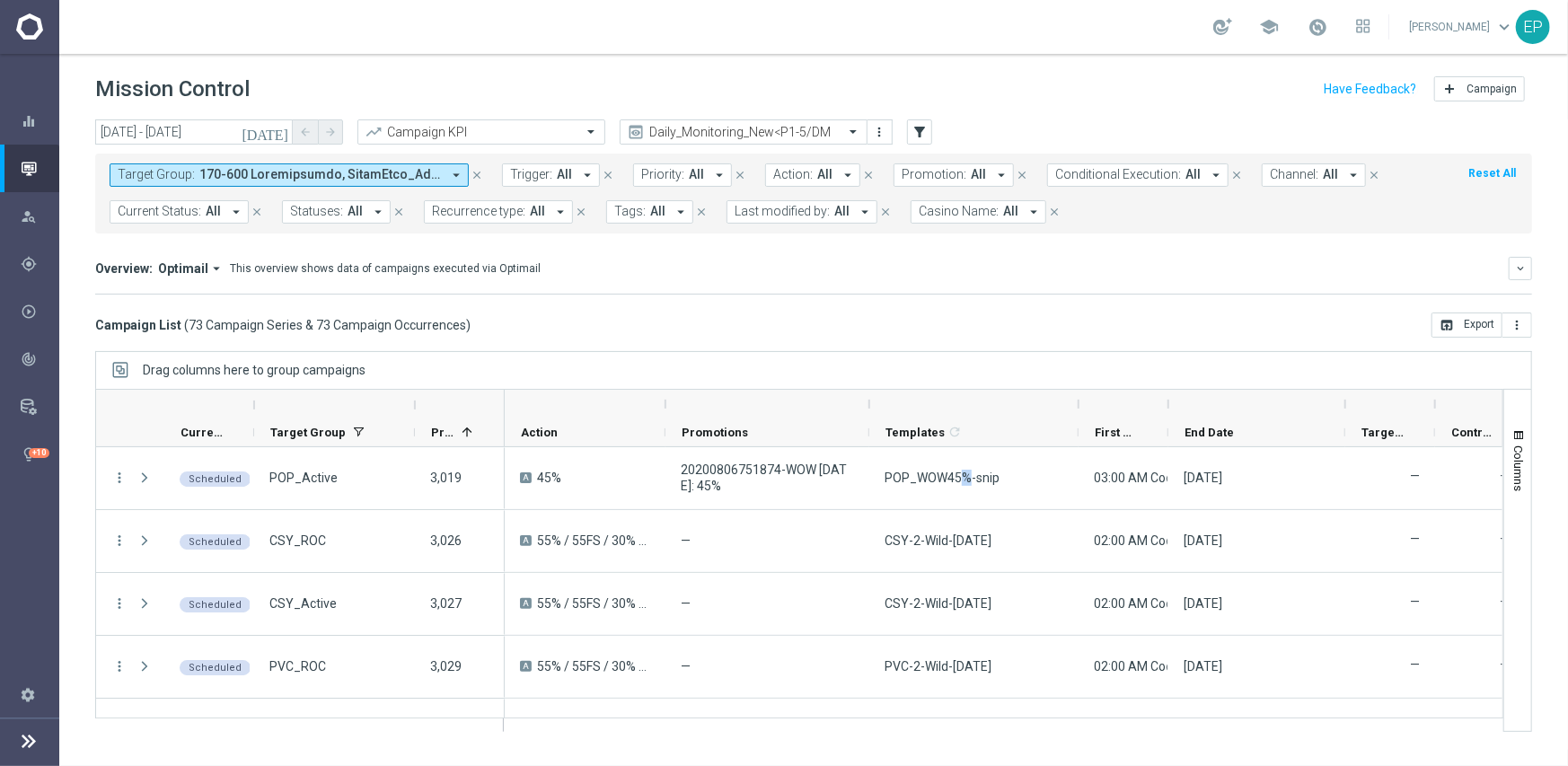
drag, startPoint x: 1167, startPoint y: 403, endPoint x: 1197, endPoint y: 487, distance: 89.2
click at [1078, 404] on div at bounding box center [1078, 403] width 7 height 28
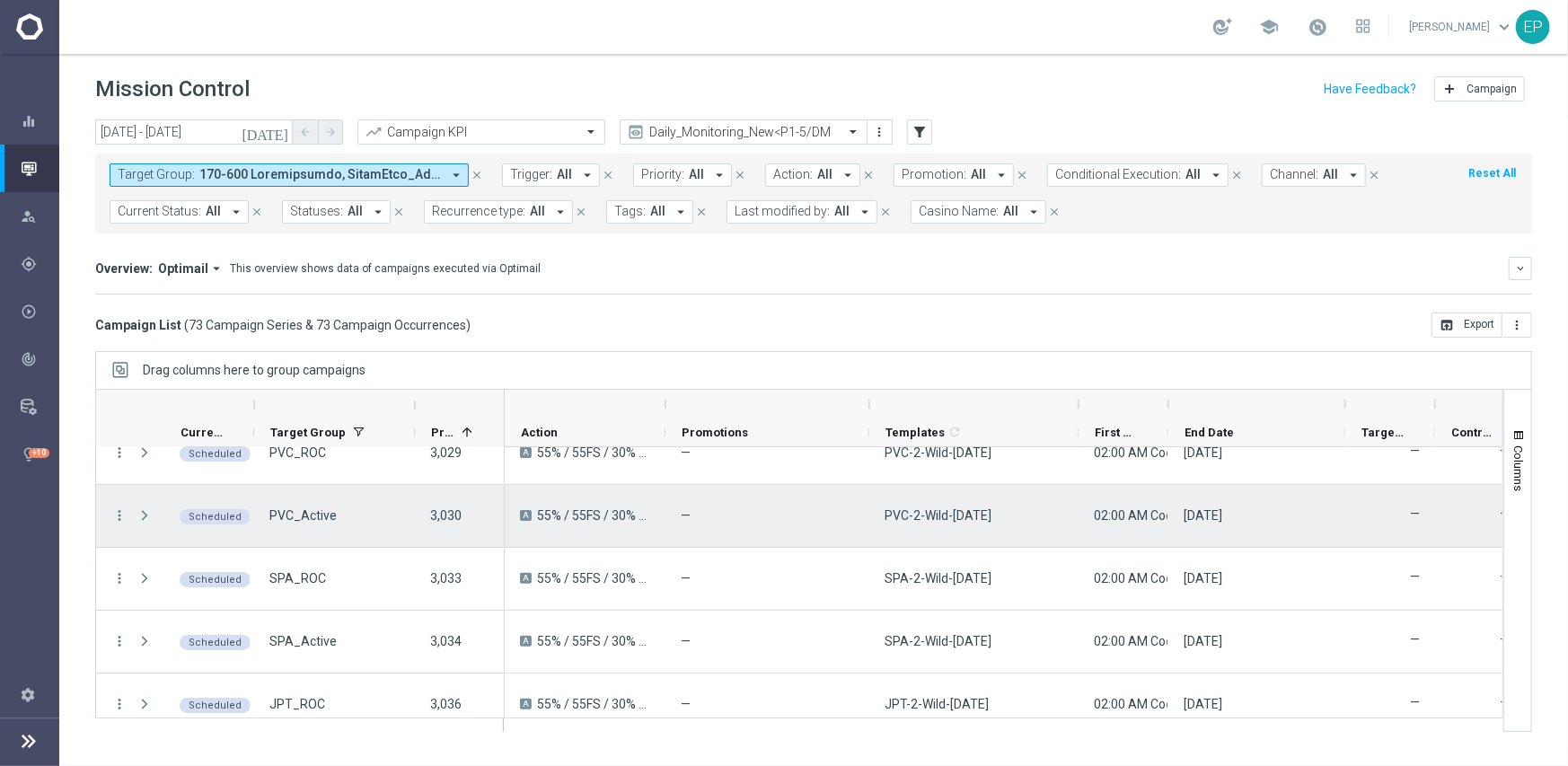
scroll to position [4167, 0]
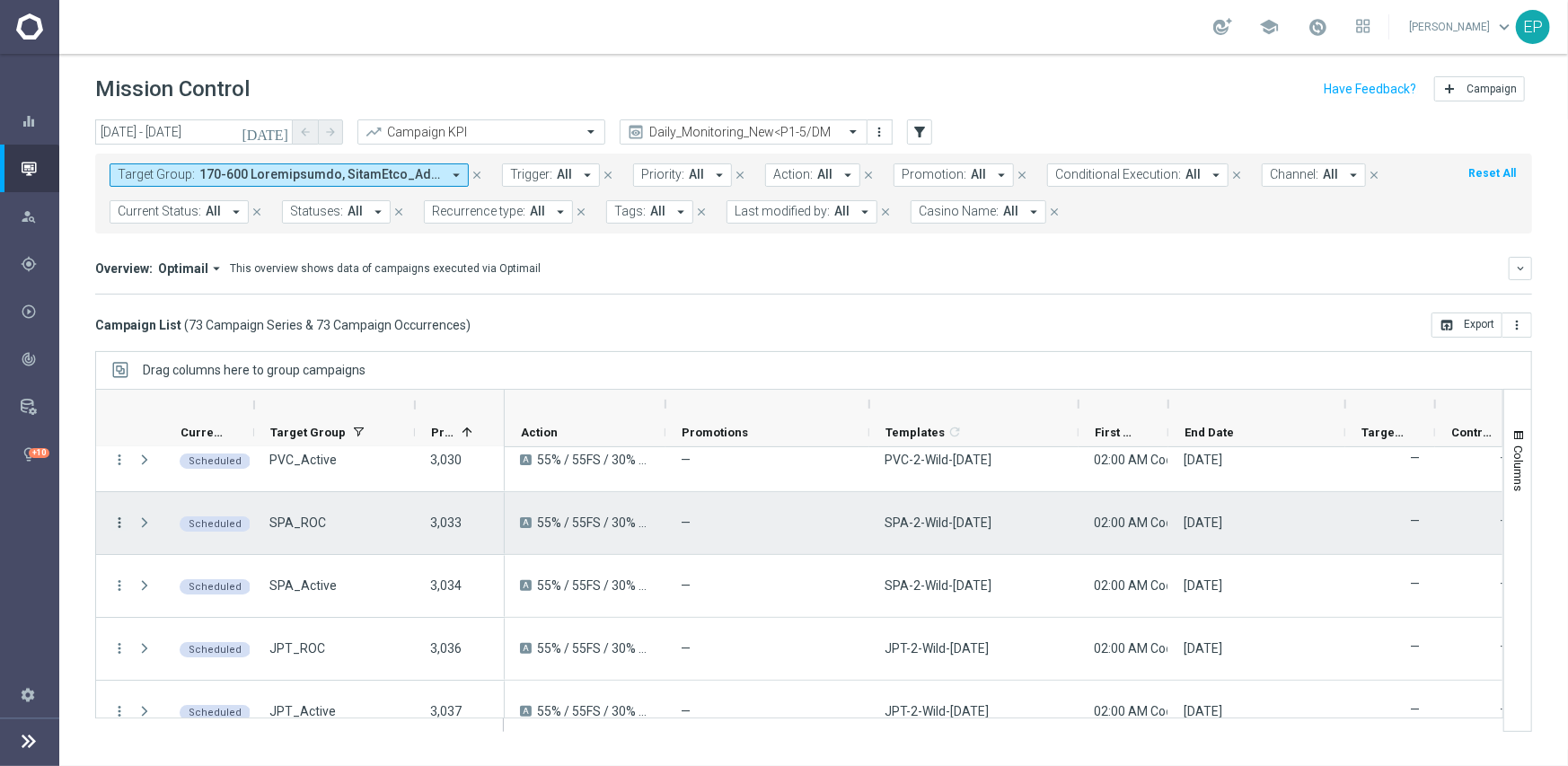
click at [118, 524] on icon "more_vert" at bounding box center [119, 522] width 17 height 17
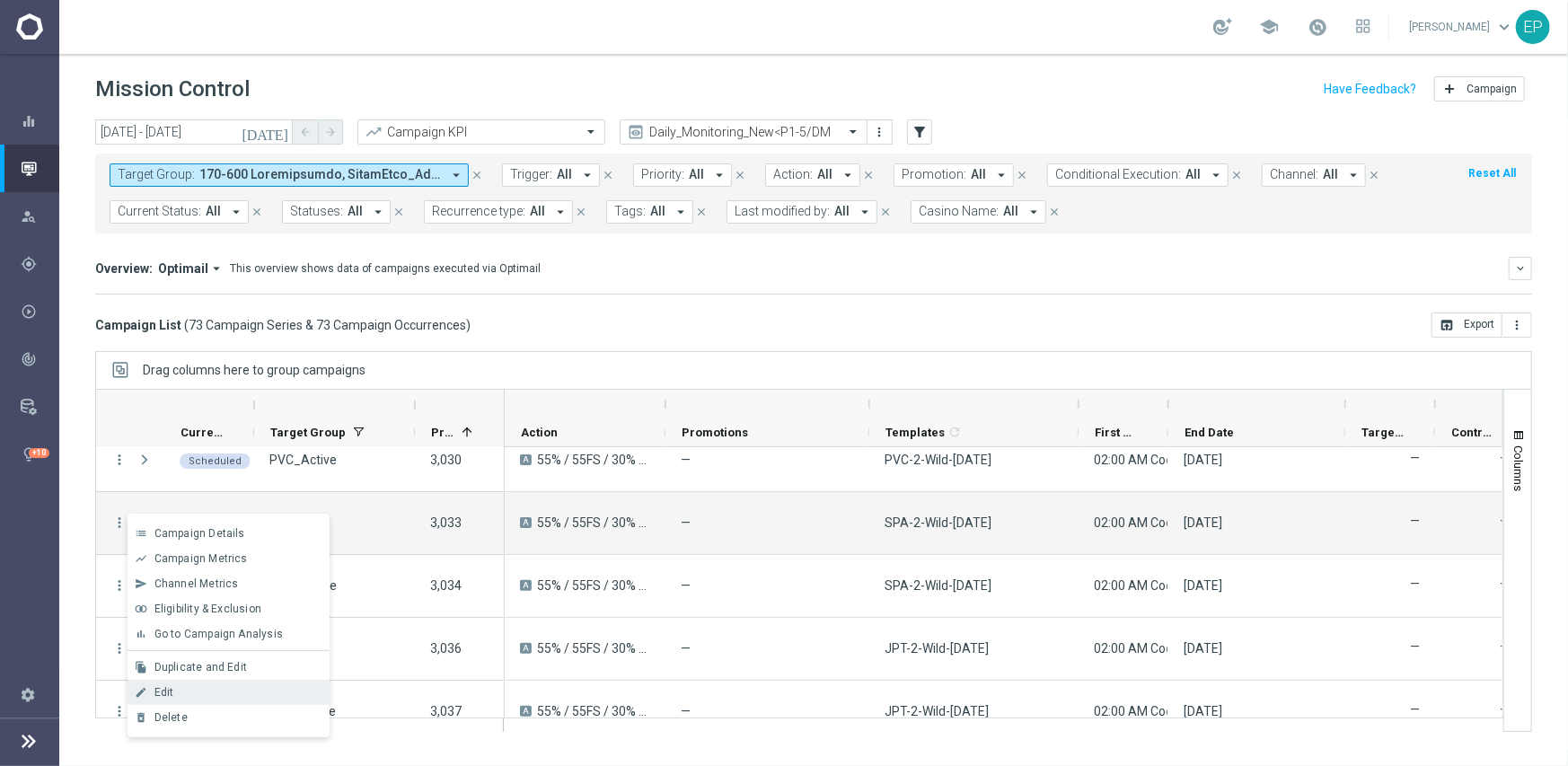
click at [177, 686] on div "Edit" at bounding box center [238, 692] width 167 height 13
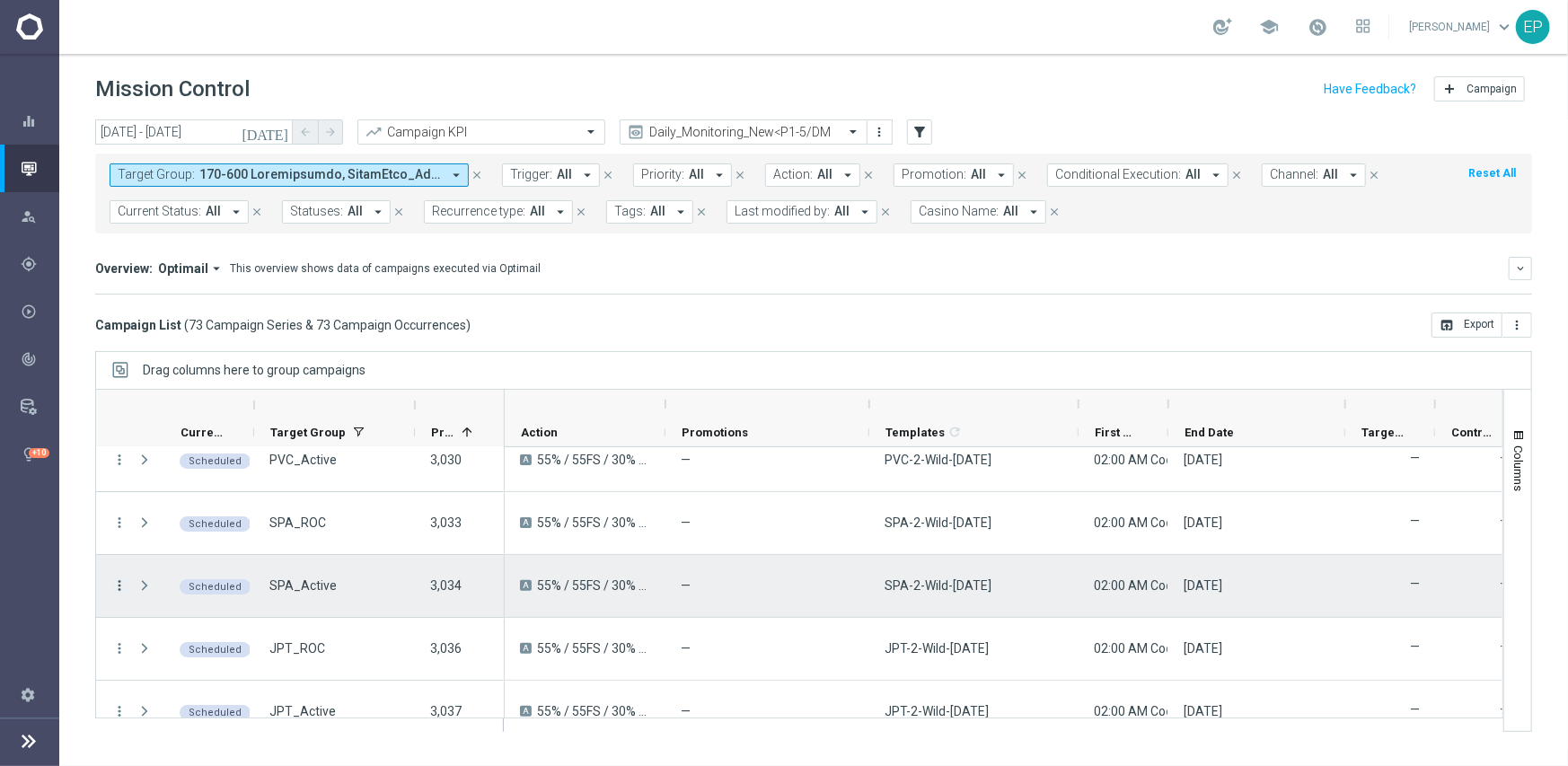
click at [116, 583] on icon "more_vert" at bounding box center [119, 585] width 17 height 17
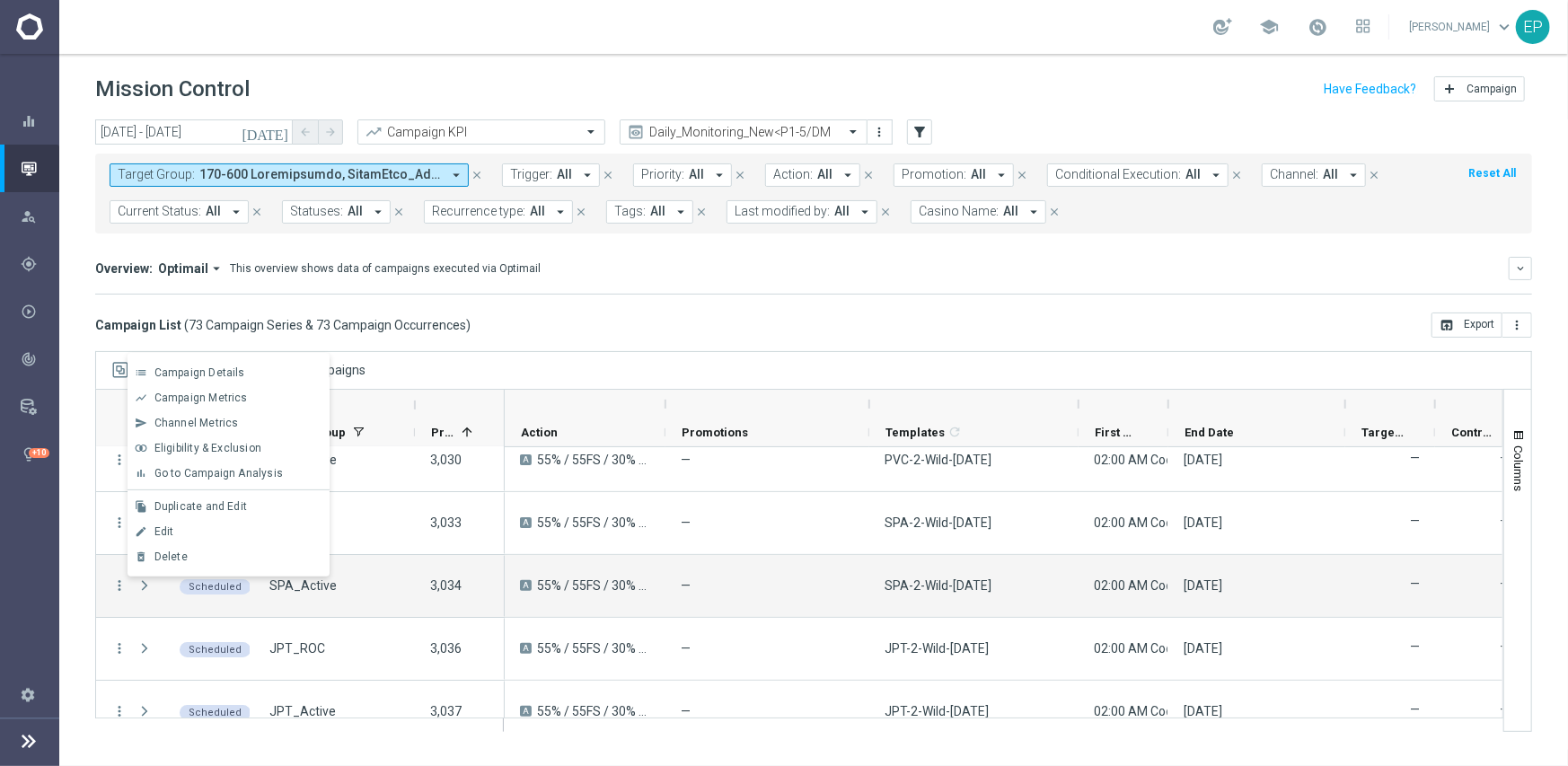
drag, startPoint x: 189, startPoint y: 529, endPoint x: 312, endPoint y: 543, distance: 123.8
click at [189, 528] on div "Edit" at bounding box center [238, 531] width 167 height 13
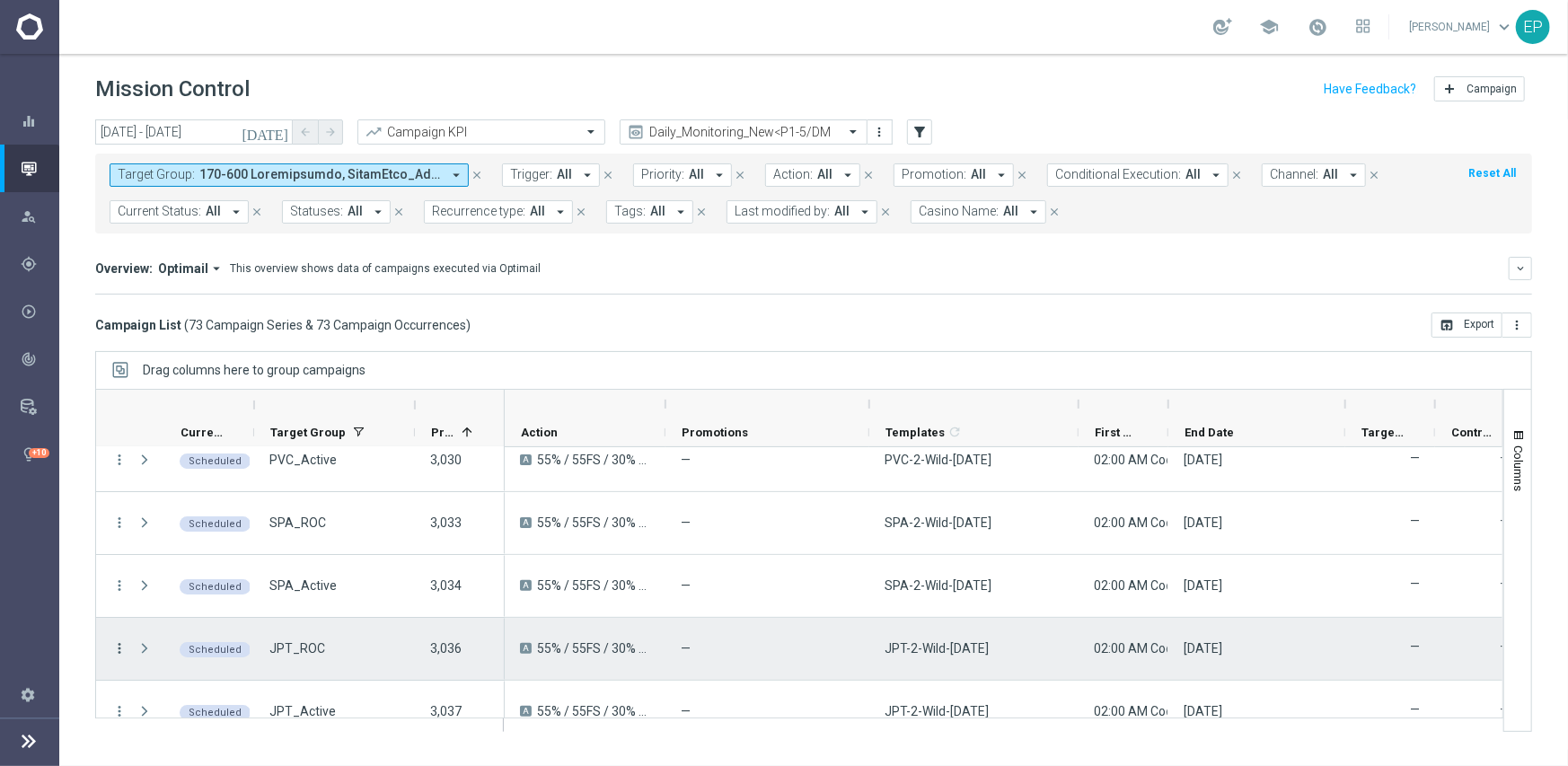
click at [121, 648] on icon "more_vert" at bounding box center [119, 648] width 17 height 17
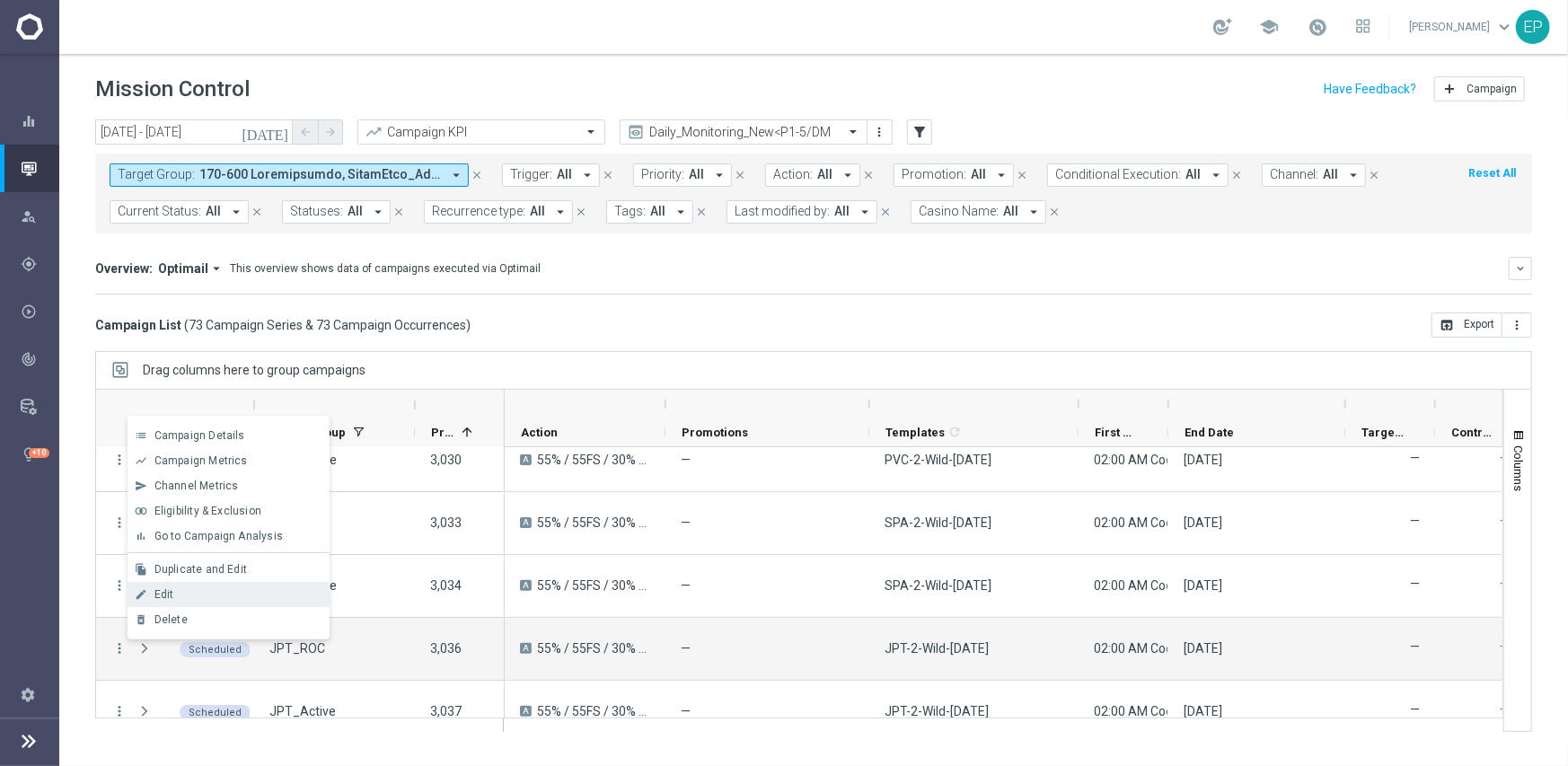
click at [173, 597] on div "Edit" at bounding box center [238, 594] width 167 height 13
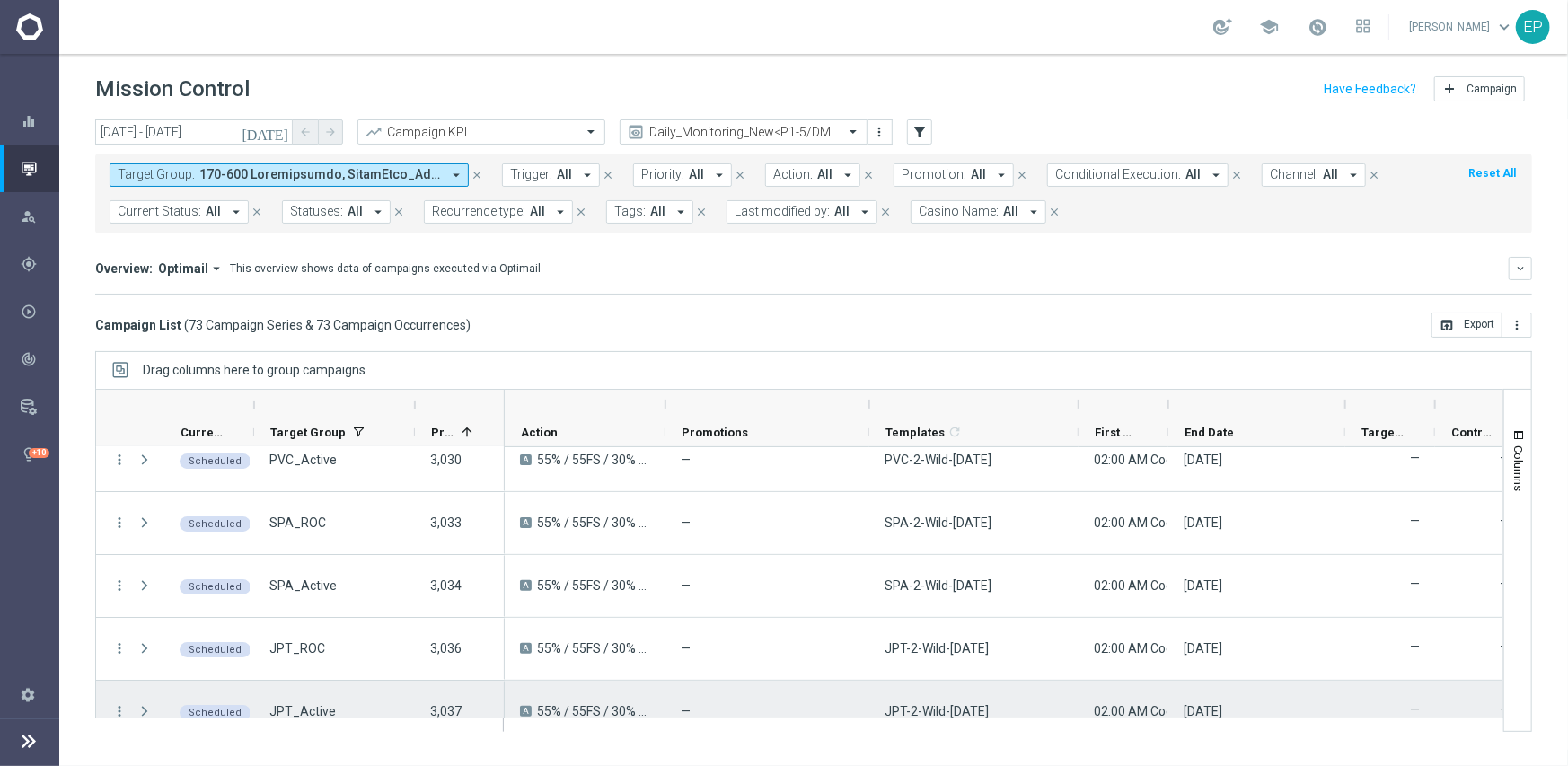
scroll to position [4257, 0]
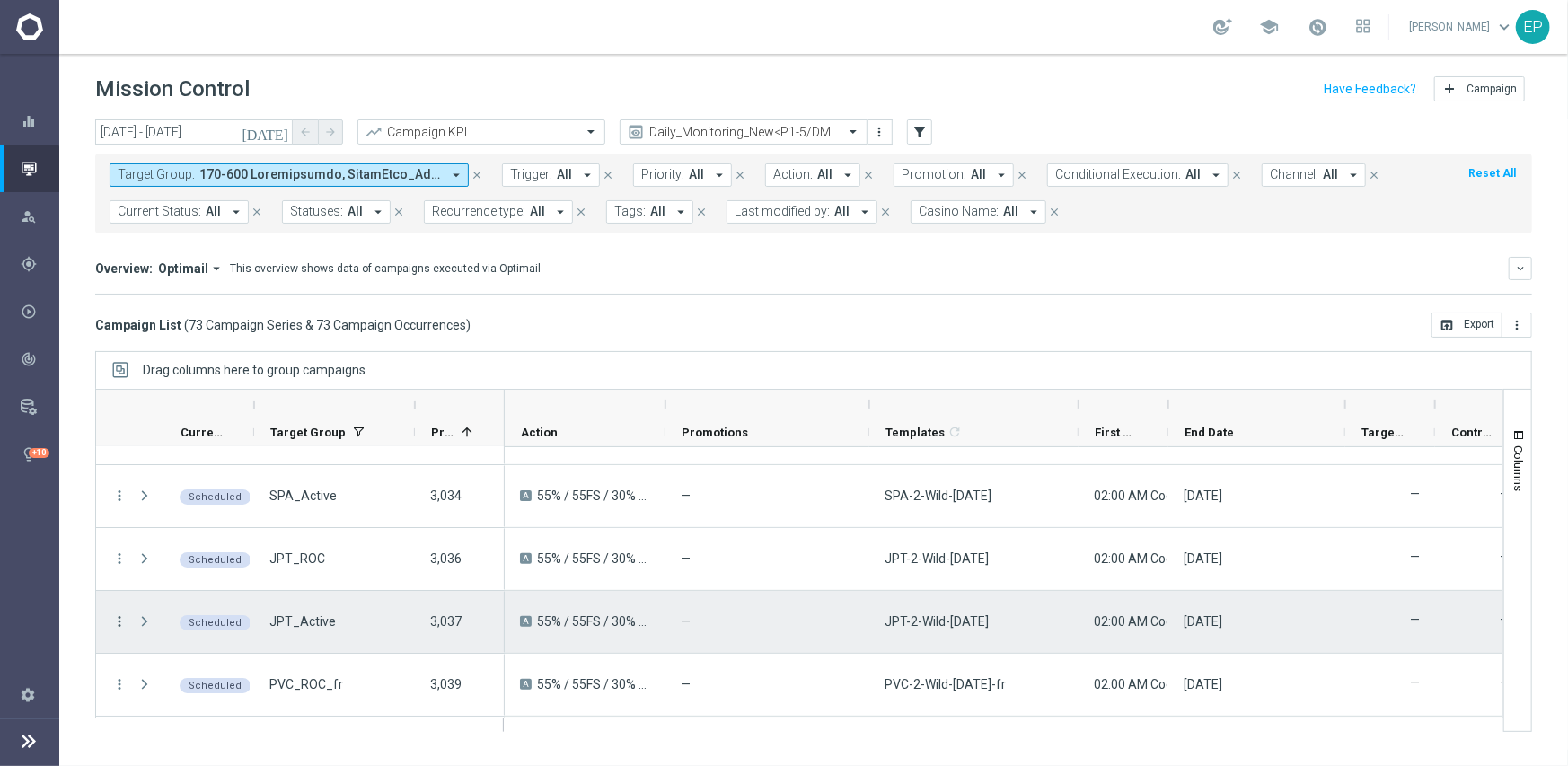
click at [118, 618] on icon "more_vert" at bounding box center [119, 621] width 17 height 17
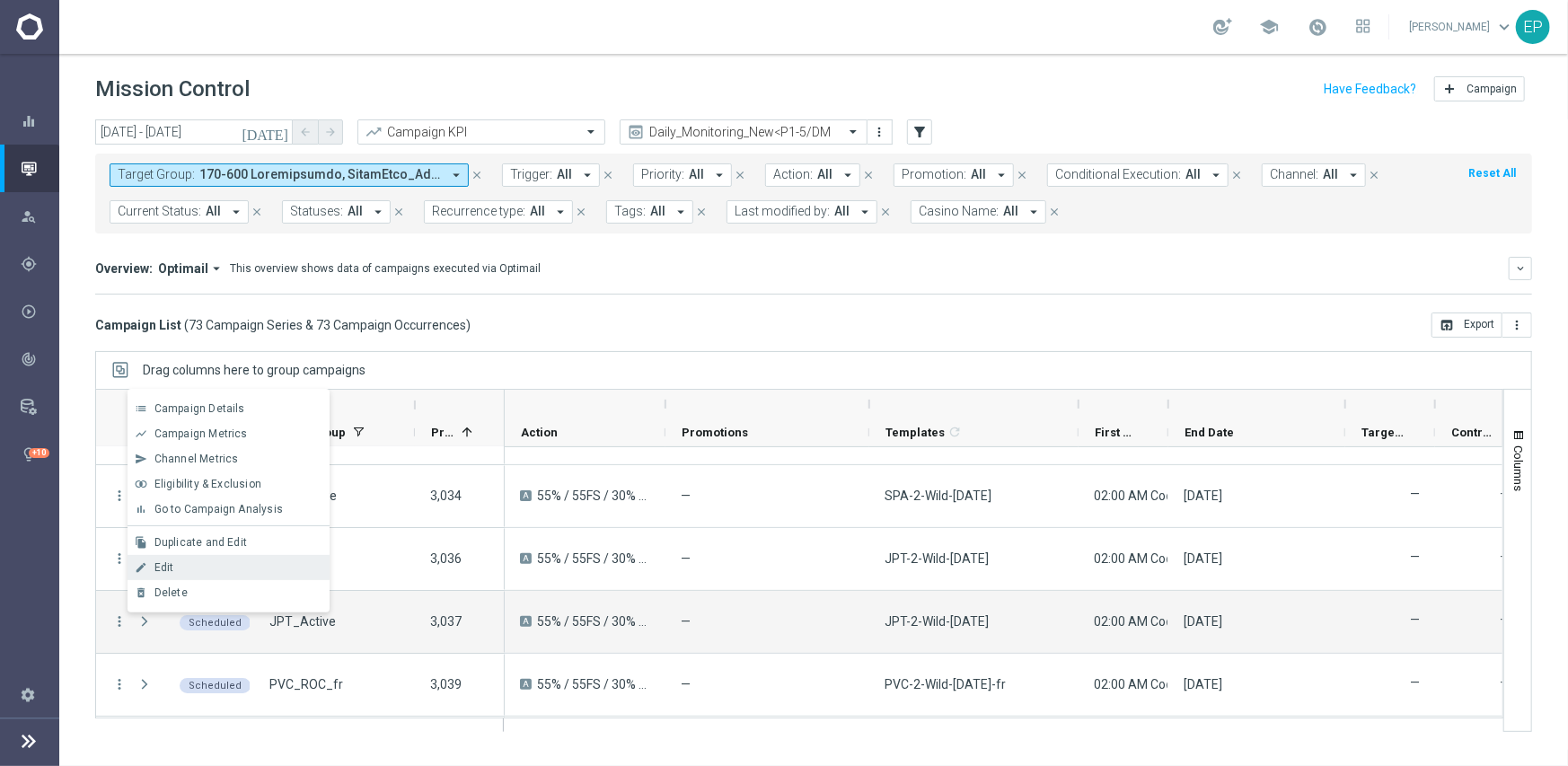
click at [188, 569] on div "Edit" at bounding box center [238, 567] width 167 height 13
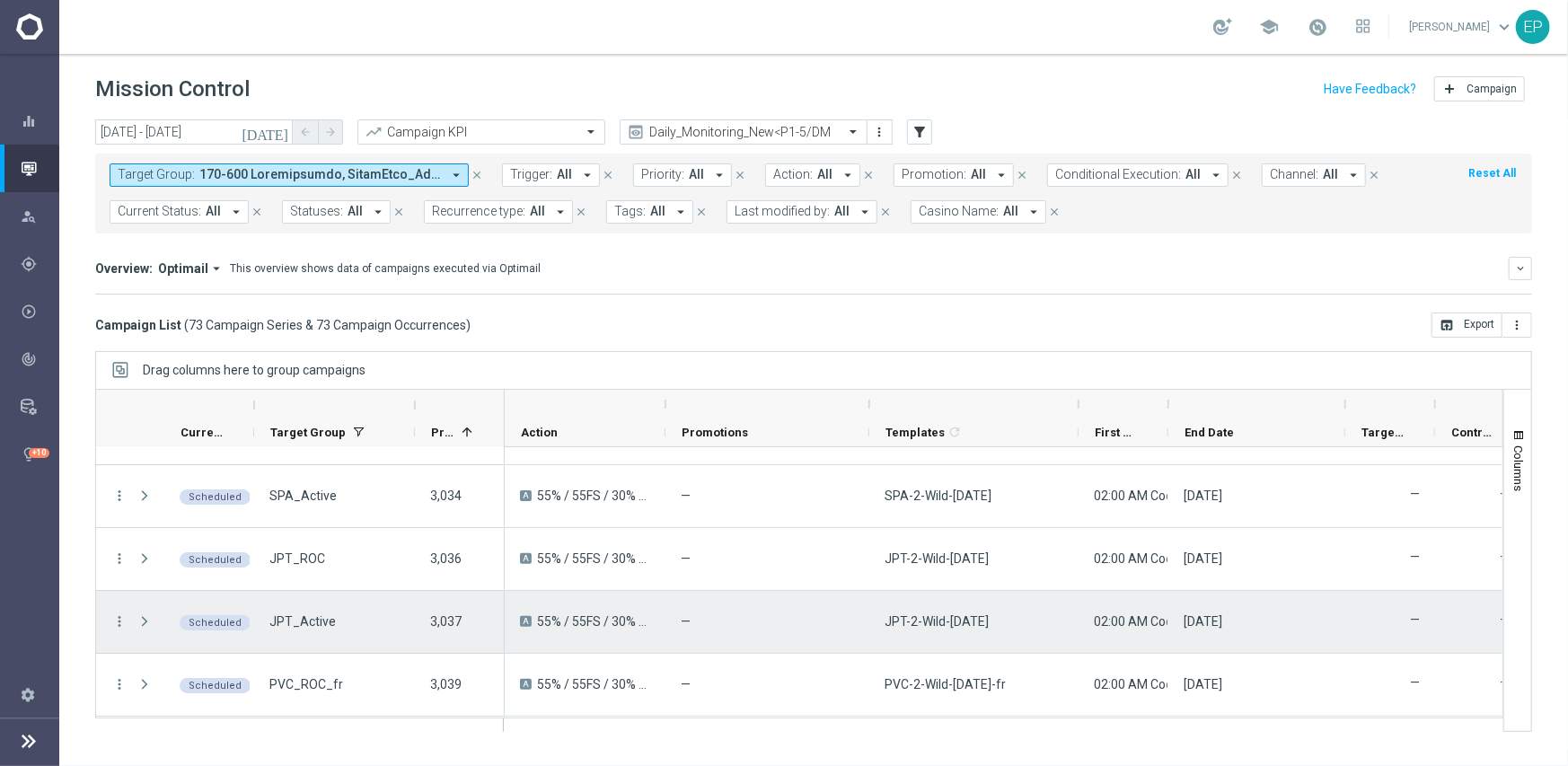
scroll to position [4317, 0]
click at [123, 617] on icon "more_vert" at bounding box center [119, 623] width 17 height 17
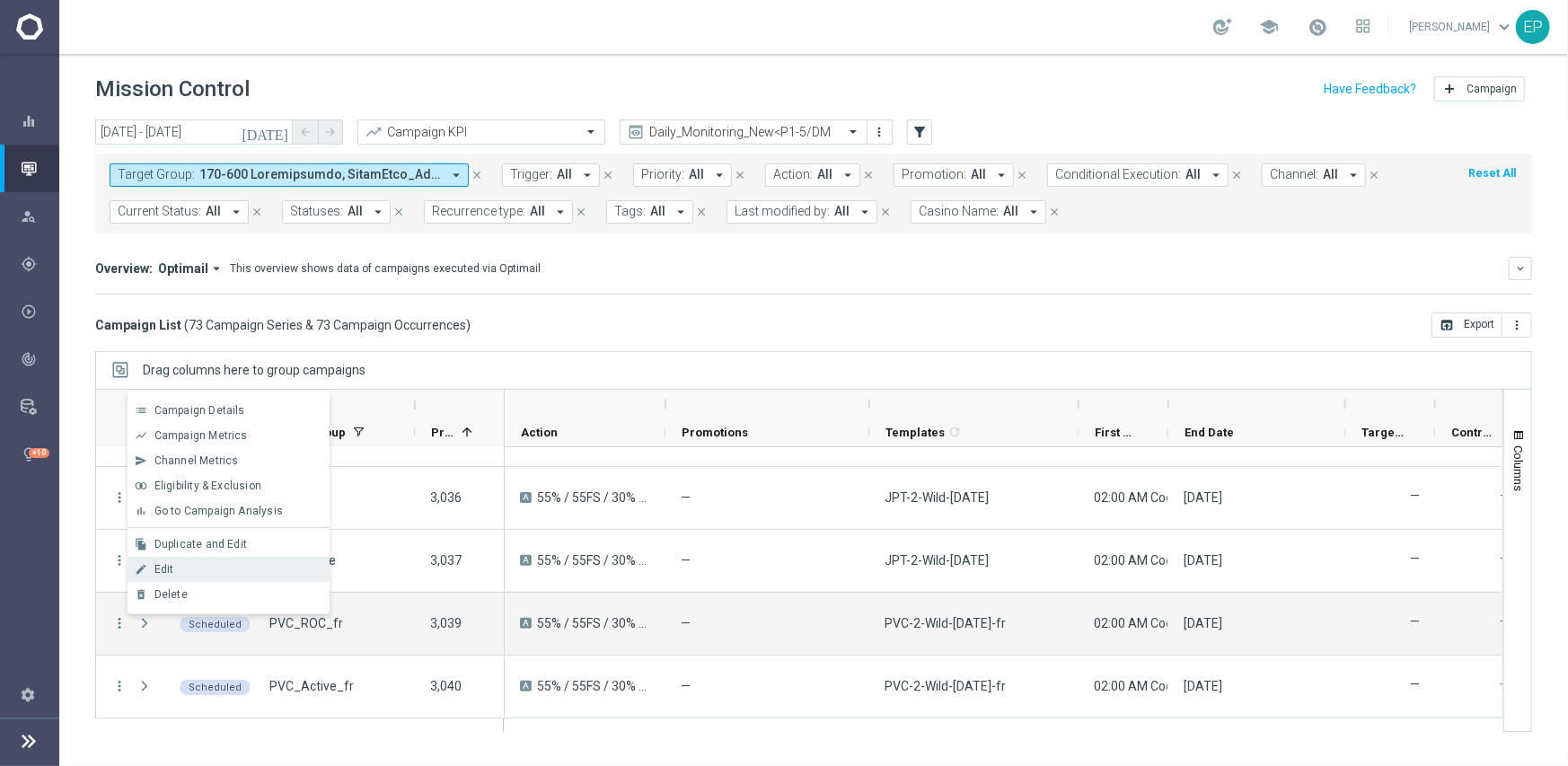
click at [177, 567] on div "Edit" at bounding box center [238, 569] width 167 height 13
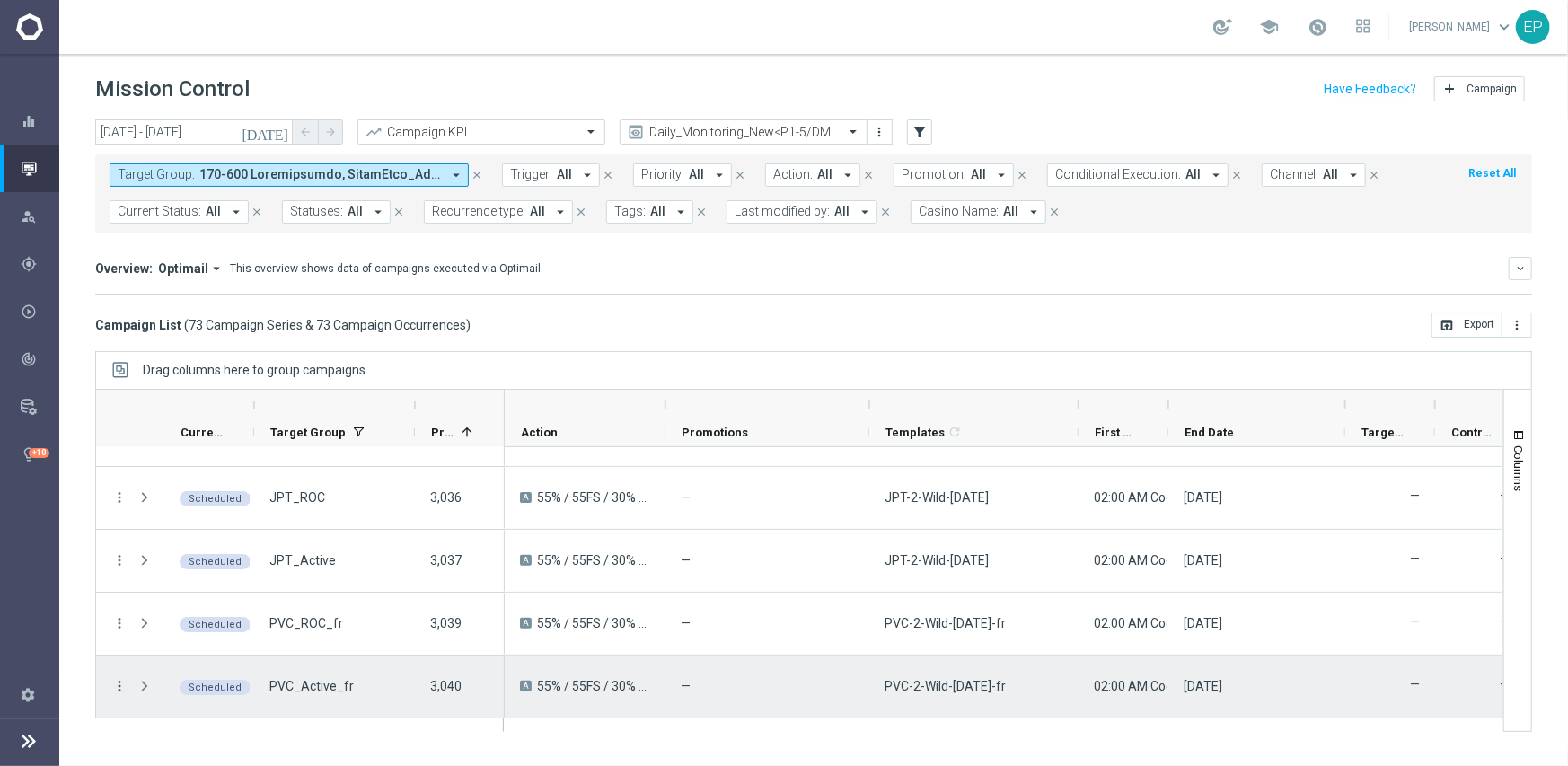
click at [120, 688] on icon "more_vert" at bounding box center [119, 686] width 17 height 17
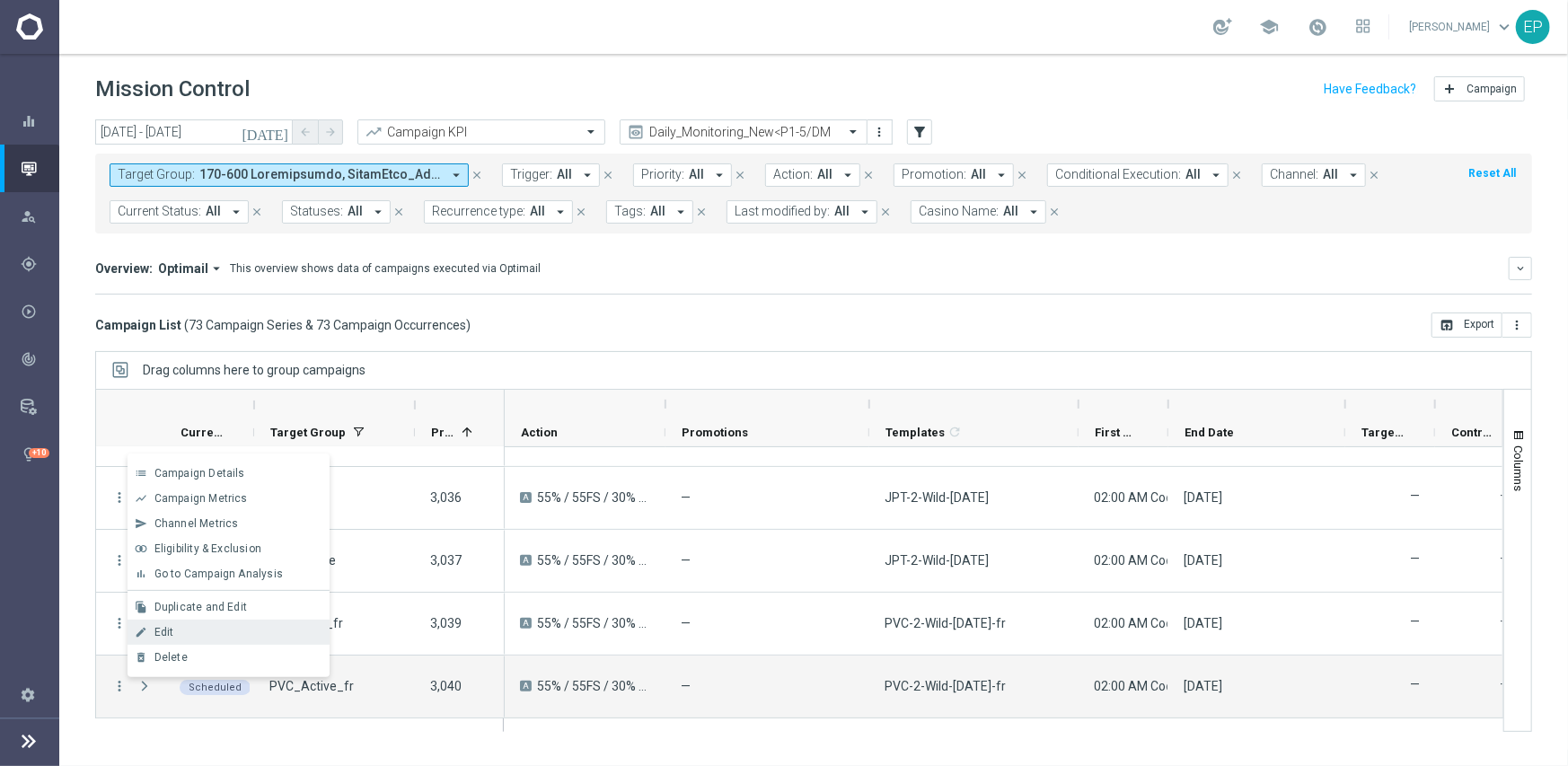
click at [192, 630] on div "Edit" at bounding box center [238, 632] width 167 height 13
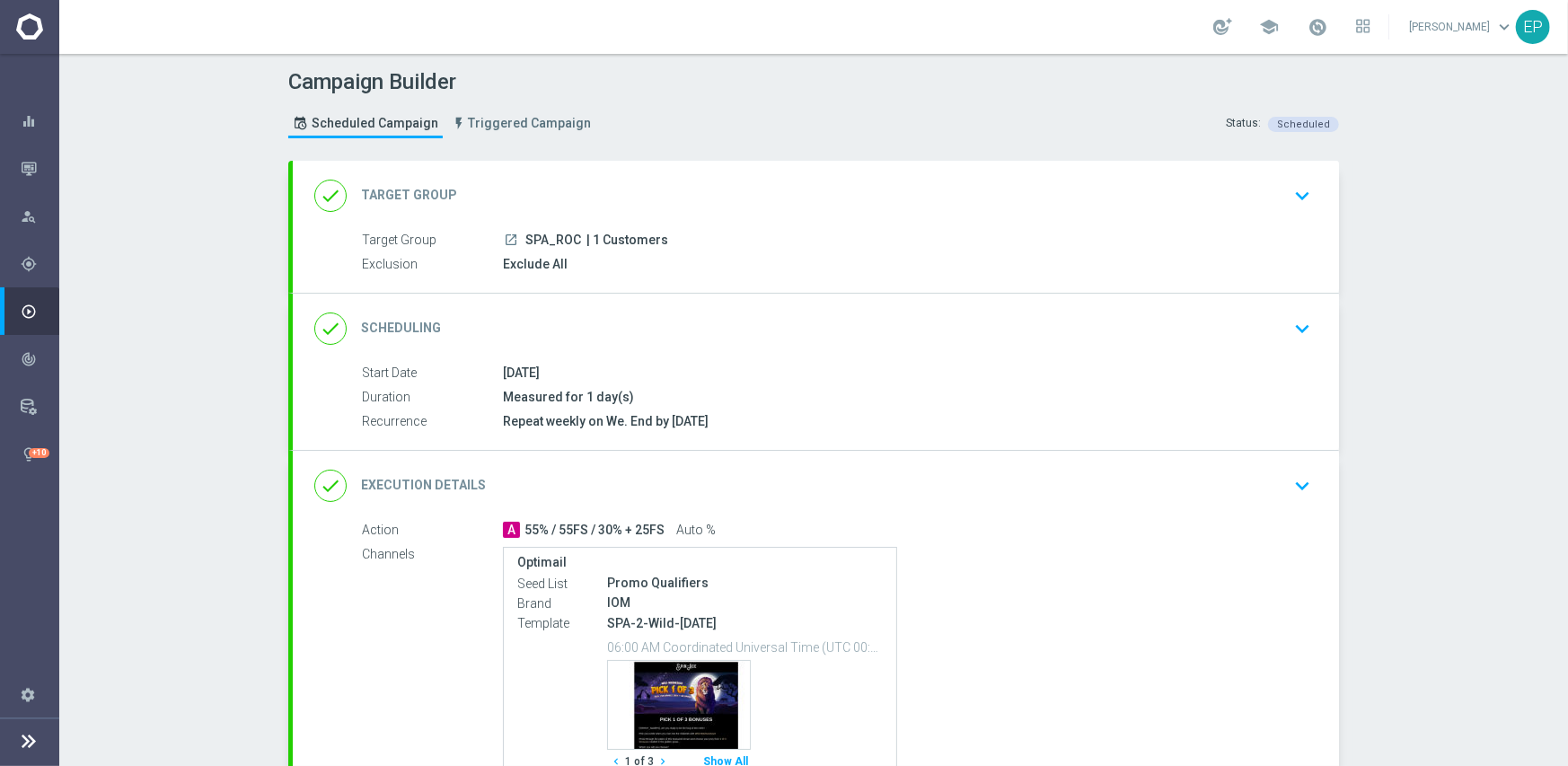
click at [779, 343] on div "done Scheduling keyboard_arrow_down" at bounding box center [815, 329] width 1003 height 34
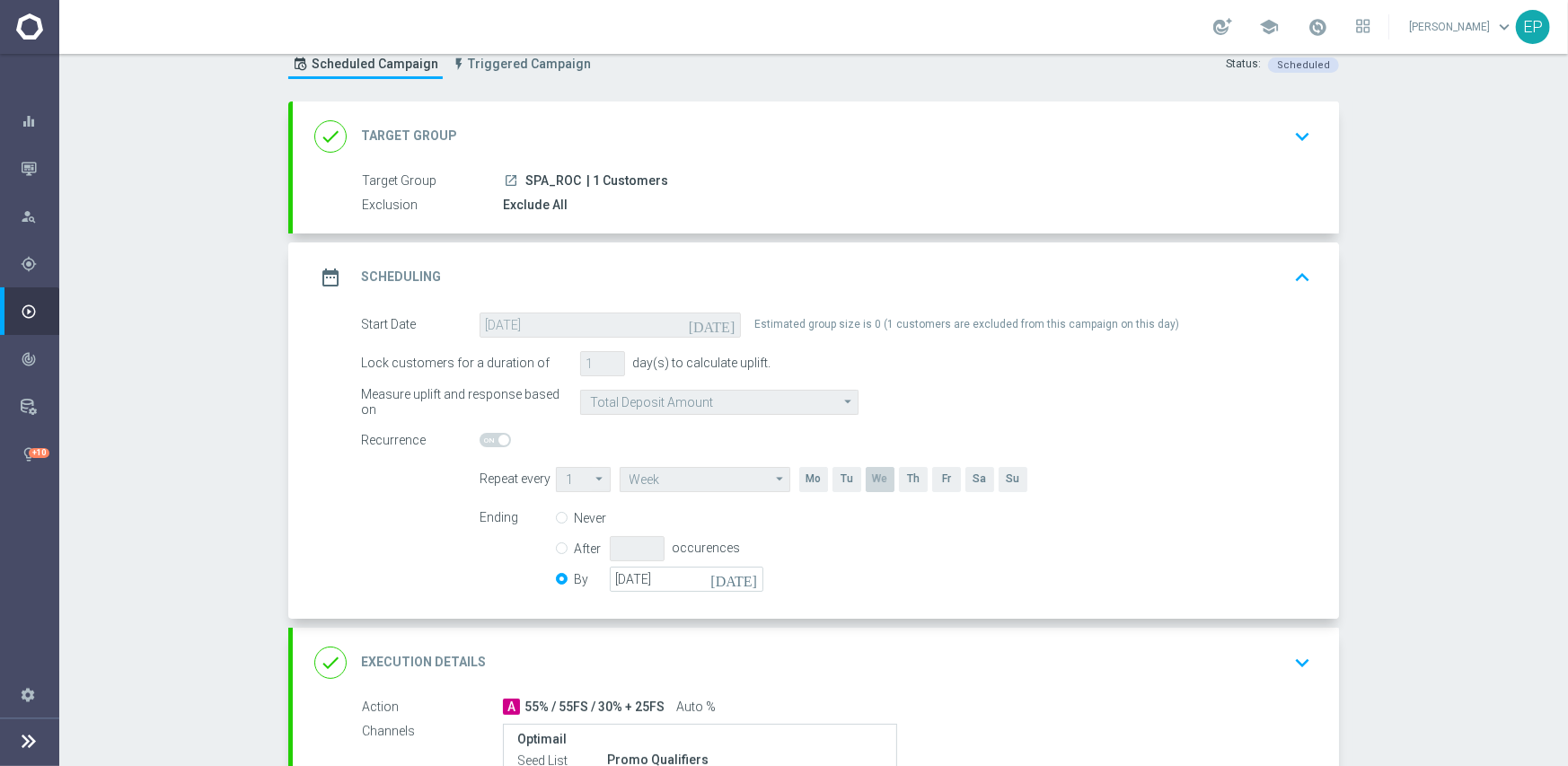
scroll to position [180, 0]
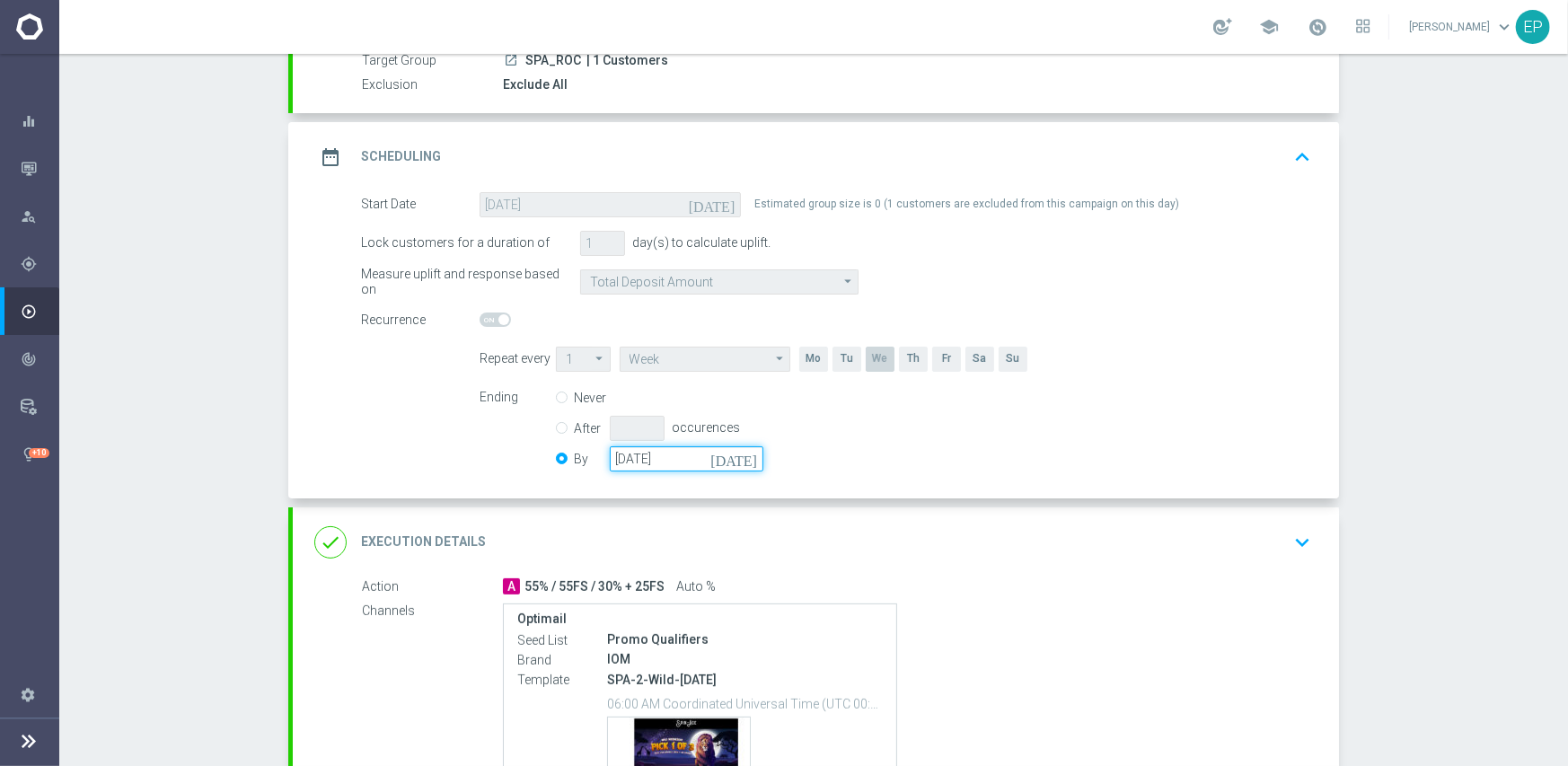
drag, startPoint x: 652, startPoint y: 454, endPoint x: 693, endPoint y: 454, distance: 41.0
click at [655, 454] on input "[DATE]" at bounding box center [686, 459] width 154 height 25
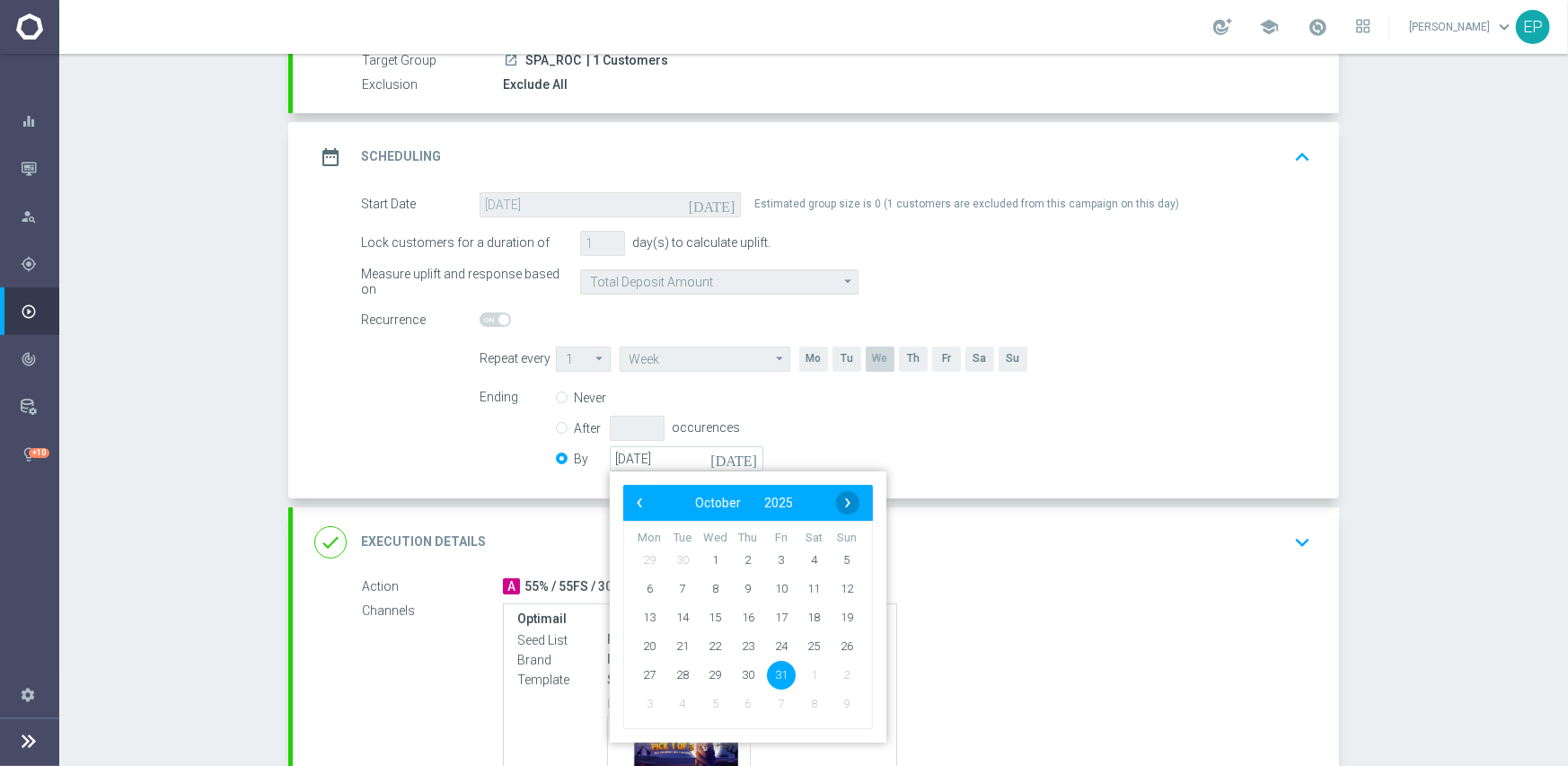
click at [844, 499] on span "›" at bounding box center [848, 503] width 23 height 23
click at [839, 676] on span "30" at bounding box center [846, 674] width 28 height 28
type input "[DATE]"
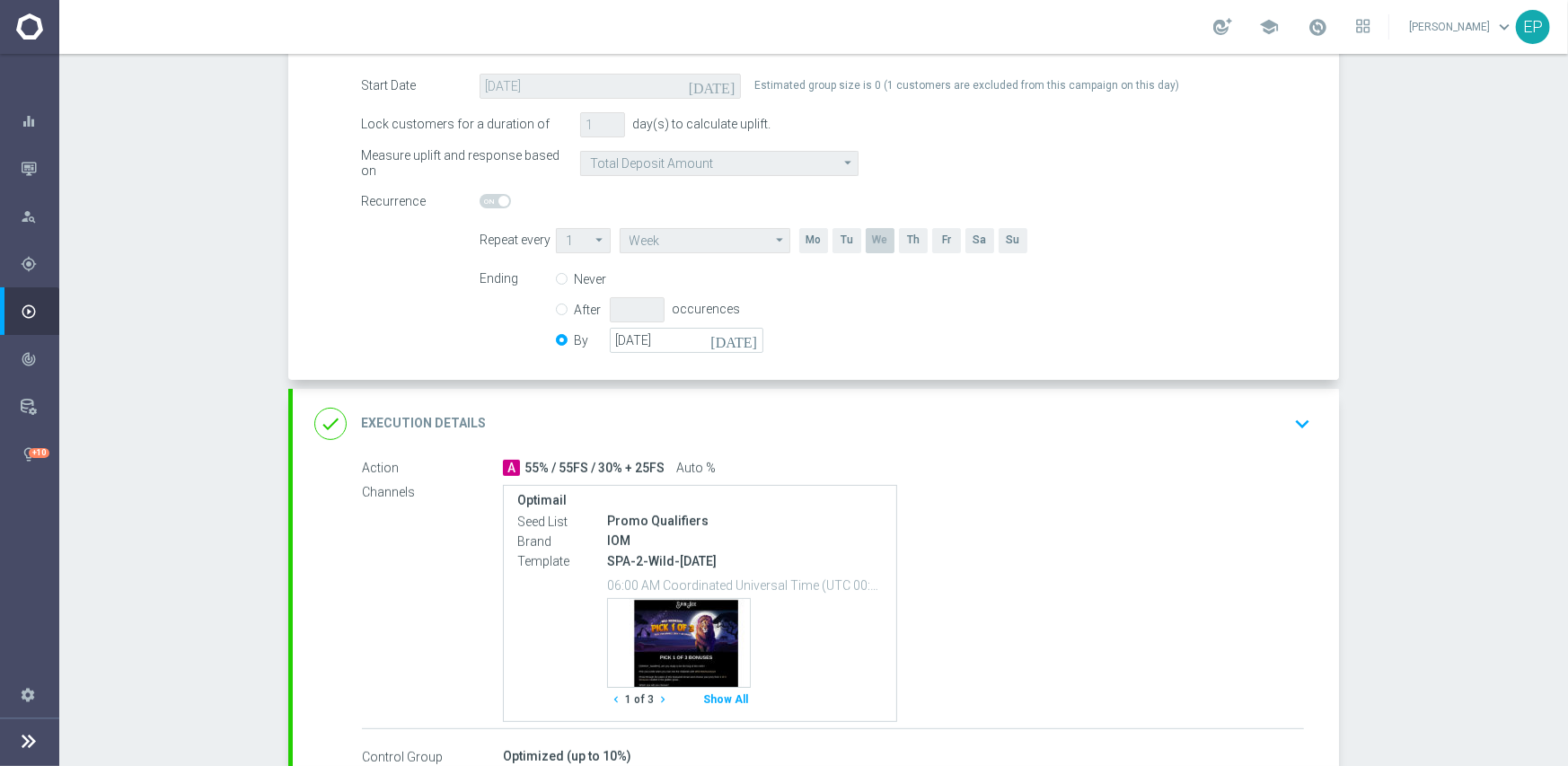
scroll to position [413, 0]
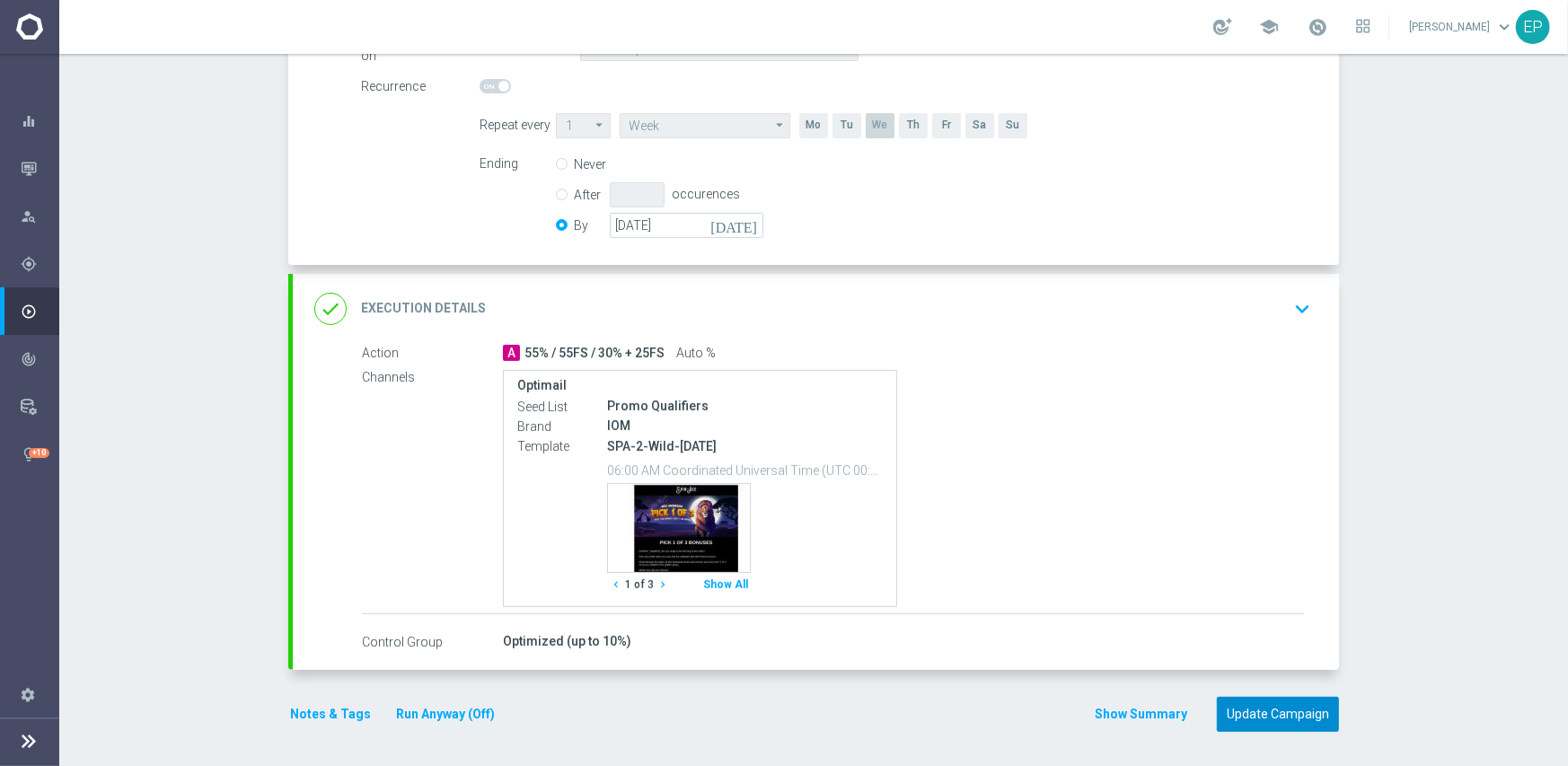
click at [1289, 720] on button "Update Campaign" at bounding box center [1277, 714] width 122 height 35
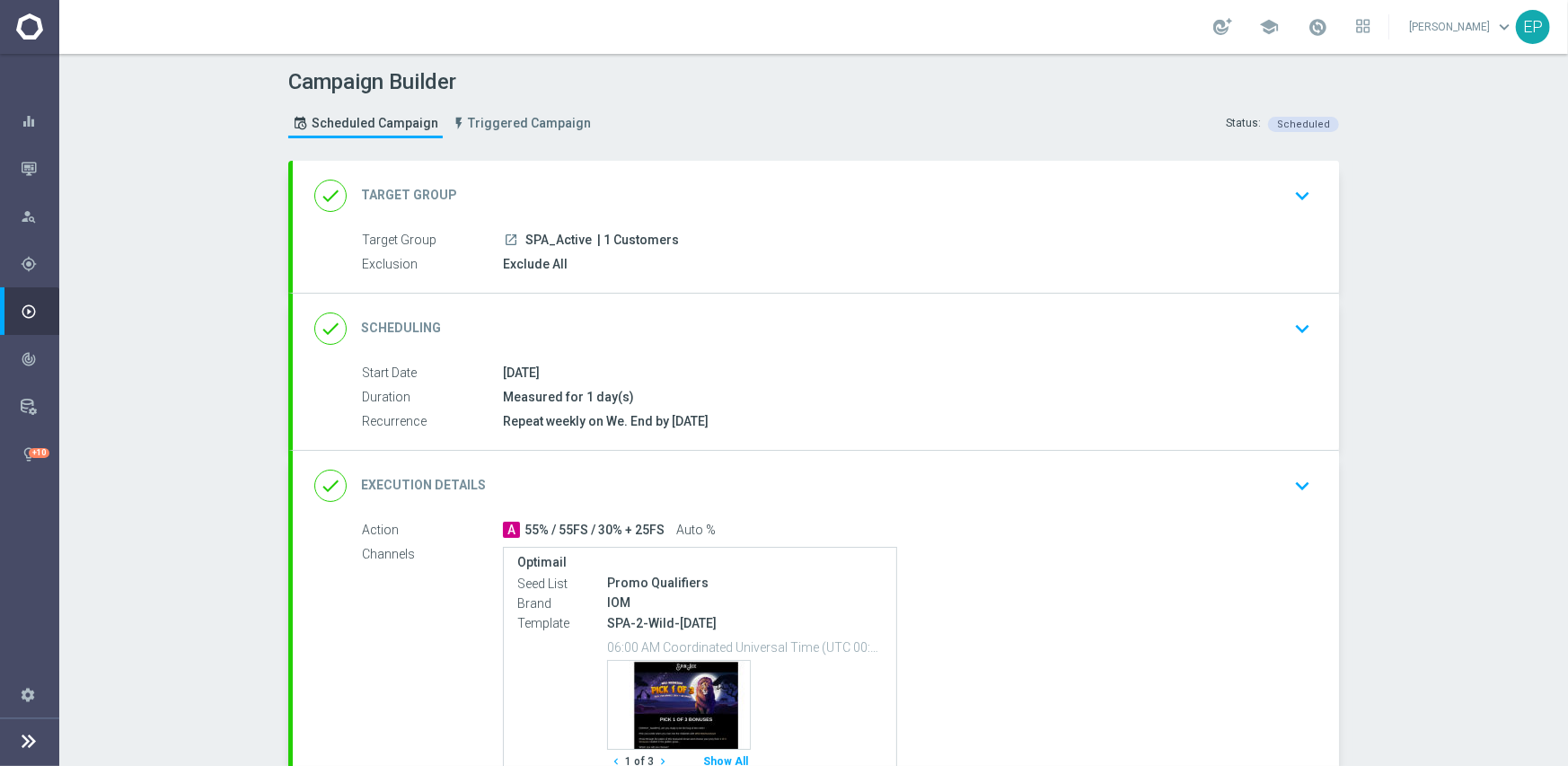
drag, startPoint x: 794, startPoint y: 335, endPoint x: 840, endPoint y: 335, distance: 46.0
click at [800, 335] on div "done Scheduling keyboard_arrow_down" at bounding box center [815, 329] width 1003 height 34
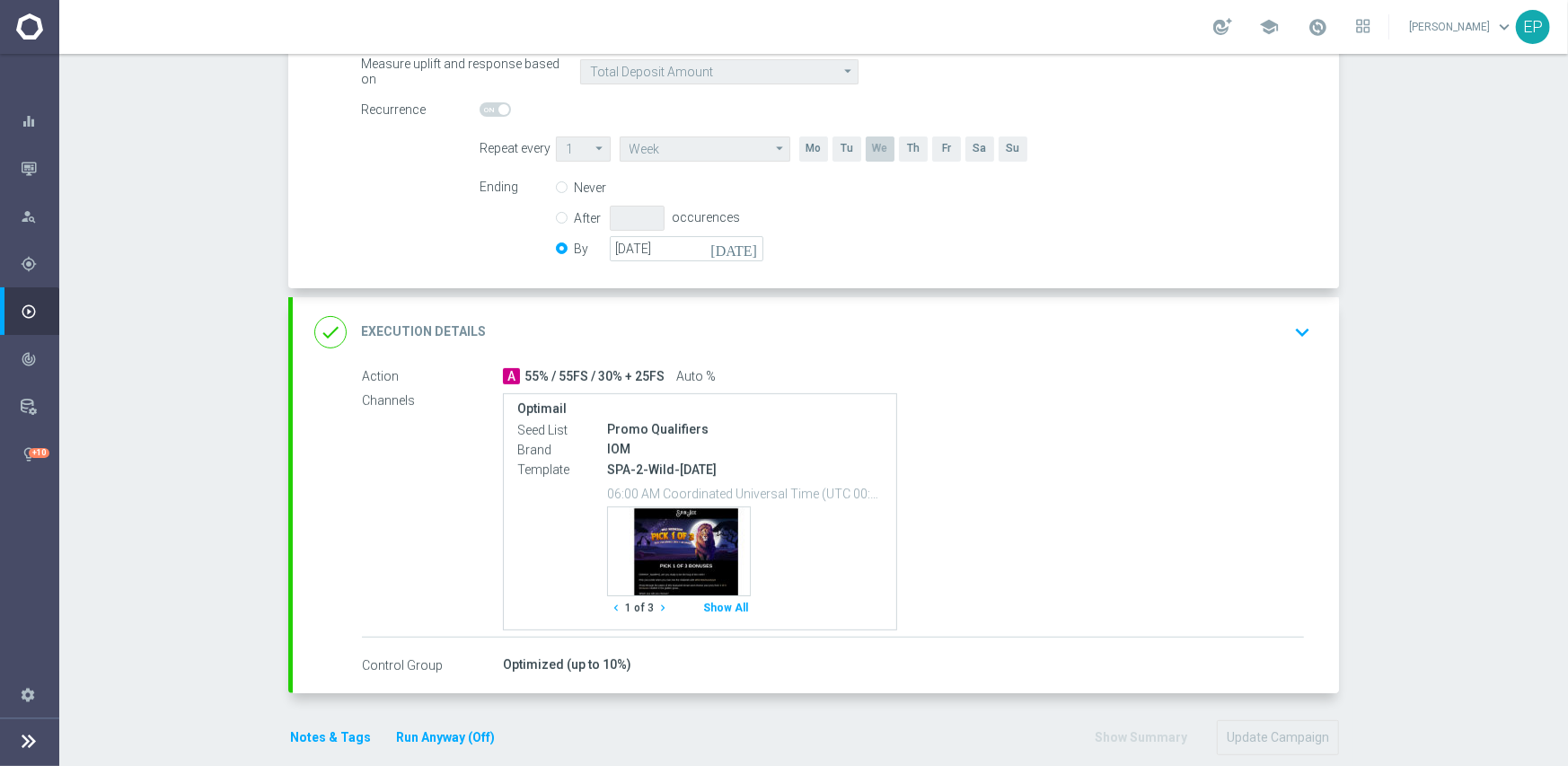
scroll to position [391, 0]
drag, startPoint x: 668, startPoint y: 241, endPoint x: 771, endPoint y: 255, distance: 103.9
click at [671, 240] on input "[DATE]" at bounding box center [686, 248] width 154 height 25
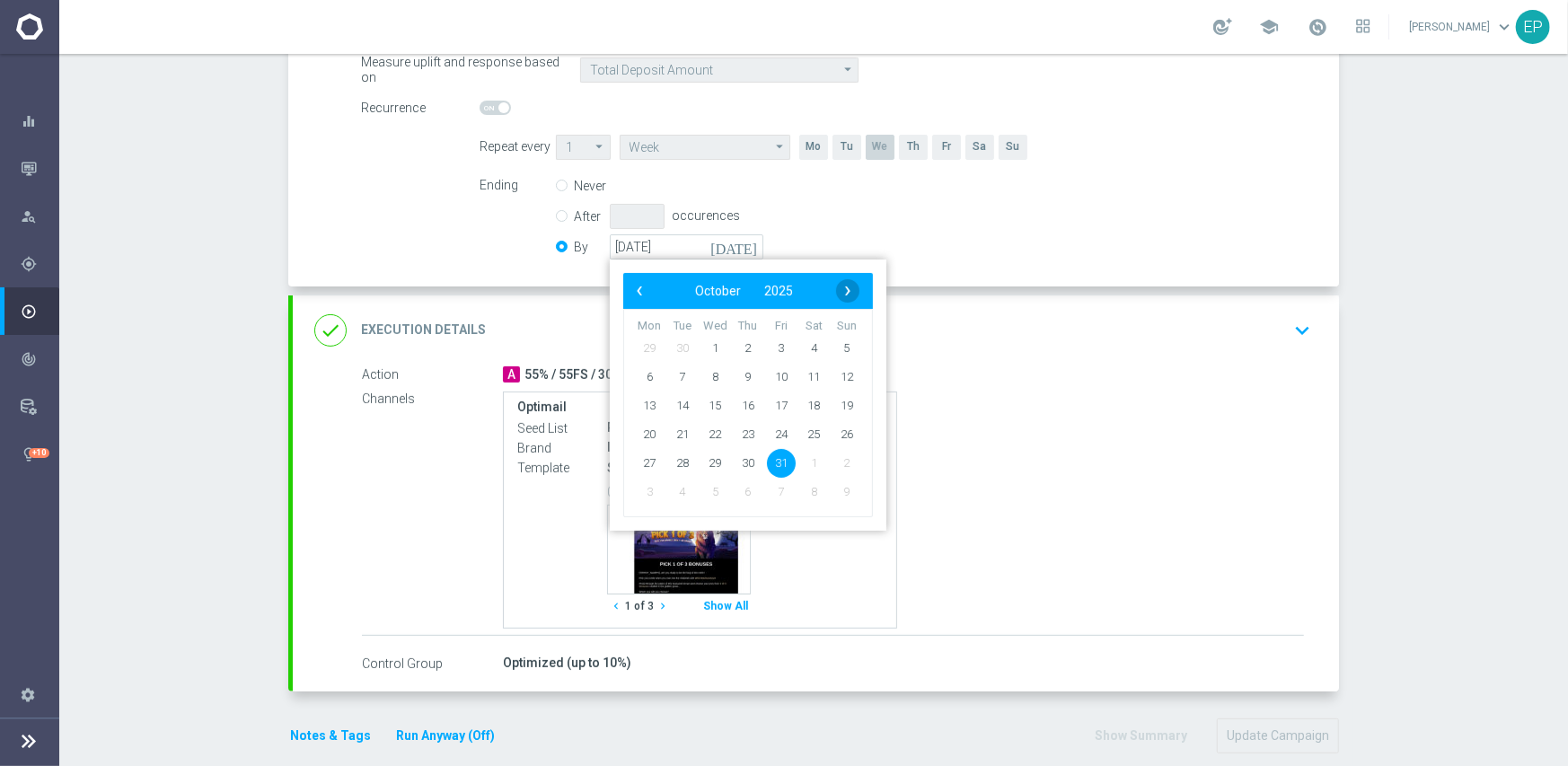
click at [836, 286] on span "›" at bounding box center [848, 291] width 23 height 23
drag, startPoint x: 835, startPoint y: 464, endPoint x: 946, endPoint y: 473, distance: 111.4
click at [835, 463] on span "30" at bounding box center [846, 462] width 28 height 28
type input "[DATE]"
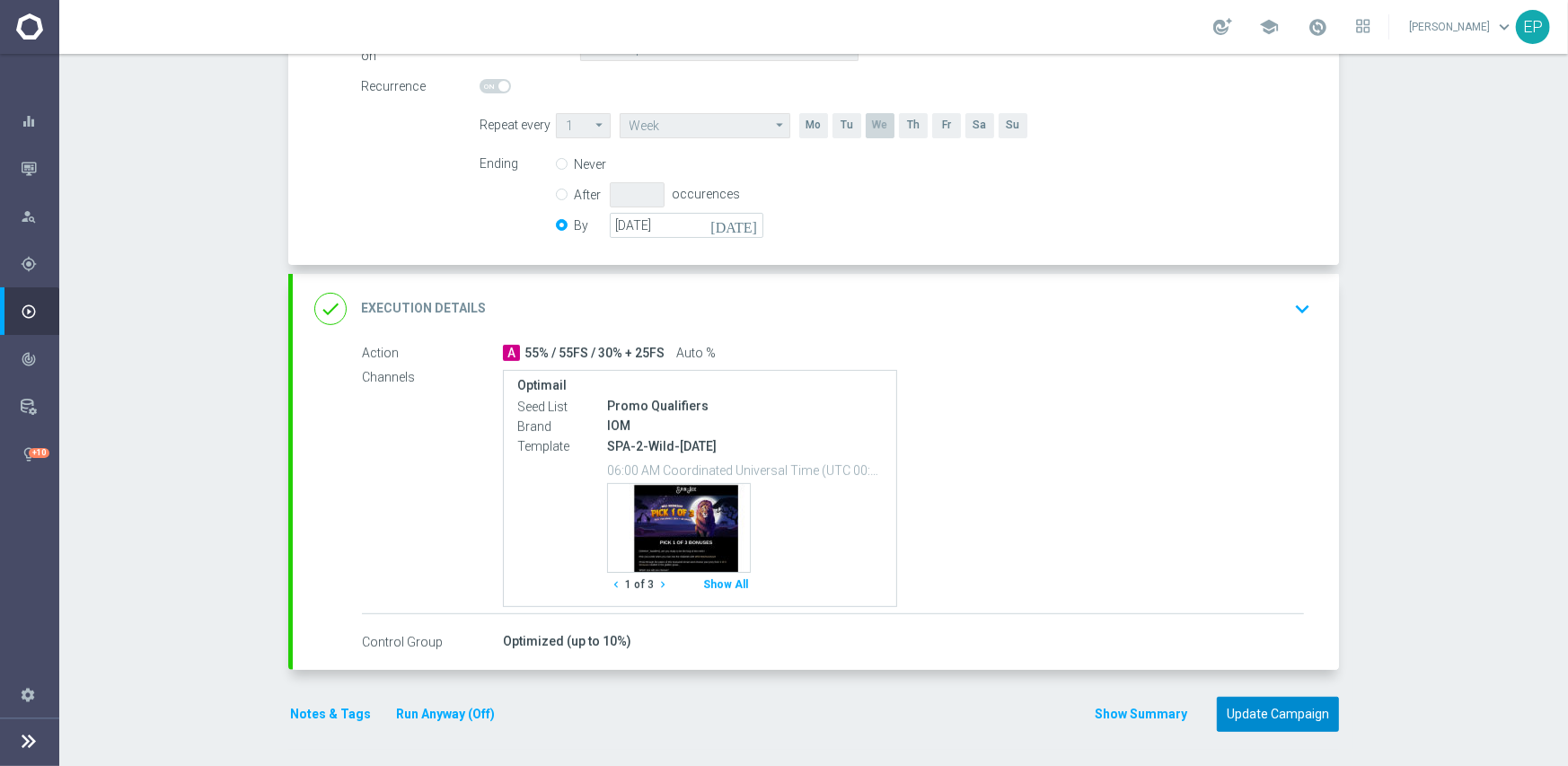
click at [1302, 711] on button "Update Campaign" at bounding box center [1277, 714] width 122 height 35
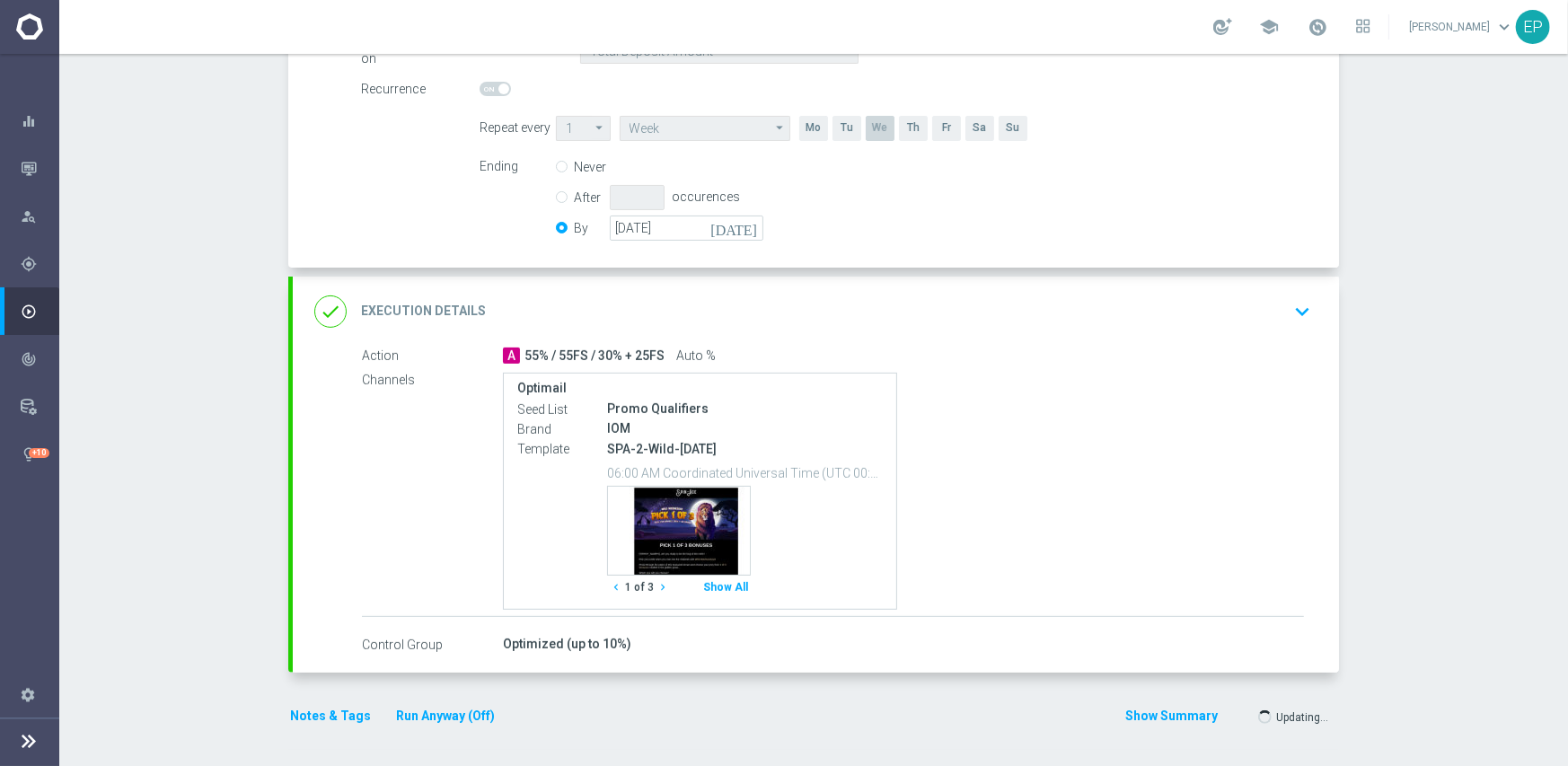
scroll to position [413, 0]
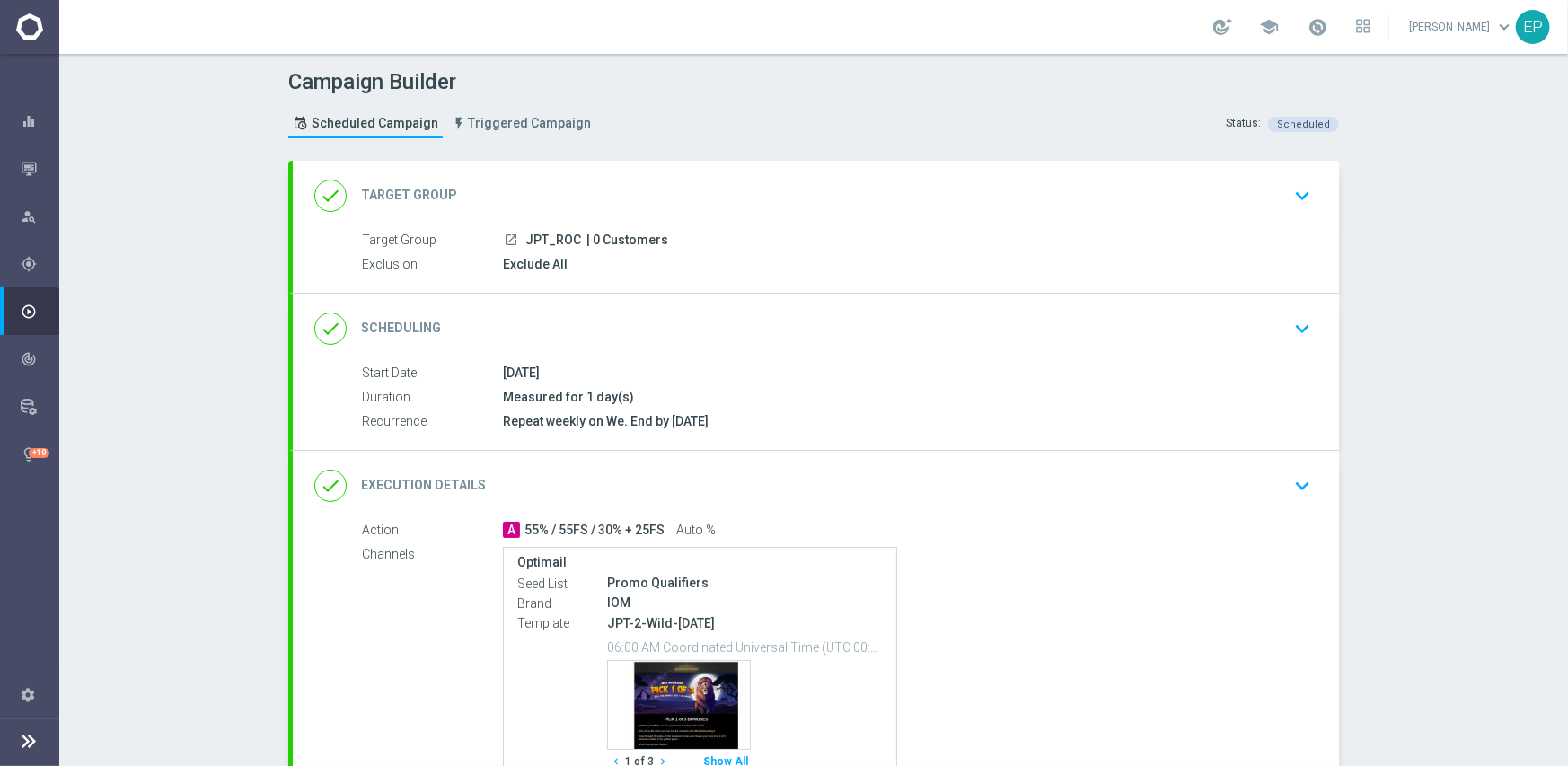
click at [708, 321] on div "done Scheduling keyboard_arrow_down" at bounding box center [815, 329] width 1003 height 34
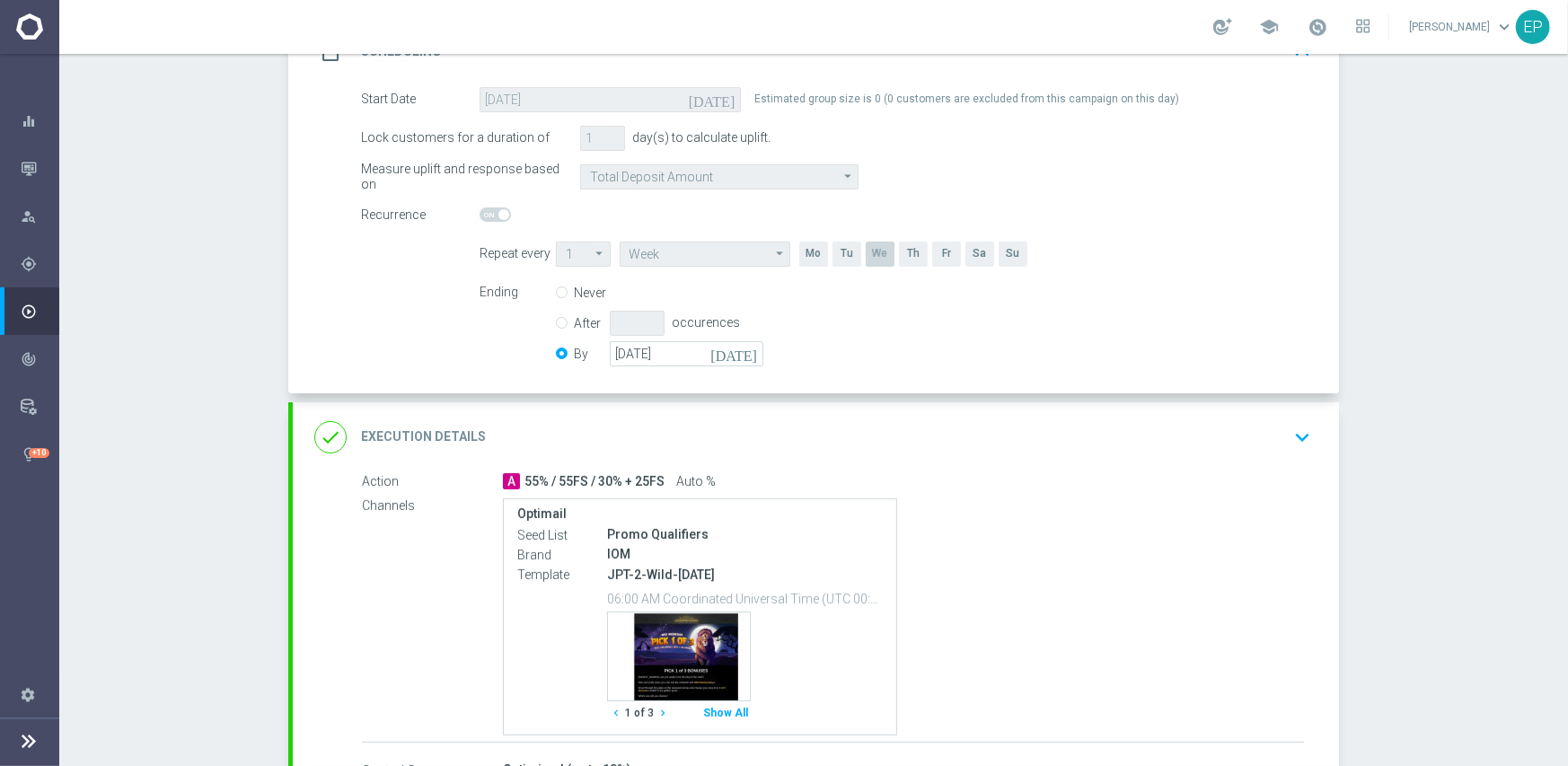
scroll to position [382, 0]
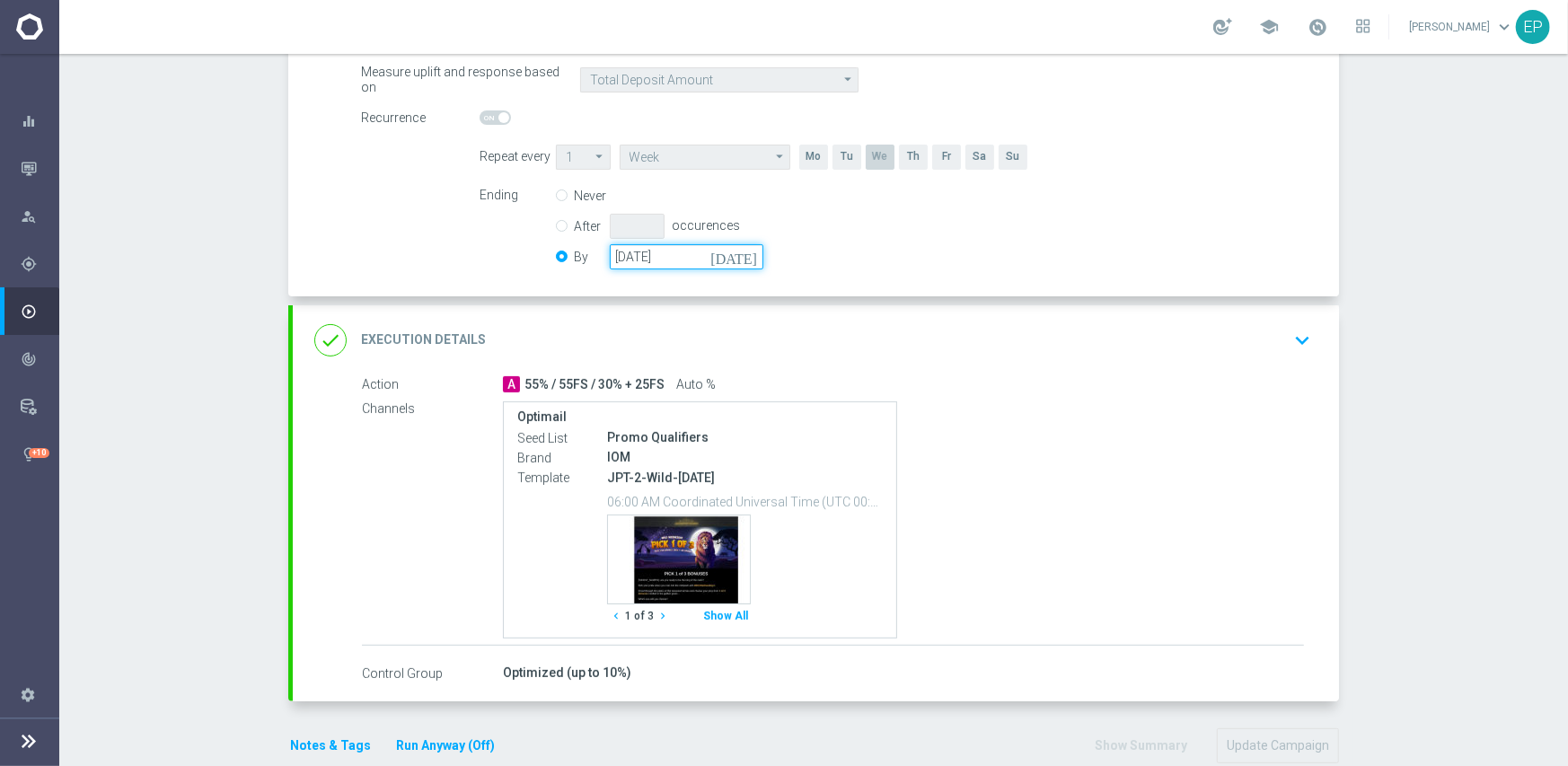
drag, startPoint x: 629, startPoint y: 257, endPoint x: 652, endPoint y: 256, distance: 23.0
click at [629, 257] on input "[DATE]" at bounding box center [686, 257] width 154 height 25
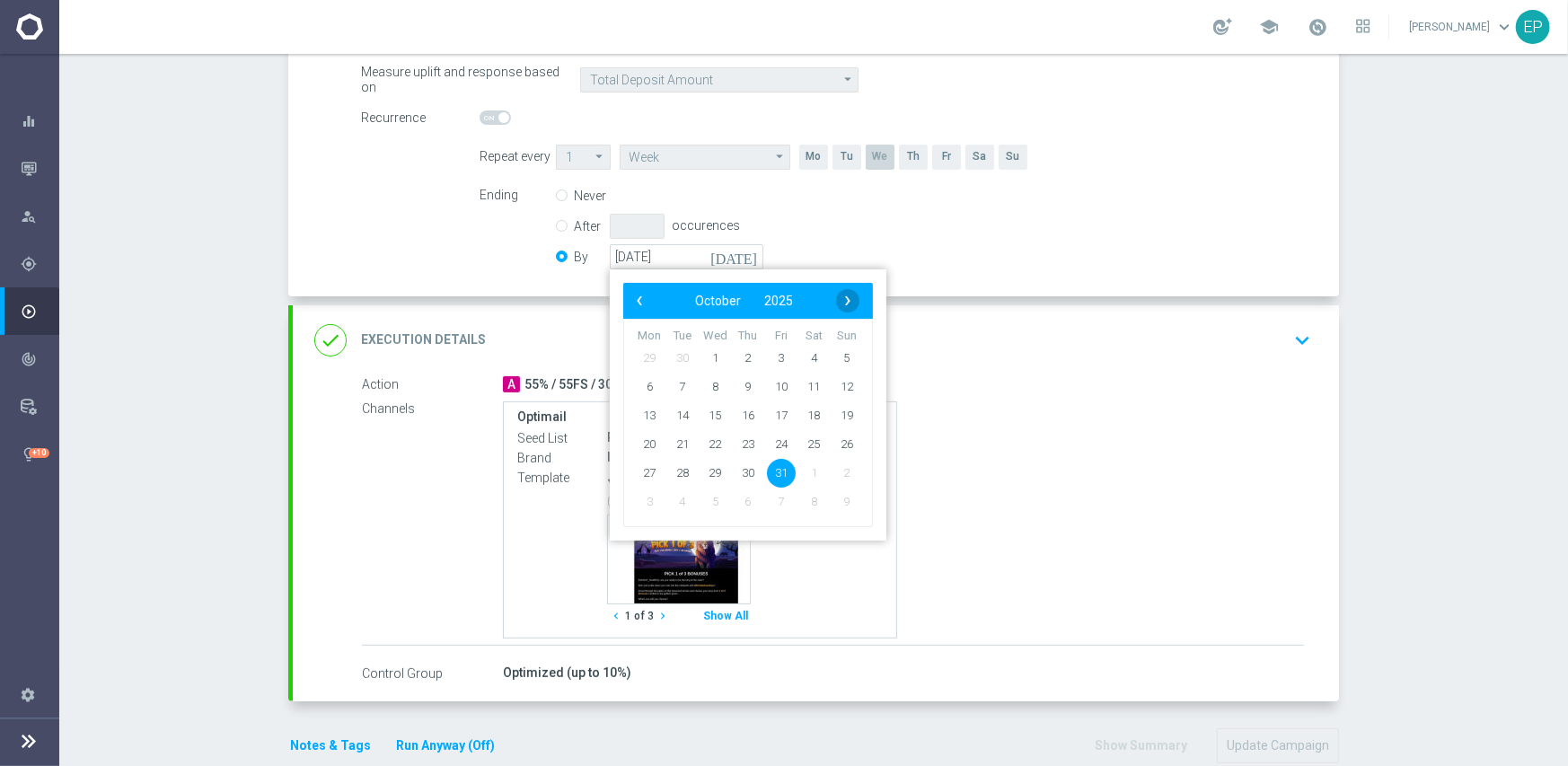
click at [848, 293] on span "›" at bounding box center [848, 301] width 23 height 23
click at [848, 473] on span "30" at bounding box center [846, 472] width 28 height 28
type input "[DATE]"
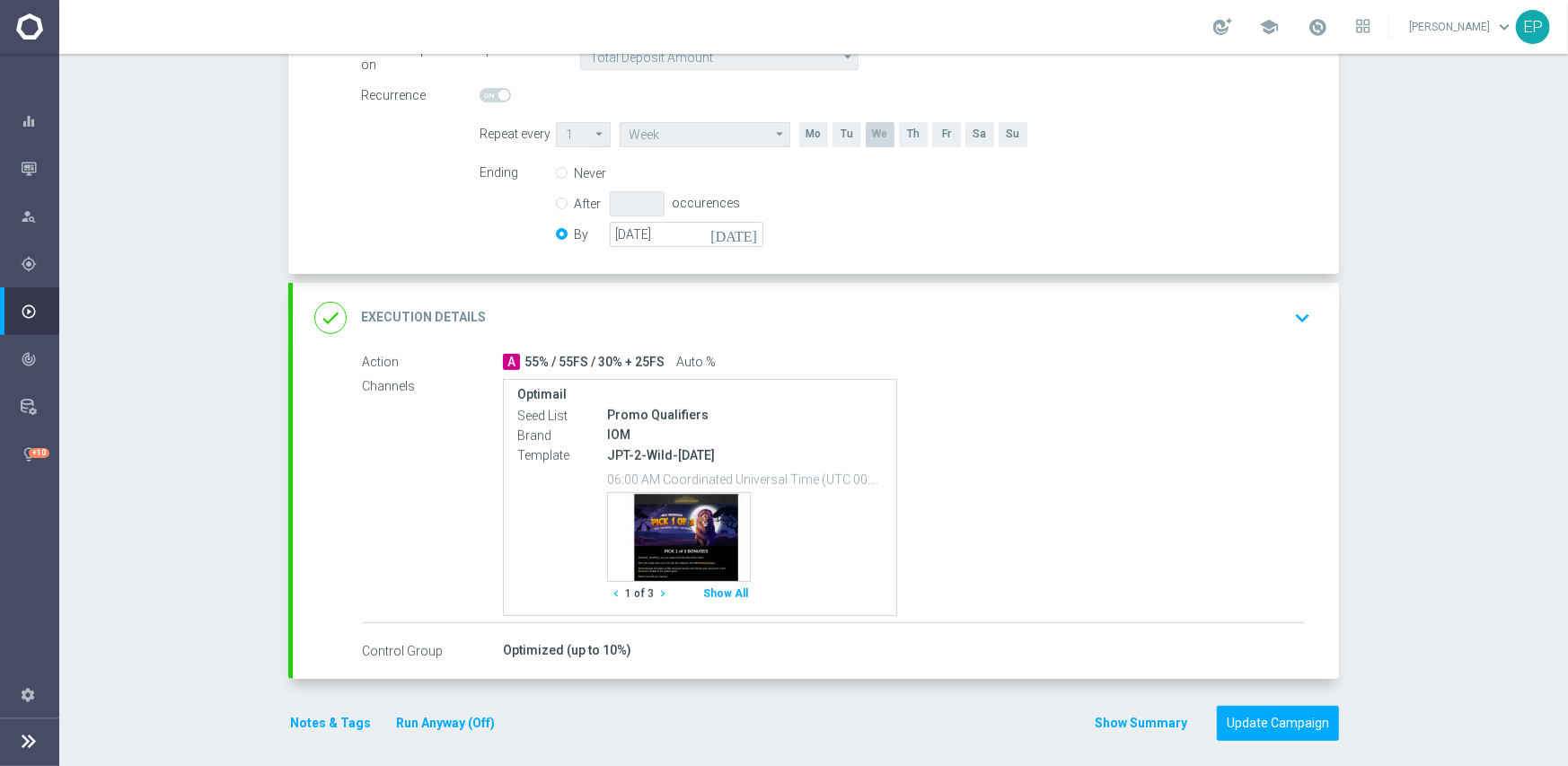
scroll to position [413, 0]
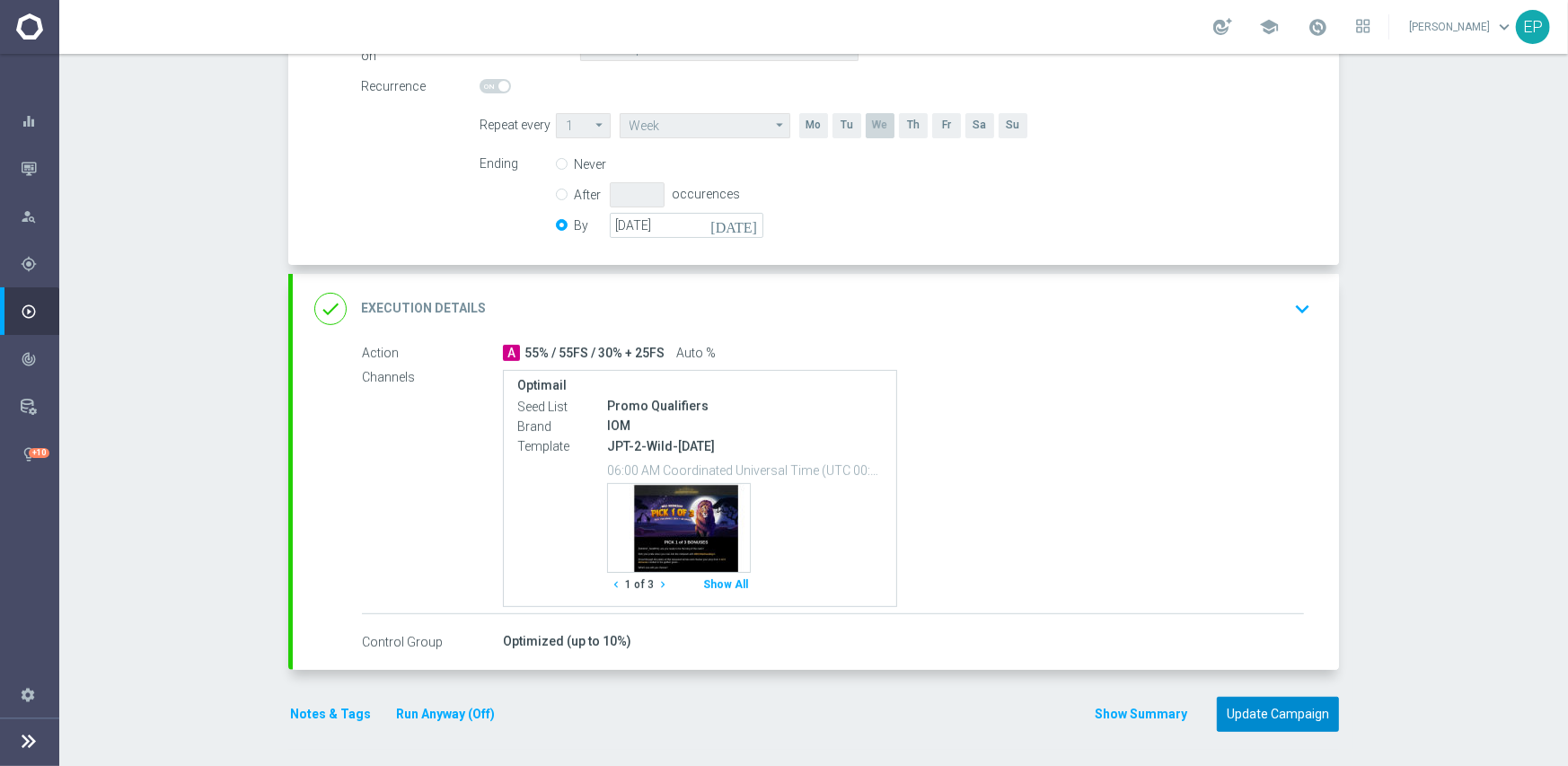
click at [1293, 708] on button "Update Campaign" at bounding box center [1277, 714] width 122 height 35
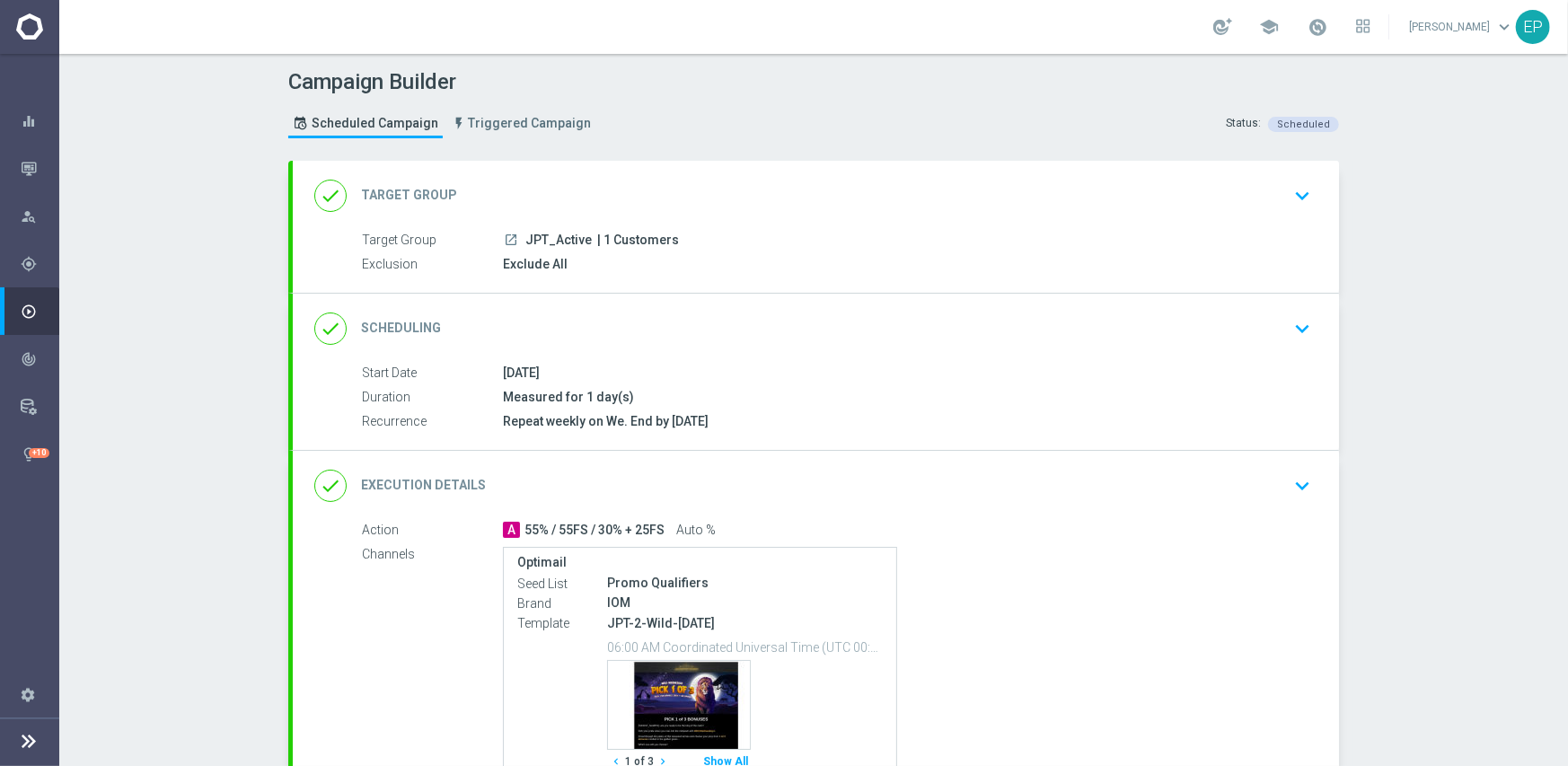
click at [858, 312] on div "done Scheduling keyboard_arrow_down" at bounding box center [815, 329] width 1003 height 34
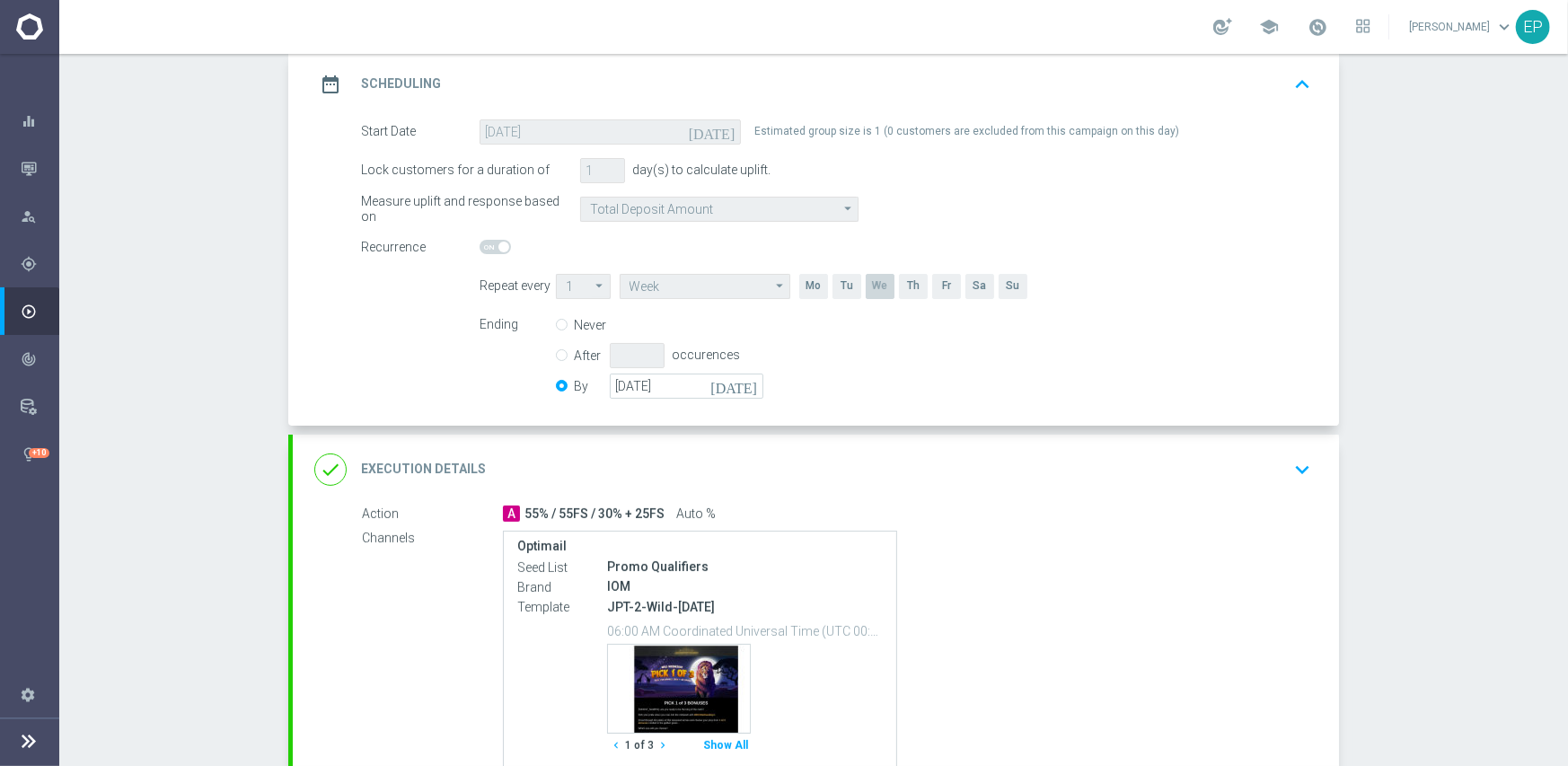
scroll to position [269, 0]
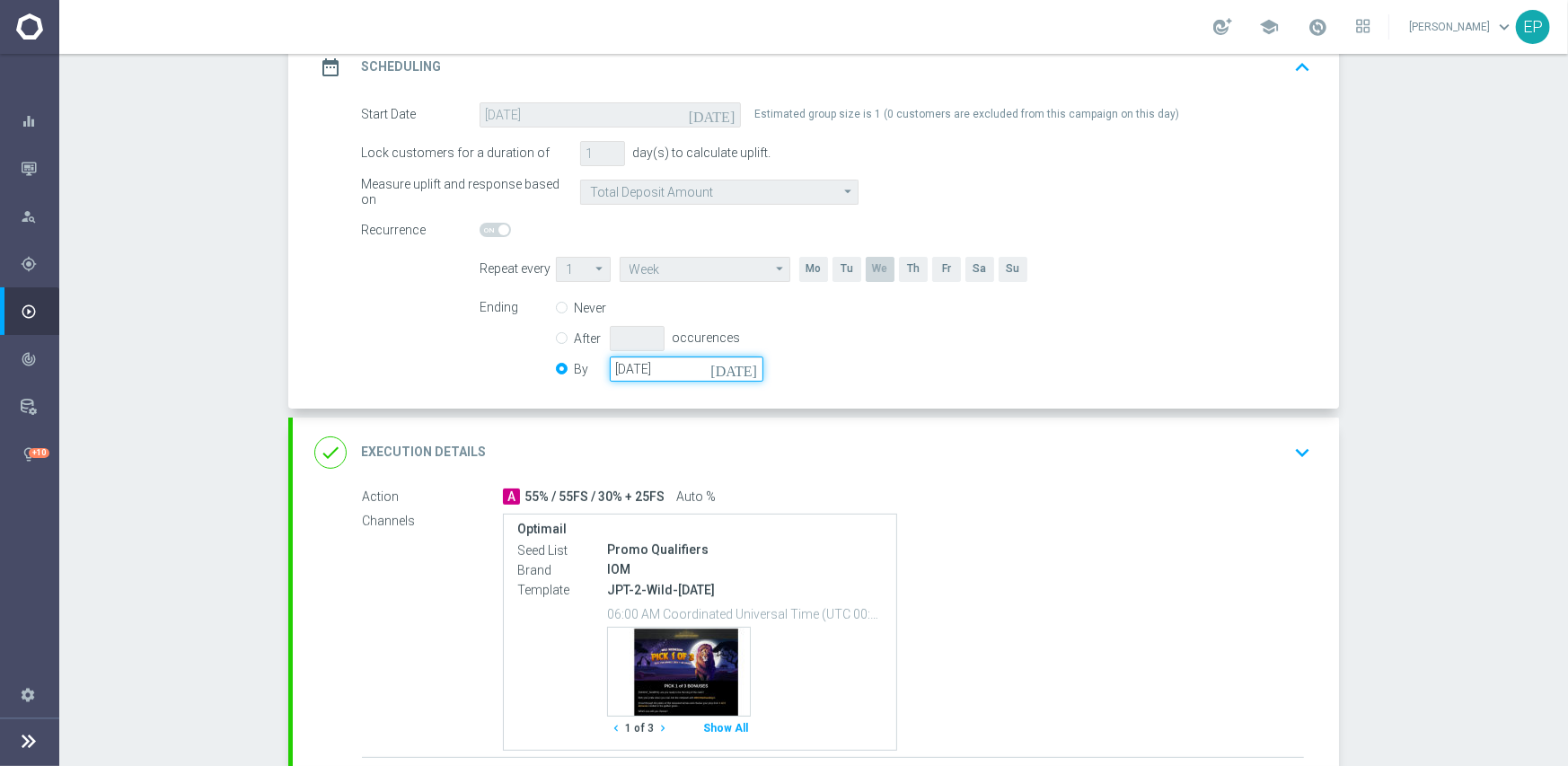
drag, startPoint x: 672, startPoint y: 368, endPoint x: 718, endPoint y: 378, distance: 47.1
click at [680, 370] on input "[DATE]" at bounding box center [686, 369] width 154 height 25
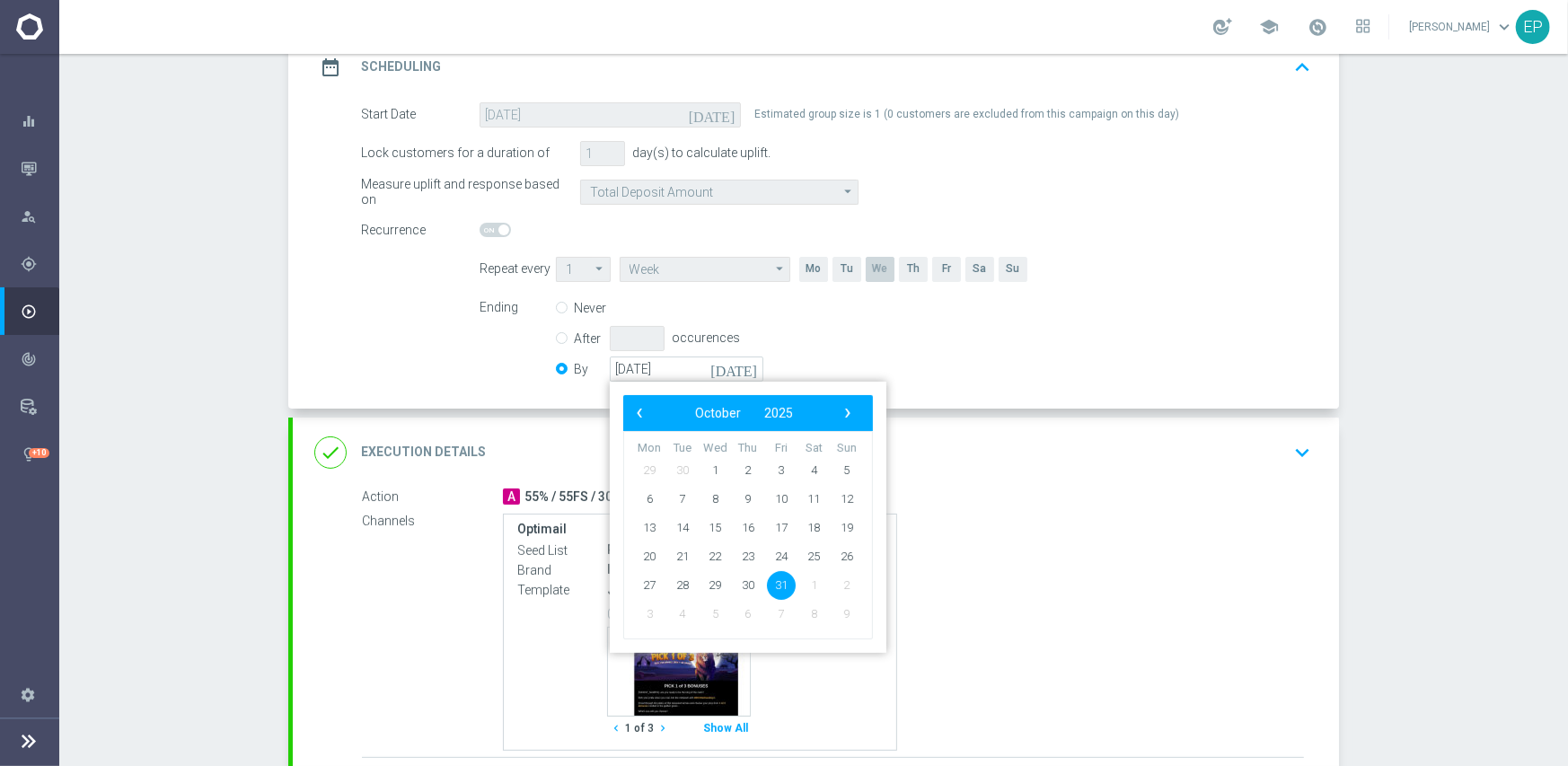
drag, startPoint x: 841, startPoint y: 408, endPoint x: 839, endPoint y: 375, distance: 33.1
click at [842, 409] on span "›" at bounding box center [848, 413] width 23 height 23
click at [833, 579] on span "30" at bounding box center [846, 584] width 28 height 28
type input "[DATE]"
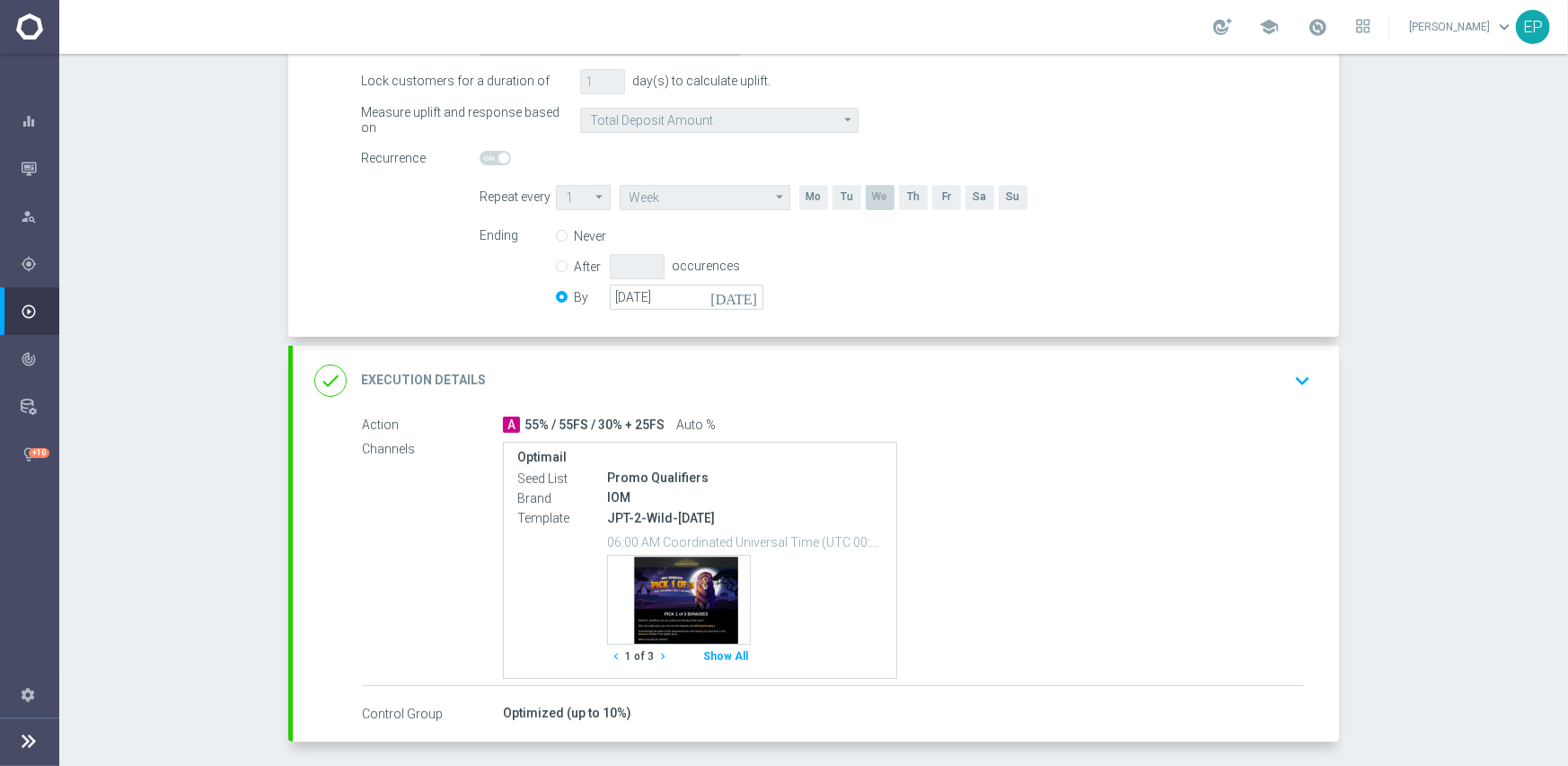
scroll to position [413, 0]
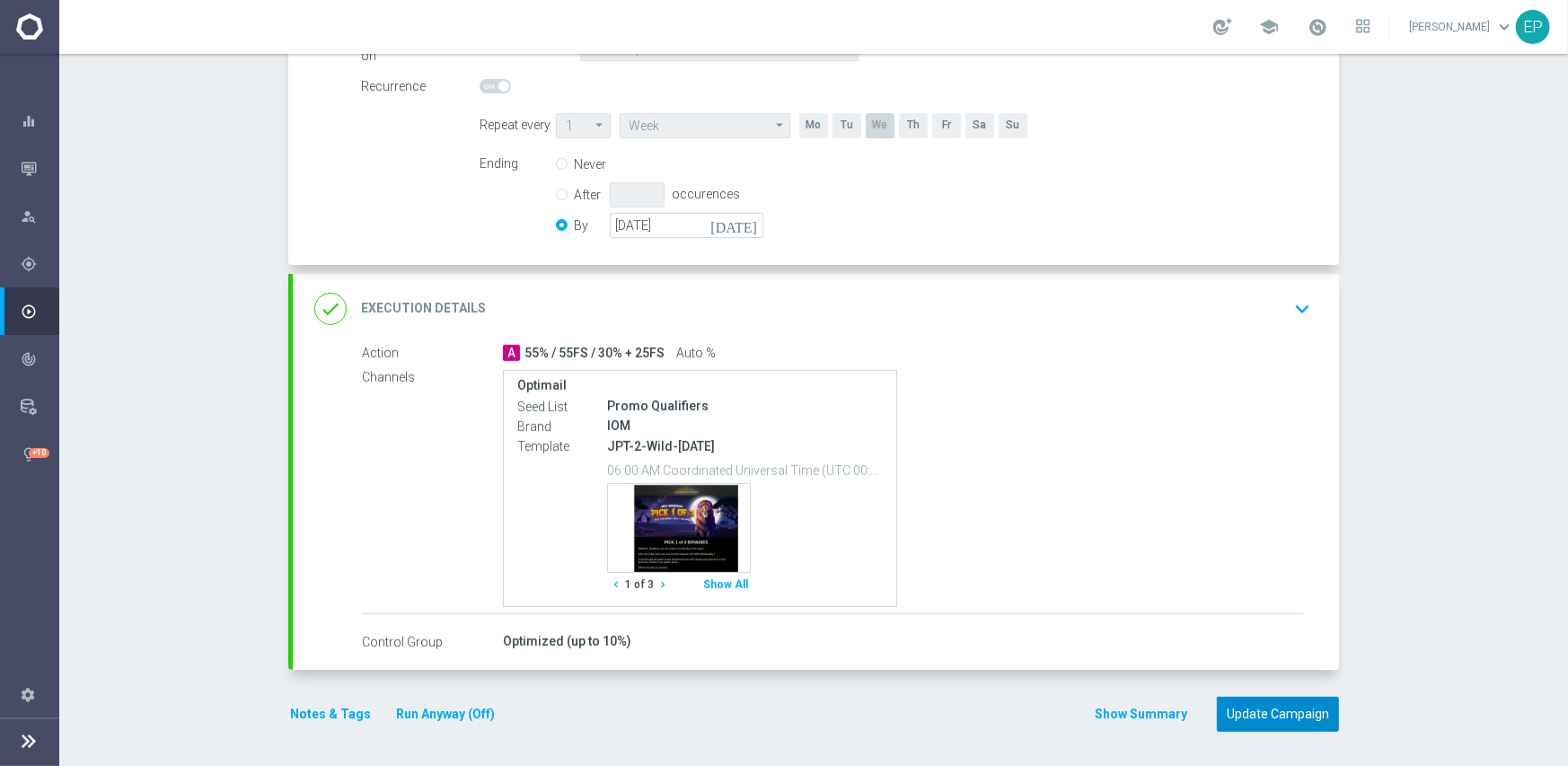
click at [1254, 710] on button "Update Campaign" at bounding box center [1277, 714] width 122 height 35
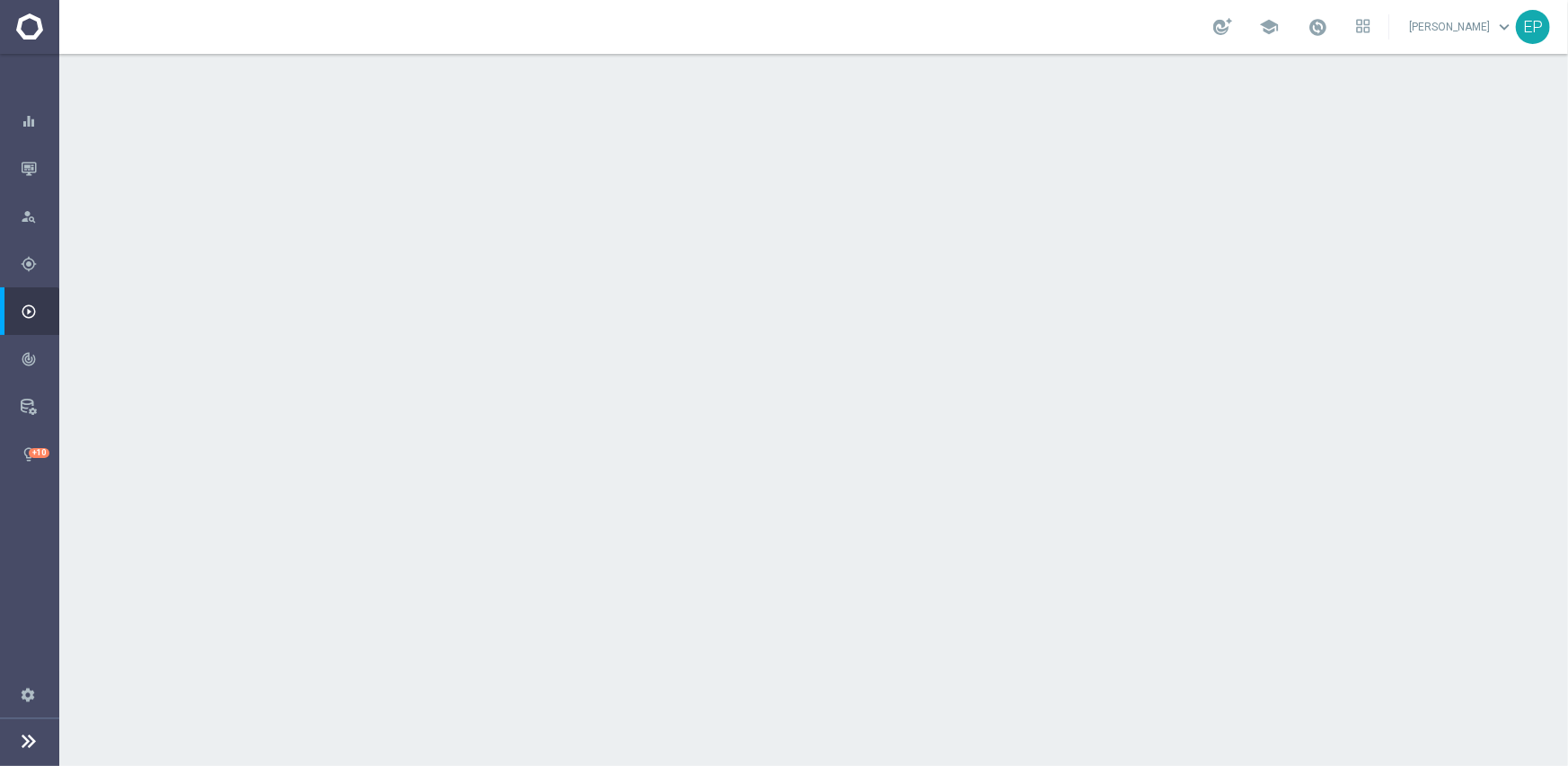
drag, startPoint x: 792, startPoint y: 320, endPoint x: 804, endPoint y: 318, distance: 12.2
click at [791, 320] on div "done Scheduling keyboard_arrow_down" at bounding box center [815, 329] width 1003 height 34
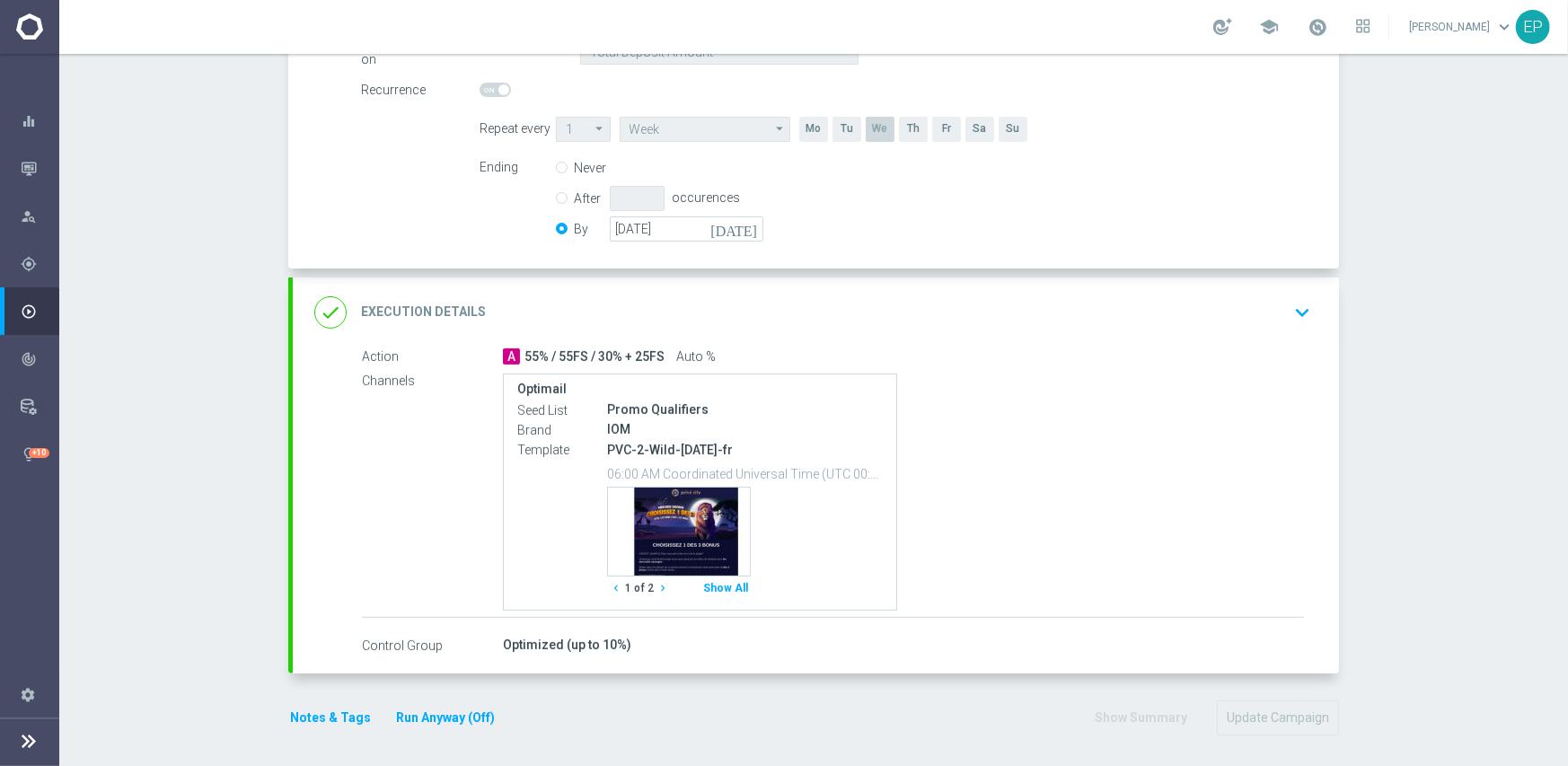
scroll to position [413, 0]
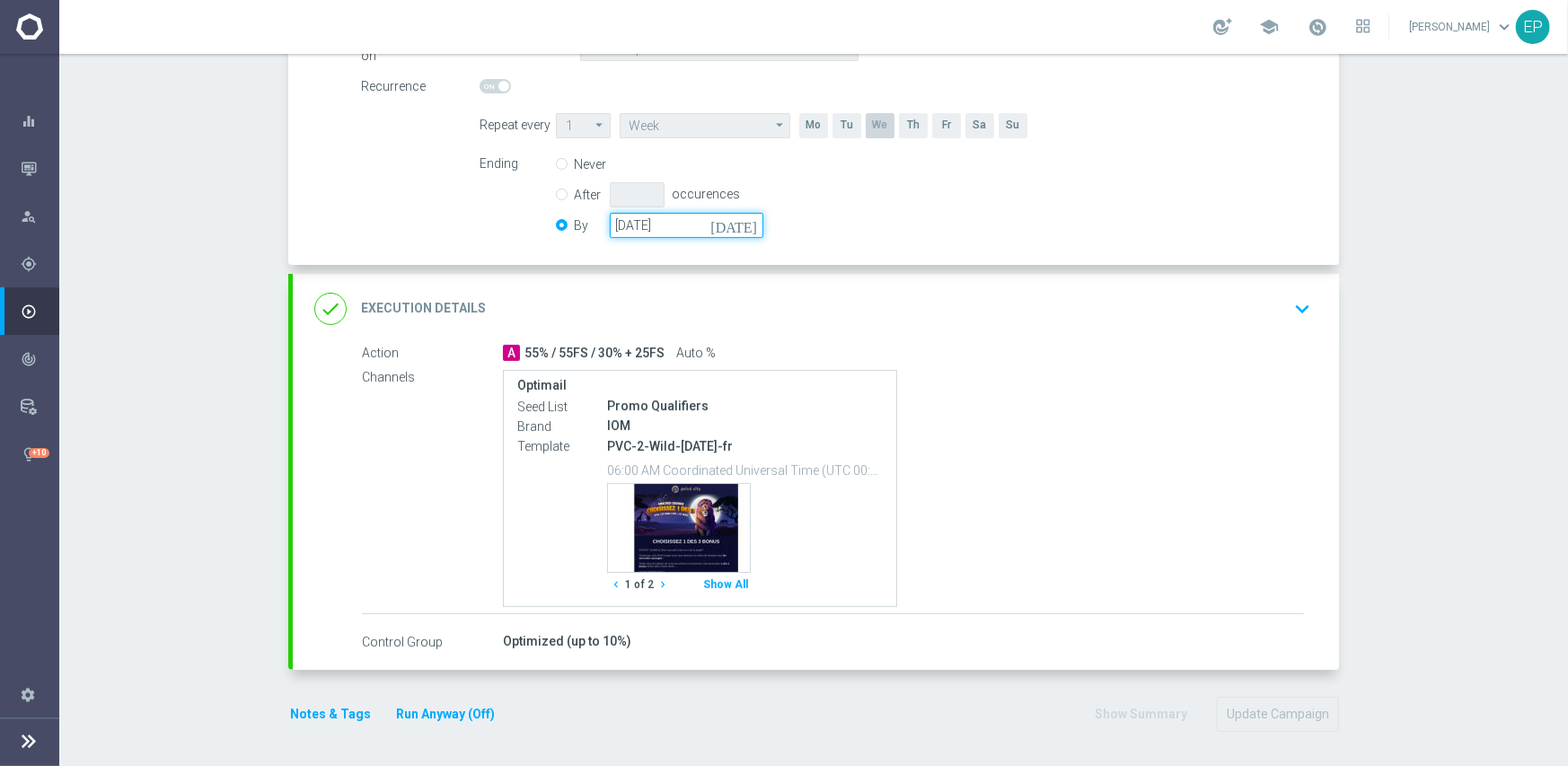
drag, startPoint x: 660, startPoint y: 218, endPoint x: 747, endPoint y: 231, distance: 88.0
click at [662, 218] on input "[DATE]" at bounding box center [686, 226] width 154 height 25
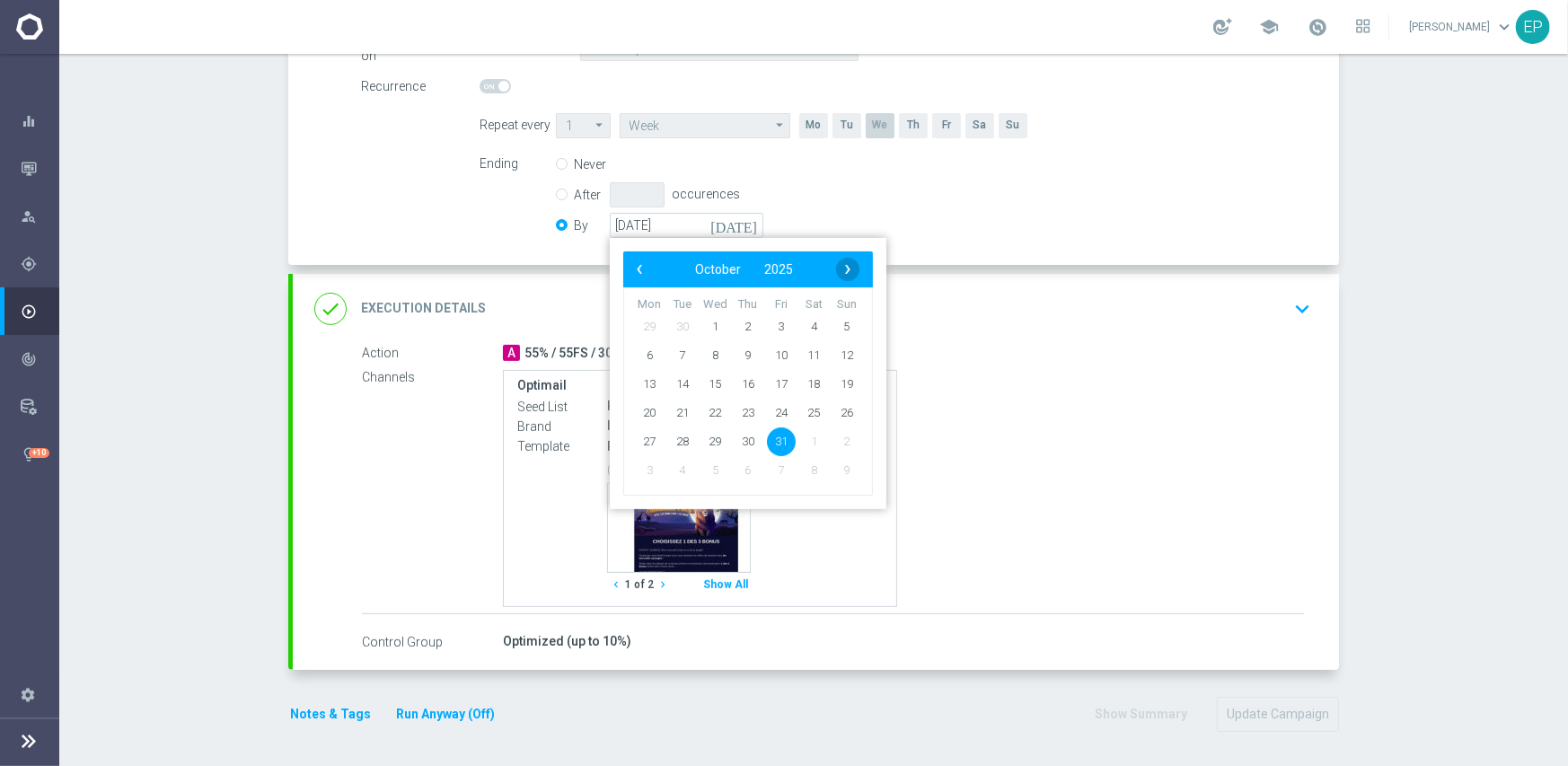
click at [837, 272] on span "›" at bounding box center [848, 269] width 23 height 23
click at [837, 439] on span "30" at bounding box center [846, 440] width 28 height 28
type input "[DATE]"
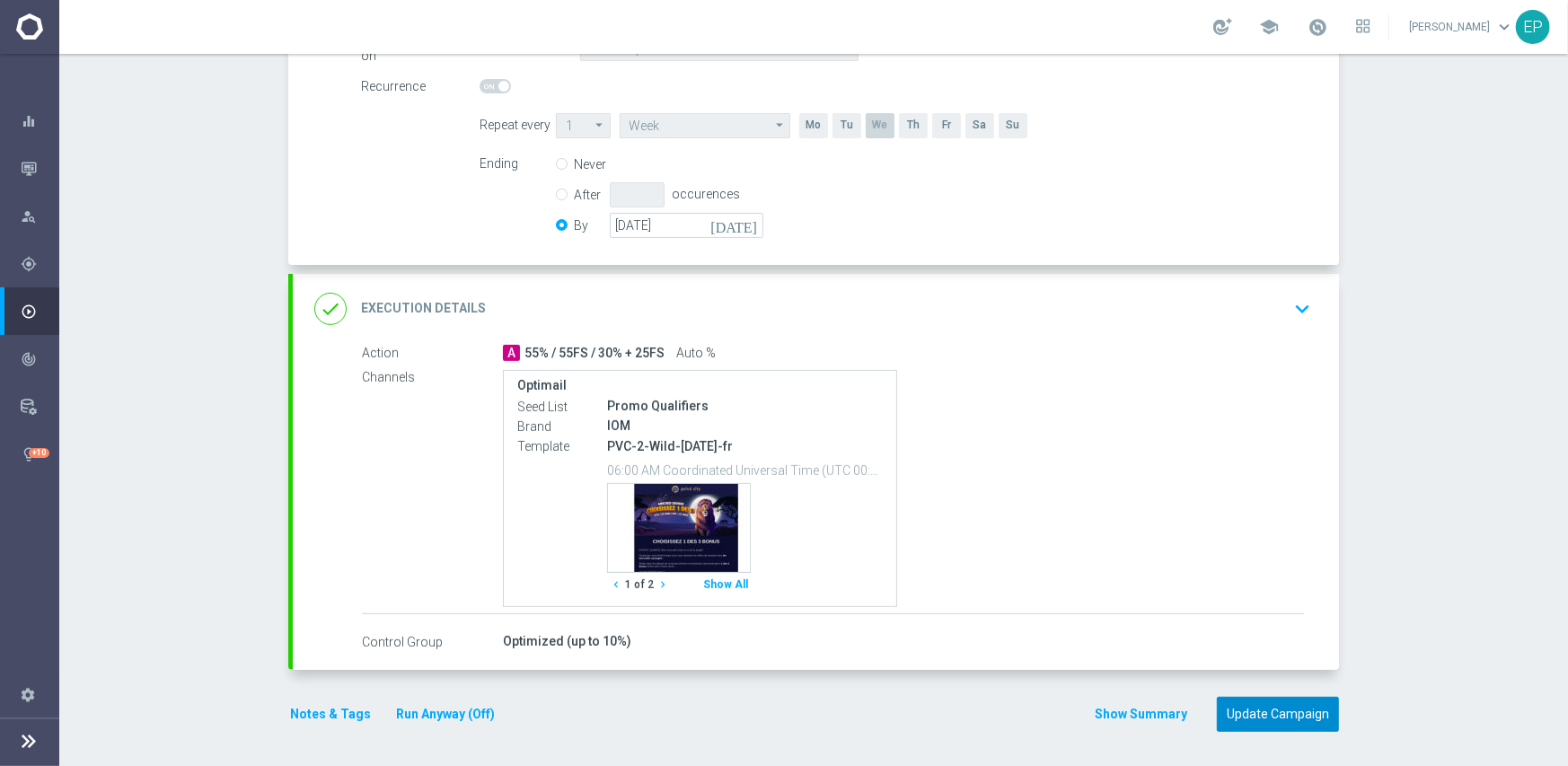
click at [1253, 708] on button "Update Campaign" at bounding box center [1277, 714] width 122 height 35
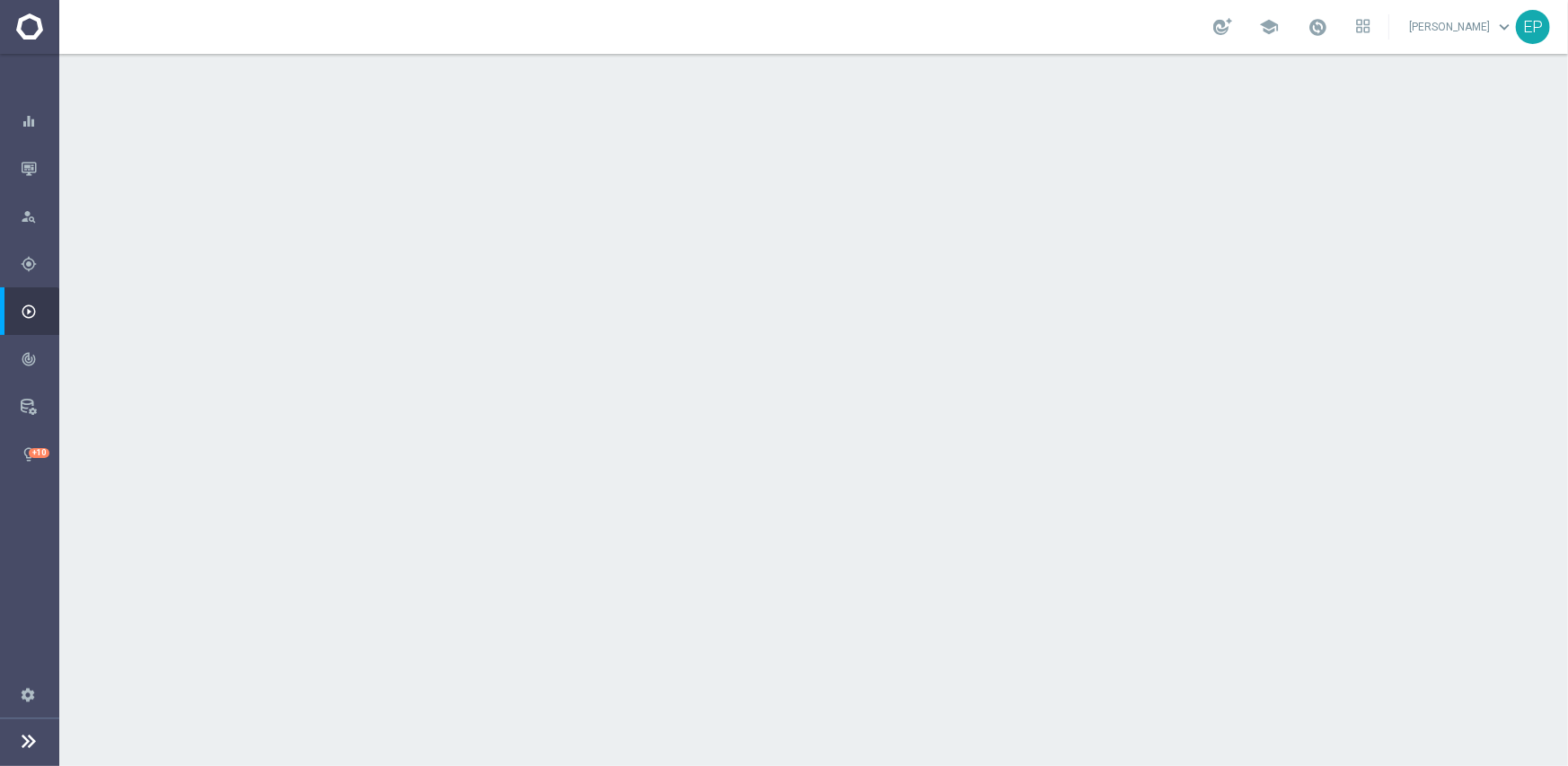
drag, startPoint x: 779, startPoint y: 326, endPoint x: 807, endPoint y: 325, distance: 28.0
click at [781, 325] on div "done Scheduling keyboard_arrow_down" at bounding box center [815, 329] width 1003 height 34
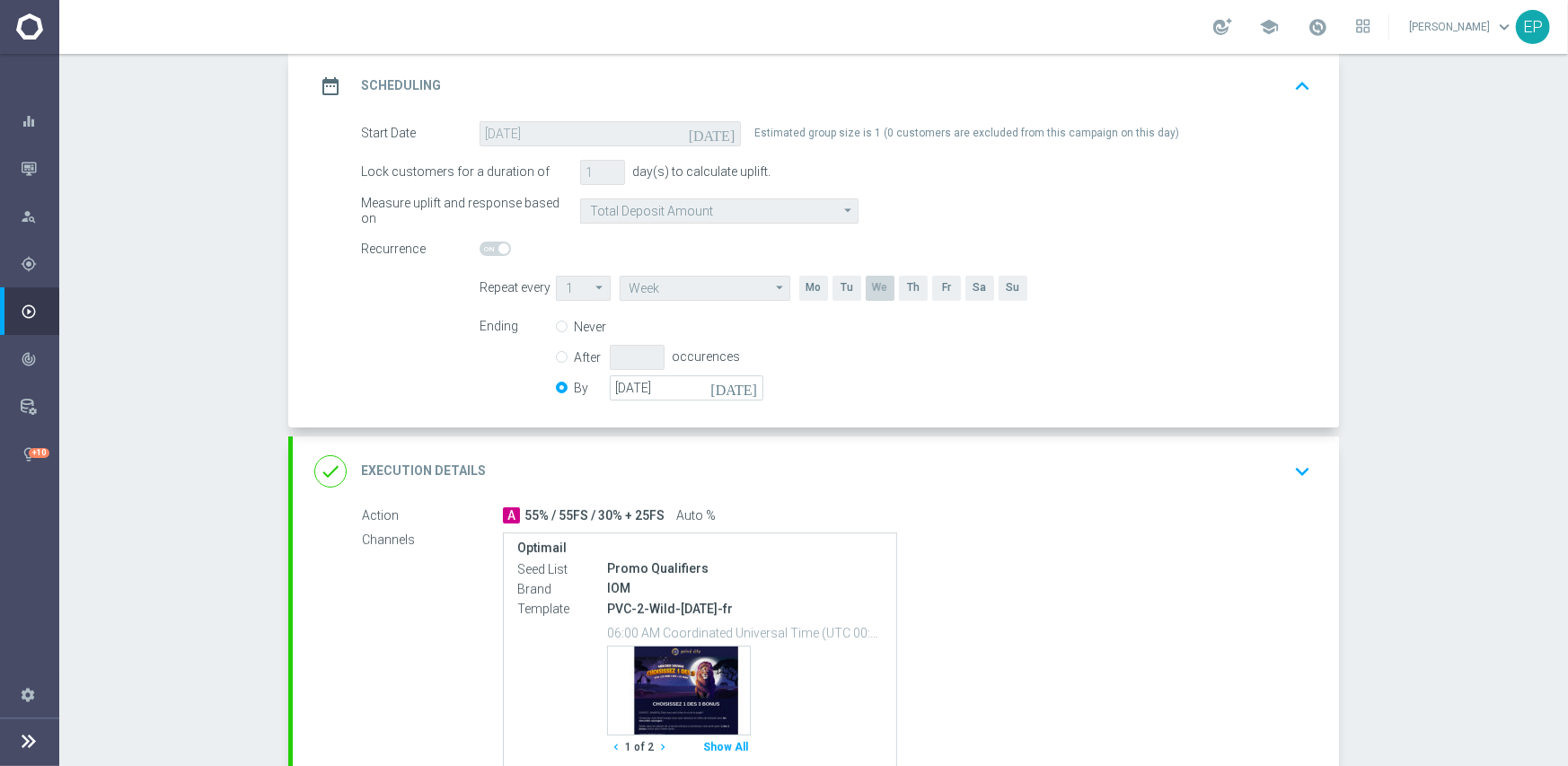
scroll to position [269, 0]
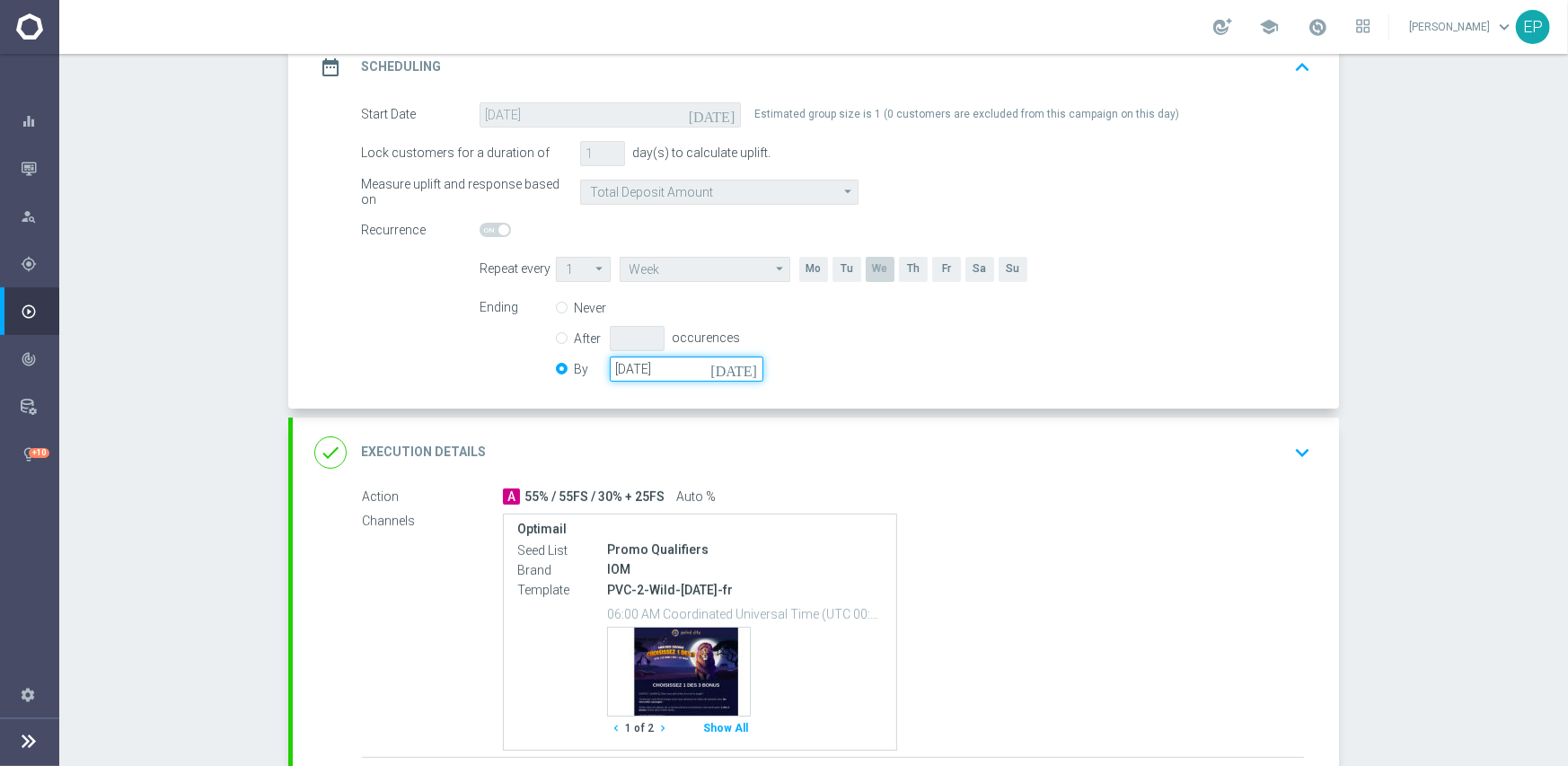
click at [655, 365] on input "[DATE]" at bounding box center [686, 369] width 154 height 25
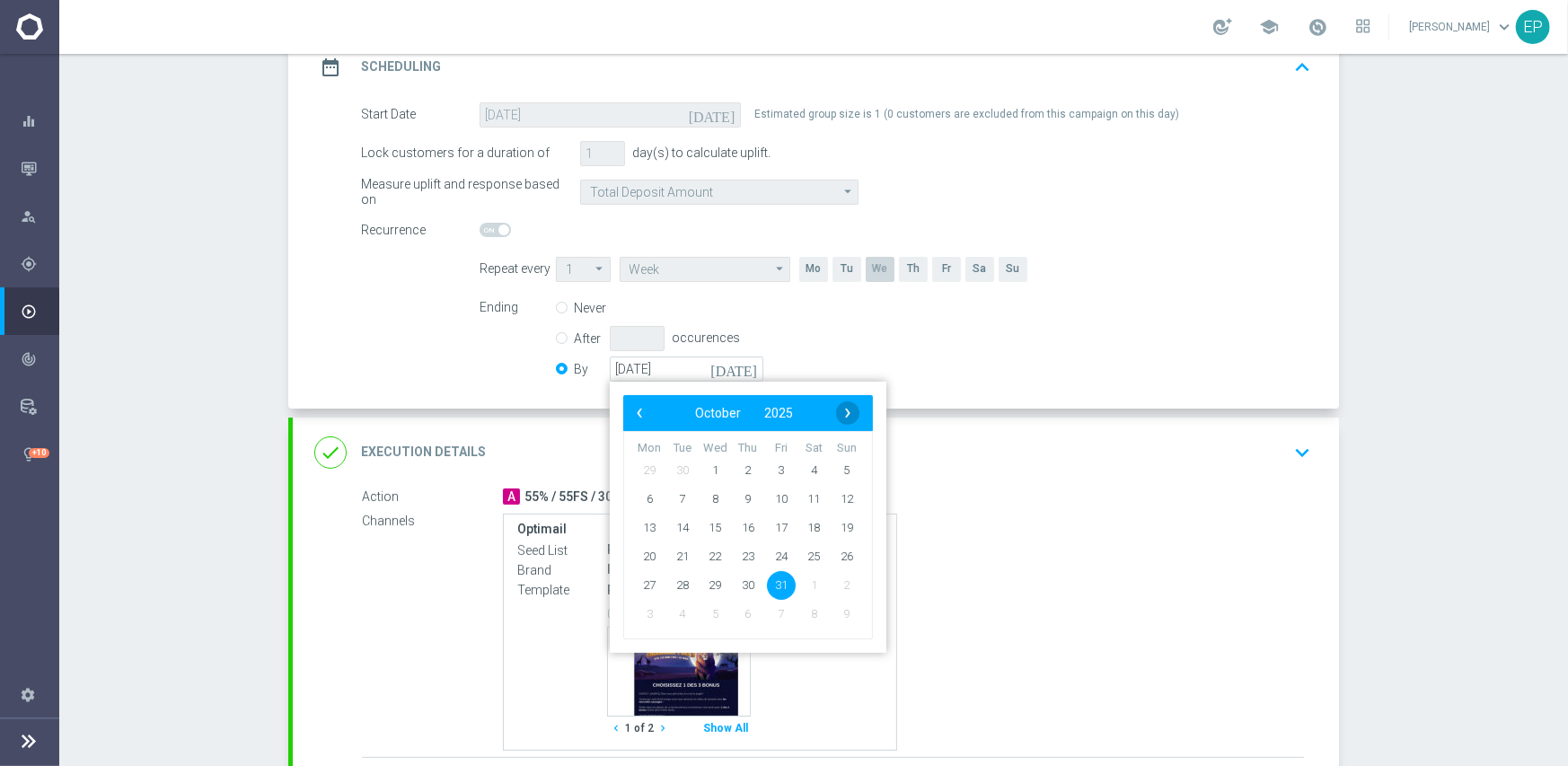
click at [852, 413] on div "‹ ​ October ​ 2025 ​ ›" at bounding box center [747, 413] width 249 height 36
click at [840, 417] on span "›" at bounding box center [848, 413] width 23 height 23
click at [841, 587] on span "30" at bounding box center [846, 584] width 28 height 28
type input "[DATE]"
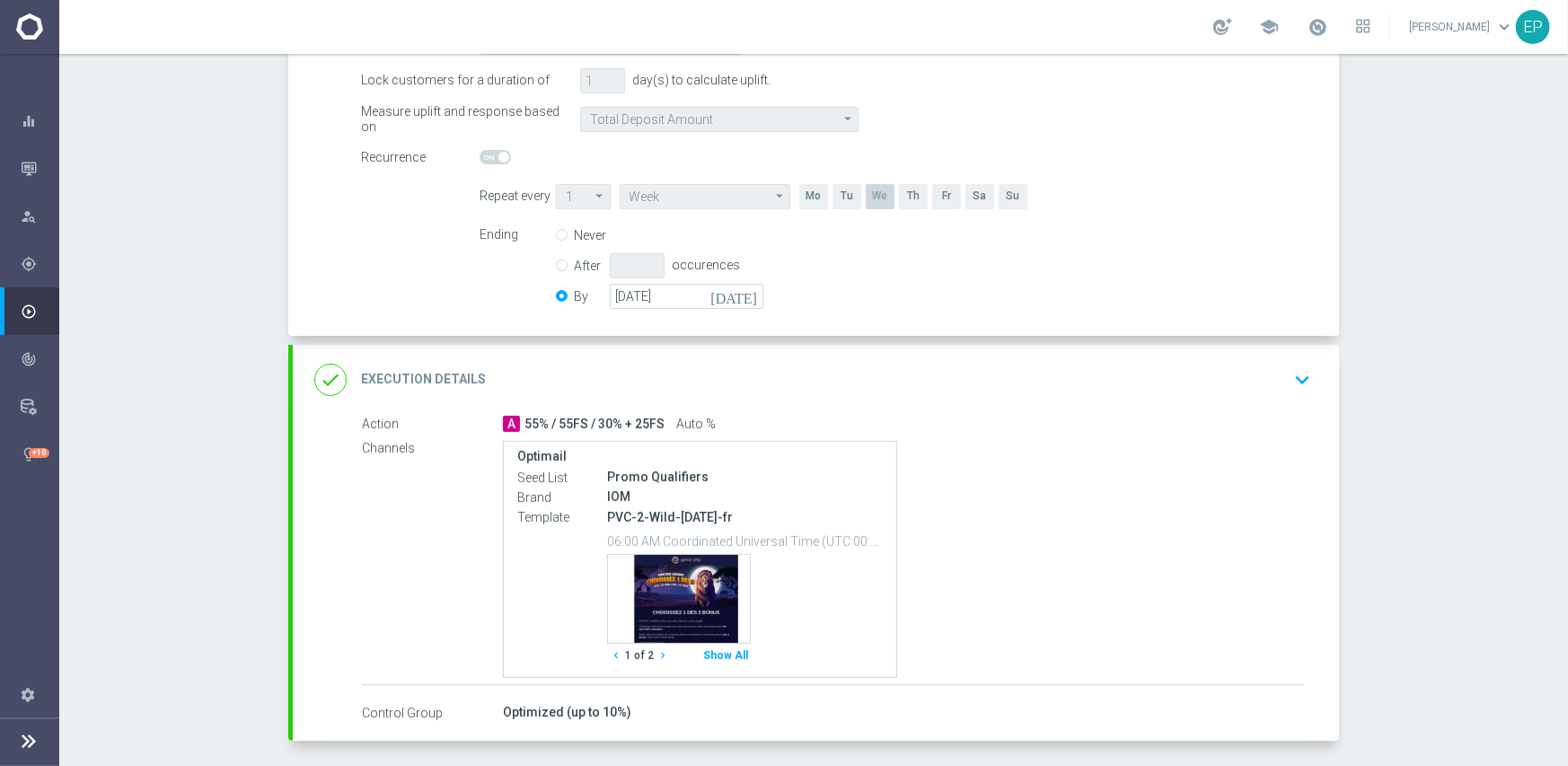
scroll to position [413, 0]
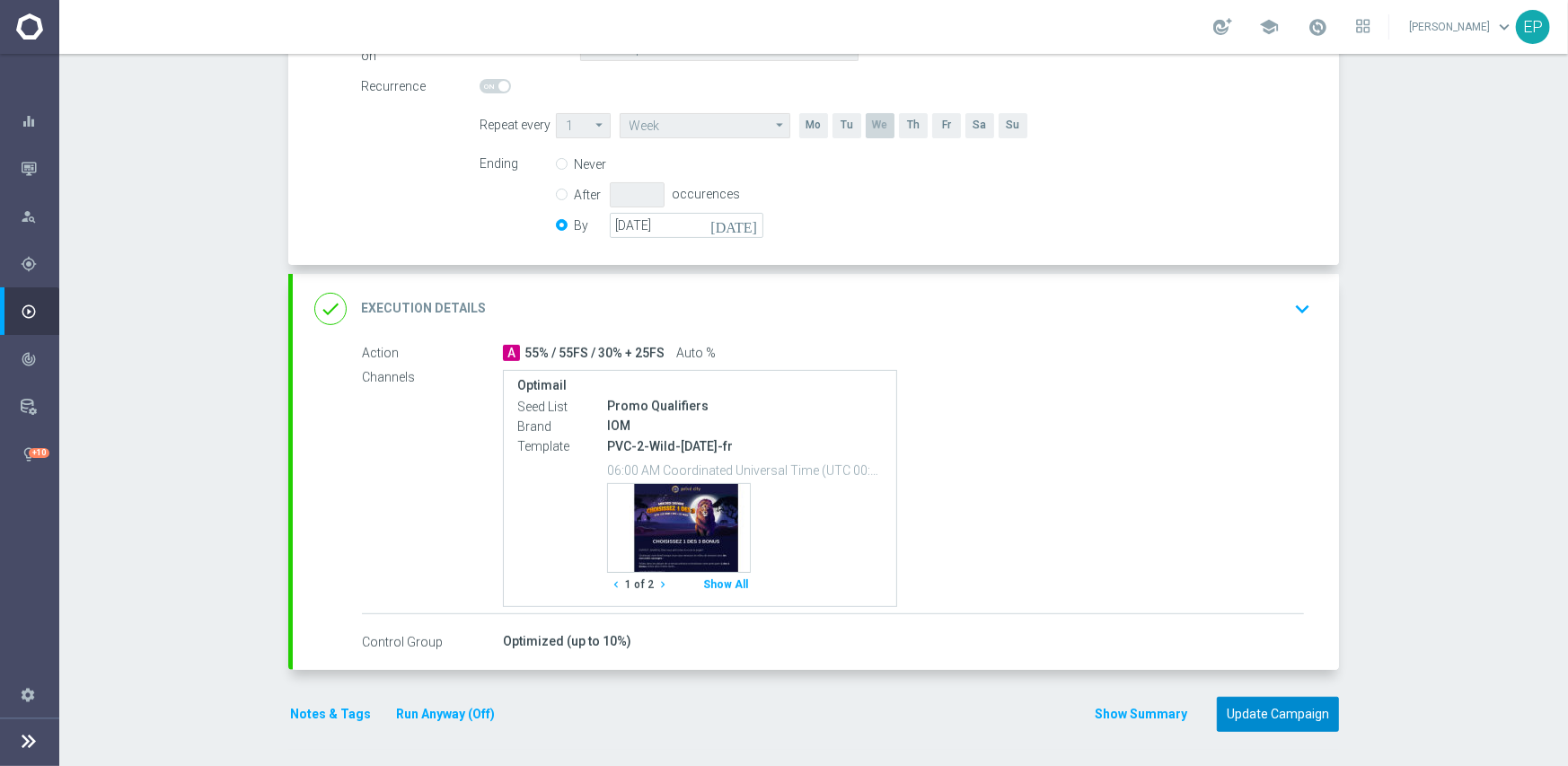
drag, startPoint x: 1248, startPoint y: 701, endPoint x: 1163, endPoint y: 637, distance: 106.4
click at [1247, 701] on button "Update Campaign" at bounding box center [1277, 714] width 122 height 35
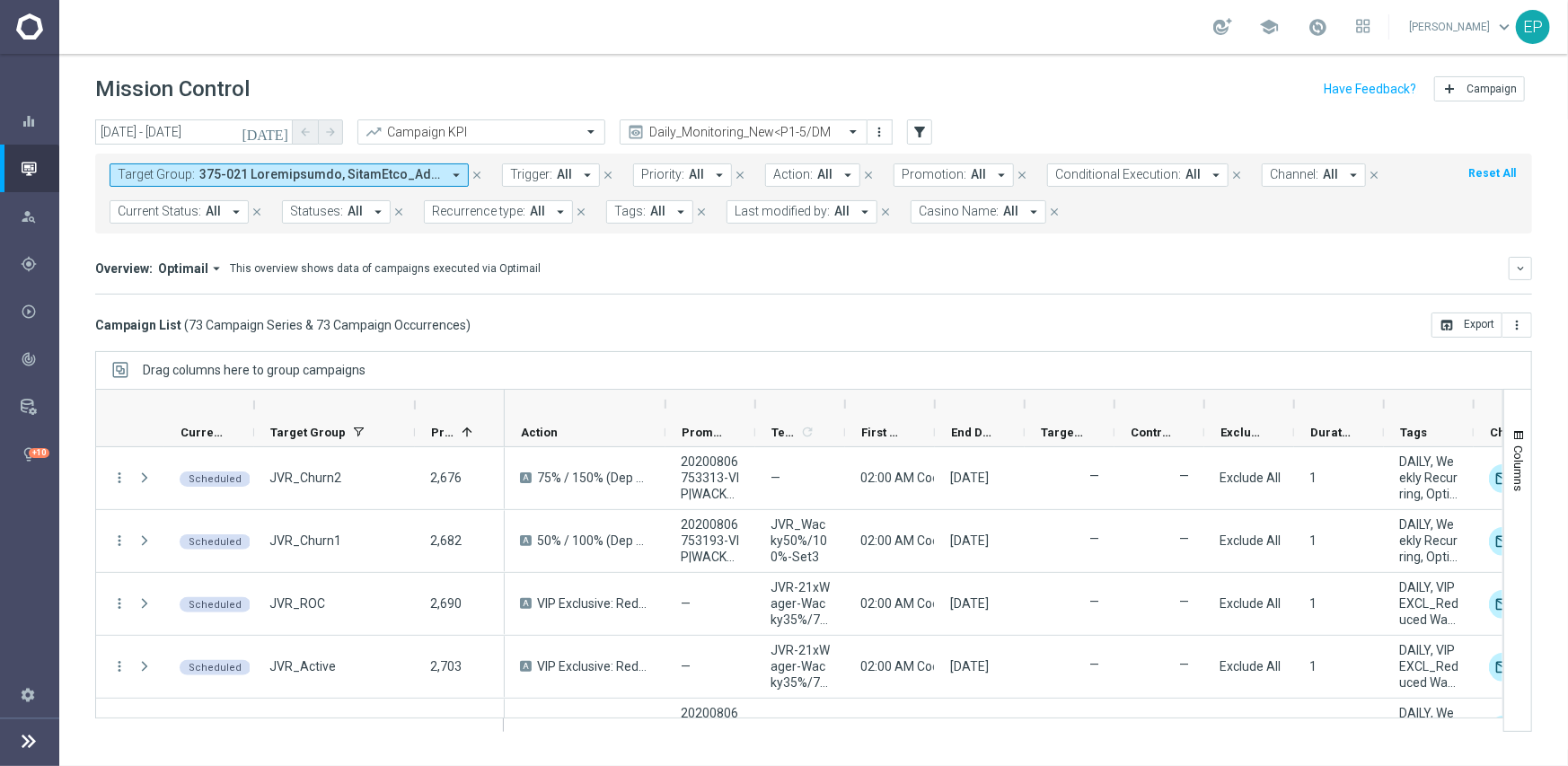
click at [812, 325] on div "Campaign List ( 73 Campaign Series & 73 Campaign Occurrences ) open_in_browser …" at bounding box center [813, 325] width 1437 height 25
click at [205, 135] on input "[DATE] - [DATE]" at bounding box center [194, 132] width 198 height 25
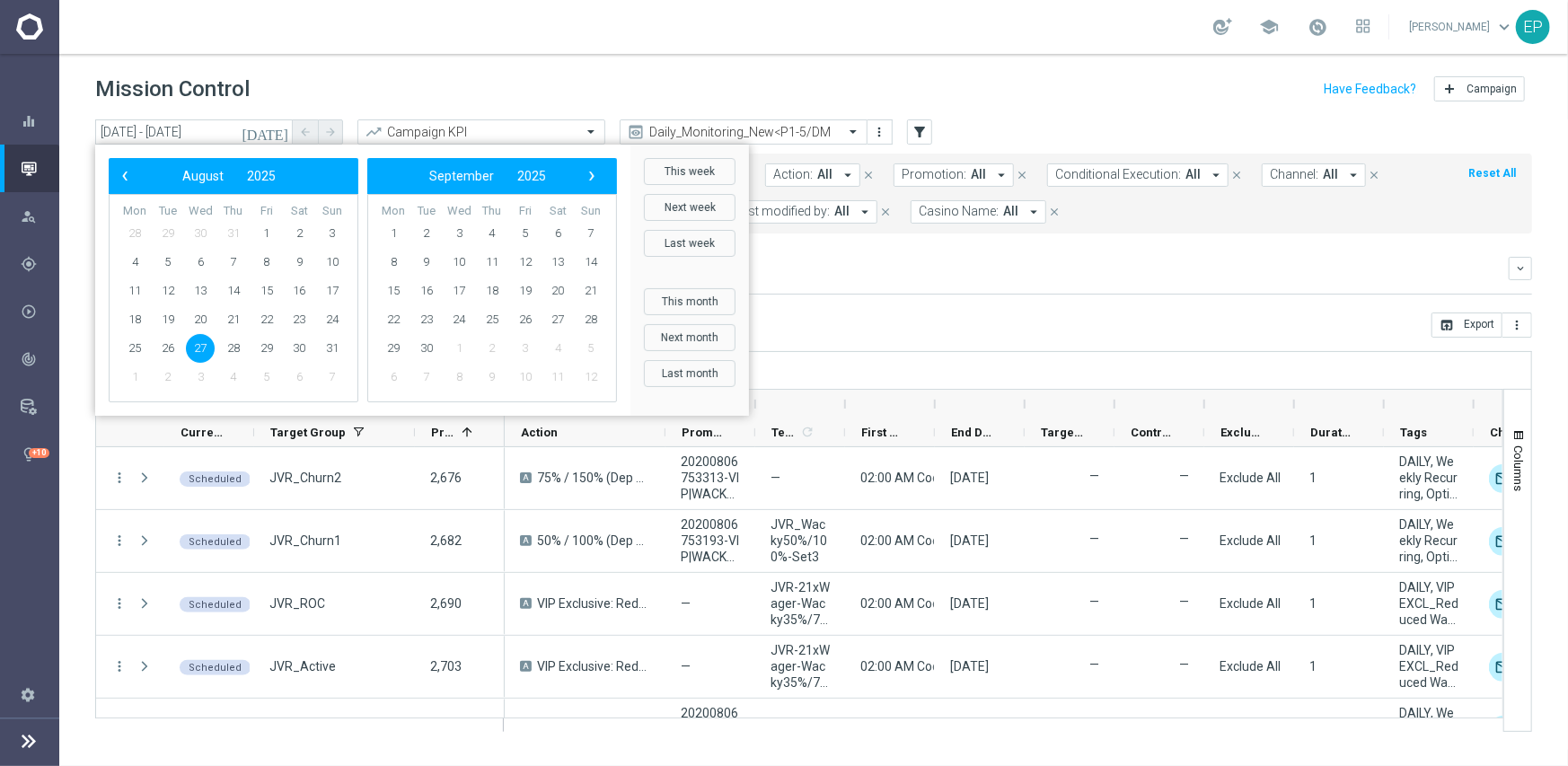
click at [1056, 304] on mini-dashboard "Overview: Optimail arrow_drop_down This overview shows data of campaigns execut…" at bounding box center [813, 273] width 1437 height 79
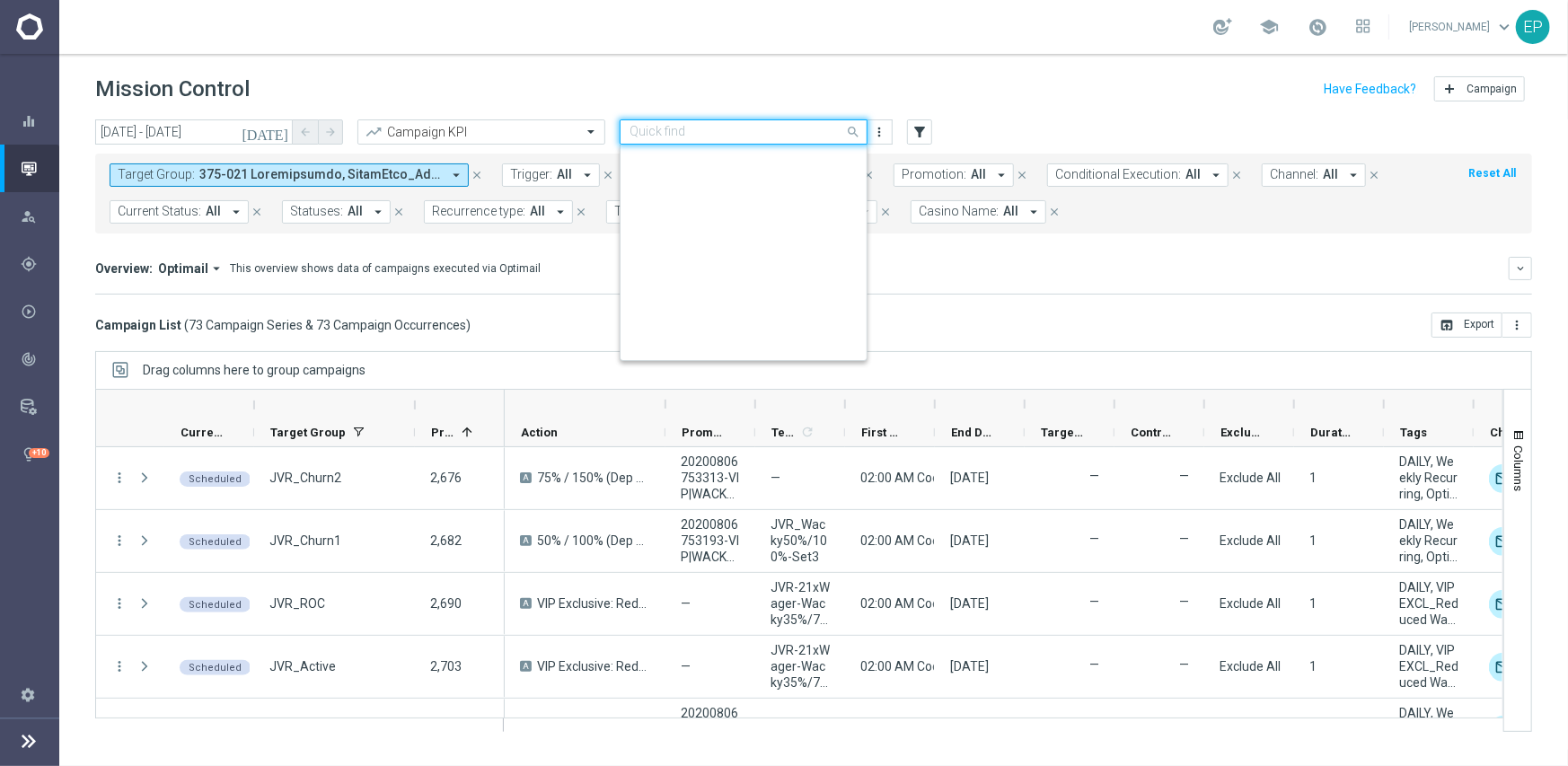
scroll to position [741, 0]
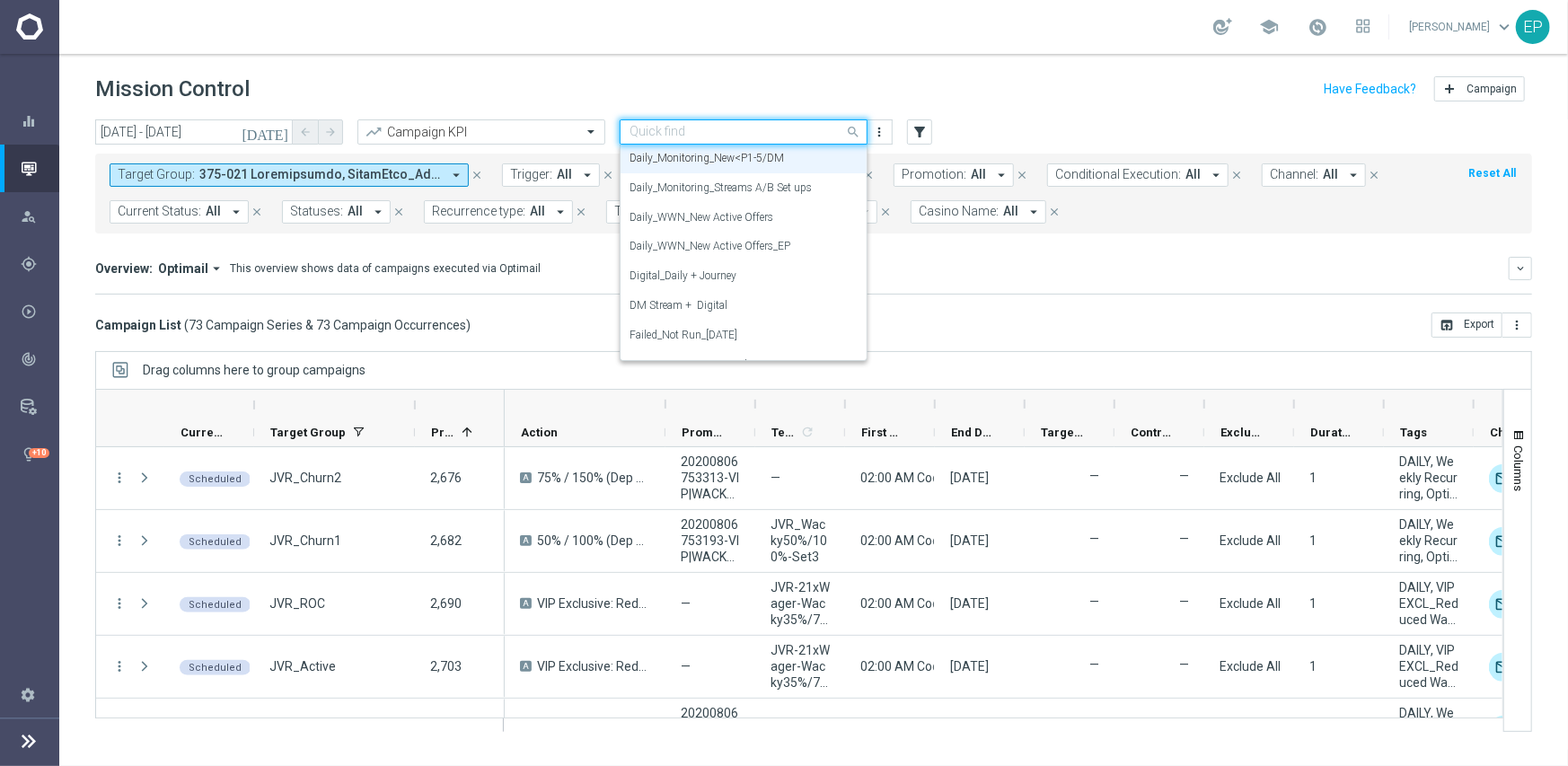
click at [764, 132] on input "text" at bounding box center [725, 133] width 192 height 16
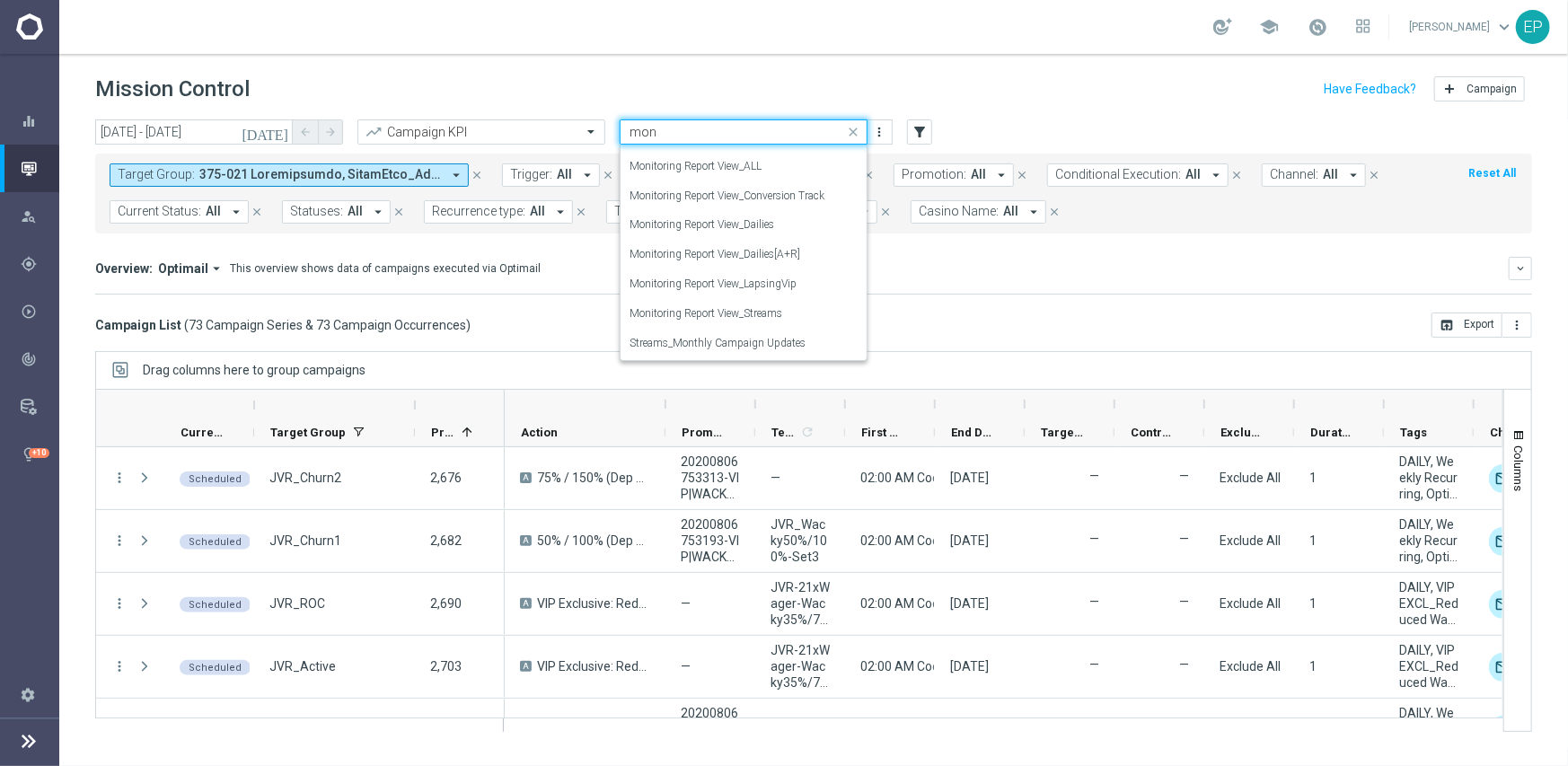
scroll to position [258, 0]
click at [722, 172] on label "Monitoring Report View_ALL" at bounding box center [694, 166] width 132 height 16
type input "mon"
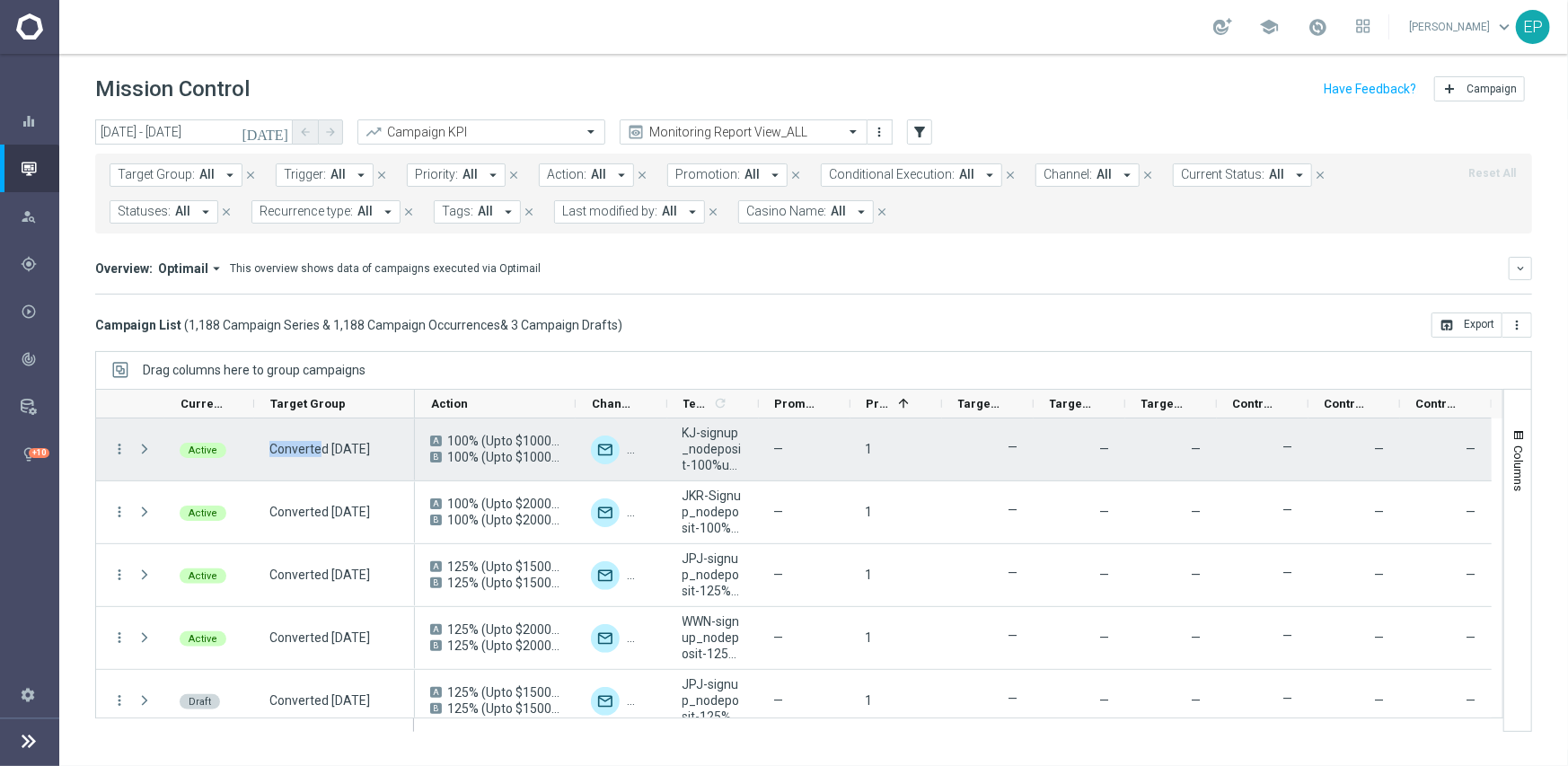
drag, startPoint x: 269, startPoint y: 448, endPoint x: 319, endPoint y: 454, distance: 50.4
click at [319, 454] on span "Converted [DATE]" at bounding box center [319, 449] width 101 height 17
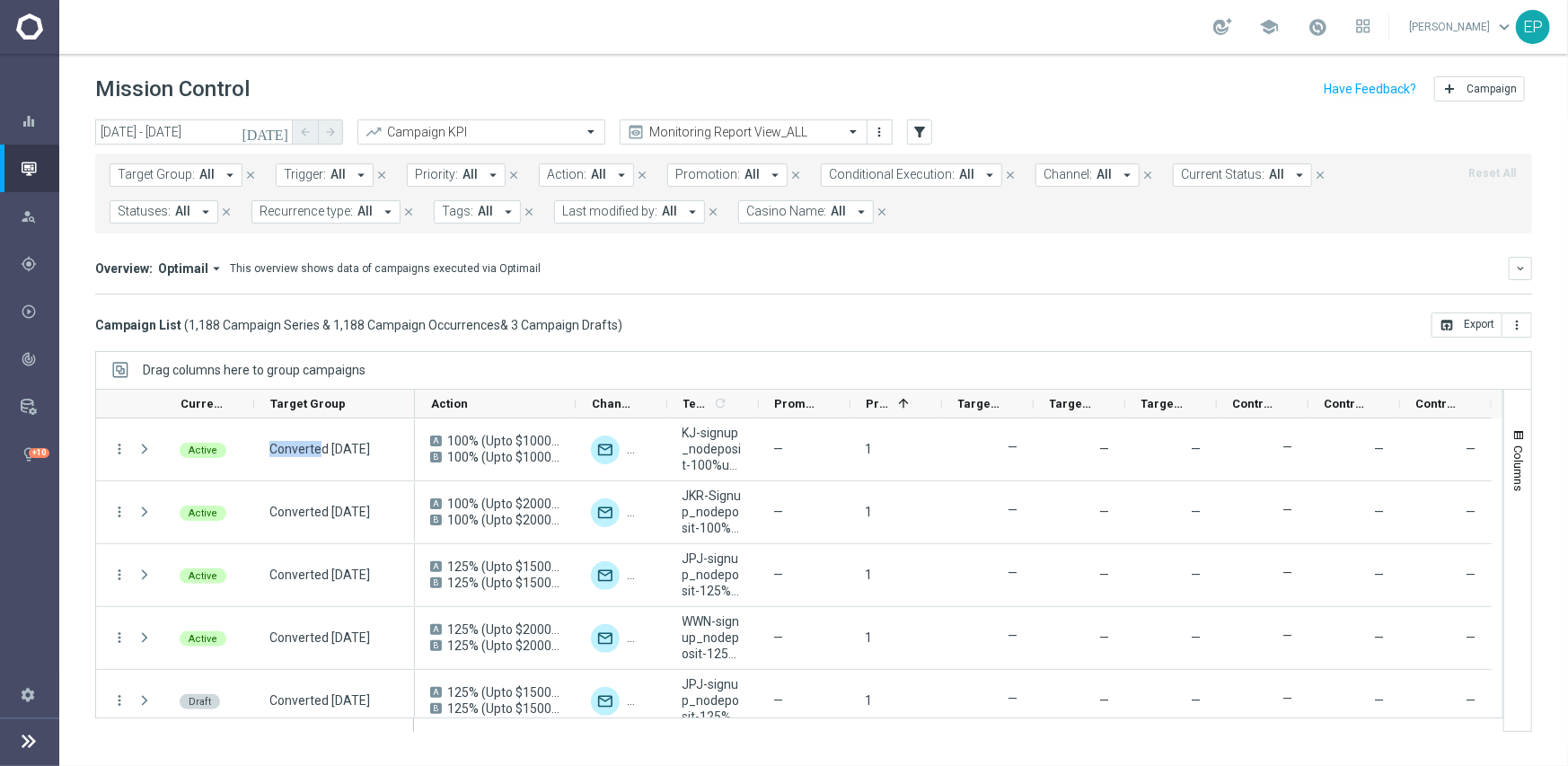
click at [163, 178] on span "Target Group:" at bounding box center [156, 175] width 77 height 16
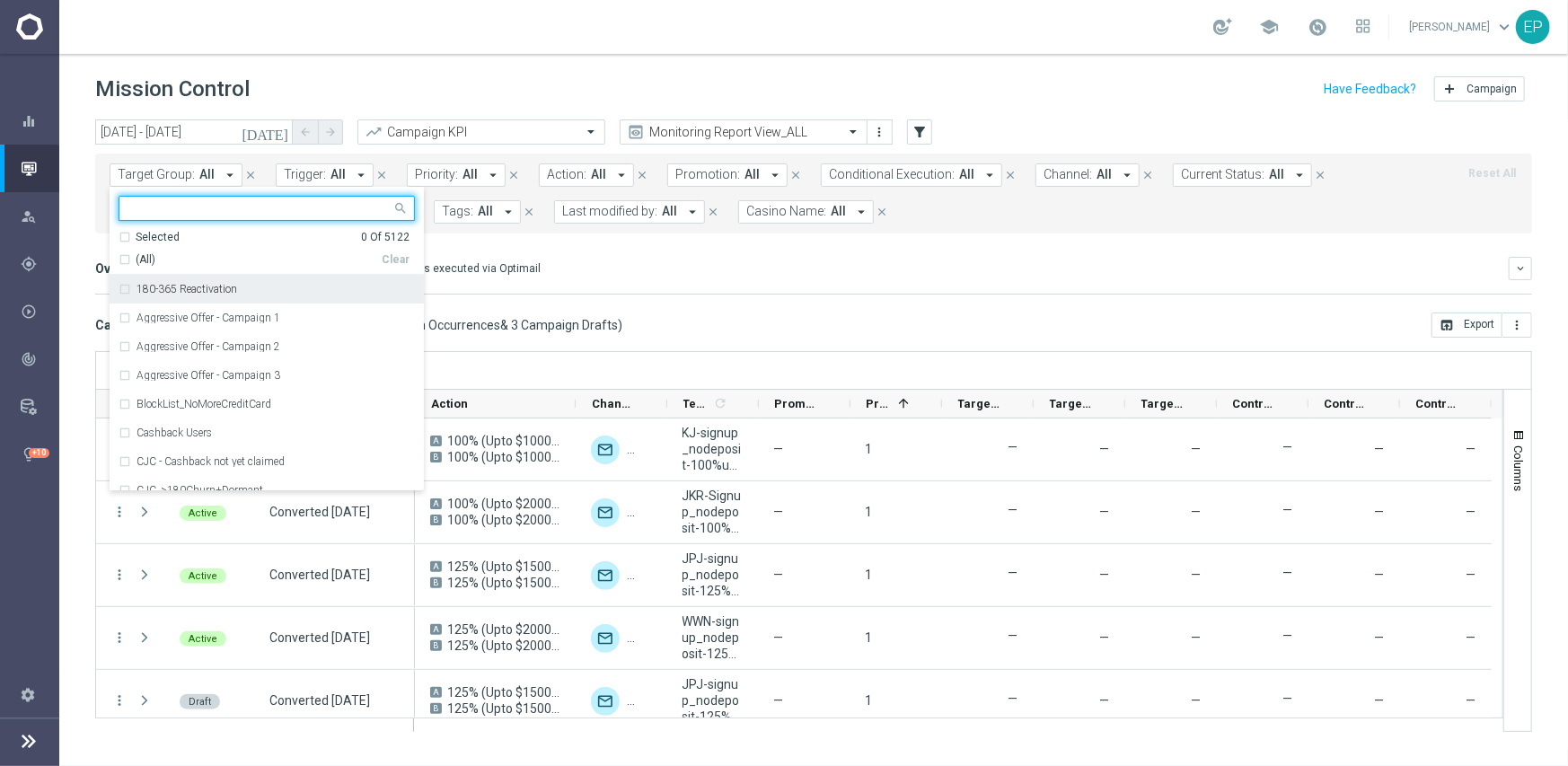
click at [132, 262] on div "(All)" at bounding box center [249, 260] width 263 height 16
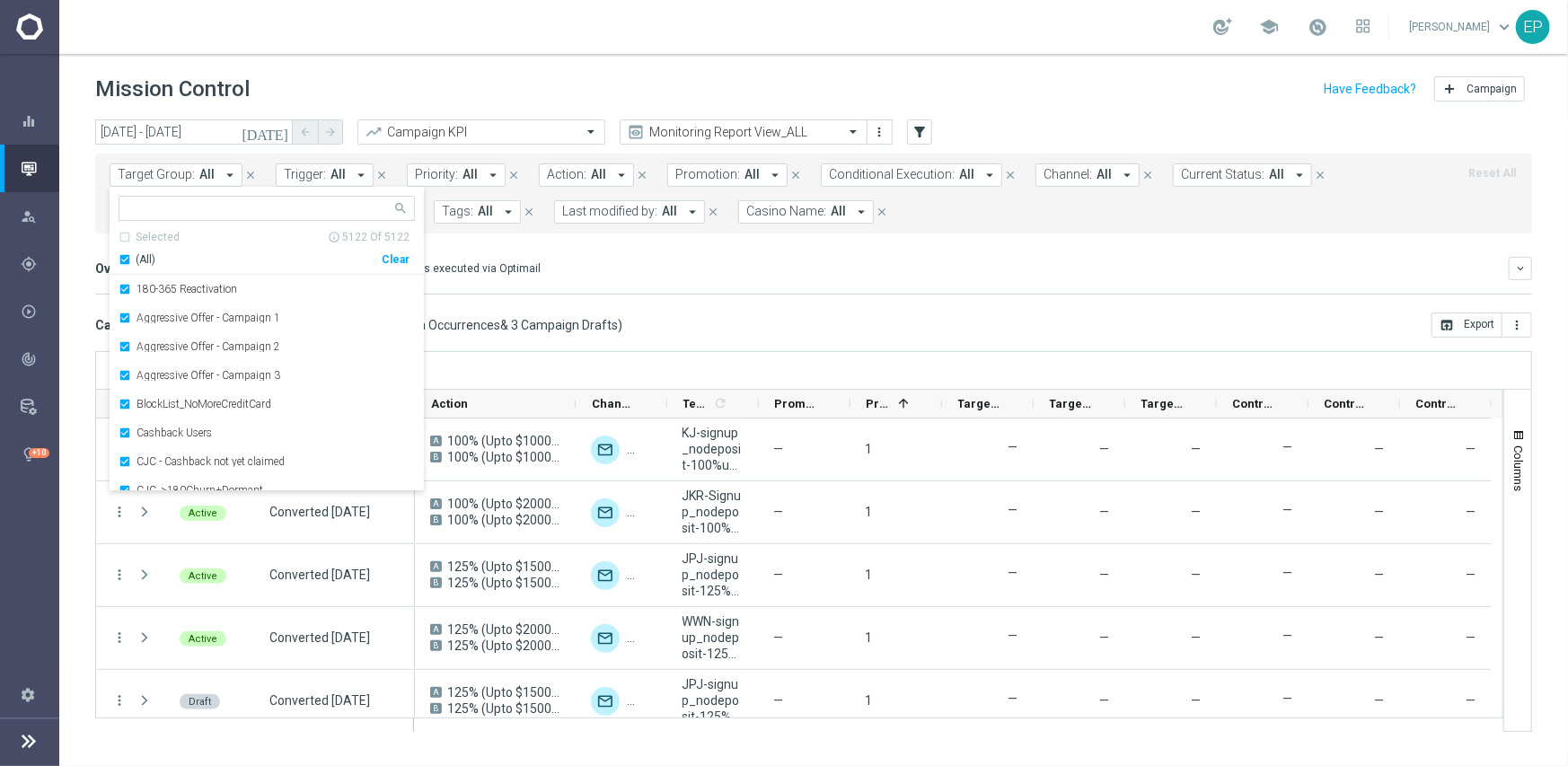
click at [164, 210] on input "text" at bounding box center [259, 209] width 263 height 16
paste input "Converted [DATE]"
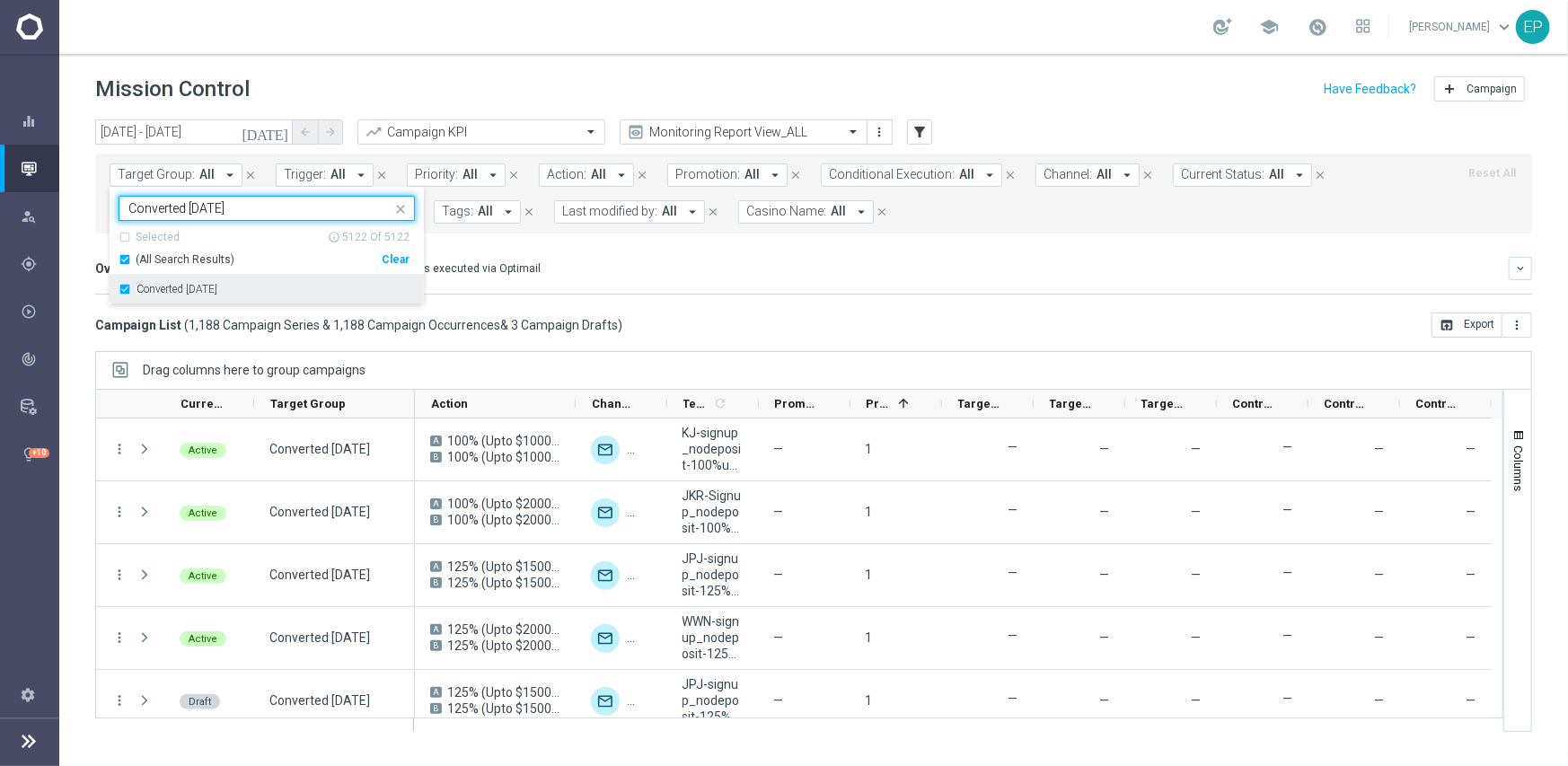
click at [158, 291] on label "Converted [DATE]" at bounding box center [177, 289] width 81 height 11
type input "Converted [DATE]"
click at [681, 291] on div "Overview: Optimail arrow_drop_down This overview shows data of campaigns execut…" at bounding box center [813, 276] width 1437 height 38
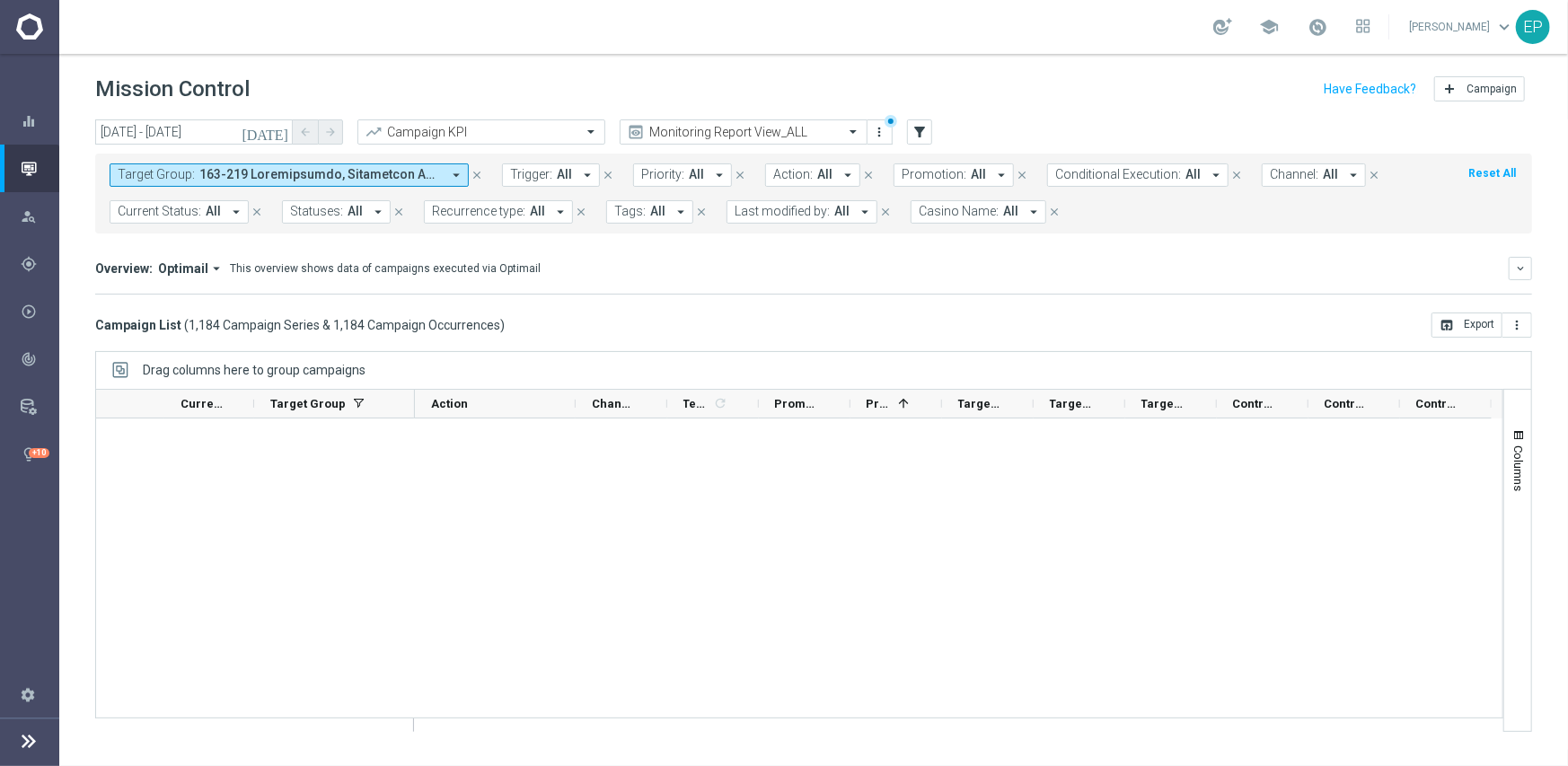
scroll to position [74126, 0]
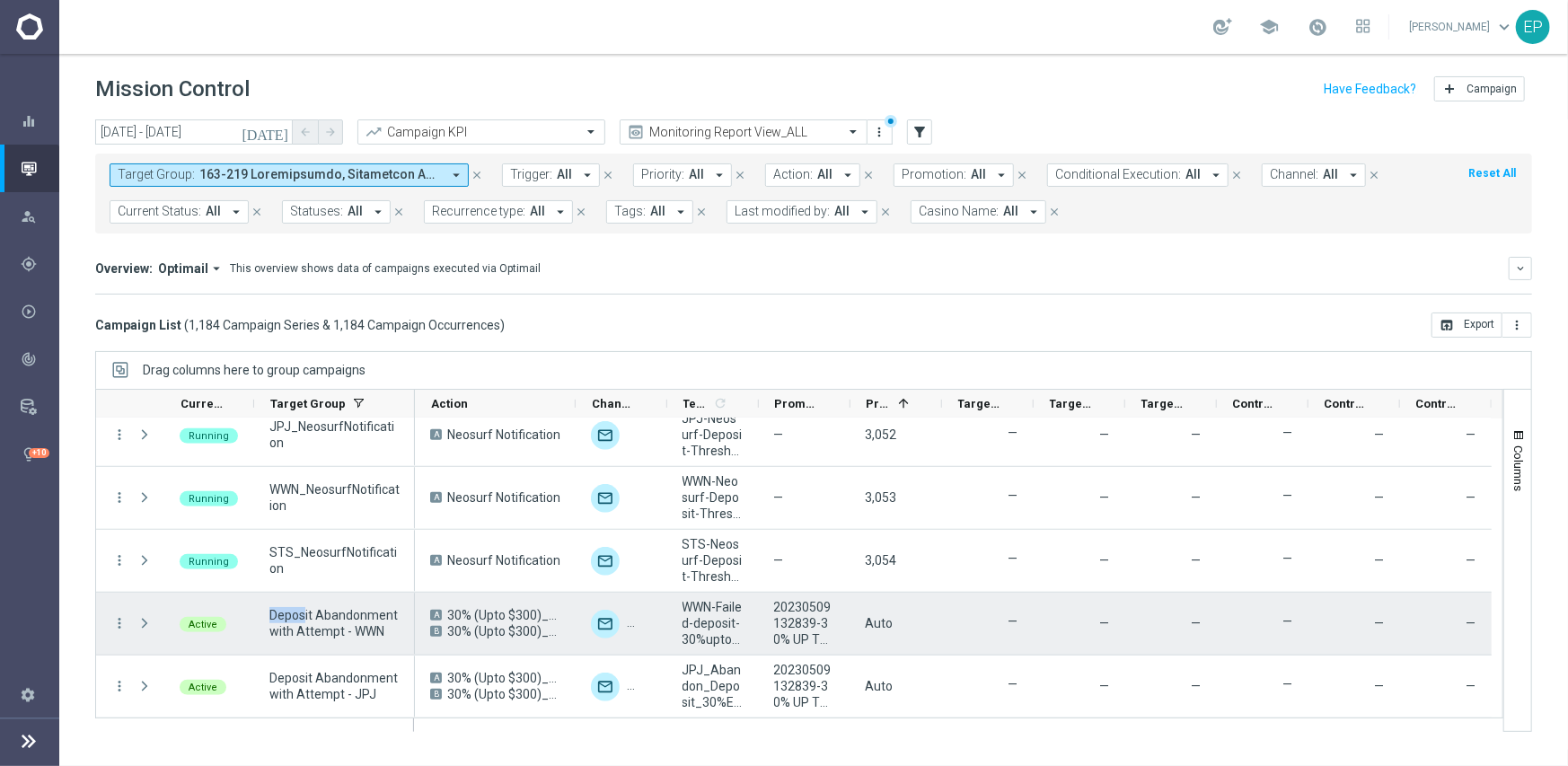
drag, startPoint x: 268, startPoint y: 617, endPoint x: 305, endPoint y: 619, distance: 37.1
click at [305, 619] on div "Deposit Abandonment with Attempt - WWN" at bounding box center [335, 623] width 160 height 62
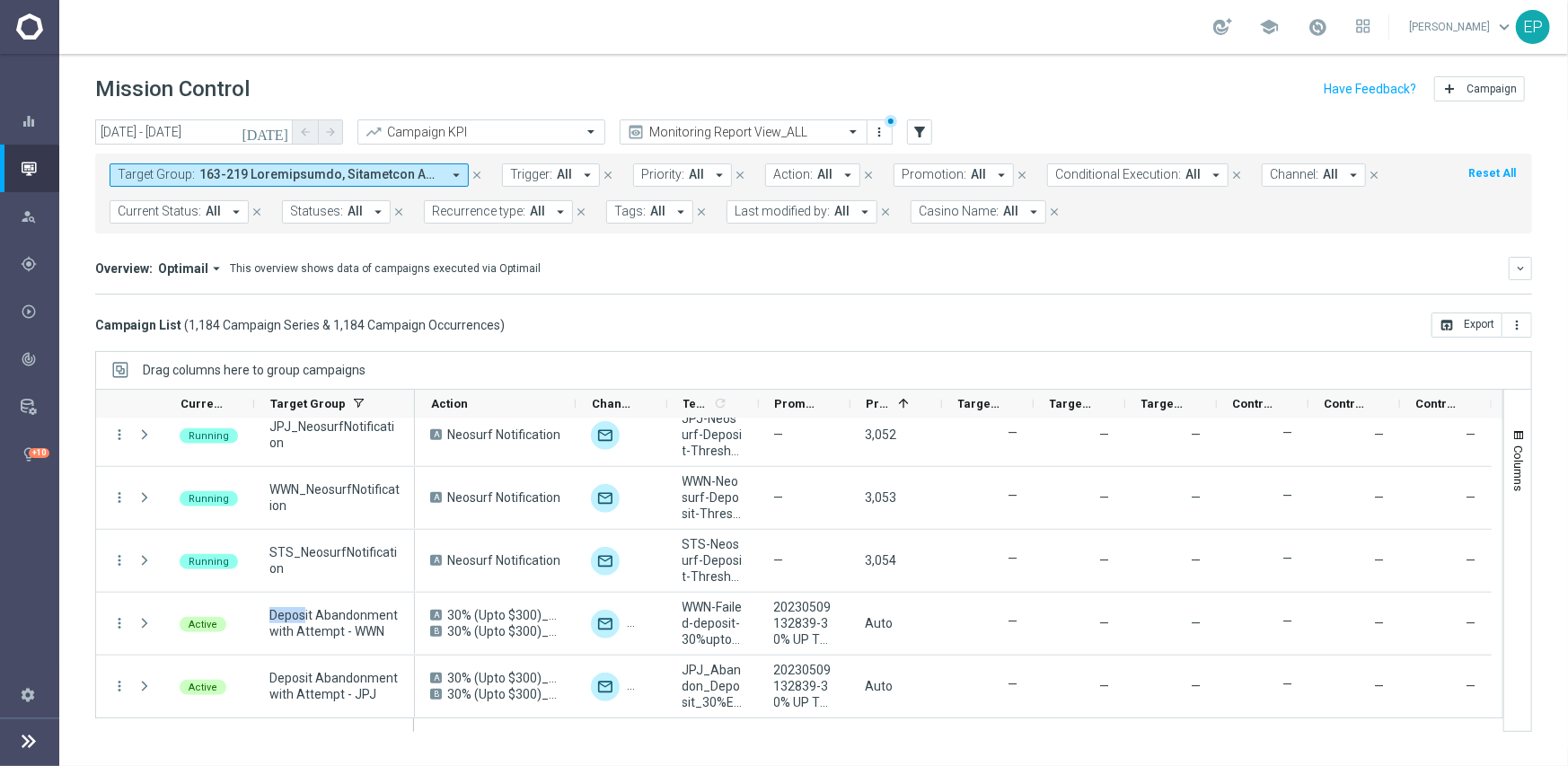
click at [216, 172] on span at bounding box center [320, 175] width 242 height 16
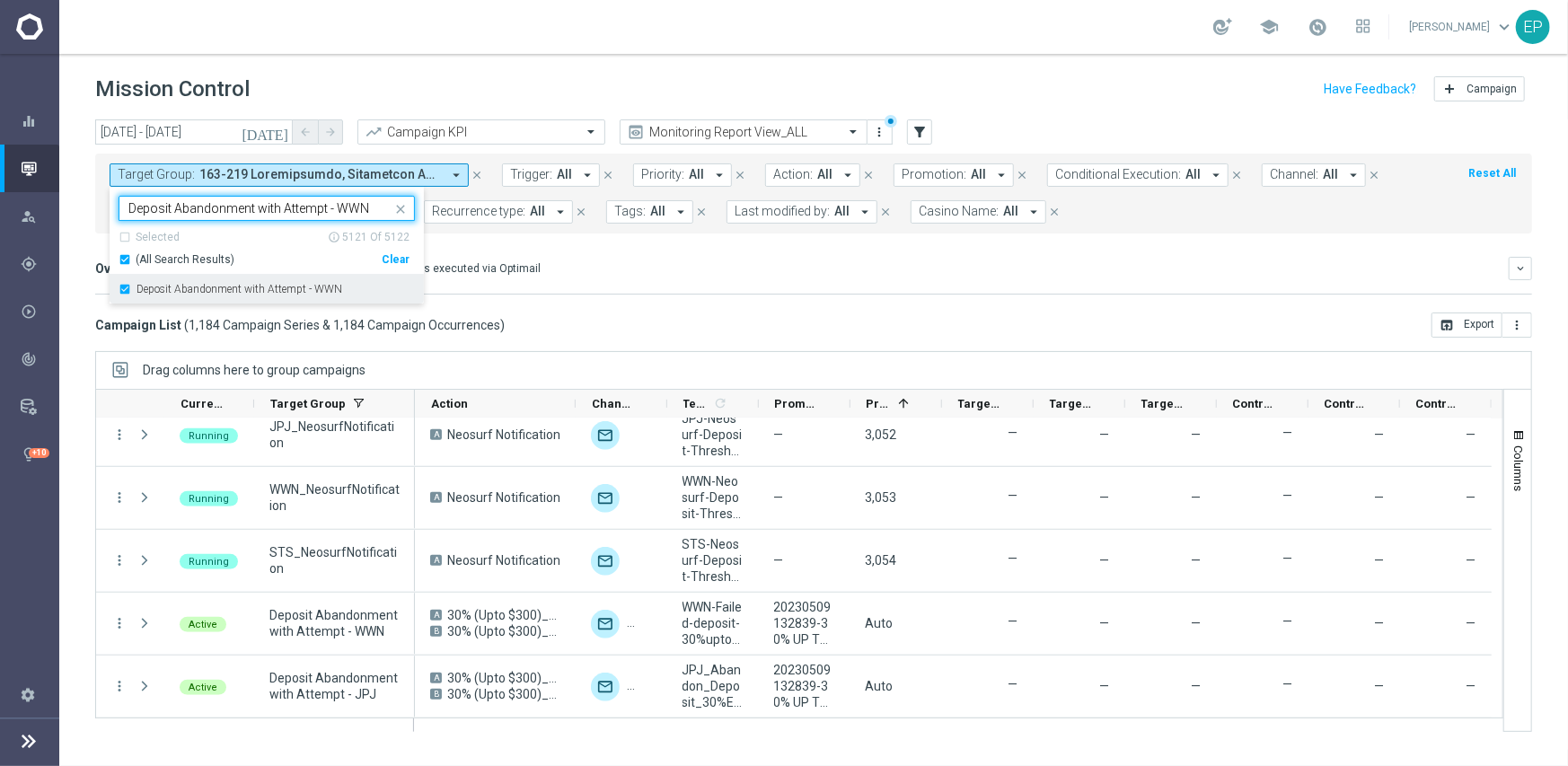
click at [162, 290] on label "Deposit Abandonment with Attempt - WWN" at bounding box center [240, 289] width 205 height 11
type input "Deposit Abandonment with Attempt - WWN"
click at [678, 290] on div "Overview: Optimail arrow_drop_down This overview shows data of campaigns execut…" at bounding box center [813, 276] width 1437 height 38
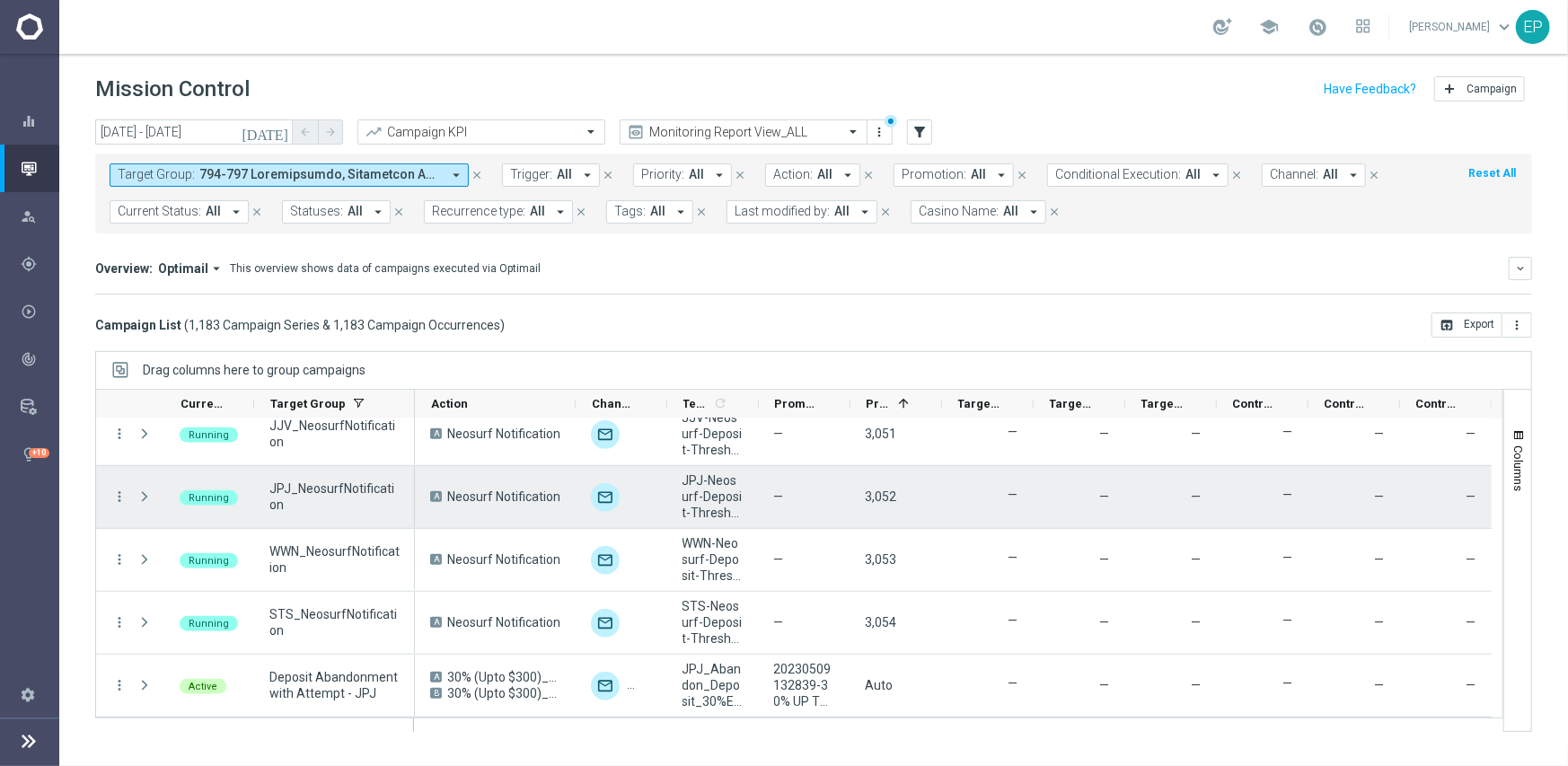
scroll to position [74063, 0]
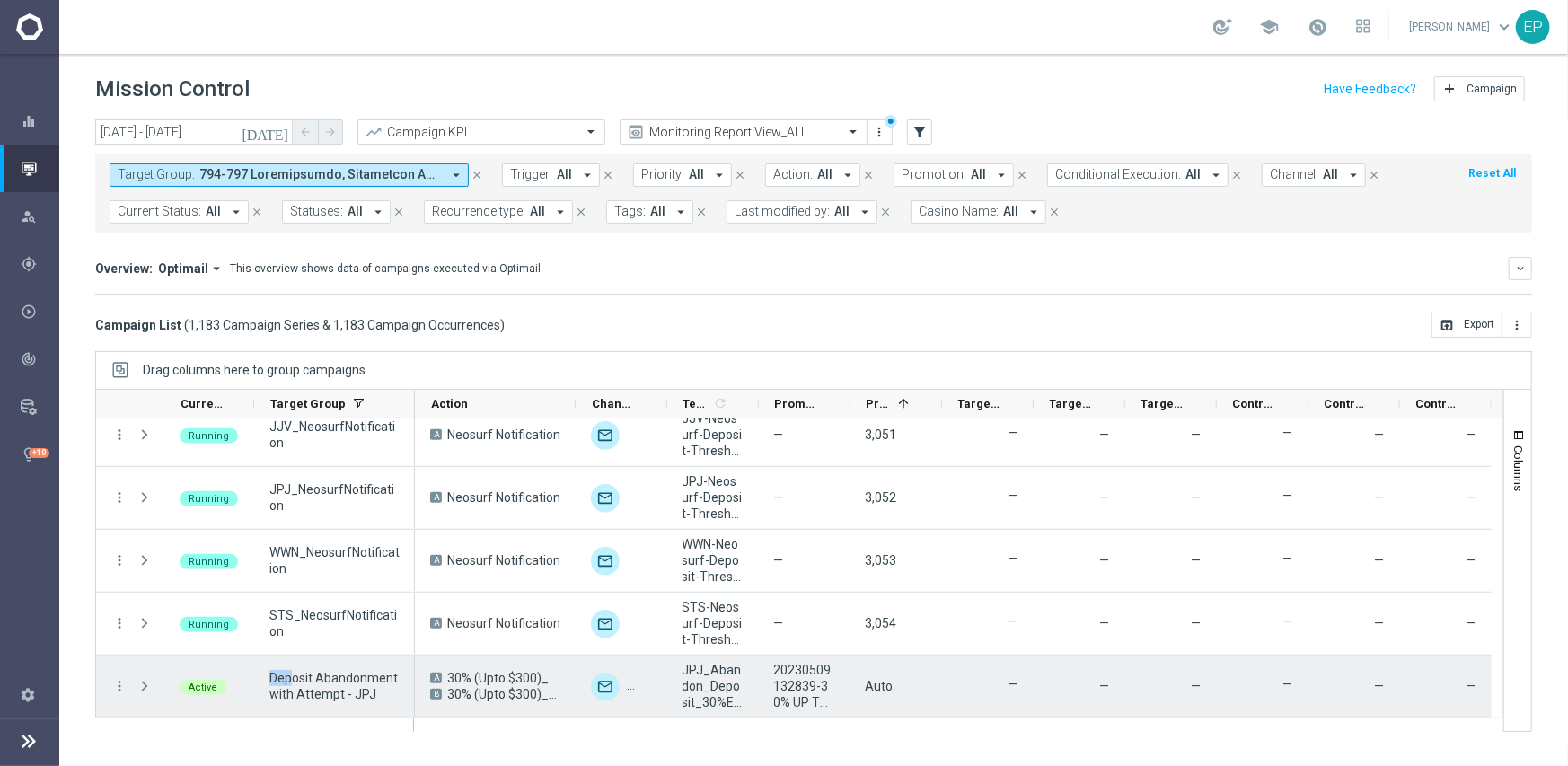
drag, startPoint x: 264, startPoint y: 676, endPoint x: 292, endPoint y: 675, distance: 28.0
click at [292, 675] on div "Deposit Abandonment with Attempt - JPJ" at bounding box center [335, 686] width 160 height 62
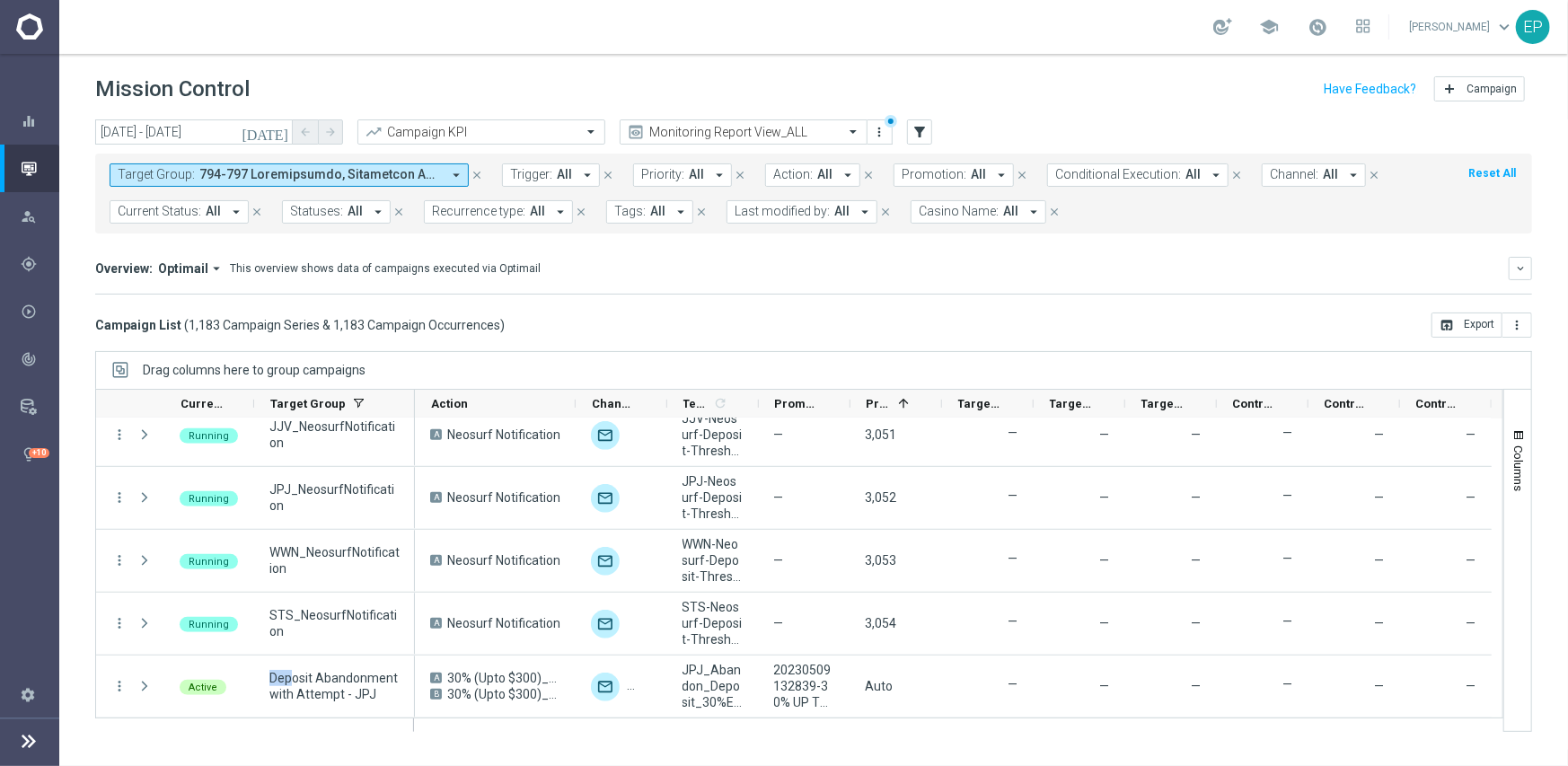
click at [194, 169] on button "Target Group: arrow_drop_down" at bounding box center [289, 175] width 359 height 23
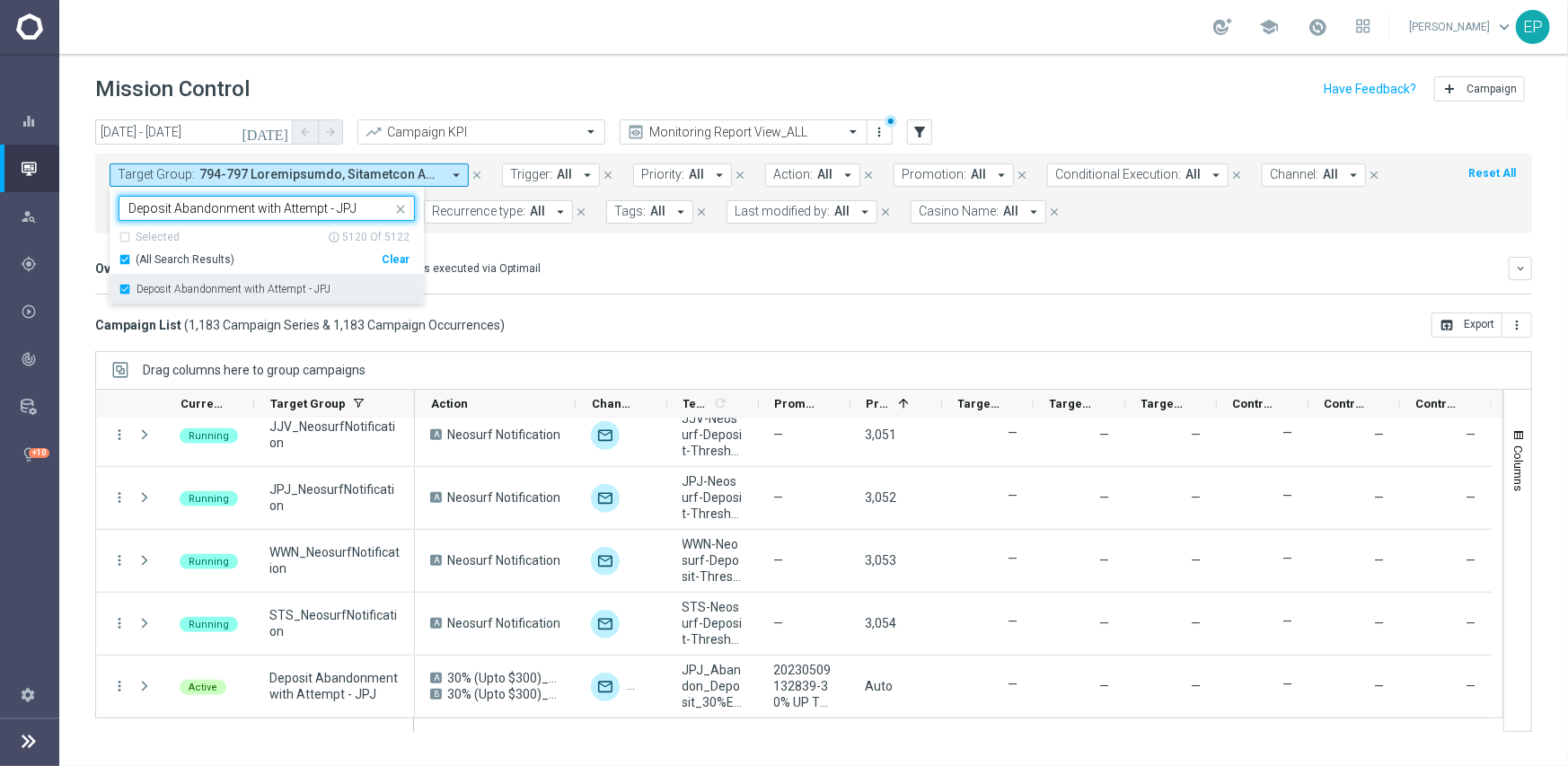
click at [224, 291] on label "Deposit Abandonment with Attempt - JPJ" at bounding box center [234, 289] width 194 height 11
type input "Deposit Abandonment with Attempt - JPJ"
click at [665, 293] on div "Direct Response VS Increase In Total Deposit Amount Direct Response -- Test Res…" at bounding box center [813, 293] width 1437 height 1
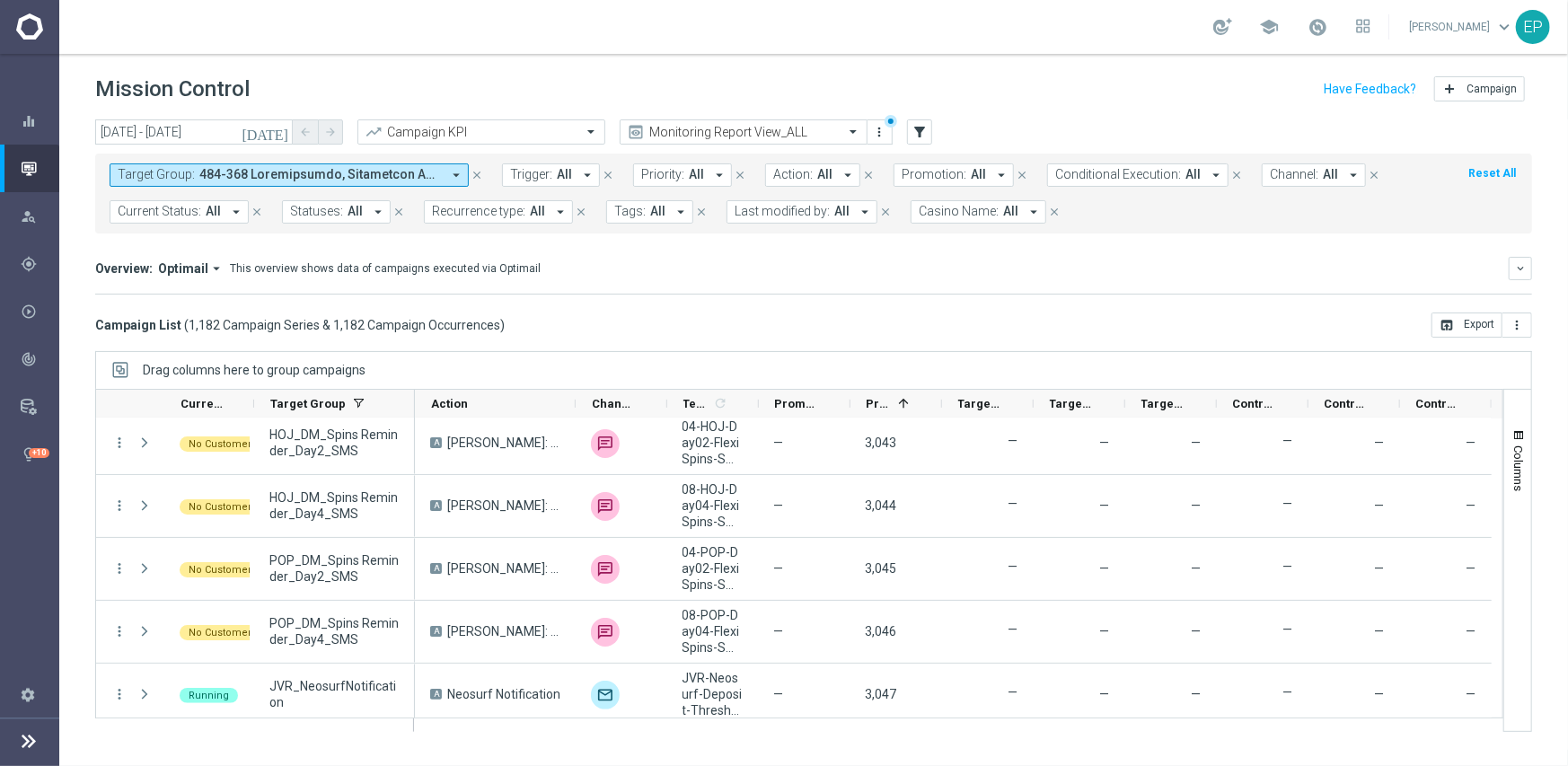
scroll to position [73193, 0]
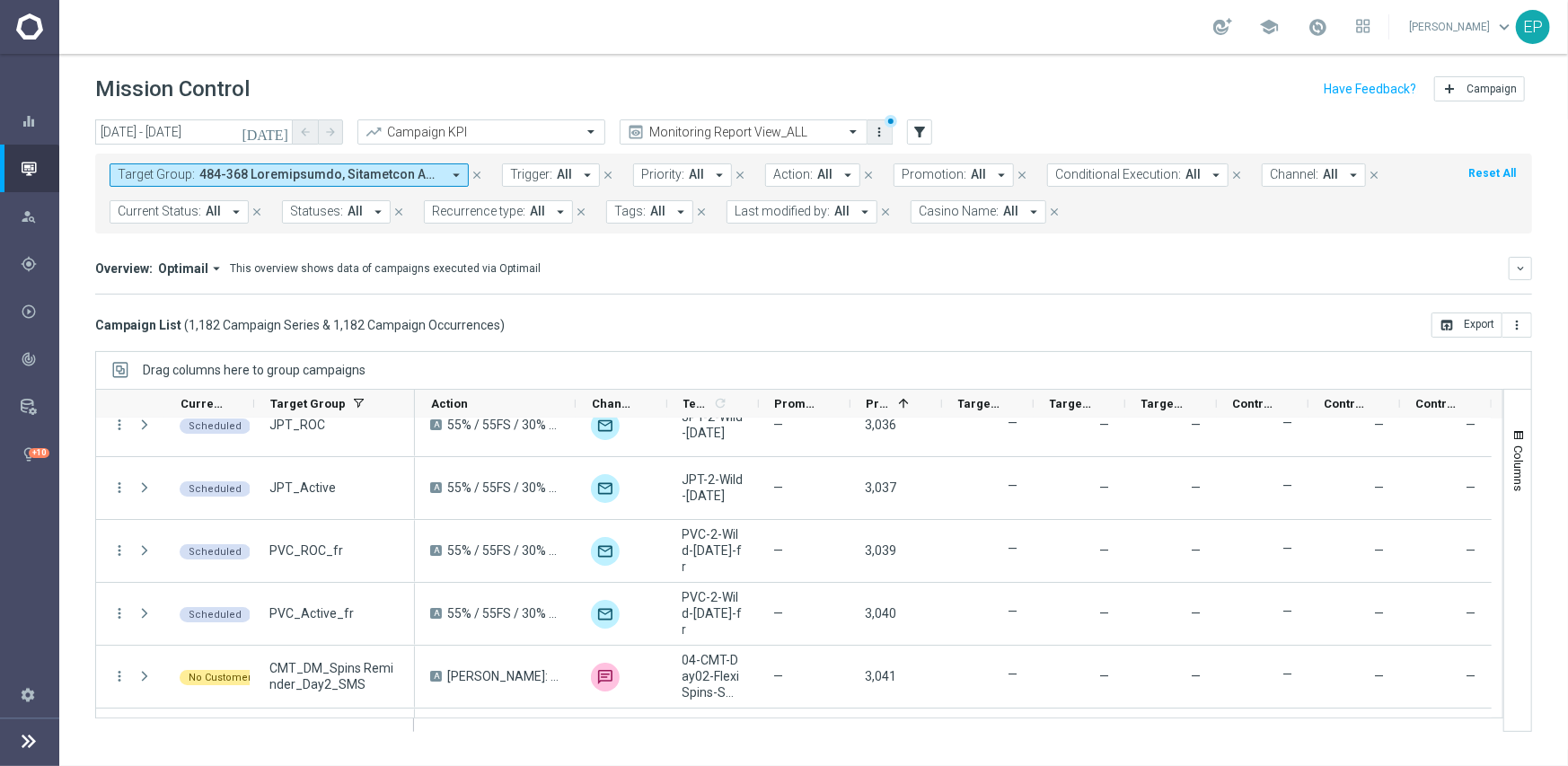
click at [888, 131] on button "more_vert" at bounding box center [879, 132] width 18 height 22
click at [907, 168] on div "Save view" at bounding box center [974, 164] width 162 height 13
click at [694, 338] on div "[DATE] [DATE] - [DATE] arrow_back arrow_forward Campaign KPI trending_up Monito…" at bounding box center [814, 434] width 1508 height 630
click at [203, 137] on input "[DATE] - [DATE]" at bounding box center [194, 132] width 198 height 25
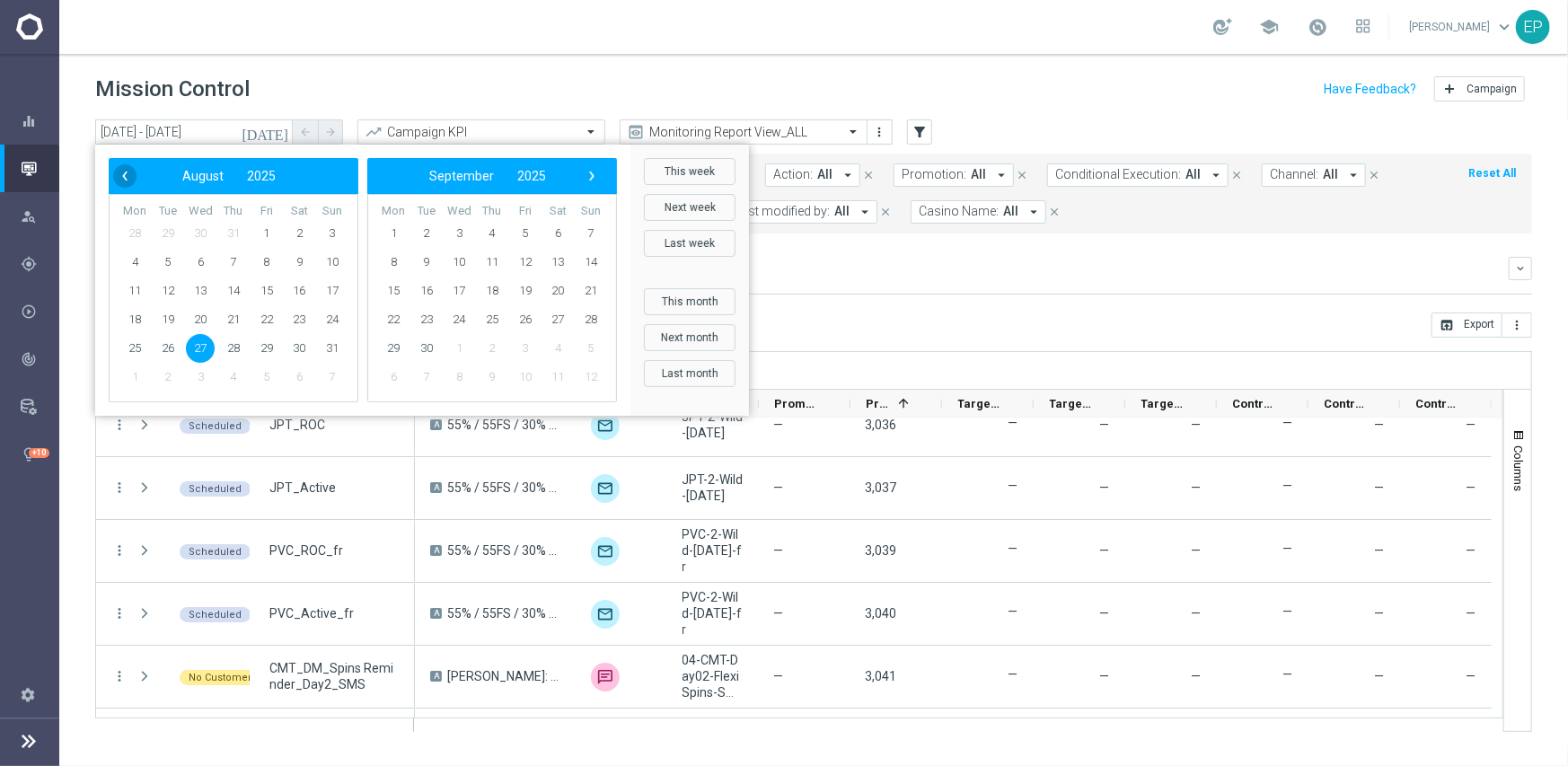
click at [128, 168] on span "‹" at bounding box center [125, 176] width 23 height 23
click at [166, 232] on span "1" at bounding box center [167, 233] width 28 height 28
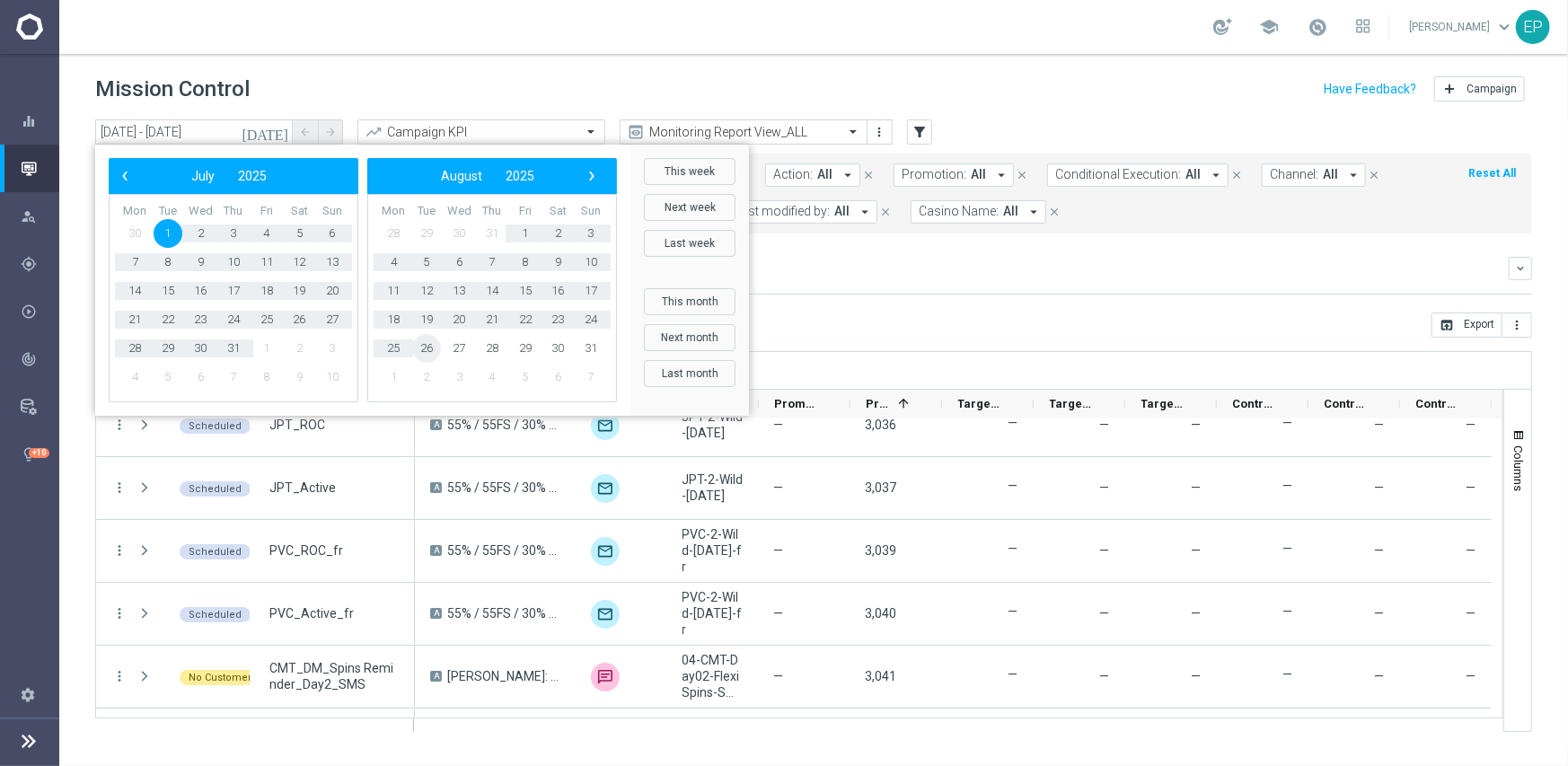
click at [421, 346] on span "26" at bounding box center [426, 347] width 28 height 28
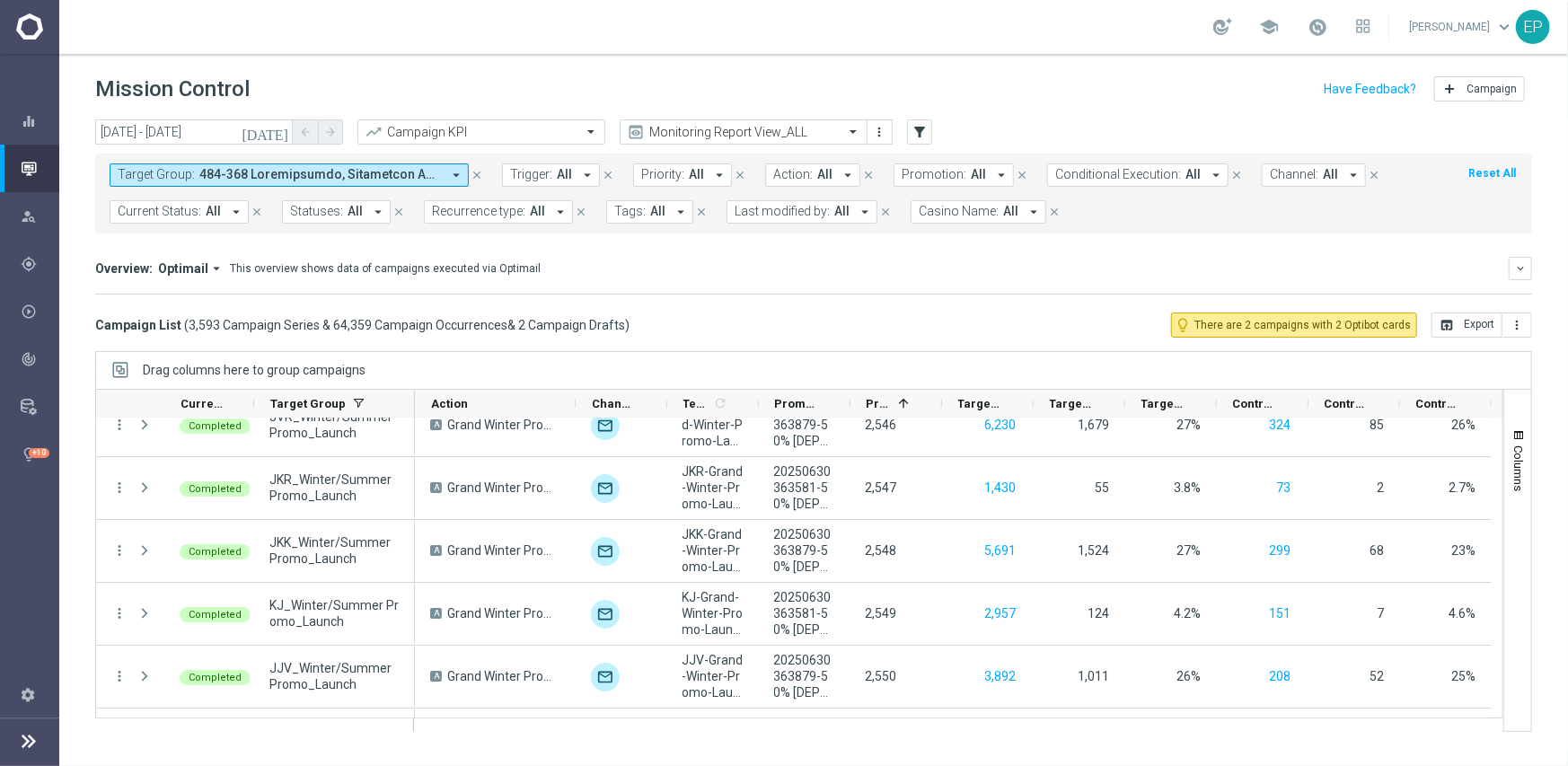
click at [186, 209] on span "Current Status:" at bounding box center [158, 211] width 83 height 16
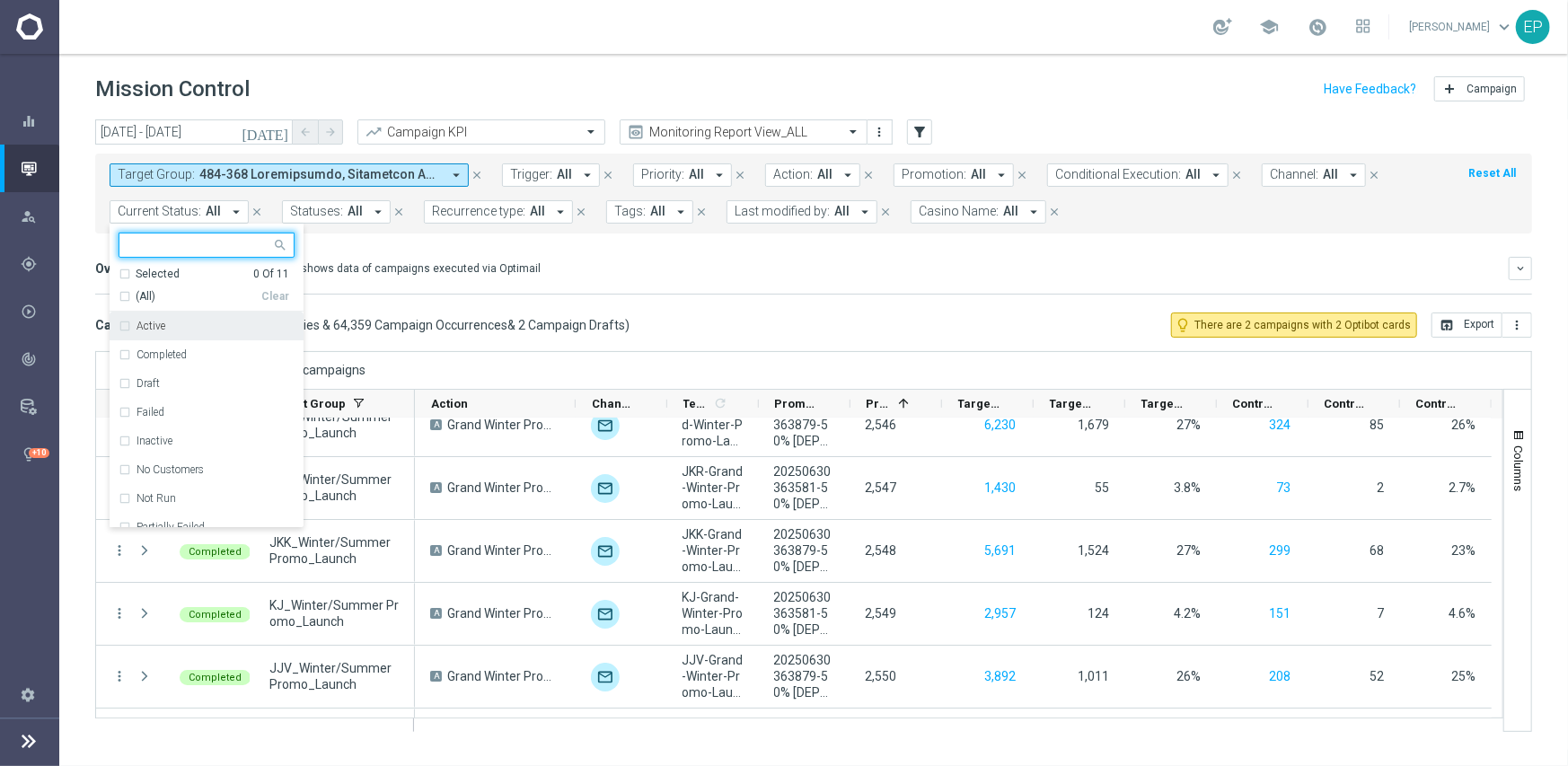
click at [133, 298] on div "(All)" at bounding box center [190, 297] width 143 height 16
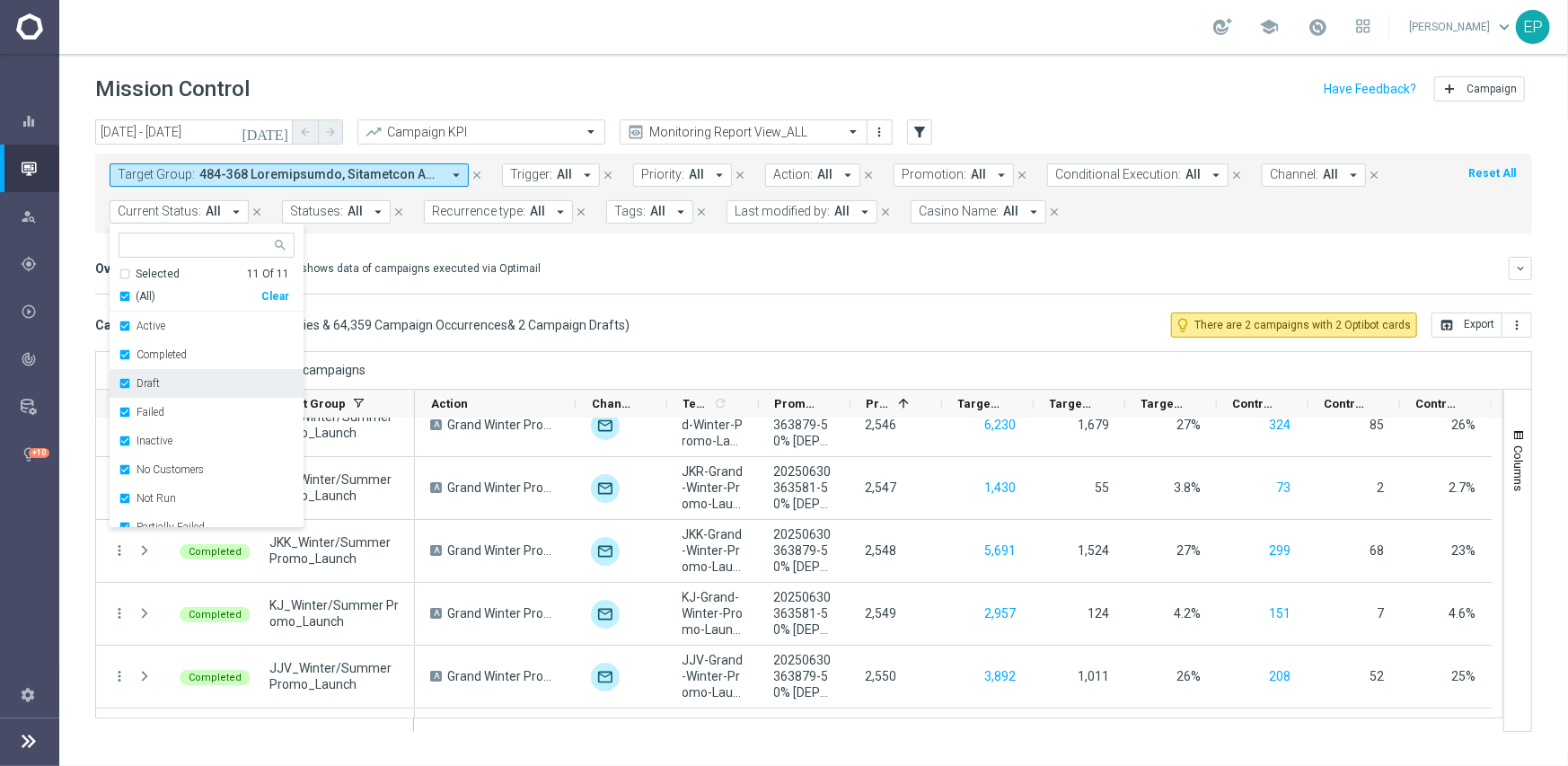
click at [147, 383] on label "Draft" at bounding box center [149, 383] width 23 height 11
click at [791, 286] on div "Overview: Optimail arrow_drop_down This overview shows data of campaigns execut…" at bounding box center [813, 276] width 1437 height 38
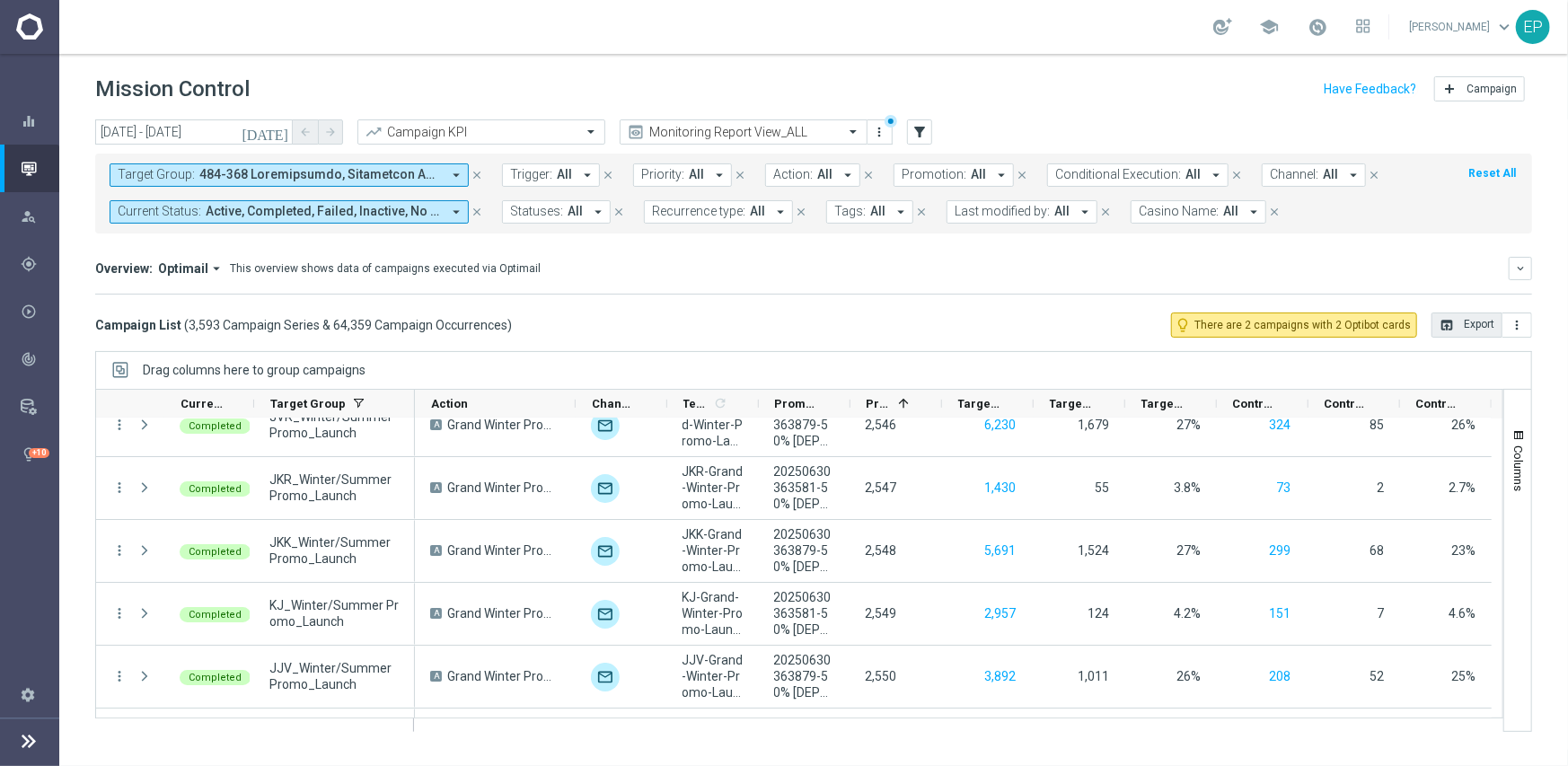
click at [1479, 321] on button "open_in_browser Export" at bounding box center [1466, 325] width 71 height 25
drag, startPoint x: 202, startPoint y: 132, endPoint x: 189, endPoint y: 119, distance: 18.4
click at [202, 132] on input "[DATE] - [DATE]" at bounding box center [194, 132] width 198 height 25
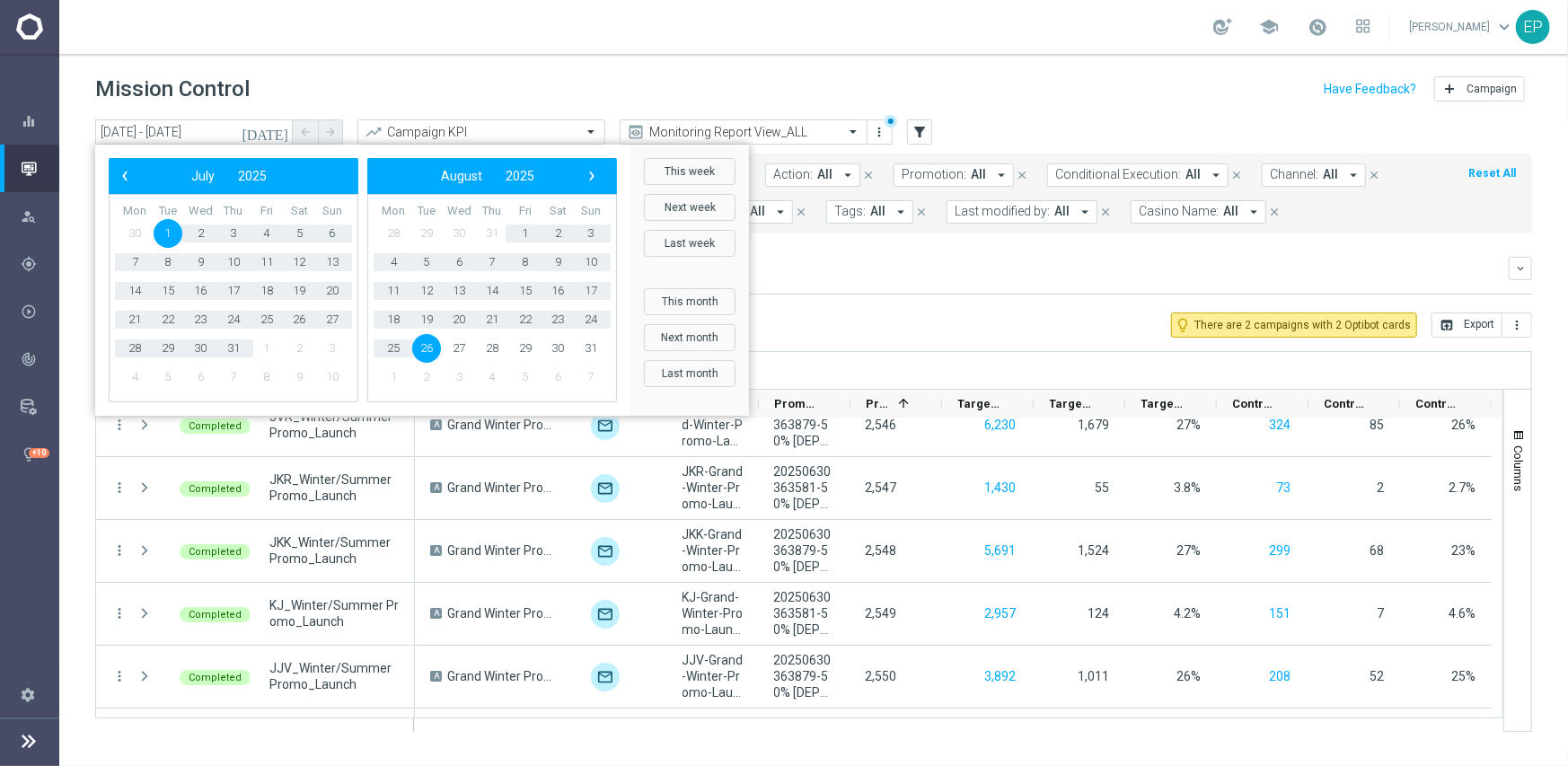
click at [167, 229] on span "1" at bounding box center [167, 233] width 28 height 28
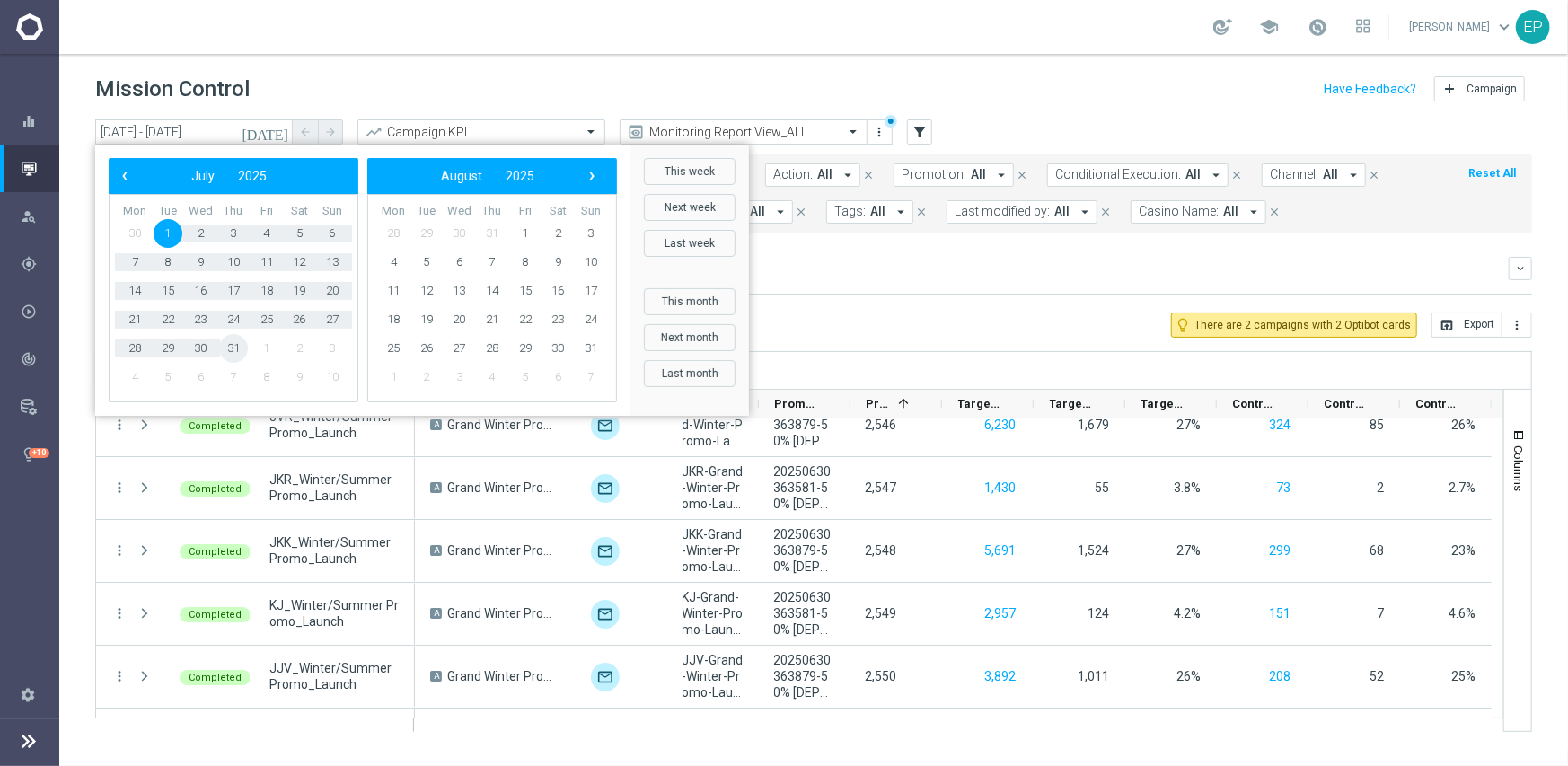
click at [232, 349] on span "31" at bounding box center [233, 347] width 28 height 28
type input "[DATE] - [DATE]"
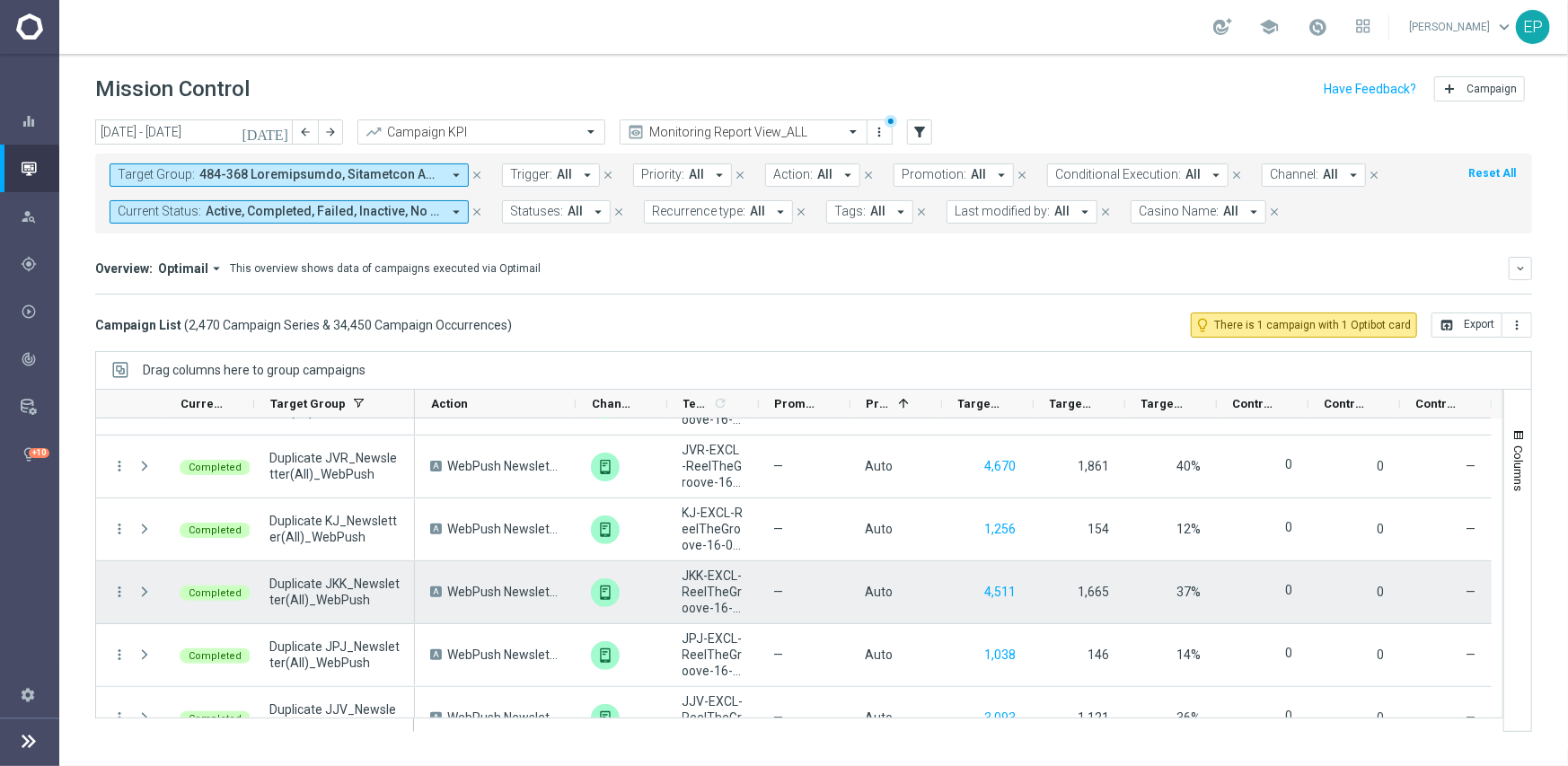
scroll to position [154067, 0]
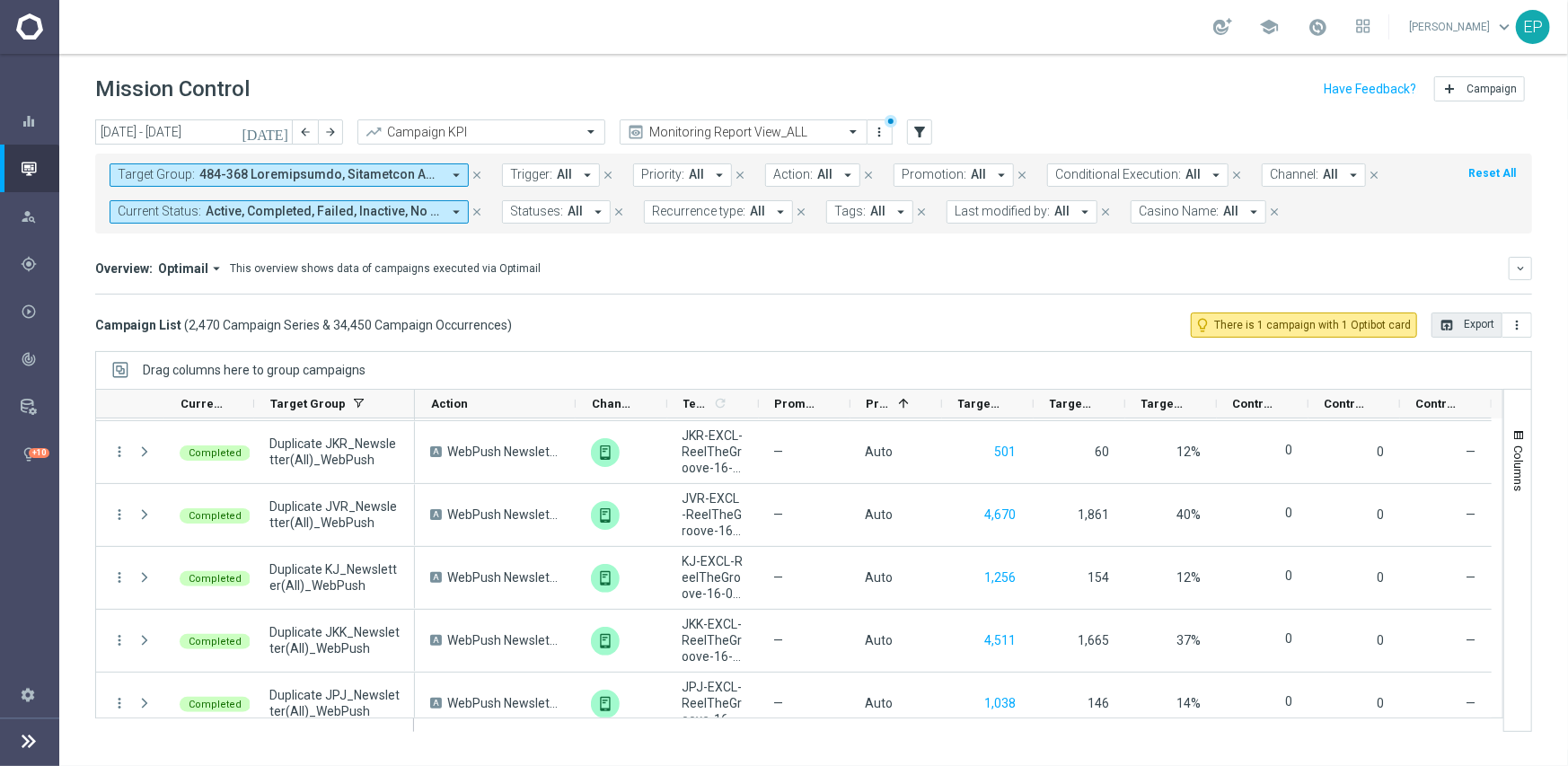
click at [1469, 327] on button "open_in_browser Export" at bounding box center [1466, 325] width 71 height 25
